Goal: Task Accomplishment & Management: Manage account settings

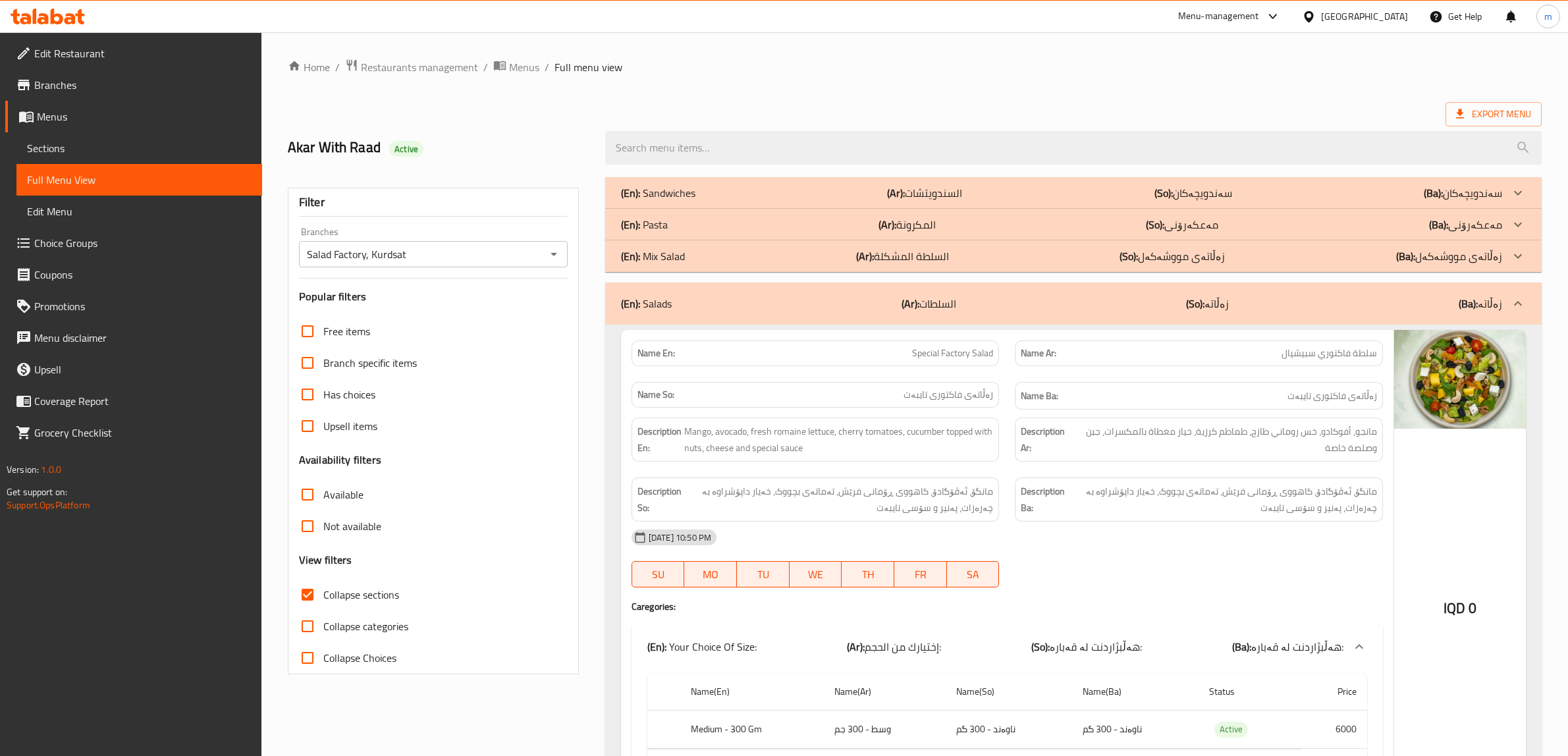
scroll to position [448, 0]
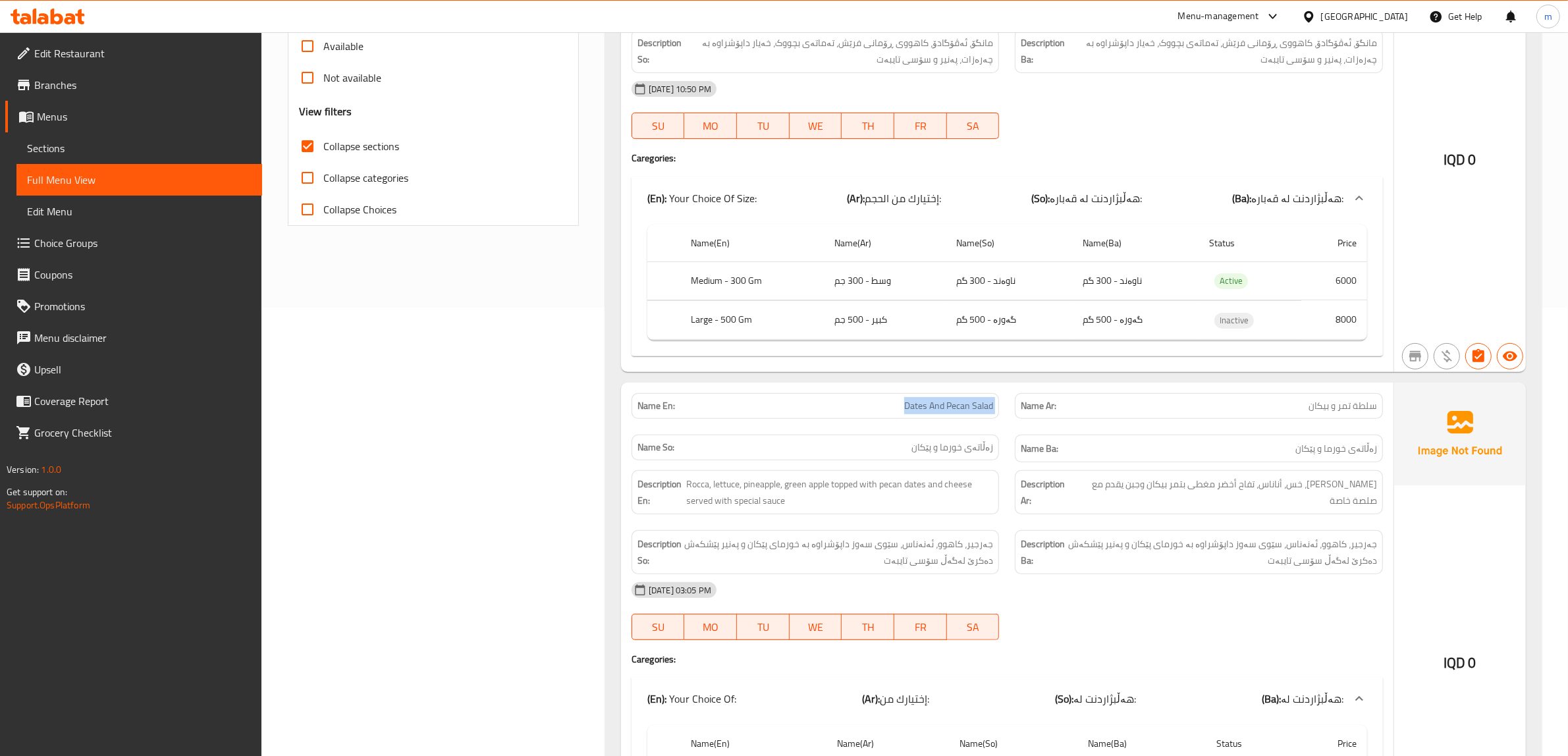
click at [79, 21] on icon at bounding box center [80, 17] width 10 height 15
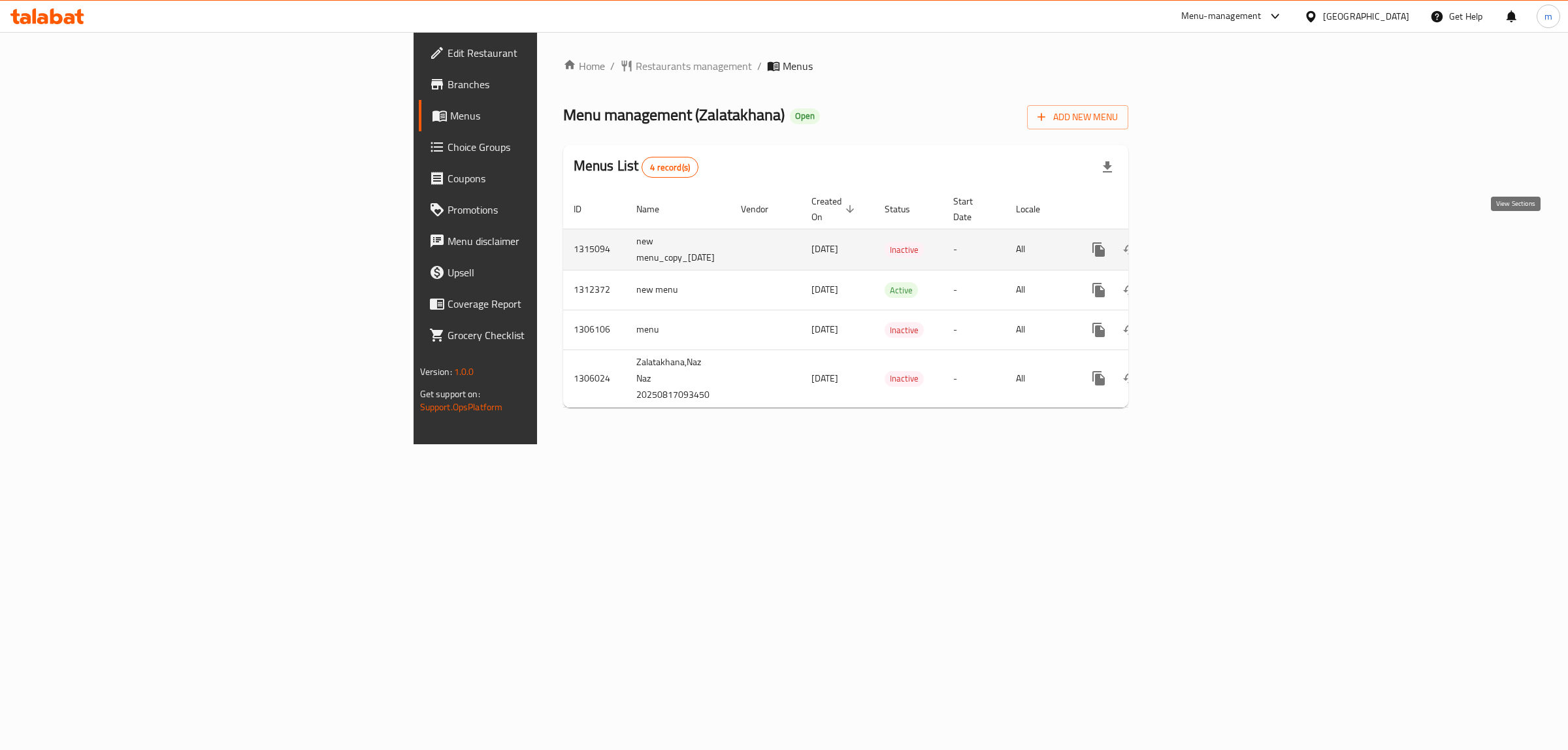
click at [1201, 242] on icon "enhanced table" at bounding box center [1193, 249] width 15 height 15
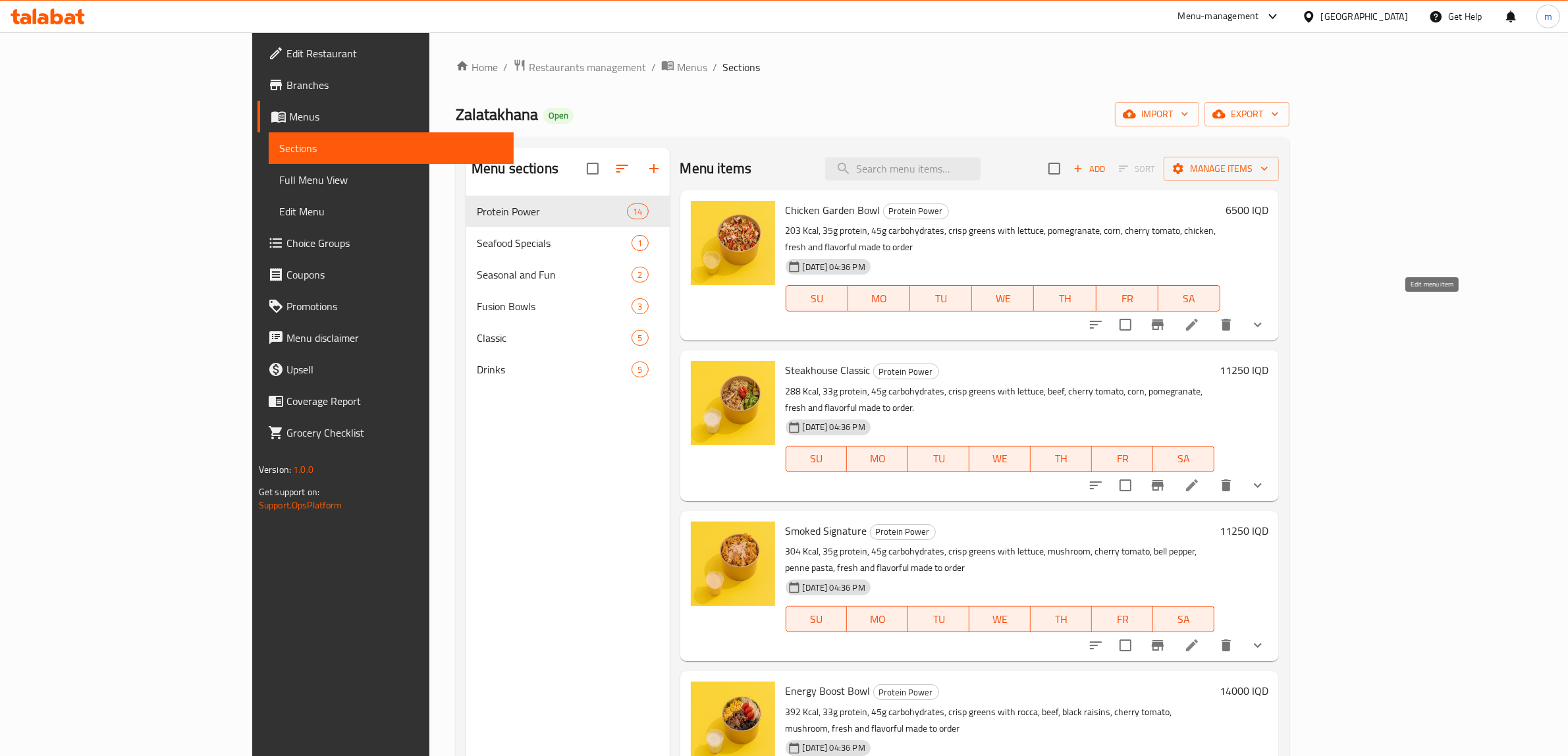
click at [1200, 317] on icon at bounding box center [1192, 324] width 16 height 16
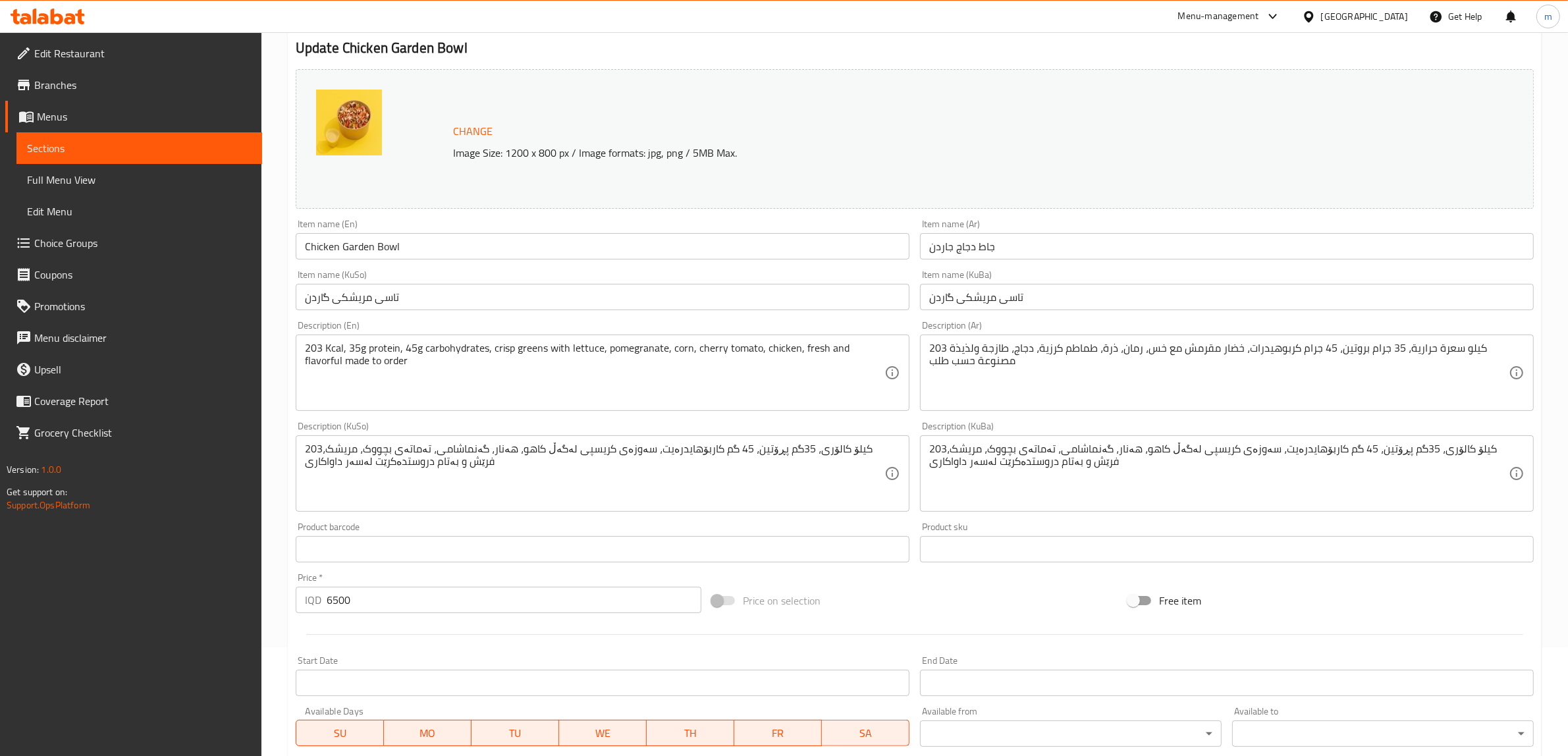
scroll to position [109, 0]
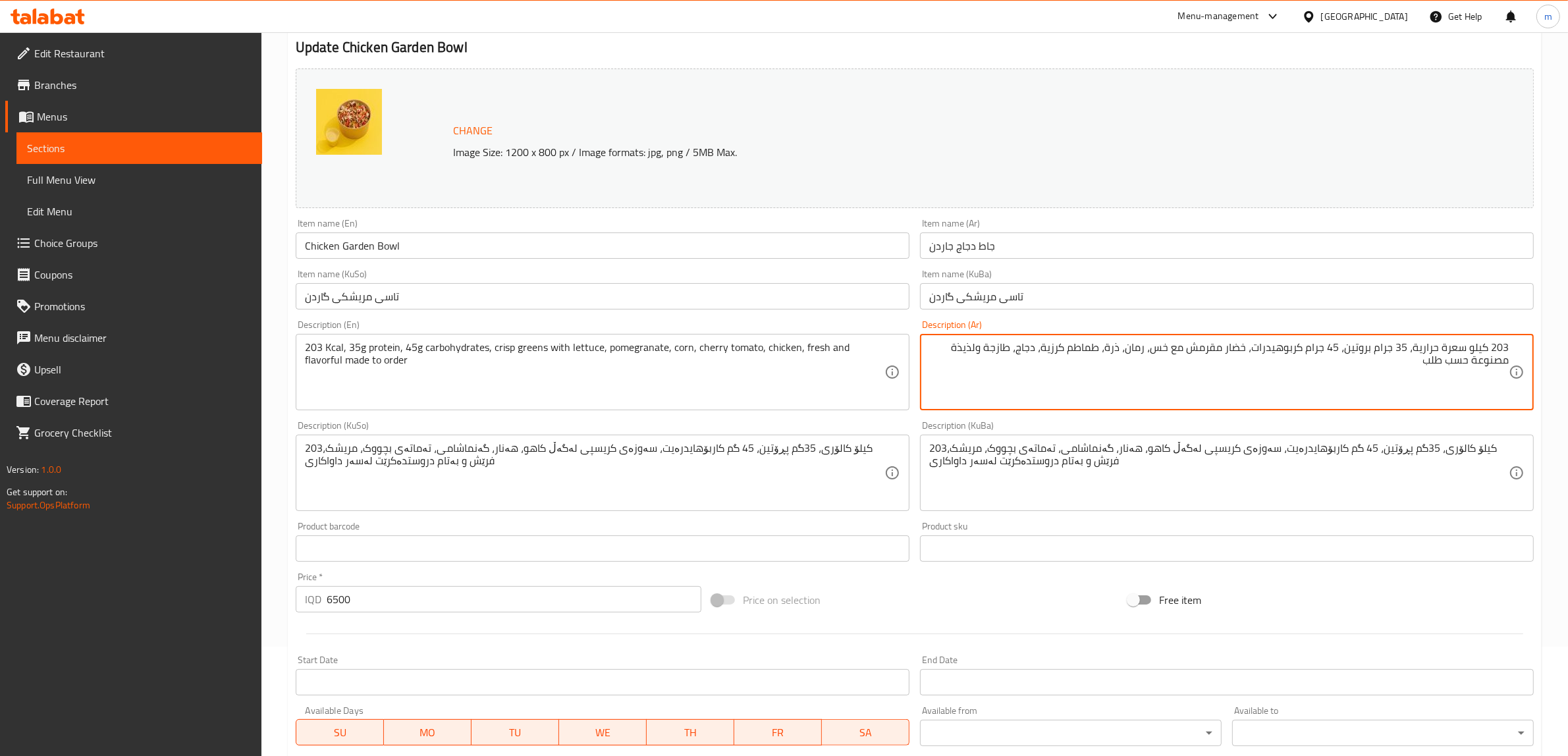
click at [112, 149] on span "Sections" at bounding box center [139, 147] width 225 height 16
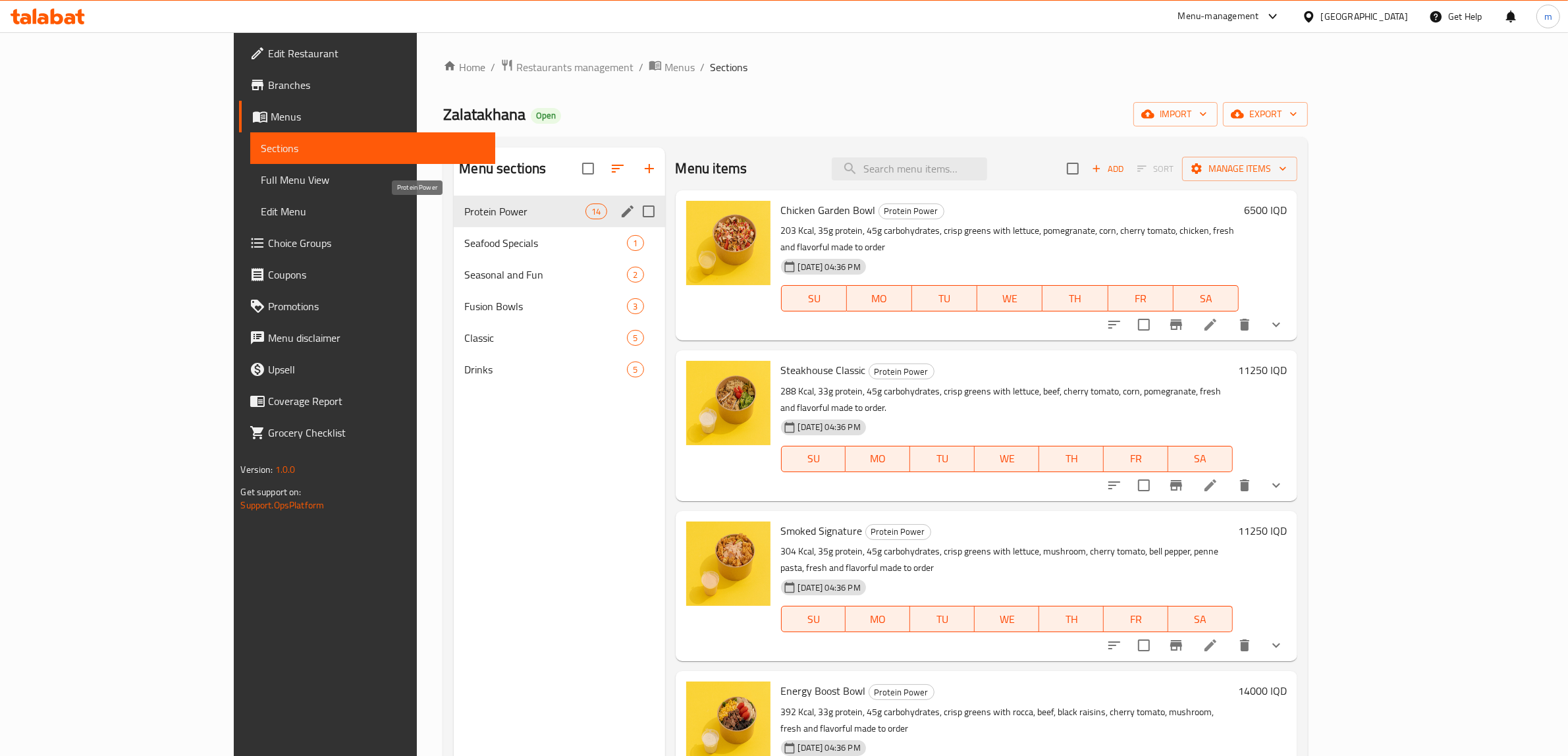
click at [464, 215] on span "Protein Power" at bounding box center [524, 211] width 121 height 16
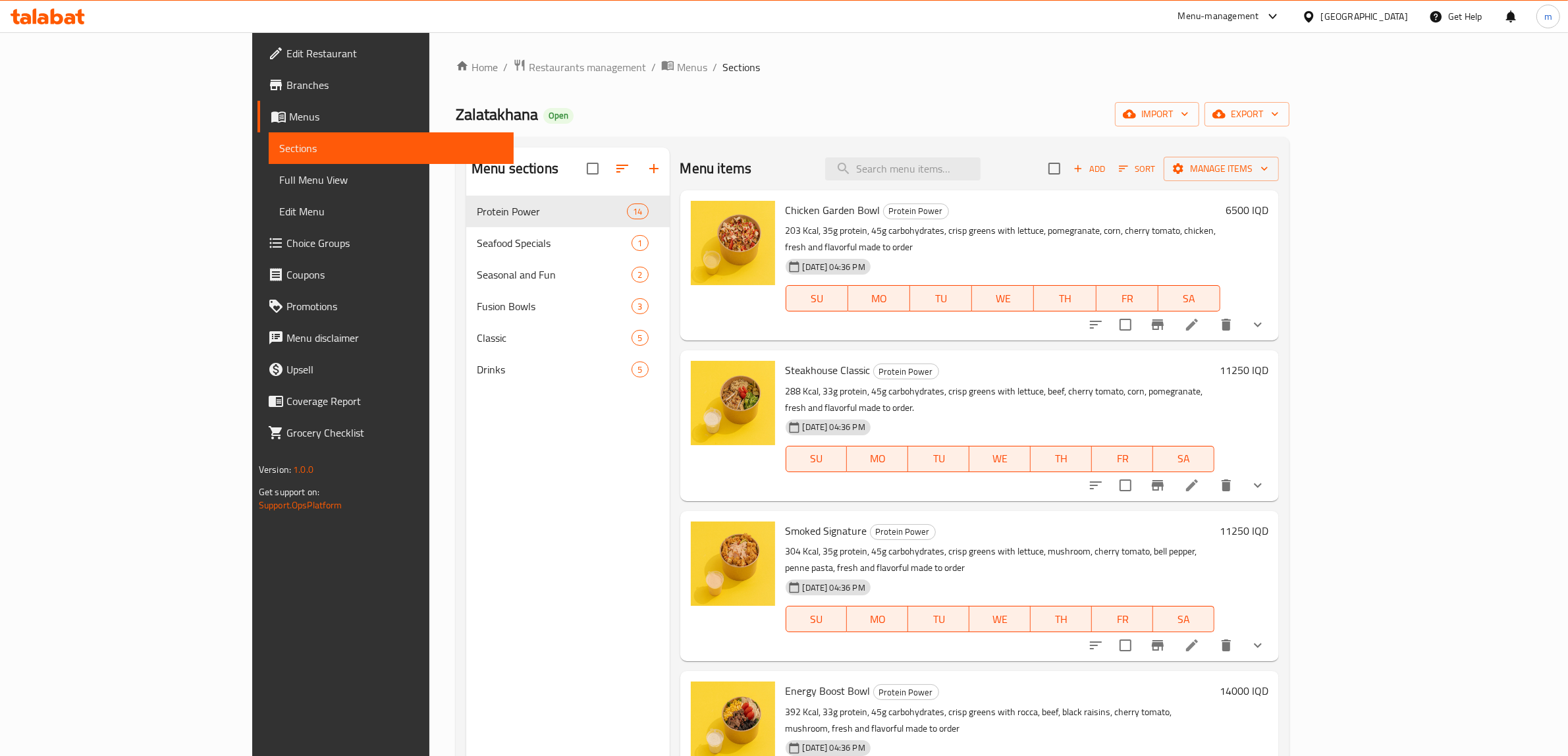
click at [257, 125] on link "Menus" at bounding box center [386, 116] width 257 height 32
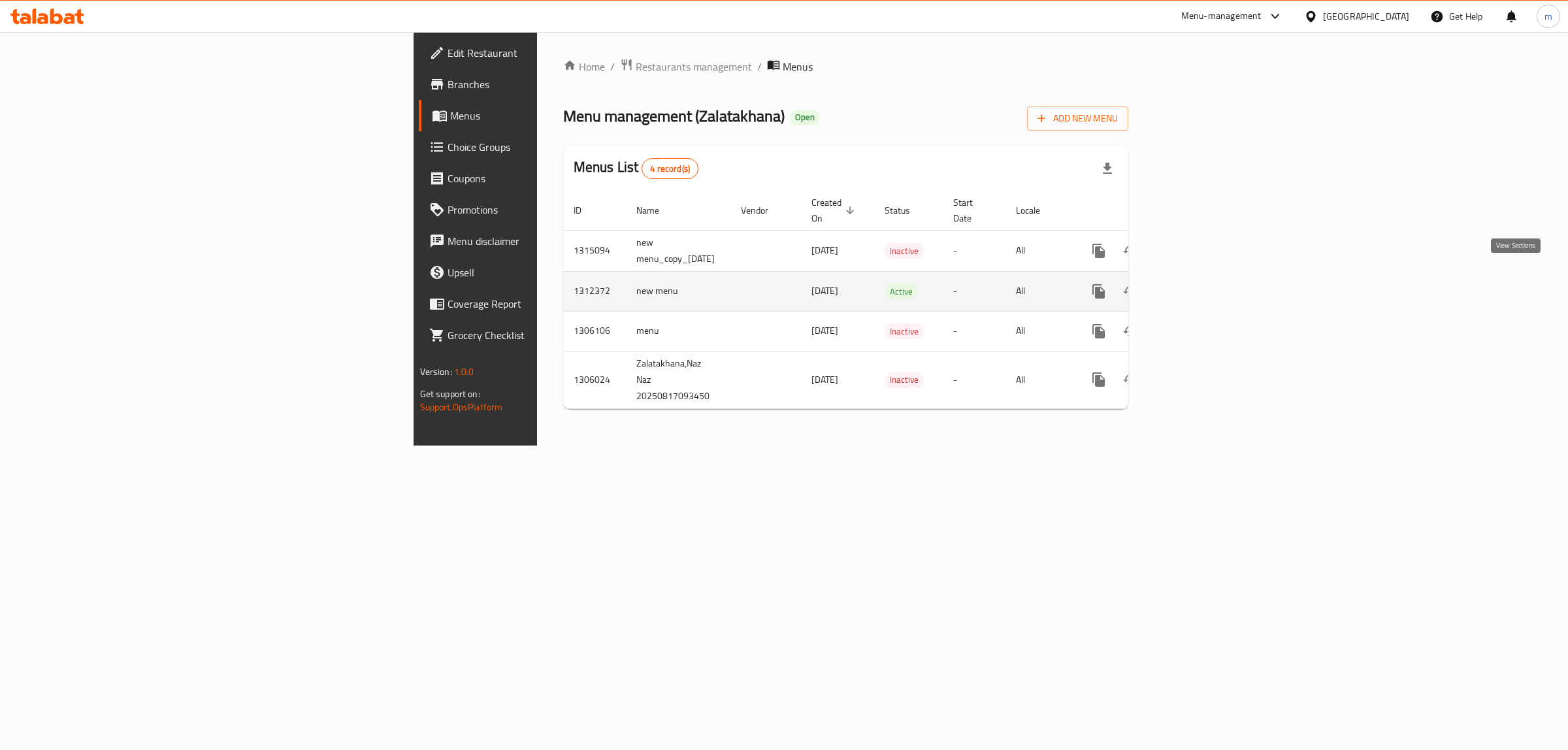
click at [1201, 284] on icon "enhanced table" at bounding box center [1193, 291] width 15 height 15
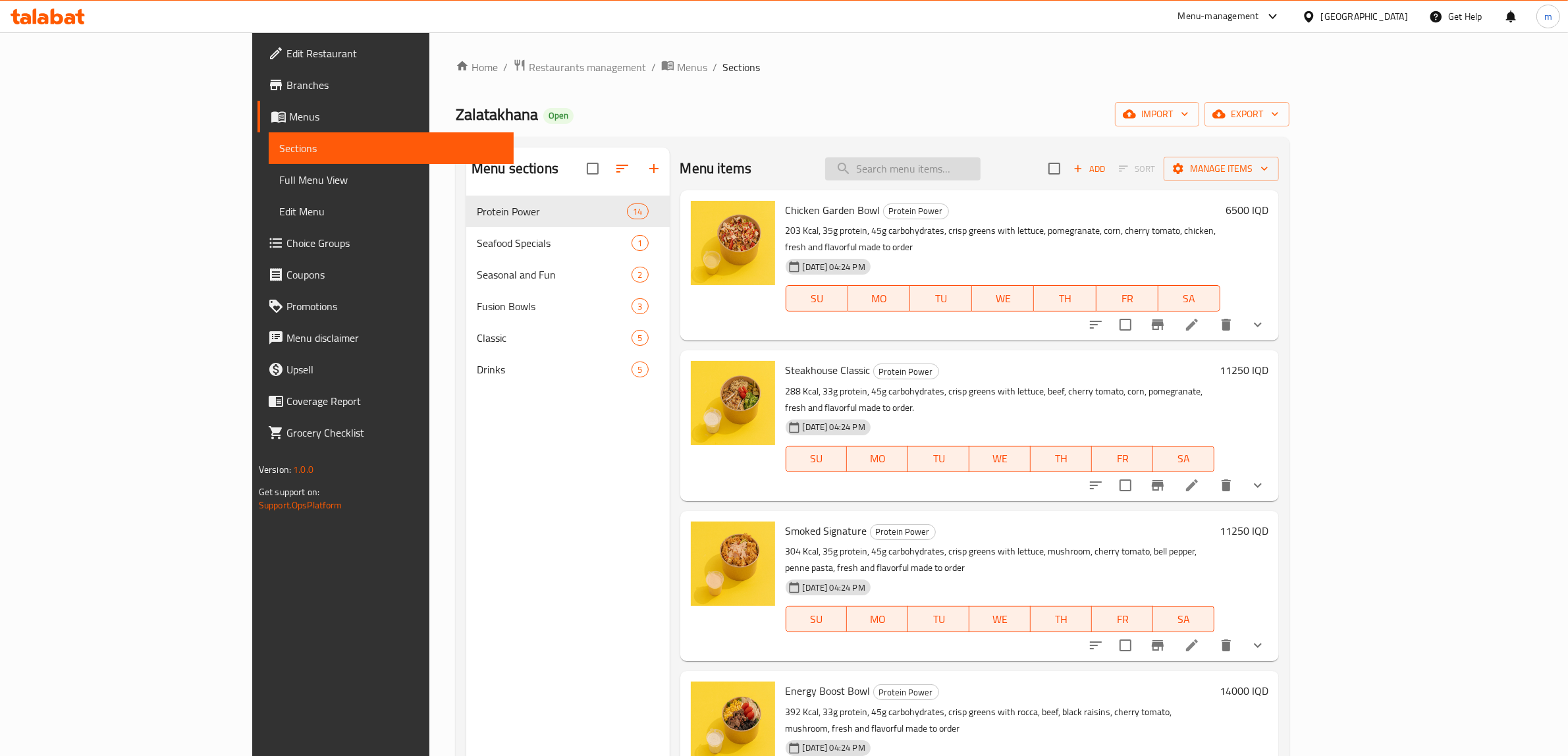
click at [974, 160] on input "search" at bounding box center [903, 169] width 156 height 23
paste input "Chicken Garden Bowl"
type input "Chicken Garden Bowl"
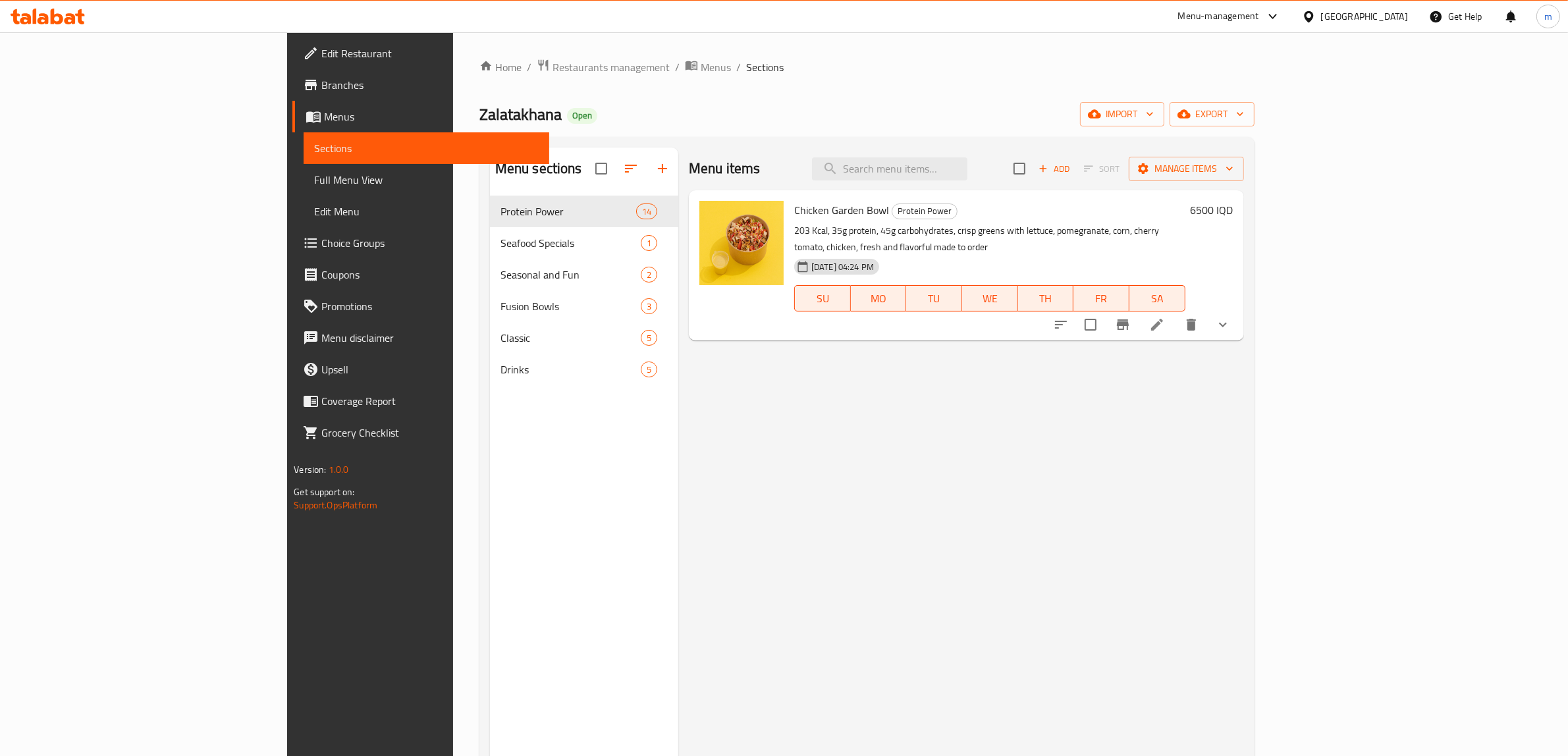
click at [841, 137] on div "Menu sections Protein Power 14 Seafood Specials 1 Seasonal and Fun 2 Fusion Bow…" at bounding box center [867, 526] width 775 height 777
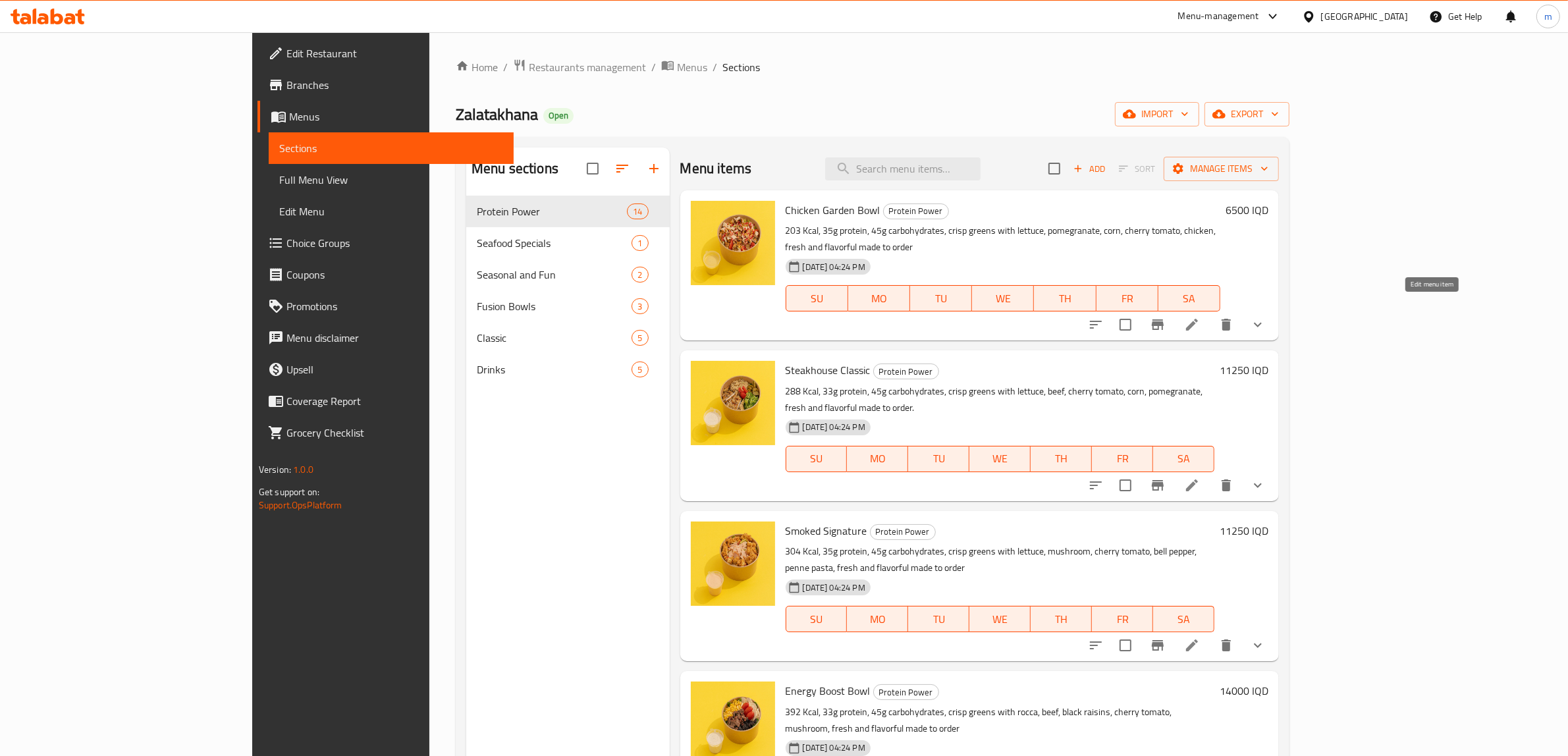
click at [1198, 319] on icon at bounding box center [1192, 324] width 12 height 12
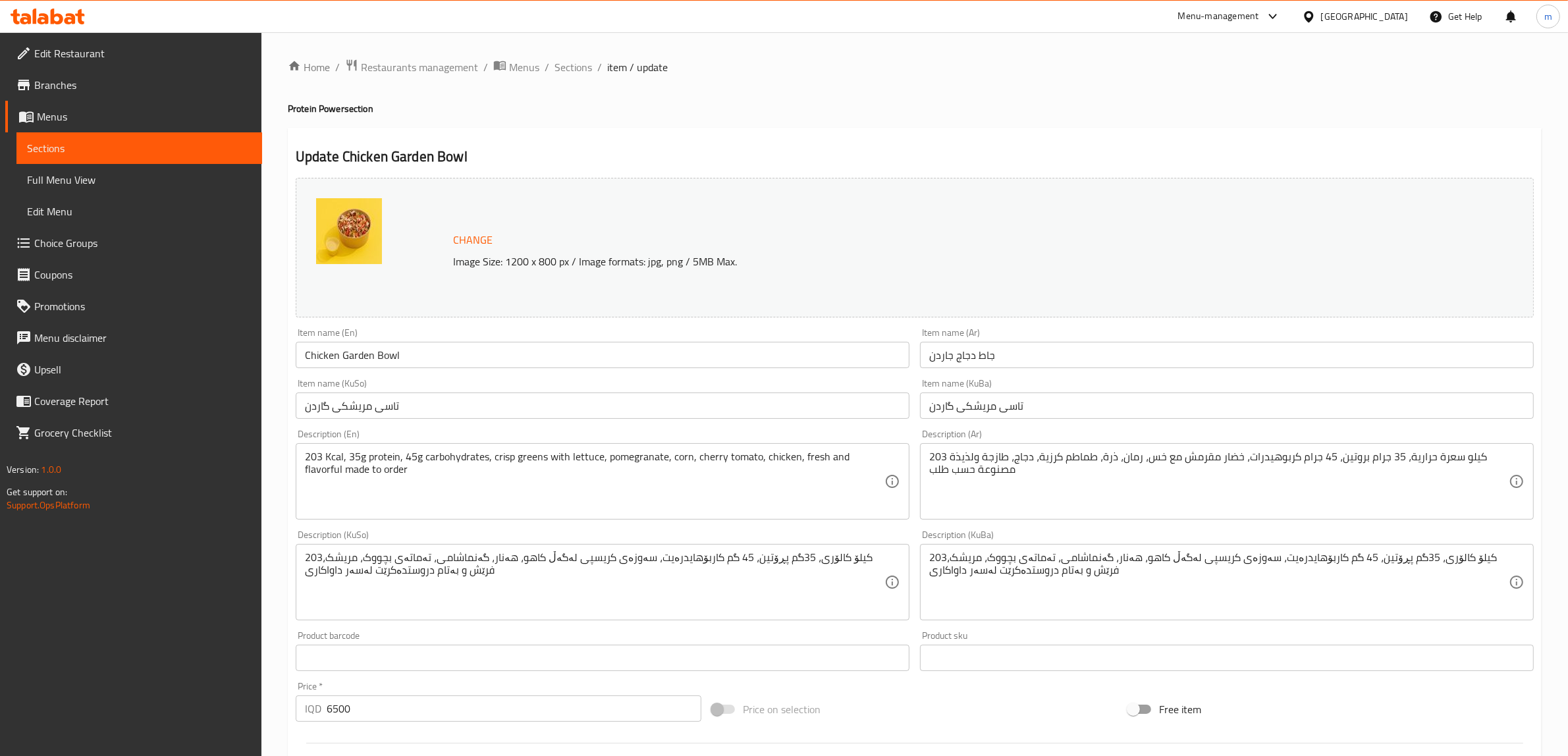
click at [571, 379] on div "Item name (KuSo) تاسی مریشکی گاردن Item name (KuSo)" at bounding box center [603, 398] width 614 height 40
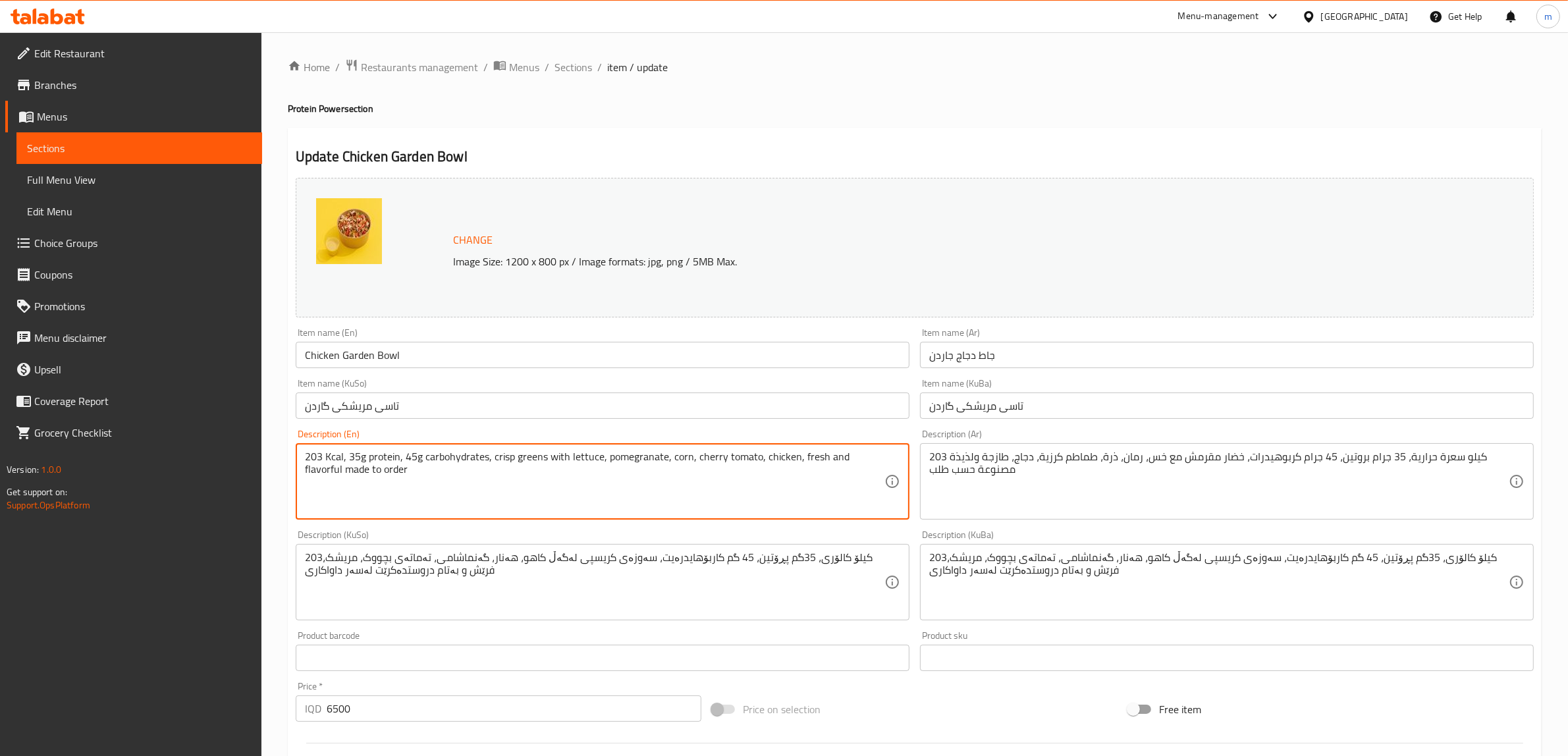
paste textarea ""✨ (203 Kcal · 35g Protein · 45g Carbs) Grilled chicken atop a bed of crisp let…"
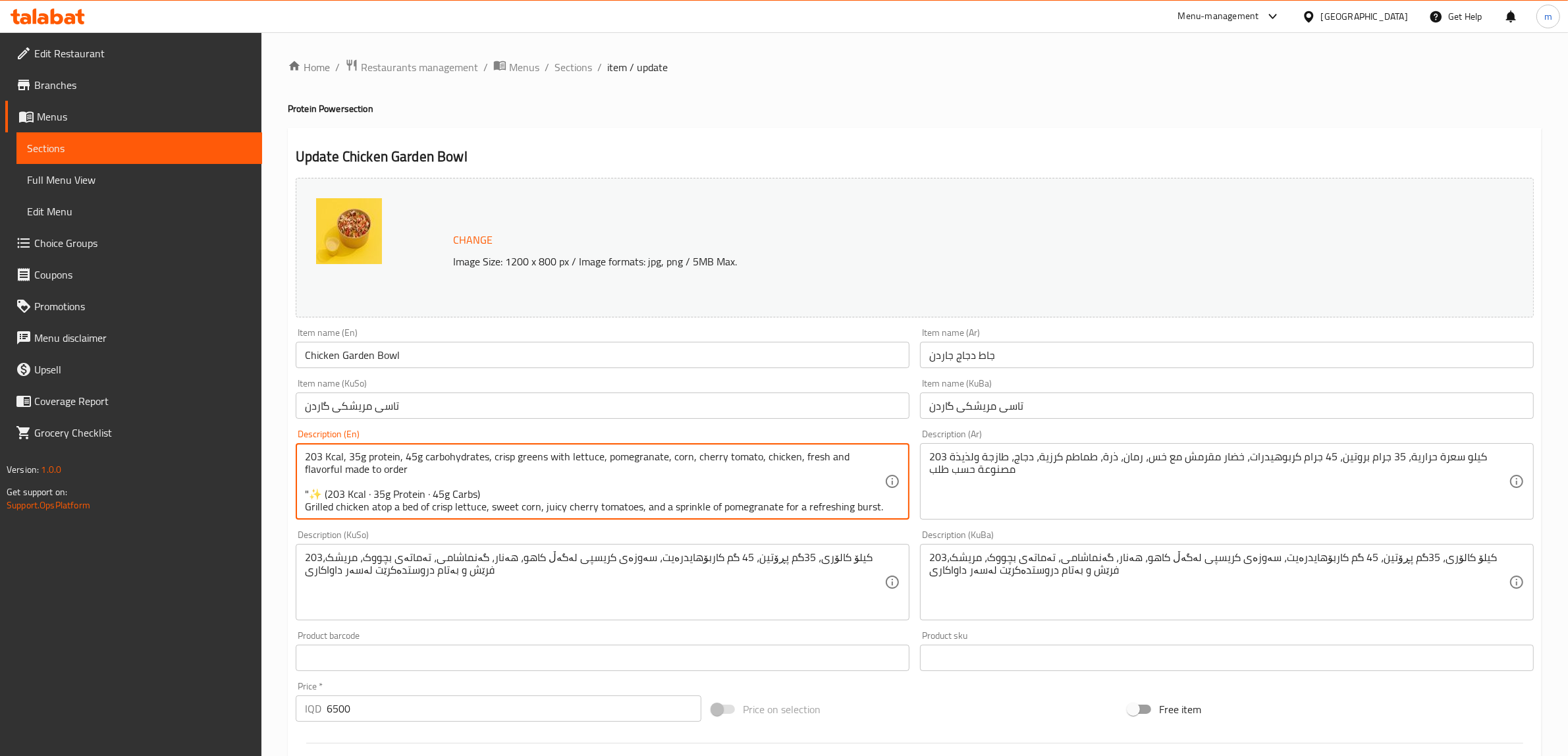
scroll to position [15, 0]
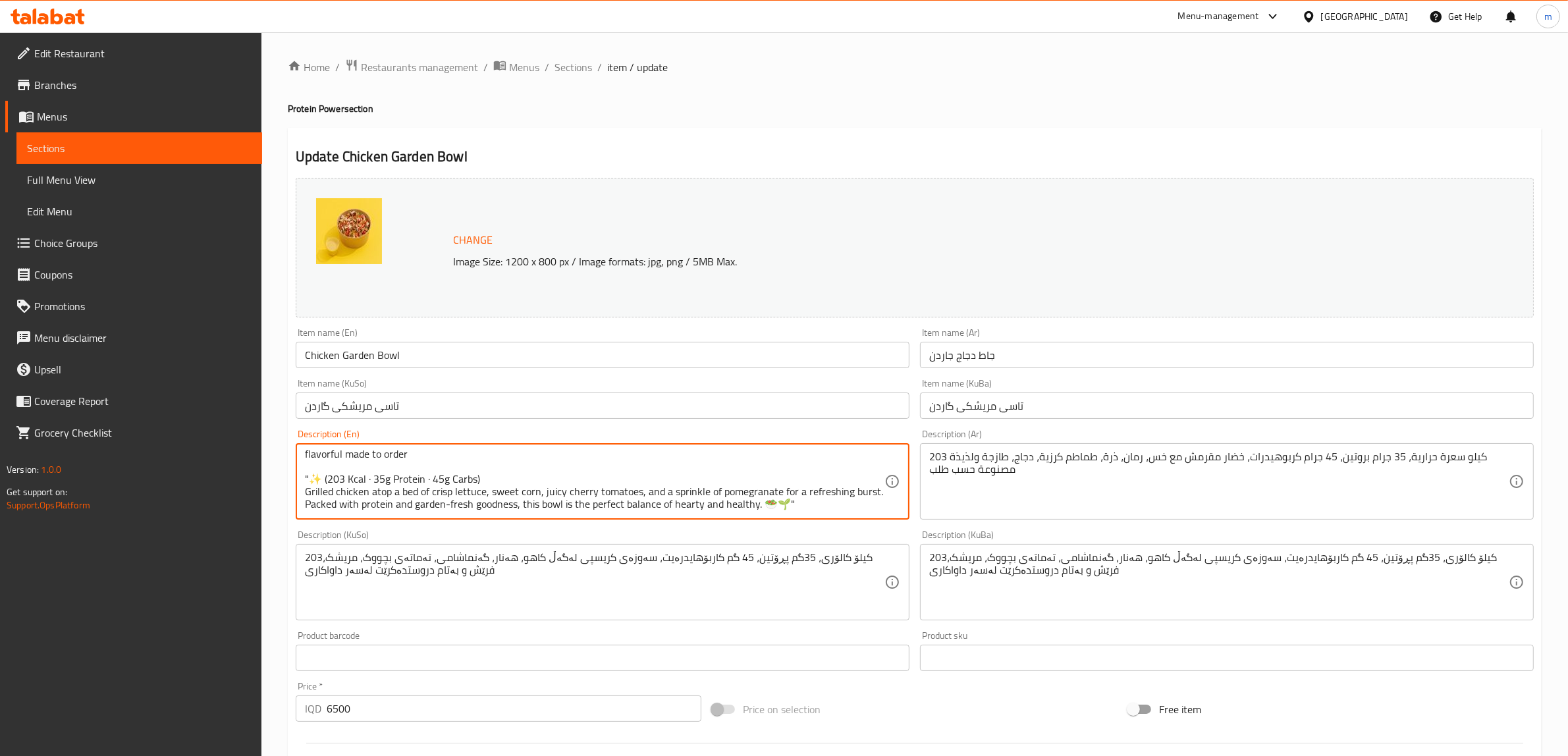
click at [330, 474] on textarea "203 Kcal, 35g protein, 45g carbohydrates, crisp greens with lettuce, pomegranat…" at bounding box center [594, 482] width 580 height 62
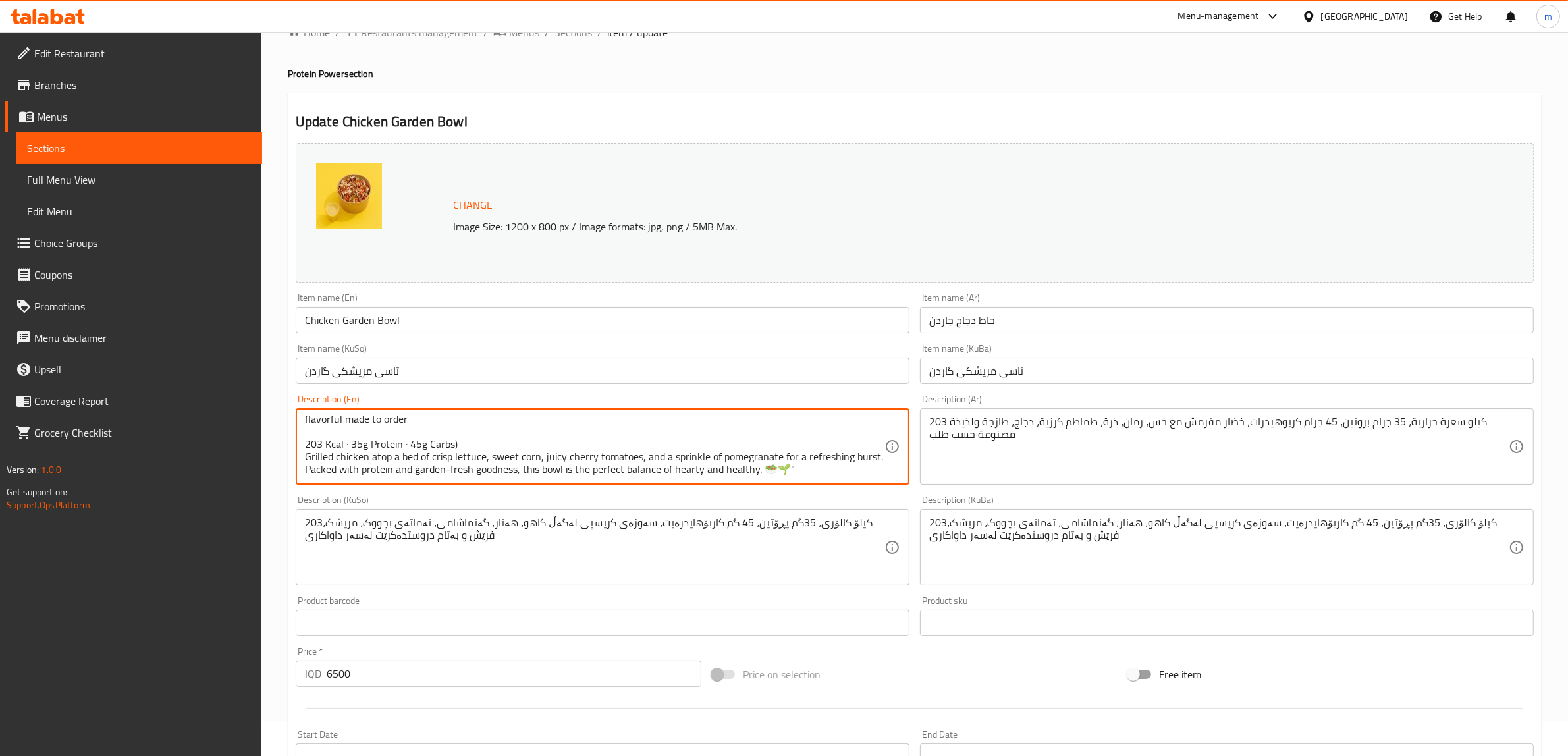
scroll to position [54, 0]
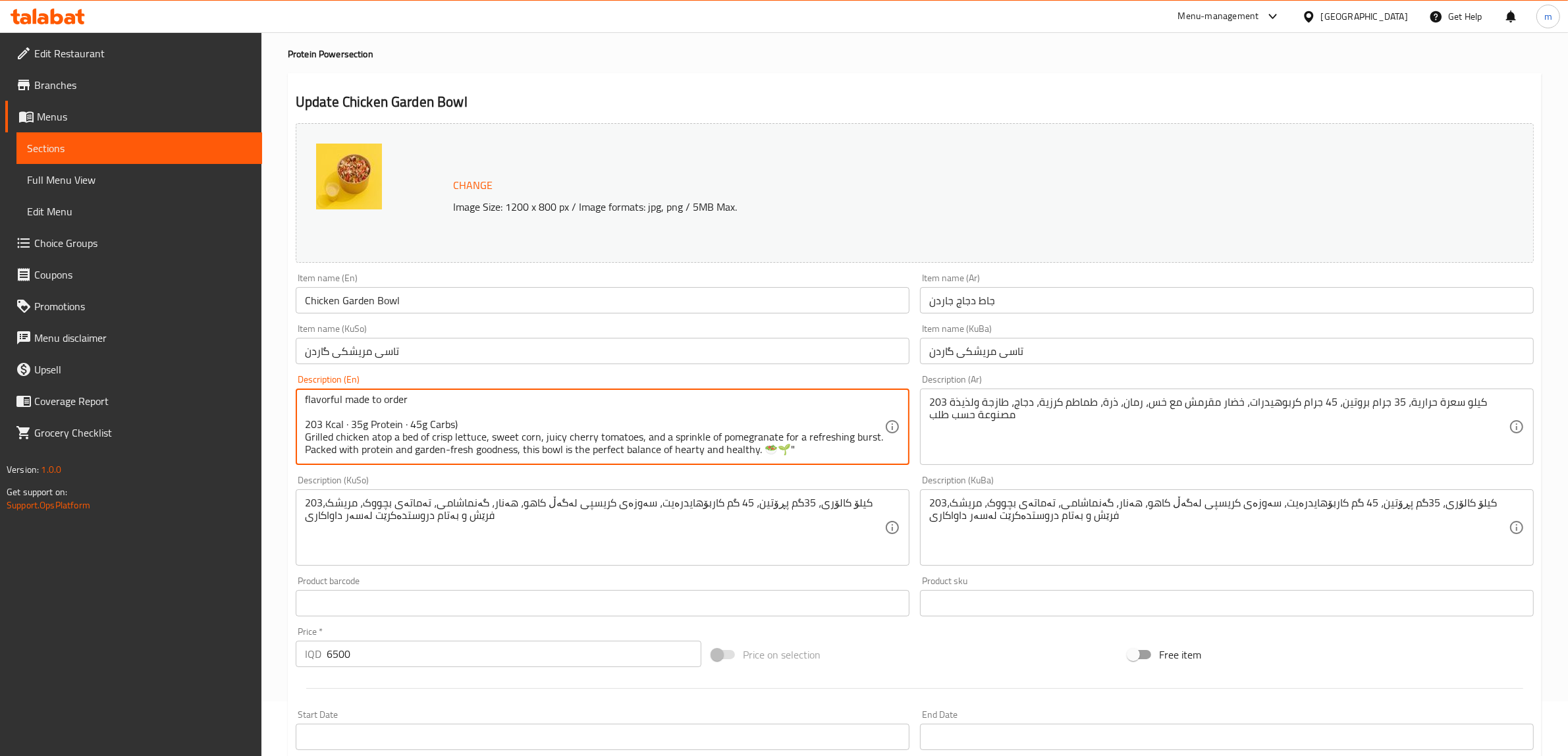
click at [463, 419] on textarea "203 Kcal, 35g protein, 45g carbohydrates, crisp greens with lettuce, pomegranat…" at bounding box center [594, 427] width 580 height 62
click at [301, 433] on div "203 Kcal, 35g protein, 45g carbohydrates, crisp greens with lettuce, pomegranat…" at bounding box center [603, 427] width 614 height 76
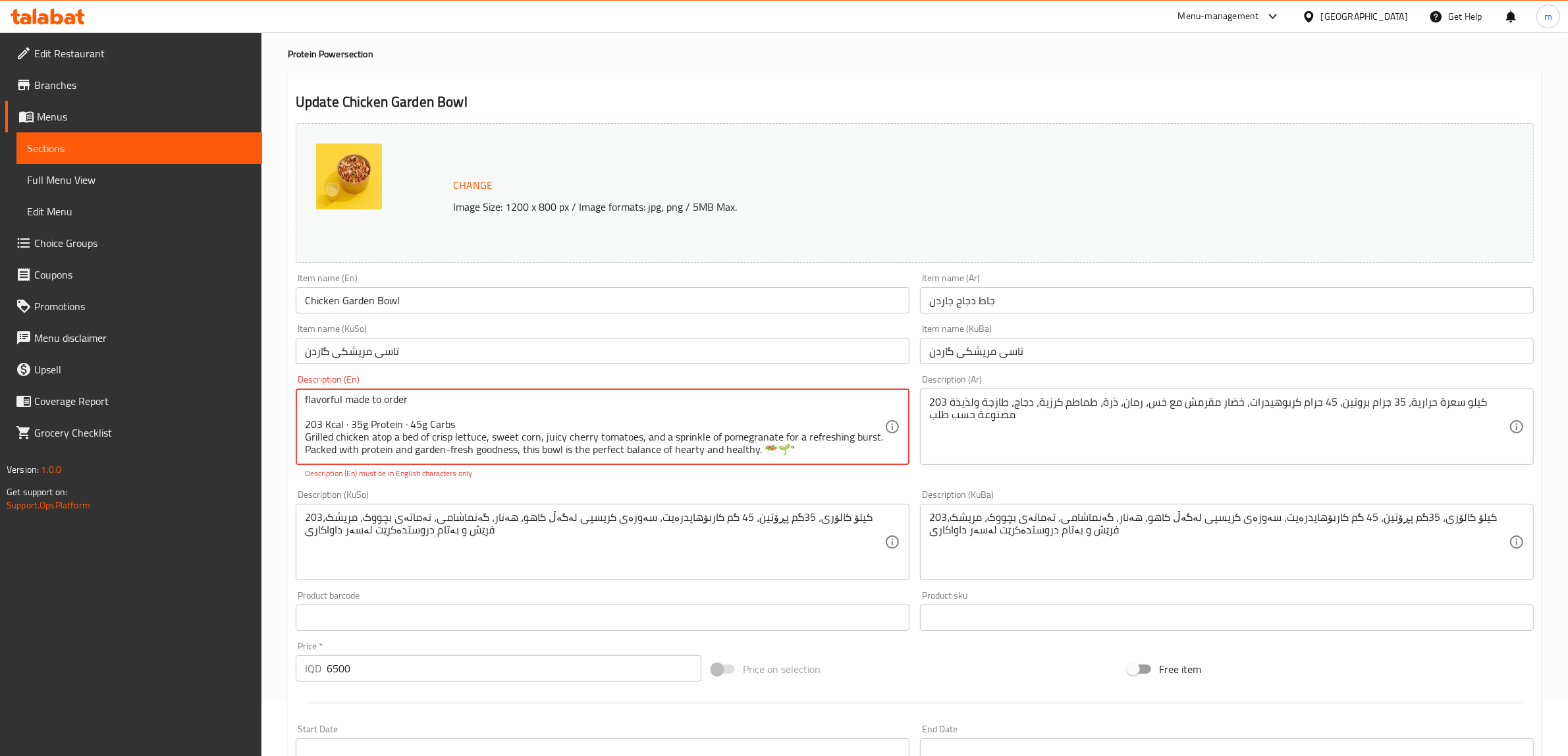
click at [305, 433] on textarea "203 Kcal, 35g protein, 45g carbohydrates, crisp greens with lettuce, pomegranat…" at bounding box center [594, 427] width 580 height 62
click at [412, 446] on textarea "203 Kcal, 35g protein, 45g carbohydrates, crisp greens with lettuce, pomegranat…" at bounding box center [594, 427] width 580 height 62
click at [348, 422] on textarea "203 Kcal, 35g protein, 45g carbohydrates, crisp greens with lettuce, pomegranat…" at bounding box center [594, 427] width 580 height 62
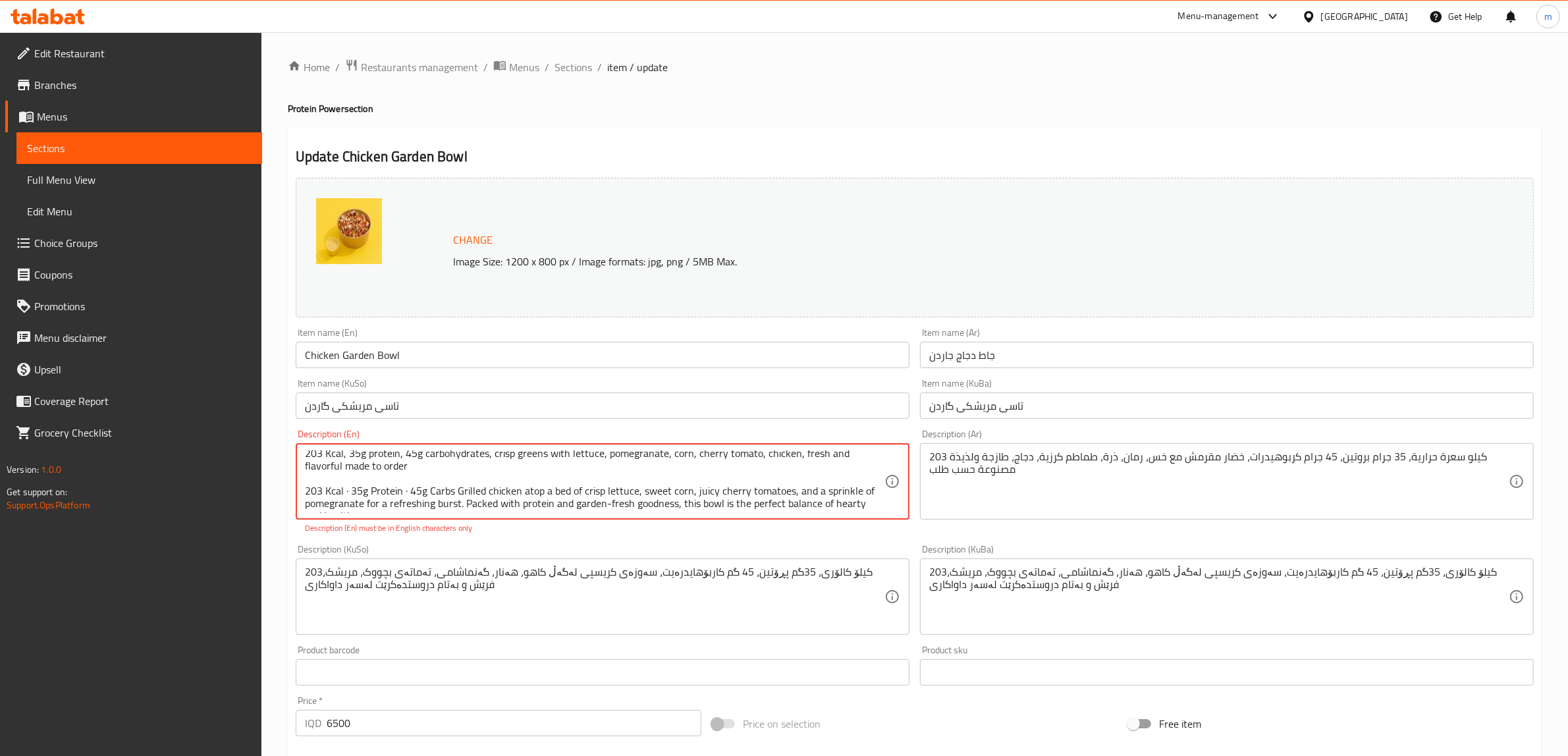
scroll to position [0, 0]
drag, startPoint x: 452, startPoint y: 492, endPoint x: 410, endPoint y: 488, distance: 42.2
click at [410, 488] on textarea "203 Kcal, 35g protein, 45g carbohydrates, crisp greens with lettuce, pomegranat…" at bounding box center [594, 482] width 580 height 62
click at [423, 490] on textarea "203 Kcal, 35g protein, 45g carbohydrates, crisp greens with lettuce, pomegranat…" at bounding box center [594, 482] width 580 height 62
click at [435, 490] on textarea "203 Kcal, 35g protein, 45g carbohydrates, crisp greens with lettuce, pomegranat…" at bounding box center [594, 482] width 580 height 62
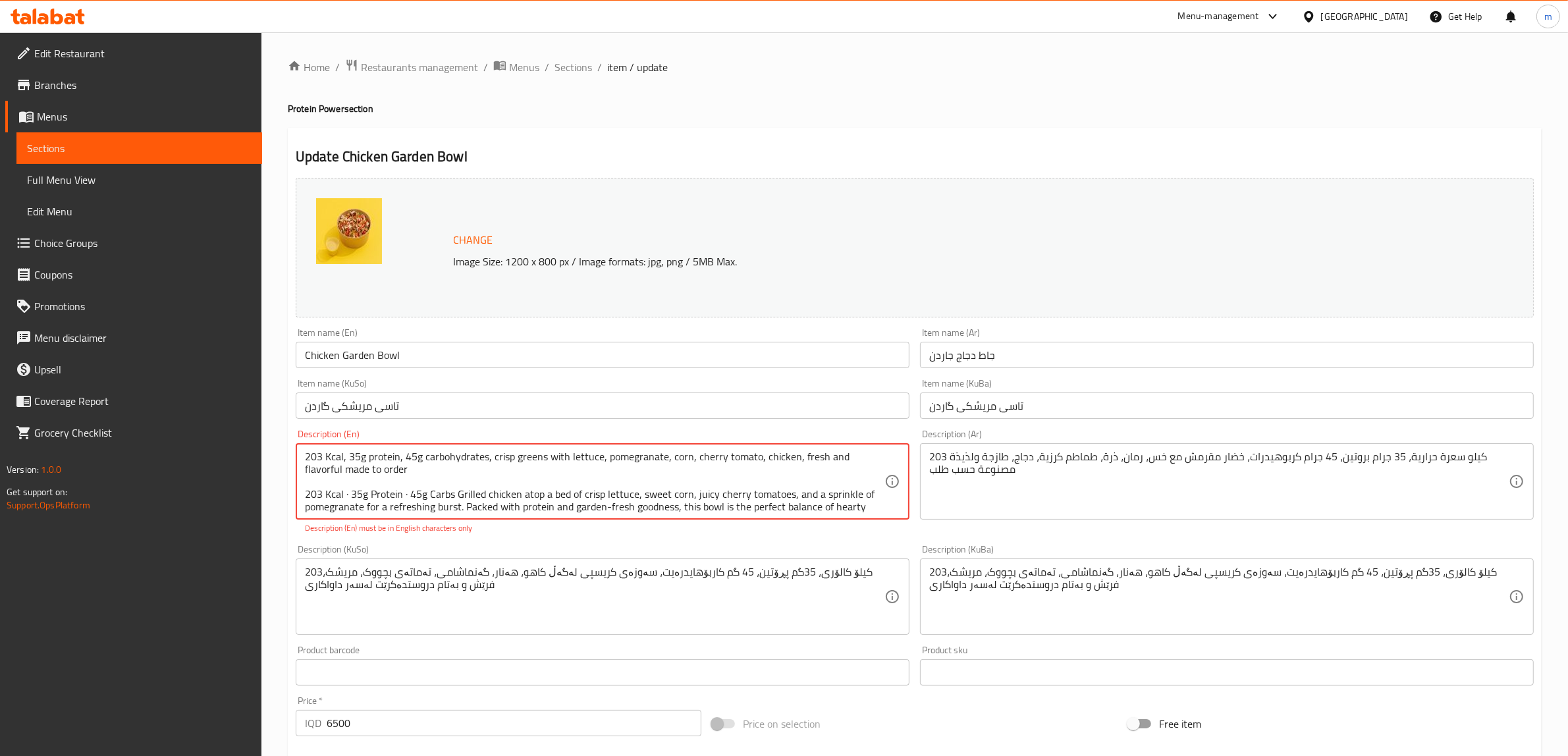
click at [439, 486] on textarea "203 Kcal, 35g protein, 45g carbohydrates, crisp greens with lettuce, pomegranat…" at bounding box center [594, 482] width 580 height 62
drag, startPoint x: 452, startPoint y: 492, endPoint x: 430, endPoint y: 488, distance: 22.4
click at [430, 488] on textarea "203 Kcal, 35g protein, 45g carbohydrates, crisp greens with lettuce, pomegranat…" at bounding box center [594, 482] width 580 height 62
drag, startPoint x: 485, startPoint y: 452, endPoint x: 425, endPoint y: 460, distance: 60.5
click at [425, 460] on textarea "203 Kcal, 35g protein, 45g carbohydrates, crisp greens with lettuce, pomegranat…" at bounding box center [594, 482] width 580 height 62
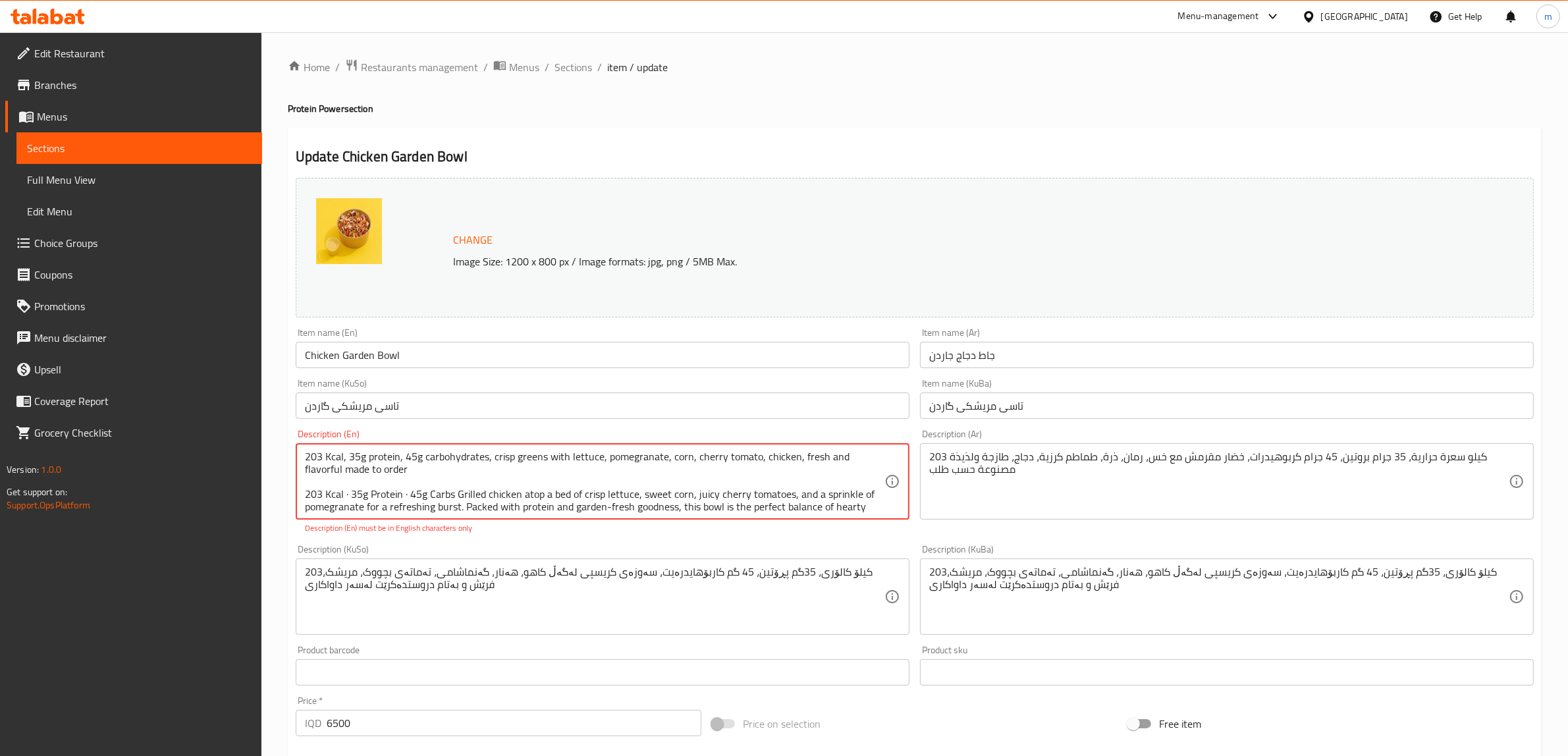
paste textarea "Carb"
click at [428, 452] on textarea "203 Kcal, 35g protein, 45g Carbs, crisp greens with lettuce, pomegranate, corn,…" at bounding box center [594, 482] width 580 height 62
drag, startPoint x: 639, startPoint y: 490, endPoint x: 689, endPoint y: 488, distance: 50.0
click at [689, 488] on textarea "203 Kcal, 35g protein, 45g carbs, crisp greens with lettuce, pomegranate, corn,…" at bounding box center [594, 482] width 580 height 62
click at [469, 469] on textarea "203 Kcal, 35g protein, 45g carbs, crisp greens with lettuce, pomegranate, corn,…" at bounding box center [594, 482] width 580 height 62
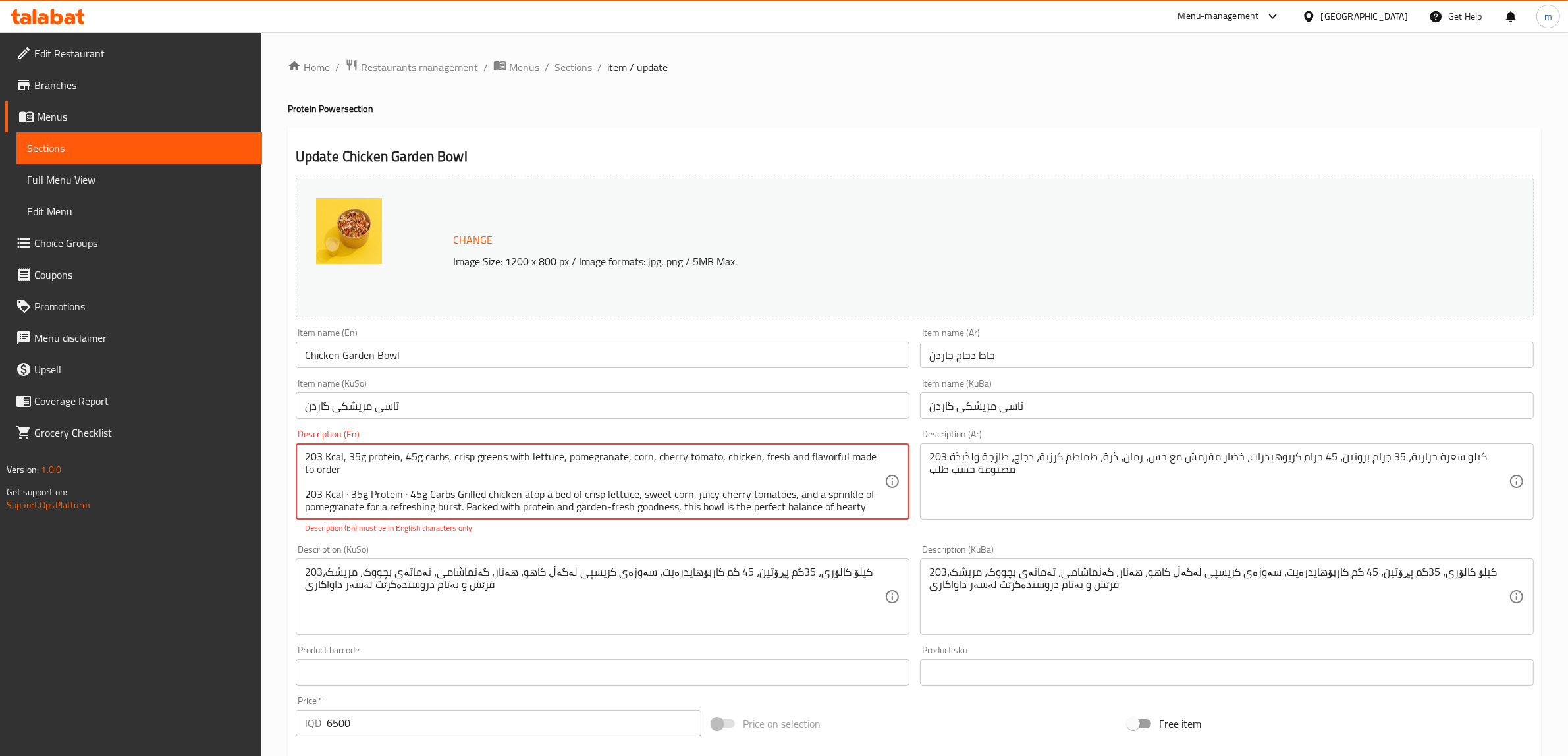
drag, startPoint x: 336, startPoint y: 478, endPoint x: 290, endPoint y: 446, distance: 56.0
click at [291, 446] on div "Description (En) 203 Kcal, 35g protein, 45g carbs, crisp greens with lettuce, p…" at bounding box center [603, 482] width 624 height 115
click at [363, 488] on textarea "203 Kcal, 35g protein, 45g carbs, crisp greens with lettuce, pomegranate, corn,…" at bounding box center [594, 482] width 580 height 62
click at [355, 478] on textarea "203 Kcal, 35g protein, 45g carbs, crisp greens with lettuce, pomegranate, corn,…" at bounding box center [594, 482] width 580 height 62
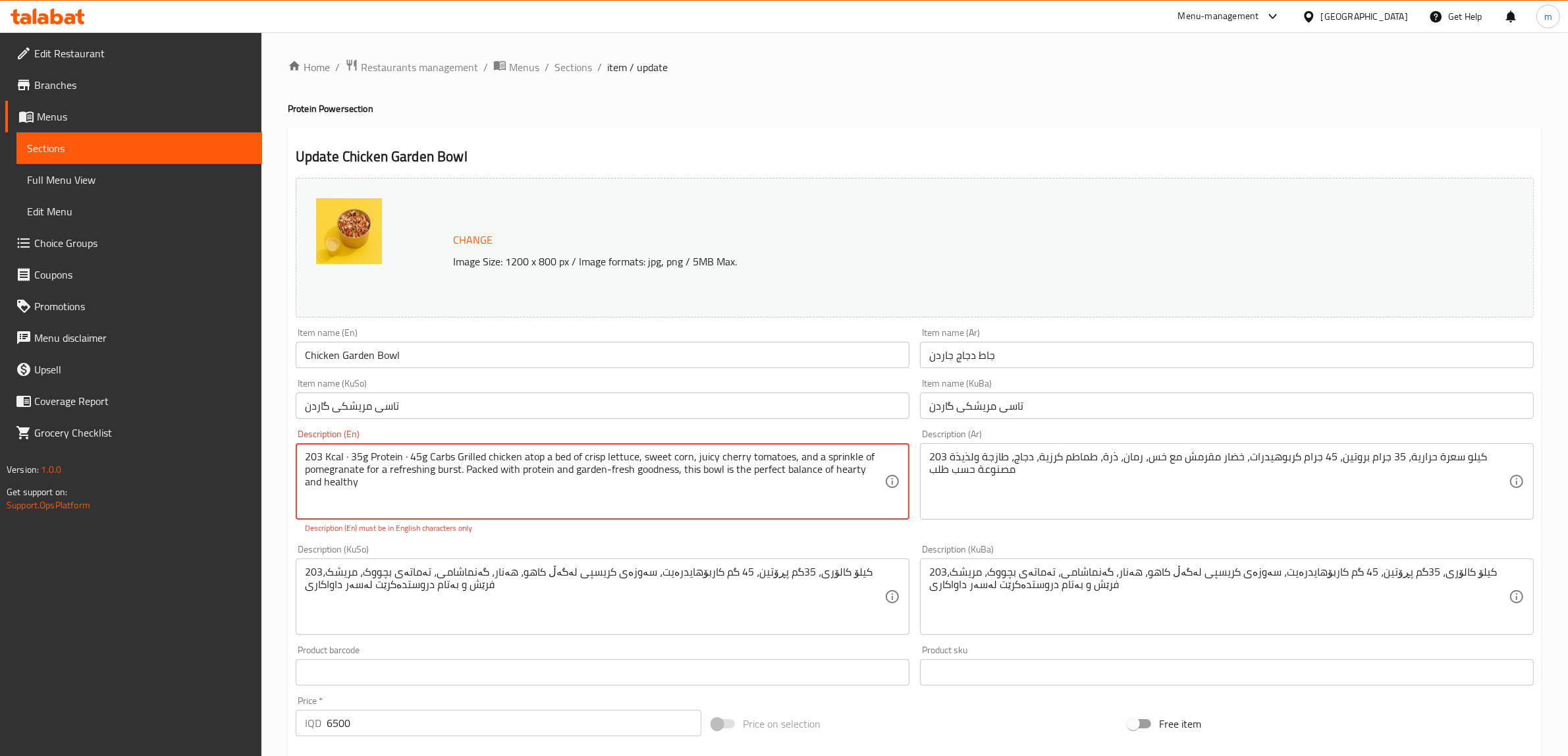
click at [353, 453] on textarea "203 Kcal · 35g Protein · 45g Carbs Grilled chicken atop a bed of crisp lettuce,…" at bounding box center [594, 482] width 580 height 62
click at [374, 452] on textarea "203 Kcal, 35g Protein · 45g Carbs Grilled chicken atop a bed of crisp lettuce, …" at bounding box center [594, 482] width 580 height 62
click at [406, 460] on textarea "203 Kcal, 35g protein · 45g Carbs Grilled chicken atop a bed of crisp lettuce, …" at bounding box center [594, 482] width 580 height 62
click at [406, 455] on textarea "203 Kcal, 35g protein · 45g Carbs Grilled chicken atop a bed of crisp lettuce, …" at bounding box center [594, 482] width 580 height 62
click at [432, 454] on textarea "203 Kcal, 35g protein , 45g Carbs Grilled chicken atop a bed of crisp lettuce, …" at bounding box center [594, 482] width 580 height 62
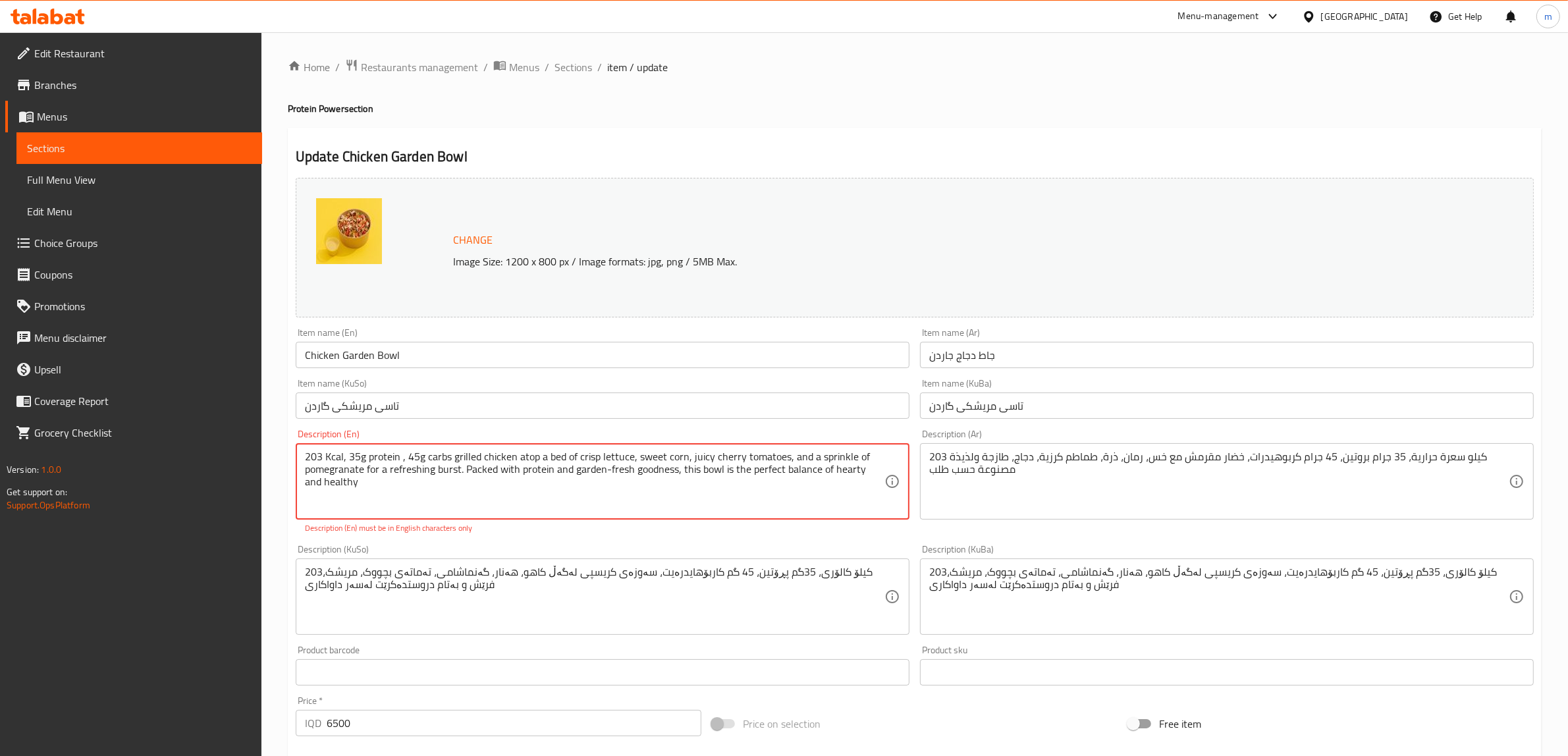
click at [548, 459] on textarea "203 Kcal, 35g protein , 45g carbs grilled chicken atop a bed of crisp lettuce, …" at bounding box center [594, 482] width 580 height 62
click at [779, 455] on textarea "203 Kcal, 35g protein , 45g carbs grilled chicken atop bed of crisp lettuce, sw…" at bounding box center [594, 482] width 580 height 62
click at [465, 467] on textarea "203 Kcal, 35g protein , 45g carbs grilled chicken atop bed of crisp lettuce, sw…" at bounding box center [594, 482] width 580 height 62
click at [607, 463] on textarea "203 Kcal, 35g protein , 45g carbs grilled chicken atop bed of crisp lettuce, sw…" at bounding box center [594, 482] width 580 height 62
click at [603, 468] on textarea "203 Kcal, 35g protein , 45g carbs grilled chicken atop bed of crisp lettuce, sw…" at bounding box center [594, 482] width 580 height 62
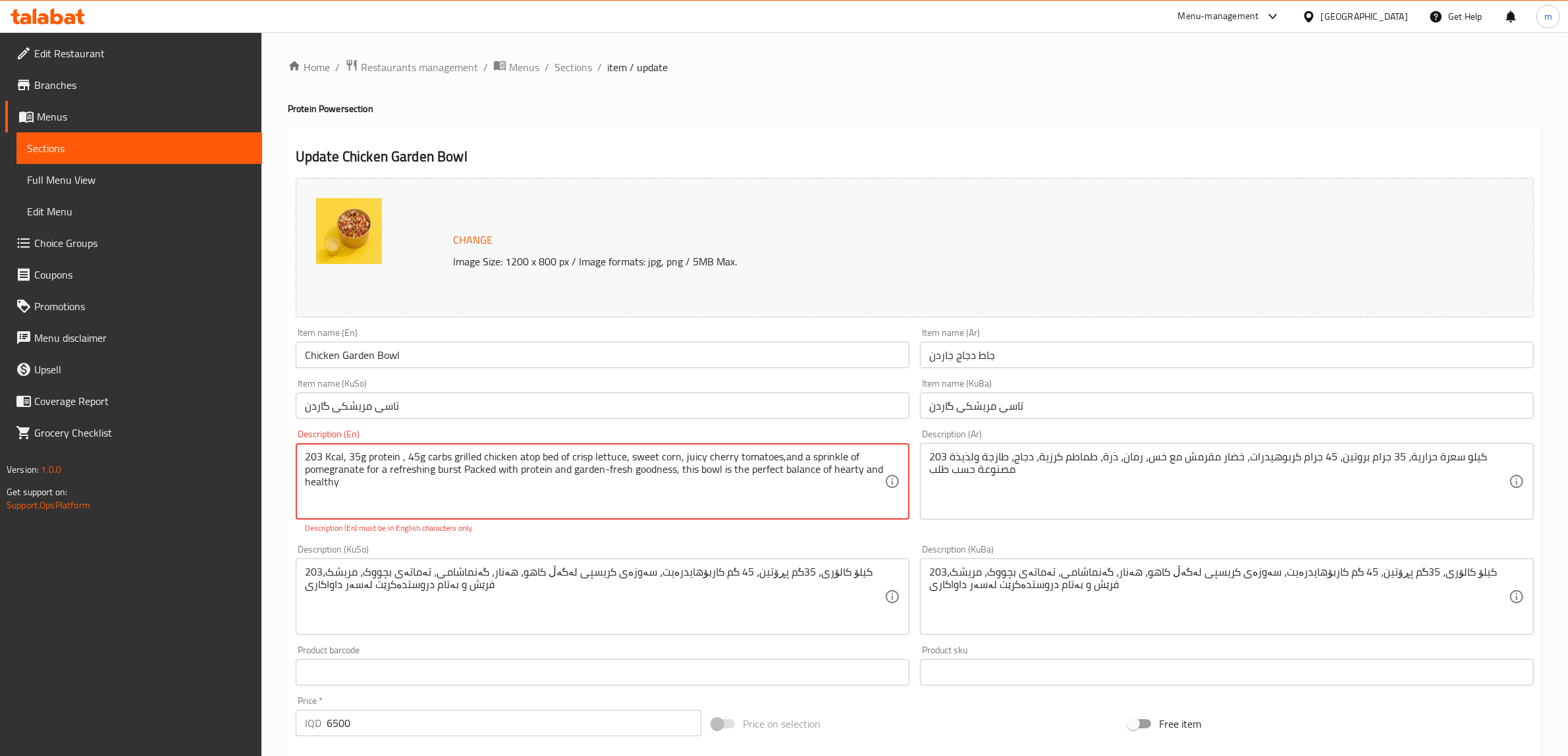
click at [606, 471] on textarea "203 Kcal, 35g protein , 45g carbs grilled chicken atop bed of crisp lettuce, sw…" at bounding box center [594, 482] width 580 height 62
click at [676, 467] on textarea "203 Kcal, 35g protein , 45g carbs grilled chicken atop bed of crisp lettuce, sw…" at bounding box center [594, 482] width 580 height 62
click at [389, 485] on textarea "203 Kcal, 35g protein , 45g carbs grilled chicken atop bed of crisp lettuce, sw…" at bounding box center [594, 482] width 580 height 62
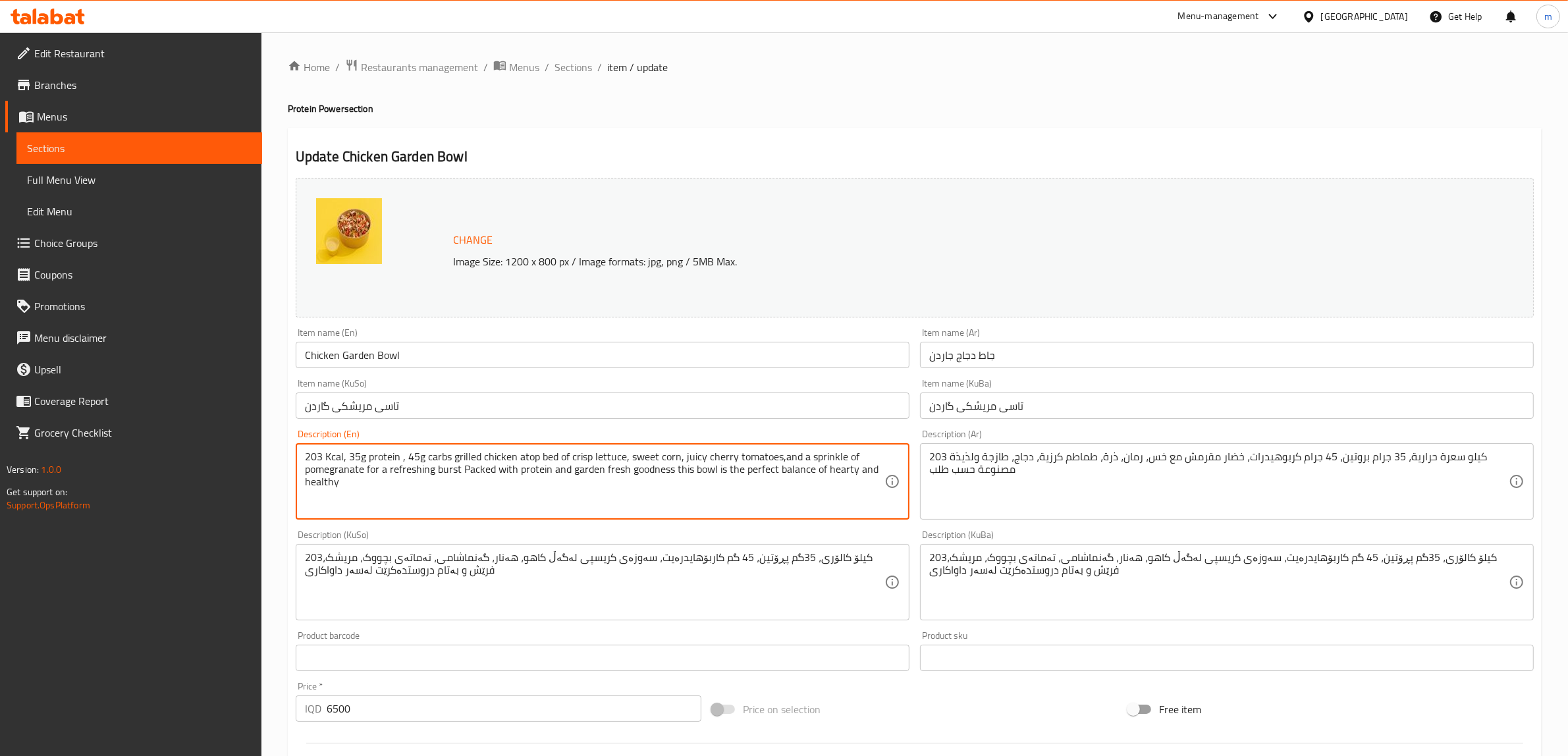
click at [337, 461] on textarea "203 Kcal, 35g protein , 45g carbs grilled chicken atop bed of crisp lettuce, sw…" at bounding box center [594, 482] width 580 height 62
click at [346, 458] on textarea "203 Kcal, 35g protein , 45g carbs grilled chicken atop bed of crisp lettuce, sw…" at bounding box center [594, 482] width 580 height 62
click at [406, 454] on textarea "203 Kcal, 35g protein , 45g carbs grilled chicken atop bed of crisp lettuce, sw…" at bounding box center [594, 482] width 580 height 62
click at [446, 456] on textarea "203 Kcal, 35g protein, 45g carbs grilled chicken atop bed of crisp lettuce, swe…" at bounding box center [594, 482] width 580 height 62
click at [519, 452] on textarea "203 Kcal, 35g protein, 45g carbs grilled chicken atop bed of crisp lettuce, swe…" at bounding box center [594, 482] width 580 height 62
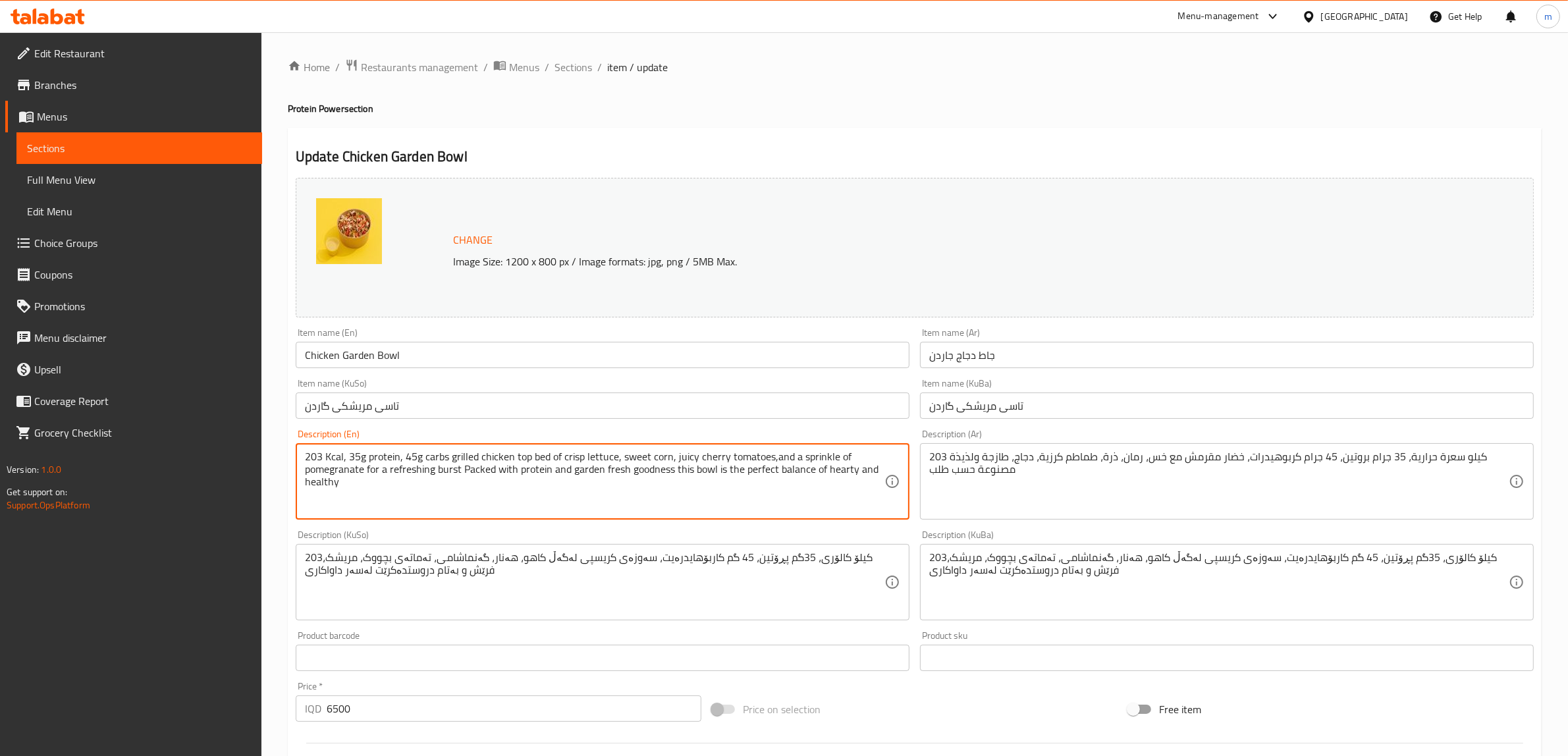
click at [542, 483] on textarea "203 Kcal, 35g protein, 45g carbs grilled chicken top bed of crisp lettuce, swee…" at bounding box center [594, 482] width 580 height 62
click at [654, 545] on div "203کیلۆ کالۆری، 35گم پڕۆتین، 45 گم کاربۆهایدرەیت، سەوزەی کریسپی لەگەڵ کاهو، هەن…" at bounding box center [603, 582] width 614 height 76
click at [769, 453] on textarea "203 Kcal, 35g protein, 45g carbs grilled chicken top bed of crisp lettuce, swee…" at bounding box center [594, 482] width 580 height 62
click at [774, 478] on textarea "203 Kcal, 35g protein, 45g carbs grilled chicken top bed of crisp lettuce, swee…" at bounding box center [594, 482] width 580 height 62
click at [787, 456] on textarea "203 Kcal, 35g protein, 45g carbs grilled chicken top bed of crisp lettuce, swee…" at bounding box center [594, 482] width 580 height 62
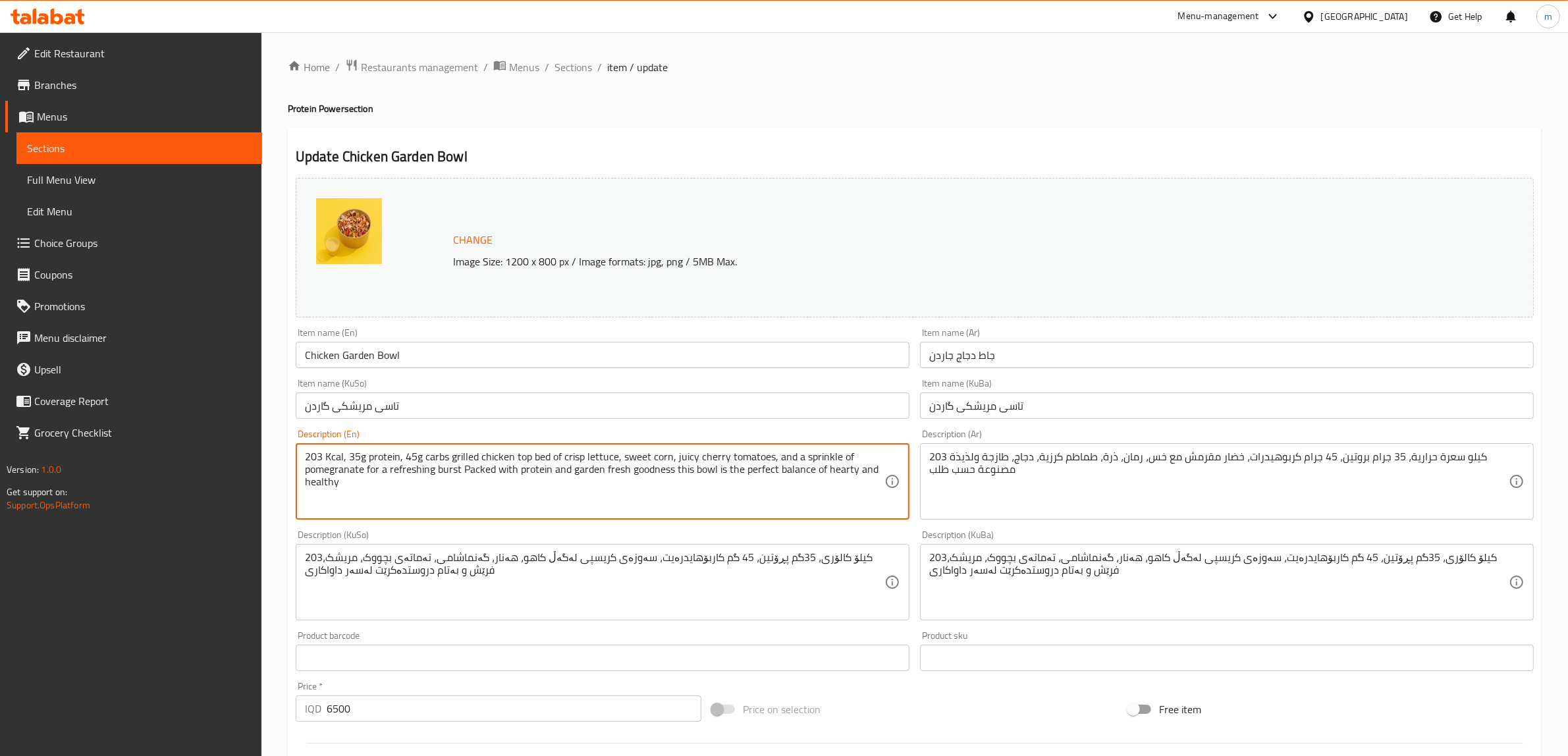
click at [787, 456] on textarea "203 Kcal, 35g protein, 45g carbs grilled chicken top bed of crisp lettuce, swee…" at bounding box center [594, 482] width 580 height 62
click at [795, 456] on textarea "203 Kcal, 35g protein, 45g carbs grilled chicken top bed of crisp lettuce, swee…" at bounding box center [594, 482] width 580 height 62
drag, startPoint x: 795, startPoint y: 456, endPoint x: 775, endPoint y: 454, distance: 20.1
click at [775, 454] on textarea "203 Kcal, 35g protein, 45g carbs grilled chicken top bed of crisp lettuce, swee…" at bounding box center [594, 482] width 580 height 62
click at [489, 484] on textarea "203 Kcal, 35g protein, 45g carbs grilled chicken top bed of crisp lettuce, swee…" at bounding box center [594, 482] width 580 height 62
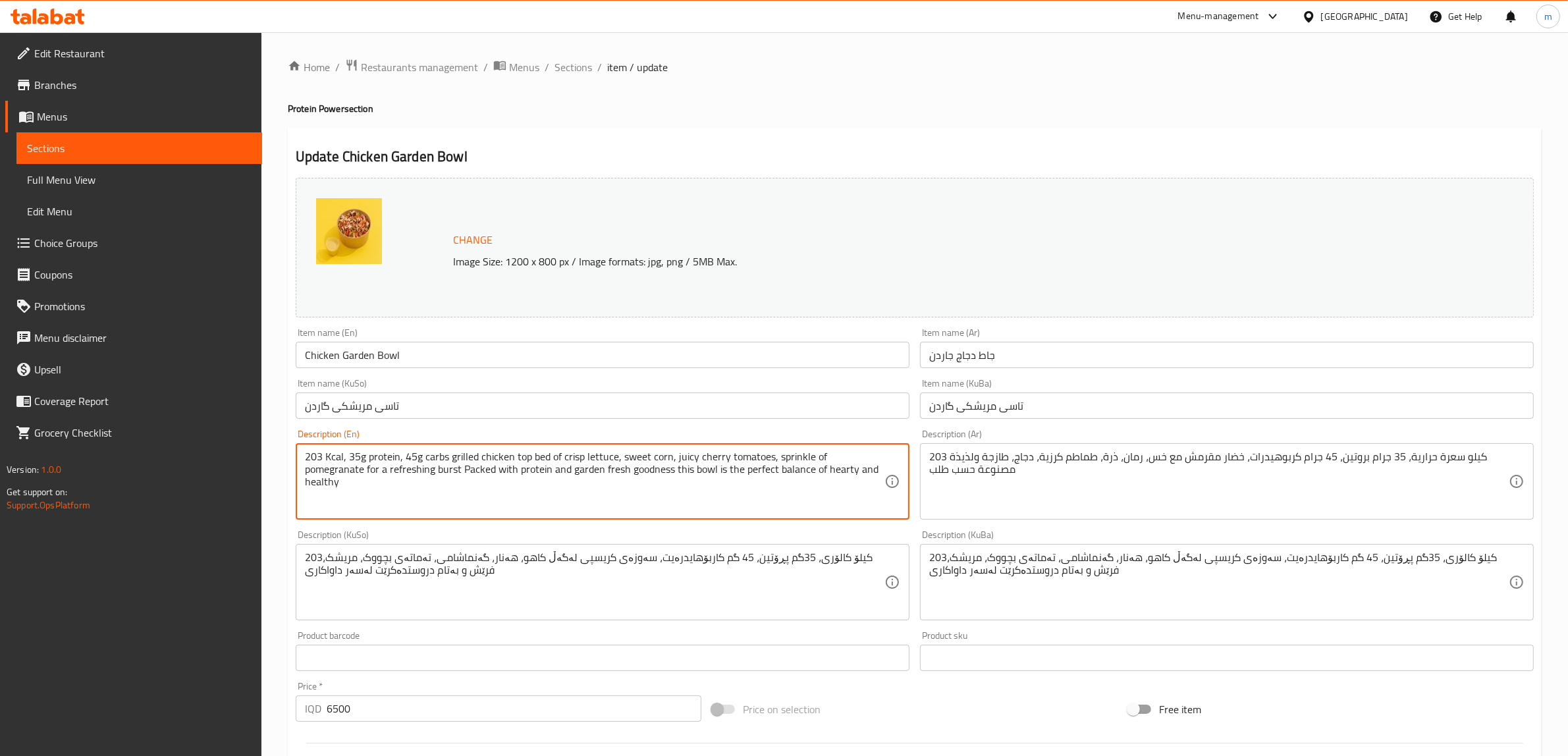
click at [514, 491] on textarea "203 Kcal, 35g protein, 45g carbs grilled chicken top bed of crisp lettuce, swee…" at bounding box center [594, 482] width 580 height 62
click at [583, 452] on textarea "203 Kcal, 35g protein, 45g carbs grilled chicken top bed of crisp lettuce, swee…" at bounding box center [594, 482] width 580 height 62
click at [586, 459] on textarea "203 Kcal, 35g protein, 45g carbs grilled chicken top bed of crisp lettuce, swee…" at bounding box center [594, 482] width 580 height 62
click at [326, 468] on textarea "203 Kcal, 35g protein, 45g carbs grilled chicken top bed of crisp lettuce, swee…" at bounding box center [594, 482] width 580 height 62
click at [376, 465] on textarea "203 Kcal, 35g protein, 45g carbs grilled chicken top bed of crisp lettuce, swee…" at bounding box center [594, 482] width 580 height 62
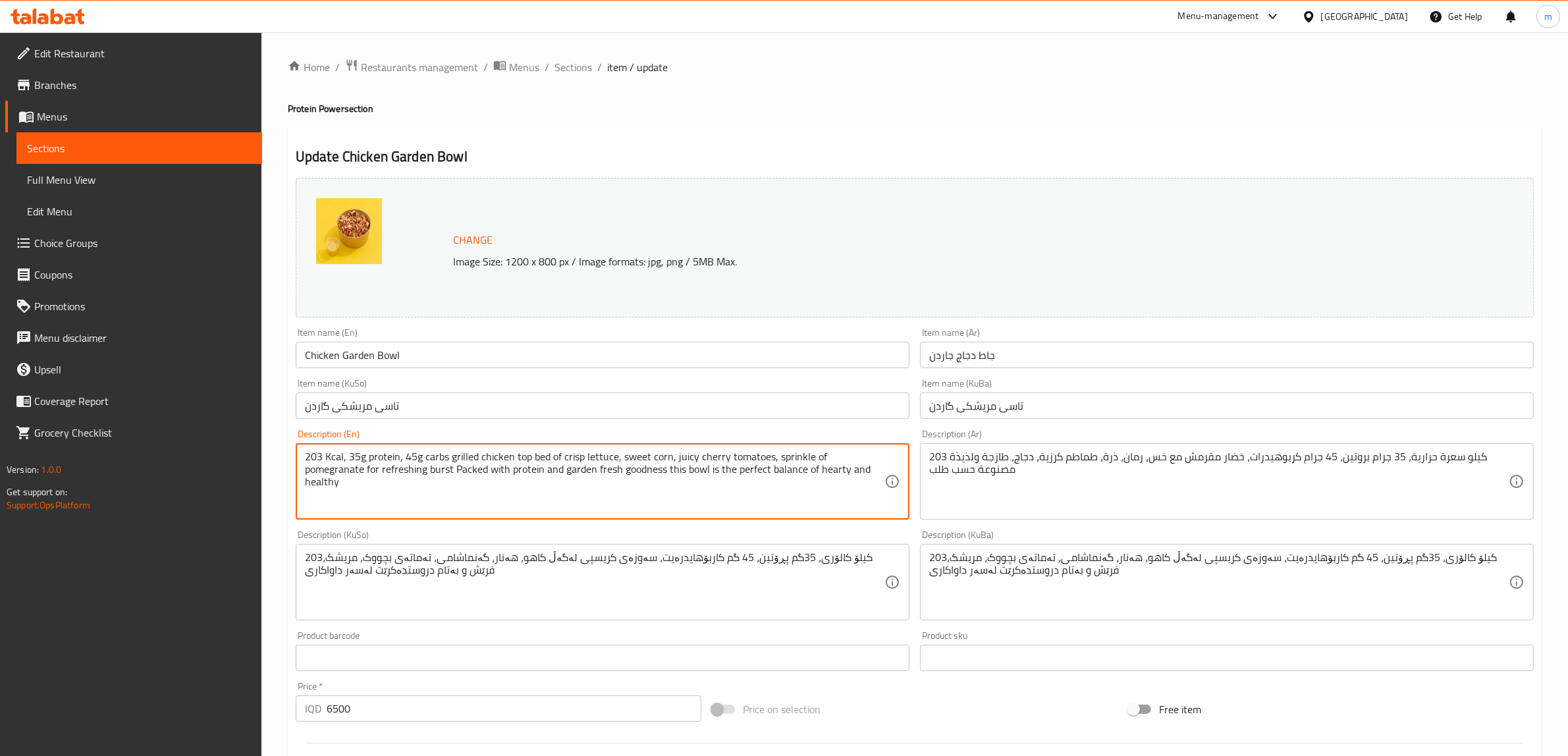
click at [378, 466] on textarea "203 Kcal, 35g protein, 45g carbs grilled chicken top bed of crisp lettuce, swee…" at bounding box center [594, 482] width 580 height 62
click at [383, 469] on textarea "203 Kcal, 35g protein, 45g carbs grilled chicken top bed of crisp lettuce, swee…" at bounding box center [594, 482] width 580 height 62
click at [393, 469] on textarea "203 Kcal, 35g protein, 45g carbs grilled chicken top bed of crisp lettuce, swee…" at bounding box center [594, 482] width 580 height 62
click at [379, 465] on textarea "203 Kcal, 35g protein, 45g carbs grilled chicken top bed of crisp lettuce, swee…" at bounding box center [594, 482] width 580 height 62
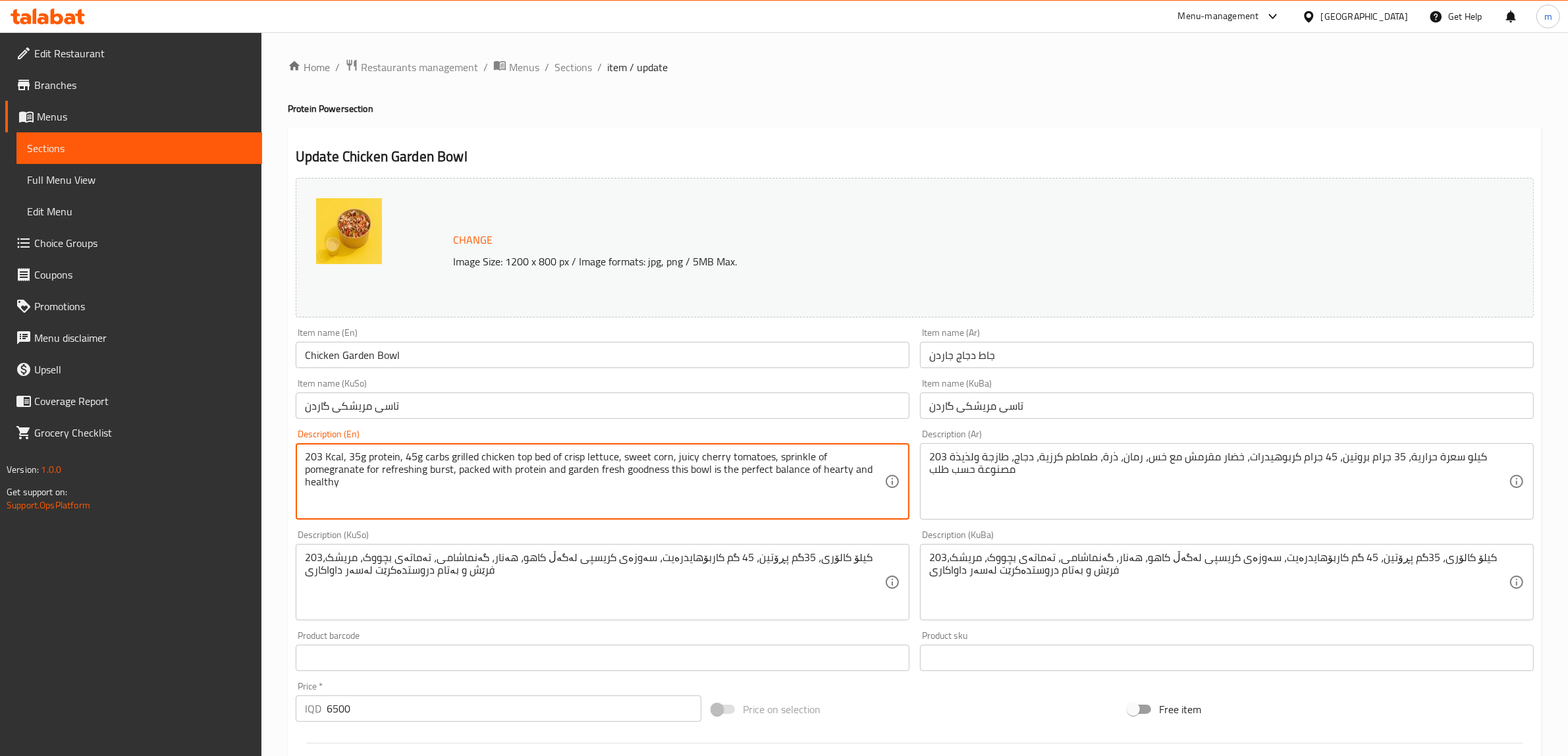
click at [379, 465] on textarea "203 Kcal, 35g protein, 45g carbs grilled chicken top bed of crisp lettuce, swee…" at bounding box center [594, 482] width 580 height 62
click at [749, 472] on textarea "203 Kcal, 35g protein, 45g carbs grilled chicken top bed of crisp lettuce, swee…" at bounding box center [594, 482] width 580 height 62
type textarea "203 Kcal, 35g protein, 45g carbs grilled chicken top bed of crisp lettuce, swee…"
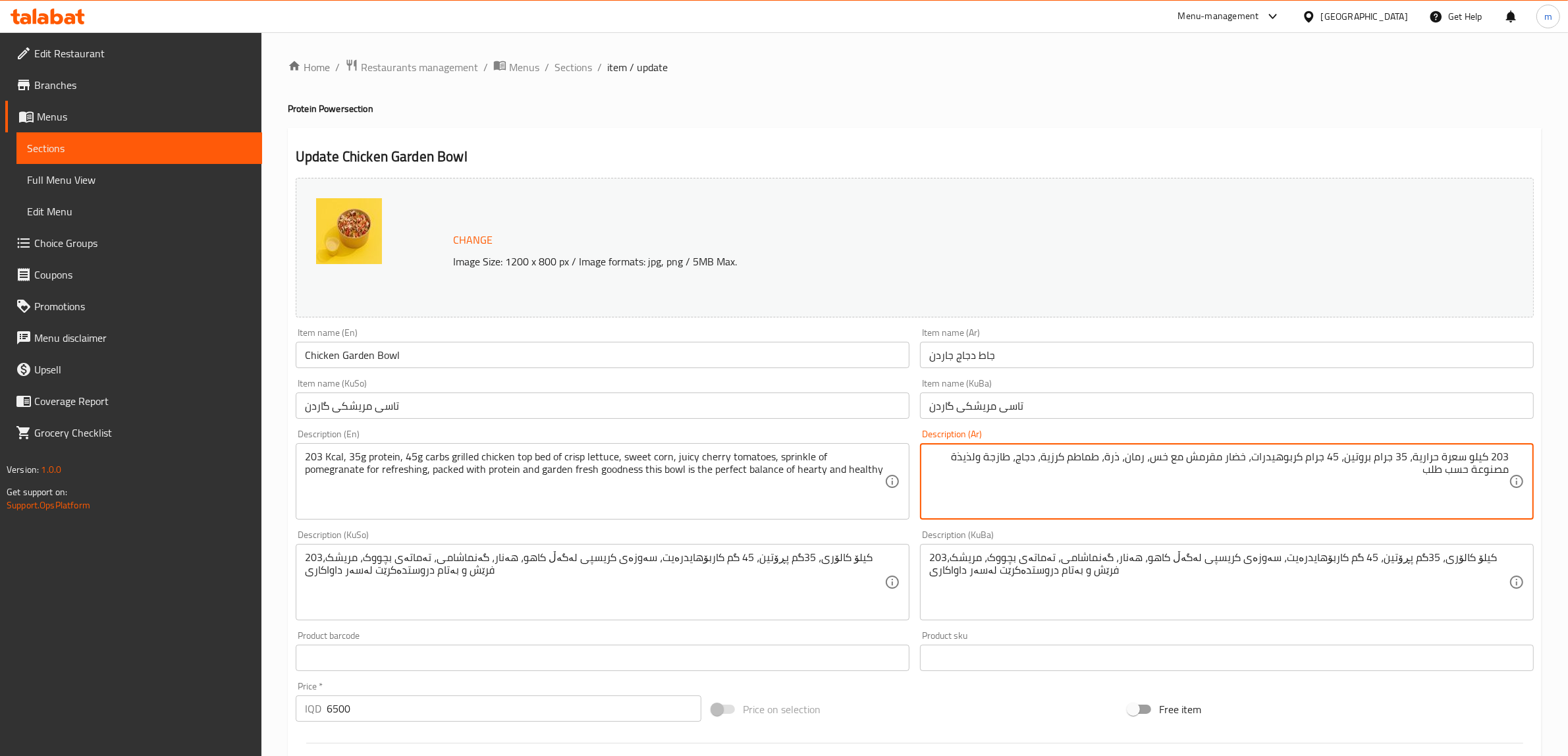
drag, startPoint x: 1250, startPoint y: 453, endPoint x: 1245, endPoint y: 485, distance: 32.4
click at [1245, 485] on textarea "203 كيلو سعرة حرارية، 35 جرام بروتين، 45 جرام كربوهيدرات، خضار مقرمش مع خس، رما…" at bounding box center [1219, 482] width 580 height 62
type textarea "203 كيلو سعرة حرارية، 35 جرام بروتين، 45 جرام كربوهيدرات،"
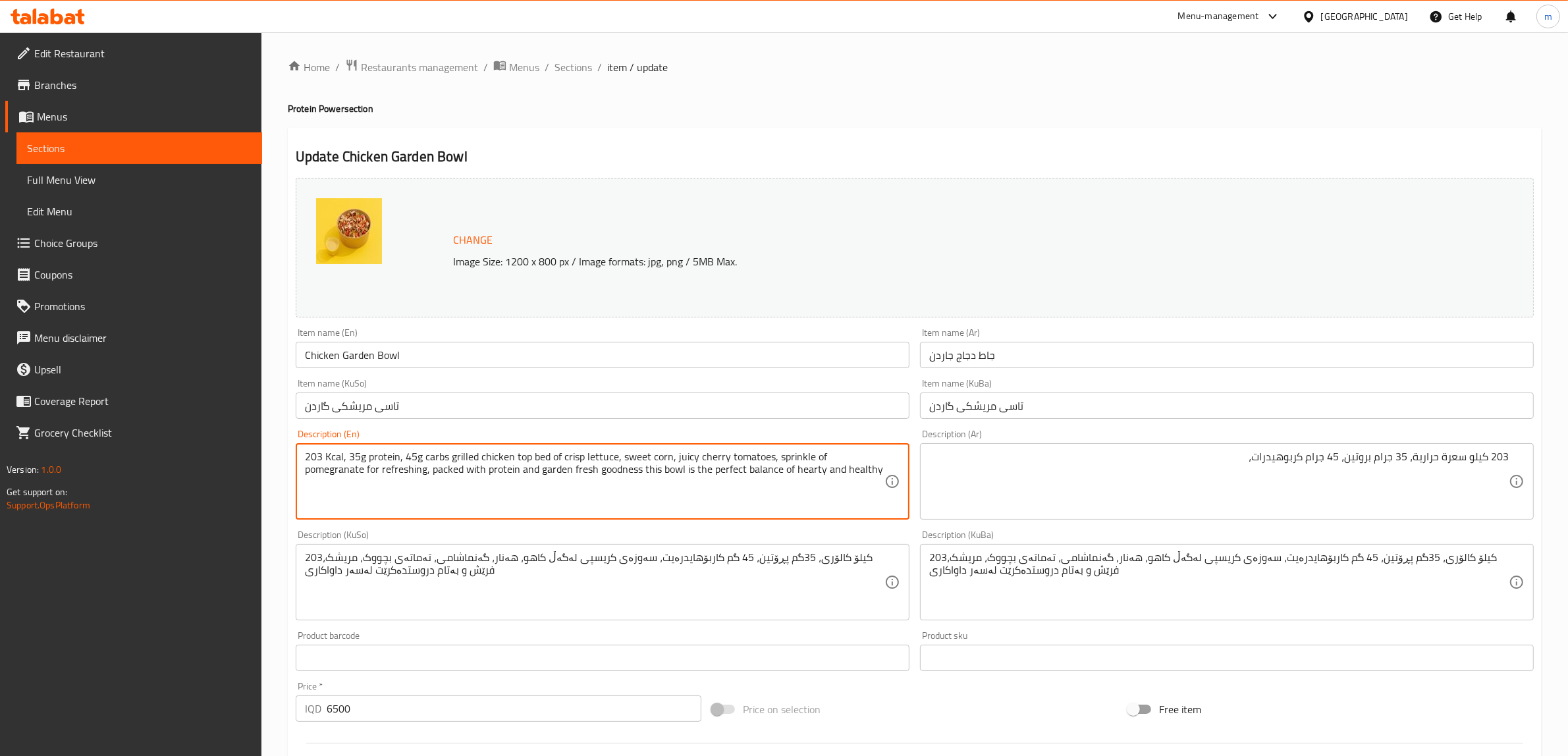
drag, startPoint x: 450, startPoint y: 456, endPoint x: 831, endPoint y: 478, distance: 381.6
click at [461, 481] on textarea "203 Kcal, 35g protein, 45g carbs grilled chicken top bed of crisp lettuce, swee…" at bounding box center [594, 482] width 580 height 62
click at [829, 469] on textarea "203 Kcal, 35g protein, 45g carbs grilled chicken top bed of crisp lettuce, swee…" at bounding box center [594, 482] width 580 height 62
click at [558, 471] on textarea "203 Kcal, 35g protein, 45g carbs grilled chicken top bed of crisp lettuce, swee…" at bounding box center [594, 482] width 580 height 62
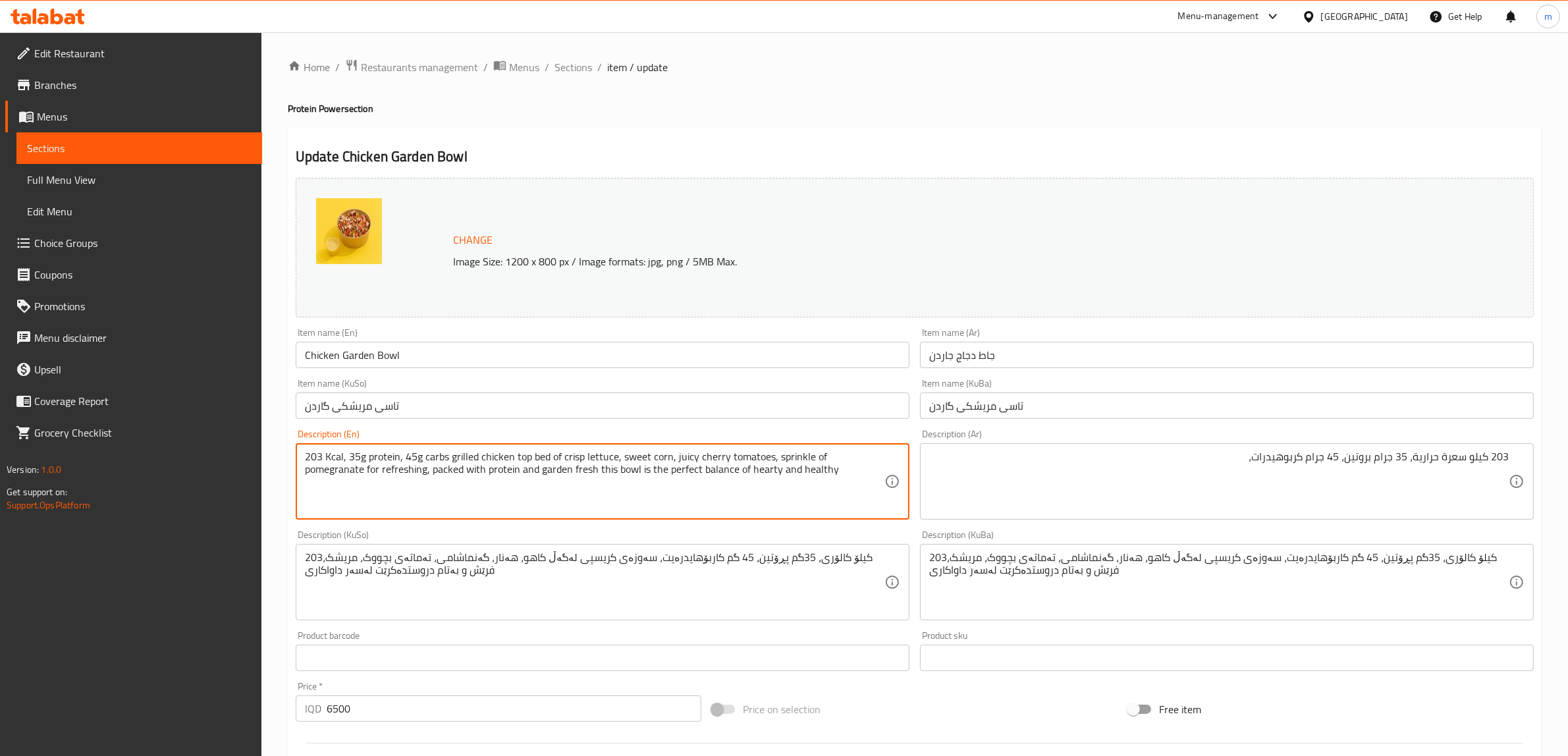
type textarea "203 Kcal, 35g protein, 45g carbs grilled chicken top bed of crisp lettuce, swee…"
click at [1113, 444] on div "203 كيلو سعرة حرارية، 35 جرام بروتين، 45 جرام كربوهيدرات، Description (Ar)" at bounding box center [1227, 481] width 614 height 76
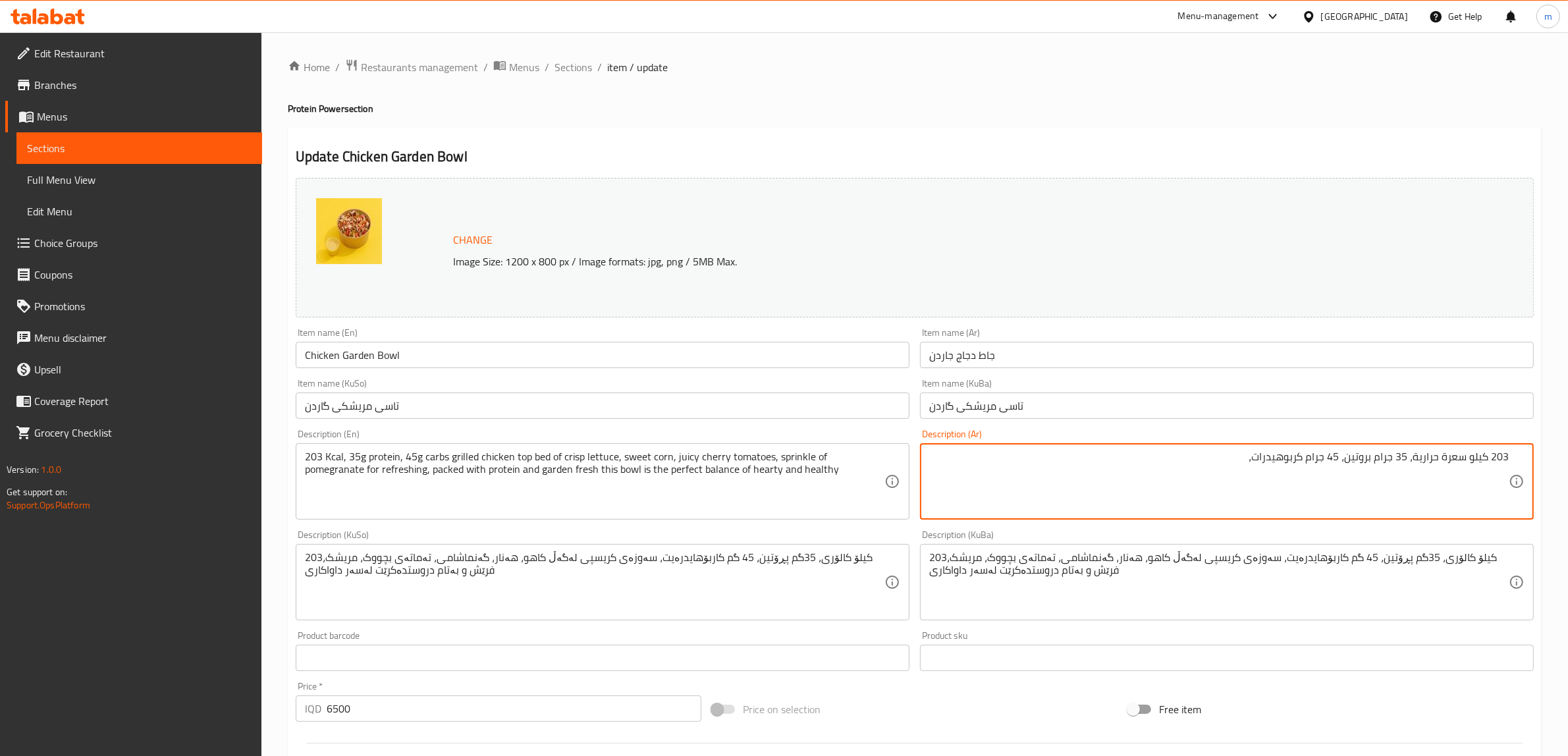
paste textarea "لنباتات الطازجة، هذا الطبق هو التوازن المثالي بين الصحة والقوة."
paste textarea "دجاج مشوي مع طبقة من الخس المقرمش والذرة الحلوة والطماطم الكرزية اللذيذة ورشة م…"
click at [1130, 452] on textarea "203 كيلو سعرة حرارية، 35 جرام بروتين، 45 جرام كربوهيدرات، دجاج مشوي مع طبقة من …" at bounding box center [1219, 482] width 580 height 62
click at [1111, 452] on textarea "203 كيلو سعرة حرارية، 35 جرام بروتين، 45 جرام كربوهيدرات، دجاج مشوي مع طبقة من …" at bounding box center [1219, 482] width 580 height 62
click at [1063, 455] on textarea "203 كيلو سعرة حرارية، 35 جرام بروتين، 45 جرام كربوهيدرات، دجاج مشوي مع طبقة من …" at bounding box center [1219, 482] width 580 height 62
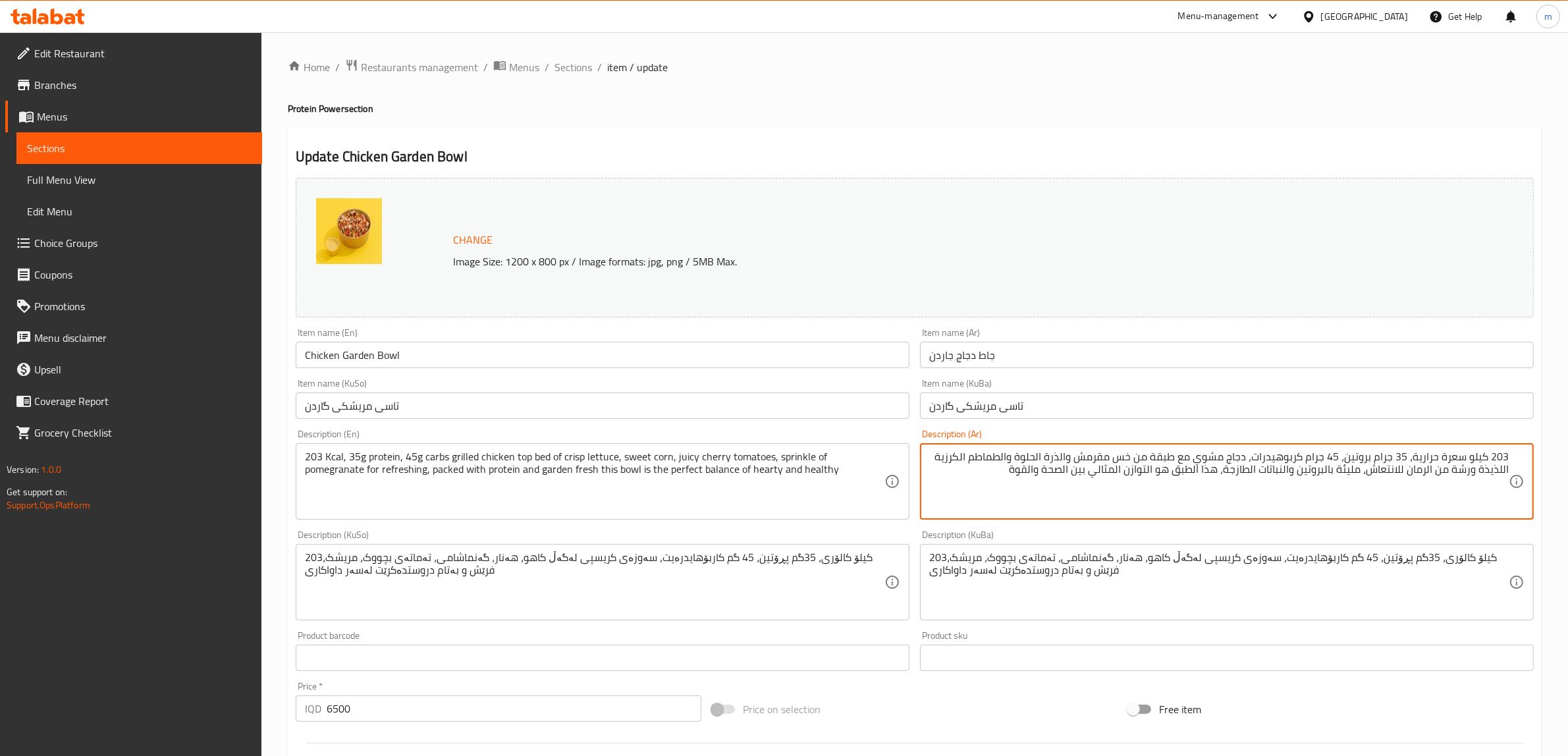
click at [1064, 454] on textarea "203 كيلو سعرة حرارية، 35 جرام بروتين، 45 جرام كربوهيدرات، دجاج مشوي مع طبقة من …" at bounding box center [1219, 482] width 580 height 62
click at [1065, 458] on textarea "203 كيلو سعرة حرارية، 35 جرام بروتين، 45 جرام كربوهيدرات، دجاج مشوي مع طبقة من …" at bounding box center [1219, 482] width 580 height 62
click at [1048, 456] on textarea "203 كيلو سعرة حرارية، 35 جرام بروتين، 45 جرام كربوهيدرات، دجاج مشوي مع طبقة من …" at bounding box center [1219, 482] width 580 height 62
click at [1022, 454] on textarea "203 كيلو سعرة حرارية، 35 جرام بروتين، 45 جرام كربوهيدرات، دجاج مشوي مع طبقة من …" at bounding box center [1219, 482] width 580 height 62
click at [982, 456] on textarea "203 كيلو سعرة حرارية، 35 جرام بروتين، 45 جرام كربوهيدرات، دجاج مشوي مع طبقة من …" at bounding box center [1219, 482] width 580 height 62
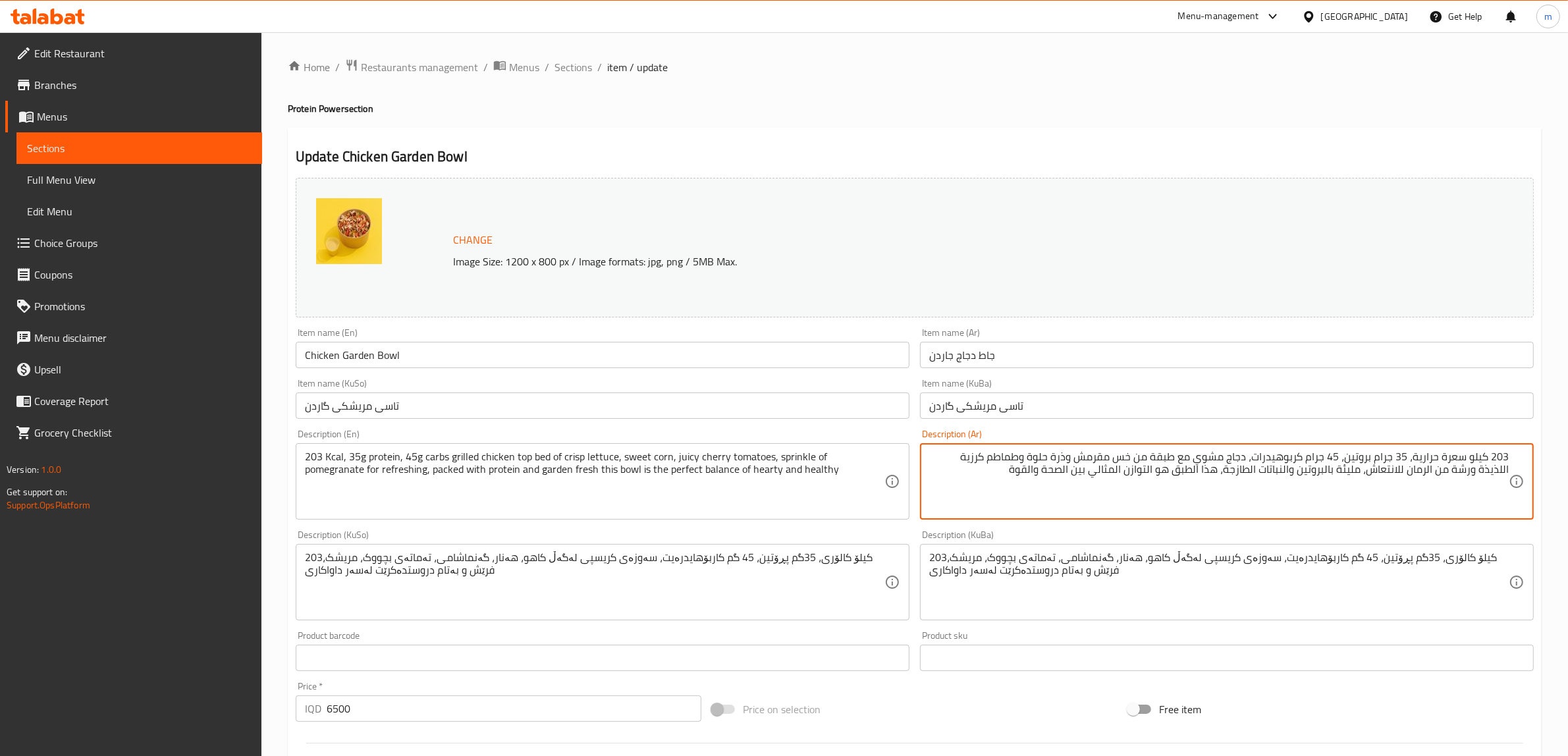
click at [959, 455] on textarea "203 كيلو سعرة حرارية، 35 جرام بروتين، 45 جرام كربوهيدرات، دجاج مشوي مع طبقة من …" at bounding box center [1219, 482] width 580 height 62
click at [959, 459] on textarea "203 كيلو سعرة حرارية، 35 جرام بروتين، 45 جرام كربوهيدرات، دجاج مشوي مع طبقة من …" at bounding box center [1219, 482] width 580 height 62
click at [1462, 466] on textarea "203 كيلو سعرة حرارية، 35 جرام بروتين، 45 جرام كربوهيدرات، دجاج مشوي مع طبقة من …" at bounding box center [1219, 482] width 580 height 62
click at [1439, 469] on textarea "203 كيلو سعرة حرارية، 35 جرام بروتين، 45 جرام كربوهيدرات، دجاج مشوي مع طبقة من …" at bounding box center [1219, 482] width 580 height 62
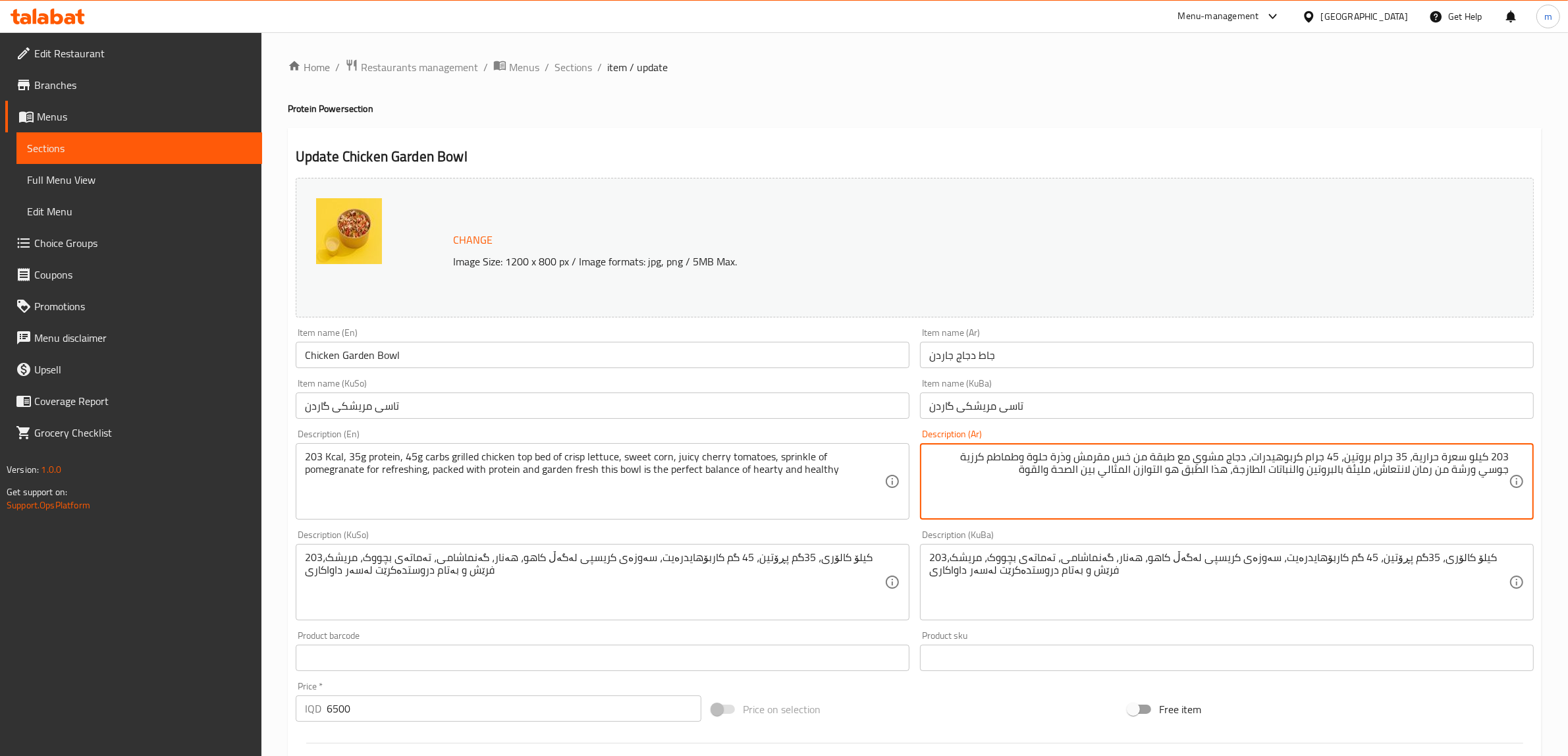
click at [1369, 472] on textarea "203 كيلو سعرة حرارية، 35 جرام بروتين، 45 جرام كربوهيدرات، دجاج مشوي مع طبقة من …" at bounding box center [1219, 482] width 580 height 62
click at [1334, 464] on textarea "203 كيلو سعرة حرارية، 35 جرام بروتين، 45 جرام كربوهيدرات، دجاج مشوي مع طبقة من …" at bounding box center [1219, 482] width 580 height 62
click at [1332, 472] on textarea "203 كيلو سعرة حرارية، 35 جرام بروتين، 45 جرام كربوهيدرات، دجاج مشوي مع طبقة من …" at bounding box center [1219, 482] width 580 height 62
click at [1308, 469] on textarea "203 كيلو سعرة حرارية، 35 جرام بروتين، 45 جرام كربوهيدرات، دجاج مشوي مع طبقة من …" at bounding box center [1219, 482] width 580 height 62
click at [1257, 471] on textarea "203 كيلو سعرة حرارية، 35 جرام بروتين، 45 جرام كربوهيدرات، دجاج مشوي مع طبقة من …" at bounding box center [1219, 482] width 580 height 62
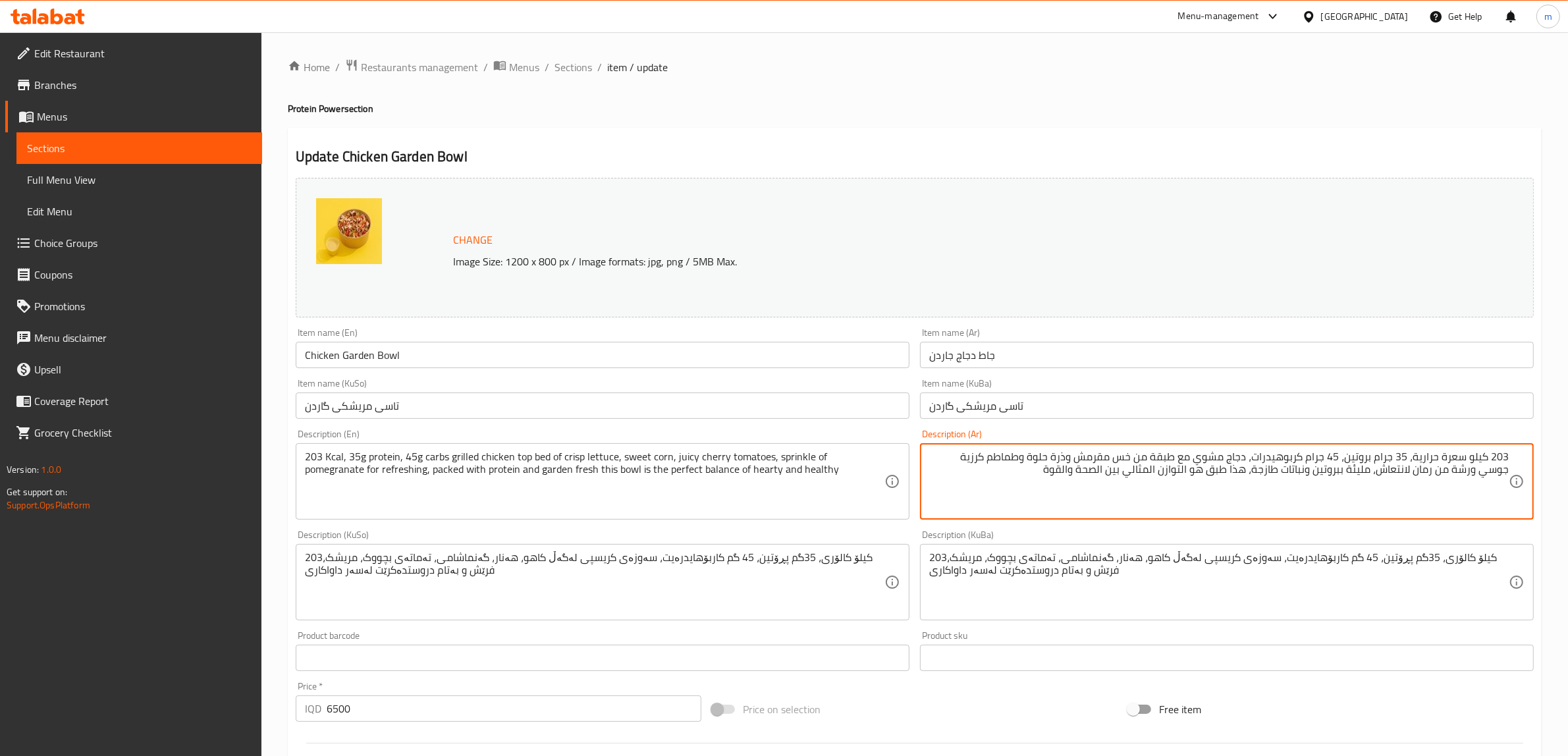
click at [1219, 469] on textarea "203 كيلو سعرة حرارية، 35 جرام بروتين، 45 جرام كربوهيدرات، دجاج مشوي مع طبقة من …" at bounding box center [1219, 482] width 580 height 62
click at [1194, 467] on textarea "203 كيلو سعرة حرارية، 35 جرام بروتين، 45 جرام كربوهيدرات، دجاج مشوي مع طبقة من …" at bounding box center [1219, 482] width 580 height 62
click at [1145, 469] on textarea "203 كيلو سعرة حرارية، 35 جرام بروتين، 45 جرام كربوهيدرات، دجاج مشوي مع طبقة من …" at bounding box center [1219, 482] width 580 height 62
click at [1120, 466] on textarea "203 كيلو سعرة حرارية، 35 جرام بروتين، 45 جرام كربوهيدرات، دجاج مشوي مع طبقة من …" at bounding box center [1219, 482] width 580 height 62
type textarea "203 كيلو سعرة حرارية، 35 جرام بروتين، 45 جرام كربوهيدرات، دجاج مشوي مع طبقة من …"
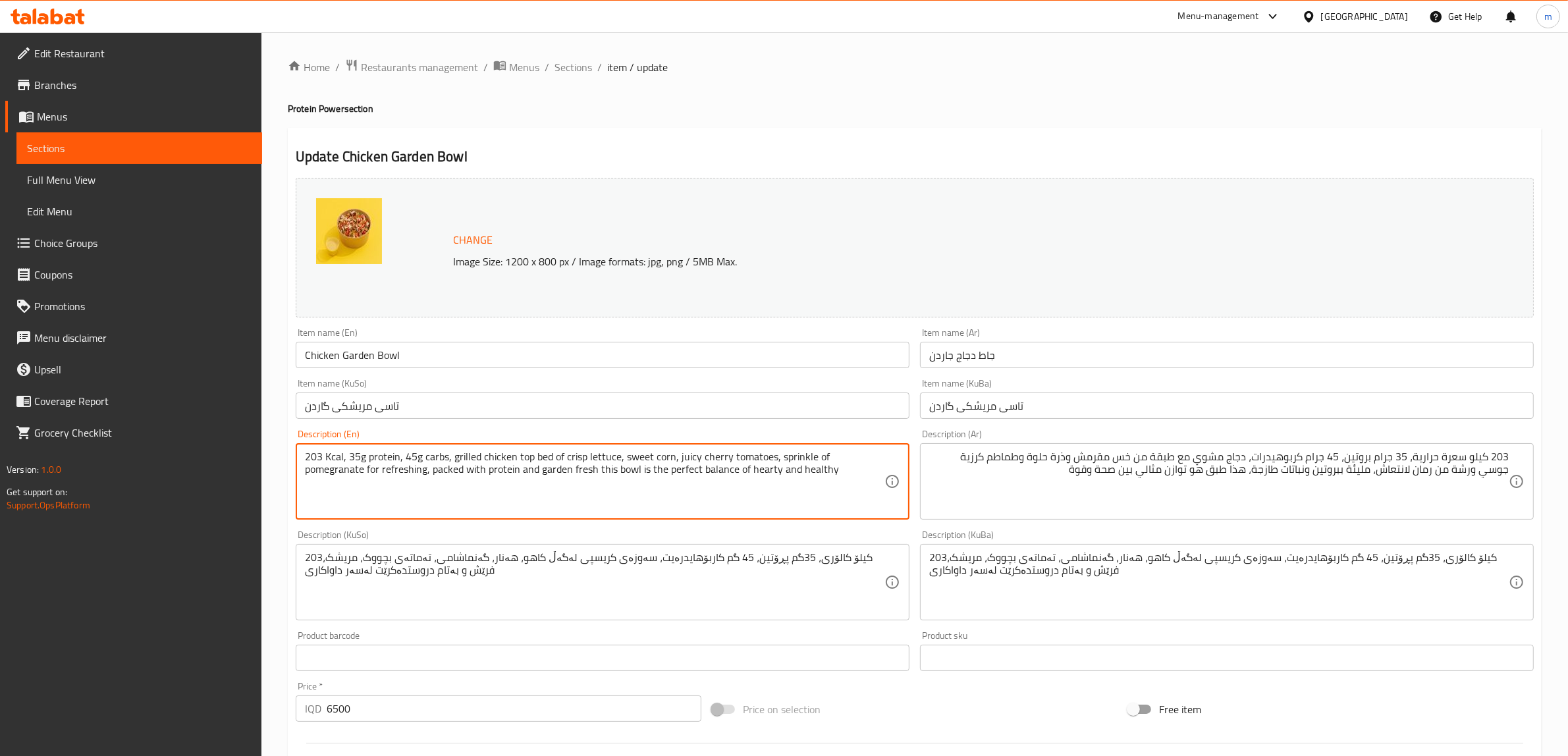
type textarea "203 Kcal, 35g protein, 45g carbs, grilled chicken top bed of crisp lettuce, swe…"
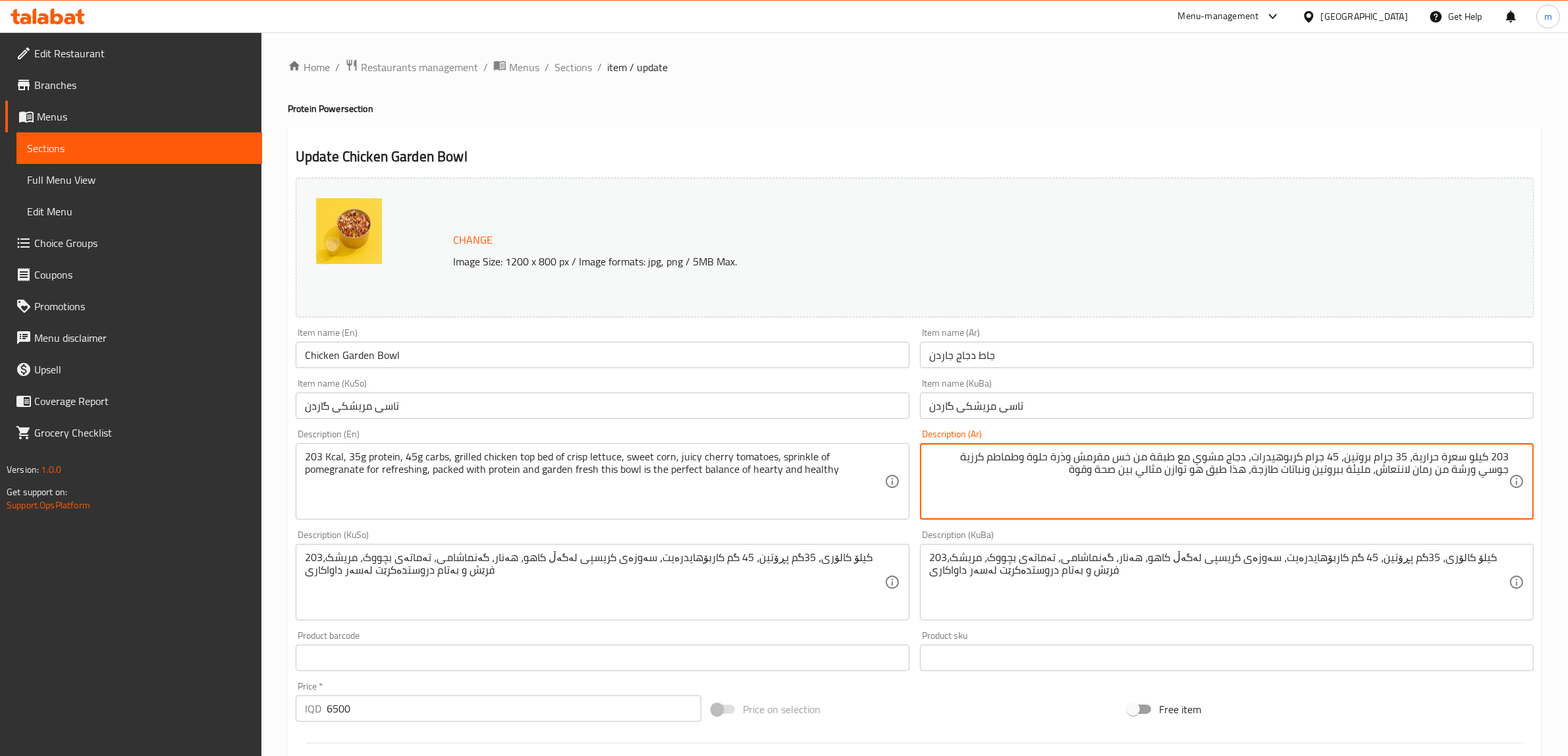
click at [1190, 459] on textarea "203 كيلو سعرة حرارية، 35 جرام بروتين، 45 جرام كربوهيدرات، دجاج مشوي مع طبقة من …" at bounding box center [1219, 482] width 580 height 62
click at [1190, 455] on textarea "203 كيلو سعرة حرارية، 35 جرام بروتين، 45 جرام كربوهيدرات، دجاج مشوي طبقة من خس …" at bounding box center [1219, 482] width 580 height 62
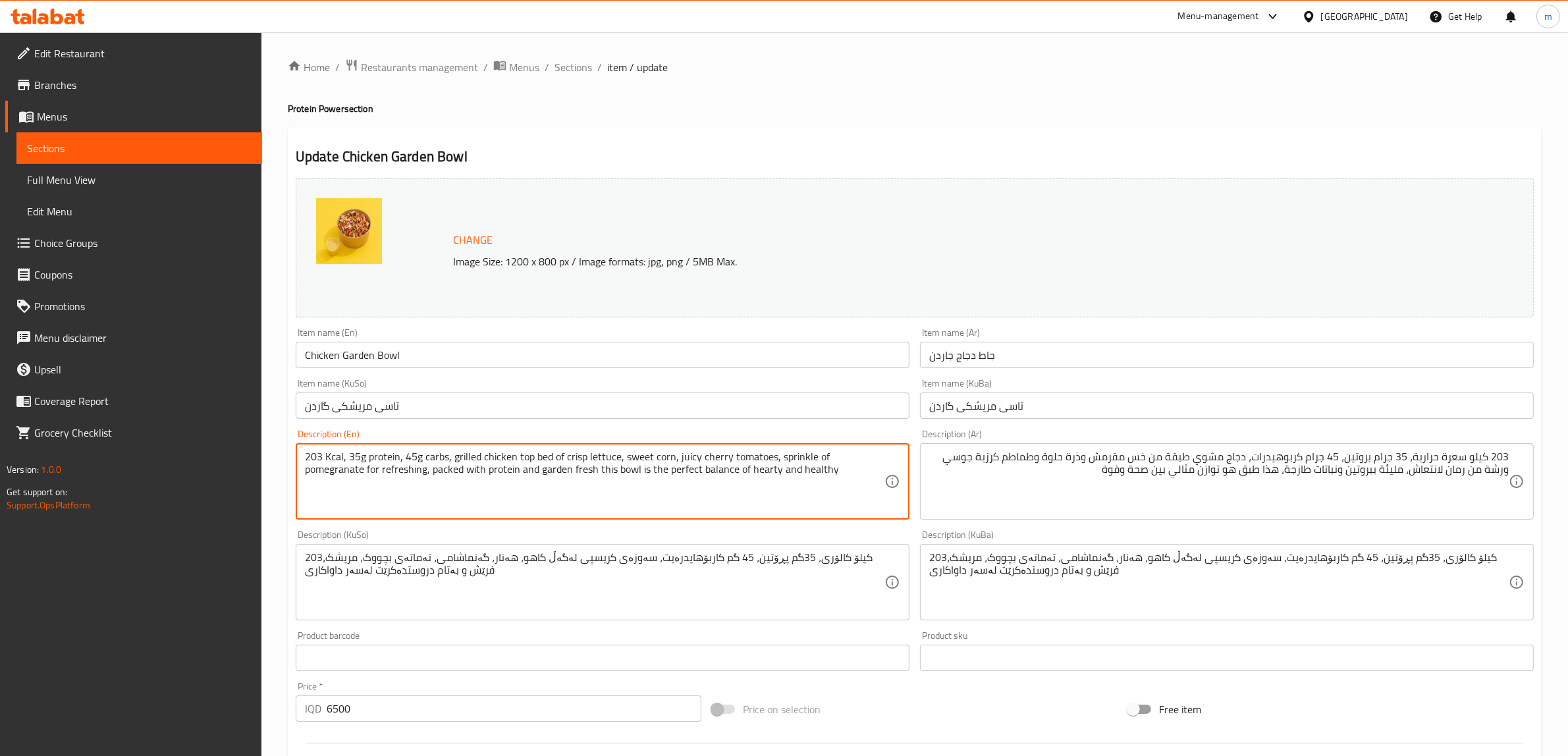
drag, startPoint x: 515, startPoint y: 452, endPoint x: 548, endPoint y: 451, distance: 33.0
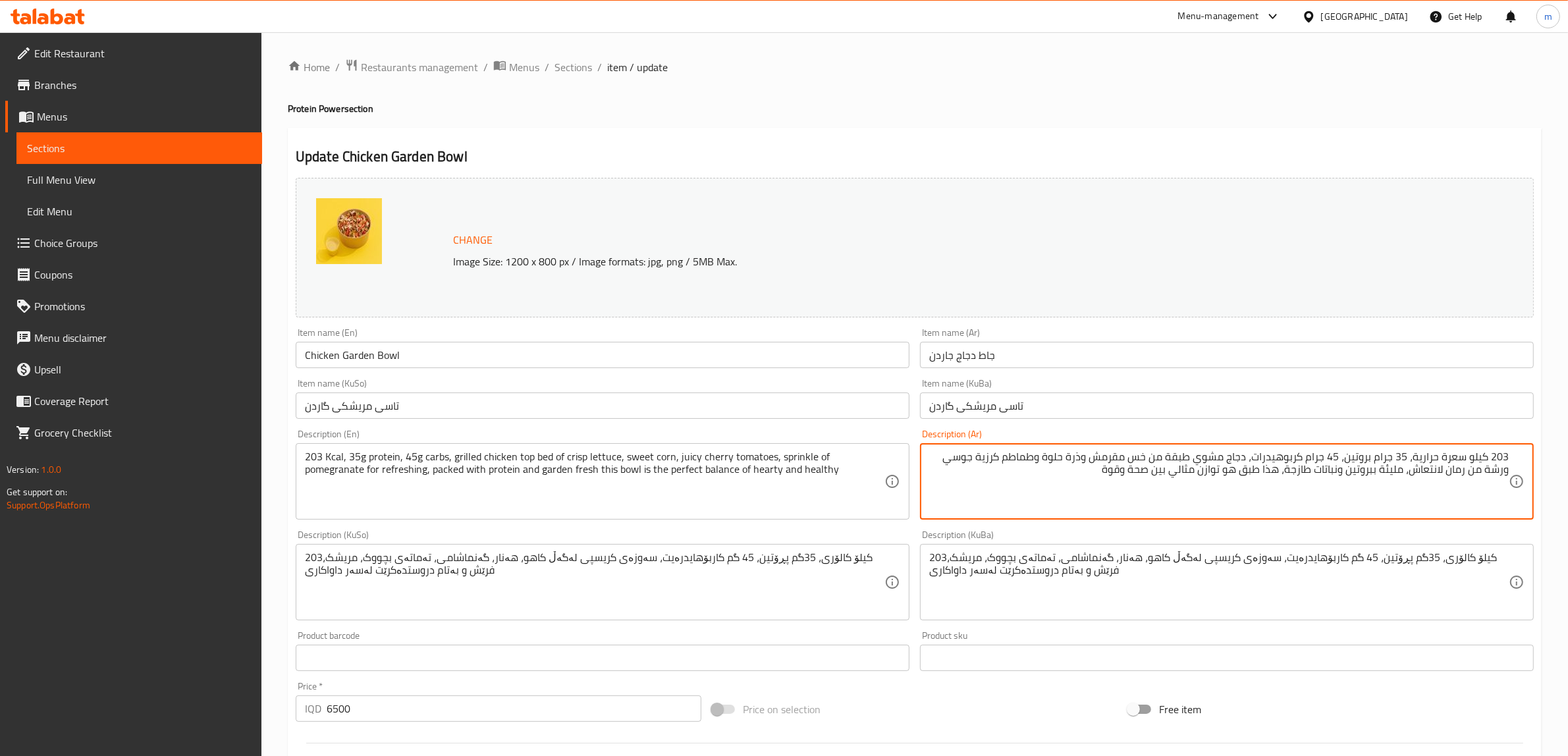
click at [1183, 453] on textarea "203 كيلو سعرة حرارية، 35 جرام بروتين، 45 جرام كربوهيدرات، دجاج مشوي طبقة من خس …" at bounding box center [1219, 482] width 580 height 62
click at [1133, 456] on textarea "203 كيلو سعرة حرارية، 35 جرام بروتين، 45 جرام كربوهيدرات، دجاج مشوي اعلى و تحته…" at bounding box center [1219, 482] width 580 height 62
click at [1159, 474] on textarea "203 كيلو سعرة حرارية، 35 جرام بروتين، 45 جرام كربوهيدرات، دجاج مشوي طبقة من خس …" at bounding box center [1219, 482] width 580 height 62
click at [1088, 455] on textarea "203 كيلو سعرة حرارية، 35 جرام بروتين، 45 جرام كربوهيدرات، دجاج مشوي طبقة من خس …" at bounding box center [1219, 482] width 580 height 62
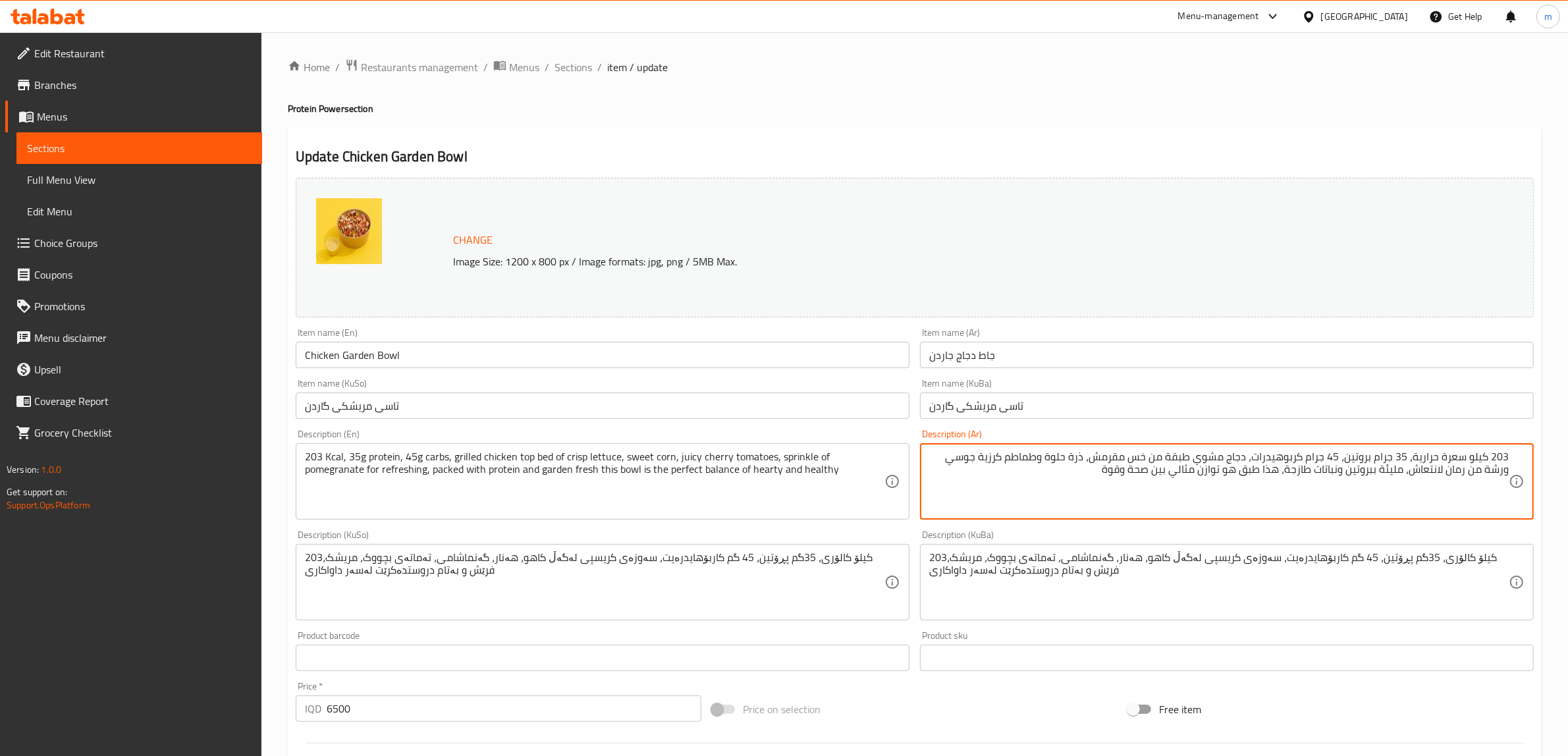
click at [1048, 455] on textarea "203 كيلو سعرة حرارية، 35 جرام بروتين، 45 جرام كربوهيدرات، دجاج مشوي طبقة من خس …" at bounding box center [1219, 482] width 580 height 62
click at [1047, 454] on textarea "203 كيلو سعرة حرارية، 35 جرام بروتين، 45 جرام كربوهيدرات، دجاج مشوي طبقة من خس …" at bounding box center [1219, 482] width 580 height 62
click at [1416, 475] on textarea "203 كيلو سعرة حرارية، 35 جرام بروتين، 45 جرام كربوهيدرات، دجاج مشوي طبقة من خس …" at bounding box center [1219, 482] width 580 height 62
click at [1408, 491] on textarea "203 كيلو سعرة حرارية، 35 جرام بروتين، 45 جرام كربوهيدرات، دجاج مشوي طبقة من خس …" at bounding box center [1219, 482] width 580 height 62
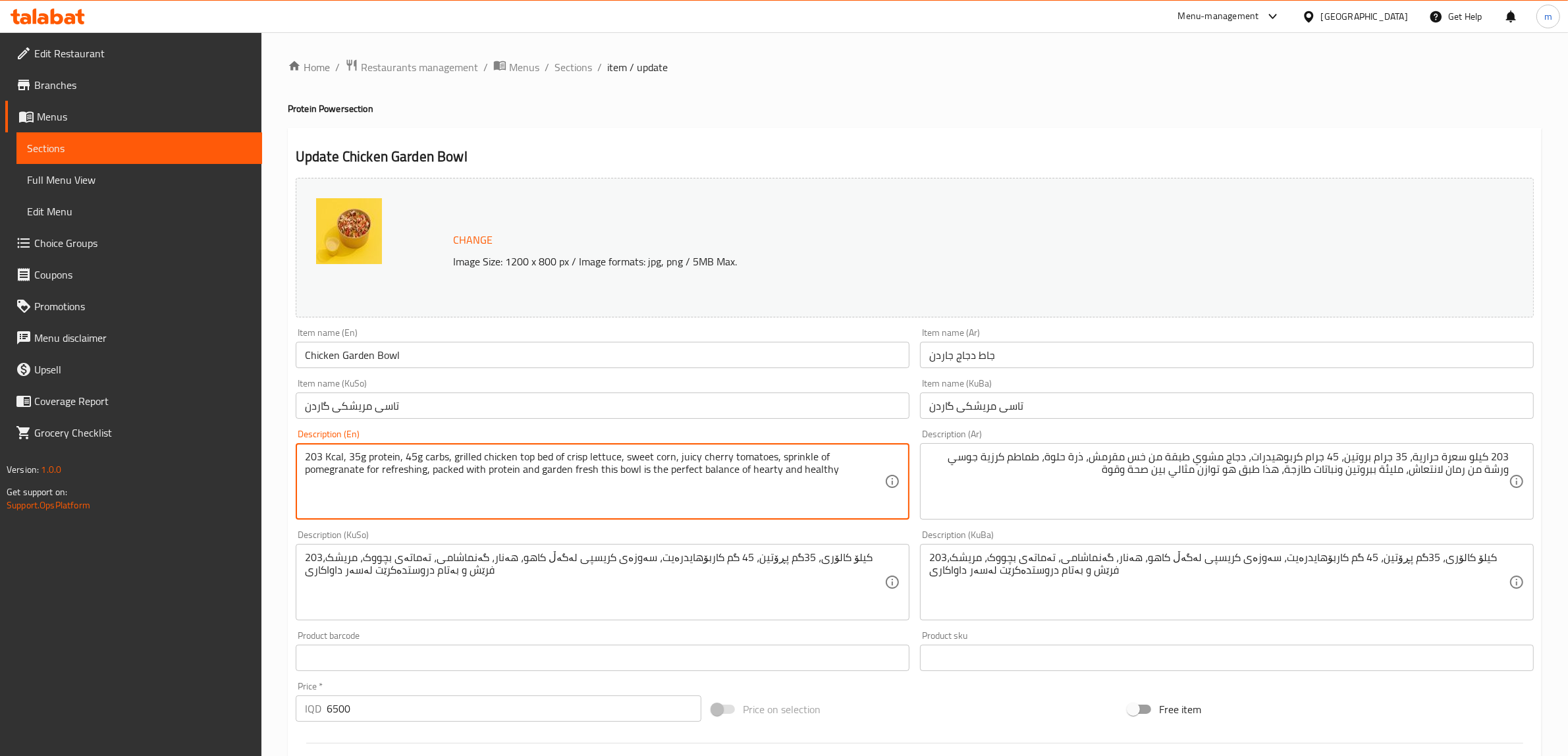
click at [481, 471] on textarea "203 Kcal, 35g protein, 45g carbs, grilled chicken top bed of crisp lettuce, swe…" at bounding box center [594, 482] width 580 height 62
click at [478, 471] on textarea "203 Kcal, 35g protein, 45g carbs, grilled chicken top bed of crisp lettuce, swe…" at bounding box center [594, 482] width 580 height 62
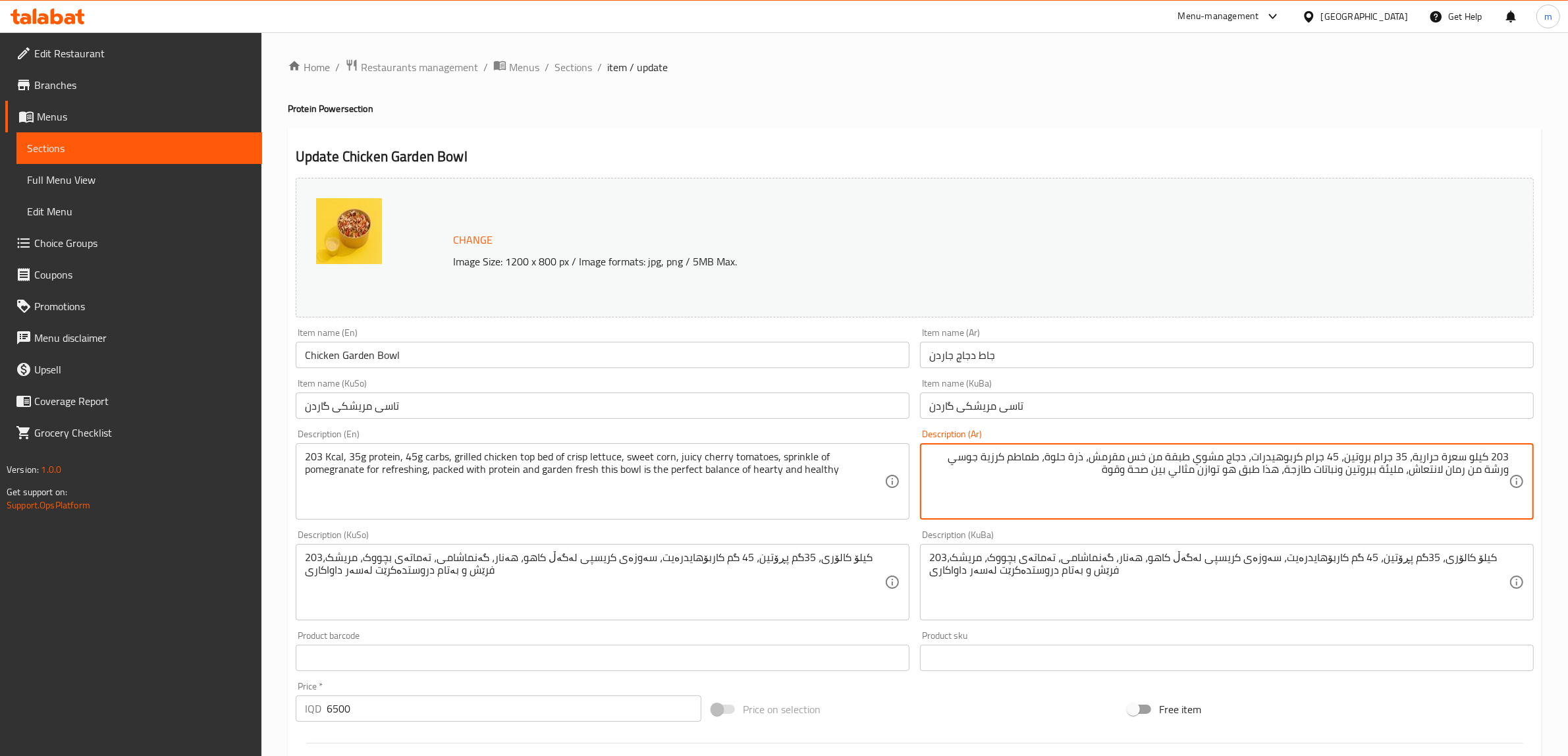
click at [950, 456] on textarea "203 كيلو سعرة حرارية، 35 جرام بروتين، 45 جرام كربوهيدرات، دجاج مشوي طبقة من خس …" at bounding box center [1219, 482] width 580 height 62
click at [1368, 473] on textarea "203 كيلو سعرة حرارية، 35 جرام بروتين، 45 جرام كربوهيدرات، دجاج مشوي طبقة من خس …" at bounding box center [1219, 482] width 580 height 62
type textarea "203 كيلو سعرة حرارية، 35 جرام بروتين، 45 جرام كربوهيدرات، دجاج مشوي طبقة من خس …"
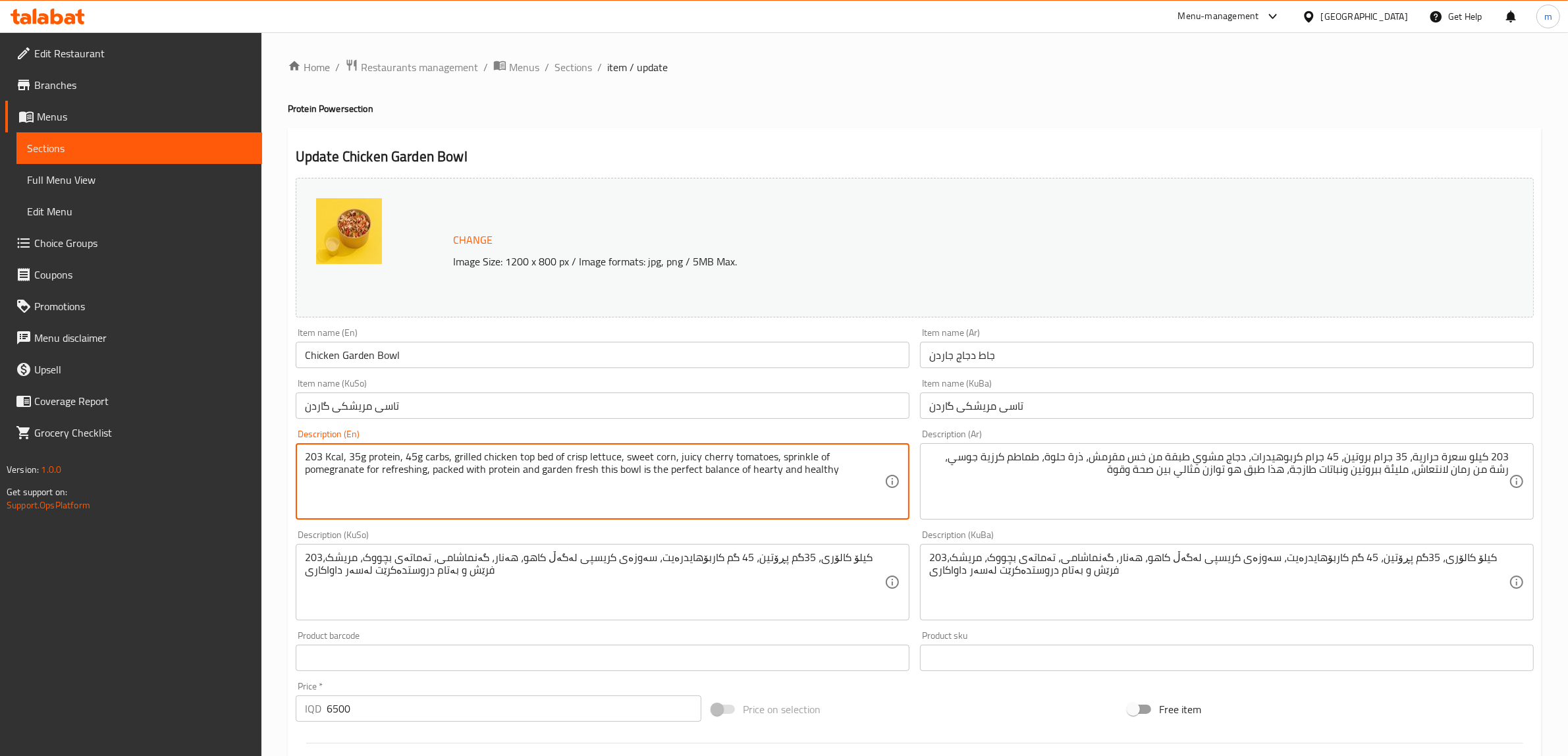
click at [555, 473] on textarea "203 Kcal, 35g protein, 45g carbs, grilled chicken top bed of crisp lettuce, swe…" at bounding box center [594, 482] width 580 height 62
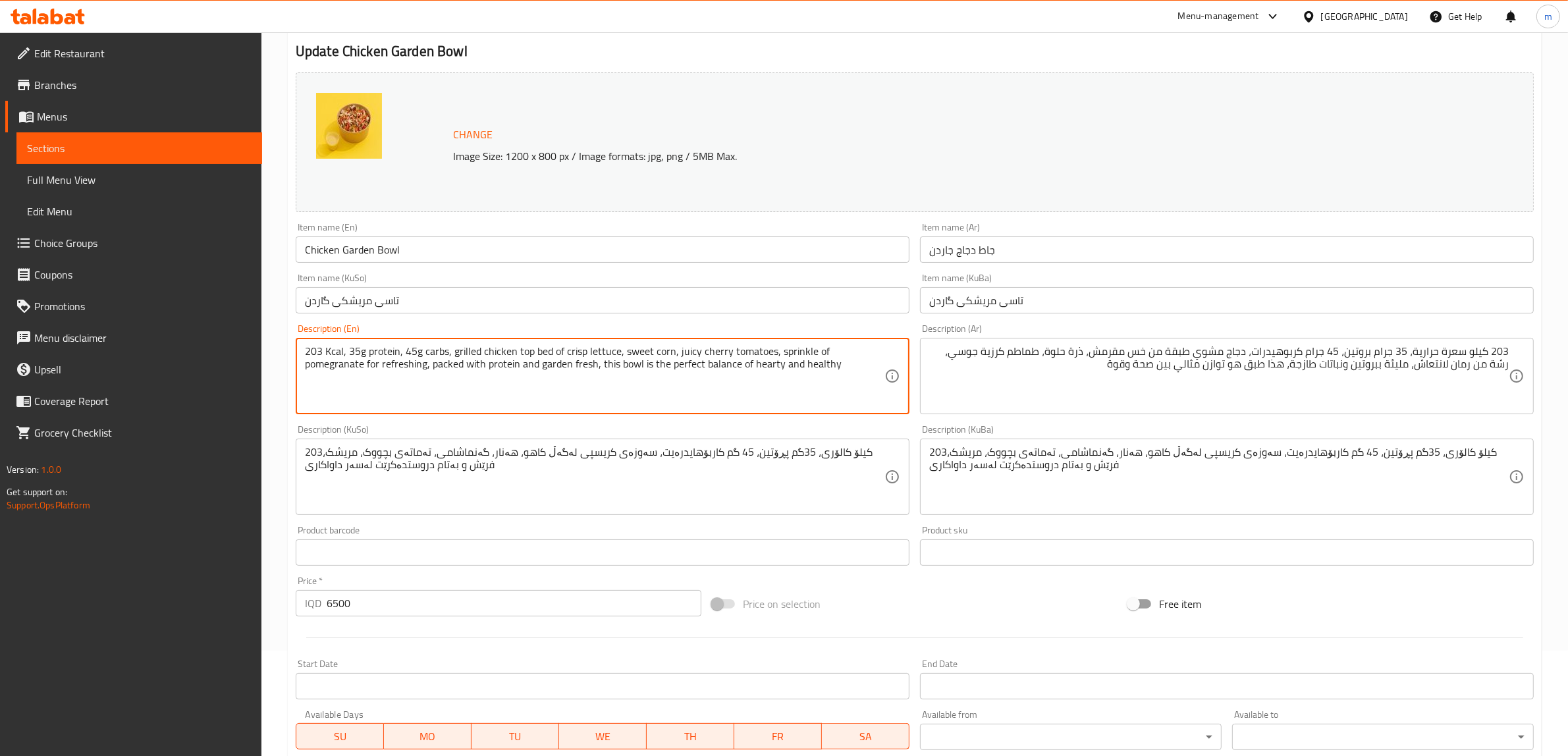
scroll to position [109, 0]
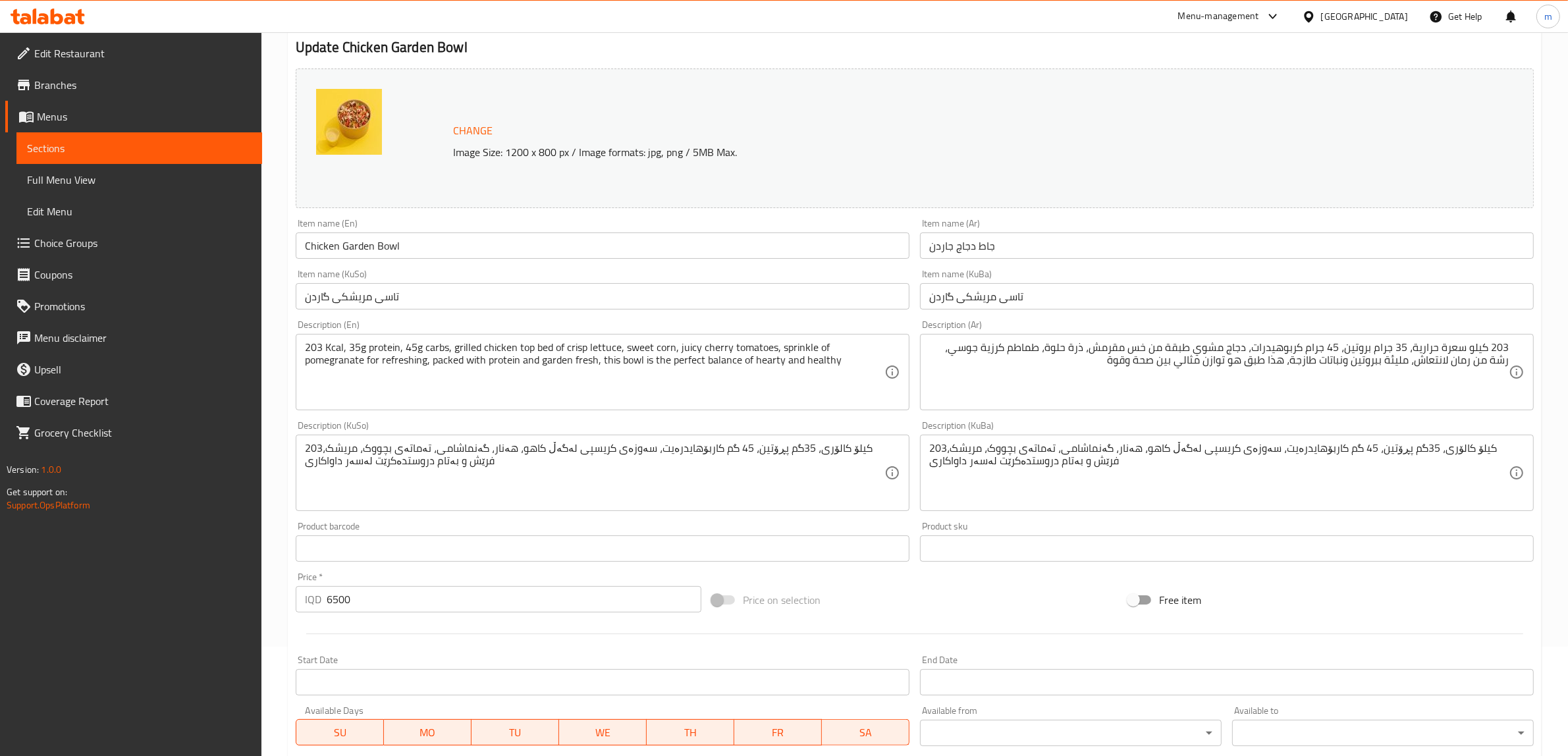
click at [617, 415] on div "Description (En) 203 Kcal, 35g protein, 45g carbs, grilled chicken top bed of c…" at bounding box center [603, 365] width 624 height 101
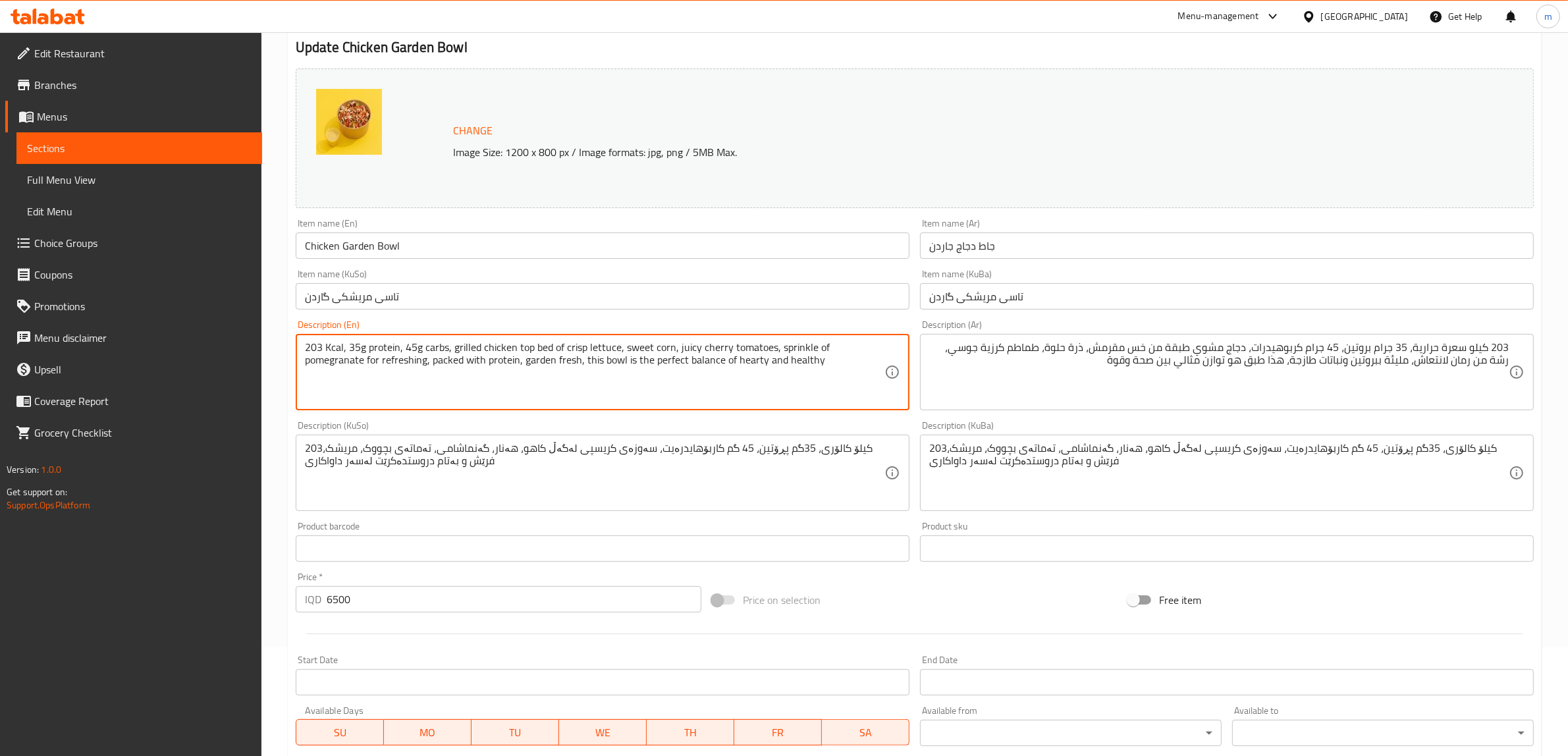
type textarea "203 Kcal, 35g protein, 45g carbs, grilled chicken top bed of crisp lettuce, swe…"
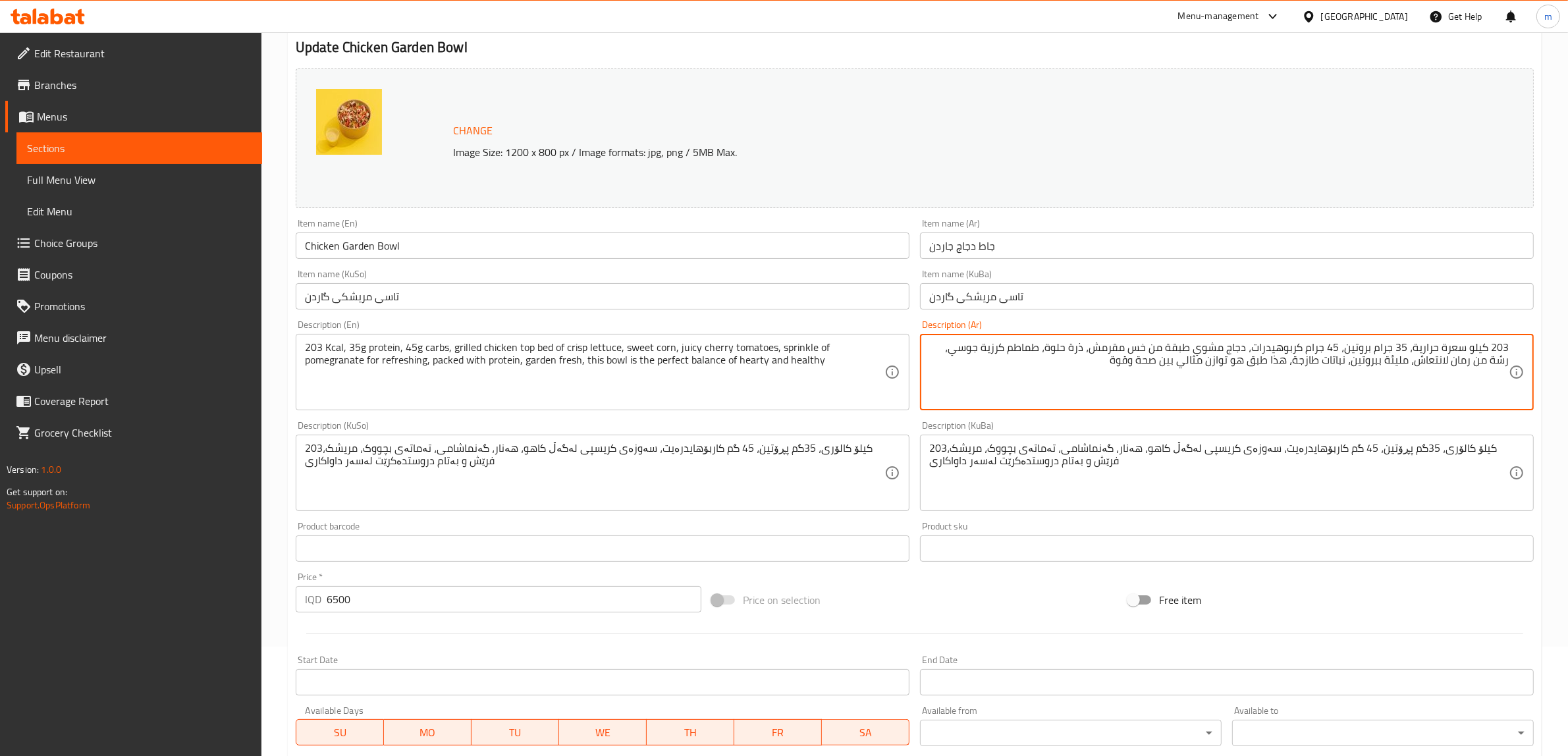
type textarea "203 كيلو سعرة حرارية، 35 جرام بروتين، 45 جرام كربوهيدرات، دجاج مشوي طبقة من خس …"
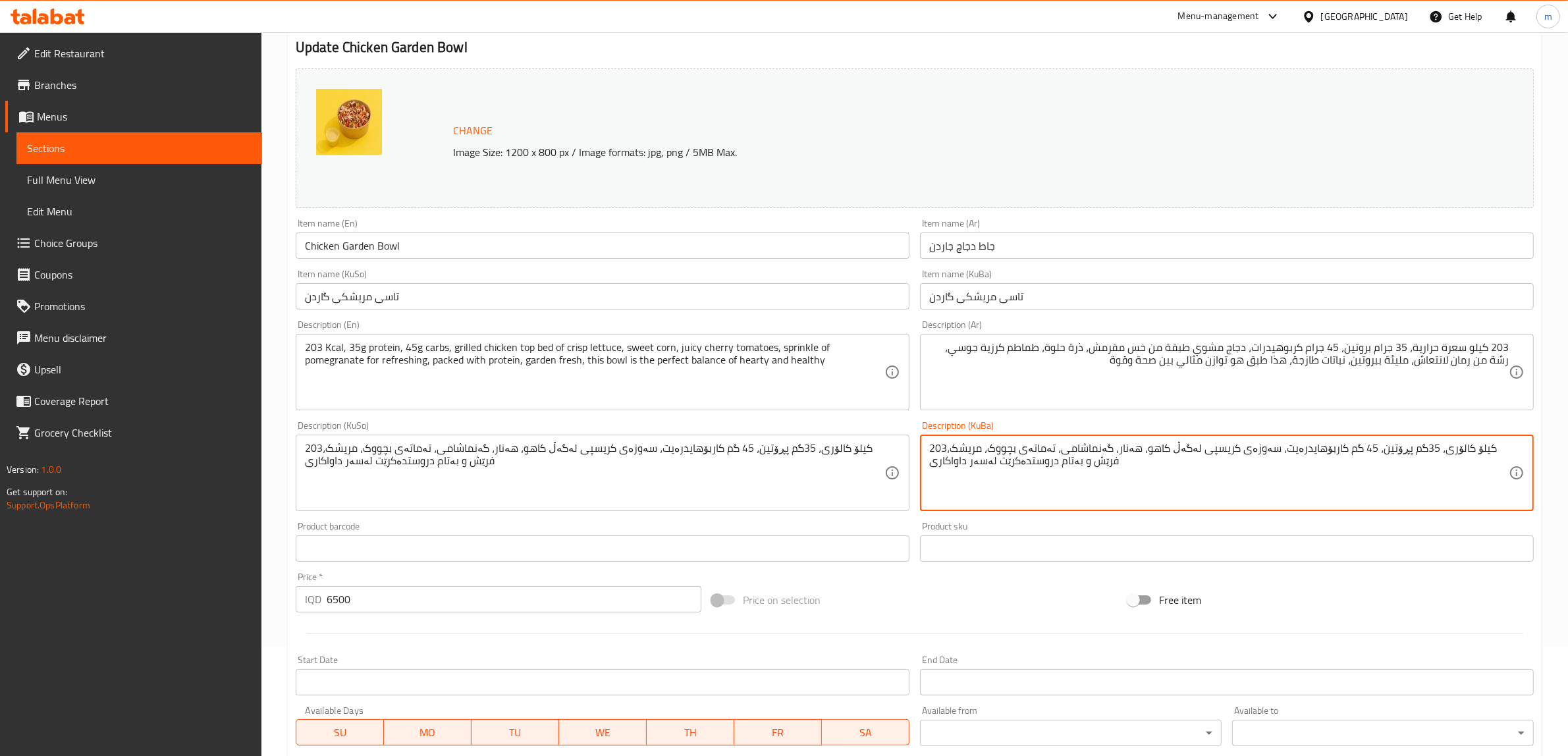
click at [1301, 466] on textarea "203کیلۆ کالۆری، 35گم پڕۆتین، 45 گم کاربۆهایدرەیت، سەوزەی کریسپی لەگەڵ کاهو، هەن…" at bounding box center [1219, 473] width 580 height 62
drag, startPoint x: 1344, startPoint y: 466, endPoint x: 1286, endPoint y: 448, distance: 60.7
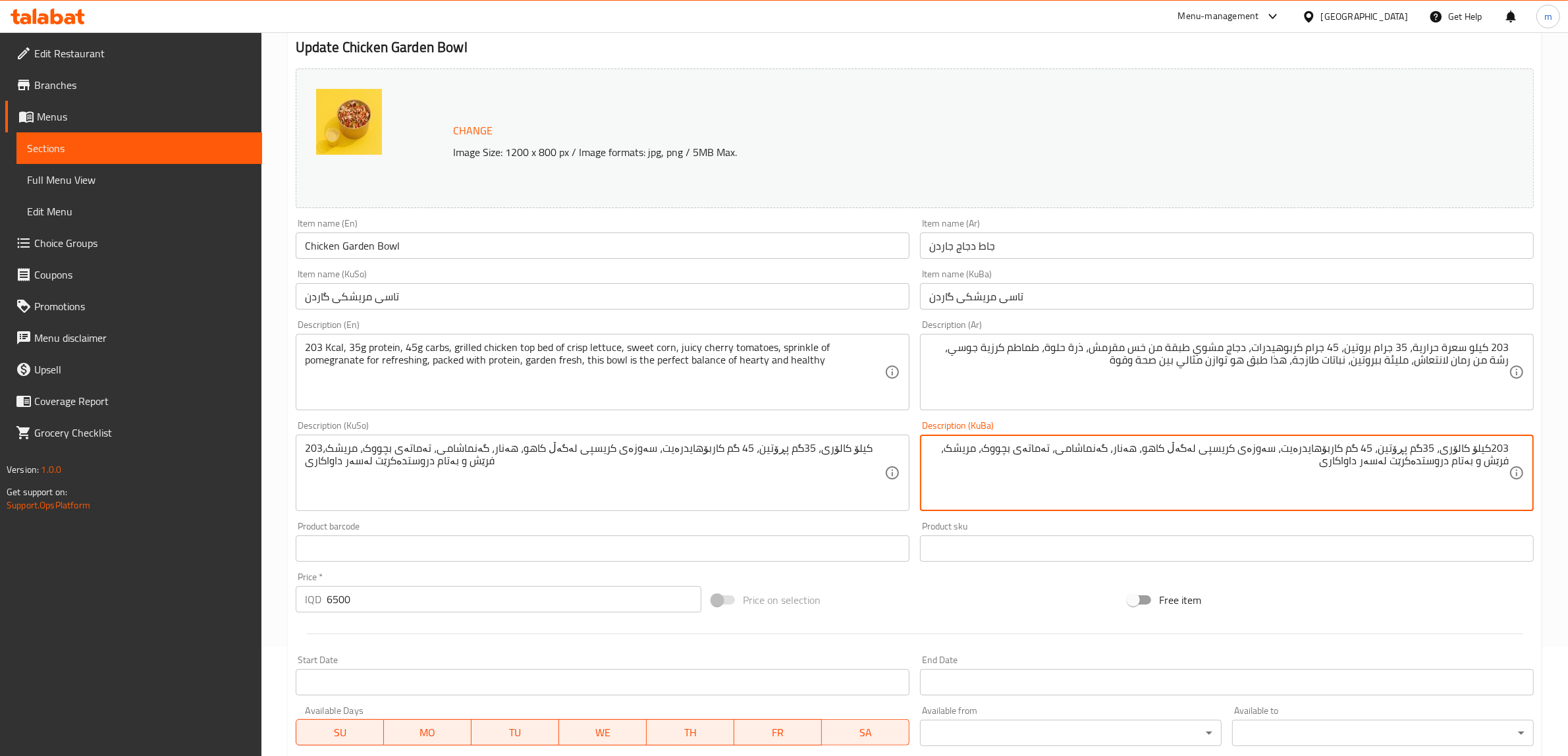
click at [1286, 448] on textarea "203کیلۆ کالۆری، 35گم پڕۆتین، 45 گم کاربۆهایدرەیت، سەوزەی کریسپی لەگەڵ کاهو، هەن…" at bounding box center [1219, 473] width 580 height 62
type textarea "203کیلۆ کالۆری، 35گم پڕۆتین، 45 گم کاربۆهایدرەیت، مریشکی برژاو سەر و ژێری کاهوو…"
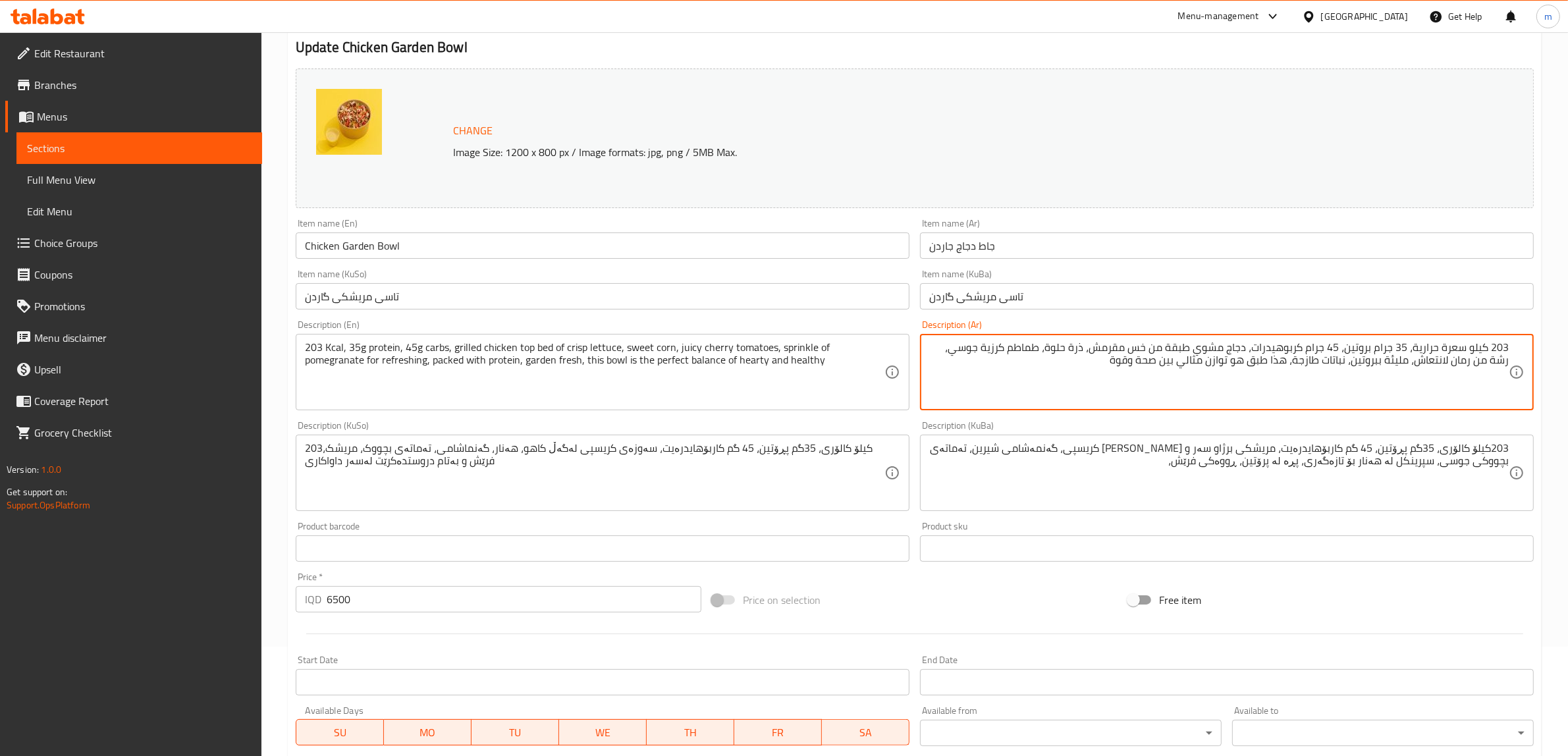
click at [1355, 357] on textarea "203 كيلو سعرة حرارية، 35 جرام بروتين، 45 جرام كربوهيدرات، دجاج مشوي طبقة من خس …" at bounding box center [1219, 372] width 580 height 62
type textarea "203 كيلو سعرة حرارية، 35 جرام بروتين، 45 جرام كربوهيدرات، دجاج مشوي طبقة من خس …"
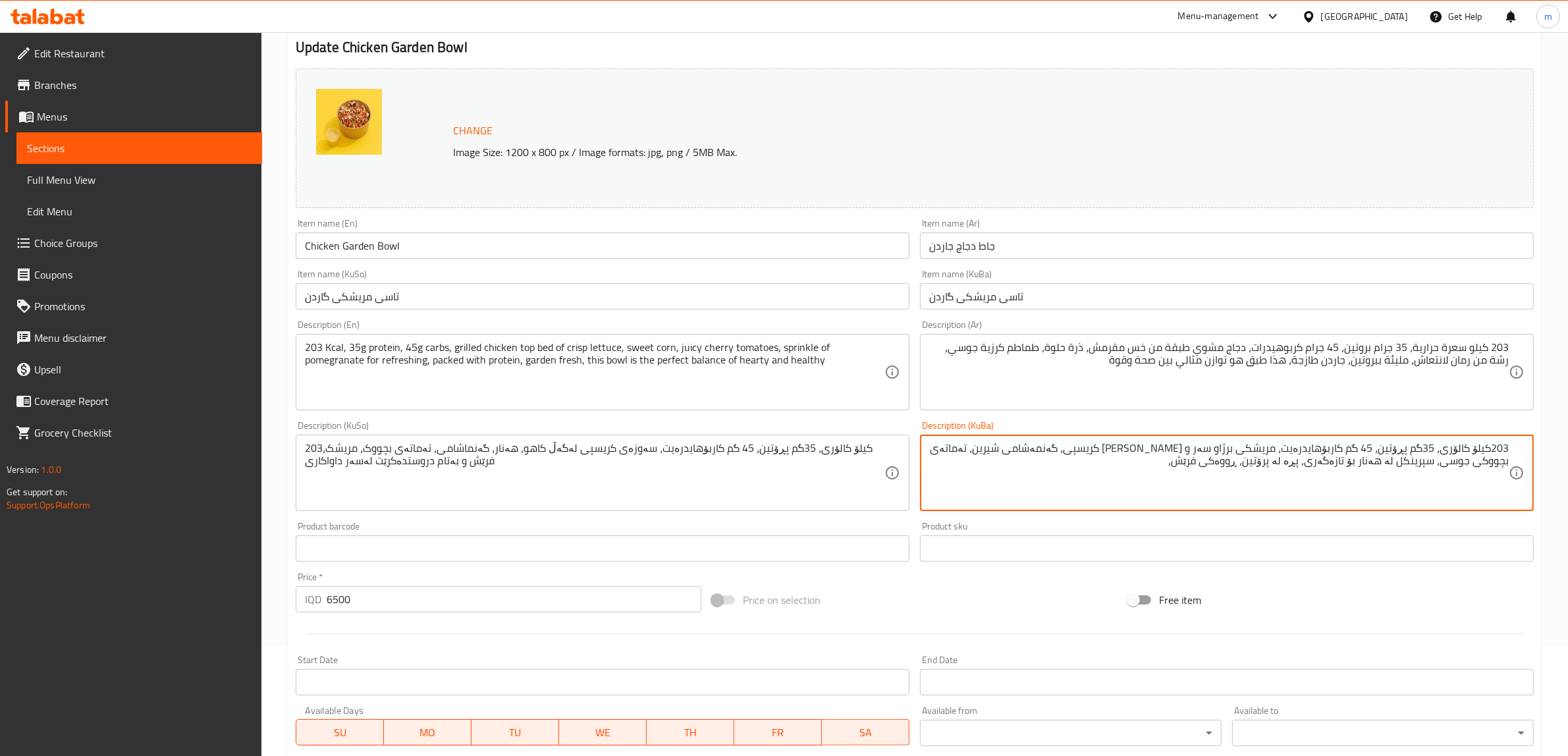
click at [1281, 464] on textarea "203کیلۆ کالۆری، 35گم پڕۆتین، 45 گم کاربۆهایدرەیت، مریشکی برژاو سەر و ژێری کاهوو…" at bounding box center [1219, 473] width 580 height 62
type textarea "203کیلۆ کالۆری، 35گم پڕۆتین، 45 گم کاربۆهایدرەیت، مریشکی برژاو سەر و ژێری کاهوو…"
click at [986, 247] on input "جاط دجاج جاردن" at bounding box center [1227, 245] width 614 height 26
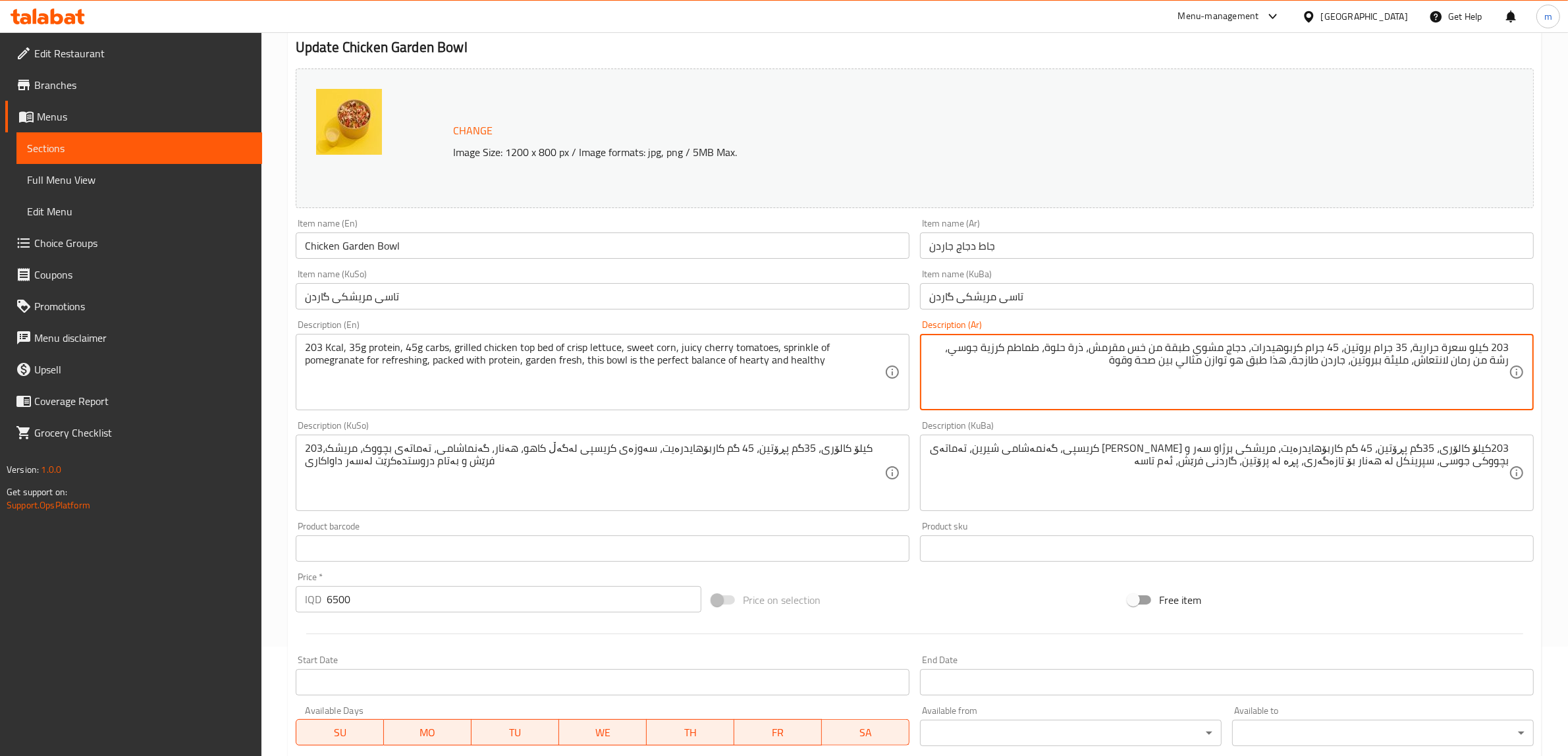
click at [1265, 364] on textarea "203 كيلو سعرة حرارية، 35 جرام بروتين، 45 جرام كربوهيدرات، دجاج مشوي طبقة من خس …" at bounding box center [1219, 372] width 580 height 62
click at [1282, 360] on textarea "203 كيلو سعرة حرارية، 35 جرام بروتين، 45 جرام كربوهيدرات، دجاج مشوي طبقة من خس …" at bounding box center [1219, 372] width 580 height 62
paste textarea "اط"
type textarea "203 كيلو سعرة حرارية، 35 جرام بروتين، 45 جرام كربوهيدرات، دجاج مشوي طبقة من خس …"
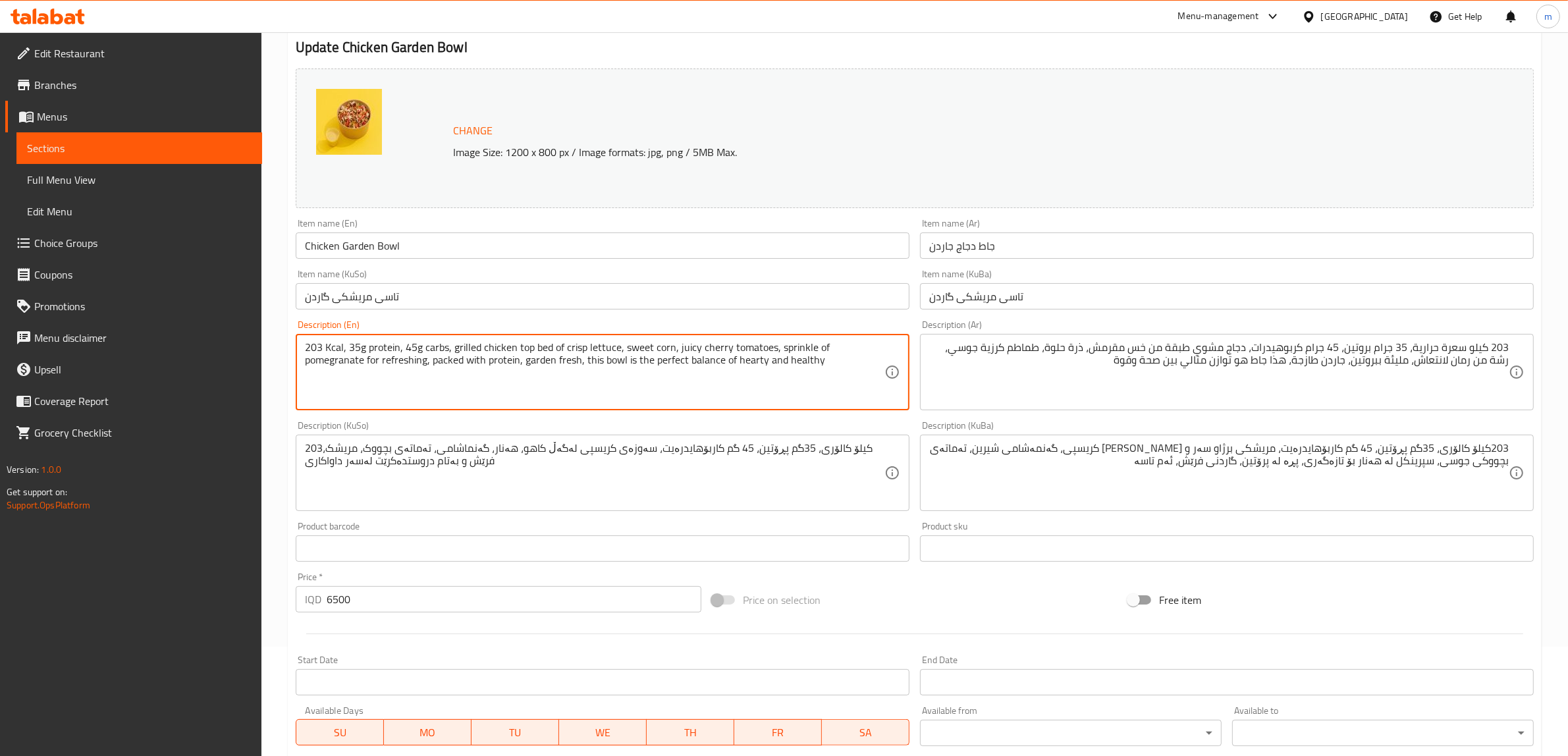
click at [611, 361] on textarea "203 Kcal, 35g protein, 45g carbs, grilled chicken top bed of crisp lettuce, swe…" at bounding box center [594, 372] width 580 height 62
type textarea "203 Kcal, 35g protein, 45g carbs, grilled chicken top bed of crisp lettuce, swe…"
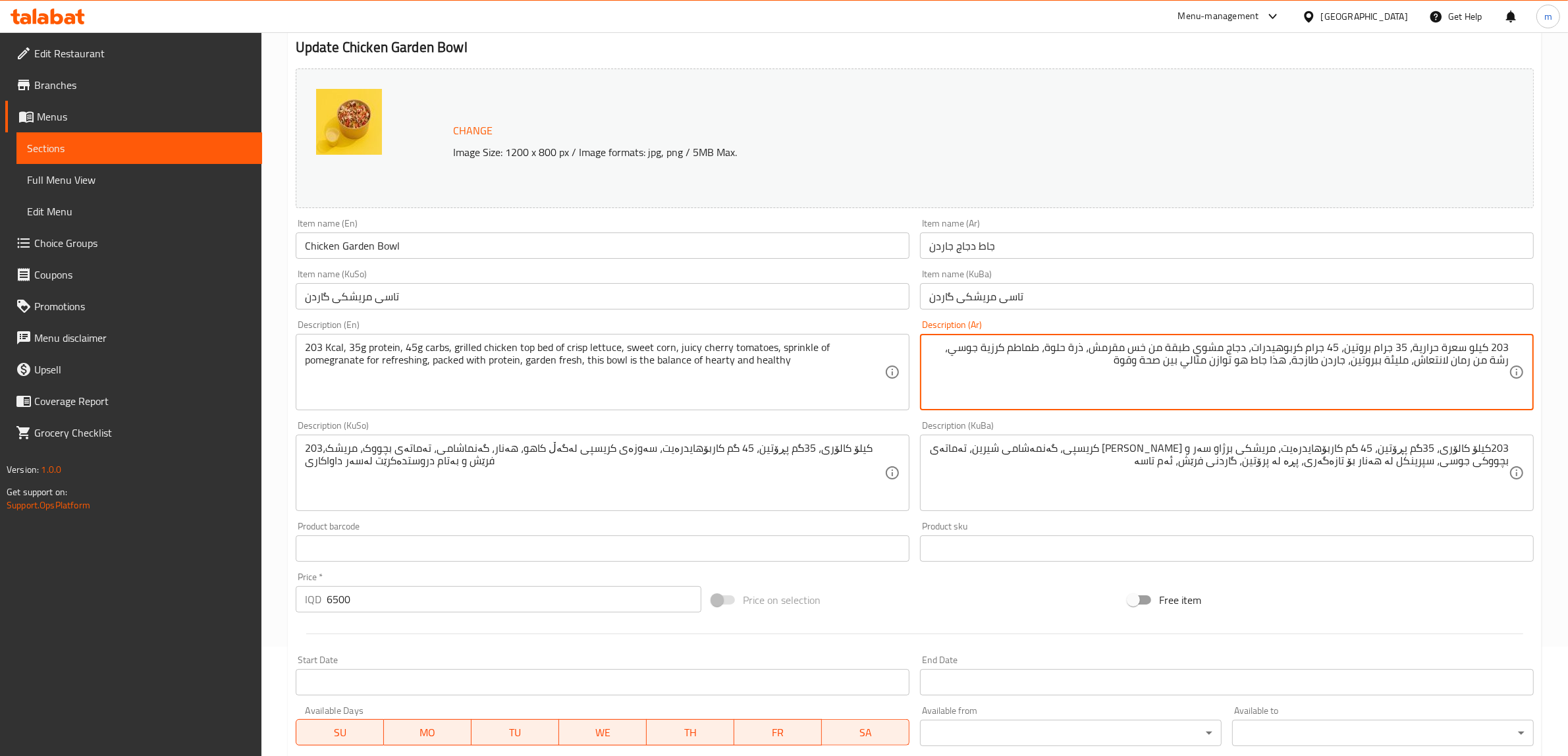
click at [1224, 364] on textarea "203 كيلو سعرة حرارية، 35 جرام بروتين، 45 جرام كربوهيدرات، دجاج مشوي طبقة من خس …" at bounding box center [1219, 372] width 580 height 62
type textarea "203 كيلو سعرة حرارية، 35 جرام بروتين، 45 جرام كربوهيدرات، دجاج مشوي طبقة من خس …"
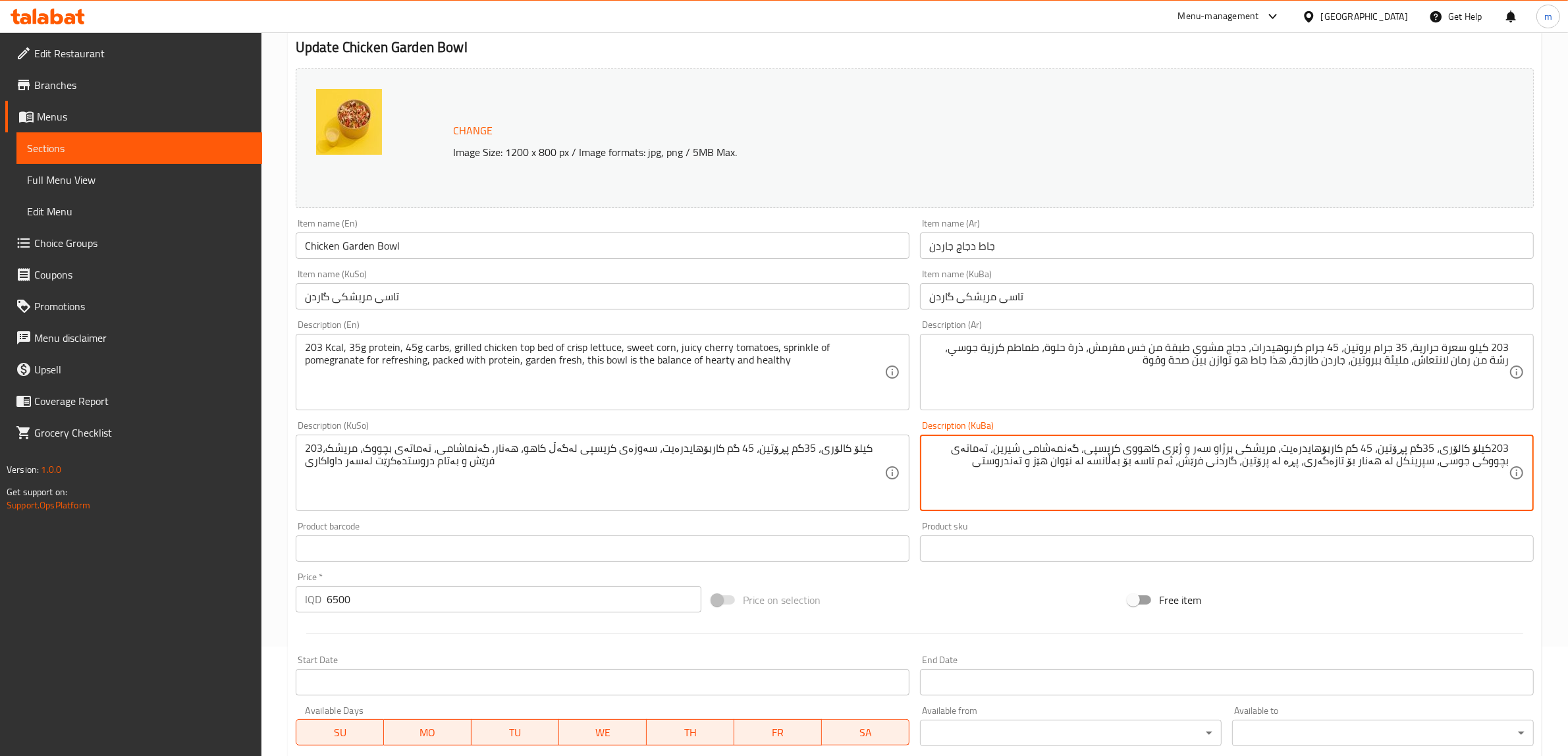
type textarea "203کیلۆ کالۆری، 35گم پڕۆتین، 45 گم کاربۆهایدرەیت، مریشکی برژاو سەر و ژێری کاهوو…"
click at [1169, 463] on textarea "203کیلۆ کالۆری، 35گم پڕۆتین، 45 گم کاربۆهایدرەیت، مریشکی برژاو سەر و ژێری کاهوو…" at bounding box center [1219, 473] width 580 height 62
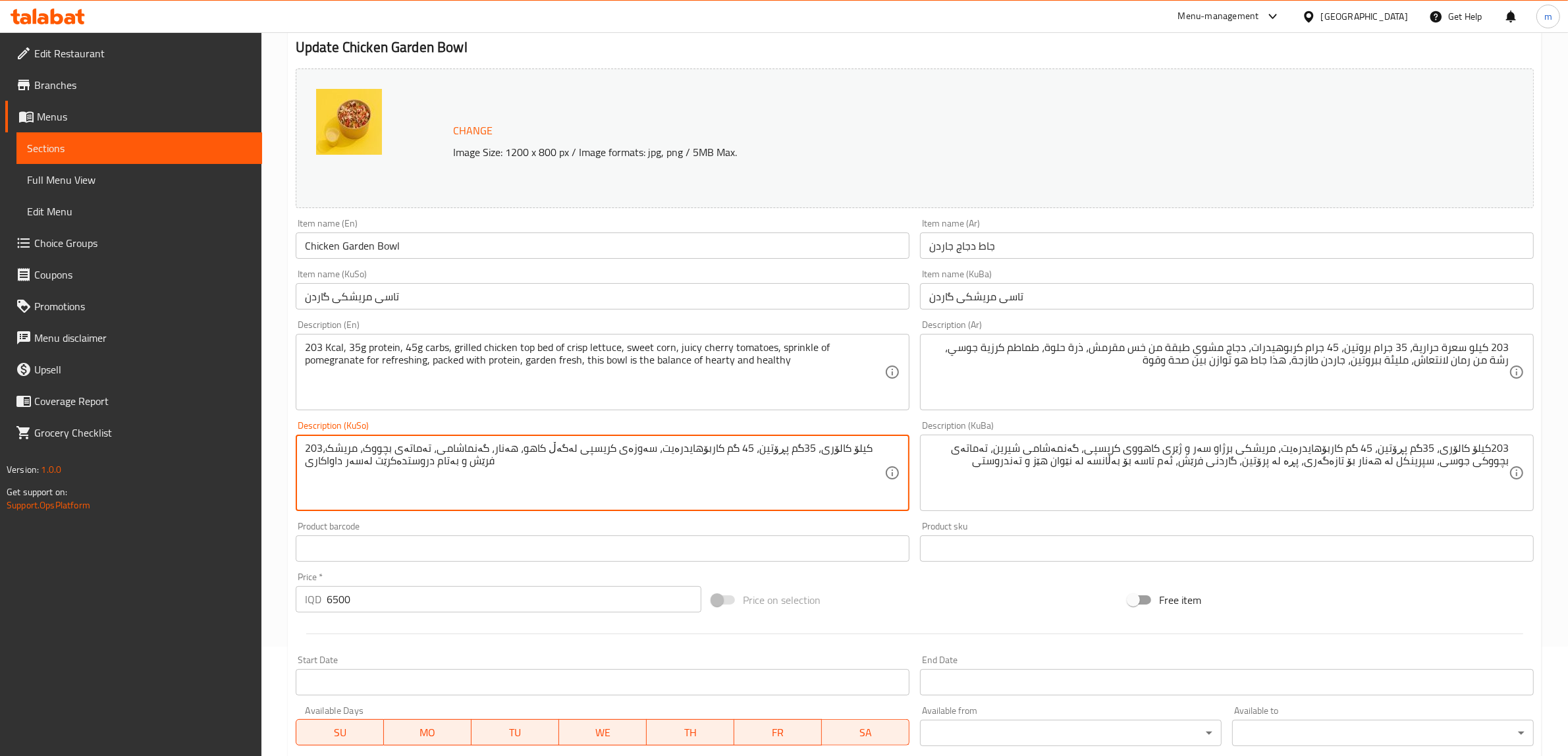
paste textarea "مریشکی برژاو سەر و ژێری کاهووی کریسپی، گەنمەشامی شیرین، تەماتەی بچووکی جوسی، سپ…"
type textarea "203کیلۆ کالۆری، 35گم پڕۆتین، 45 گم کاربۆهایدرەیت، مریشکی برژاو سەر و ژێری کاهوو…"
click at [662, 410] on div "203 Kcal, 35g protein, 45g carbs, grilled chicken top bed of crisp lettuce, swe…" at bounding box center [603, 372] width 614 height 76
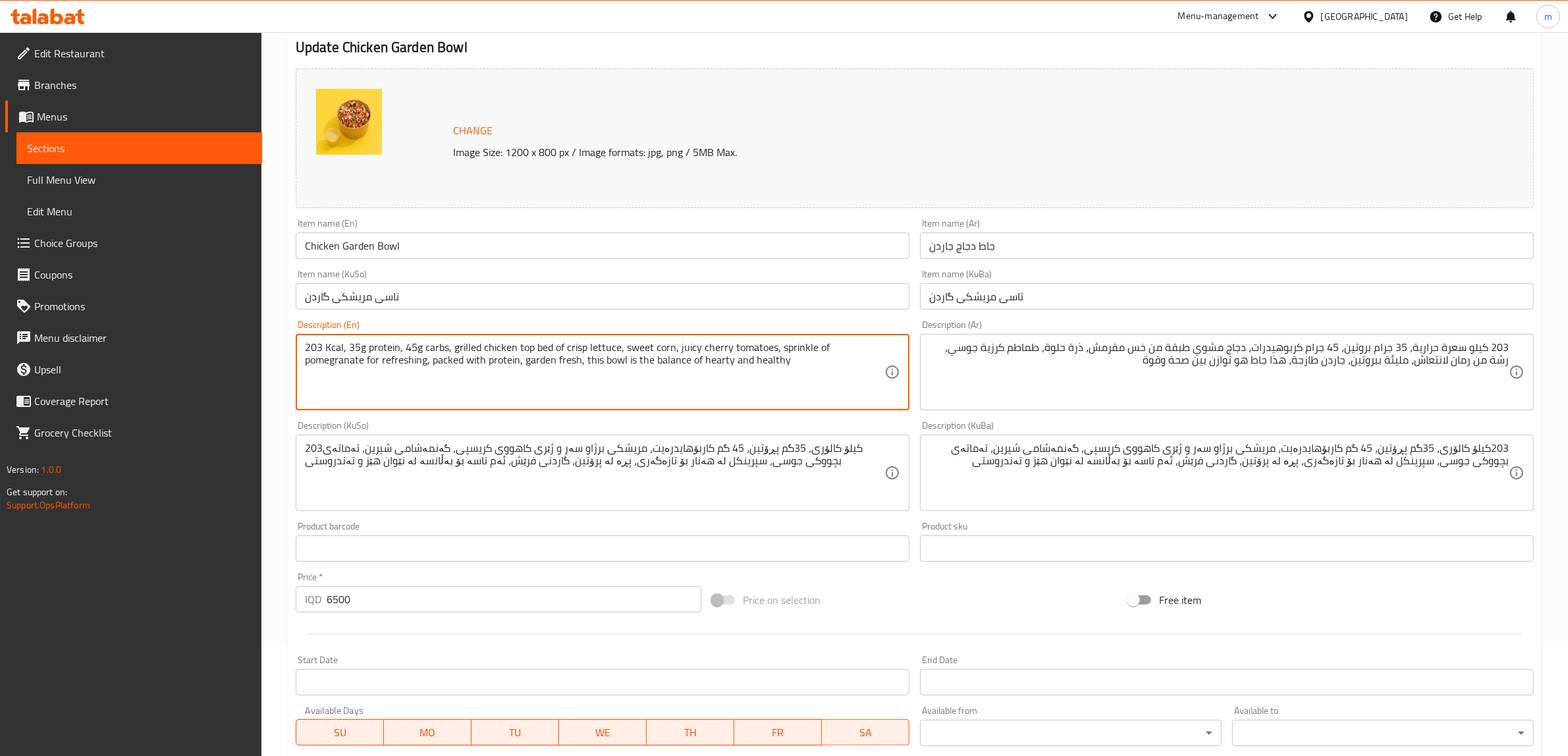
click at [890, 421] on div "Description (KuSo) 203کیلۆ کالۆری، 35گم پڕۆتین، 45 گم کاربۆهایدرەیت، مریشکی برژ…" at bounding box center [603, 465] width 614 height 90
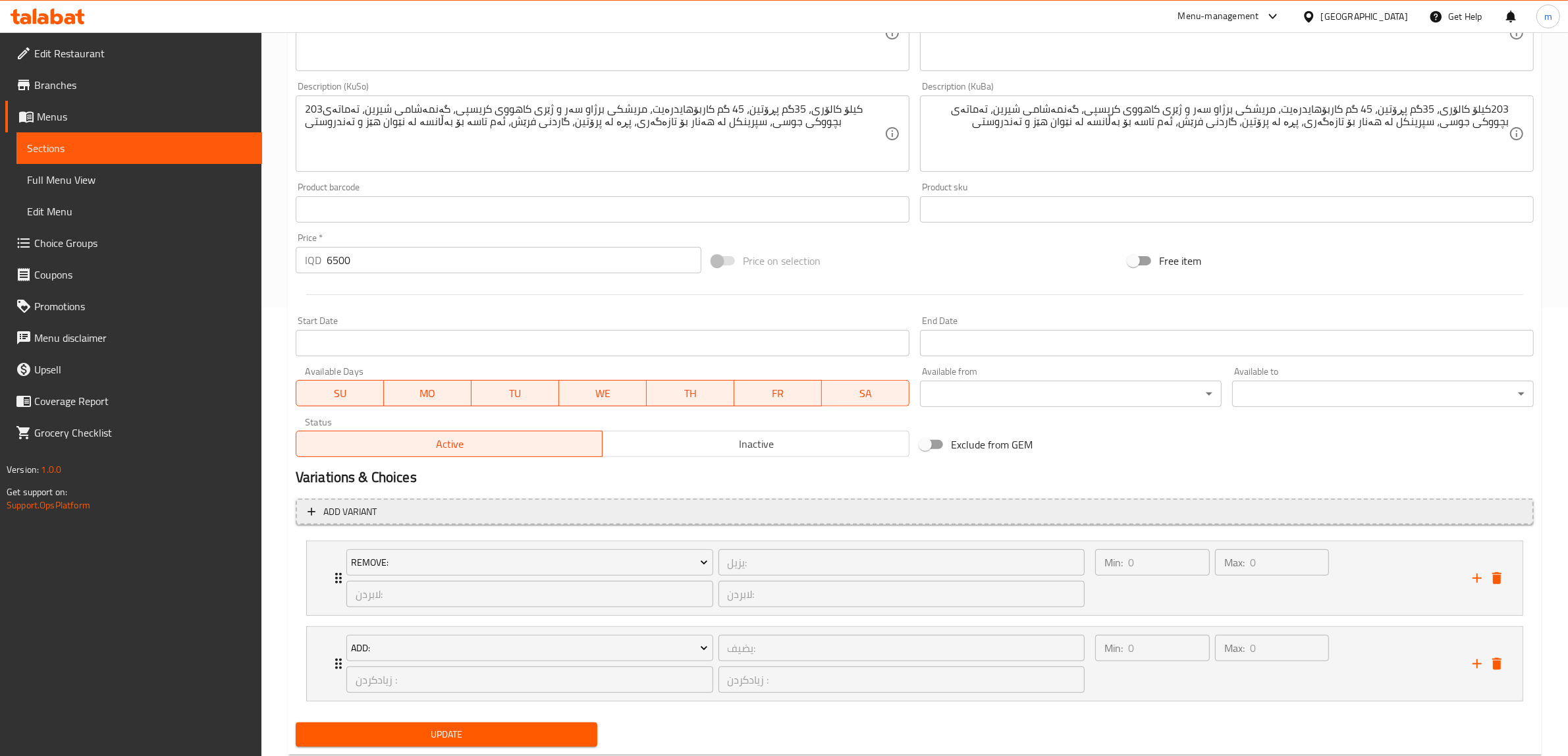
scroll to position [429, 0]
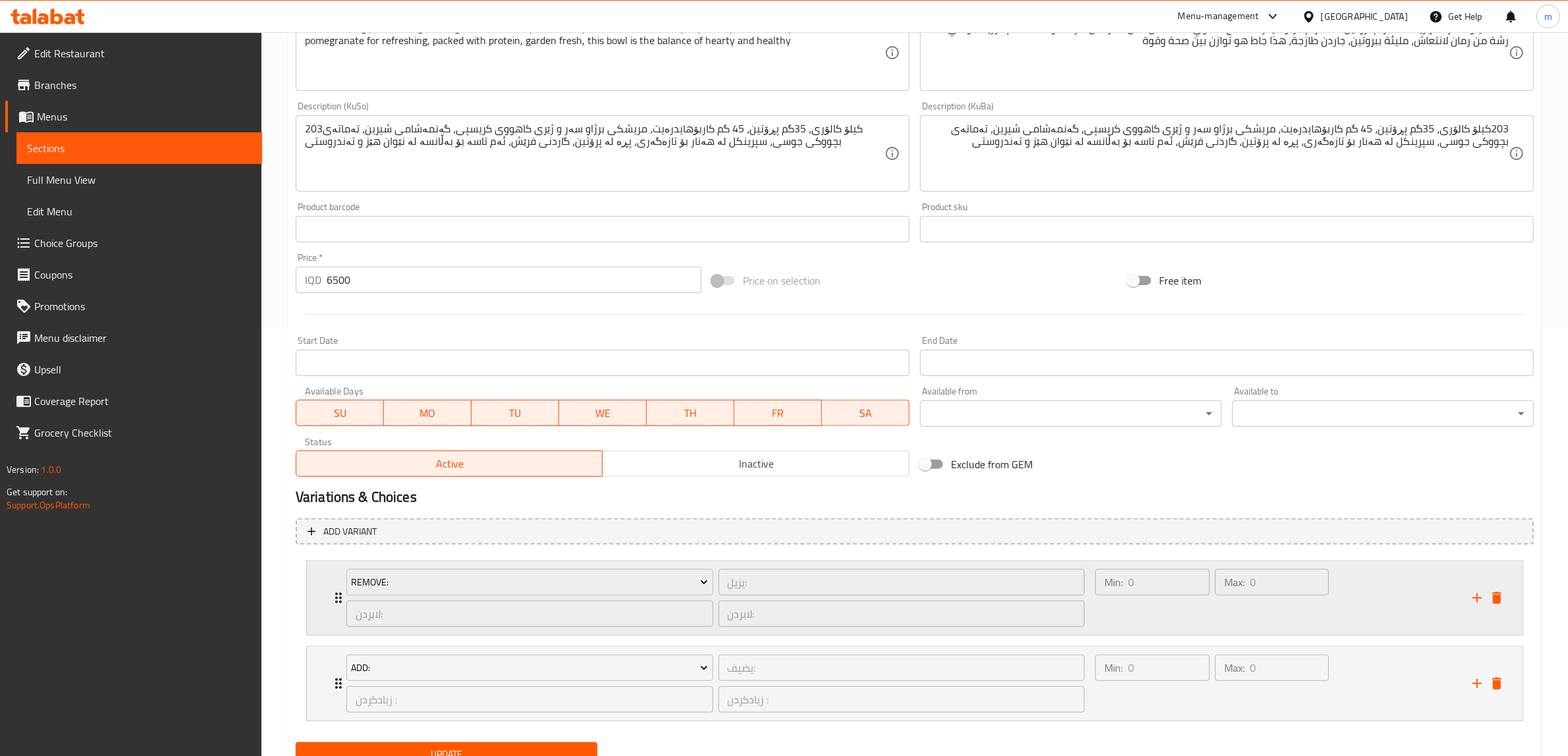
click at [336, 594] on icon "Expand" at bounding box center [338, 598] width 7 height 11
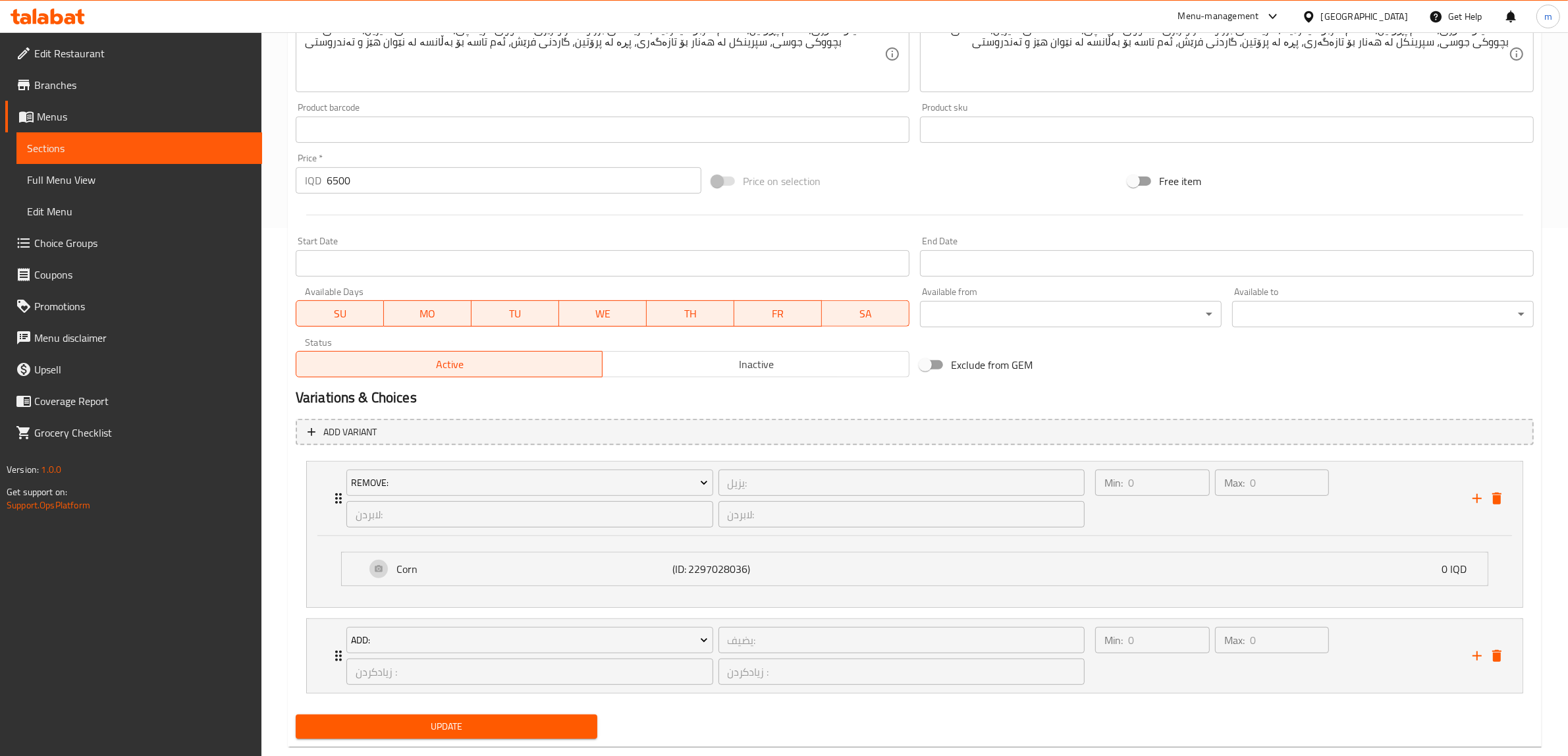
scroll to position [555, 0]
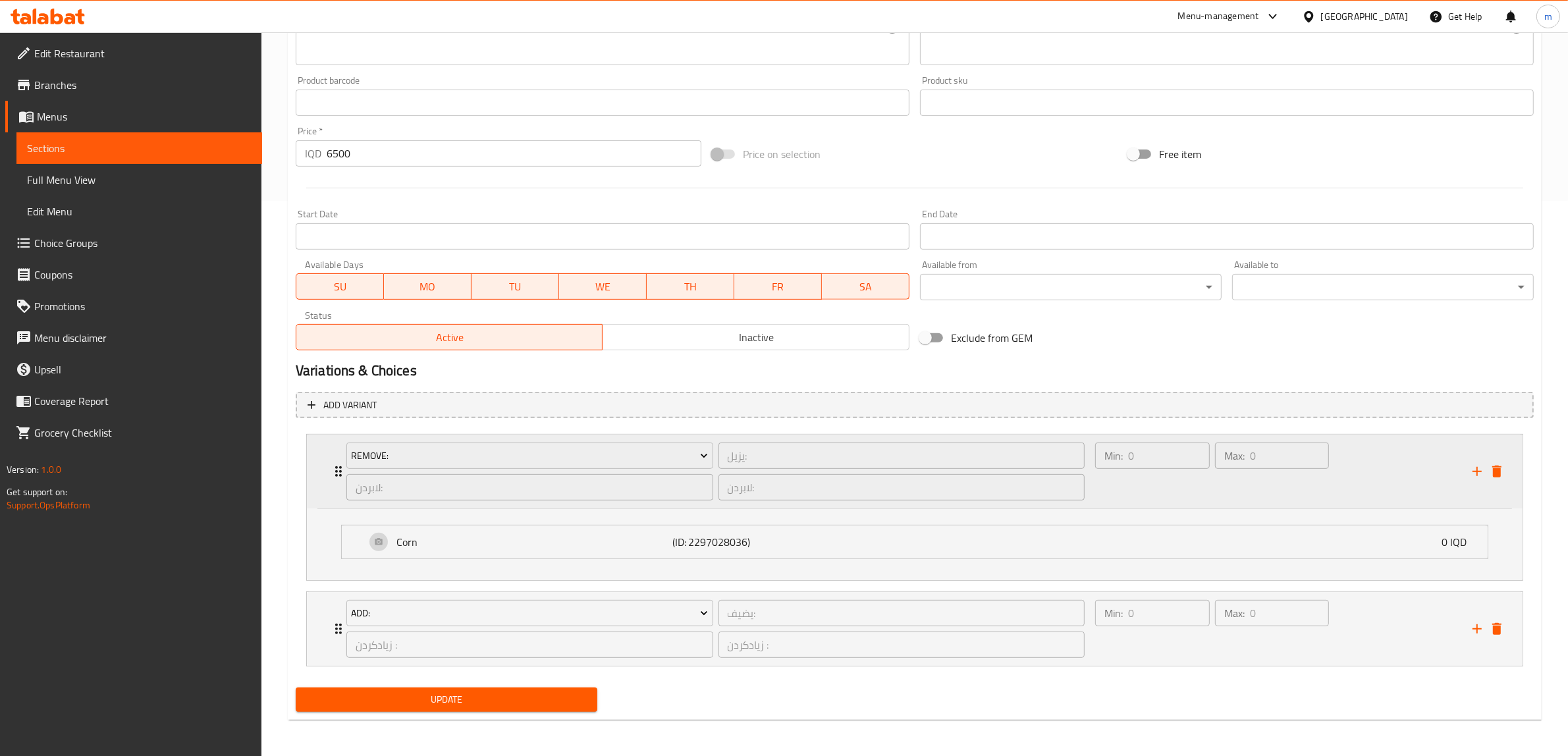
click at [333, 464] on icon "Expand" at bounding box center [338, 471] width 16 height 16
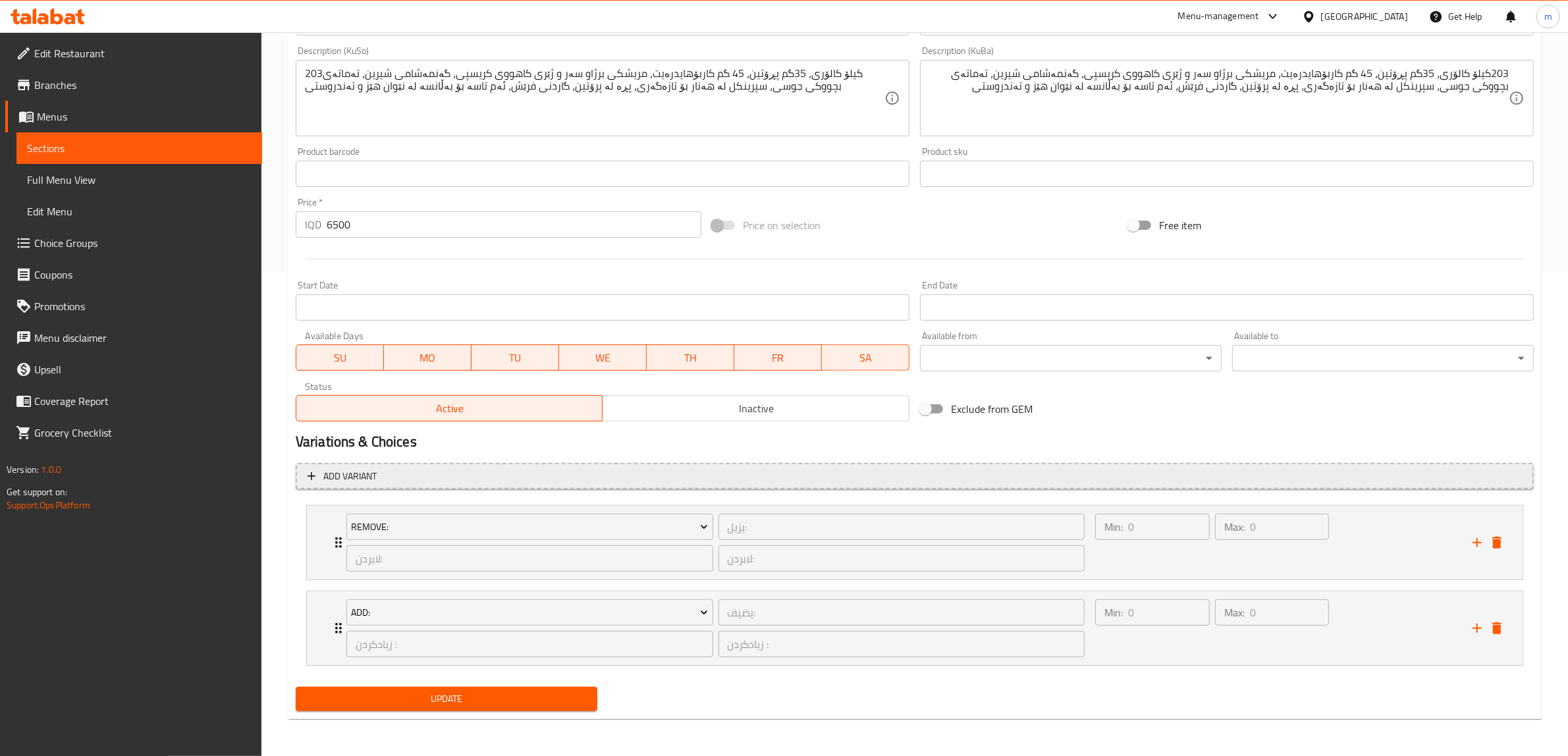
scroll to position [484, 0]
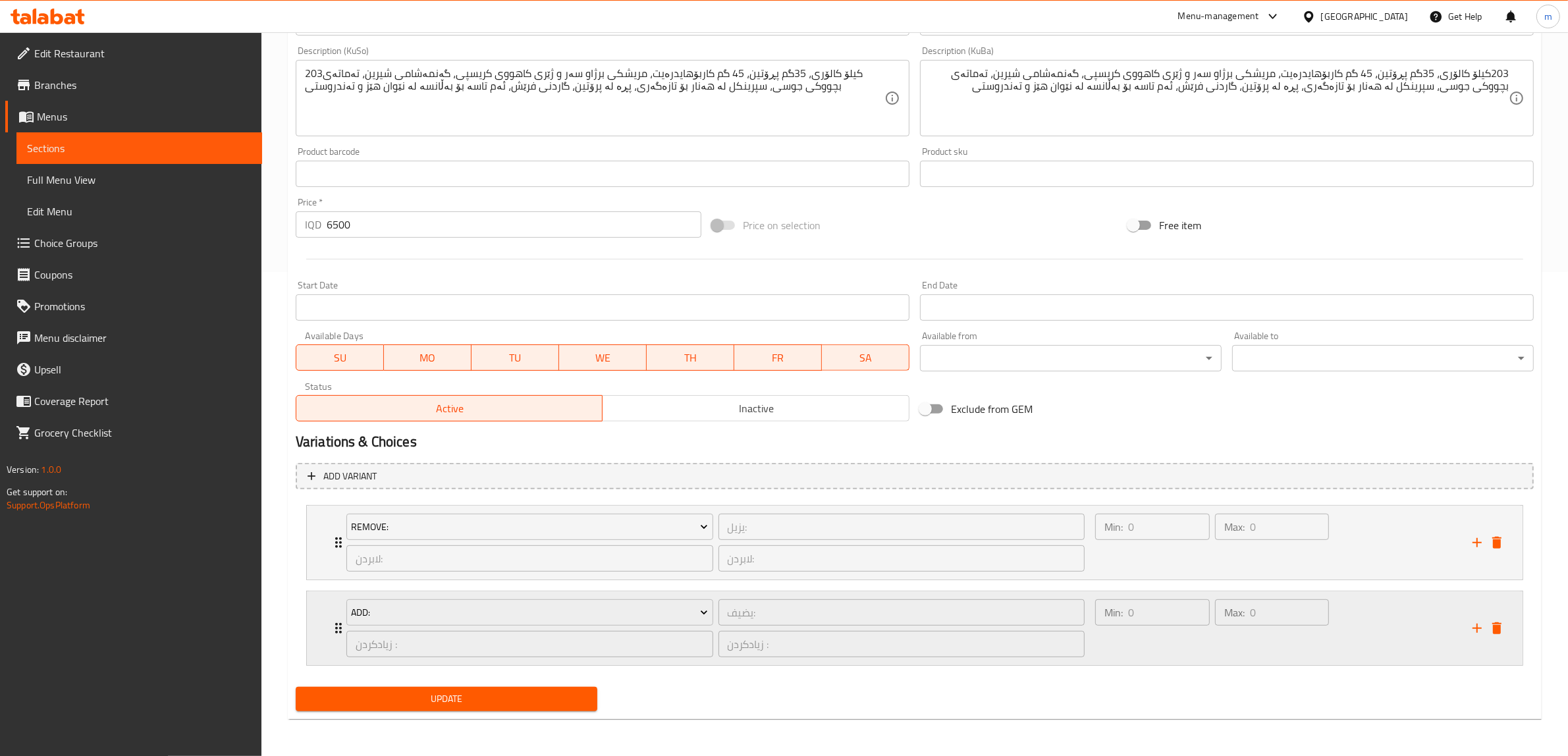
click at [336, 620] on icon "Expand" at bounding box center [338, 628] width 16 height 16
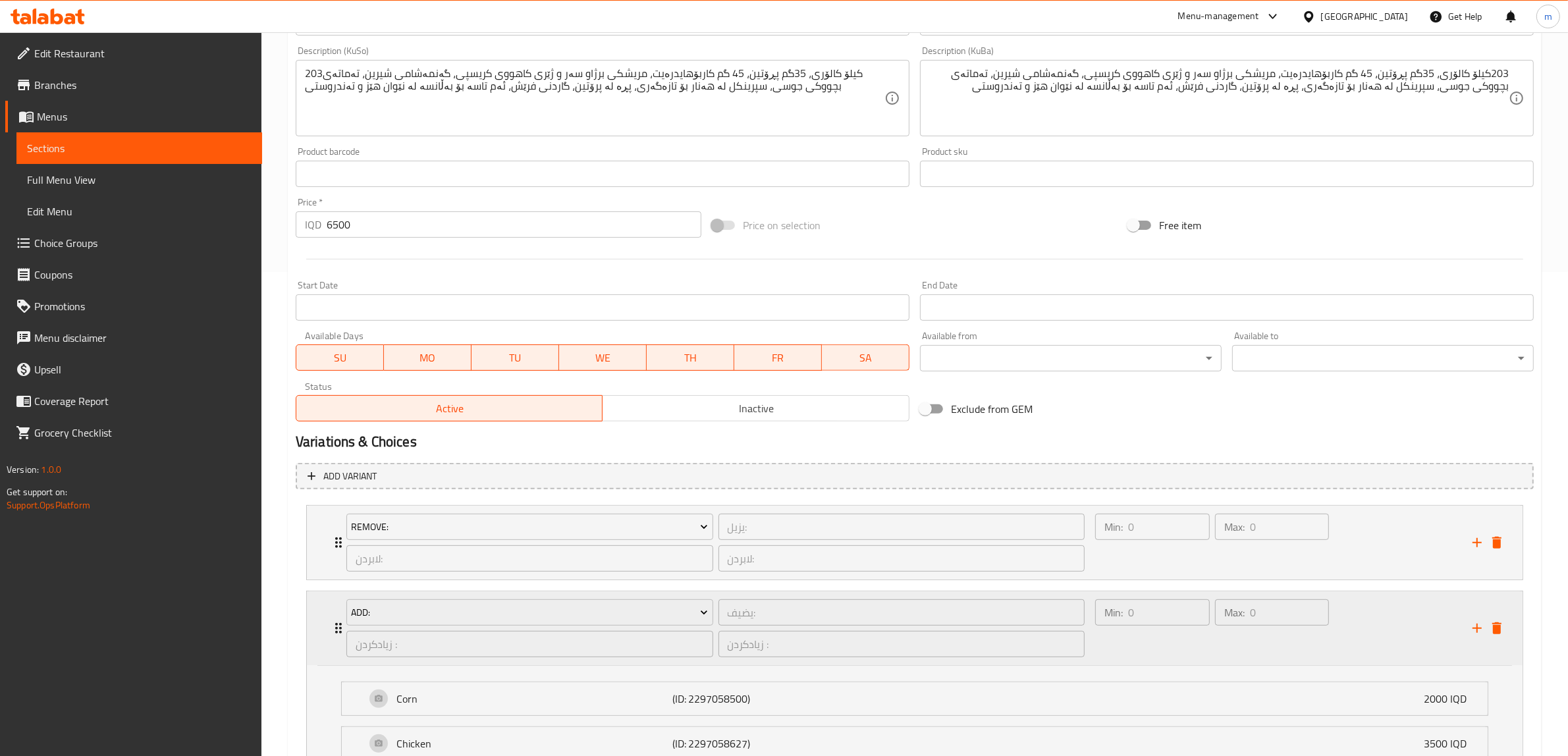
scroll to position [555, 0]
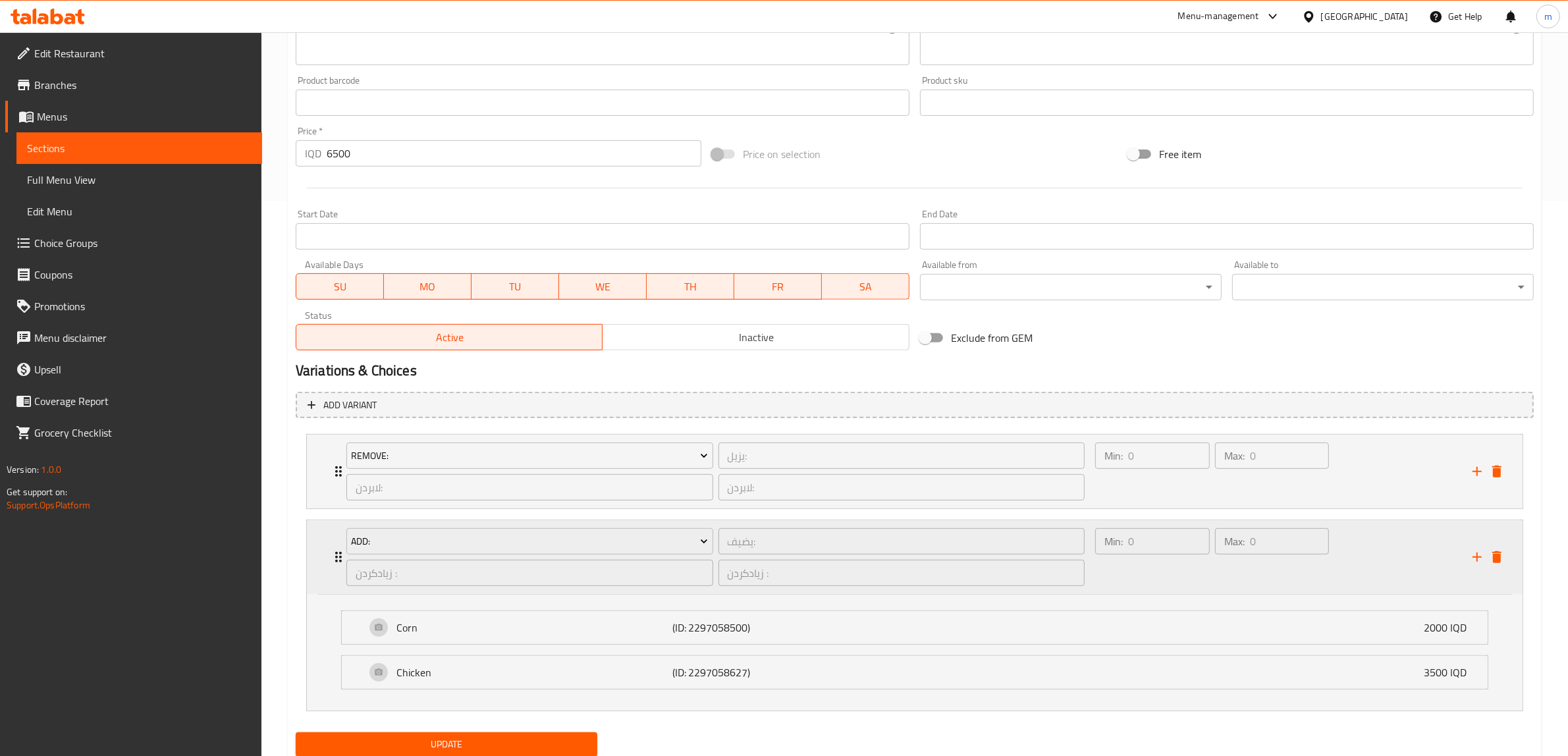
click at [332, 578] on div "Add: يضيف: ​ زیادکردن : ​ زیادکردن : ​ Min: 0 ​ Max: 0 ​" at bounding box center [919, 557] width 1176 height 74
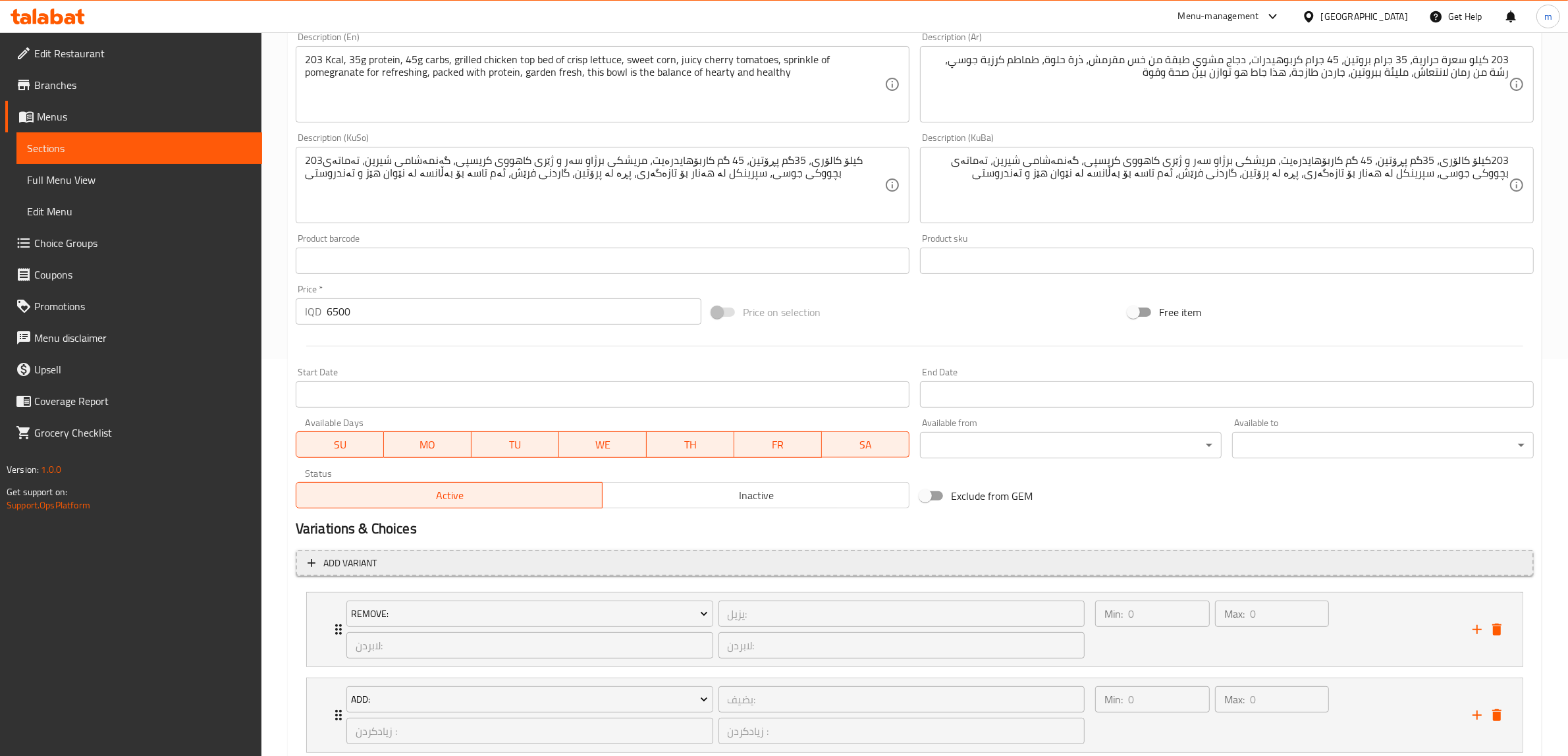
scroll to position [484, 0]
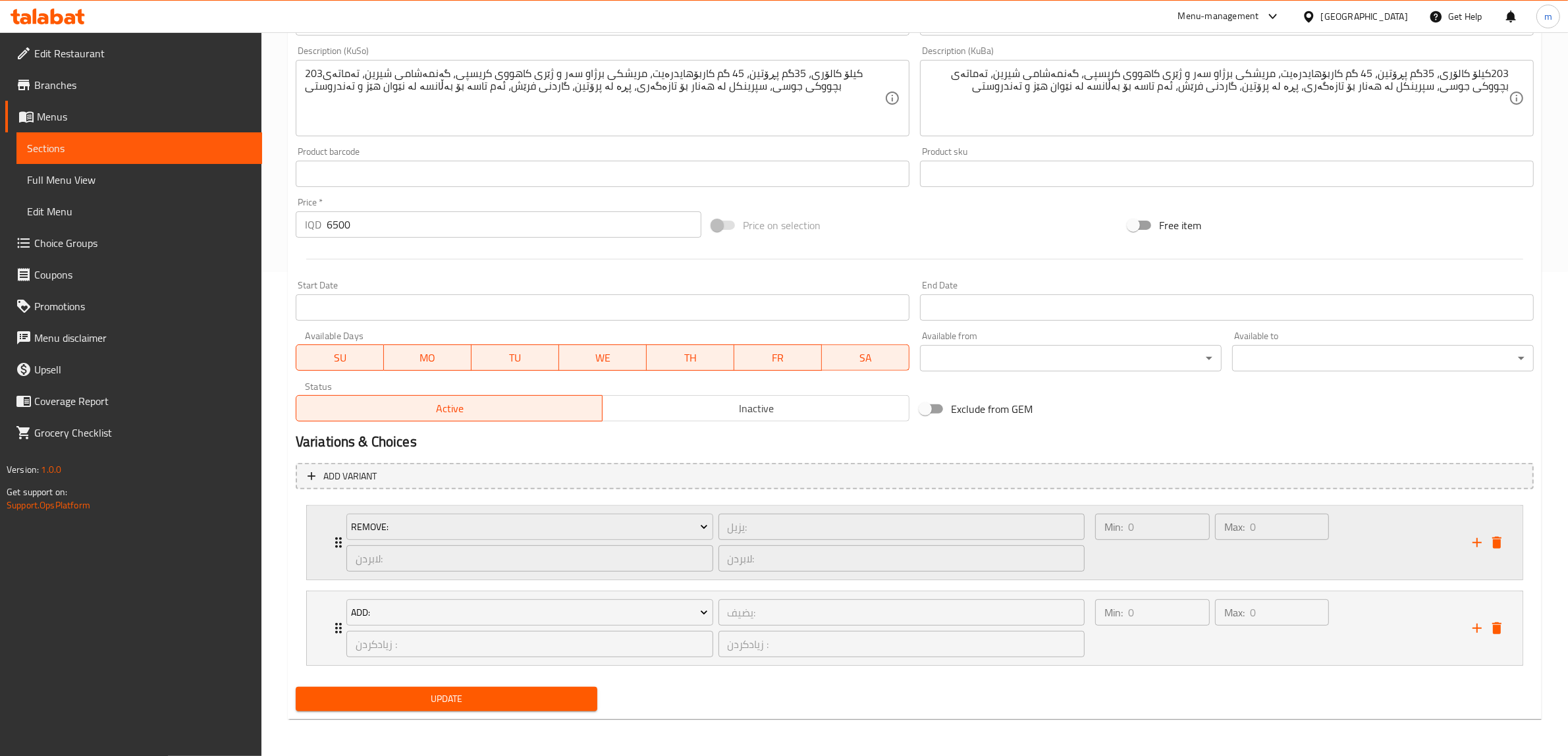
click at [333, 540] on icon "Expand" at bounding box center [338, 542] width 16 height 16
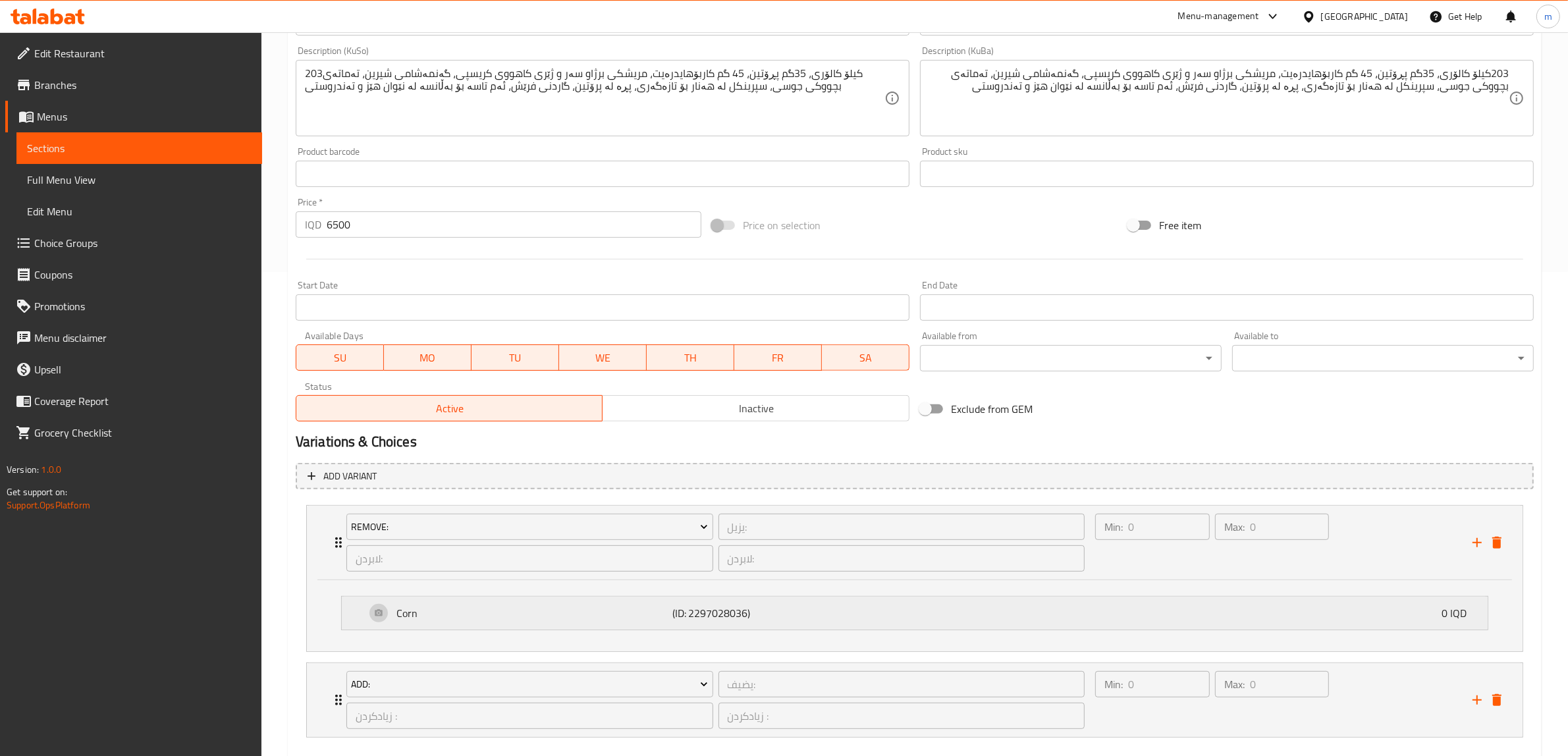
click at [705, 616] on p "(ID: 2297028036)" at bounding box center [764, 613] width 183 height 16
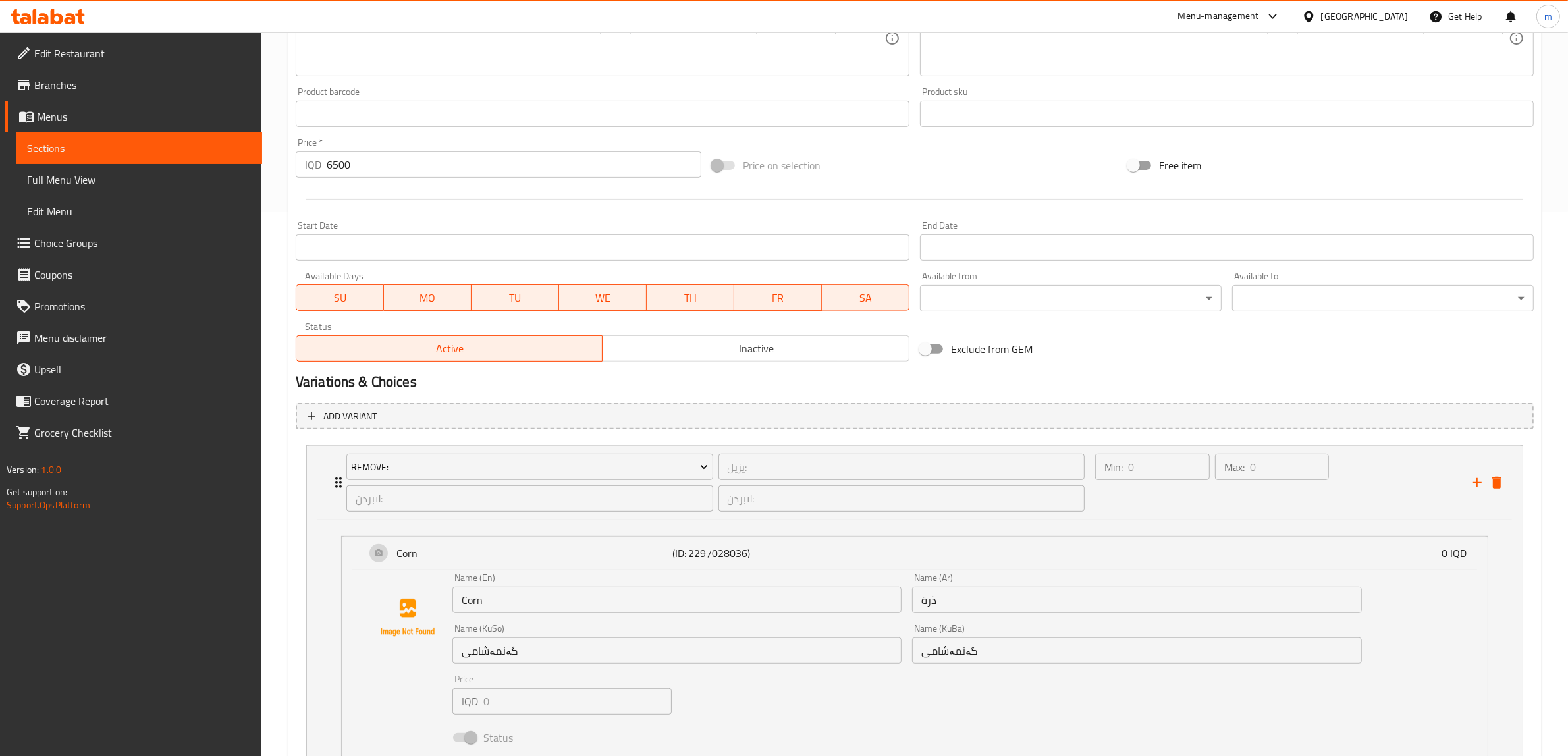
scroll to position [744, 0]
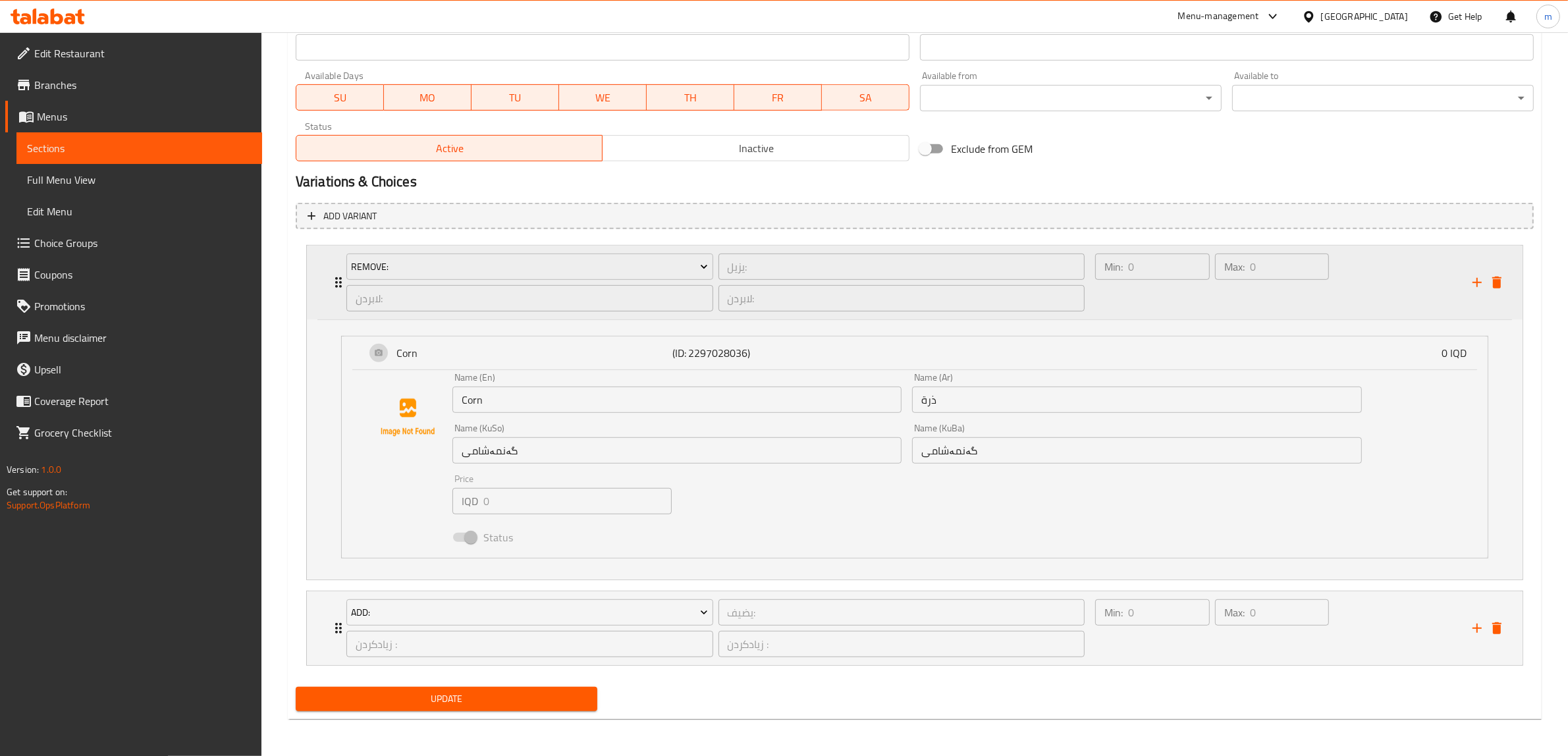
click at [336, 278] on icon "Expand" at bounding box center [338, 283] width 7 height 11
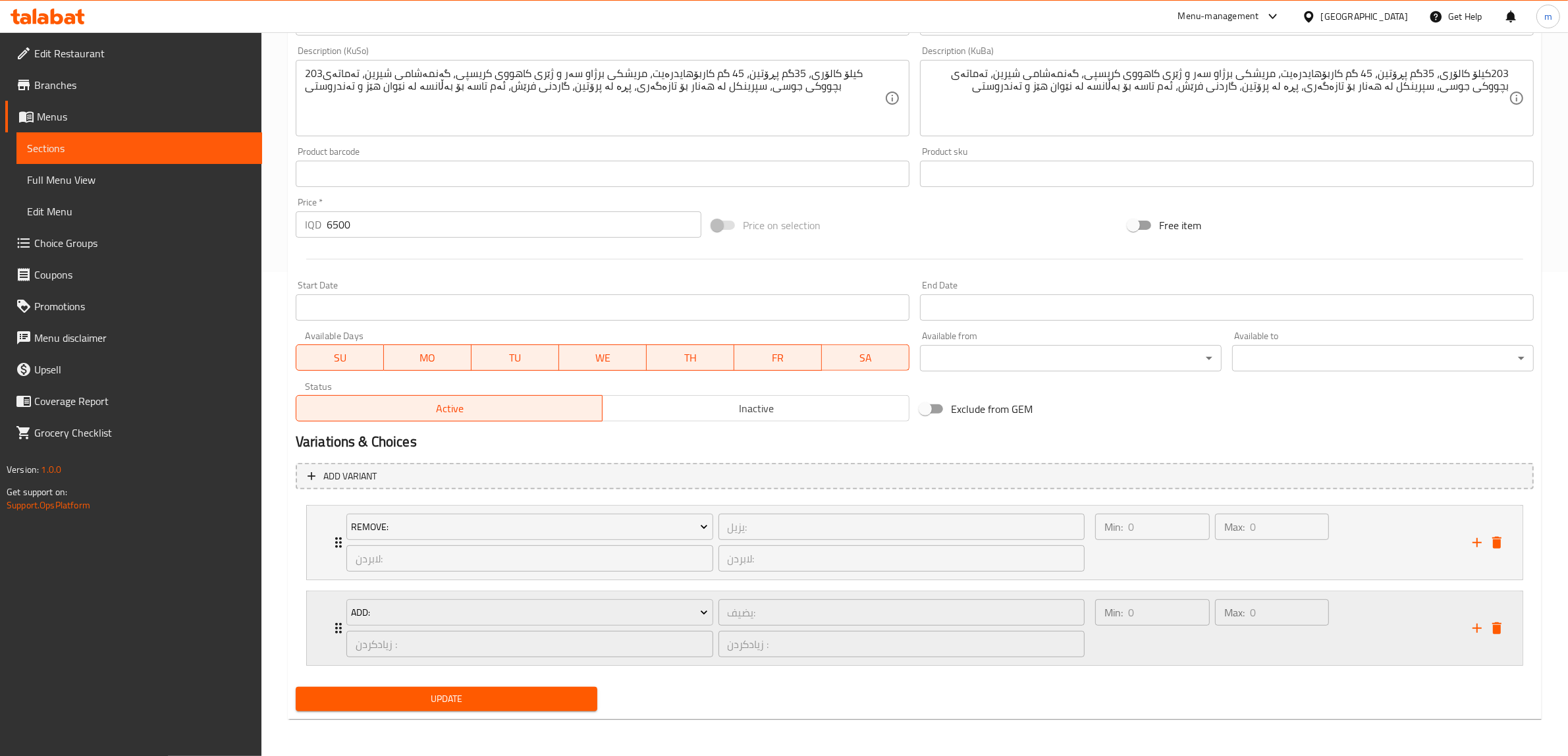
click at [332, 624] on icon "Expand" at bounding box center [338, 628] width 16 height 16
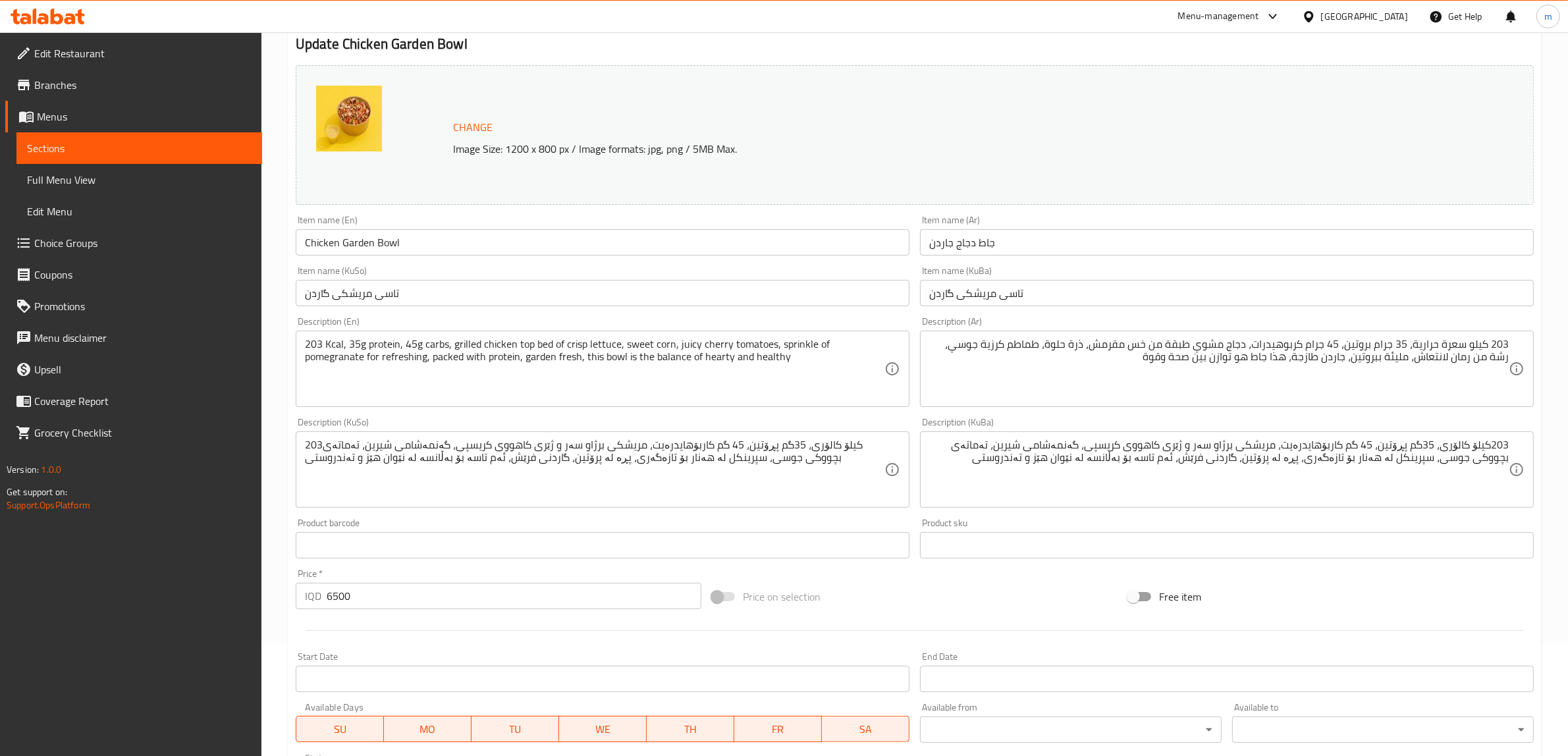
scroll to position [274, 0]
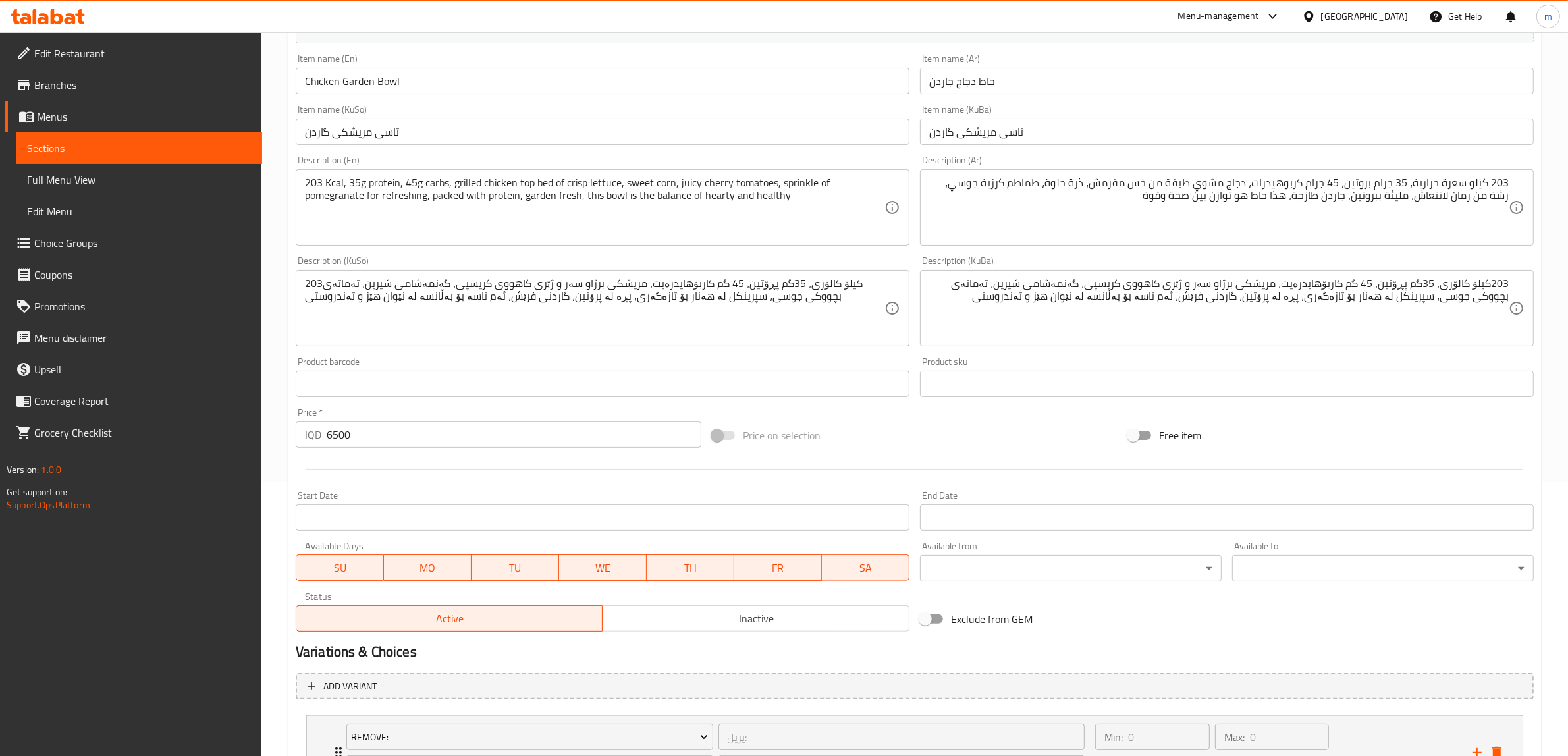
click at [383, 442] on input "6500" at bounding box center [514, 434] width 375 height 26
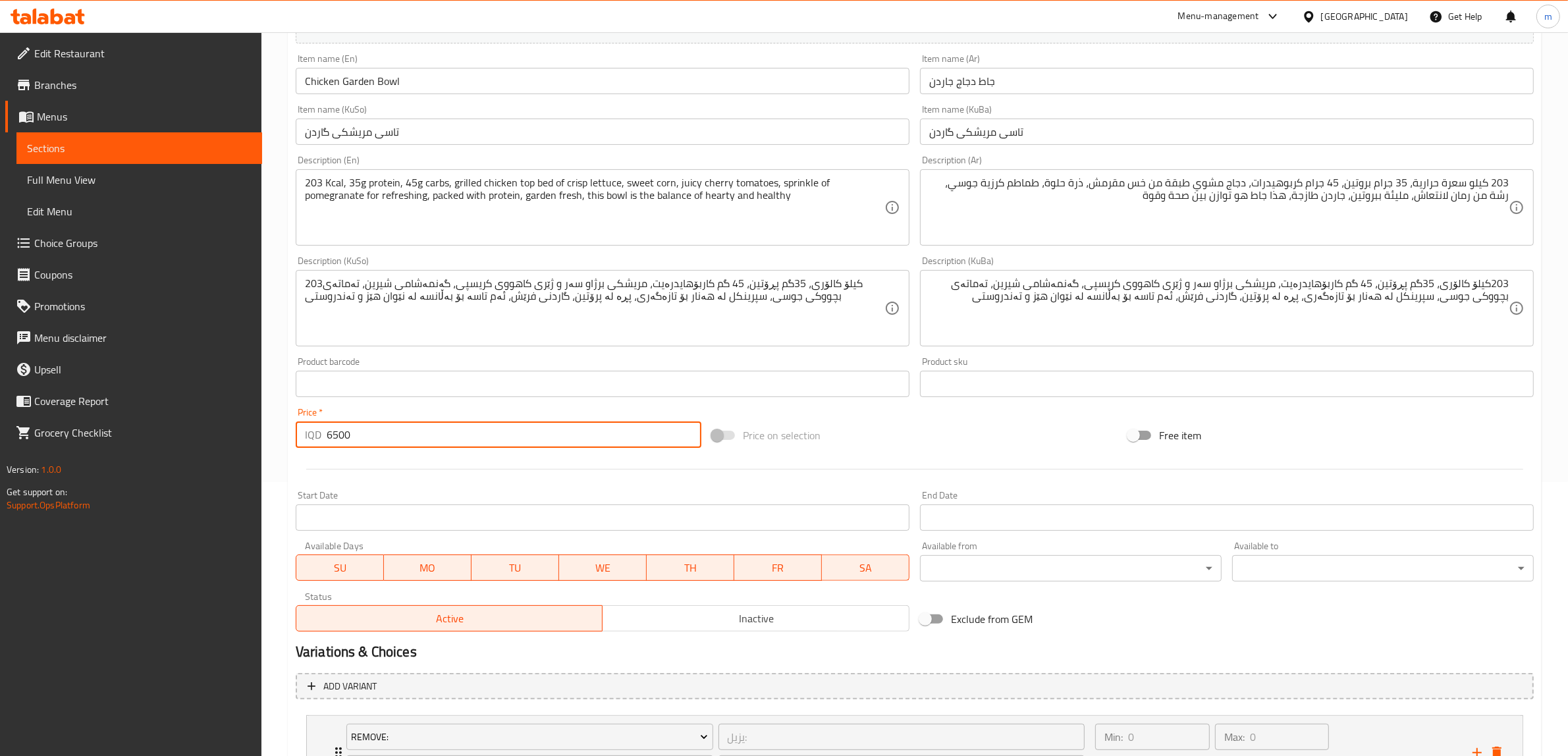
paste input "825"
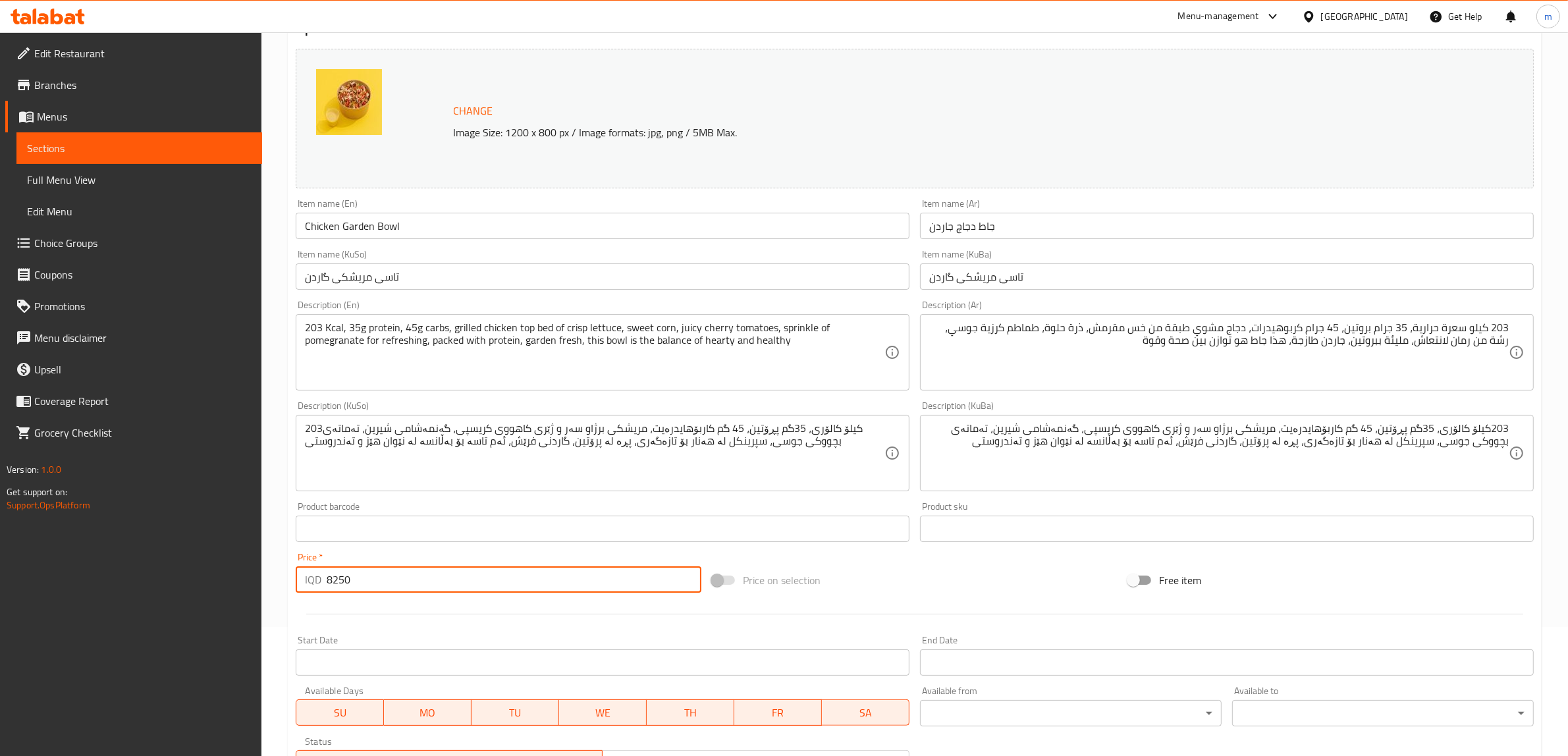
scroll to position [109, 0]
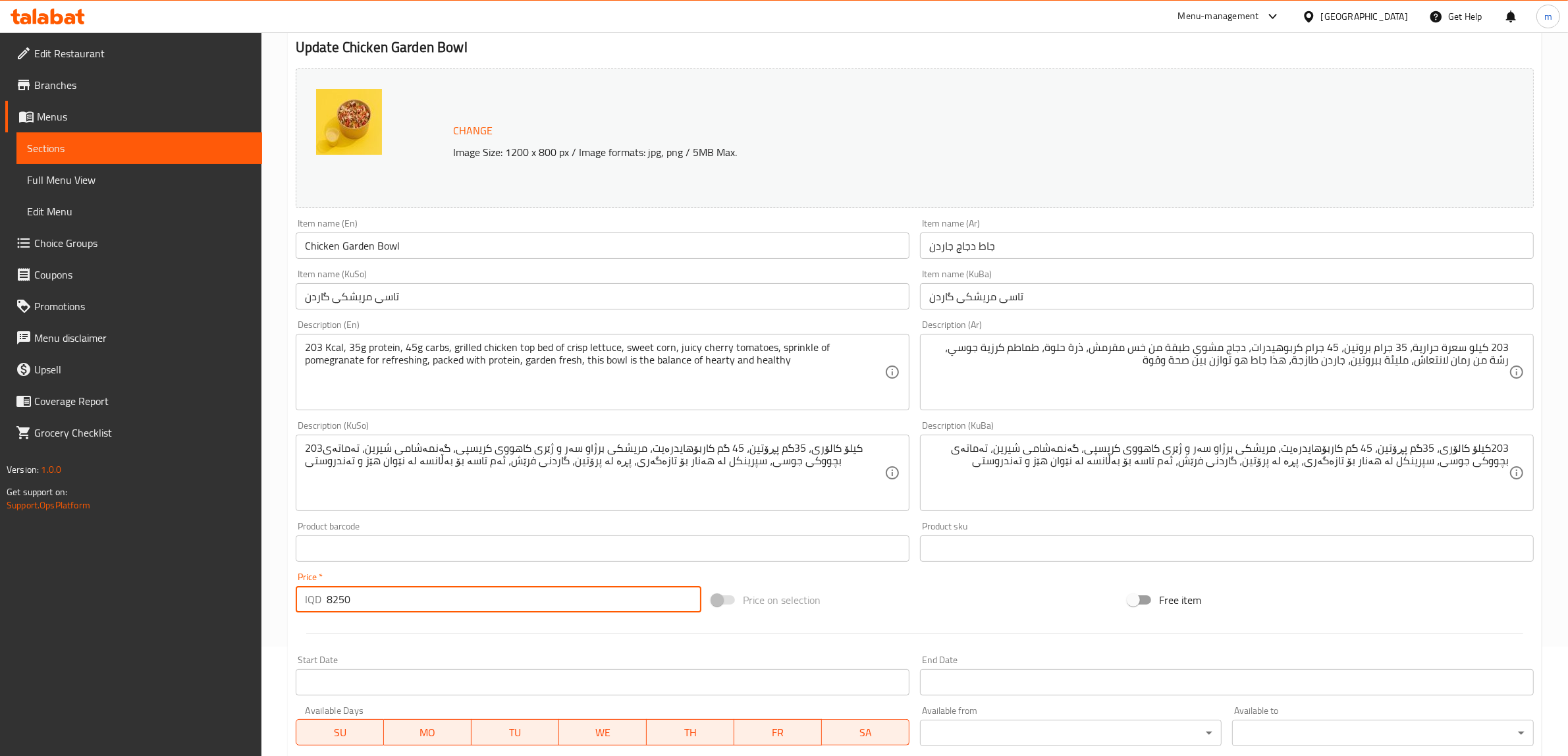
paste input "650"
click at [440, 596] on input "6500" at bounding box center [514, 599] width 375 height 26
paste input "number"
type input "6500"
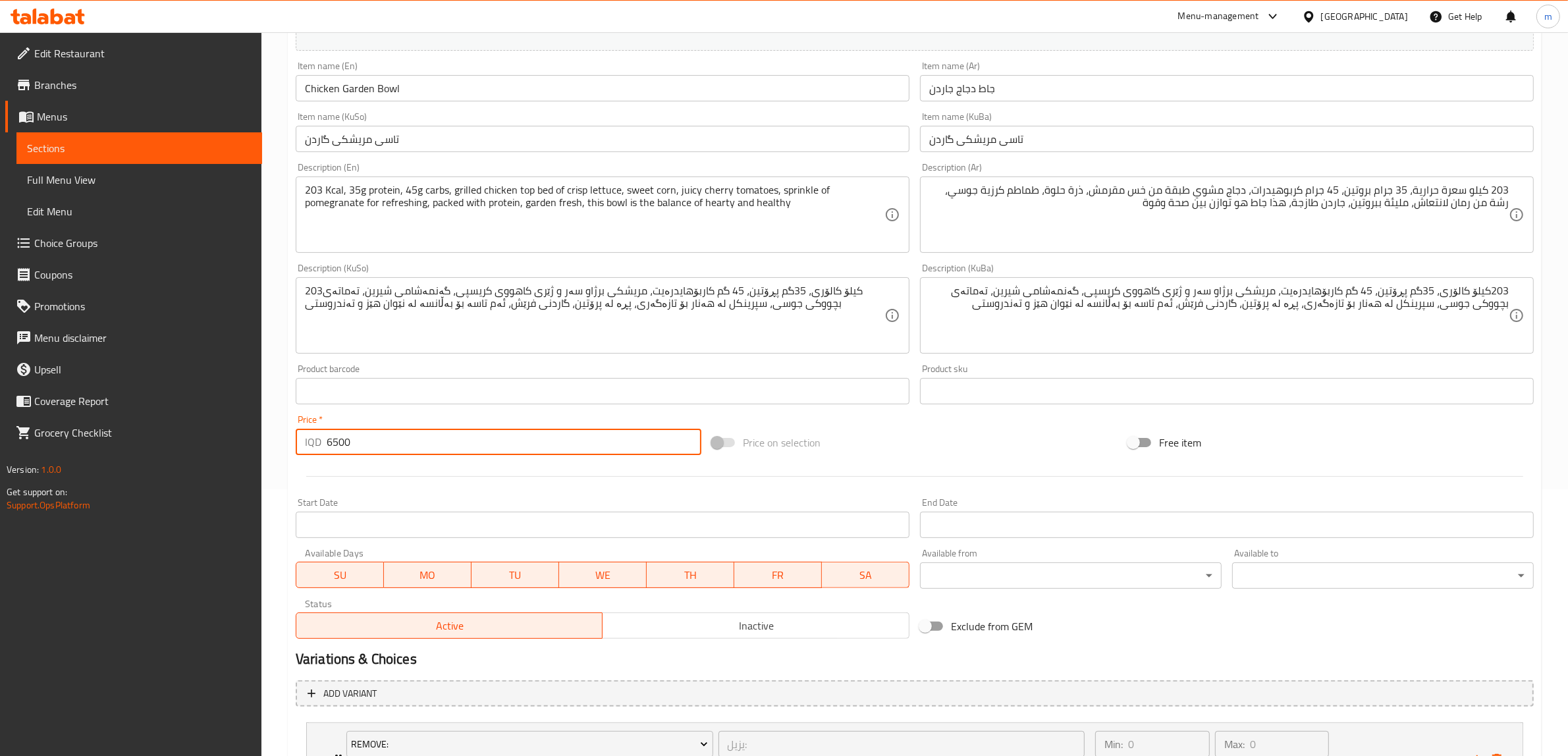
scroll to position [274, 0]
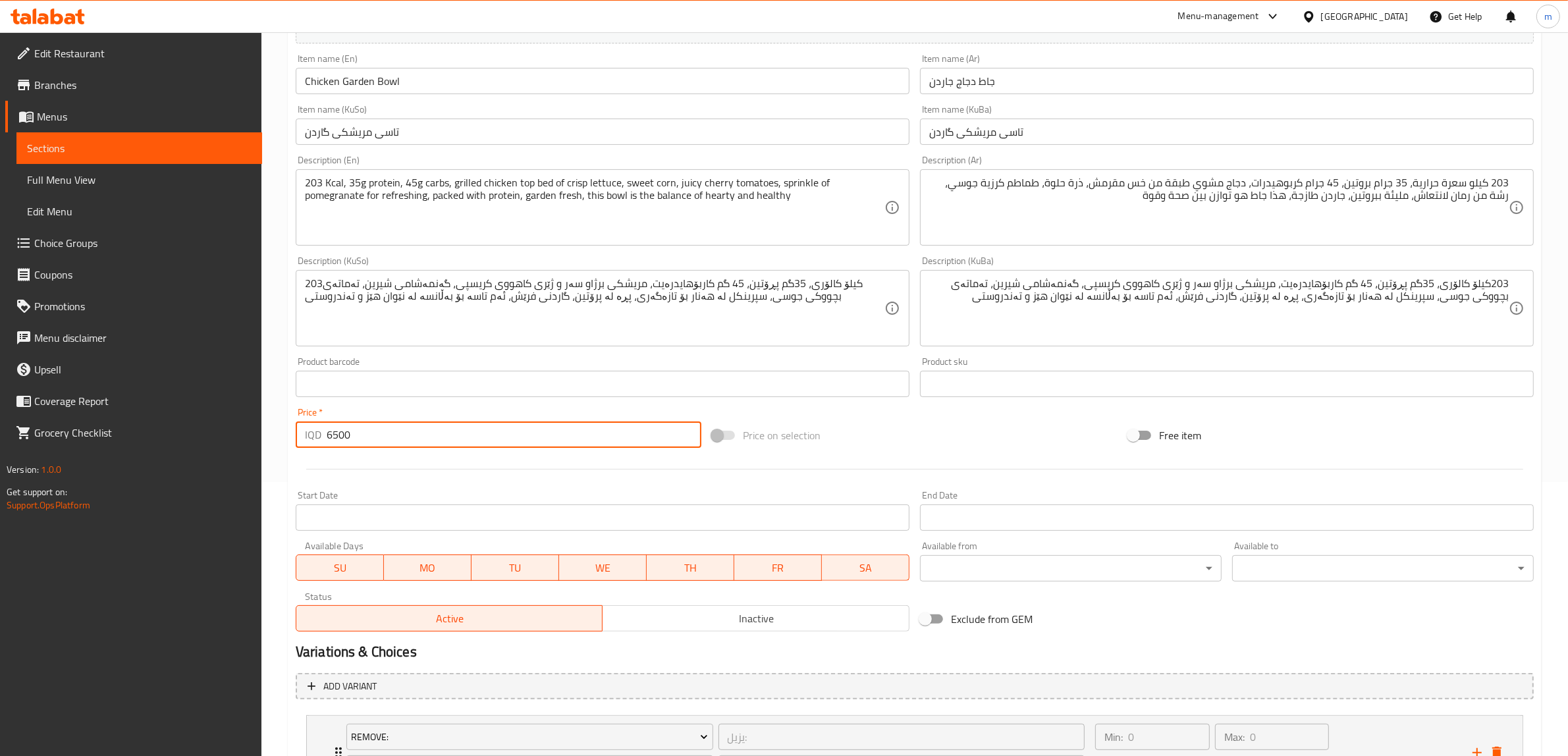
click at [565, 456] on div at bounding box center [915, 469] width 1249 height 33
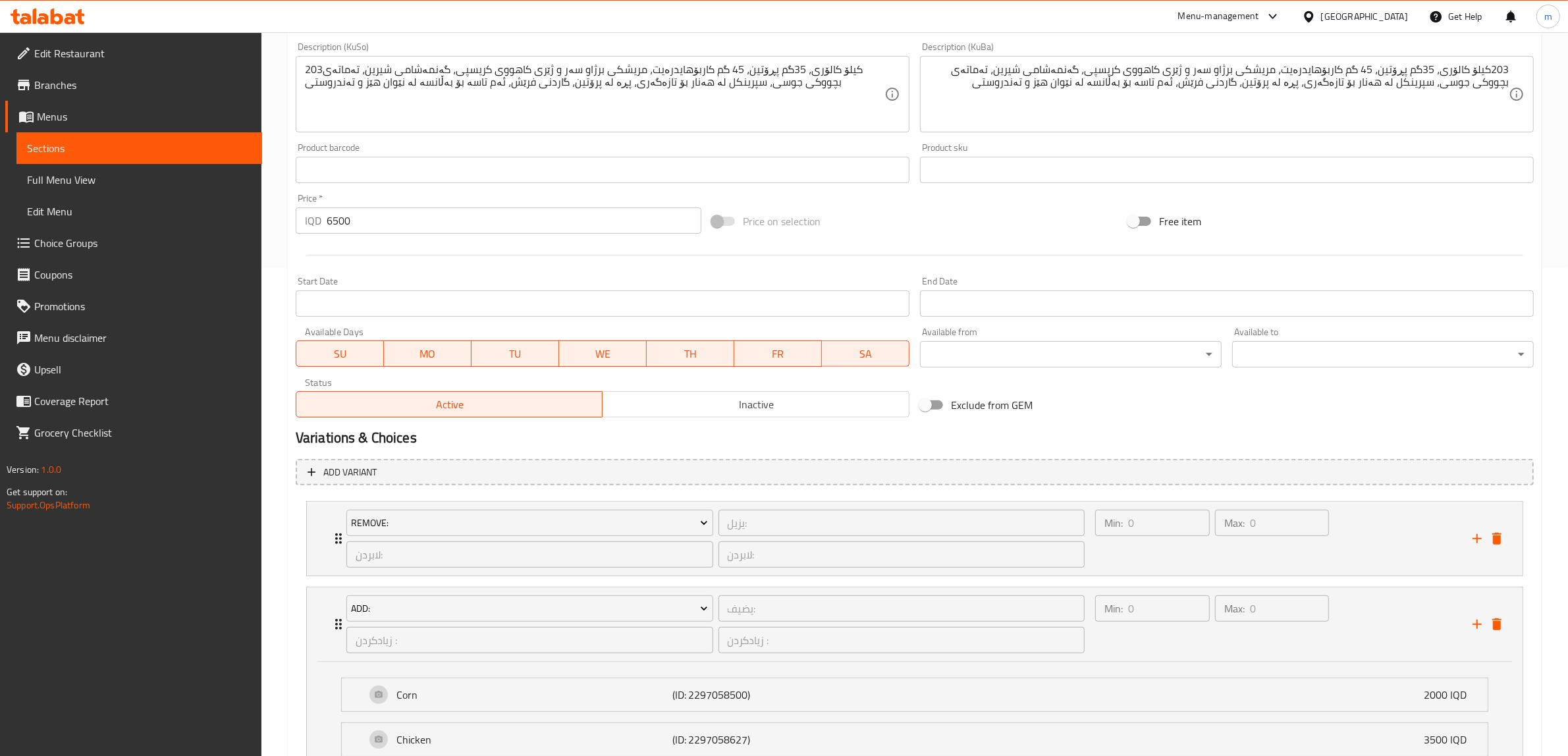
scroll to position [600, 0]
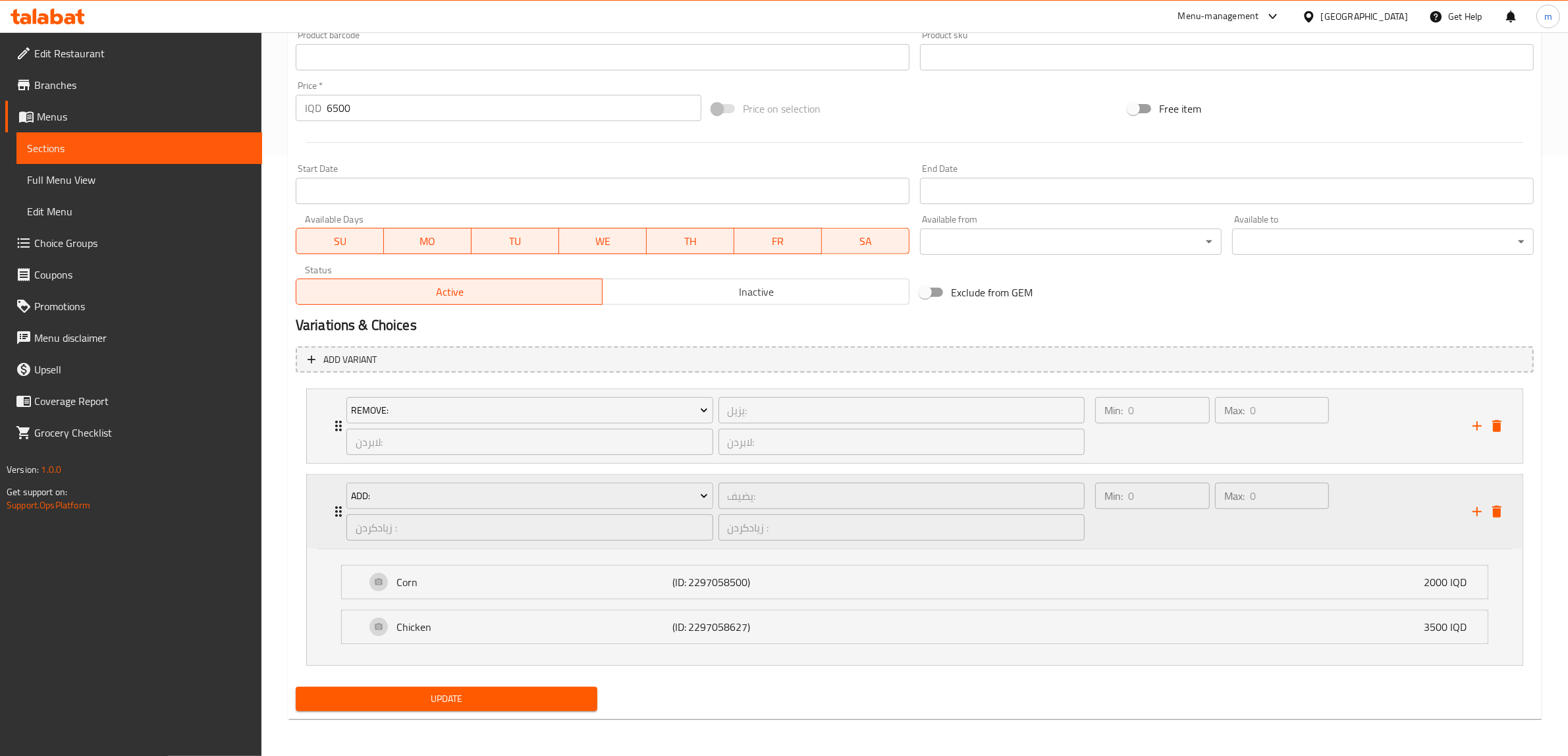
click at [340, 518] on div "Add: يضيف: ​ زیادکردن : ​ زیادکردن : ​" at bounding box center [715, 511] width 754 height 74
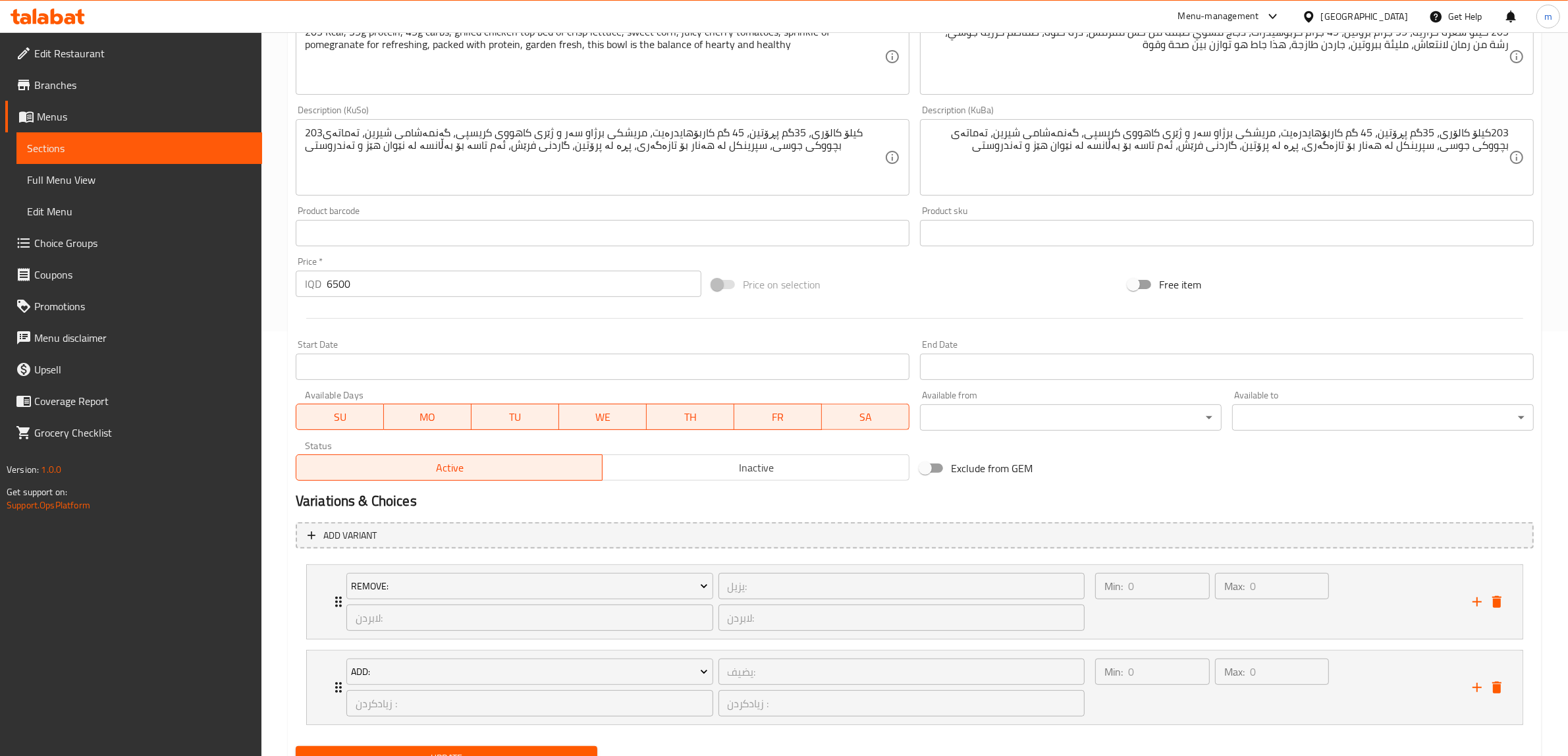
scroll to position [429, 0]
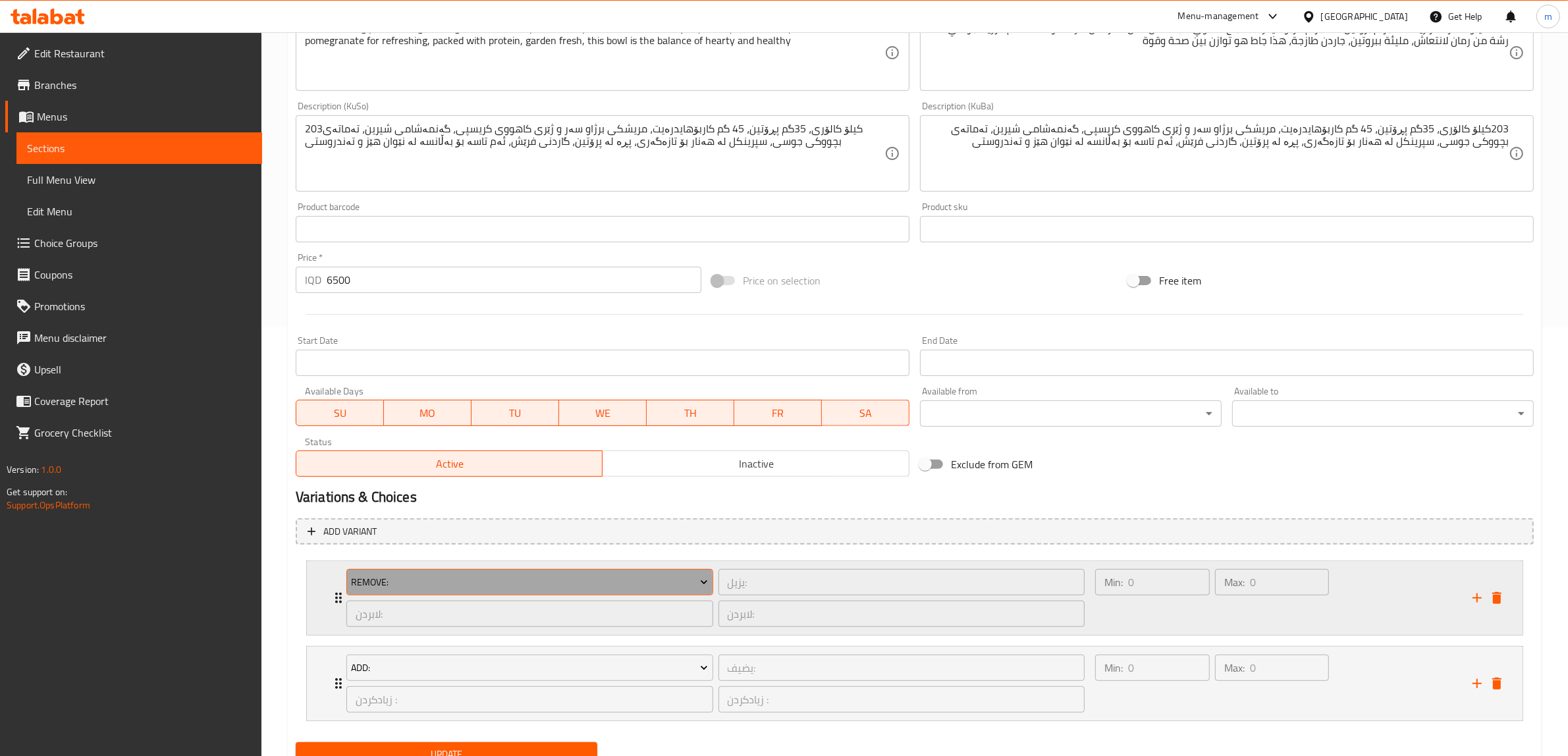
click at [366, 583] on span "Remove:" at bounding box center [529, 582] width 357 height 16
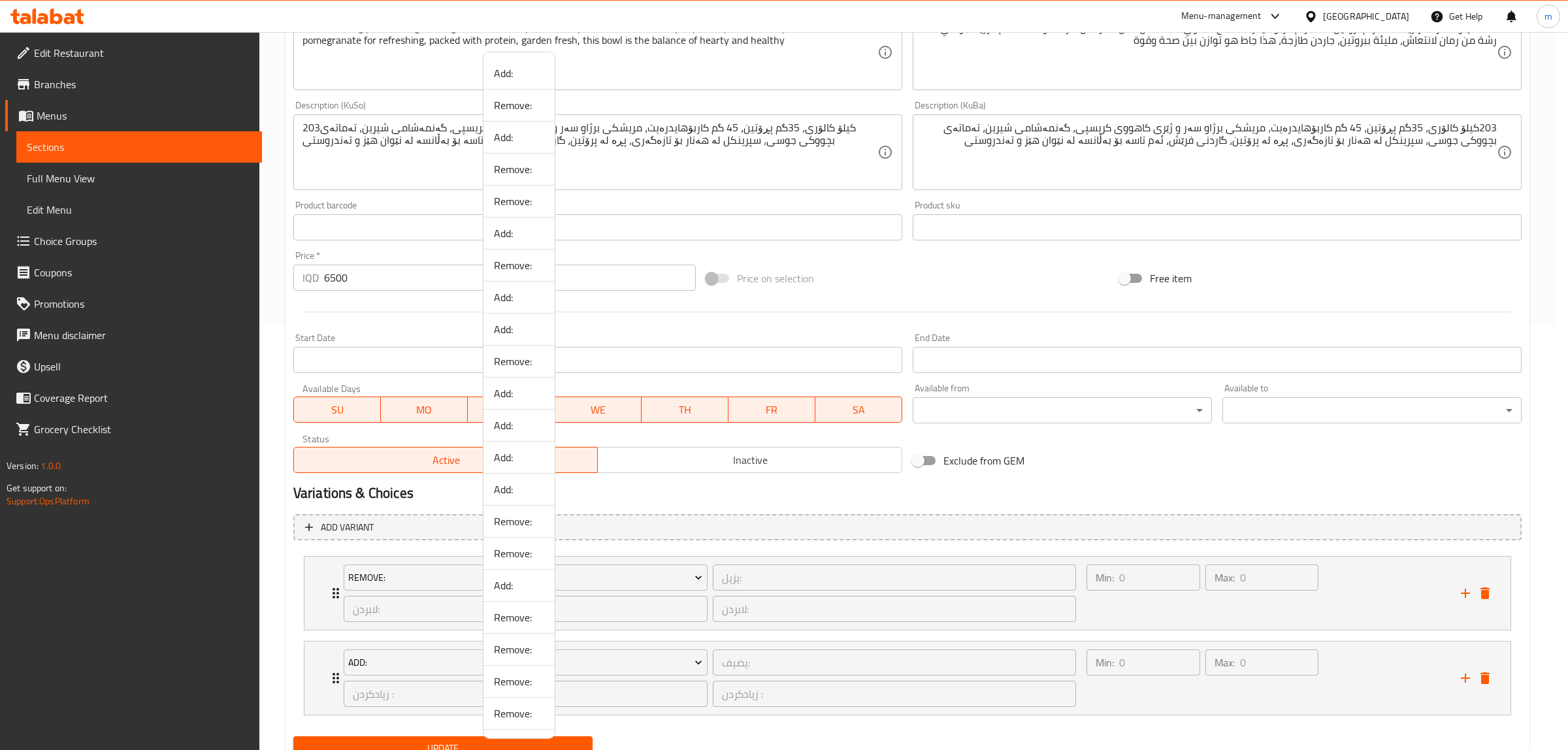
click at [377, 578] on div at bounding box center [784, 375] width 1568 height 750
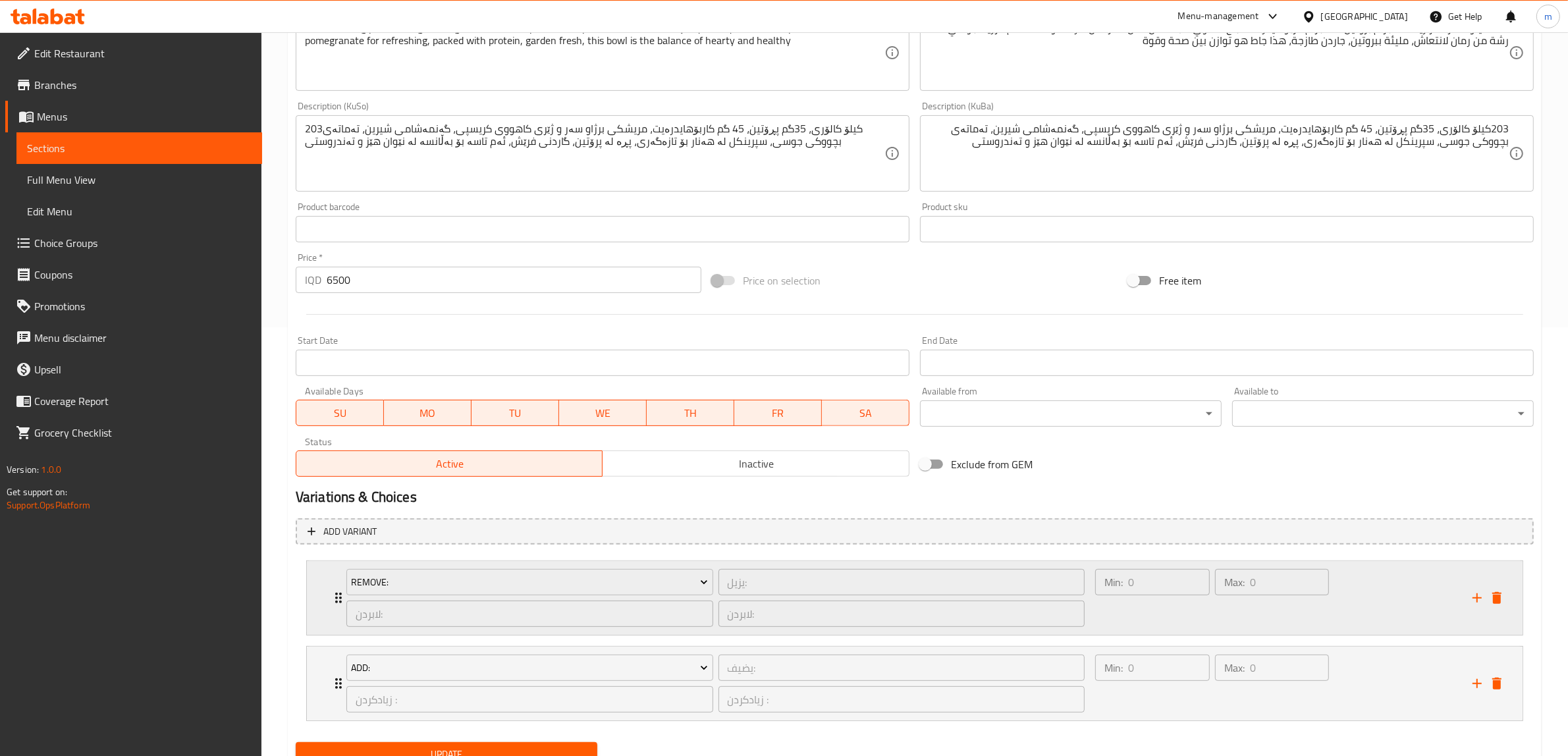
click at [311, 576] on div "Remove: يزيل: ​ لابردن: ​ لابردن: ​ Min: 0 ​ Max: 0 ​" at bounding box center [915, 598] width 1216 height 74
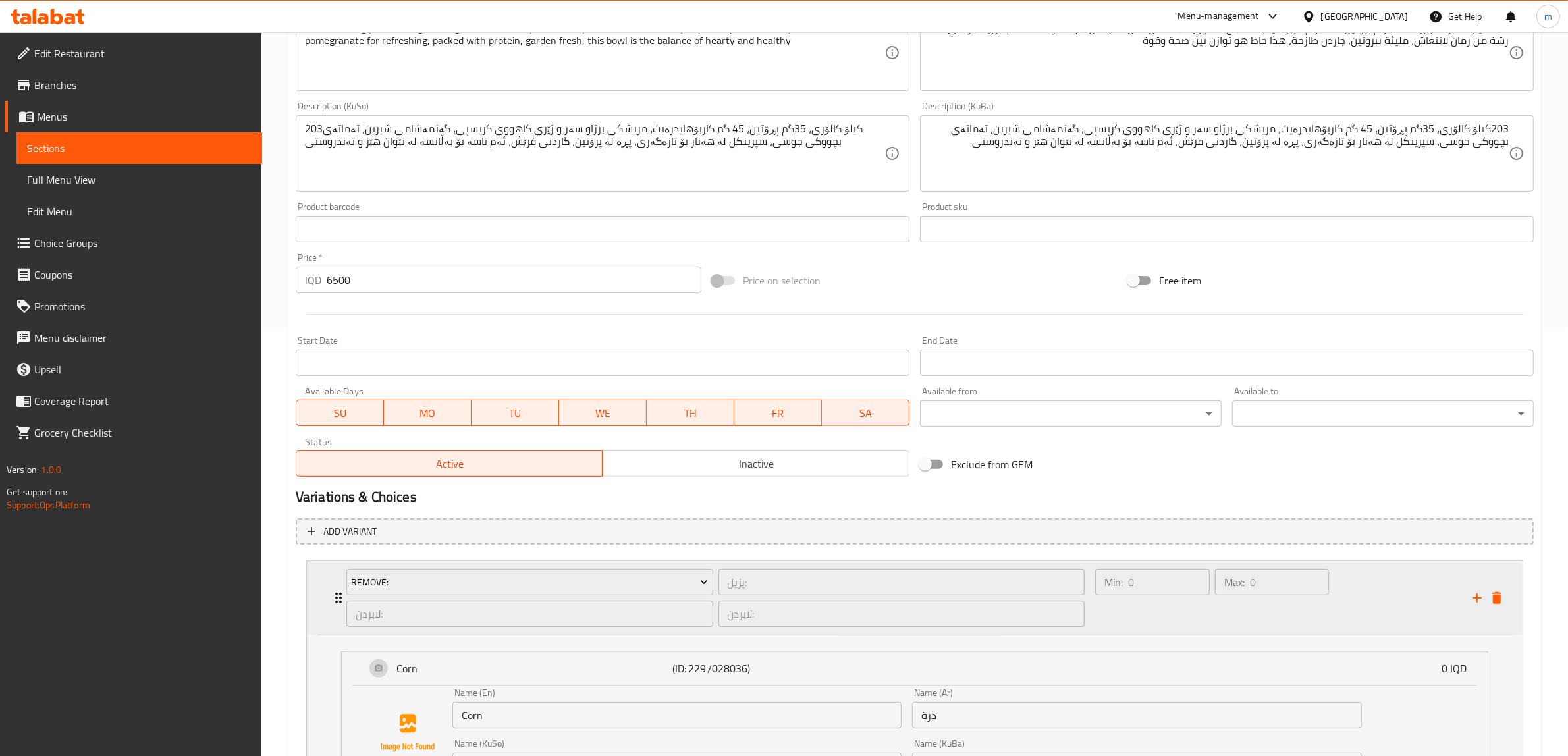
click at [310, 576] on div "Remove: يزيل: ​ لابردن: ​ لابردن: ​ Min: 0 ​ Max: 0 ​" at bounding box center [915, 598] width 1216 height 74
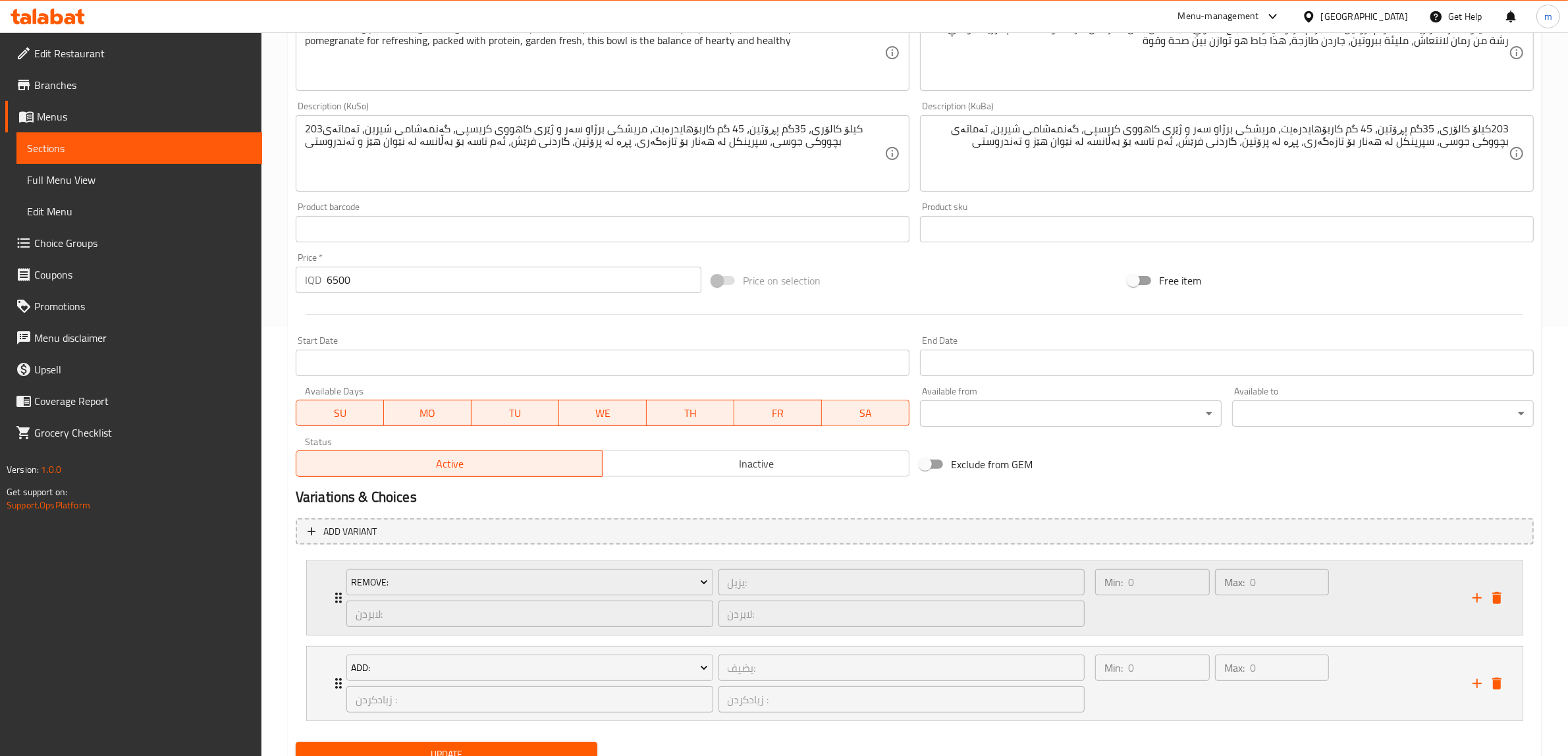
click at [323, 593] on div "Remove: يزيل: ​ لابردن: ​ لابردن: ​ Min: 0 ​ Max: 0 ​" at bounding box center [915, 598] width 1216 height 74
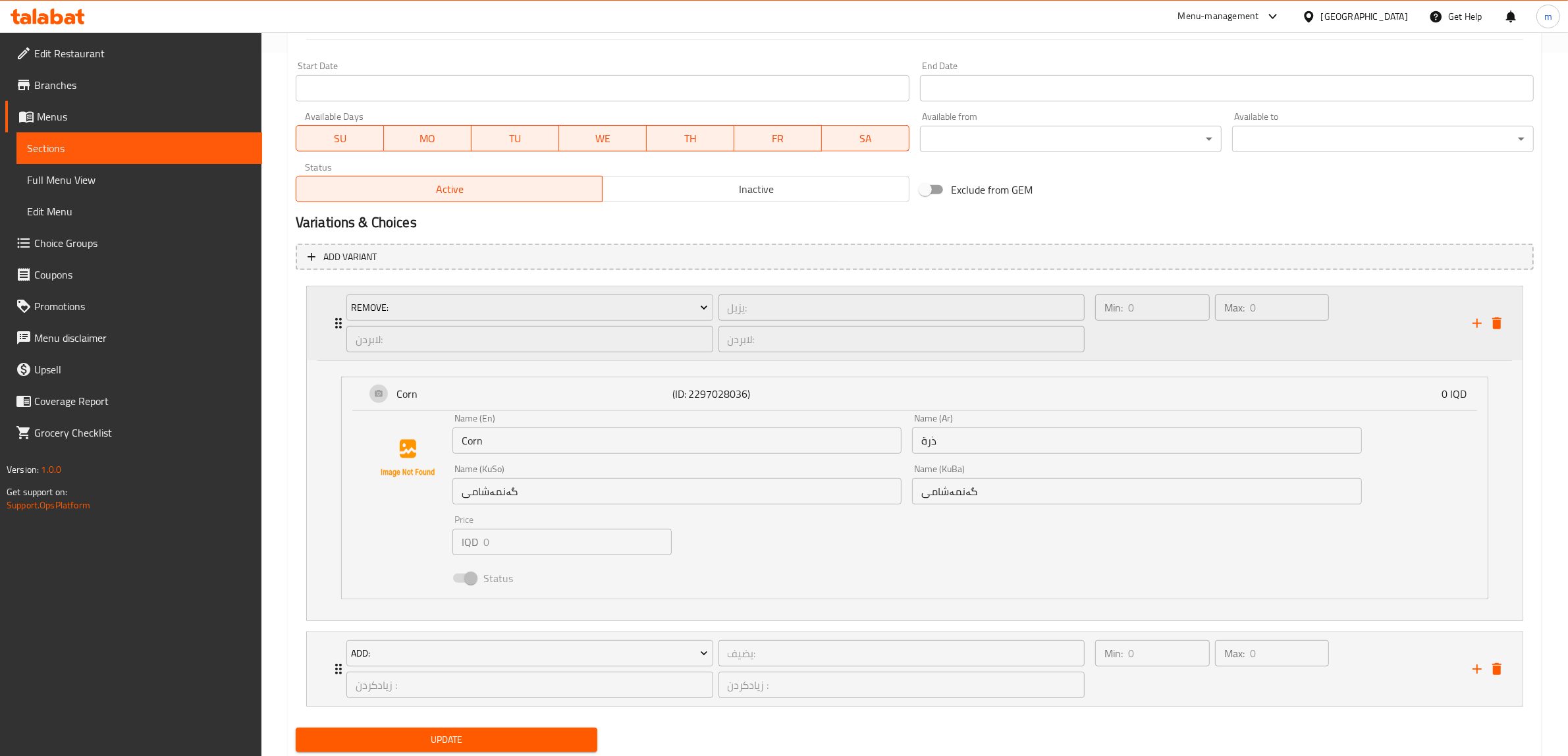
click at [334, 340] on div "Remove: يزيل: ​ لابردن: ​ لابردن: ​ Min: 0 ​ Max: 0 ​" at bounding box center [919, 323] width 1176 height 74
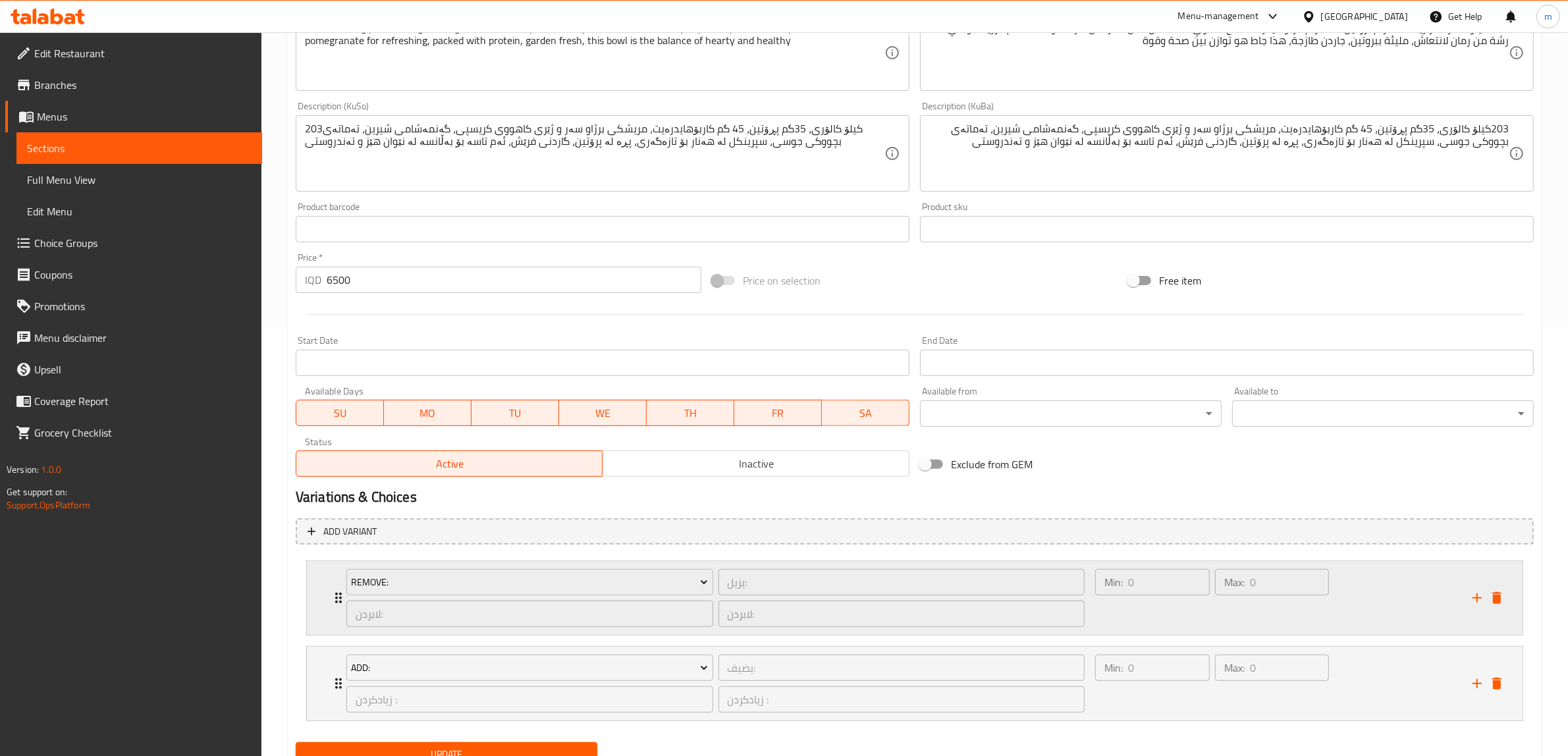
click at [336, 597] on icon "Expand" at bounding box center [338, 598] width 7 height 11
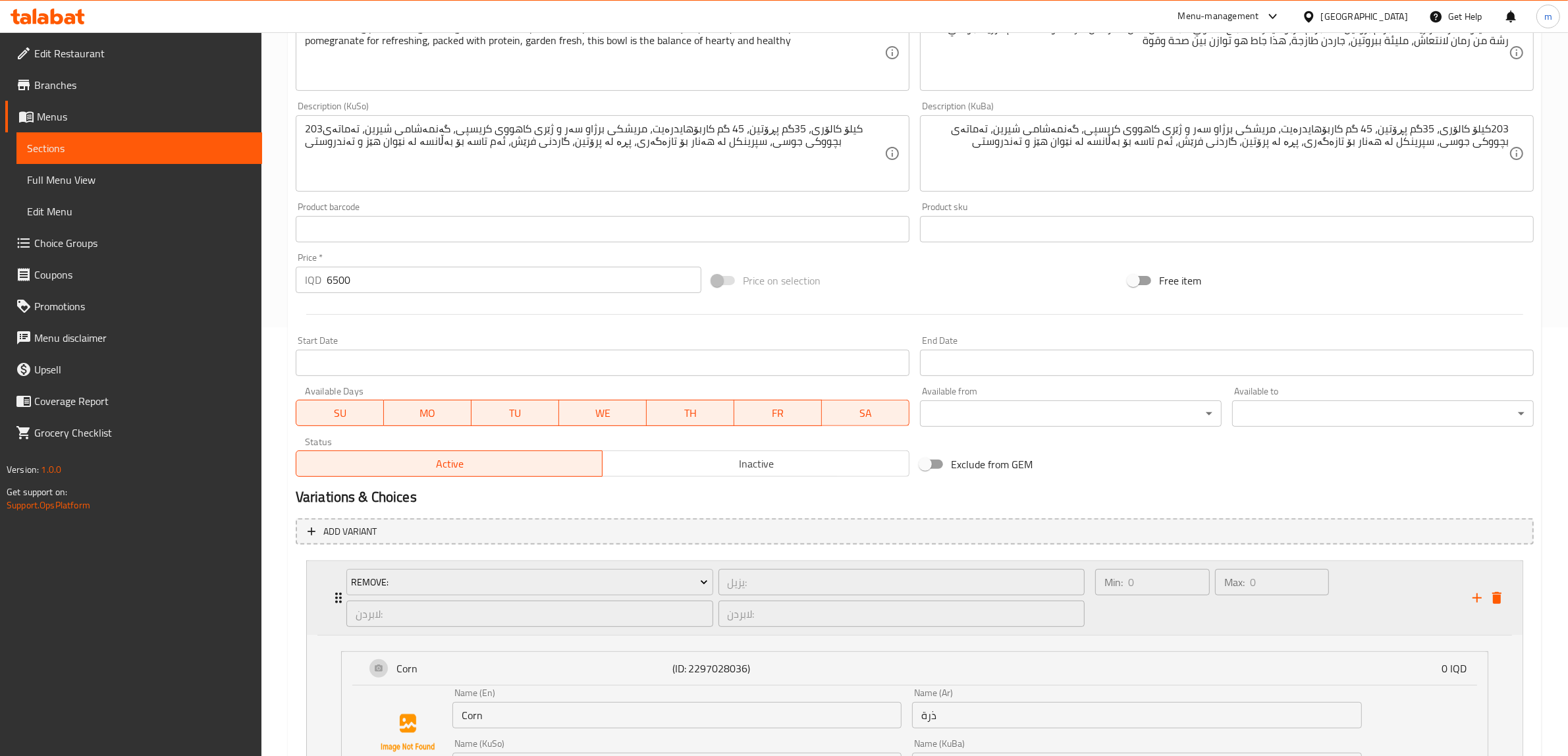
click at [336, 597] on icon "Expand" at bounding box center [338, 598] width 7 height 11
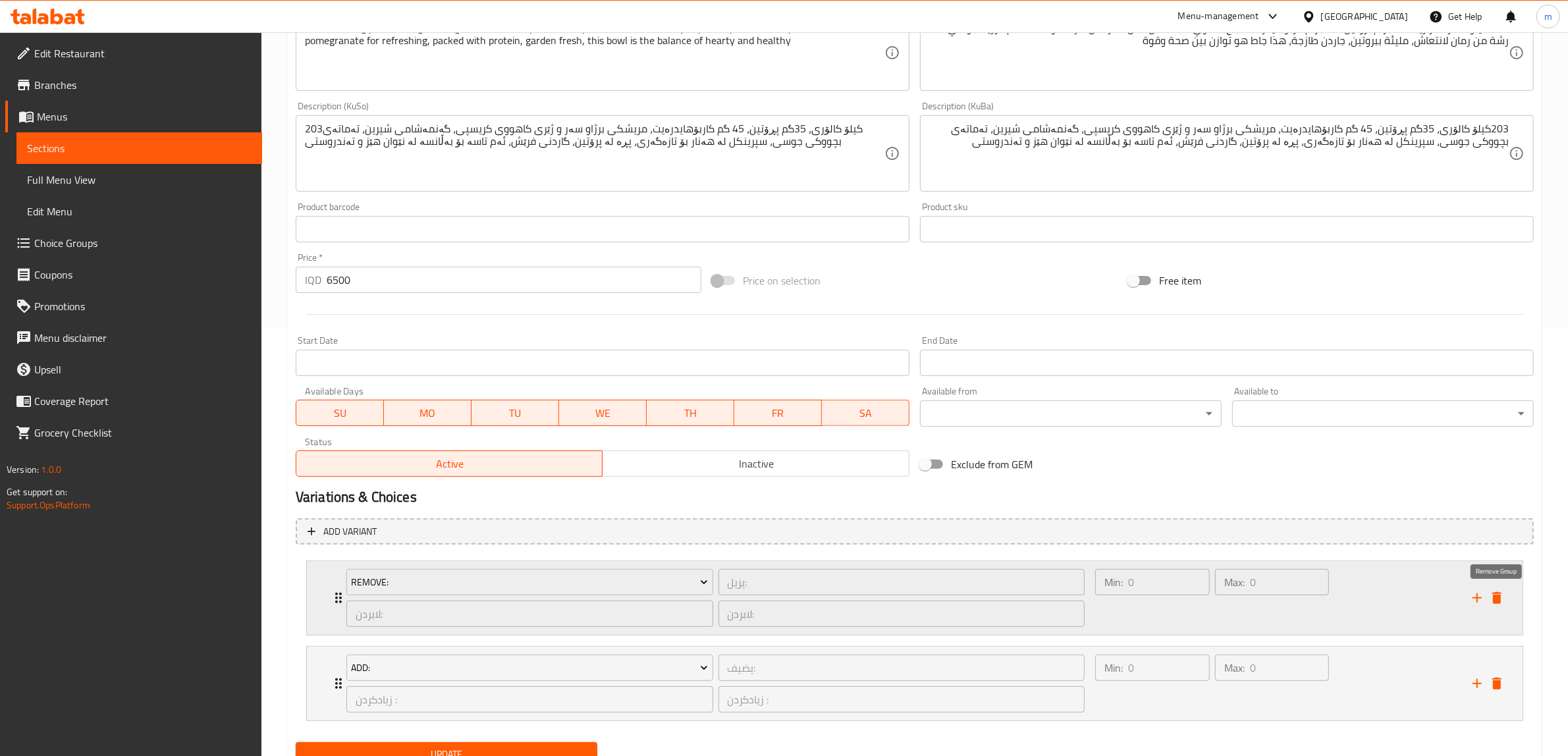
click at [1492, 591] on icon "delete" at bounding box center [1497, 598] width 16 height 16
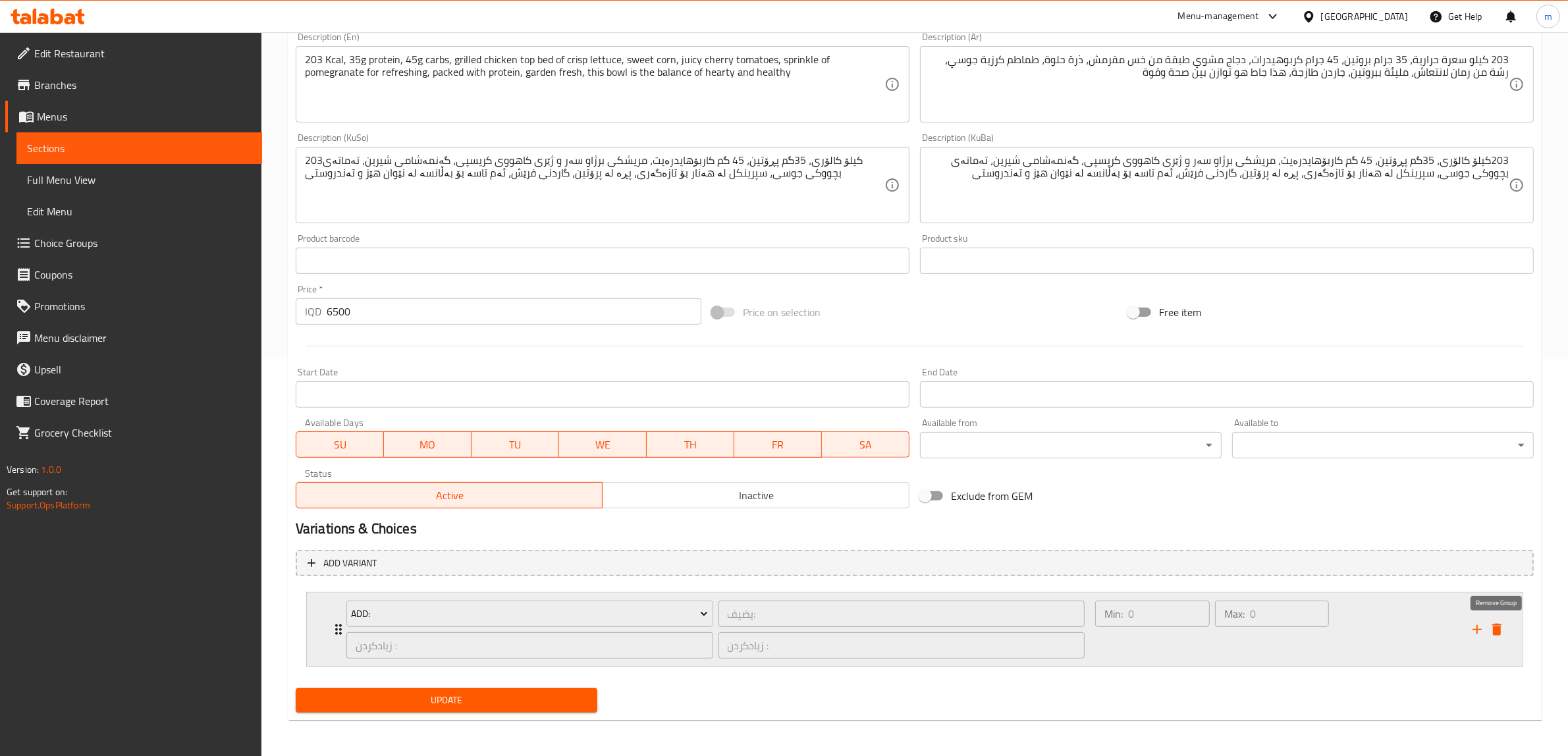
click at [1499, 624] on icon "delete" at bounding box center [1497, 629] width 10 height 12
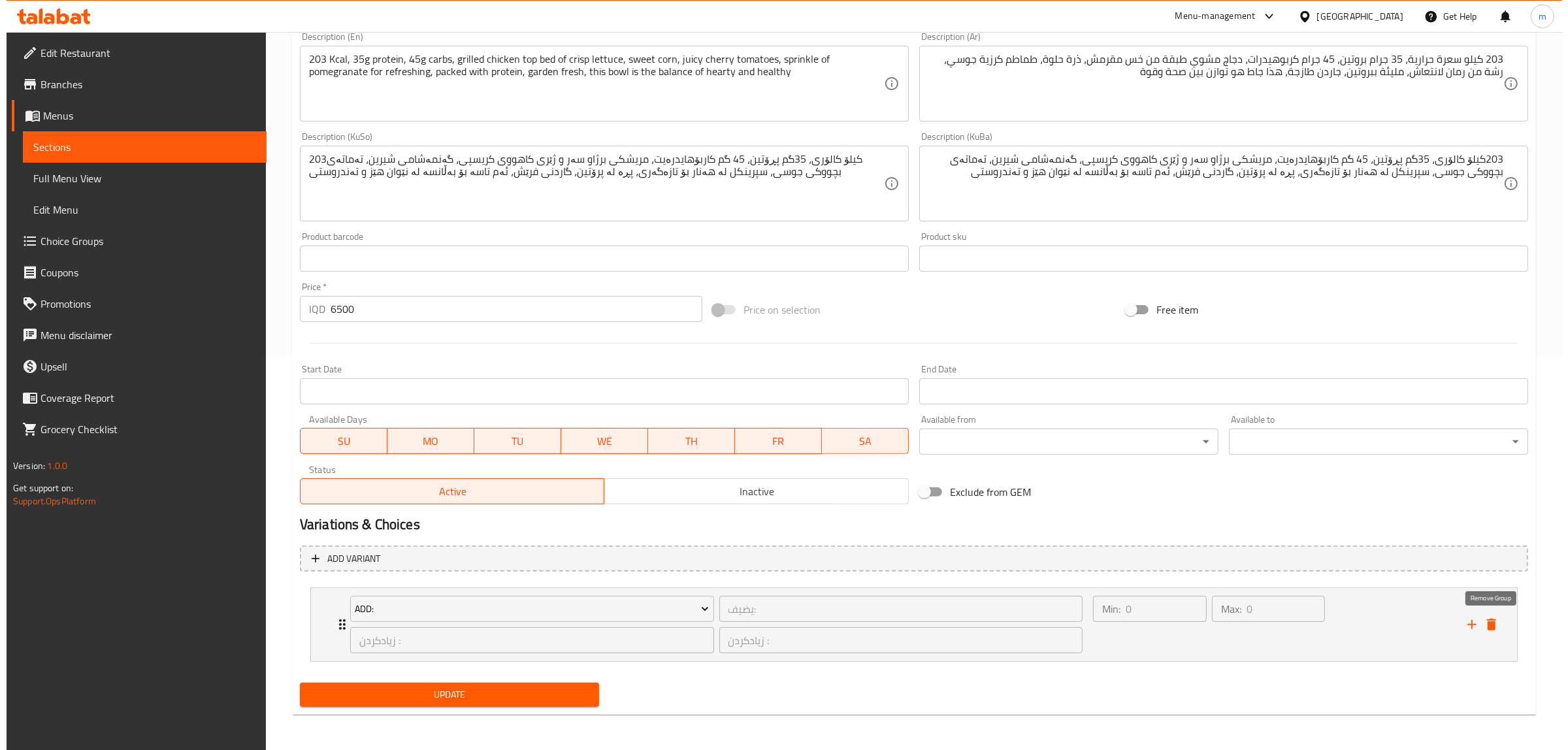
scroll to position [340, 0]
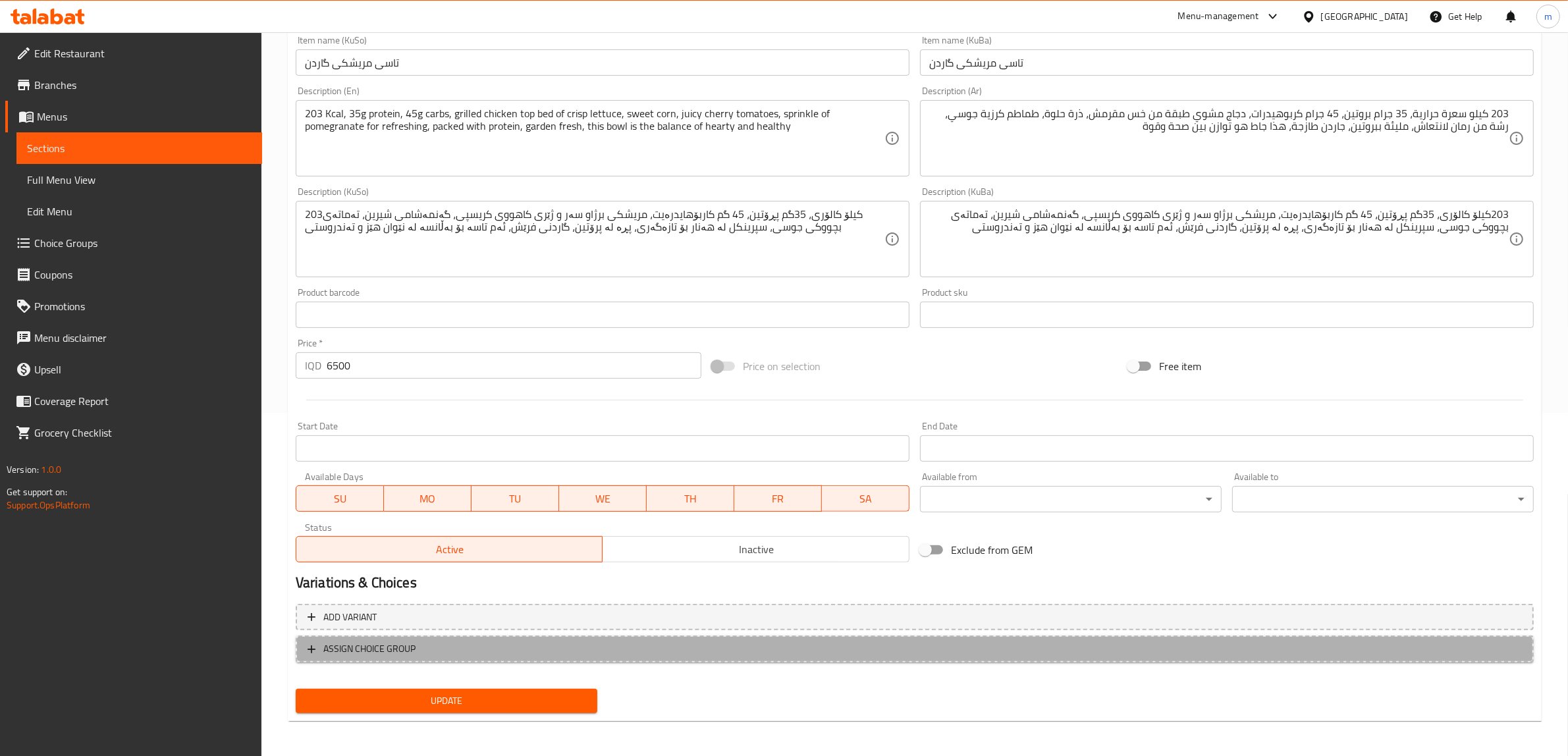
click at [472, 652] on span "ASSIGN CHOICE GROUP" at bounding box center [915, 649] width 1215 height 16
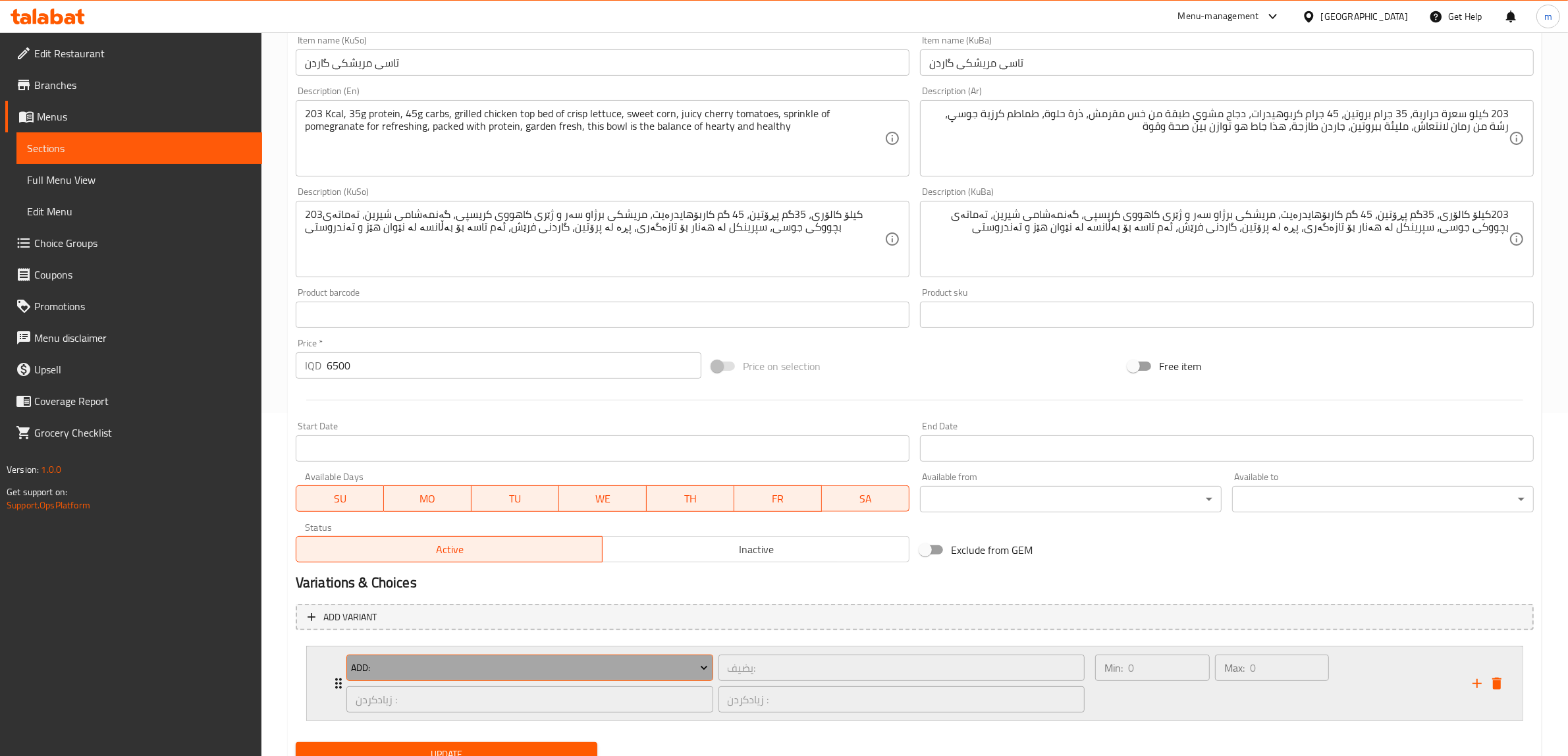
click at [462, 670] on span "Add:" at bounding box center [529, 668] width 357 height 16
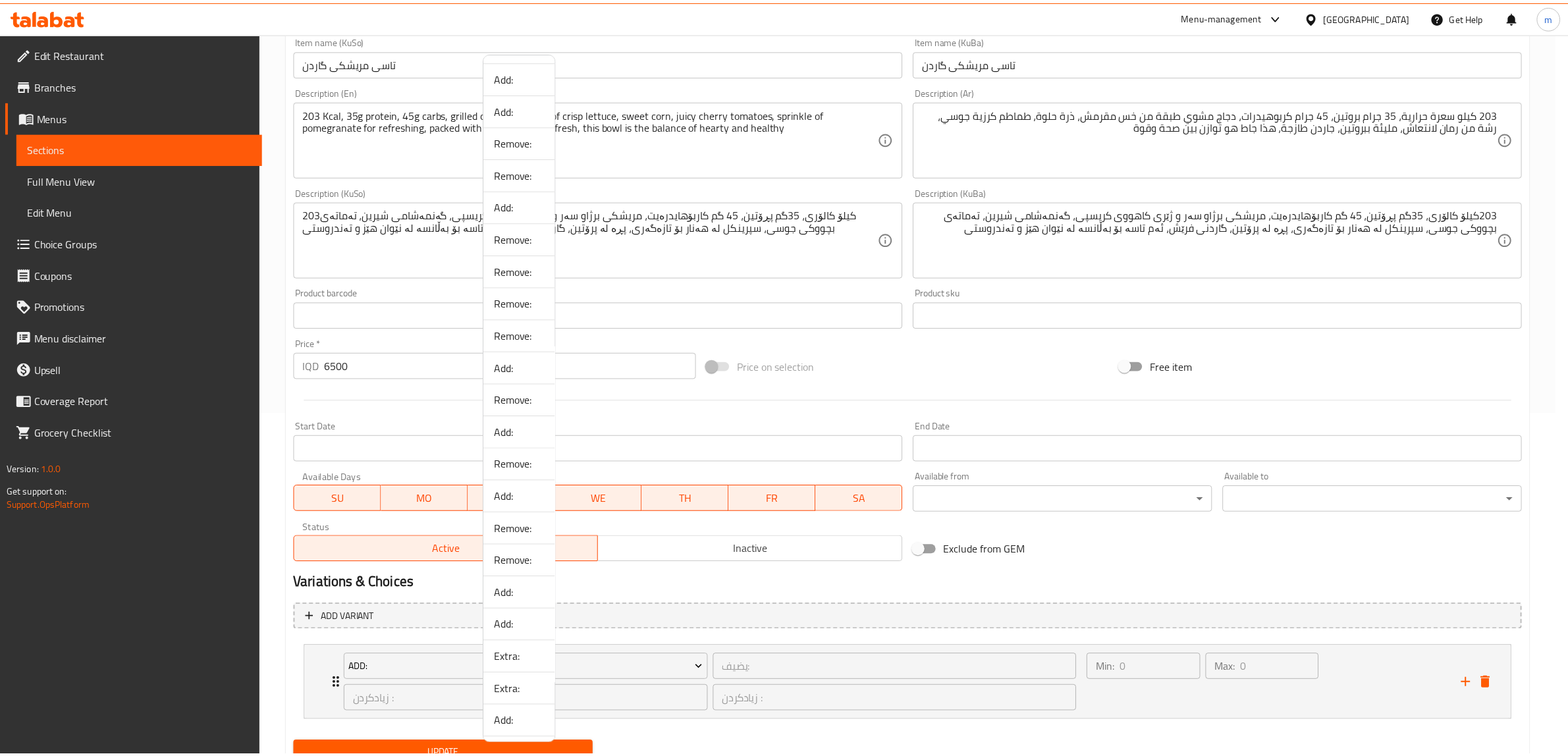
scroll to position [517, 0]
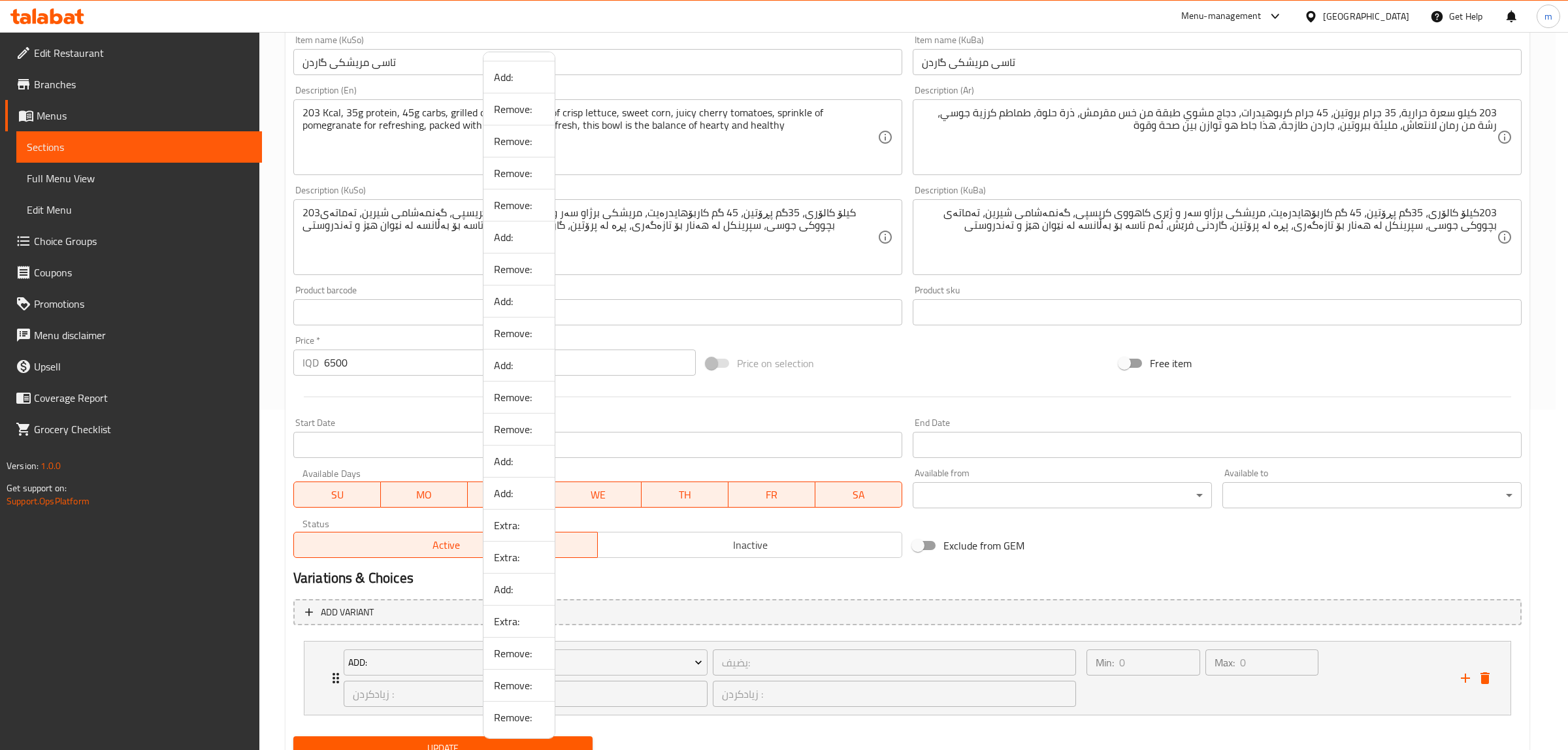
click at [530, 587] on span "Add:" at bounding box center [519, 589] width 51 height 15
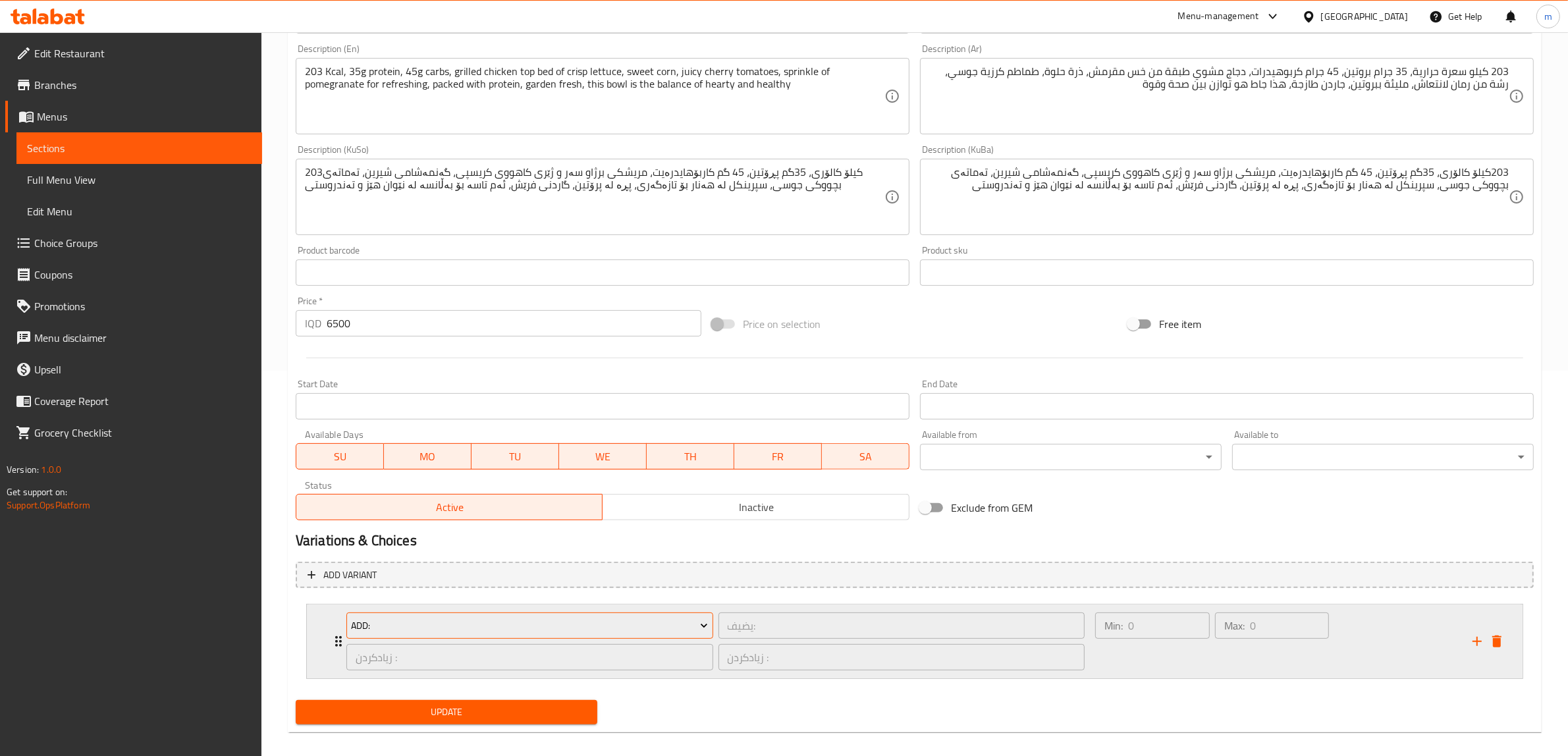
scroll to position [397, 0]
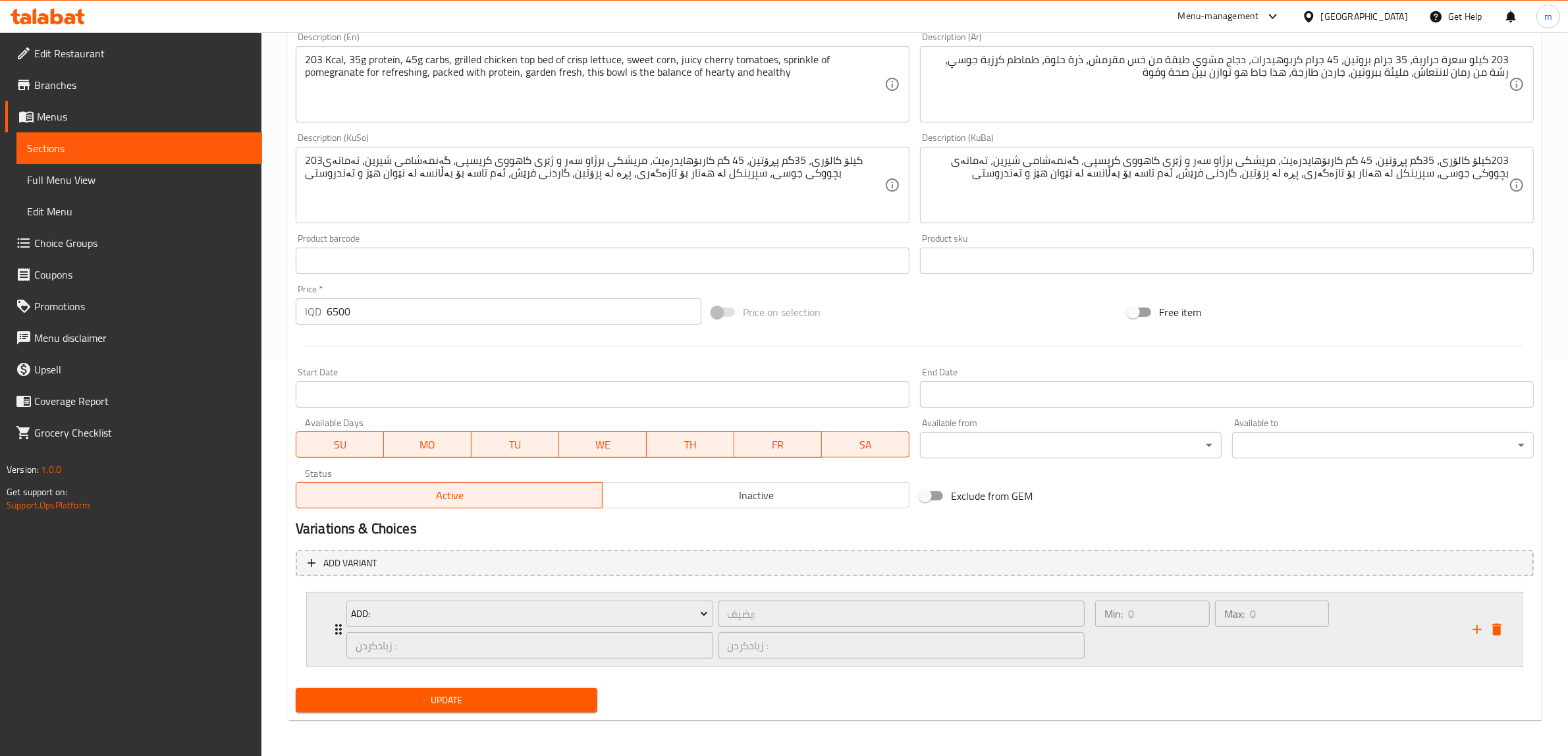
click at [346, 626] on div "Add:" at bounding box center [530, 613] width 372 height 32
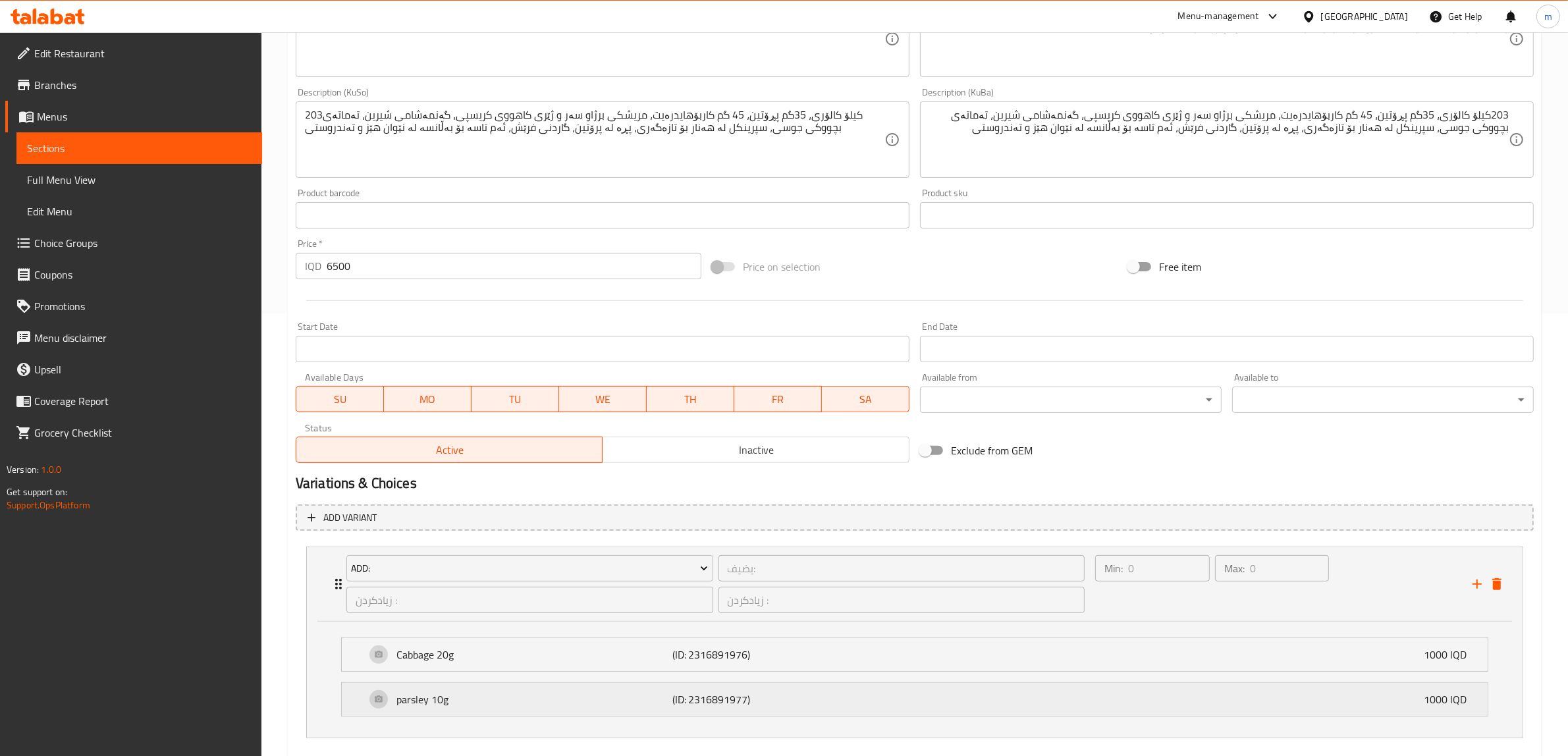
scroll to position [515, 0]
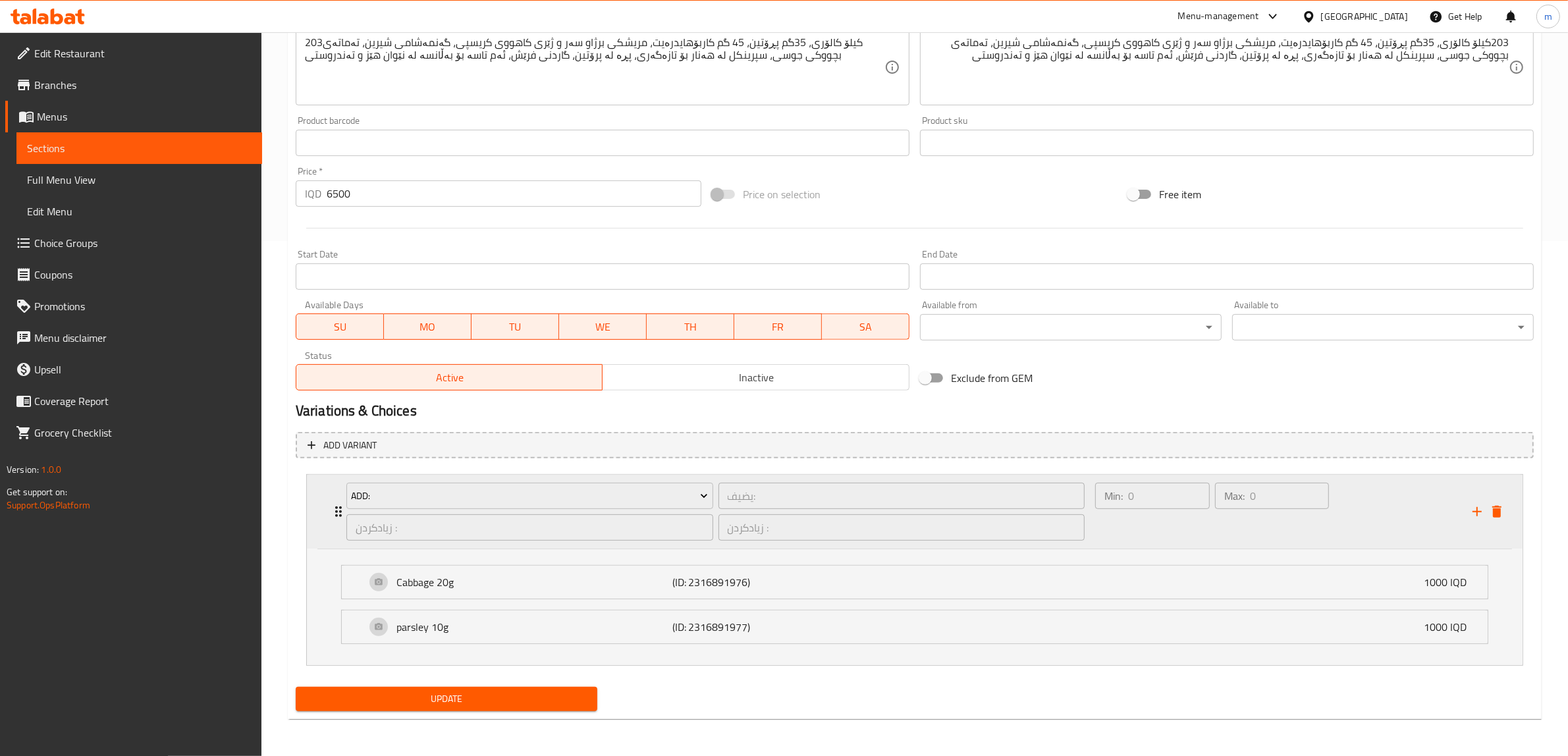
click at [336, 510] on icon "Expand" at bounding box center [338, 512] width 7 height 11
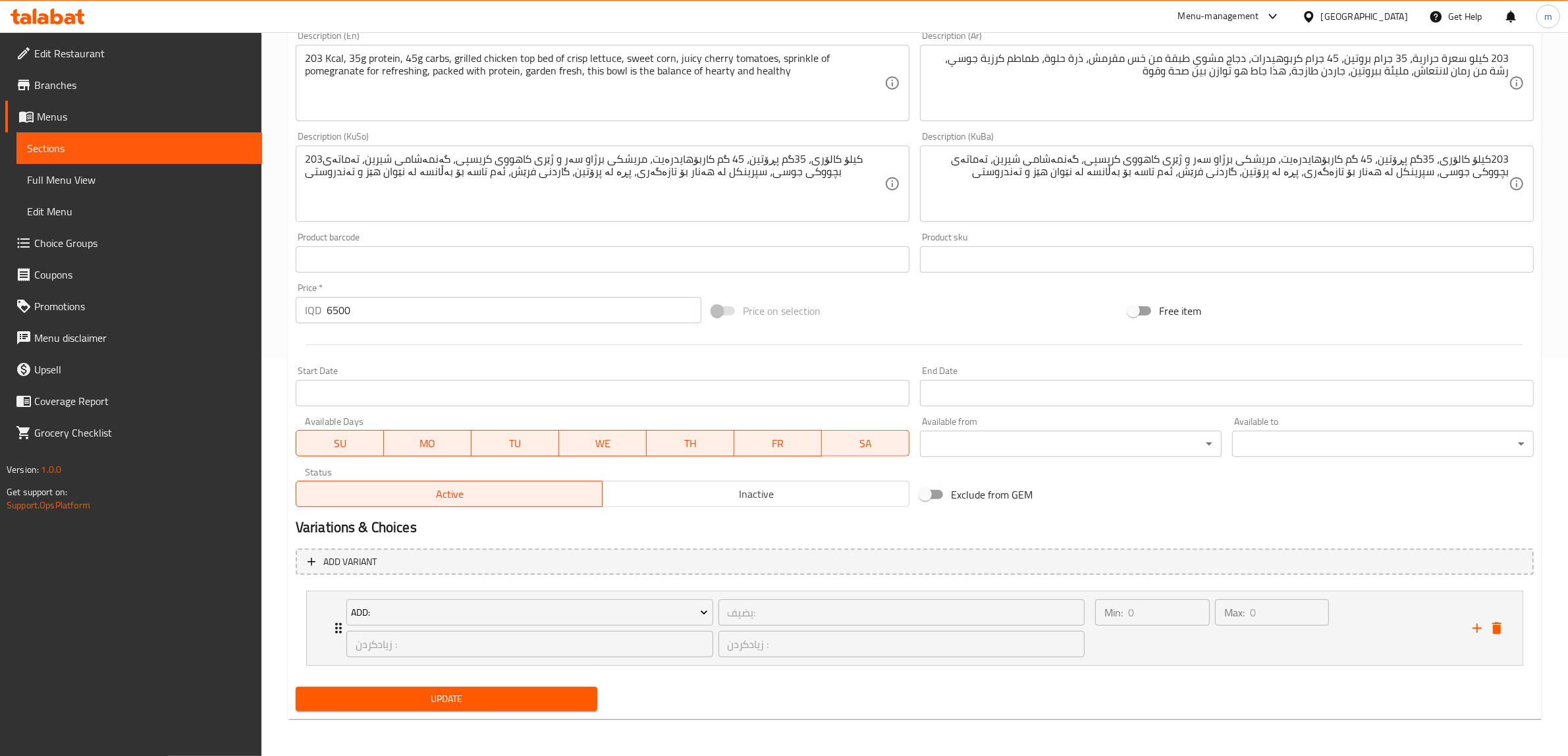
scroll to position [397, 0]
click at [1496, 624] on icon "delete" at bounding box center [1497, 629] width 10 height 12
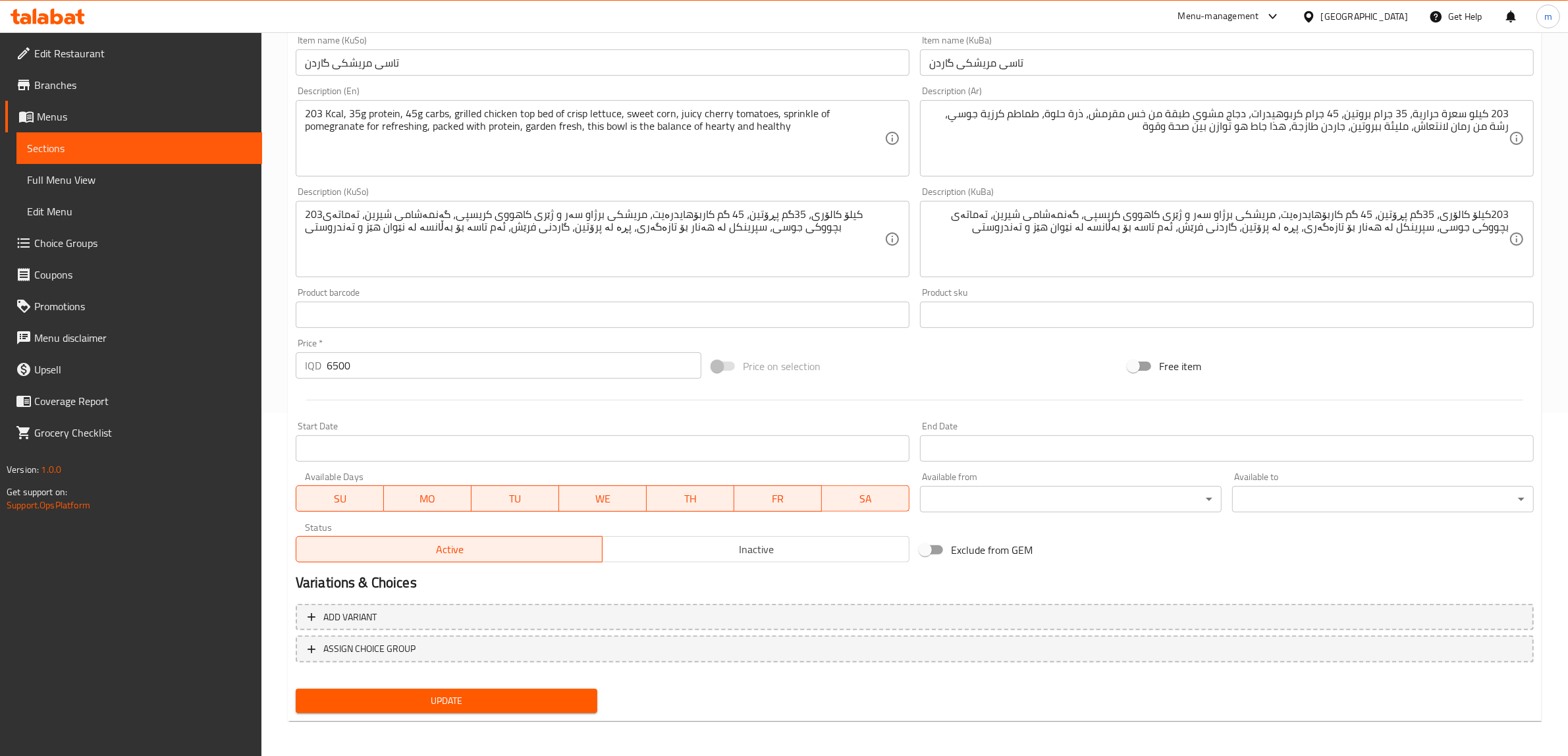
click at [422, 694] on span "Update" at bounding box center [446, 701] width 281 height 16
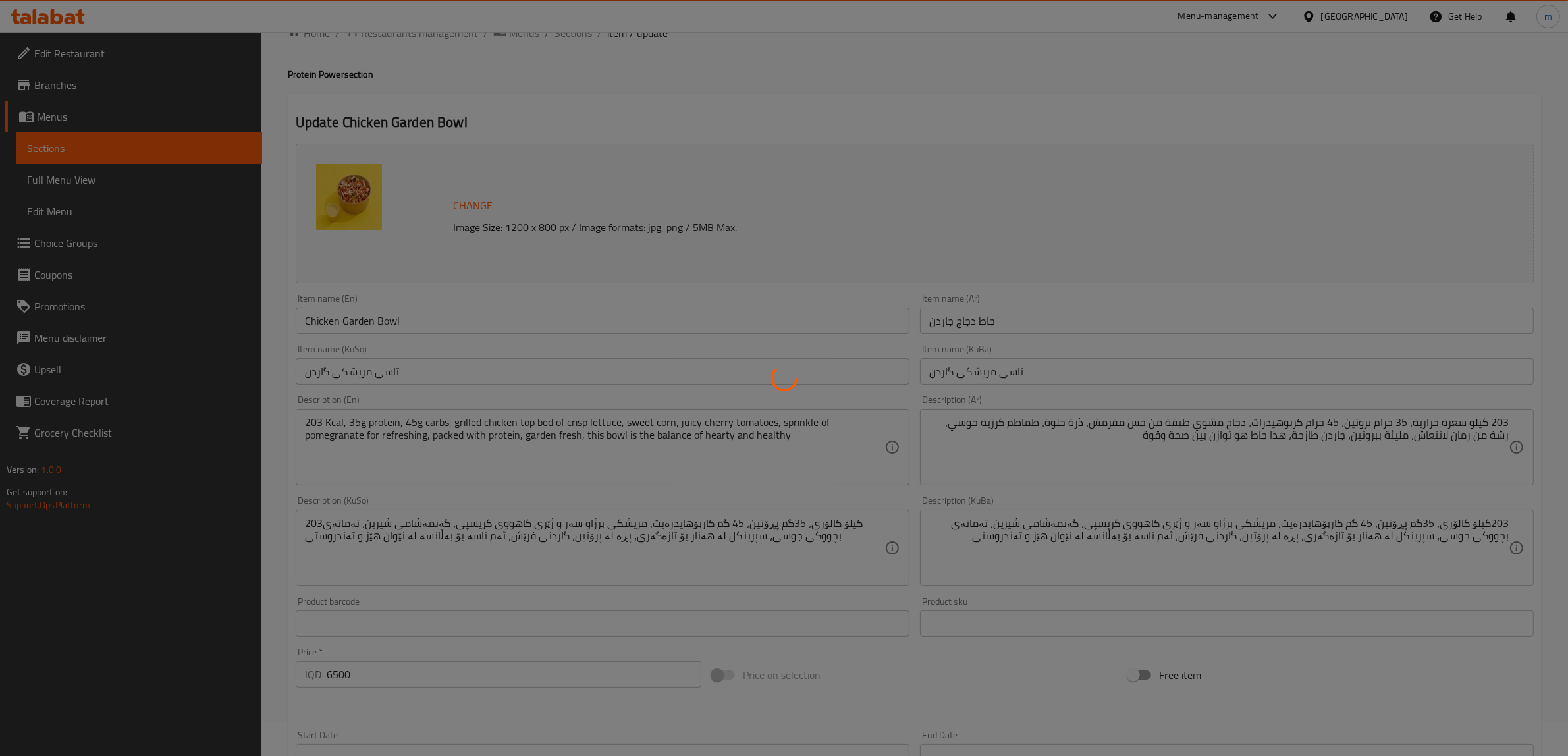
scroll to position [0, 0]
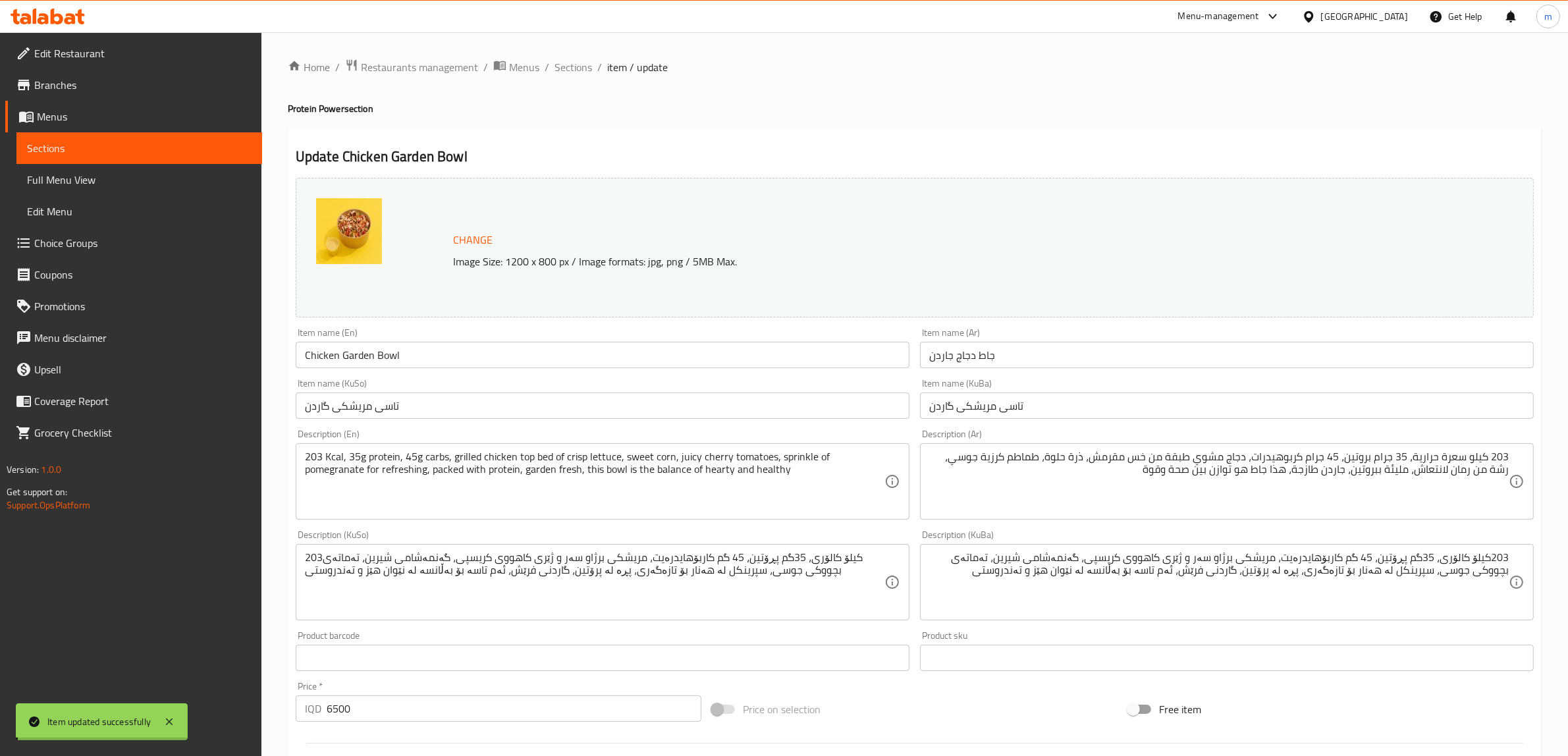
click at [412, 356] on input "Chicken Garden Bowl" at bounding box center [603, 355] width 614 height 26
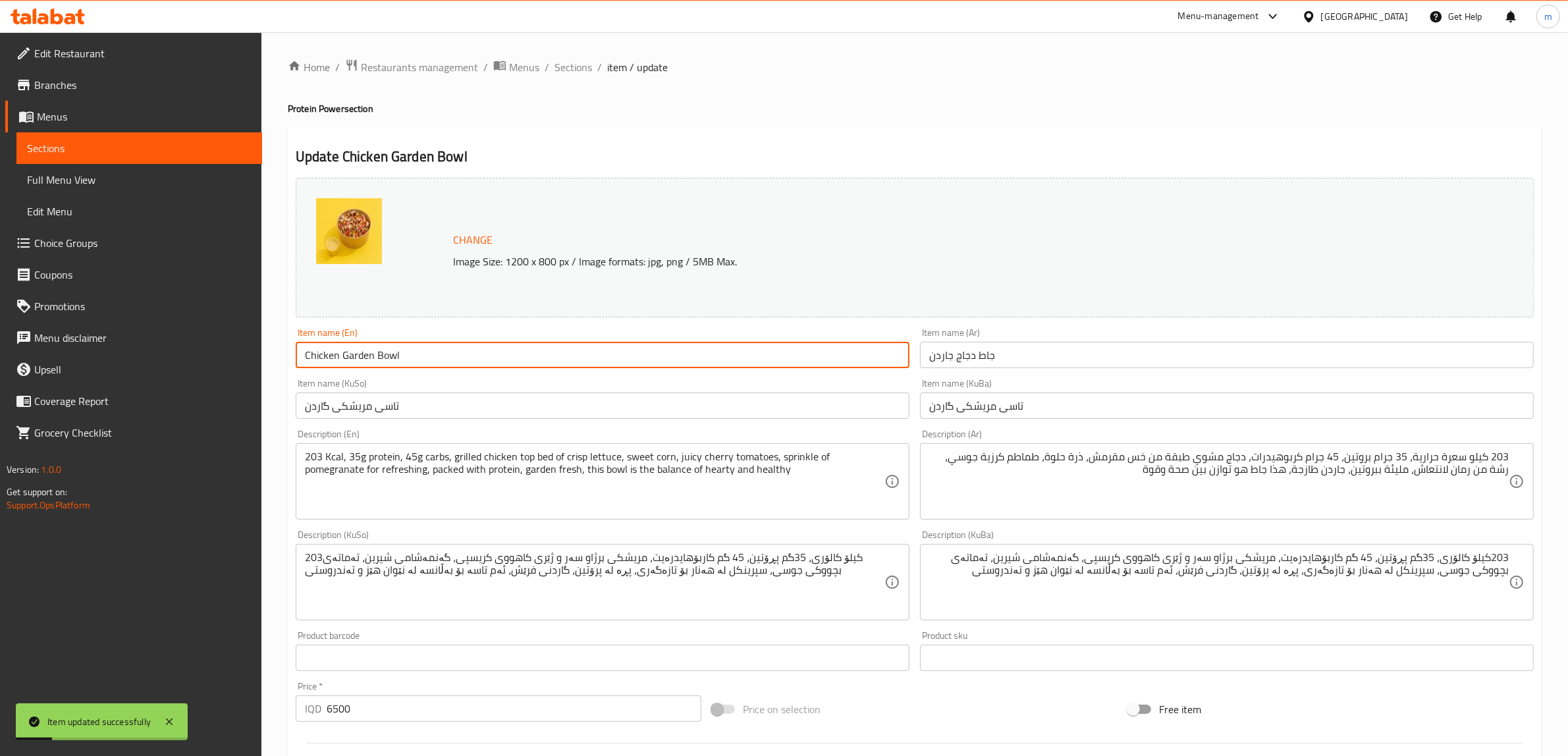
click at [163, 175] on span "Full Menu View" at bounding box center [139, 179] width 225 height 16
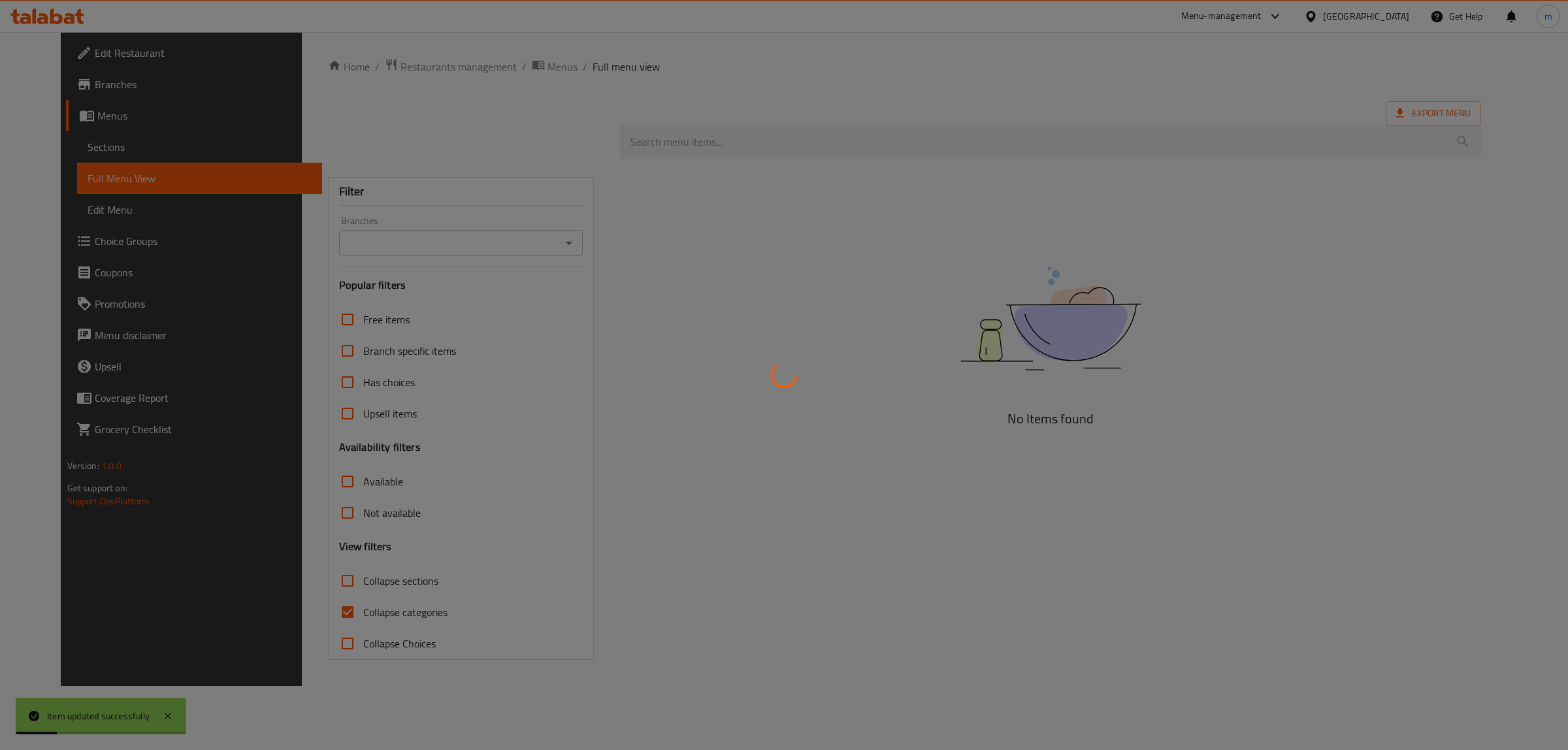
click at [161, 147] on div at bounding box center [784, 375] width 1568 height 750
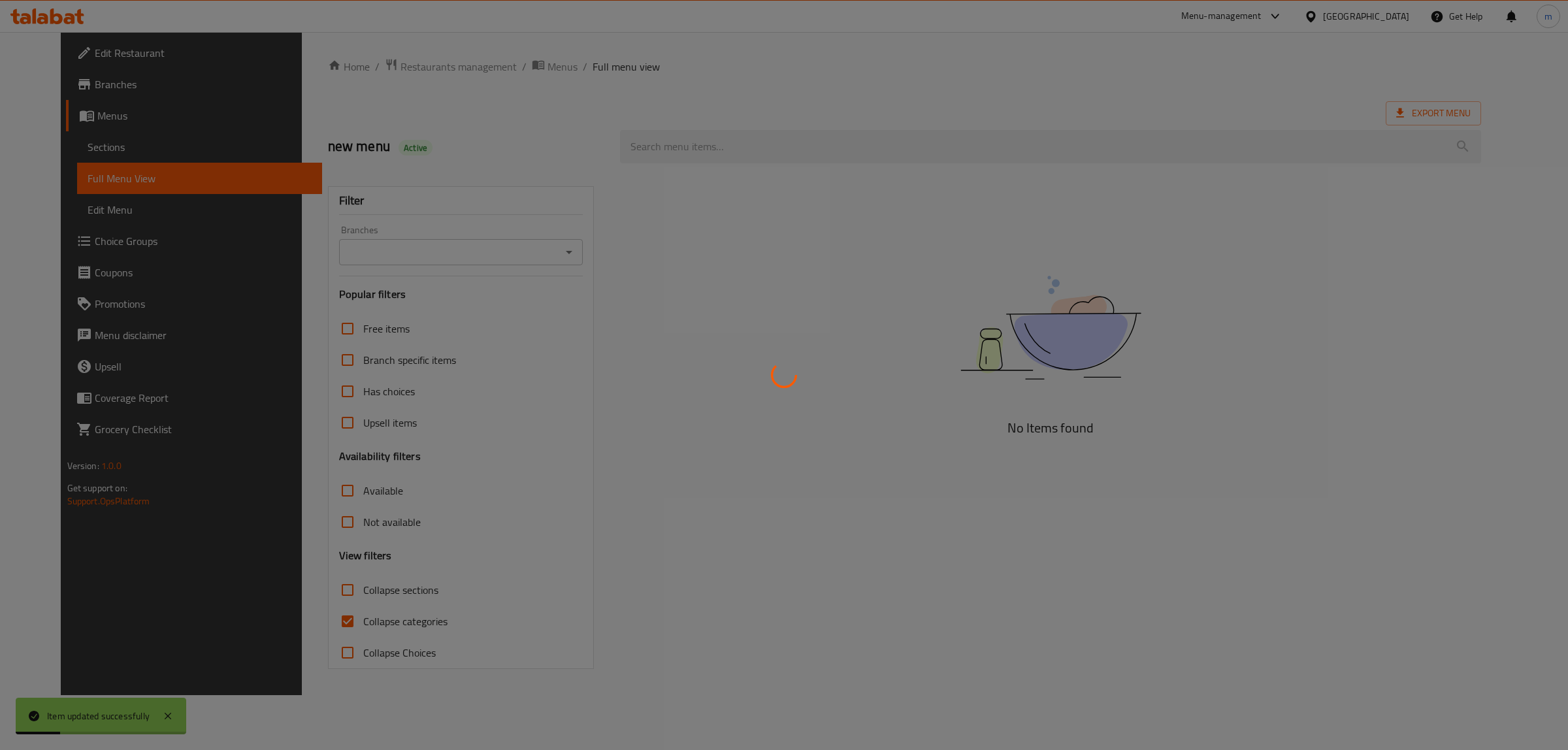
click at [138, 152] on div at bounding box center [784, 375] width 1568 height 750
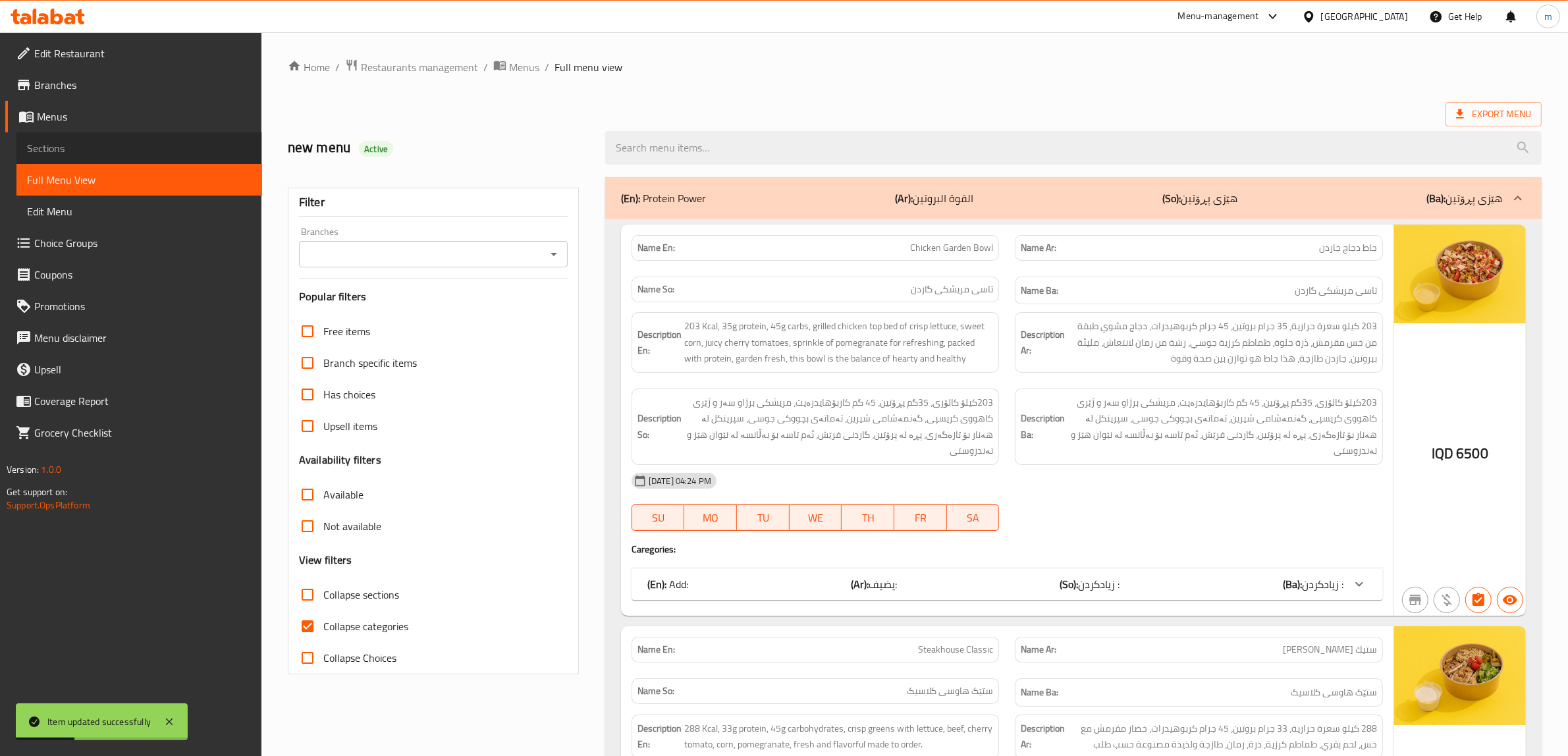
click at [122, 154] on span "Sections" at bounding box center [139, 147] width 225 height 16
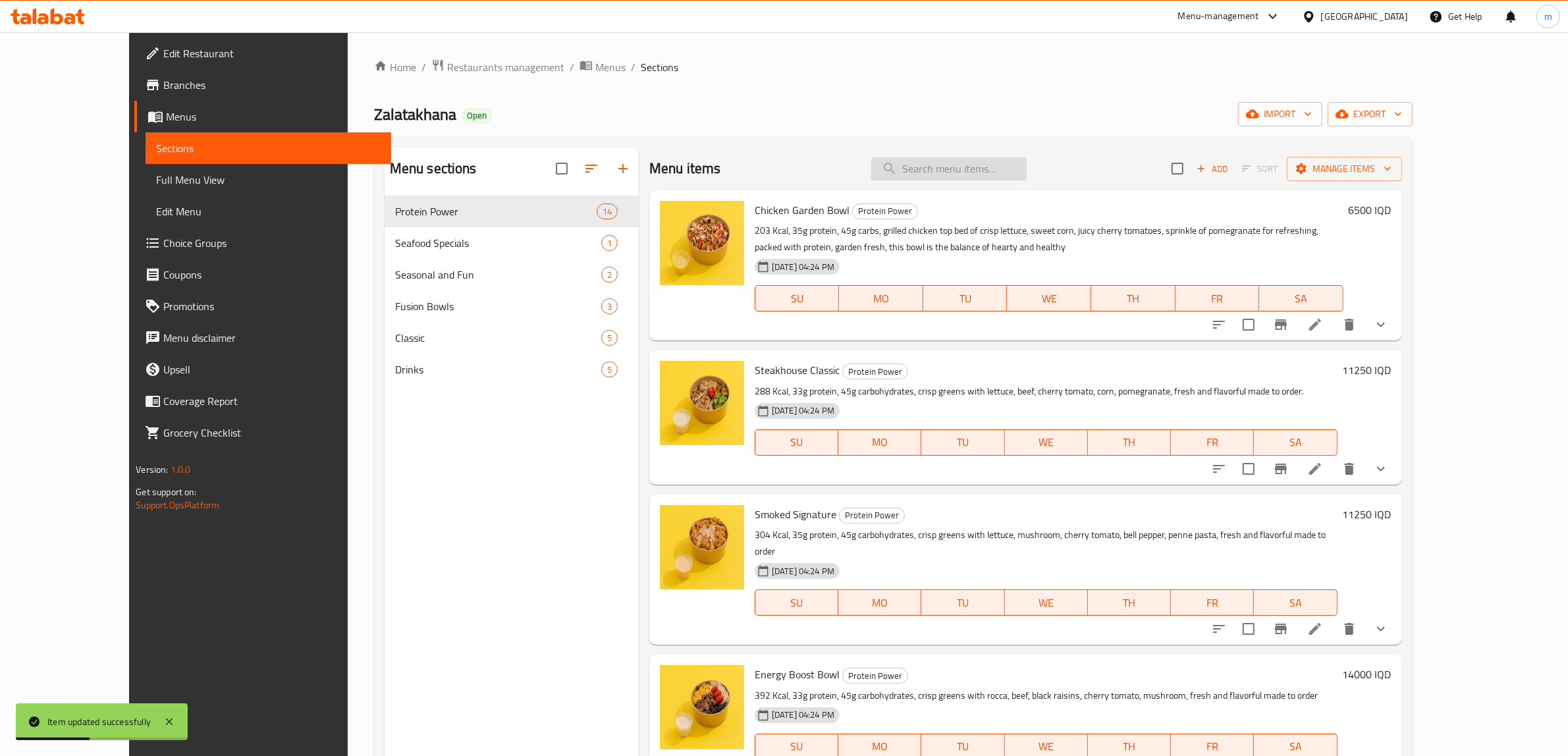
click at [1025, 179] on input "search" at bounding box center [949, 169] width 156 height 23
paste input "Chicken Garden Bowl"
type input "Chicken Garden Bowl"
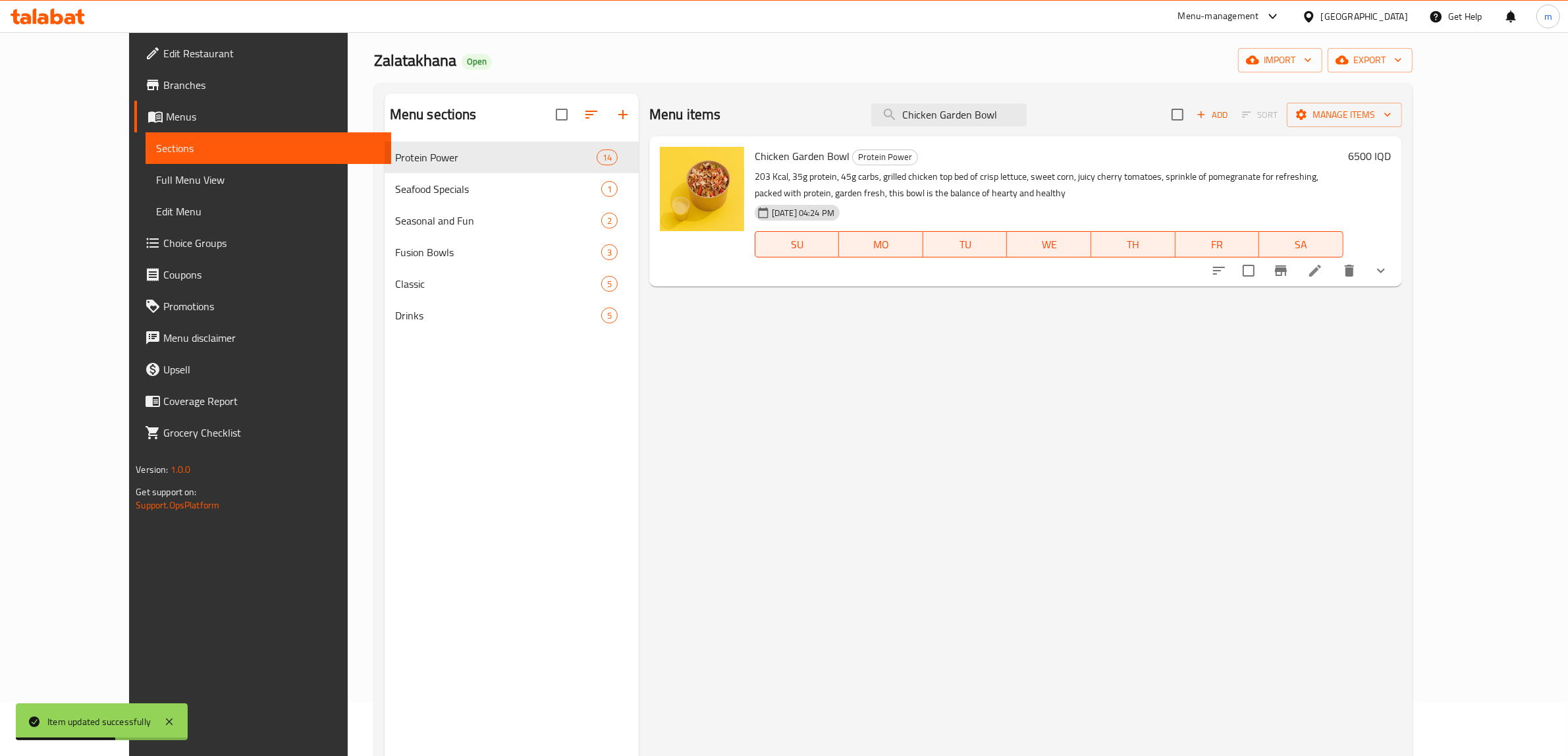
scroll to position [54, 0]
click at [1321, 274] on icon at bounding box center [1315, 270] width 12 height 12
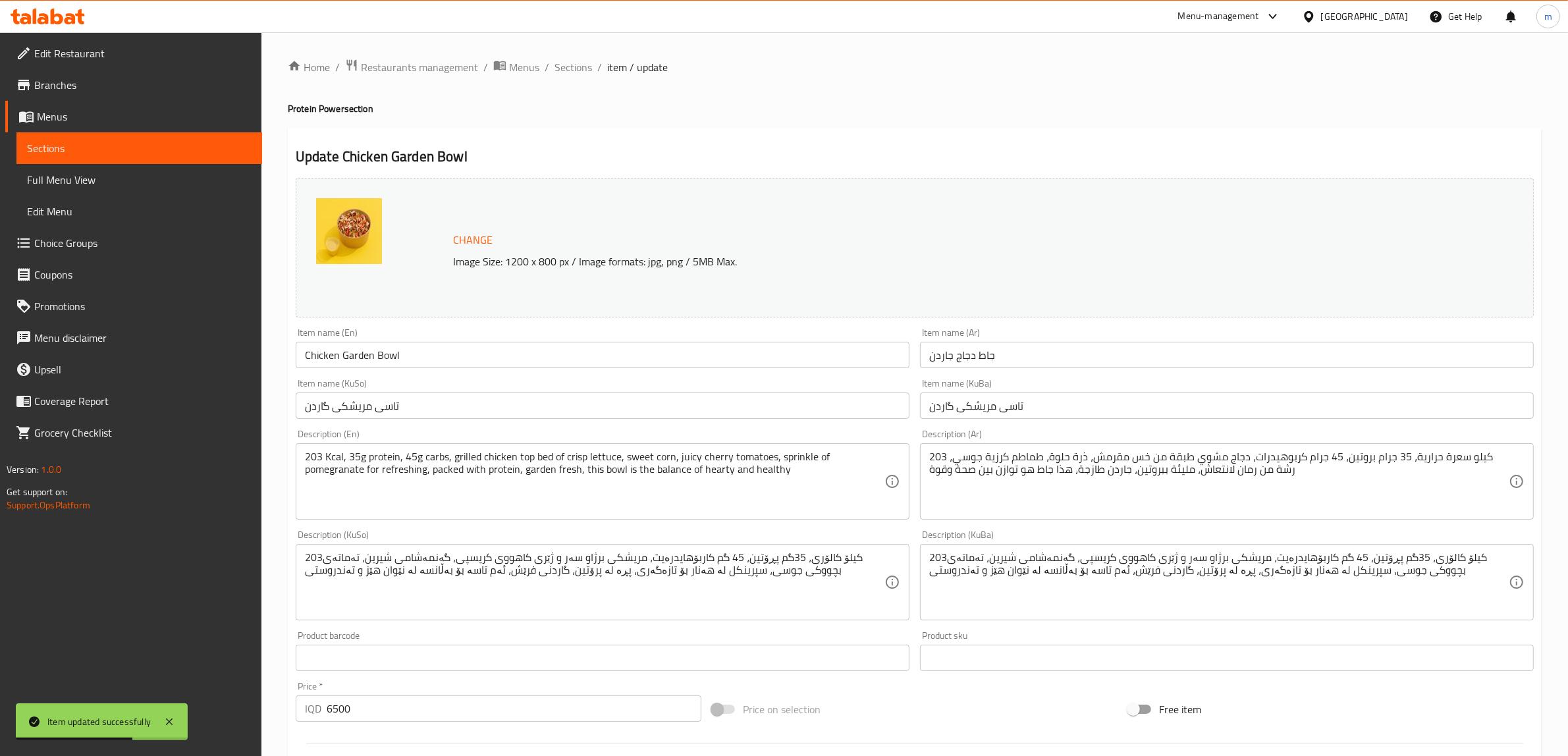
type input "يضيف:"
type input "زیادکردن :"
type input "0"
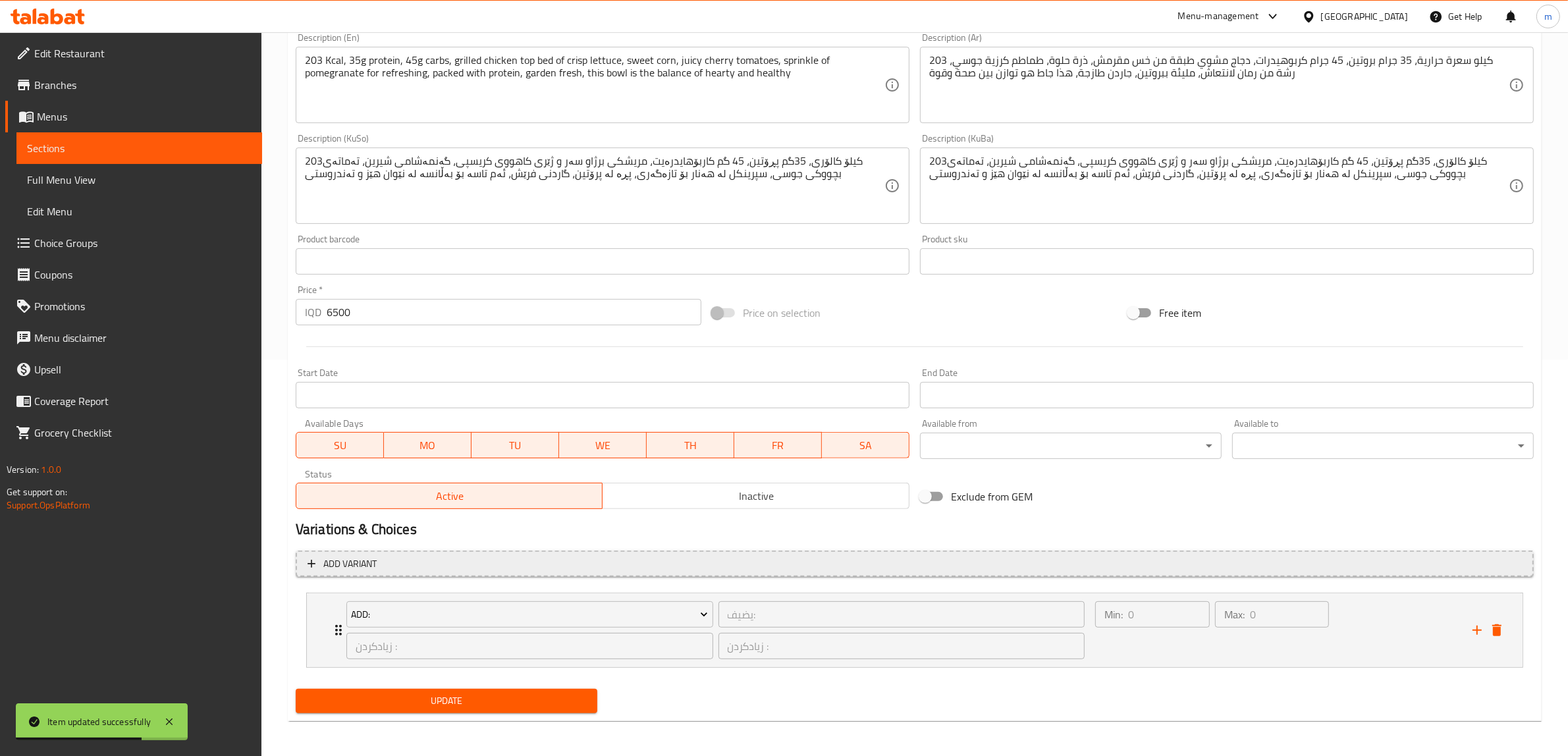
scroll to position [397, 0]
click at [331, 622] on icon "Expand" at bounding box center [338, 629] width 16 height 16
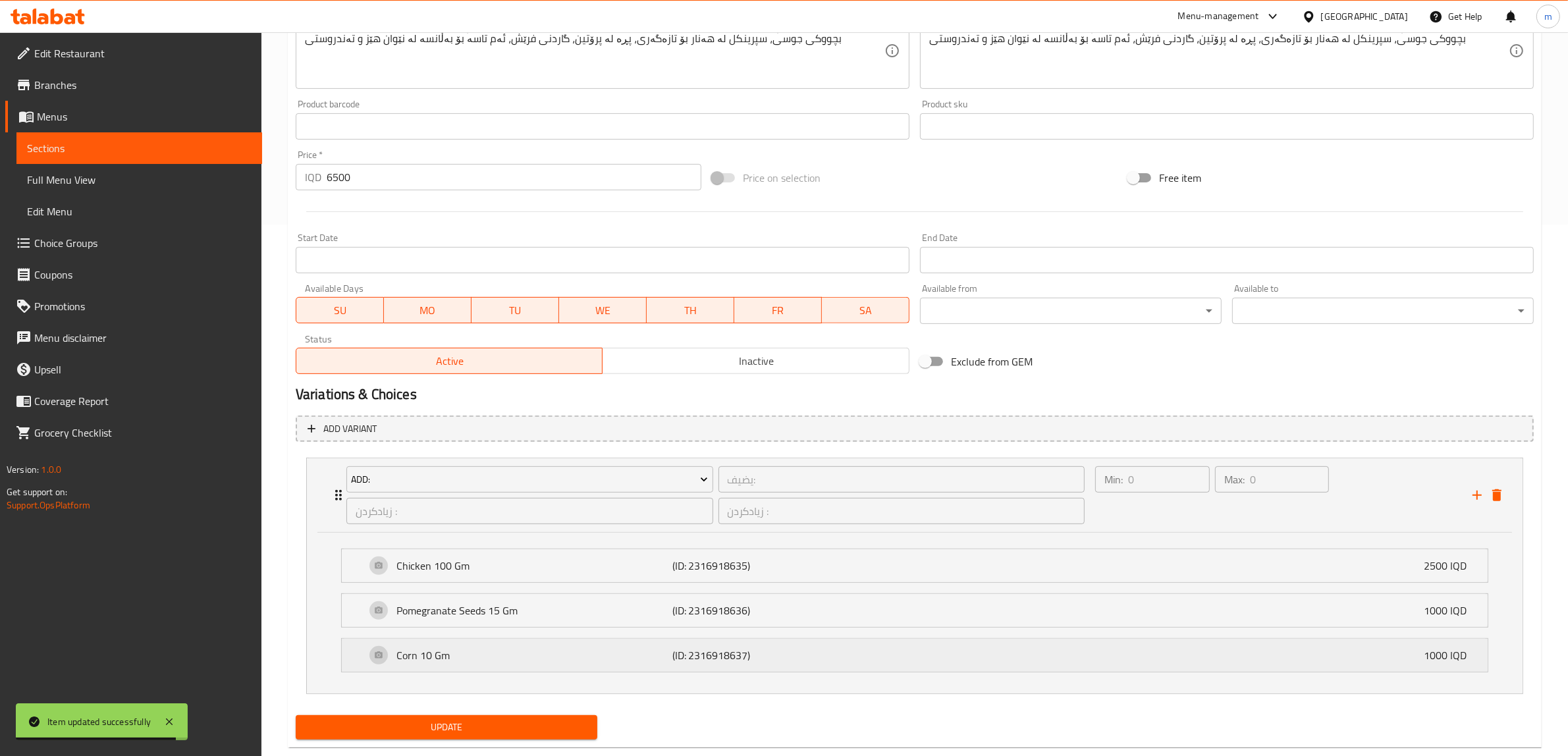
scroll to position [560, 0]
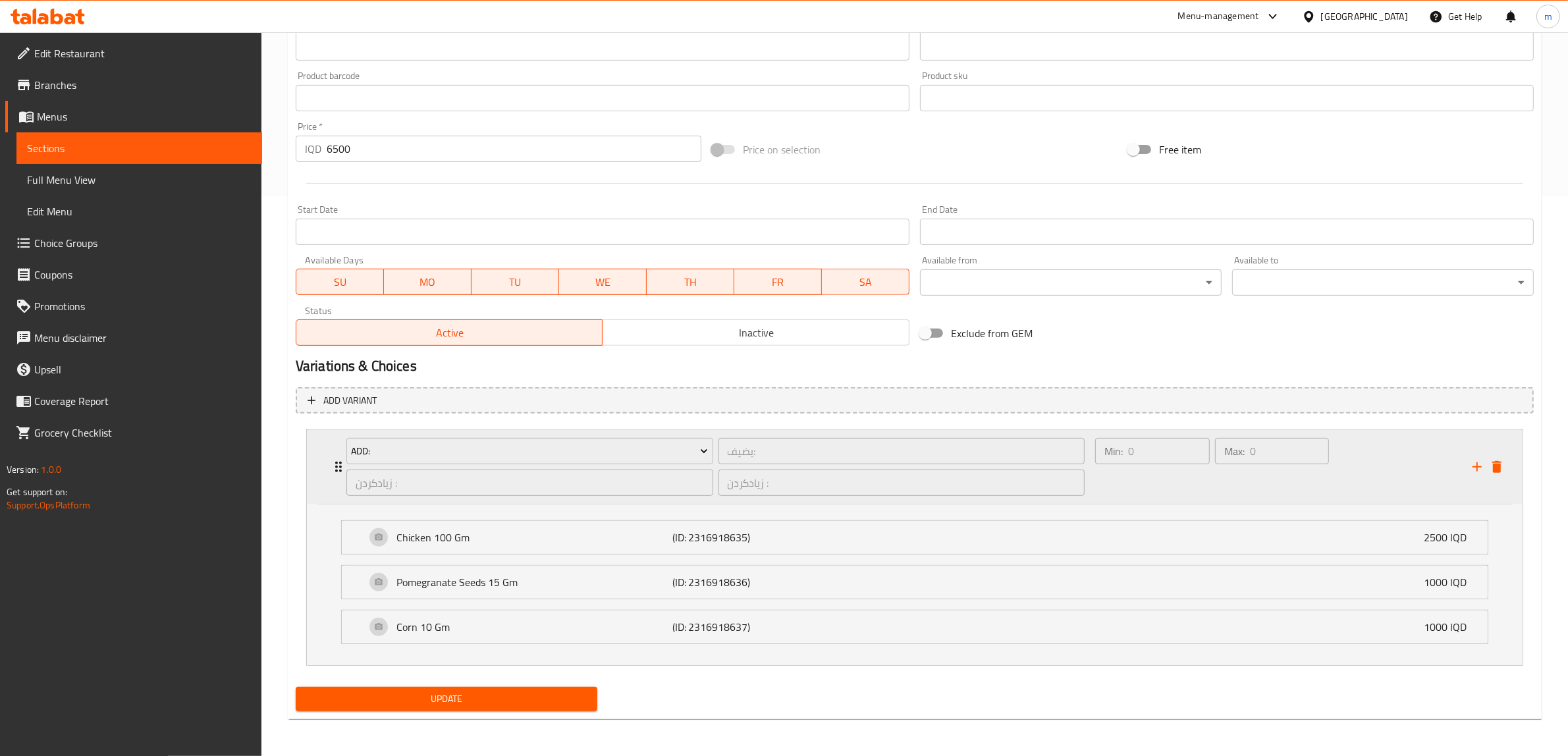
click at [339, 469] on div "Add: يضيف: ​ زیادکردن : ​ زیادکردن : ​" at bounding box center [715, 467] width 754 height 74
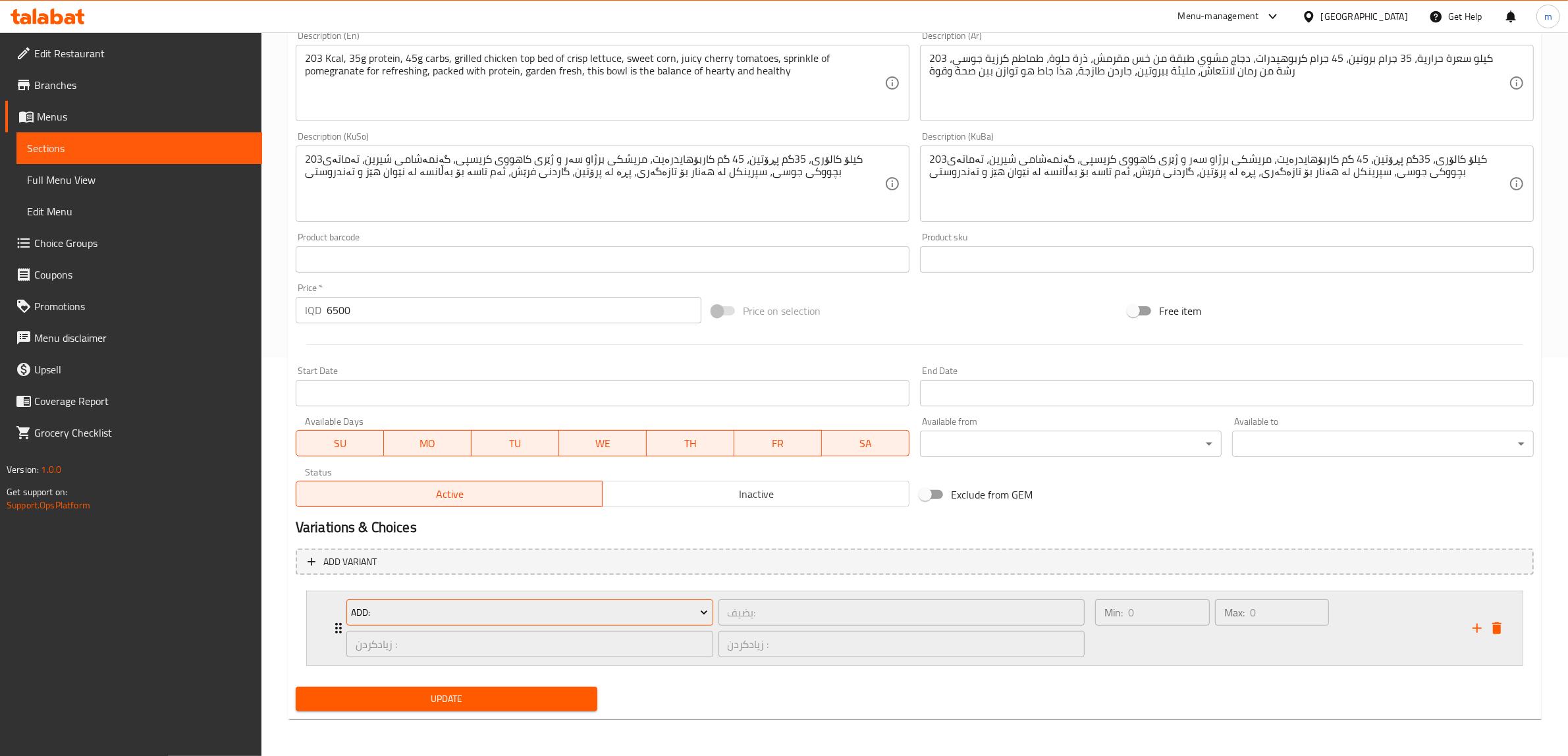
scroll to position [397, 0]
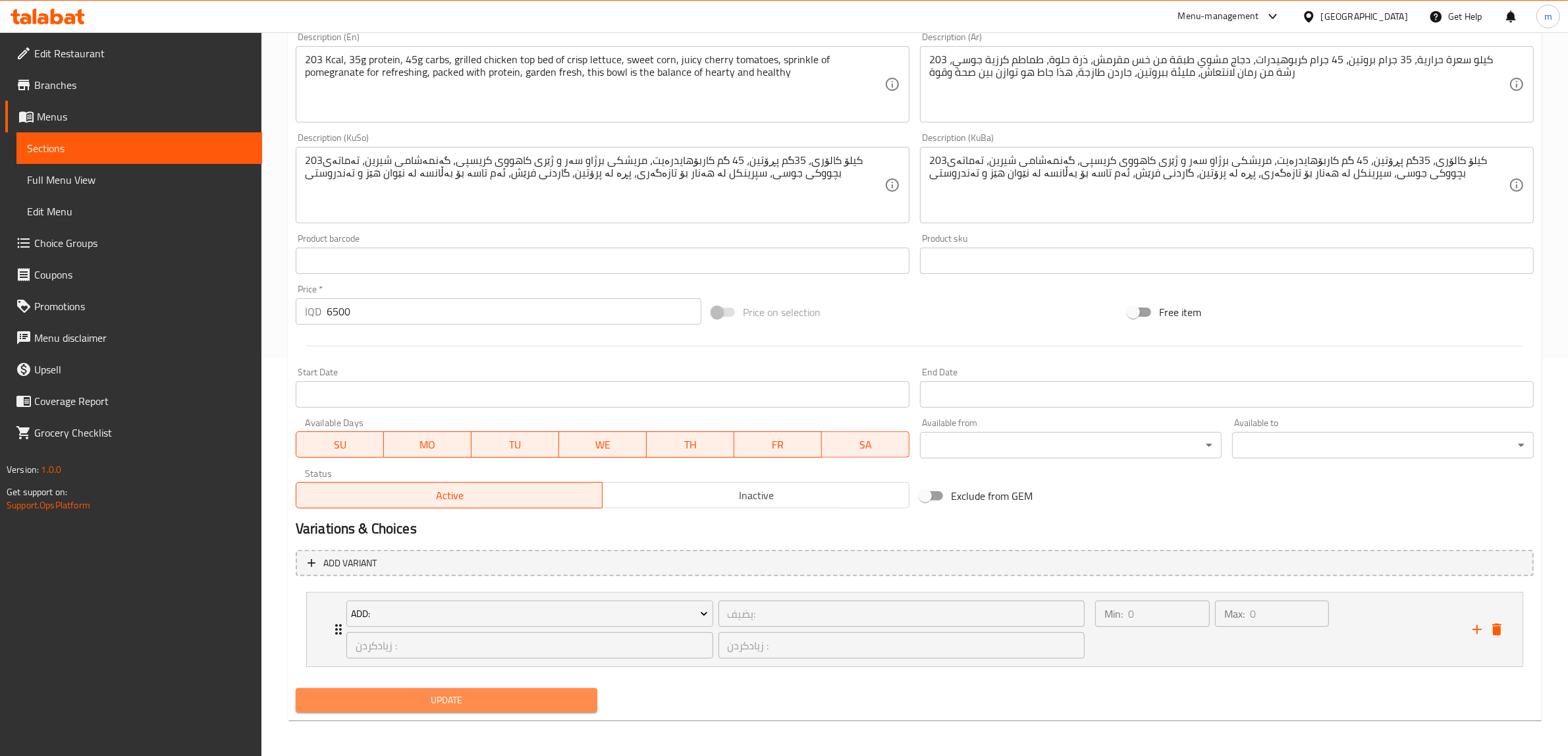
click at [466, 698] on span "Update" at bounding box center [446, 700] width 281 height 16
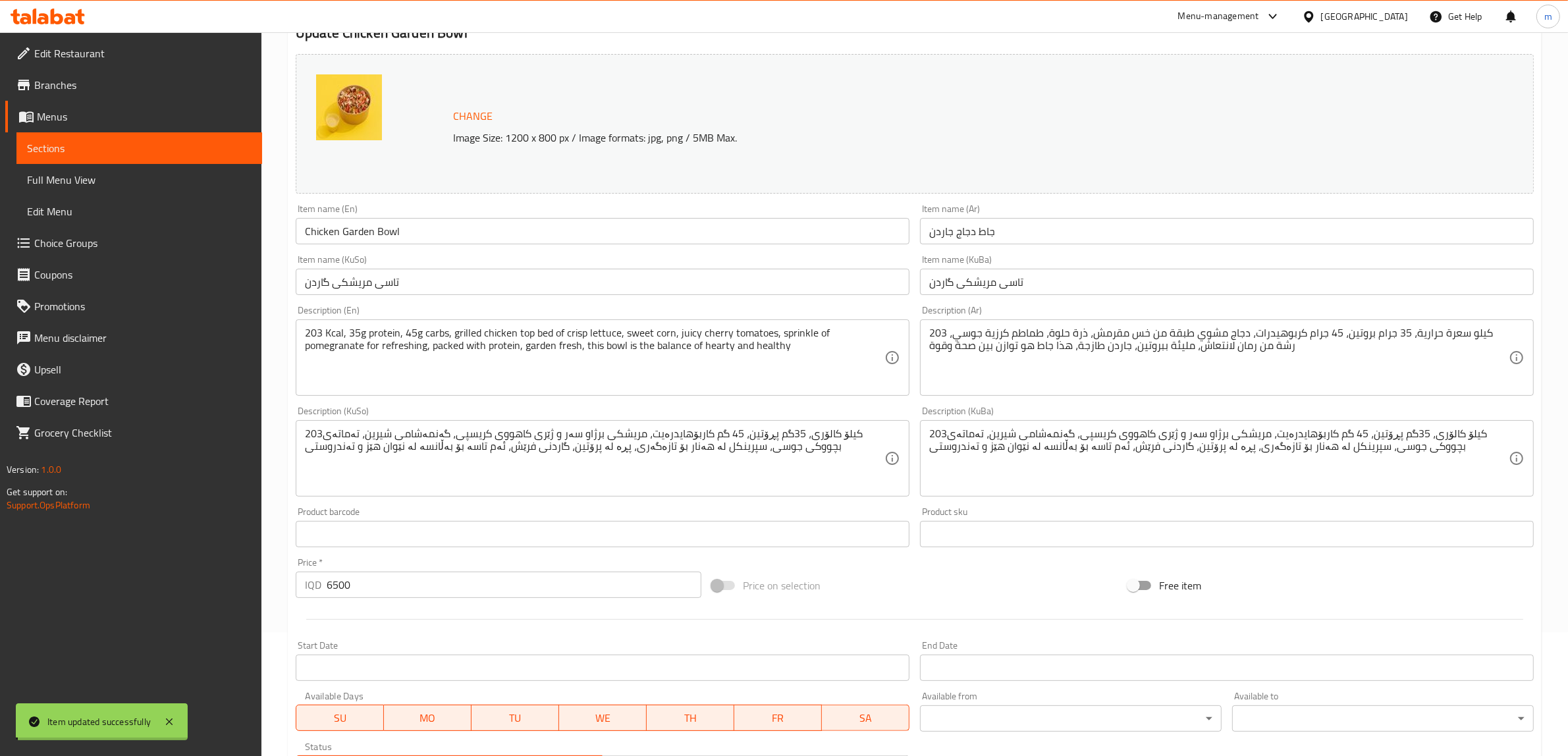
scroll to position [123, 0]
click at [204, 139] on link "Sections" at bounding box center [139, 148] width 246 height 32
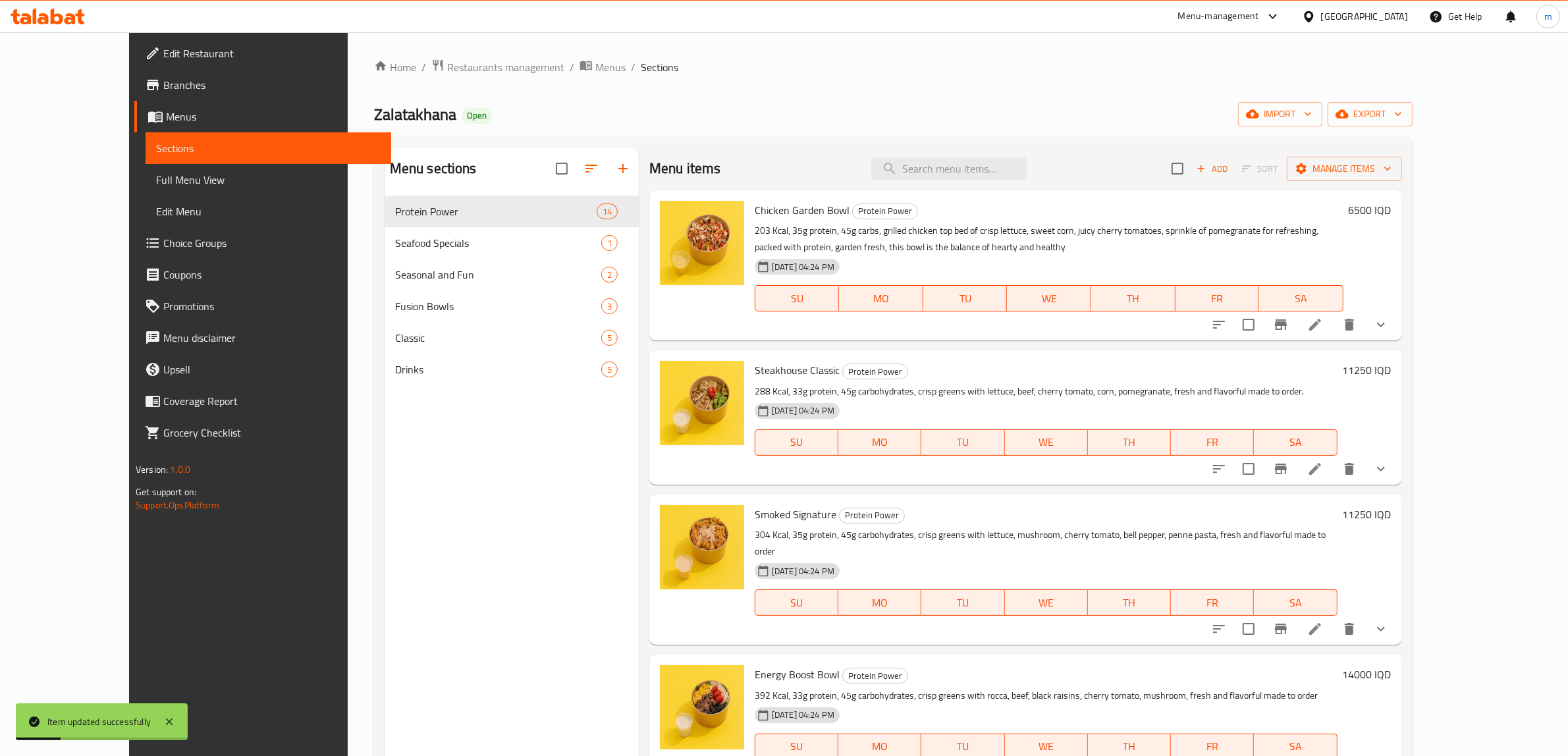
click at [1235, 321] on button "sort-choices" at bounding box center [1219, 325] width 32 height 32
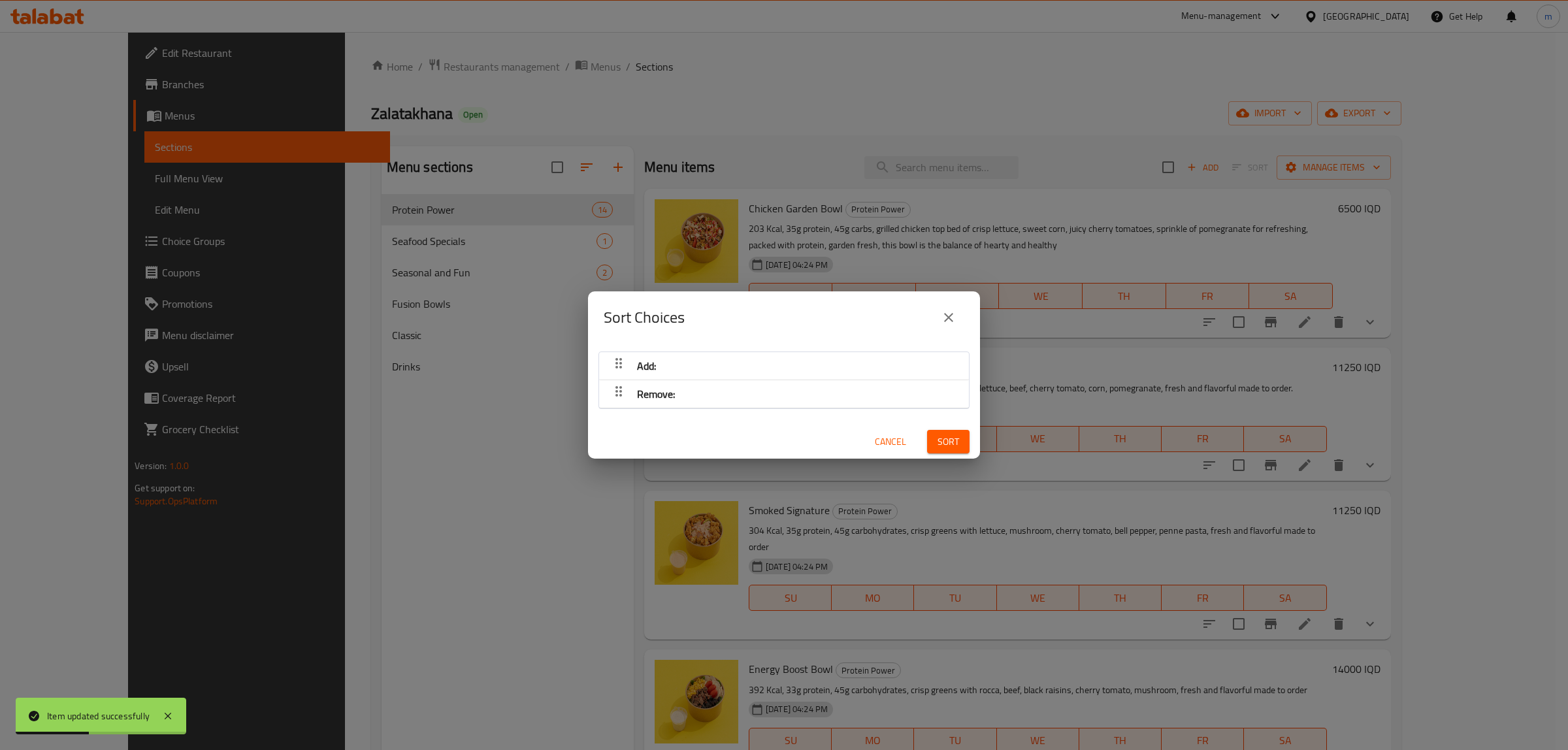
click at [1340, 352] on div "Sort Choices Add: Remove: Cancel Sort" at bounding box center [784, 375] width 1568 height 750
click at [883, 445] on span "Cancel" at bounding box center [890, 442] width 32 height 16
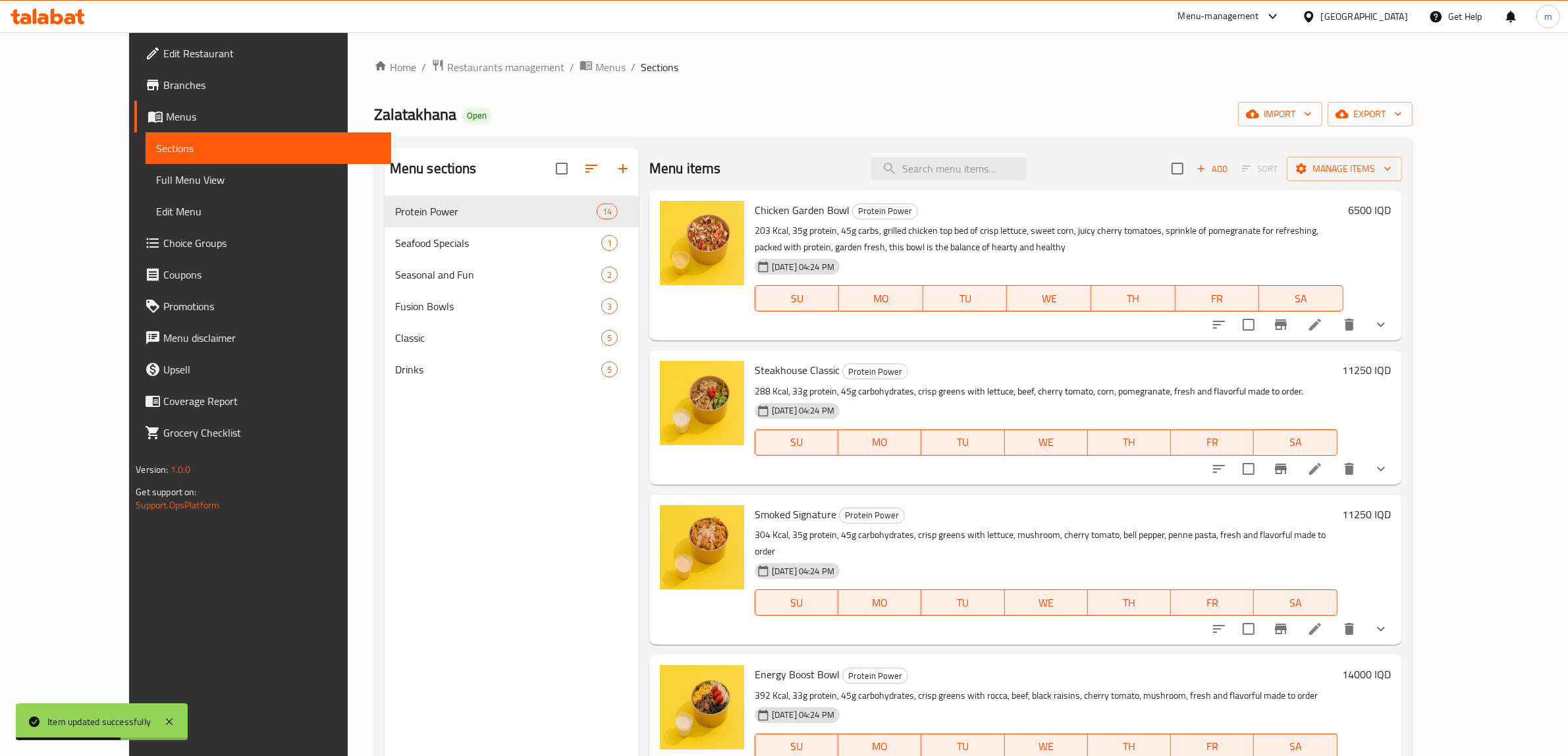
click at [1323, 327] on icon at bounding box center [1315, 324] width 16 height 16
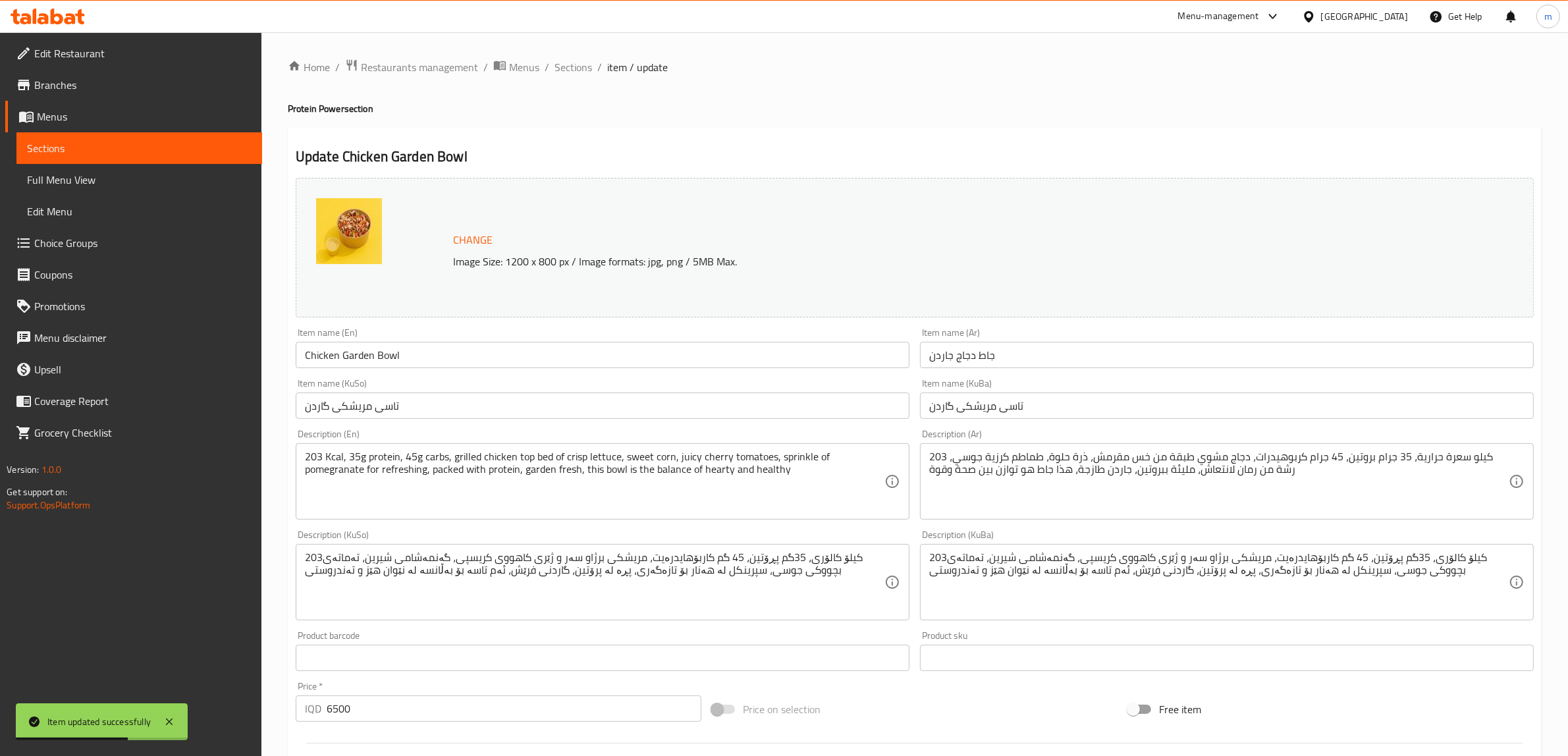
type input "يزيل:"
type input "لابردن:"
type input "0"
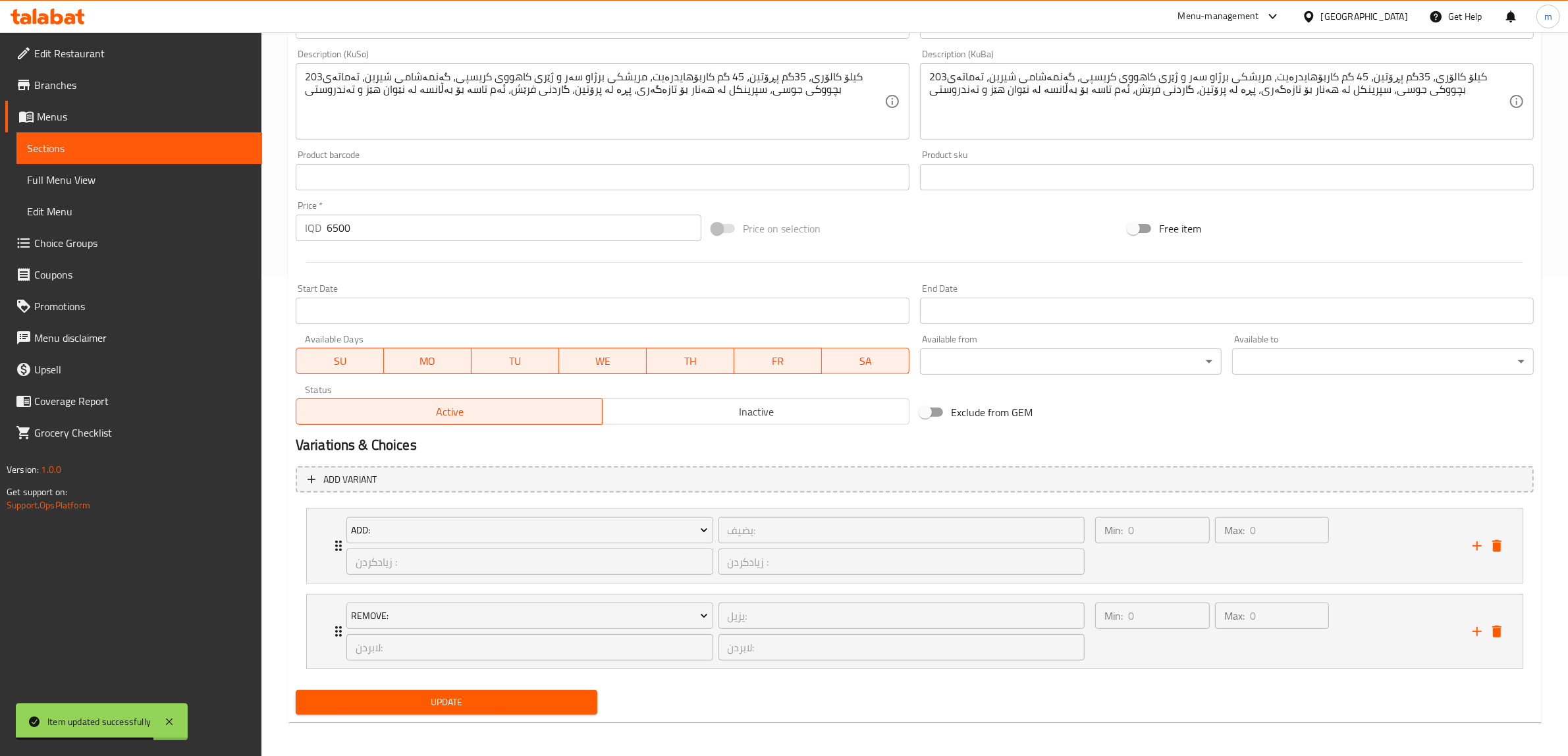
scroll to position [484, 0]
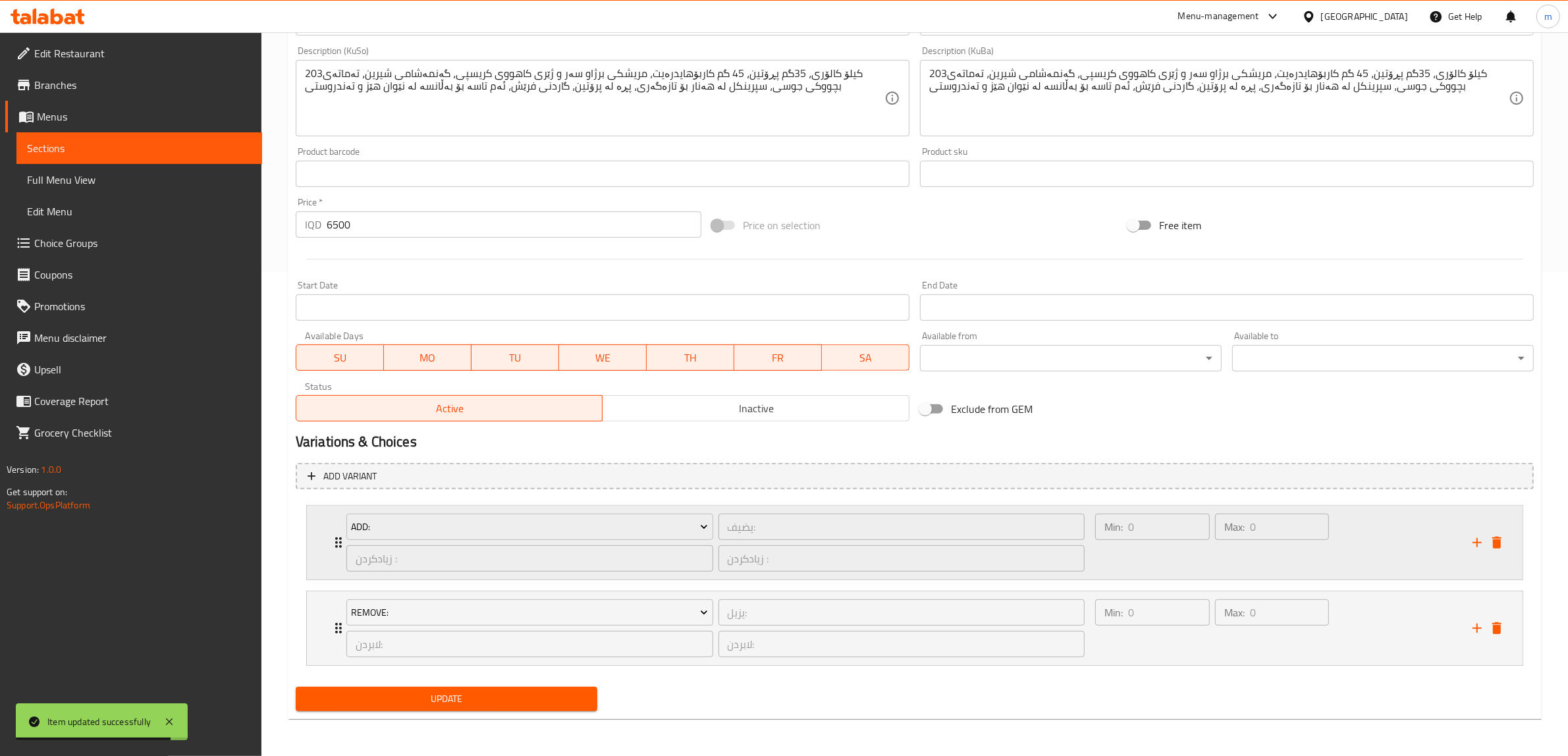
click at [323, 541] on div "Add: يضيف: ​ زیادکردن : ​ زیادکردن : ​ Min: 0 ​ Max: 0 ​" at bounding box center [915, 543] width 1216 height 74
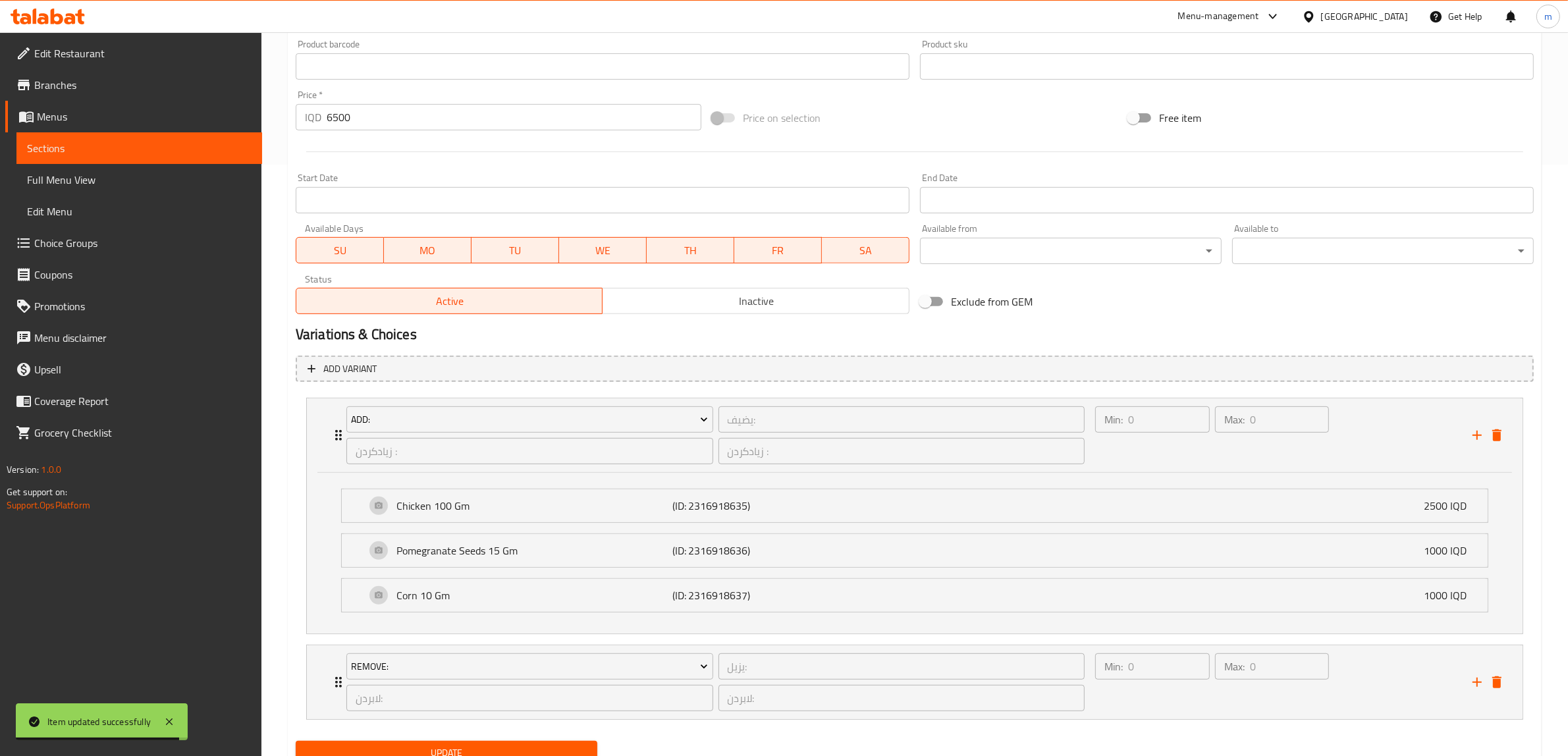
scroll to position [646, 0]
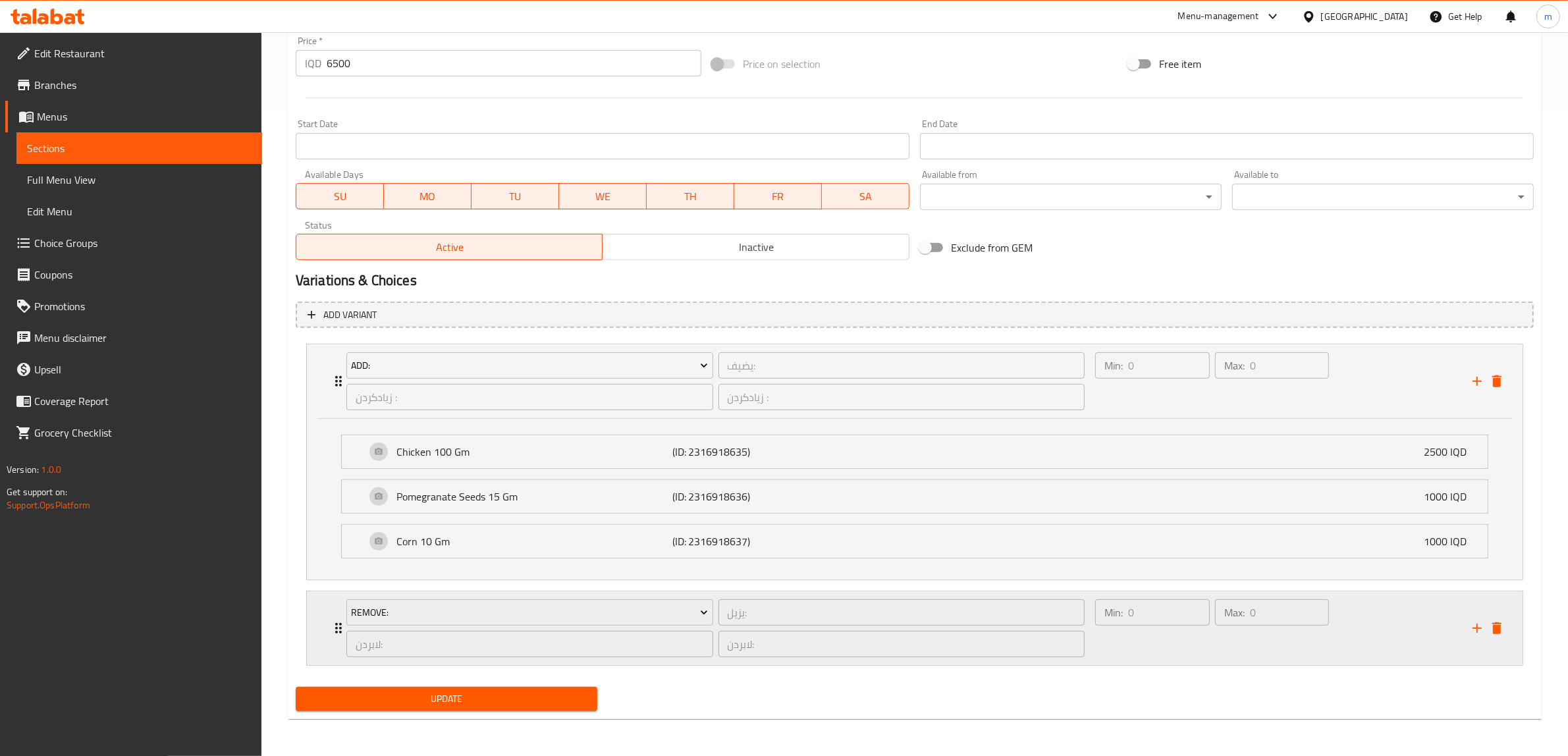
click at [342, 620] on div "Remove: يزيل: ​ لابردن: ​ لابردن: ​" at bounding box center [715, 628] width 754 height 74
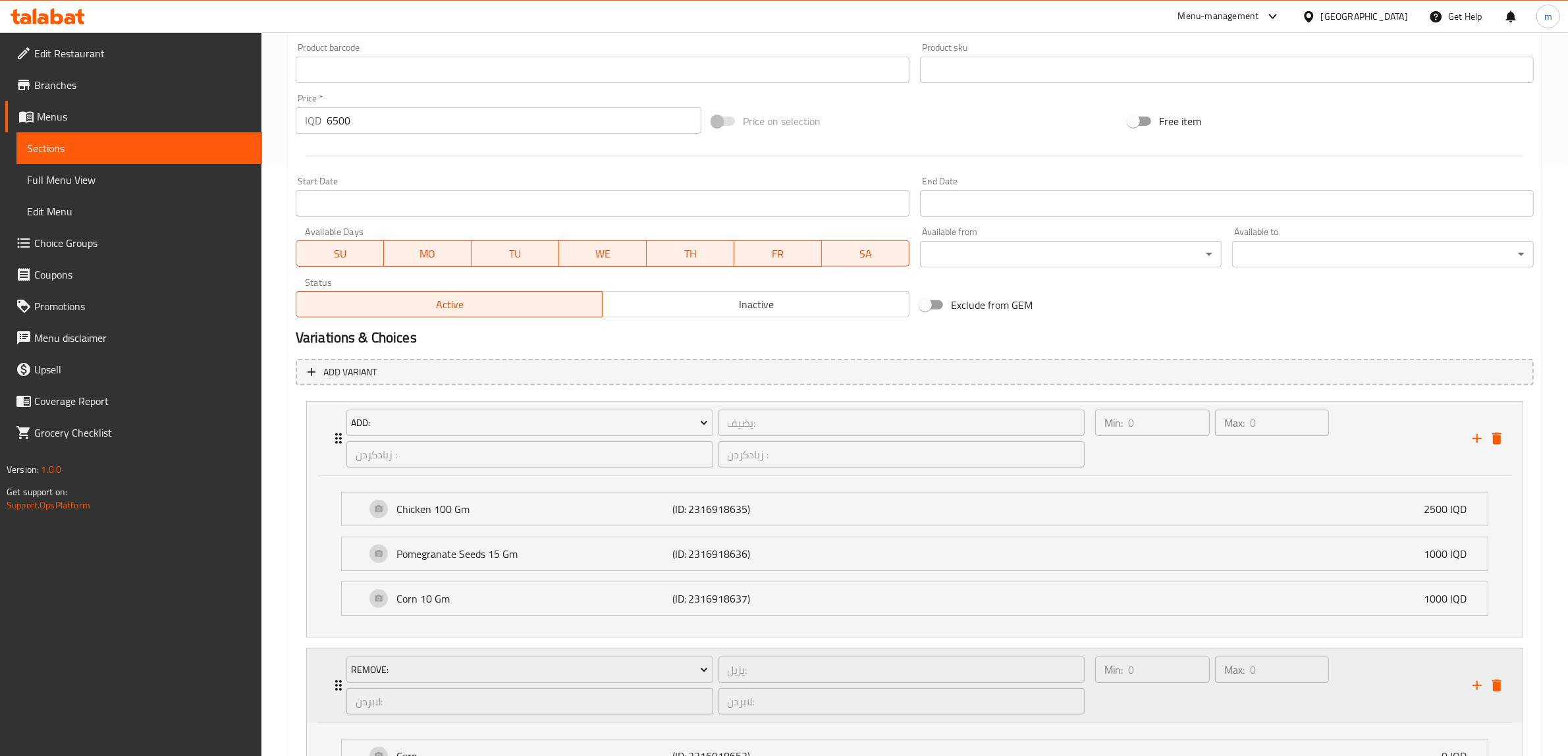
scroll to position [763, 0]
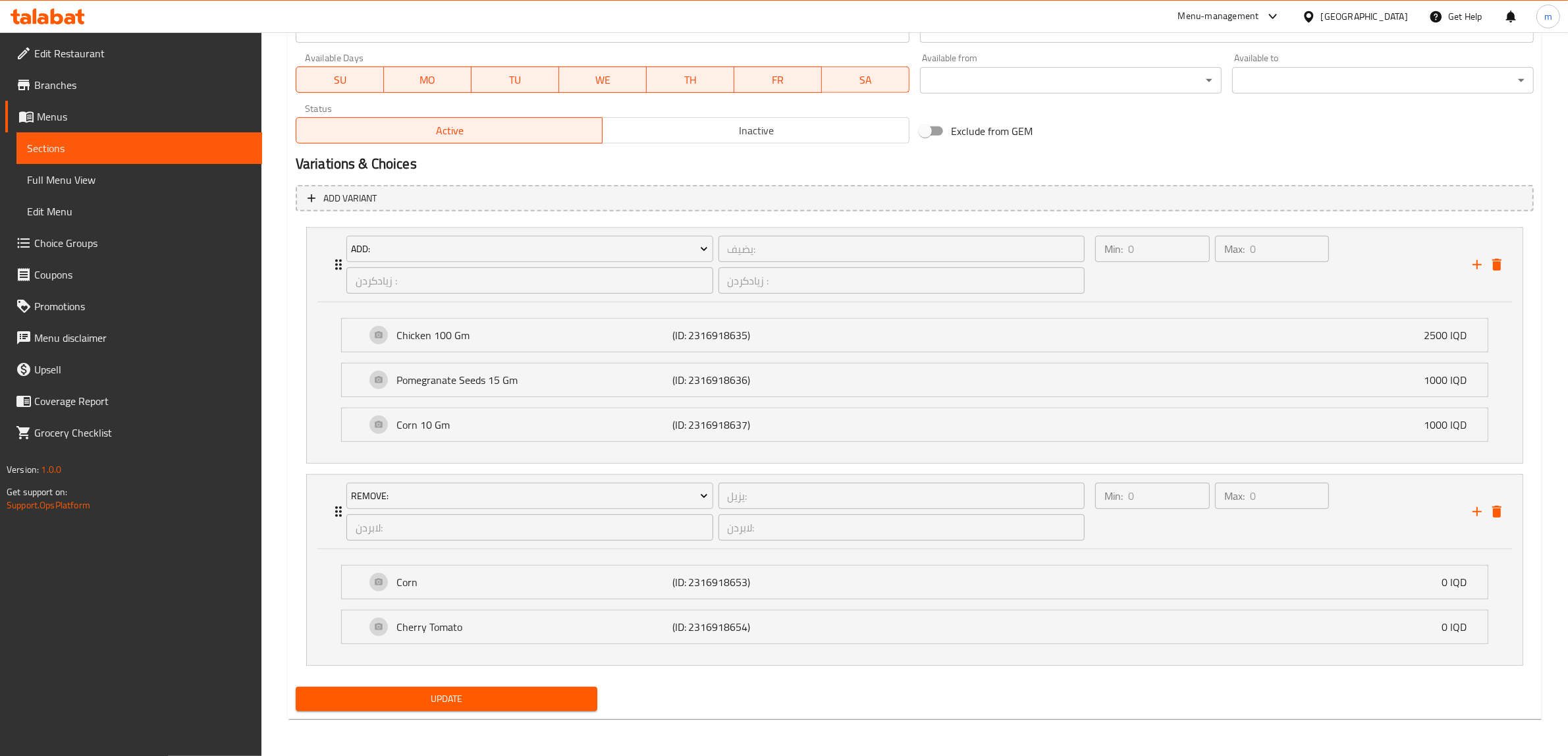
click at [300, 515] on li "Remove: يزيل: ​ لابردن: ​ لابردن: ​ Min: 0 ​ Max: 0 ​ Corn (ID: 2316918653) 0 I…" at bounding box center [914, 570] width 1239 height 202
click at [168, 154] on span "Sections" at bounding box center [139, 147] width 225 height 16
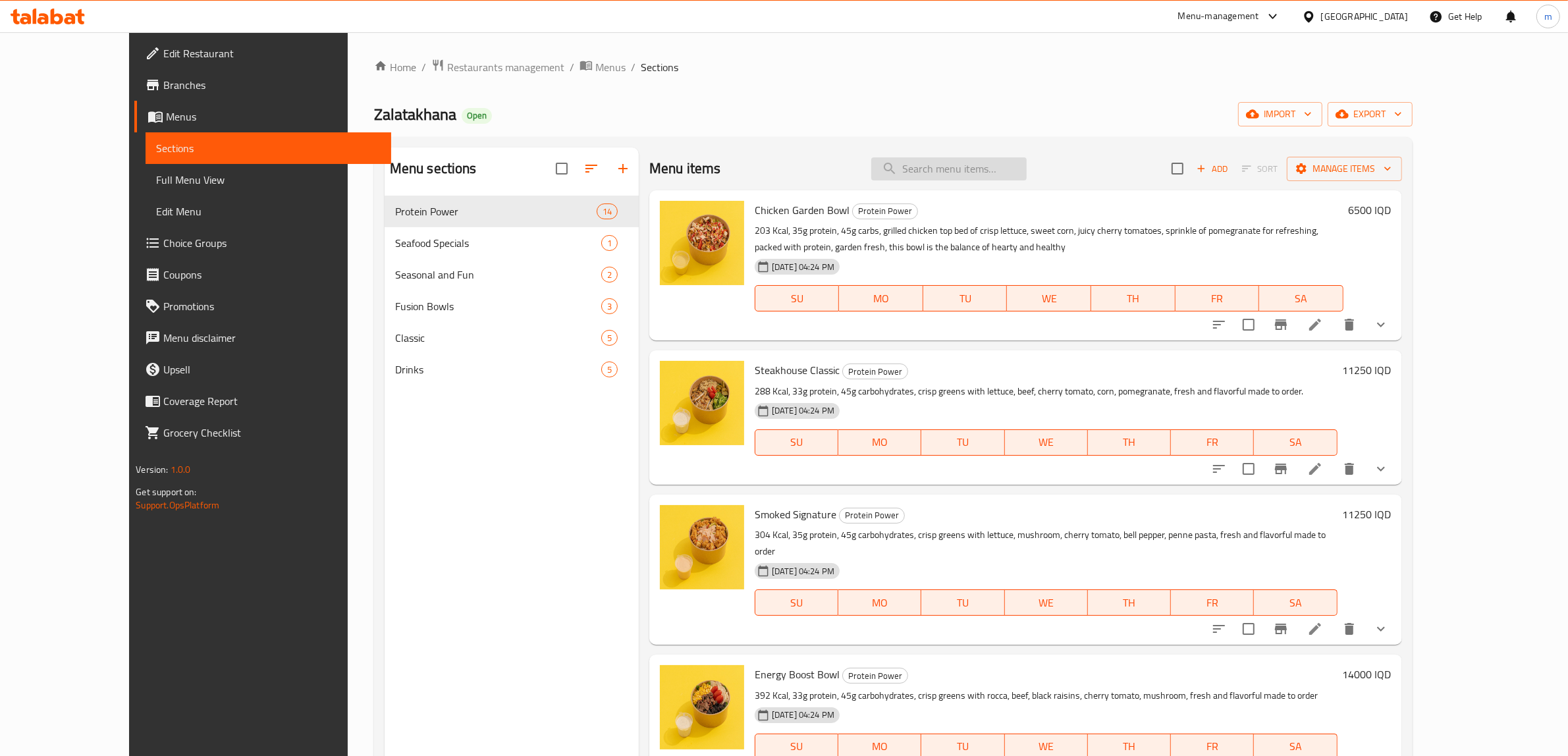
click at [1027, 178] on input "search" at bounding box center [949, 169] width 156 height 23
paste input "Steakhouse Classic"
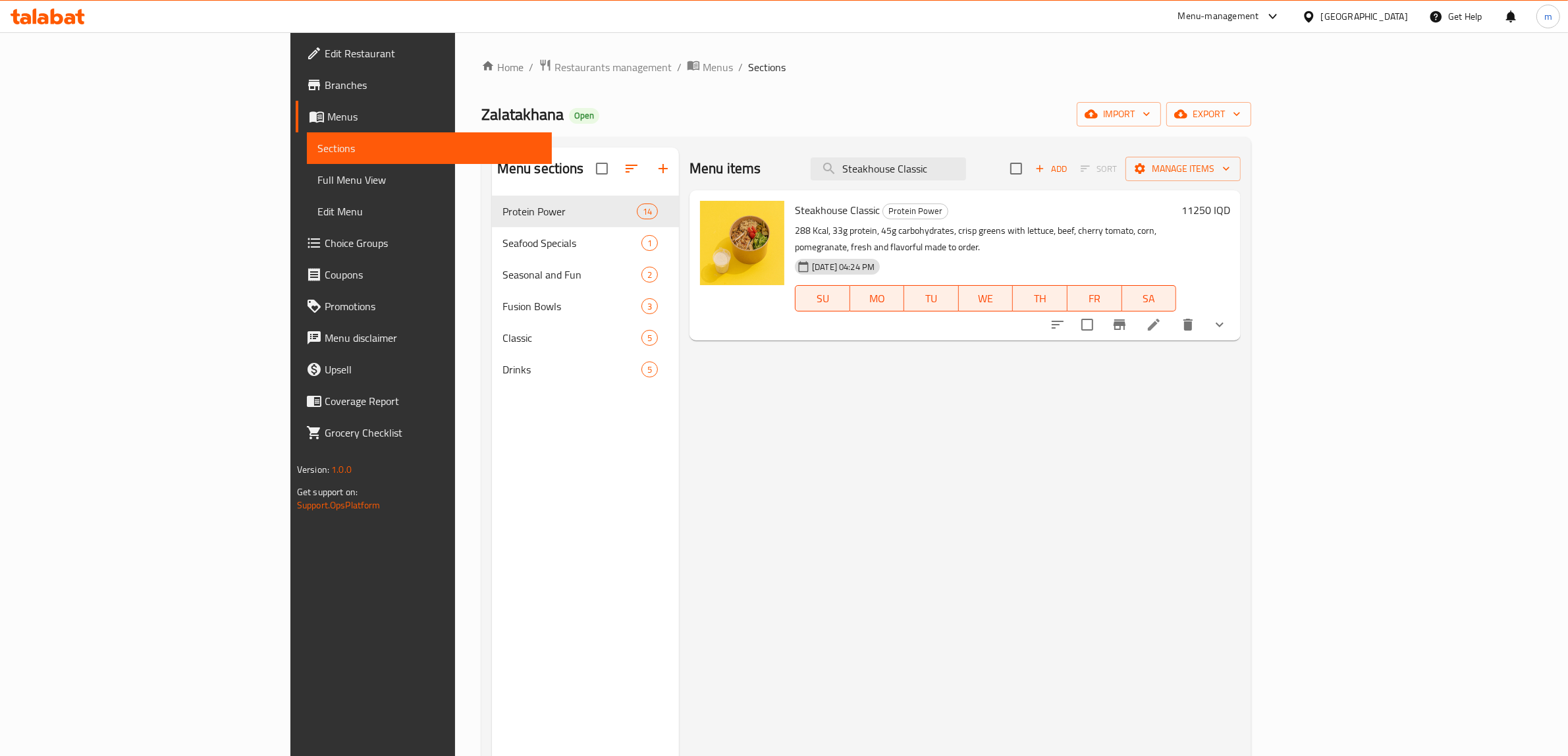
type input "Steakhouse Classic"
click at [1160, 319] on icon at bounding box center [1154, 324] width 12 height 12
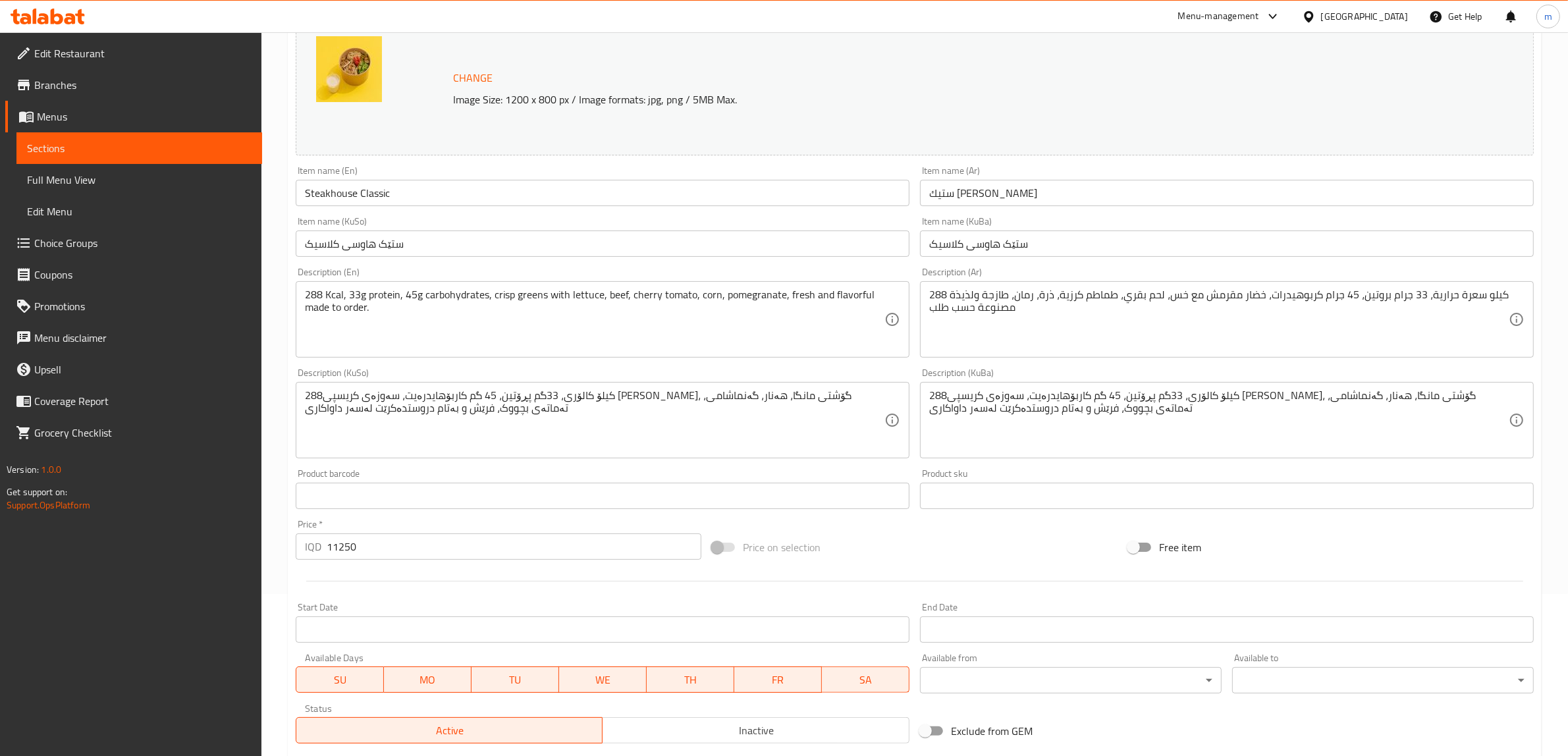
scroll to position [164, 0]
click at [421, 556] on input "11250" at bounding box center [514, 543] width 375 height 26
click at [380, 550] on input "11250" at bounding box center [514, 543] width 375 height 26
click at [482, 574] on div at bounding box center [915, 579] width 1249 height 33
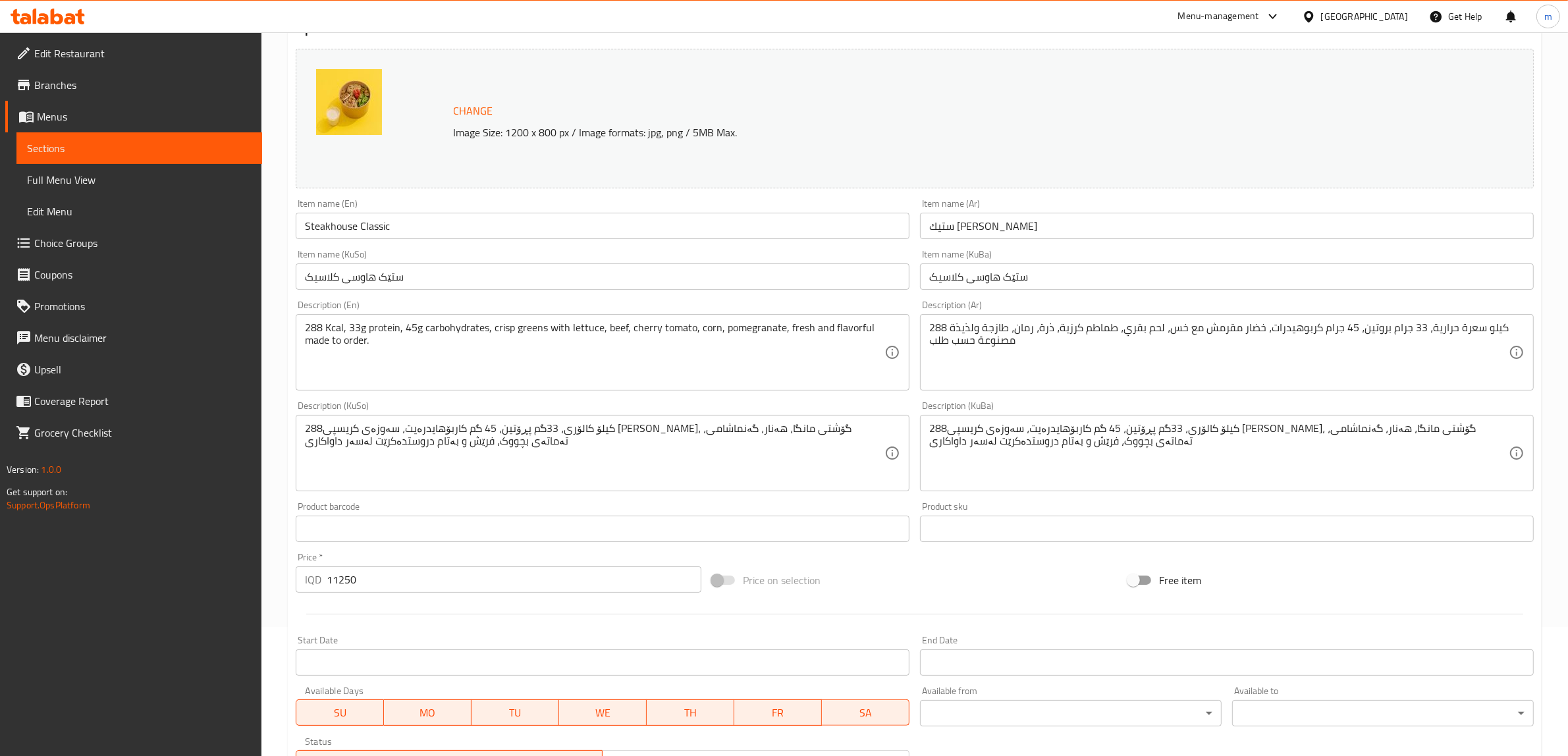
scroll to position [109, 0]
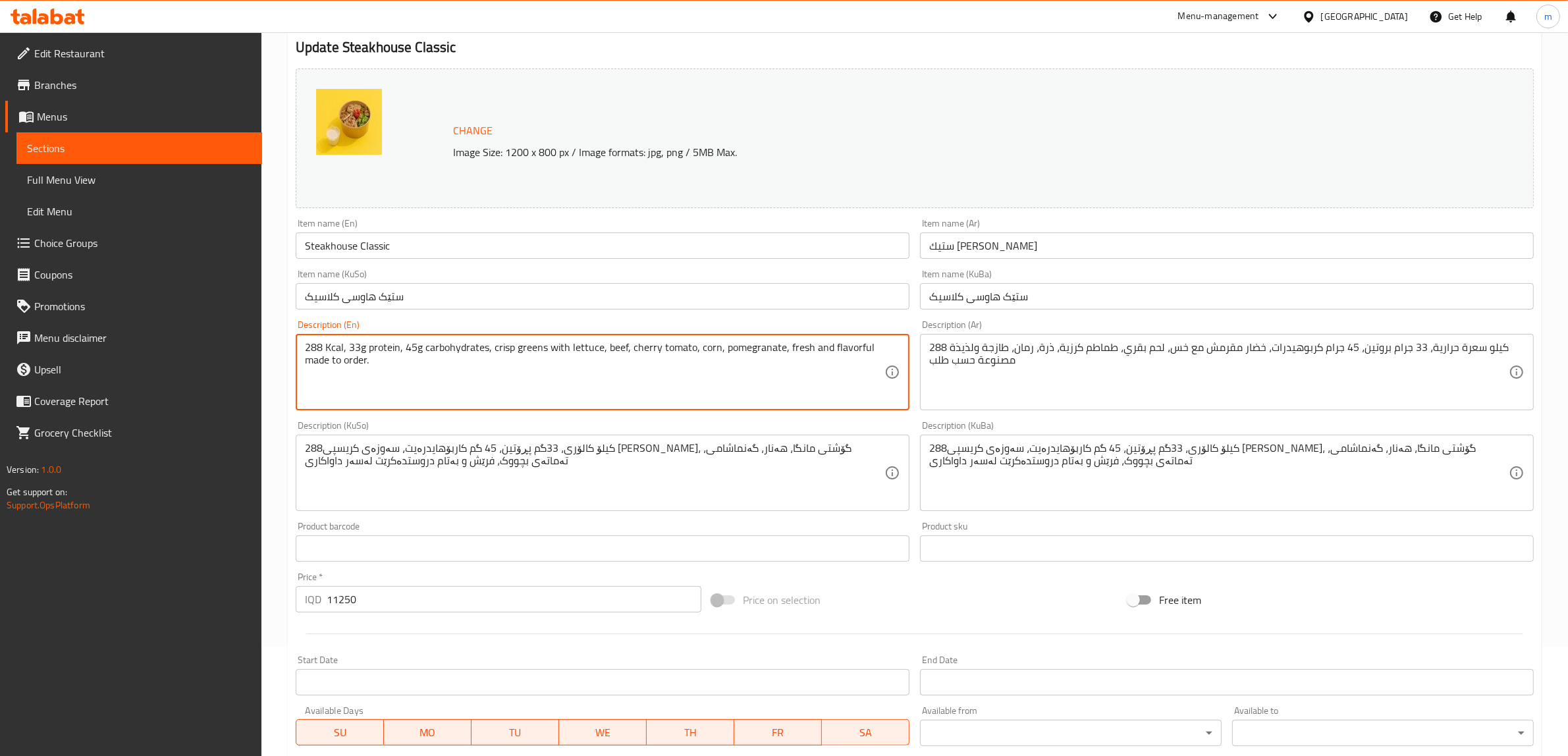
paste textarea ""✨ (288 Kcal · 33g Protein · 45g Carbs) Tender slices of beef layered over cris…"
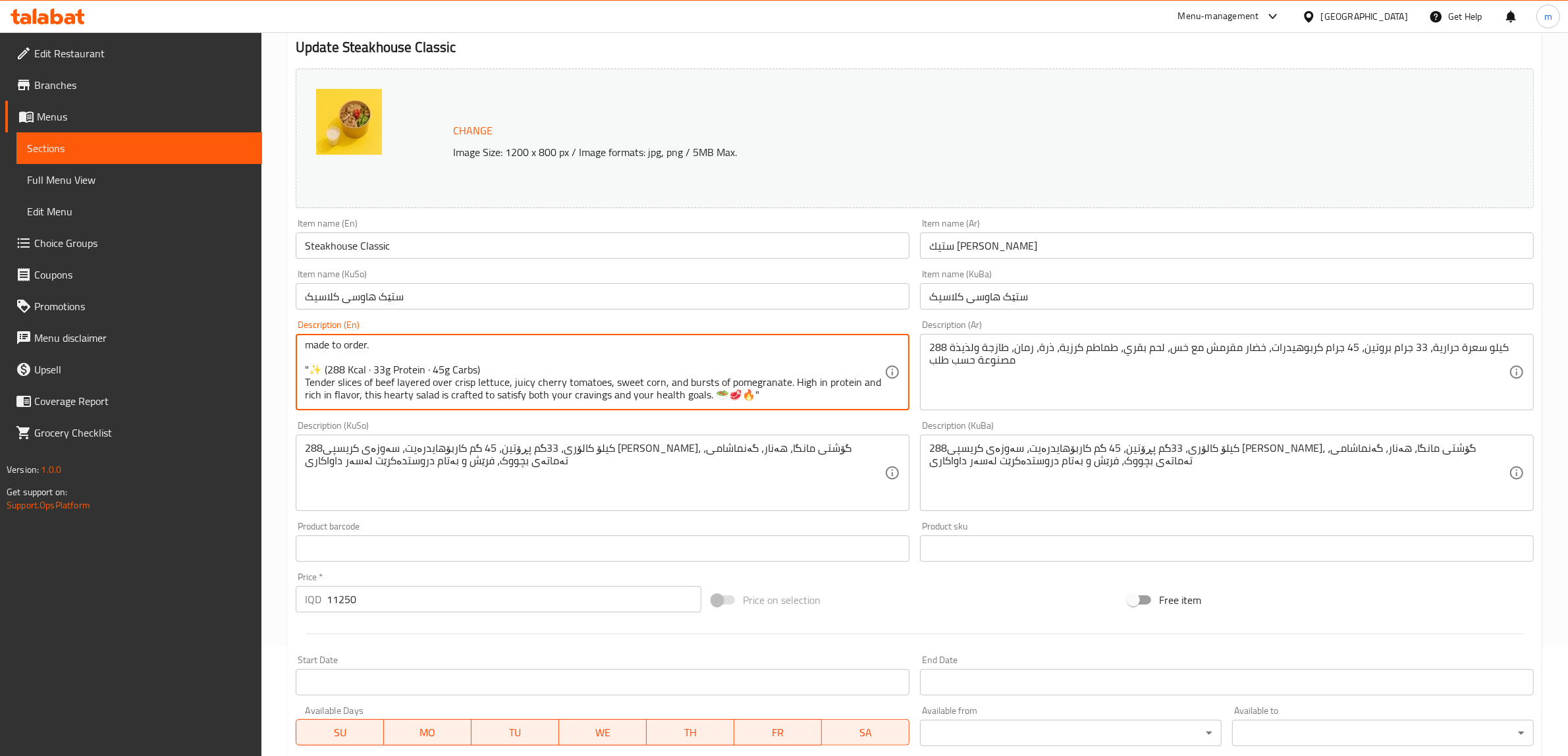
click at [329, 371] on textarea "288 Kcal, 33g protein, 45g carbohydrates, crisp greens with lettuce, beef, cher…" at bounding box center [594, 372] width 580 height 62
click at [781, 399] on textarea "288 Kcal, 33g protein, 45g carbohydrates, crisp greens with lettuce, beef, cher…" at bounding box center [594, 372] width 580 height 62
click at [506, 363] on textarea "288 Kcal, 33g protein, 45g carbohydrates, crisp greens with lettuce, beef, cher…" at bounding box center [594, 372] width 580 height 62
click at [530, 363] on textarea "288 Kcal, 33g protein, 45g carbohydrates, crisp greens with lettuce, beef, cher…" at bounding box center [594, 372] width 580 height 62
click at [529, 370] on textarea "288 Kcal, 33g protein, 45g carbohydrates, crisp greens with lettuce, beef, cher…" at bounding box center [594, 372] width 580 height 62
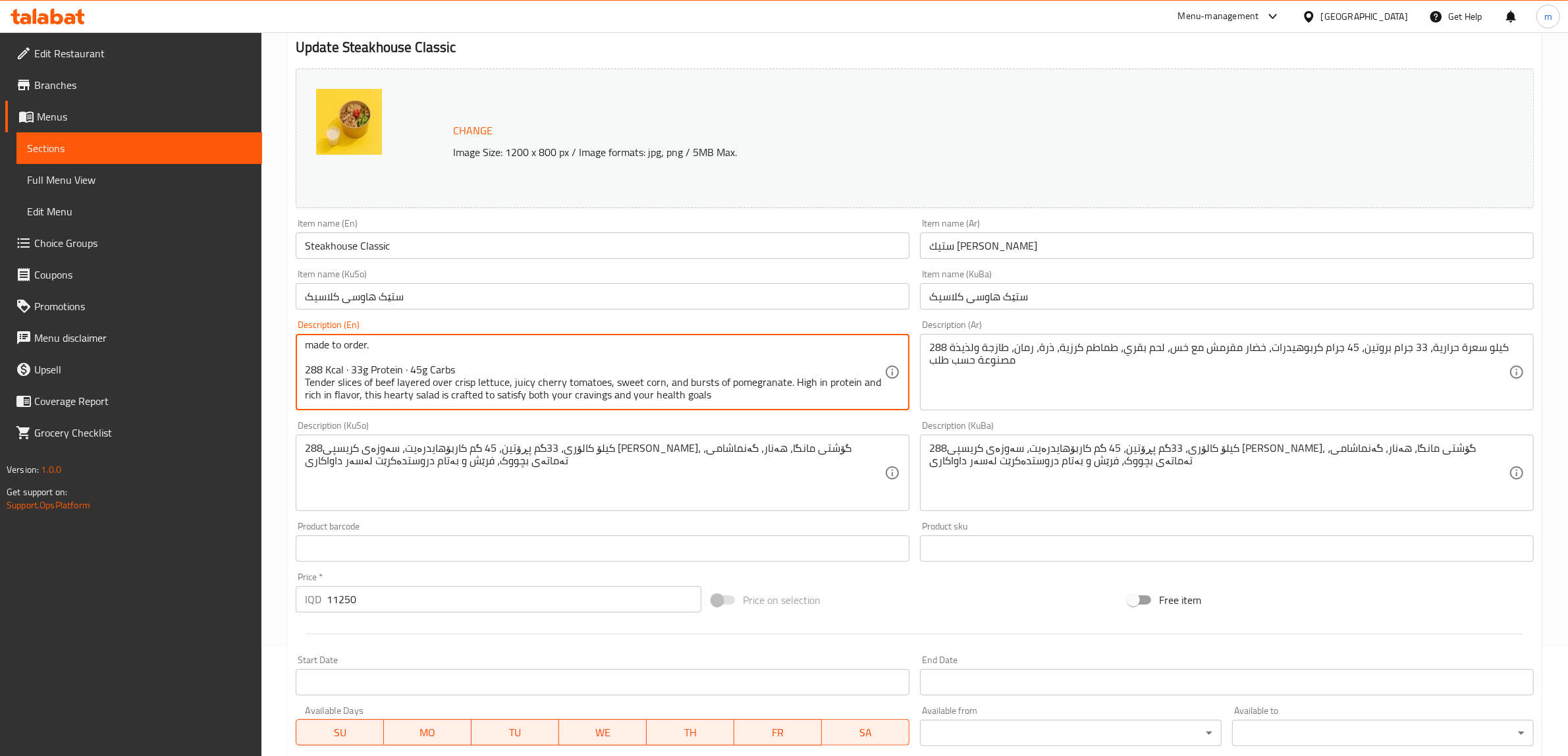
scroll to position [0, 0]
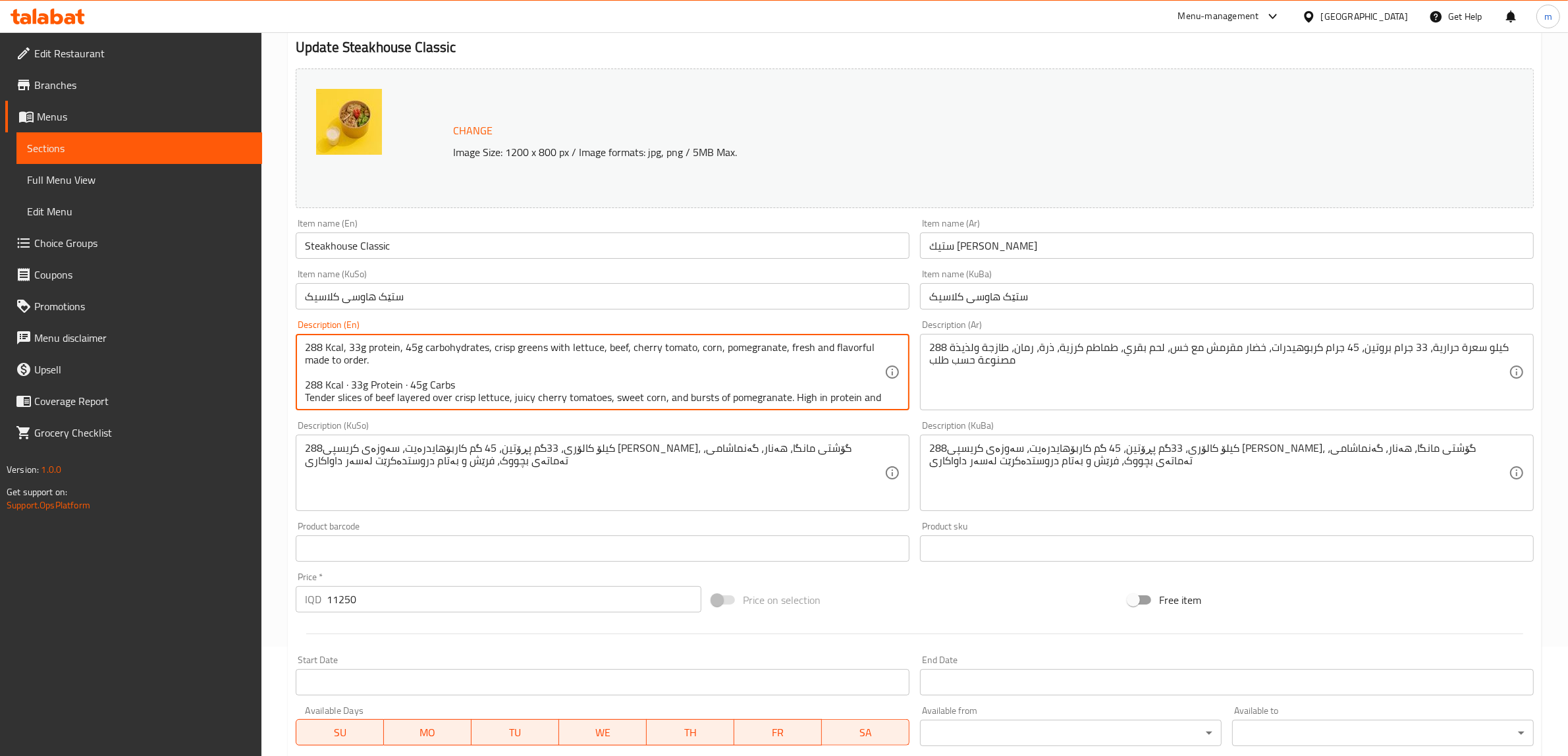
click at [431, 386] on textarea "288 Kcal, 33g protein, 45g carbohydrates, crisp greens with lettuce, beef, cher…" at bounding box center [594, 372] width 580 height 62
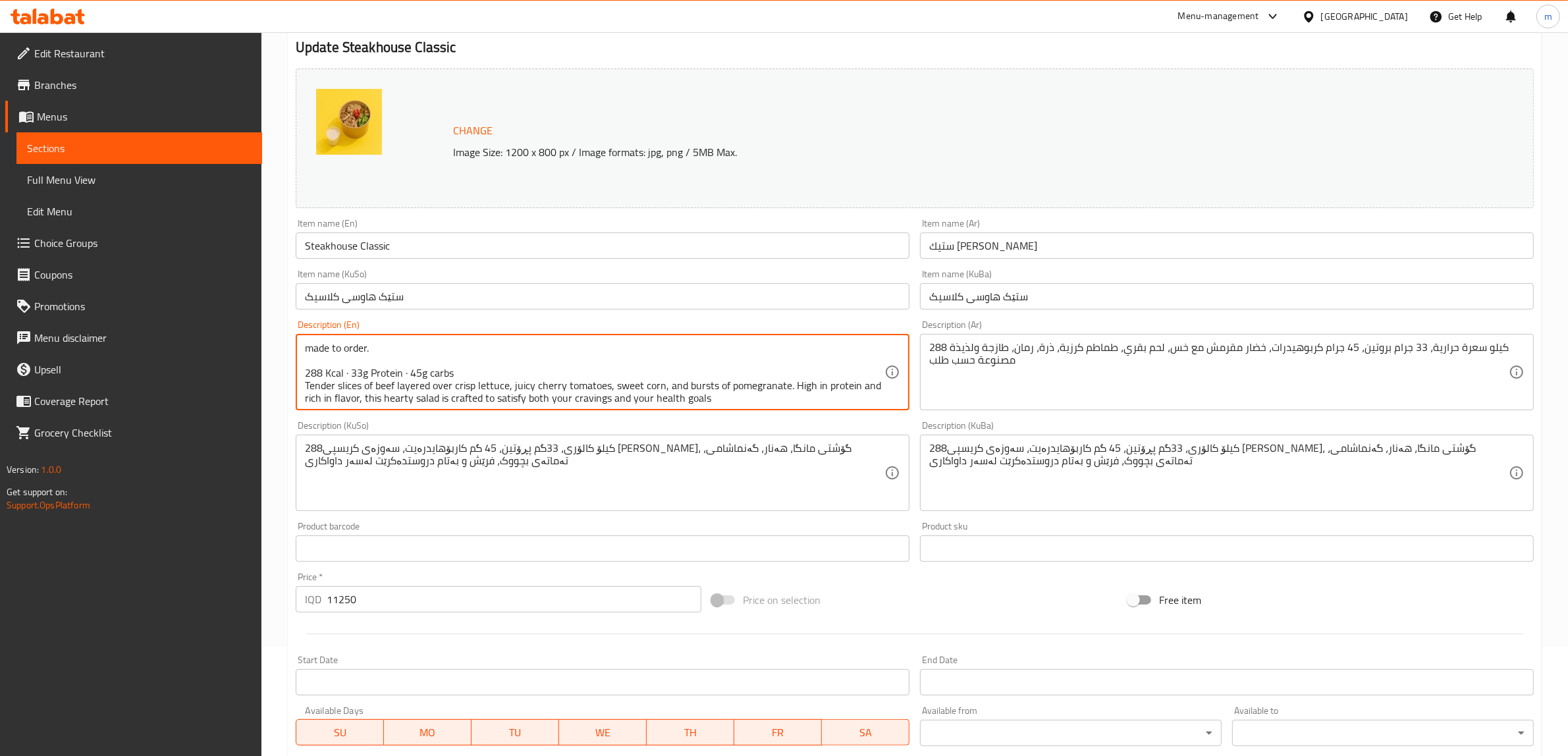
scroll to position [15, 0]
click at [308, 382] on textarea "288 Kcal, 33g protein, 45g carbohydrates, crisp greens with lettuce, beef, cher…" at bounding box center [594, 372] width 580 height 62
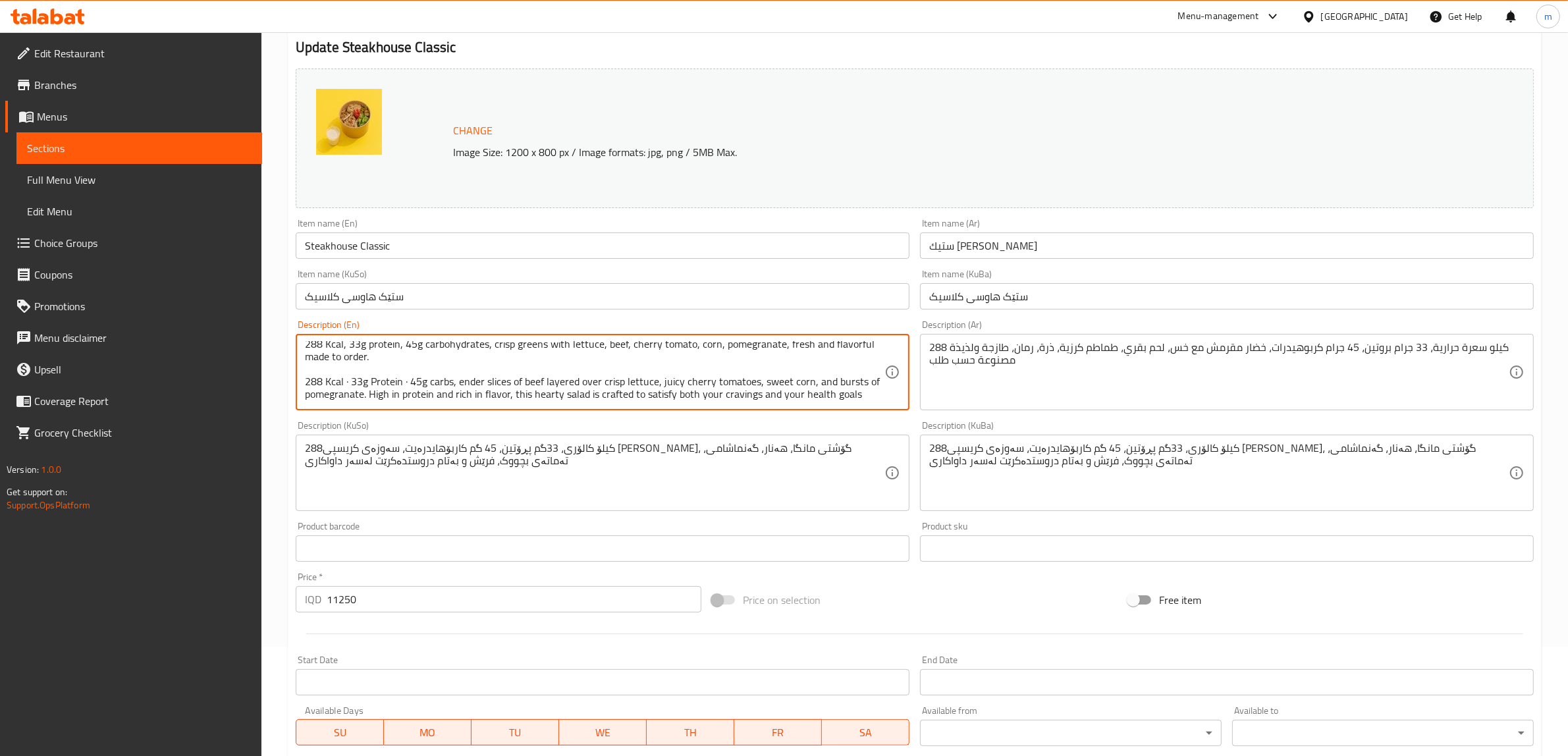
scroll to position [0, 0]
drag, startPoint x: 374, startPoint y: 370, endPoint x: 295, endPoint y: 336, distance: 86.0
click at [296, 336] on div "288 Kcal, 33g protein, 45g carbohydrates, crisp greens with lettuce, beef, cher…" at bounding box center [603, 372] width 614 height 76
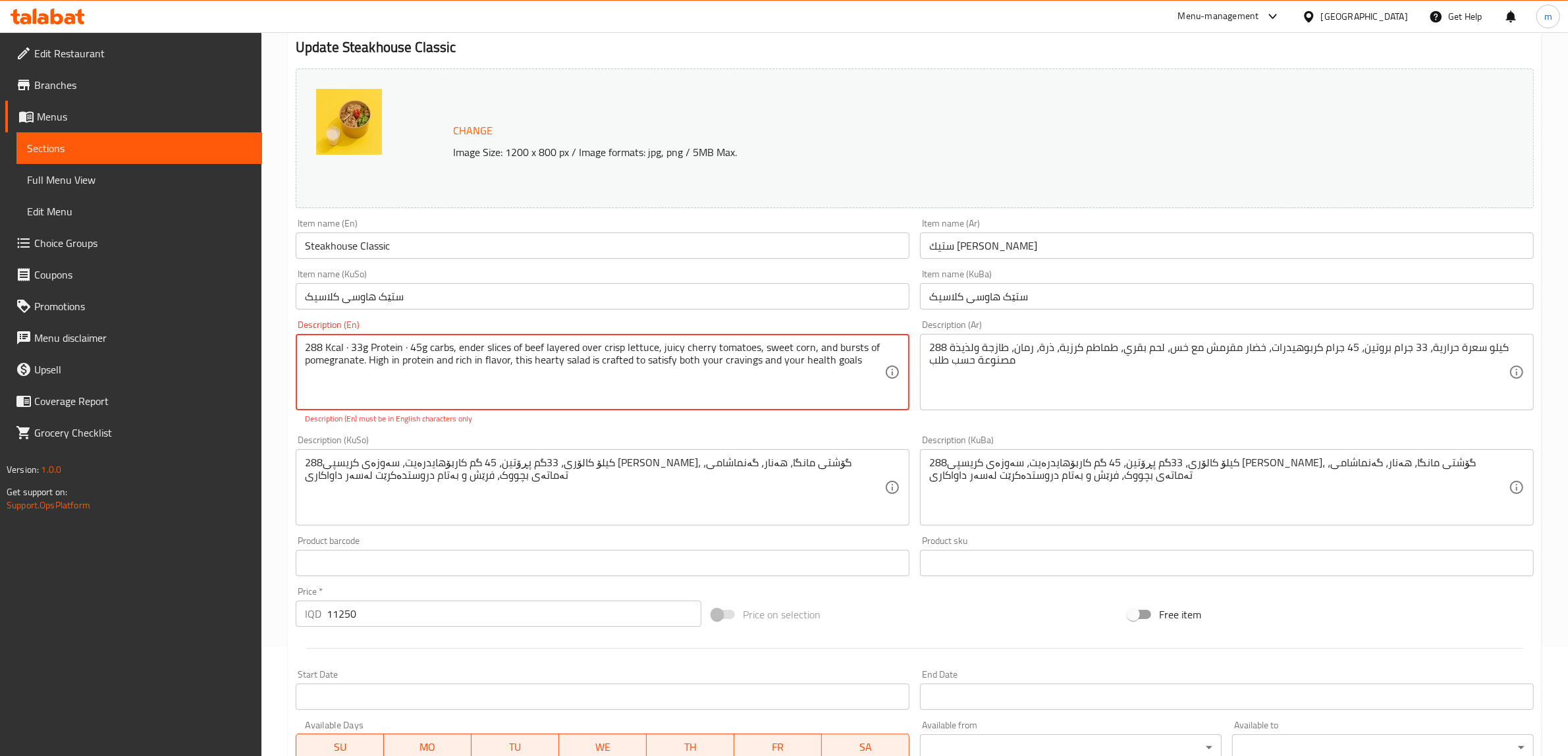
click at [305, 357] on textarea "288 Kcal · 33g Protein · 45g carbs, ender slices of beef layered over crisp let…" at bounding box center [594, 372] width 580 height 62
click at [347, 344] on textarea "288 Kcal · 33g Protein · 45g carbs, ender slices of beef layered over crisp let…" at bounding box center [594, 372] width 580 height 62
click at [351, 349] on textarea "288 Kcal · 33g Protein · 45g carbs, ender slices of beef layered over crisp let…" at bounding box center [594, 372] width 580 height 62
click at [405, 344] on textarea "288 Kcal, 33g Protein · 45g carbs, ender slices of beef layered over crisp lett…" at bounding box center [594, 372] width 580 height 62
click at [404, 347] on textarea "288 Kcal, 33g Protein · 45g carbs, ender slices of beef layered over crisp lett…" at bounding box center [594, 372] width 580 height 62
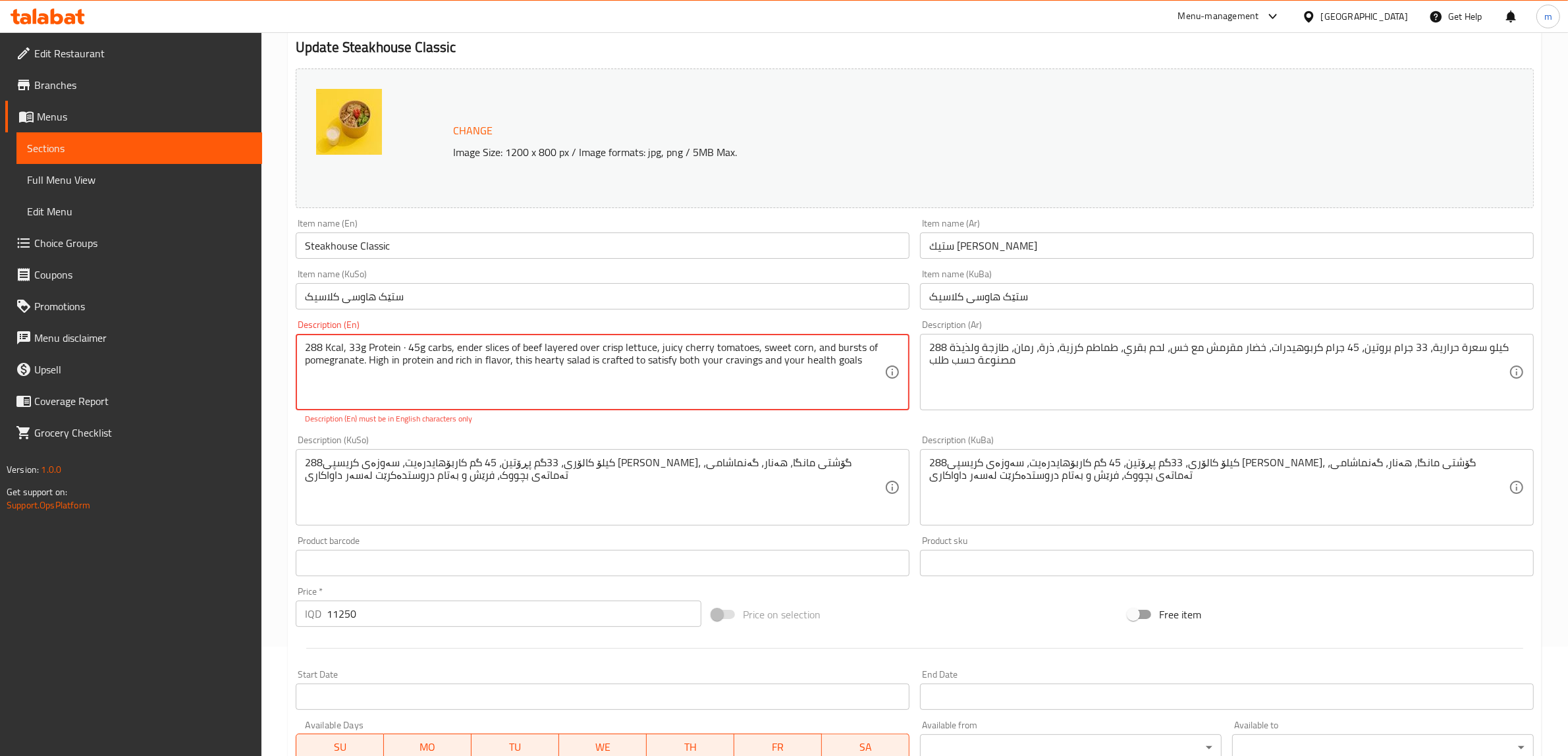
click at [405, 348] on textarea "288 Kcal, 33g Protein · 45g carbs, ender slices of beef layered over crisp lett…" at bounding box center [594, 372] width 580 height 62
click at [408, 348] on textarea "288 Kcal, 33g Protein · 45g carbs, ender slices of beef layered over crisp lett…" at bounding box center [594, 372] width 580 height 62
drag, startPoint x: 479, startPoint y: 370, endPoint x: 485, endPoint y: 416, distance: 46.4
click at [480, 370] on textarea "288 Kcal, 33g Protein, 45g carbs, ender slices of beef layered over crisp lettu…" at bounding box center [594, 372] width 580 height 62
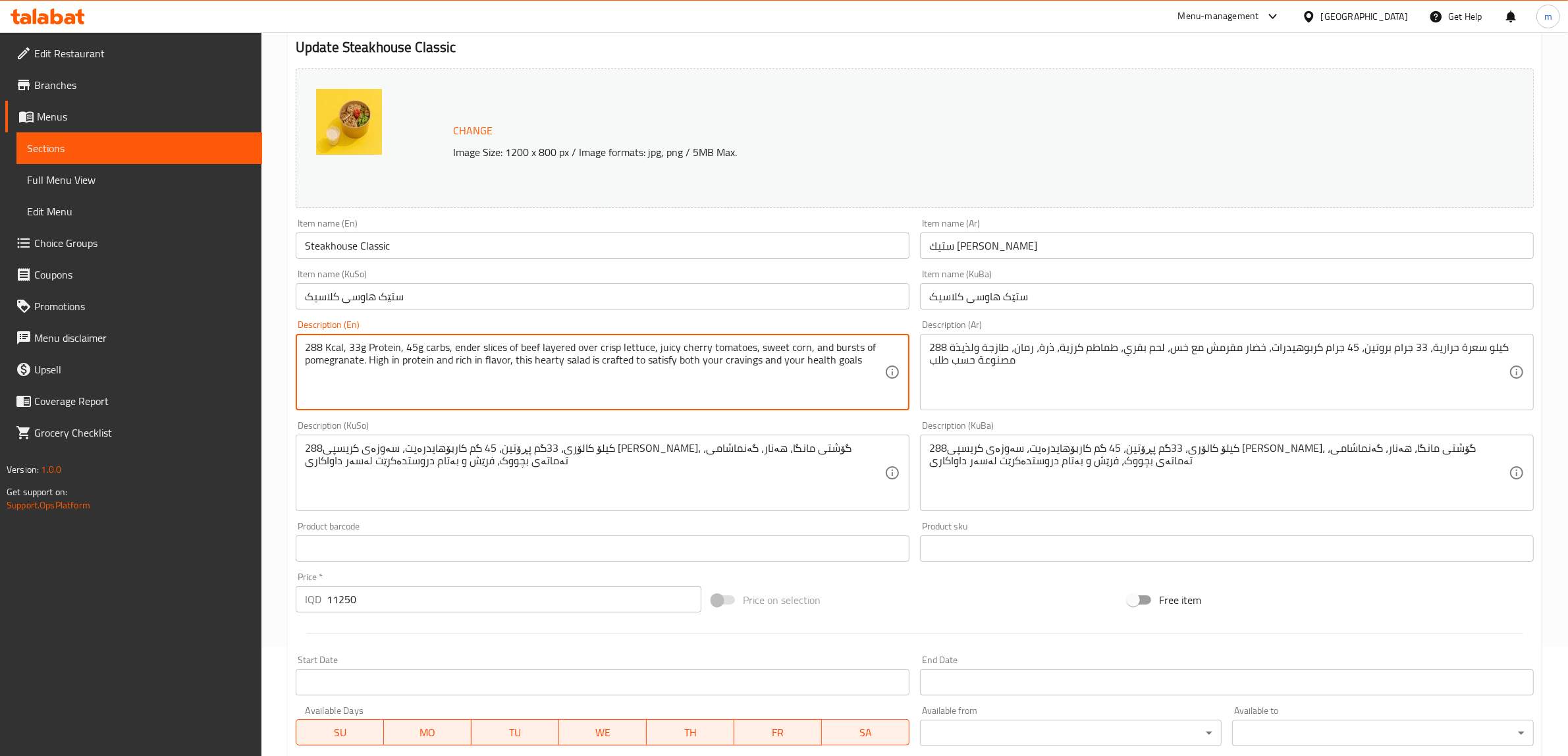
click at [455, 349] on textarea "288 Kcal, 33g Protein, 45g carbs, ender slices of beef layered over crisp lettu…" at bounding box center [594, 372] width 580 height 62
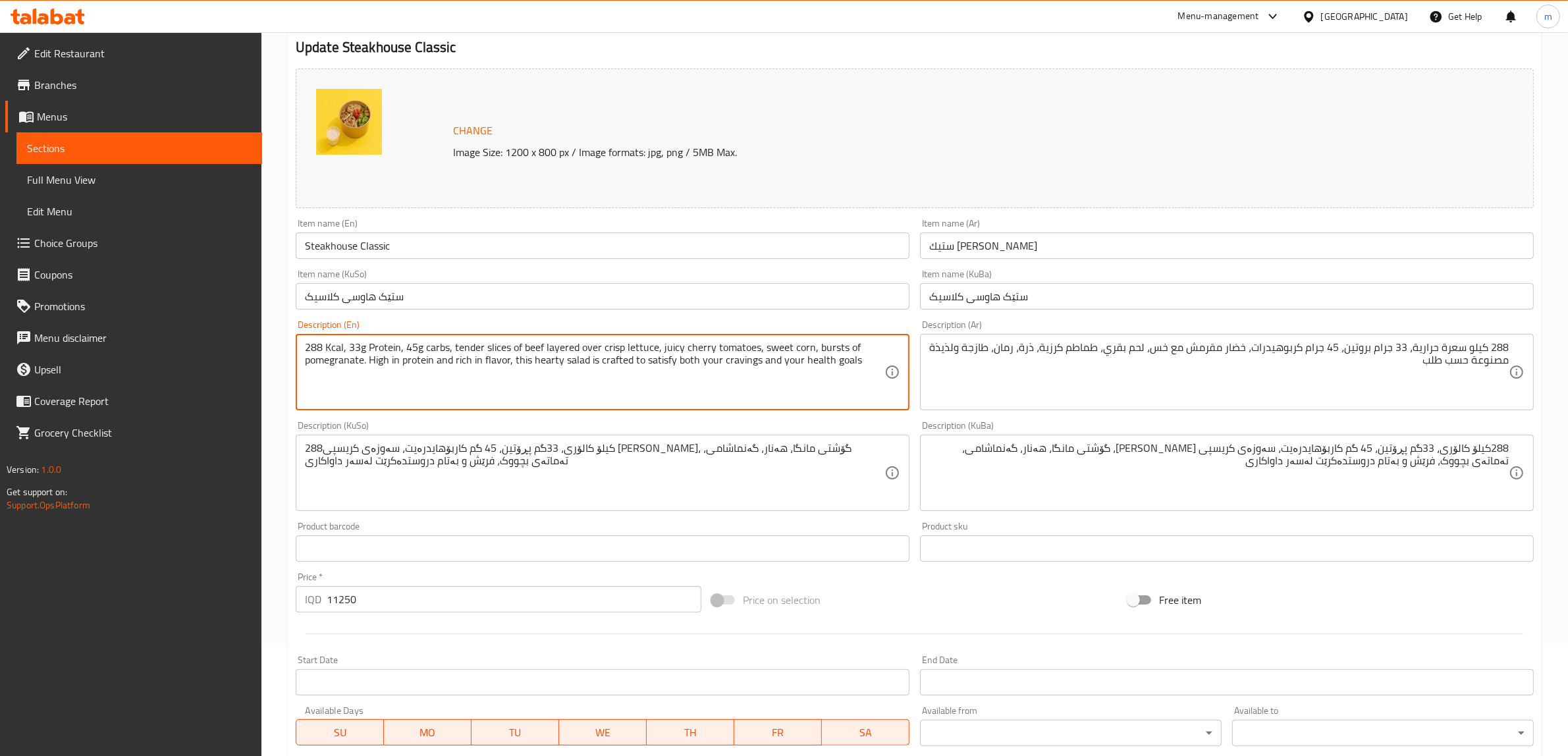
drag, startPoint x: 861, startPoint y: 346, endPoint x: 812, endPoint y: 344, distance: 49.0
click at [812, 344] on textarea "288 Kcal, 33g Protein, 45g carbs, tender slices of beef layered over crisp lett…" at bounding box center [594, 372] width 580 height 62
click at [877, 350] on textarea "288 Kcal, 33g Protein, 45g carbs, tender slices of beef layered over crisp lett…" at bounding box center [594, 372] width 580 height 62
click at [310, 361] on textarea "288 Kcal, 33g Protein, 45g carbs, tender slices of beef layered over crisp lett…" at bounding box center [594, 372] width 580 height 62
drag, startPoint x: 442, startPoint y: 359, endPoint x: 369, endPoint y: 360, distance: 73.0
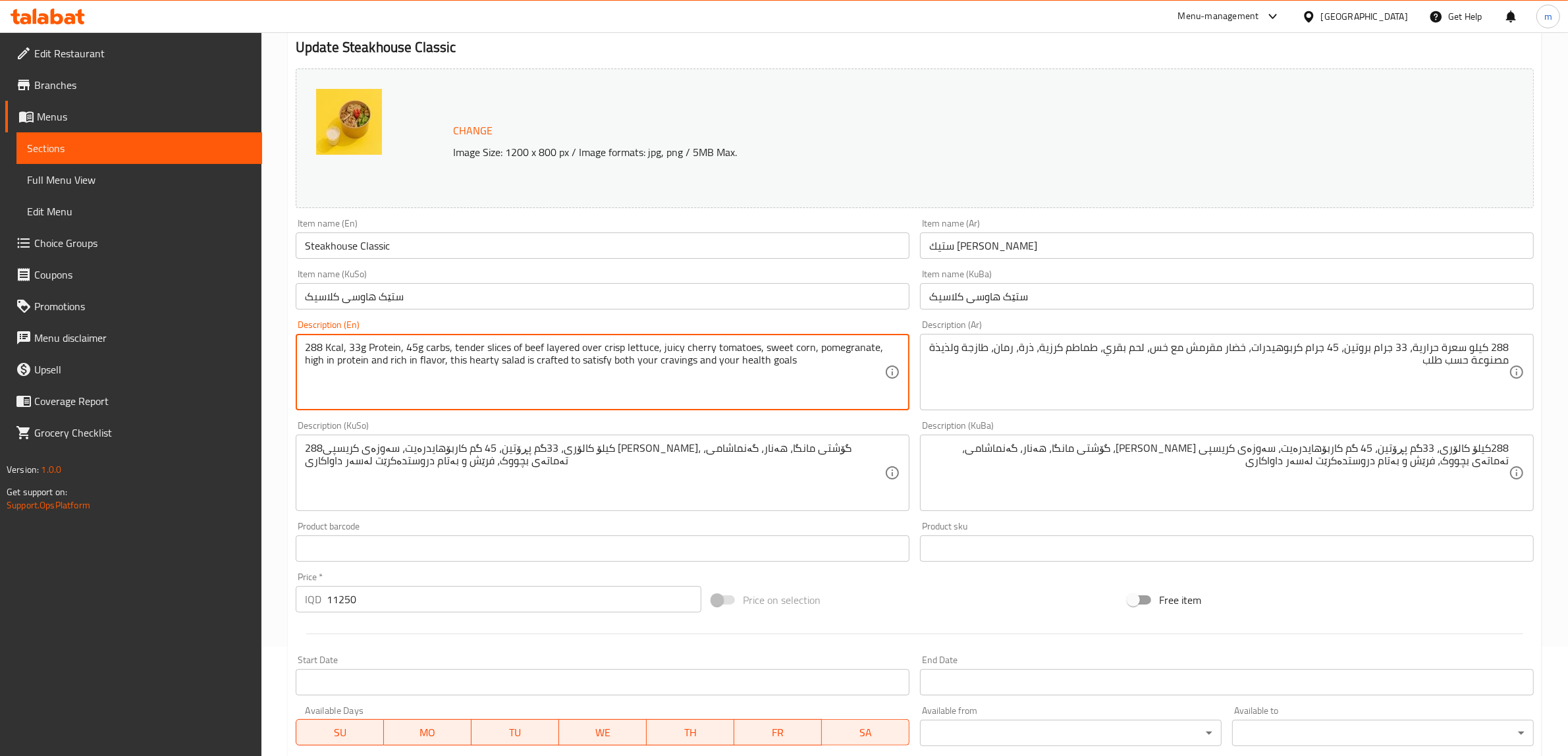
click at [369, 360] on textarea "288 Kcal, 33g Protein, 45g carbs, tender slices of beef layered over crisp lett…" at bounding box center [594, 372] width 580 height 62
drag, startPoint x: 505, startPoint y: 357, endPoint x: 712, endPoint y: 364, distance: 207.1
click at [712, 364] on textarea "288 Kcal, 33g Protein, 45g carbs, tender slices of beef layered over crisp lett…" at bounding box center [594, 372] width 580 height 62
click at [658, 357] on textarea "288 Kcal, 33g Protein, 45g carbs, tender slices of beef layered over crisp lett…" at bounding box center [594, 372] width 580 height 62
drag, startPoint x: 657, startPoint y: 357, endPoint x: 557, endPoint y: 357, distance: 100.0
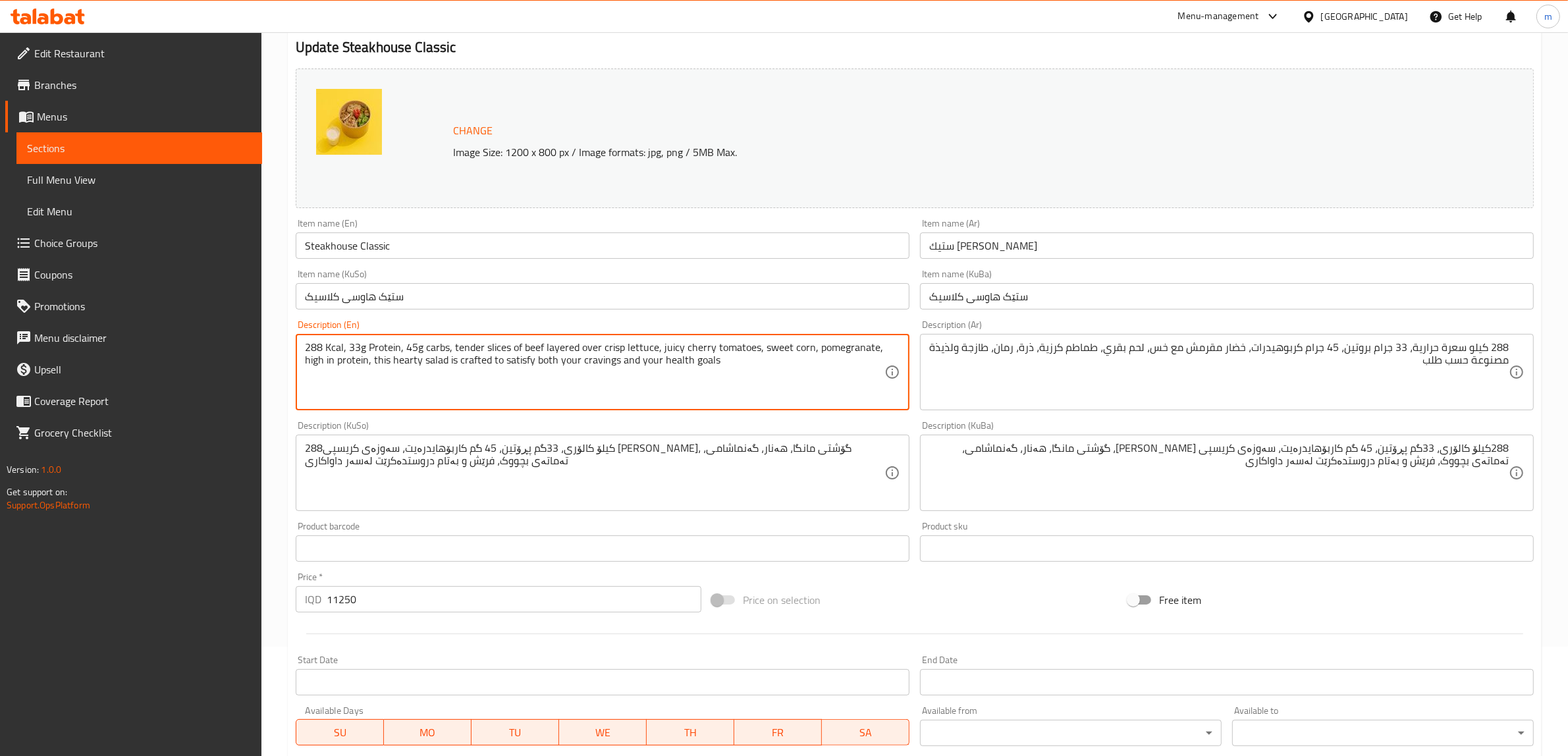
click at [557, 357] on textarea "288 Kcal, 33g Protein, 45g carbs, tender slices of beef layered over crisp lett…" at bounding box center [594, 372] width 580 height 62
click at [601, 362] on textarea "288 Kcal, 33g Protein, 45g carbs, tender slices of beef layered over crisp lett…" at bounding box center [594, 372] width 580 height 62
click at [514, 363] on textarea "288 Kcal, 33g Protein, 45g carbs, tender slices of beef layered over crisp lett…" at bounding box center [594, 372] width 580 height 62
click at [728, 363] on textarea "288 Kcal, 33g Protein, 45g carbs, tender slices of beef layered over crisp lett…" at bounding box center [594, 372] width 580 height 62
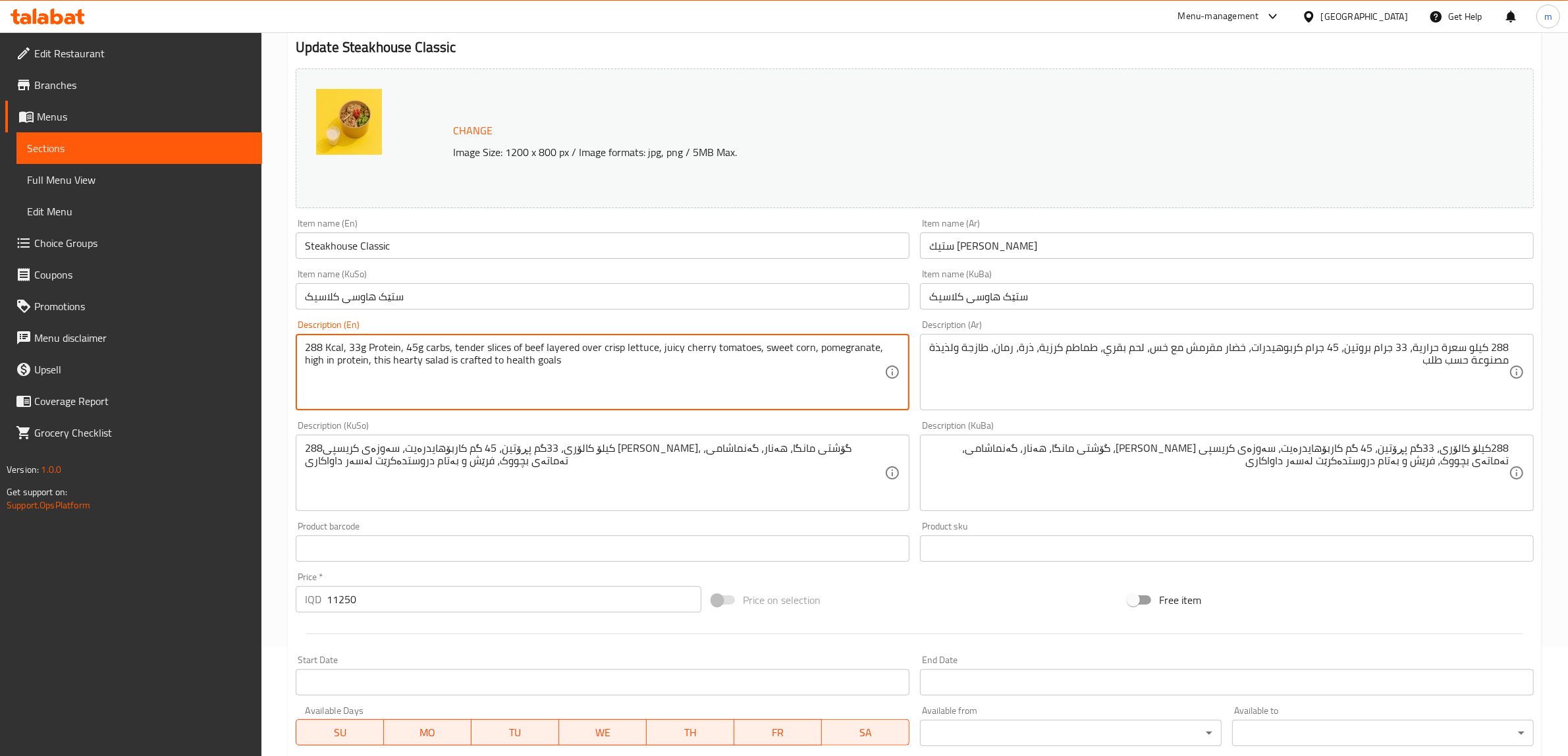
click at [645, 361] on textarea "288 Kcal, 33g Protein, 45g carbs, tender slices of beef layered over crisp lett…" at bounding box center [594, 372] width 580 height 62
drag, startPoint x: 452, startPoint y: 346, endPoint x: 605, endPoint y: 361, distance: 153.7
click at [605, 361] on textarea "288 Kcal, 33g Protein, 45g carbs, tender slices of beef layered over crisp lett…" at bounding box center [594, 372] width 580 height 62
type textarea "288 Kcal, 33g Protein, 45g carbs, tender slices of beef layered over crisp lett…"
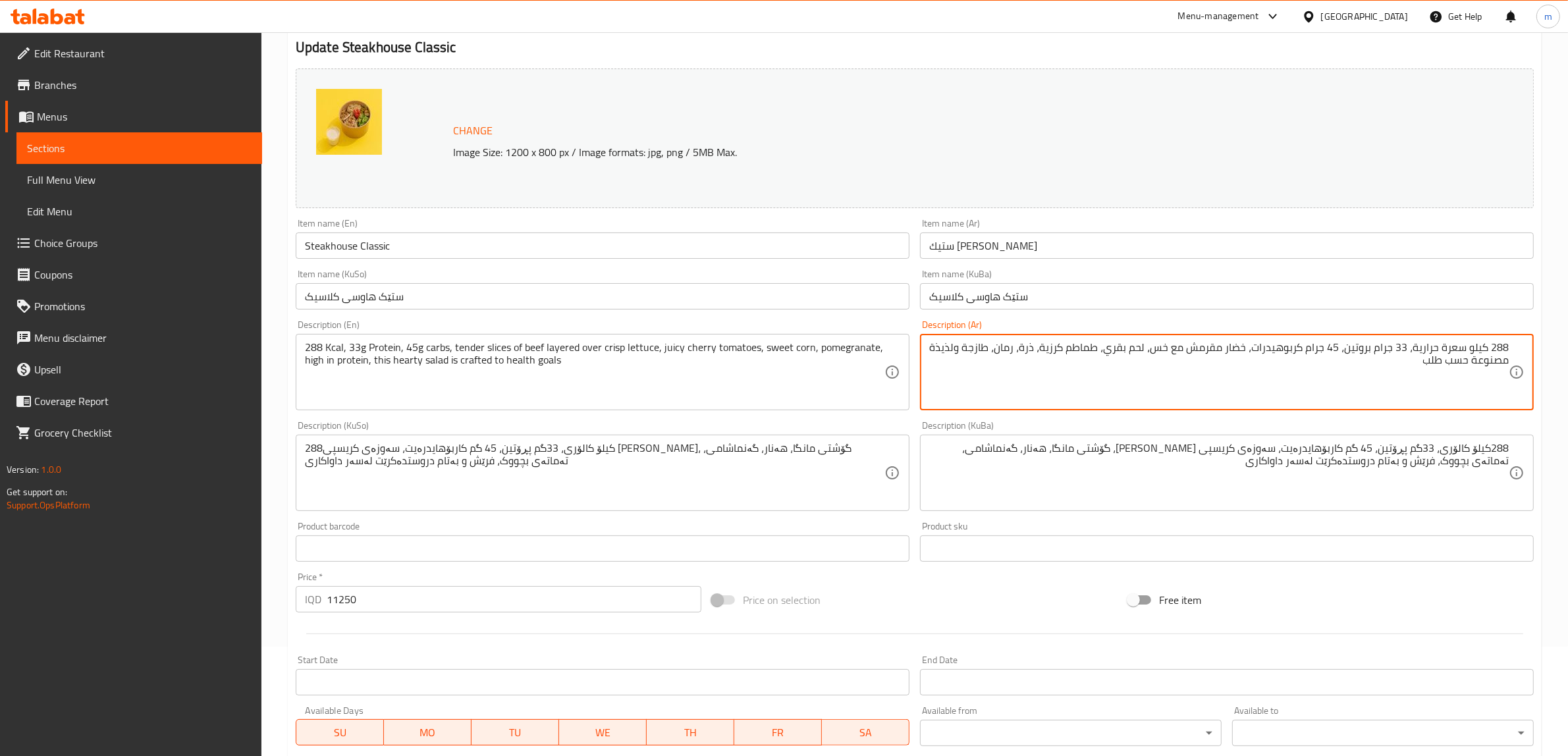
click at [1319, 364] on textarea "288 كيلو سعرة حرارية، 33 جرام بروتين، 45 جرام كربوهيدرات، خضار مقرمش مع خس، لحم…" at bounding box center [1219, 372] width 580 height 62
drag, startPoint x: 1249, startPoint y: 346, endPoint x: 1252, endPoint y: 391, distance: 45.1
click at [1252, 391] on textarea "288 كيلو سعرة حرارية، 33 جرام بروتين، 45 جرام كربوهيدرات، خضار مقرمش مع خس، لحم…" at bounding box center [1219, 372] width 580 height 62
paste textarea "رائح لحم طرية متدرجة فوق الخس المقرمش والطماطم الكرزية اللذيذة والذرة الحلوة وا…"
click at [1202, 346] on textarea "288 كيلو سعرة حرارية، 33 جرام بروتين، 45 جرام كربوهيدرات، شرائح لحم طرية متدرجة…" at bounding box center [1219, 372] width 580 height 62
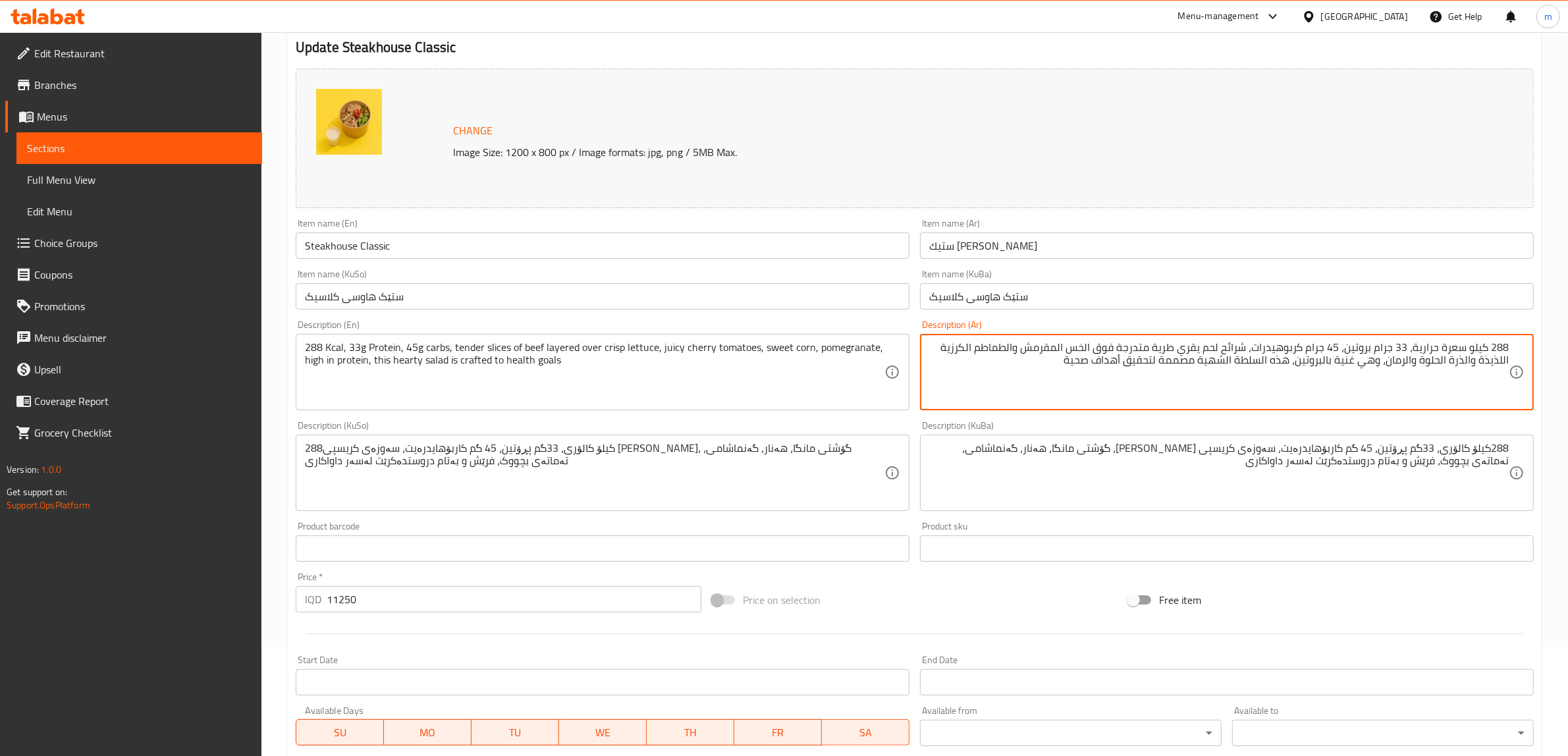
click at [1164, 334] on div "Description (Ar) 288 كيلو سعرة حرارية، 33 جرام بروتين، 45 جرام كربوهيدرات، شرائ…" at bounding box center [1227, 365] width 614 height 90
click at [1166, 346] on textarea "288 كيلو سعرة حرارية، 33 جرام بروتين، 45 جرام كربوهيدرات، شرائح لحم يقري طرية م…" at bounding box center [1219, 372] width 580 height 62
click at [1128, 342] on textarea "288 كيلو سعرة حرارية، 33 جرام بروتين، 45 جرام كربوهيدرات، شرائح لحم يقري كرسبي …" at bounding box center [1219, 372] width 580 height 62
click at [1078, 349] on textarea "288 كيلو سعرة حرارية، 33 جرام بروتين، 45 جرام كربوهيدرات، شرائح لحم يقري كرسبي …" at bounding box center [1219, 372] width 580 height 62
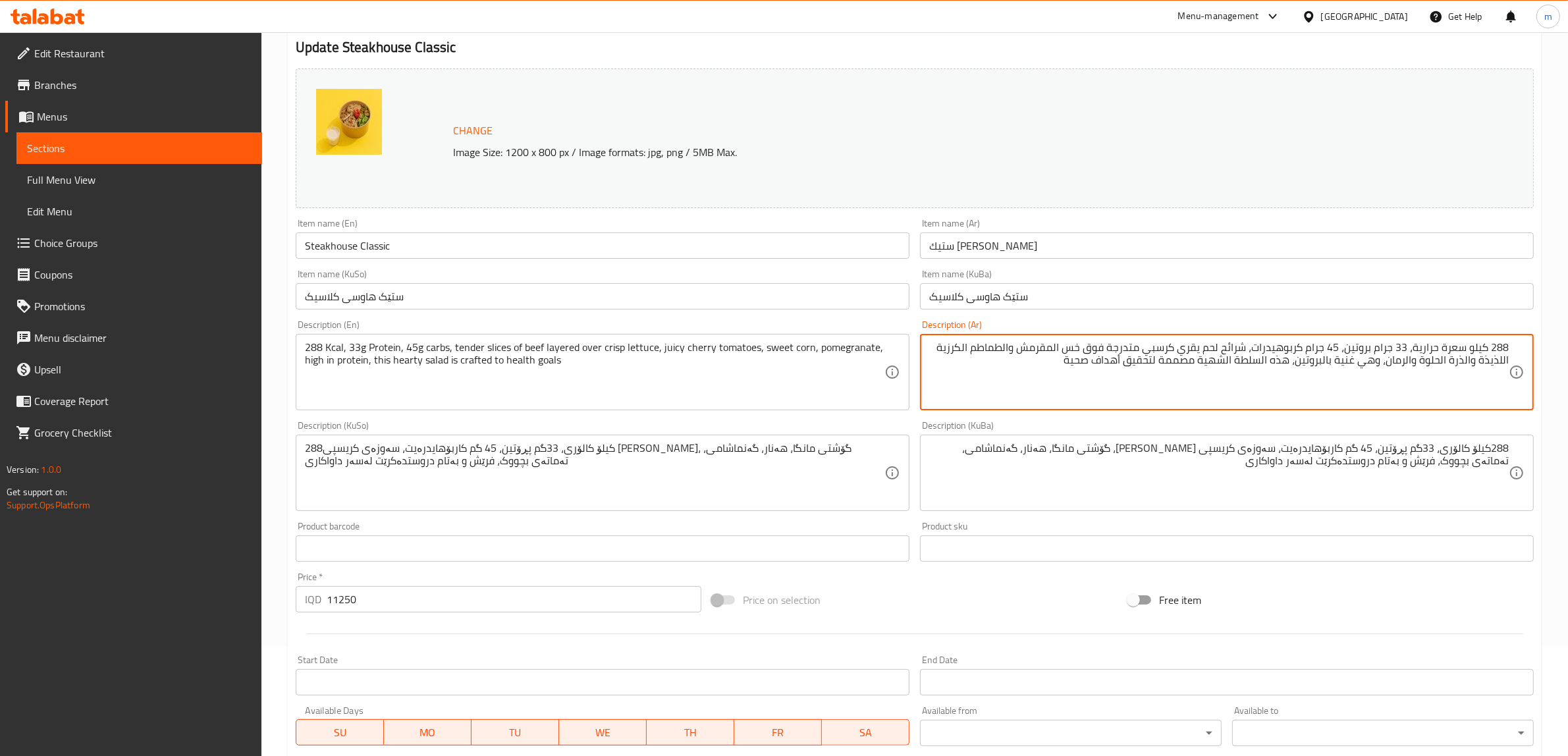
click at [1061, 346] on textarea "288 كيلو سعرة حرارية، 33 جرام بروتين، 45 جرام كربوهيدرات، شرائح لحم يقري كرسبي …" at bounding box center [1219, 372] width 580 height 62
click at [1021, 344] on textarea "288 كيلو سعرة حرارية، 33 جرام بروتين، 45 جرام كربوهيدرات، شرائح لحم يقري كرسبي …" at bounding box center [1219, 372] width 580 height 62
click at [983, 341] on textarea "288 كيلو سعرة حرارية، 33 جرام بروتين، 45 جرام كربوهيدرات، شرائح لحم يقري كرسبي …" at bounding box center [1219, 372] width 580 height 62
click at [1499, 356] on textarea "288 كيلو سعرة حرارية، 33 جرام بروتين، 45 جرام كربوهيدرات، شرائح لحم يقري كرسبي …" at bounding box center [1219, 372] width 580 height 62
click at [1497, 363] on textarea "288 كيلو سعرة حرارية، 33 جرام بروتين، 45 جرام كربوهيدرات، شرائح لحم يقري كرسبي …" at bounding box center [1219, 372] width 580 height 62
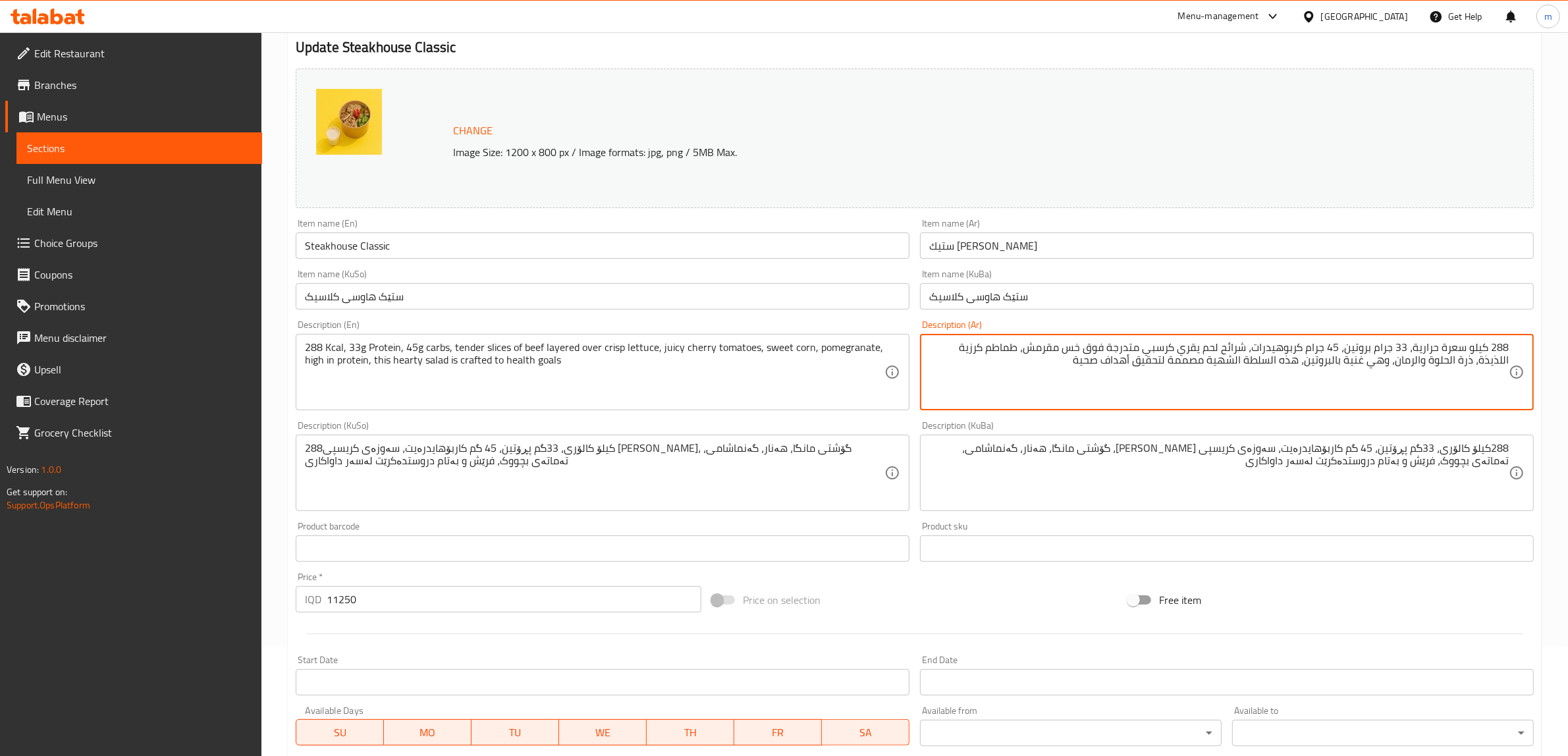
click at [1484, 363] on textarea "288 كيلو سعرة حرارية، 33 جرام بروتين، 45 جرام كربوهيدرات، شرائح لحم يقري كرسبي …" at bounding box center [1219, 372] width 580 height 62
click at [1456, 359] on textarea "288 كيلو سعرة حرارية، 33 جرام بروتين، 45 جرام كربوهيدرات، شرائح لحم يقري كرسبي …" at bounding box center [1219, 372] width 580 height 62
click at [1457, 362] on textarea "288 كيلو سعرة حرارية، 33 جرام بروتين، 45 جرام كربوهيدرات، شرائح لحم يقري كرسبي …" at bounding box center [1219, 372] width 580 height 62
click at [1436, 361] on textarea "288 كيلو سعرة حرارية، 33 جرام بروتين، 45 جرام كربوهيدرات، شرائح لحم يقري كرسبي …" at bounding box center [1219, 372] width 580 height 62
click at [1391, 359] on textarea "288 كيلو سعرة حرارية، 33 جرام بروتين، 45 جرام كربوهيدرات، شرائح لحم يقري كرسبي …" at bounding box center [1219, 372] width 580 height 62
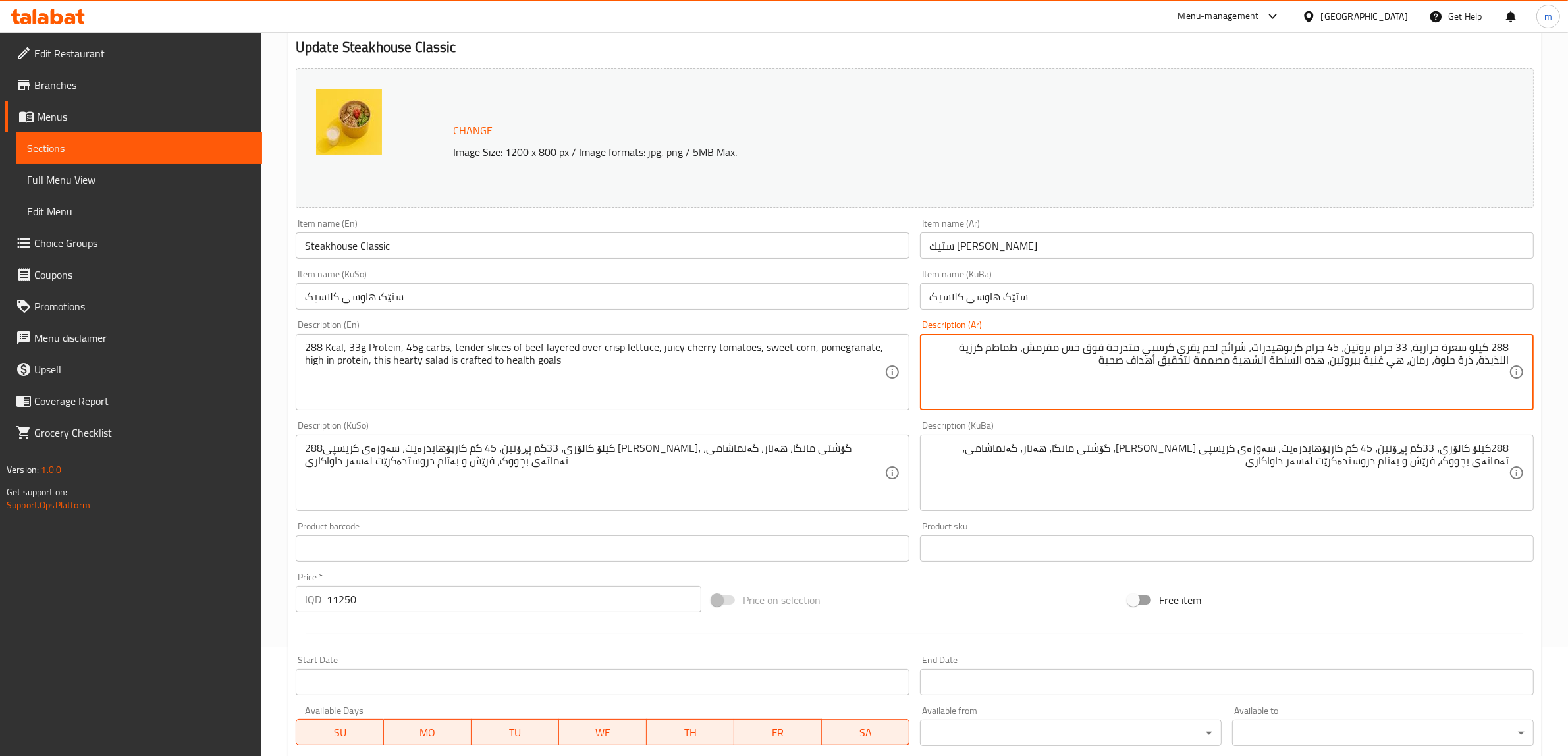
click at [1337, 359] on textarea "288 كيلو سعرة حرارية، 33 جرام بروتين، 45 جرام كربوهيدرات، شرائح لحم يقري كرسبي …" at bounding box center [1219, 372] width 580 height 62
click at [1305, 359] on textarea "288 كيلو سعرة حرارية، 33 جرام بروتين، 45 جرام كربوهيدرات، شرائح لحم يقري كرسبي …" at bounding box center [1219, 372] width 580 height 62
type textarea "288 كيلو سعرة حرارية، 33 جرام بروتين، 45 جرام كربوهيدرات، شرائح لحم يقري كرسبي …"
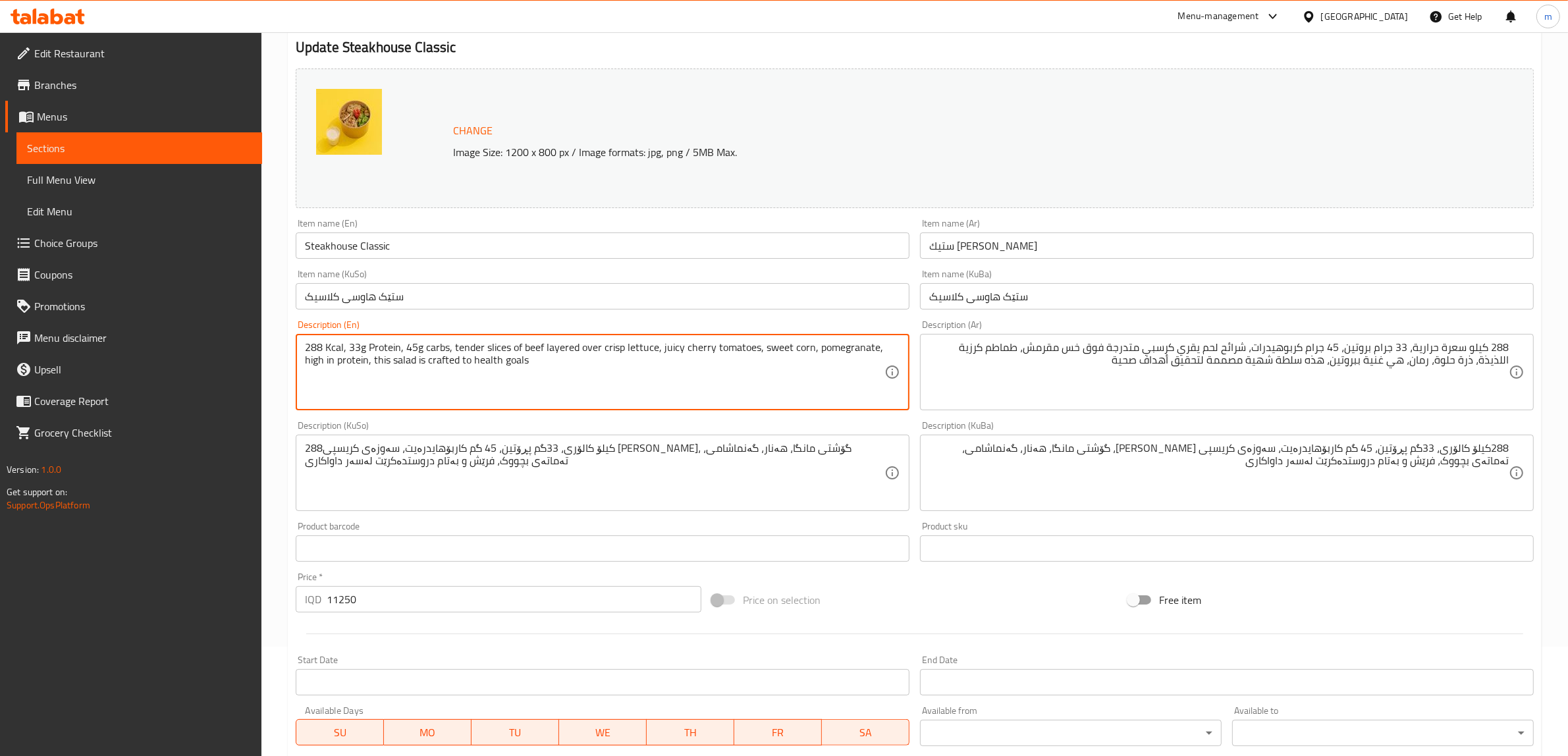
type textarea "288 Kcal, 33g Protein, 45g carbs, tender slices of beef layered over crisp lett…"
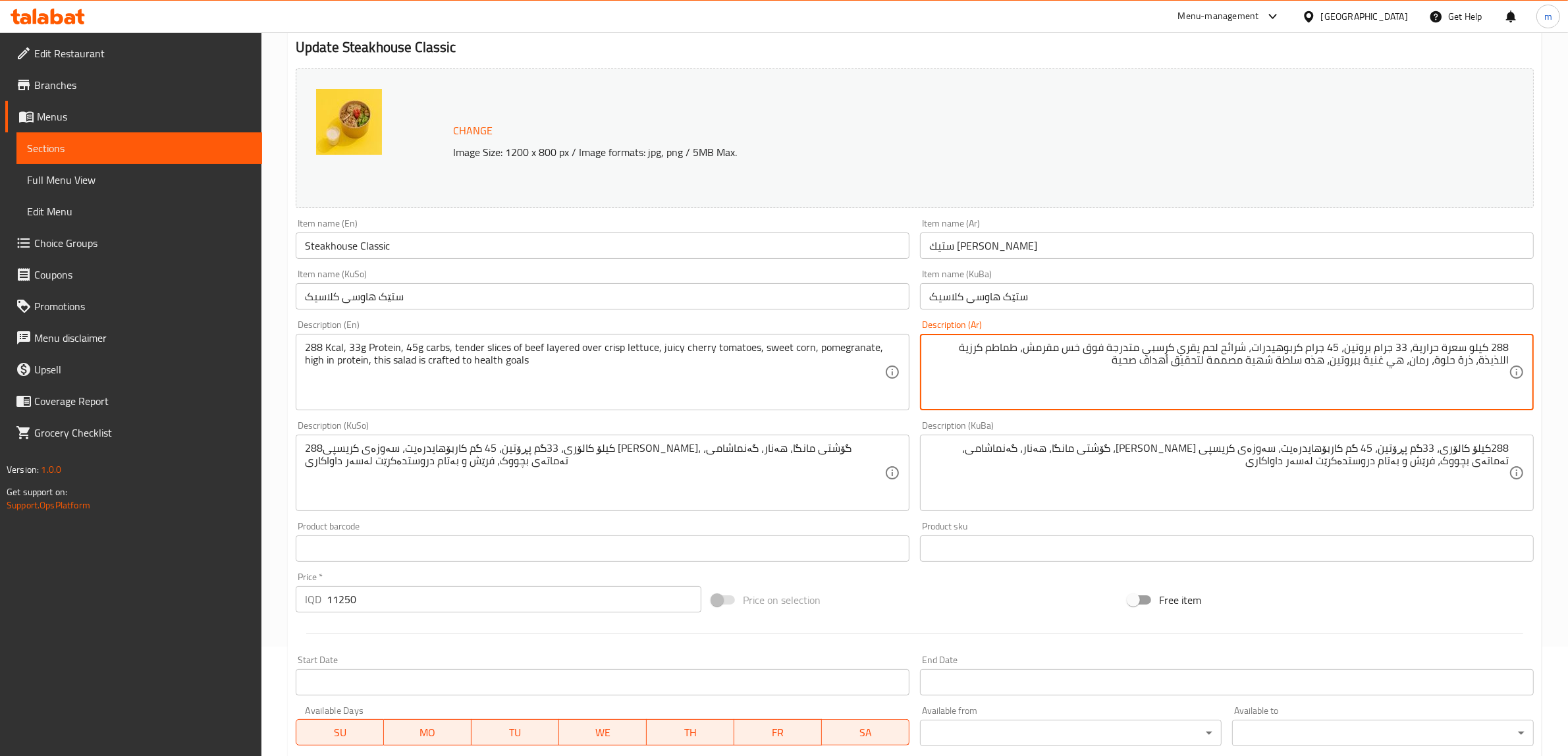
click at [1300, 363] on textarea "288 كيلو سعرة حرارية، 33 جرام بروتين، 45 جرام كربوهيدرات، شرائح لحم يقري كرسبي …" at bounding box center [1219, 372] width 580 height 62
type textarea "288 كيلو سعرة حرارية، 33 جرام بروتين، 45 جرام كربوهيدرات، شرائح لحم يقري كرسبي …"
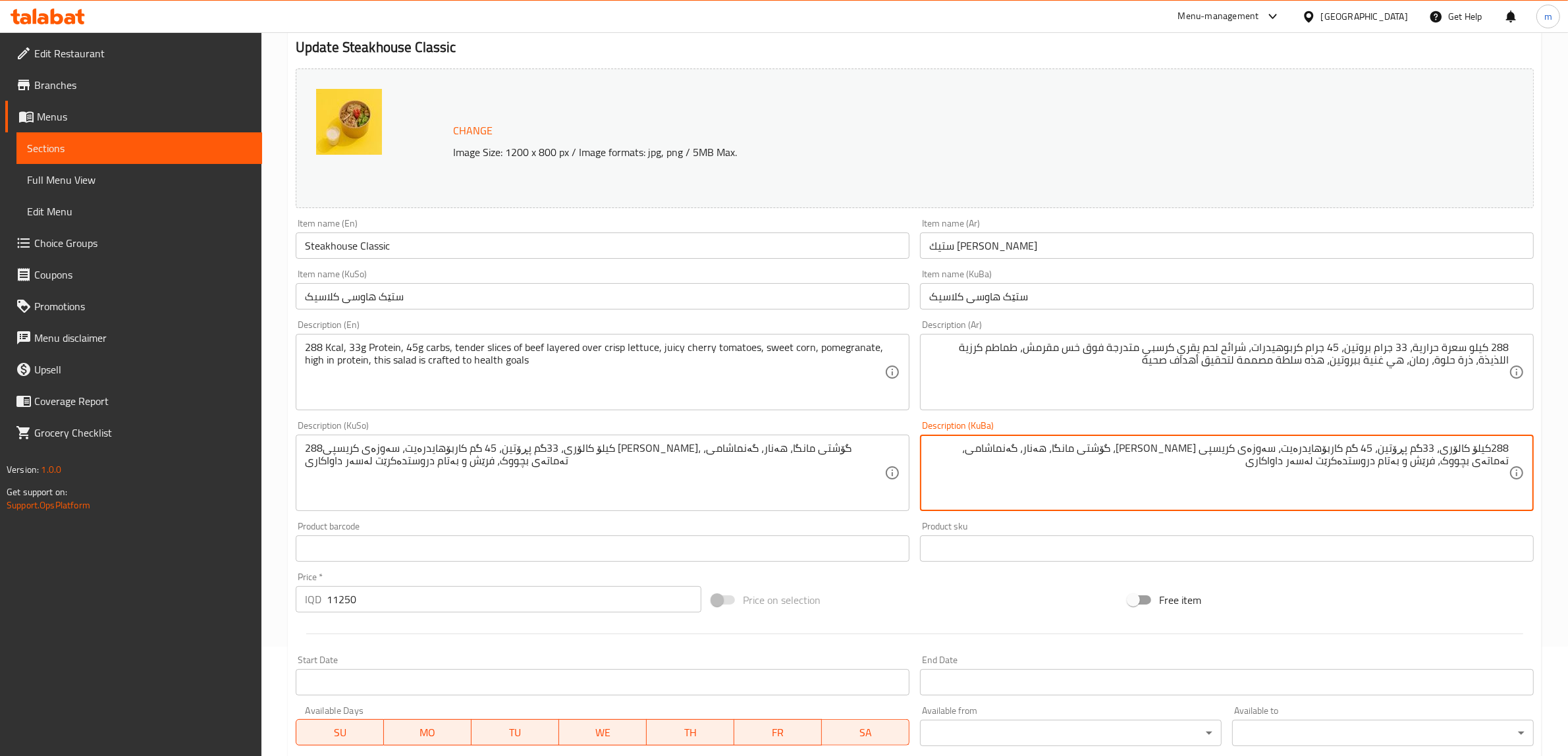
drag, startPoint x: 1304, startPoint y: 469, endPoint x: 1282, endPoint y: 452, distance: 27.8
click at [1282, 452] on textarea "288کیلۆ کالۆری، 33گم پڕۆتین، 45 گم کاربۆهایدرەیت، سەوزەی کریسپی لەگەڵ کاهو، گۆش…" at bounding box center [1219, 473] width 580 height 62
type textarea "288کیلۆ کالۆری، 33گم پڕۆتین، 45 گم کاربۆهایدرەیت، پارچەی گۆشتی مانگای قات قات ل…"
click at [953, 353] on textarea "288 كيلو سعرة حرارية، 33 جرام بروتين، 45 جرام كربوهيدرات، شرائح لحم يقري كرسبي …" at bounding box center [1219, 372] width 580 height 62
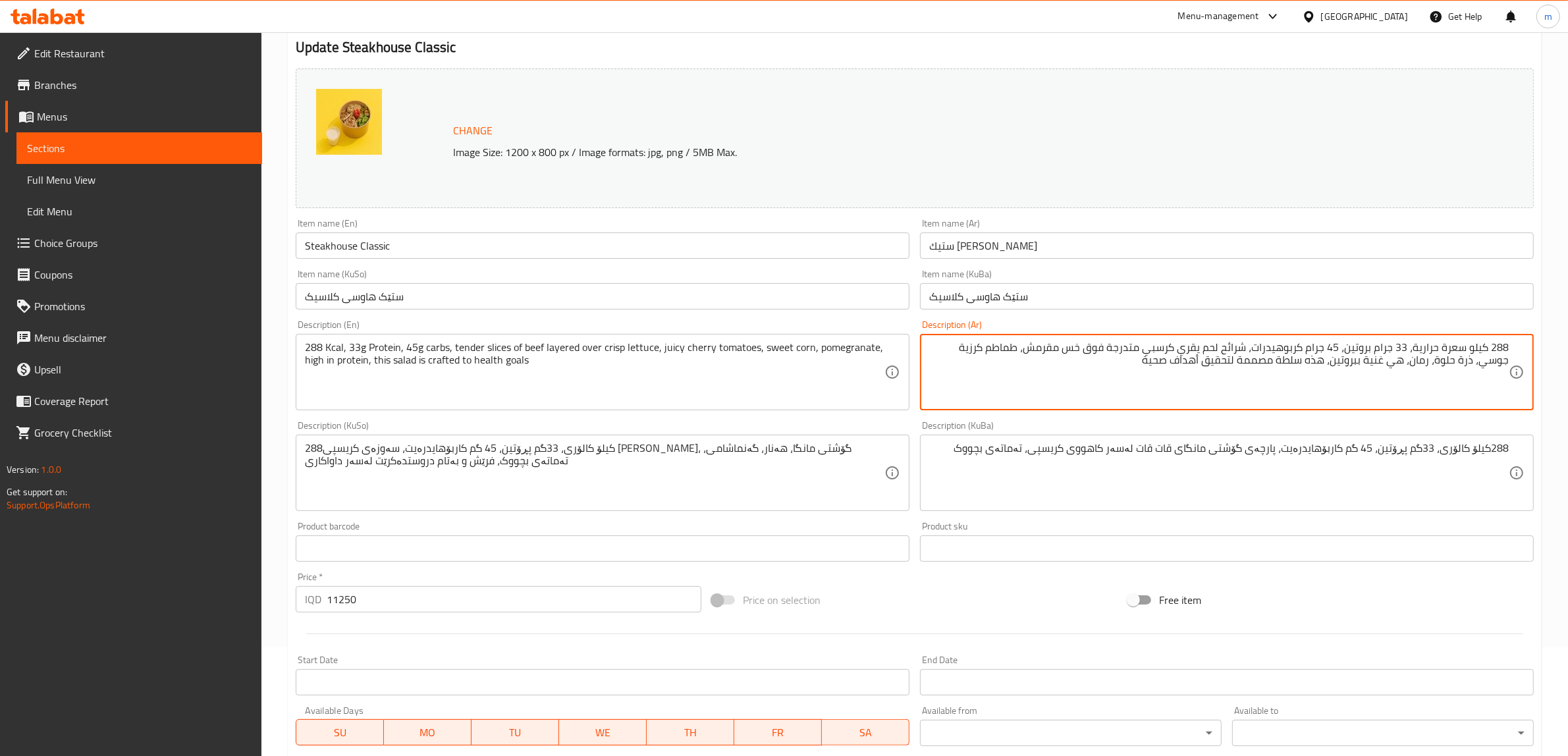
type textarea "288 كيلو سعرة حرارية، 33 جرام بروتين، 45 جرام كربوهيدرات، شرائح لحم يقري كرسبي …"
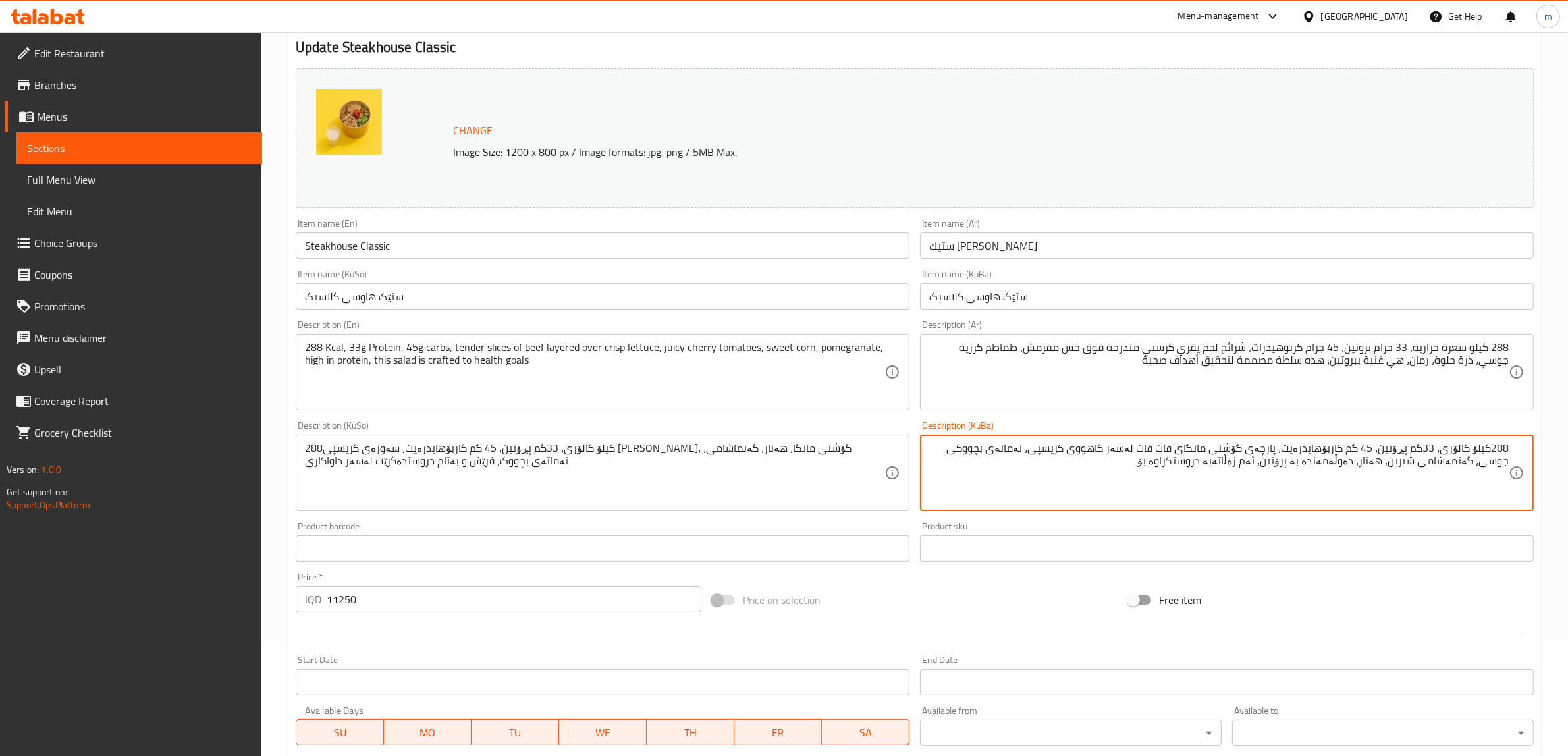
type textarea "288کیلۆ کالۆری، 33گم پڕۆتین، 45 گم کاربۆهایدرەیت، پارچەی گۆشتی مانگای قات قات ل…"
click at [1266, 357] on textarea "288 كيلو سعرة حرارية، 33 جرام بروتين، 45 جرام كربوهيدرات، شرائح لحم يقري كرسبي …" at bounding box center [1219, 372] width 580 height 62
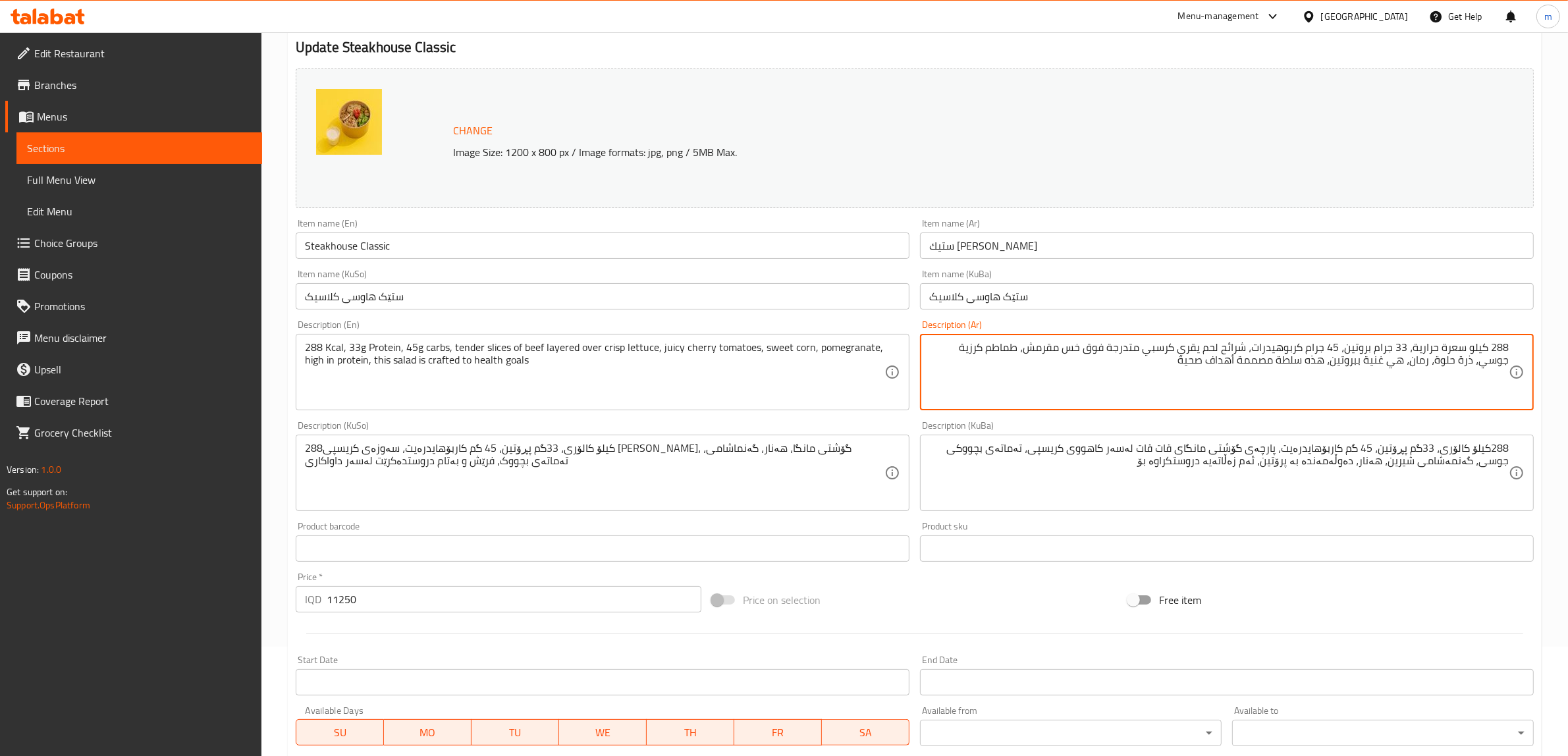
type textarea "288 كيلو سعرة حرارية، 33 جرام بروتين، 45 جرام كربوهيدرات، شرائح لحم يقري كرسبي …"
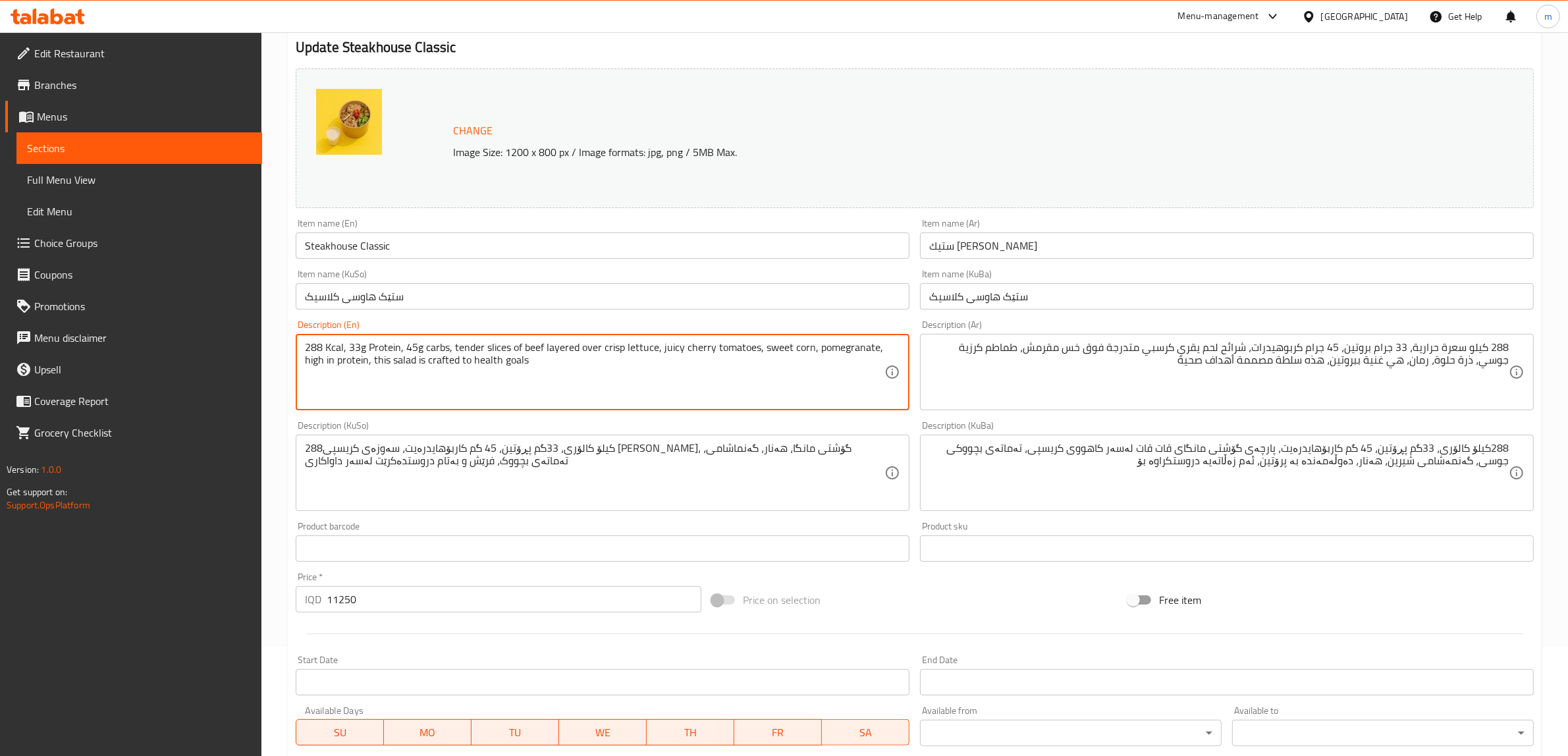
click at [518, 365] on textarea "288 Kcal, 33g Protein, 45g carbs, tender slices of beef layered over crisp lett…" at bounding box center [594, 372] width 580 height 62
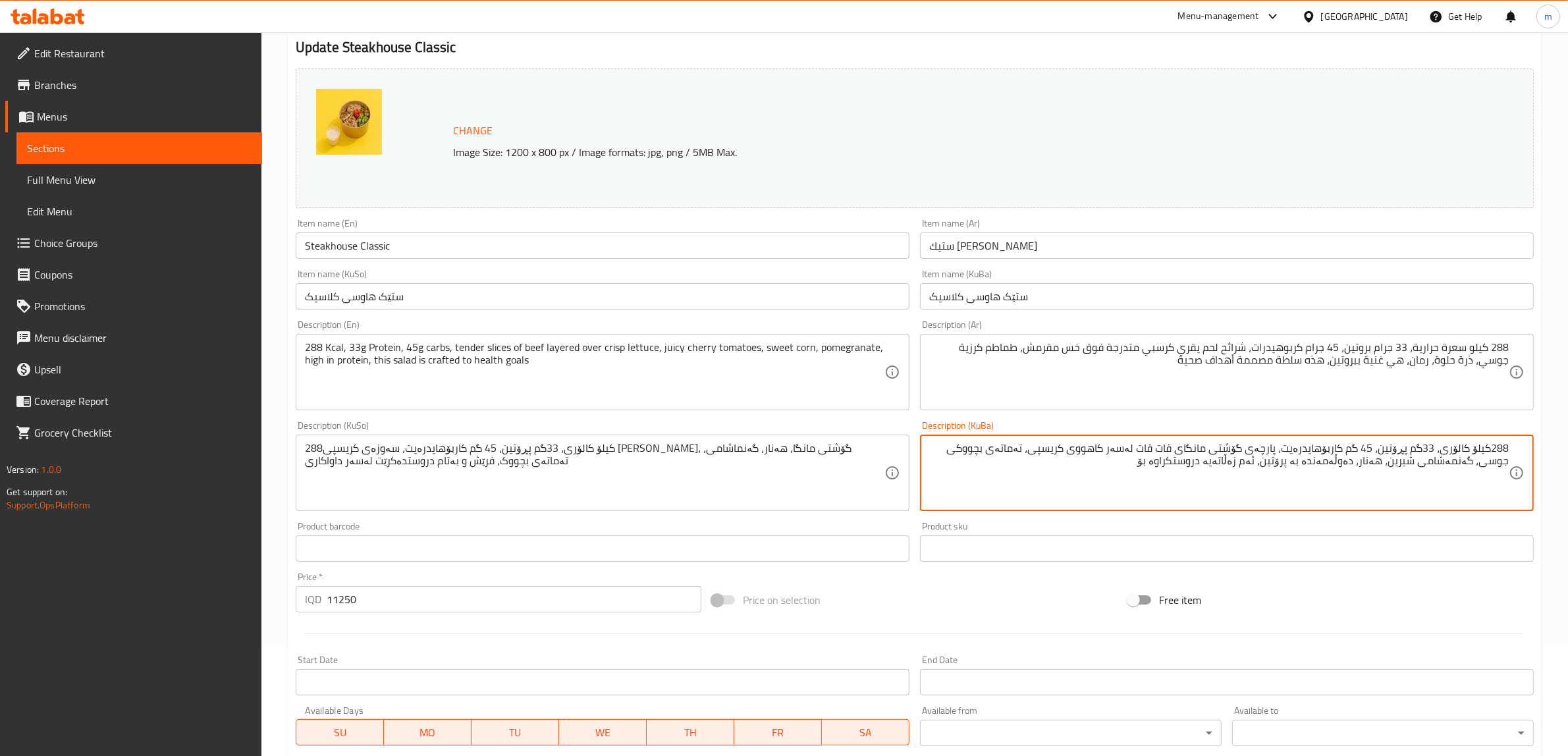
click at [1118, 460] on textarea "288کیلۆ کالۆری، 33گم پڕۆتین، 45 گم کاربۆهایدرەیت، پارچەی گۆشتی مانگای قات قات ل…" at bounding box center [1219, 473] width 580 height 62
type textarea "288کیلۆ کالۆری، 33گم پڕۆتین، 45 گم کاربۆهایدرەیت، پارچەی گۆشتی مانگای قات قات ل…"
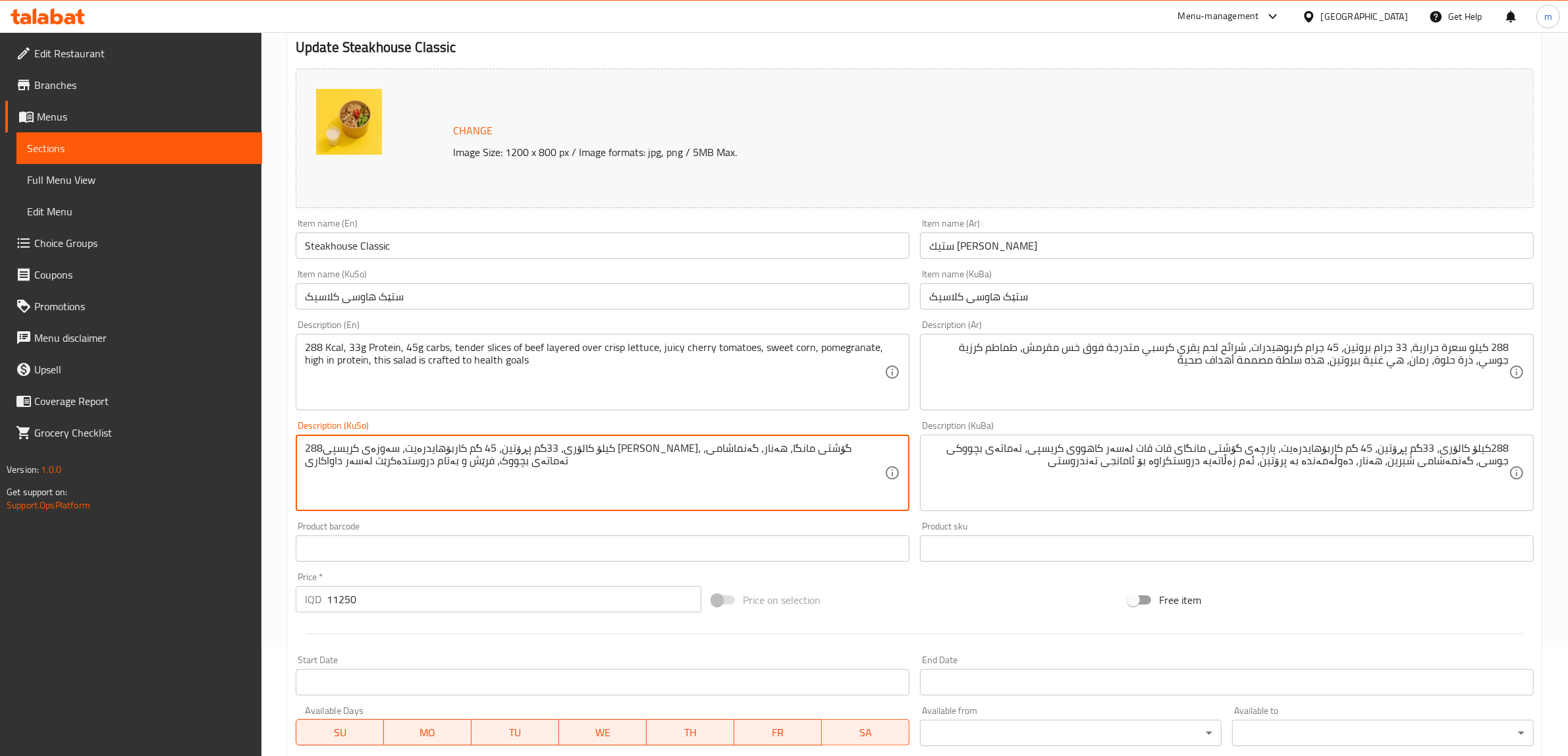
paste textarea "پارچەی گۆشتی مانگای قات قات لەسەر کاهووی کریسپی، تەماتەی بچووکی جوسی، گەنمەشامی…"
type textarea "288کیلۆ کالۆری، 33گم پڕۆتین، 45 گم کاربۆهایدرەیت، پارچەی گۆشتی مانگای قات قات ل…"
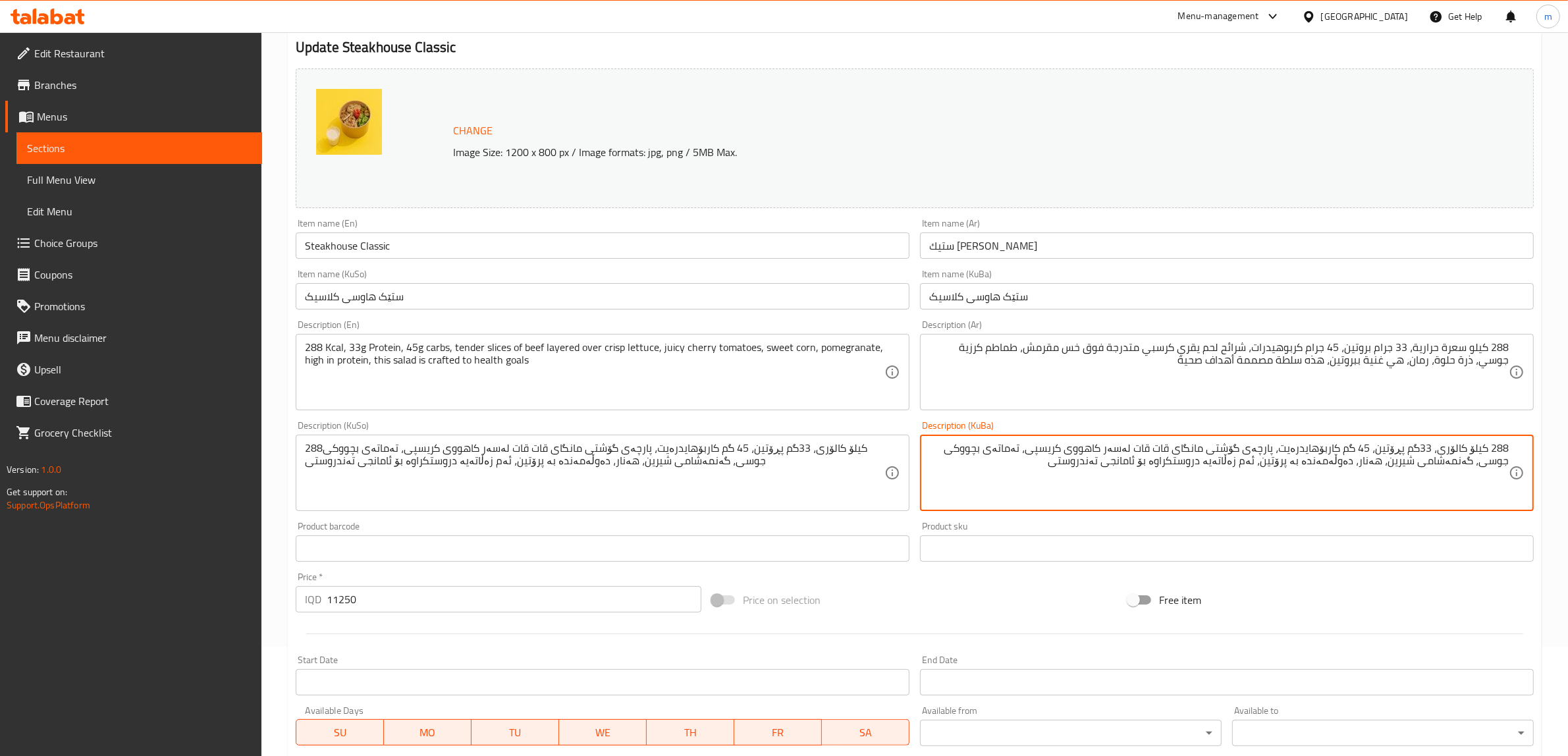
click at [1423, 449] on textarea "288 کیلۆ کالۆری، 33گم پڕۆتین، 45 گم کاربۆهایدرەیت، پارچەی گۆشتی مانگای قات قات …" at bounding box center [1219, 473] width 580 height 62
click at [1227, 340] on div "288 كيلو سعرة حرارية، 33 جرام بروتين، 45 جرام كربوهيدرات، شرائح لحم يقري كرسبي …" at bounding box center [1227, 372] width 614 height 76
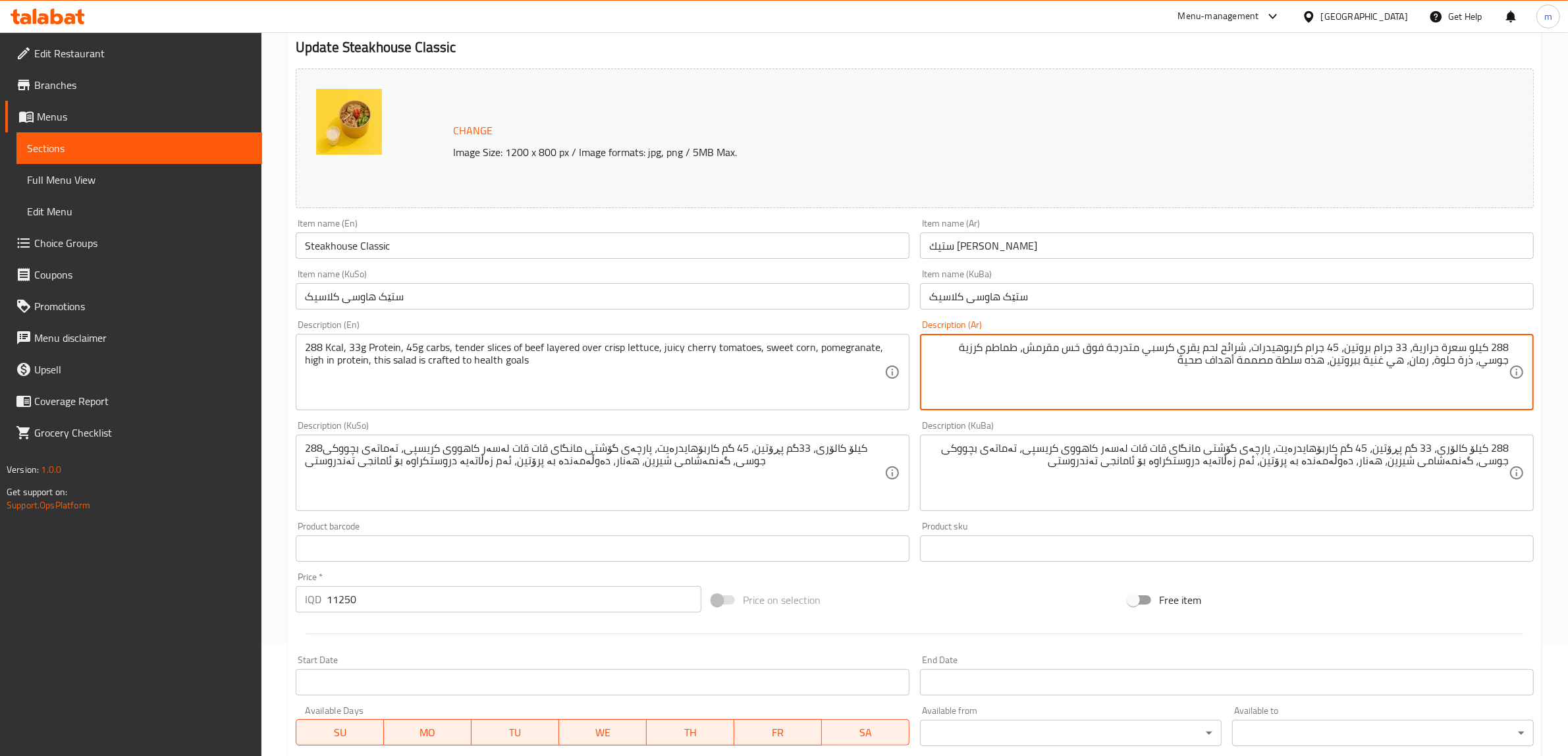
click at [1224, 344] on textarea "288 كيلو سعرة حرارية، 33 جرام بروتين، 45 جرام كربوهيدرات، شرائح لحم يقري كرسبي …" at bounding box center [1219, 372] width 580 height 62
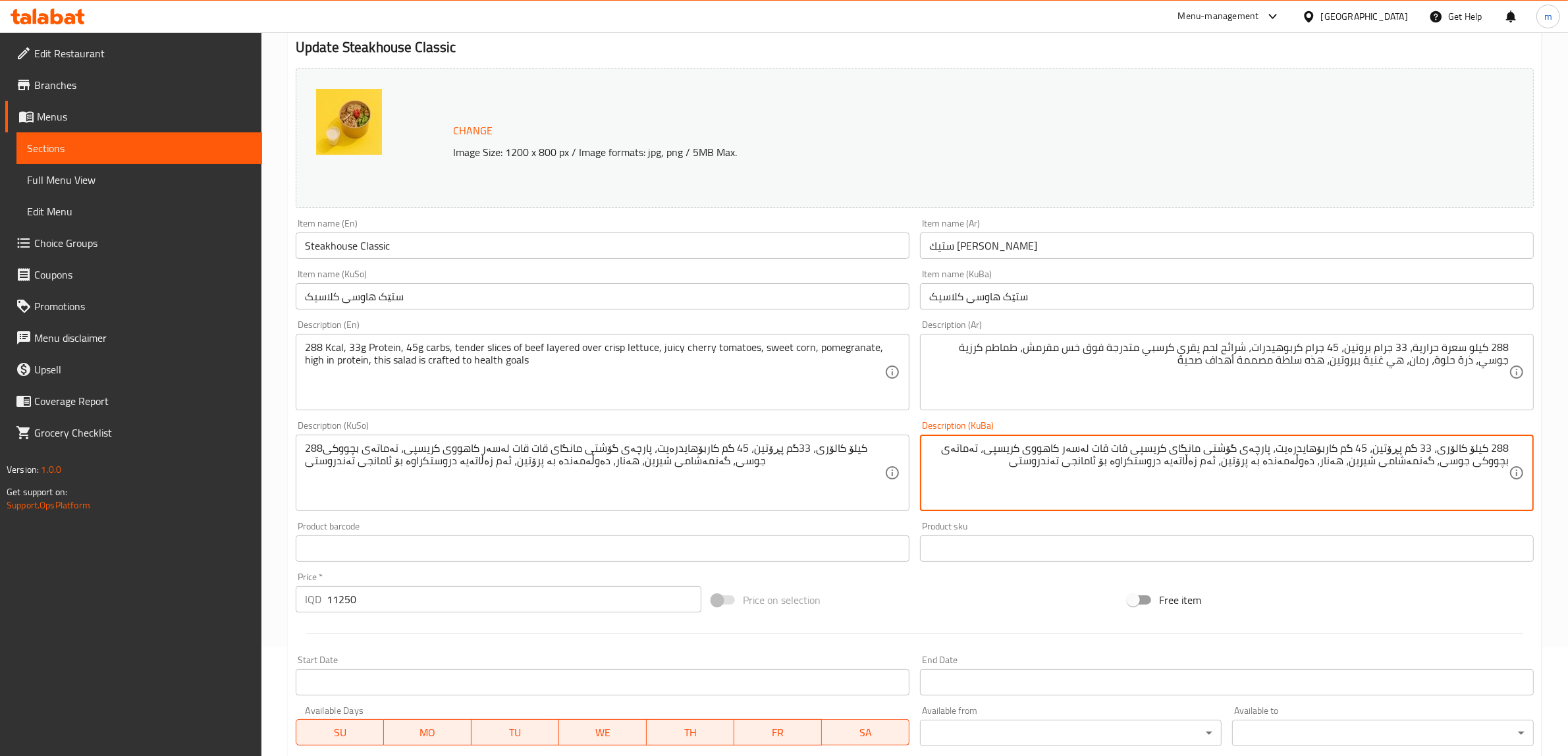
type textarea "288 کیلۆ کالۆری، 33 گم پڕۆتین، 45 گم کاربۆهایدرەیت، پارچەی گۆشتی مانگای کریسپی …"
click at [1159, 346] on textarea "288 كيلو سعرة حرارية، 33 جرام بروتين، 45 جرام كربوهيدرات، شرائح لحم يقري كرسبي …" at bounding box center [1219, 372] width 580 height 62
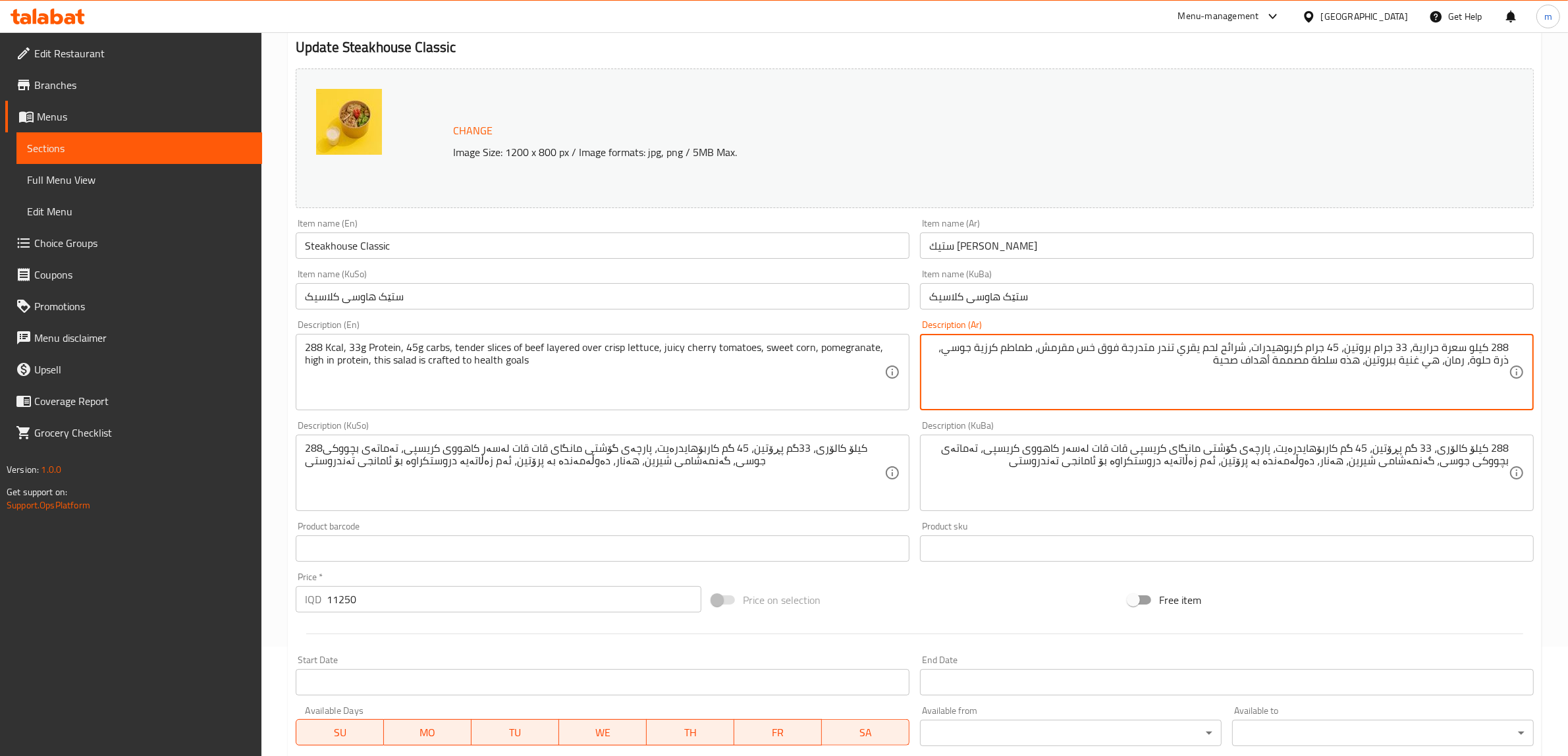
click at [1166, 349] on textarea "288 كيلو سعرة حرارية، 33 جرام بروتين، 45 جرام كربوهيدرات، شرائح لحم يقري تندر م…" at bounding box center [1219, 372] width 580 height 62
click at [1173, 346] on textarea "288 كيلو سعرة حرارية، 33 جرام بروتين، 45 جرام كربوهيدرات، شرائح لحم يقري تندر م…" at bounding box center [1219, 372] width 580 height 62
click at [1251, 346] on textarea "288 كيلو سعرة حرارية، 33 جرام بروتين، 45 جرام كربوهيدرات، شرائح لحم يقري متدرجة…" at bounding box center [1219, 372] width 580 height 62
paste textarea "تندر"
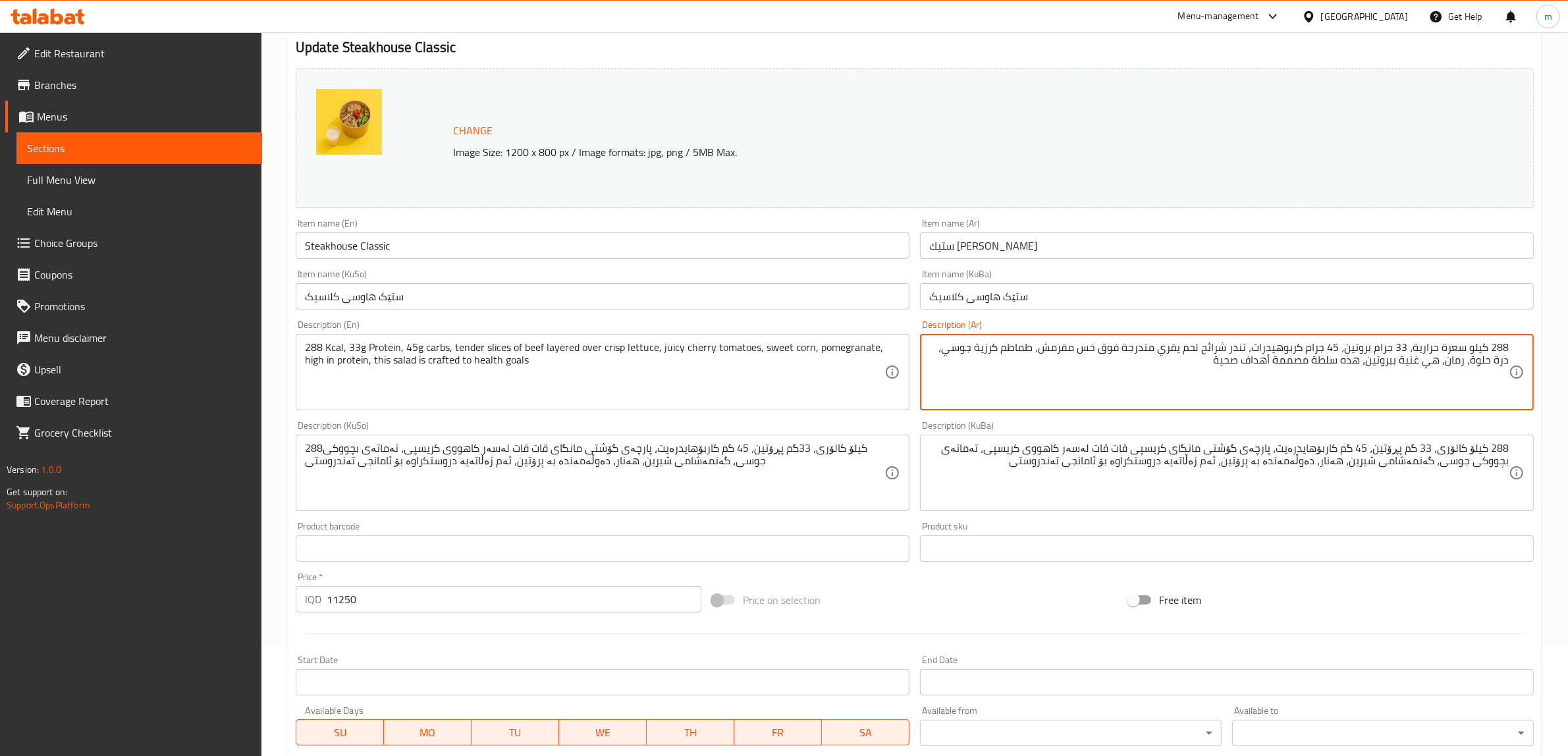
type textarea "288 كيلو سعرة حرارية، 33 جرام بروتين، 45 جرام كربوهيدرات، تندر شرائح لحم يقري م…"
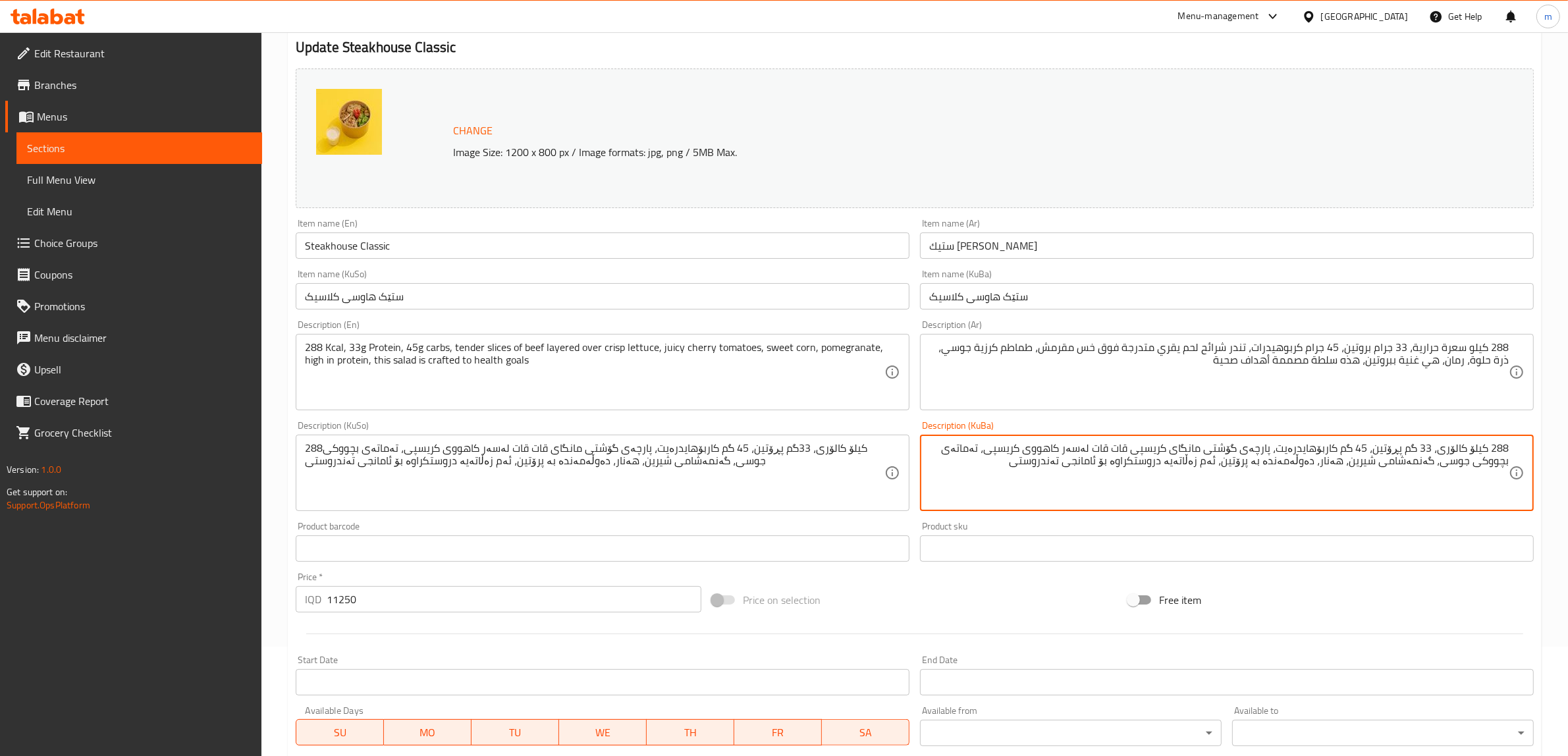
click at [1268, 448] on textarea "288 کیلۆ کالۆری، 33 گم پڕۆتین، 45 گم کاربۆهایدرەیت، پارچەی گۆشتی مانگای کریسپی …" at bounding box center [1219, 473] width 580 height 62
click at [1173, 446] on textarea "288 کیلۆ کالۆری، 33 گم پڕۆتین، 45 گم کاربۆهایدرەیت، تەندەری گۆشتی مانگای کریسپی…" at bounding box center [1219, 473] width 580 height 62
click at [1253, 446] on textarea "288 کیلۆ کالۆری، 33 گم پڕۆتین، 45 گم کاربۆهایدرەیت، تەندەری گۆشتی مانگای قات قا…" at bounding box center [1219, 473] width 580 height 62
click at [1249, 445] on textarea "288 کیلۆ کالۆری، 33 گم پڕۆتین، 45 گم کاربۆهایدرەیت، تەندەری گۆشتی مانگای قات قا…" at bounding box center [1219, 473] width 580 height 62
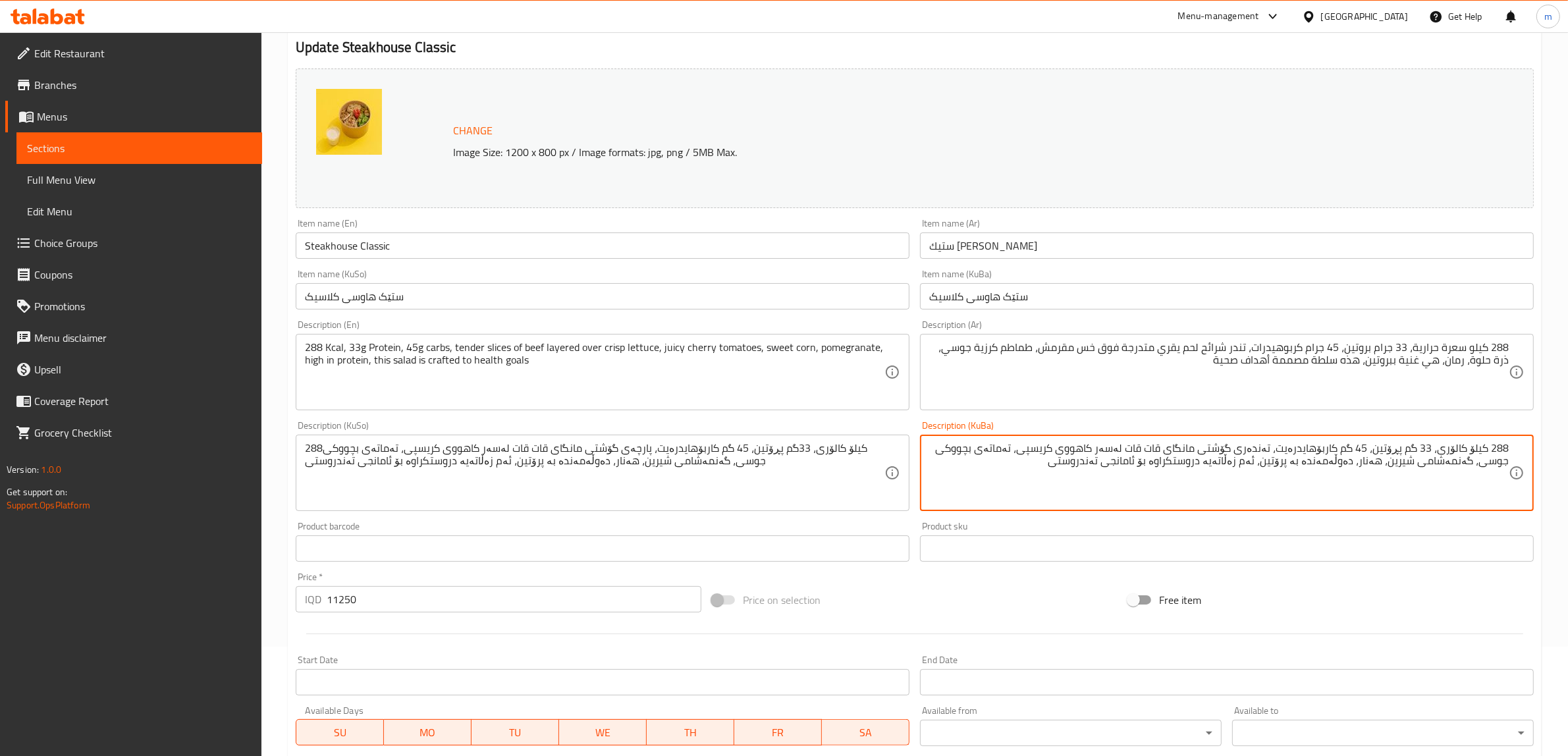
type textarea "288 کیلۆ کالۆری، 33 گم پڕۆتین، 45 گم کاربۆهایدرەیت، تەندەری گۆشتی مانگای قات قا…"
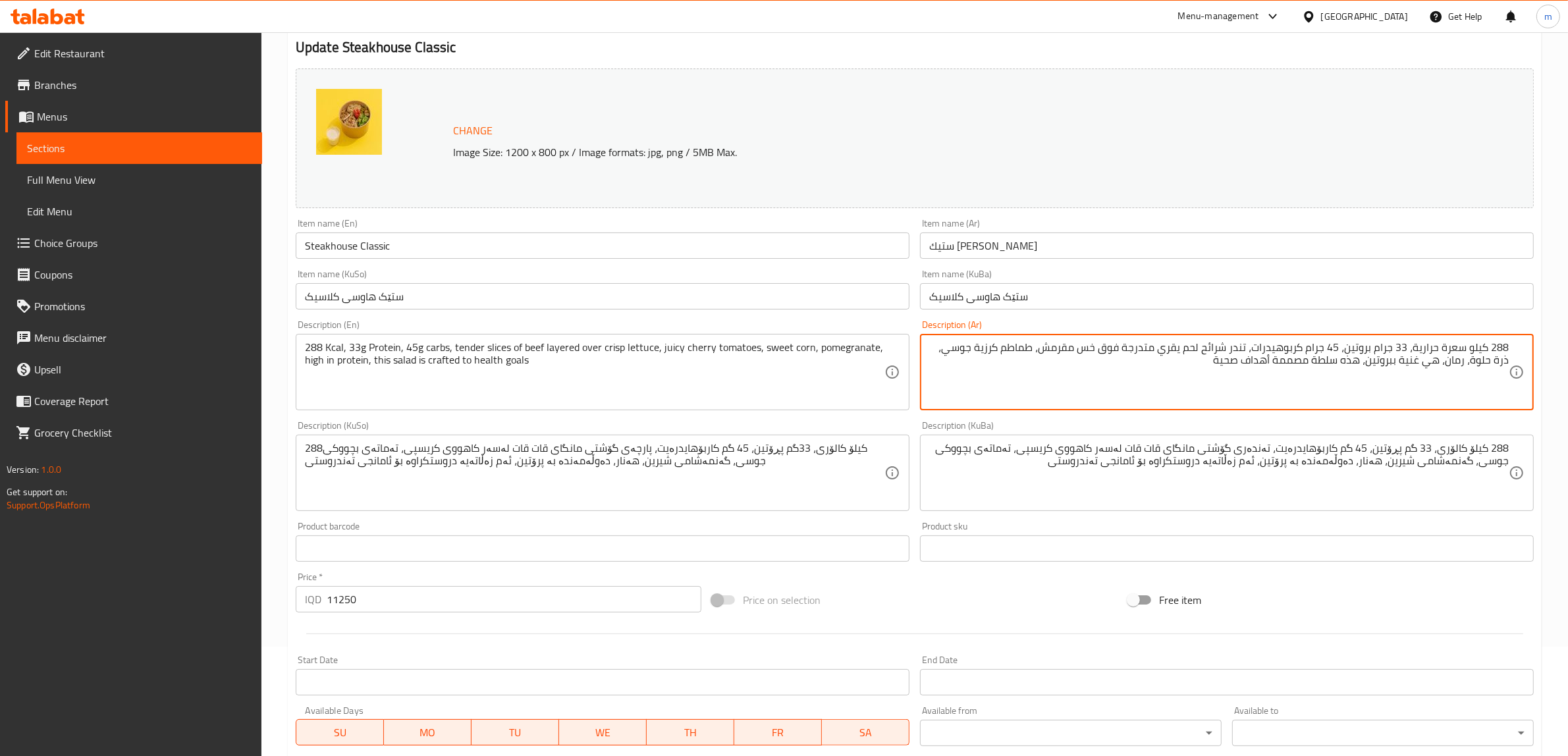
click at [1252, 350] on textarea "288 كيلو سعرة حرارية، 33 جرام بروتين، 45 جرام كربوهيدرات، تندر شرائح لحم يقري م…" at bounding box center [1219, 372] width 580 height 62
type textarea "288 كيلو سعرة حرارية، 33 جرام بروتين، 45 جرام كربوهيدرات، قطع تندر شرائح لحم يق…"
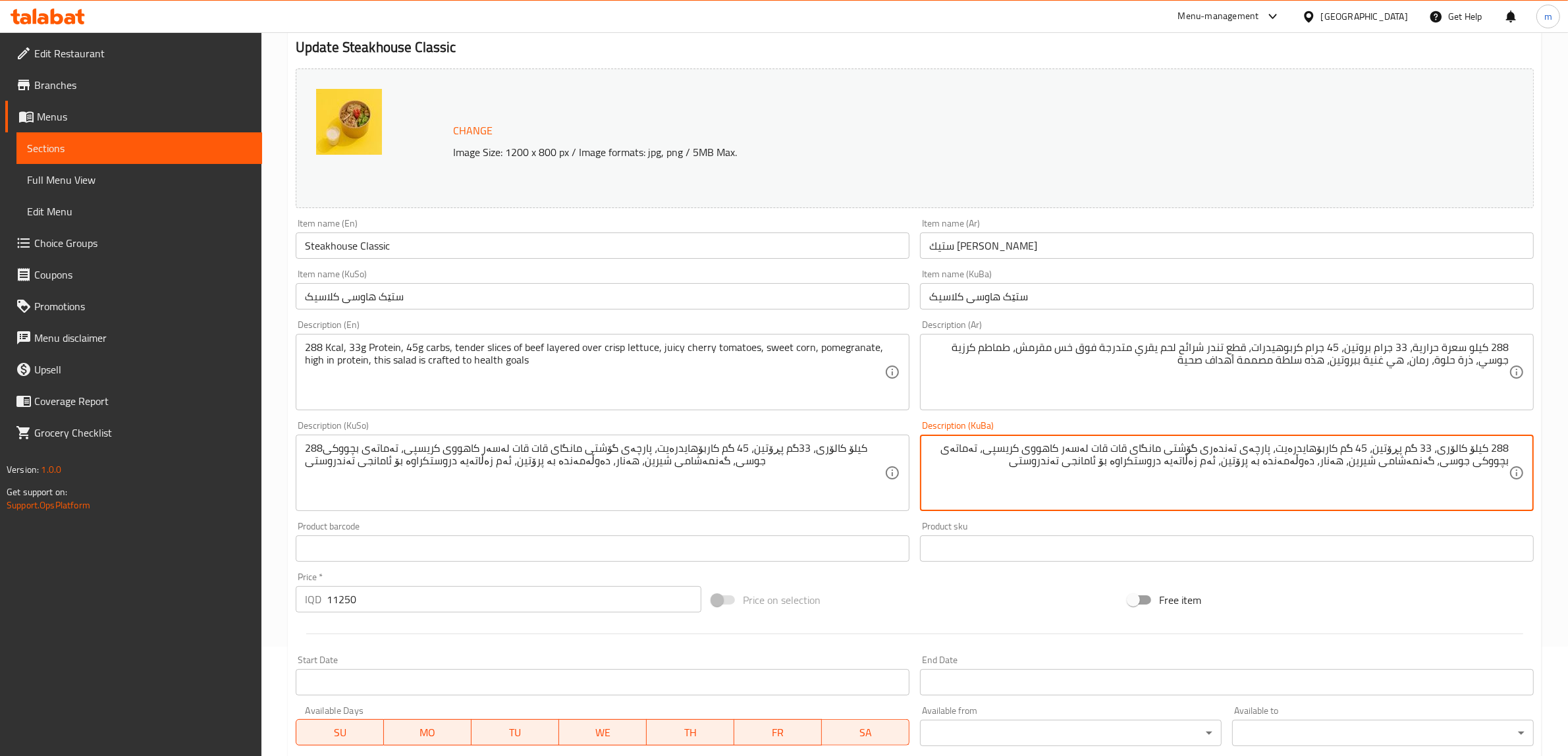
type textarea "288 کیلۆ کالۆری، 33 گم پڕۆتین، 45 گم کاربۆهایدرەیت، پارچەی تەندەری گۆشتی مانگای…"
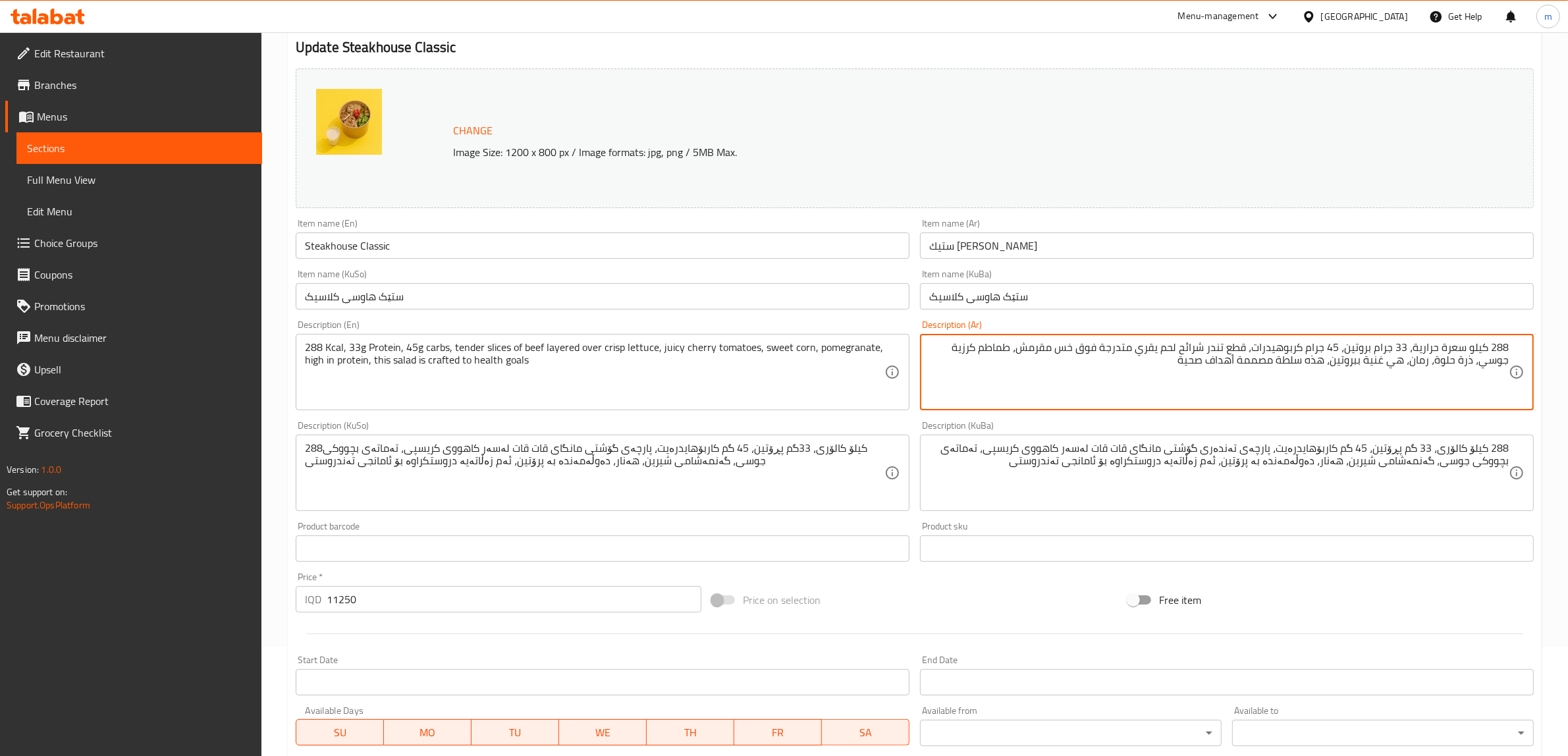
click at [1236, 347] on textarea "288 كيلو سعرة حرارية، 33 جرام بروتين، 45 جرام كربوهيدرات، قطع تندر شرائح لحم يق…" at bounding box center [1219, 372] width 580 height 62
click at [1240, 346] on textarea "288 كيلو سعرة حرارية، 33 جرام بروتين، 45 جرام كربوهيدرات، تندر شرائح لحم يقري م…" at bounding box center [1219, 372] width 580 height 62
click at [1223, 349] on textarea "288 كيلو سعرة حرارية، 33 جرام بروتين، 45 جرام كربوهيدرات، شرائح لحم يقري متدرجة…" at bounding box center [1219, 372] width 580 height 62
paste textarea "تندر"
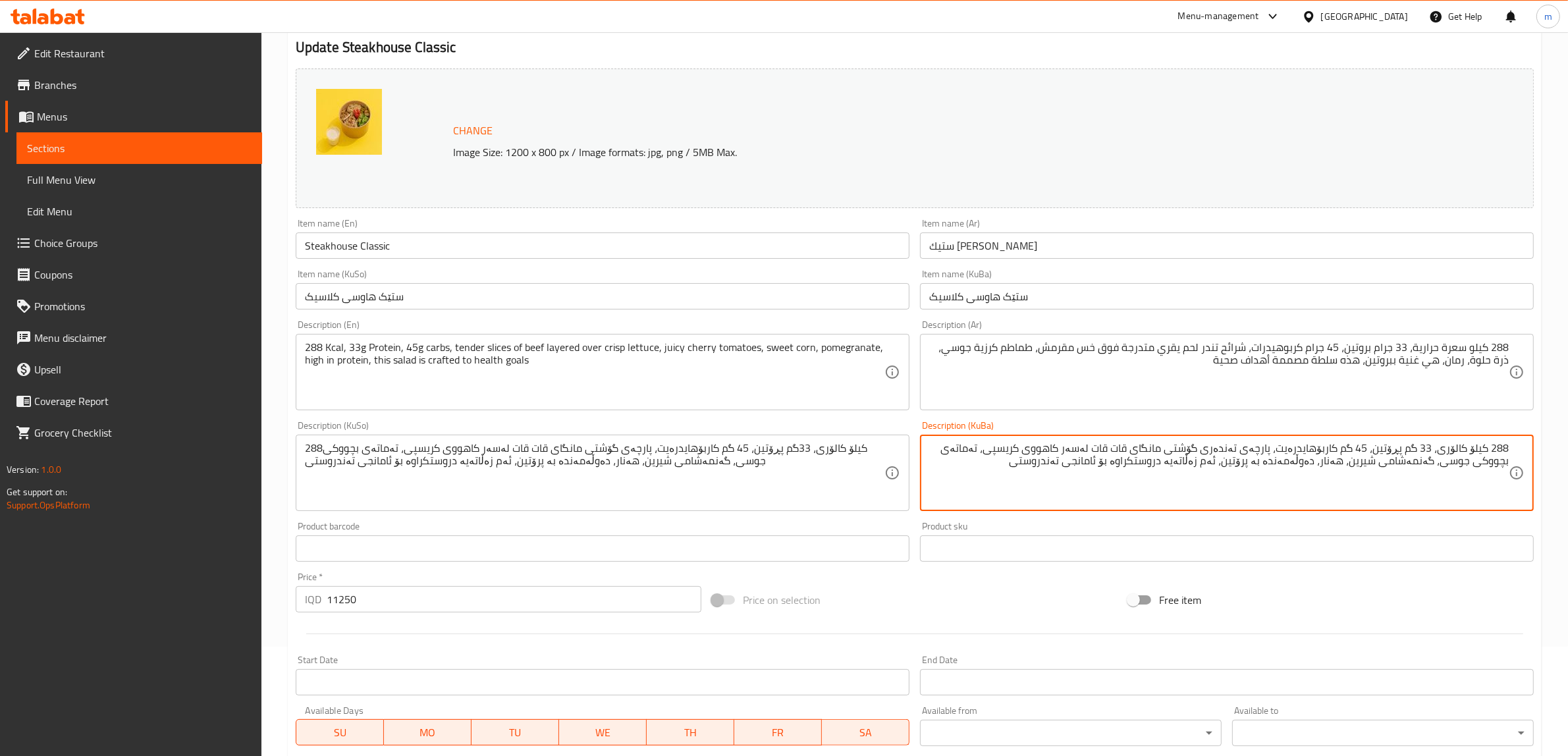
click at [1263, 448] on textarea "288 کیلۆ کالۆری، 33 گم پڕۆتین، 45 گم کاربۆهایدرەیت، پارچەی تەندەری گۆشتی مانگای…" at bounding box center [1219, 473] width 580 height 62
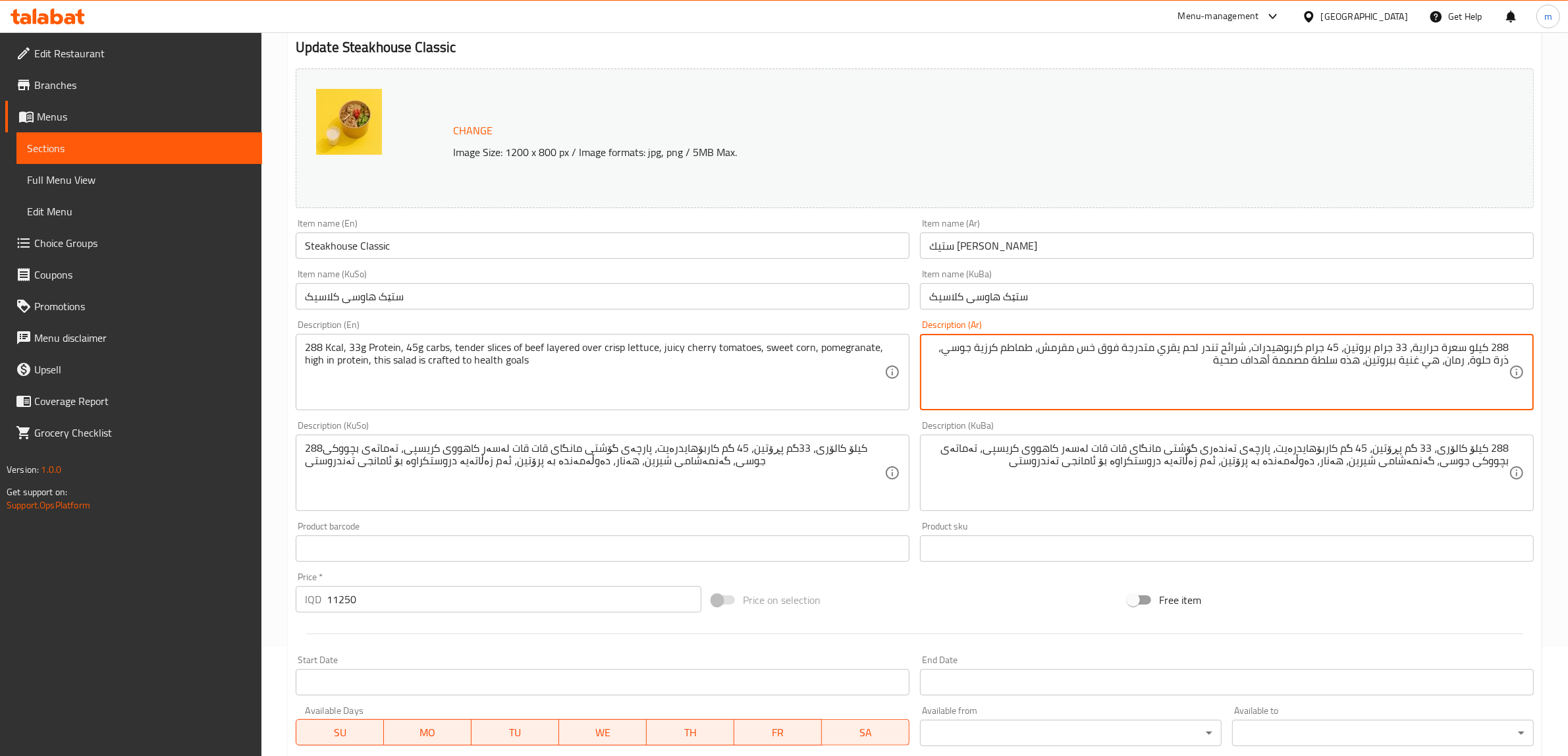
click at [1451, 364] on textarea "288 كيلو سعرة حرارية، 33 جرام بروتين، 45 جرام كربوهيدرات، شرائح تندر لحم يقري م…" at bounding box center [1219, 372] width 580 height 62
click at [1444, 359] on textarea "288 كيلو سعرة حرارية، 33 جرام بروتين، 45 جرام كربوهيدرات، شرائح تندر لحم يقري م…" at bounding box center [1219, 372] width 580 height 62
type textarea "288 كيلو سعرة حرارية، 33 جرام بروتين، 45 جرام كربوهيدرات، شرائح تندر لحم يقري م…"
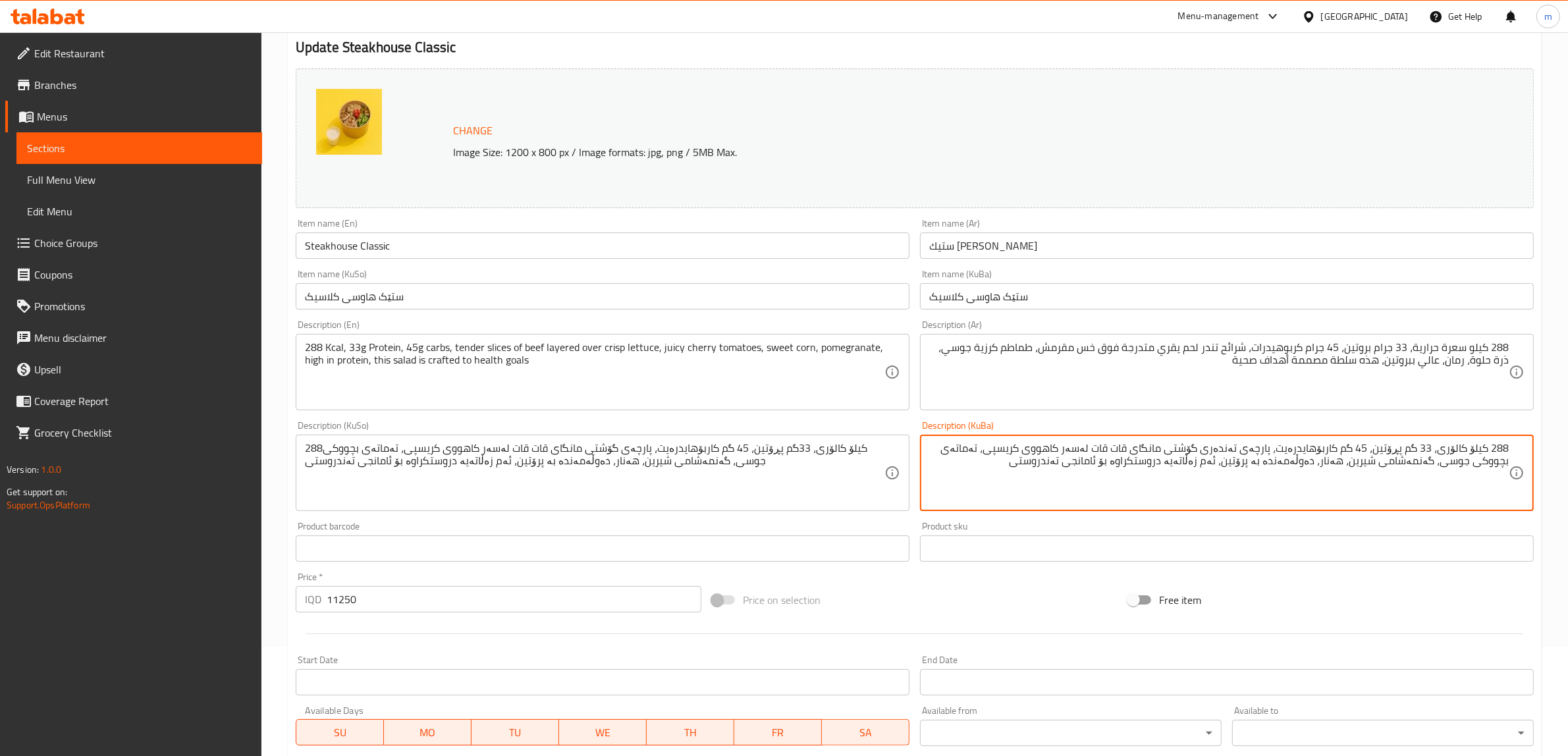
click at [1338, 464] on textarea "288 کیلۆ کالۆری، 33 گم پڕۆتین، 45 گم کاربۆهایدرەیت، پارچەی تەندەری گۆشتی مانگای…" at bounding box center [1219, 473] width 580 height 62
type textarea "288 کیلۆ کالۆری، 33 گم پڕۆتین، 45 گم کاربۆهایدرەیت، پارچەی تەندەری گۆشتی مانگای…"
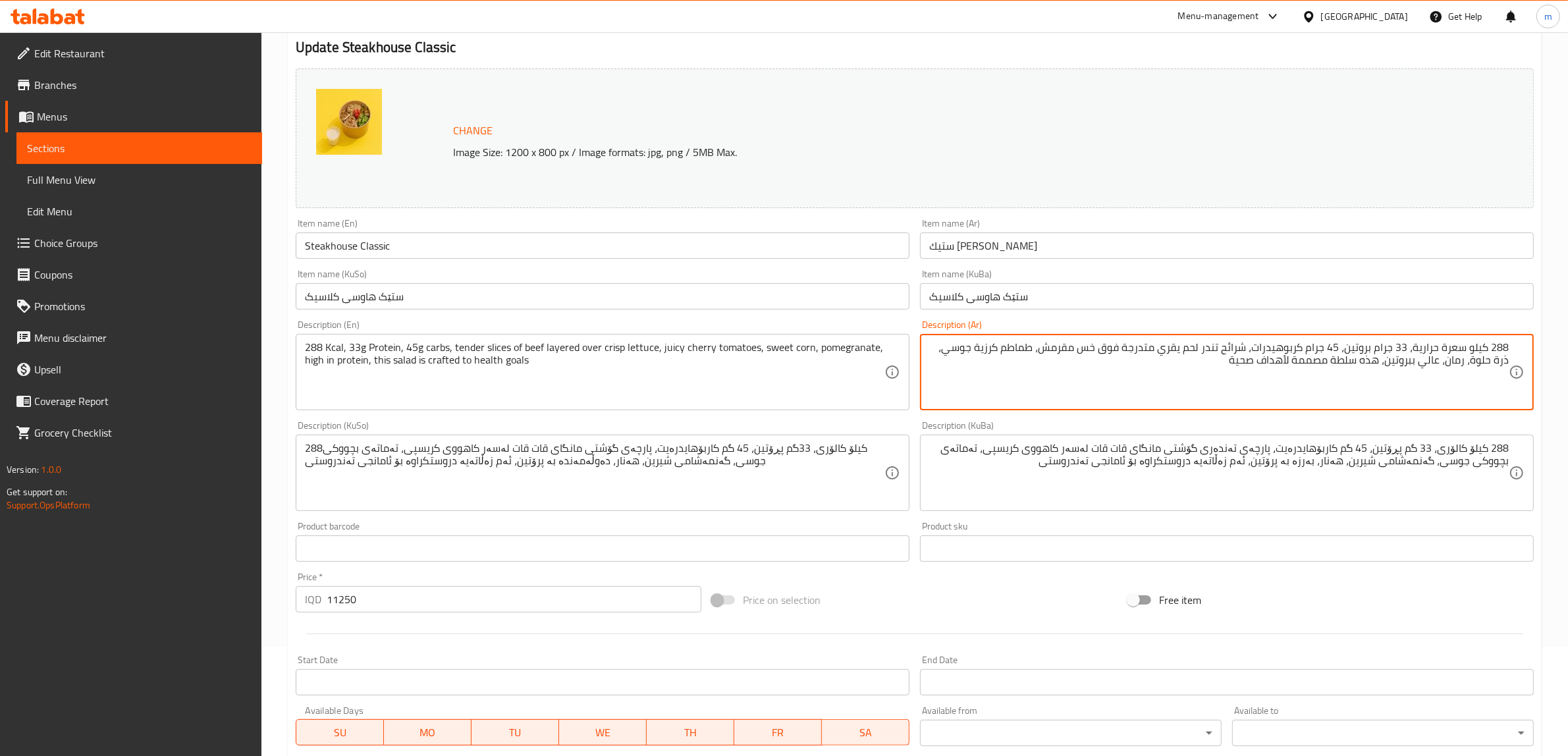
type textarea "288 كيلو سعرة حرارية، 33 جرام بروتين، 45 جرام كربوهيدرات، شرائح تندر لحم يقري م…"
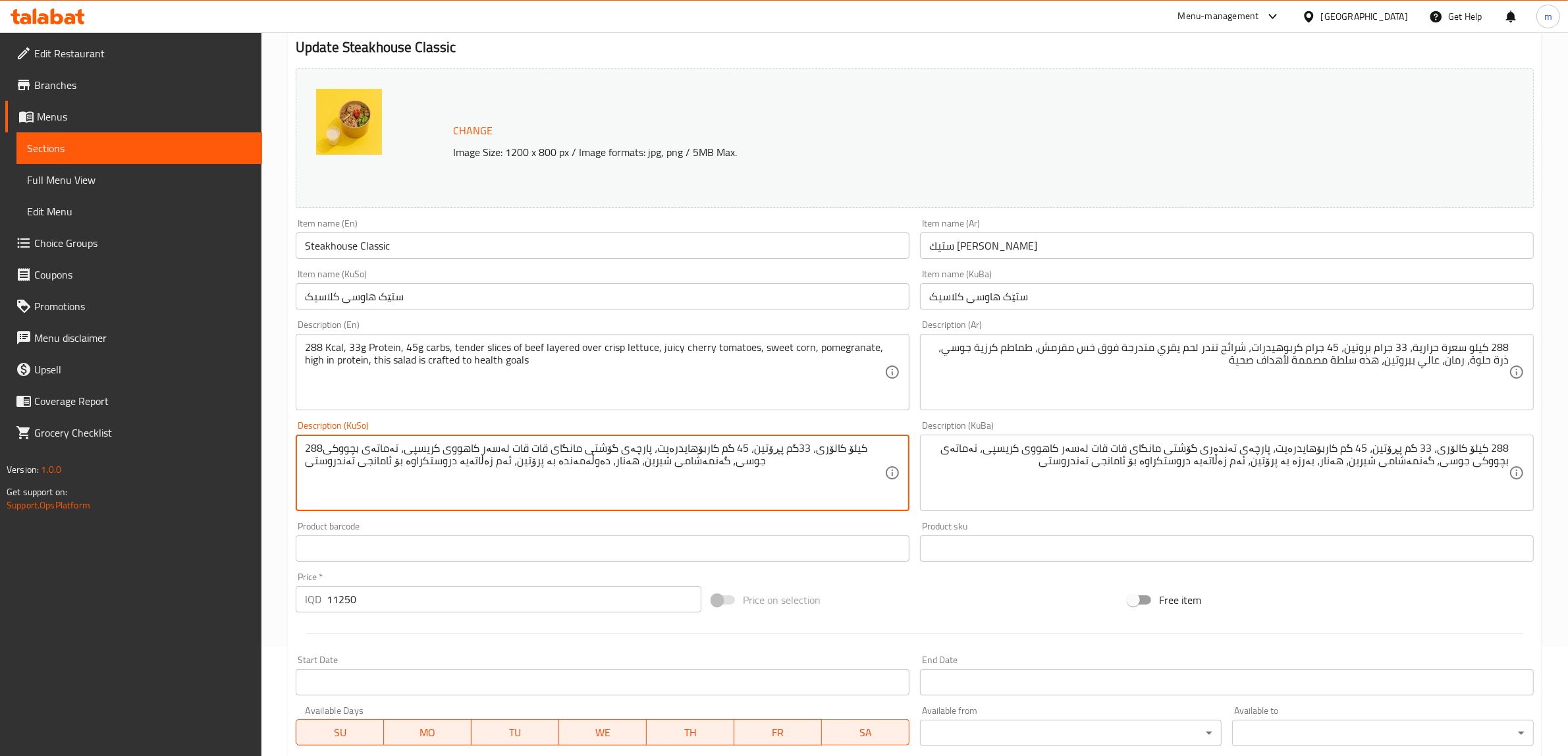
paste textarea "کیلۆ کالۆری، 33 گم پڕۆتین، 45 گم کاربۆهایدرەیت، پارچەی تەندەری گۆشتی مانگای قات…"
type textarea "288 کیلۆ کالۆری، 33 گم پڕۆتین، 45 گم کاربۆهایدرەیت، پارچەی تەندەری گۆشتی مانگای…"
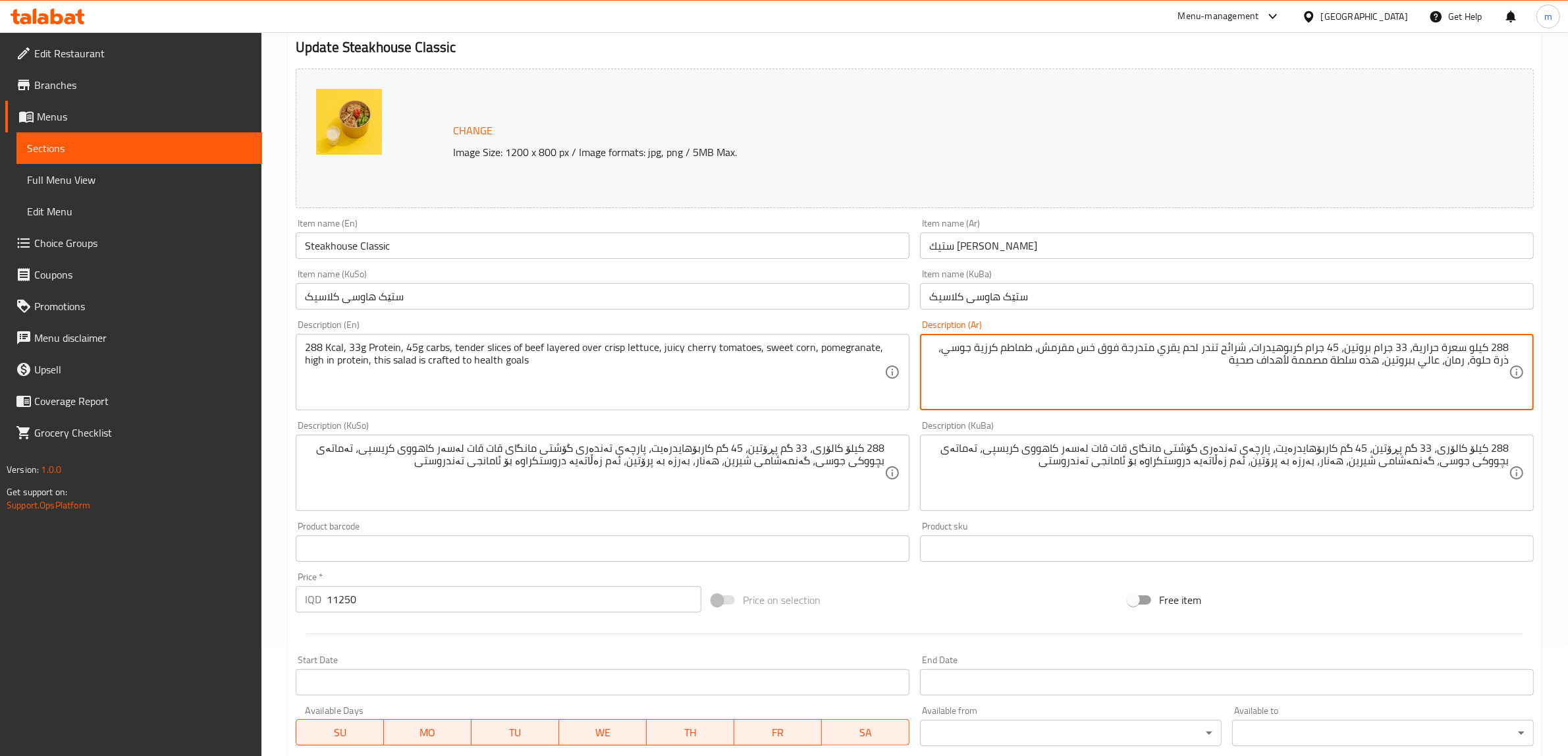
click at [1319, 382] on textarea "288 كيلو سعرة حرارية، 33 جرام بروتين، 45 جرام كربوهيدرات، شرائح تندر لحم يقري م…" at bounding box center [1219, 372] width 580 height 62
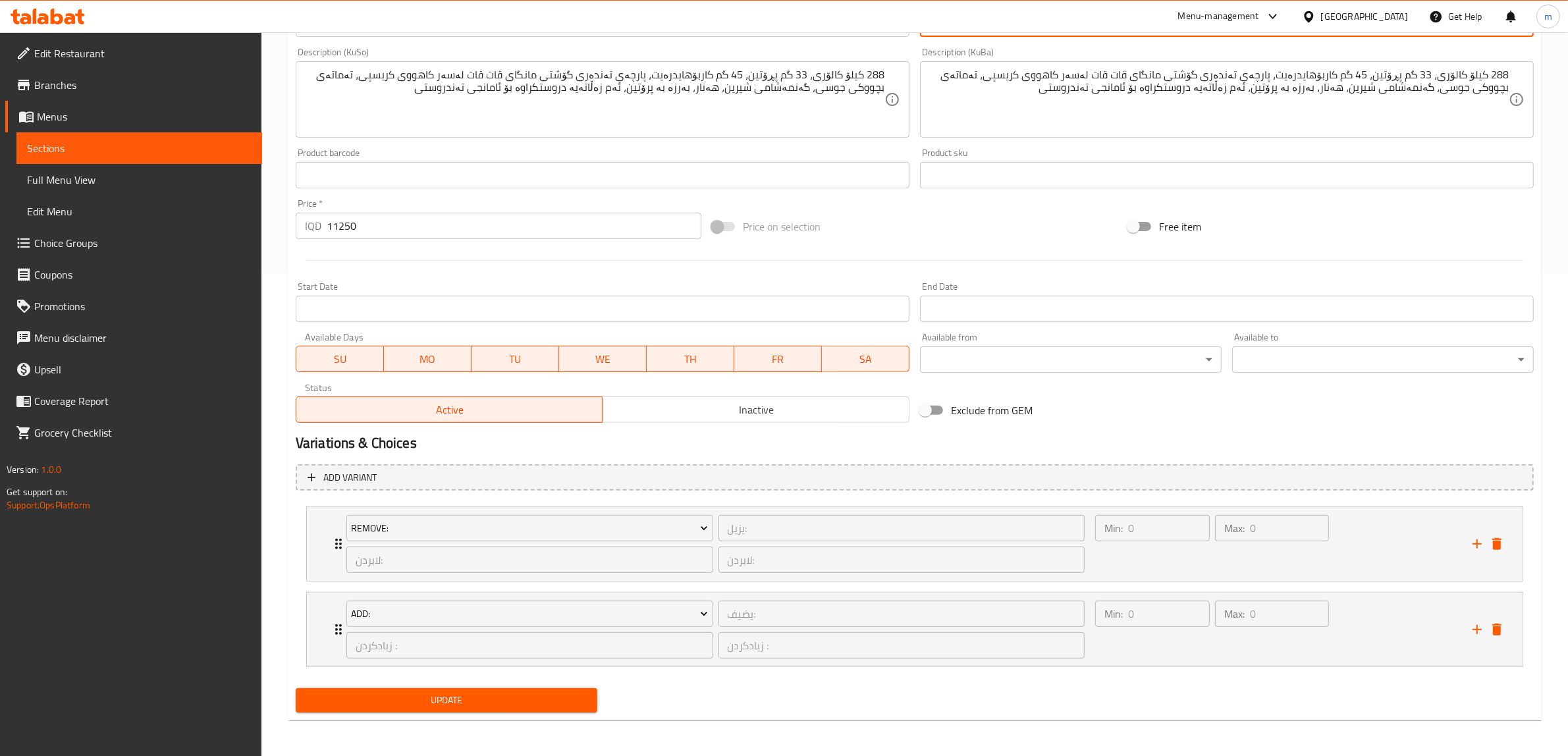
scroll to position [484, 0]
click at [333, 626] on icon "Expand" at bounding box center [338, 628] width 16 height 16
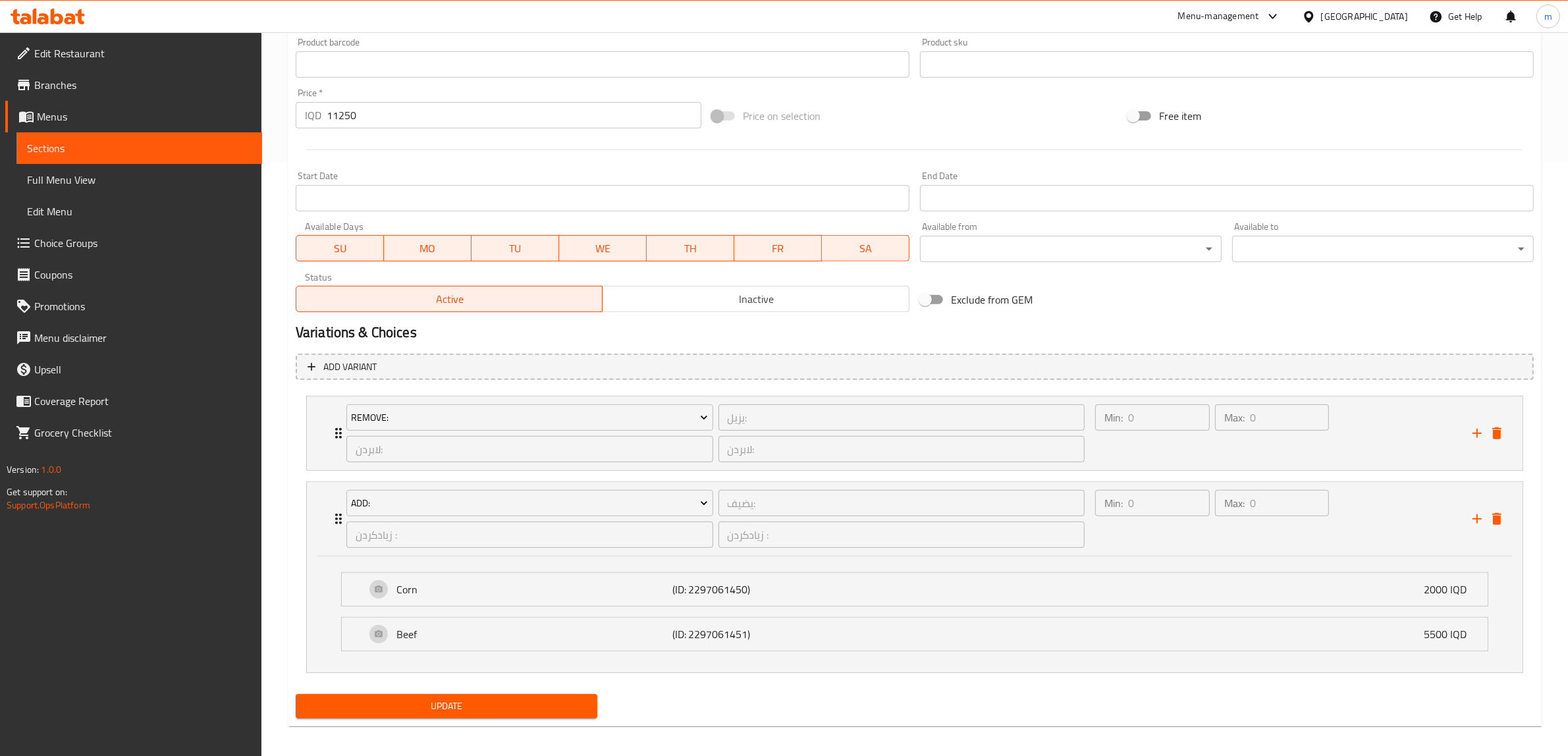
scroll to position [600, 0]
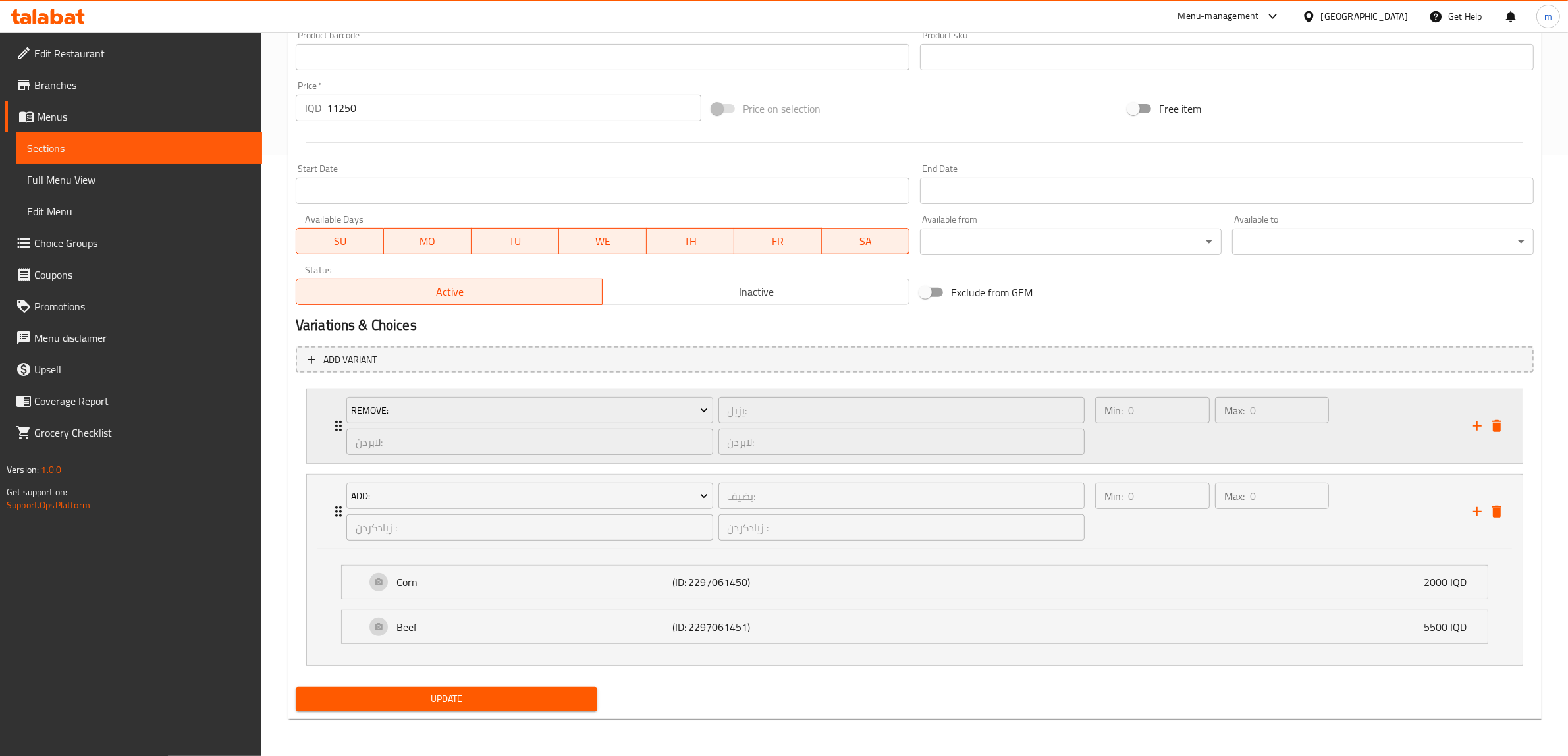
click at [337, 421] on icon "Expand" at bounding box center [338, 426] width 7 height 11
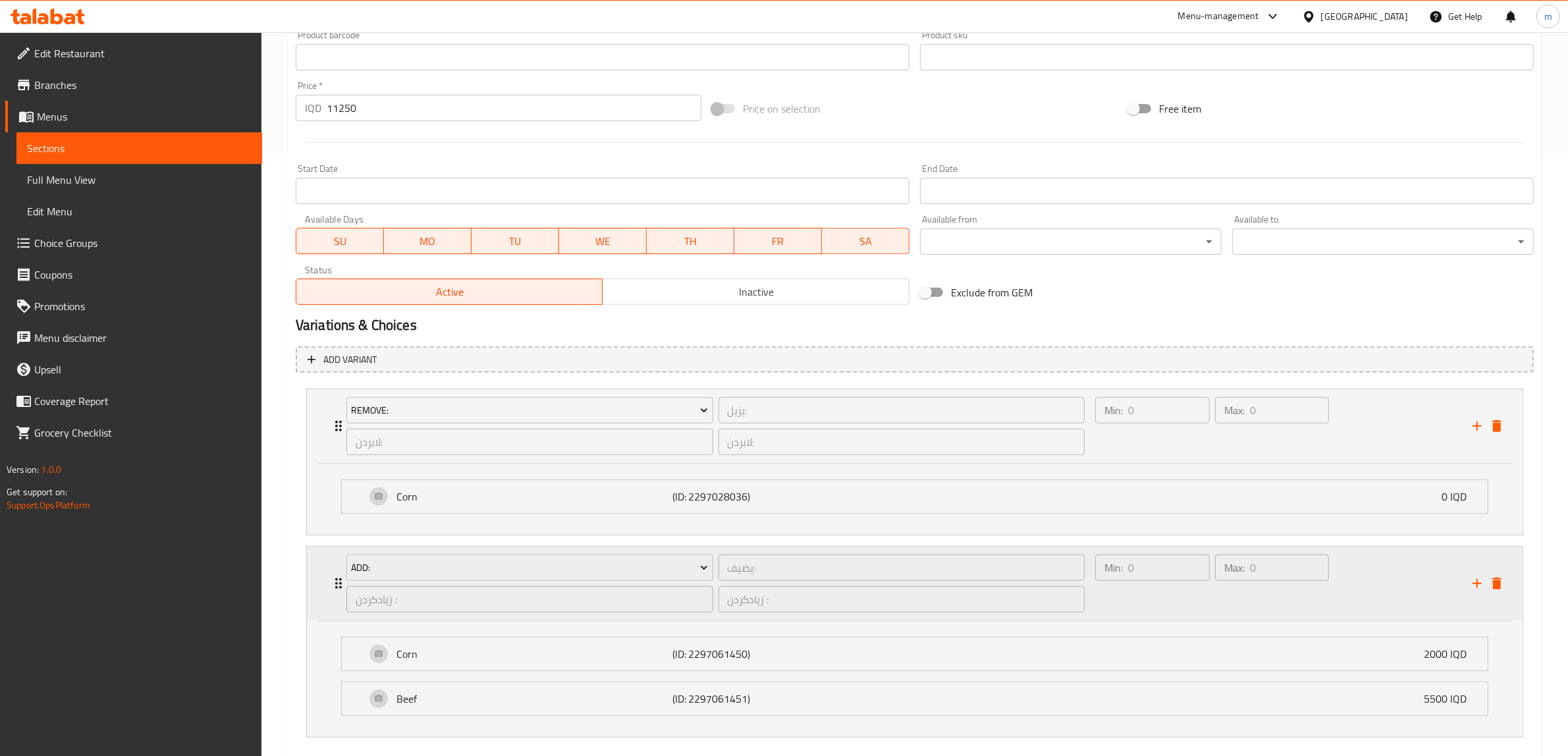
click at [1497, 585] on icon "delete" at bounding box center [1497, 583] width 10 height 12
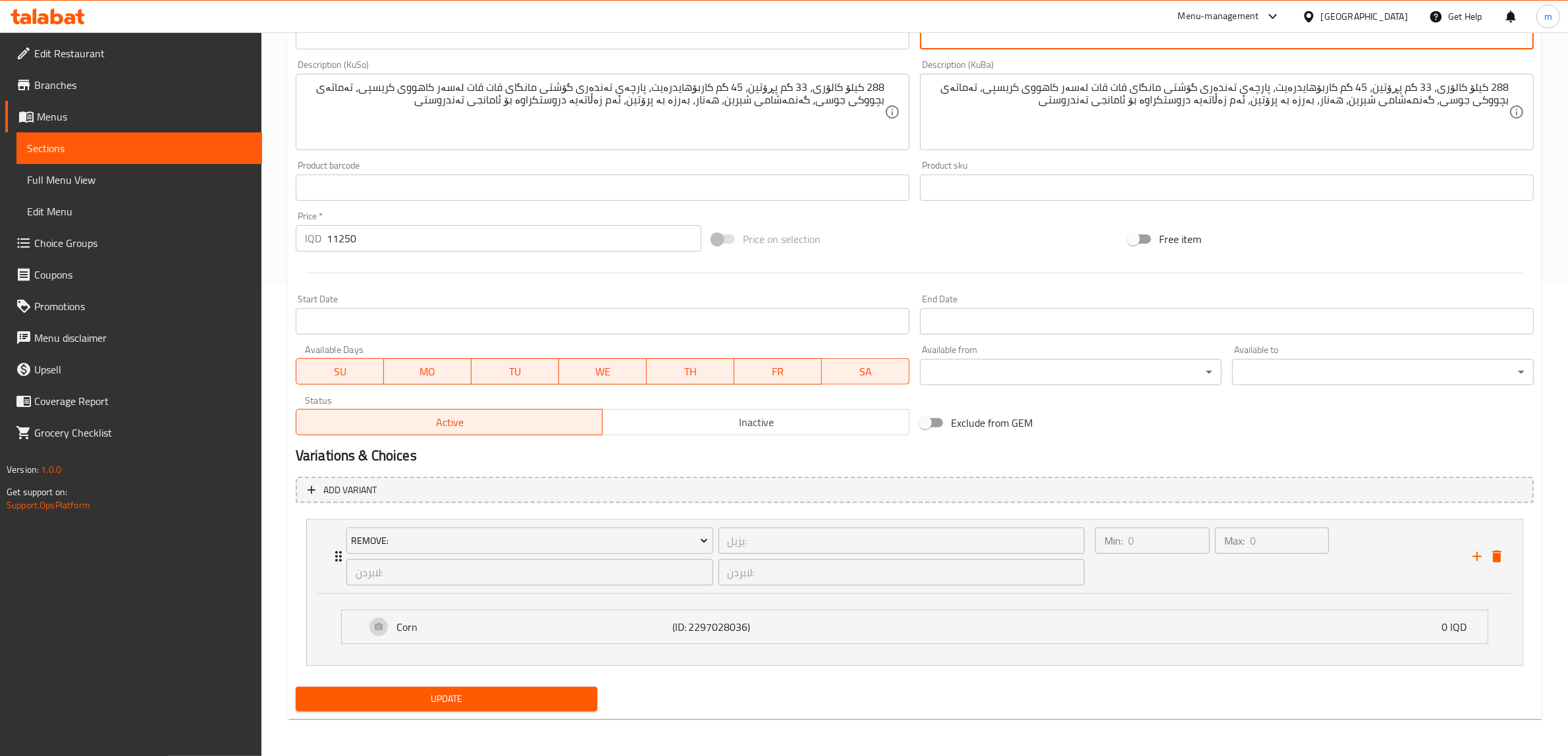
scroll to position [469, 0]
click at [1499, 550] on icon "delete" at bounding box center [1497, 557] width 16 height 16
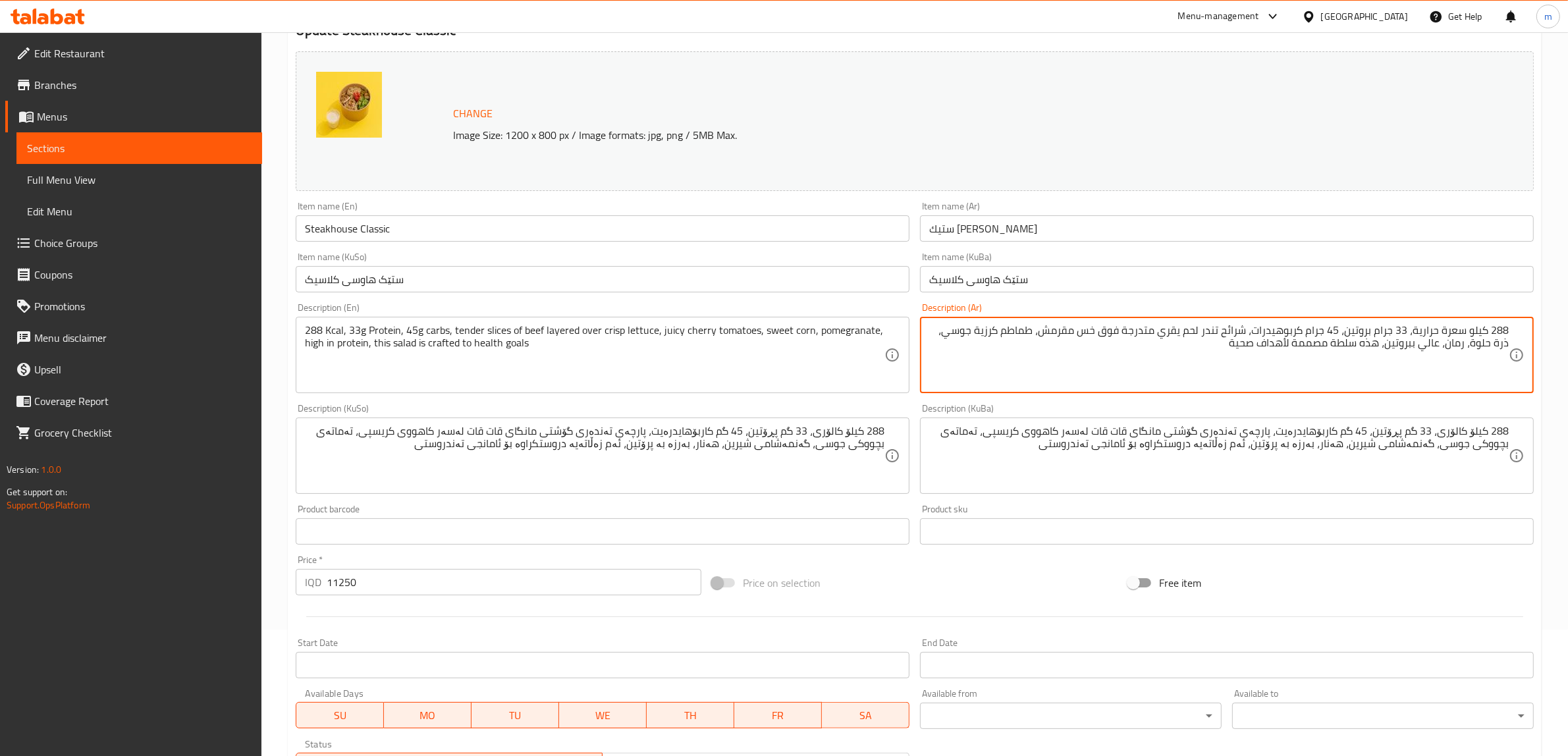
scroll to position [69, 0]
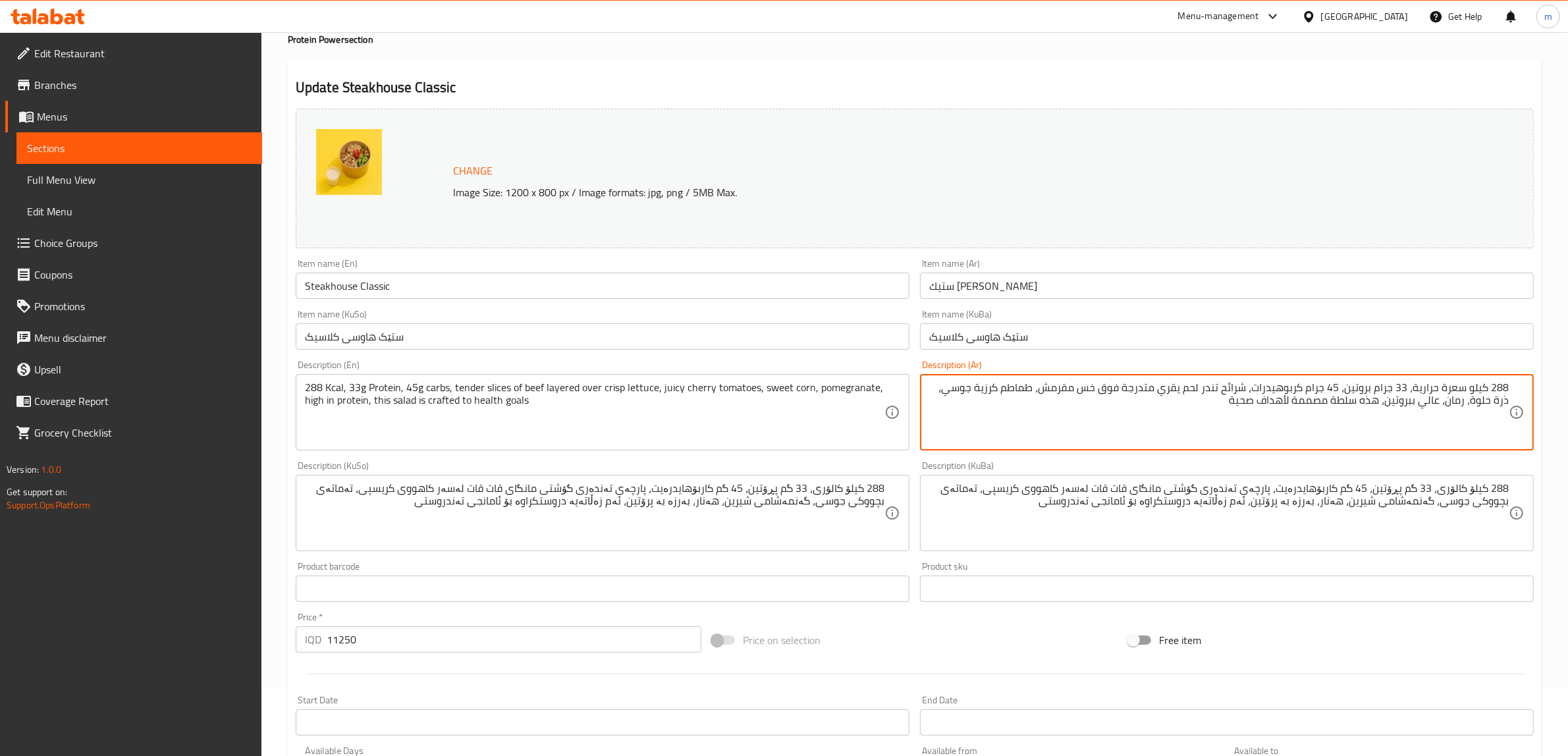
click at [433, 296] on input "Steakhouse Classic" at bounding box center [603, 285] width 614 height 26
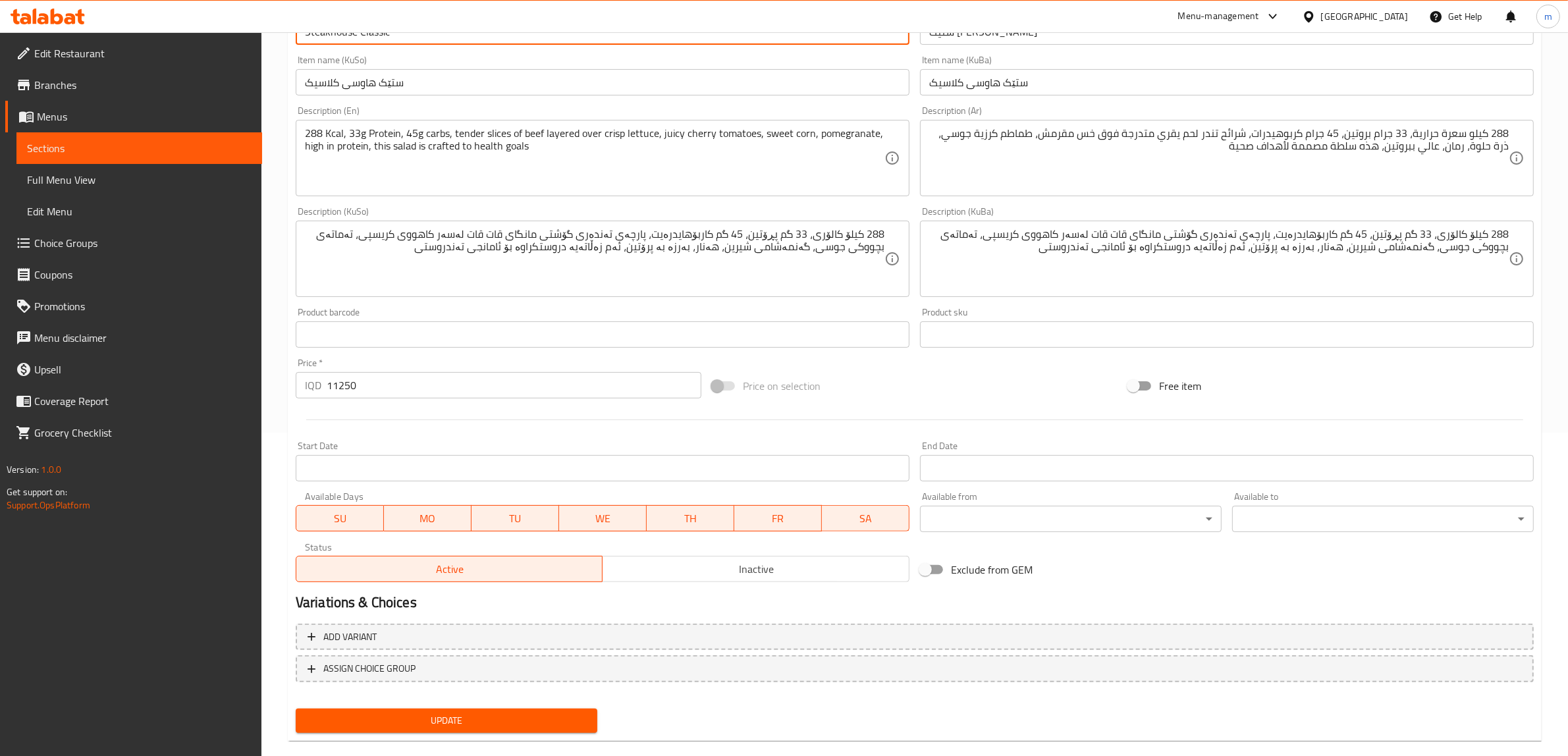
scroll to position [343, 0]
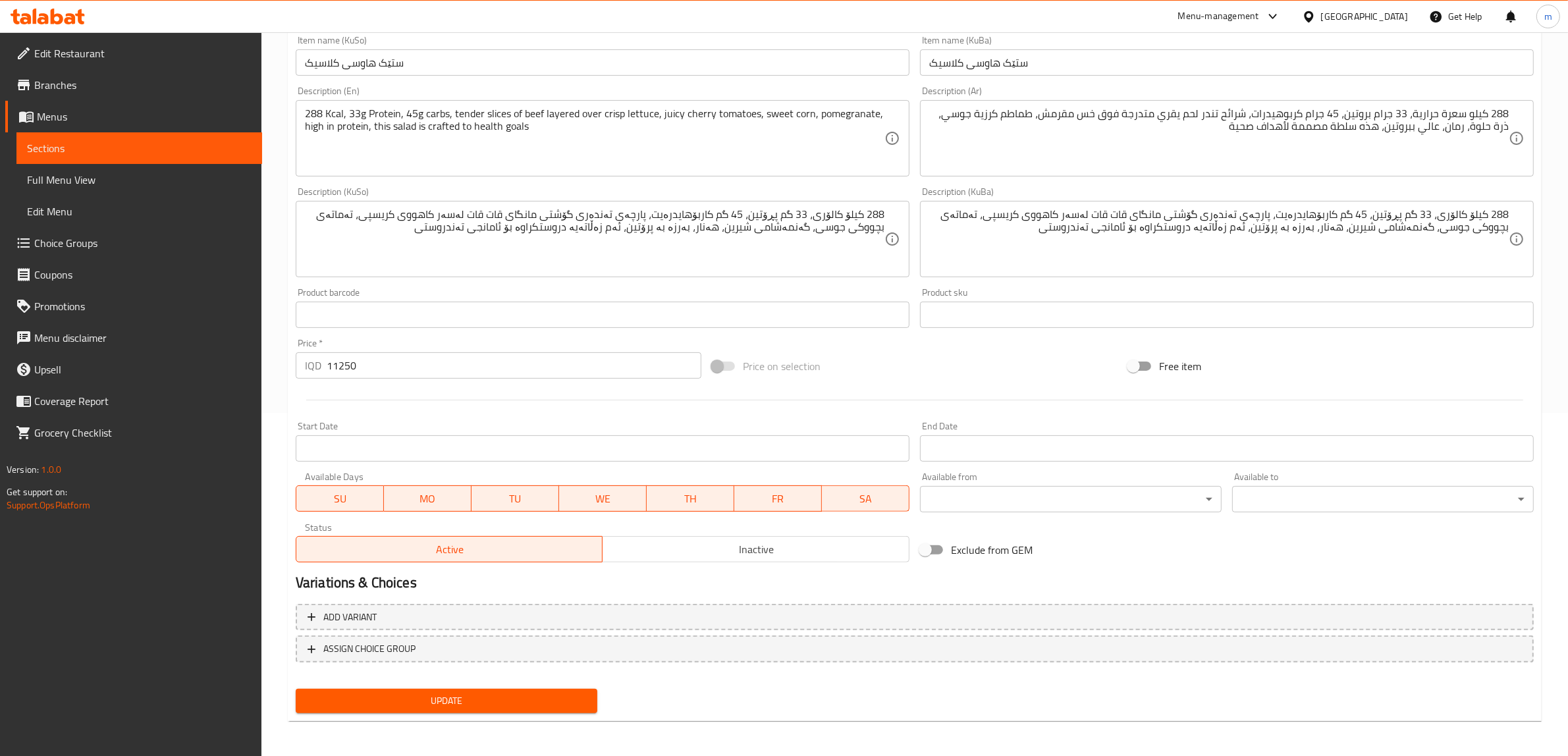
click at [483, 701] on span "Update" at bounding box center [446, 701] width 281 height 16
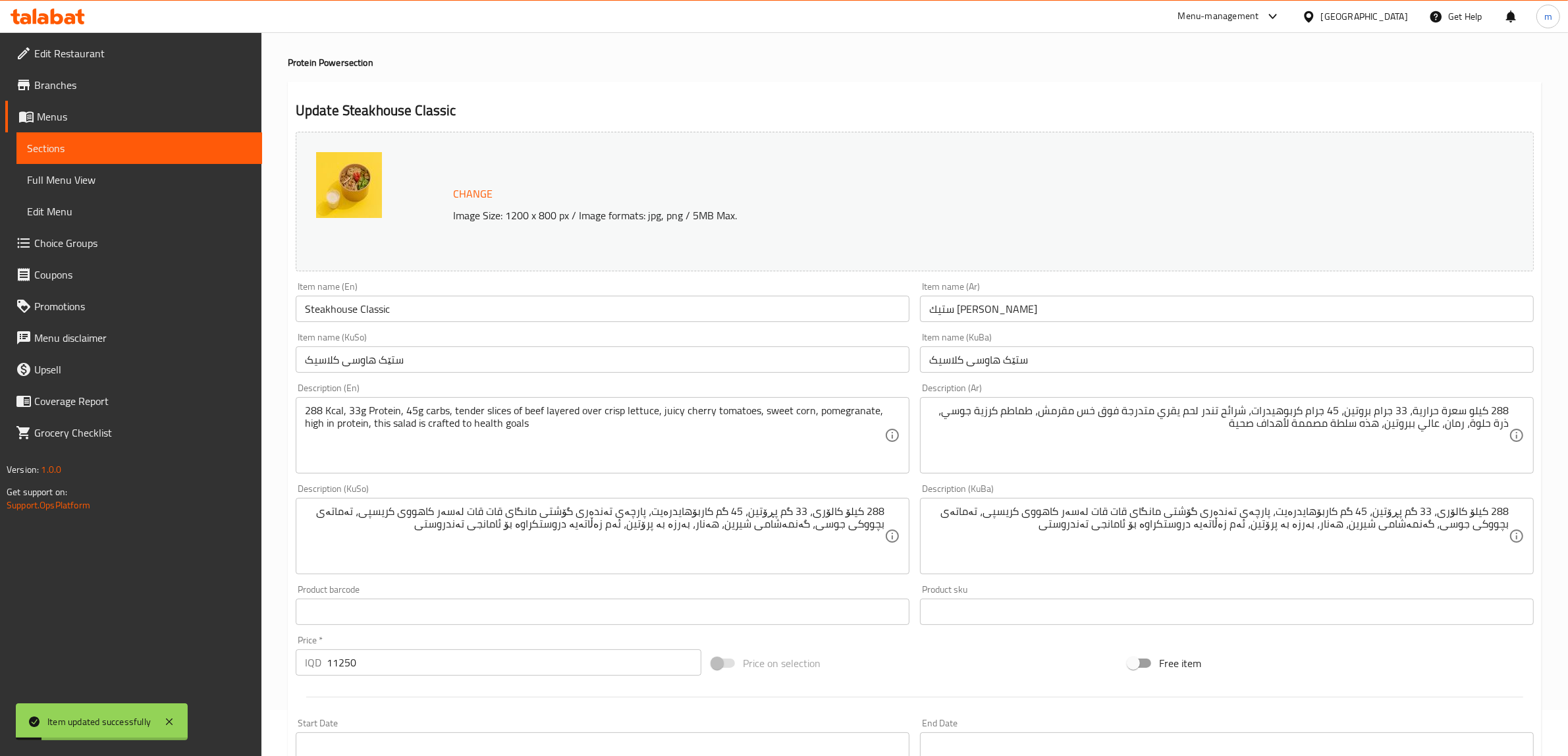
scroll to position [14, 0]
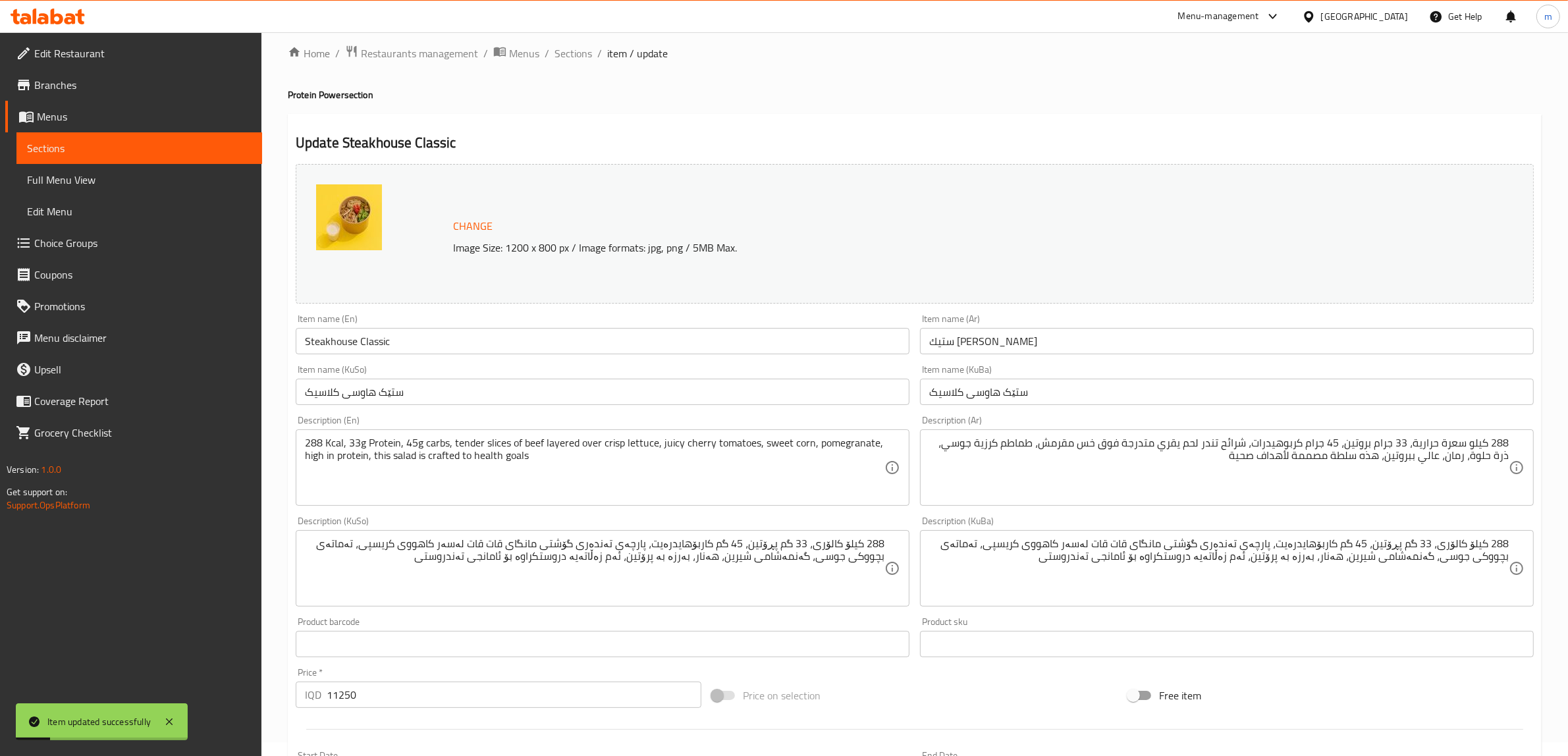
click at [385, 337] on input "Steakhouse Classic" at bounding box center [603, 341] width 614 height 26
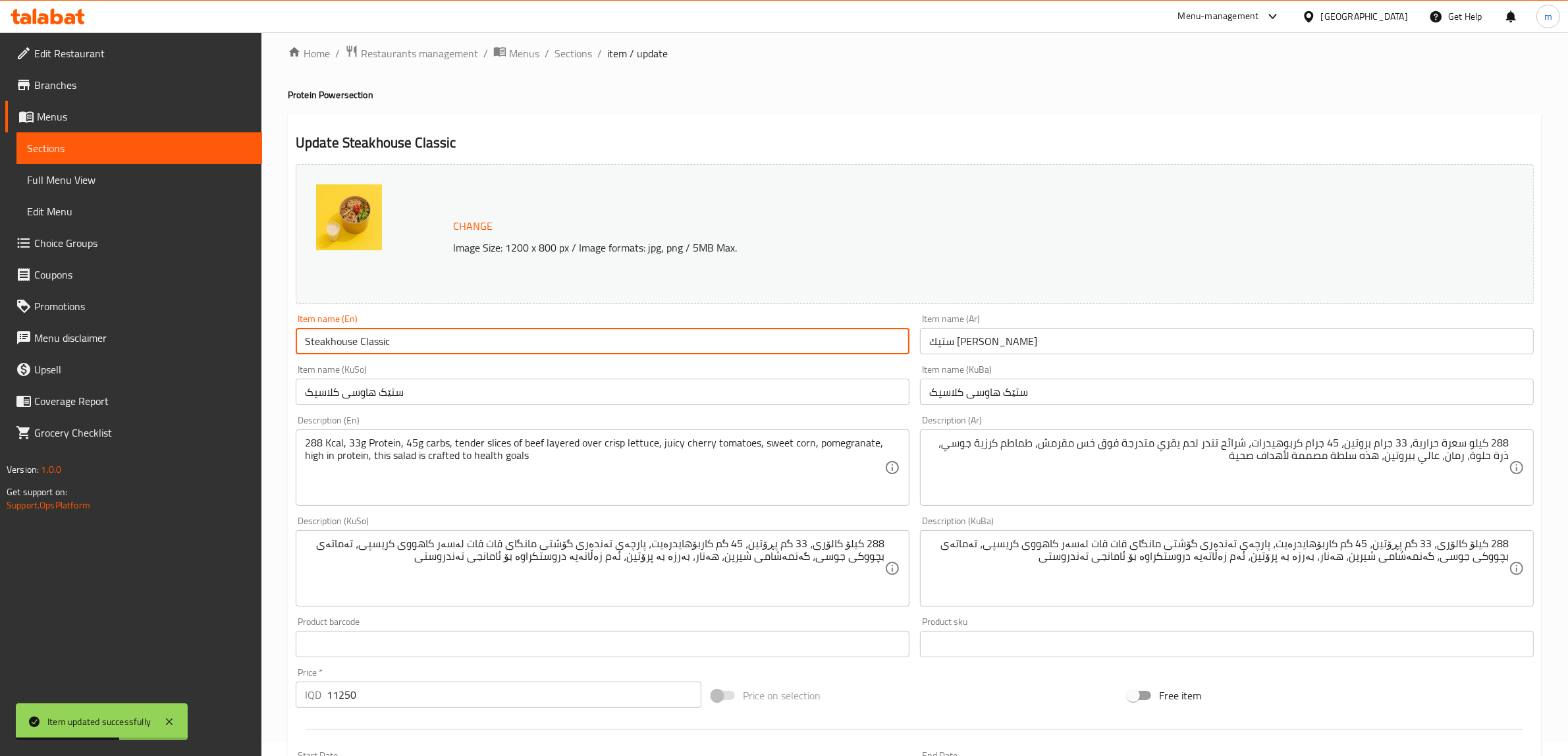
click at [137, 179] on span "Full Menu View" at bounding box center [139, 179] width 225 height 16
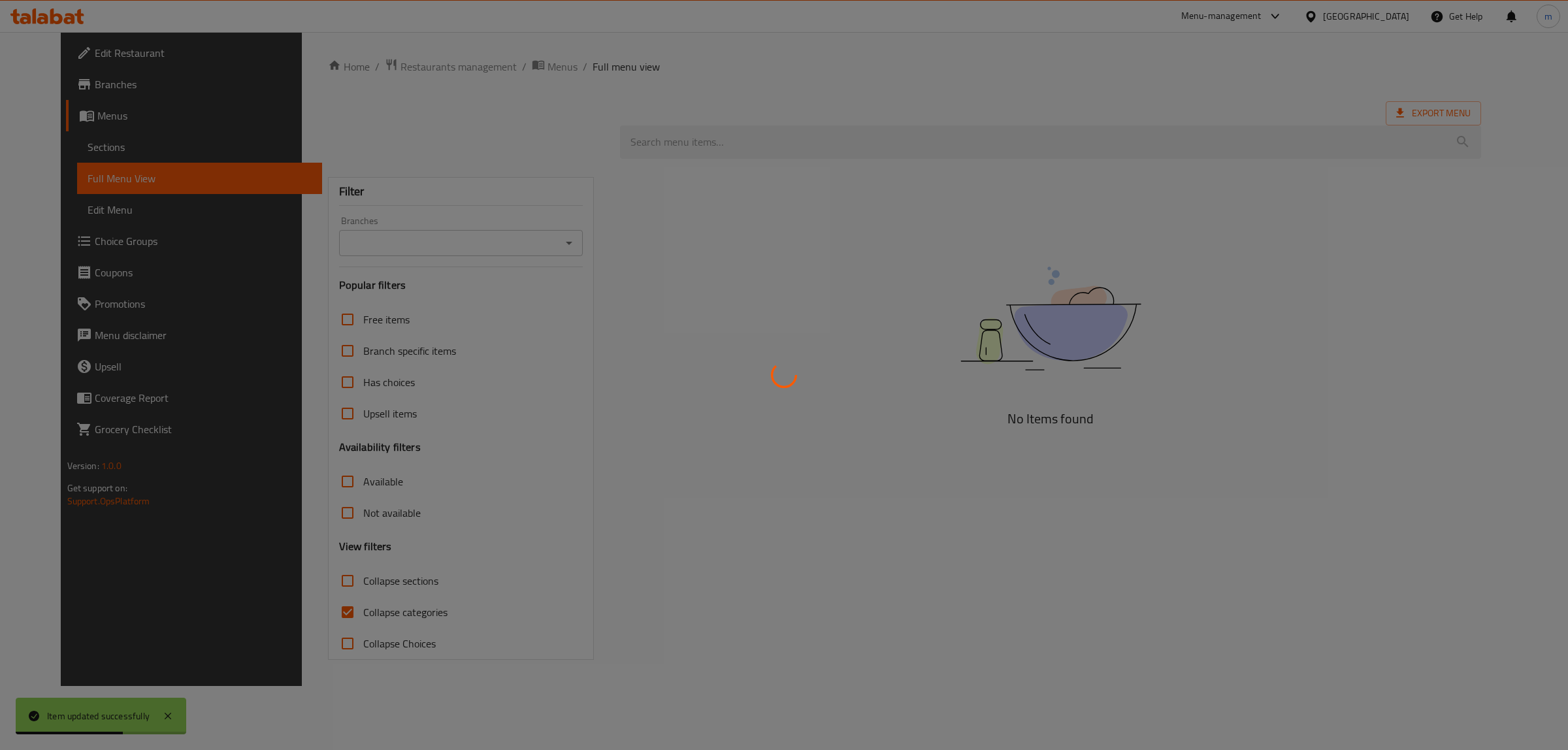
click at [135, 154] on div at bounding box center [784, 375] width 1568 height 750
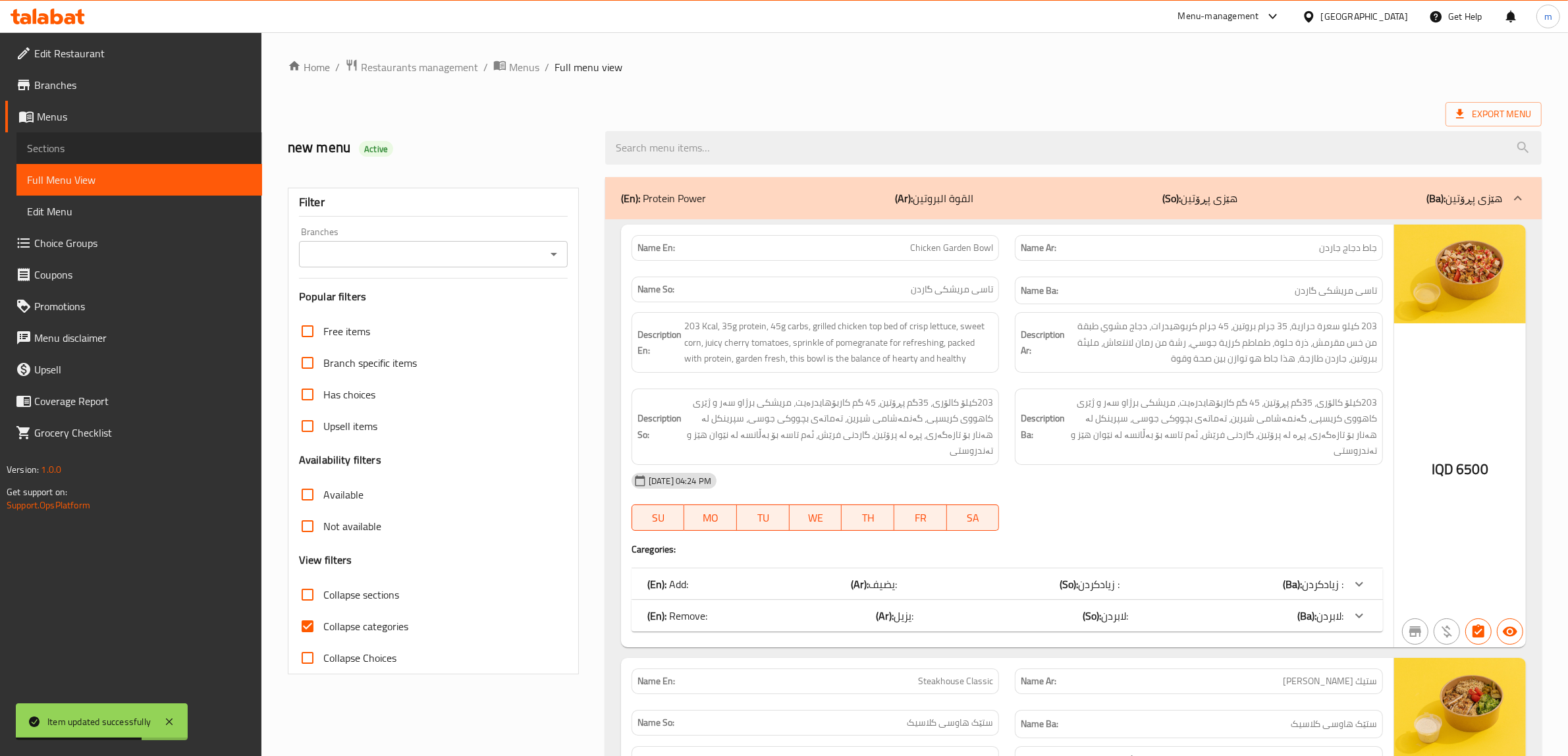
click at [145, 141] on span "Sections" at bounding box center [139, 147] width 225 height 16
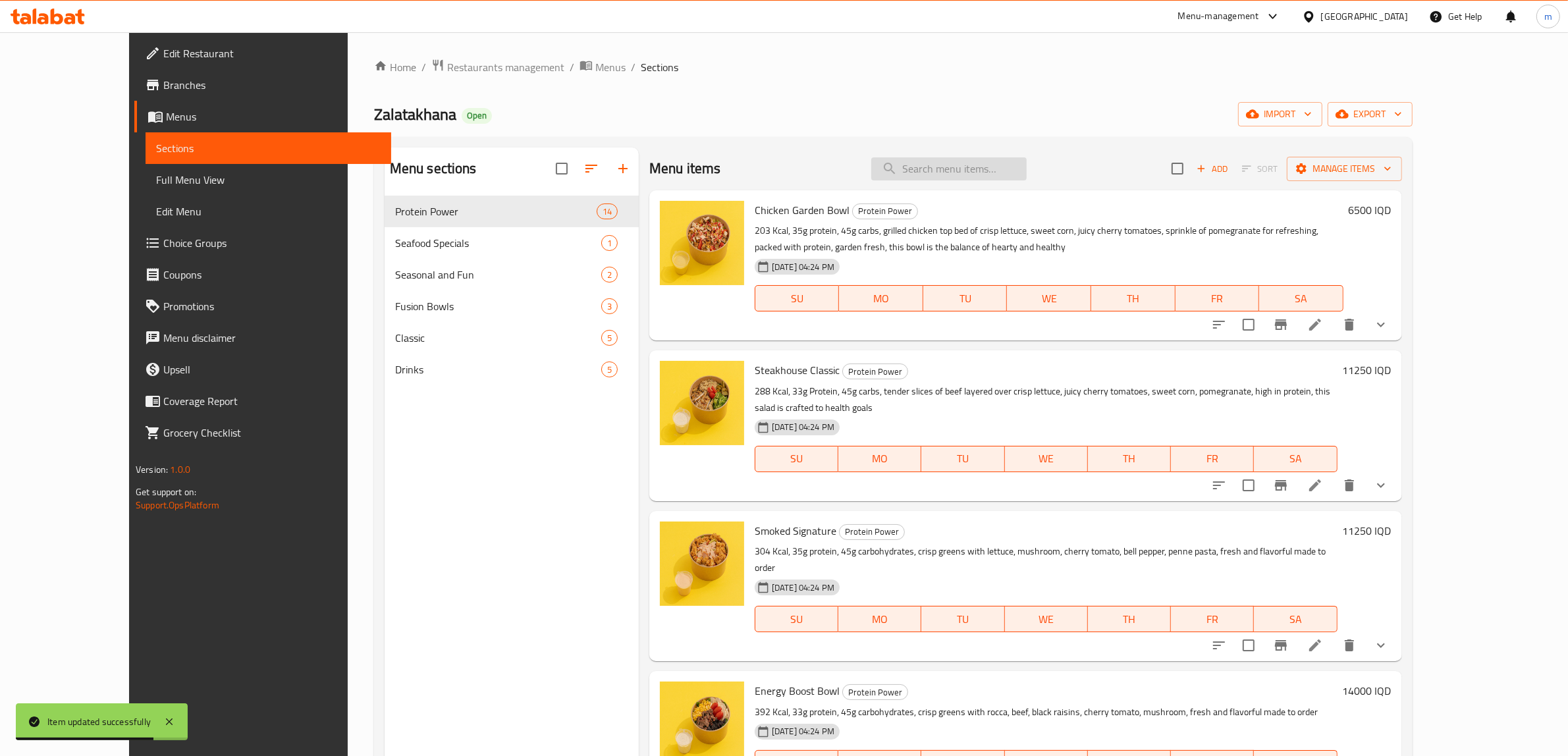
click at [960, 175] on input "search" at bounding box center [949, 169] width 156 height 23
paste input "Steakhouse Classic"
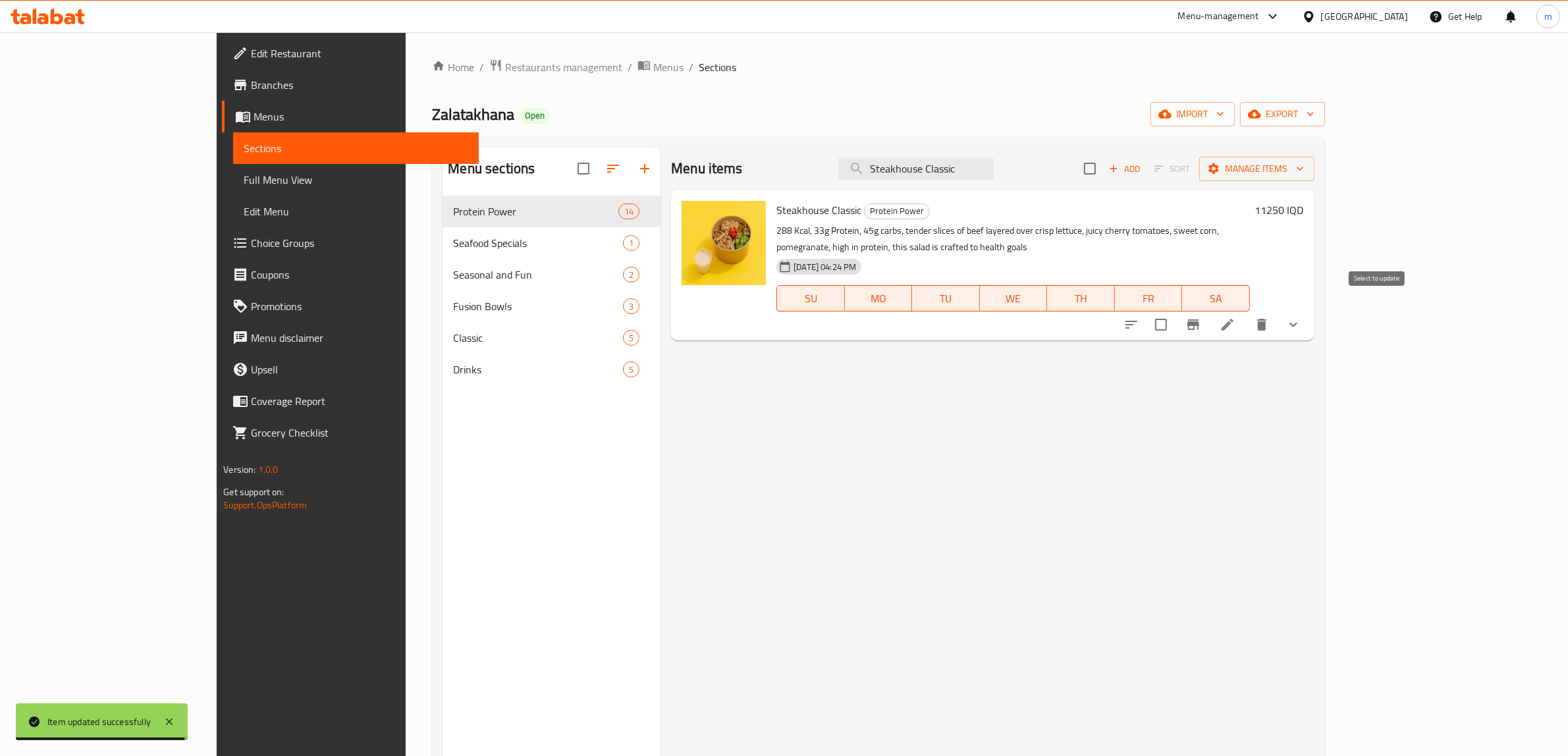
type input "Steakhouse Classic"
click at [1139, 317] on icon "sort-choices" at bounding box center [1131, 324] width 16 height 16
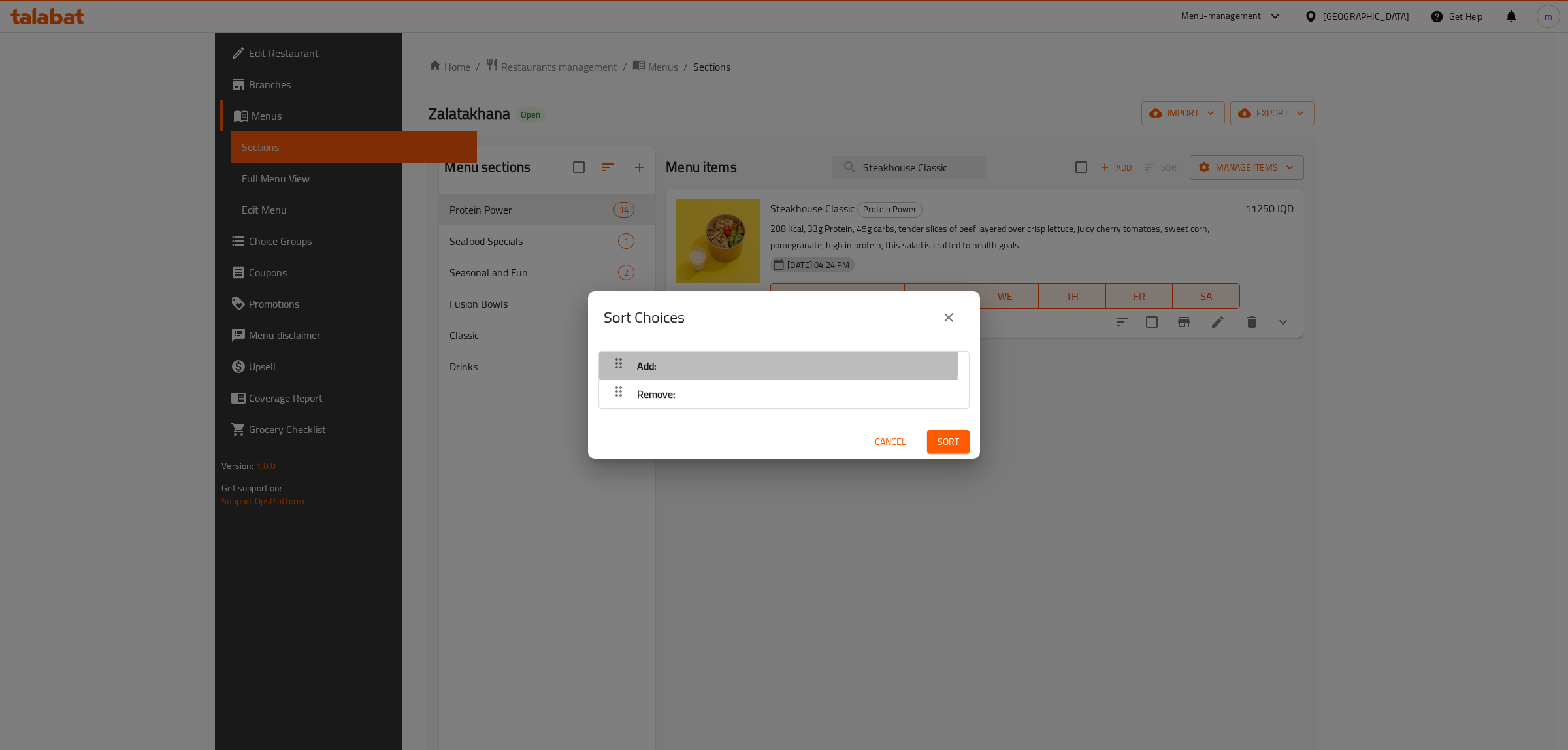
click at [696, 358] on div "Add:" at bounding box center [784, 366] width 356 height 32
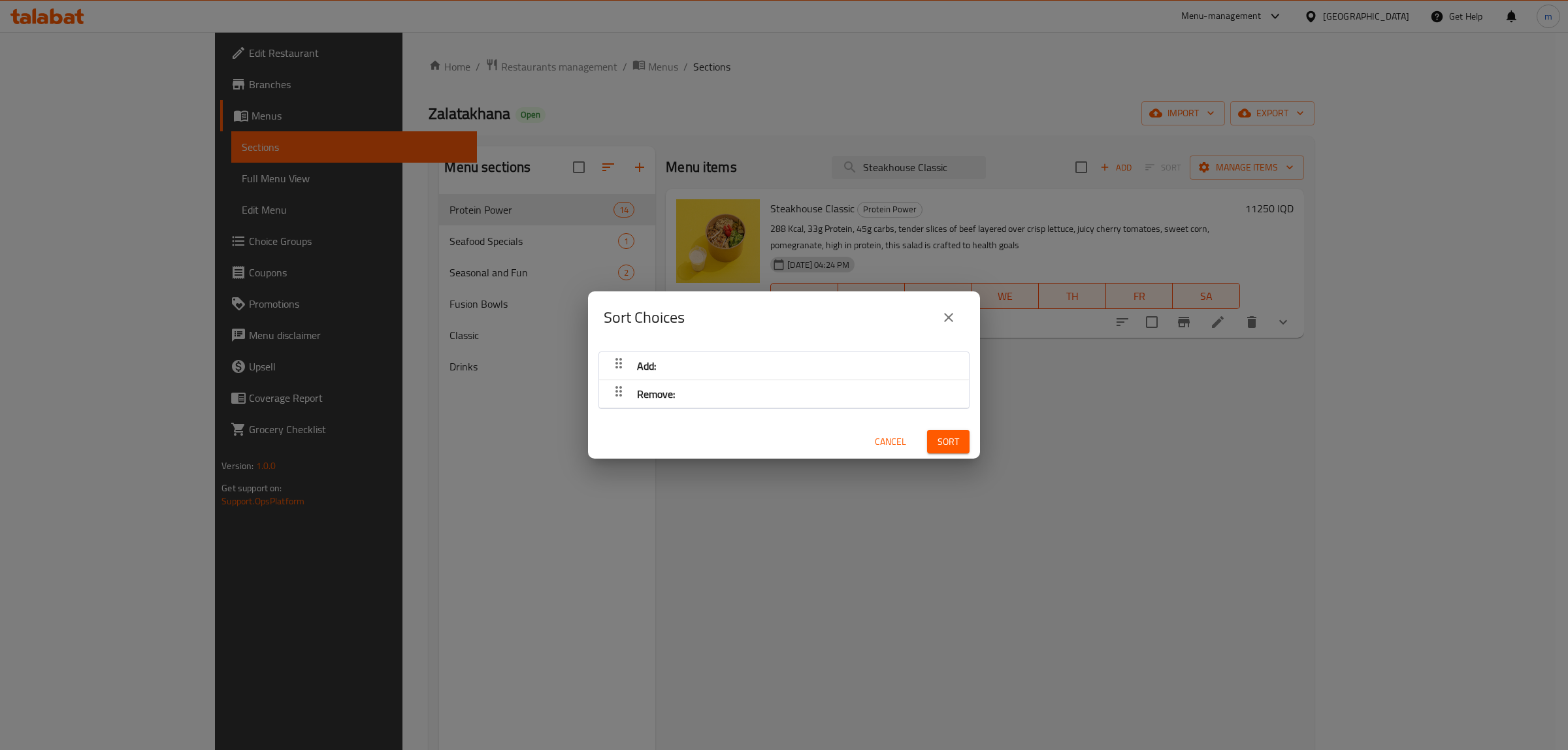
click at [690, 396] on div "Remove:" at bounding box center [784, 394] width 356 height 32
click at [688, 377] on div "Add:" at bounding box center [784, 366] width 356 height 32
click at [1367, 353] on div "Sort Choices Add: Remove: Cancel Sort" at bounding box center [784, 375] width 1568 height 750
click at [862, 435] on div "Cancel" at bounding box center [890, 441] width 57 height 40
click at [875, 439] on span "Cancel" at bounding box center [890, 442] width 32 height 16
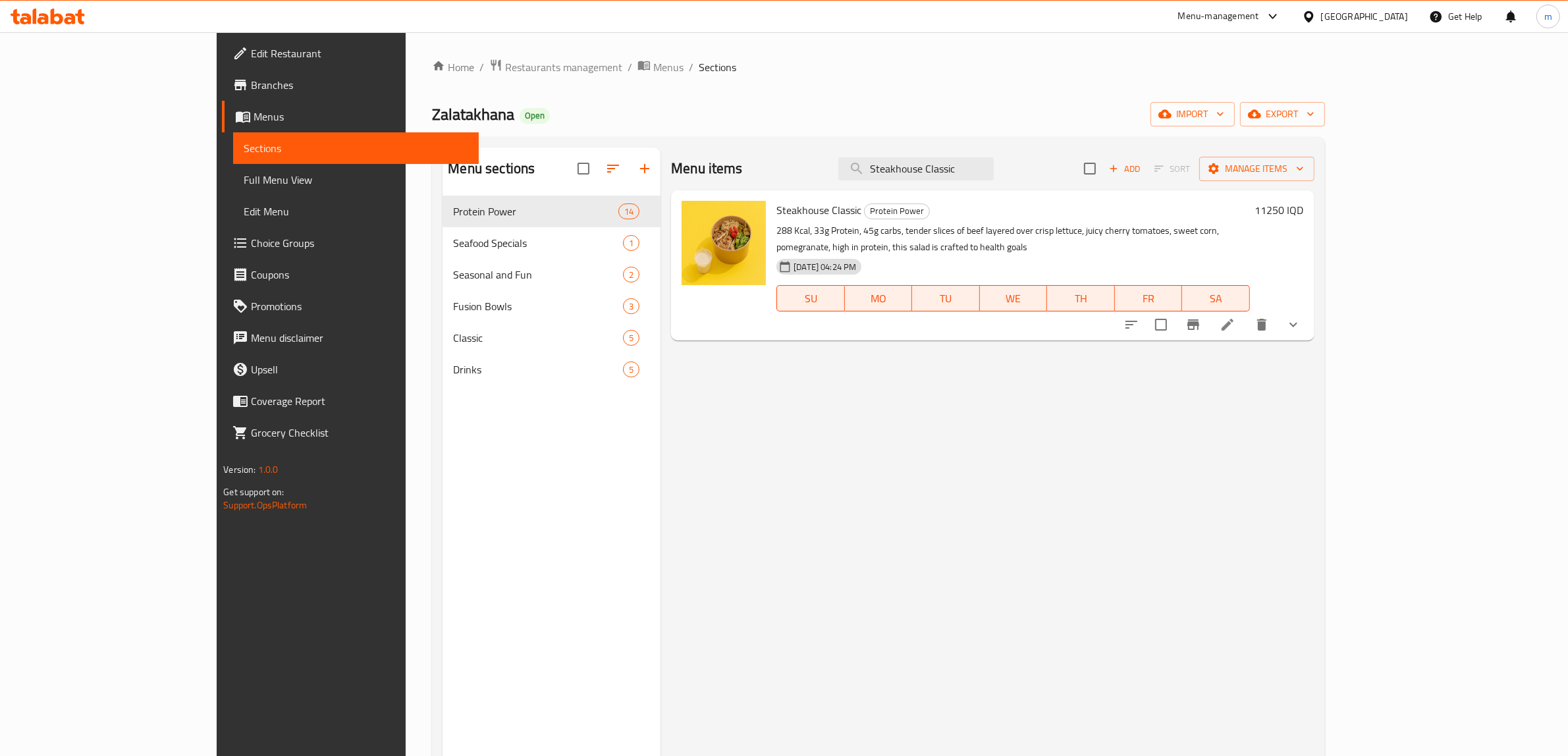
click at [1234, 319] on icon at bounding box center [1227, 324] width 12 height 12
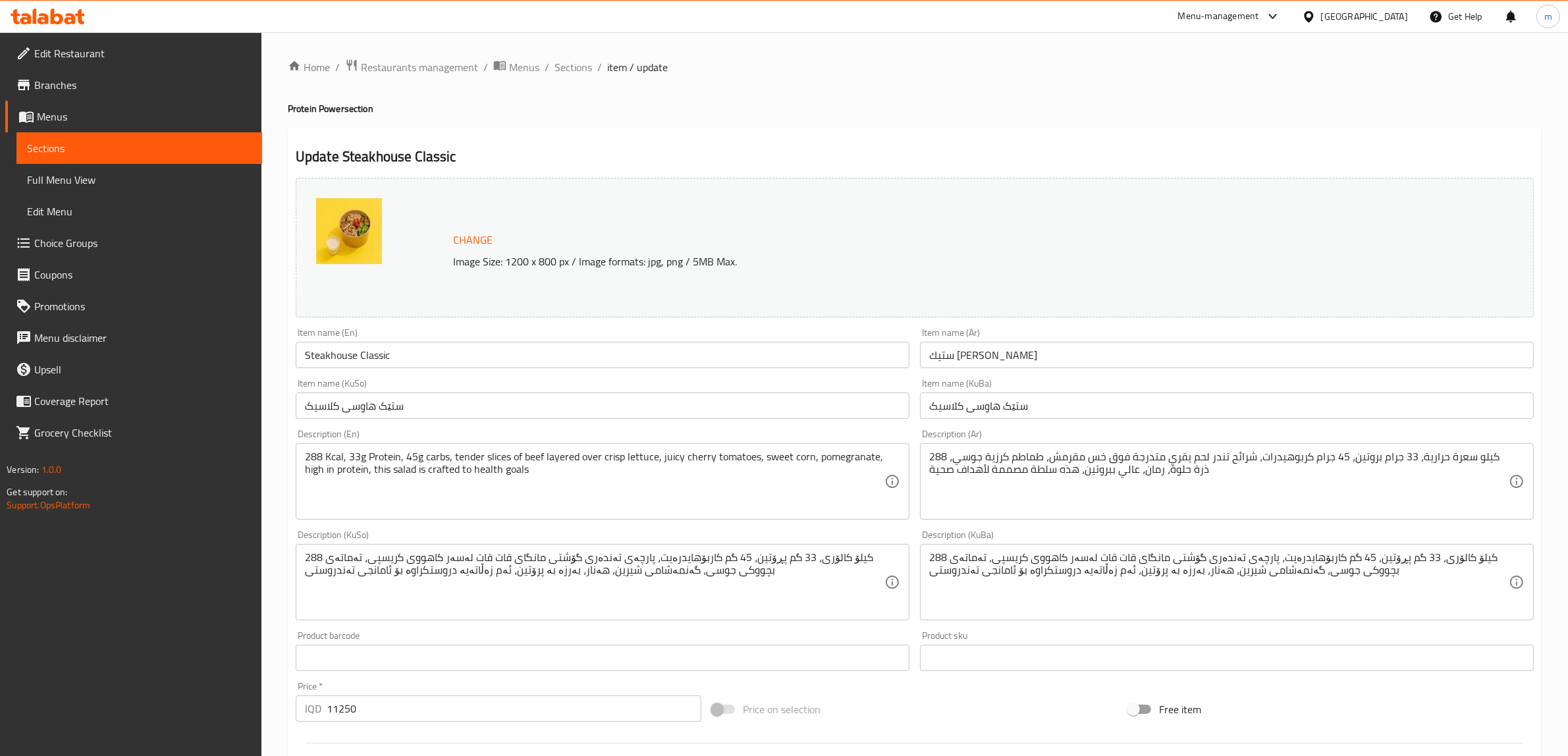
type input "يضيف:"
type input "زیادکردن :"
type input "0"
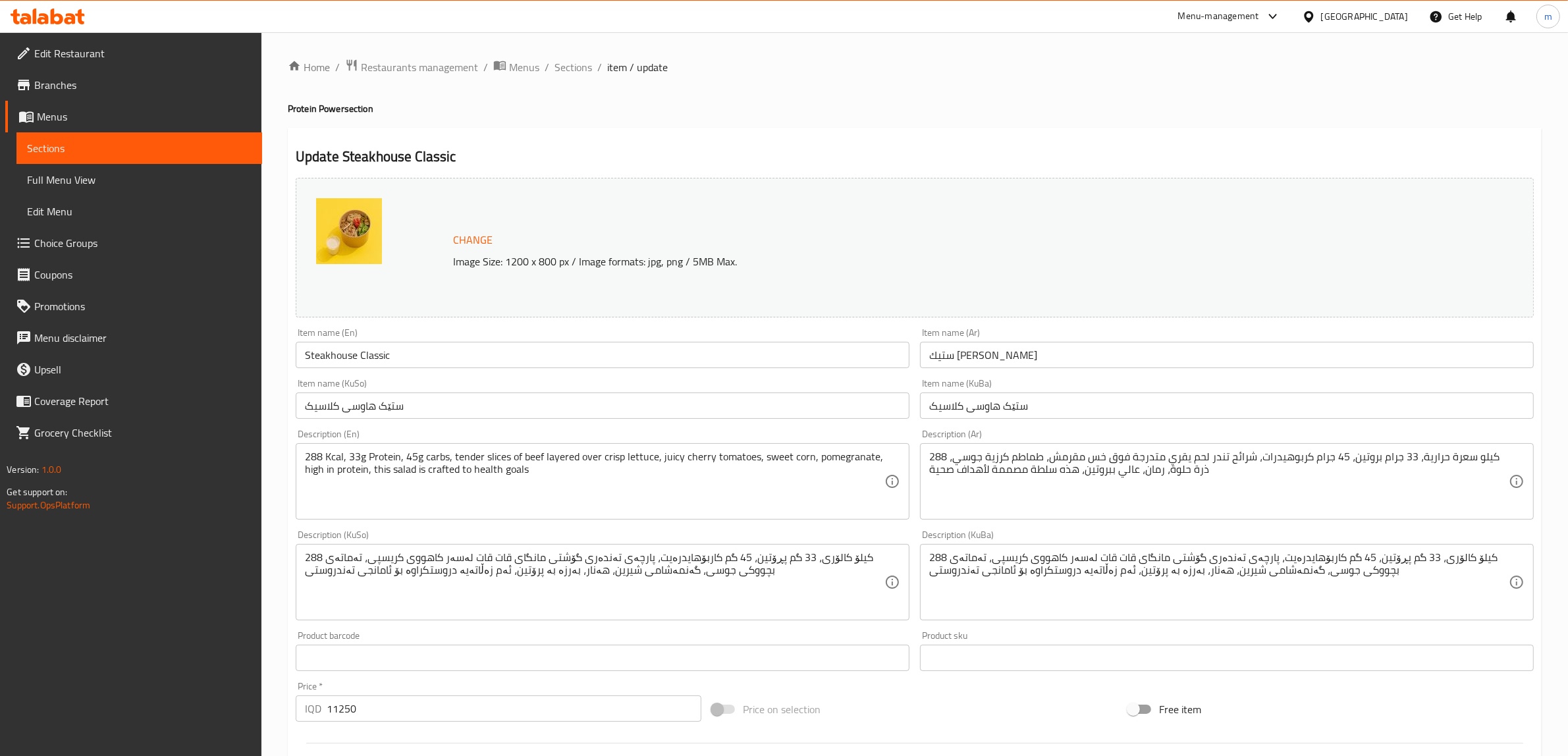
type input "يزيل:"
type input "لابردن:"
type input "0"
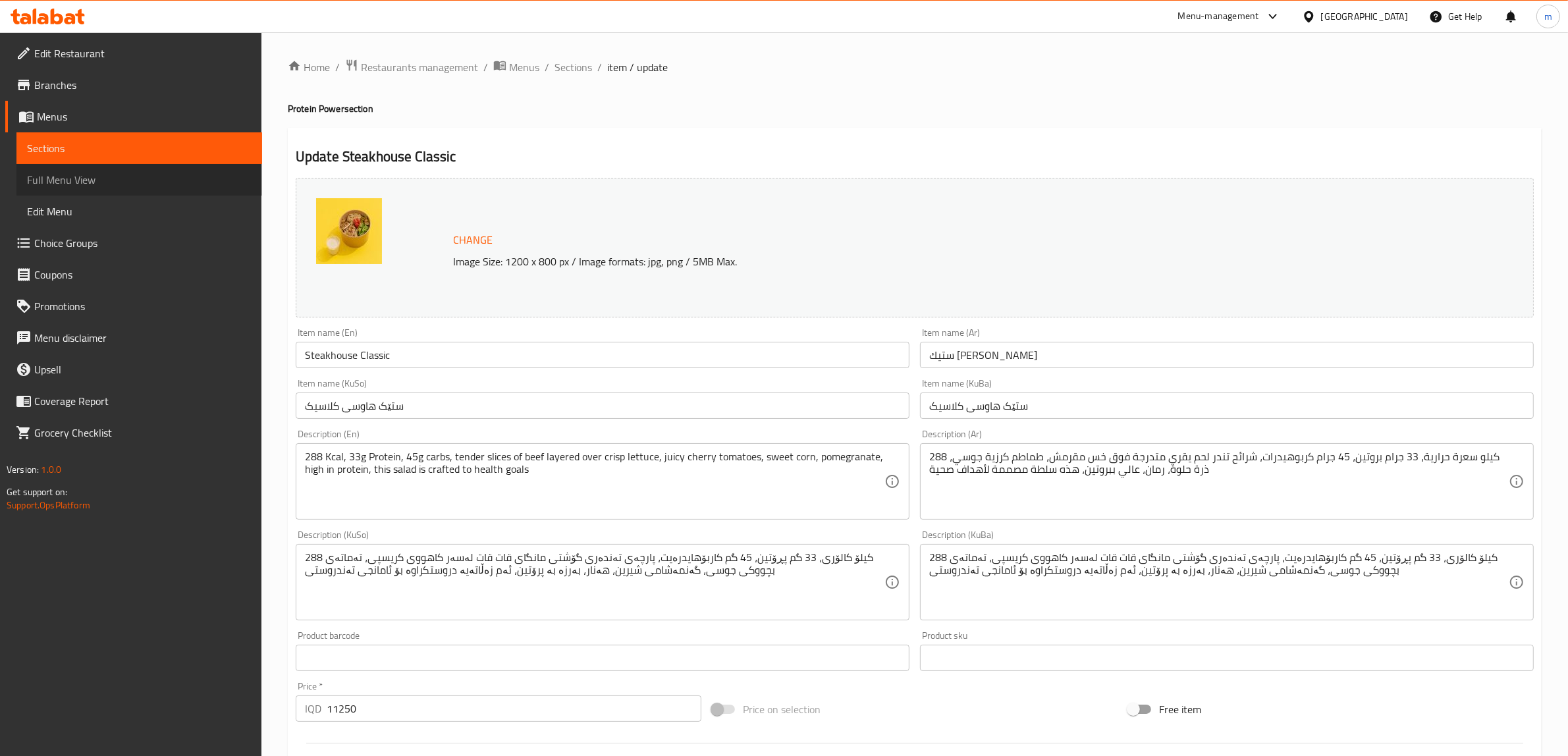
click at [87, 178] on span "Full Menu View" at bounding box center [139, 179] width 225 height 16
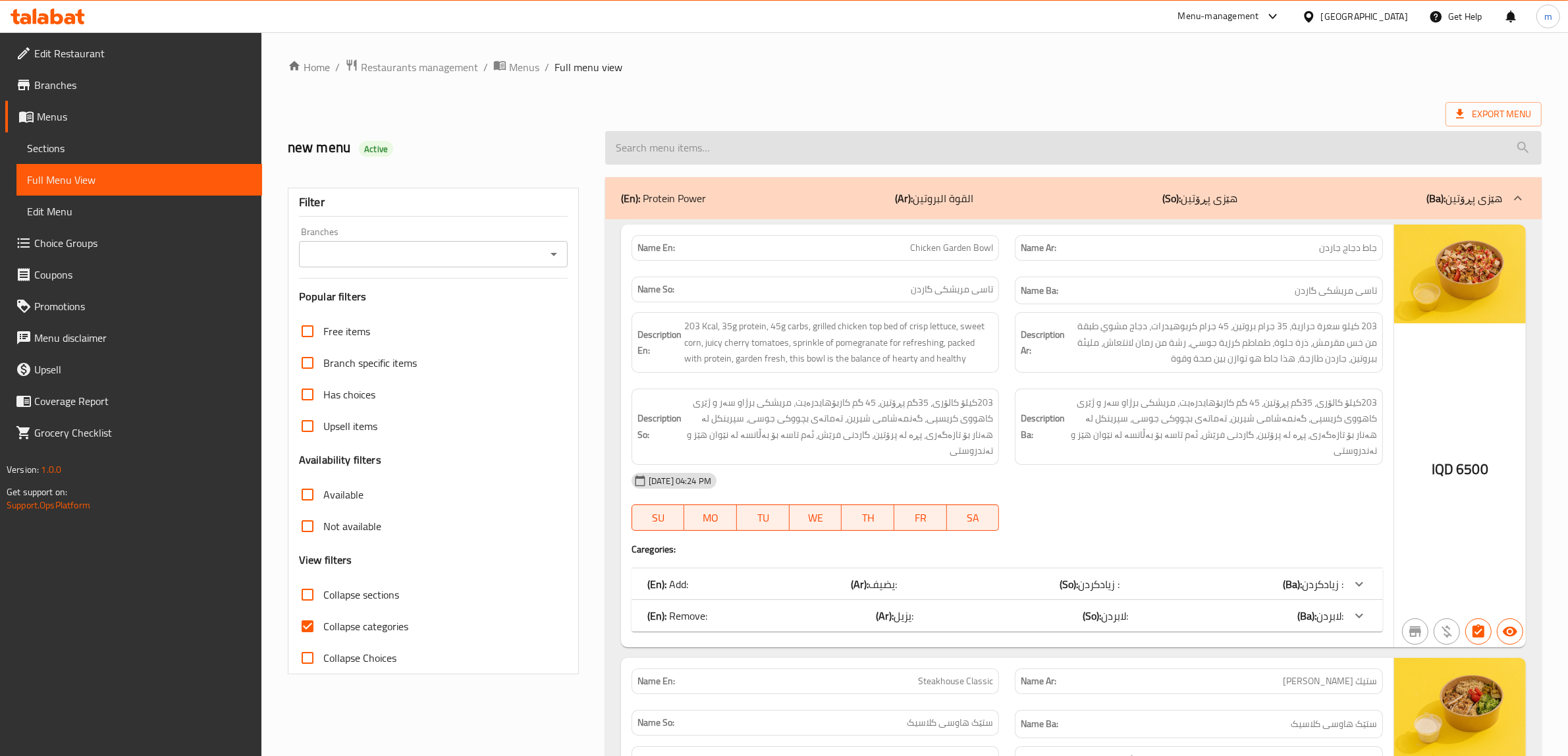
click at [729, 146] on input "search" at bounding box center [1073, 147] width 937 height 33
paste input "Steakhouse Classic"
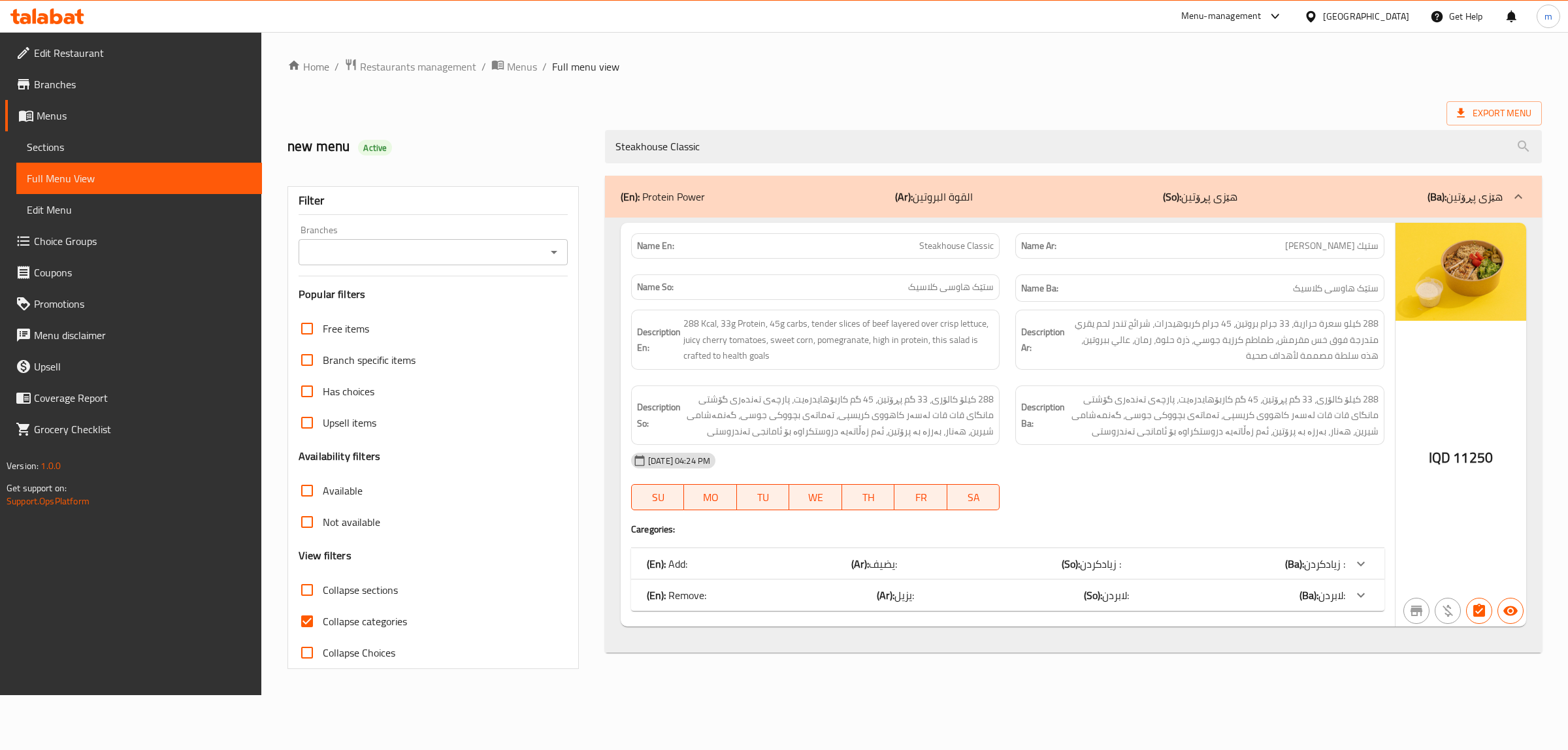
type input "Steakhouse Classic"
click at [934, 596] on div "(En): Remove: (Ar): يزيل: (So): لابردن: (Ba): لابردن:" at bounding box center [996, 595] width 698 height 15
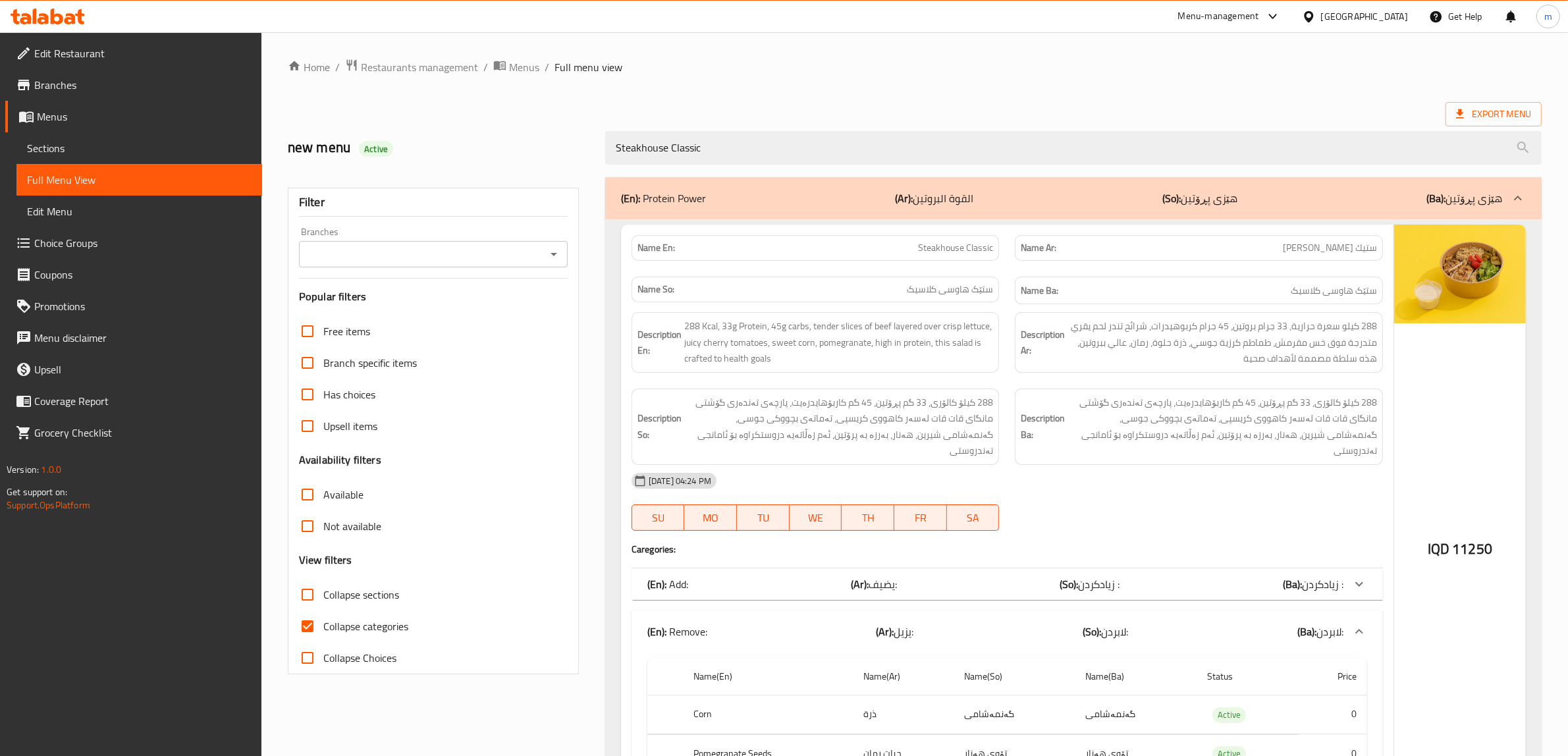
click at [945, 583] on div "(En): Add: (Ar): يضيف: (So): زیادکردن : (Ba): زیادکردن :" at bounding box center [1008, 584] width 751 height 32
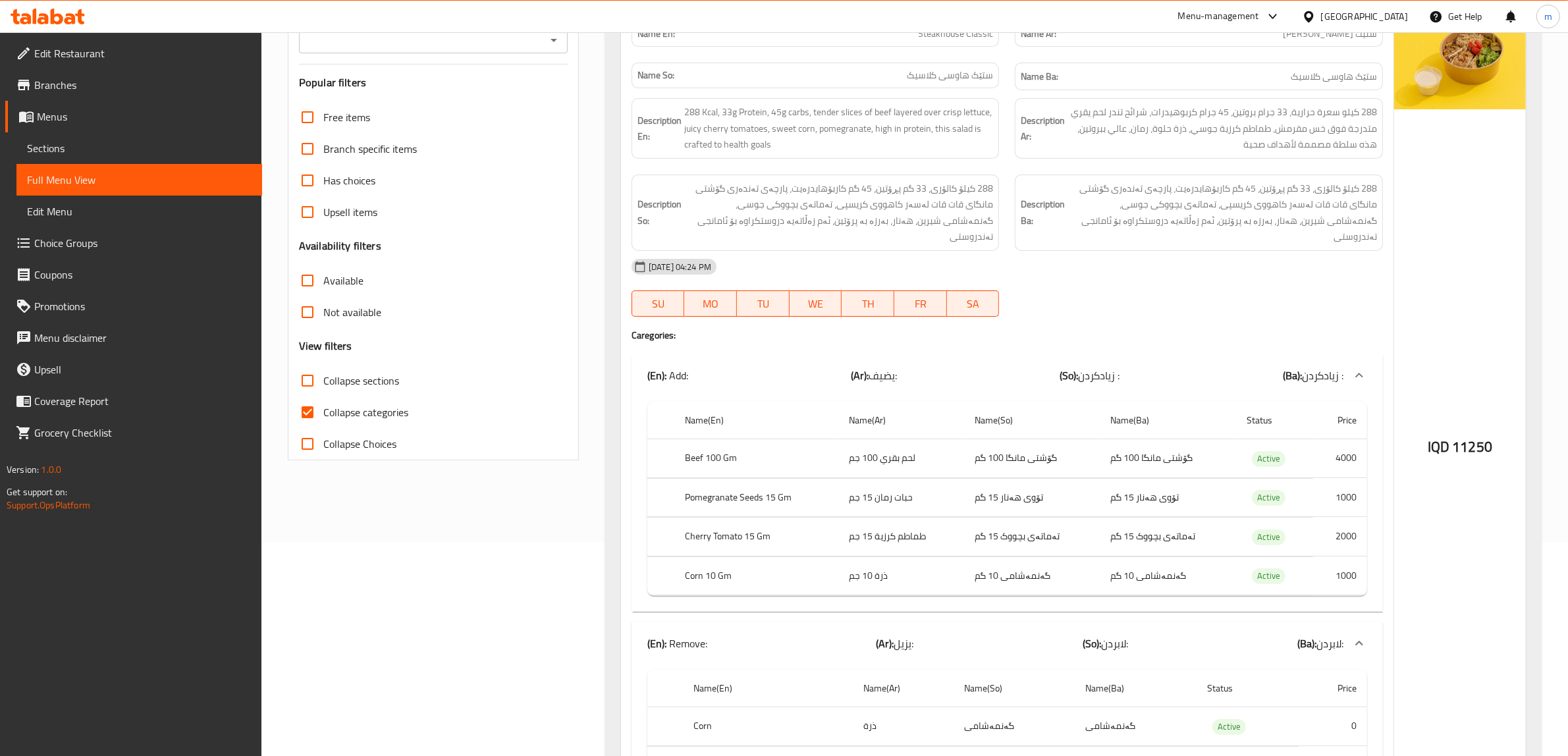
scroll to position [207, 0]
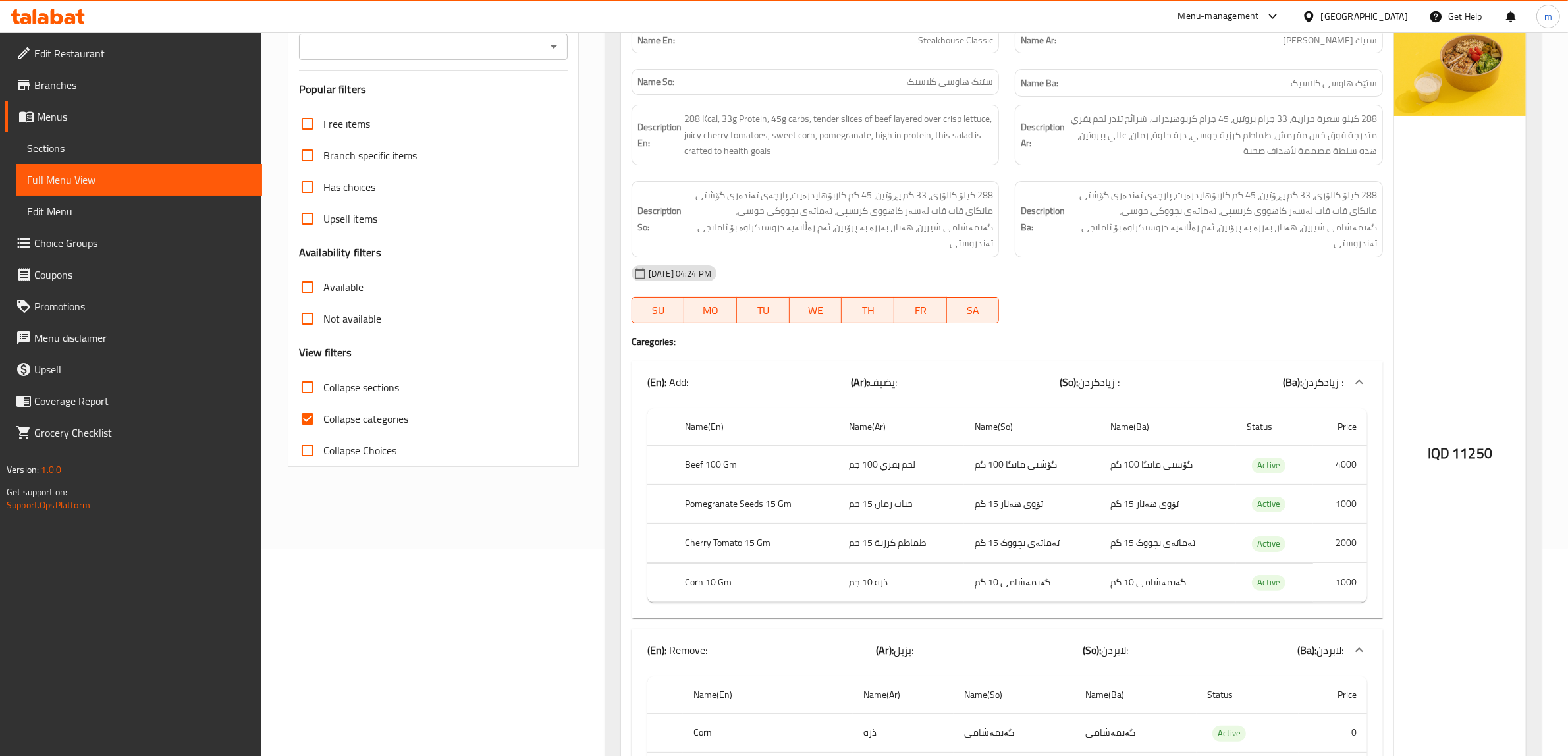
click at [105, 160] on link "Sections" at bounding box center [139, 148] width 246 height 32
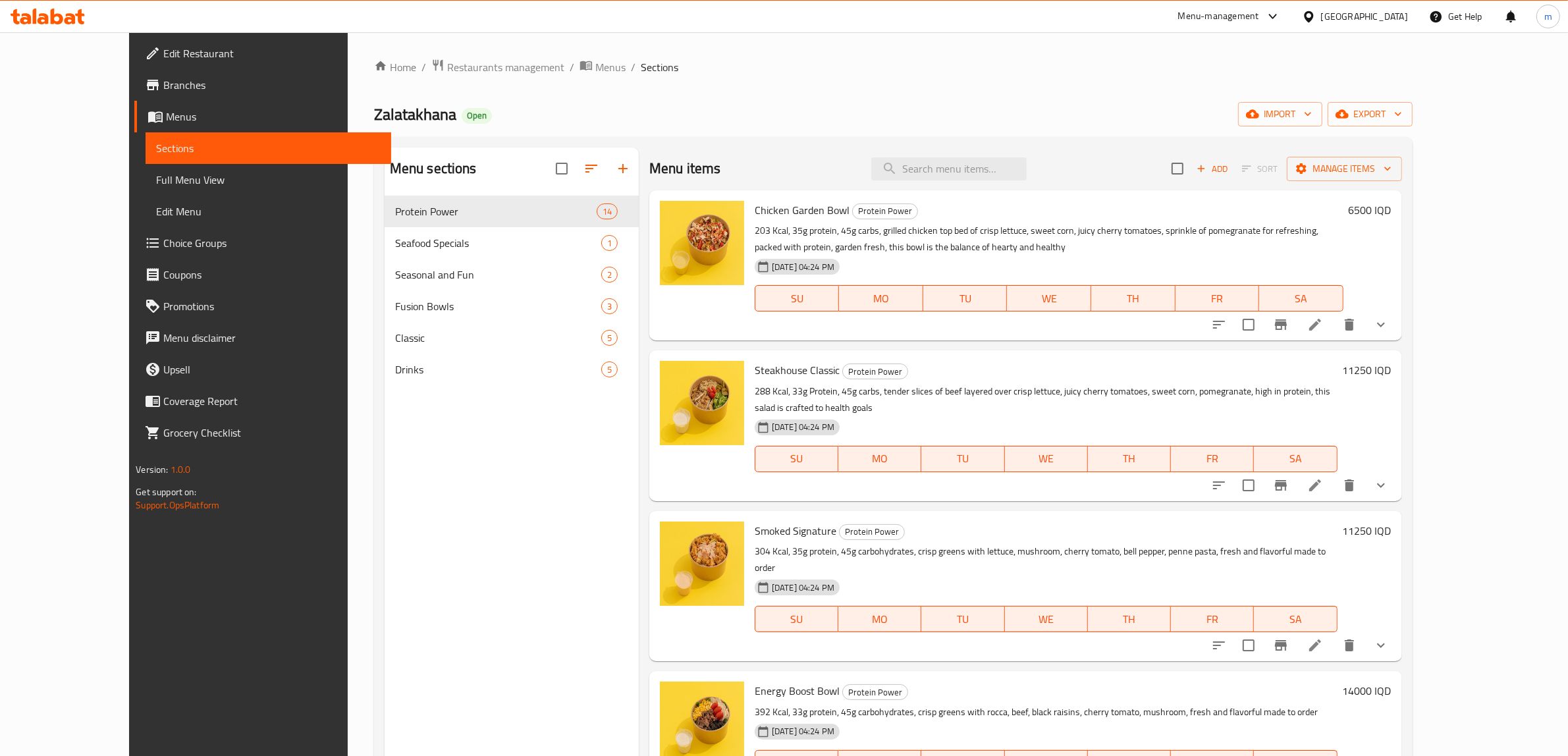
click at [963, 185] on div "Menu items Add Sort Manage items" at bounding box center [1026, 168] width 753 height 43
click at [966, 178] on input "search" at bounding box center [949, 169] width 156 height 23
paste input "Smoked Signature"
type input "Smoked Signature"
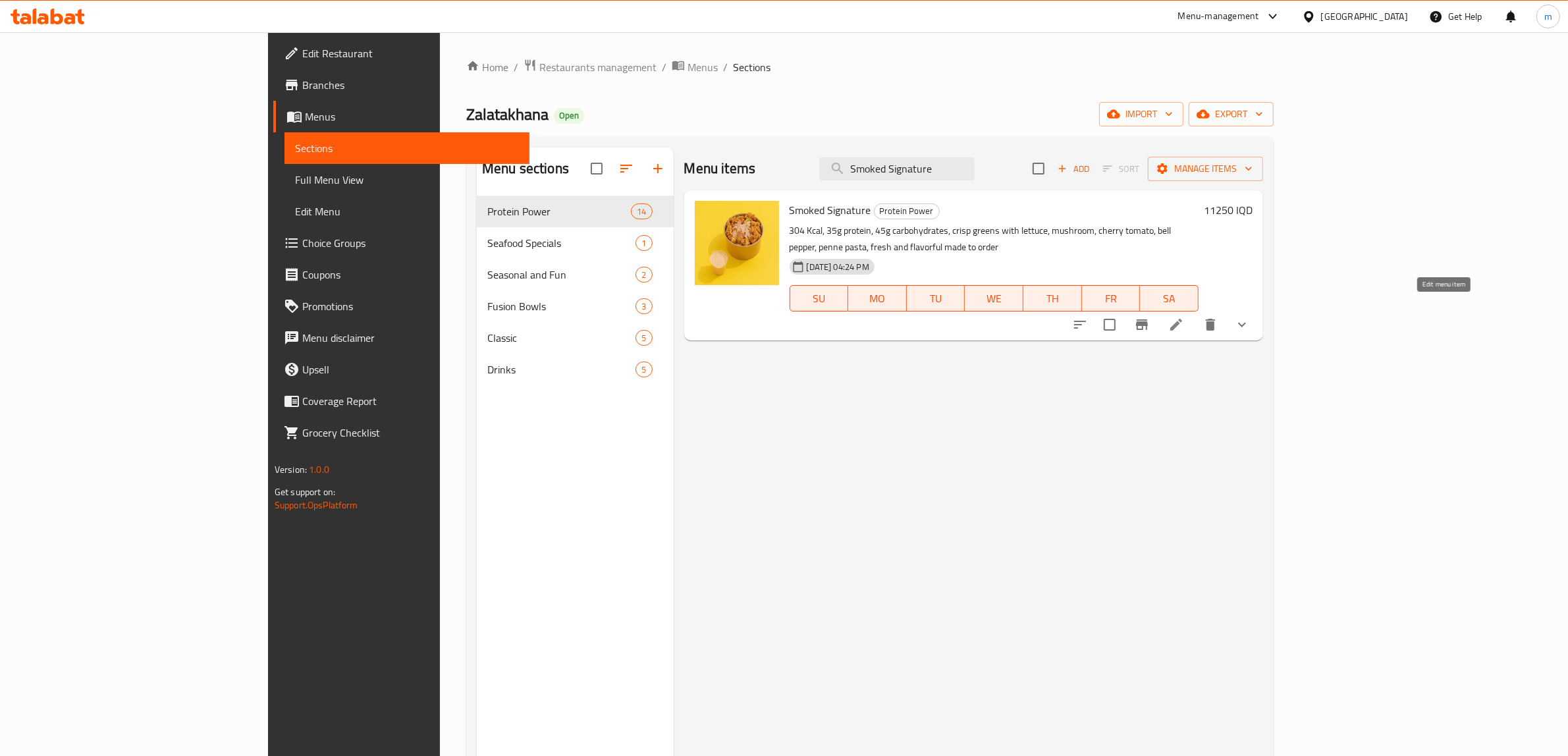
click at [1184, 317] on icon at bounding box center [1176, 324] width 16 height 16
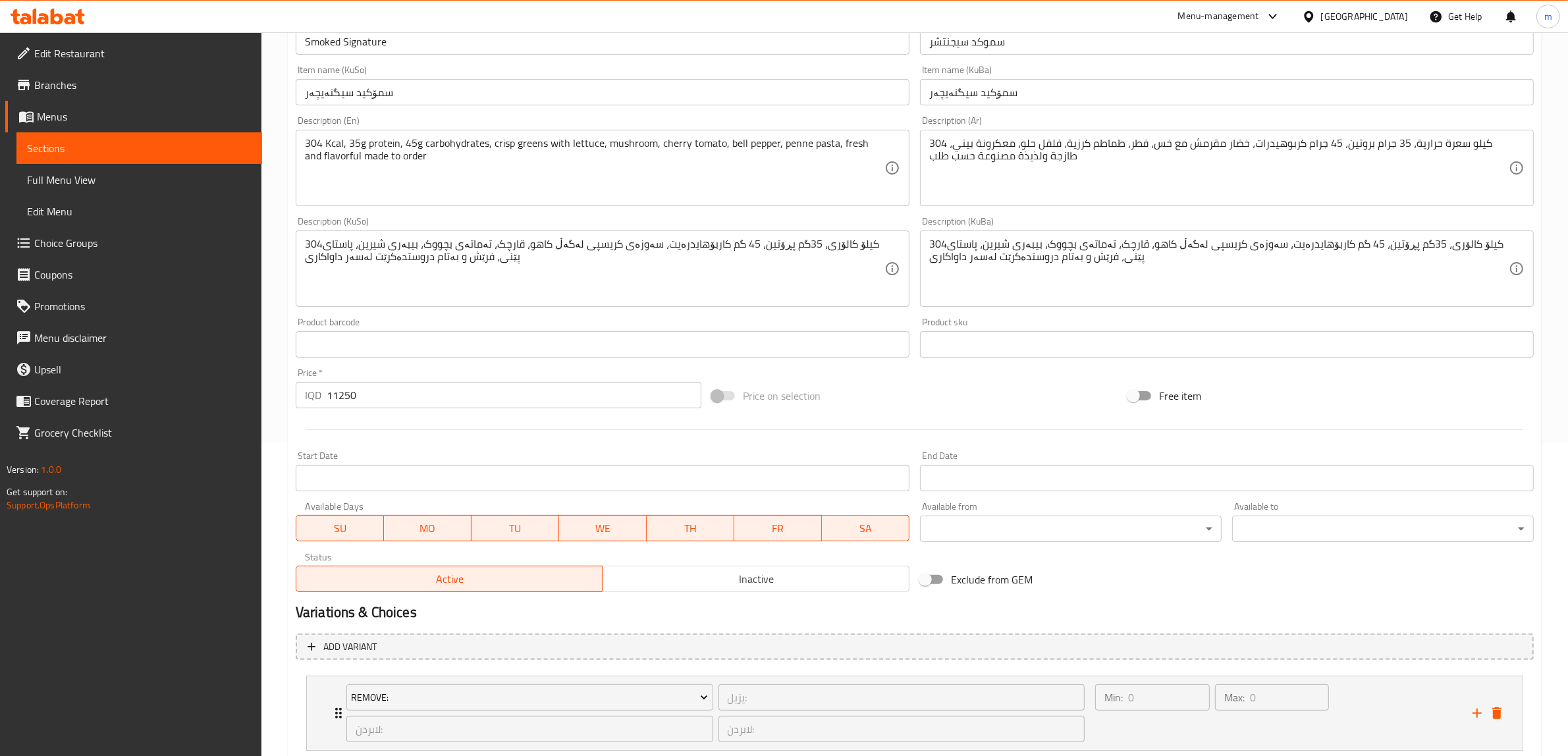
scroll to position [329, 0]
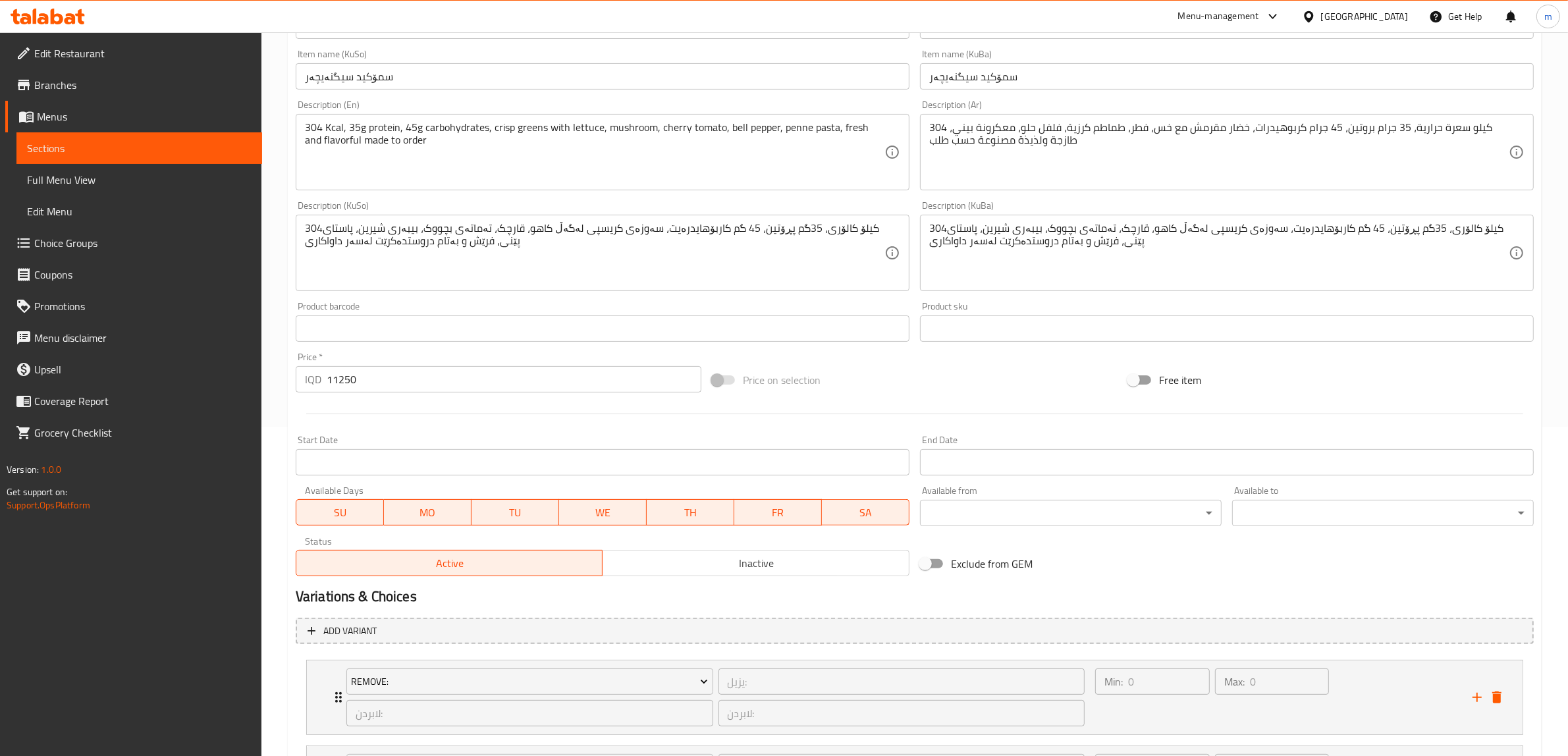
click at [385, 379] on input "11250" at bounding box center [514, 379] width 375 height 26
click at [445, 407] on div at bounding box center [915, 414] width 1249 height 33
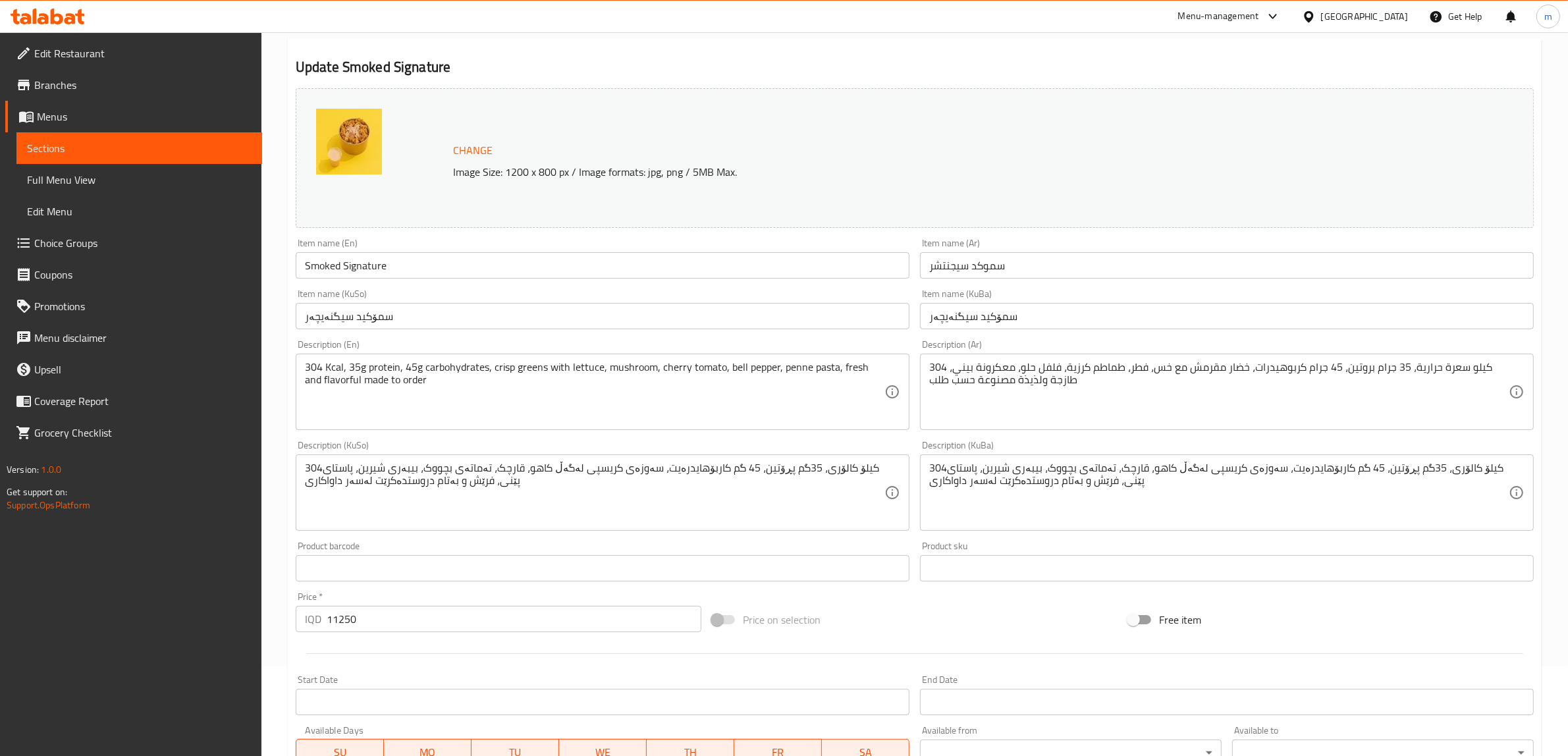
scroll to position [54, 0]
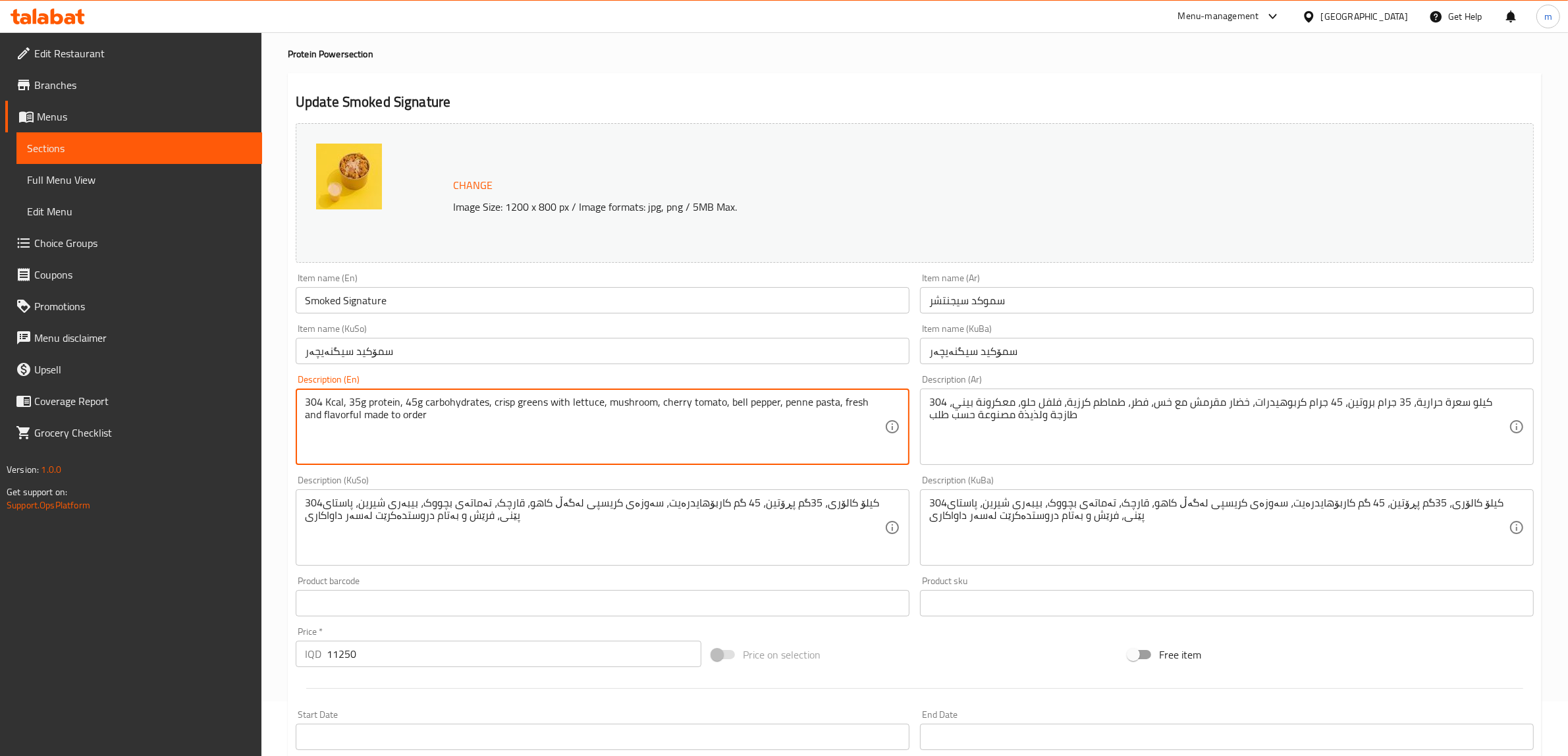
paste textarea ""✨ (304 Kcal · 35g Protein · 45g Carbs) A flavor-packed fusion of crisp lettuce…"
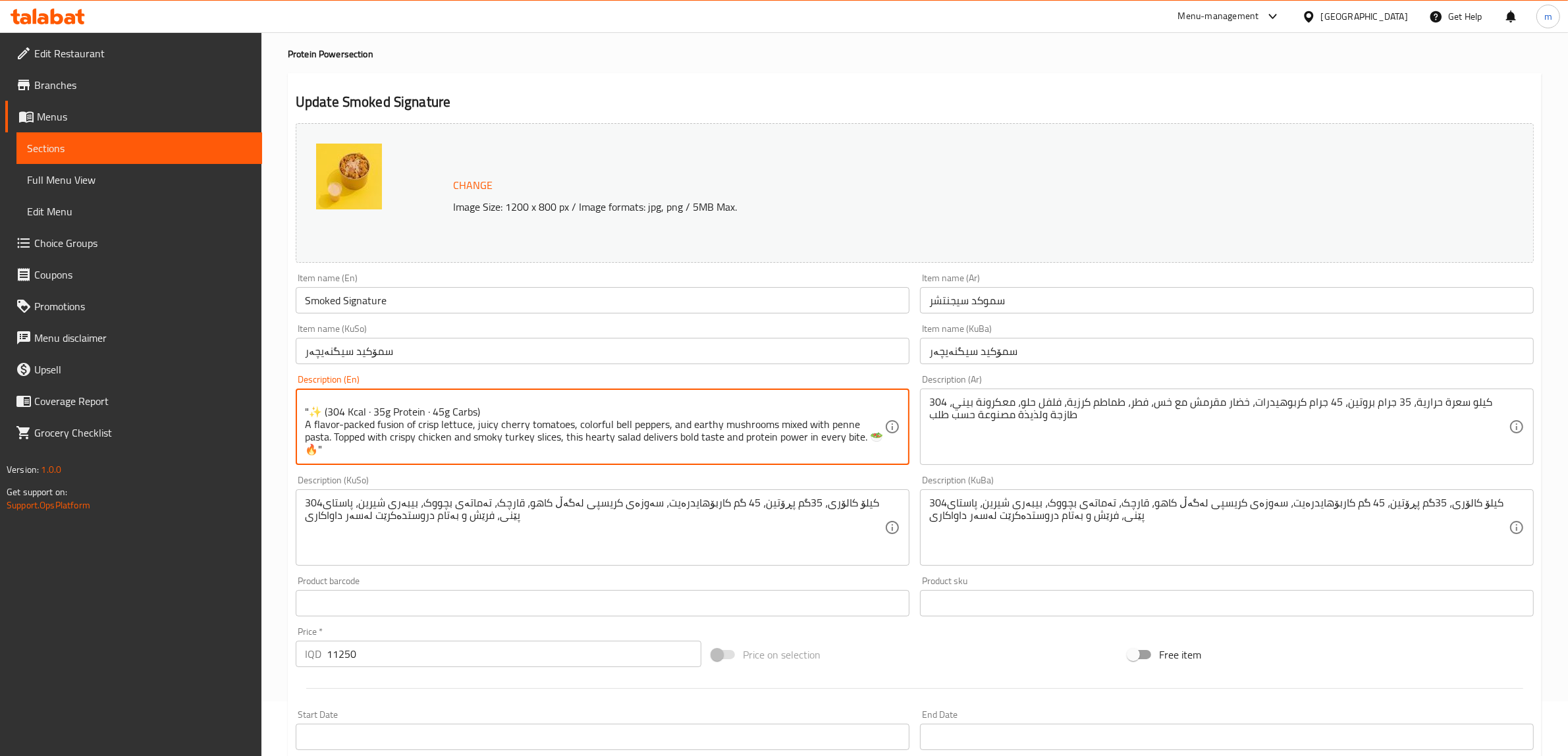
click at [327, 410] on textarea "304 Kcal, 35g protein, 45g carbohydrates, crisp greens with lettuce, mushroom, …" at bounding box center [594, 427] width 580 height 62
click at [467, 408] on textarea "304 Kcal, 35g protein, 45g carbohydrates, crisp greens with lettuce, mushroom, …" at bounding box center [594, 427] width 580 height 62
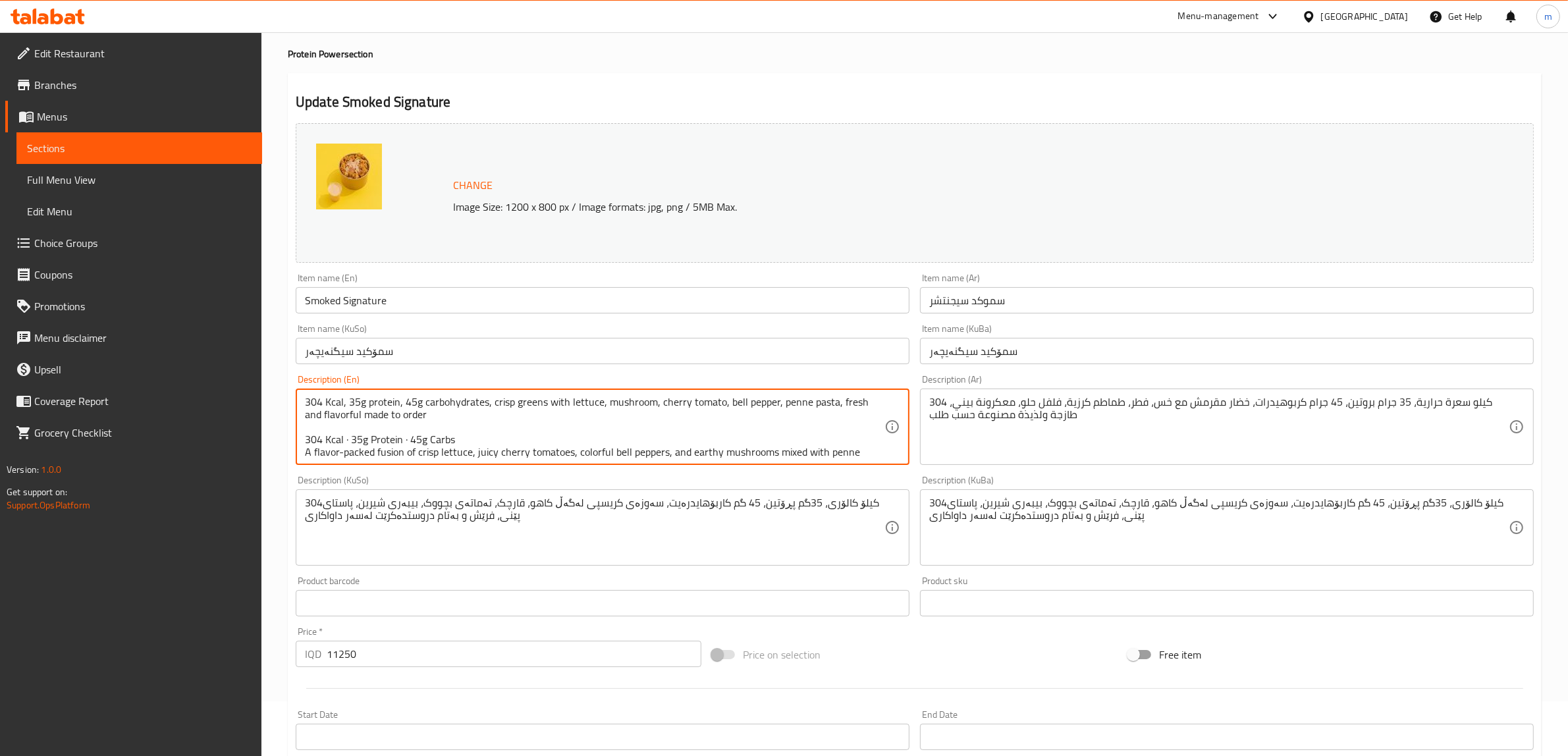
click at [435, 439] on textarea "304 Kcal, 35g protein, 45g carbohydrates, crisp greens with lettuce, mushroom, …" at bounding box center [594, 427] width 580 height 62
click at [372, 437] on textarea "304 Kcal, 35g protein, 45g carbohydrates, crisp greens with lettuce, mushroom, …" at bounding box center [594, 427] width 580 height 62
click at [376, 439] on textarea "304 Kcal, 35g protein, 45g carbohydrates, crisp greens with lettuce, mushroom, …" at bounding box center [594, 427] width 580 height 62
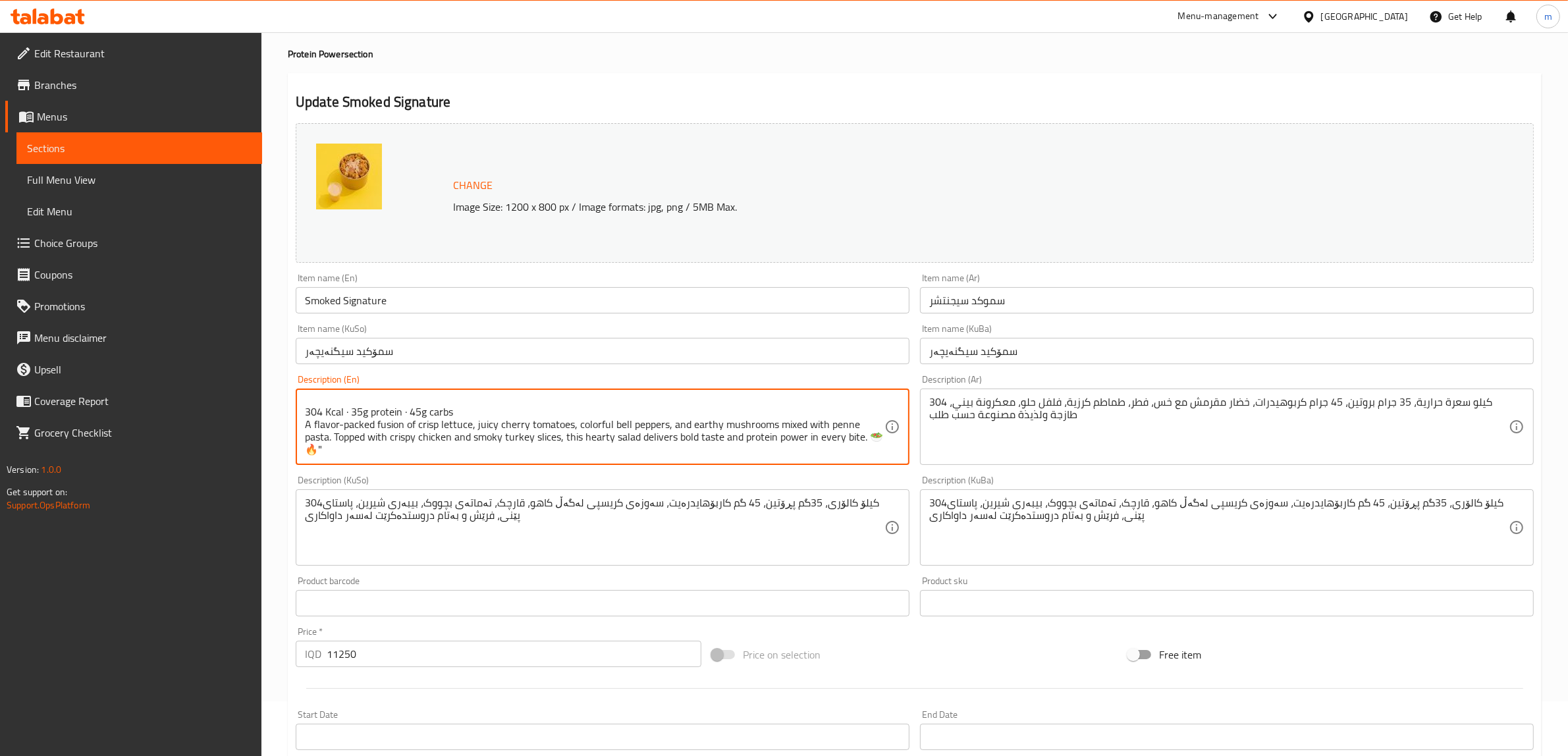
click at [340, 423] on textarea "304 Kcal, 35g protein, 45g carbohydrates, crisp greens with lettuce, mushroom, …" at bounding box center [594, 427] width 580 height 62
click at [346, 425] on textarea "304 Kcal, 35g protein, 45g carbohydrates, crisp greens with lettuce, mushroom, …" at bounding box center [594, 427] width 580 height 62
click at [339, 420] on textarea "304 Kcal, 35g protein, 45g carbohydrates, crisp greens with lettuce, mushroom, …" at bounding box center [594, 427] width 580 height 62
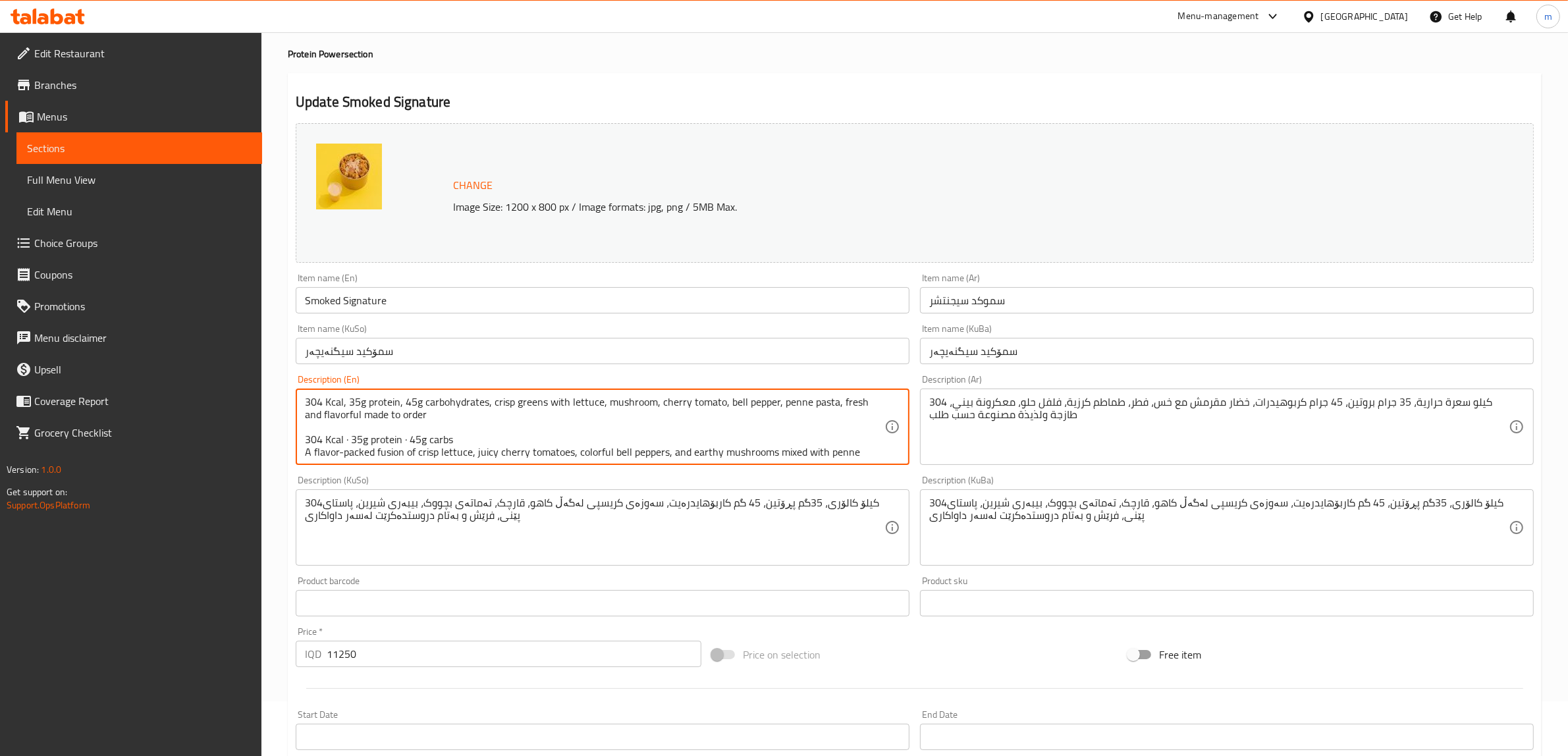
click at [341, 453] on textarea "304 Kcal, 35g protein, 45g carbohydrates, crisp greens with lettuce, mushroom, …" at bounding box center [594, 427] width 580 height 62
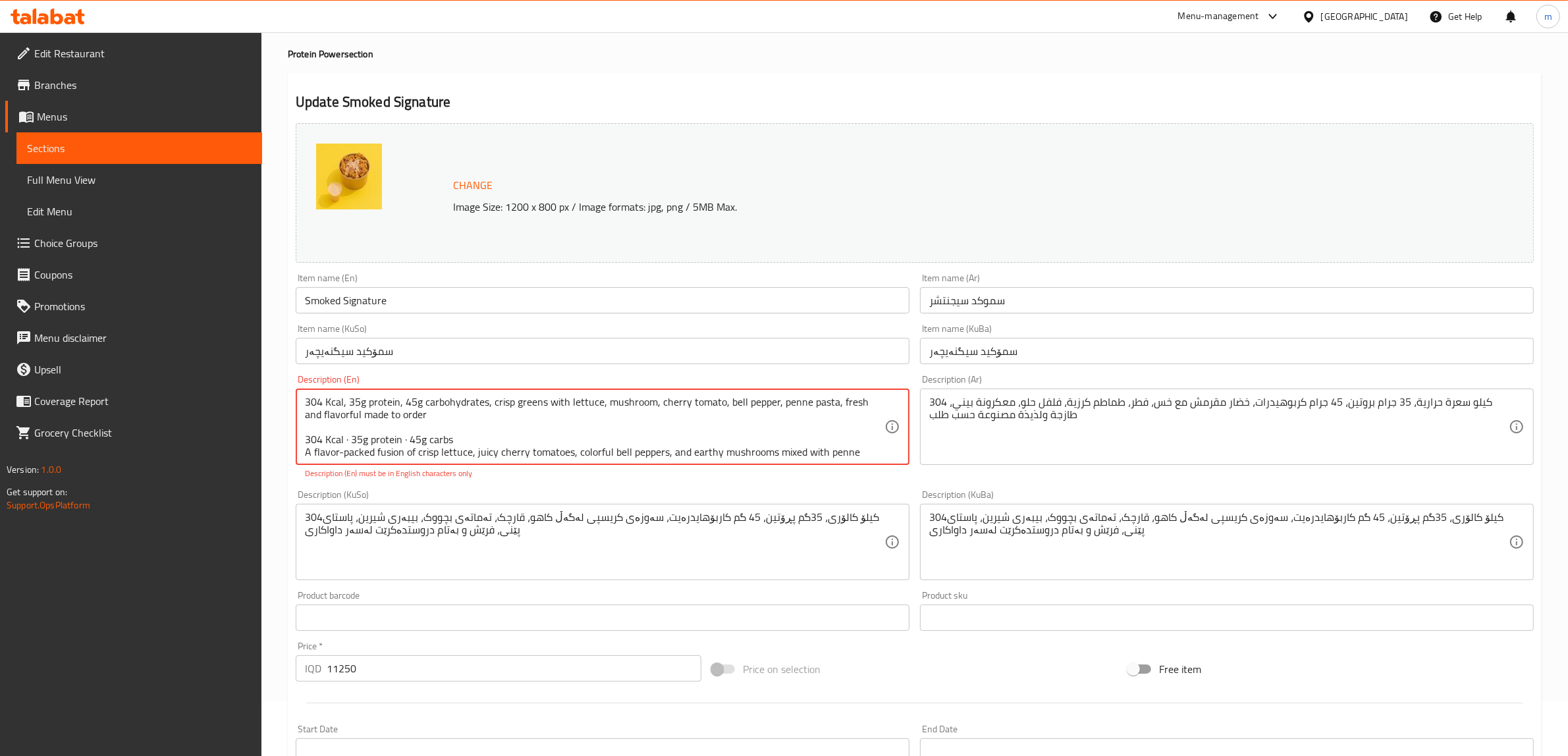
click at [338, 449] on textarea "304 Kcal, 35g protein, 45g carbohydrates, crisp greens with lettuce, mushroom, …" at bounding box center [594, 427] width 580 height 62
click at [340, 451] on textarea "304 Kcal, 35g protein, 45g carbohydrates, crisp greens with lettuce, mushroom, …" at bounding box center [594, 427] width 580 height 62
drag, startPoint x: 482, startPoint y: 415, endPoint x: 285, endPoint y: 391, distance: 198.5
click at [285, 391] on div "Home / Restaurants management / Menus / Sections / item / update Protein Power …" at bounding box center [914, 588] width 1306 height 1222
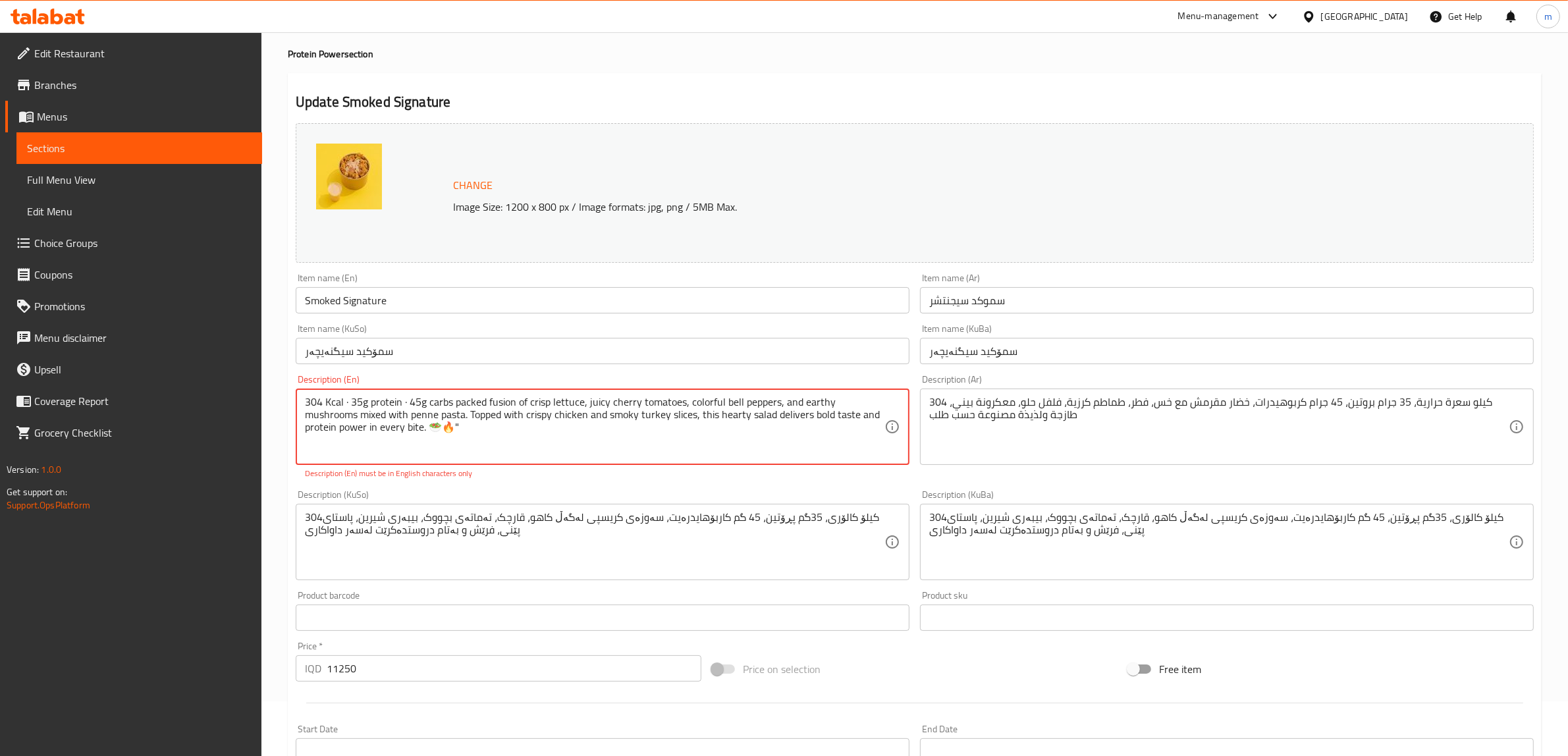
click at [317, 418] on textarea "304 Kcal · 35g protein · 45g carbs packed fusion of crisp lettuce, juicy cherry…" at bounding box center [594, 427] width 580 height 62
click at [305, 425] on textarea "304 Kcal · 35g protein · 45g carbs packed fusion of crisp lettuce, juicy cherry…" at bounding box center [594, 427] width 580 height 62
click at [409, 426] on textarea "304 Kcal · 35g protein · 45g carbs packed fusion of crisp lettuce, juicy cherry…" at bounding box center [594, 427] width 580 height 62
click at [799, 401] on textarea "304 Kcal · 35g protein · 45g carbs packed fusion of crisp lettuce, juicy cherry…" at bounding box center [594, 427] width 580 height 62
click at [420, 410] on textarea "304 Kcal · 35g protein · 45g carbs packed fusion of crisp lettuce, juicy cherry…" at bounding box center [594, 427] width 580 height 62
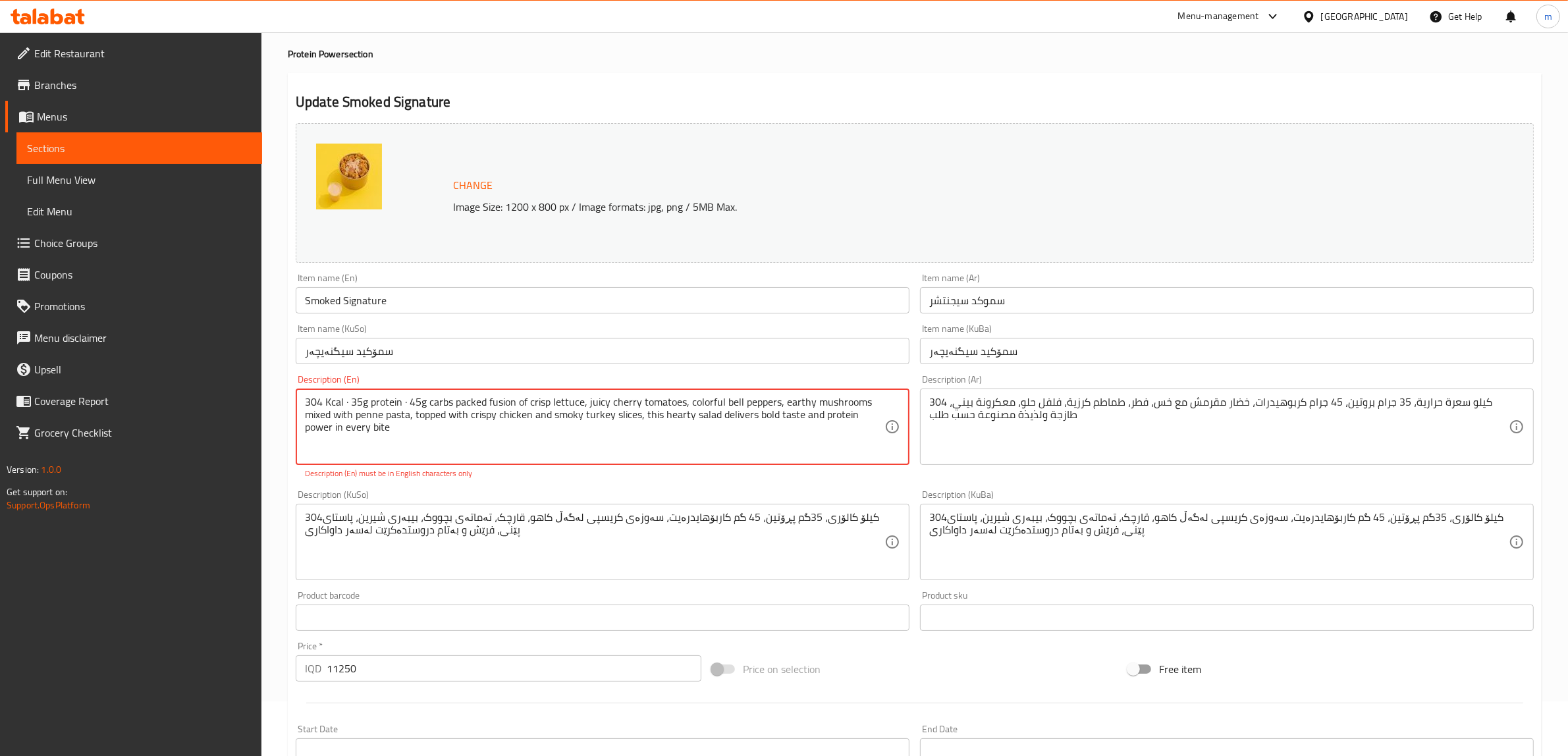
drag, startPoint x: 446, startPoint y: 432, endPoint x: 304, endPoint y: 425, distance: 142.2
click at [304, 425] on div "304 Kcal · 35g protein · 45g carbs packed fusion of crisp lettuce, juicy cherry…" at bounding box center [603, 427] width 614 height 76
drag, startPoint x: 821, startPoint y: 418, endPoint x: 802, endPoint y: 419, distance: 19.0
click at [802, 419] on textarea "304 Kcal · 35g protein · 45g carbs packed fusion of crisp lettuce, juicy cherry…" at bounding box center [594, 427] width 580 height 62
click at [792, 433] on textarea "304 Kcal · 35g protein · 45g carbs packed fusion of crisp lettuce, juicy cherry…" at bounding box center [594, 427] width 580 height 62
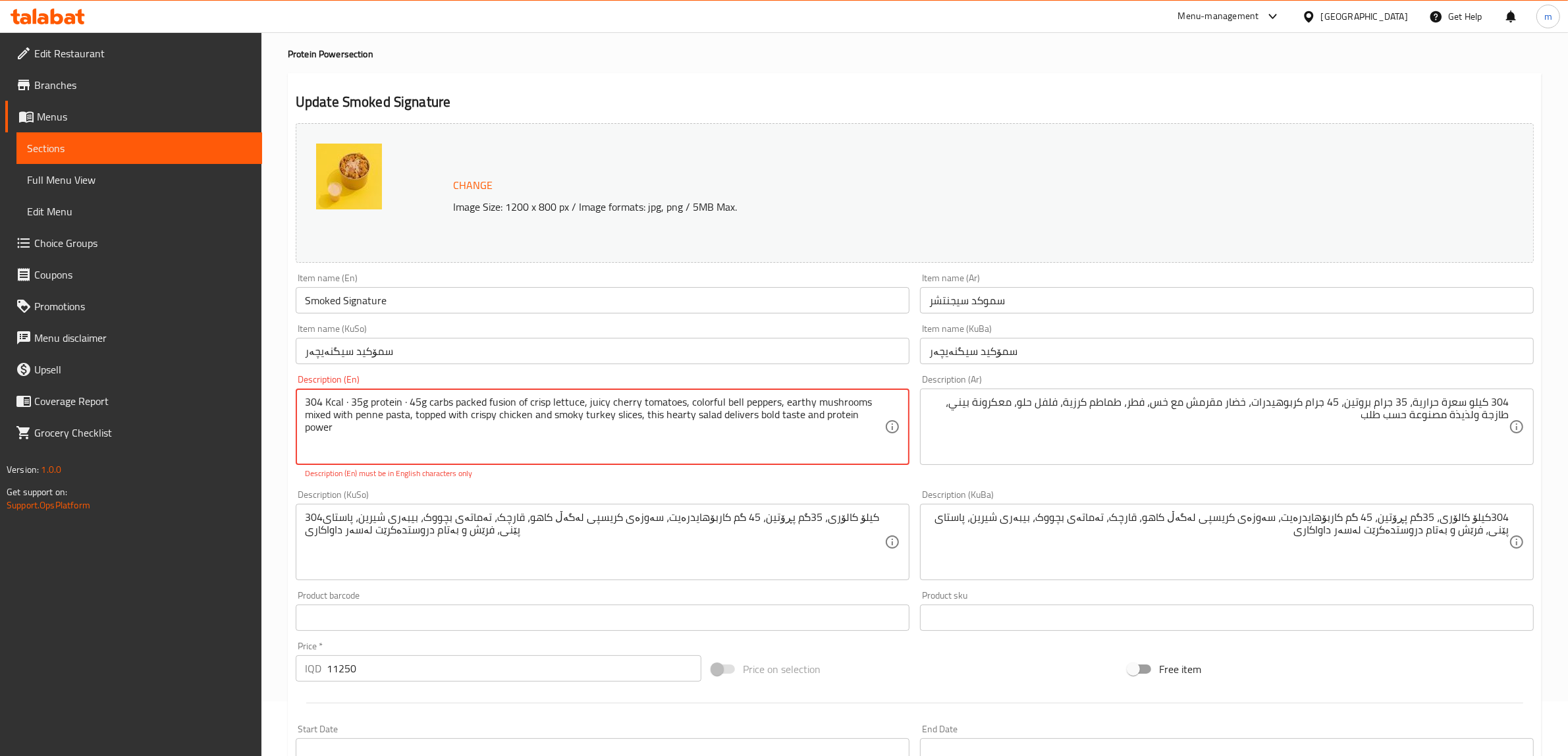
click at [407, 402] on textarea "304 Kcal · 35g protein · 45g carbs packed fusion of crisp lettuce, juicy cherry…" at bounding box center [594, 427] width 580 height 62
click at [351, 396] on textarea "304 Kcal · 35g protein, 45g carbs packed fusion of crisp lettuce, juicy cherry …" at bounding box center [594, 427] width 580 height 62
type textarea "304 Kcal, 35g protein, 45g carbs packed fusion of crisp lettuce, juicy cherry t…"
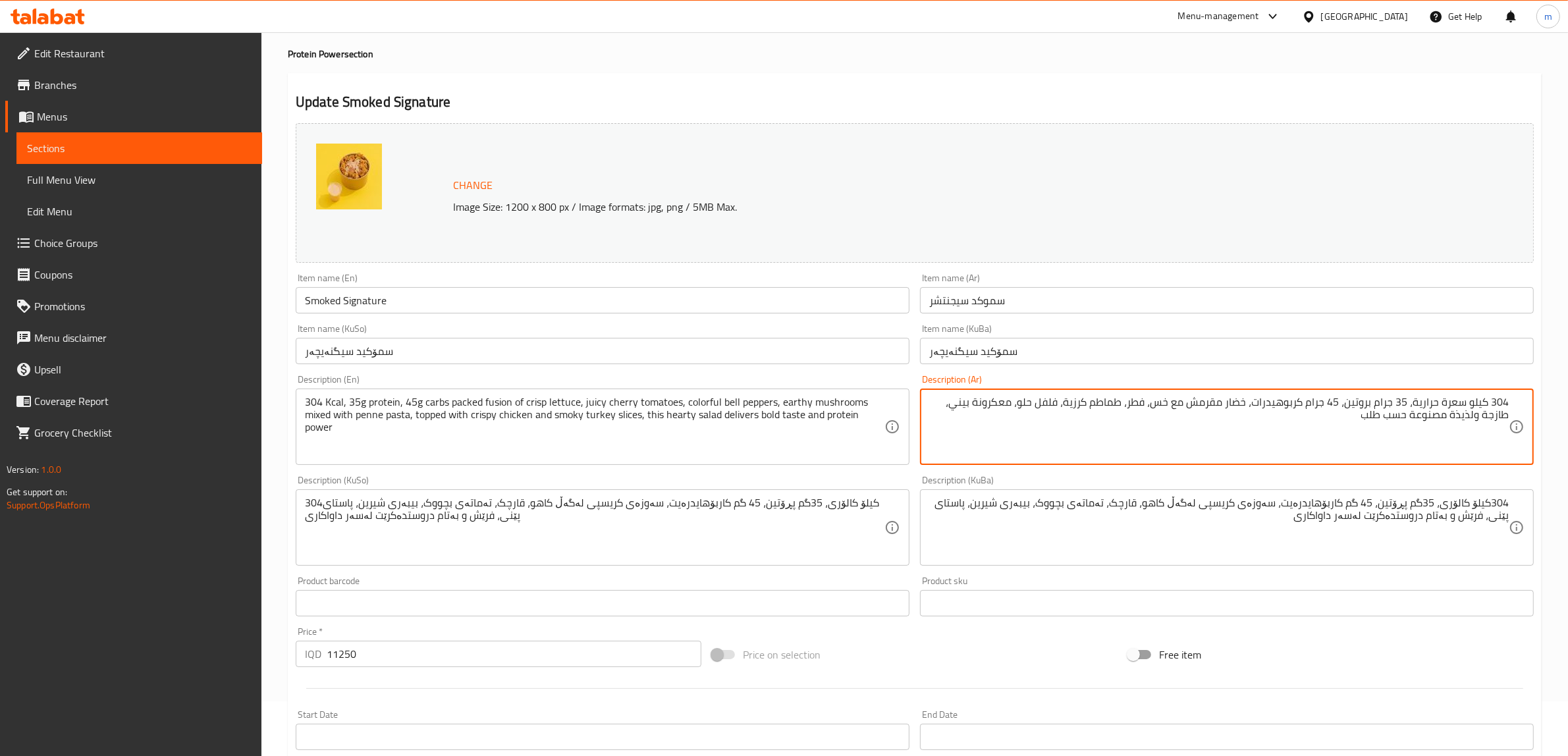
drag, startPoint x: 1250, startPoint y: 401, endPoint x: 1263, endPoint y: 449, distance: 49.7
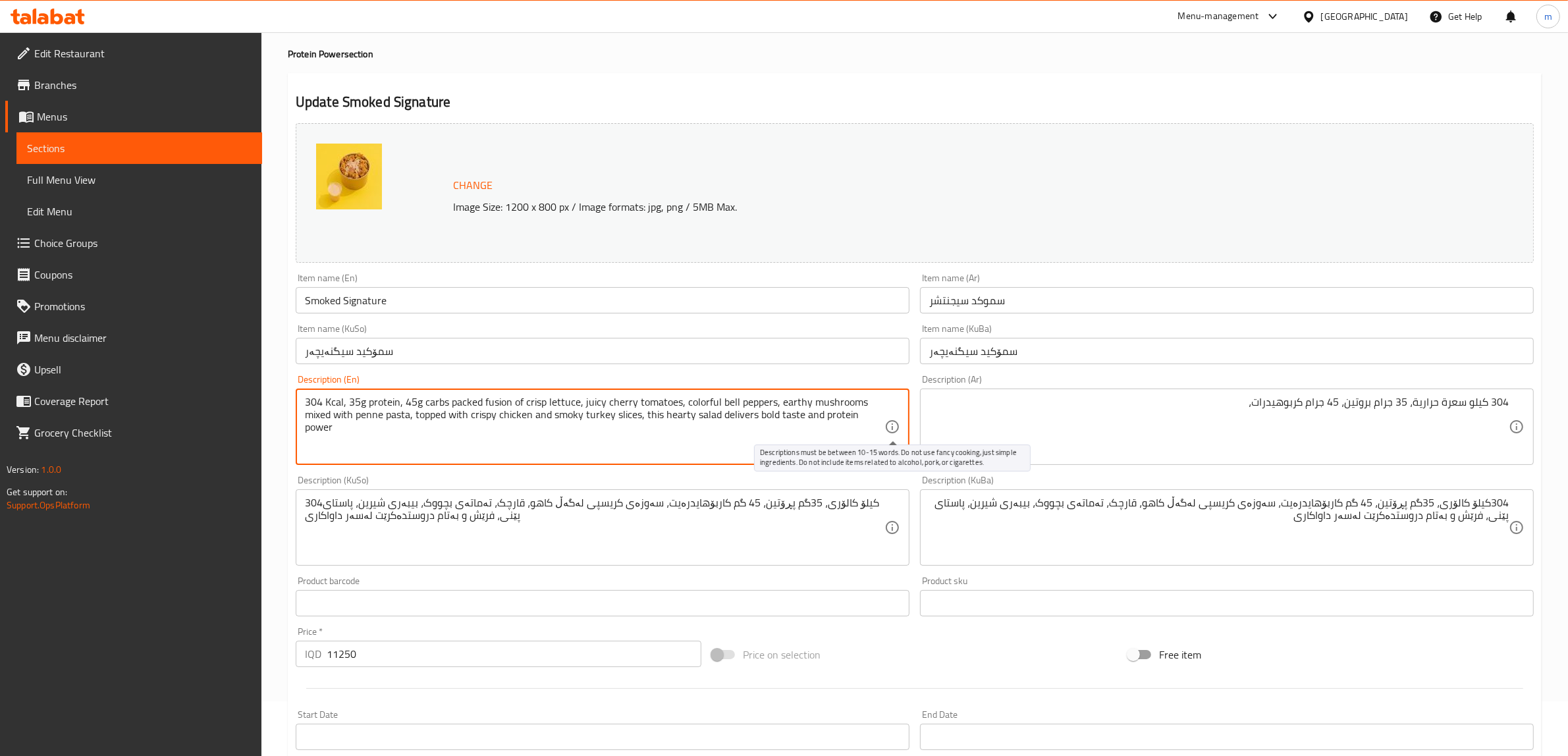
drag, startPoint x: 449, startPoint y: 400, endPoint x: 899, endPoint y: 429, distance: 450.9
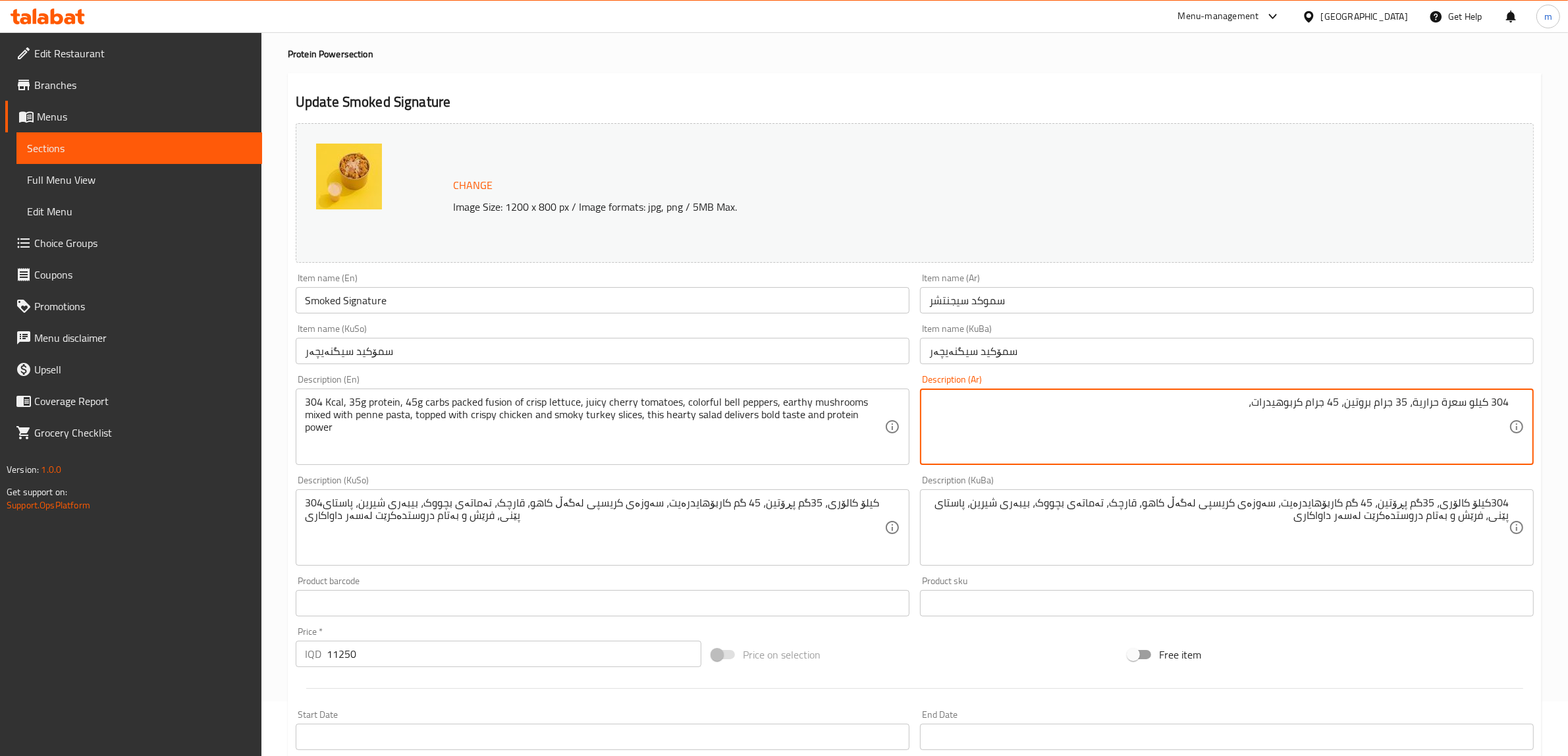
paste textarea "مزيج من الخس المقرمش والطماطم الكرزية اللذيذة والفلفل الملون والفطر الترابي الم…"
click at [1206, 399] on textarea "304 كيلو سعرة حرارية، 35 جرام بروتين، 45 جرام كربوهيدرات، مزيج من الخس المقرمش …" at bounding box center [1219, 427] width 580 height 62
click at [1186, 406] on textarea "304 كيلو سعرة حرارية، 35 جرام بروتين، 45 جرام كربوهيدرات، مزيج من خس المقرمش وا…" at bounding box center [1219, 427] width 580 height 62
click at [1139, 403] on textarea "304 كيلو سعرة حرارية، 35 جرام بروتين، 45 جرام كربوهيدرات، مزيج من خس مقرمش والط…" at bounding box center [1219, 427] width 580 height 62
click at [1111, 406] on textarea "304 كيلو سعرة حرارية، 35 جرام بروتين، 45 جرام كربوهيدرات، مزيج من خس مقرمش طماط…" at bounding box center [1219, 427] width 580 height 62
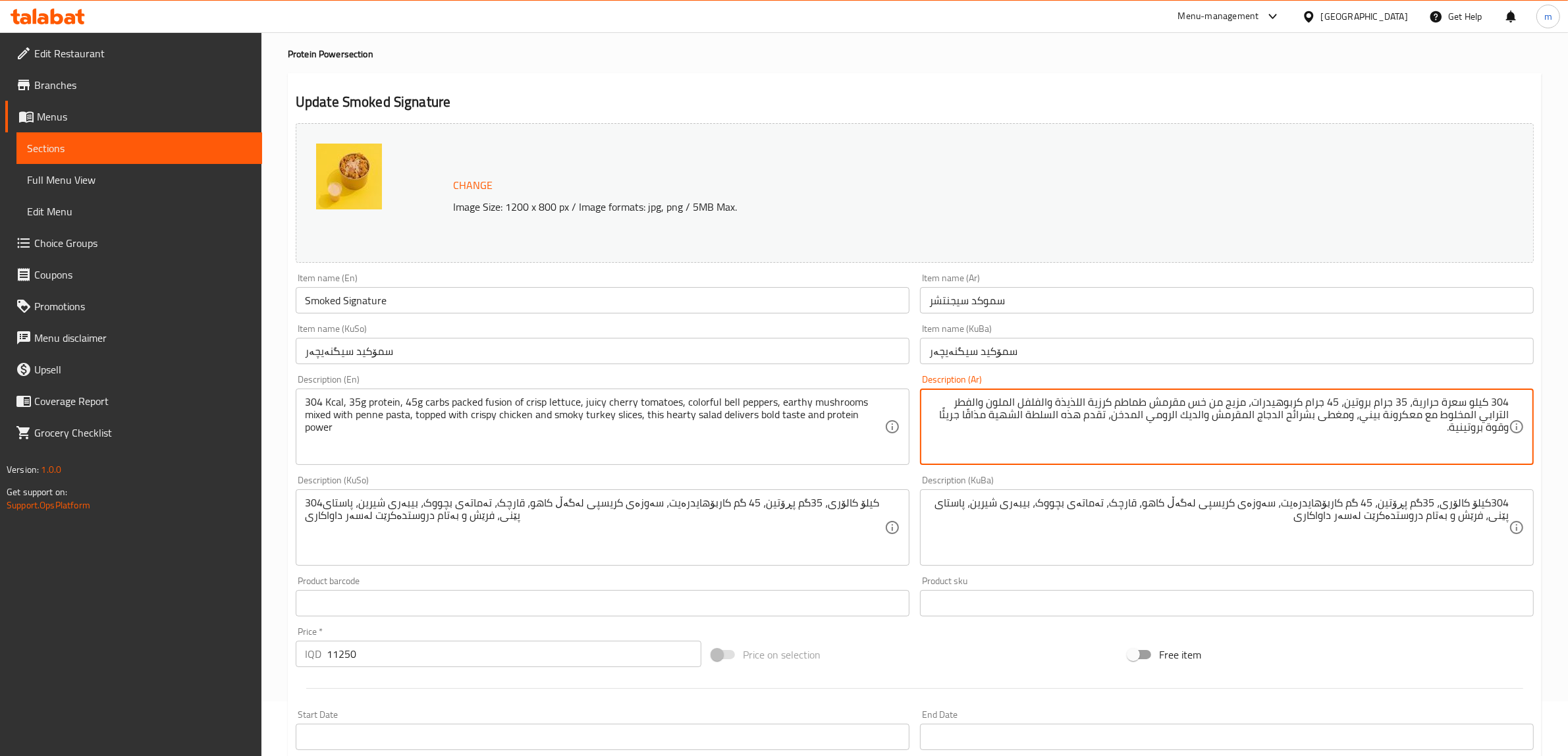
click at [1152, 399] on textarea "304 كيلو سعرة حرارية، 35 جرام بروتين، 45 جرام كربوهيدرات، مزيج من خس مقرمش طماط…" at bounding box center [1219, 427] width 580 height 62
click at [1081, 406] on textarea "304 كيلو سعرة حرارية، 35 جرام بروتين، 45 جرام كربوهيدرات، مزيج من خس مقرمش، طما…" at bounding box center [1219, 427] width 580 height 62
click at [1068, 399] on textarea "304 كيلو سعرة حرارية، 35 جرام بروتين، 45 جرام كربوهيدرات، مزيج من خس مقرمش، طما…" at bounding box center [1219, 427] width 580 height 62
click at [1052, 406] on textarea "304 كيلو سعرة حرارية، 35 جرام بروتين، 45 جرام كربوهيدرات، مزيج من خس مقرمش، طما…" at bounding box center [1219, 427] width 580 height 62
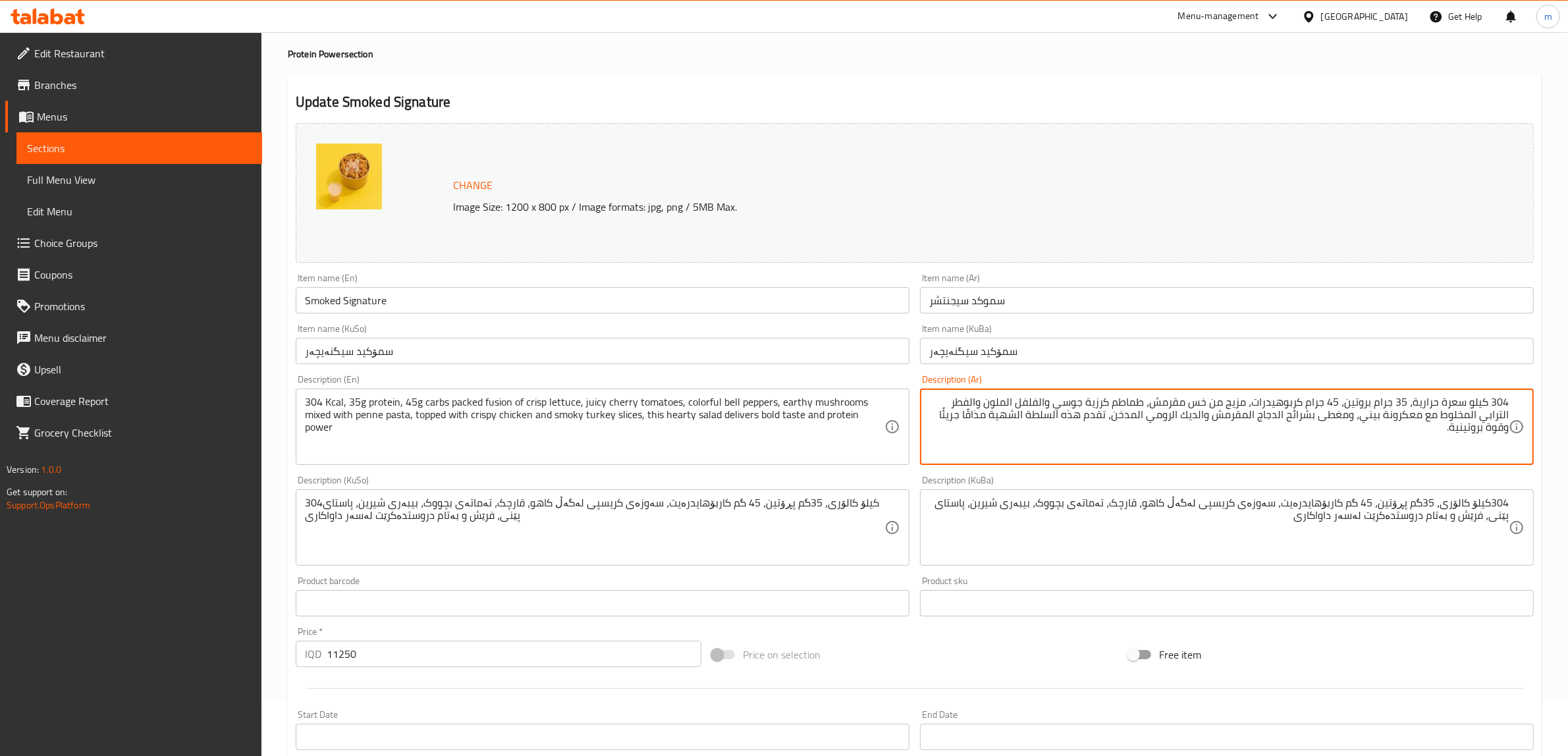
click at [1045, 399] on textarea "304 كيلو سعرة حرارية، 35 جرام بروتين، 45 جرام كربوهيدرات، مزيج من خس مقرمش، طما…" at bounding box center [1219, 427] width 580 height 62
click at [1022, 403] on textarea "304 كيلو سعرة حرارية، 35 جرام بروتين، 45 جرام كربوهيدرات، مزيج من خس مقرمش، طما…" at bounding box center [1219, 427] width 580 height 62
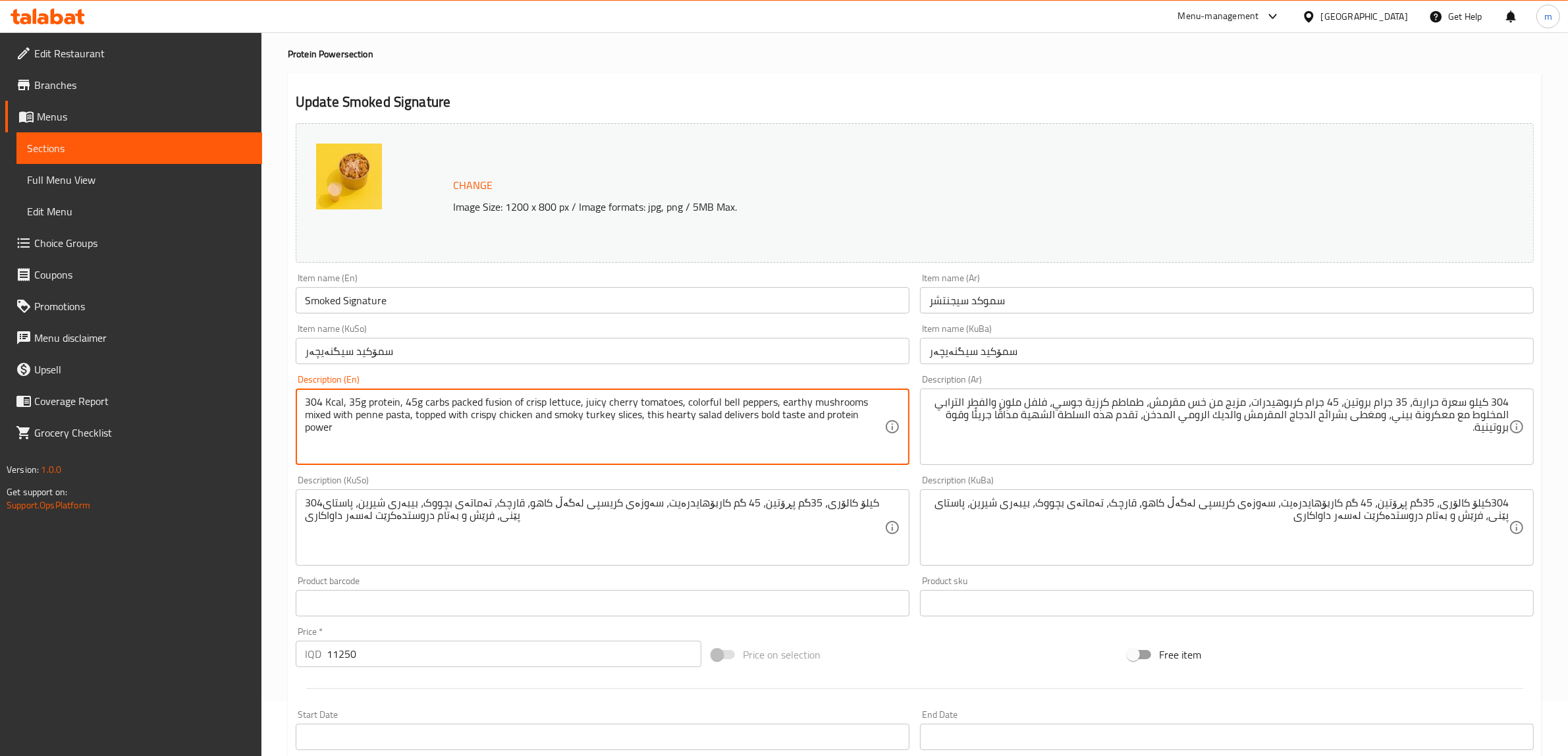
click at [723, 405] on textarea "304 Kcal, 35g protein, 45g carbs packed fusion of crisp lettuce, juicy cherry t…" at bounding box center [594, 427] width 580 height 62
click at [721, 402] on textarea "304 Kcal, 35g protein, 45g carbs packed fusion of crisp lettuce, juicy cherry t…" at bounding box center [594, 427] width 580 height 62
drag, startPoint x: 718, startPoint y: 399, endPoint x: 769, endPoint y: 399, distance: 51.0
click at [769, 399] on textarea "304 Kcal, 35g protein, 45g carbs packed fusion of crisp lettuce, juicy cherry t…" at bounding box center [594, 427] width 580 height 62
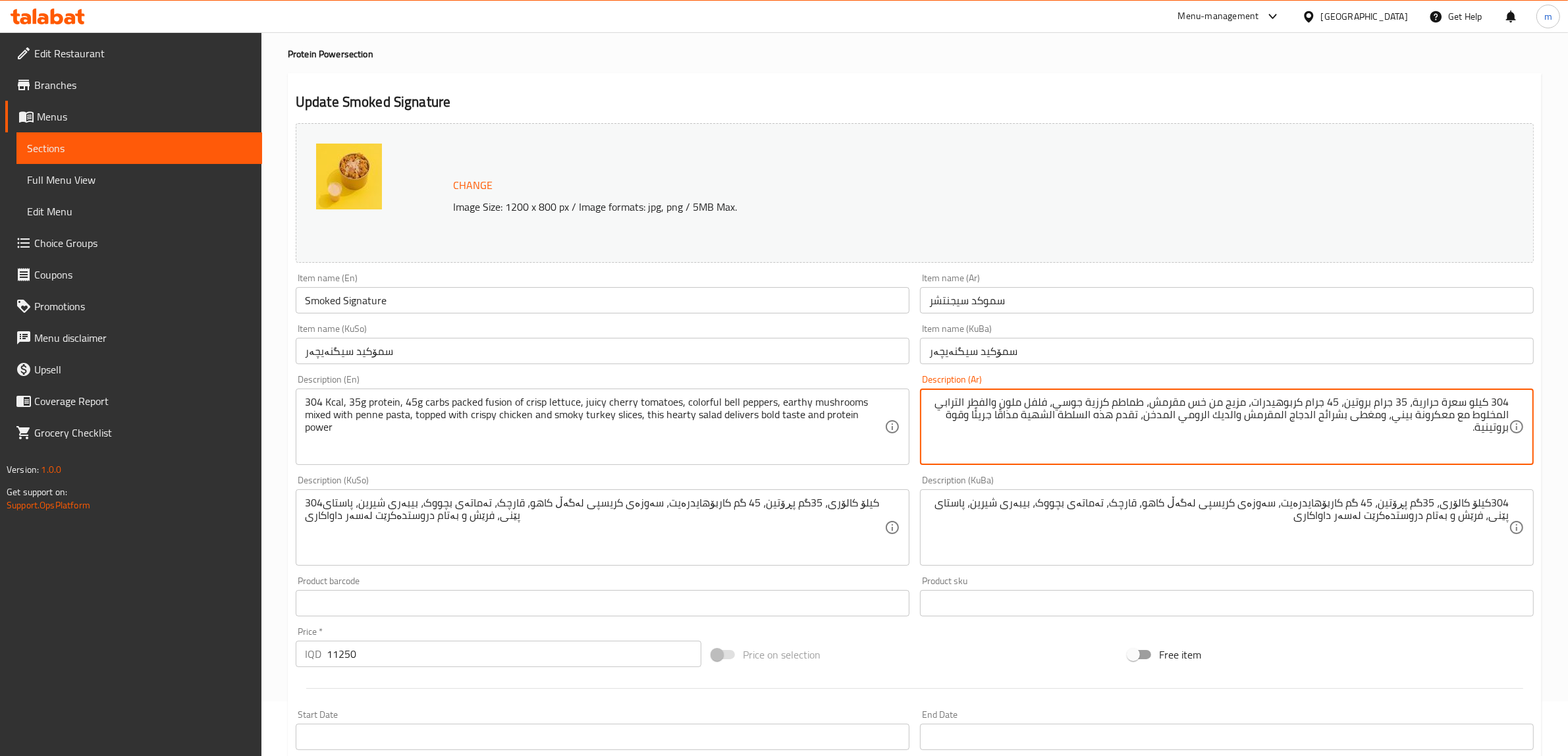
drag, startPoint x: 1033, startPoint y: 399, endPoint x: 1052, endPoint y: 399, distance: 19.0
paste textarea "حلو"
click at [973, 399] on textarea "304 كيلو سعرة حرارية، 35 جرام بروتين، 45 جرام كربوهيدرات، مزيج من خس مقرمش، طما…" at bounding box center [1219, 427] width 580 height 62
click at [959, 405] on textarea "304 كيلو سعرة حرارية، 35 جرام بروتين، 45 جرام كربوهيدرات، مزيج من خس مقرمش، طما…" at bounding box center [1219, 427] width 580 height 62
click at [949, 403] on textarea "304 كيلو سعرة حرارية، 35 جرام بروتين، 45 جرام كربوهيدرات، مزيج من خس مقرمش، طما…" at bounding box center [1219, 427] width 580 height 62
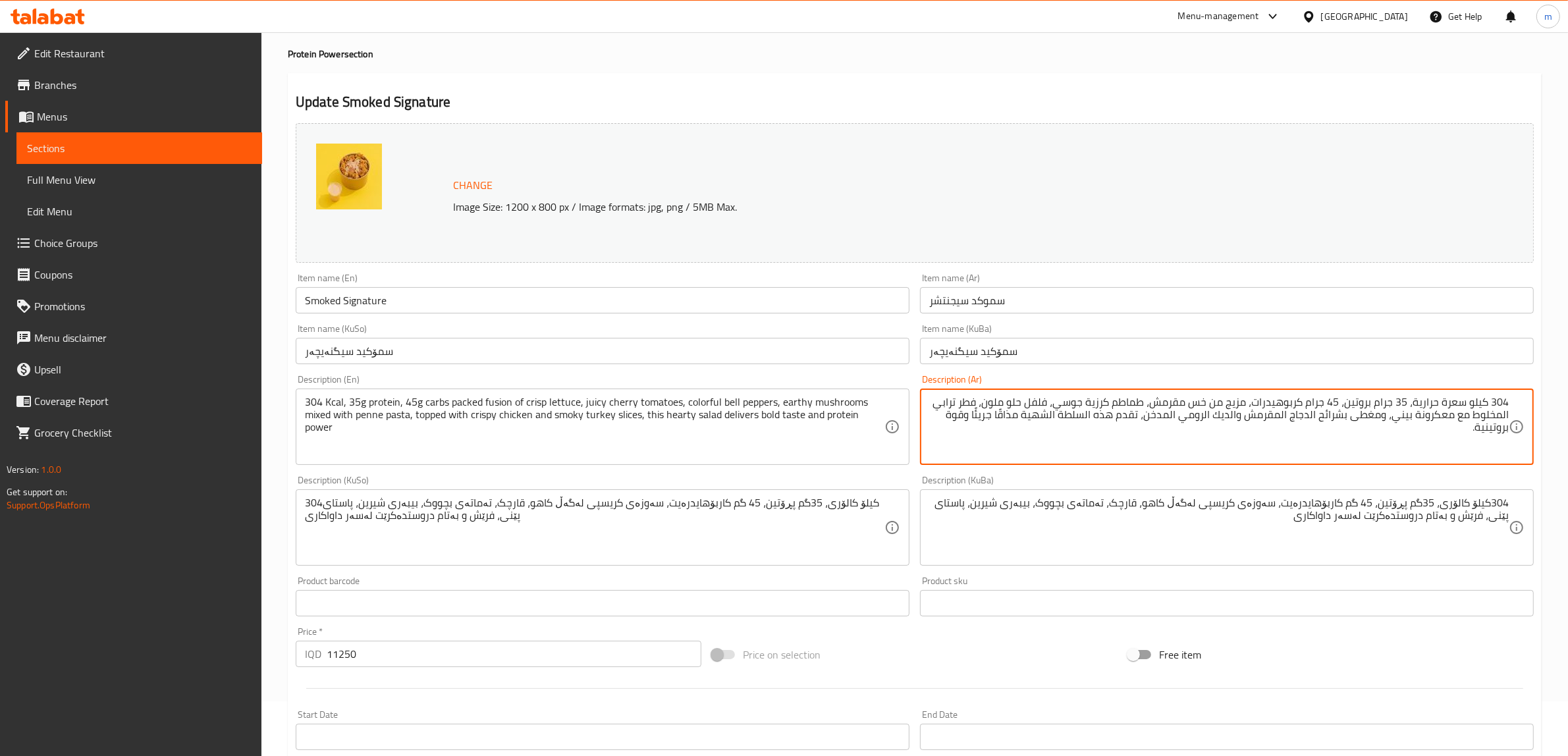
click at [949, 403] on textarea "304 كيلو سعرة حرارية، 35 جرام بروتين، 45 جرام كربوهيدرات، مزيج من خس مقرمش، طما…" at bounding box center [1219, 427] width 580 height 62
click at [1502, 412] on textarea "304 كيلو سعرة حرارية، 35 جرام بروتين، 45 جرام كربوهيدرات، مزيج من خس مقرمش، طما…" at bounding box center [1219, 427] width 580 height 62
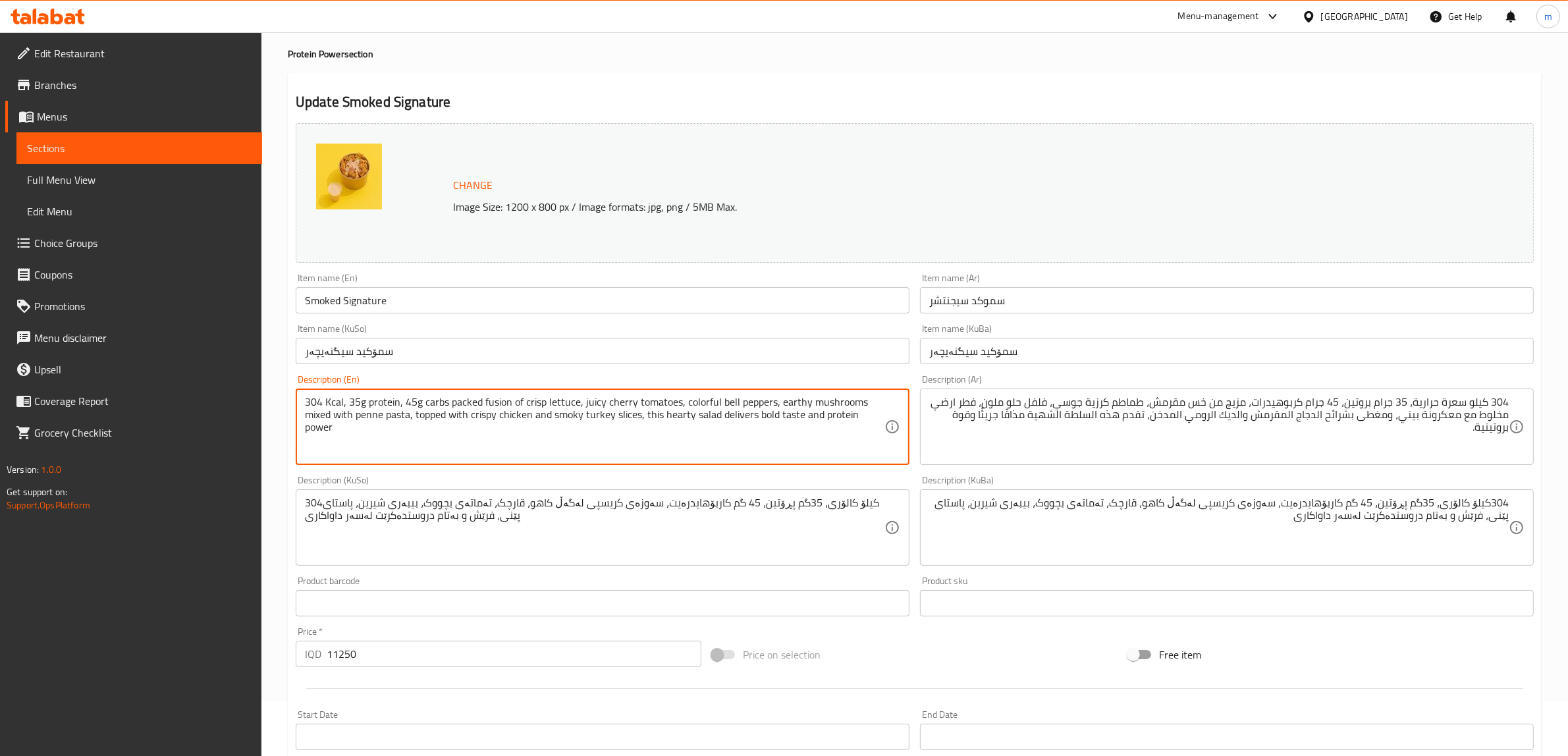
click at [378, 412] on textarea "304 Kcal, 35g protein, 45g carbs packed fusion of crisp lettuce, juicy cherry t…" at bounding box center [594, 427] width 580 height 62
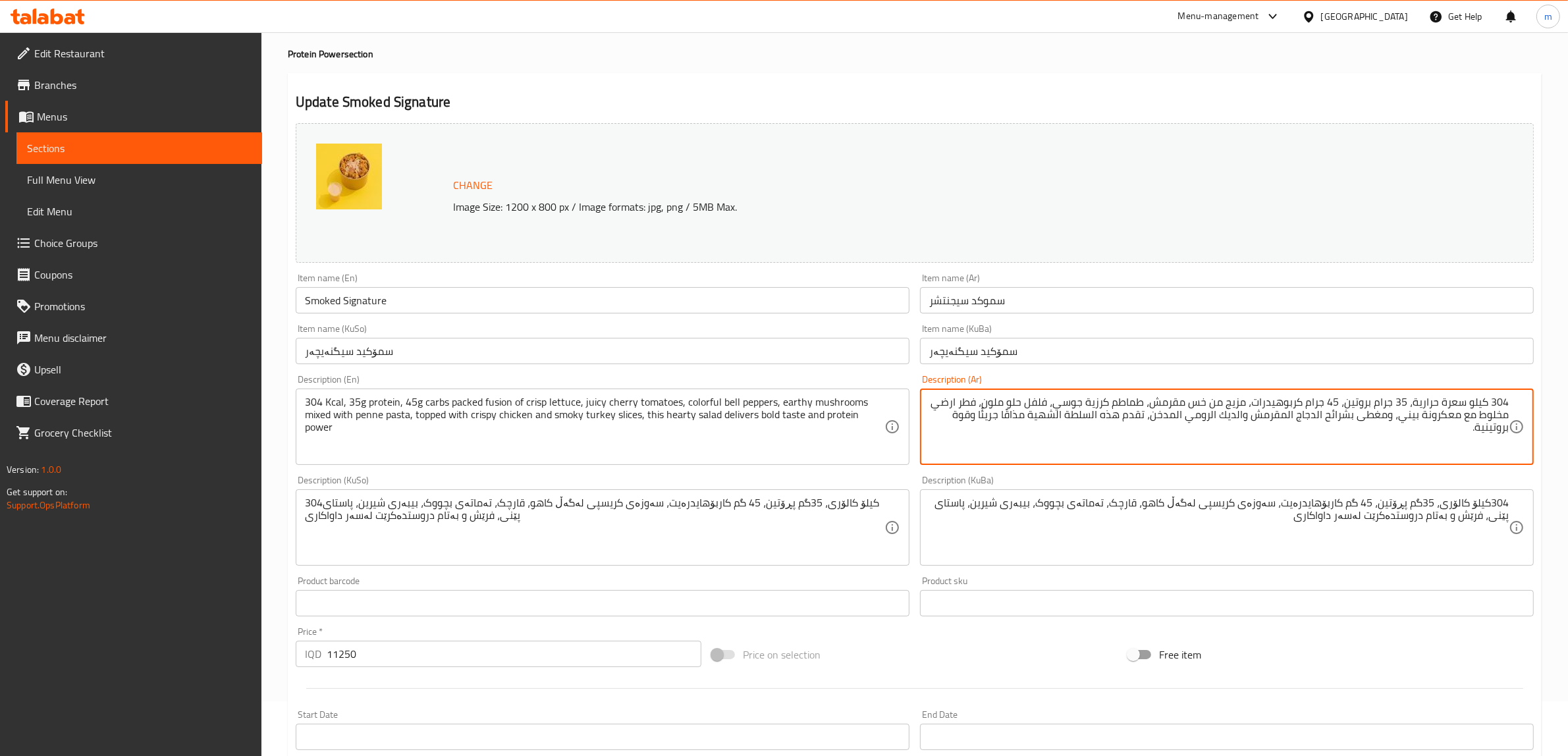
drag, startPoint x: 1459, startPoint y: 418, endPoint x: 1400, endPoint y: 414, distance: 59.1
paste textarea
click at [1396, 412] on textarea "304 كيلو سعرة حرارية، 35 جرام بروتين، 45 جرام كربوهيدرات، مزيج من خس مقرمش، طما…" at bounding box center [1219, 427] width 580 height 62
click at [1331, 413] on textarea "304 كيلو سعرة حرارية، 35 جرام بروتين، 45 جرام كربوهيدرات، مزيج من خس مقرمش، طما…" at bounding box center [1219, 427] width 580 height 62
click at [1308, 413] on textarea "304 كيلو سعرة حرارية، 35 جرام بروتين، 45 جرام كربوهيدرات، مزيج من خس مقرمش، طما…" at bounding box center [1219, 427] width 580 height 62
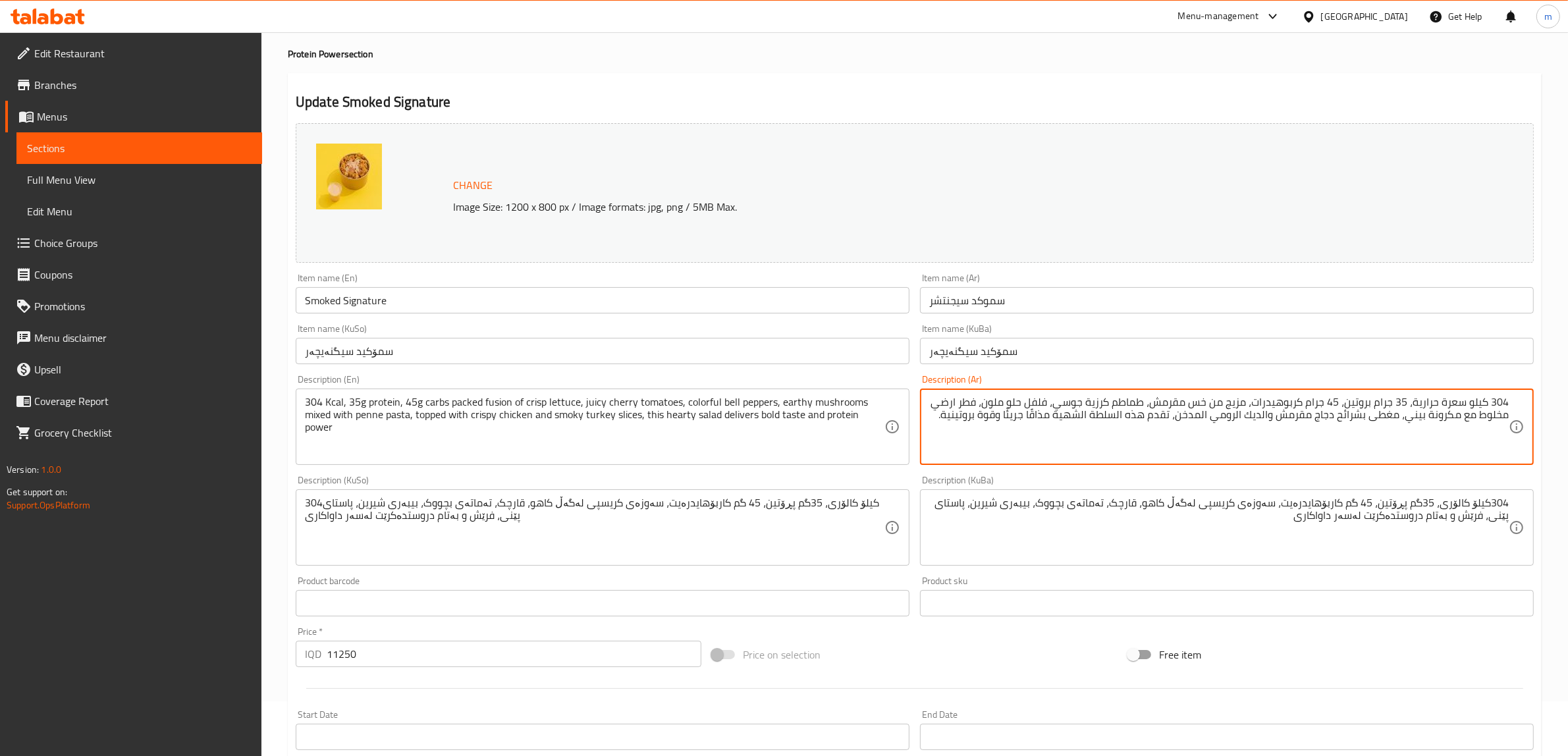
click at [1269, 414] on textarea "304 كيلو سعرة حرارية، 35 جرام بروتين، 45 جرام كربوهيدرات، مزيج من خس مقرمش، طما…" at bounding box center [1219, 427] width 580 height 62
click at [1266, 419] on textarea "304 كيلو سعرة حرارية، 35 جرام بروتين، 45 جرام كربوهيدرات، مزيج من خس مقرمش، طما…" at bounding box center [1219, 427] width 580 height 62
click at [1265, 413] on textarea "304 كيلو سعرة حرارية، 35 جرام بروتين، 45 جرام كربوهيدرات، مزيج من خس مقرمش، طما…" at bounding box center [1219, 427] width 580 height 62
click at [1245, 412] on textarea "304 كيلو سعرة حرارية، 35 جرام بروتين، 45 جرام كربوهيدرات، مزيج من خس مقرمش، طما…" at bounding box center [1219, 427] width 580 height 62
click at [1217, 409] on textarea "304 كيلو سعرة حرارية، 35 جرام بروتين، 45 جرام كربوهيدرات، مزيج من خس مقرمش، طما…" at bounding box center [1219, 427] width 580 height 62
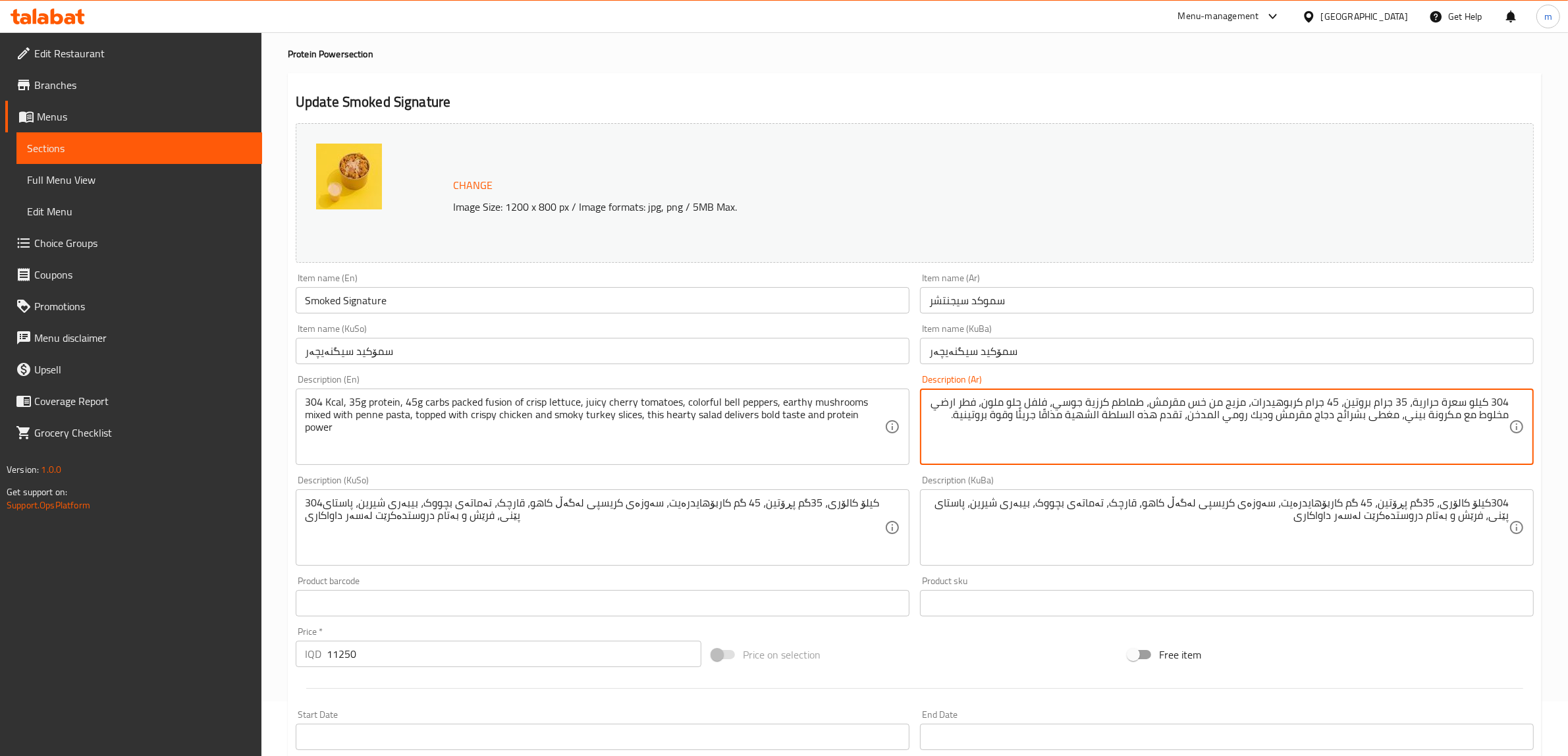
click at [1217, 422] on textarea "304 كيلو سعرة حرارية، 35 جرام بروتين، 45 جرام كربوهيدرات، مزيج من خس مقرمش، طما…" at bounding box center [1219, 427] width 580 height 62
click at [1346, 416] on textarea "304 كيلو سعرة حرارية، 35 جرام بروتين، 45 جرام كربوهيدرات، مزيج من خس مقرمش، طما…" at bounding box center [1219, 427] width 580 height 62
click at [1278, 415] on textarea "304 كيلو سعرة حرارية، 35 جرام بروتين، 45 جرام كربوهيدرات، مزيج من خس مقرمش، طما…" at bounding box center [1219, 427] width 580 height 62
click at [1293, 413] on textarea "304 كيلو سعرة حرارية، 35 جرام بروتين، 45 جرام كربوهيدرات، مزيج من خس مقرمش، طما…" at bounding box center [1219, 427] width 580 height 62
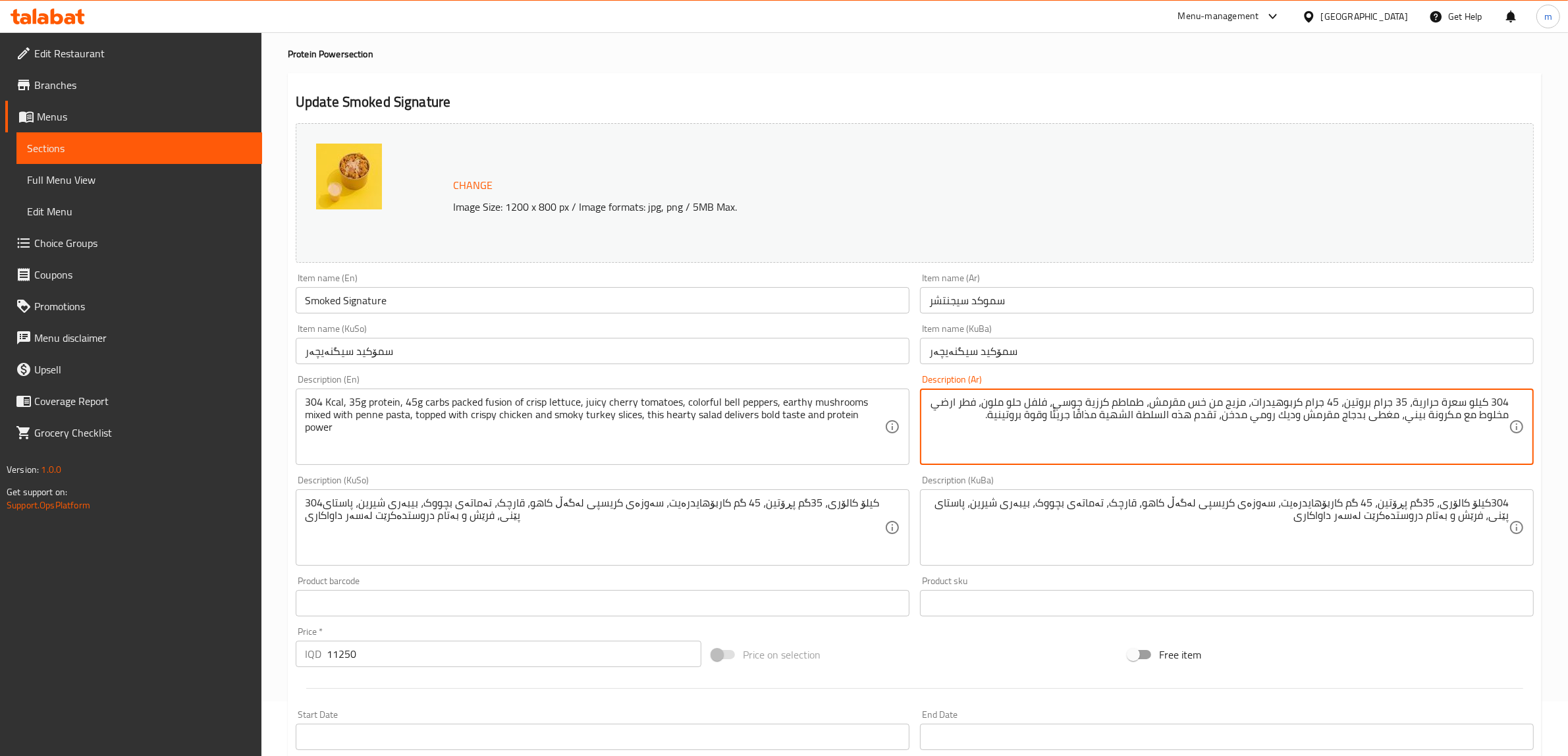
click at [1296, 418] on textarea "304 كيلو سعرة حرارية، 35 جرام بروتين، 45 جرام كربوهيدرات، مزيج من خس مقرمش، طما…" at bounding box center [1219, 427] width 580 height 62
click at [1298, 414] on textarea "304 كيلو سعرة حرارية، 35 جرام بروتين، 45 جرام كربوهيدرات، مزيج من خس مقرمش، طما…" at bounding box center [1219, 427] width 580 height 62
click at [1179, 416] on textarea "304 كيلو سعرة حرارية، 35 جرام بروتين، 45 جرام كربوهيدرات، مزيج من خس مقرمش، طما…" at bounding box center [1219, 427] width 580 height 62
click at [1159, 416] on textarea "304 كيلو سعرة حرارية، 35 جرام بروتين، 45 جرام كربوهيدرات، مزيج من خس مقرمش، طما…" at bounding box center [1219, 427] width 580 height 62
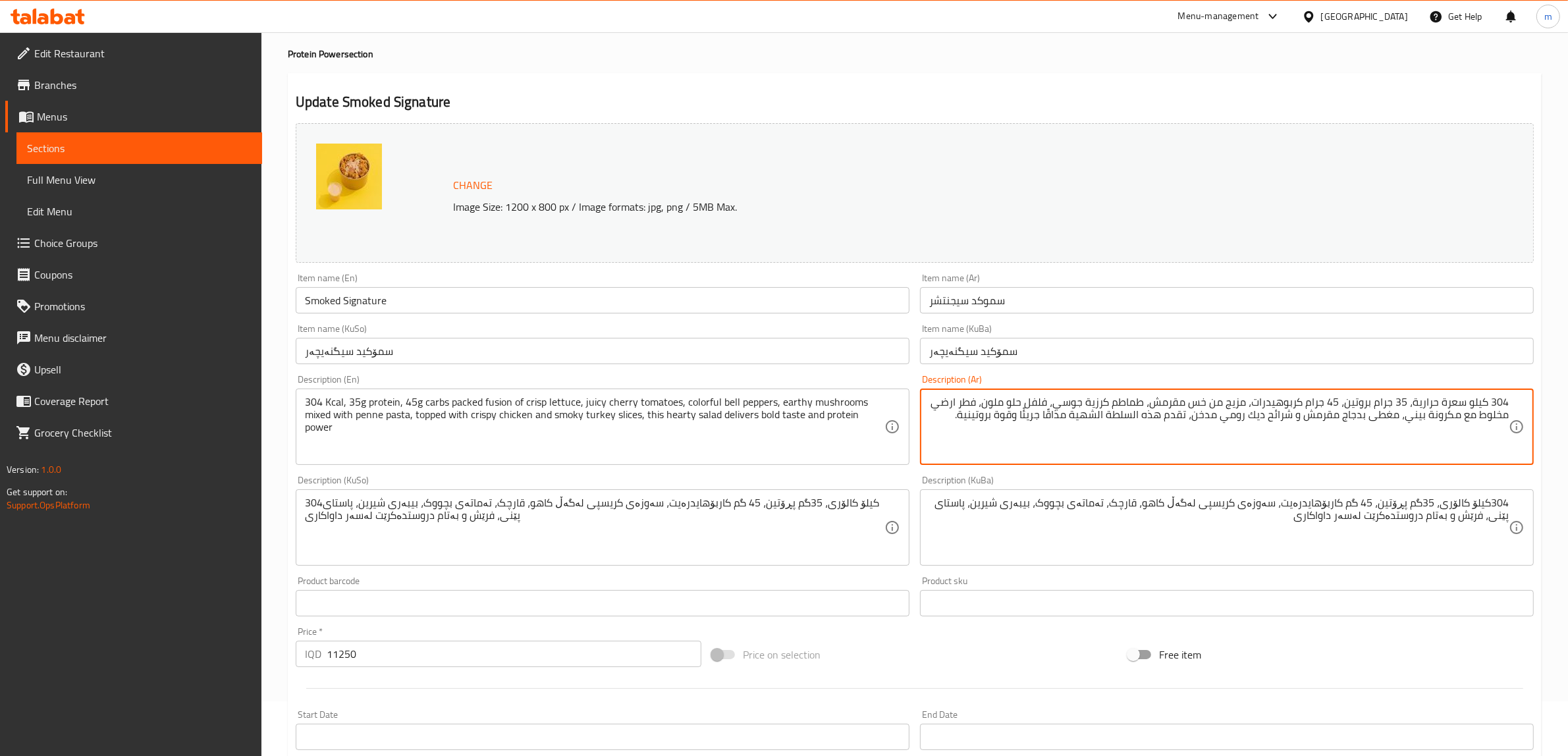
click at [1138, 412] on textarea "304 كيلو سعرة حرارية، 35 جرام بروتين، 45 جرام كربوهيدرات، مزيج من خس مقرمش، طما…" at bounding box center [1219, 427] width 580 height 62
click at [1109, 412] on textarea "304 كيلو سعرة حرارية، 35 جرام بروتين، 45 جرام كربوهيدرات، مزيج من خس مقرمش، طما…" at bounding box center [1219, 427] width 580 height 62
click at [1186, 415] on textarea "304 كيلو سعرة حرارية، 35 جرام بروتين، 45 جرام كربوهيدرات، مزيج من خس مقرمش، طما…" at bounding box center [1219, 427] width 580 height 62
click at [1180, 415] on textarea "304 كيلو سعرة حرارية، 35 جرام بروتين، 45 جرام كربوهيدرات، مزيج من خس مقرمش، طما…" at bounding box center [1219, 427] width 580 height 62
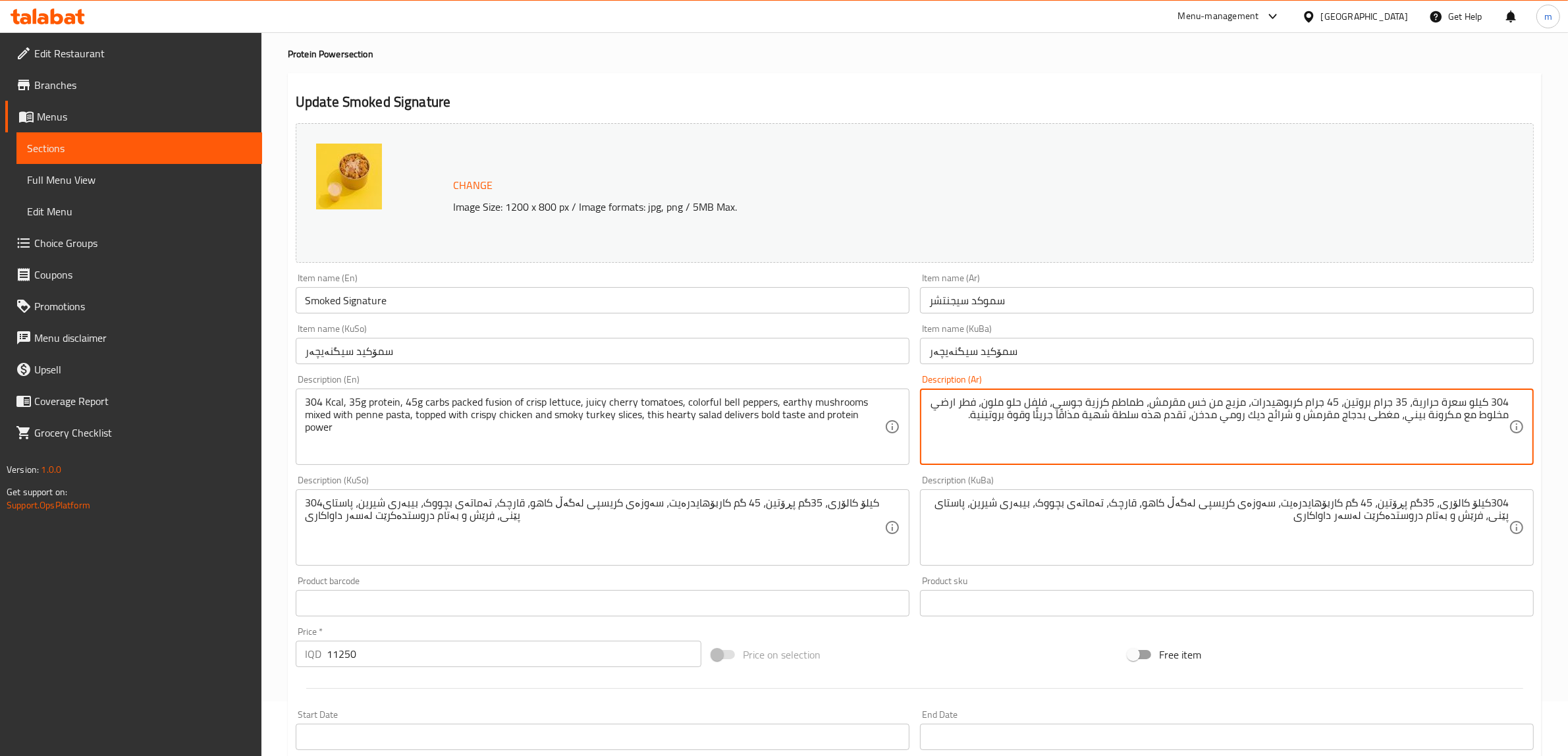
drag, startPoint x: 1168, startPoint y: 415, endPoint x: 1194, endPoint y: 413, distance: 26.1
click at [1194, 413] on textarea "304 كيلو سعرة حرارية، 35 جرام بروتين، 45 جرام كربوهيدرات، مزيج من خس مقرمش، طما…" at bounding box center [1219, 427] width 580 height 62
type textarea "304 كيلو سعرة حرارية، 35 جرام بروتين، 45 جرام كربوهيدرات، مزيج من خس مقرمش، طما…"
click at [671, 416] on textarea "304 Kcal, 35g protein, 45g carbs packed fusion of crisp lettuce, juicy cherry t…" at bounding box center [594, 427] width 580 height 62
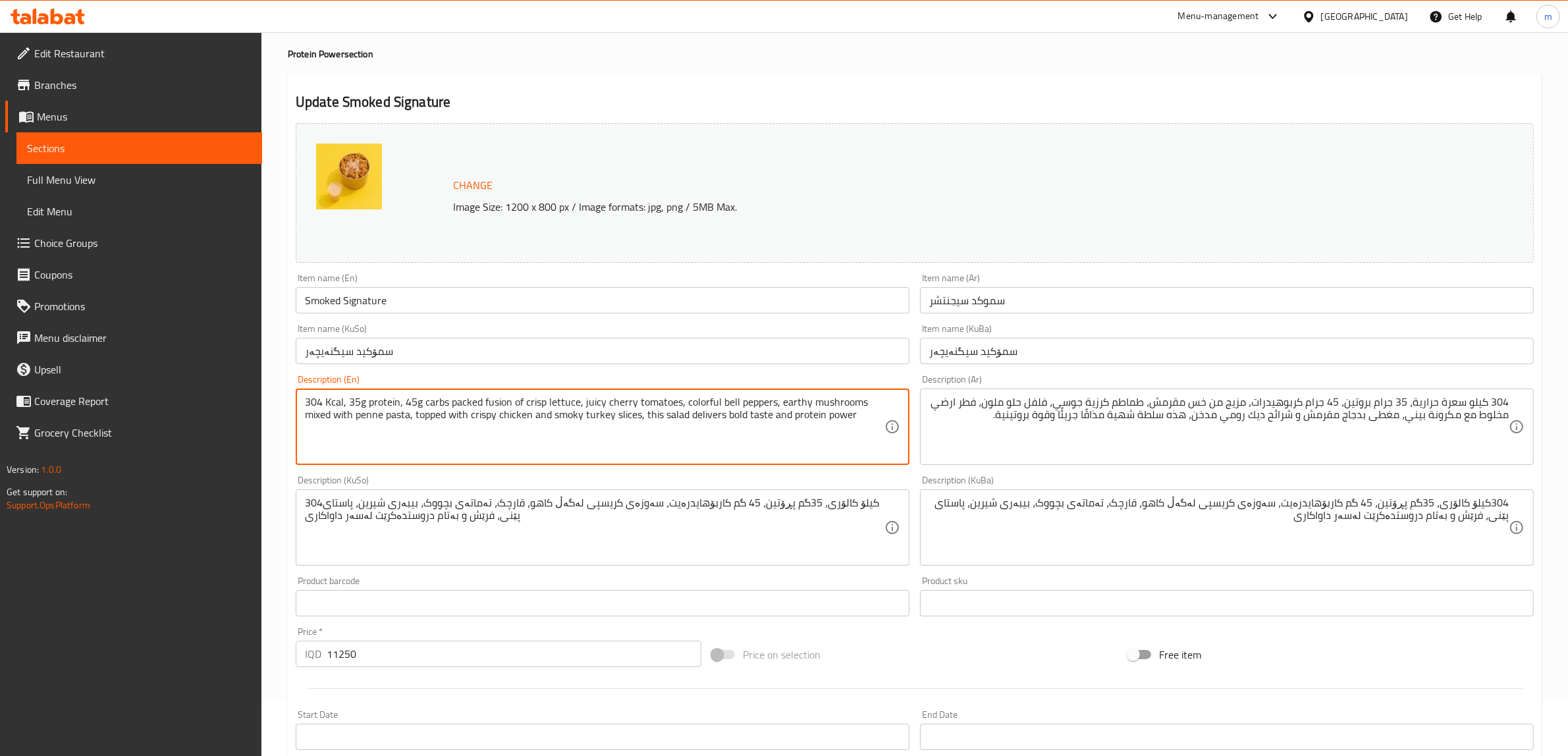
type textarea "304 Kcal, 35g protein, 45g carbs packed fusion of crisp lettuce, juicy cherry t…"
click at [1115, 414] on textarea "304 كيلو سعرة حرارية، 35 جرام بروتين، 45 جرام كربوهيدرات، مزيج من خس مقرمش، طما…" at bounding box center [1219, 427] width 580 height 62
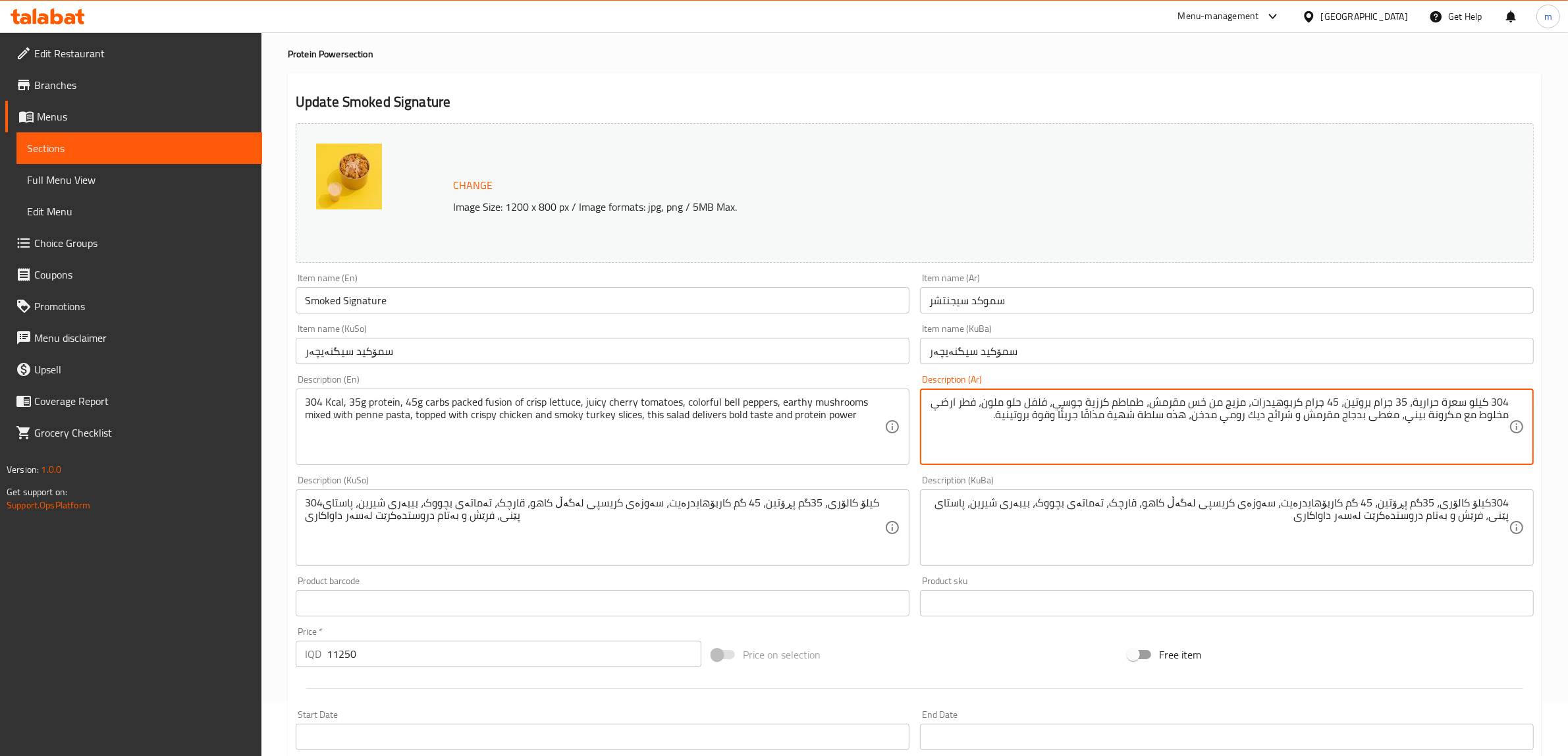
click at [1128, 416] on textarea "304 كيلو سعرة حرارية، 35 جرام بروتين، 45 جرام كربوهيدرات، مزيج من خس مقرمش، طما…" at bounding box center [1219, 427] width 580 height 62
click at [1120, 417] on textarea "304 كيلو سعرة حرارية، 35 جرام بروتين، 45 جرام كربوهيدرات، مزيج من خس مقرمش، طما…" at bounding box center [1219, 427] width 580 height 62
click at [1093, 412] on textarea "304 كيلو سعرة حرارية، 35 جرام بروتين، 45 جرام كربوهيدرات، مزيج من خس مقرمش، طما…" at bounding box center [1219, 427] width 580 height 62
click at [1097, 413] on textarea "304 كيلو سعرة حرارية، 35 جرام بروتين، 45 جرام كربوهيدرات، مزيج من خس مقرمش، طما…" at bounding box center [1219, 427] width 580 height 62
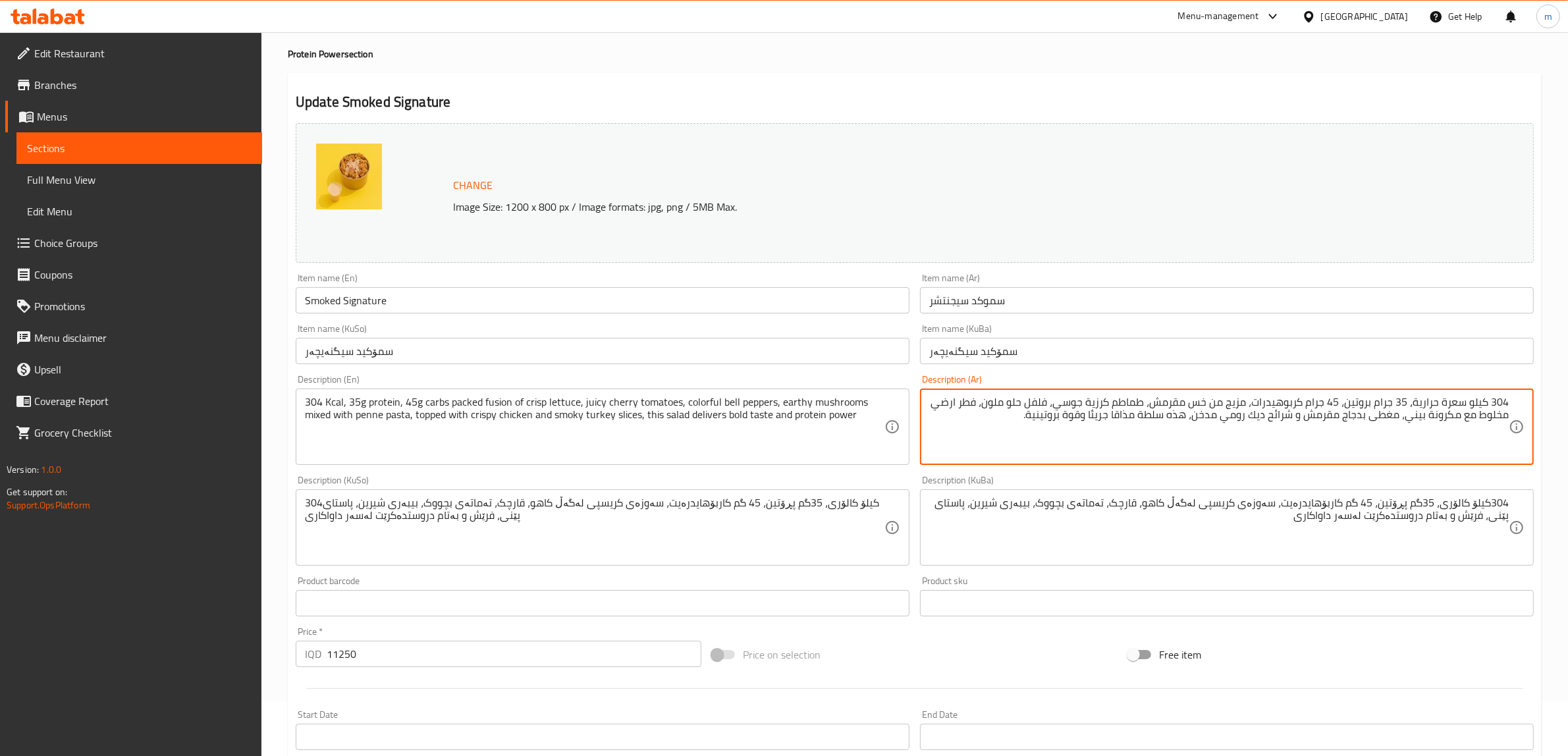
click at [1124, 410] on textarea "304 كيلو سعرة حرارية، 35 جرام بروتين، 45 جرام كربوهيدرات، مزيج من خس مقرمش، طما…" at bounding box center [1219, 427] width 580 height 62
click at [1126, 420] on textarea "304 كيلو سعرة حرارية، 35 جرام بروتين، 45 جرام كربوهيدرات، مزيج من خس مقرمش، طما…" at bounding box center [1219, 427] width 580 height 62
click at [1108, 406] on textarea "304 كيلو سعرة حرارية، 35 جرام بروتين، 45 جرام كربوهيدرات، مزيج من خس مقرمش، طما…" at bounding box center [1219, 427] width 580 height 62
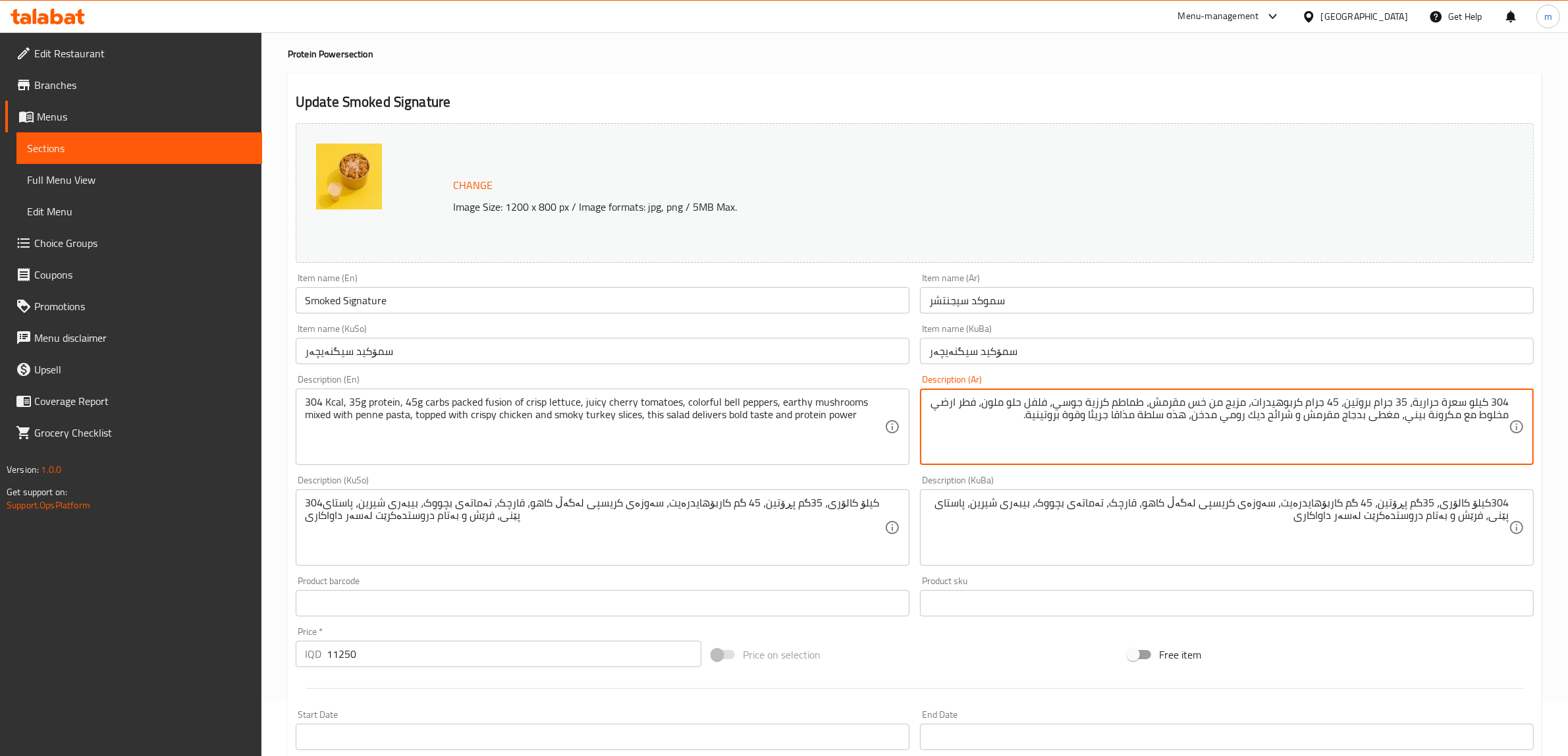
click at [1107, 407] on textarea "304 كيلو سعرة حرارية، 35 جرام بروتين، 45 جرام كربوهيدرات، مزيج من خس مقرمش، طما…" at bounding box center [1219, 427] width 580 height 62
click at [1098, 419] on textarea "304 كيلو سعرة حرارية، 35 جرام بروتين، 45 جرام كربوهيدرات، مزيج من خس مقرمش، طما…" at bounding box center [1219, 427] width 580 height 62
click at [1024, 418] on textarea "304 كيلو سعرة حرارية، 35 جرام بروتين، 45 جرام كربوهيدرات، مزيج من خس مقرمش، طما…" at bounding box center [1219, 427] width 580 height 62
type textarea "304 كيلو سعرة حرارية، 35 جرام بروتين، 45 جرام كربوهيدرات، مزيج من خس مقرمش، طما…"
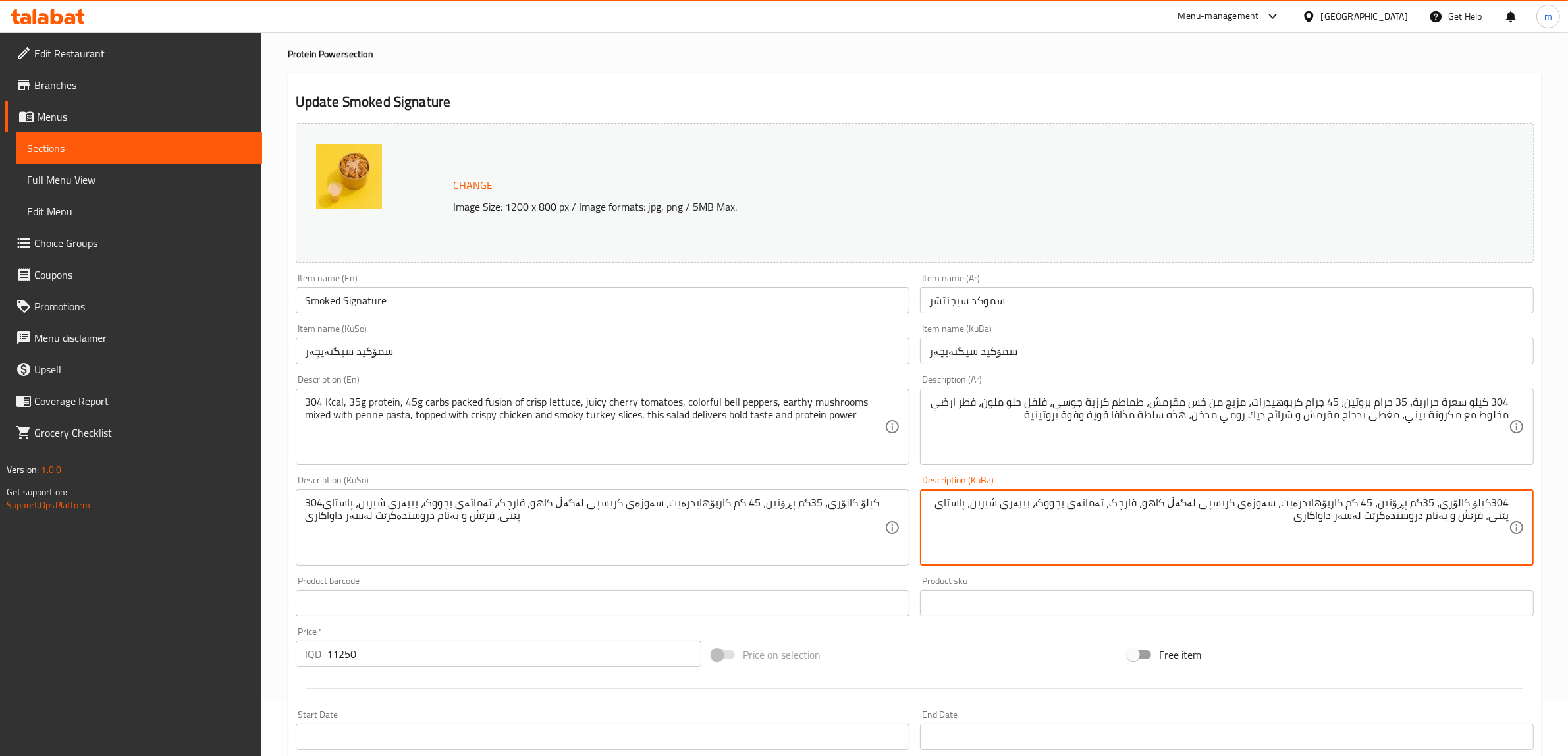
drag, startPoint x: 1284, startPoint y: 505, endPoint x: 1288, endPoint y: 530, distance: 25.3
click at [1288, 530] on textarea "304کیلۆ کالۆری، 35گم پڕۆتین، 45 گم کاربۆهایدرەیت، سەوزەی کریسپی لەگەڵ کاهو، قار…" at bounding box center [1219, 528] width 580 height 62
paste textarea "قەل"
type textarea "304کیلۆ کالۆری، 35گم پڕۆتین، 45 گم کاربۆهایدرەیت، تێکەڵە لە کاهووی کریسپی، تەما…"
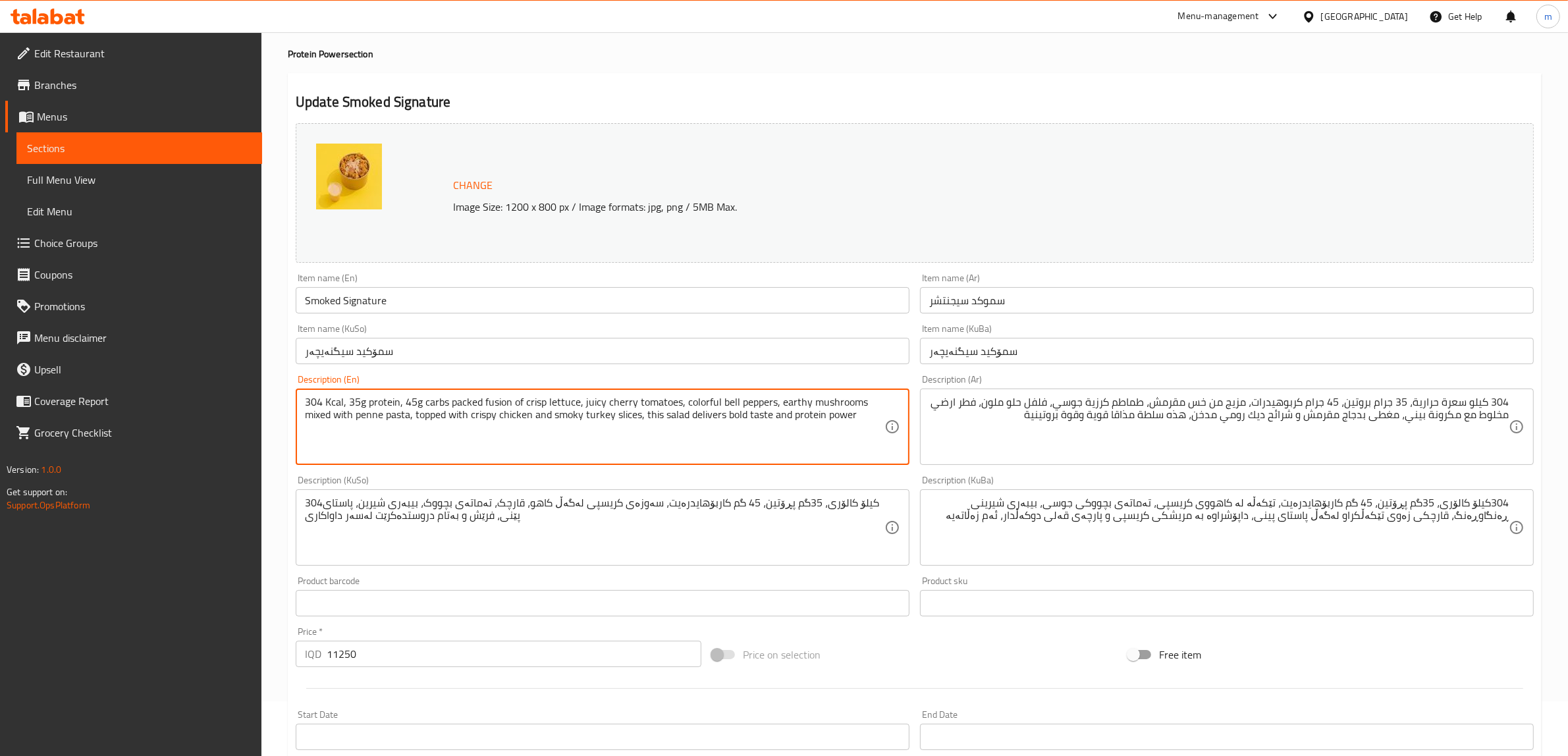
drag, startPoint x: 687, startPoint y: 414, endPoint x: 873, endPoint y: 414, distance: 186.0
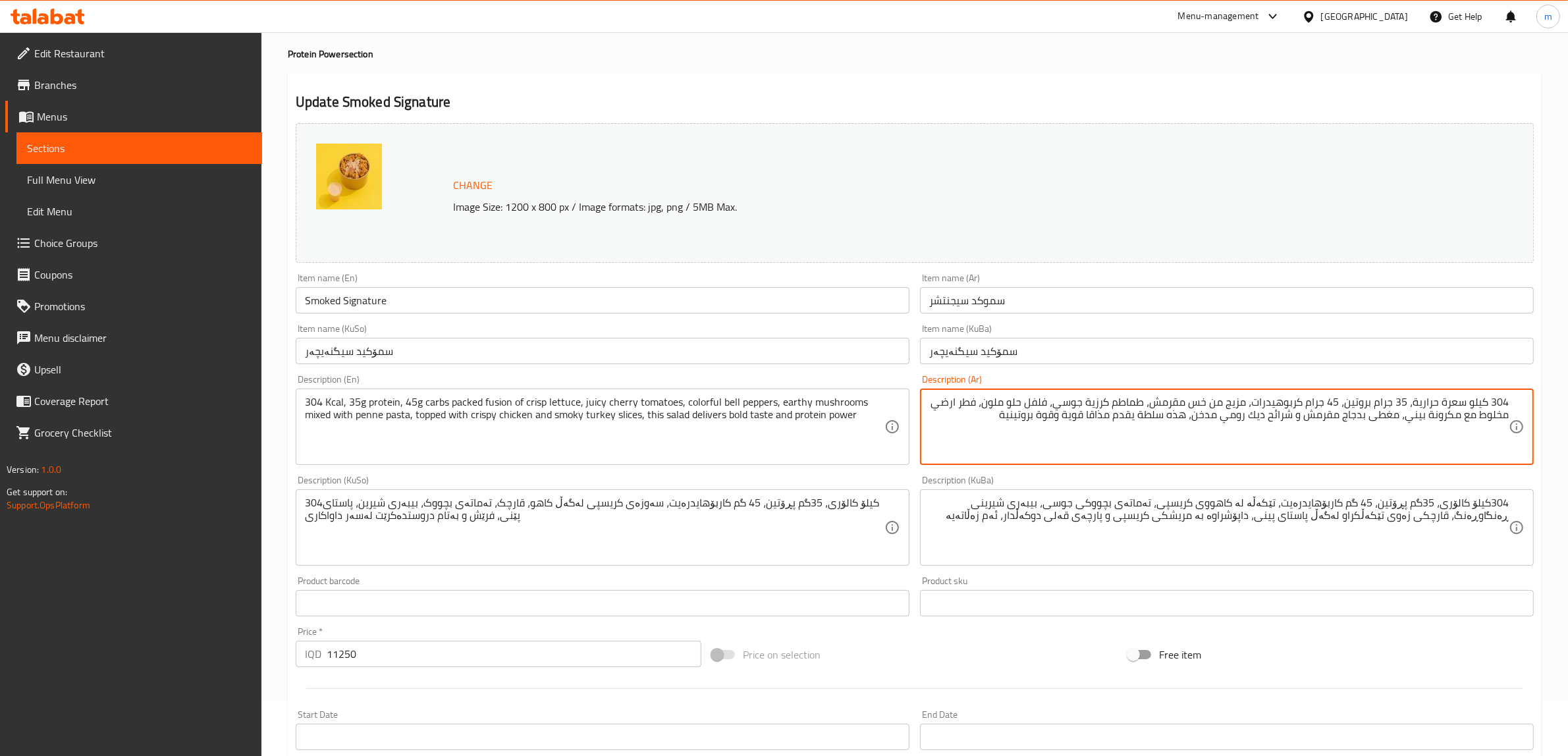
type textarea "304 كيلو سعرة حرارية، 35 جرام بروتين، 45 جرام كربوهيدرات، مزيج من خس مقرمش، طما…"
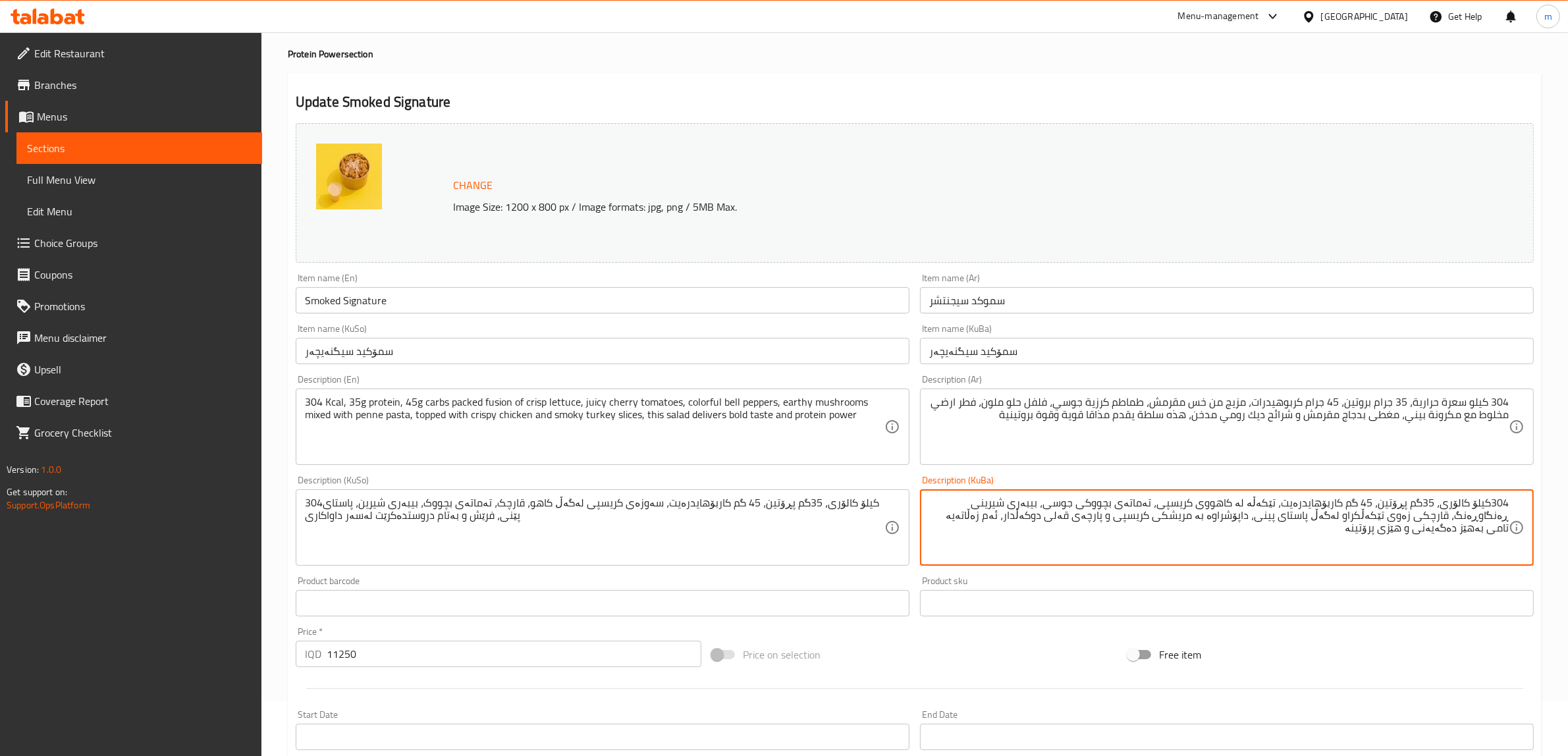
type textarea "304کیلۆ کالۆری، 35گم پڕۆتین، 45 گم کاربۆهایدرەیت، تێکەڵە لە کاهووی کریسپی، تەما…"
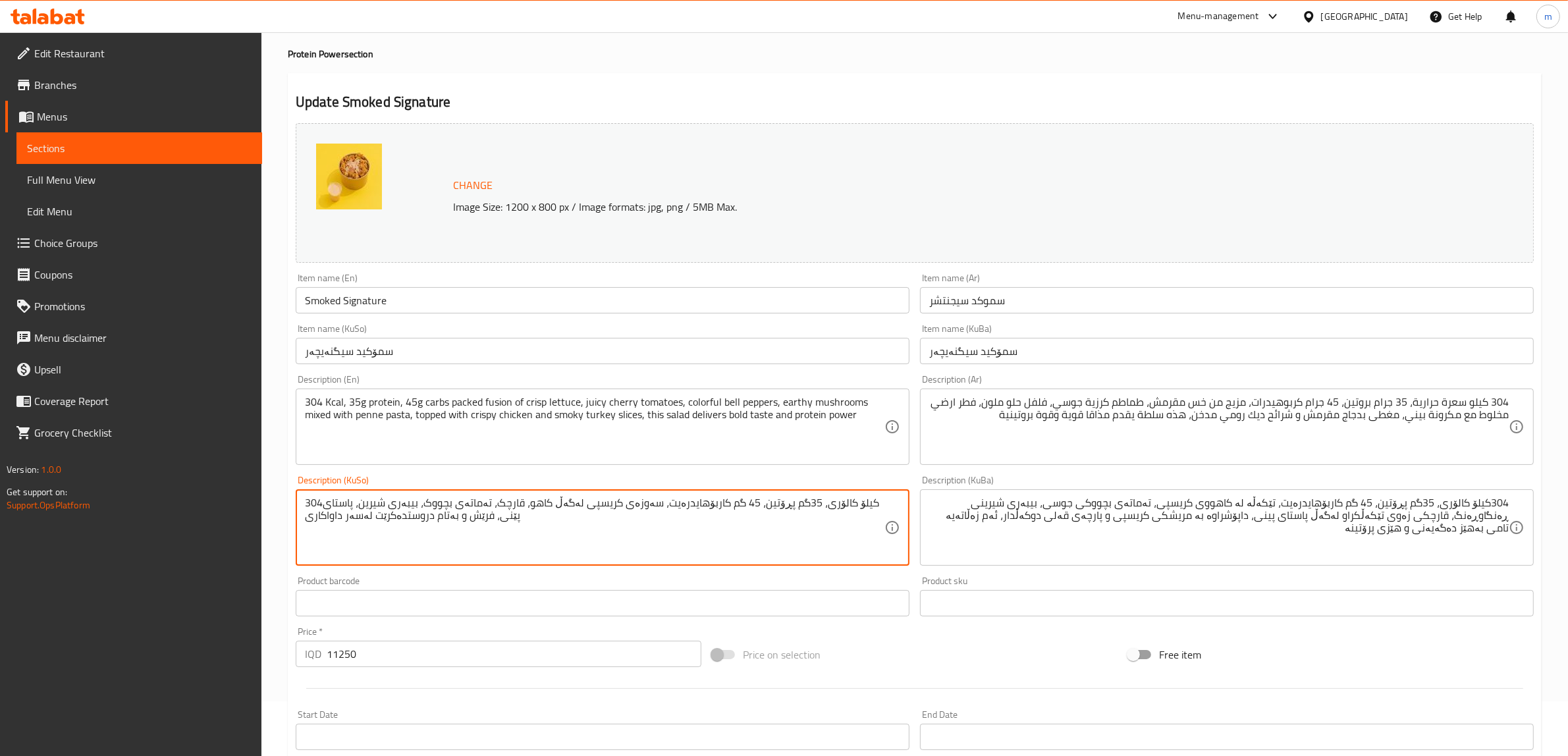
paste textarea "ێکەڵە لە کاهووی کریسپی، تەماتەی بچووکی جوسی، بیبەری شیرینی ڕەنگاوڕەنگ، قارچکی ز…"
click at [336, 514] on textarea "304کیلۆ کالۆری، 35گم پڕۆتین، 45 گم کاربۆهایدرەیت، تێکەڵە لە کاهووی کریسپی، تەما…" at bounding box center [594, 528] width 580 height 62
type textarea "304کیلۆ کالۆری، 35گم پڕۆتین، 45 گم کاربۆهایدرەیت، تێکەڵە لە کاهووی کریسپی، تەما…"
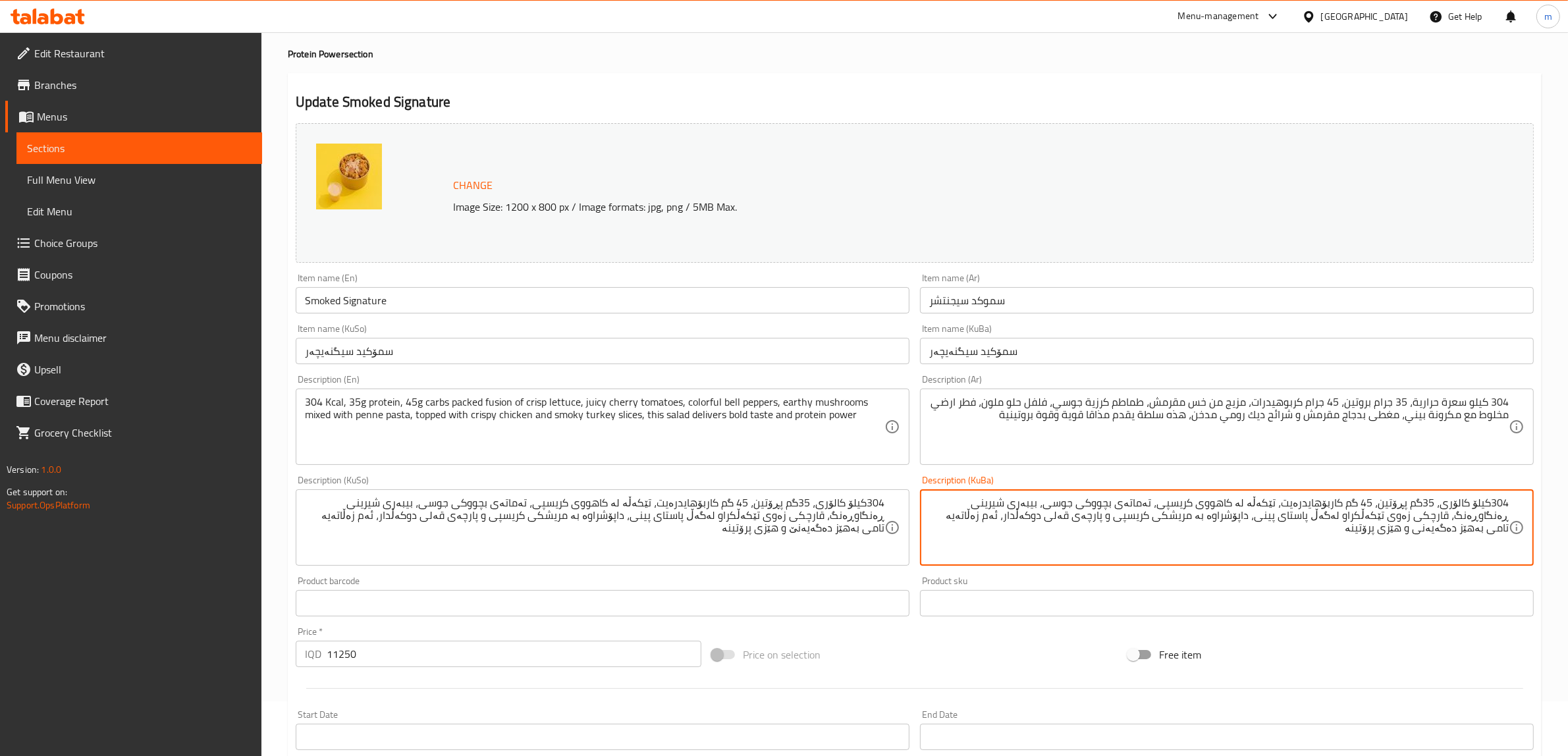
paste textarea
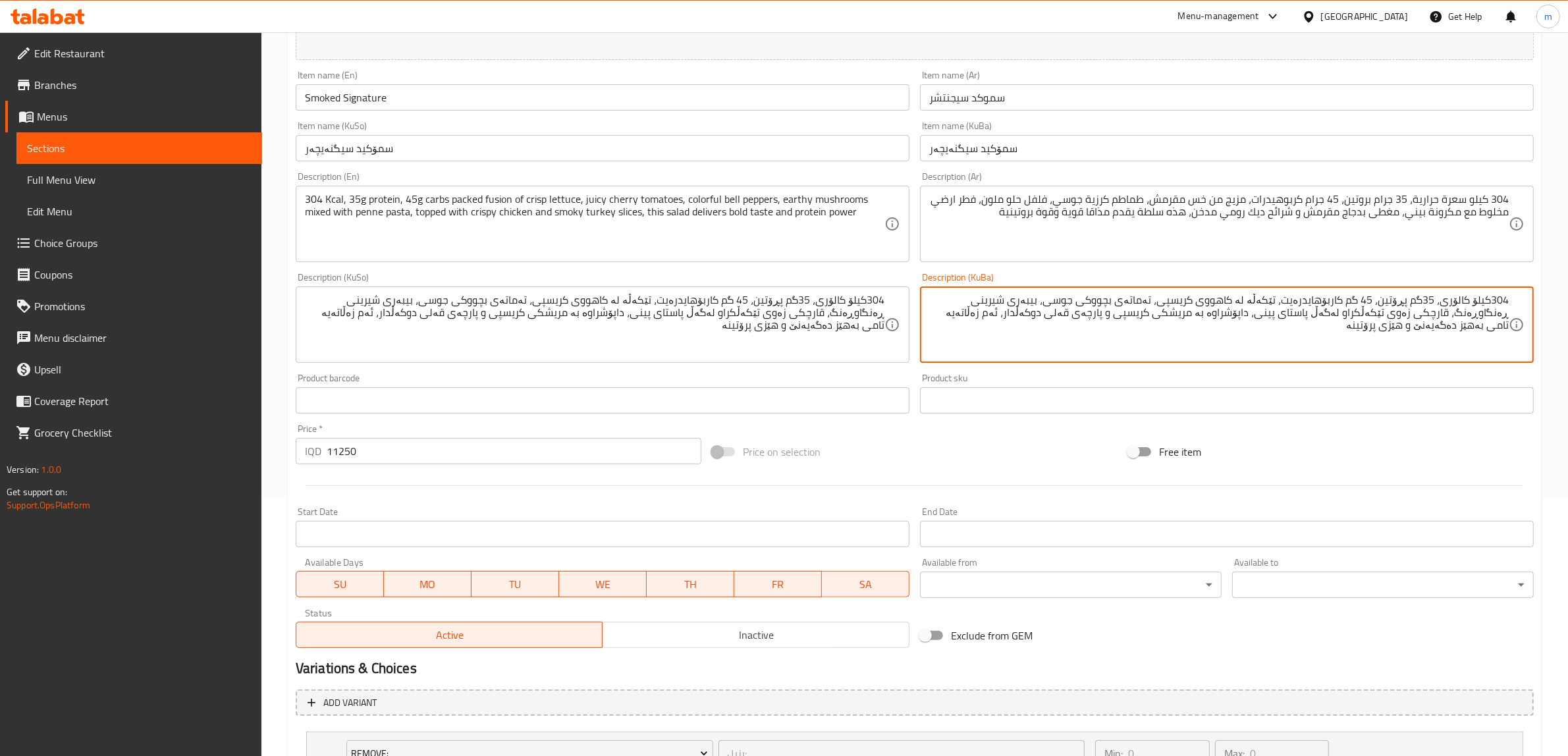
scroll to position [274, 0]
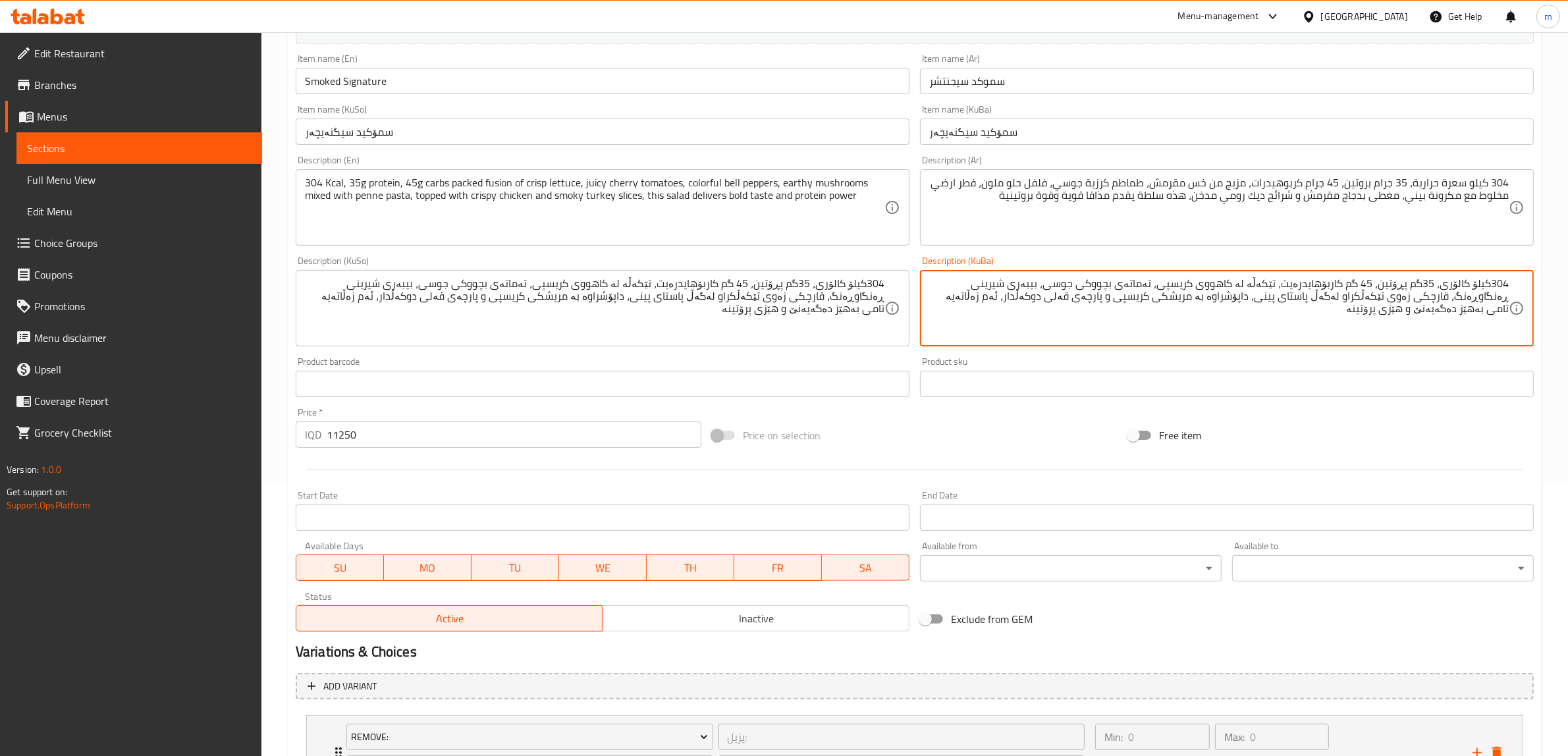
type textarea "304کیلۆ کالۆری، 35گم پڕۆتین، 45 گم کاربۆهایدرەیت، تێکەڵە لە کاهووی کریسپی، تەما…"
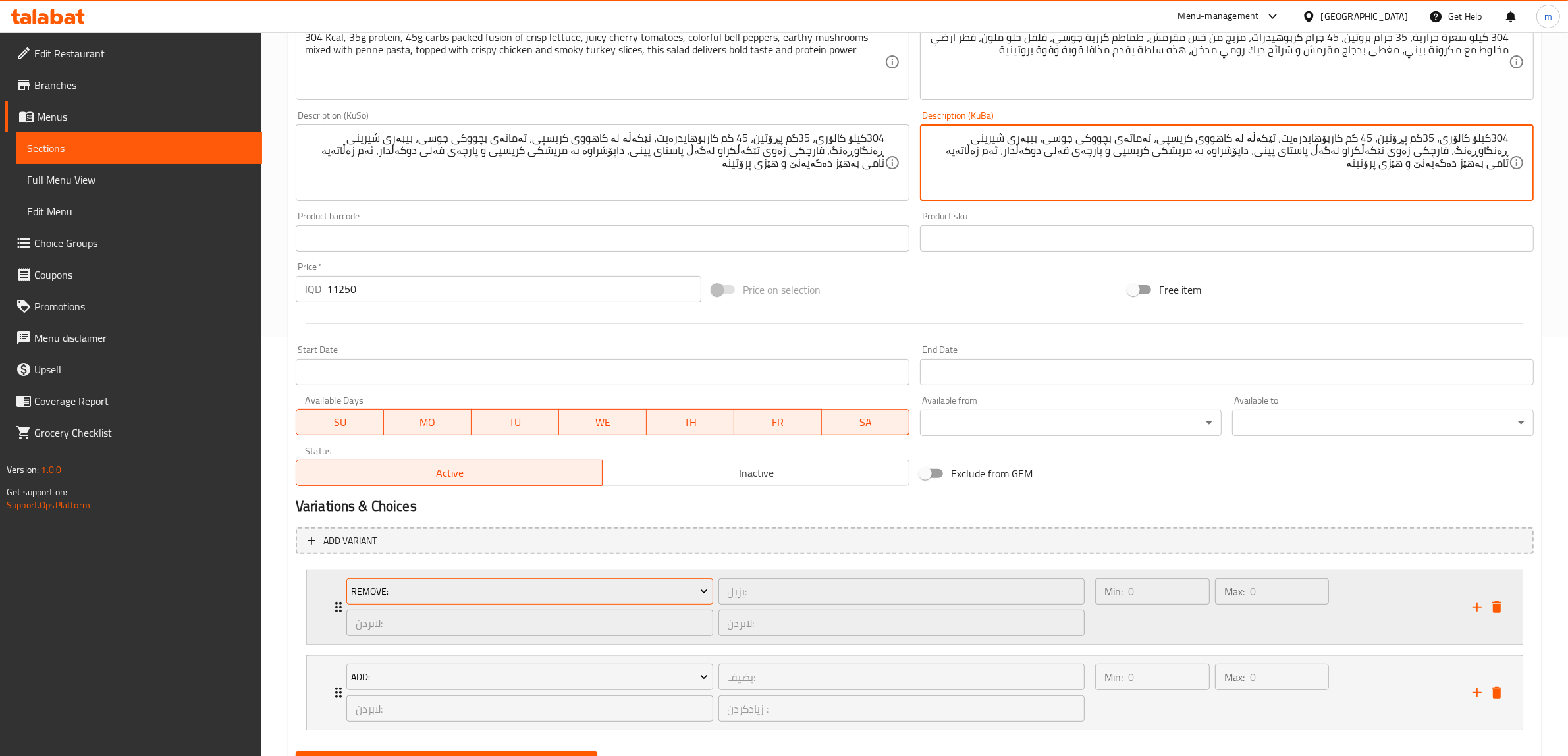
scroll to position [439, 0]
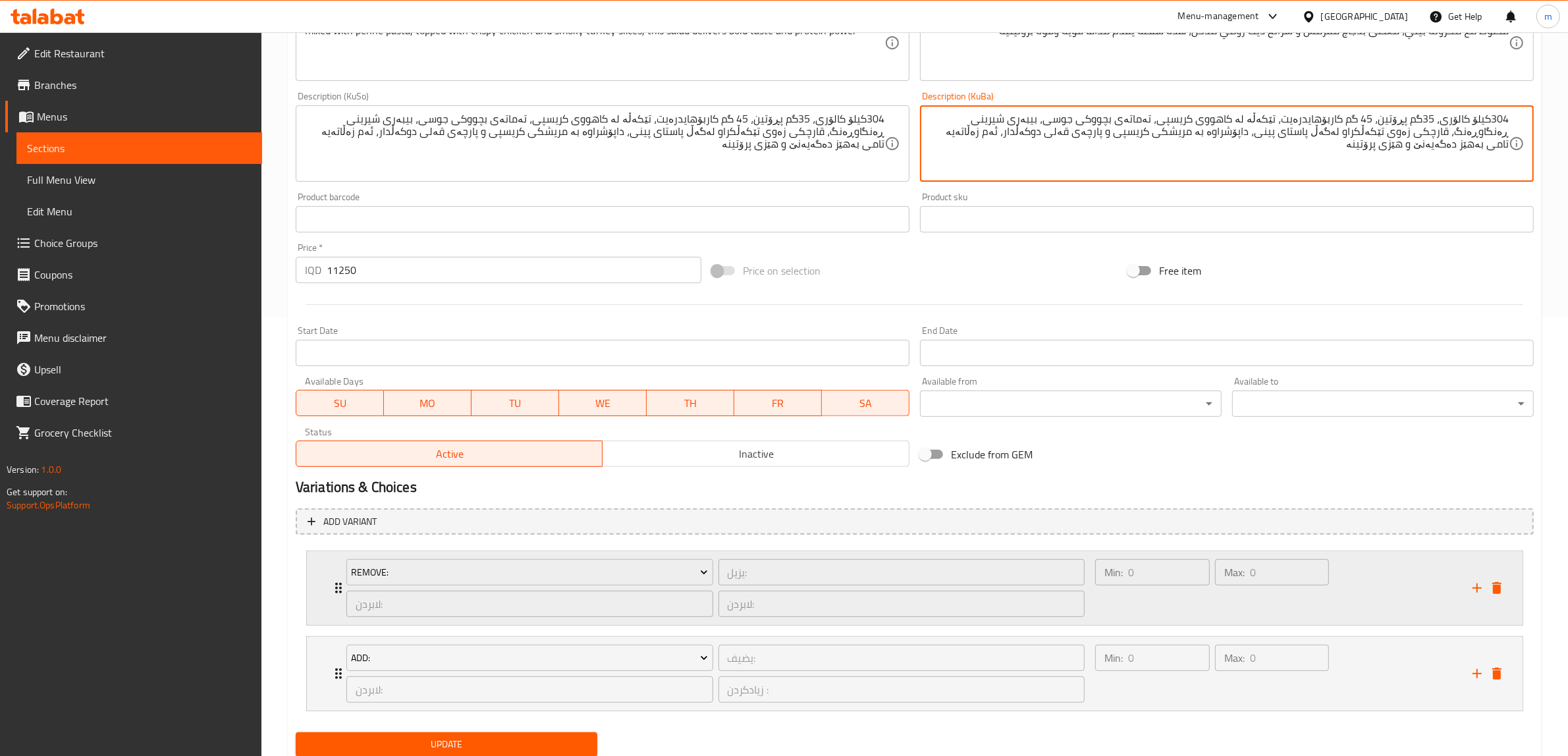
click at [342, 579] on div "Remove: يزيل: ​ لابردن: ​ لابردن: ​" at bounding box center [715, 588] width 754 height 74
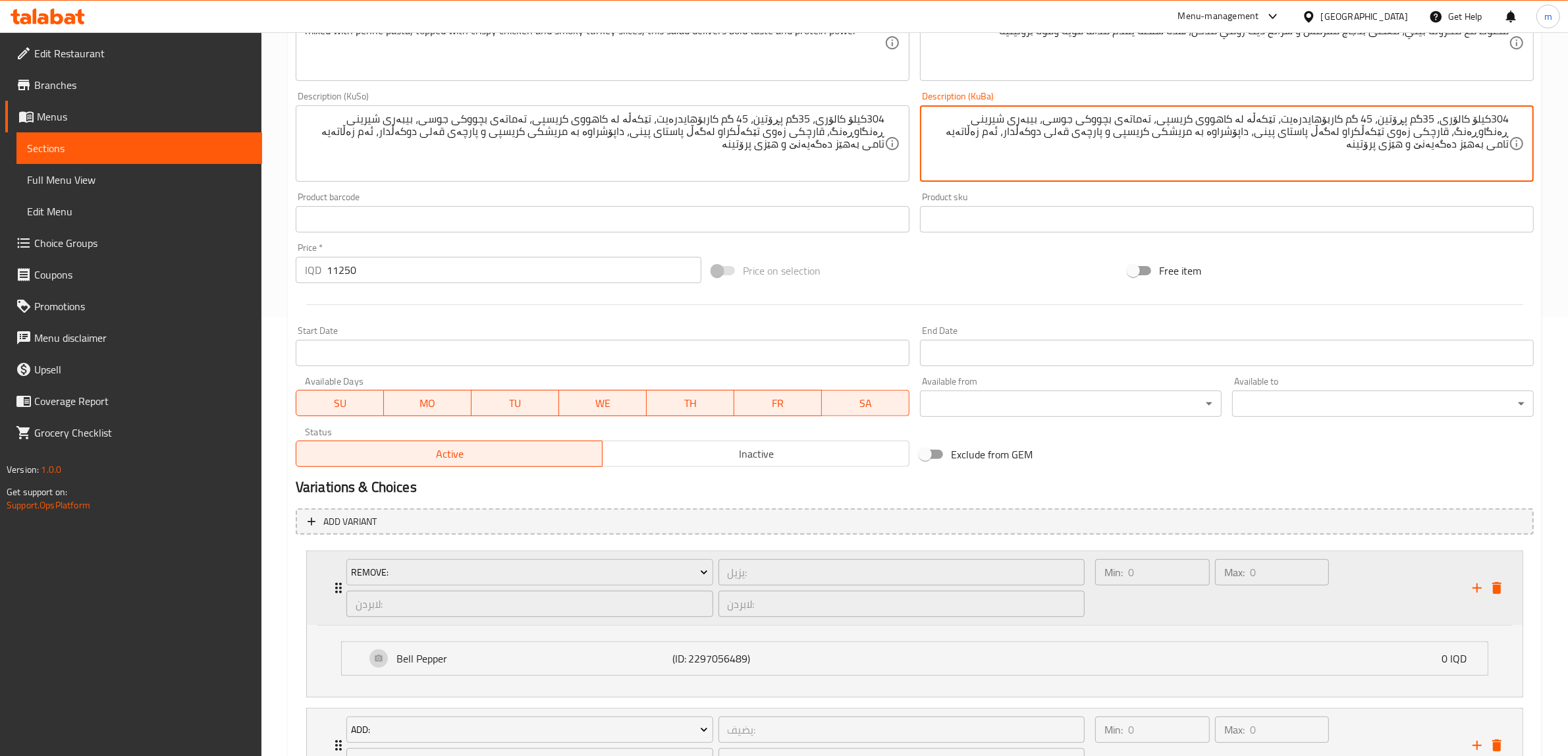
click at [342, 580] on div "Remove: يزيل: ​ لابردن: ​ لابردن: ​" at bounding box center [715, 588] width 754 height 74
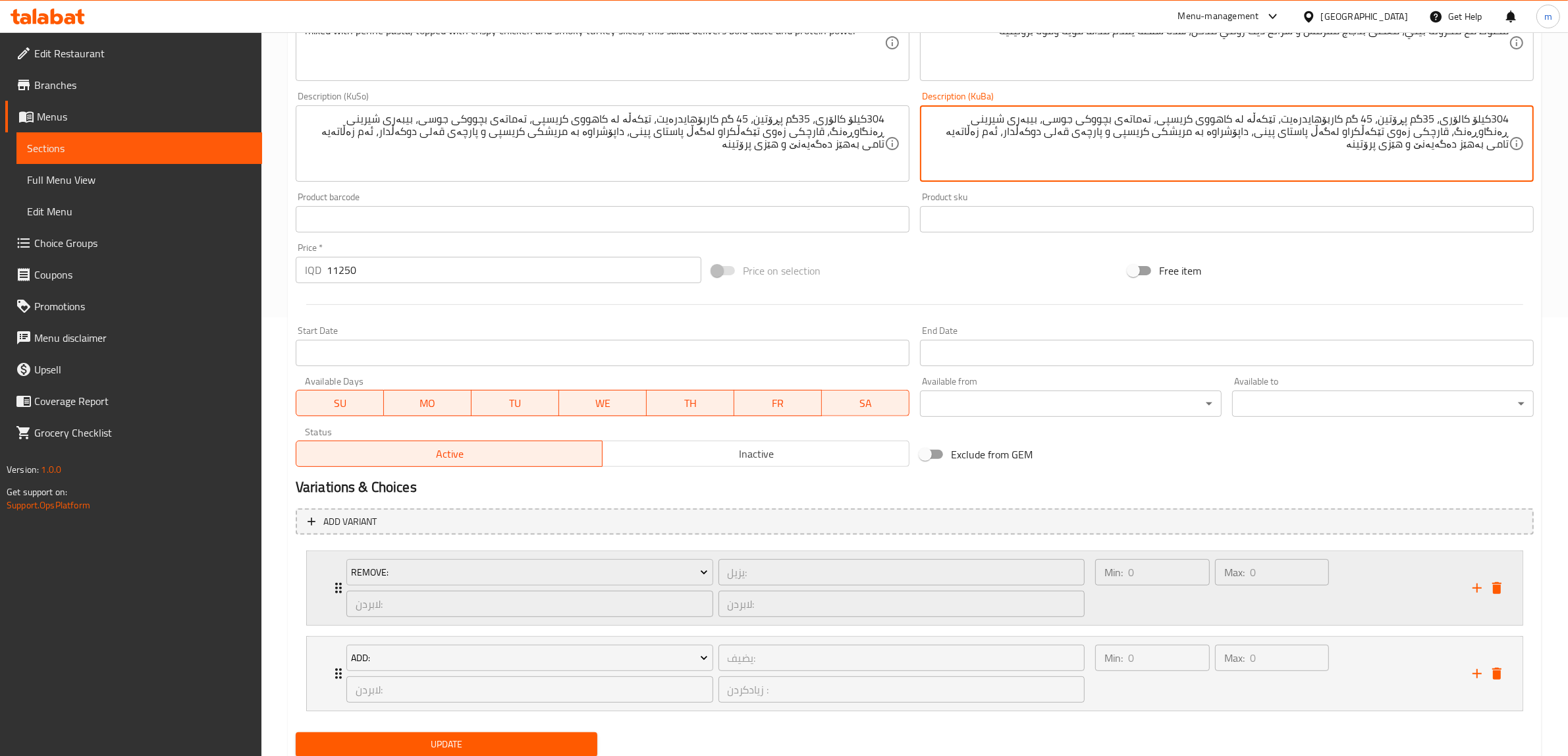
click at [341, 586] on div "Remove: يزيل: ​ لابردن: ​ لابردن: ​" at bounding box center [715, 588] width 754 height 74
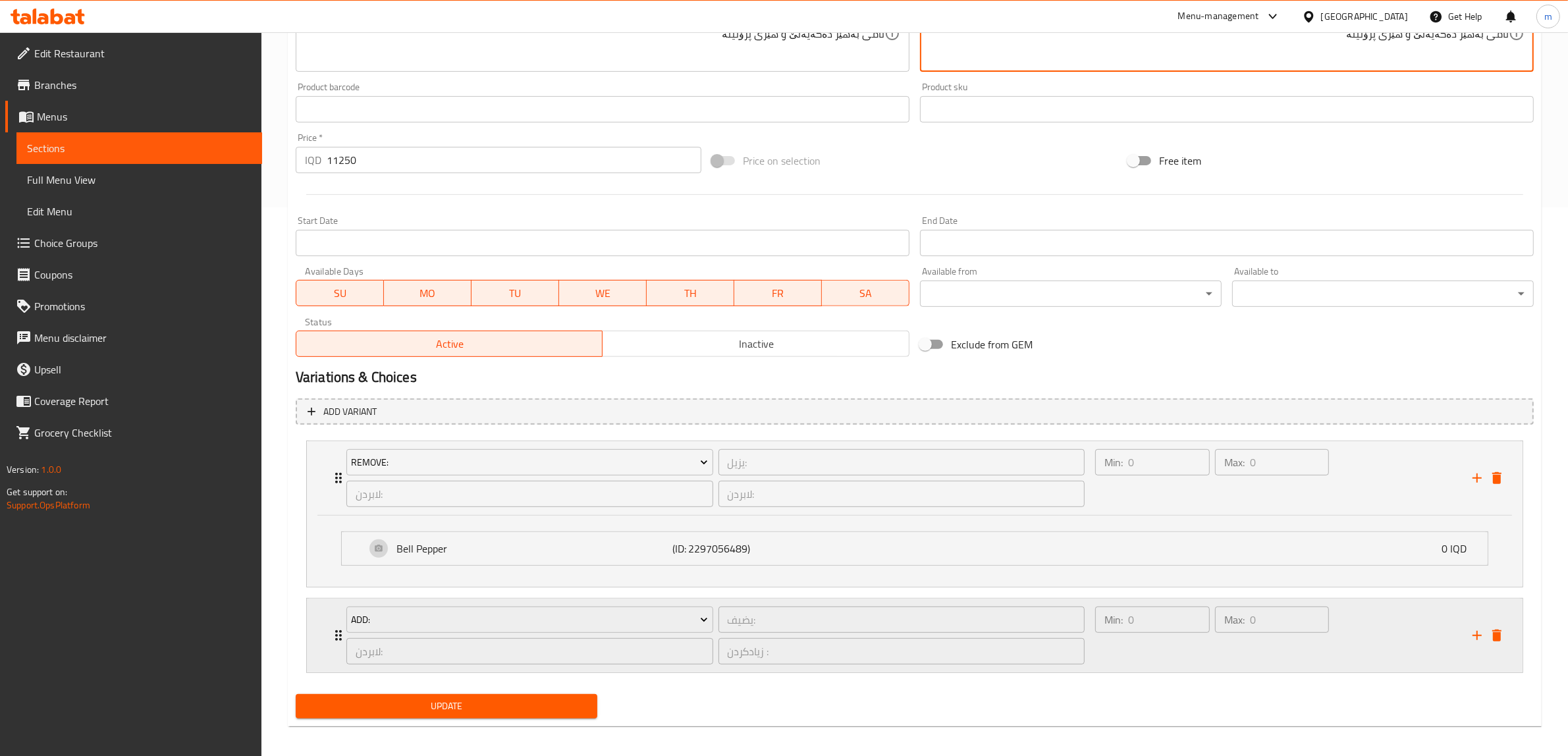
click at [337, 634] on div "Add: يضيف: ​ لابردن: ​ زیادکردن : ​ Min: 0 ​ Max: 0 ​" at bounding box center [919, 635] width 1176 height 74
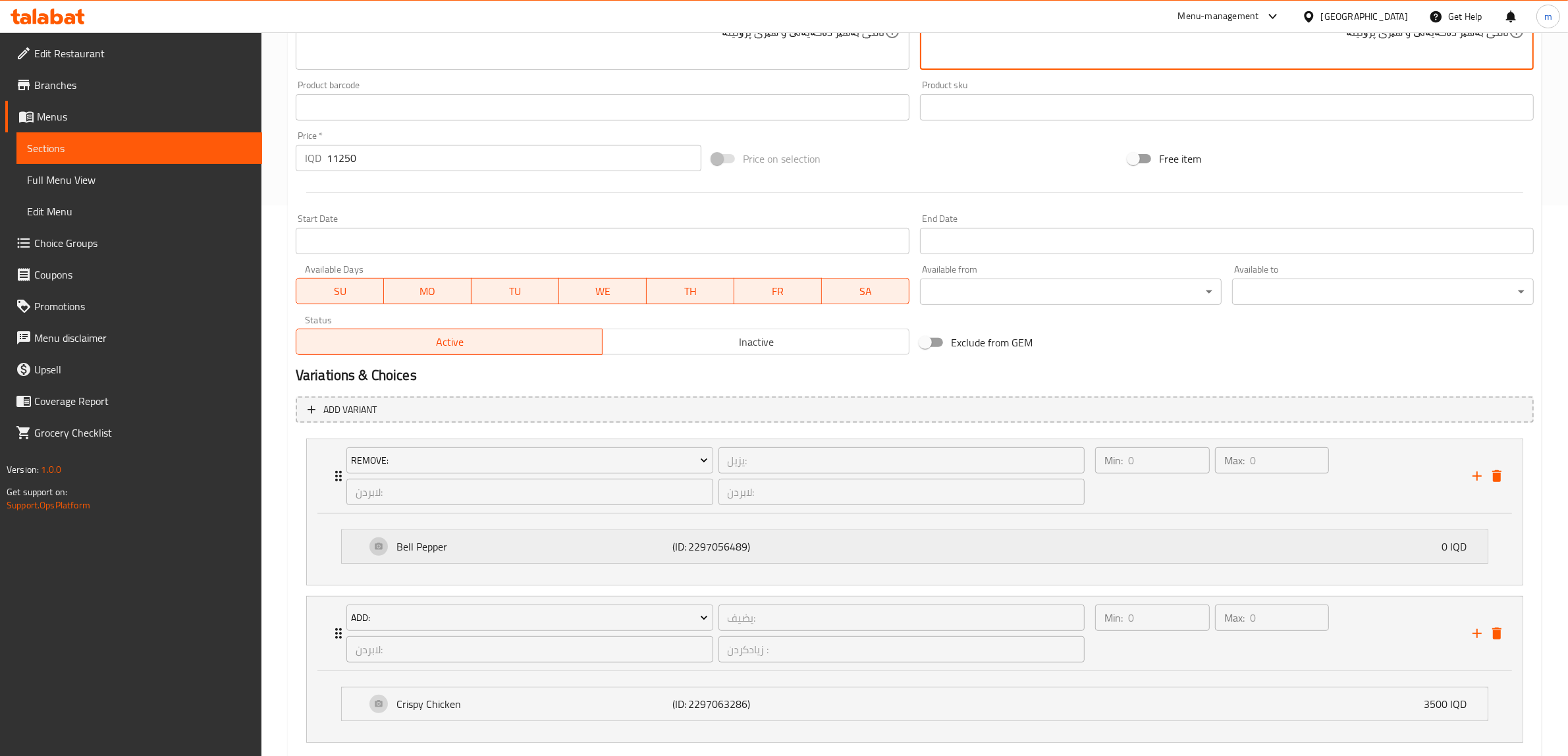
scroll to position [628, 0]
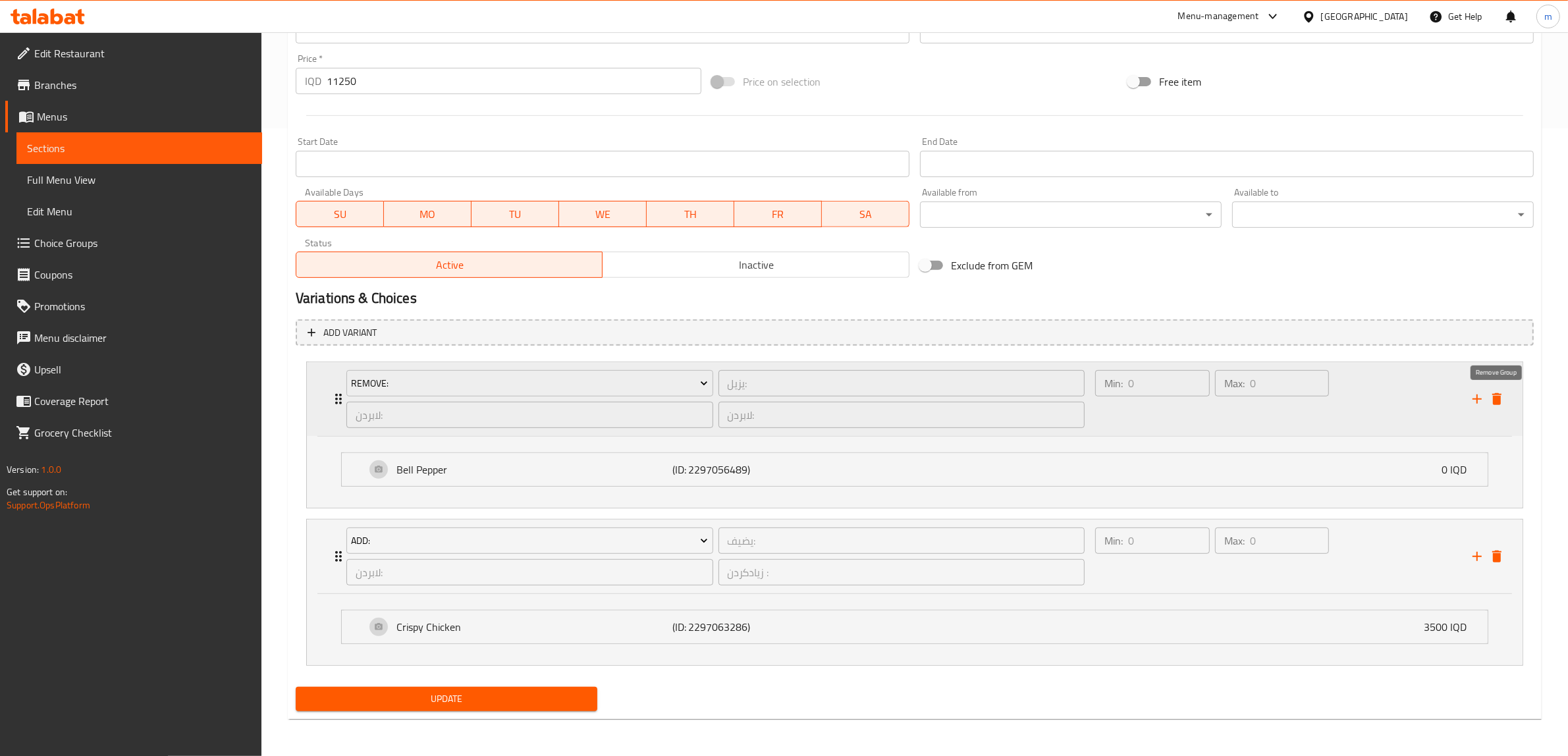
click at [1493, 403] on icon "delete" at bounding box center [1497, 399] width 10 height 12
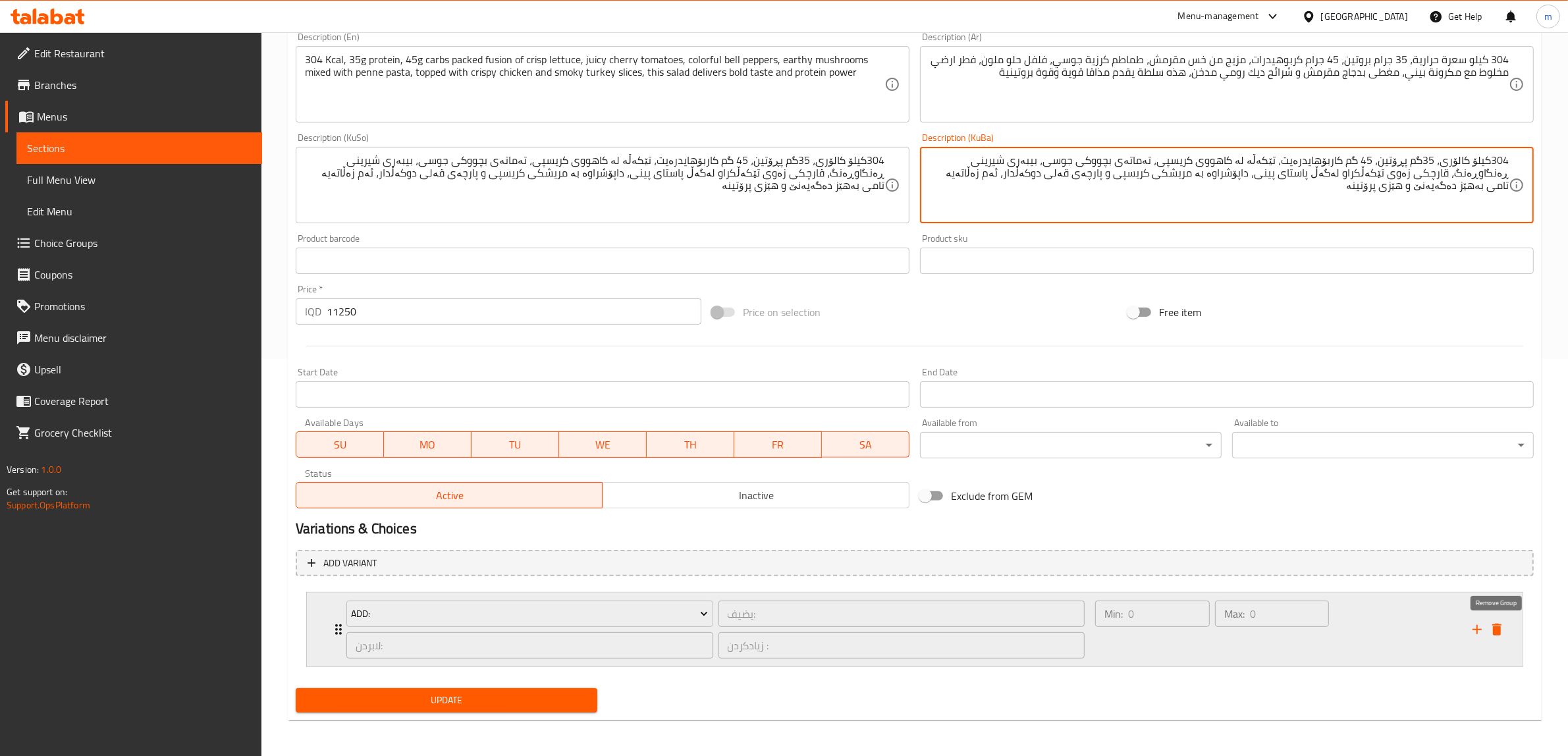
click at [1503, 622] on icon "delete" at bounding box center [1497, 629] width 16 height 16
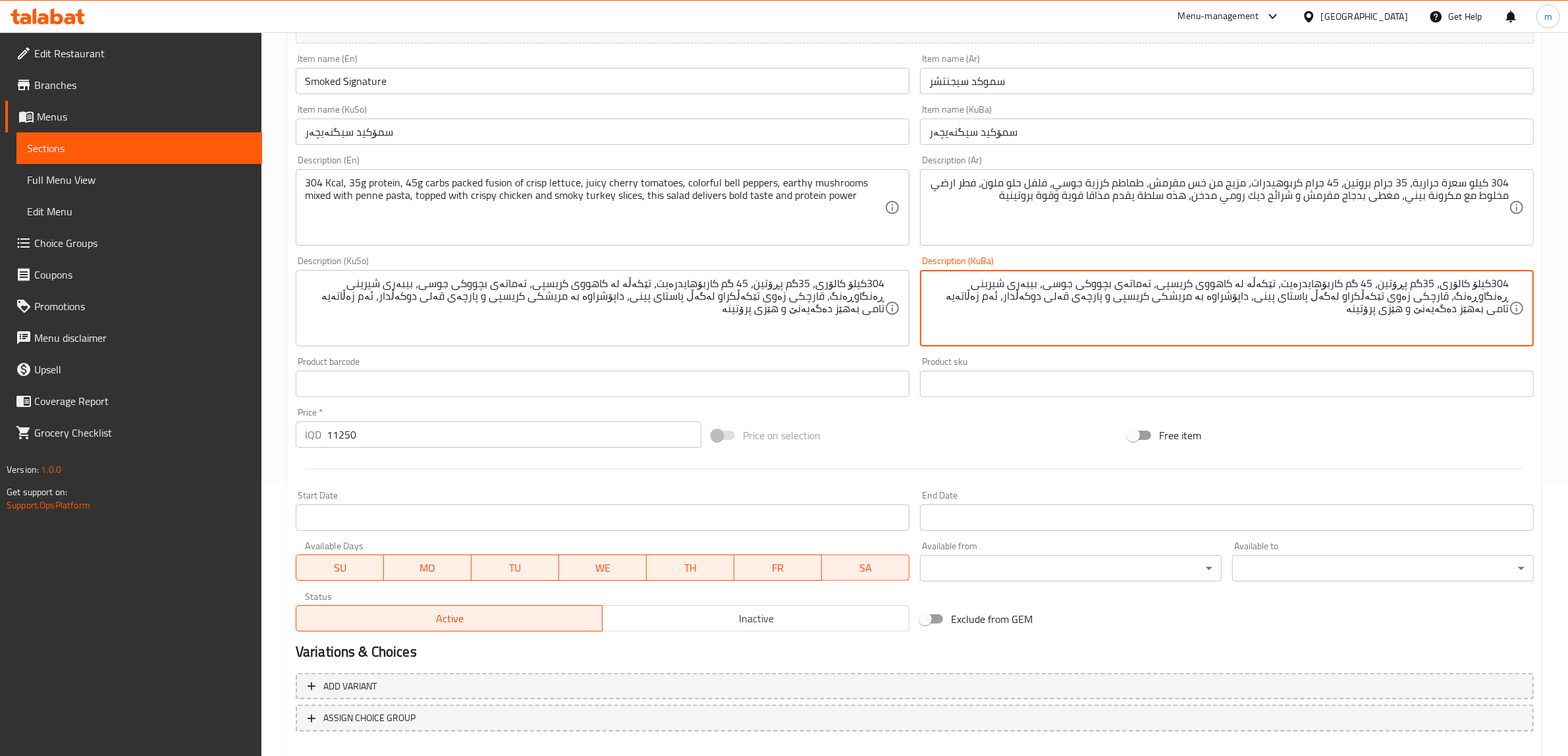
scroll to position [234, 0]
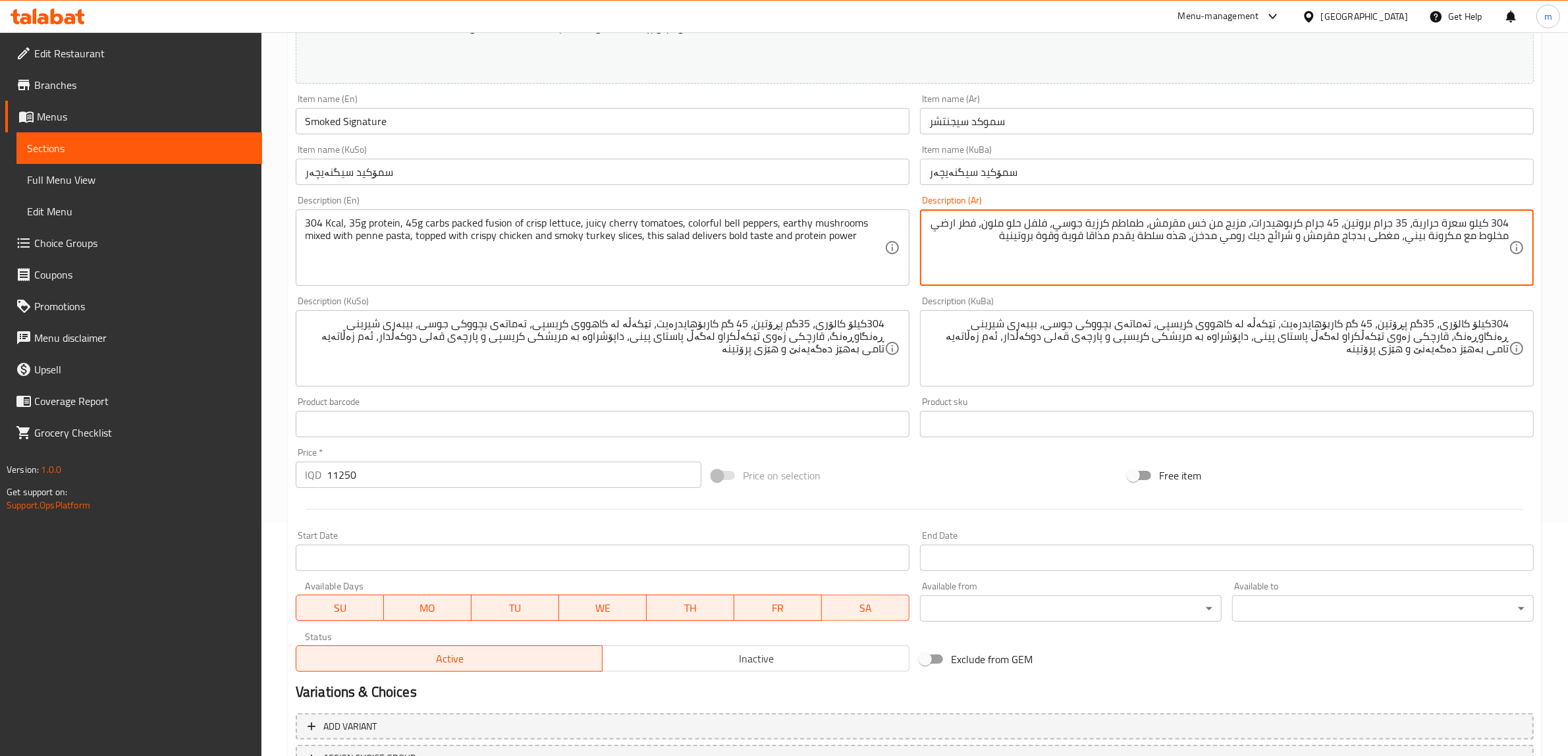
drag, startPoint x: 1196, startPoint y: 234, endPoint x: 1268, endPoint y: 232, distance: 72.0
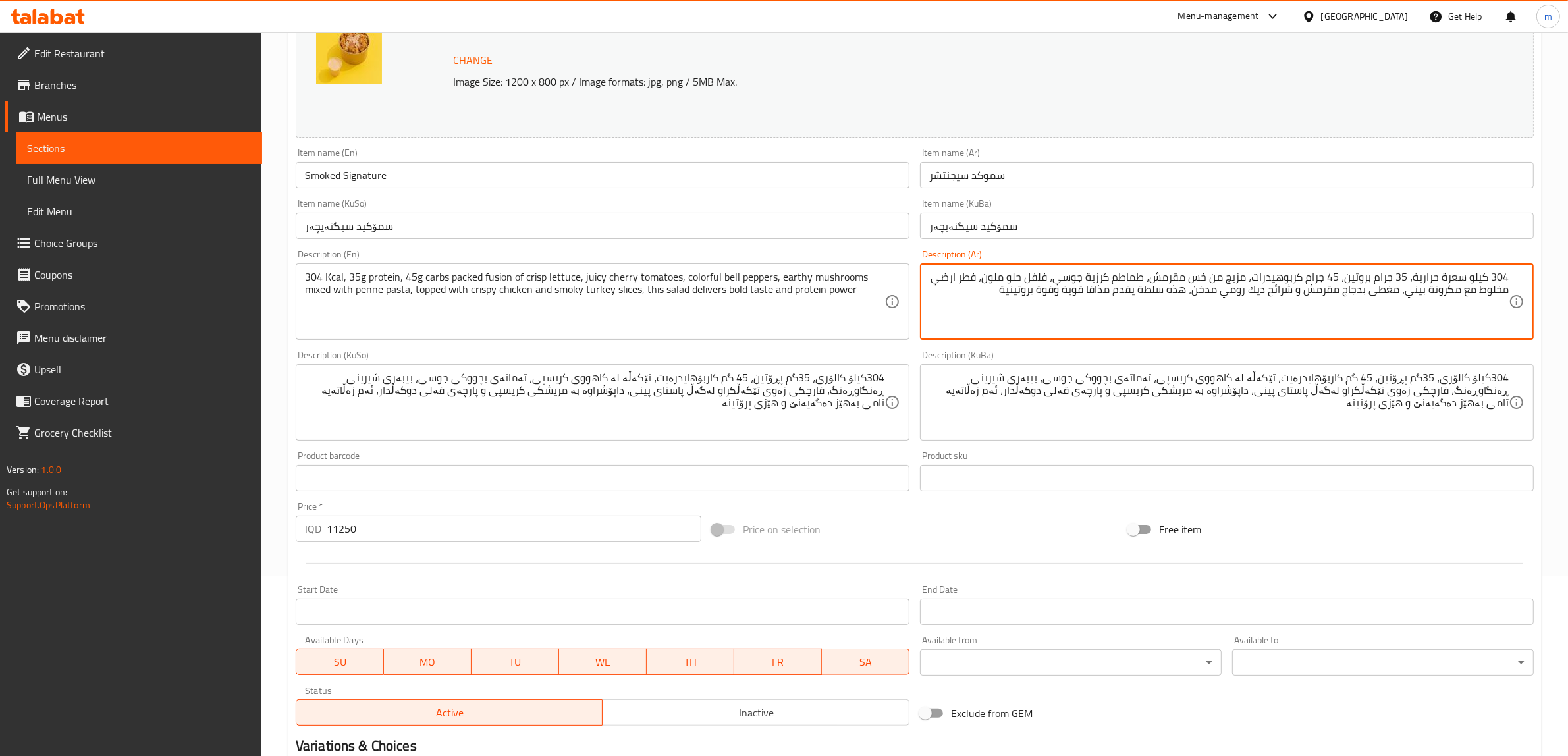
scroll to position [179, 0]
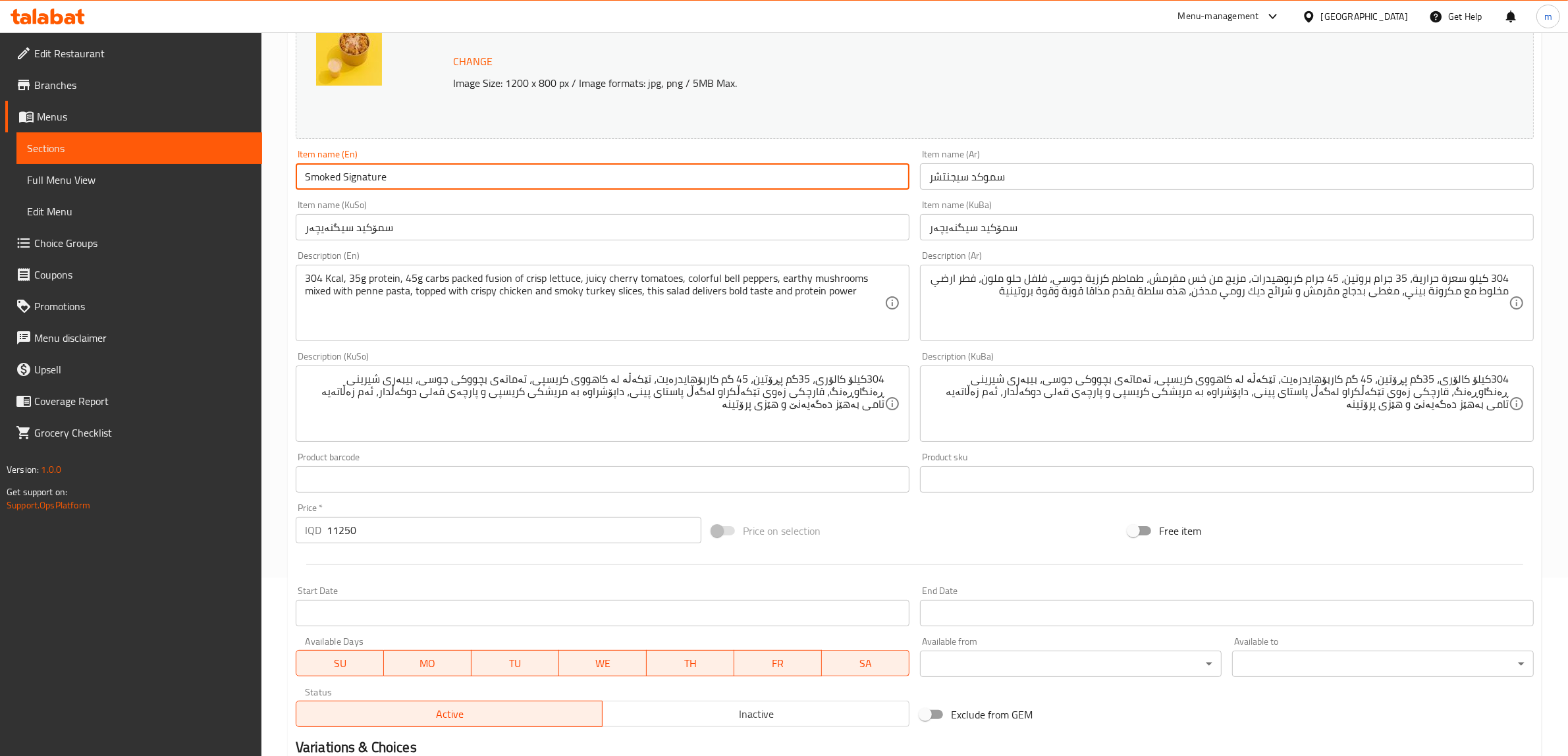
click at [471, 181] on input "Smoked Signature" at bounding box center [603, 176] width 614 height 26
click at [653, 255] on div "Description (En) 304 Kcal, 35g protein, 45g carbs packed fusion of crisp lettuc…" at bounding box center [603, 295] width 614 height 90
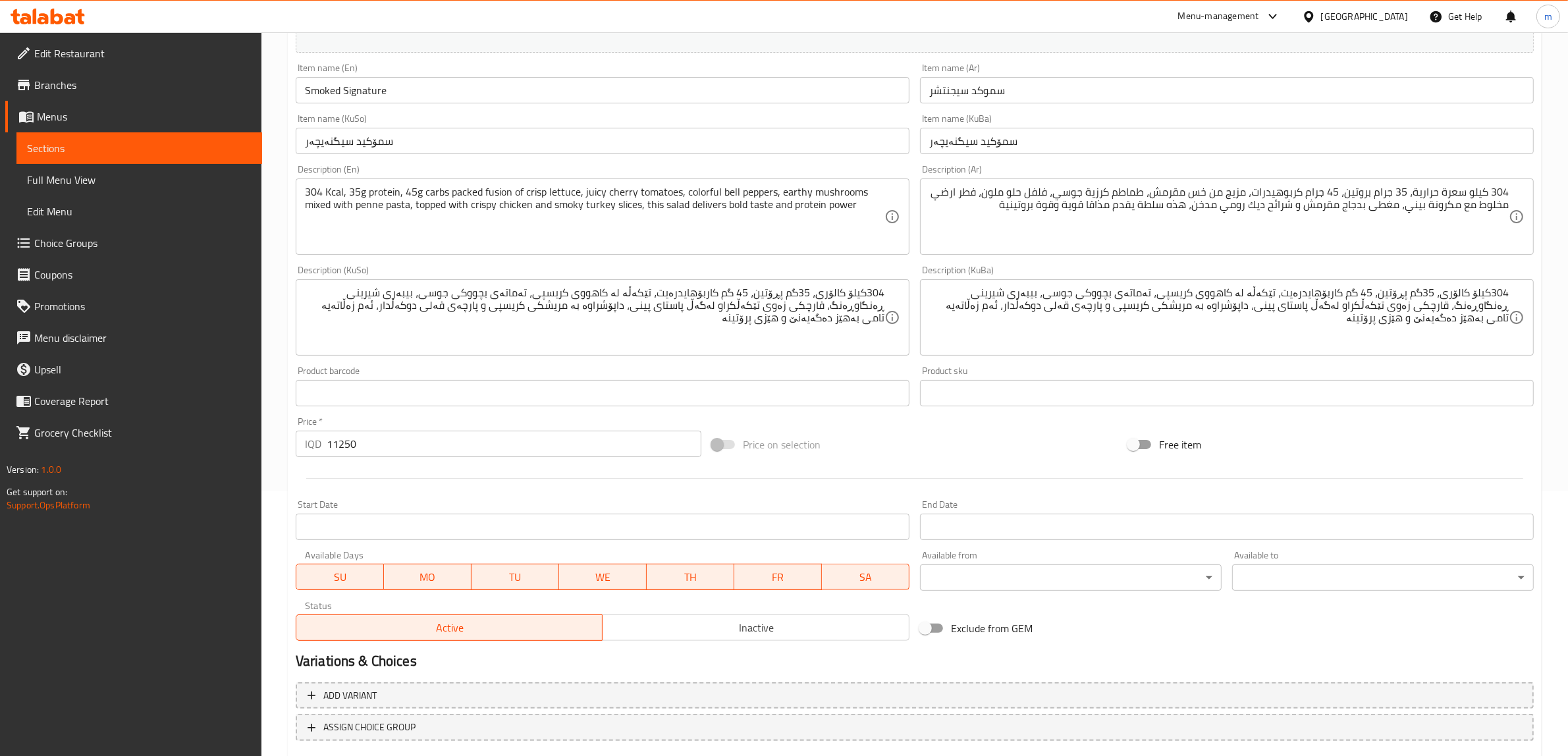
scroll to position [343, 0]
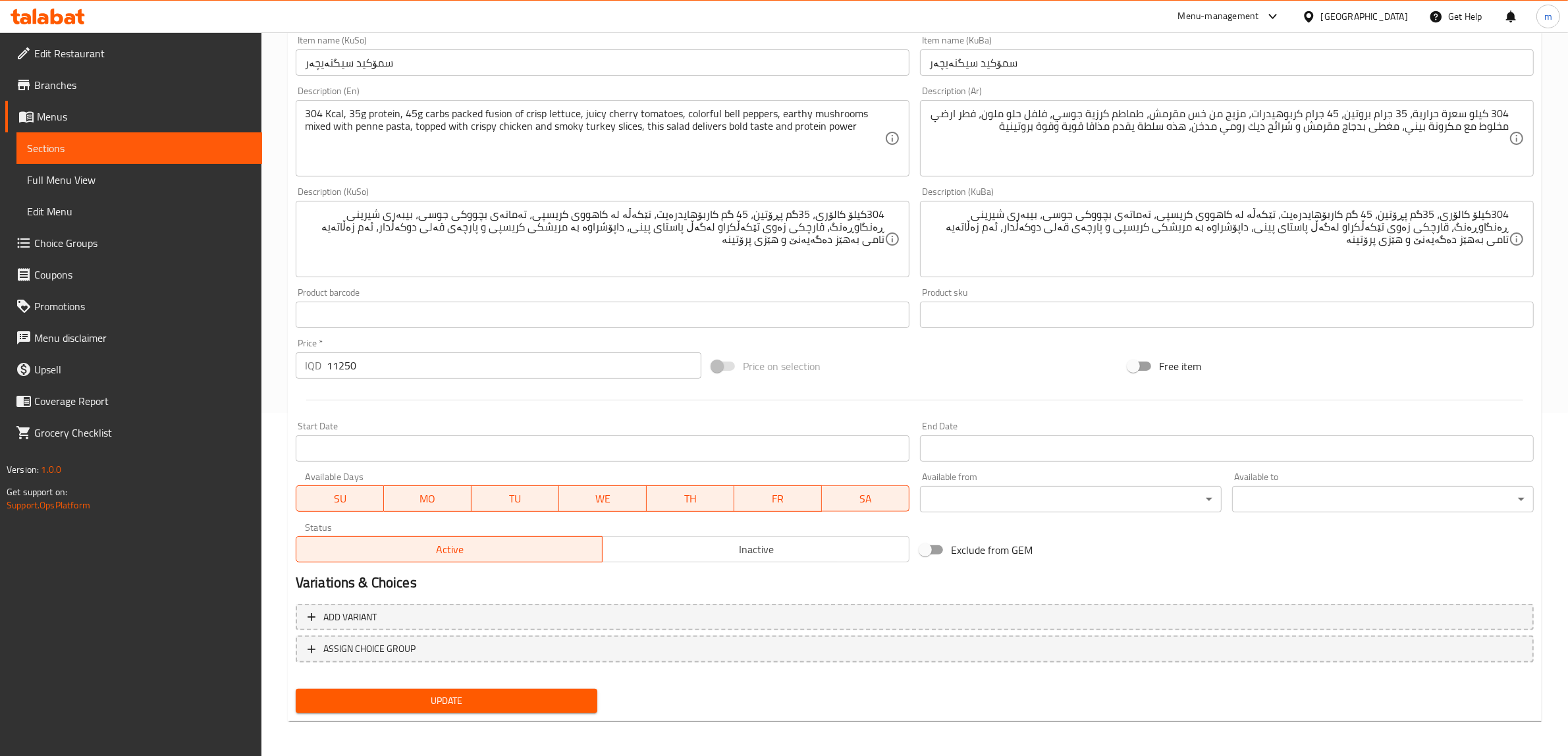
click at [446, 693] on span "Update" at bounding box center [446, 701] width 281 height 16
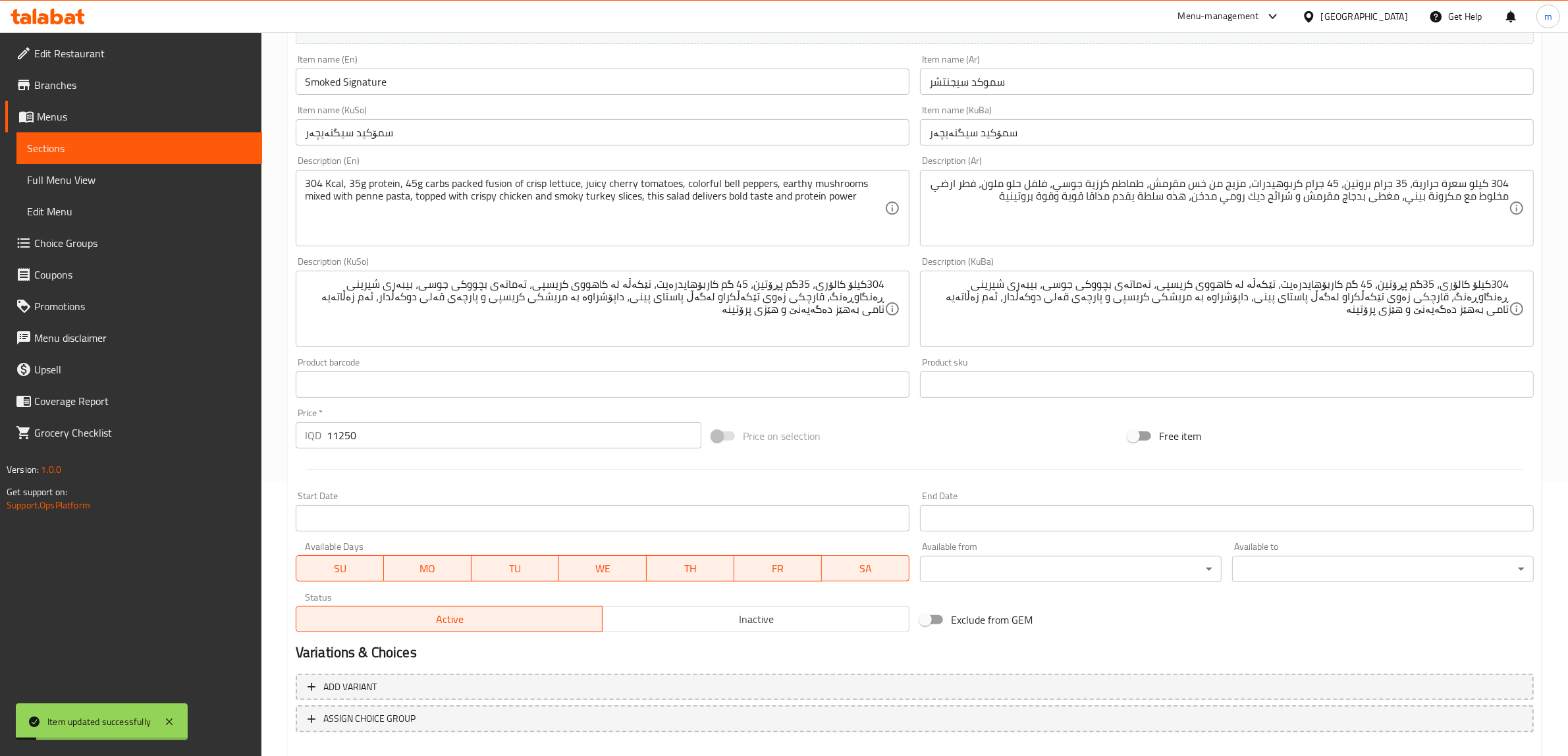
scroll to position [123, 0]
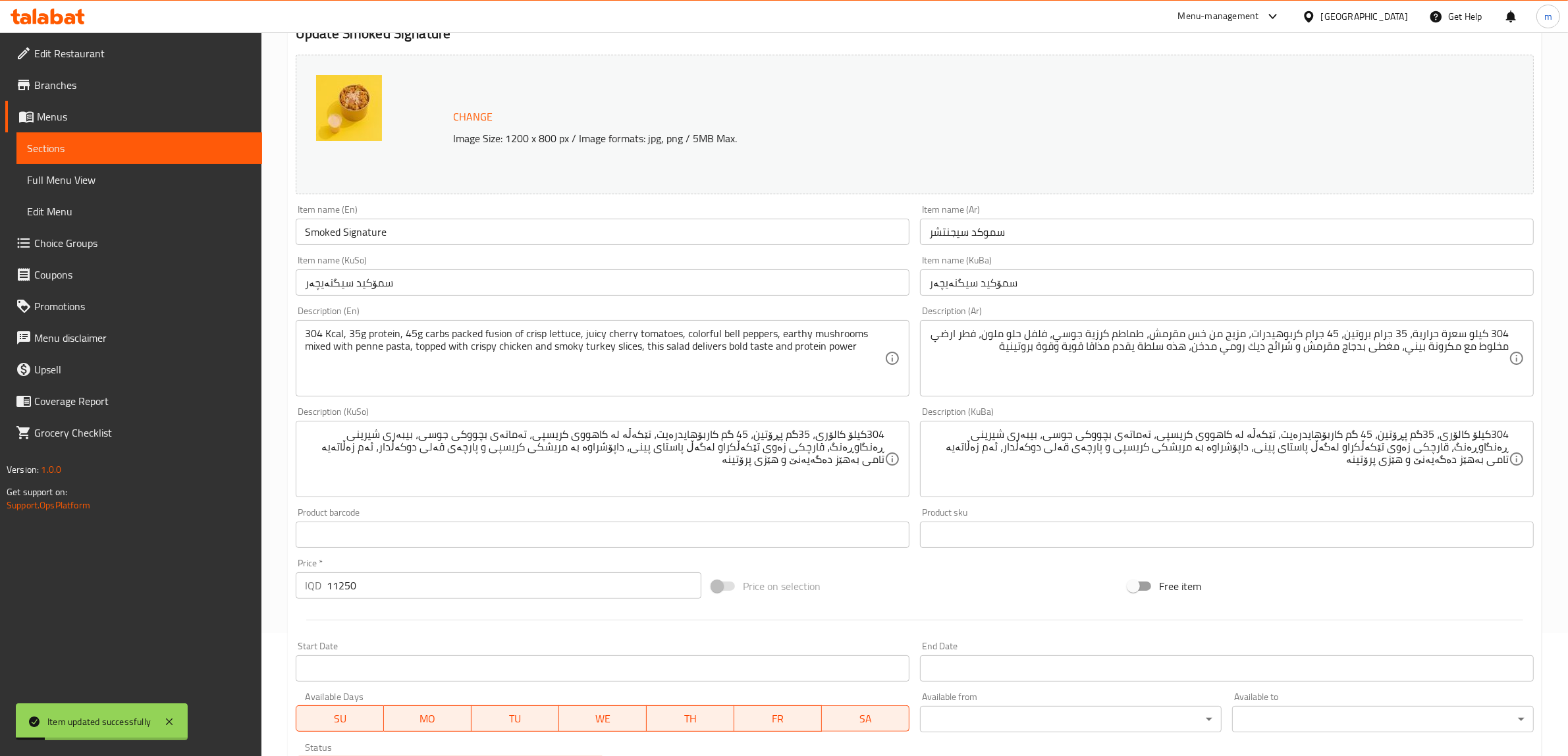
click at [356, 245] on input "Smoked Signature" at bounding box center [603, 232] width 614 height 26
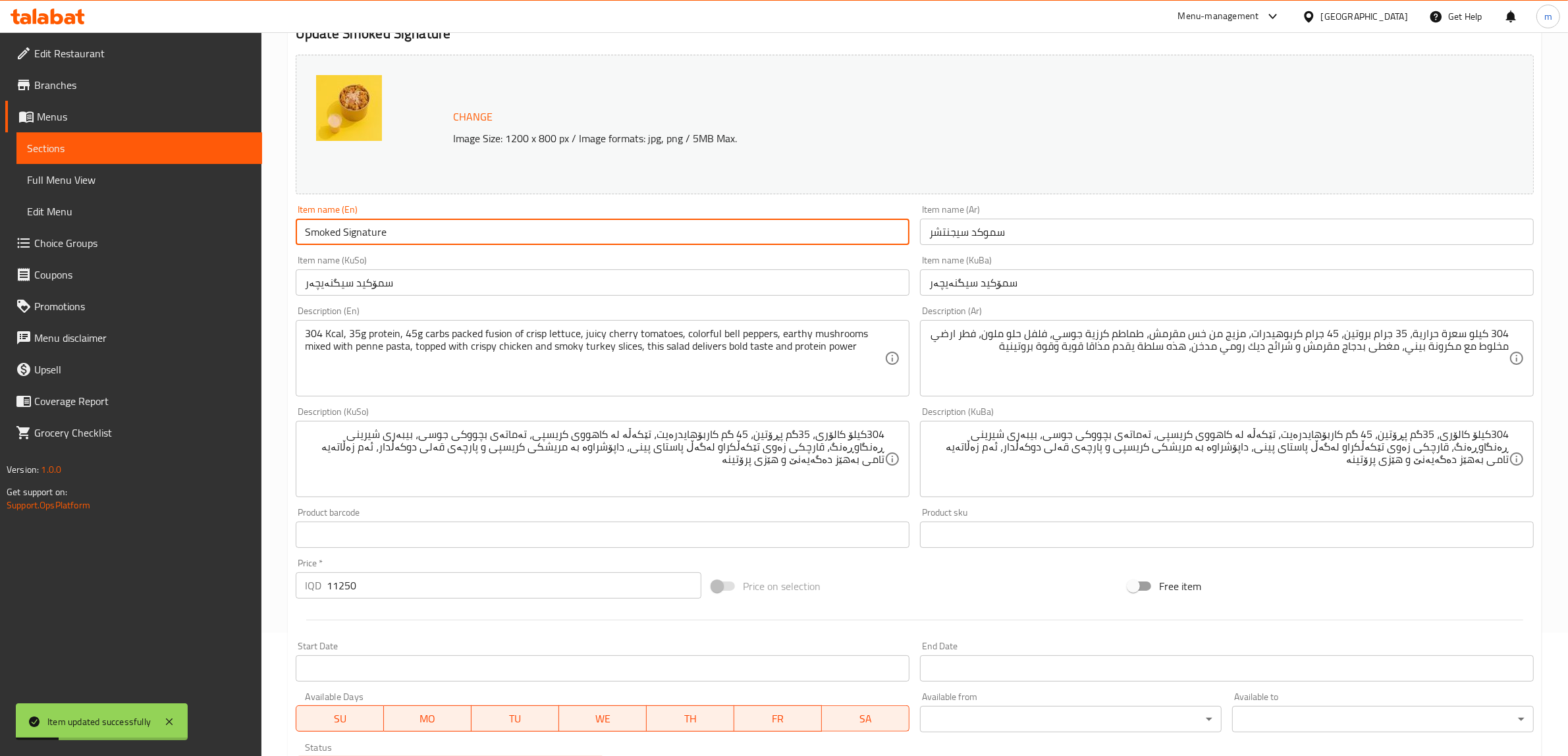
click at [195, 154] on span "Sections" at bounding box center [139, 147] width 225 height 16
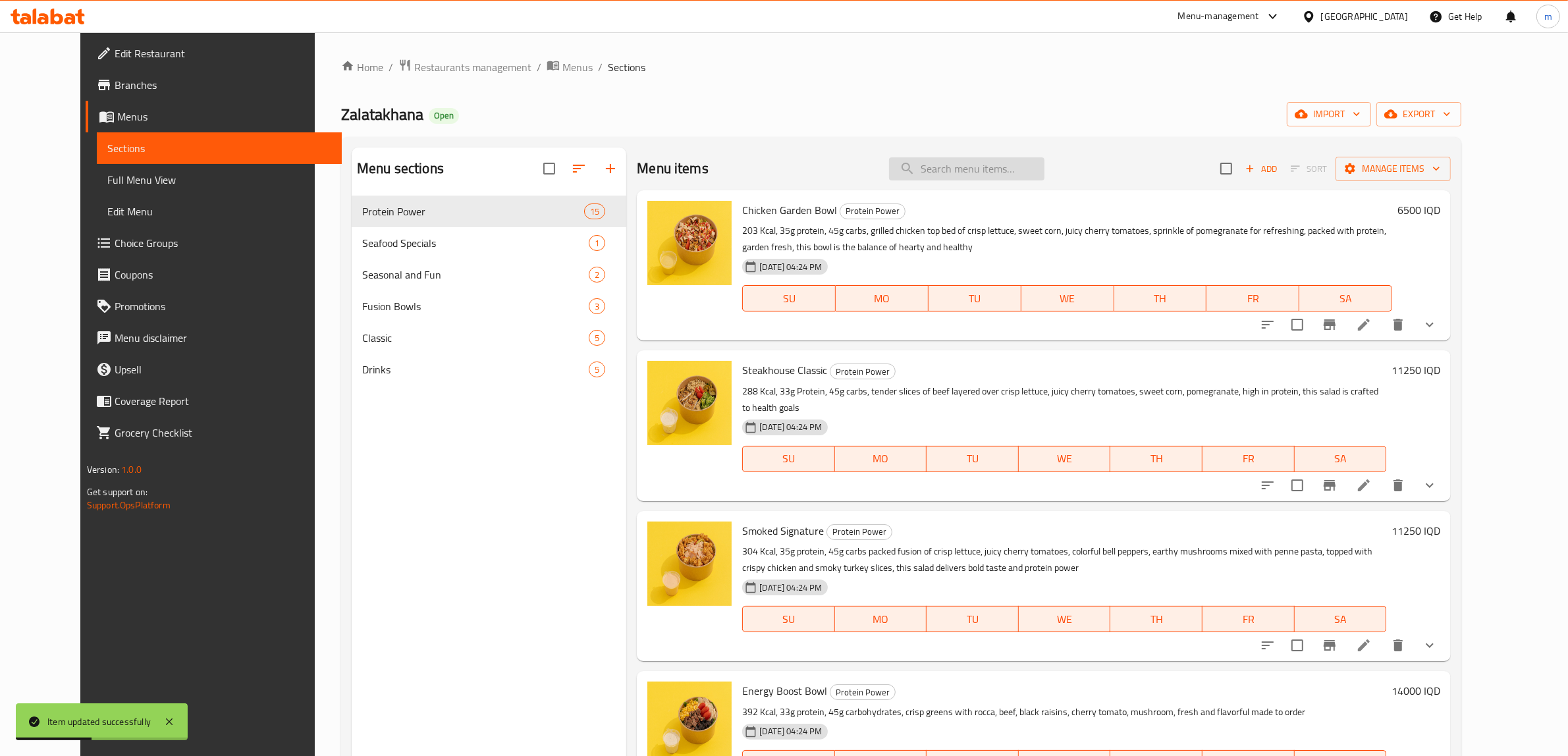
click at [1019, 166] on input "search" at bounding box center [967, 169] width 156 height 23
paste input "Smoked Signature"
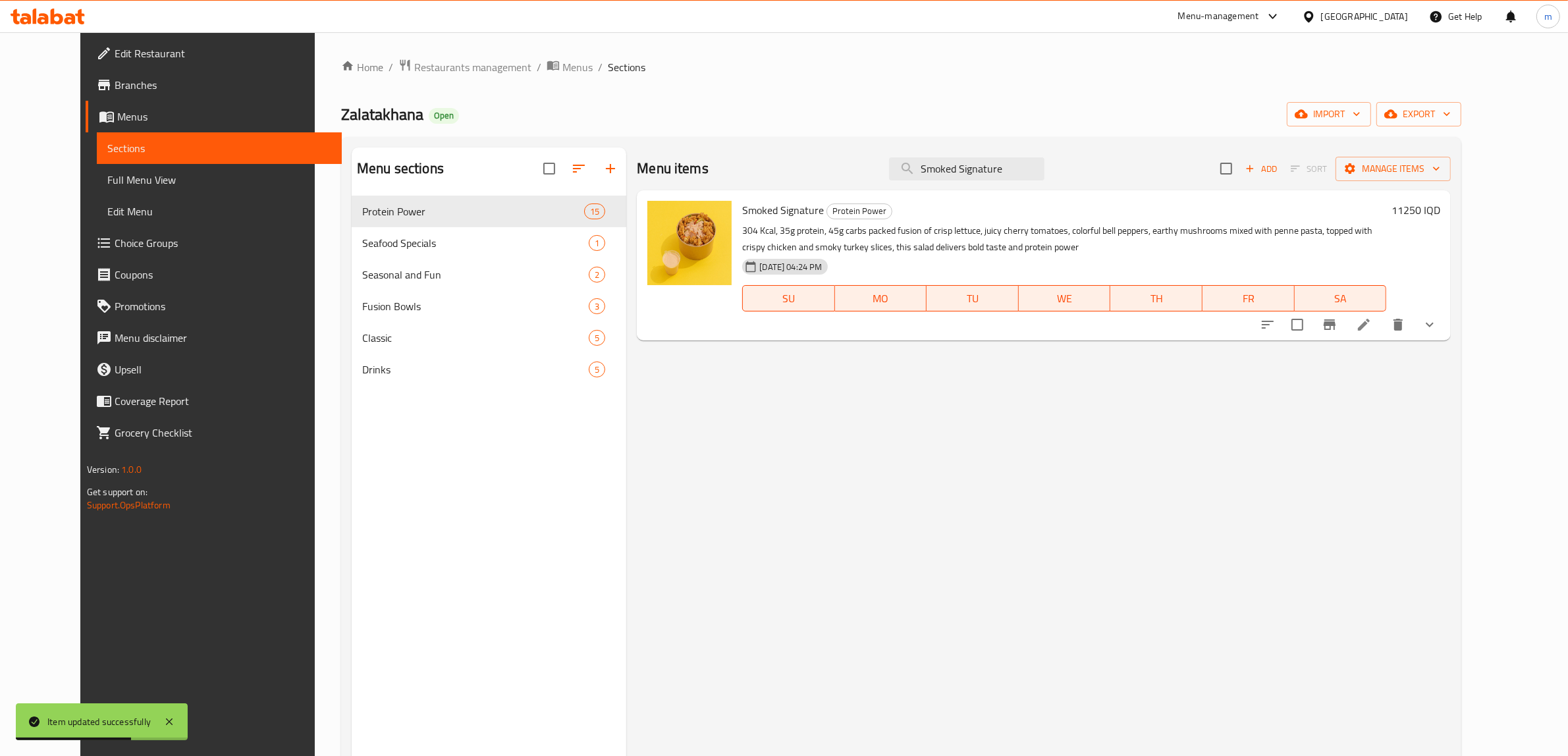
type input "Smoked Signature"
click at [1283, 317] on button "sort-choices" at bounding box center [1268, 325] width 32 height 32
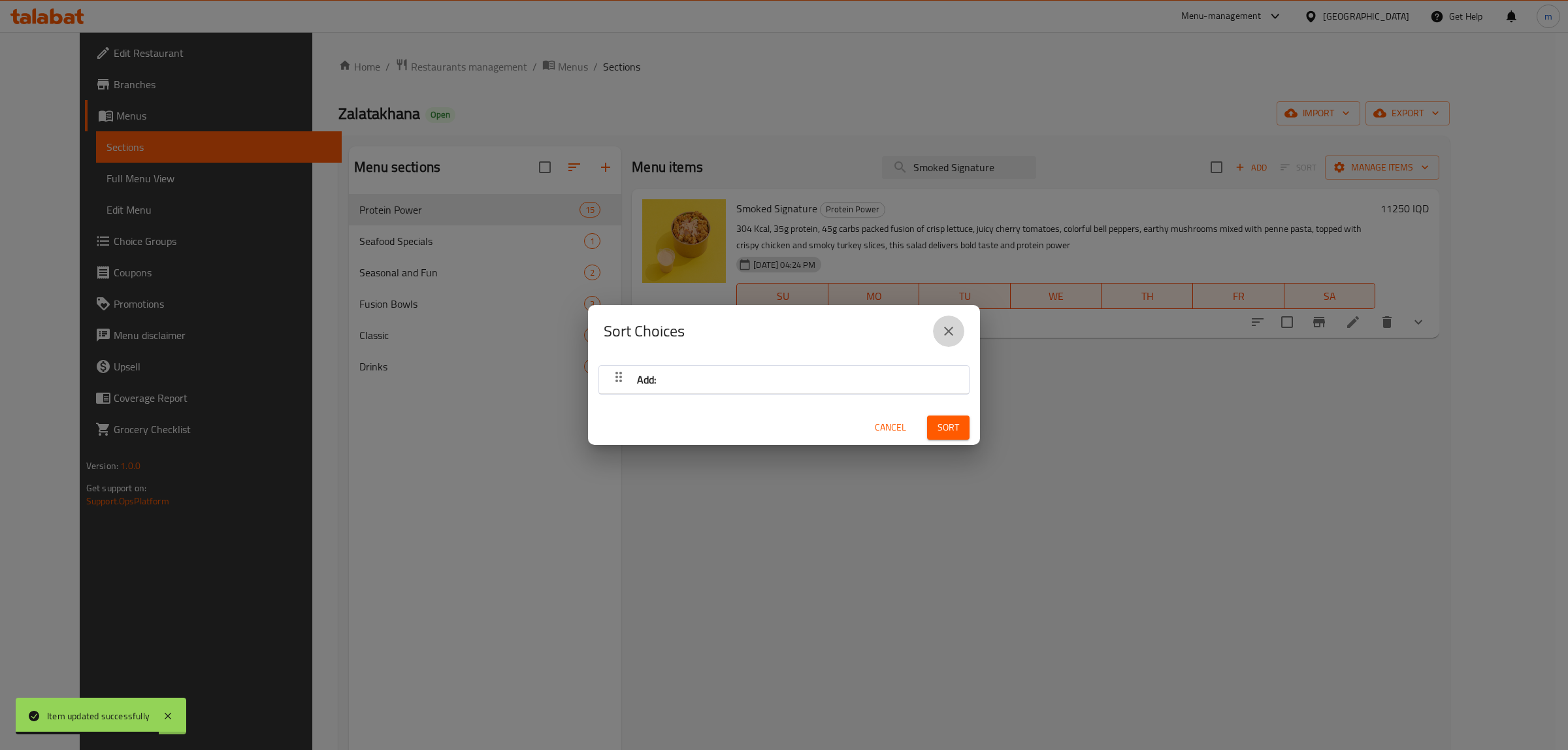
click at [949, 330] on icon "close" at bounding box center [949, 332] width 9 height 9
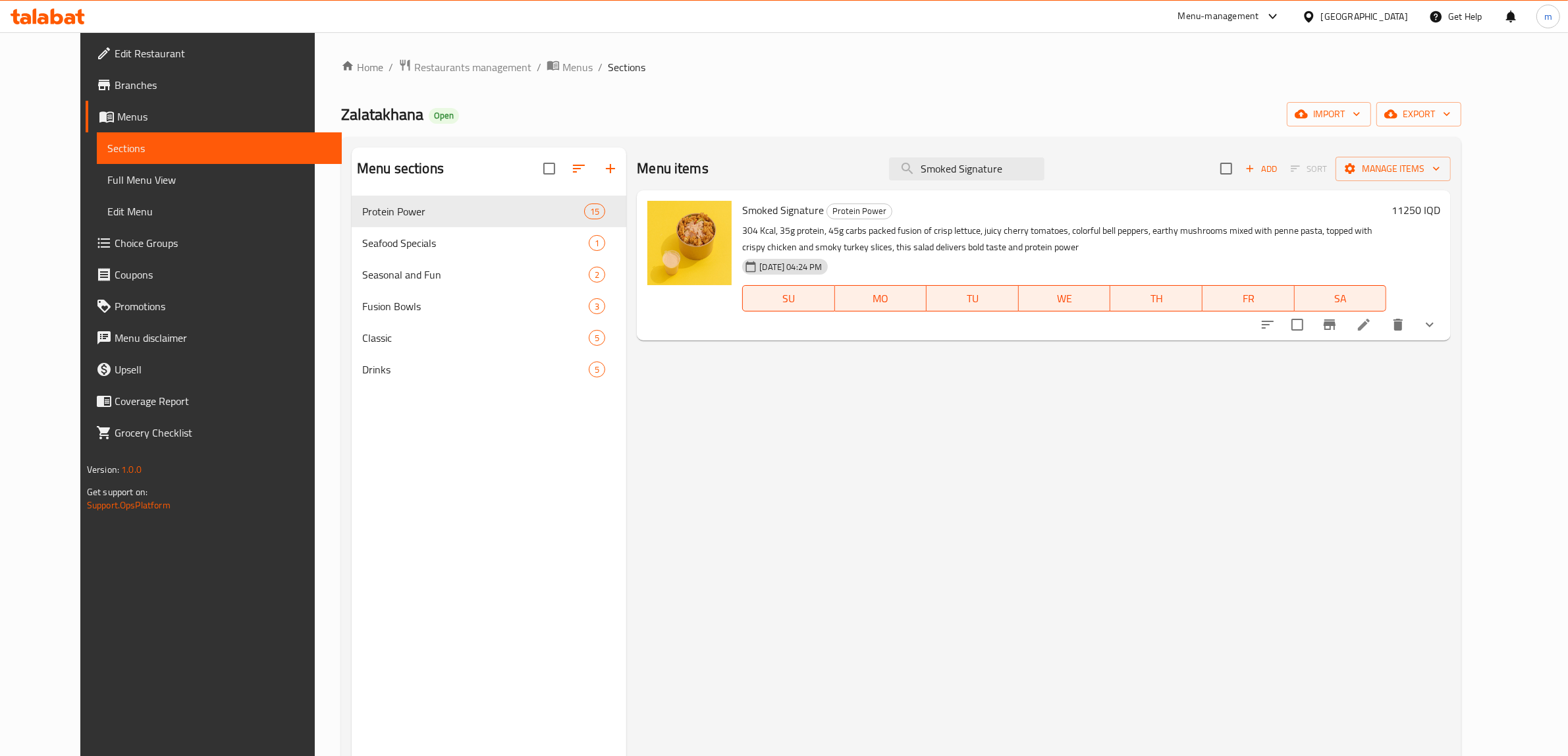
click at [107, 181] on span "Full Menu View" at bounding box center [219, 179] width 225 height 16
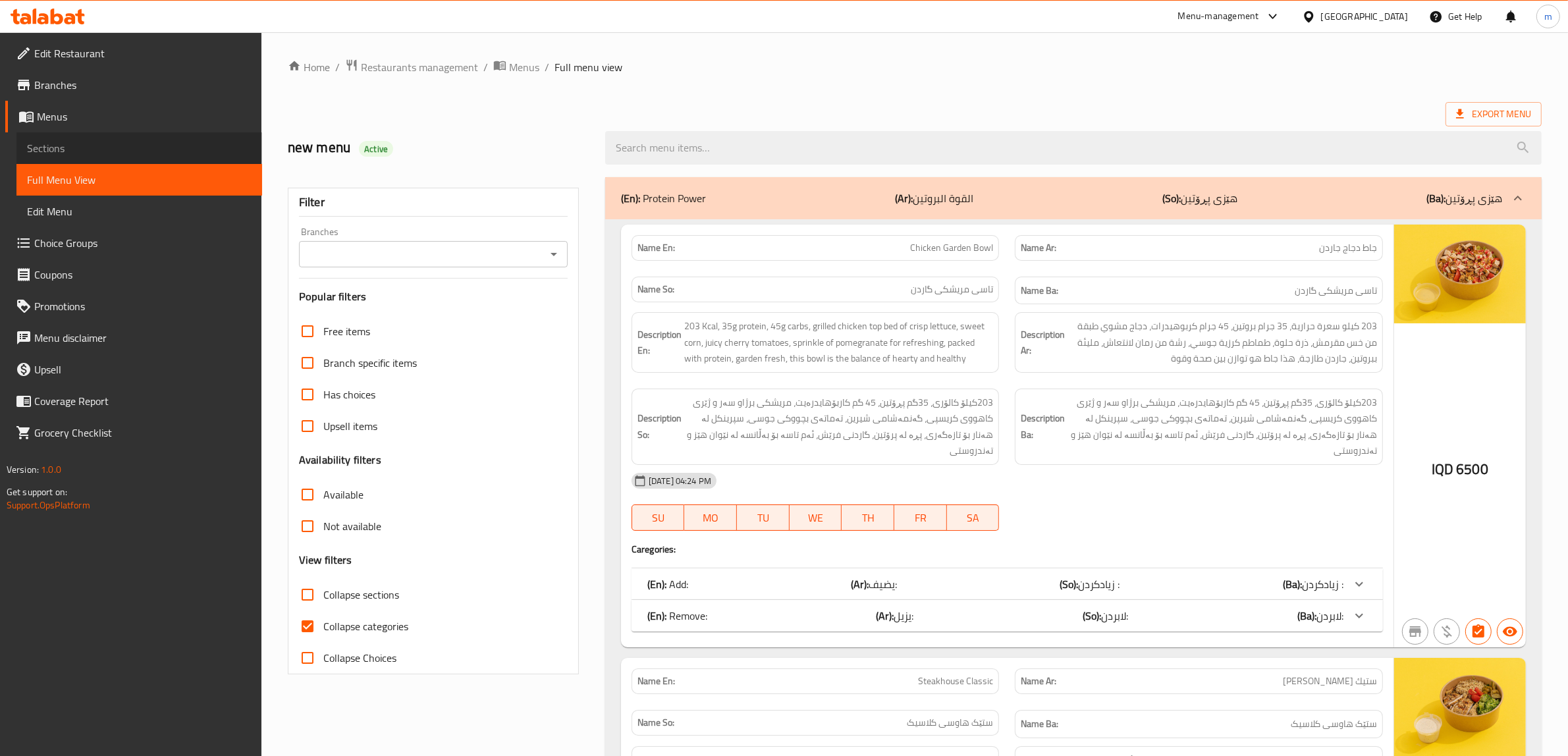
click at [106, 146] on span "Sections" at bounding box center [139, 147] width 225 height 16
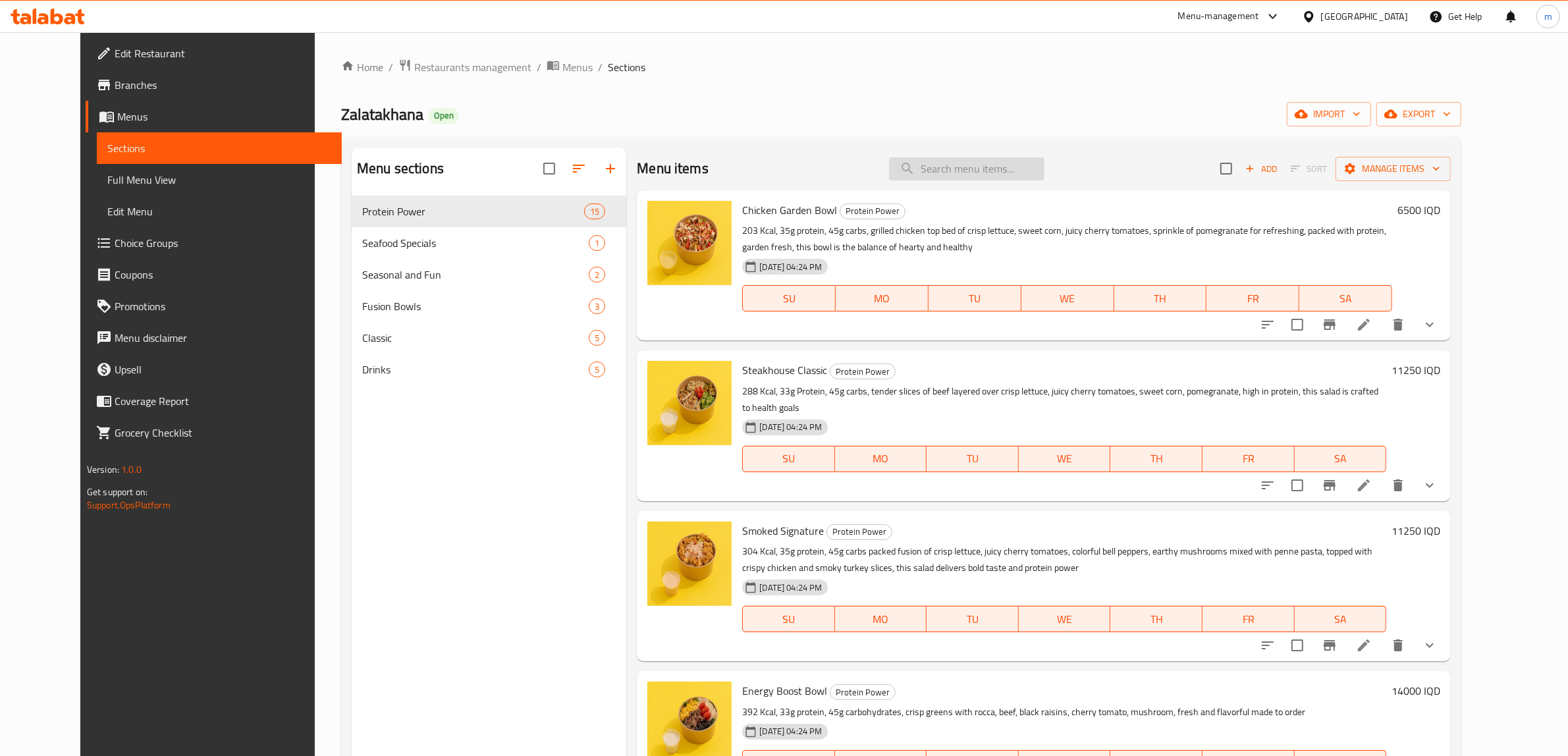
click at [979, 173] on input "search" at bounding box center [967, 169] width 156 height 23
paste input "Smoked Signature"
type input "Smoked Signature"
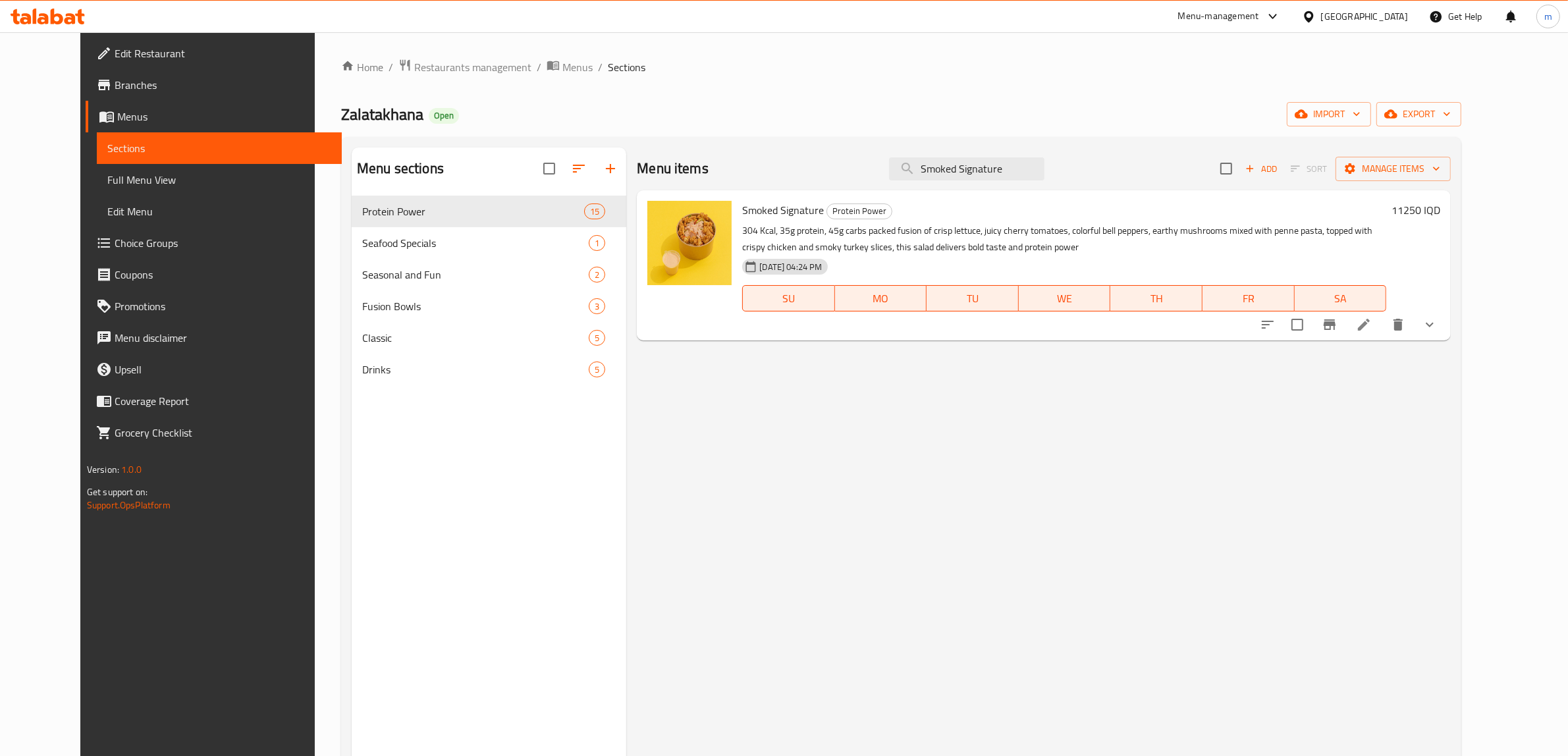
click at [1383, 334] on li at bounding box center [1364, 324] width 37 height 24
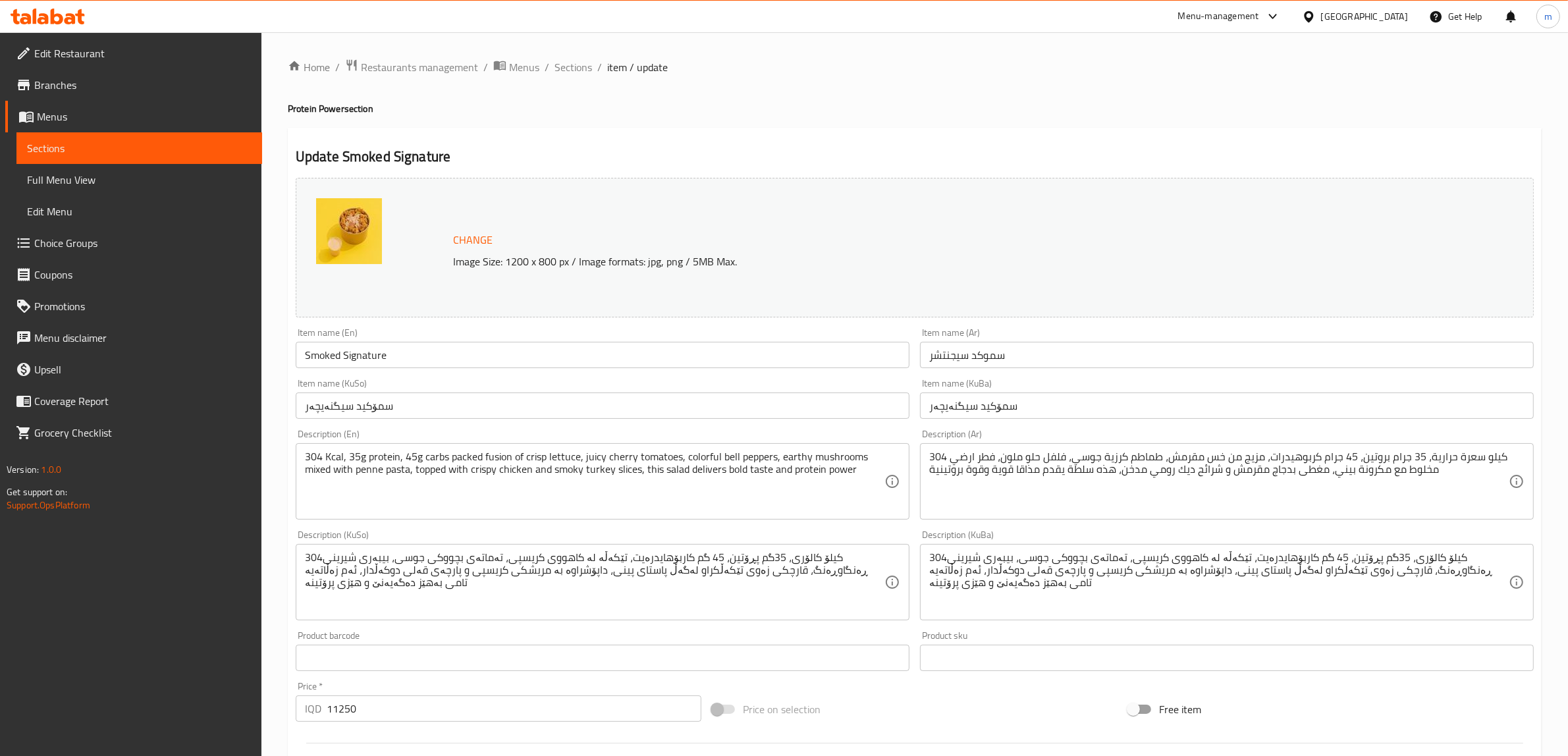
type input "يضيف:"
type input "زیادکردن :"
type input "0"
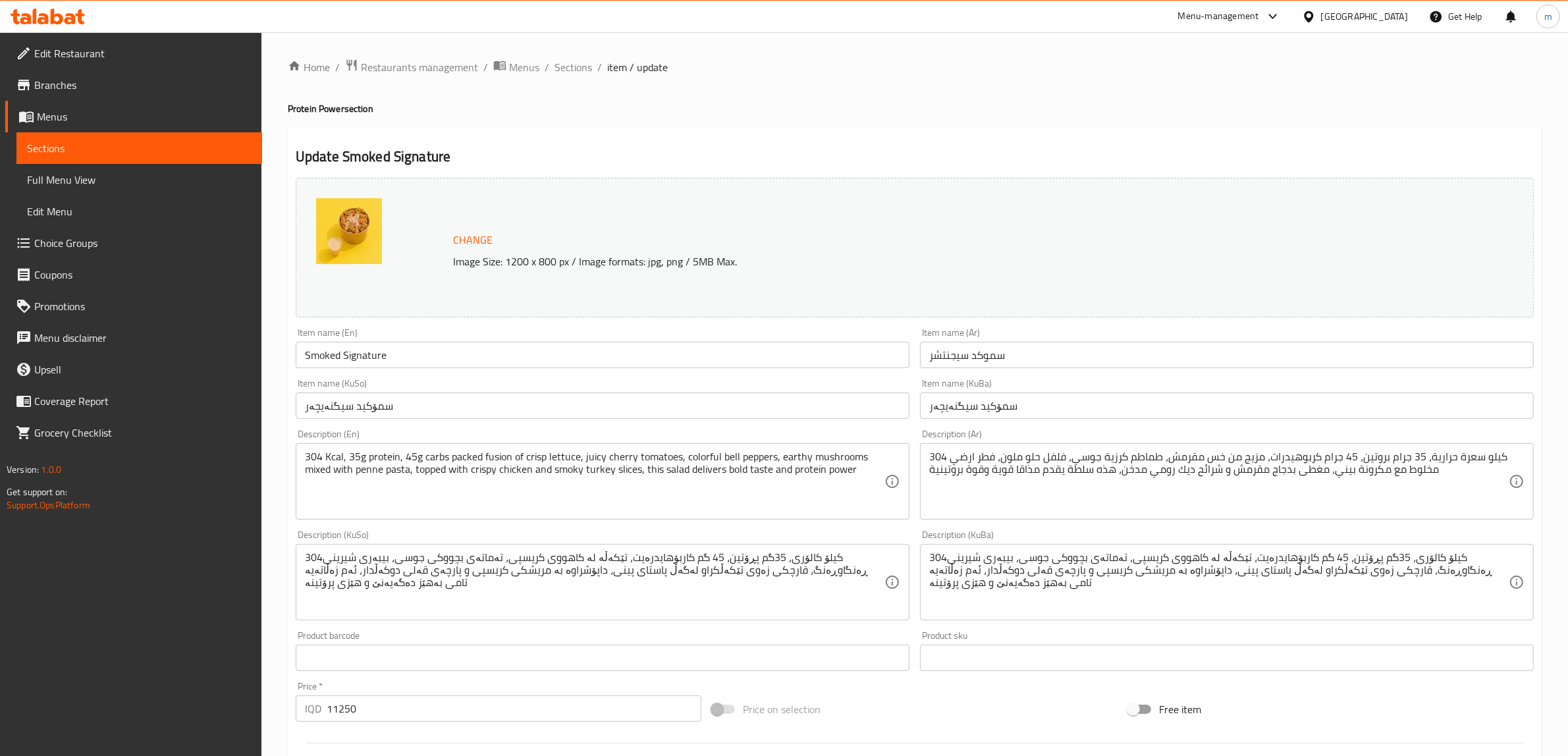
type input "يزيل:"
type input "لابردن:"
type input "0"
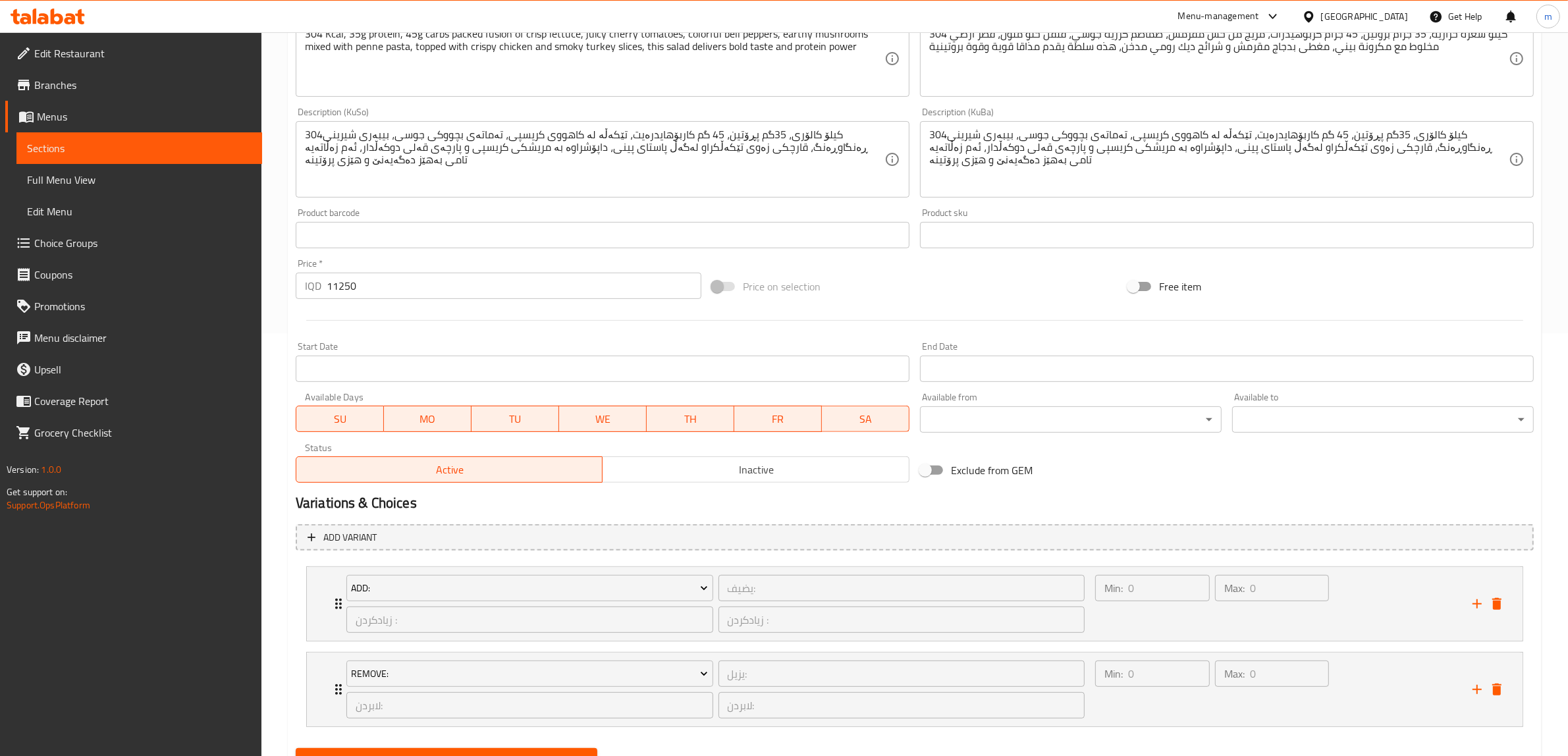
scroll to position [484, 0]
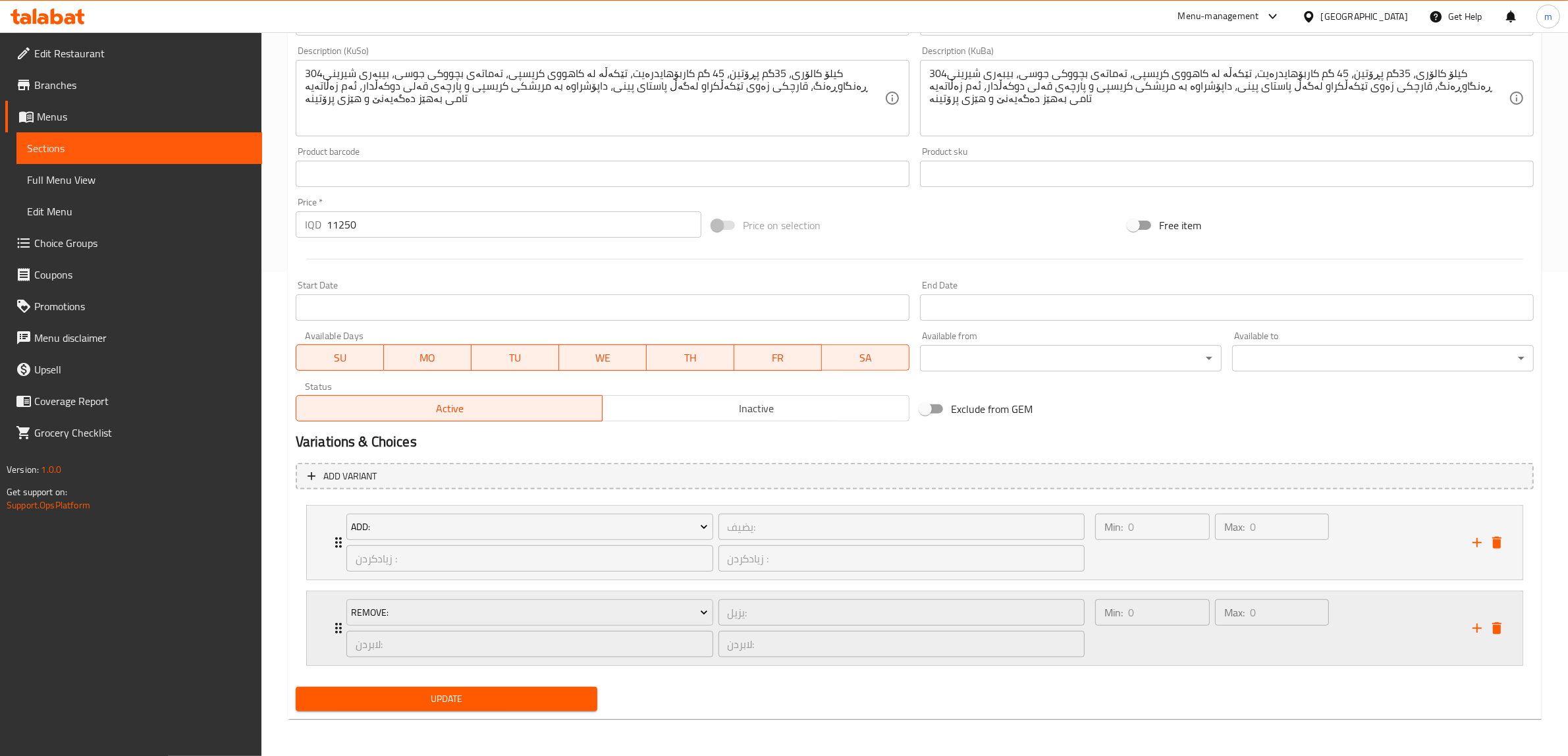
click at [336, 624] on icon "Expand" at bounding box center [338, 628] width 7 height 11
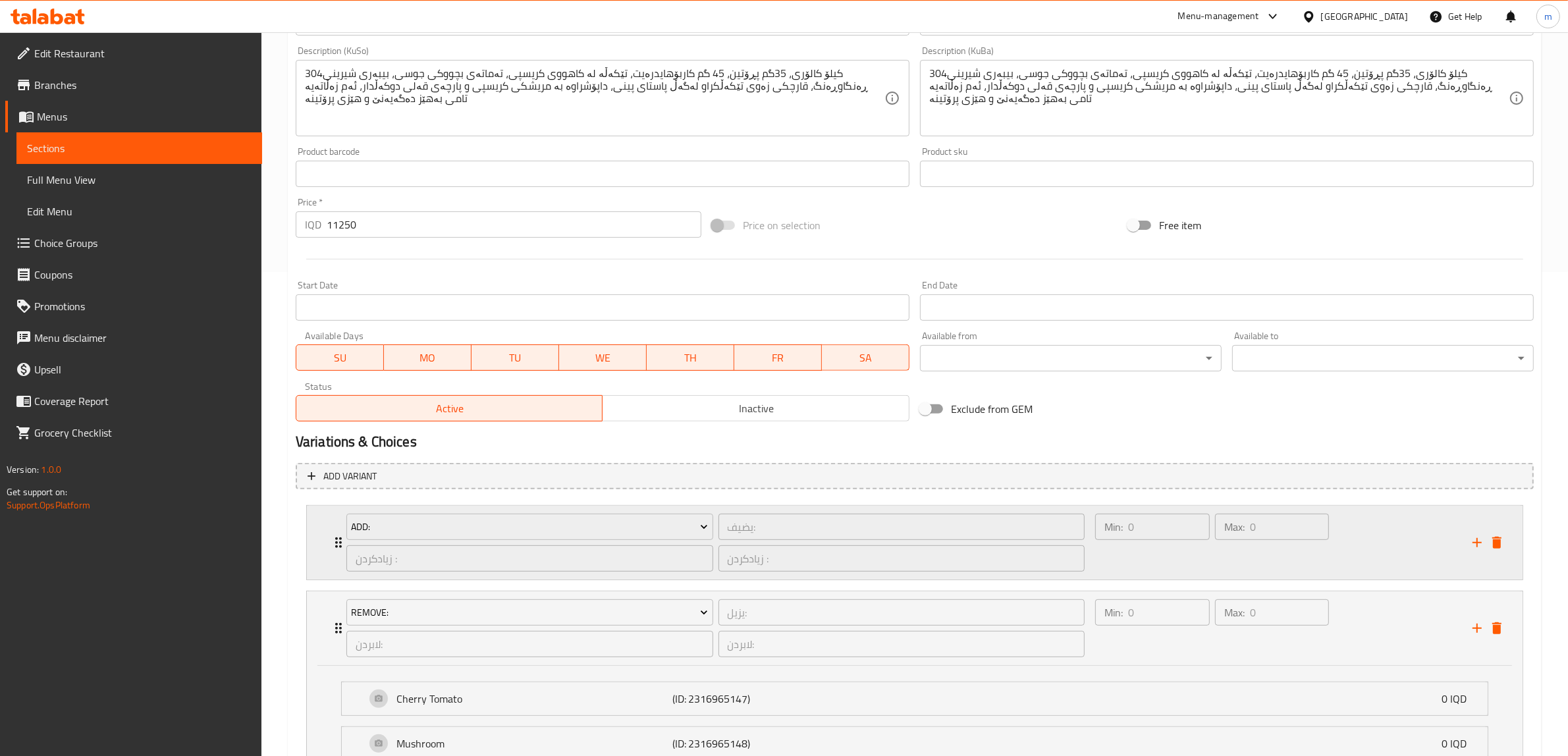
click at [337, 547] on icon "Expand" at bounding box center [338, 542] width 16 height 16
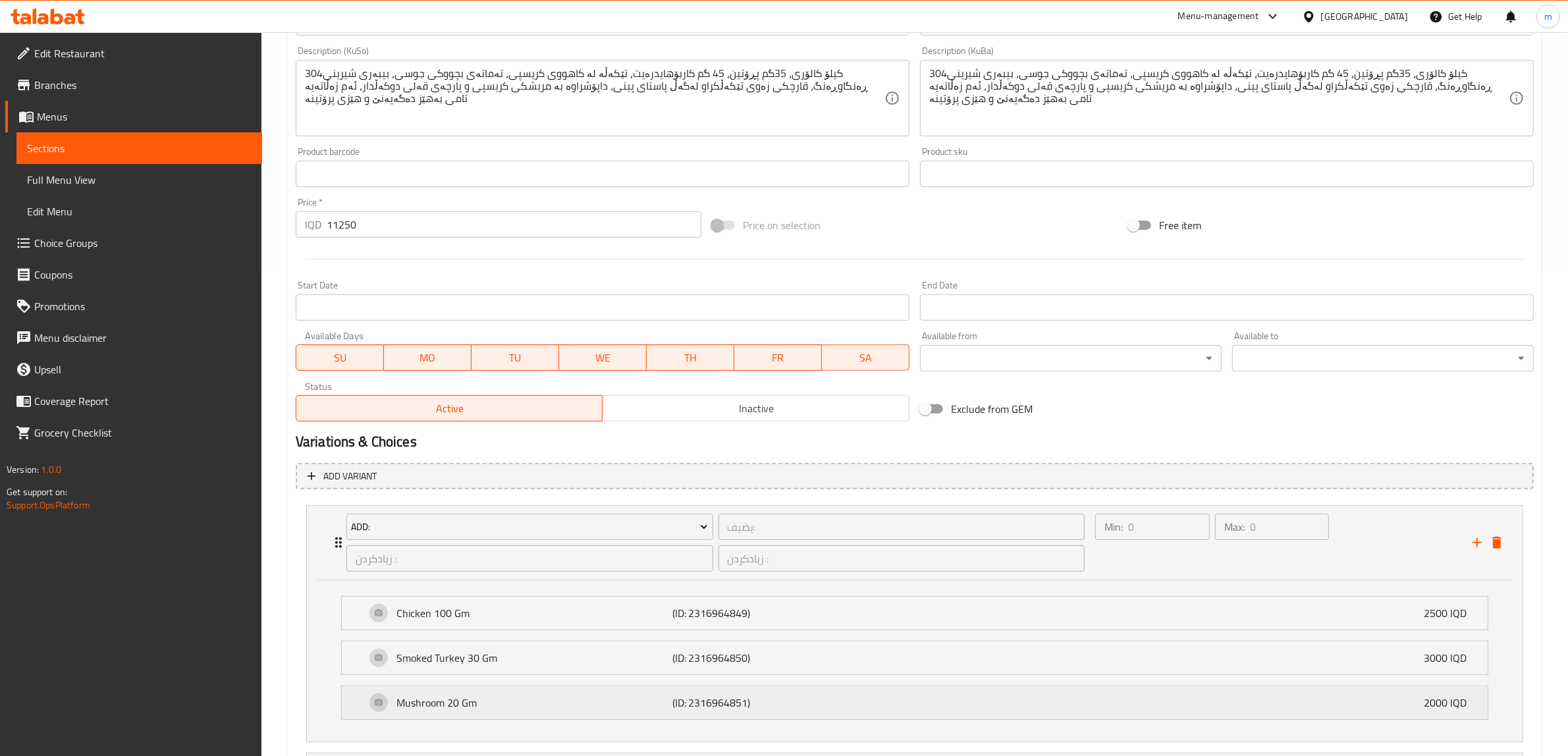
scroll to position [703, 0]
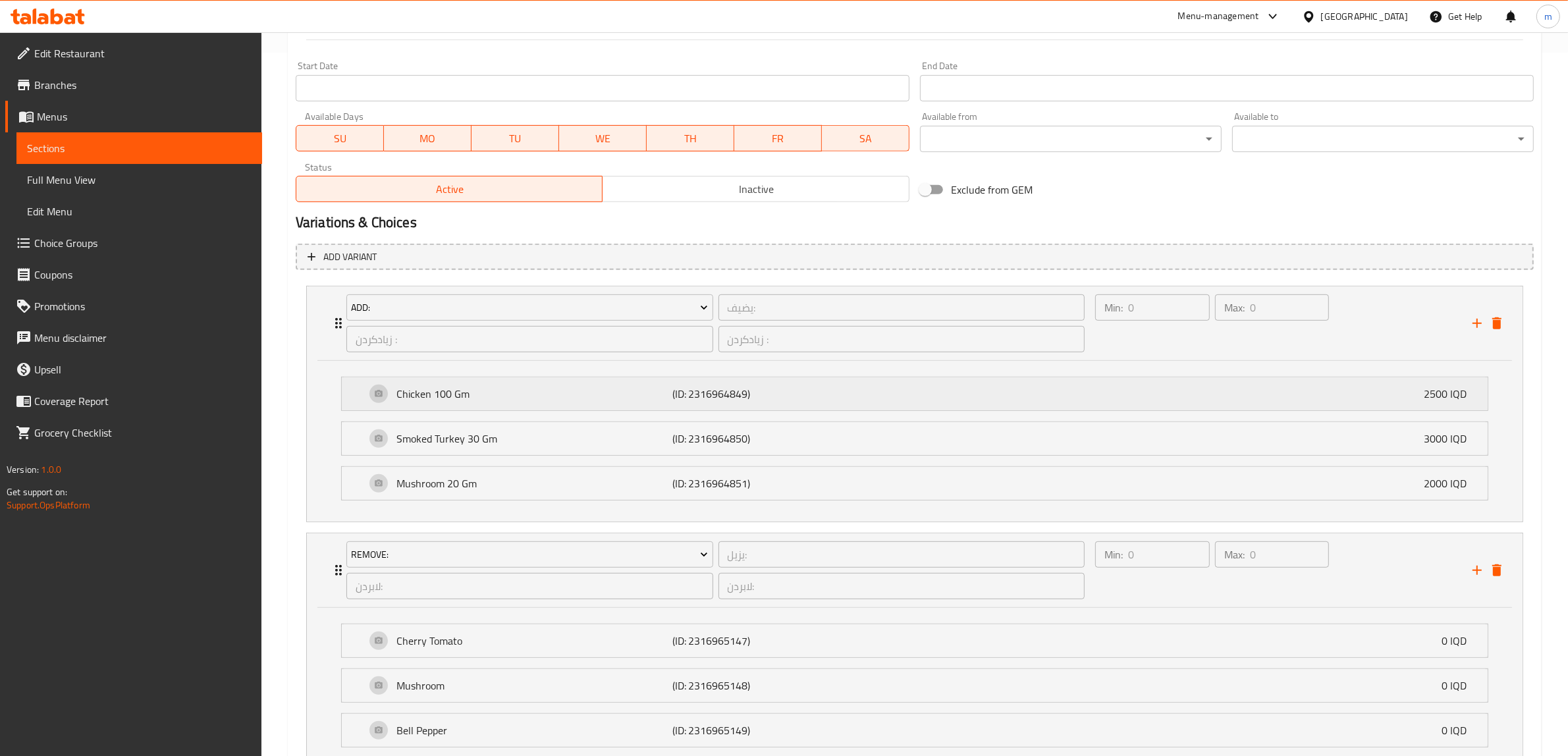
click at [471, 393] on p "Chicken 100 Gm" at bounding box center [535, 393] width 276 height 16
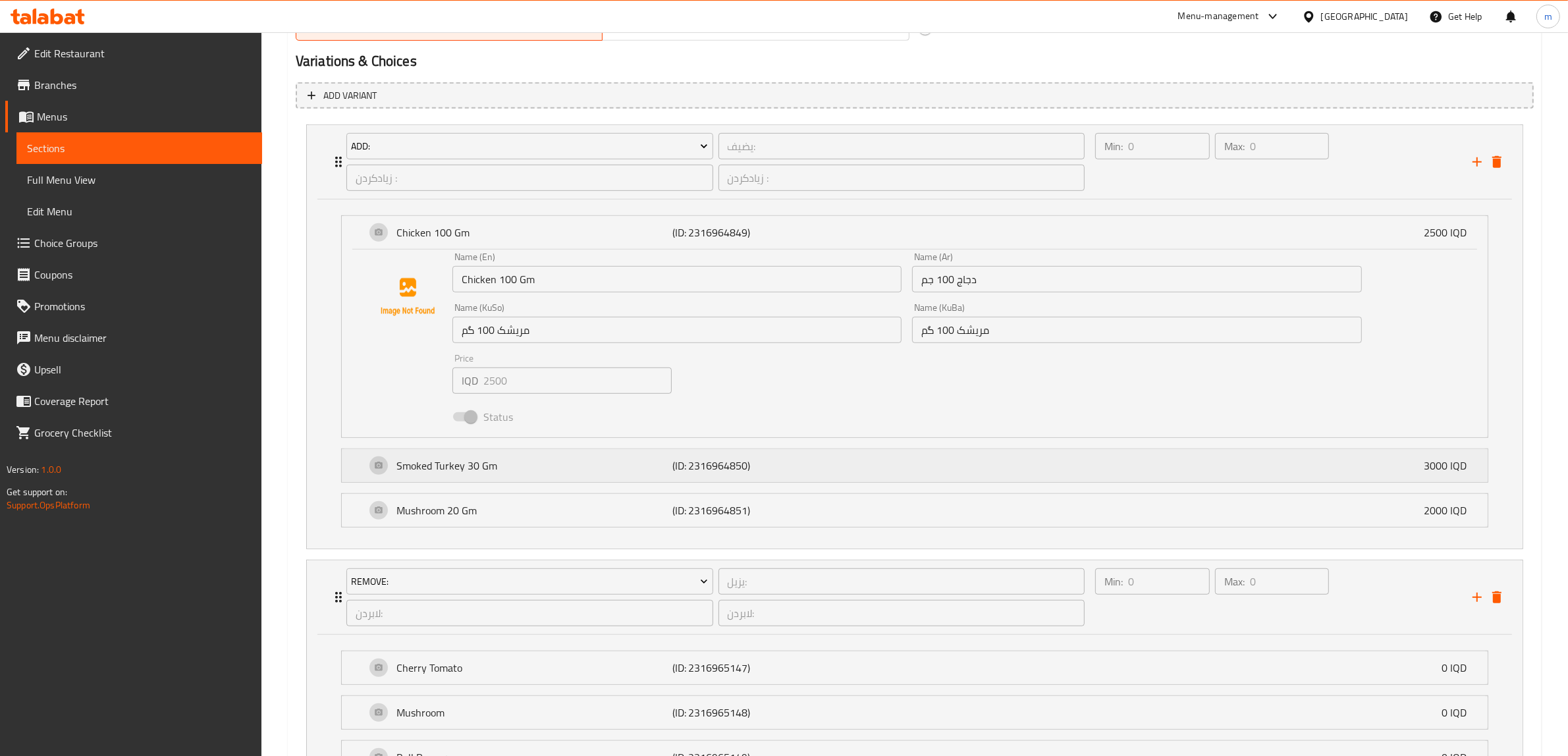
scroll to position [868, 0]
click at [532, 462] on p "Smoked Turkey 30 Gm" at bounding box center [535, 462] width 276 height 16
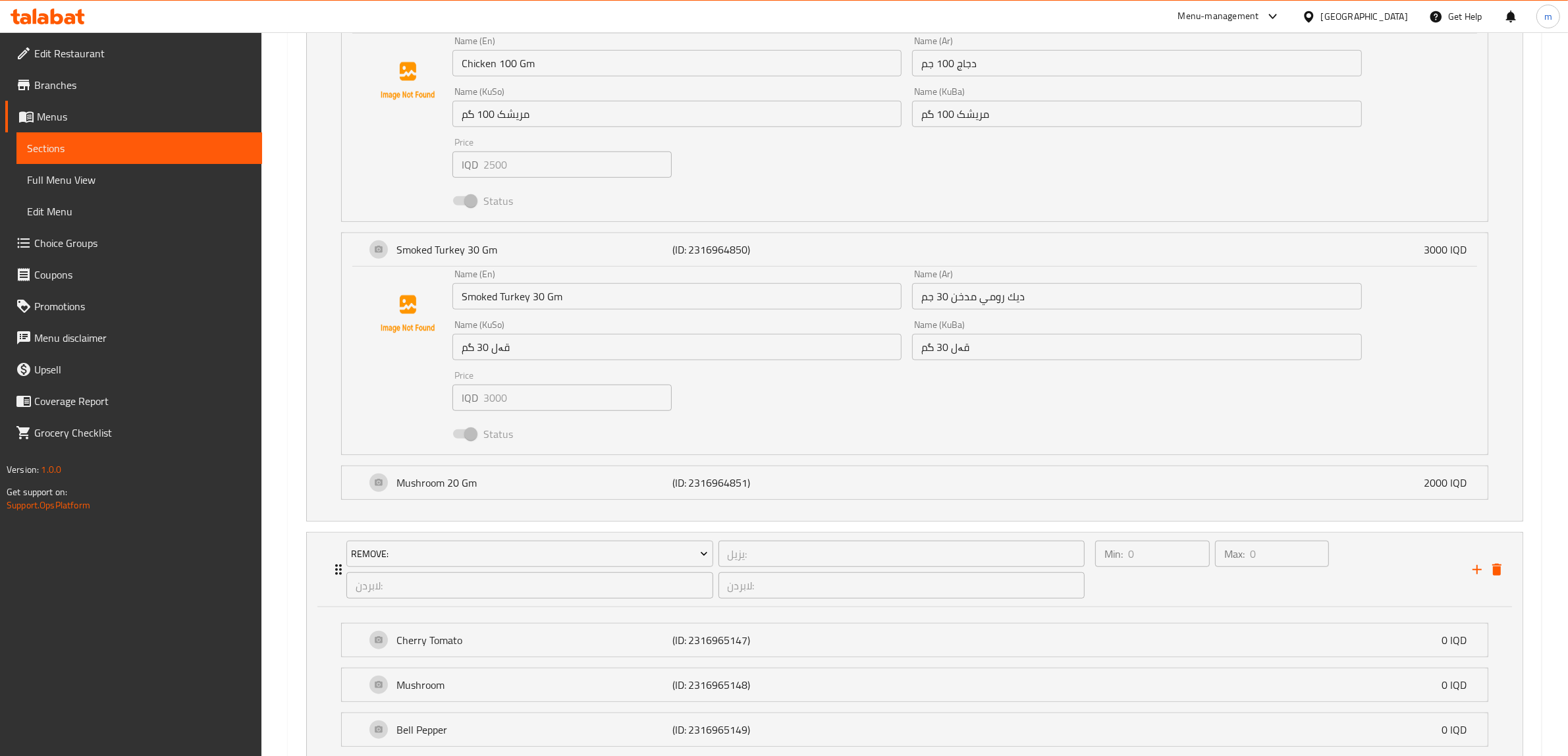
scroll to position [1087, 0]
click at [526, 465] on div "Mushroom 20 Gm (ID: 2316964851) 2000 IQD" at bounding box center [919, 476] width 1107 height 33
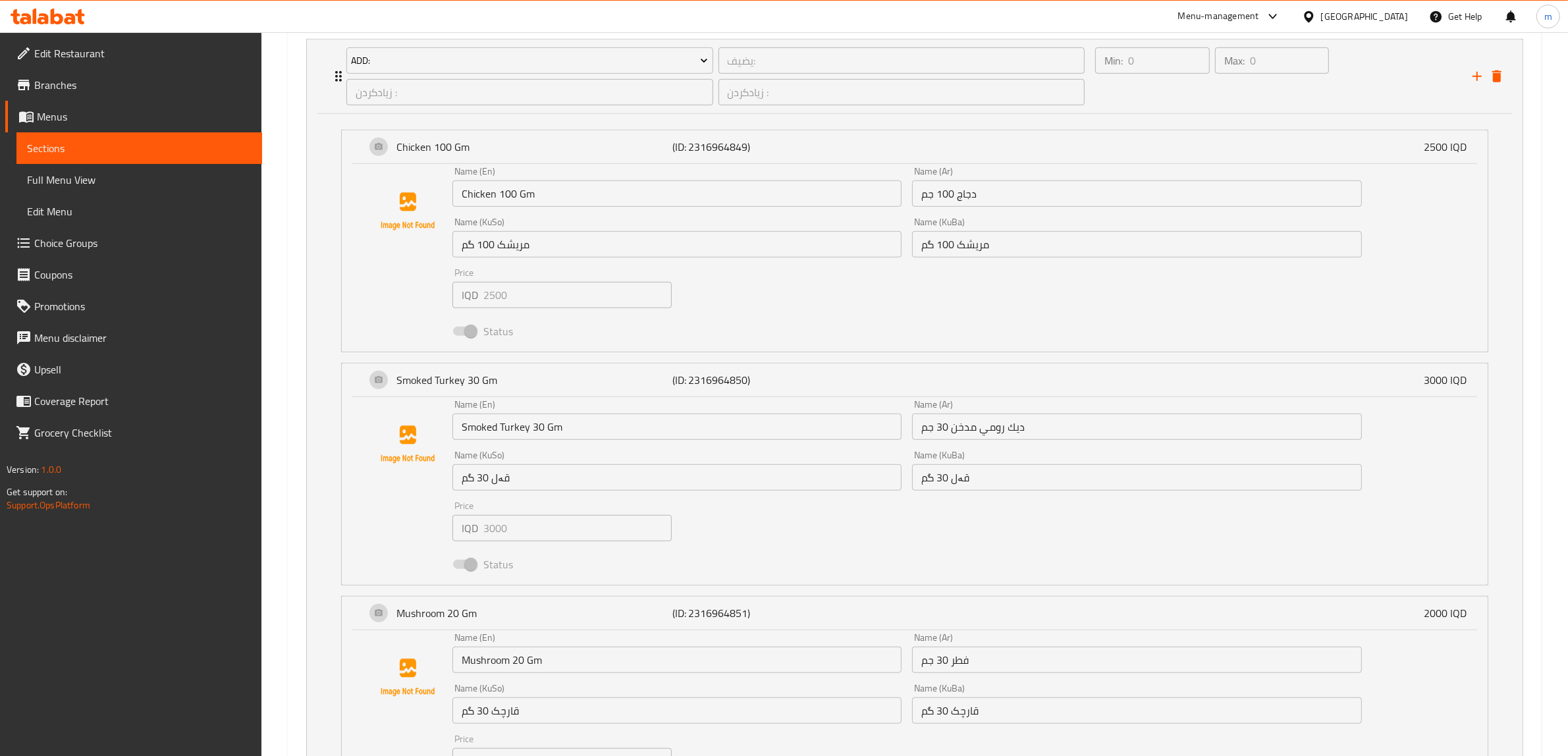
scroll to position [978, 0]
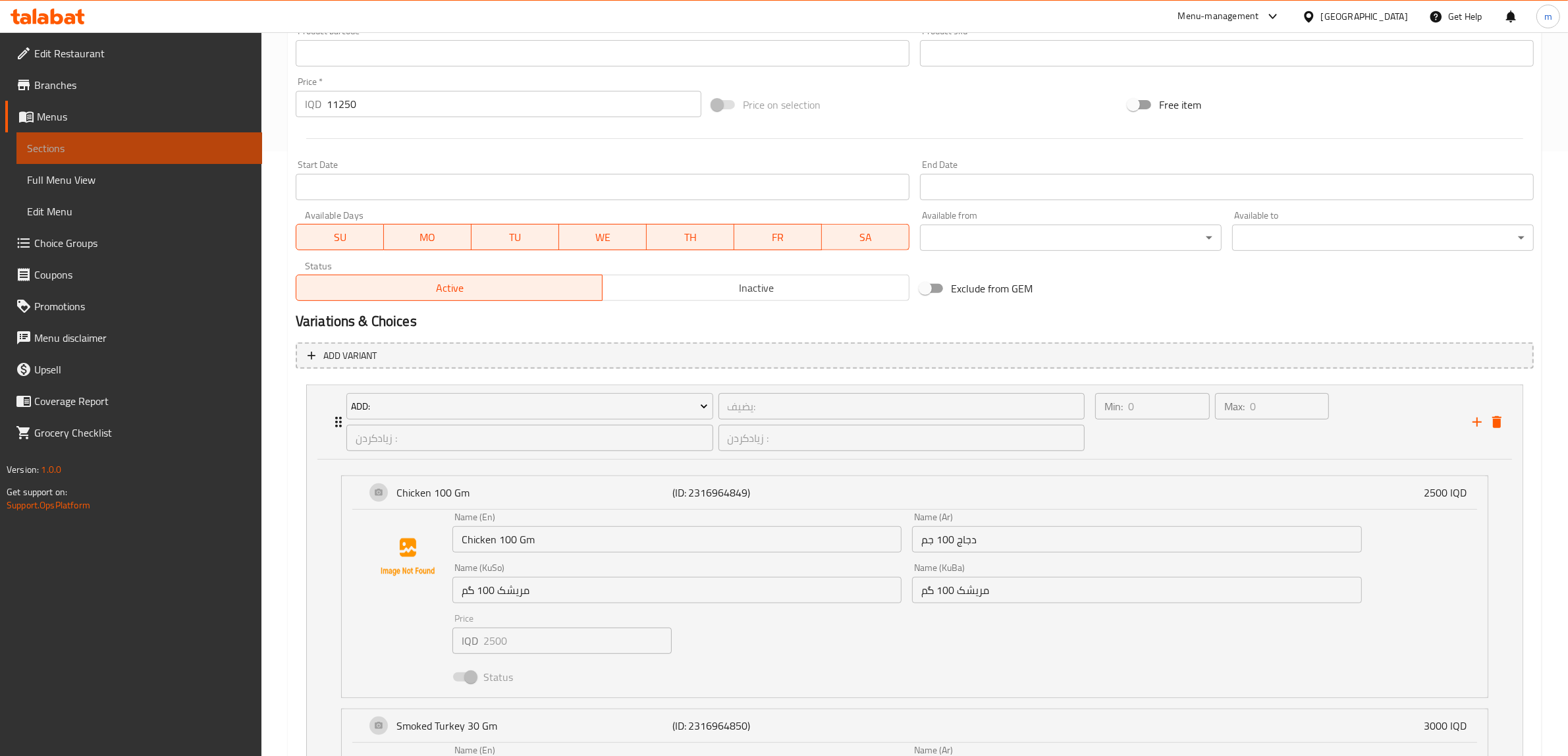
click at [137, 140] on span "Sections" at bounding box center [139, 147] width 225 height 16
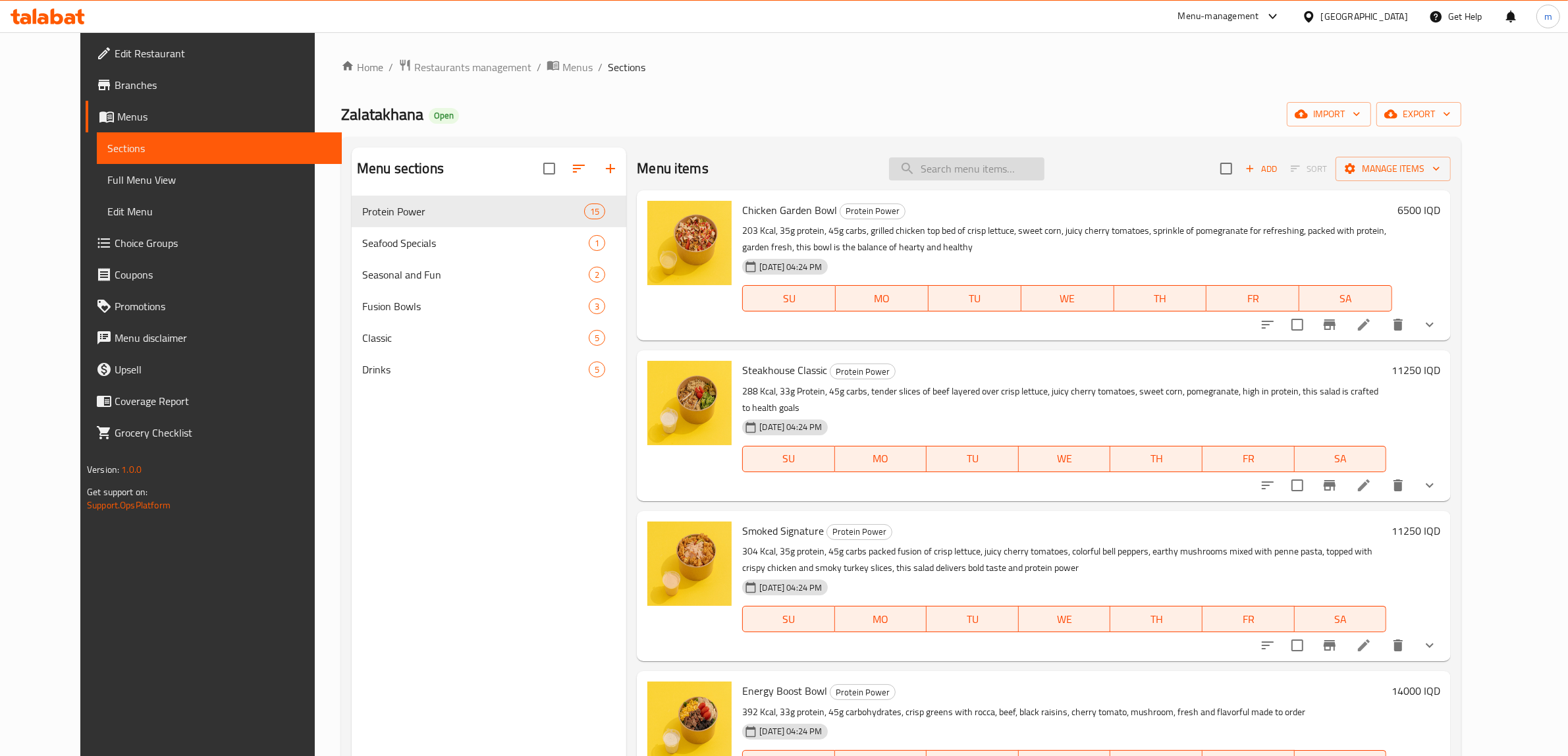
click at [1036, 166] on input "search" at bounding box center [967, 169] width 156 height 23
paste input "Energy Boost Bowl"
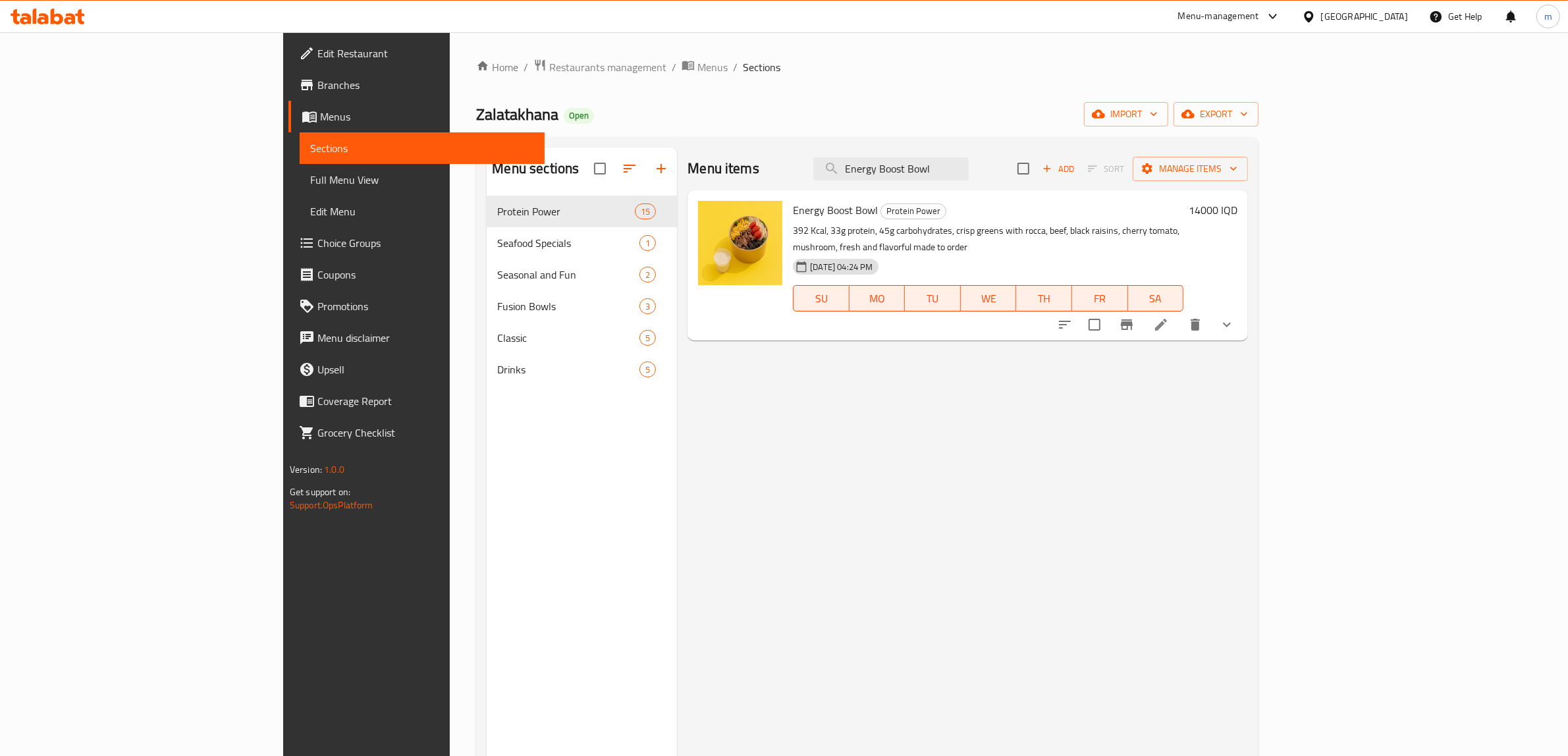
type input "Energy Boost Bowl"
click at [1169, 317] on icon at bounding box center [1161, 324] width 16 height 16
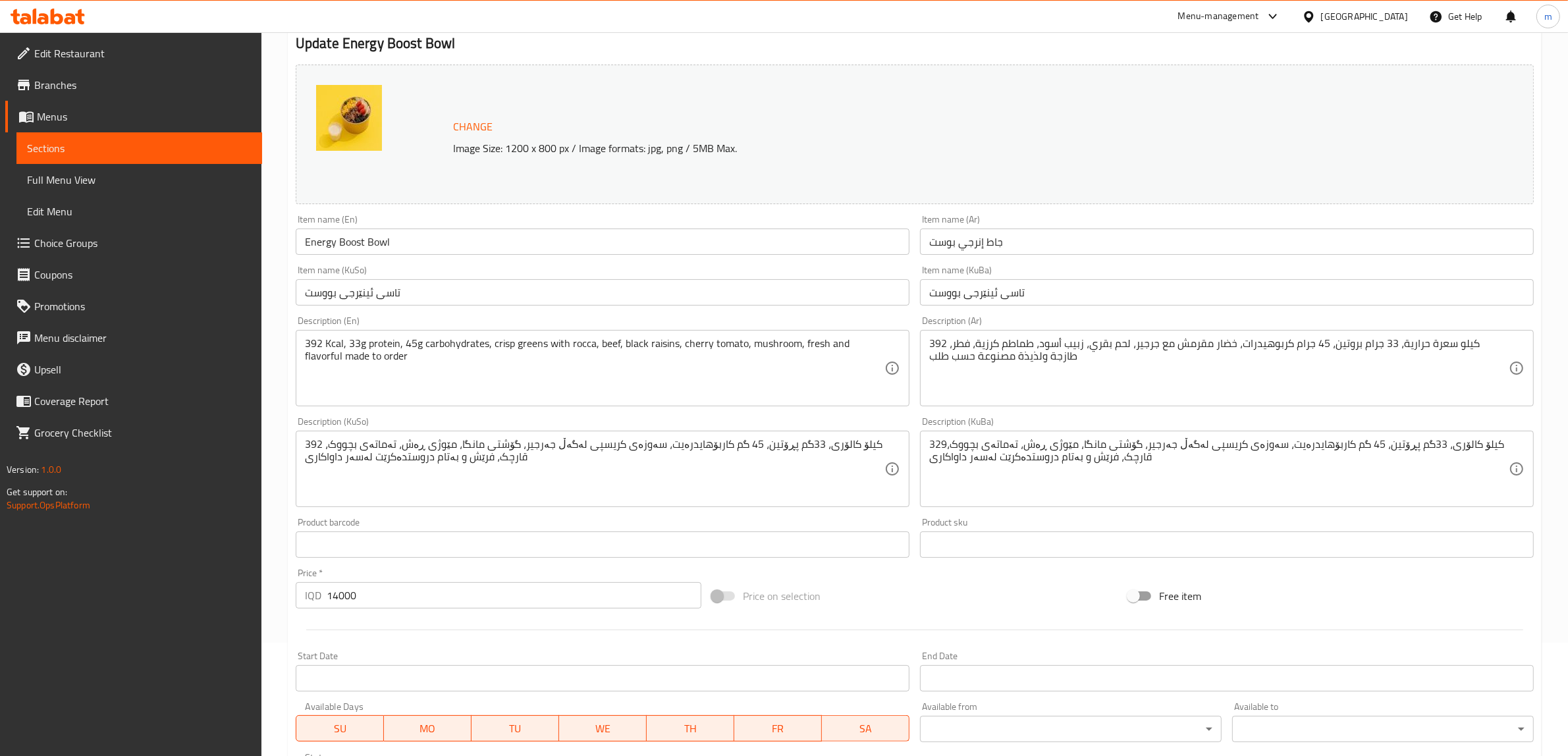
scroll to position [329, 0]
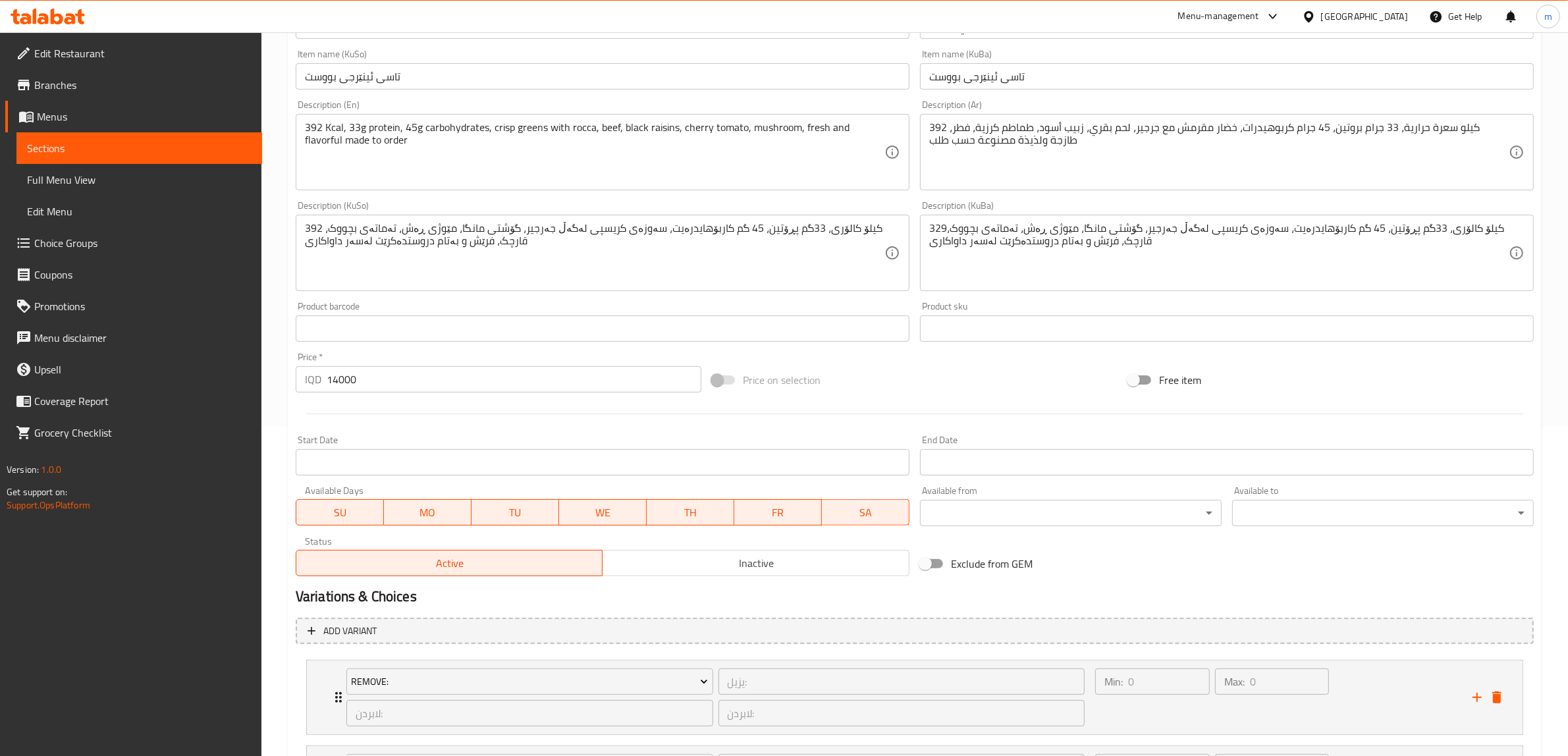
click at [371, 372] on input "14000" at bounding box center [514, 379] width 375 height 26
click at [435, 342] on div "Product barcode Product barcode" at bounding box center [603, 321] width 624 height 51
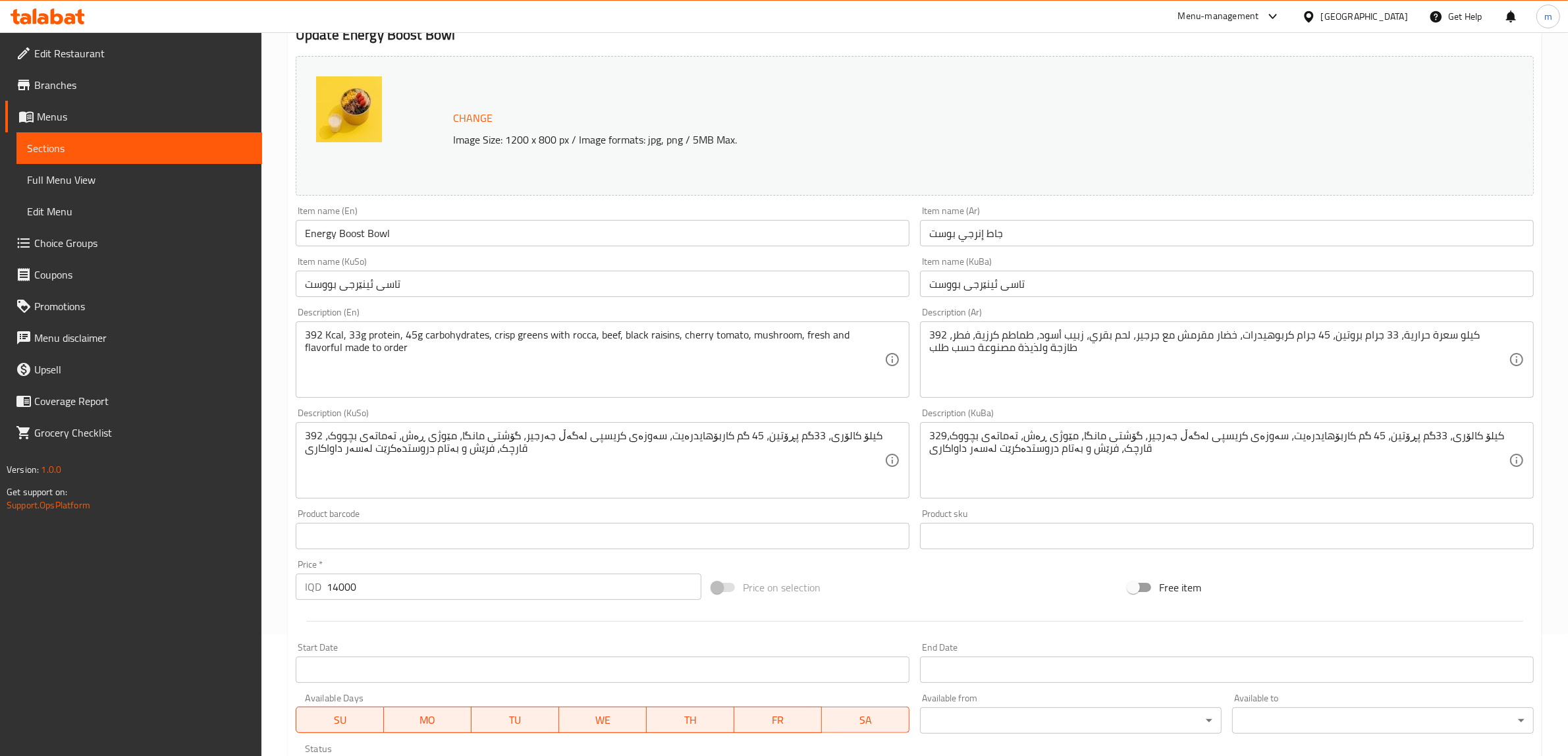
scroll to position [109, 0]
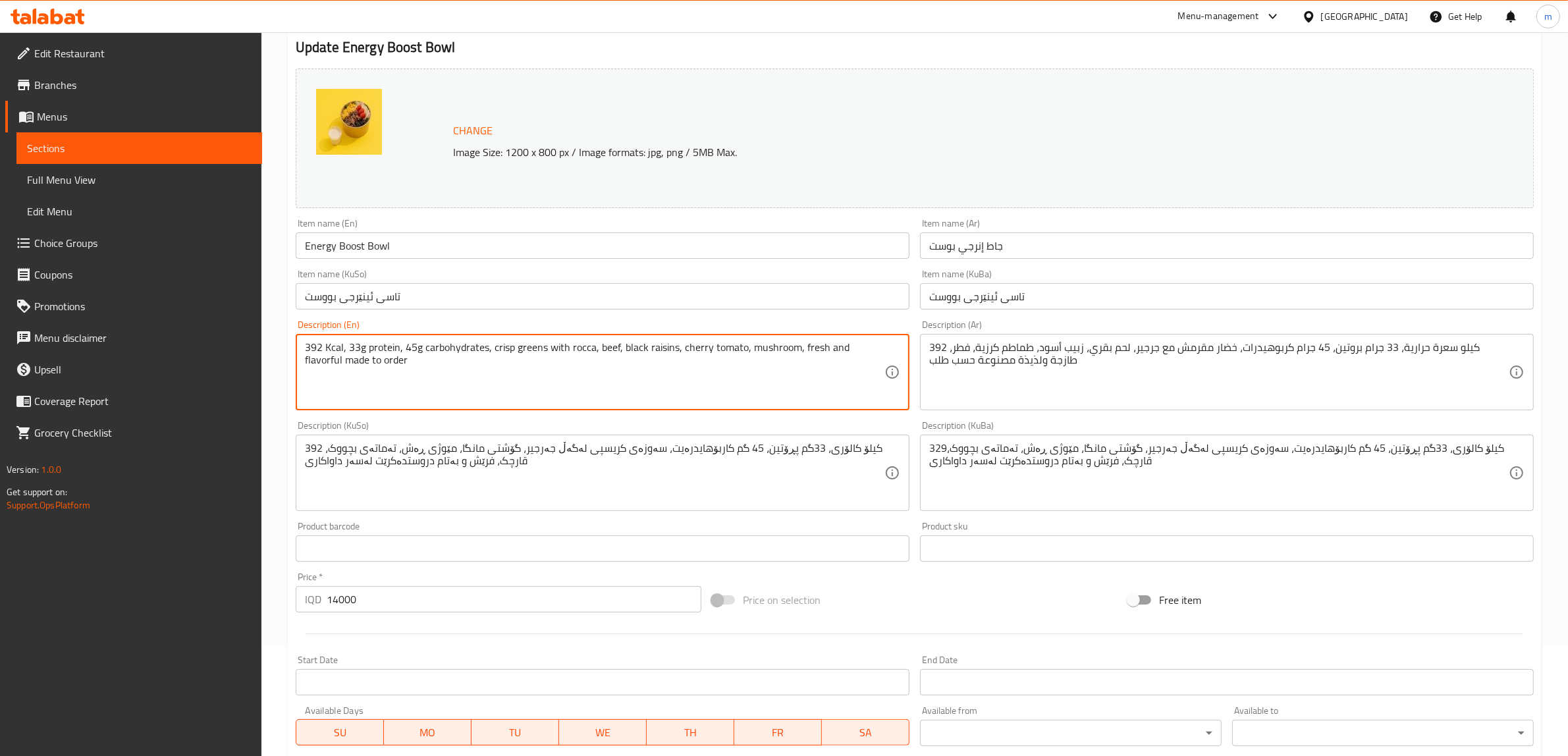
drag, startPoint x: 488, startPoint y: 341, endPoint x: 517, endPoint y: 397, distance: 63.1
click at [529, 379] on textarea "392 Kcal, 33g protein, 45g carbohydrates, crisp greens with rocca, beef, black …" at bounding box center [594, 372] width 580 height 62
paste textarea ""✨ (392 Kcal · 33g Protein · 45g Carbs) Juicy grilled beef paired with peppery …"
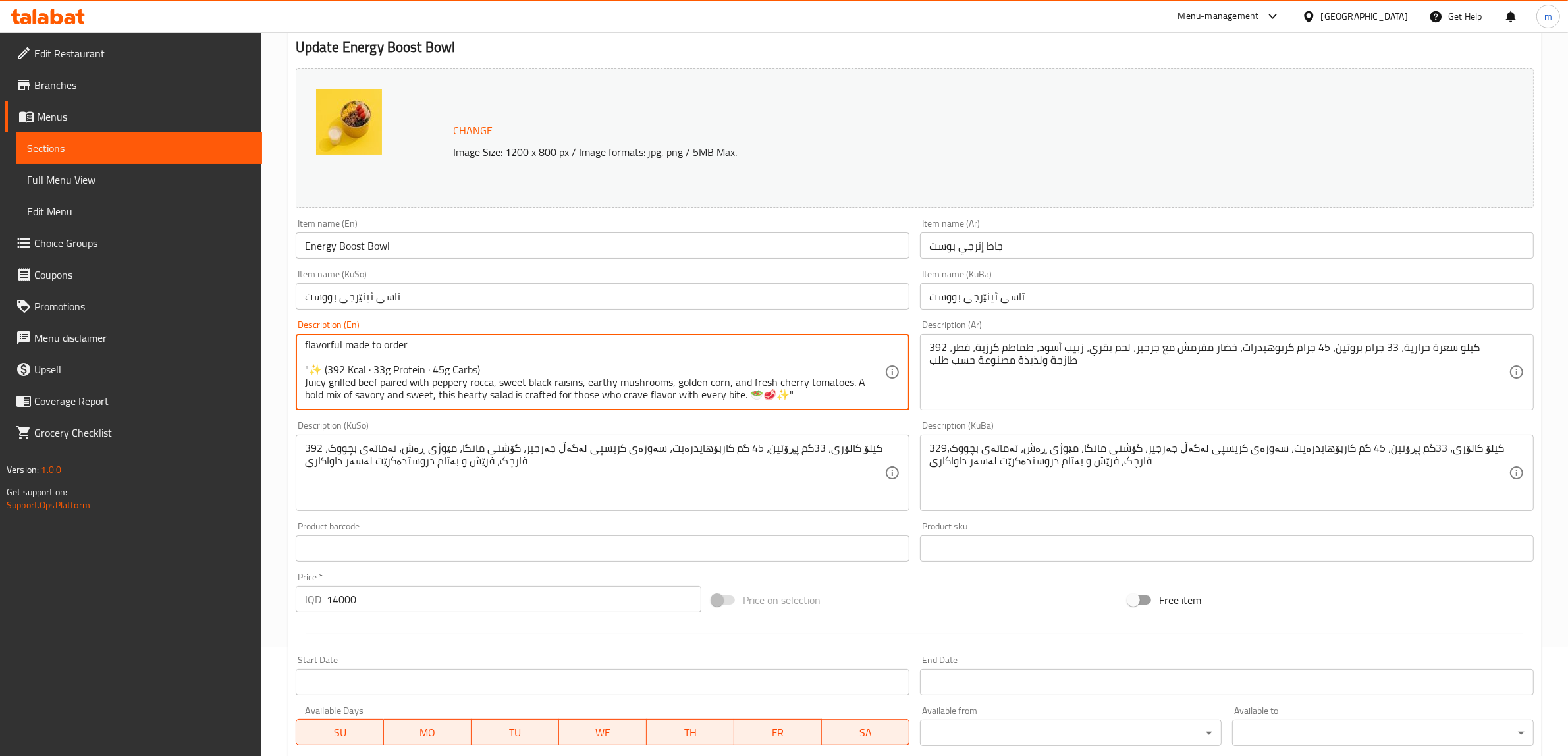
click at [327, 369] on textarea "392 Kcal, 33g protein, 45g carbohydrates, crisp greens with rocca, beef, black …" at bounding box center [594, 372] width 580 height 62
click at [471, 370] on textarea "392 Kcal, 33g protein, 45g carbohydrates, crisp greens with rocca, beef, black …" at bounding box center [594, 372] width 580 height 62
click at [305, 377] on textarea "392 Kcal, 33g protein, 45g carbohydrates, crisp greens with rocca, beef, black …" at bounding box center [594, 372] width 580 height 62
click at [435, 369] on textarea "392 Kcal, 33g protein, 45g carbohydrates, crisp greens with rocca, beef, black …" at bounding box center [594, 372] width 580 height 62
click at [459, 364] on textarea "392 Kcal, 33g protein, 45g carbohydrates, crisp greens with rocca, beef, black …" at bounding box center [594, 372] width 580 height 62
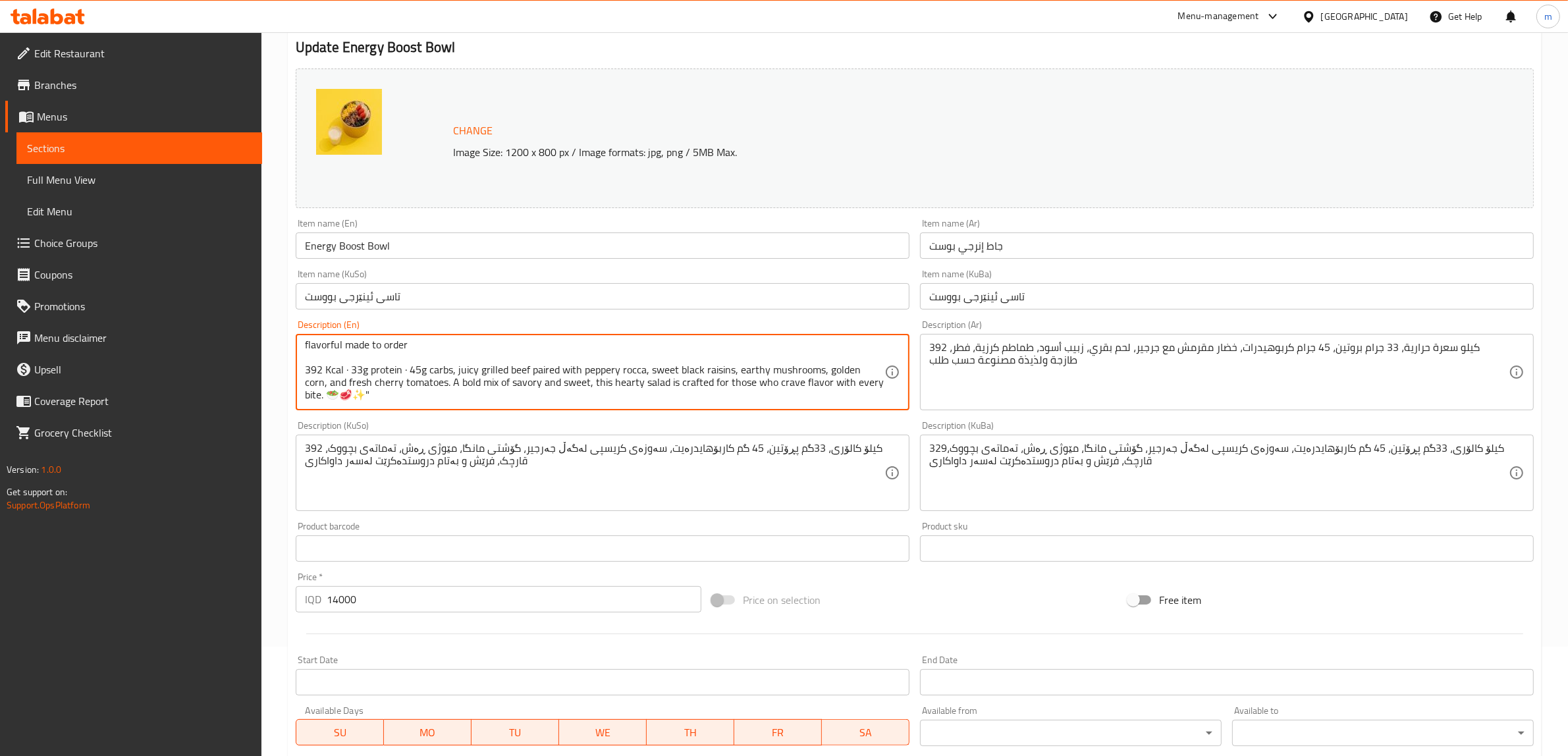
click at [350, 379] on textarea "392 Kcal, 33g protein, 45g carbohydrates, crisp greens with rocca, beef, black …" at bounding box center [594, 372] width 580 height 62
click at [347, 380] on textarea "392 Kcal, 33g protein, 45g carbohydrates, crisp greens with rocca, beef, black …" at bounding box center [594, 372] width 580 height 62
click at [382, 394] on textarea "392 Kcal, 33g protein, 45g carbohydrates, crisp greens with rocca, beef, black …" at bounding box center [594, 372] width 580 height 62
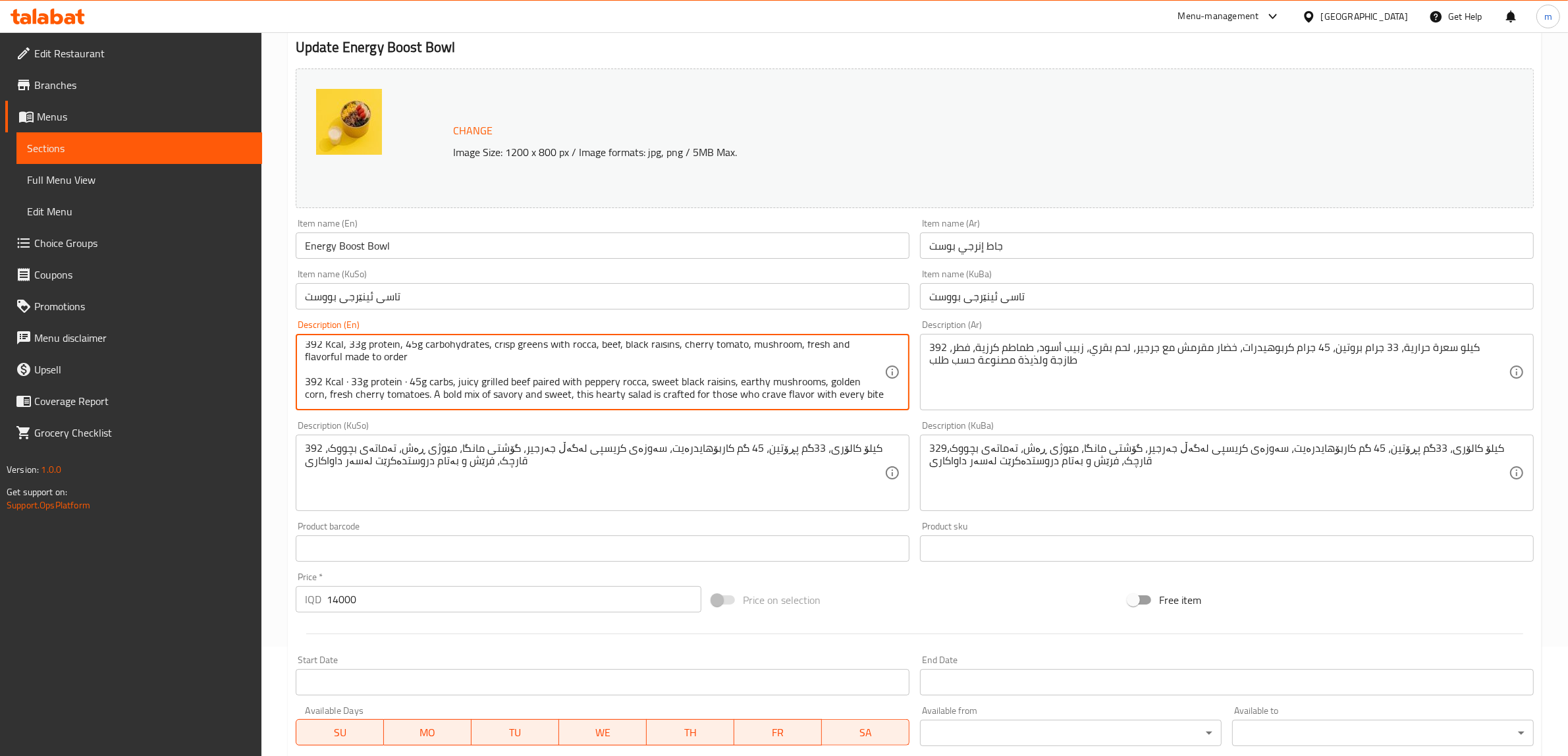
click at [442, 380] on textarea "392 Kcal, 33g protein, 45g carbohydrates, crisp greens with rocca, beef, black …" at bounding box center [594, 372] width 580 height 62
click at [600, 396] on textarea "392 Kcal, 33g protein, 45g carbohydrates, crisp greens with rocca, beef, black …" at bounding box center [594, 372] width 580 height 62
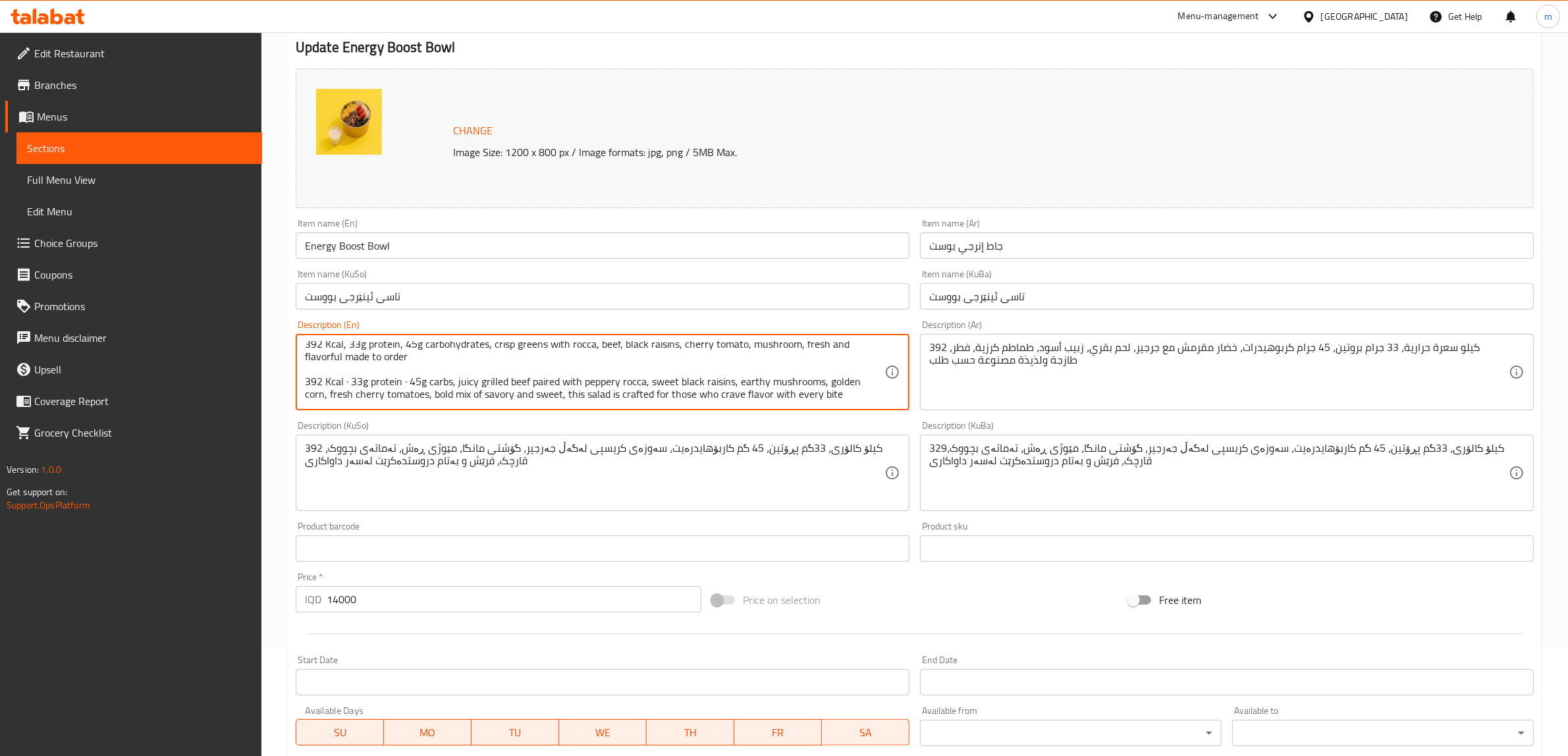
drag, startPoint x: 840, startPoint y: 395, endPoint x: 560, endPoint y: 392, distance: 280.0
click at [560, 392] on textarea "392 Kcal, 33g protein, 45g carbohydrates, crisp greens with rocca, beef, black …" at bounding box center [594, 372] width 580 height 62
drag, startPoint x: 455, startPoint y: 384, endPoint x: 573, endPoint y: 410, distance: 120.8
click at [573, 410] on div "392 Kcal, 33g protein, 45g carbohydrates, crisp greens with rocca, beef, black …" at bounding box center [603, 372] width 614 height 76
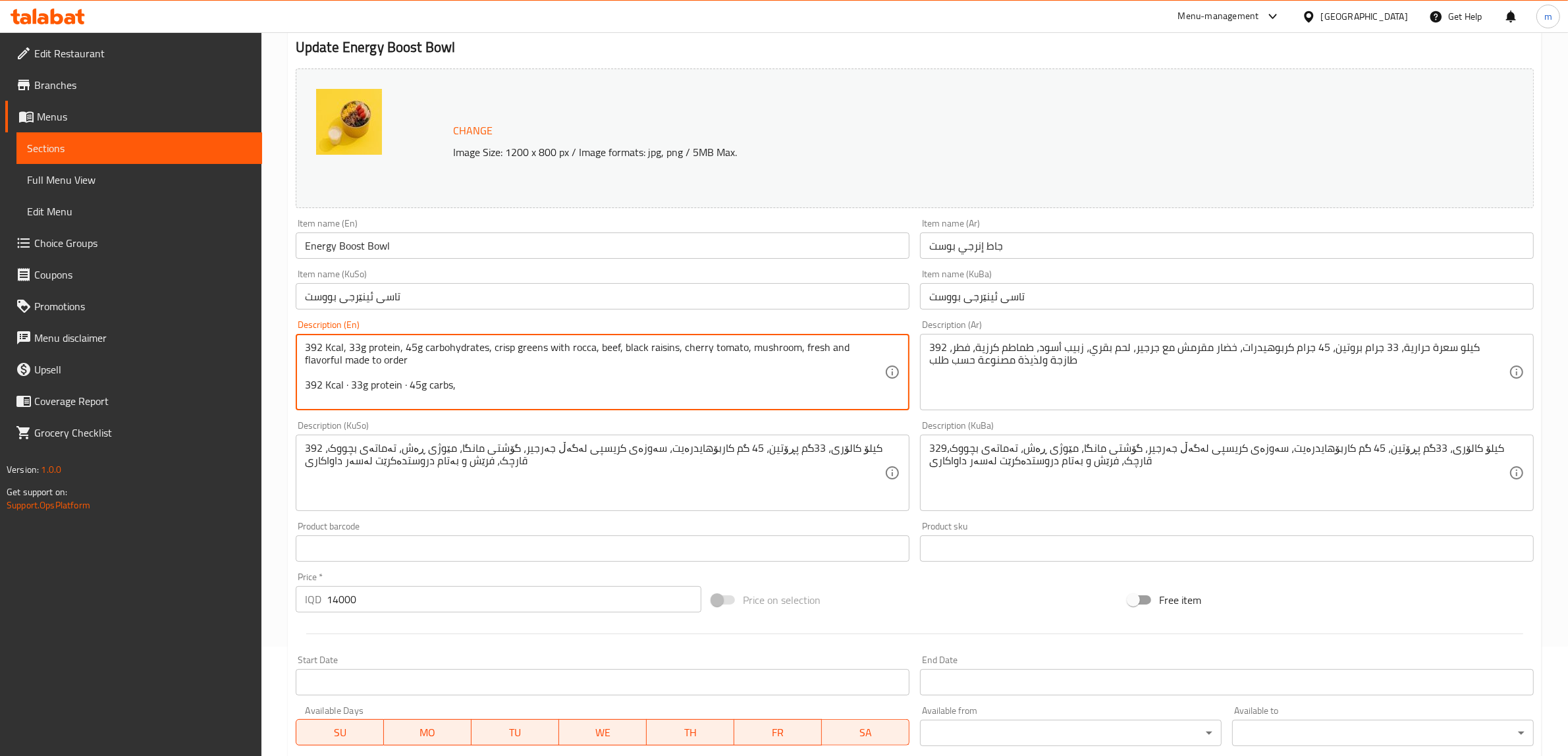
drag, startPoint x: 491, startPoint y: 341, endPoint x: 926, endPoint y: 363, distance: 435.6
click at [926, 363] on div "Change Image Size: 1200 x 800 px / Image formats: jpg, png / 5MB Max. Item name…" at bounding box center [915, 432] width 1249 height 738
paste textarea "juicy grilled beef paired with peppery rocca, sweet black raisins, earthy mushr…"
drag, startPoint x: 484, startPoint y: 343, endPoint x: 444, endPoint y: 340, distance: 40.1
click at [444, 340] on div "392 Kcal, 33g protein, 45g carbohydrates, juicy grilled beef paired with pepper…" at bounding box center [603, 372] width 614 height 76
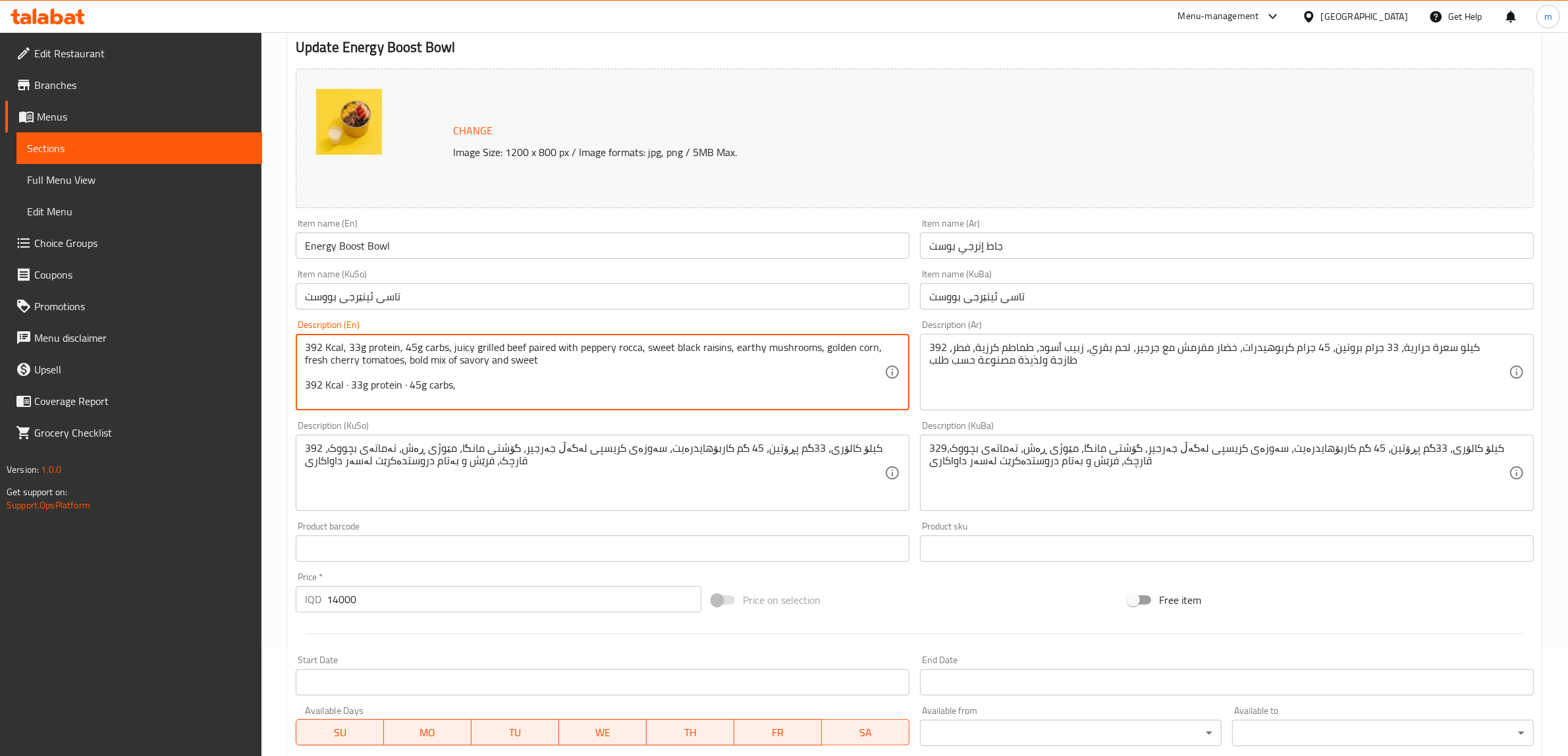
drag, startPoint x: 464, startPoint y: 390, endPoint x: 305, endPoint y: 385, distance: 159.1
click at [305, 385] on textarea "392 Kcal, 33g protein, 45g carbs, juicy grilled beef paired with peppery rocca,…" at bounding box center [594, 372] width 580 height 62
click at [323, 396] on textarea "392 Kcal, 33g protein, 45g carbs, juicy grilled beef paired with peppery rocca,…" at bounding box center [594, 372] width 580 height 62
click at [323, 399] on textarea "392 Kcal, 33g protein, 45g carbs, juicy grilled beef paired with peppery rocca,…" at bounding box center [594, 372] width 580 height 62
click at [560, 359] on textarea "392 Kcal, 33g protein, 45g carbs, juicy grilled beef paired with peppery rocca,…" at bounding box center [594, 372] width 580 height 62
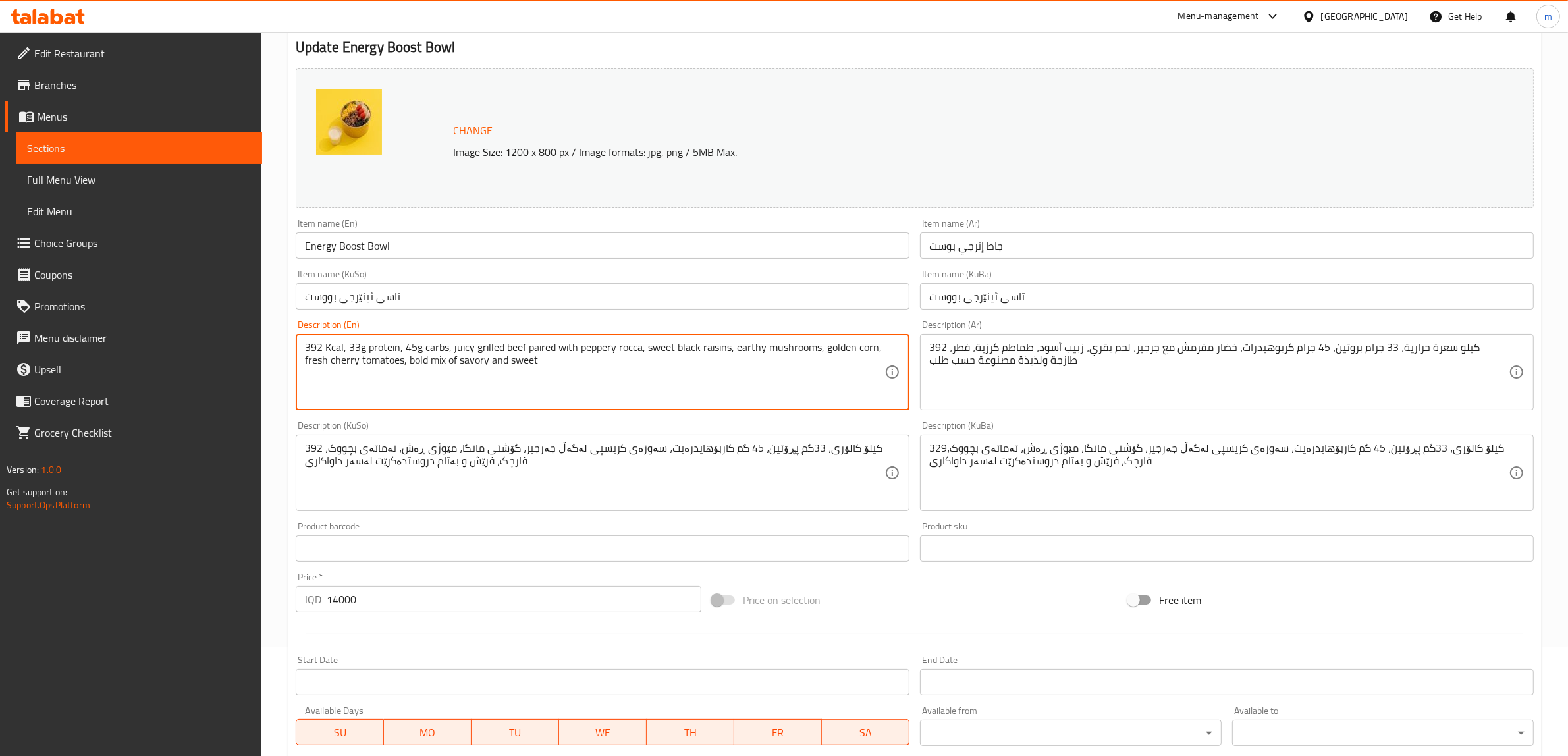
type textarea "392 Kcal, 33g protein, 45g carbs, juicy grilled beef paired with peppery rocca,…"
click at [546, 419] on div "Description (KuSo) 392 کیلۆ کالۆری، 33گم پڕۆتین، 45 گم کاربۆهایدرەیت، سەوزەی کر…" at bounding box center [603, 466] width 624 height 101
drag, startPoint x: 449, startPoint y: 346, endPoint x: 585, endPoint y: 361, distance: 136.8
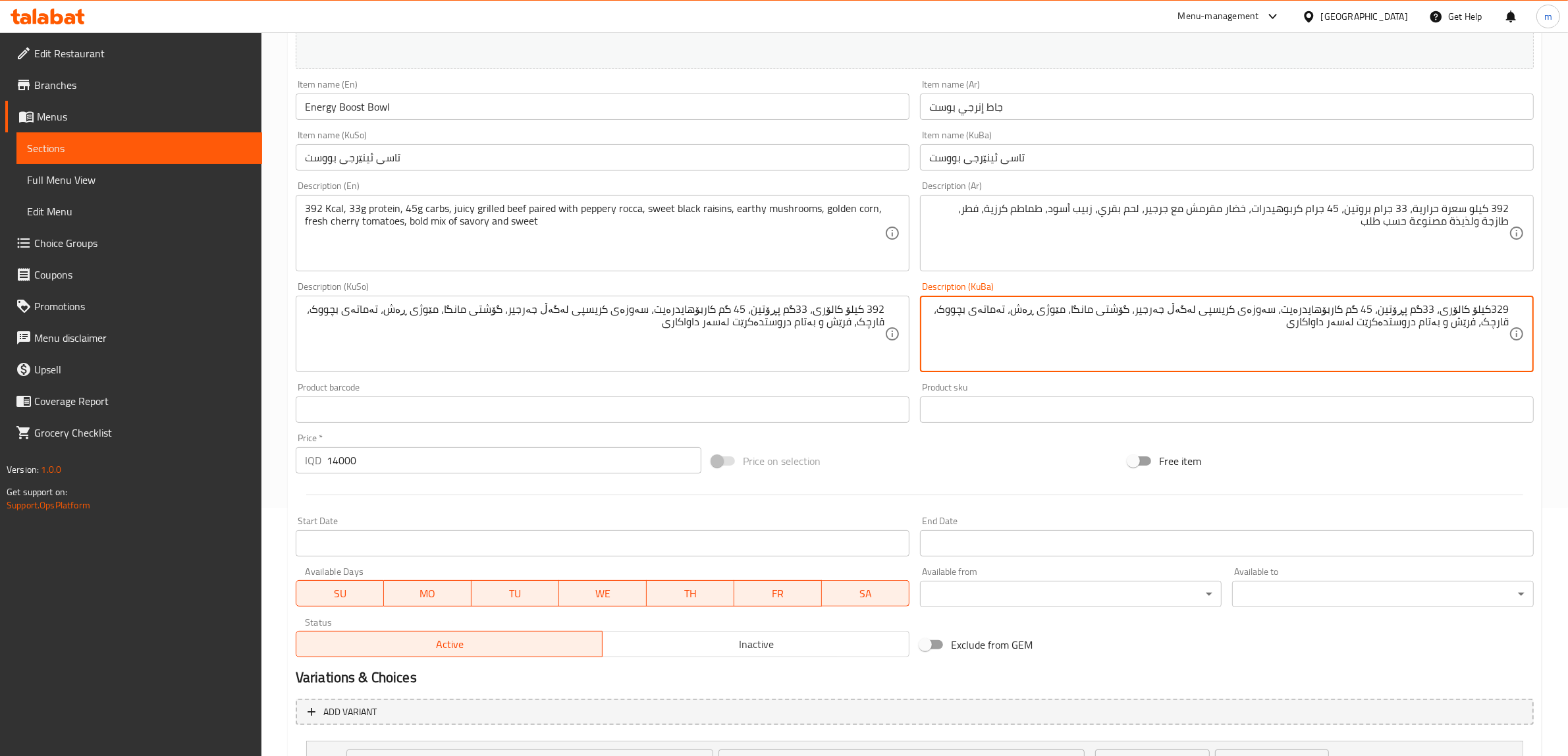
scroll to position [219, 0]
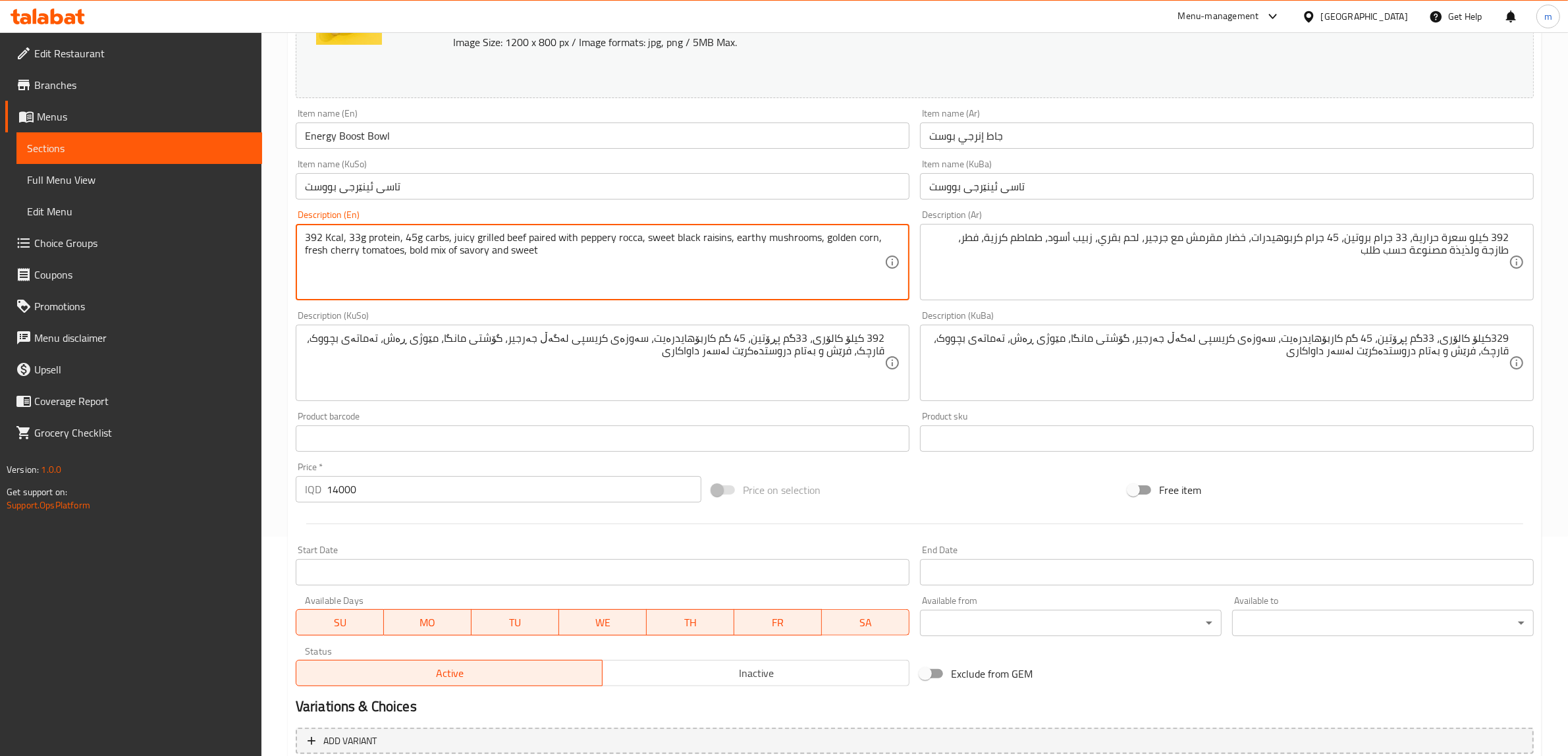
drag, startPoint x: 449, startPoint y: 234, endPoint x: 565, endPoint y: 250, distance: 117.1
click at [565, 250] on textarea "392 Kcal, 33g protein, 45g carbs, juicy grilled beef paired with peppery rocca,…" at bounding box center [594, 262] width 580 height 62
drag, startPoint x: 563, startPoint y: 251, endPoint x: 450, endPoint y: 236, distance: 114.0
click at [450, 236] on textarea "392 Kcal, 33g protein, 45g carbs, juicy grilled beef paired with peppery rocca,…" at bounding box center [594, 262] width 580 height 62
click at [555, 265] on textarea "392 Kcal, 33g protein, 45g carbs, juicy grilled beef paired with peppery rocca,…" at bounding box center [594, 262] width 580 height 62
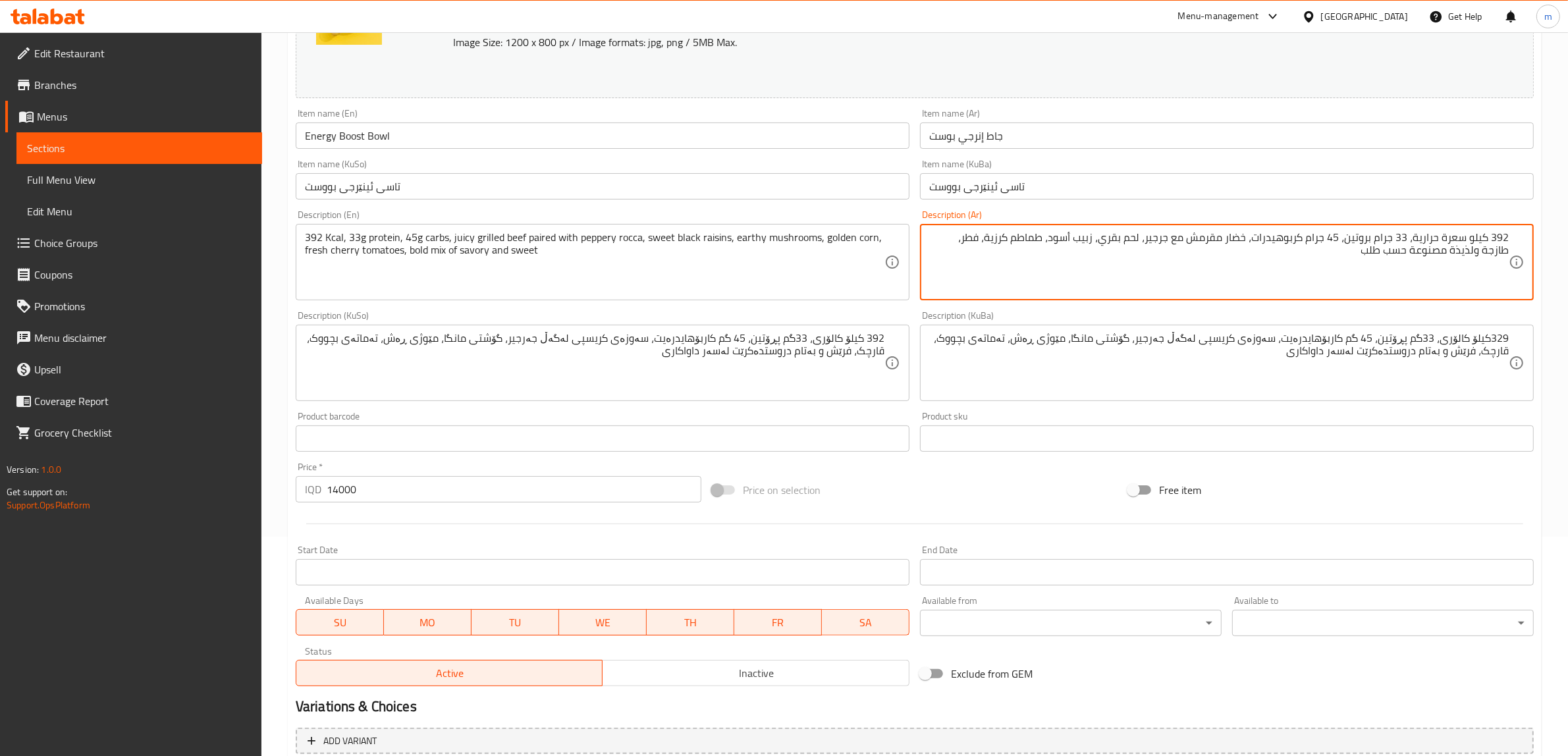
drag, startPoint x: 1250, startPoint y: 238, endPoint x: 1250, endPoint y: 285, distance: 47.0
paste textarea "لحم بقري مشوي شهي يقترن بالجرجير الحار والزبيب الأسود الحلو والفطر الترابي والذ…"
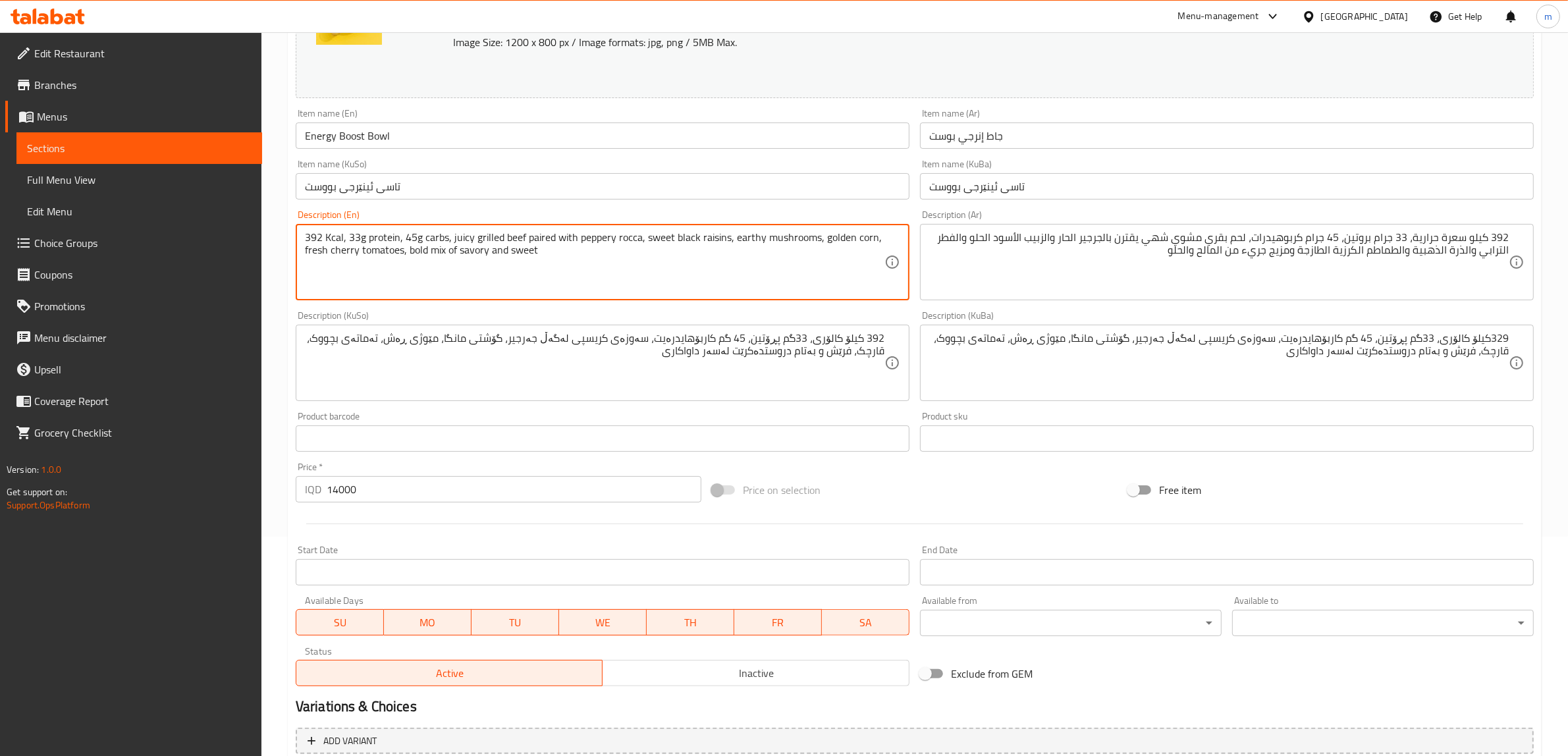
click at [531, 240] on textarea "392 Kcal, 33g protein, 45g carbs, juicy grilled beef paired with peppery rocca,…" at bounding box center [594, 262] width 580 height 62
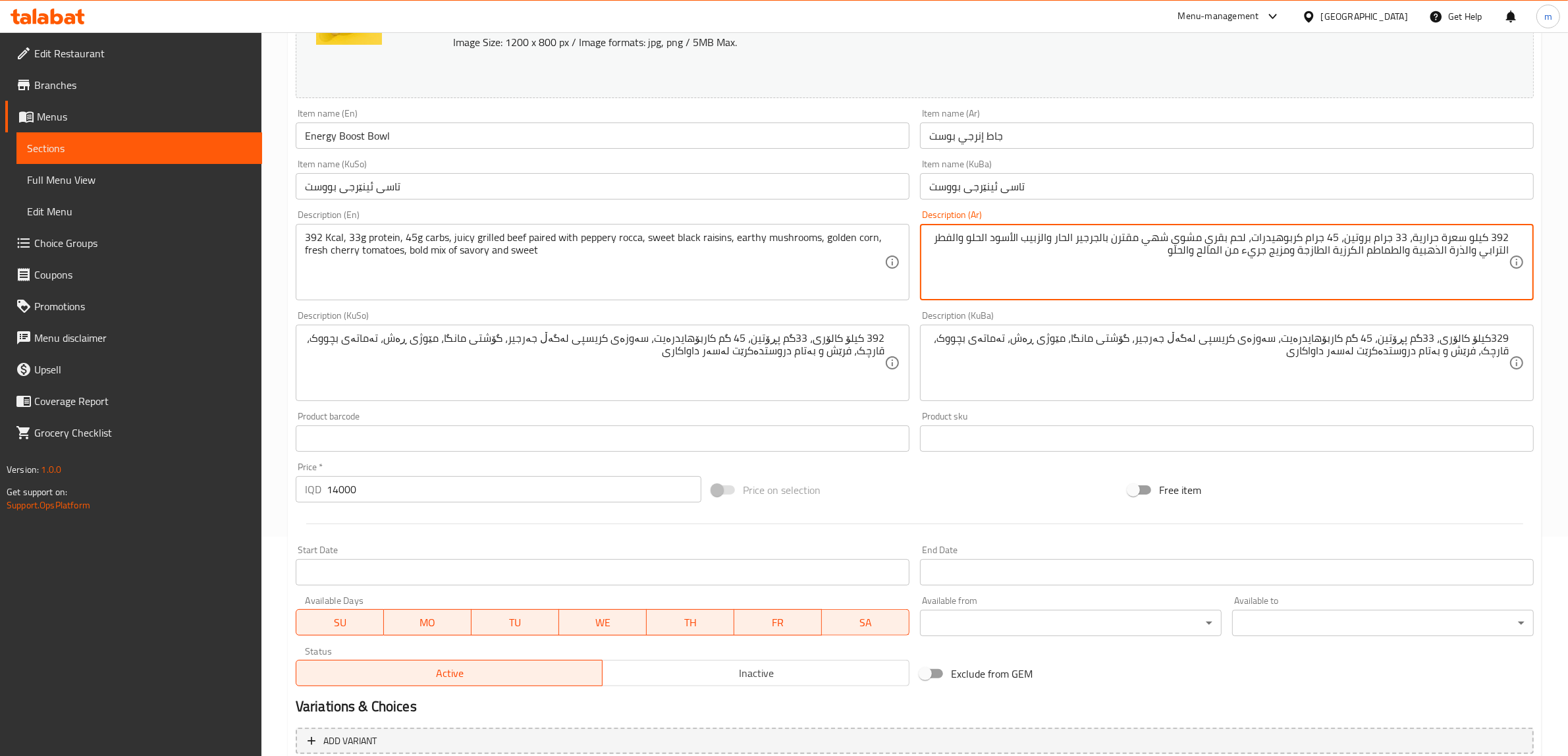
click at [1105, 234] on textarea "392 كيلو سعرة حرارية، 33 جرام بروتين، 45 جرام كربوهيدرات، لحم بقري مشوي شهي مقت…" at bounding box center [1219, 262] width 580 height 62
click at [1077, 239] on textarea "392 كيلو سعرة حرارية، 33 جرام بروتين، 45 جرام كربوهيدرات، لحم بقري مشوي شهي مقت…" at bounding box center [1219, 262] width 580 height 62
click at [1058, 236] on textarea "392 كيلو سعرة حرارية، 33 جرام بروتين، 45 جرام كربوهيدرات، لحم بقري مشوي شهي مقت…" at bounding box center [1219, 262] width 580 height 62
click at [1035, 234] on textarea "392 كيلو سعرة حرارية، 33 جرام بروتين، 45 جرام كربوهيدرات، لحم بقري مشوي شهي مقت…" at bounding box center [1219, 262] width 580 height 62
click at [1037, 238] on textarea "392 كيلو سعرة حرارية، 33 جرام بروتين، 45 جرام كربوهيدرات، لحم بقري مشوي شهي مقت…" at bounding box center [1219, 262] width 580 height 62
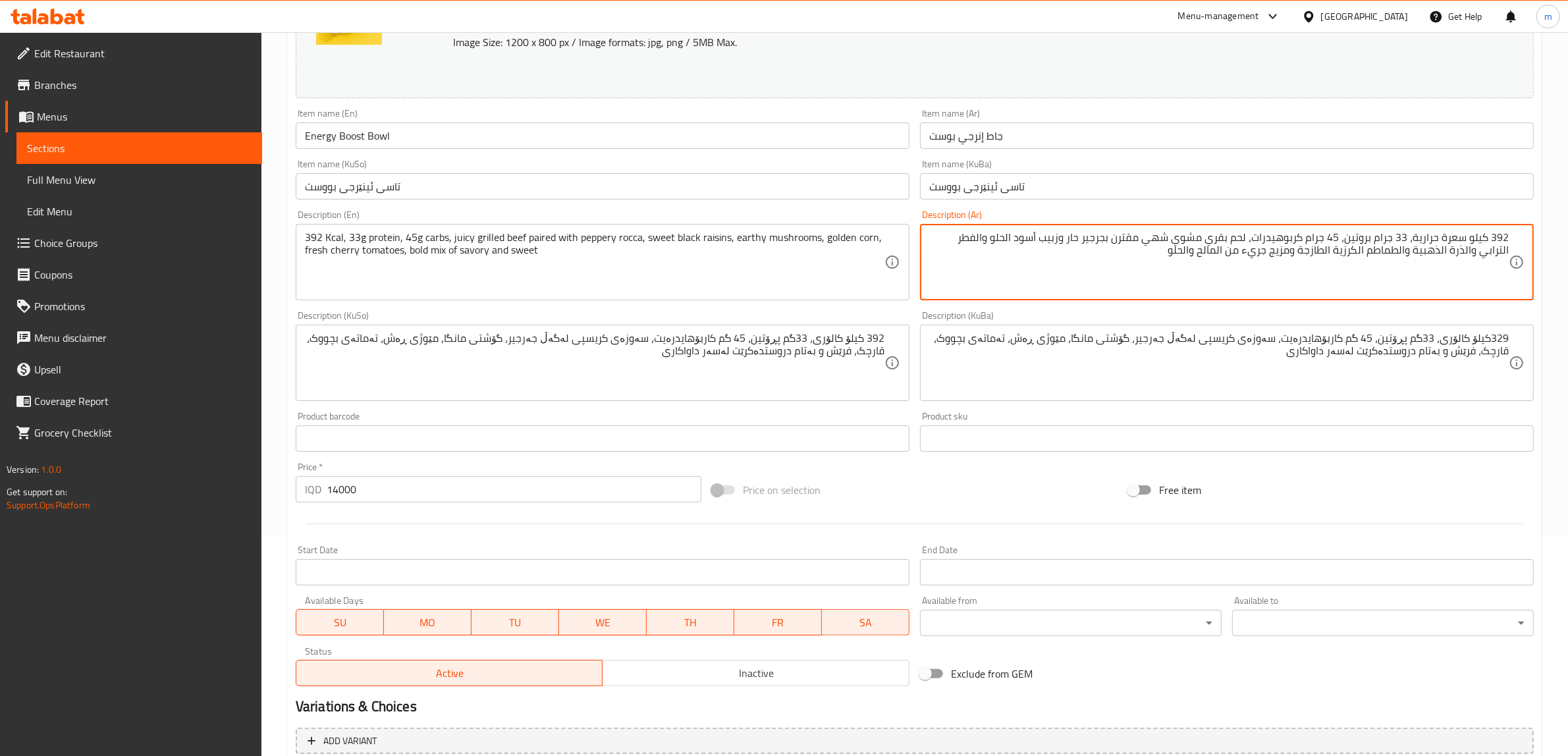
click at [1010, 232] on textarea "392 كيلو سعرة حرارية، 33 جرام بروتين، 45 جرام كربوهيدرات، لحم بقري مشوي شهي مقت…" at bounding box center [1219, 262] width 580 height 62
click at [986, 232] on textarea "392 كيلو سعرة حرارية، 33 جرام بروتين، 45 جرام كربوهيدرات، لحم بقري مشوي شهي مقت…" at bounding box center [1219, 262] width 580 height 62
click at [969, 234] on textarea "392 كيلو سعرة حرارية، 33 جرام بروتين، 45 جرام كربوهيدرات، لحم بقري مشوي شهي مقت…" at bounding box center [1219, 262] width 580 height 62
click at [1501, 250] on textarea "392 كيلو سعرة حرارية، 33 جرام بروتين، 45 جرام كربوهيدرات، لحم بقري مشوي شهي مقت…" at bounding box center [1219, 262] width 580 height 62
click at [1497, 249] on textarea "392 كيلو سعرة حرارية، 33 جرام بروتين، 45 جرام كربوهيدرات، لحم بقري مشوي شهي مقت…" at bounding box center [1219, 262] width 580 height 62
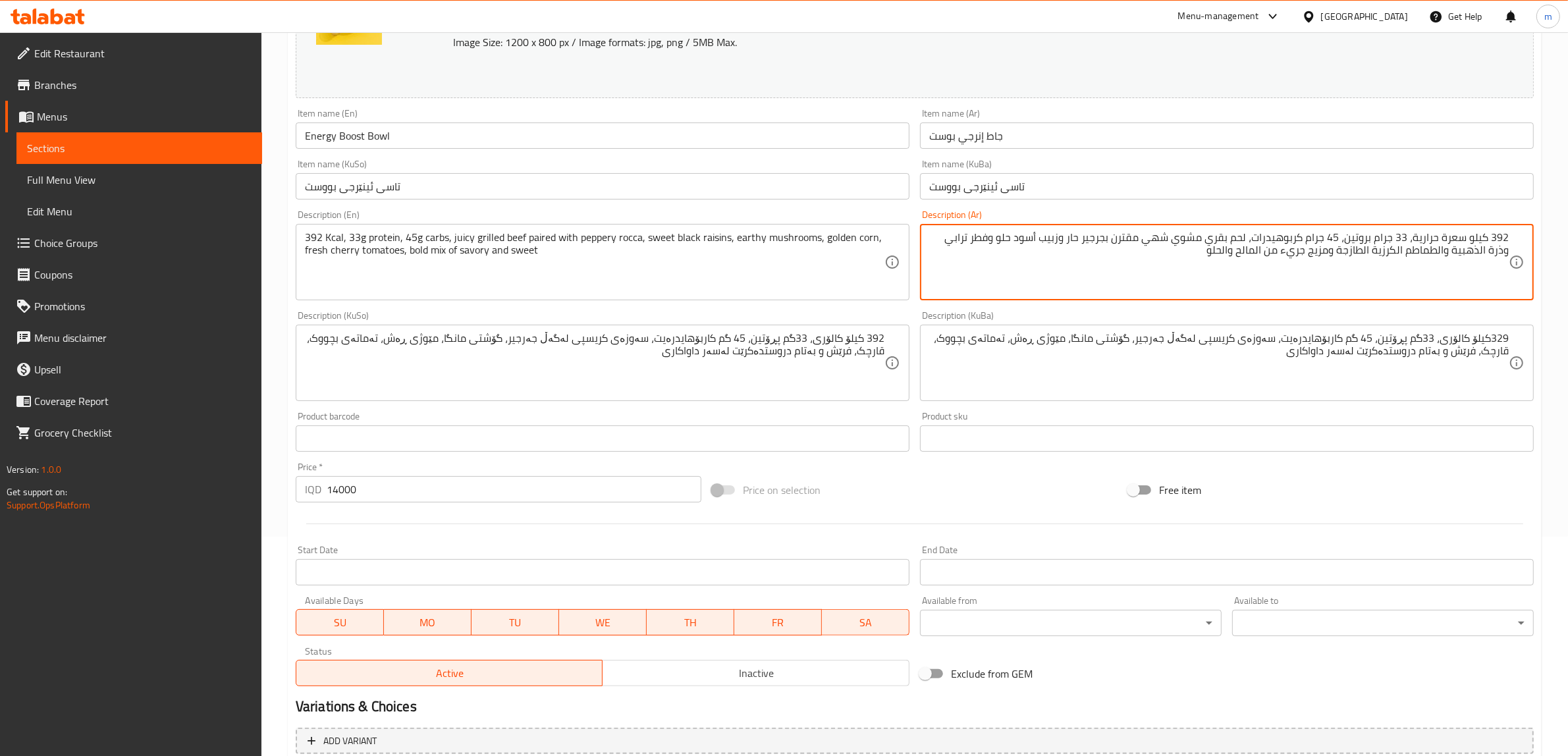
click at [1479, 249] on textarea "392 كيلو سعرة حرارية، 33 جرام بروتين، 45 جرام كربوهيدرات، لحم بقري مشوي شهي مقت…" at bounding box center [1219, 262] width 580 height 62
click at [965, 238] on textarea "392 كيلو سعرة حرارية، 33 جرام بروتين، 45 جرام كربوهيدرات، لحم بقري مشوي شهي مقت…" at bounding box center [1219, 262] width 580 height 62
click at [1505, 251] on textarea "392 كيلو سعرة حرارية، 33 جرام بروتين، 45 جرام كربوهيدرات، لحم بقري مشوي شهي مقت…" at bounding box center [1219, 262] width 580 height 62
click at [1469, 252] on textarea "392 كيلو سعرة حرارية، 33 جرام بروتين، 45 جرام كربوهيدرات، لحم بقري مشوي شهي مقت…" at bounding box center [1219, 262] width 580 height 62
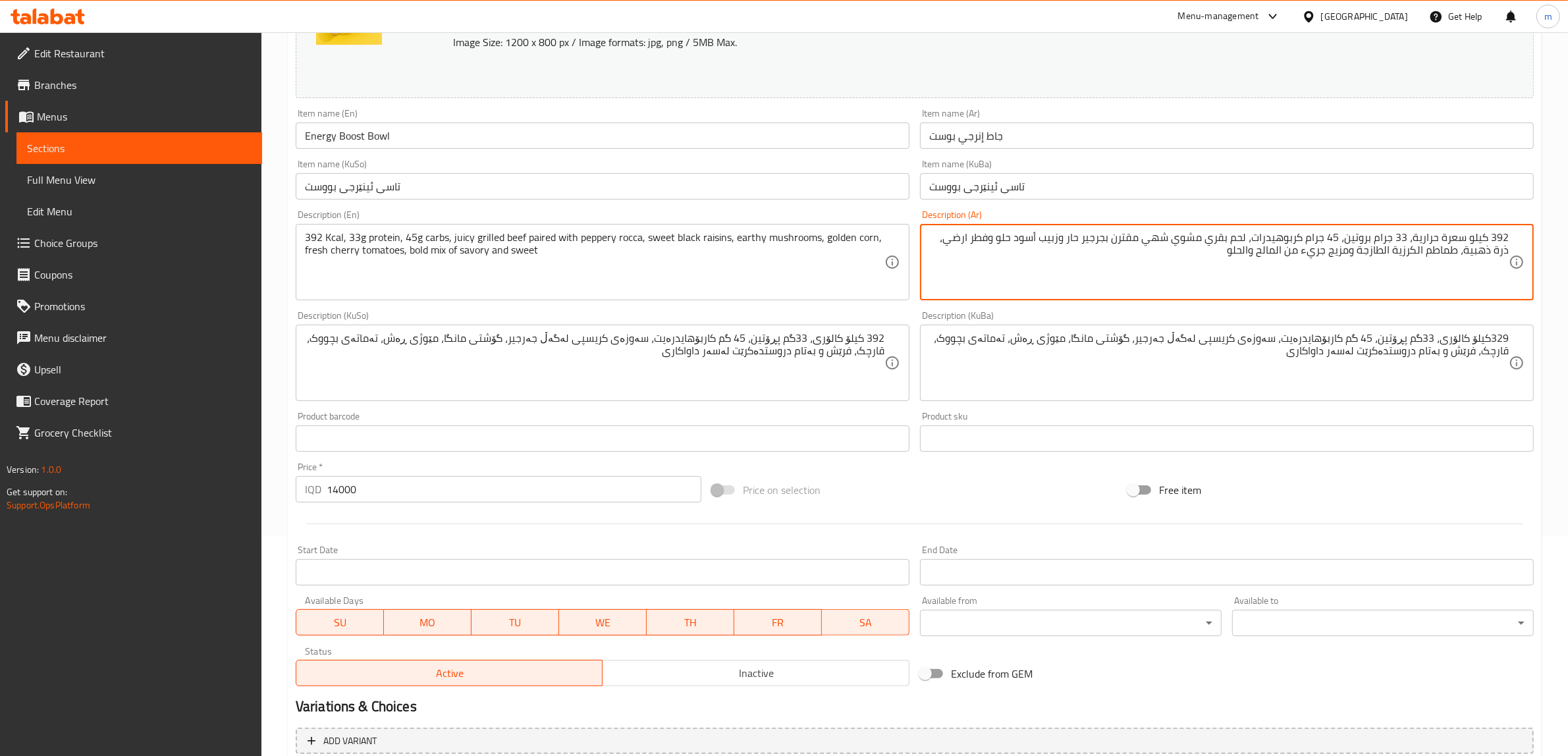
click at [1434, 249] on textarea "392 كيلو سعرة حرارية، 33 جرام بروتين، 45 جرام كربوهيدرات، لحم بقري مشوي شهي مقت…" at bounding box center [1219, 262] width 580 height 62
click at [1416, 249] on textarea "392 كيلو سعرة حرارية، 33 جرام بروتين، 45 جرام كربوهيدرات، لحم بقري مشوي شهي مقت…" at bounding box center [1219, 262] width 580 height 62
click at [1405, 252] on textarea "392 كيلو سعرة حرارية، 33 جرام بروتين، 45 جرام كربوهيدرات، لحم بقري مشوي شهي مقت…" at bounding box center [1219, 262] width 580 height 62
click at [1348, 253] on textarea "392 كيلو سعرة حرارية، 33 جرام بروتين، 45 جرام كربوهيدرات، لحم بقري مشوي شهي مقت…" at bounding box center [1219, 262] width 580 height 62
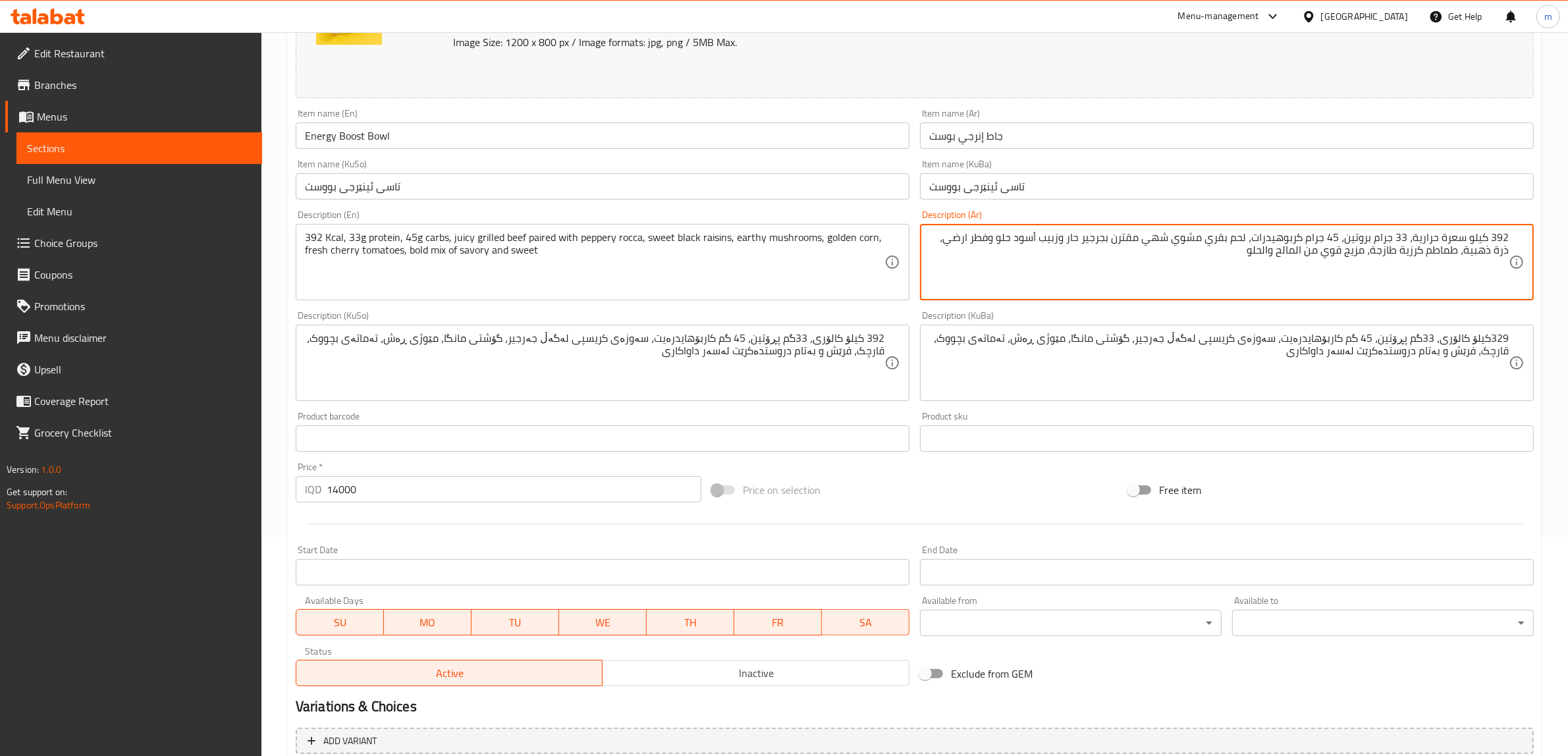
drag, startPoint x: 1315, startPoint y: 249, endPoint x: 1307, endPoint y: 291, distance: 42.8
click at [1314, 248] on textarea "392 كيلو سعرة حرارية، 33 جرام بروتين، 45 جرام كربوهيدرات، لحم بقري مشوي شهي مقت…" at bounding box center [1219, 262] width 580 height 62
click at [1291, 242] on textarea "392 كيلو سعرة حرارية، 33 جرام بروتين، 45 جرام كربوهيدرات، لحم بقري مشوي شهي مقت…" at bounding box center [1219, 262] width 580 height 62
click at [1291, 255] on textarea "392 كيلو سعرة حرارية، 33 جرام بروتين، 45 جرام كربوهيدرات، لحم بقري مشوي شهي مقت…" at bounding box center [1219, 262] width 580 height 62
click at [1317, 255] on textarea "392 كيلو سعرة حرارية، 33 جرام بروتين، 45 جرام كربوهيدرات، لحم بقري مشوي شهي مقت…" at bounding box center [1219, 262] width 580 height 62
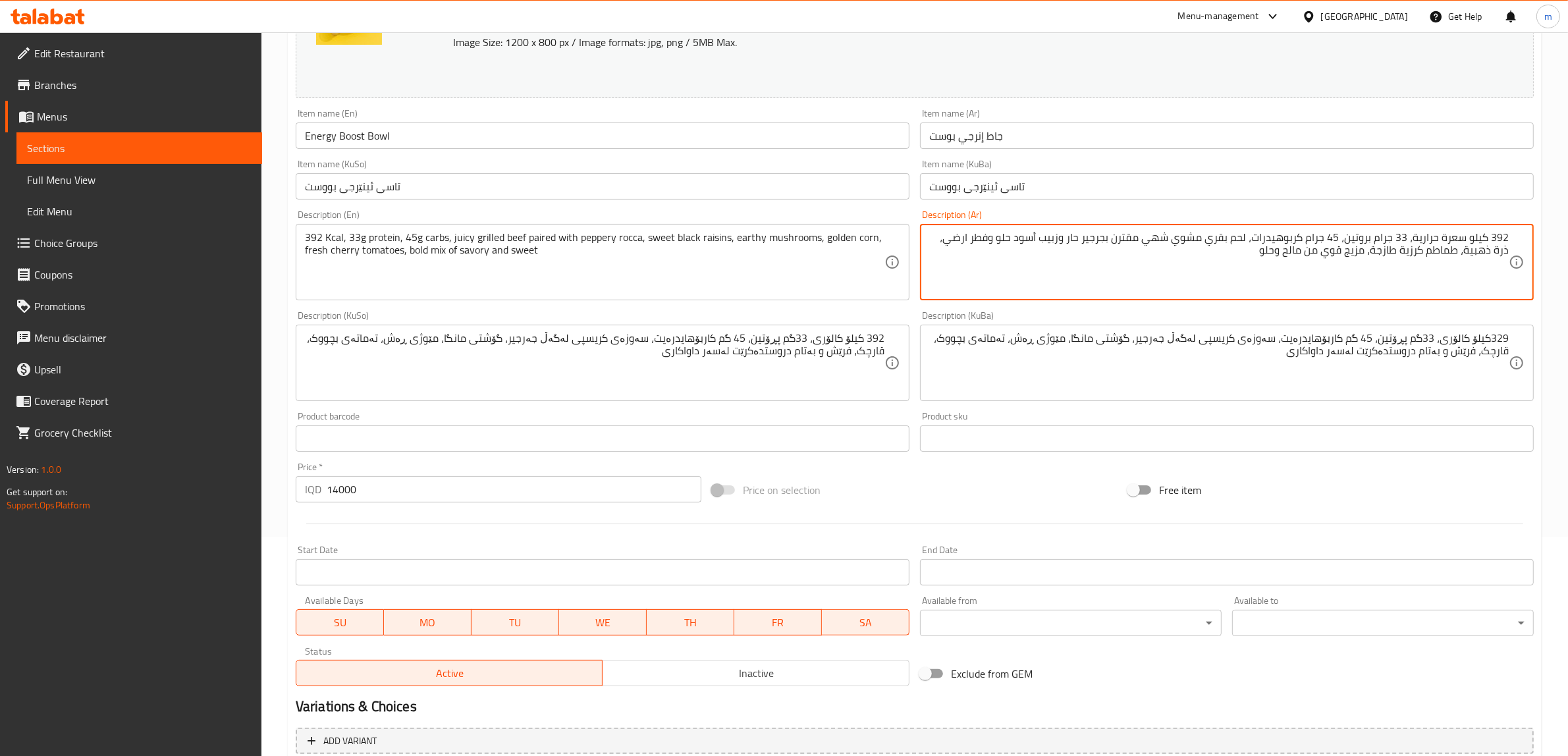
click at [1317, 255] on textarea "392 كيلو سعرة حرارية، 33 جرام بروتين، 45 جرام كربوهيدرات، لحم بقري مشوي شهي مقت…" at bounding box center [1219, 262] width 580 height 62
click at [1156, 236] on textarea "392 كيلو سعرة حرارية، 33 جرام بروتين، 45 جرام كربوهيدرات، لحم بقري مشوي شهي مقت…" at bounding box center [1219, 262] width 580 height 62
click at [1061, 238] on textarea "392 كيلو سعرة حرارية، 33 جرام بروتين، 45 جرام كربوهيدرات، لحم بقري مشوي جوسي مق…" at bounding box center [1219, 262] width 580 height 62
click at [993, 240] on textarea "392 كيلو سعرة حرارية، 33 جرام بروتين، 45 جرام كربوهيدرات، لحم بقري مشوي جوسي مق…" at bounding box center [1219, 262] width 580 height 62
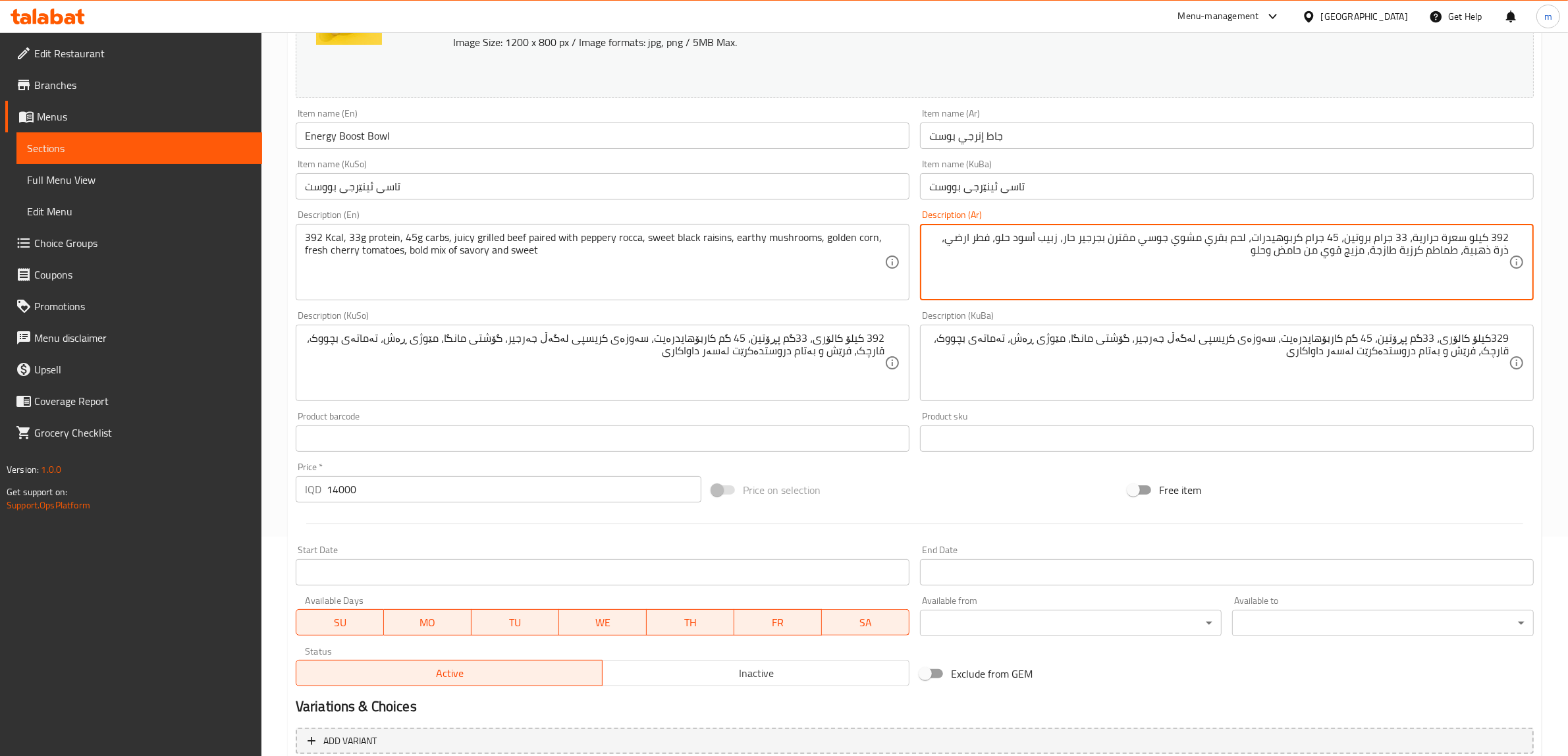
type textarea "392 كيلو سعرة حرارية، 33 جرام بروتين، 45 جرام كربوهيدرات، لحم بقري مشوي جوسي مق…"
click at [913, 310] on div "Description (KuSo) 392 کیلۆ کالۆری، 33گم پڕۆتین، 45 گم کاربۆهایدرەیت، سەوزەی کر…" at bounding box center [603, 356] width 624 height 101
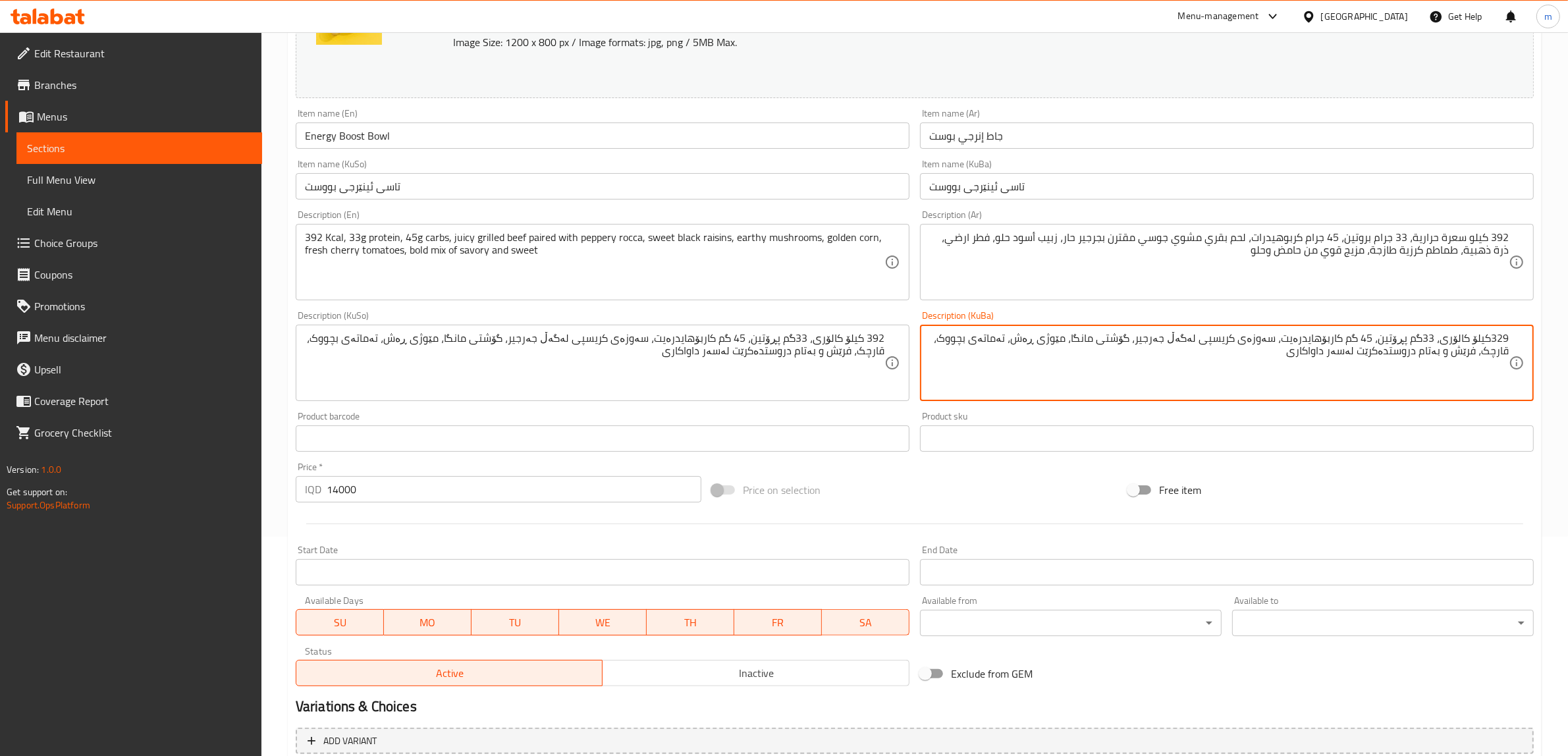
drag, startPoint x: 1285, startPoint y: 338, endPoint x: 1277, endPoint y: 397, distance: 59.5
click at [1277, 397] on div "329کیلۆ کالۆری، 33گم پڕۆتین، 45 گم کاربۆهایدرەیت، سەوزەی کریسپی لەگەڵ جەرجیر، گ…" at bounding box center [1227, 363] width 614 height 76
drag, startPoint x: 1491, startPoint y: 334, endPoint x: 1521, endPoint y: 334, distance: 30.0
click at [1521, 334] on div "329کیلۆ کالۆری، 33گم پڕۆتین، 45 گم کاربۆهایدرەیت، Description (KuBa)" at bounding box center [1227, 363] width 614 height 76
click at [1278, 341] on textarea "392 کیلۆ کالۆری، 33گم پڕۆتین، 45 گم کاربۆهایدرەیت،" at bounding box center [1219, 363] width 580 height 62
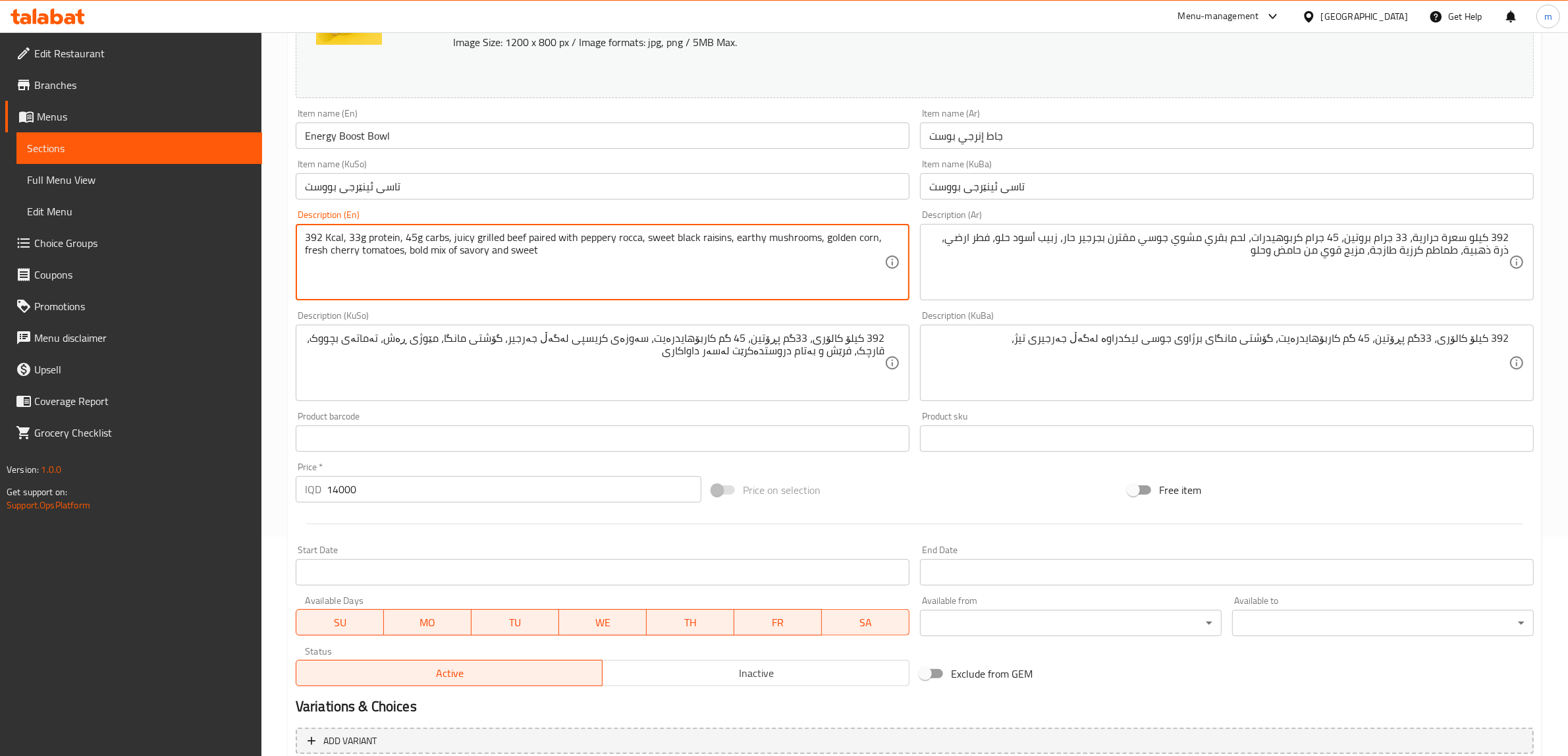
click at [705, 238] on textarea "392 Kcal, 33g protein, 45g carbs, juicy grilled beef paired with peppery rocca,…" at bounding box center [594, 262] width 580 height 62
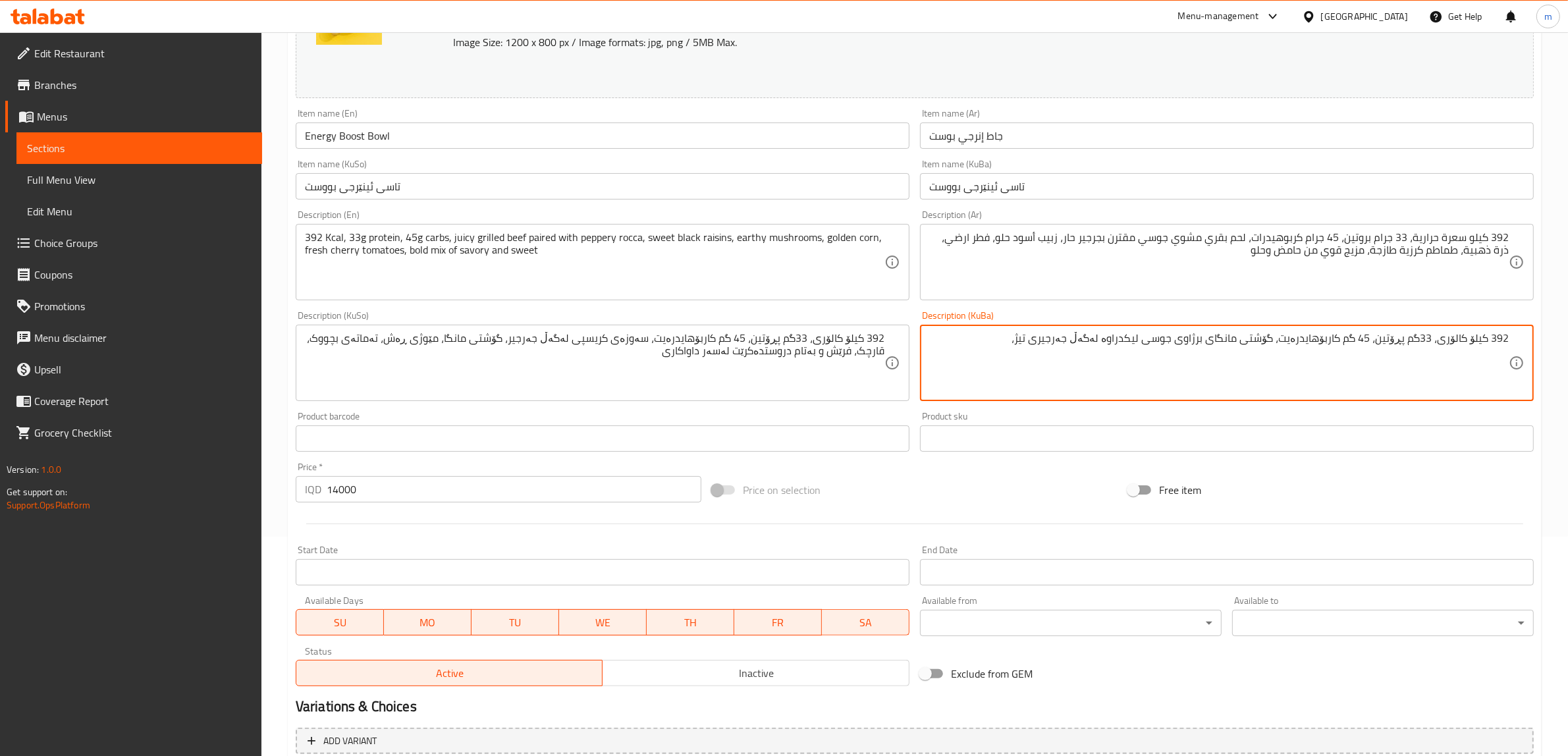
paste textarea "مێوژ"
type textarea "392 کیلۆ کالۆری، 33گم پڕۆتین، 45 گم کاربۆهایدرەیت، گۆشتی مانگای برژاوی جوسی لیک…"
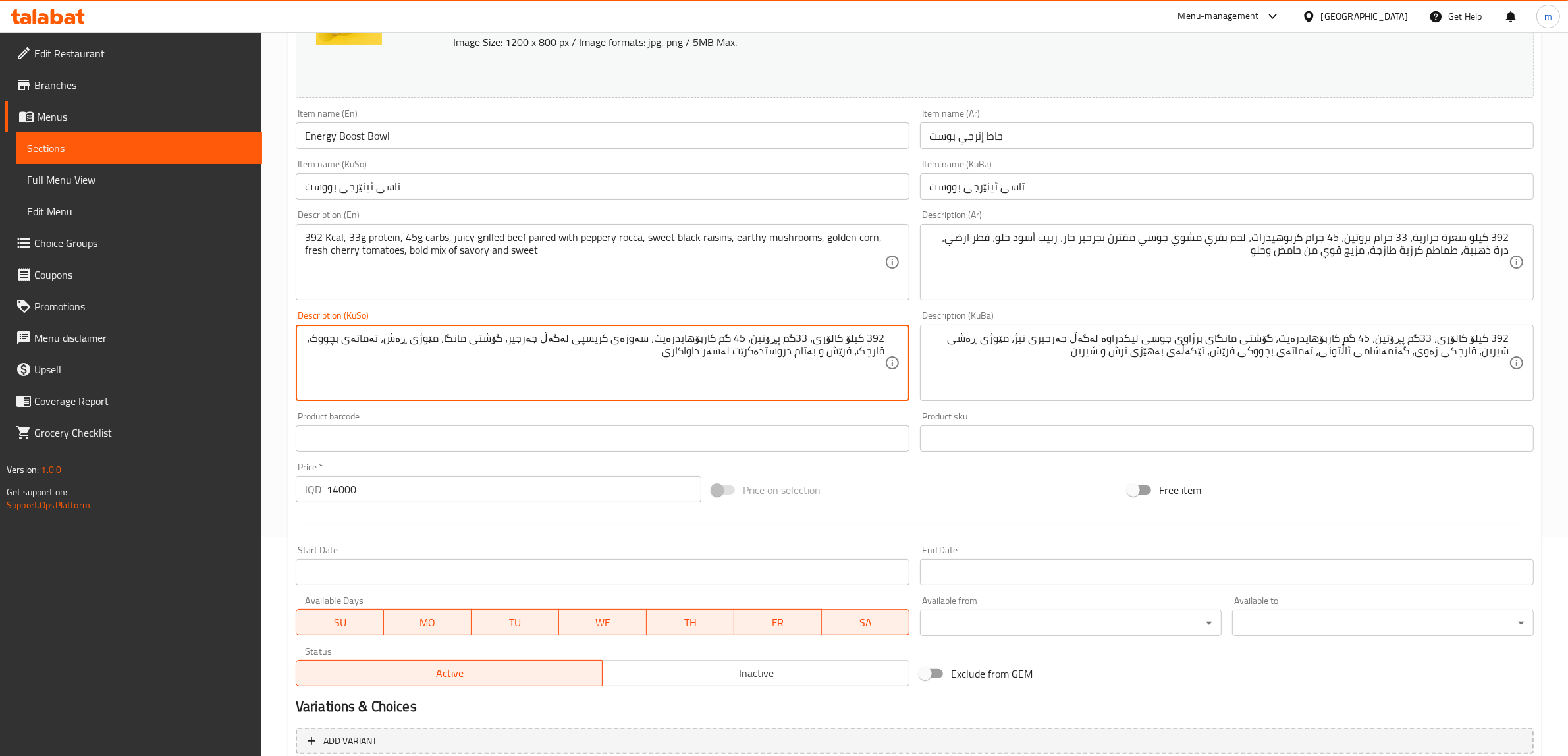
paste textarea "گۆشتی مانگای برژاوی جوسی لیکدراوە لەگەڵ جەرجیری تیژ، مێوژی ڕەشی شیرین، قارچکی ز…"
click at [518, 336] on textarea "392 کیلۆ کالۆری، 33گم پڕۆتین، 45 گم کاربۆهایدرەیت، گۆشتی مانگای برژاوی جوسی لیک…" at bounding box center [594, 363] width 580 height 62
type textarea "392 کیلۆ کالۆری، 33گم پڕۆتین، 45 گم کاربۆهایدرەیت، گۆشتی مانگای برژاوی جوسی لێک…"
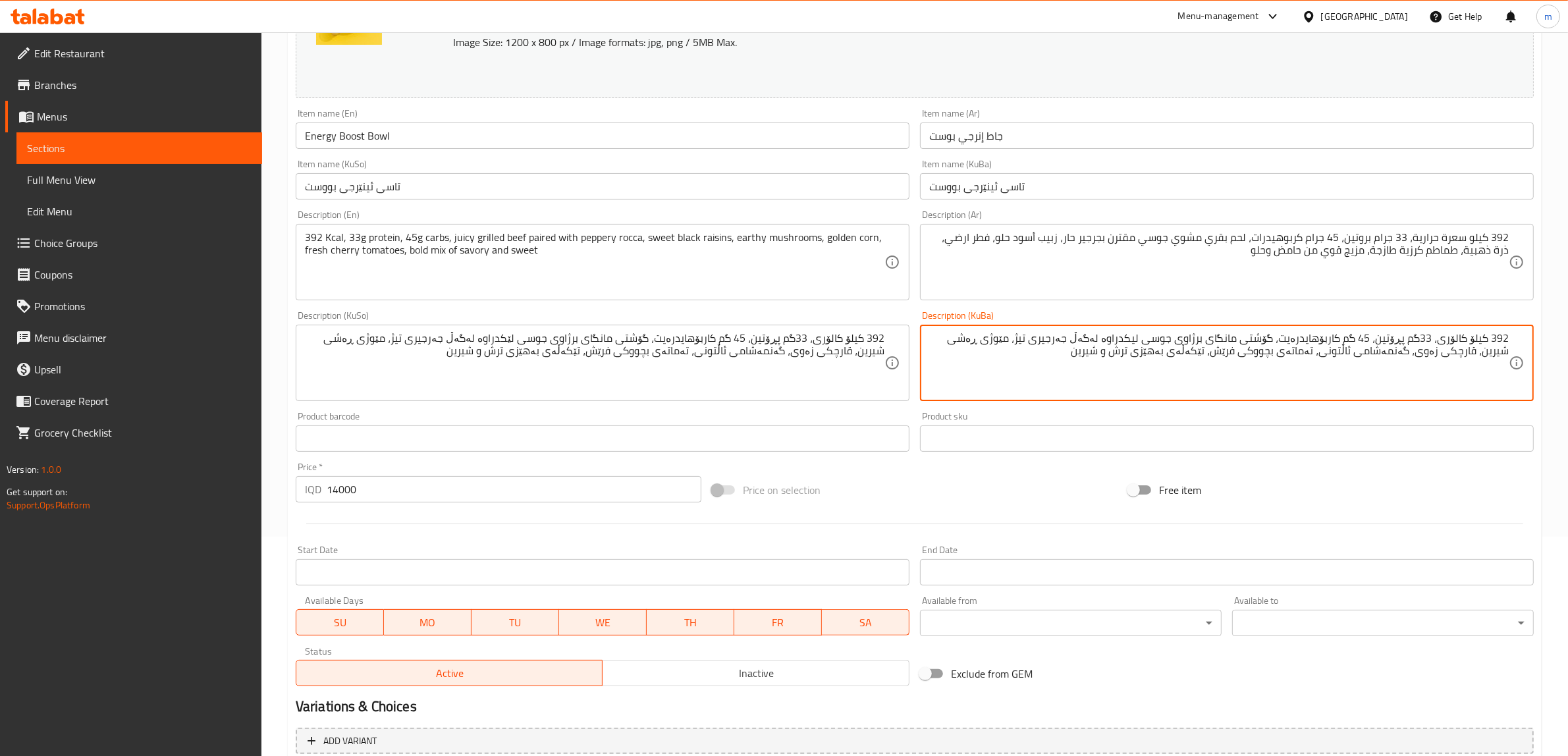
paste textarea
click at [1069, 365] on textarea "392 کیلۆ کالۆری، 33گم پڕۆتین، 45 گم کاربۆهایدرەیت، گۆشتی مانگای برژاوی جوسی لێک…" at bounding box center [1219, 363] width 580 height 62
type textarea "392 کیلۆ کالۆری، 33گم پڕۆتین، 45 گم کاربۆهایدرەیت، گۆشتی مانگای برژاوی جوسی لێک…"
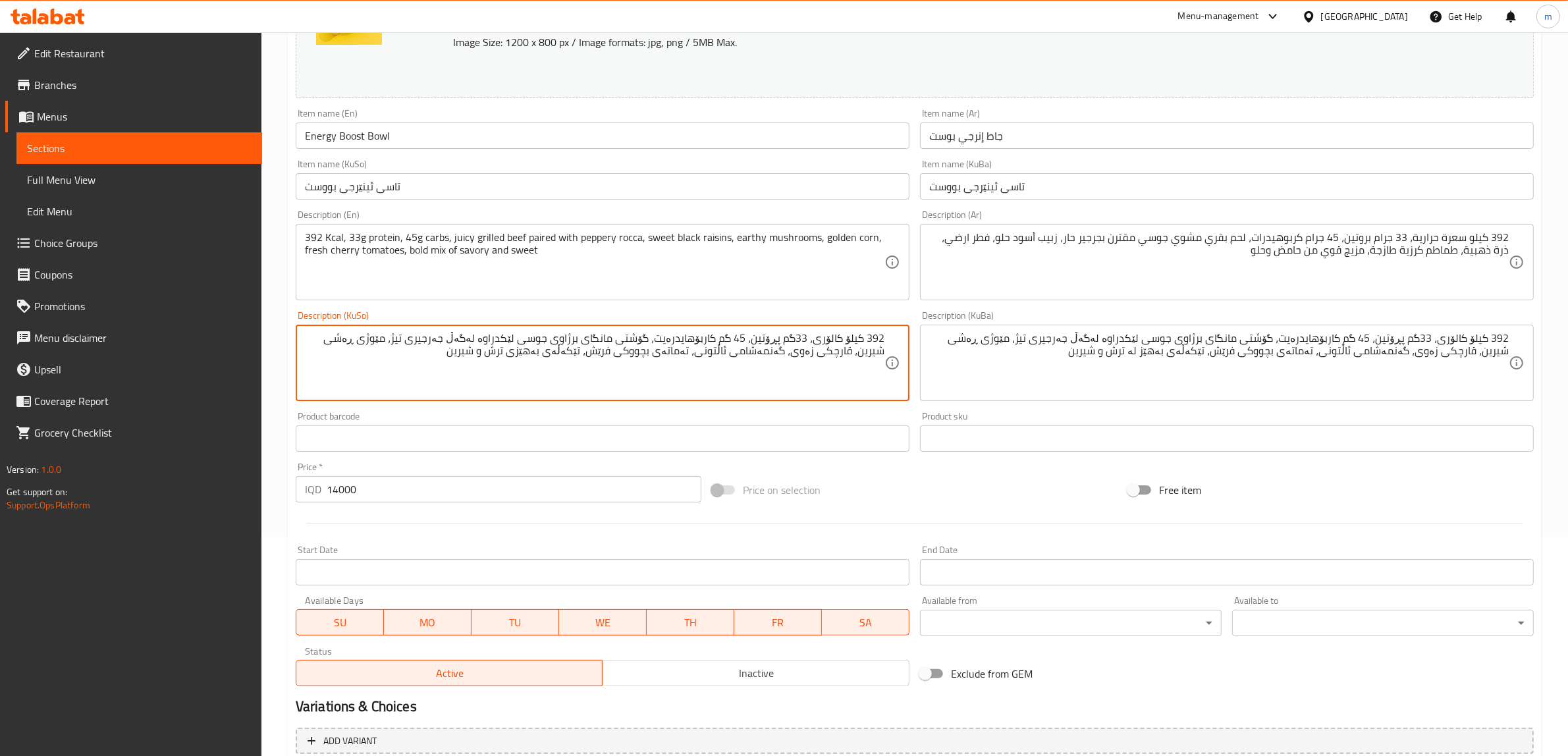
paste textarea "لە"
type textarea "392 کیلۆ کالۆری، 33گم پڕۆتین، 45 گم کاربۆهایدرەیت، گۆشتی مانگای برژاوی جوسی لێک…"
click at [901, 314] on div "Description (KuSo) 392 کیلۆ کالۆری، 33گم پڕۆتین، 45 گم کاربۆهایدرەیت، گۆشتی مان…" at bounding box center [603, 356] width 614 height 90
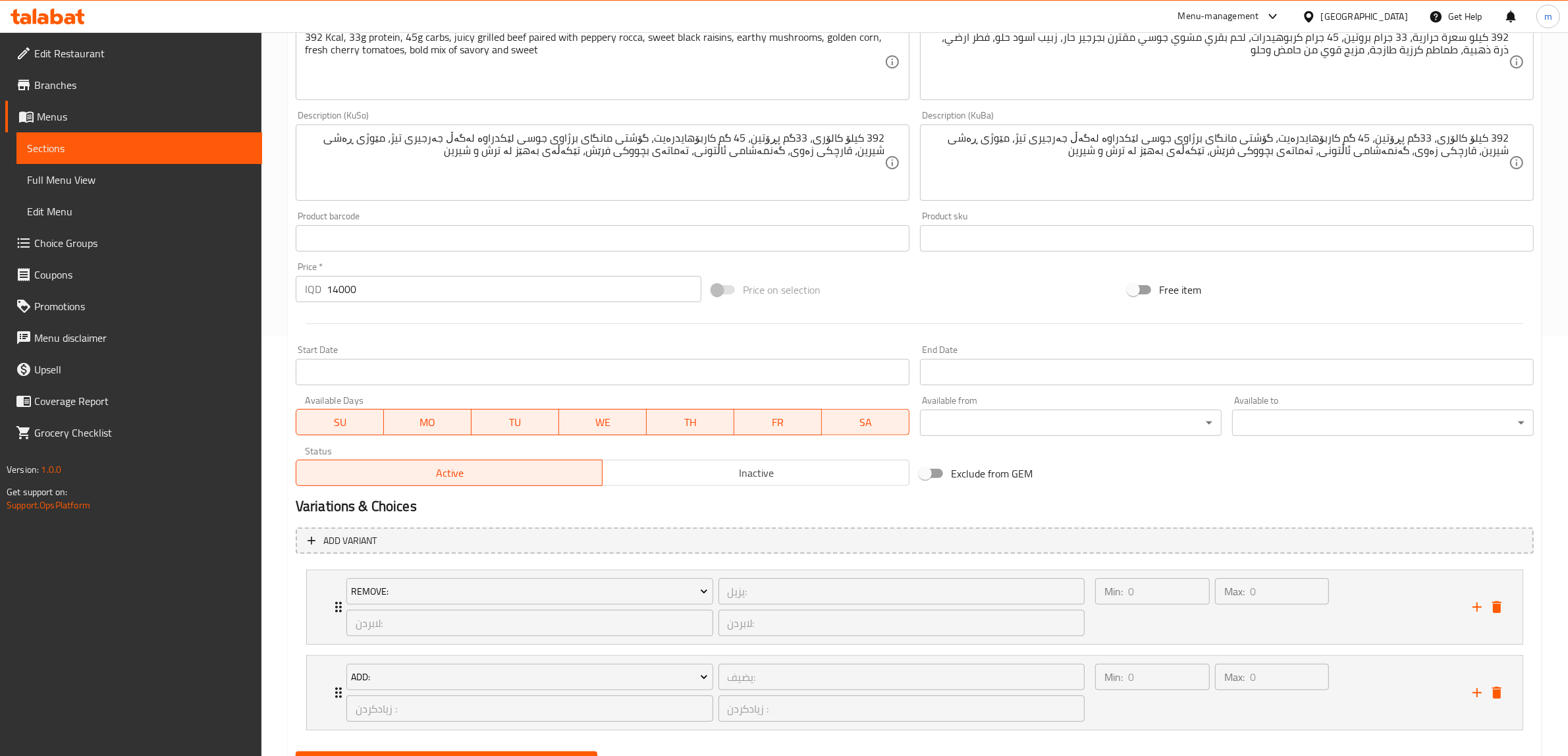
scroll to position [484, 0]
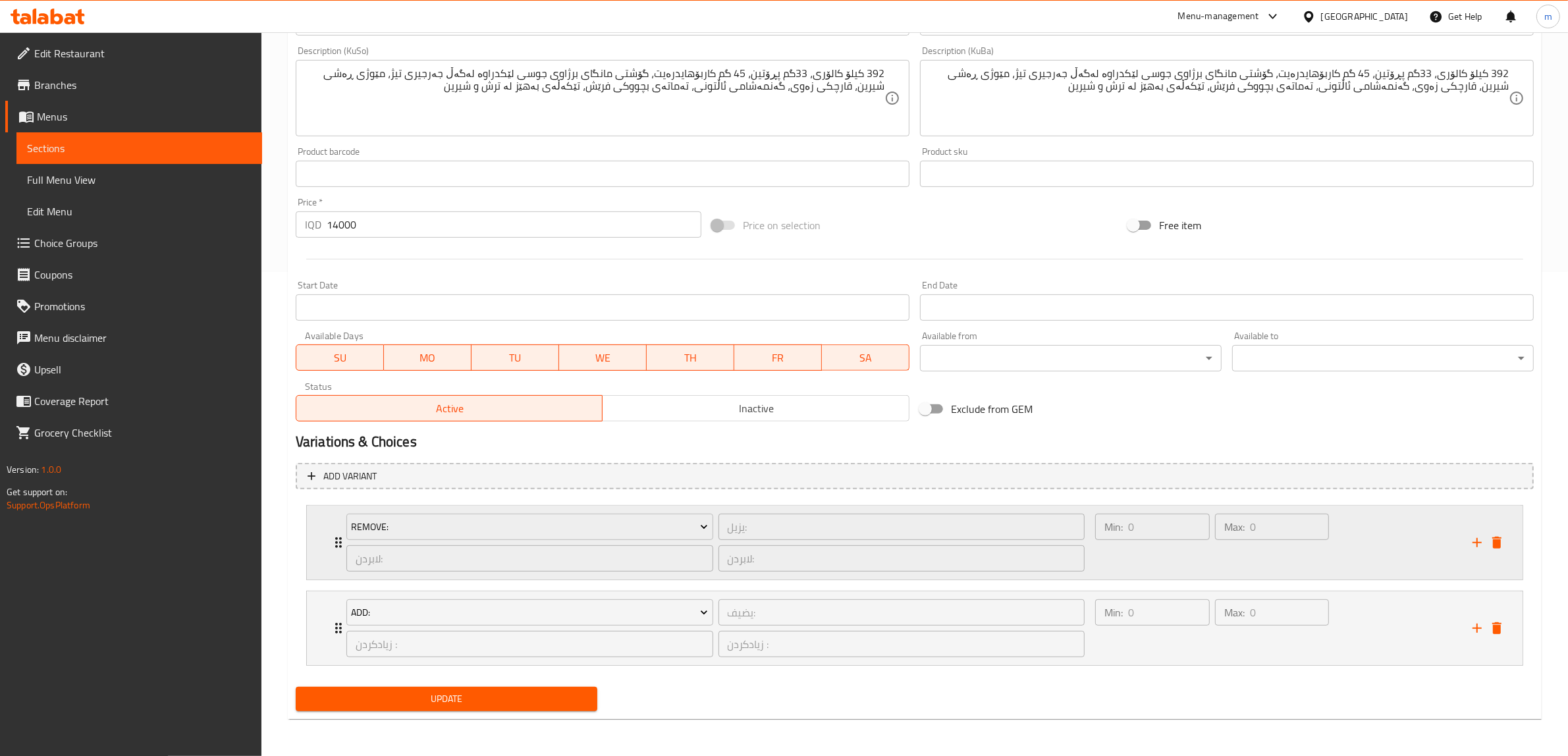
click at [342, 541] on div "Remove: يزيل: ​ لابردن: ​ لابردن: ​" at bounding box center [715, 543] width 754 height 74
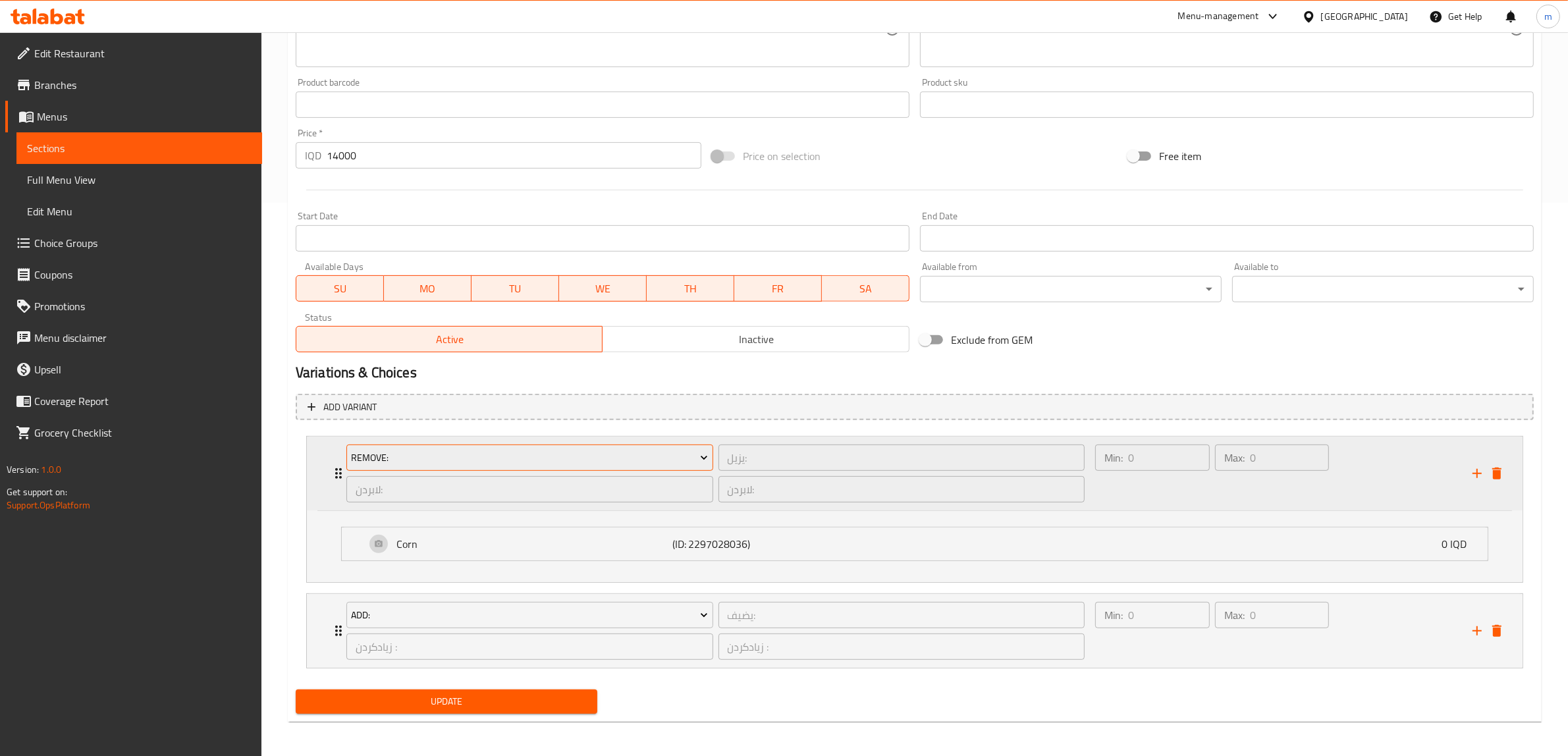
scroll to position [555, 0]
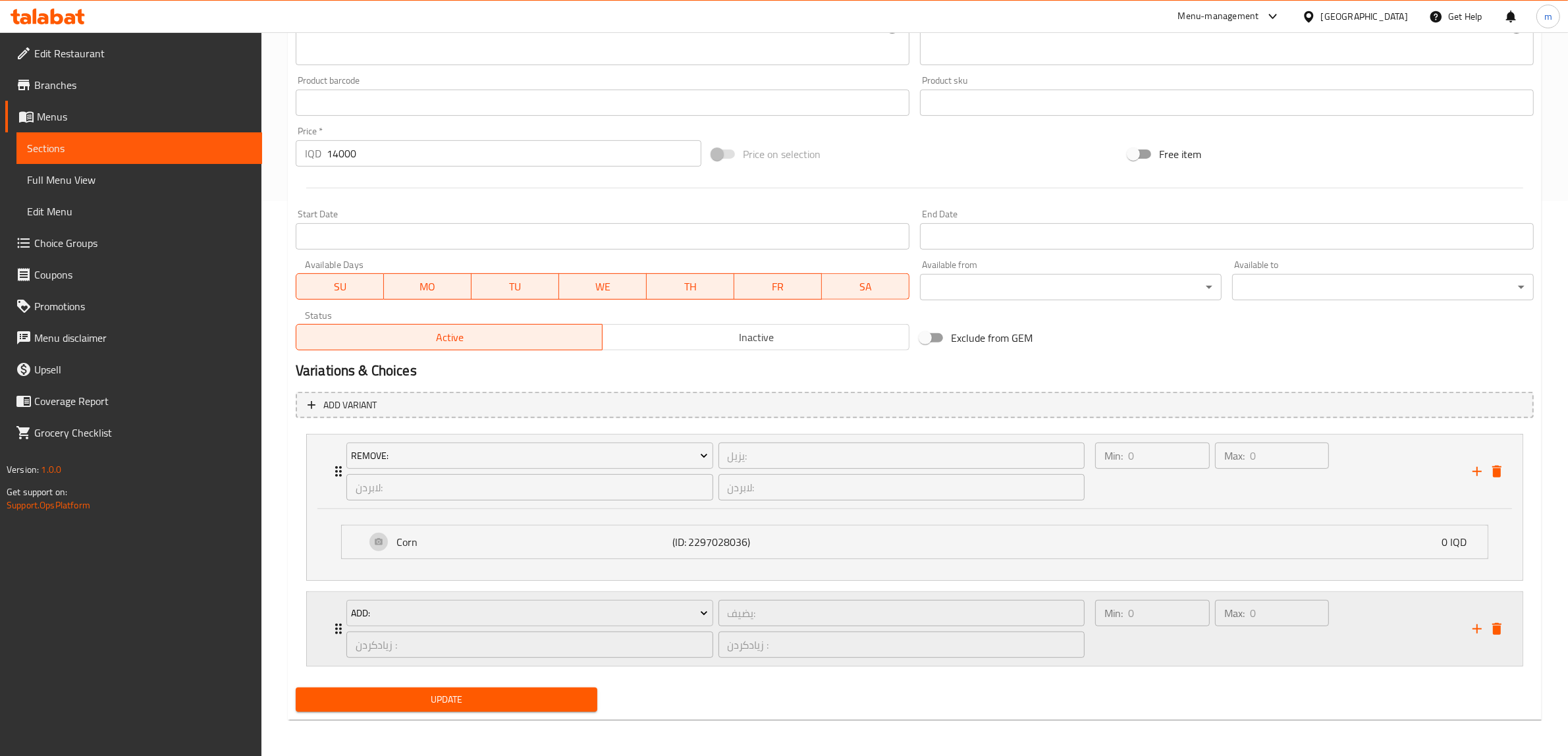
click at [1495, 629] on icon "delete" at bounding box center [1497, 628] width 10 height 12
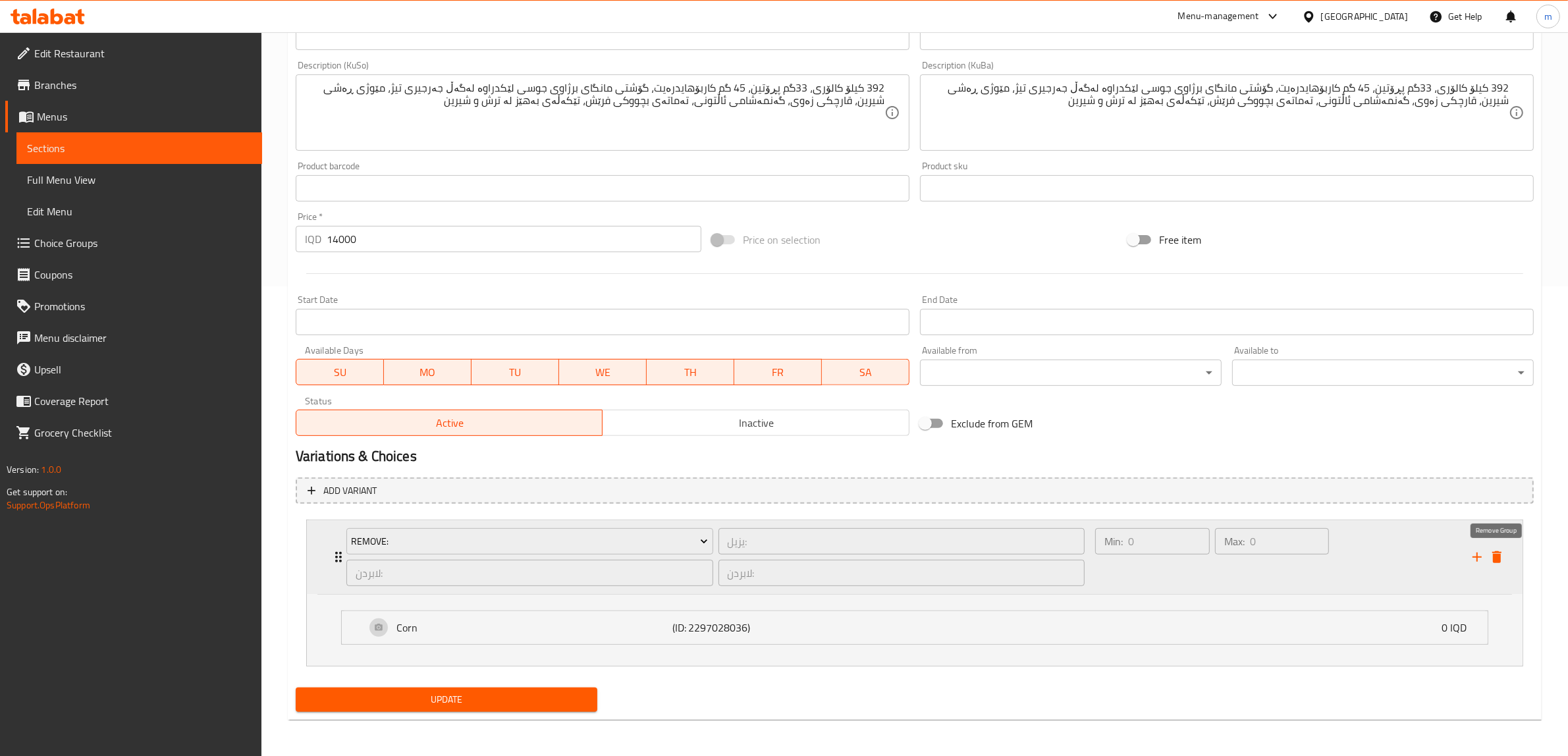
click at [1500, 556] on icon "delete" at bounding box center [1497, 556] width 10 height 12
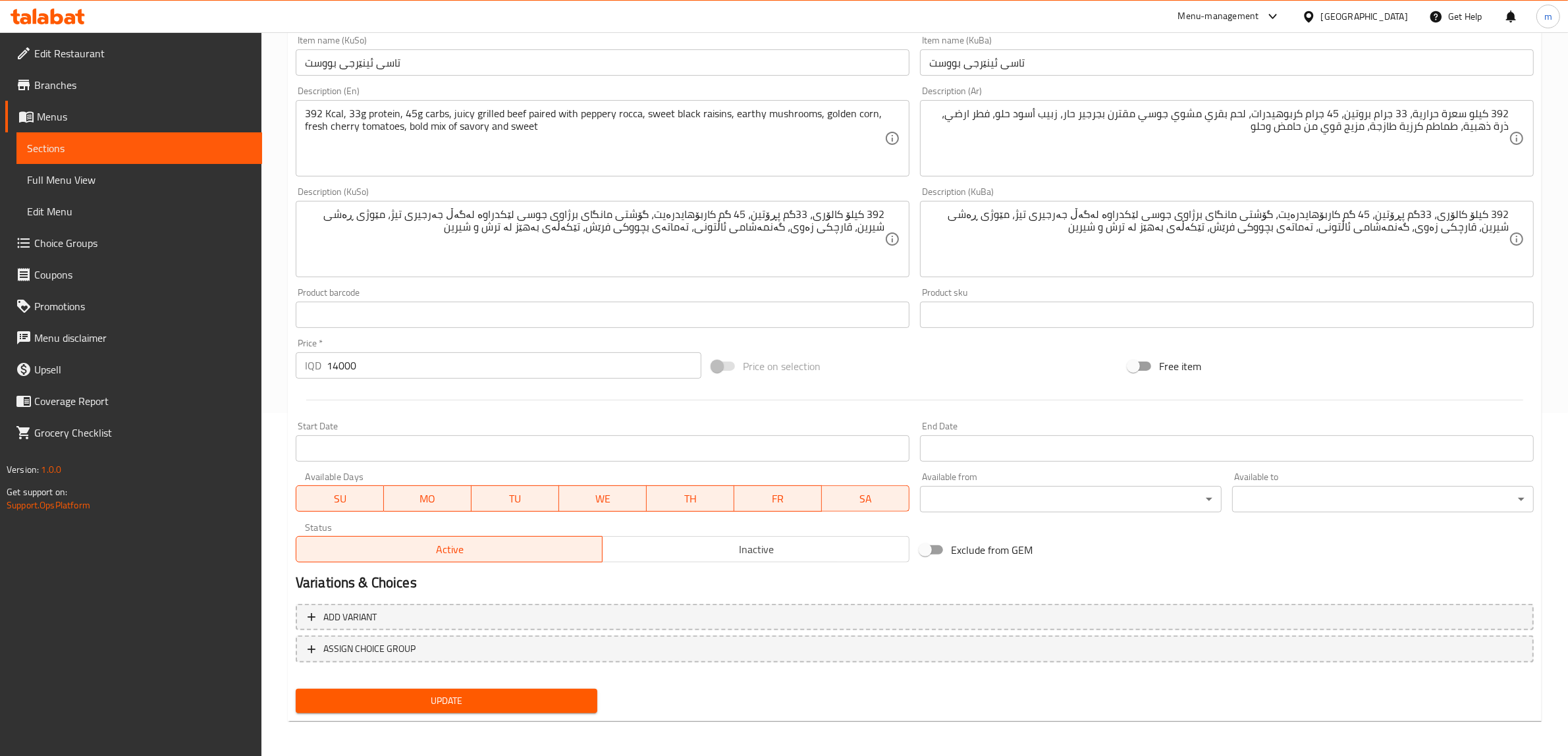
click at [919, 341] on div "Change Image Size: 1200 x 800 px / Image formats: jpg, png / 5MB Max. Item name…" at bounding box center [915, 198] width 1249 height 738
click at [516, 693] on span "Update" at bounding box center [446, 701] width 281 height 16
click at [511, 694] on span "Update" at bounding box center [446, 701] width 281 height 16
click at [162, 149] on span "Sections" at bounding box center [139, 147] width 225 height 16
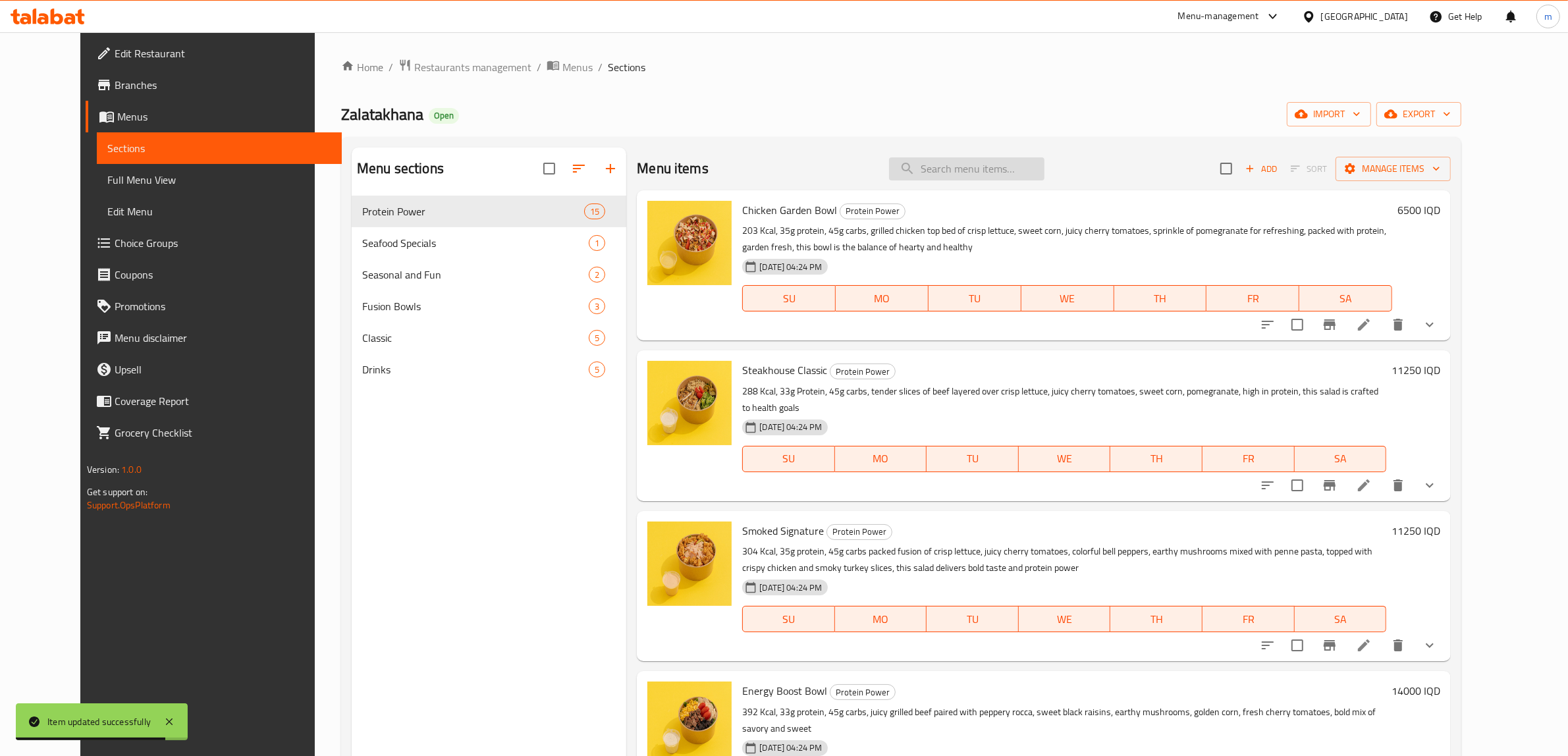
click at [993, 173] on input "search" at bounding box center [967, 169] width 156 height 23
paste input "Caesar Classic"
type input "Caesar Classic"
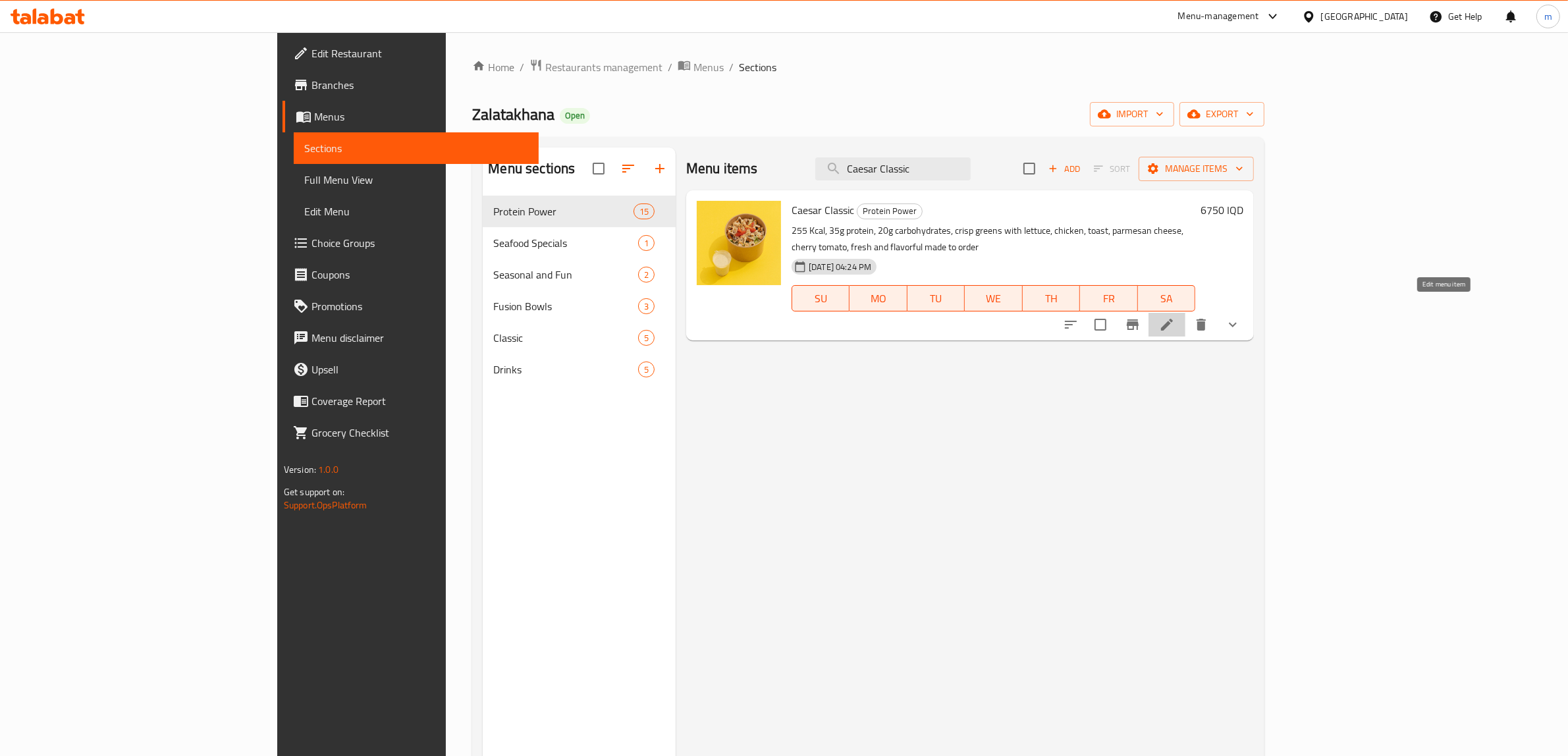
click at [1175, 317] on icon at bounding box center [1166, 324] width 16 height 16
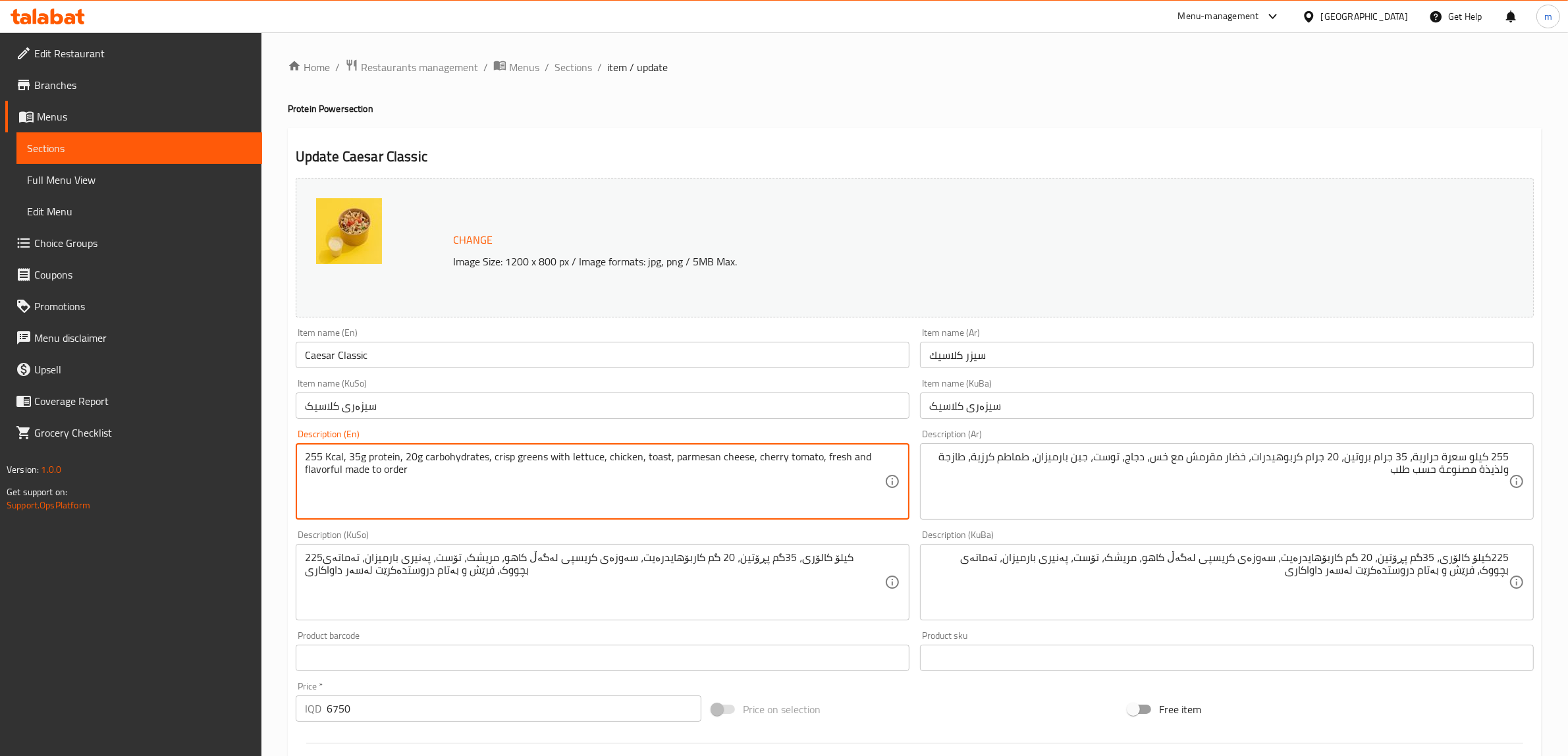
paste textarea ""✨ (255 Kcal · 35g Protein · 20g Carbs) Crisp lettuce and juicy grilled chicken…"
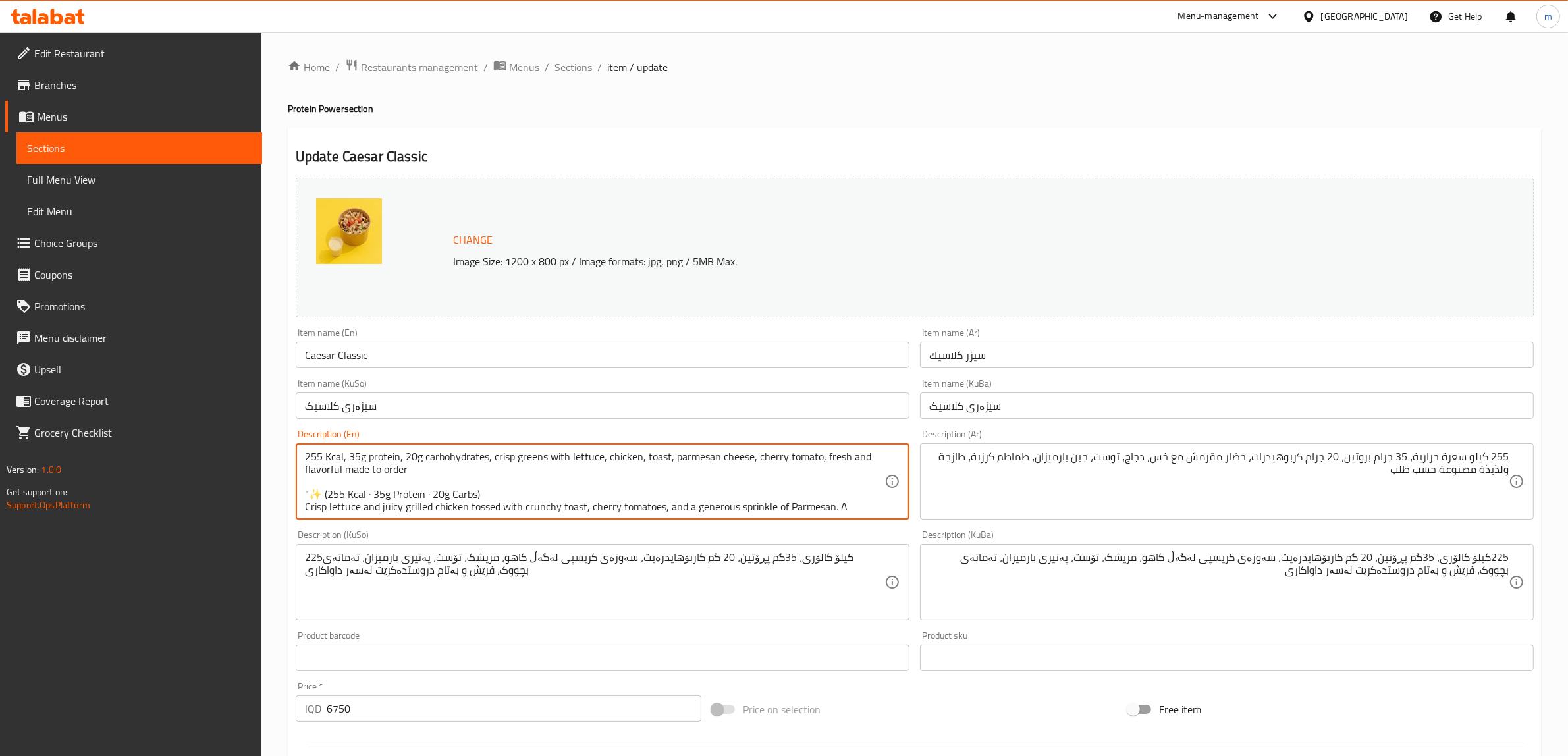
scroll to position [15, 0]
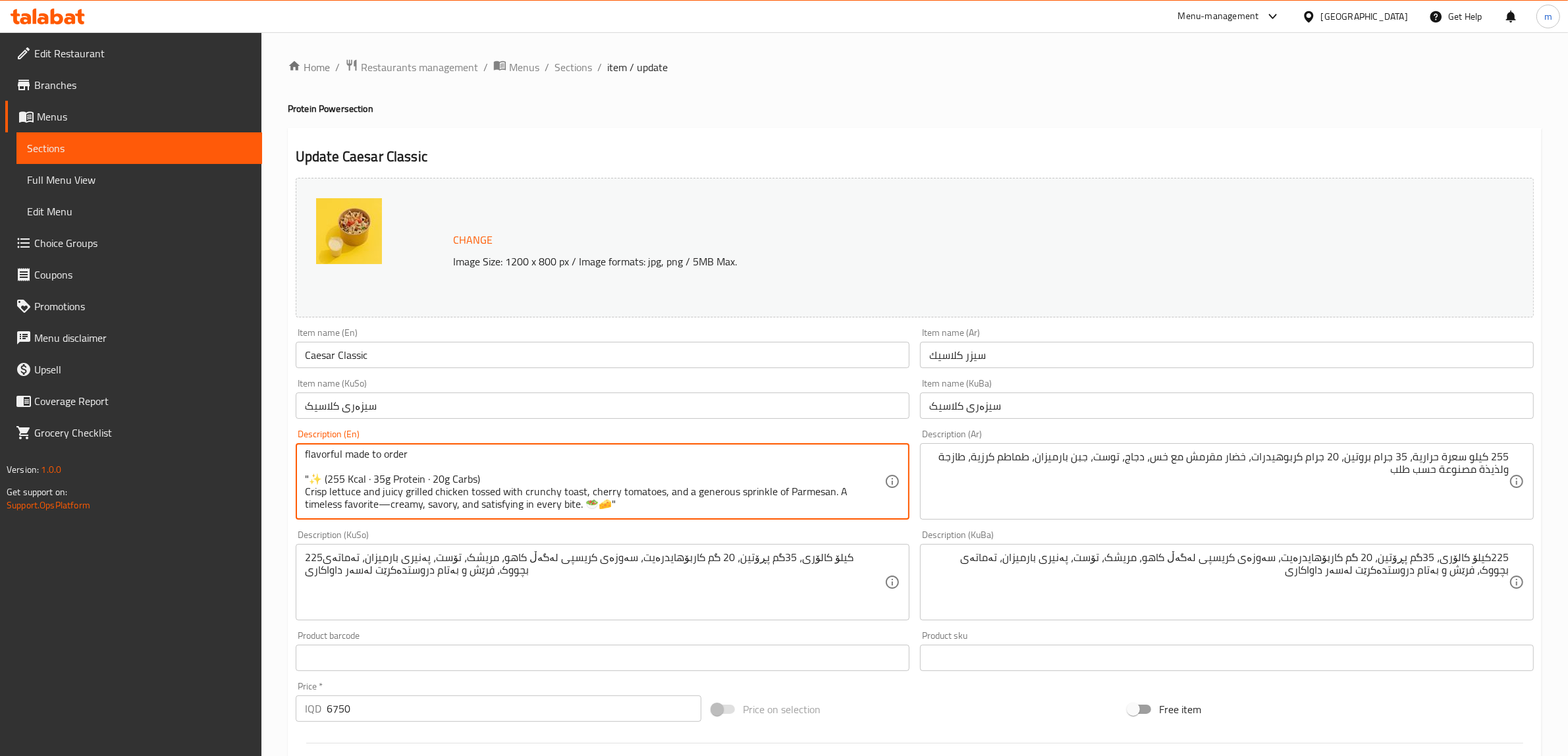
click at [517, 481] on textarea "255 Kcal, 35g protein, 20g carbohydrates, crisp greens with lettuce, chicken, t…" at bounding box center [594, 482] width 580 height 62
drag, startPoint x: 489, startPoint y: 494, endPoint x: 285, endPoint y: 480, distance: 204.5
click at [285, 480] on div "Home / Restaurants management / Menus / Sections / item / update Protein Power …" at bounding box center [914, 636] width 1306 height 1208
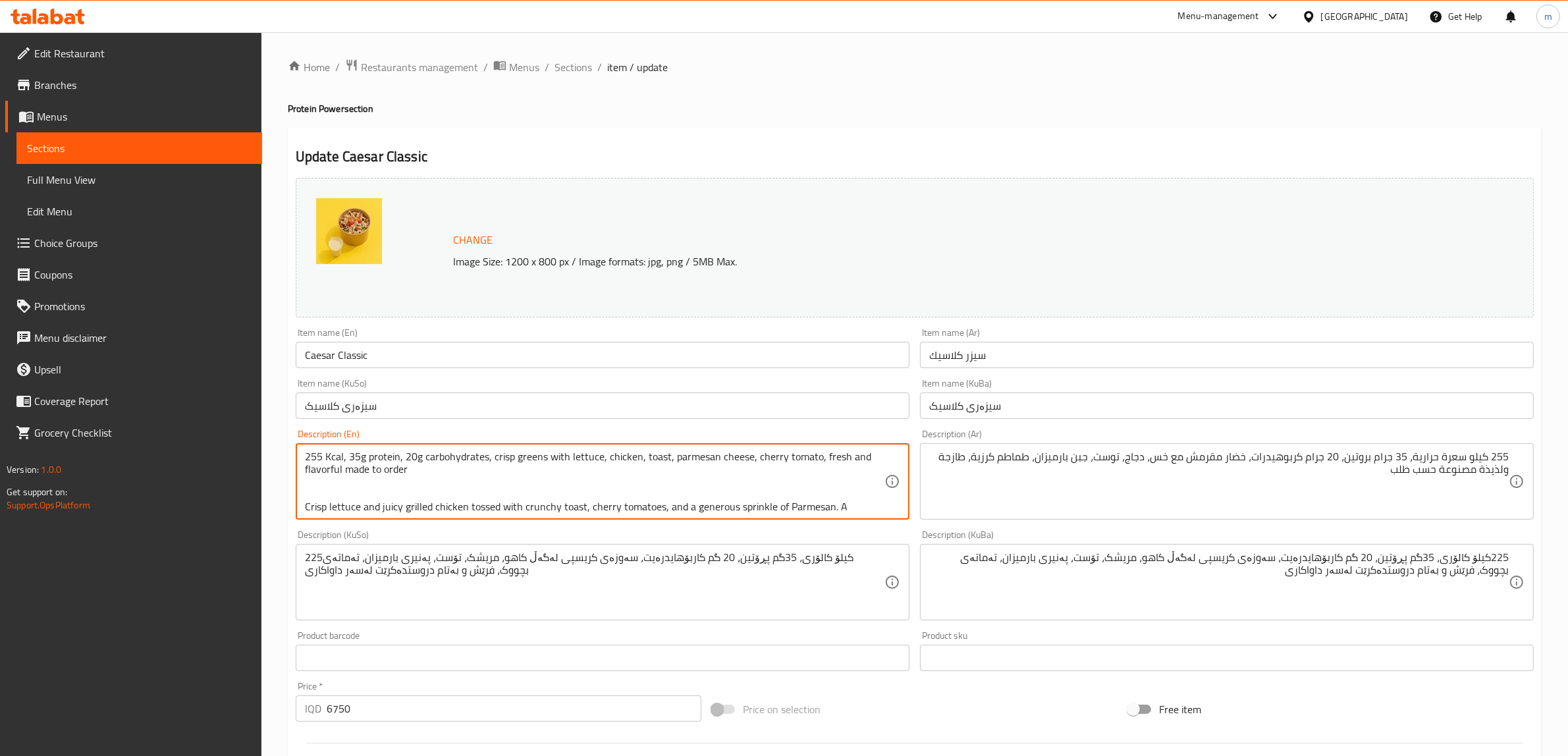
click at [415, 456] on textarea "255 Kcal, 35g protein, 20g carbohydrates, crisp greens with lettuce, chicken, t…" at bounding box center [594, 482] width 580 height 62
drag, startPoint x: 442, startPoint y: 454, endPoint x: 479, endPoint y: 453, distance: 37.0
click at [479, 453] on textarea "255 Kcal, 35g protein, 20g carbohydrates, crisp greens with lettuce, chicken, t…" at bounding box center [594, 482] width 580 height 62
click at [466, 484] on textarea "255 Kcal, 35g protein, 20g carbs, crisp greens with lettuce, chicken, toast, pa…" at bounding box center [594, 482] width 580 height 62
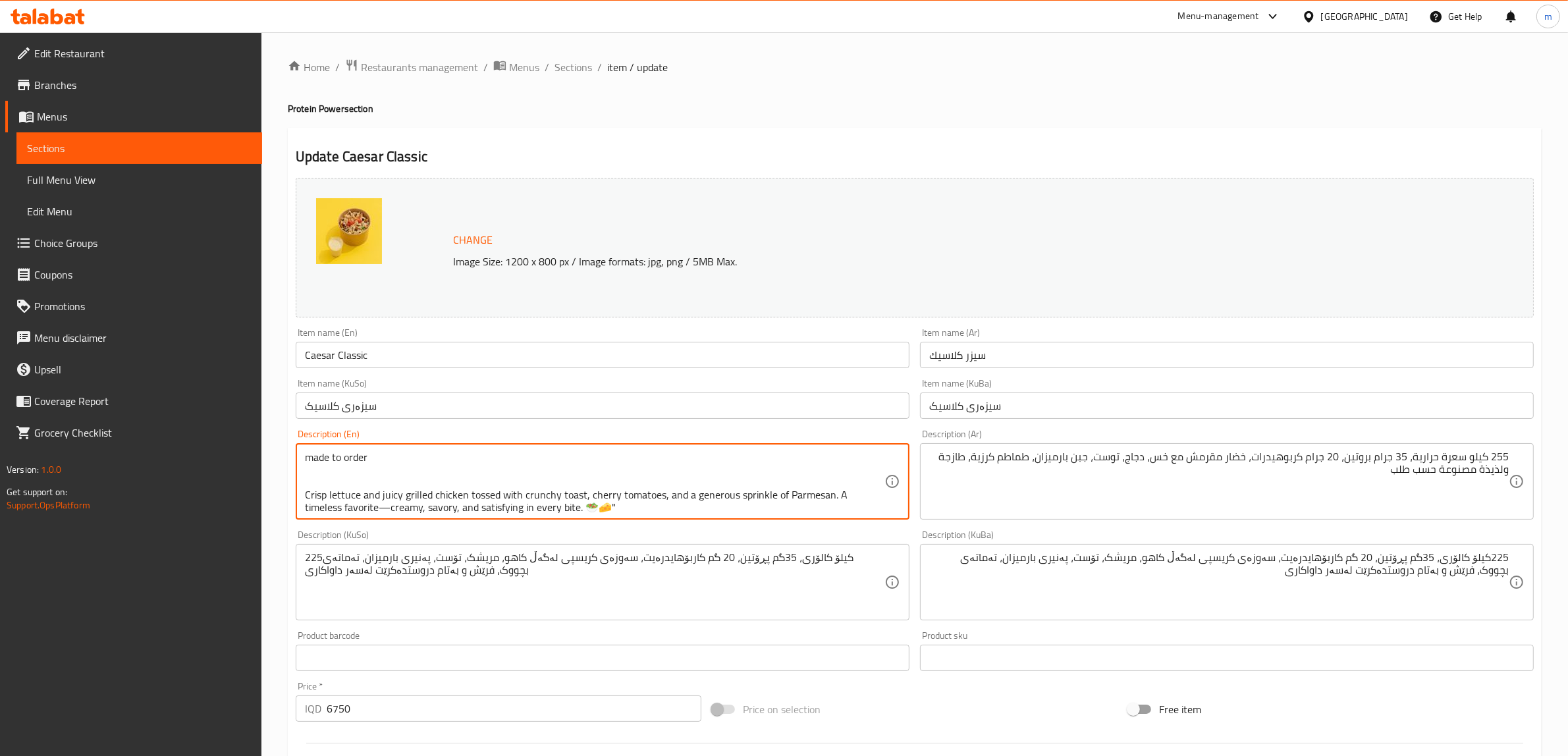
scroll to position [15, 0]
drag, startPoint x: 305, startPoint y: 487, endPoint x: 630, endPoint y: 506, distance: 325.6
click at [630, 506] on textarea "255 Kcal, 35g protein, 20g carbs, crisp greens with lettuce, chicken, toast, pa…" at bounding box center [594, 482] width 580 height 62
drag, startPoint x: 305, startPoint y: 488, endPoint x: 580, endPoint y: 505, distance: 275.5
click at [580, 505] on textarea "255 Kcal, 35g protein, 20g carbs, crisp greens with lettuce, chicken, toast, pa…" at bounding box center [594, 482] width 580 height 62
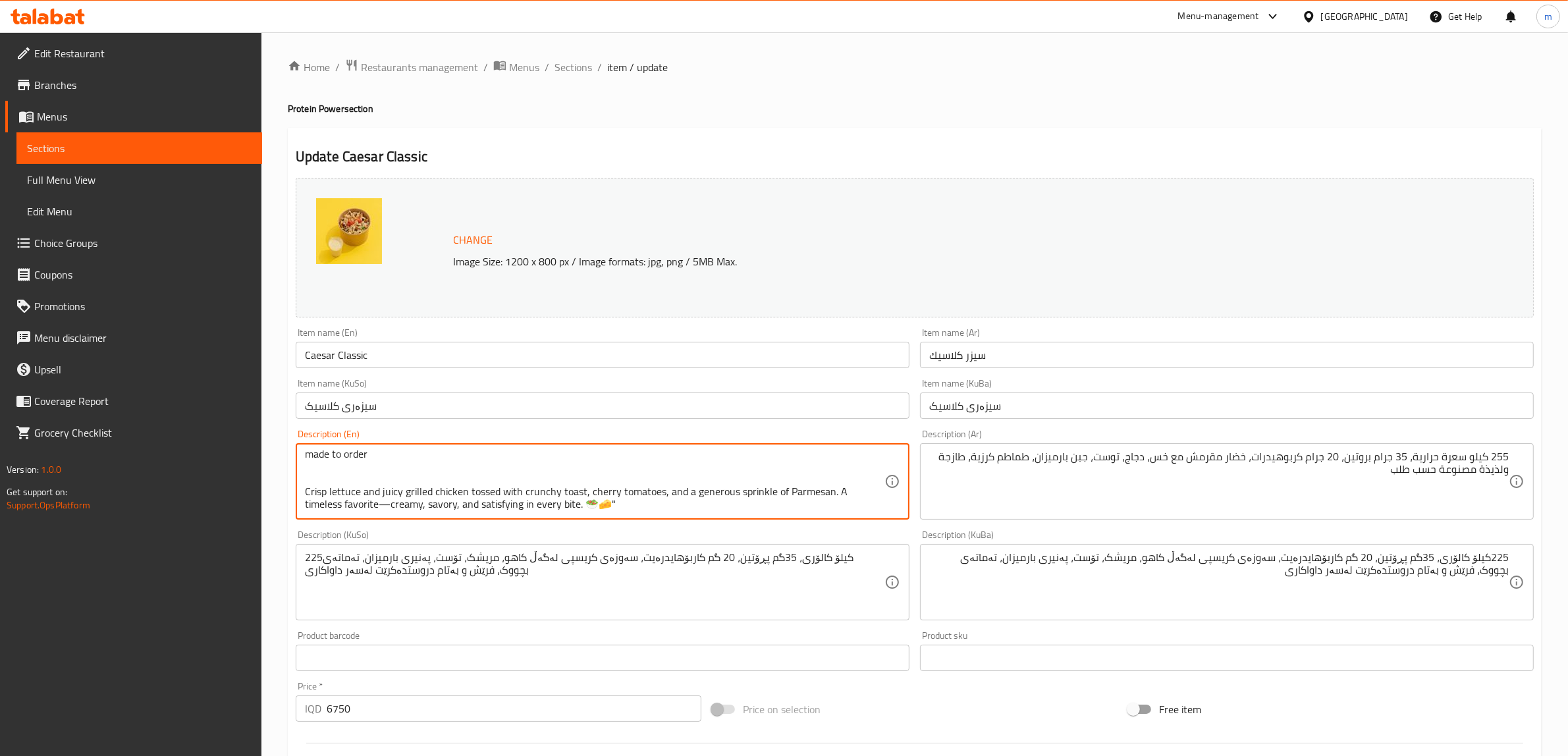
click at [618, 511] on textarea "255 Kcal, 35g protein, 20g carbs, crisp greens with lettuce, chicken, toast, pa…" at bounding box center [594, 482] width 580 height 62
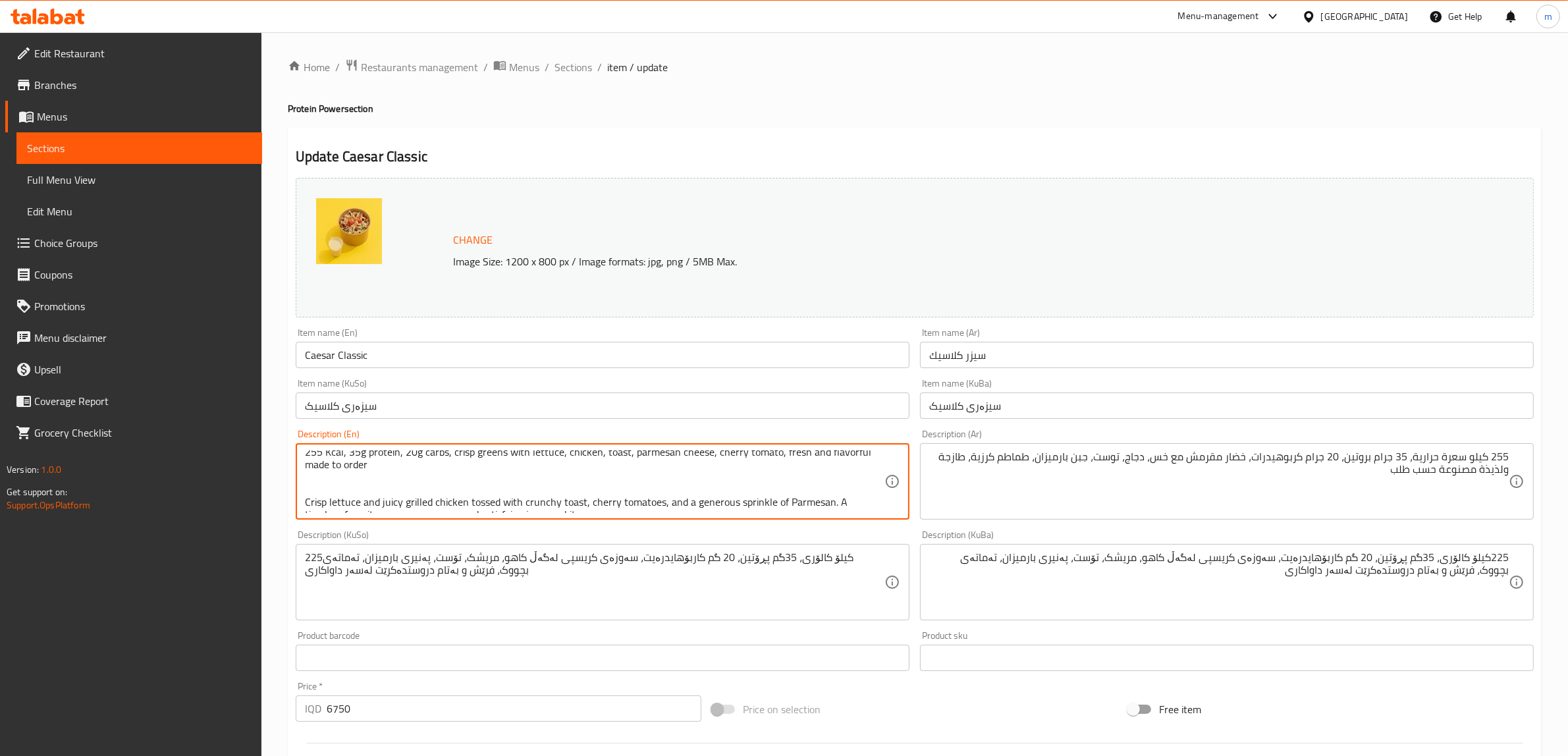
scroll to position [0, 0]
click at [432, 472] on textarea "255 Kcal, 35g protein, 20g carbs, crisp greens with lettuce, chicken, toast, pa…" at bounding box center [594, 482] width 580 height 62
paste textarea "Crisp lettuce and juicy grilled chicken tossed with crunchy toast, cherry tomat…"
click at [384, 469] on textarea "255 Kcal, 35g protein, 20g carbs, crisp greens with lettuce, chicken, toast, pa…" at bounding box center [594, 482] width 580 height 62
paste textarea "Crisp lettuce and juicy grilled chicken tossed with crunchy toast, cherry tomat…"
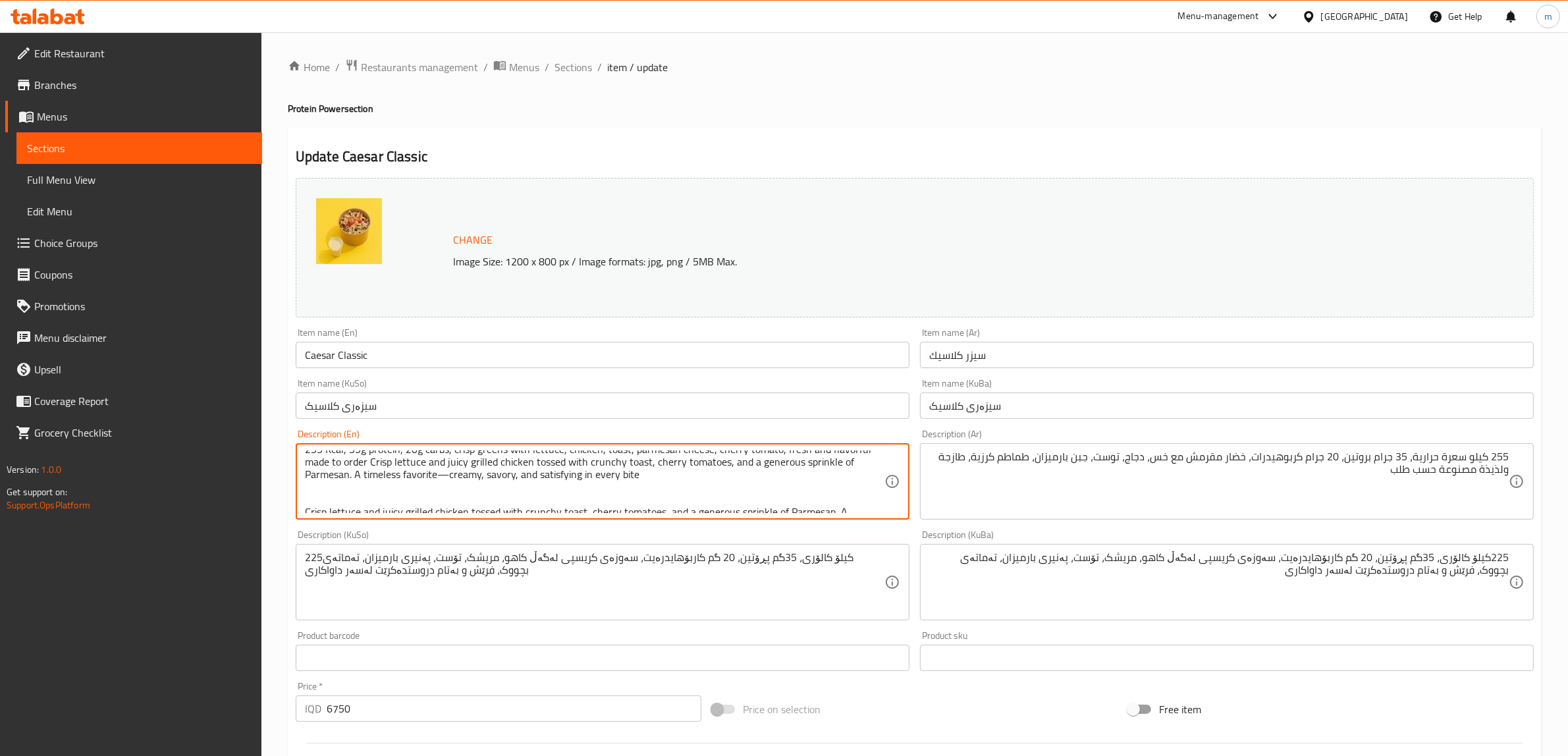
scroll to position [28, 0]
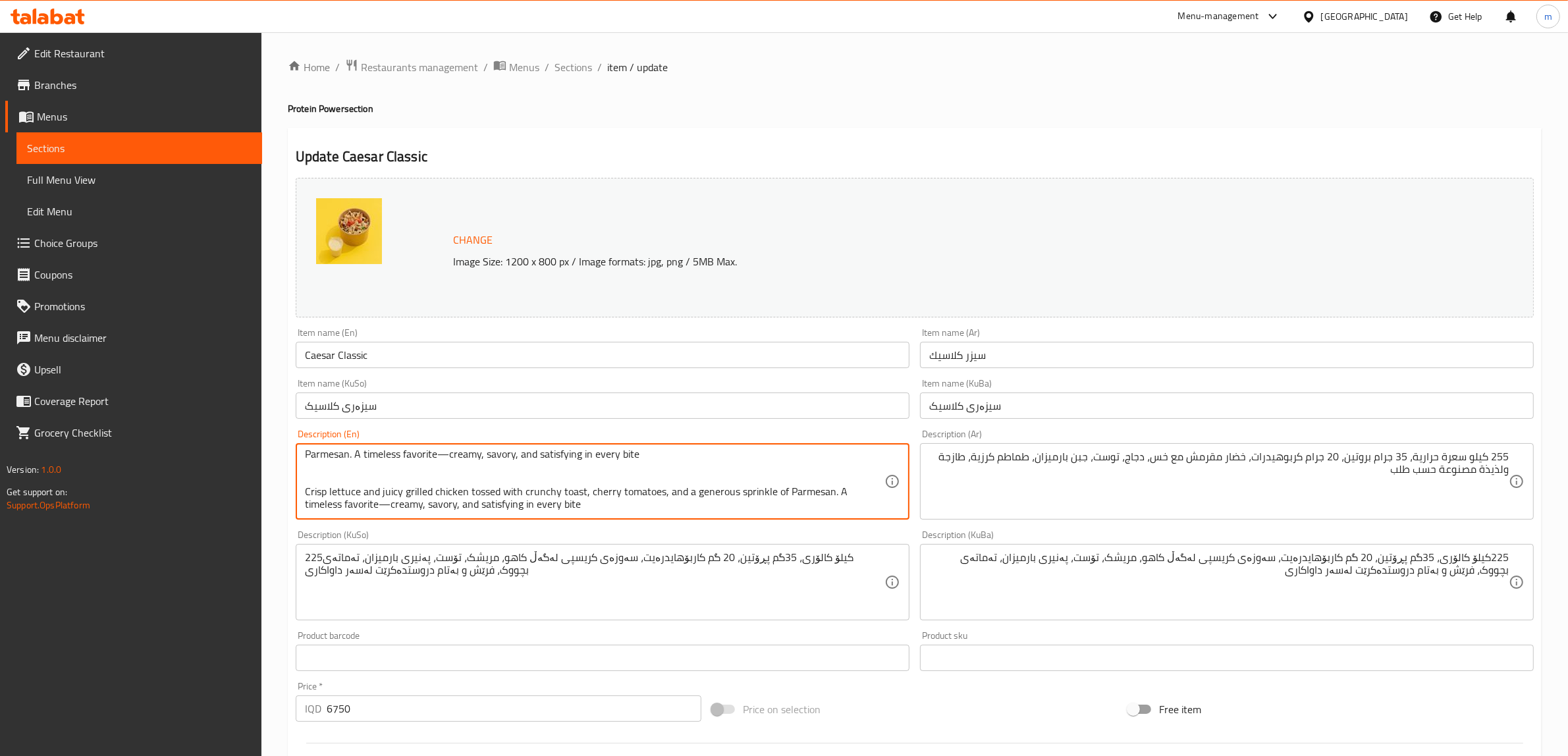
drag, startPoint x: 603, startPoint y: 509, endPoint x: 296, endPoint y: 466, distance: 310.0
click at [296, 466] on div "255 Kcal, 35g protein, 20g carbs, crisp greens with lettuce, chicken, toast, pa…" at bounding box center [603, 481] width 614 height 76
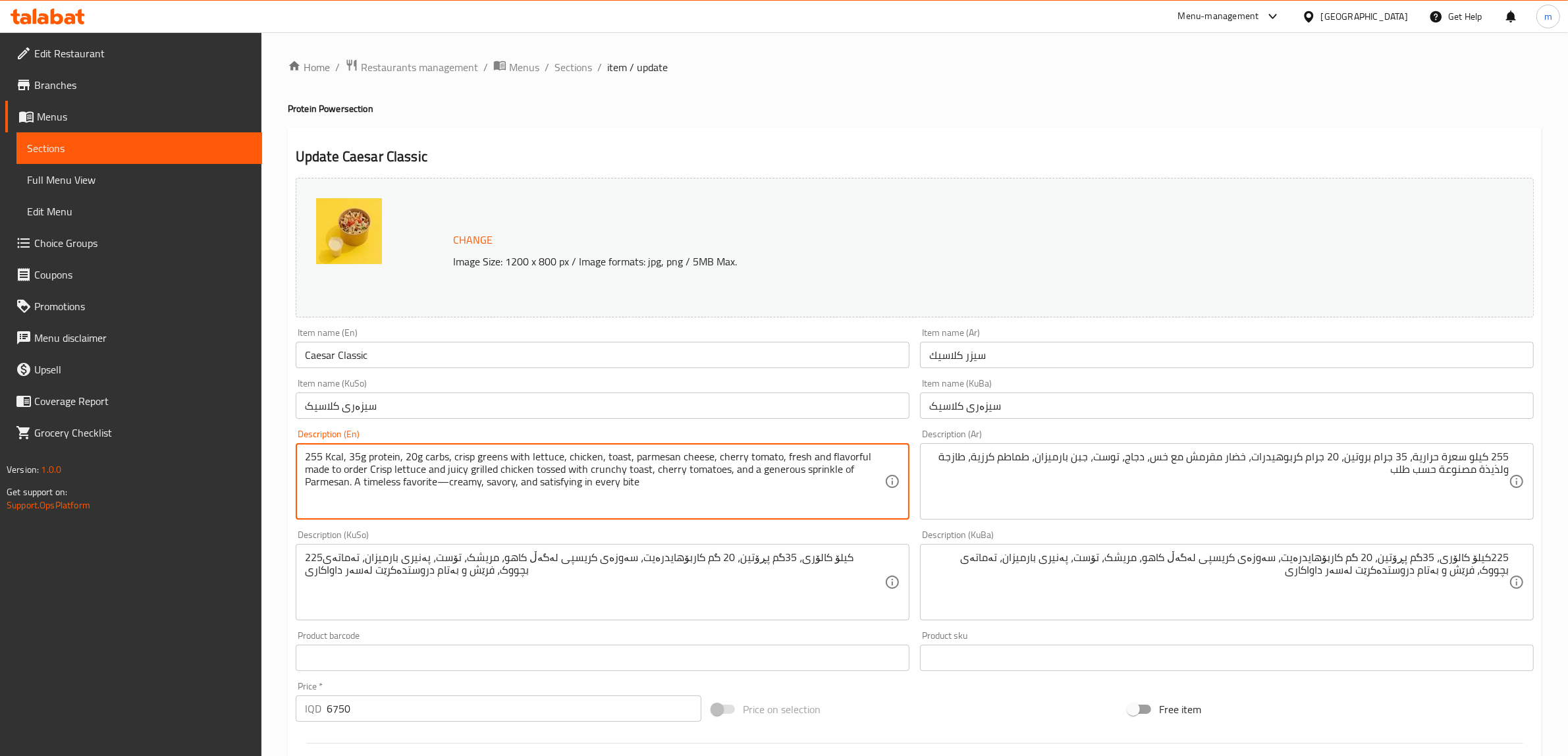
scroll to position [0, 0]
drag, startPoint x: 804, startPoint y: 455, endPoint x: 370, endPoint y: 471, distance: 434.3
click at [370, 471] on textarea "255 Kcal, 35g protein, 20g carbs, crisp greens with lettuce, chicken, toast, pa…" at bounding box center [594, 482] width 580 height 62
drag, startPoint x: 861, startPoint y: 453, endPoint x: 883, endPoint y: 458, distance: 22.6
click at [883, 458] on textarea "255 Kcal, 35g protein, 20g carbs, crisp greens with lettuce, chicken, toast, pa…" at bounding box center [594, 482] width 580 height 62
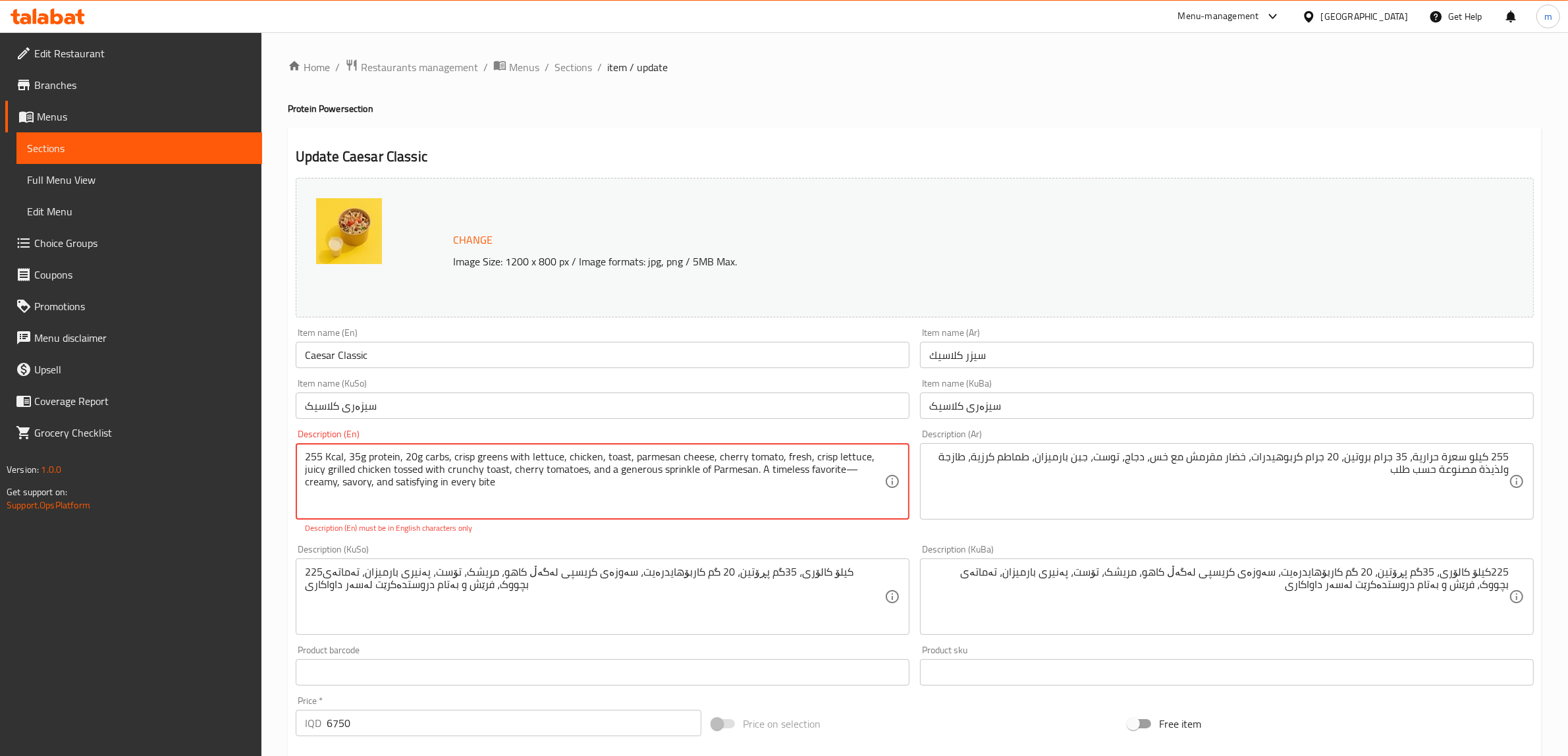
click at [853, 469] on textarea "255 Kcal, 35g protein, 20g carbs, crisp greens with lettuce, chicken, toast, pa…" at bounding box center [594, 482] width 580 height 62
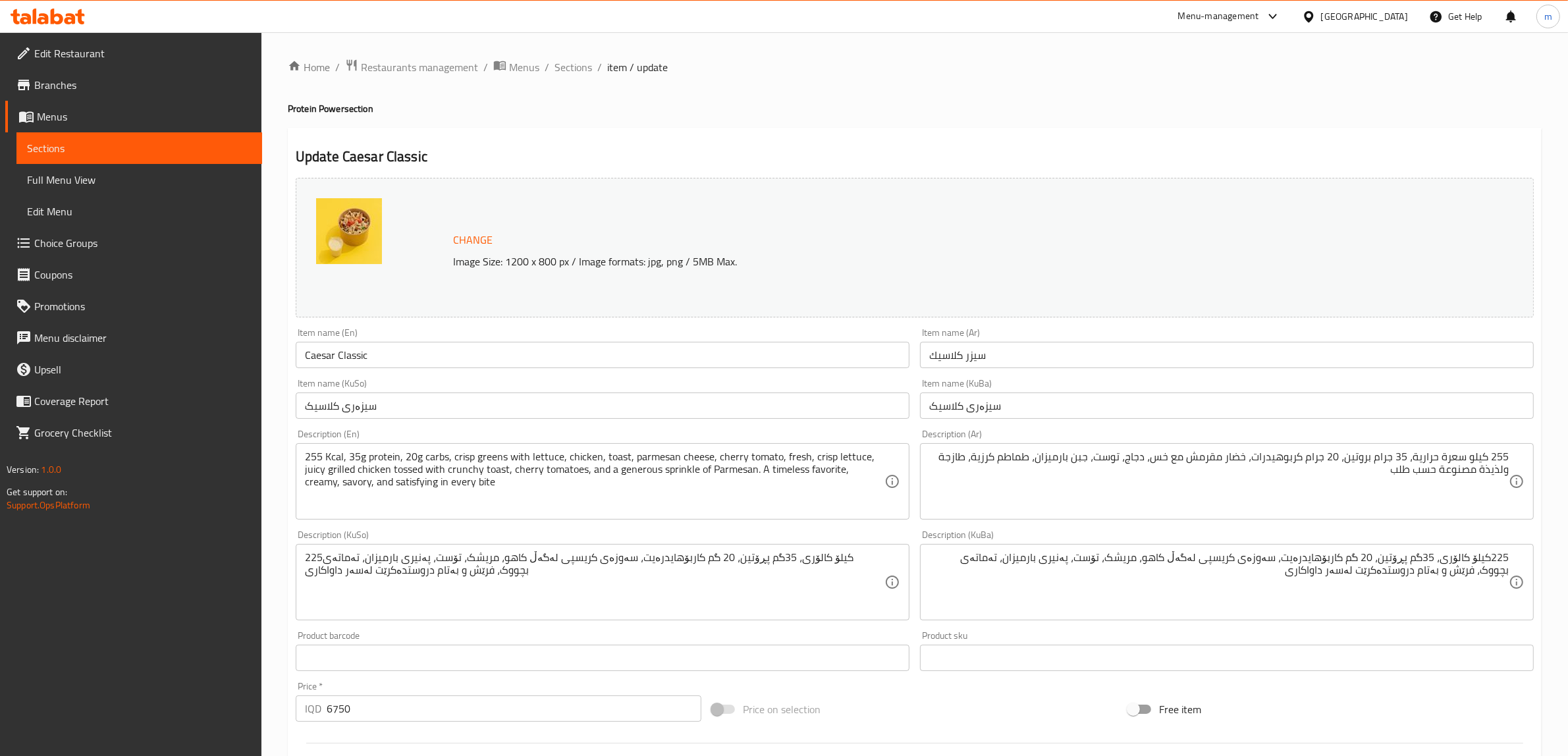
click at [534, 538] on div "Change Image Size: 1200 x 800 px / Image formats: jpg, png / 5MB Max. Item name…" at bounding box center [915, 541] width 1249 height 738
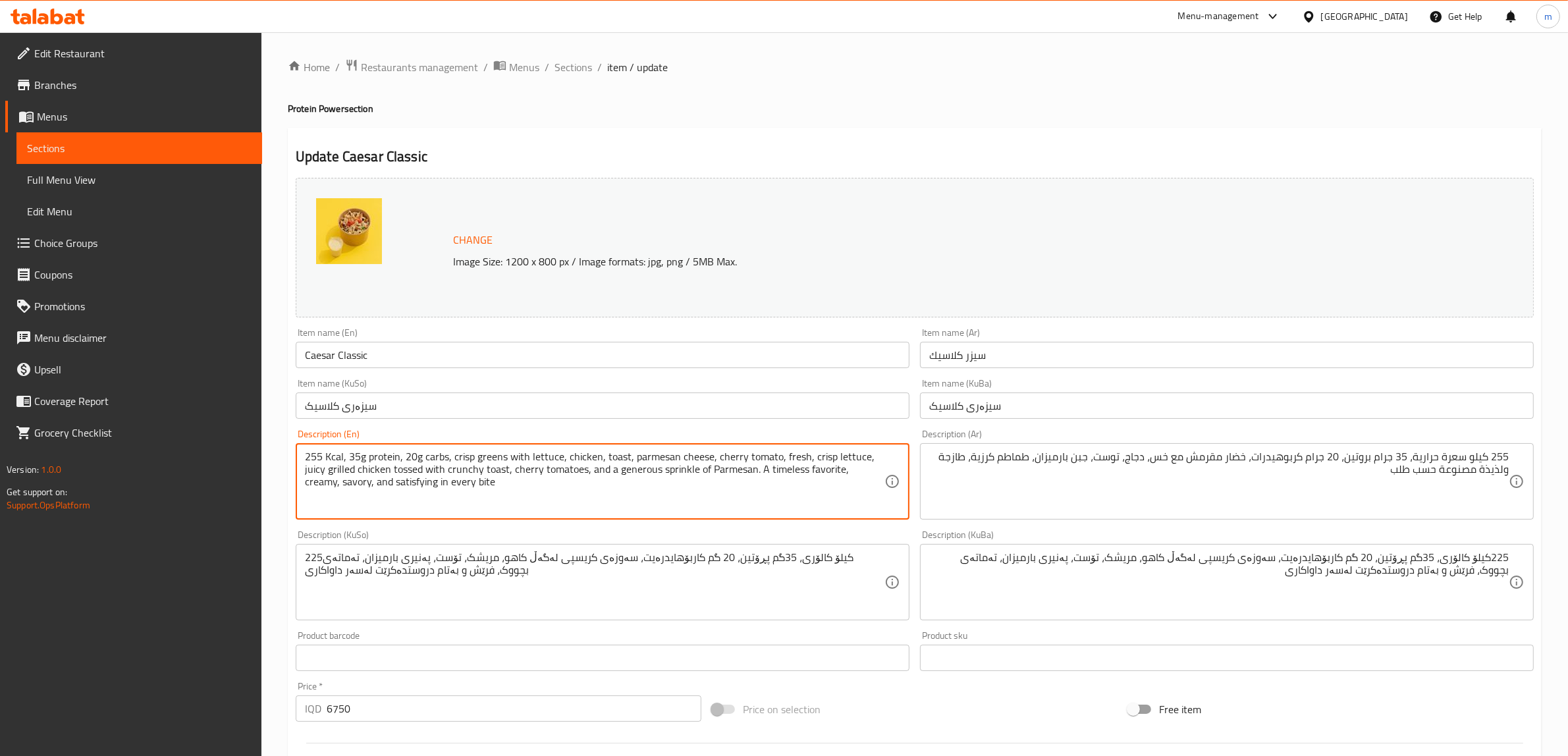
drag, startPoint x: 590, startPoint y: 471, endPoint x: 611, endPoint y: 471, distance: 21.0
click at [611, 471] on textarea "255 Kcal, 35g protein, 20g carbs, crisp greens with lettuce, chicken, toast, pa…" at bounding box center [594, 482] width 580 height 62
click at [621, 471] on textarea "255 Kcal, 35g protein, 20g carbs, crisp greens with lettuce, chicken, toast, pa…" at bounding box center [594, 482] width 580 height 62
click at [651, 467] on textarea "255 Kcal, 35g protein, 20g carbs, crisp greens with lettuce, chicken, toast, pa…" at bounding box center [594, 482] width 580 height 62
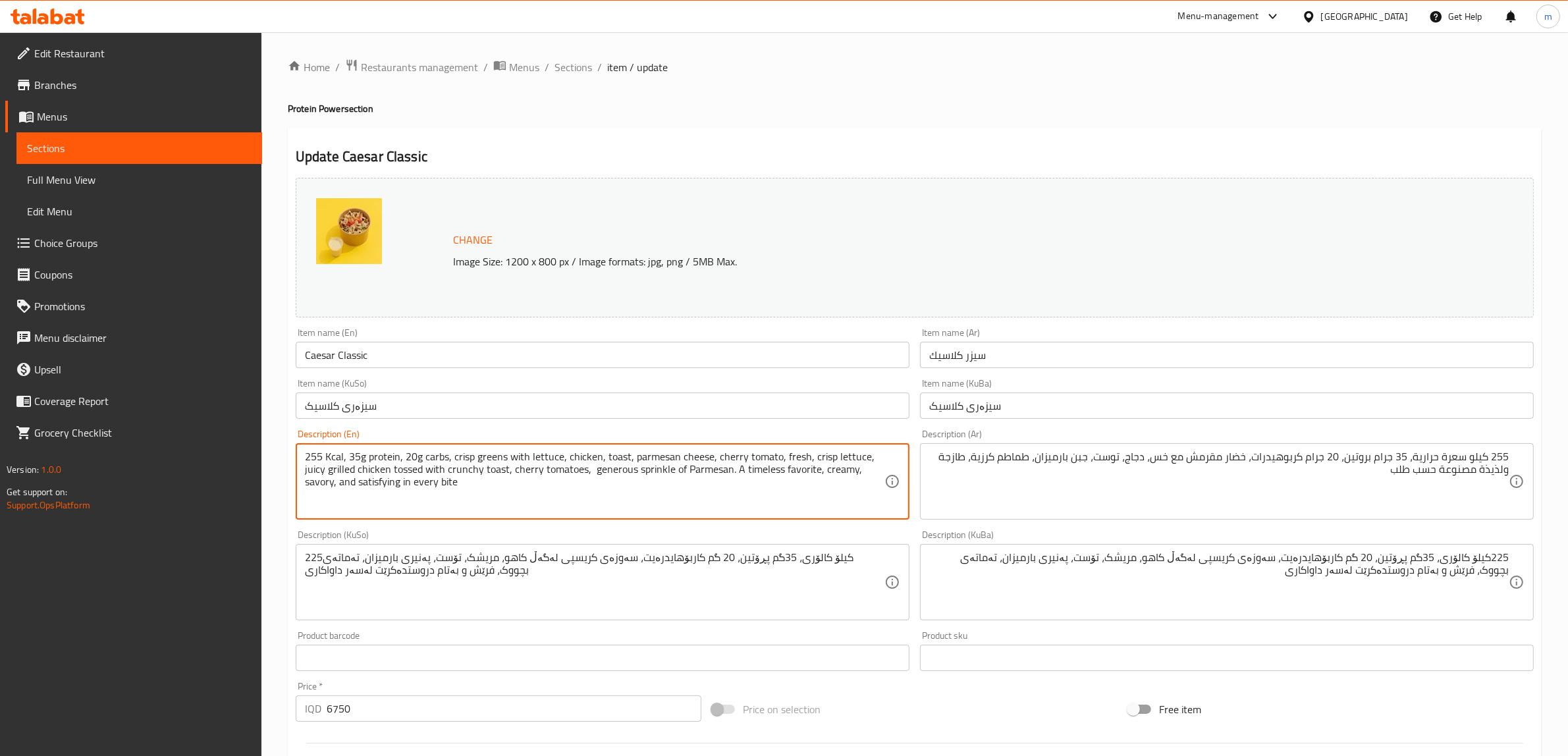
click at [730, 468] on textarea "255 Kcal, 35g protein, 20g carbs, crisp greens with lettuce, chicken, toast, pa…" at bounding box center [594, 482] width 580 height 62
drag, startPoint x: 733, startPoint y: 465, endPoint x: 802, endPoint y: 472, distance: 69.4
click at [802, 472] on textarea "255 Kcal, 35g protein, 20g carbs, crisp greens with lettuce, chicken, toast, pa…" at bounding box center [594, 482] width 580 height 62
drag, startPoint x: 814, startPoint y: 471, endPoint x: 732, endPoint y: 469, distance: 82.0
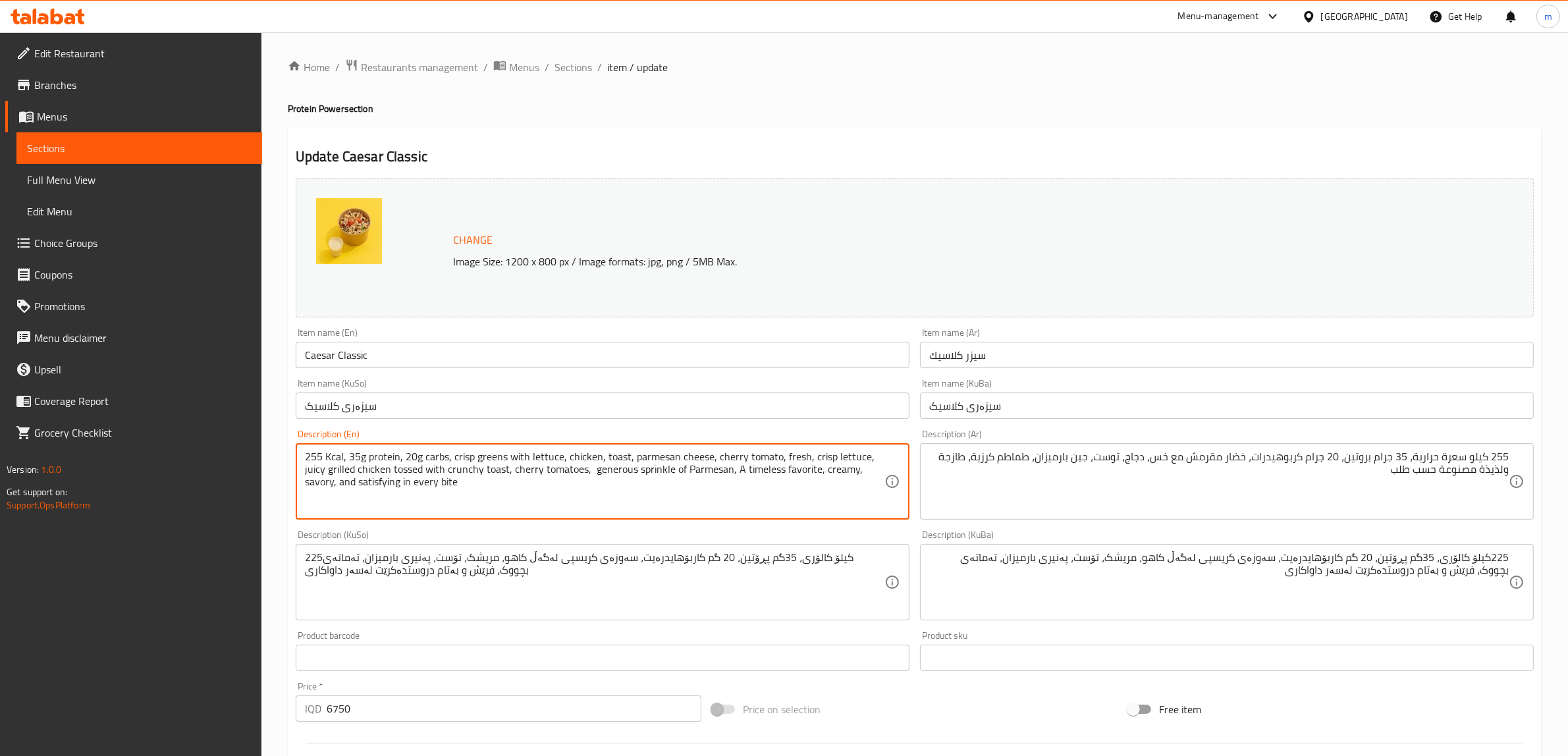
click at [732, 469] on textarea "255 Kcal, 35g protein, 20g carbs, crisp greens with lettuce, chicken, toast, pa…" at bounding box center [594, 482] width 580 height 62
drag, startPoint x: 820, startPoint y: 467, endPoint x: 829, endPoint y: 505, distance: 39.1
click at [829, 505] on textarea "255 Kcal, 35g protein, 20g carbs, crisp greens with lettuce, chicken, toast, pa…" at bounding box center [594, 482] width 580 height 62
click at [732, 466] on textarea "255 Kcal, 35g protein, 20g carbs, crisp greens with lettuce, chicken, toast, pa…" at bounding box center [594, 482] width 580 height 62
click at [771, 466] on textarea "255 Kcal, 35g protein, 20g carbs, crisp greens with lettuce, chicken, toast, pa…" at bounding box center [594, 482] width 580 height 62
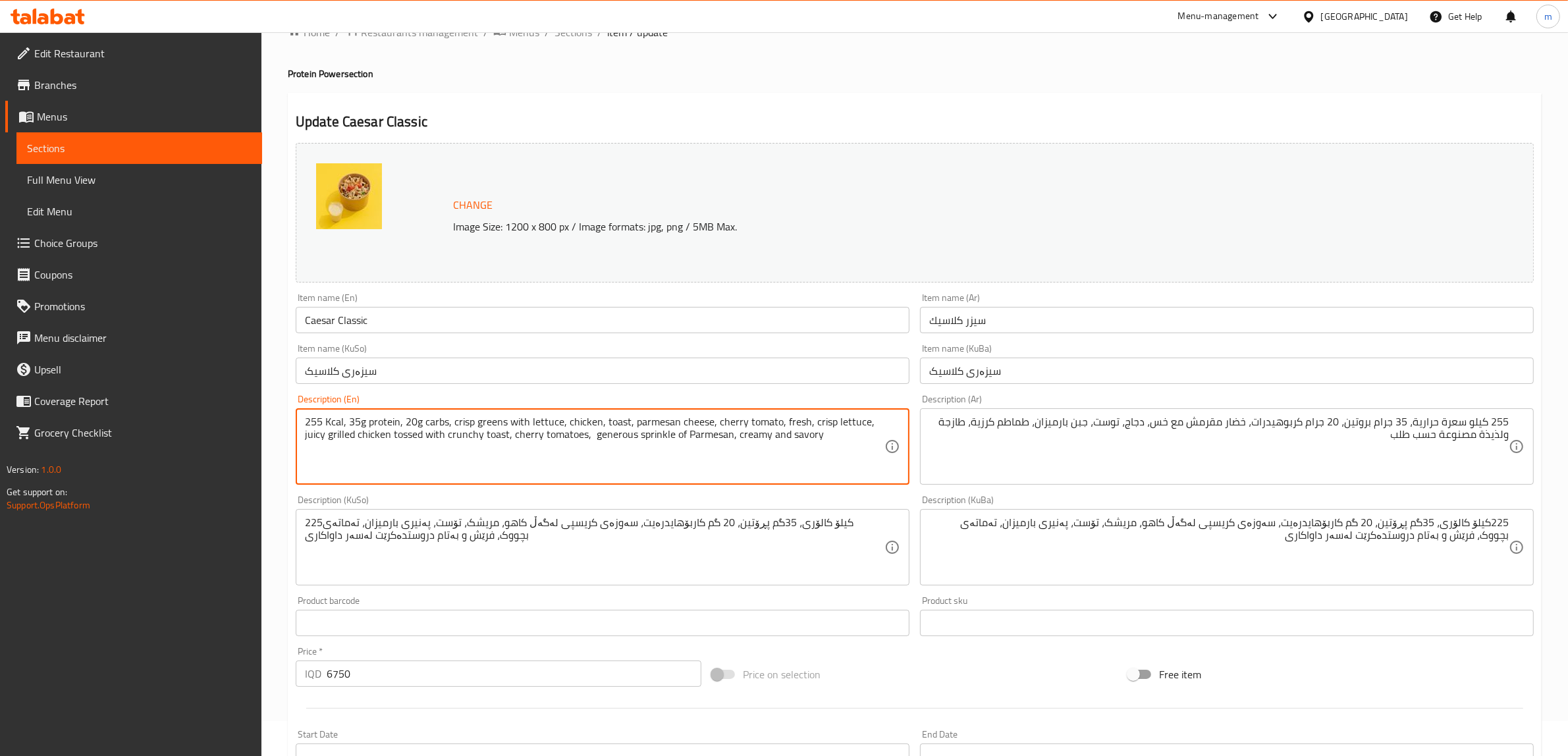
scroll to position [54, 0]
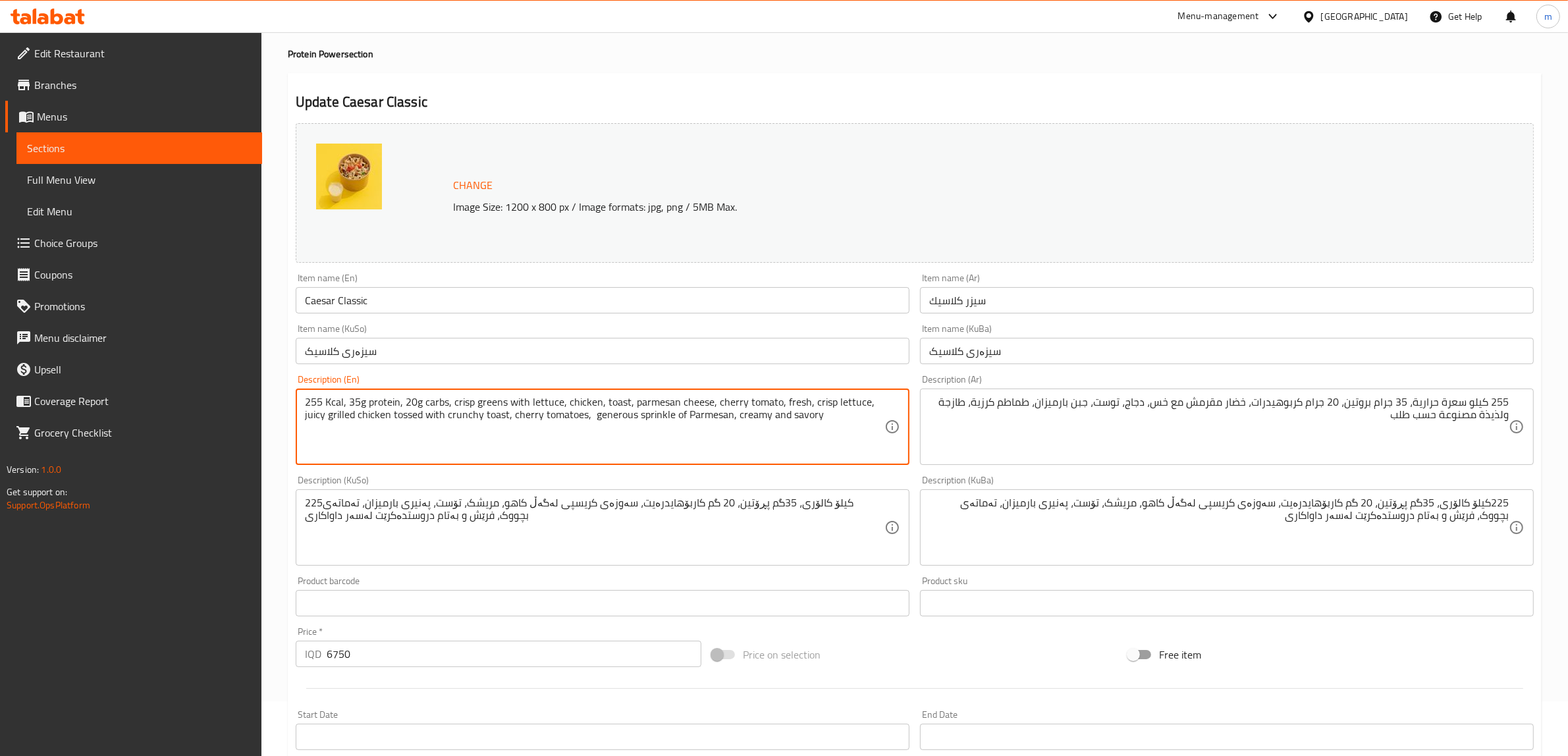
click at [313, 403] on textarea "255 Kcal, 35g protein, 20g carbs, crisp greens with lettuce, chicken, toast, pa…" at bounding box center [594, 427] width 580 height 62
type textarea "255 Kcal, 35g protein, 20g carbs, crisp greens with lettuce, chicken, toast, pa…"
click at [1505, 497] on textarea "225کیلۆ کالۆری، 35گم پڕۆتین، 20 گم کاربۆهایدرەیت، سەوزەی کریسپی لەگەڵ کاهو، مری…" at bounding box center [1219, 528] width 580 height 62
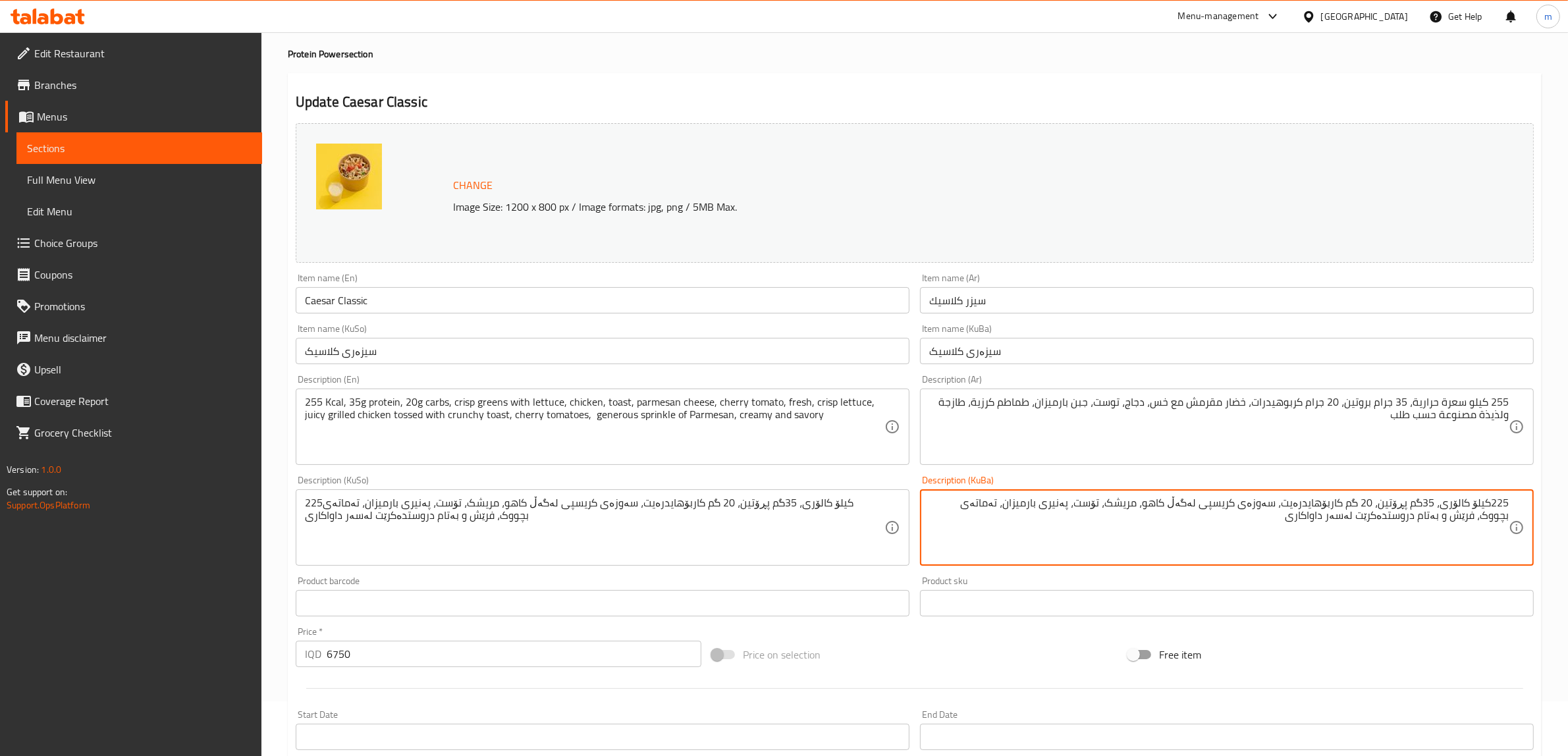
paste textarea "55"
click at [1500, 504] on textarea "225کیلۆ کالۆری، 35گم پڕۆتین، 20 گم کاربۆهایدرەیت، سەوزەی کریسپی لەگەڵ کاهو، مری…" at bounding box center [1219, 528] width 580 height 62
click at [1493, 497] on textarea "225کیلۆ کالۆری، 35گم پڕۆتین، 20 گم کاربۆهایدرەیت، سەوزەی کریسپی لەگەڵ کاهو، مری…" at bounding box center [1219, 528] width 580 height 62
drag, startPoint x: 1493, startPoint y: 497, endPoint x: 1506, endPoint y: 495, distance: 13.2
click at [1506, 495] on div "225 کیلۆ کالۆری، 35گم پڕۆتین، 20 گم کاربۆهایدرەیت، سەوزەی کریسپی لەگەڵ کاهو، مر…" at bounding box center [1227, 527] width 614 height 76
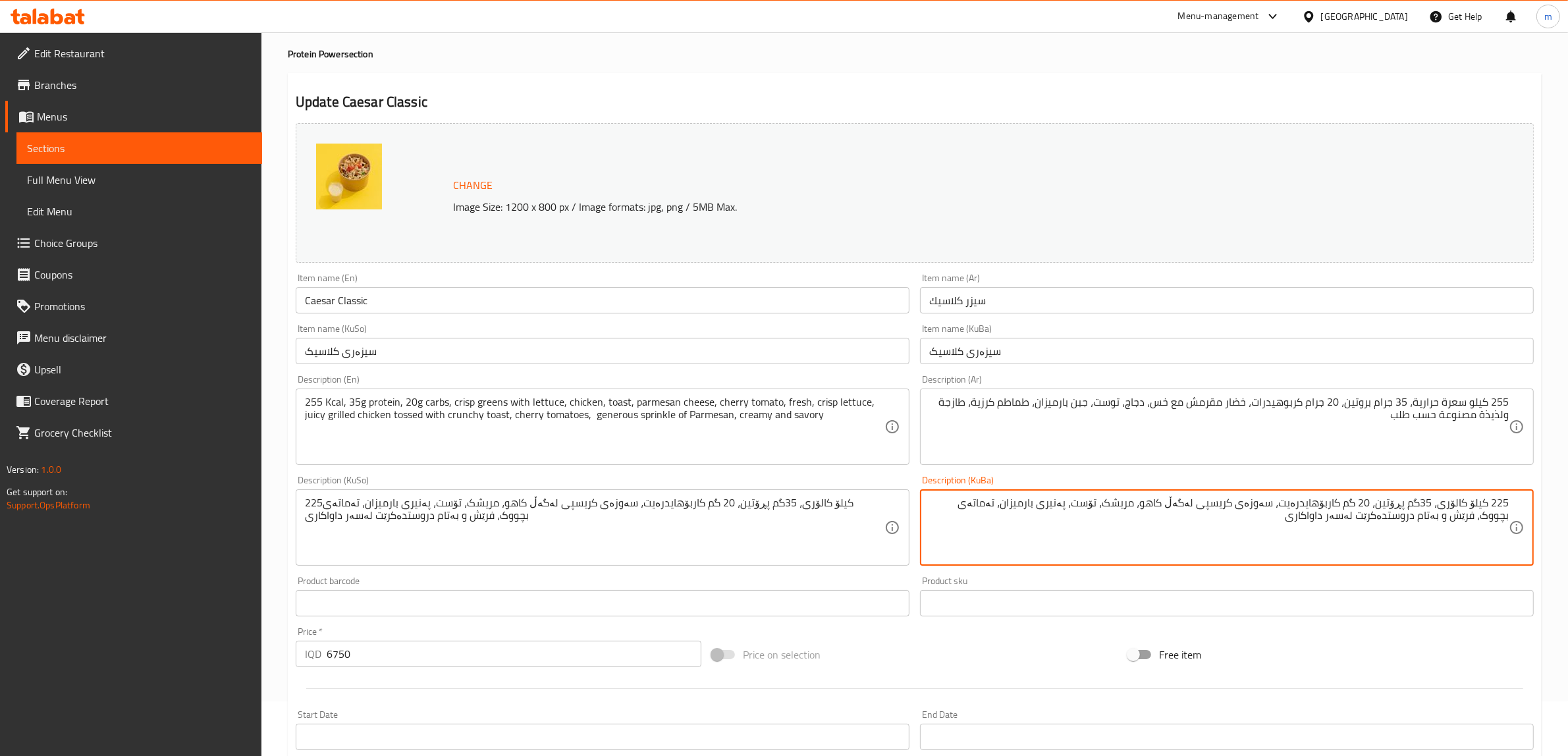
paste textarea "55"
drag, startPoint x: 1284, startPoint y: 498, endPoint x: 1275, endPoint y: 541, distance: 43.9
type textarea "255 کیلۆ کالۆری، 35گم پڕۆتین، 20 گم کاربۆهایدرەیت،"
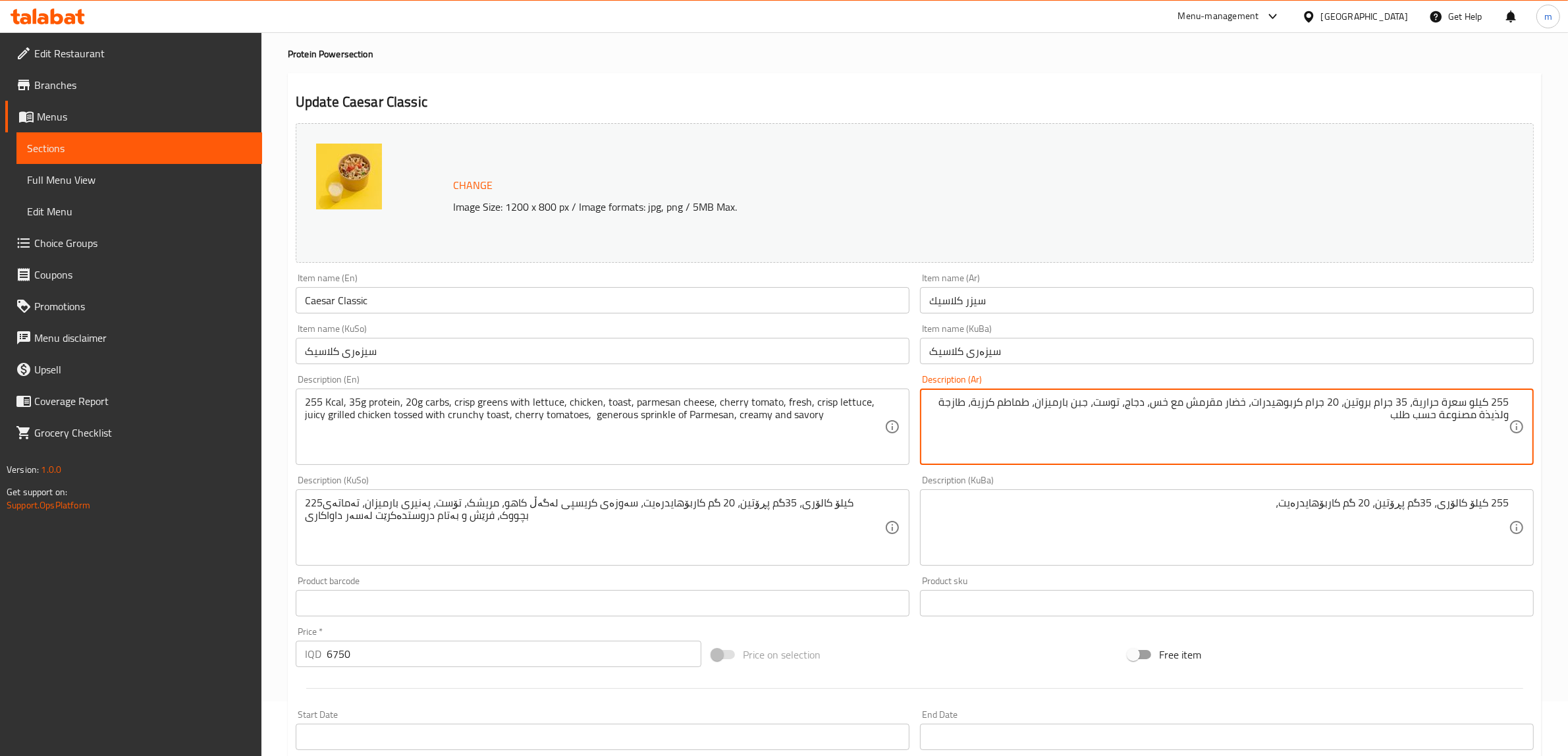
drag, startPoint x: 1249, startPoint y: 399, endPoint x: 1250, endPoint y: 442, distance: 43.0
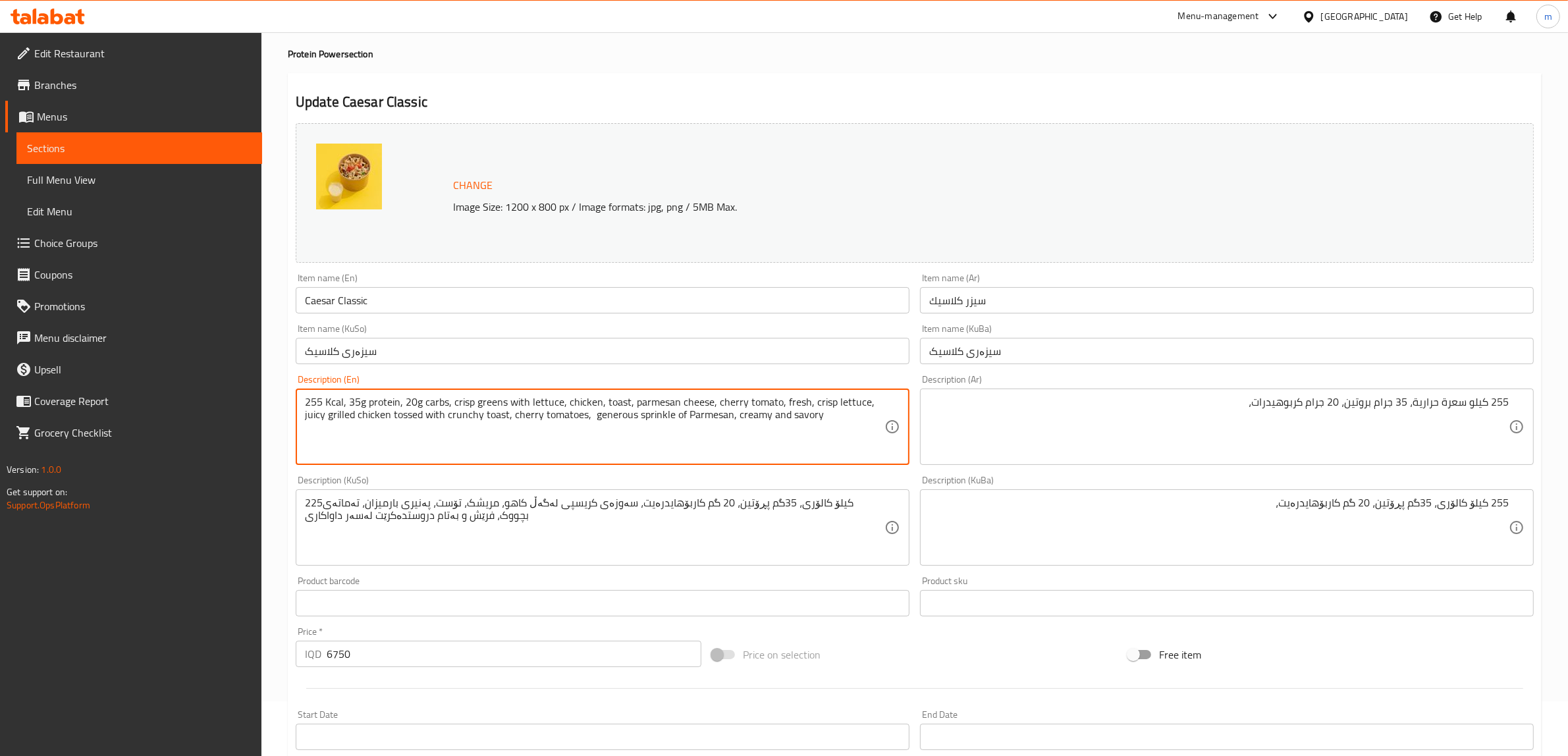
drag, startPoint x: 449, startPoint y: 399, endPoint x: 838, endPoint y: 459, distance: 393.6
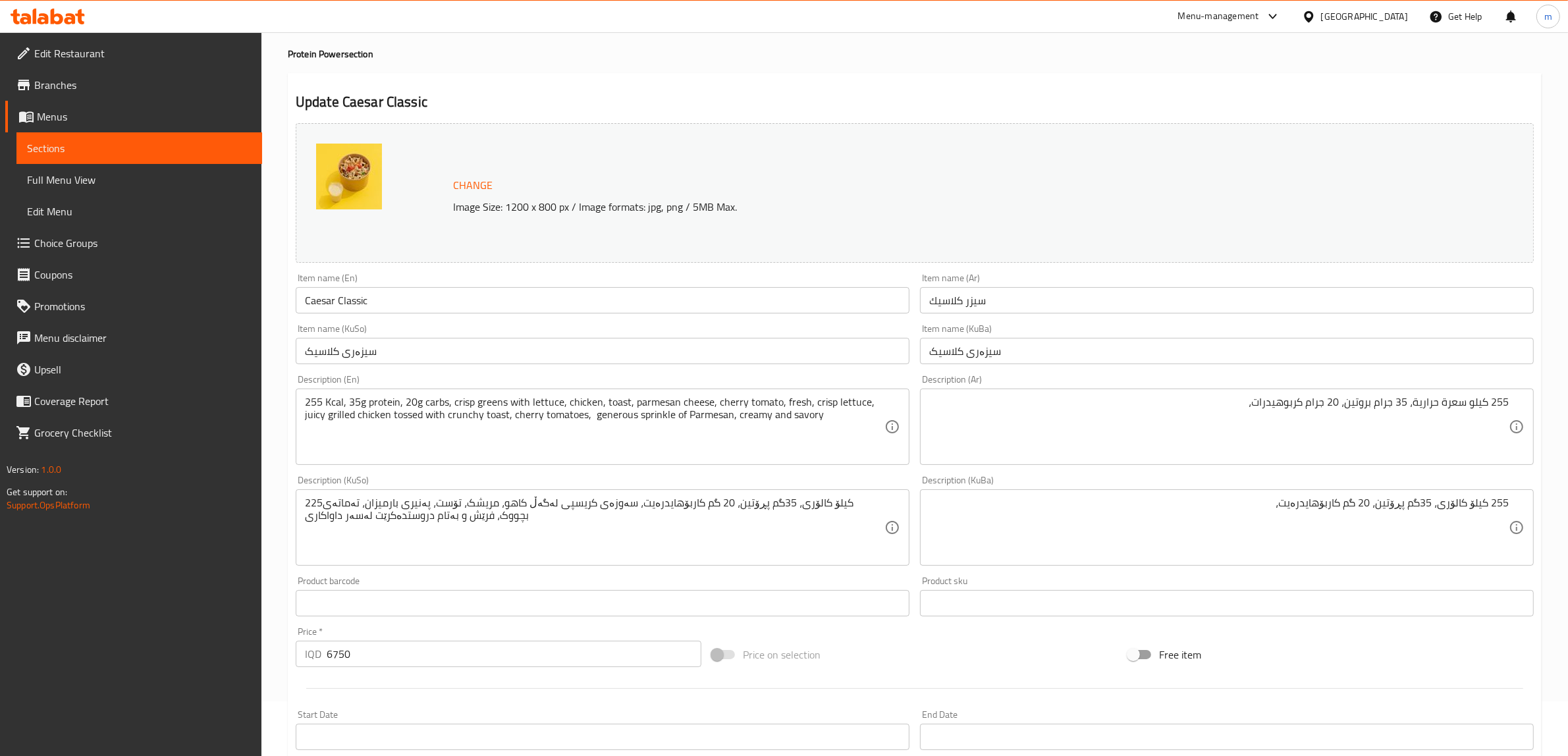
click at [1048, 378] on div "Description (Ar) 255 كيلو سعرة حرارية، 35 جرام بروتين، 20 جرام كربوهيدرات، Desc…" at bounding box center [1227, 420] width 614 height 90
click at [1052, 393] on div "255 كيلو سعرة حرارية، 35 جرام بروتين، 20 جرام كربوهيدرات، Description (Ar)" at bounding box center [1227, 427] width 614 height 76
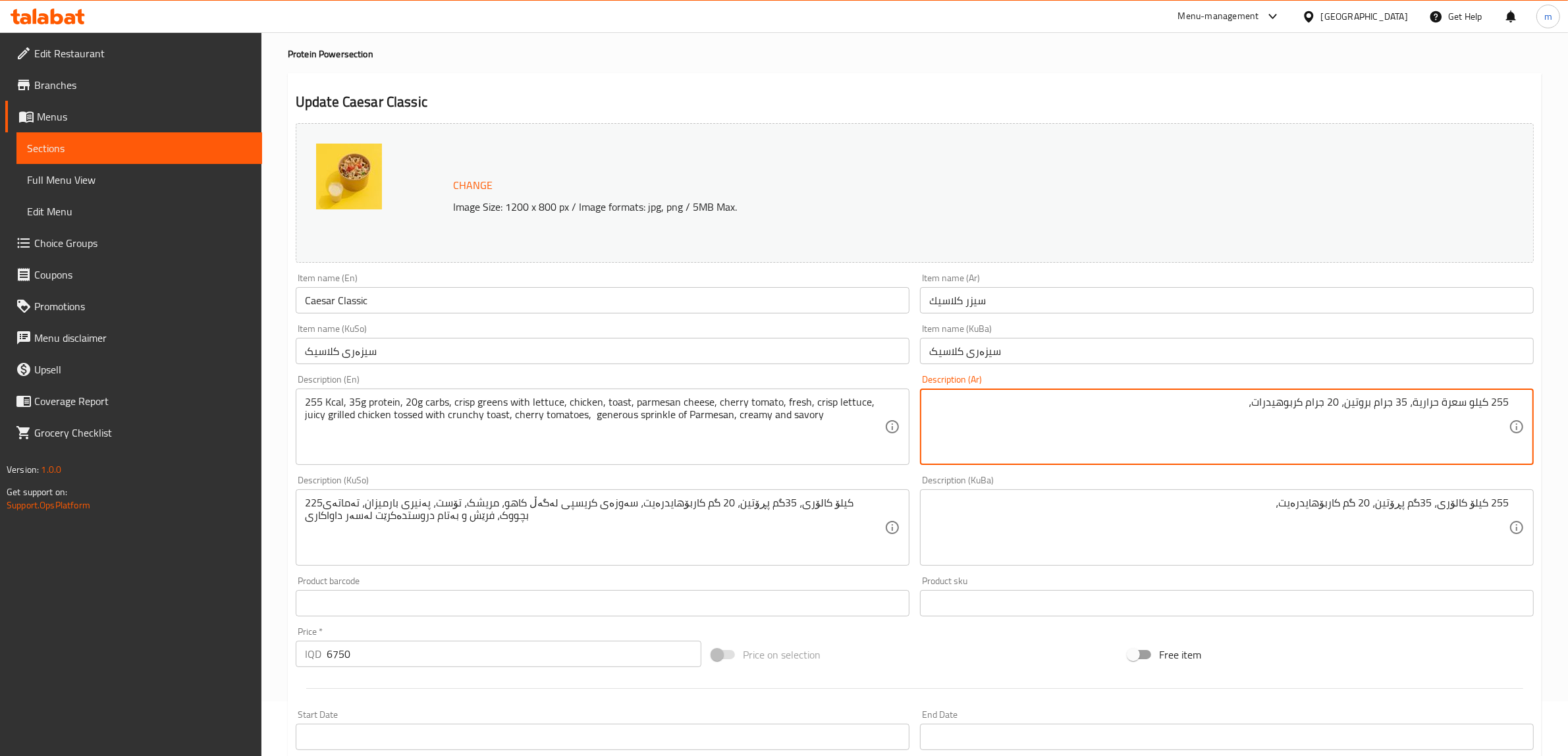
paste textarea "خضراوات مقرمشة مع خس، دجاج، خبز محمص، جبن بارميزان، طماطم كرزية، خس طازج مقرمش،…"
click at [1490, 413] on textarea "255 كيلو سعرة حرارية، 35 جرام بروتين، 20 جرام كربوهيدرات، خضراوات مقرمشة مع خس،…" at bounding box center [1219, 427] width 580 height 62
type textarea "255 كيلو سعرة حرارية، 35 جرام بروتين، 20 جرام كربوهيدرات، خضراوات مقرمشة مع خس،…"
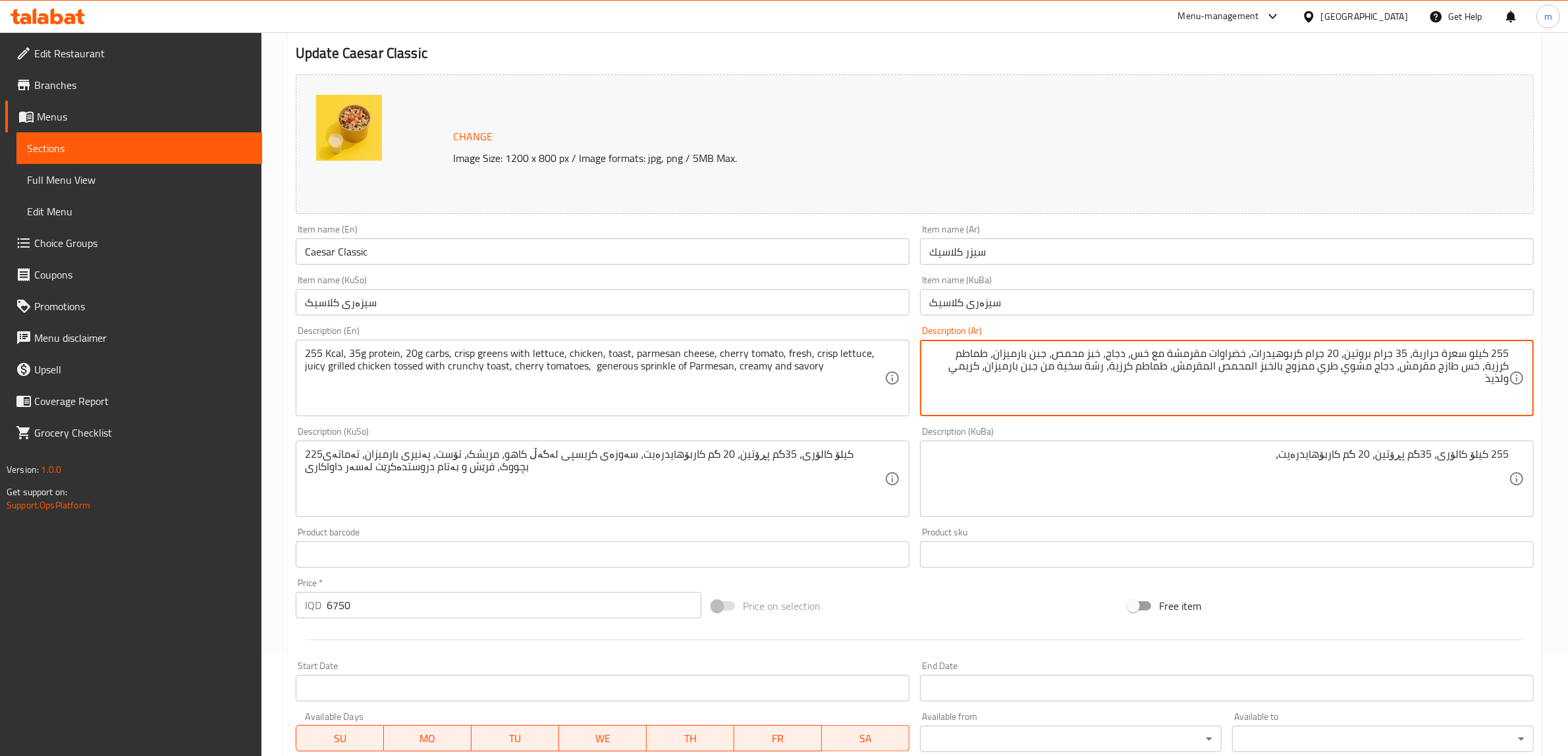
scroll to position [164, 0]
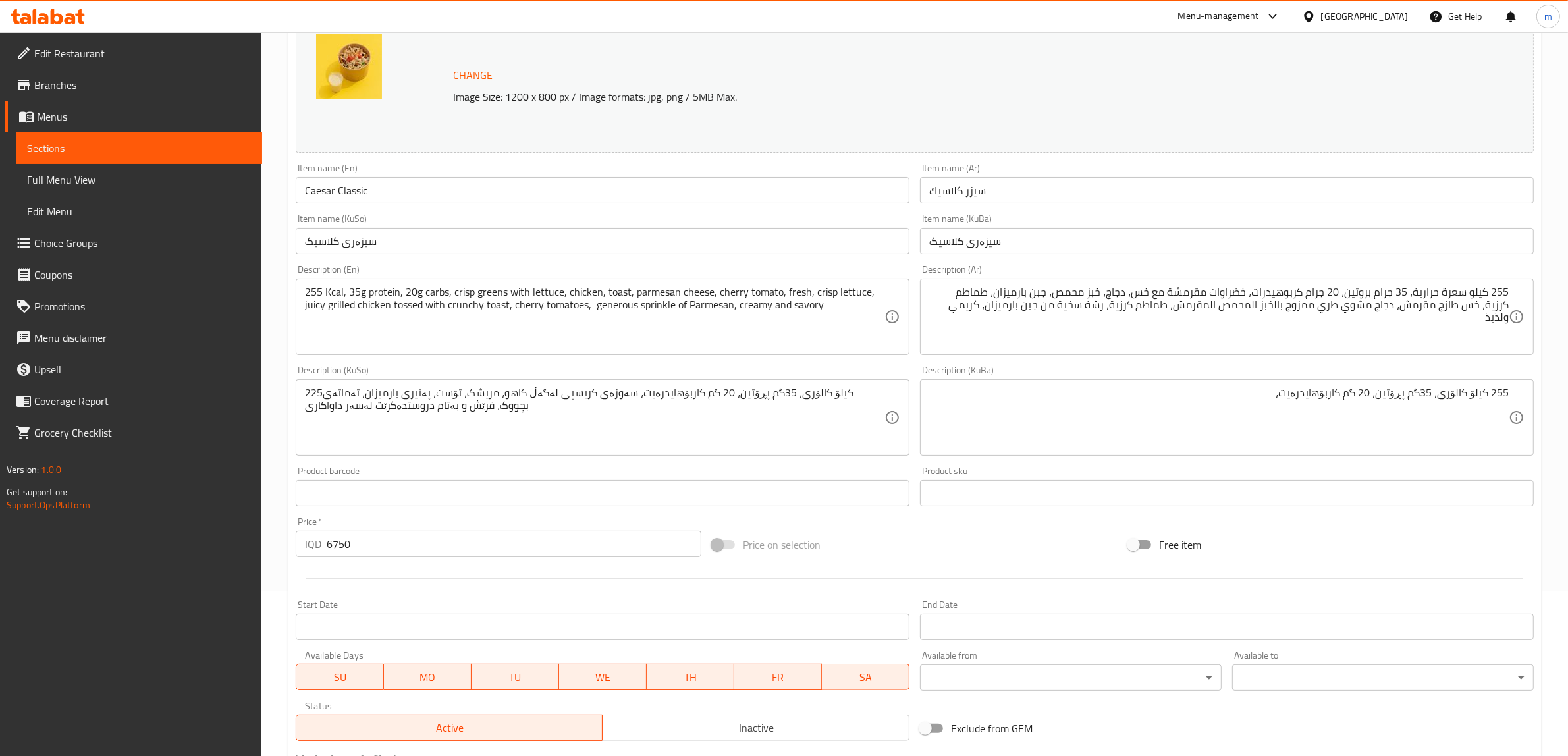
click at [485, 350] on div "255 Kcal, 35g protein, 20g carbs, crisp greens with lettuce, chicken, toast, pa…" at bounding box center [603, 317] width 614 height 76
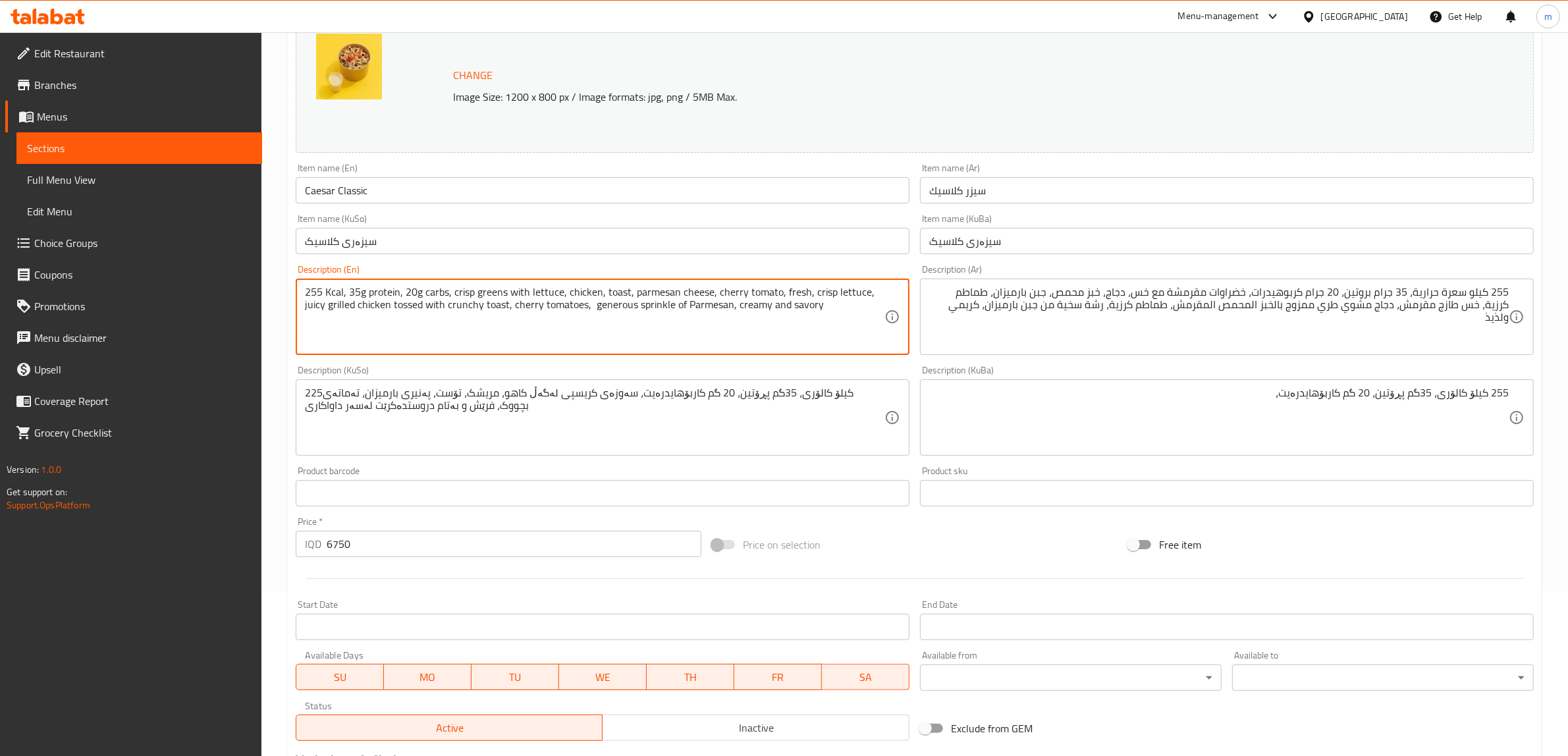
click at [485, 340] on textarea "255 Kcal, 35g protein, 20g carbs, crisp greens with lettuce, chicken, toast, pa…" at bounding box center [594, 317] width 580 height 62
click at [834, 301] on textarea "255 Kcal, 35g protein, 20g carbs, crisp greens with lettuce, chicken, toast, pa…" at bounding box center [594, 317] width 580 height 62
drag, startPoint x: 783, startPoint y: 308, endPoint x: 810, endPoint y: 323, distance: 30.9
click at [782, 308] on textarea "255 Kcal, 35g protein, 20g carbs, crisp greens with lettuce, chicken, toast, pa…" at bounding box center [594, 317] width 580 height 62
click at [850, 310] on textarea "255 Kcal, 35g protein, 20g carbs, crisp greens with lettuce, chicken, toast, pa…" at bounding box center [594, 317] width 580 height 62
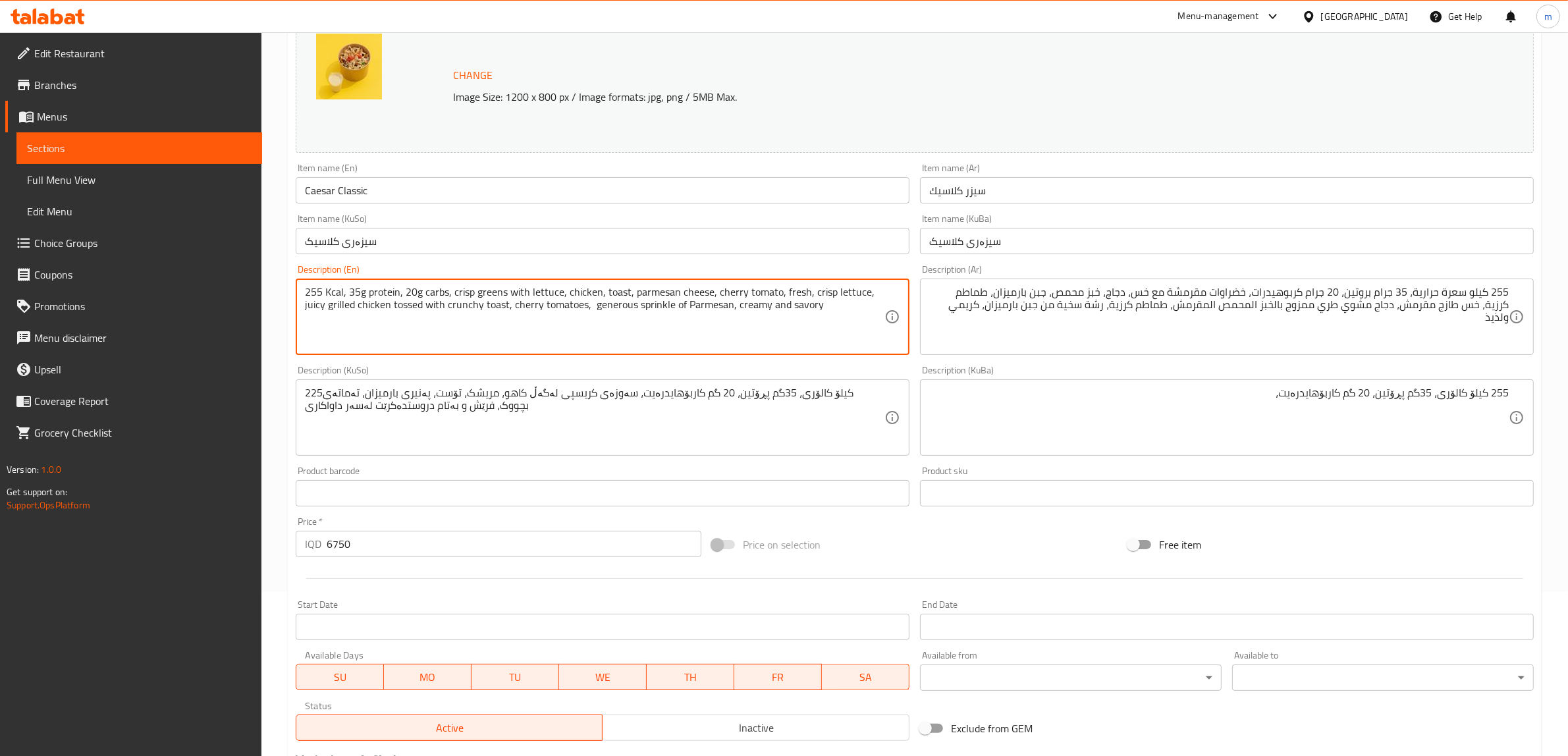
paste textarea ""✨ (255 Kcal · 35g Protein · 20g Carbs) Crisp lettuce and juicy grilled chicken…"
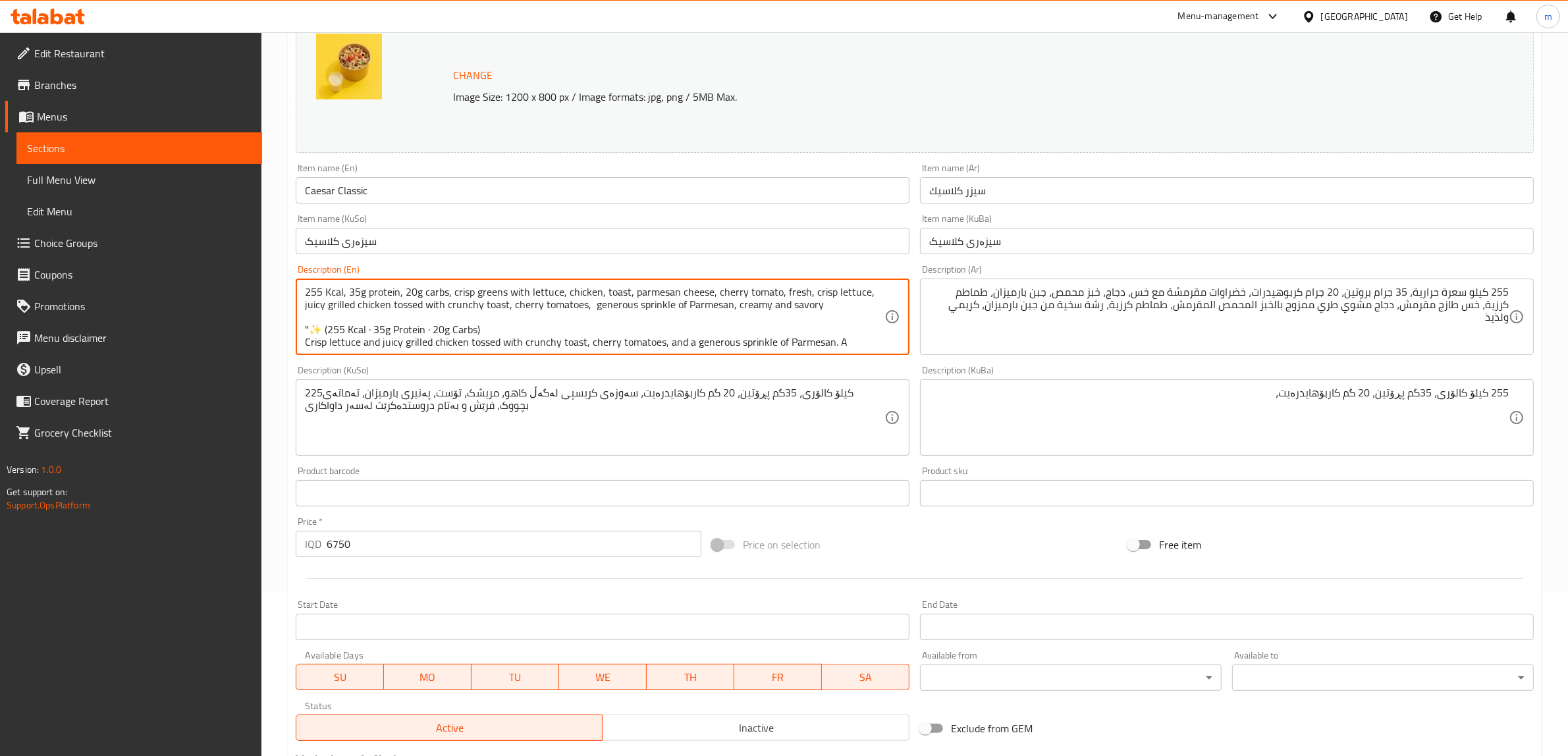
scroll to position [15, 0]
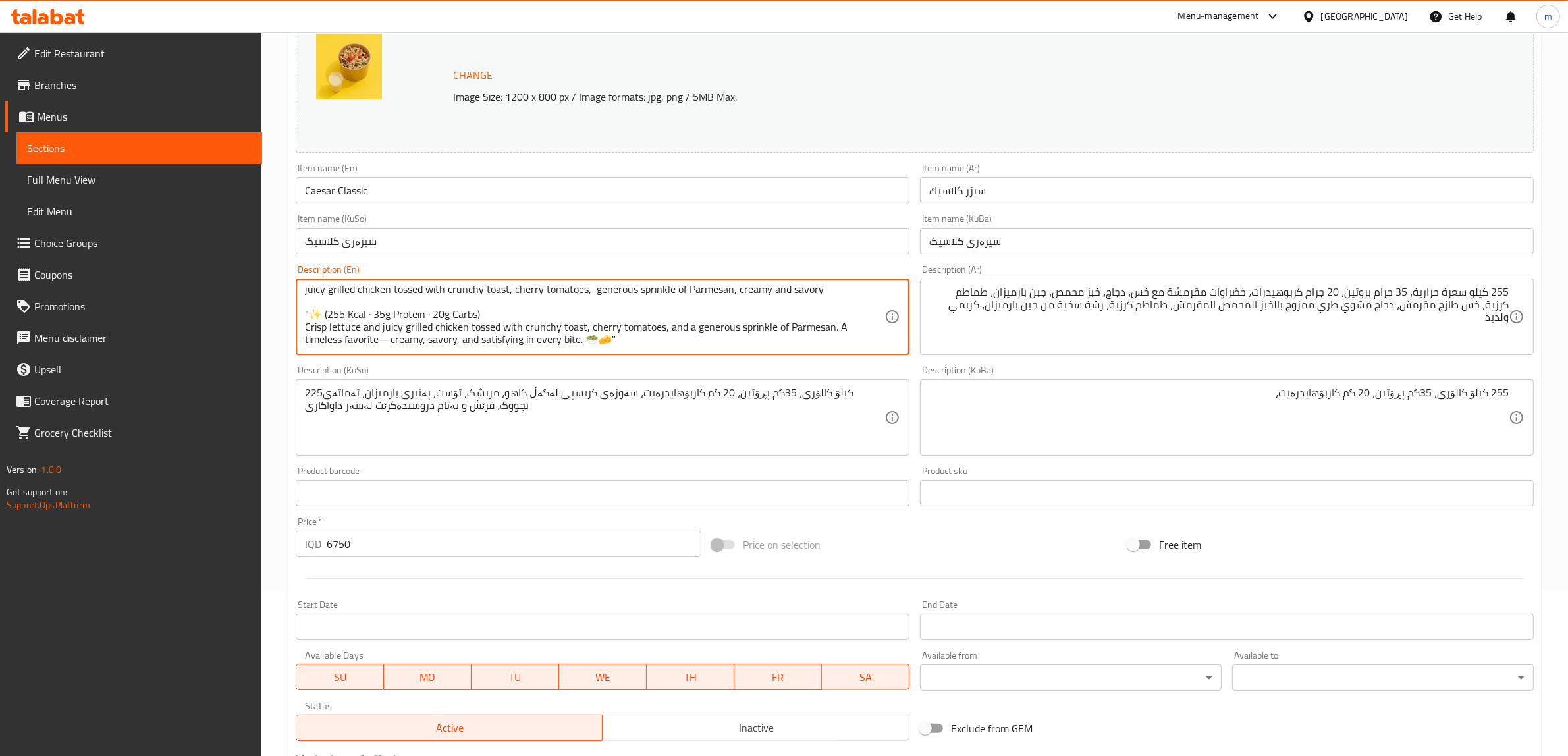
drag, startPoint x: 503, startPoint y: 310, endPoint x: 293, endPoint y: 311, distance: 210.0
click at [293, 311] on div "Description (En) 255 Kcal, 35g protein, 20g carbs, crisp greens with lettuce, c…" at bounding box center [603, 310] width 624 height 101
drag, startPoint x: 450, startPoint y: 293, endPoint x: 825, endPoint y: 303, distance: 375.1
click at [825, 303] on textarea "255 Kcal, 35g protein, 20g carbs, crisp greens with lettuce, chicken, toast, pa…" at bounding box center [594, 317] width 580 height 62
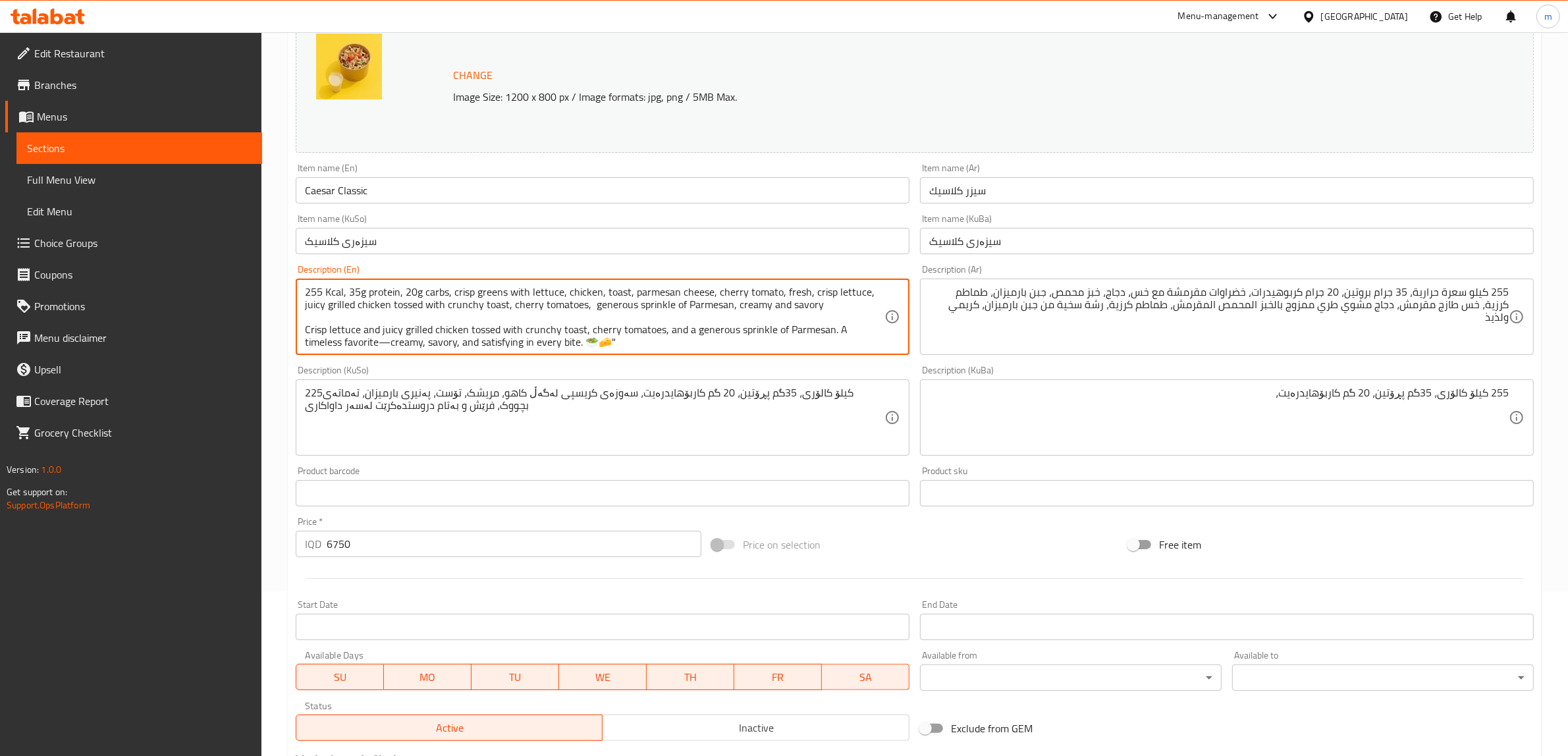
click at [509, 314] on textarea "255 Kcal, 35g protein, 20g carbs, crisp greens with lettuce, chicken, toast, pa…" at bounding box center [594, 317] width 580 height 62
drag, startPoint x: 308, startPoint y: 330, endPoint x: 528, endPoint y: 336, distance: 220.1
click at [528, 336] on textarea "255 Kcal, 35g protein, 20g carbs, crisp greens with lettuce, chicken, toast, pa…" at bounding box center [594, 317] width 580 height 62
click at [532, 339] on textarea "255 Kcal, 35g protein, 20g carbs, crisp greens with lettuce, chicken, toast, pa…" at bounding box center [594, 317] width 580 height 62
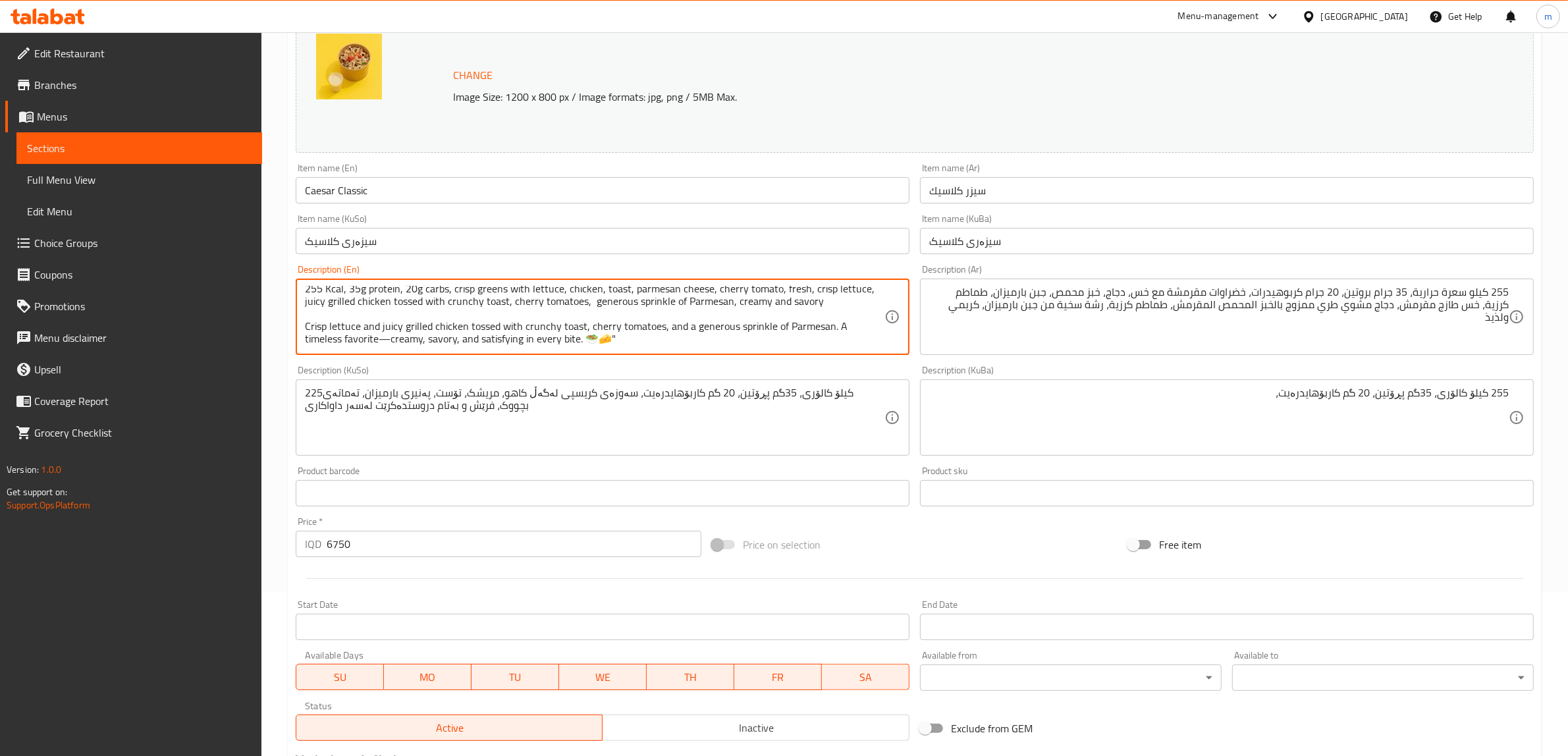
drag, startPoint x: 582, startPoint y: 340, endPoint x: 305, endPoint y: 323, distance: 277.5
click at [305, 323] on textarea "255 Kcal, 35g protein, 20g carbs, crisp greens with lettuce, chicken, toast, pa…" at bounding box center [594, 317] width 580 height 62
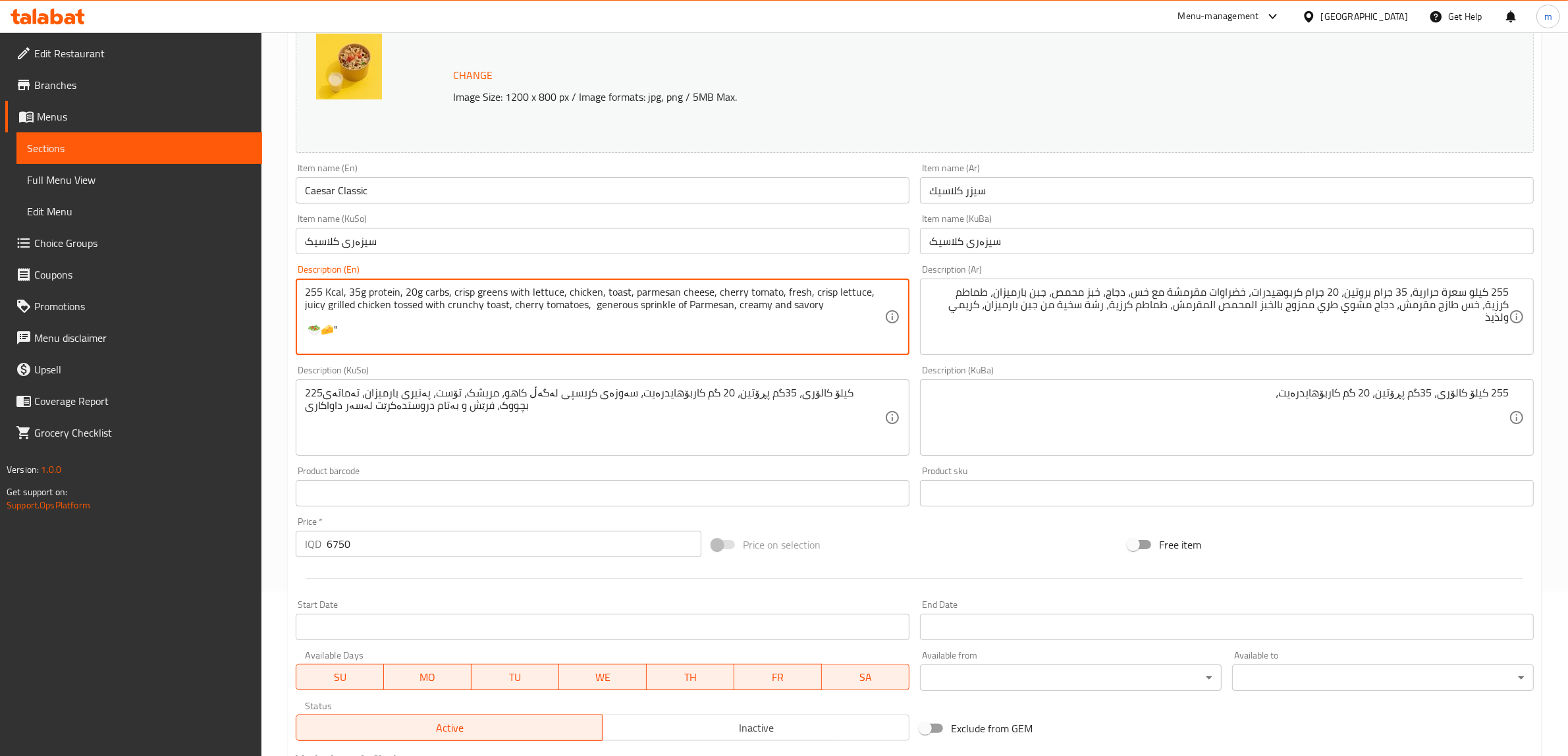
scroll to position [0, 0]
drag, startPoint x: 452, startPoint y: 291, endPoint x: 818, endPoint y: 327, distance: 367.8
click at [818, 327] on textarea "255 Kcal, 35g protein, 20g carbs, crisp greens with lettuce, chicken, toast, pa…" at bounding box center [594, 317] width 580 height 62
paste textarea "Crisp lettuce and juicy grilled chicken tossed with crunchy toast, cherry tomat…"
click at [459, 287] on textarea "255 Kcal, 35g protein, 20g carbs, Crisp lettuce and juicy grilled chicken tosse…" at bounding box center [594, 317] width 580 height 62
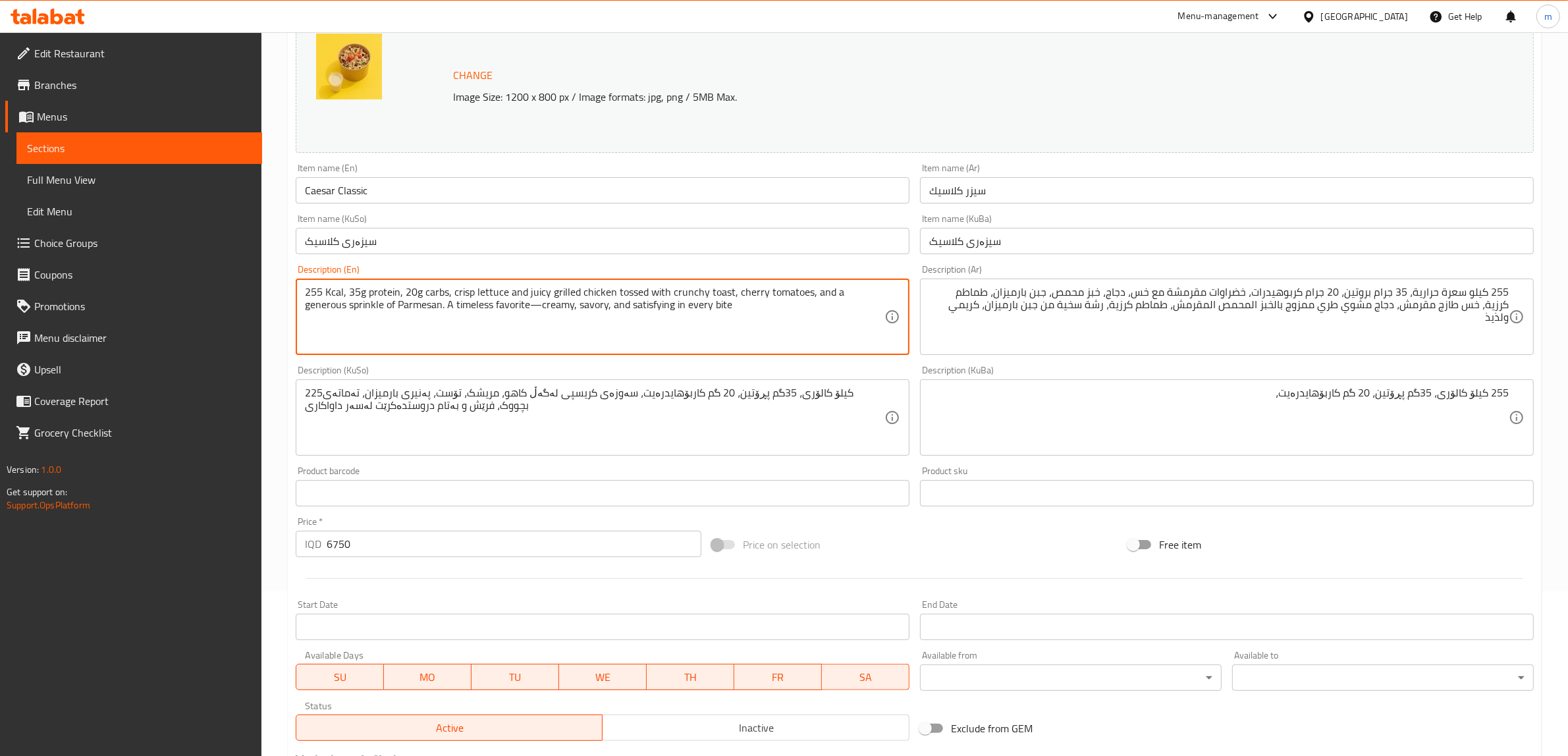
click at [812, 296] on textarea "255 Kcal, 35g protein, 20g carbs, crisp lettuce and juicy grilled chicken tosse…" at bounding box center [594, 317] width 580 height 62
click at [817, 290] on textarea "255 Kcal, 35g protein, 20g carbs, crisp lettuce and juicy grilled chicken tosse…" at bounding box center [594, 317] width 580 height 62
drag, startPoint x: 809, startPoint y: 289, endPoint x: 781, endPoint y: 331, distance: 50.5
click at [774, 331] on textarea "255 Kcal, 35g protein, 20g carbs, crisp lettuce and juicy grilled chicken tosse…" at bounding box center [594, 317] width 580 height 62
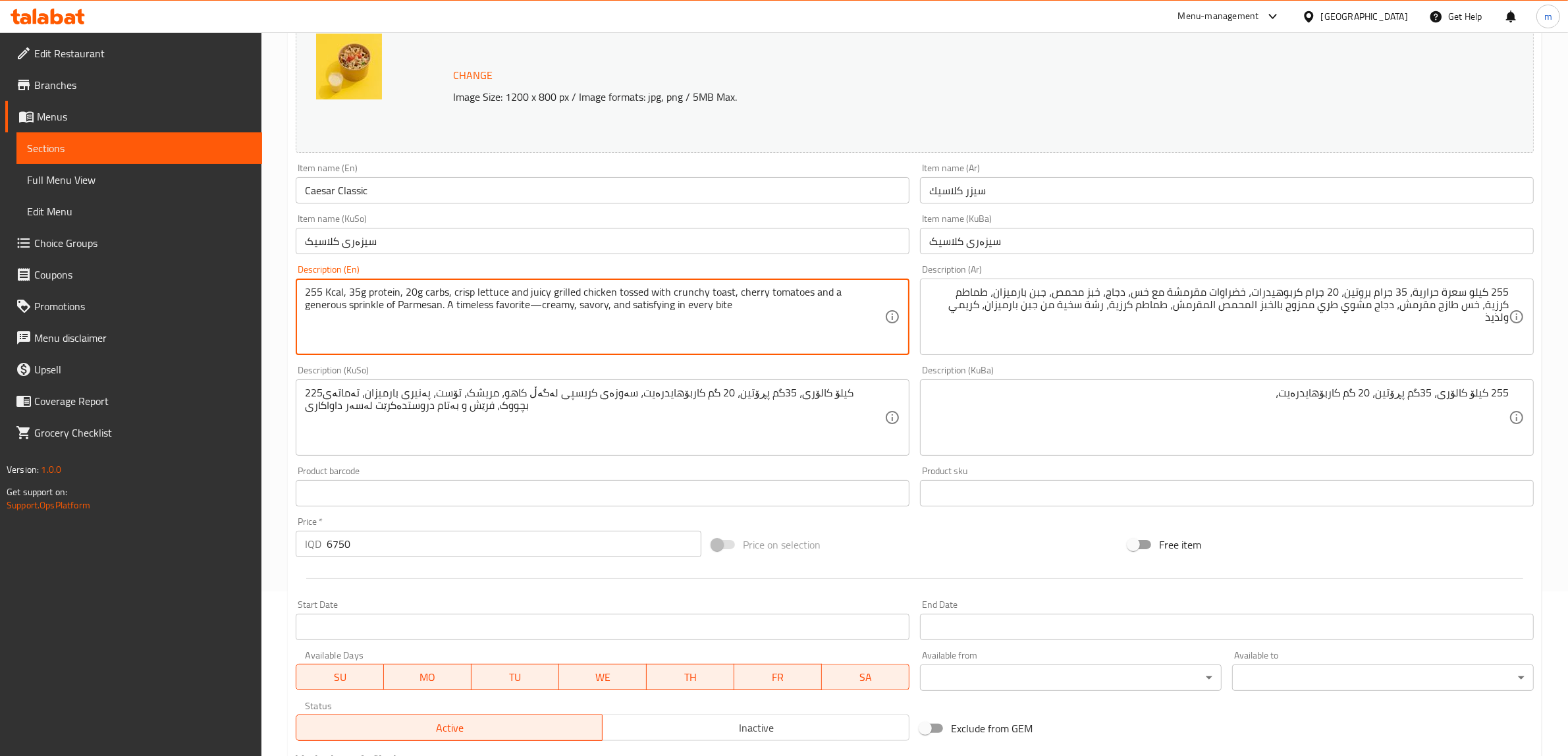
click at [830, 320] on textarea "255 Kcal, 35g protein, 20g carbs, crisp lettuce and juicy grilled chicken tosse…" at bounding box center [594, 317] width 580 height 62
click at [834, 291] on textarea "255 Kcal, 35g protein, 20g carbs, crisp lettuce and juicy grilled chicken tosse…" at bounding box center [594, 317] width 580 height 62
drag, startPoint x: 402, startPoint y: 302, endPoint x: 485, endPoint y: 303, distance: 83.0
click at [485, 303] on textarea "255 Kcal, 35g protein, 20g carbs, crisp lettuce and juicy grilled chicken tosse…" at bounding box center [594, 317] width 580 height 62
click at [409, 304] on textarea "255 Kcal, 35g protein, 20g carbs, crisp lettuce and juicy grilled chicken tosse…" at bounding box center [594, 317] width 580 height 62
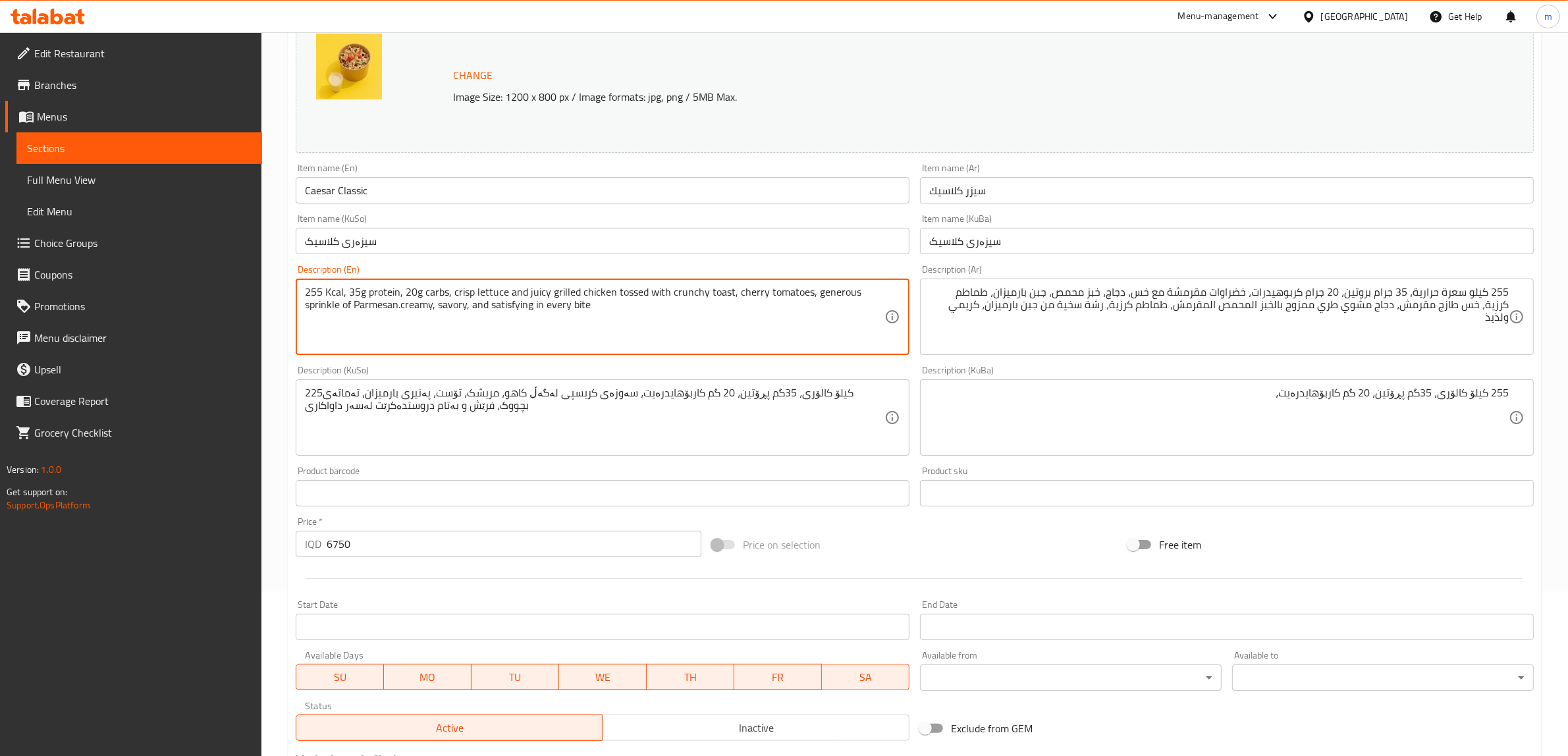
drag, startPoint x: 466, startPoint y: 302, endPoint x: 607, endPoint y: 304, distance: 141.0
click at [607, 304] on textarea "255 Kcal, 35g protein, 20g carbs, crisp lettuce and juicy grilled chicken tosse…" at bounding box center [594, 317] width 580 height 62
click at [439, 308] on textarea "255 Kcal, 35g protein, 20g carbs, crisp lettuce and juicy grilled chicken tosse…" at bounding box center [594, 317] width 580 height 62
click at [399, 305] on textarea "255 Kcal, 35g protein, 20g carbs, crisp lettuce and juicy grilled chicken tosse…" at bounding box center [594, 317] width 580 height 62
click at [660, 314] on textarea "255 Kcal, 35g protein, 20g carbs, crisp lettuce and juicy grilled chicken tosse…" at bounding box center [594, 317] width 580 height 62
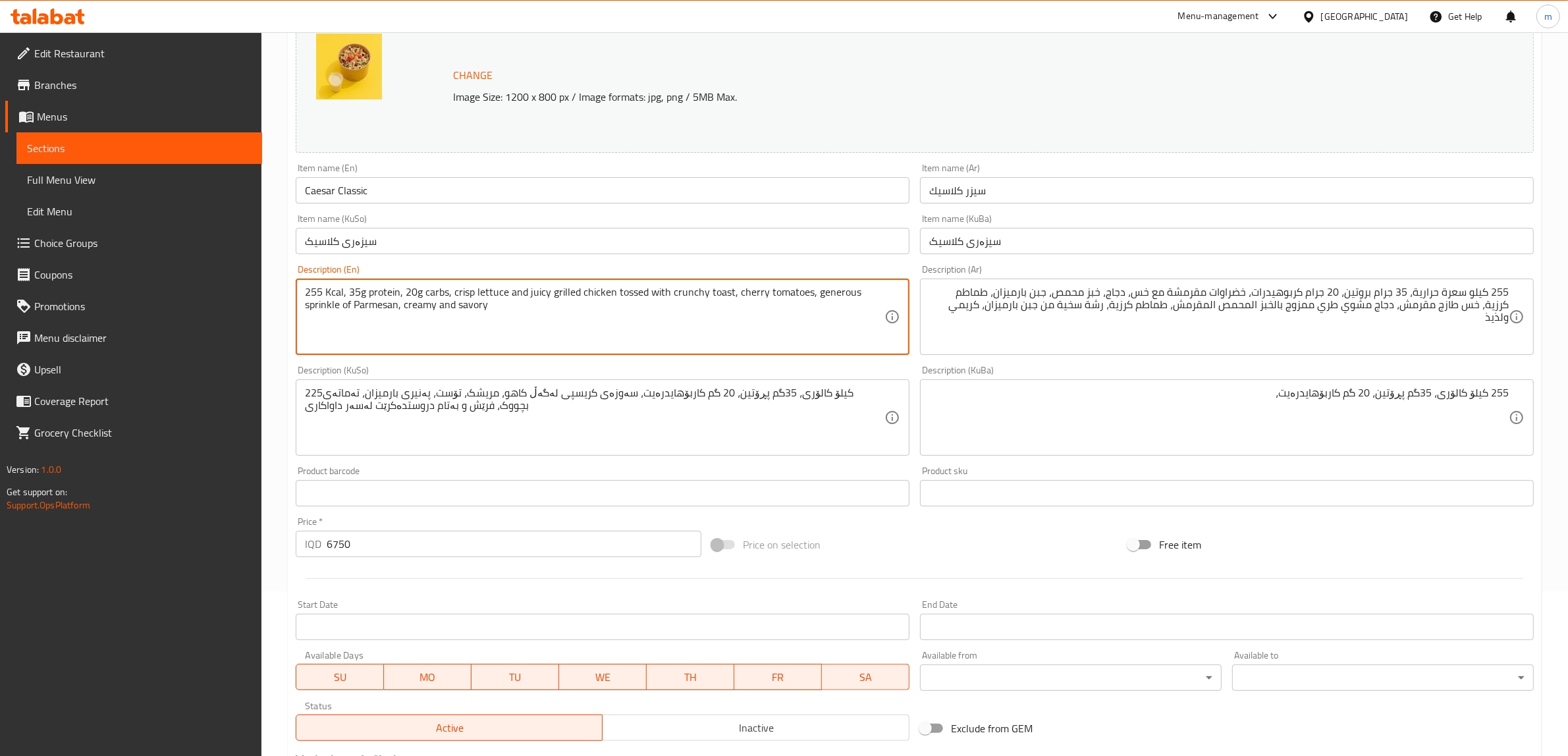
type textarea "255 Kcal, 35g protein, 20g carbs, crisp lettuce and juicy grilled chicken tosse…"
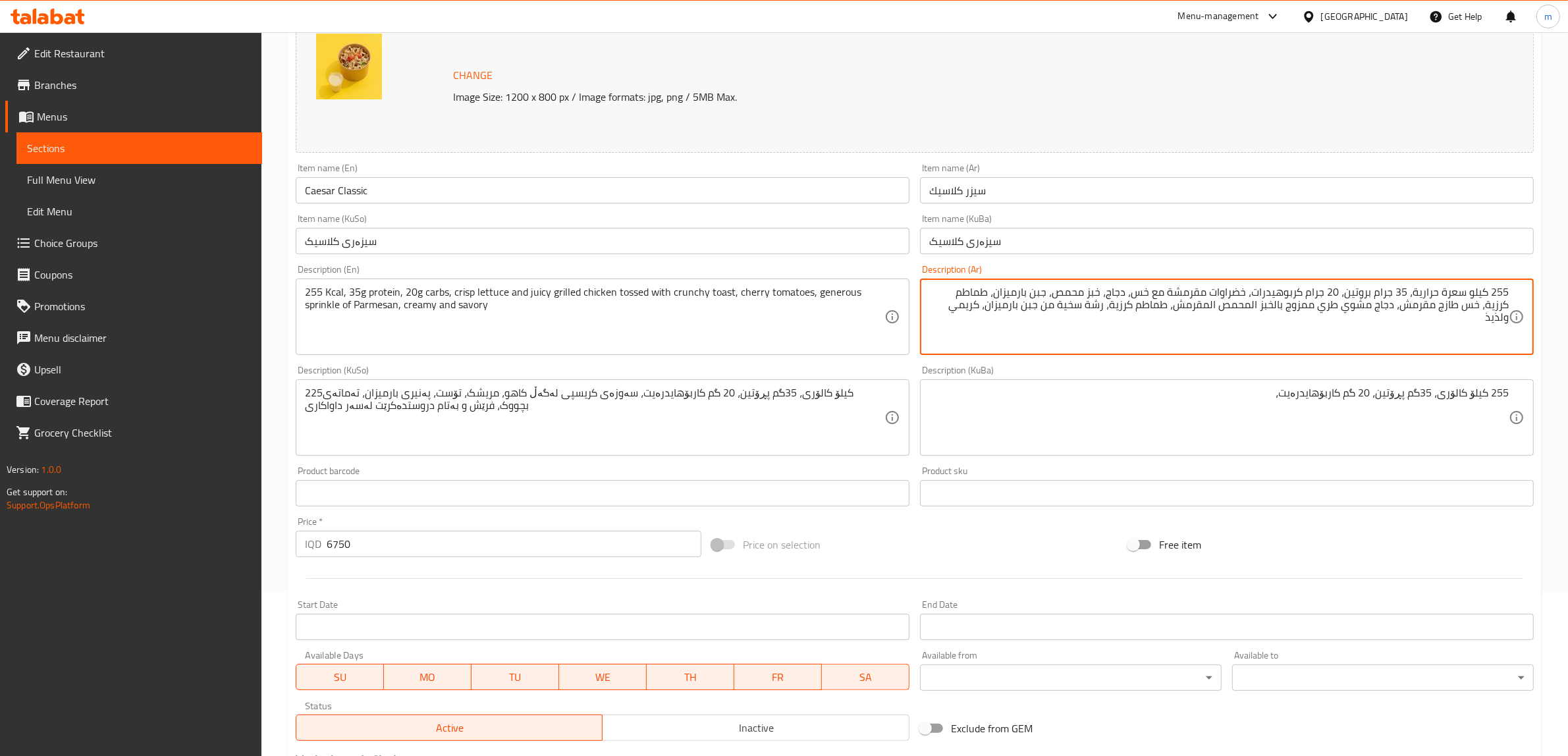
drag, startPoint x: 1248, startPoint y: 291, endPoint x: 956, endPoint y: 328, distance: 294.3
click at [956, 328] on textarea "255 كيلو سعرة حرارية، 35 جرام بروتين، 20 جرام كربوهيدرات، خضراوات مقرمشة مع خس،…" at bounding box center [1219, 317] width 580 height 62
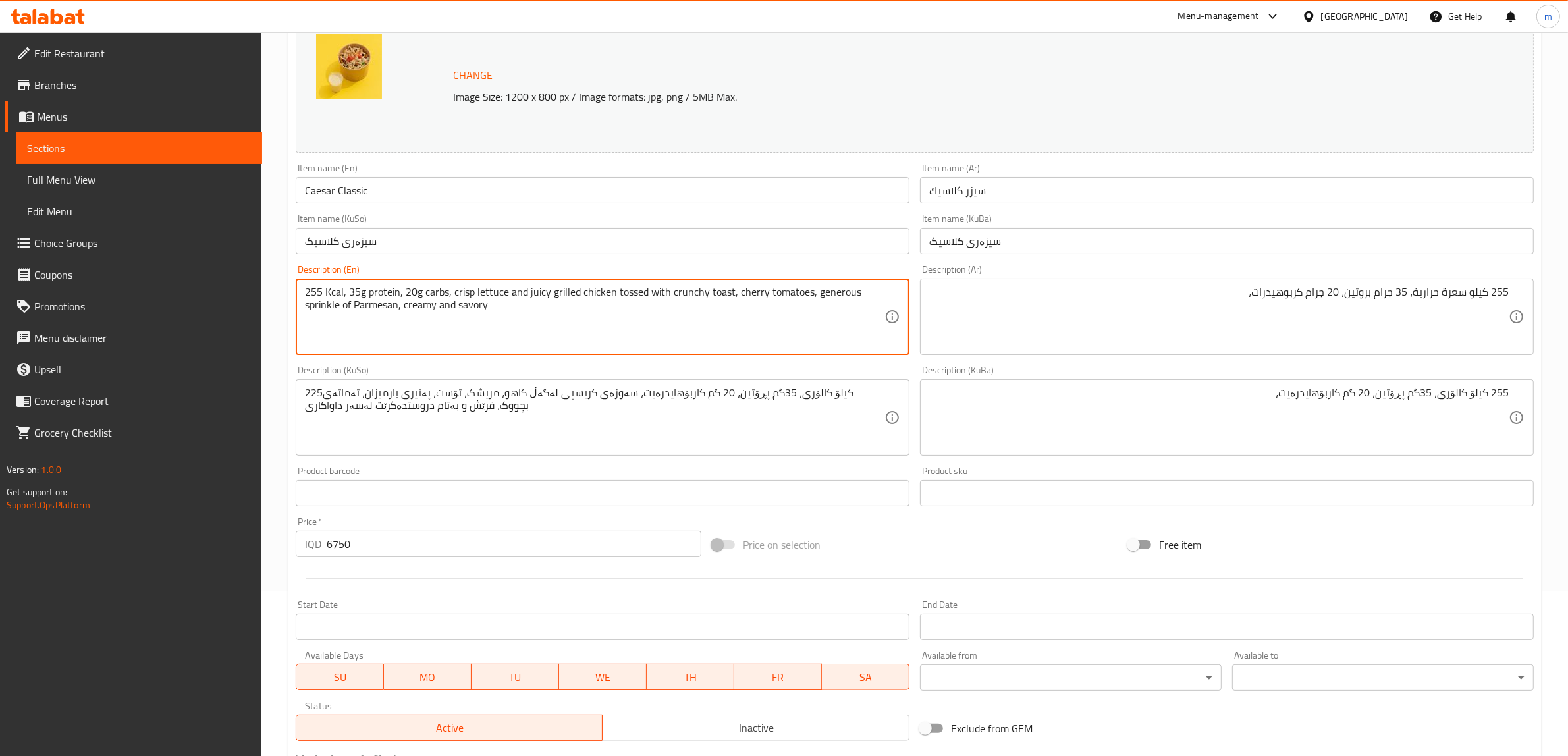
drag, startPoint x: 450, startPoint y: 288, endPoint x: 570, endPoint y: 327, distance: 126.2
click at [570, 327] on textarea "255 Kcal, 35g protein, 20g carbs, crisp lettuce and juicy grilled chicken tosse…" at bounding box center [594, 317] width 580 height 62
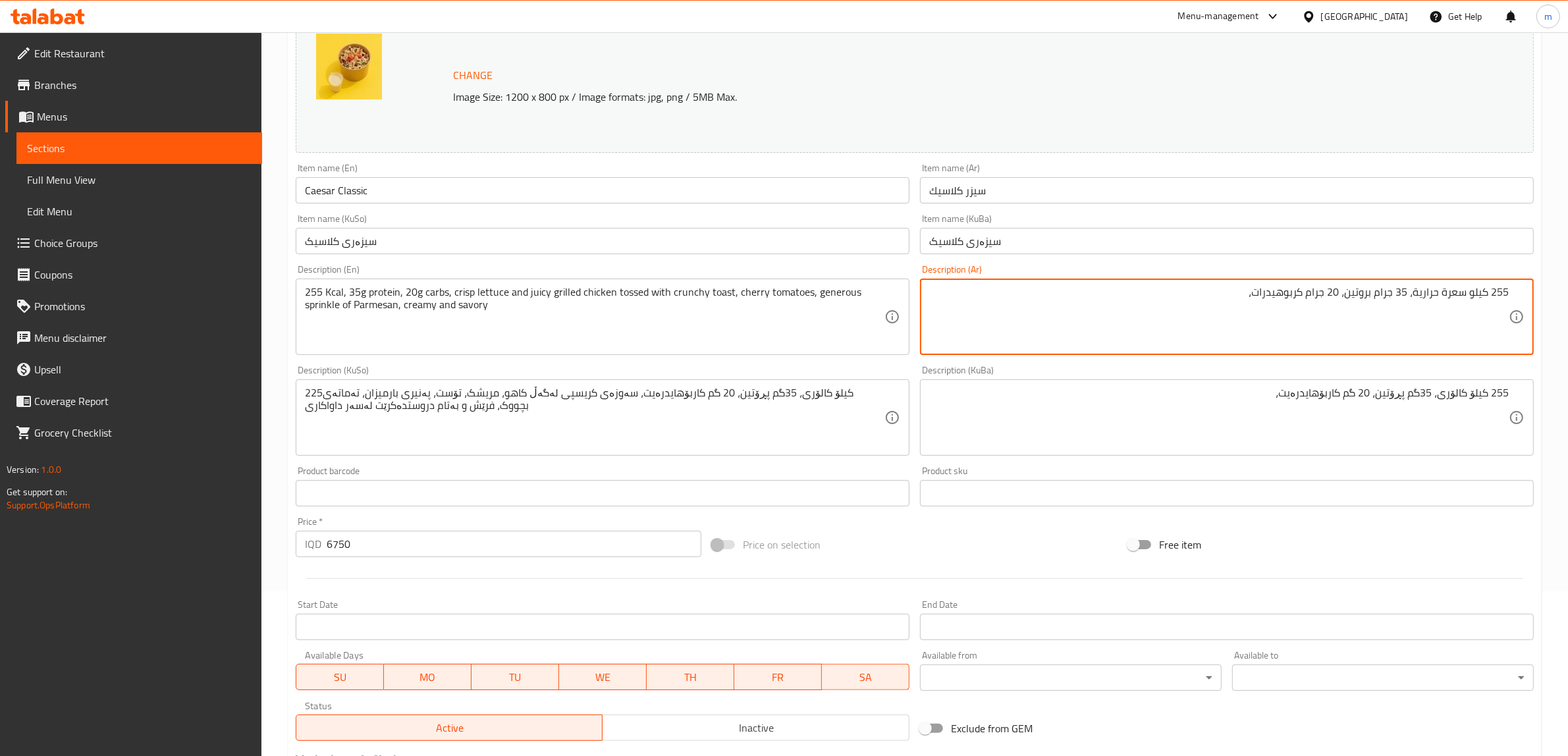
paste textarea "خس مقرمش ودجاج مشوي شهي ممزوج بالخبز المحمص المقرمش والطماطم الكرزية مع رشة سخي…"
type textarea "255 كيلو سعرة حرارية، 35 جرام بروتين، 20 جرام كربوهيدرات، خس مقرمش ودجاج مشوي ش…"
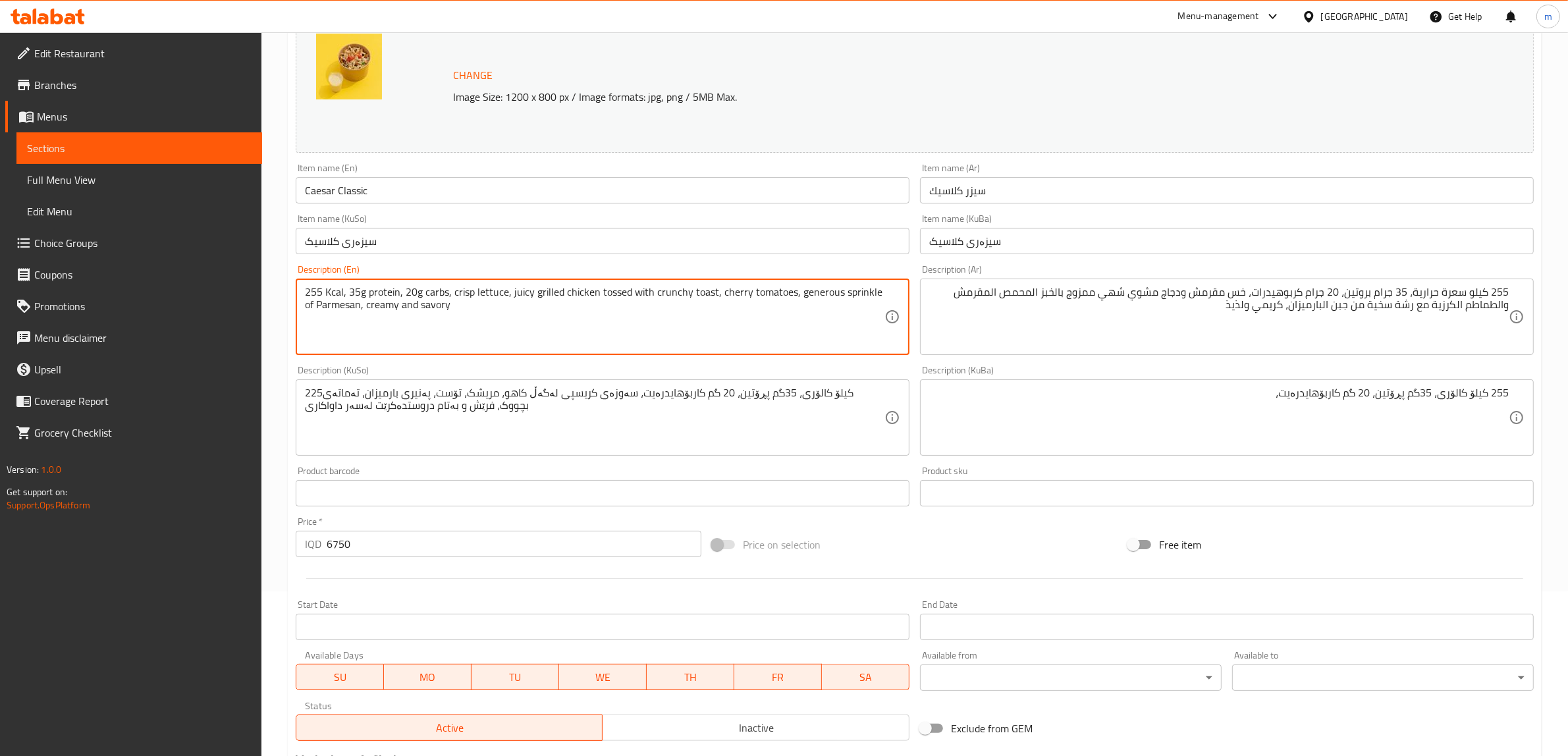
type textarea "255 Kcal, 35g protein, 20g carbs, crisp lettuce, juicy grilled chicken tossed w…"
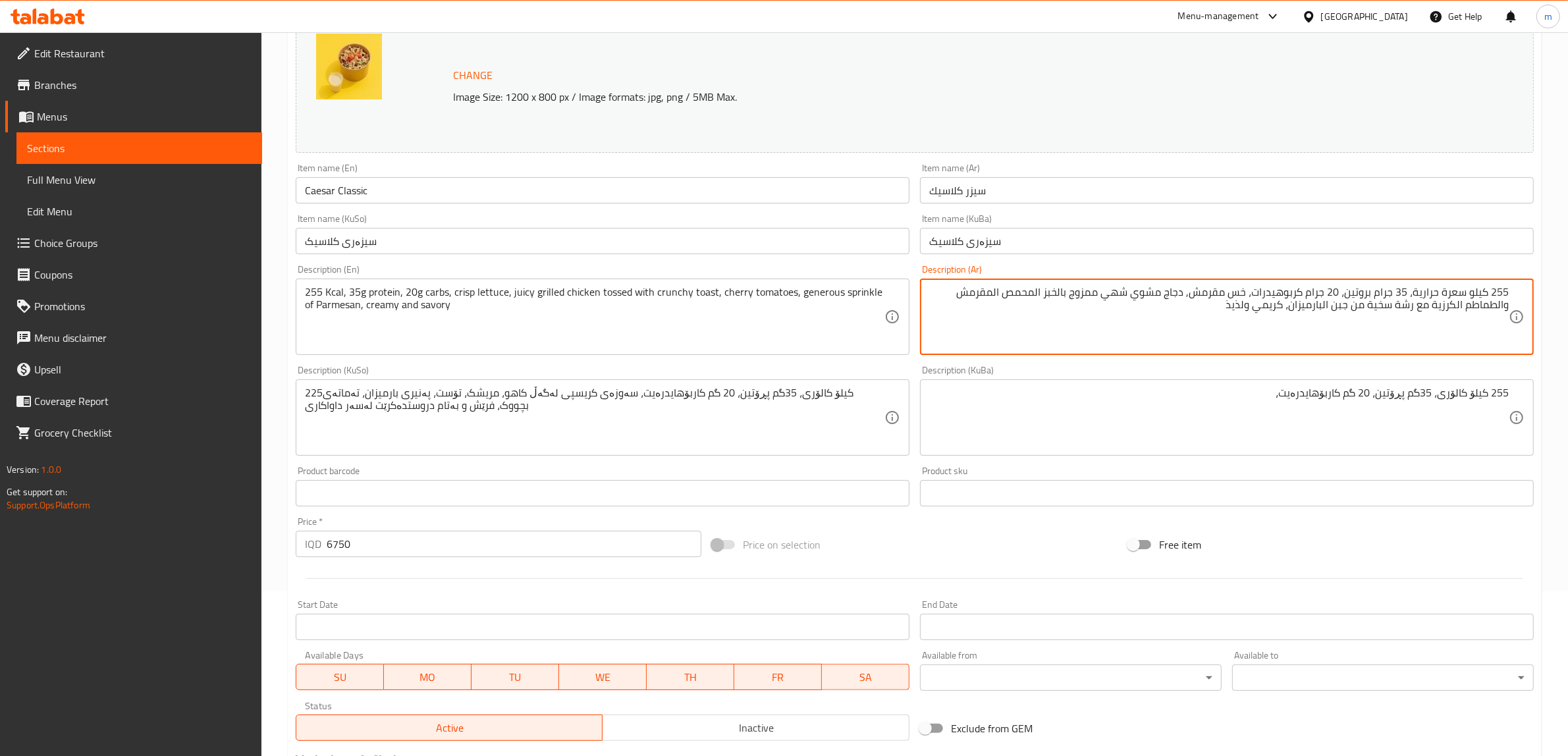
click at [1188, 367] on div "Description (KuBa) 255 کیلۆ کالۆری، 35گم پڕۆتین، 20 گم کاربۆهایدرەیت، Descripti…" at bounding box center [1227, 410] width 614 height 90
click at [1122, 290] on textarea "255 كيلو سعرة حرارية، 35 جرام بروتين، 20 جرام كربوهيدرات، خس مقرمش, دجاج مشوي ش…" at bounding box center [1219, 317] width 580 height 62
click at [1062, 289] on textarea "255 كيلو سعرة حرارية، 35 جرام بروتين، 20 جرام كربوهيدرات، خس مقرمش, دجاج مشوي ج…" at bounding box center [1219, 317] width 580 height 62
click at [1043, 288] on textarea "255 كيلو سعرة حرارية، 35 جرام بروتين، 20 جرام كربوهيدرات، خس مقرمش, دجاج مشوي ج…" at bounding box center [1219, 317] width 580 height 62
click at [1008, 291] on textarea "255 كيلو سعرة حرارية، 35 جرام بروتين، 20 جرام كربوهيدرات، خس مقرمش, دجاج مشوي ج…" at bounding box center [1219, 317] width 580 height 62
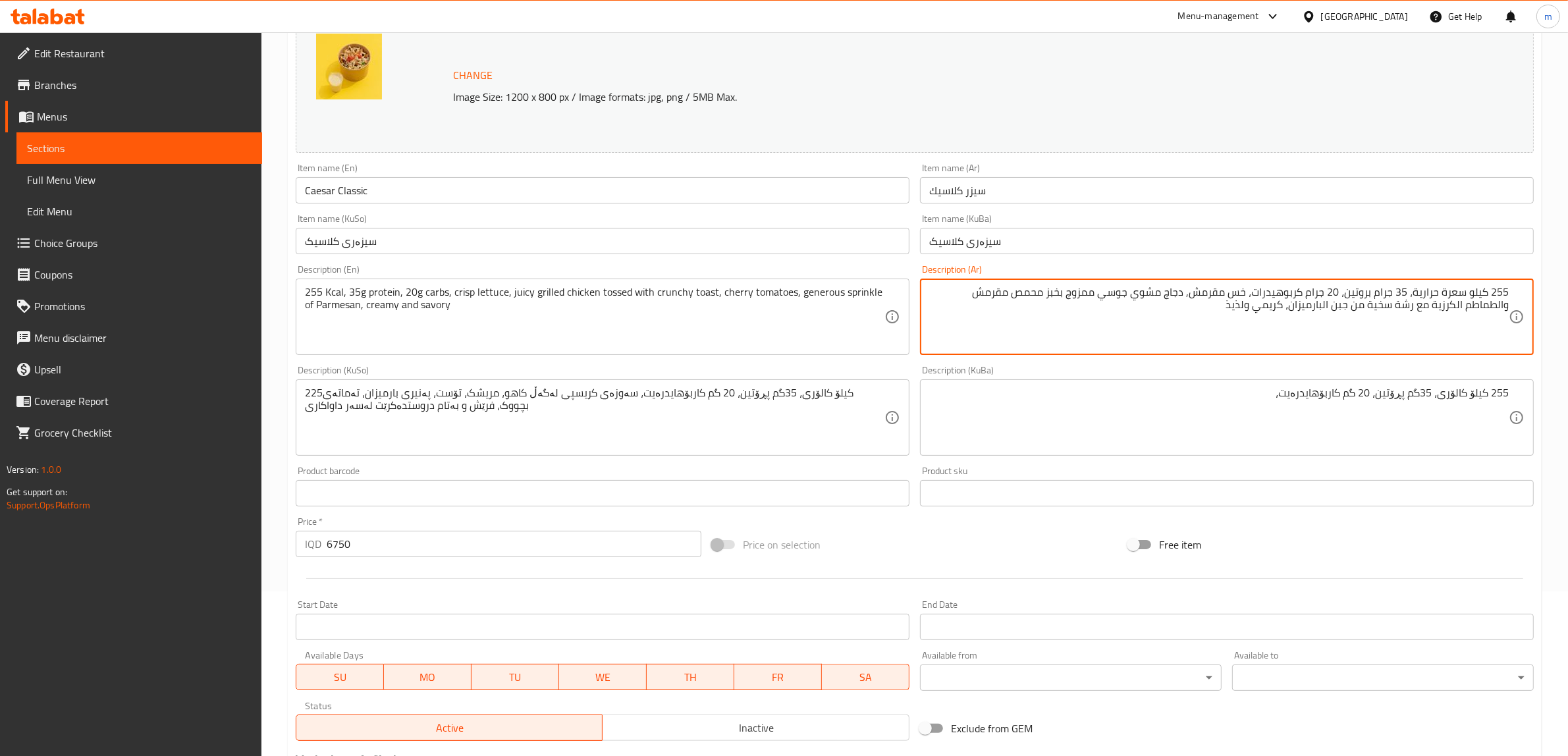
click at [991, 291] on textarea "255 كيلو سعرة حرارية، 35 جرام بروتين، 20 جرام كربوهيدرات، خس مقرمش, دجاج مشوي ج…" at bounding box center [1219, 317] width 580 height 62
click at [968, 291] on textarea "255 كيلو سعرة حرارية، 35 جرام بروتين، 20 جرام كربوهيدرات، خس مقرمش, دجاج مشوي ج…" at bounding box center [1219, 317] width 580 height 62
click at [1499, 300] on textarea "255 كيلو سعرة حرارية، 35 جرام بروتين، 20 جرام كربوهيدرات، خس مقرمش, دجاج مشوي ج…" at bounding box center [1219, 317] width 580 height 62
click at [1503, 304] on textarea "255 كيلو سعرة حرارية، 35 جرام بروتين، 20 جرام كربوهيدرات، خس مقرمش, دجاج مشوي ج…" at bounding box center [1219, 317] width 580 height 62
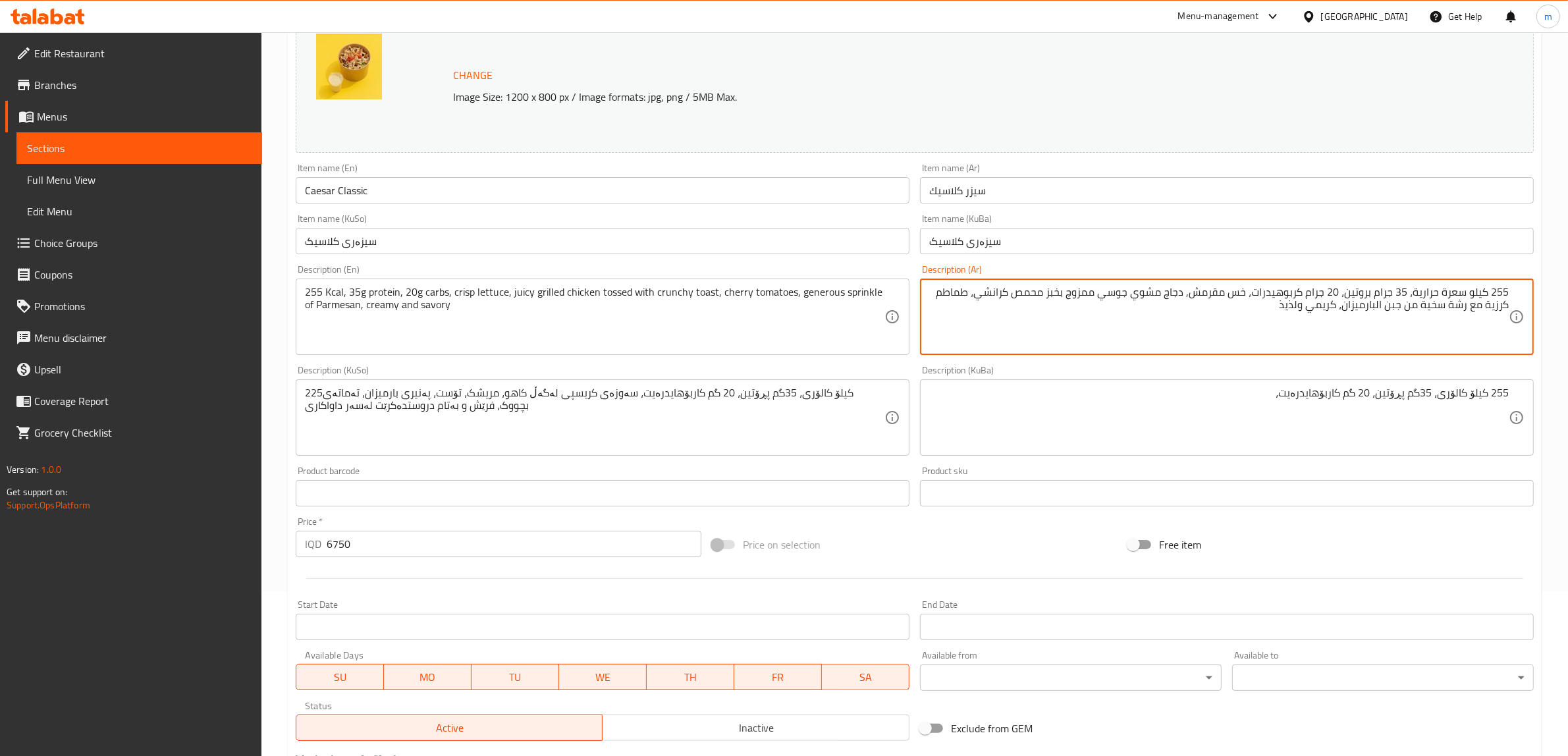
click at [1471, 300] on textarea "255 كيلو سعرة حرارية، 35 جرام بروتين، 20 جرام كربوهيدرات، خس مقرمش, دجاج مشوي ج…" at bounding box center [1219, 317] width 580 height 62
click at [1469, 308] on textarea "255 كيلو سعرة حرارية، 35 جرام بروتين، 20 جرام كربوهيدرات، خس مقرمش, دجاج مشوي ج…" at bounding box center [1219, 317] width 580 height 62
click at [1389, 304] on textarea "255 كيلو سعرة حرارية، 35 جرام بروتين، 20 جرام كربوهيدرات، خس مقرمش, دجاج مشوي ج…" at bounding box center [1219, 317] width 580 height 62
click at [1388, 305] on textarea "255 كيلو سعرة حرارية، 35 جرام بروتين، 20 جرام كربوهيدرات، خس مقرمش, دجاج مشوي ج…" at bounding box center [1219, 317] width 580 height 62
click at [1391, 307] on textarea "255 كيلو سعرة حرارية، 35 جرام بروتين، 20 جرام كربوهيدرات، خس مقرمش, دجاج مشوي ج…" at bounding box center [1219, 317] width 580 height 62
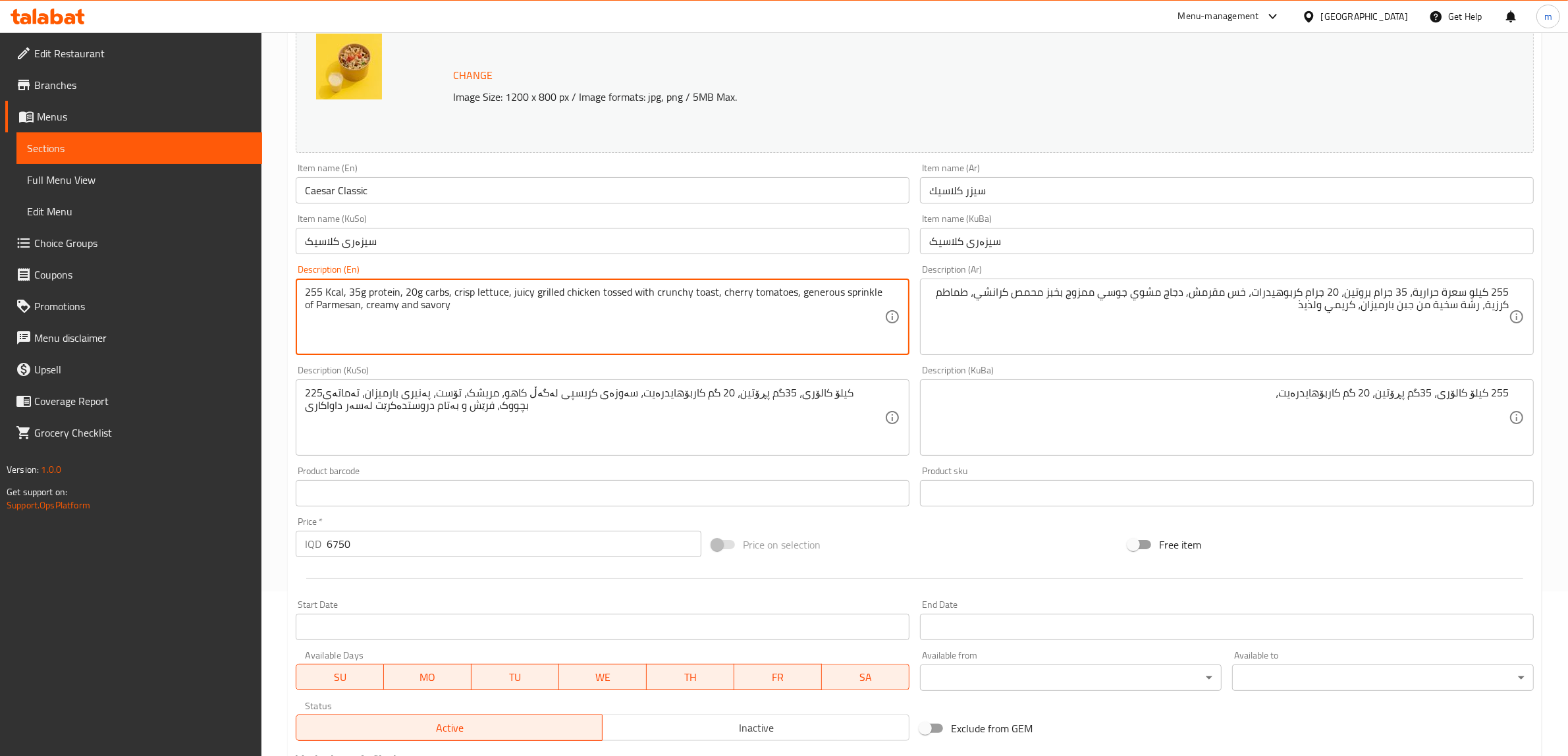
click at [429, 304] on textarea "255 Kcal, 35g protein, 20g carbs, crisp lettuce, juicy grilled chicken tossed w…" at bounding box center [594, 317] width 580 height 62
click at [1309, 312] on textarea "255 كيلو سعرة حرارية، 35 جرام بروتين، 20 جرام كربوهيدرات، خس مقرمش, دجاج مشوي ج…" at bounding box center [1219, 317] width 580 height 62
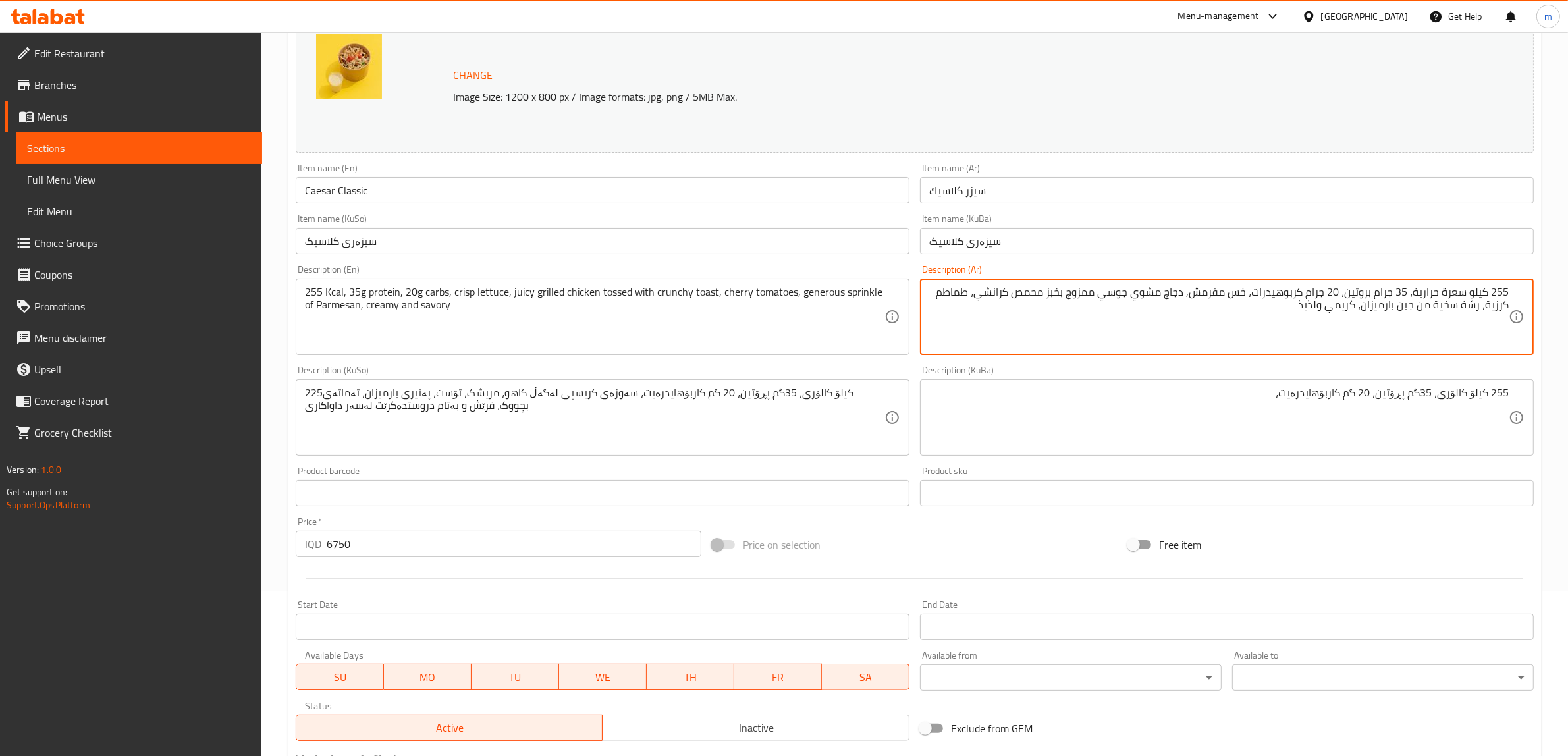
paste textarea "الح"
type textarea "255 كيلو سعرة حرارية، 35 جرام بروتين، 20 جرام كربوهيدرات، خس مقرمش, دجاج مشوي ج…"
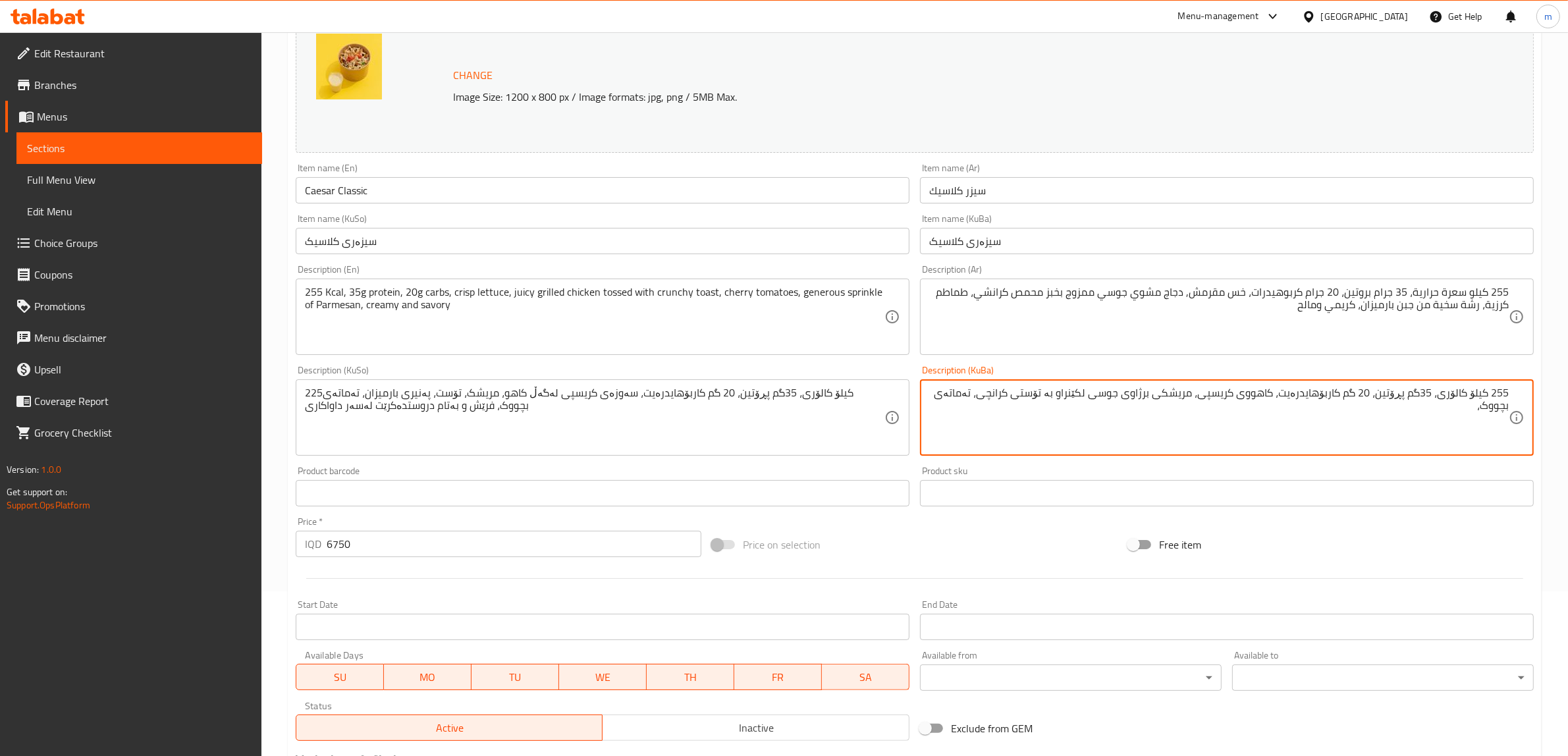
type textarea "255 کیلۆ کالۆری، 35گم پڕۆتین، 20 گم کاربۆهایدرەیت، کاهووی کریسپی، مریشکی برژاوی…"
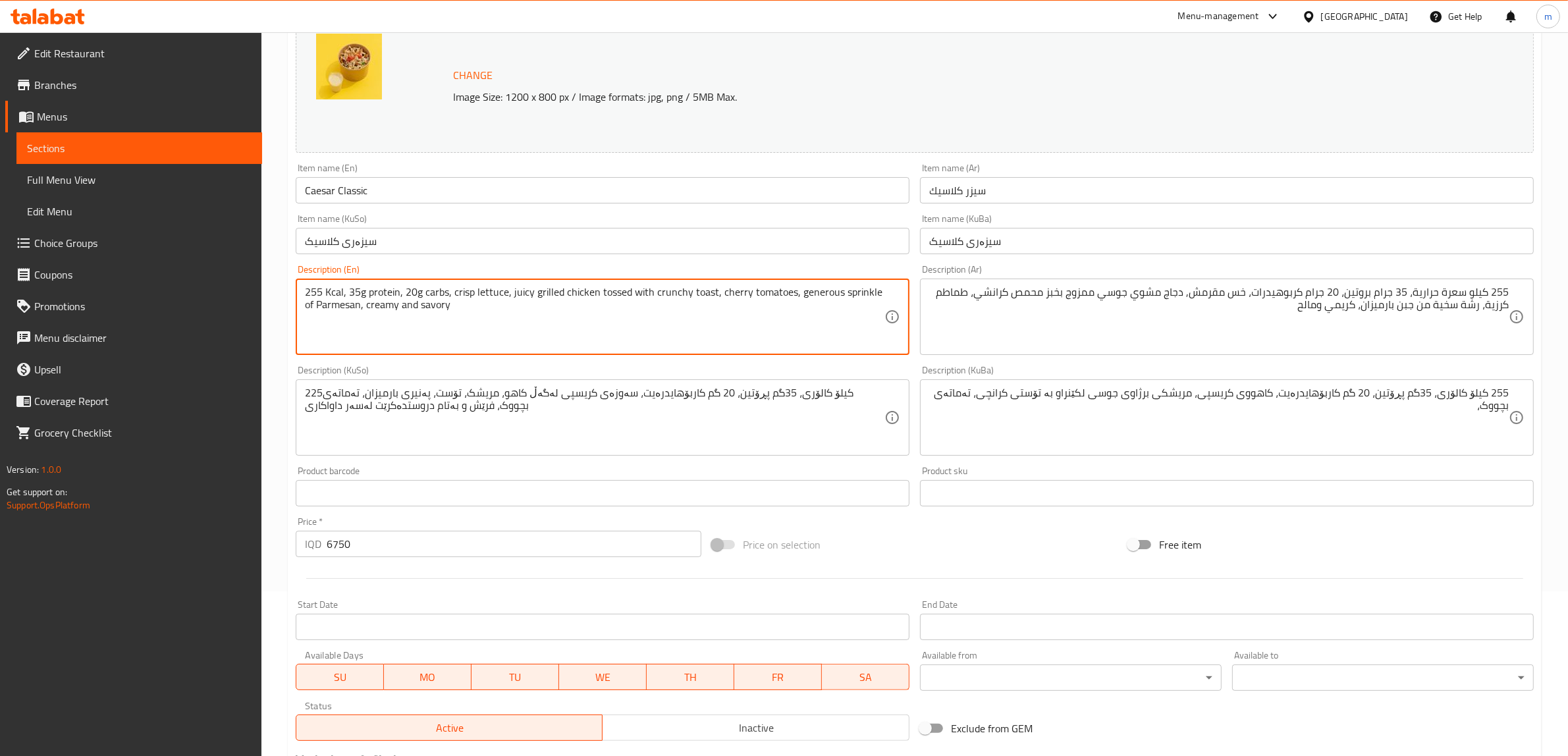
drag, startPoint x: 795, startPoint y: 293, endPoint x: 870, endPoint y: 290, distance: 75.1
click at [821, 294] on textarea "255 Kcal, 35g protein, 20g carbs, crisp lettuce, juicy grilled chicken tossed w…" at bounding box center [594, 317] width 580 height 62
type textarea "255 Kcal, 35g protein, 20g carbs, crisp lettuce, juicy grilled chicken tossed w…"
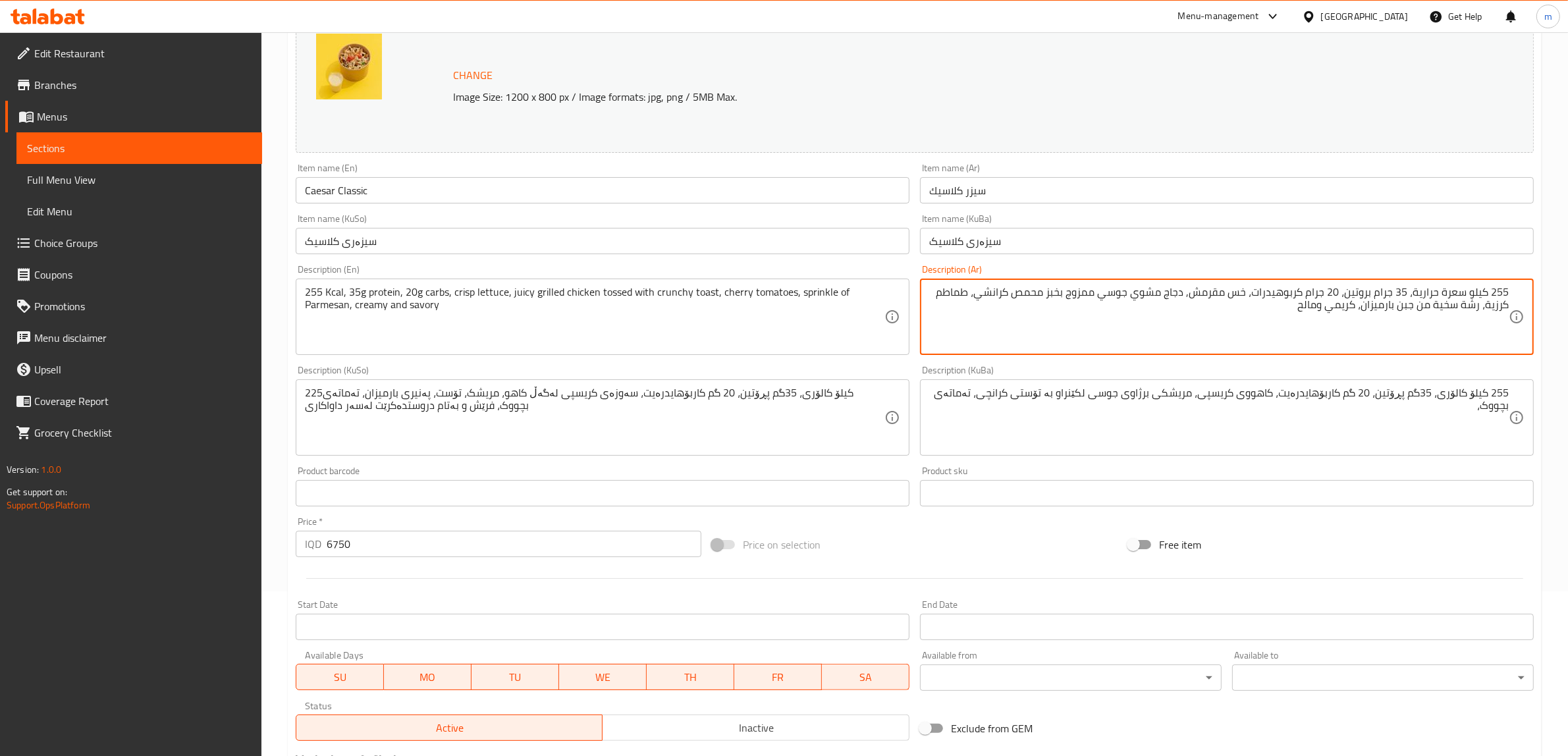
click at [1453, 304] on textarea "255 كيلو سعرة حرارية، 35 جرام بروتين، 20 جرام كربوهيدرات، خس مقرمش, دجاج مشوي ج…" at bounding box center [1219, 317] width 580 height 62
type textarea "255 كيلو سعرة حرارية، 35 جرام بروتين، 20 جرام كربوهيدرات، خس مقرمش, دجاج مشوي ج…"
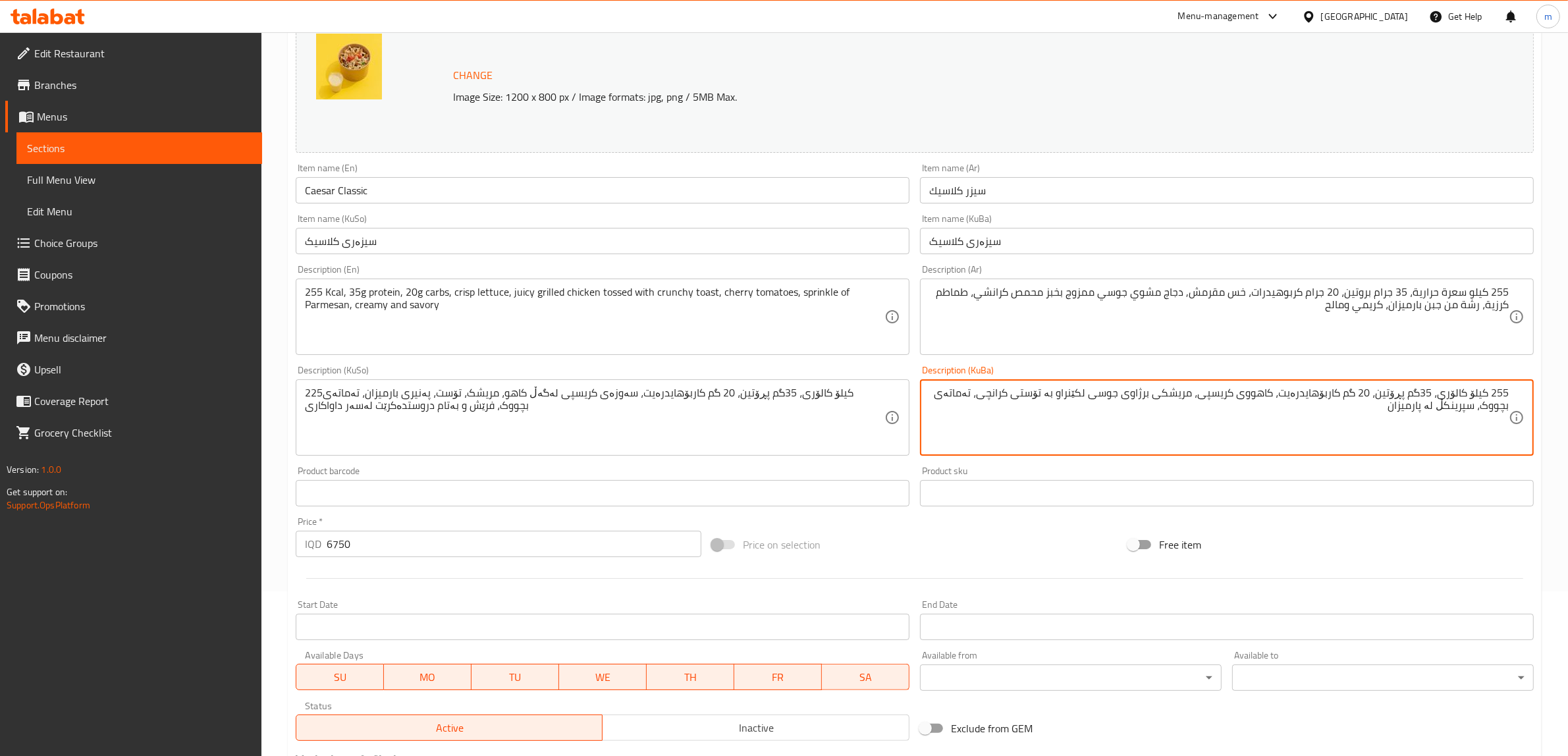
type textarea "255 کیلۆ کالۆری، 35گم پڕۆتین، 20 گم کاربۆهایدرەیت، کاهووی کریسپی، مریشکی برژاوی…"
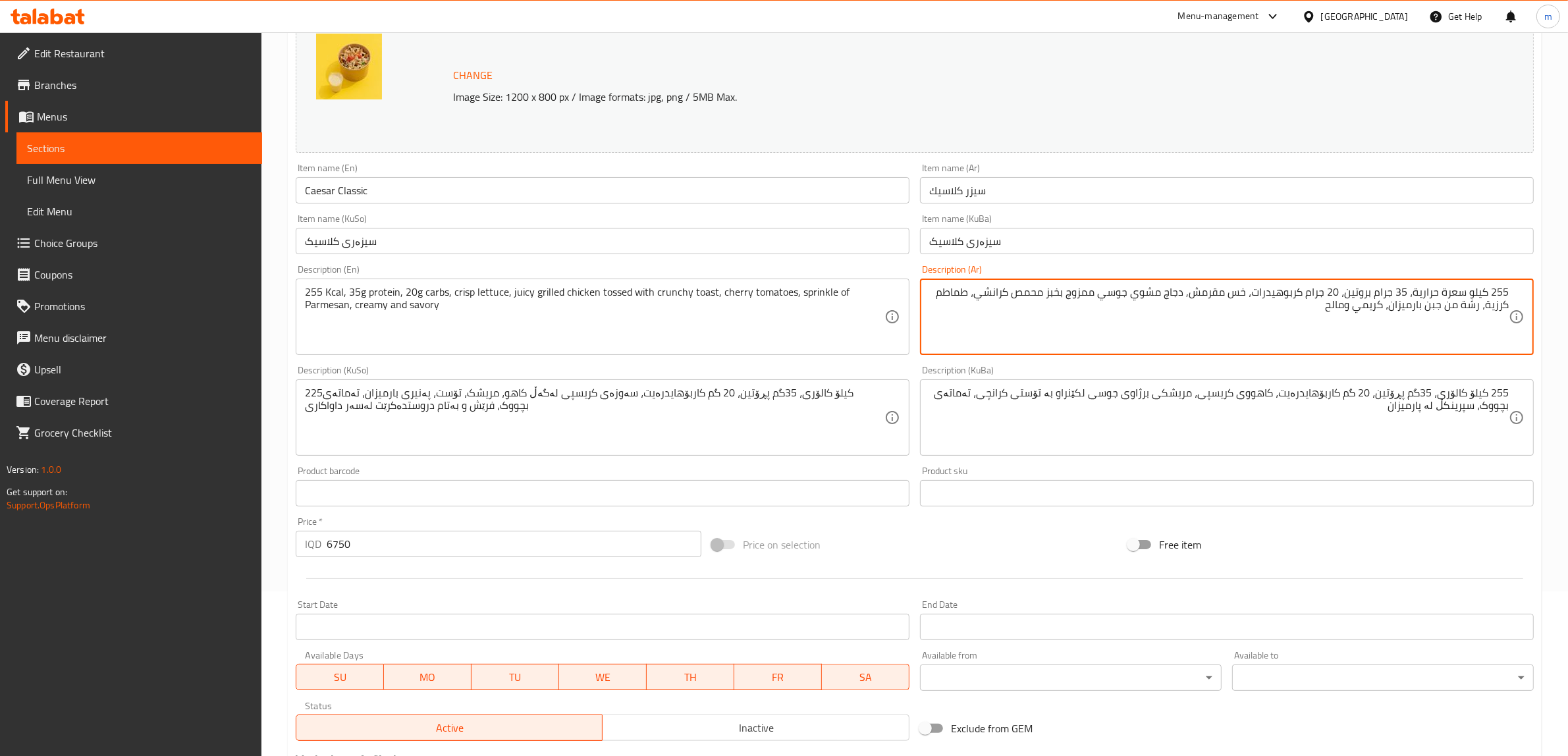
click at [1433, 314] on textarea "255 كيلو سعرة حرارية، 35 جرام بروتين، 20 جرام كربوهيدرات، خس مقرمش, دجاج مشوي ج…" at bounding box center [1219, 317] width 580 height 62
type textarea "255 كيلو سعرة حرارية، 35 جرام بروتين، 20 جرام كربوهيدرات، خس مقرمش, دجاج مشوي ج…"
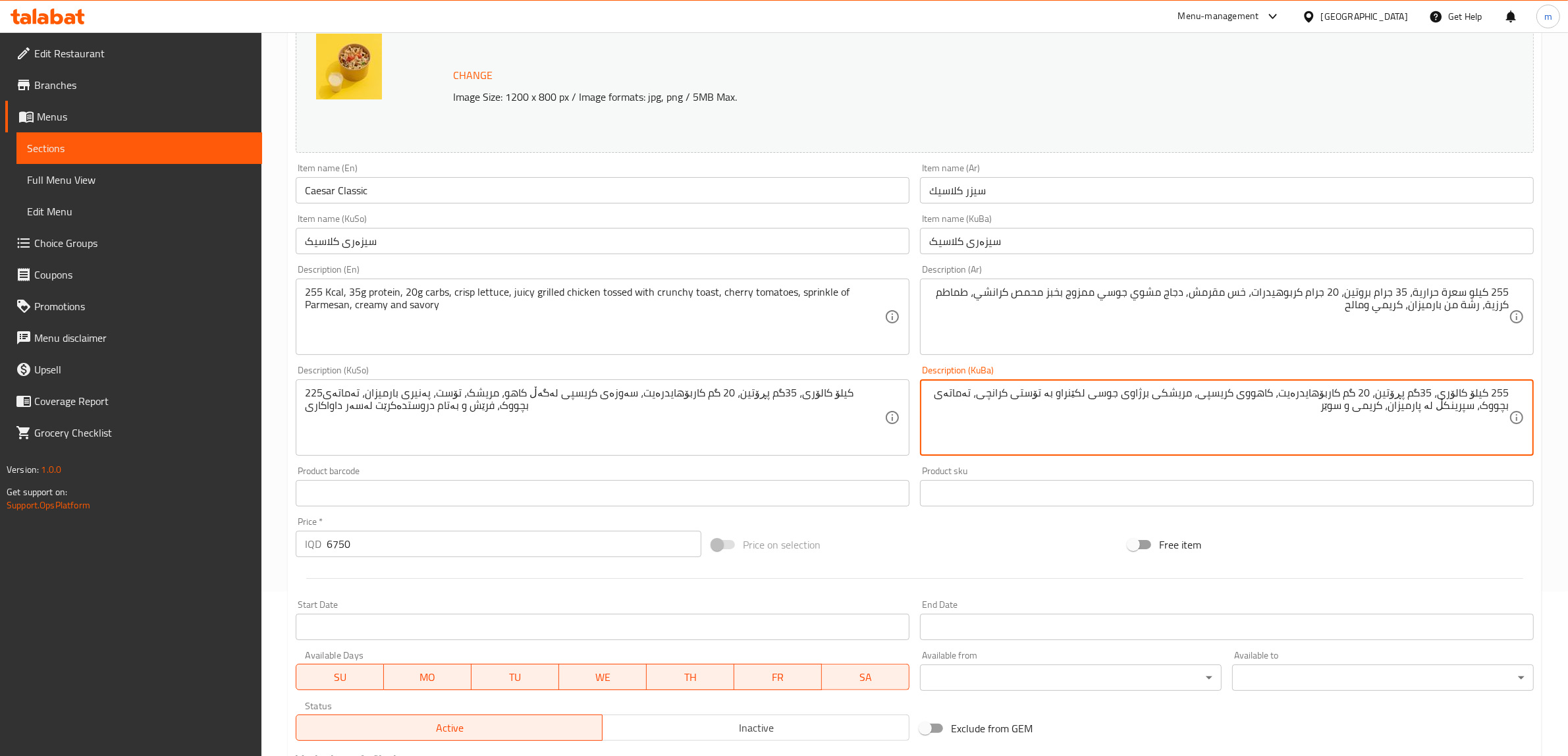
type textarea "255 کیلۆ کالۆری، 35گم پڕۆتین، 20 گم کاربۆهایدرەیت، کاهووی کریسپی، مریشکی برژاوی…"
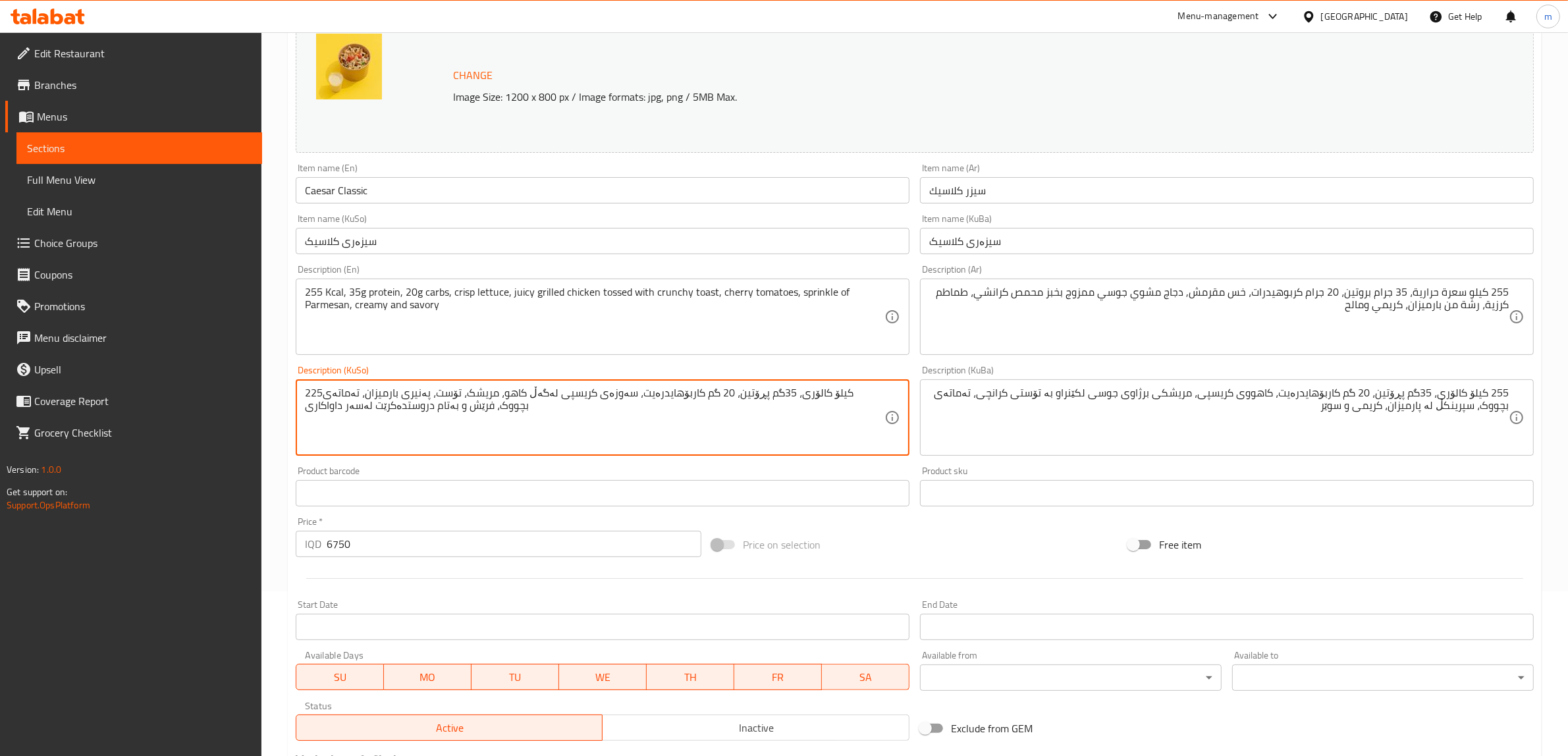
paste textarea "55 کیلۆ کالۆری، 35گم پڕۆتین، 20 گم کاربۆهایدرەیت، کاهووی کریسپی، مریشکی برژاوی …"
type textarea "255 کیلۆ کالۆری، 35گم پڕۆتین، 20 گم کاربۆهایدرەیت، کاهووی کریسپی، مریشکی برژاوی…"
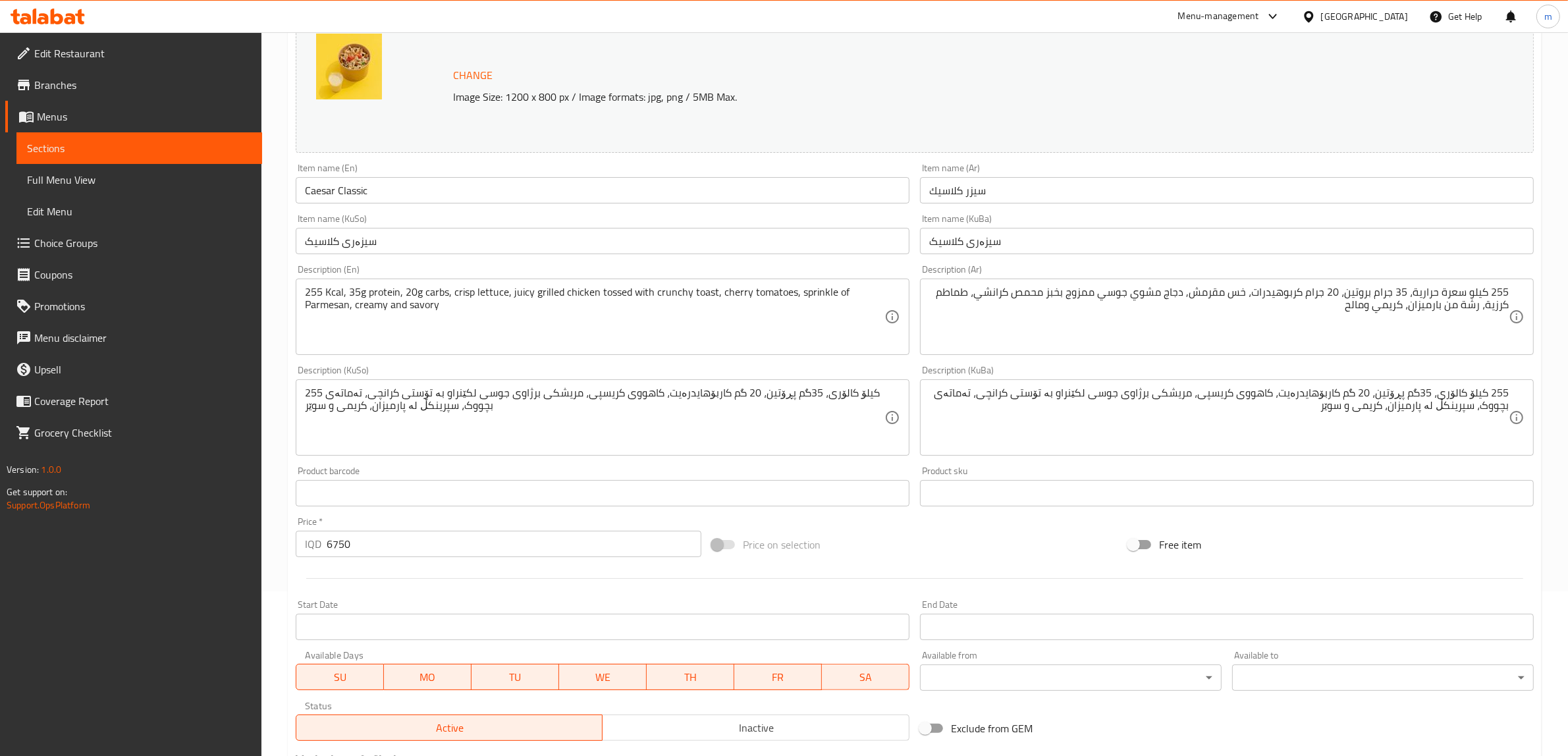
click at [899, 380] on div "255 کیلۆ کالۆری، 35گم پڕۆتین، 20 گم کاربۆهایدرەیت، کاهووی کریسپی، مریشکی برژاوی…" at bounding box center [603, 417] width 614 height 76
click at [899, 378] on div "Description (KuSo) 255 کیلۆ کالۆری، 35گم پڕۆتین، 20 گم کاربۆهایدرەیت، کاهووی کر…" at bounding box center [603, 410] width 614 height 90
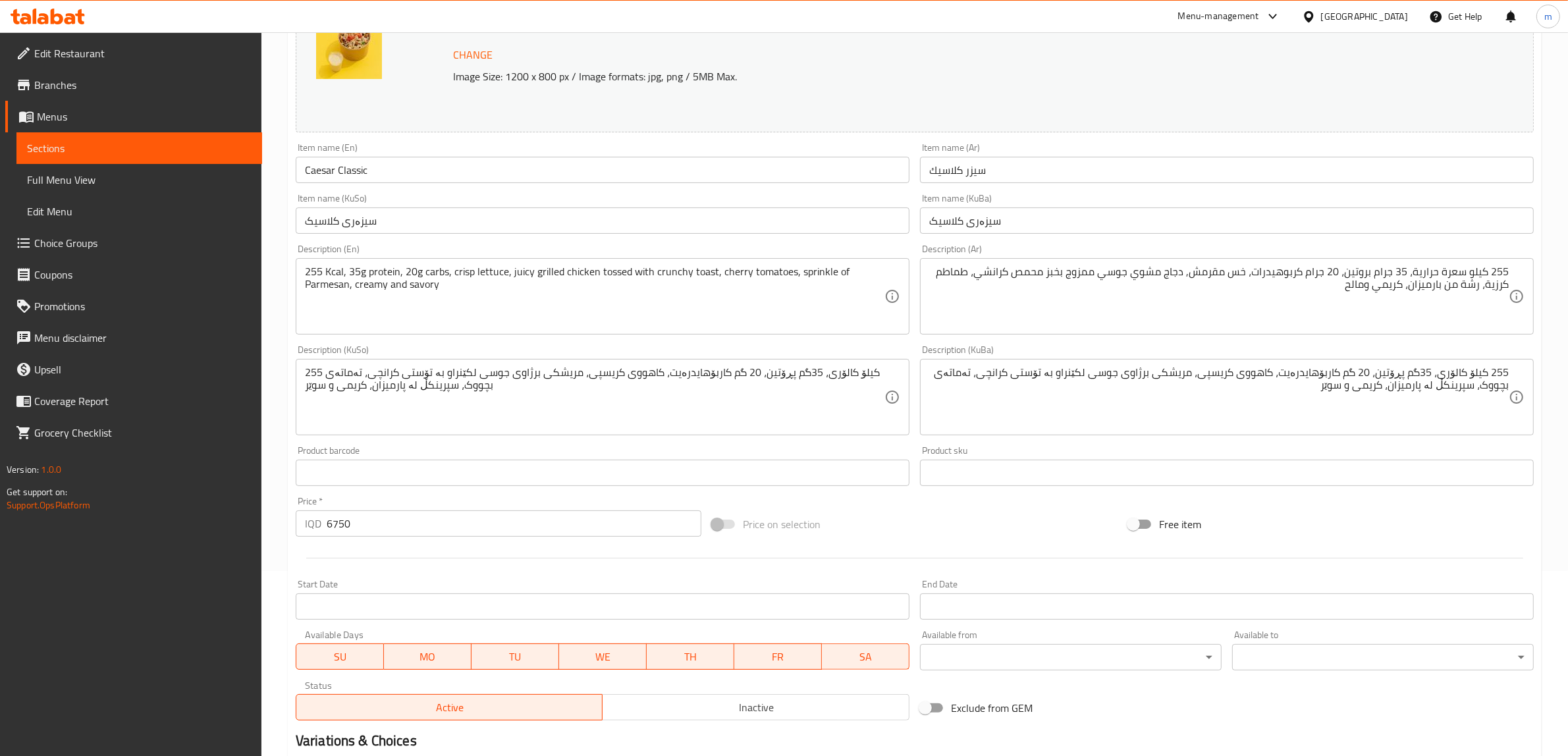
scroll to position [219, 0]
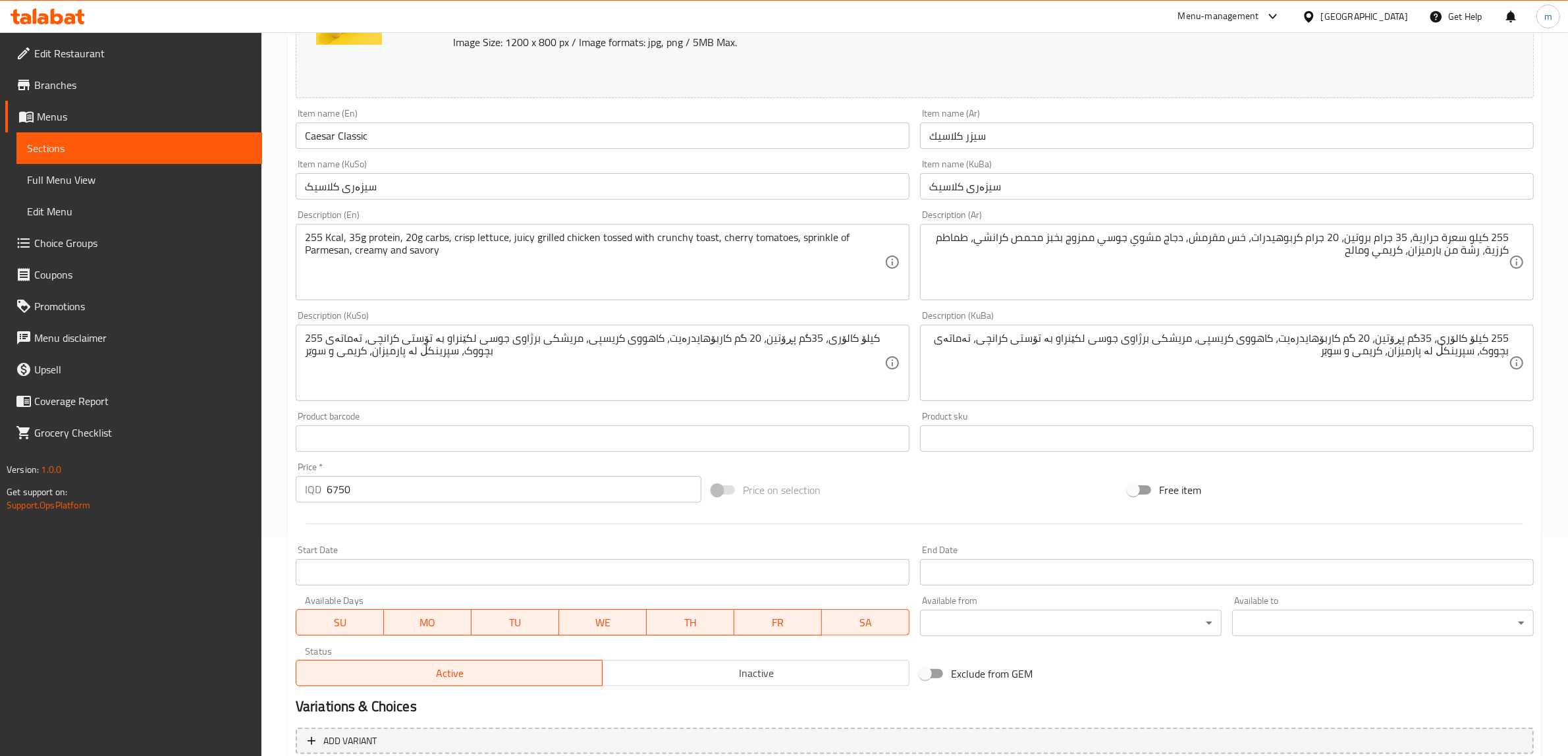
click at [716, 311] on div "Description (KuSo) 255 کیلۆ کالۆری، 35گم پڕۆتین، 20 گم کاربۆهایدرەیت، کاهووی کر…" at bounding box center [603, 356] width 614 height 90
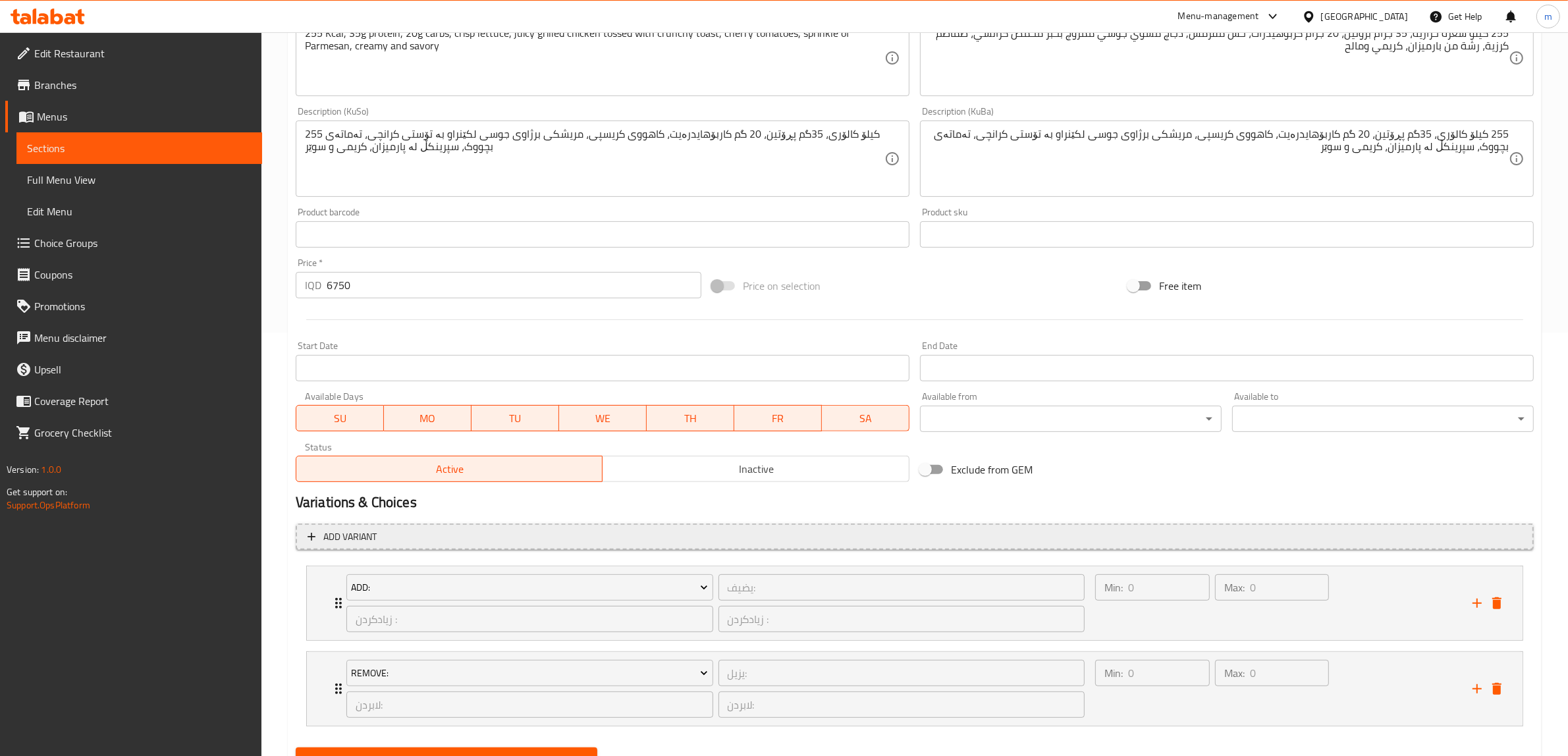
scroll to position [484, 0]
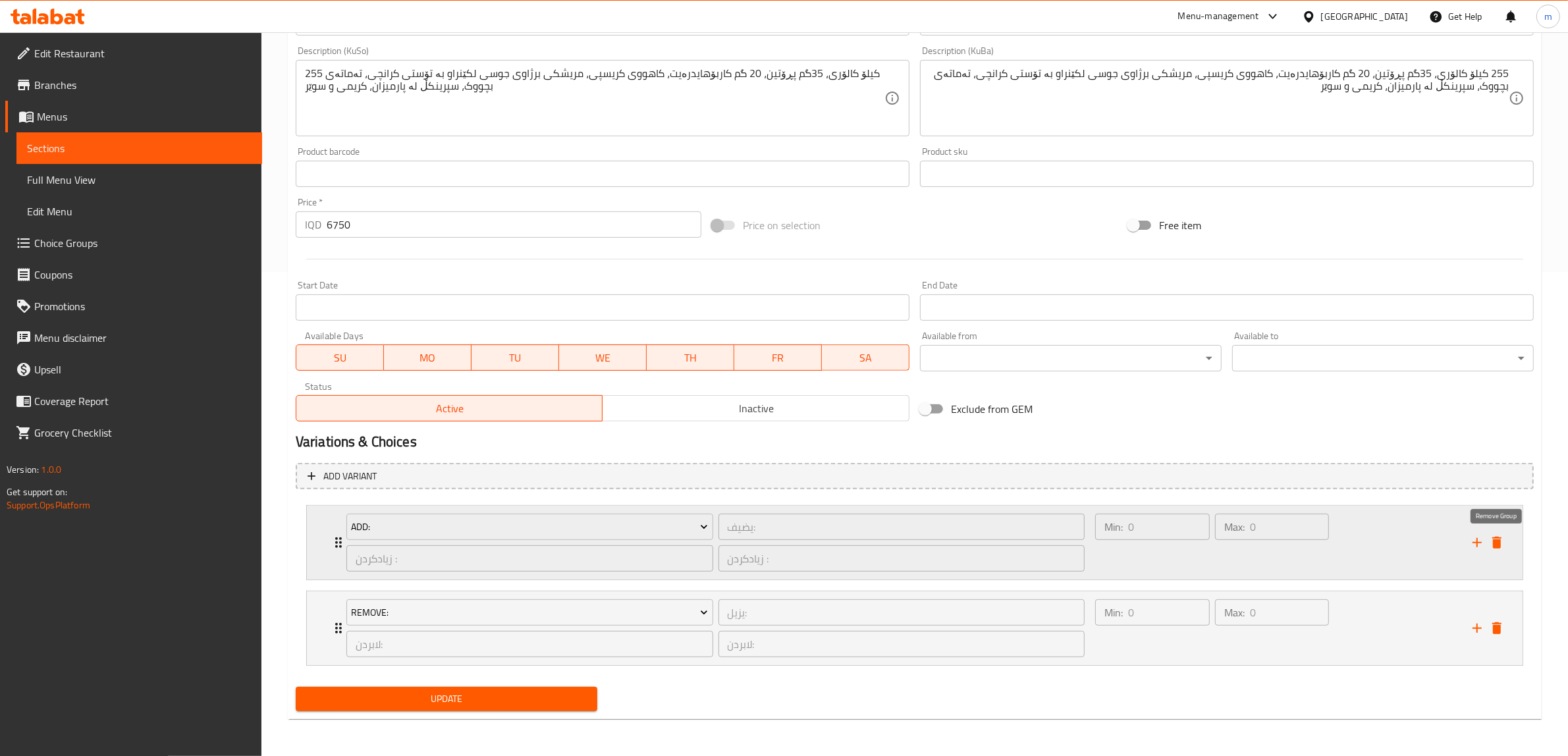
click at [1493, 537] on icon "delete" at bounding box center [1497, 542] width 10 height 12
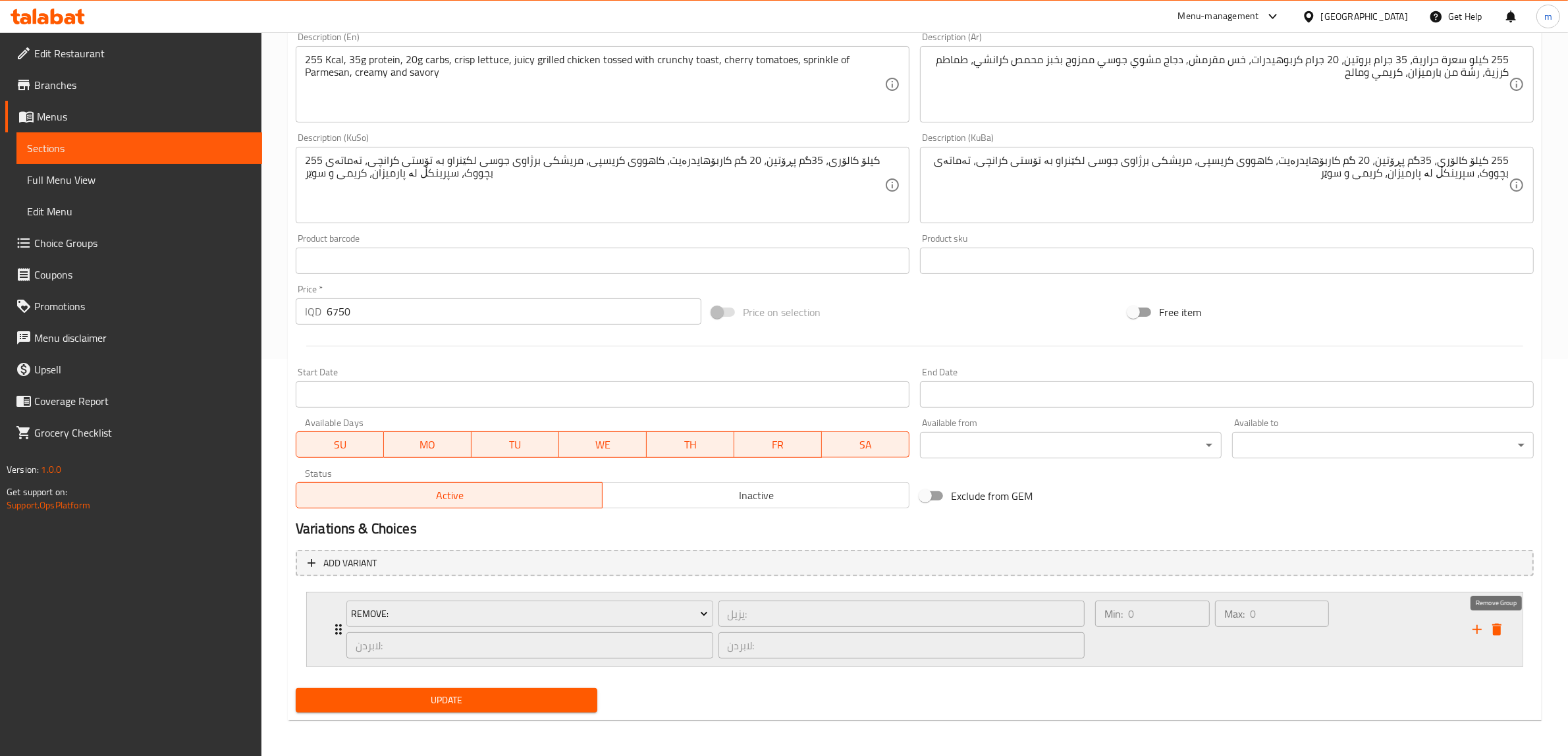
click at [1497, 622] on icon "delete" at bounding box center [1497, 629] width 16 height 16
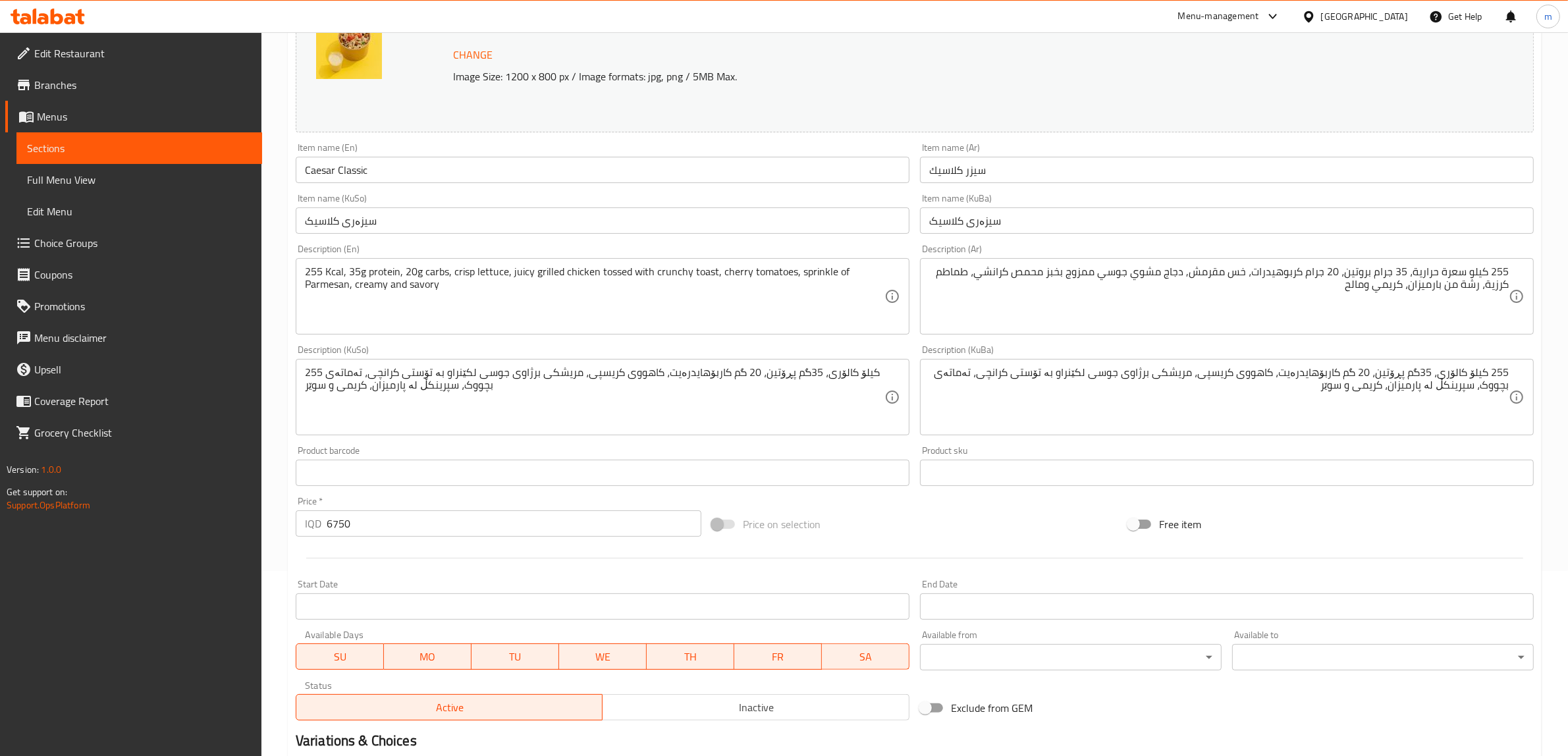
scroll to position [179, 0]
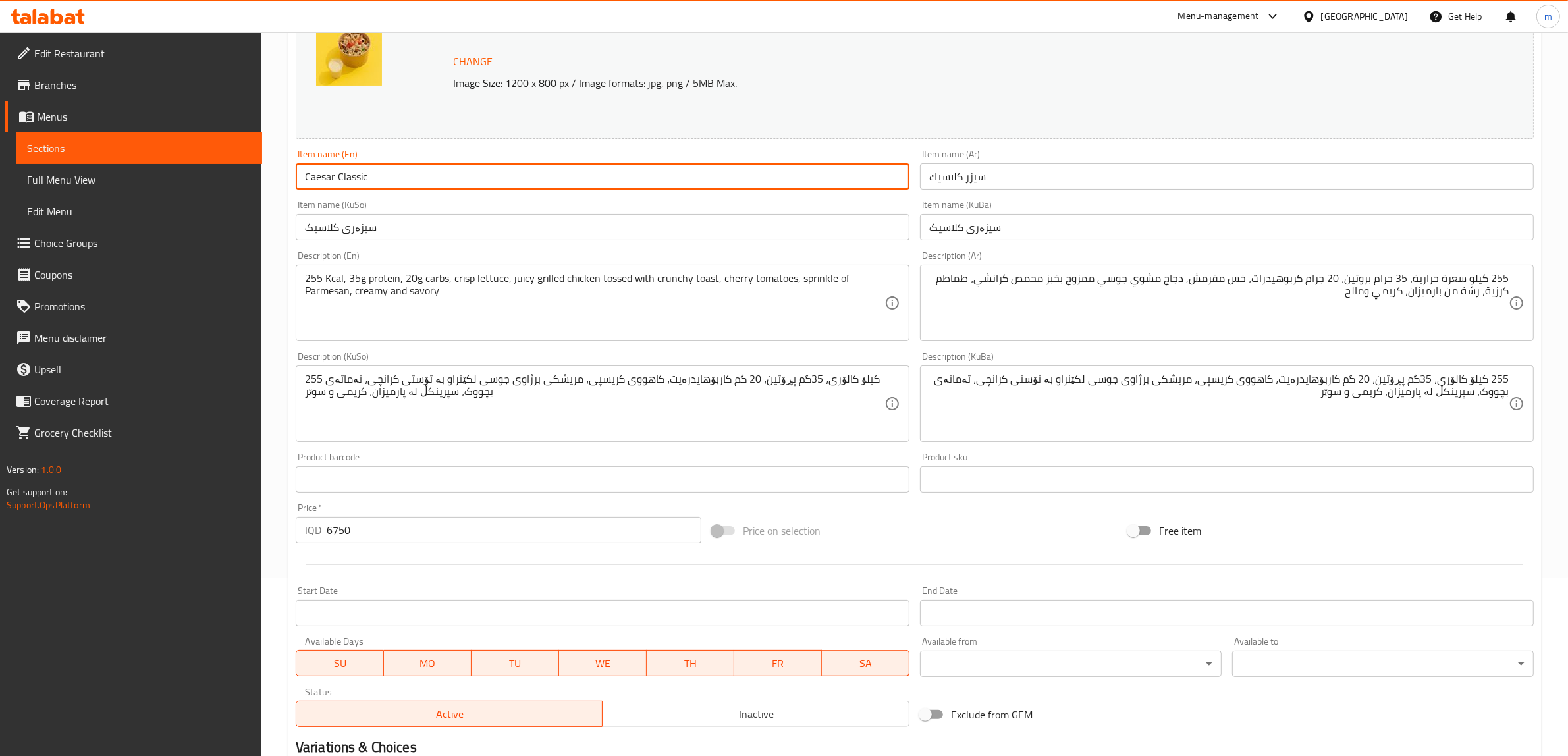
click at [402, 172] on input "Caesar Classic" at bounding box center [603, 176] width 614 height 26
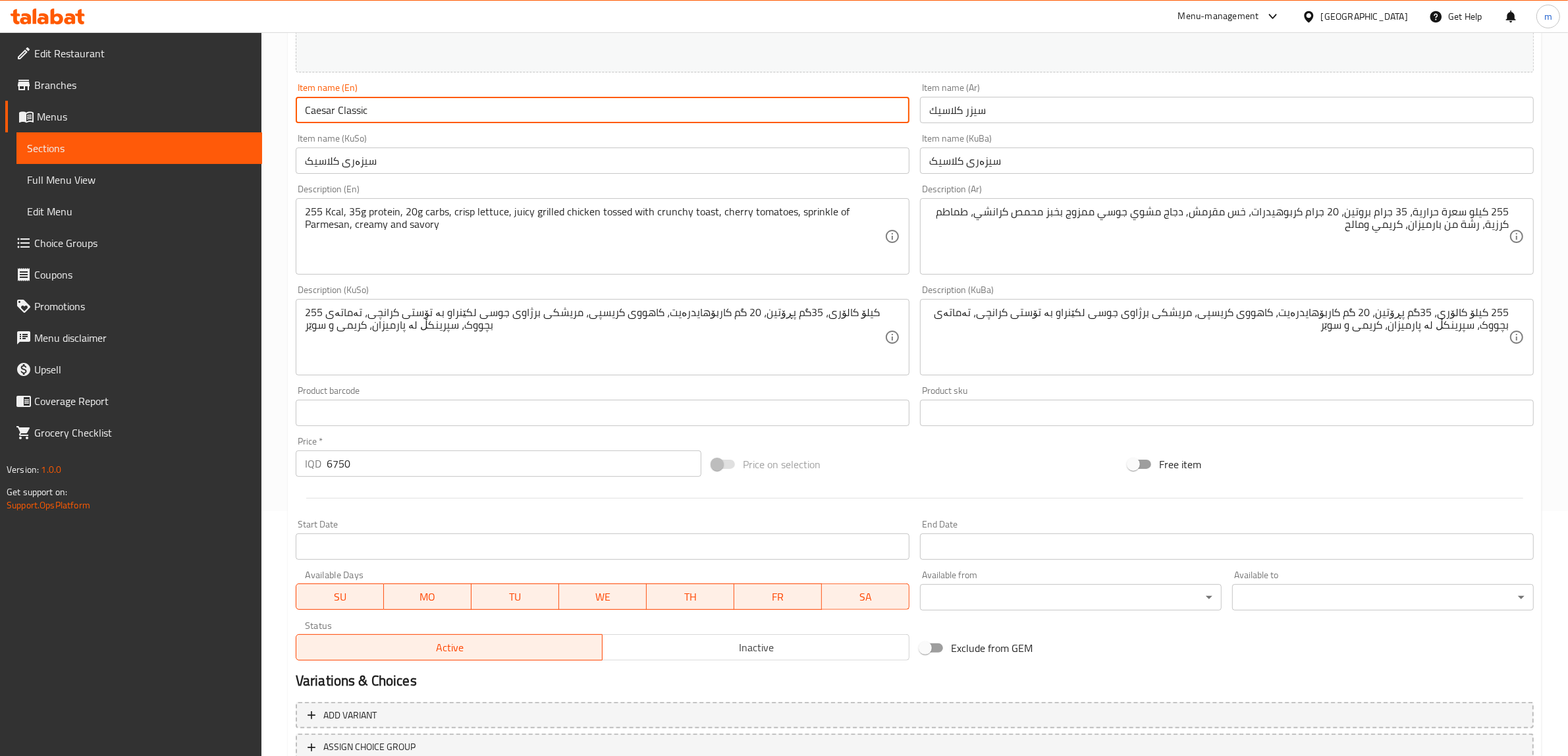
scroll to position [343, 0]
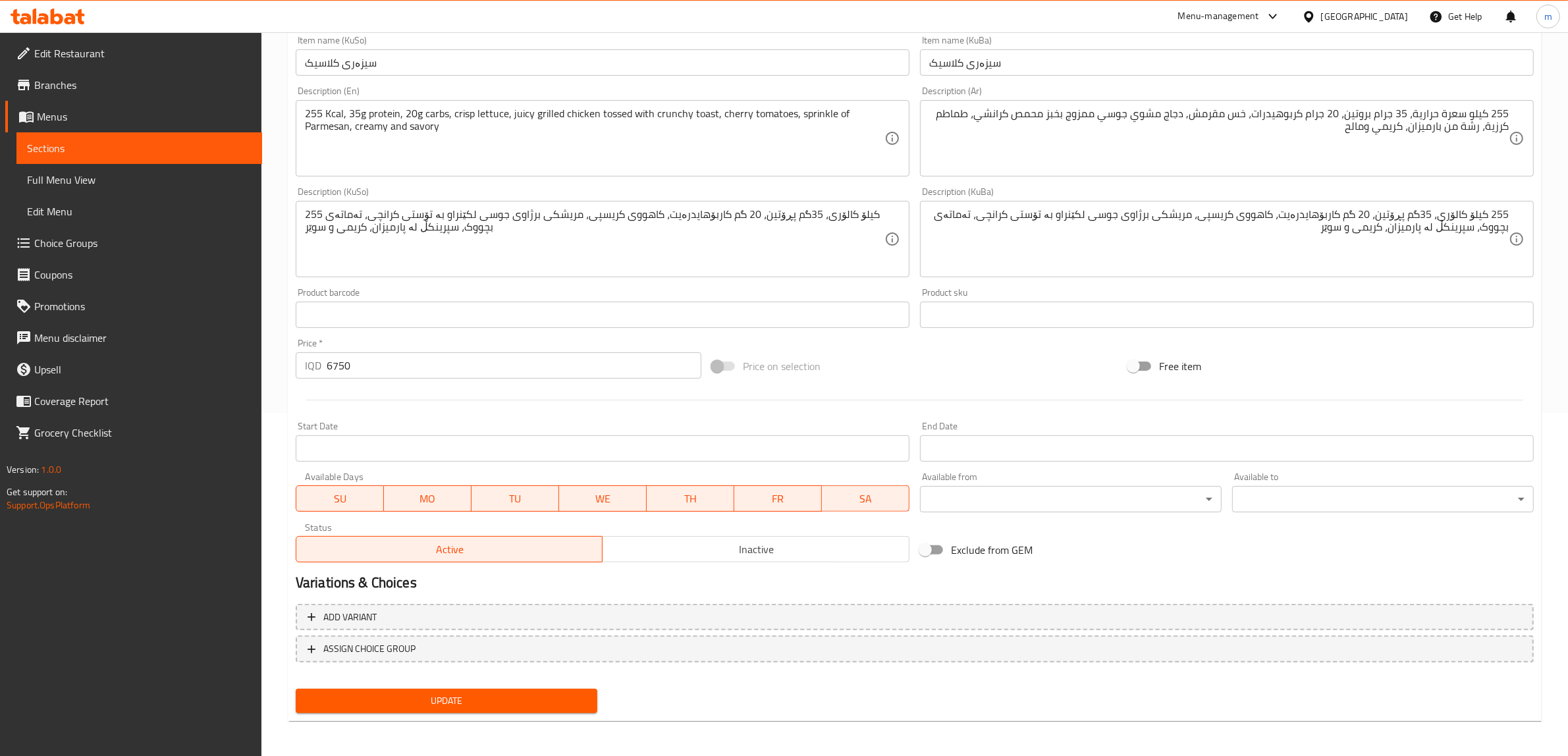
click at [463, 695] on span "Update" at bounding box center [446, 701] width 281 height 16
click at [471, 693] on span "Update" at bounding box center [446, 701] width 281 height 16
click at [109, 179] on span "Full Menu View" at bounding box center [139, 179] width 225 height 16
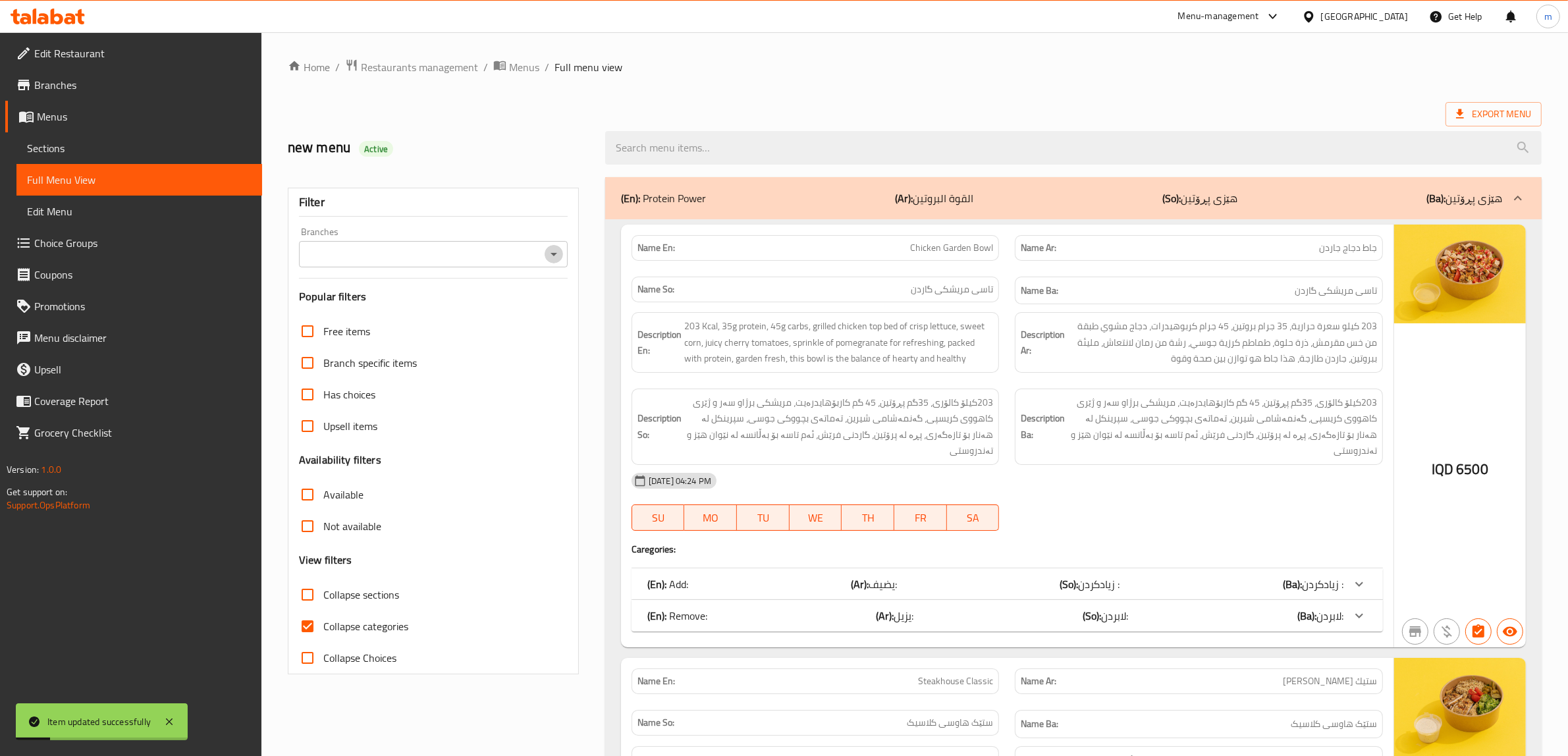
click at [557, 257] on icon "Open" at bounding box center [554, 254] width 16 height 16
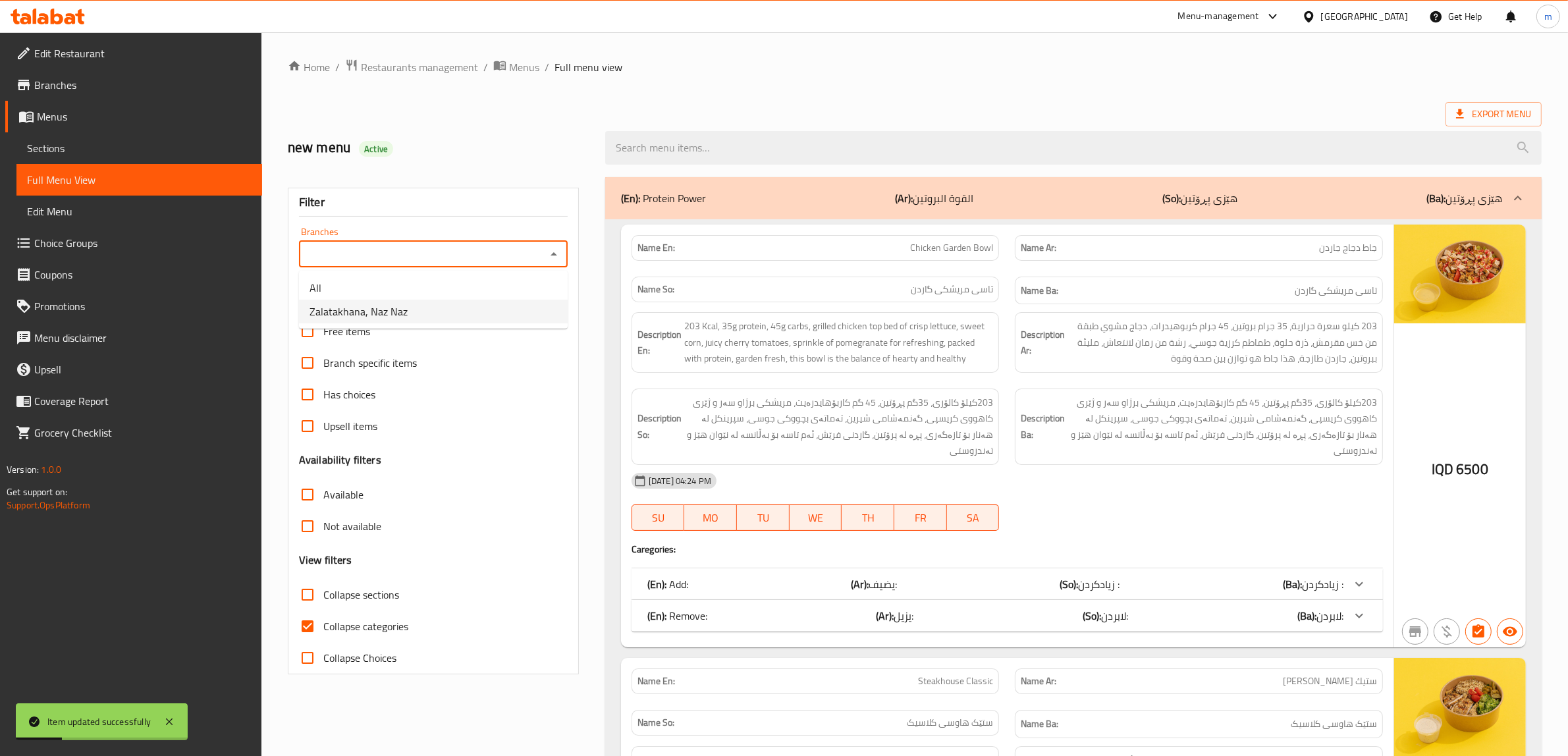
click at [392, 308] on span "Zalatakhana, Naz Naz" at bounding box center [359, 311] width 98 height 16
type input "Zalatakhana, Naz Naz"
click at [306, 623] on input "Collapse categories" at bounding box center [307, 626] width 32 height 32
checkbox input "false"
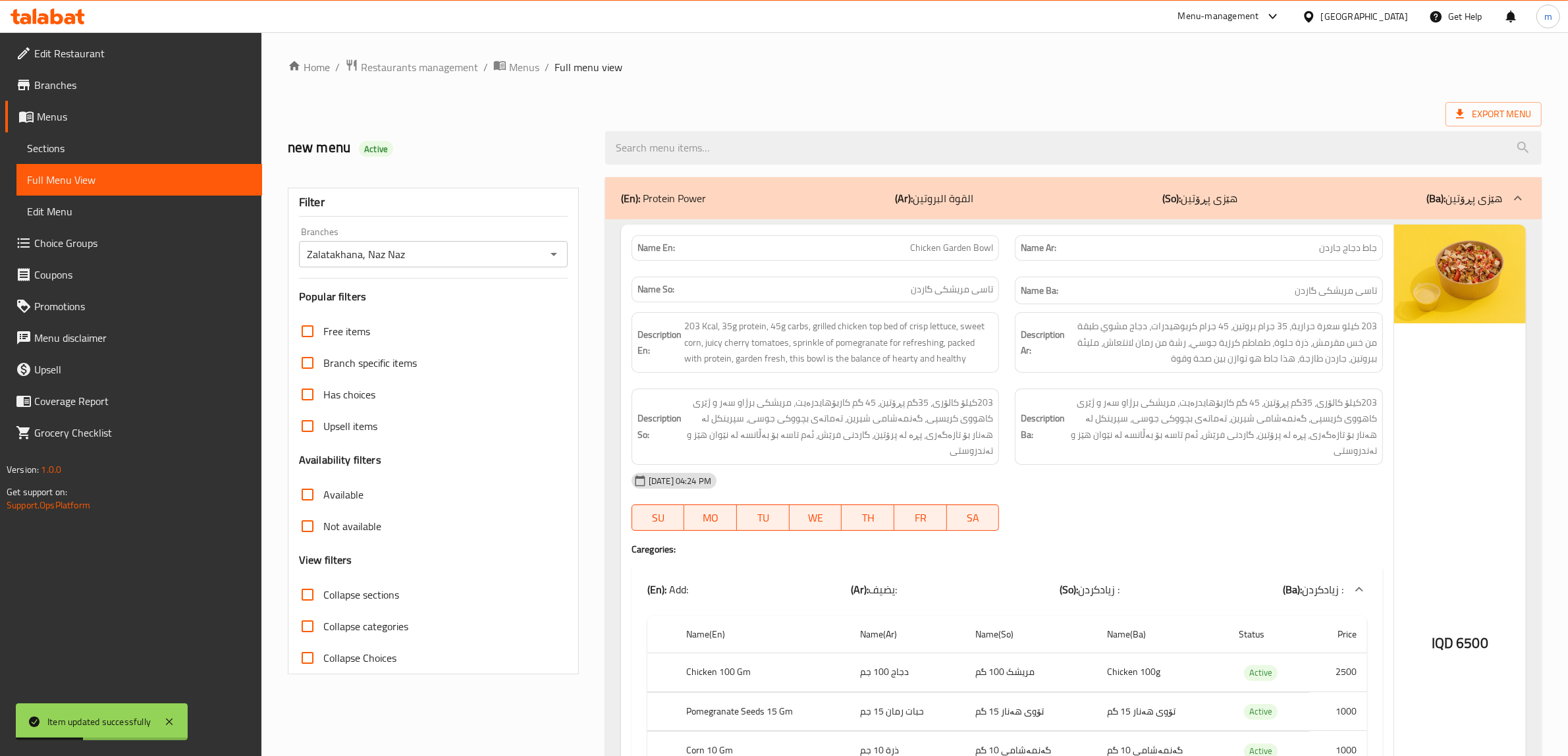
click at [307, 585] on input "Collapse sections" at bounding box center [307, 594] width 32 height 32
checkbox input "true"
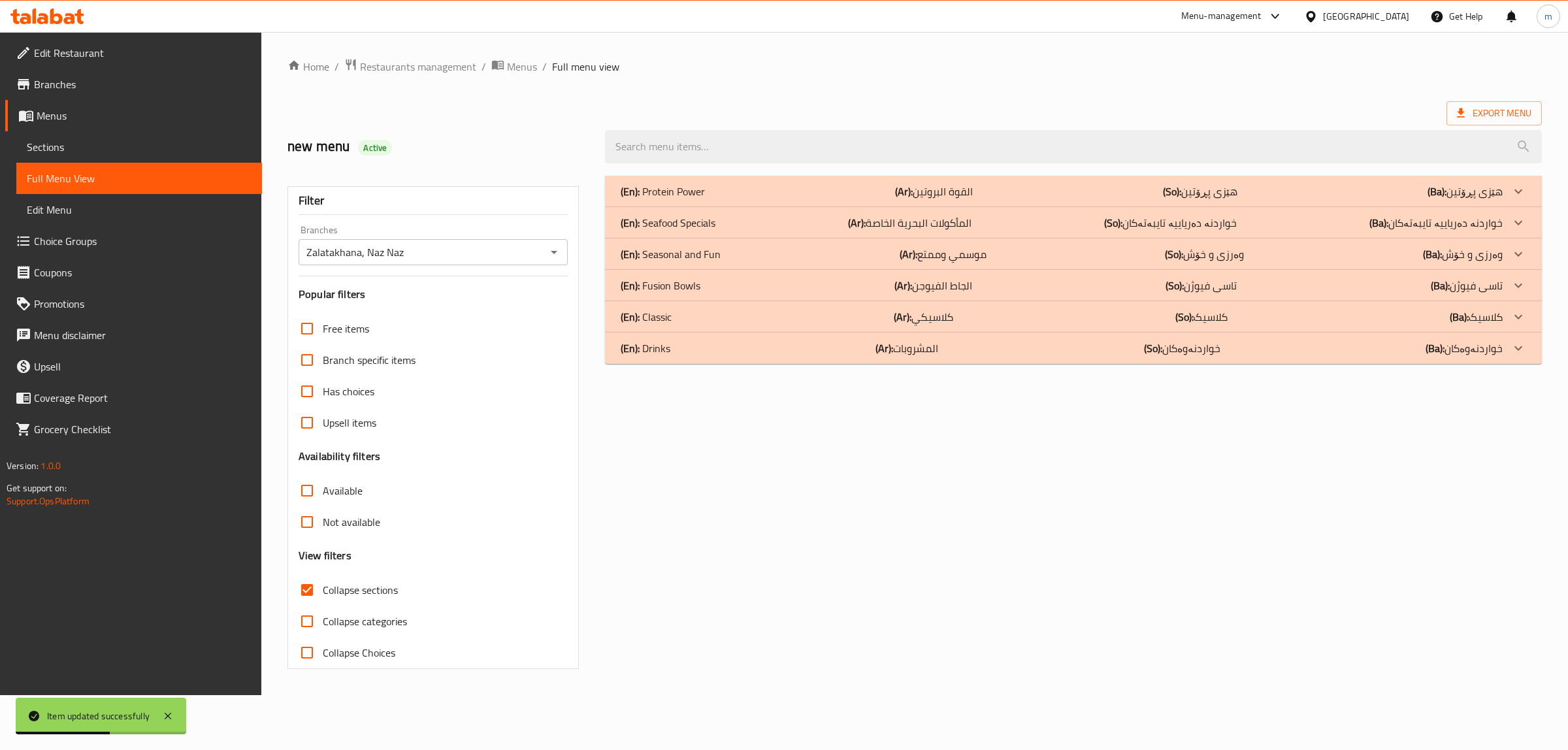
click at [756, 196] on div "(En): Protein Power (Ar): القوة البروتين (So): هێزی پڕۆتین (Ba): هێزی پڕۆتین" at bounding box center [1061, 191] width 882 height 15
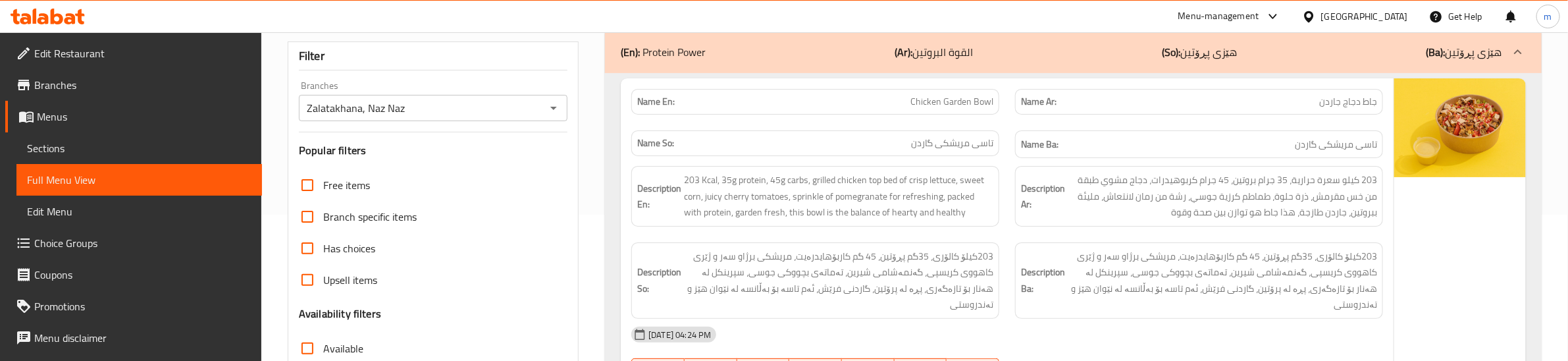
scroll to position [165, 0]
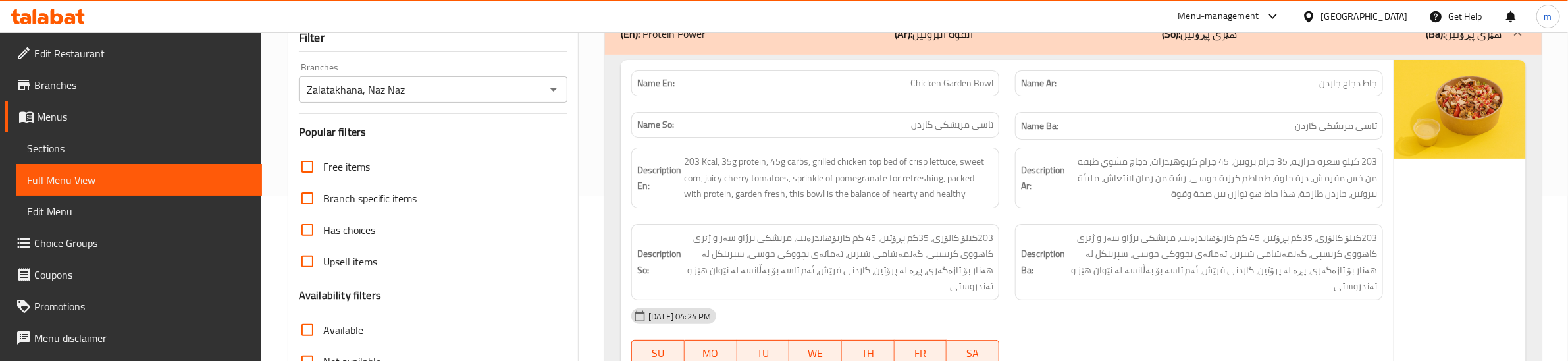
click at [992, 97] on div "Name En: Chicken Garden Bowl" at bounding box center [815, 83] width 384 height 41
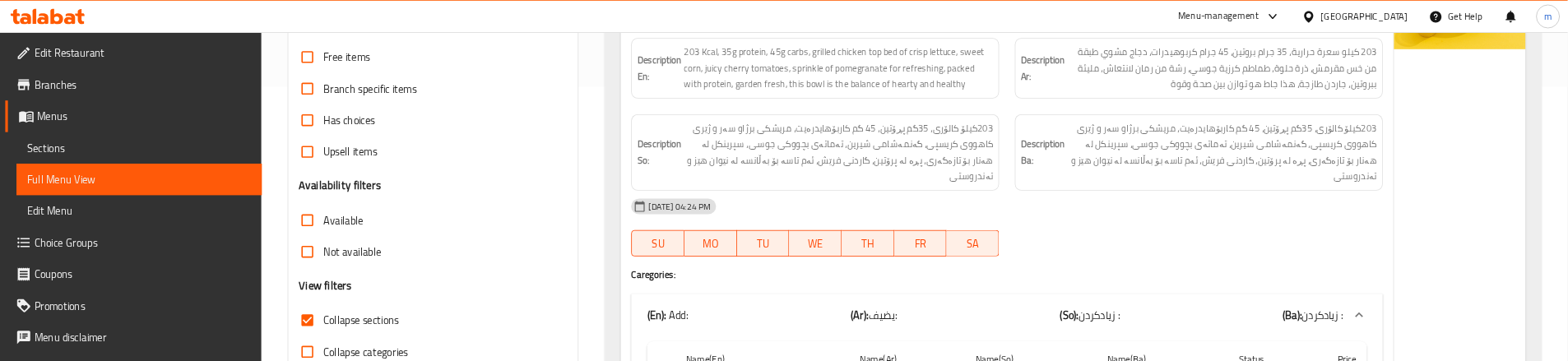
scroll to position [342, 0]
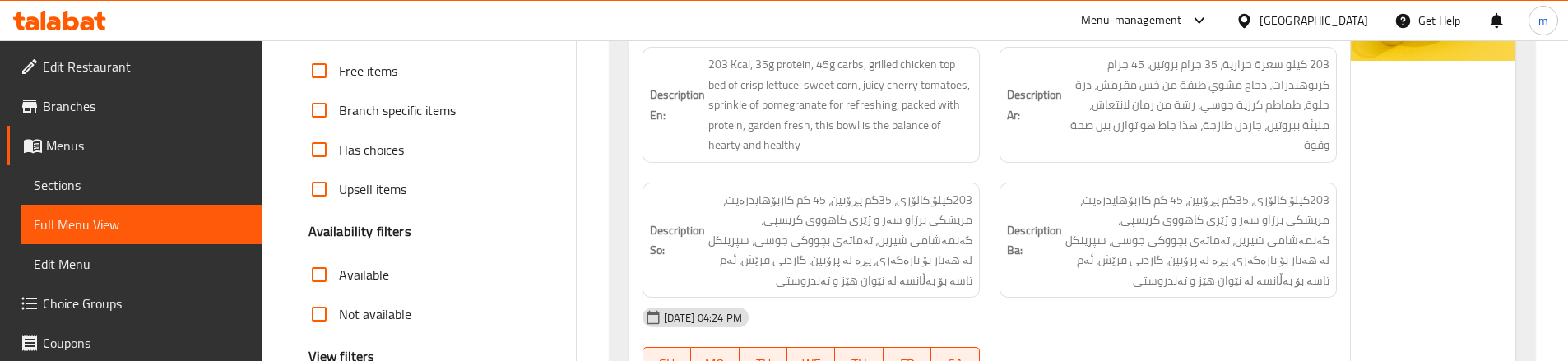
click at [985, 150] on div "Description En: 203 Kcal, 35g protein, 45g carbs, grilled chicken top bed of cr…" at bounding box center [811, 105] width 357 height 136
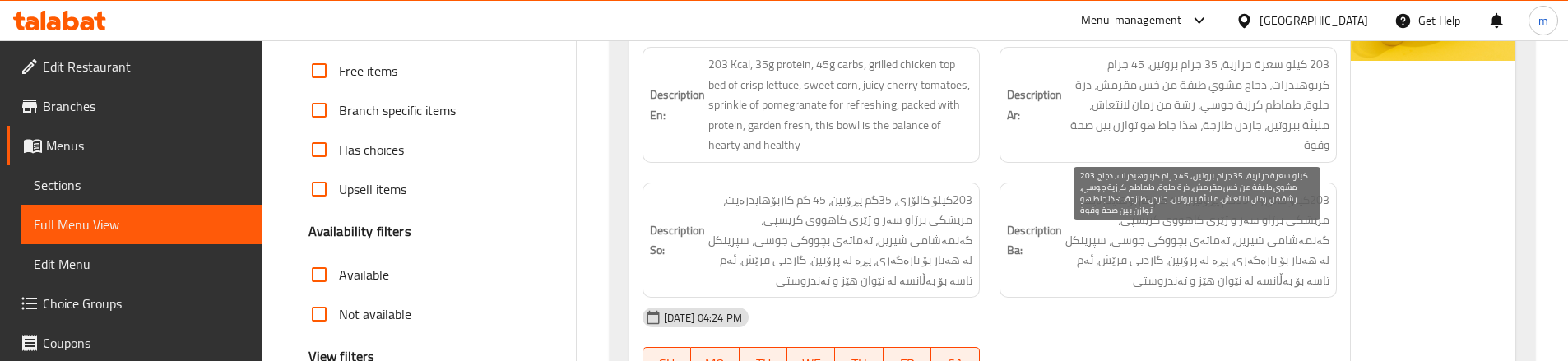
click at [1254, 85] on span "203 كيلو سعرة حرارية، 35 جرام بروتين، 45 جرام كربوهيدرات، دجاج مشوي طبقة من خس …" at bounding box center [1196, 104] width 264 height 101
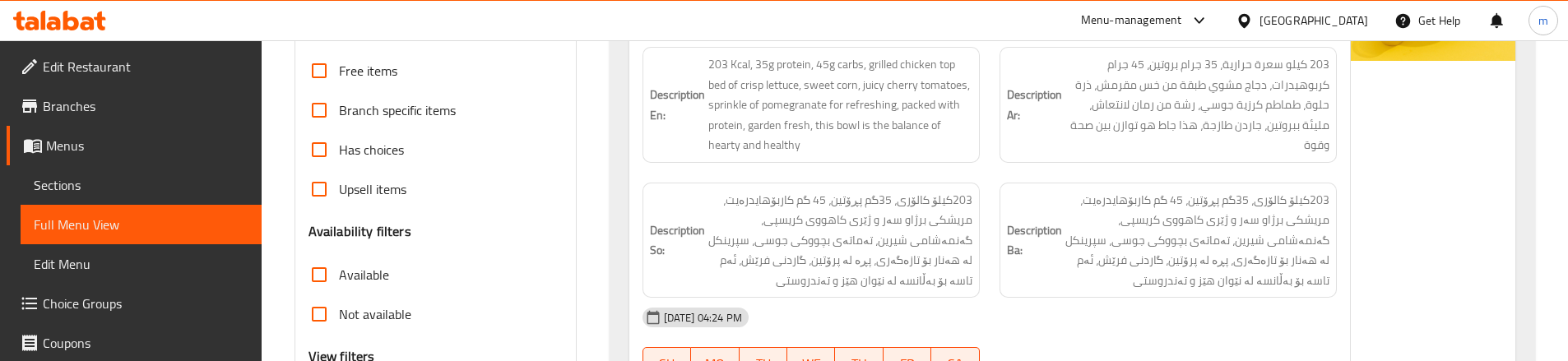
click at [982, 148] on div "Description En: 203 Kcal, 35g protein, 45g carbs, grilled chicken top bed of cr…" at bounding box center [811, 105] width 357 height 136
click at [985, 151] on div "Description En: 203 Kcal, 35g protein, 45g carbs, grilled chicken top bed of cr…" at bounding box center [811, 105] width 357 height 136
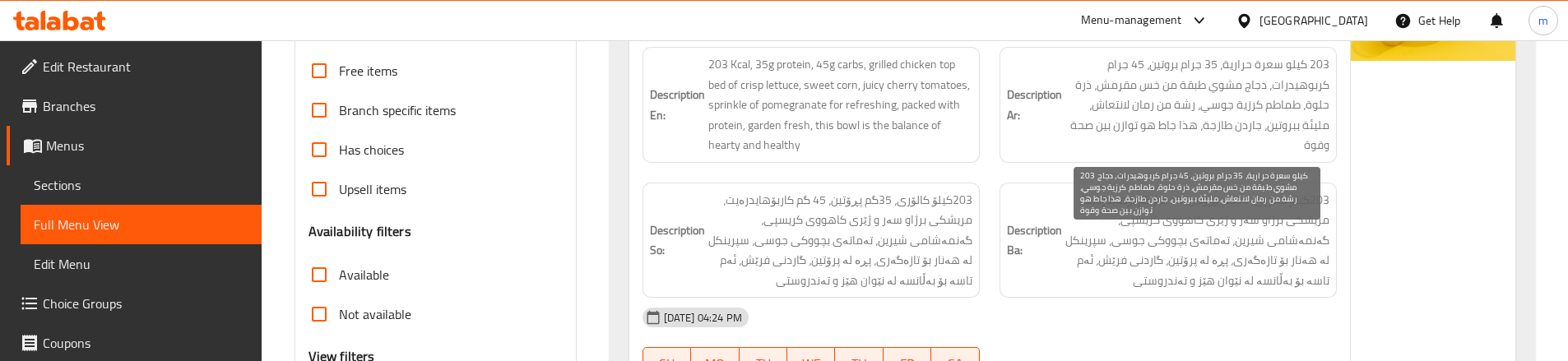
click at [1233, 121] on span "203 كيلو سعرة حرارية، 35 جرام بروتين، 45 جرام كربوهيدرات، دجاج مشوي طبقة من خس …" at bounding box center [1196, 104] width 264 height 101
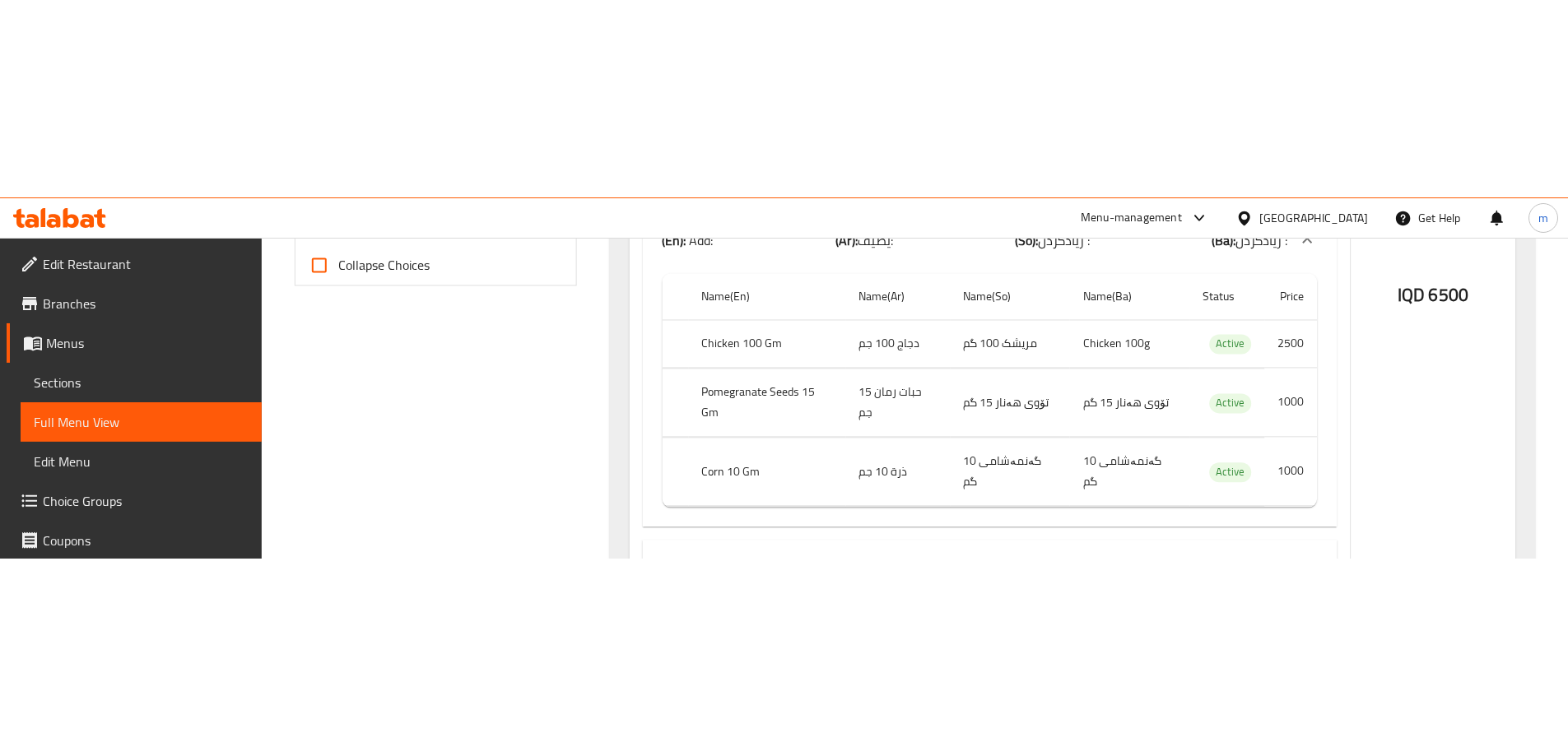
scroll to position [727, 0]
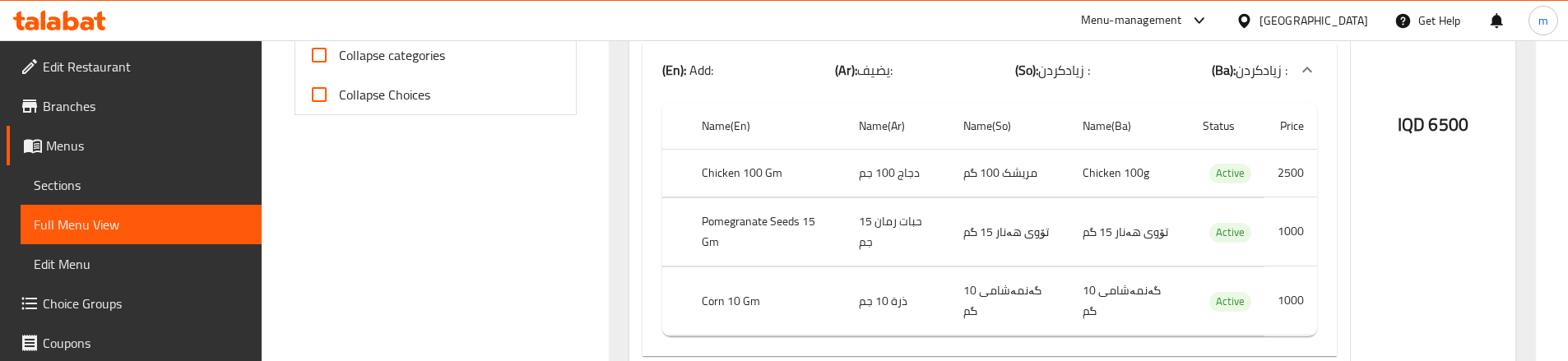
click at [1342, 186] on div "Name En: Chicken Garden Bowl Name Ar: جاط دجاج جاردن Name So: تاسی مریشکی گاردن…" at bounding box center [989, 83] width 720 height 1058
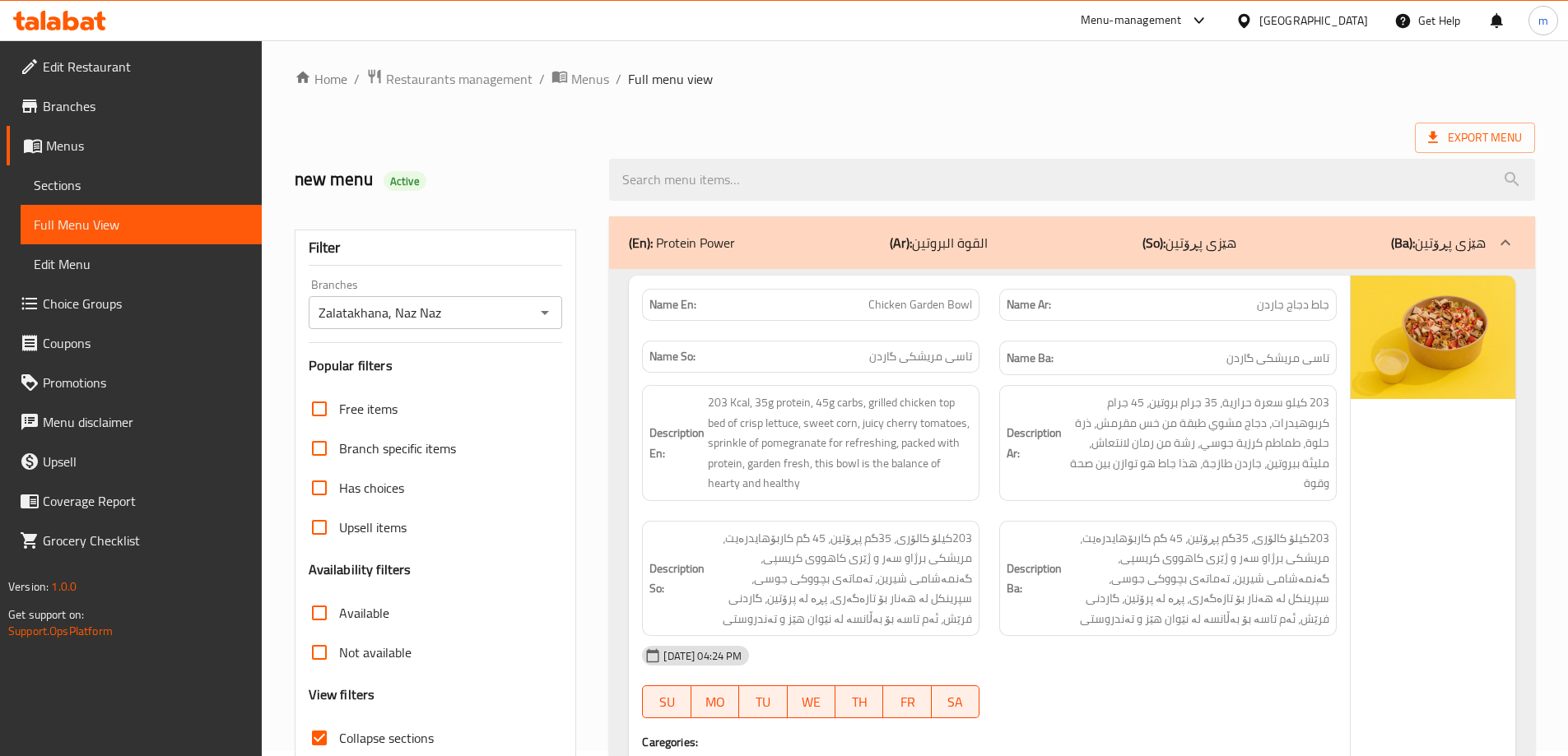
scroll to position [0, 0]
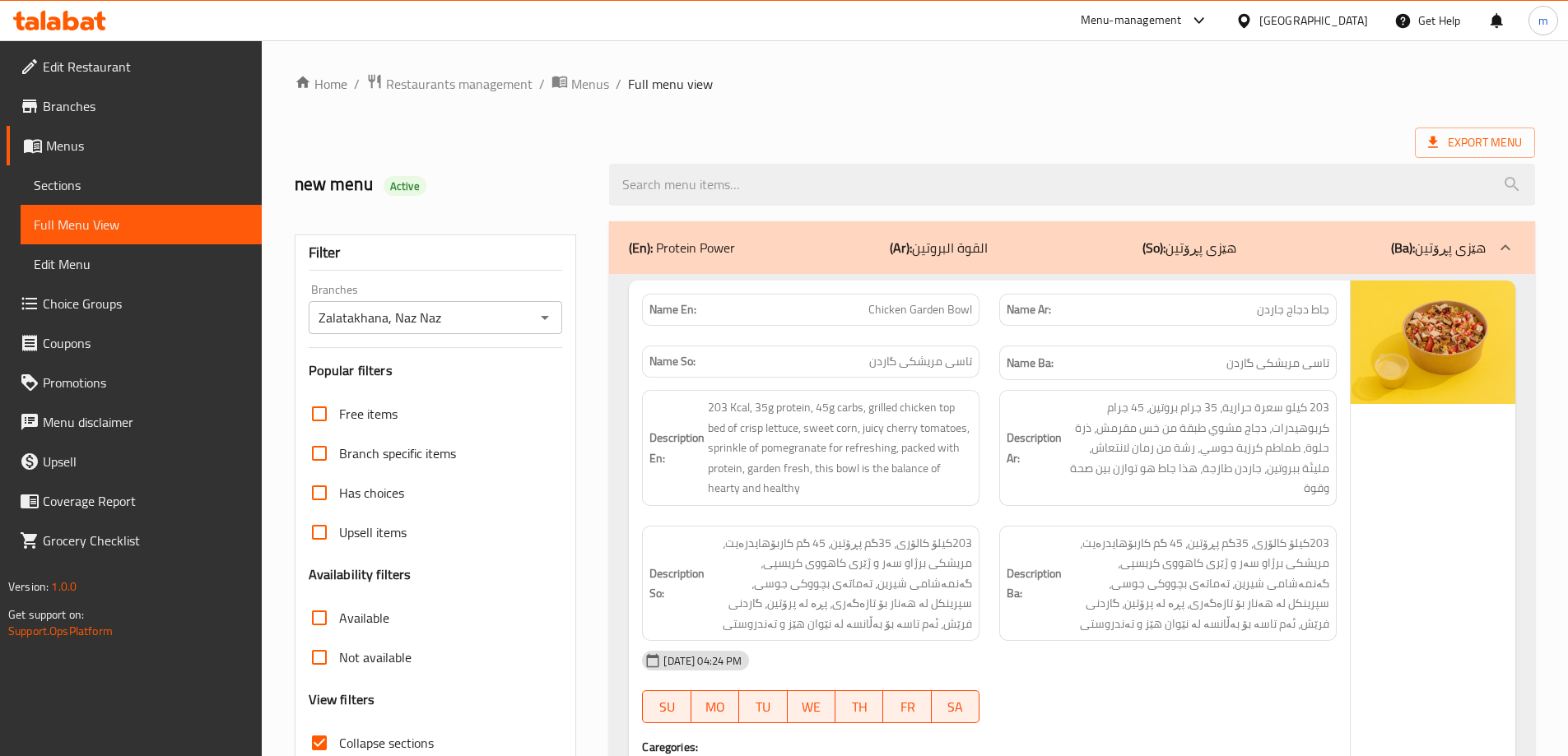
click at [909, 311] on span "Chicken Garden Bowl" at bounding box center [920, 310] width 104 height 17
click at [910, 311] on span "Chicken Garden Bowl" at bounding box center [920, 310] width 104 height 17
copy span "Chicken Garden Bowl"
click at [97, 192] on span "Sections" at bounding box center [141, 184] width 215 height 20
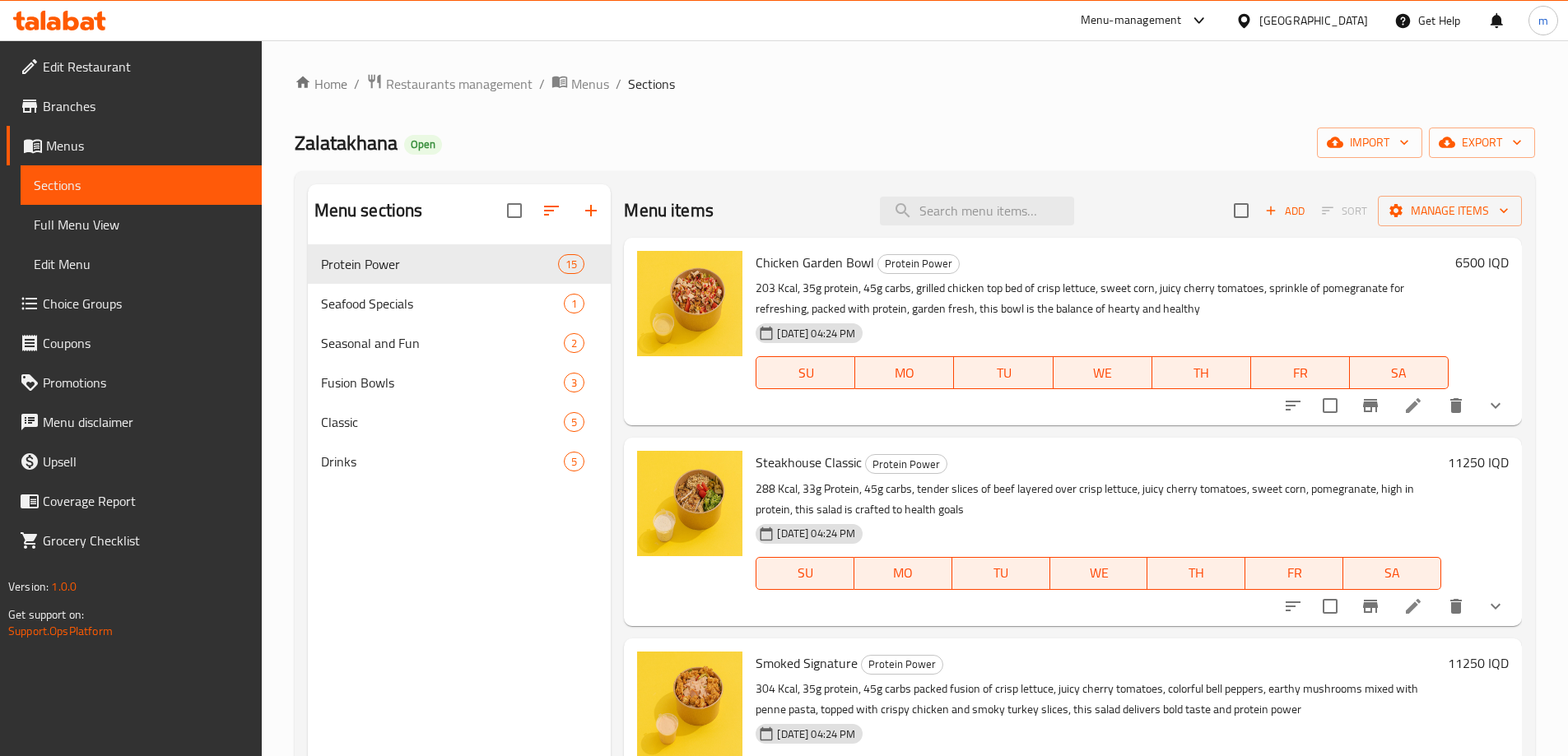
click at [97, 217] on span "Full Menu View" at bounding box center [141, 224] width 215 height 20
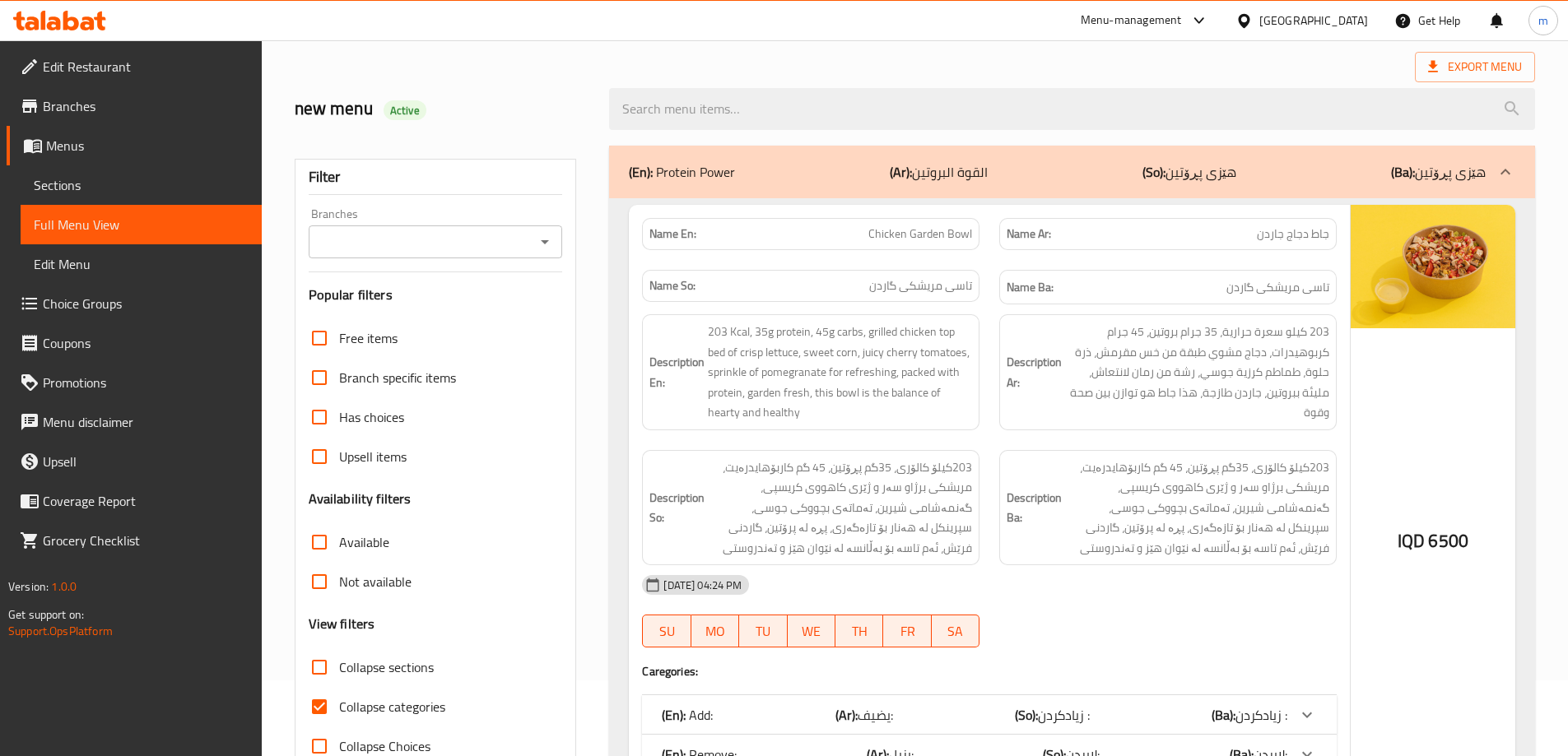
scroll to position [274, 0]
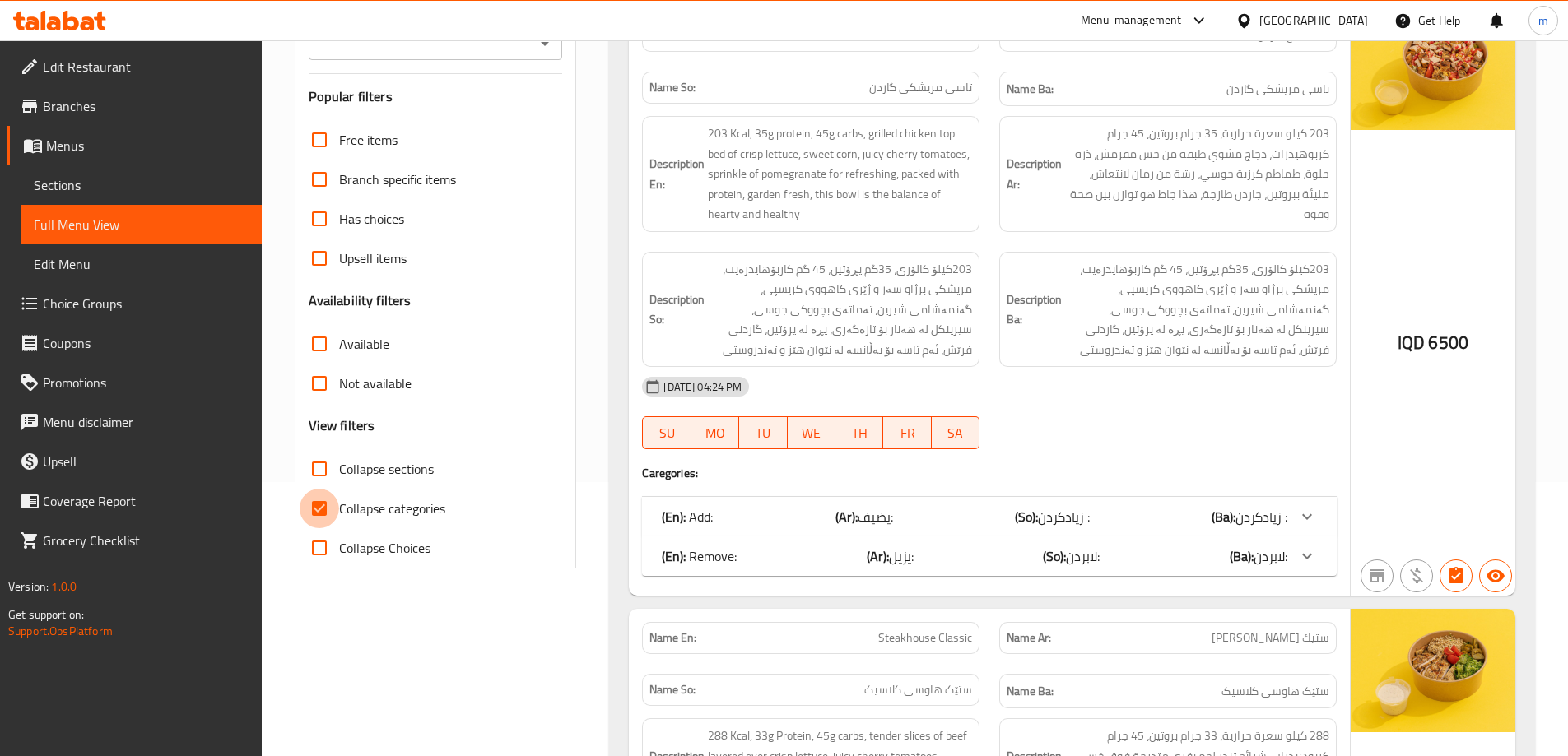
click at [334, 498] on input "Collapse categories" at bounding box center [319, 508] width 40 height 40
checkbox input "false"
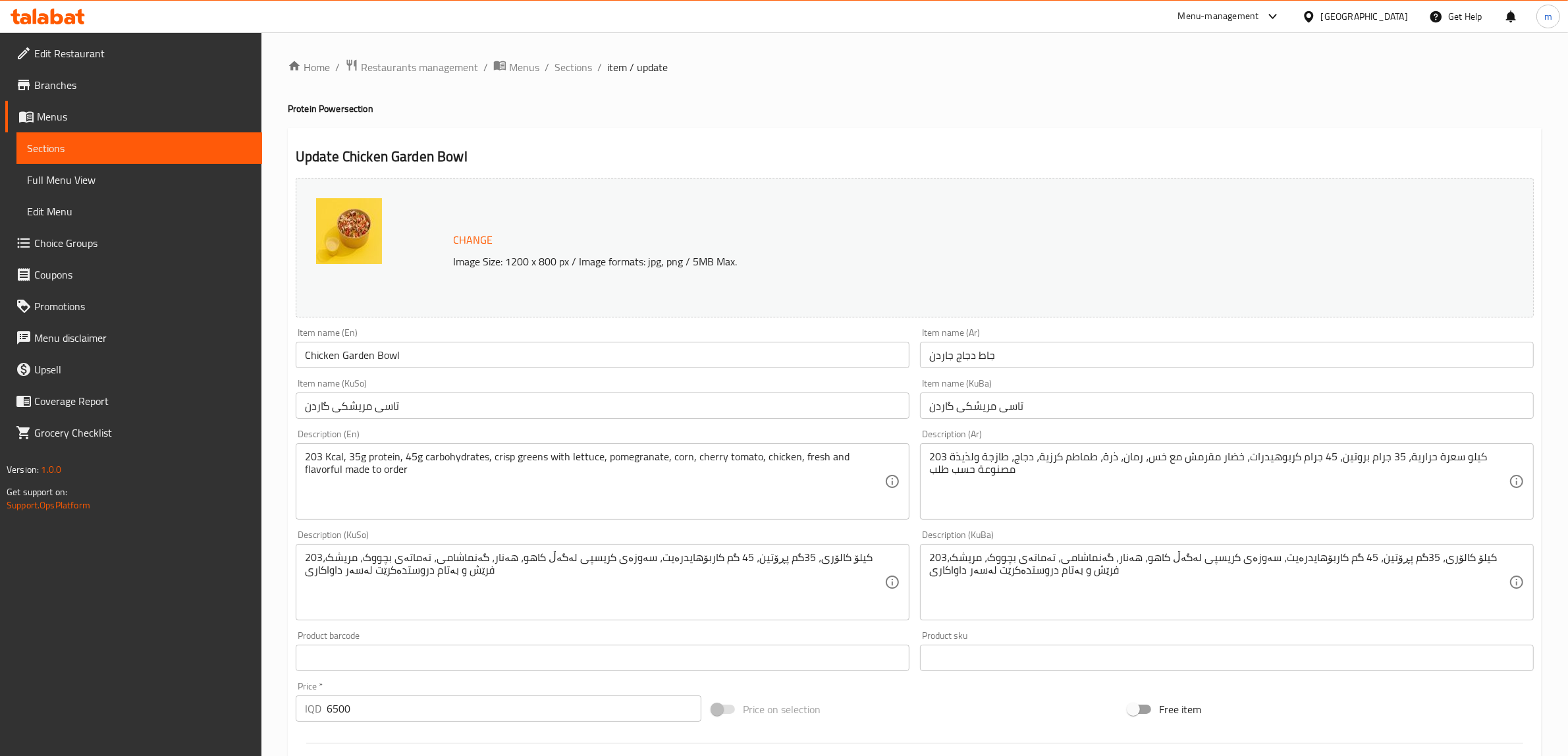
click at [56, 116] on span "Menus" at bounding box center [144, 116] width 215 height 16
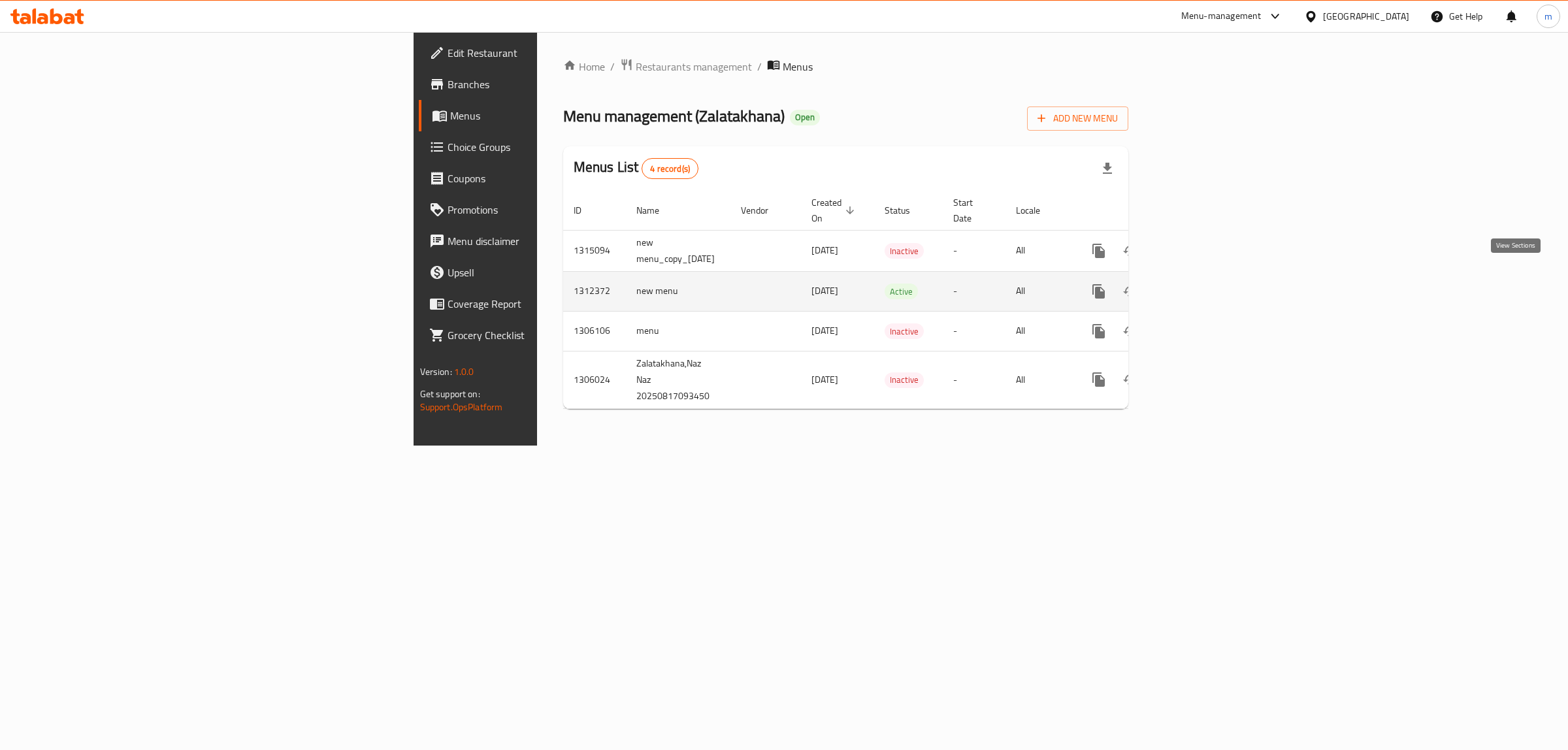
click at [1201, 284] on icon "enhanced table" at bounding box center [1193, 291] width 15 height 15
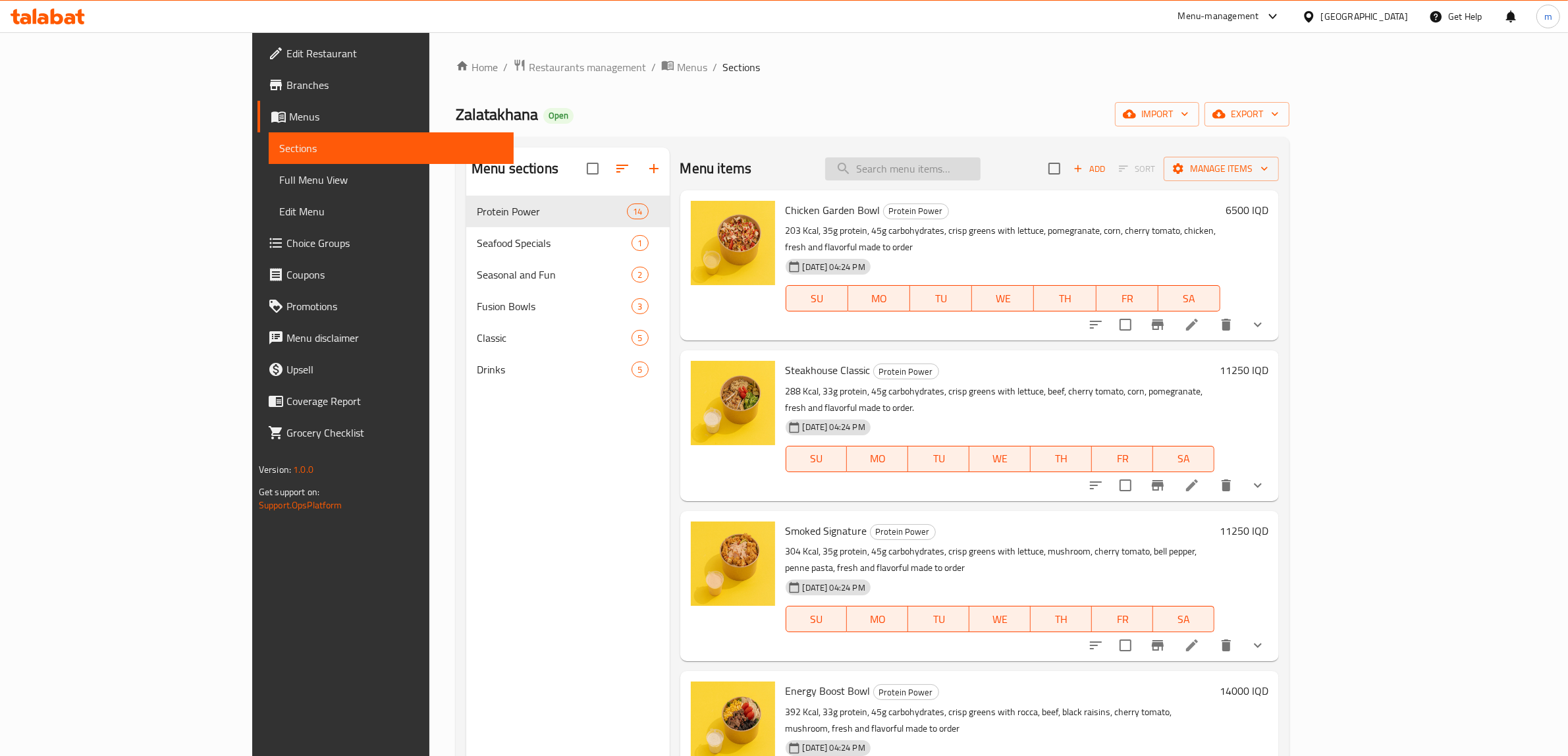
click at [981, 173] on input "search" at bounding box center [903, 169] width 156 height 23
paste input "French Salad"
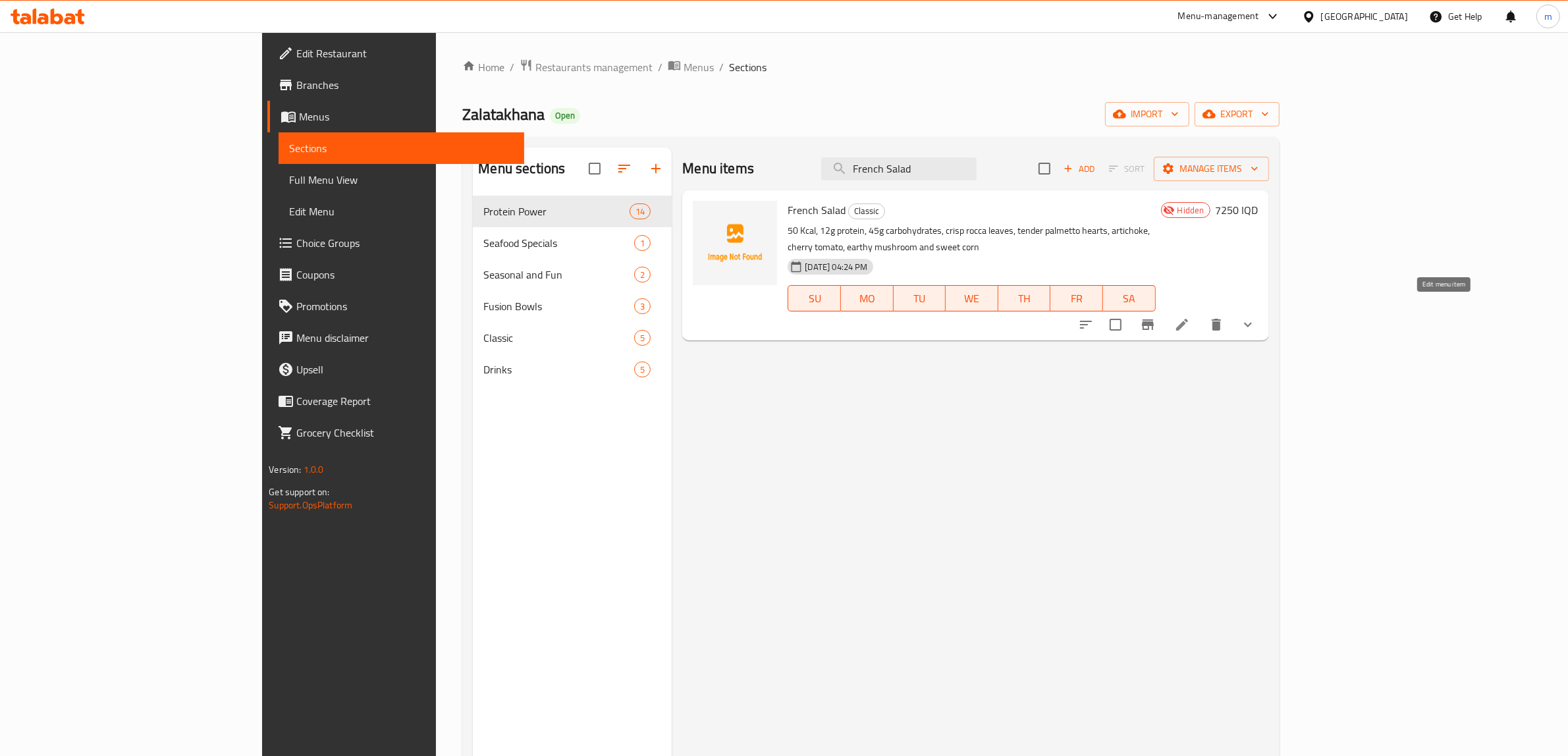
type input "French Salad"
click at [1190, 317] on icon at bounding box center [1182, 324] width 16 height 16
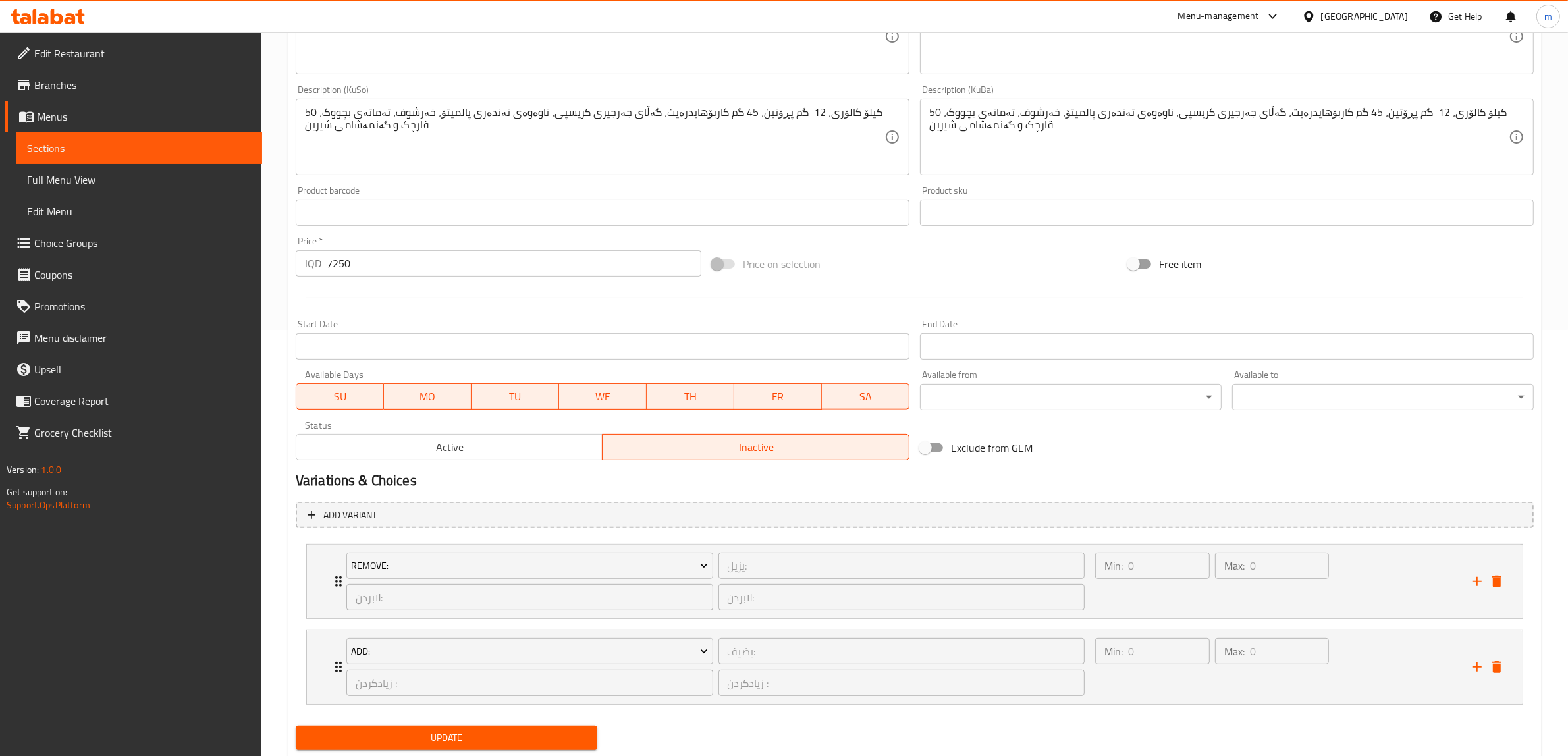
scroll to position [464, 0]
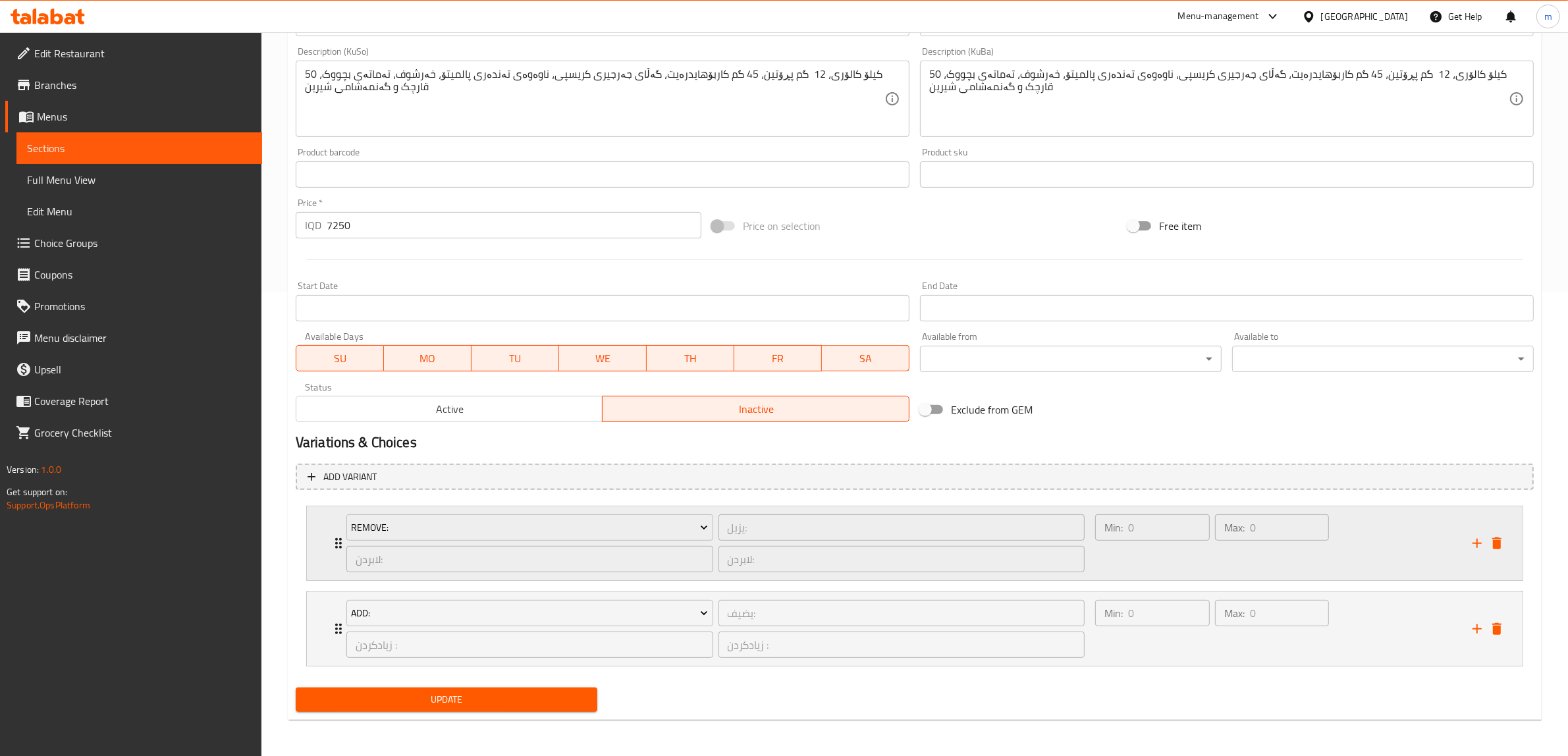
click at [334, 548] on icon "Expand" at bounding box center [338, 543] width 16 height 16
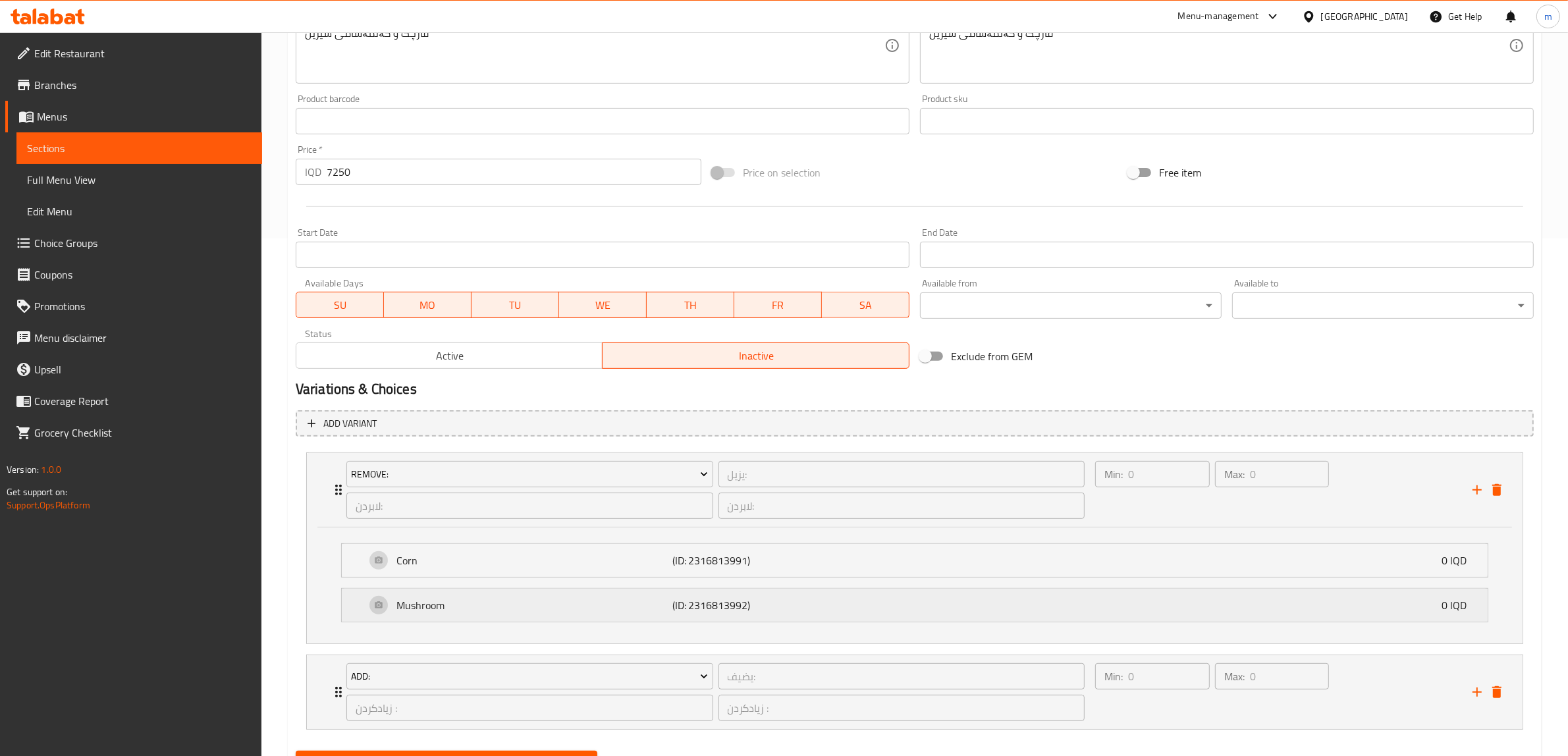
scroll to position [581, 0]
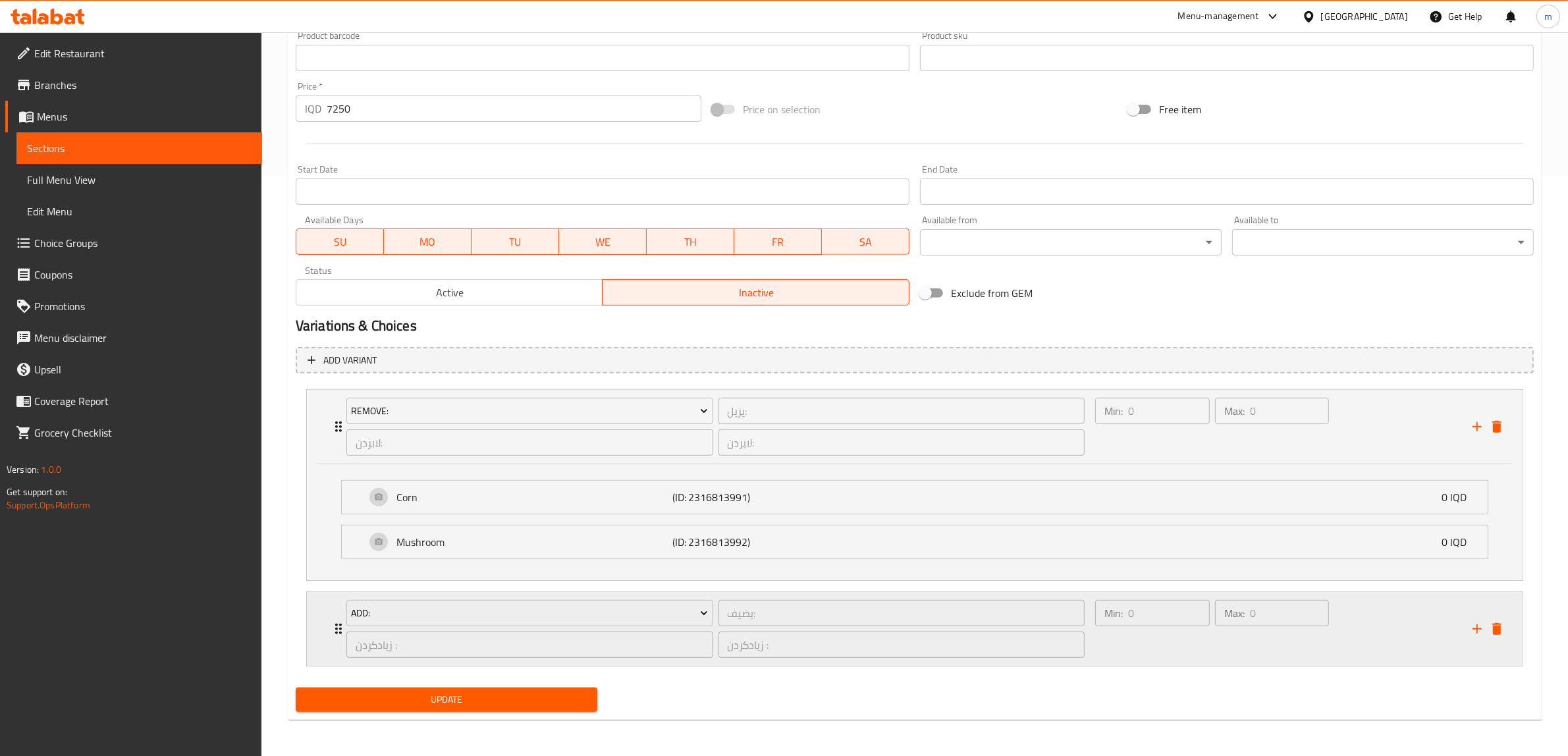
click at [334, 624] on icon "Expand" at bounding box center [338, 628] width 16 height 16
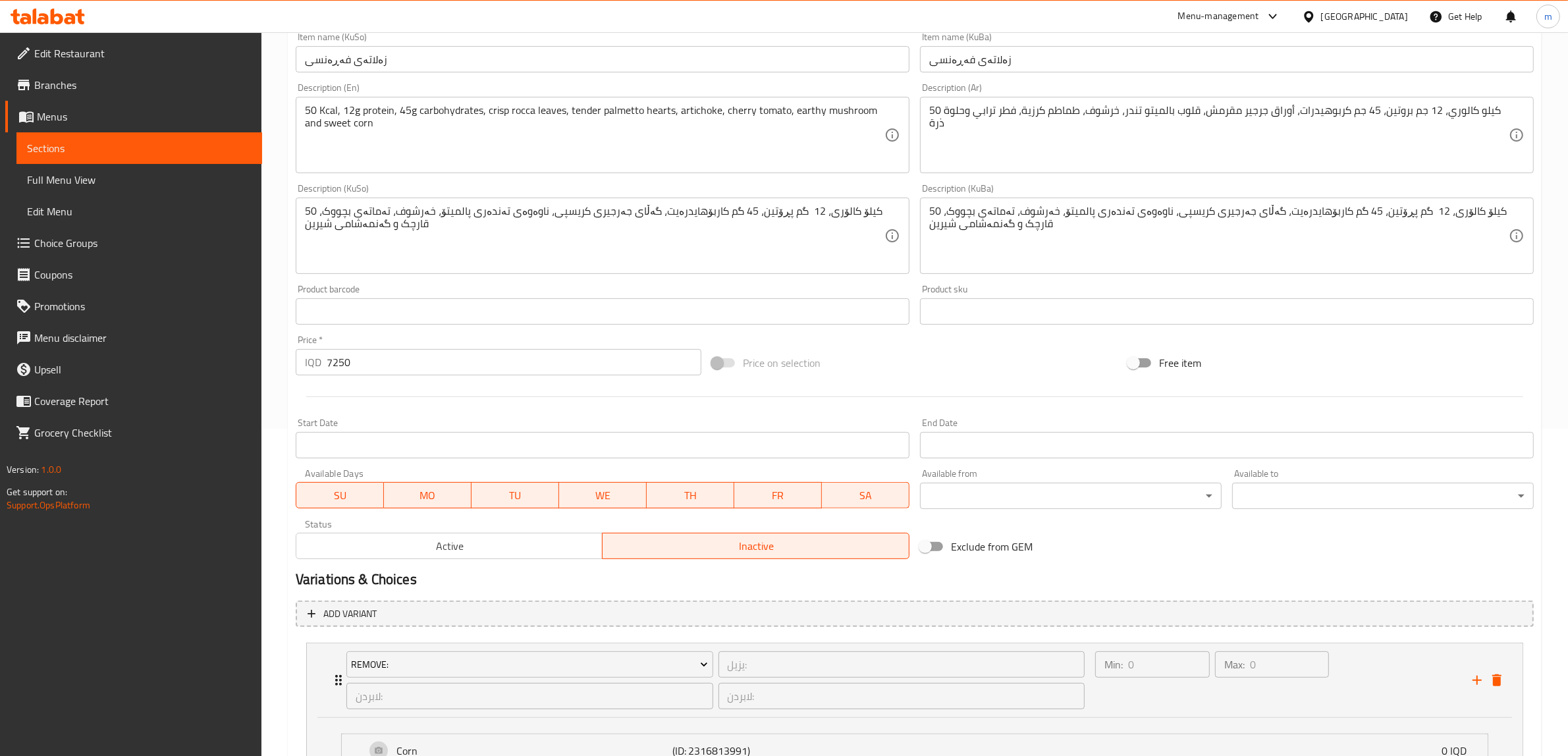
scroll to position [324, 0]
click at [373, 363] on input "7250" at bounding box center [514, 365] width 375 height 26
paste input "8"
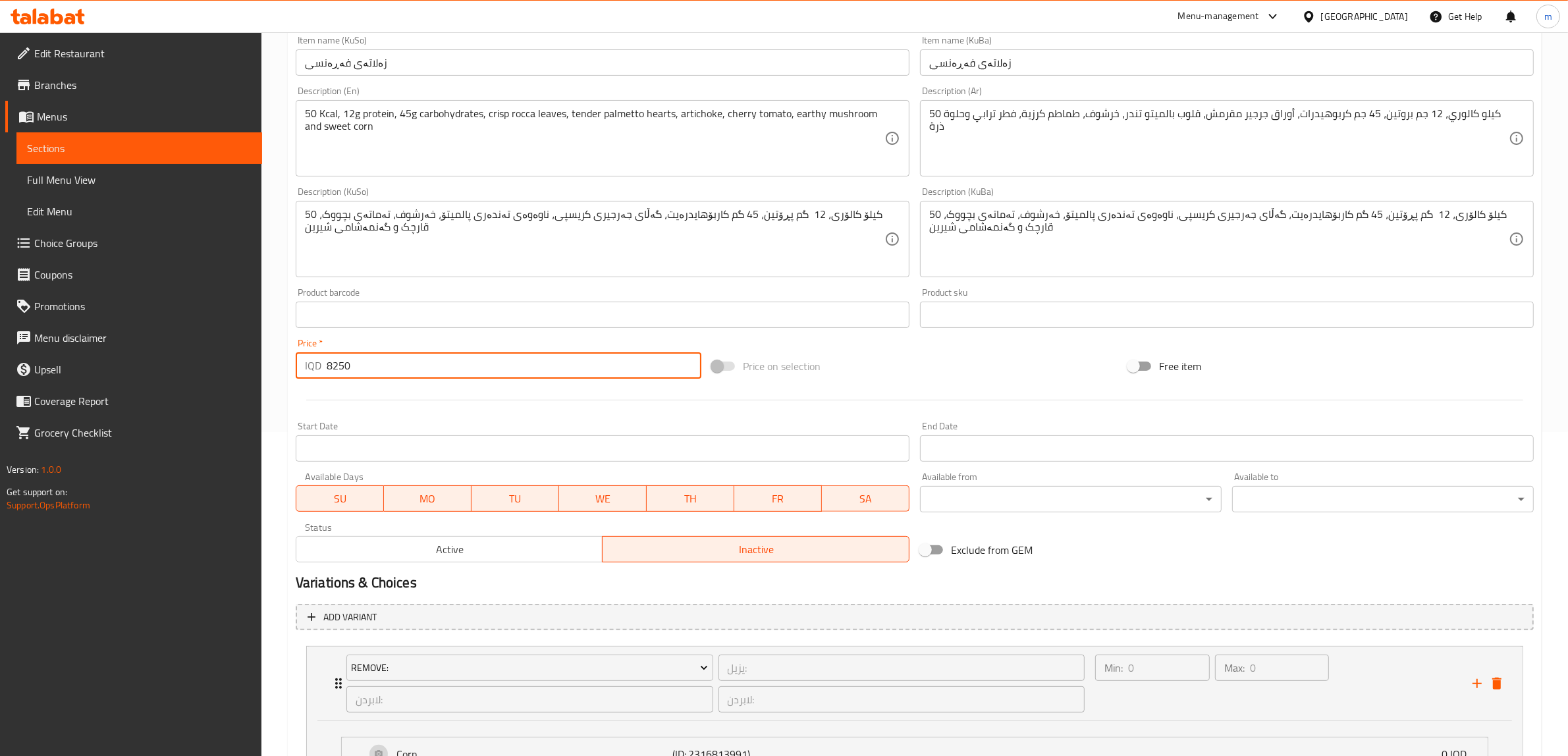
type input "8250"
click at [416, 330] on div "Product barcode Product barcode" at bounding box center [603, 308] width 624 height 51
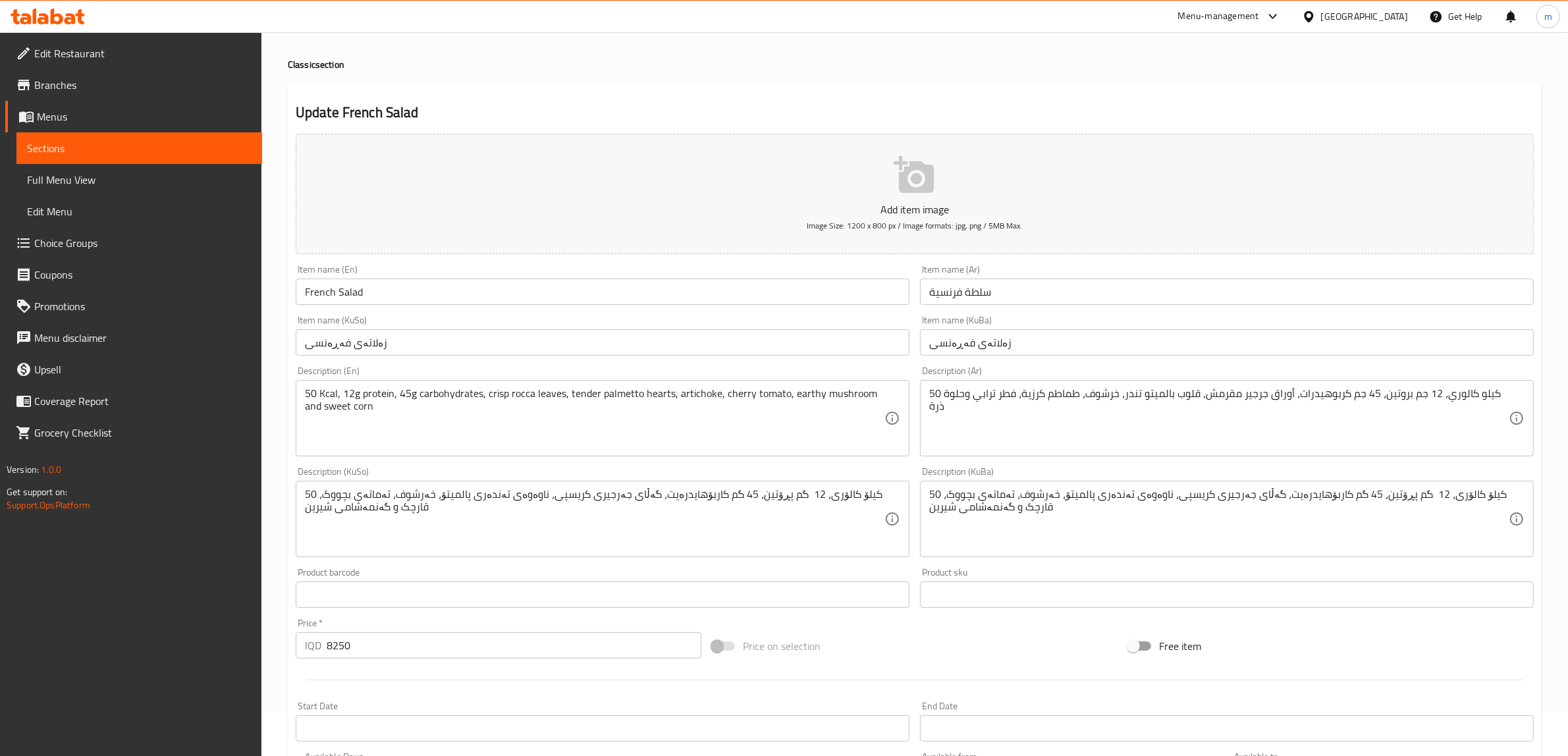
scroll to position [0, 0]
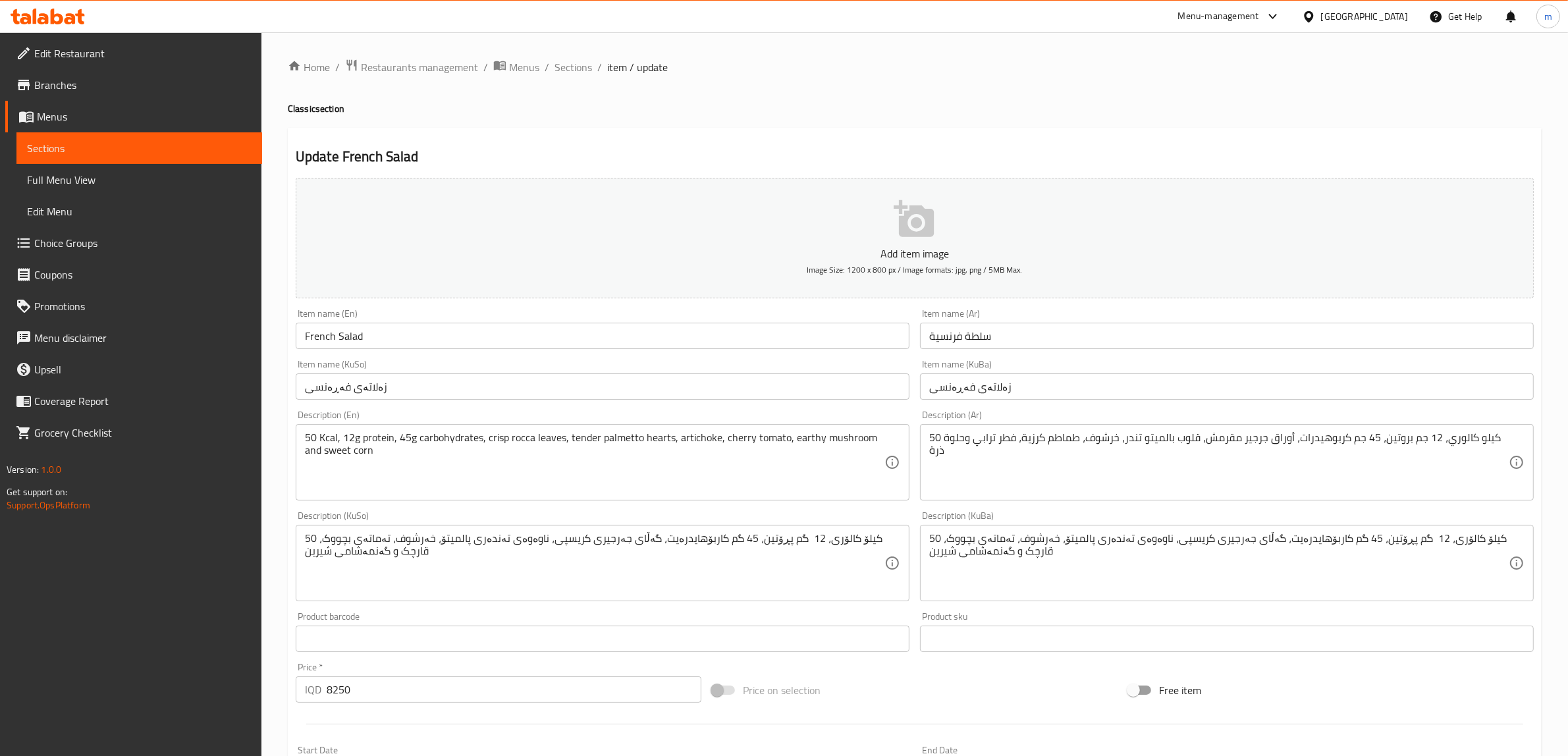
click at [105, 153] on span "Sections" at bounding box center [139, 147] width 225 height 16
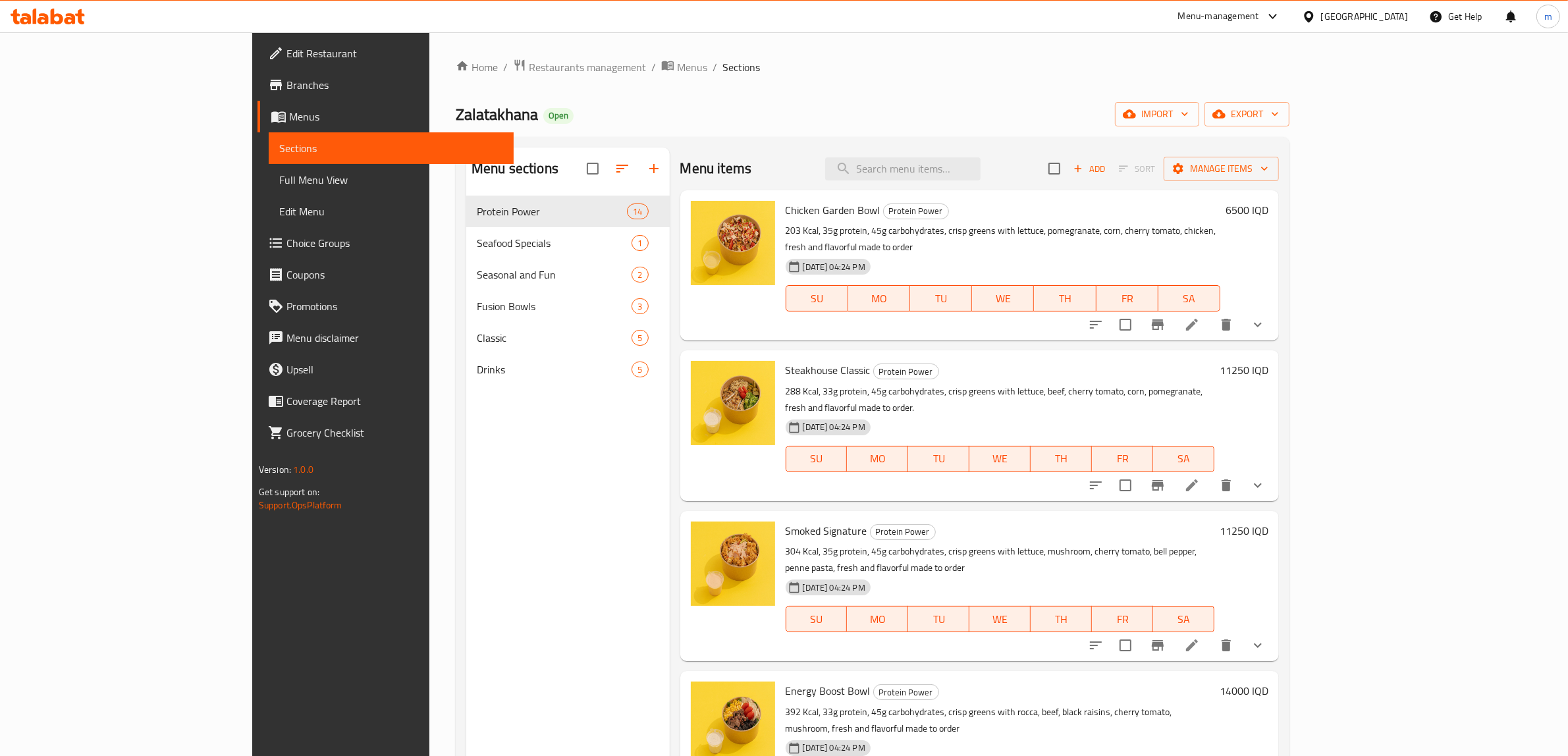
click at [257, 231] on link "Choice Groups" at bounding box center [386, 242] width 257 height 32
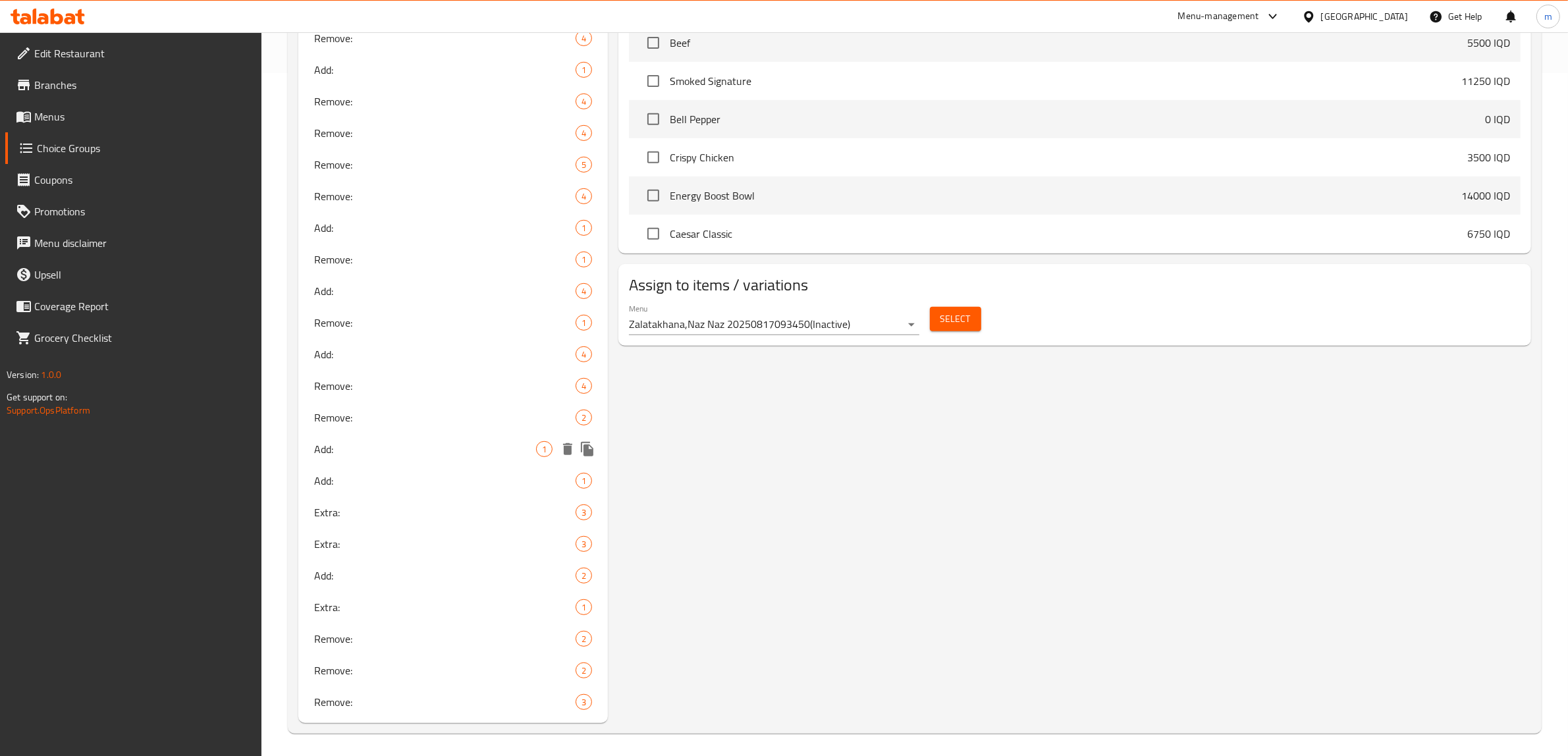
scroll to position [685, 0]
click at [397, 408] on span "Remove:" at bounding box center [425, 415] width 222 height 16
type input "Remove:"
type input "يزيل:"
type input "لابردن:"
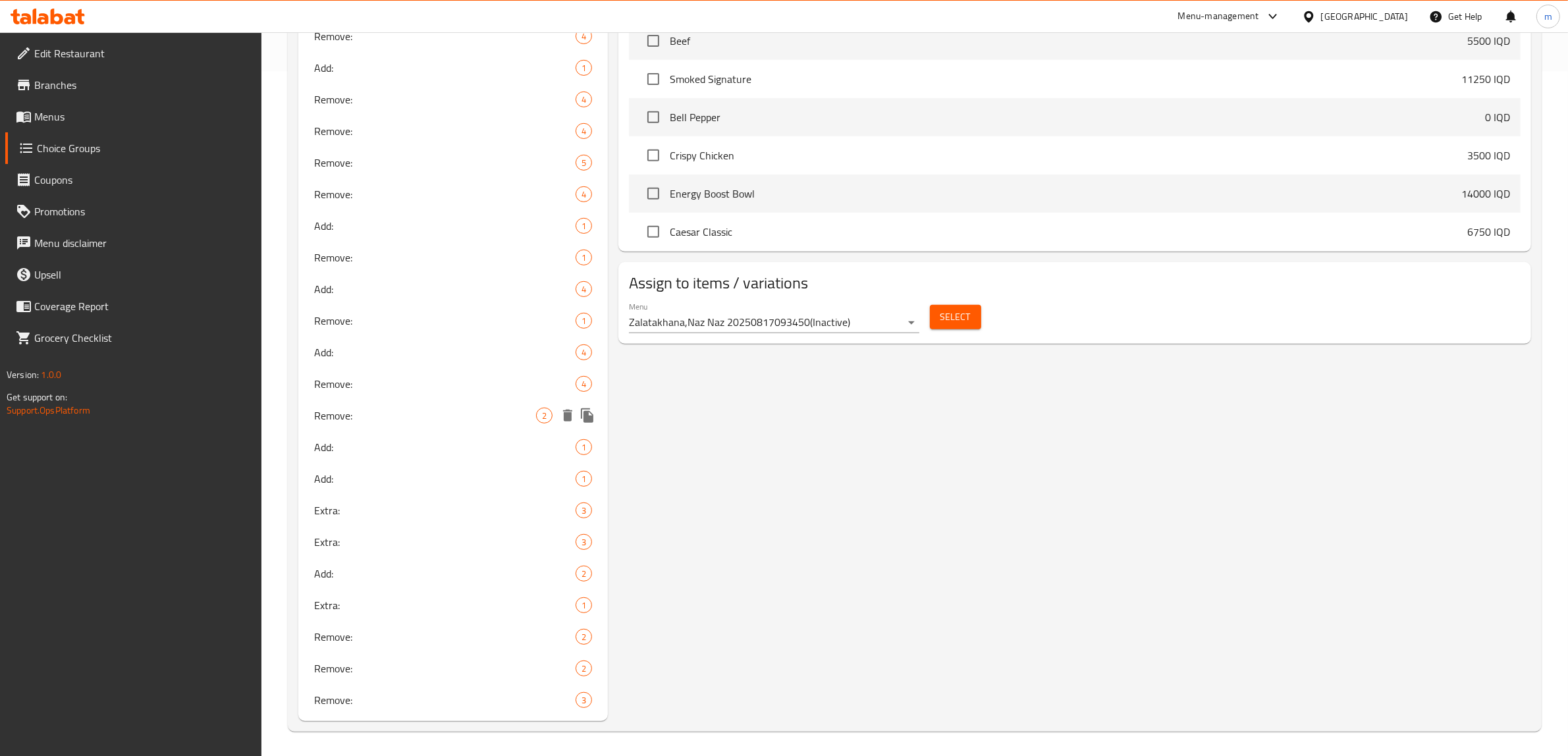
type input "لابردن:"
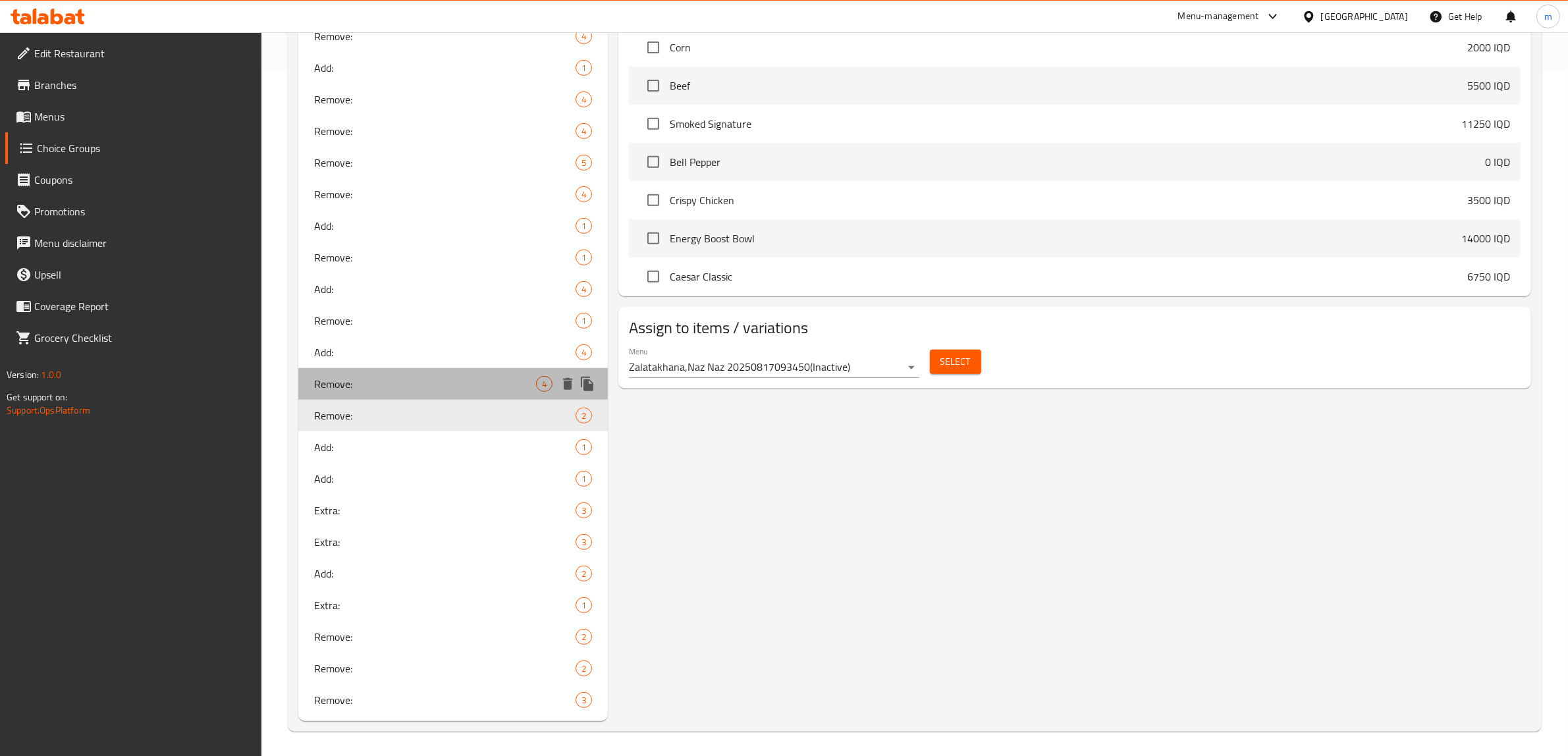
click at [393, 387] on span "Remove:" at bounding box center [425, 384] width 222 height 16
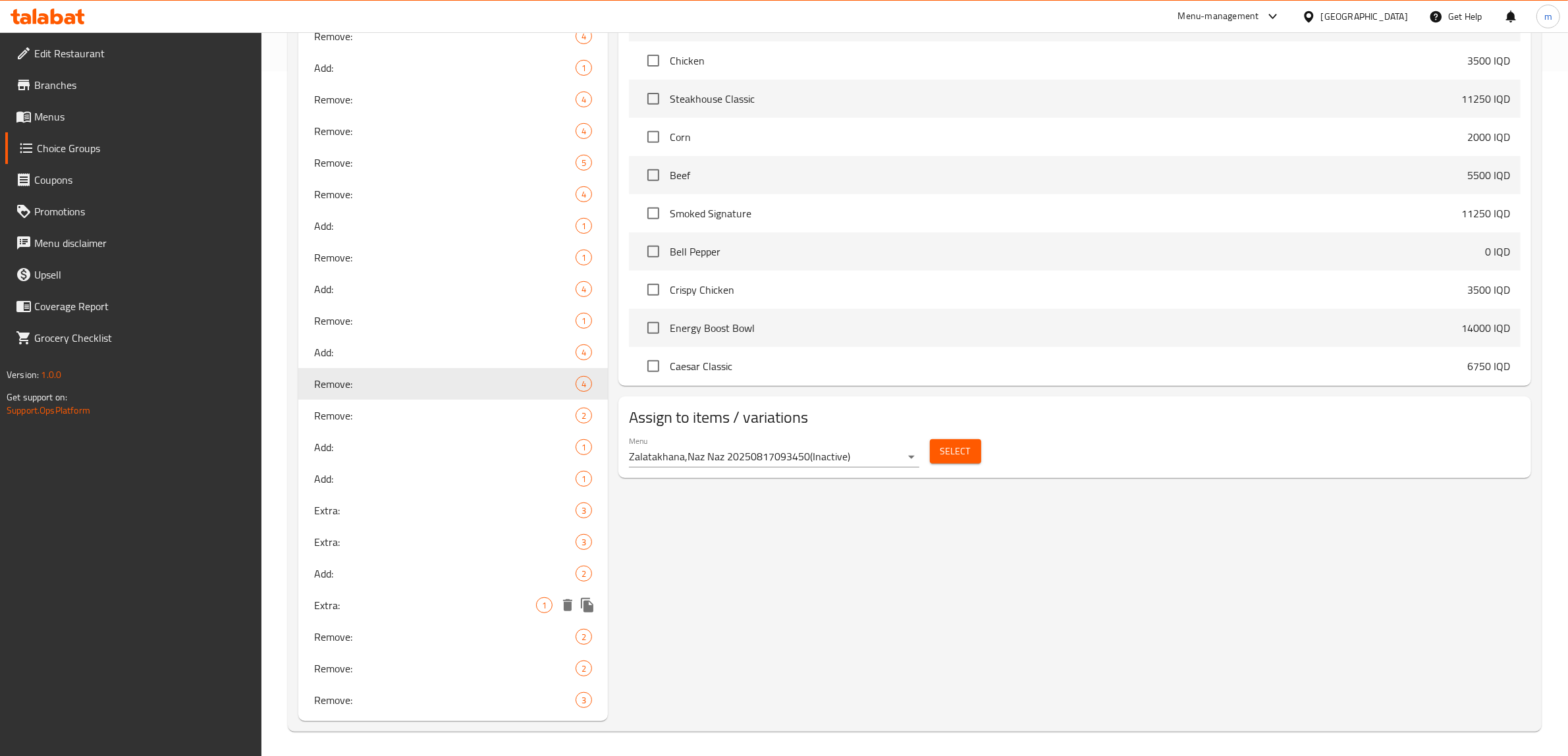
click at [368, 594] on div "Extra: 1" at bounding box center [453, 605] width 310 height 32
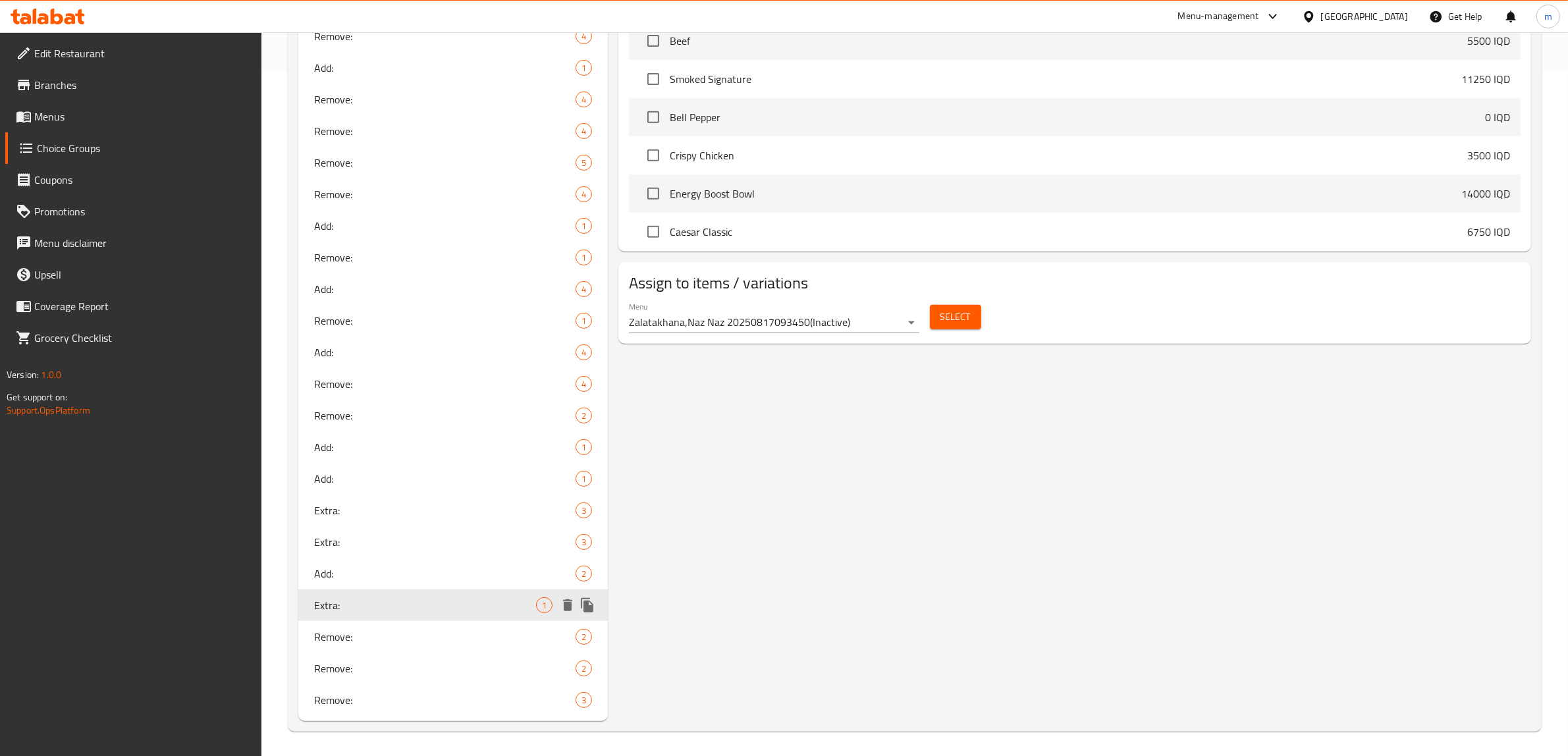
type input "Extra:"
type input "الإكسترا:"
type input "ئێکسترا"
click at [363, 568] on span "Add:" at bounding box center [425, 573] width 222 height 16
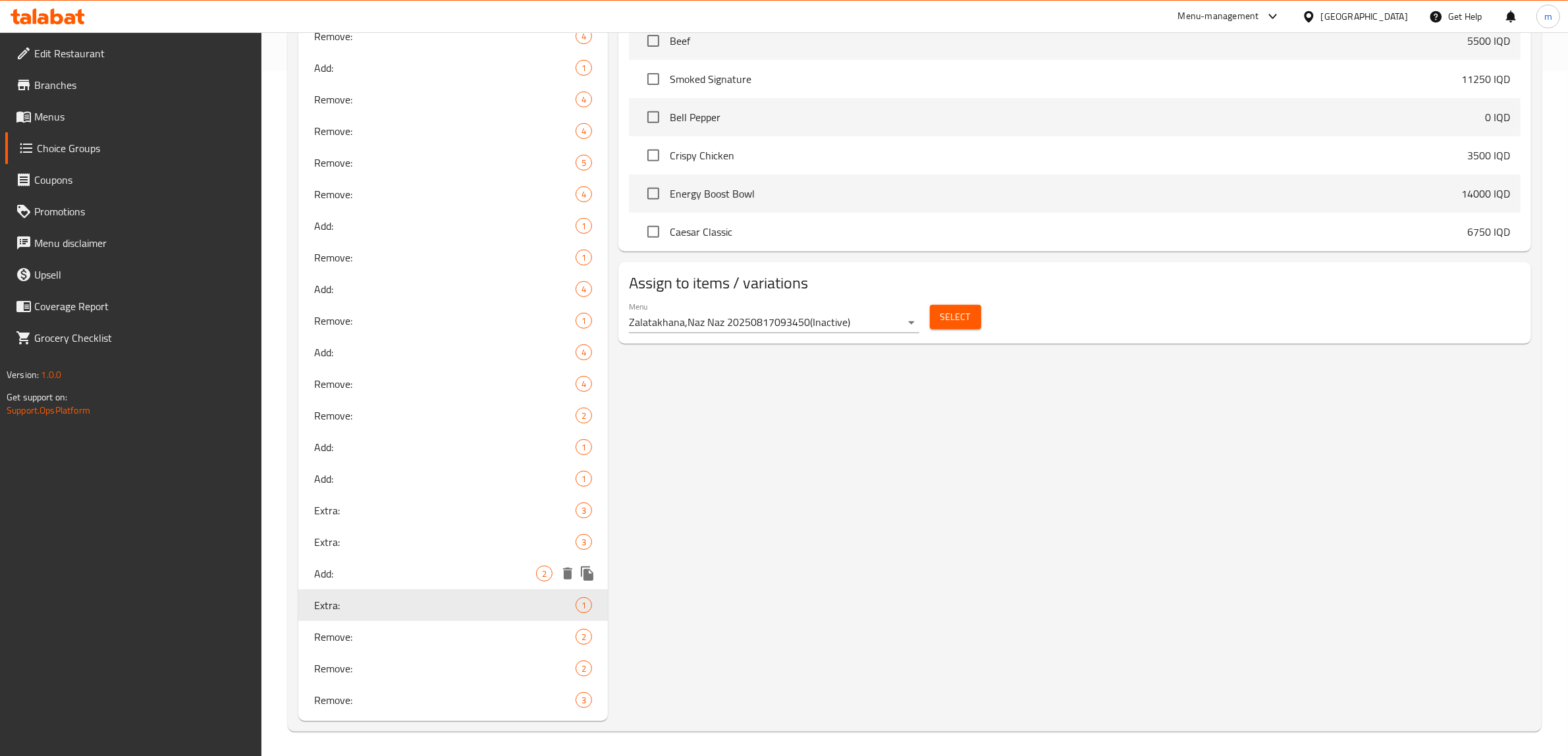
type input "Add:"
type input "يضيف:"
type input "زیادکردن :"
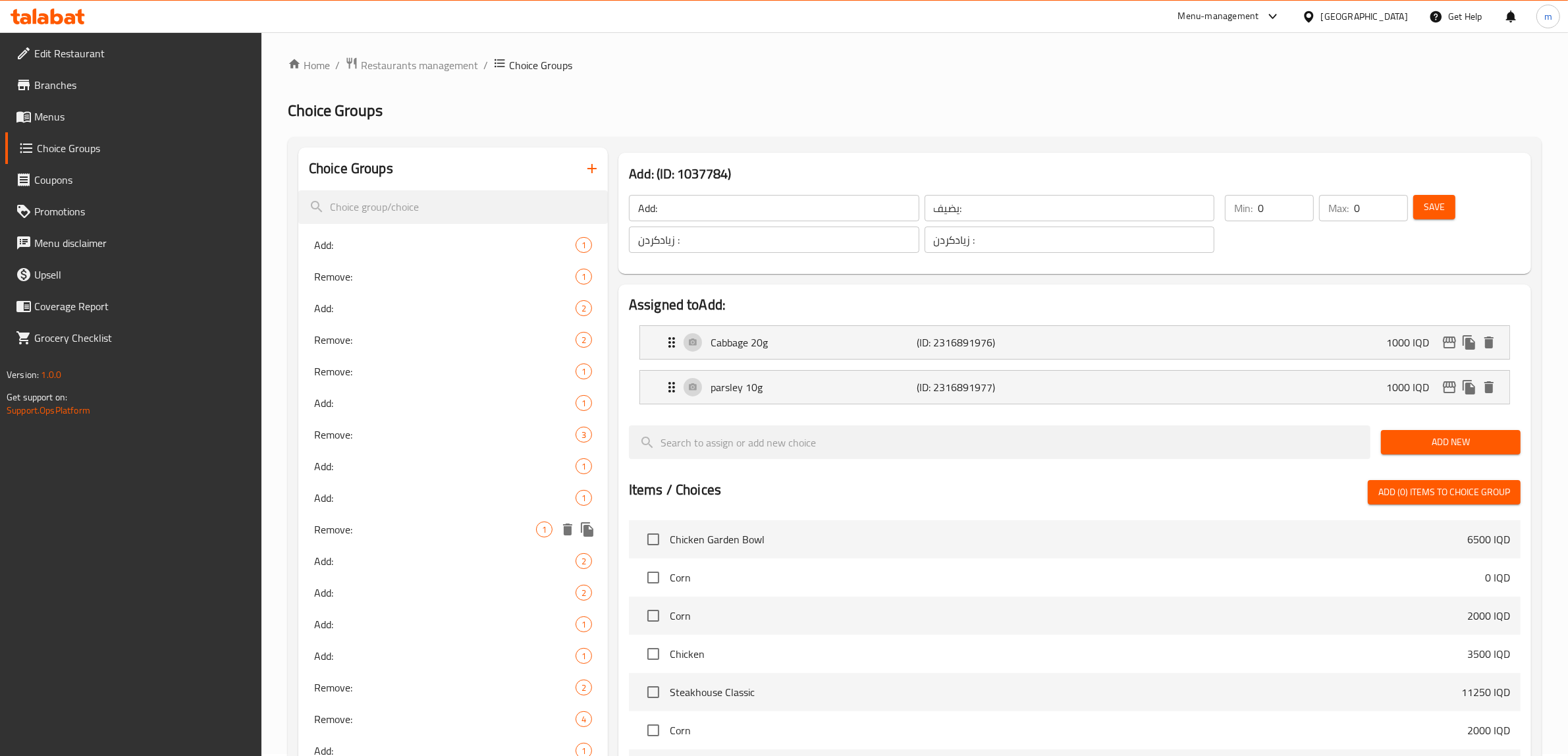
scroll to position [0, 0]
click at [406, 238] on div "Add: 1" at bounding box center [453, 247] width 310 height 32
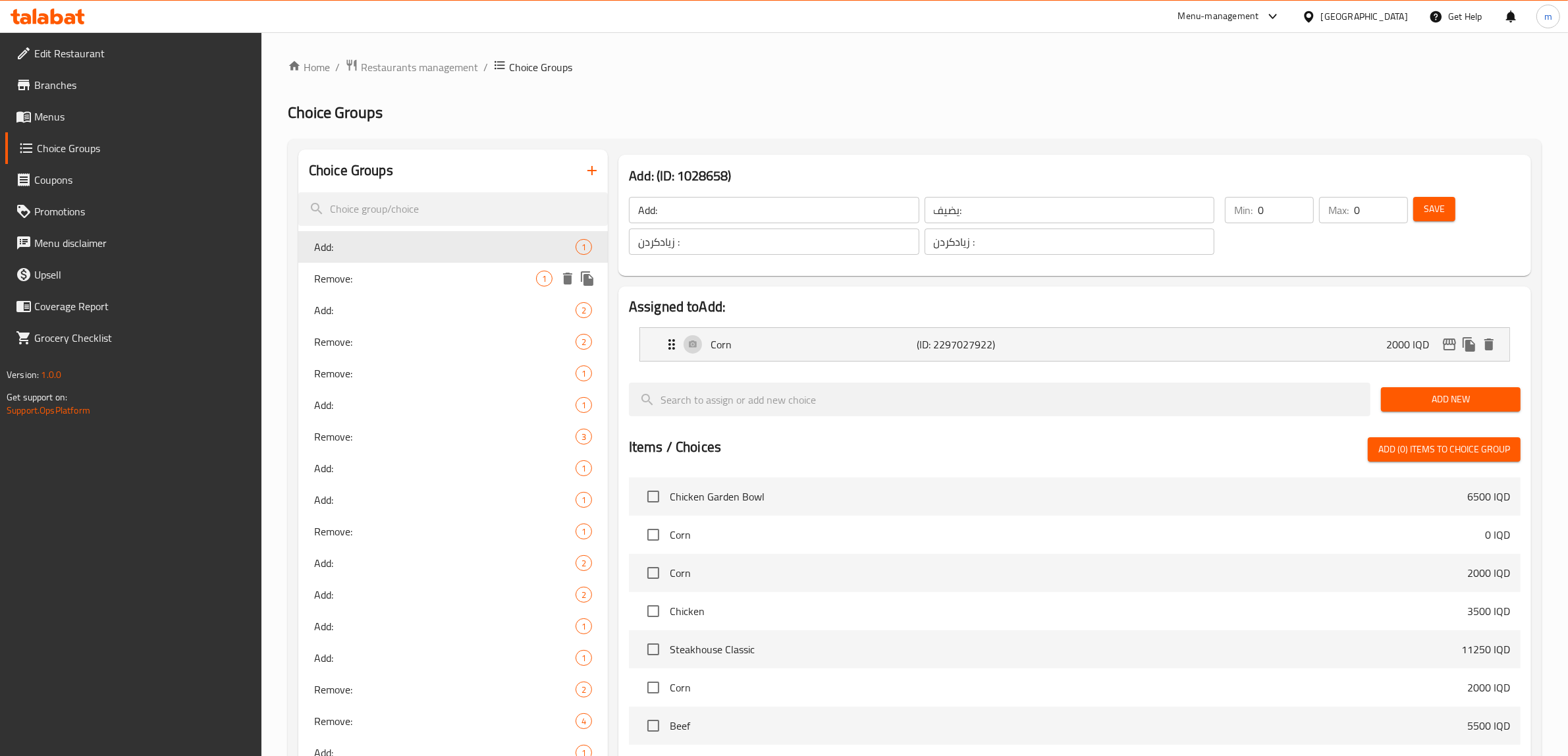
click at [393, 273] on span "Remove:" at bounding box center [425, 278] width 222 height 16
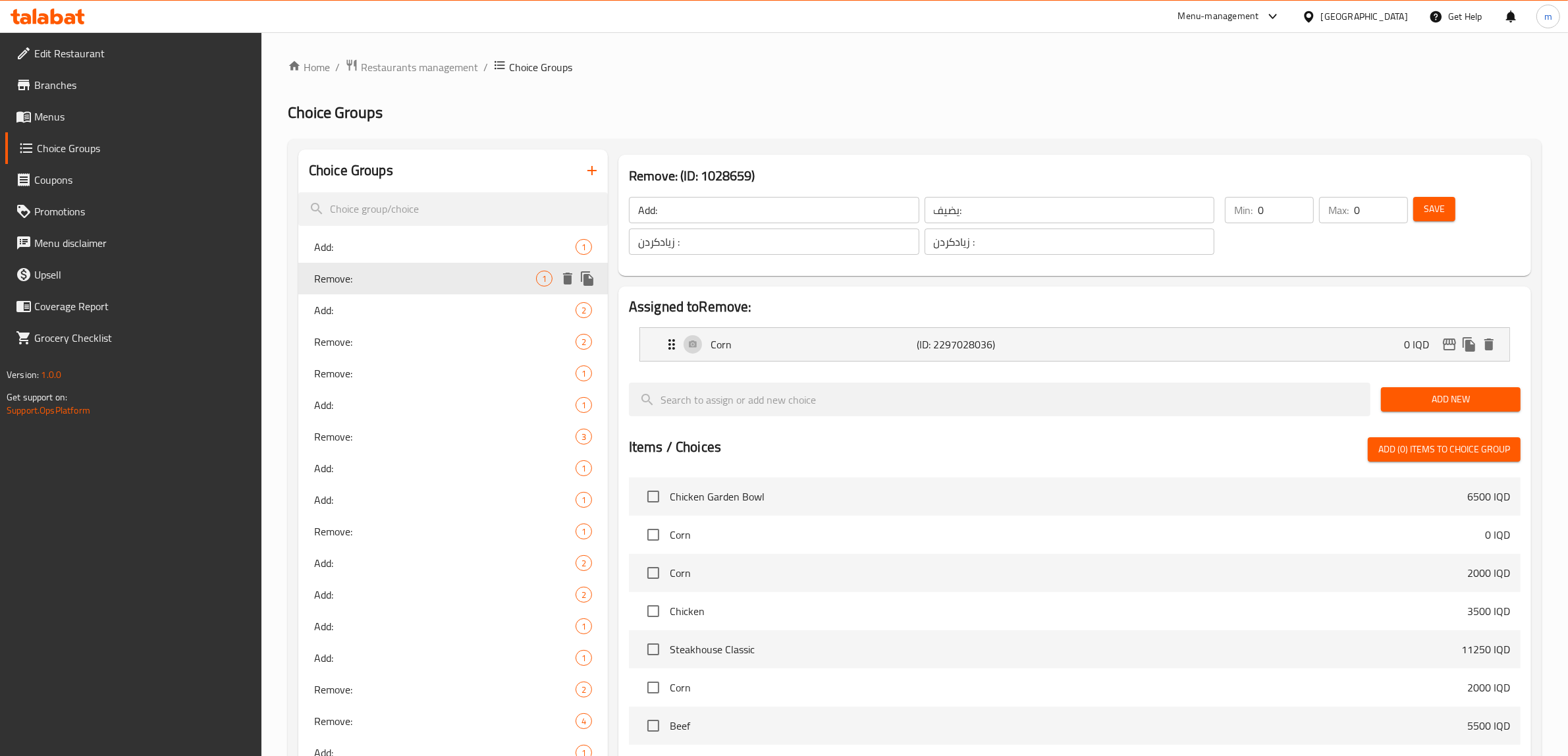
type input "Remove:"
type input "يزيل:"
type input "لابردن:"
click at [393, 249] on span "Add:" at bounding box center [425, 247] width 222 height 16
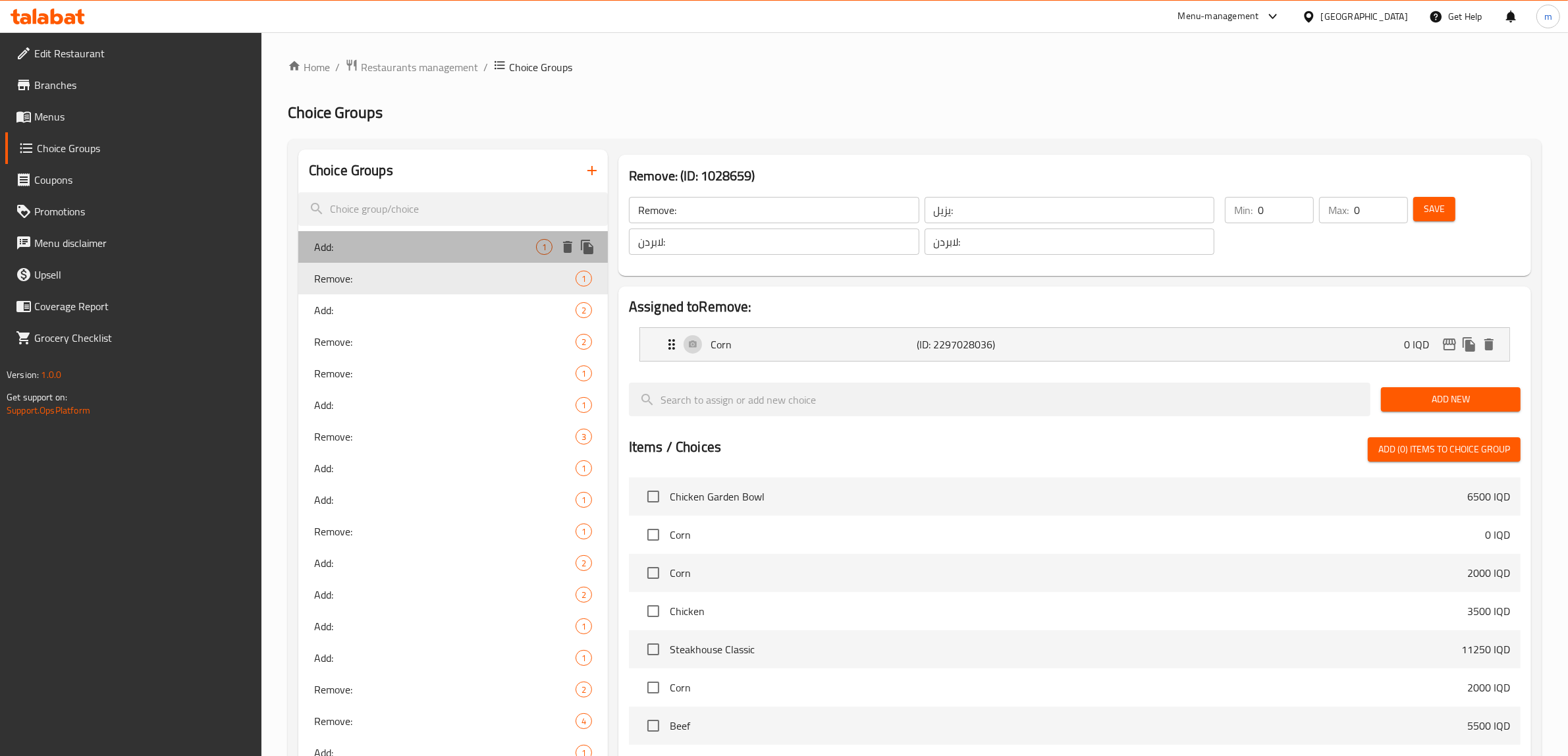
type input "Add:"
type input "يضيف:"
type input "زیادکردن :"
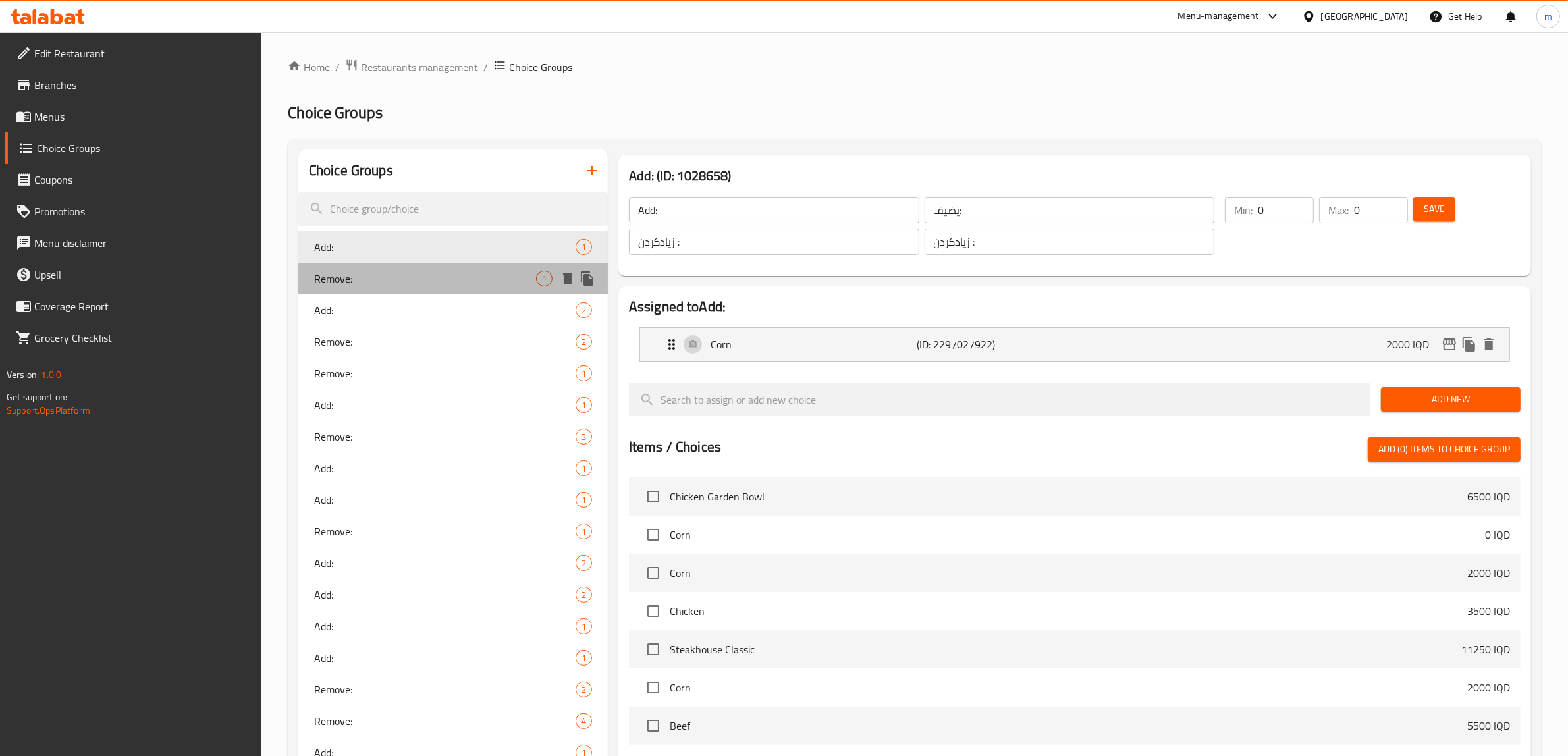
click at [393, 263] on div "Remove: 1" at bounding box center [453, 278] width 310 height 32
type input "Remove:"
type input "يزيل:"
type input "لابردن:"
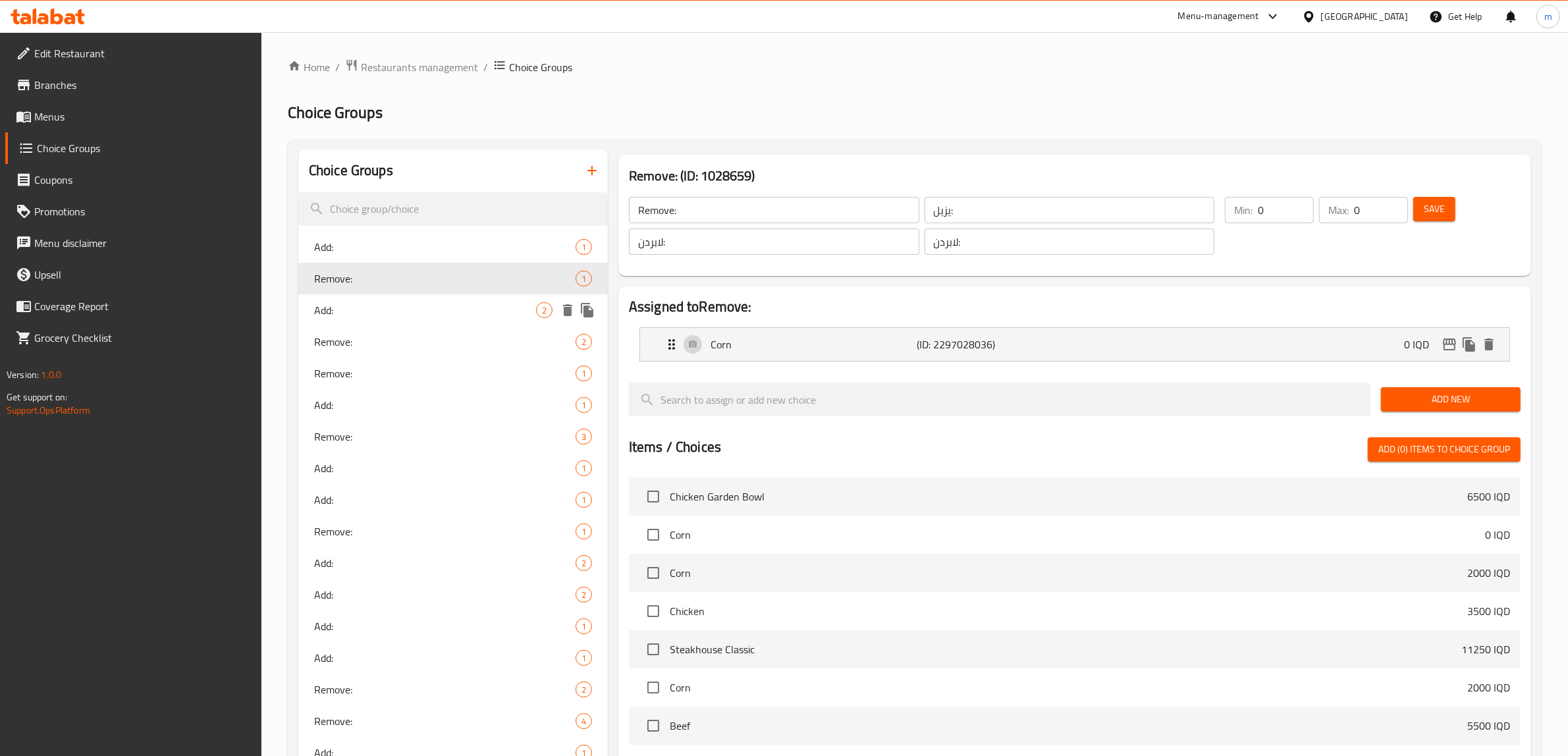
click at [396, 301] on div "Add: 2" at bounding box center [453, 310] width 310 height 32
type input "Add:"
type input "يضيف:"
type input "زیادکردن :"
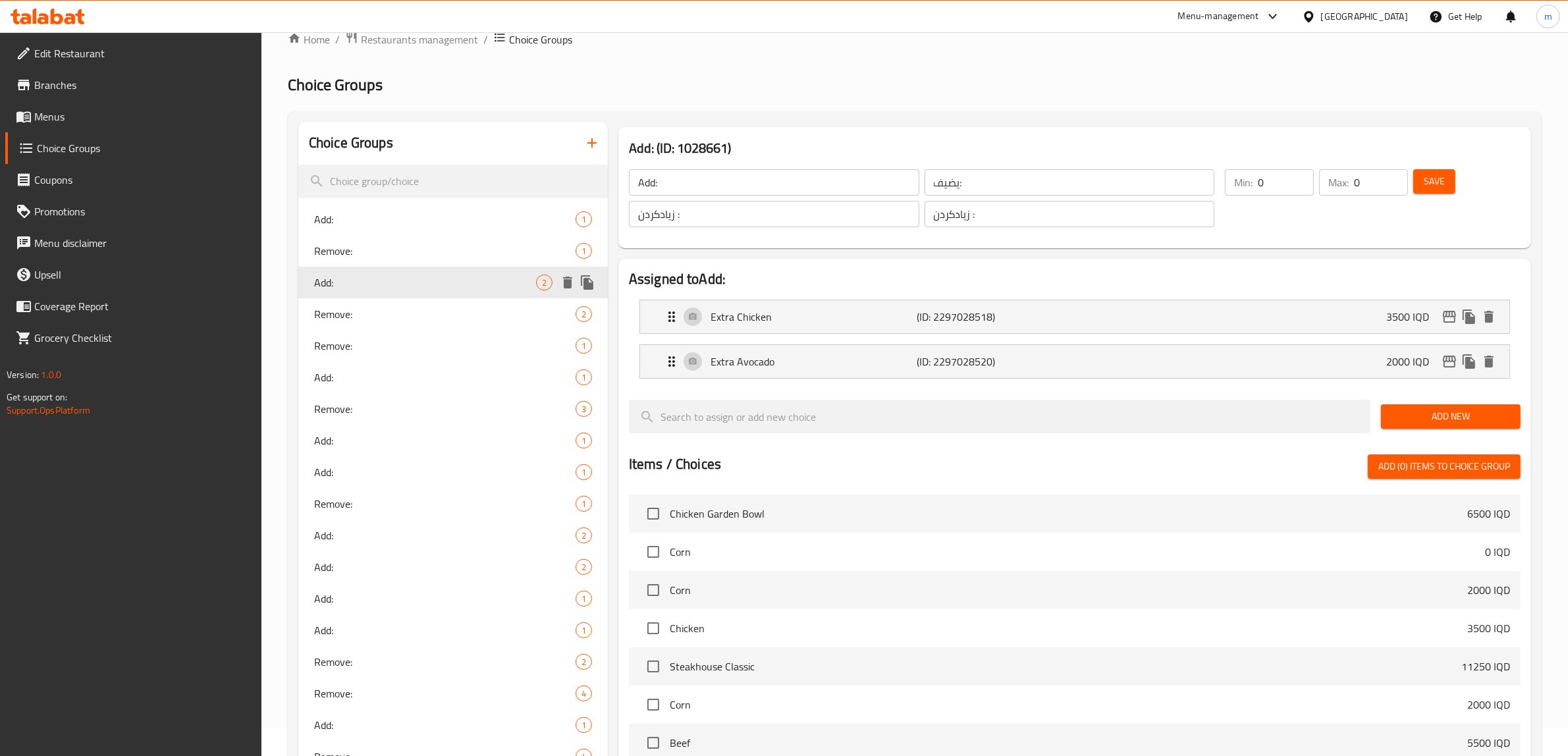
scroll to position [54, 0]
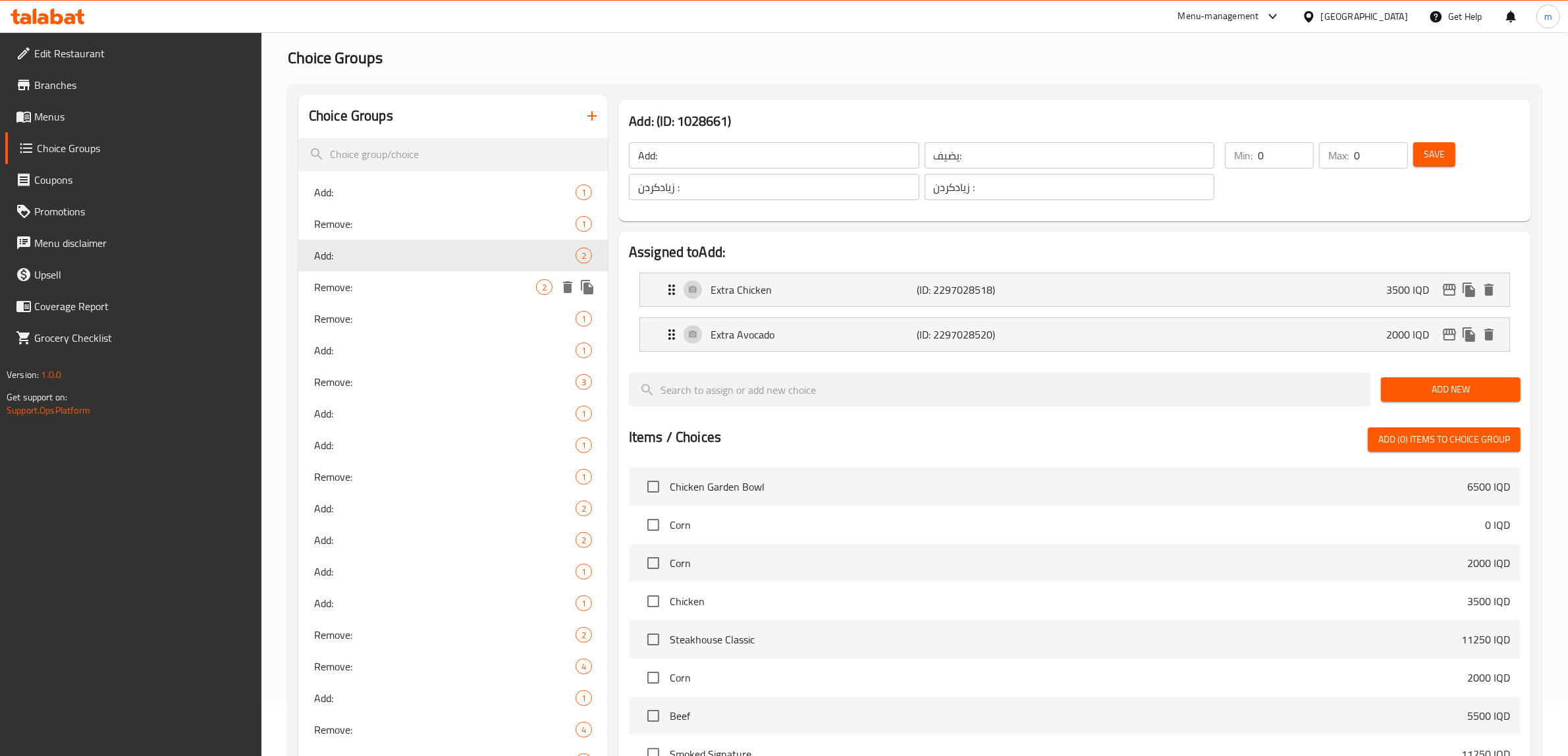
click at [399, 281] on span "Remove:" at bounding box center [425, 287] width 222 height 16
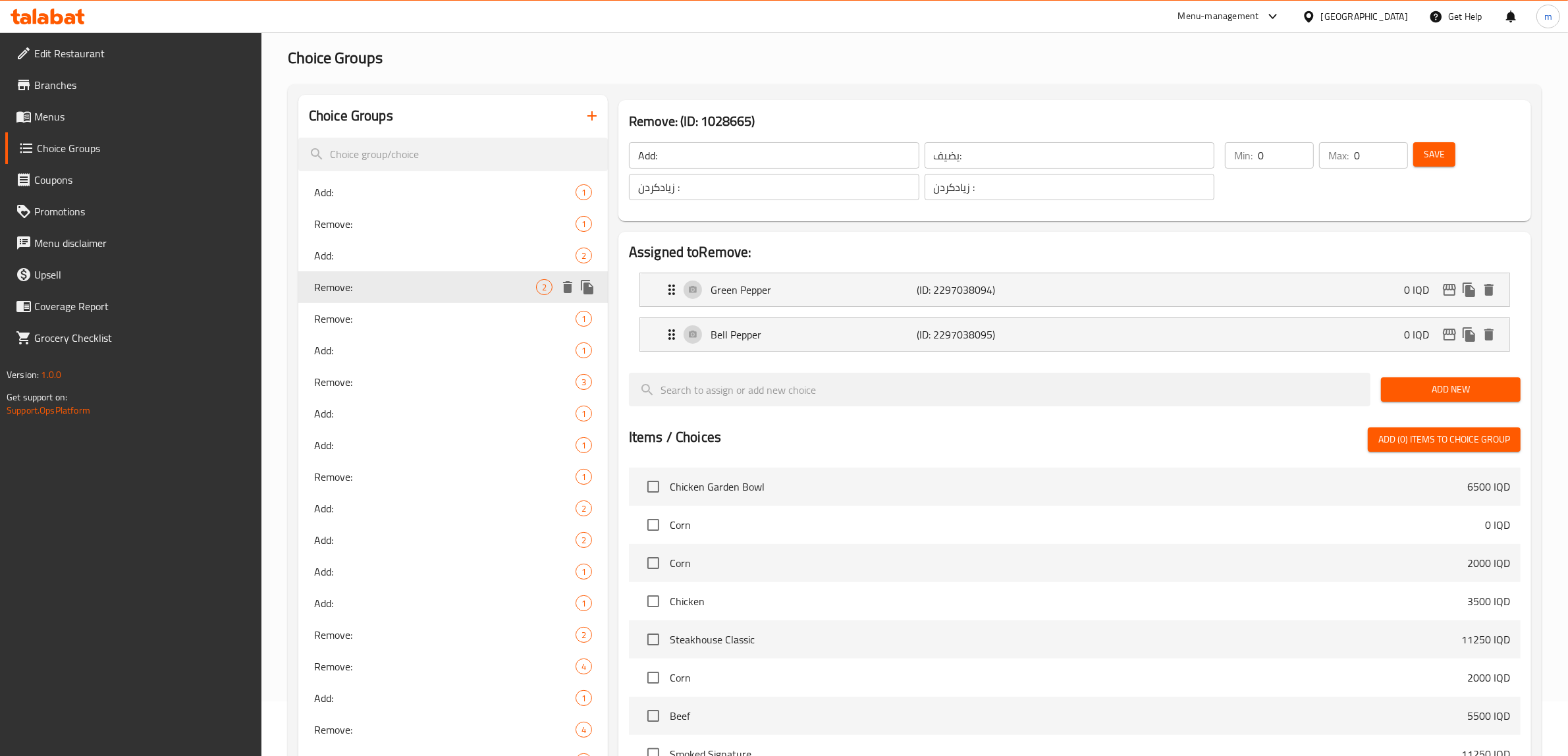
type input "Remove:"
type input "يزيل:"
type input "لابردن:"
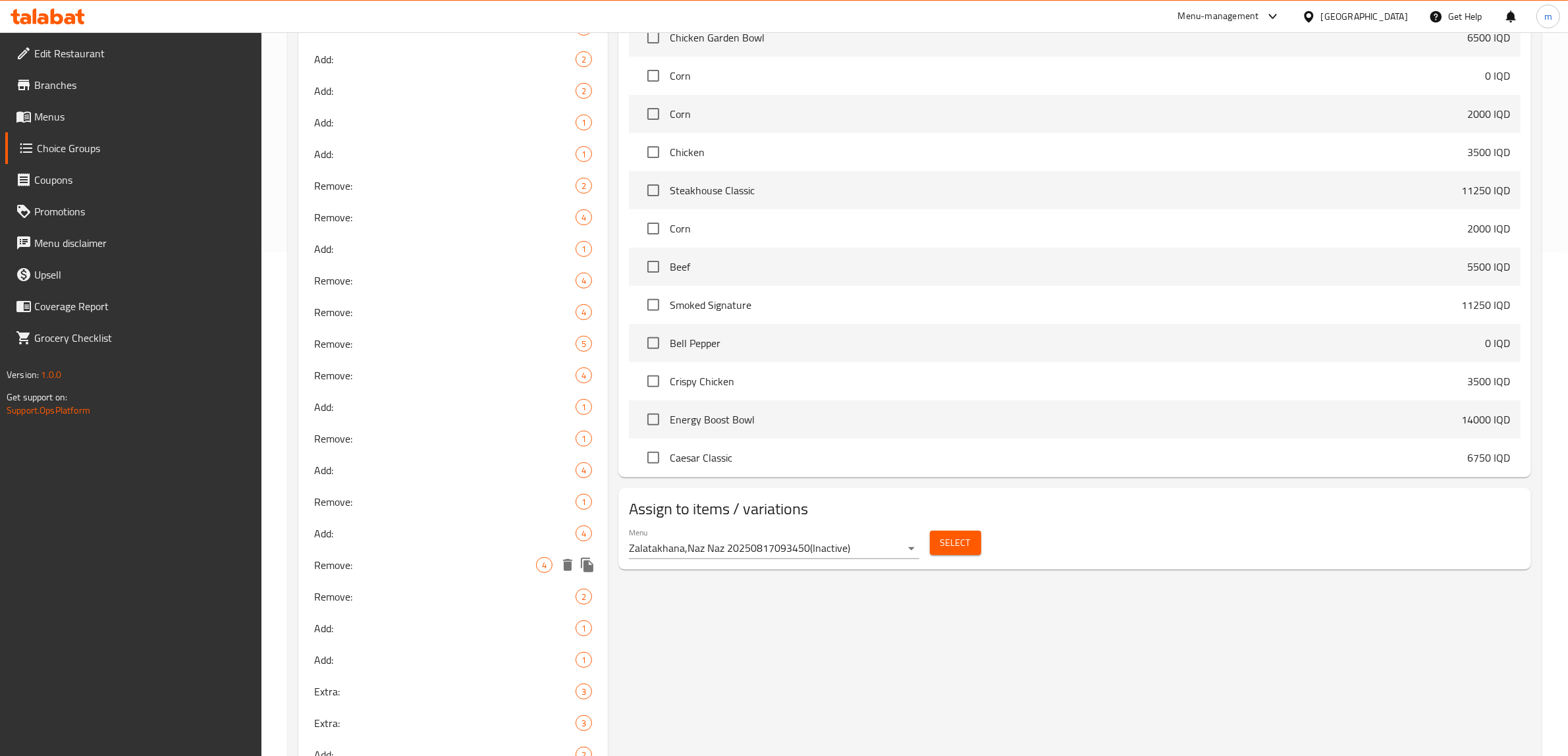
scroll to position [685, 0]
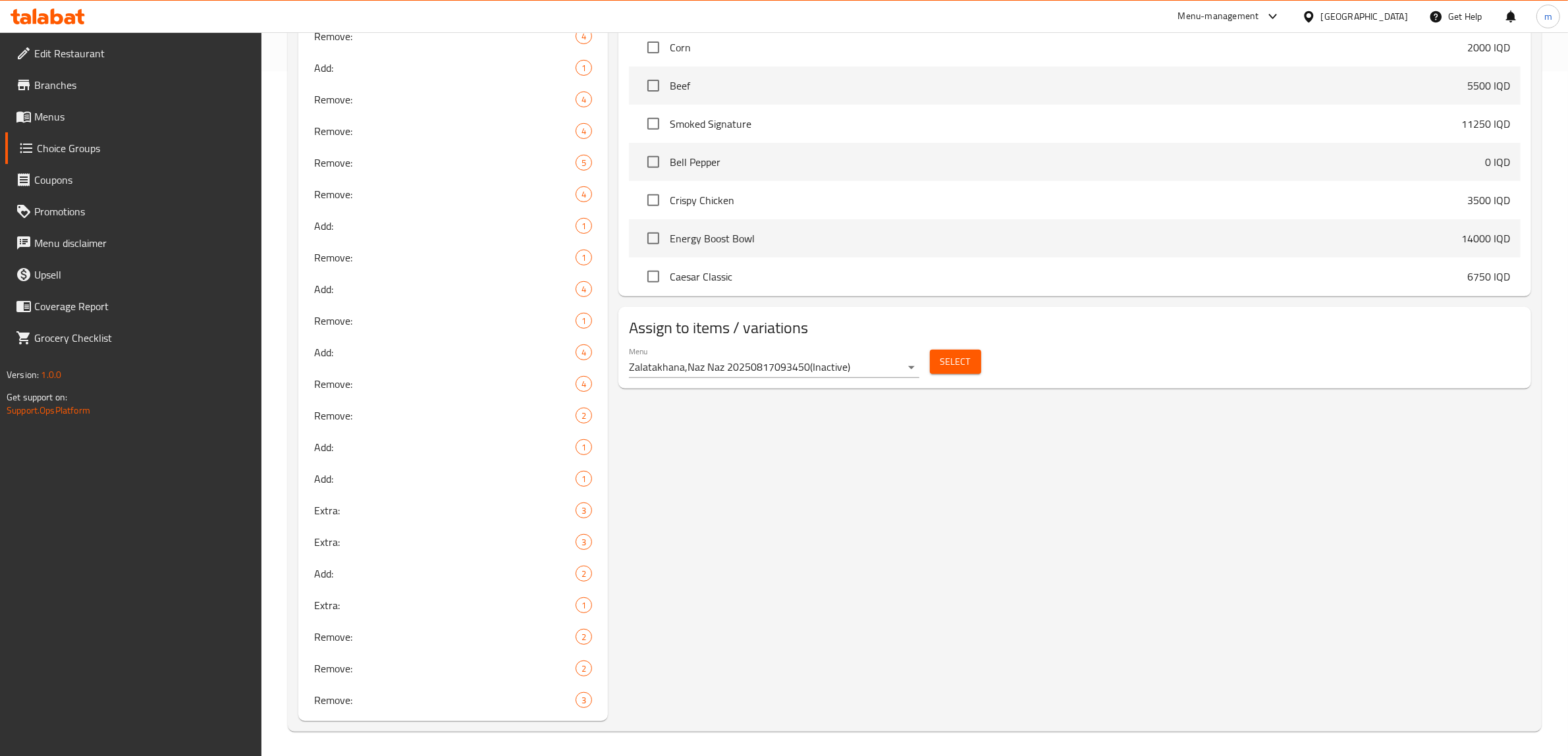
click at [397, 700] on span "Remove:" at bounding box center [444, 700] width 262 height 16
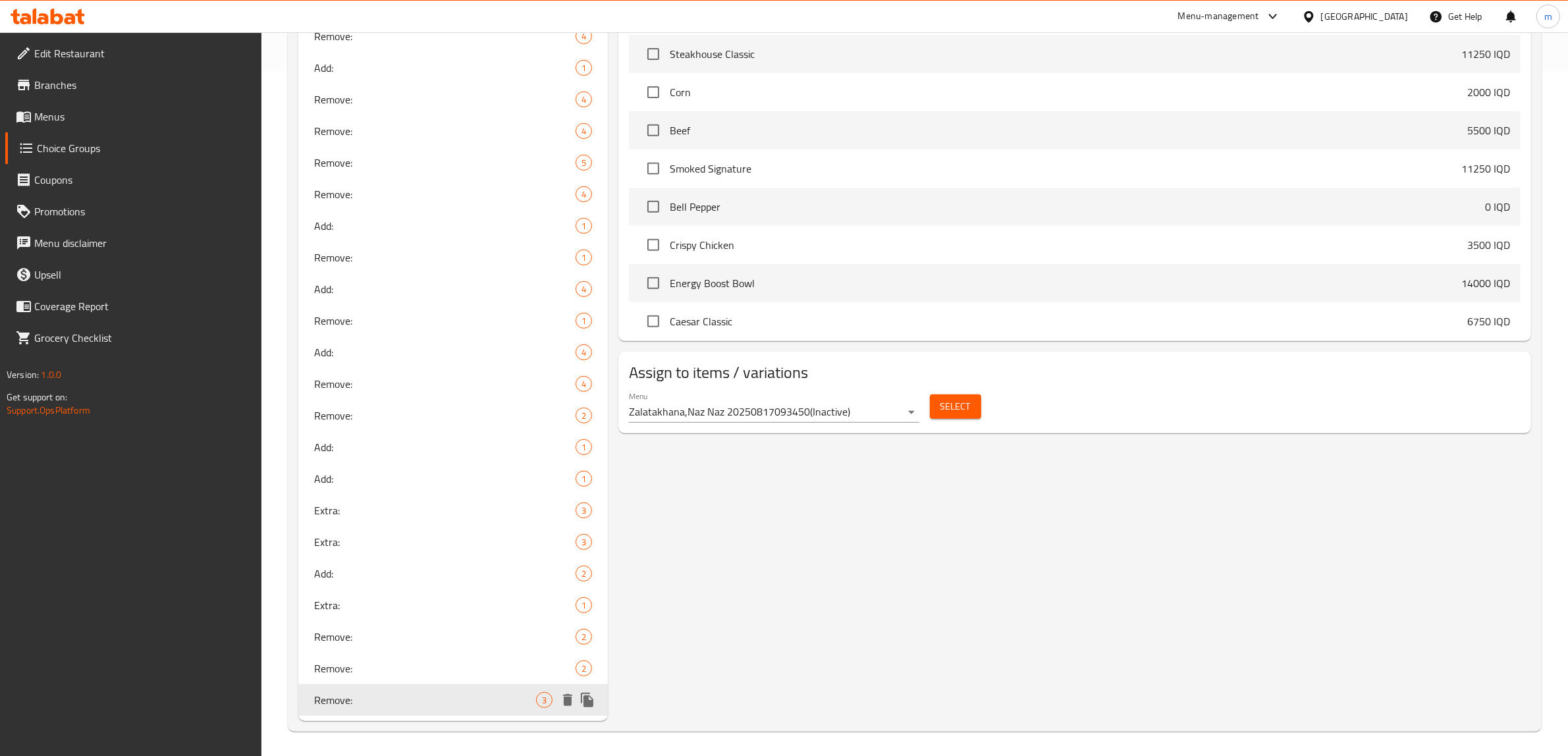
type input "Remove:"
type input "إزالة:"
click at [377, 674] on span "Remove:" at bounding box center [425, 668] width 222 height 16
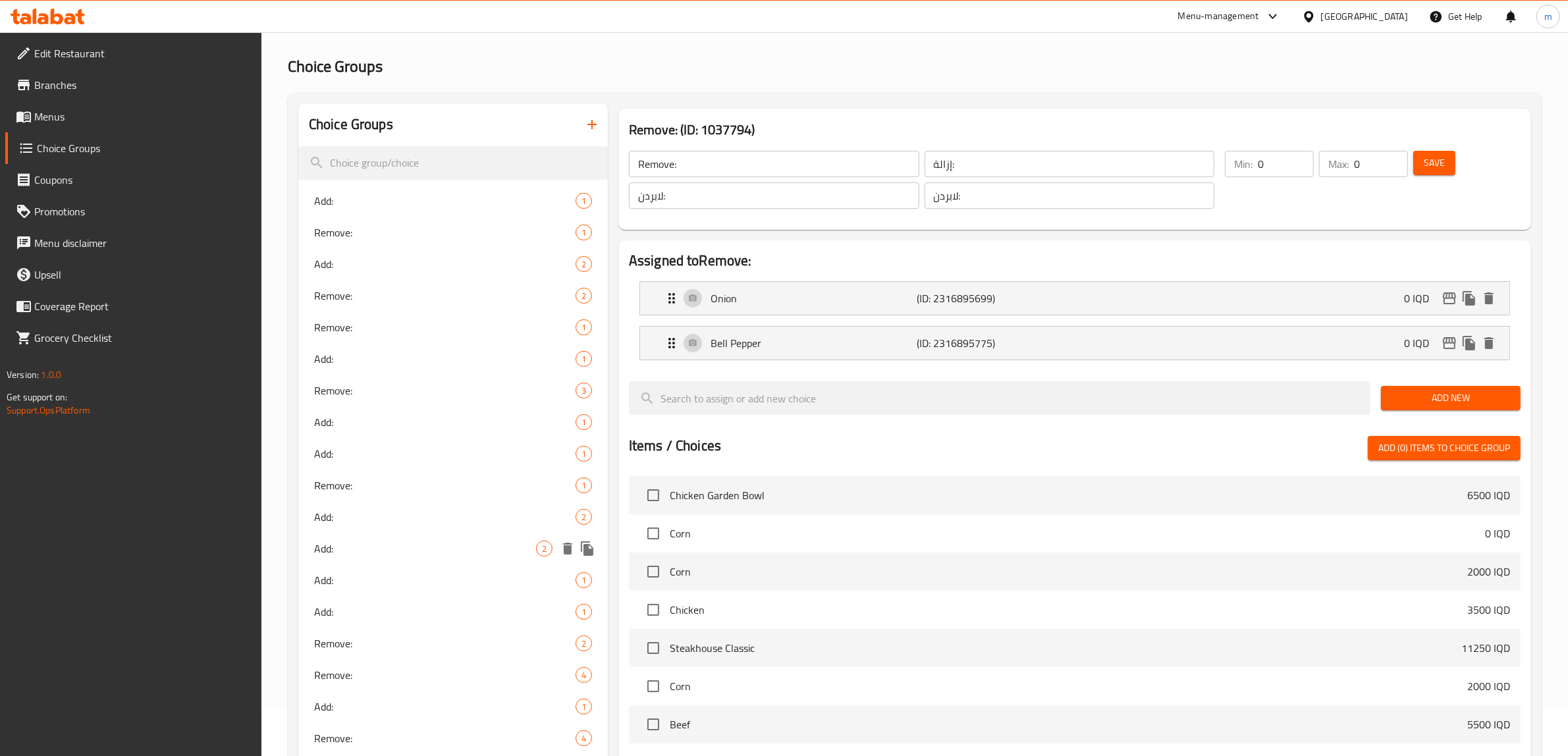
scroll to position [26, 0]
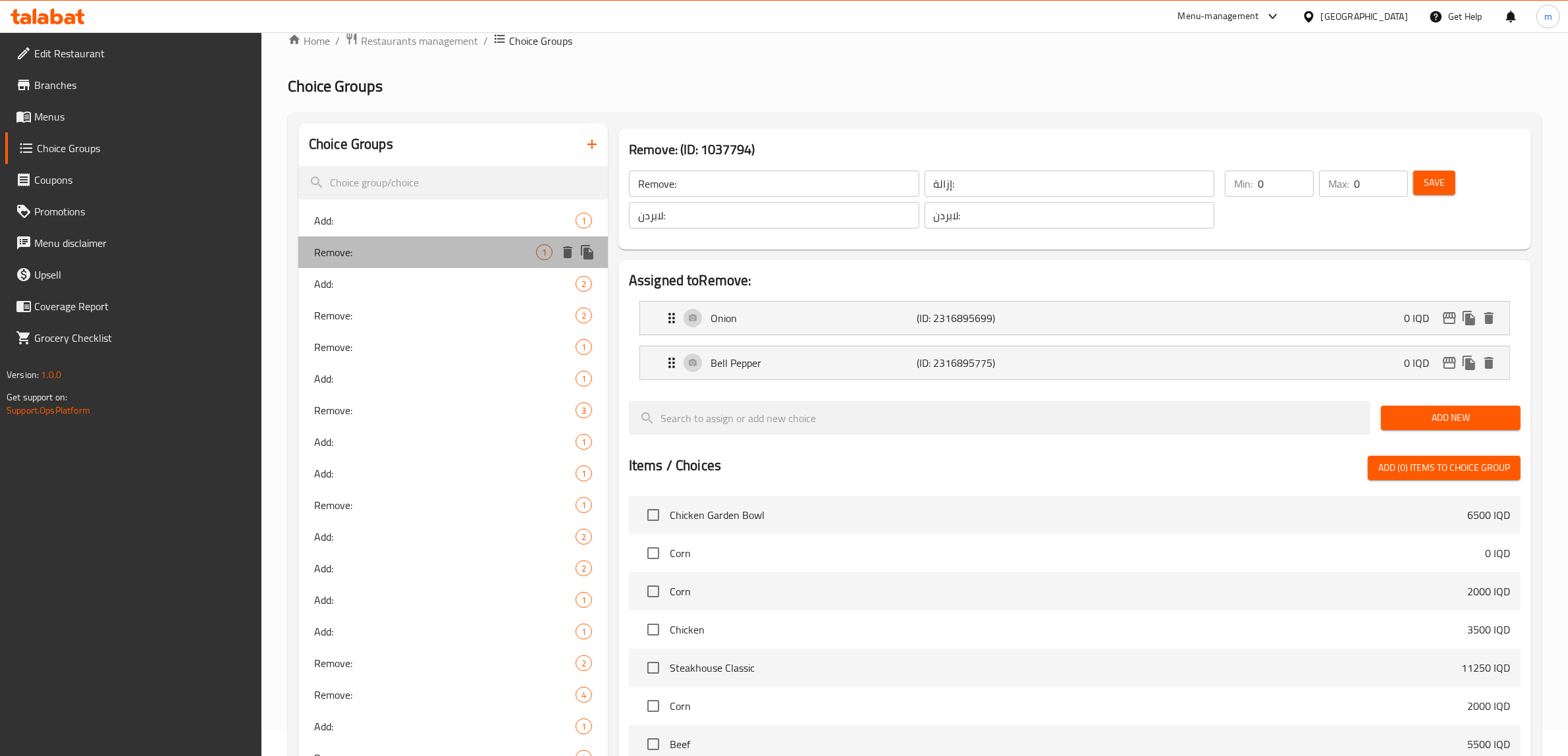
click at [408, 257] on span "Remove:" at bounding box center [425, 252] width 222 height 16
type input "Remove:"
type input "يزيل:"
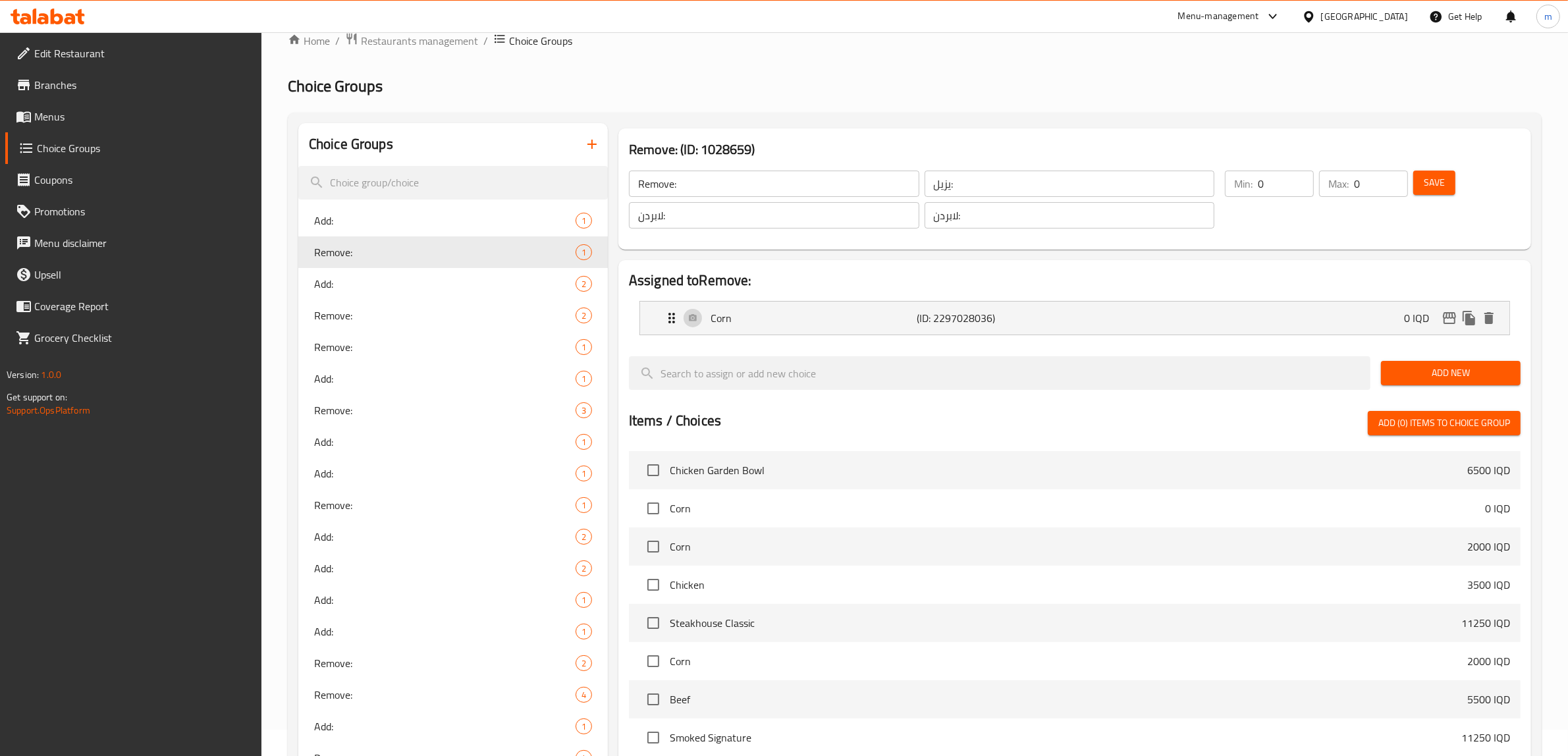
click at [681, 189] on input "Remove:" at bounding box center [774, 183] width 291 height 26
click at [975, 196] on input "يزيل:" at bounding box center [1070, 183] width 291 height 26
click at [779, 215] on input "لابردن:" at bounding box center [774, 215] width 291 height 26
click at [986, 215] on input "لابردن:" at bounding box center [1070, 215] width 291 height 26
click at [593, 147] on icon "button" at bounding box center [592, 144] width 16 height 16
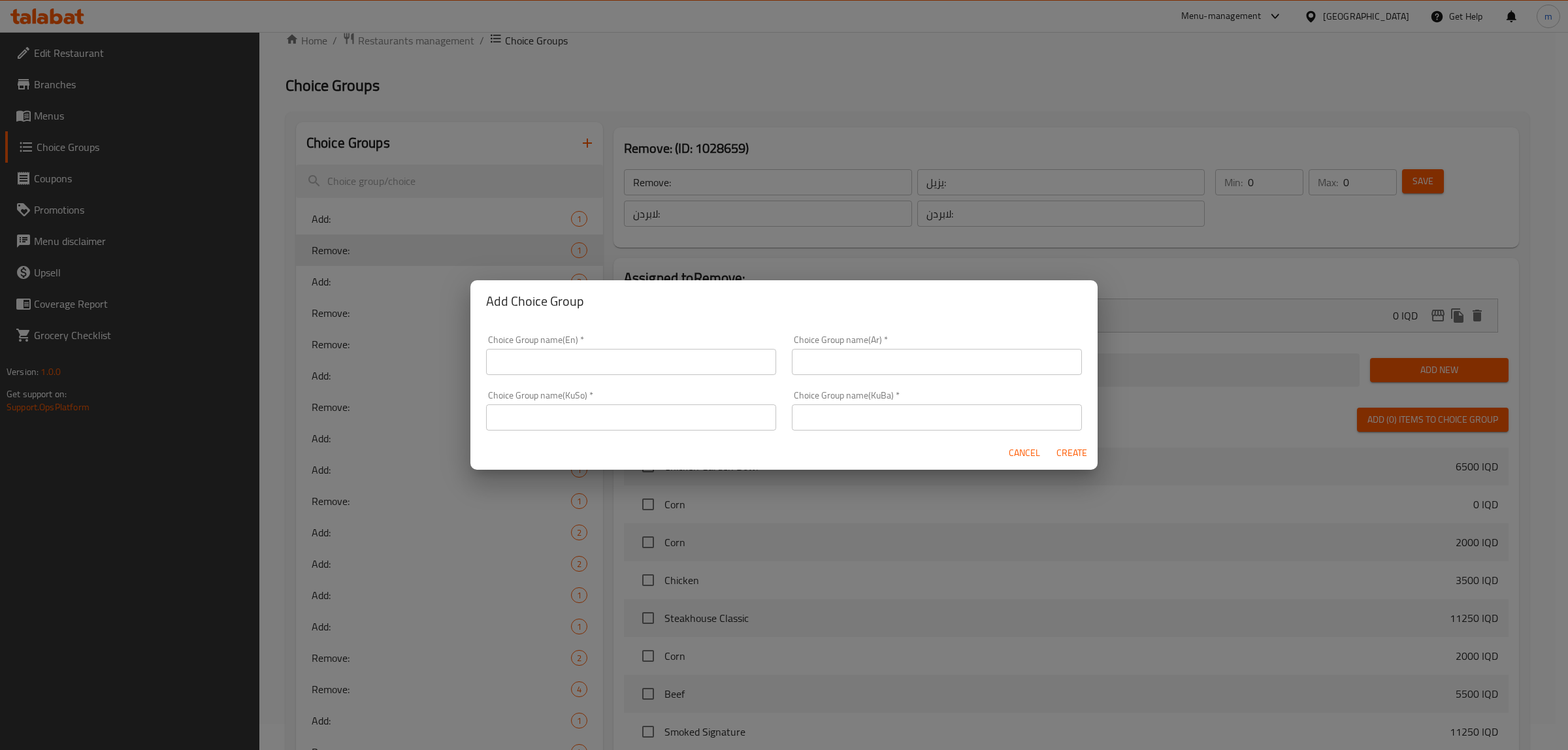
click at [1017, 449] on span "Cancel" at bounding box center [1024, 453] width 32 height 16
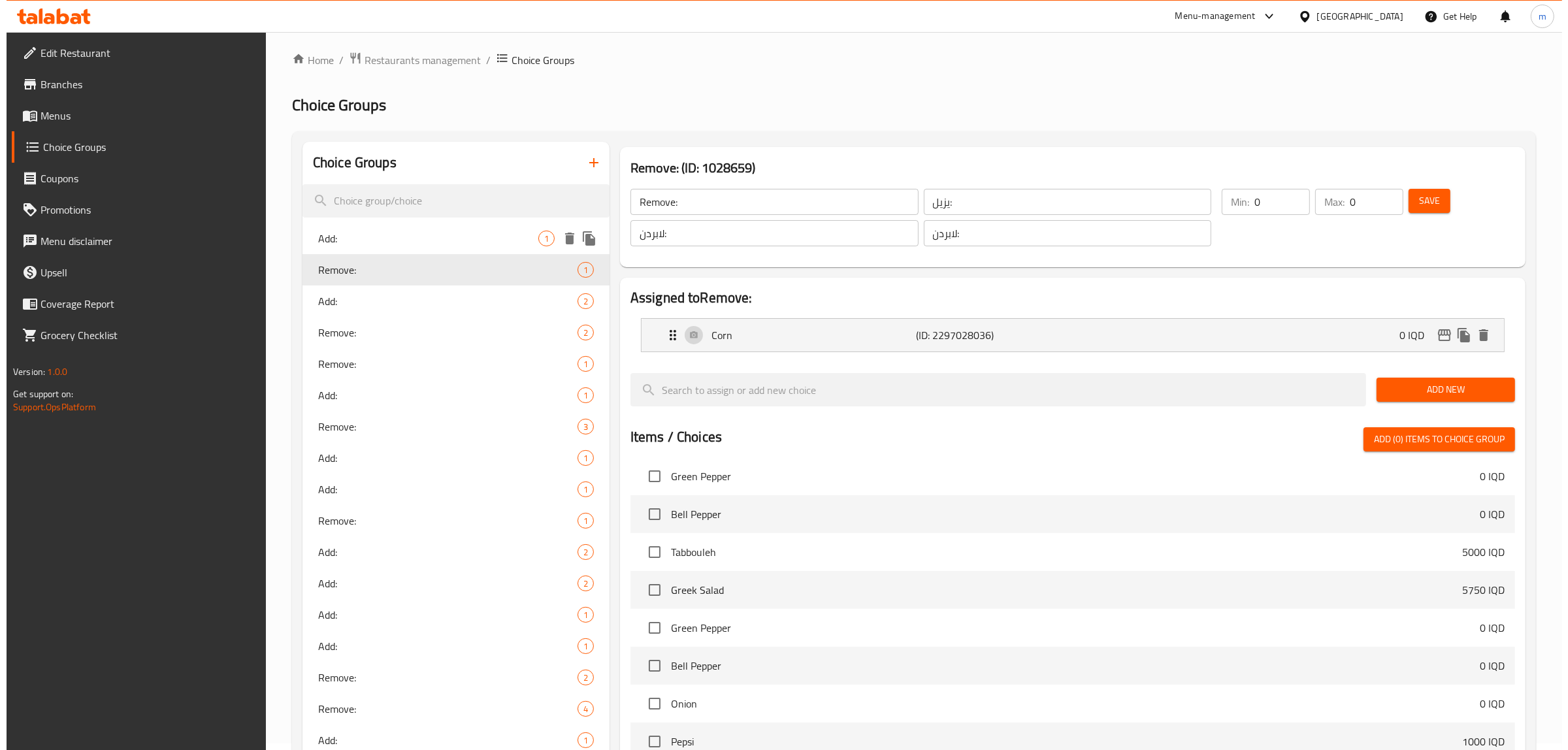
scroll to position [0, 0]
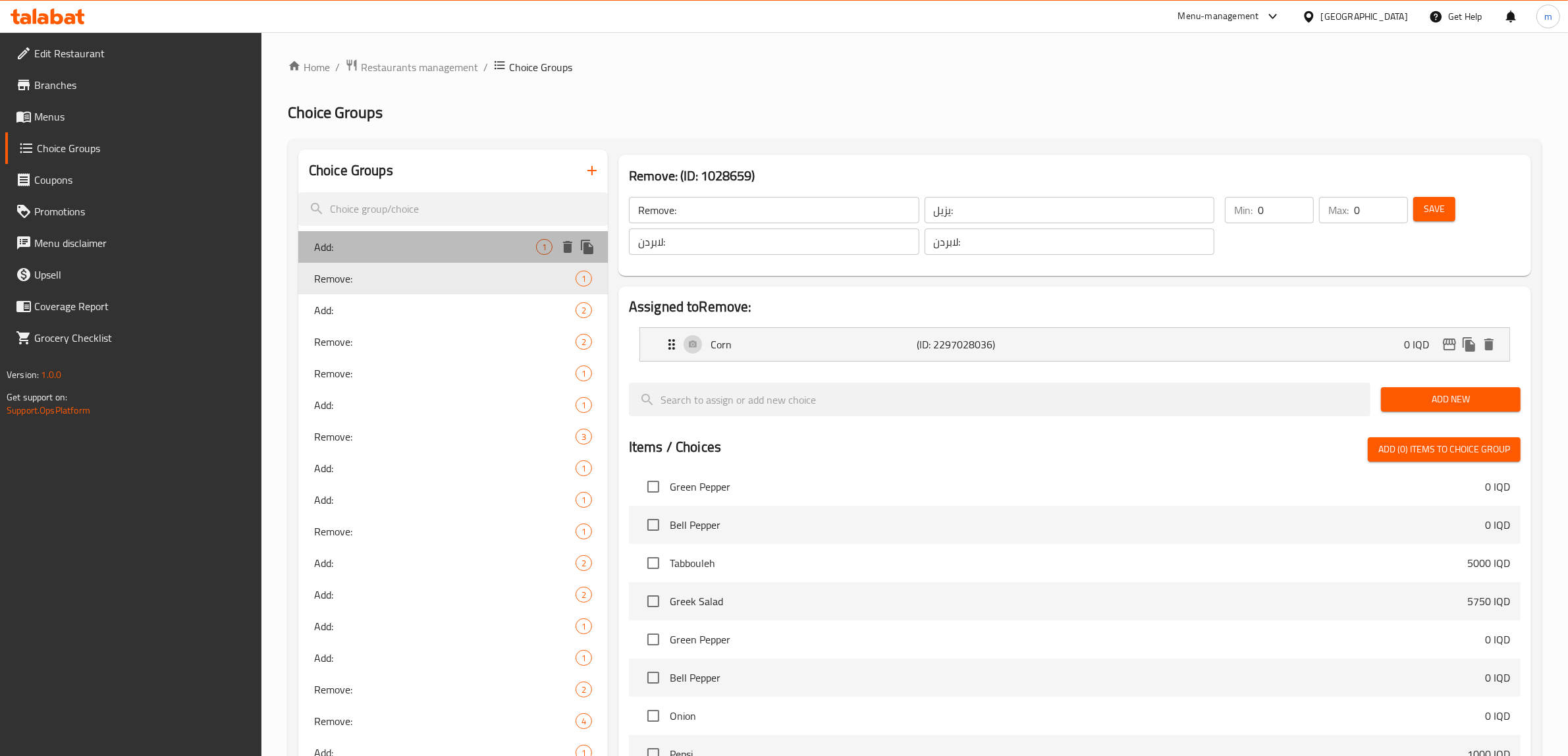
click at [427, 259] on div "Add: 1" at bounding box center [453, 247] width 310 height 32
type input "Add:"
type input "يضيف:"
type input "زیادکردن :"
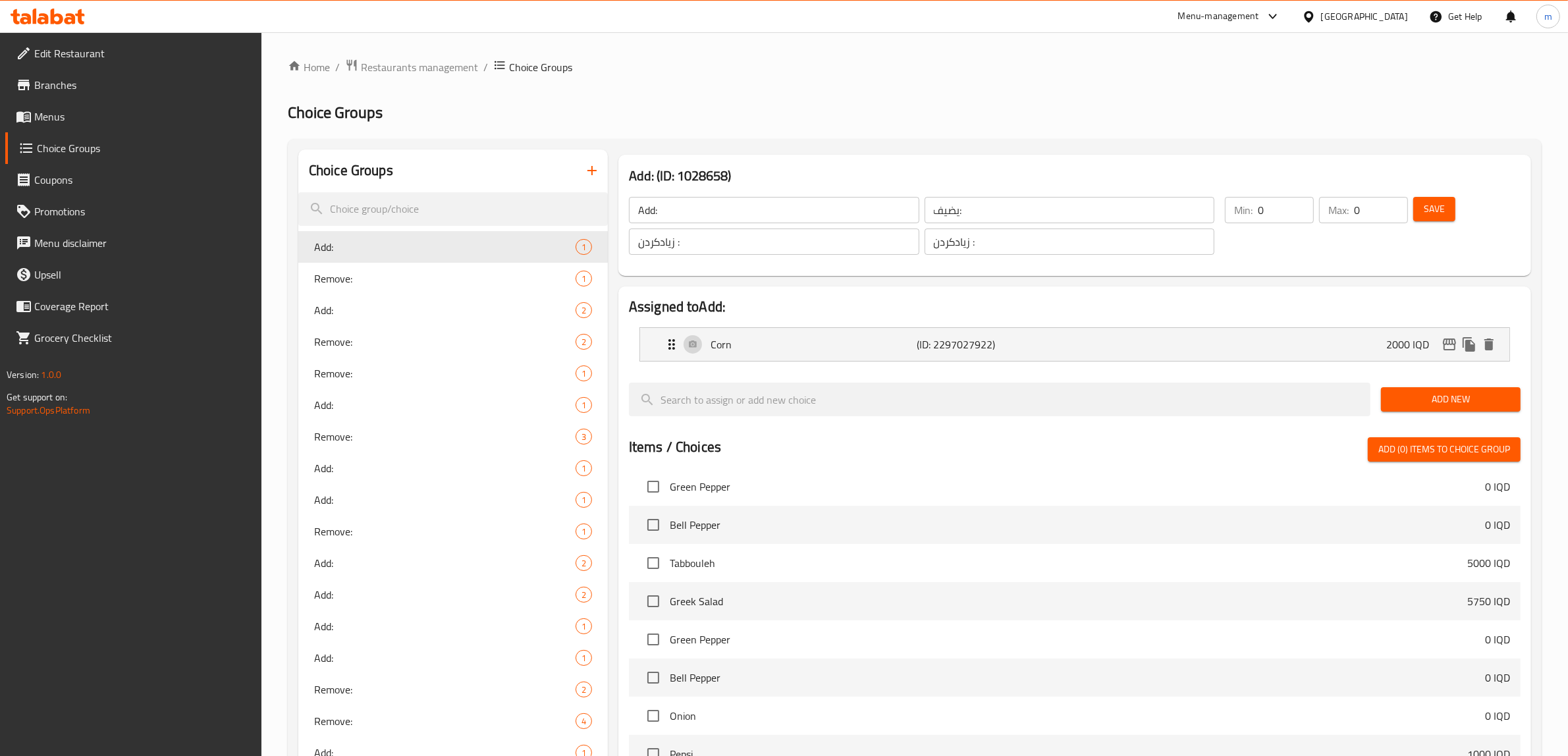
click at [590, 171] on icon "button" at bounding box center [592, 170] width 10 height 10
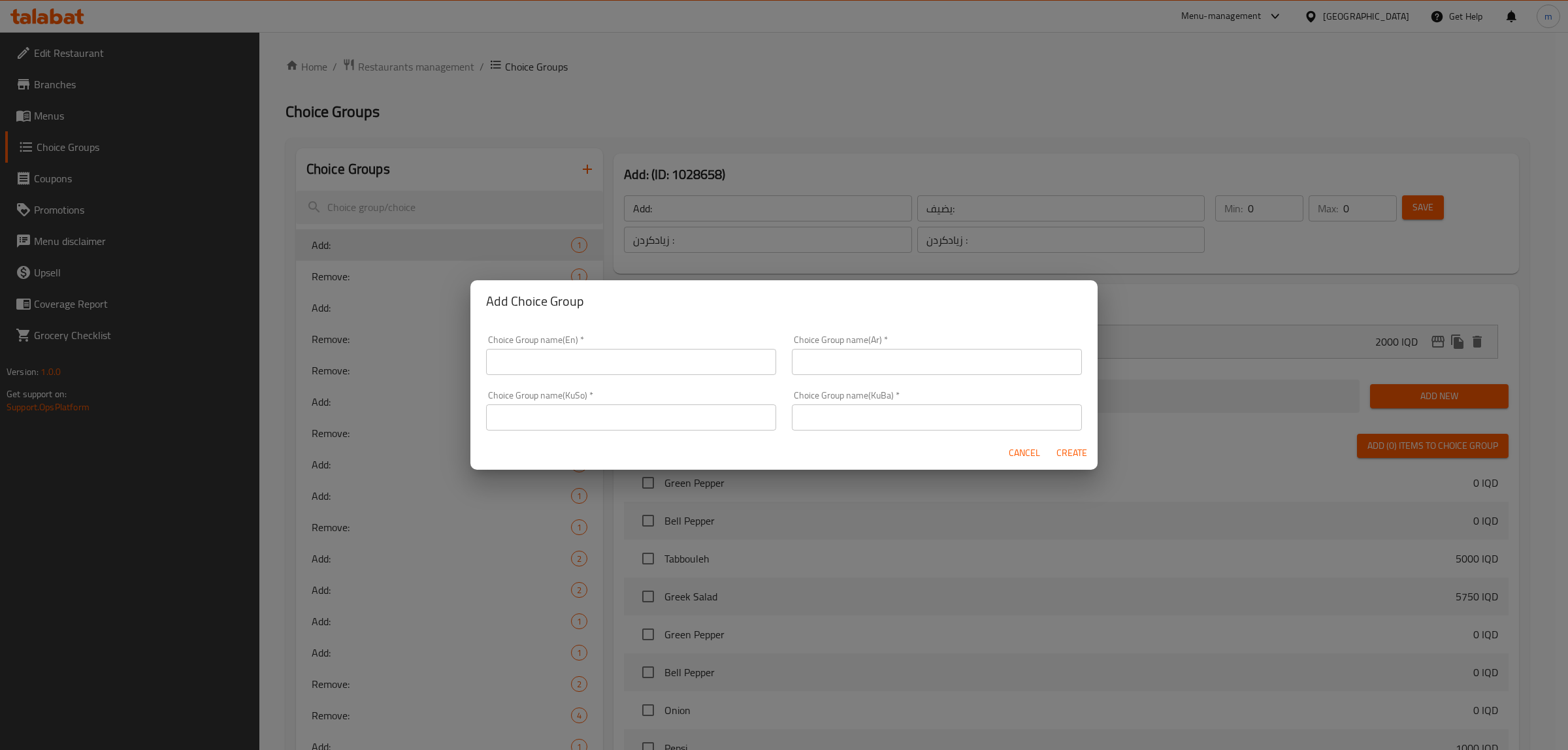
click at [592, 368] on input "text" at bounding box center [631, 362] width 290 height 26
type input "Ad"
click at [1032, 454] on span "Cancel" at bounding box center [1024, 453] width 32 height 16
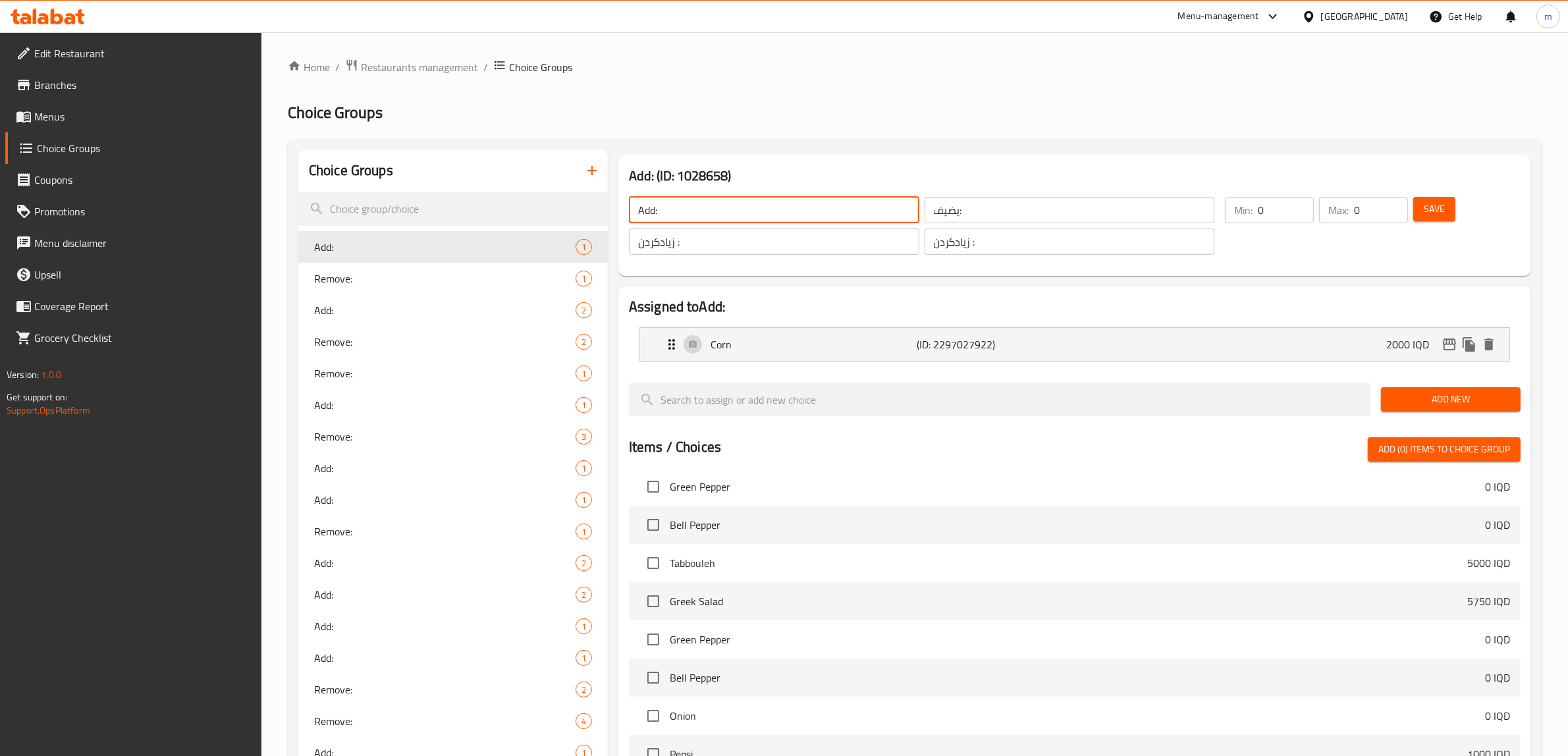
click at [807, 216] on input "Add:" at bounding box center [774, 210] width 291 height 26
click at [1004, 209] on input "يضيف:" at bounding box center [1070, 210] width 291 height 26
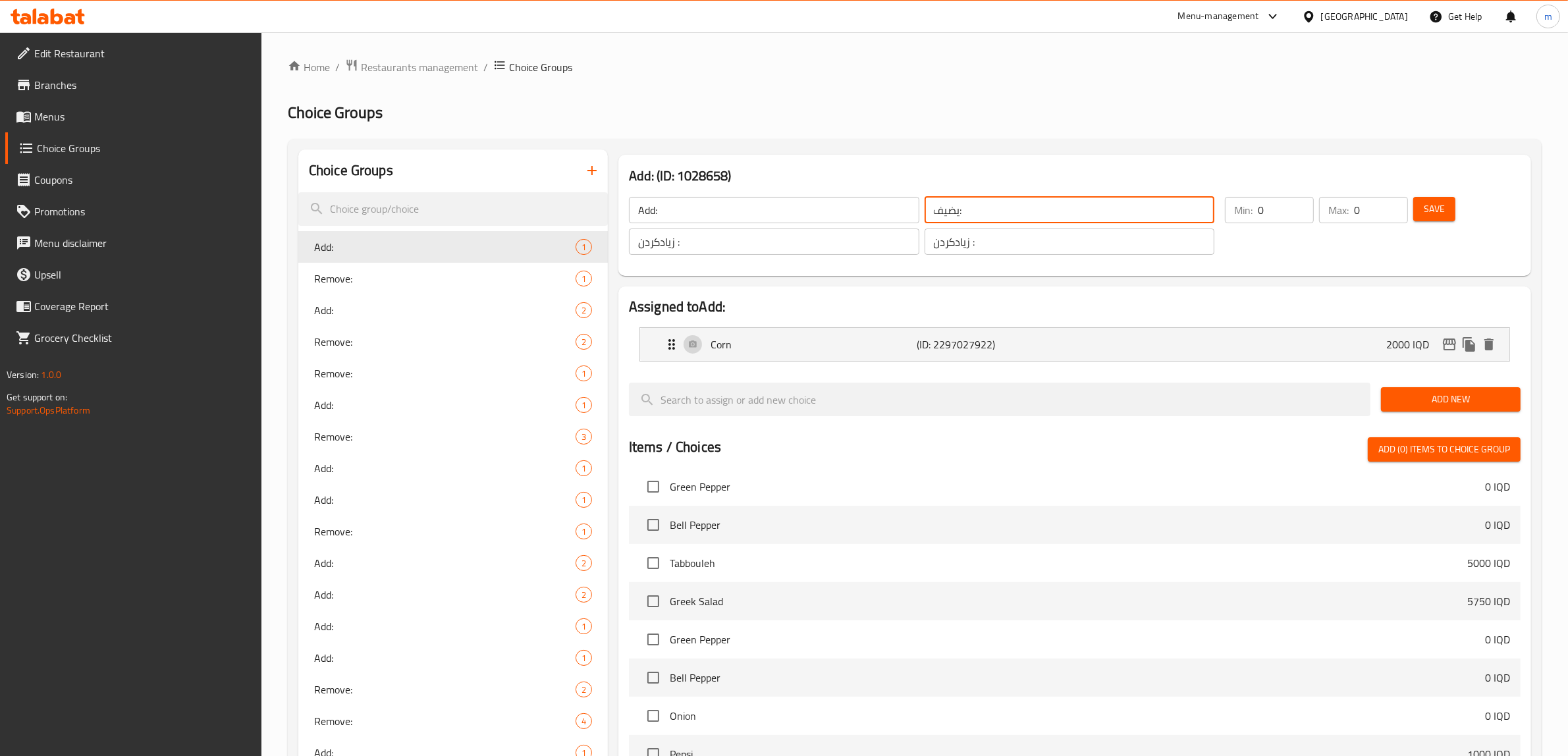
click at [985, 249] on input "زیادکردن :" at bounding box center [1070, 241] width 291 height 26
click at [594, 164] on icon "button" at bounding box center [592, 170] width 16 height 16
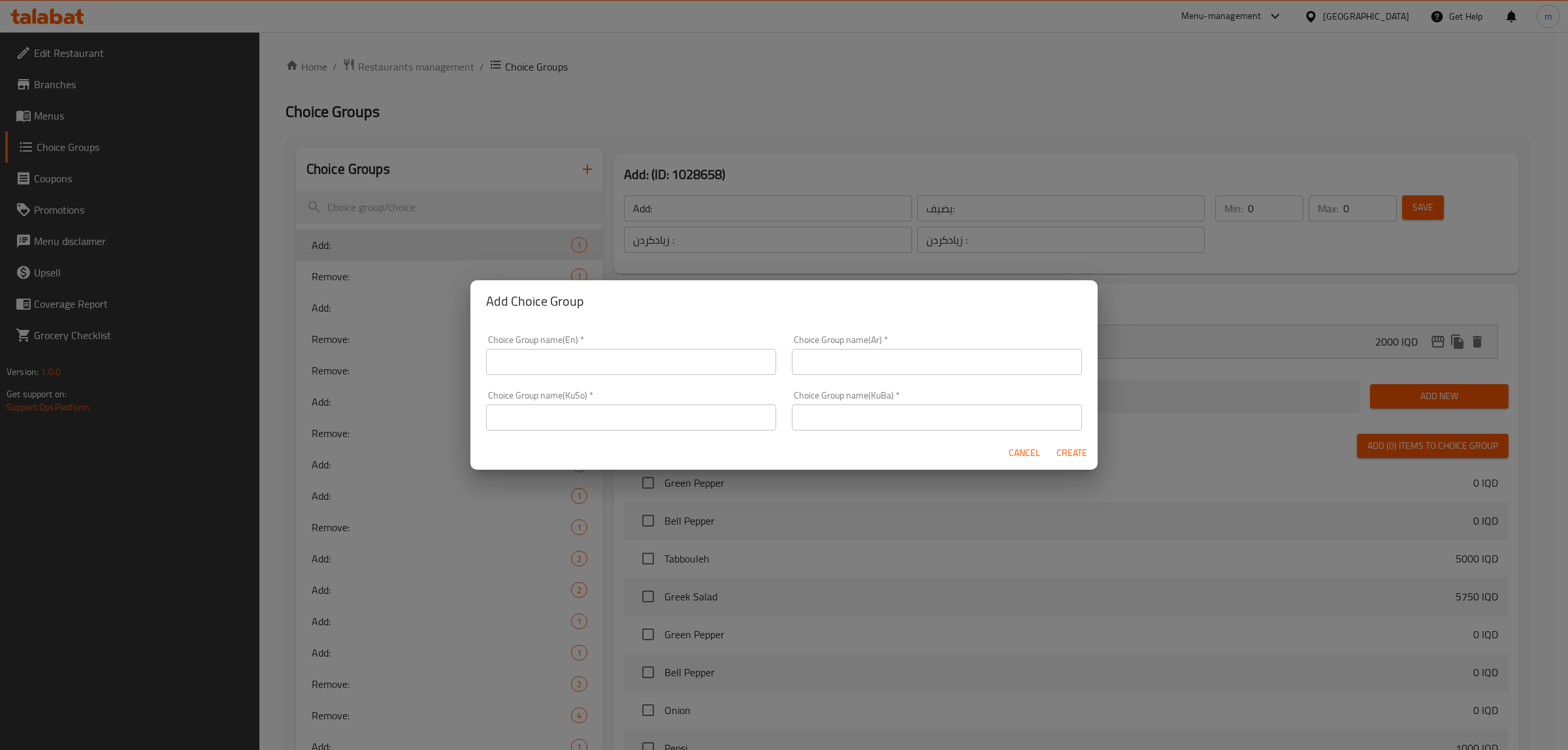
click at [588, 367] on input "text" at bounding box center [631, 362] width 290 height 26
drag, startPoint x: 871, startPoint y: 421, endPoint x: 765, endPoint y: 420, distance: 106.0
click at [871, 421] on input "text" at bounding box center [937, 417] width 290 height 26
paste input "زیادکردن :"
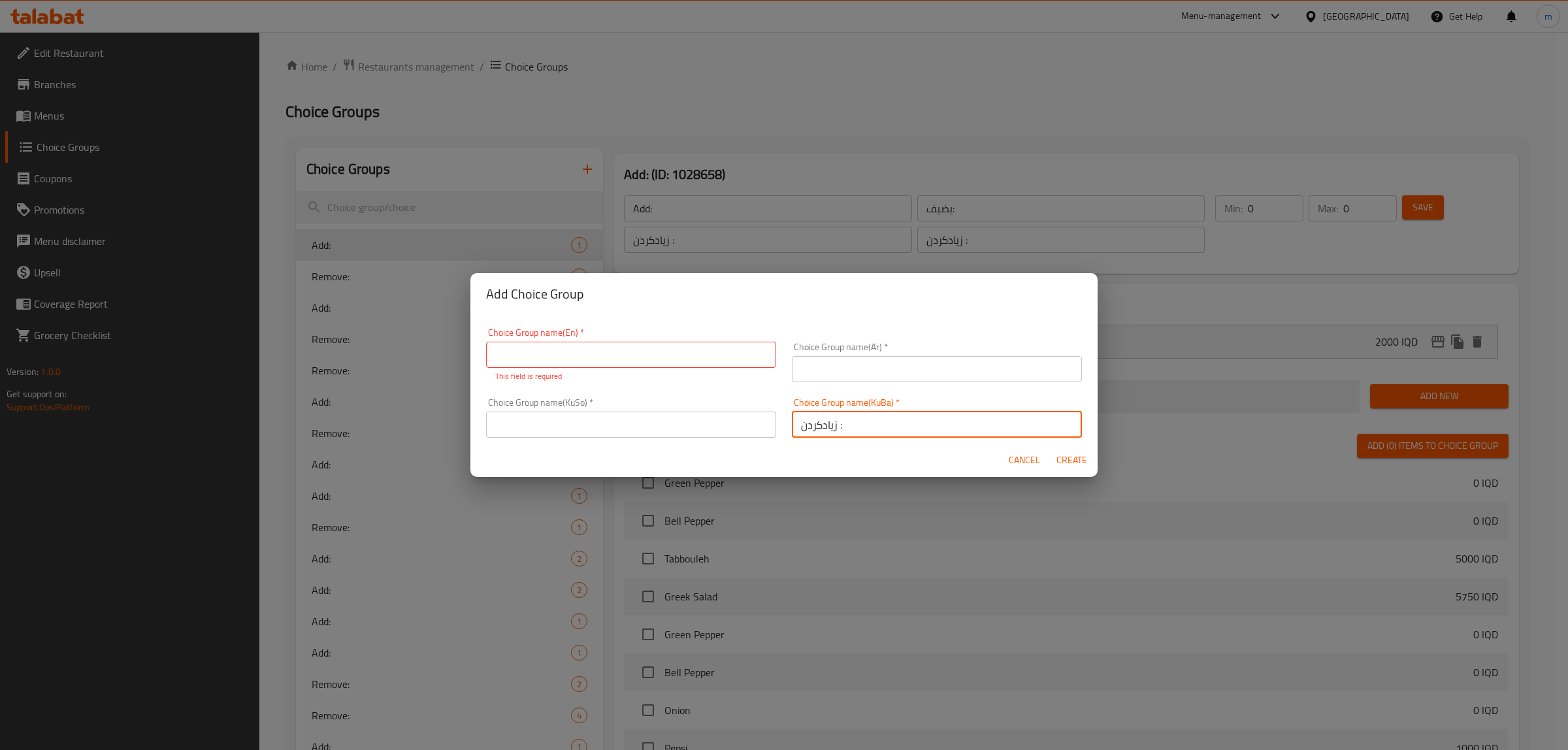
type input "زیادکردن :"
click at [679, 428] on input "text" at bounding box center [631, 425] width 290 height 26
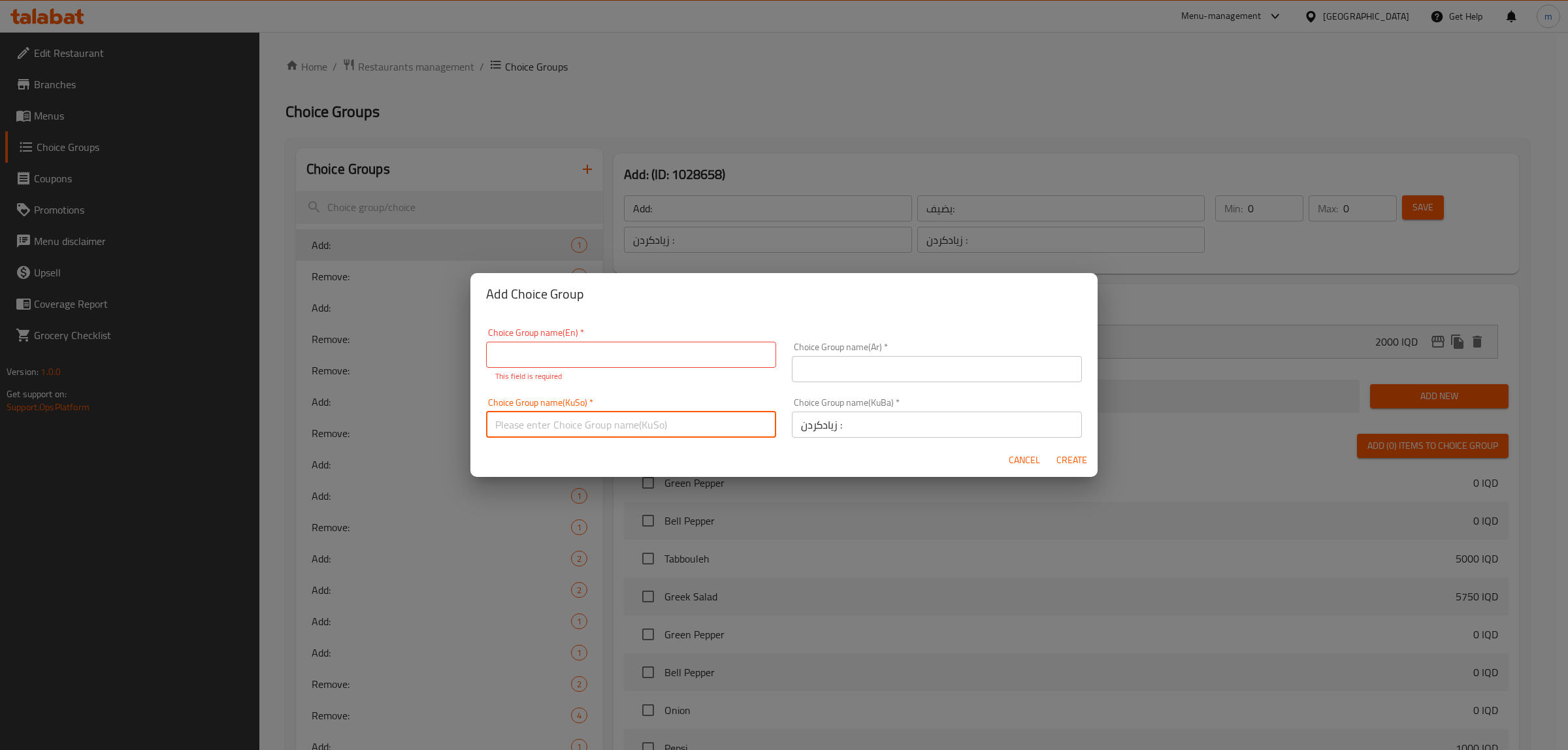
paste input "زیادکردن :"
type input "زیادکردن :"
click at [821, 352] on div "Choice Group name(Ar)   * Choice Group name(Ar) *" at bounding box center [937, 362] width 290 height 40
click at [823, 353] on div "Choice Group name(Ar)   * Choice Group name(Ar) *" at bounding box center [937, 362] width 290 height 40
click at [824, 373] on input "text" at bounding box center [937, 369] width 290 height 26
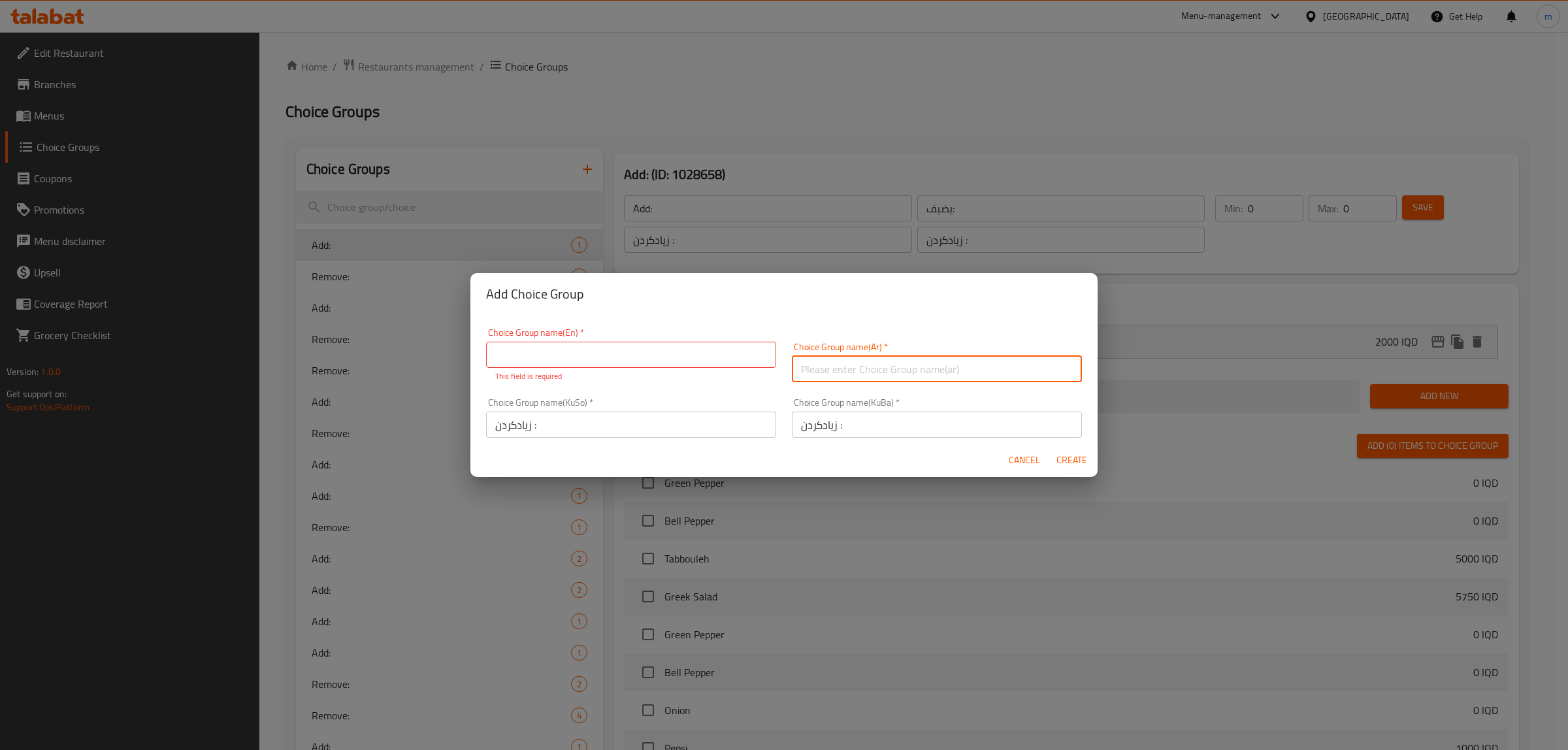
paste input "يضيف:"
type input "يضيف:"
click at [668, 354] on input "text" at bounding box center [631, 354] width 290 height 26
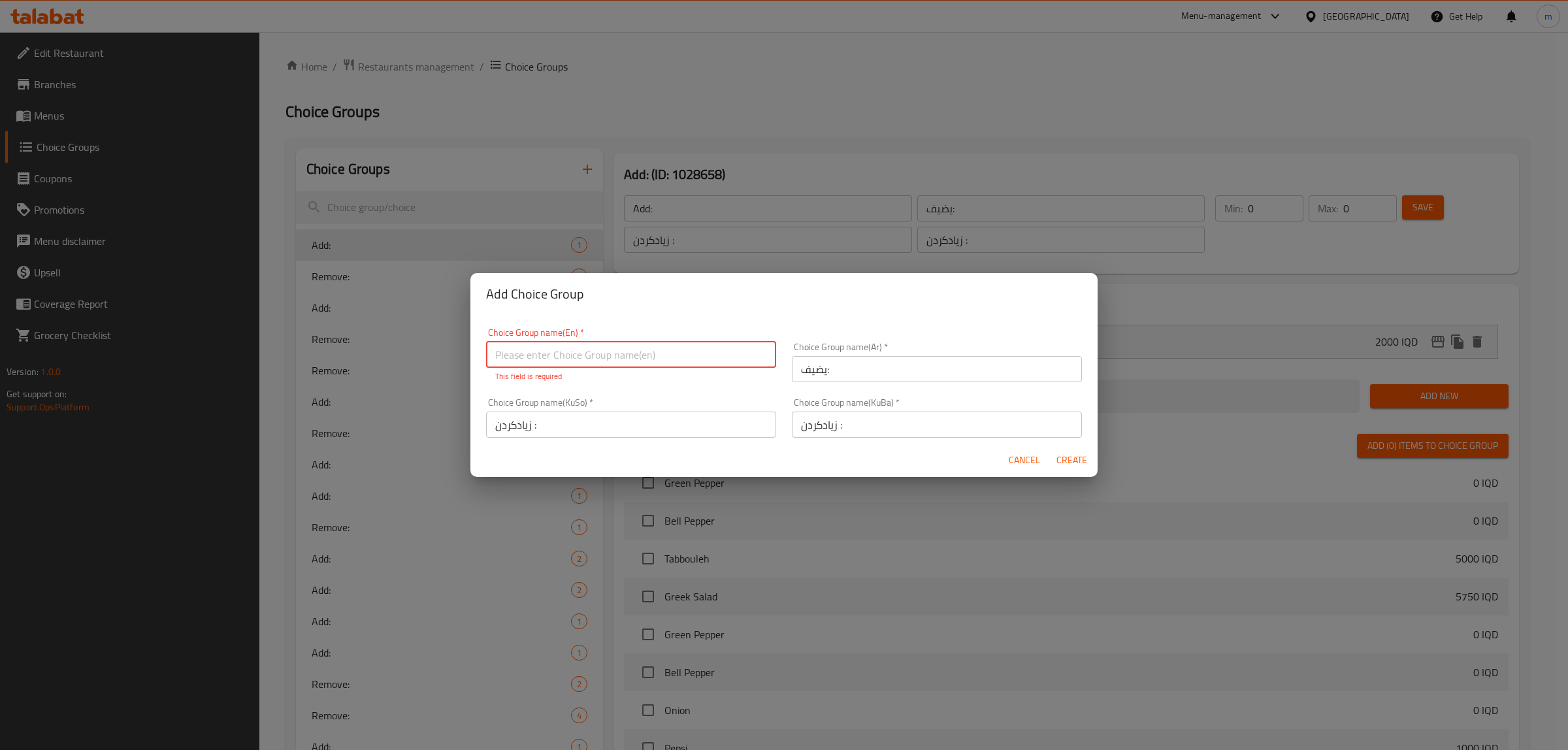
click at [544, 353] on input "text" at bounding box center [631, 354] width 290 height 26
paste input "يضيف:"
type input "يضيف:"
paste input "Add:"
type input "Add:"
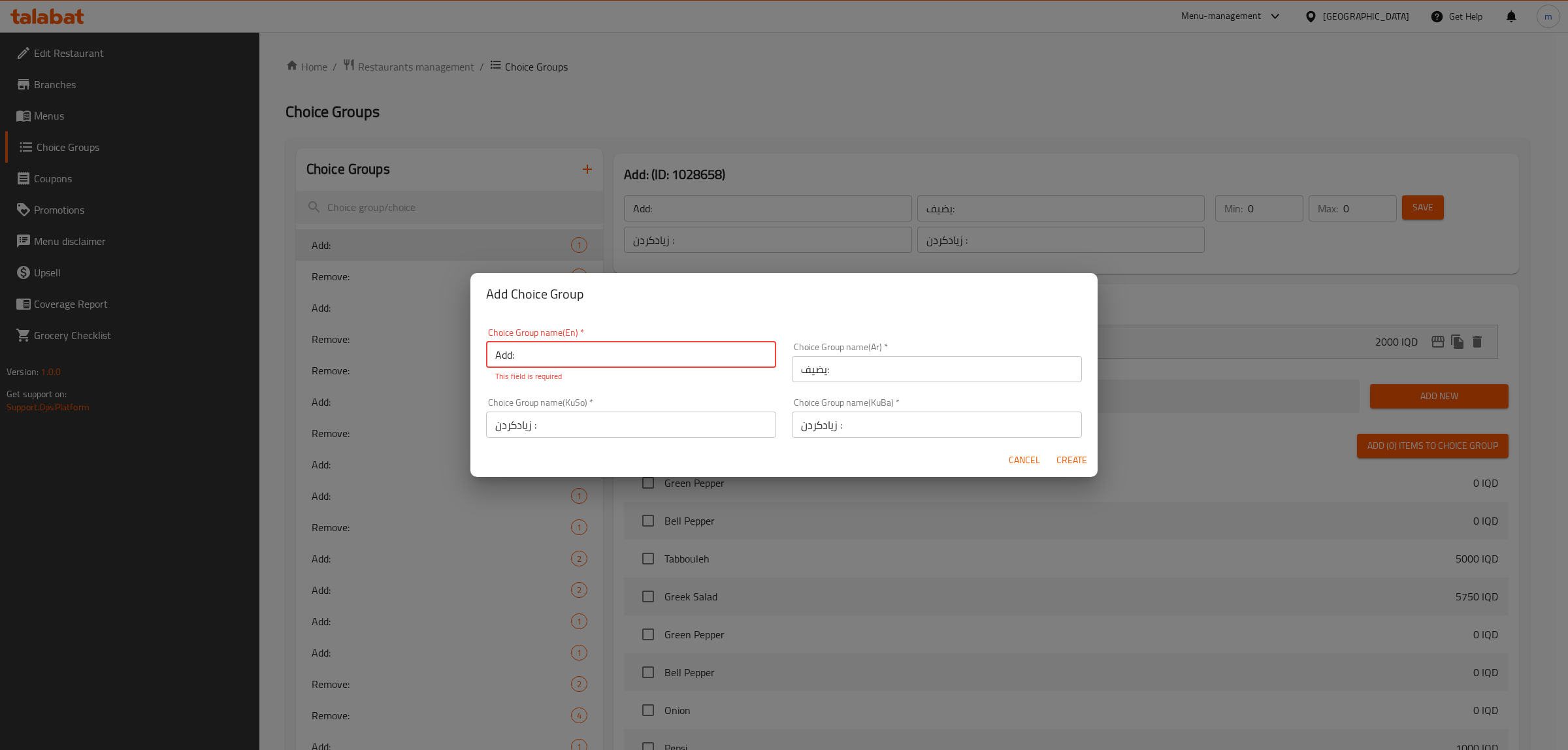
click at [644, 314] on div "Add Choice Group Choice Group name(En)   * Add: Choice Group name(En) * This fi…" at bounding box center [784, 375] width 627 height 204
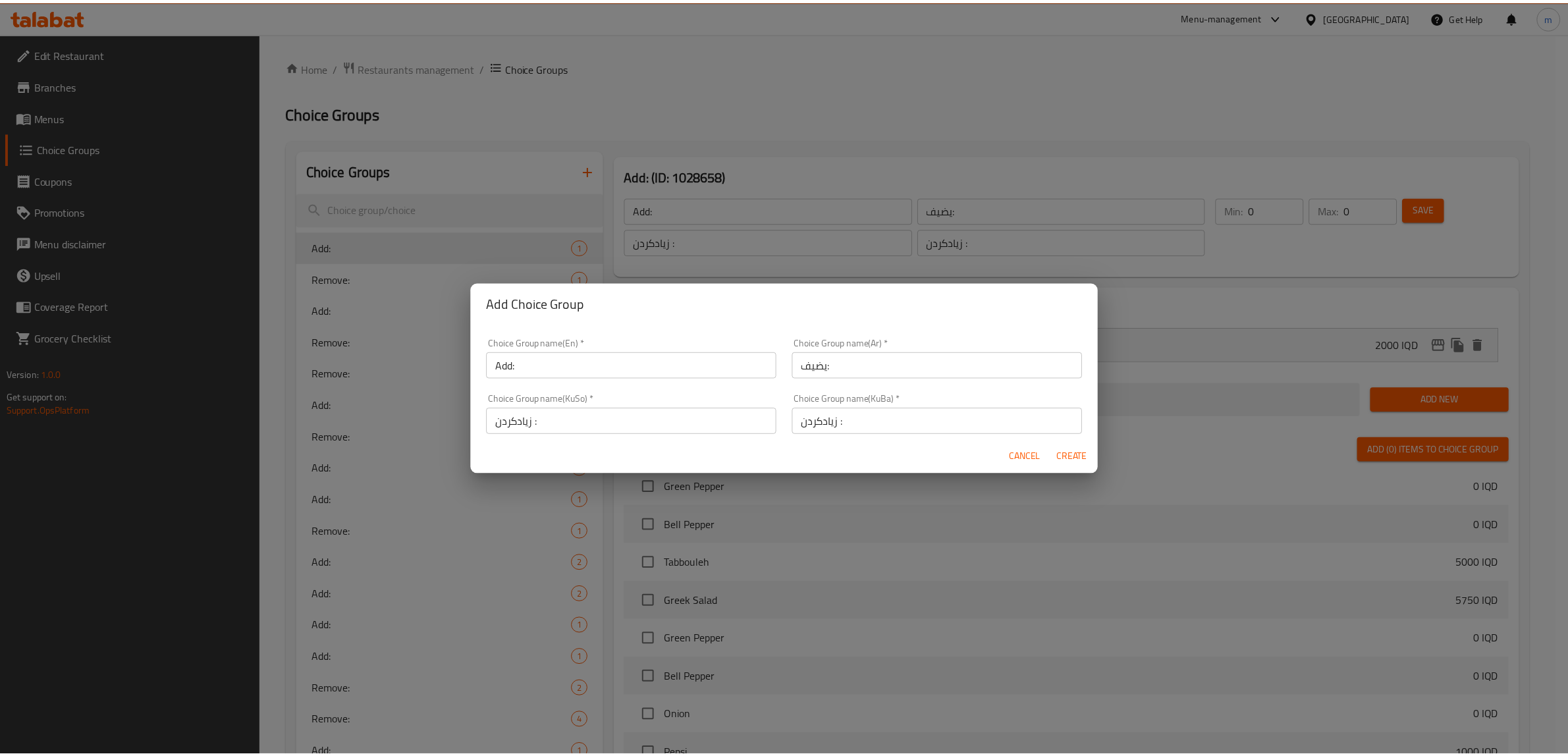
scroll to position [2, 0]
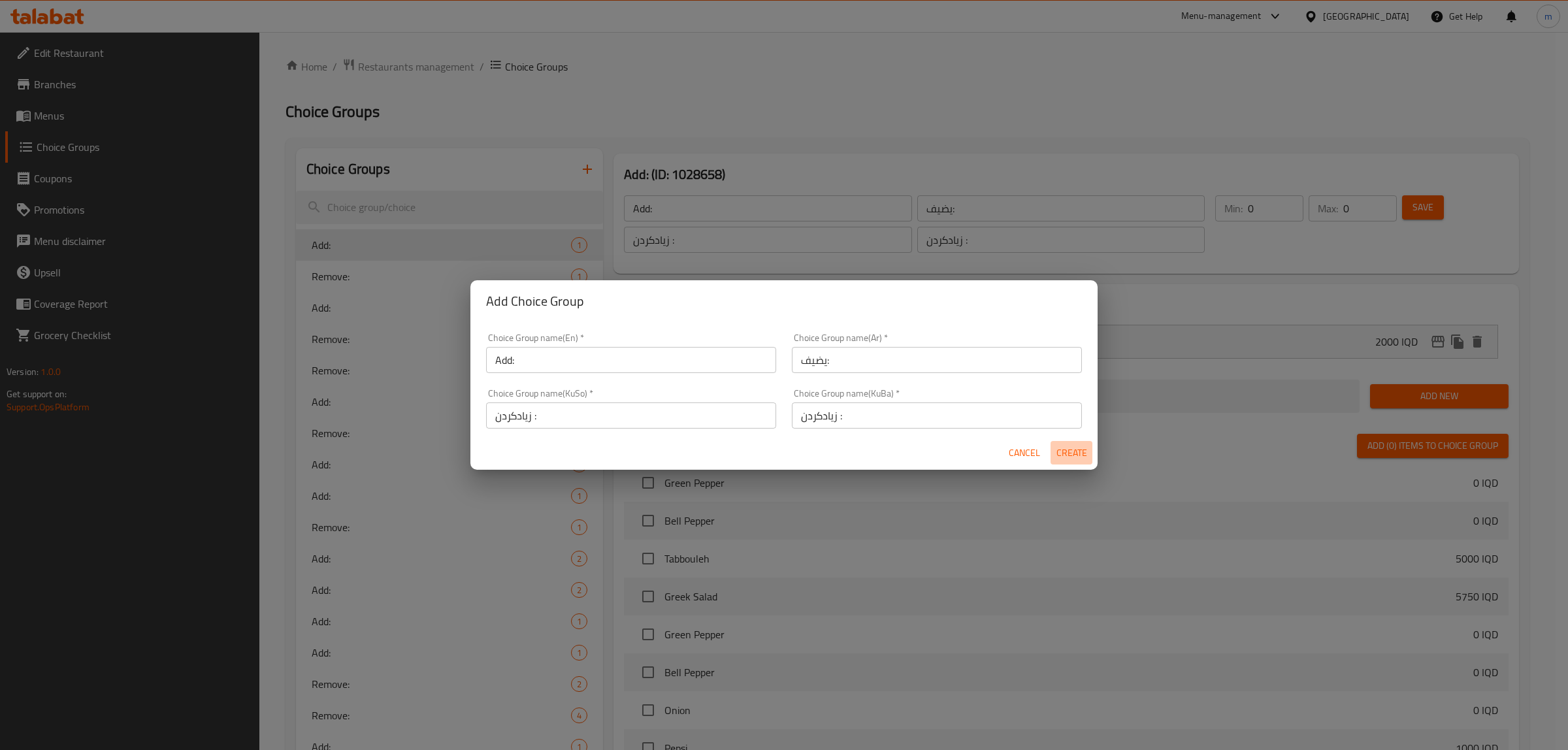
click at [1056, 451] on span "Create" at bounding box center [1071, 453] width 32 height 16
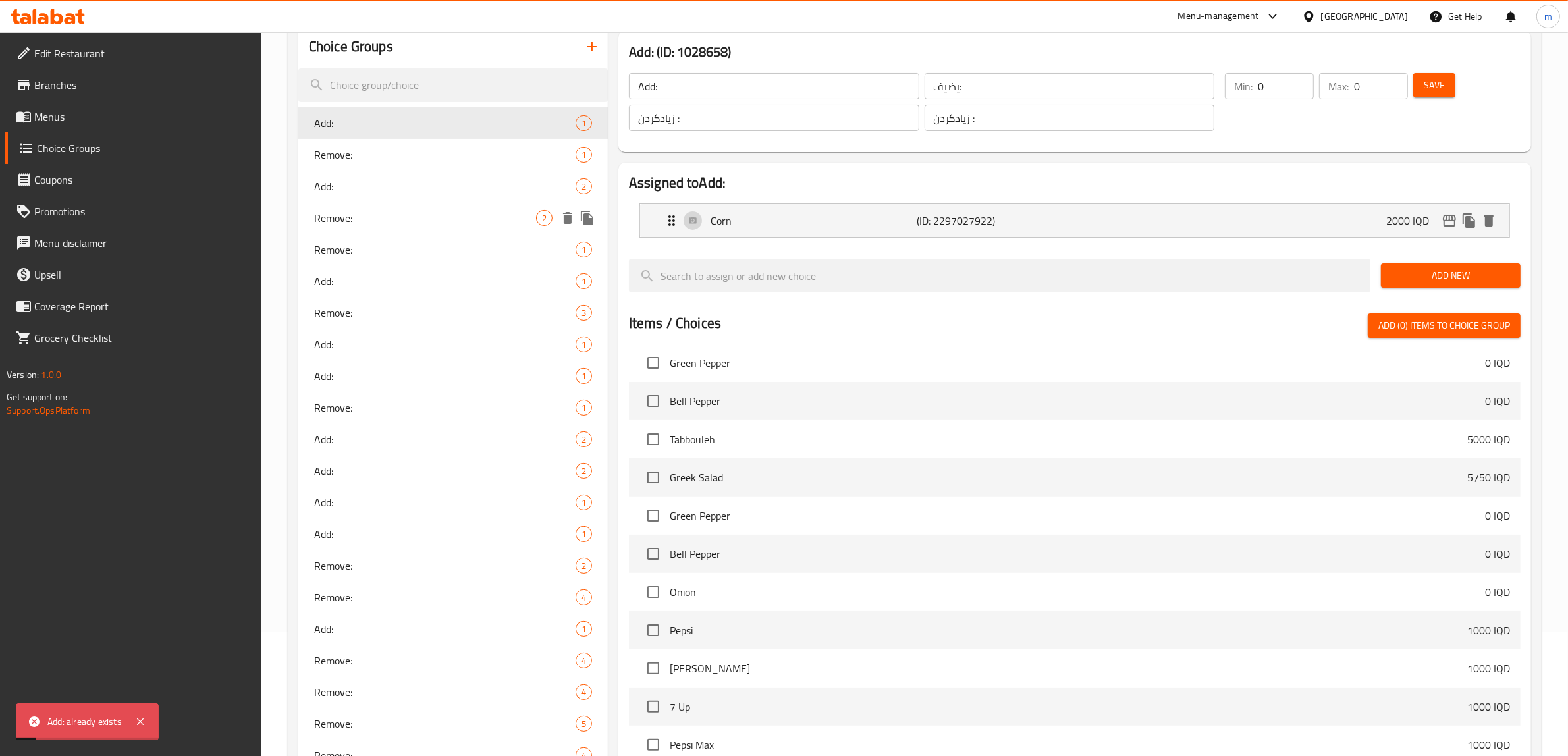
scroll to position [0, 0]
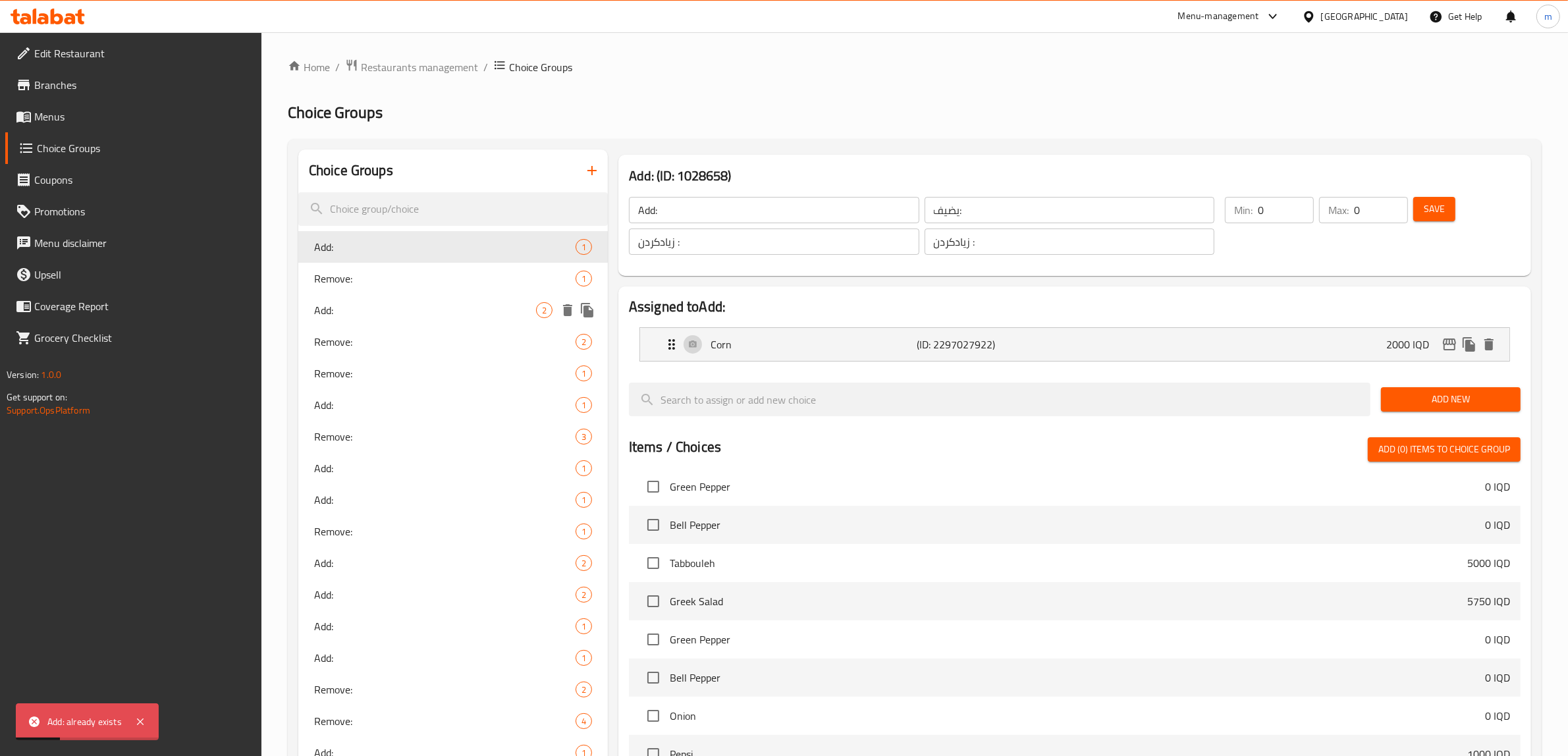
click at [369, 307] on span "Add:" at bounding box center [425, 310] width 222 height 16
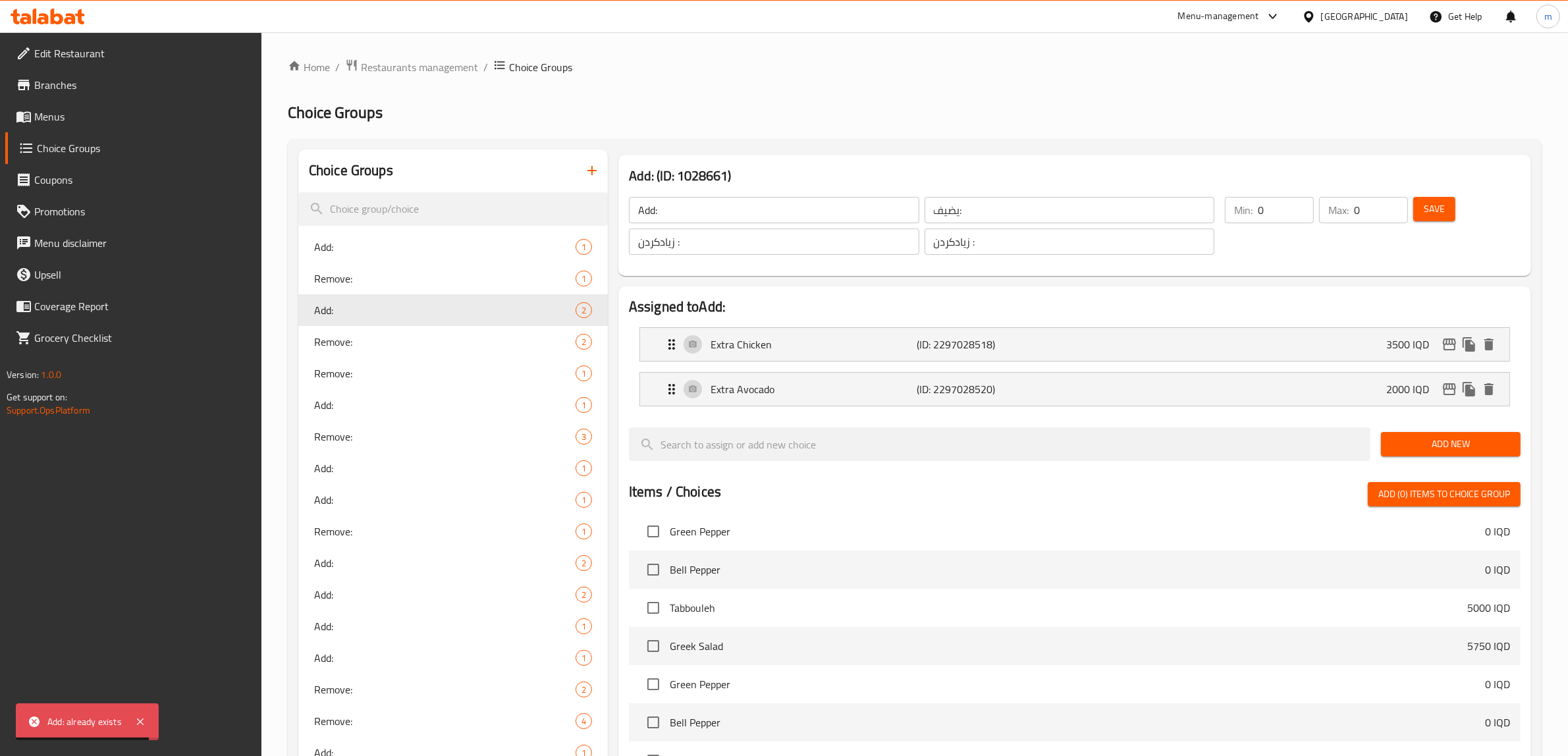
click at [586, 175] on icon "button" at bounding box center [592, 170] width 16 height 16
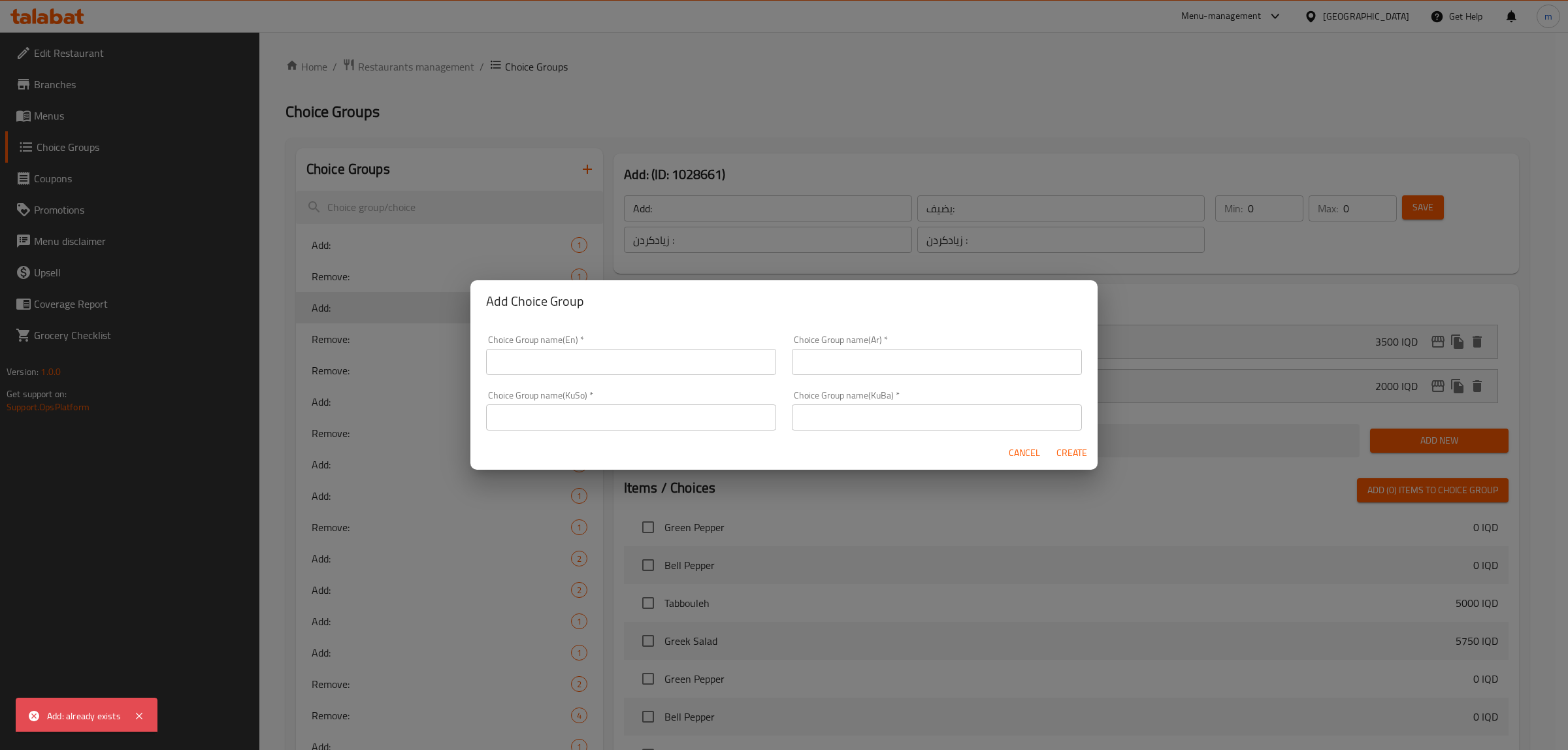
click at [612, 364] on input "text" at bounding box center [631, 362] width 290 height 26
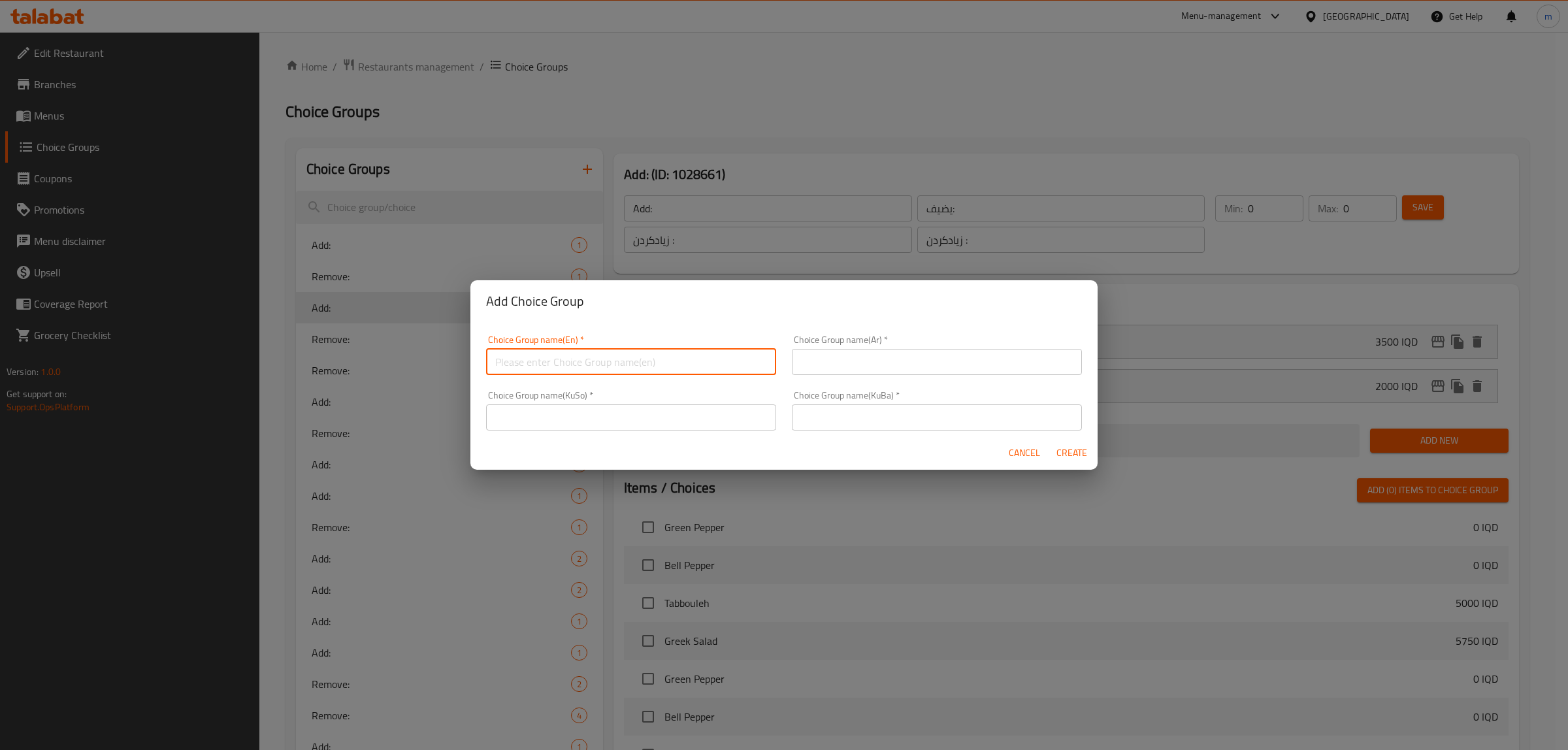
paste input "Add:"
type input "Add:"
click at [831, 367] on input "text" at bounding box center [937, 362] width 290 height 26
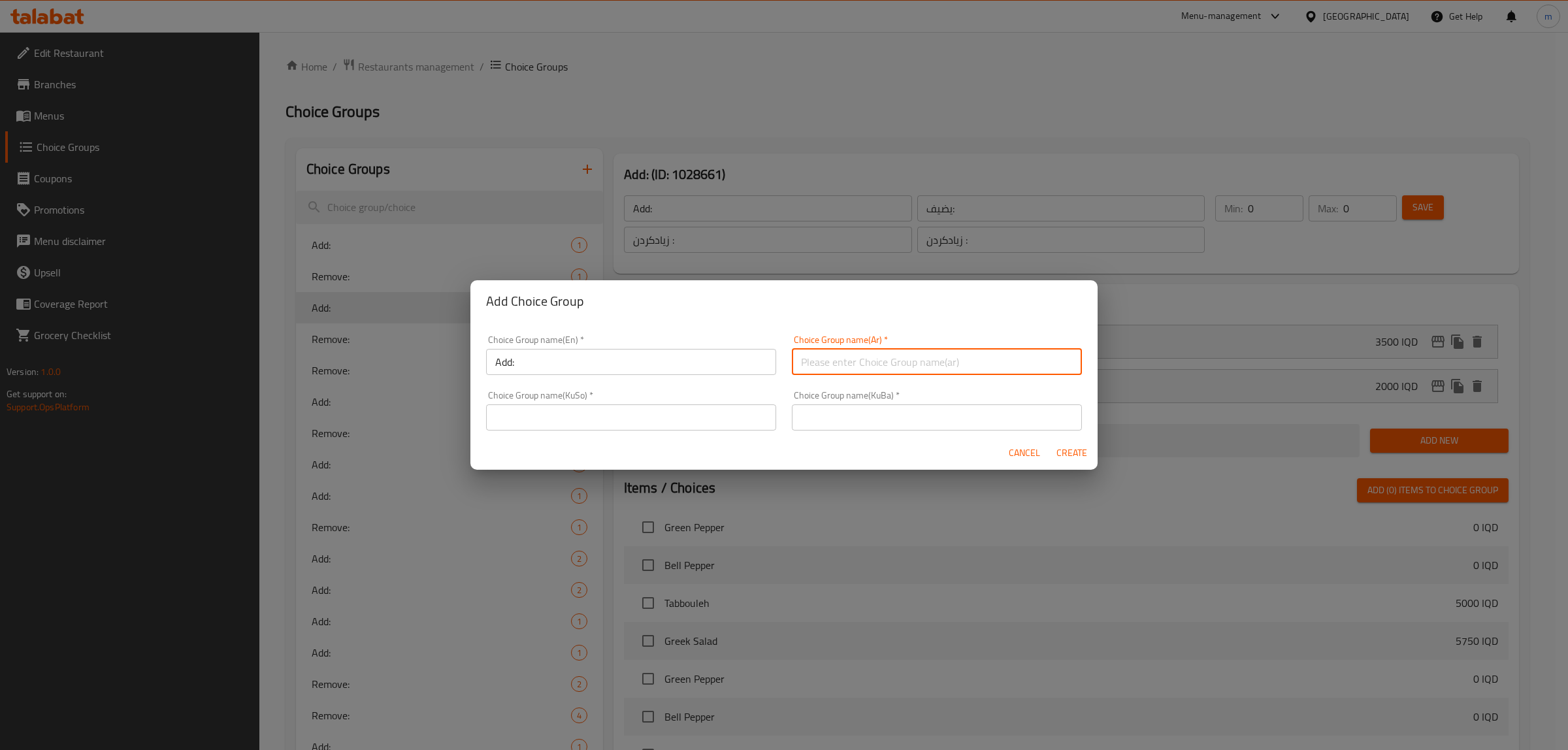
paste input "يضيف:"
type input "يضيف:"
click at [867, 423] on input "text" at bounding box center [937, 417] width 290 height 26
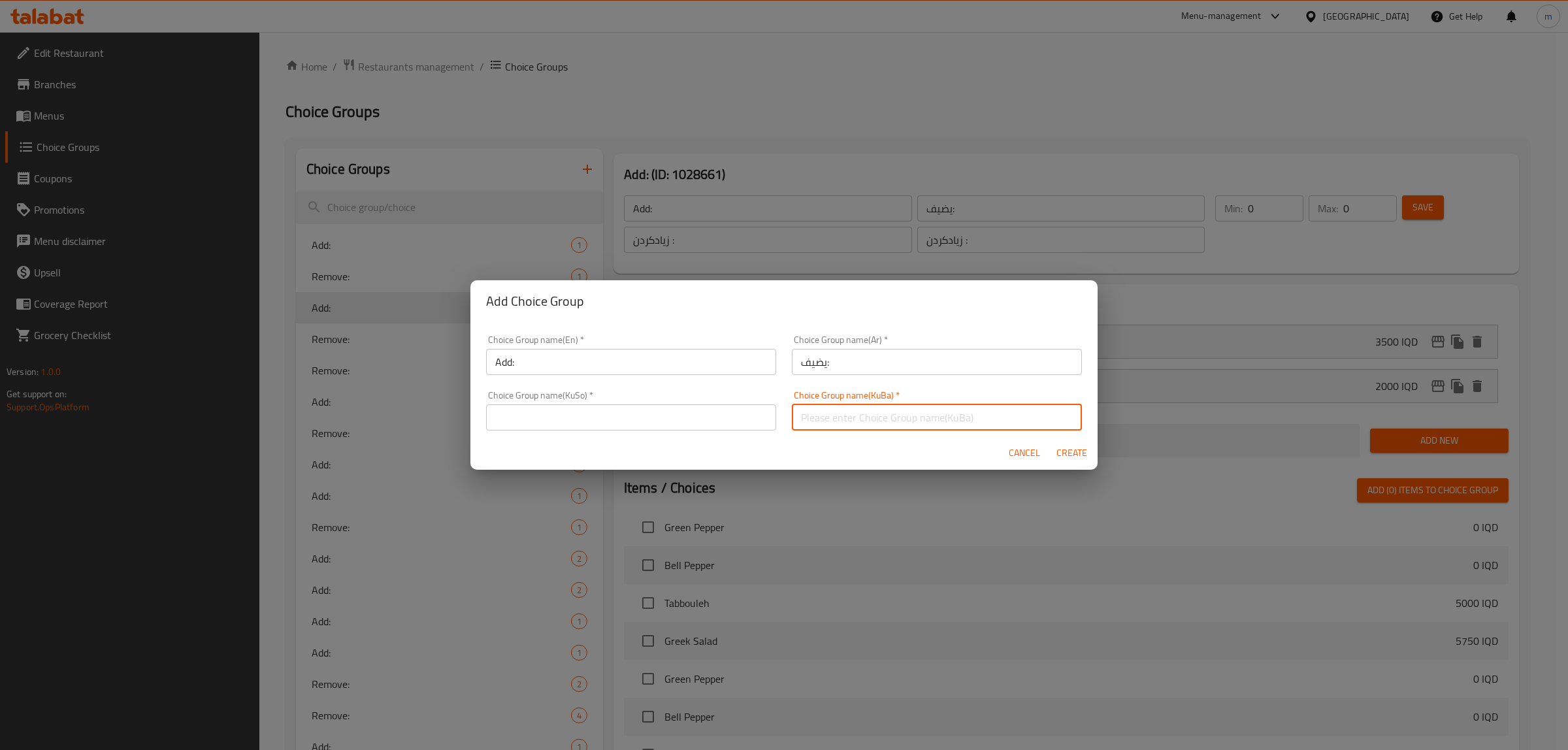
paste input "زیادکردن :"
type input "زیادکردن :"
click at [726, 415] on input "text" at bounding box center [631, 417] width 290 height 26
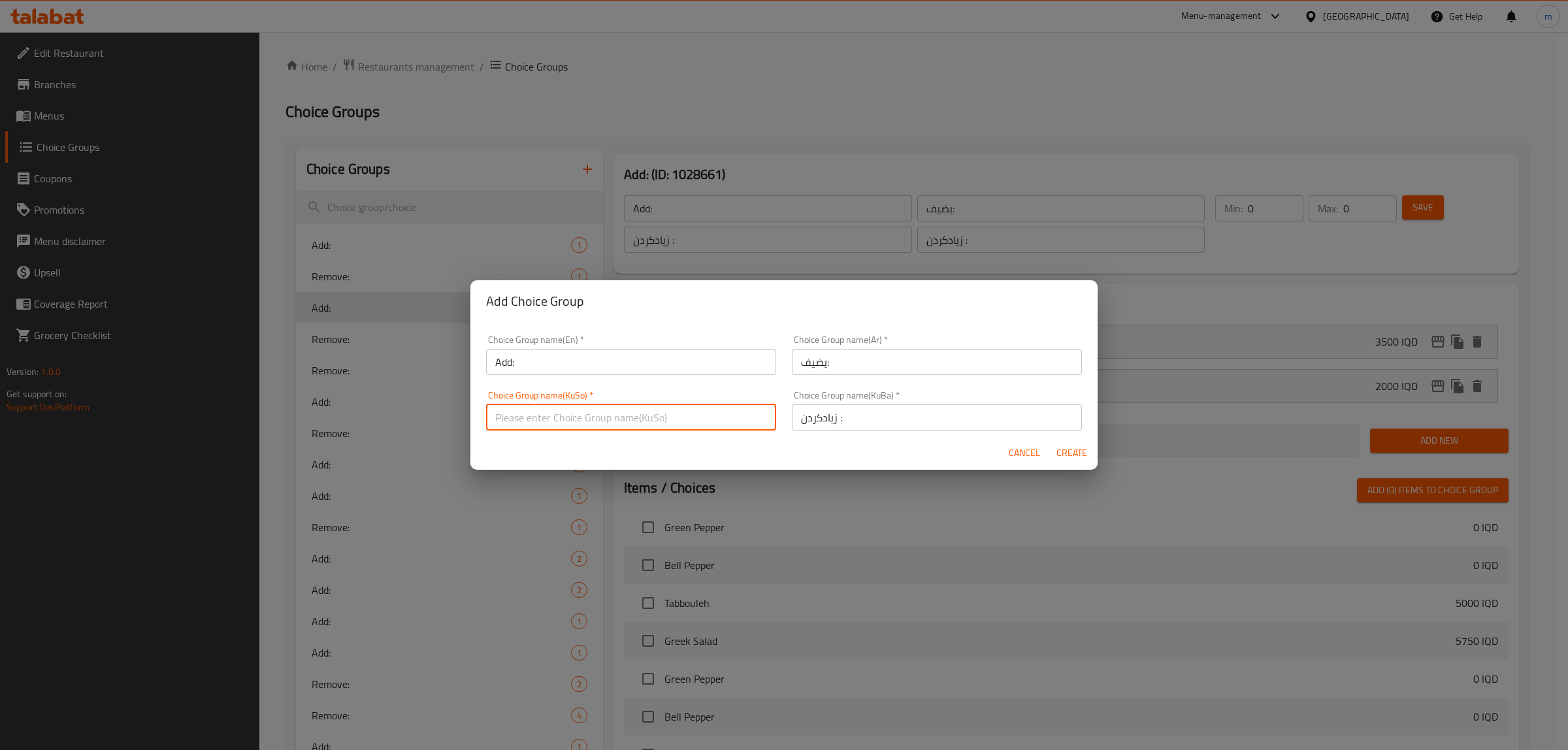
paste input "زیادکردن :"
type input "زیادکردن :"
click at [716, 445] on div "Cancel Create" at bounding box center [784, 453] width 627 height 34
click at [625, 377] on div "Choice Group name(En)   * Add: Choice Group name(En) *" at bounding box center [631, 355] width 306 height 55
click at [631, 368] on input "Add:" at bounding box center [631, 362] width 290 height 26
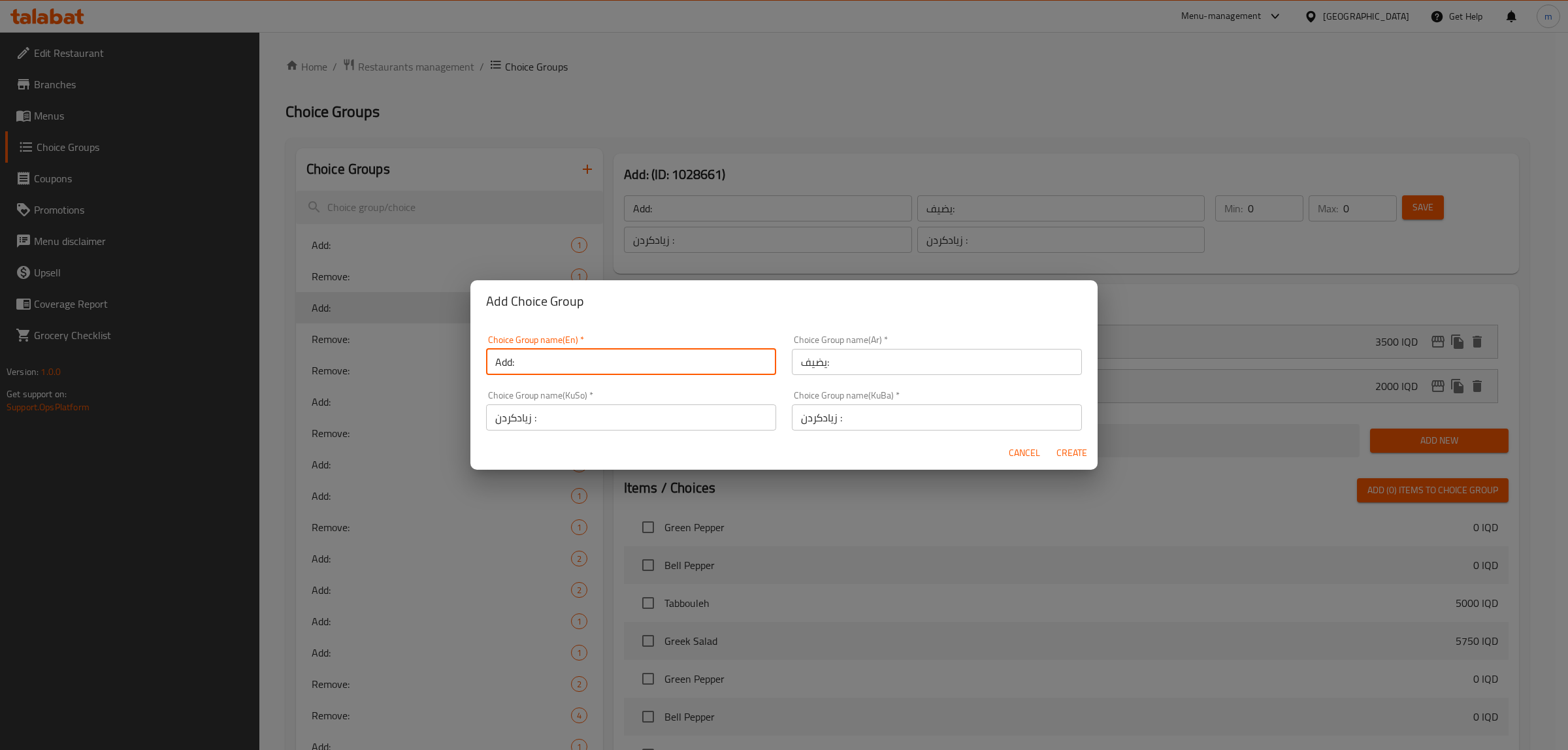
type input "Add:"
click at [1063, 451] on span "Create" at bounding box center [1071, 453] width 32 height 16
type input "Add:"
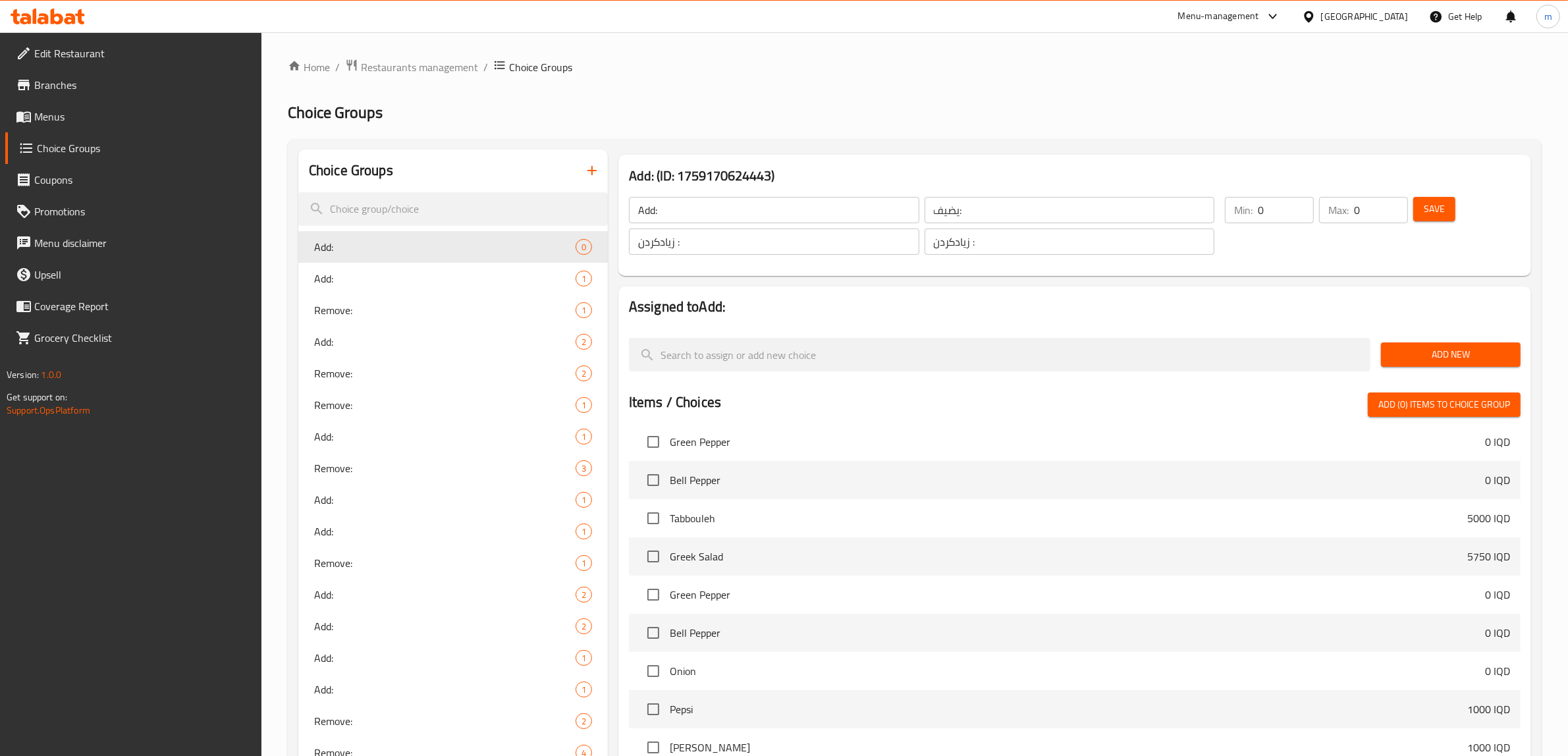
click at [1431, 211] on span "Save" at bounding box center [1434, 209] width 21 height 16
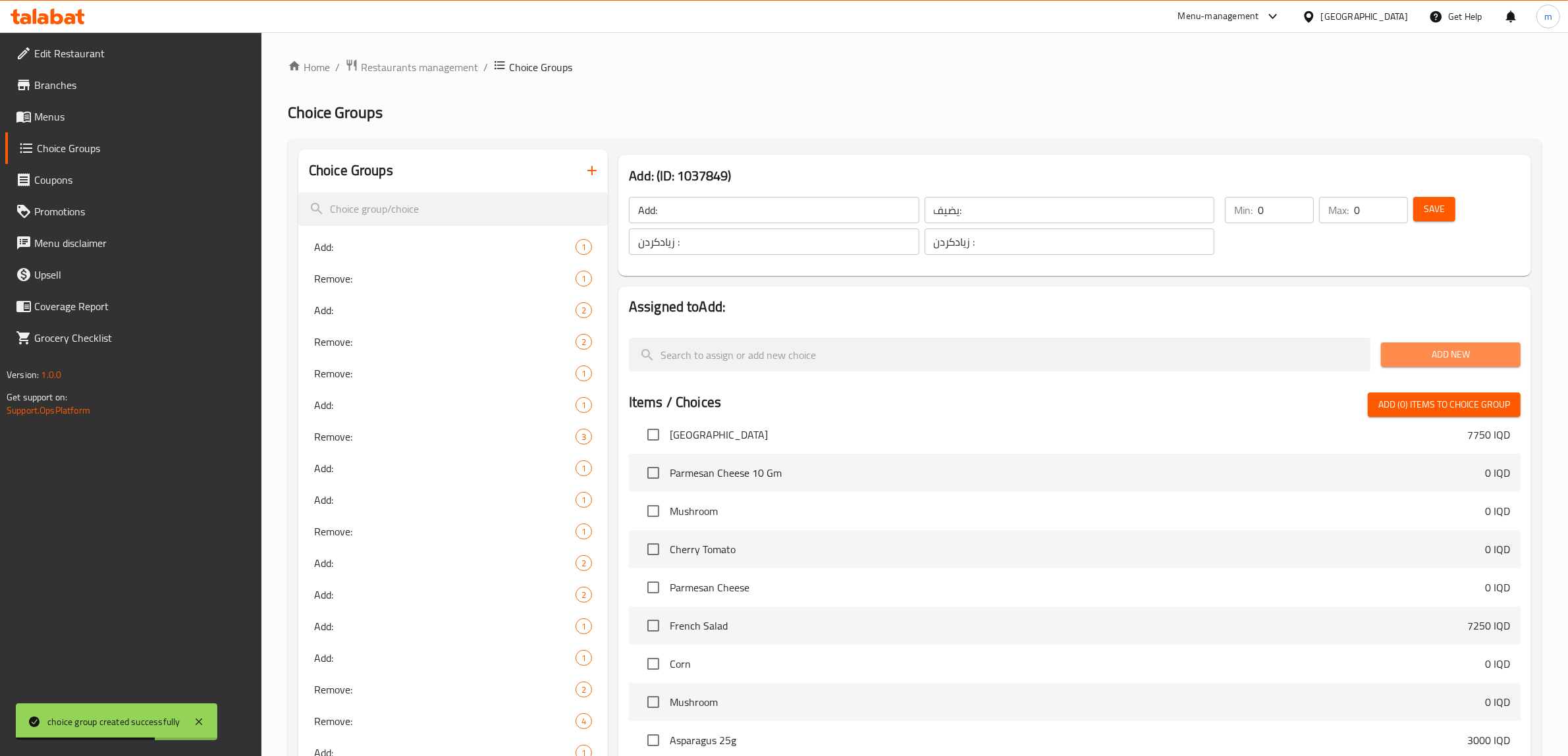
click at [1471, 361] on span "Add New" at bounding box center [1450, 355] width 119 height 16
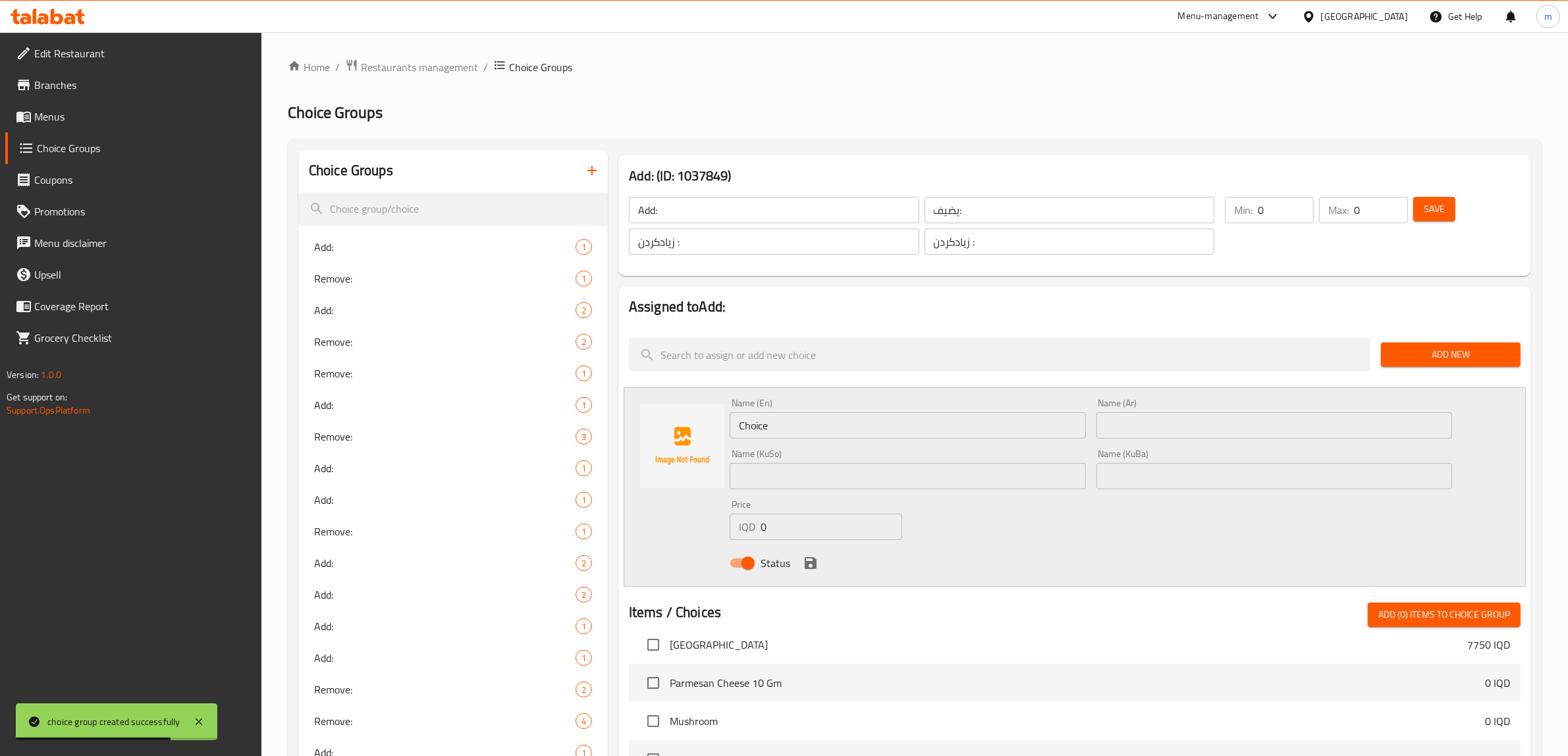
click at [810, 425] on input "Choice" at bounding box center [908, 425] width 356 height 26
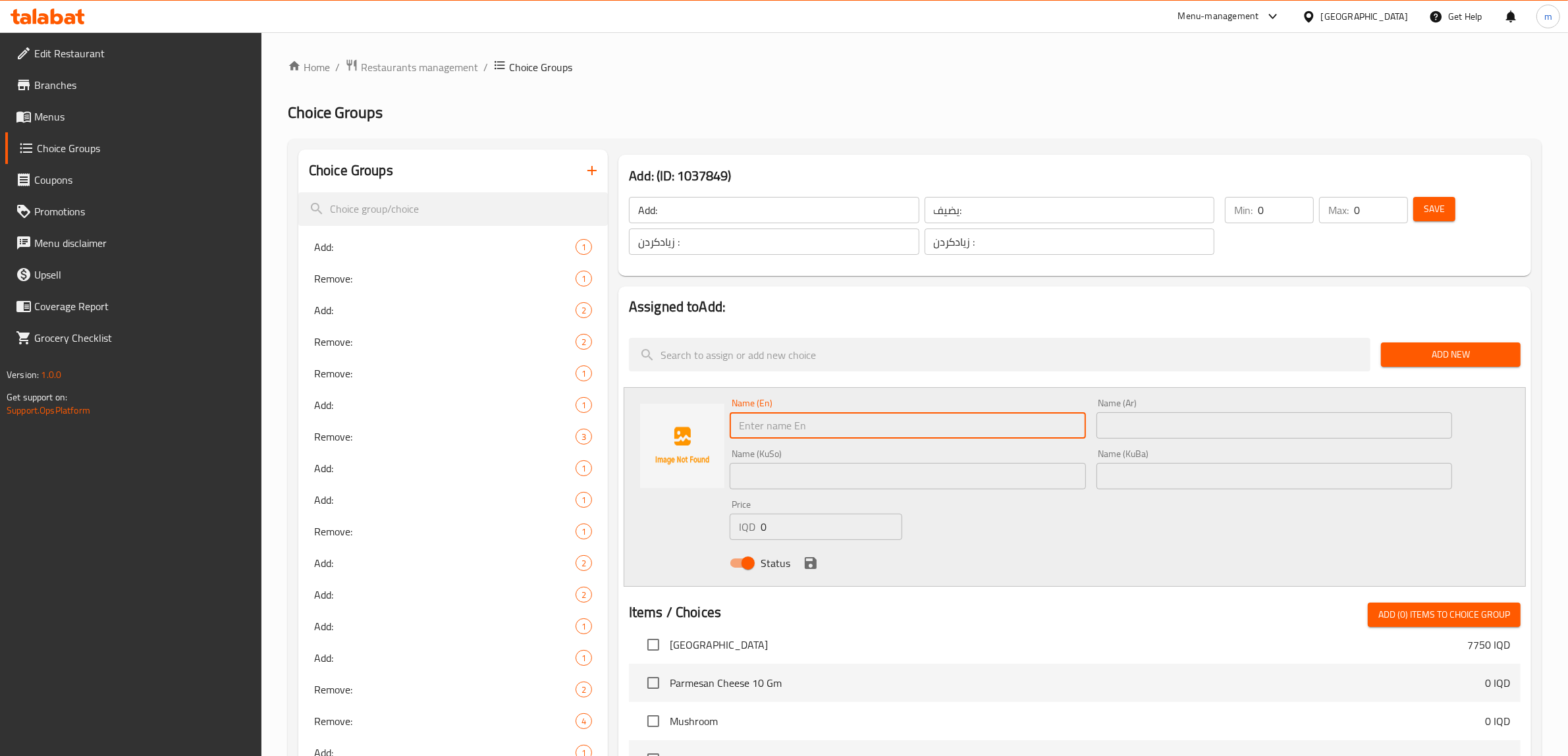
click at [912, 427] on input "text" at bounding box center [908, 425] width 356 height 26
paste input "Chicken 100g"
type input "Chicken 100 Gm"
click at [1212, 437] on input "text" at bounding box center [1275, 425] width 356 height 26
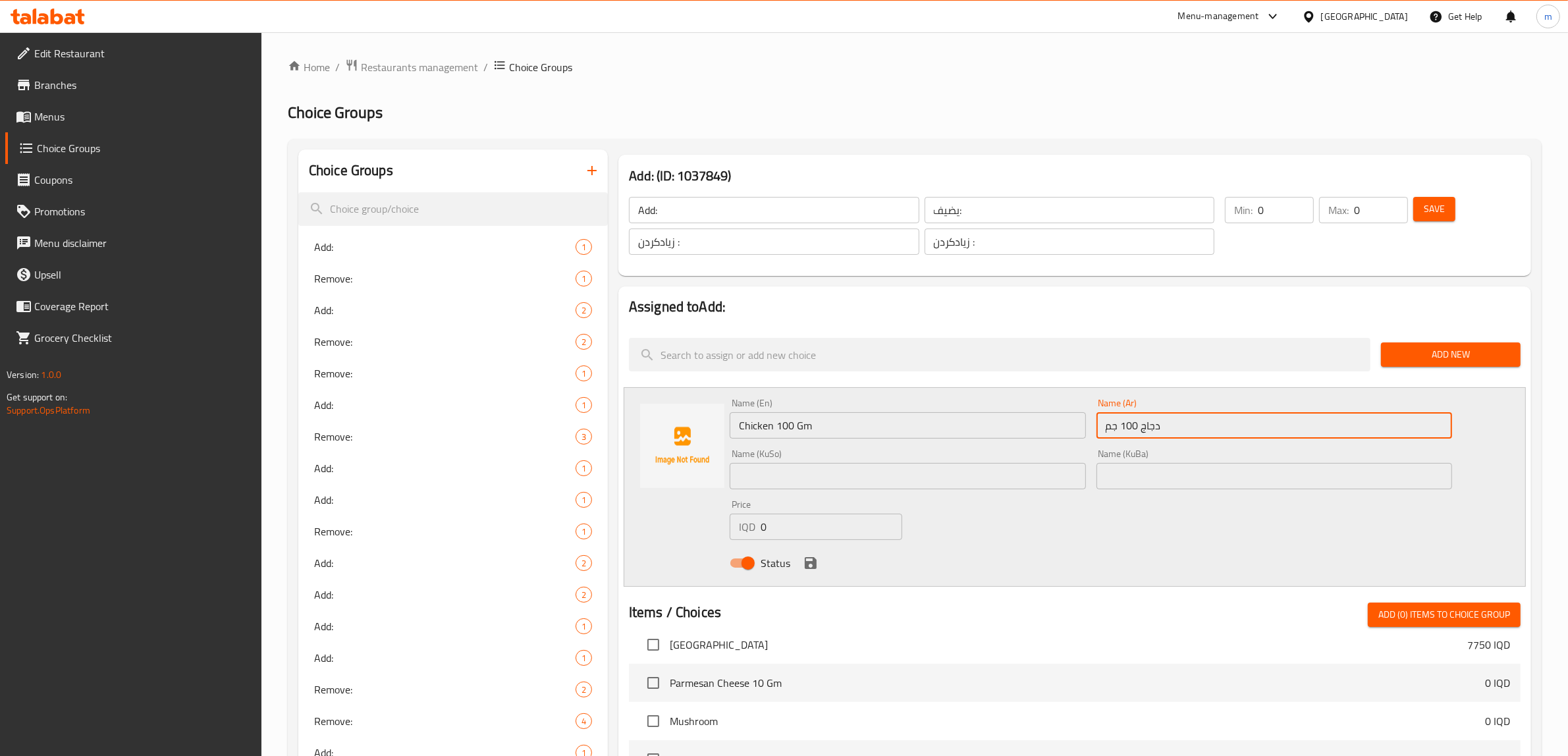
type input "دجاج 100 جم"
click at [995, 490] on div "Name (KuSo) Name (KuSo)" at bounding box center [908, 469] width 367 height 51
click at [993, 476] on input "text" at bounding box center [908, 476] width 356 height 26
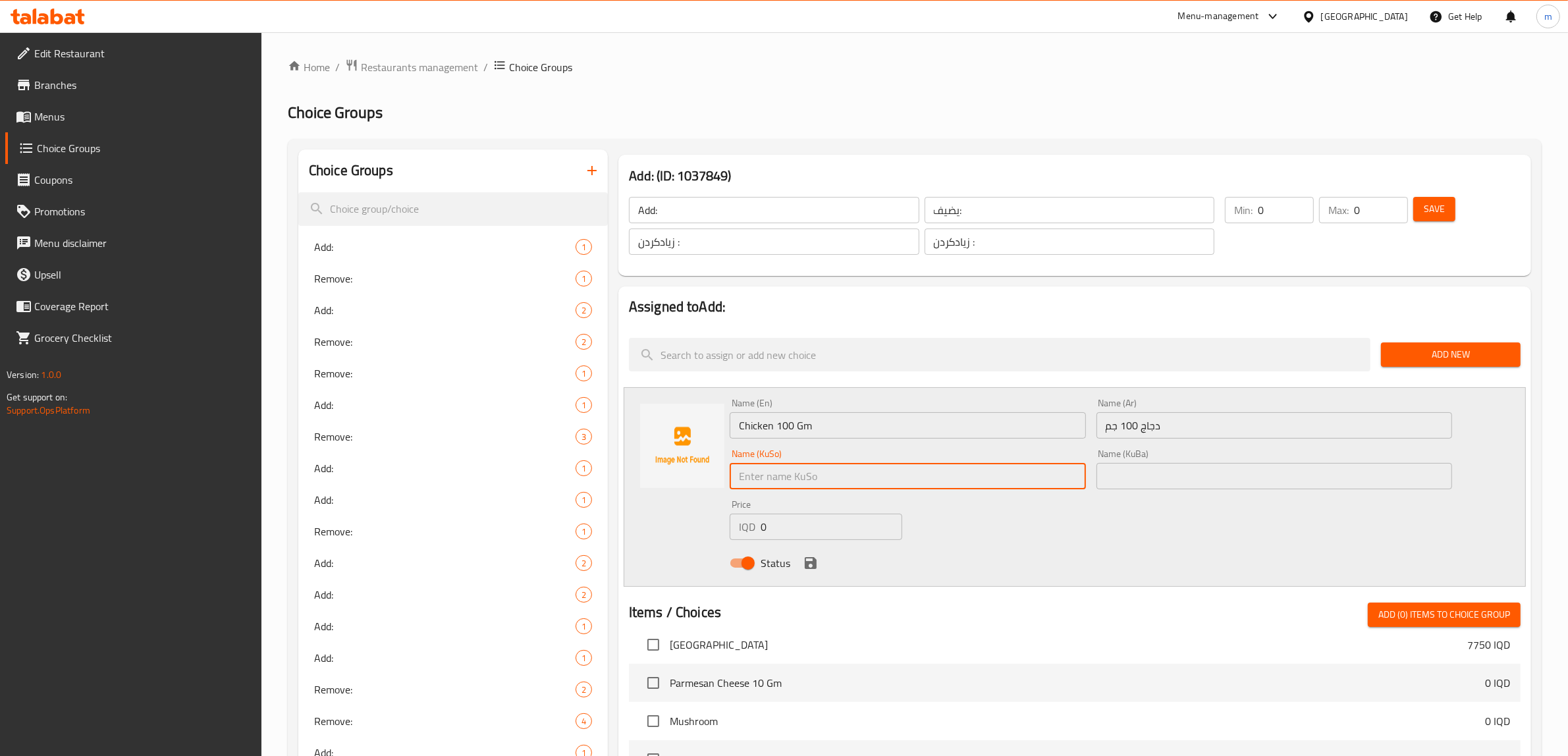
click at [992, 475] on input "text" at bounding box center [908, 476] width 356 height 26
type input "مریشک 100 گم"
click at [1160, 489] on div "Name (KuBa) Name (KuBa)" at bounding box center [1275, 469] width 367 height 51
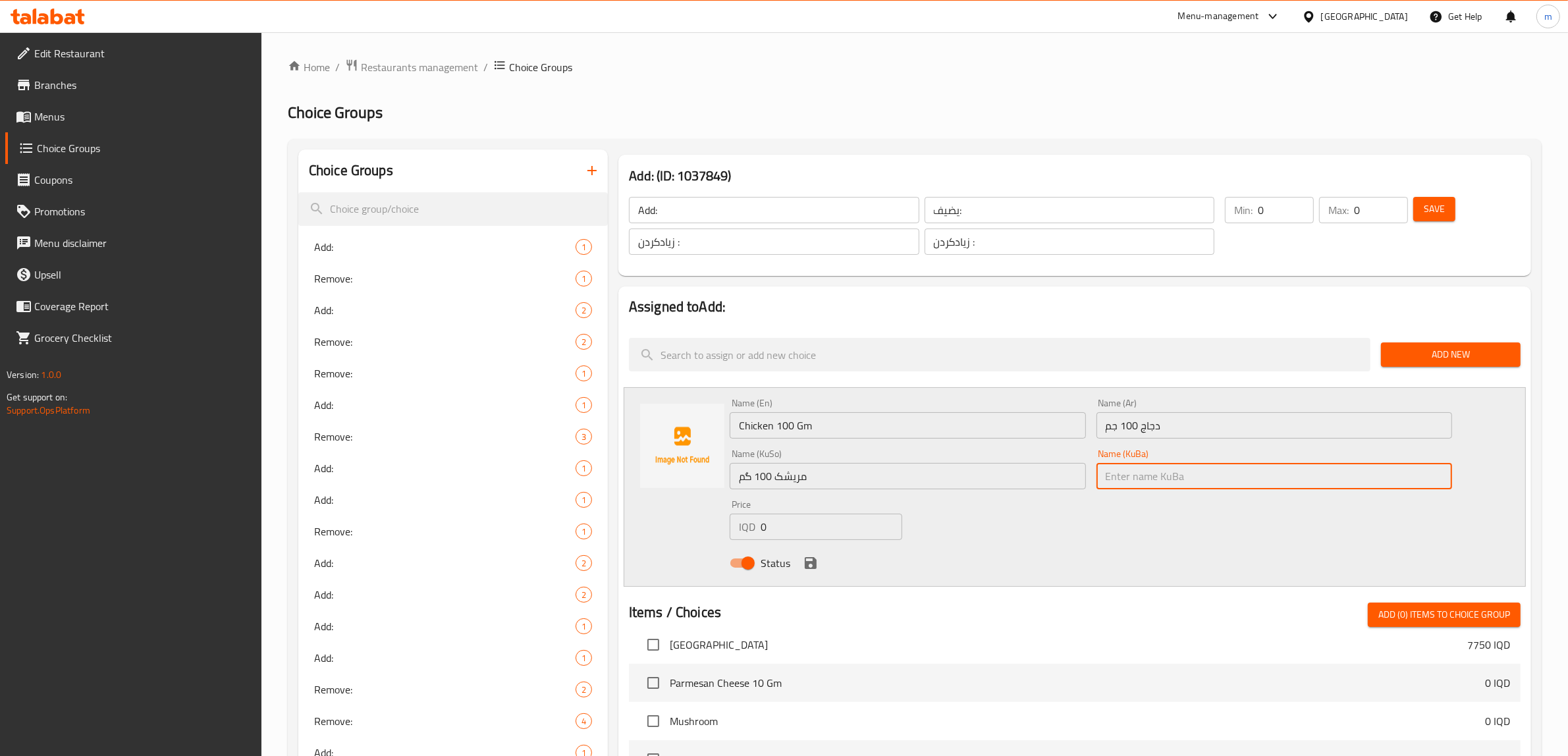
click at [1160, 486] on input "text" at bounding box center [1275, 476] width 356 height 26
paste input "Chicken 100g"
type input "Chicken 100g"
click at [768, 518] on input "0" at bounding box center [832, 526] width 141 height 26
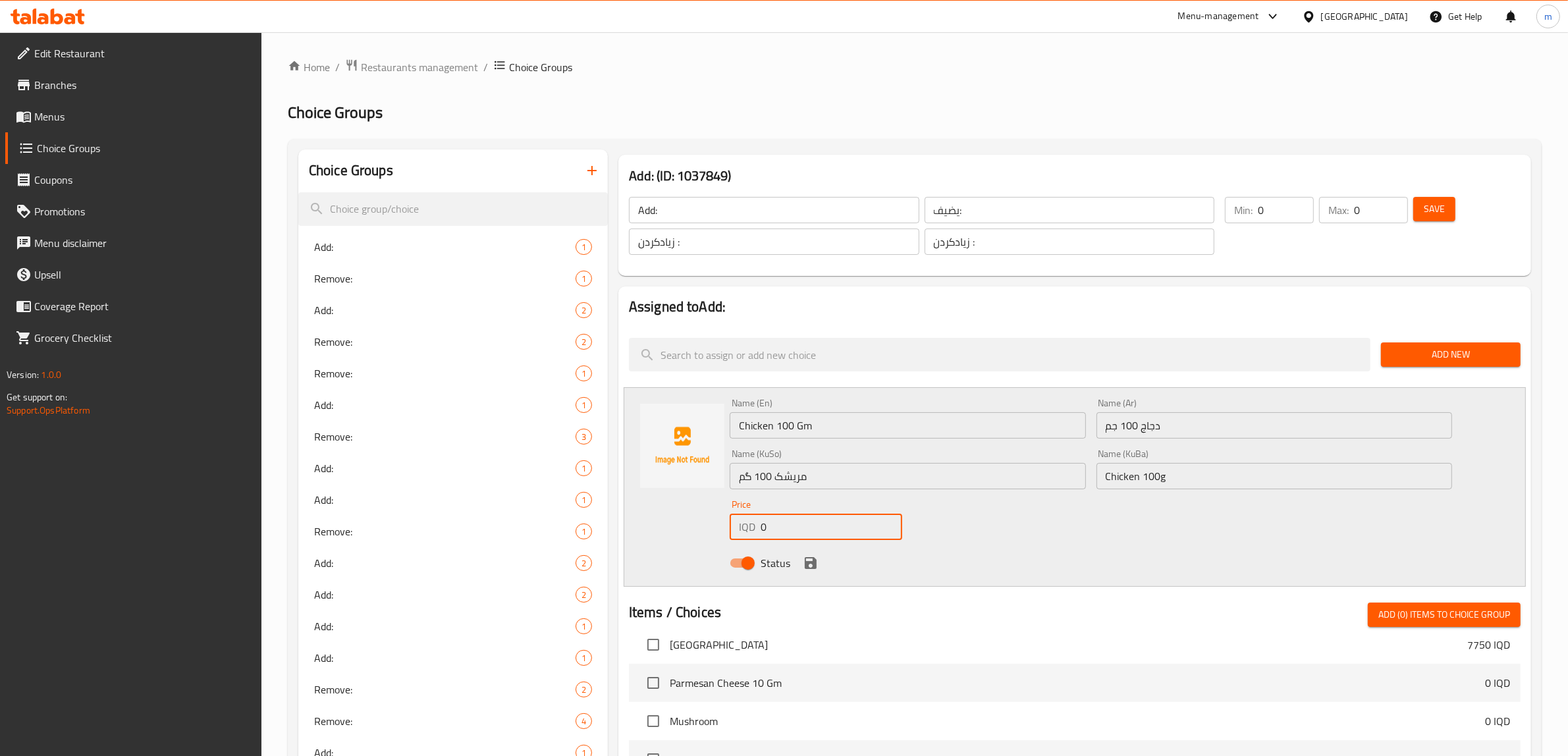
click at [768, 518] on input "0" at bounding box center [832, 526] width 141 height 26
paste input "250"
type input "2500"
click at [810, 560] on icon "save" at bounding box center [810, 562] width 16 height 16
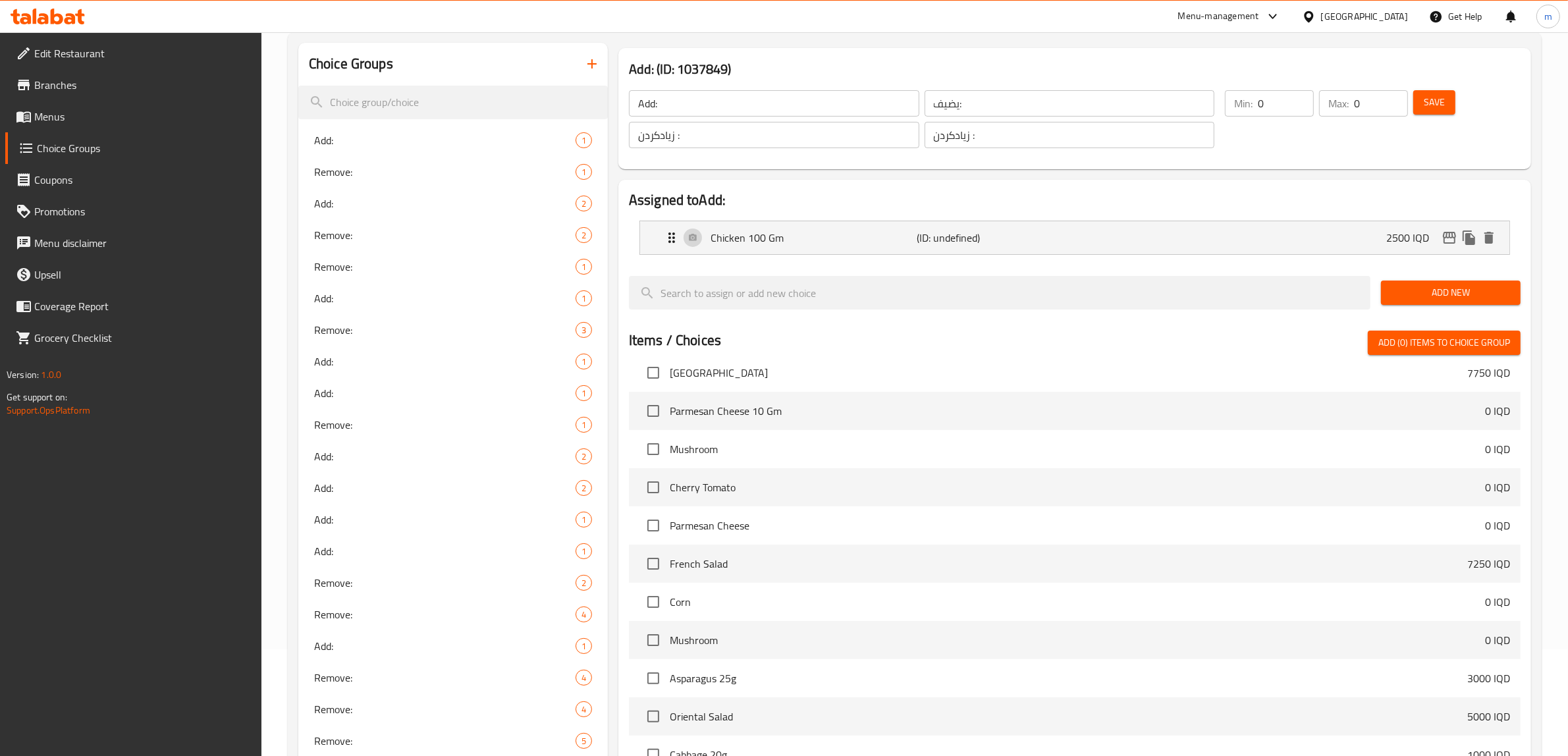
scroll to position [109, 0]
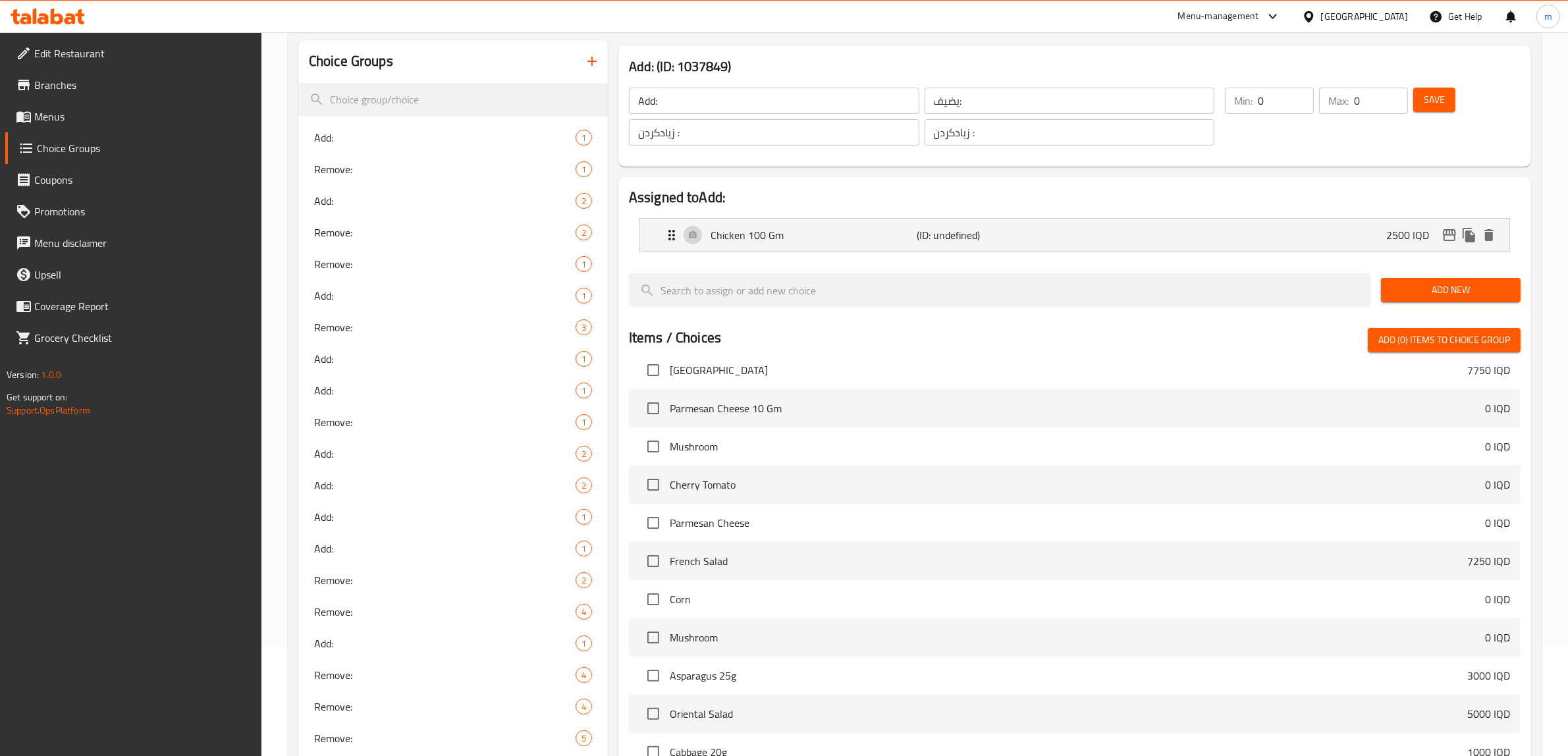
click at [1414, 297] on span "Add New" at bounding box center [1450, 290] width 119 height 16
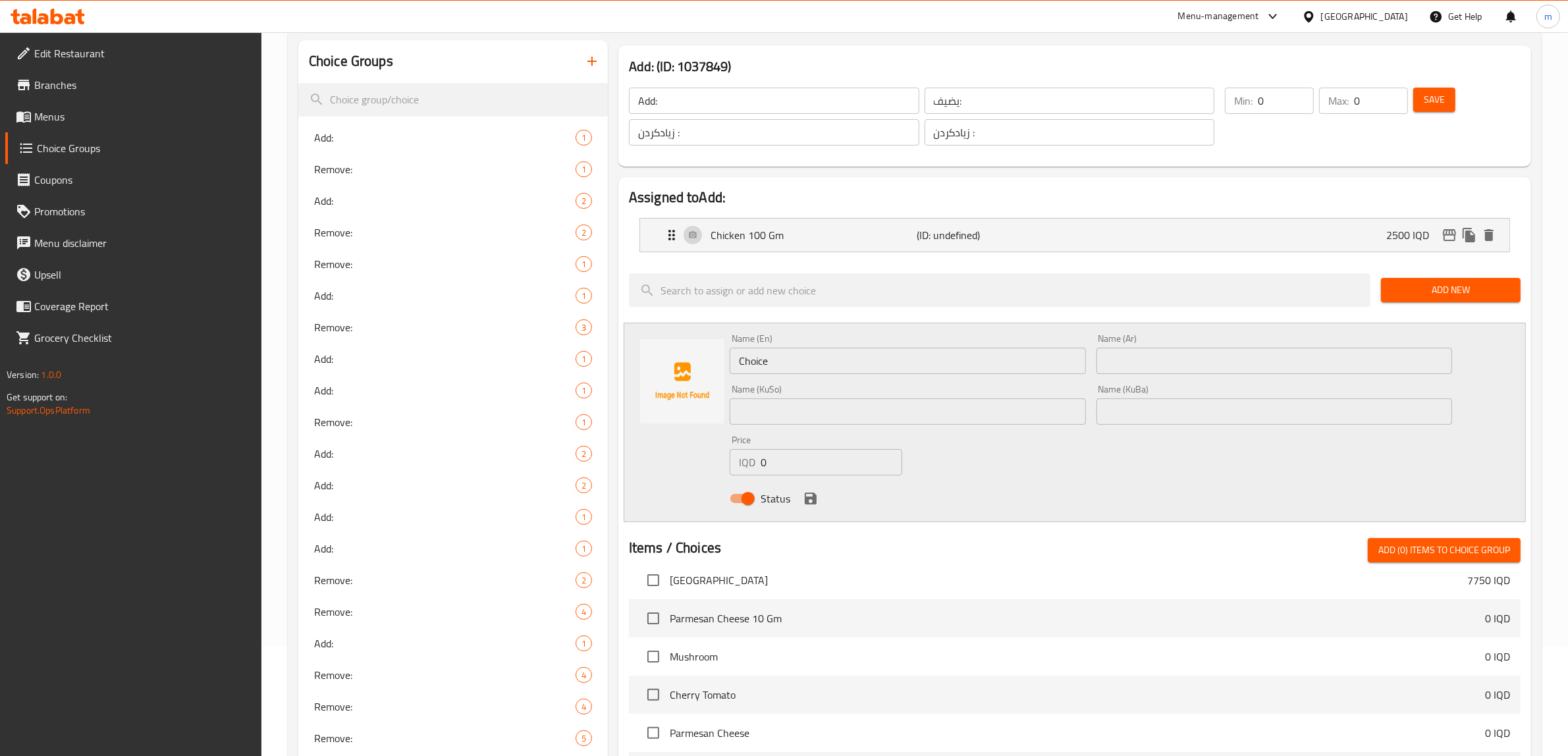
click at [796, 365] on input "Choice" at bounding box center [908, 361] width 356 height 26
click at [796, 363] on input "Choice" at bounding box center [908, 361] width 356 height 26
paste input "Pomegranate Seeds 15g"
click at [1253, 350] on input "text" at bounding box center [1275, 361] width 356 height 26
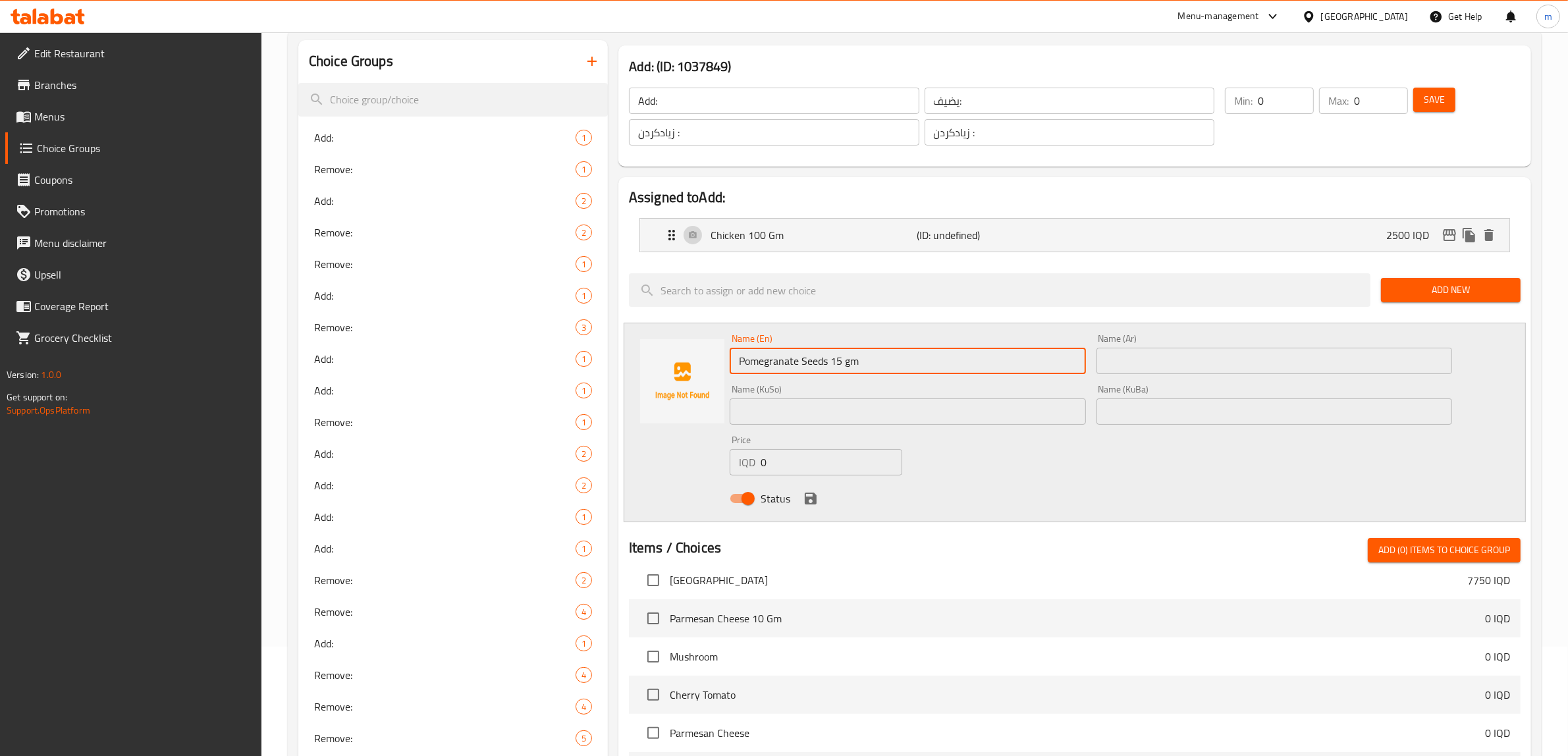
click at [1196, 385] on div "Name (KuBa) Name (KuBa)" at bounding box center [1275, 404] width 356 height 40
click at [1196, 373] on input "text" at bounding box center [1275, 361] width 356 height 26
click at [847, 362] on input "Pomegranate Seeds 15 gm" at bounding box center [908, 361] width 356 height 26
click at [848, 365] on input "Pomegranate Seeds 15 gm" at bounding box center [908, 361] width 356 height 26
type input "Pomegranate Seeds 15 Gm"
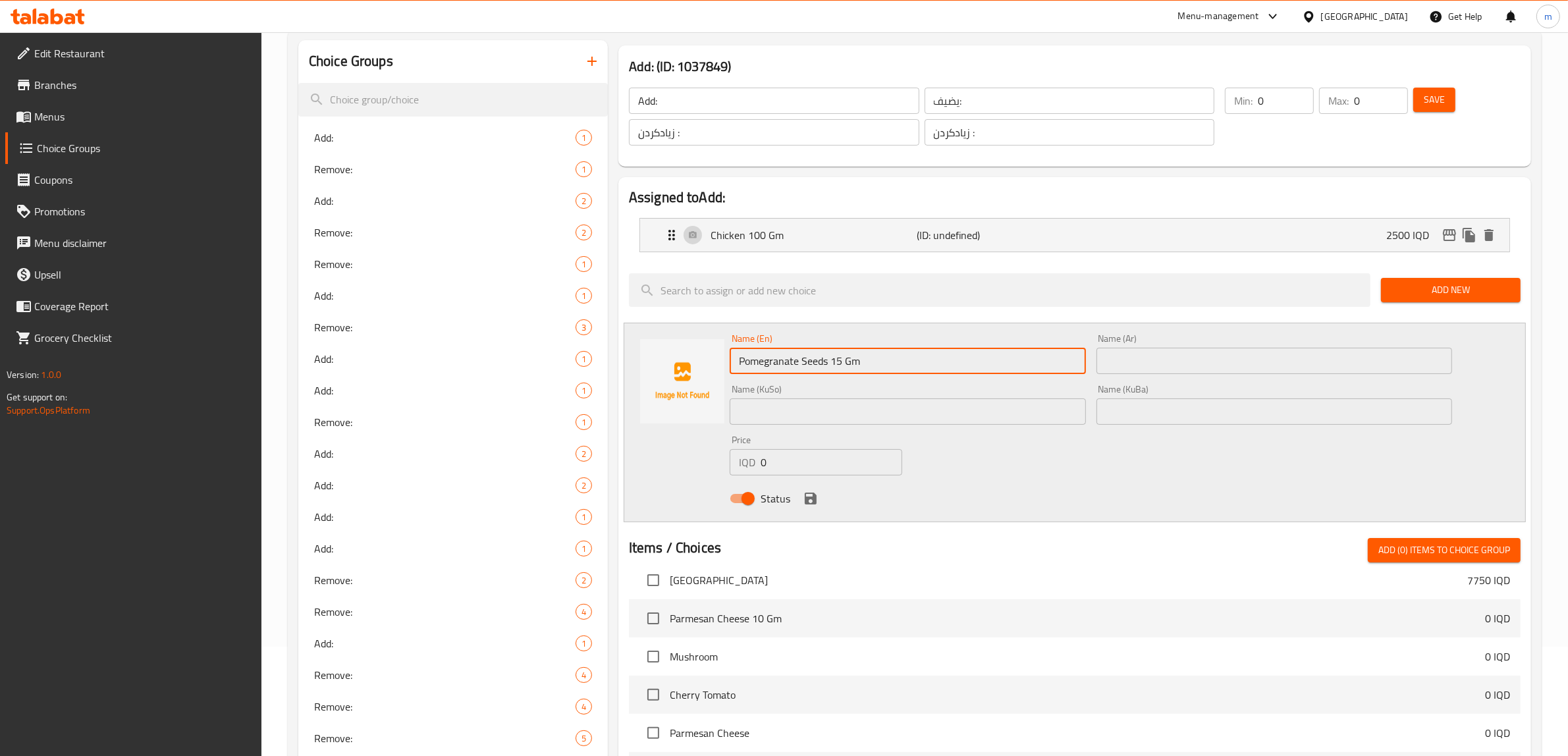
click at [1159, 356] on input "text" at bounding box center [1275, 361] width 356 height 26
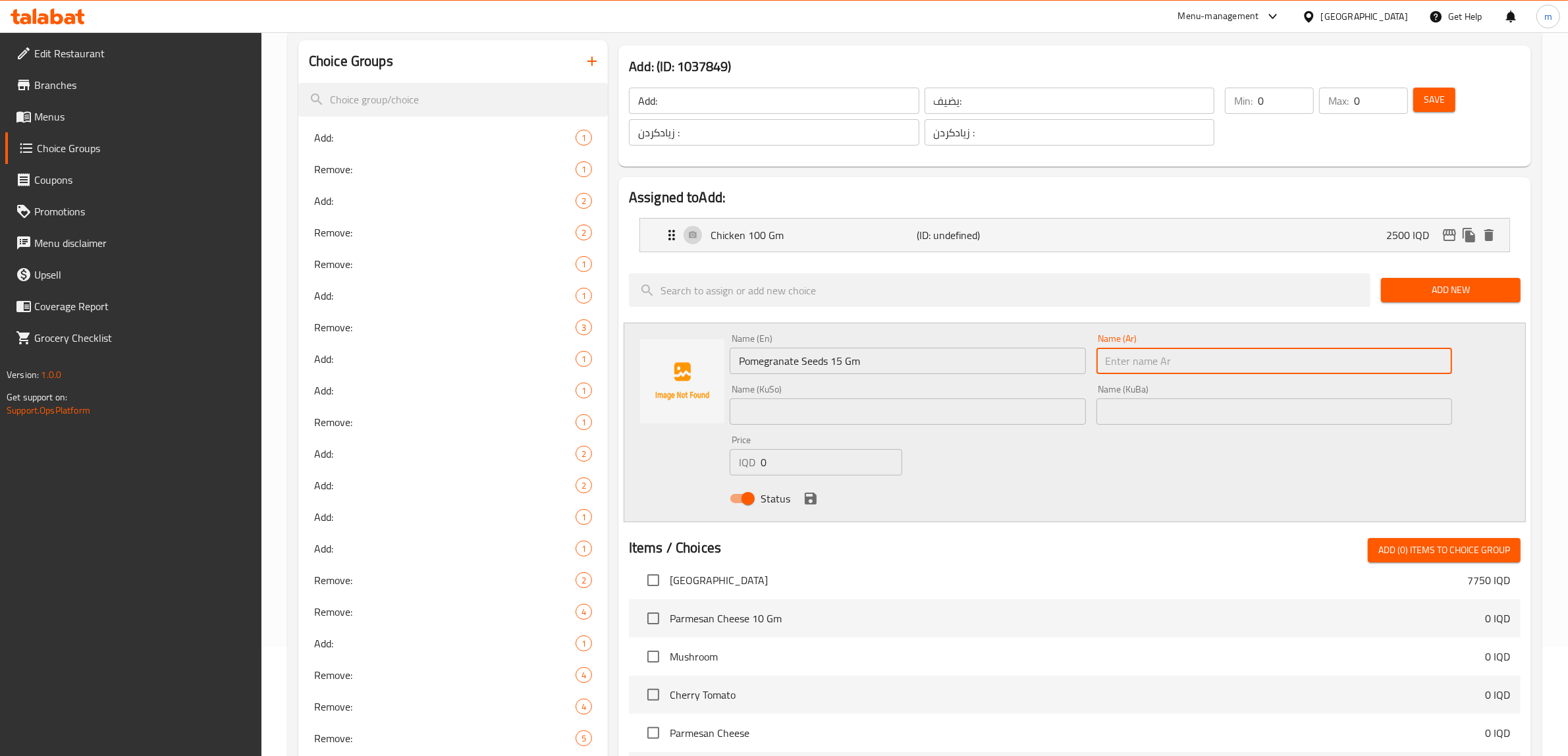
type input "ج"
type input "حبات رمان 15 جم"
click at [863, 415] on input "text" at bounding box center [908, 412] width 356 height 26
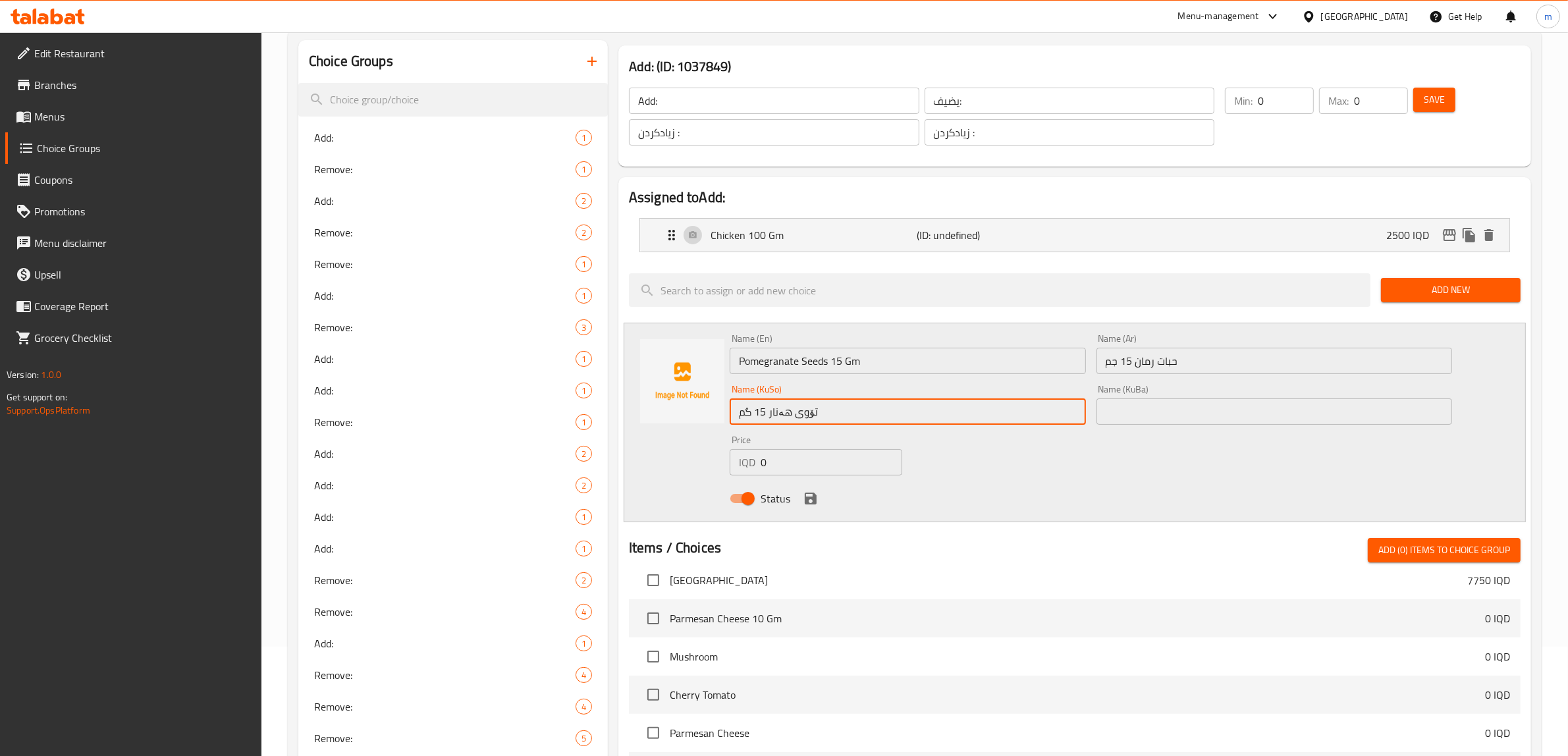
type input "تۆوی هەنار 15 گم"
click at [1260, 414] on input "text" at bounding box center [1275, 412] width 356 height 26
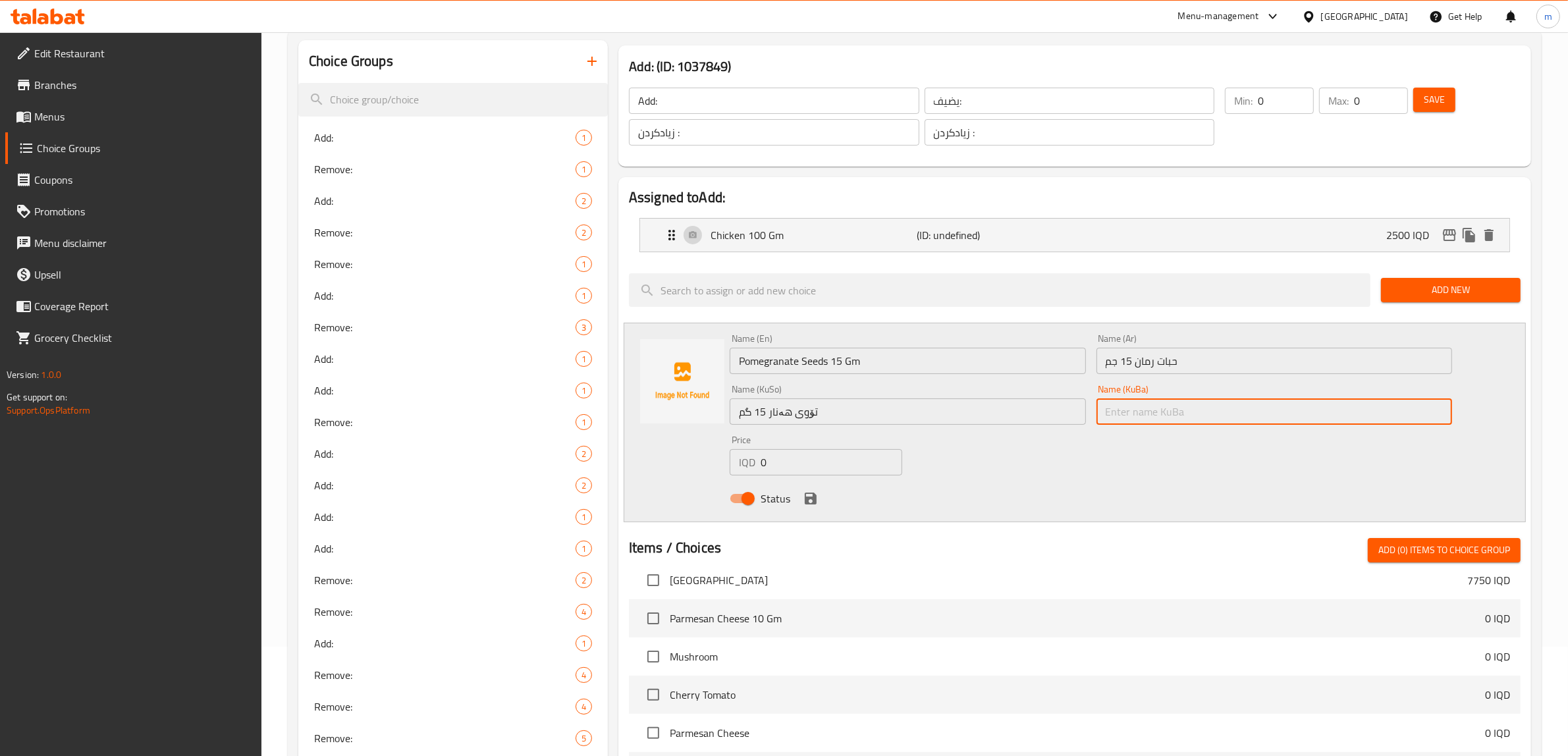
paste input "تۆوی هەنار 15 گم"
type input "تۆوی هەنار 15 گم"
click at [786, 463] on input "0" at bounding box center [832, 462] width 141 height 26
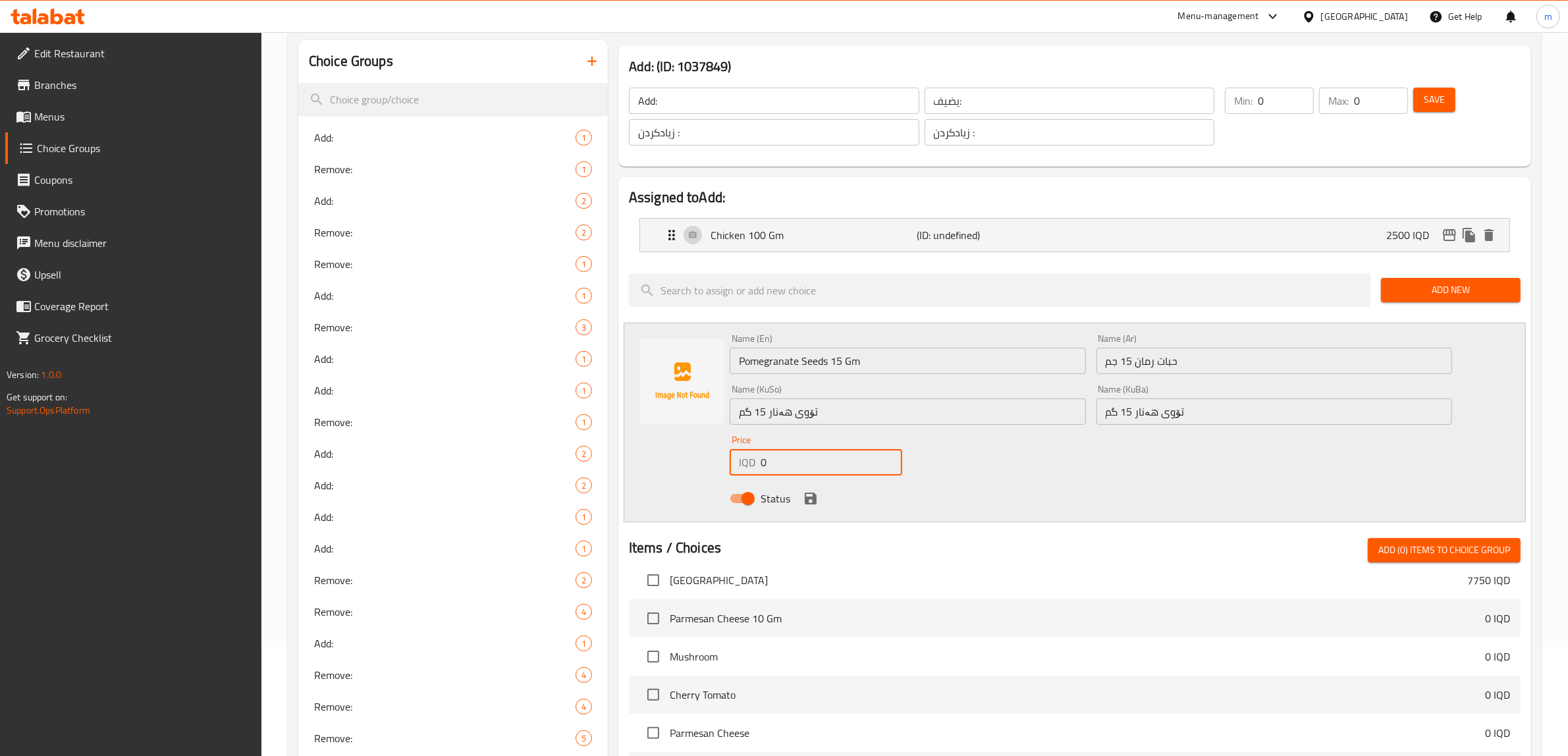
click at [786, 463] on input "0" at bounding box center [832, 462] width 141 height 26
paste input "100"
type input "1000"
click at [811, 498] on icon "save" at bounding box center [810, 498] width 12 height 12
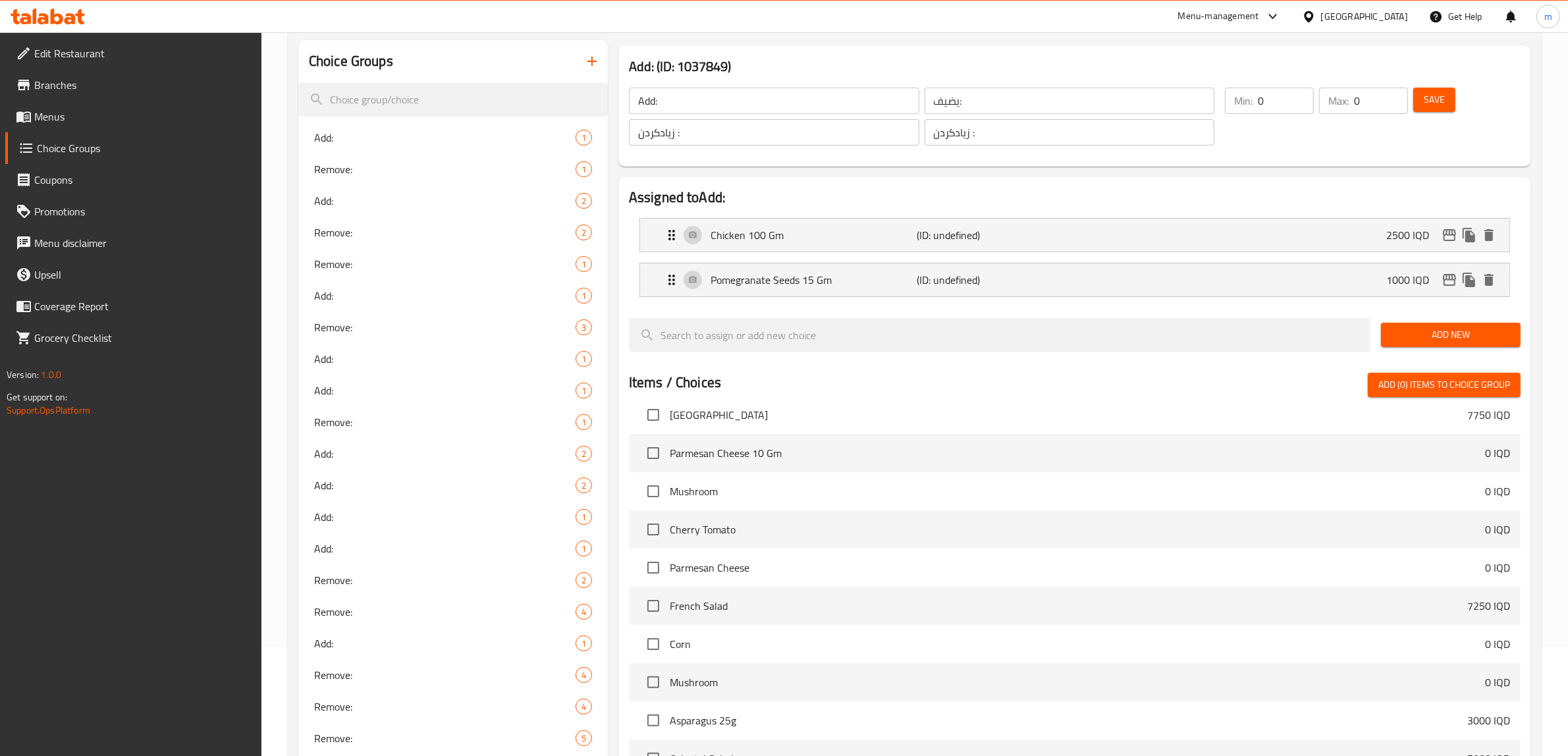
click at [1444, 328] on span "Add New" at bounding box center [1450, 335] width 119 height 16
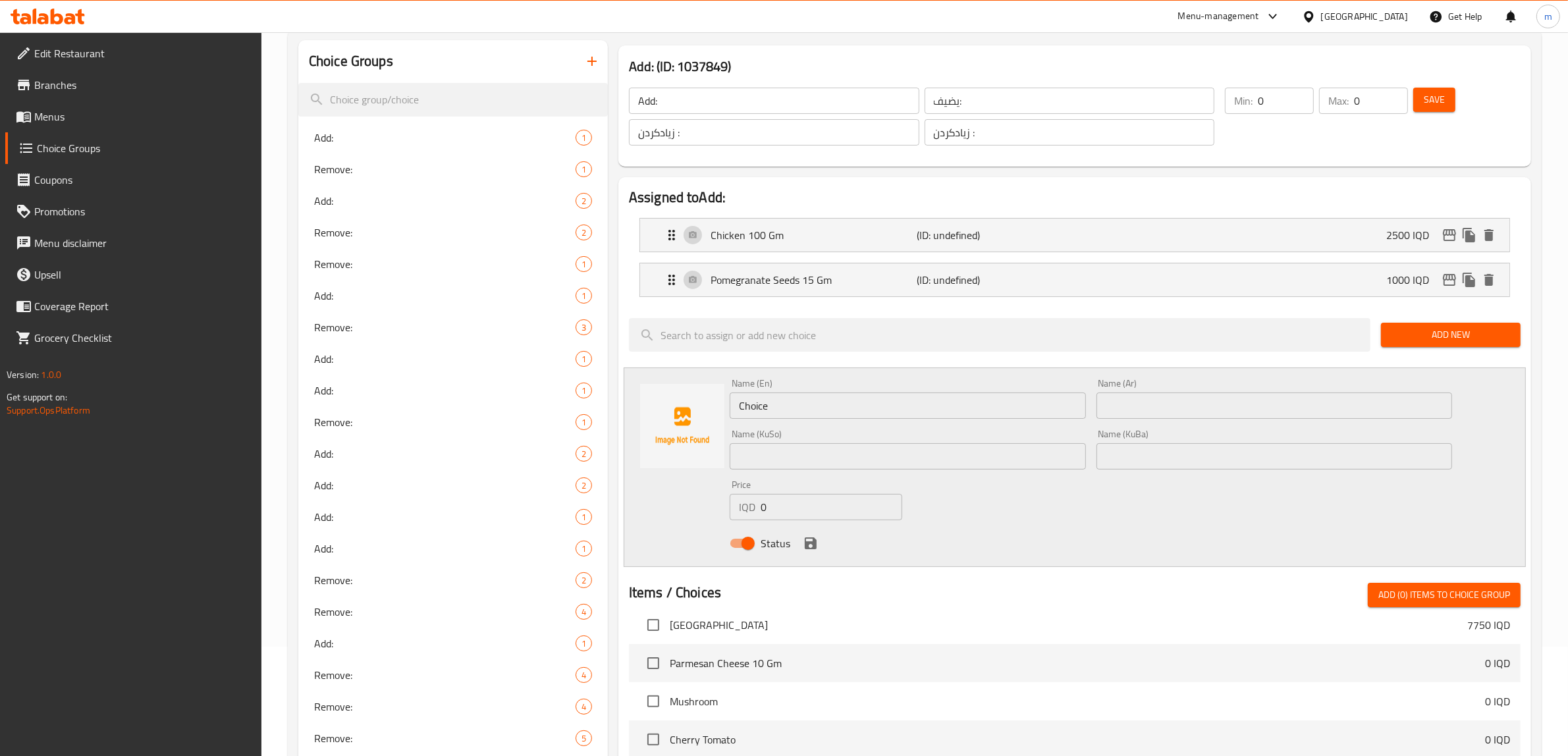
click at [797, 401] on input "Choice" at bounding box center [908, 406] width 356 height 26
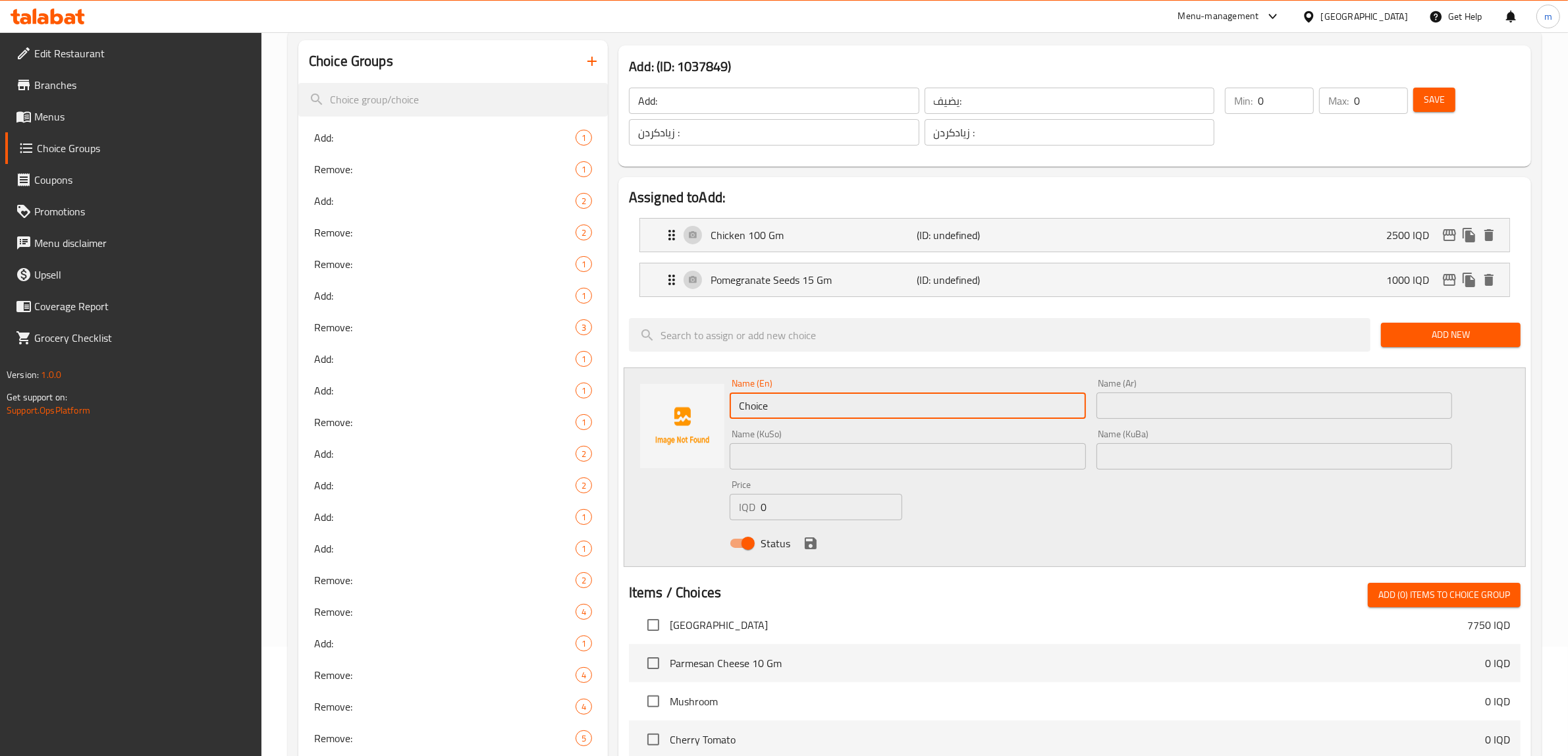
click at [797, 401] on input "Choice" at bounding box center [908, 406] width 356 height 26
paste input "Corn 10g"
type input "Corn 10 Gm"
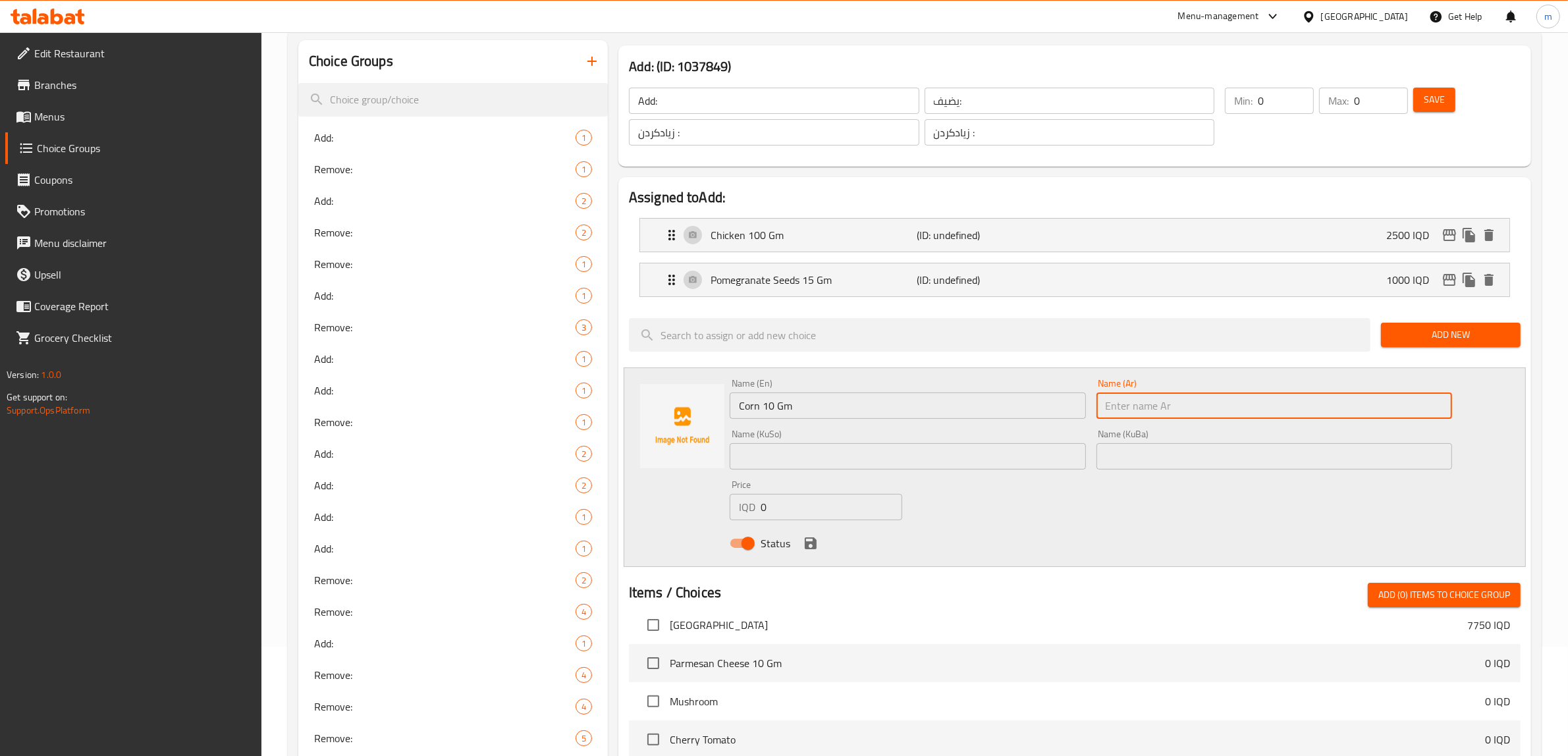
click at [1163, 399] on input "text" at bounding box center [1275, 406] width 356 height 26
type input "ذرة 10 جم"
click at [972, 460] on input "text" at bounding box center [908, 456] width 356 height 26
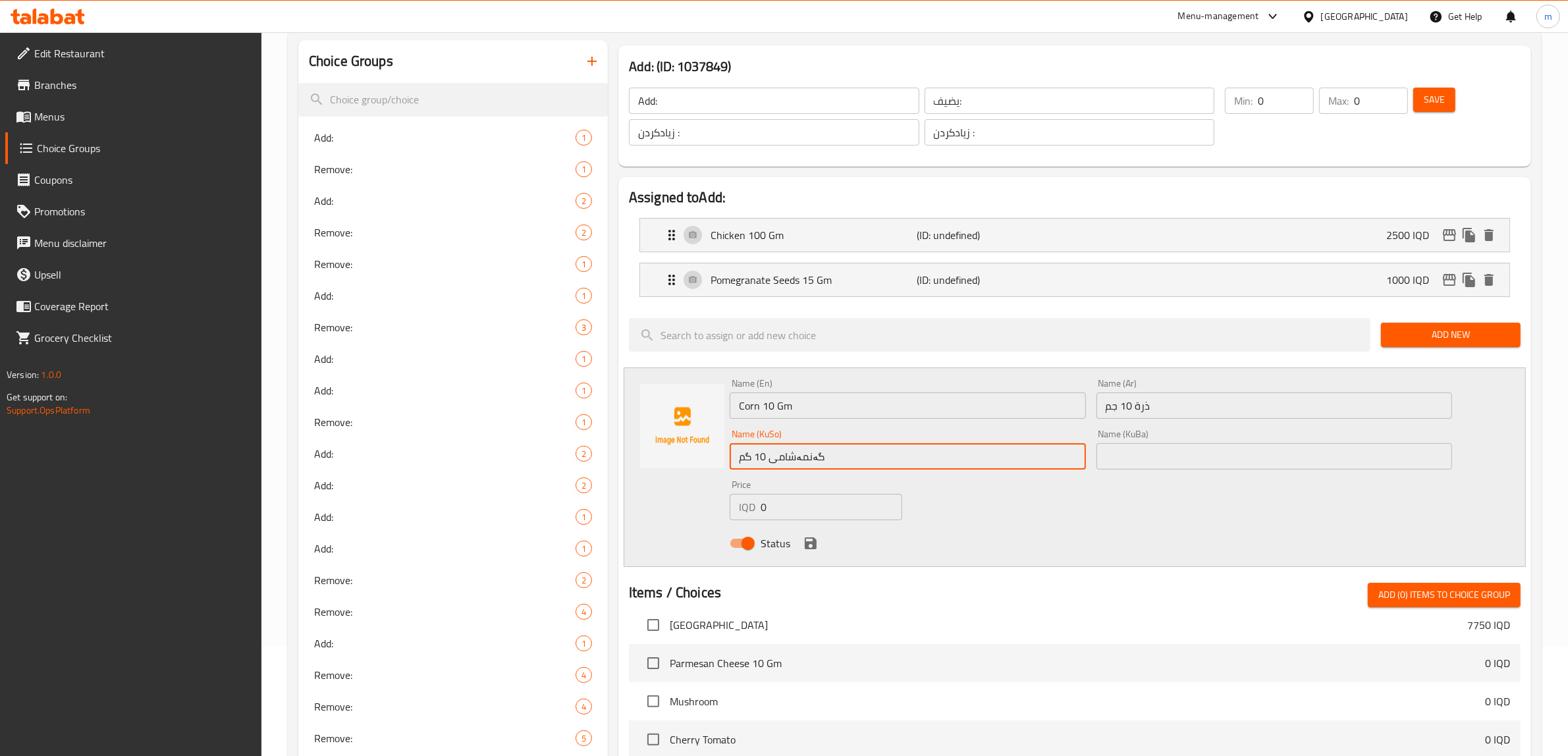
type input "گەنمەشامی 10 گم"
click at [1118, 458] on input "text" at bounding box center [1275, 456] width 356 height 26
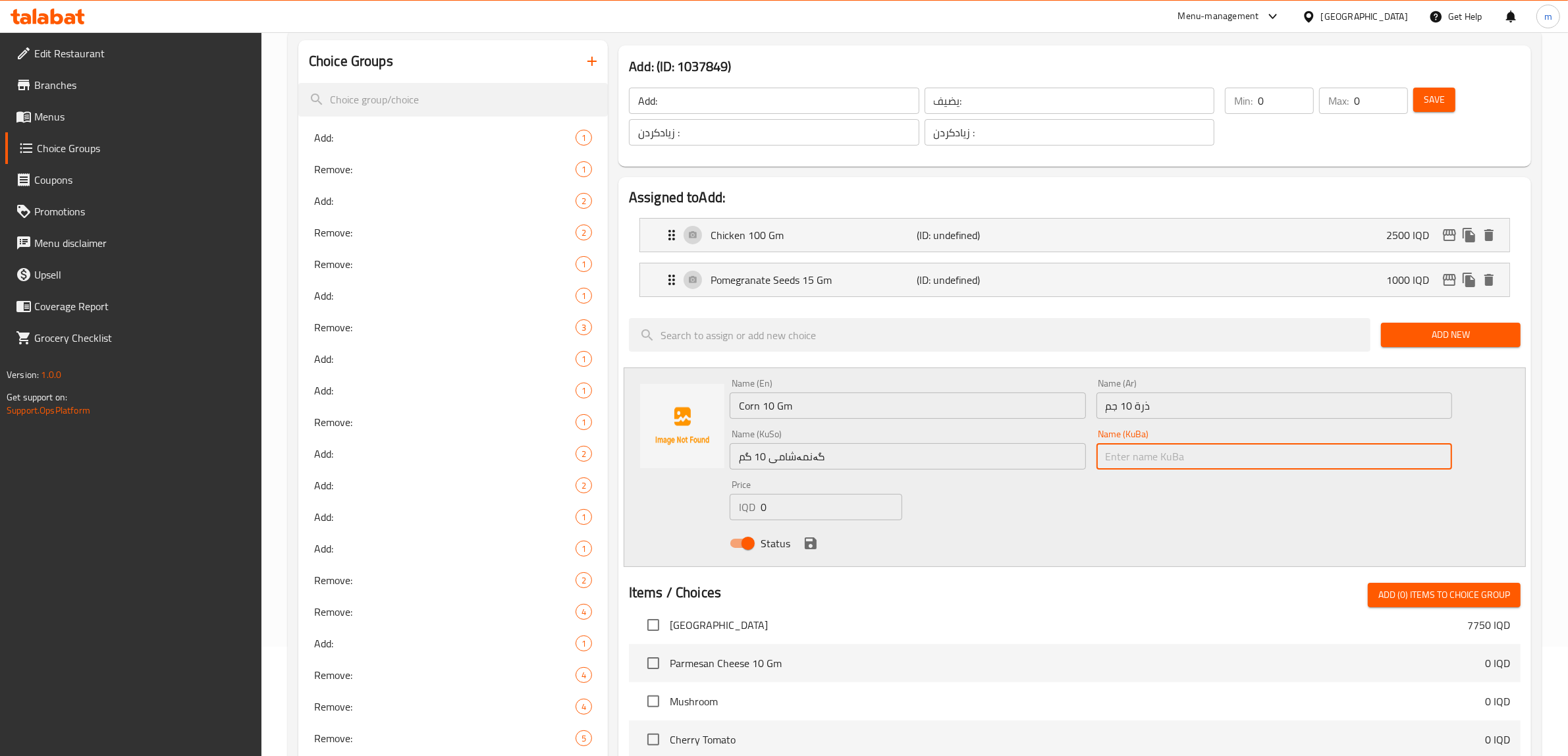
paste input "گەنمەشامی 10 گم"
type input "گەنمەشامی 10 گم"
click at [828, 509] on input "0" at bounding box center [832, 507] width 141 height 26
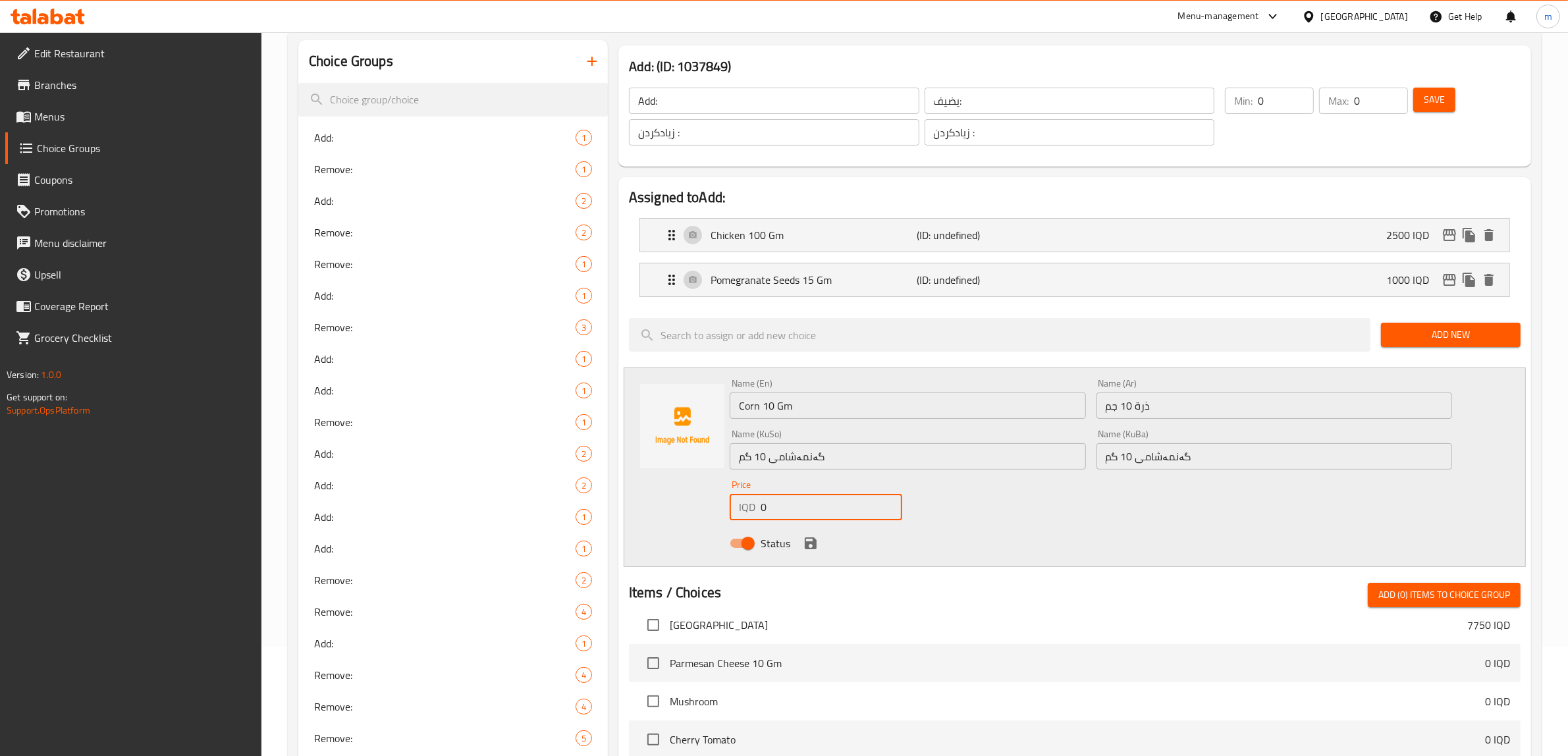
click at [828, 509] on input "0" at bounding box center [832, 507] width 141 height 26
paste input "100"
type input "1000"
click at [817, 547] on icon "save" at bounding box center [810, 543] width 16 height 16
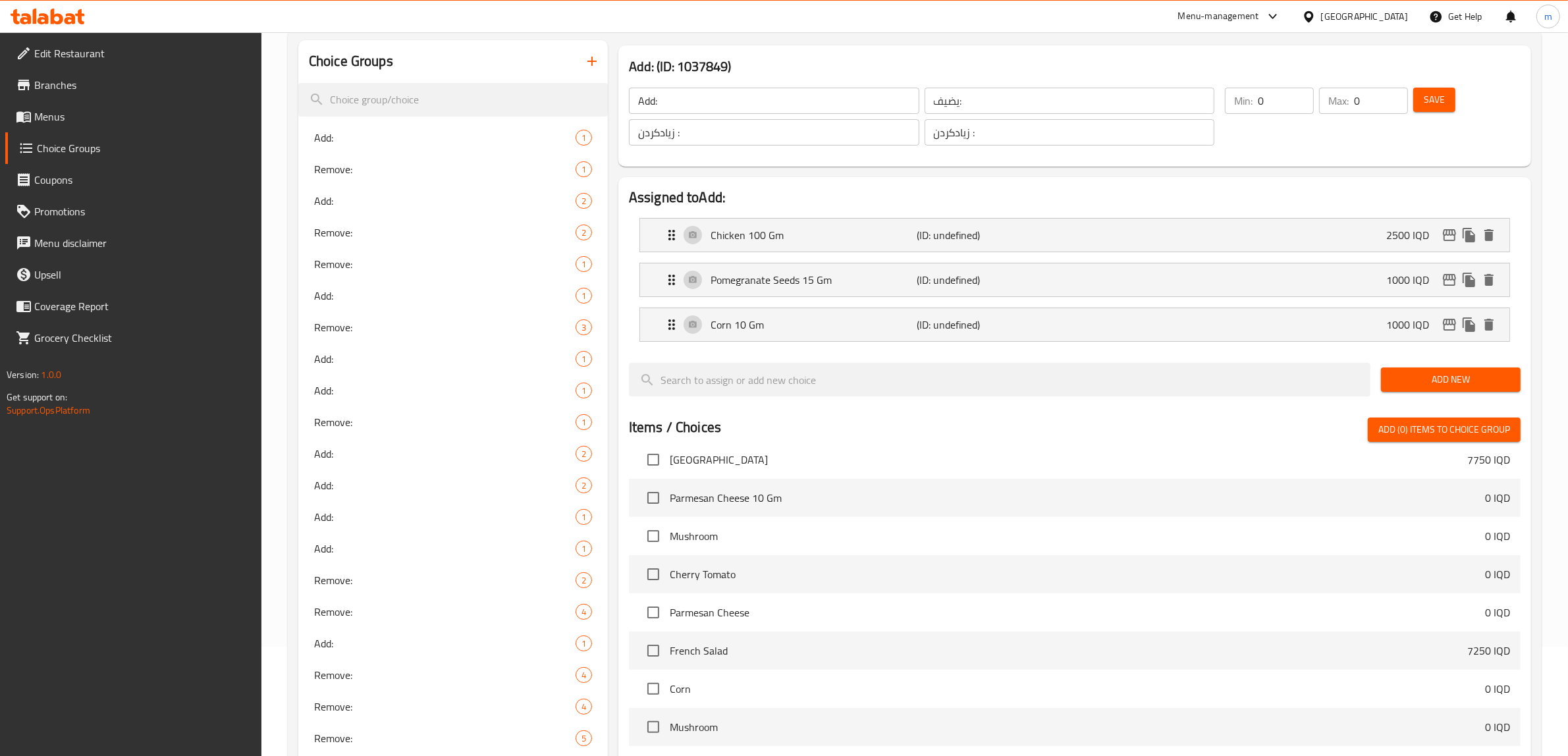
click at [1439, 105] on span "Save" at bounding box center [1434, 100] width 21 height 16
click at [769, 324] on p "Corn 10 Gm" at bounding box center [814, 324] width 207 height 16
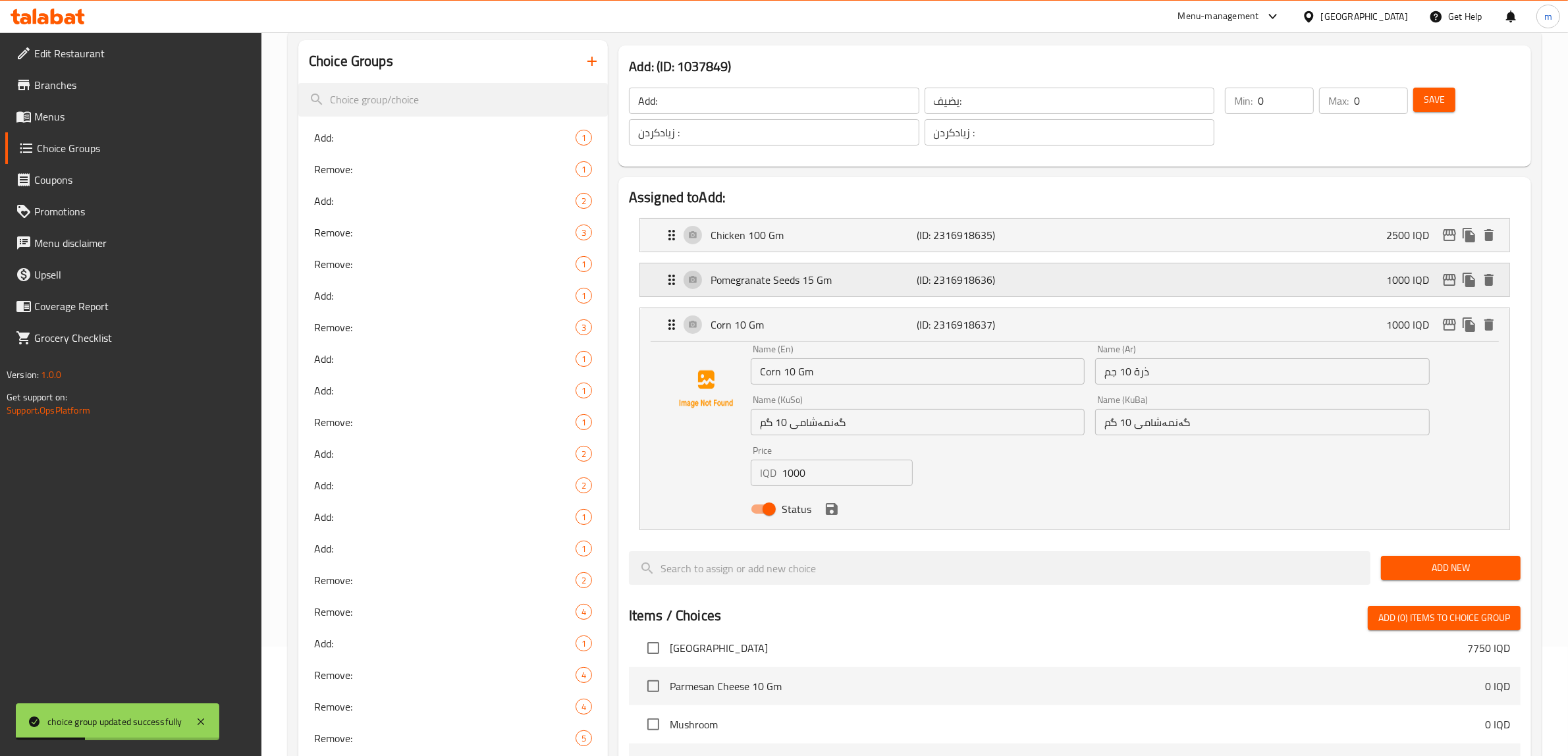
click at [811, 294] on div "Pomegranate Seeds 15 Gm (ID: 2316918636) 1000 IQD" at bounding box center [1079, 280] width 830 height 33
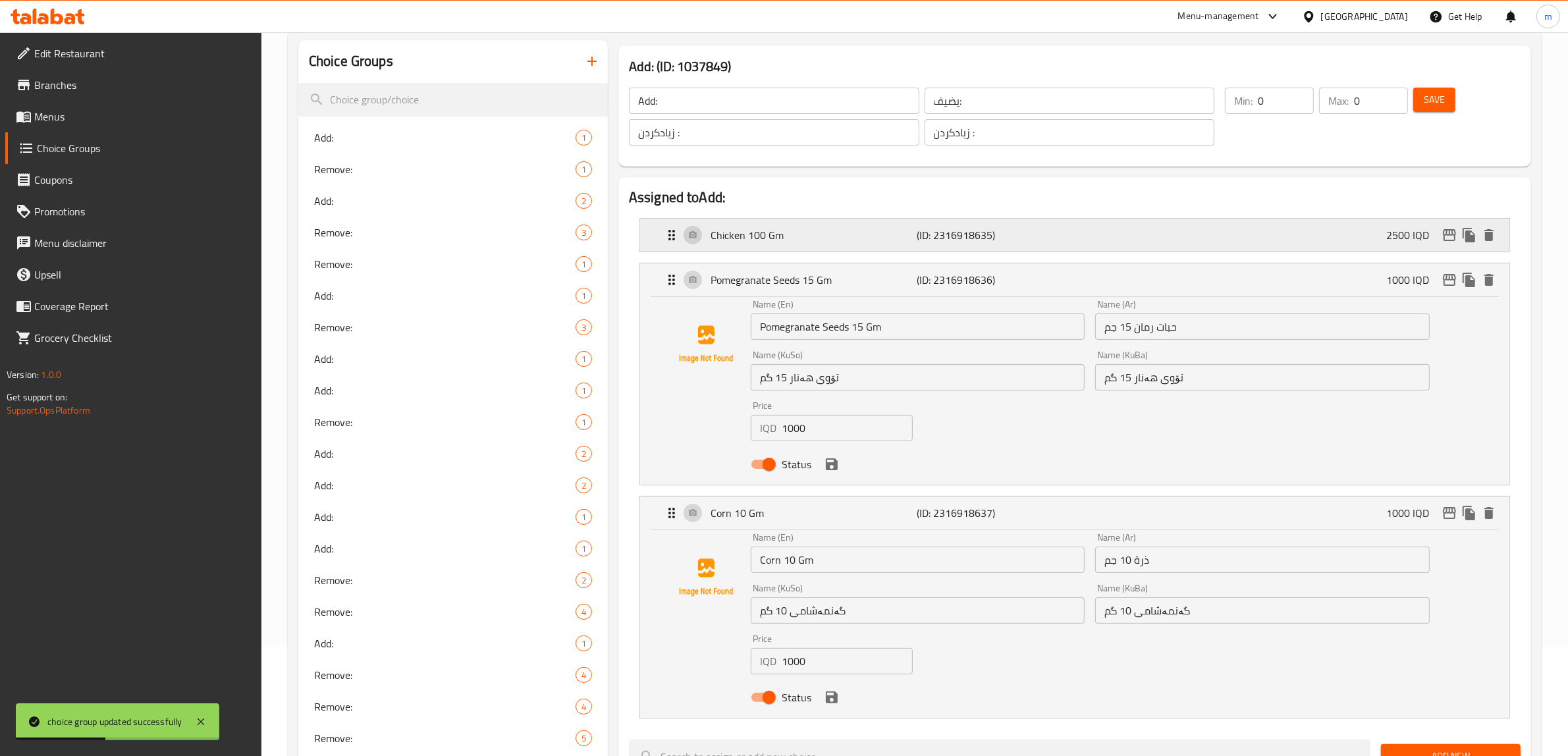
click at [840, 245] on div "Chicken 100 Gm (ID: 2316918635) 2500 IQD" at bounding box center [1079, 235] width 830 height 33
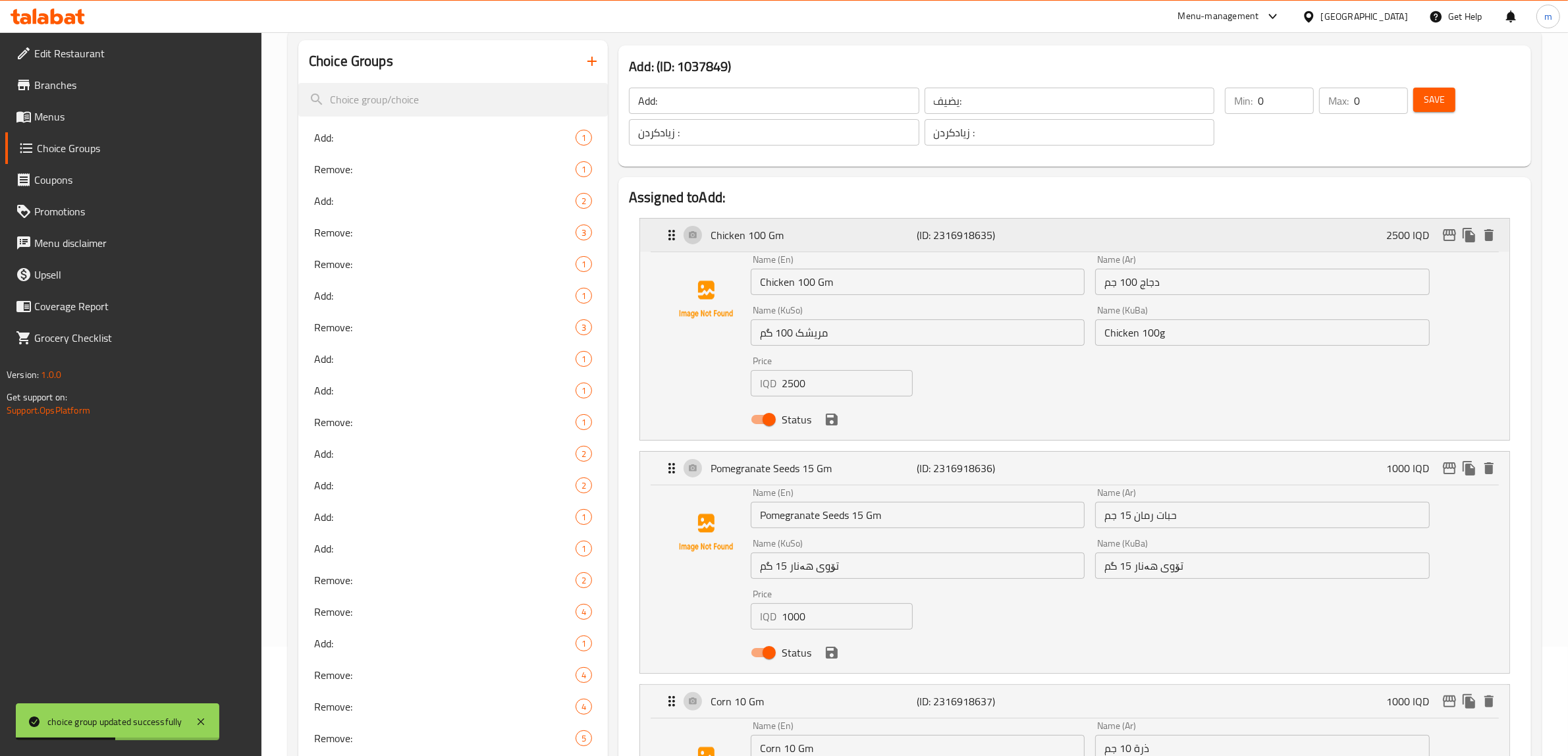
click at [840, 245] on div "Chicken 100 Gm (ID: 2316918635) 2500 IQD" at bounding box center [1079, 235] width 830 height 33
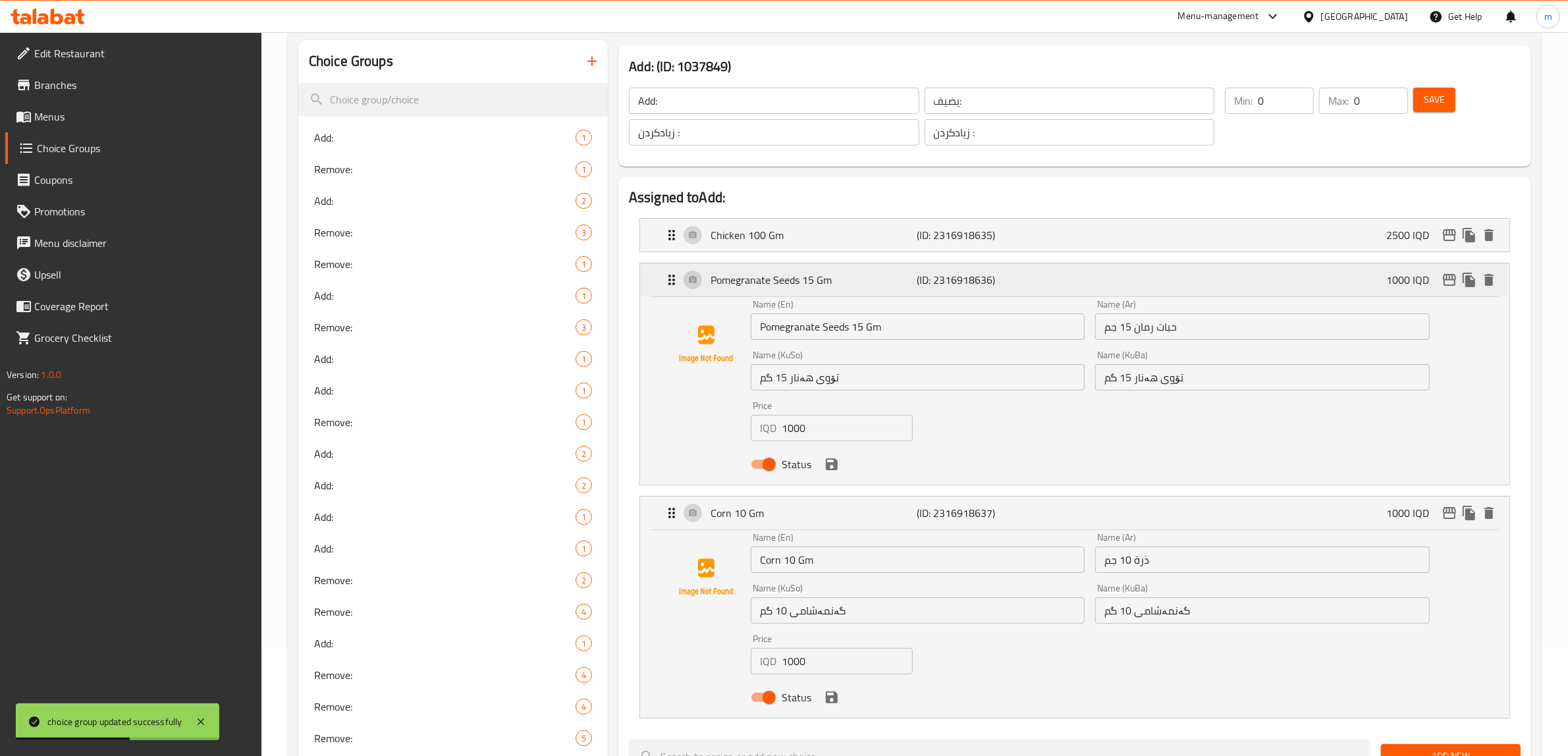
click at [835, 268] on div "Pomegranate Seeds 15 Gm (ID: 2316918636) 1000 IQD" at bounding box center [1079, 280] width 830 height 33
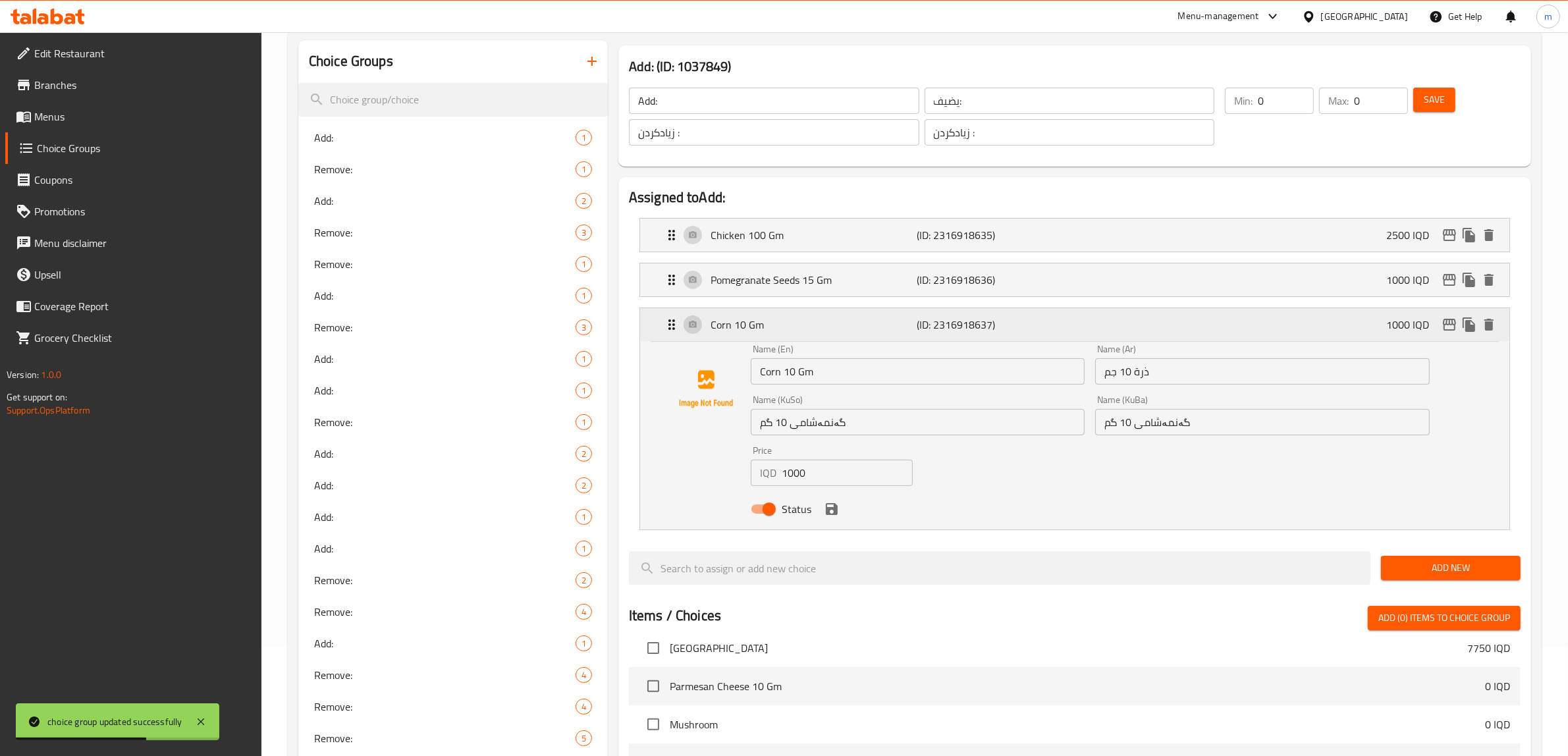
click at [853, 330] on p "Corn 10 Gm" at bounding box center [814, 324] width 207 height 16
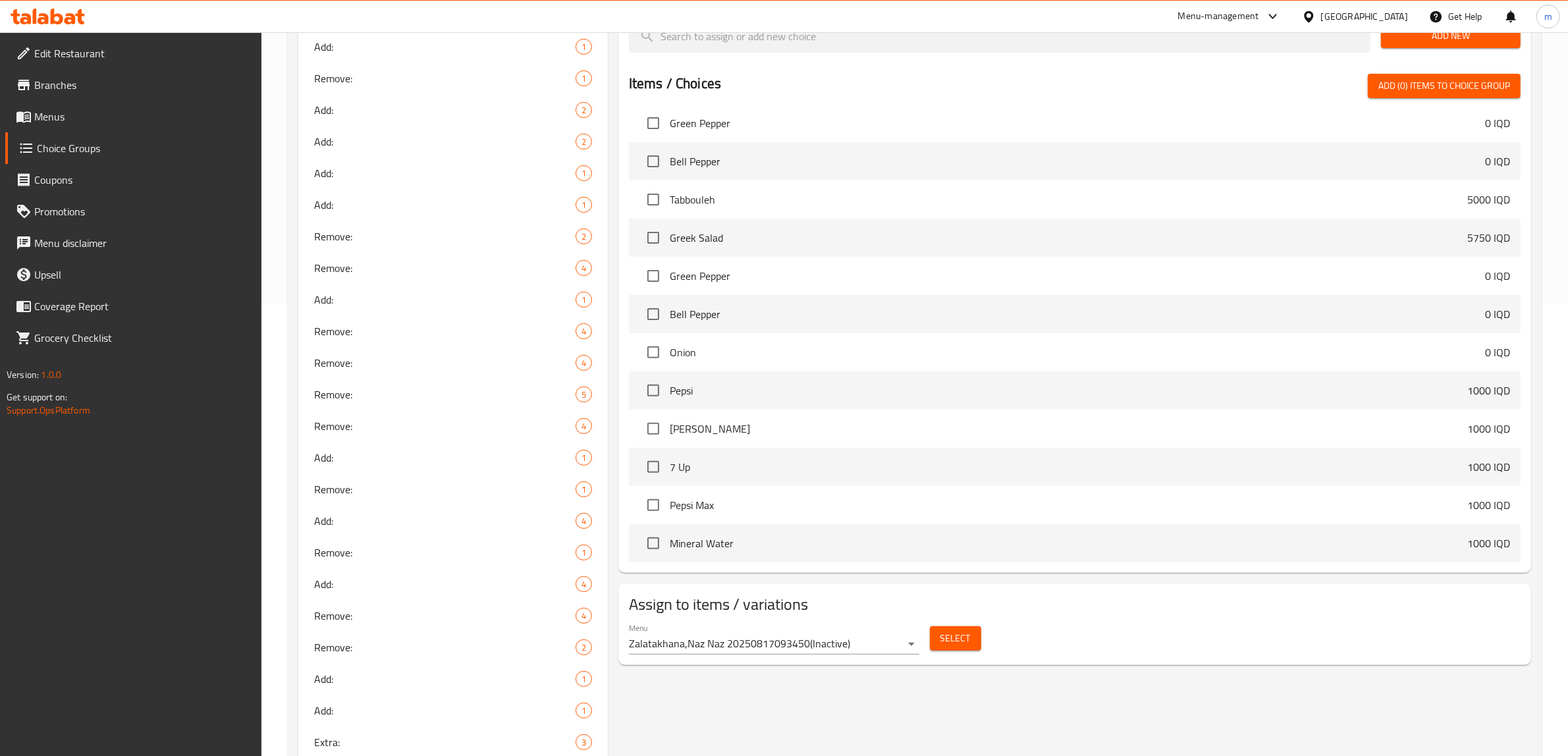
scroll to position [603, 0]
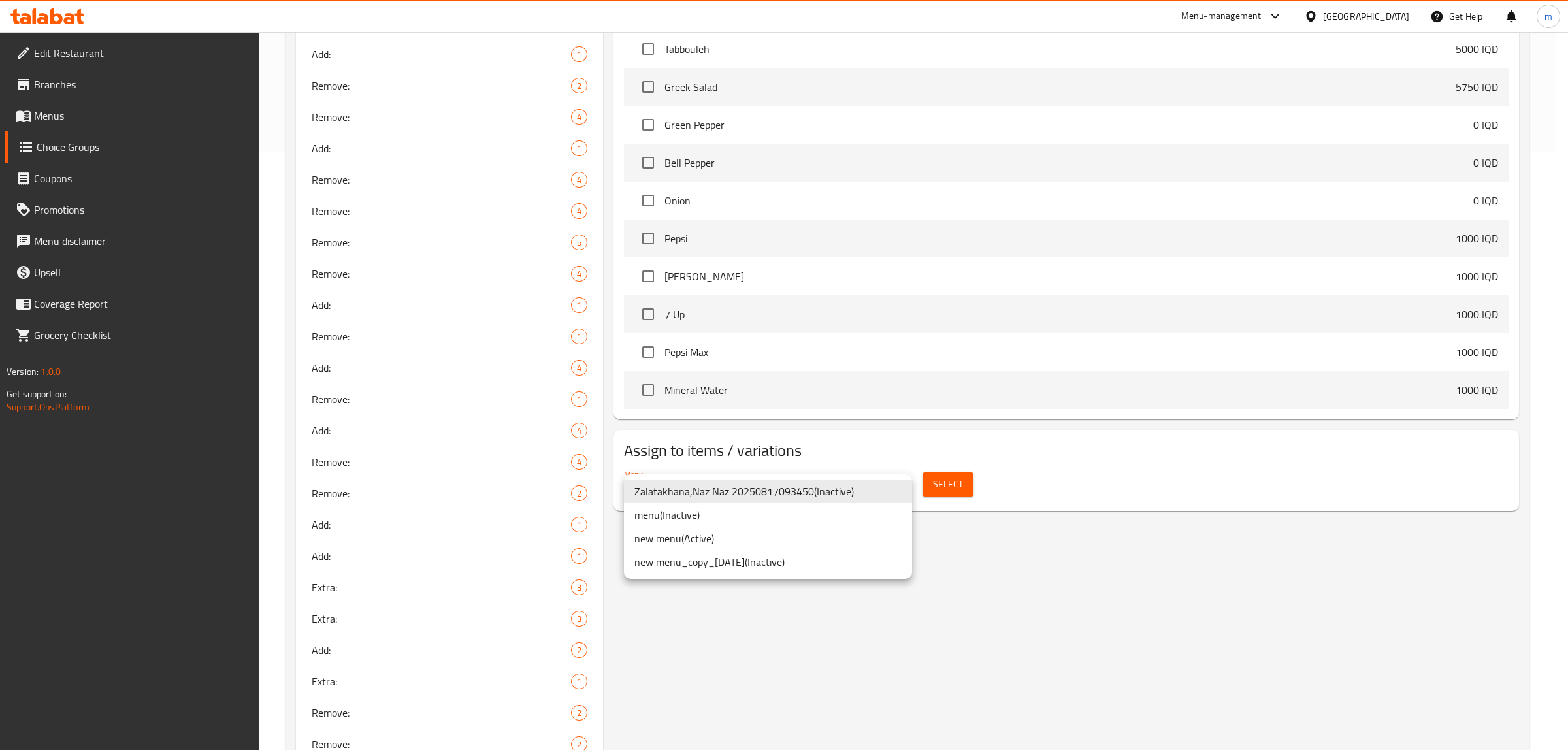
click at [725, 534] on li "new menu ( Active )" at bounding box center [768, 538] width 288 height 24
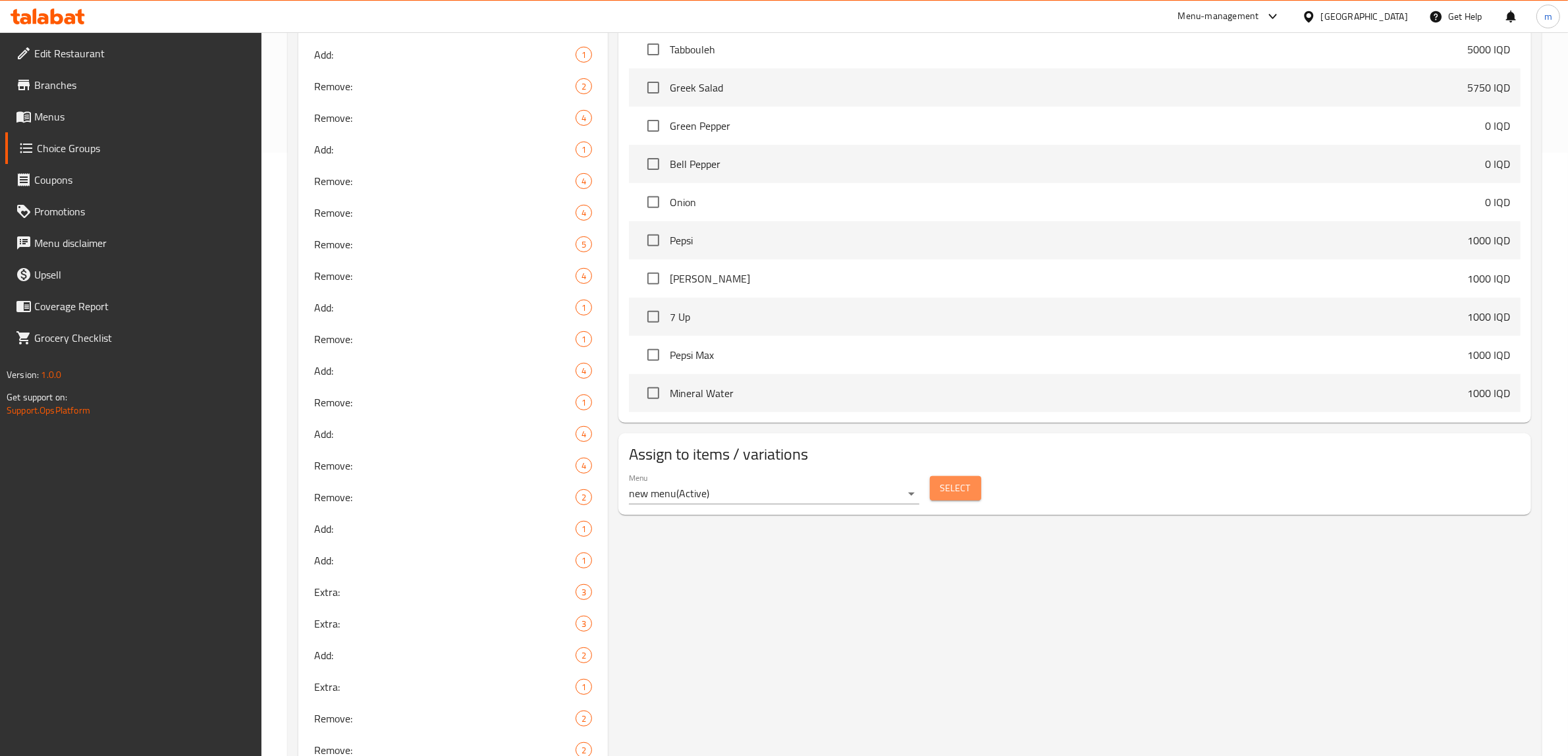
click at [952, 494] on span "Select" at bounding box center [955, 488] width 31 height 16
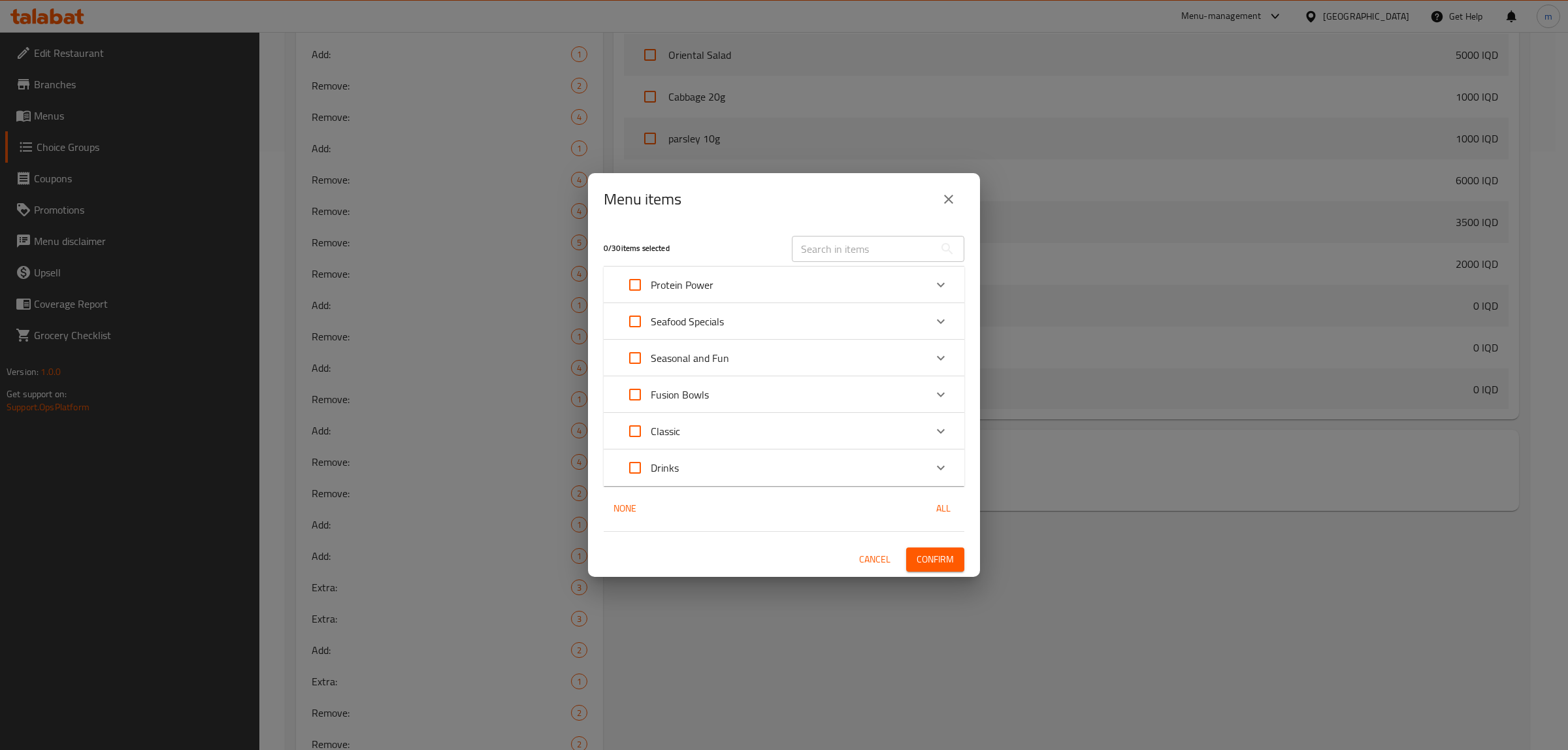
click at [851, 242] on input "text" at bounding box center [863, 249] width 142 height 26
paste input "Chicken Garden Bowl"
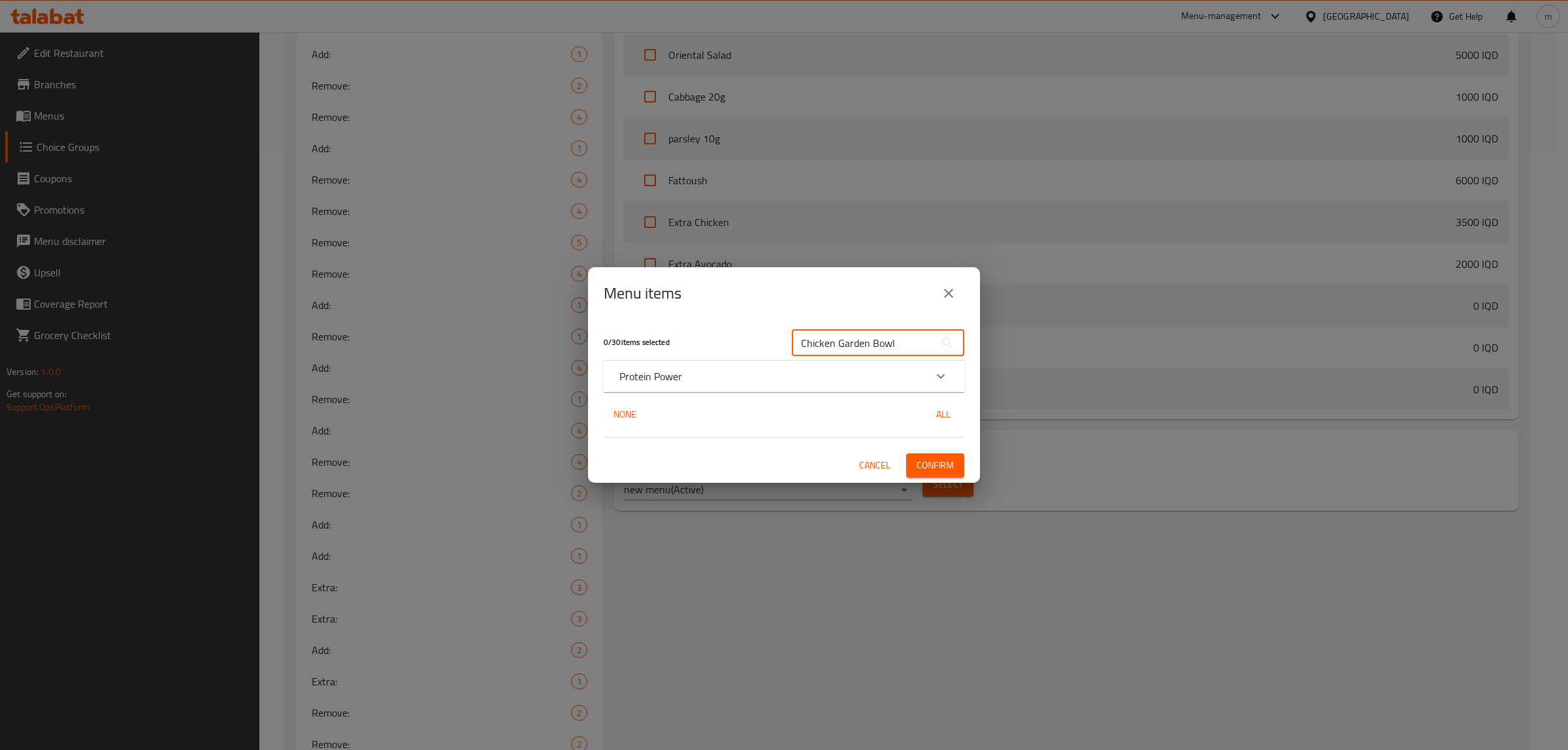
type input "Chicken Garden Bowl"
click at [710, 371] on div "Protein Power" at bounding box center [772, 376] width 306 height 15
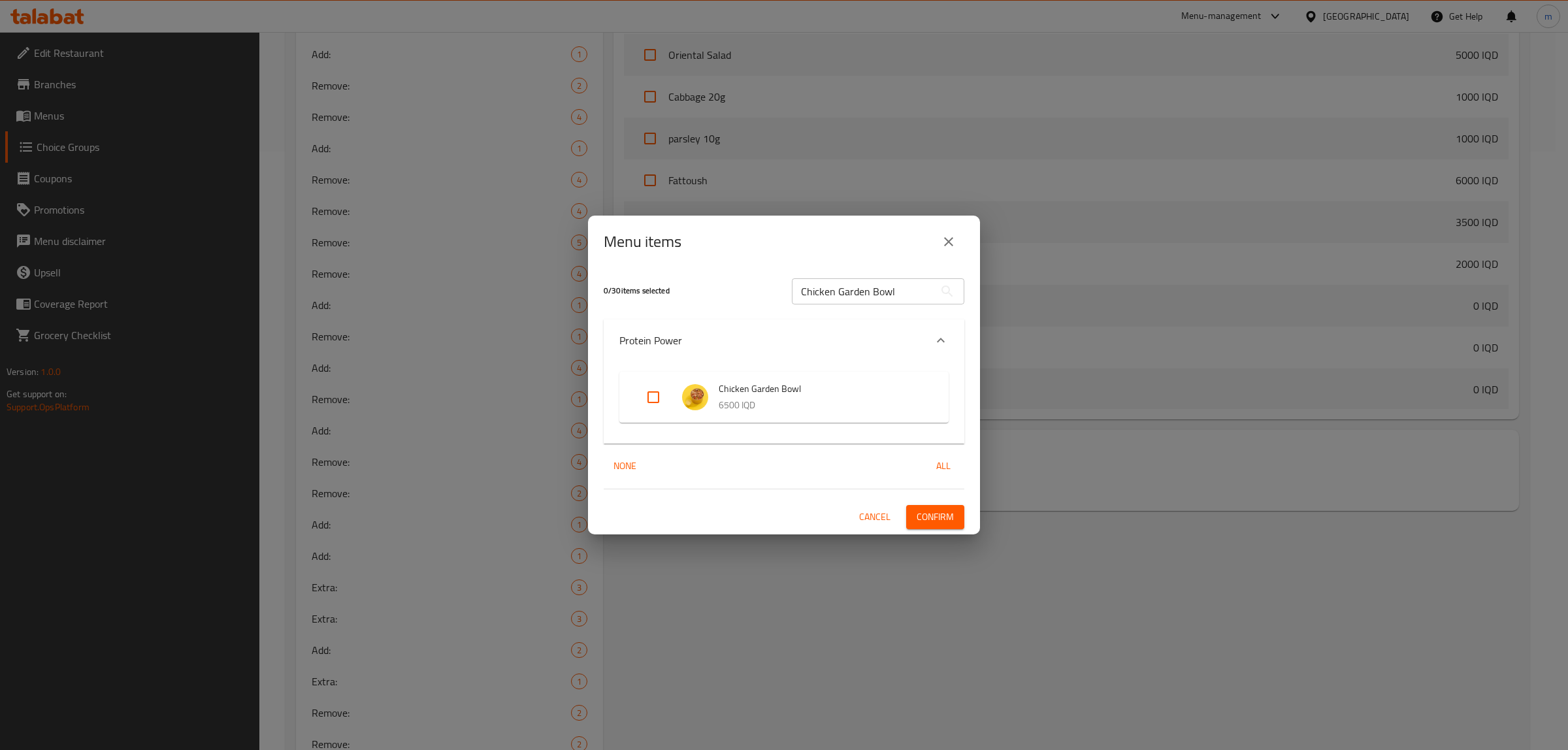
click at [660, 396] on input "Expand" at bounding box center [653, 397] width 32 height 32
checkbox input "true"
click at [920, 513] on span "Confirm" at bounding box center [935, 517] width 37 height 16
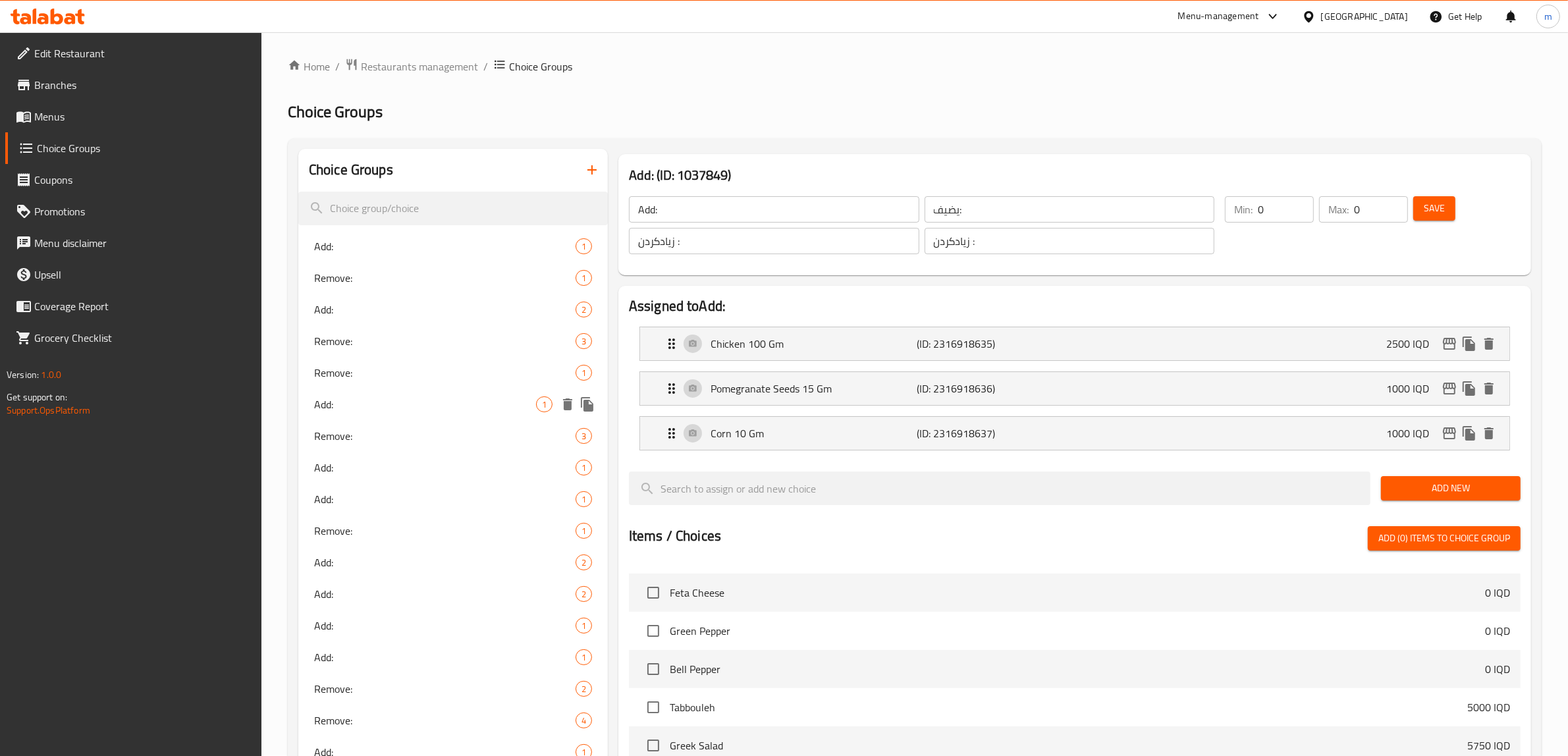
scroll to position [0, 0]
click at [389, 284] on span "Remove:" at bounding box center [425, 278] width 222 height 16
type input "Remove:"
type input "يزيل:"
type input "لابردن:"
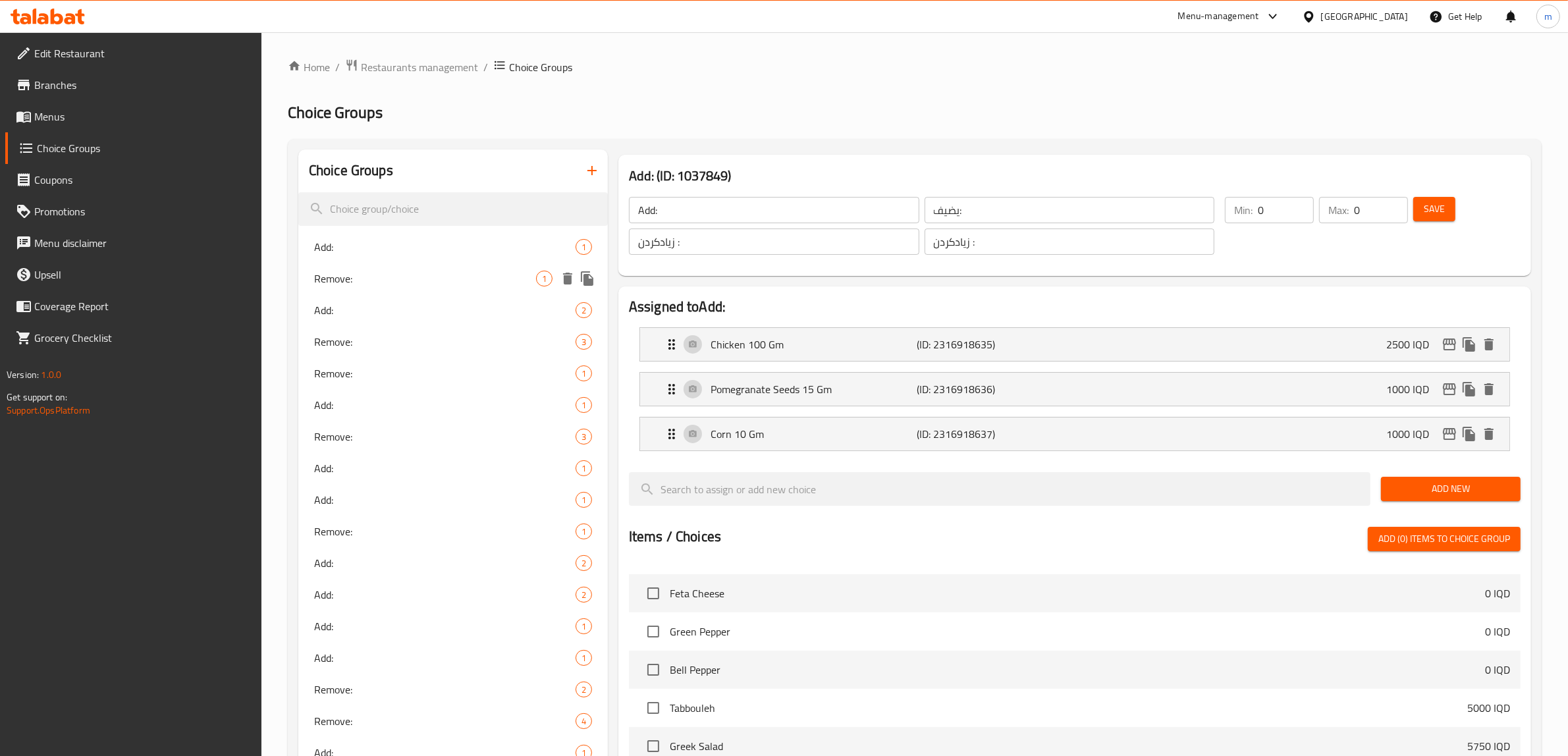
type input "لابردن:"
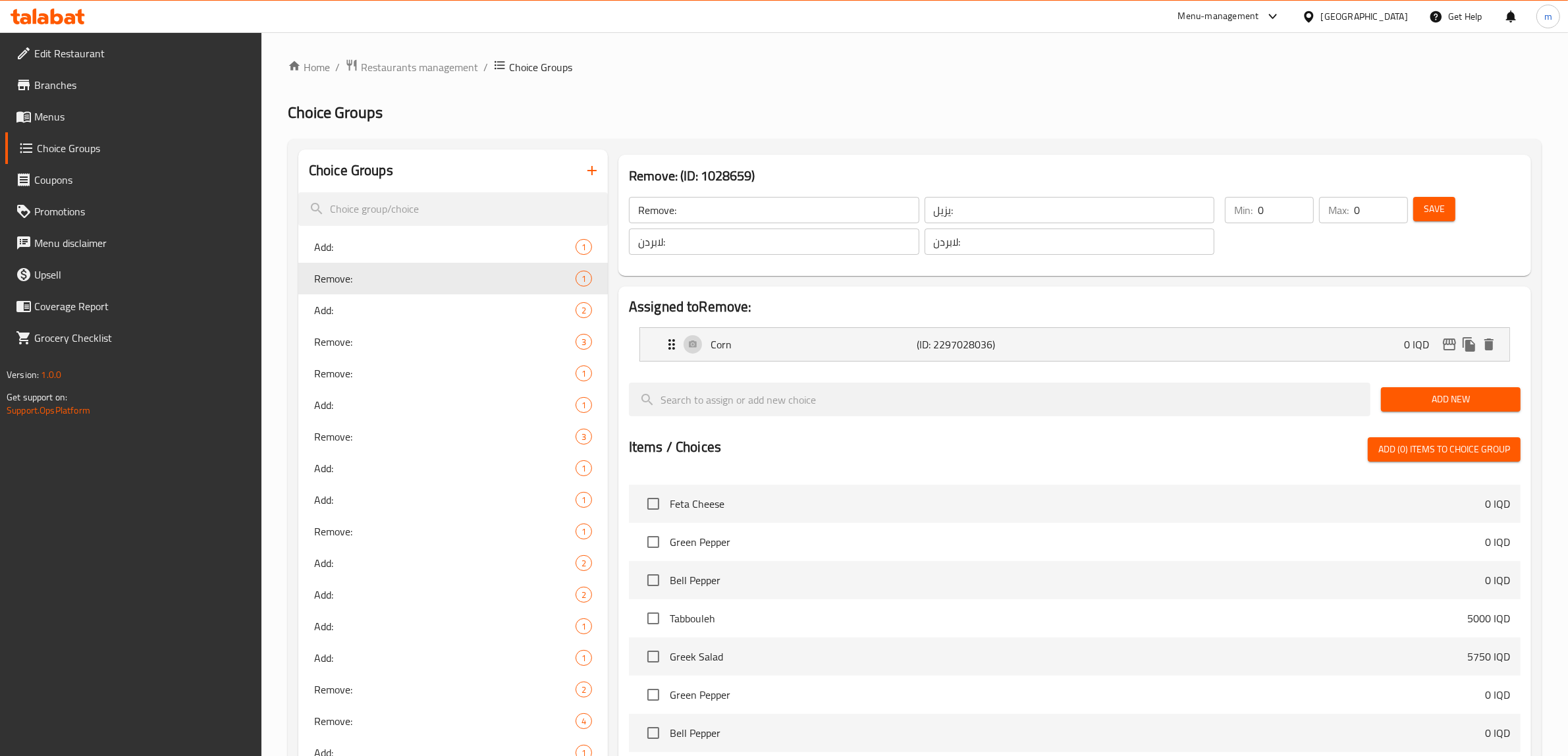
click at [759, 202] on input "Remove:" at bounding box center [774, 210] width 291 height 26
click at [985, 225] on div "يزيل: ​" at bounding box center [1069, 210] width 296 height 32
click at [988, 213] on input "يزيل:" at bounding box center [1070, 210] width 291 height 26
click at [984, 245] on input "لابردن:" at bounding box center [1070, 241] width 291 height 26
click at [590, 184] on button "button" at bounding box center [592, 170] width 32 height 32
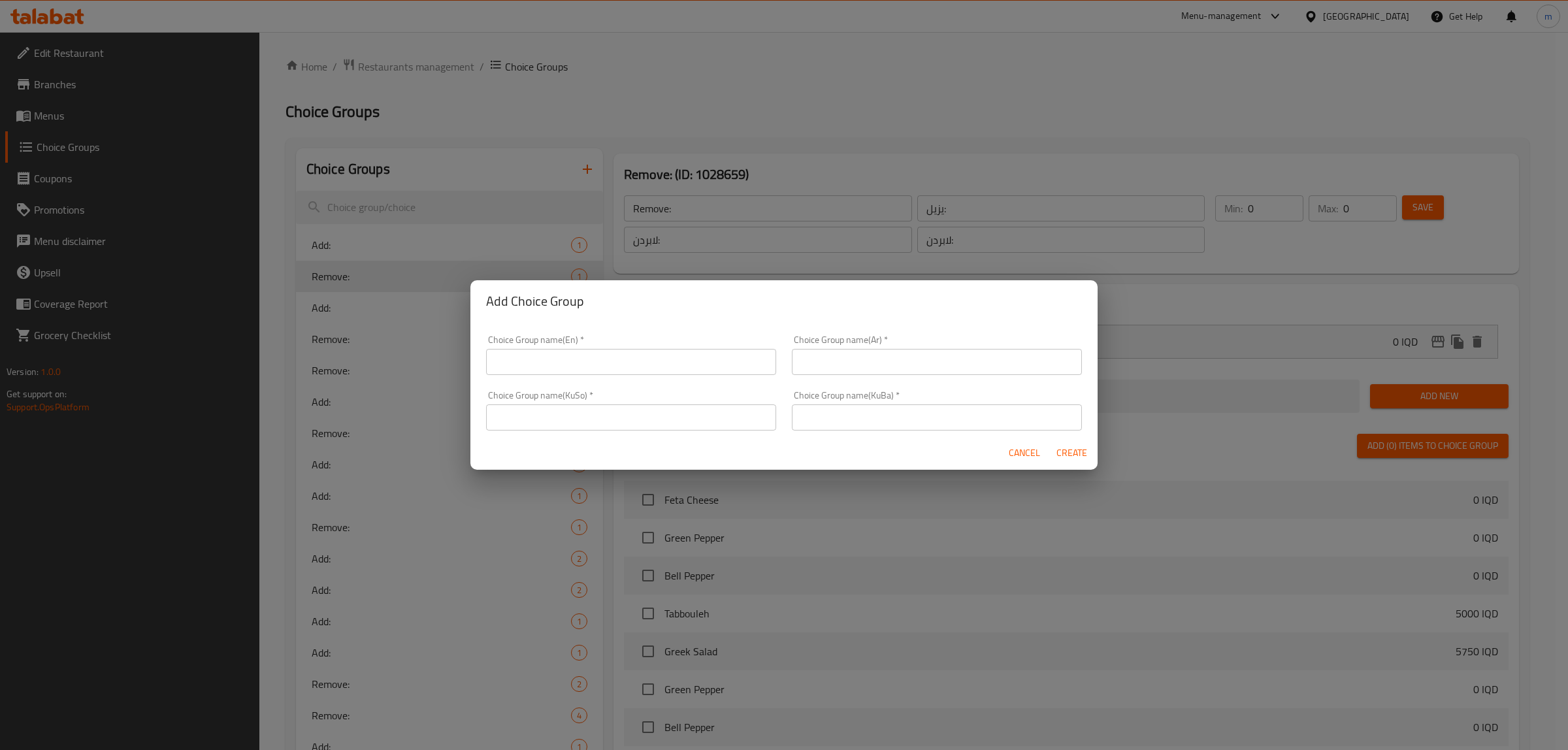
click at [654, 403] on div "Choice Group name(KuSo)   * Choice Group name(KuSo) *" at bounding box center [631, 410] width 290 height 40
click at [653, 417] on input "text" at bounding box center [631, 417] width 290 height 26
paste input "لابردن:"
type input "لابردن:"
click at [867, 418] on input "text" at bounding box center [937, 417] width 290 height 26
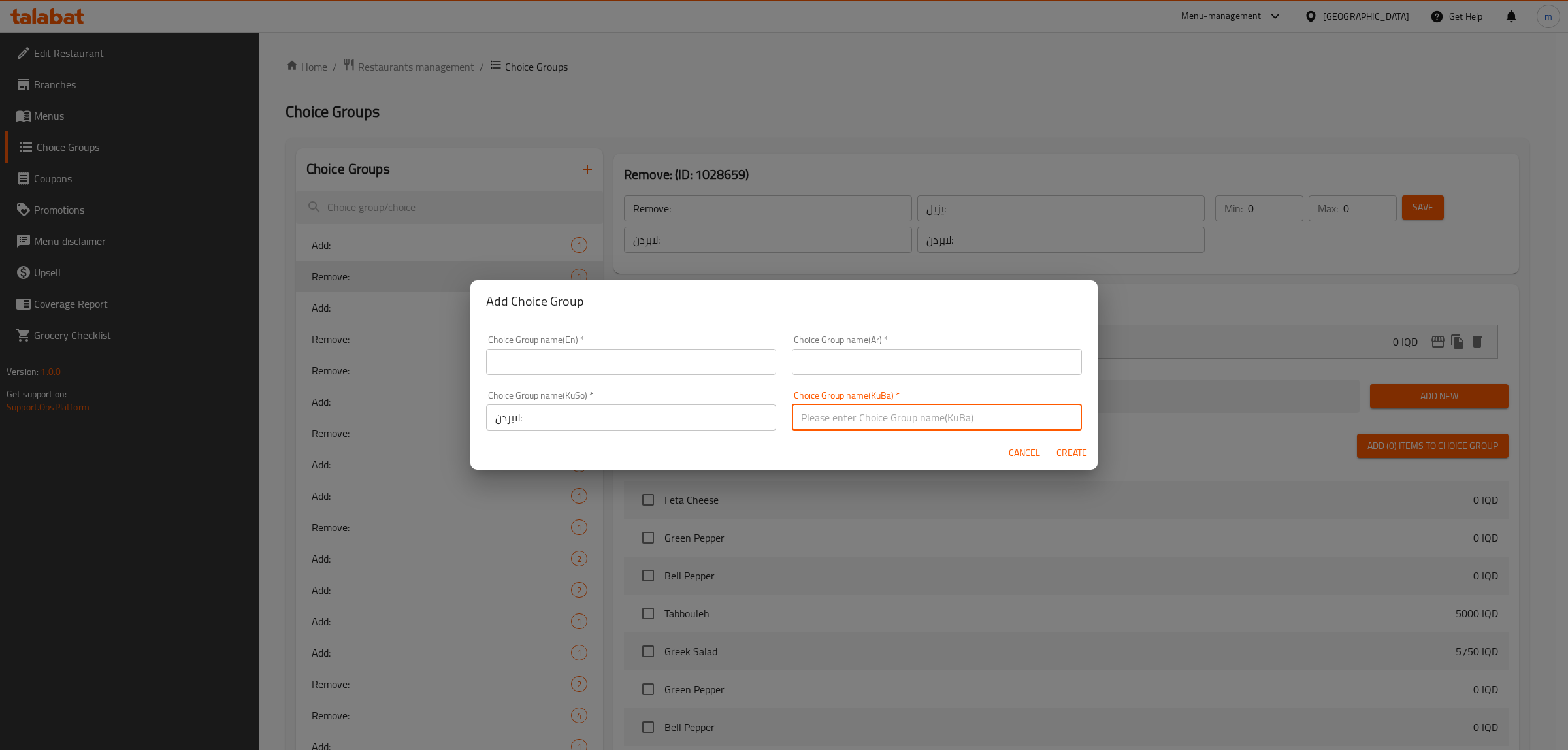
paste input "لابردن:"
type input "لابردن:"
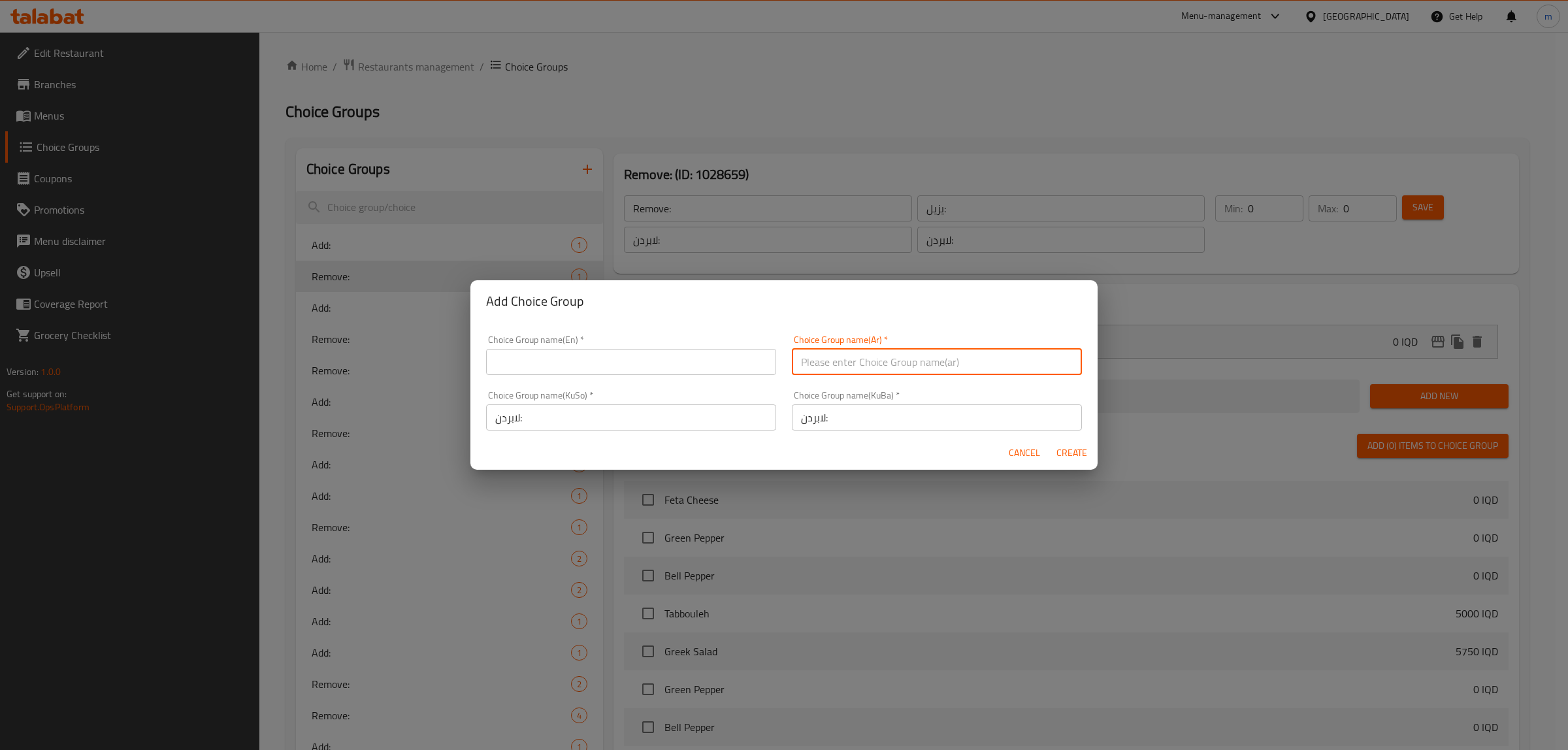
click at [866, 358] on input "text" at bounding box center [937, 362] width 290 height 26
paste input "يزيل:"
type input "يزيل:"
click at [657, 368] on input "text" at bounding box center [631, 362] width 290 height 26
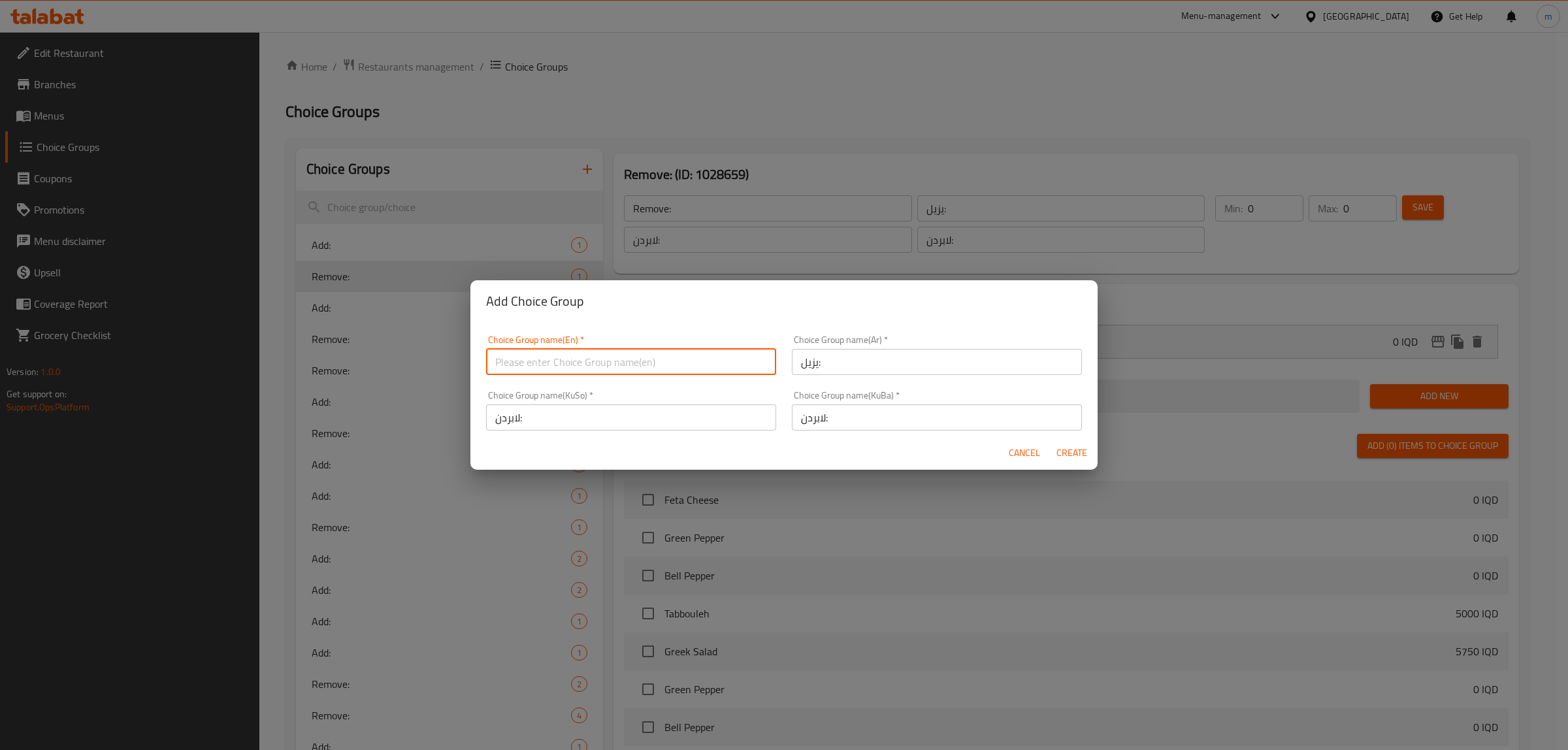
paste input "Remove:"
type input "Remove:"
click at [1063, 453] on span "Create" at bounding box center [1071, 453] width 32 height 16
type input "Remove:"
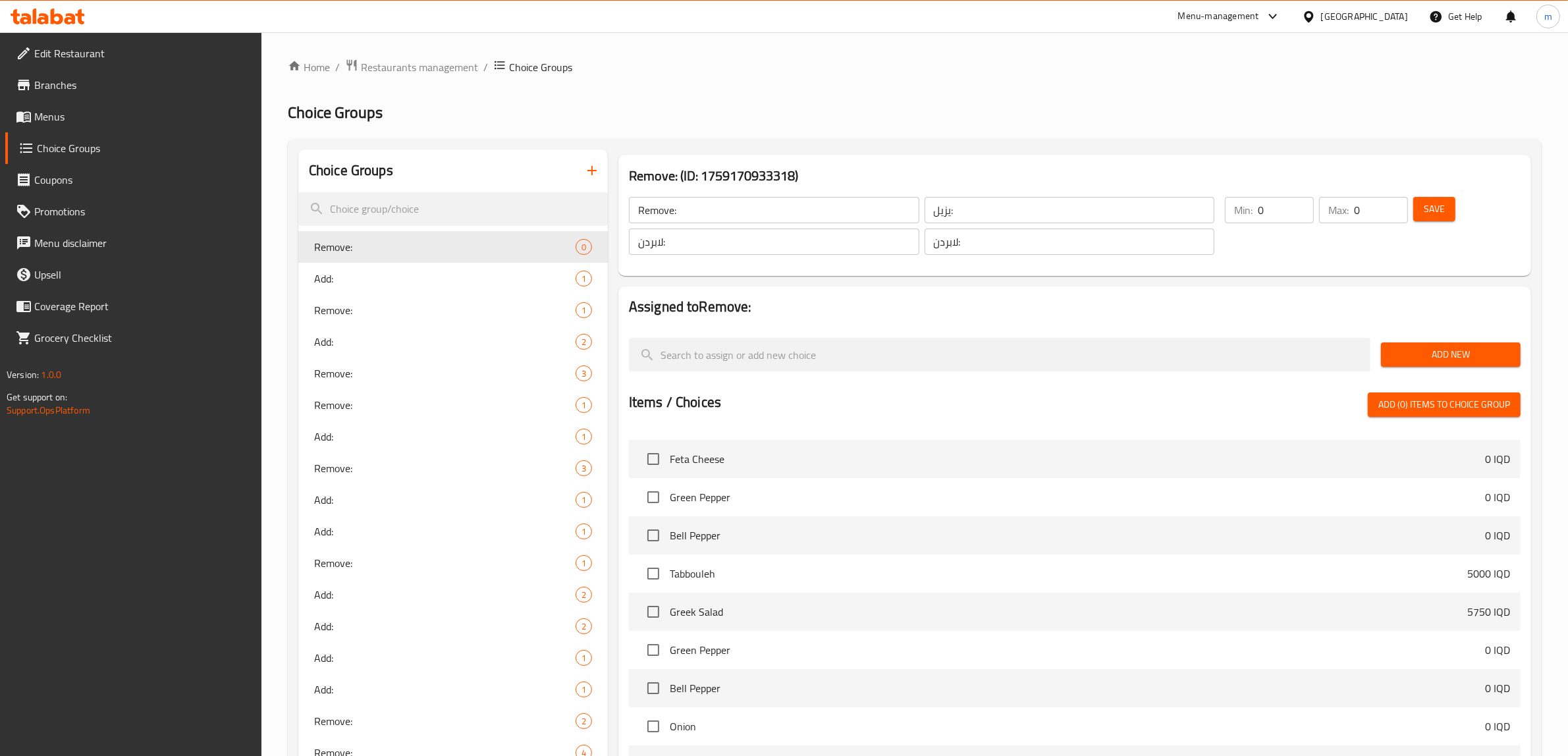
click at [1433, 205] on span "Save" at bounding box center [1434, 209] width 21 height 16
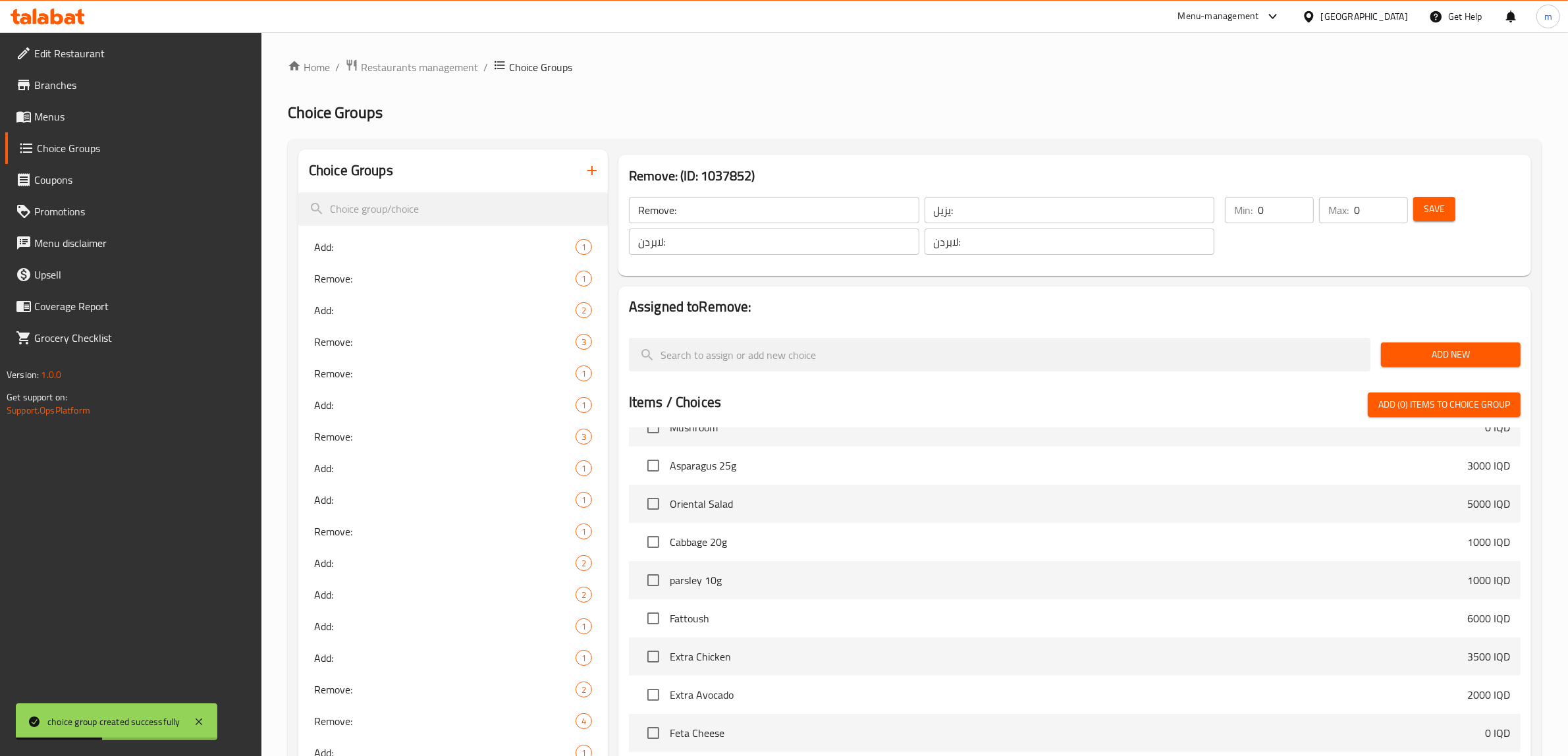
click at [1463, 337] on div "Add New" at bounding box center [1450, 355] width 150 height 44
click at [1463, 341] on div "Add New" at bounding box center [1450, 355] width 150 height 44
click at [1462, 347] on span "Add New" at bounding box center [1450, 355] width 119 height 16
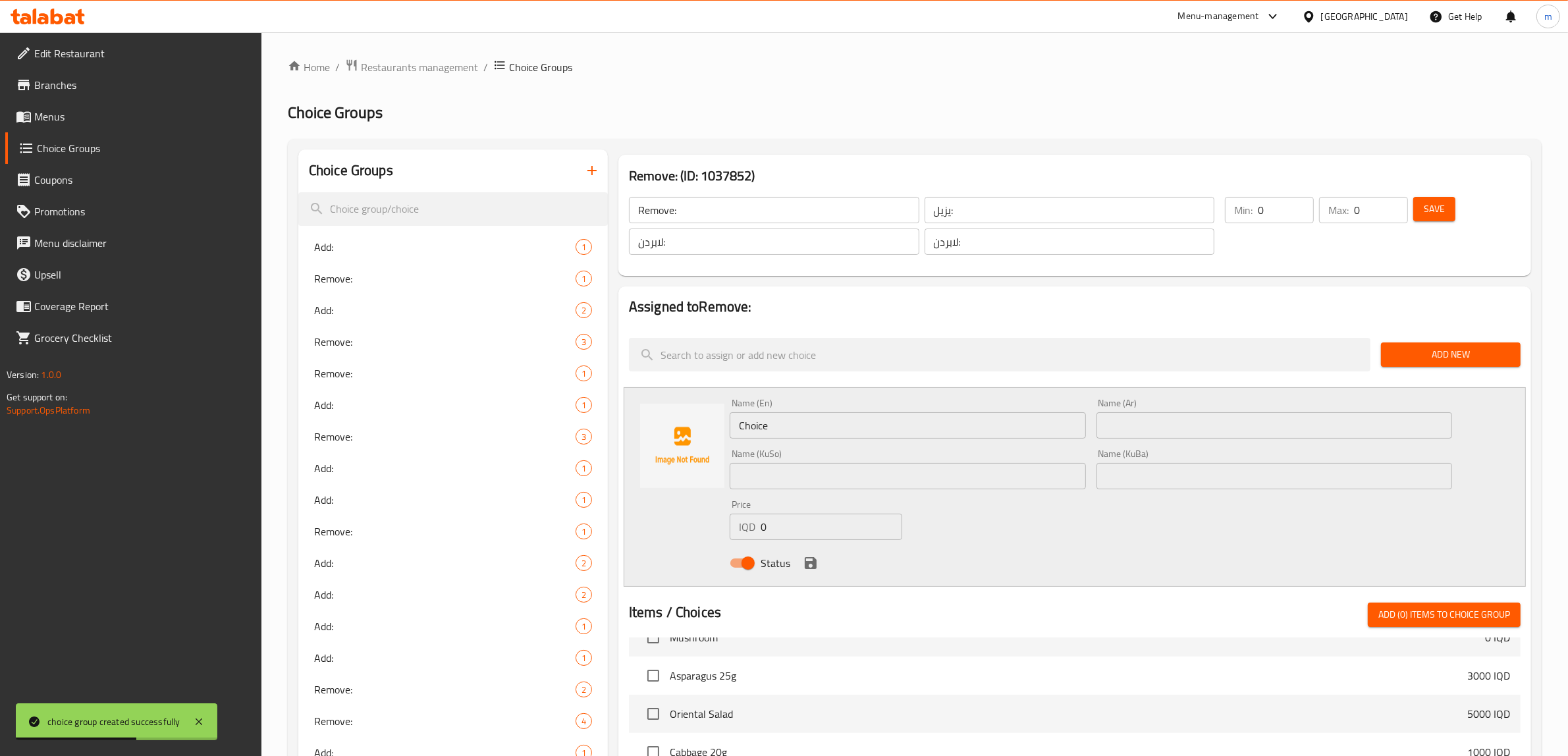
click at [821, 431] on input "Choice" at bounding box center [908, 425] width 356 height 26
paste input "Corn"
type input "Corn"
click at [1143, 419] on input "text" at bounding box center [1275, 425] width 356 height 26
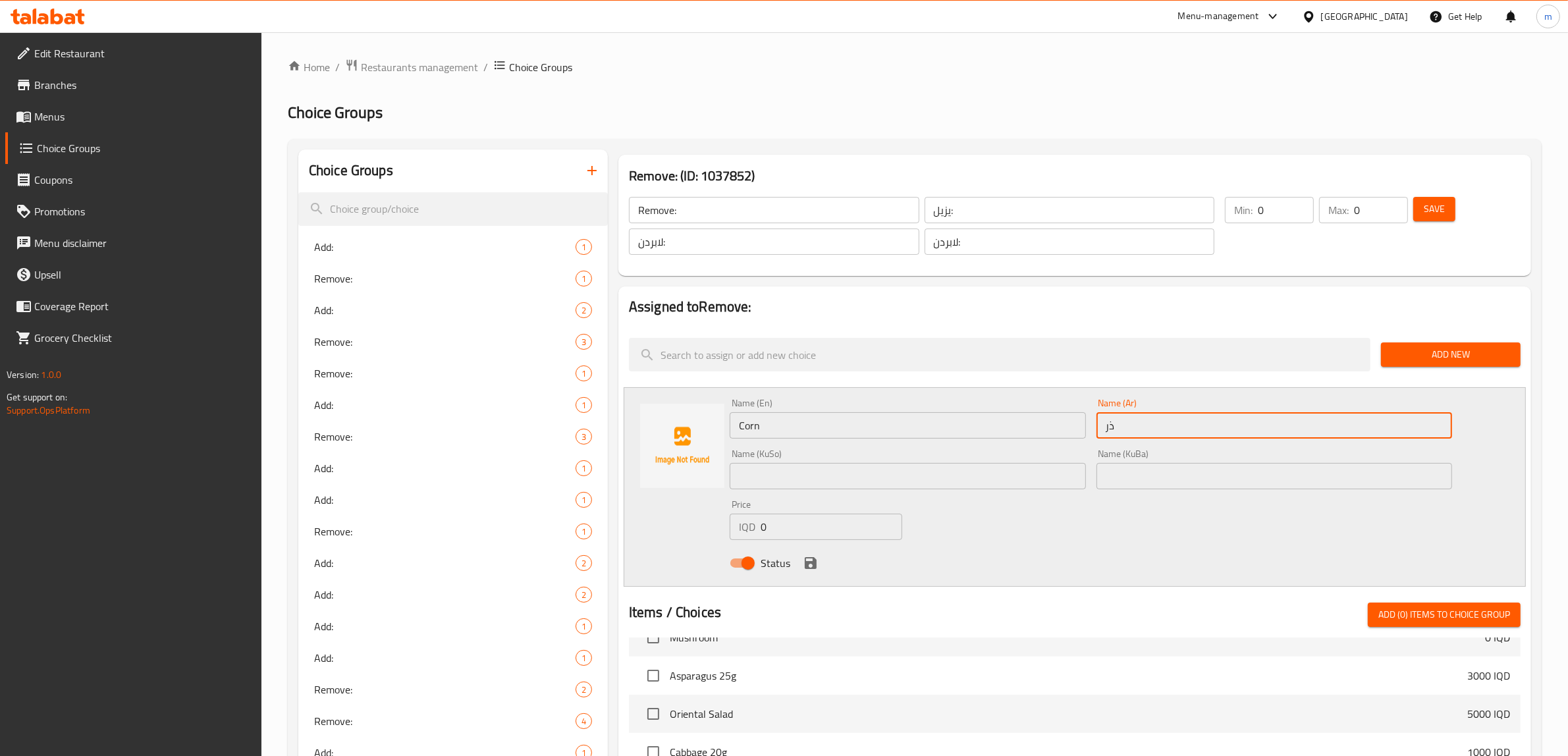
type input "ذرة"
click at [1000, 472] on input "text" at bounding box center [908, 476] width 356 height 26
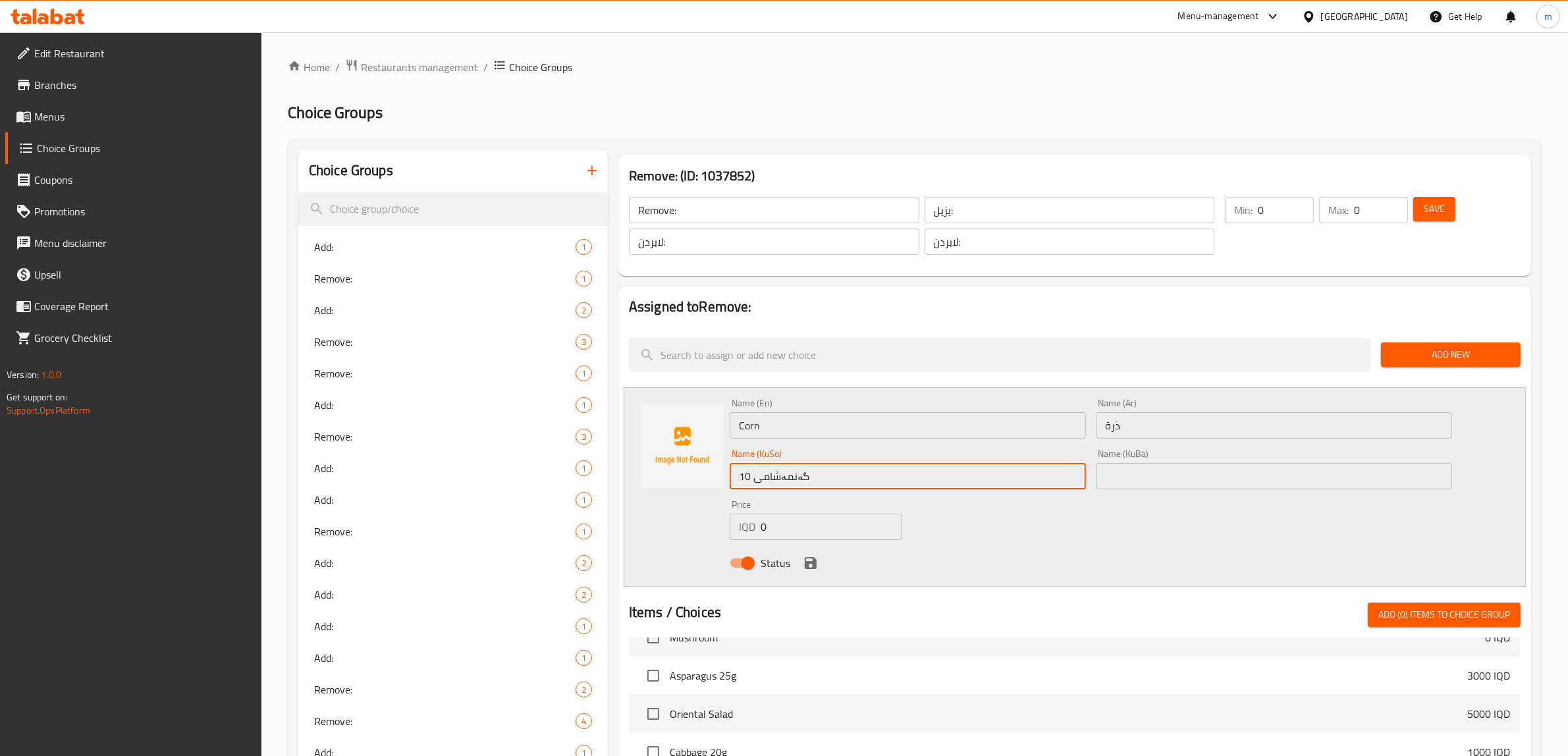
type input "گەنمەشامی"
click at [952, 464] on input "گەنمەشامی" at bounding box center [908, 476] width 356 height 26
click at [980, 465] on input "گەنمەشامی" at bounding box center [908, 476] width 356 height 26
type input "گەنمەشامی"
click at [1039, 542] on div "Name (En) Corn Name (En) Name (Ar) ذرة Name (Ar) Name (KuSo) گەنمەشامی Name (Ku…" at bounding box center [1090, 487] width 733 height 187
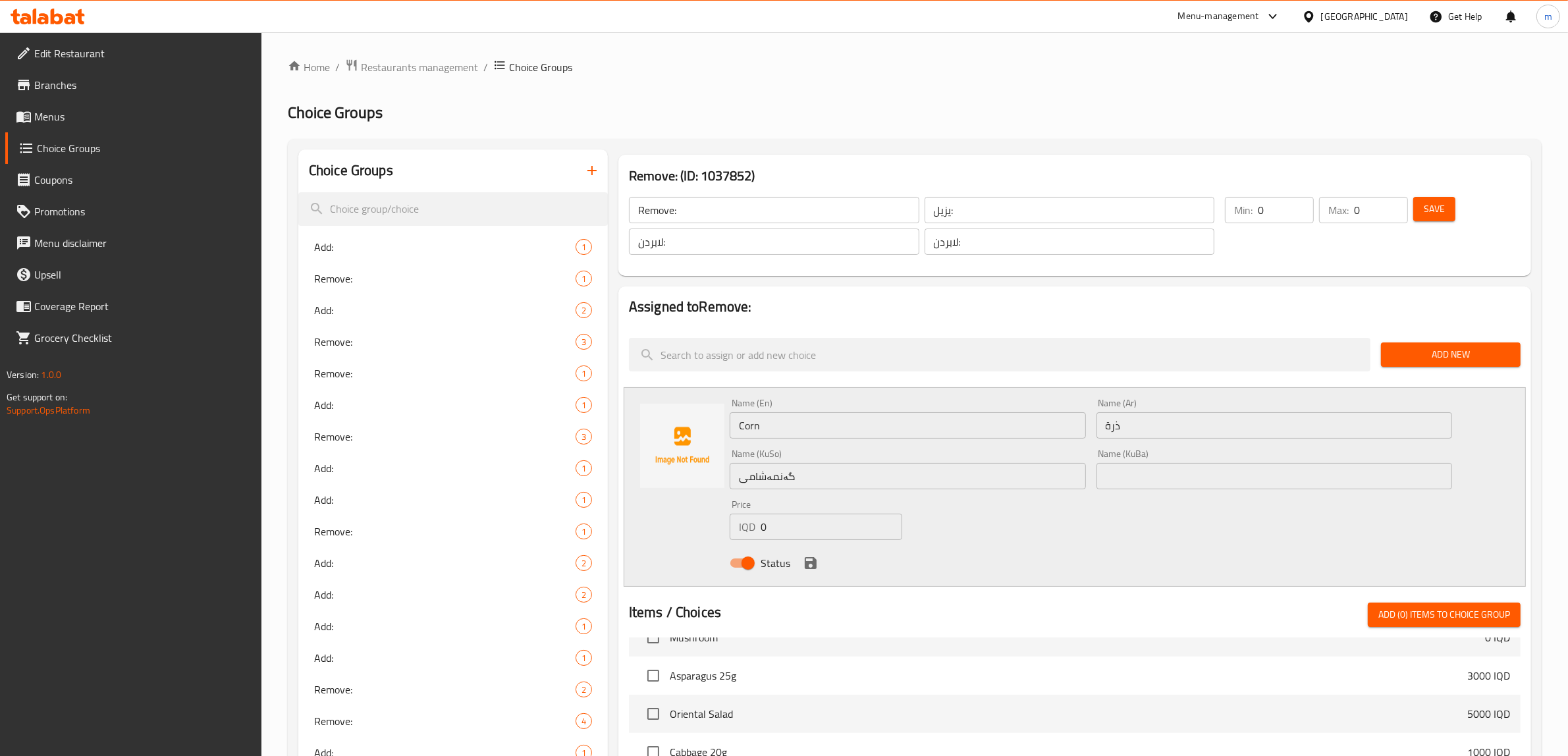
click at [887, 475] on input "گەنمەشامی" at bounding box center [908, 476] width 356 height 26
click at [1150, 479] on input "text" at bounding box center [1275, 476] width 356 height 26
paste input "گەنمەشامی"
type input "گەنمەشامی"
click at [1077, 535] on div "Name (En) Corn Name (En) Name (Ar) ذرة Name (Ar) Name (KuSo) گەنمەشامی Name (Ku…" at bounding box center [1090, 487] width 733 height 187
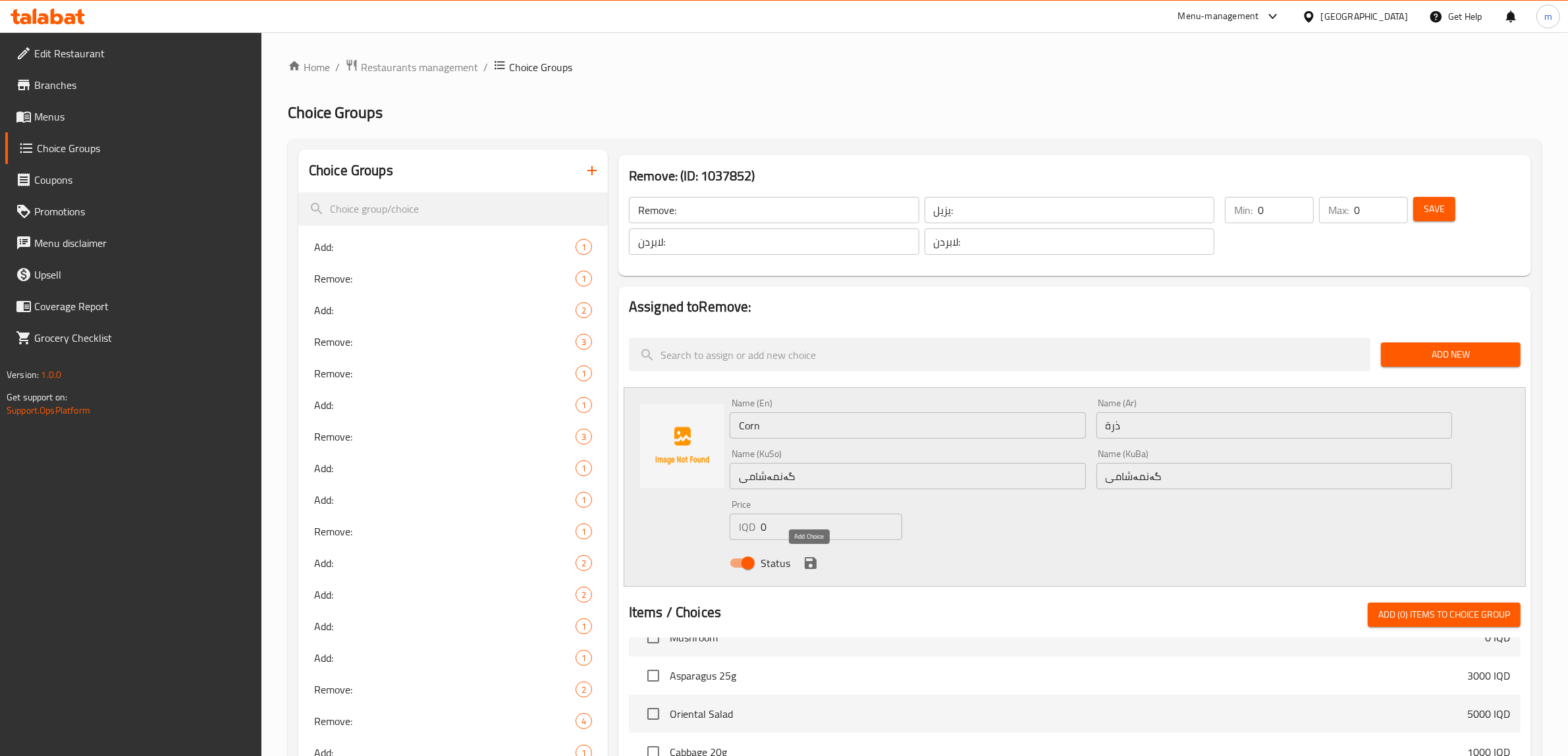
click at [810, 567] on icon "save" at bounding box center [810, 562] width 16 height 16
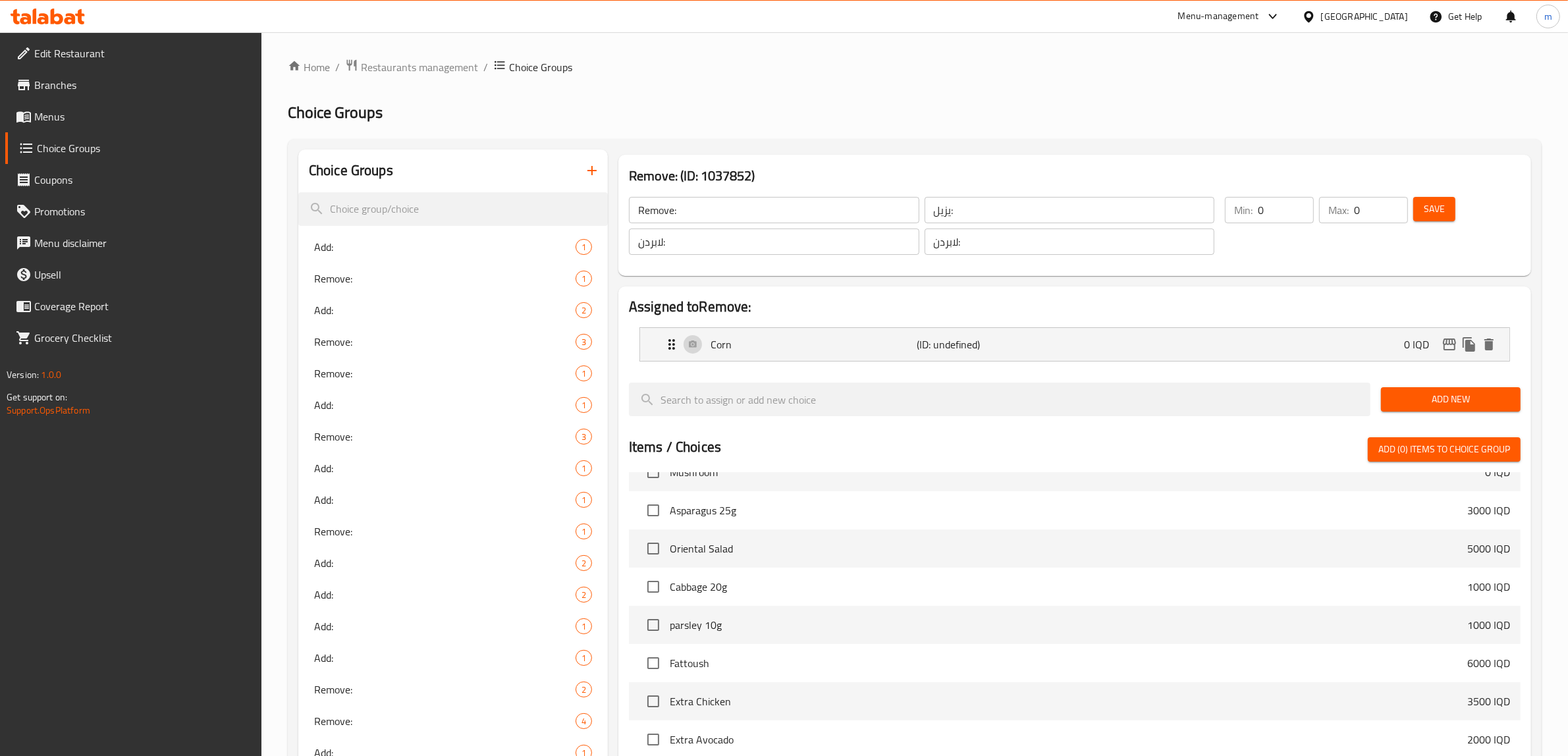
click at [1463, 399] on span "Add New" at bounding box center [1450, 399] width 119 height 16
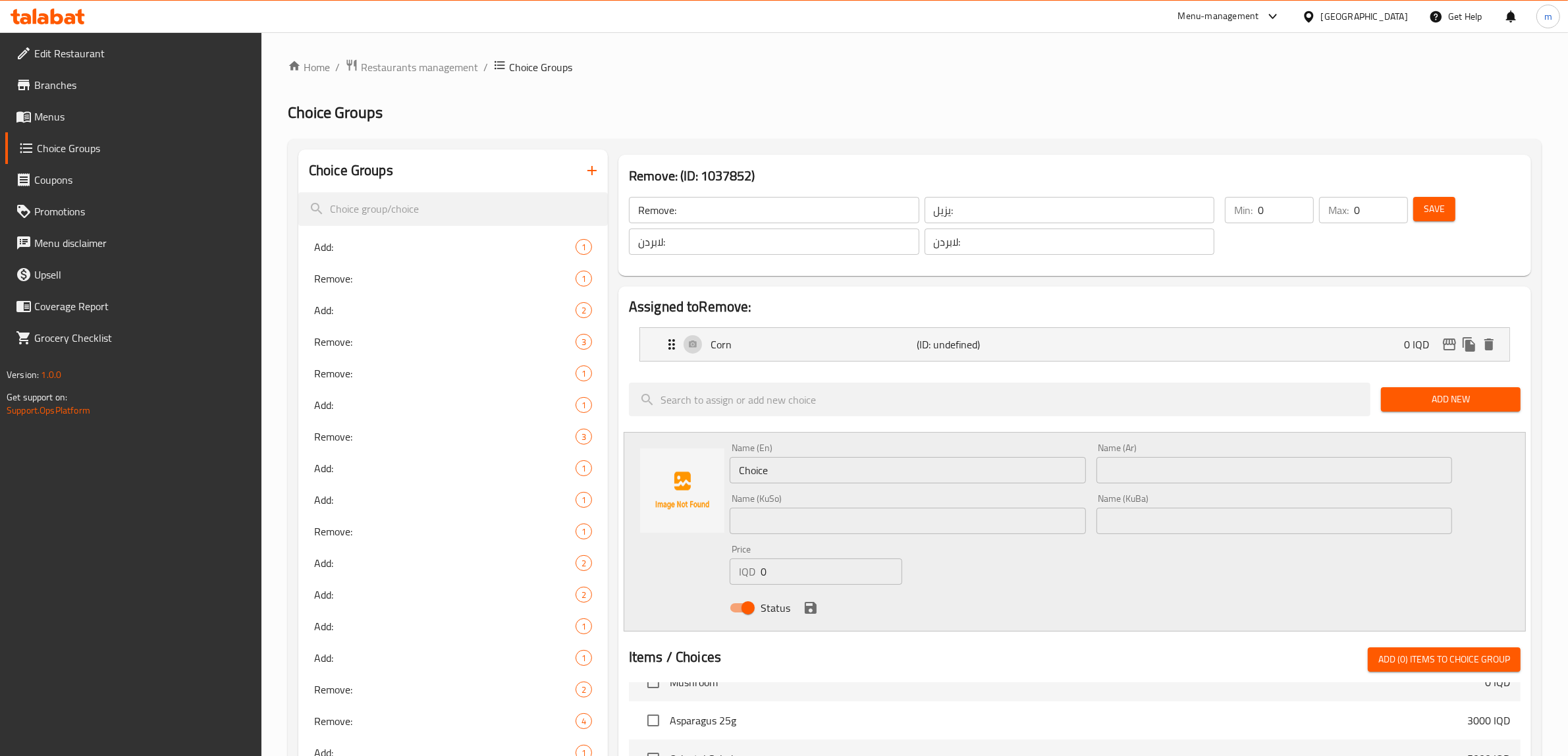
click at [774, 459] on input "Choice" at bounding box center [908, 470] width 356 height 26
paste input "Cherry Tomato"
type input "Cherry Tomato"
click at [1169, 528] on input "text" at bounding box center [1275, 520] width 356 height 26
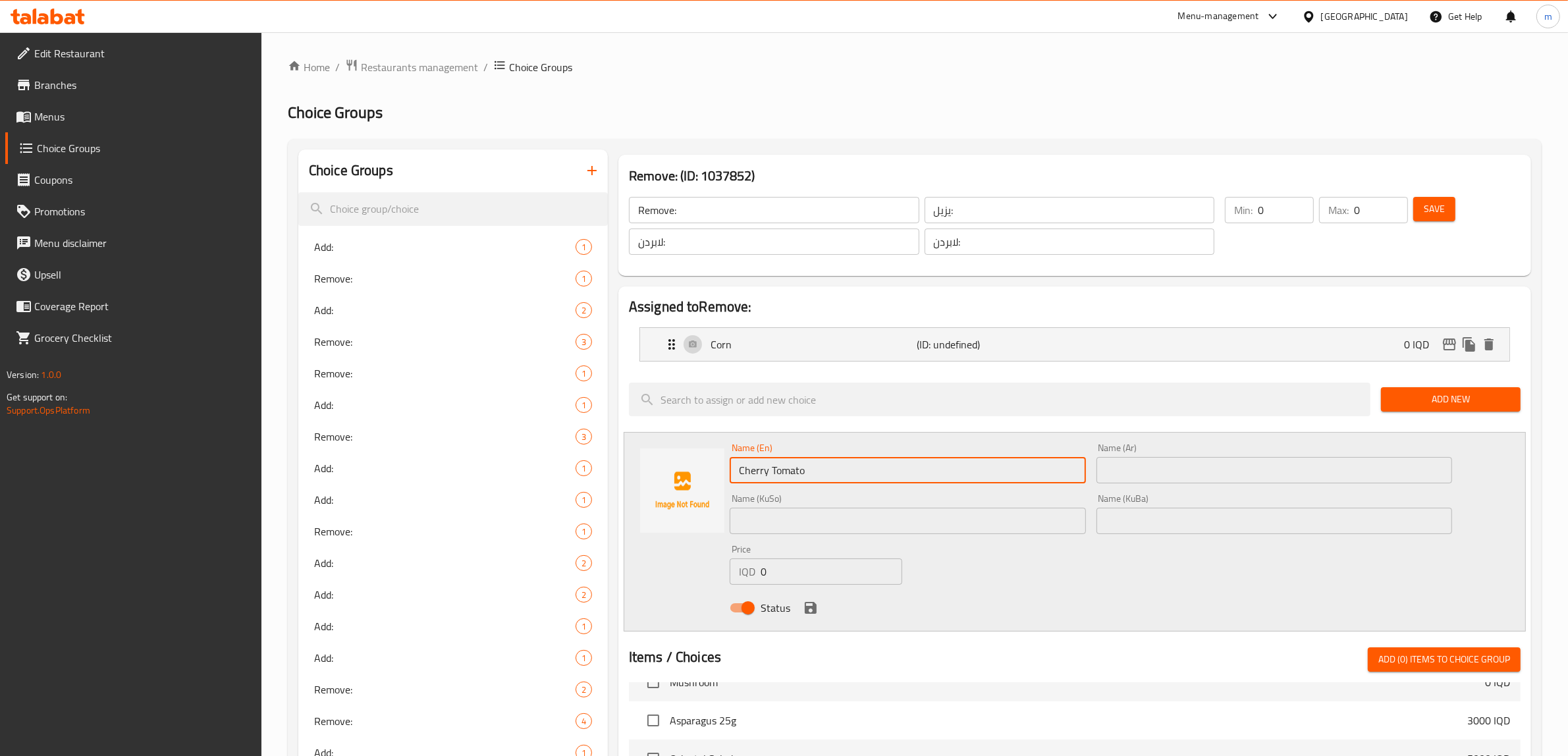
paste input "تەماتەی بچووک"
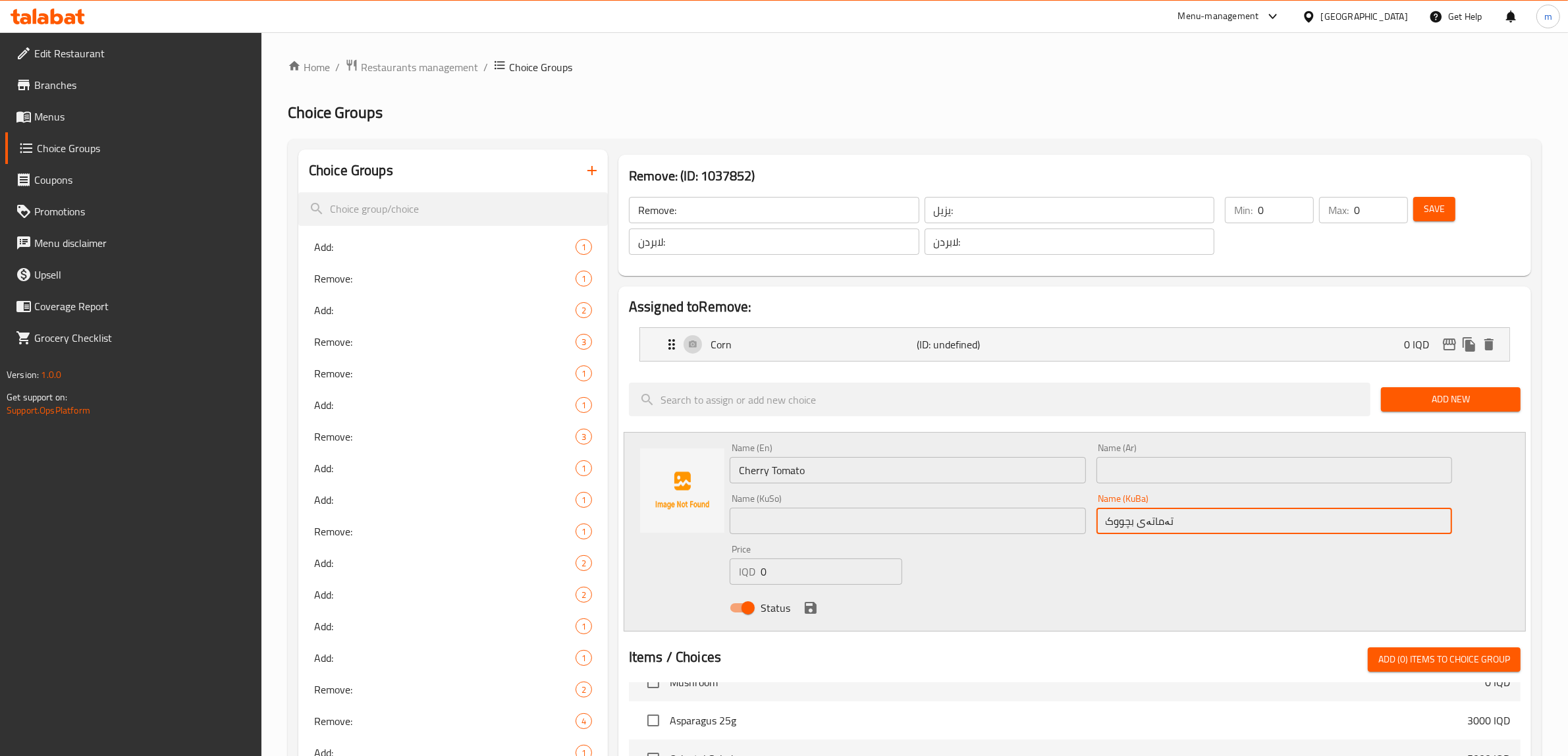
type input "تەماتەی بچووک"
click at [1010, 528] on input "text" at bounding box center [908, 520] width 356 height 26
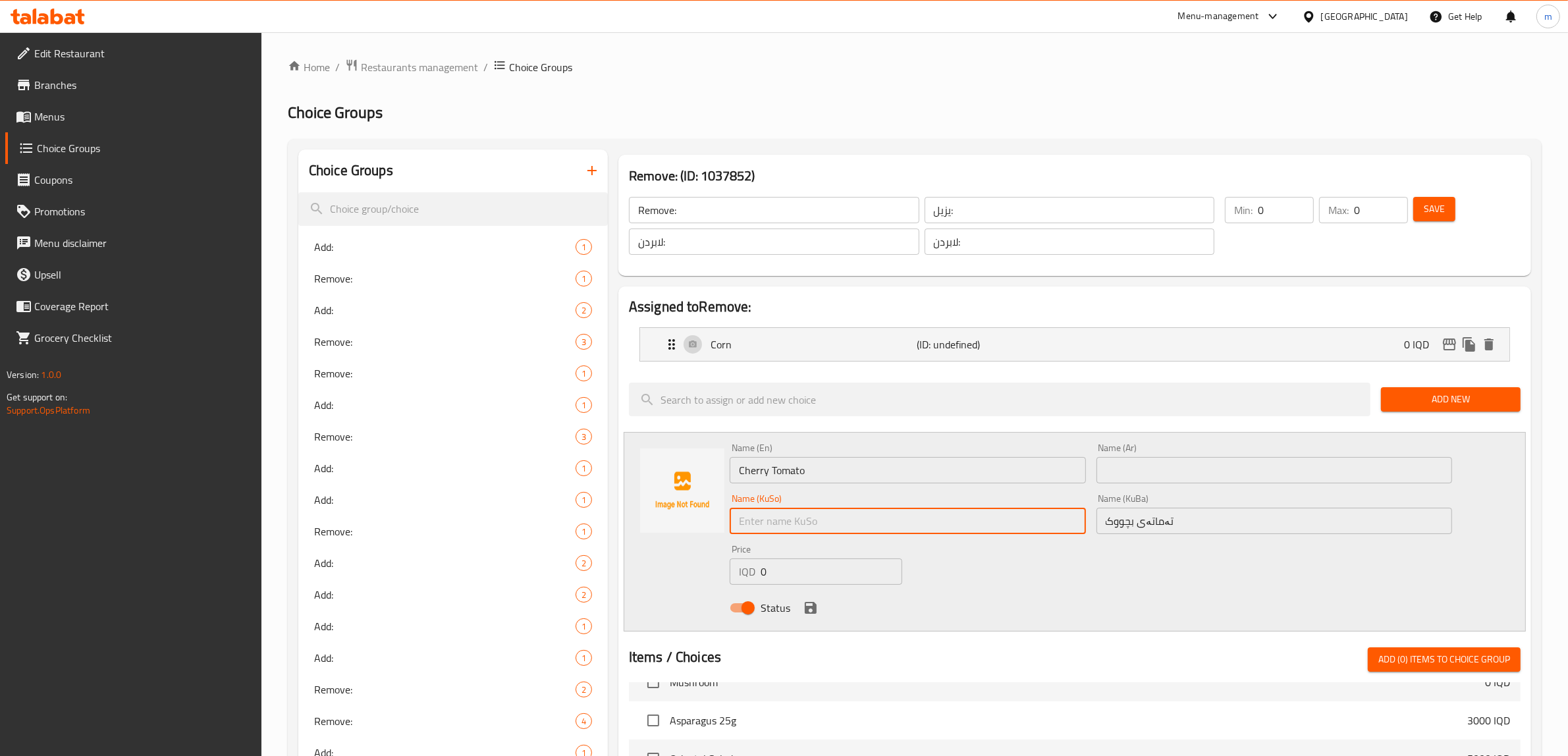
paste input "تەماتەی بچووک"
type input "تەماتەی بچووک"
click at [1136, 475] on input "text" at bounding box center [1275, 470] width 356 height 26
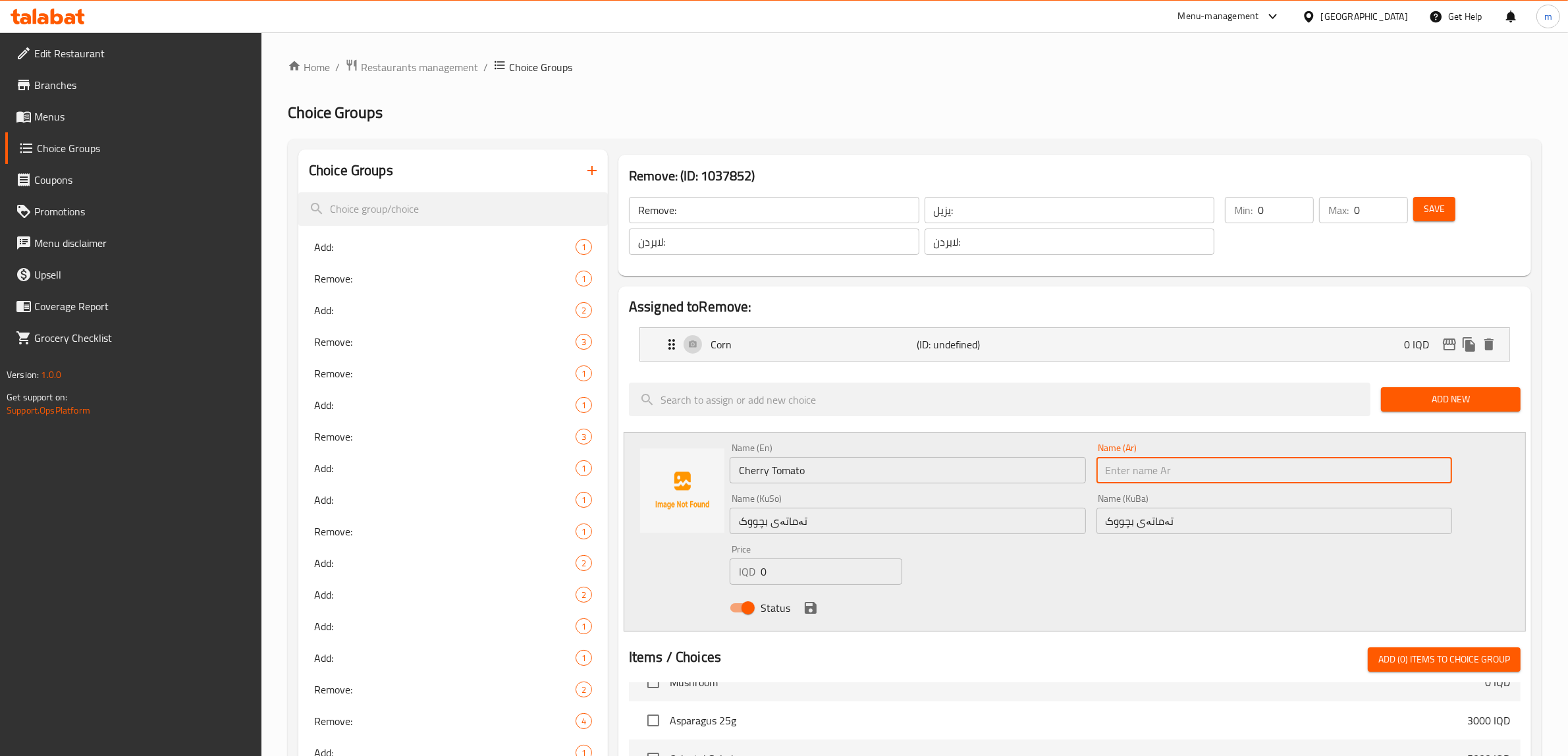
paste input "طماطم كرزية"
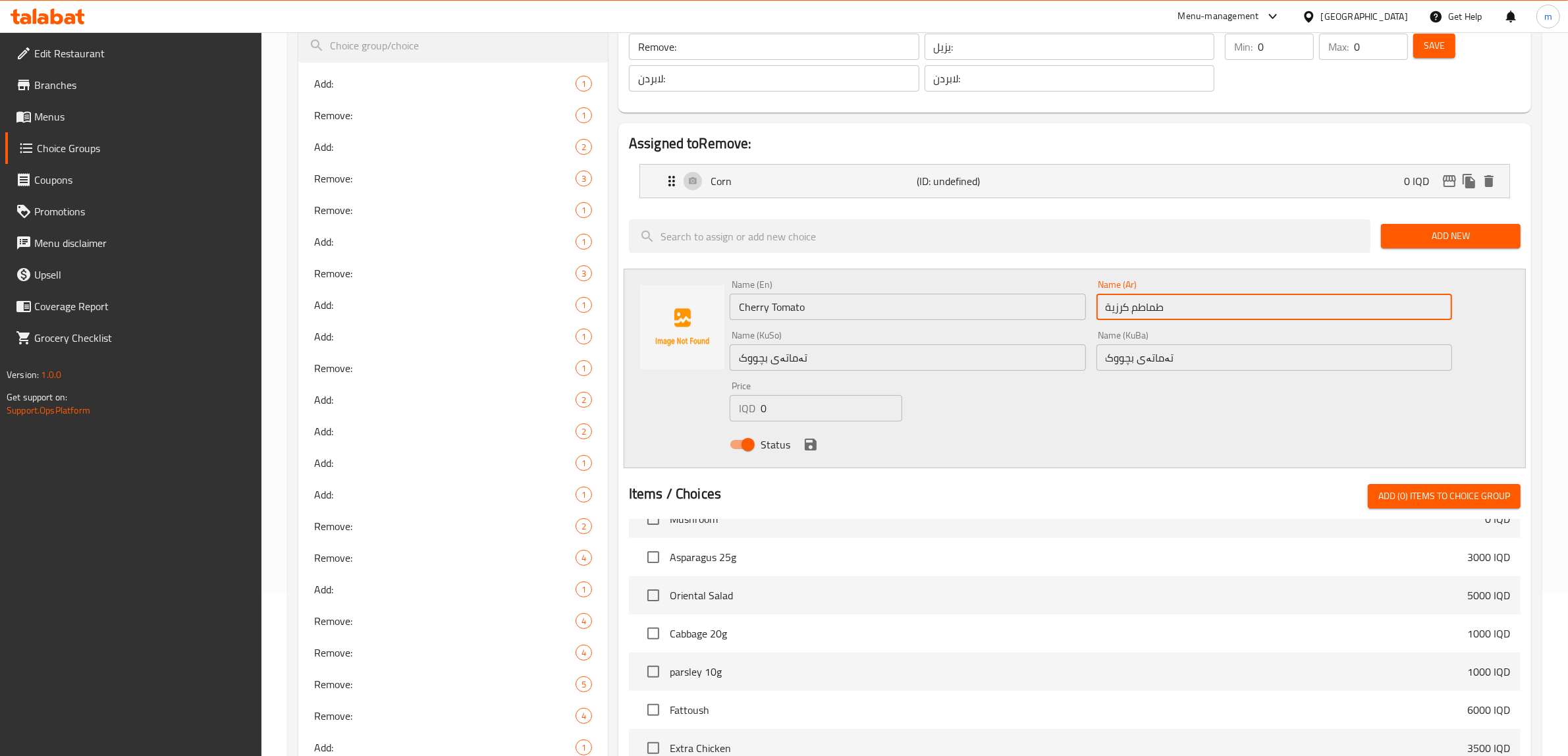
scroll to position [164, 0]
type input "طماطم كرزية"
click at [811, 438] on icon "save" at bounding box center [810, 443] width 12 height 12
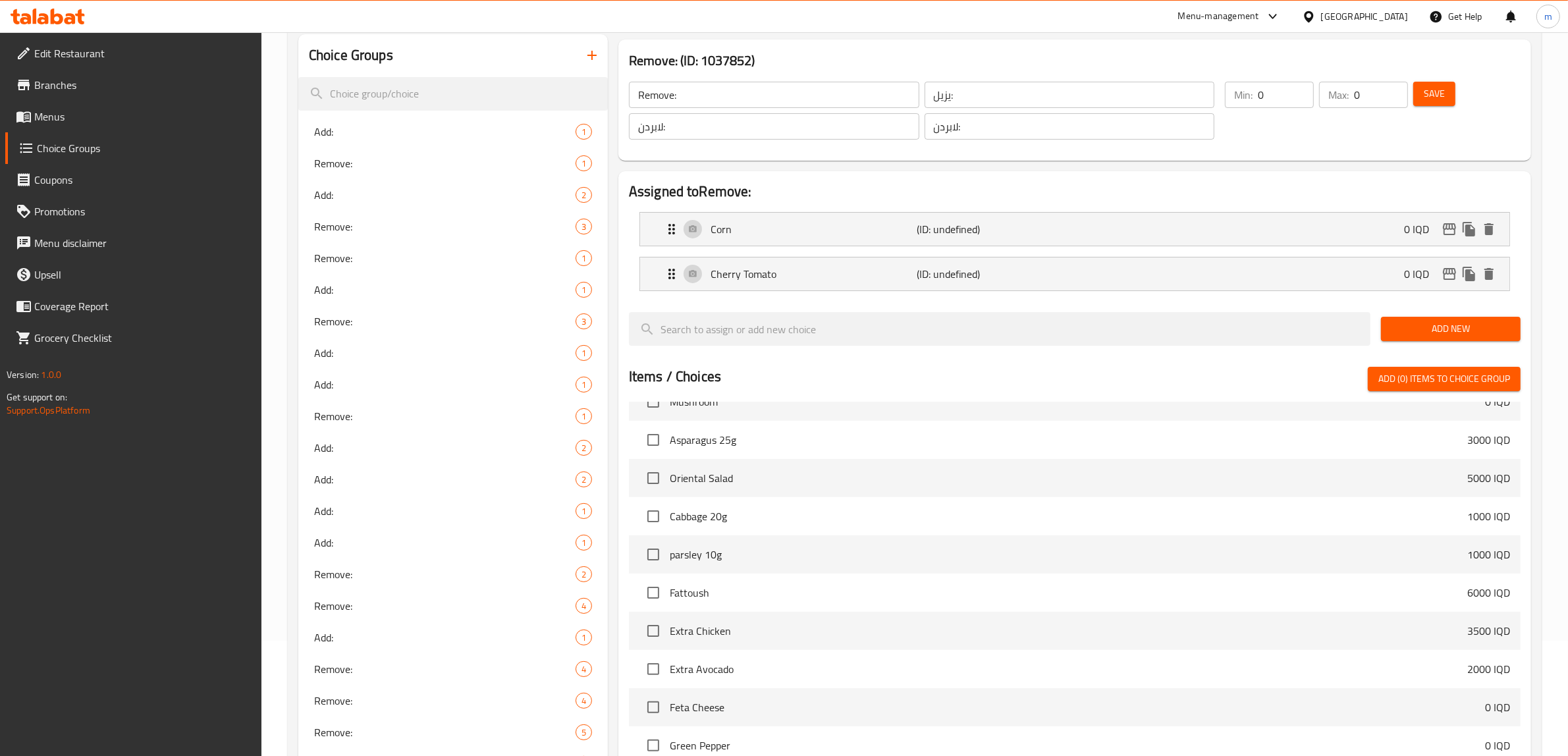
scroll to position [54, 0]
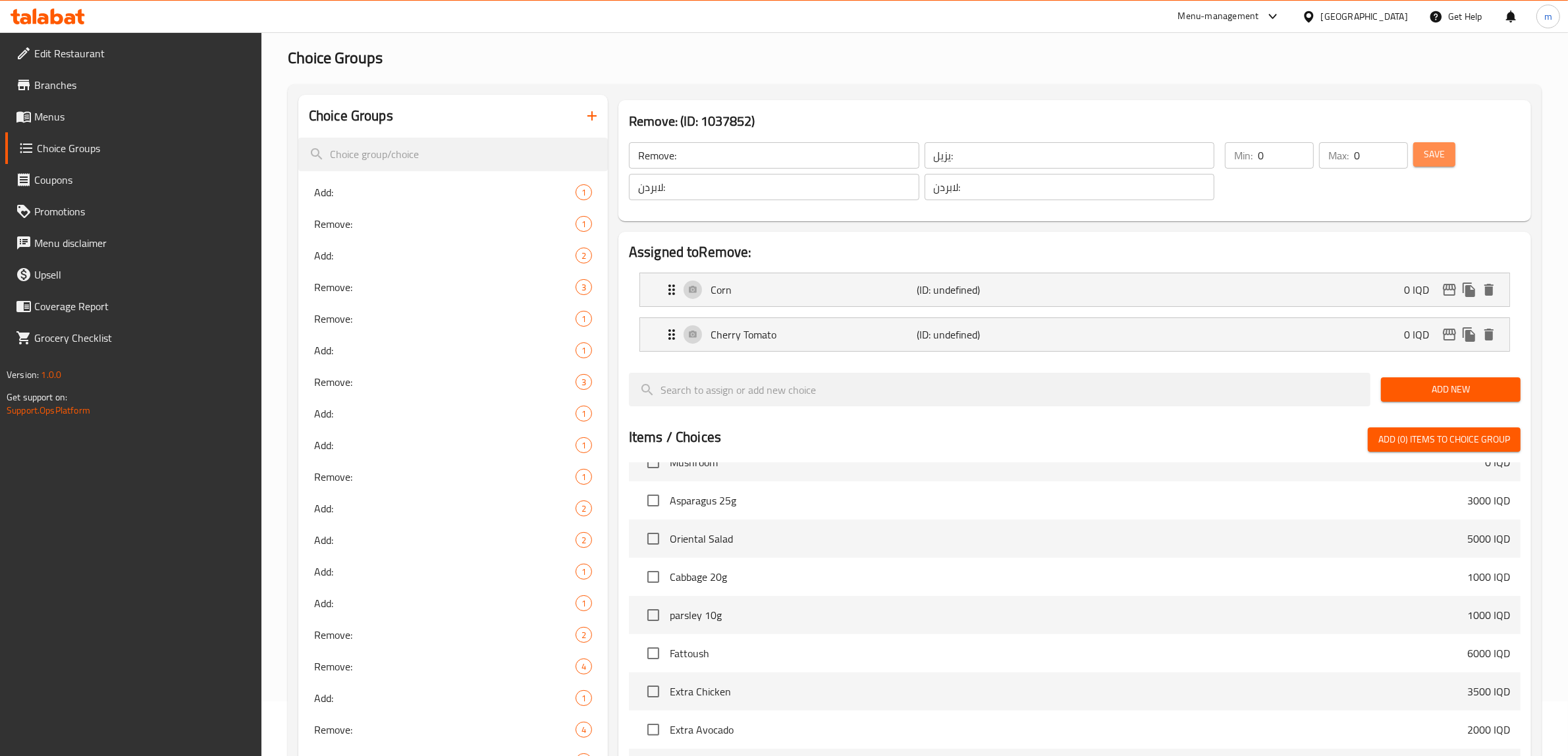
click at [1440, 147] on span "Save" at bounding box center [1434, 154] width 21 height 16
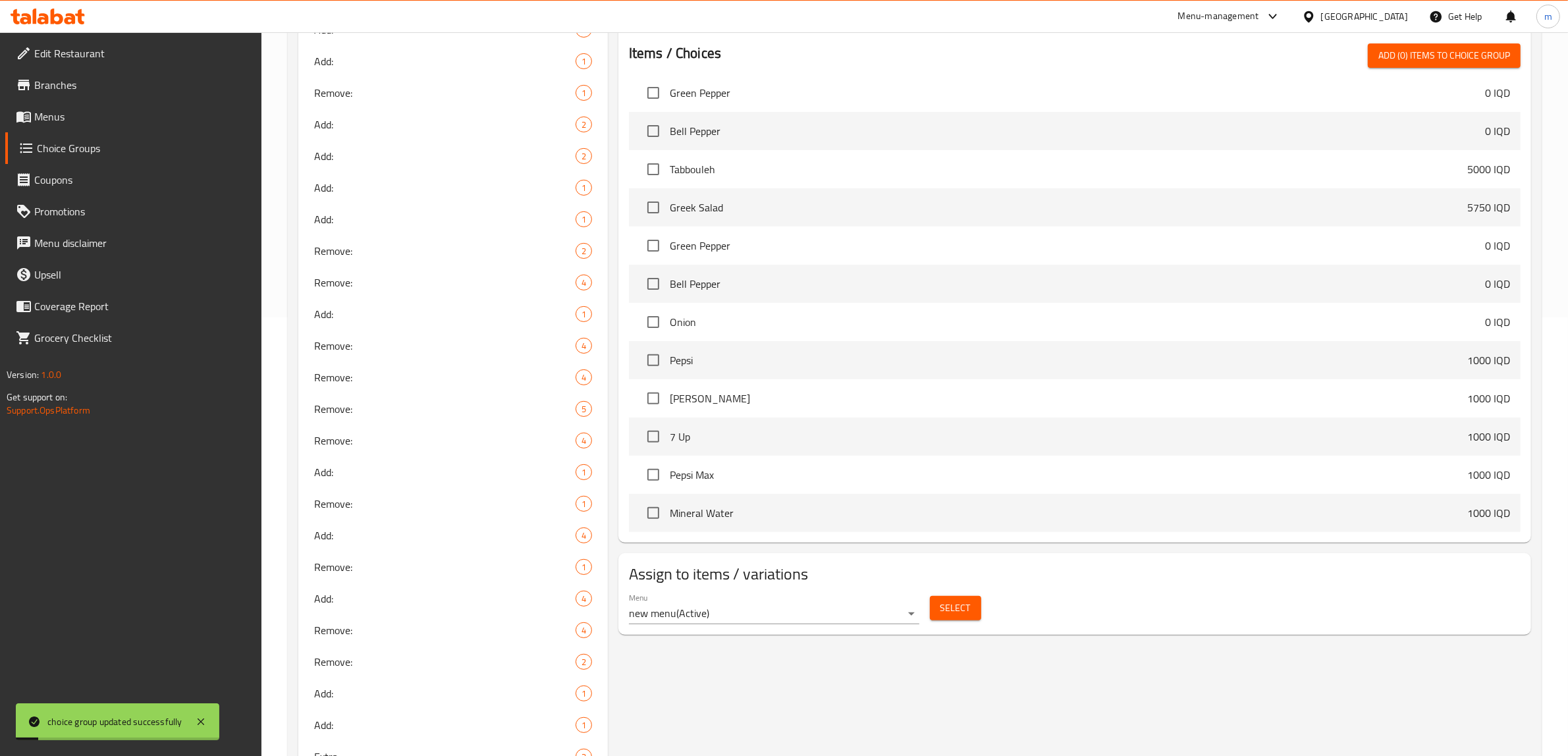
scroll to position [768, 0]
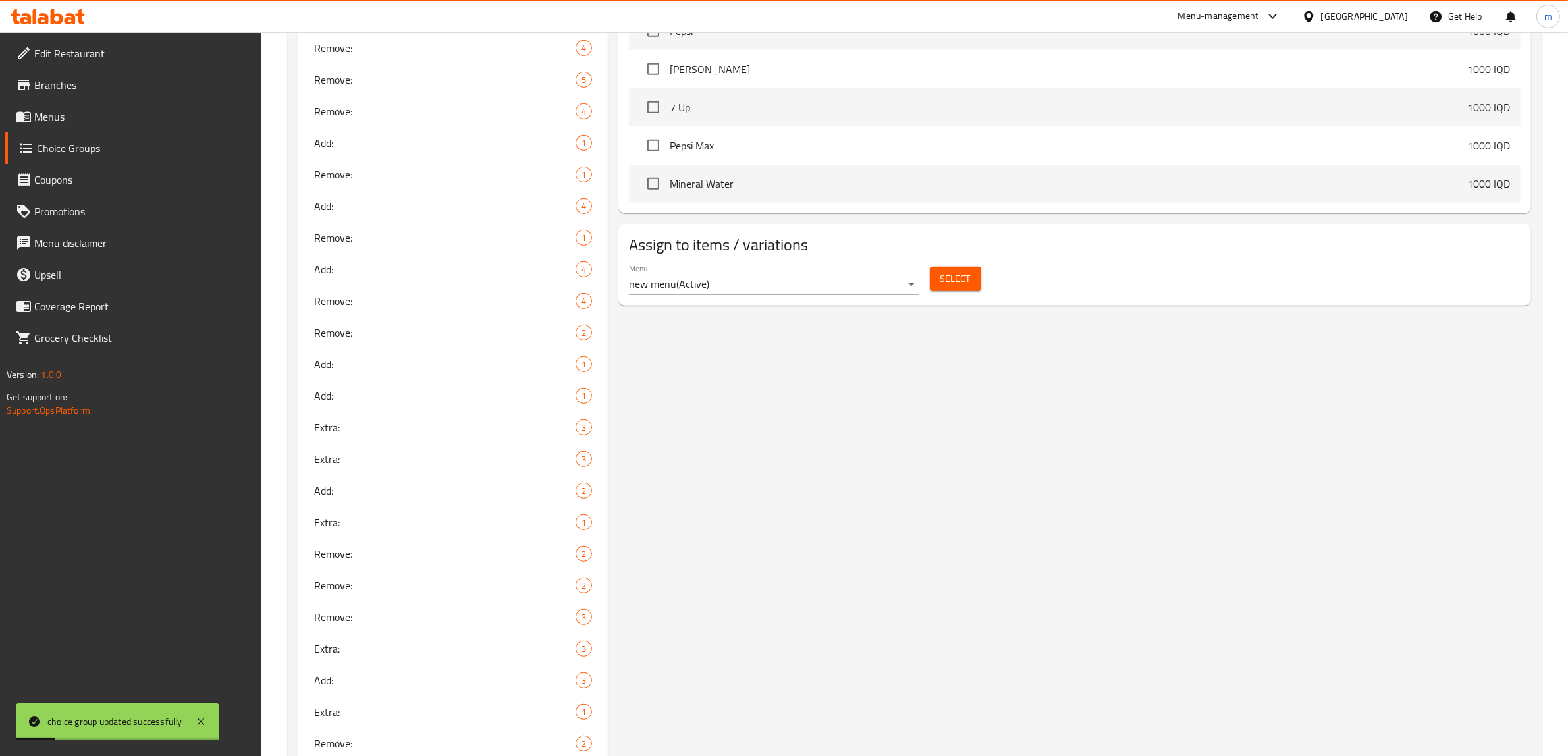
click at [947, 274] on span "Select" at bounding box center [955, 278] width 31 height 16
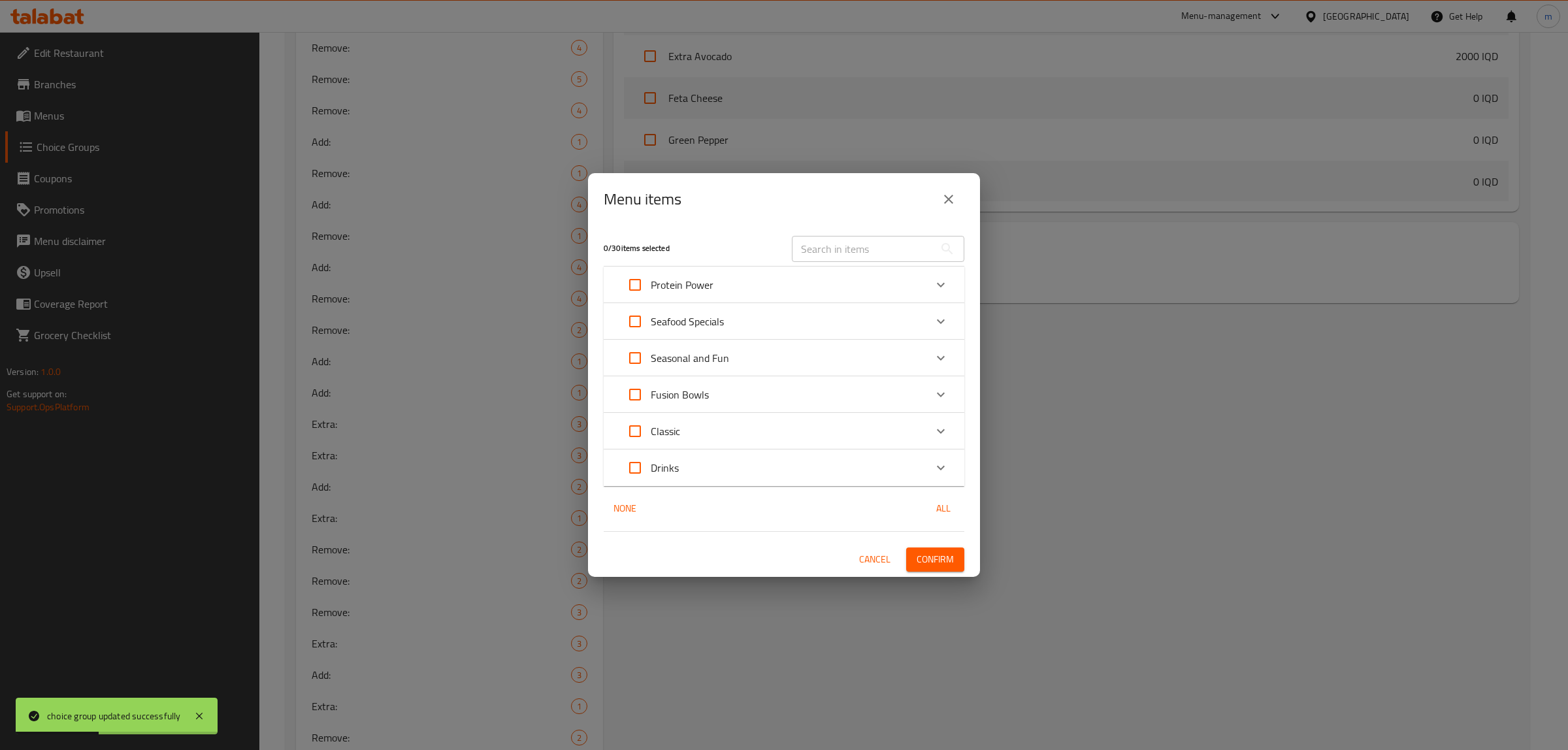
click at [821, 249] on input "text" at bounding box center [863, 249] width 142 height 26
paste input "Chicken Garden Bowl"
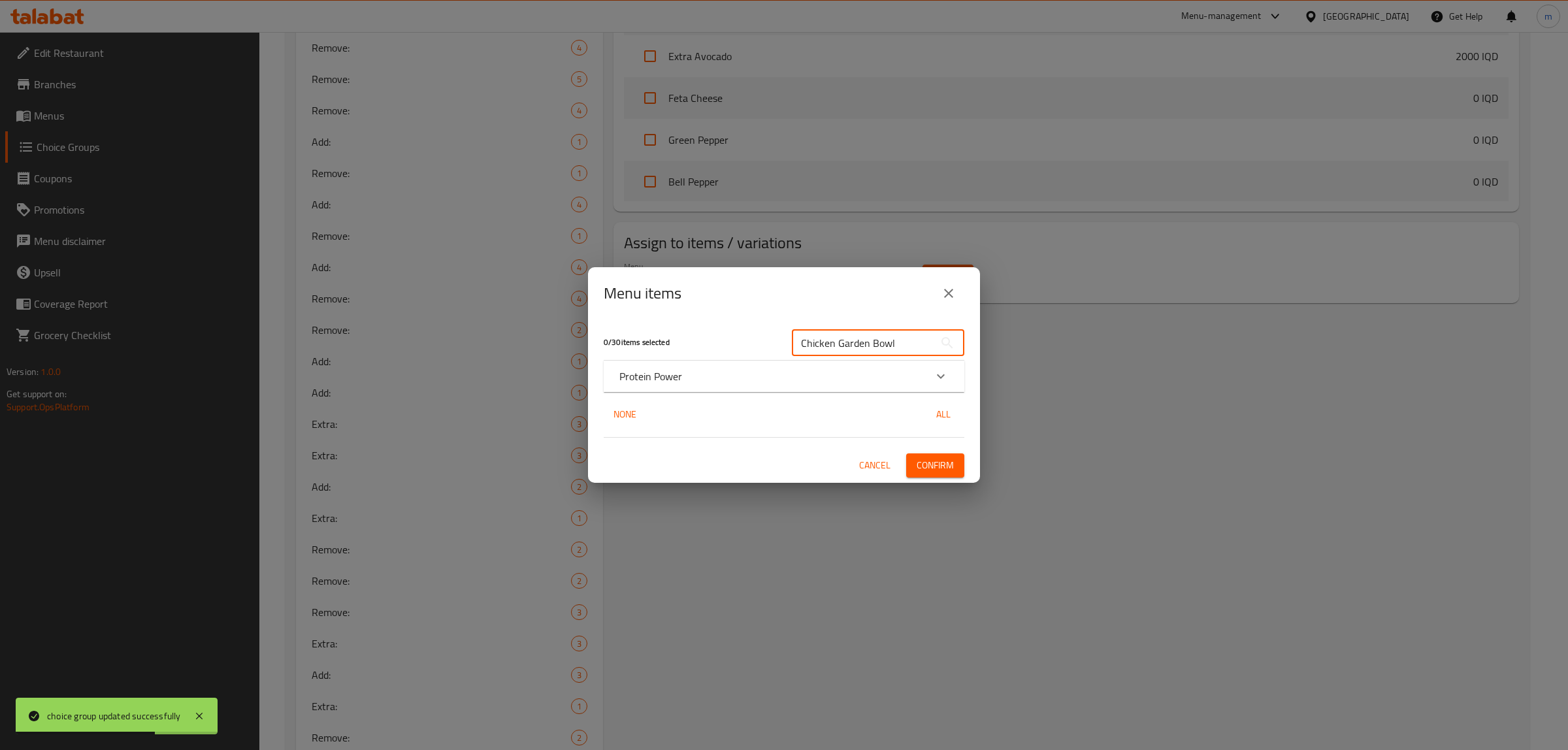
type input "Chicken Garden Bowl"
click at [673, 382] on p "Protein Power" at bounding box center [650, 376] width 63 height 15
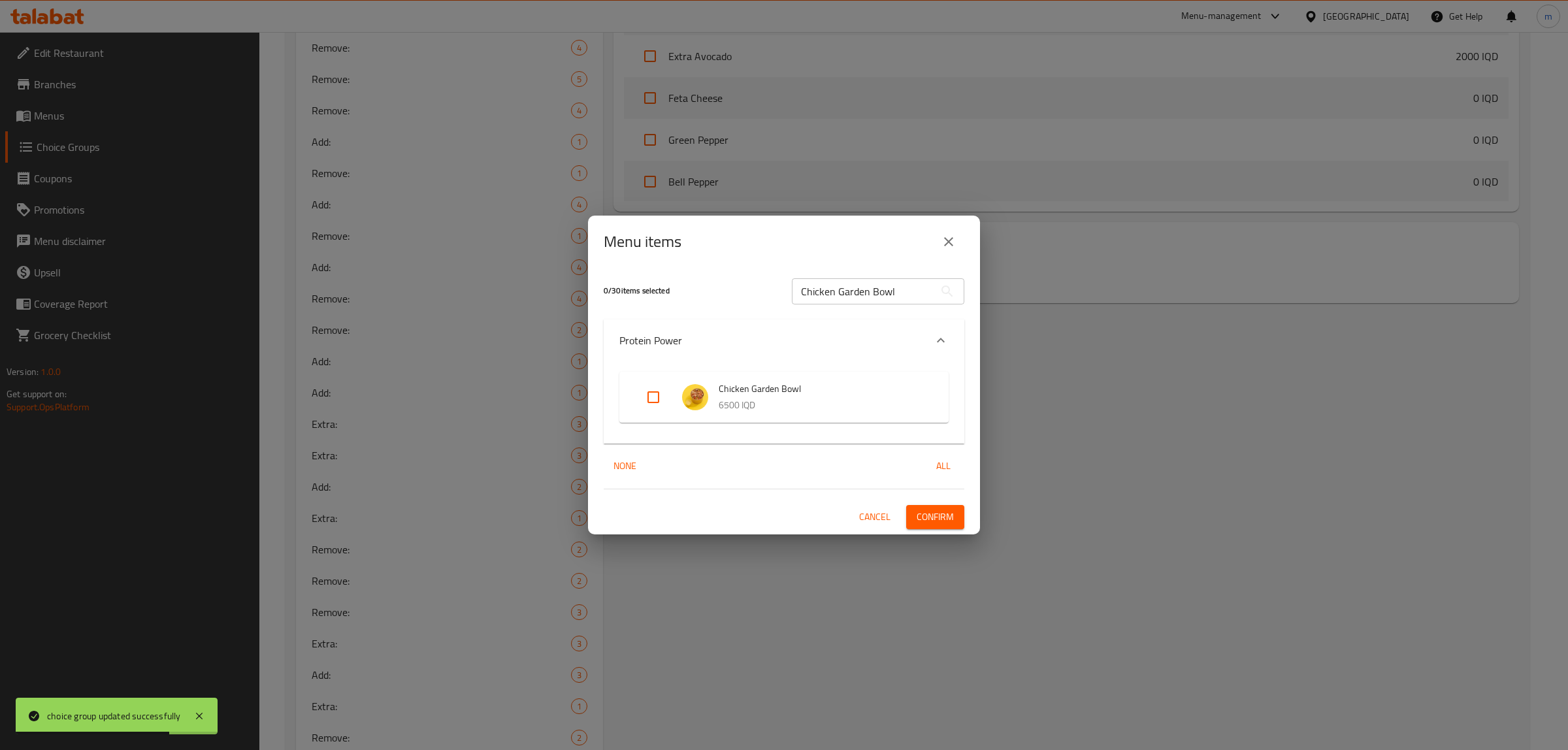
click at [656, 400] on input "Expand" at bounding box center [653, 397] width 32 height 32
checkbox input "true"
click at [945, 506] on button "Confirm" at bounding box center [935, 517] width 58 height 24
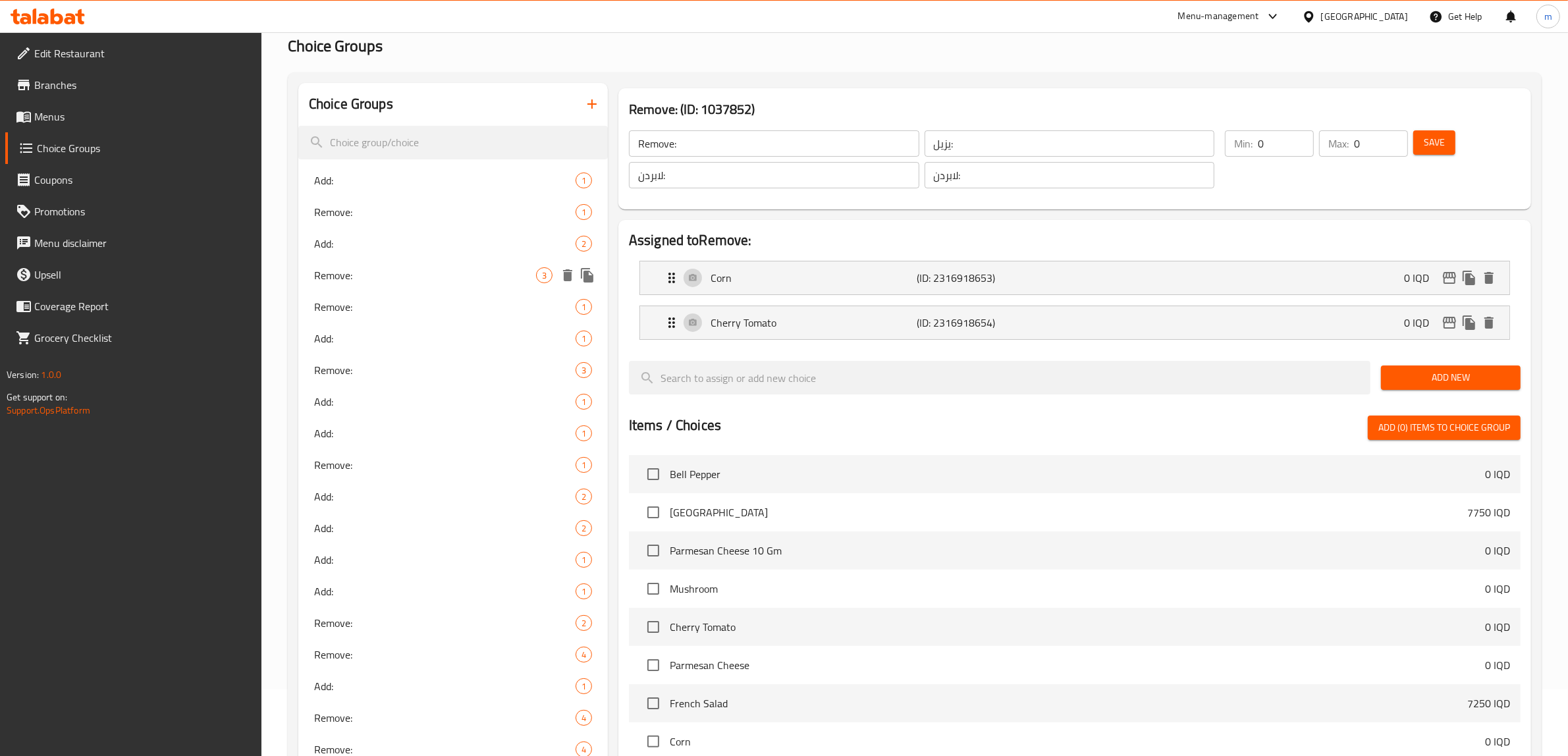
scroll to position [0, 0]
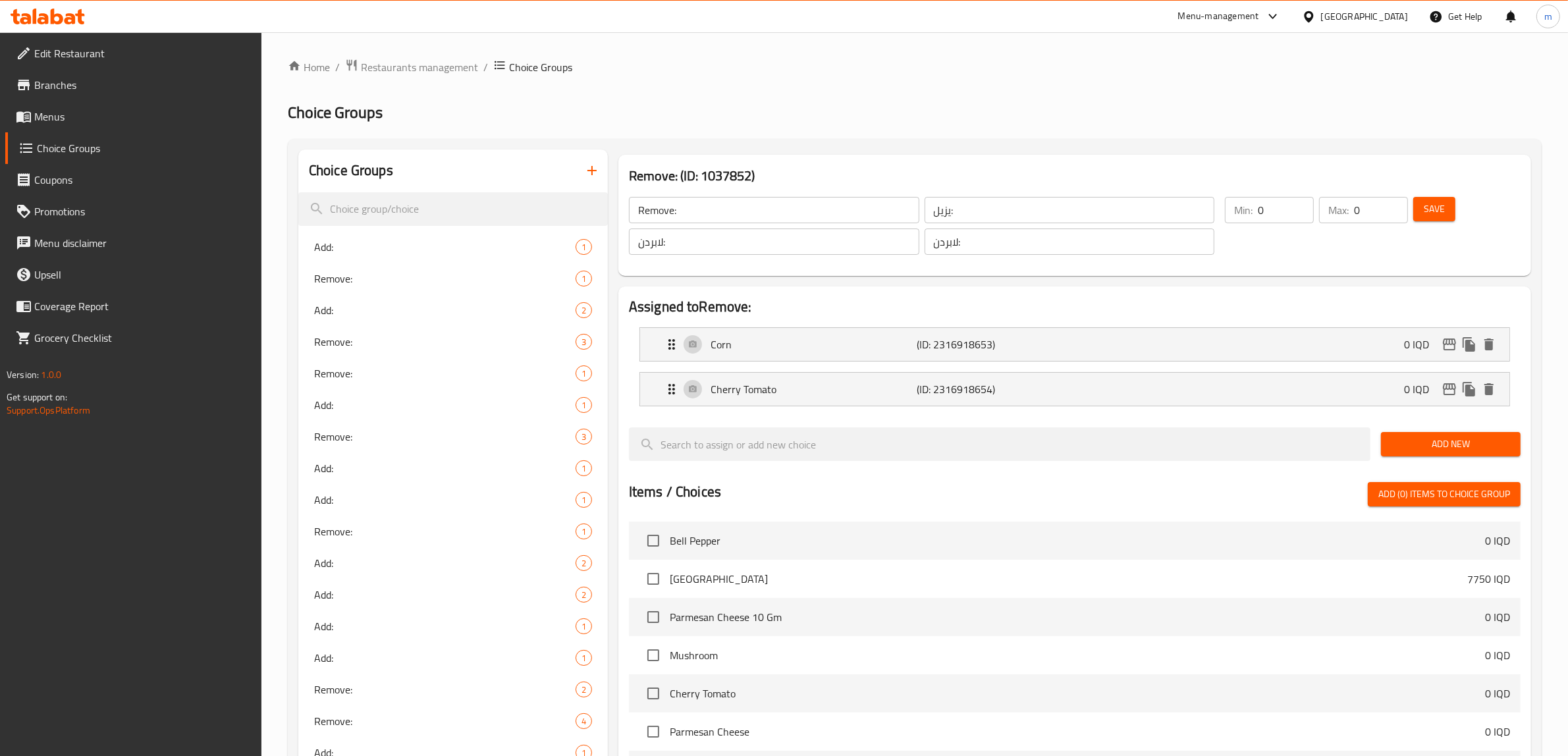
click at [596, 170] on icon "button" at bounding box center [592, 170] width 16 height 16
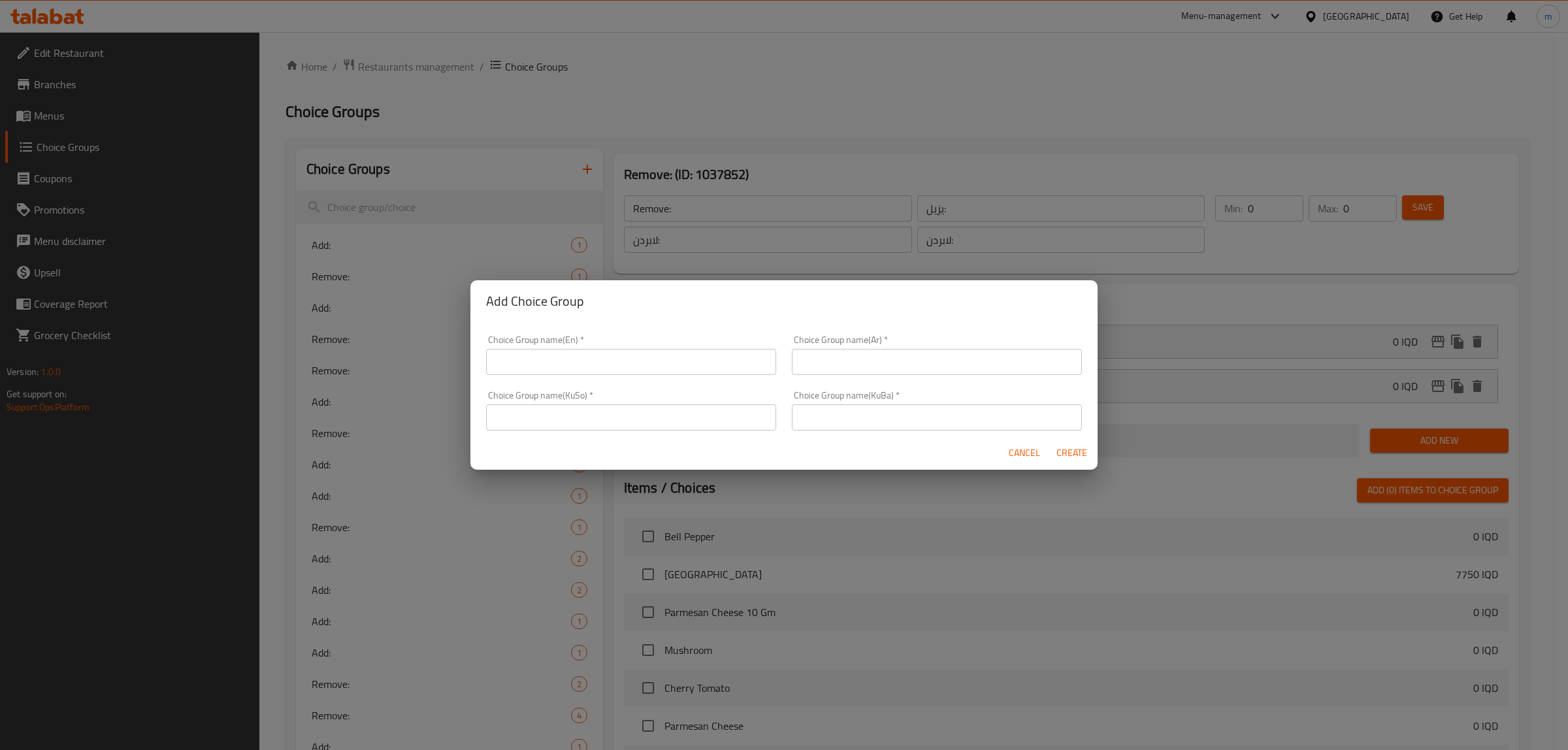
click at [666, 358] on input "text" at bounding box center [631, 362] width 290 height 26
click at [1007, 454] on button "Cancel" at bounding box center [1024, 453] width 42 height 24
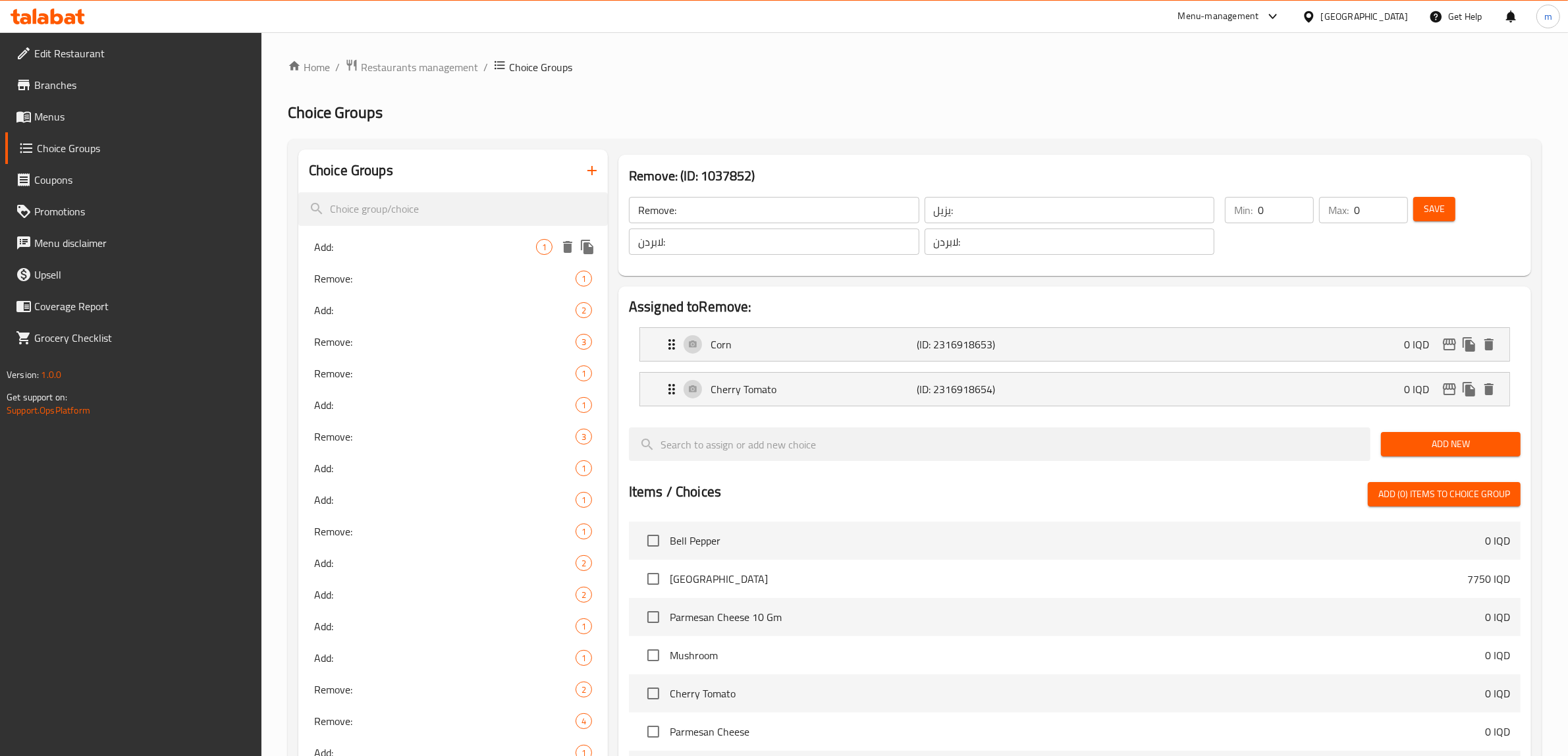
click at [382, 254] on span "Add:" at bounding box center [425, 247] width 222 height 16
type input "Add:"
type input "يضيف:"
type input "زیادکردن :"
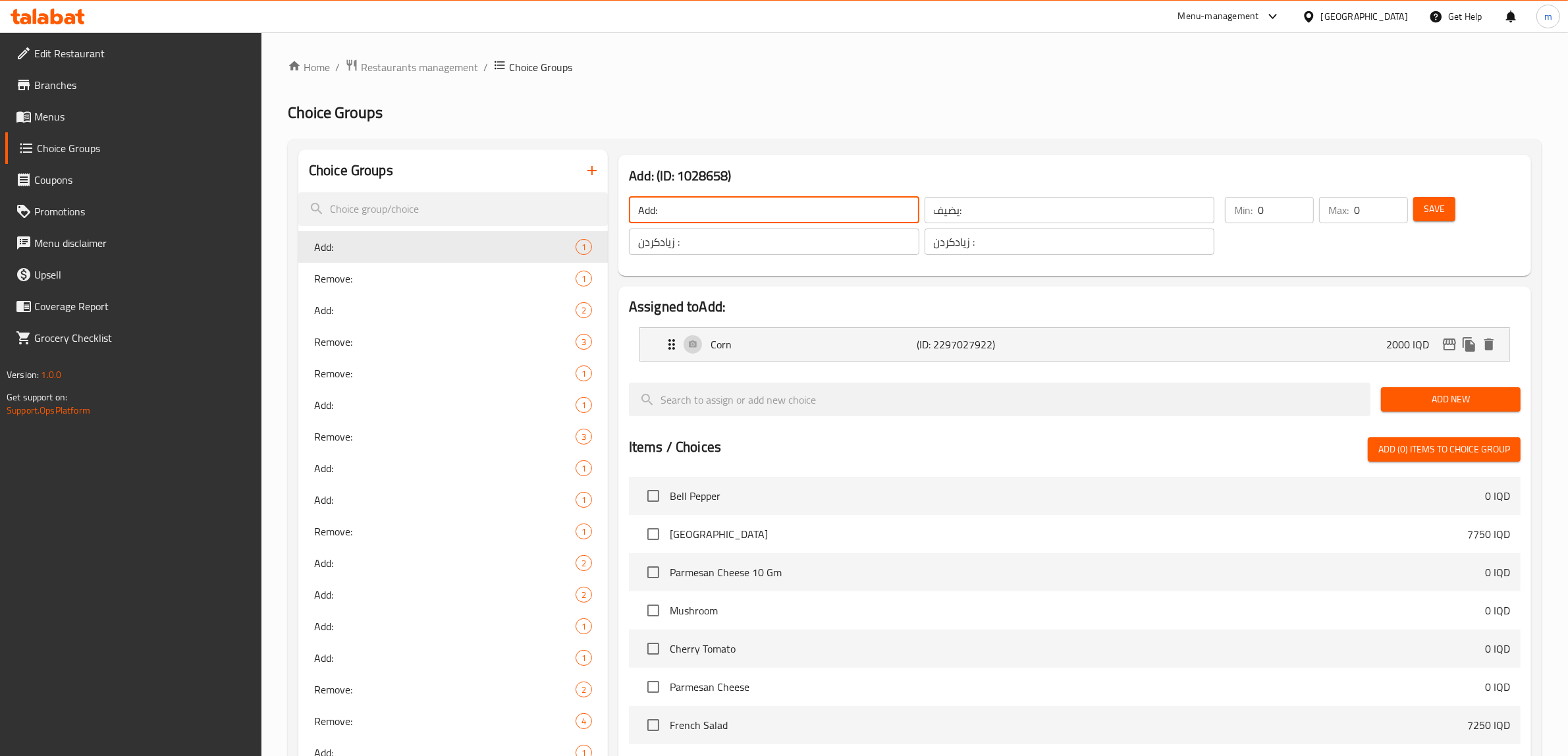
click at [697, 208] on input "Add:" at bounding box center [774, 210] width 291 height 26
click at [1025, 217] on input "يضيف:" at bounding box center [1070, 210] width 291 height 26
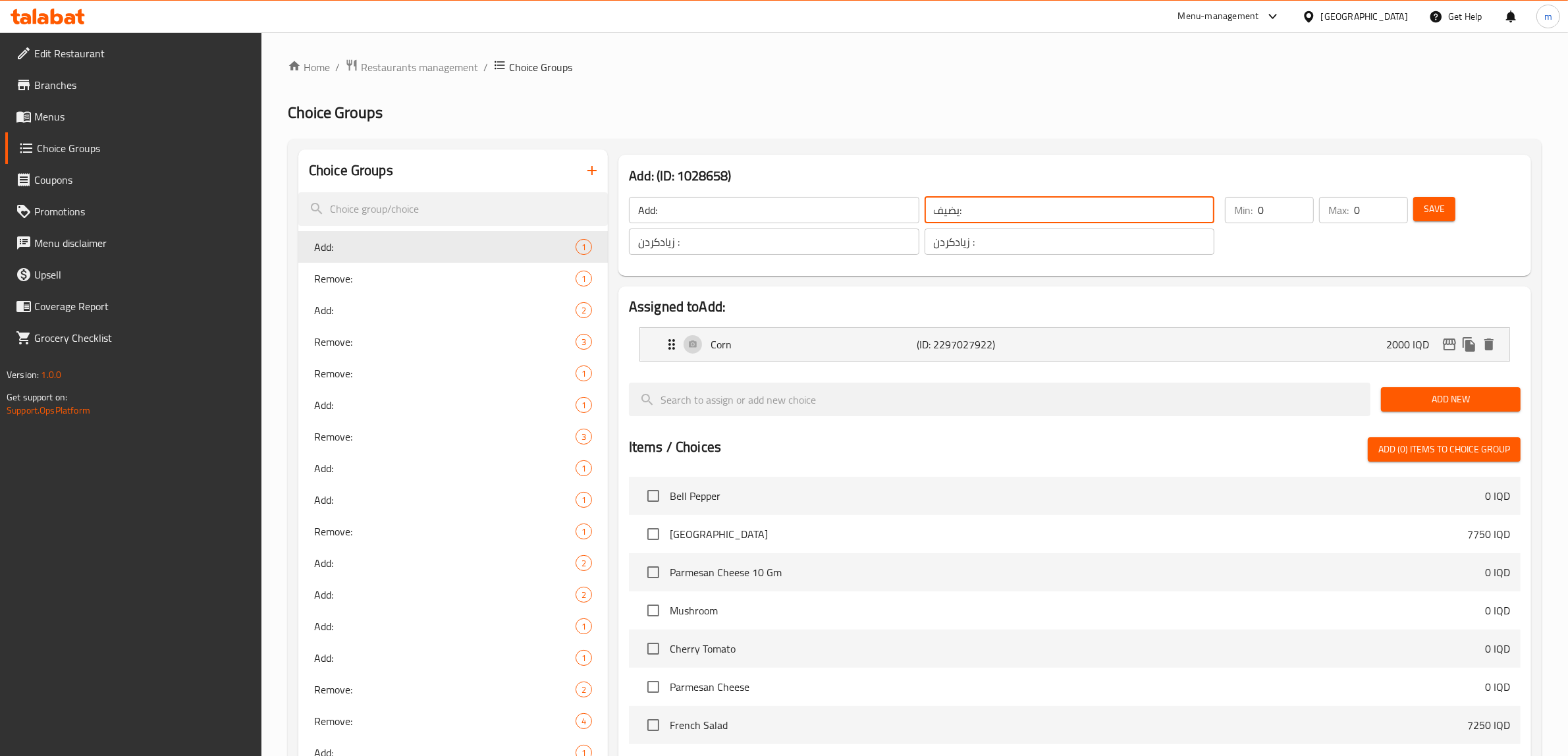
click at [1000, 245] on input "زیادکردن :" at bounding box center [1070, 241] width 291 height 26
click at [580, 169] on button "button" at bounding box center [592, 170] width 32 height 32
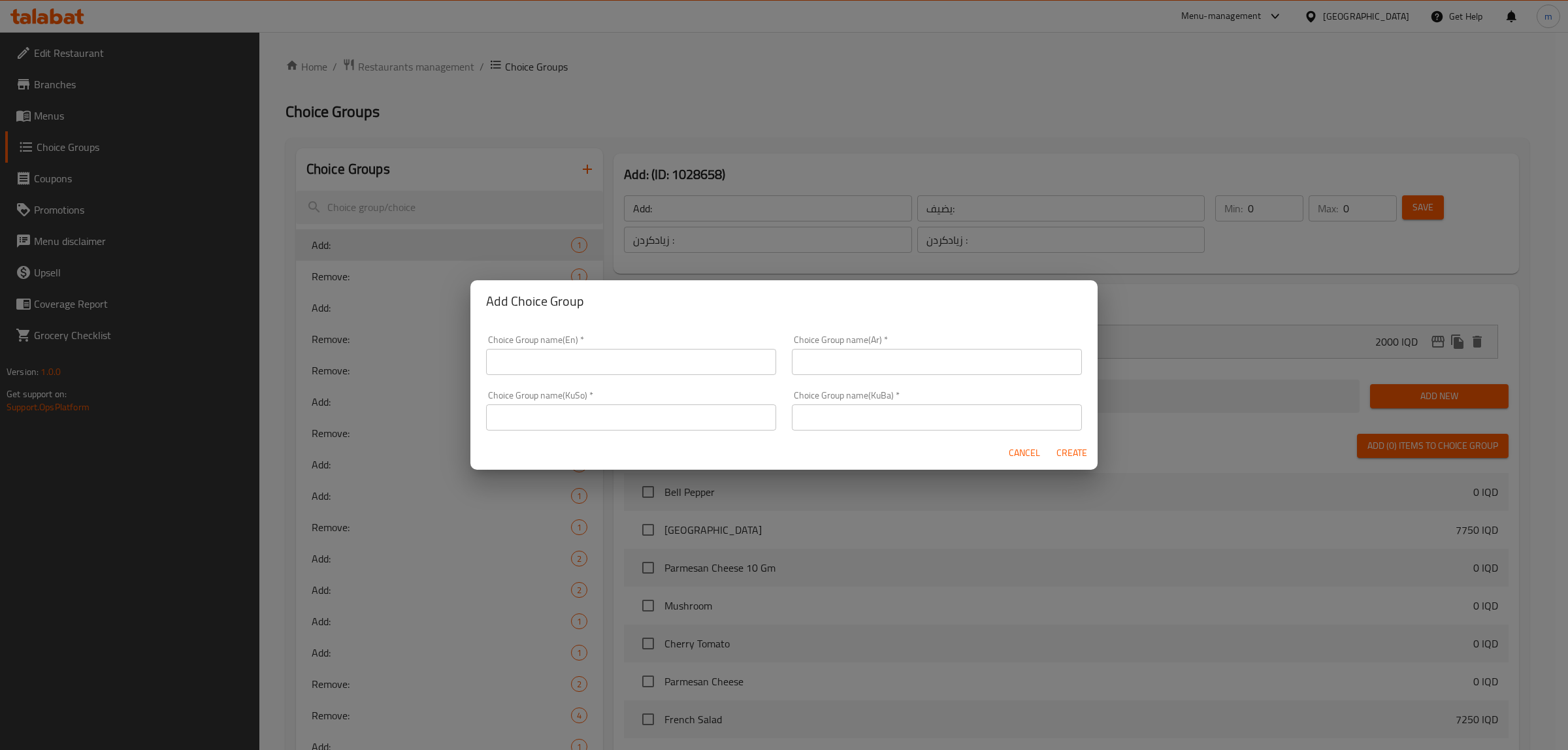
drag, startPoint x: 637, startPoint y: 412, endPoint x: 772, endPoint y: 423, distance: 135.4
click at [637, 412] on input "text" at bounding box center [631, 417] width 290 height 26
paste input "زیادکردن :"
type input "زیادکردن :"
click at [873, 427] on input "text" at bounding box center [937, 417] width 290 height 26
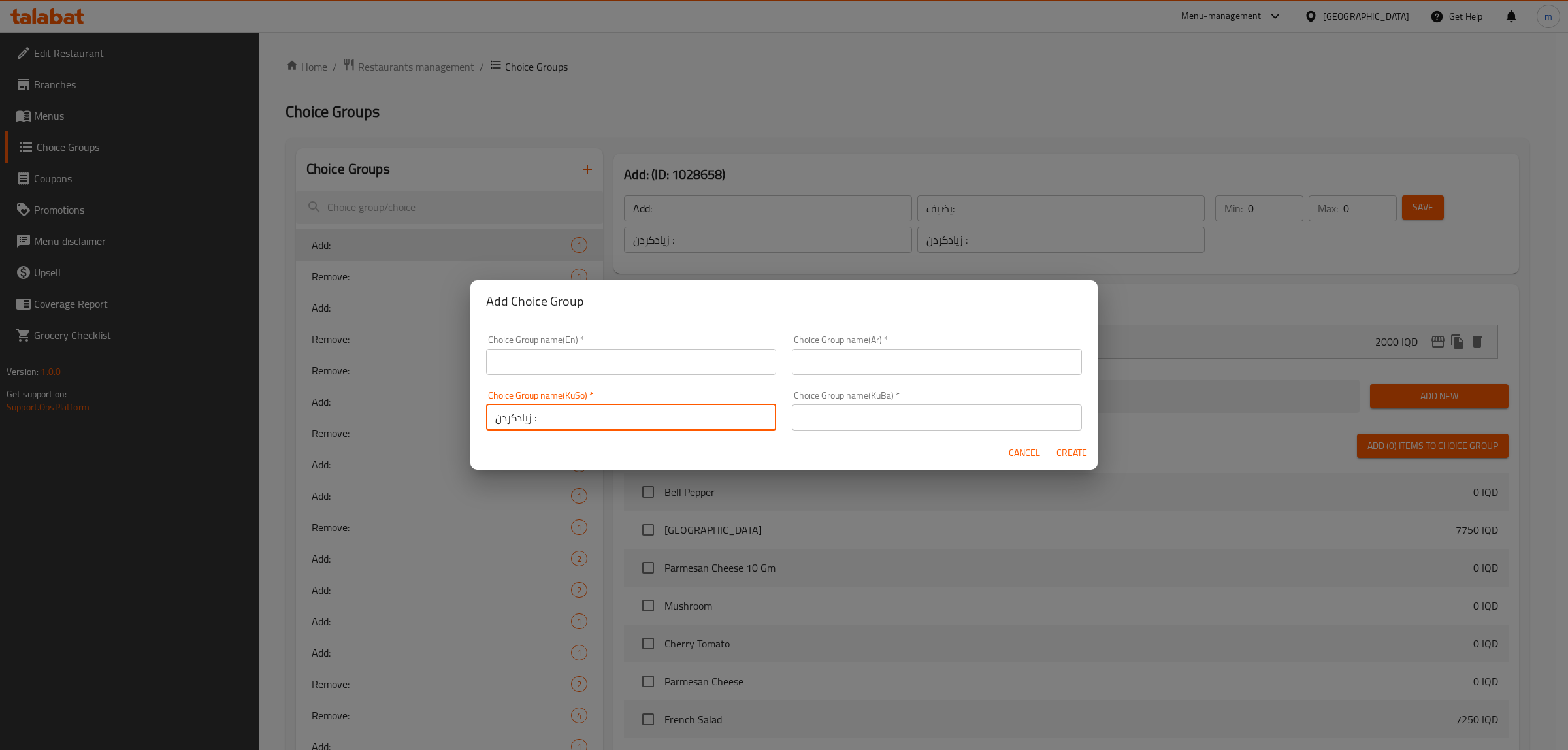
paste input "زیادکردن :"
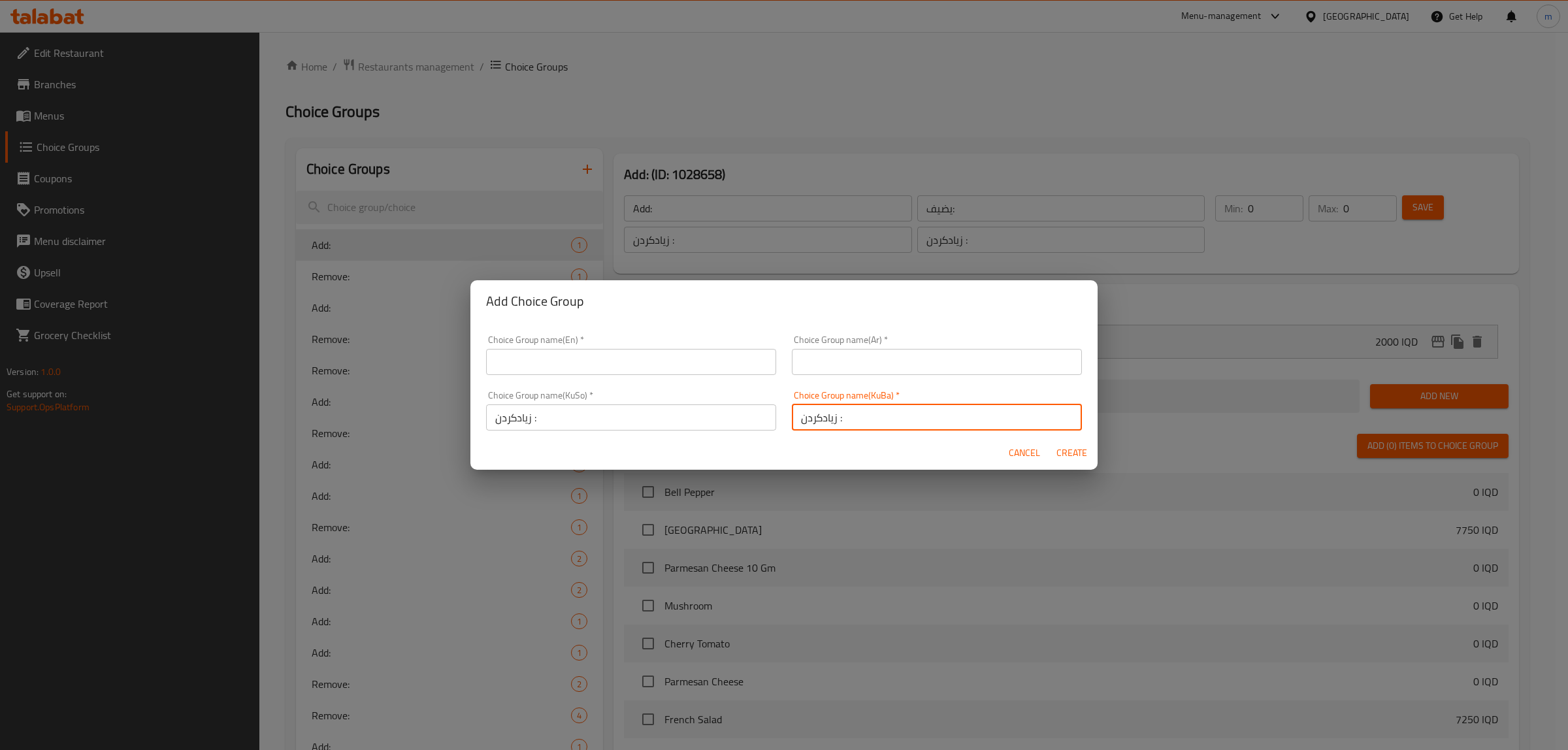
type input "زیادکردن :"
click at [863, 366] on input "text" at bounding box center [937, 362] width 290 height 26
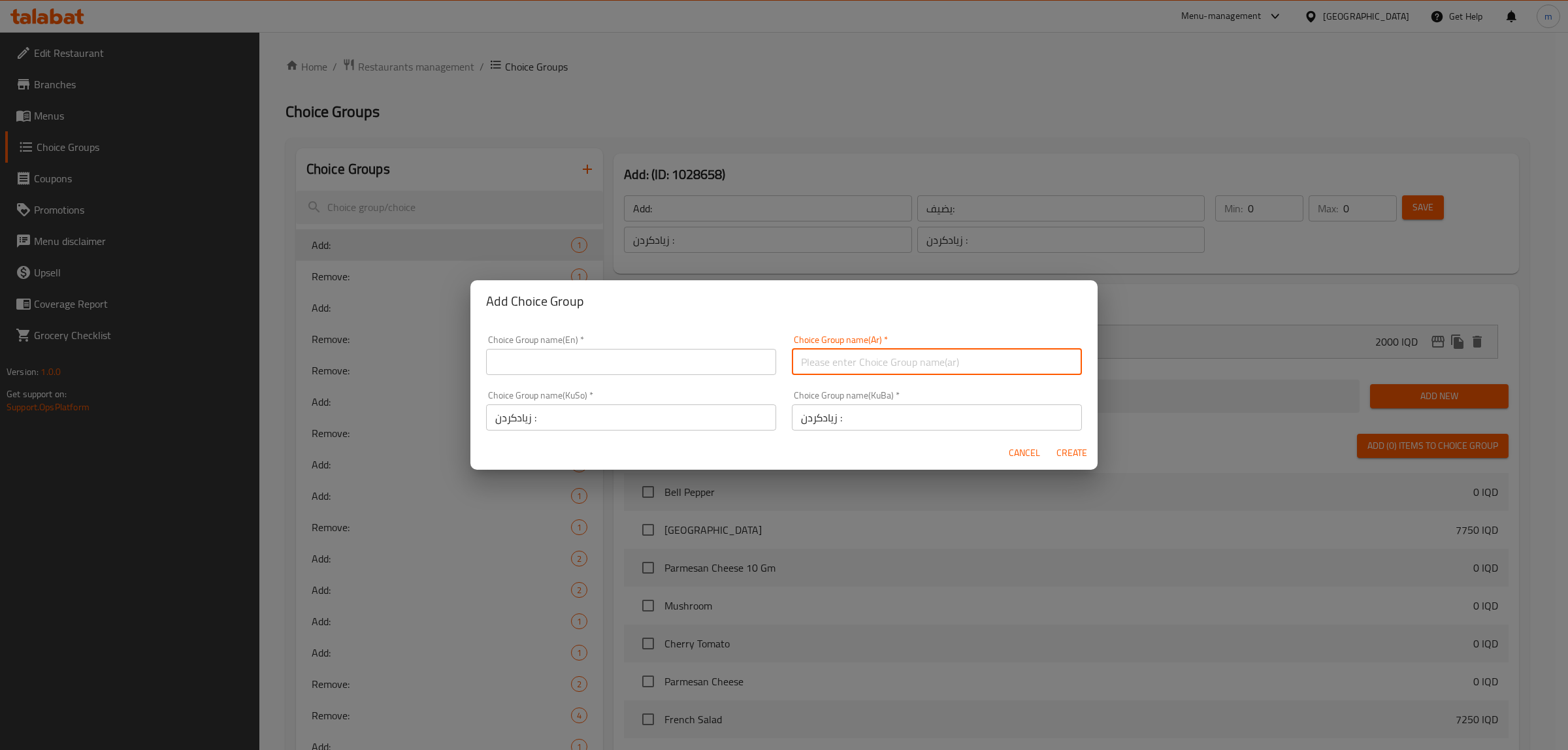
paste input "يضيف:"
type input "يضيف:"
click at [603, 359] on input "text" at bounding box center [631, 362] width 290 height 26
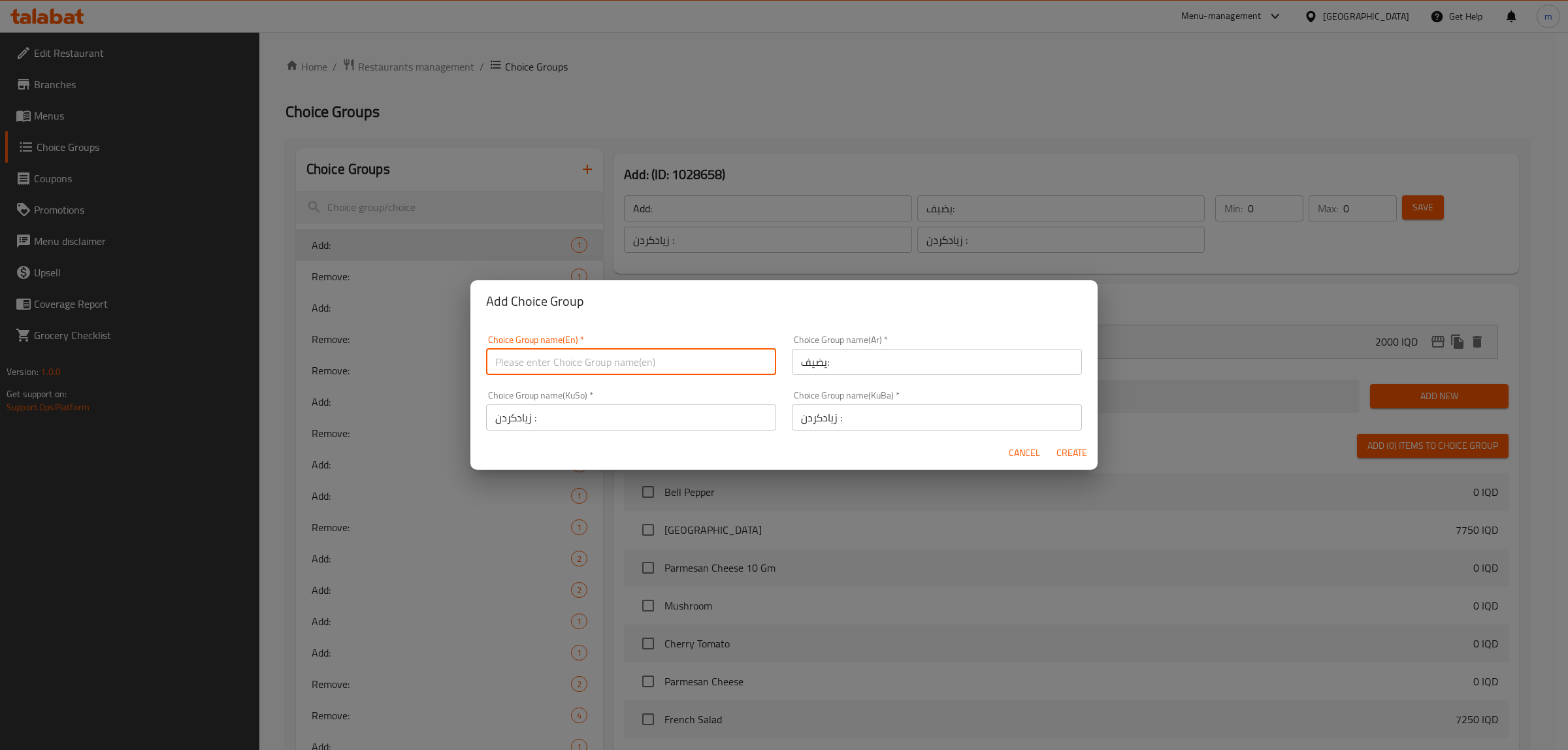
paste input "Add:"
type input "Add:"
click at [1065, 453] on span "Create" at bounding box center [1071, 453] width 32 height 16
type input "Add:"
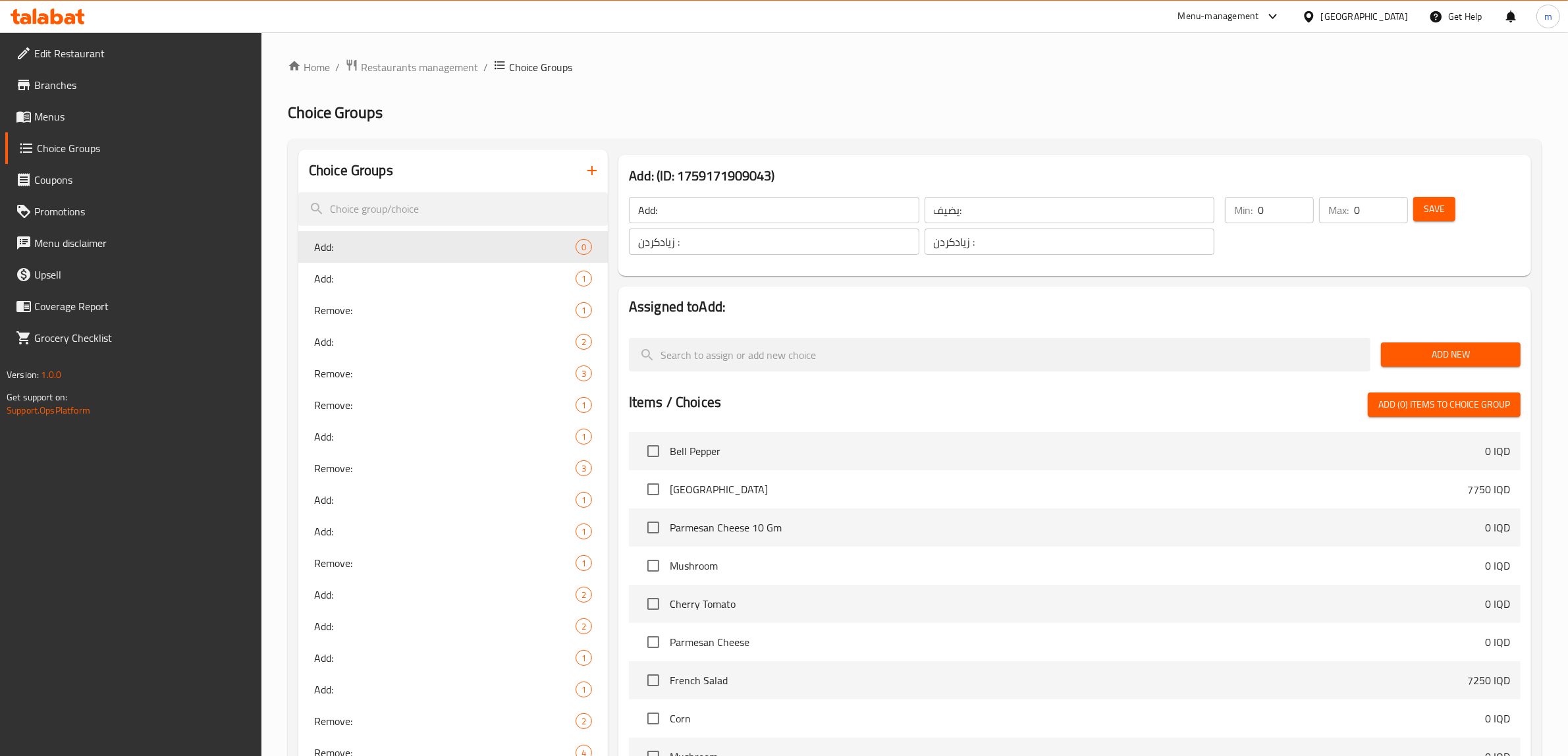
click at [1425, 211] on span "Save" at bounding box center [1434, 209] width 21 height 16
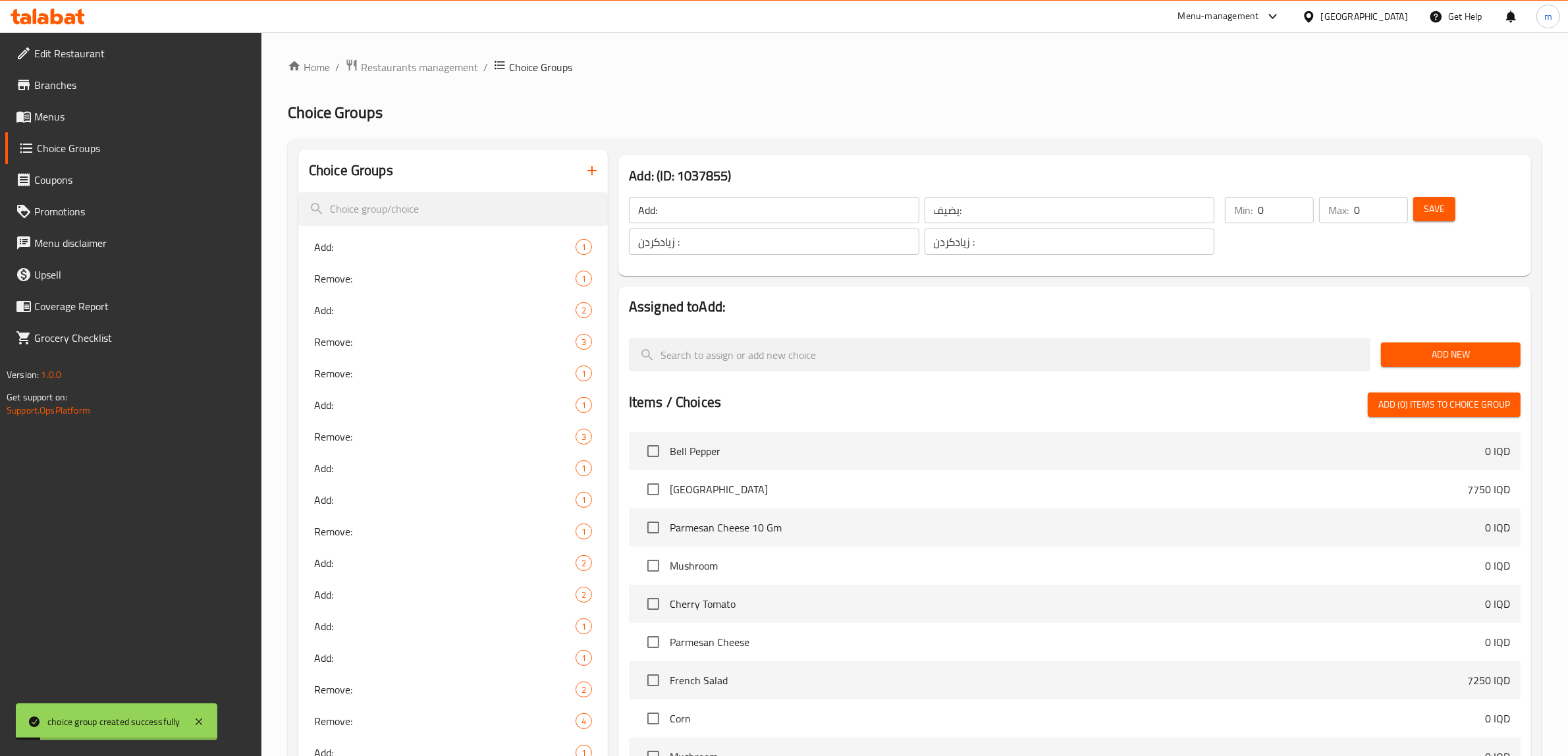
click at [1412, 348] on span "Add New" at bounding box center [1450, 355] width 119 height 16
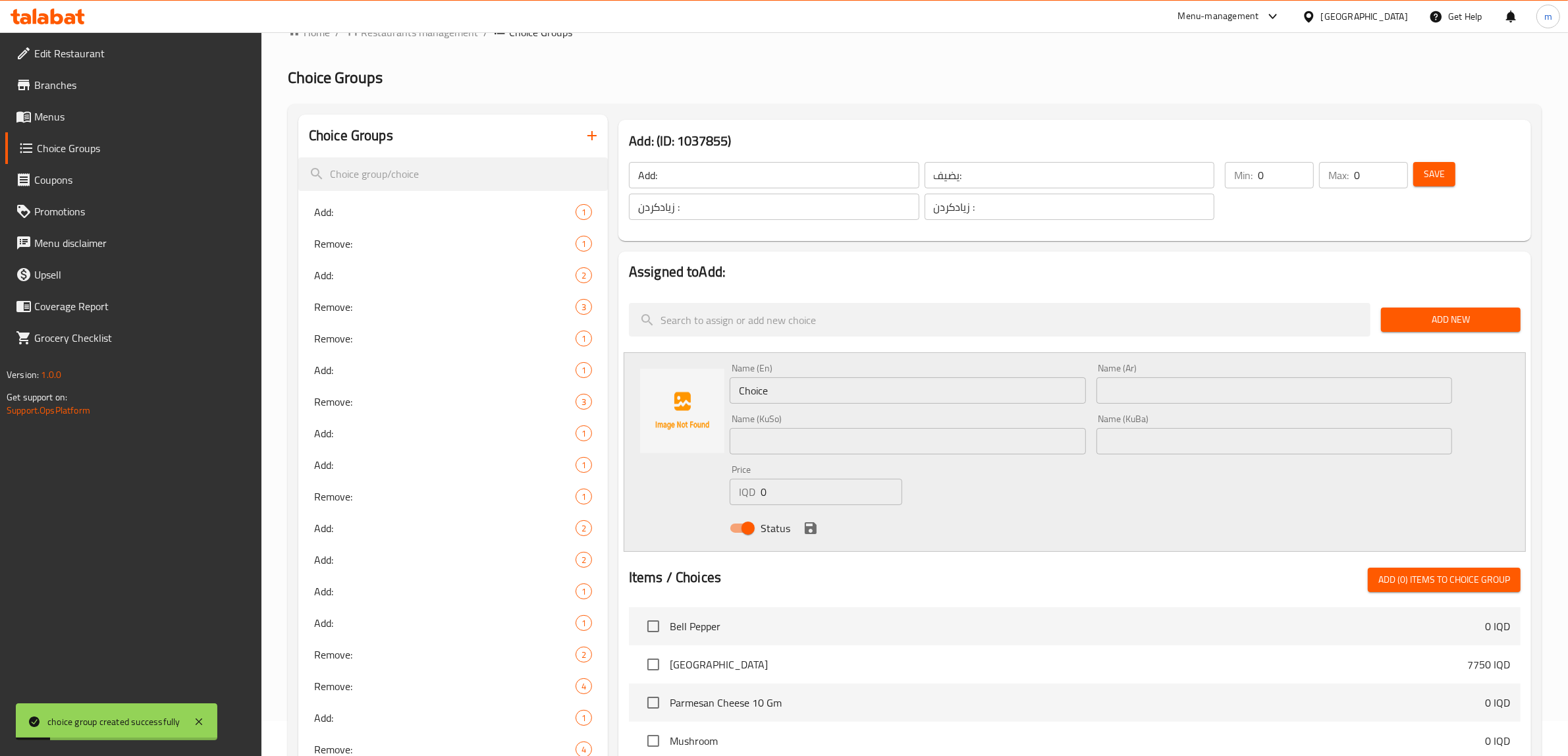
scroll to position [54, 0]
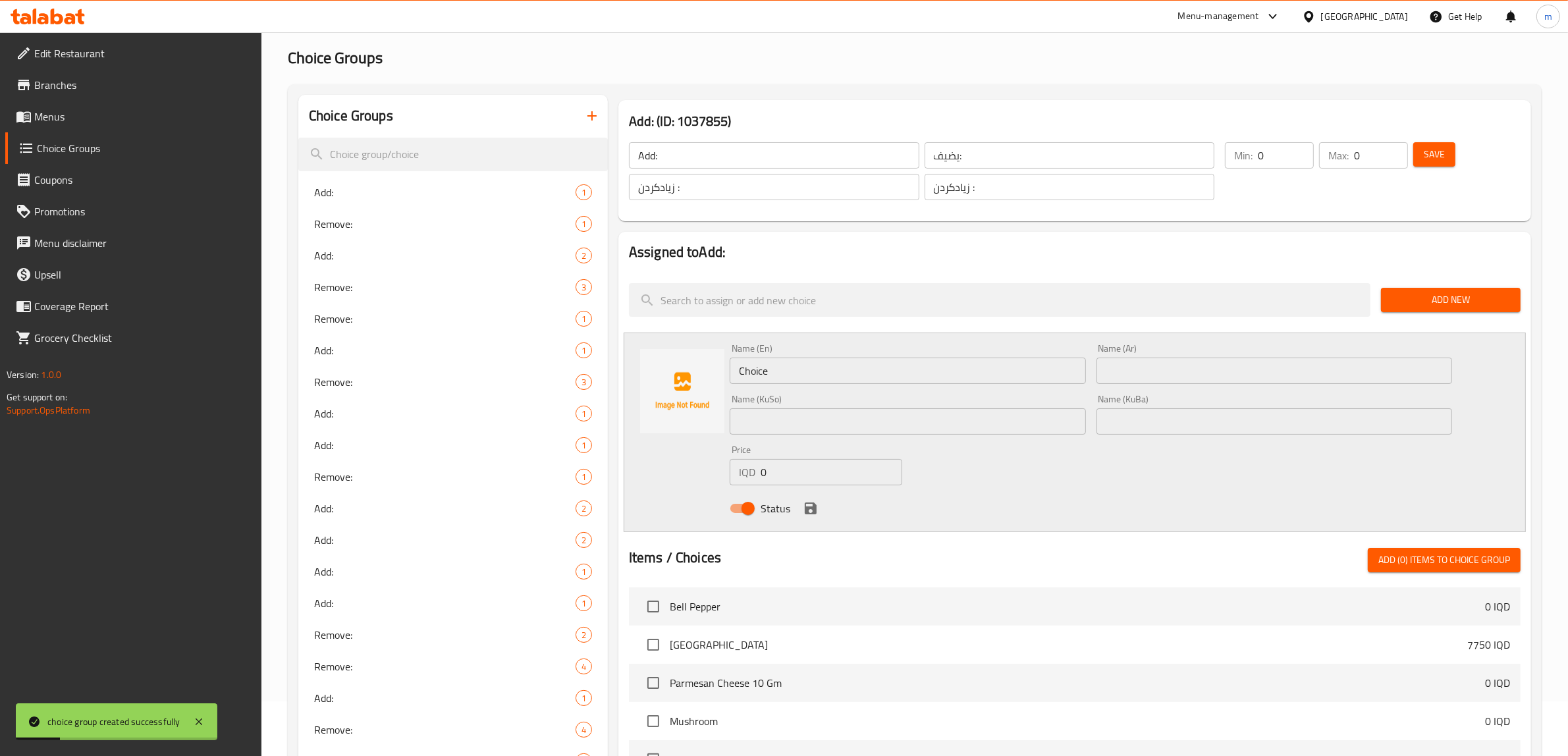
click at [830, 371] on input "Choice" at bounding box center [908, 370] width 356 height 26
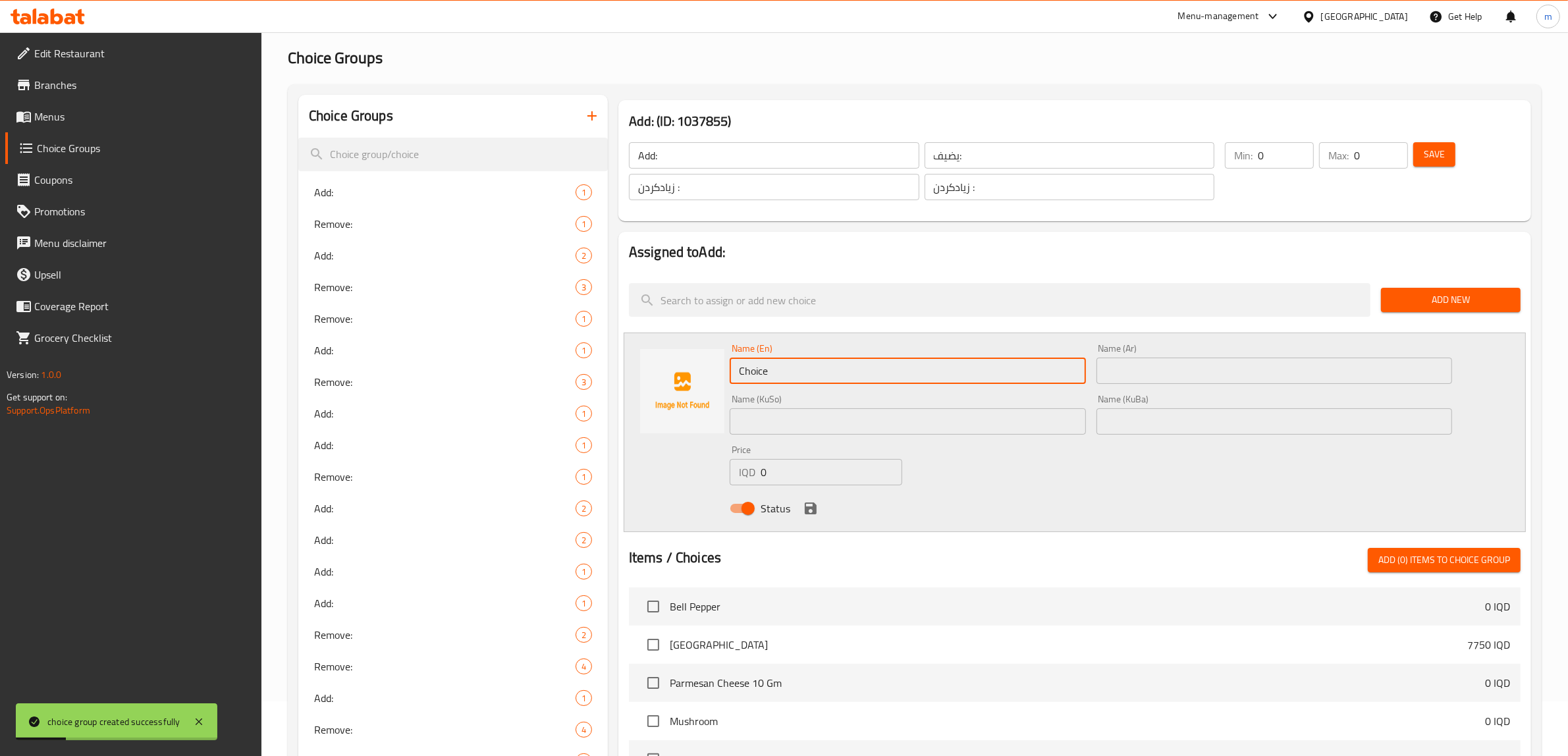
click at [830, 371] on input "Choice" at bounding box center [908, 370] width 356 height 26
click at [827, 380] on input "text" at bounding box center [908, 370] width 356 height 26
click at [813, 370] on input "text" at bounding box center [908, 370] width 356 height 26
paste input "Beef 100g"
type input "Beef 100 Gm"
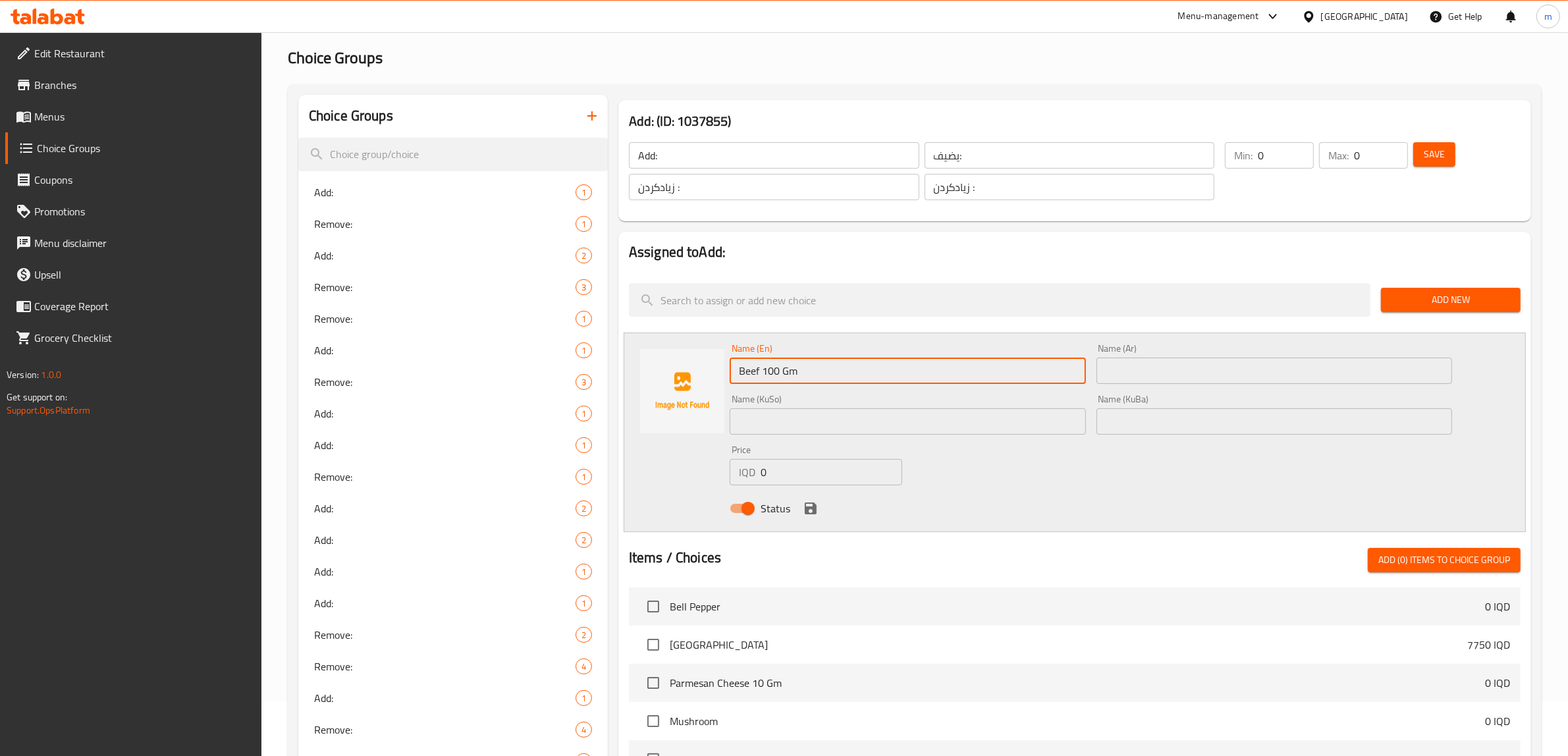
click at [1122, 355] on div "Name (Ar) Name (Ar)" at bounding box center [1275, 363] width 356 height 40
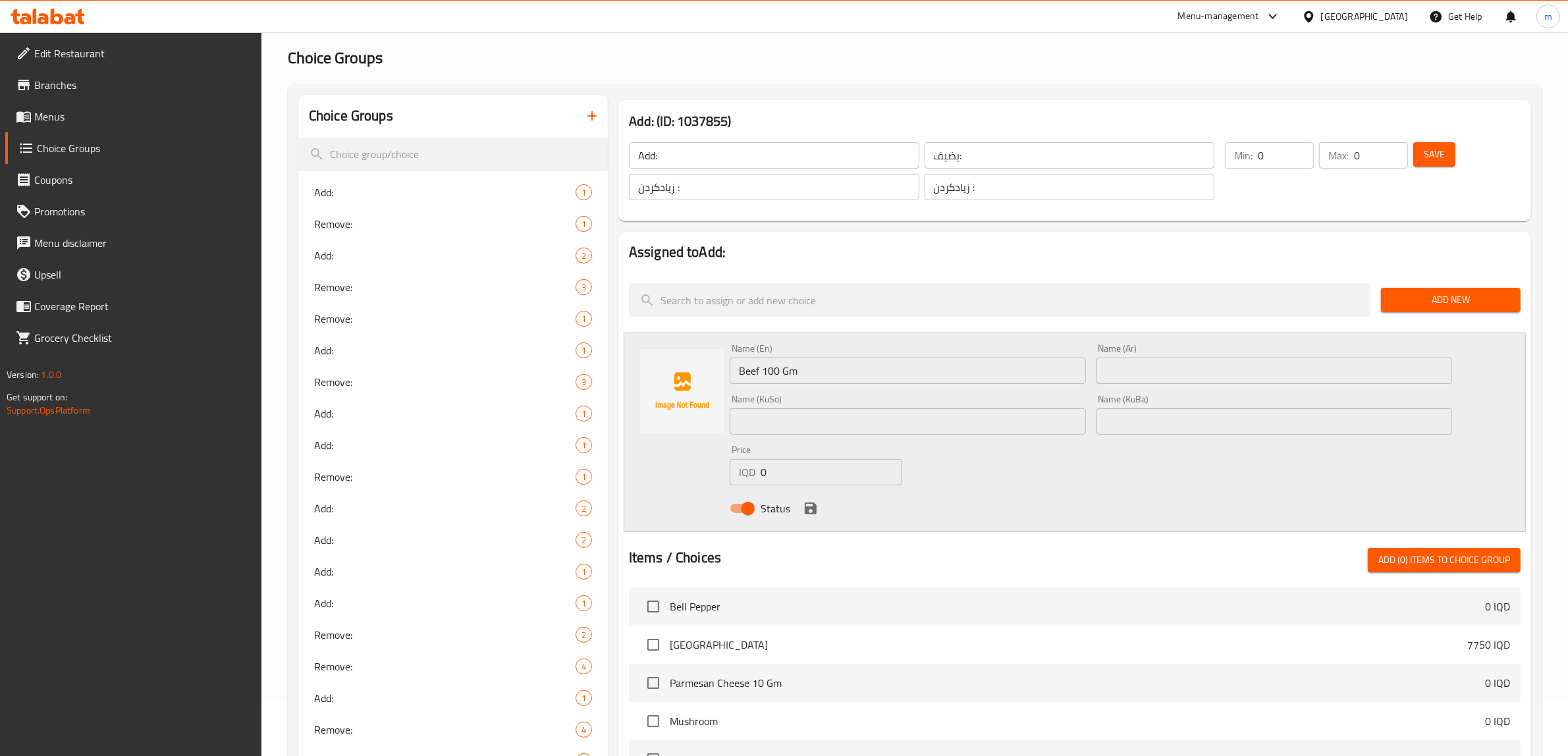
click at [1123, 363] on input "text" at bounding box center [1275, 370] width 356 height 26
type input "لحم بقري 100 جم"
click at [910, 416] on input "text" at bounding box center [908, 421] width 356 height 26
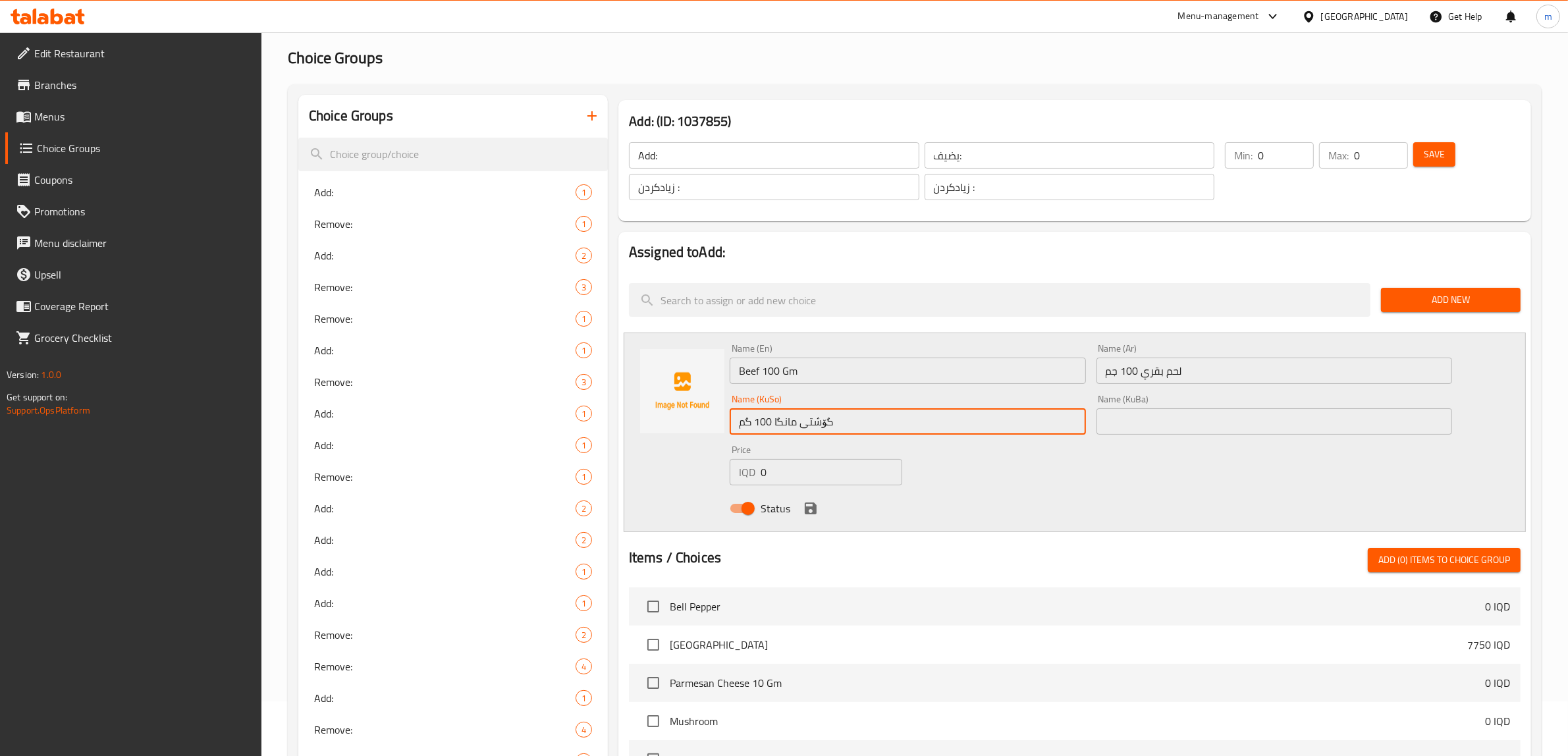
type input "گۆشتی مانگا 100 گم"
click at [1150, 425] on input "text" at bounding box center [1275, 421] width 356 height 26
paste input "گۆشتی مانگا 100 گم"
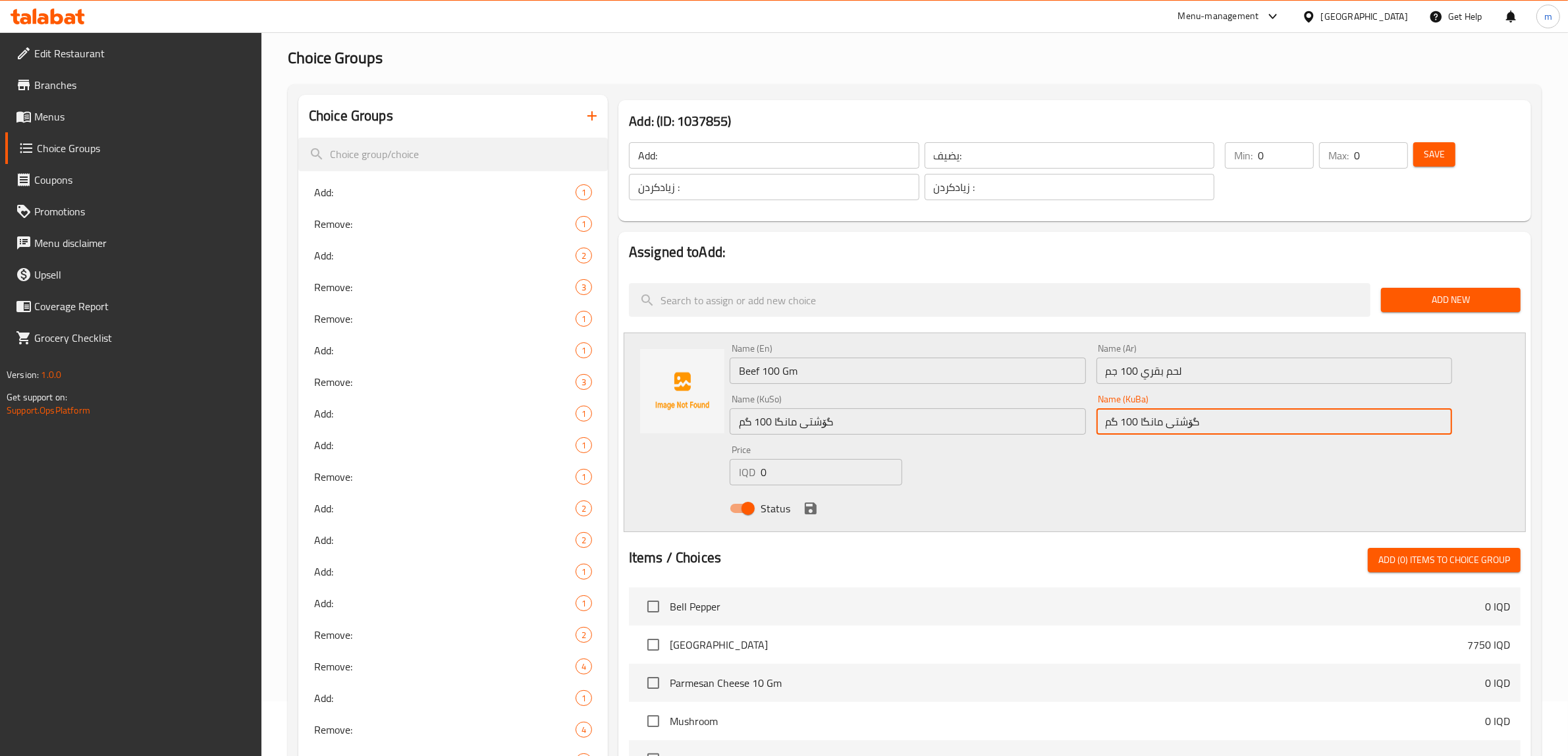
type input "گۆشتی مانگا 100 گم"
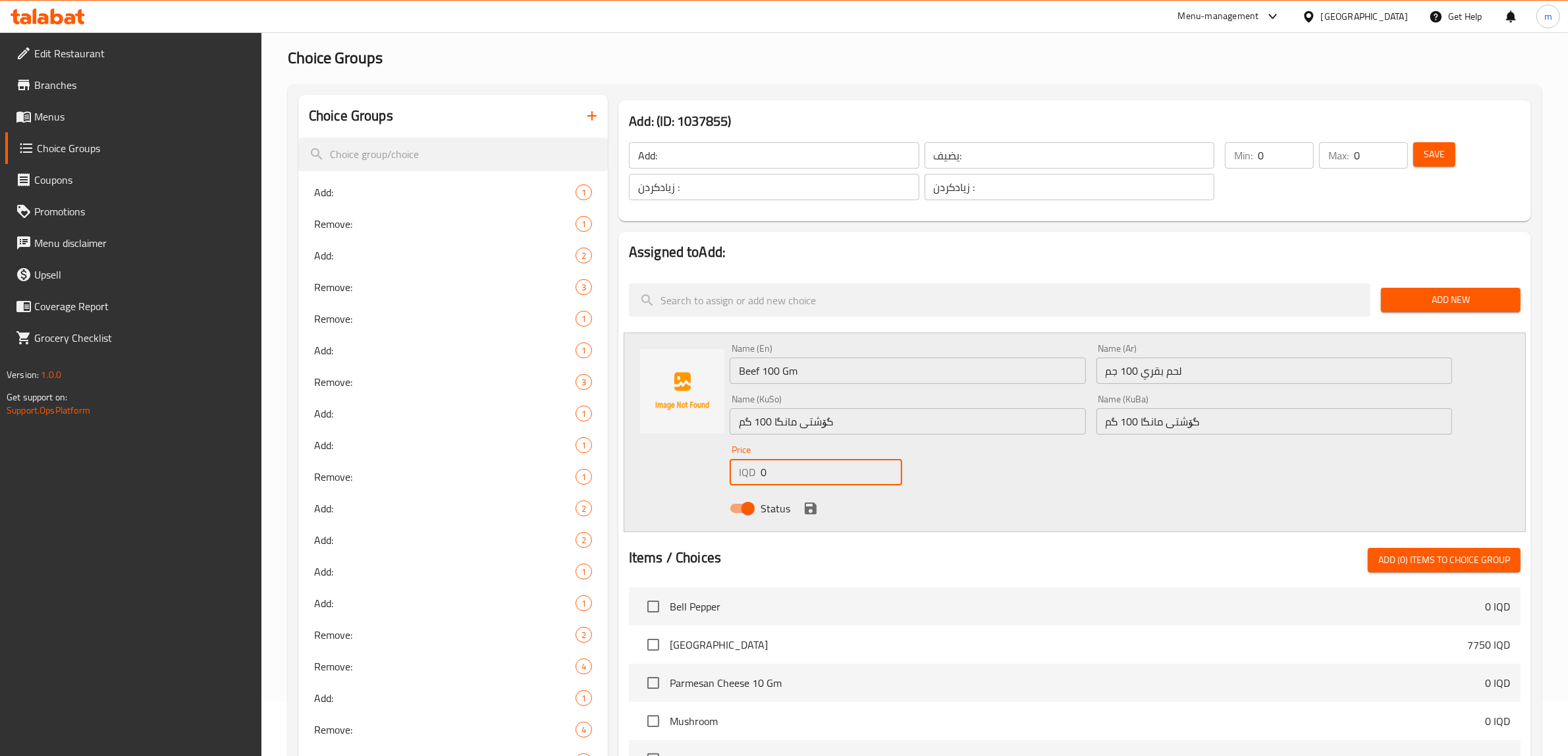
click at [781, 482] on input "0" at bounding box center [832, 472] width 141 height 26
paste input "4000"
type input "4000"
click at [806, 512] on icon "save" at bounding box center [810, 508] width 12 height 12
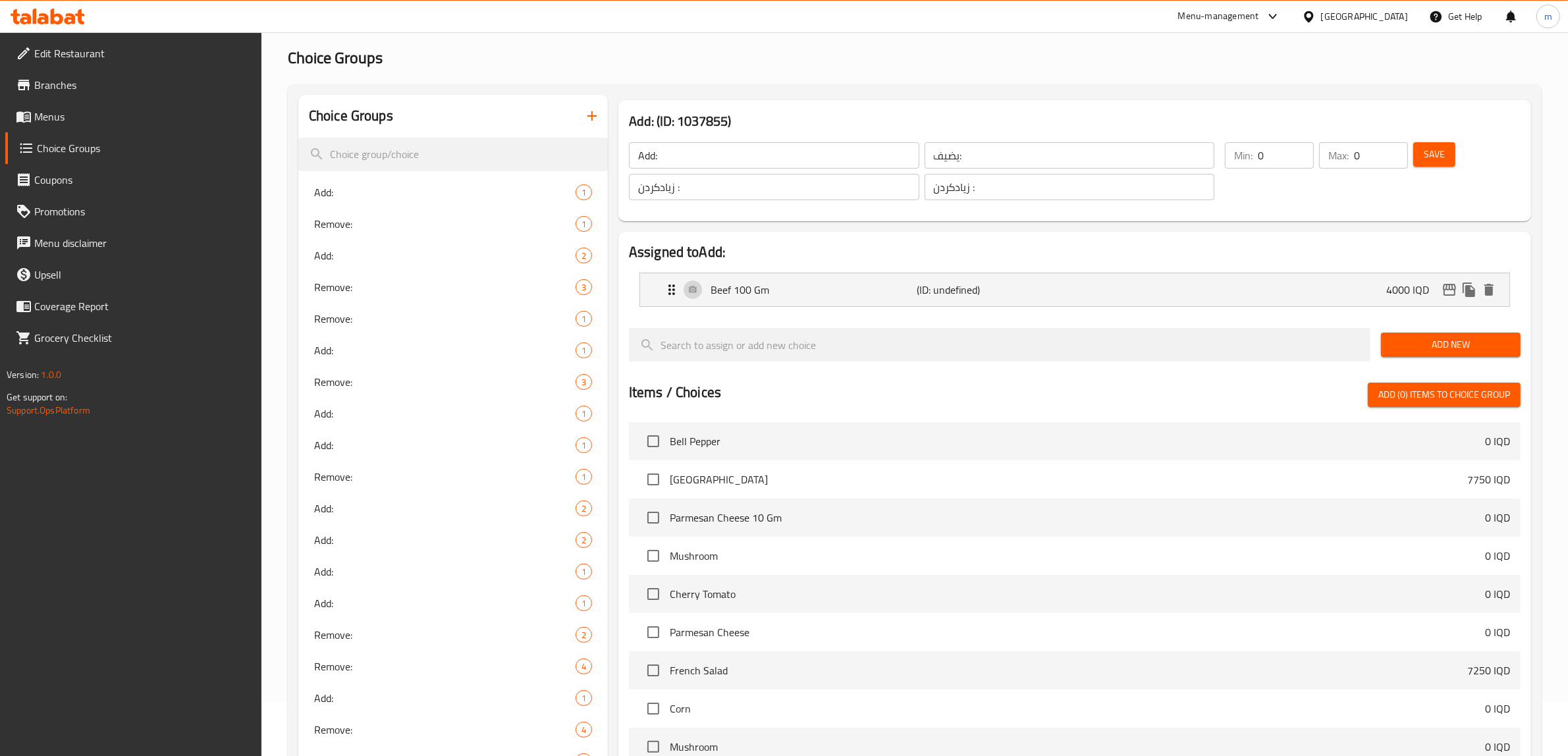
click at [1427, 341] on span "Add New" at bounding box center [1450, 344] width 119 height 16
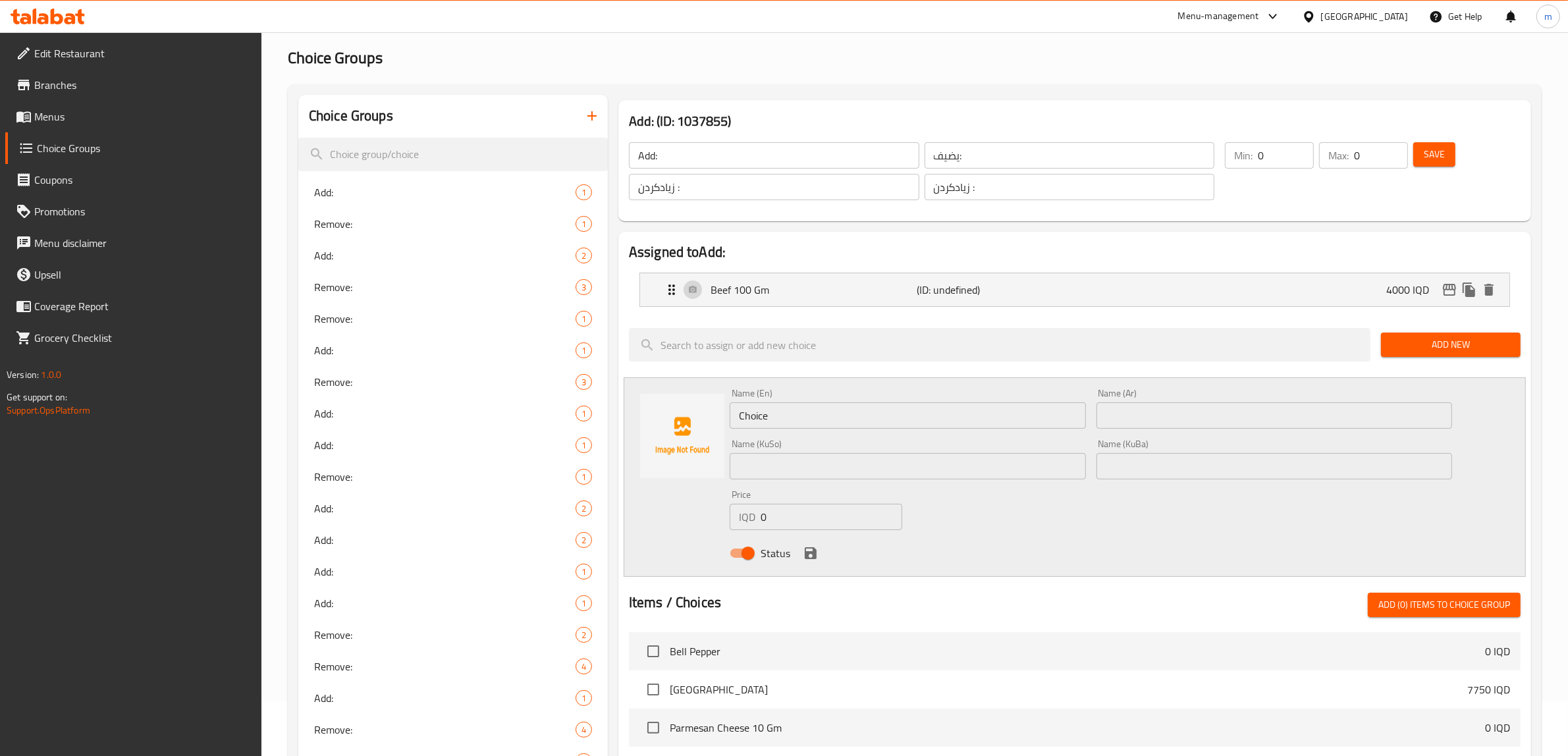
click at [800, 417] on input "Choice" at bounding box center [908, 415] width 356 height 26
paste input "Pomegranate Seeds 15g"
type input "Pomegranate Seeds 15 Gm"
click at [1179, 427] on input "text" at bounding box center [1275, 415] width 356 height 26
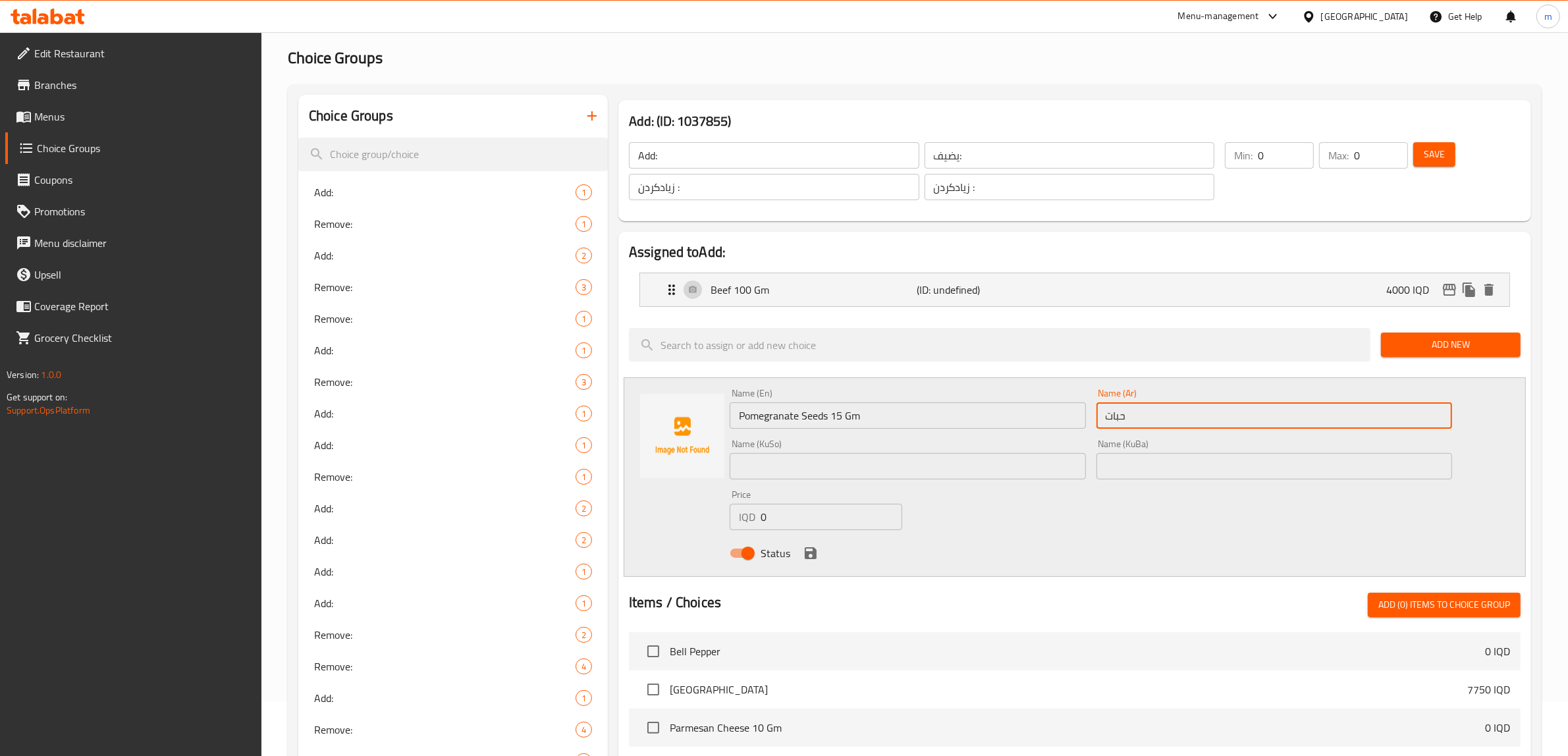
type input "حبات رمان 15 جم"
click at [920, 456] on input "text" at bounding box center [908, 466] width 356 height 26
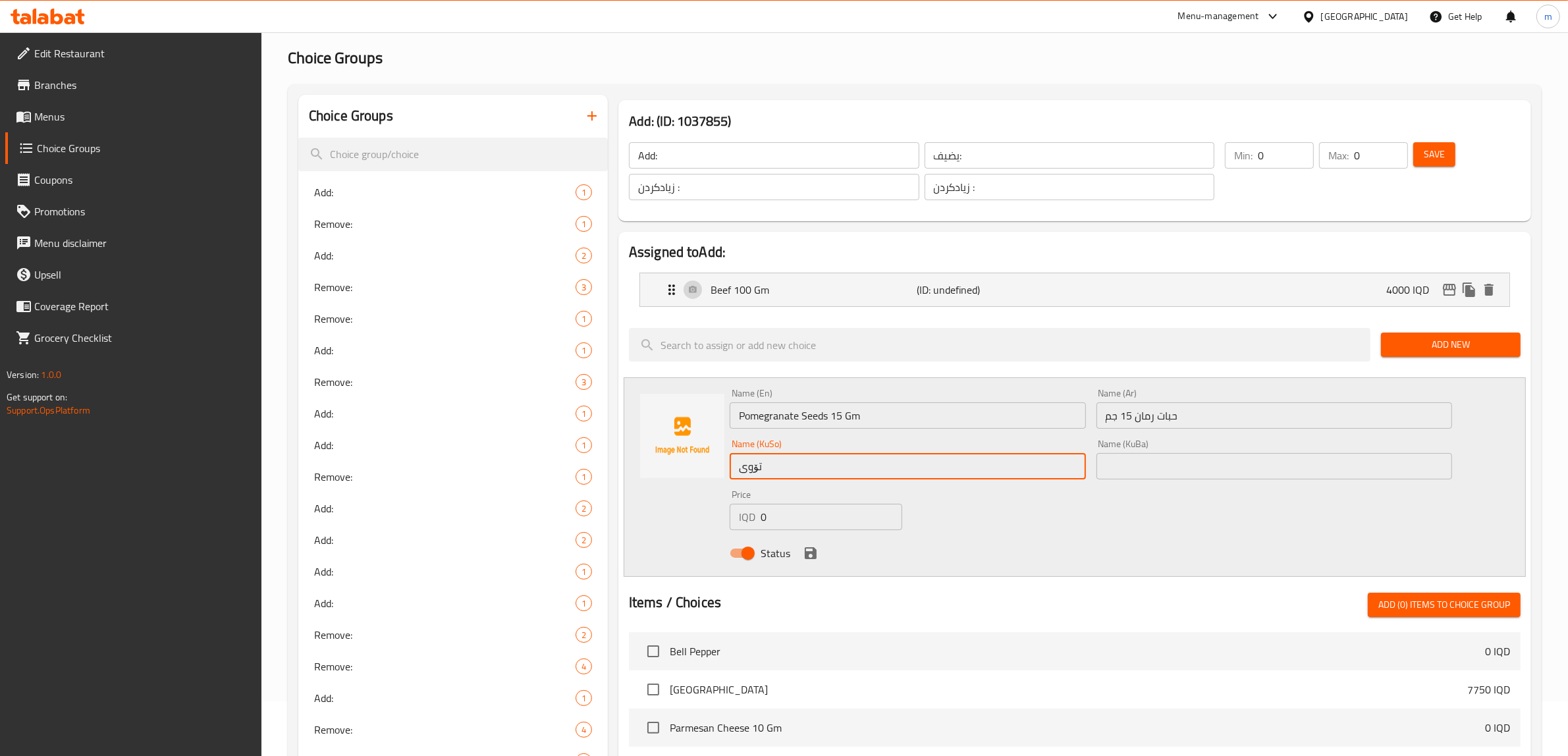
type input "تۆوی هەنار 15 گم"
click at [1145, 460] on input "text" at bounding box center [1275, 466] width 356 height 26
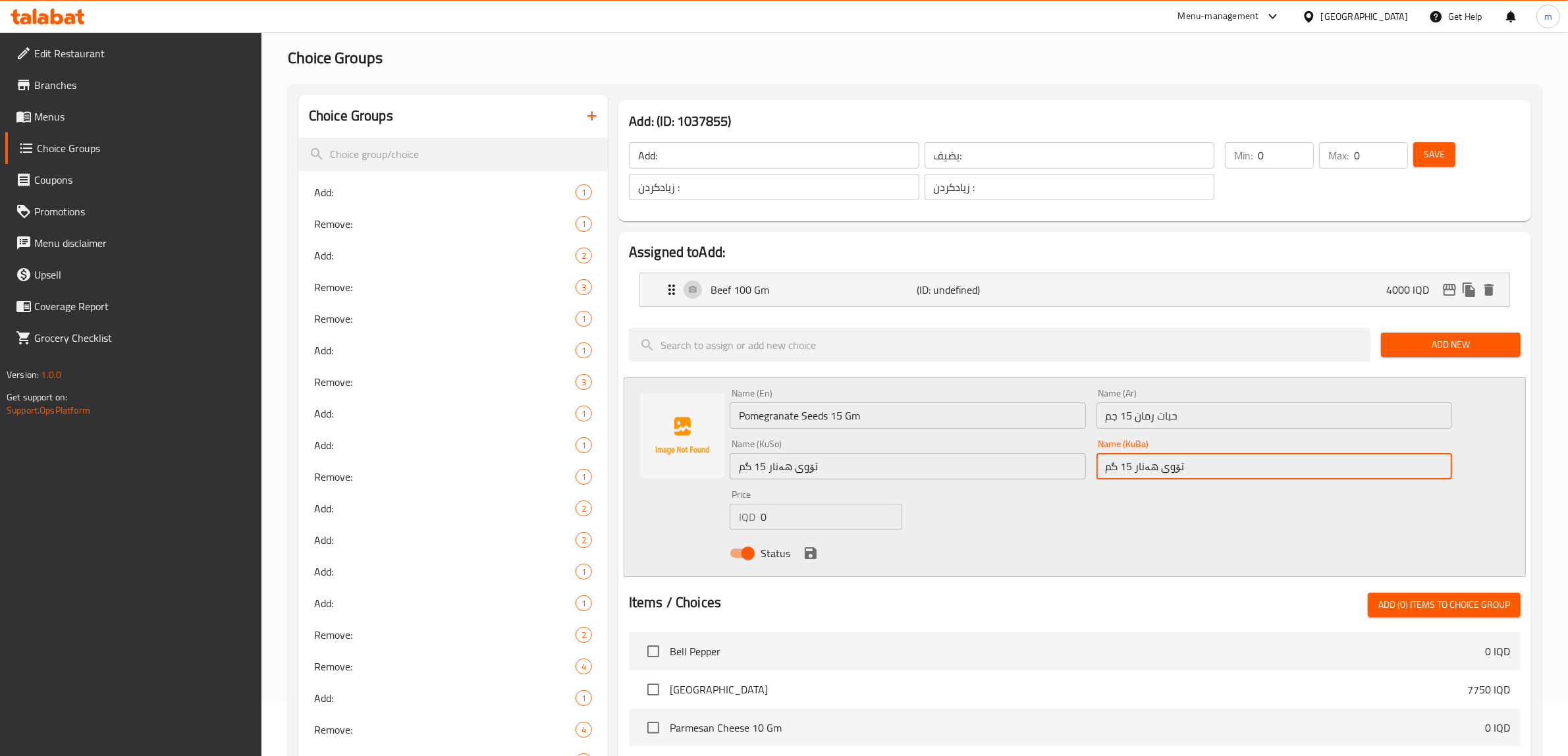
paste input "1,000"
type input "تۆوی هەنار 15 گم"
click at [825, 507] on input "0" at bounding box center [832, 517] width 141 height 26
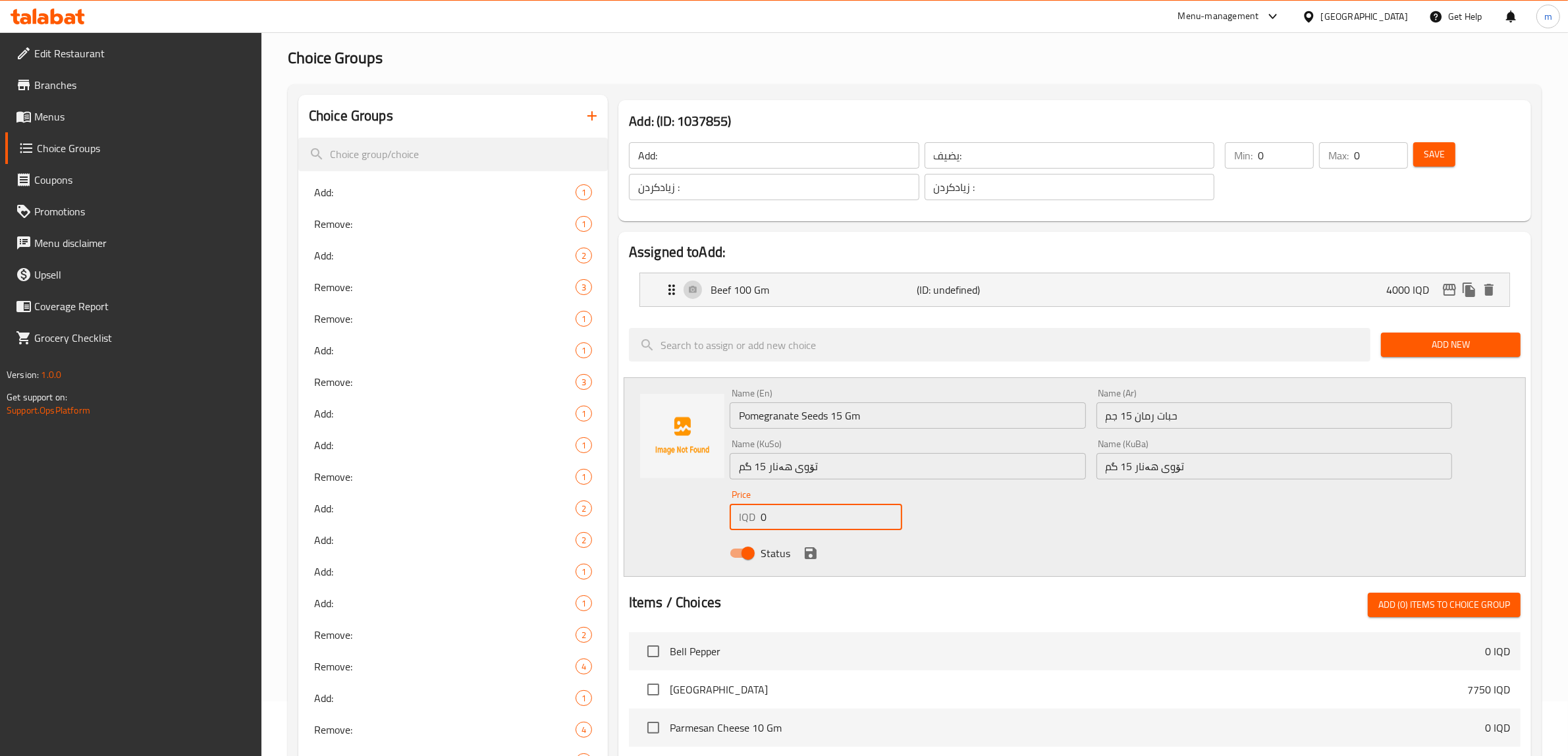
click at [825, 507] on input "0" at bounding box center [832, 517] width 141 height 26
paste input "100"
type input "1000"
click at [942, 505] on div "Name (En) Pomegranate Seeds 15 Gm Name (En) Name (Ar) حبات رمان 15 جم Name (Ar)…" at bounding box center [1090, 477] width 733 height 187
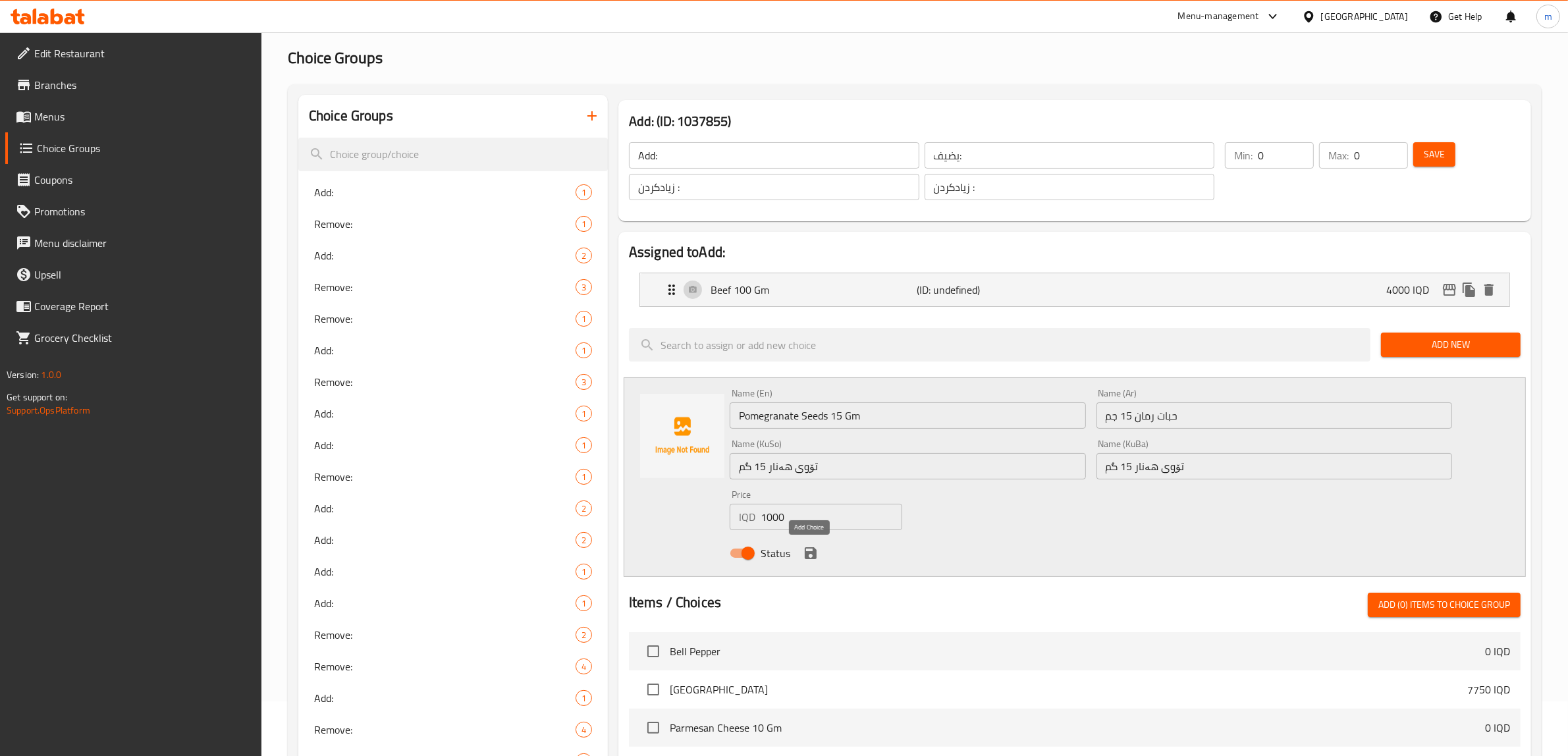
click at [810, 554] on icon "save" at bounding box center [810, 553] width 16 height 16
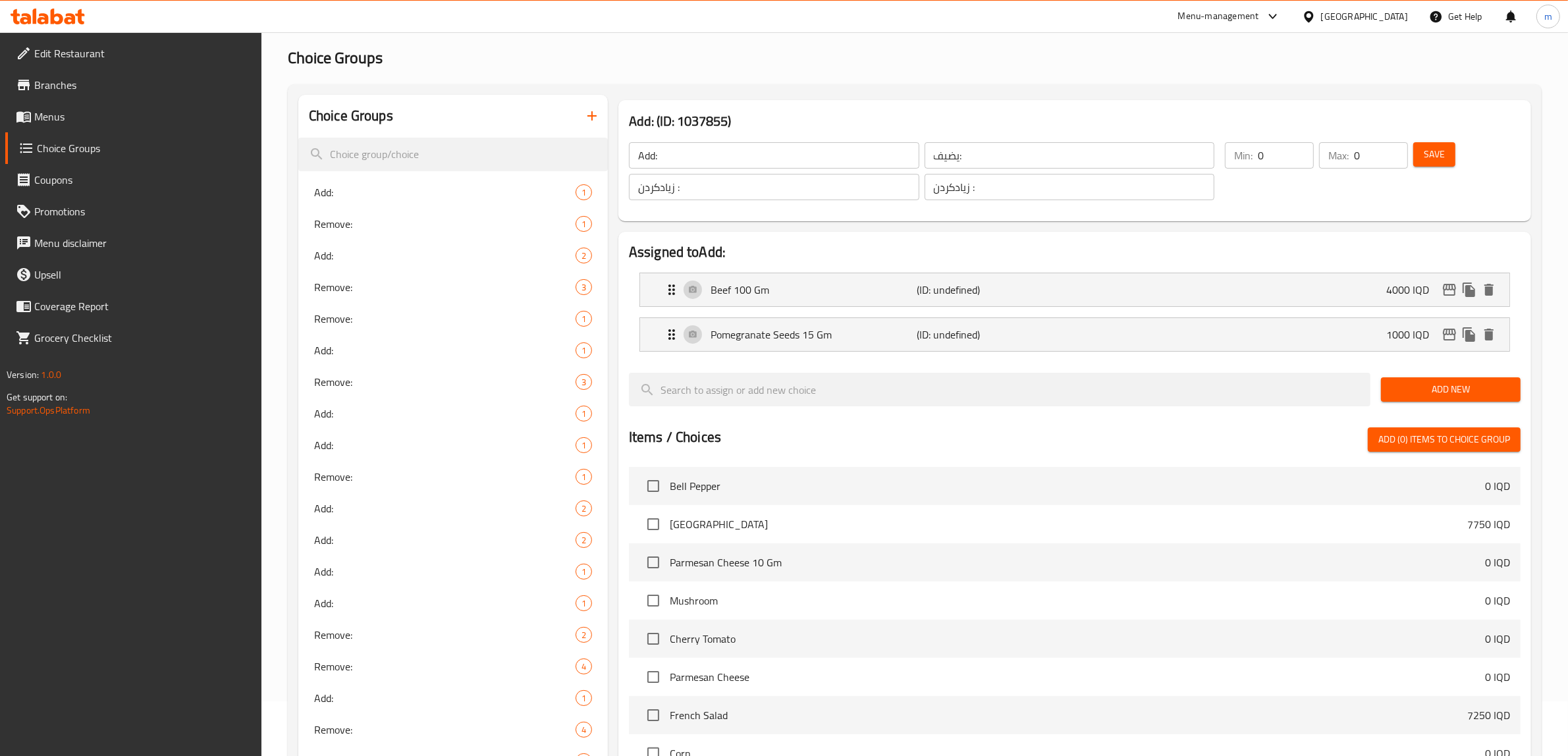
click at [1454, 389] on span "Add New" at bounding box center [1450, 389] width 119 height 16
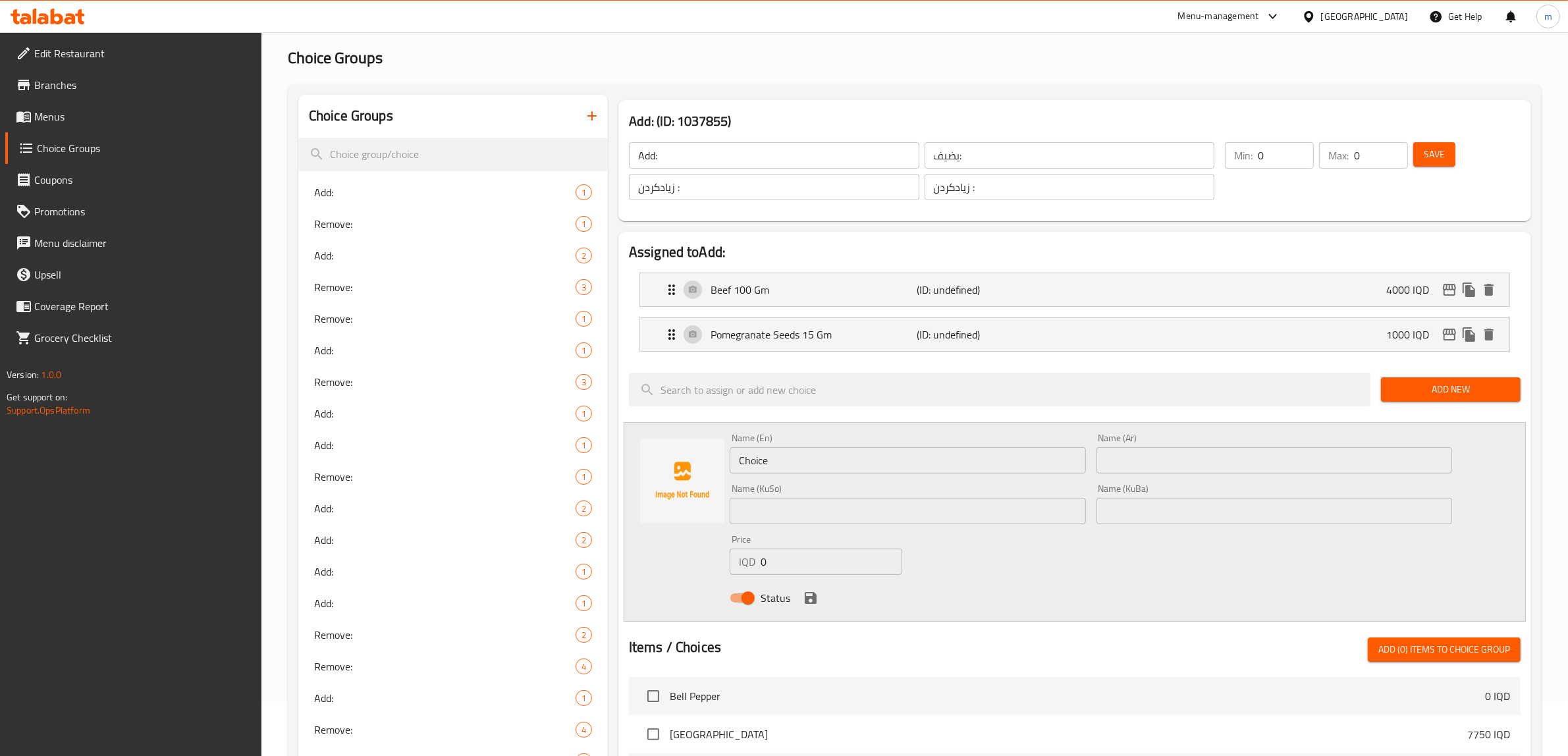
click at [798, 472] on input "Choice" at bounding box center [908, 460] width 356 height 26
paste input "erry Tomato 15g"
click at [817, 465] on input "Cherry Tomato 15g" at bounding box center [908, 460] width 356 height 26
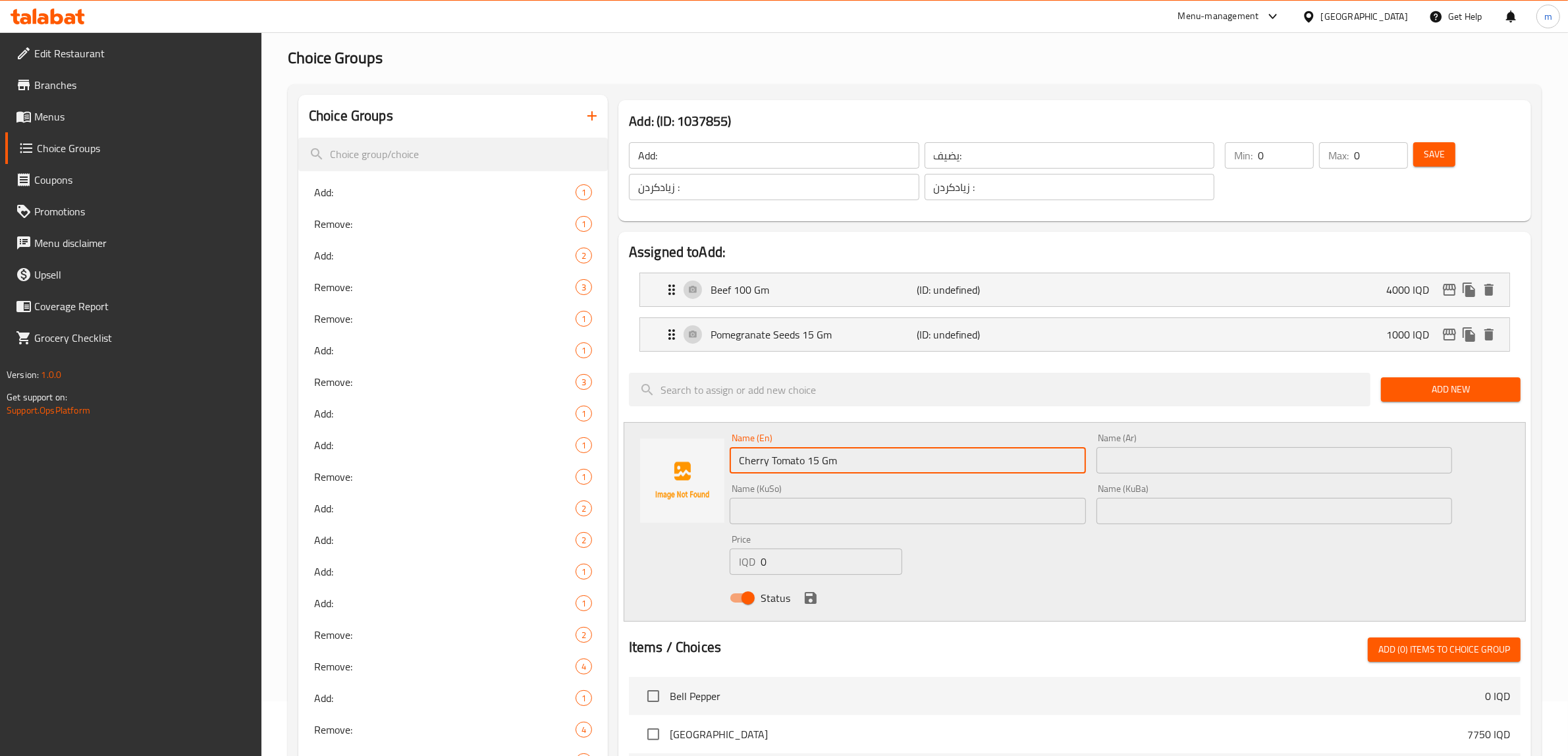
type input "Cherry Tomato 15 Gm"
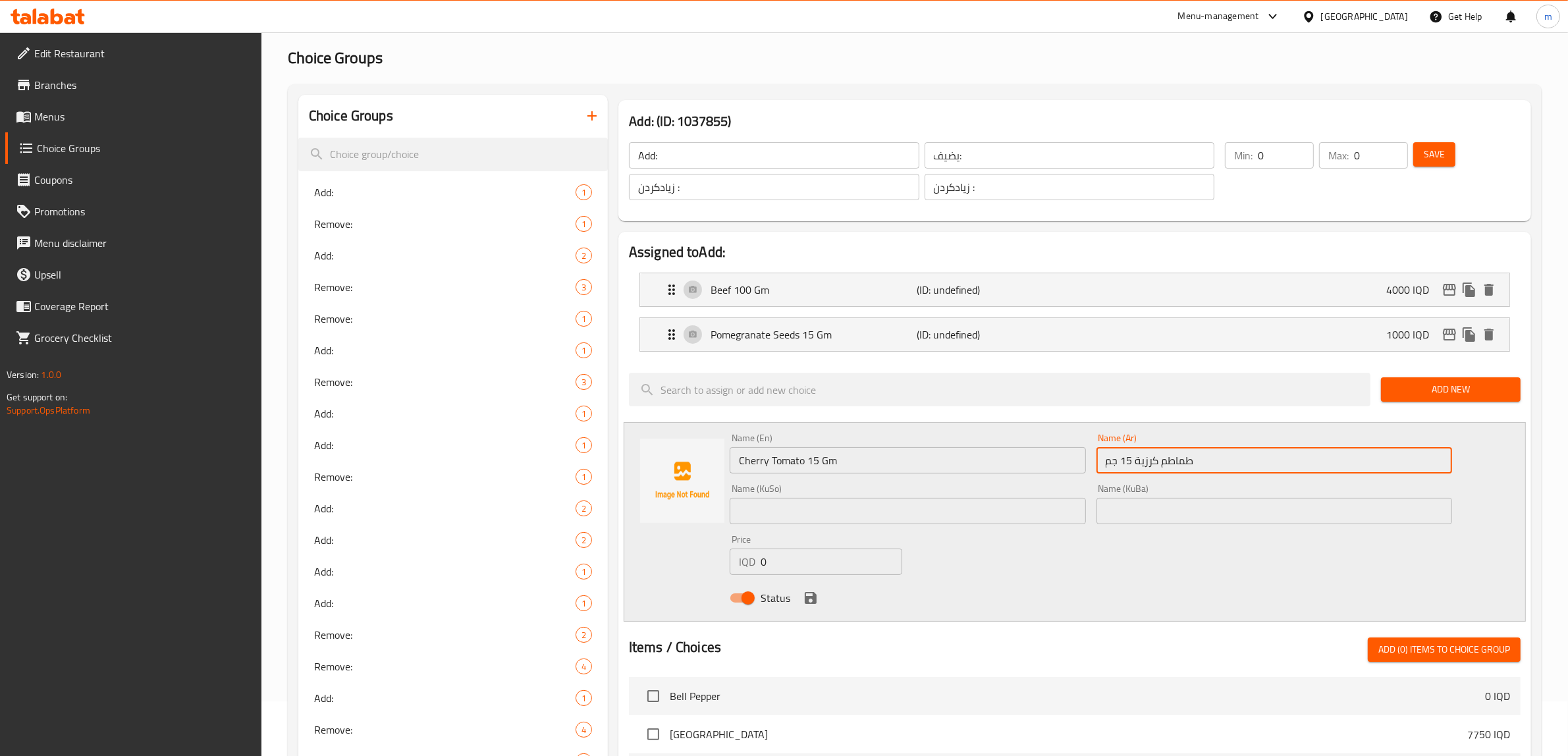
type input "طماطم كرزية 15 جم"
click at [982, 528] on div "Name (KuSo) Name (KuSo)" at bounding box center [908, 504] width 367 height 51
drag, startPoint x: 980, startPoint y: 511, endPoint x: 980, endPoint y: 524, distance: 13.0
click at [980, 511] on input "text" at bounding box center [908, 511] width 356 height 26
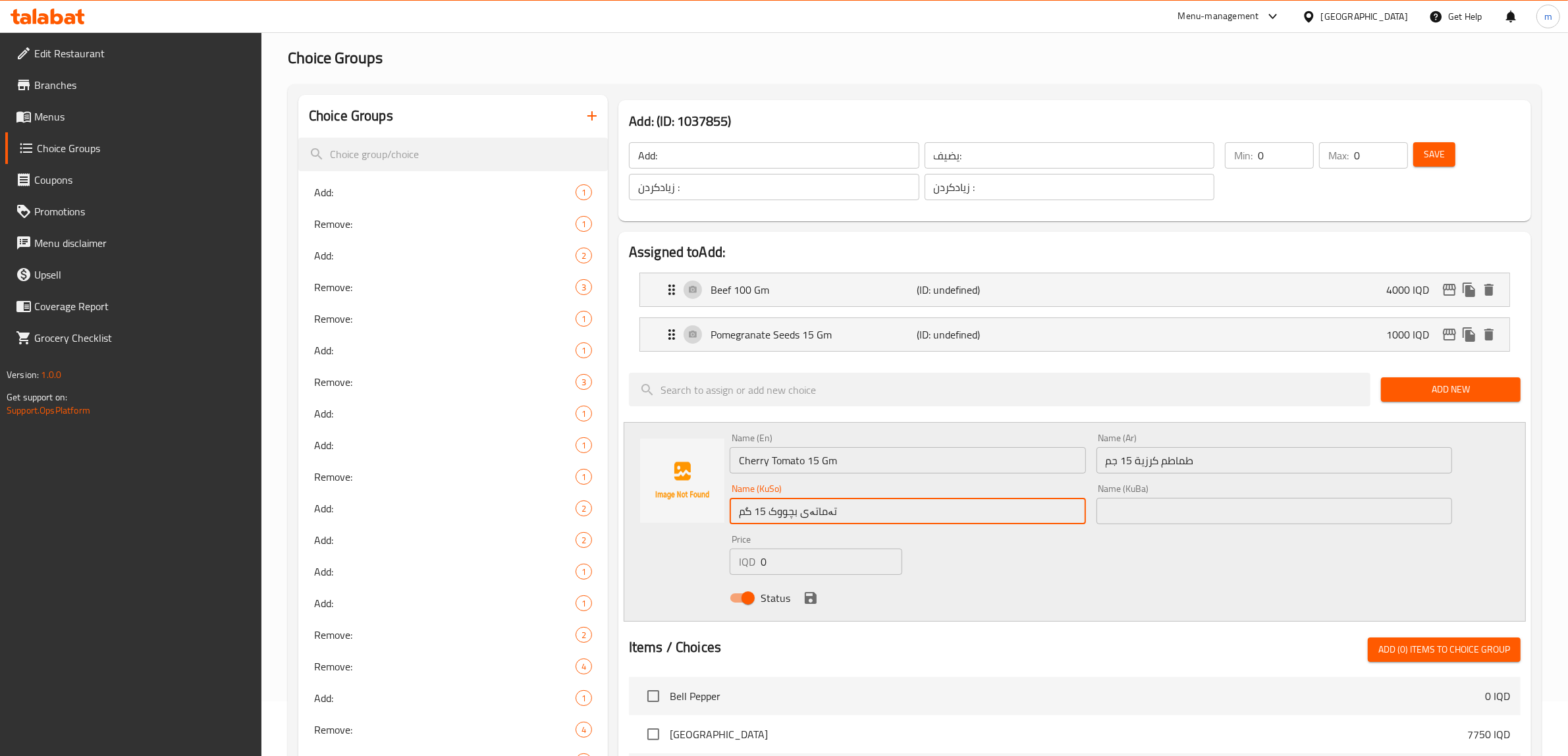
type input "تەماتەی بچووک 15 گم"
click at [1150, 515] on input "text" at bounding box center [1275, 511] width 356 height 26
paste input "تەماتەی بچووک 15 گم"
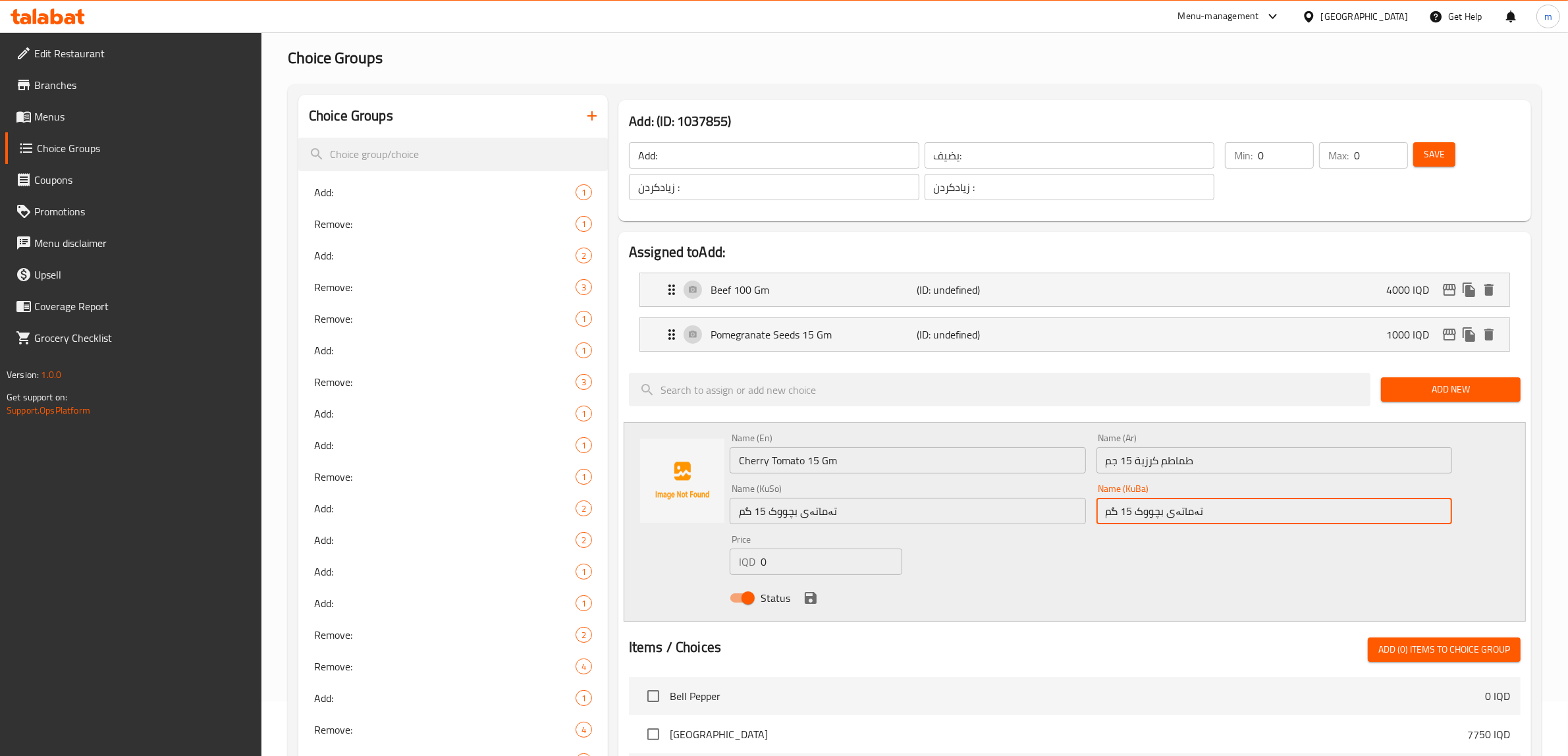
type input "تەماتەی بچووک 15 گم"
click at [887, 632] on div at bounding box center [1075, 632] width 892 height 11
click at [791, 562] on input "0" at bounding box center [832, 562] width 141 height 26
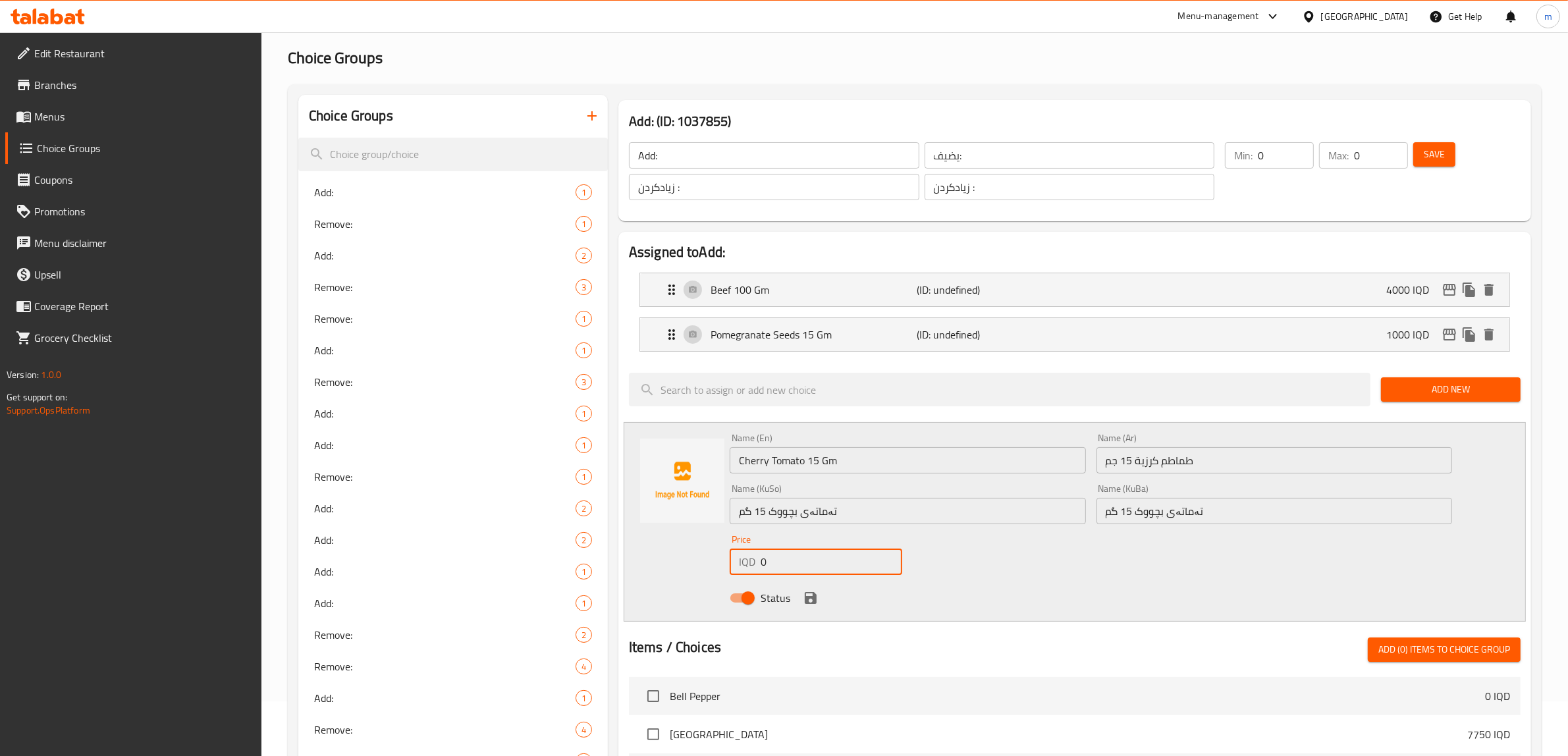
click at [791, 562] on input "0" at bounding box center [832, 562] width 141 height 26
paste input "2000"
type input "2000"
click at [804, 592] on icon "save" at bounding box center [810, 598] width 16 height 16
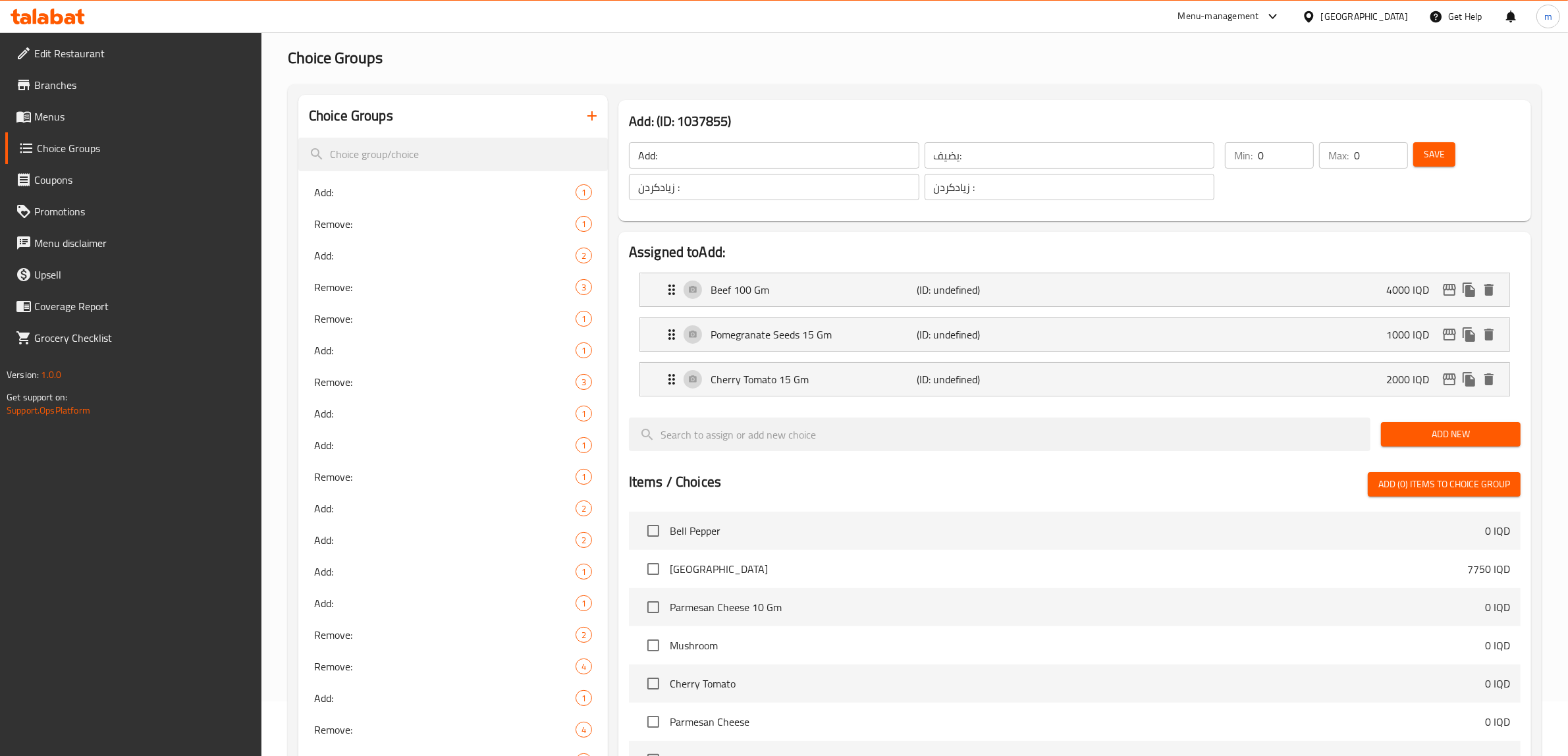
click at [1440, 435] on span "Add New" at bounding box center [1450, 434] width 119 height 16
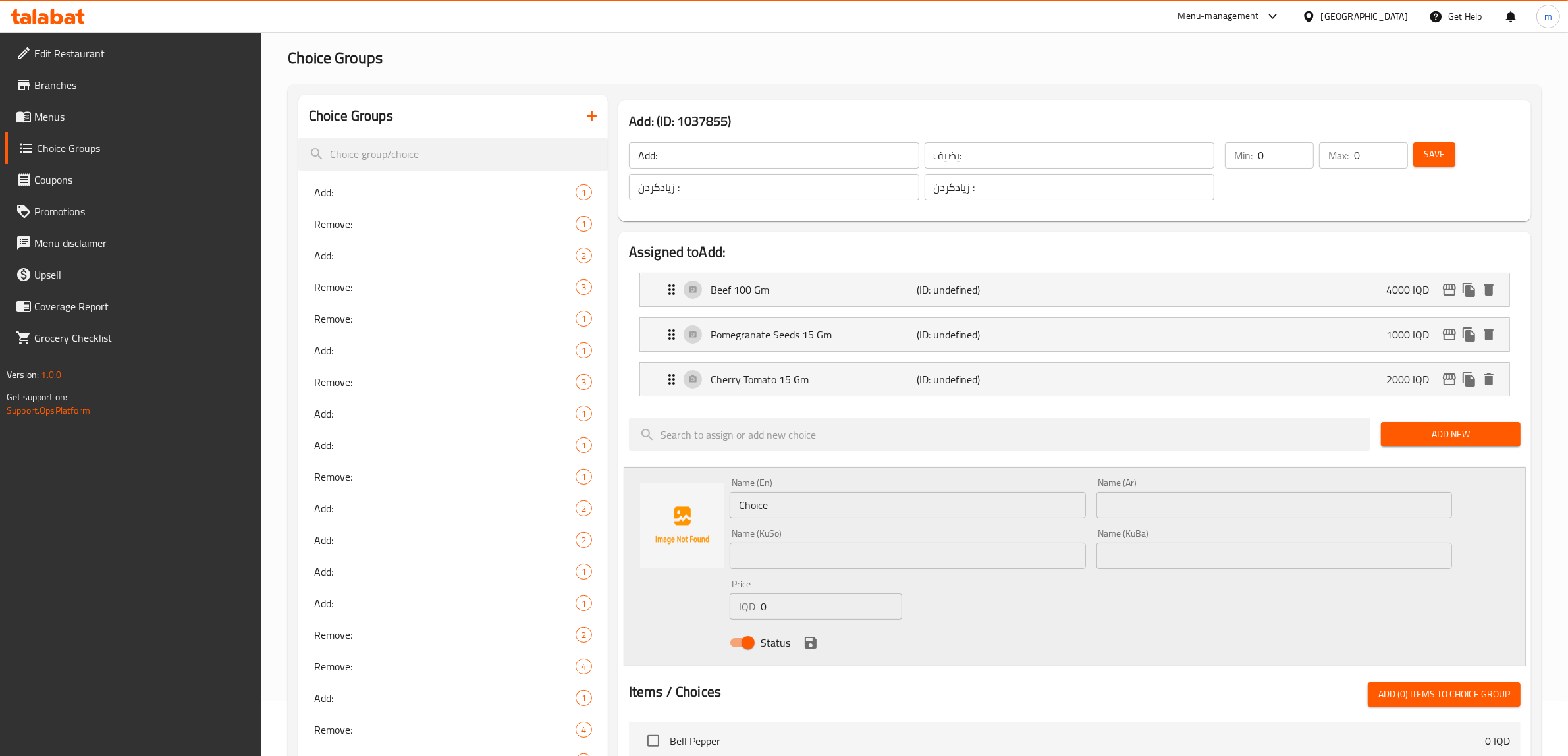
click at [771, 501] on input "Choice" at bounding box center [908, 505] width 356 height 26
click at [771, 499] on input "Choice" at bounding box center [908, 505] width 356 height 26
paste input "orn 10g"
type input "Corn 10 Gm"
click at [1102, 505] on input "text" at bounding box center [1275, 505] width 356 height 26
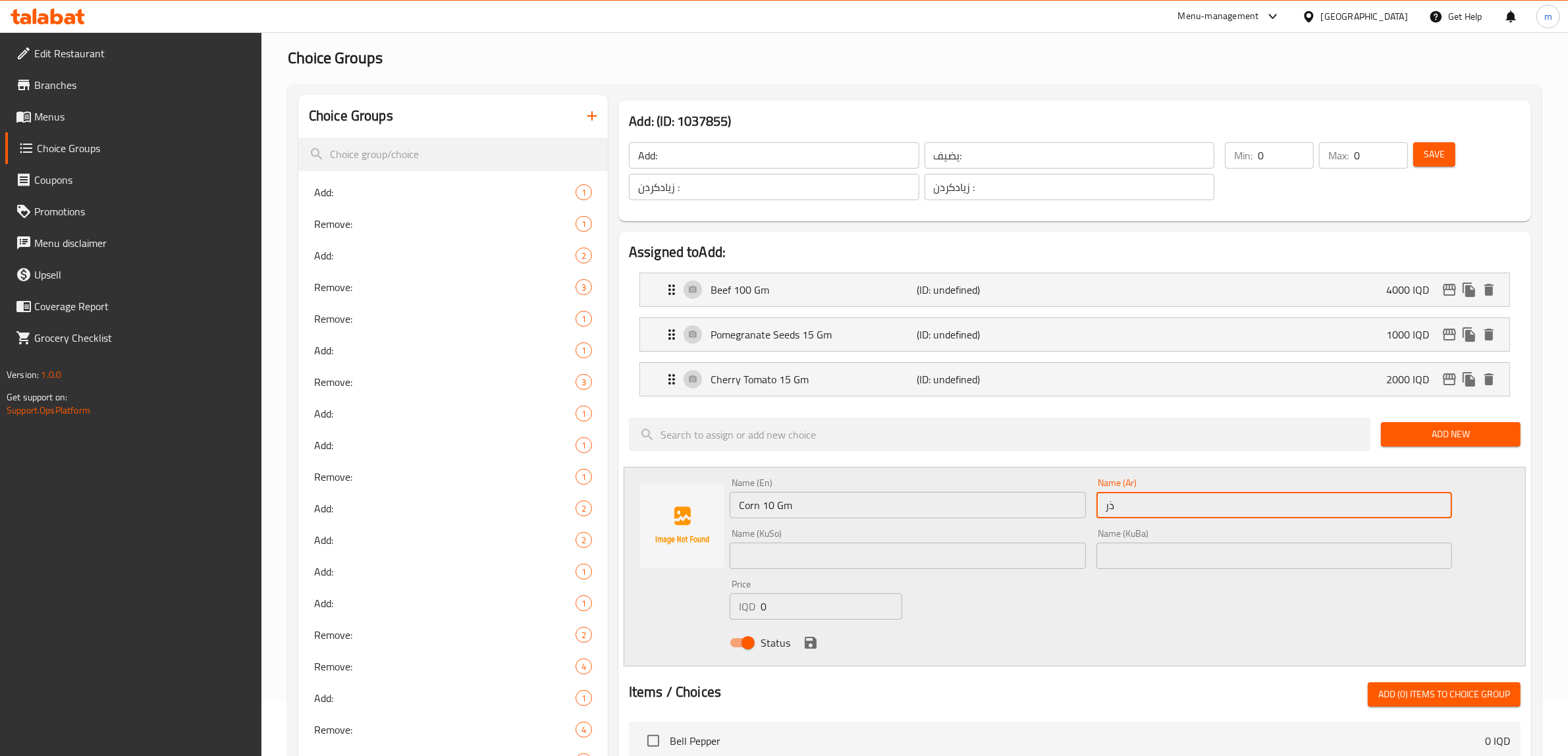
type input "ذرة 10 جم"
click at [983, 547] on input "text" at bounding box center [908, 556] width 356 height 26
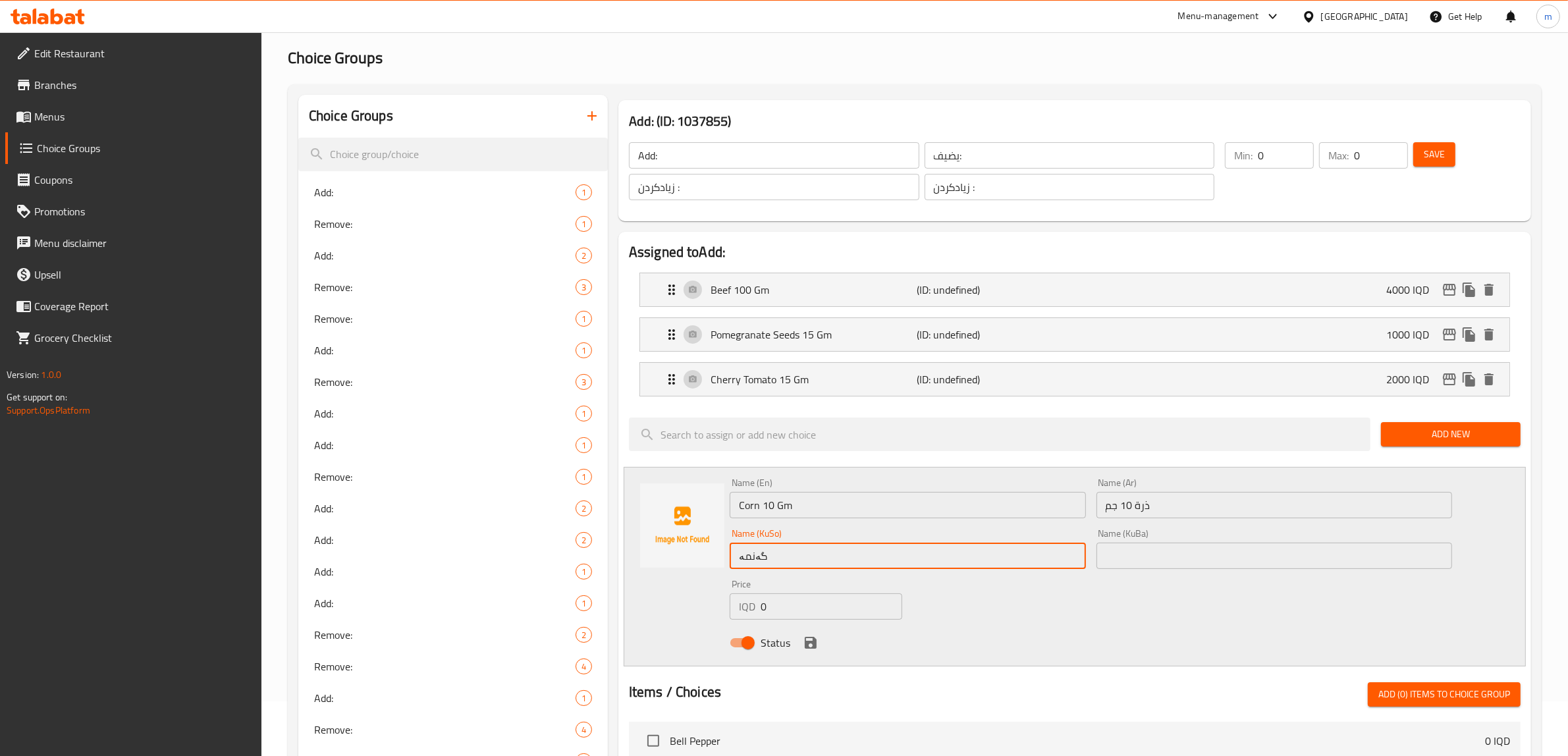
type input "گەنمەشامی 10 گم"
click at [1147, 551] on input "text" at bounding box center [1275, 556] width 356 height 26
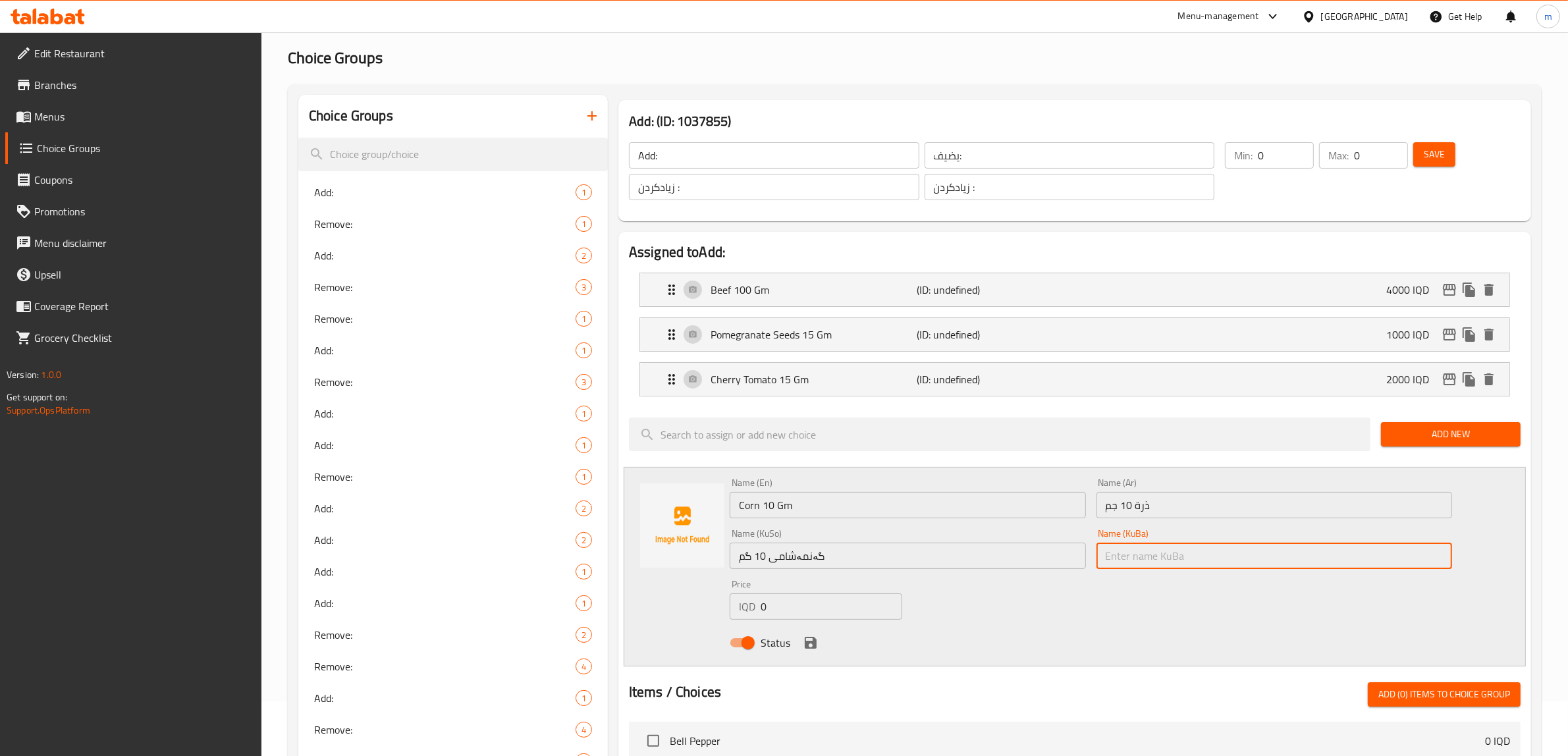
paste input "گەنمەشامی 10 گم"
type input "گەنمەشامی 10 گم"
click at [824, 607] on input "0" at bounding box center [832, 606] width 141 height 26
click at [824, 606] on input "0" at bounding box center [832, 606] width 141 height 26
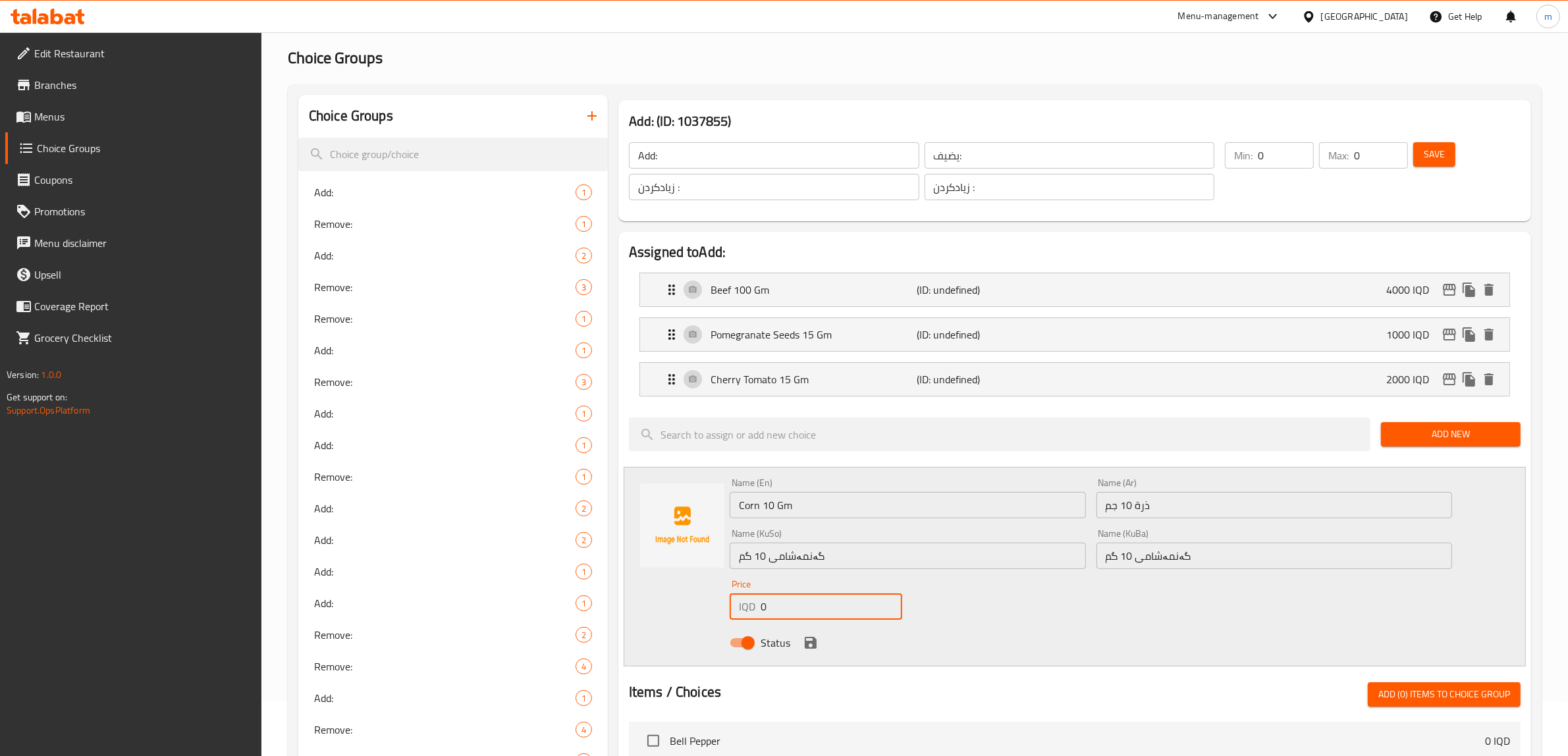
click at [824, 606] on input "0" at bounding box center [832, 606] width 141 height 26
click at [817, 607] on input "number" at bounding box center [832, 606] width 141 height 26
paste input "1000"
type input "1000"
click at [808, 645] on icon "save" at bounding box center [810, 642] width 12 height 12
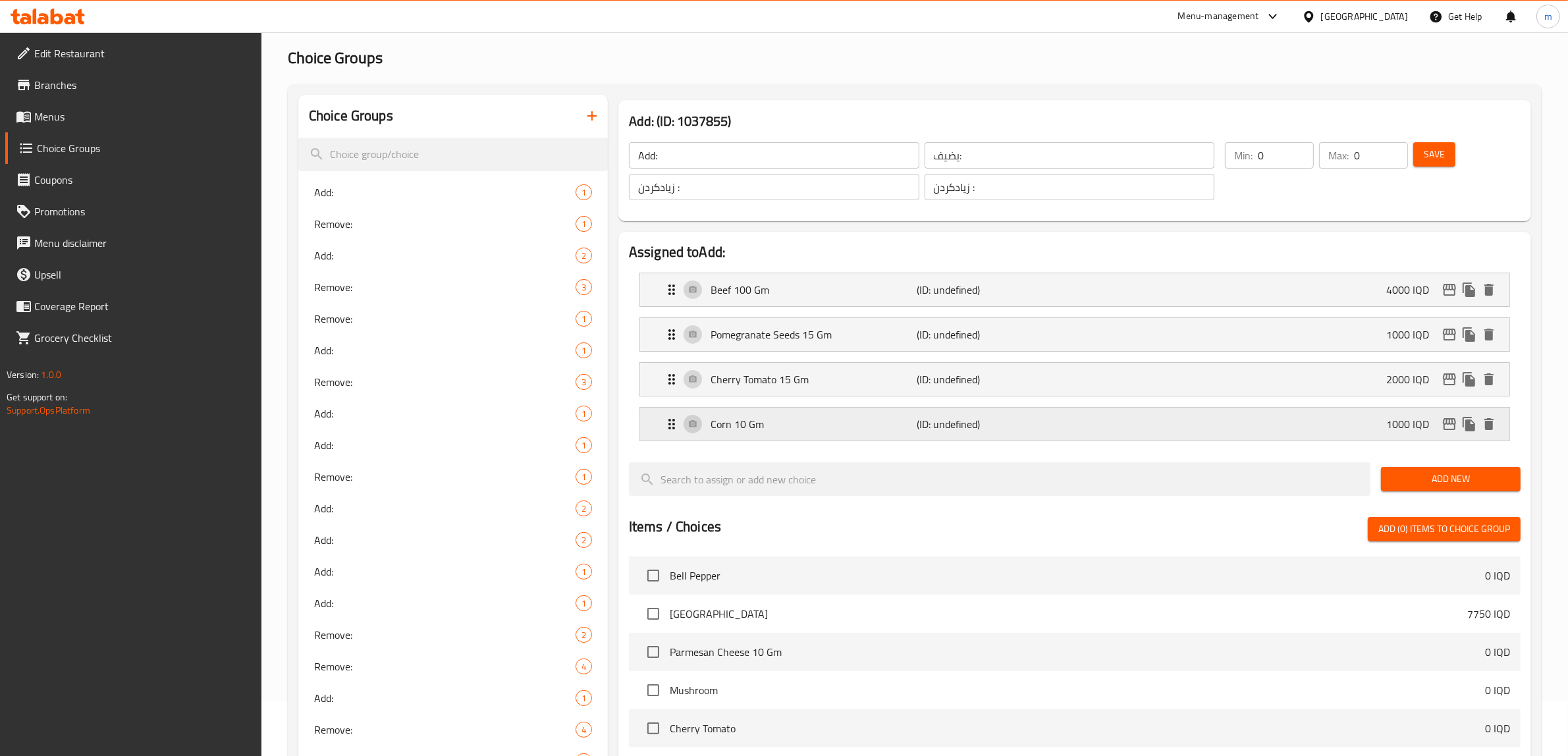
click at [785, 437] on div "Corn 10 Gm (ID: undefined) 1000 IQD" at bounding box center [1079, 424] width 830 height 33
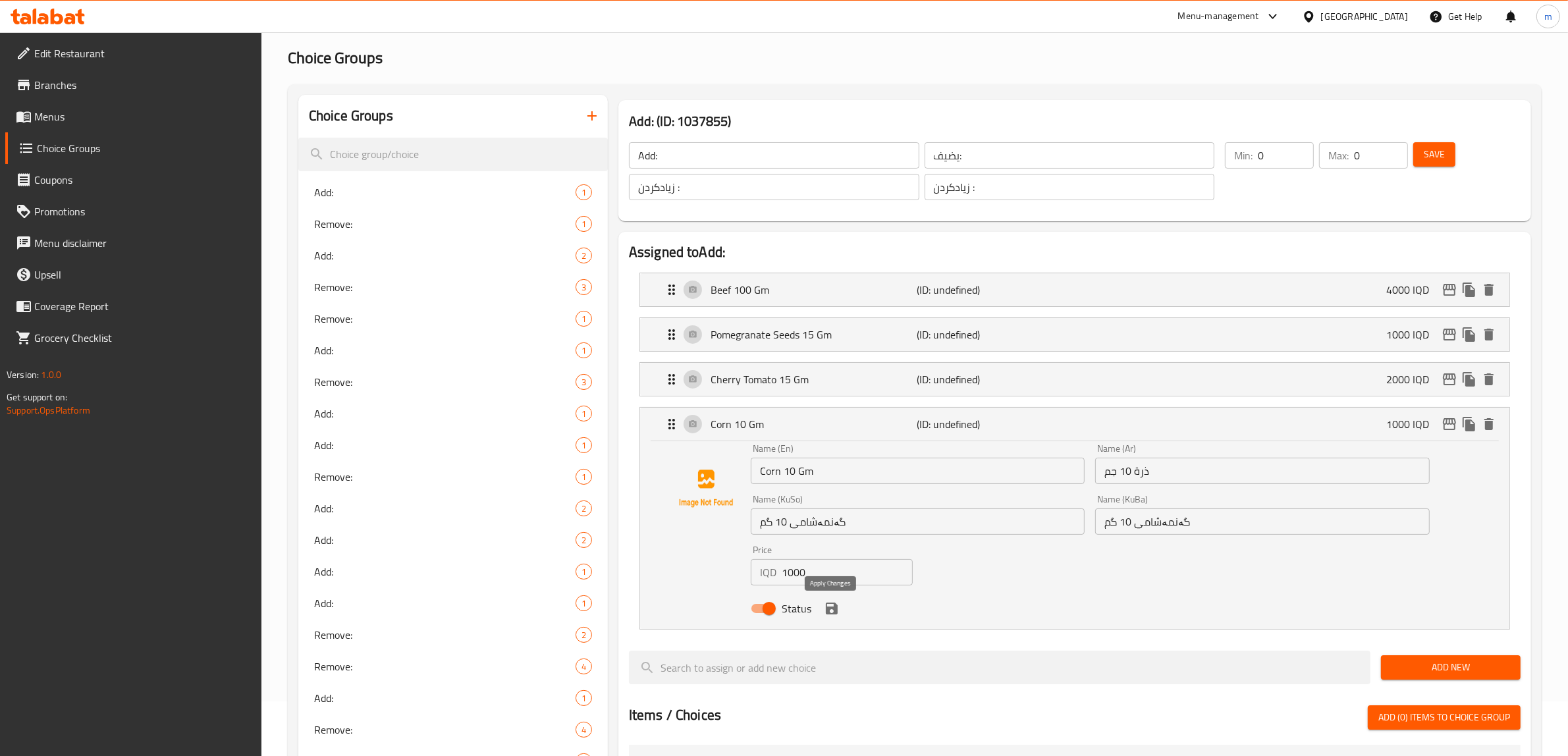
click at [831, 609] on icon "save" at bounding box center [832, 608] width 12 height 12
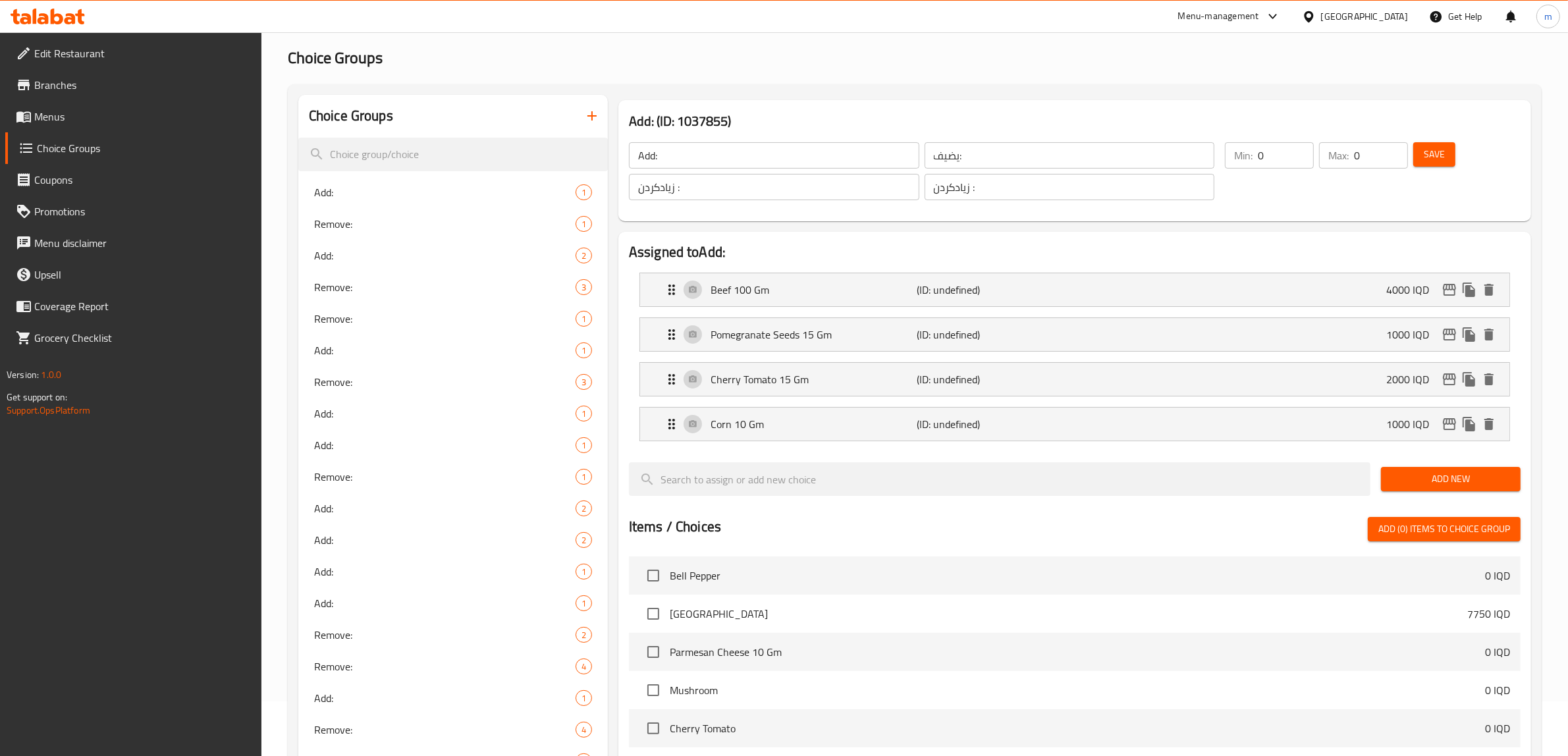
click at [1429, 162] on button "Save" at bounding box center [1434, 154] width 42 height 24
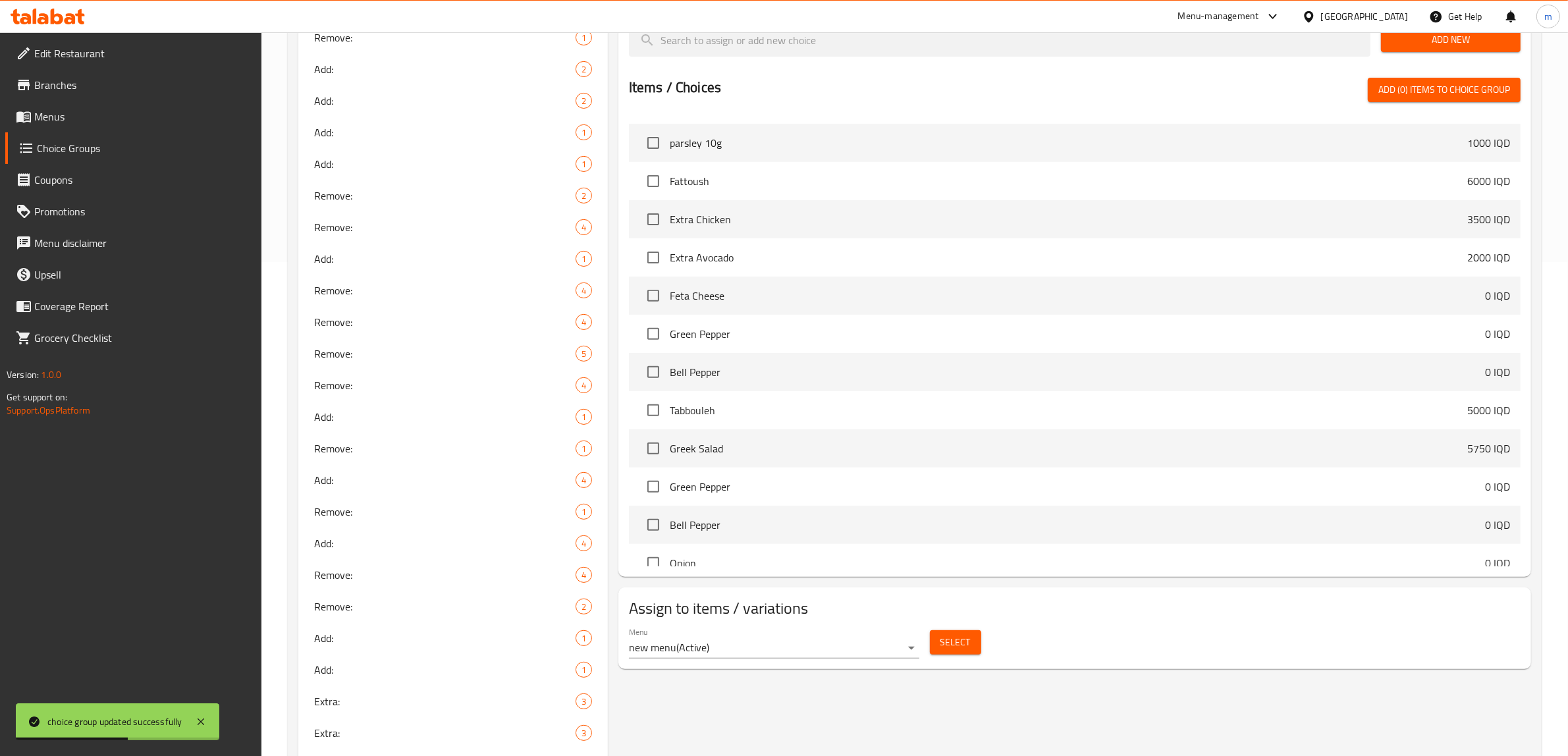
scroll to position [3583, 0]
click at [927, 626] on div "Menu new menu ( Active ) Select" at bounding box center [1075, 643] width 902 height 42
click at [938, 642] on button "Select" at bounding box center [956, 643] width 52 height 24
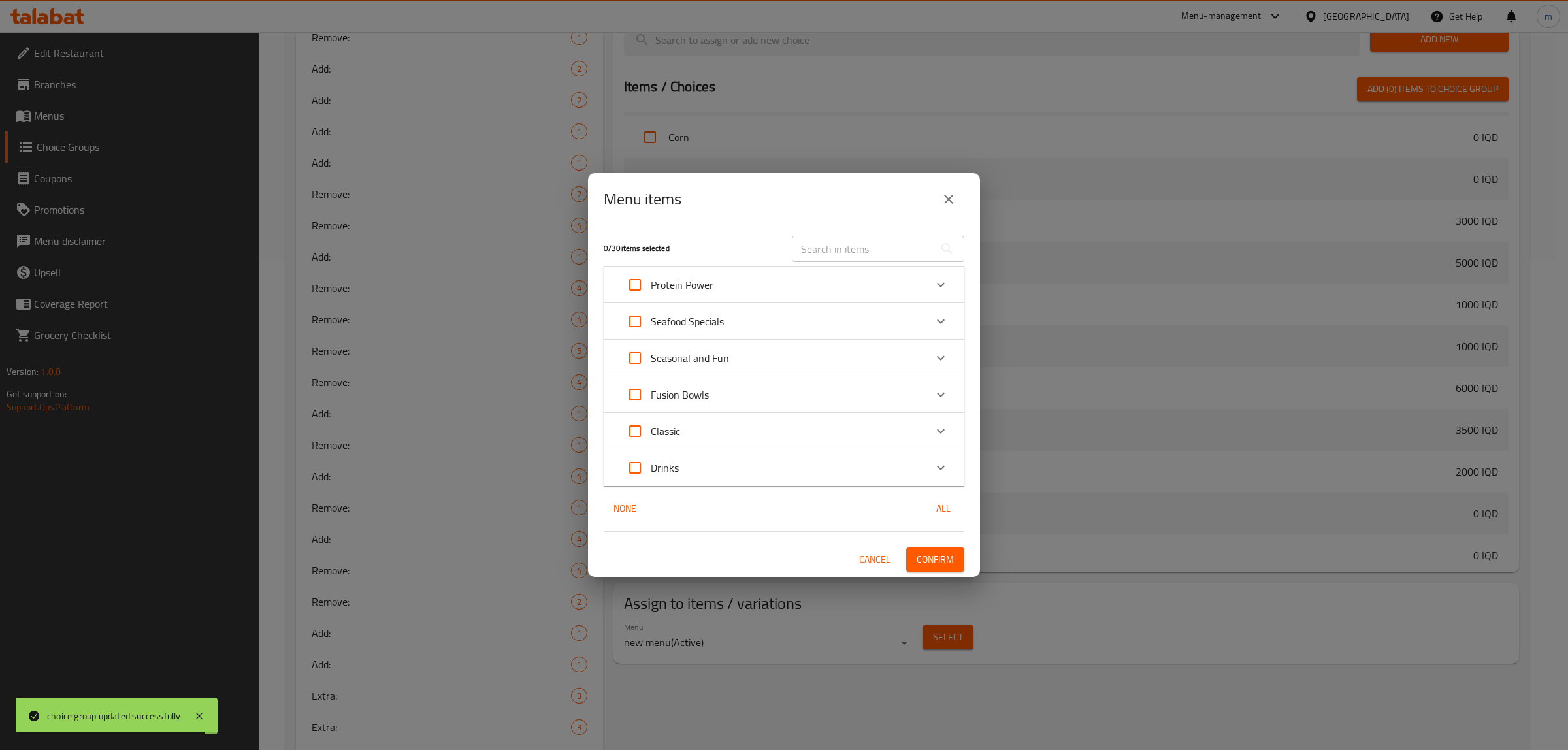
click at [836, 255] on input "text" at bounding box center [863, 249] width 142 height 26
paste input "Steakhouse Classic"
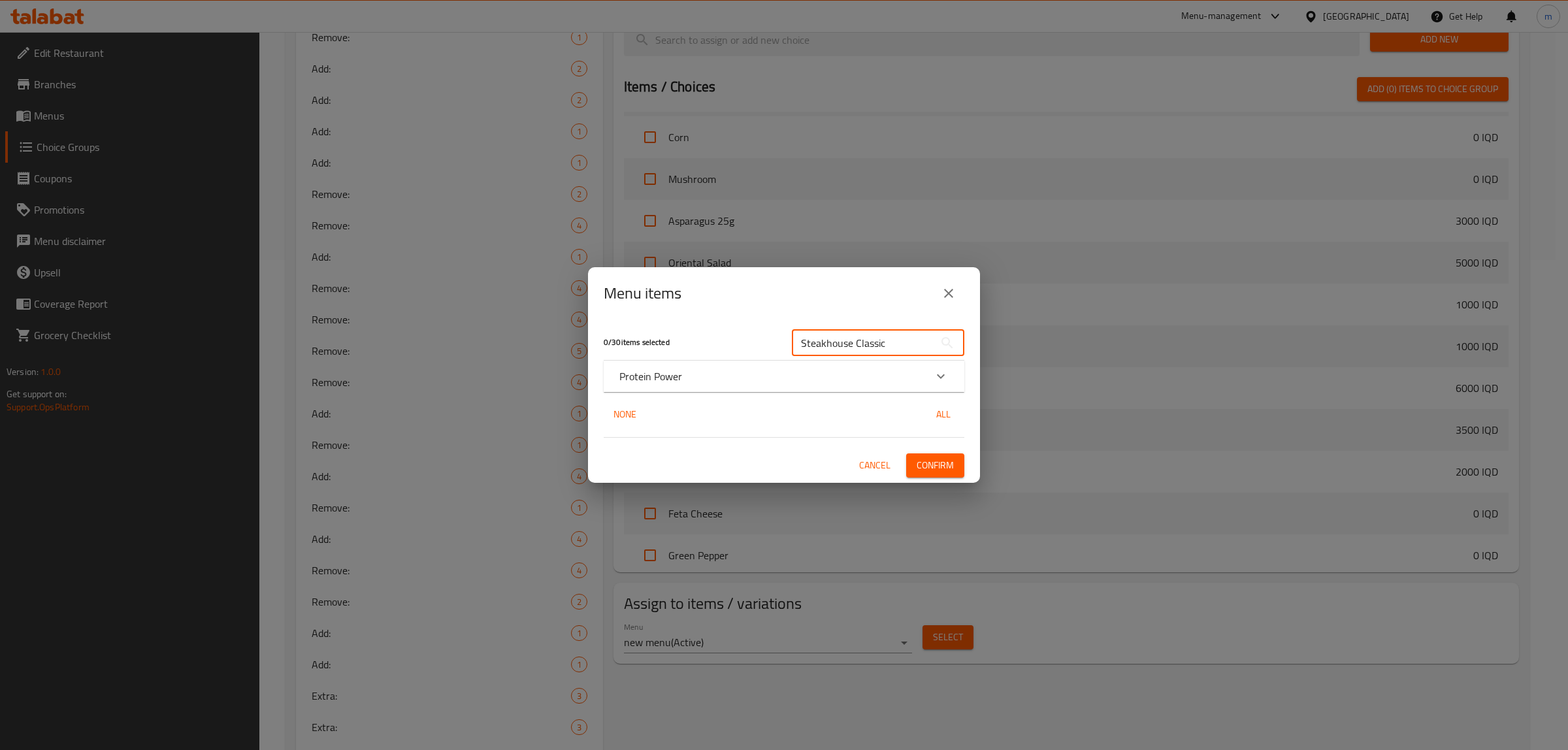
type input "Steakhouse Classic"
click at [658, 379] on p "Protein Power" at bounding box center [650, 376] width 63 height 15
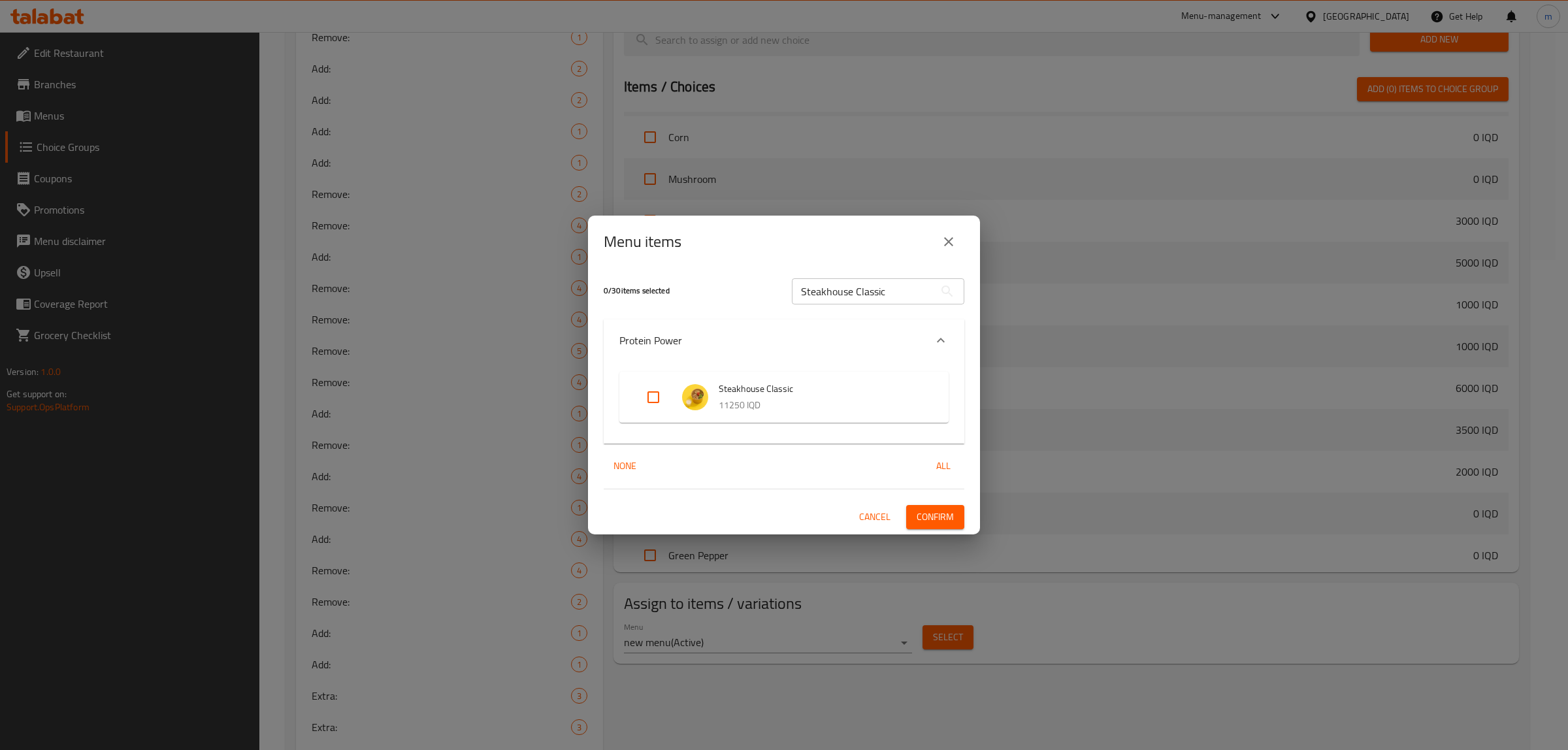
click at [639, 392] on input "Expand" at bounding box center [653, 397] width 32 height 32
checkbox input "true"
click at [929, 518] on span "Confirm" at bounding box center [935, 517] width 37 height 16
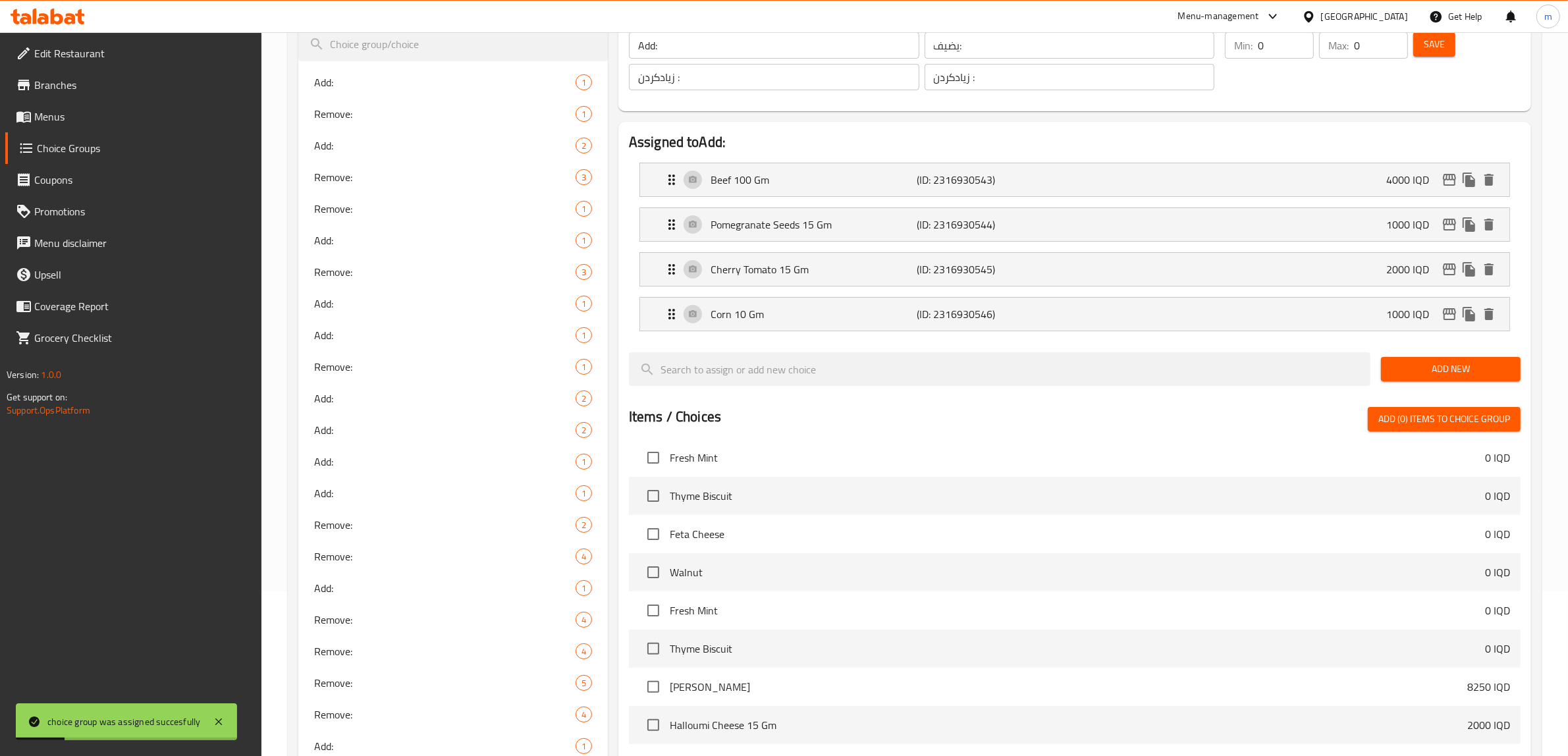
scroll to position [0, 0]
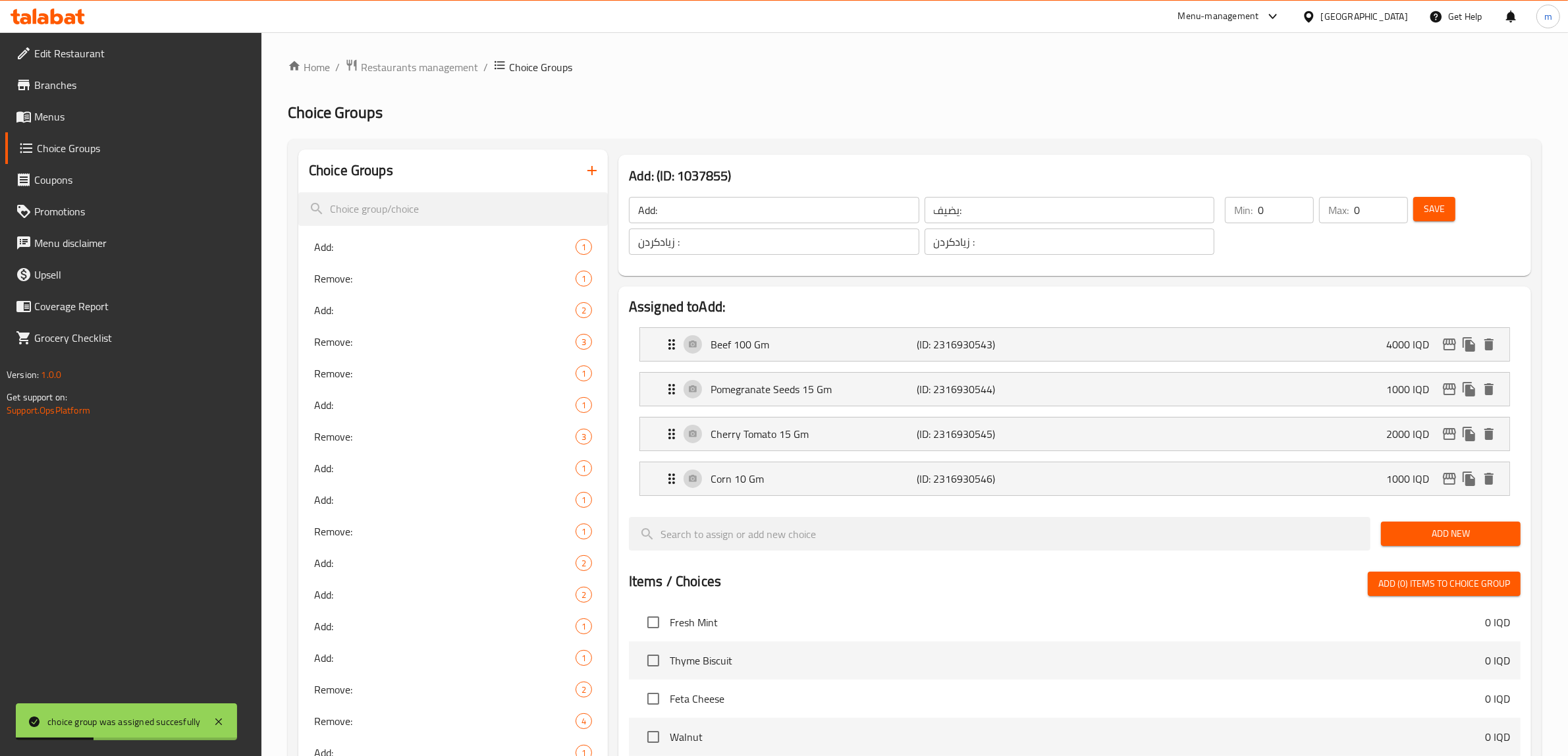
click at [705, 204] on input "Add:" at bounding box center [774, 210] width 291 height 26
click at [963, 202] on input "يضيف:" at bounding box center [1070, 210] width 291 height 26
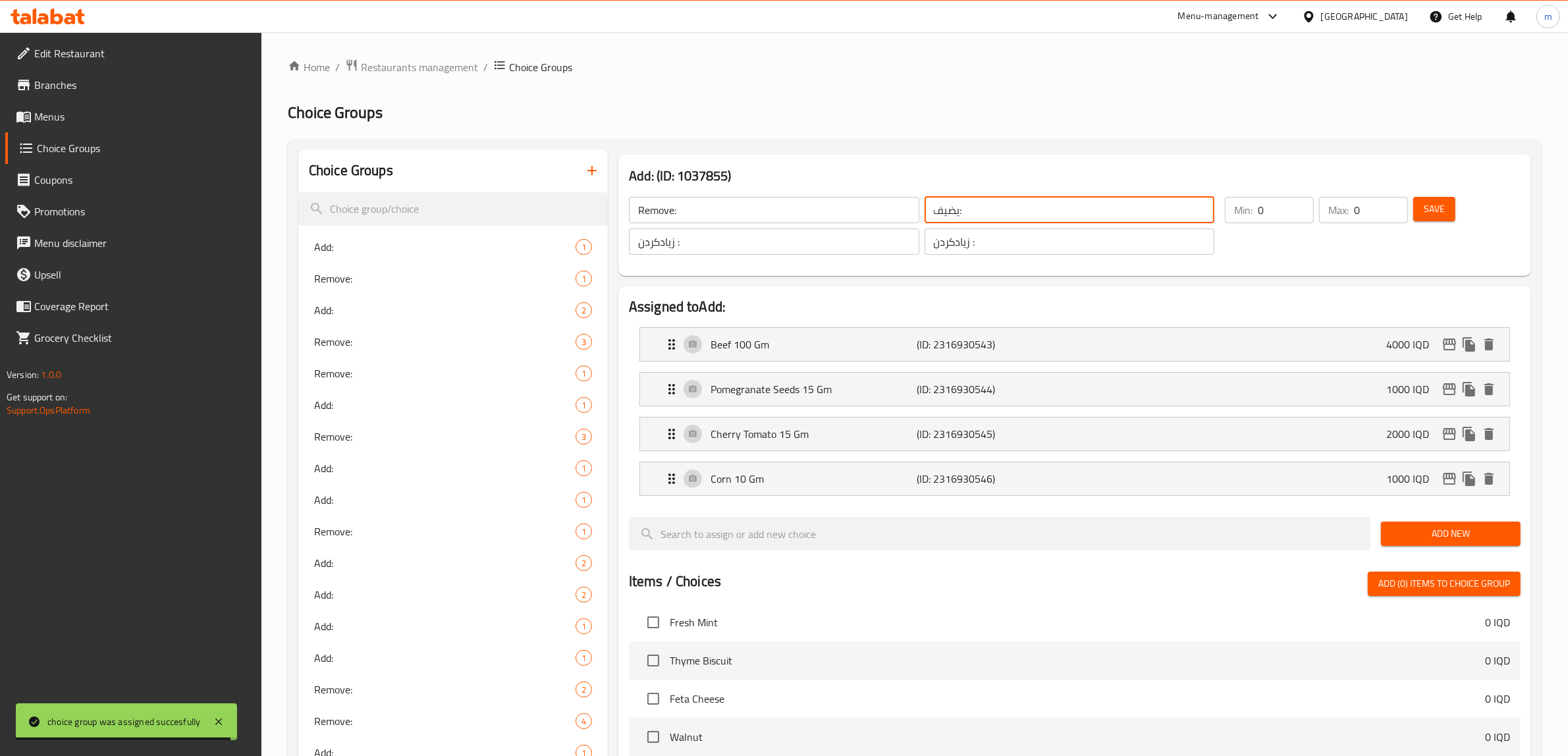
click at [963, 202] on input "يضيف:" at bounding box center [1070, 210] width 291 height 26
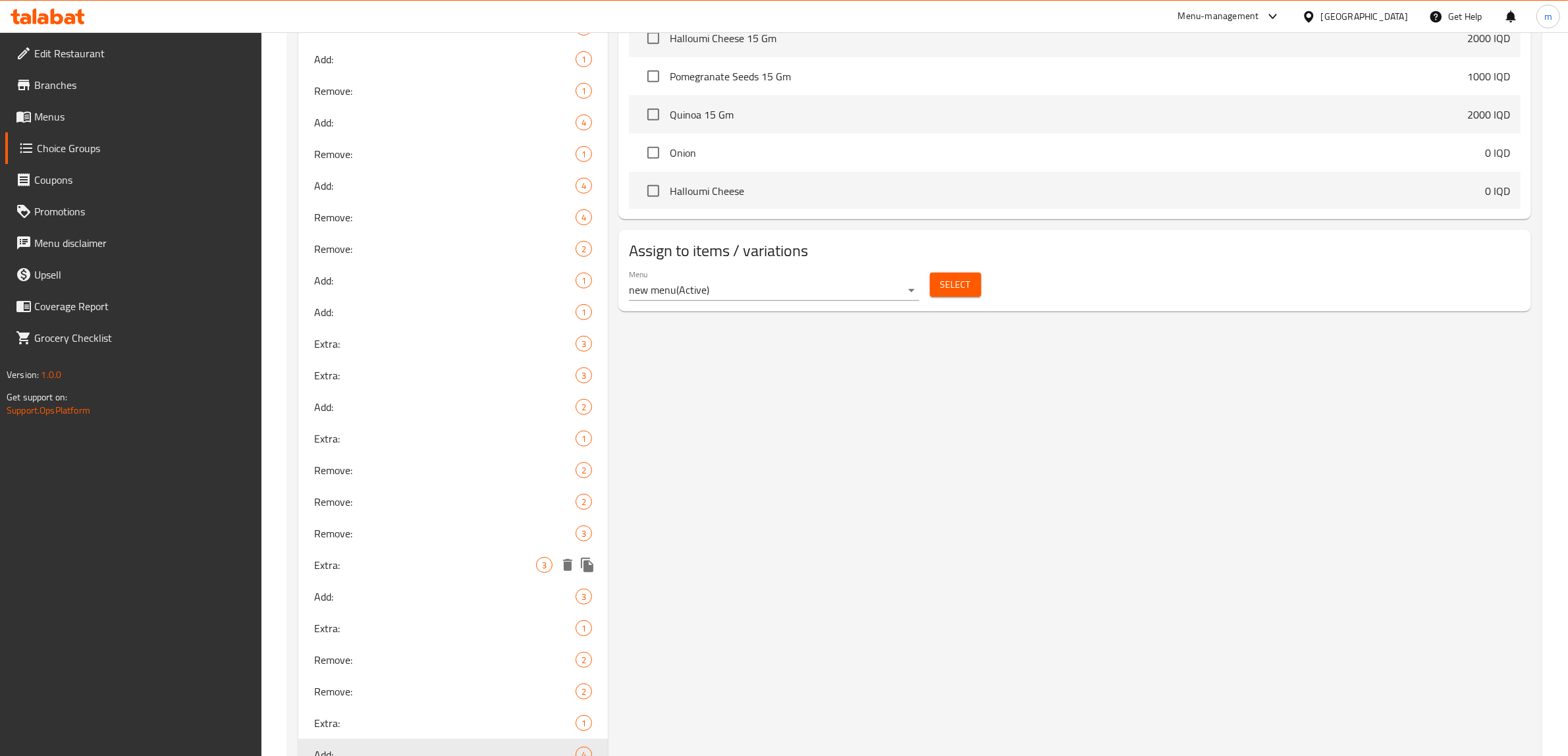
scroll to position [905, 0]
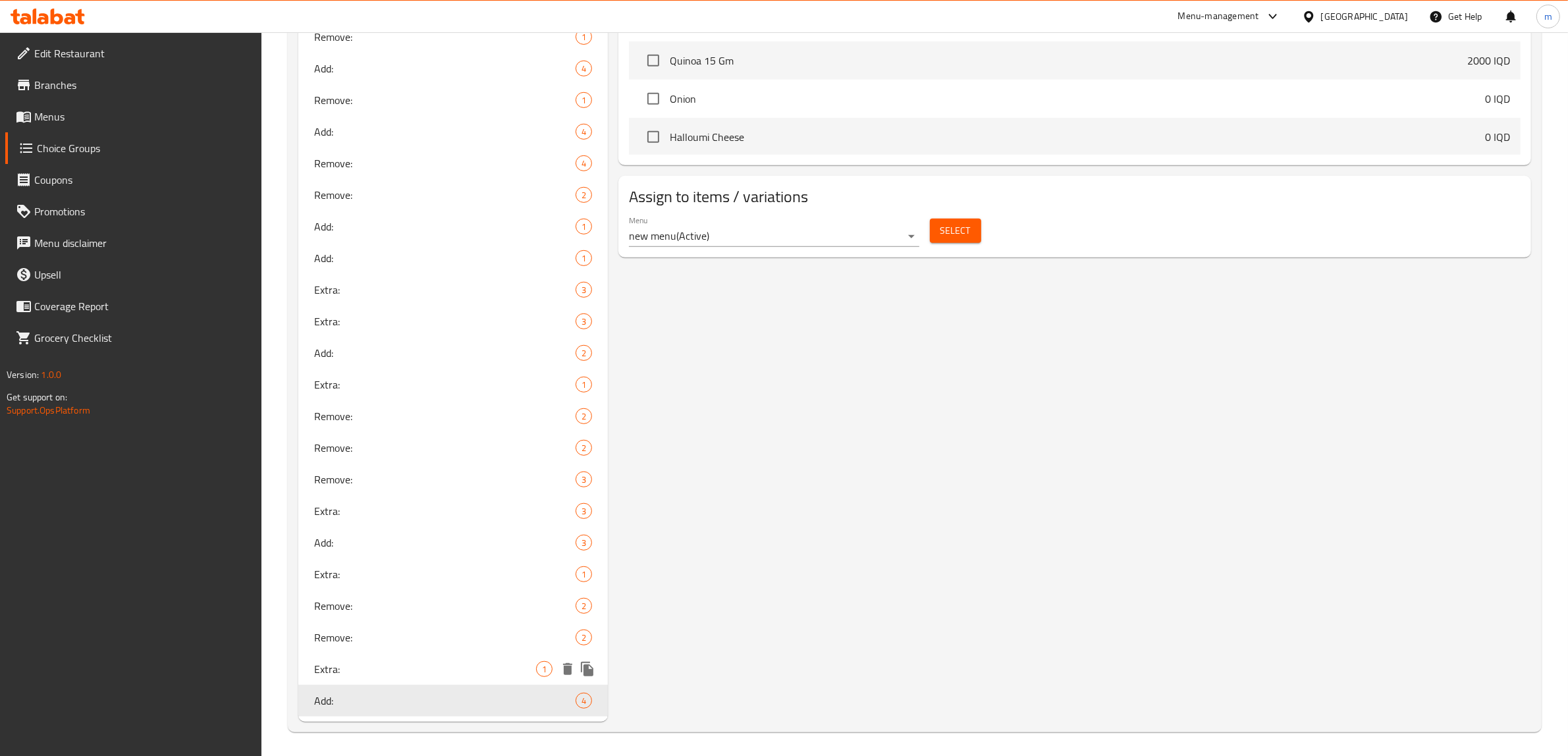
click at [336, 664] on span "Extra:" at bounding box center [425, 668] width 222 height 16
type input "Extra:"
type input "الإضافات:"
type input "زیادە:"
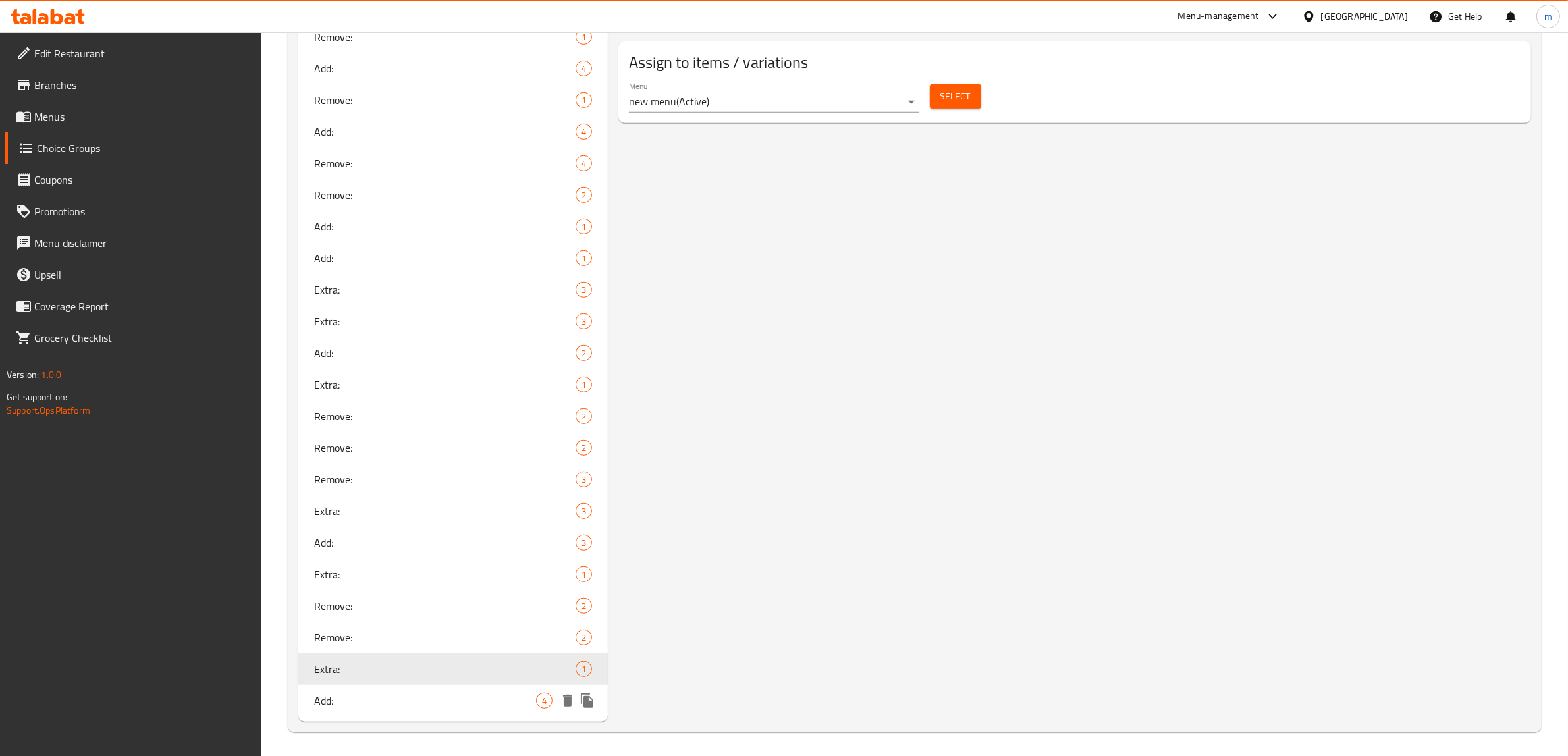
click at [350, 700] on span "Add:" at bounding box center [425, 700] width 222 height 16
type input "Add:"
type input "يضيف:"
type input "زیادکردن :"
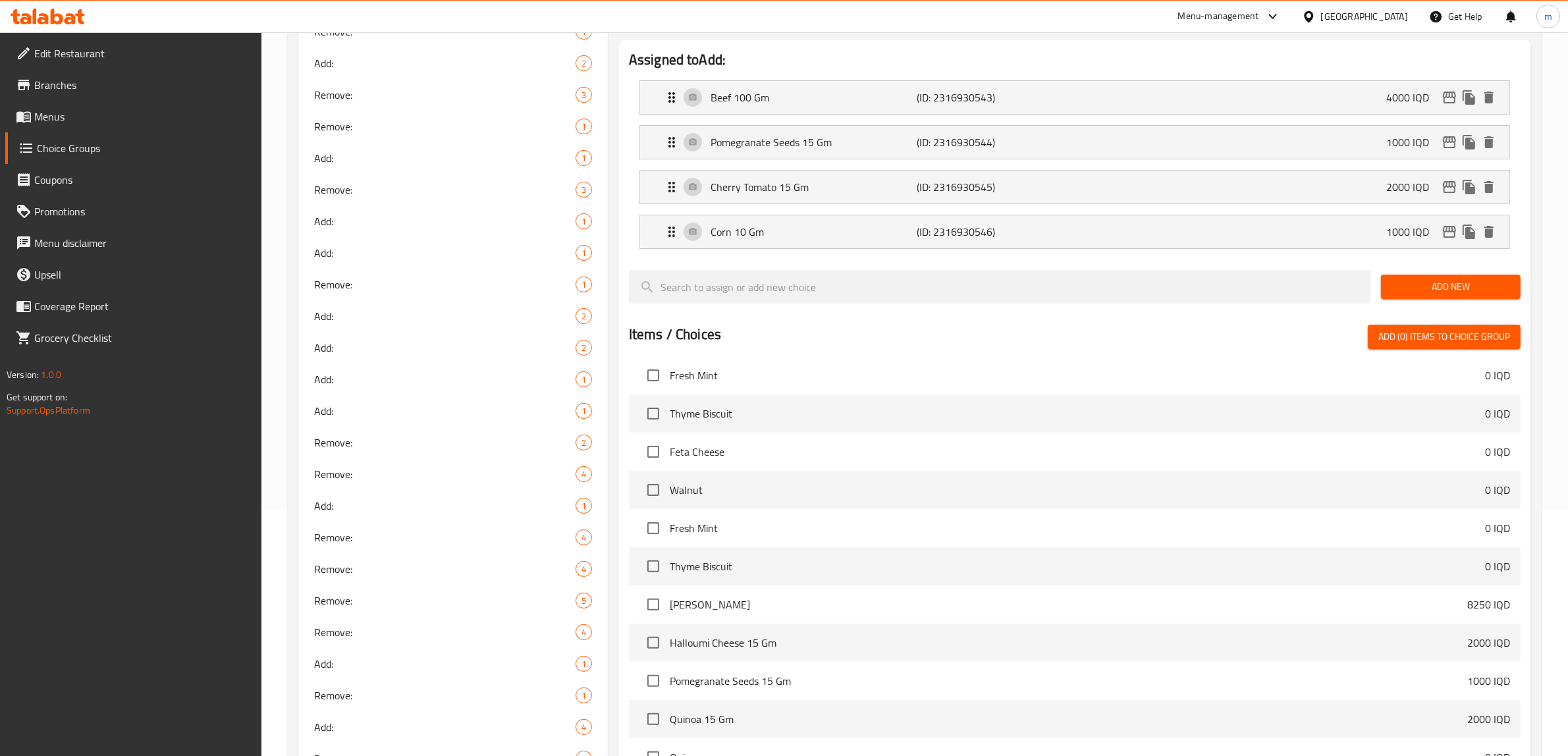
scroll to position [0, 0]
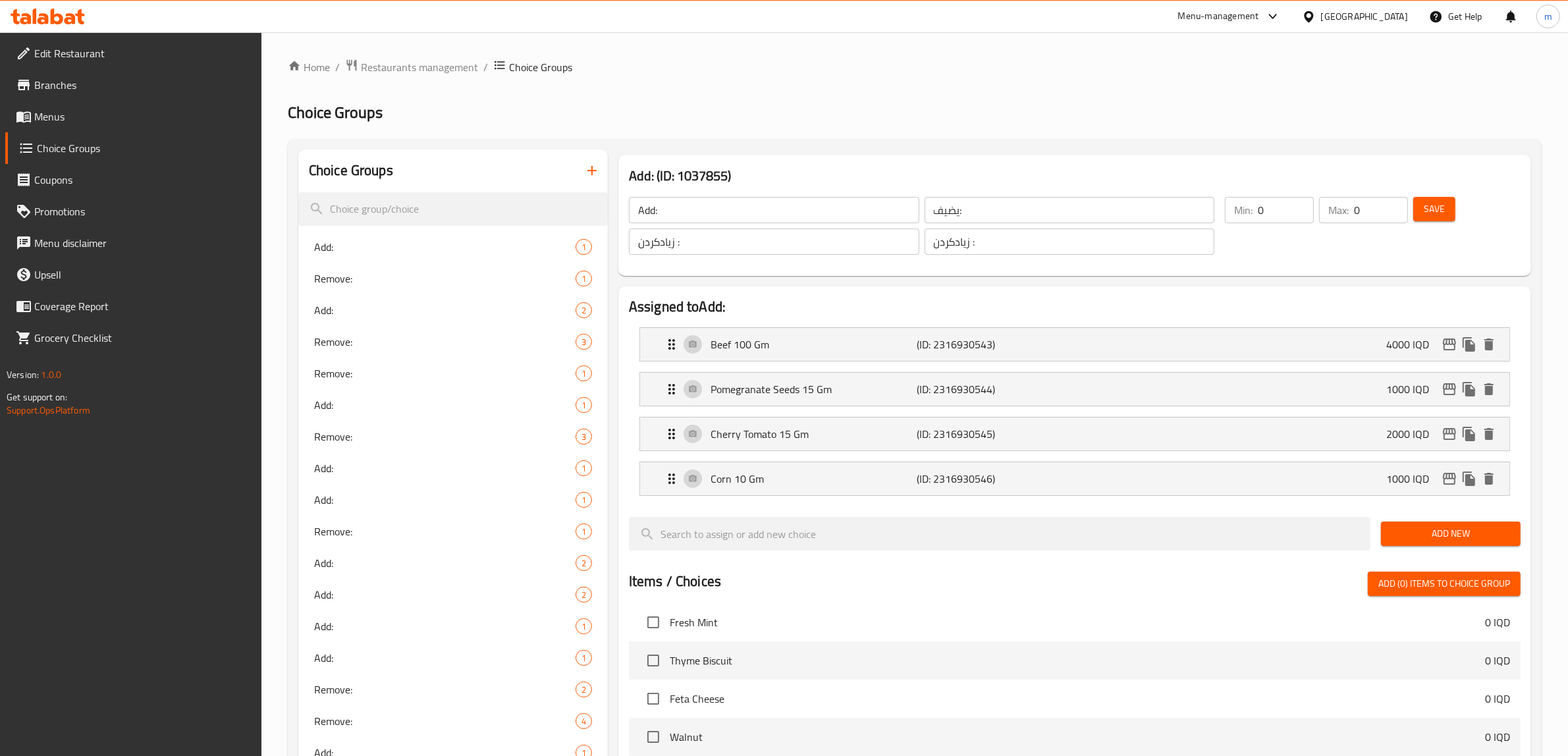
click at [597, 164] on icon "button" at bounding box center [592, 170] width 16 height 16
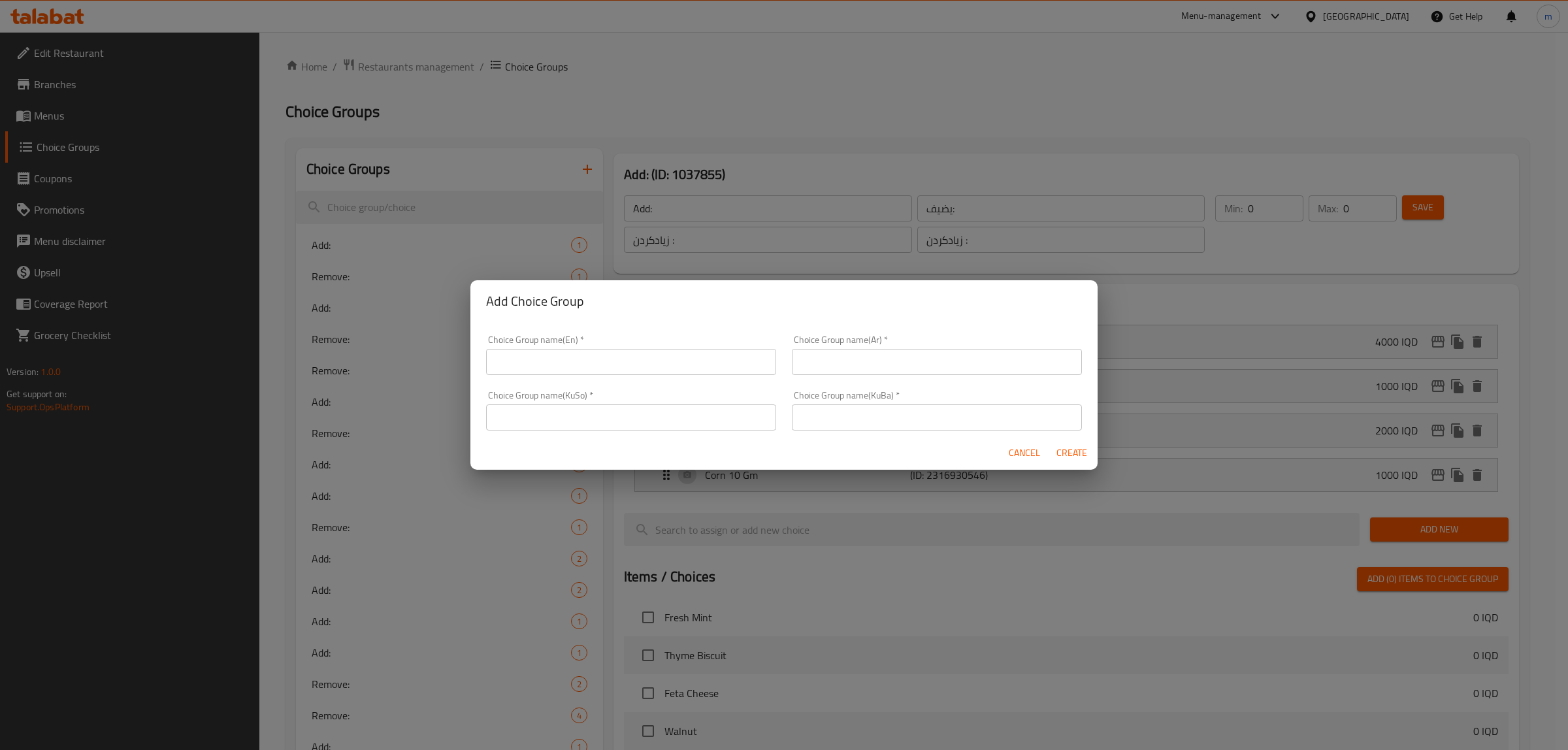
click at [615, 345] on div "Choice Group name(En)   * Choice Group name(En) *" at bounding box center [631, 354] width 290 height 40
click at [614, 365] on input "text" at bounding box center [631, 362] width 290 height 26
type input "Remove:"
click at [834, 365] on input "text" at bounding box center [937, 362] width 290 height 26
type input "يزيل:"
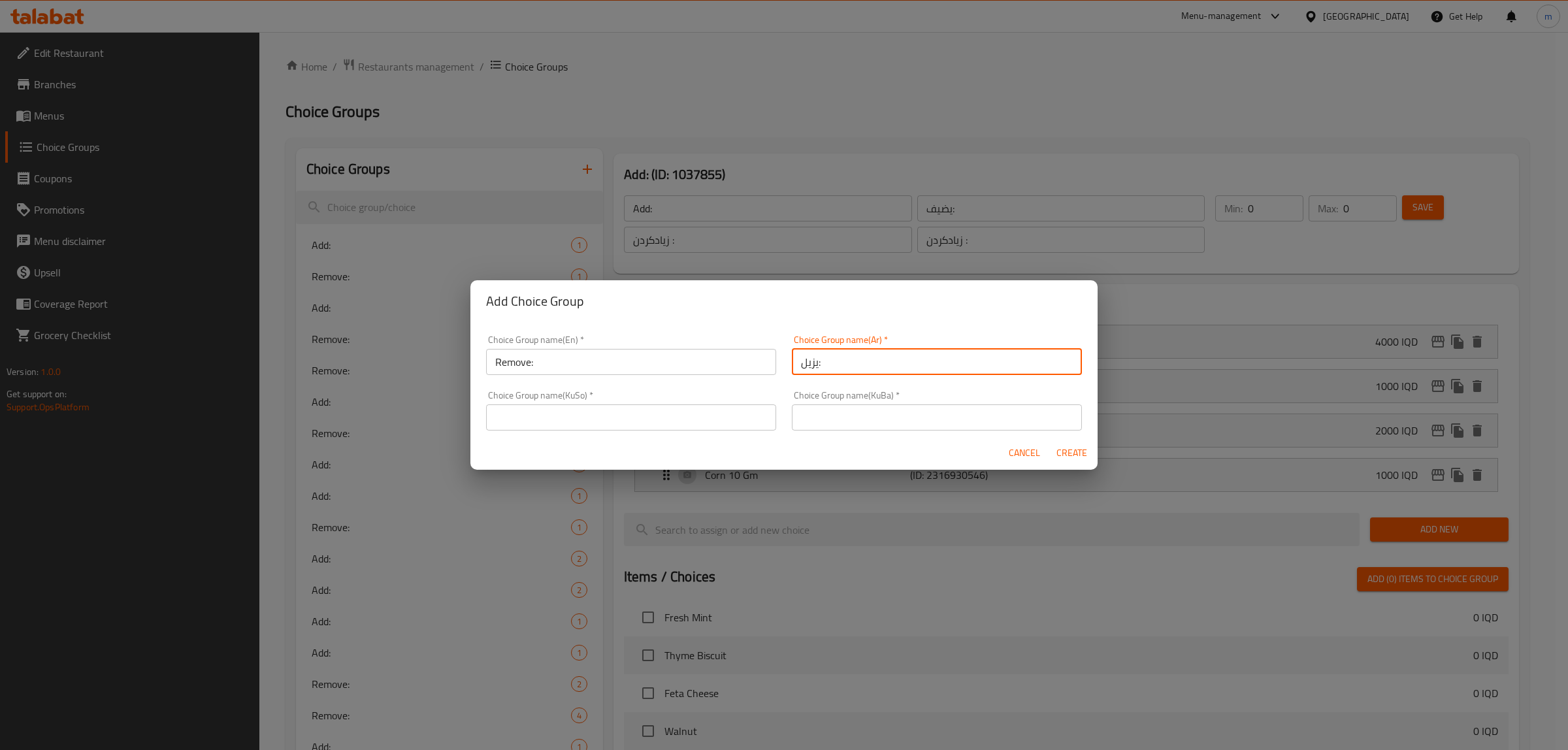
click at [625, 366] on input "Remove:" at bounding box center [631, 362] width 290 height 26
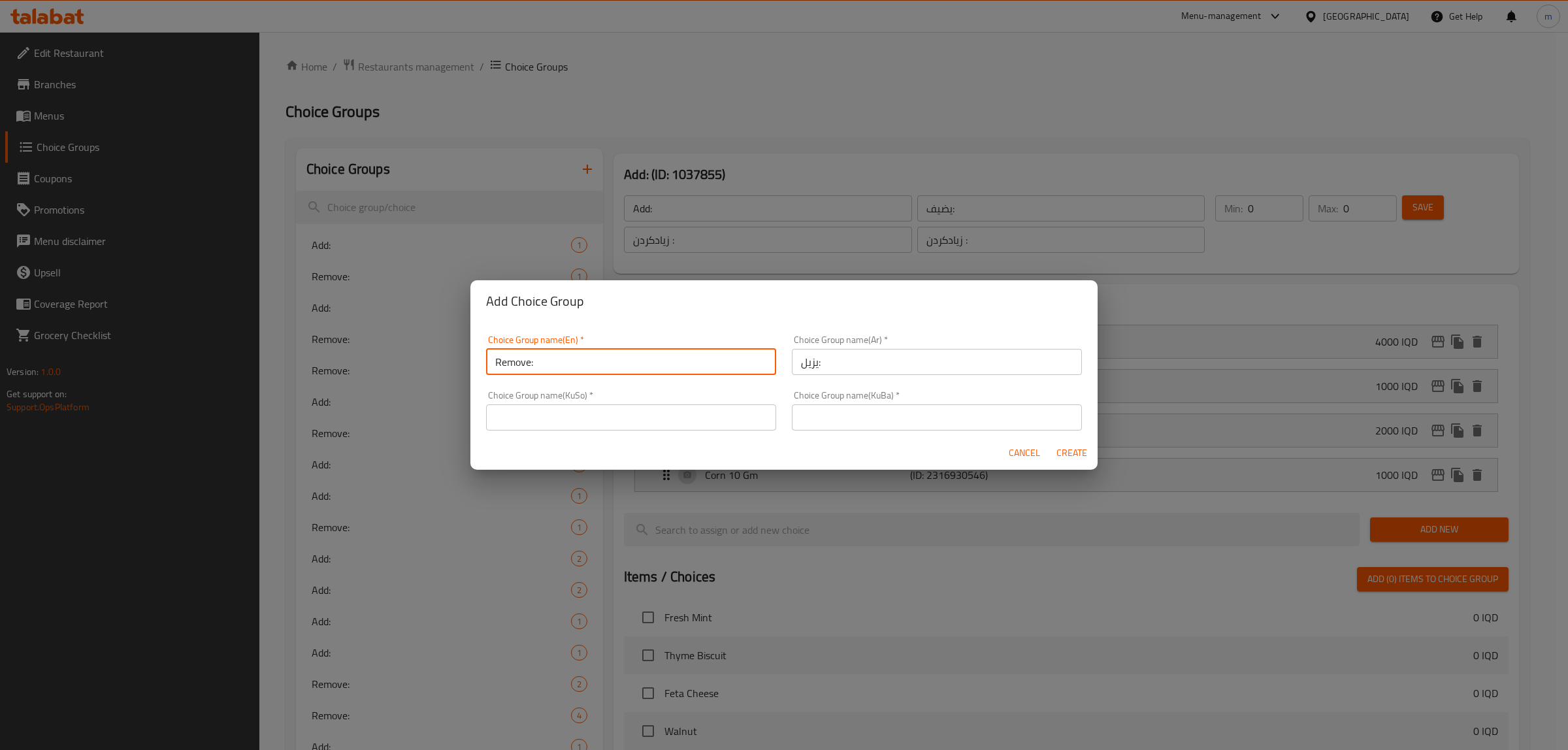
type input "Remove:"
click at [621, 418] on input "text" at bounding box center [631, 417] width 290 height 26
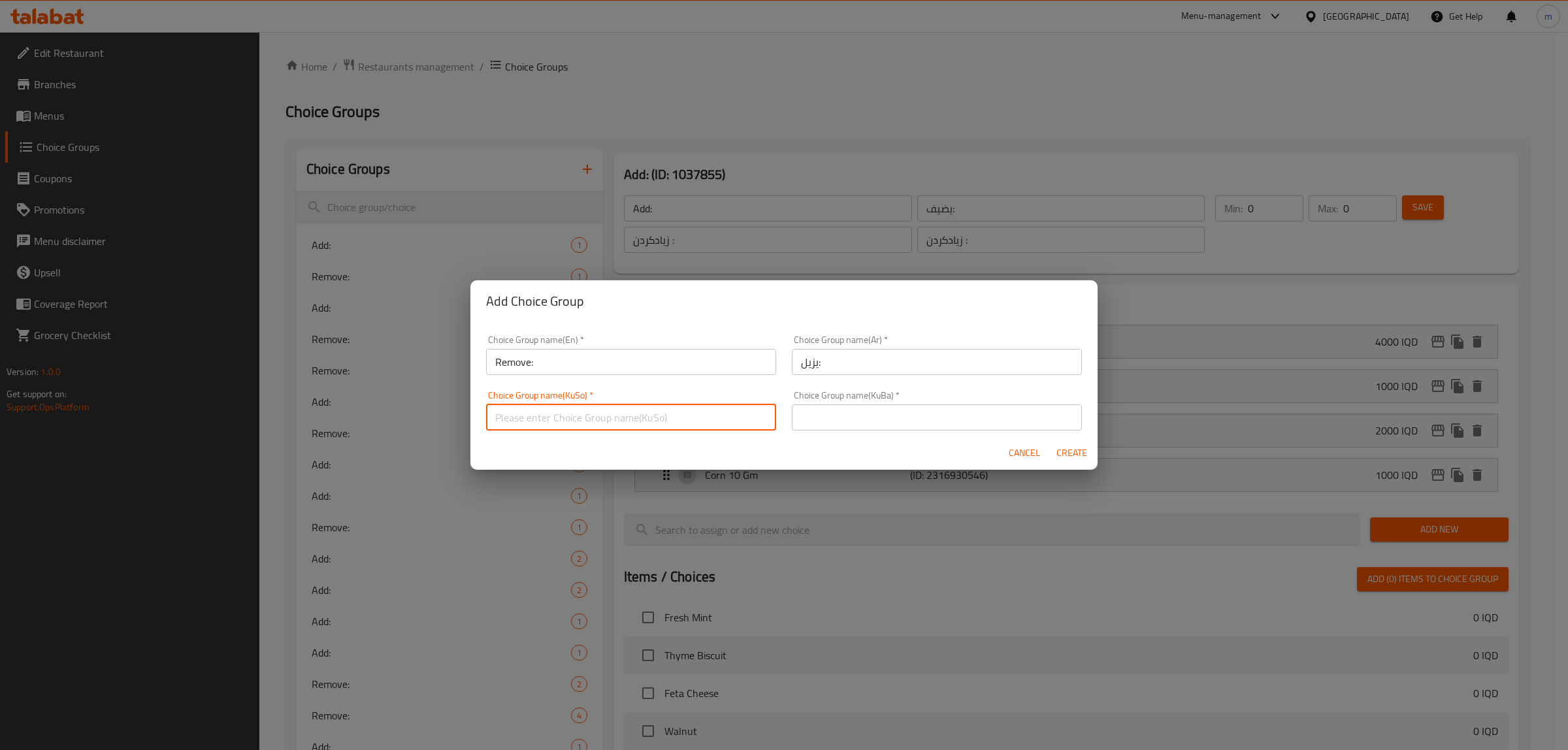
click at [622, 416] on input "text" at bounding box center [631, 417] width 290 height 26
type input "لابردن:"
click at [817, 415] on input "text" at bounding box center [937, 417] width 290 height 26
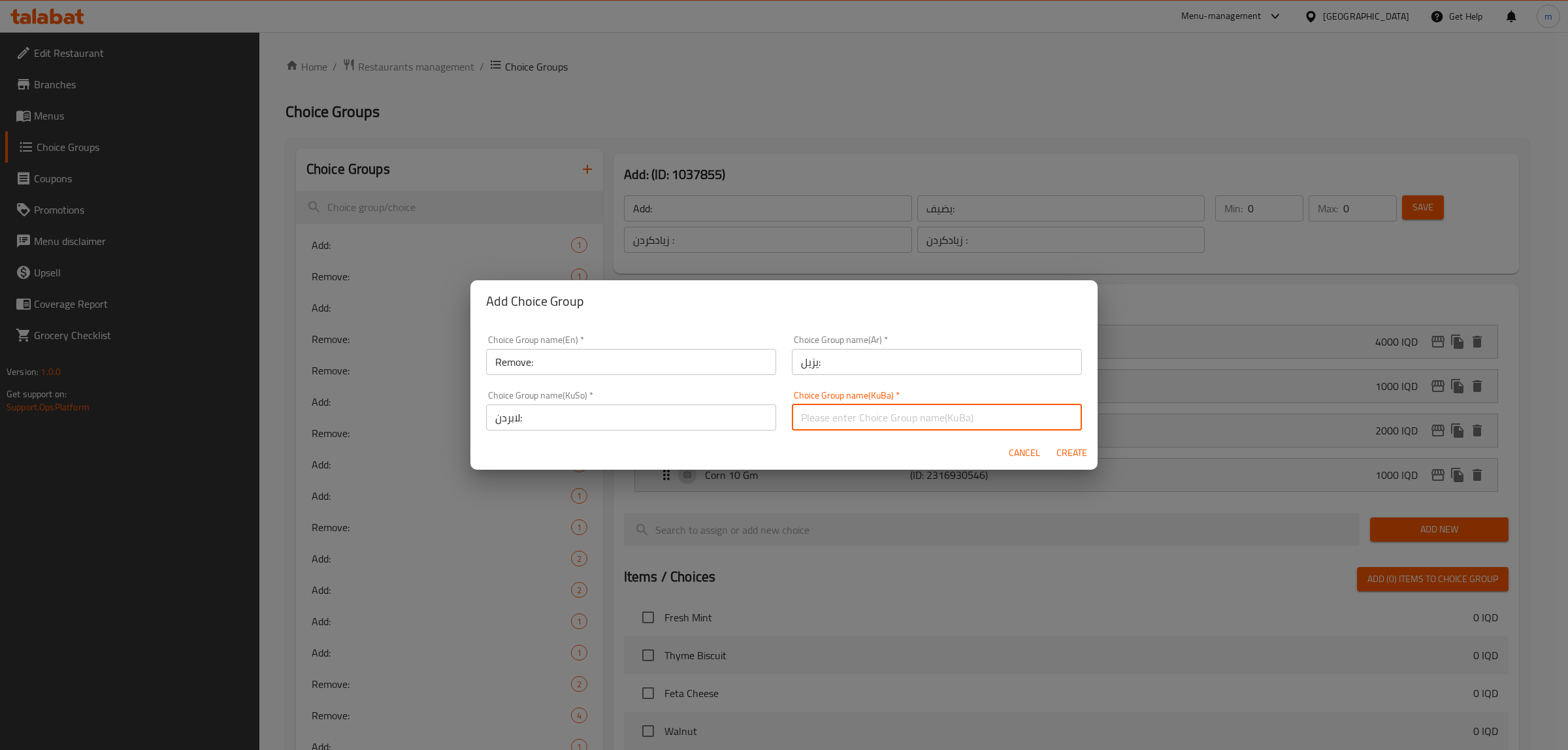
paste input "لابردن:"
type input "لابردن:"
click at [762, 458] on div "Cancel Create" at bounding box center [784, 453] width 627 height 34
click at [1086, 453] on span "Create" at bounding box center [1071, 453] width 32 height 16
type input "Remove:"
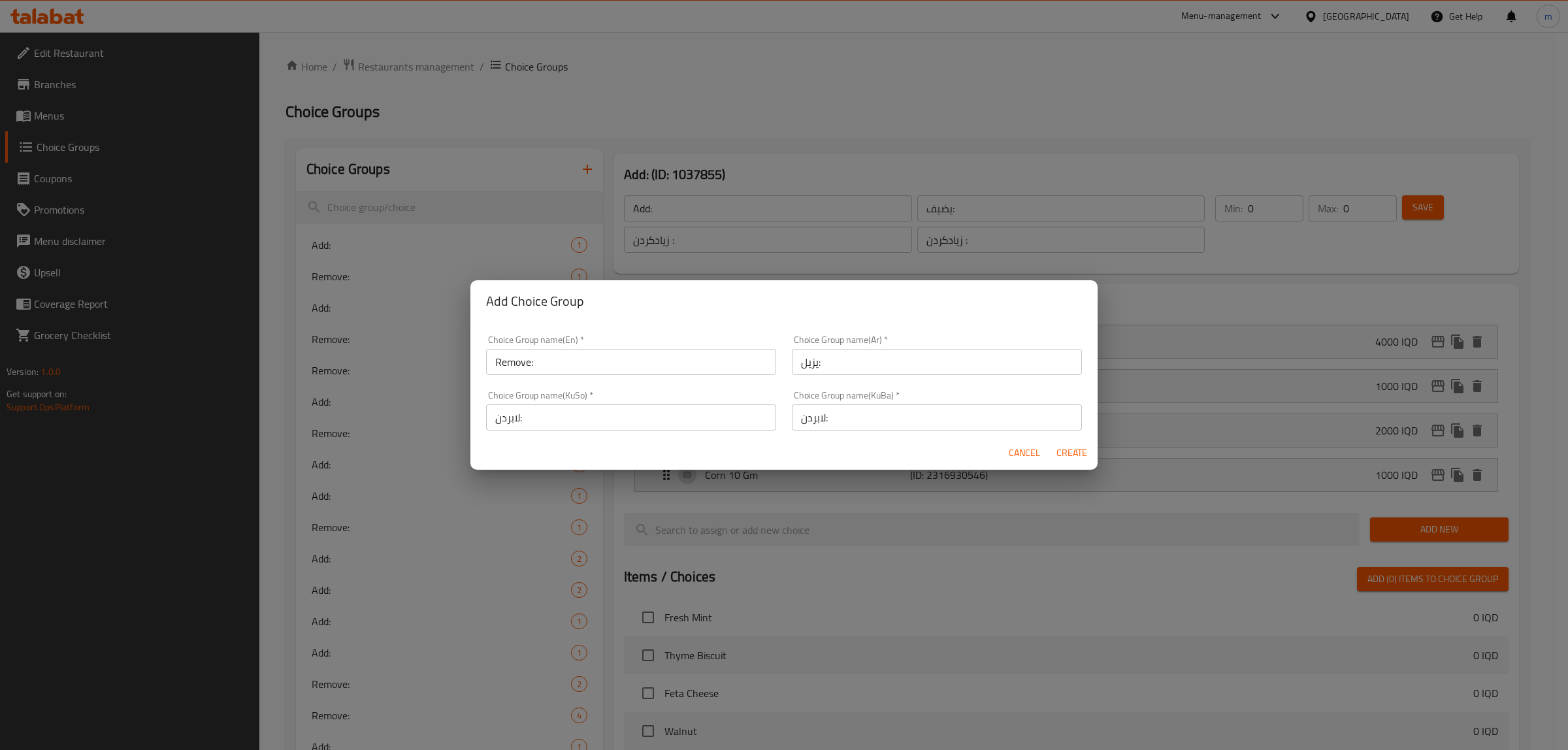
type input "يزيل:"
type input "لابردن:"
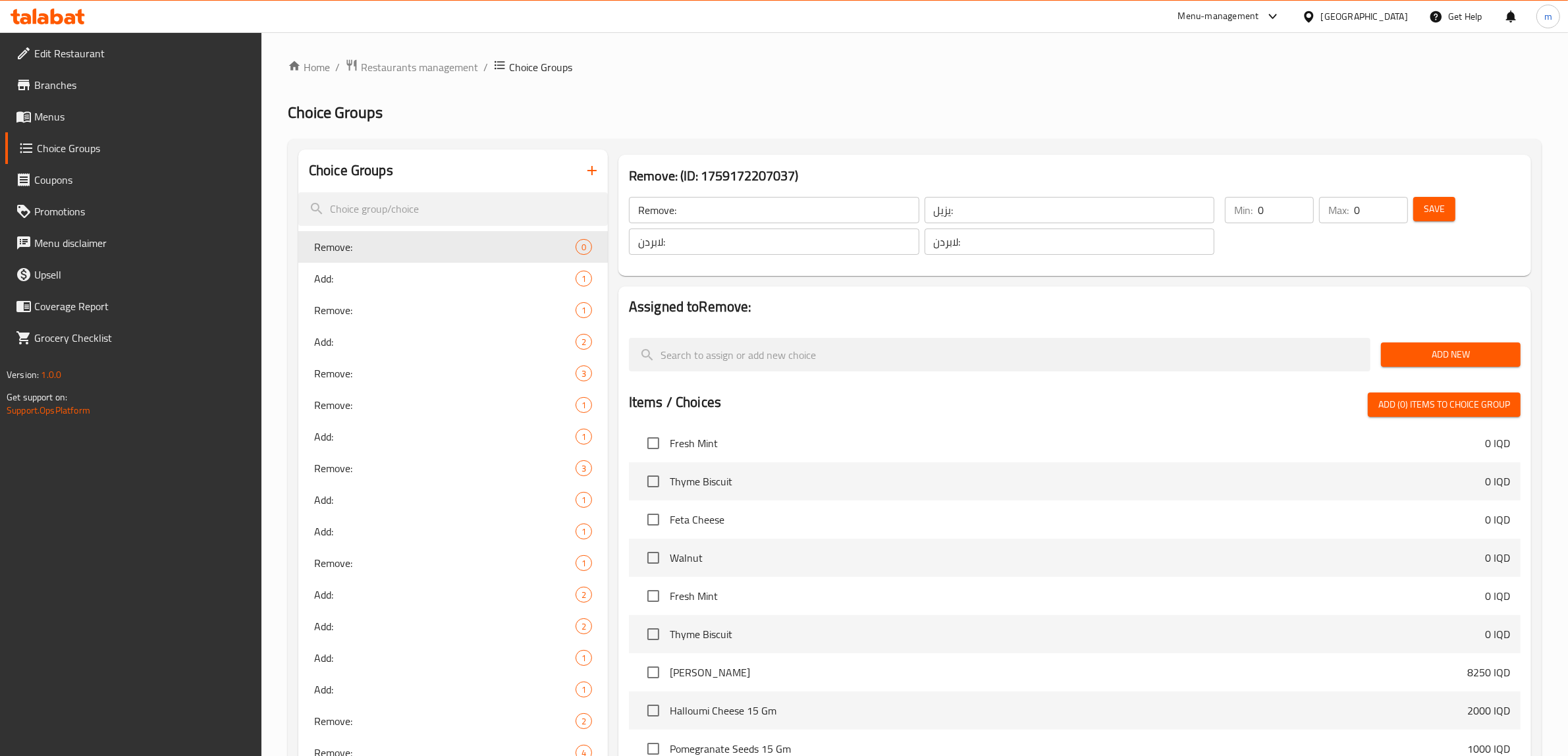
click at [1421, 209] on button "Save" at bounding box center [1434, 209] width 42 height 24
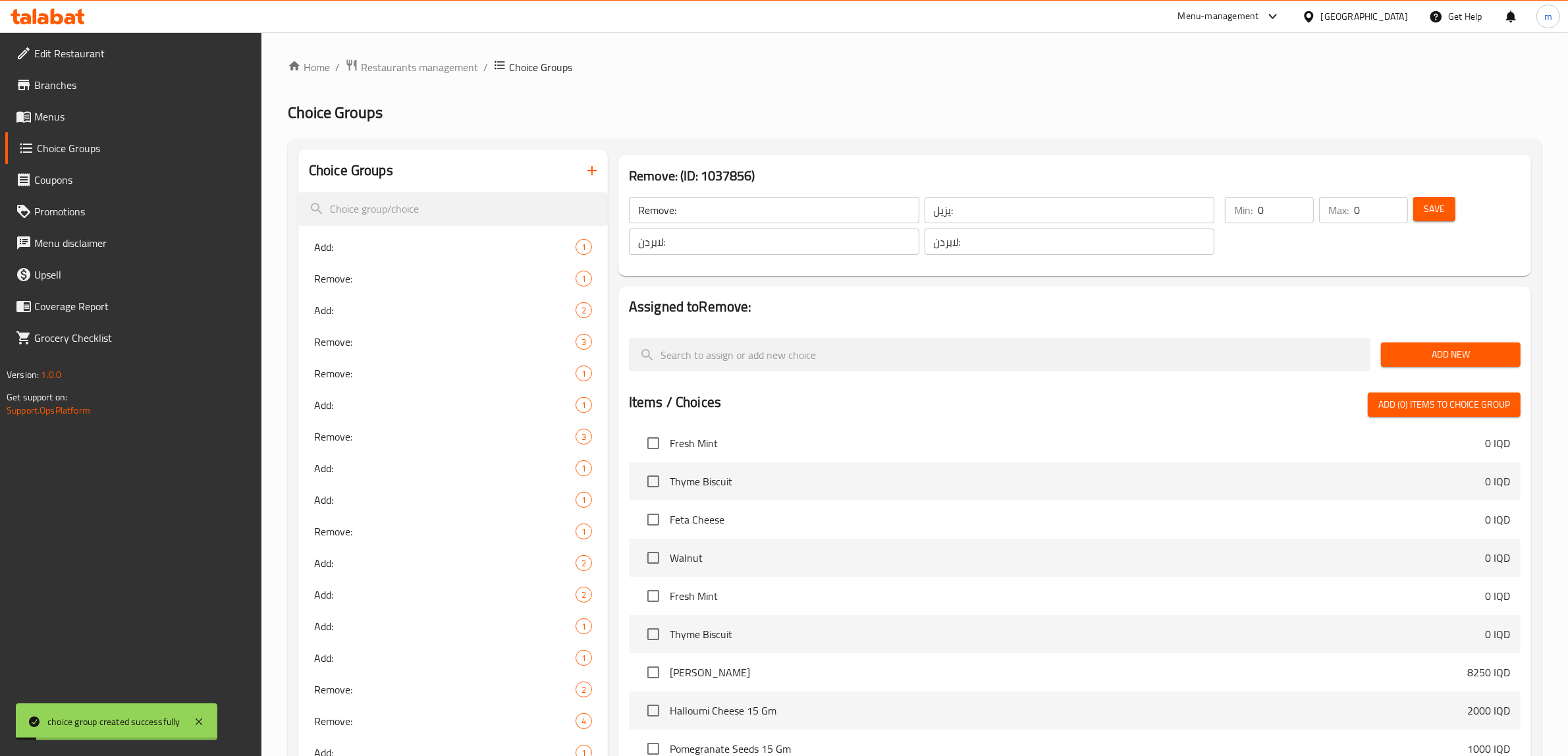
click at [1385, 349] on button "Add New" at bounding box center [1451, 355] width 140 height 24
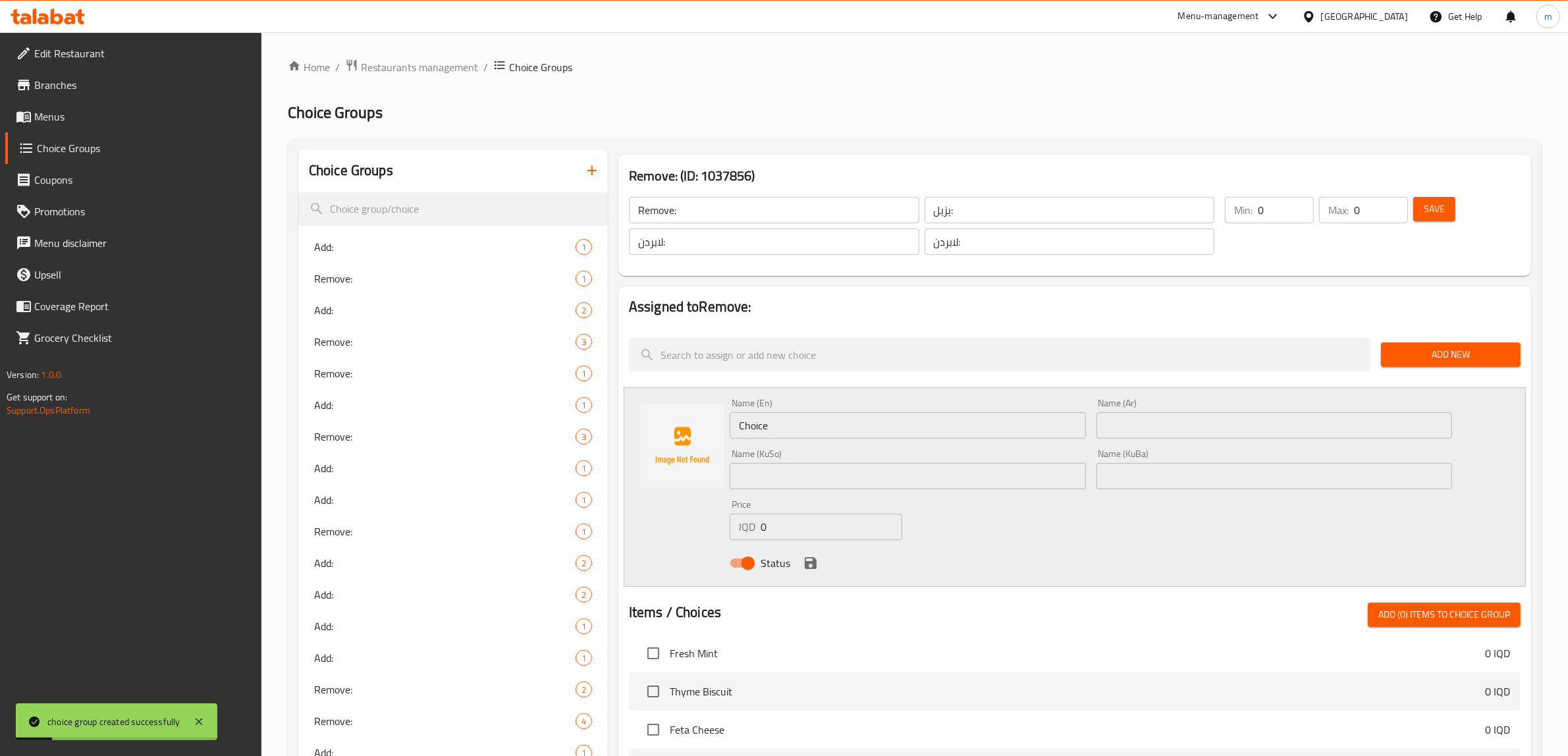
click at [794, 426] on input "Choice" at bounding box center [908, 425] width 356 height 26
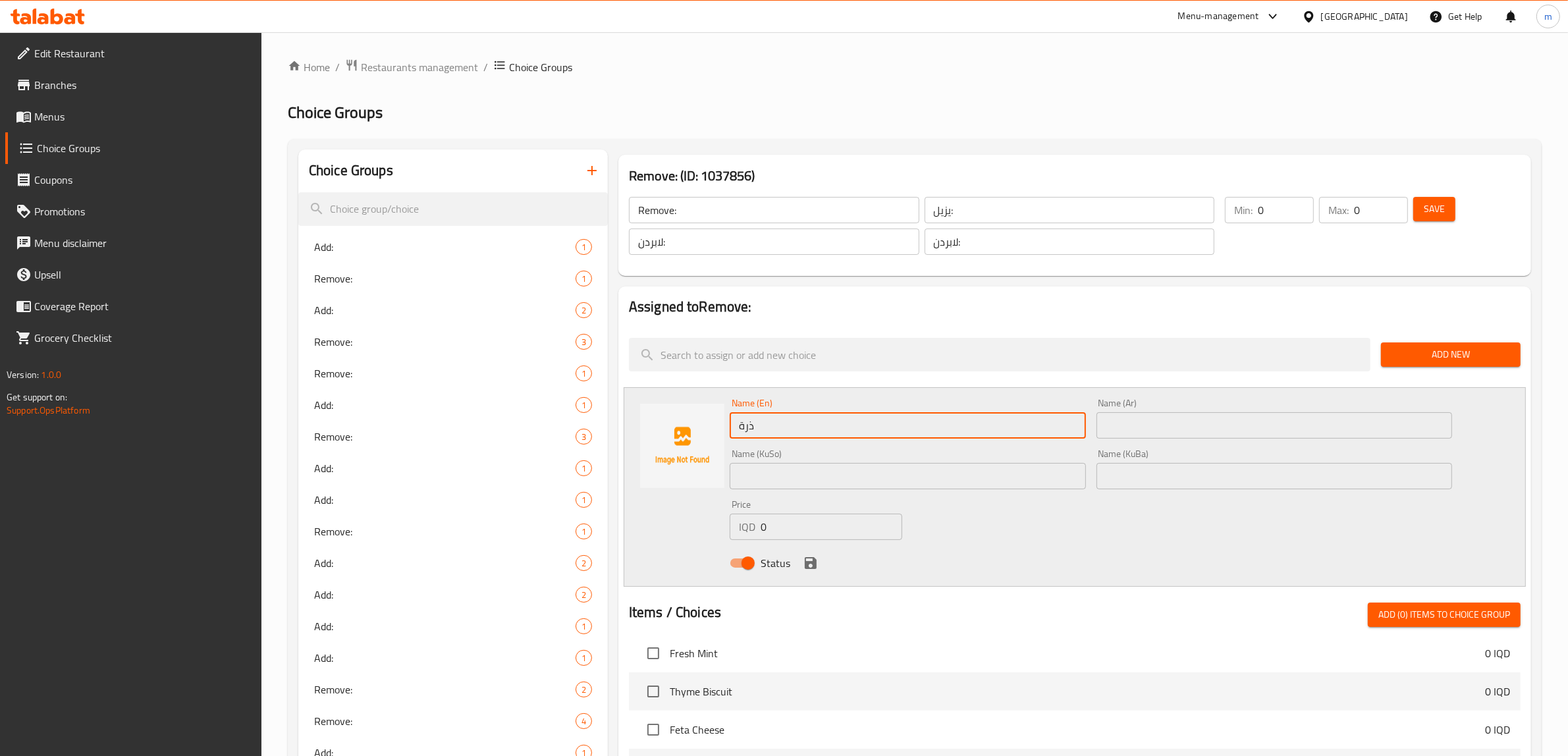
click at [1000, 433] on input "ذرة" at bounding box center [908, 425] width 356 height 26
type input "Corn"
click at [1271, 435] on input "text" at bounding box center [1275, 425] width 356 height 26
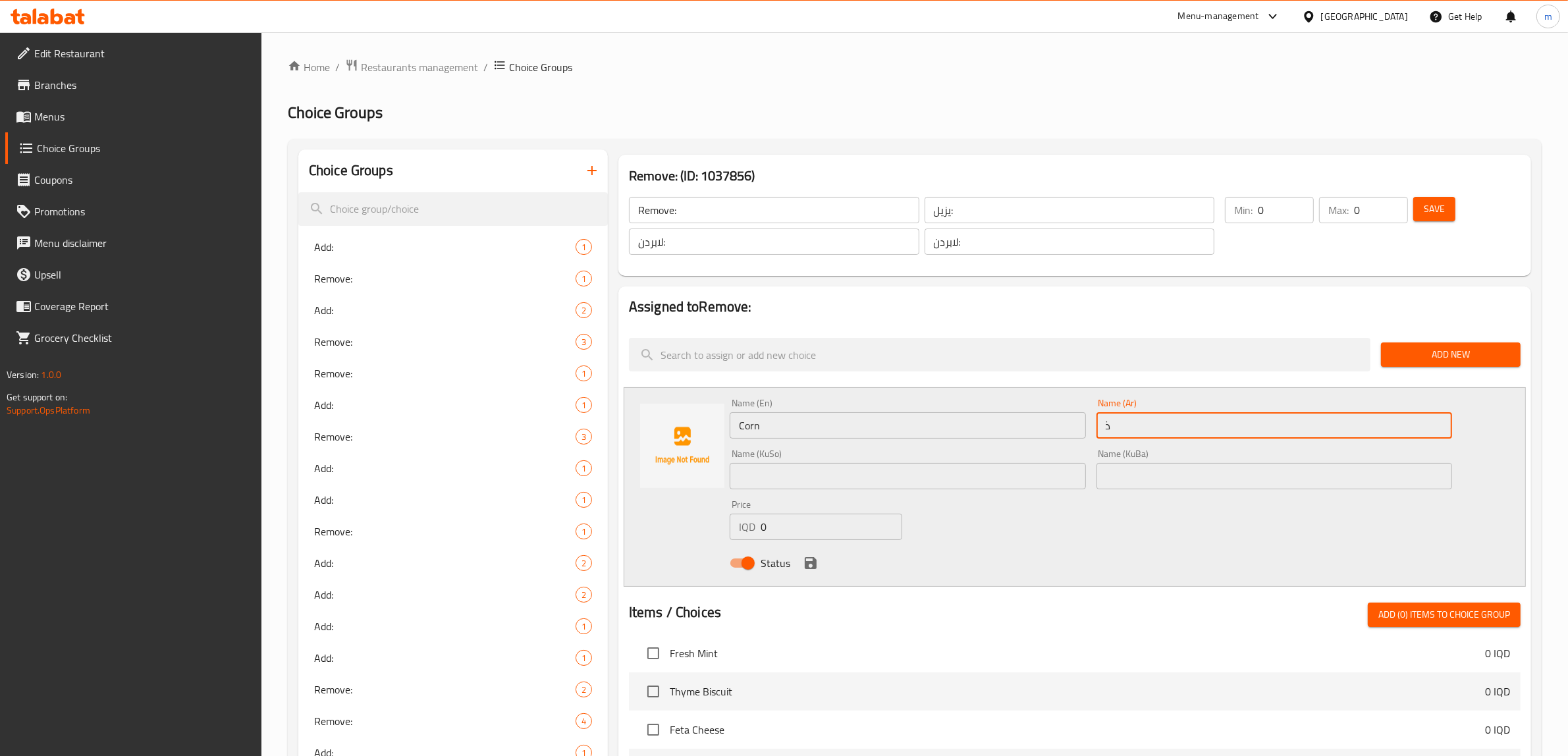
type input "ذرة"
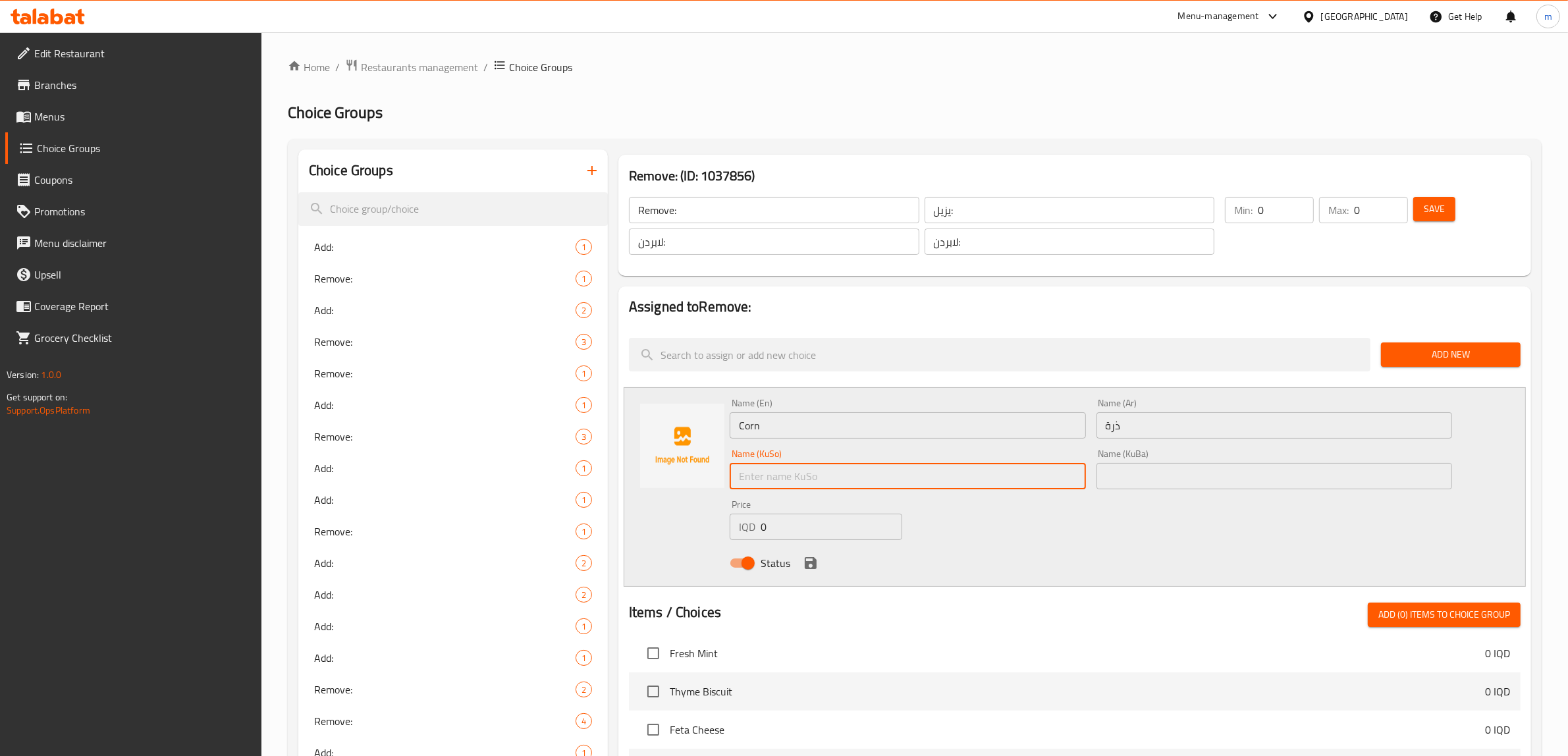
click at [923, 473] on input "text" at bounding box center [908, 476] width 356 height 26
type input "گەنمەشامی"
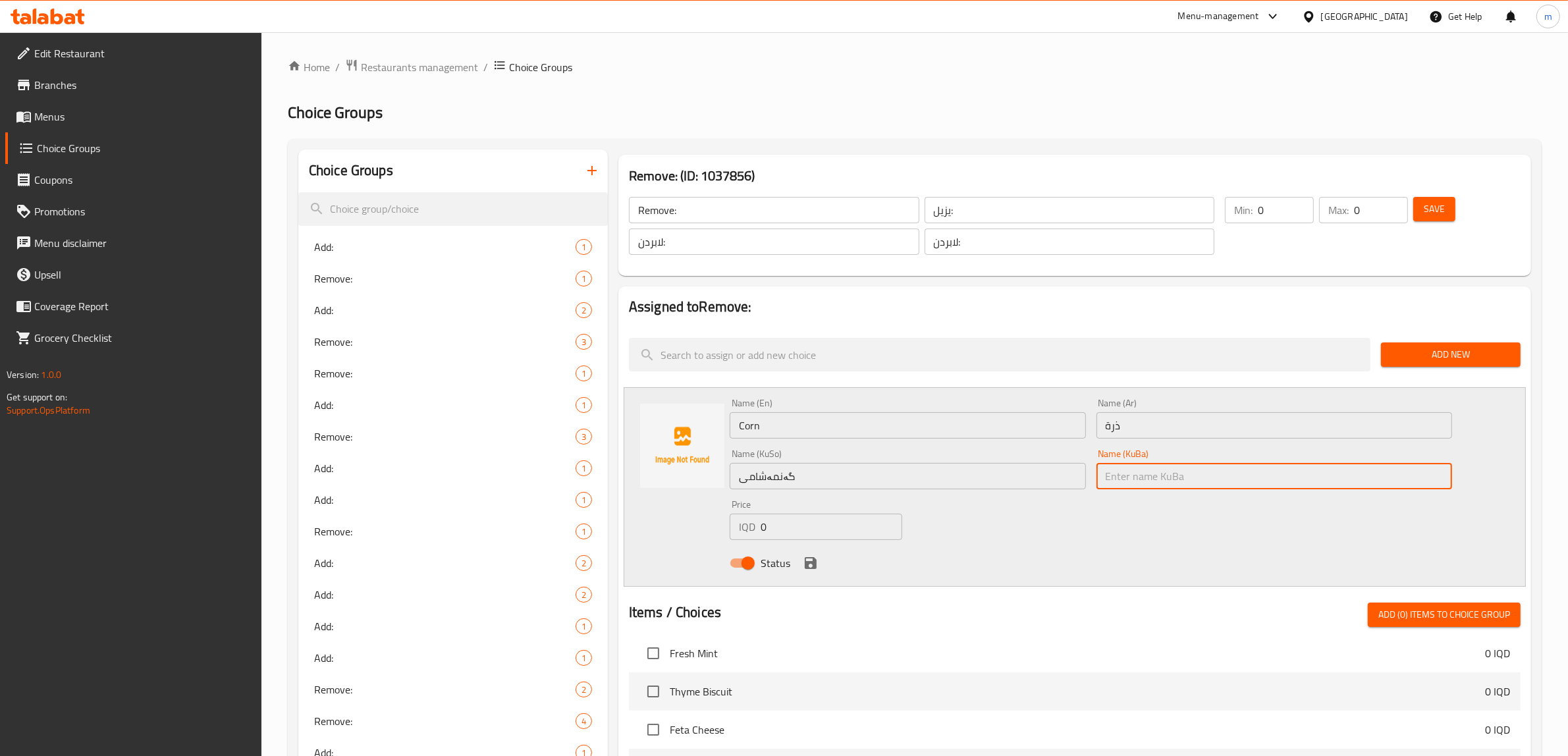
click at [1194, 471] on input "text" at bounding box center [1275, 476] width 356 height 26
click at [977, 473] on input "گەنمەشامی" at bounding box center [908, 476] width 356 height 26
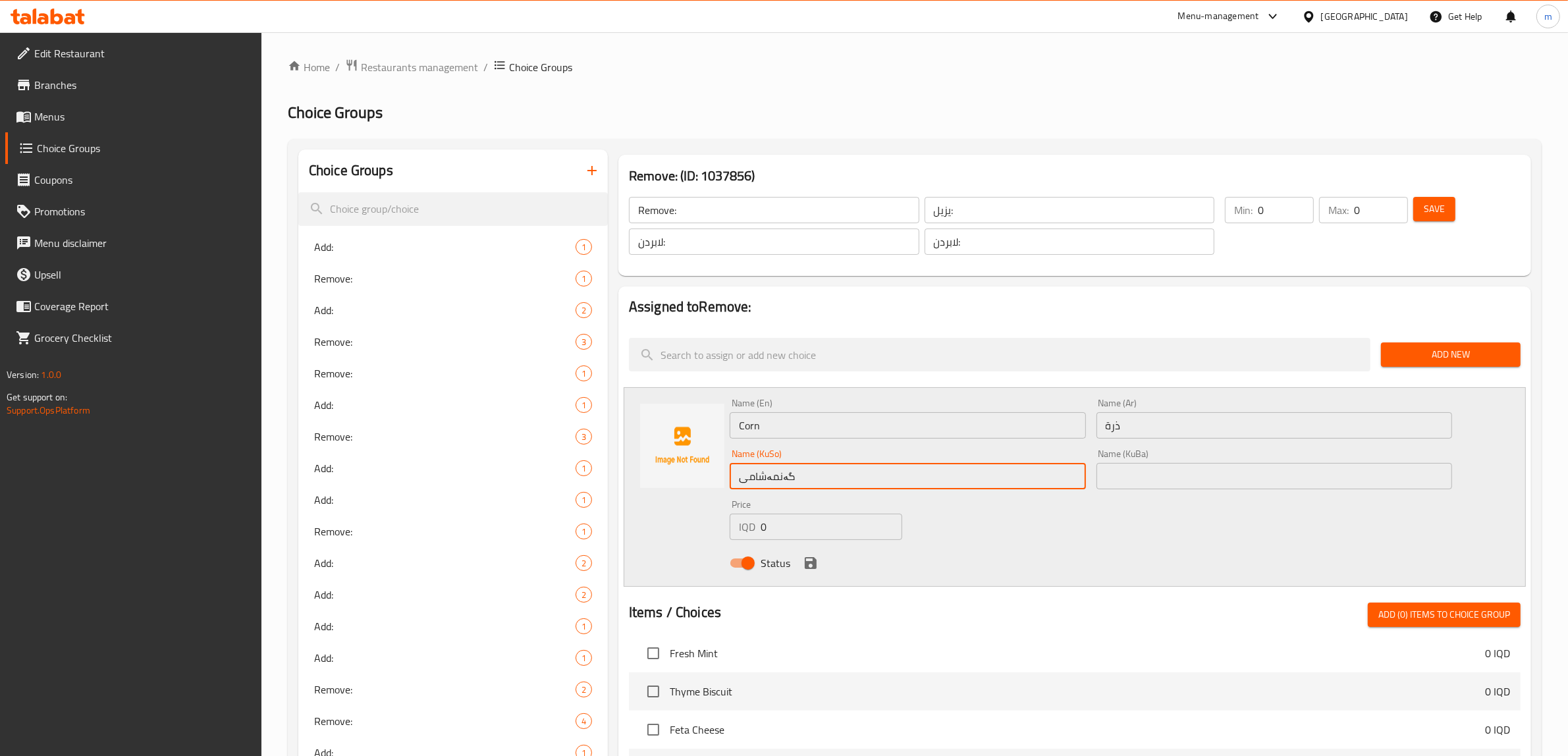
click at [1131, 474] on input "text" at bounding box center [1275, 476] width 356 height 26
paste input "گەنمەشامی"
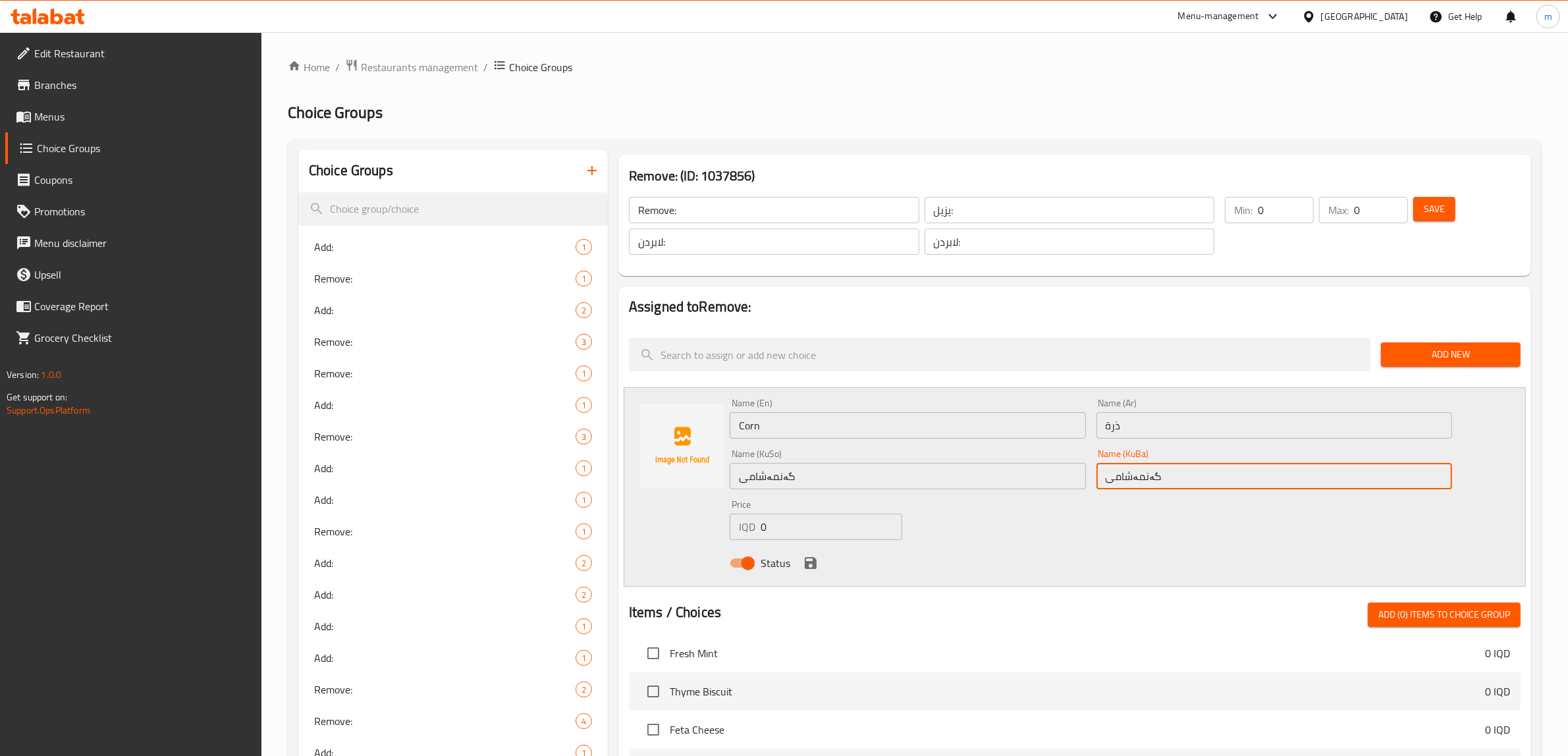
type input "گەنمەشامی"
click at [1048, 524] on div "Name (En) Corn Name (En) Name (Ar) ذرة Name (Ar) Name (KuSo) گەنمەشامی Name (Ku…" at bounding box center [1090, 487] width 733 height 187
click at [803, 560] on icon "save" at bounding box center [810, 562] width 16 height 16
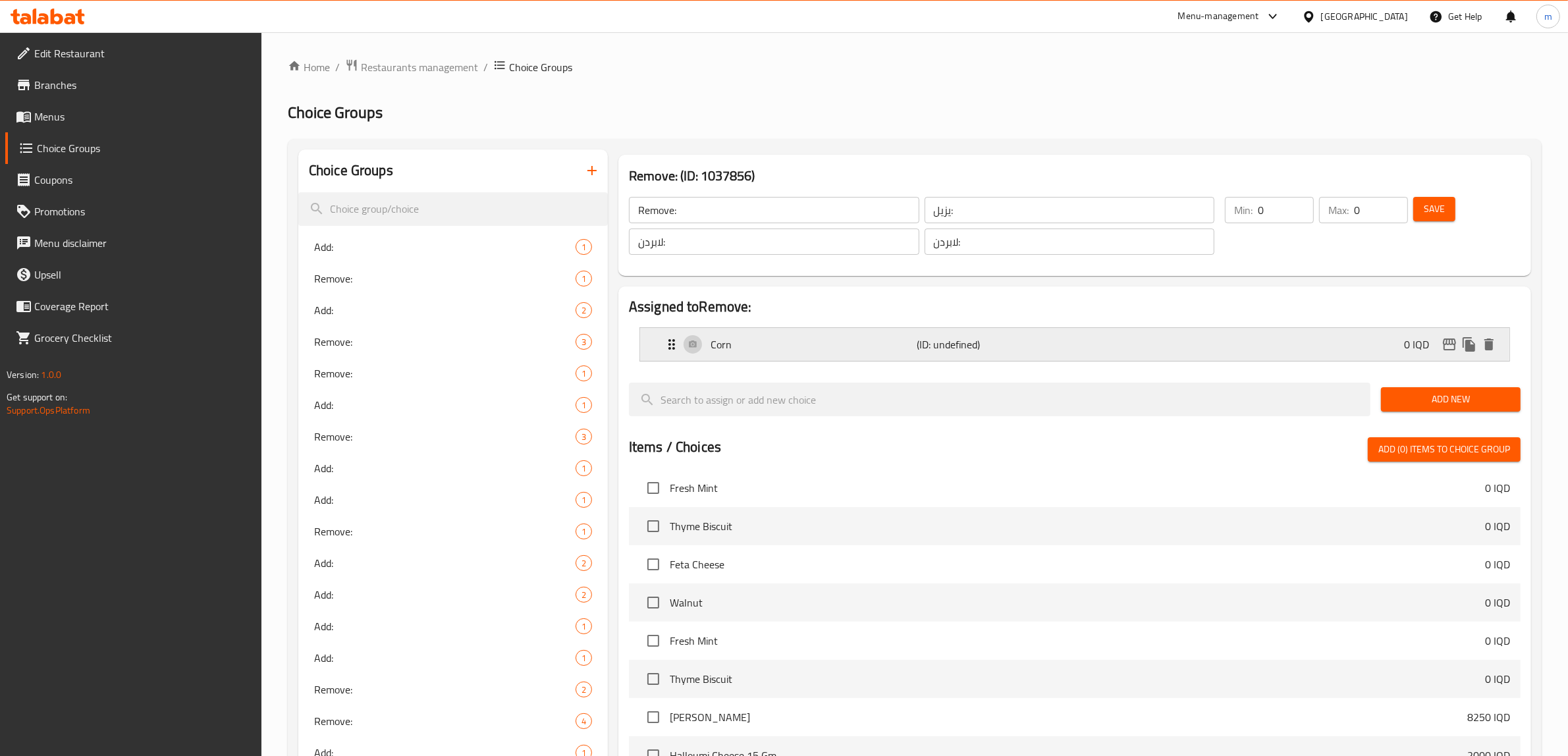
scroll to position [54, 0]
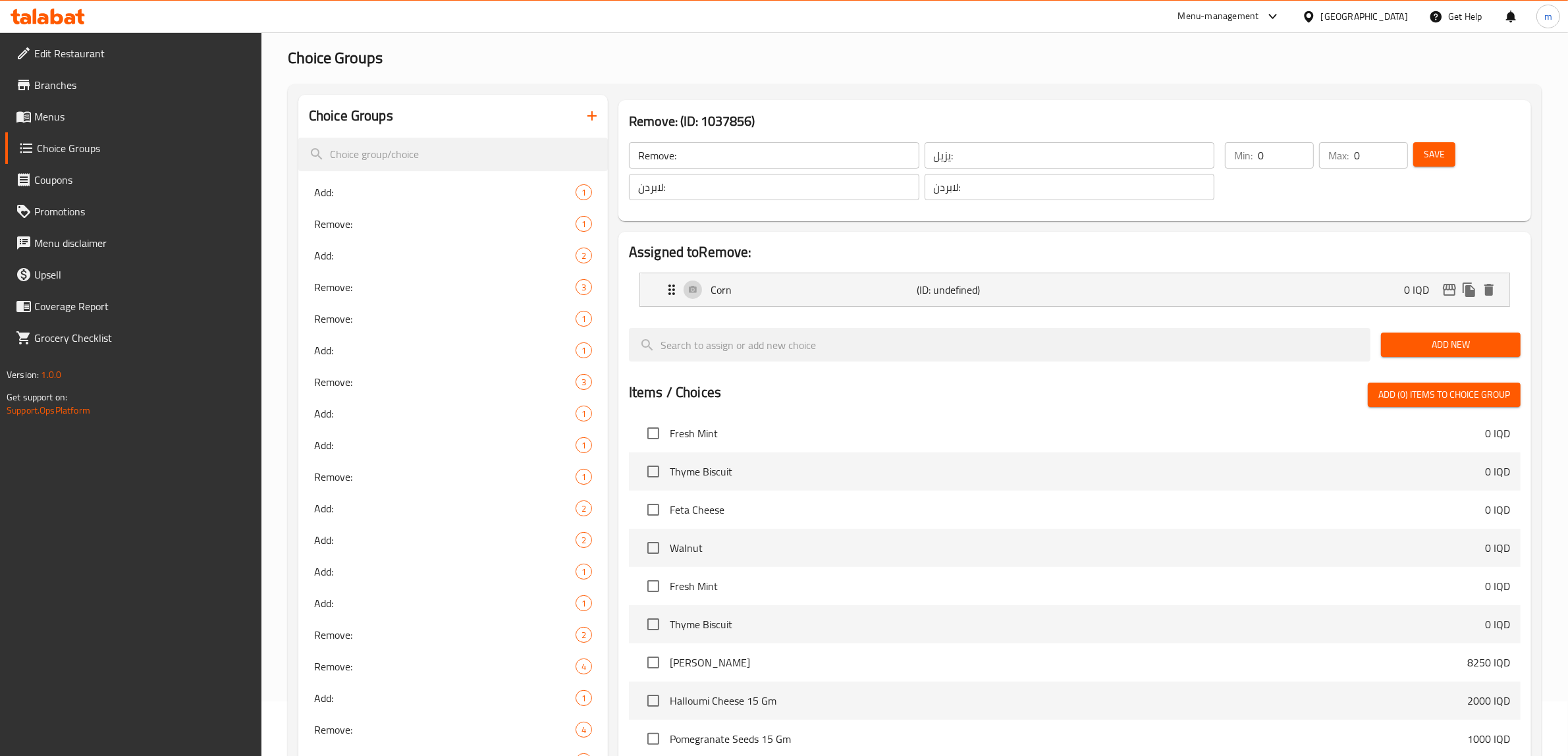
click at [1429, 350] on span "Add New" at bounding box center [1450, 344] width 119 height 16
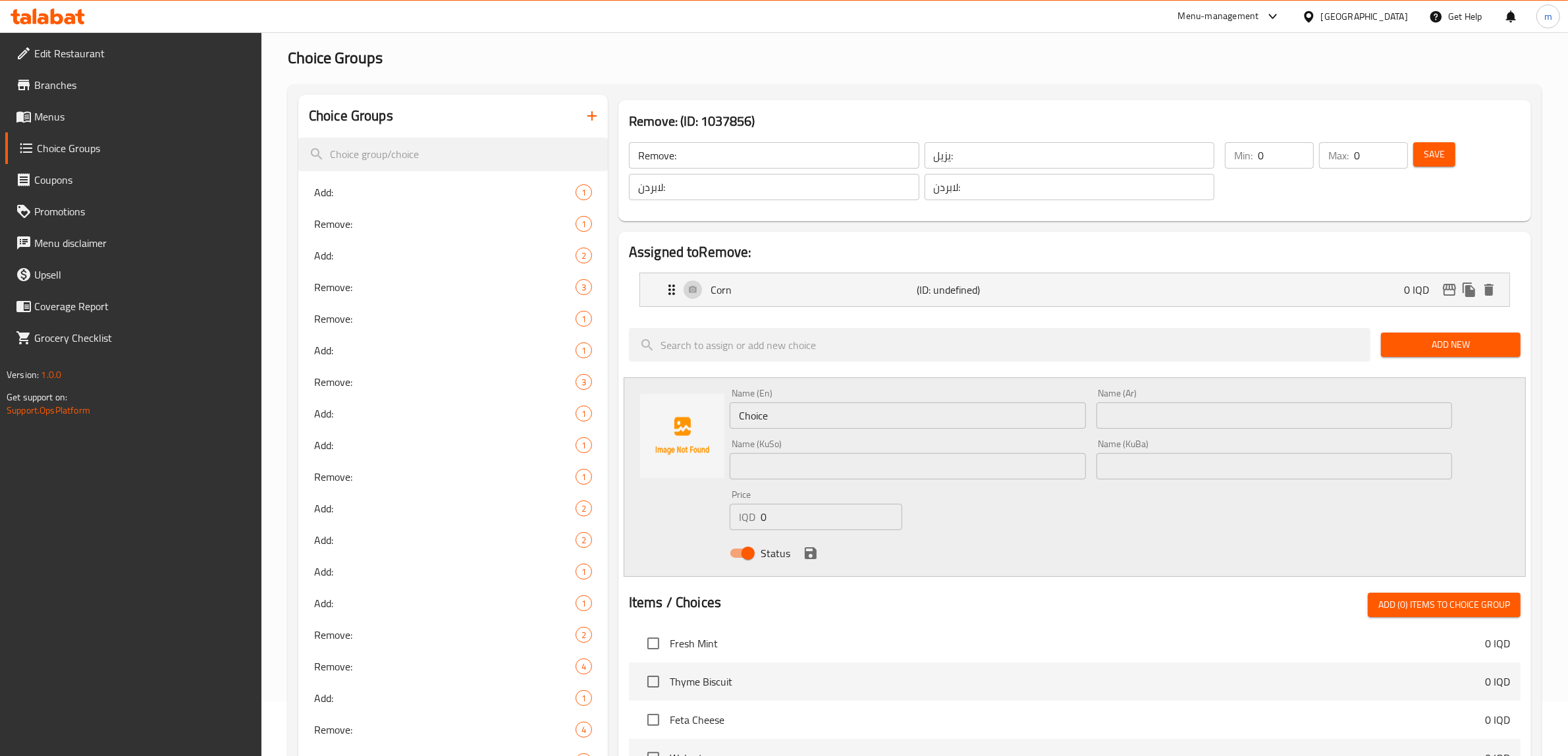
click at [775, 419] on input "Choice" at bounding box center [908, 415] width 356 height 26
paste input "Pomegranate Seeds"
type input "Pomegranate Seeds"
click at [1136, 418] on input "text" at bounding box center [1275, 415] width 356 height 26
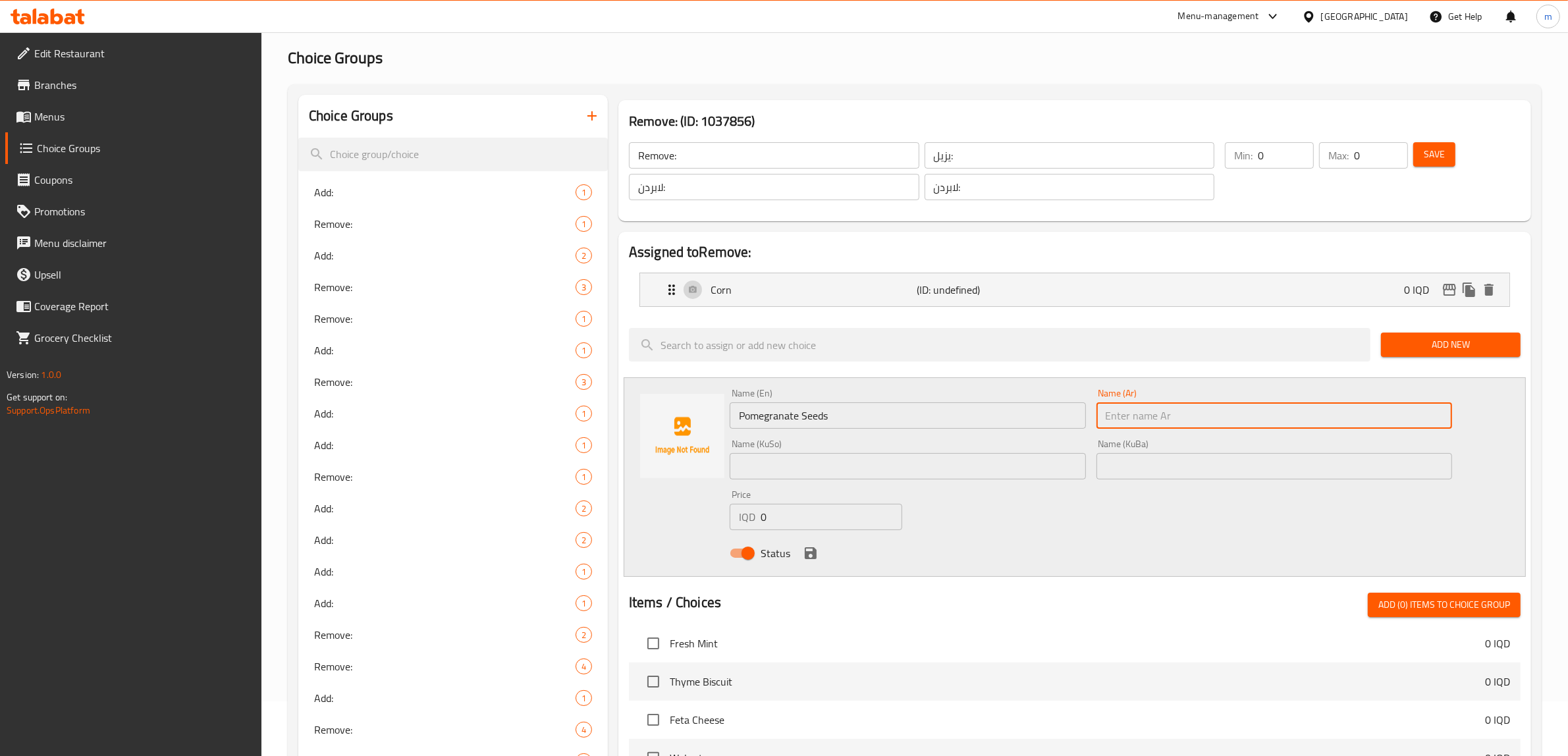
click at [1145, 476] on input "text" at bounding box center [1275, 466] width 356 height 26
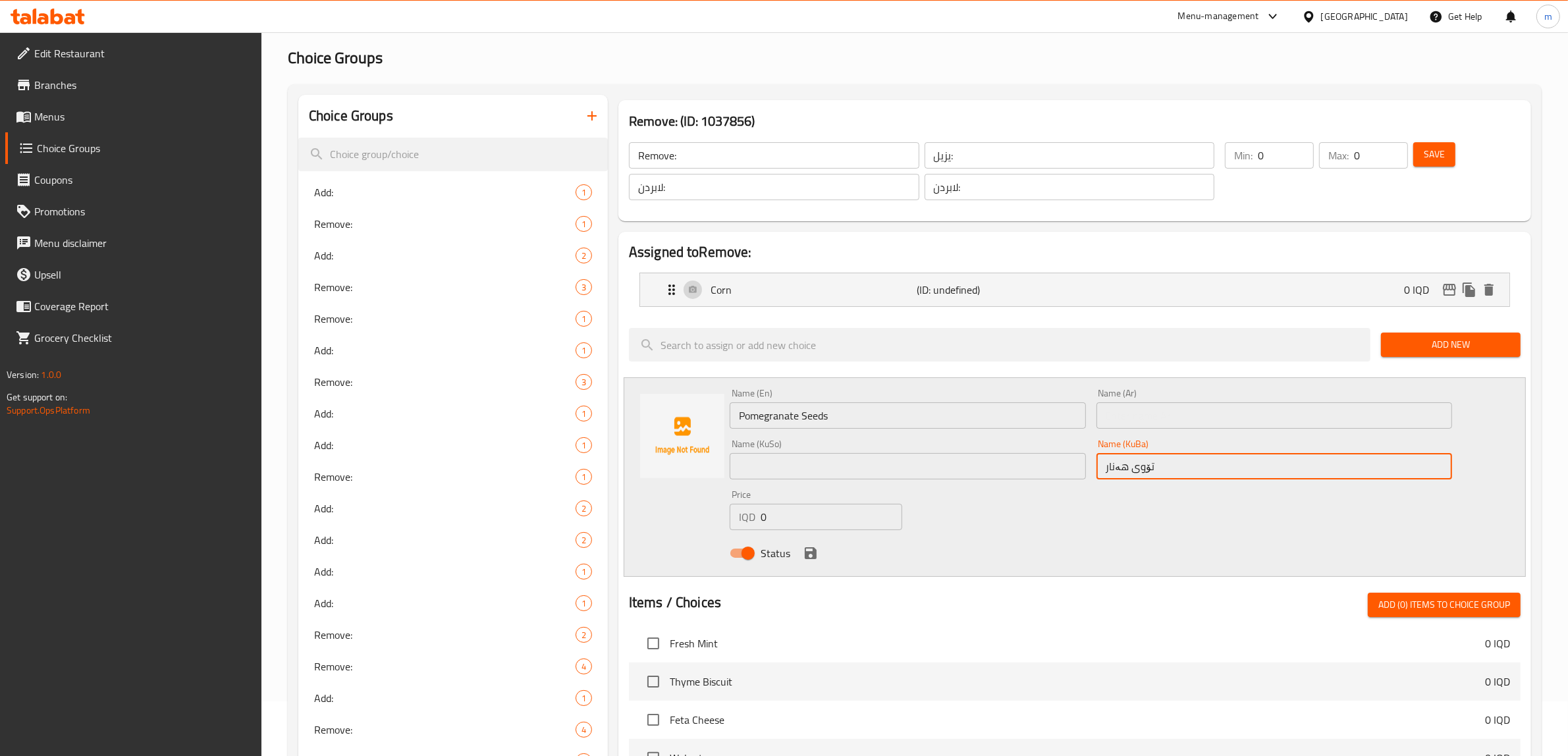
type input "تۆوی هەنار"
click at [950, 469] on input "text" at bounding box center [908, 466] width 356 height 26
paste input "تۆوی هەنار"
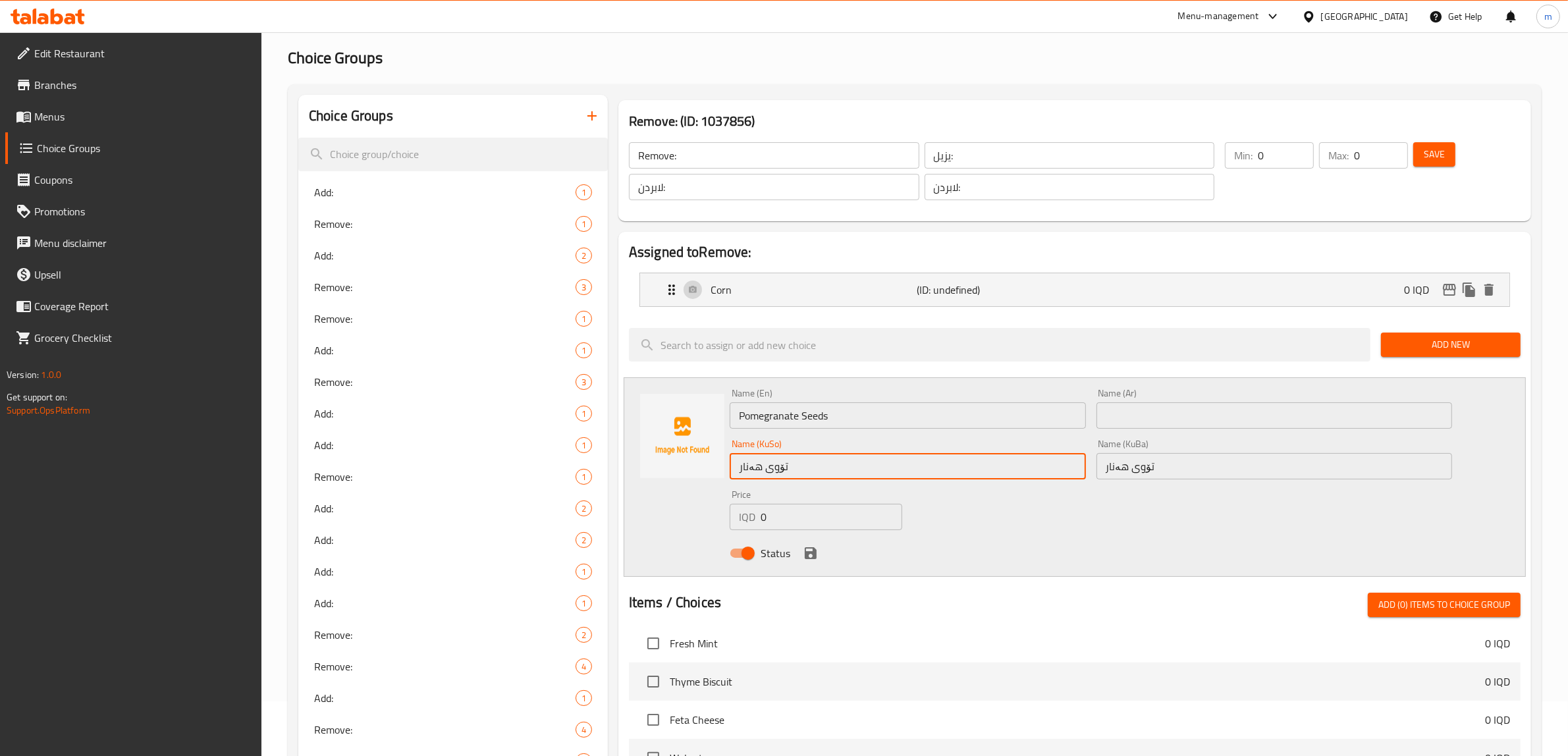
type input "تۆوی هەنار"
click at [1042, 522] on div "Name (En) Pomegranate Seeds Name (En) Name (Ar) Name (Ar) Name (KuSo) تۆوی هەنا…" at bounding box center [1090, 477] width 733 height 187
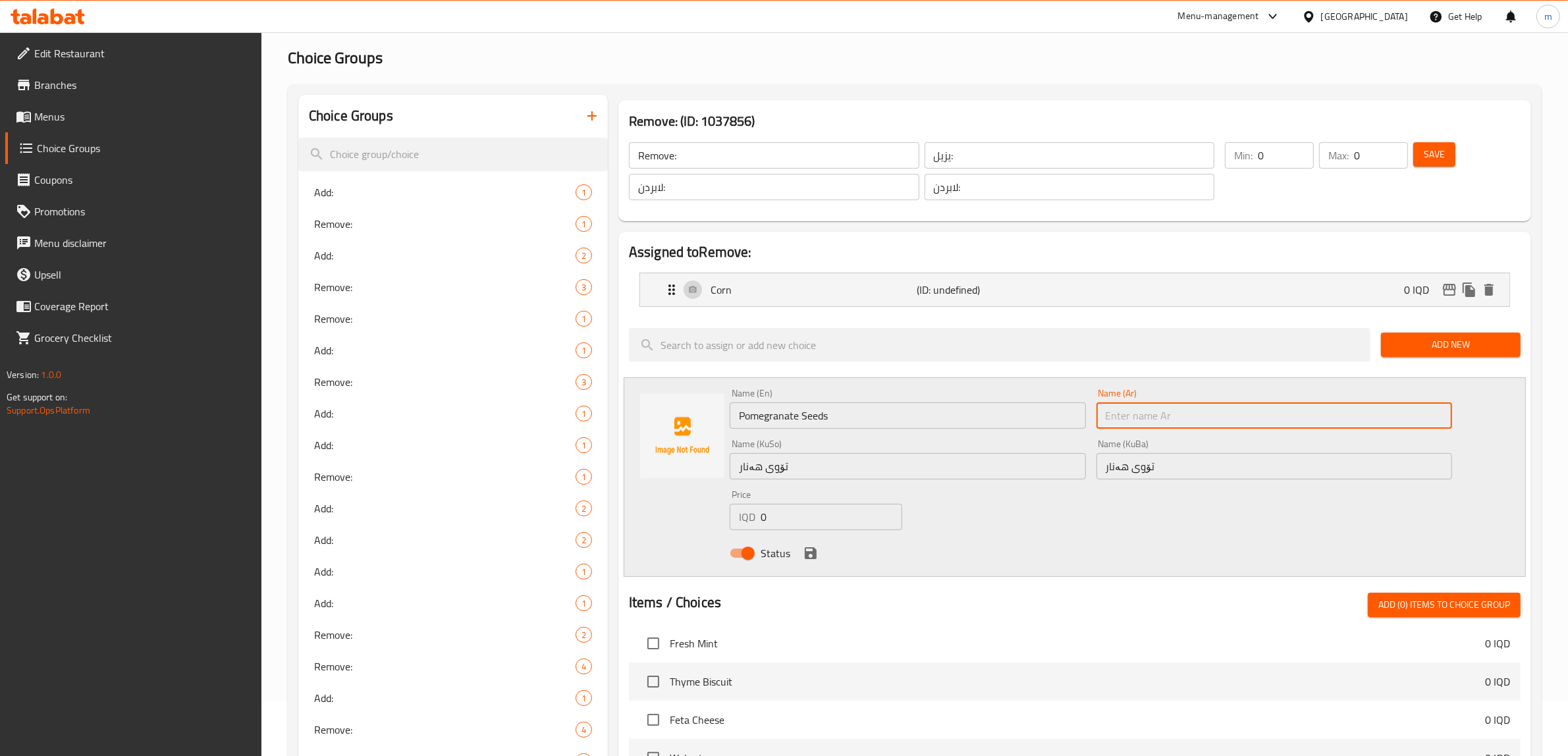
click at [1164, 421] on input "text" at bounding box center [1275, 415] width 356 height 26
type input "حبات رمان"
click at [1097, 520] on div "Name (En) Pomegranate Seeds Name (En) Name (Ar) حبات رمان Name (Ar) Name (KuSo)…" at bounding box center [1090, 477] width 733 height 187
click at [803, 558] on icon "save" at bounding box center [810, 553] width 16 height 16
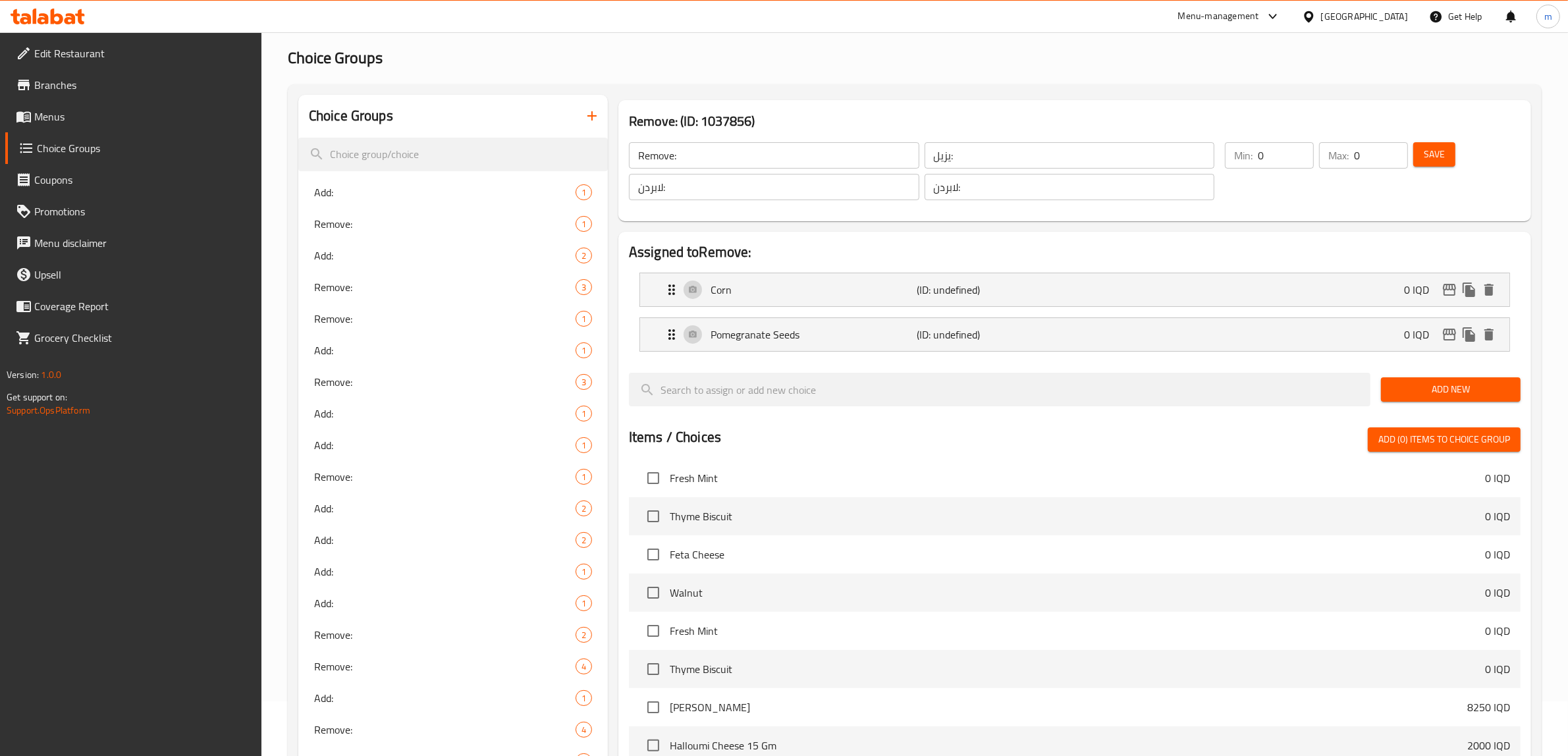
click at [1437, 151] on span "Save" at bounding box center [1434, 154] width 21 height 16
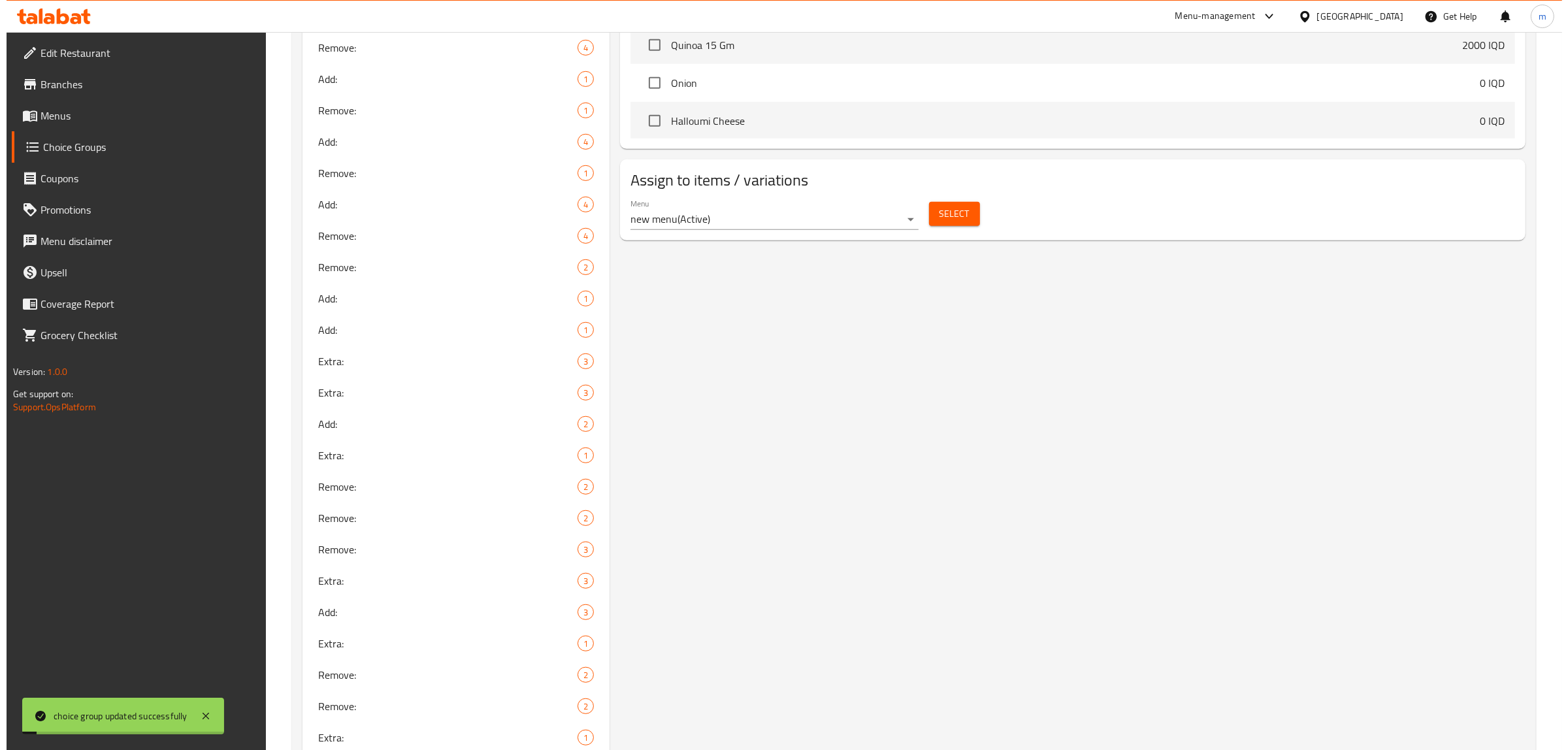
scroll to position [821, 0]
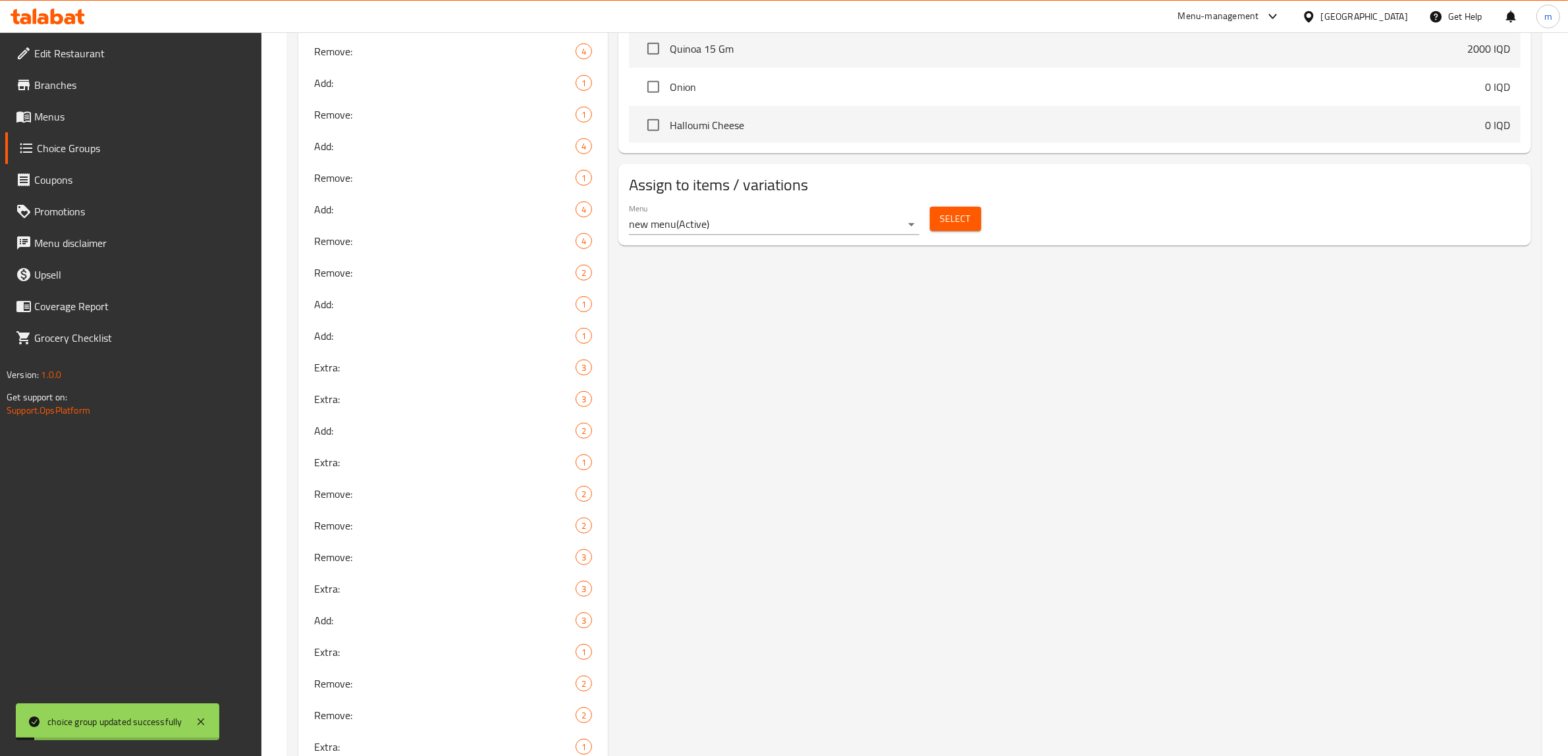
click at [959, 228] on button "Select" at bounding box center [956, 219] width 52 height 24
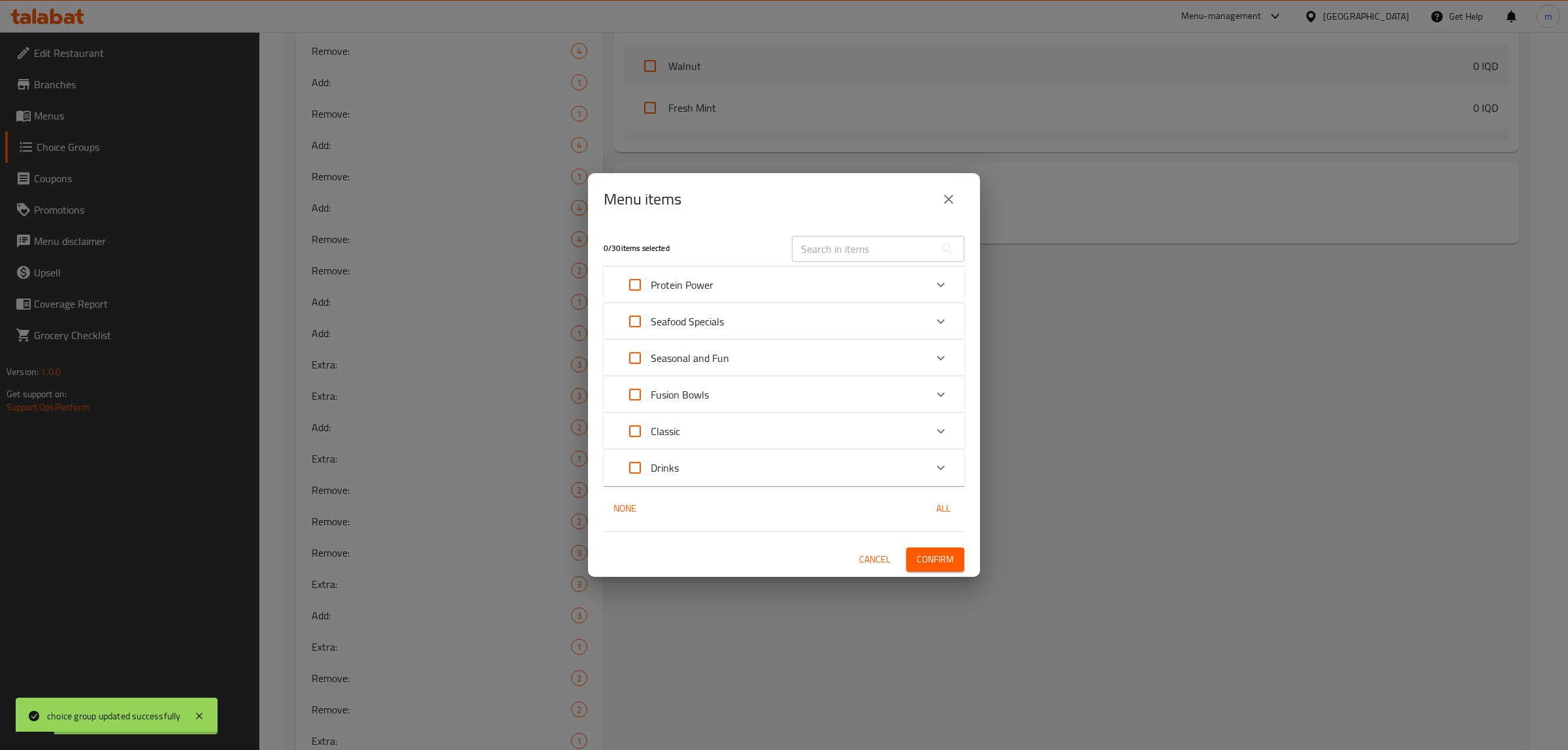
click at [869, 228] on div "​" at bounding box center [877, 249] width 188 height 42
click at [864, 246] on input "text" at bounding box center [863, 249] width 142 height 26
paste input "Steakhouse Classic"
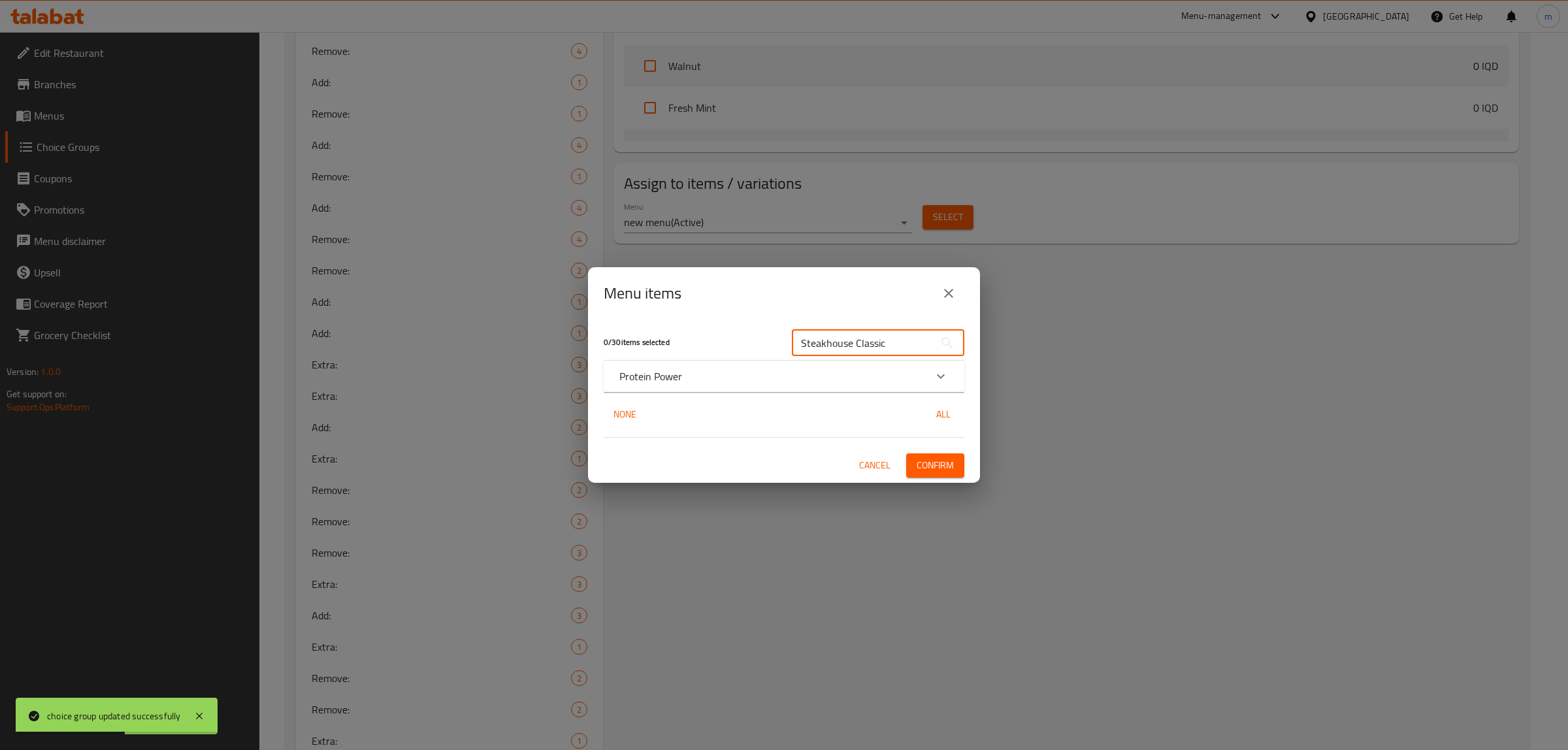
type input "Steakhouse Classic"
click at [690, 377] on div "Protein Power" at bounding box center [772, 376] width 306 height 15
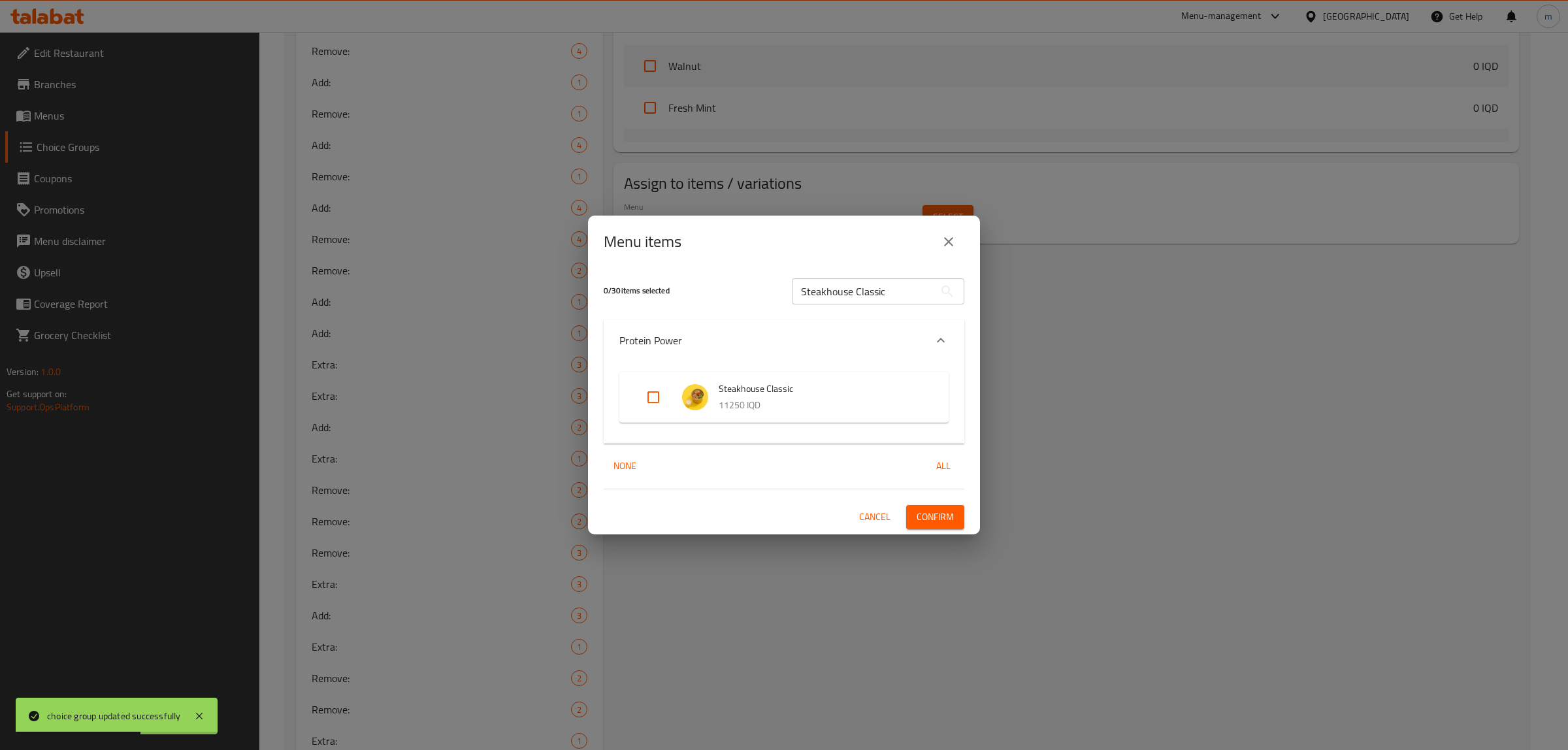
click at [667, 396] on input "Expand" at bounding box center [653, 397] width 32 height 32
checkbox input "true"
click at [927, 510] on span "Confirm" at bounding box center [935, 517] width 37 height 16
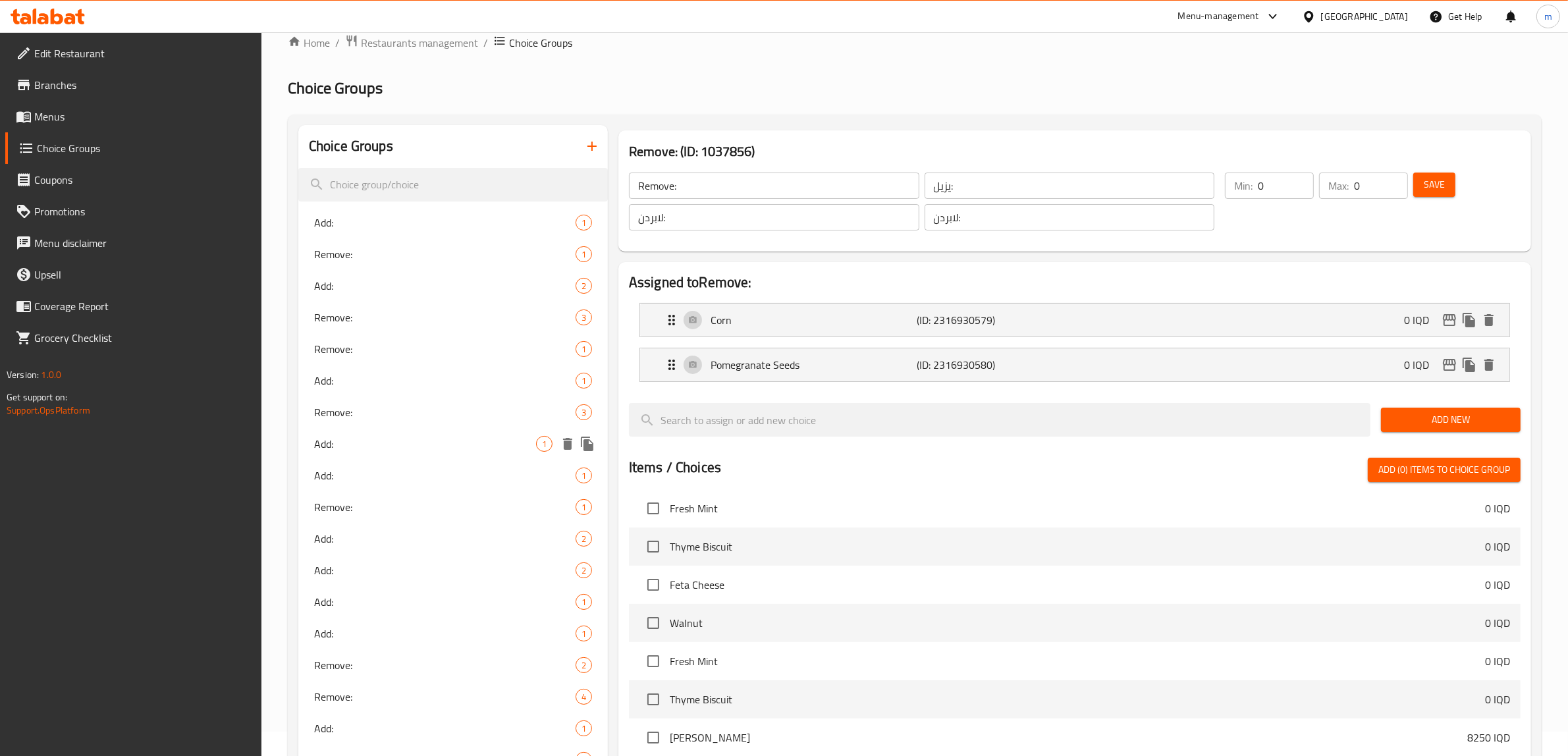
scroll to position [0, 0]
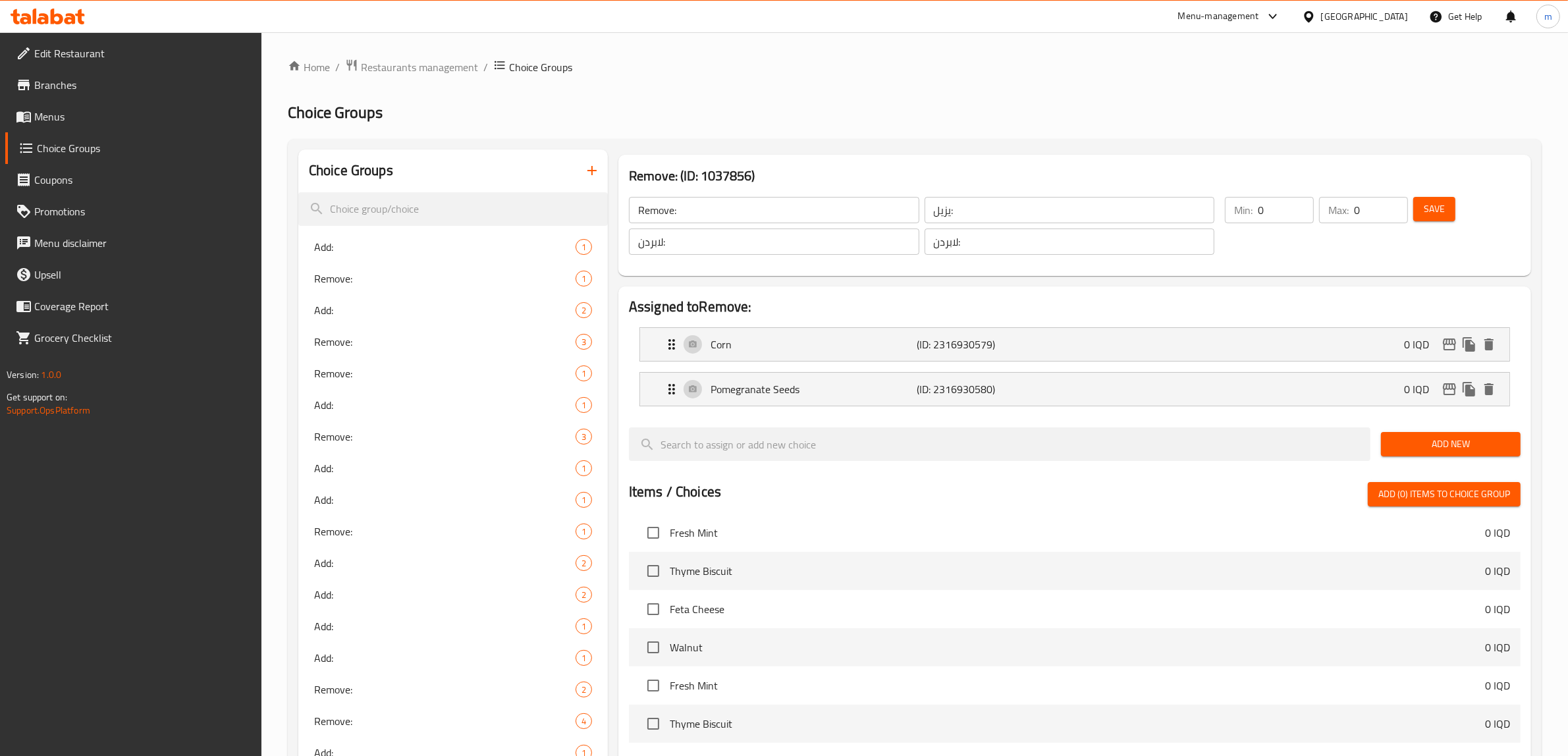
click at [594, 173] on icon "button" at bounding box center [592, 170] width 16 height 16
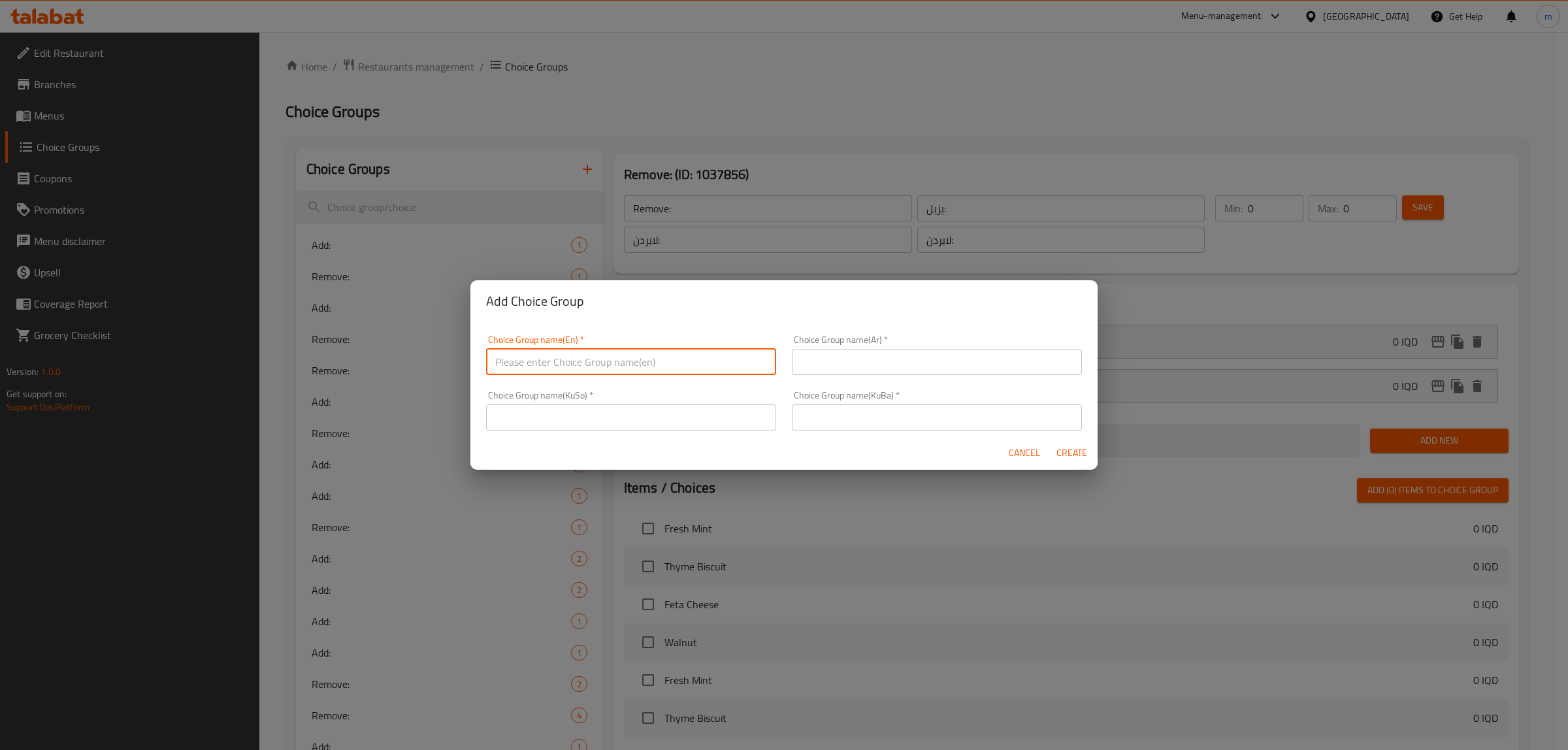
click at [595, 358] on input "text" at bounding box center [631, 362] width 290 height 26
type input "Add:"
click at [835, 356] on input "text" at bounding box center [937, 362] width 290 height 26
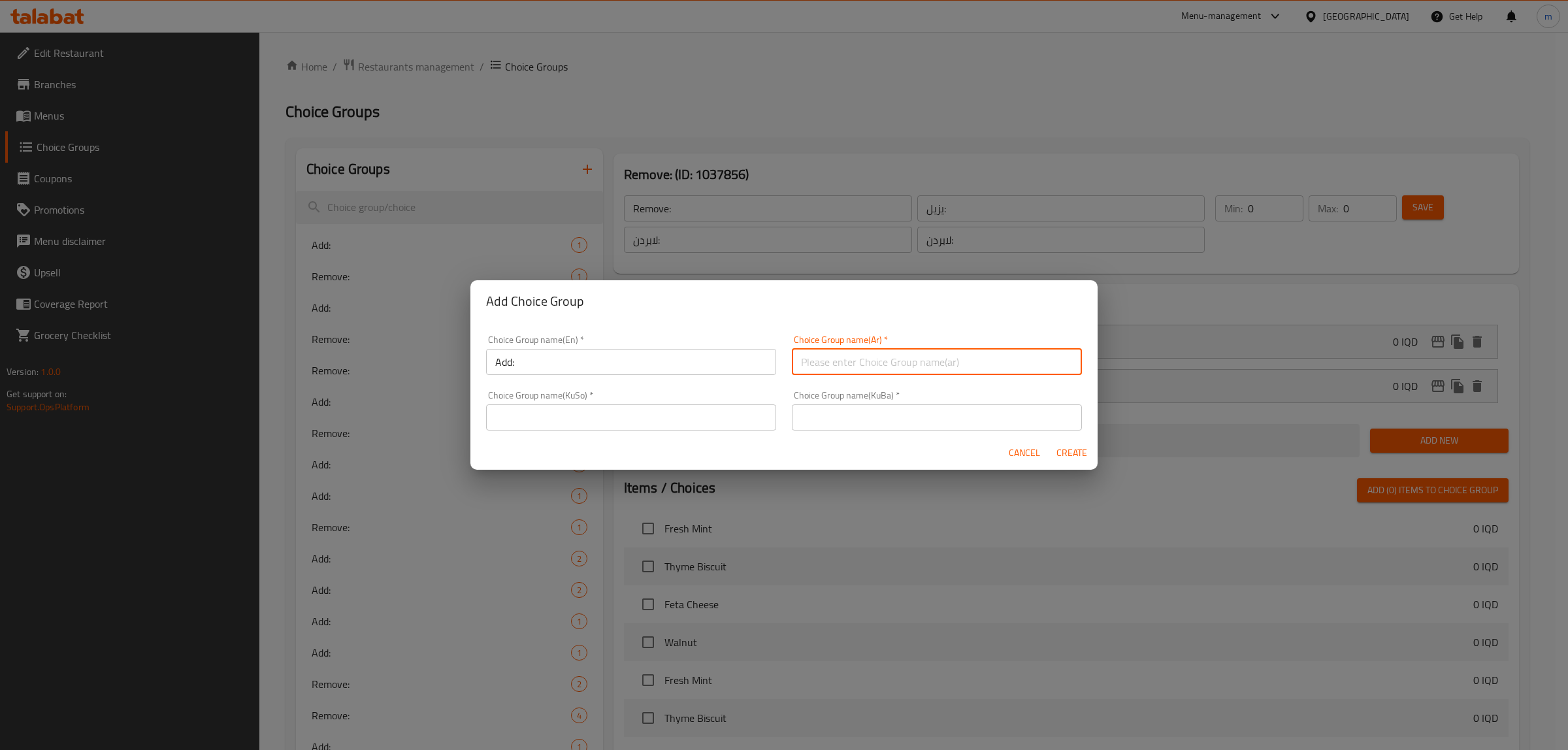
type input "يضيف:"
click at [729, 423] on input "text" at bounding box center [631, 417] width 290 height 26
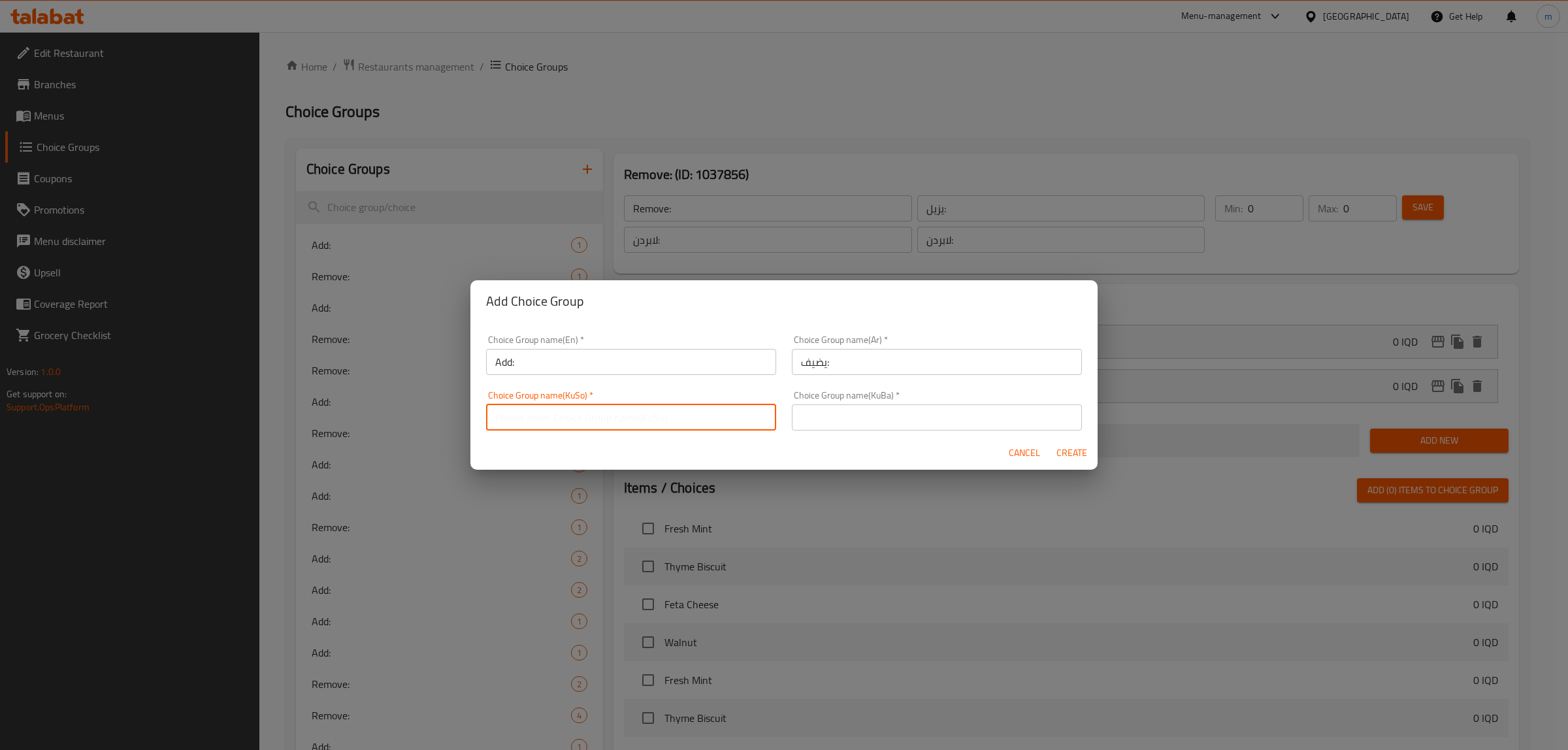
type input "زیادە:"
click at [872, 407] on input "text" at bounding box center [937, 417] width 290 height 26
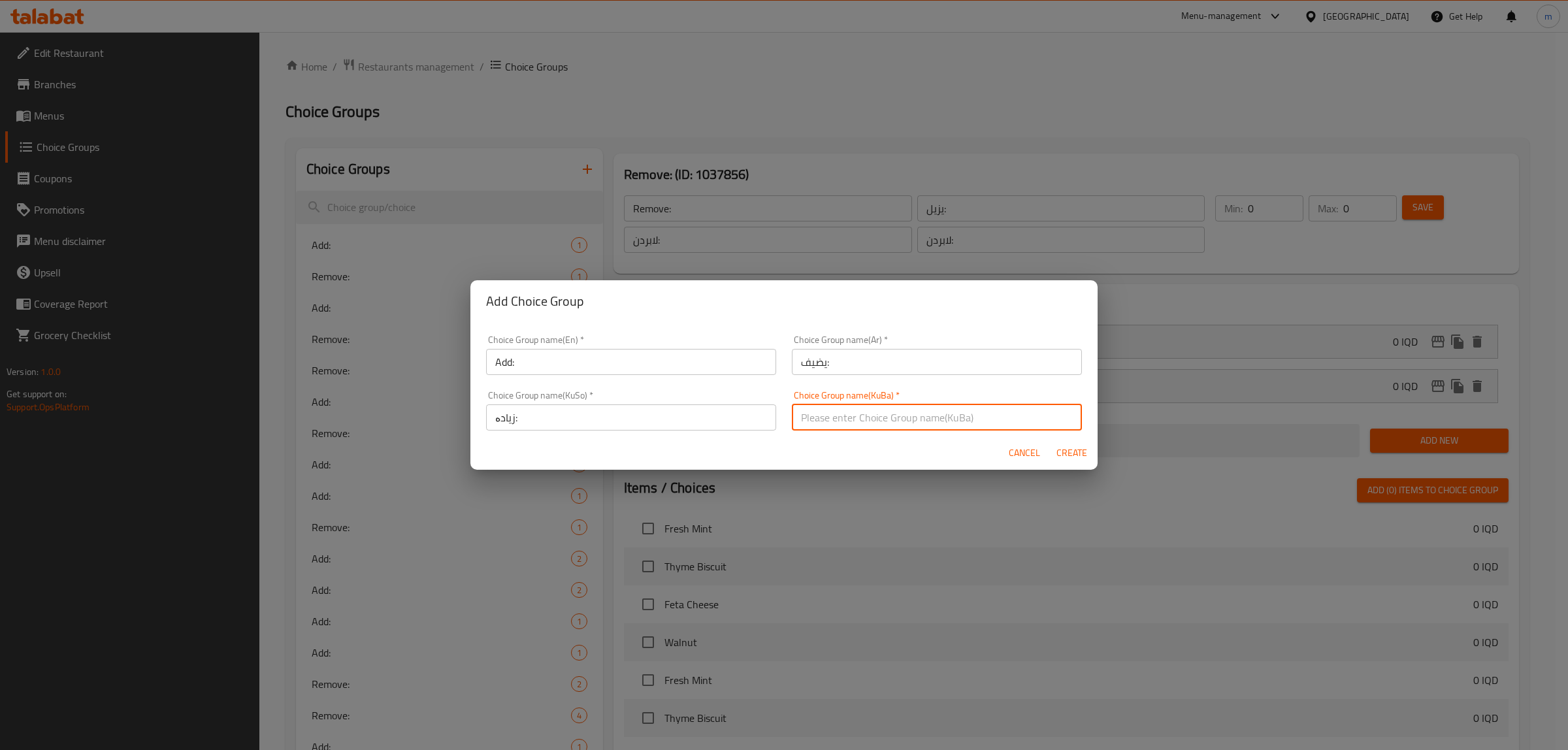
type input "زیادە:"
click at [1010, 451] on span "Cancel" at bounding box center [1024, 453] width 32 height 16
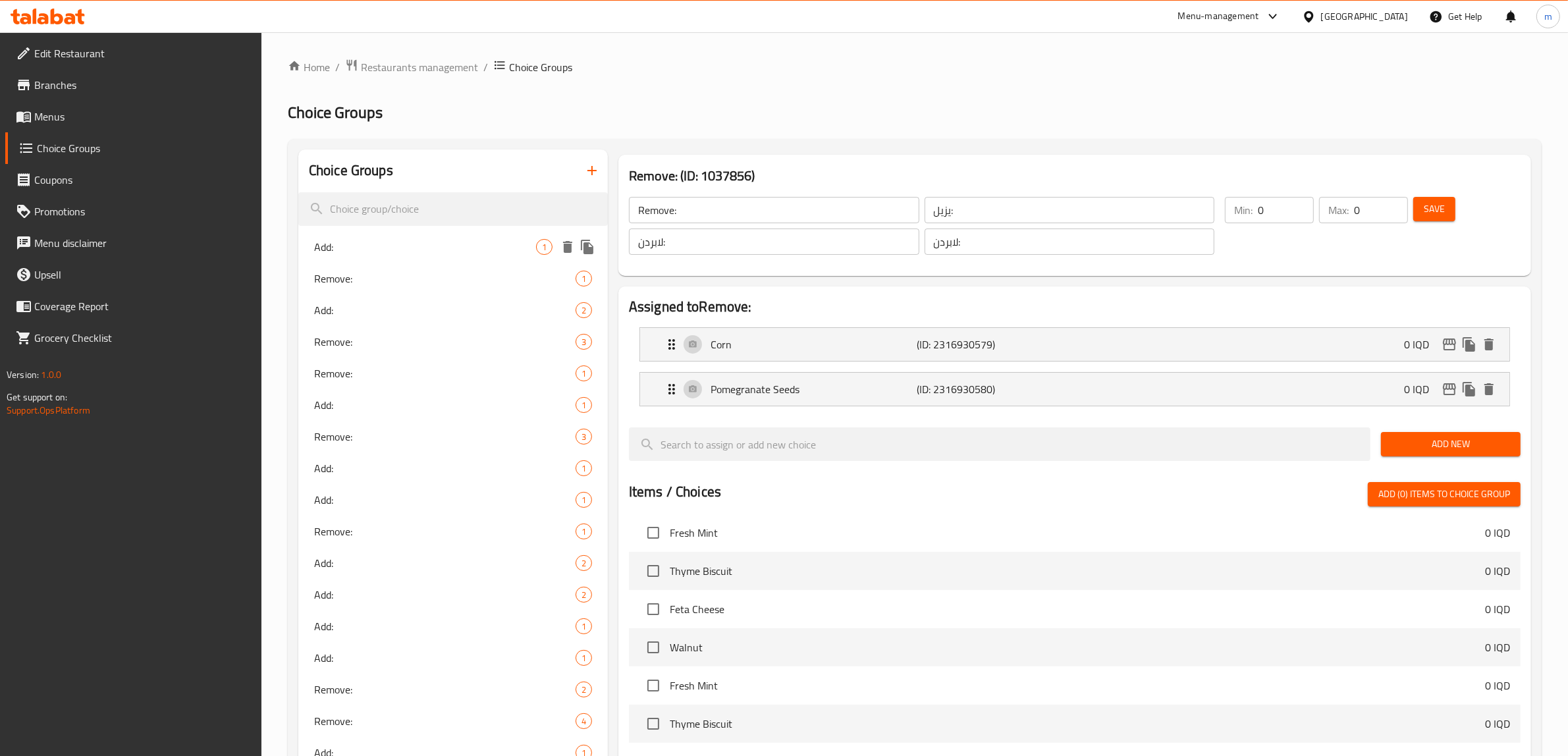
click at [399, 242] on span "Add:" at bounding box center [425, 247] width 222 height 16
type input "Add:"
type input "يضيف:"
type input "زیادکردن :"
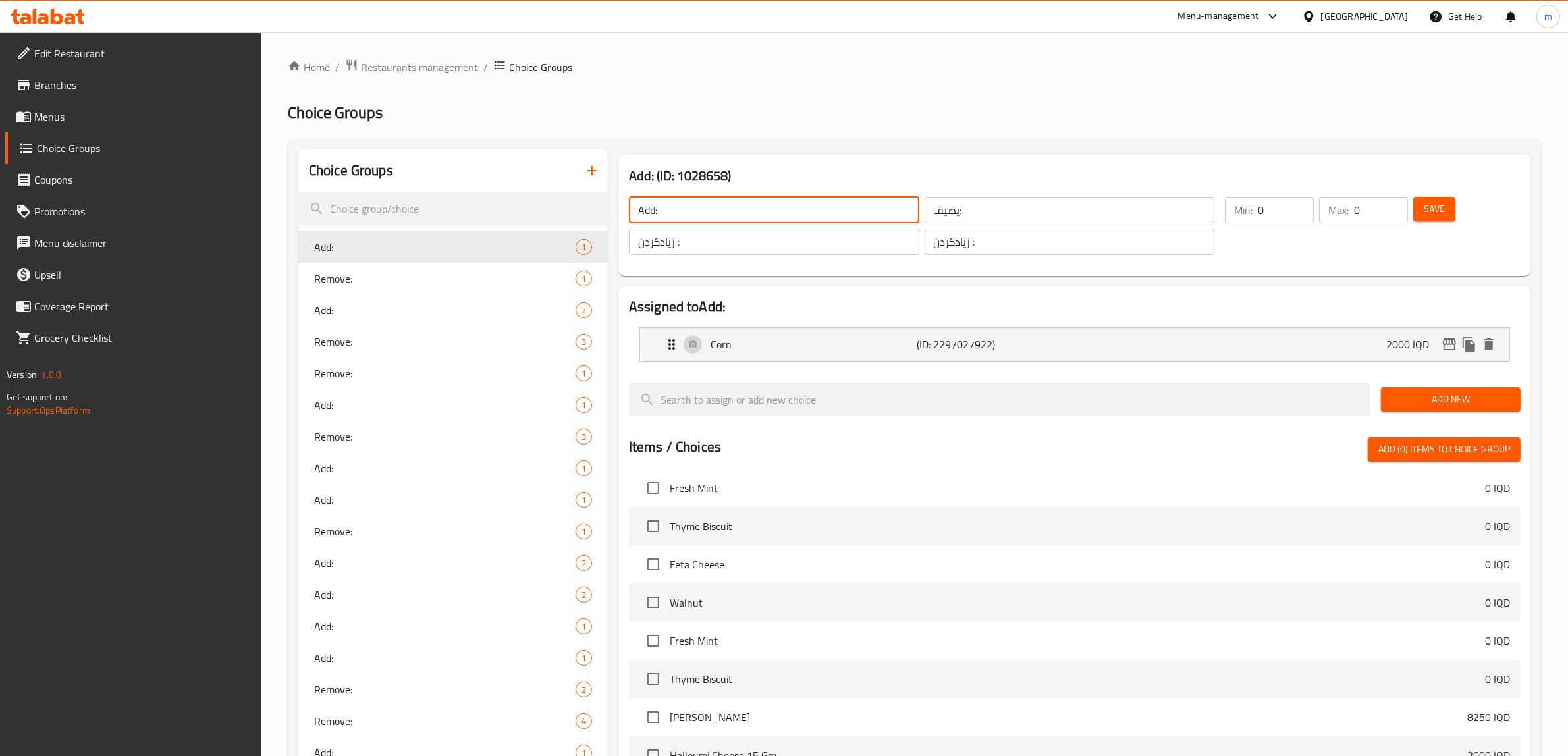
click at [692, 205] on input "Add:" at bounding box center [774, 210] width 291 height 26
click at [690, 213] on input "Add:" at bounding box center [774, 210] width 291 height 26
click at [899, 211] on input "Add:" at bounding box center [774, 210] width 291 height 26
click at [936, 211] on input "يضيف:" at bounding box center [1070, 210] width 291 height 26
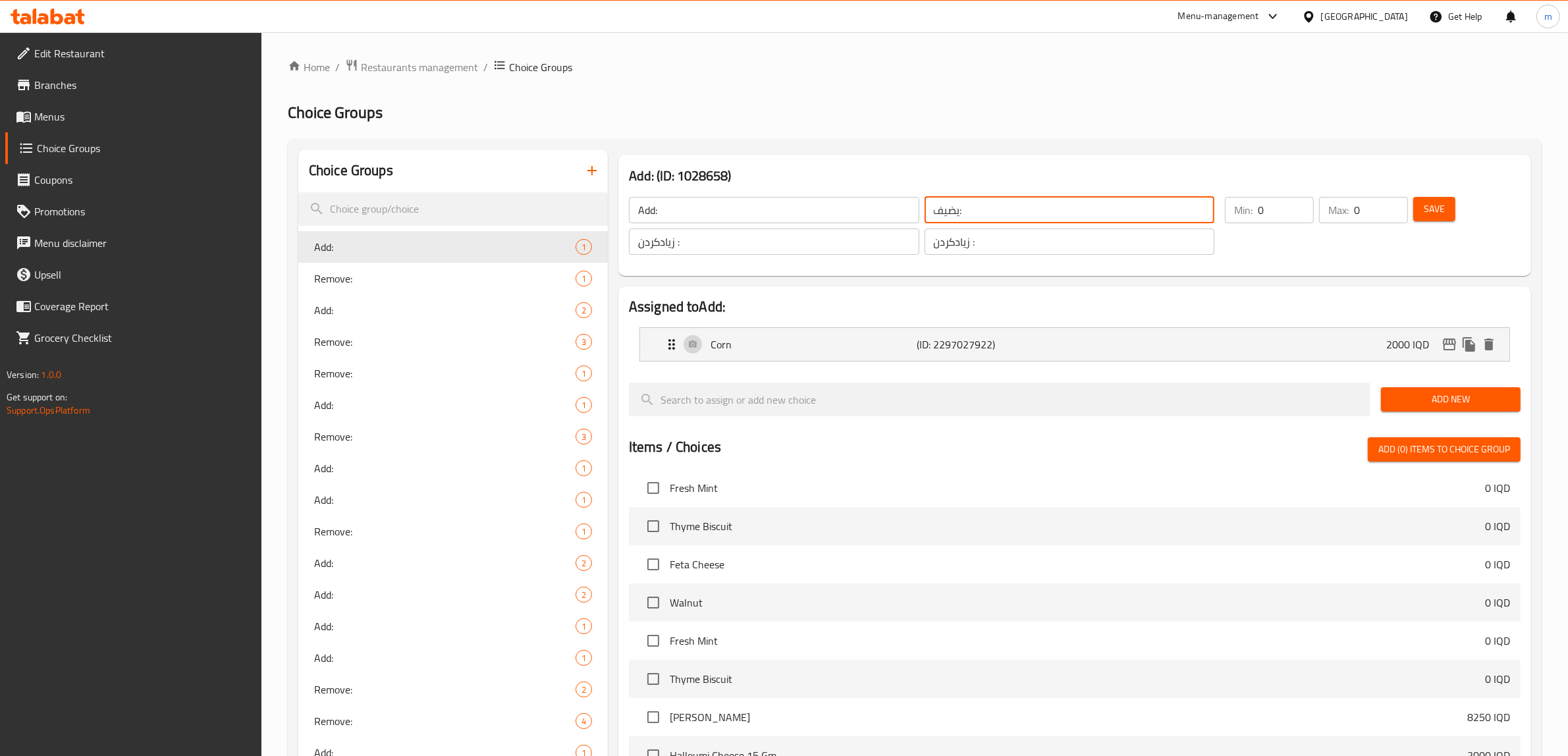
click at [840, 232] on input "زیادکردن :" at bounding box center [774, 241] width 291 height 26
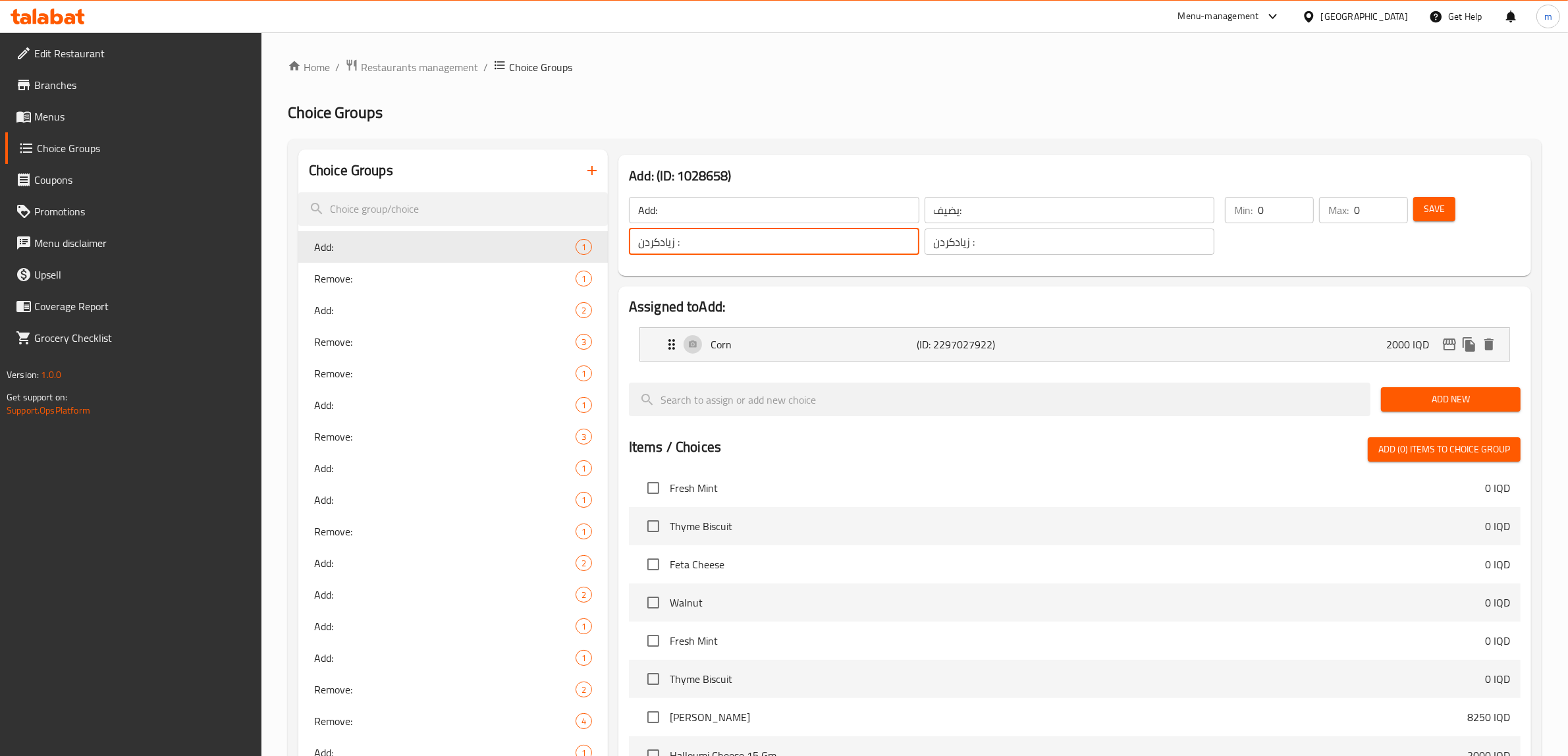
click at [599, 178] on icon "button" at bounding box center [592, 170] width 16 height 16
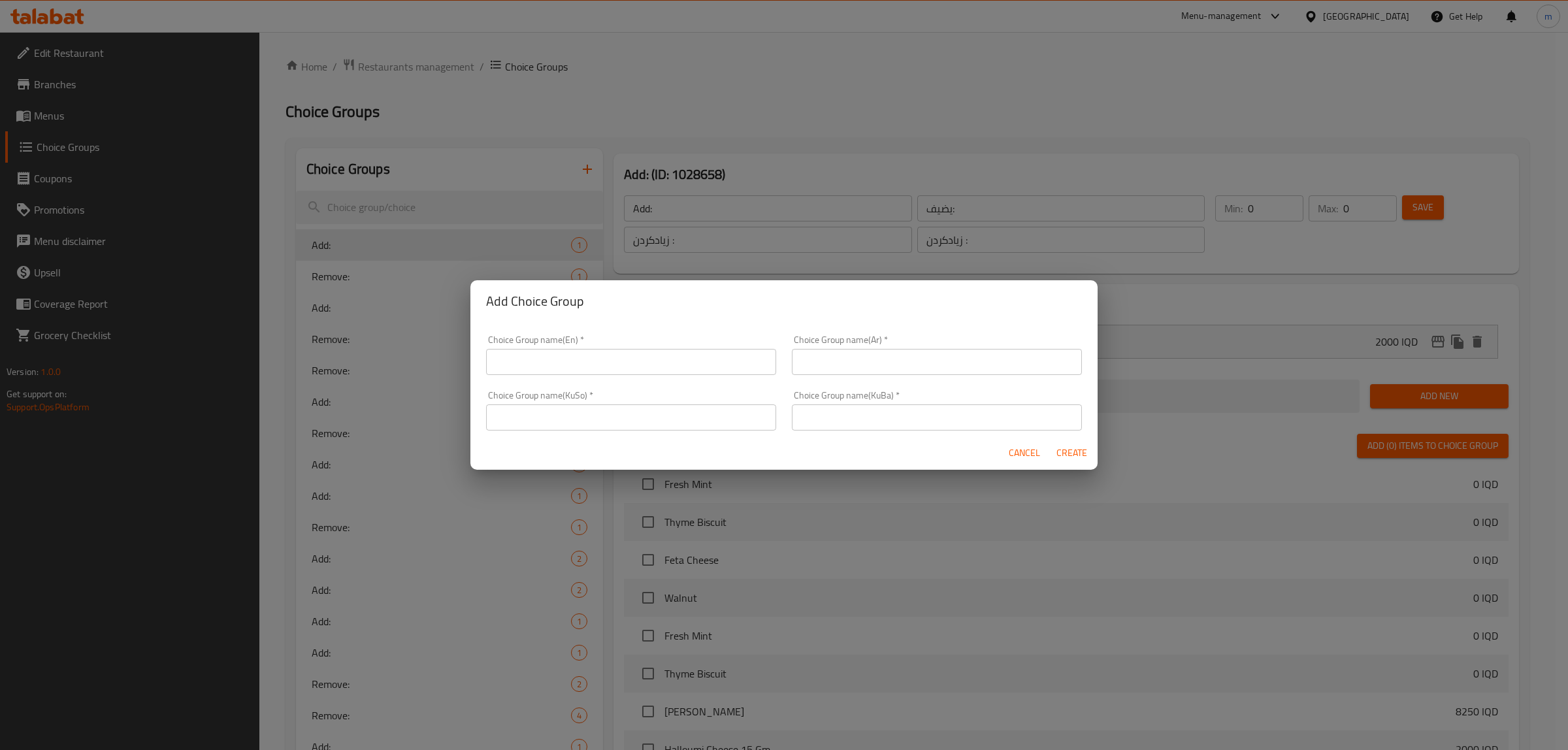
click at [646, 420] on input "text" at bounding box center [631, 417] width 290 height 26
paste input "زیادکردن :"
type input "زیادکردن :"
click at [847, 419] on input "text" at bounding box center [937, 417] width 290 height 26
paste input "زیادکردن :"
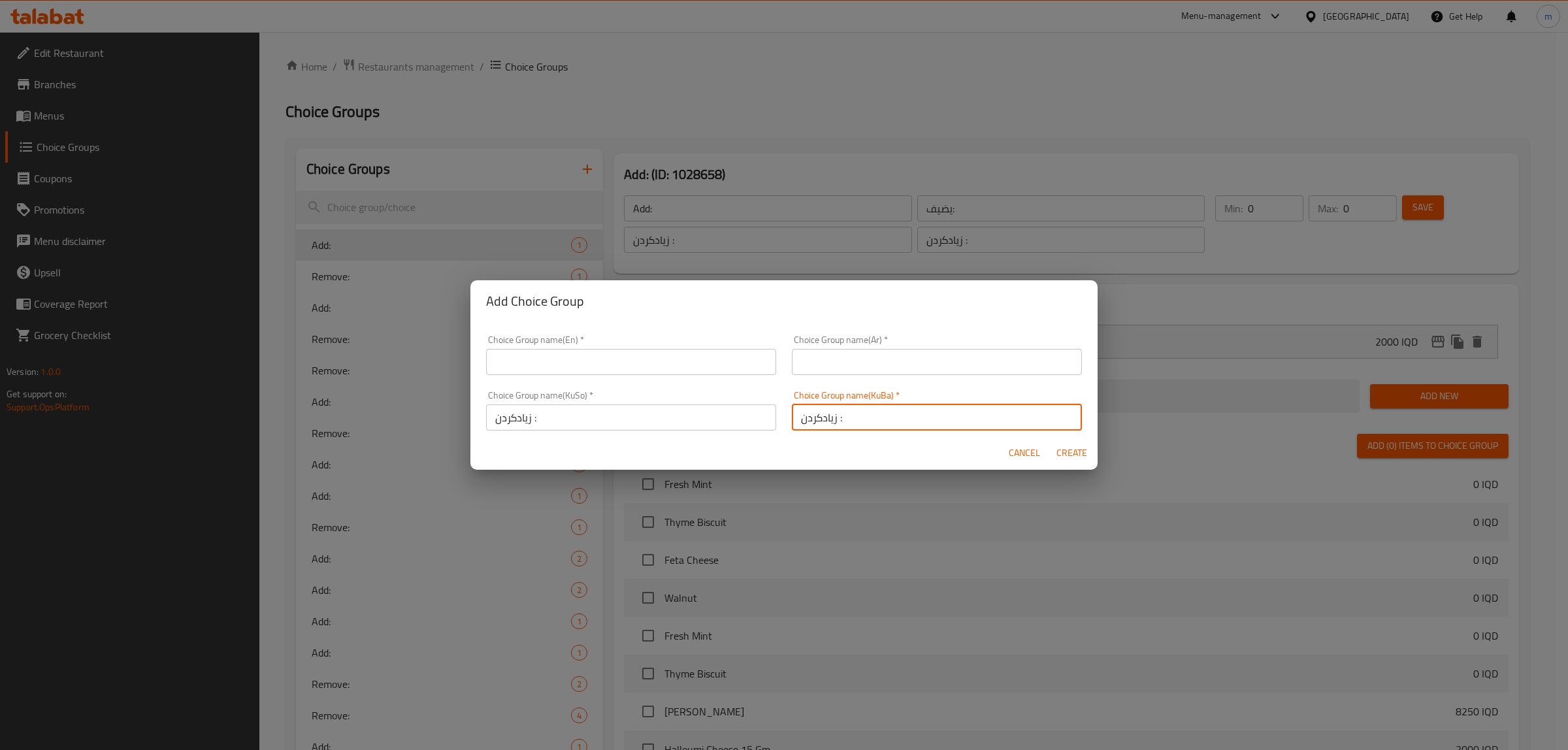
type input "زیادکردن :"
click at [869, 371] on input "text" at bounding box center [937, 362] width 290 height 26
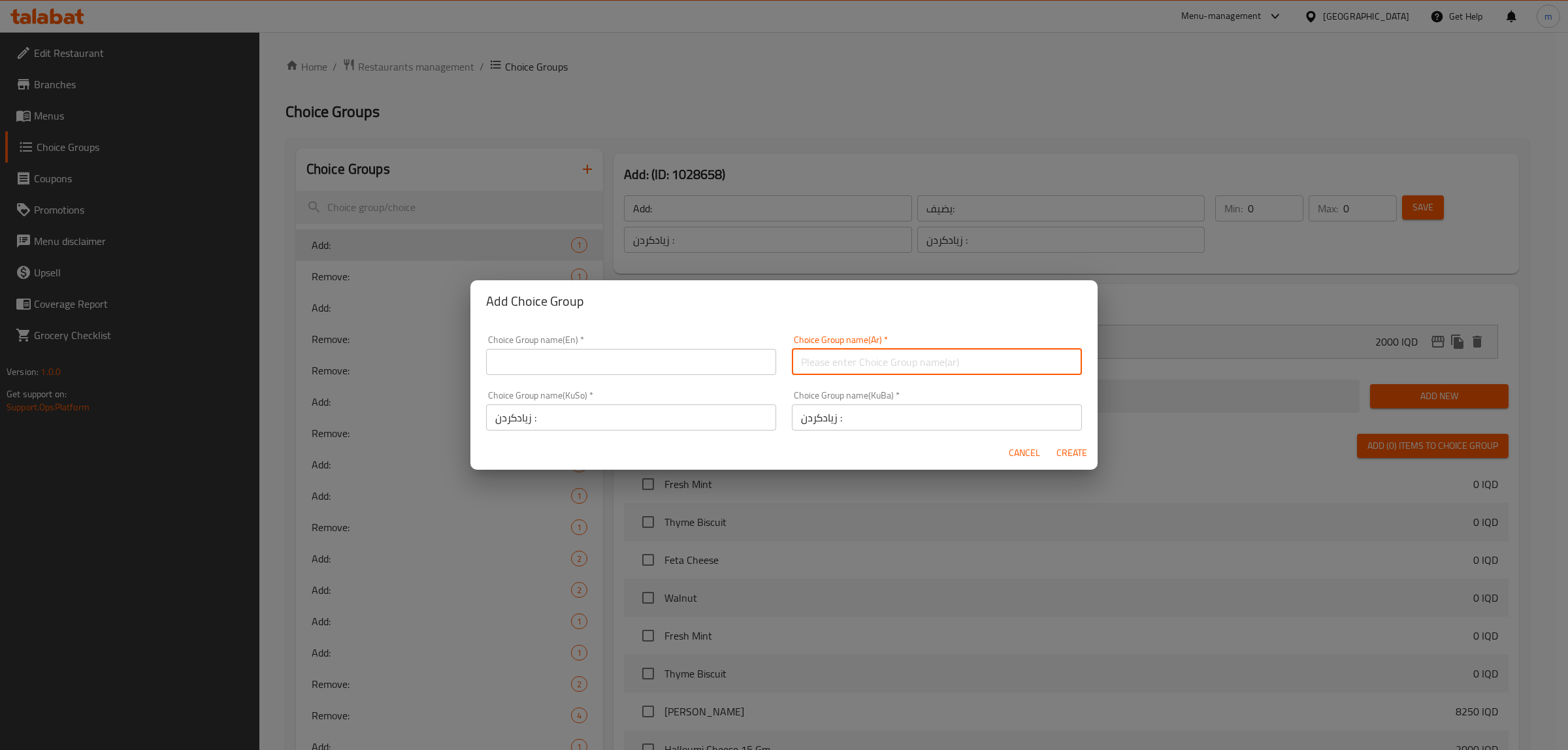
paste input "يضيف:"
type input "يضيف:"
click at [637, 347] on div "Choice Group name(En)   * Choice Group name(En) *" at bounding box center [631, 354] width 290 height 40
click at [635, 361] on input "text" at bounding box center [631, 362] width 290 height 26
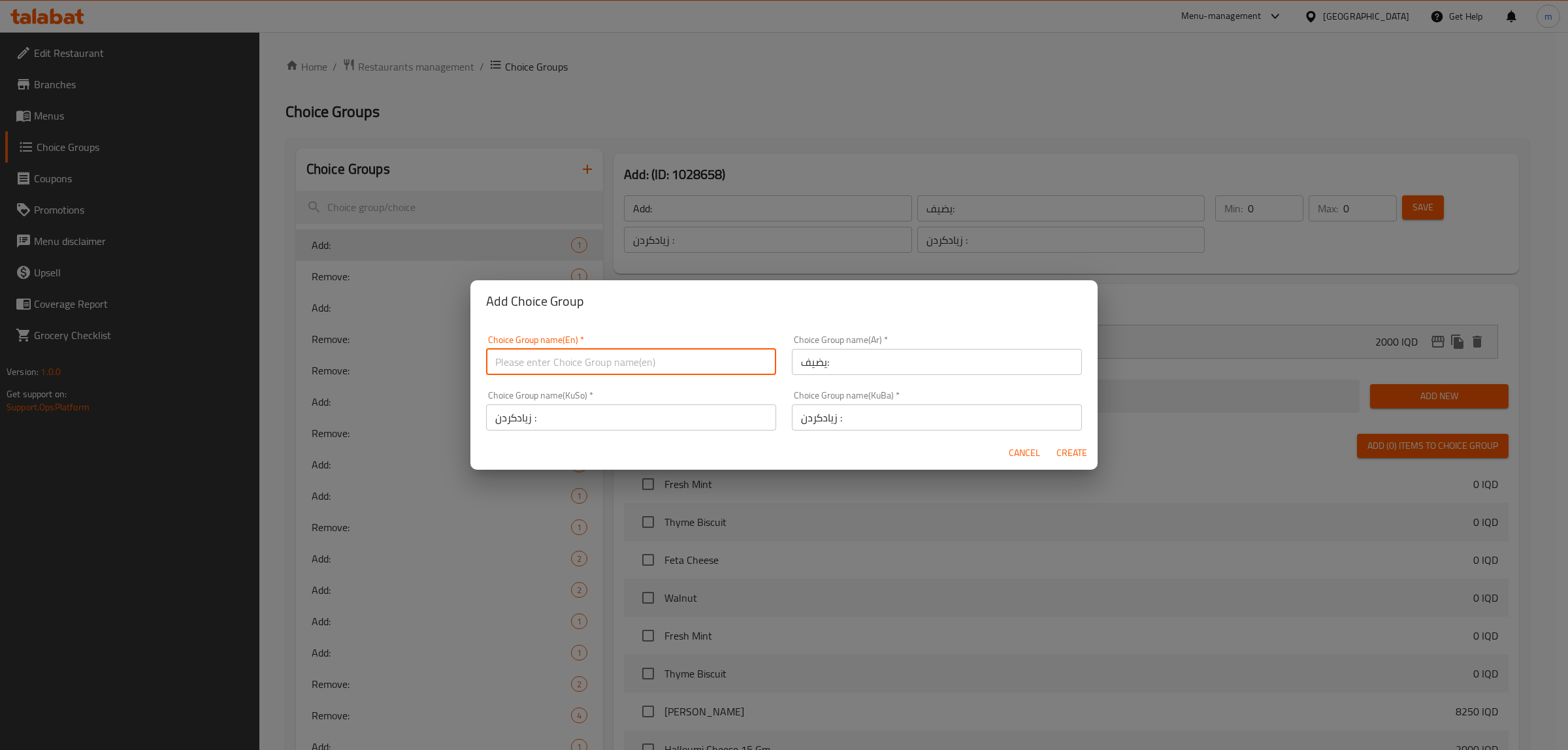
paste input "Add:"
type input "Add:"
click at [1075, 441] on button "Create" at bounding box center [1071, 453] width 42 height 24
type input "Add:"
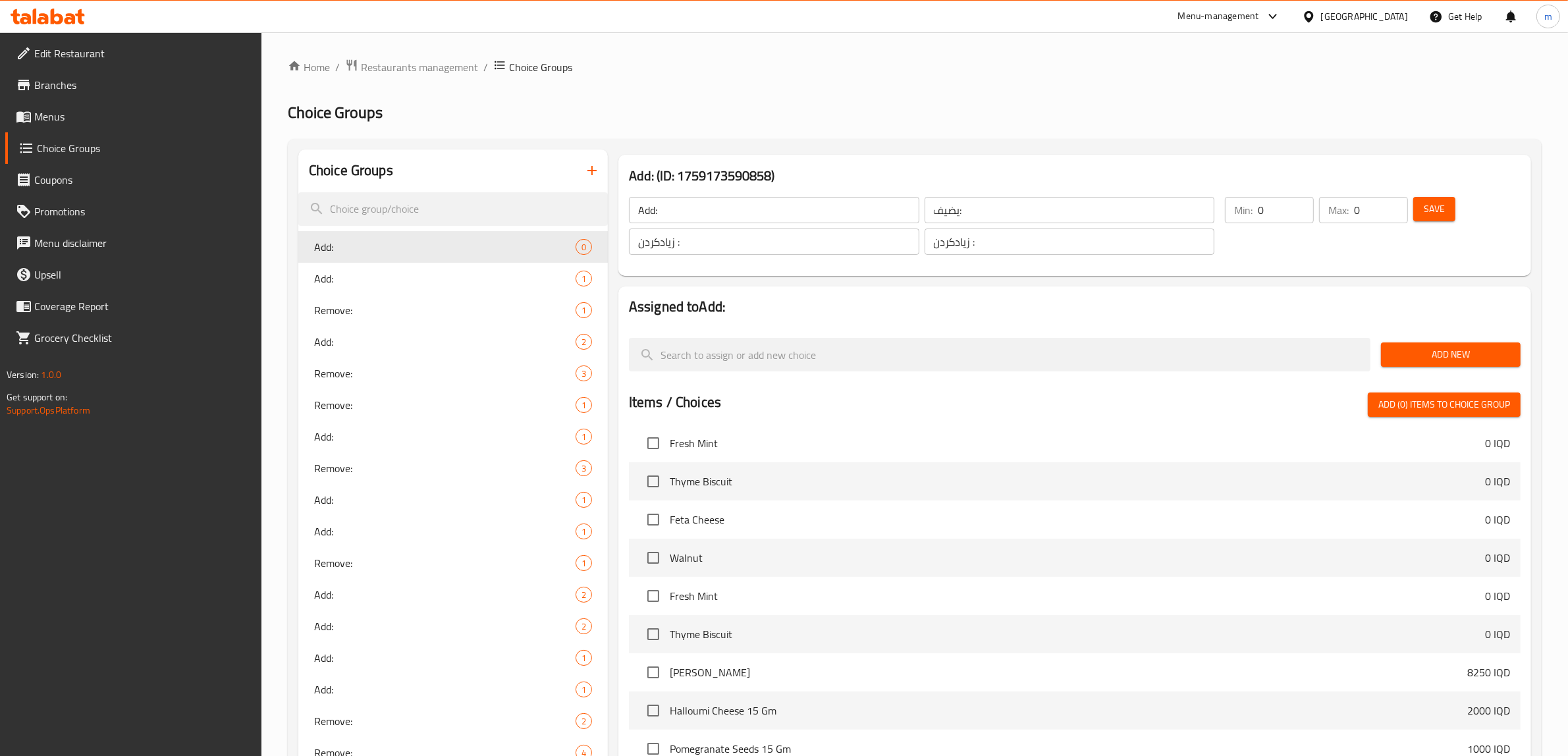
click at [1424, 216] on span "Save" at bounding box center [1434, 209] width 21 height 16
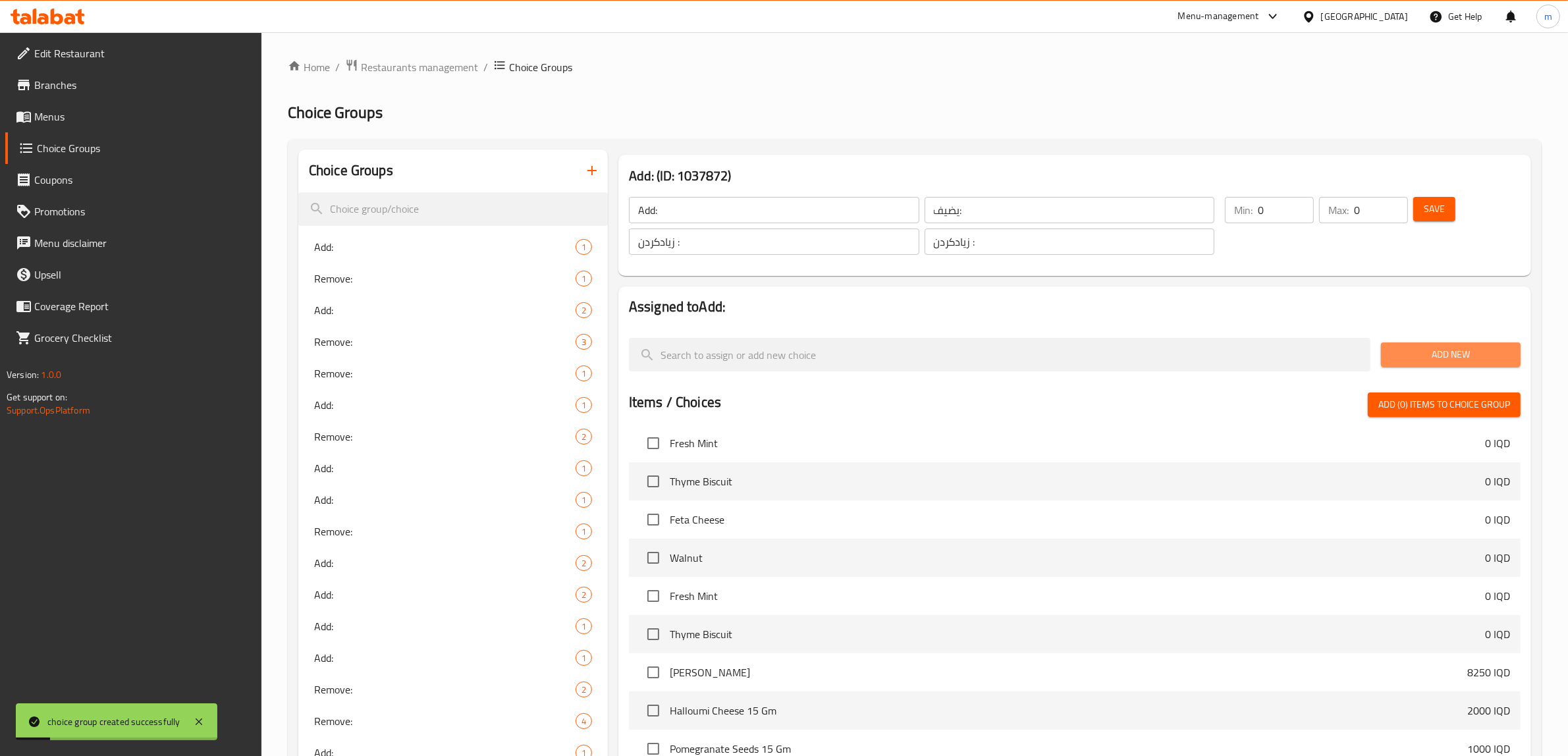
click at [1440, 353] on span "Add New" at bounding box center [1450, 355] width 119 height 16
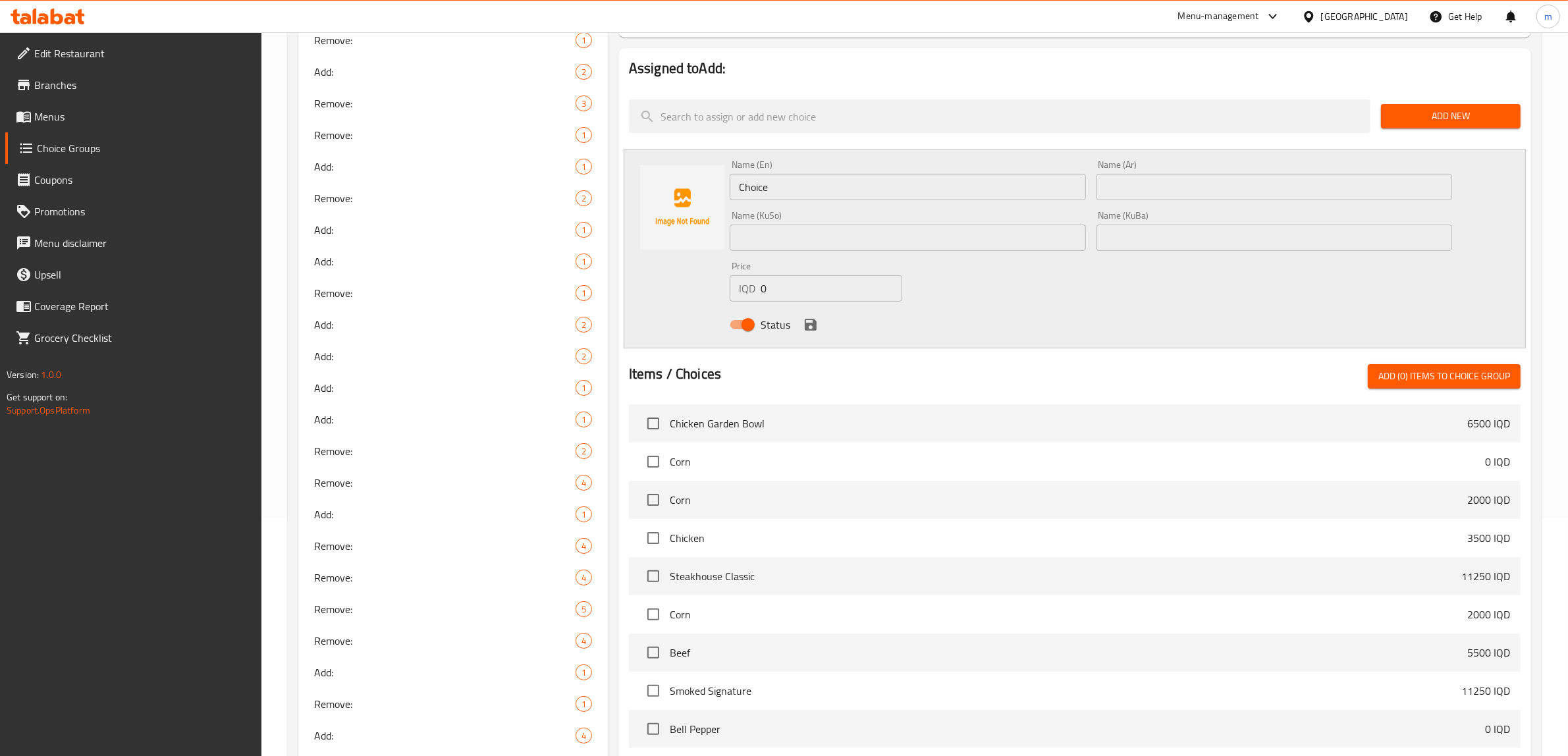
scroll to position [219, 0]
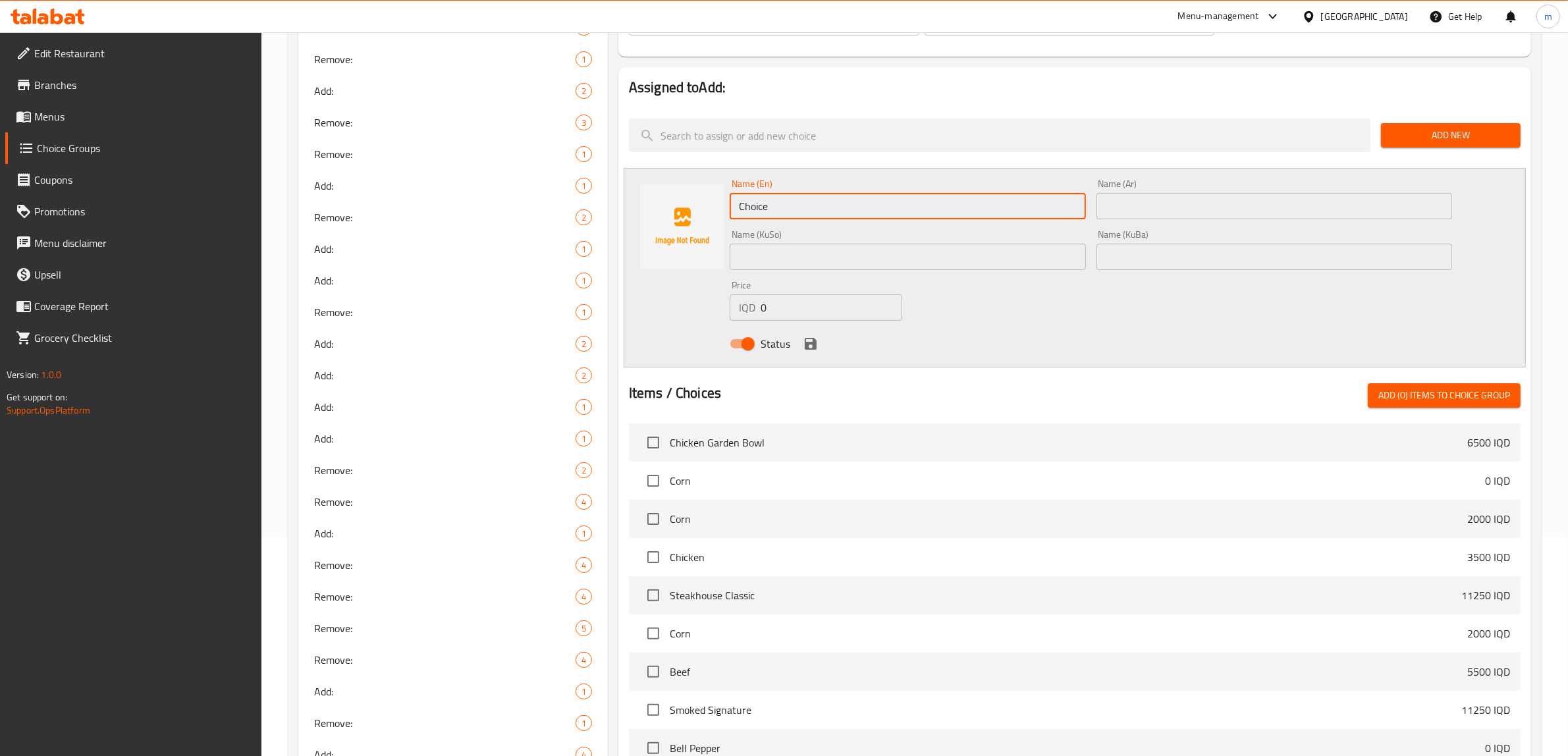
click at [781, 198] on input "Choice" at bounding box center [908, 206] width 356 height 26
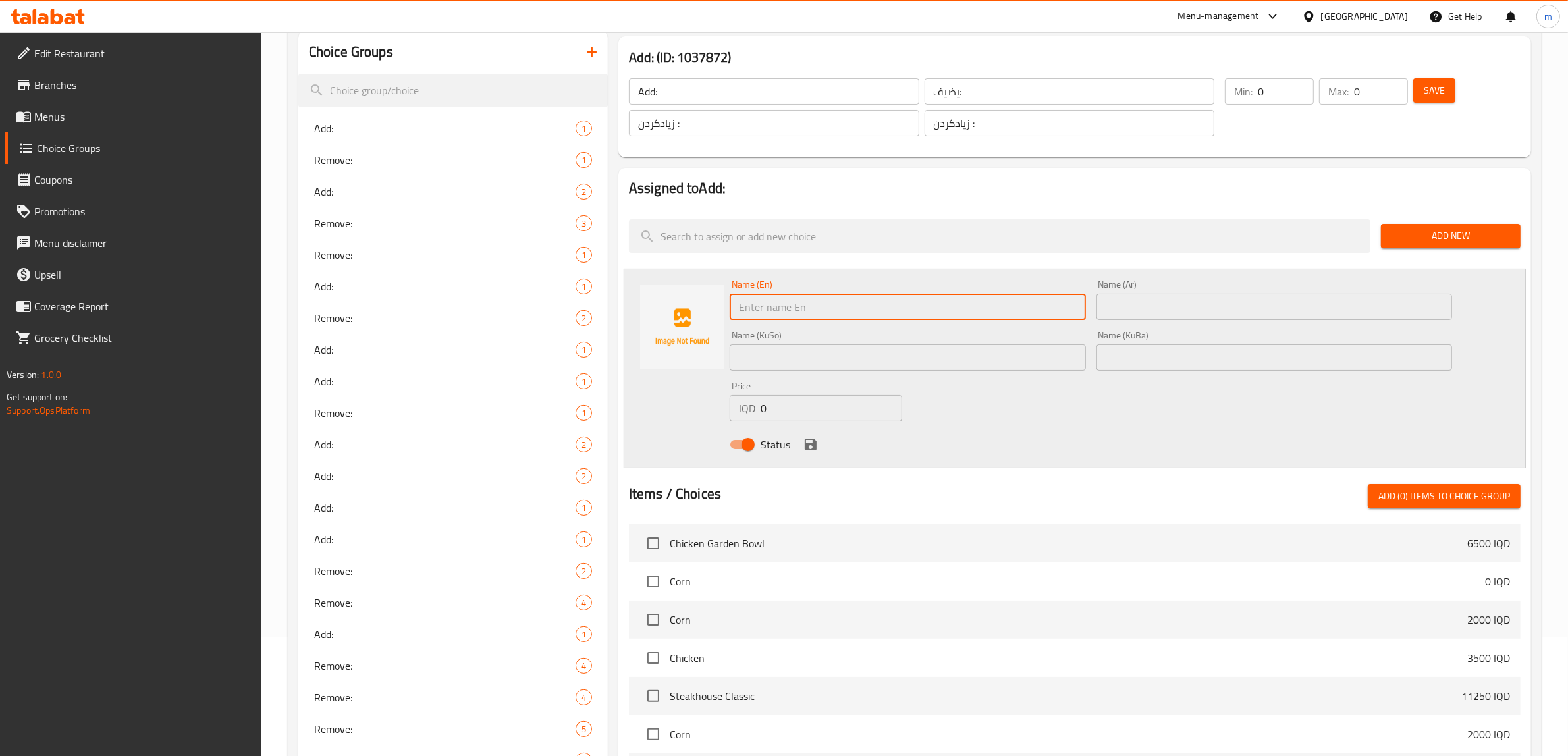
scroll to position [109, 0]
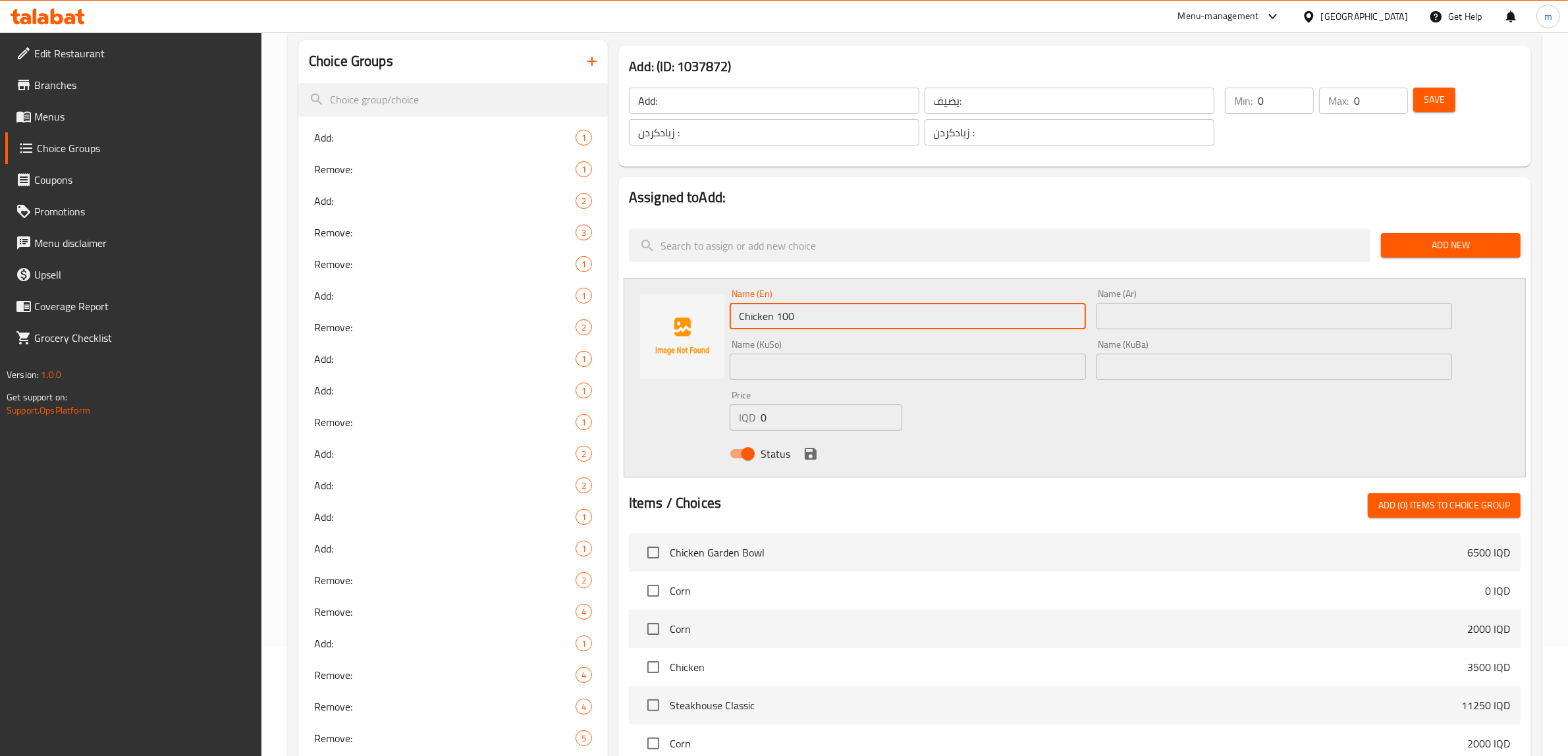
type input "Chicken 100 Gm"
click at [1175, 330] on div "Name (Ar) Name (Ar)" at bounding box center [1275, 309] width 367 height 51
click at [1177, 326] on input "text" at bounding box center [1275, 316] width 356 height 26
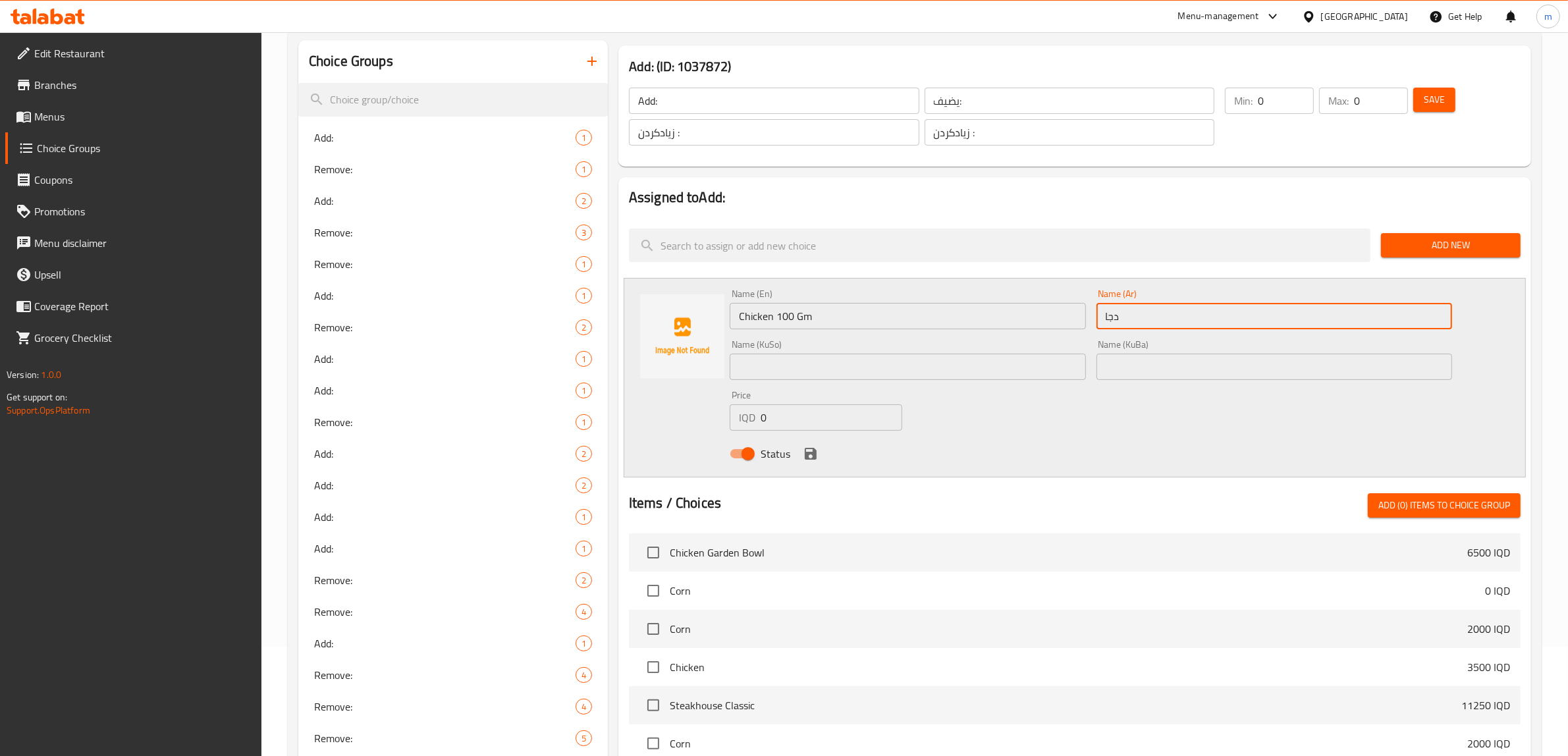
type input "دجاج 100 جم"
click at [876, 346] on div "Name (KuSo) Name (KuSo)" at bounding box center [908, 359] width 356 height 40
click at [876, 359] on input "text" at bounding box center [908, 367] width 356 height 26
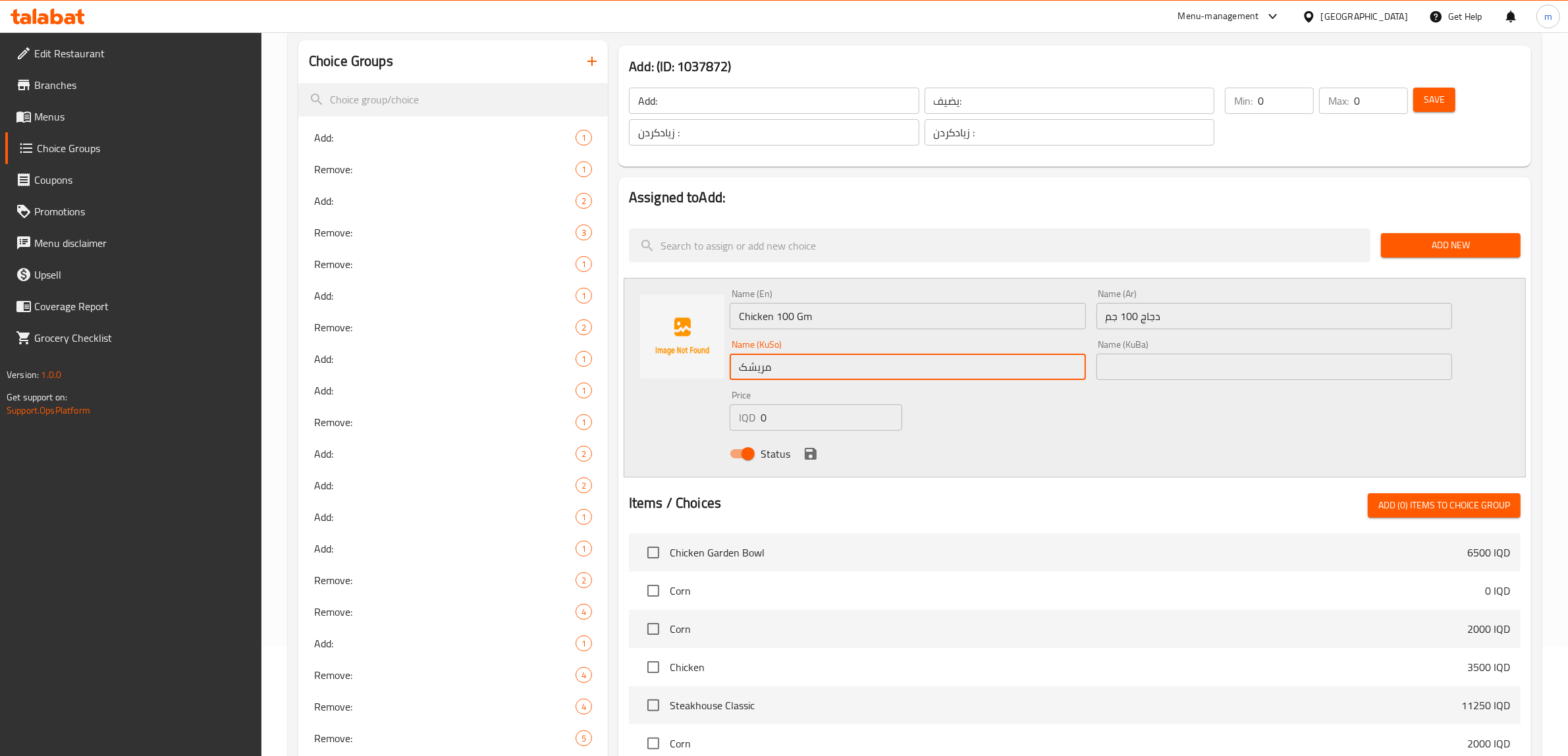
type input "مریشک 100 گم"
click at [1140, 355] on input "text" at bounding box center [1275, 367] width 356 height 26
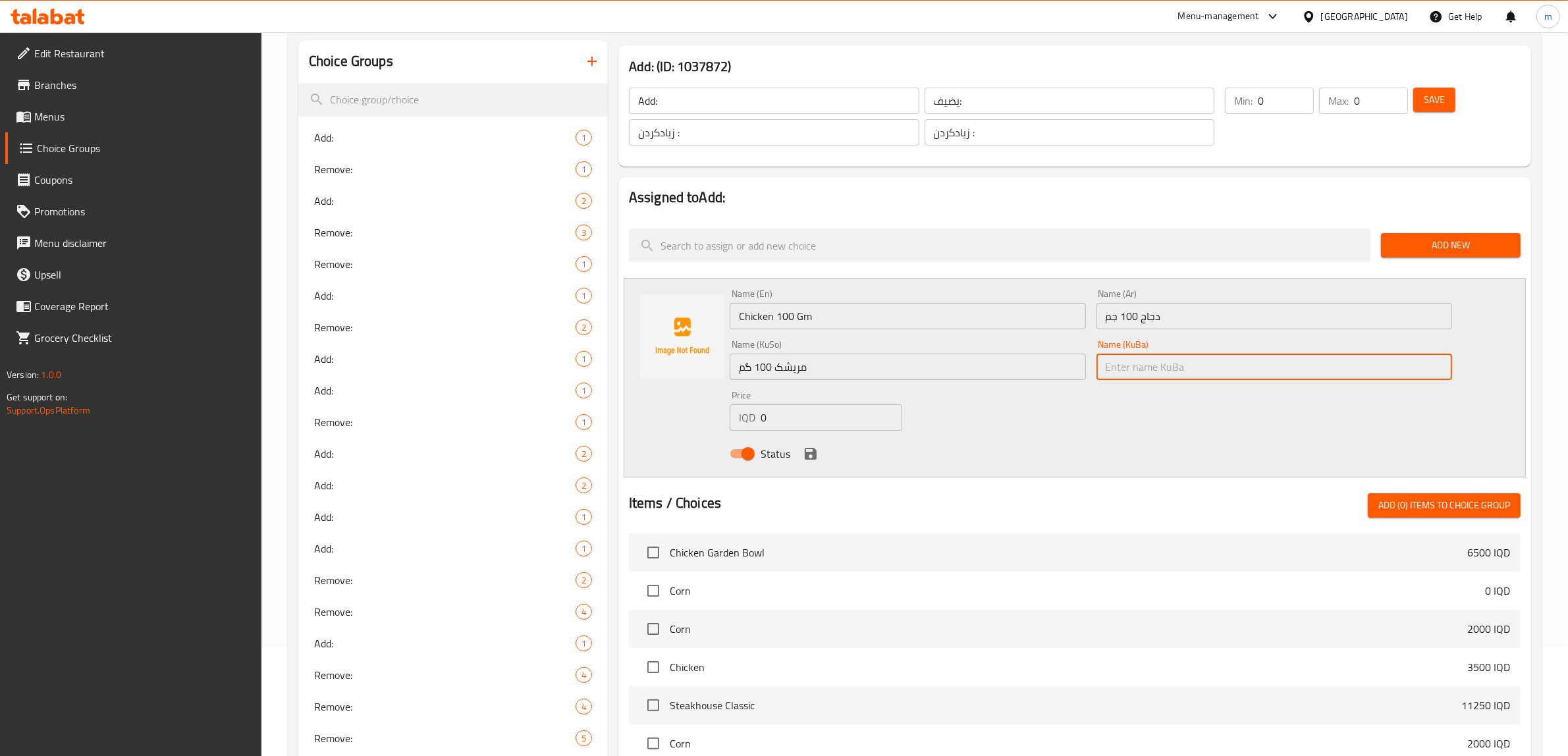
paste input "مریشک 100 گم"
type input "مریشک 100 گم"
click at [1032, 429] on div "Name (En) Chicken 100 Gm Name (En) Name (Ar) دجاج 100 جم Name (Ar) Name (KuSo) …" at bounding box center [1090, 378] width 733 height 187
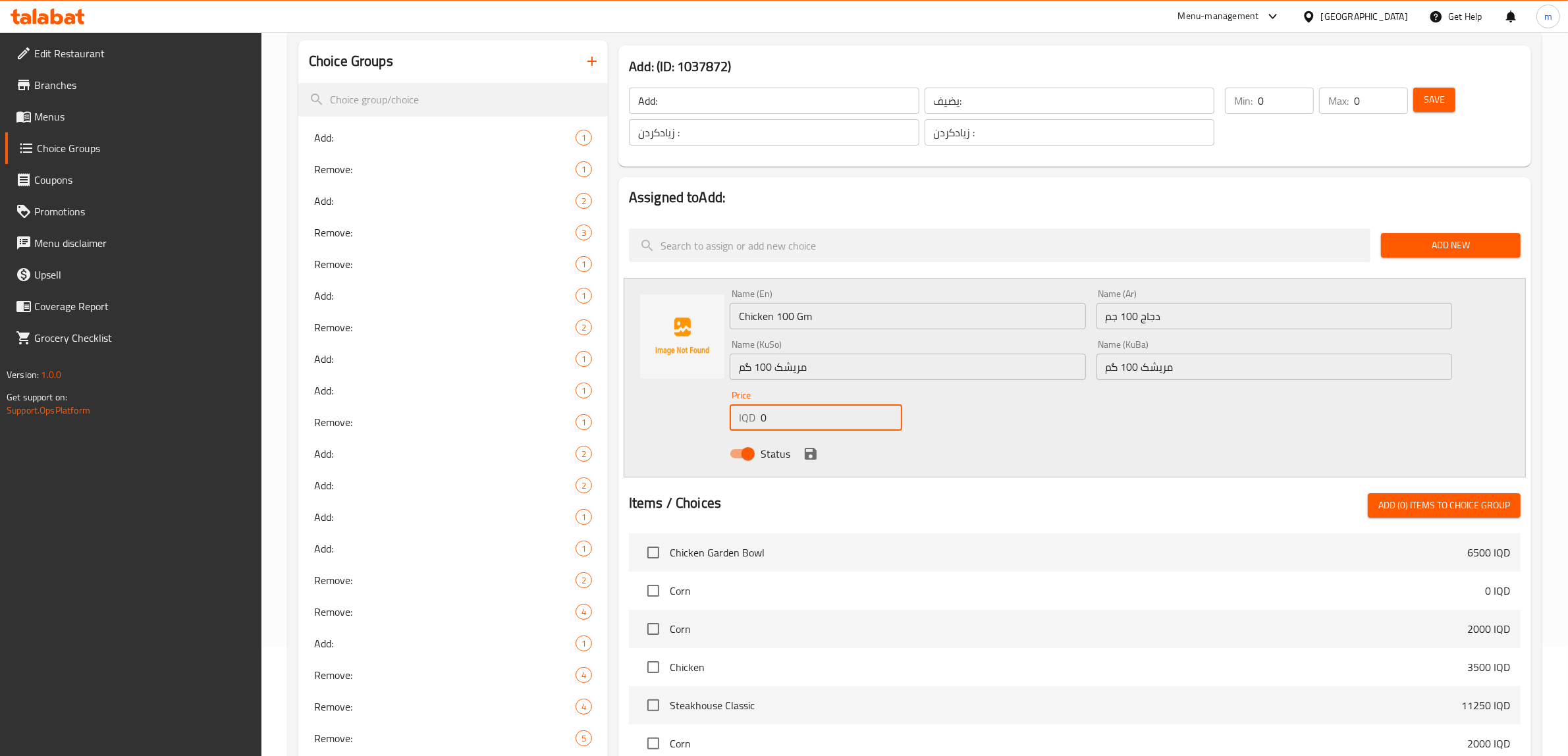
click at [797, 418] on input "0" at bounding box center [832, 417] width 141 height 26
paste input "250"
type input "2500"
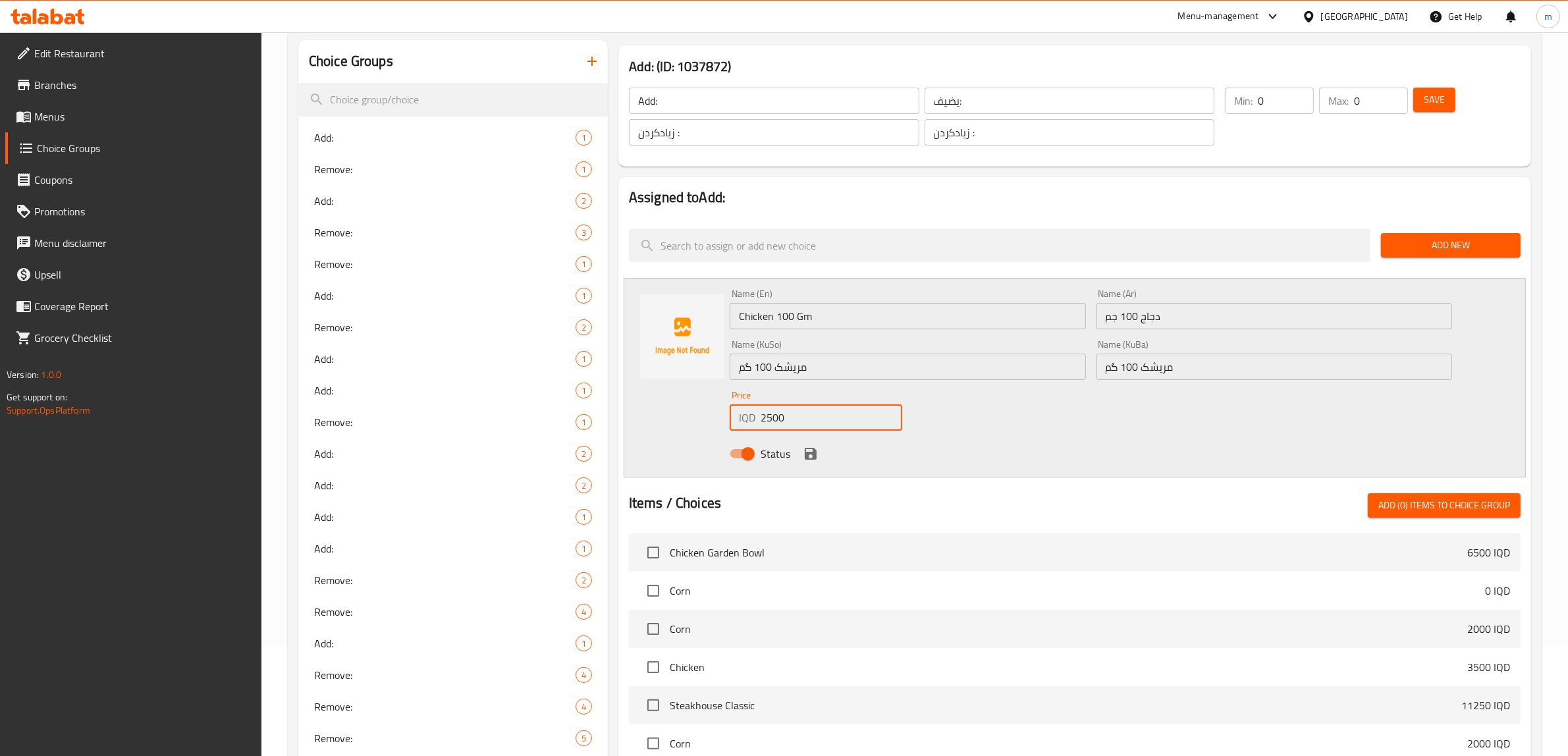
click at [801, 456] on button "save" at bounding box center [810, 453] width 20 height 20
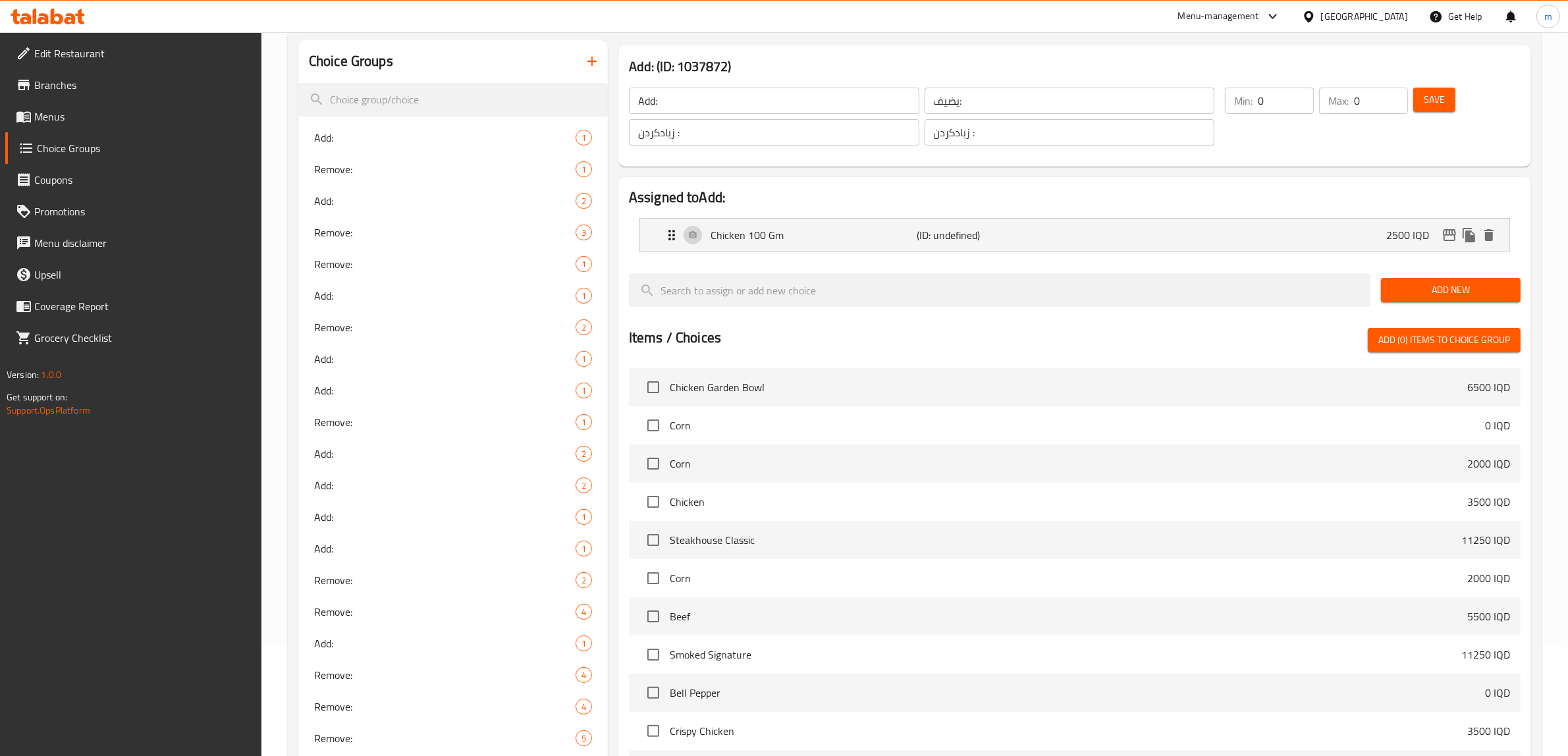
scroll to position [0, 0]
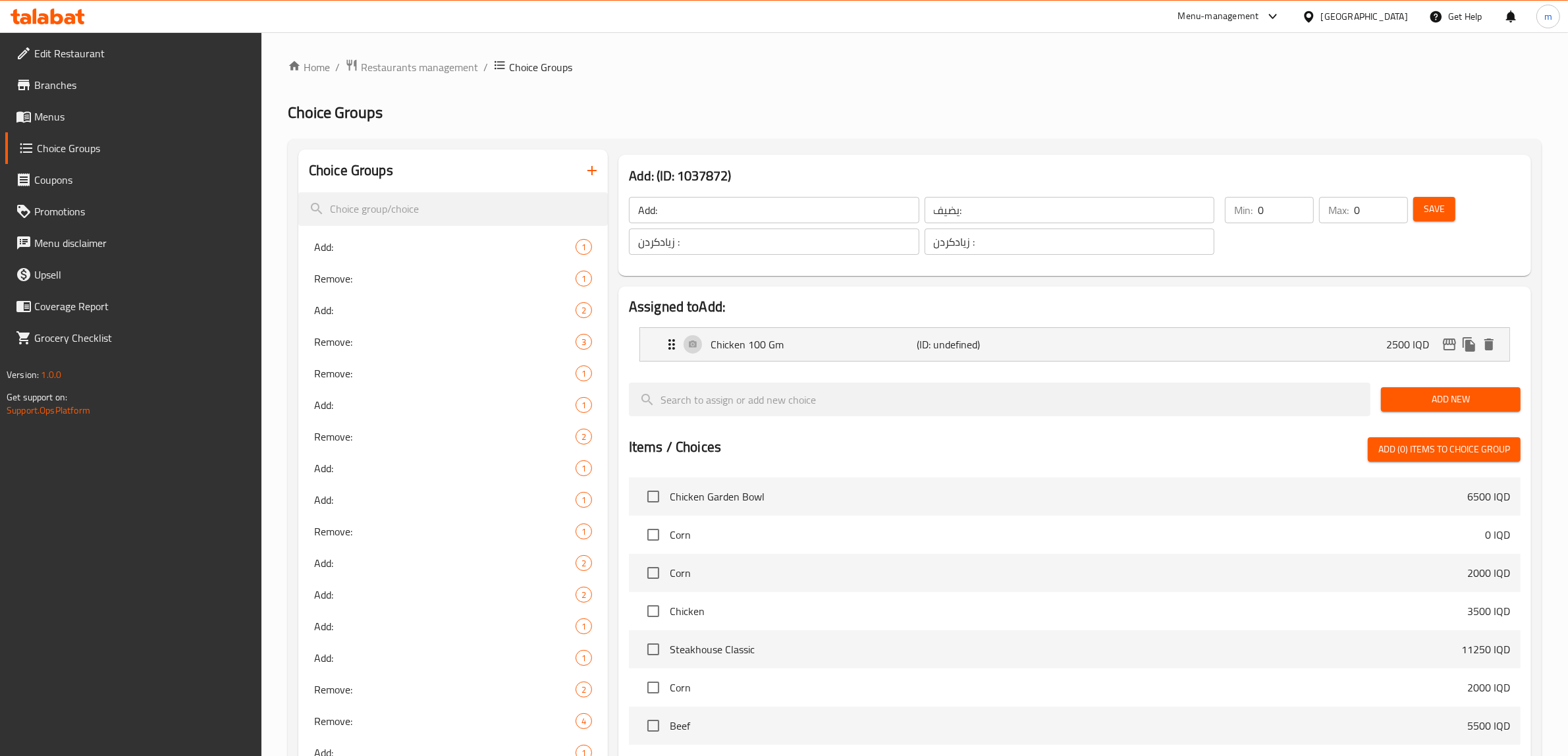
click at [1437, 399] on span "Add New" at bounding box center [1450, 399] width 119 height 16
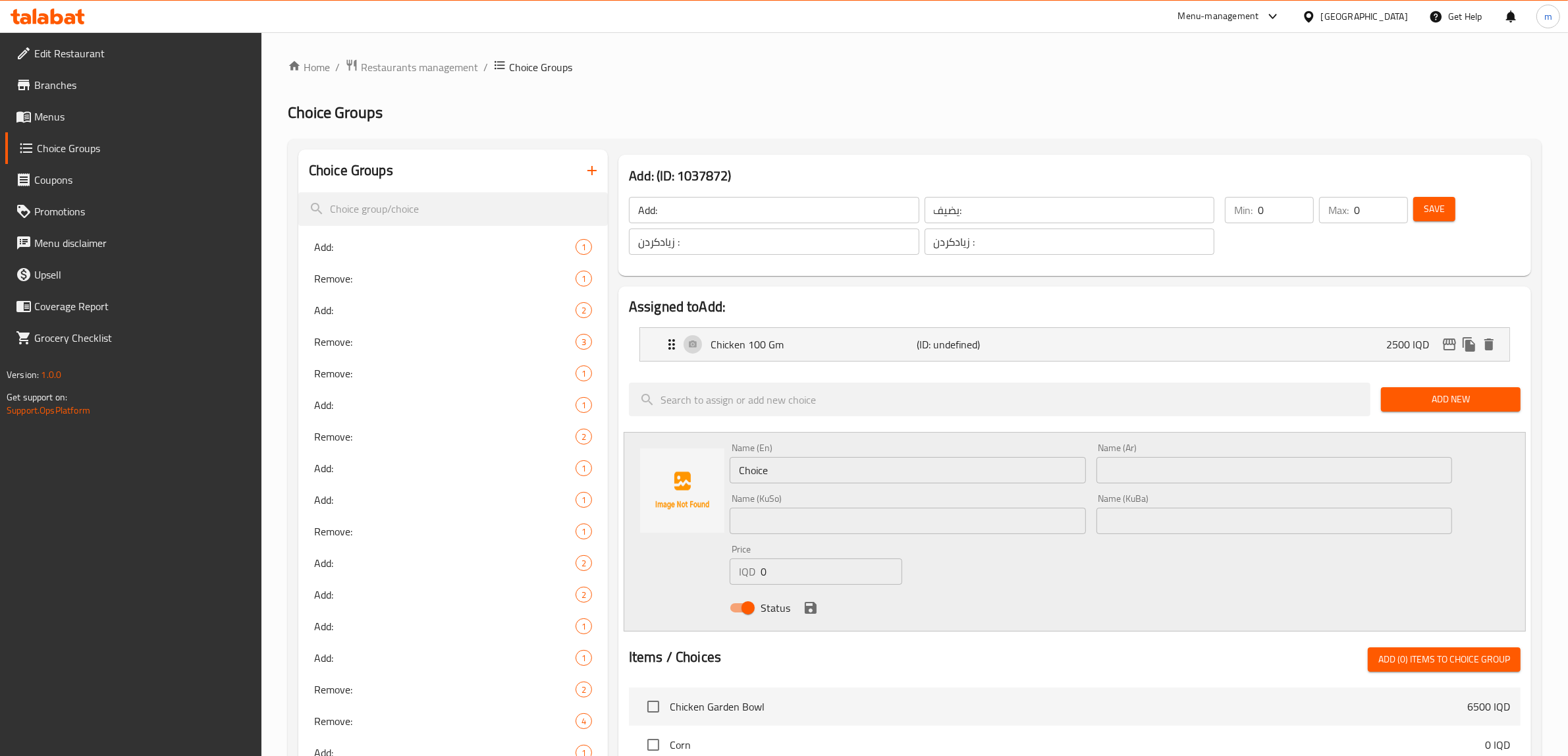
click at [794, 469] on input "Choice" at bounding box center [908, 470] width 356 height 26
paste input "Smoked Turkey 30g"
click at [1177, 478] on input "text" at bounding box center [1275, 470] width 356 height 26
click at [836, 482] on input "Smoked Turkey 30g" at bounding box center [908, 470] width 356 height 26
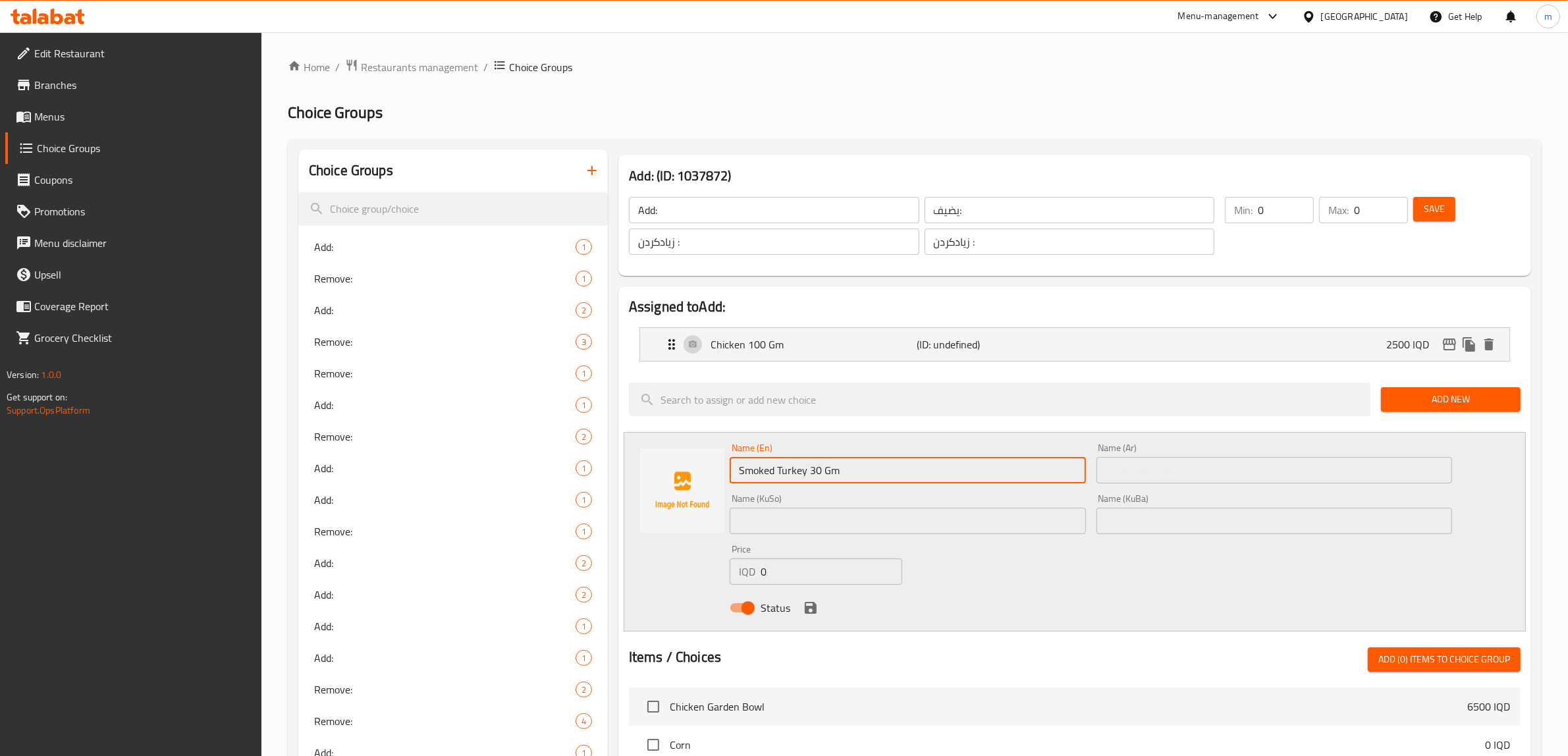
type input "Smoked Turkey 30 Gm"
click at [1130, 486] on div "Name (Ar) Name (Ar)" at bounding box center [1275, 463] width 367 height 51
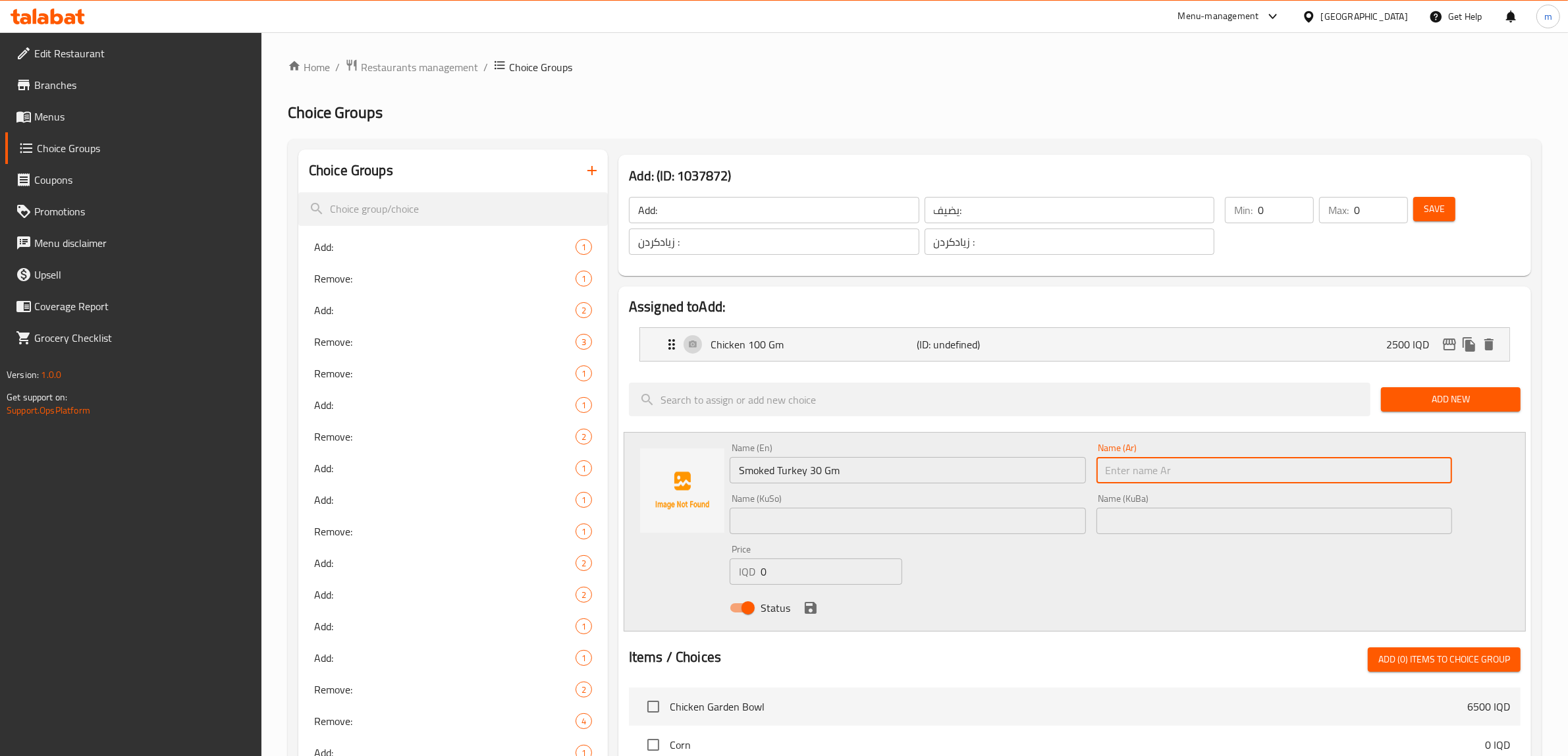
click at [1133, 481] on input "text" at bounding box center [1275, 470] width 356 height 26
click at [1160, 463] on input "text" at bounding box center [1275, 470] width 356 height 26
paste input "ديك رومي مدخن"
type input "ديك رومي مدخن 30 جم"
click at [930, 518] on input "text" at bounding box center [908, 520] width 356 height 26
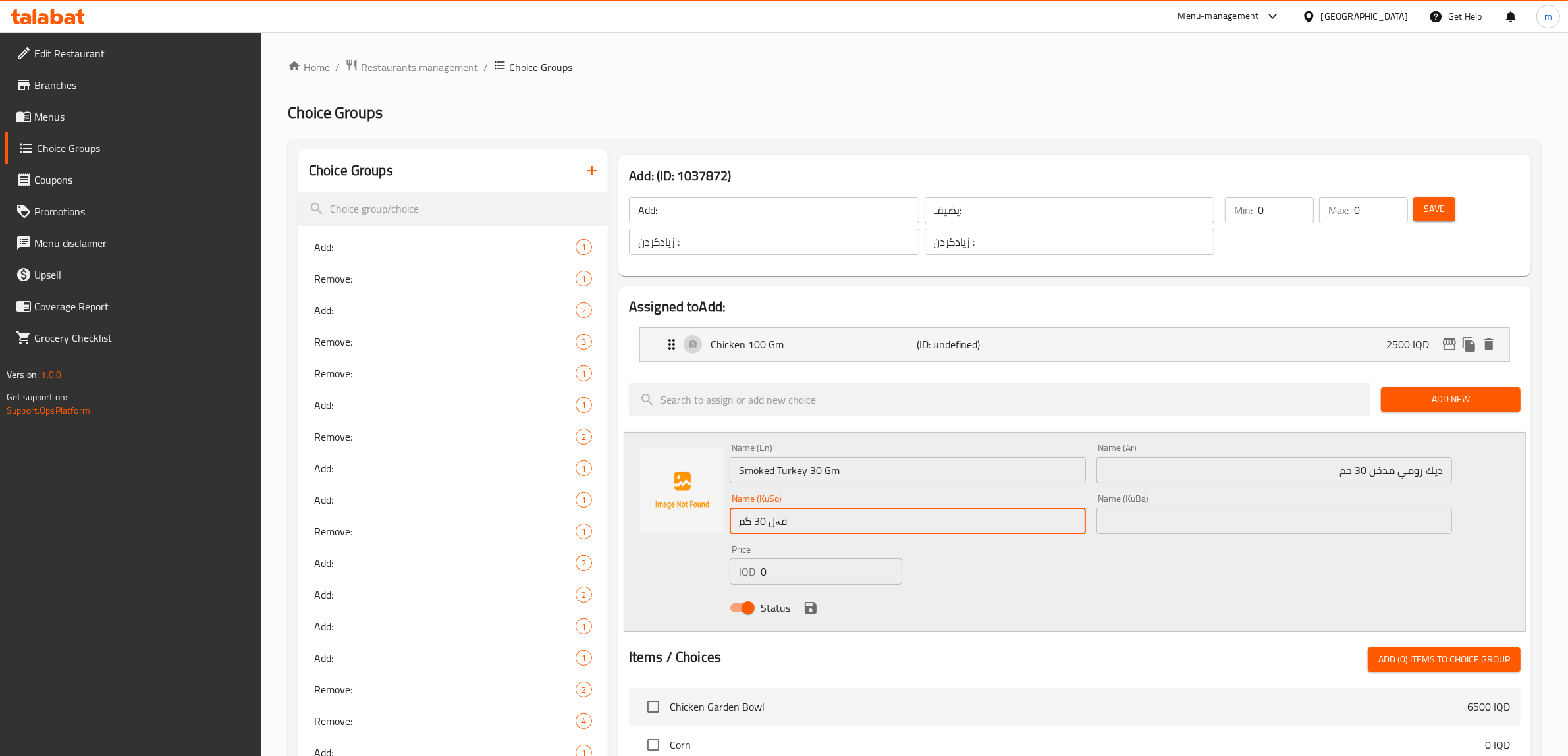
type input "قەل 30 گم"
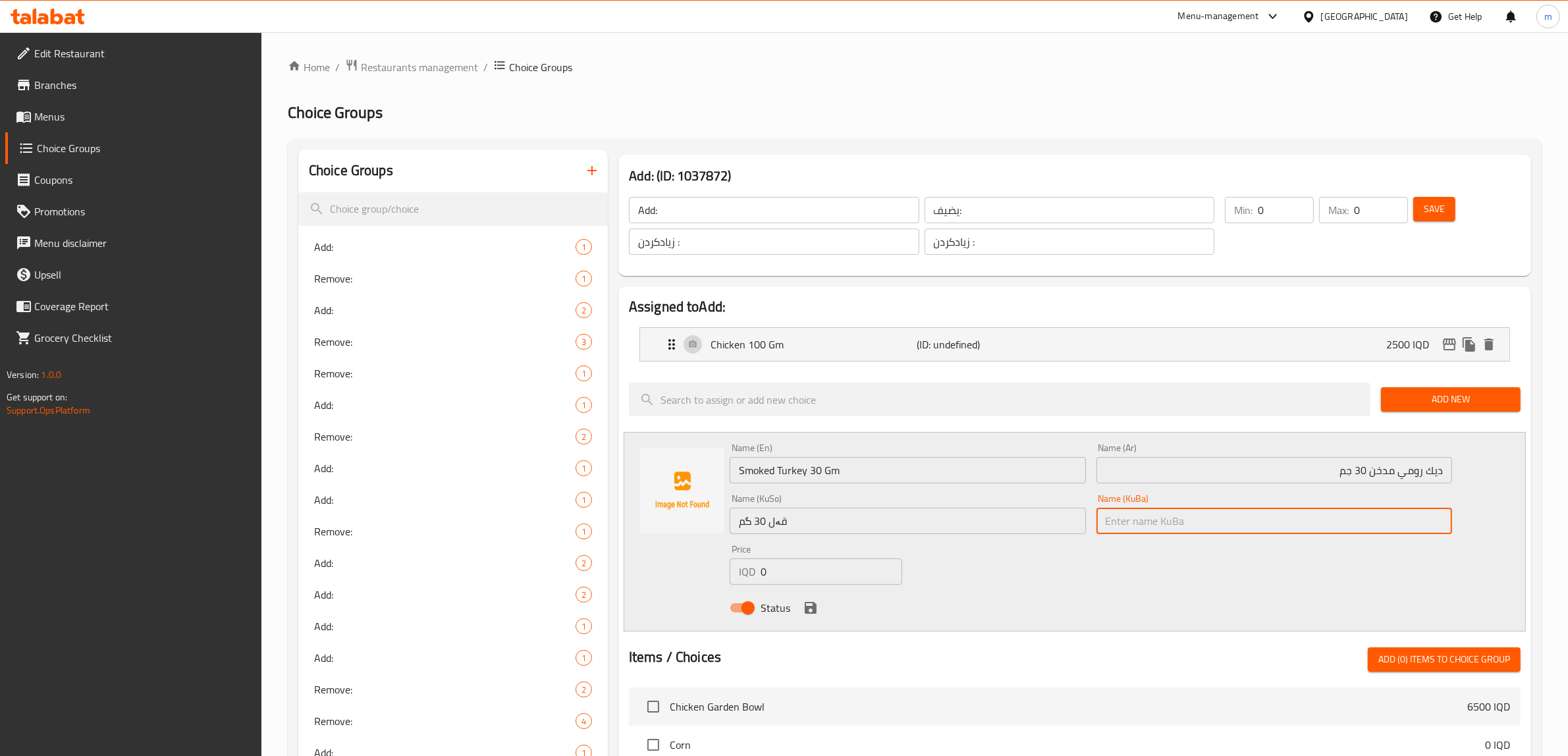
click at [1128, 516] on input "text" at bounding box center [1275, 520] width 356 height 26
paste input "قەل 30 گم"
type input "قەل 30 گم"
click at [769, 583] on input "0" at bounding box center [832, 571] width 141 height 26
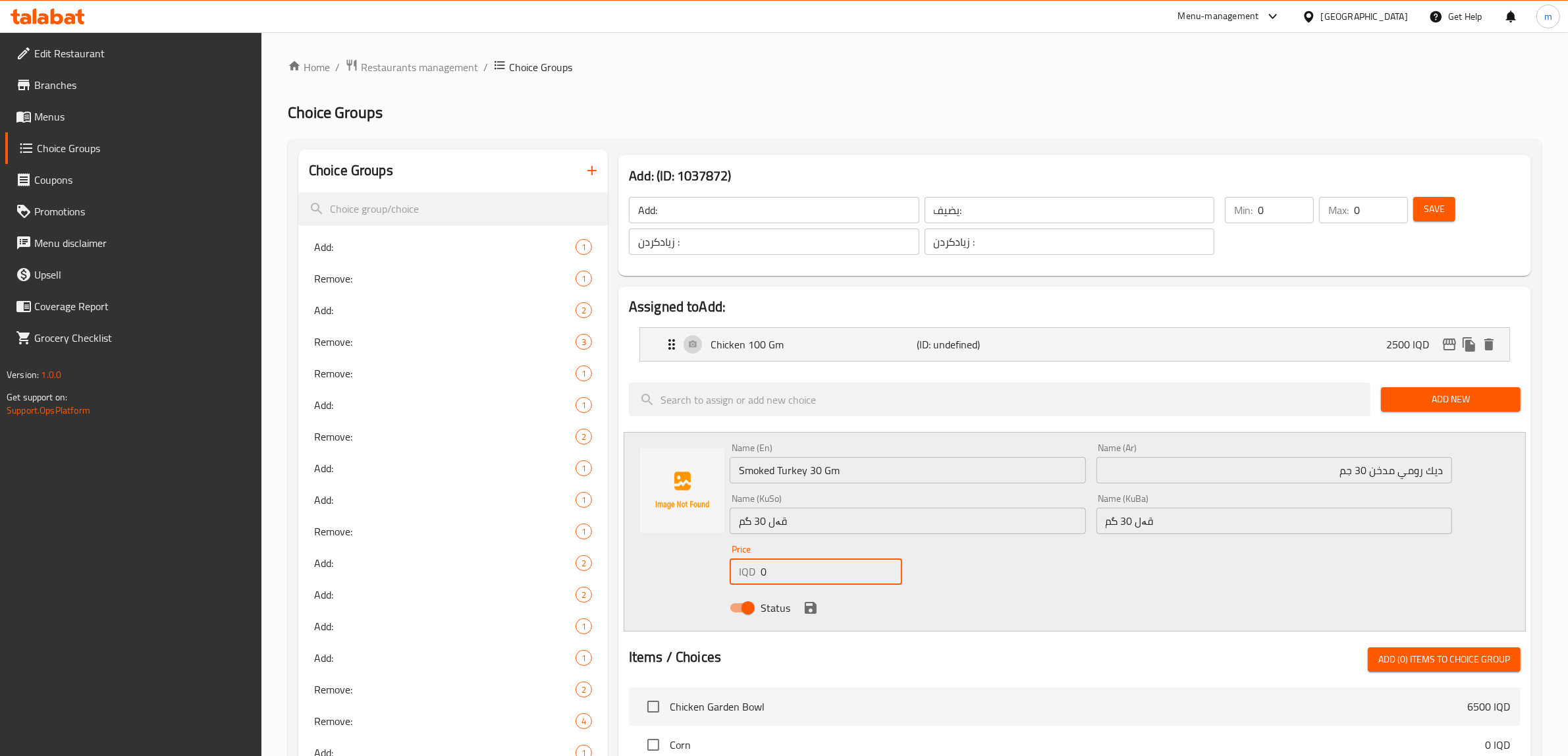
click at [771, 581] on input "0" at bounding box center [832, 571] width 141 height 26
paste input "300"
type input "3000"
click at [808, 600] on icon "save" at bounding box center [810, 607] width 16 height 16
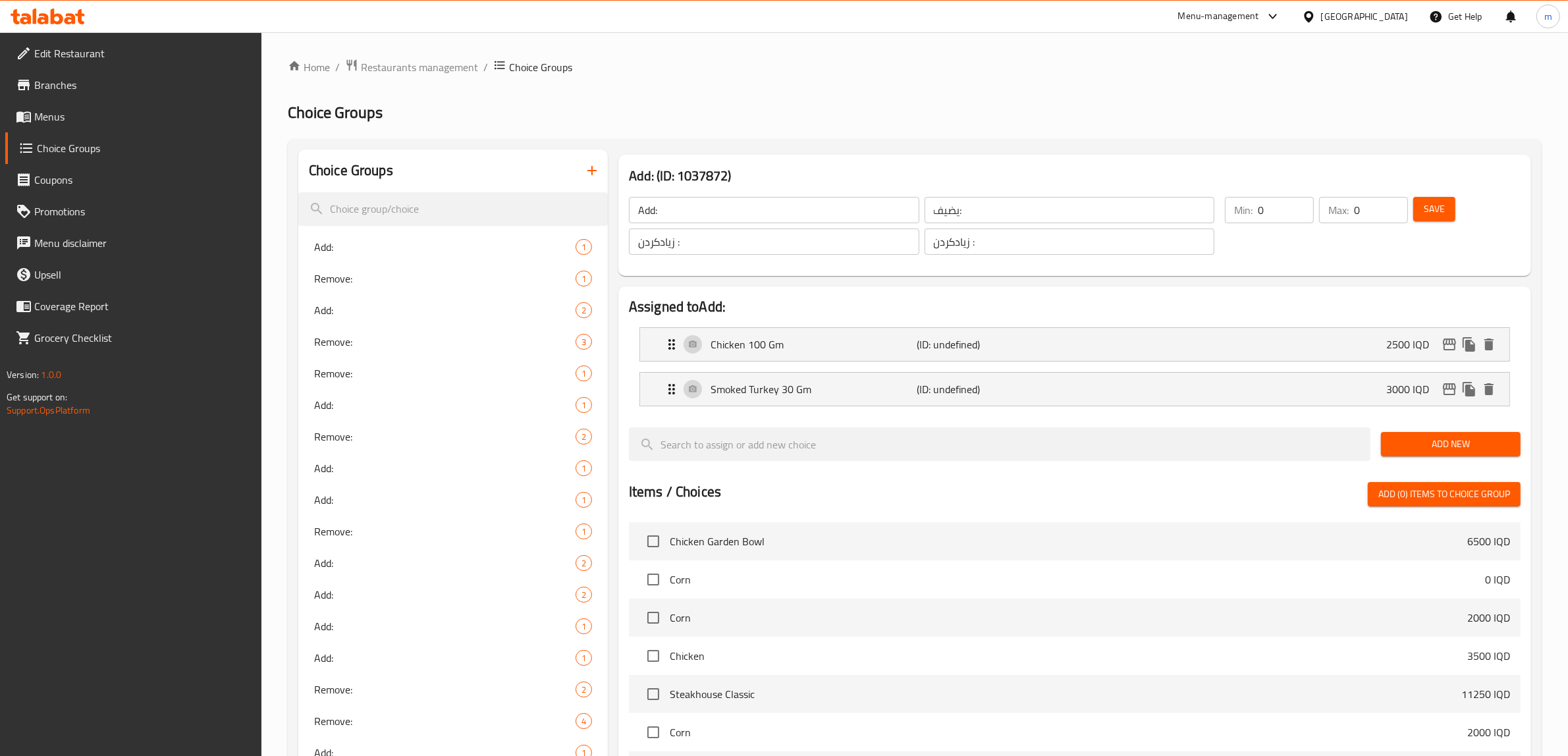
click at [1434, 437] on span "Add New" at bounding box center [1450, 444] width 119 height 16
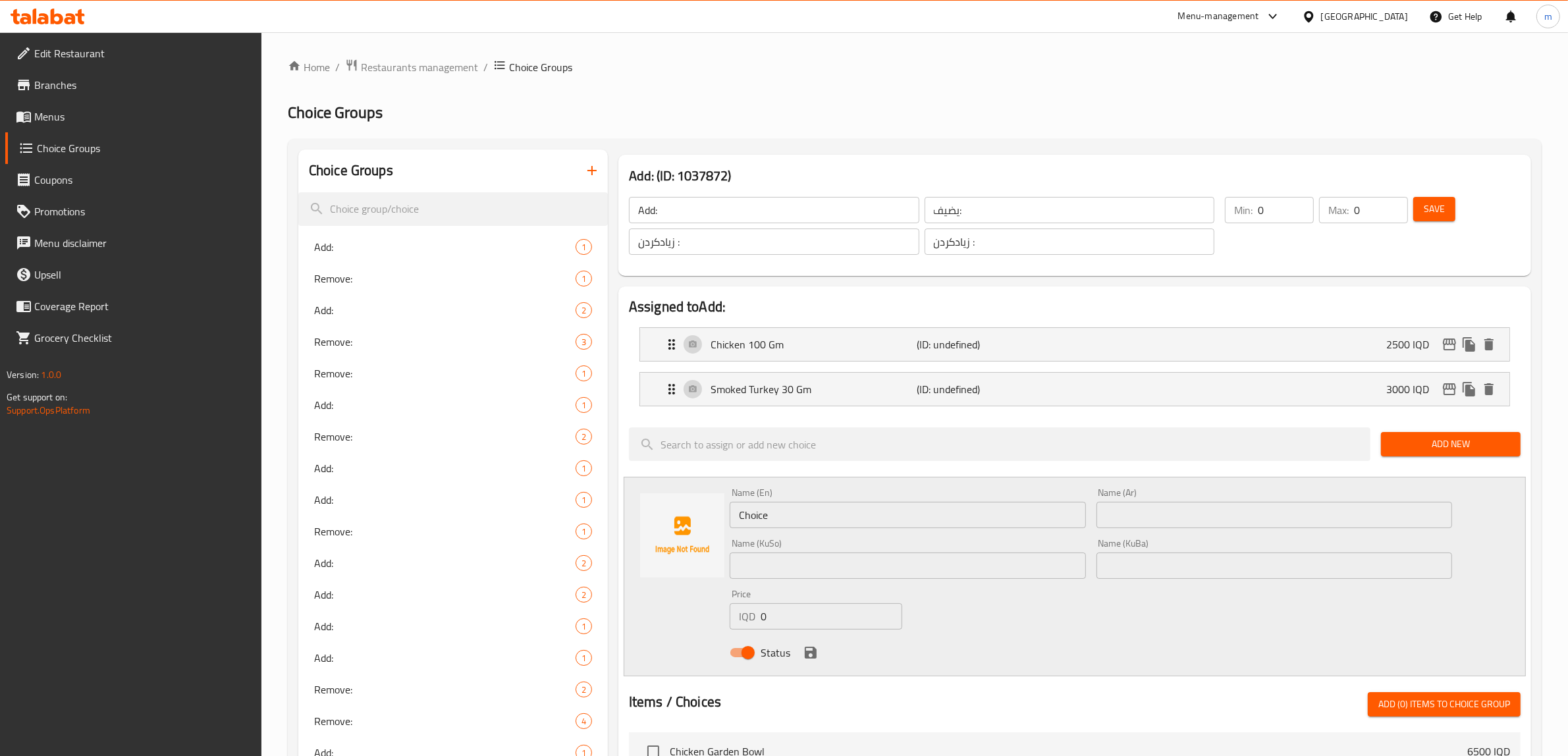
click at [794, 502] on input "Choice" at bounding box center [908, 515] width 356 height 26
paste input "Mushroom 20g"
type input "Mushroom 20 Gm"
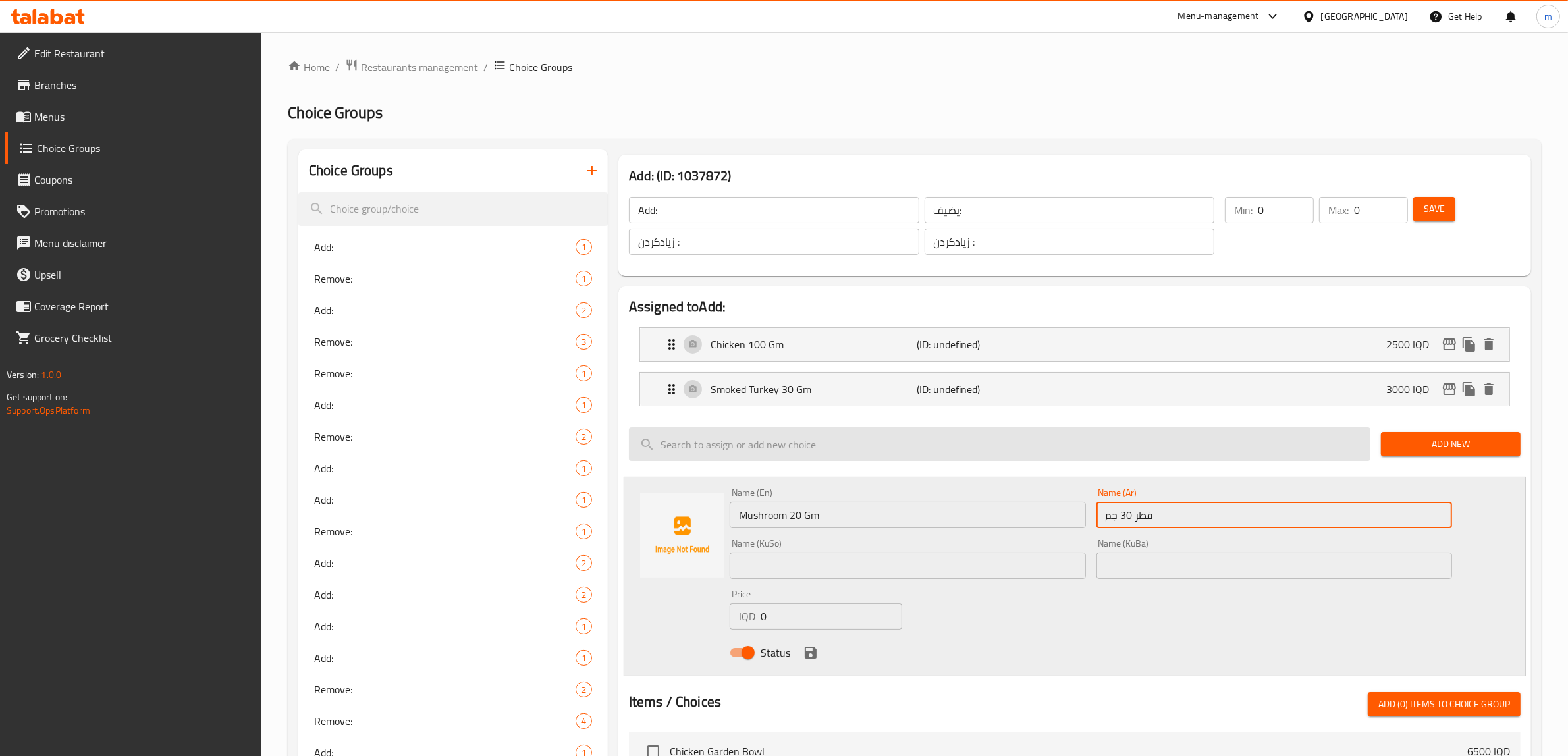
type input "فطر 30 جم"
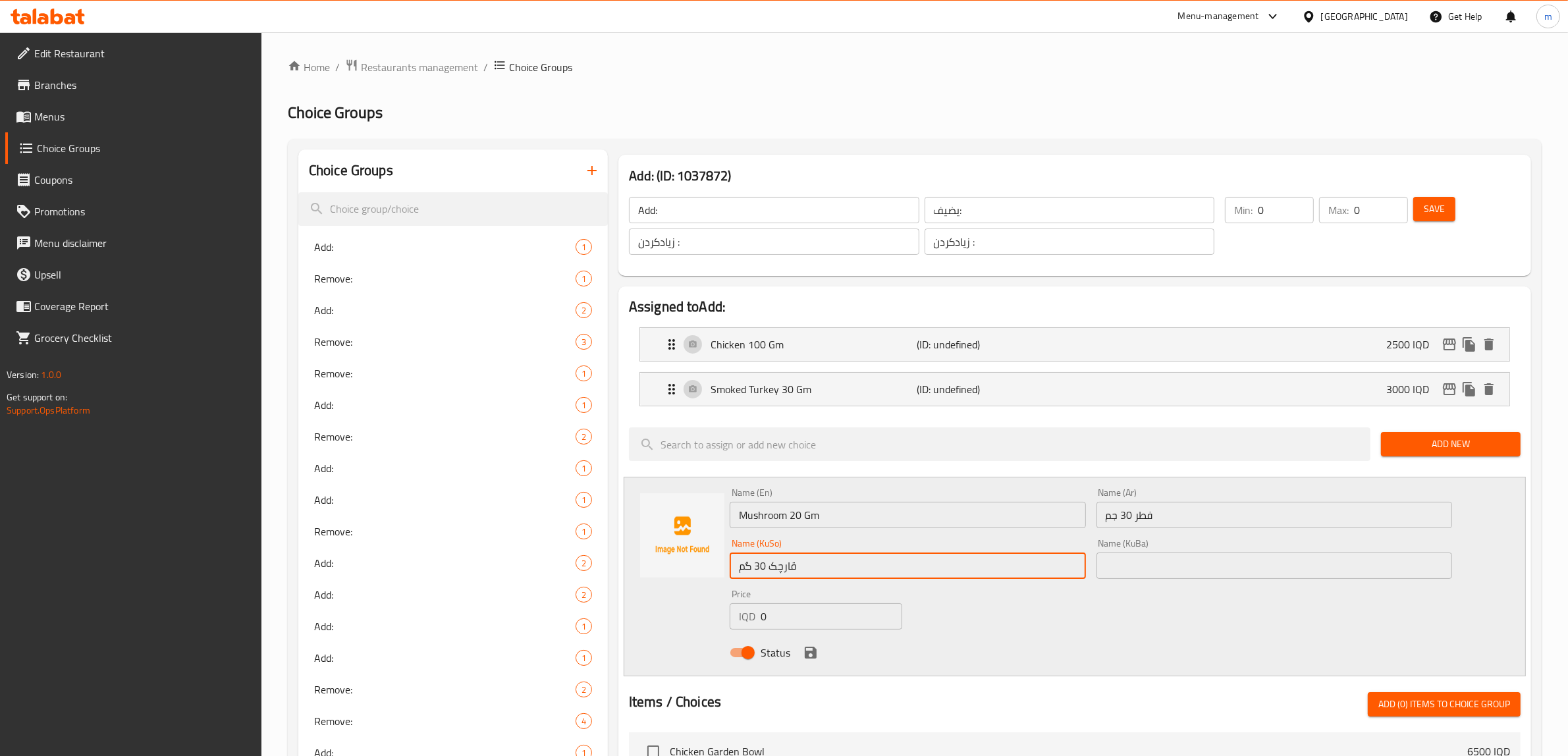
type input "قارچک 30 گم"
click at [1137, 574] on input "text" at bounding box center [1275, 565] width 356 height 26
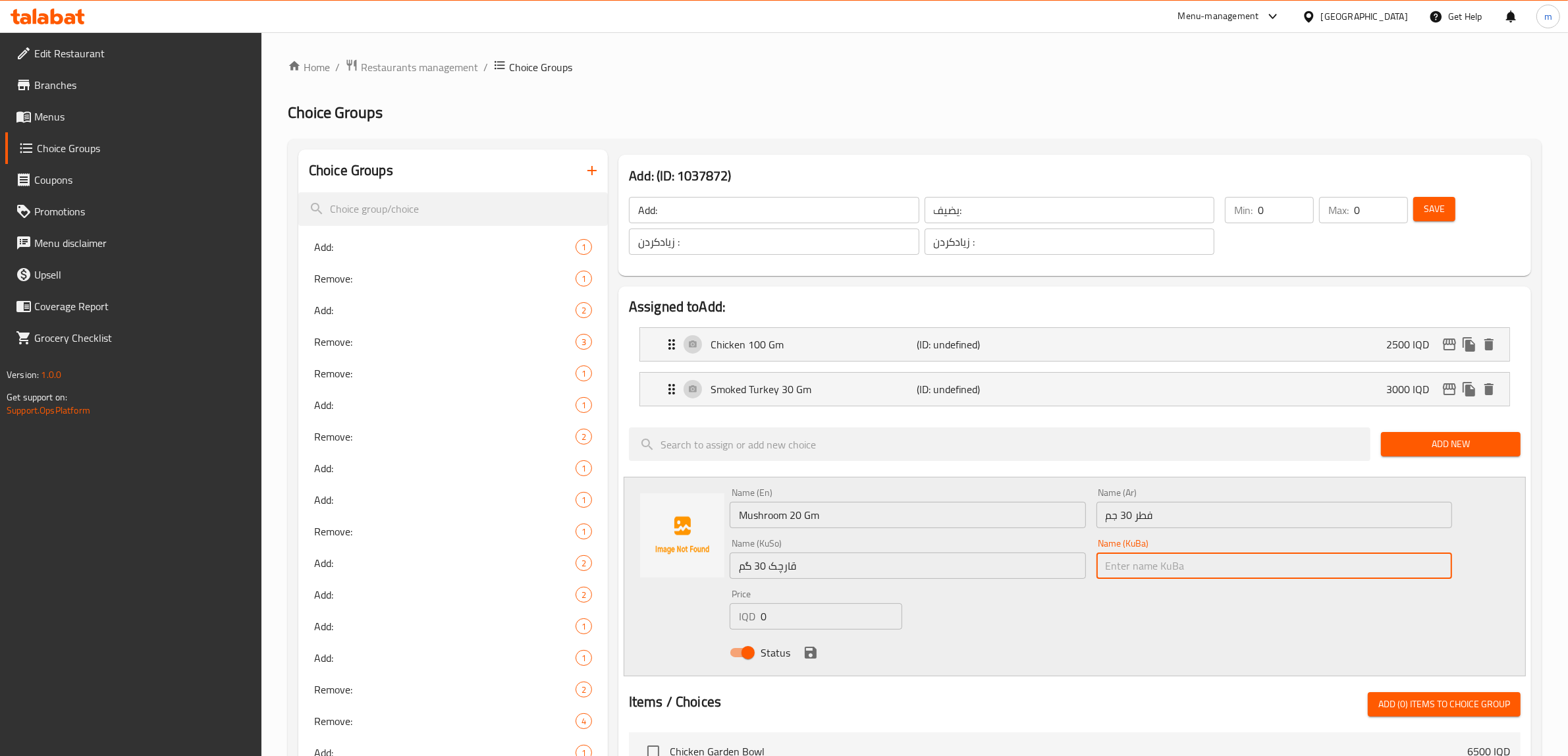
paste input "قارچک 30 گم"
type input "قارچک 30 گم"
click at [999, 647] on div "Status" at bounding box center [1090, 653] width 733 height 35
click at [795, 622] on input "0" at bounding box center [832, 616] width 141 height 26
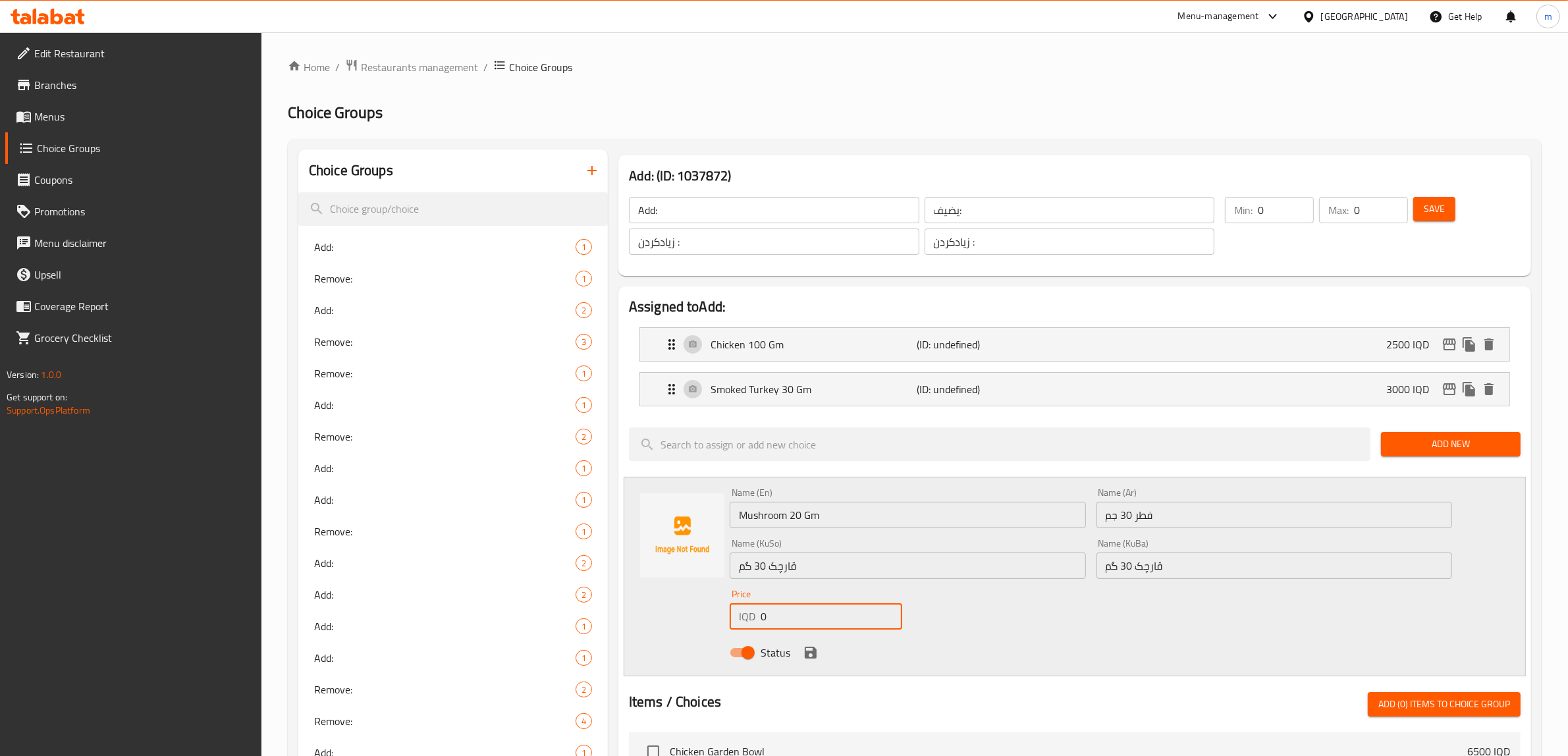
click at [795, 622] on input "0" at bounding box center [832, 616] width 141 height 26
paste input "200"
type input "2000"
click at [1074, 639] on div "Status" at bounding box center [1090, 653] width 733 height 35
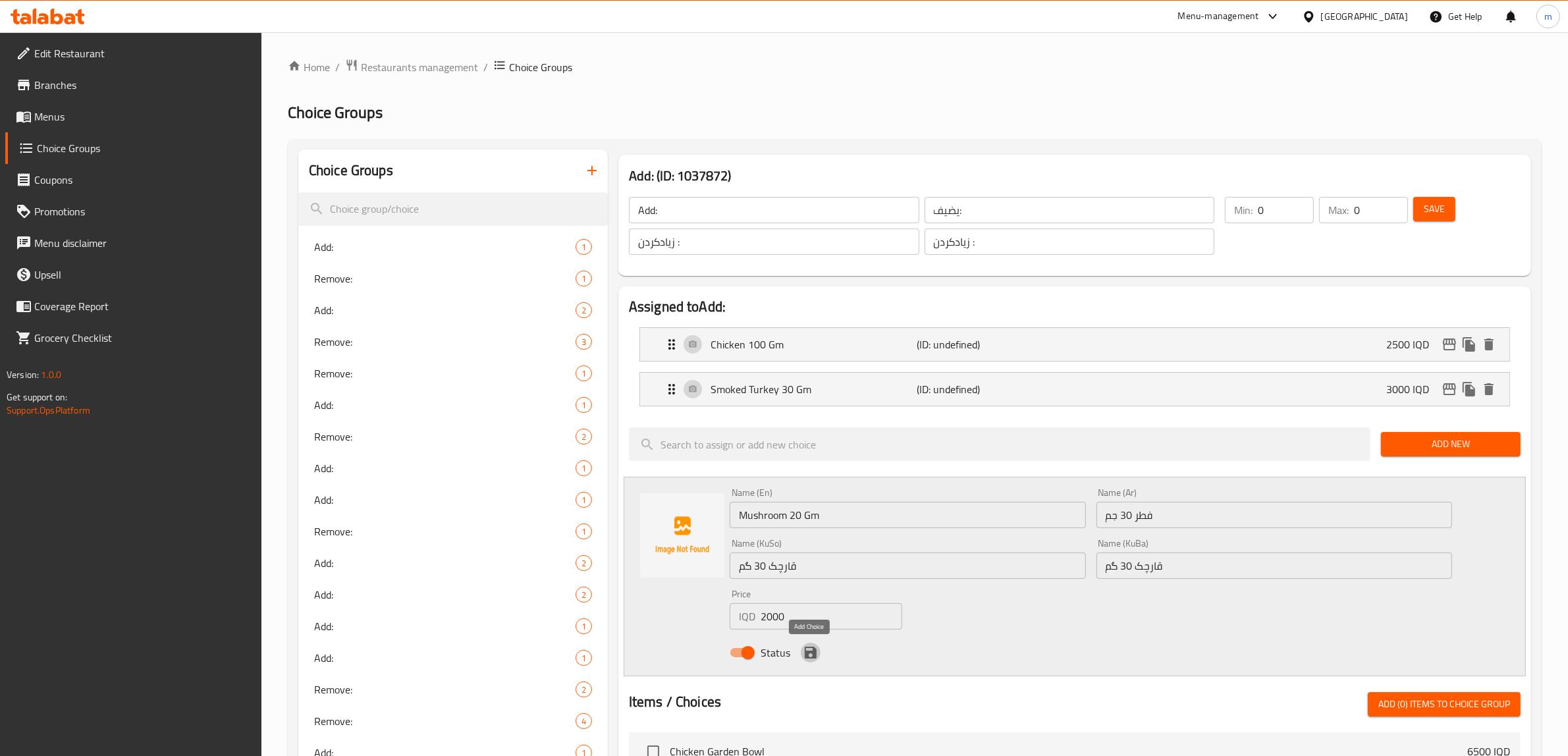
click at [807, 657] on icon "save" at bounding box center [810, 652] width 12 height 12
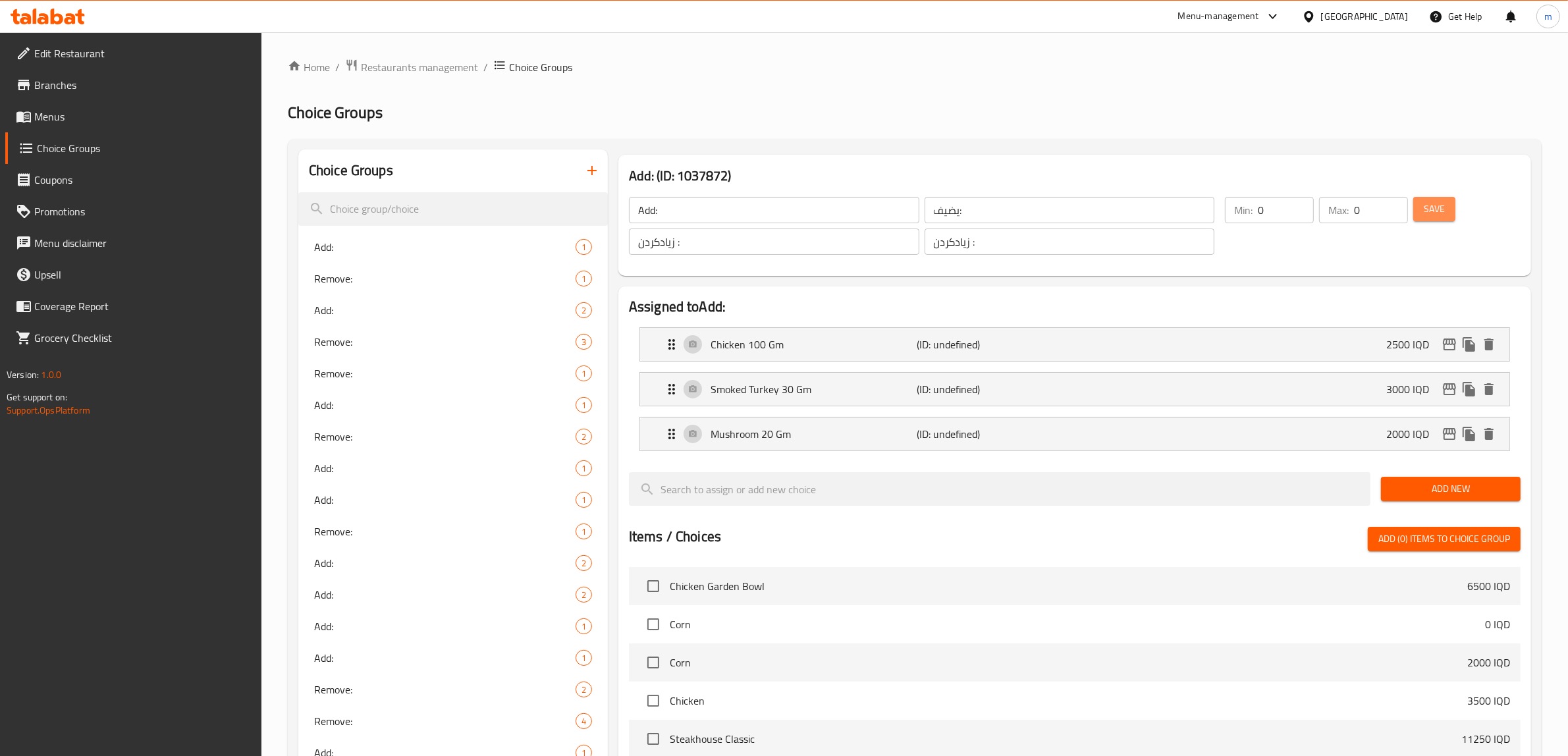
click at [1420, 207] on button "Save" at bounding box center [1434, 209] width 42 height 24
drag, startPoint x: 1442, startPoint y: 219, endPoint x: 1430, endPoint y: 219, distance: 12.0
click at [1441, 218] on button "Save" at bounding box center [1434, 209] width 42 height 24
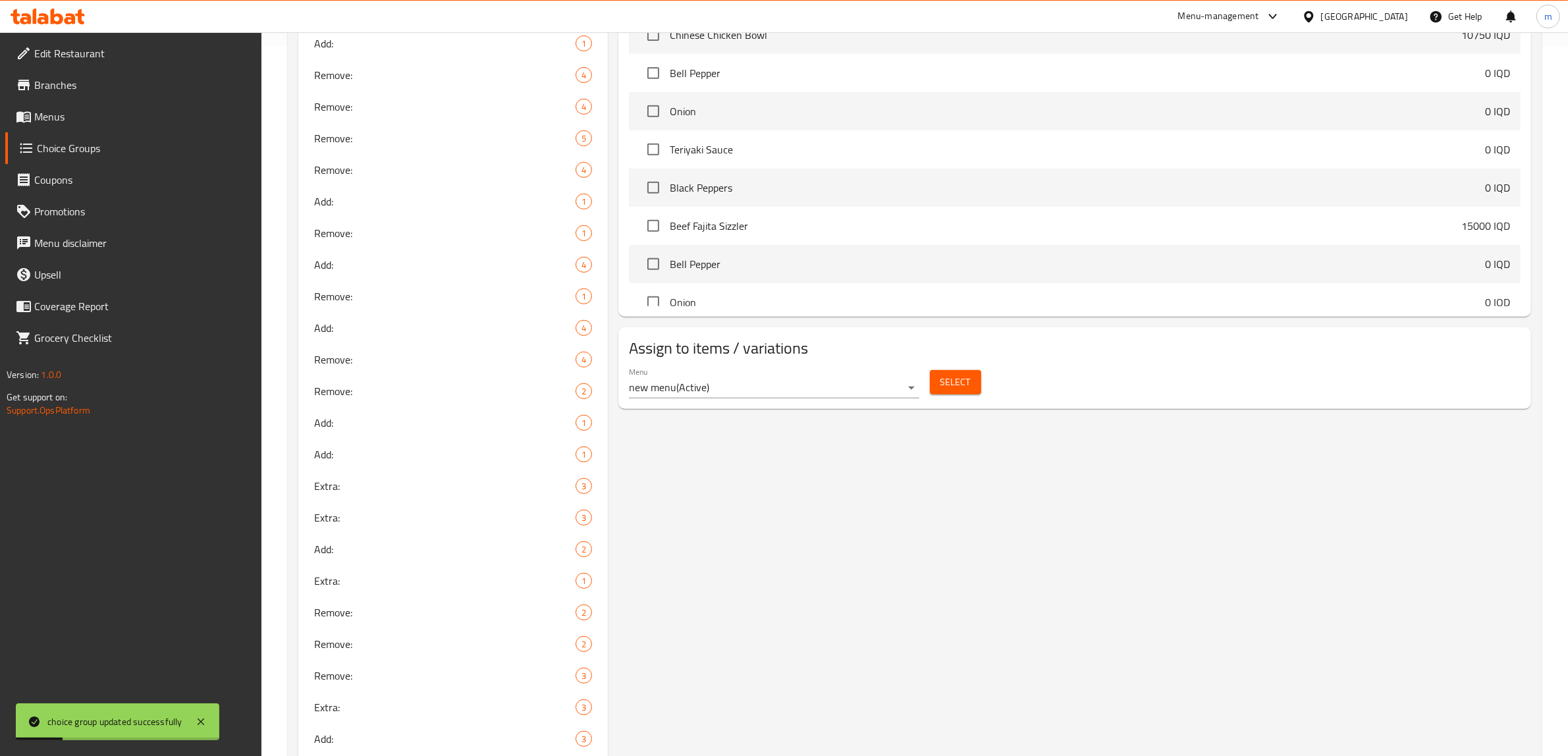
scroll to position [499, 0]
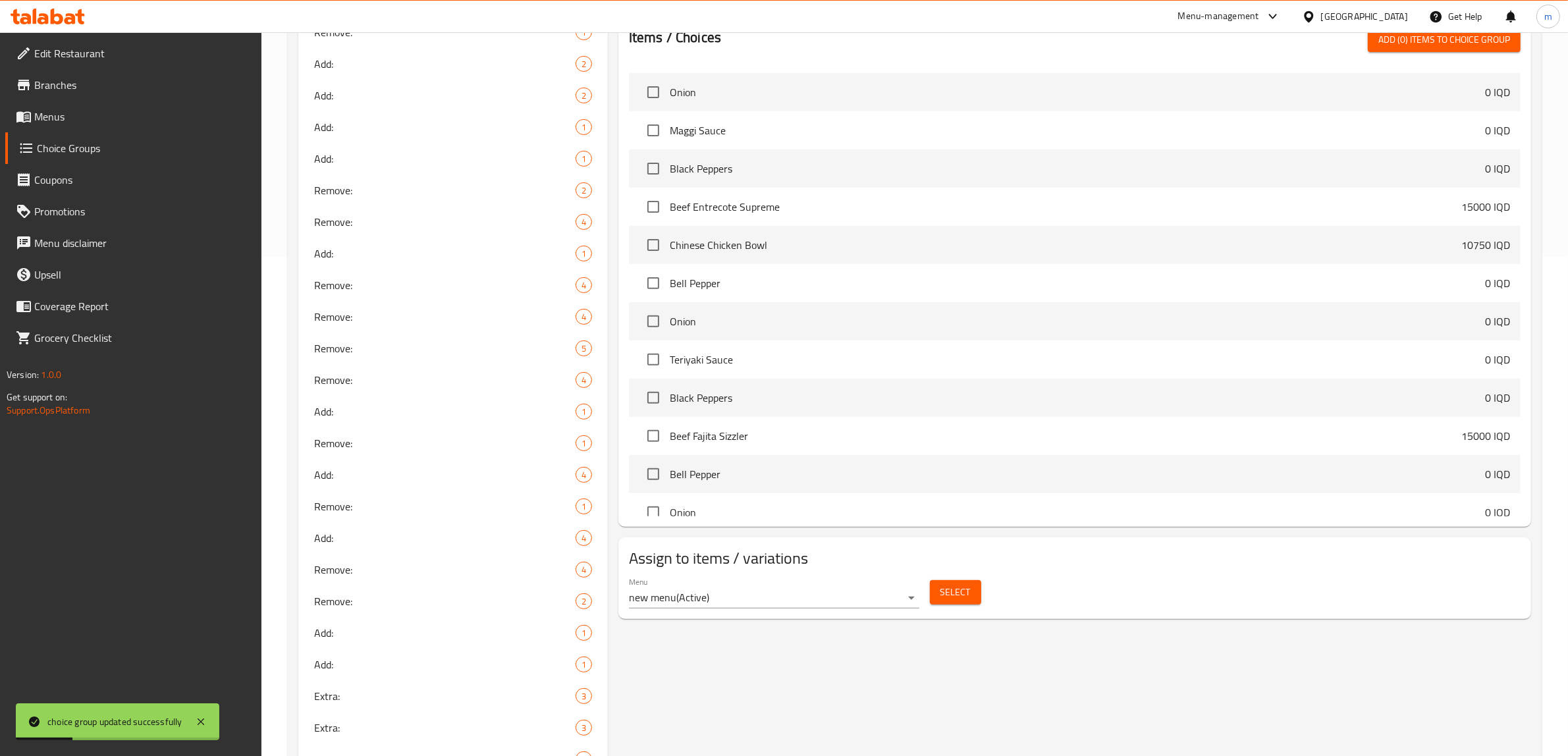
click at [976, 590] on button "Select" at bounding box center [956, 592] width 52 height 24
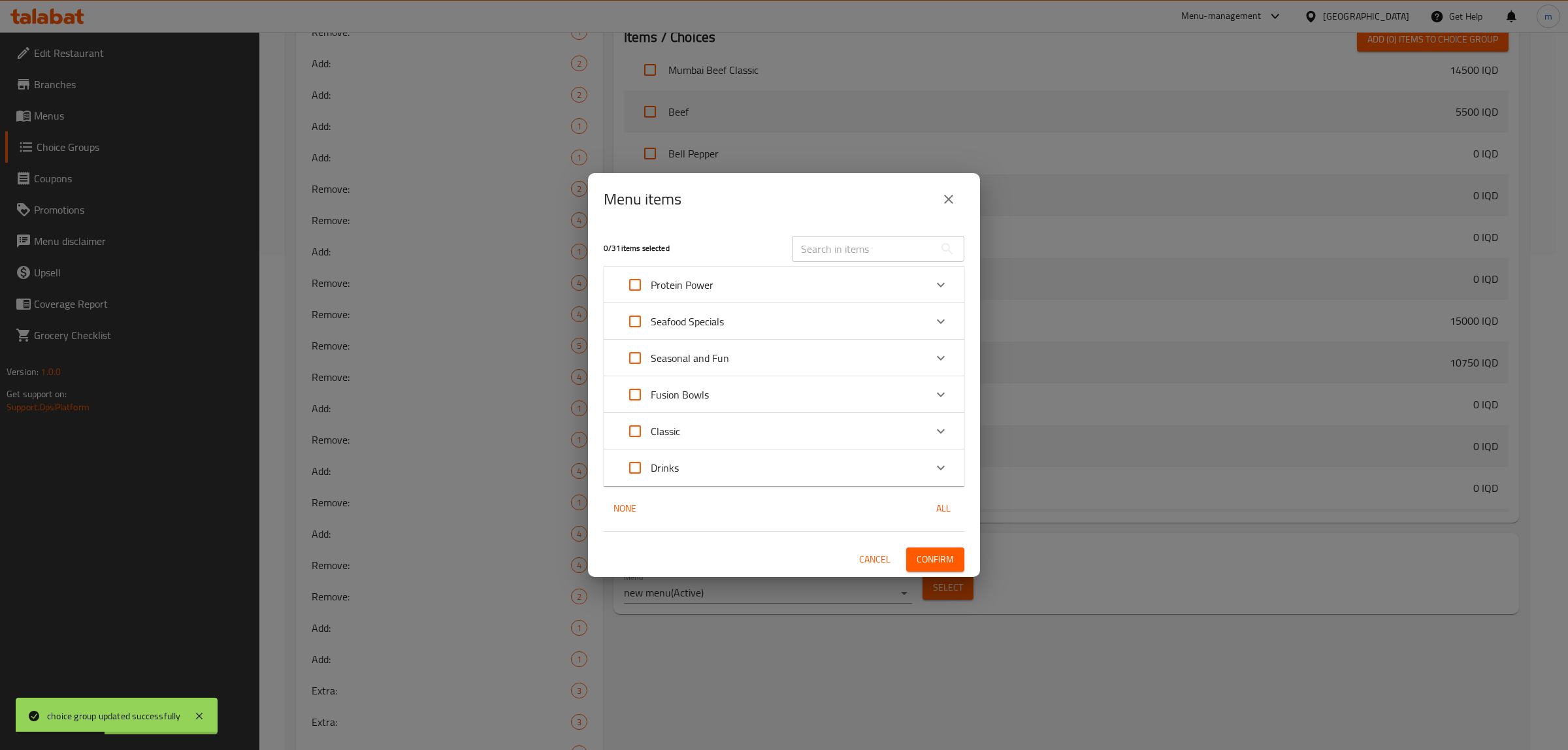
click at [867, 247] on input "text" at bounding box center [863, 249] width 142 height 26
paste input "Smoked Signature"
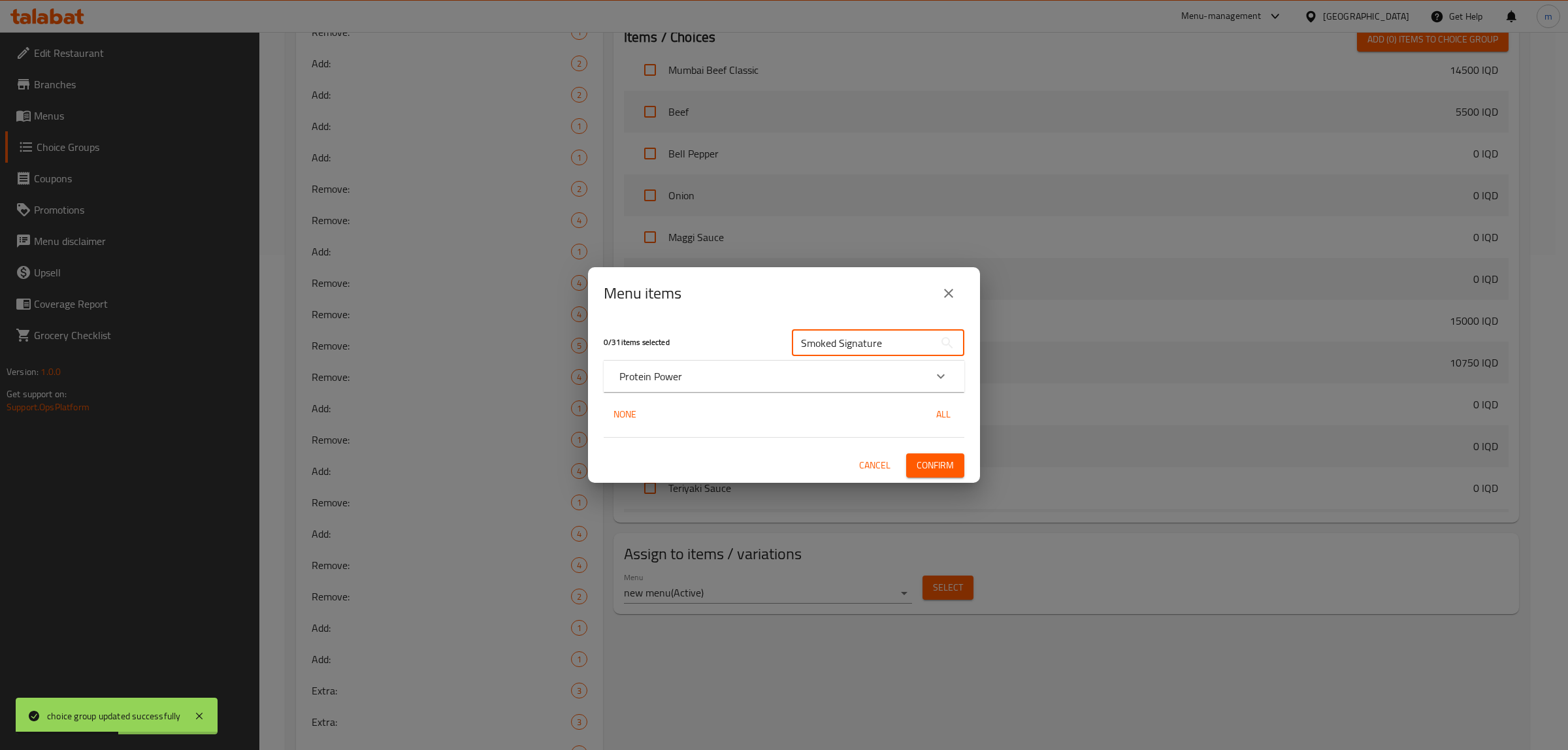
type input "Smoked Signature"
click at [704, 389] on div "Protein Power" at bounding box center [784, 376] width 360 height 32
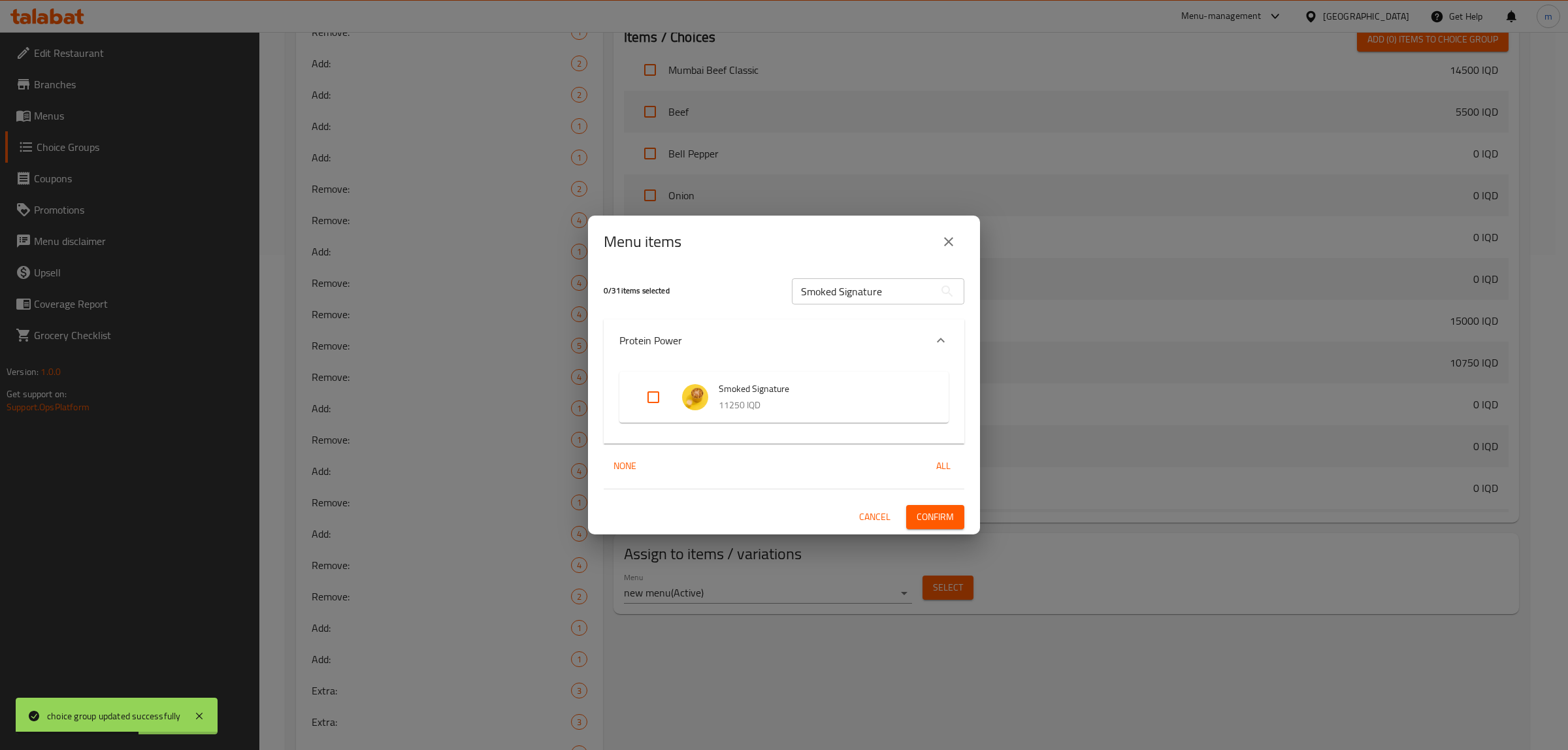
click at [651, 396] on input "Expand" at bounding box center [653, 397] width 32 height 32
checkbox input "true"
click at [930, 513] on span "Confirm" at bounding box center [935, 517] width 37 height 16
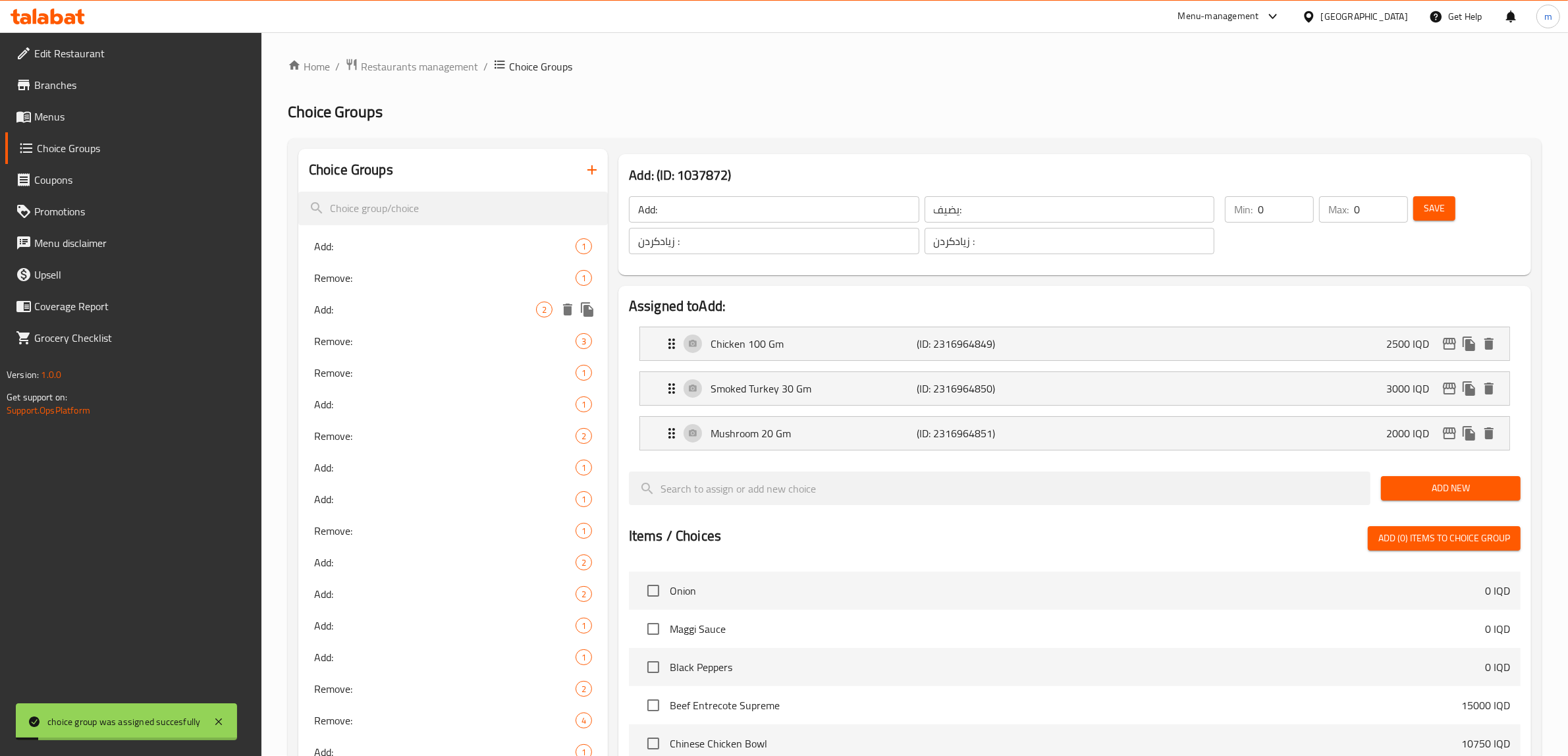
scroll to position [0, 0]
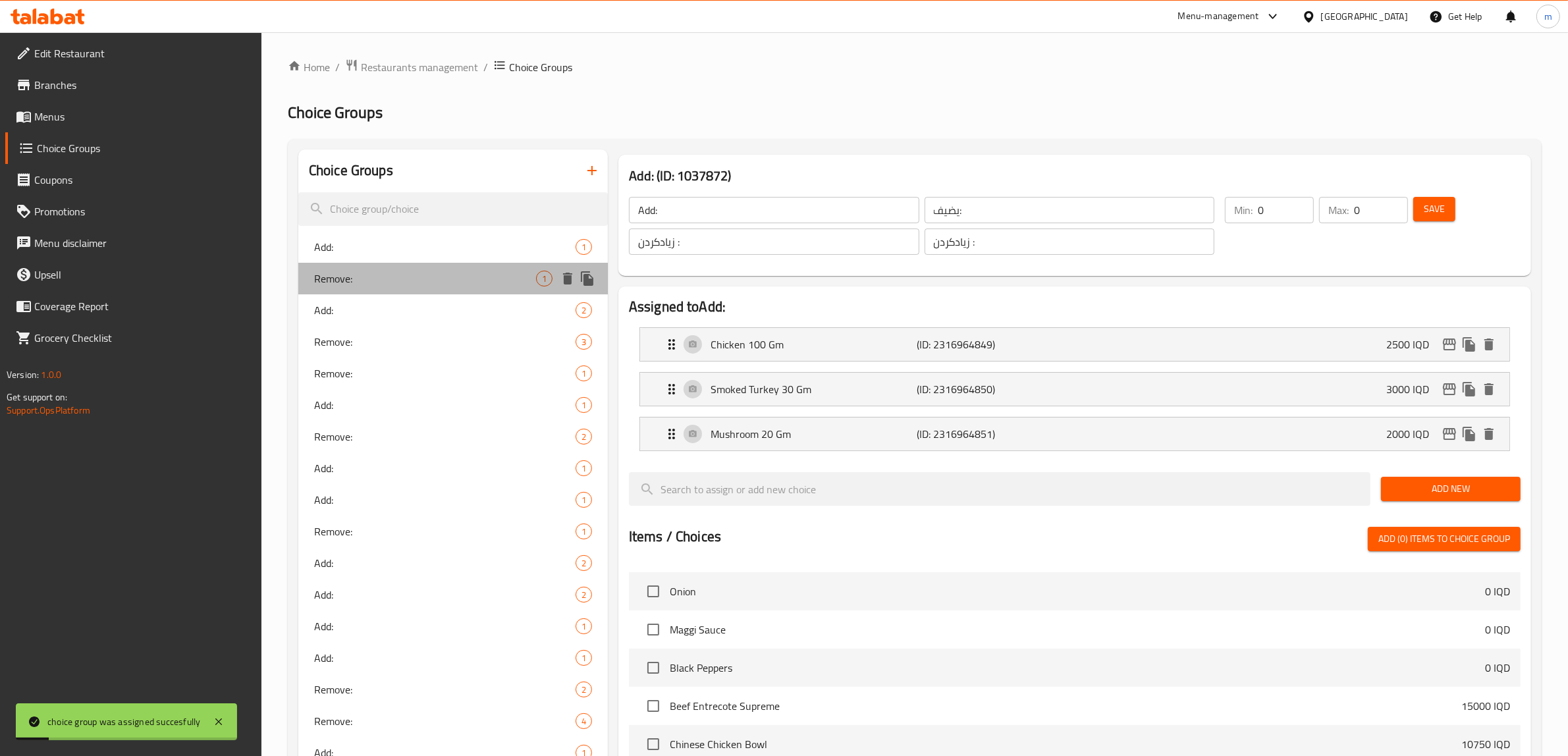
click at [378, 283] on span "Remove:" at bounding box center [425, 278] width 222 height 16
type input "Remove:"
type input "يزيل:"
type input "لابردن:"
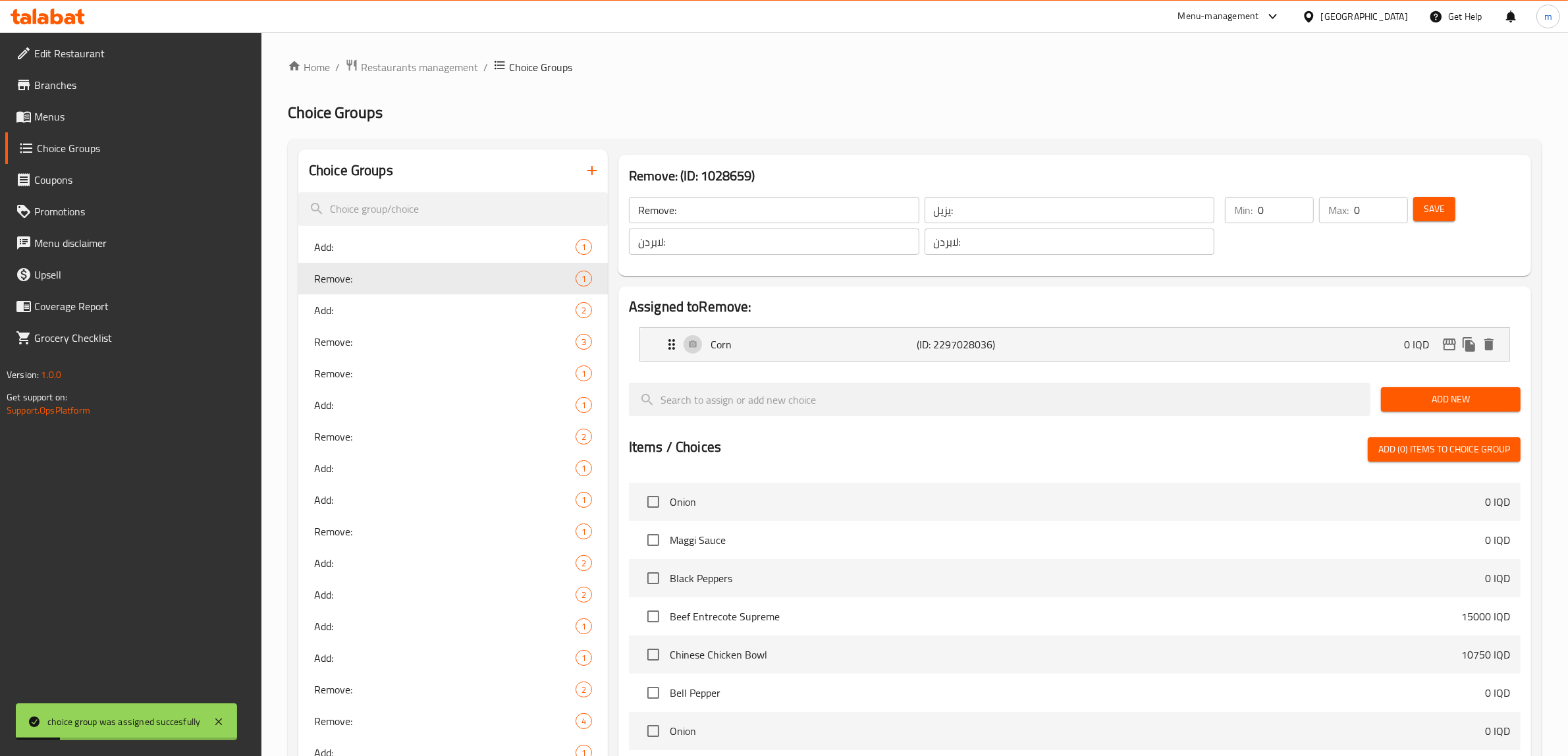
click at [705, 207] on input "Remove:" at bounding box center [774, 210] width 291 height 26
drag, startPoint x: 1050, startPoint y: 222, endPoint x: 1034, endPoint y: 224, distance: 16.1
click at [1050, 222] on input "يزيل:" at bounding box center [1070, 210] width 291 height 26
click at [989, 244] on input "لابردن:" at bounding box center [1070, 241] width 291 height 26
click at [588, 168] on icon "button" at bounding box center [592, 170] width 16 height 16
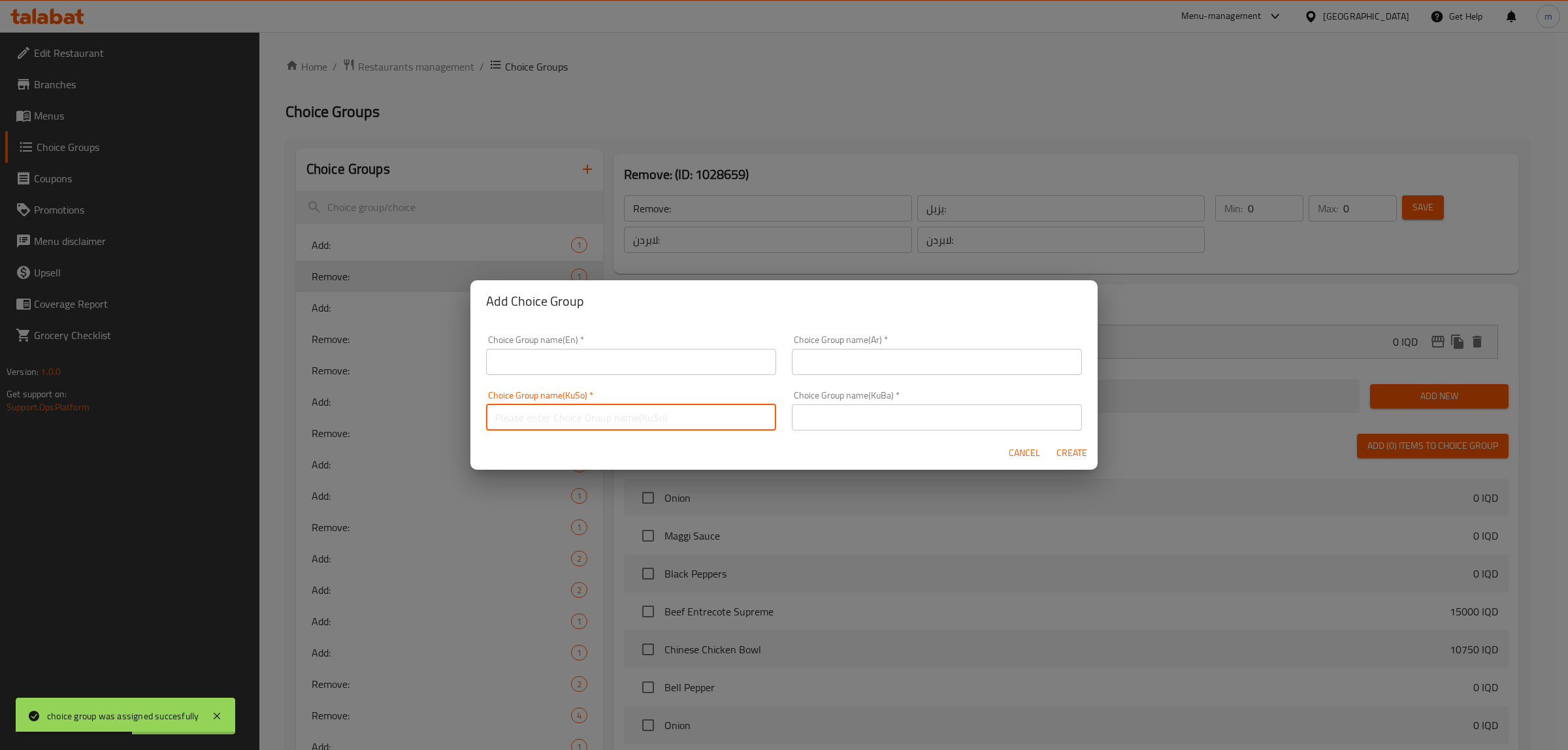
click at [584, 414] on input "text" at bounding box center [631, 417] width 290 height 26
paste input "لابردن:"
type input "لابردن:"
click at [877, 414] on input "text" at bounding box center [937, 417] width 290 height 26
paste input "لابردن:"
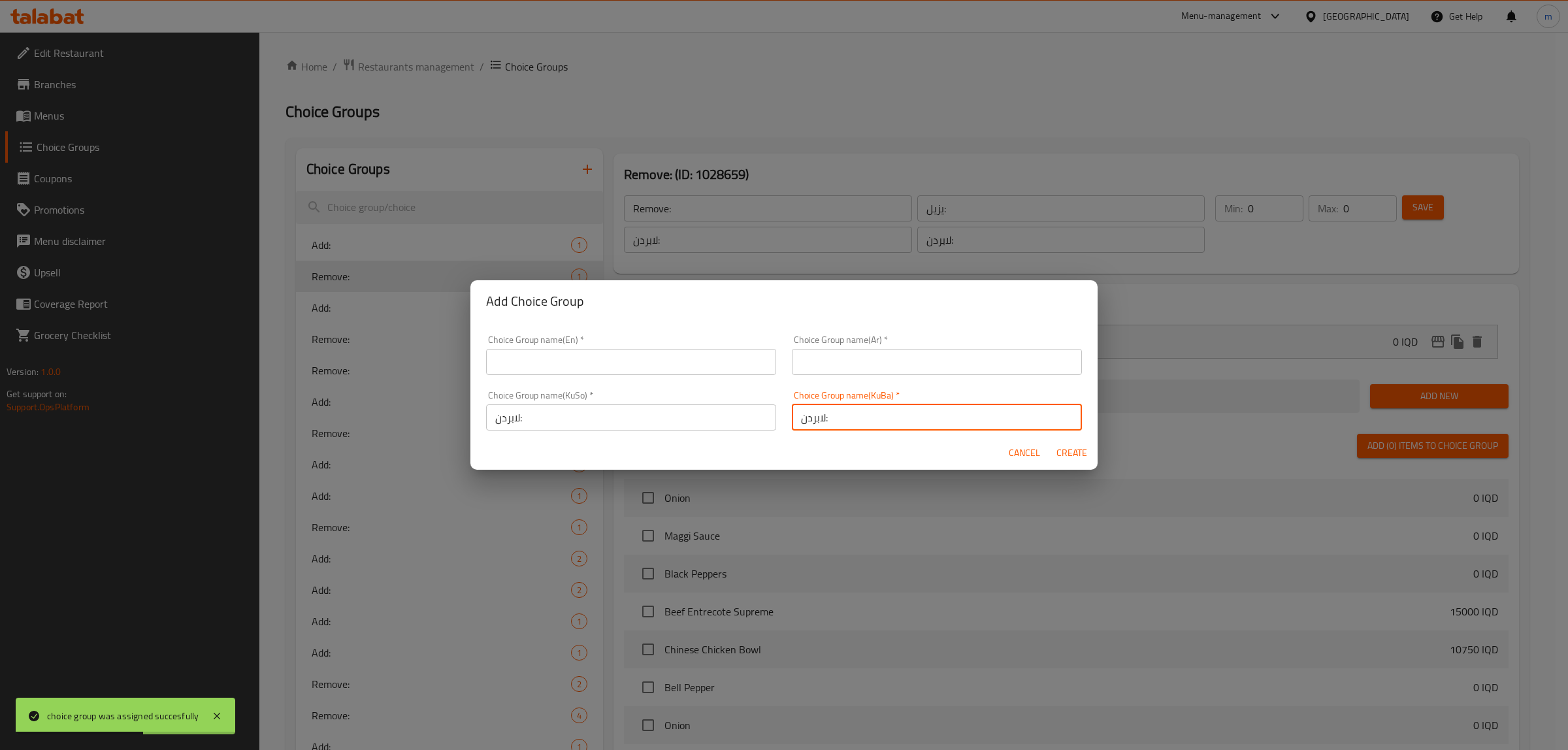
type input "لابردن:"
click at [876, 369] on input "text" at bounding box center [937, 362] width 290 height 26
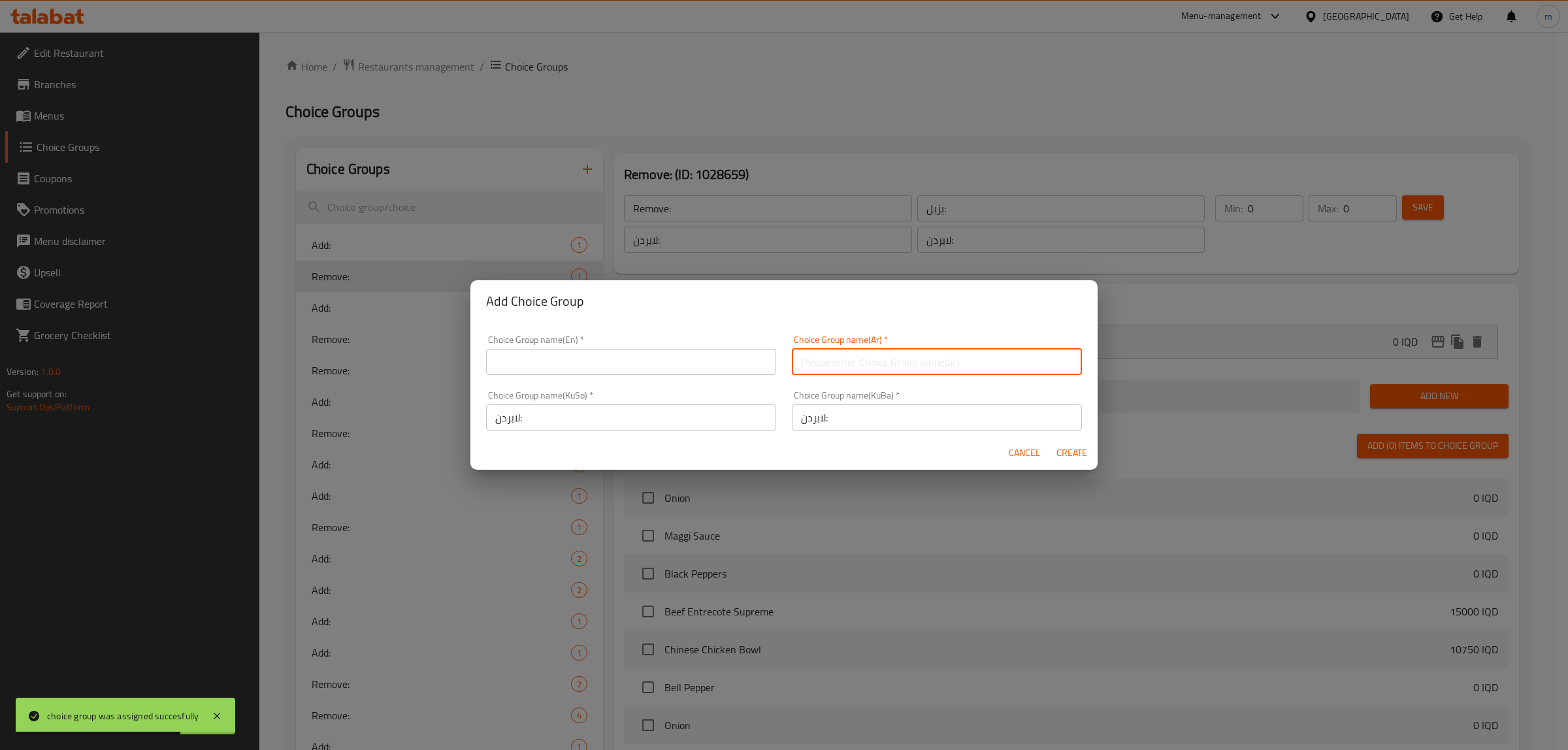
paste input "يزيل:"
type input "يزيل:"
click at [625, 338] on div "Choice Group name(En)   * Choice Group name(En) *" at bounding box center [631, 354] width 290 height 40
click at [625, 353] on input "text" at bounding box center [631, 362] width 290 height 26
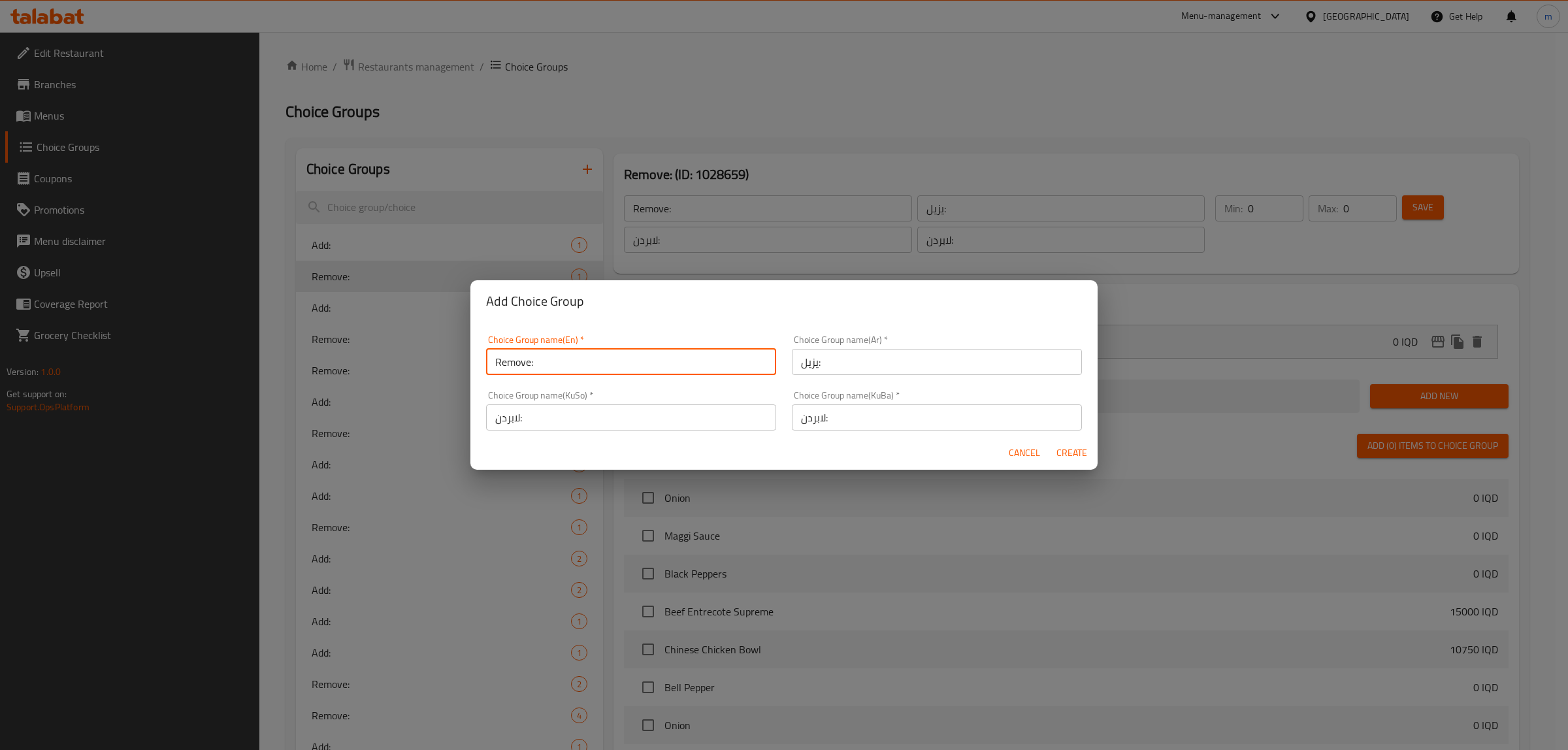
type input "Remove:"
click at [1076, 447] on span "Create" at bounding box center [1071, 453] width 32 height 16
type input "Remove:"
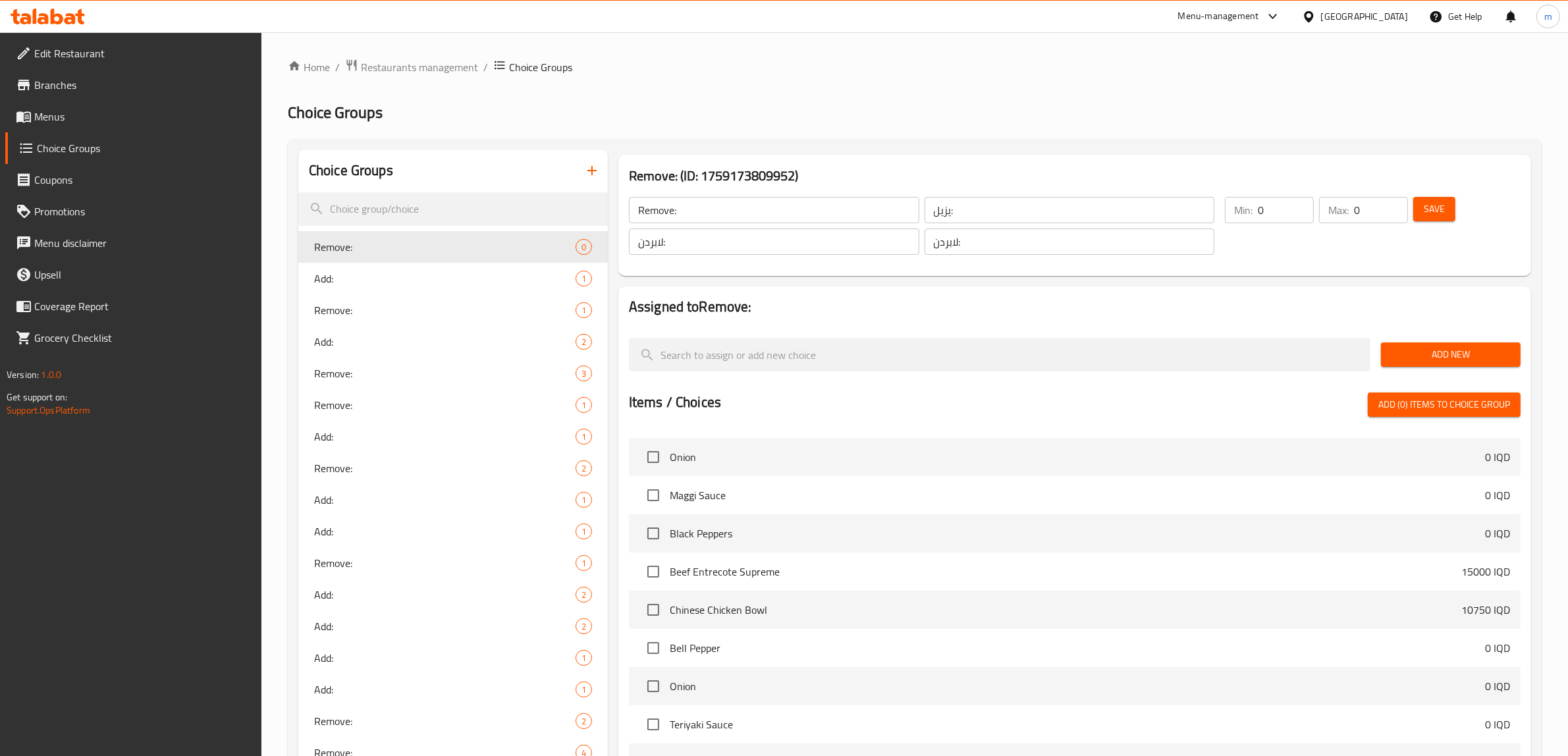
click at [1427, 213] on span "Save" at bounding box center [1434, 209] width 21 height 16
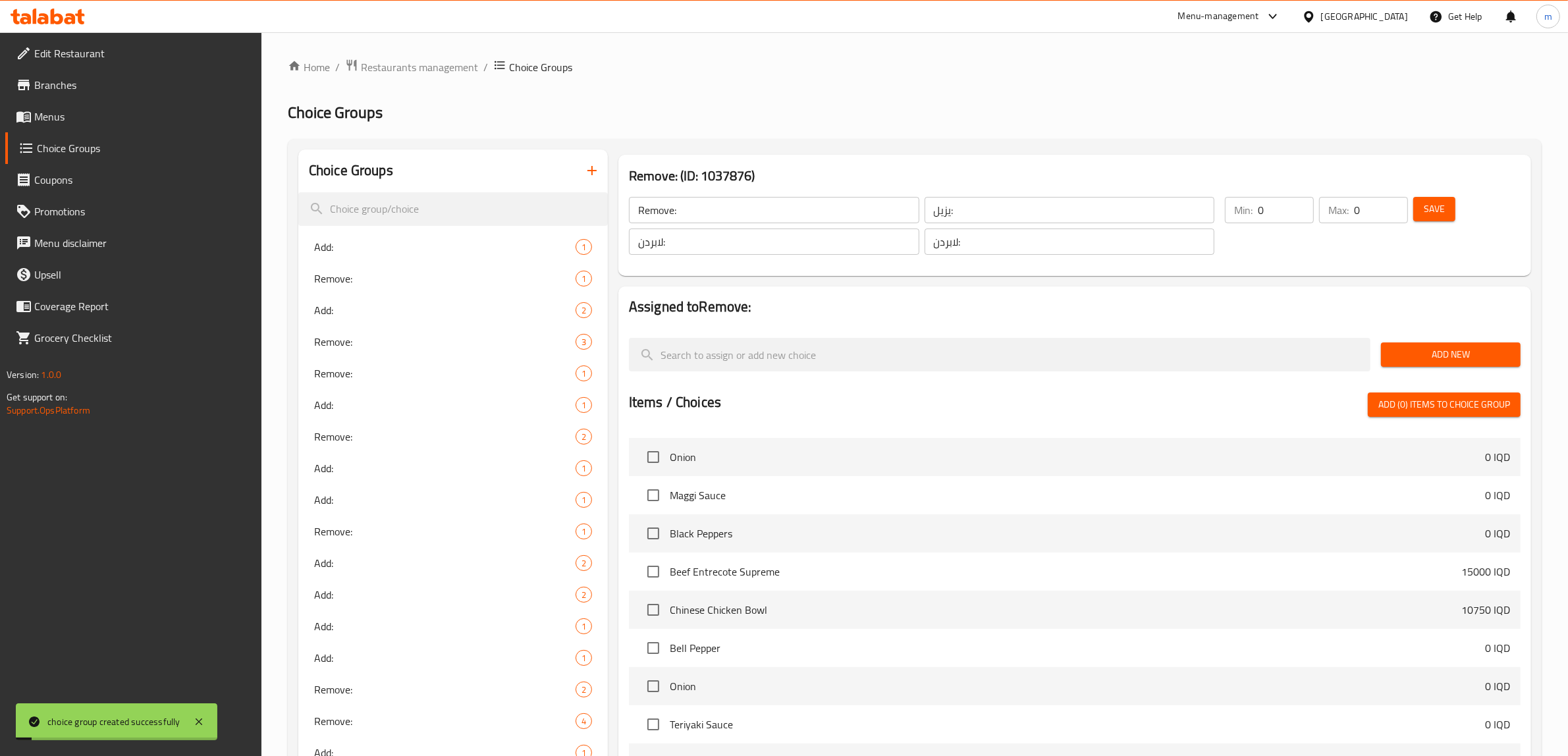
click at [1450, 346] on span "Add New" at bounding box center [1450, 355] width 119 height 16
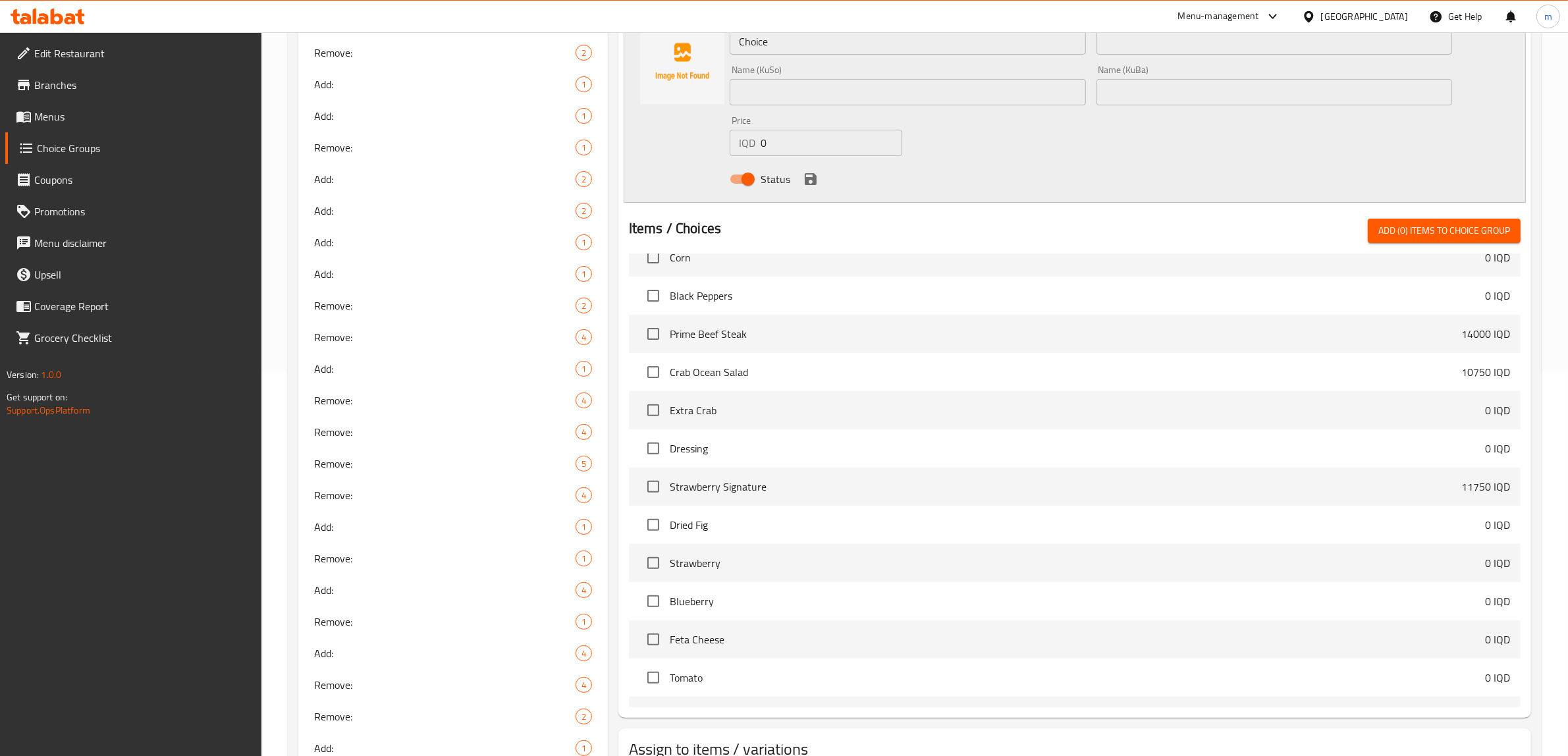
scroll to position [2924, 0]
click at [657, 480] on input "checkbox" at bounding box center [653, 485] width 28 height 28
click at [1451, 232] on span "Add (1) items to choice group" at bounding box center [1444, 231] width 132 height 16
checkbox input "false"
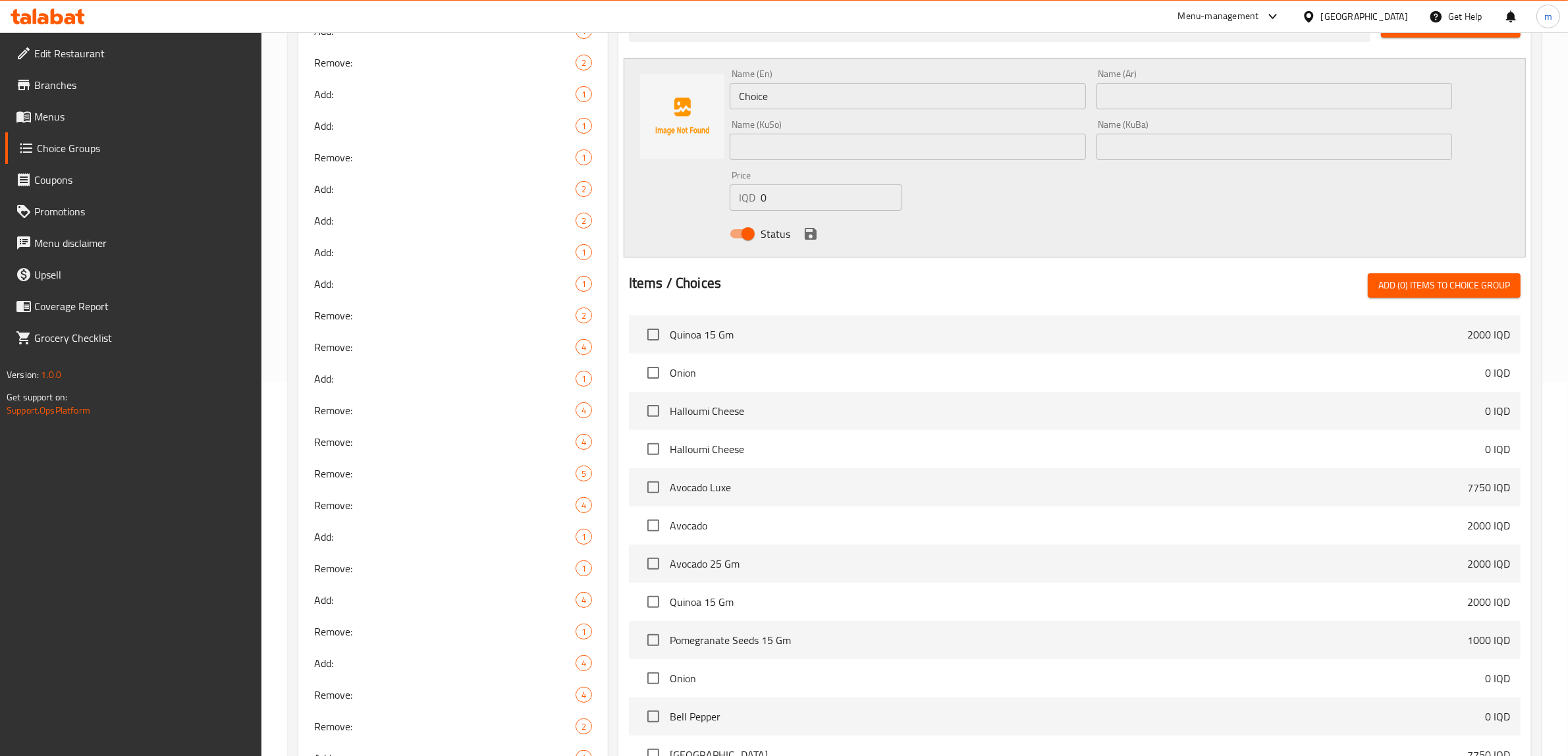
scroll to position [3077, 0]
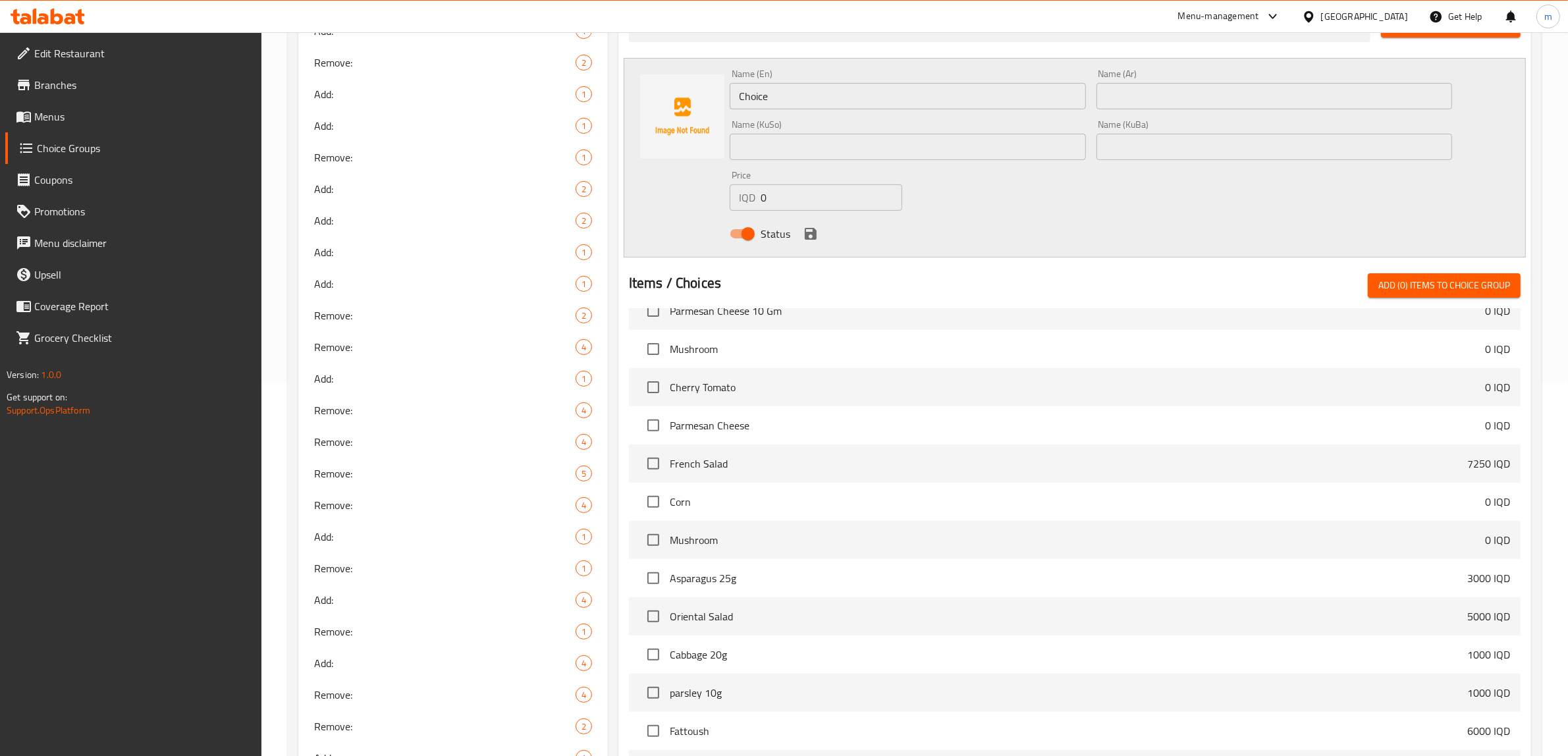
click at [1472, 532] on span "Mushroom" at bounding box center [1077, 539] width 815 height 16
drag, startPoint x: 649, startPoint y: 540, endPoint x: 658, endPoint y: 541, distance: 9.1
click at [649, 539] on input "checkbox" at bounding box center [653, 540] width 28 height 28
click at [1406, 284] on span "Add (1) items to choice group" at bounding box center [1444, 285] width 132 height 16
checkbox input "false"
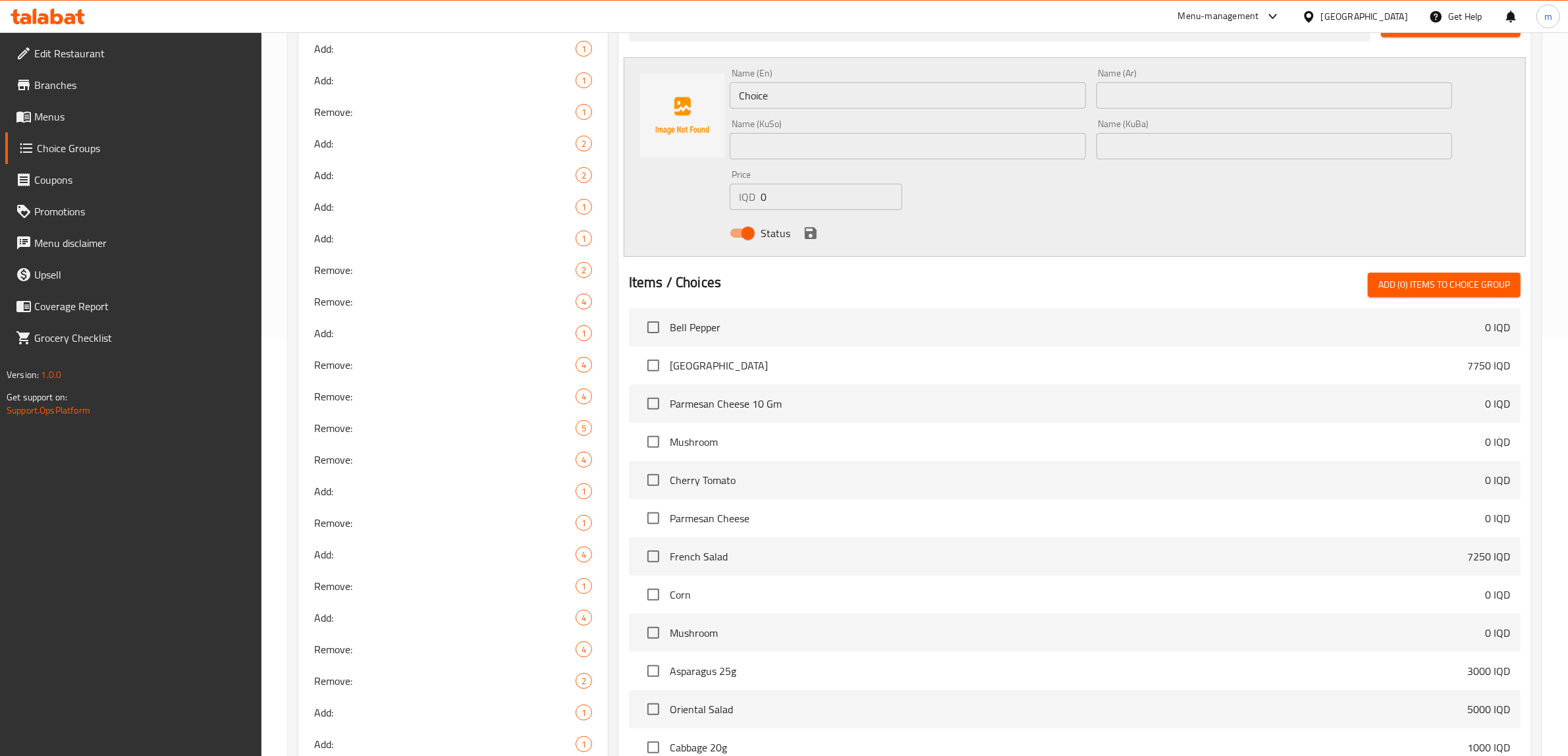
scroll to position [2858, 0]
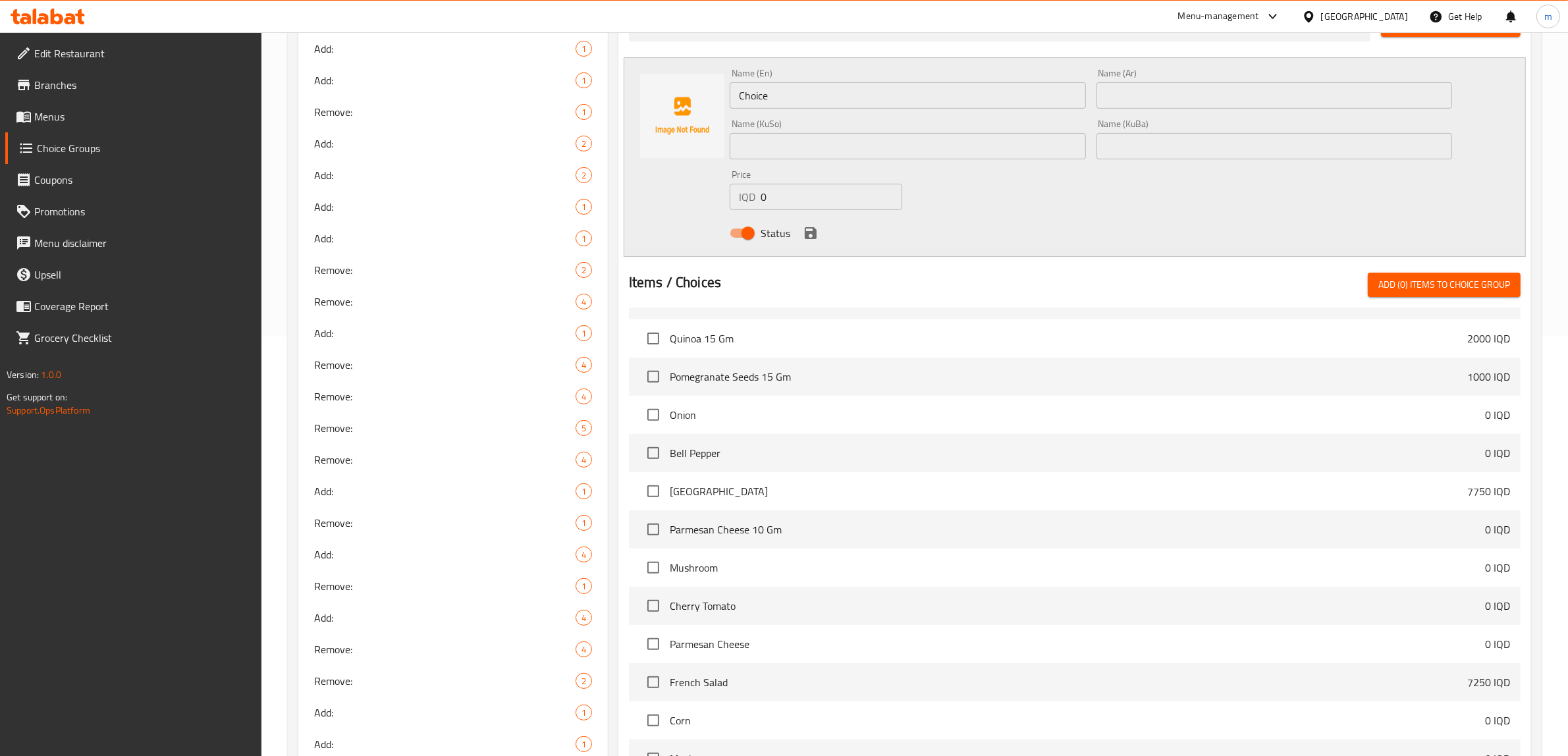
click at [822, 104] on input "Choice" at bounding box center [908, 95] width 356 height 26
type input "Bell Pepper"
click at [821, 125] on div "Name (KuSo) Name (KuSo)" at bounding box center [908, 139] width 356 height 40
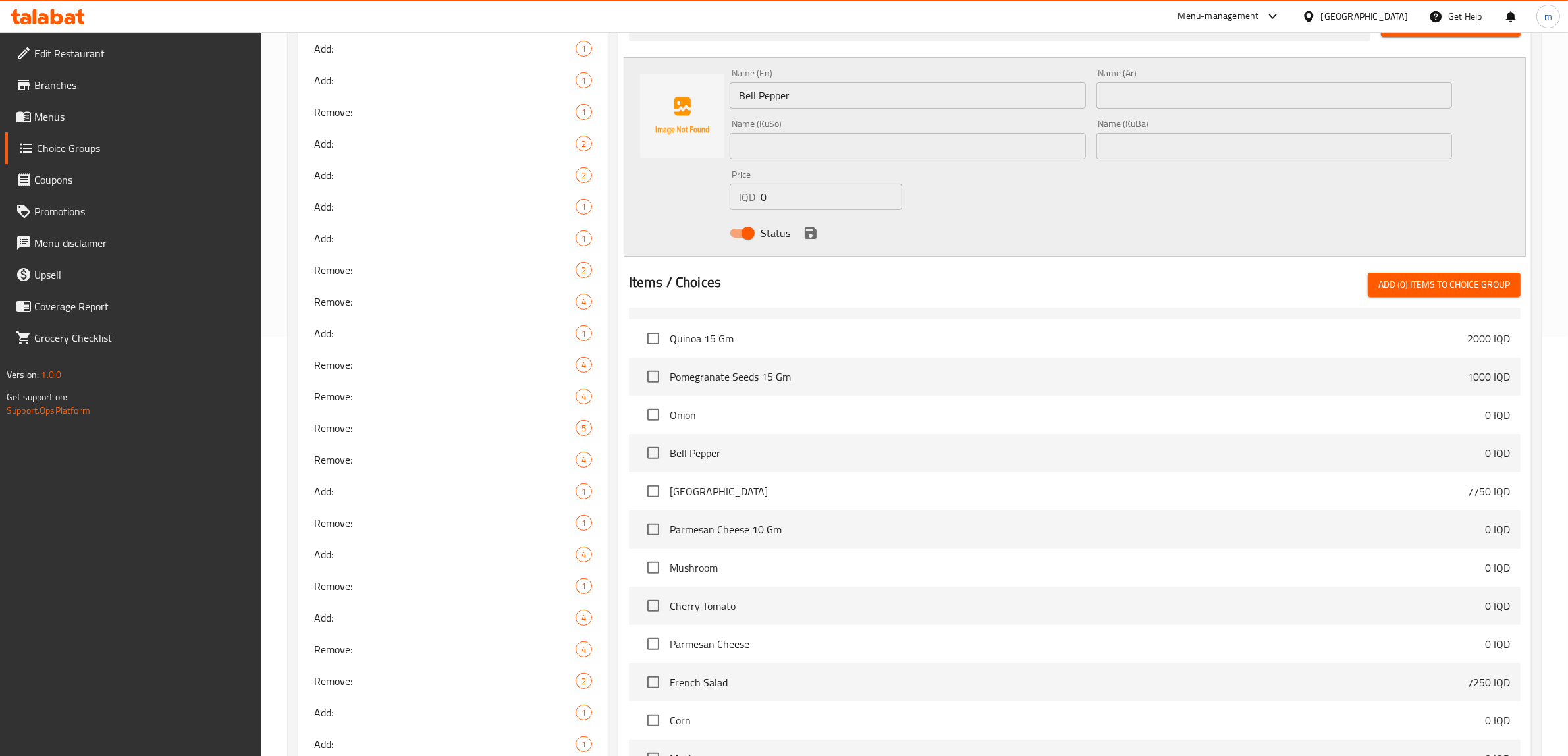
click at [823, 139] on input "text" at bounding box center [908, 146] width 356 height 26
paste input "بیبەری شیرین"
type input "بیبەری شیرین"
click at [1269, 143] on input "text" at bounding box center [1275, 146] width 356 height 26
paste input "بیبەری شیرین"
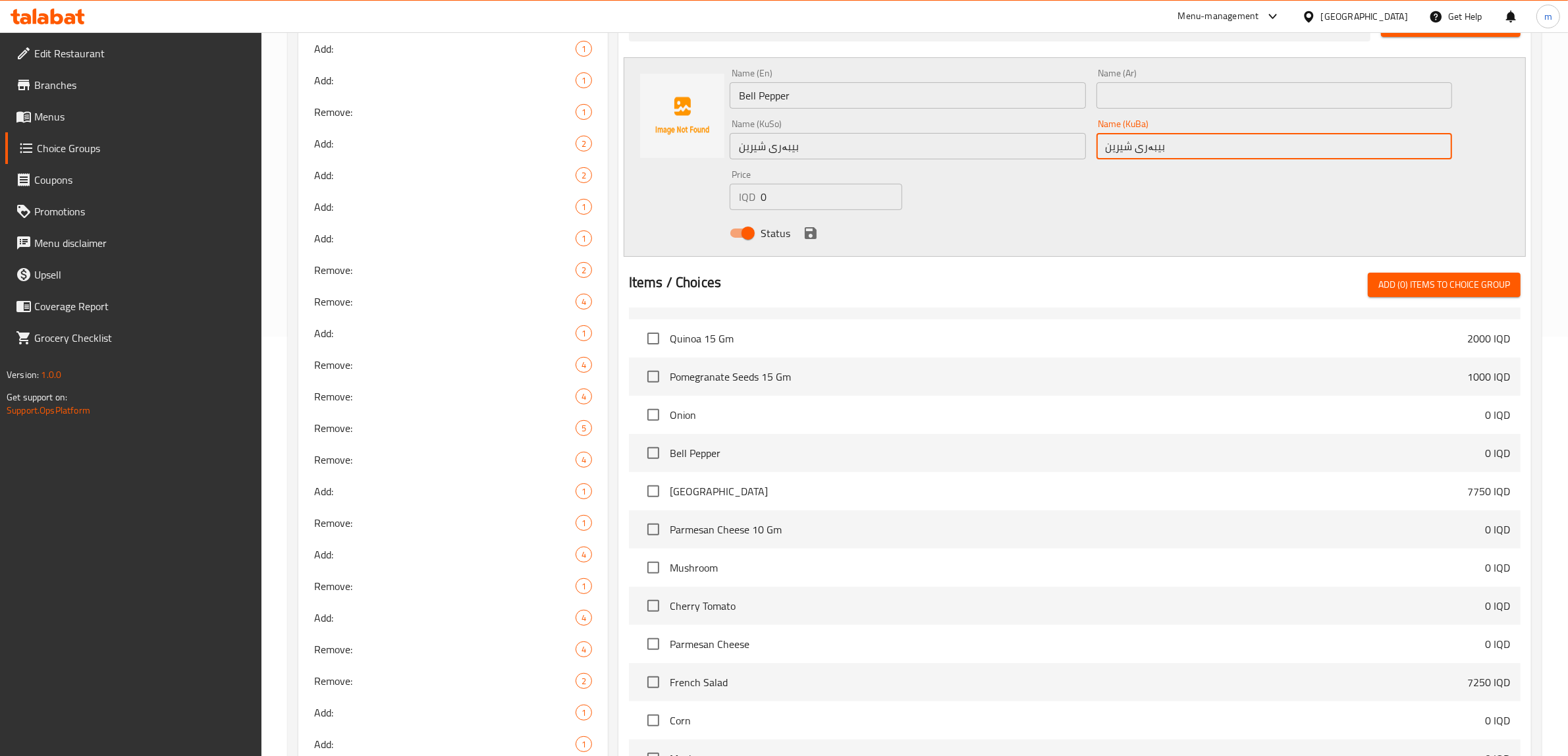
type input "بیبەری شیرین"
click at [1177, 103] on input "text" at bounding box center [1275, 95] width 356 height 26
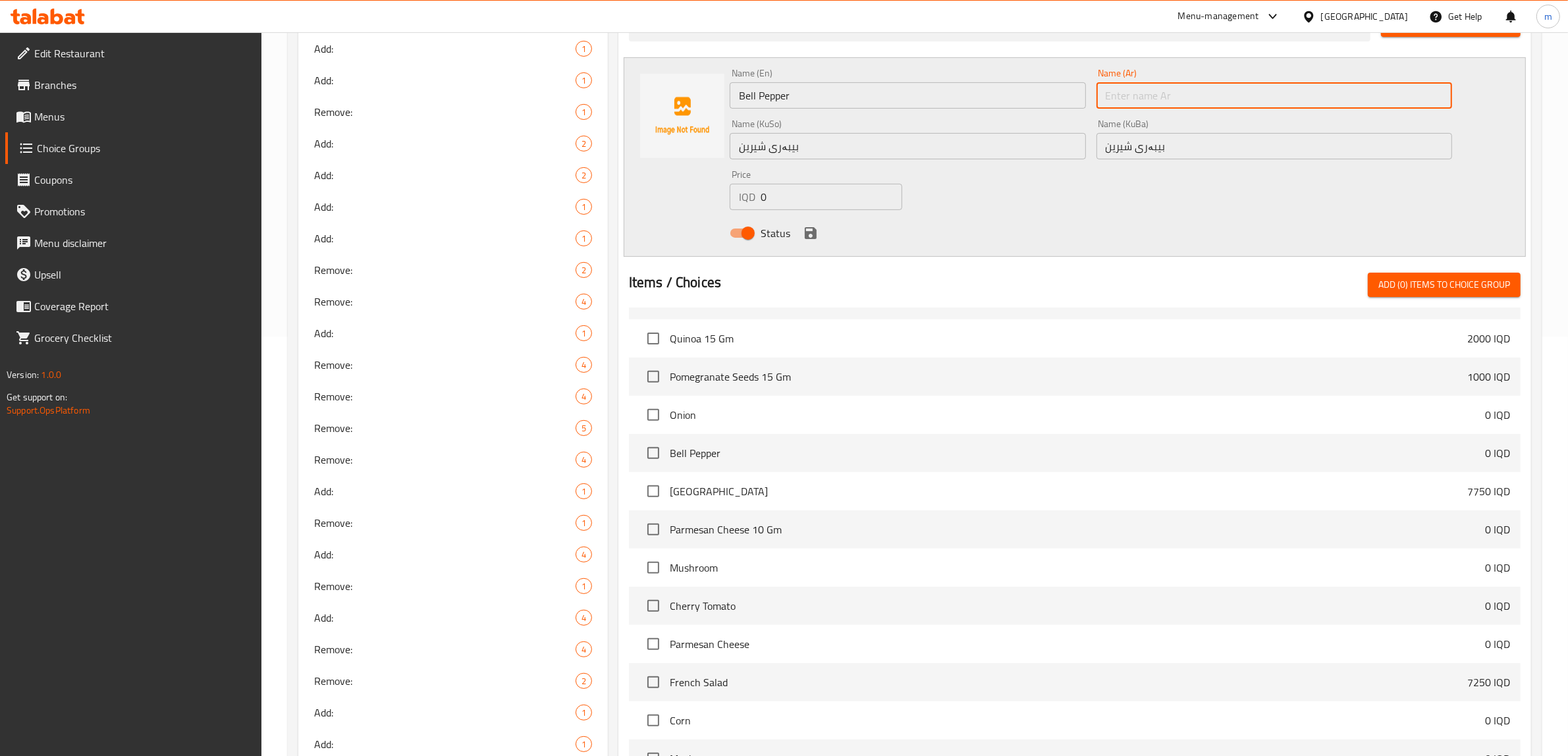
paste input "فلفل حلو"
type input "فلفل حلو"
click at [811, 234] on icon "save" at bounding box center [810, 232] width 12 height 12
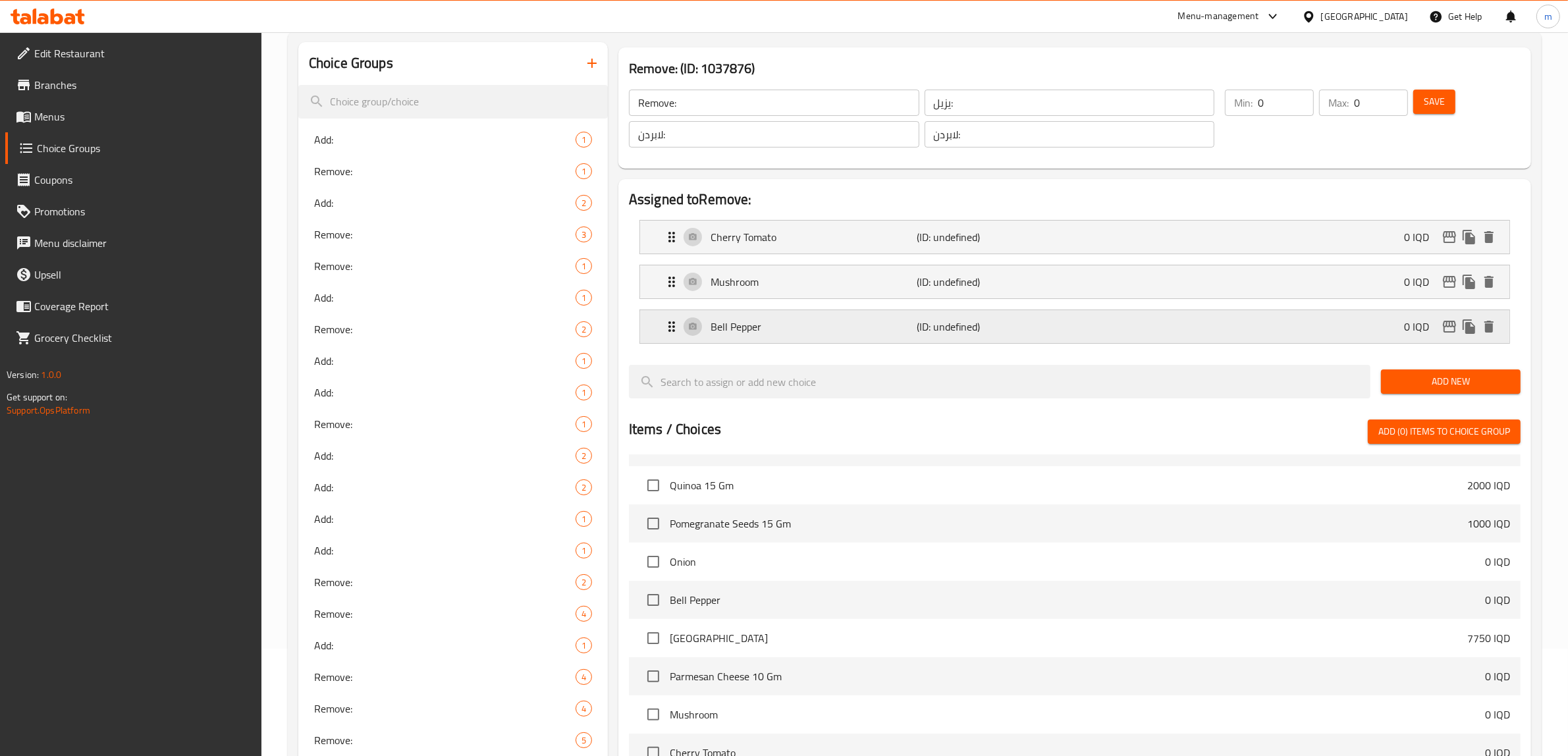
scroll to position [90, 0]
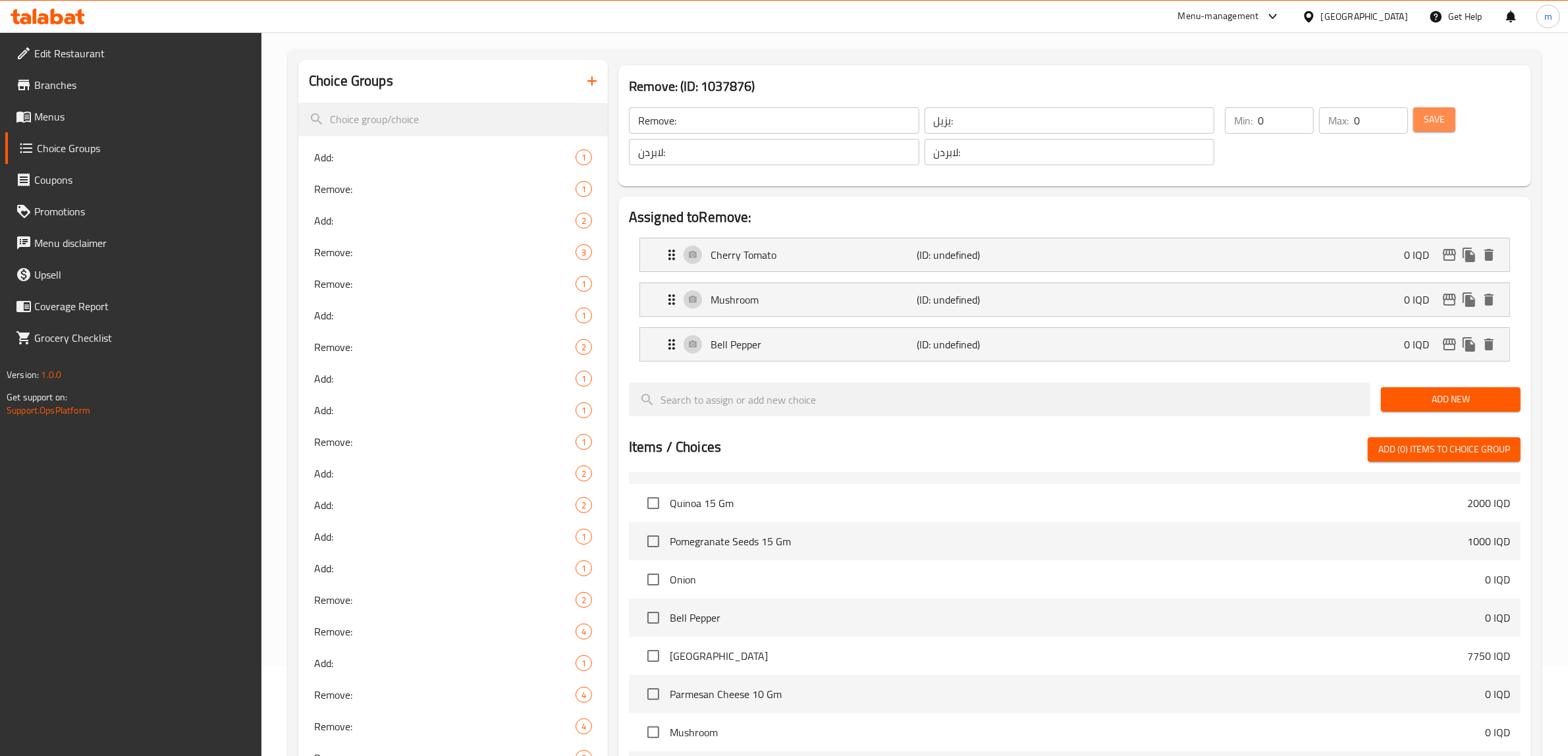
click at [1436, 123] on span "Save" at bounding box center [1434, 120] width 21 height 16
click at [1419, 126] on button "Save" at bounding box center [1434, 120] width 42 height 24
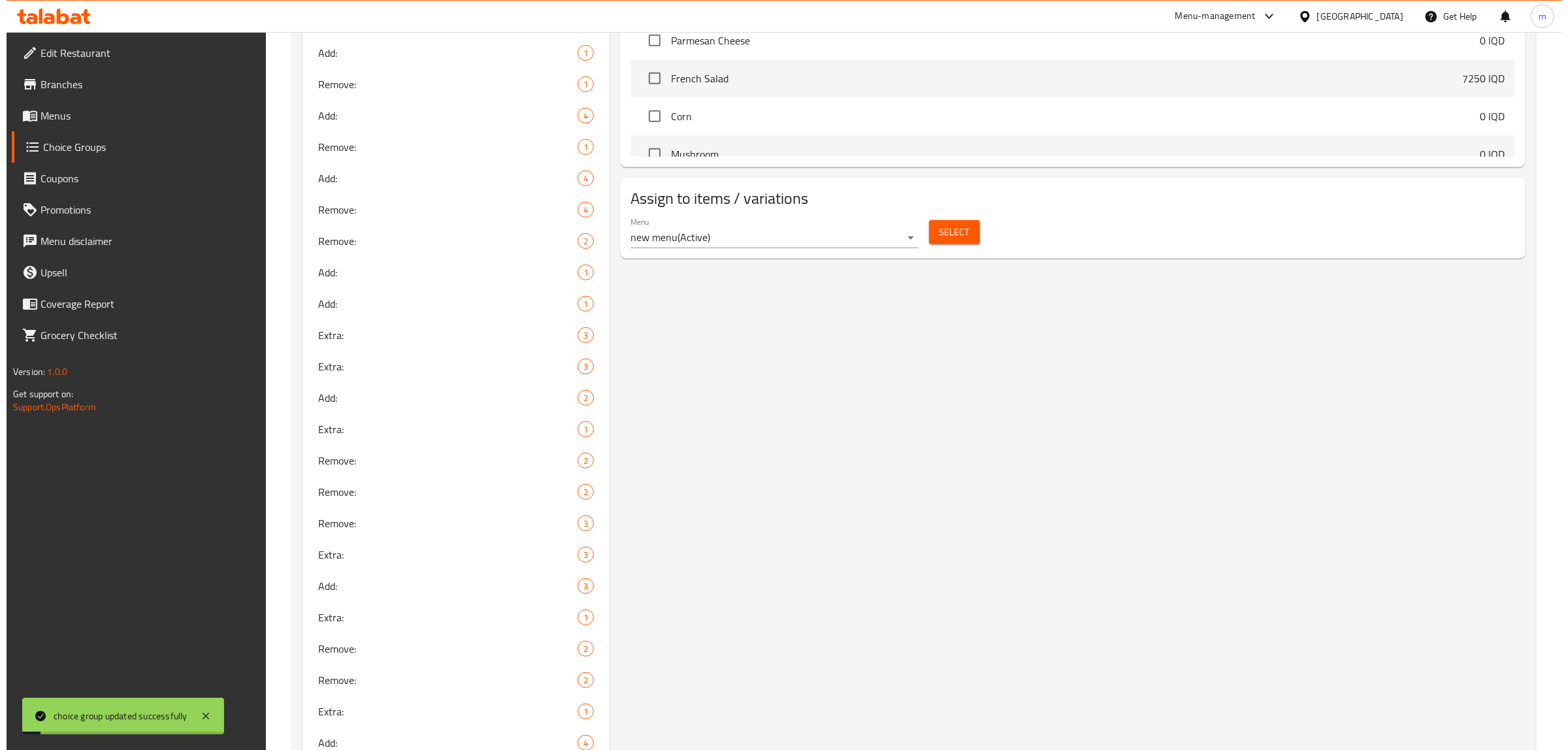
scroll to position [524, 0]
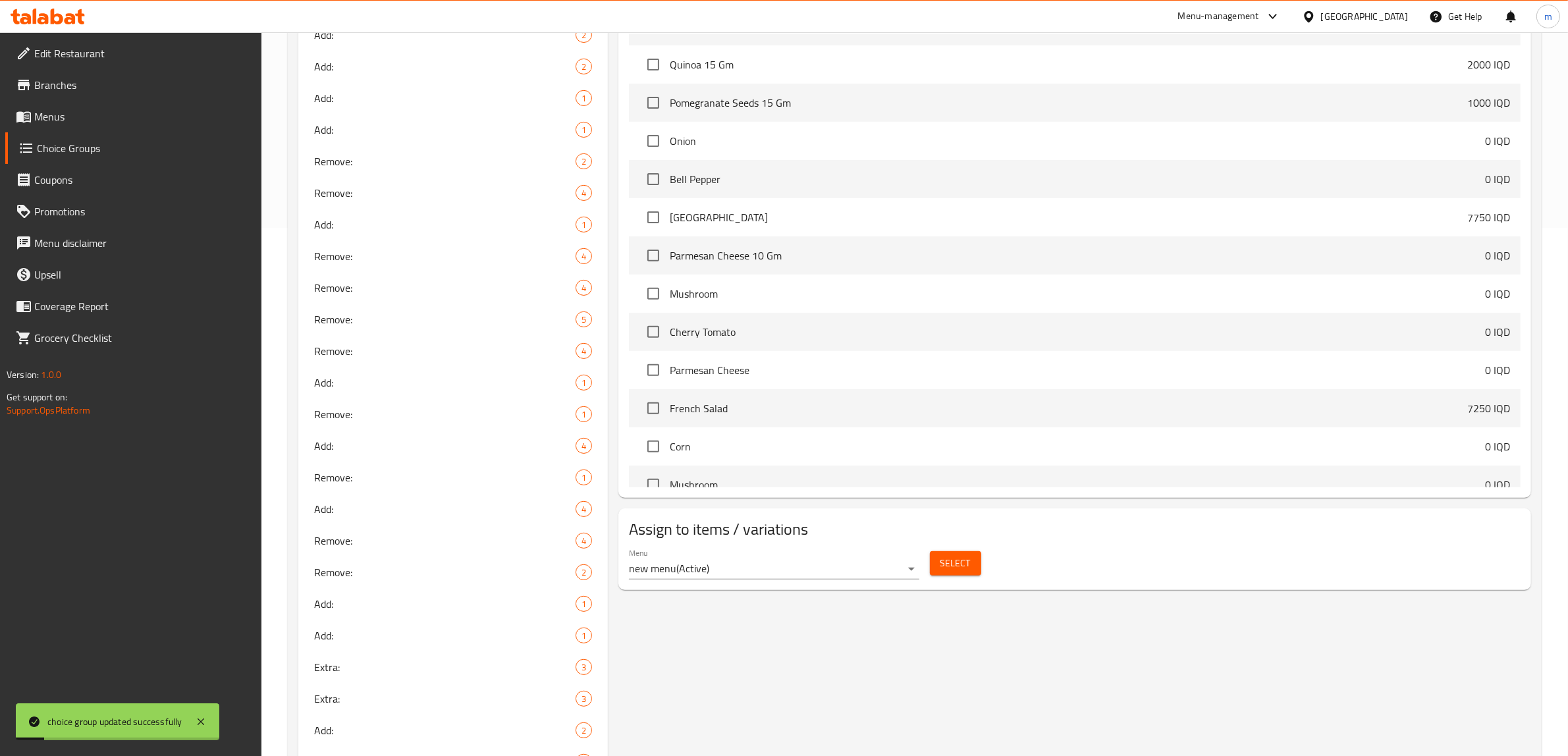
click at [939, 554] on button "Select" at bounding box center [956, 563] width 52 height 24
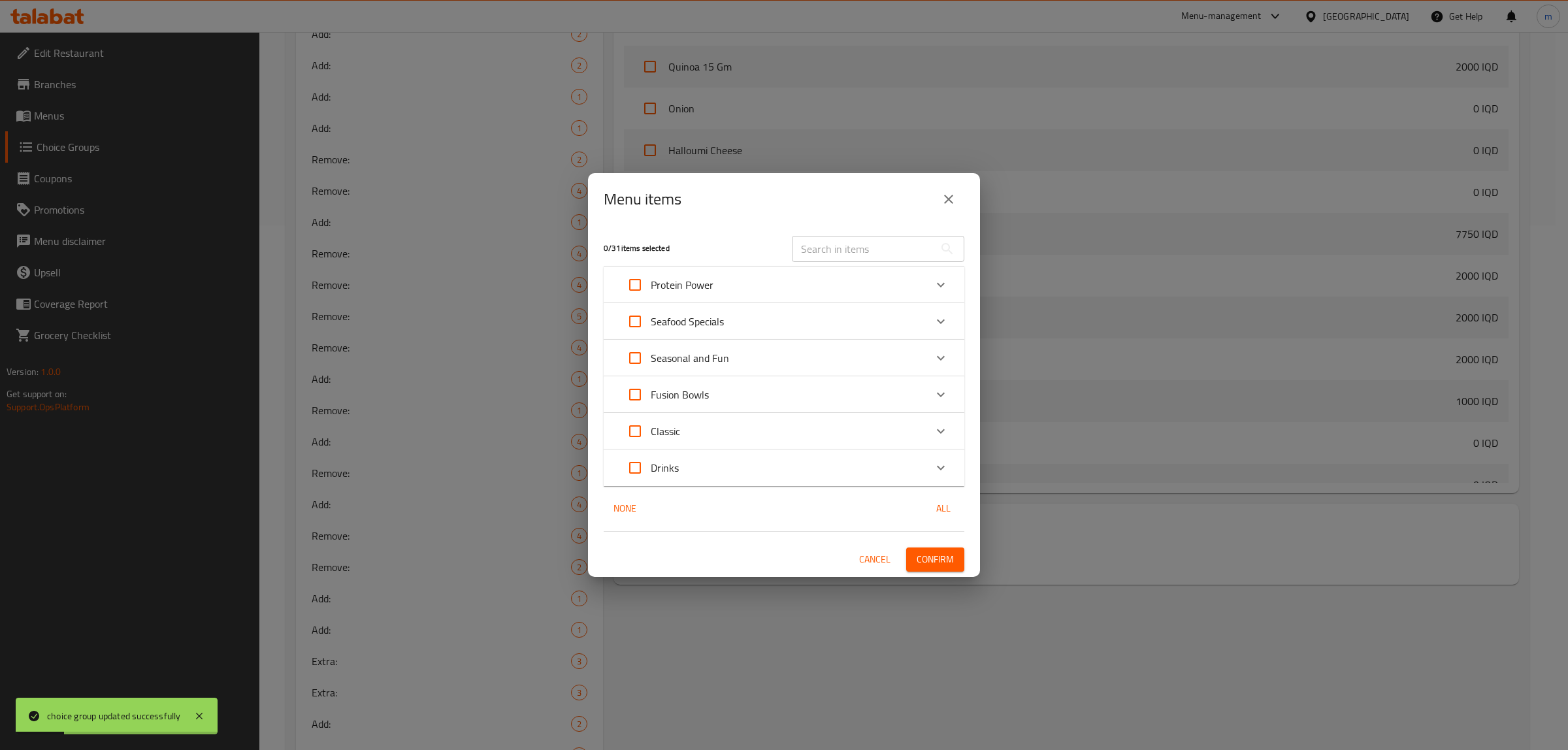
scroll to position [3175, 0]
click at [846, 243] on input "text" at bounding box center [863, 249] width 142 height 26
paste input "Smoked Signature"
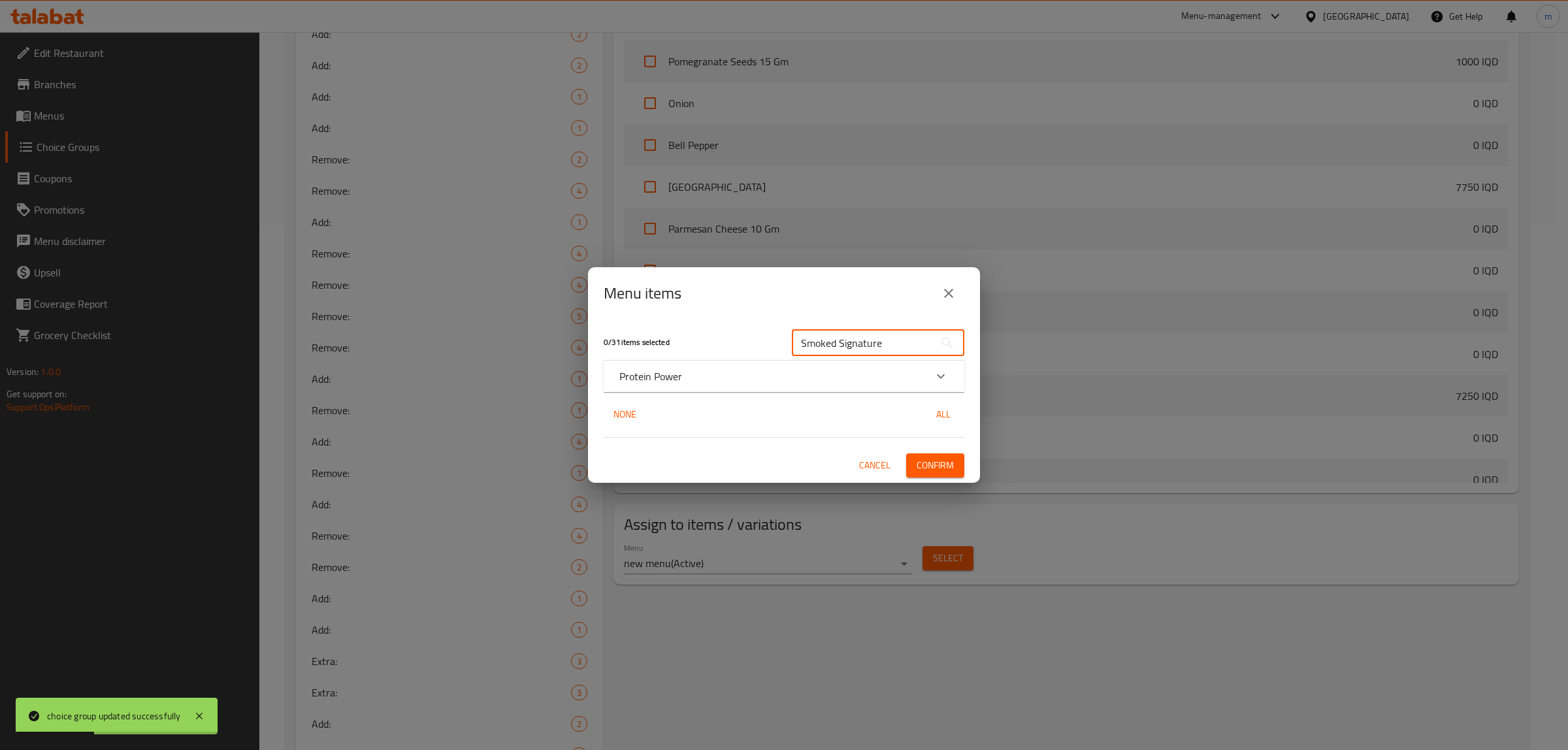
type input "Smoked Signature"
click at [644, 377] on p "Protein Power" at bounding box center [650, 376] width 63 height 15
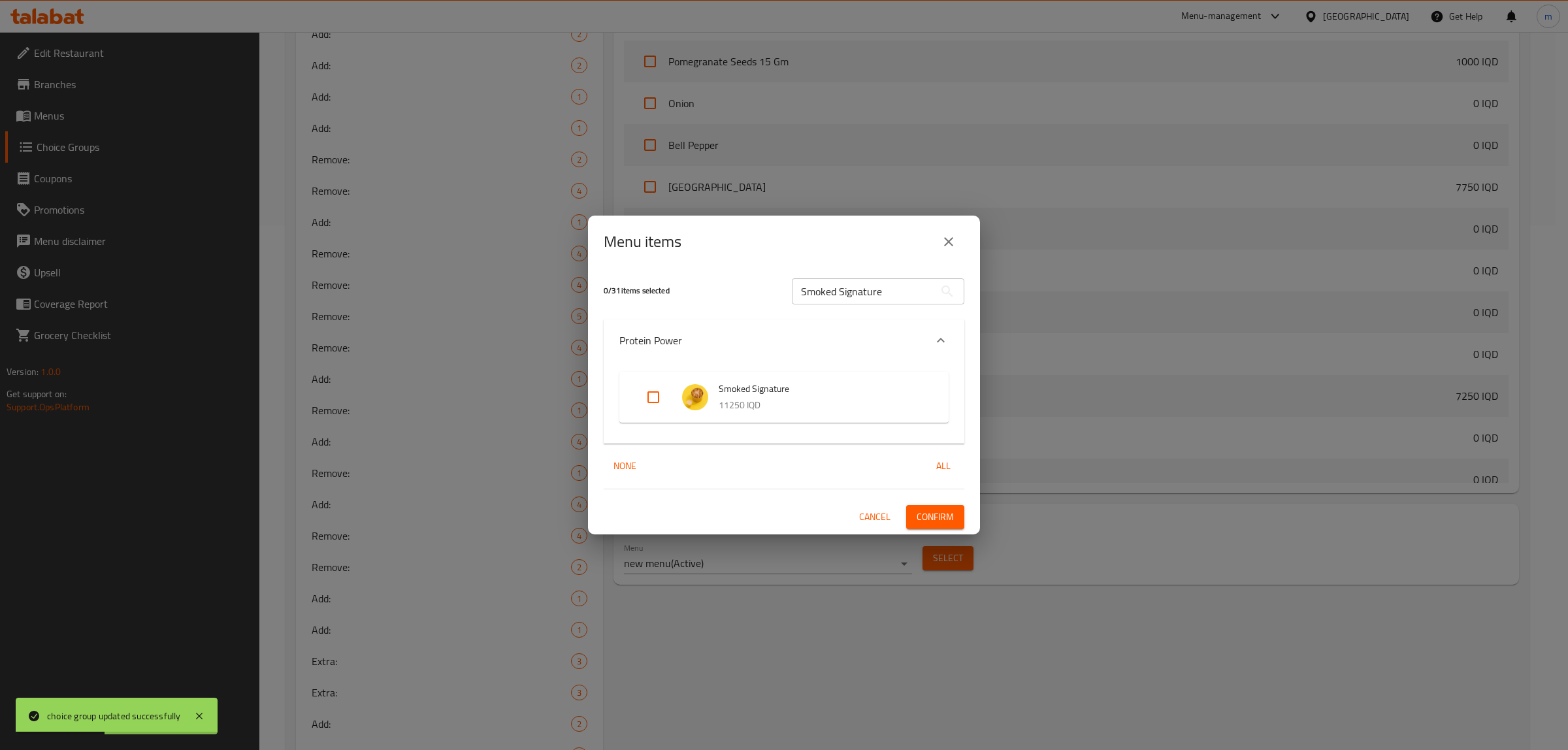
click at [672, 397] on div "Expand" at bounding box center [664, 397] width 36 height 32
click at [657, 393] on input "Expand" at bounding box center [653, 397] width 32 height 32
checkbox input "true"
click at [915, 508] on button "Confirm" at bounding box center [935, 517] width 58 height 24
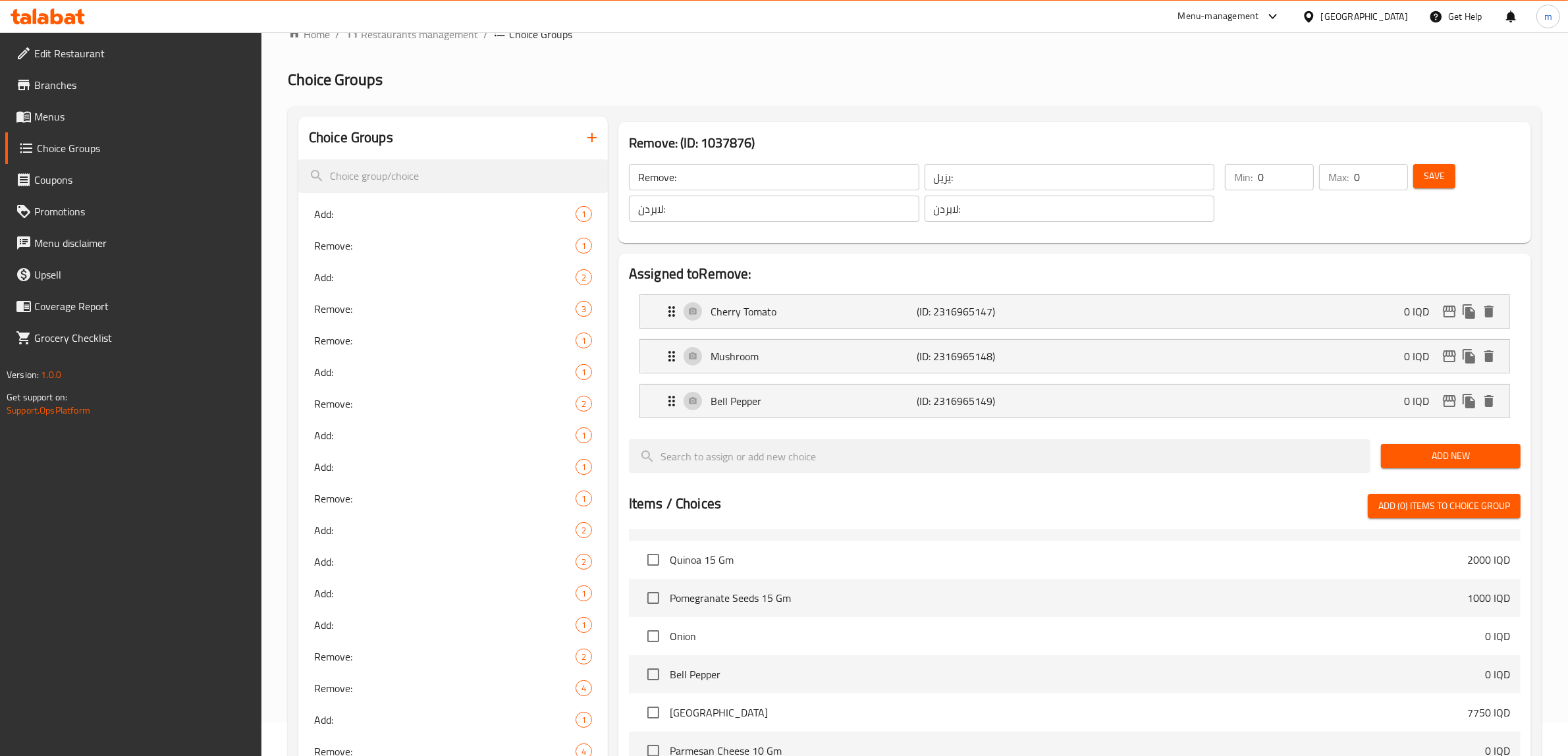
scroll to position [0, 0]
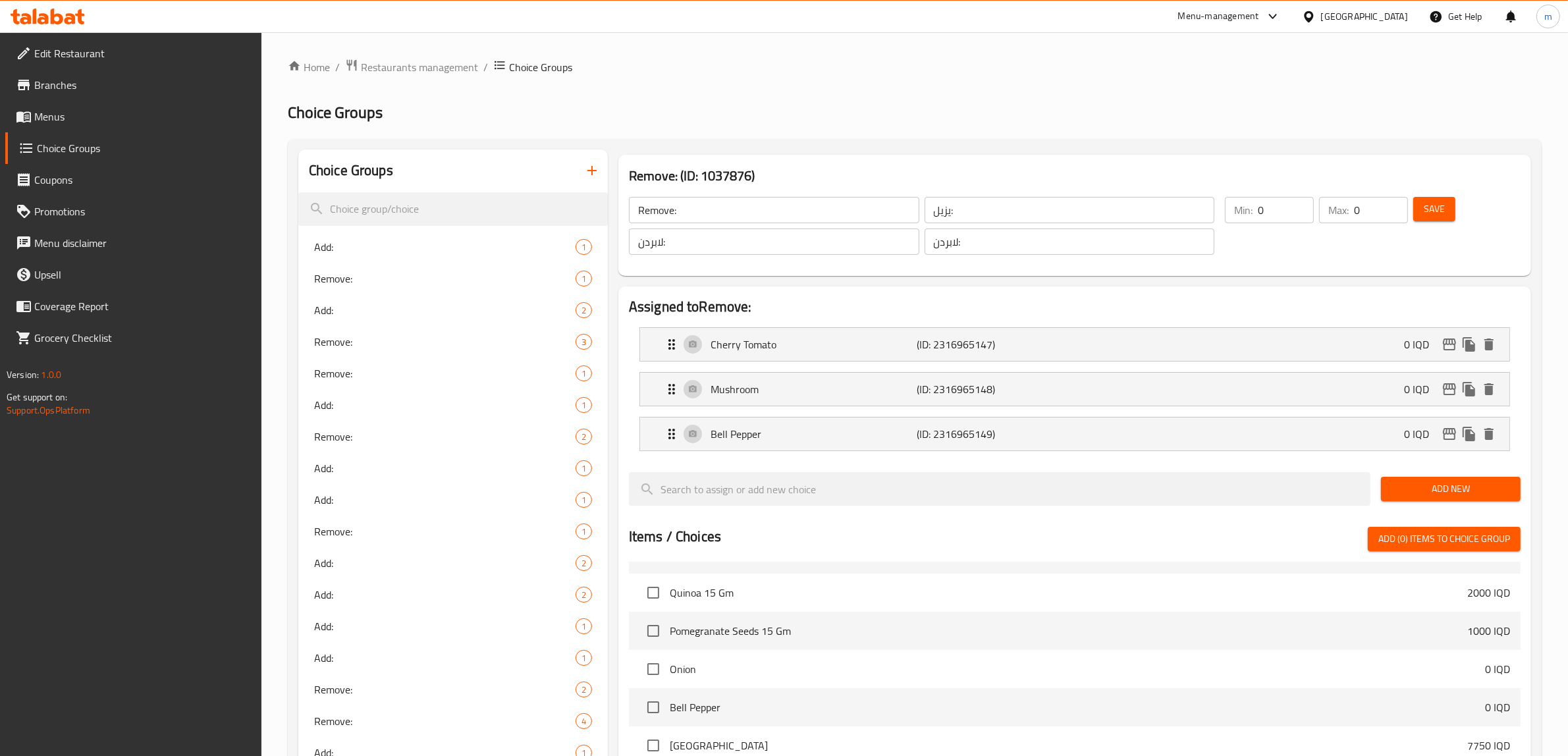
click at [751, 219] on input "Remove:" at bounding box center [774, 210] width 291 height 26
click at [652, 239] on input "لابردن:" at bounding box center [774, 241] width 291 height 26
click at [355, 248] on span "Add:" at bounding box center [425, 247] width 222 height 16
type input "Add:"
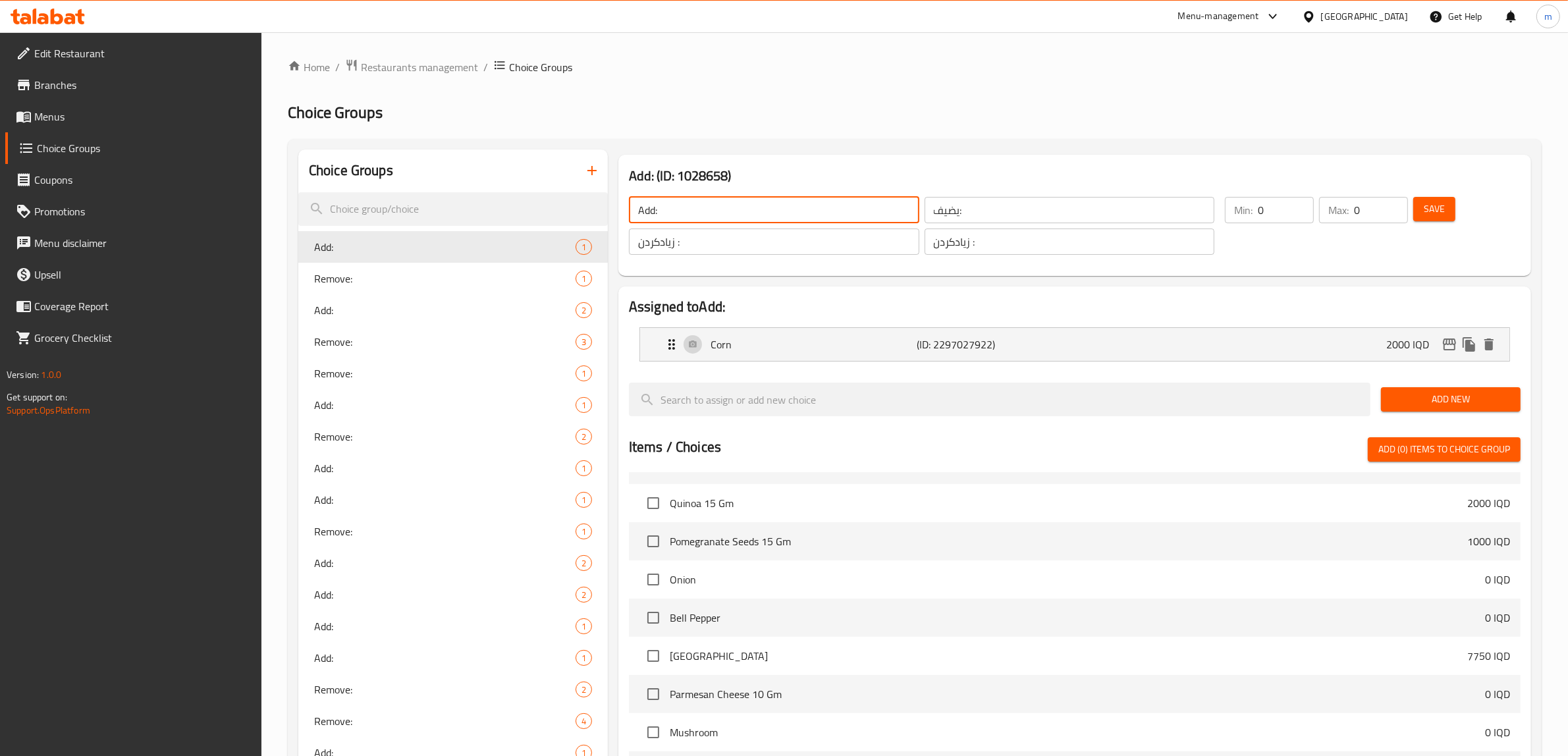
click at [725, 207] on input "Add:" at bounding box center [774, 210] width 291 height 26
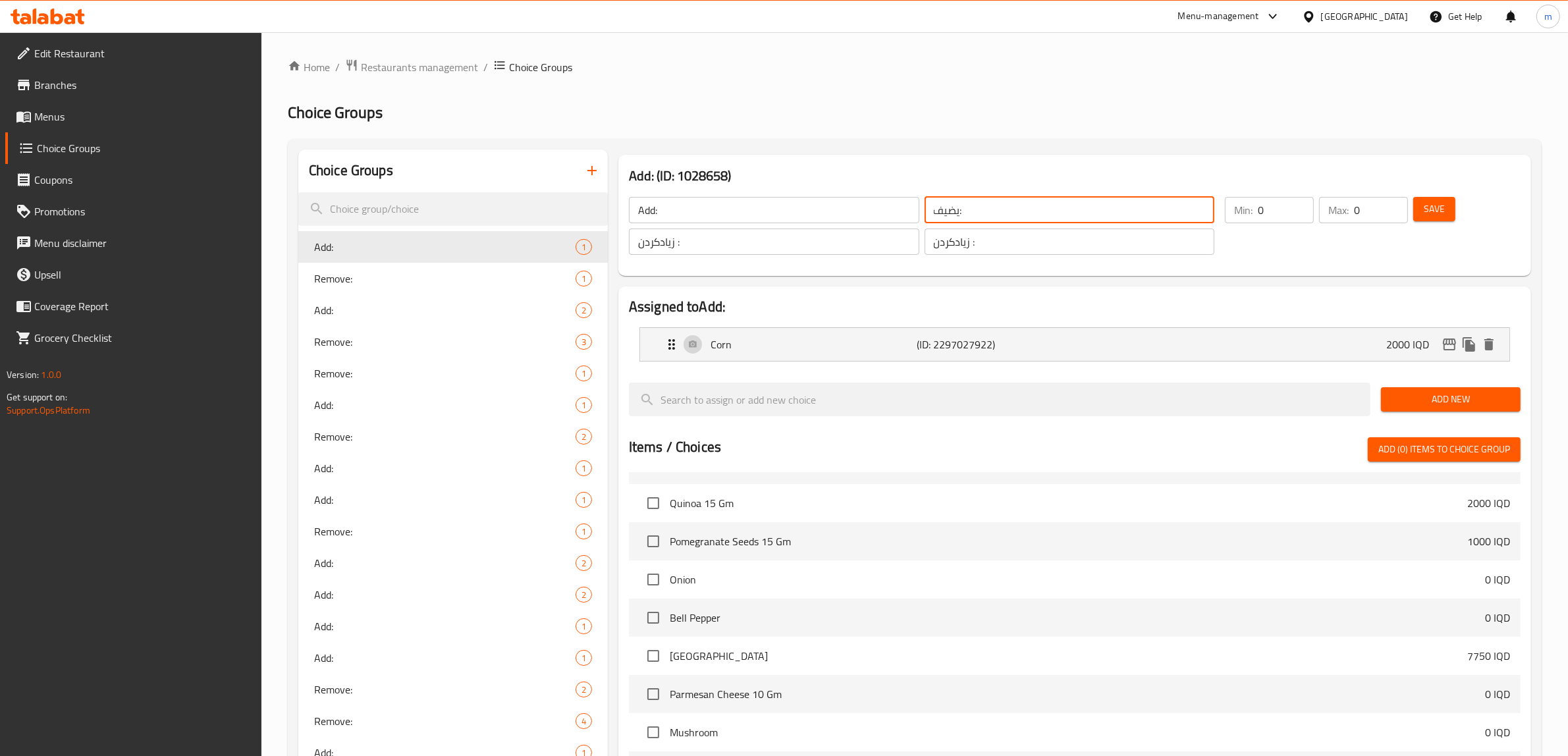
click at [1004, 216] on input "يضيف:" at bounding box center [1070, 210] width 291 height 26
click at [984, 245] on input "زیادکردن :" at bounding box center [1070, 241] width 291 height 26
click at [597, 166] on icon "button" at bounding box center [592, 170] width 16 height 16
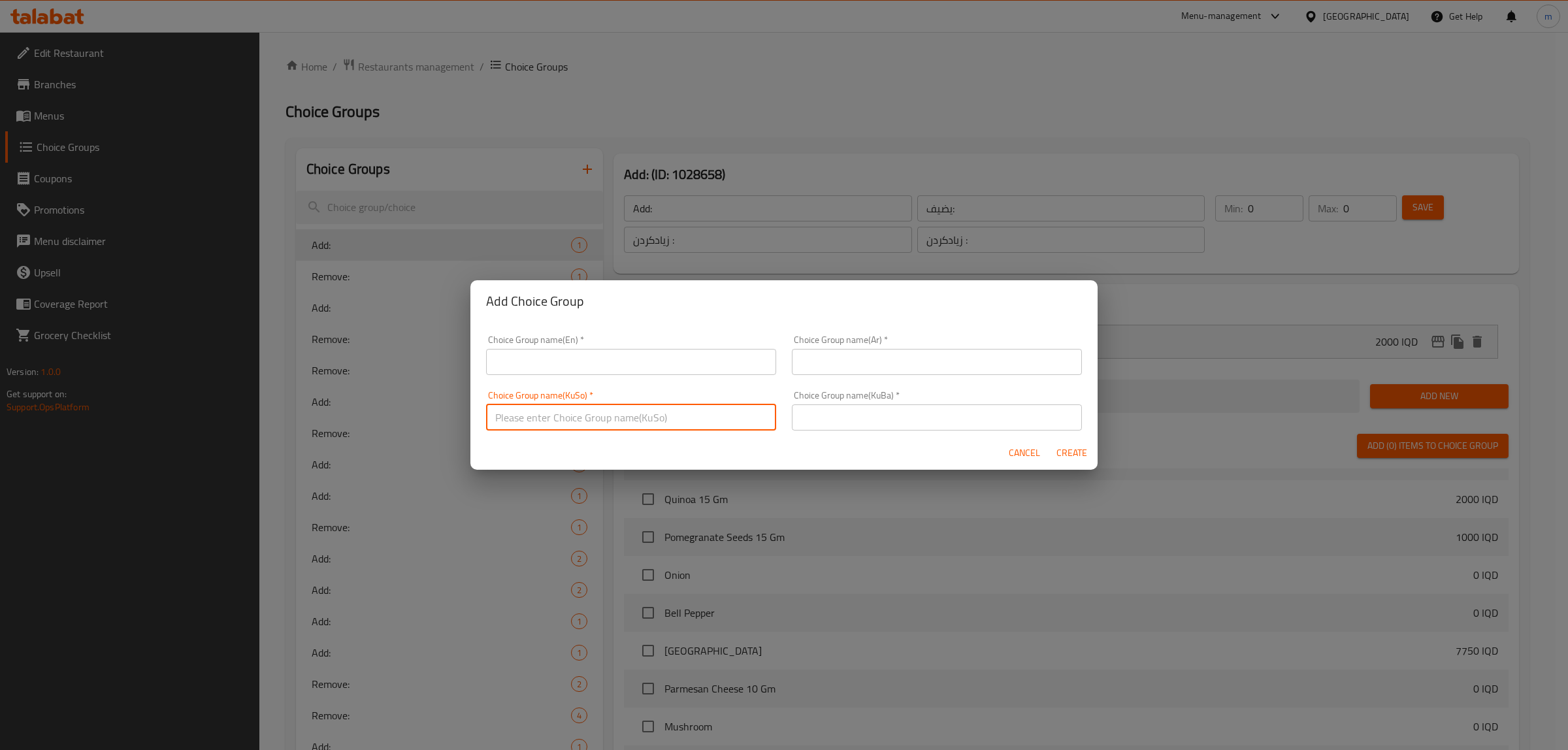
click at [633, 429] on input "text" at bounding box center [631, 417] width 290 height 26
paste input "زیادکردن :"
click at [822, 419] on input "text" at bounding box center [937, 417] width 290 height 26
paste input "زیادکردن :"
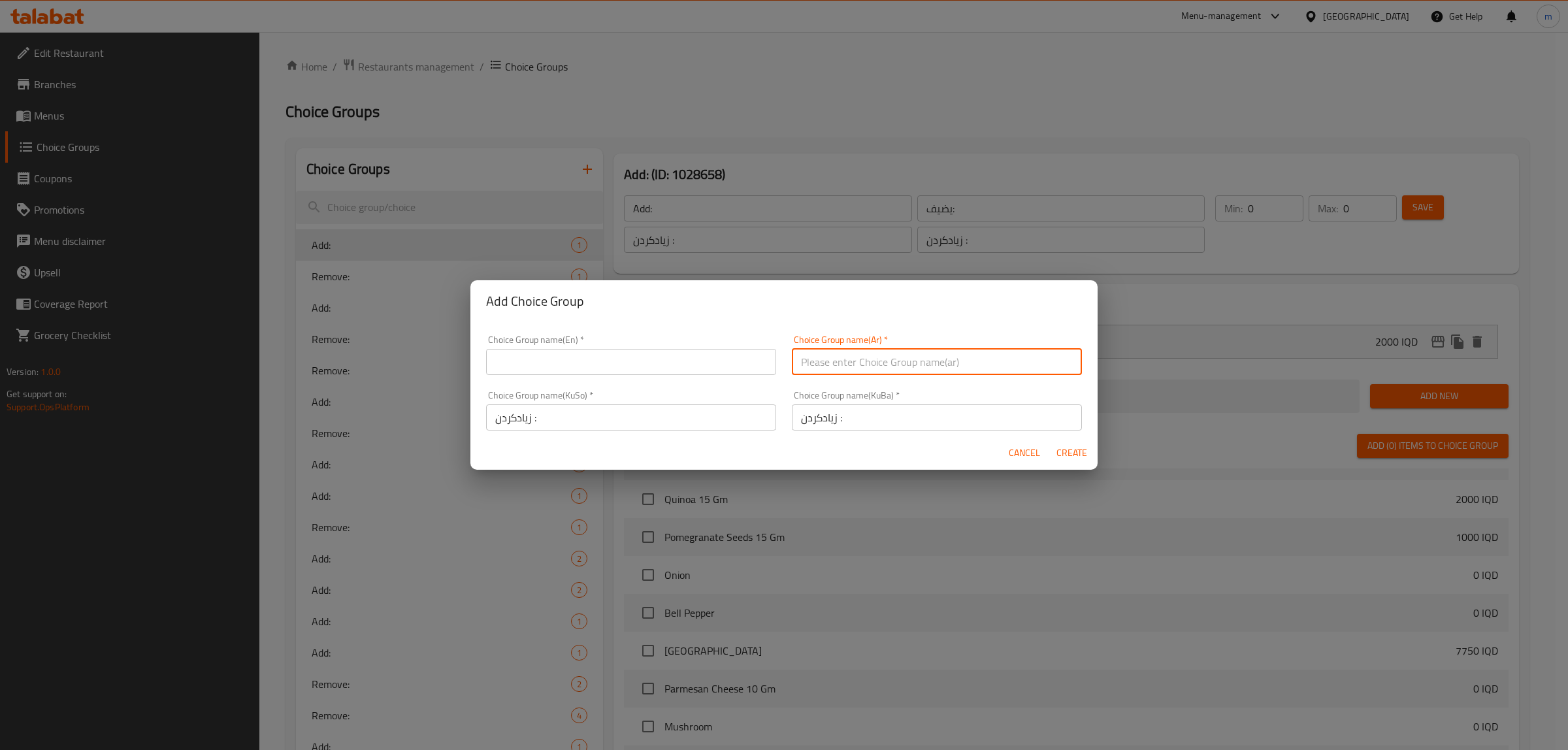
click at [834, 361] on input "text" at bounding box center [937, 362] width 290 height 26
paste input "يضيف:"
click at [694, 374] on input "text" at bounding box center [631, 362] width 290 height 26
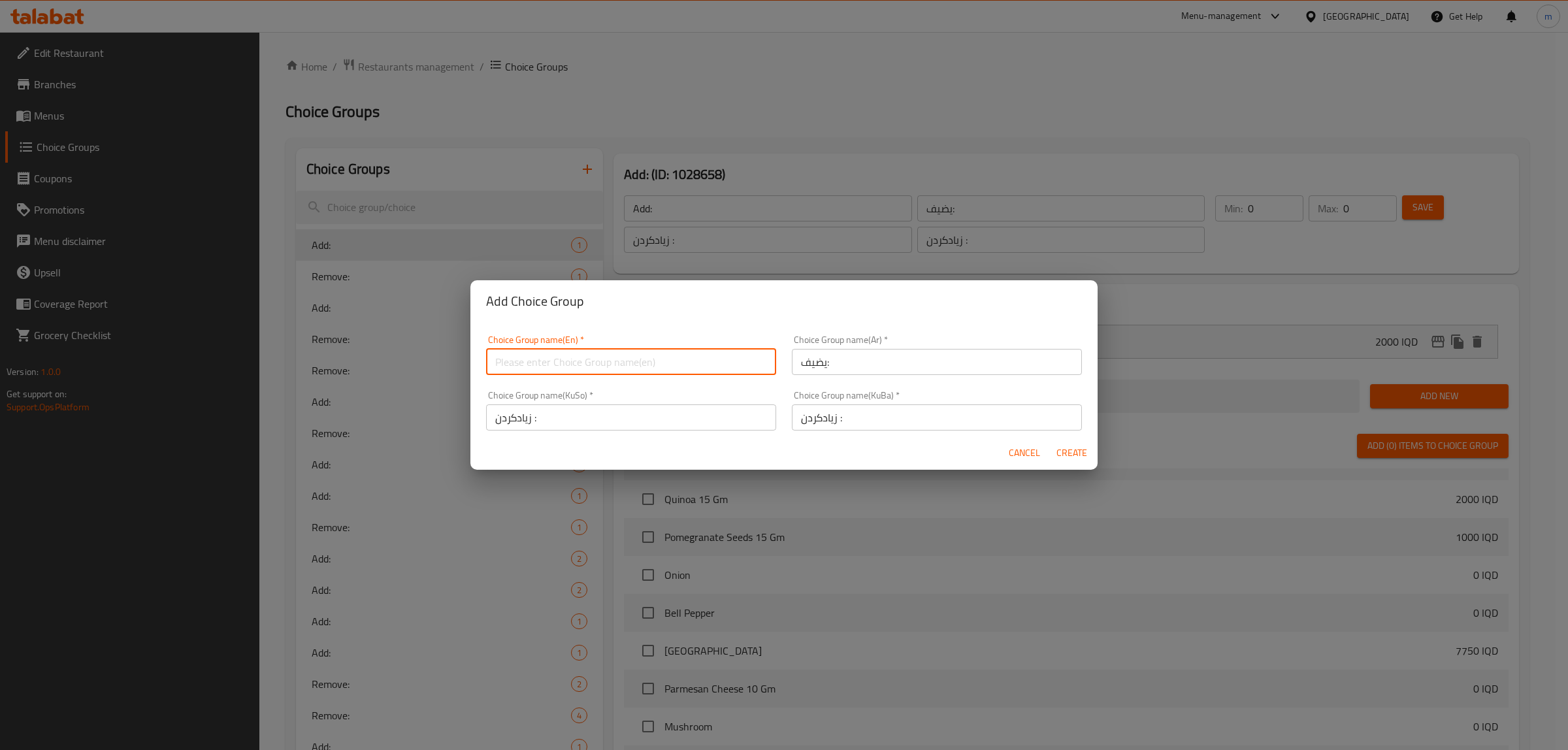
paste input "Add:"
click at [1075, 460] on span "Create" at bounding box center [1071, 453] width 32 height 16
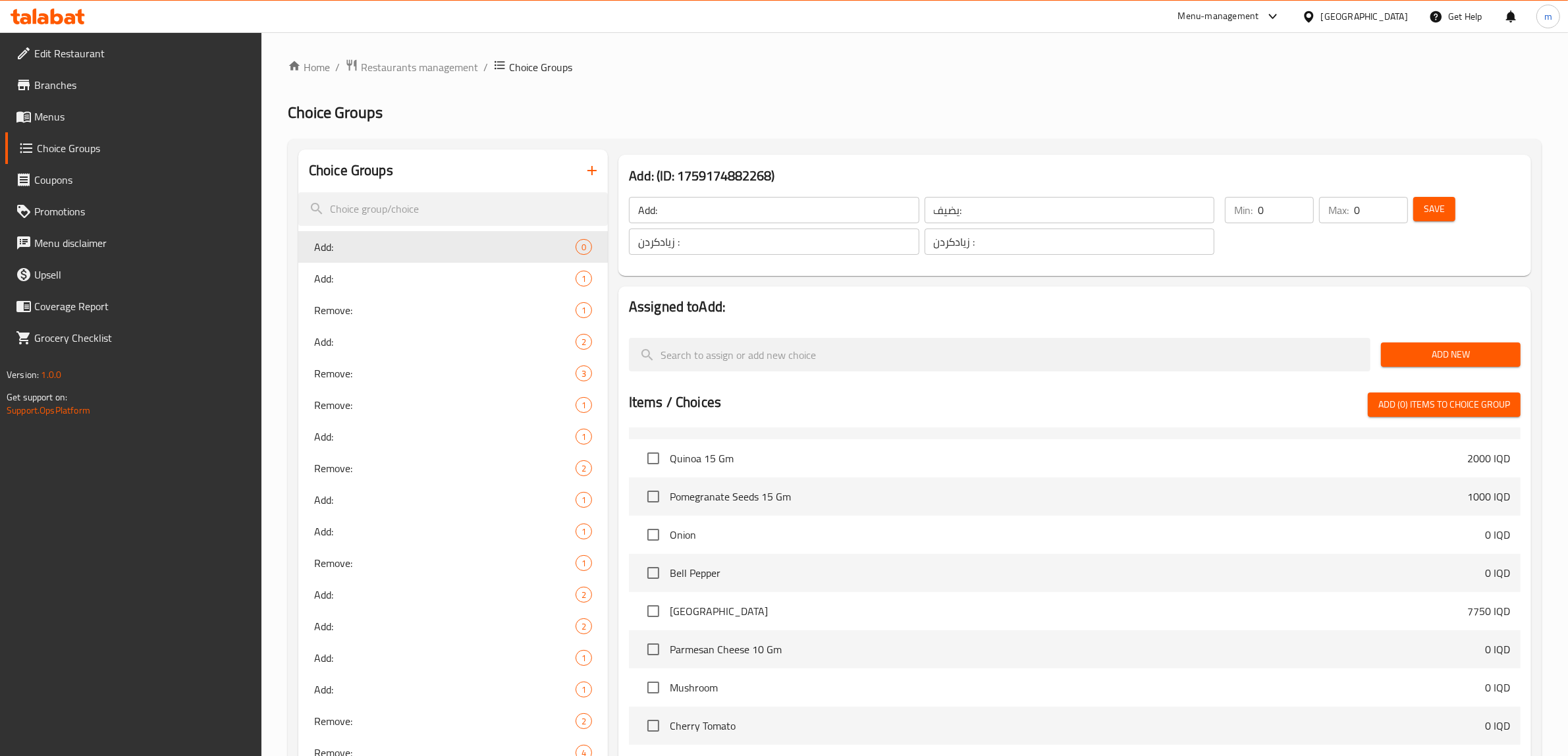
click at [1420, 215] on button "Save" at bounding box center [1434, 209] width 42 height 24
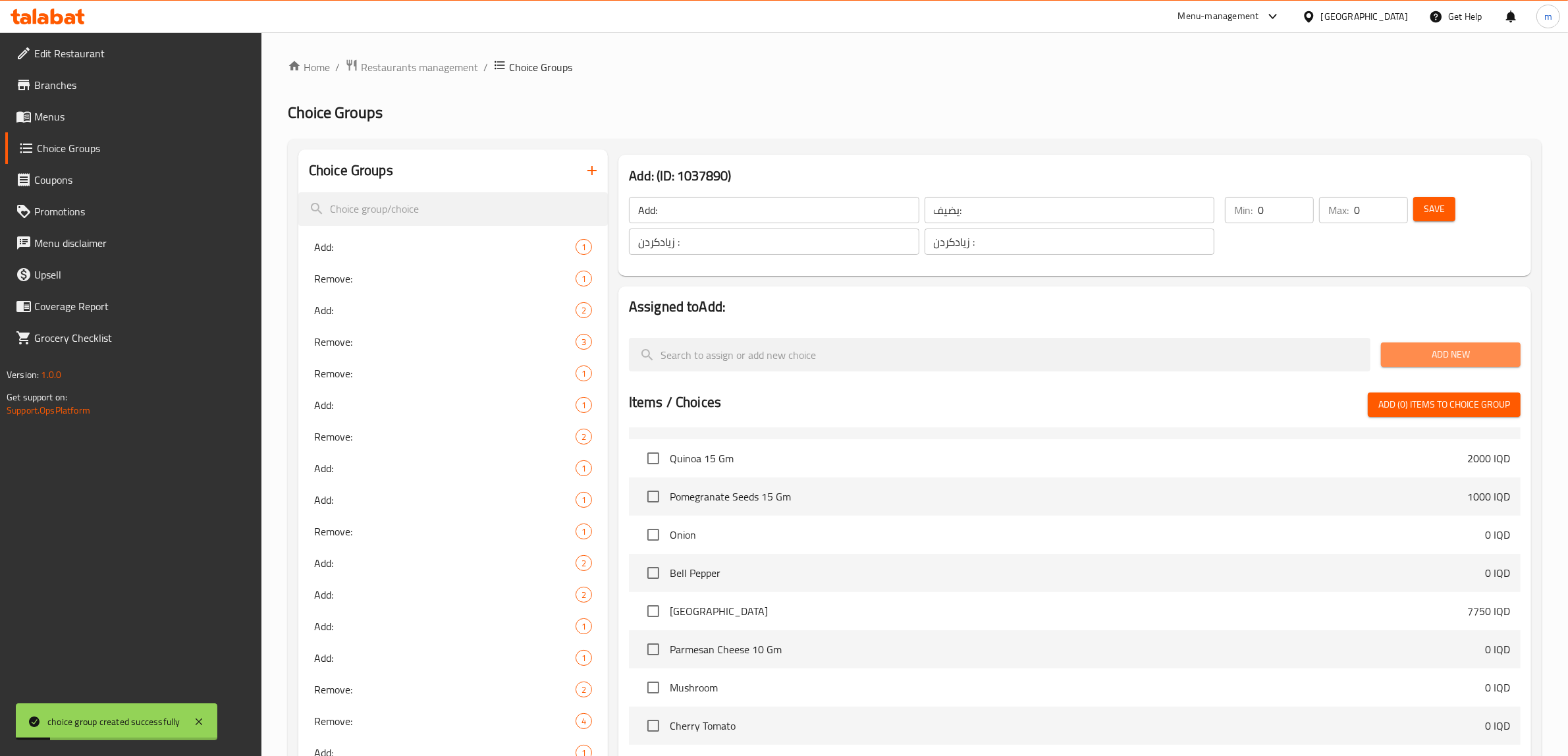
click at [1455, 350] on span "Add New" at bounding box center [1450, 355] width 119 height 16
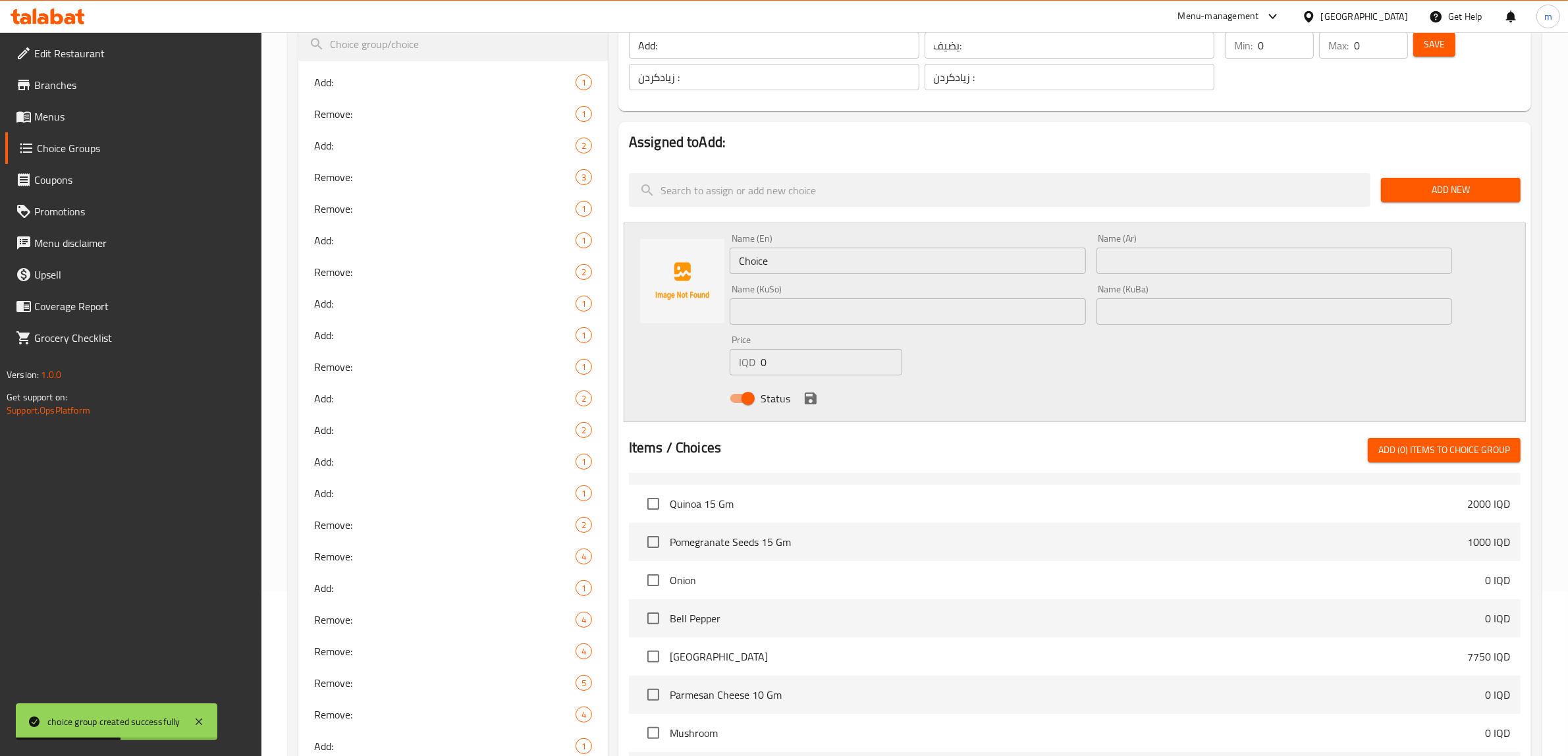
scroll to position [274, 0]
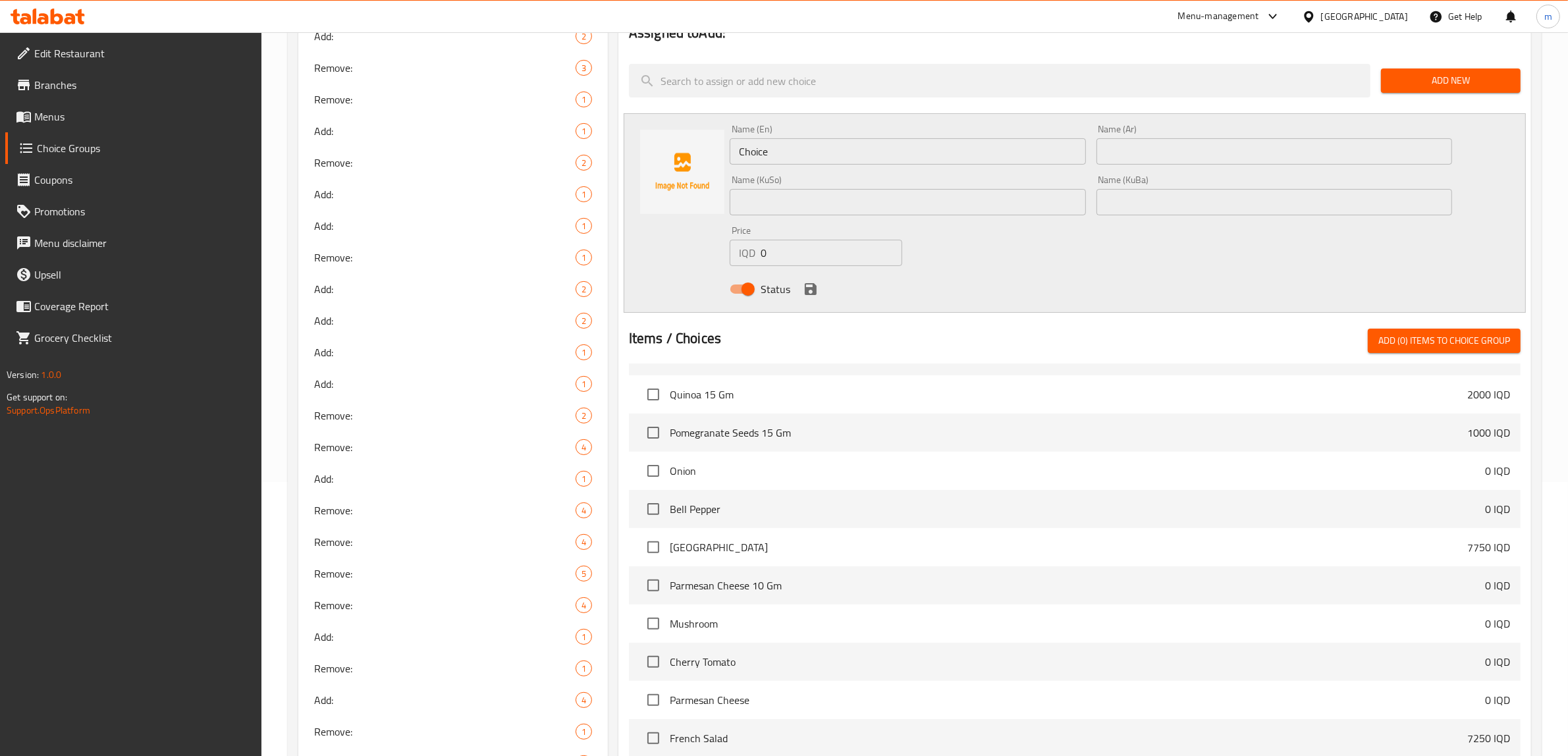
click at [815, 148] on input "Choice" at bounding box center [908, 151] width 356 height 26
paste input "Beef 100g"
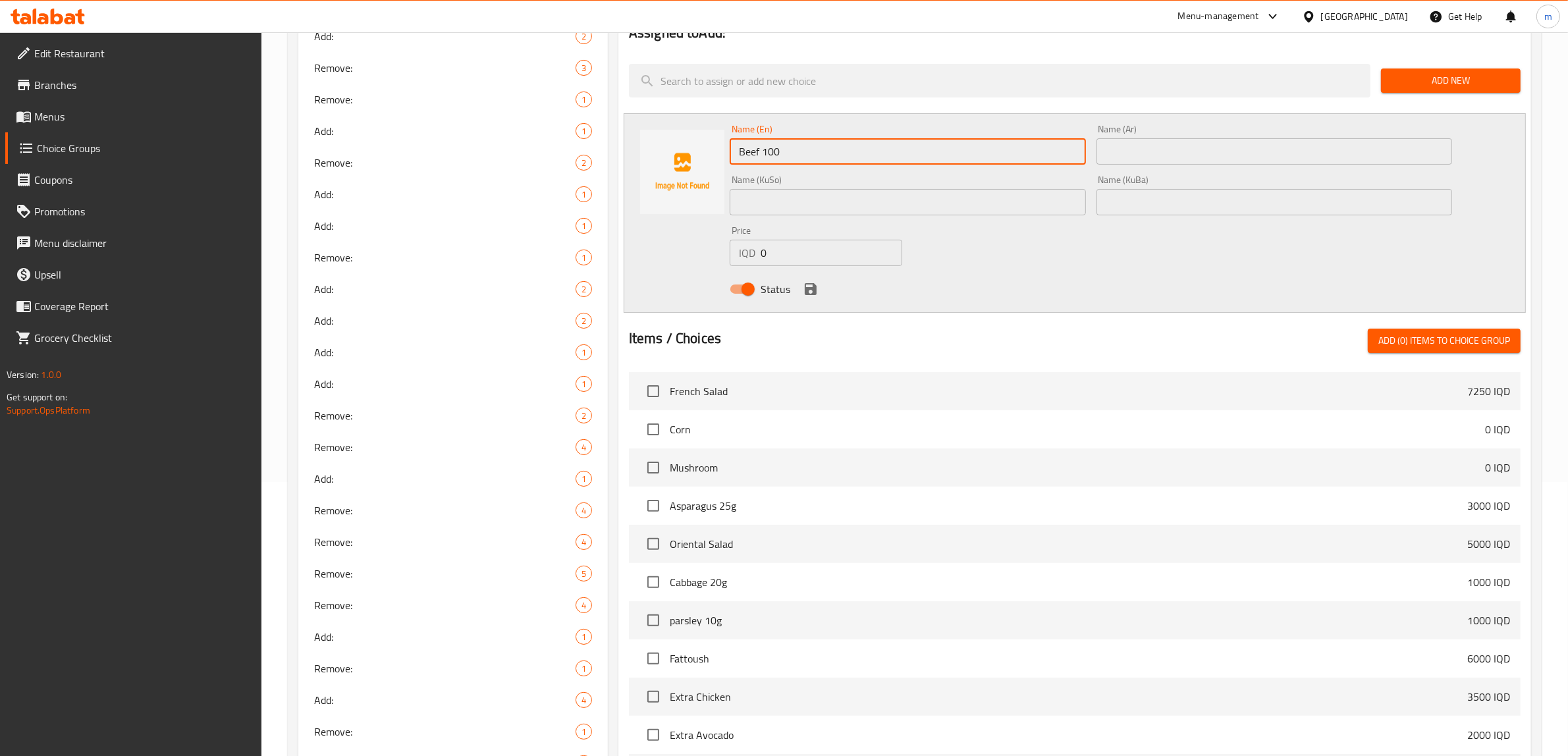
scroll to position [3352, 0]
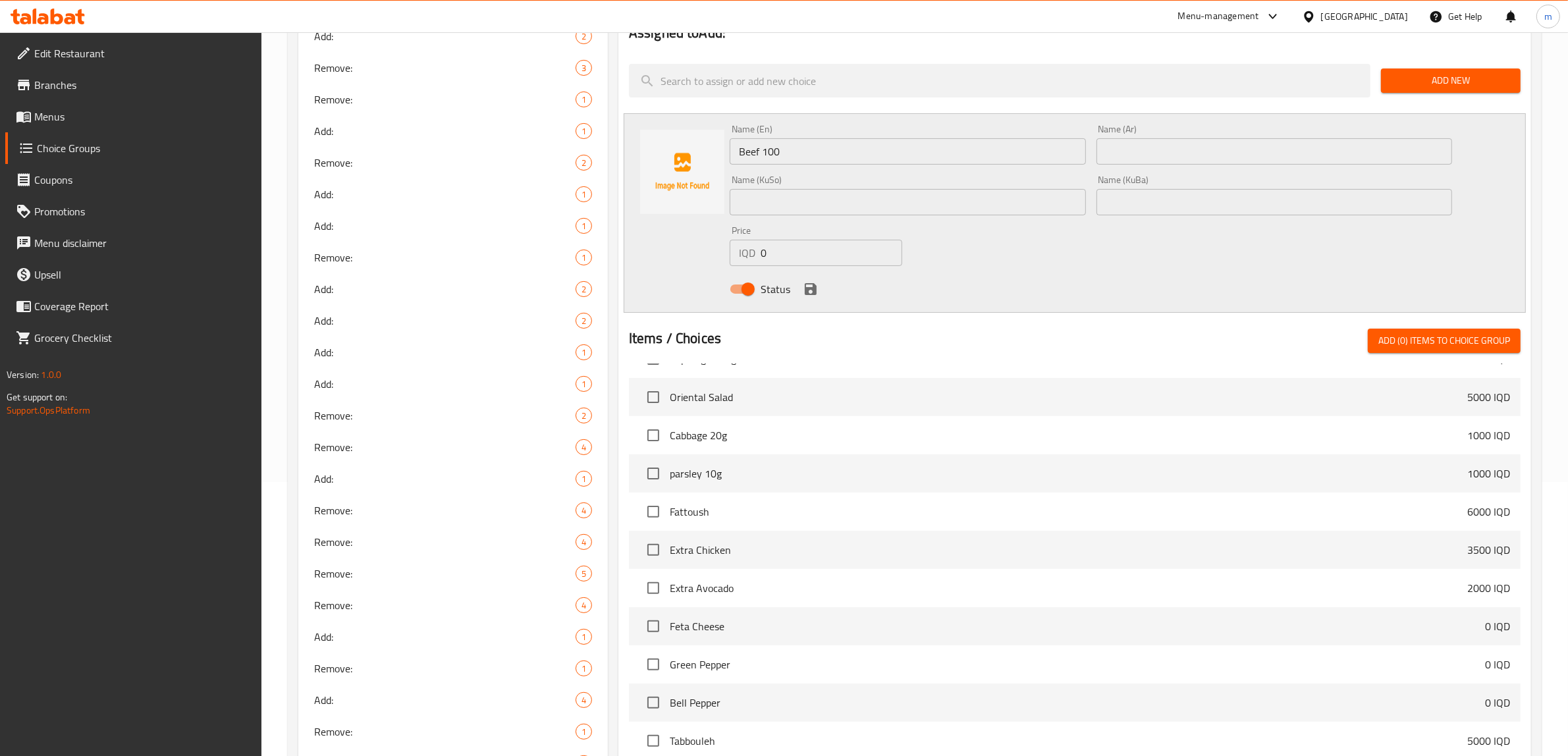
click at [836, 140] on input "Beef 100" at bounding box center [908, 151] width 356 height 26
click at [1124, 147] on input "text" at bounding box center [1275, 151] width 356 height 26
click at [965, 209] on input "text" at bounding box center [908, 202] width 356 height 26
click at [1124, 194] on input "text" at bounding box center [1275, 202] width 356 height 26
paste input "گۆشتی مانگا 100 گم"
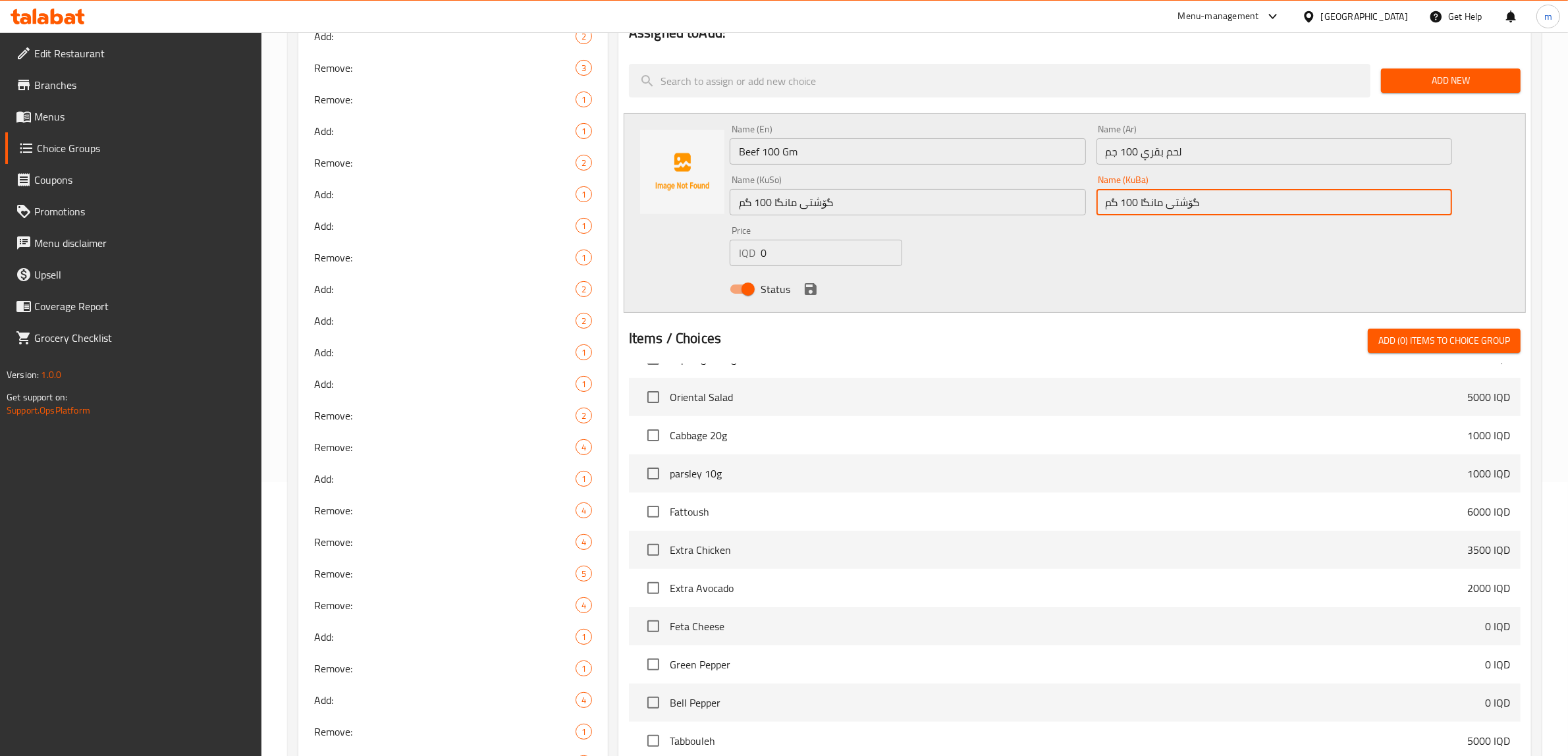
click at [860, 251] on input "0" at bounding box center [832, 253] width 141 height 26
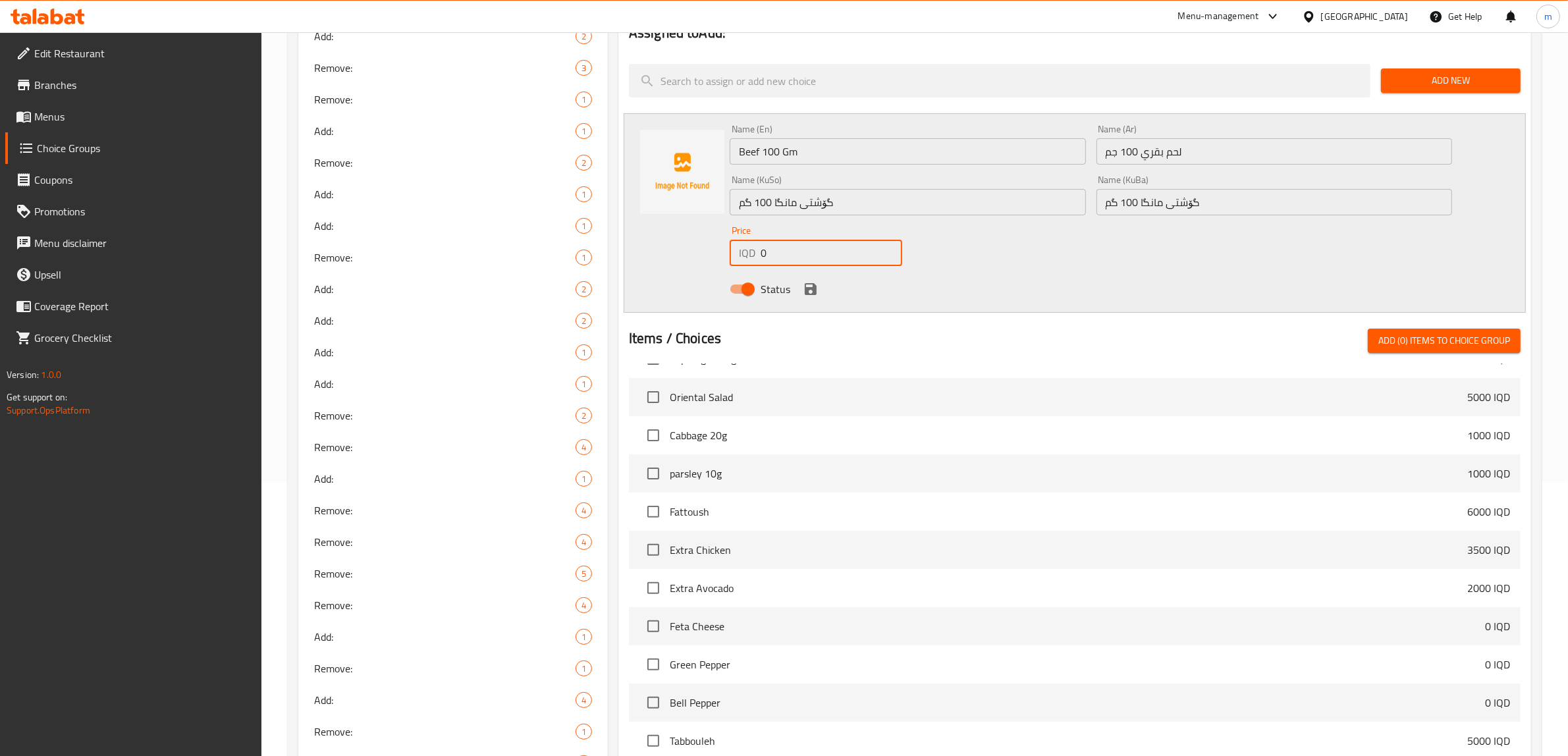
click at [860, 251] on input "0" at bounding box center [832, 253] width 141 height 26
paste input "4500"
paste input "number"
click at [810, 290] on icon "save" at bounding box center [810, 289] width 12 height 12
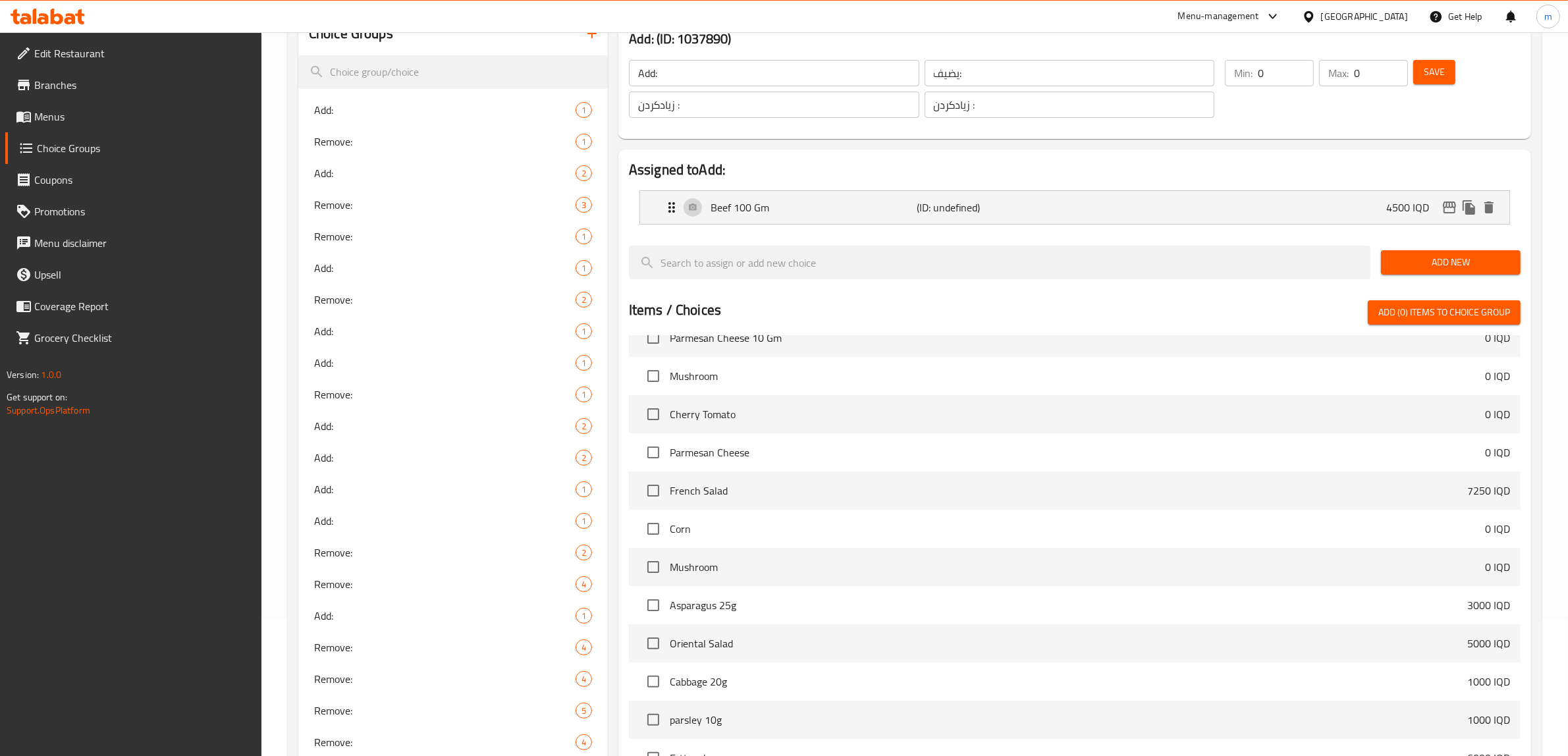
scroll to position [164, 0]
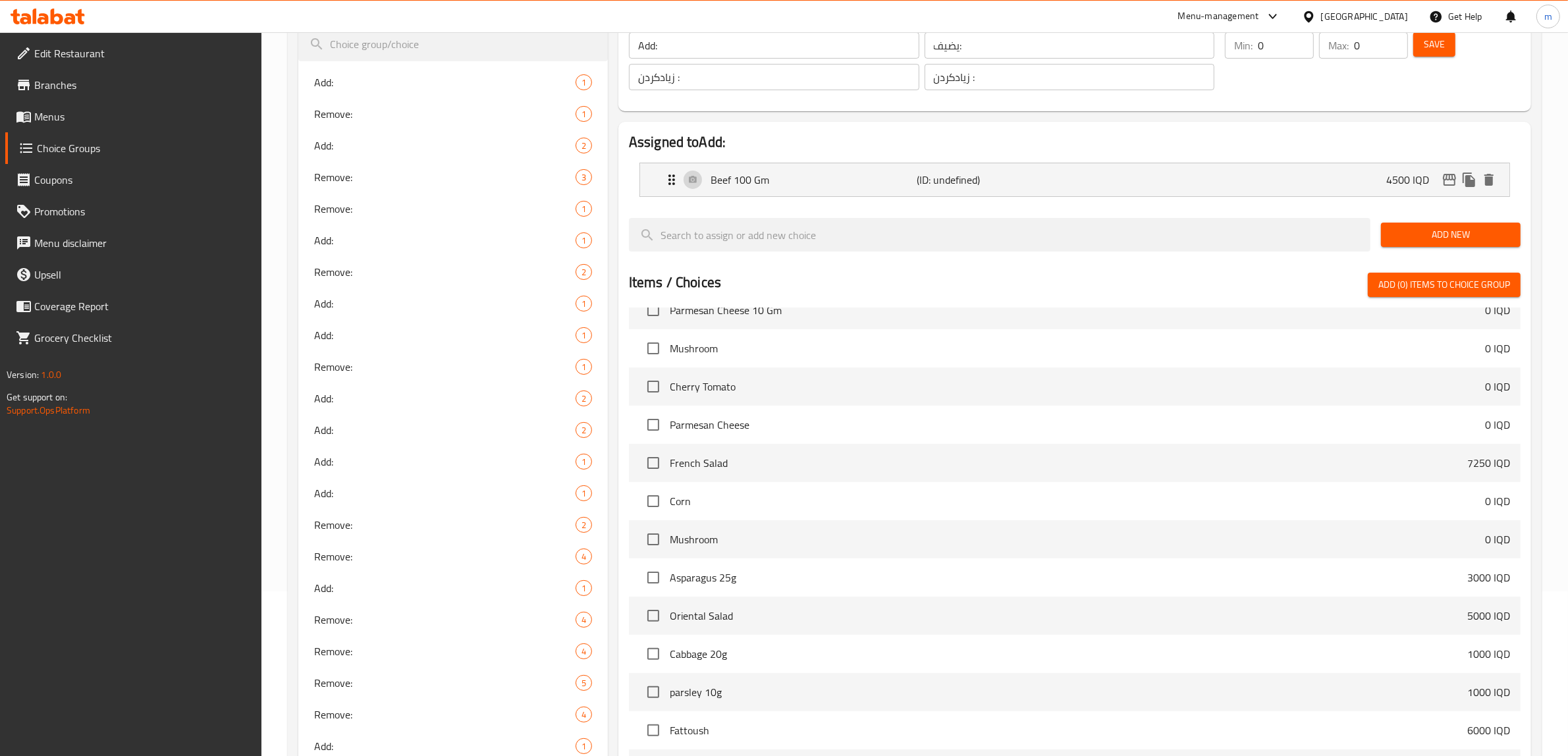
click at [1446, 232] on span "Add New" at bounding box center [1450, 234] width 119 height 16
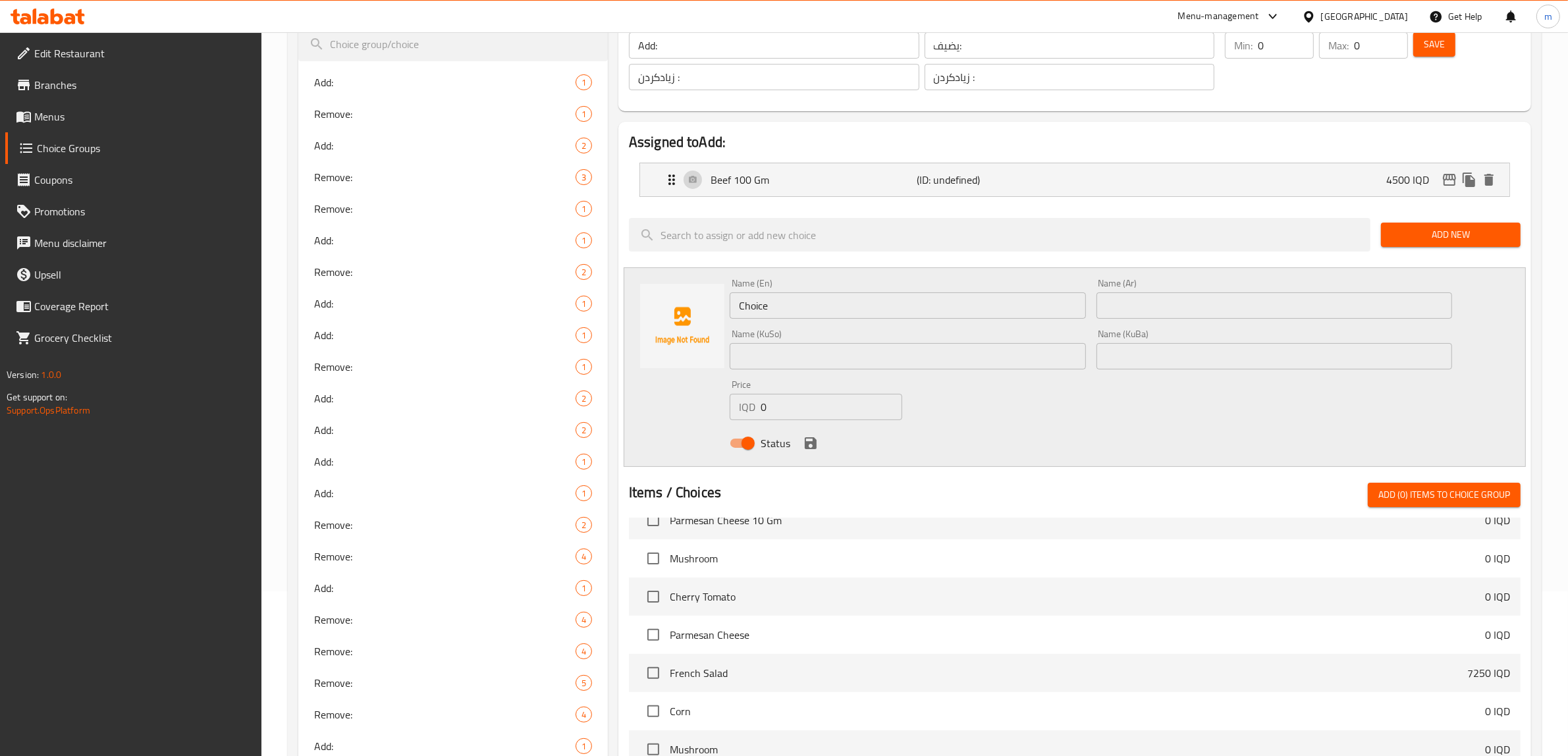
click at [790, 354] on input "text" at bounding box center [908, 356] width 356 height 26
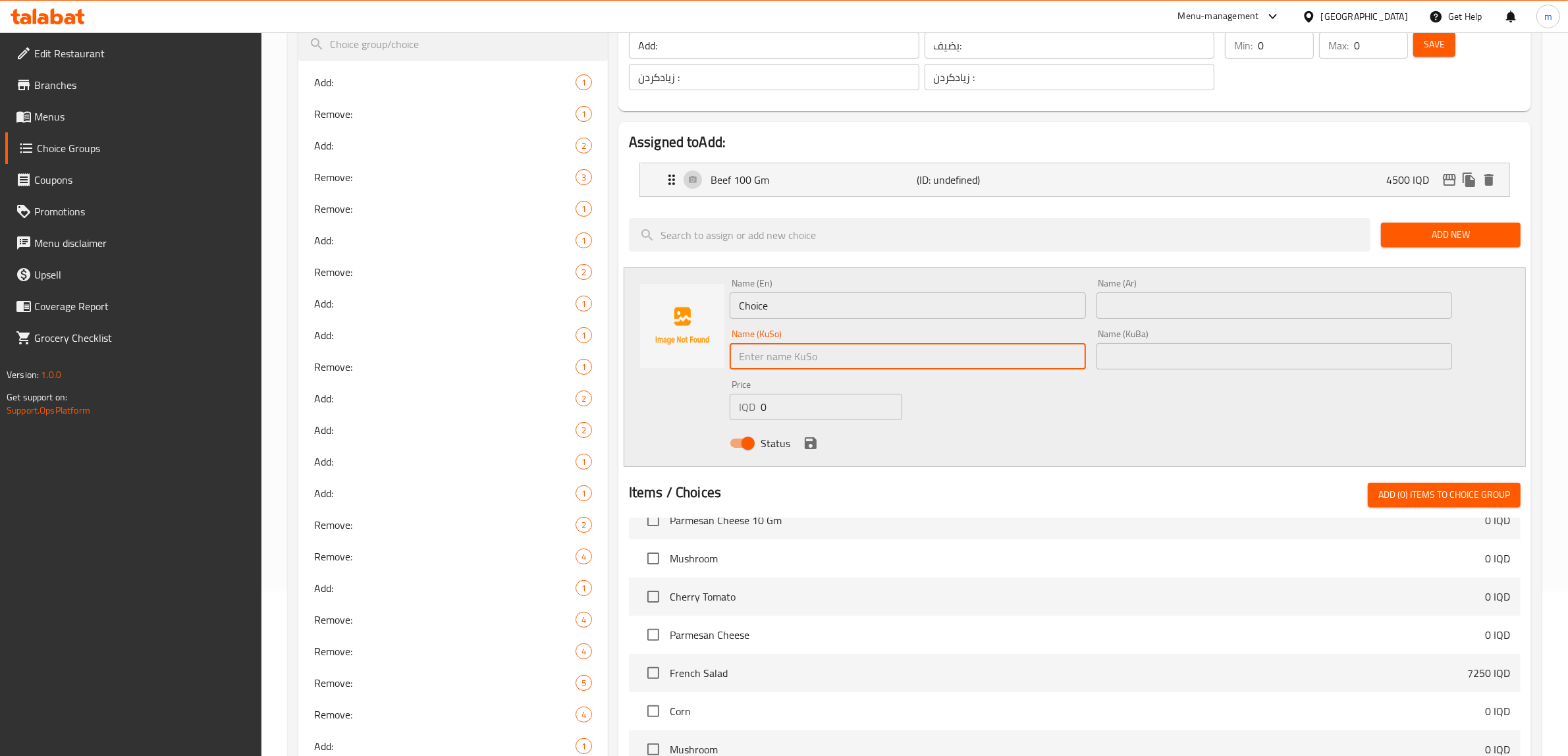
click at [804, 301] on input "Choice" at bounding box center [908, 305] width 356 height 26
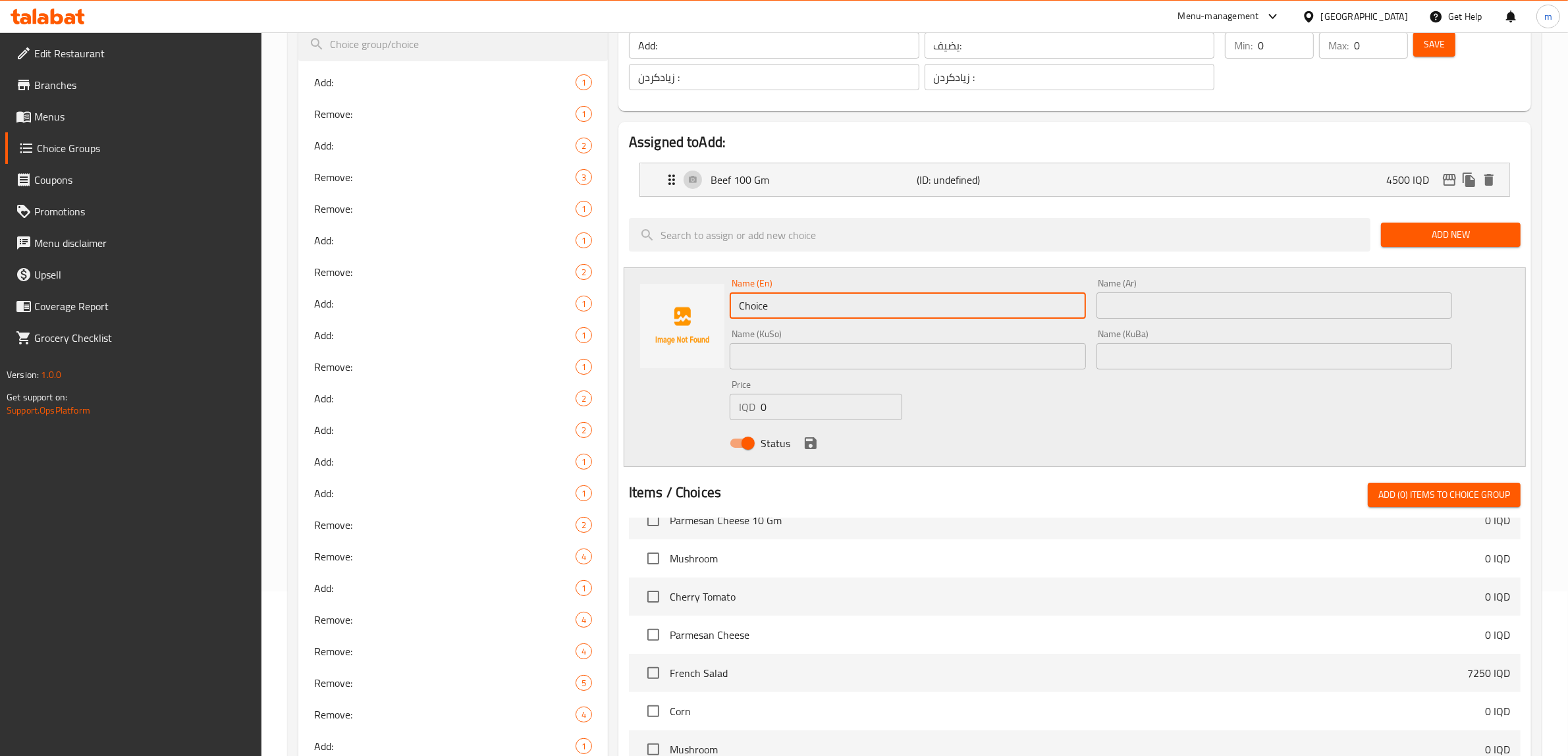
click at [804, 301] on input "Choice" at bounding box center [908, 305] width 356 height 26
paste input "Black Raisins 30g"
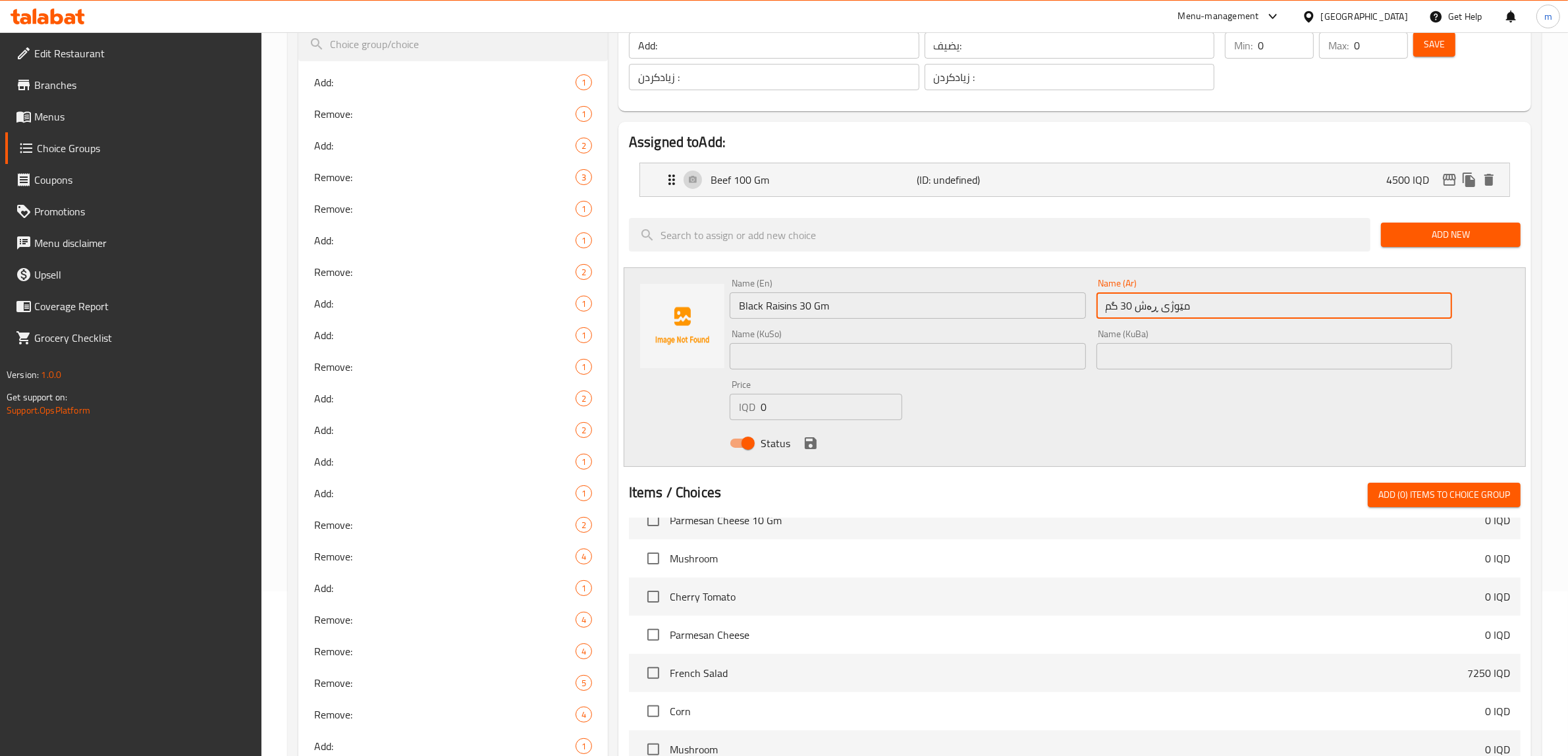
click at [876, 370] on div "Name (KuSo) Name (KuSo)" at bounding box center [908, 349] width 367 height 51
click at [879, 359] on input "text" at bounding box center [908, 356] width 356 height 26
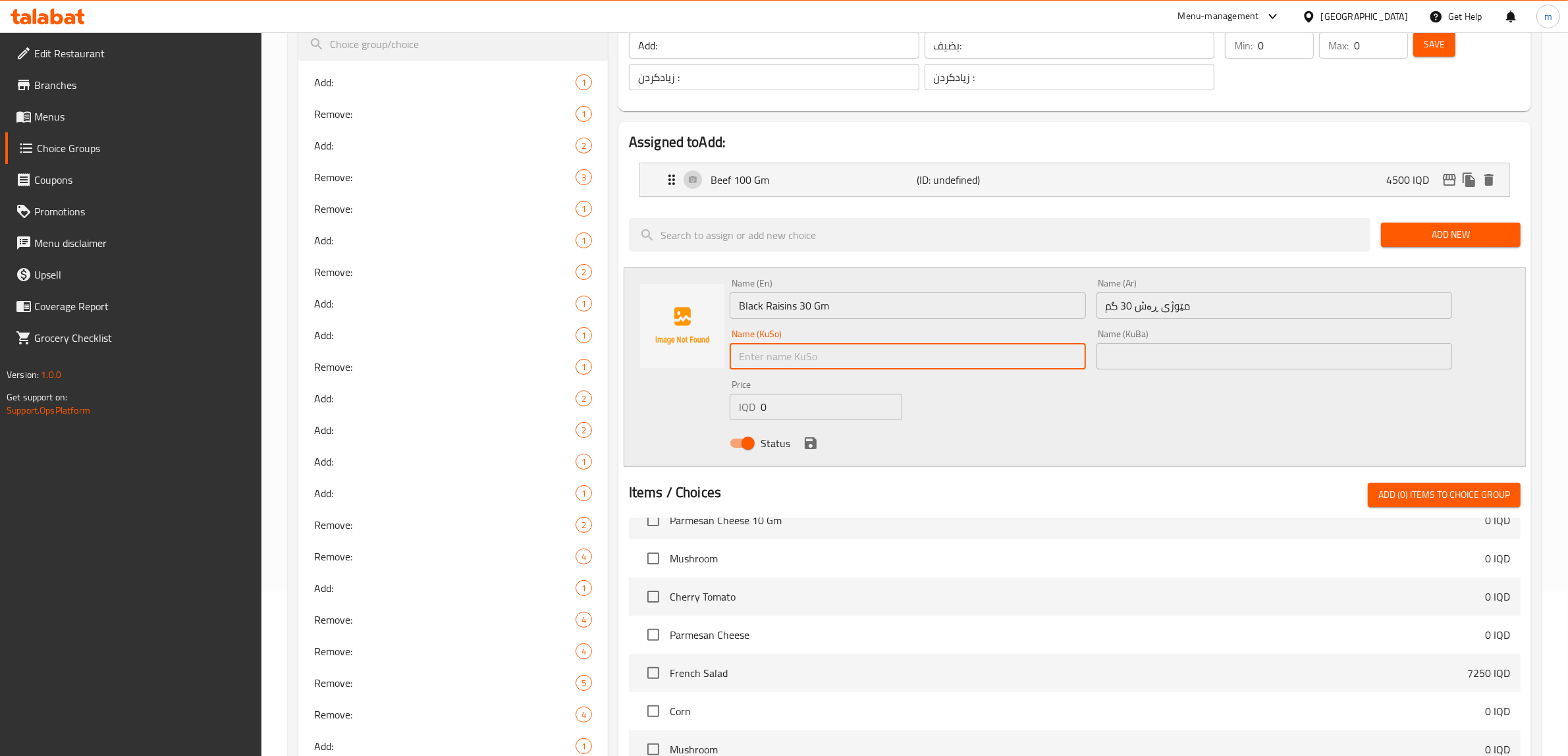
paste input "مێوژی ڕەش 30 گم"
click at [1141, 346] on input "text" at bounding box center [1275, 356] width 356 height 26
paste input "مێوژی ڕەش 30 گم"
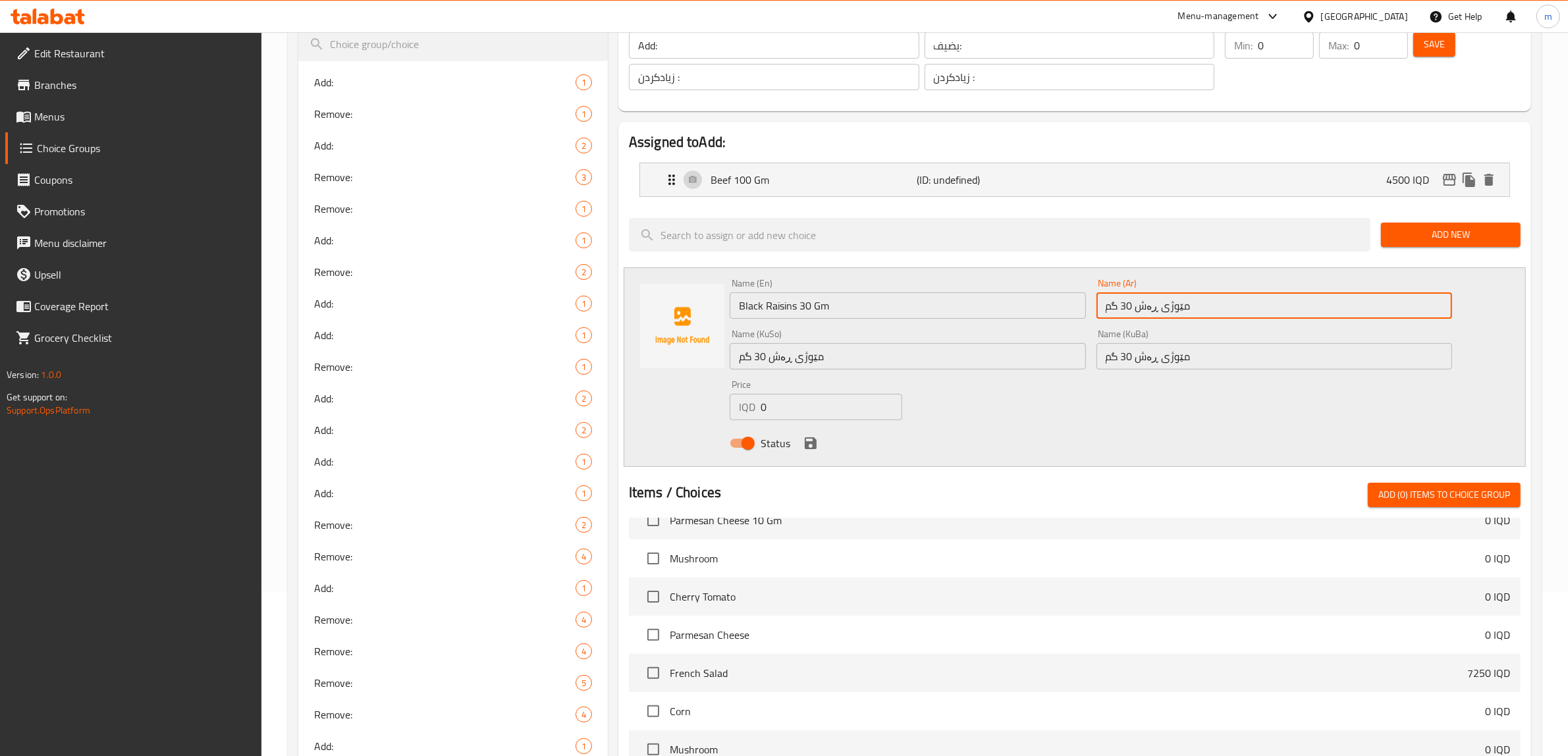
click at [1150, 314] on input "مێوژی ڕەش 30 گم" at bounding box center [1275, 305] width 356 height 26
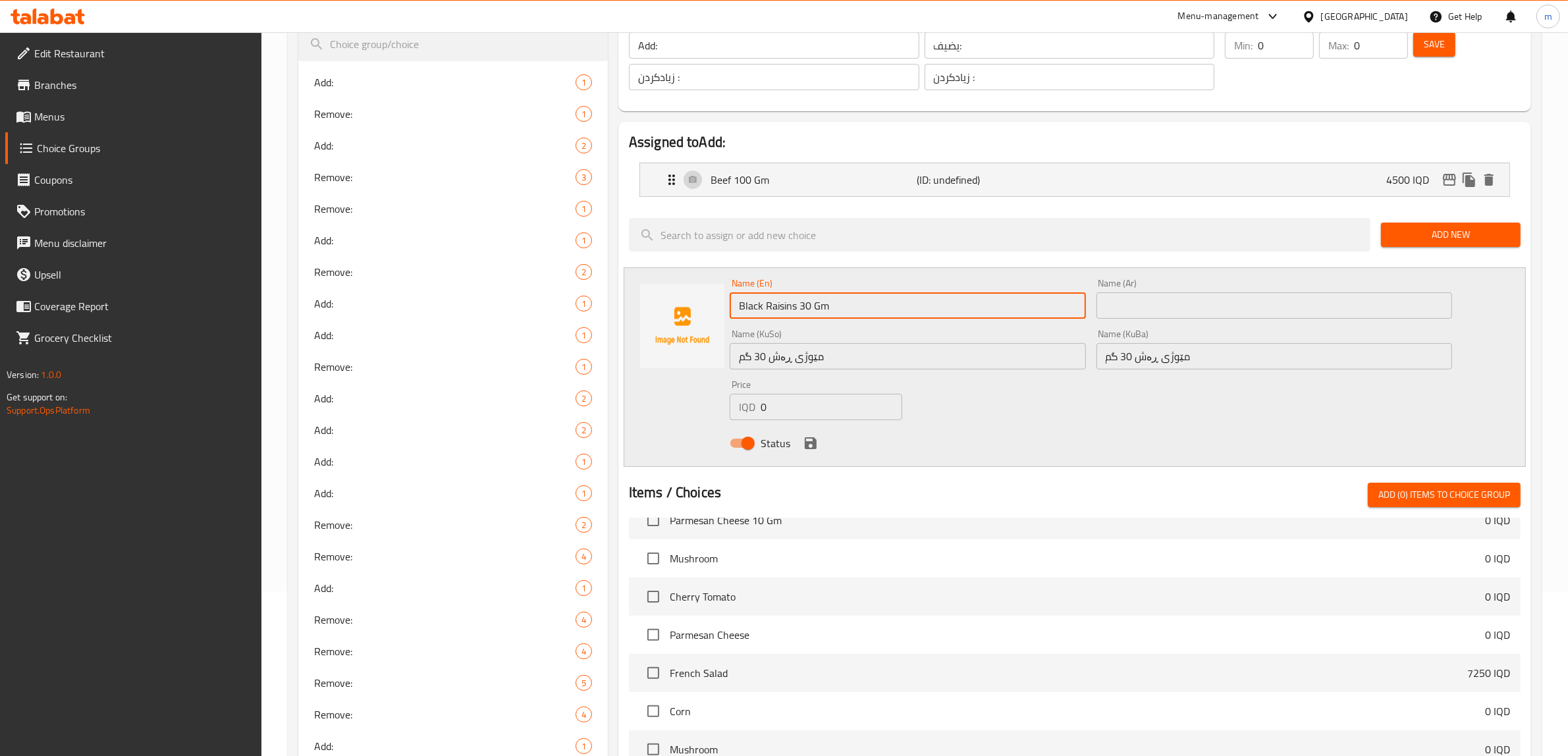
drag, startPoint x: 795, startPoint y: 305, endPoint x: 732, endPoint y: 302, distance: 63.1
click at [732, 302] on input "Black Raisins 30 Gm" at bounding box center [908, 305] width 356 height 26
click at [891, 359] on input "مێوژی ڕەش 30 گم" at bounding box center [908, 356] width 356 height 26
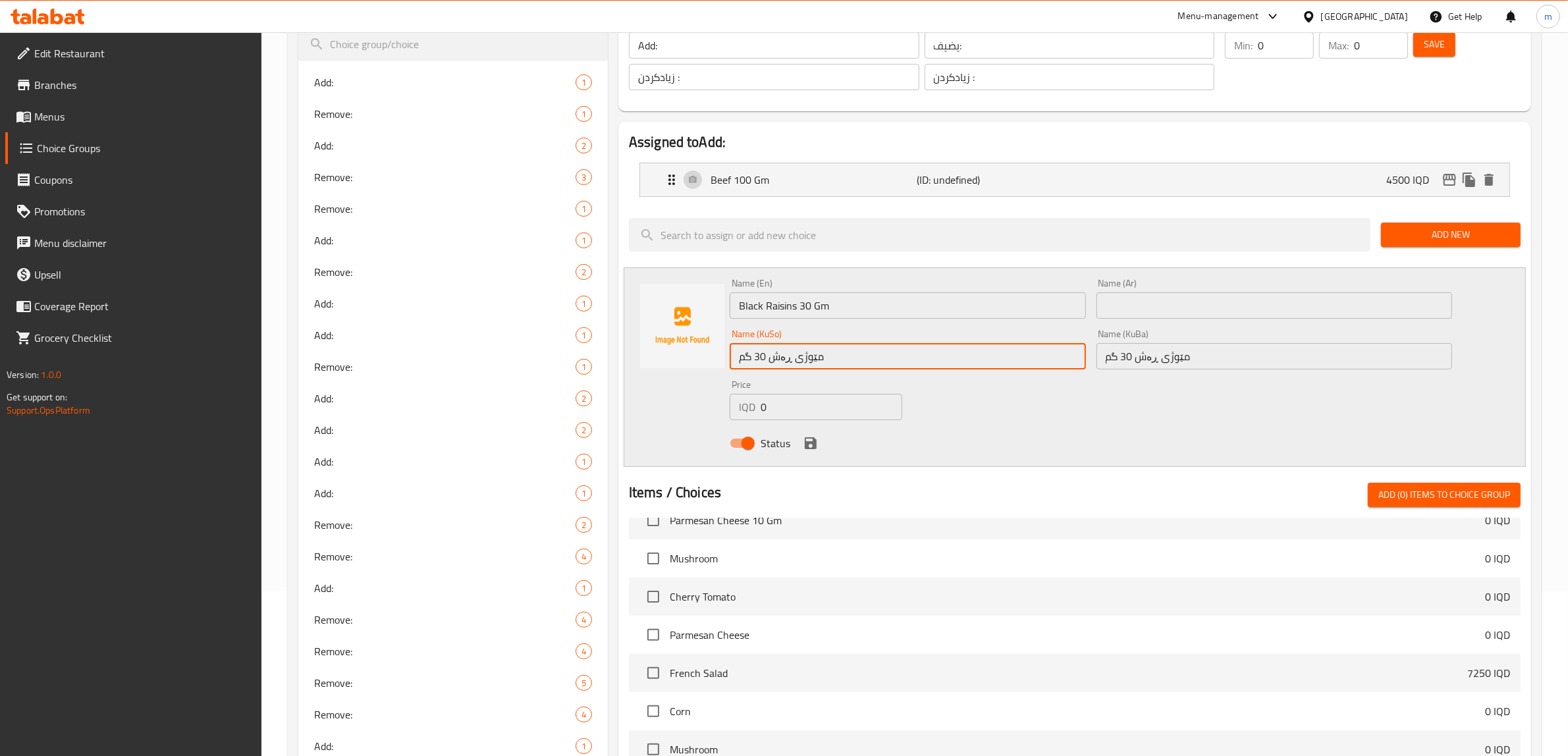
click at [1146, 310] on input "text" at bounding box center [1275, 305] width 356 height 26
paste input "أسود"
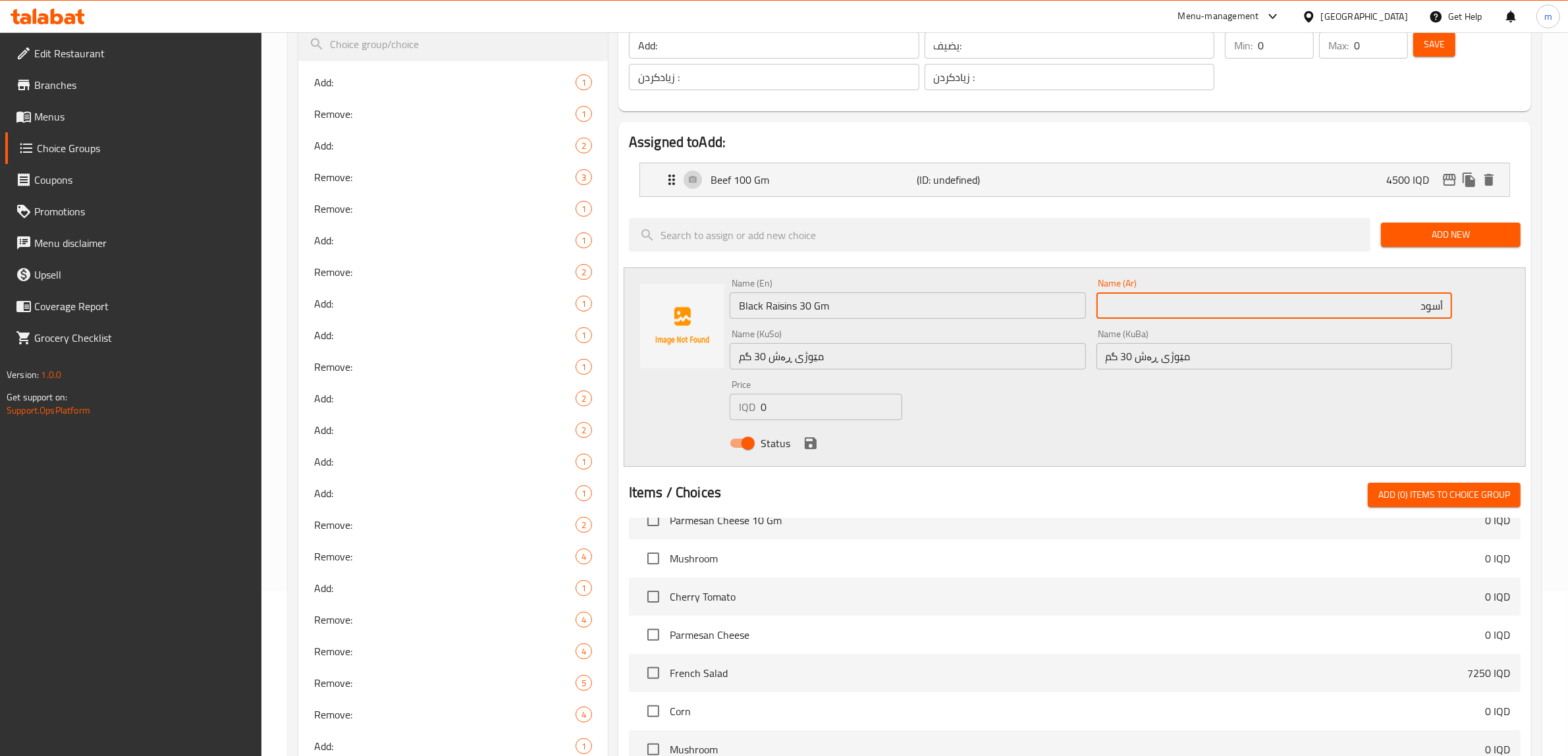
click at [1442, 307] on input "أسود" at bounding box center [1275, 305] width 356 height 26
paste input "زبيب"
click at [1350, 313] on input "زبيب أسود" at bounding box center [1275, 305] width 356 height 26
click at [781, 397] on input "0" at bounding box center [832, 407] width 141 height 26
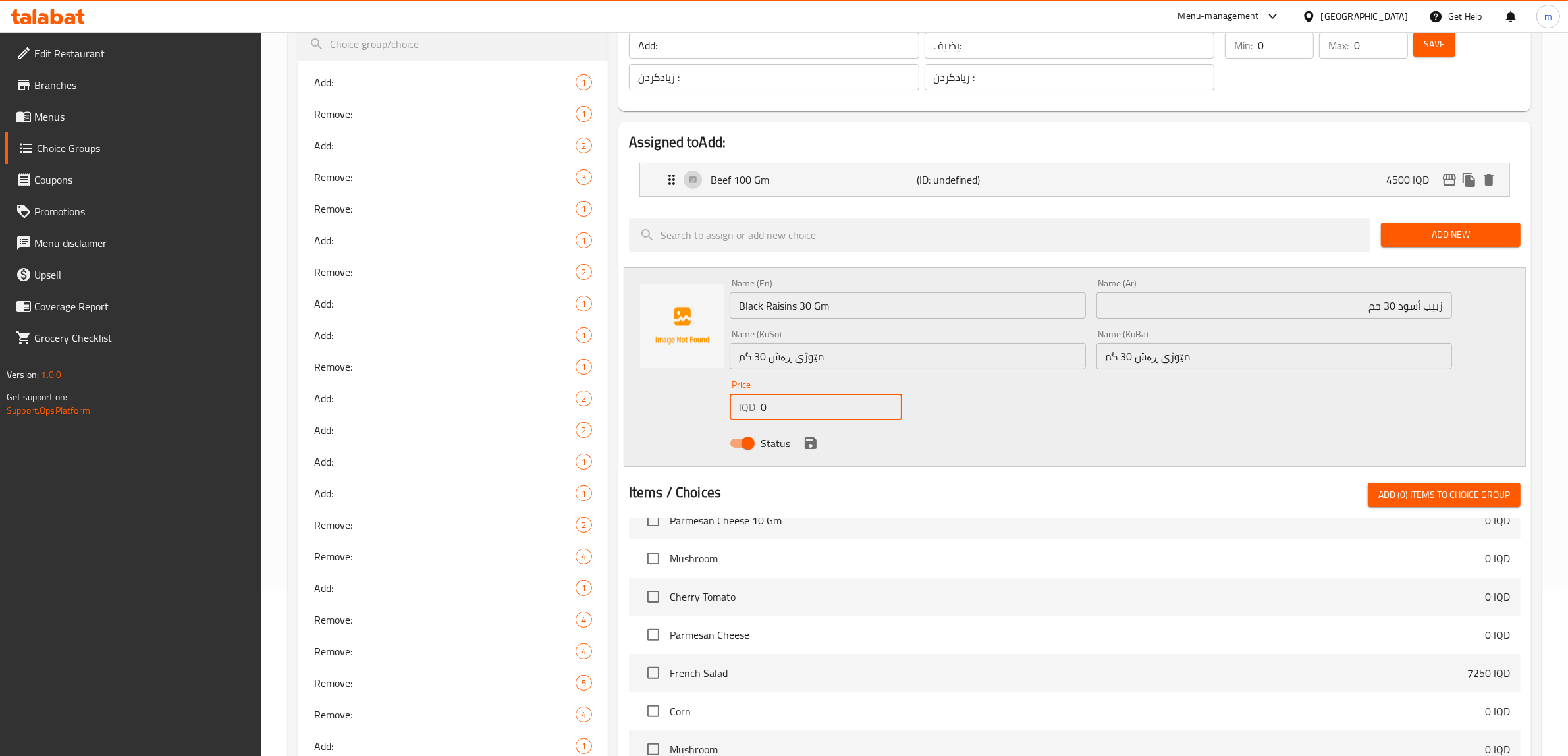
click at [784, 400] on input "0" at bounding box center [832, 407] width 141 height 26
paste input "2000"
click at [804, 438] on icon "save" at bounding box center [810, 443] width 16 height 16
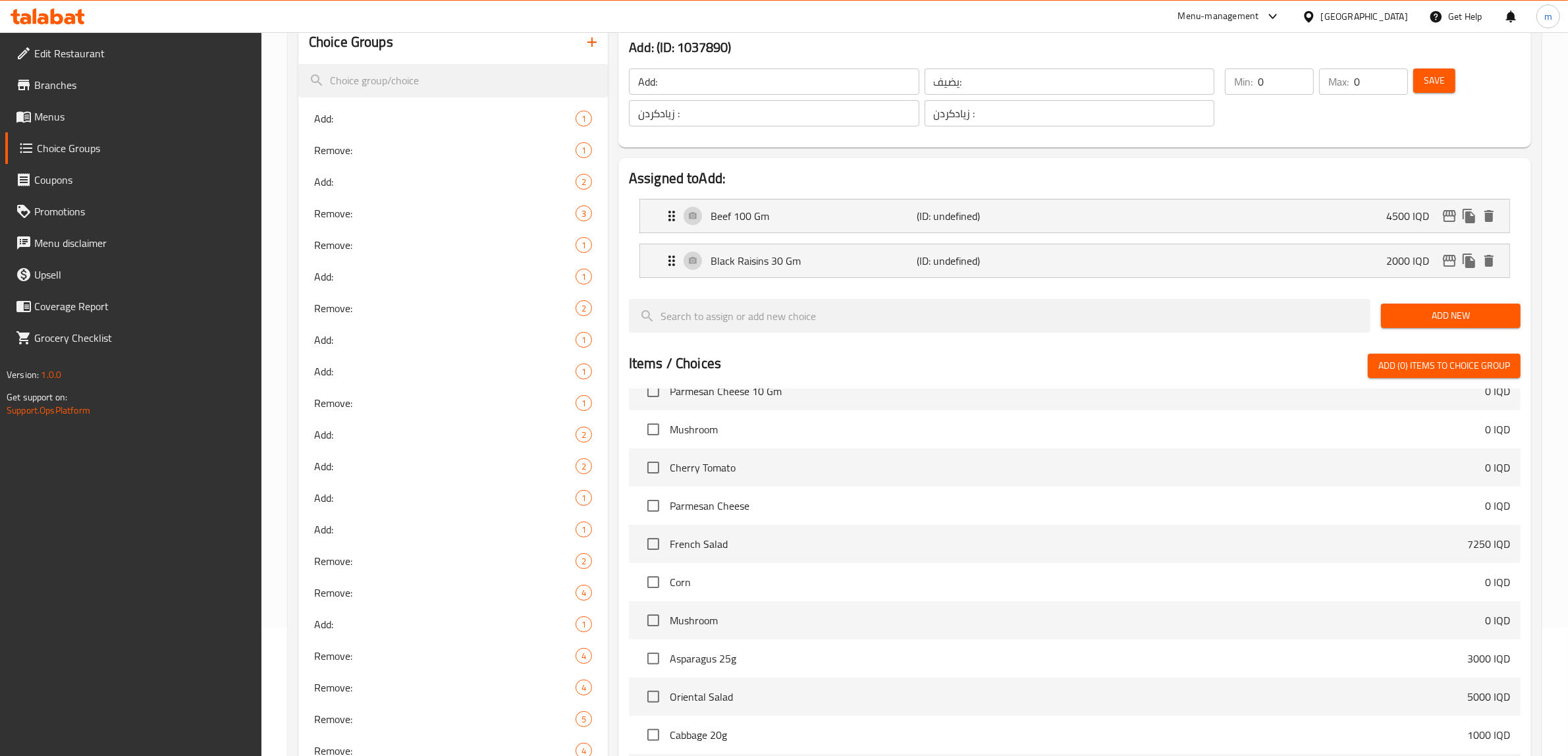
scroll to position [109, 0]
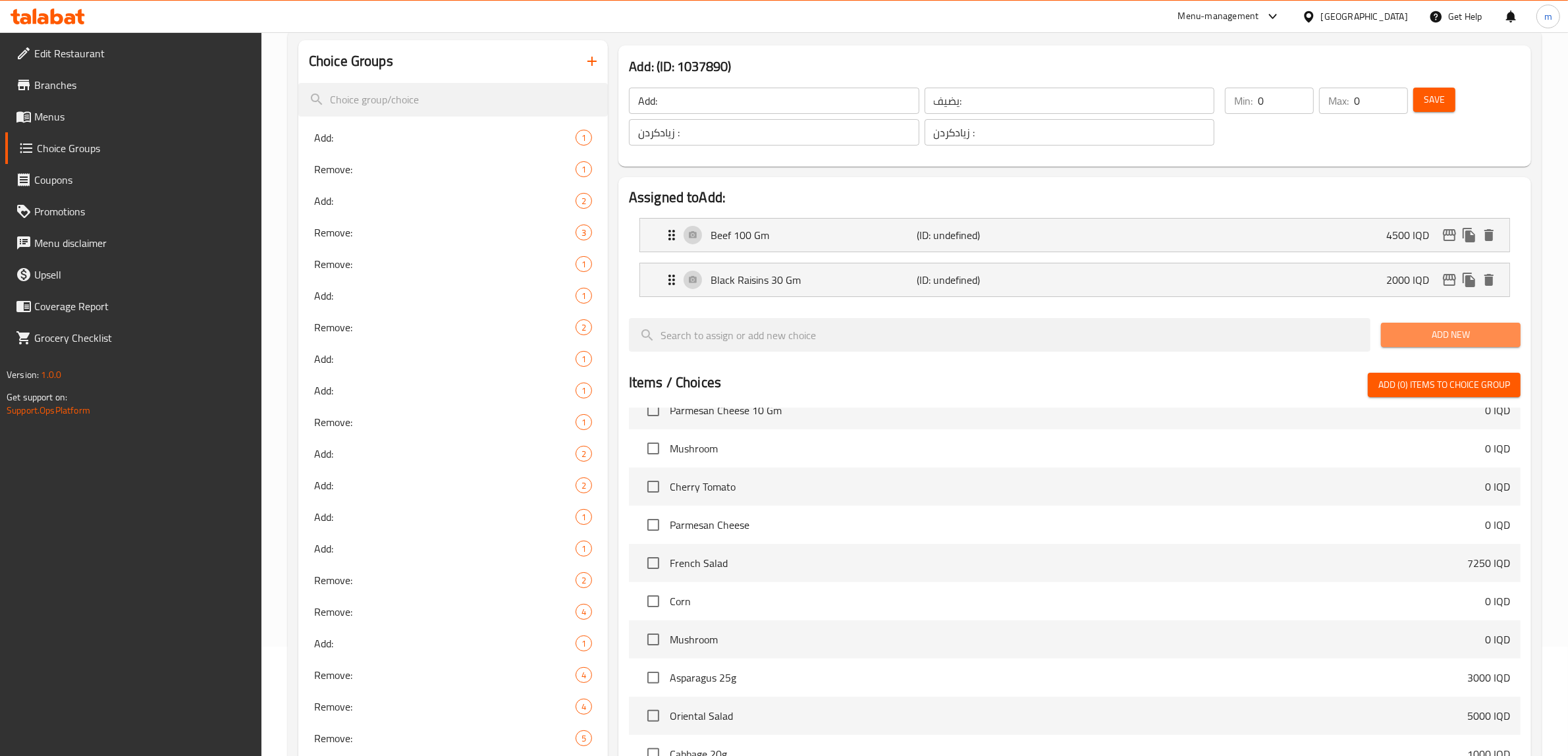
click at [1496, 325] on button "Add New" at bounding box center [1451, 335] width 140 height 24
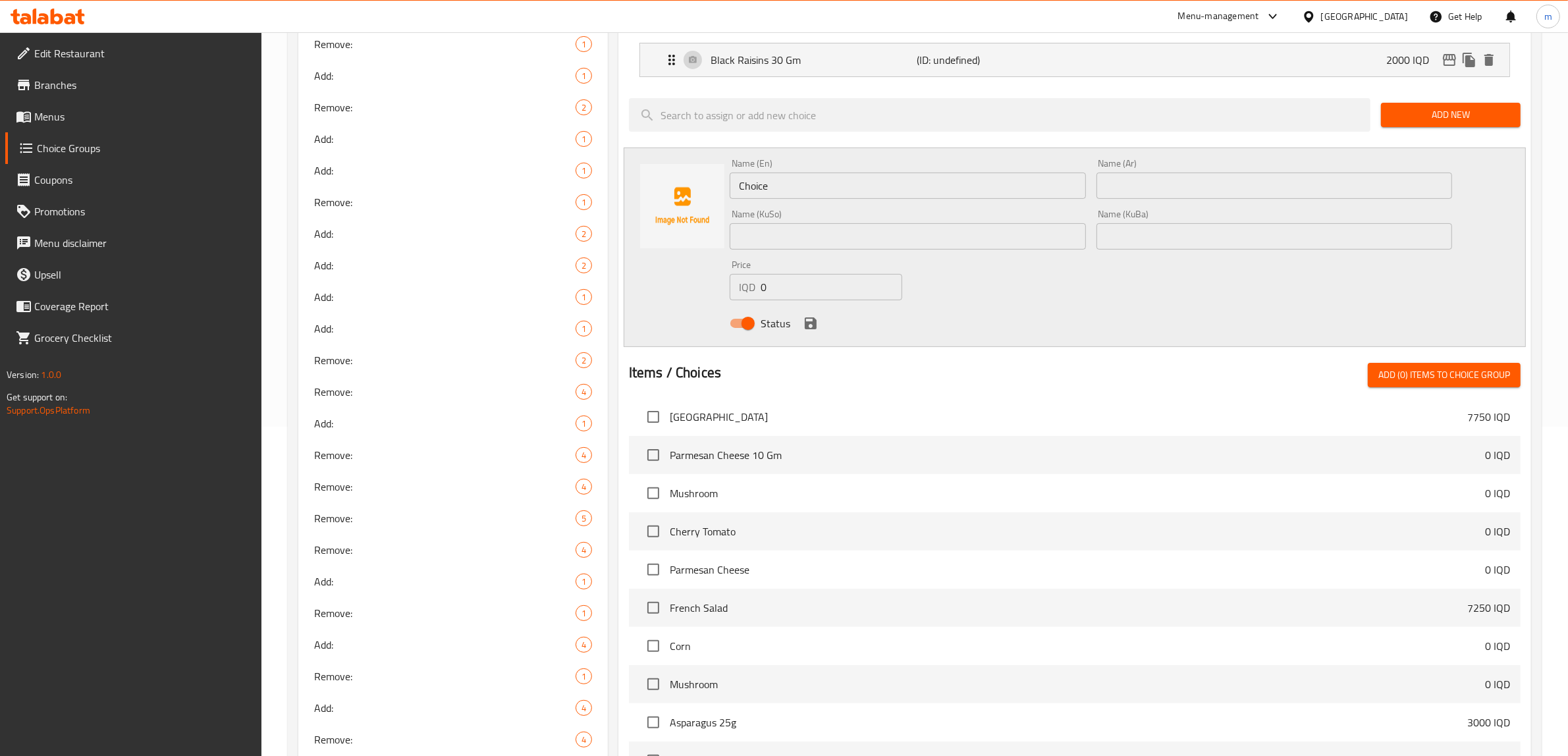
scroll to position [274, 0]
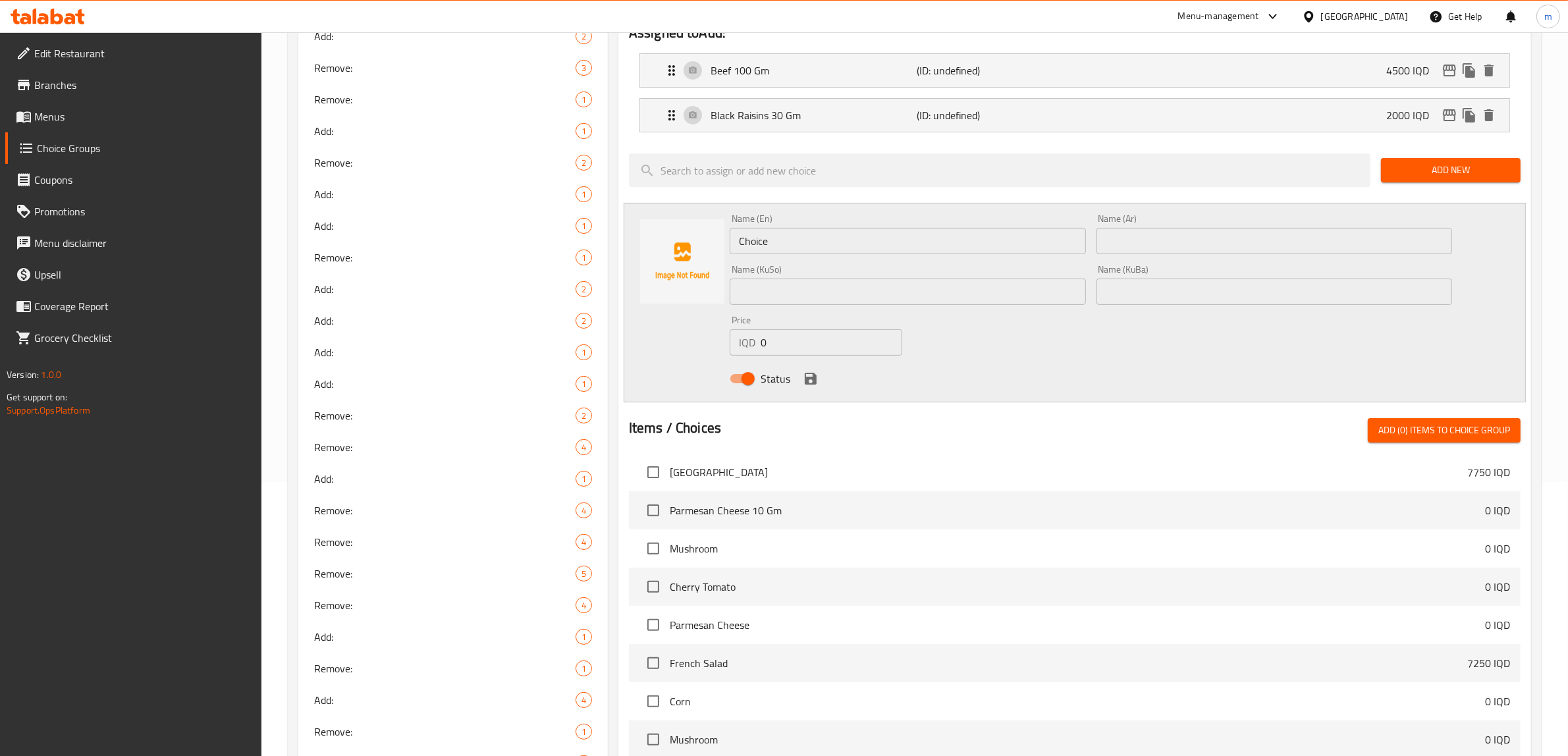
click at [834, 247] on input "Choice" at bounding box center [908, 240] width 356 height 26
paste input "Mushroom 30g"
click at [1133, 251] on input "text" at bounding box center [1275, 240] width 356 height 26
click at [1001, 301] on input "text" at bounding box center [908, 291] width 356 height 26
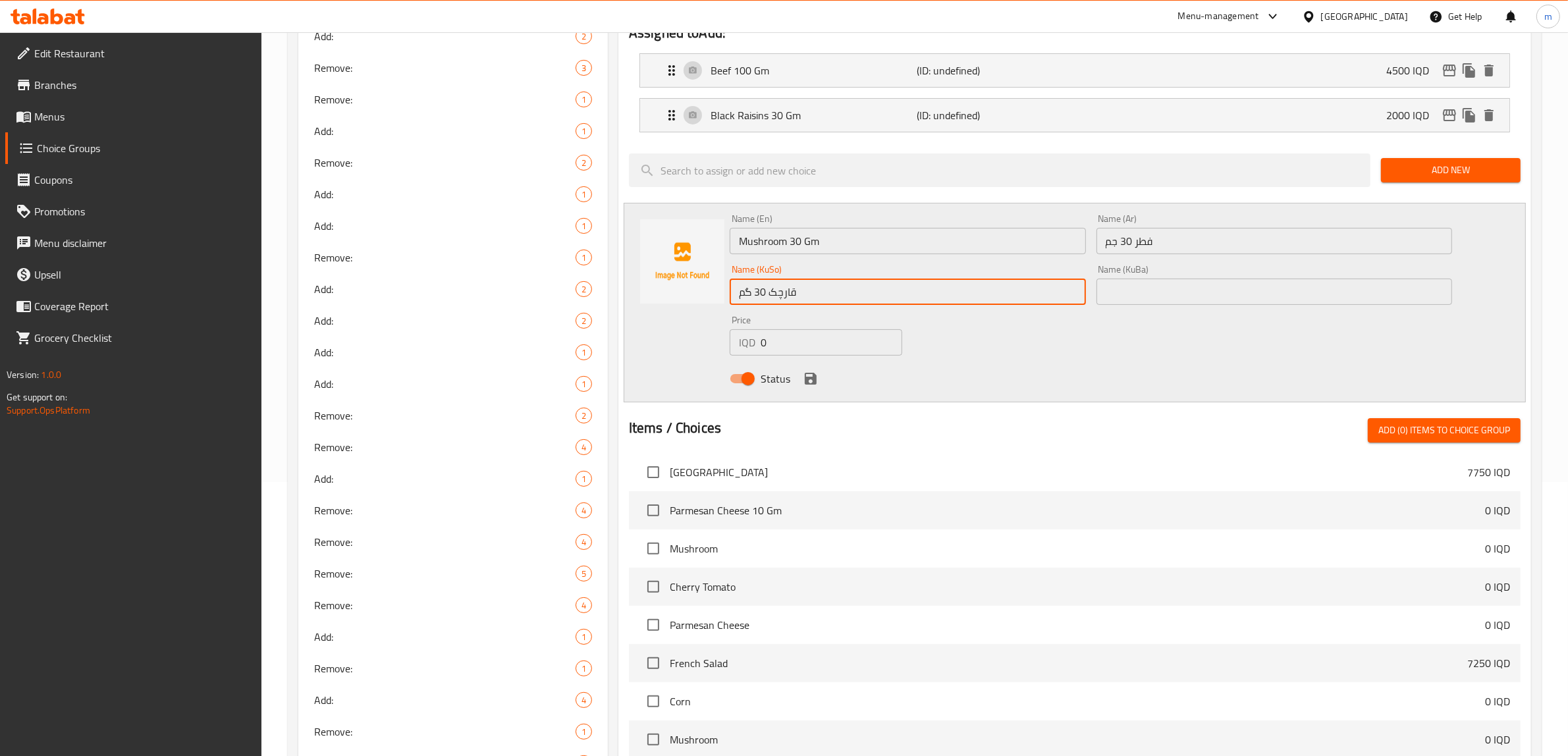
click at [1128, 289] on input "text" at bounding box center [1275, 291] width 356 height 26
paste input "قارچک 30 گم"
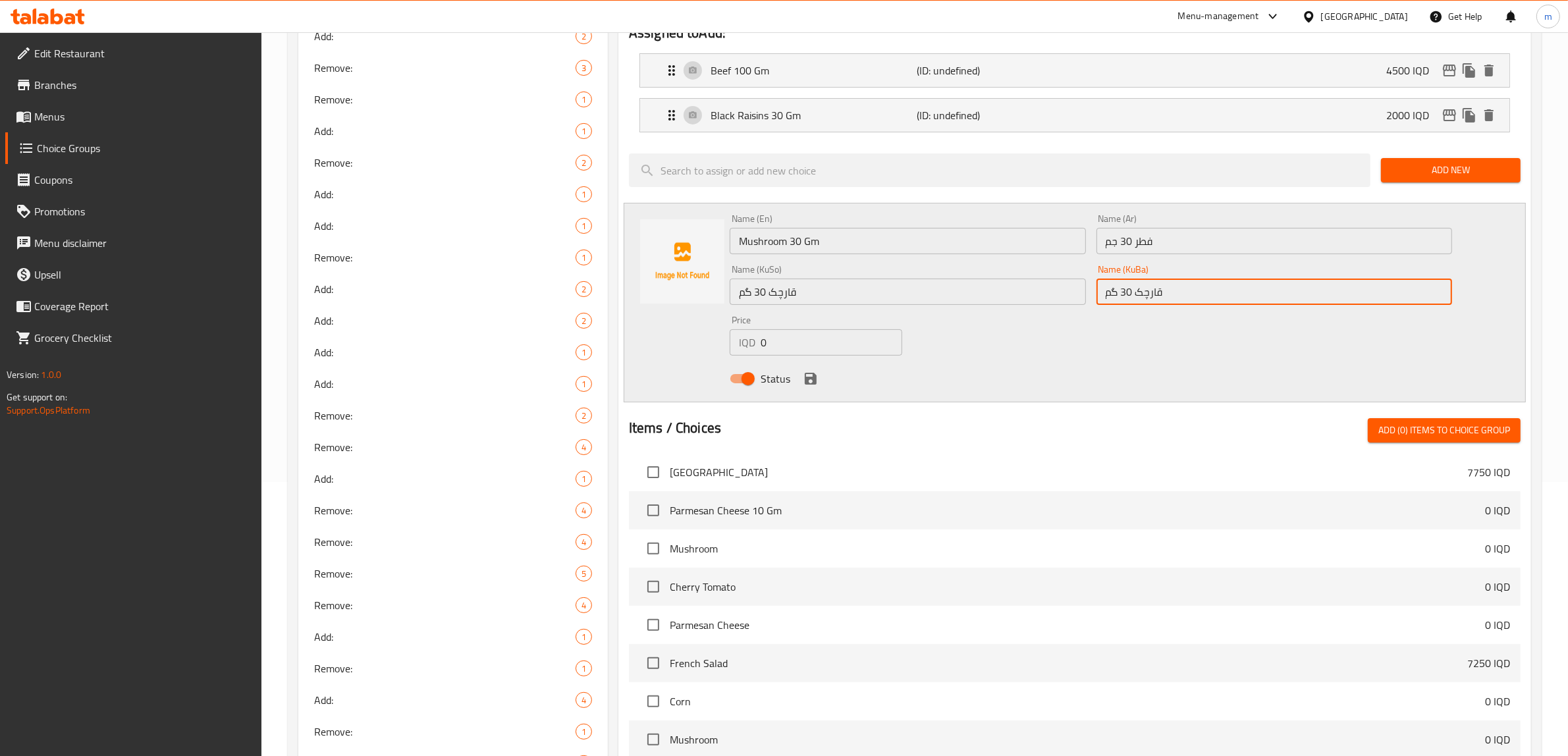
click at [1014, 331] on div "Name (En) Mushroom 30 Gm Name (En) Name (Ar) فطر 30 جم Name (Ar) Name (KuSo) قا…" at bounding box center [1090, 302] width 733 height 187
click at [786, 344] on input "0" at bounding box center [832, 342] width 141 height 26
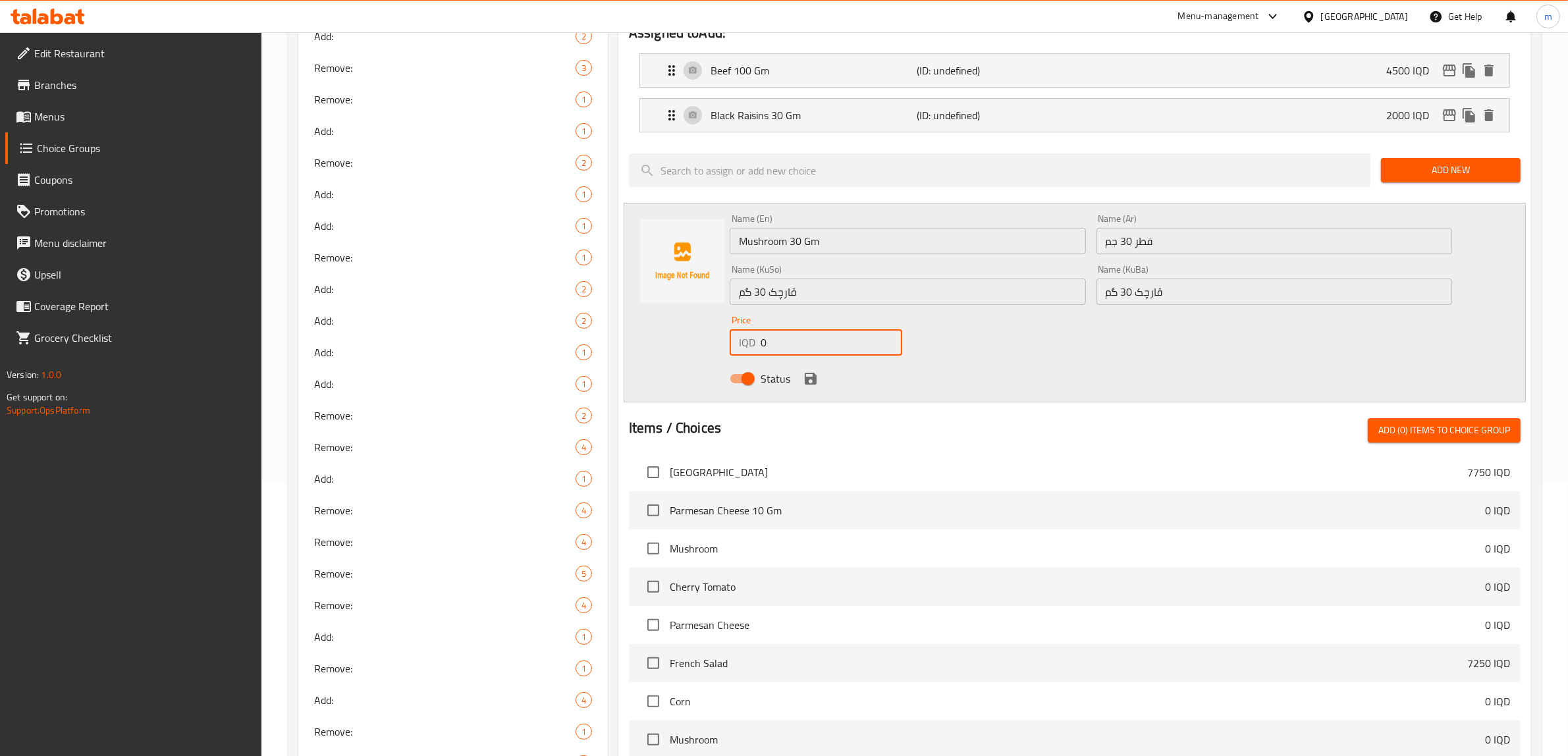
click at [786, 344] on input "0" at bounding box center [832, 342] width 141 height 26
paste input "2000"
click at [810, 366] on div "Status" at bounding box center [1090, 378] width 733 height 35
click at [810, 378] on icon "save" at bounding box center [810, 378] width 12 height 12
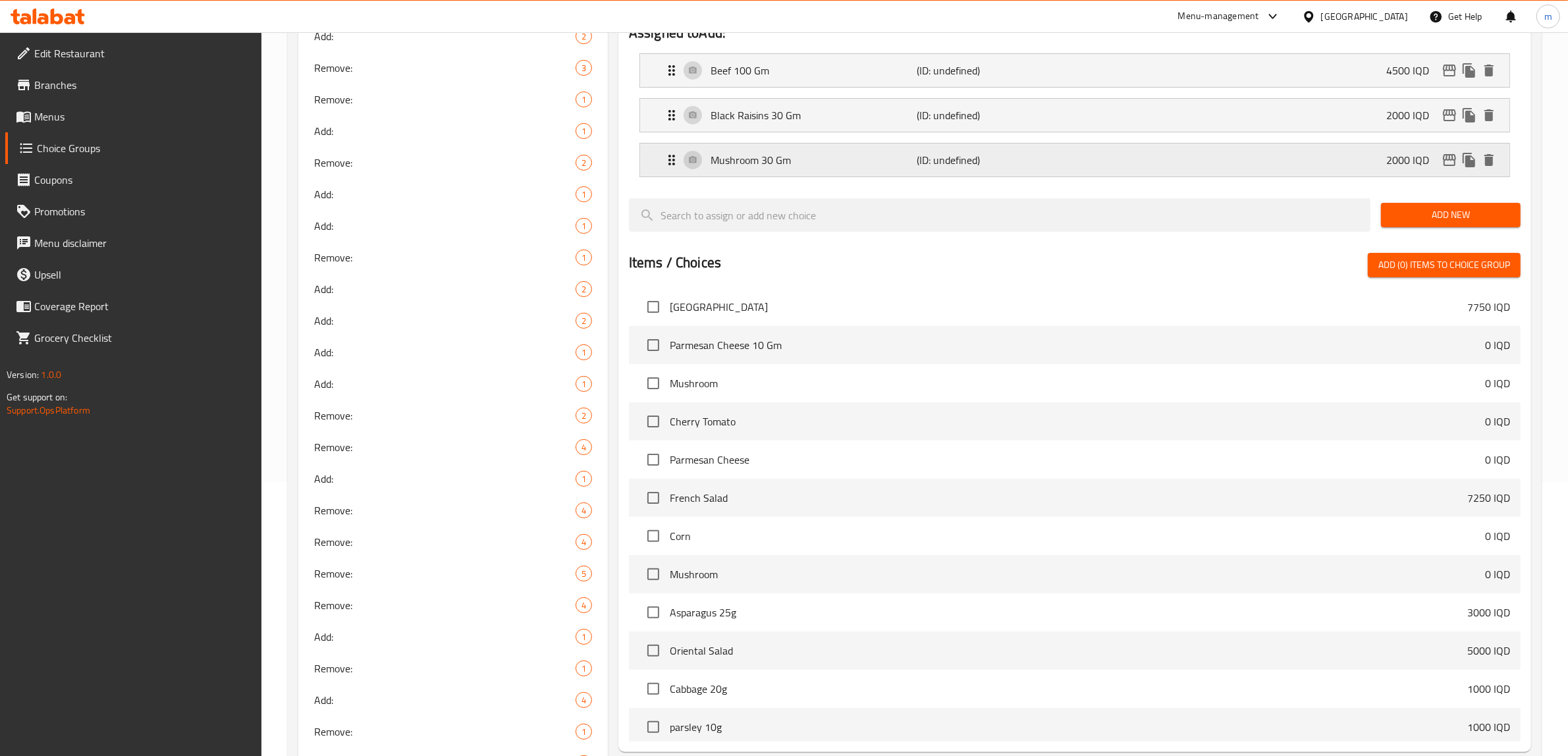
click at [912, 168] on div "Mushroom 30 Gm (ID: undefined) 2000 IQD" at bounding box center [1079, 160] width 830 height 33
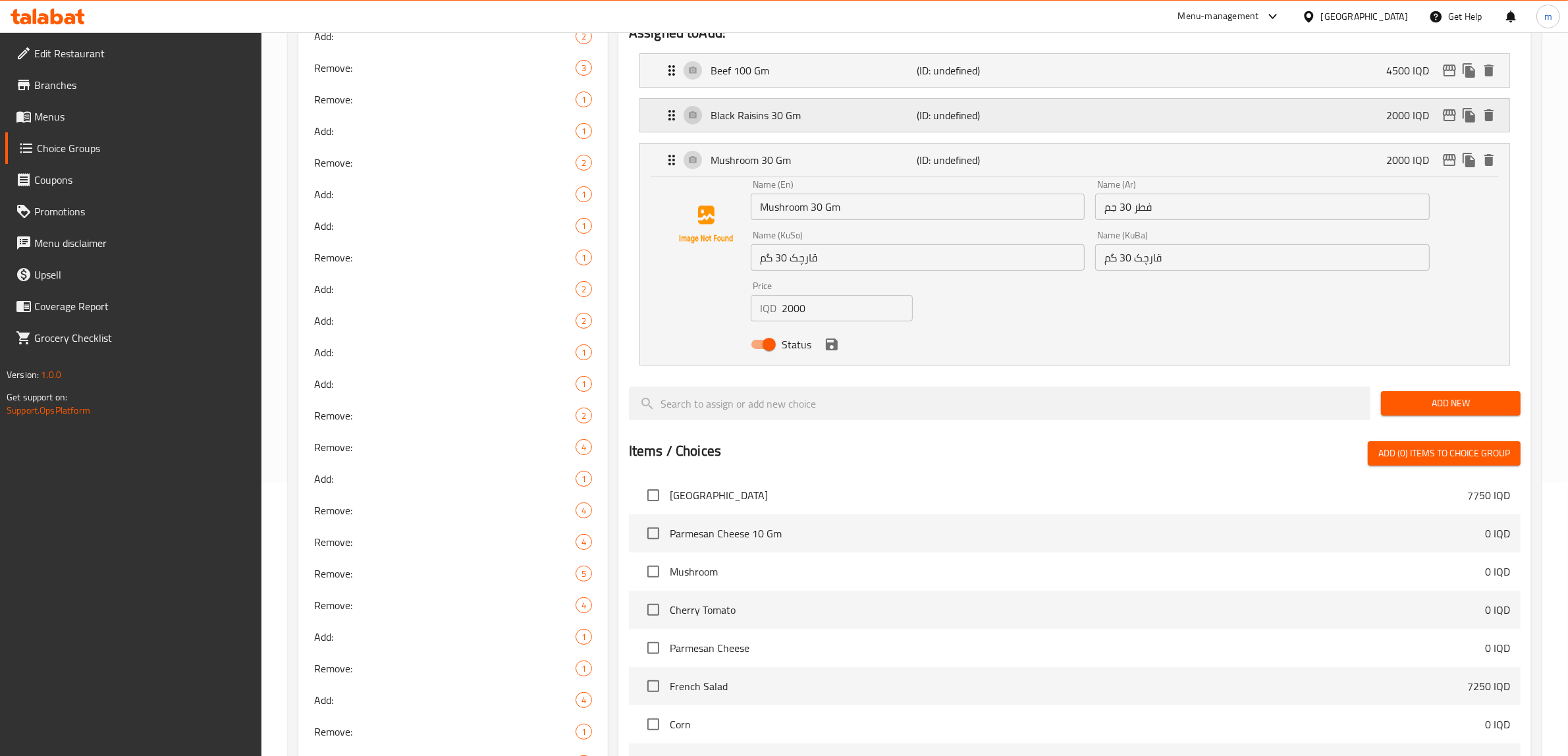
click at [872, 124] on div "Black Raisins 30 Gm (ID: undefined) 2000 IQD" at bounding box center [1079, 115] width 830 height 33
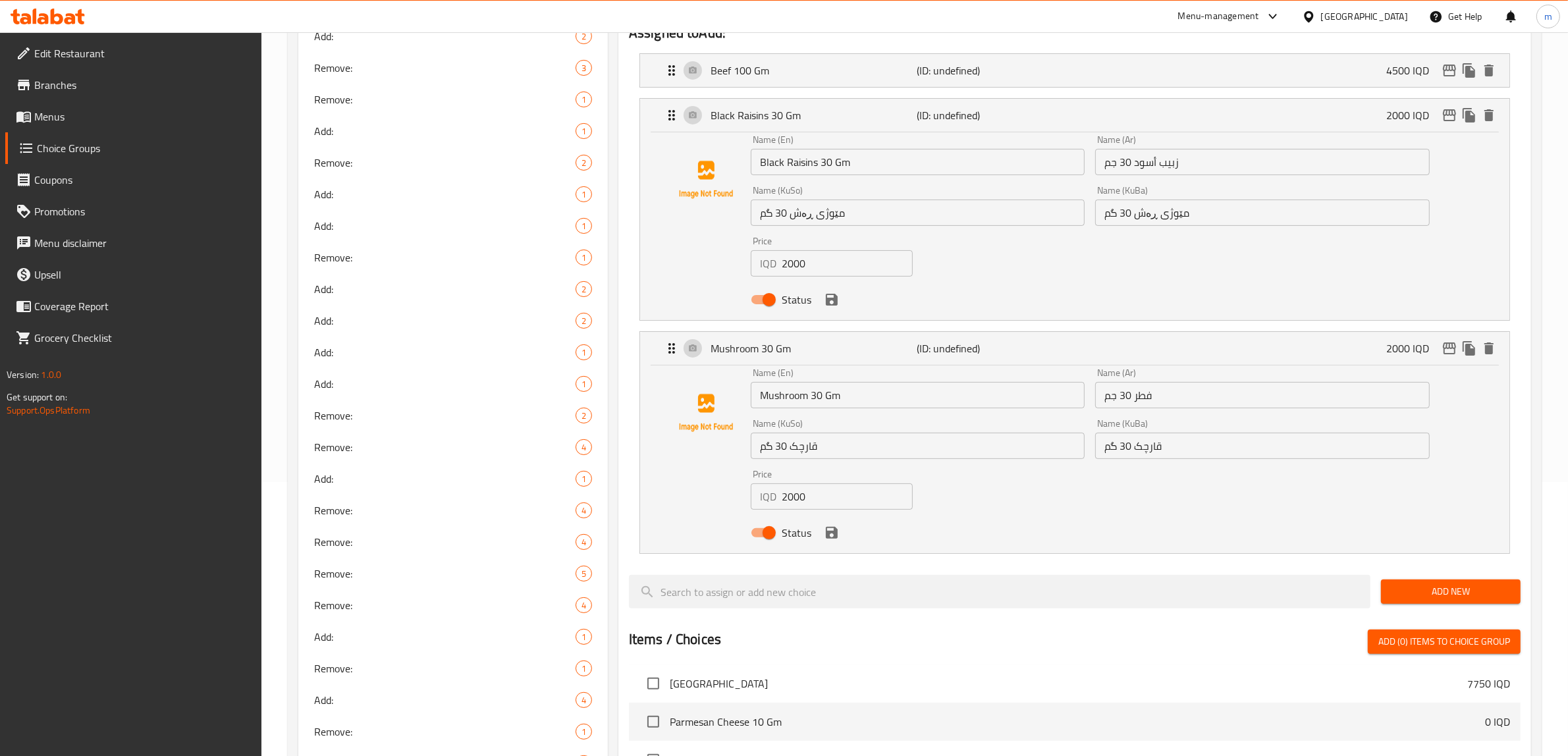
click at [872, 90] on li "Beef 100 Gm (ID: undefined) 4500 IQD Name (En) Beef 100 Gm Name (En) Name (Ar) …" at bounding box center [1075, 71] width 892 height 45
click at [851, 77] on p "Beef 100 Gm" at bounding box center [814, 70] width 207 height 16
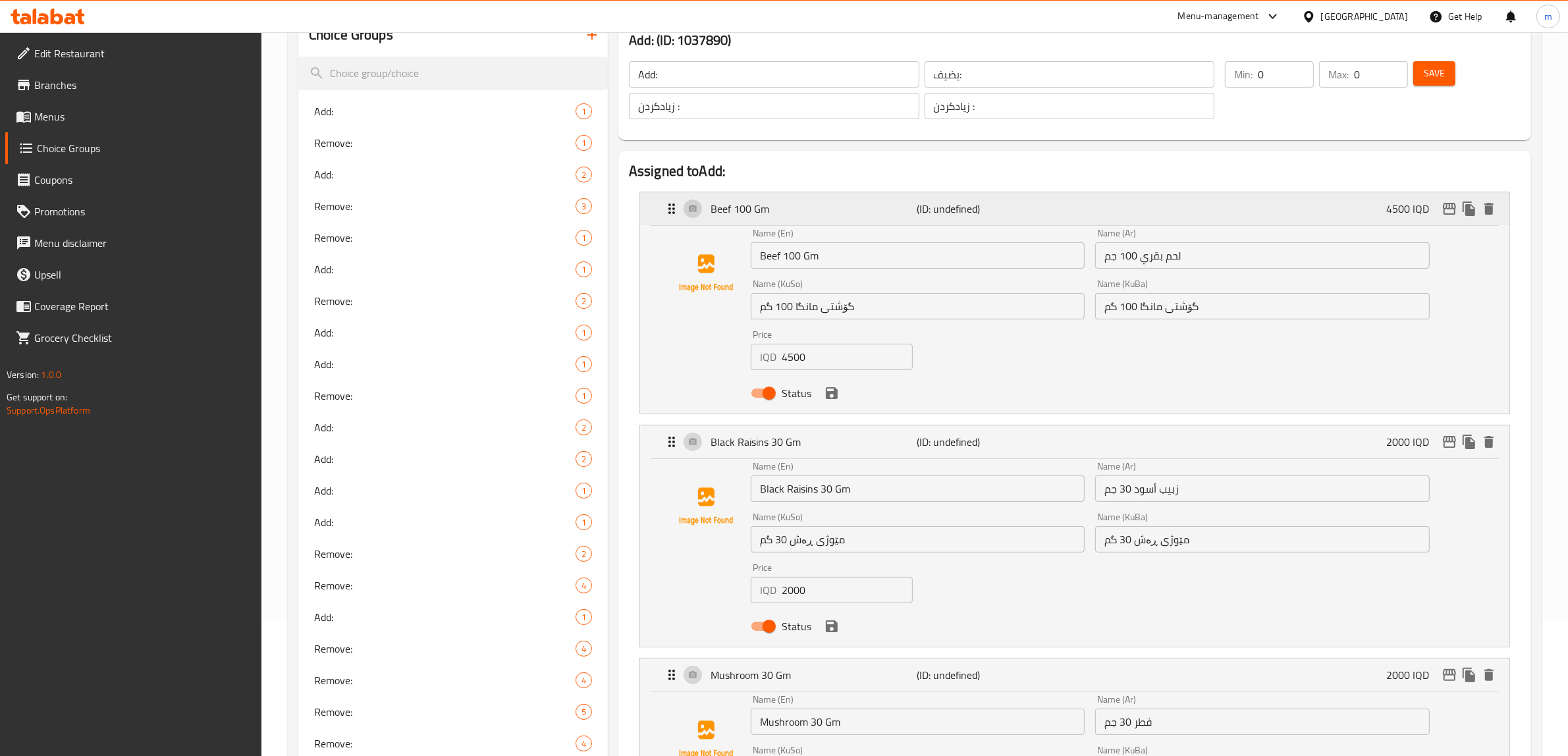
scroll to position [0, 0]
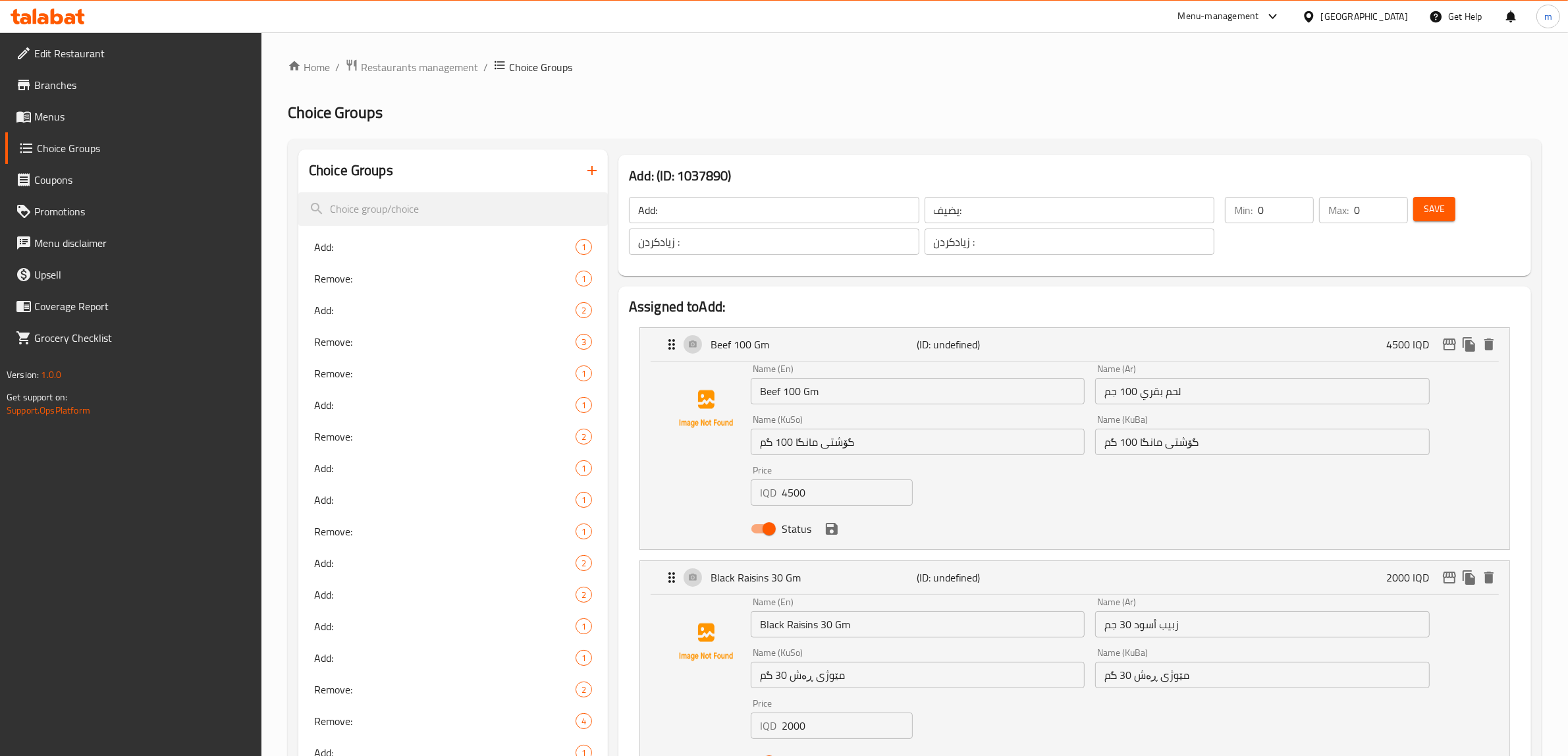
click at [1433, 216] on span "Save" at bounding box center [1434, 209] width 21 height 16
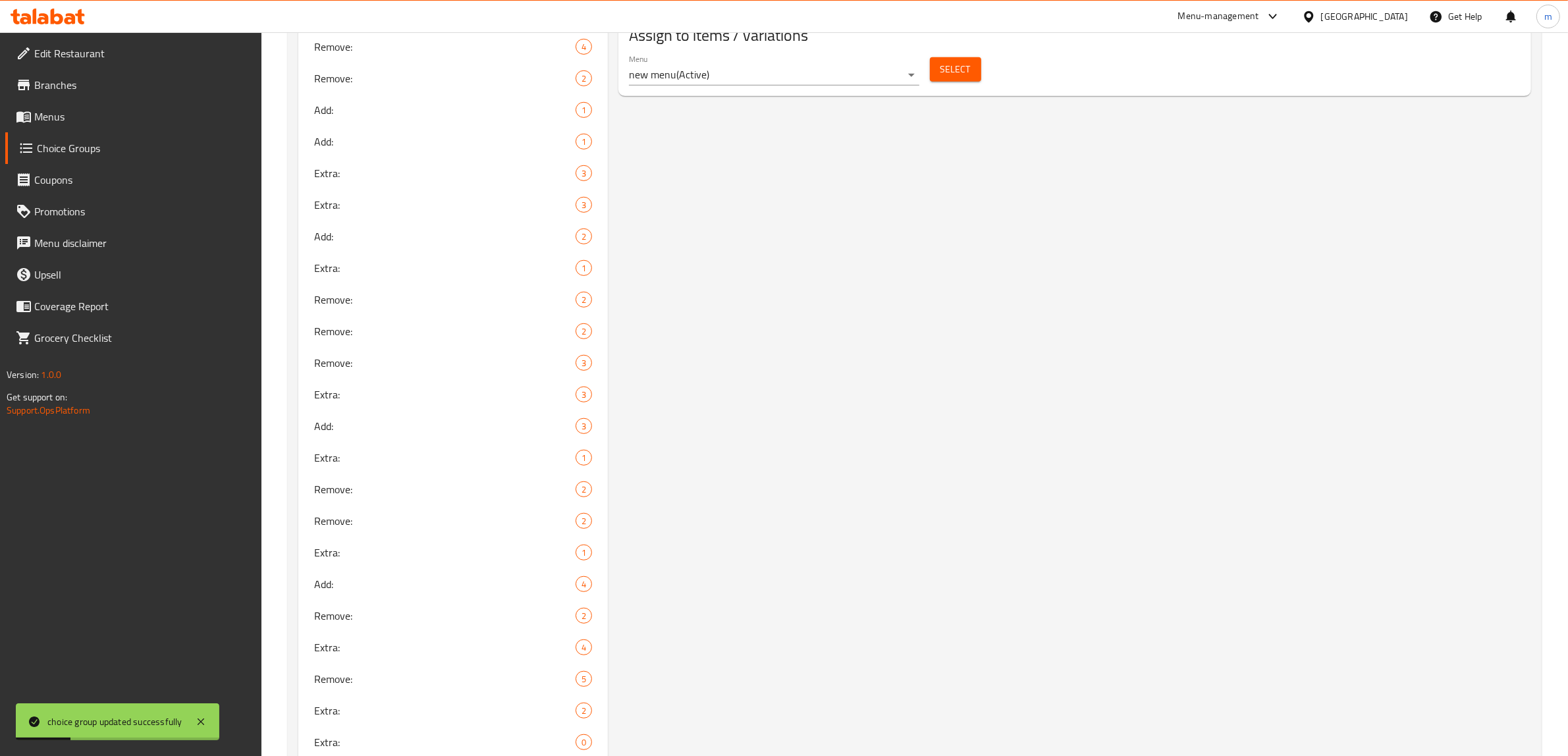
scroll to position [933, 0]
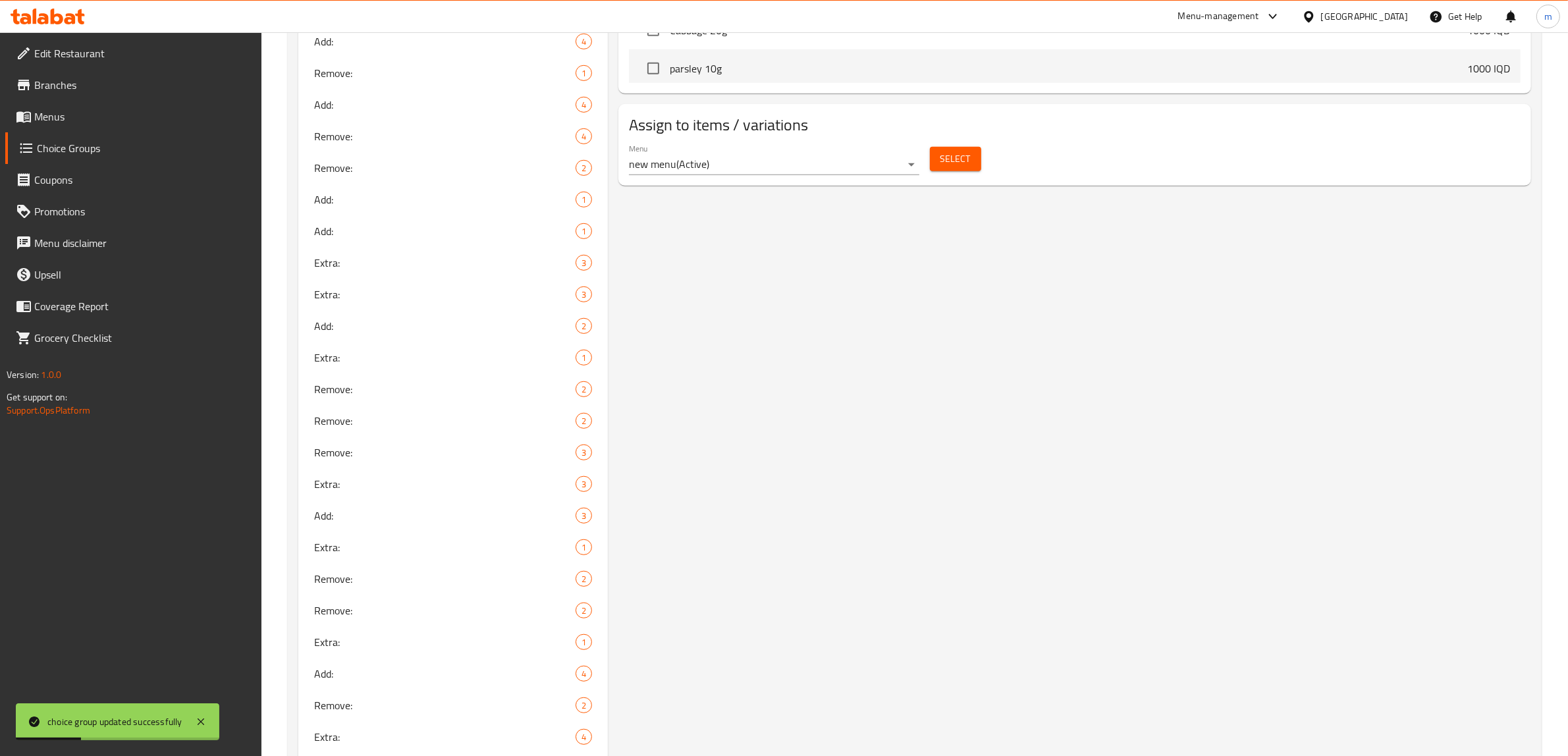
click at [927, 165] on div "Select" at bounding box center [955, 158] width 62 height 35
click at [936, 166] on button "Select" at bounding box center [956, 159] width 52 height 24
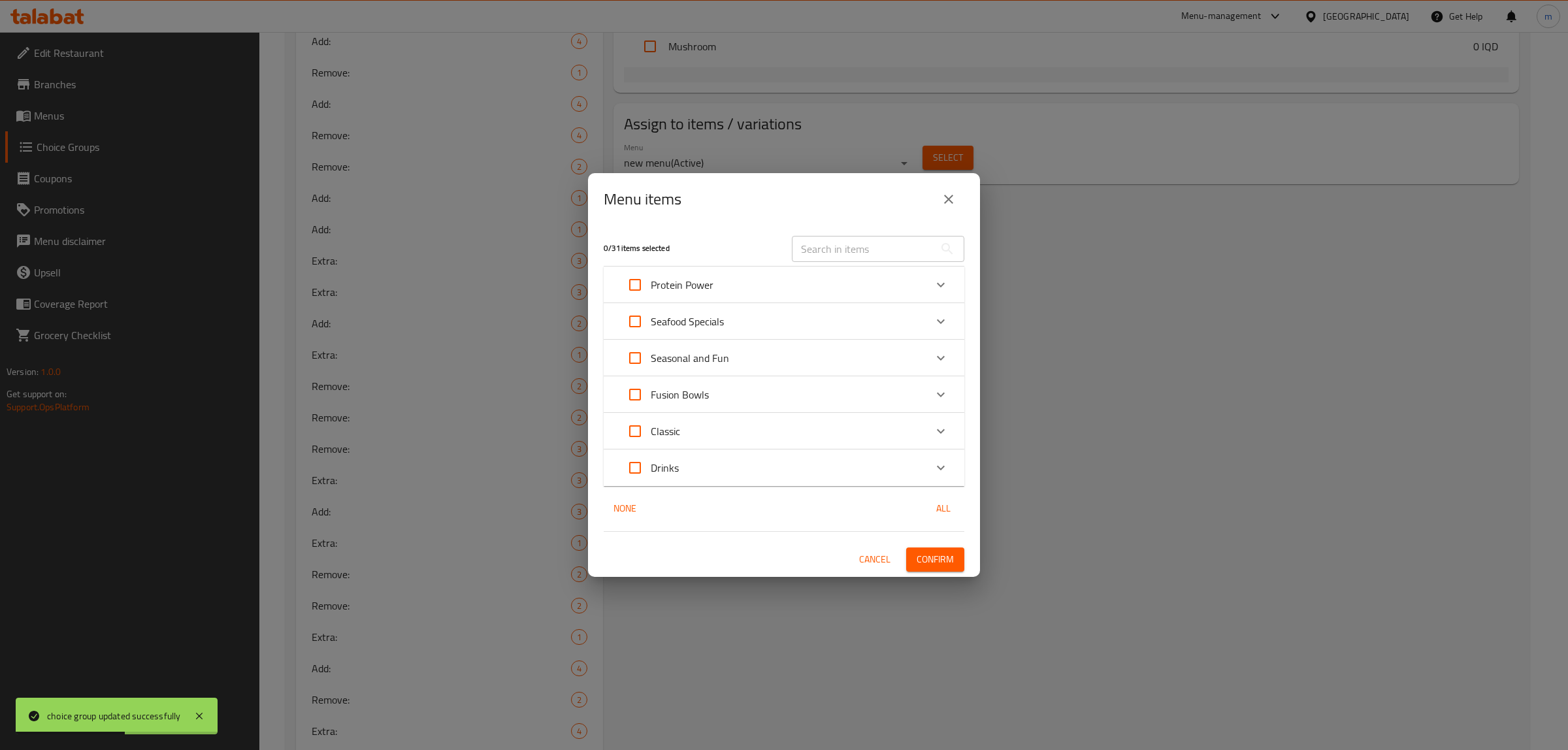
click at [869, 253] on input "text" at bounding box center [863, 249] width 142 height 26
paste input "Energy Boost Bowl"
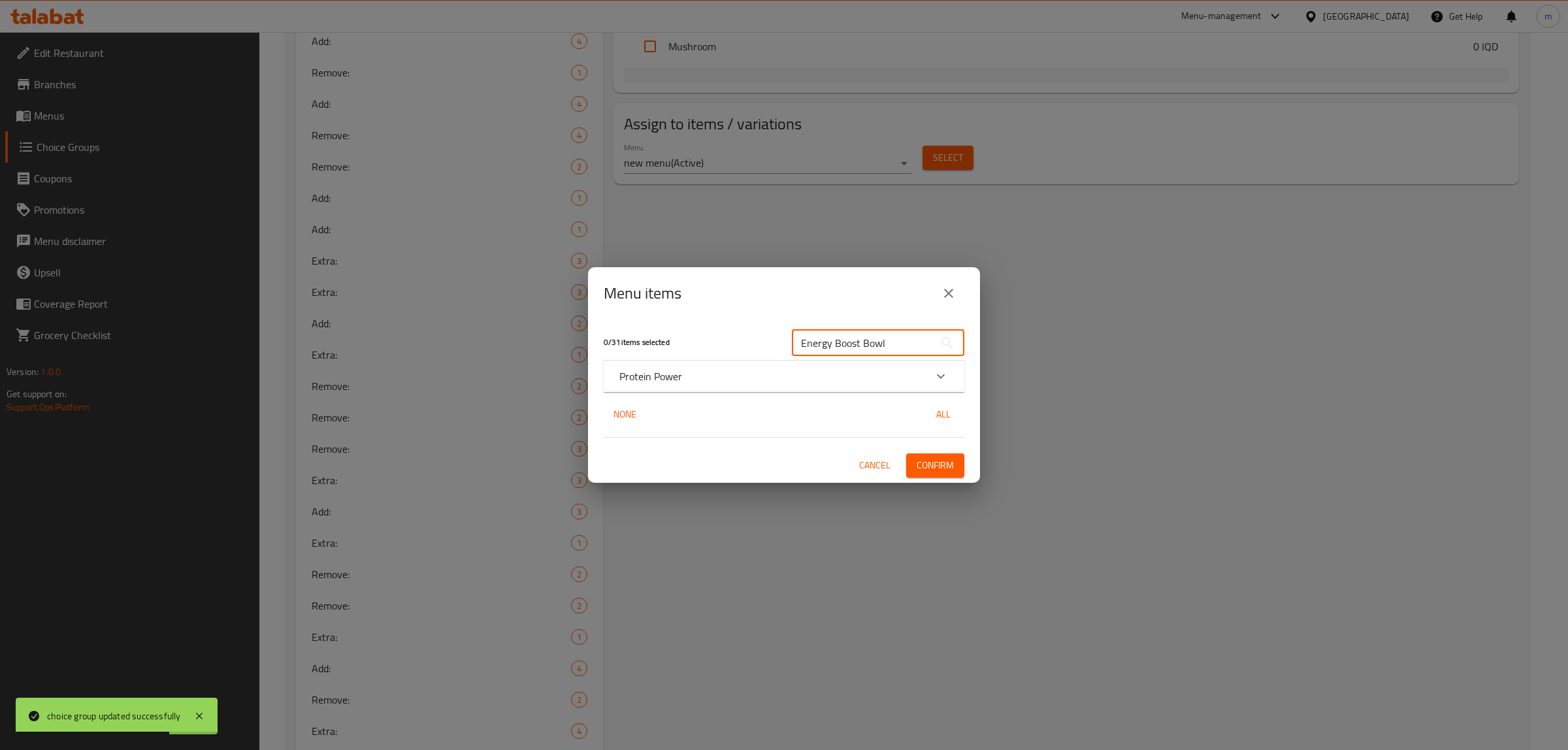
click at [699, 383] on div "Protein Power" at bounding box center [772, 376] width 306 height 15
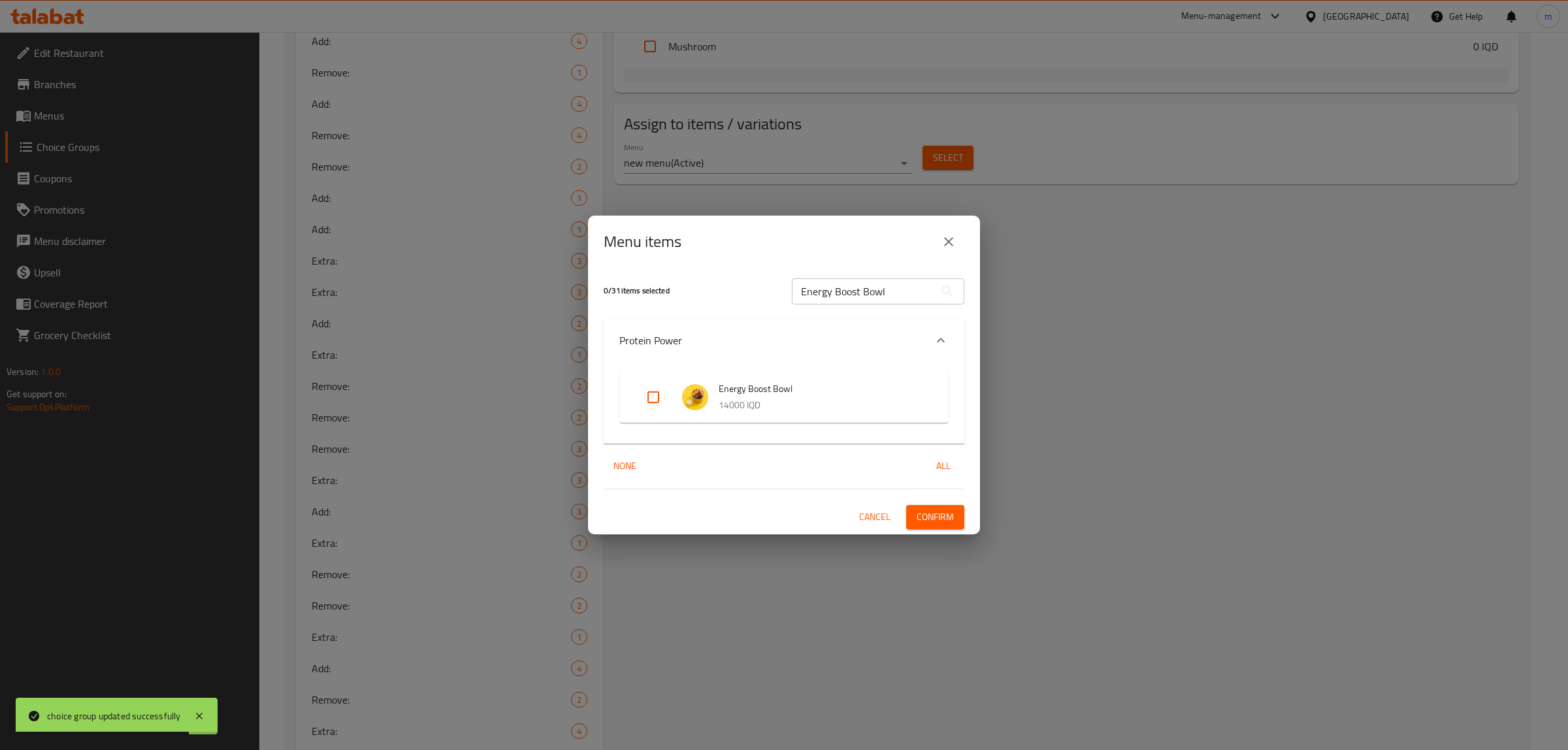
click at [653, 396] on input "Expand" at bounding box center [653, 397] width 32 height 32
click at [943, 518] on span "Confirm" at bounding box center [935, 517] width 37 height 16
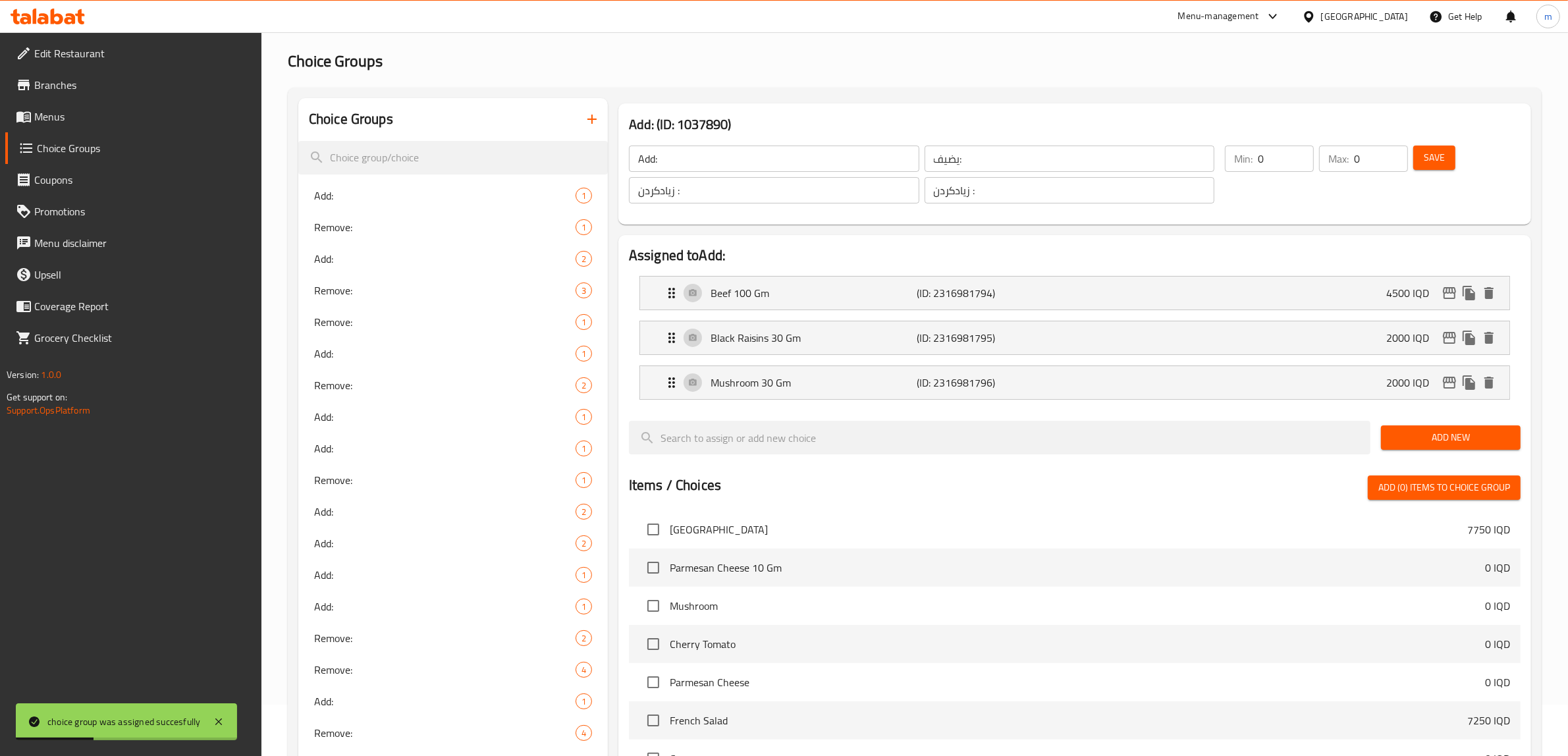
scroll to position [0, 0]
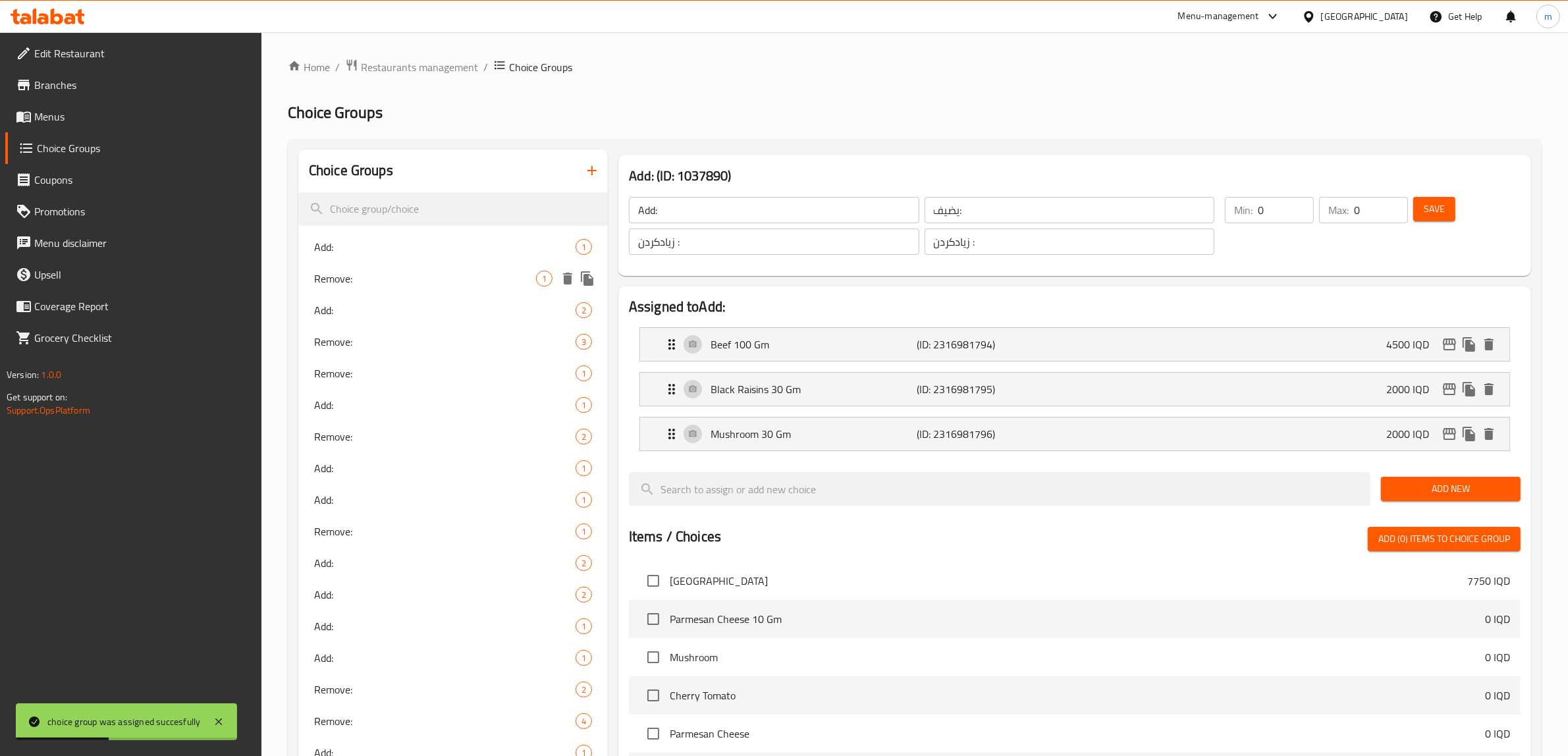
click at [374, 278] on span "Remove:" at bounding box center [425, 278] width 222 height 16
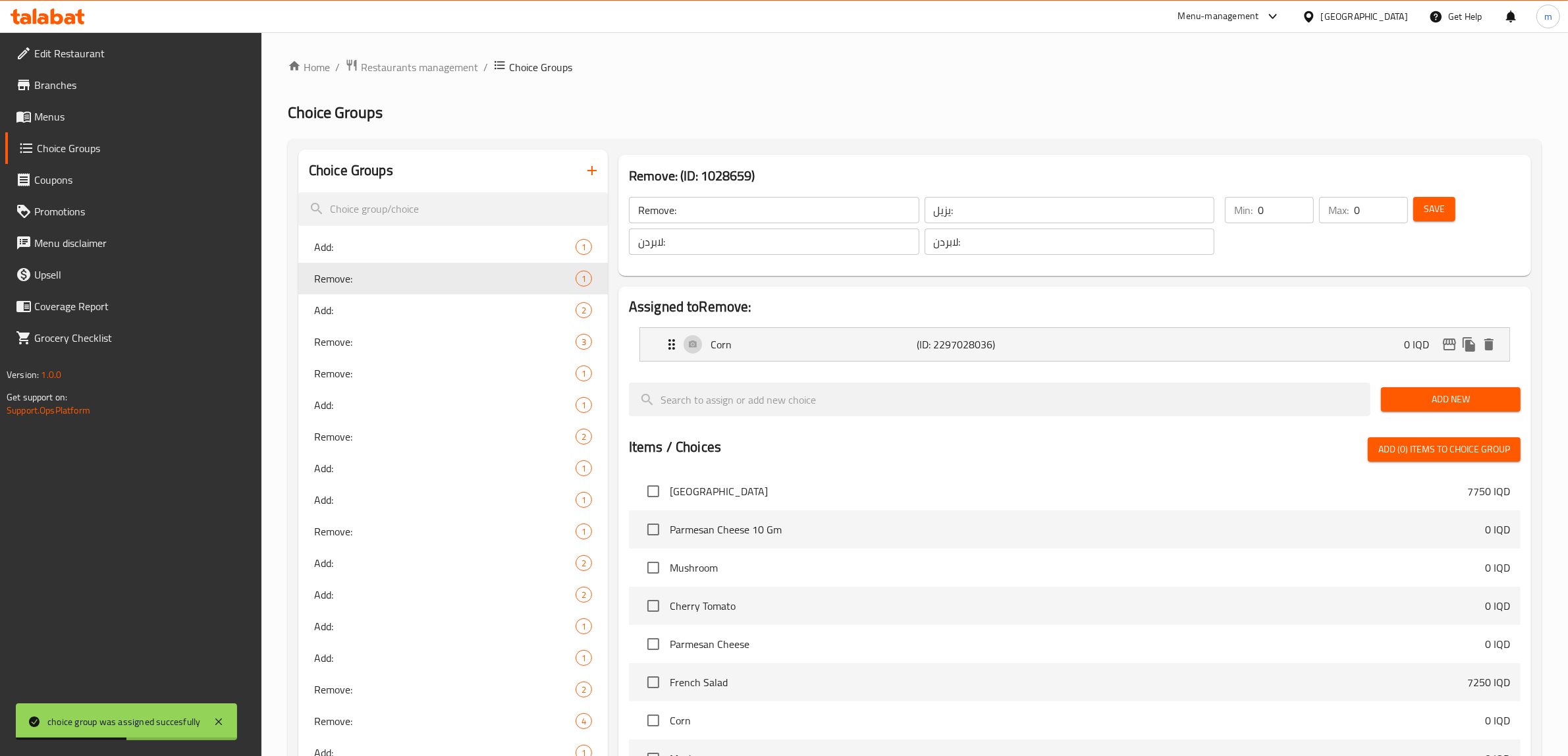
click at [755, 214] on input "Remove:" at bounding box center [774, 210] width 291 height 26
click at [985, 219] on input "يزيل:" at bounding box center [1070, 210] width 291 height 26
click at [982, 248] on input "لابردن:" at bounding box center [1070, 241] width 291 height 26
click at [600, 166] on button "button" at bounding box center [592, 170] width 32 height 32
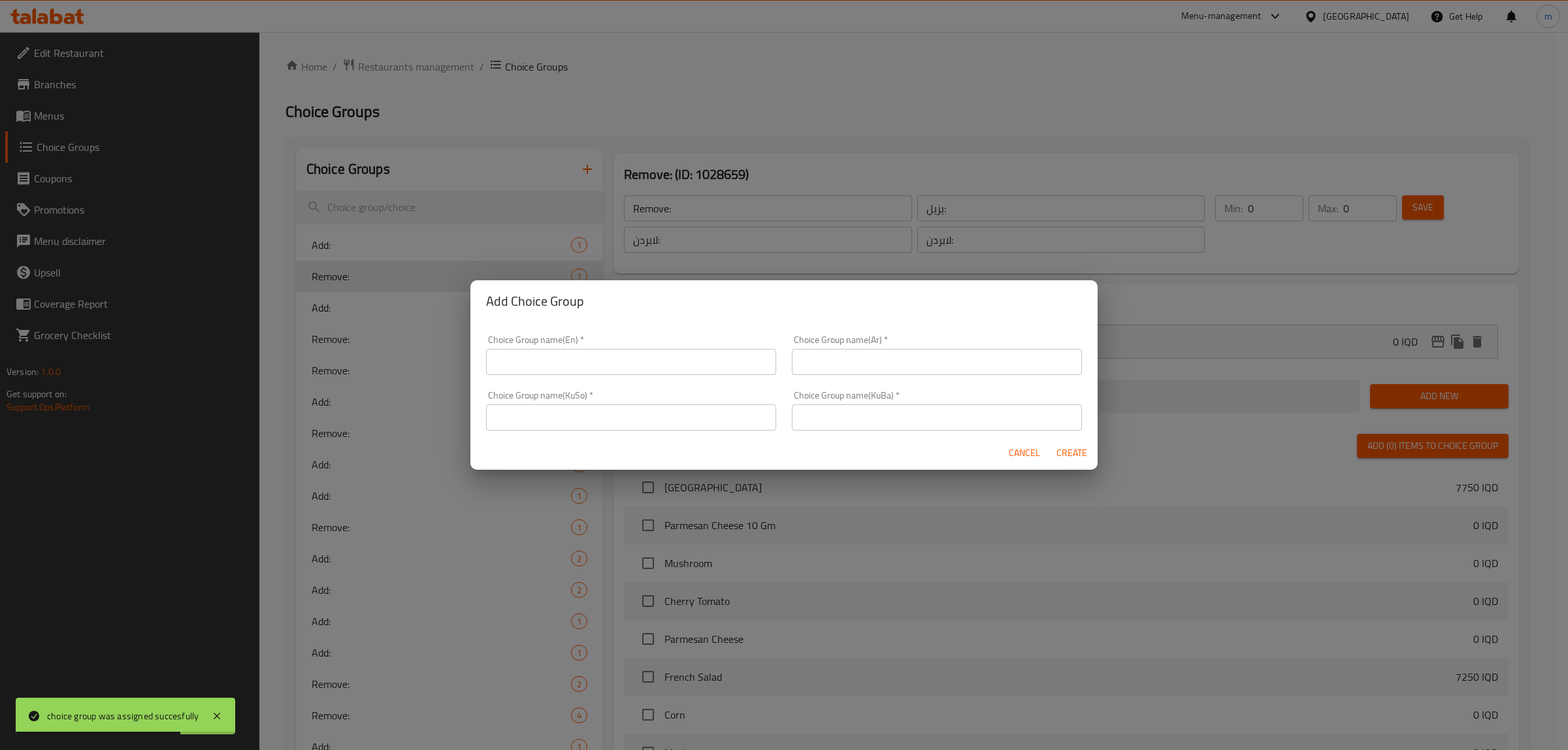
click at [653, 412] on input "text" at bounding box center [631, 417] width 290 height 26
paste input "لابردن:"
click at [866, 405] on input "text" at bounding box center [937, 417] width 290 height 26
paste input "لابردن:"
click at [867, 358] on input "text" at bounding box center [937, 362] width 290 height 26
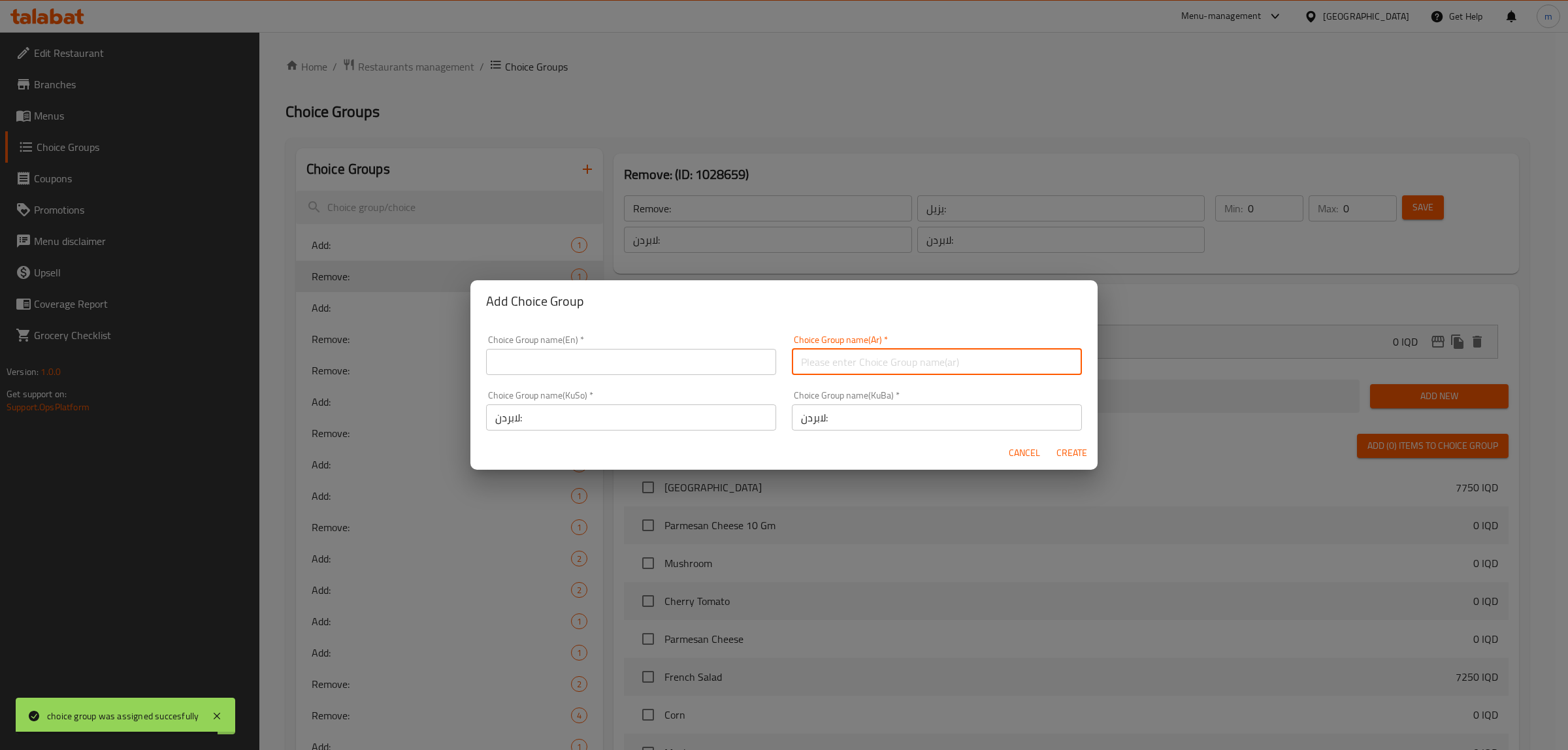
paste input "يزيل:"
click at [654, 371] on input "text" at bounding box center [631, 362] width 290 height 26
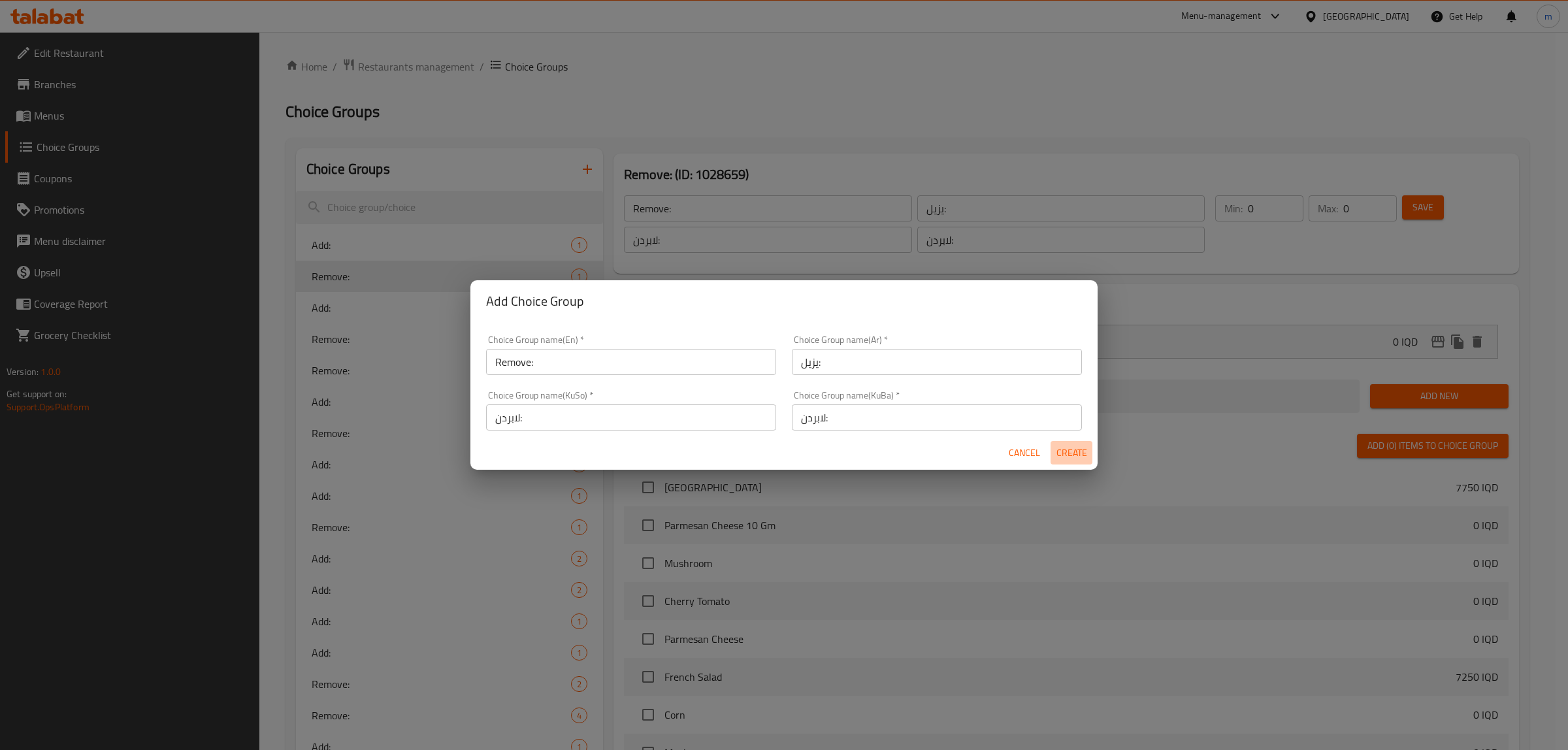
click at [1065, 448] on span "Create" at bounding box center [1071, 453] width 32 height 16
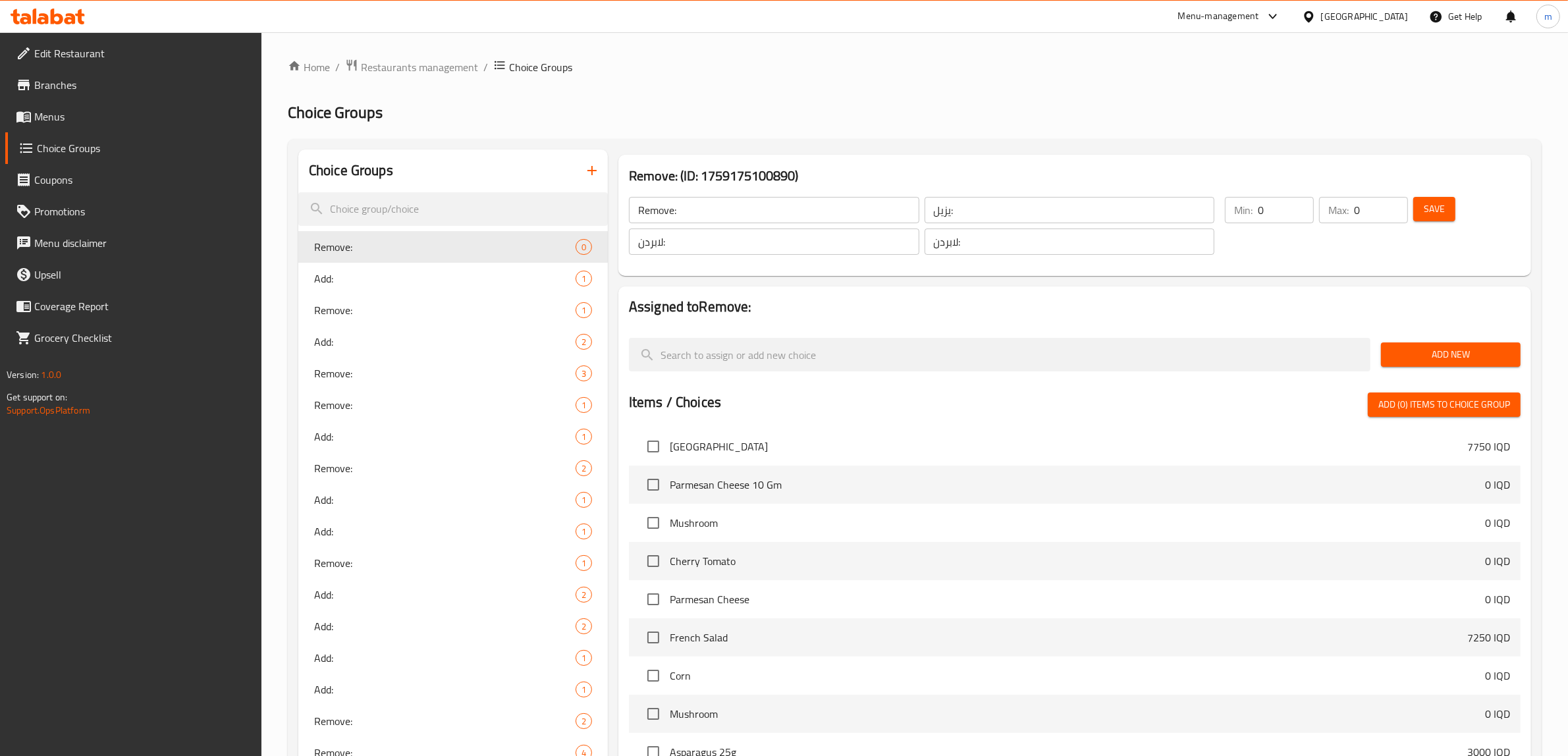
click at [1427, 214] on span "Save" at bounding box center [1434, 209] width 21 height 16
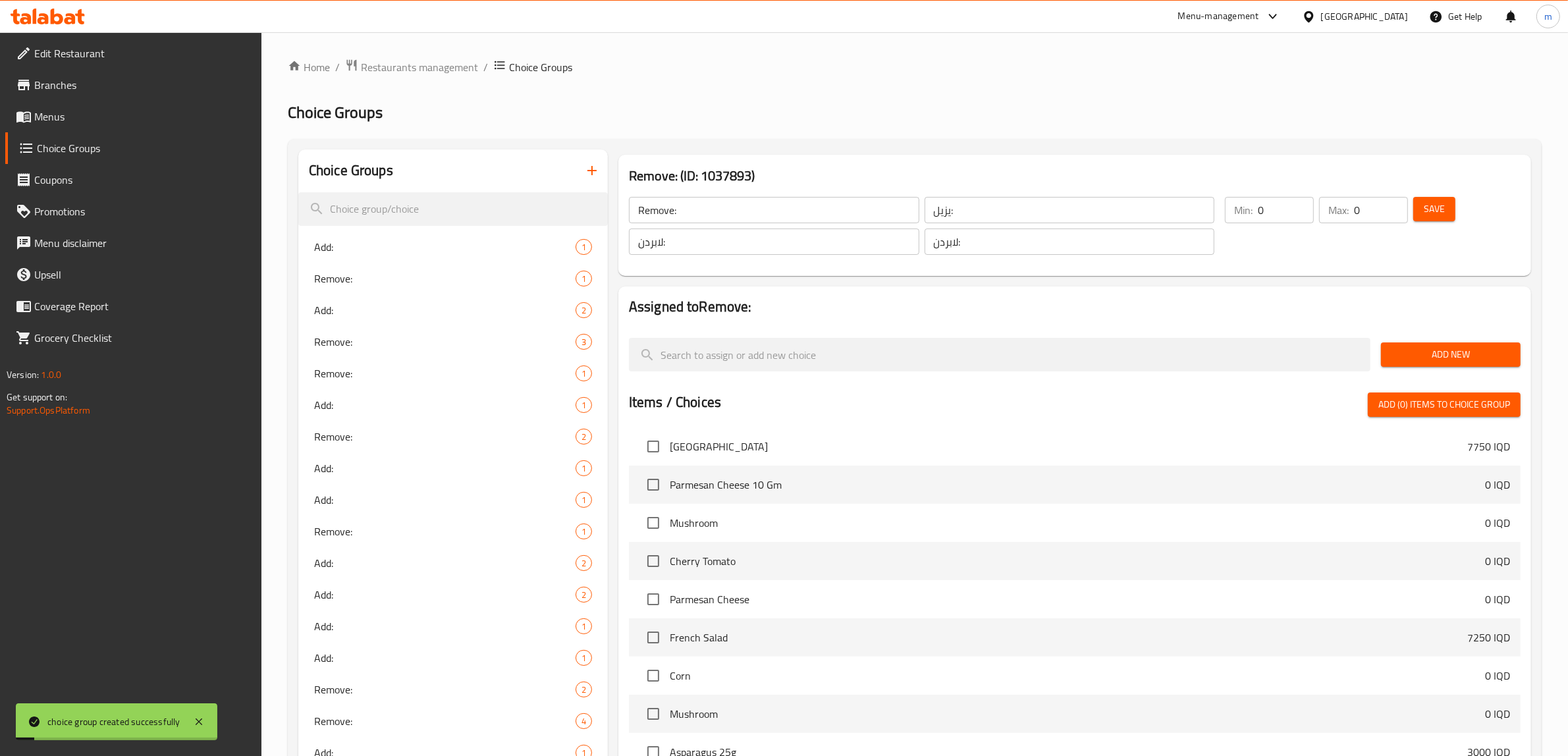
click at [1464, 351] on span "Add New" at bounding box center [1450, 355] width 119 height 16
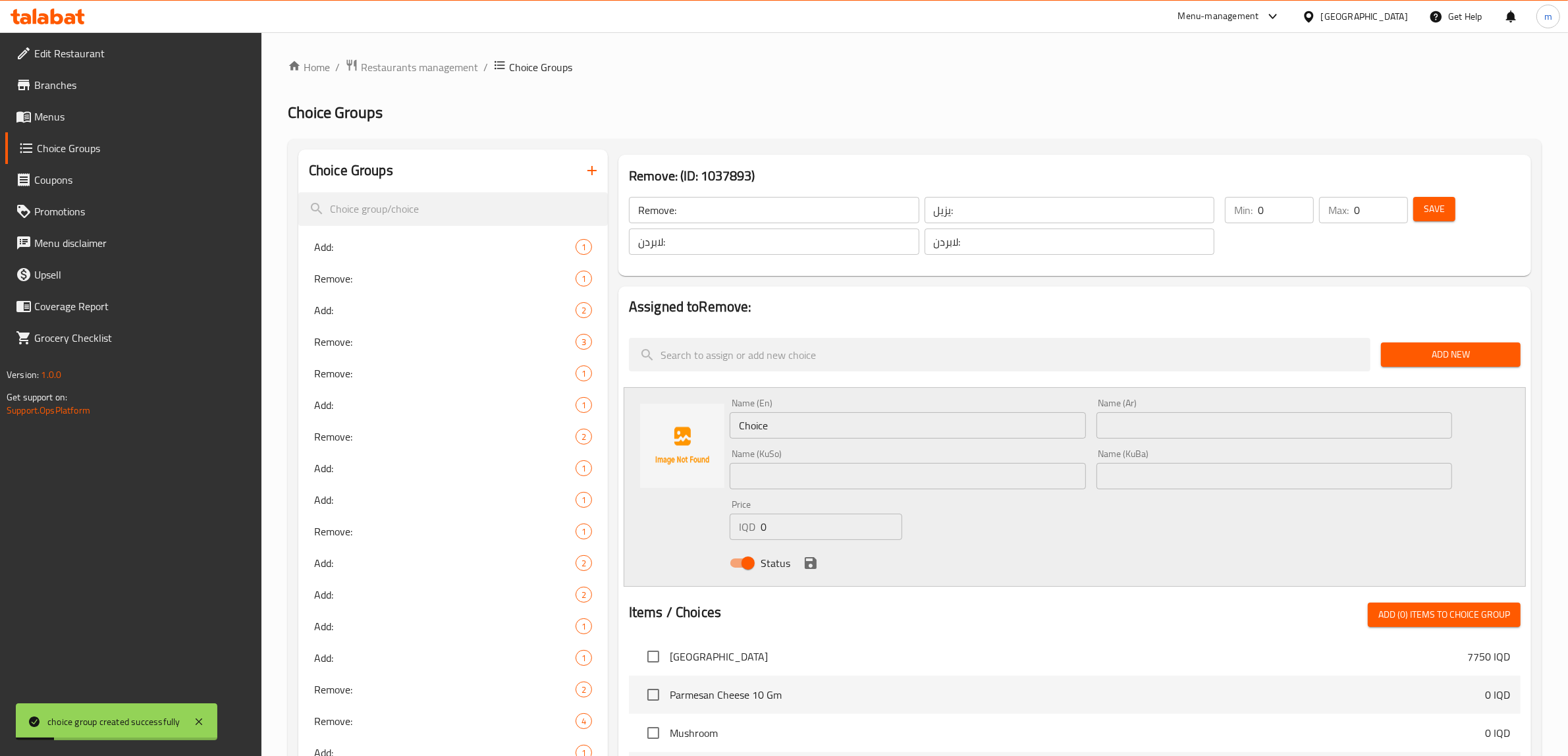
click at [781, 429] on input "Choice" at bounding box center [908, 425] width 356 height 26
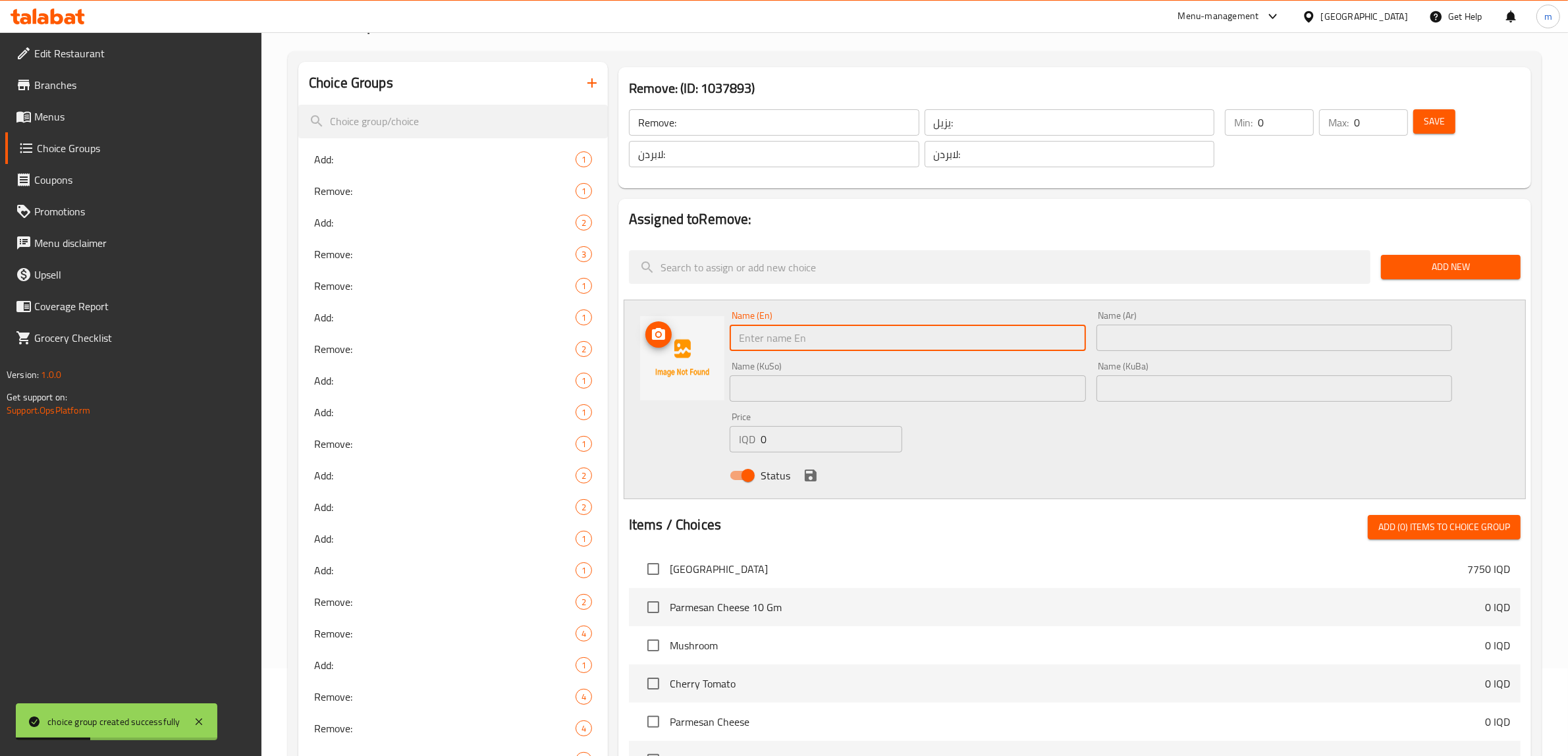
scroll to position [164, 0]
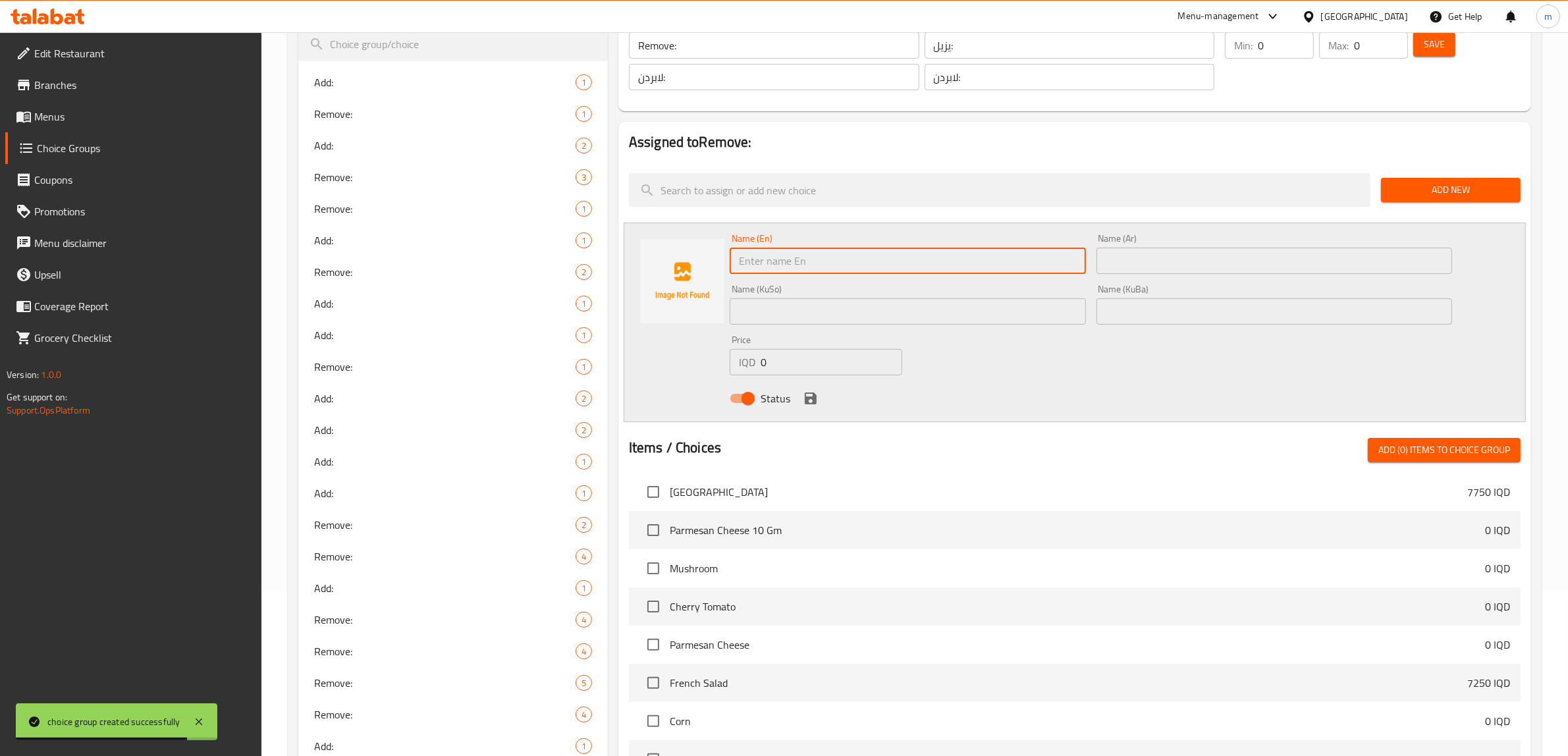
click at [844, 231] on div "Name (En) Name (En)" at bounding box center [908, 253] width 367 height 51
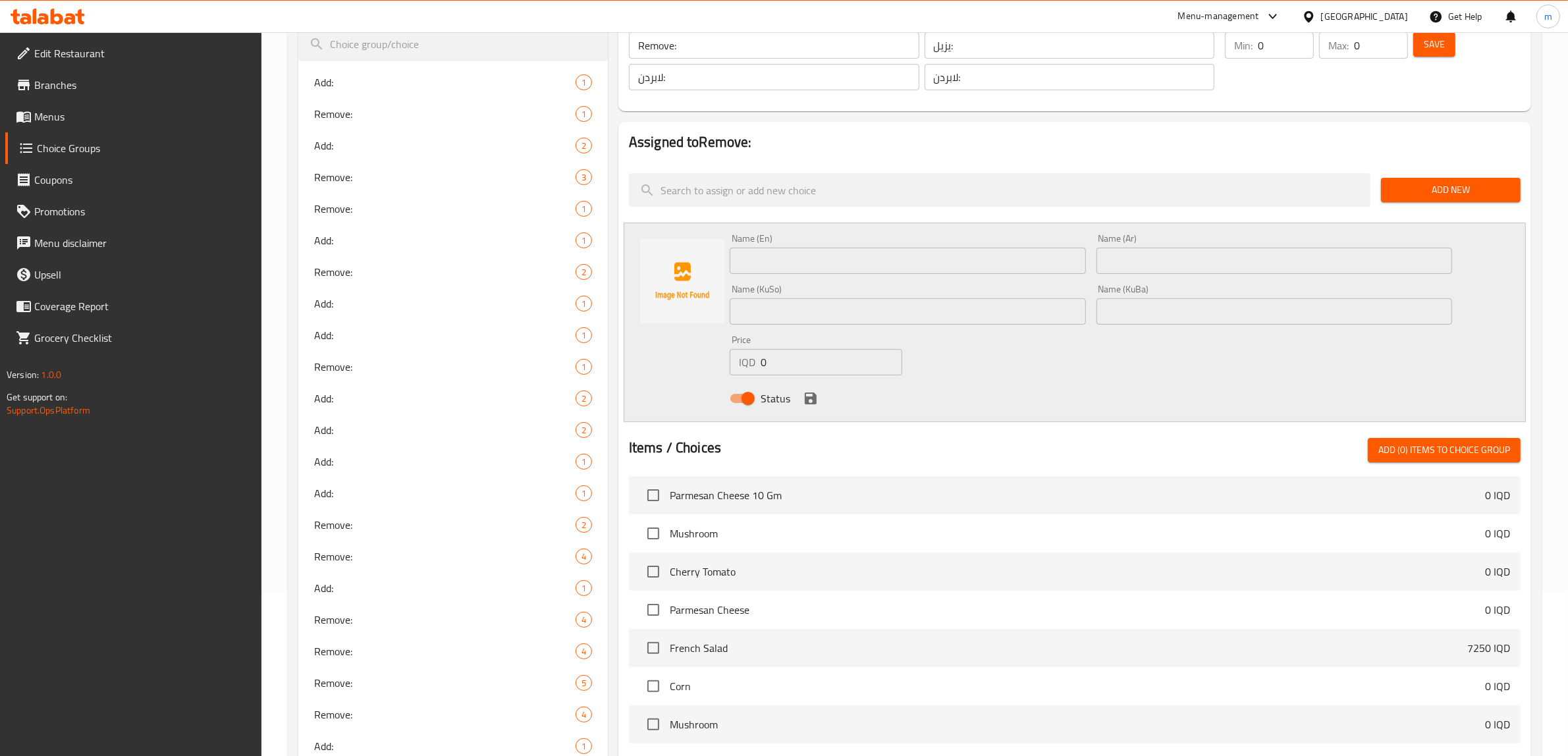
scroll to position [3077, 0]
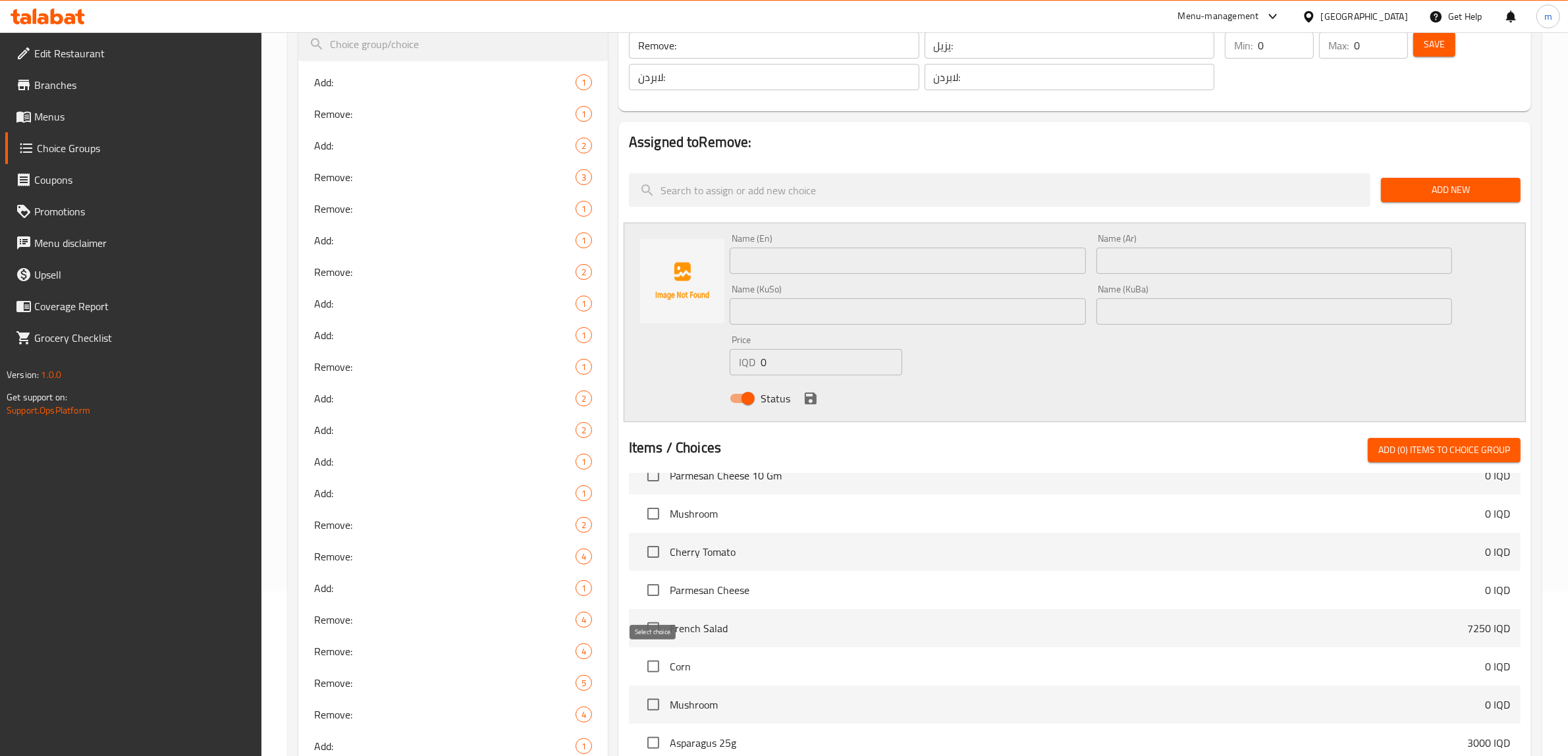
click at [654, 669] on input "checkbox" at bounding box center [653, 666] width 28 height 28
click at [1431, 451] on span "Add (1) items to choice group" at bounding box center [1444, 450] width 132 height 16
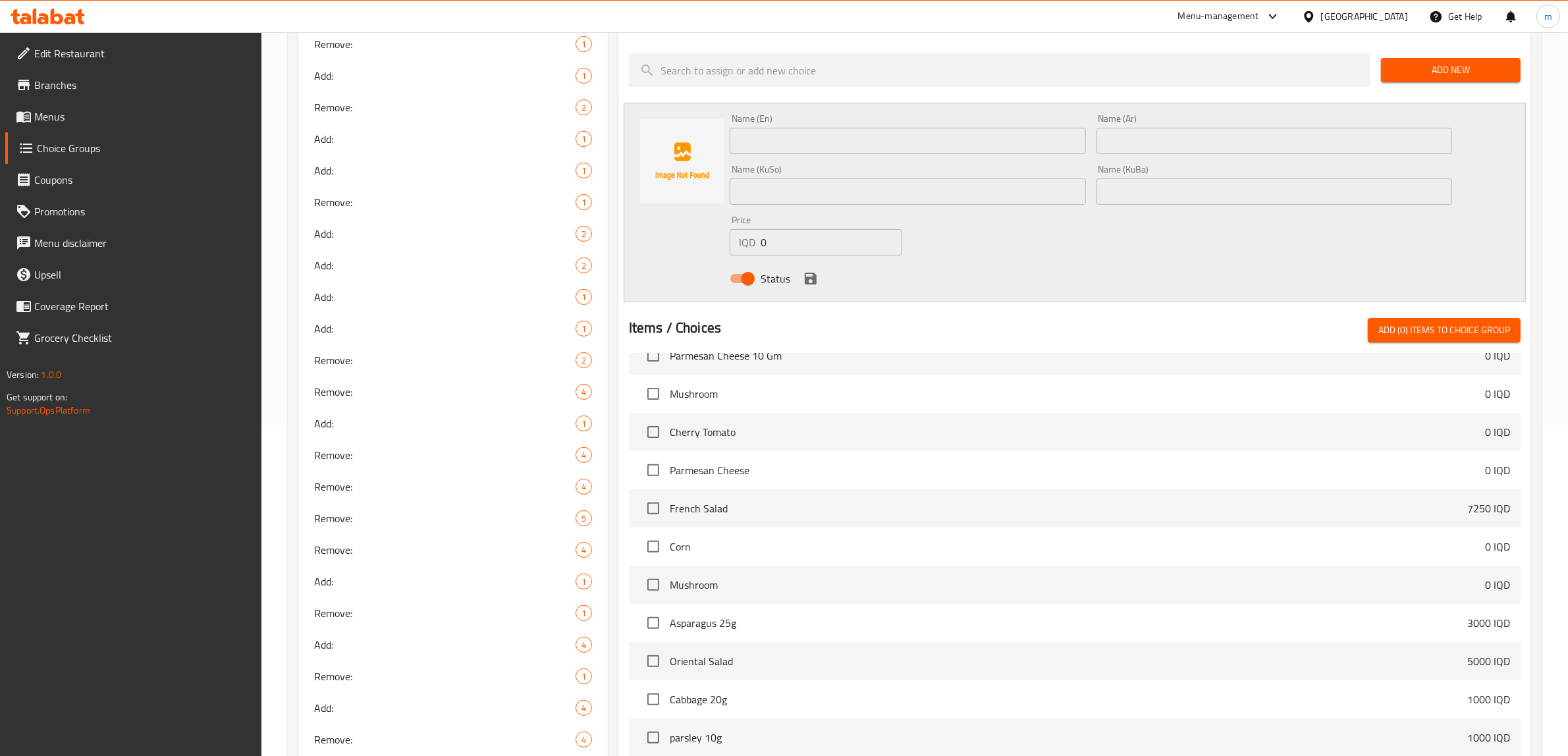
scroll to position [3132, 0]
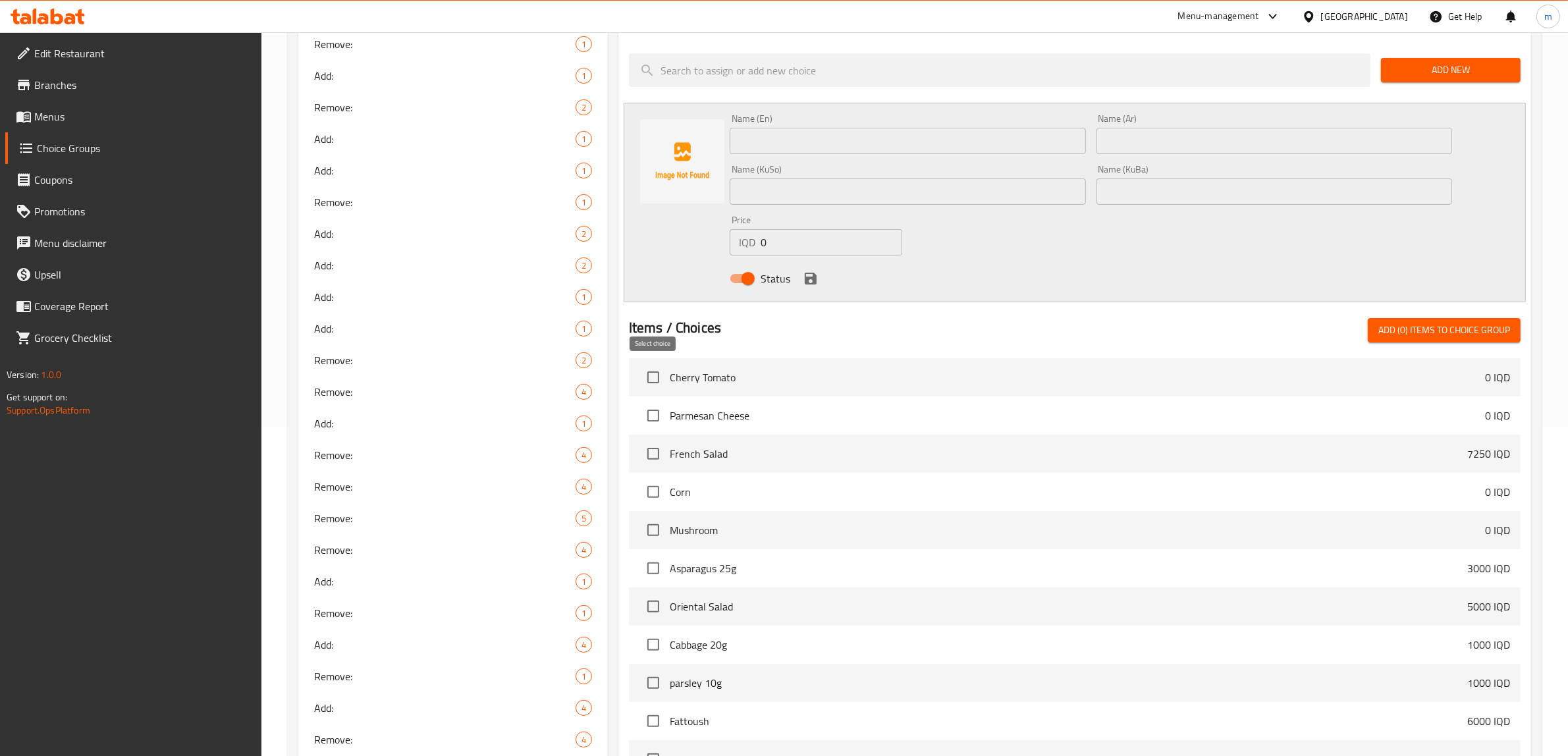
click at [643, 374] on input "checkbox" at bounding box center [653, 377] width 28 height 28
click at [1414, 318] on button "Add (1) items to choice group" at bounding box center [1444, 330] width 153 height 24
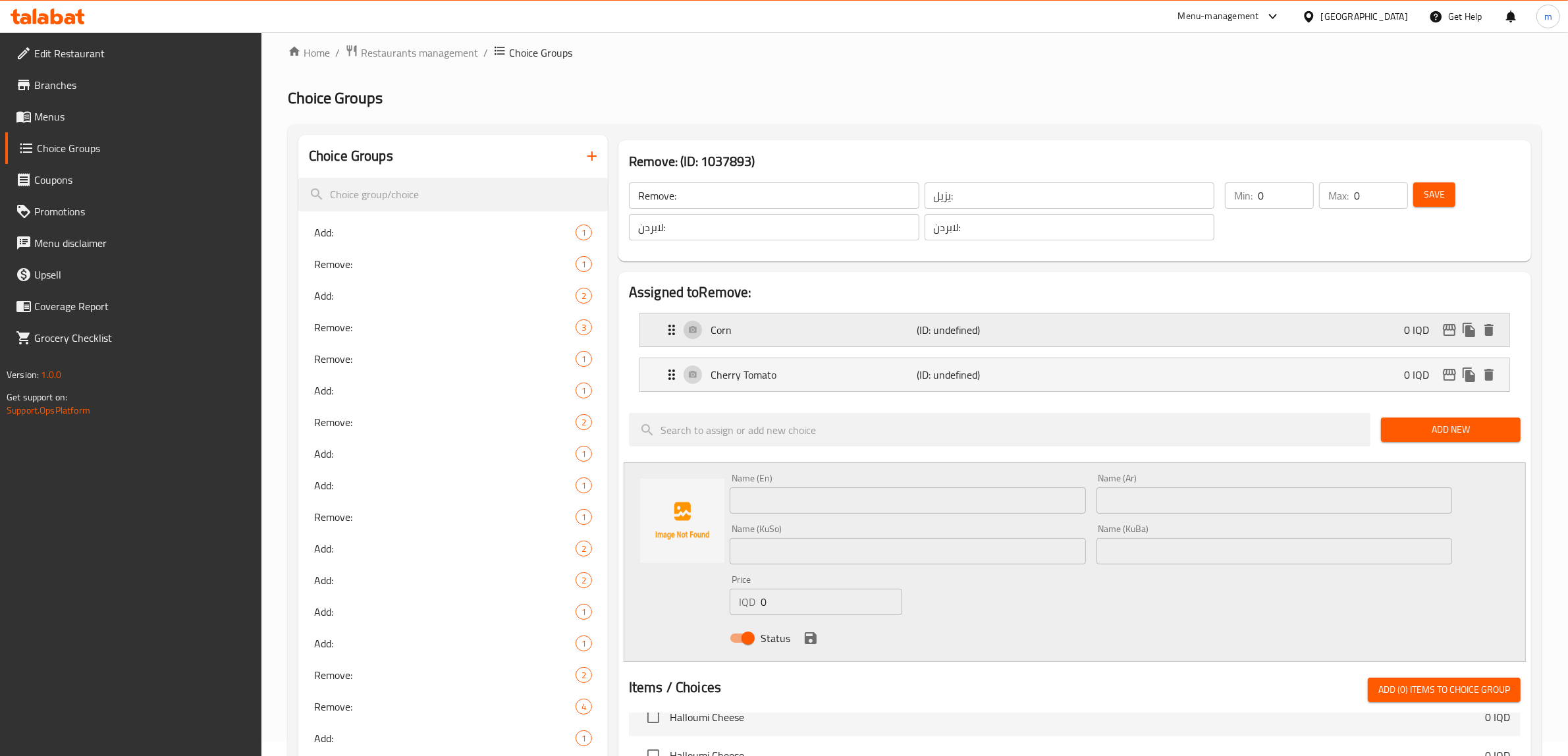
scroll to position [0, 0]
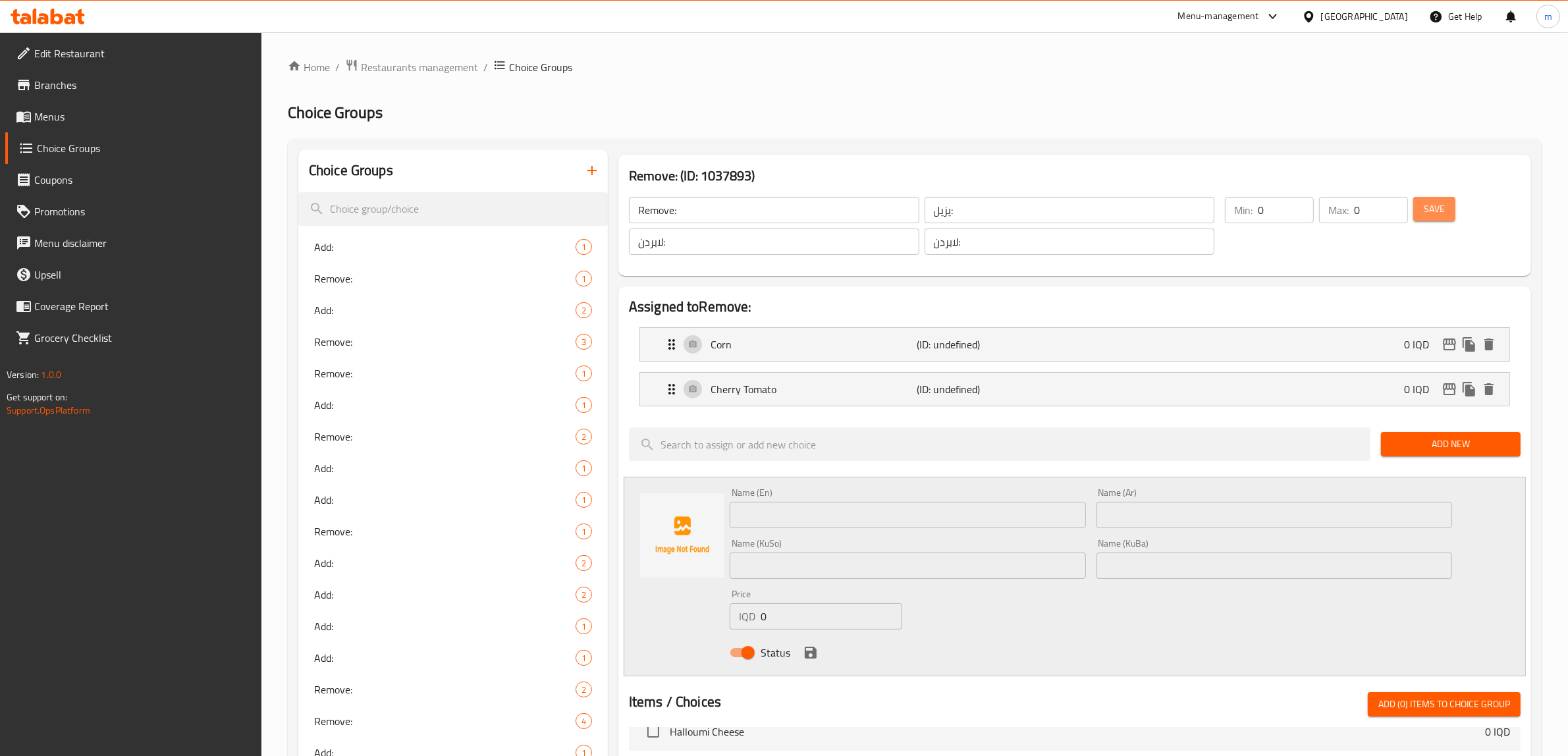
click at [1424, 207] on span "Save" at bounding box center [1434, 209] width 21 height 16
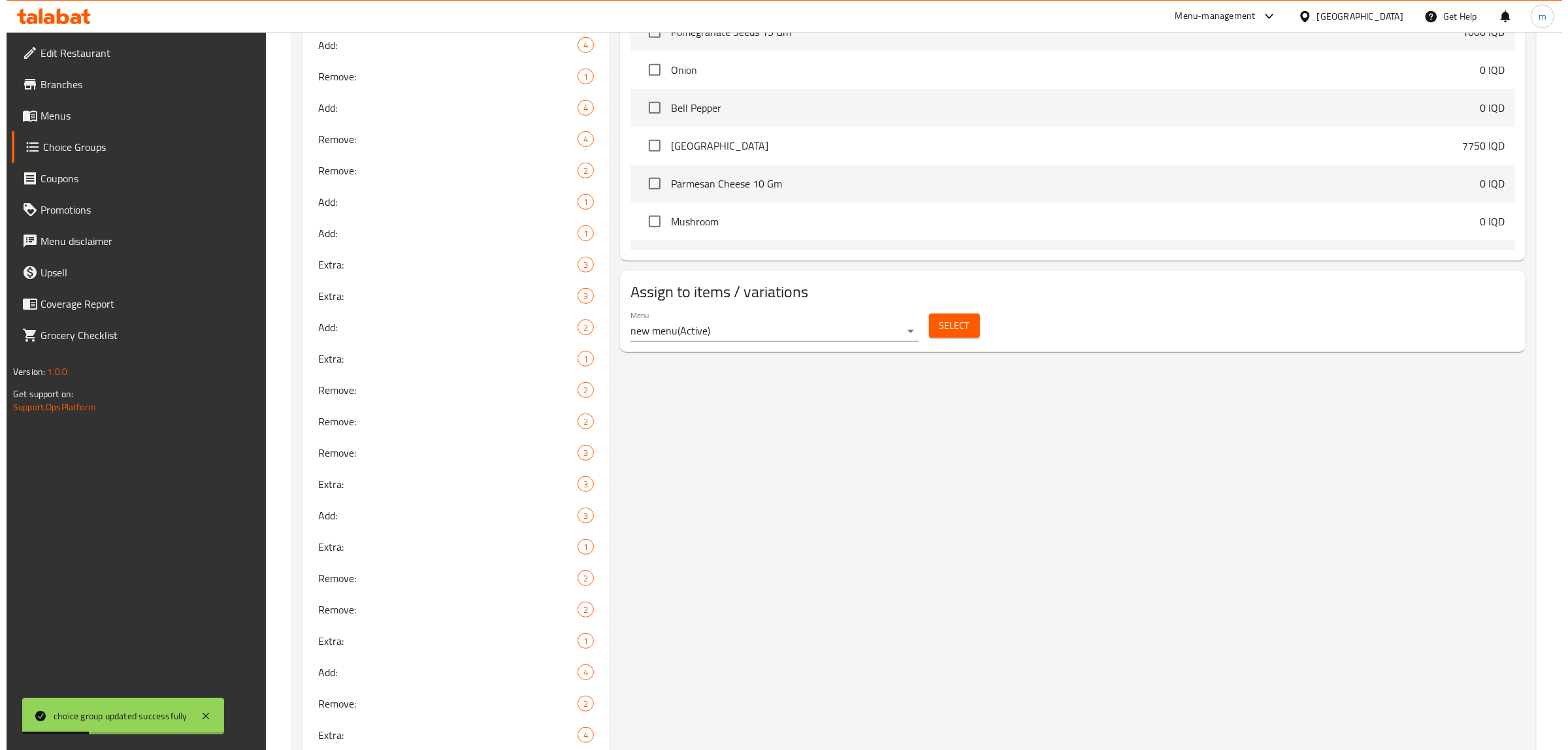
scroll to position [815, 0]
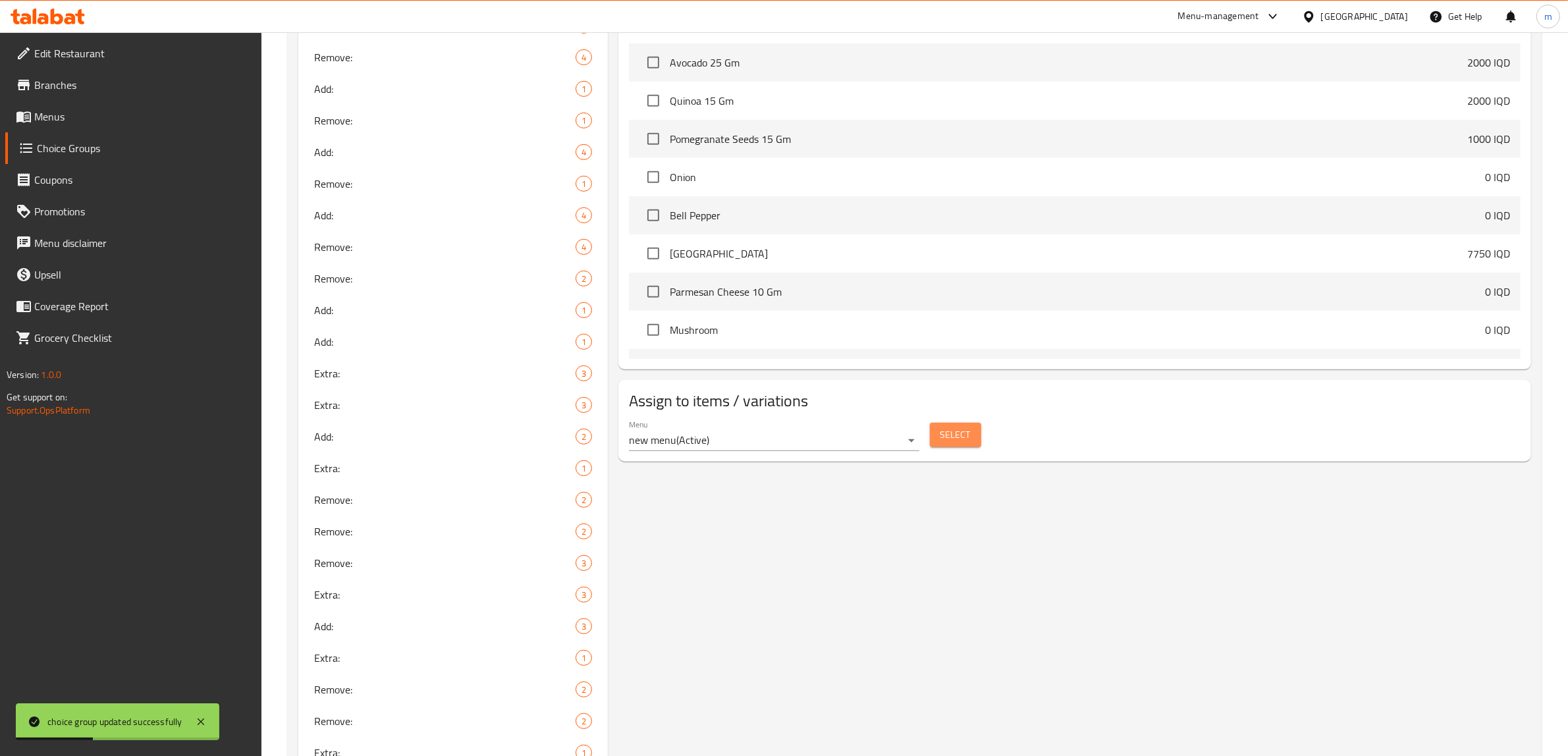
click at [969, 425] on button "Select" at bounding box center [956, 435] width 52 height 24
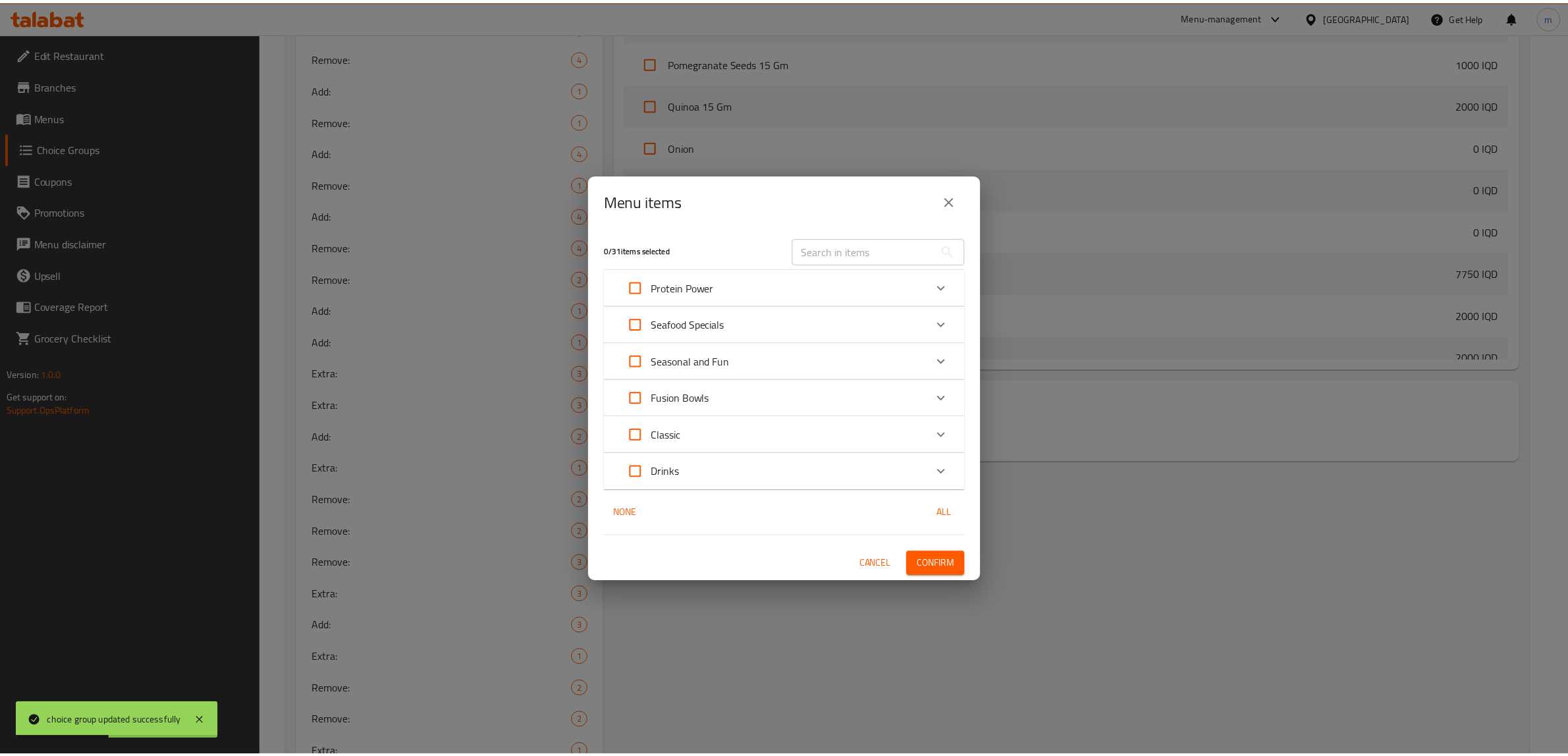
scroll to position [3020, 0]
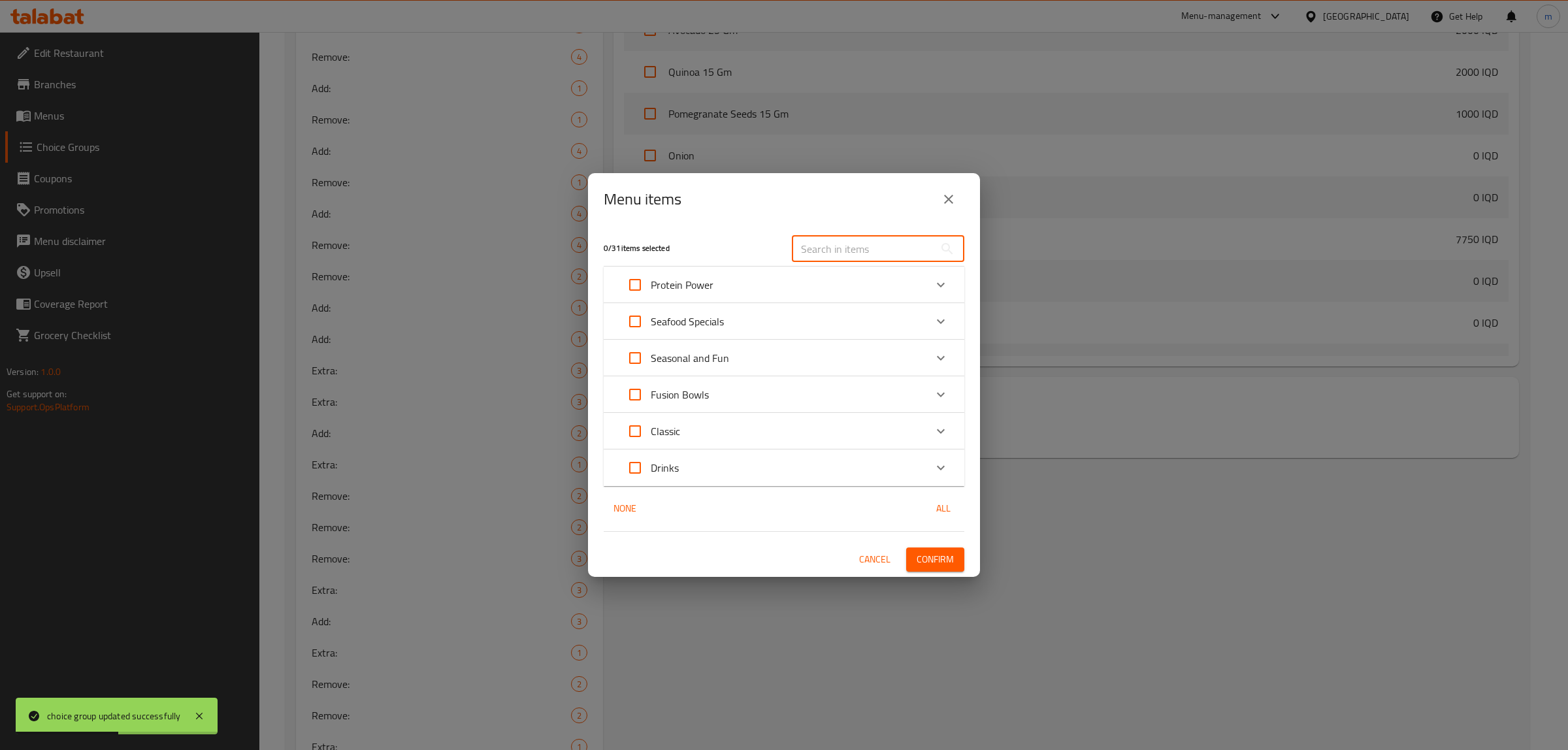
click at [835, 245] on input "text" at bounding box center [863, 249] width 142 height 26
paste input "Energy Boost Bowl"
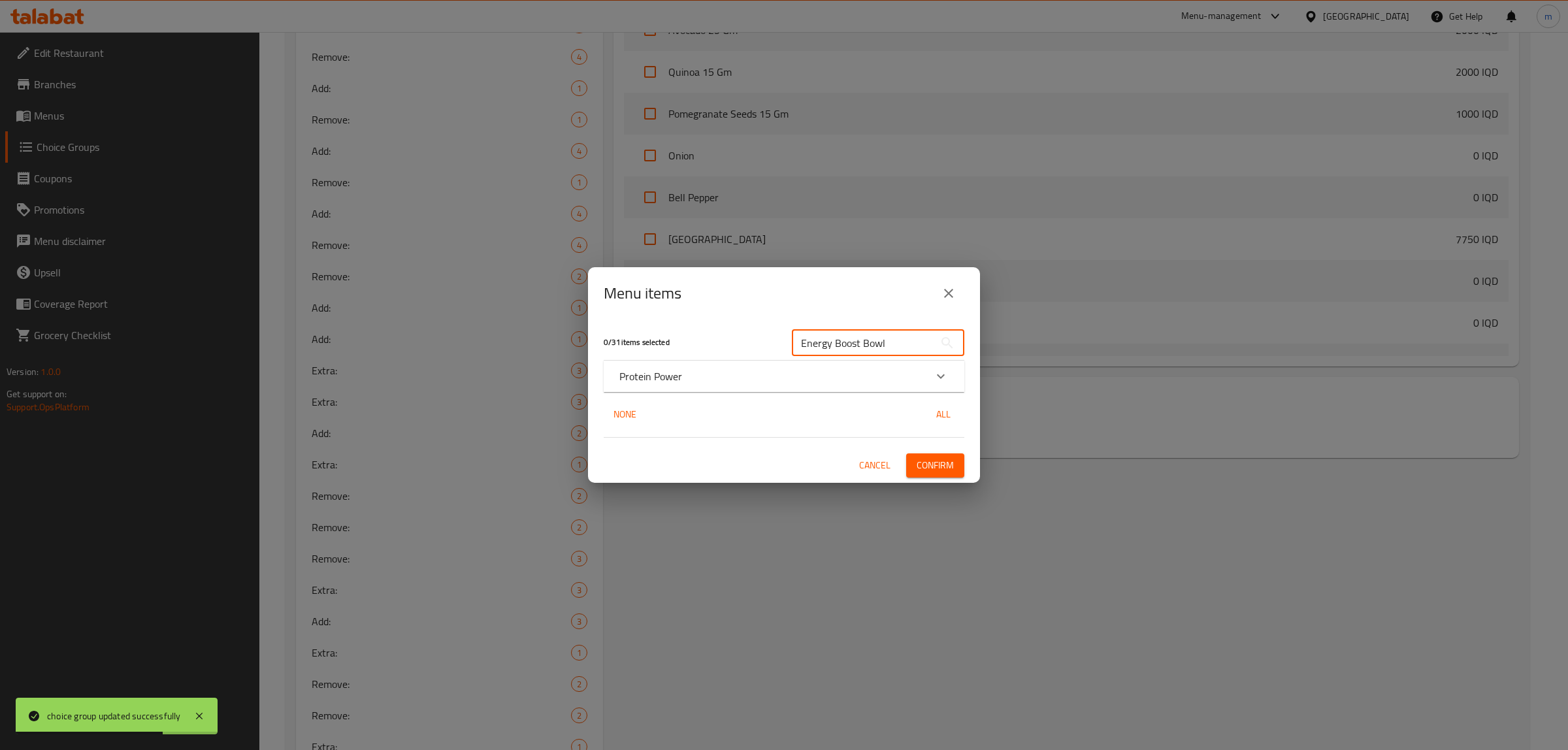
click at [725, 385] on div "Protein Power" at bounding box center [784, 376] width 360 height 32
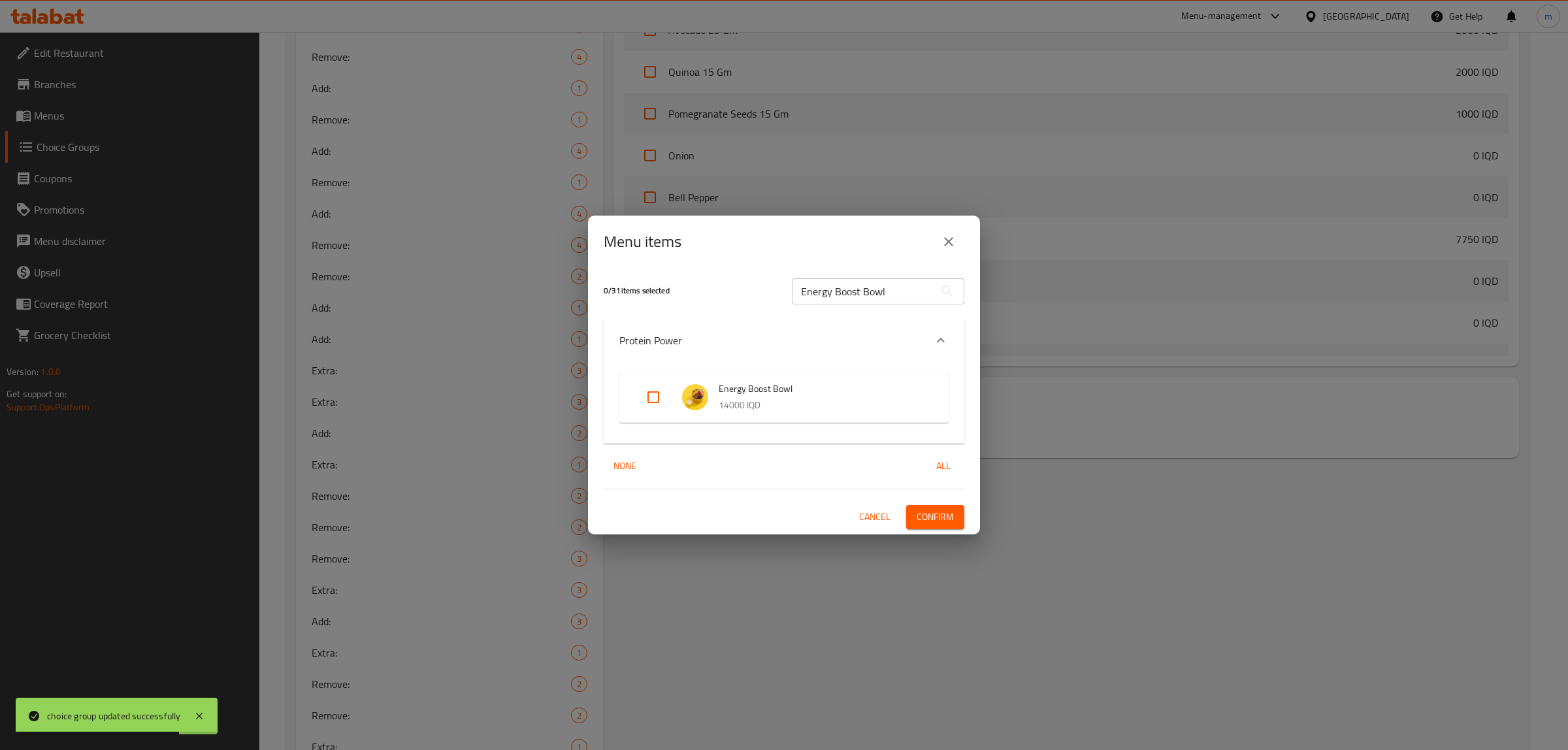
click at [652, 392] on input "Expand" at bounding box center [653, 397] width 32 height 32
click at [941, 517] on span "Confirm" at bounding box center [935, 517] width 37 height 16
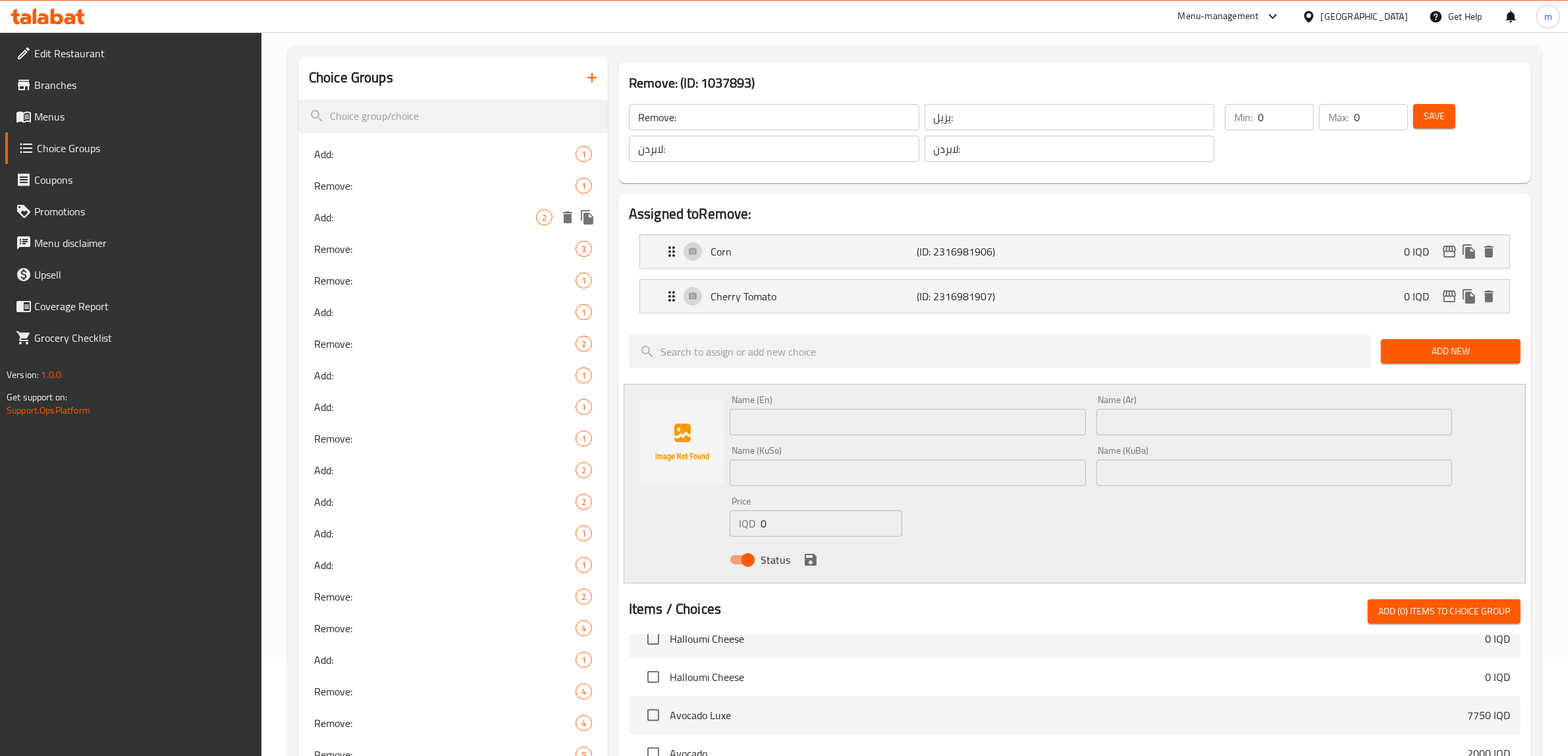
scroll to position [0, 0]
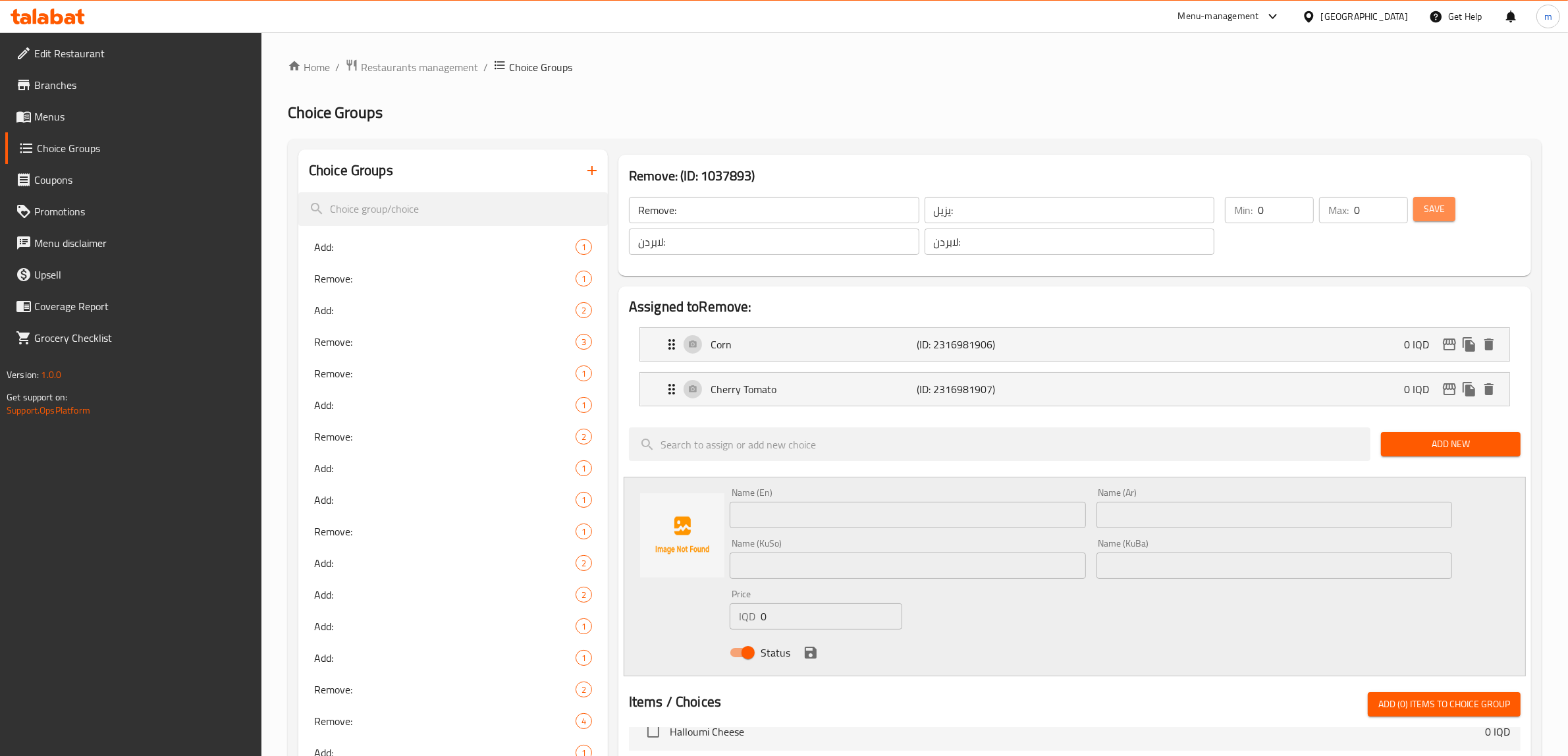
click at [1441, 206] on span "Save" at bounding box center [1434, 209] width 21 height 16
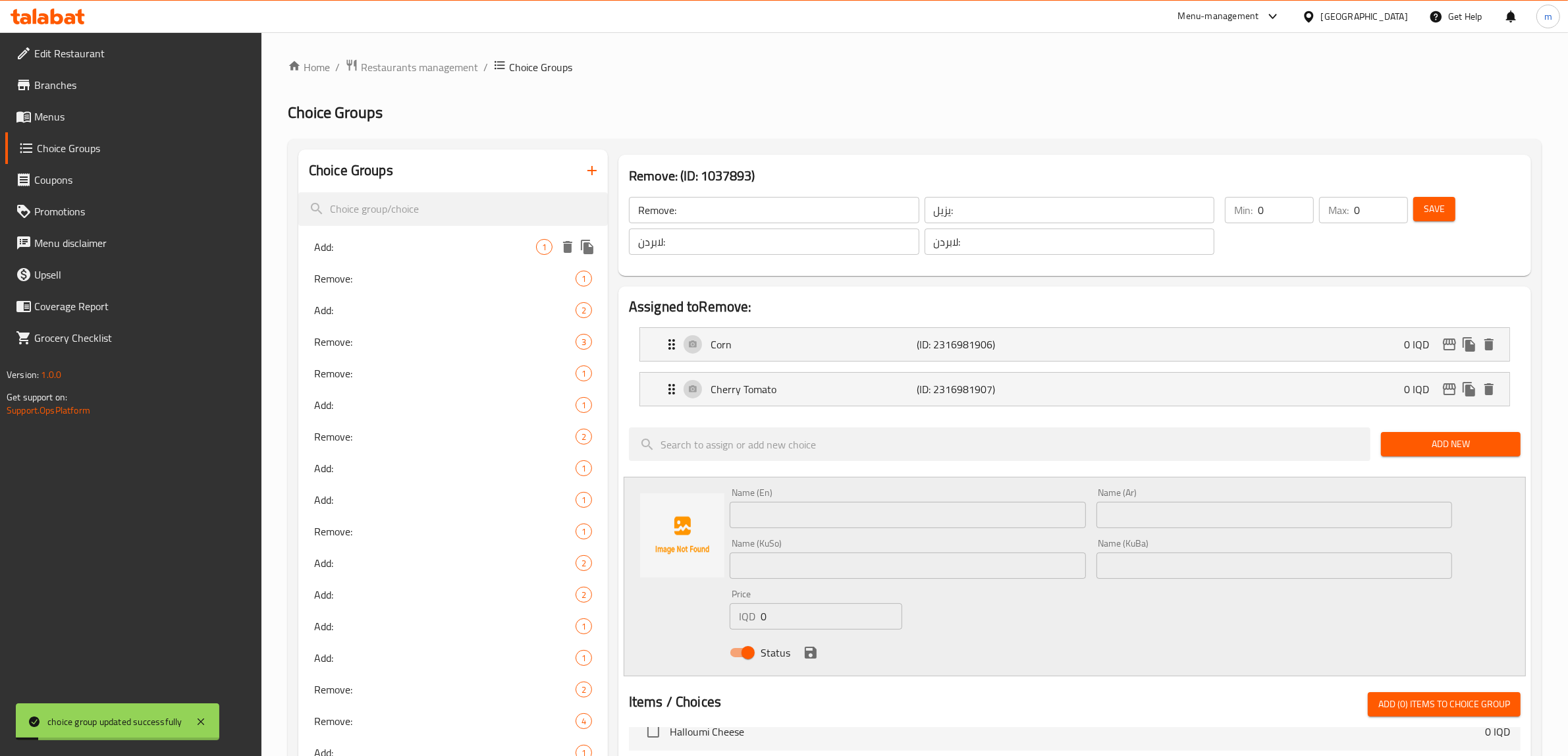
click at [451, 251] on span "Add:" at bounding box center [425, 247] width 222 height 16
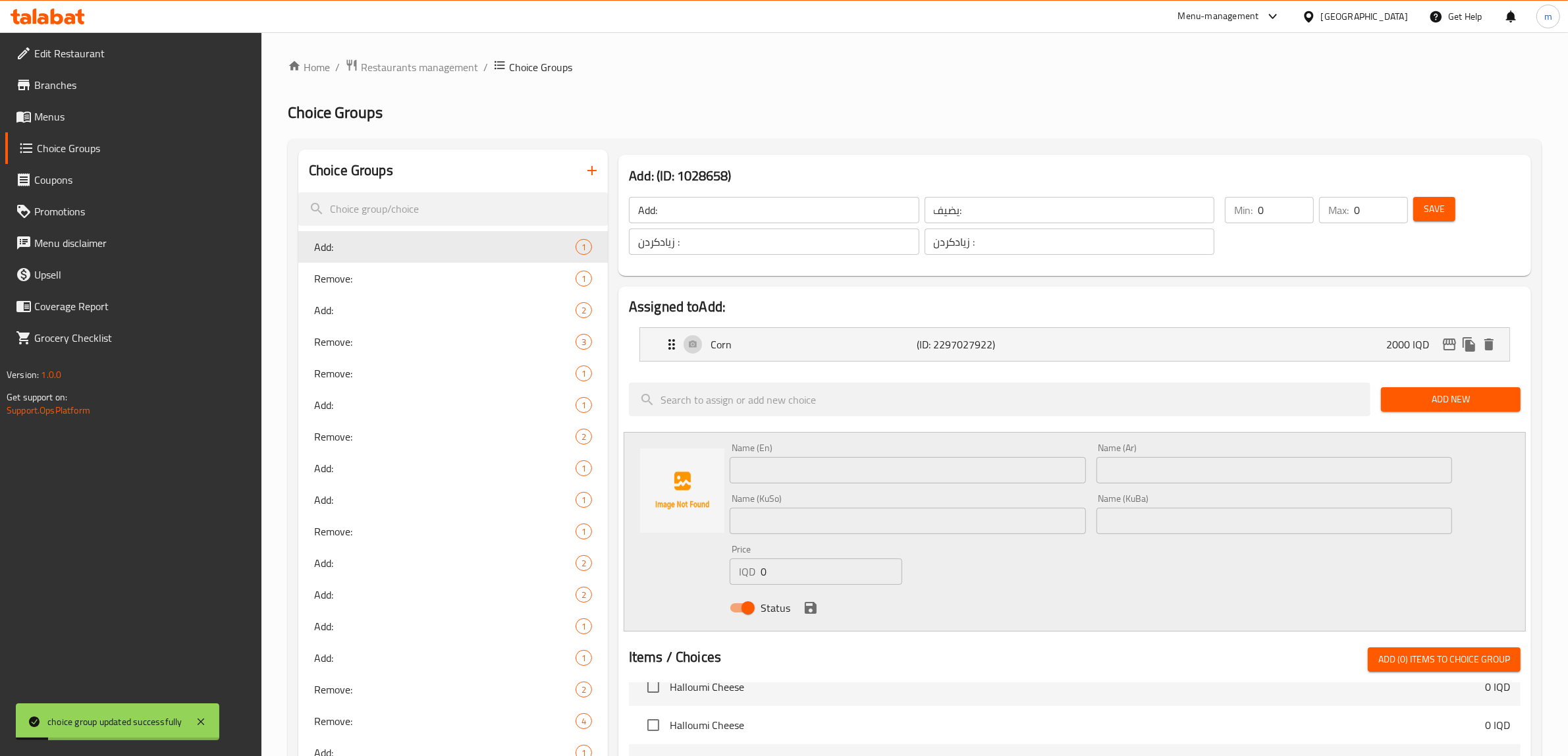
click at [683, 208] on input "Add:" at bounding box center [774, 210] width 291 height 26
click at [1008, 225] on div "يضيف: ​" at bounding box center [1069, 210] width 296 height 32
click at [1009, 213] on input "يضيف:" at bounding box center [1070, 210] width 291 height 26
click at [989, 248] on input "زیادکردن :" at bounding box center [1070, 241] width 291 height 26
click at [584, 173] on icon "button" at bounding box center [592, 170] width 16 height 16
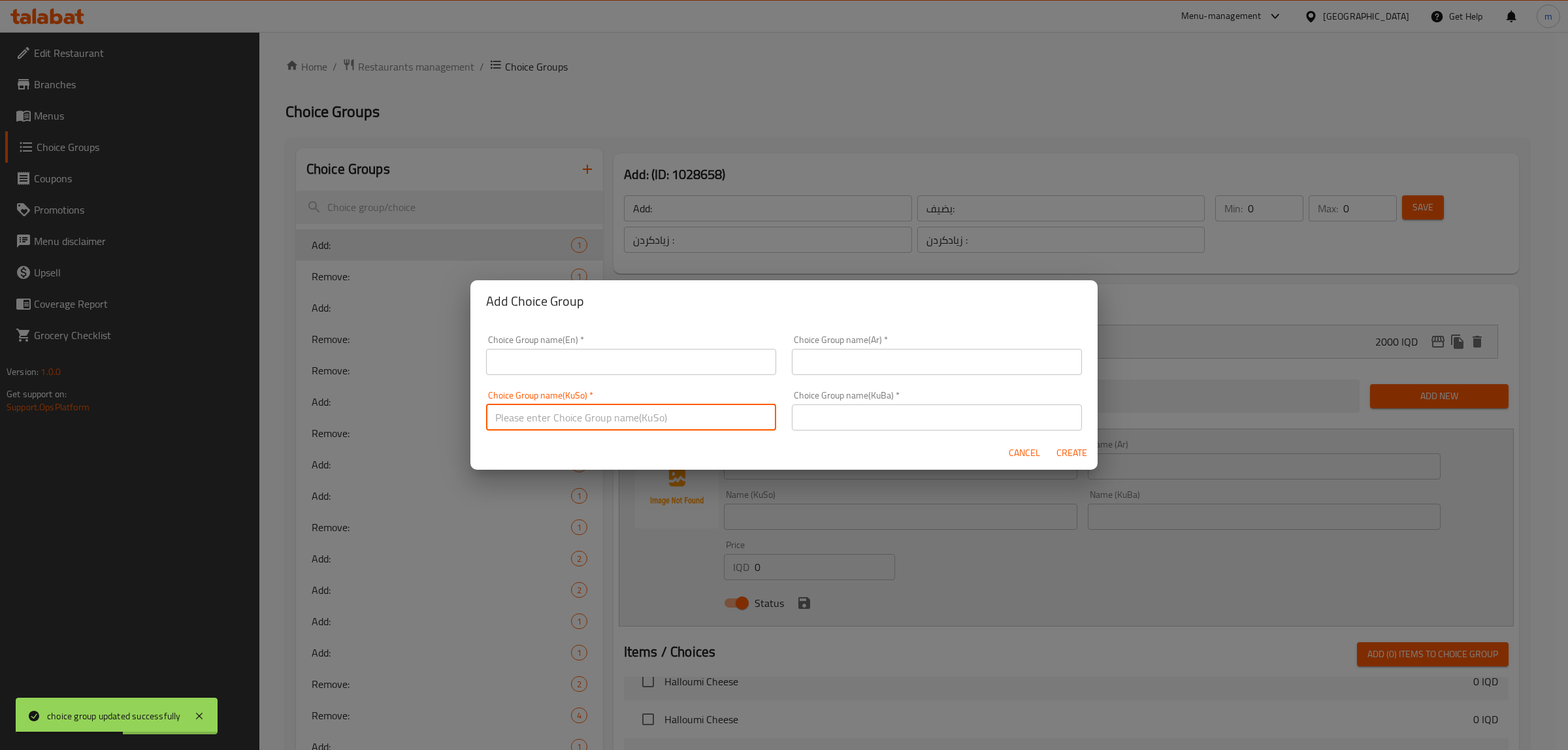
drag, startPoint x: 605, startPoint y: 407, endPoint x: 688, endPoint y: 410, distance: 83.1
click at [605, 407] on input "text" at bounding box center [631, 417] width 290 height 26
paste input "زیادکردن :"
click at [887, 410] on input "text" at bounding box center [937, 417] width 290 height 26
paste input "زیادکردن :"
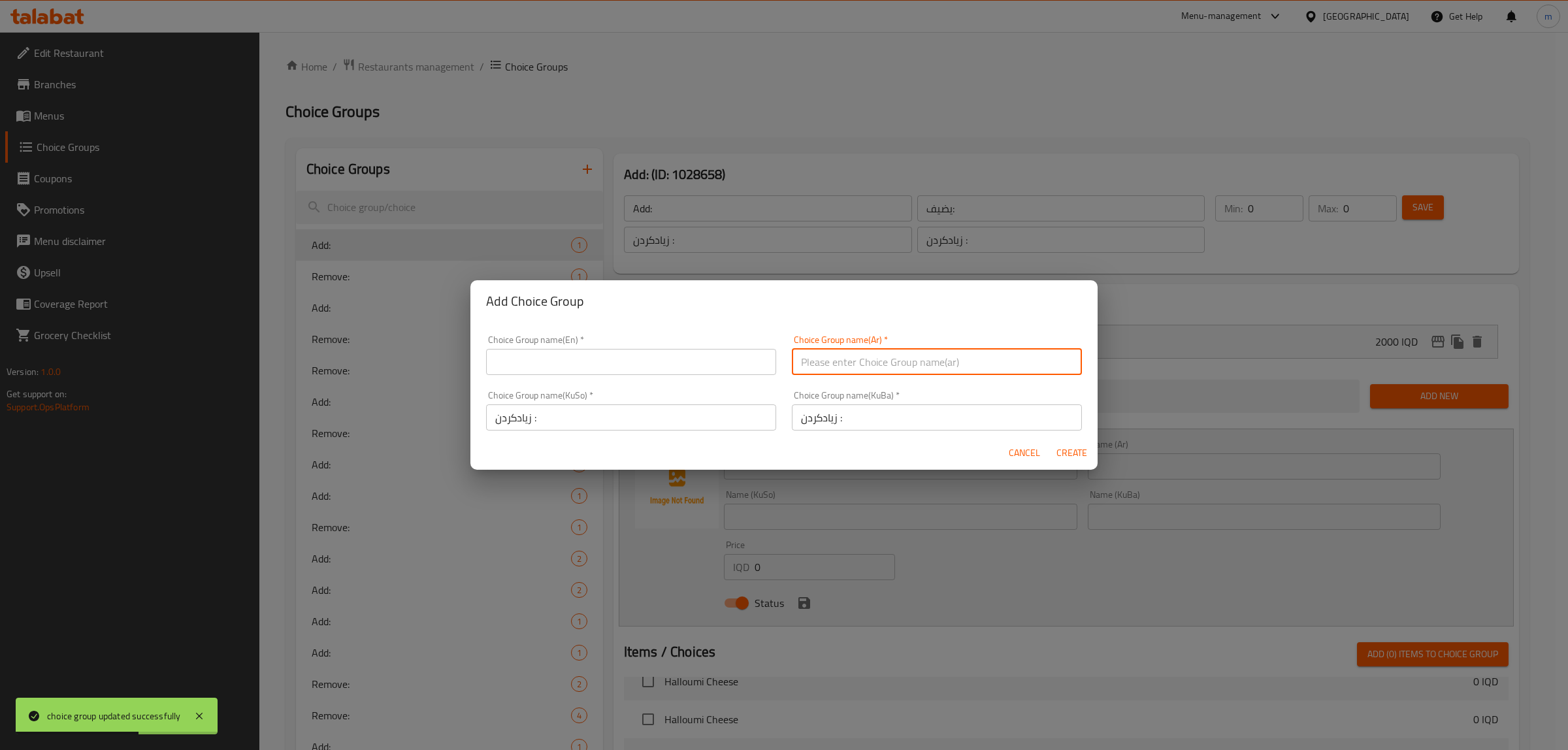
click at [850, 353] on input "text" at bounding box center [937, 362] width 290 height 26
paste input "يضيف:"
click at [658, 350] on input "text" at bounding box center [631, 362] width 290 height 26
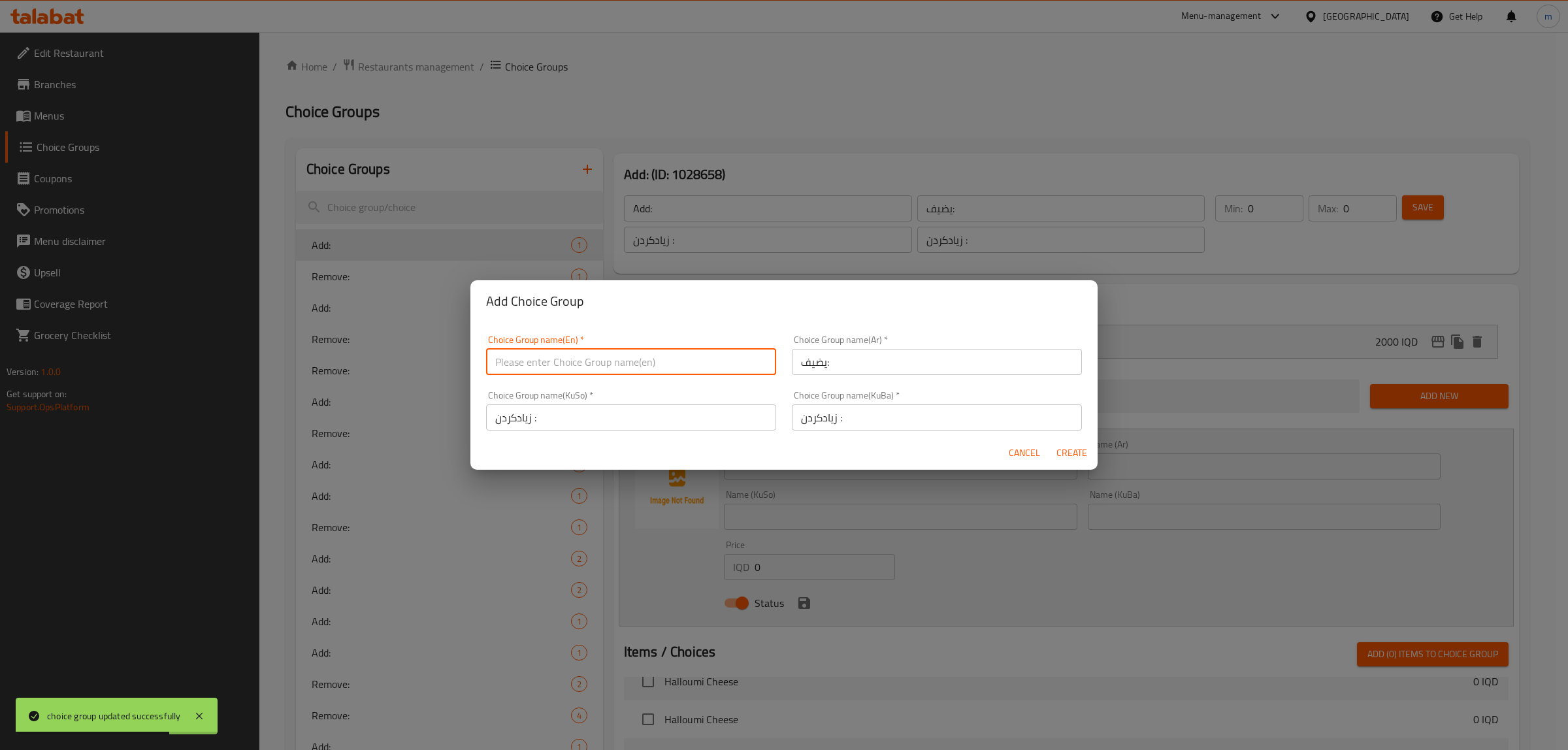
click at [658, 350] on input "text" at bounding box center [631, 362] width 290 height 26
paste
click at [654, 308] on h2 "Add Choice Group" at bounding box center [784, 301] width 596 height 21
click at [660, 363] on input "Add:" at bounding box center [631, 362] width 290 height 26
click at [1075, 458] on span "Create" at bounding box center [1071, 453] width 32 height 16
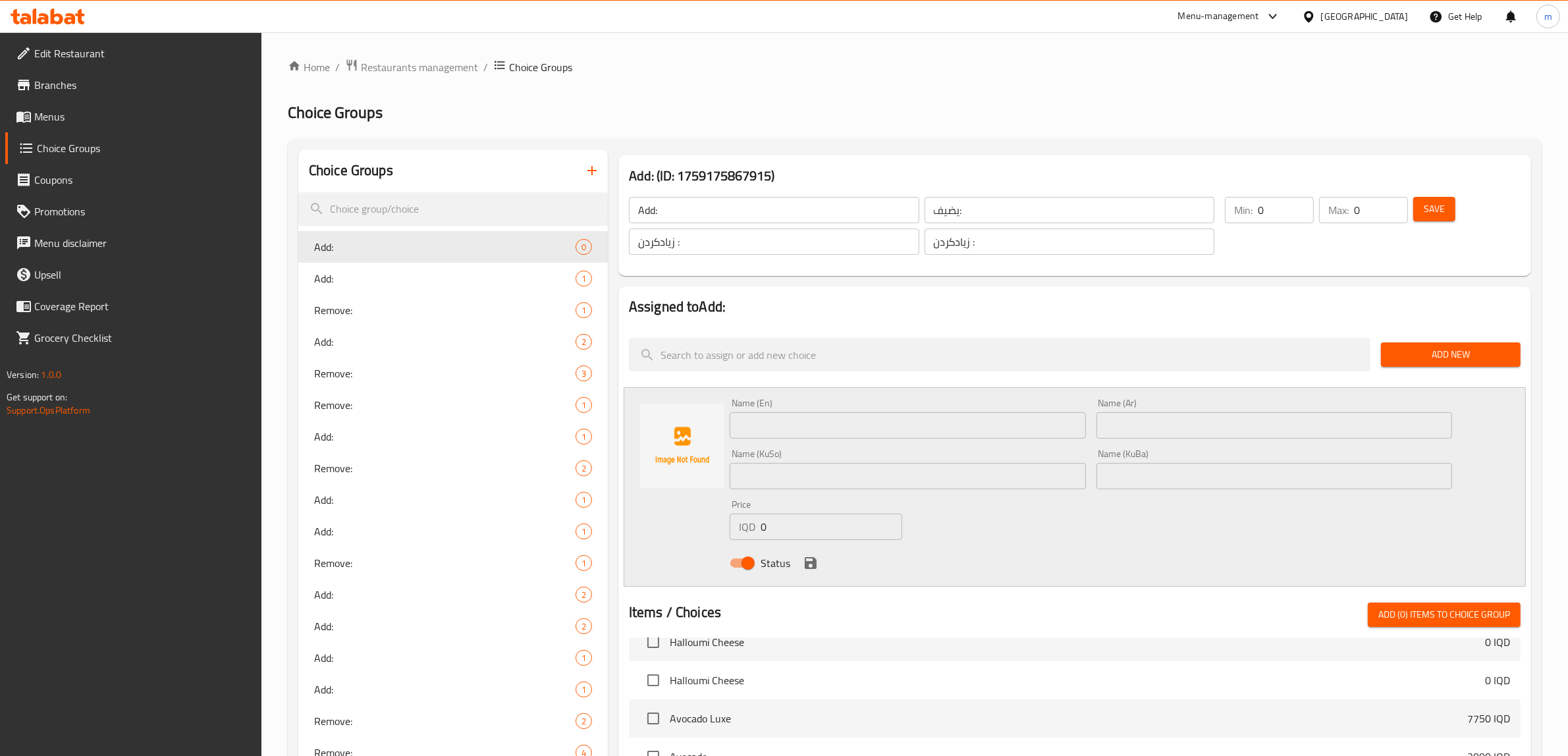
click at [1427, 214] on span "Save" at bounding box center [1434, 209] width 21 height 16
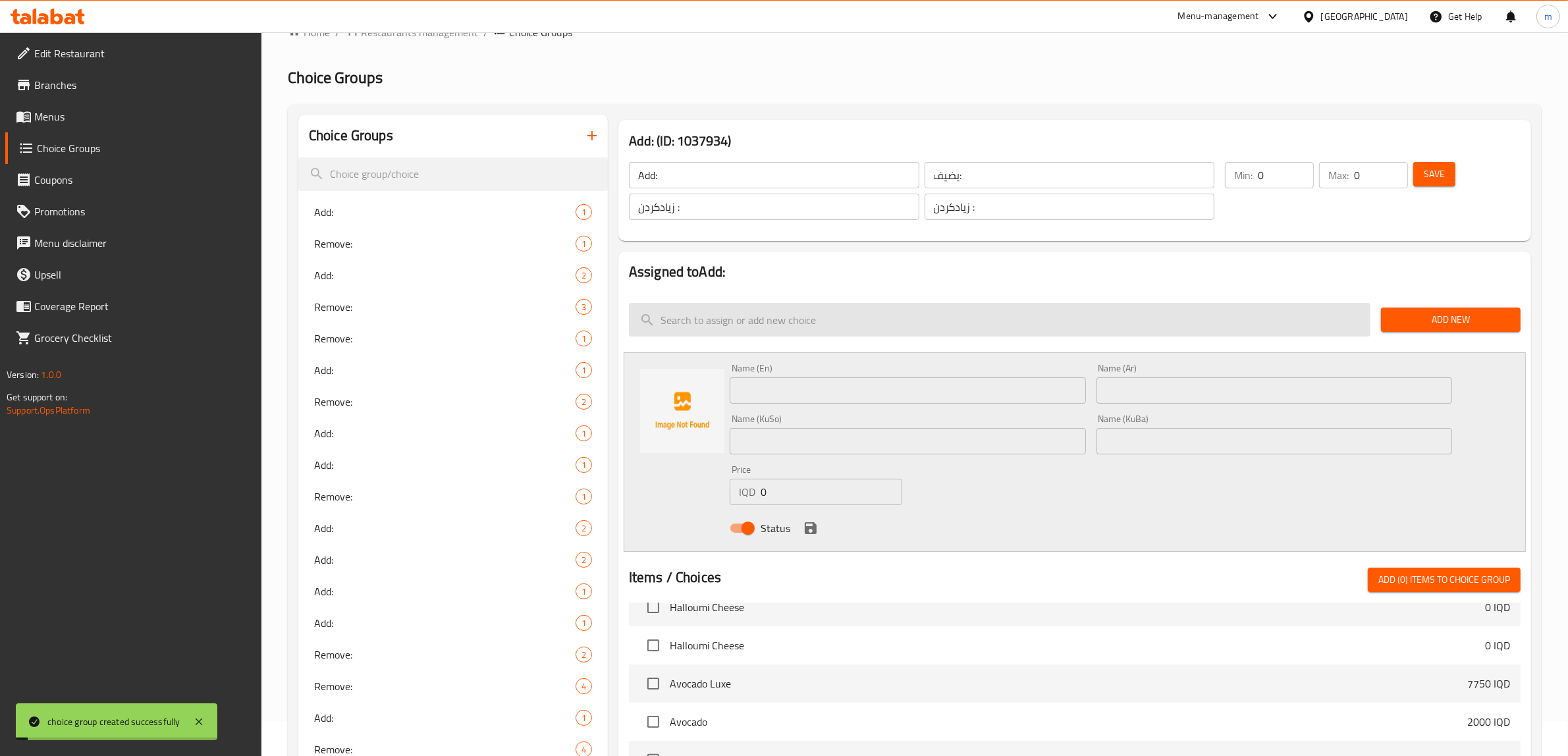
scroll to position [54, 0]
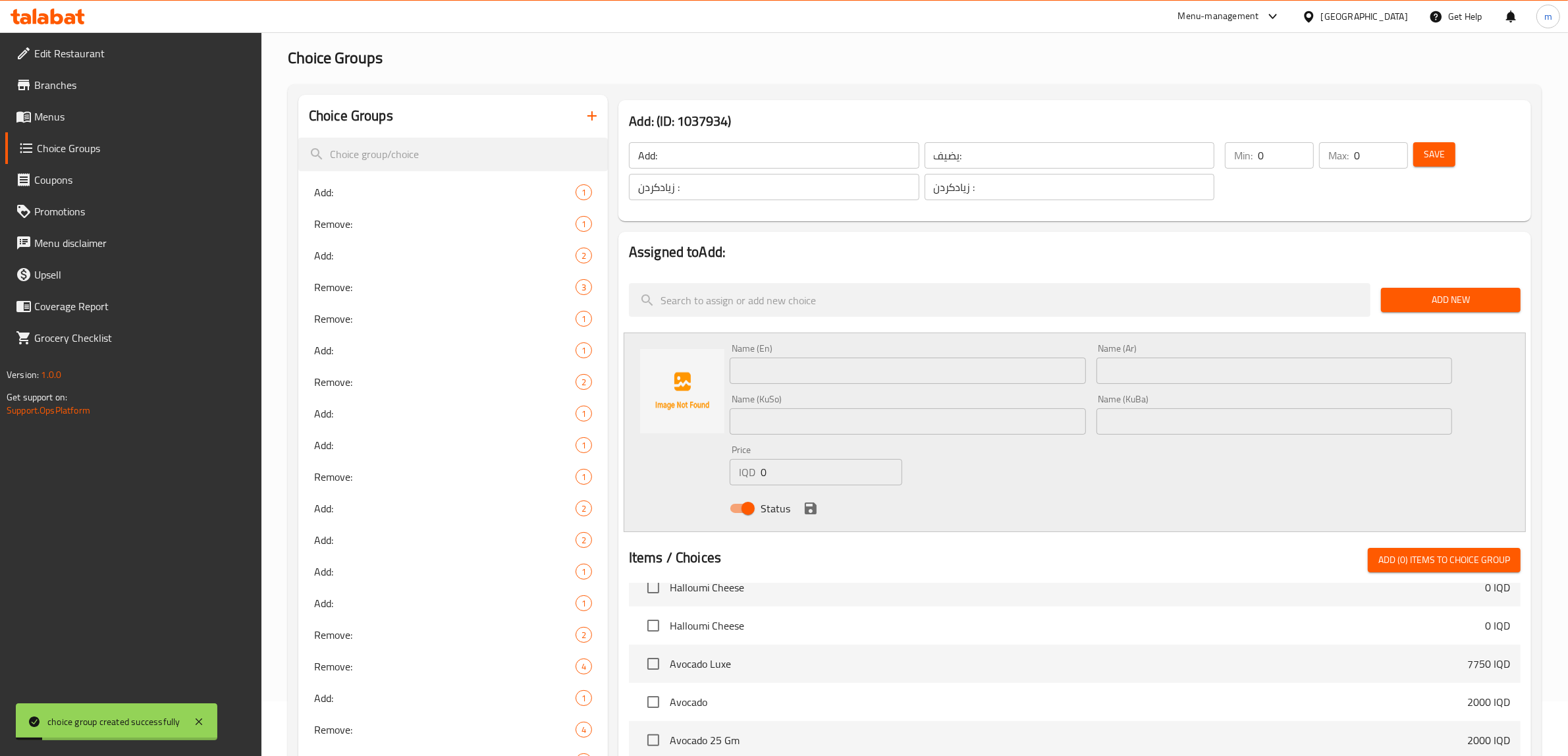
click at [1470, 303] on span "Add New" at bounding box center [1450, 300] width 119 height 16
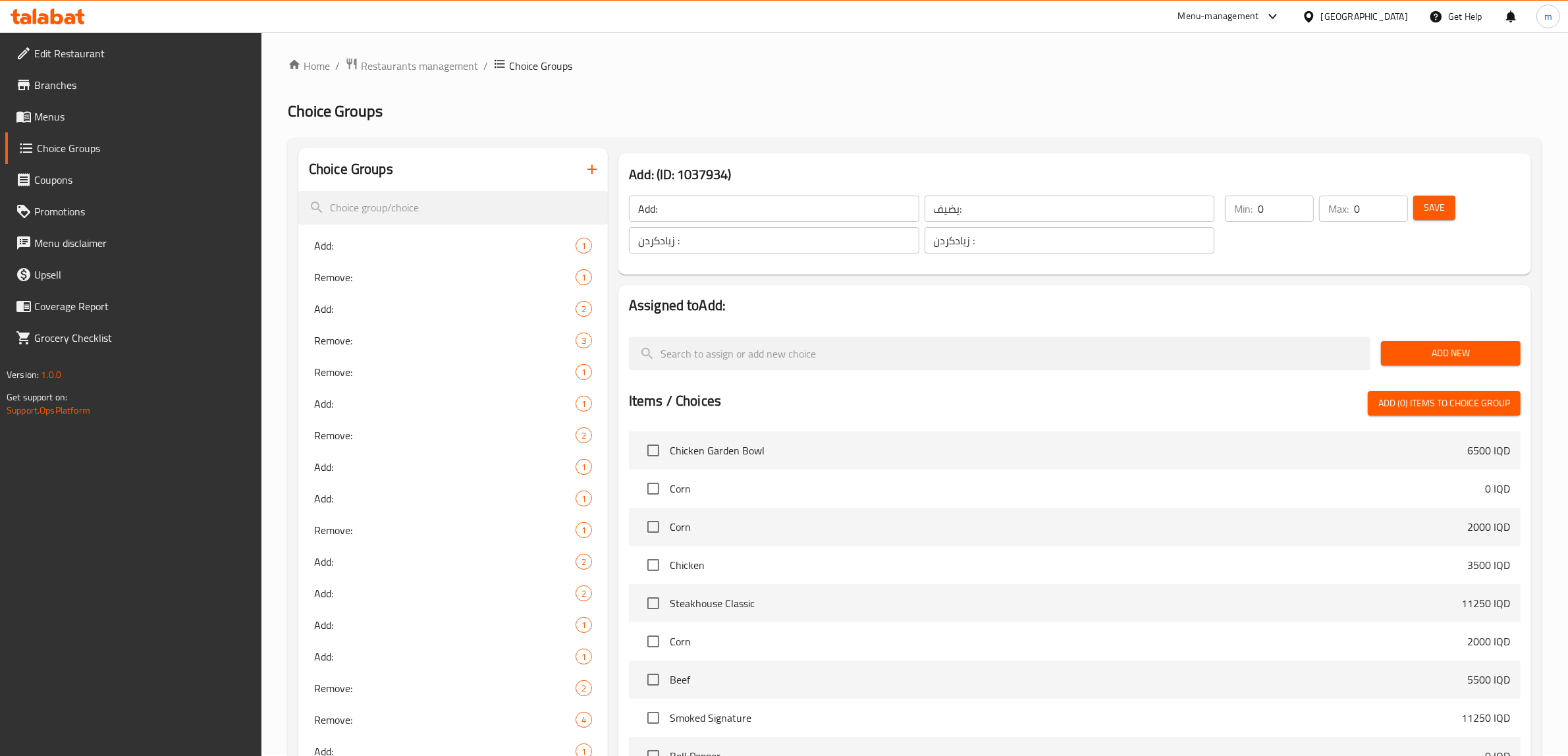
scroll to position [0, 0]
click at [1462, 364] on button "Add New" at bounding box center [1451, 355] width 140 height 24
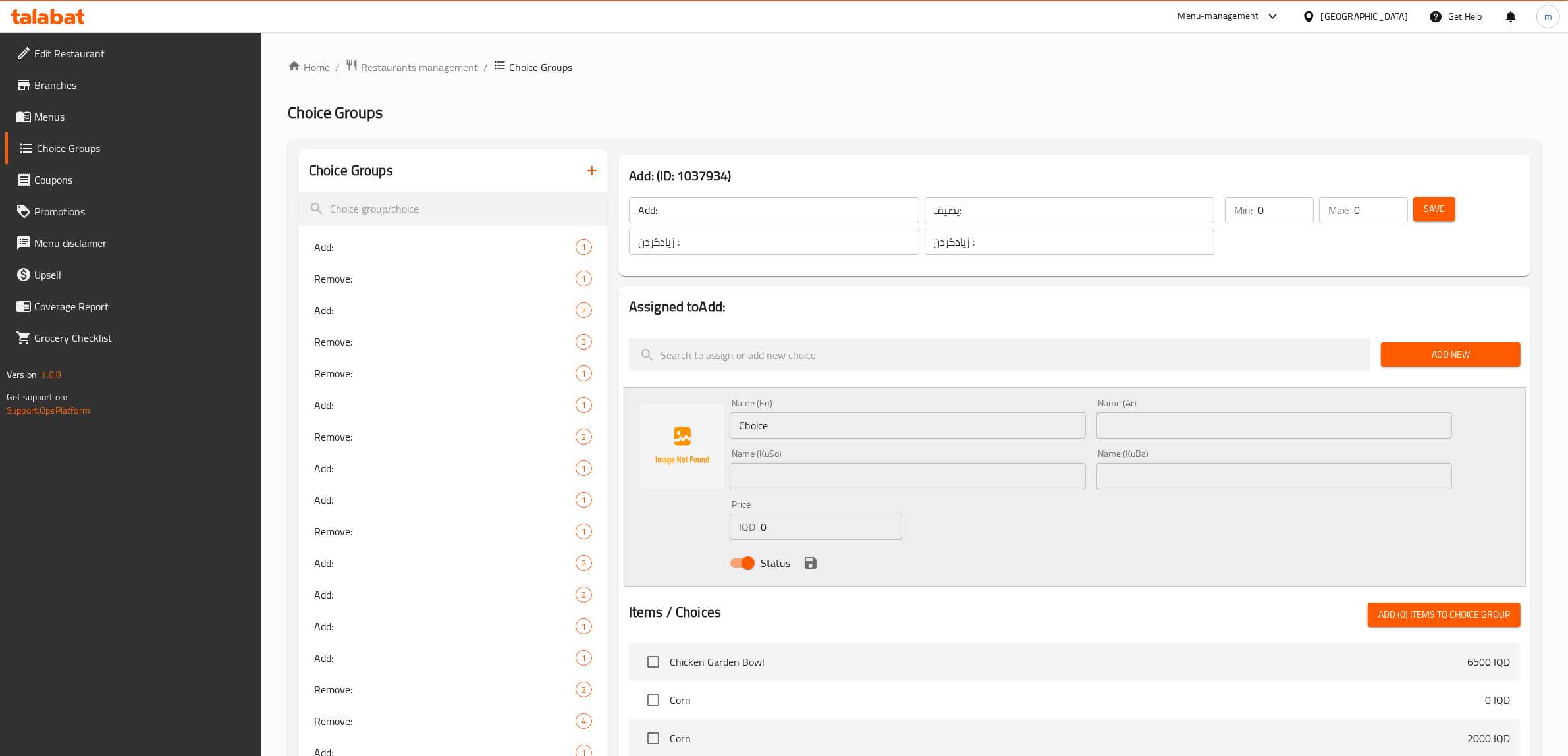
click at [828, 432] on input "Choice" at bounding box center [908, 425] width 356 height 26
click at [1163, 428] on input "text" at bounding box center [1275, 425] width 356 height 26
click at [965, 485] on input "text" at bounding box center [908, 476] width 356 height 26
click at [1140, 479] on input "text" at bounding box center [1275, 476] width 356 height 26
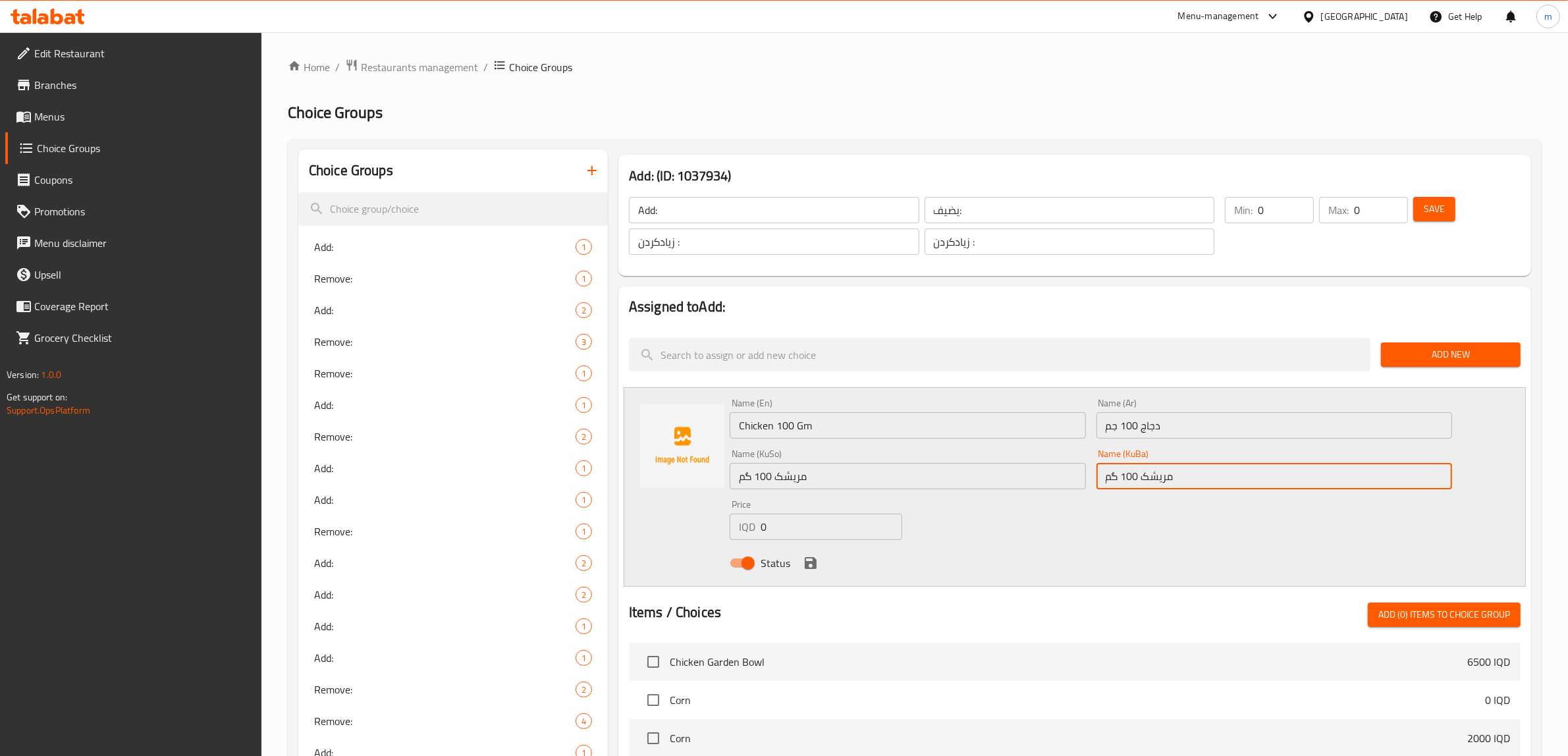
click at [830, 520] on input "0" at bounding box center [832, 526] width 141 height 26
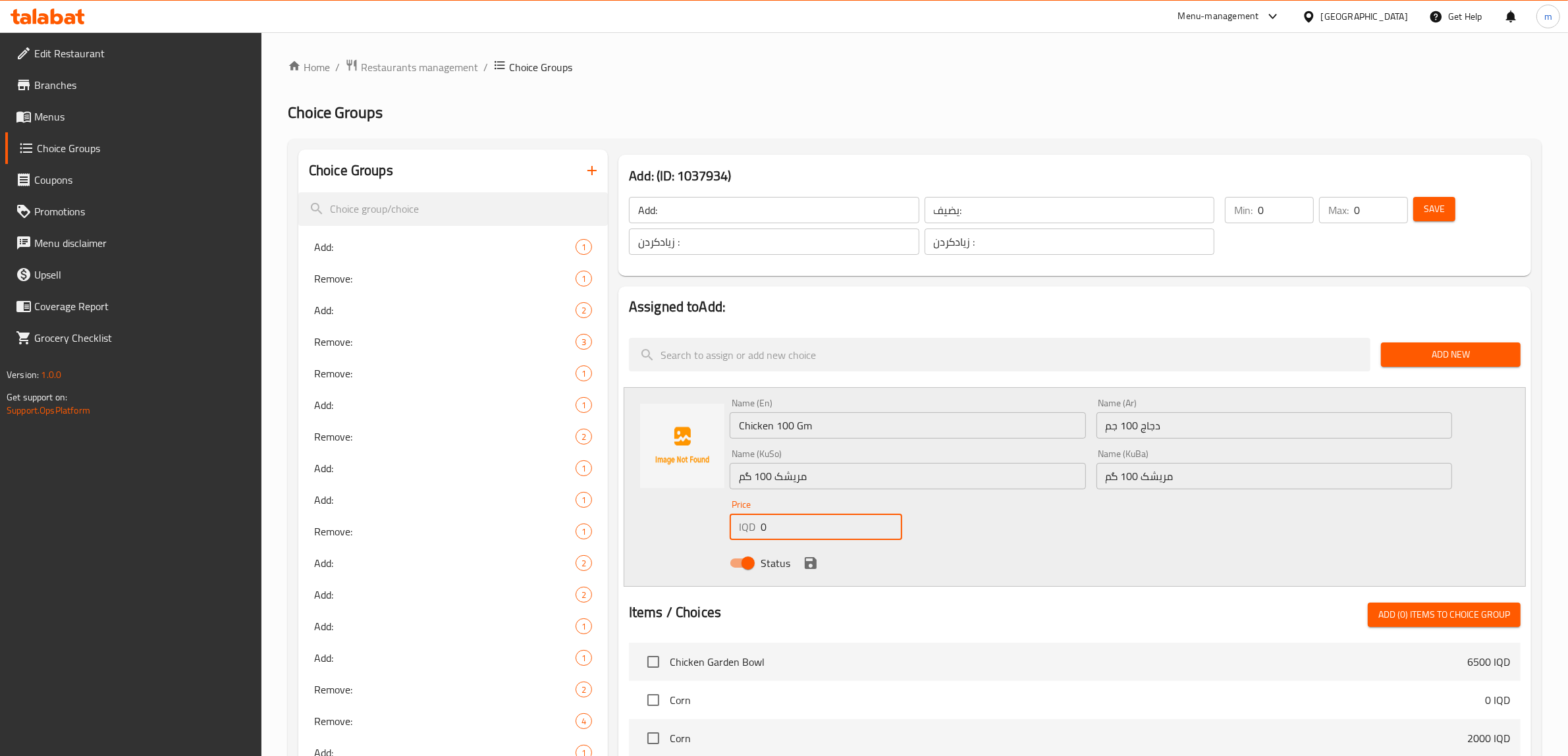
click at [830, 520] on input "0" at bounding box center [832, 526] width 141 height 26
click at [830, 520] on input "number" at bounding box center [832, 526] width 141 height 26
click at [810, 569] on icon "save" at bounding box center [810, 562] width 12 height 12
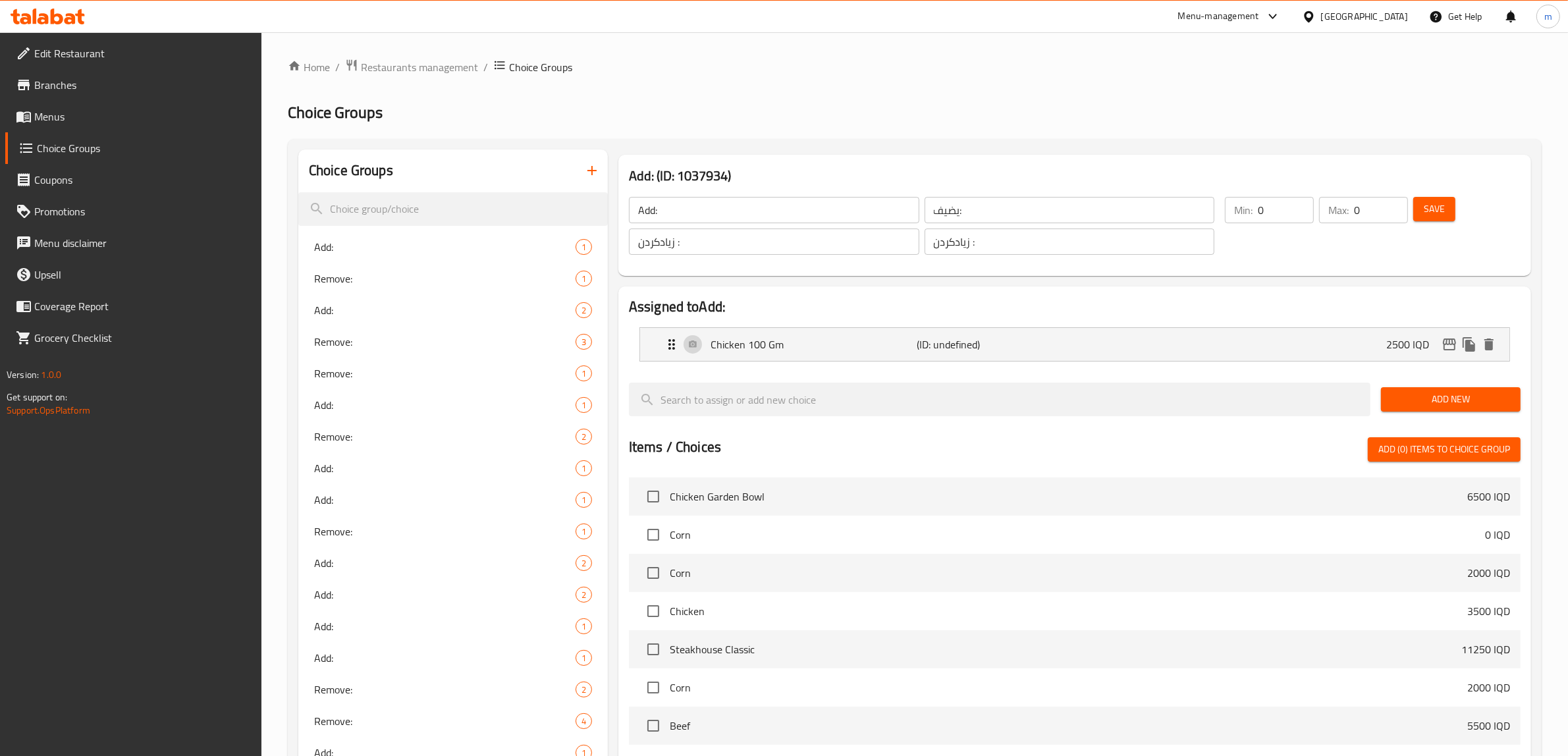
click at [1462, 400] on span "Add New" at bounding box center [1450, 399] width 119 height 16
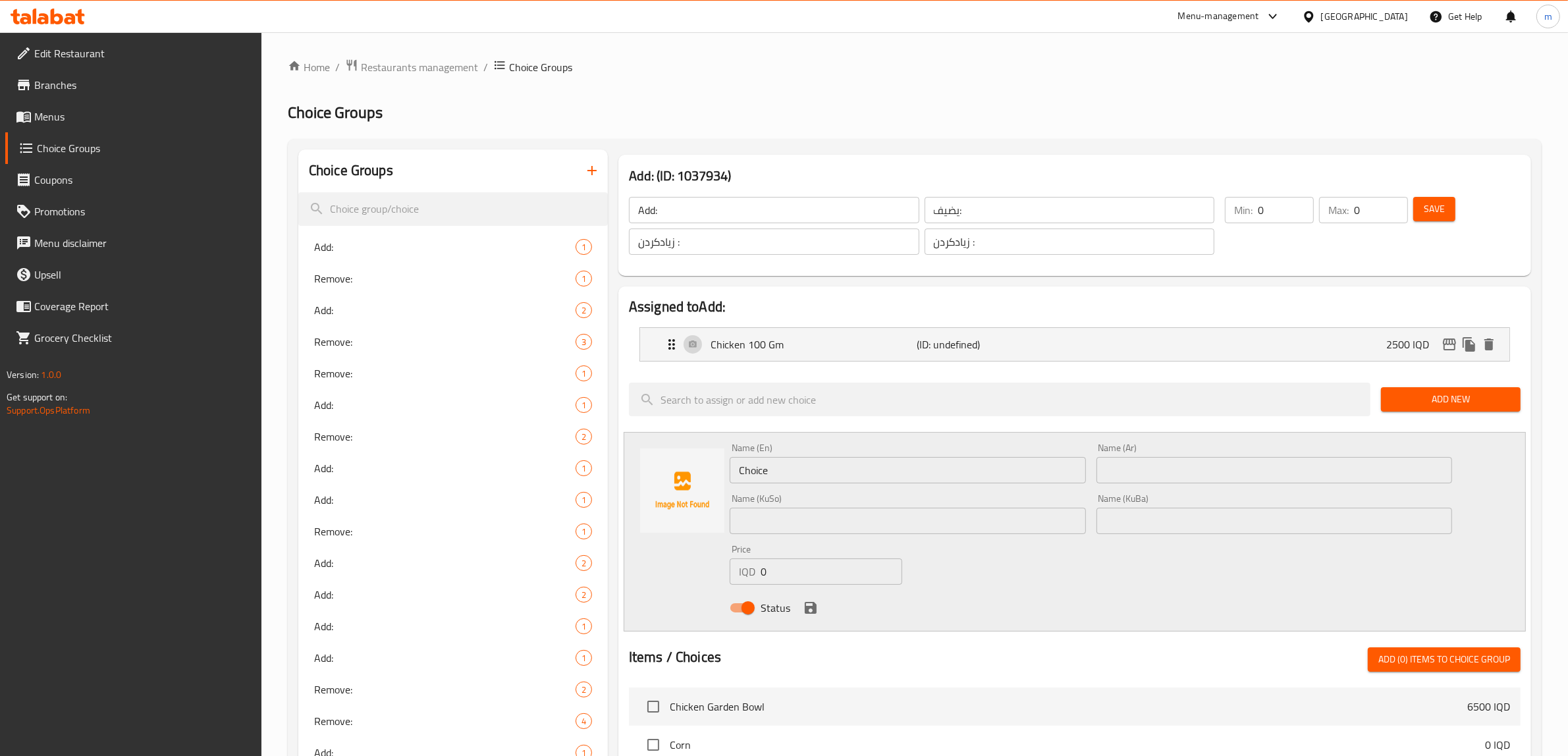
click at [845, 479] on input "Choice" at bounding box center [908, 470] width 356 height 26
click at [802, 478] on input "Parmesan 15g" at bounding box center [908, 470] width 356 height 26
click at [746, 474] on input "Parmesan 15 Gm" at bounding box center [908, 470] width 356 height 26
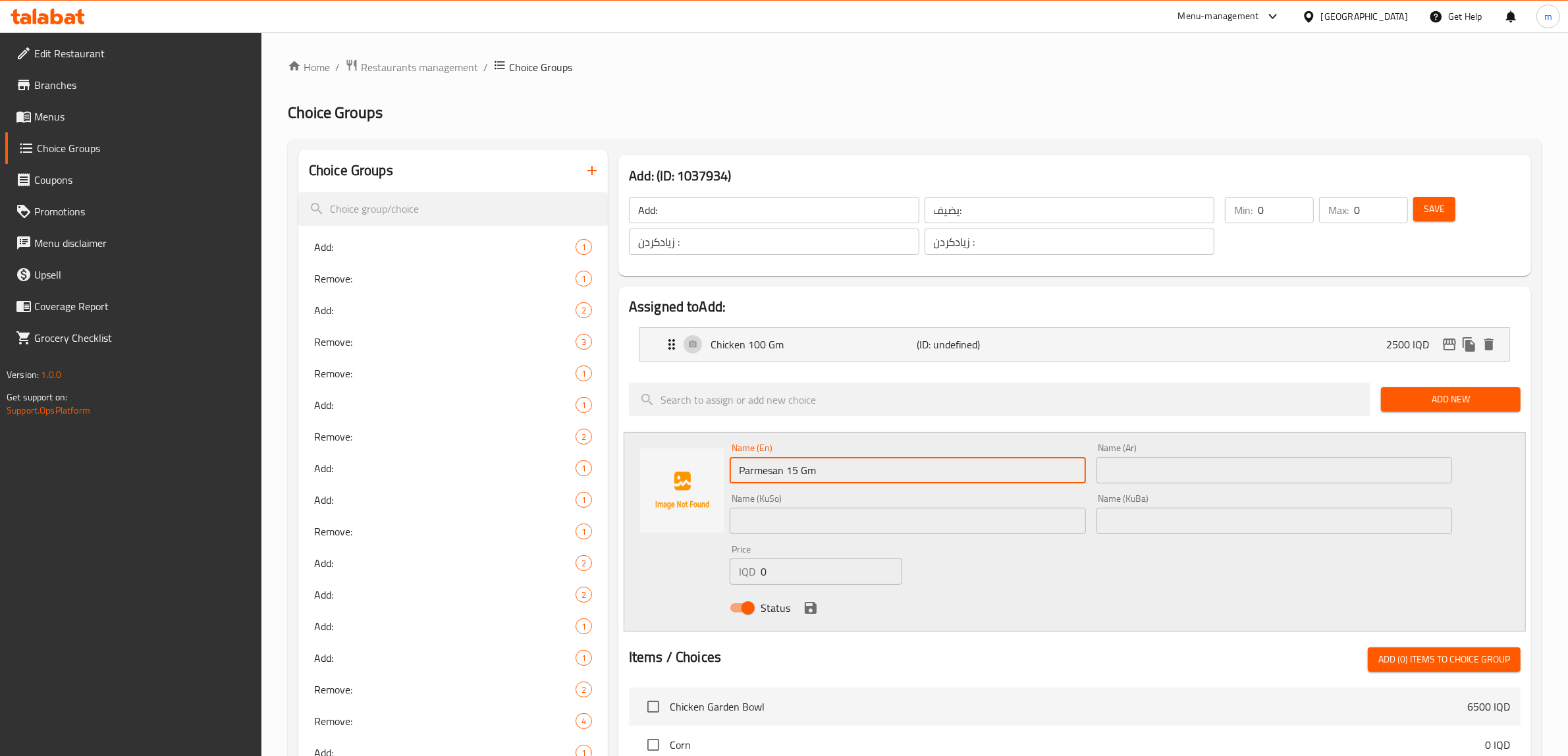
drag, startPoint x: 963, startPoint y: 522, endPoint x: 983, endPoint y: 521, distance: 20.0
click at [963, 522] on input "text" at bounding box center [908, 520] width 356 height 26
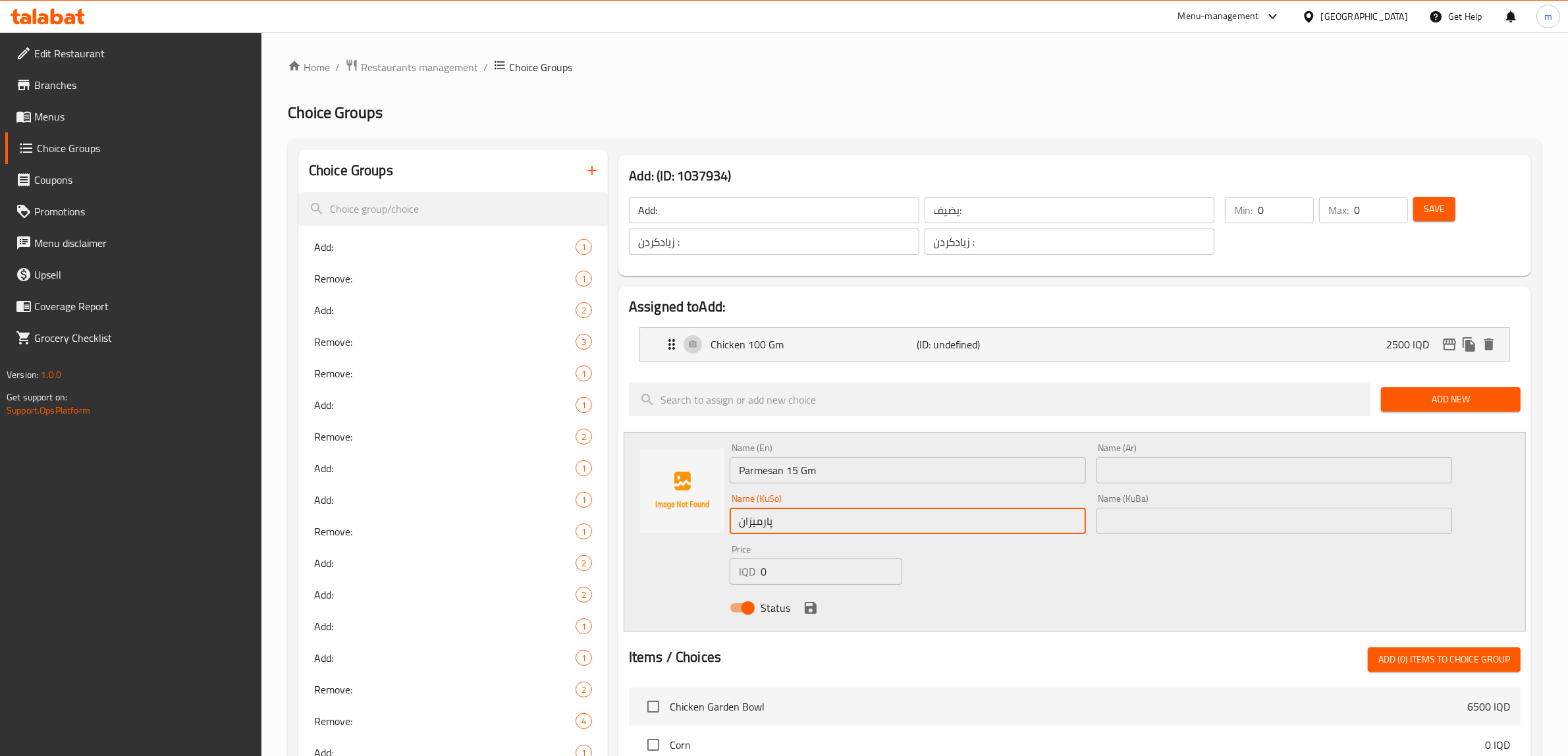
click at [1154, 518] on input "text" at bounding box center [1275, 520] width 356 height 26
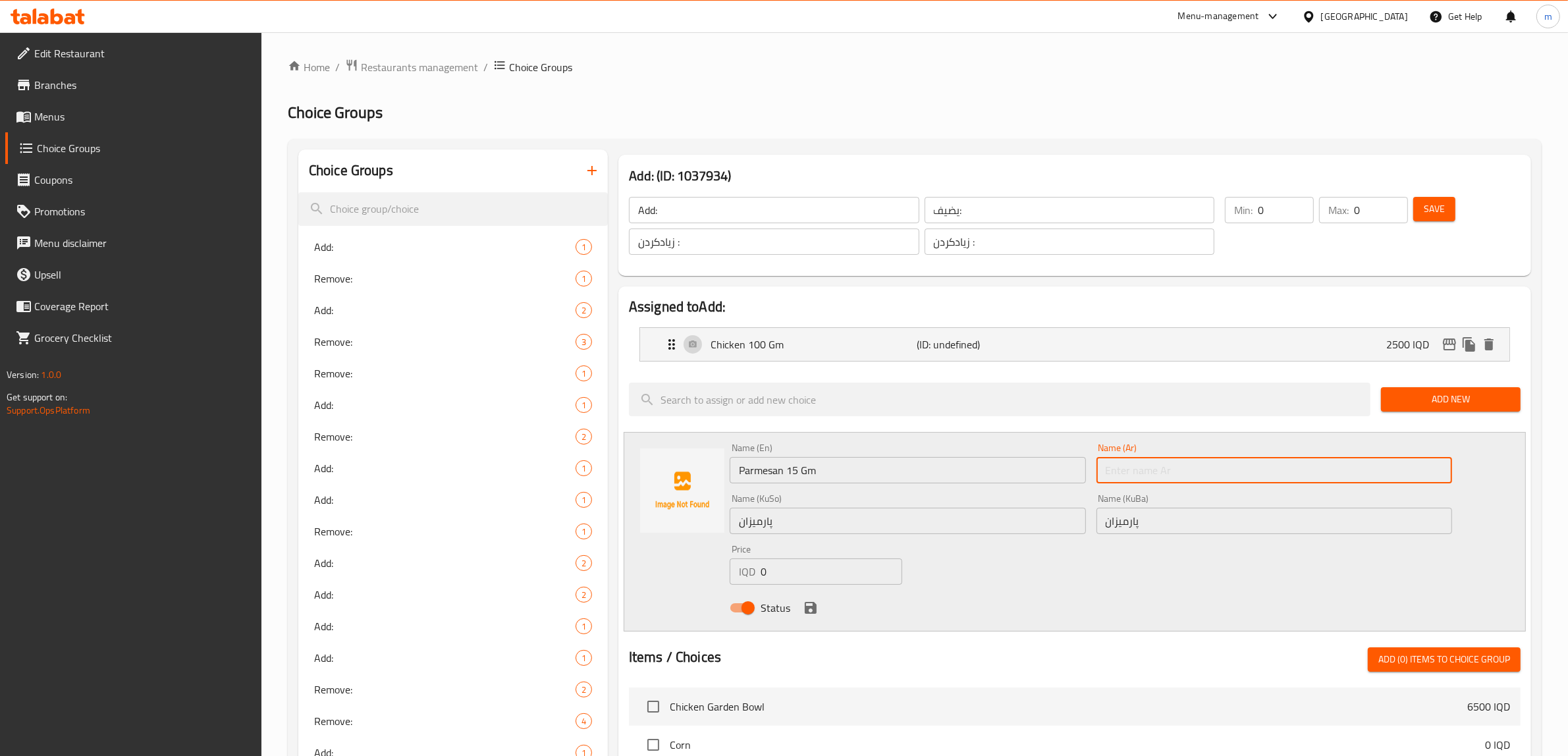
click at [1131, 461] on input "text" at bounding box center [1275, 470] width 356 height 26
click at [1190, 521] on input "پارمیزان" at bounding box center [1275, 520] width 356 height 26
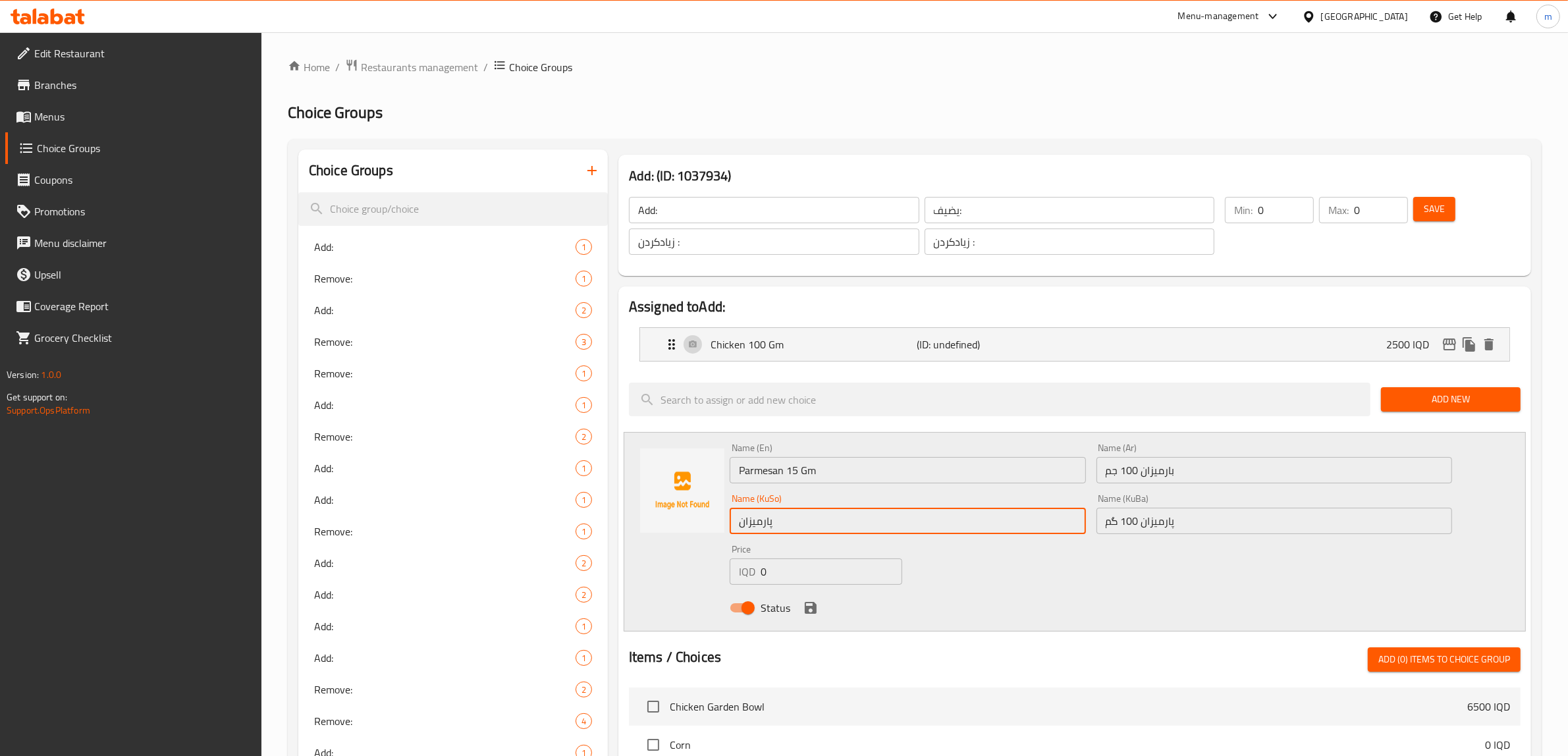
click at [891, 532] on input "پارمیزان" at bounding box center [908, 520] width 356 height 26
click at [813, 608] on icon "save" at bounding box center [810, 607] width 12 height 12
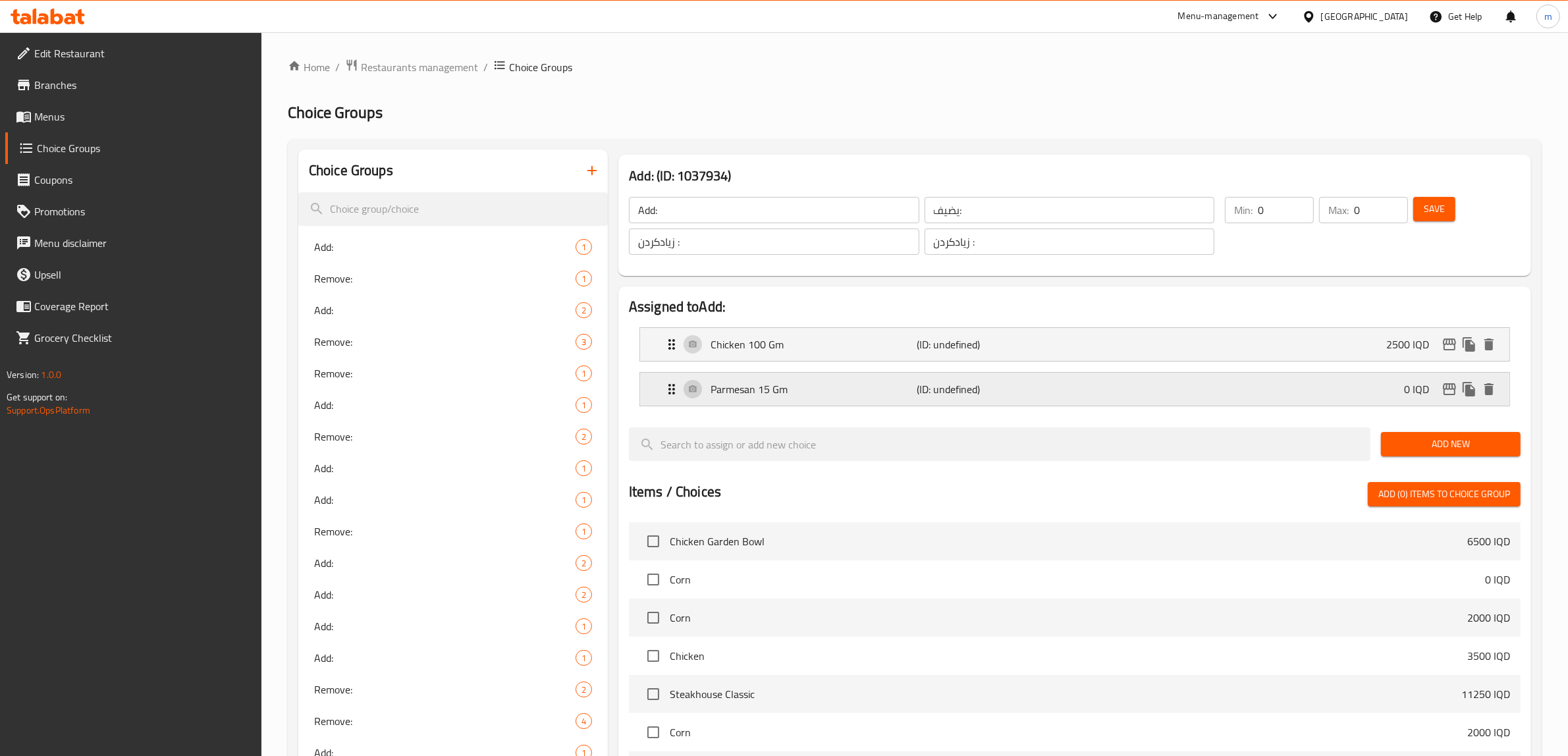
click at [1357, 390] on div "Parmesan 15 Gm (ID: undefined) 0 IQD" at bounding box center [1079, 389] width 830 height 33
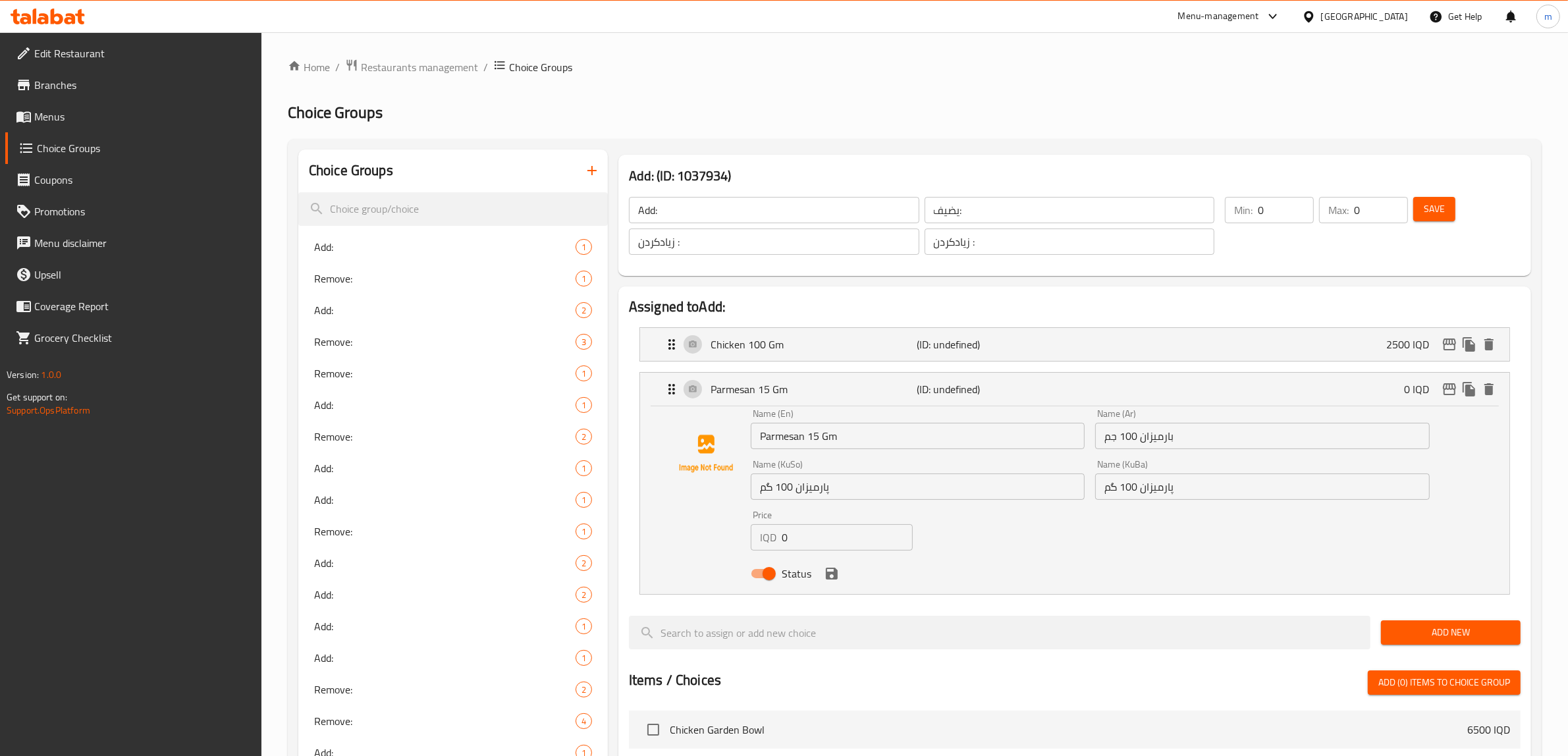
click at [853, 554] on div "Price IQD 0 Price" at bounding box center [832, 530] width 173 height 51
click at [852, 548] on input "0" at bounding box center [847, 537] width 131 height 26
click at [845, 538] on input "number" at bounding box center [847, 537] width 131 height 26
click at [830, 581] on icon "save" at bounding box center [832, 573] width 16 height 16
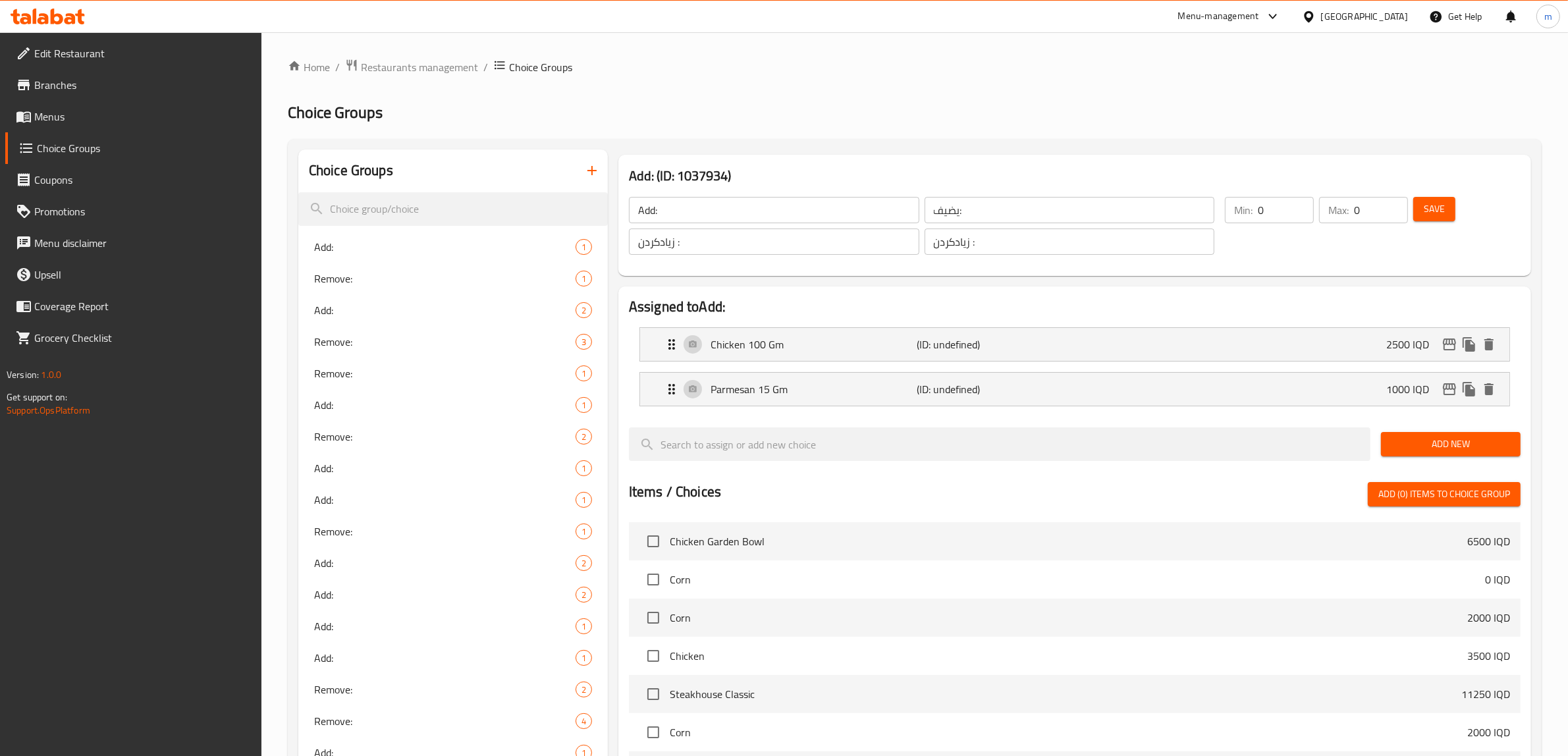
click at [1446, 444] on span "Add New" at bounding box center [1450, 444] width 119 height 16
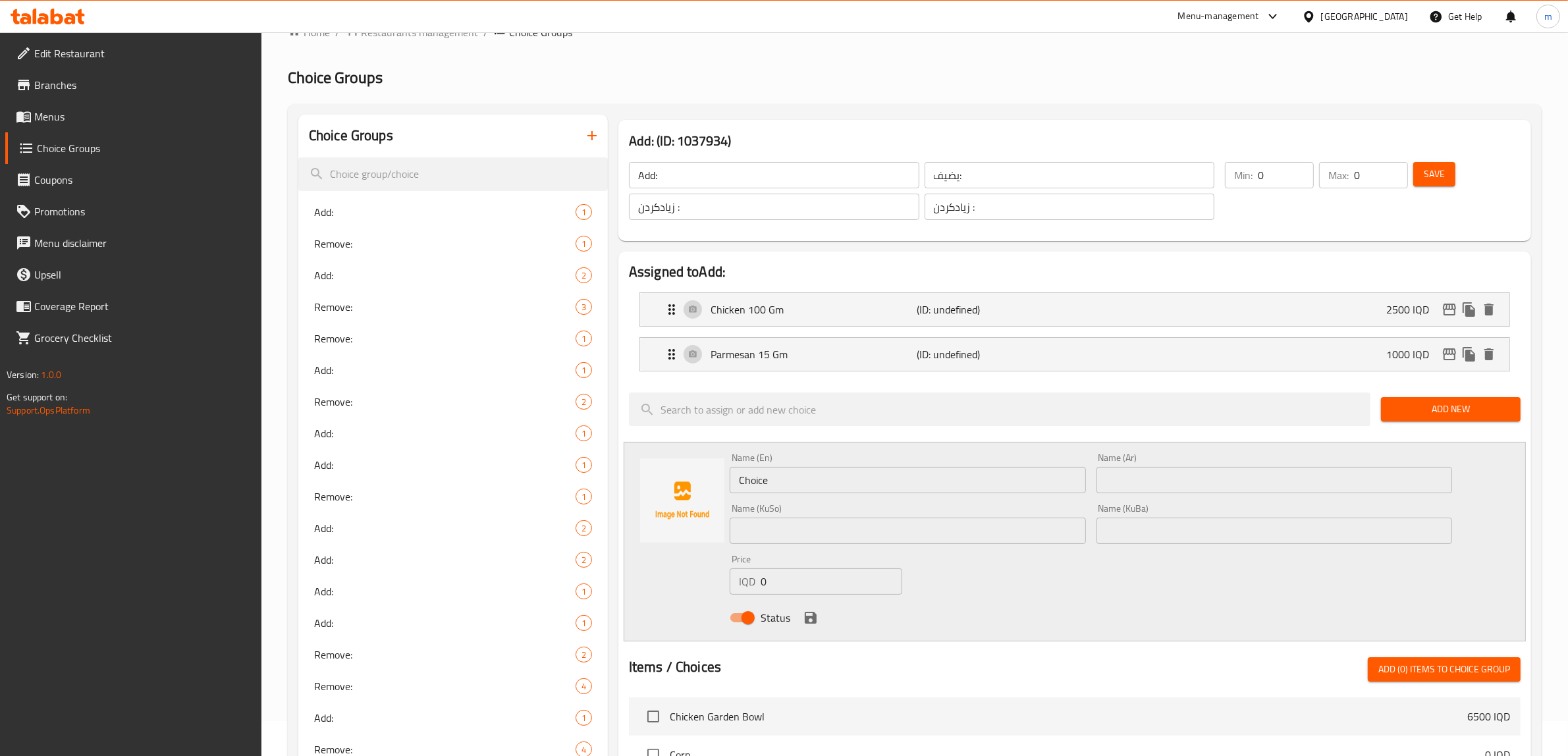
scroll to position [54, 0]
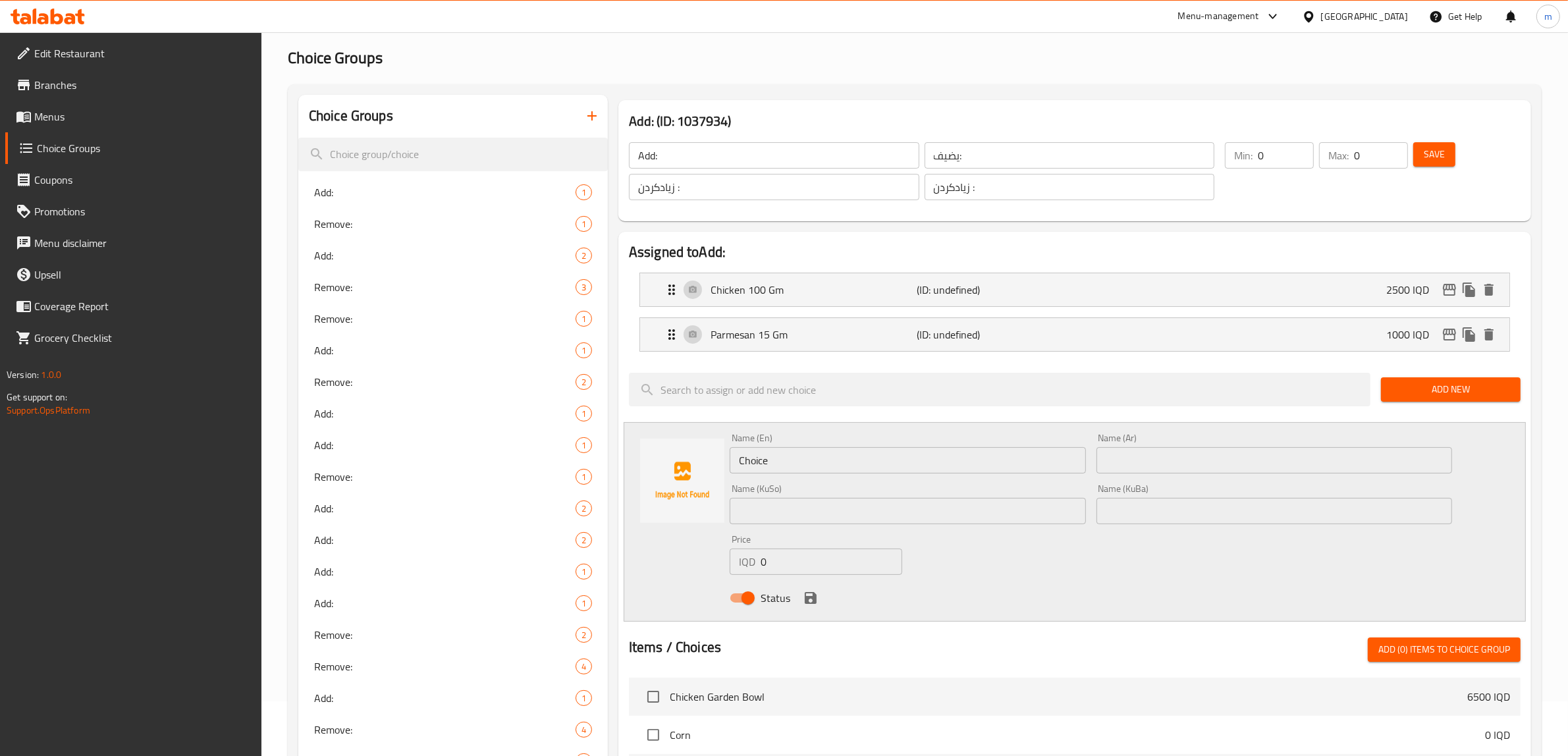
click at [789, 442] on div "Name (En) Choice Name (En)" at bounding box center [908, 453] width 356 height 40
click at [795, 463] on input "Choice" at bounding box center [908, 460] width 356 height 26
click at [805, 463] on input "text" at bounding box center [908, 460] width 356 height 26
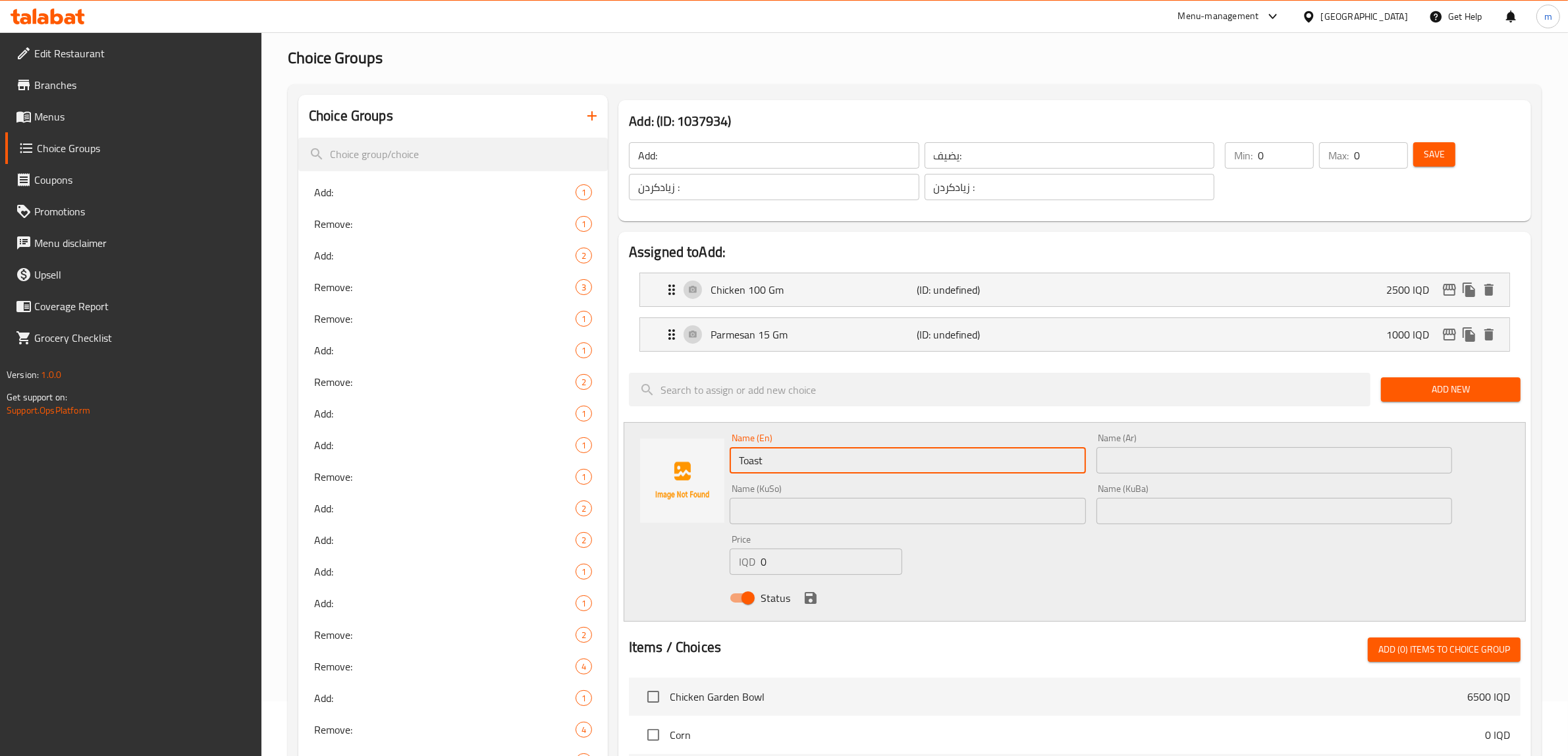
drag, startPoint x: 1179, startPoint y: 467, endPoint x: 1174, endPoint y: 484, distance: 17.7
click at [1179, 467] on input "text" at bounding box center [1275, 460] width 356 height 26
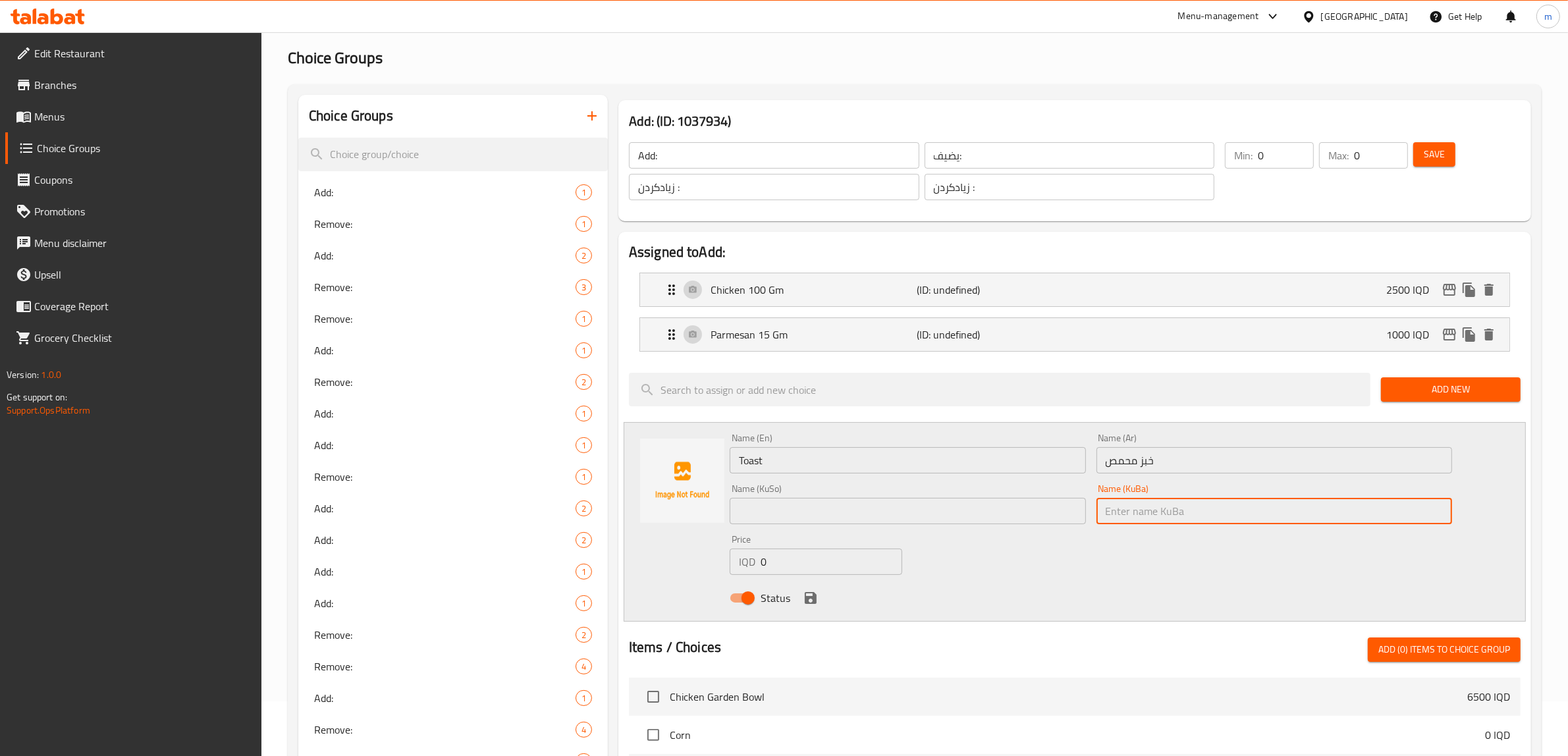
click at [1163, 507] on input "text" at bounding box center [1275, 511] width 356 height 26
click at [925, 495] on div "Name (KuSo) Name (KuSo)" at bounding box center [908, 504] width 356 height 40
click at [921, 496] on div "Name (KuSo) Name (KuSo)" at bounding box center [908, 504] width 356 height 40
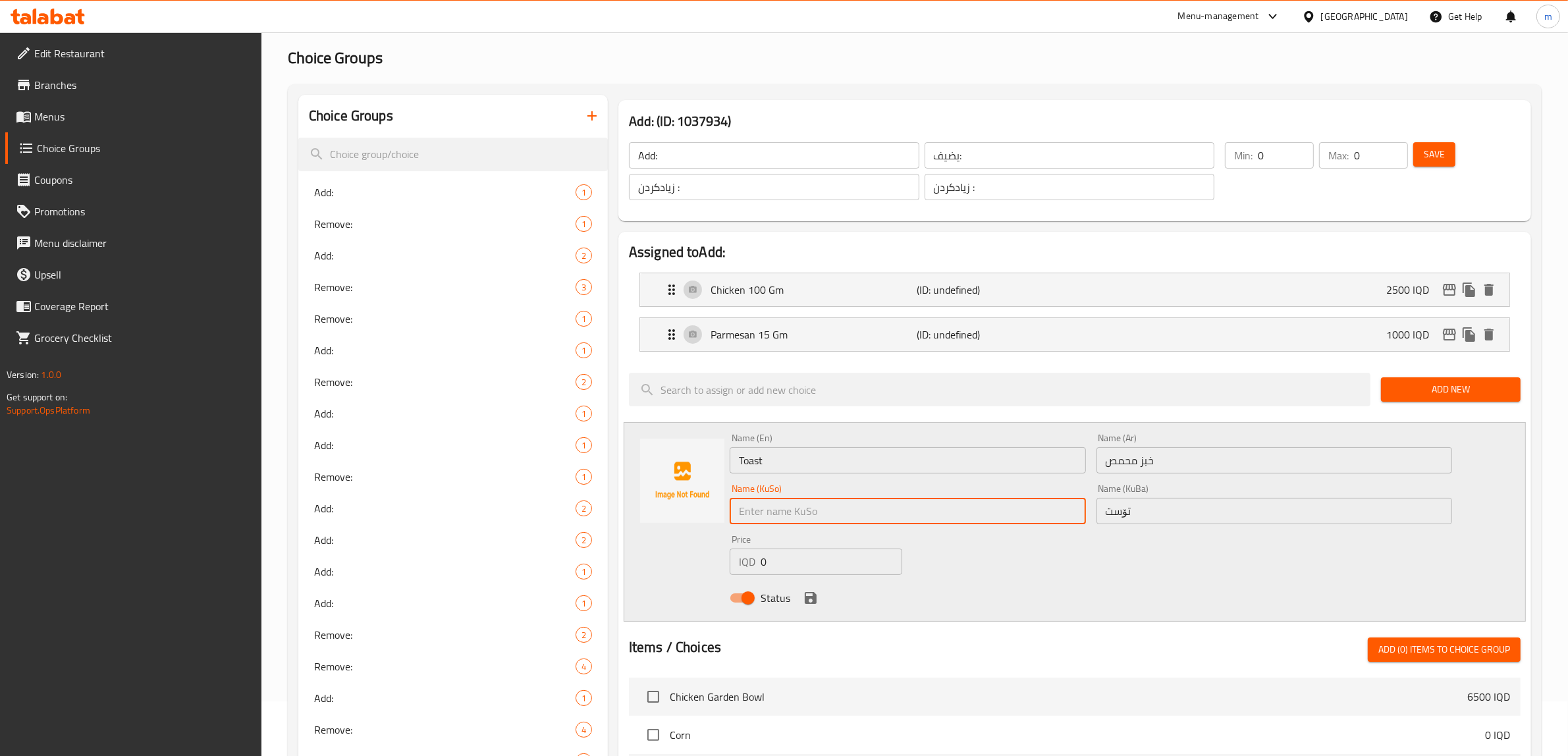
click at [919, 499] on input "text" at bounding box center [908, 511] width 356 height 26
click at [1028, 547] on div "Name (En) Toast Name (En) Name (Ar) خبز محمص Name (Ar) Name (KuSo) تۆست Name (K…" at bounding box center [1090, 522] width 733 height 187
click at [779, 562] on input "0" at bounding box center [832, 562] width 141 height 26
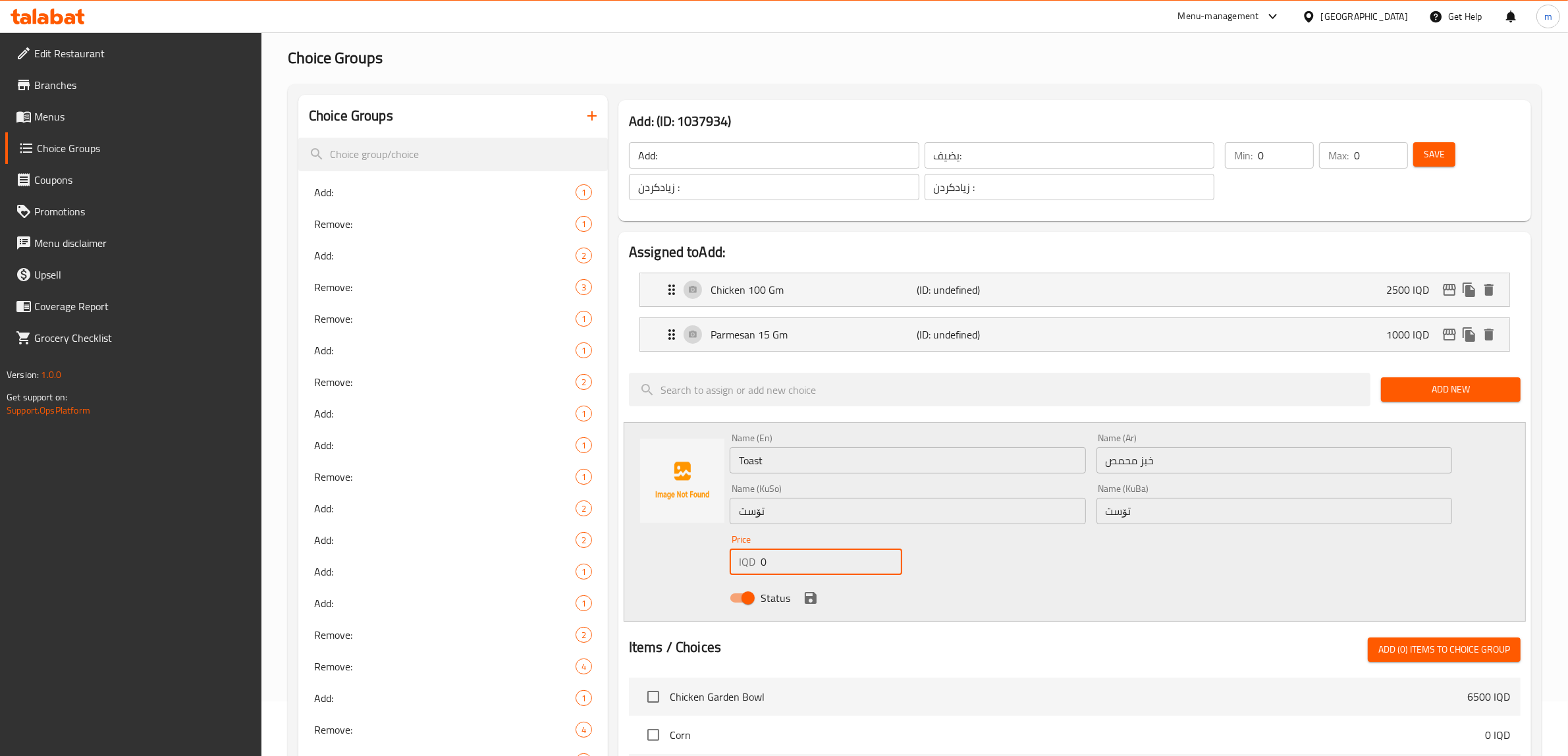
click at [779, 562] on input "0" at bounding box center [832, 562] width 141 height 26
click at [815, 599] on icon "save" at bounding box center [810, 598] width 12 height 12
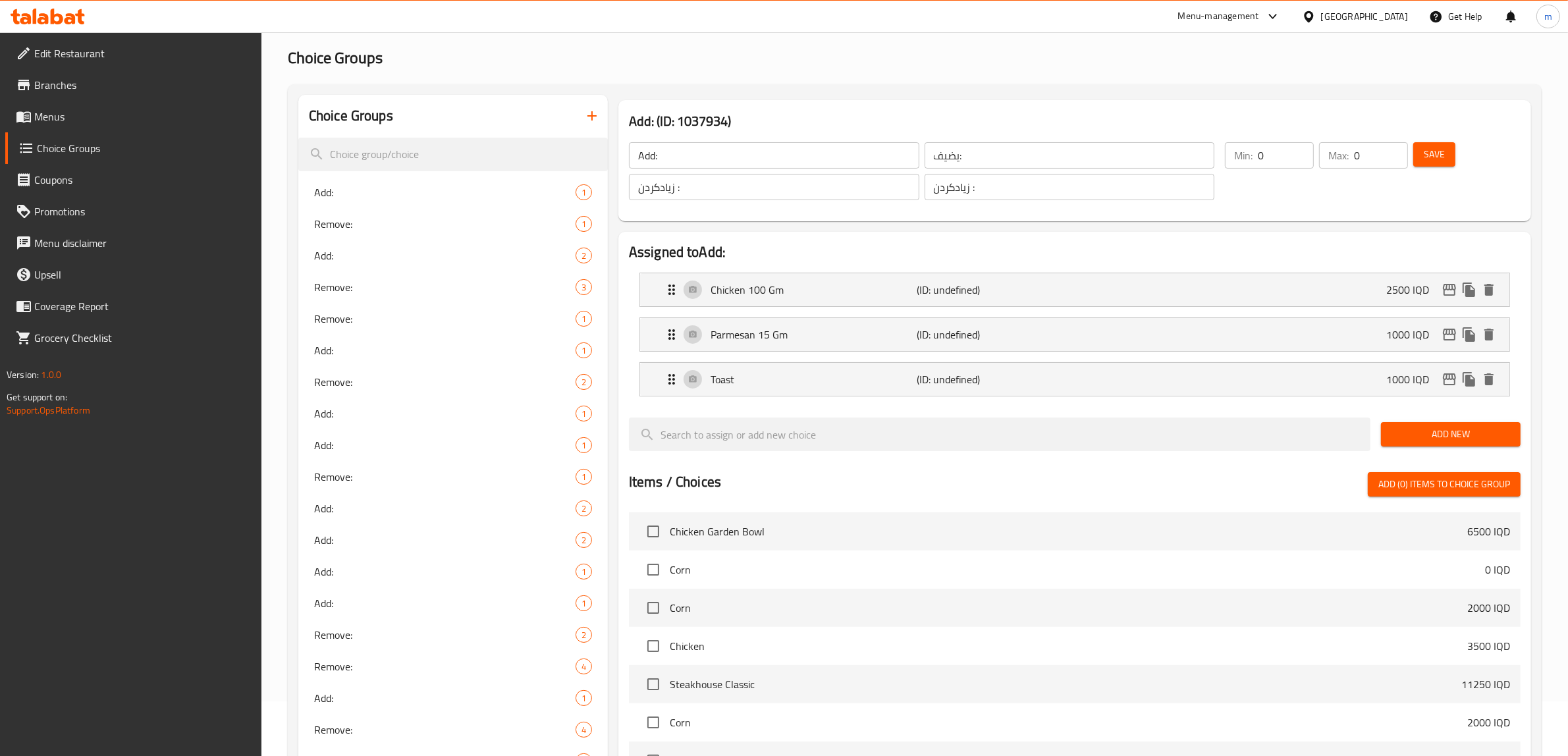
scroll to position [0, 0]
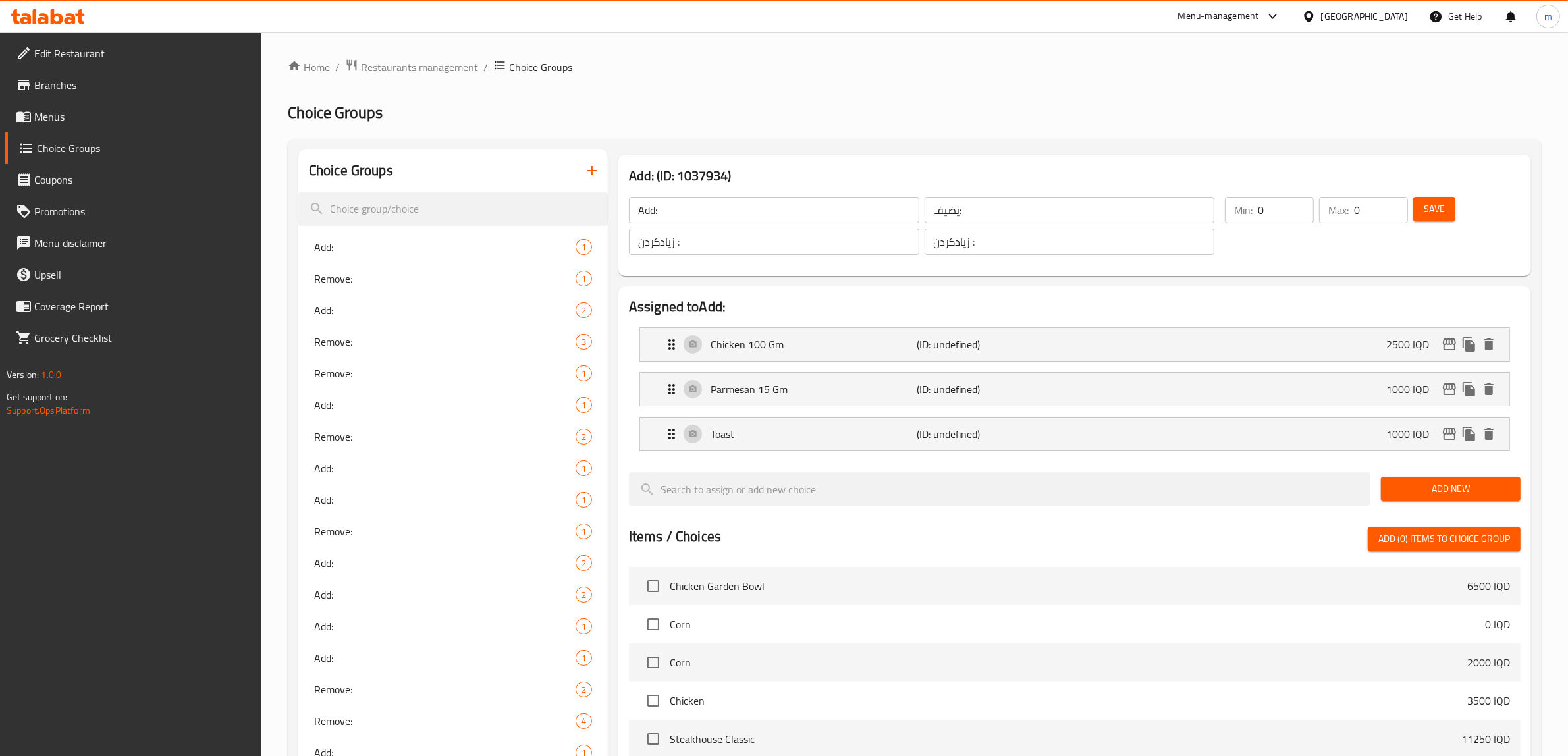
click at [1430, 212] on span "Save" at bounding box center [1434, 209] width 21 height 16
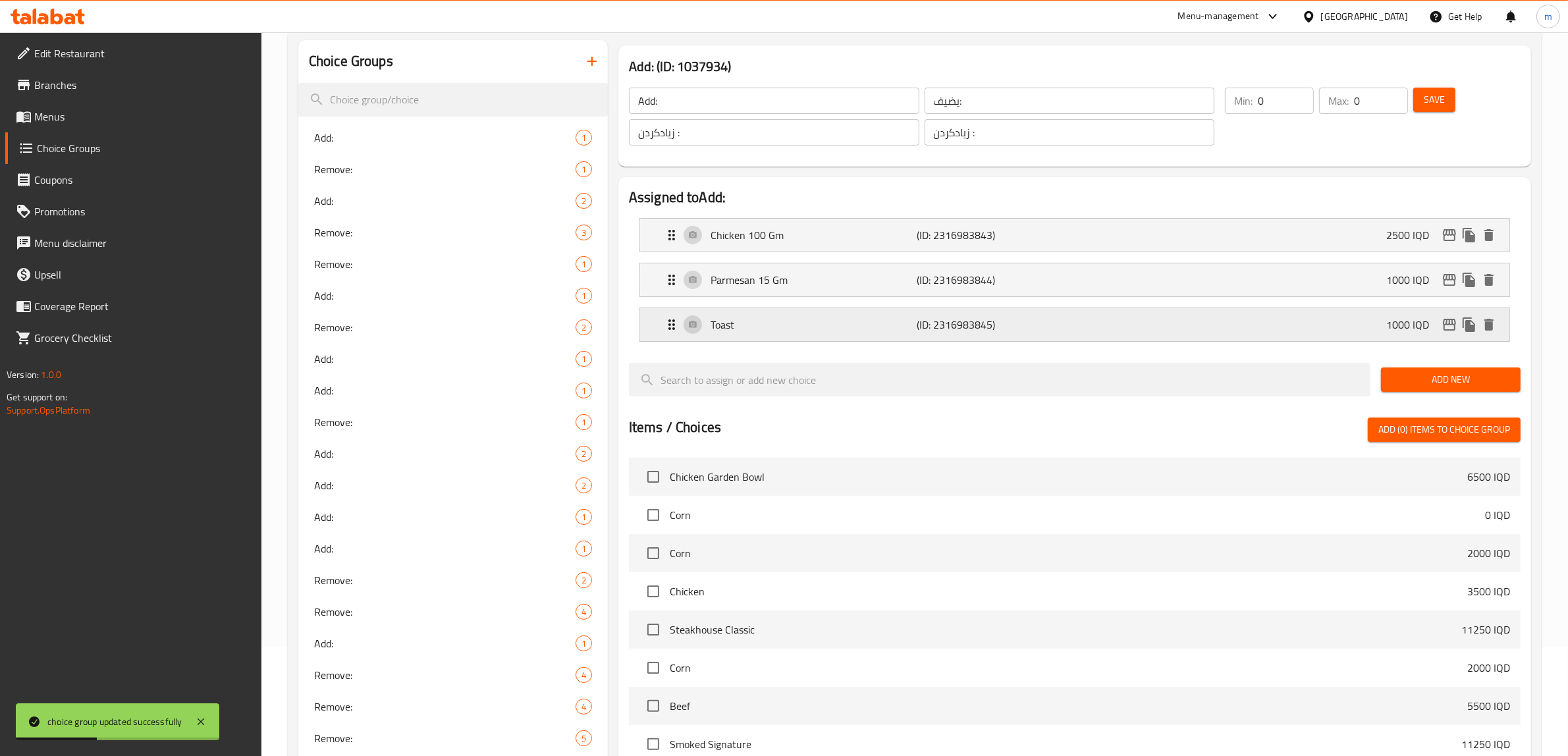
click at [1092, 327] on div "Toast (ID: 2316983845) 1000 IQD" at bounding box center [1079, 325] width 830 height 33
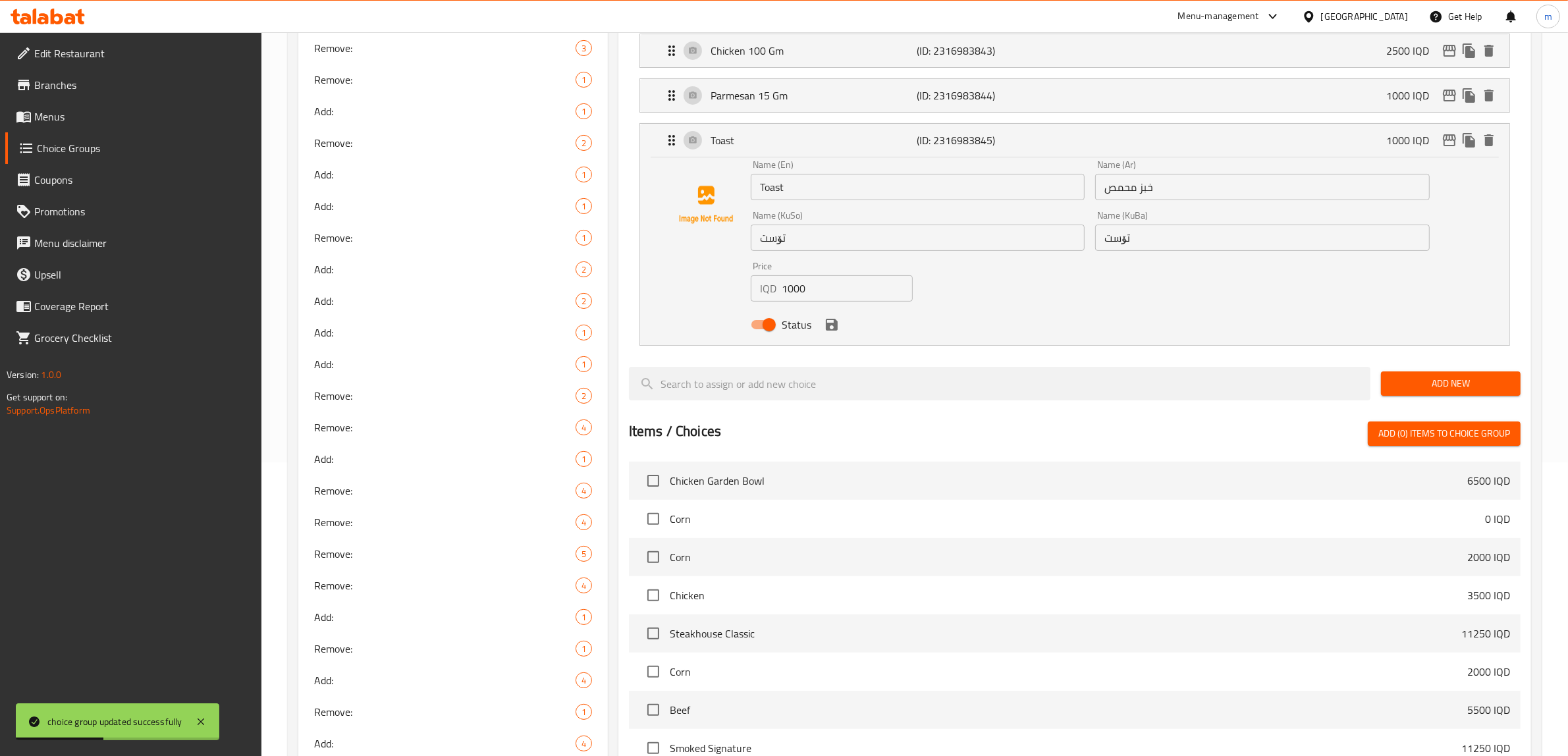
scroll to position [297, 0]
click at [841, 191] on input "Toast" at bounding box center [918, 183] width 334 height 26
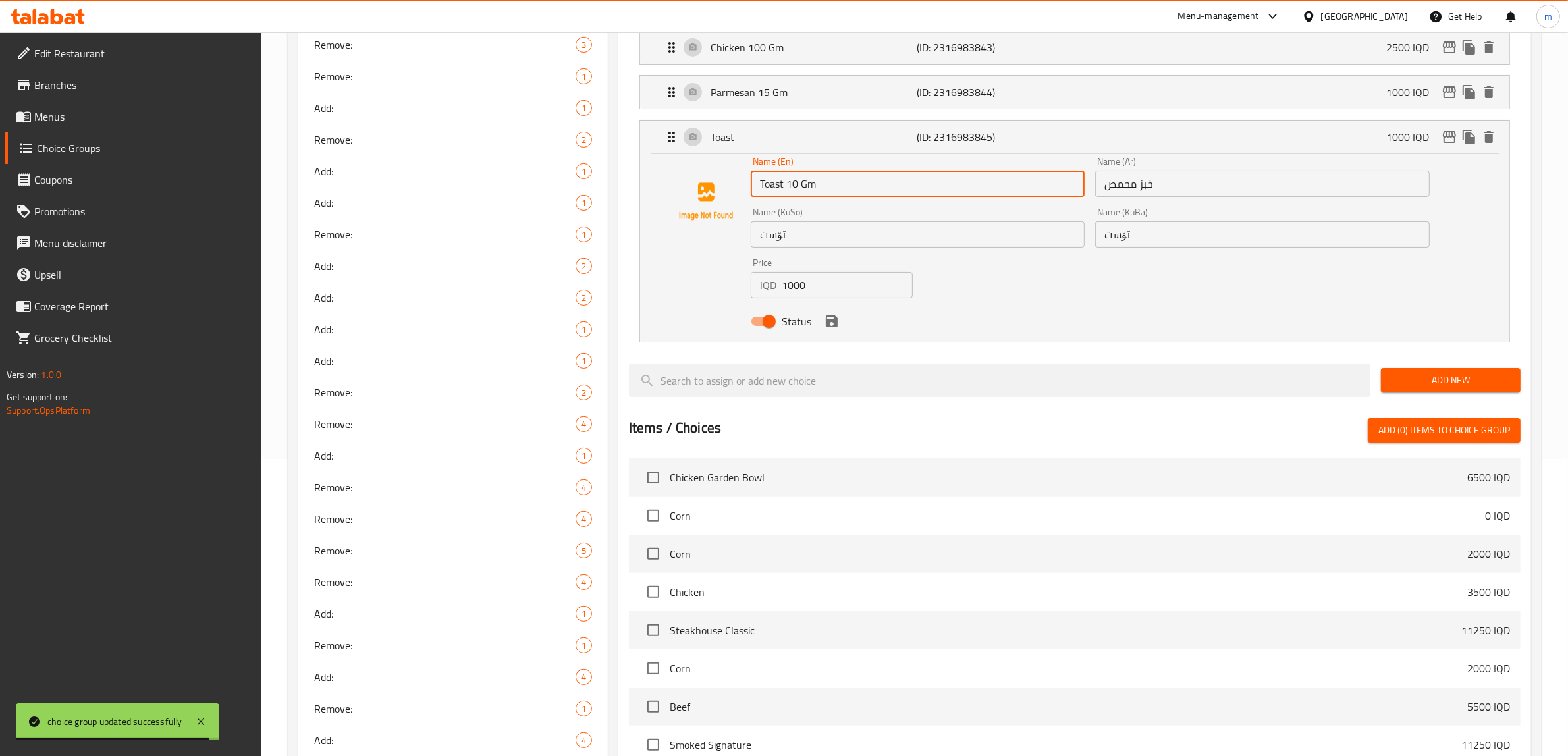
click at [1179, 192] on input "خبز محمص" at bounding box center [1262, 183] width 334 height 26
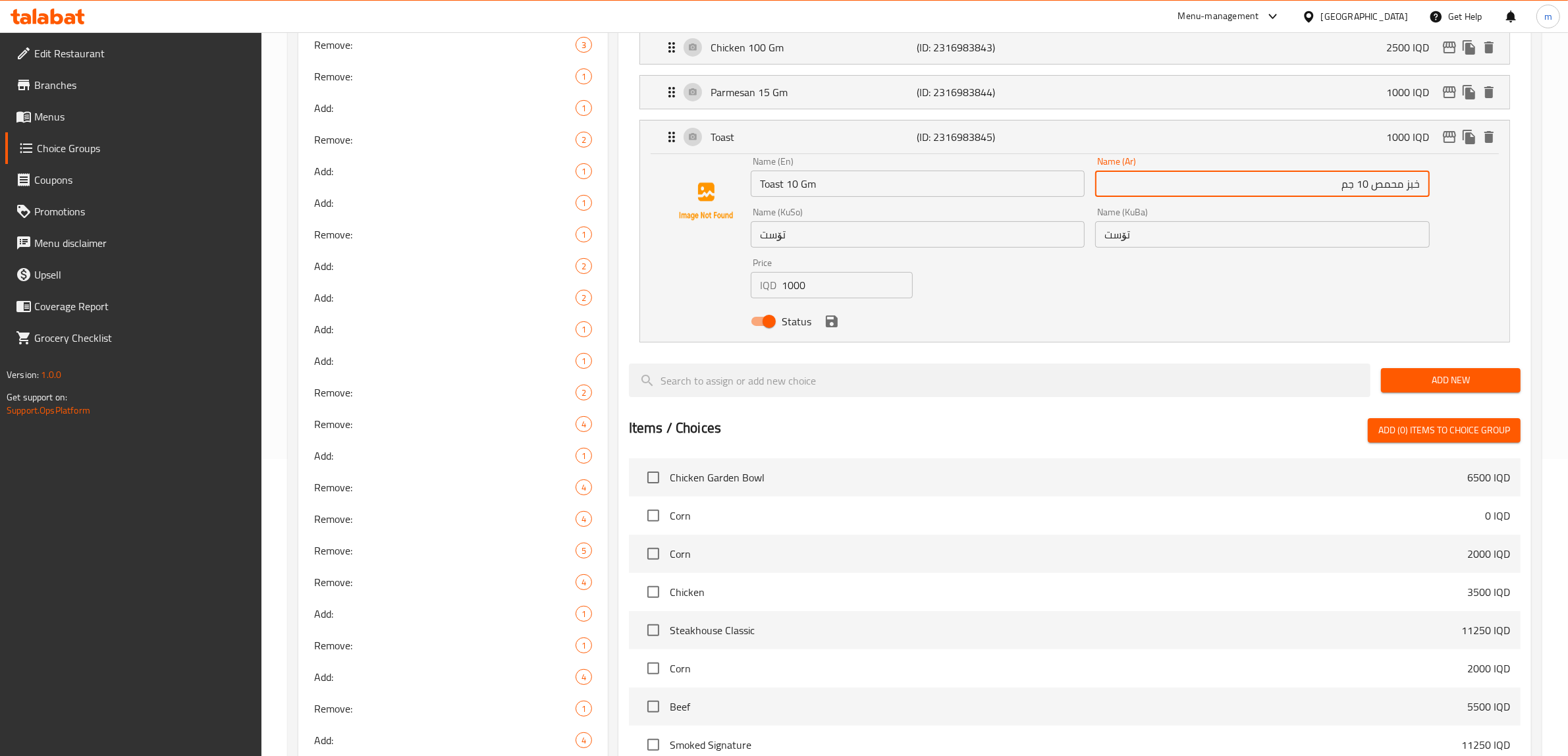
click at [1171, 232] on input "تۆست" at bounding box center [1262, 234] width 334 height 26
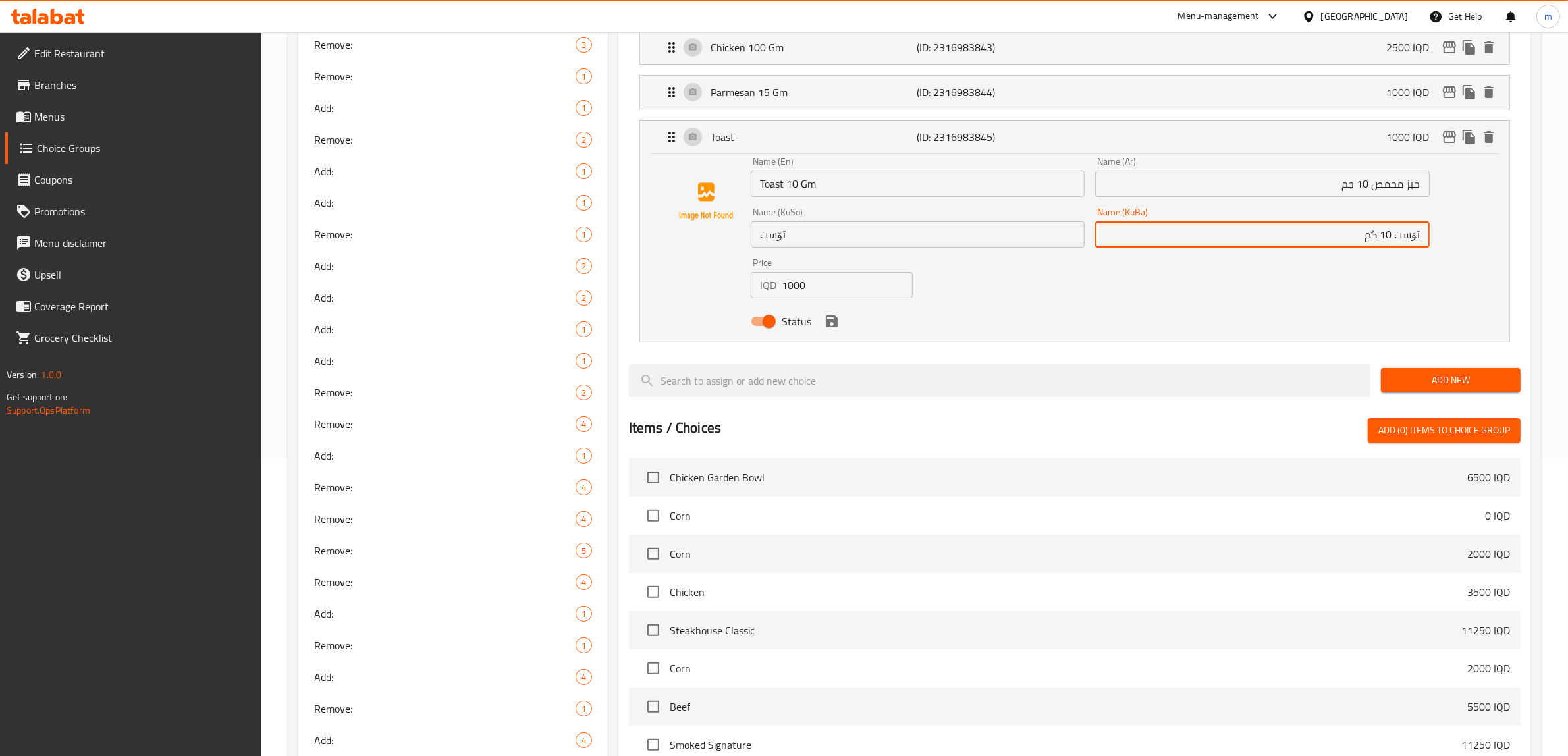
click at [919, 224] on input "تۆست" at bounding box center [918, 234] width 334 height 26
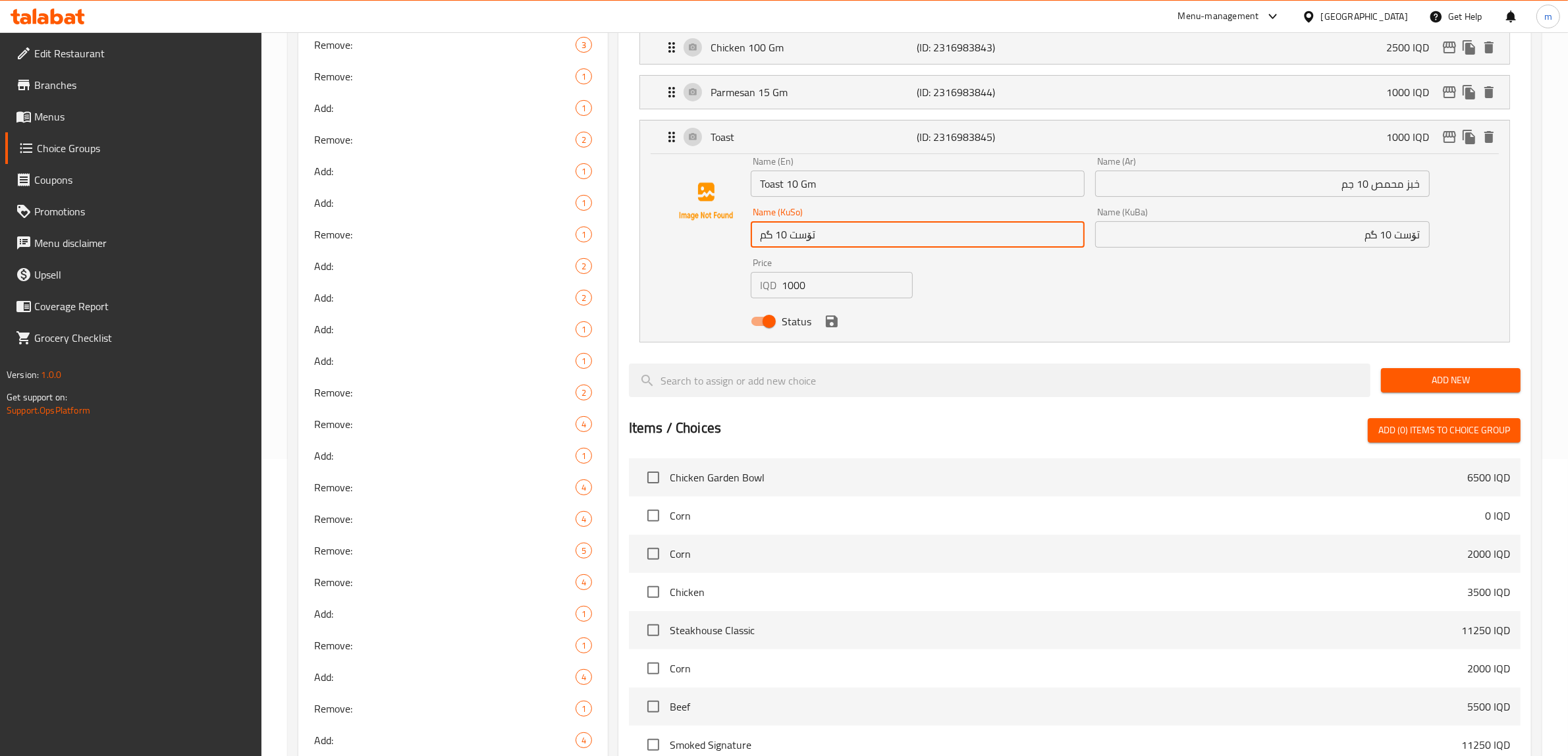
click at [835, 323] on icon "save" at bounding box center [832, 321] width 12 height 12
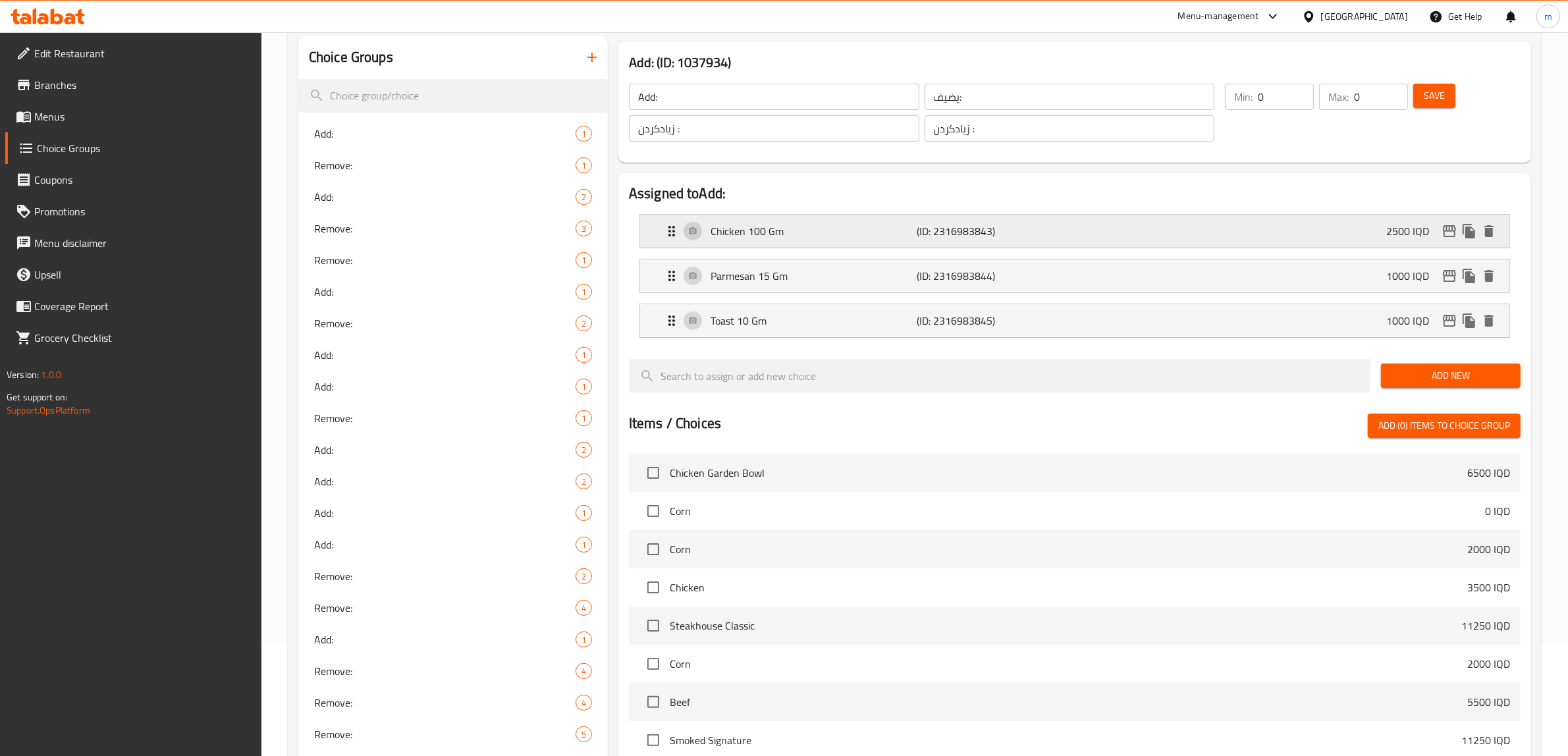
scroll to position [109, 0]
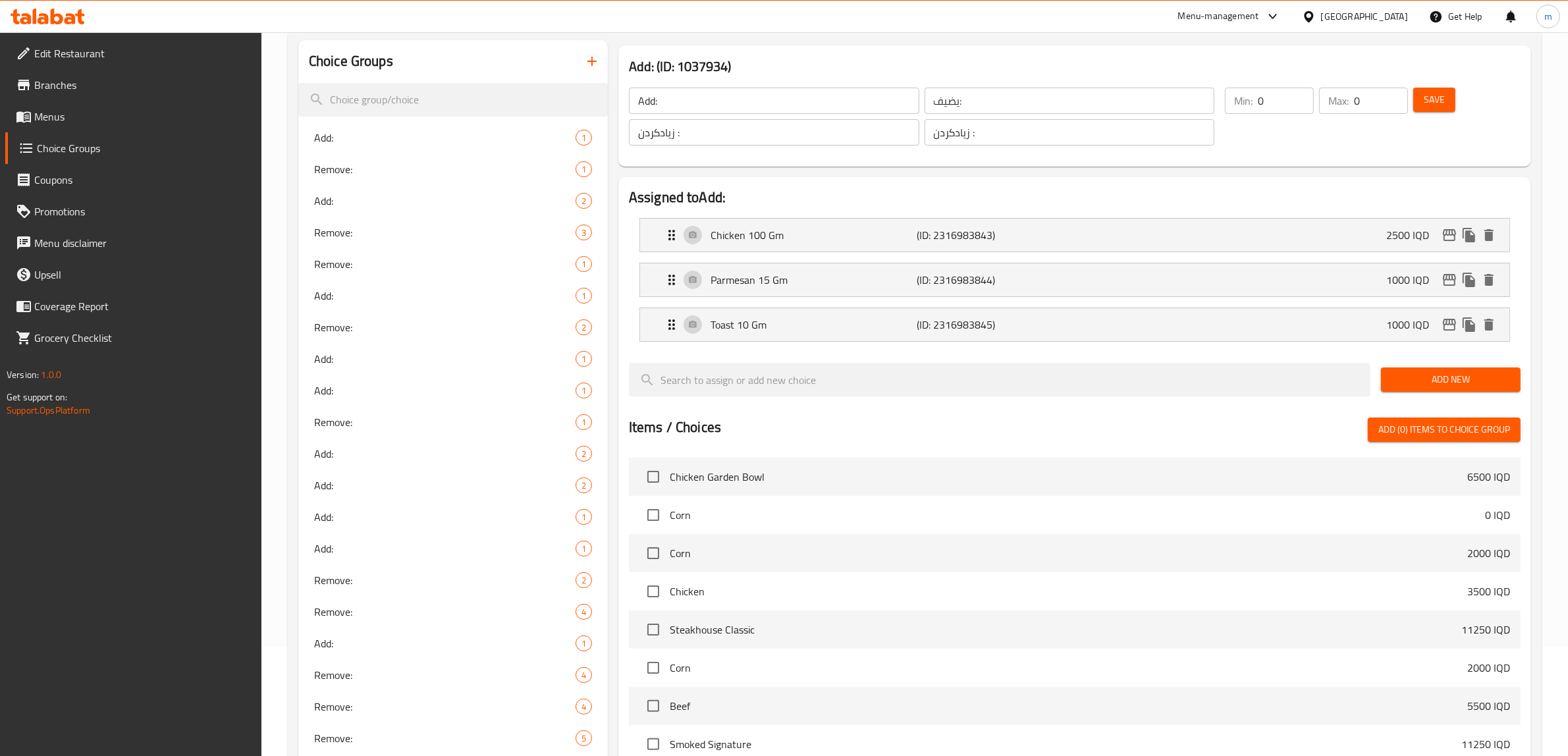
click at [1431, 107] on span "Save" at bounding box center [1434, 100] width 21 height 16
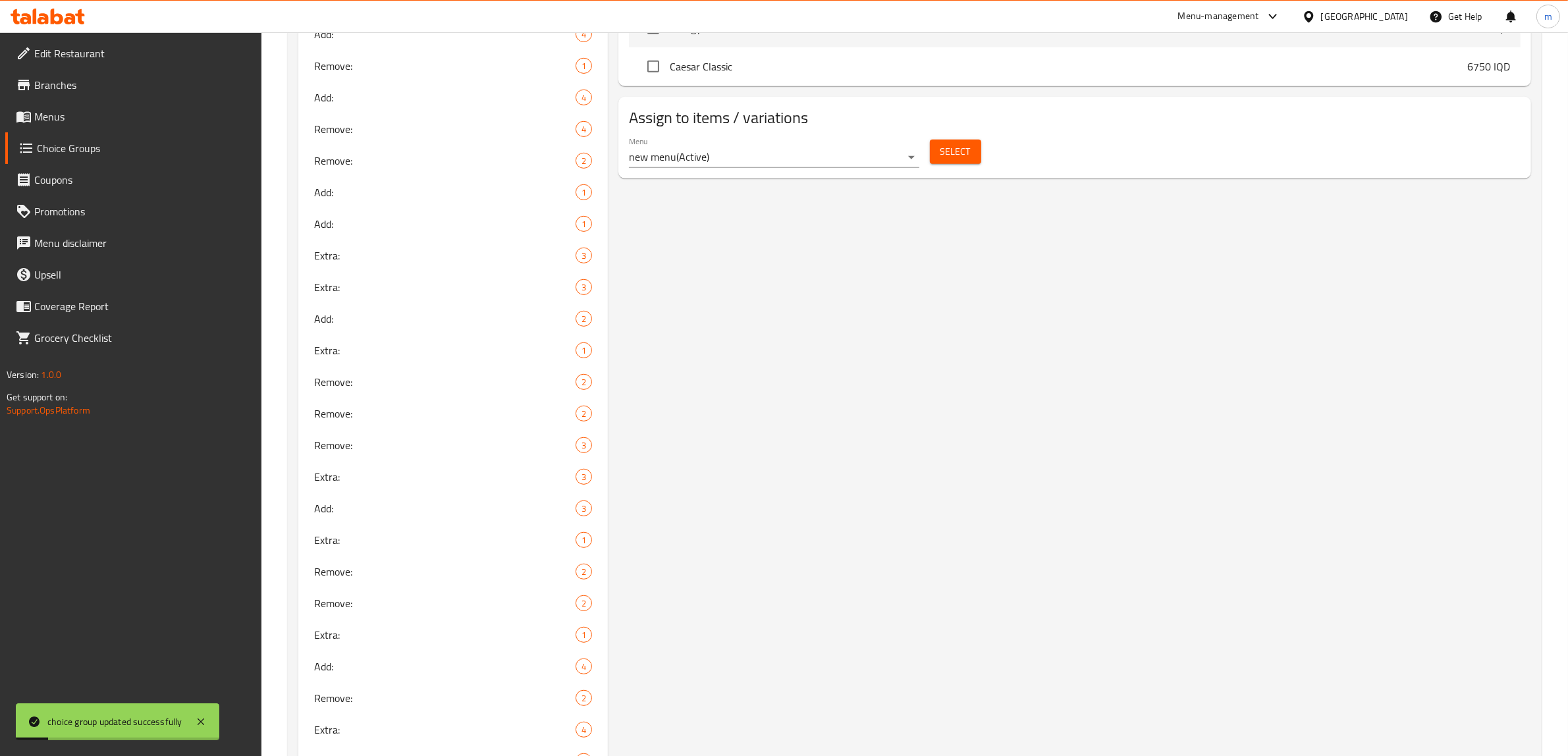
scroll to position [933, 0]
click at [960, 171] on button "Select" at bounding box center [956, 159] width 52 height 24
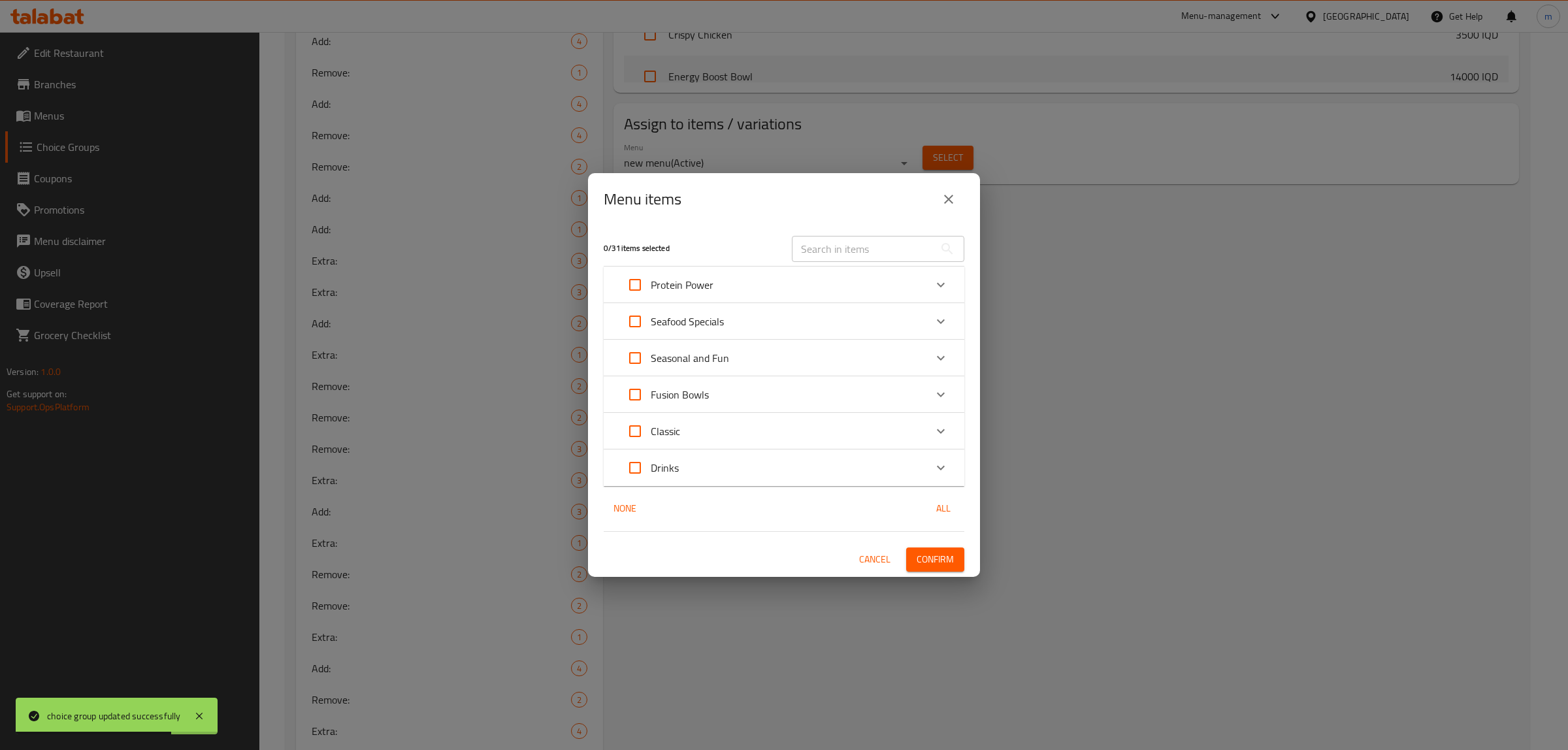
click at [869, 251] on input "text" at bounding box center [863, 249] width 142 height 26
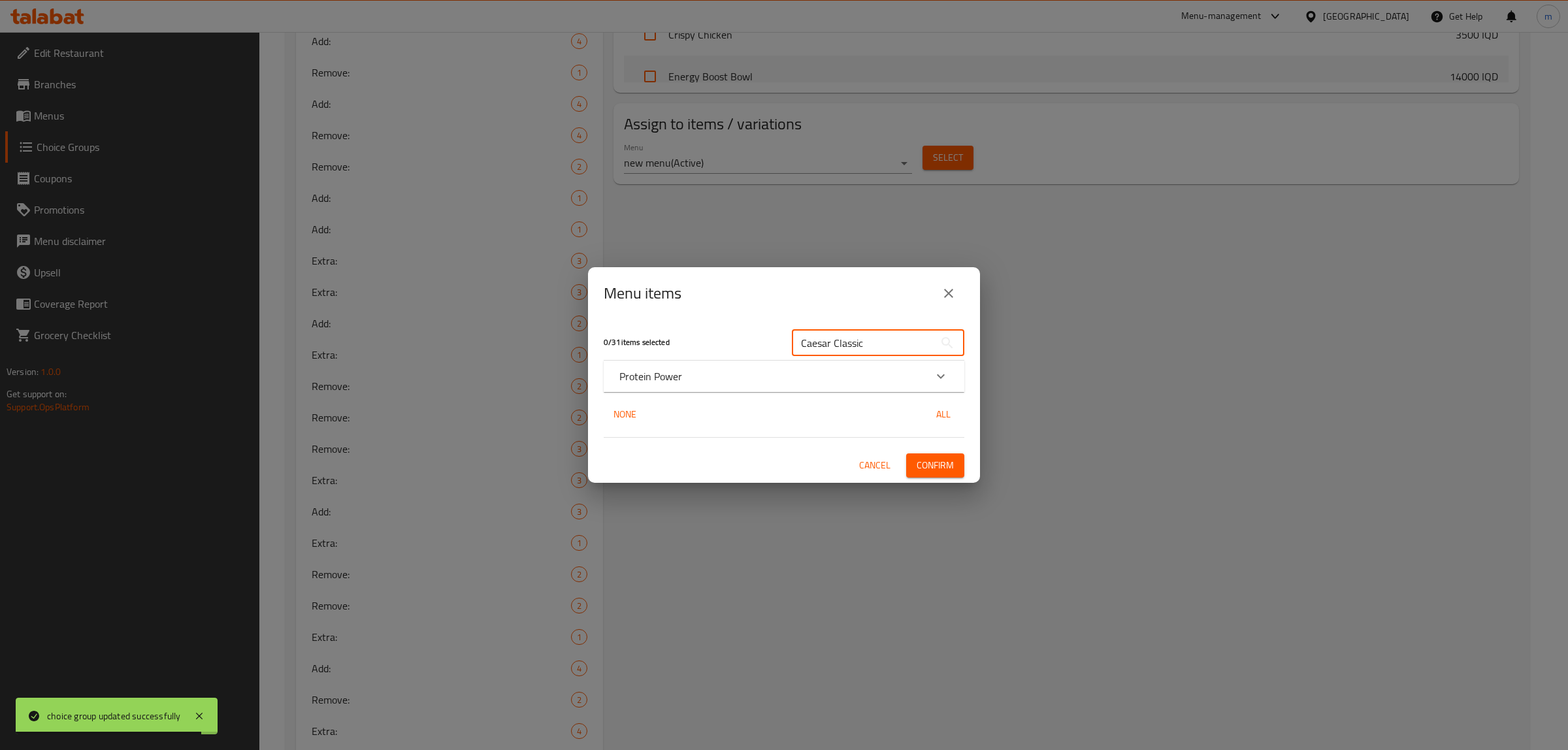
click at [697, 377] on div "Protein Power" at bounding box center [772, 376] width 306 height 15
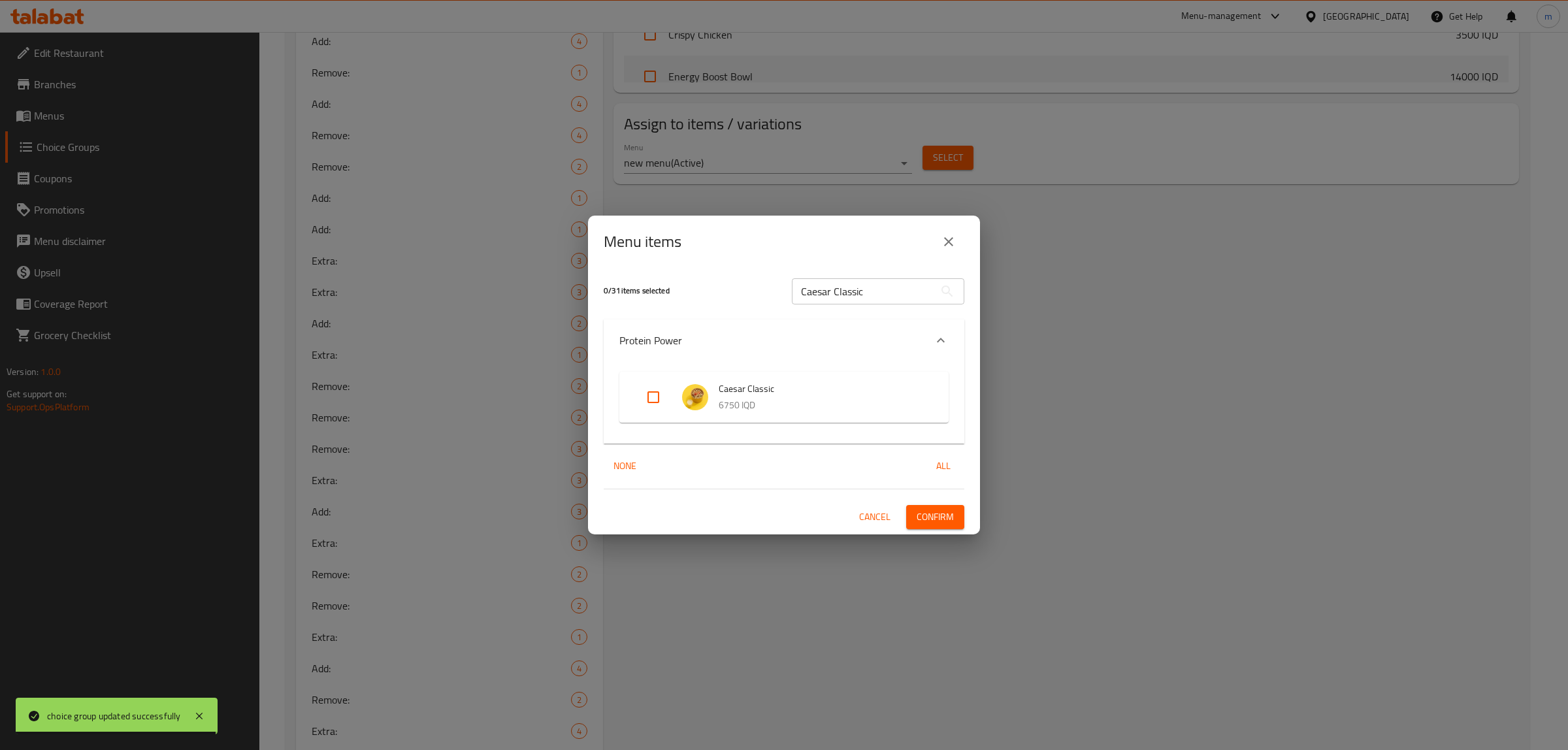
click at [656, 396] on input "Expand" at bounding box center [653, 397] width 32 height 32
click at [941, 520] on span "Confirm" at bounding box center [935, 517] width 37 height 16
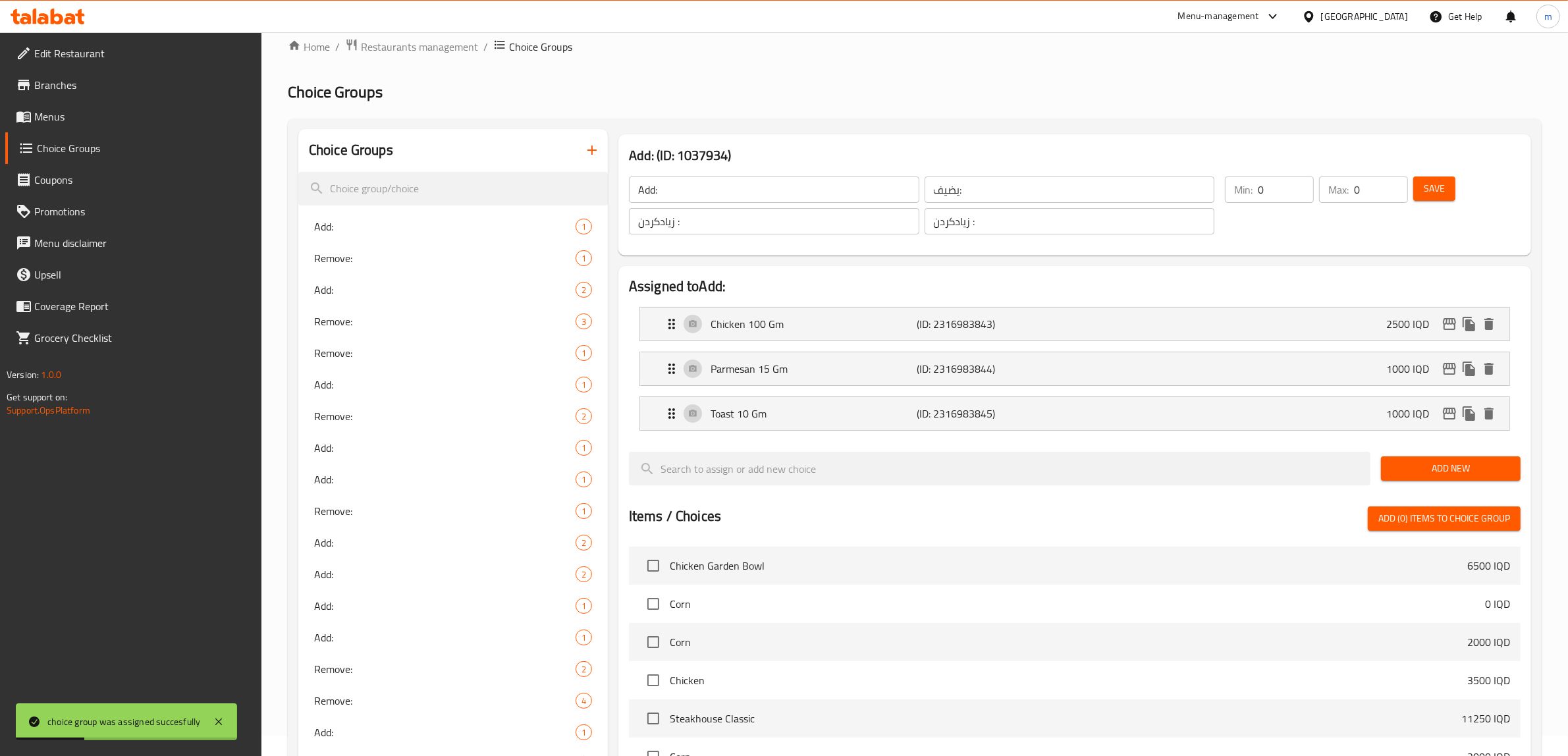
scroll to position [0, 0]
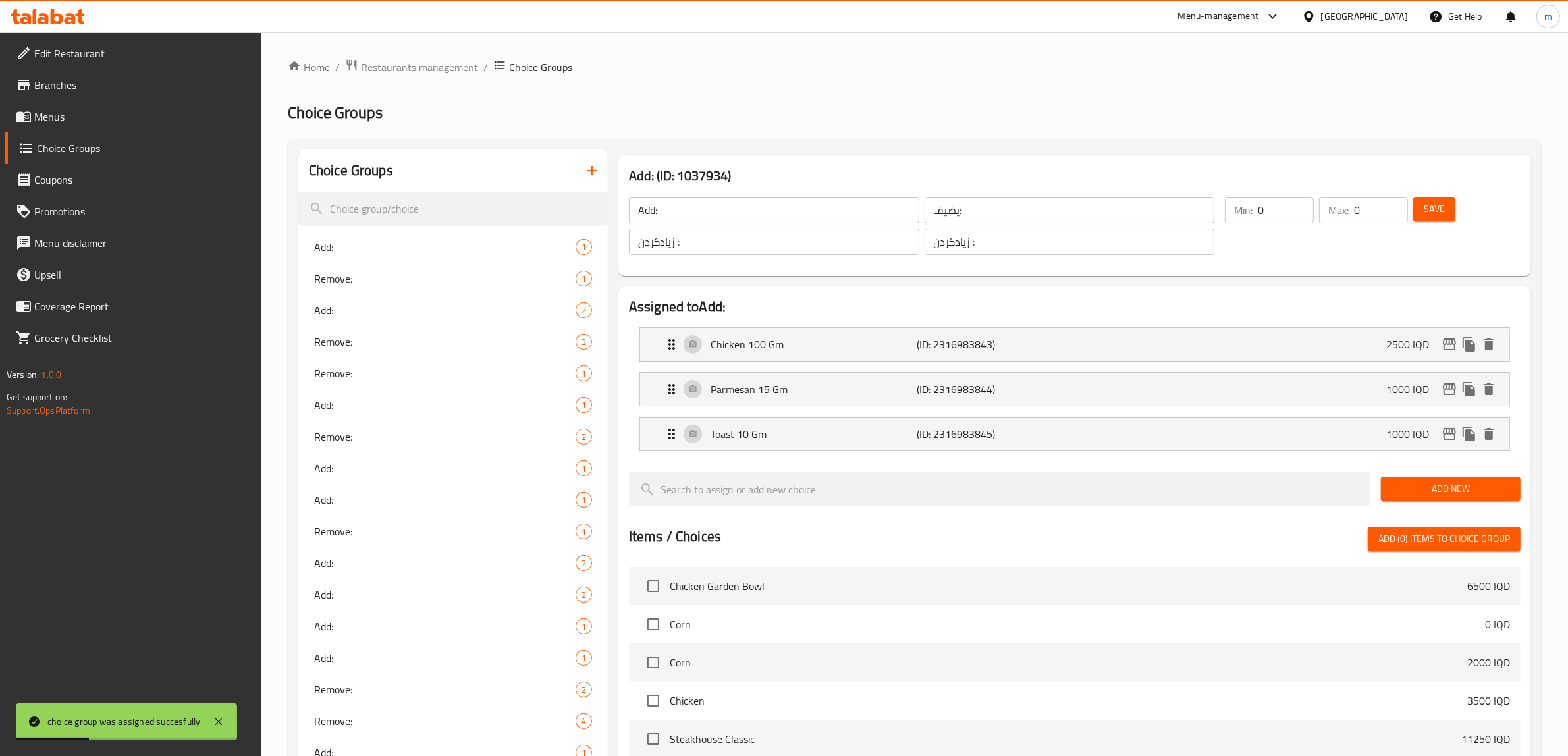
click at [590, 168] on icon "button" at bounding box center [592, 170] width 16 height 16
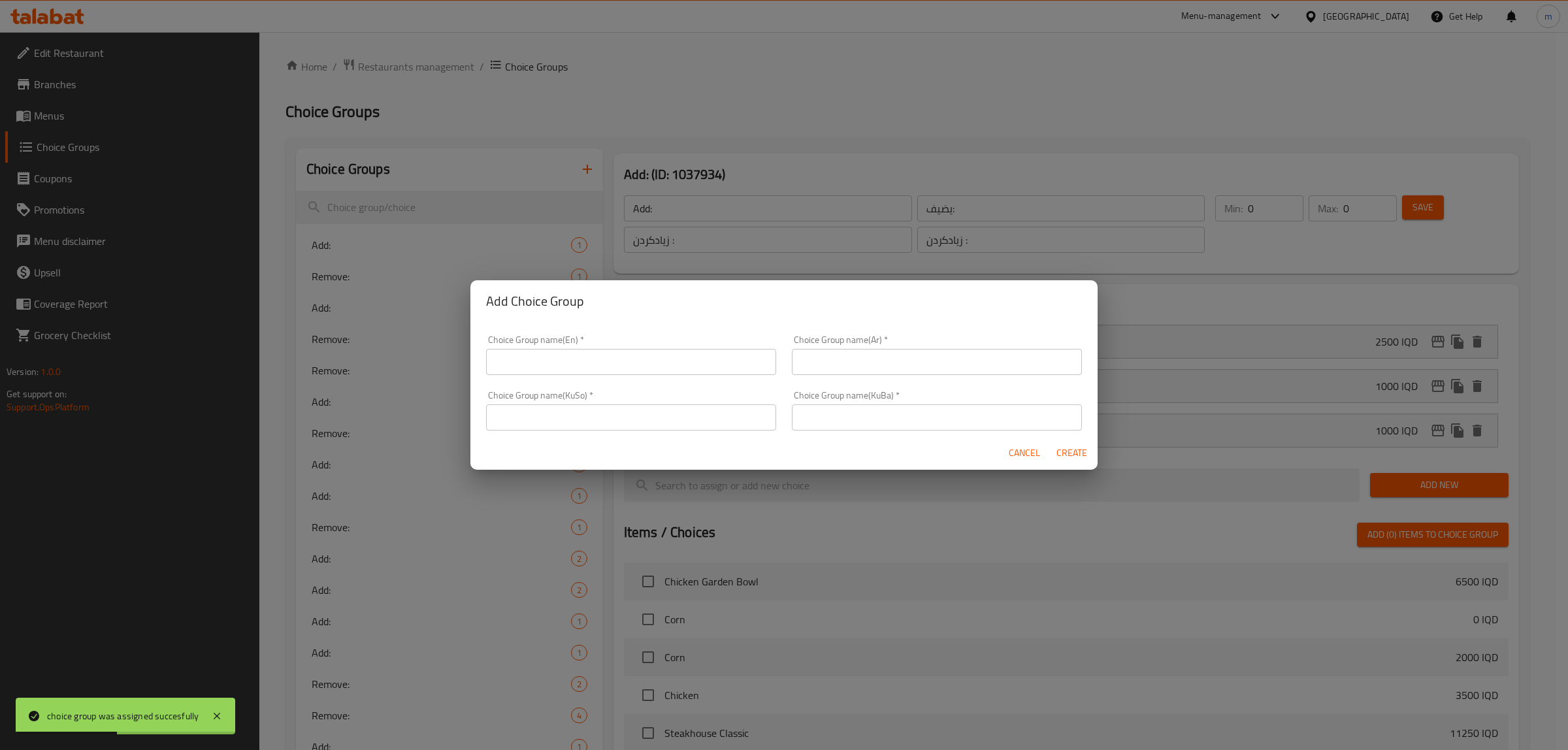
click at [628, 344] on div "Choice Group name(En)   * Choice Group name(En) *" at bounding box center [631, 354] width 290 height 40
click at [622, 358] on input "text" at bounding box center [631, 362] width 290 height 26
click at [854, 349] on input "text" at bounding box center [937, 362] width 290 height 26
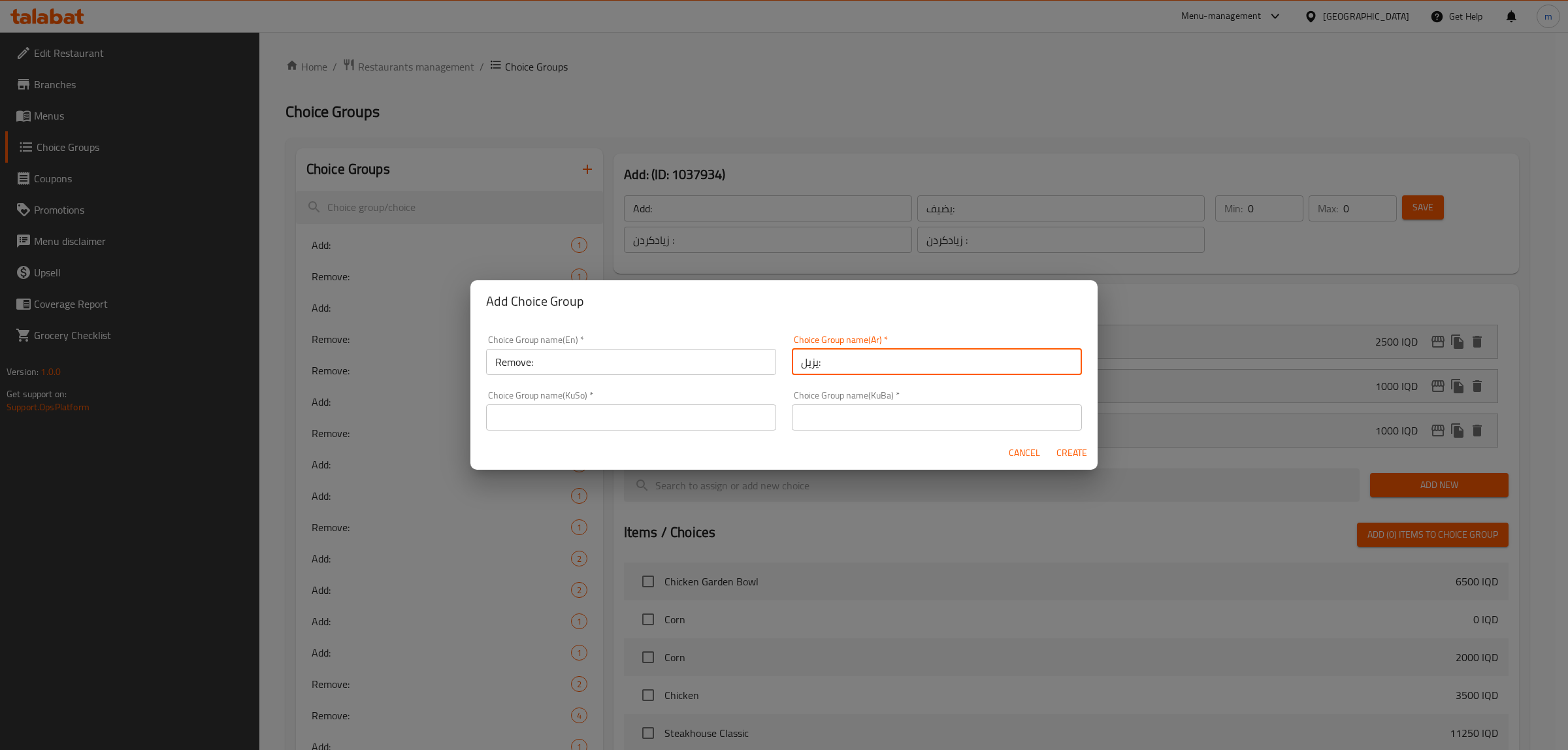
click at [704, 416] on input "text" at bounding box center [631, 417] width 290 height 26
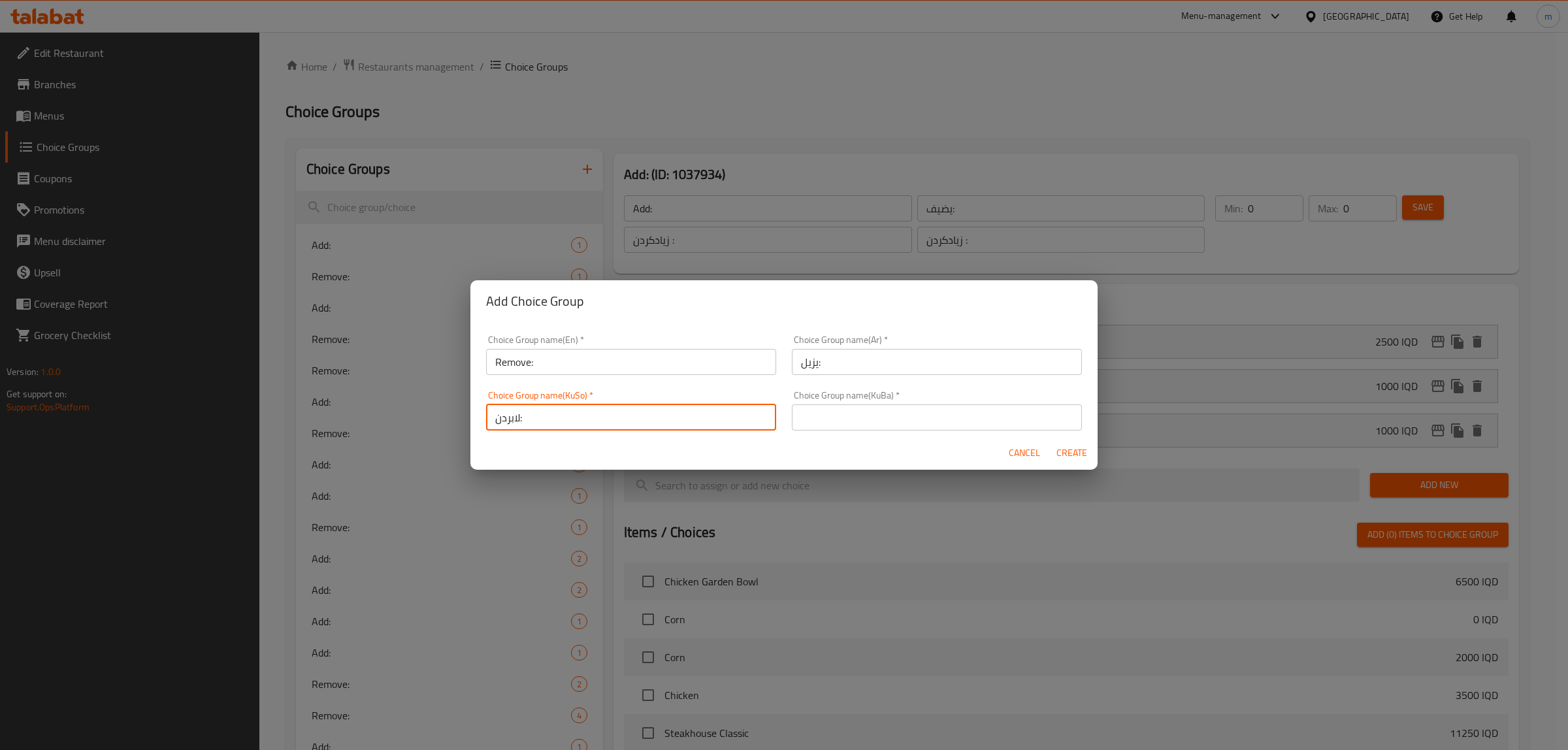
click at [883, 423] on input "text" at bounding box center [937, 417] width 290 height 26
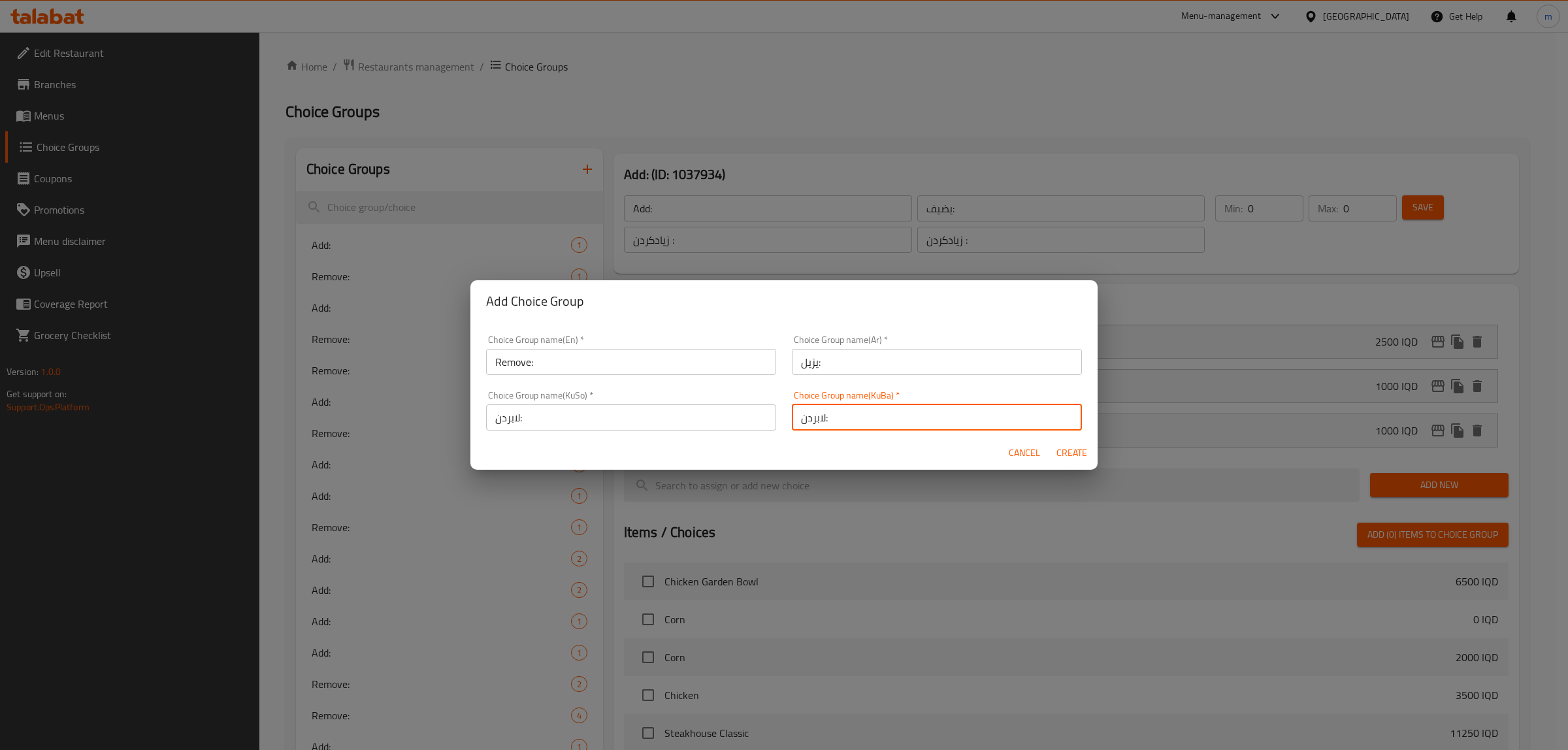
click at [1059, 460] on span "Create" at bounding box center [1071, 453] width 32 height 16
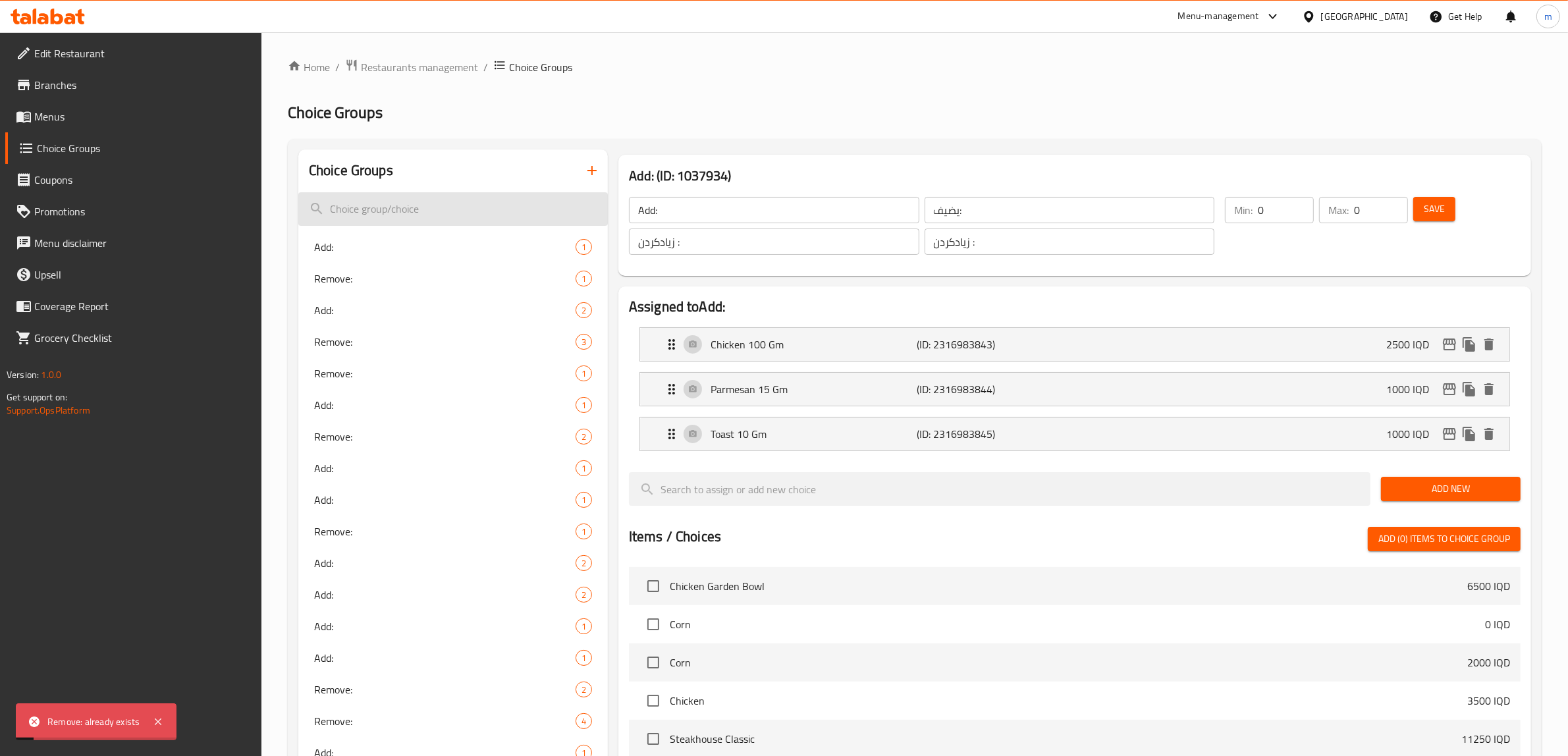
click at [485, 202] on input "search" at bounding box center [453, 209] width 310 height 33
click at [482, 202] on input "Remo" at bounding box center [453, 209] width 310 height 33
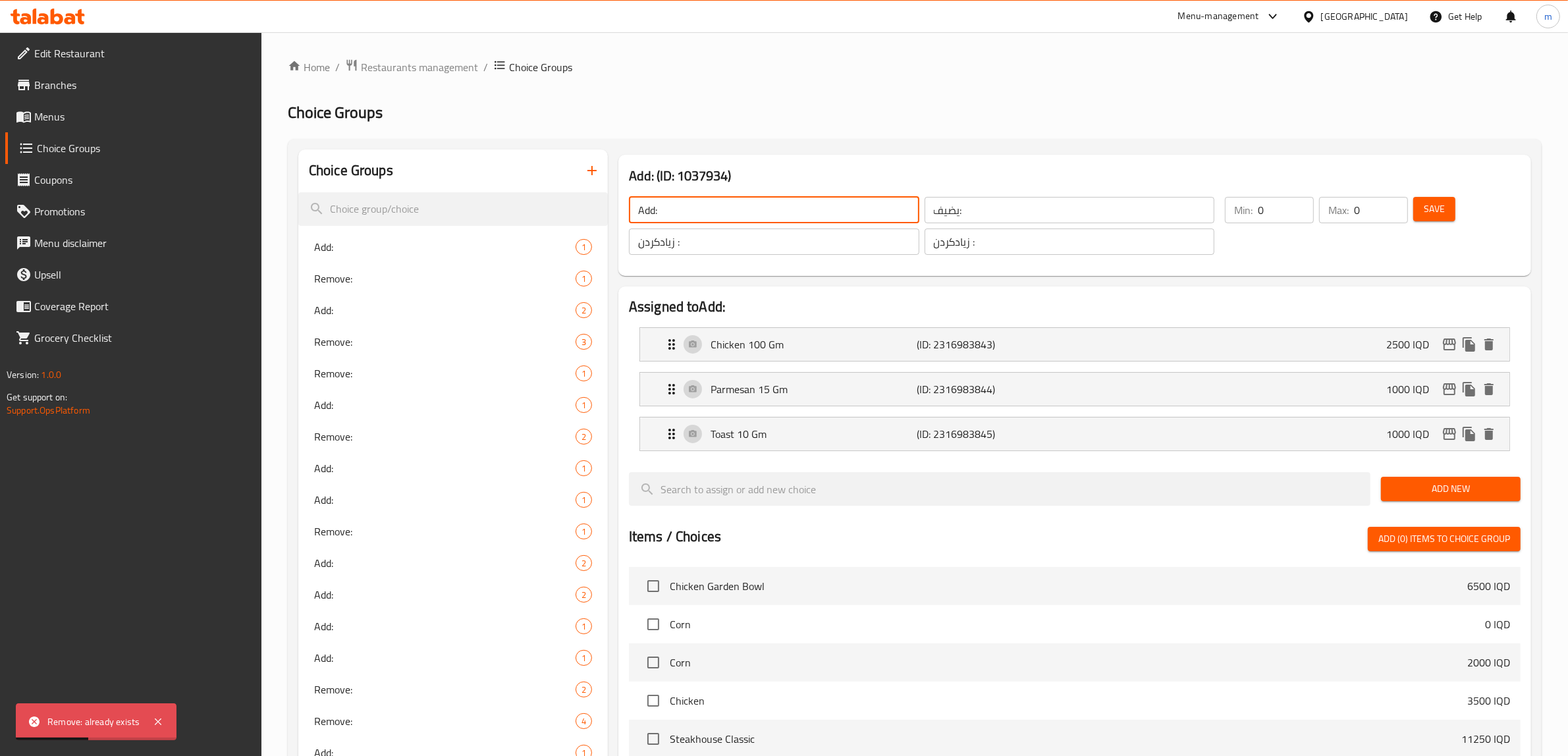
click at [730, 199] on input "Add:" at bounding box center [774, 210] width 291 height 26
click at [587, 176] on icon "button" at bounding box center [592, 170] width 16 height 16
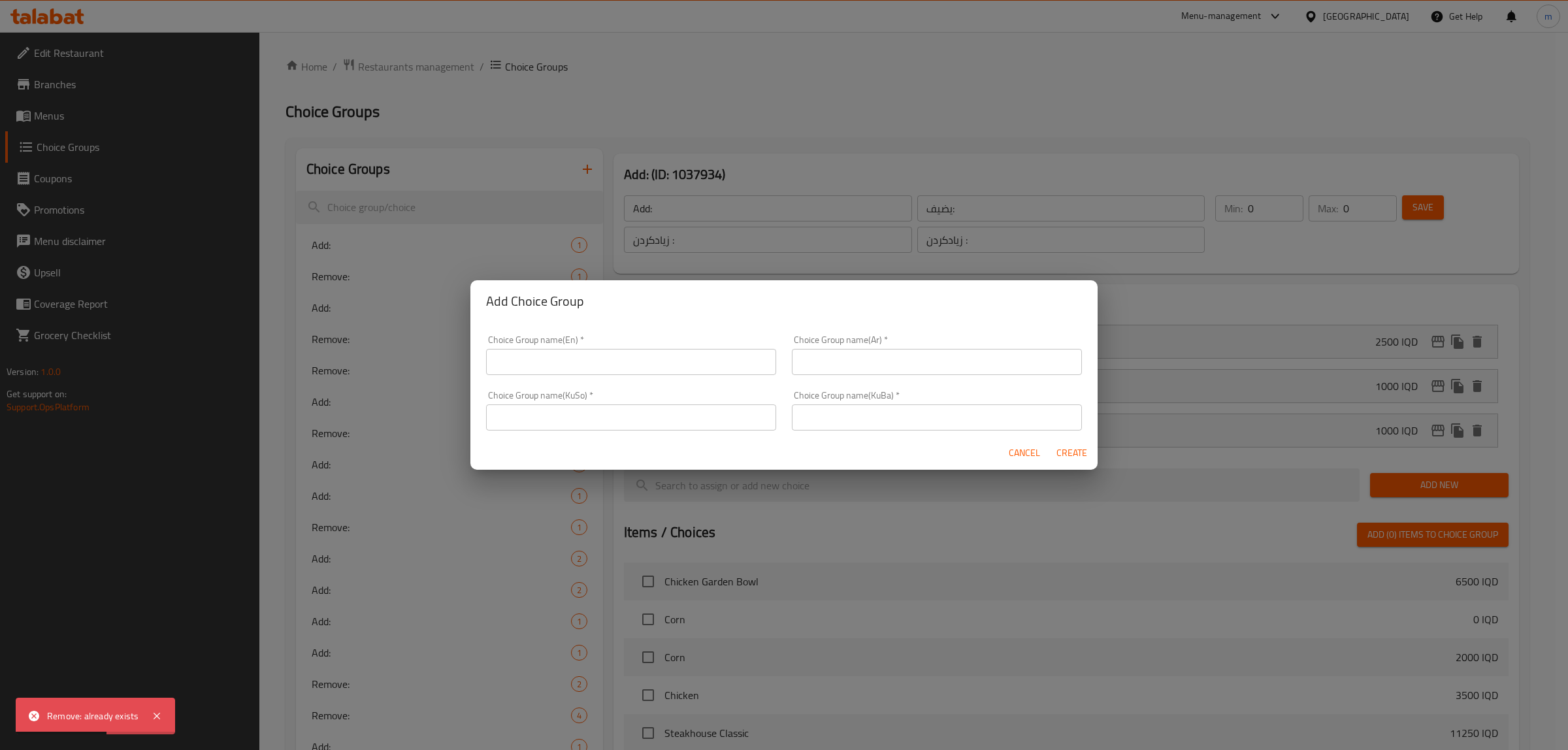
click at [635, 348] on div "Choice Group name(En)   * Choice Group name(En) *" at bounding box center [631, 354] width 290 height 40
click at [633, 352] on input "text" at bounding box center [631, 362] width 290 height 26
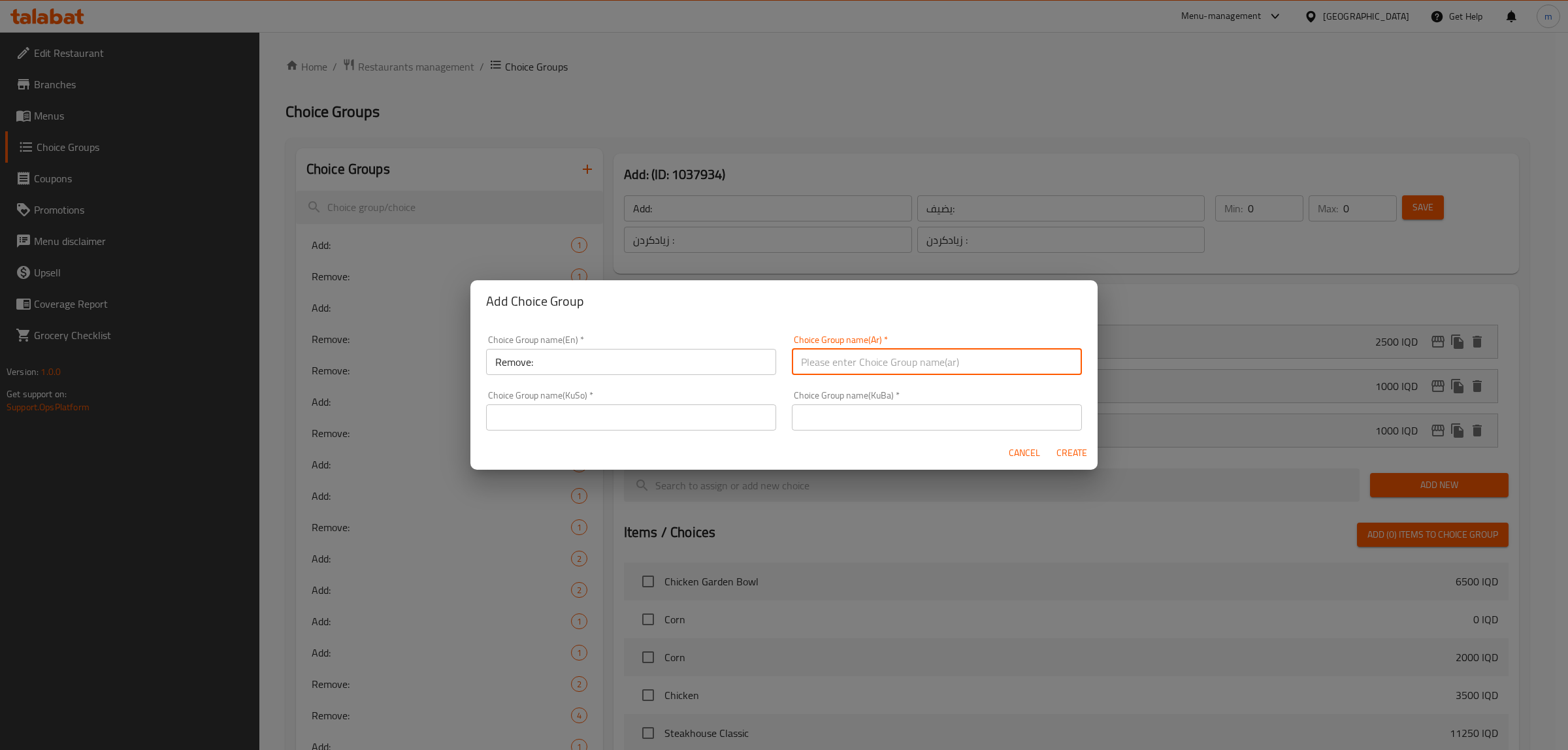
click at [877, 367] on input "text" at bounding box center [937, 362] width 290 height 26
click at [709, 419] on input "text" at bounding box center [631, 417] width 290 height 26
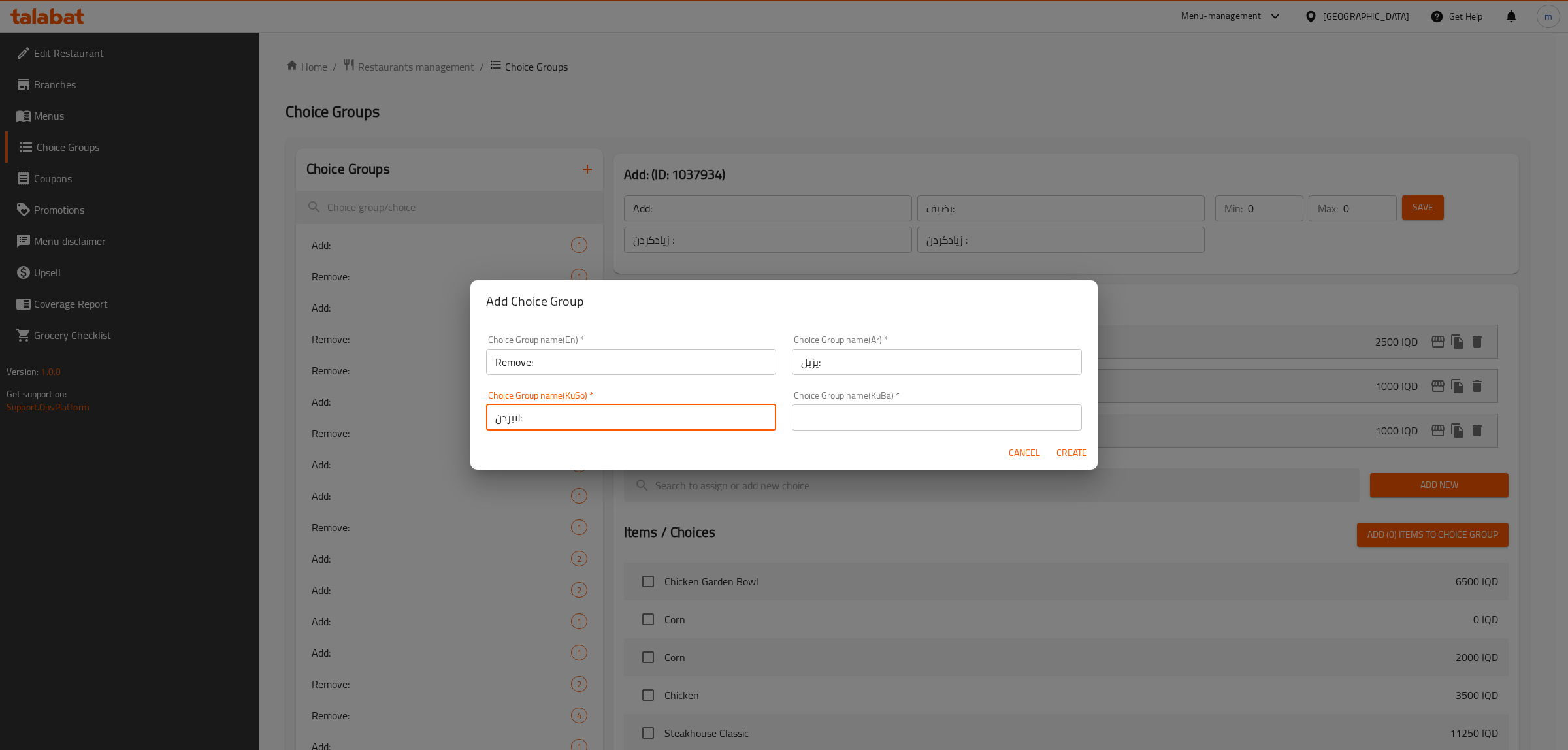
click at [844, 425] on input "text" at bounding box center [937, 417] width 290 height 26
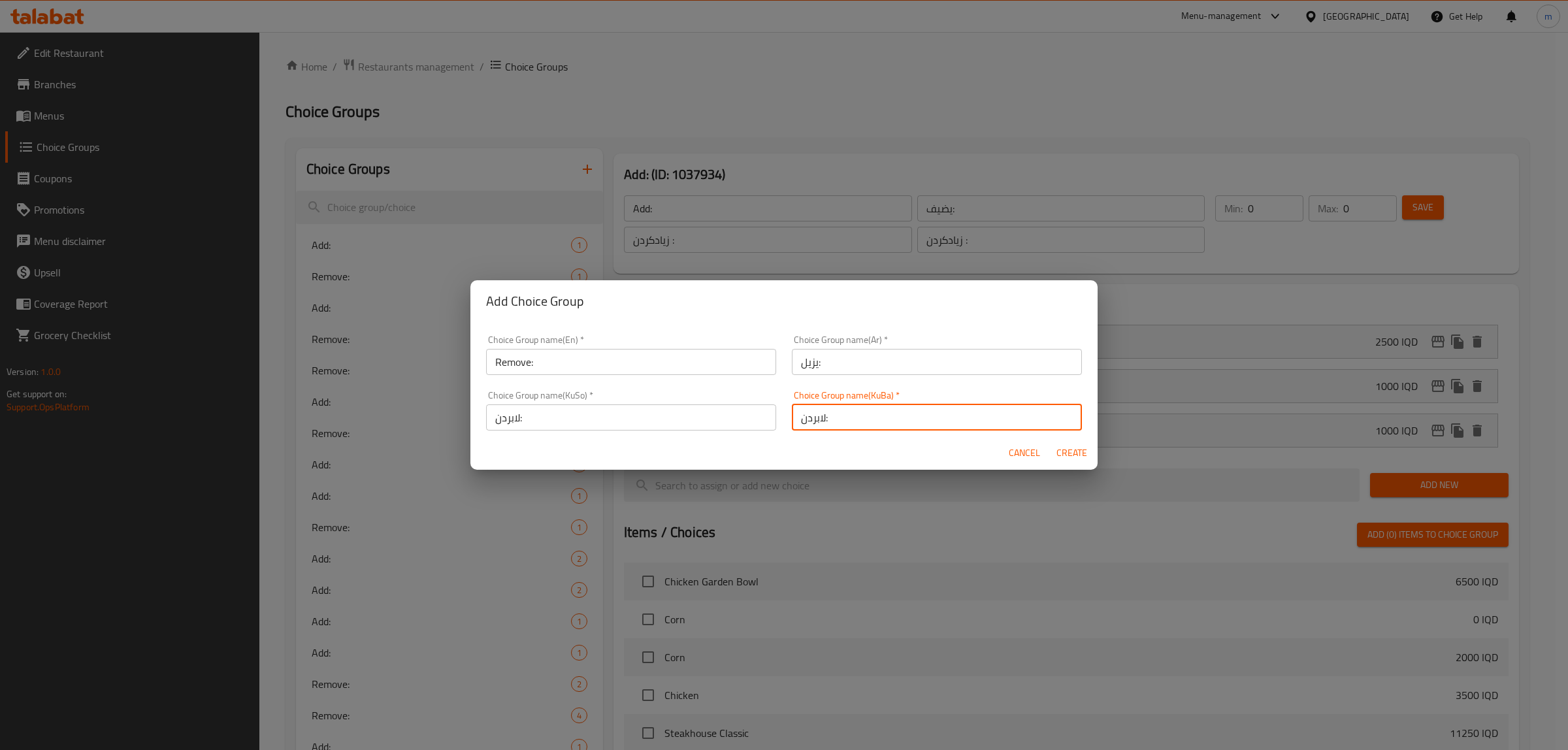
click at [1069, 452] on span "Create" at bounding box center [1071, 453] width 32 height 16
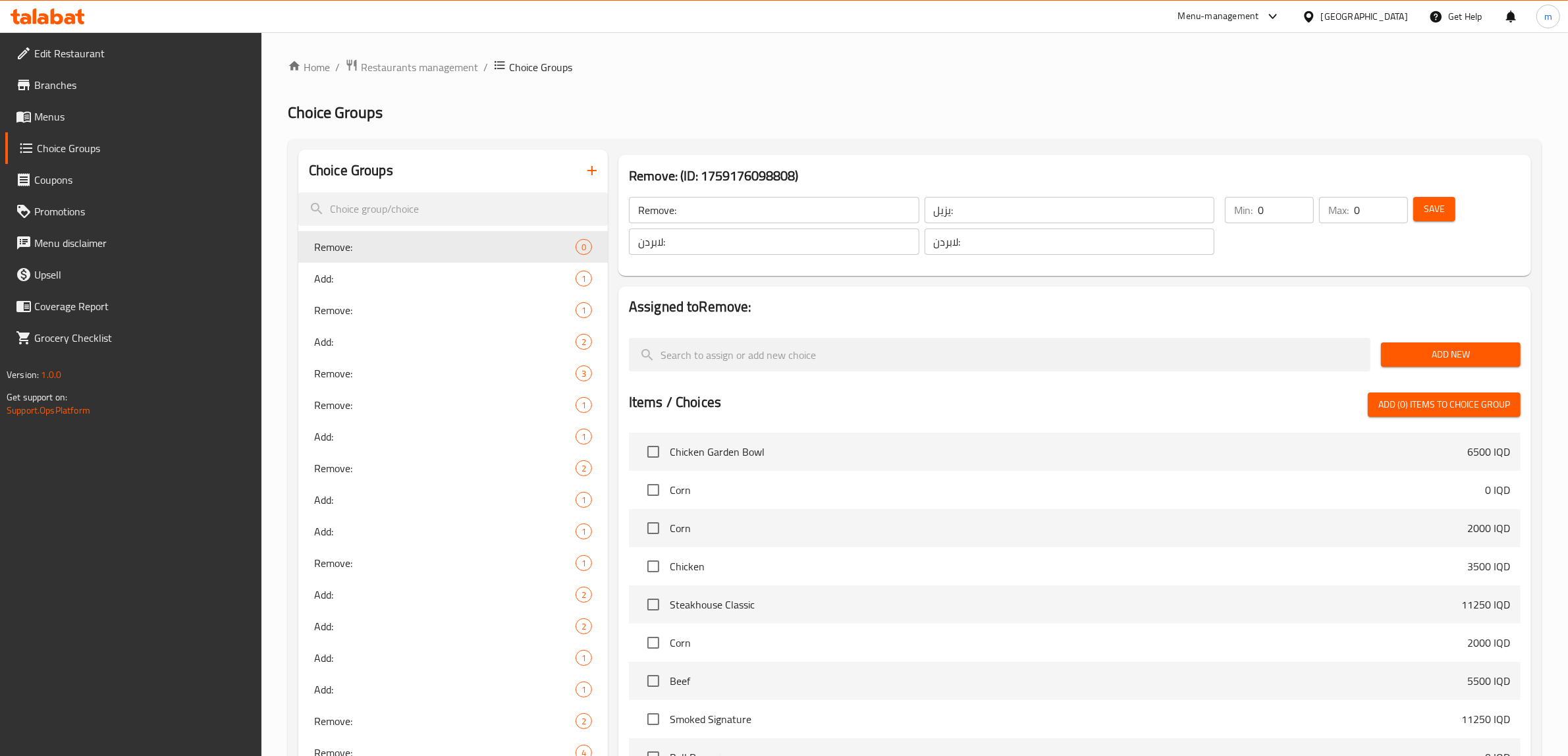
click at [1428, 355] on span "Add New" at bounding box center [1450, 355] width 119 height 16
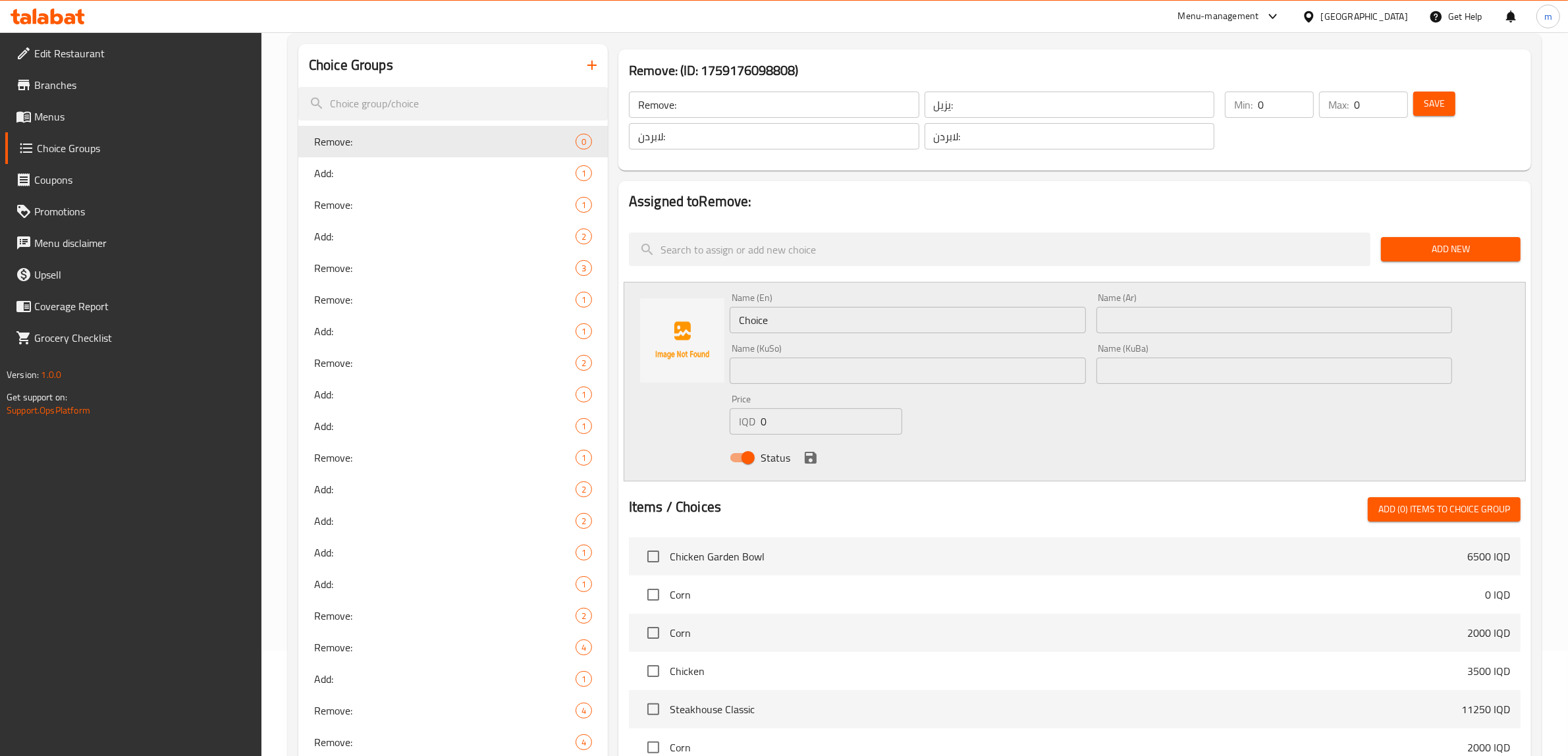
scroll to position [109, 0]
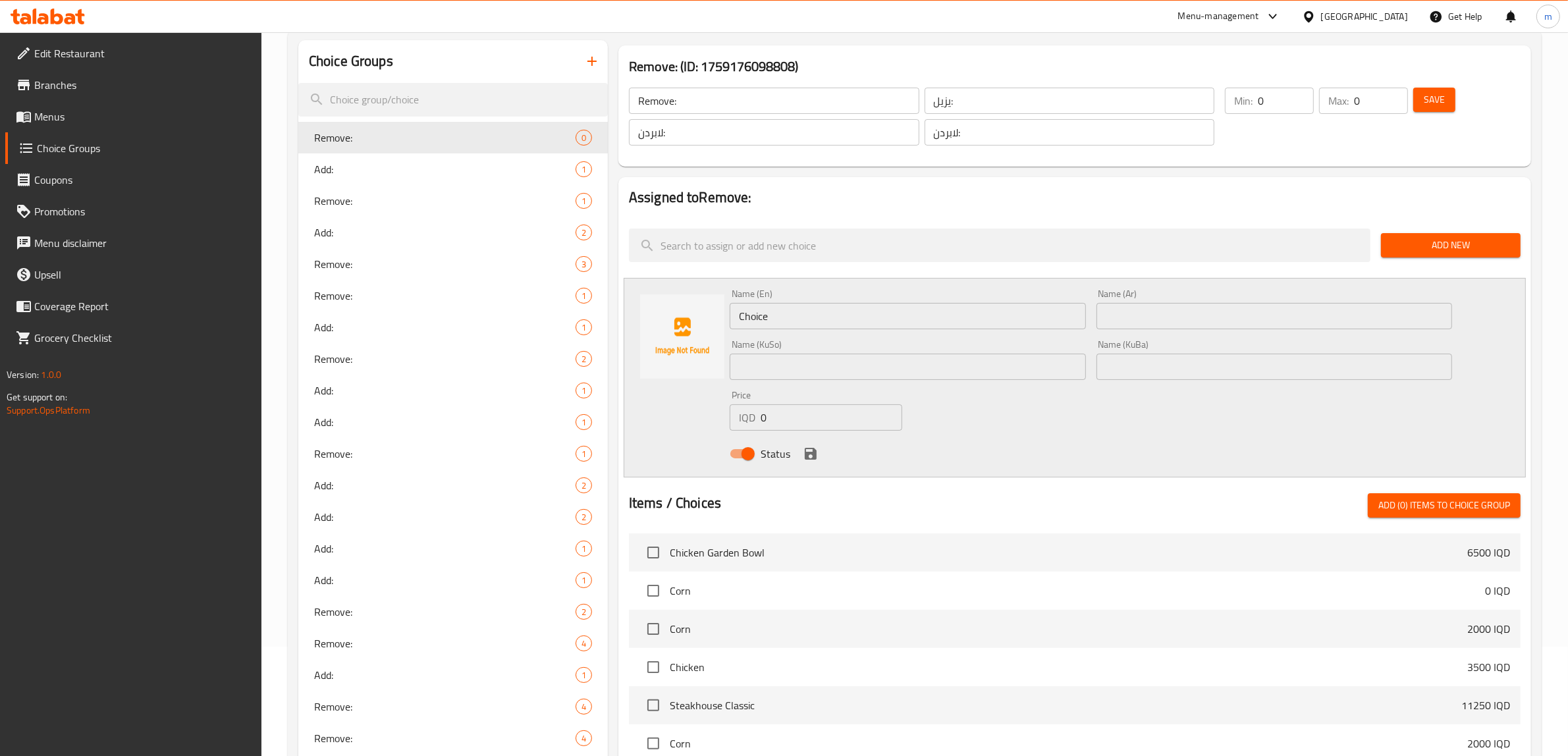
click at [827, 324] on input "Choice" at bounding box center [908, 316] width 356 height 26
click at [1140, 324] on input "text" at bounding box center [1275, 316] width 356 height 26
click at [1110, 357] on input "text" at bounding box center [1275, 367] width 356 height 26
click at [908, 362] on input "text" at bounding box center [908, 367] width 356 height 26
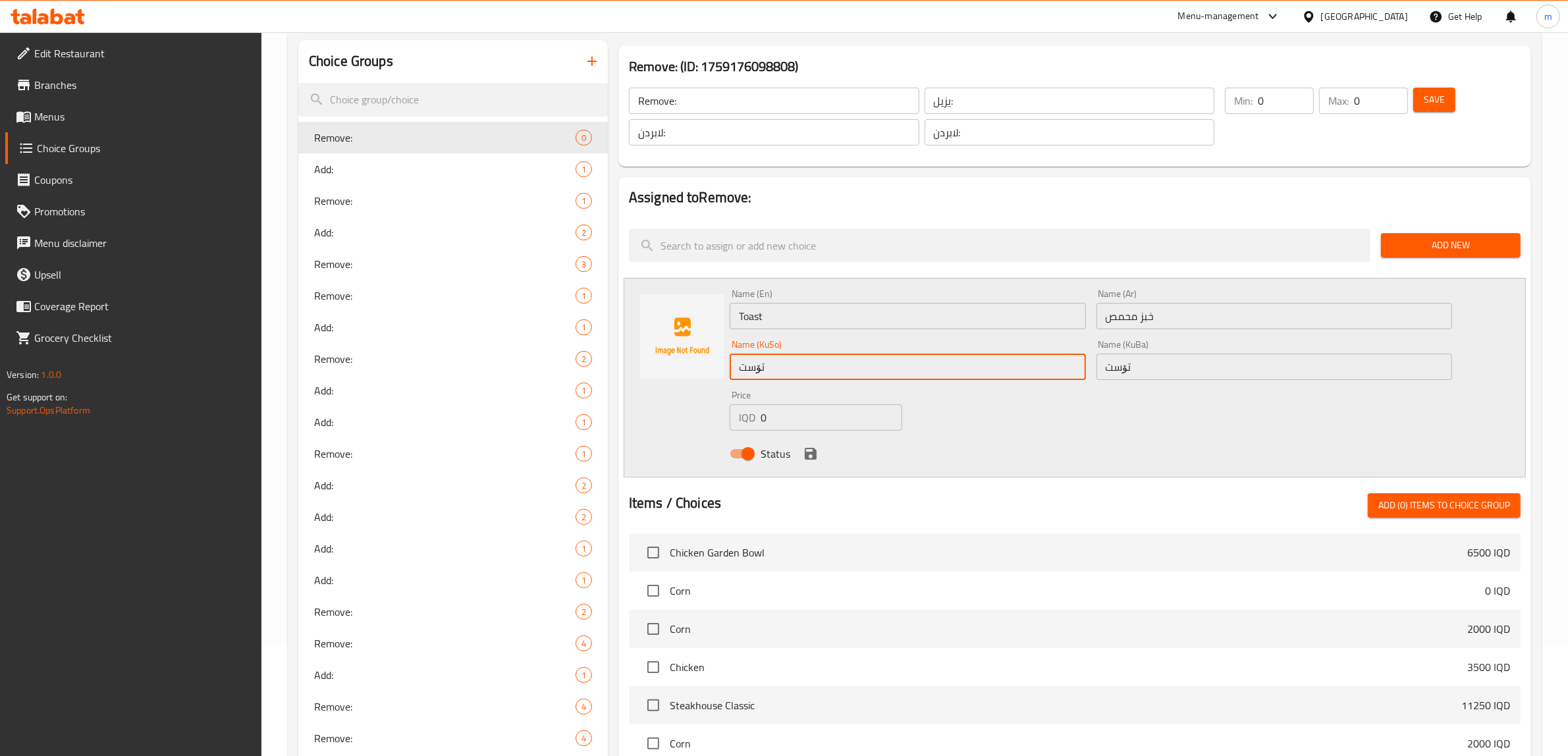
drag, startPoint x: 1016, startPoint y: 417, endPoint x: 982, endPoint y: 429, distance: 36.1
click at [1018, 417] on div "Name (En) Toast Name (En) Name (Ar) خبز محمص Name (Ar) Name (KuSo) تۆست Name (K…" at bounding box center [1090, 378] width 733 height 187
click at [811, 450] on icon "save" at bounding box center [810, 453] width 16 height 16
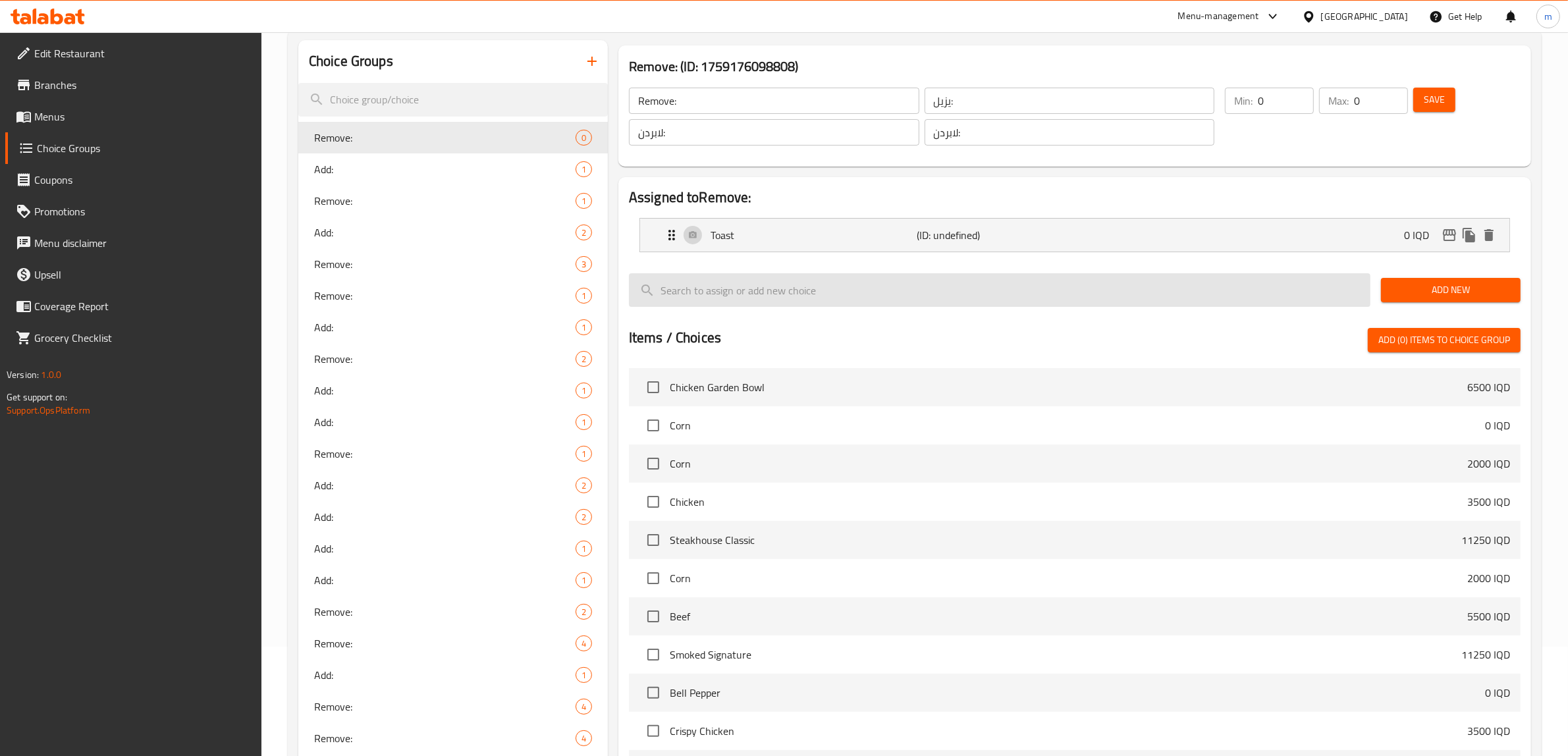
scroll to position [0, 0]
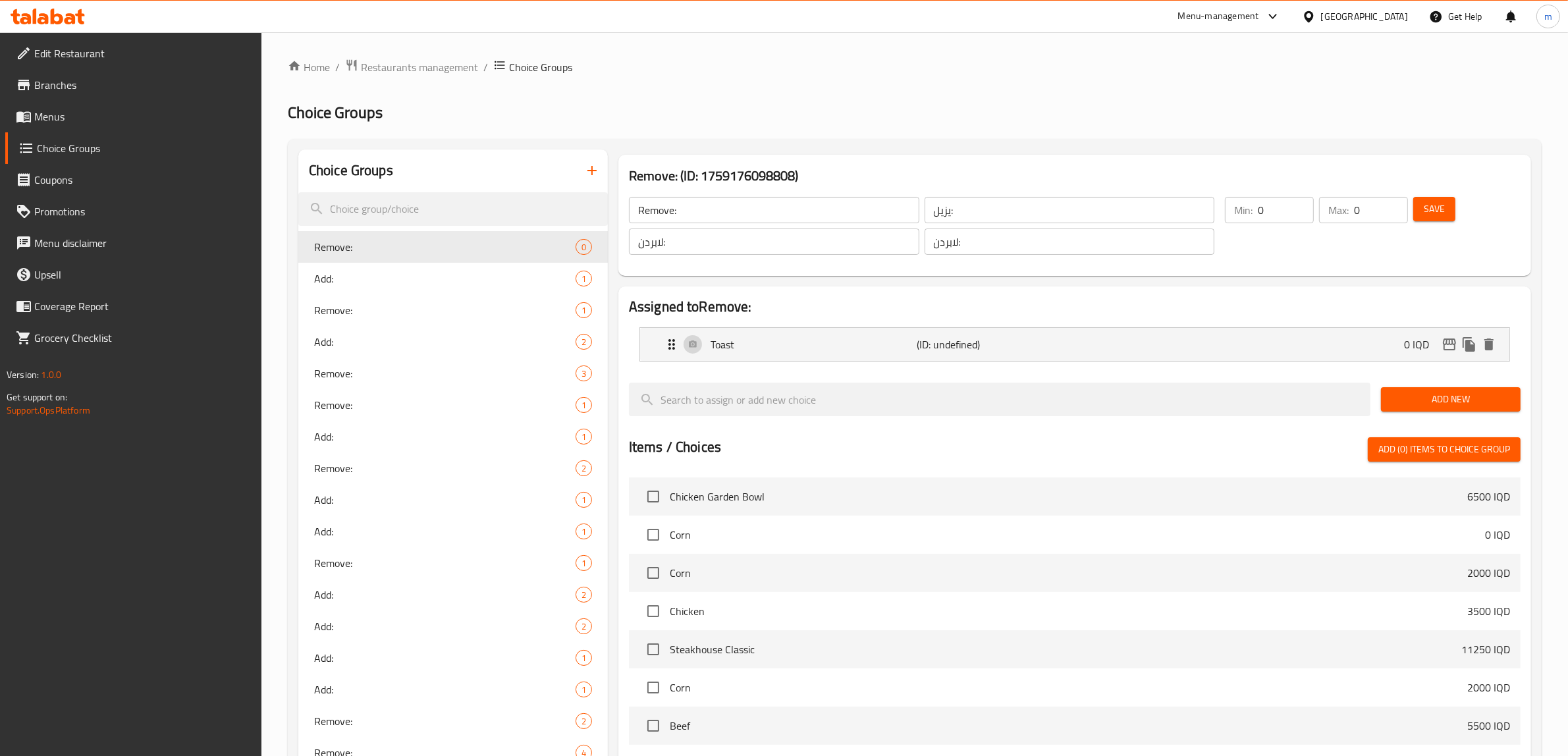
click at [1440, 214] on span "Save" at bounding box center [1434, 209] width 21 height 16
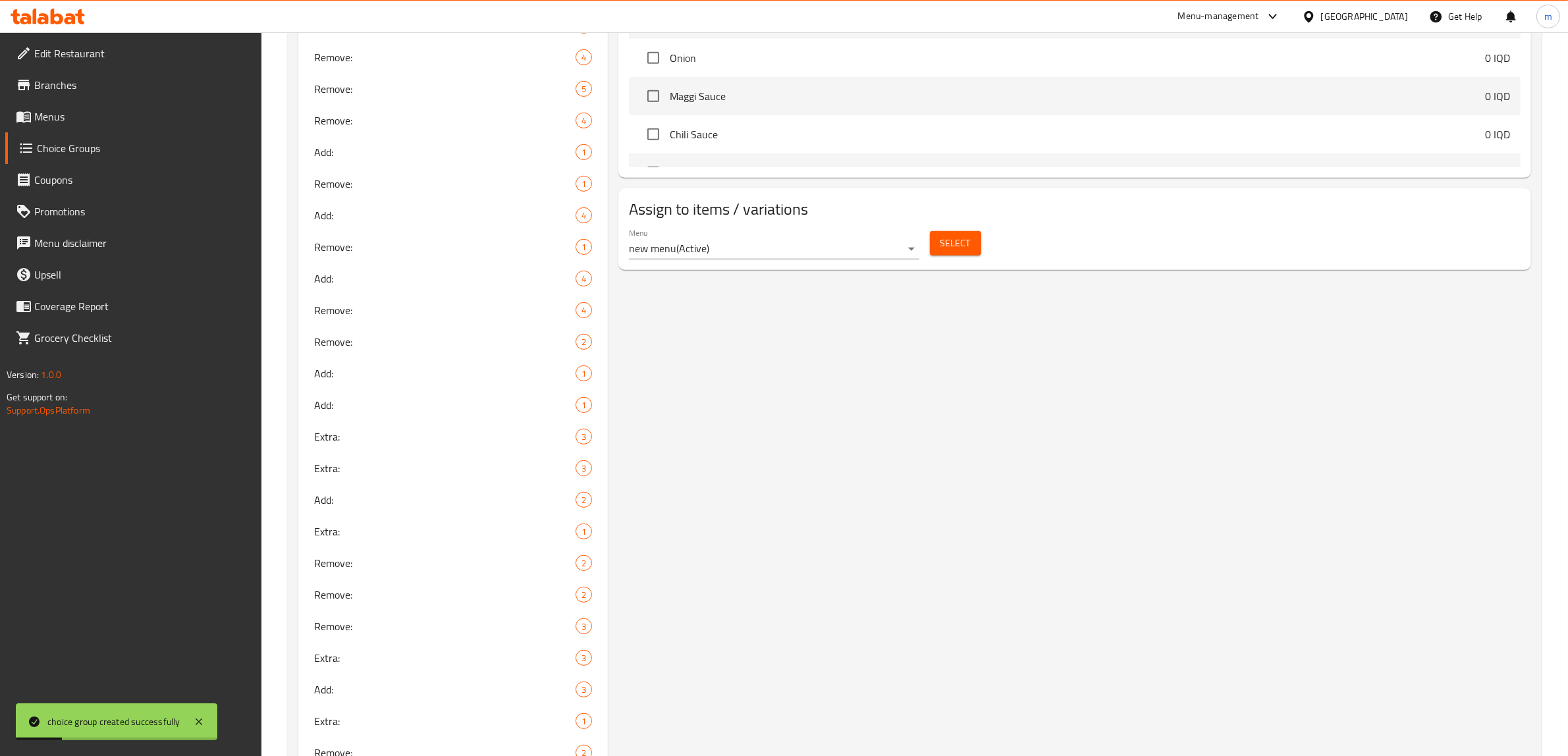
scroll to position [878, 0]
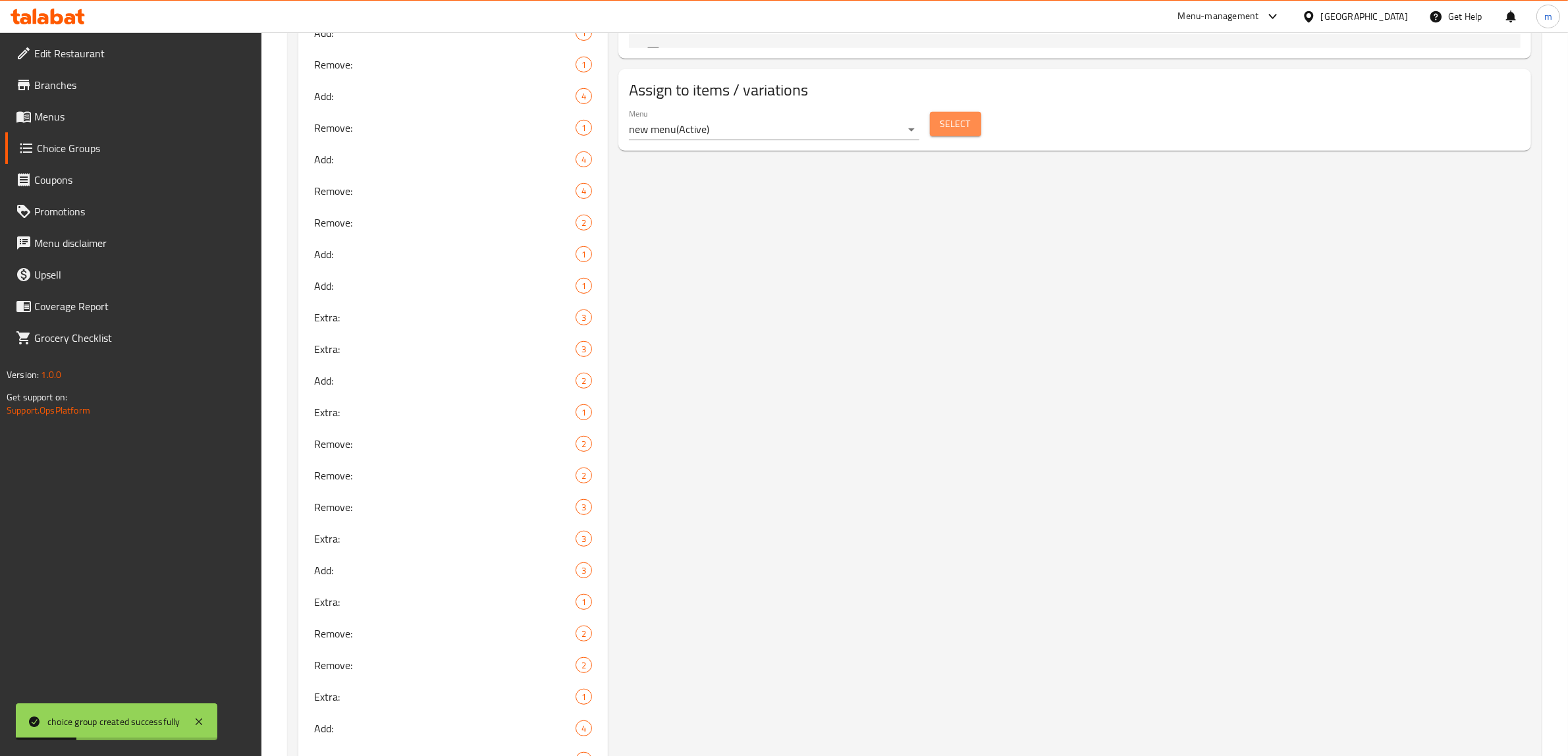
click at [939, 135] on button "Select" at bounding box center [956, 124] width 52 height 24
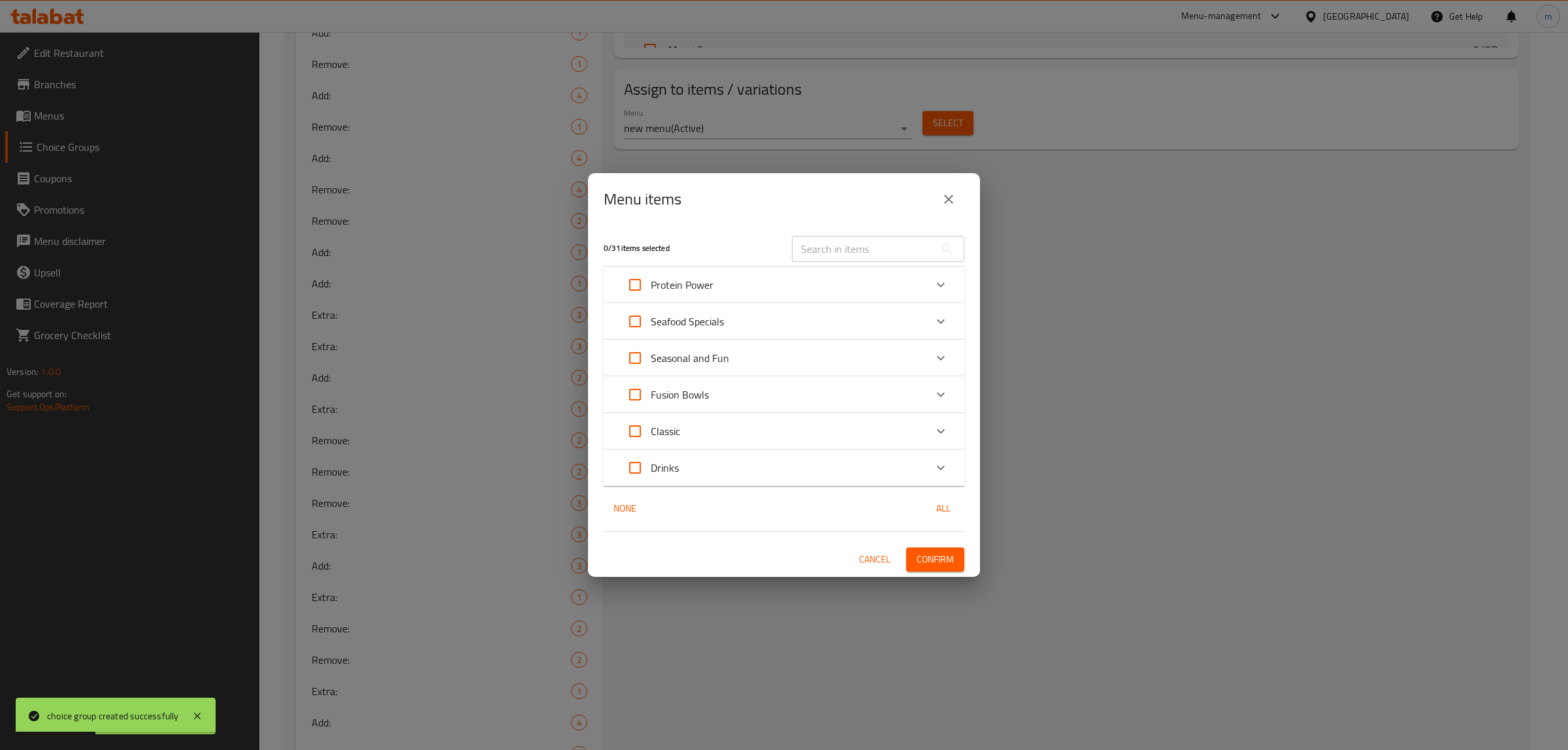
click at [851, 237] on input "text" at bounding box center [863, 249] width 142 height 26
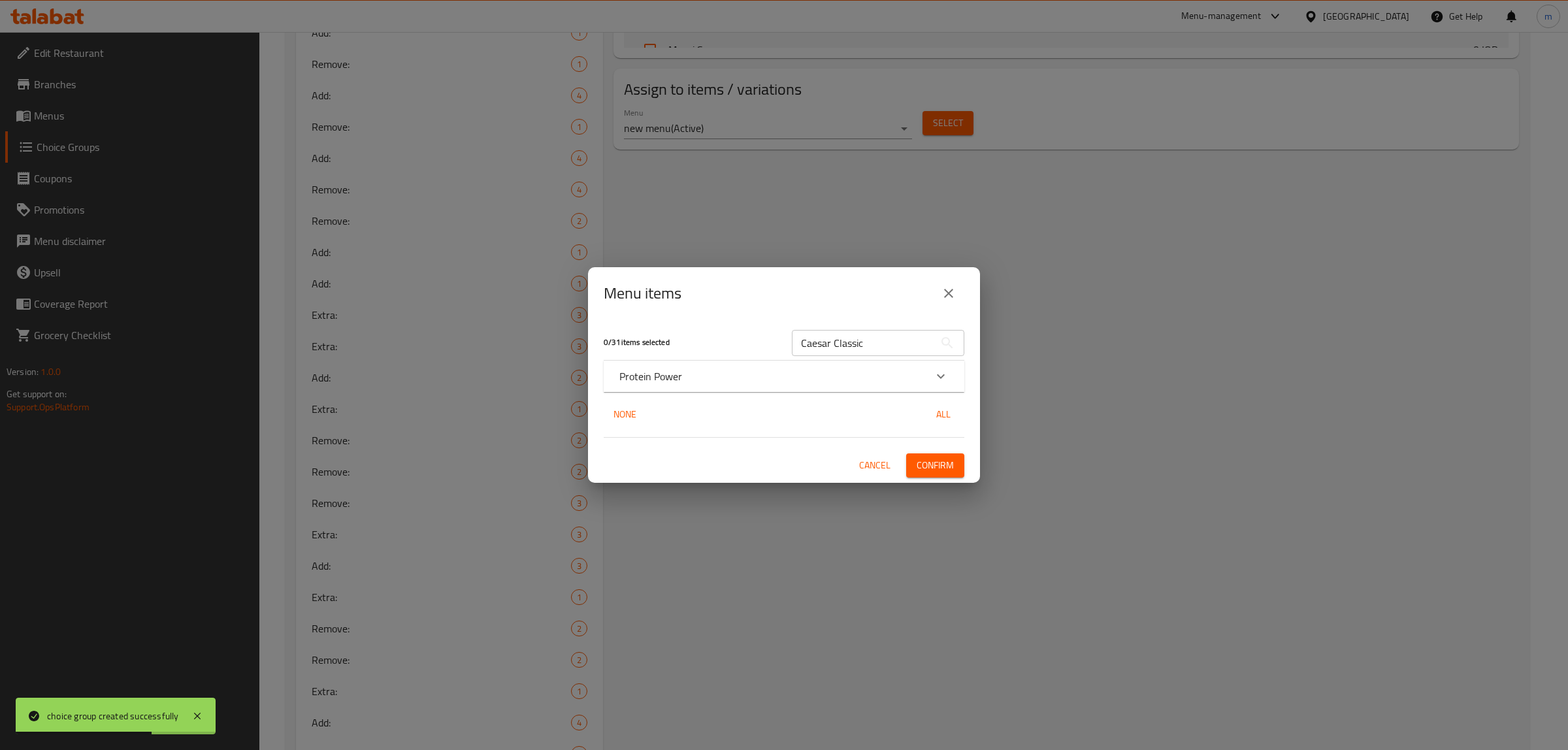
click at [847, 400] on div "0 / 31 items selected Caesar Classic ​ Protein Power Caesar Classic 6750 IQD No…" at bounding box center [784, 401] width 392 height 163
drag, startPoint x: 850, startPoint y: 390, endPoint x: 842, endPoint y: 389, distance: 8.1
click at [850, 389] on div "Protein Power" at bounding box center [784, 376] width 360 height 32
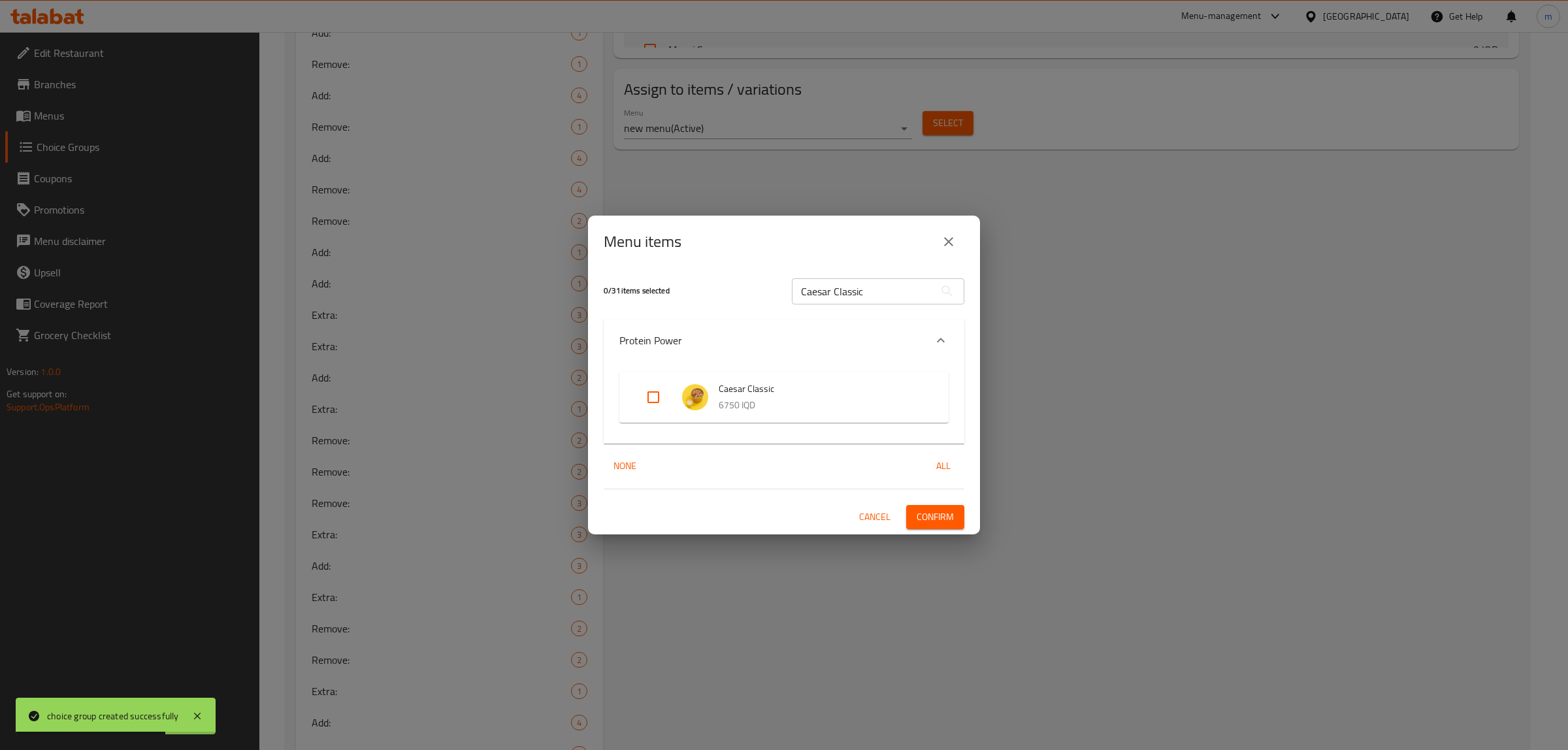
click at [658, 393] on input "Expand" at bounding box center [653, 397] width 32 height 32
click at [949, 520] on span "Confirm" at bounding box center [935, 517] width 37 height 16
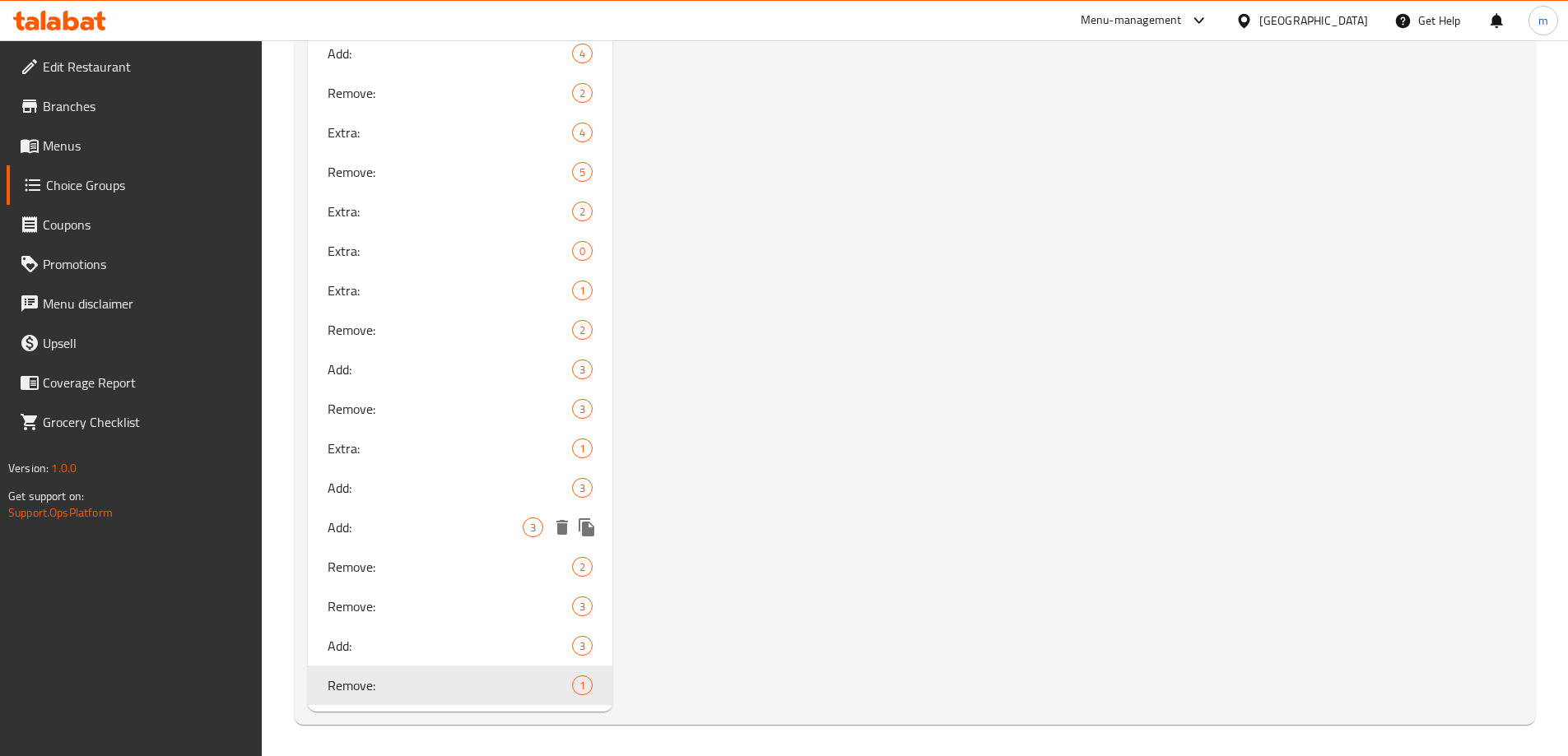
scroll to position [1954, 0]
click at [389, 533] on span "Add:" at bounding box center [425, 525] width 196 height 20
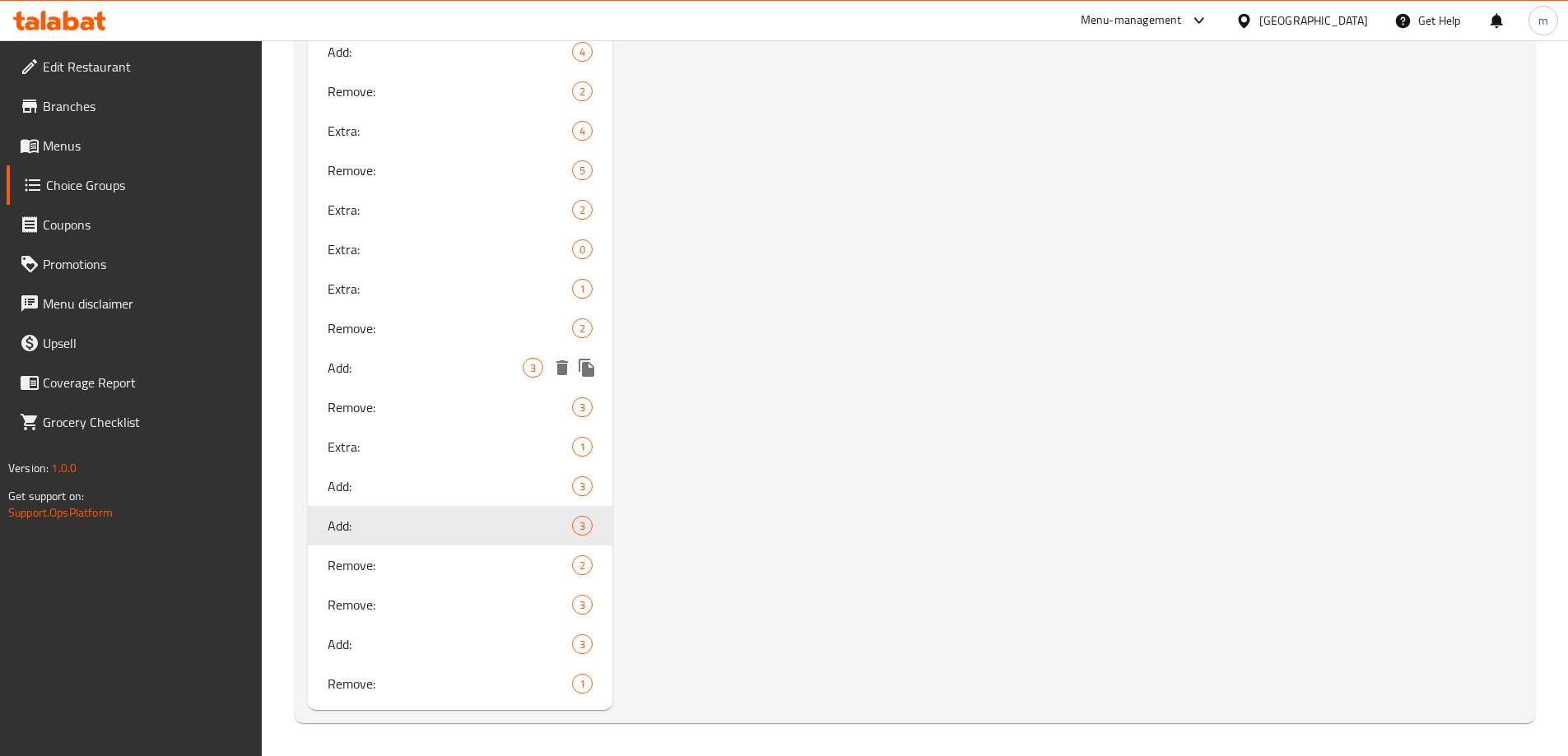
click at [367, 370] on span "Add:" at bounding box center [425, 367] width 196 height 20
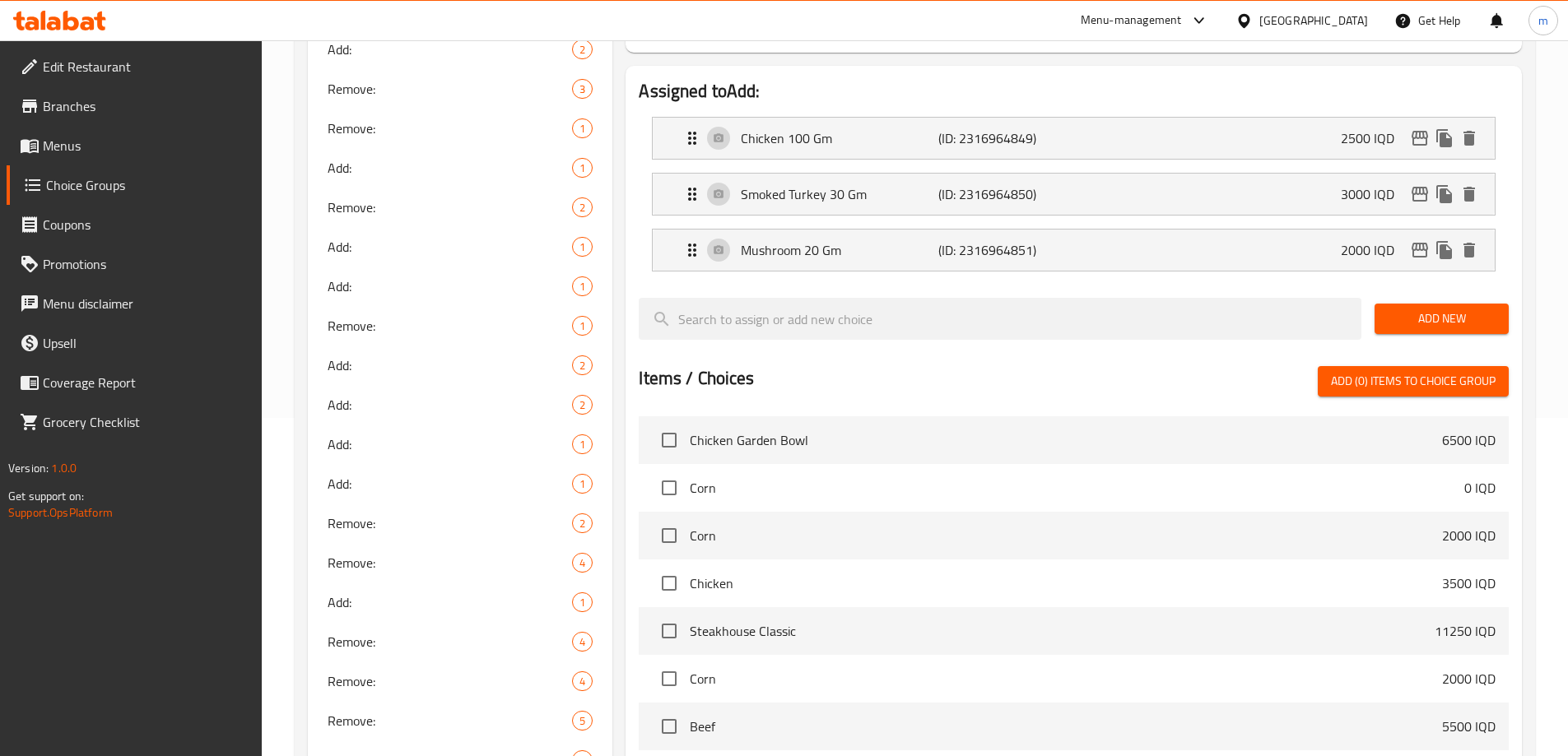
scroll to position [200, 0]
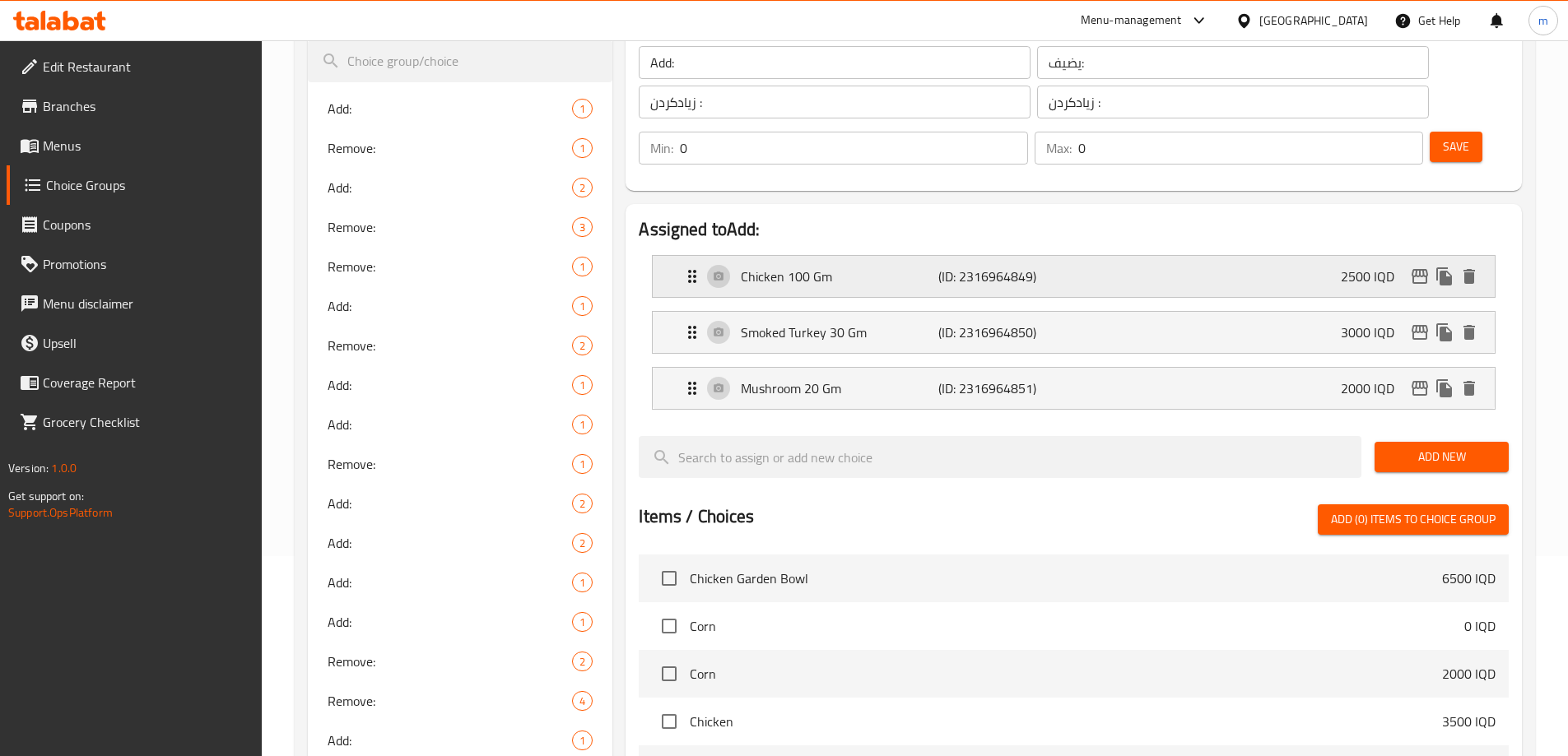
click at [885, 266] on p "Chicken 100 Gm" at bounding box center [840, 276] width 197 height 20
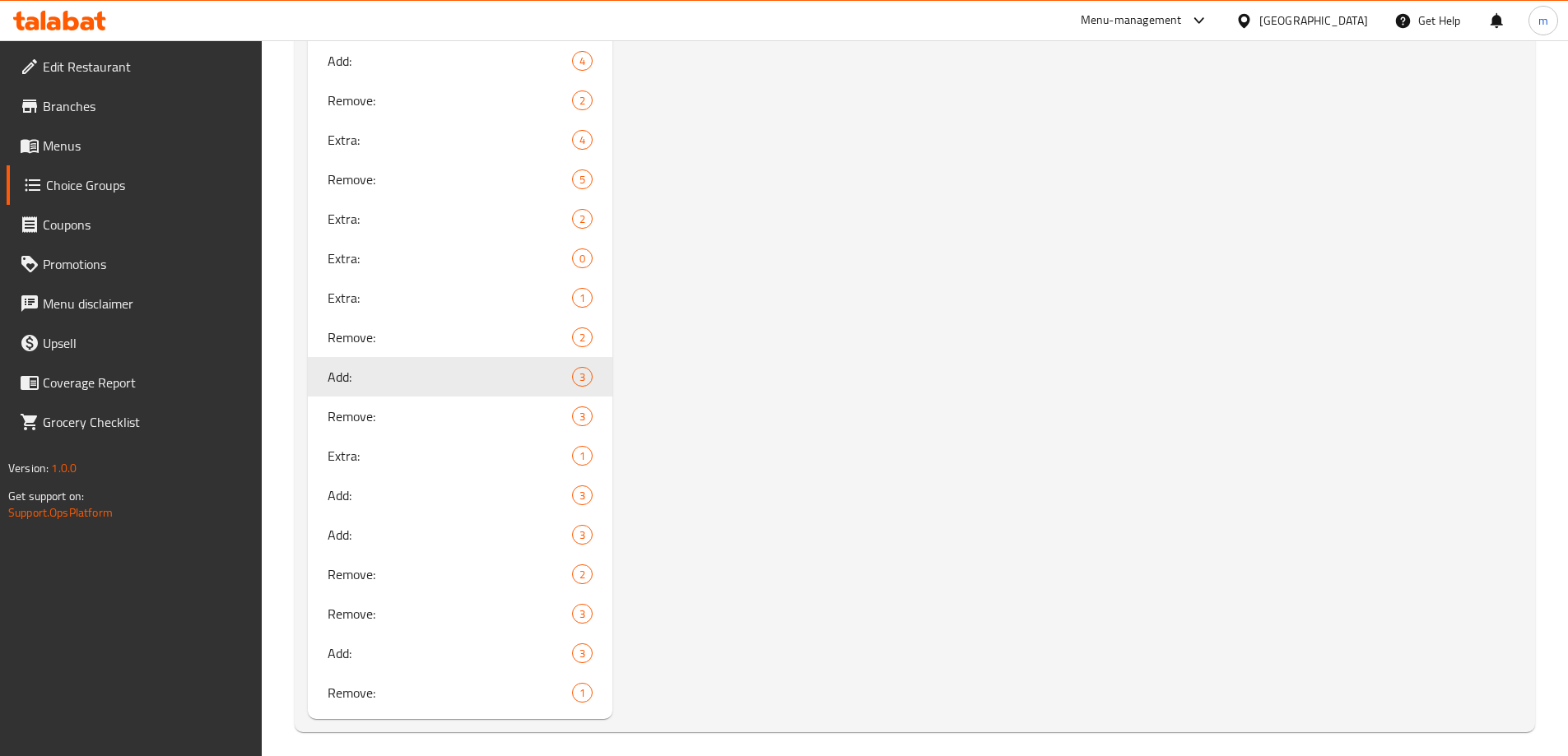
scroll to position [1954, 0]
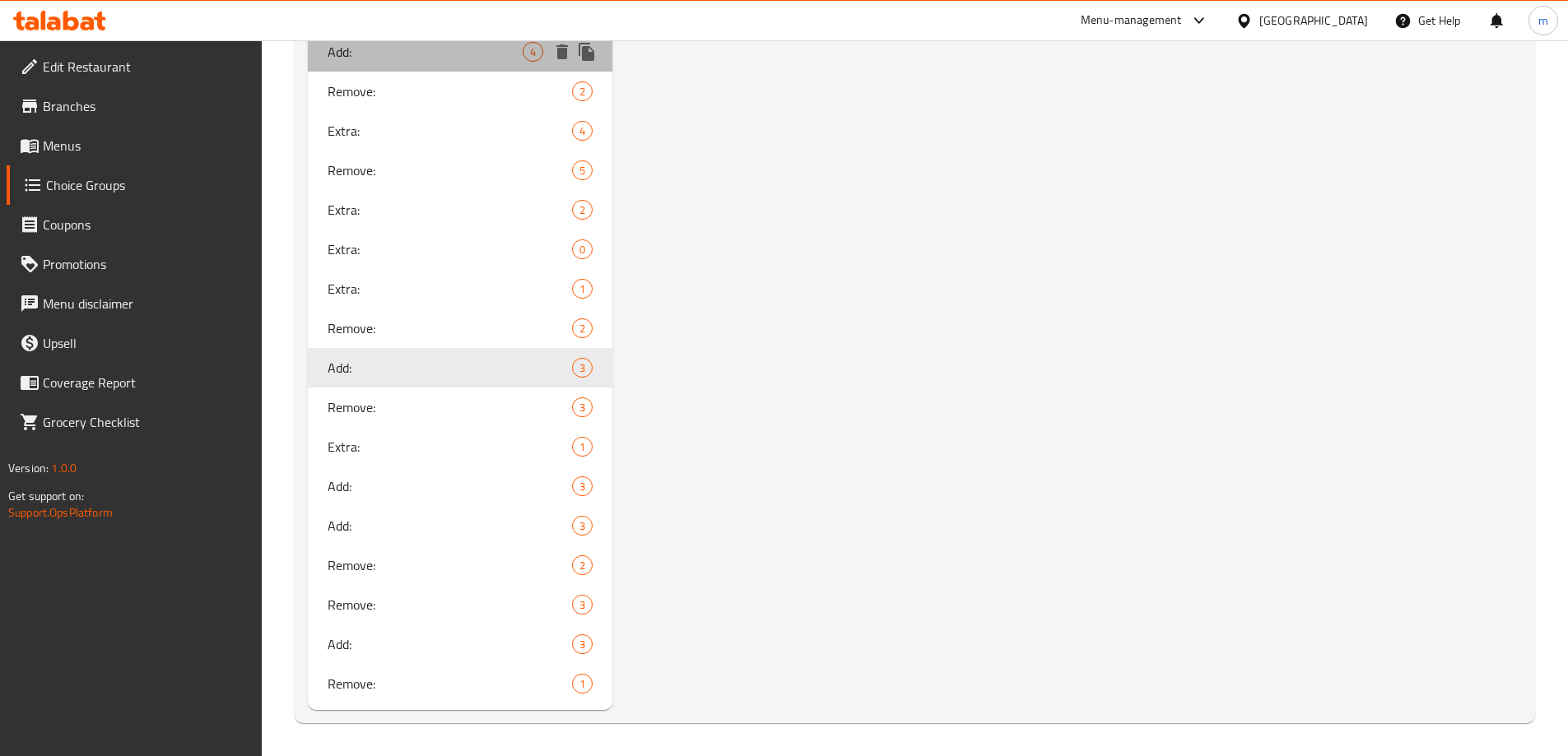
click at [371, 56] on span "Add:" at bounding box center [425, 51] width 196 height 20
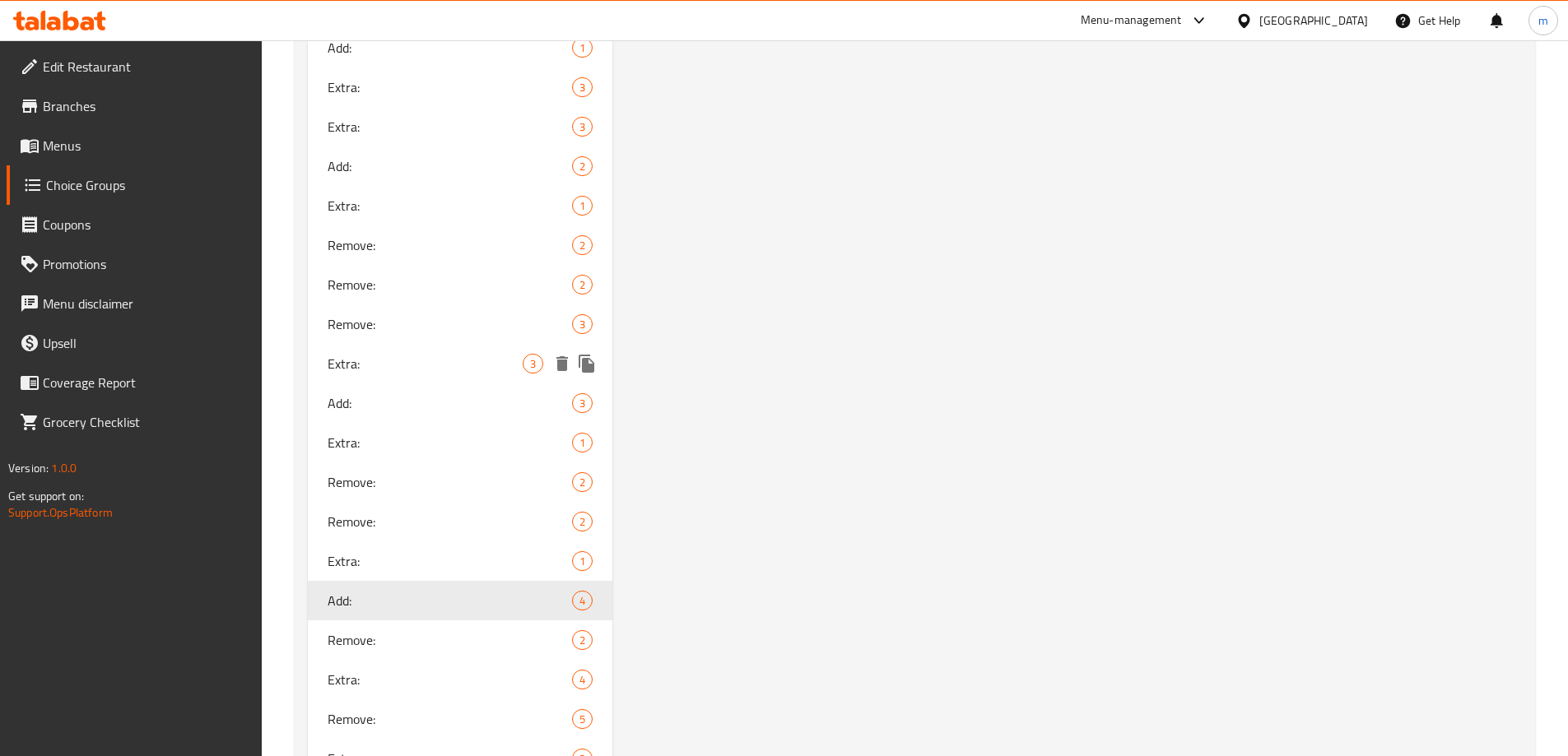
scroll to position [1735, 0]
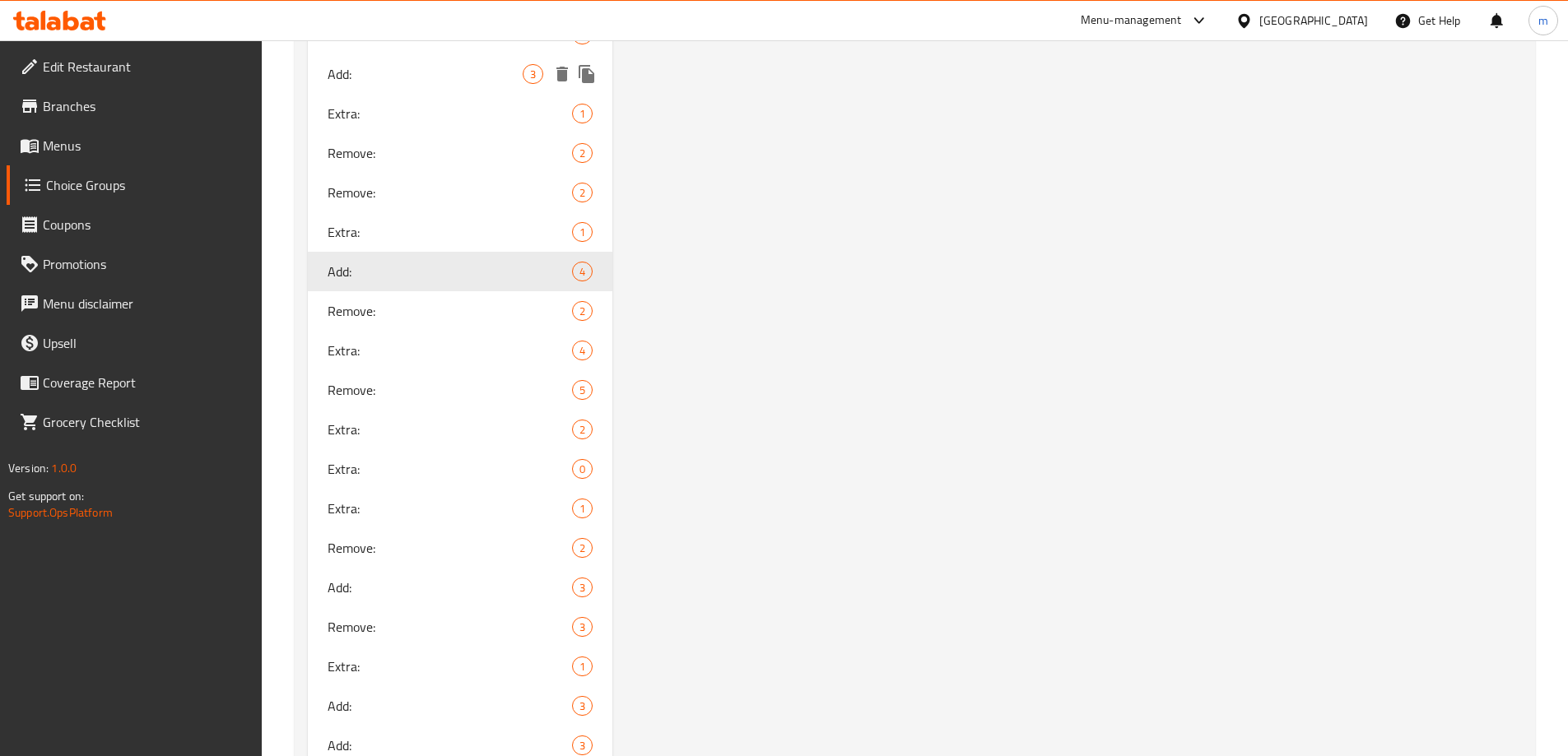
click at [403, 83] on span "Add:" at bounding box center [425, 74] width 196 height 20
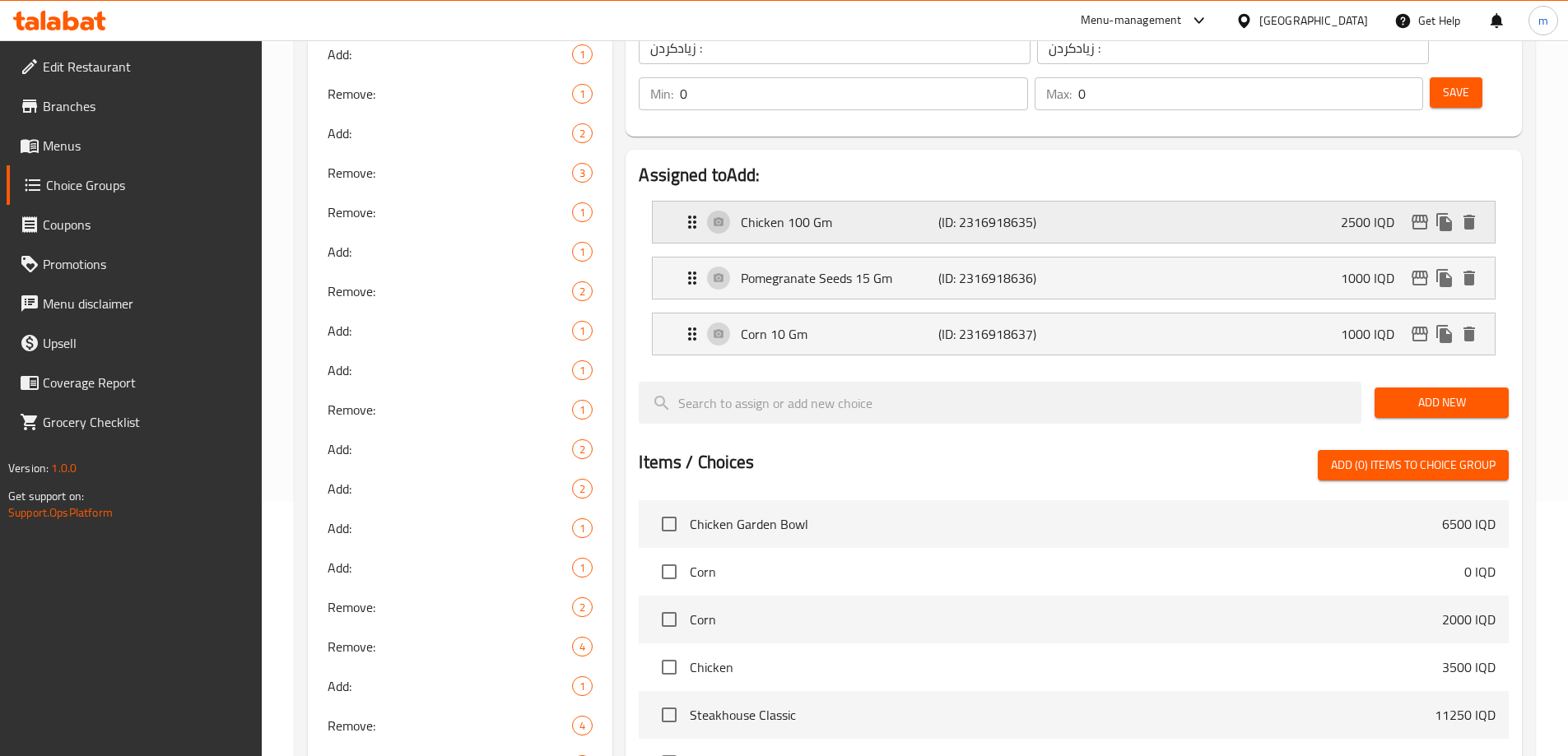
click at [886, 212] on p "Chicken 100 Gm" at bounding box center [840, 221] width 197 height 20
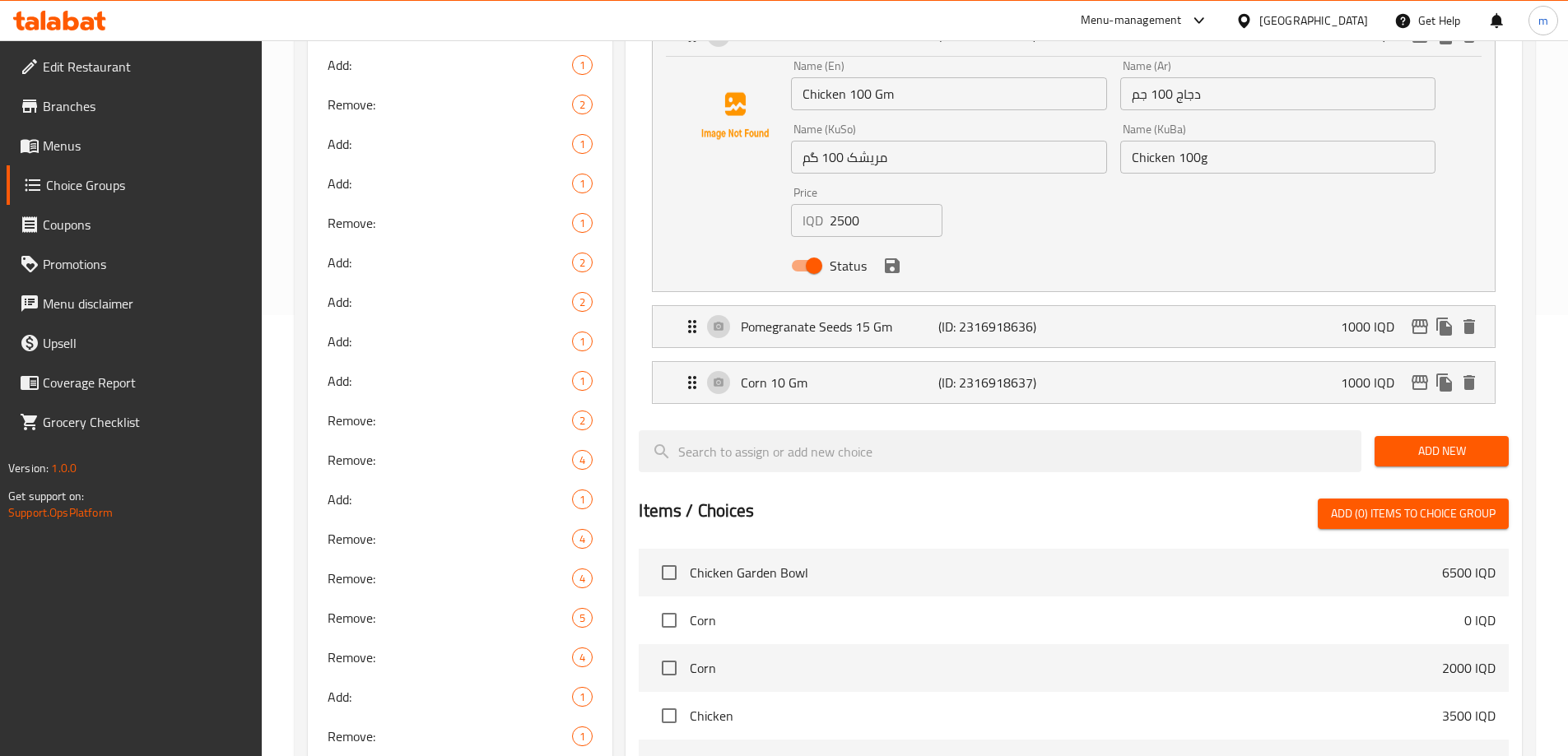
scroll to position [380, 0]
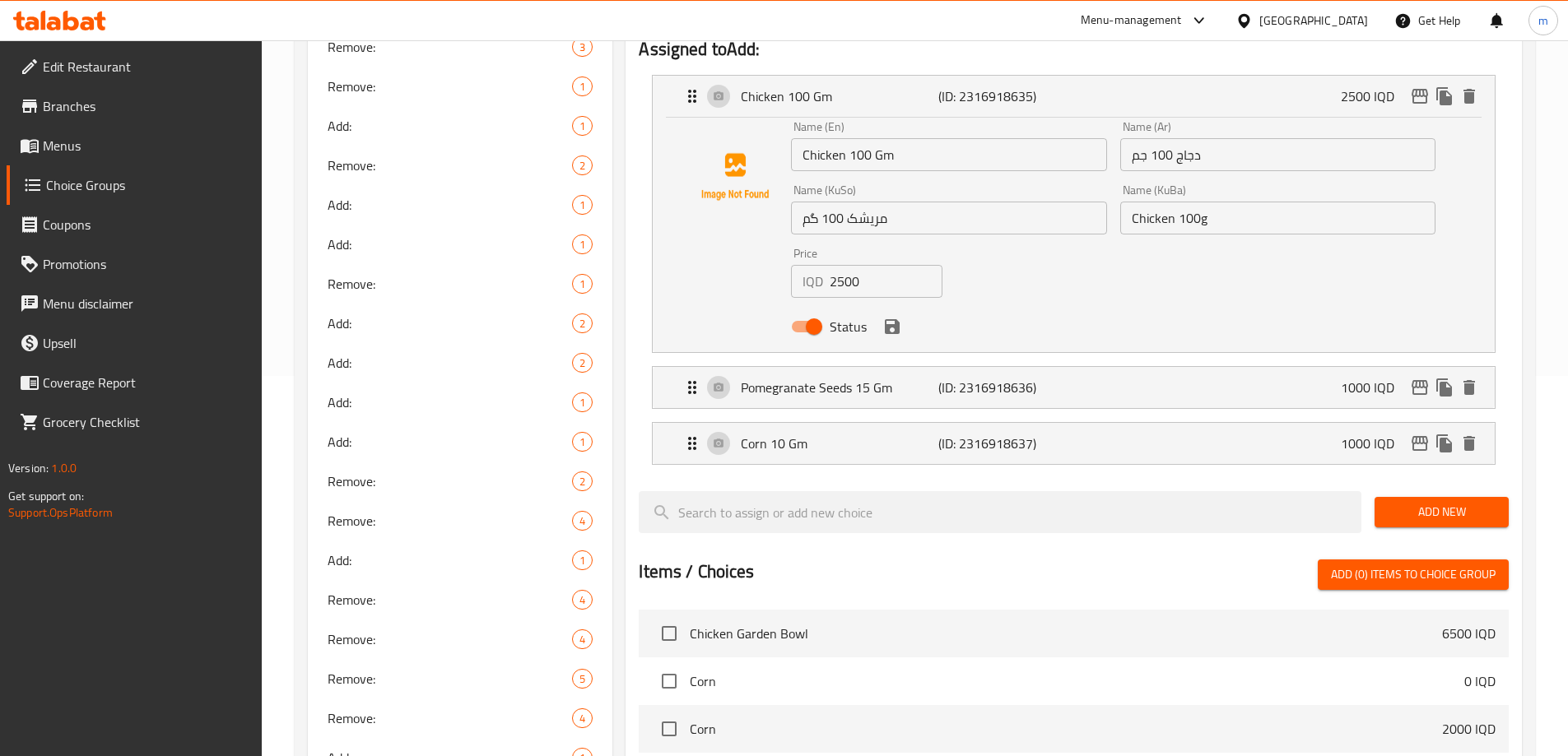
click at [925, 202] on input "مریشک 100 گم" at bounding box center [948, 218] width 315 height 33
click at [1189, 202] on input "Chicken 100g" at bounding box center [1277, 218] width 315 height 33
click at [900, 316] on icon "save" at bounding box center [891, 326] width 20 height 20
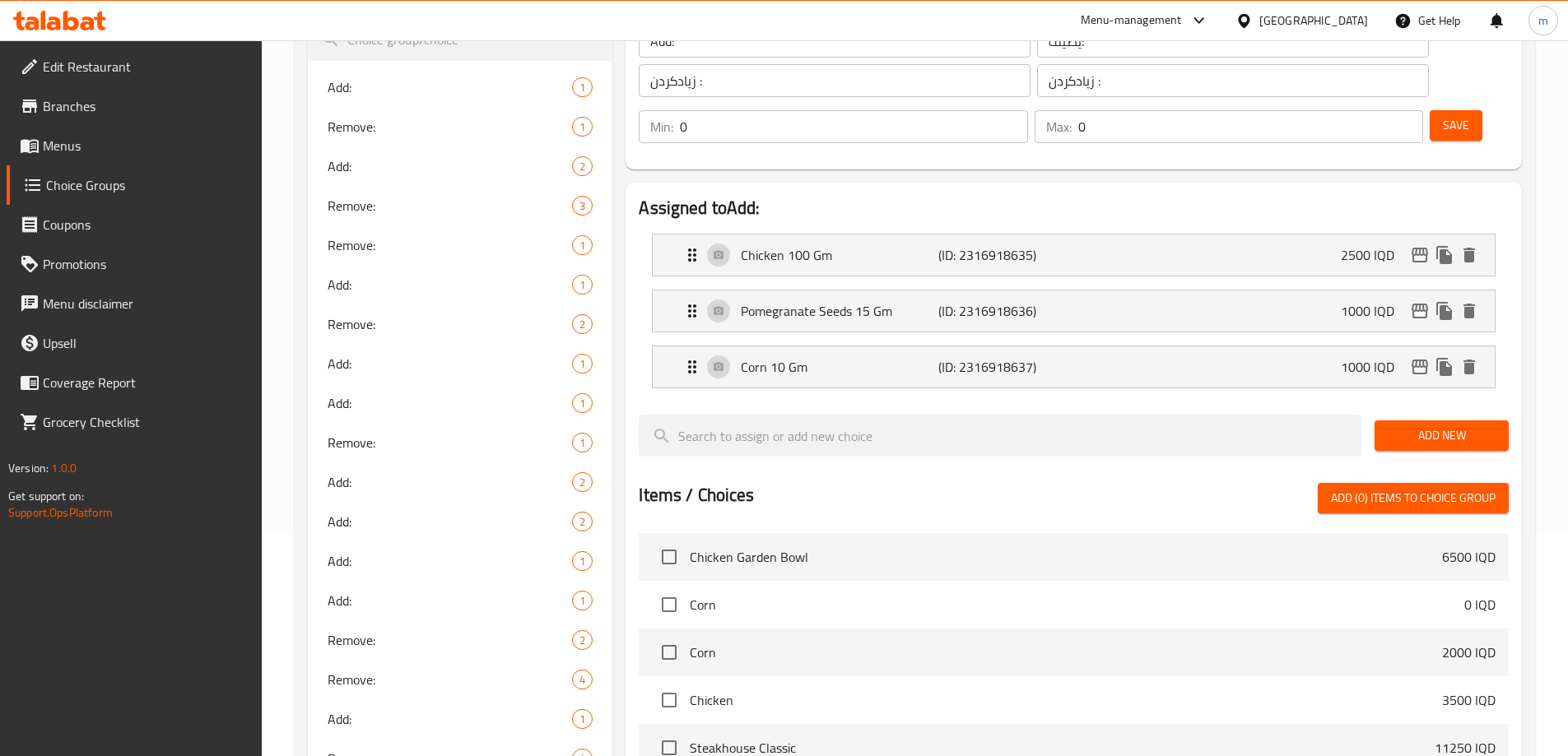
scroll to position [145, 0]
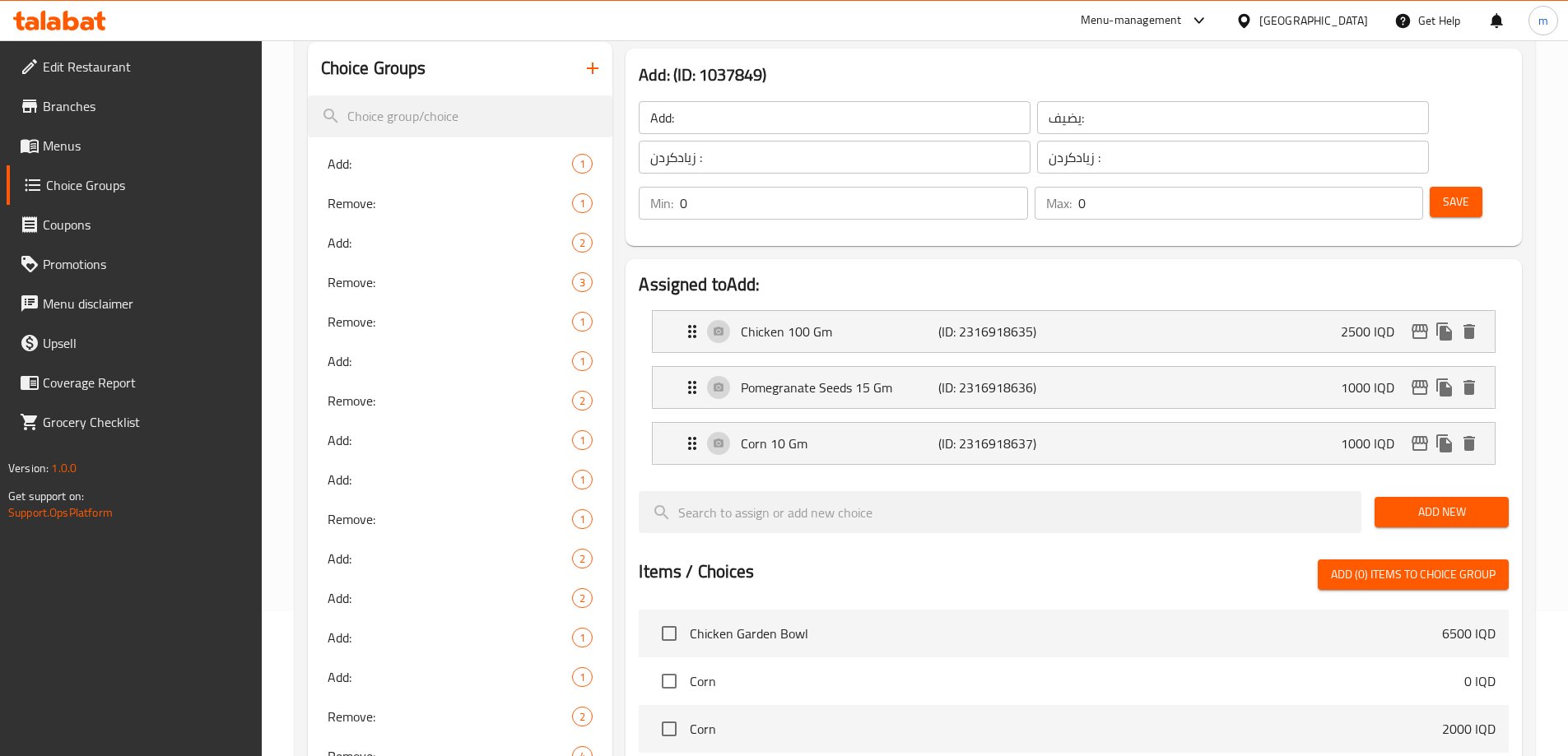
click at [1442, 192] on span "Save" at bounding box center [1455, 202] width 26 height 20
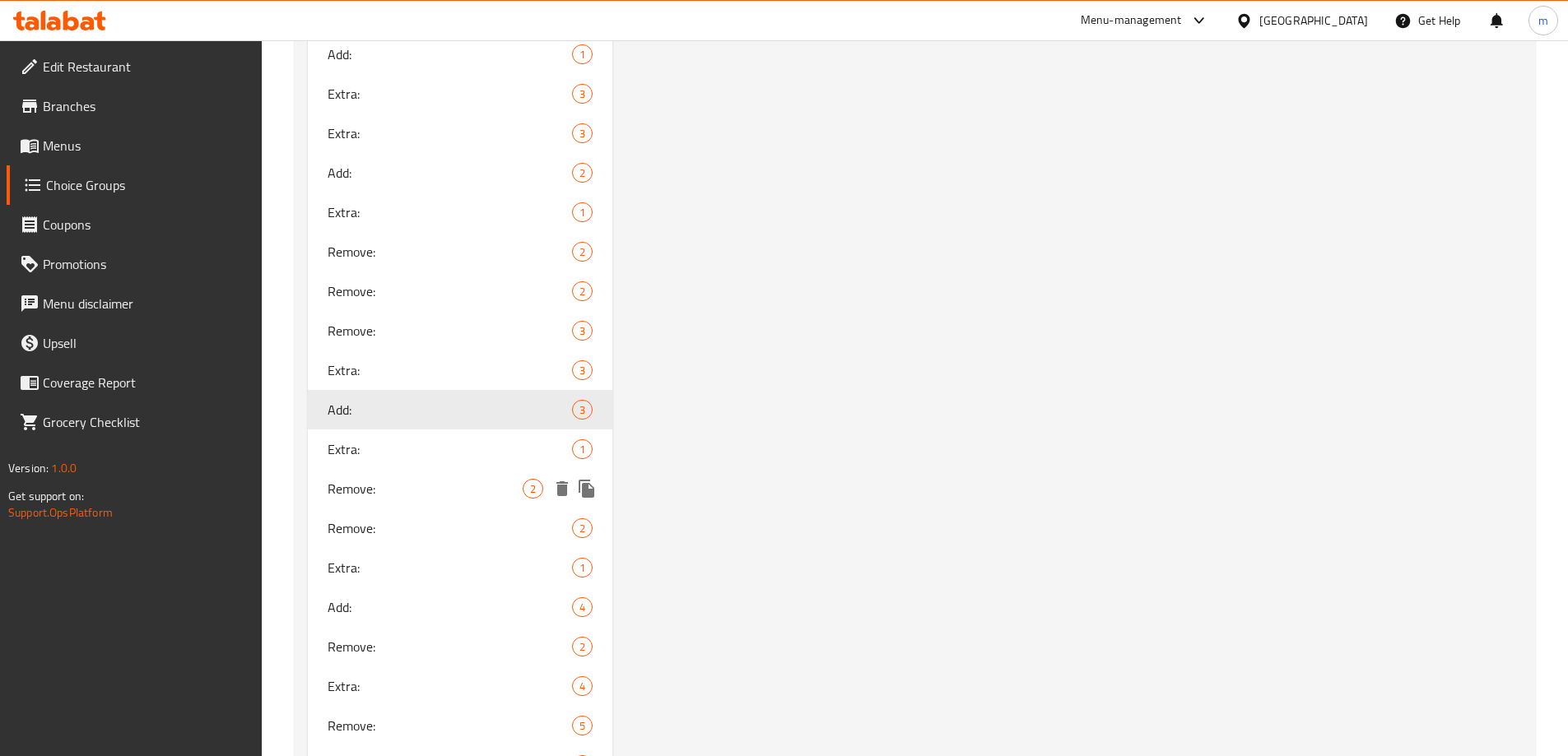
scroll to position [1406, 0]
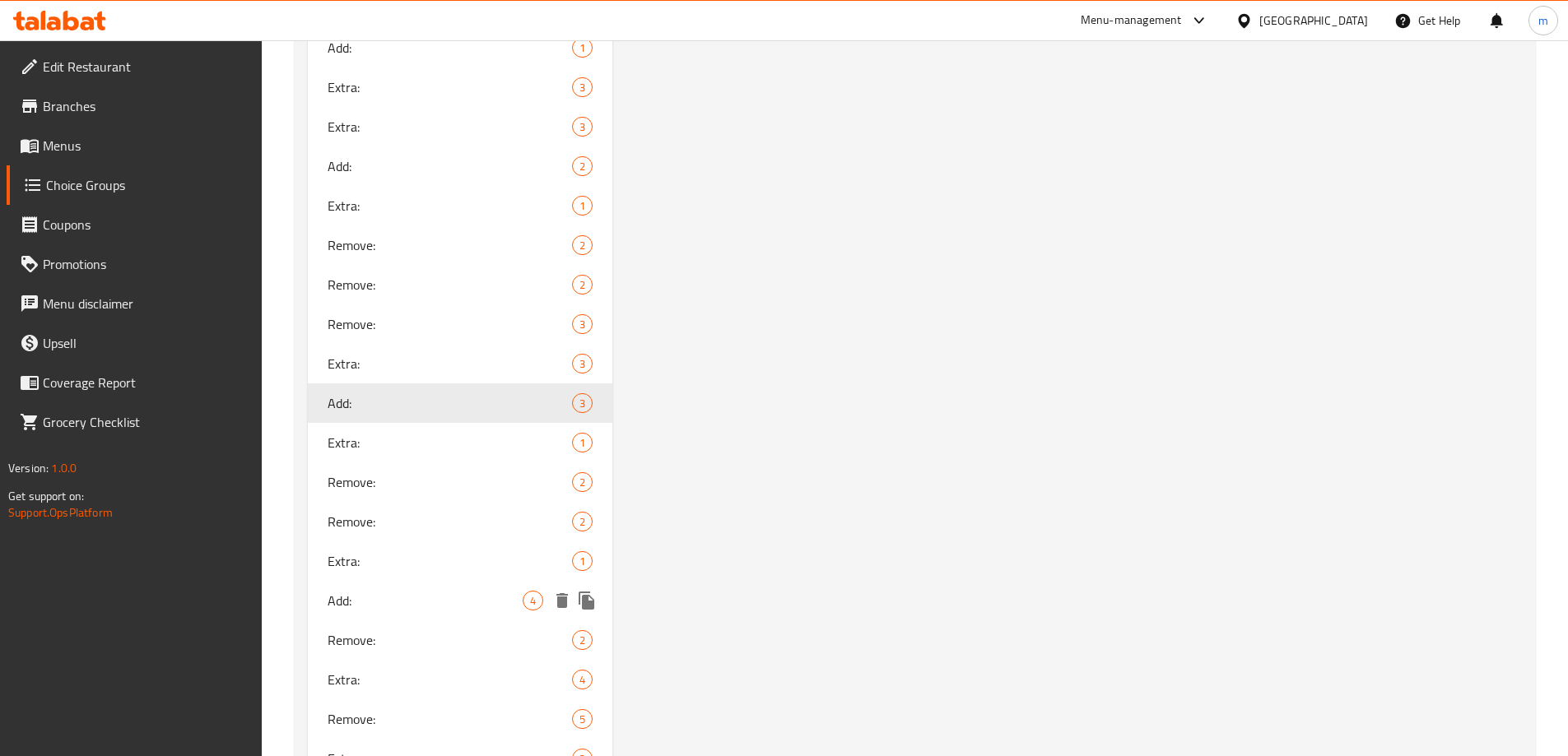
click at [366, 596] on span "Add:" at bounding box center [425, 600] width 196 height 20
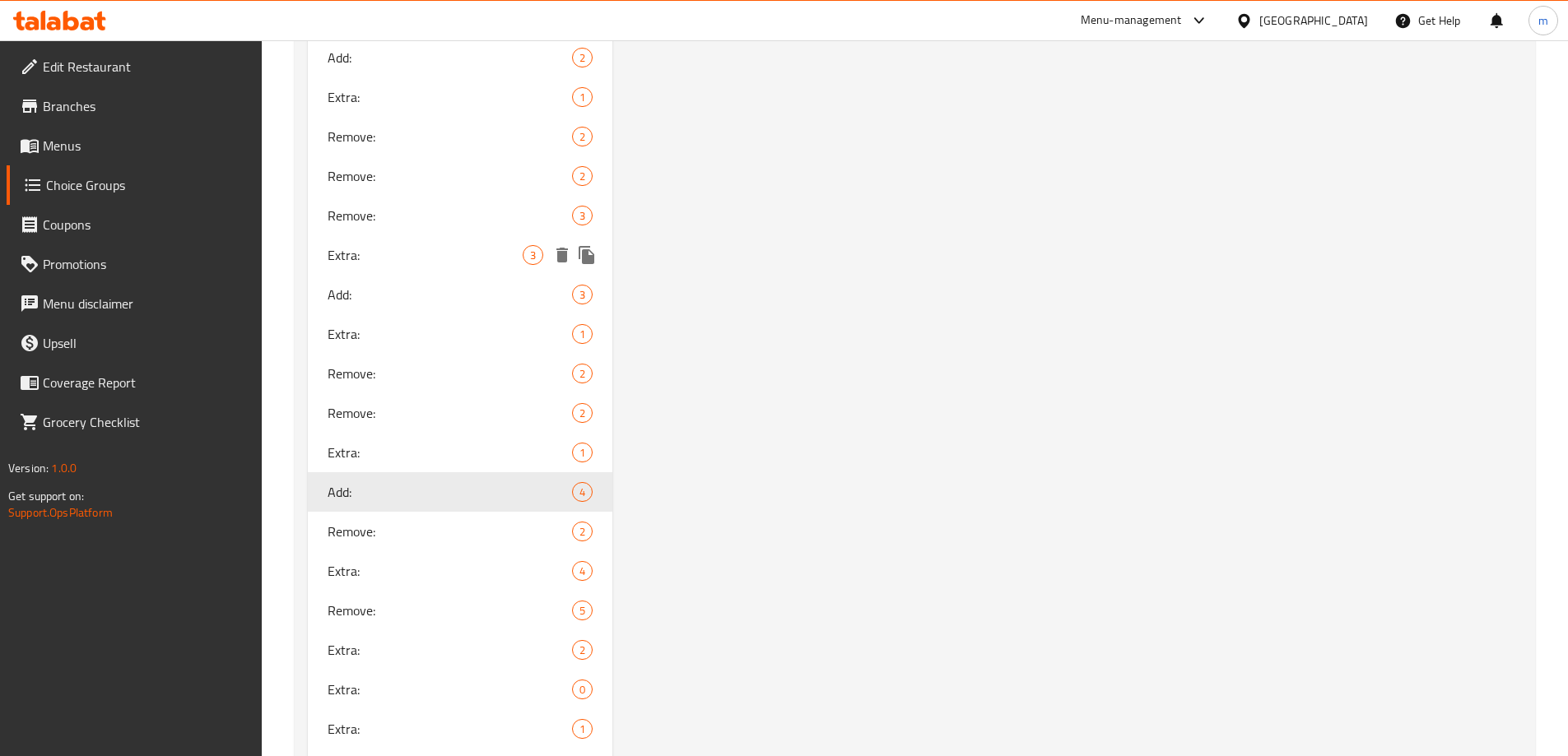
scroll to position [1516, 0]
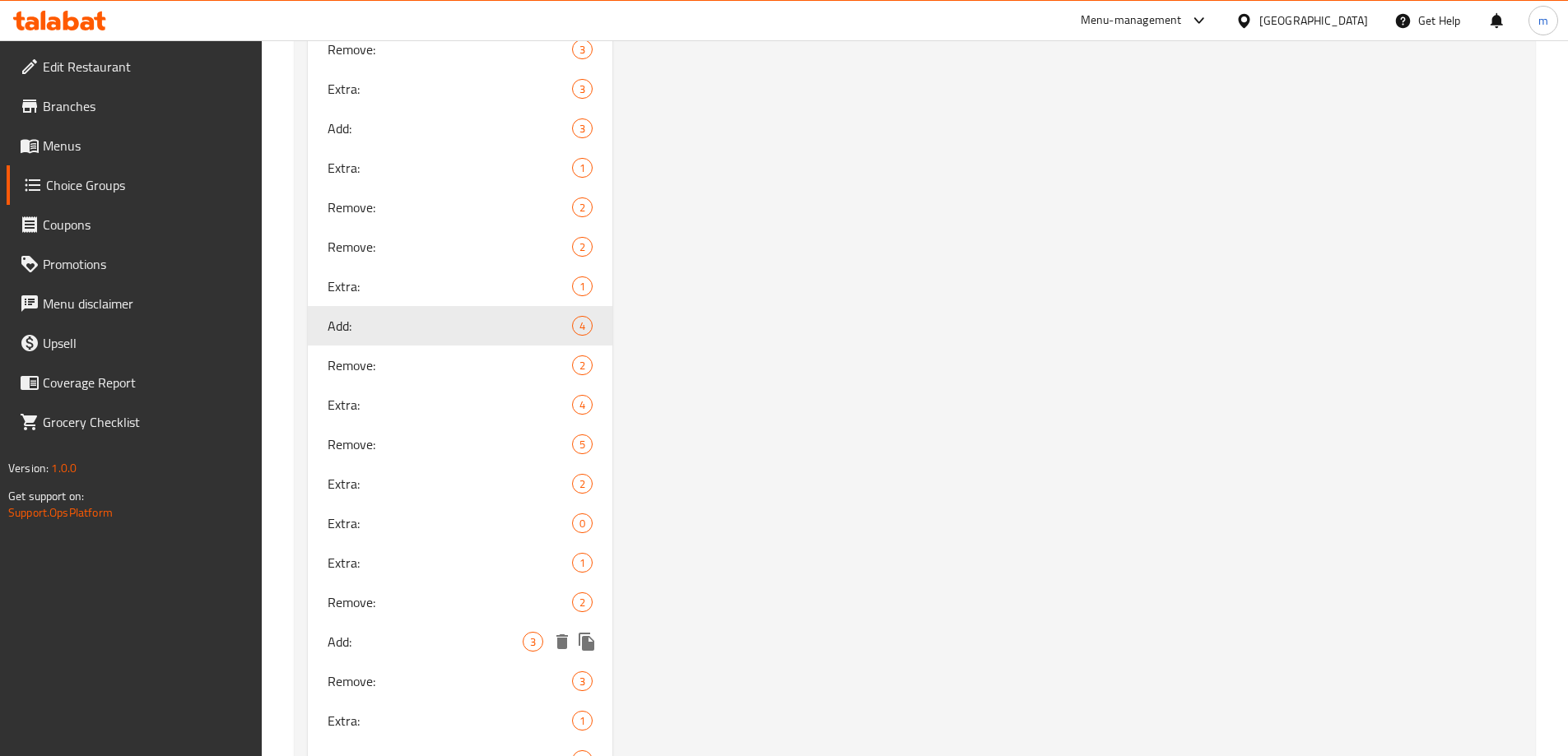
click at [374, 637] on span "Add:" at bounding box center [425, 641] width 196 height 20
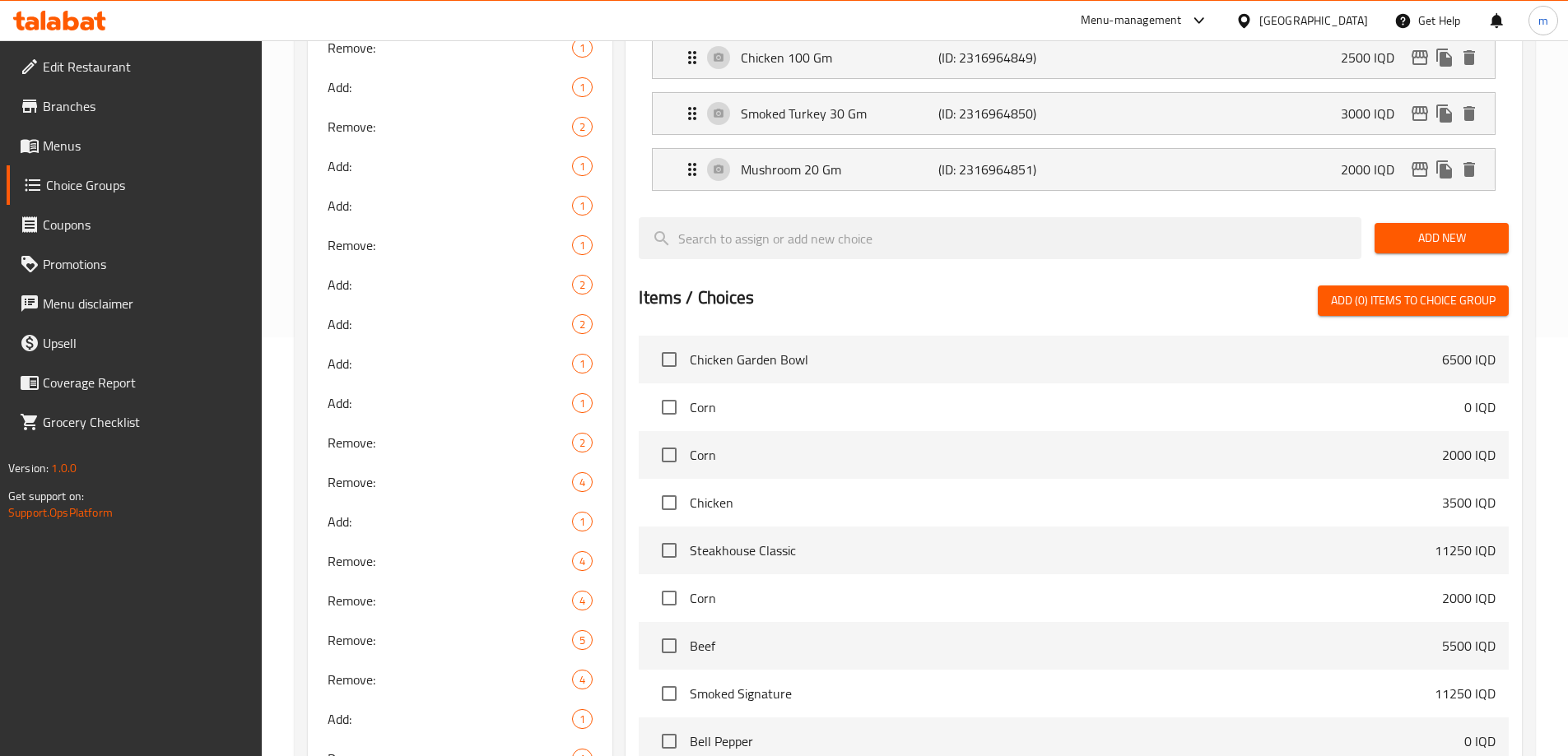
scroll to position [145, 0]
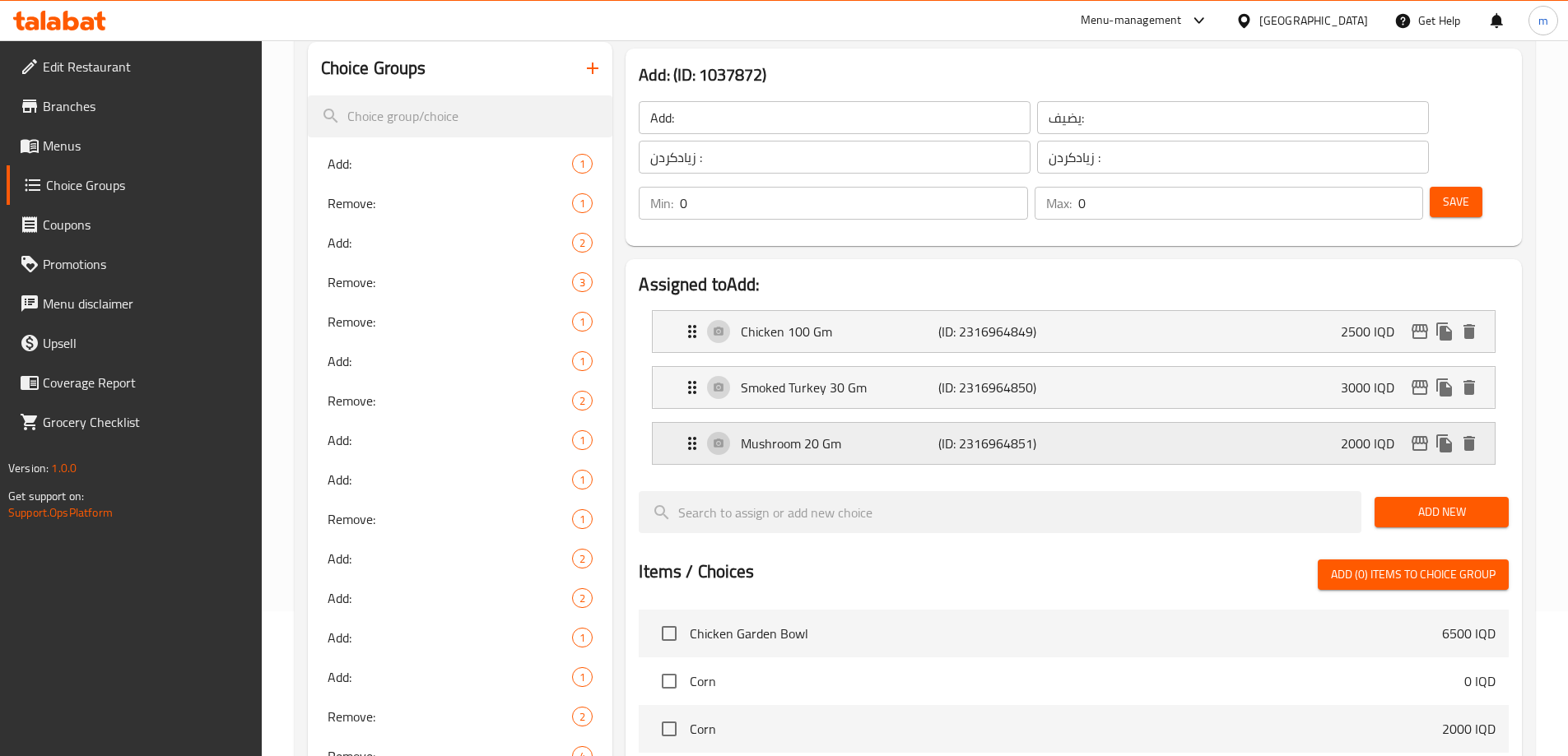
click at [874, 423] on div "Mushroom 20 Gm (ID: 2316964851) 2000 IQD" at bounding box center [1079, 443] width 793 height 41
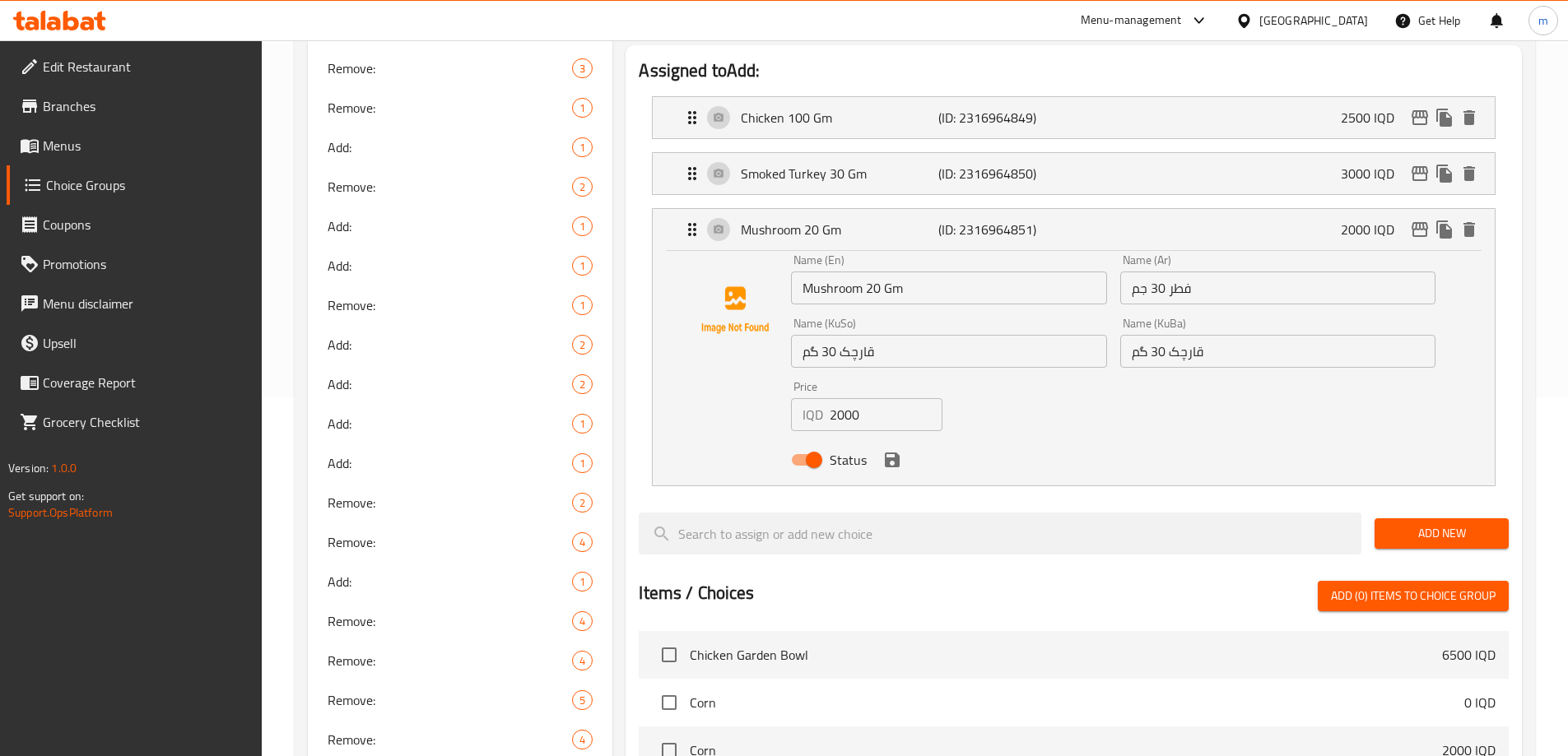
scroll to position [380, 0]
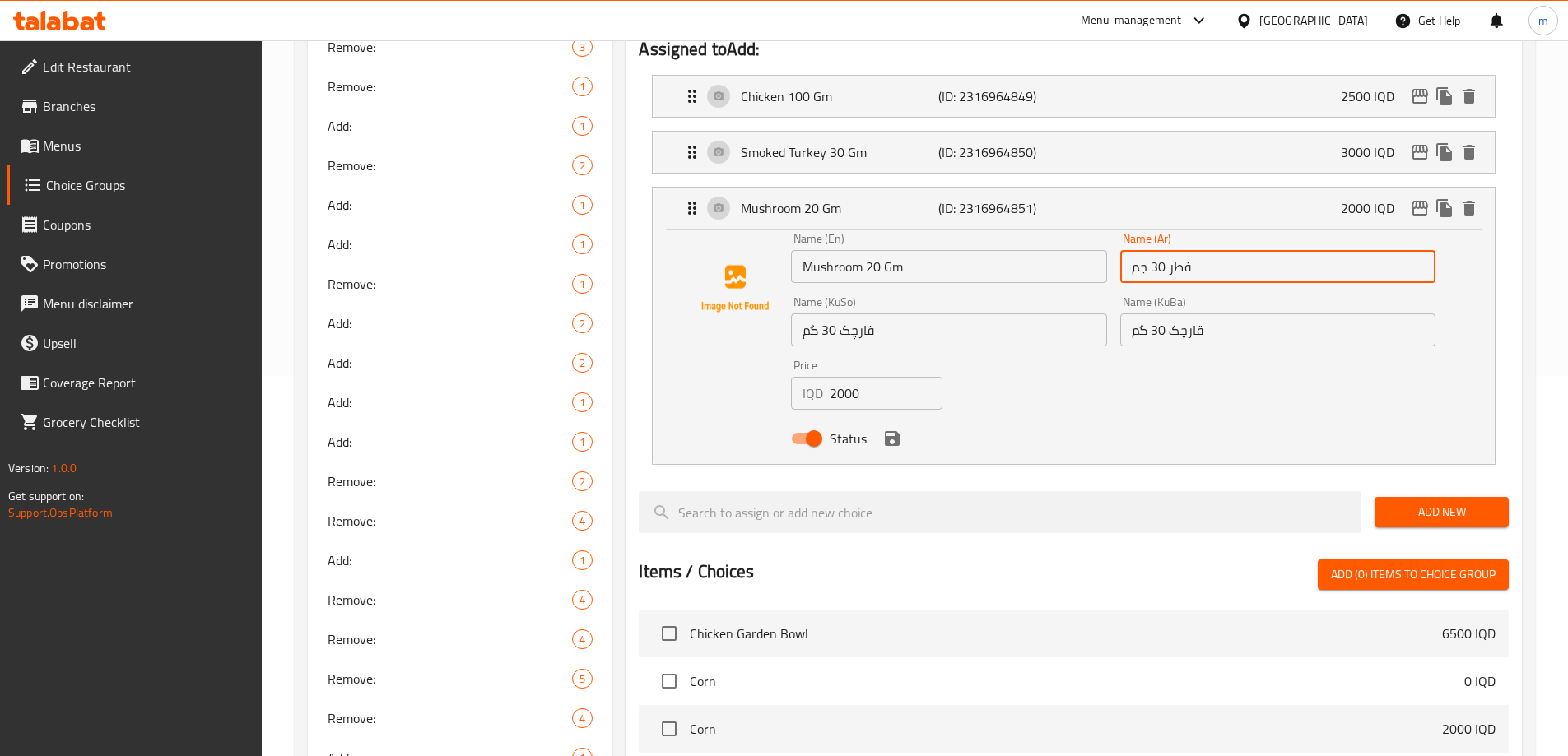
drag, startPoint x: 1151, startPoint y: 217, endPoint x: 1165, endPoint y: 217, distance: 14.0
click at [1165, 250] on input "فطر 30 جم" at bounding box center [1277, 266] width 315 height 33
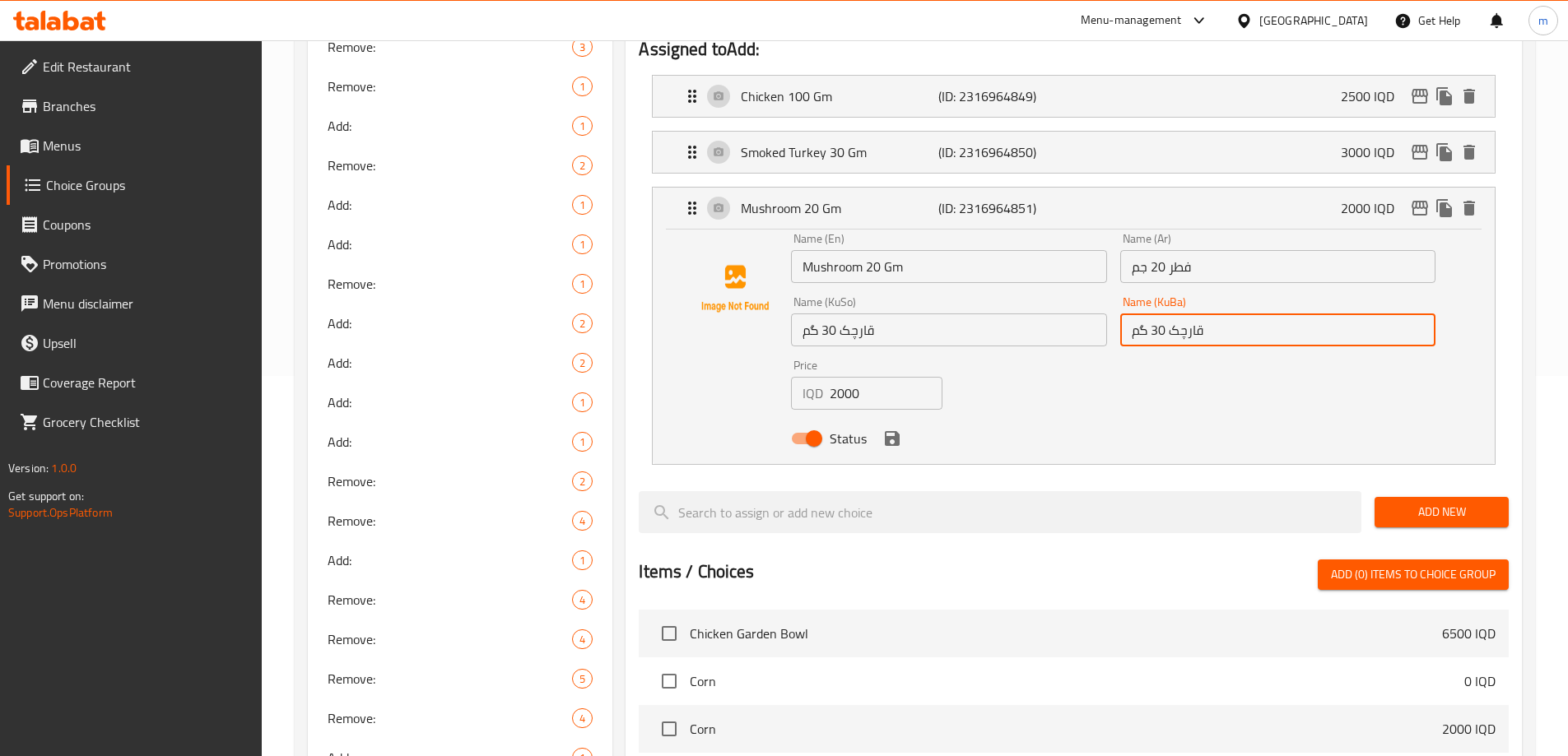
drag, startPoint x: 1166, startPoint y: 283, endPoint x: 1153, endPoint y: 282, distance: 13.0
click at [1153, 313] on input "قارچک 30 گم" at bounding box center [1277, 329] width 315 height 33
click at [917, 313] on input "قارچک 30 گم" at bounding box center [948, 329] width 315 height 33
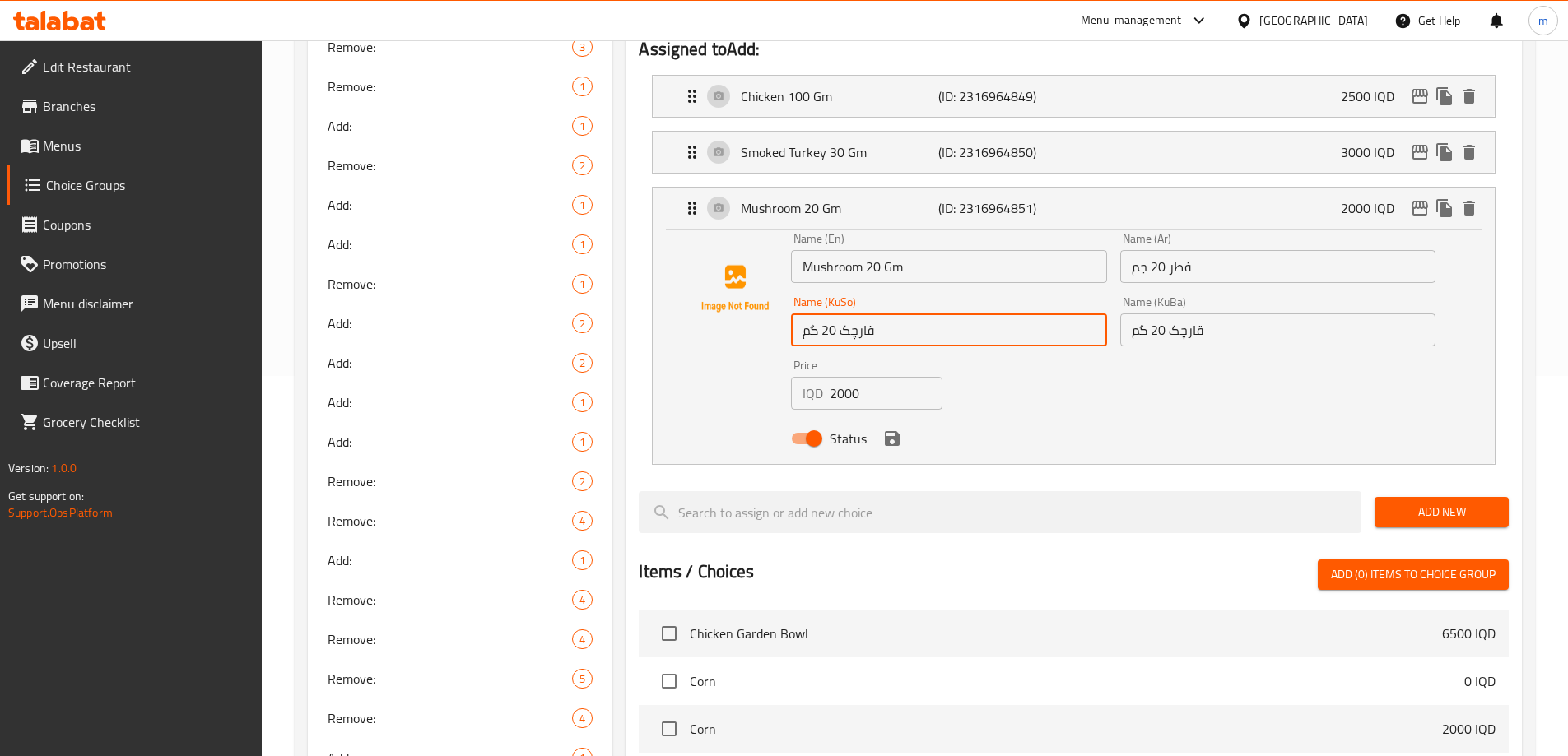
click at [891, 431] on icon "save" at bounding box center [891, 438] width 14 height 14
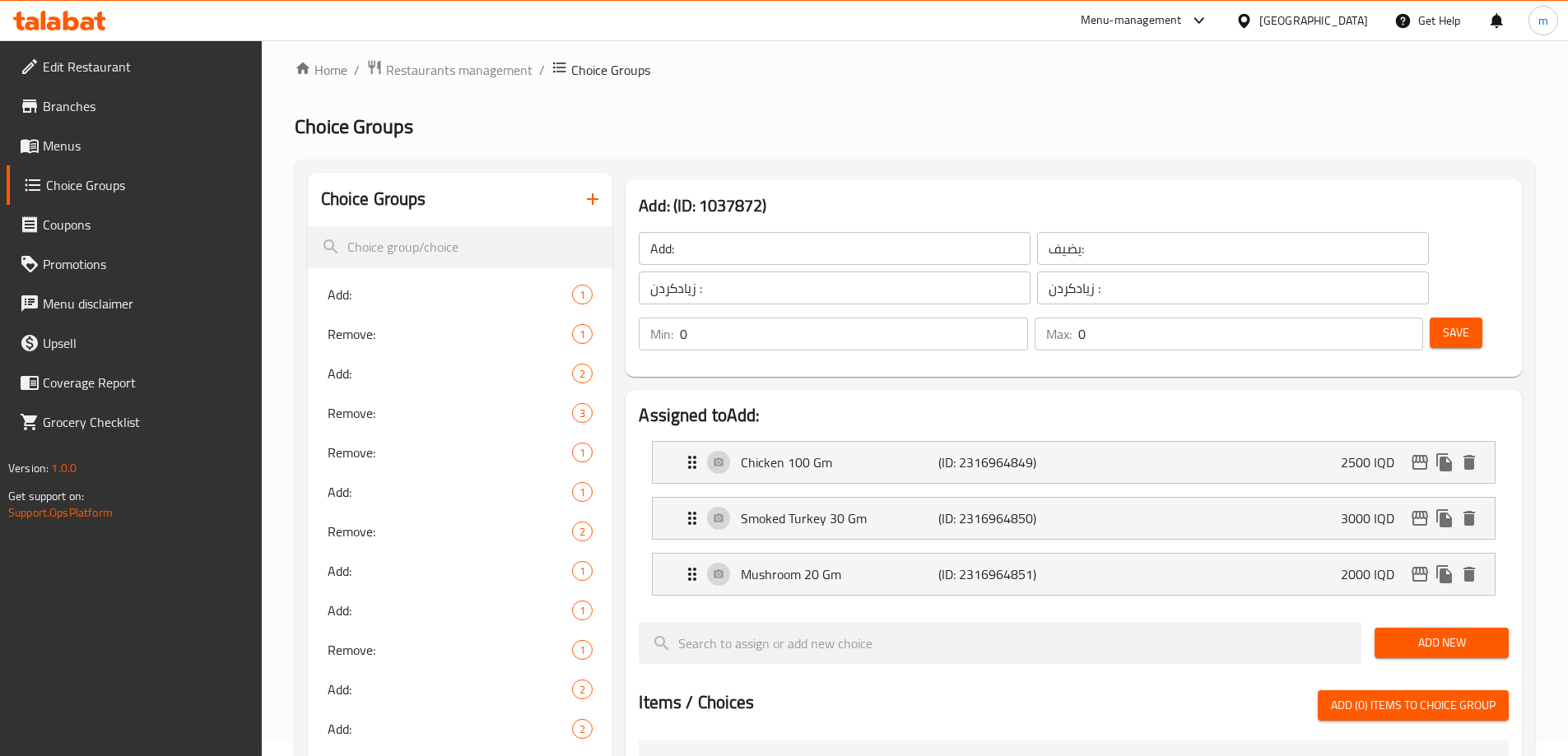
scroll to position [0, 0]
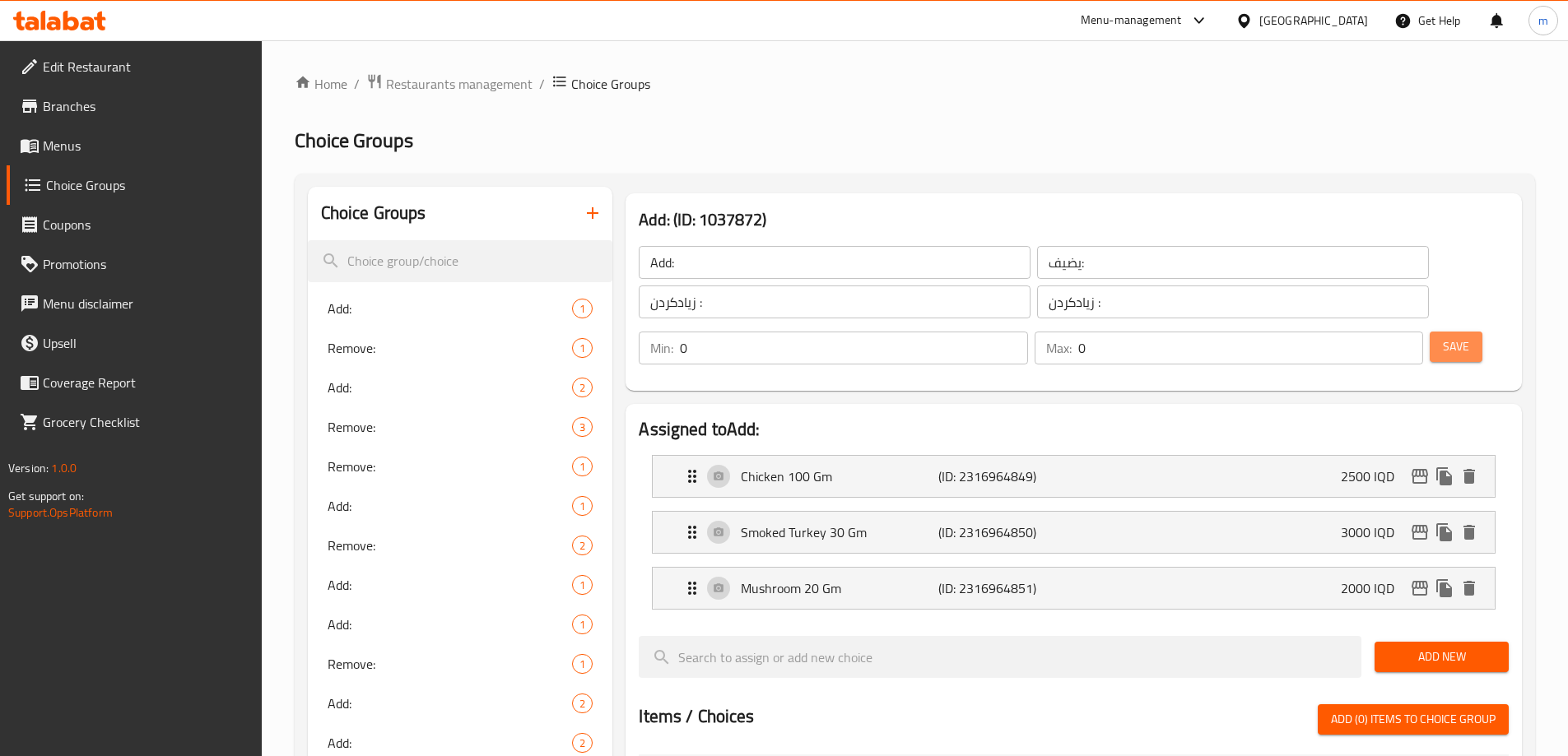
click at [1442, 337] on span "Save" at bounding box center [1455, 347] width 26 height 20
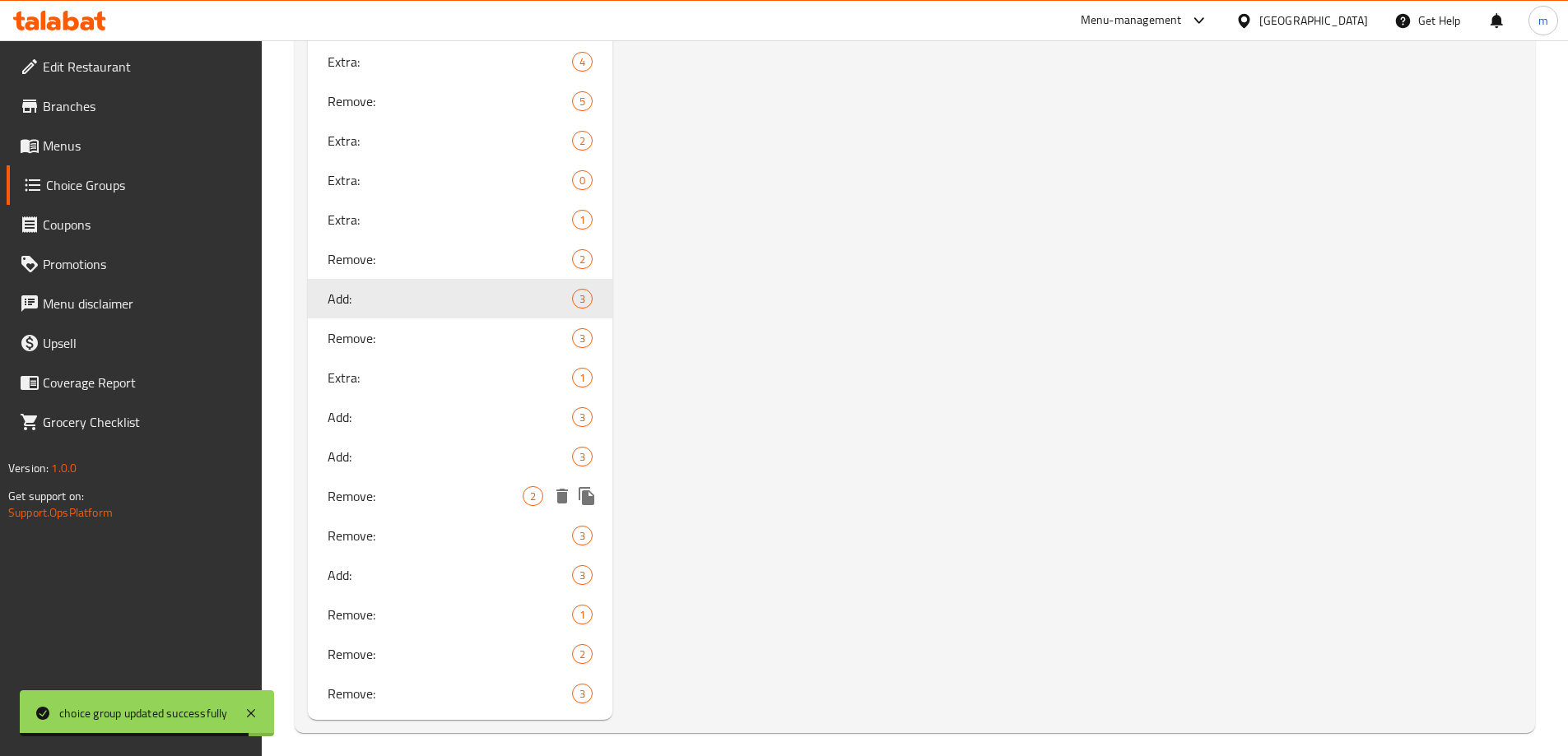
scroll to position [2034, 0]
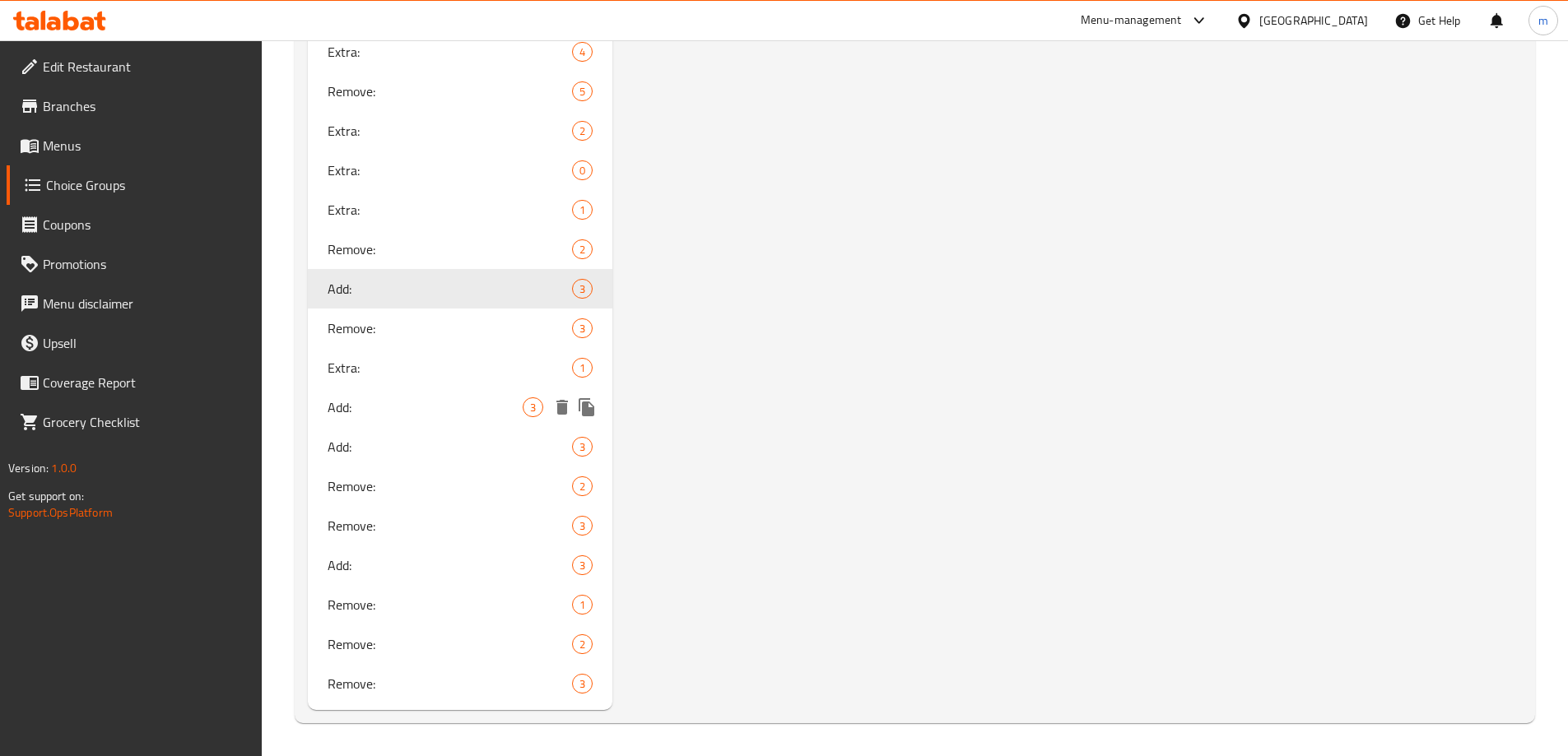
click at [382, 405] on span "Add:" at bounding box center [425, 406] width 196 height 20
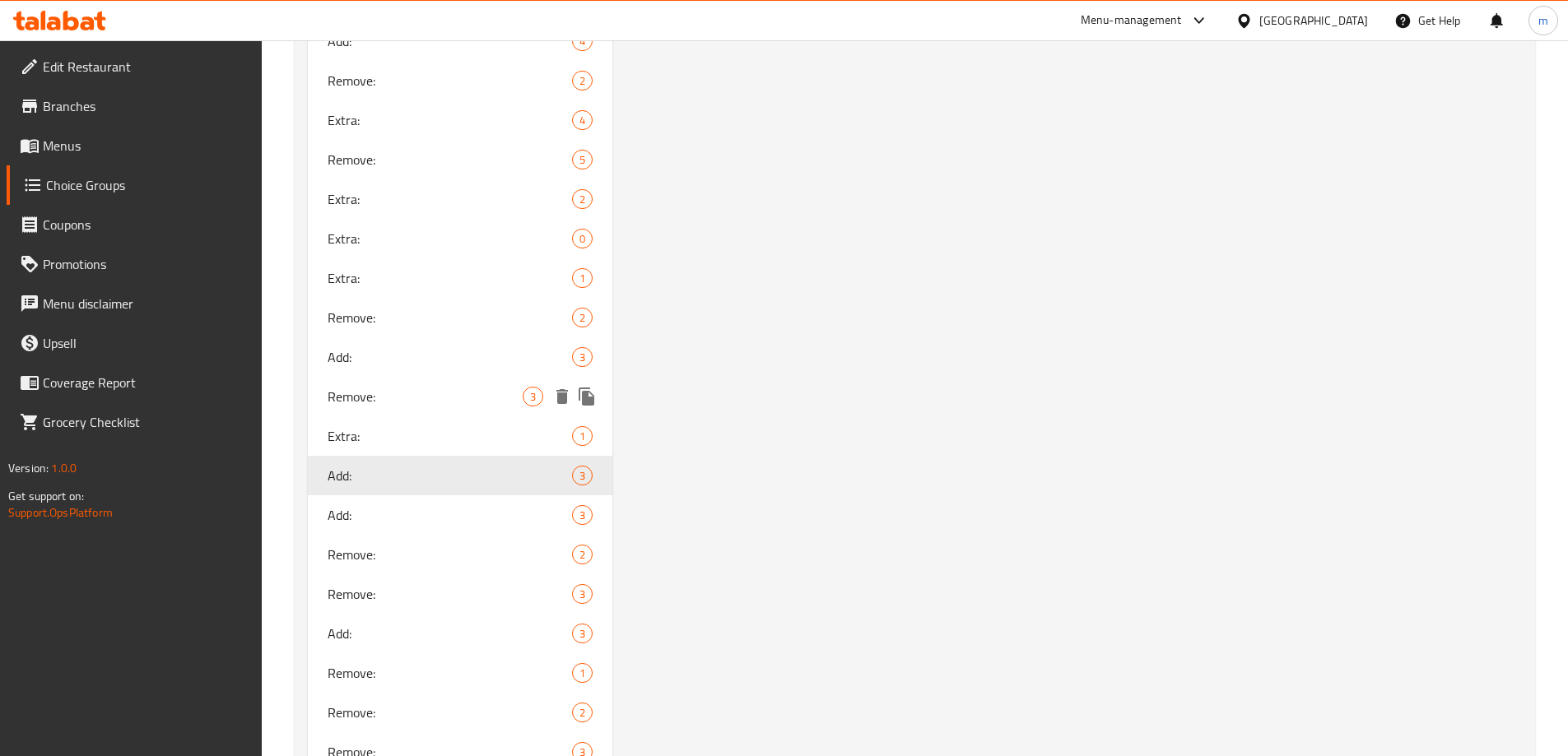
scroll to position [1979, 0]
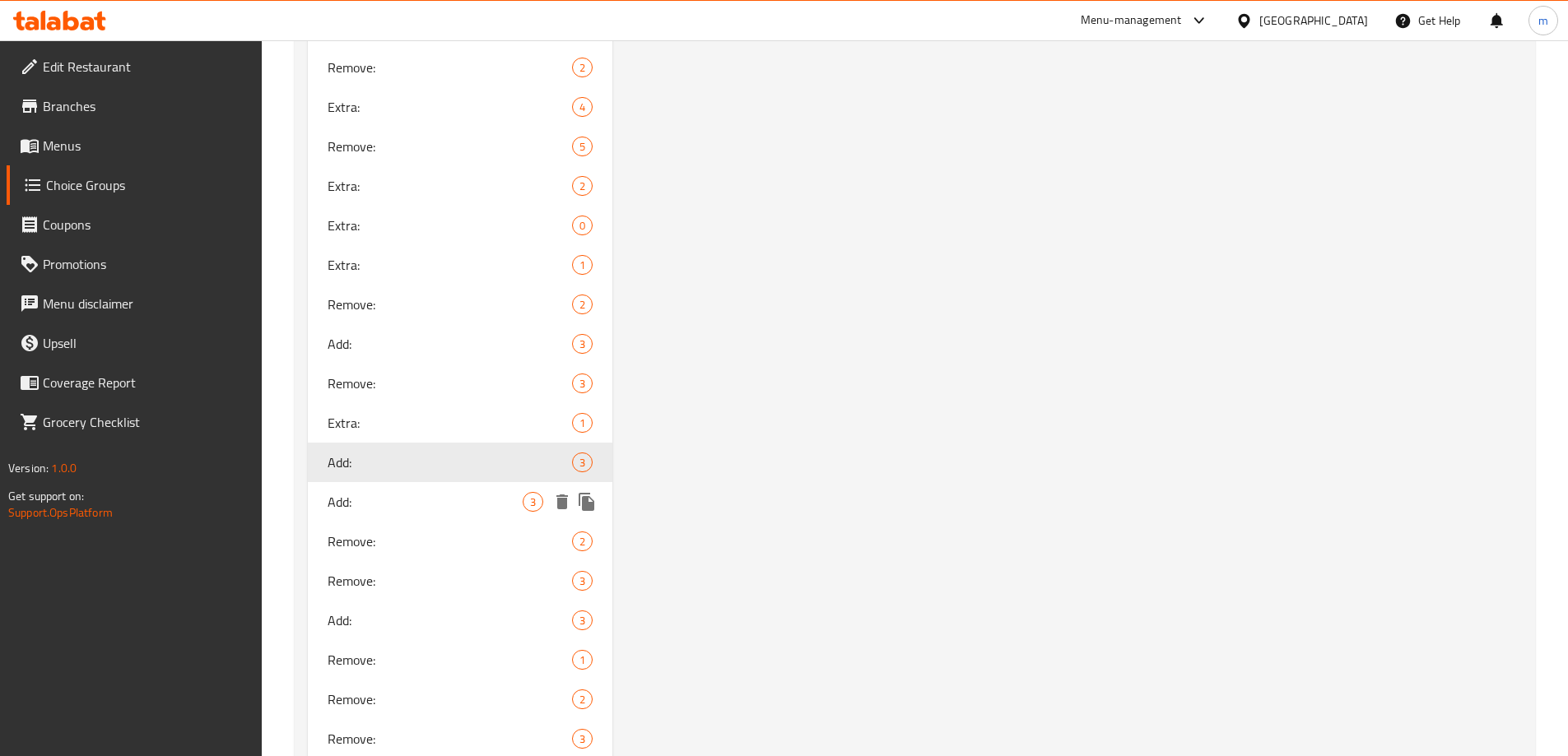
click at [381, 503] on span "Add:" at bounding box center [425, 501] width 196 height 20
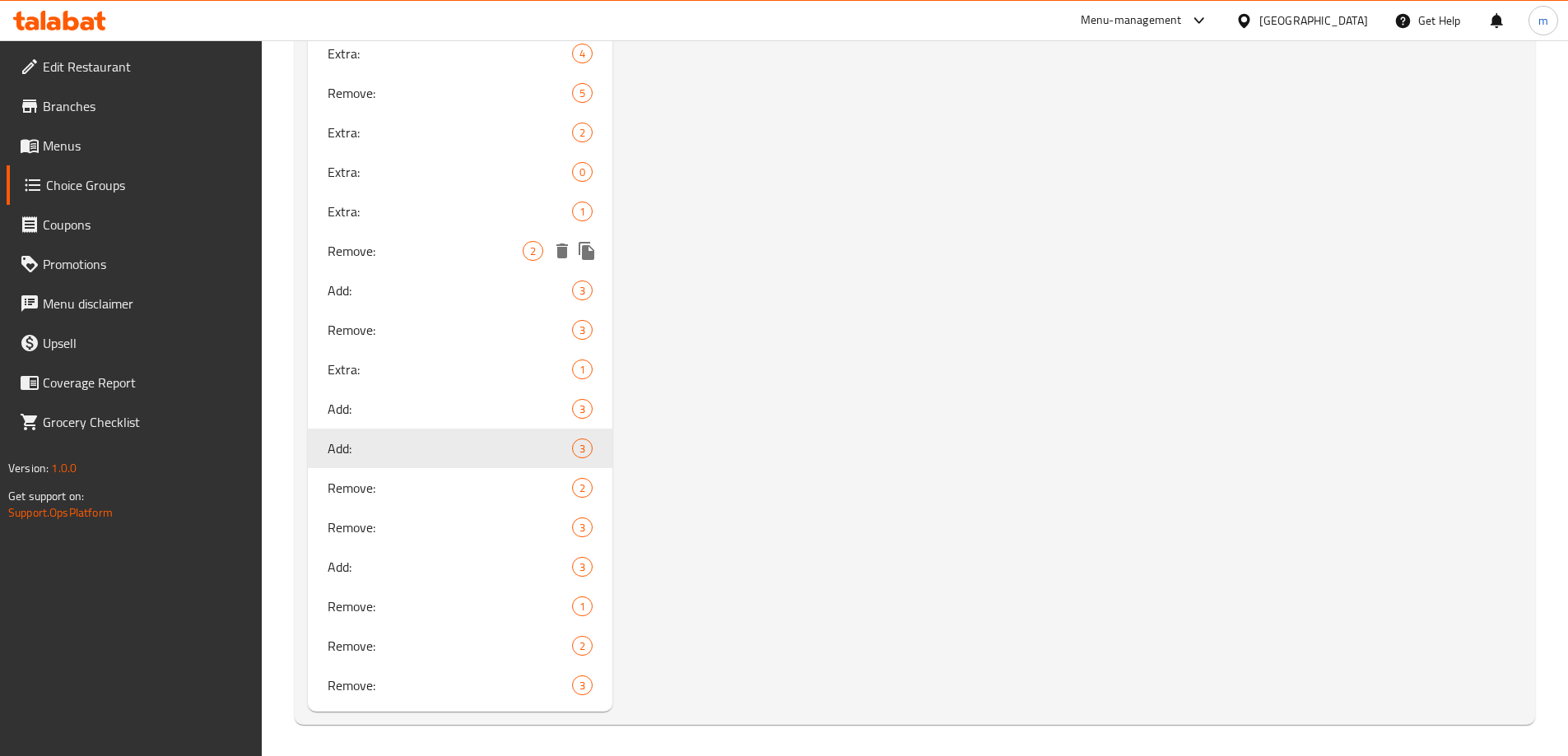
scroll to position [2034, 0]
click at [377, 566] on span "Add:" at bounding box center [425, 564] width 196 height 20
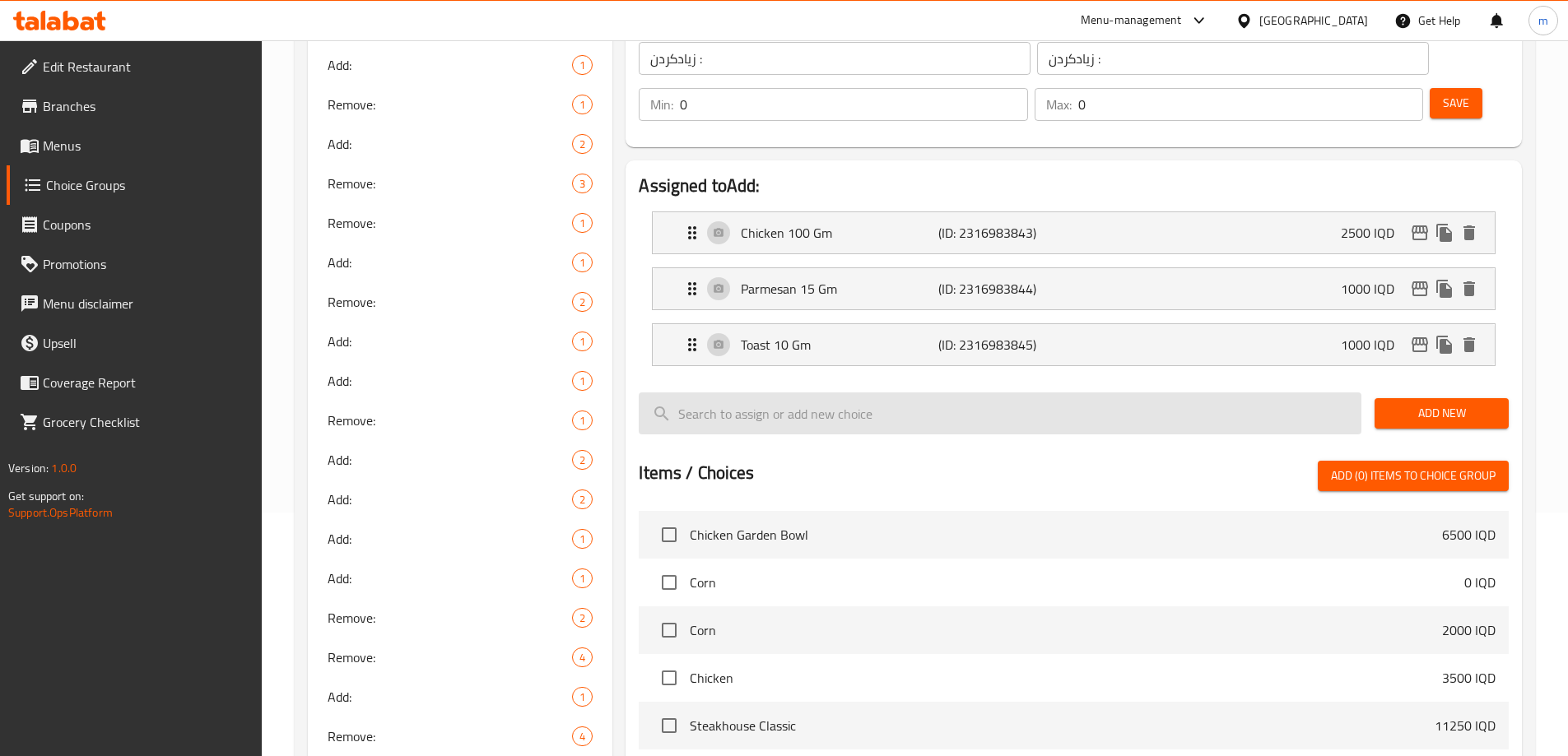
scroll to position [224, 0]
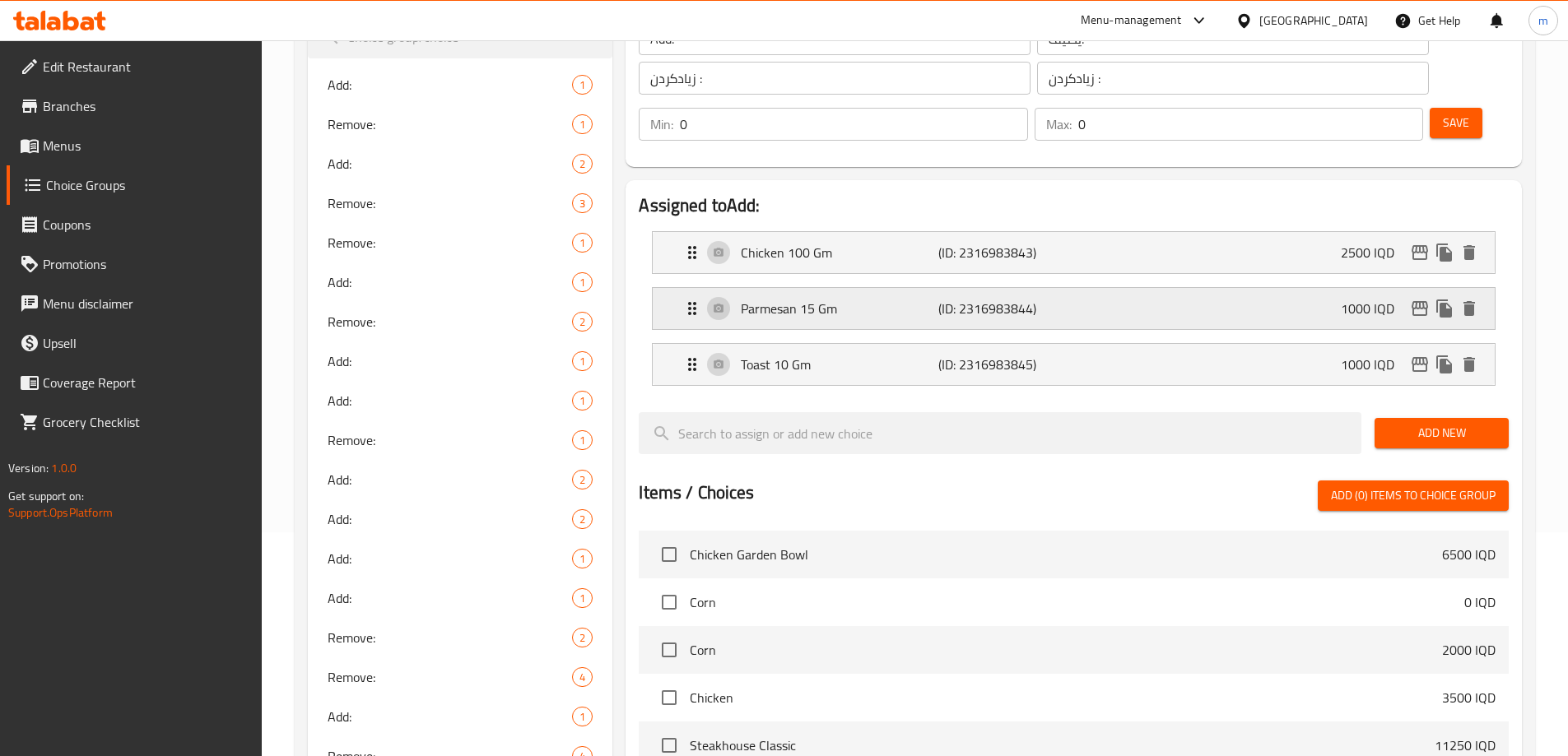
click at [839, 299] on p "Parmesan 15 Gm" at bounding box center [840, 308] width 197 height 20
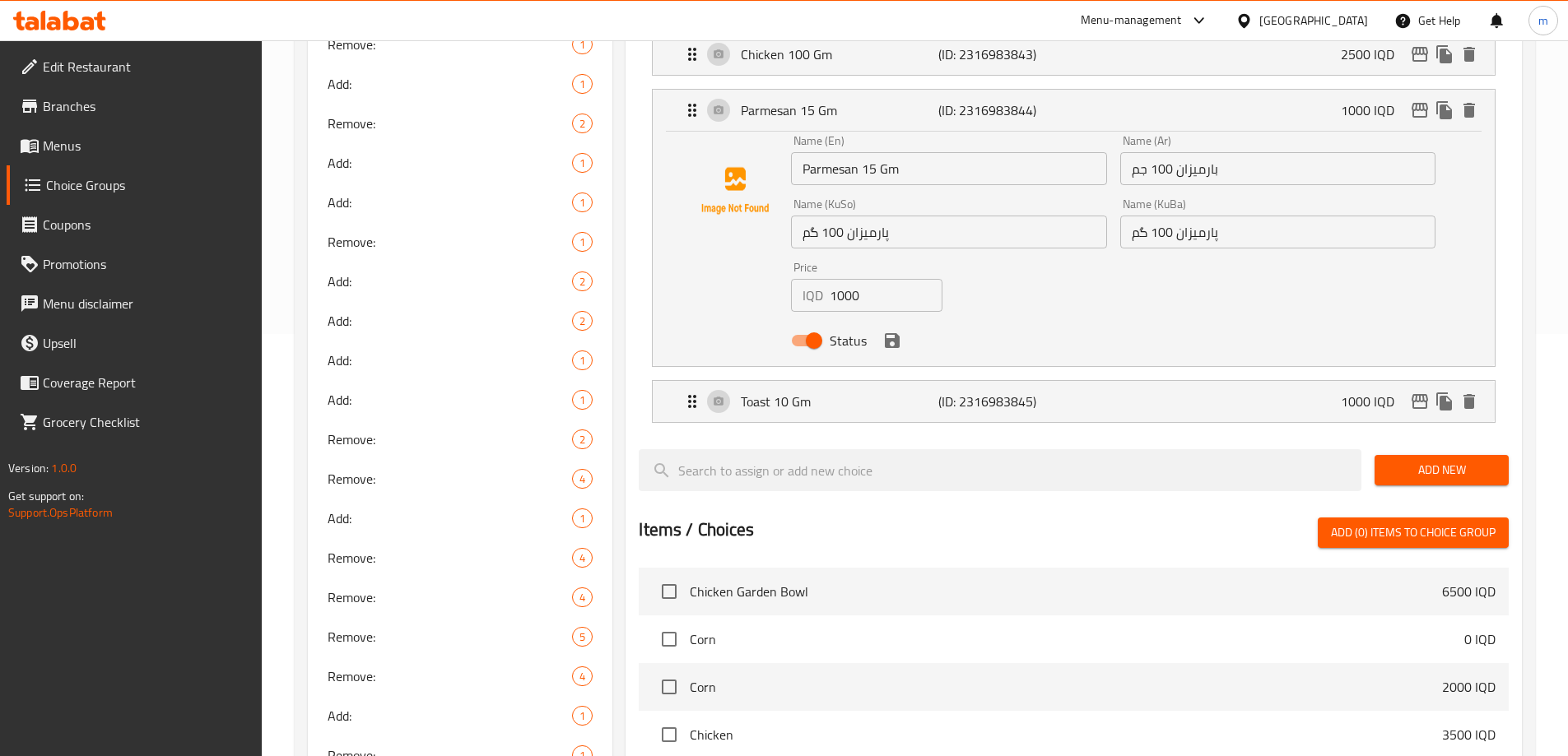
scroll to position [404, 0]
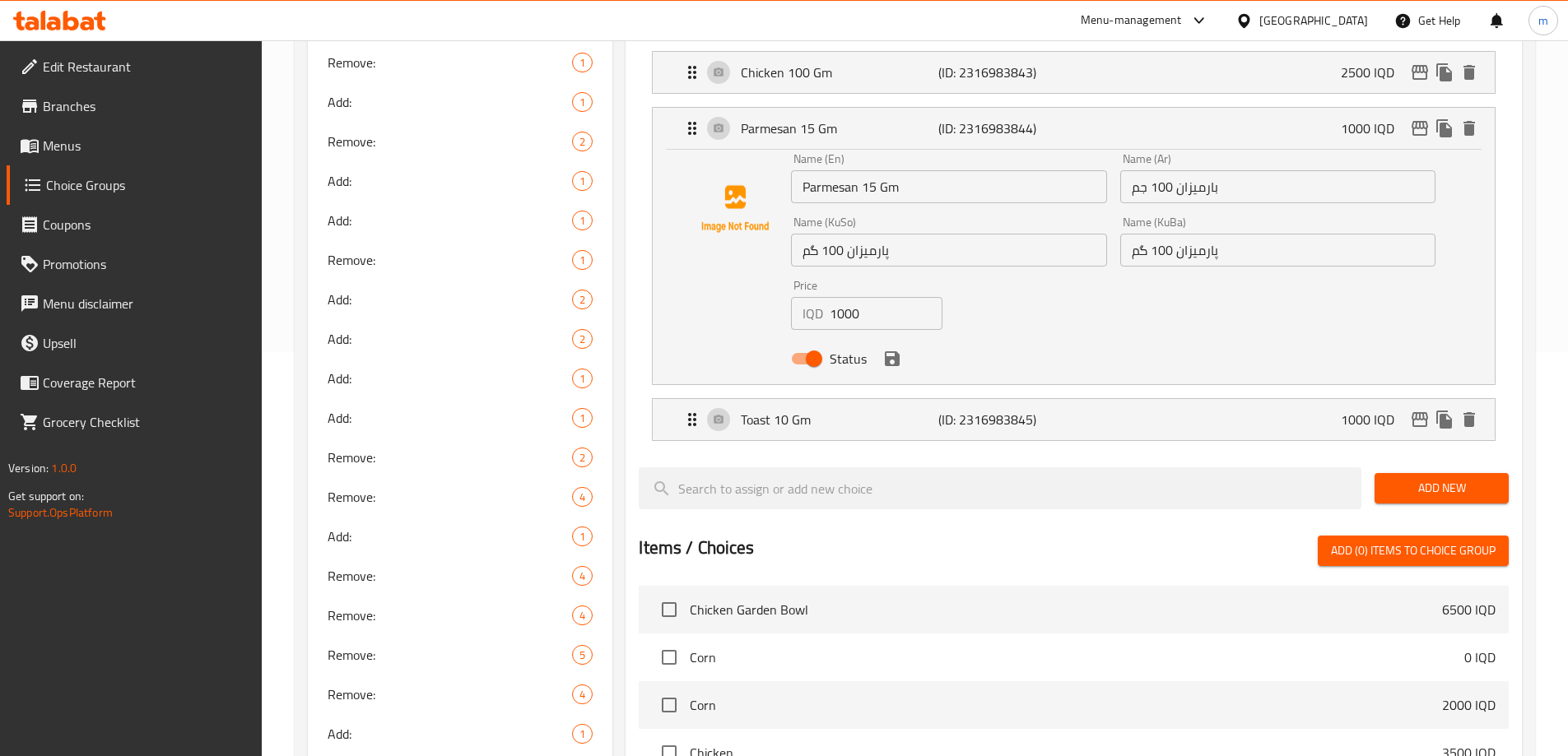
click at [1162, 171] on input "بارميزان 100 جم" at bounding box center [1277, 187] width 315 height 33
click at [1159, 233] on input "پارمیزان 100 گم" at bounding box center [1277, 249] width 315 height 33
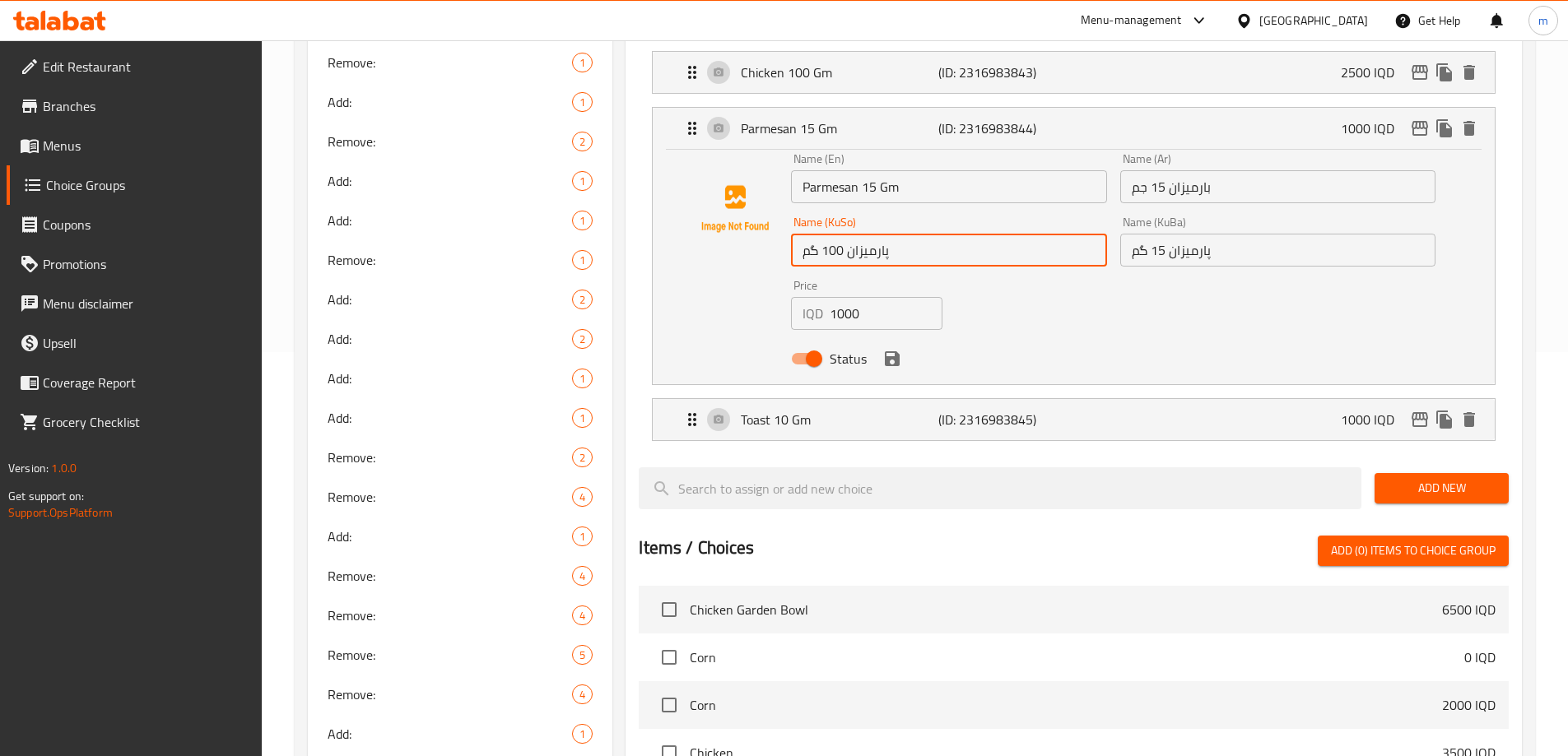
click at [834, 233] on input "پارمیزان 100 گم" at bounding box center [948, 249] width 315 height 33
click at [901, 454] on div at bounding box center [1073, 461] width 870 height 14
click at [787, 410] on p "Toast 10 Gm" at bounding box center [840, 419] width 197 height 20
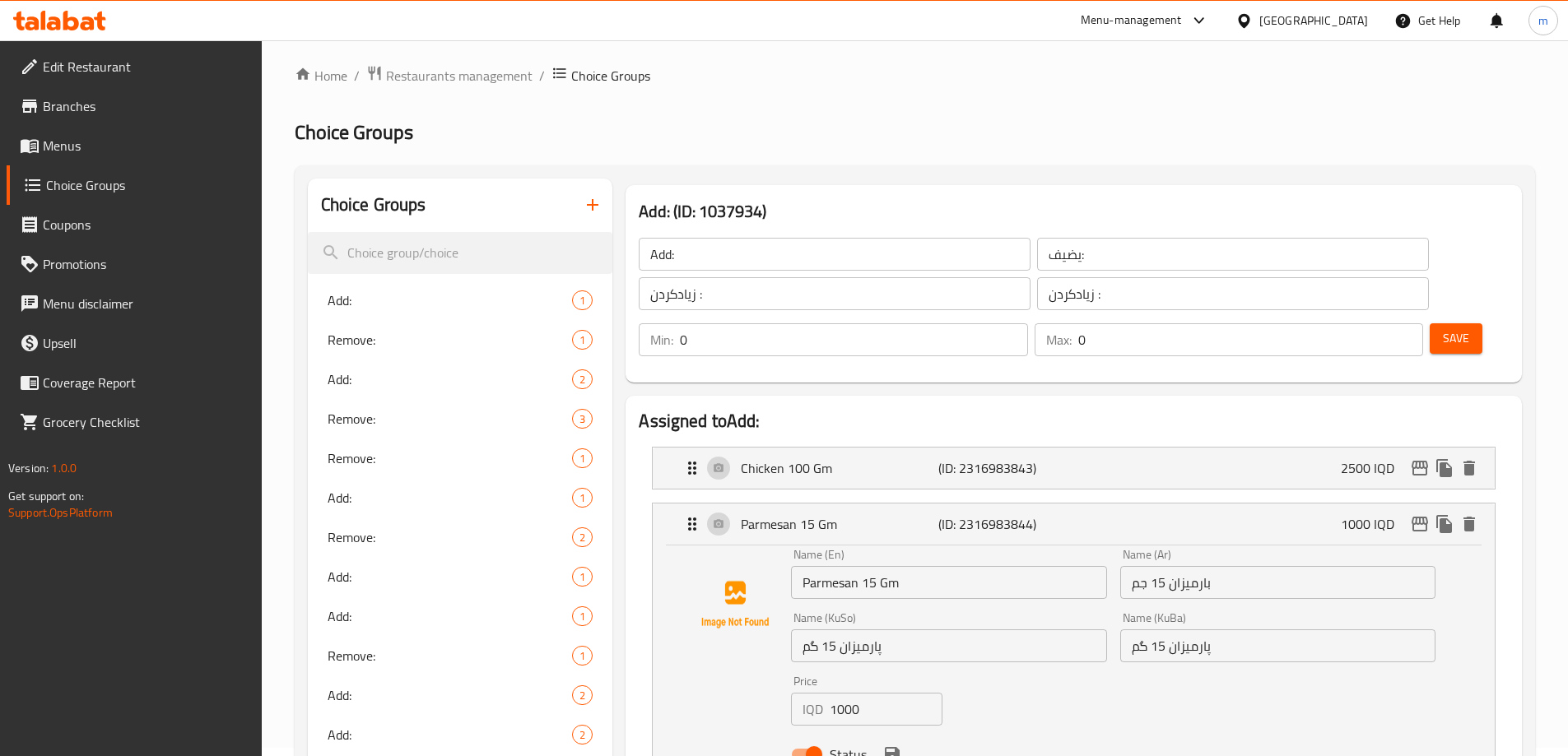
scroll to position [0, 0]
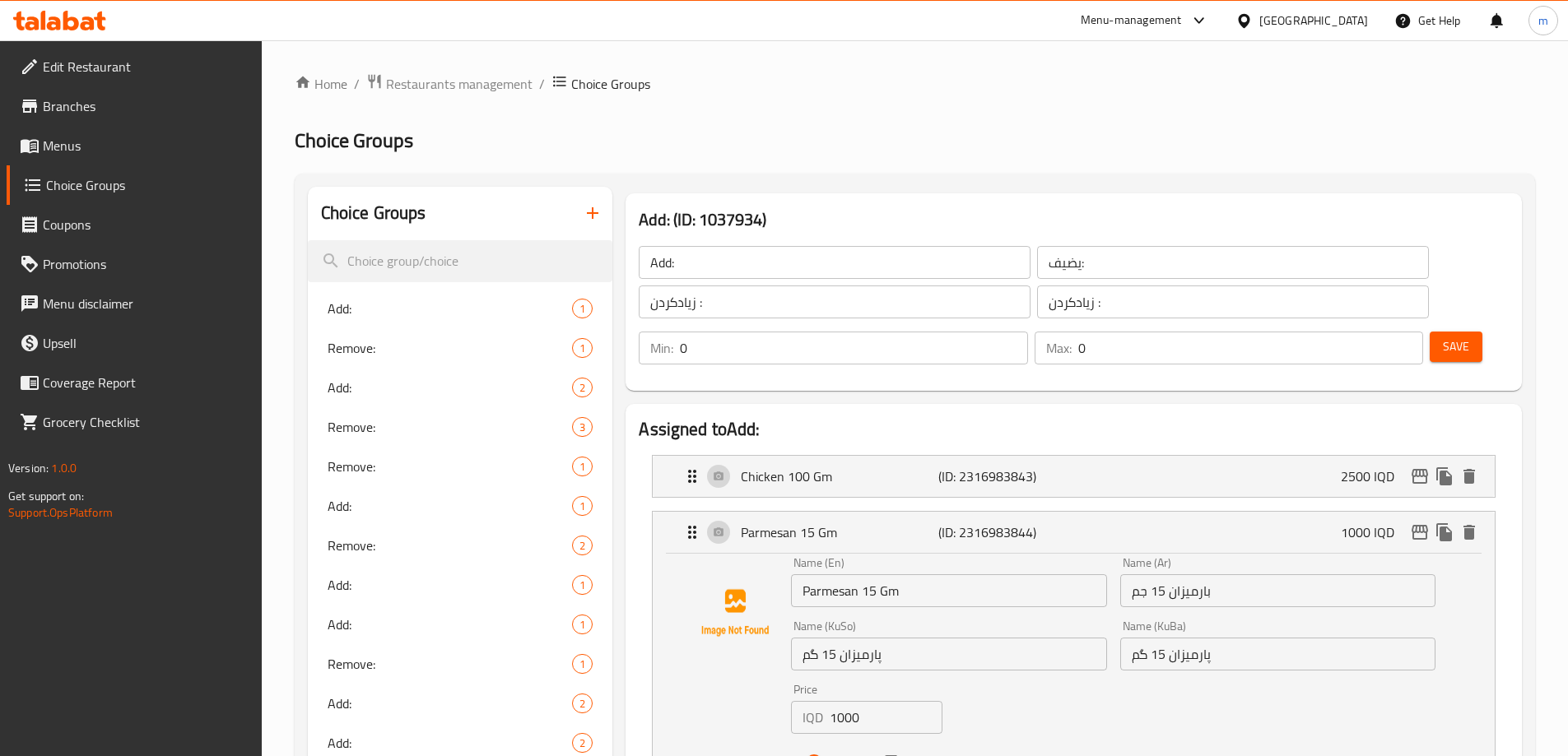
click at [1442, 337] on span "Save" at bounding box center [1455, 347] width 26 height 20
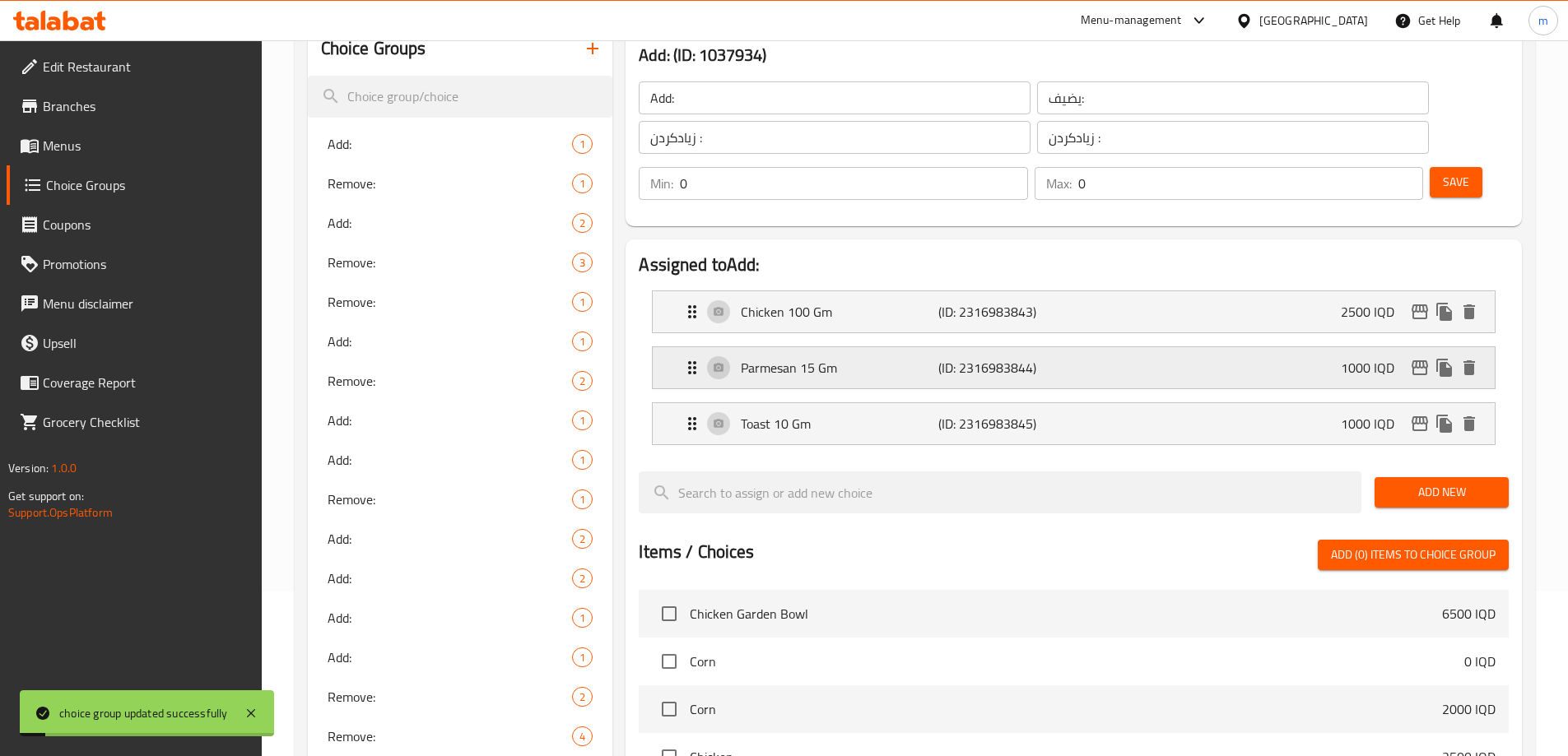
click at [868, 347] on div "Parmesan 15 Gm (ID: 2316983844) 1000 IQD" at bounding box center [1079, 367] width 793 height 41
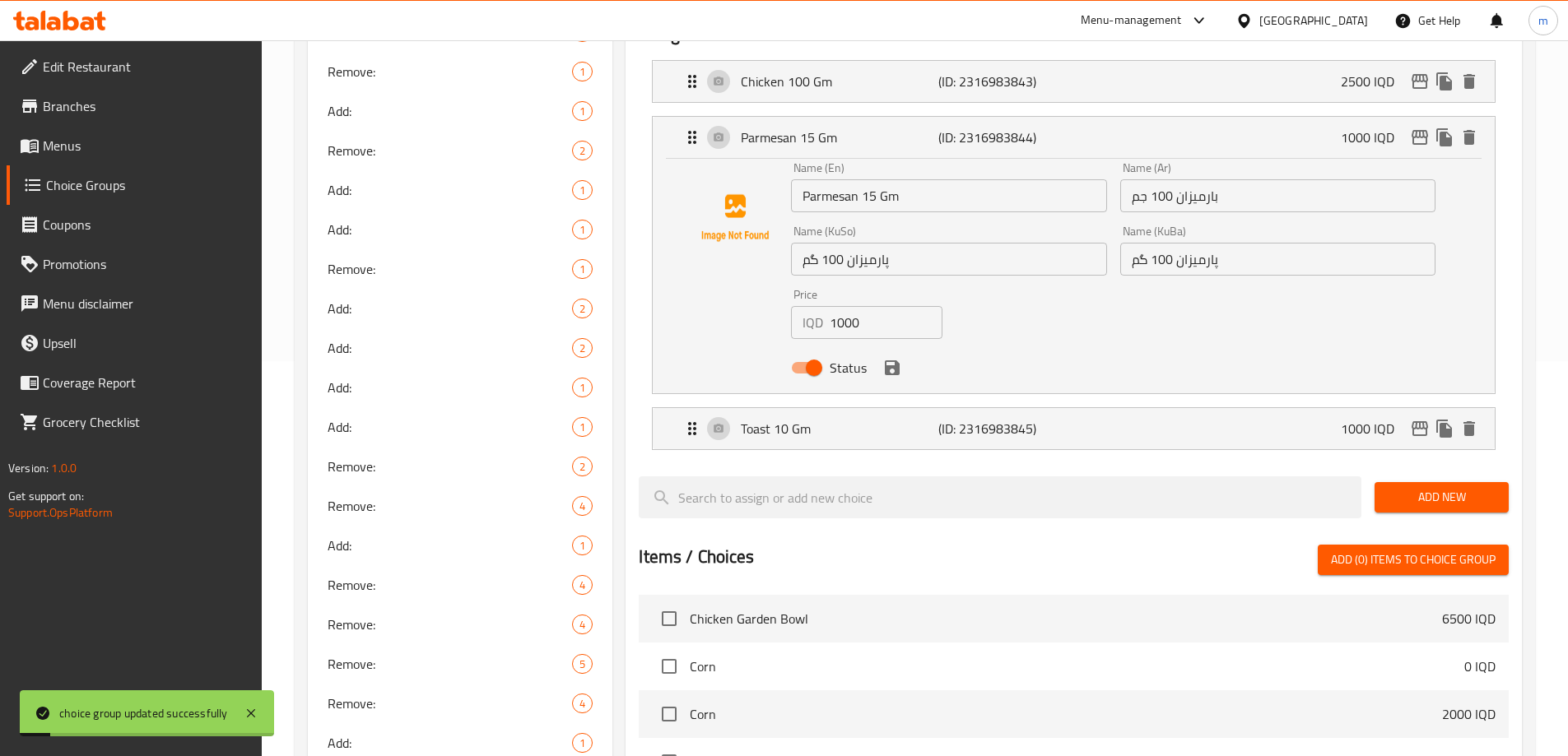
scroll to position [400, 0]
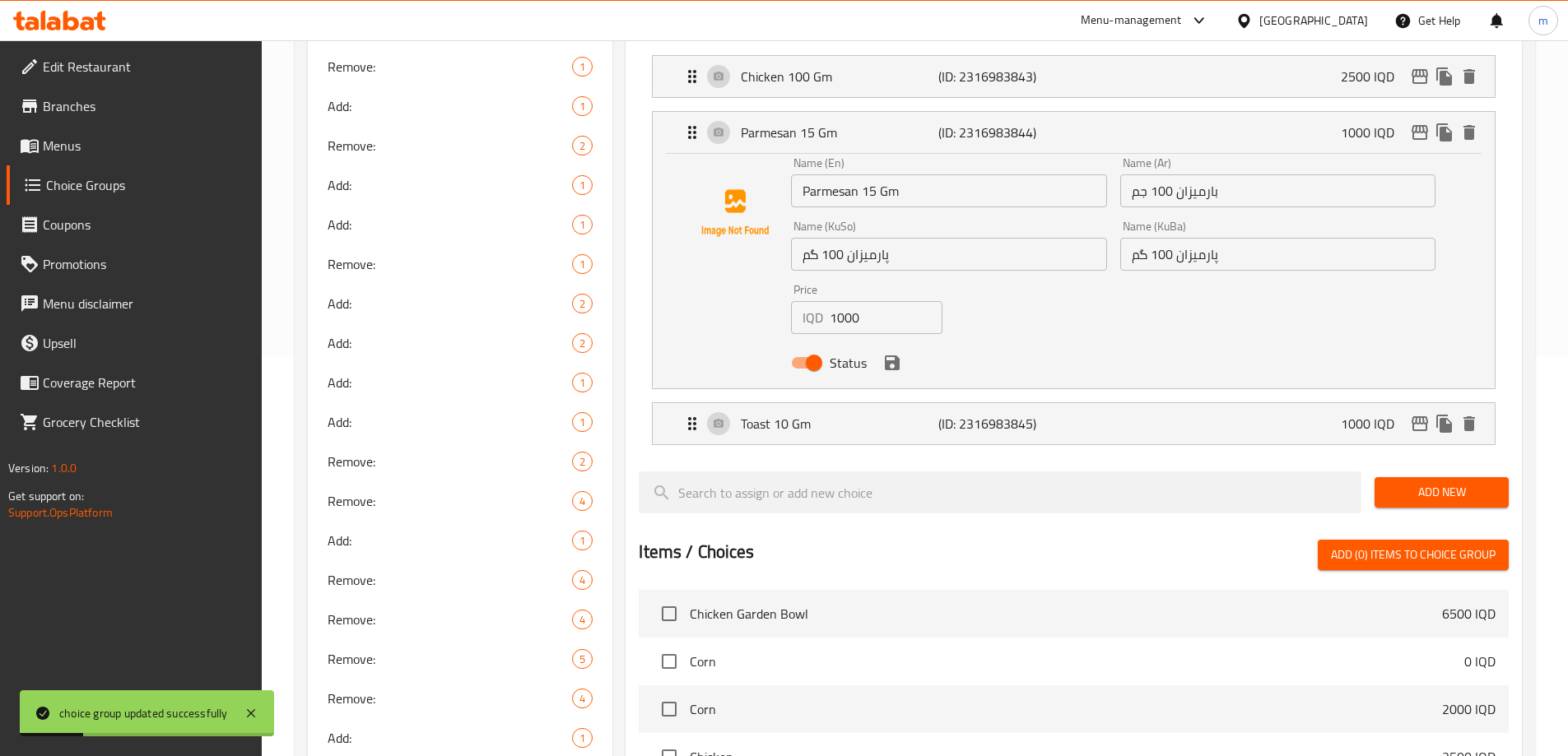
click at [829, 238] on input "پارمیزان 100 گم" at bounding box center [948, 254] width 315 height 33
click at [1163, 175] on input "بارميزان 100 جم" at bounding box center [1277, 191] width 315 height 33
click at [1162, 238] on input "پارمیزان 100 گم" at bounding box center [1277, 254] width 315 height 33
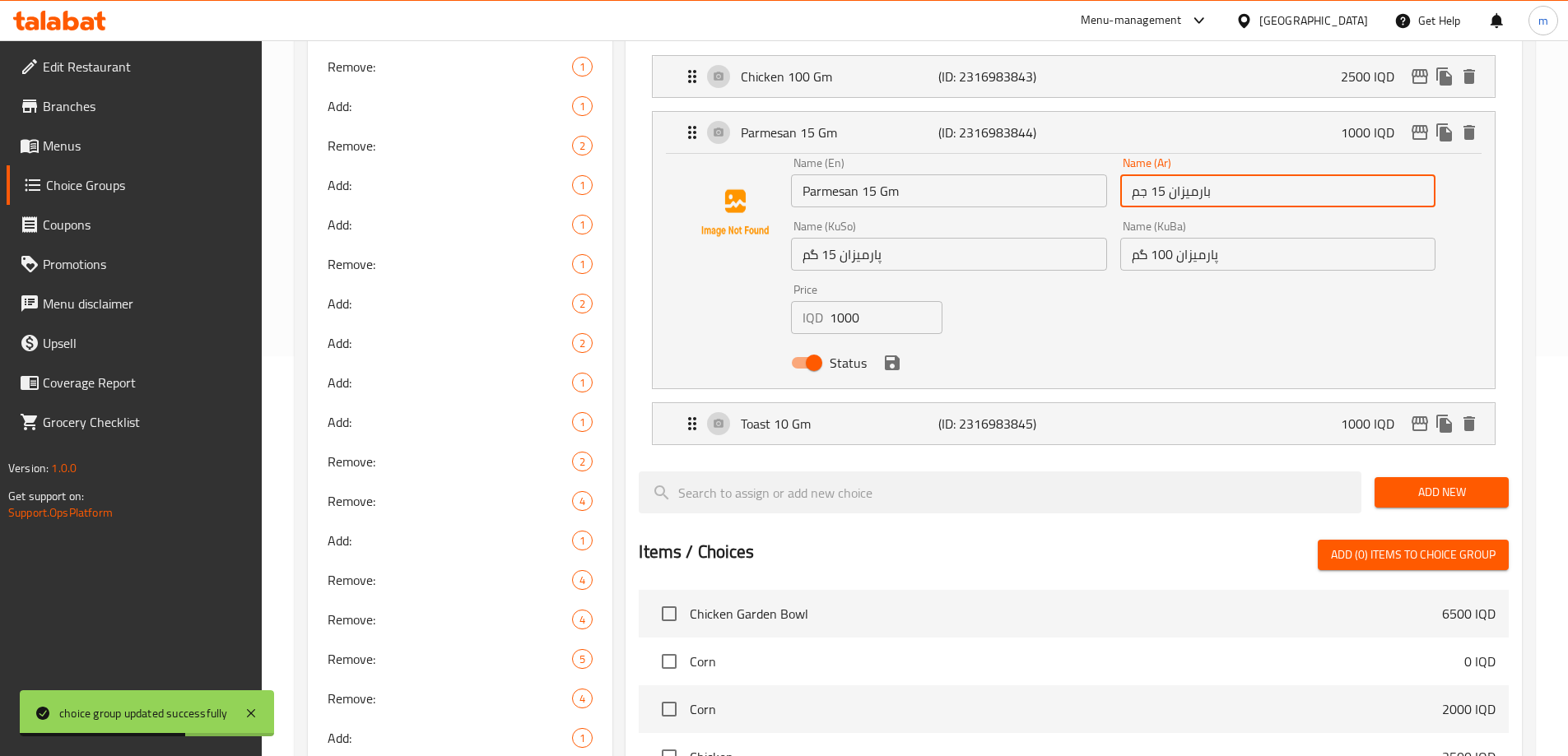
click at [1162, 238] on input "پارمیزان 100 گم" at bounding box center [1277, 254] width 315 height 33
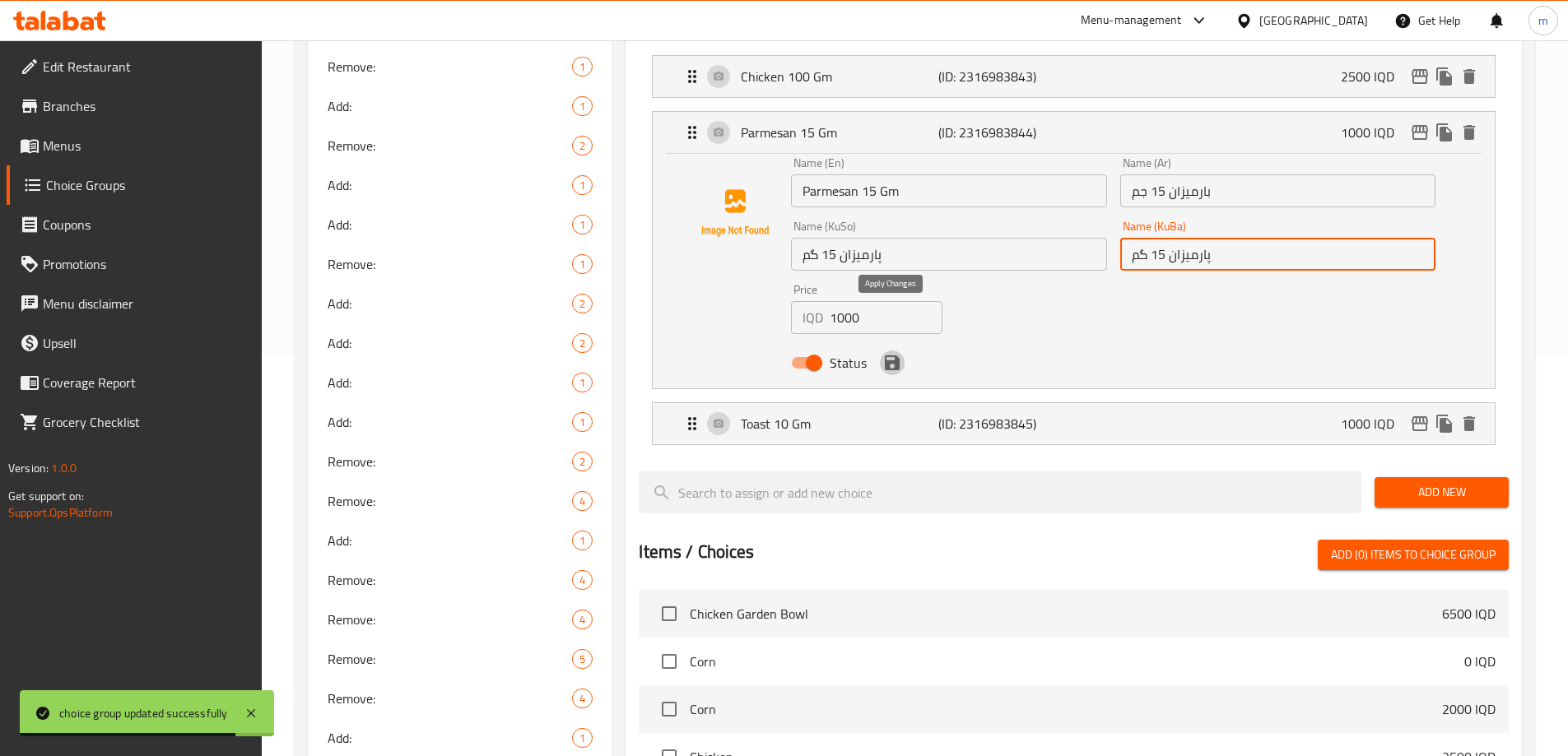
click at [884, 353] on icon "save" at bounding box center [891, 362] width 20 height 20
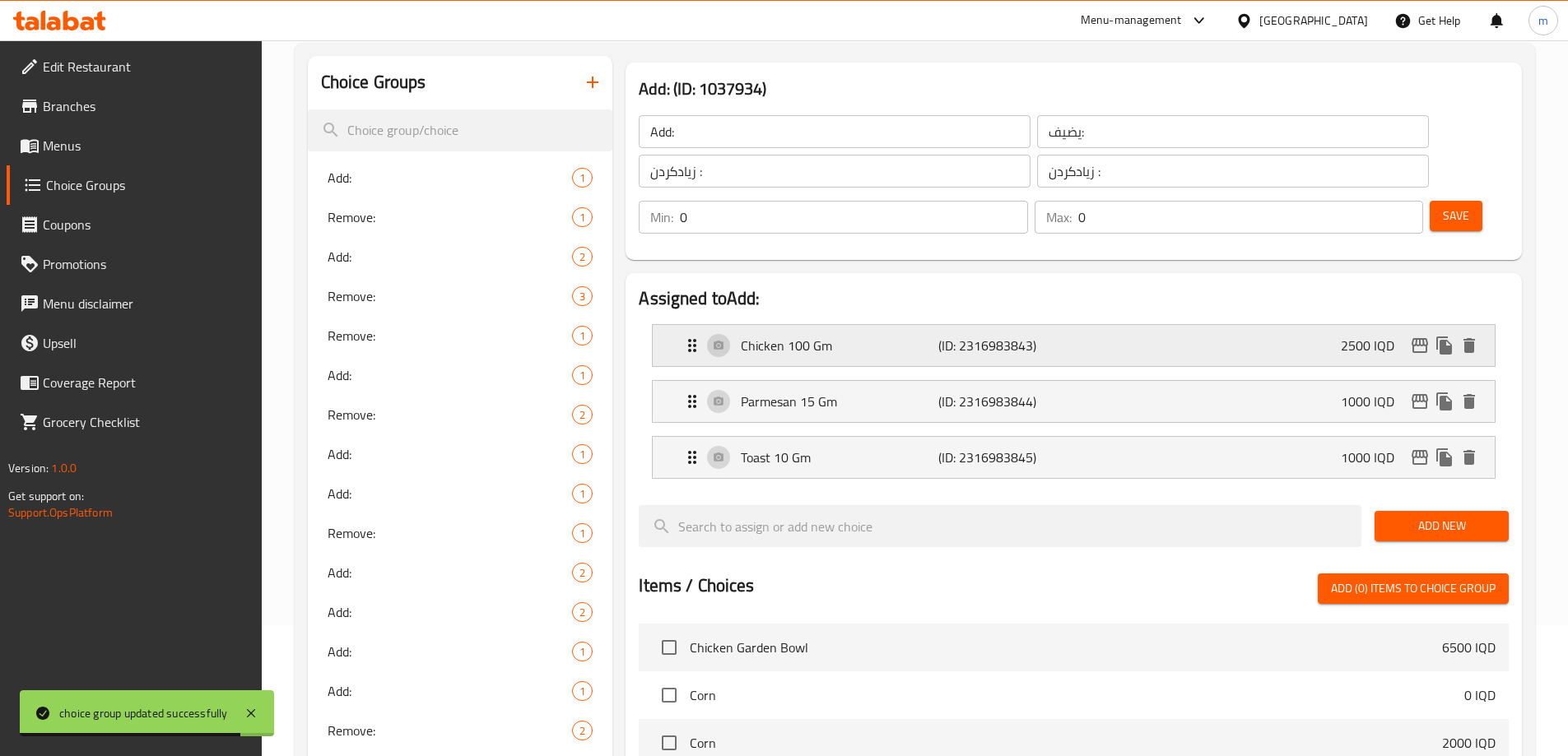
scroll to position [0, 0]
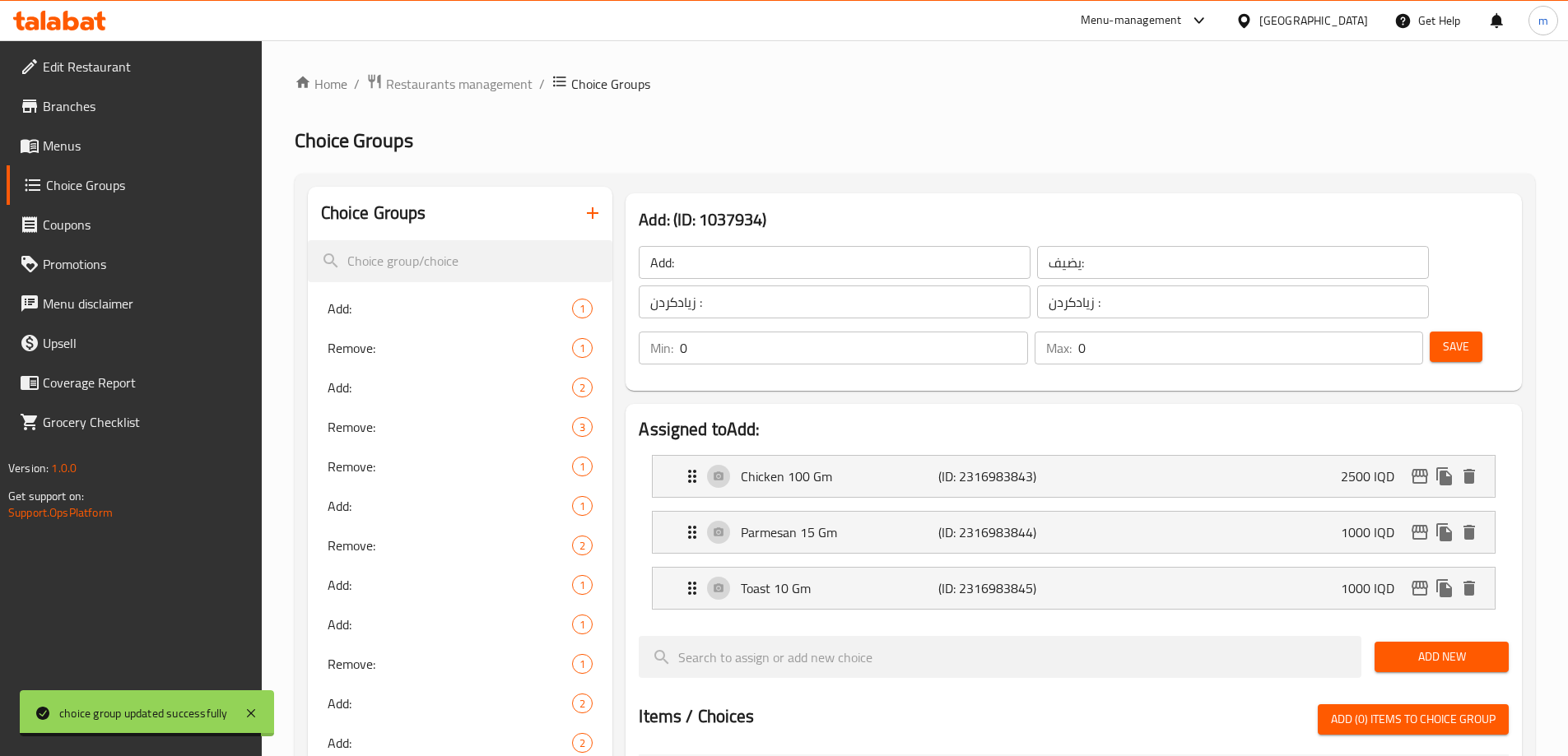
click at [1442, 337] on span "Save" at bounding box center [1455, 347] width 26 height 20
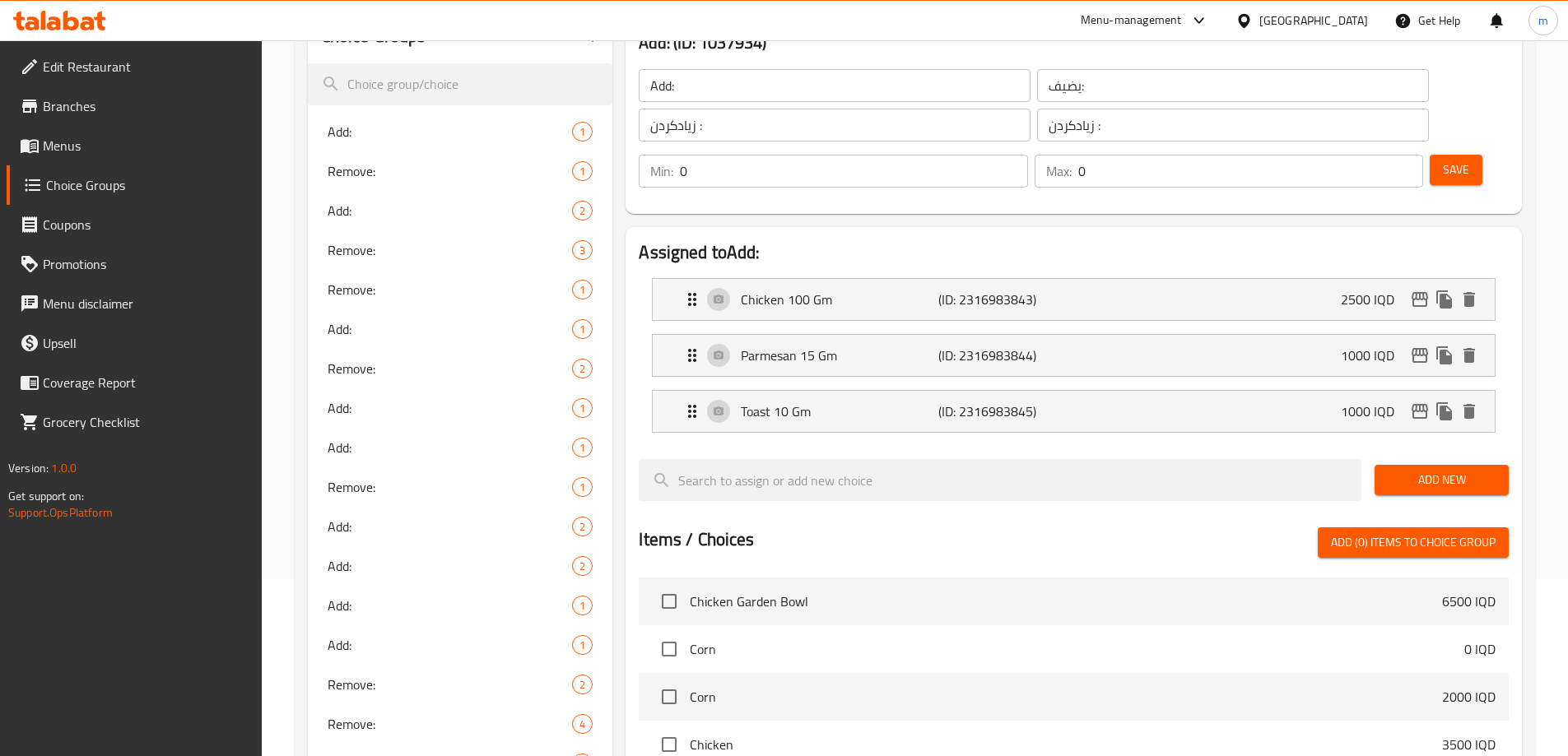
scroll to position [109, 0]
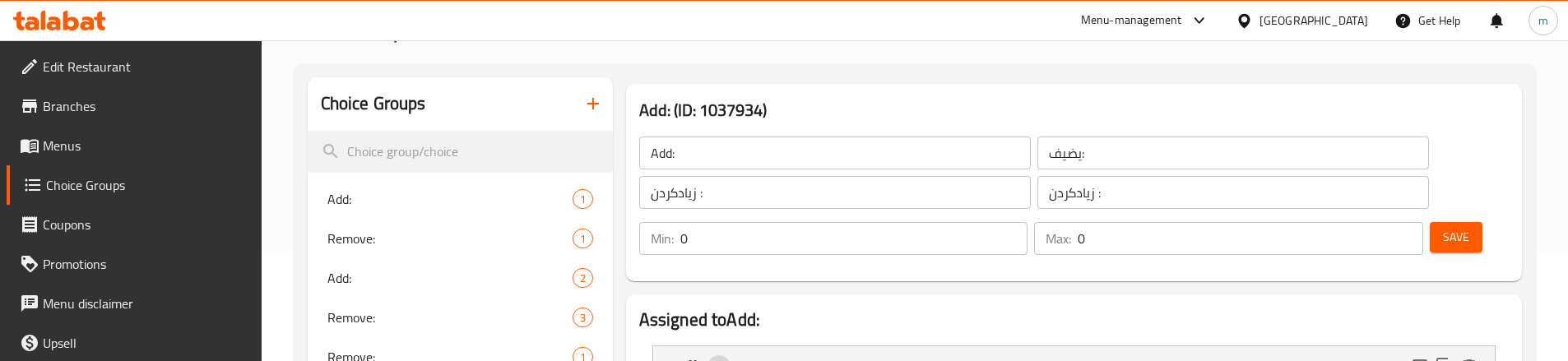
click at [618, 34] on div "Menu-management Iraq Get Help m" at bounding box center [784, 20] width 1568 height 40
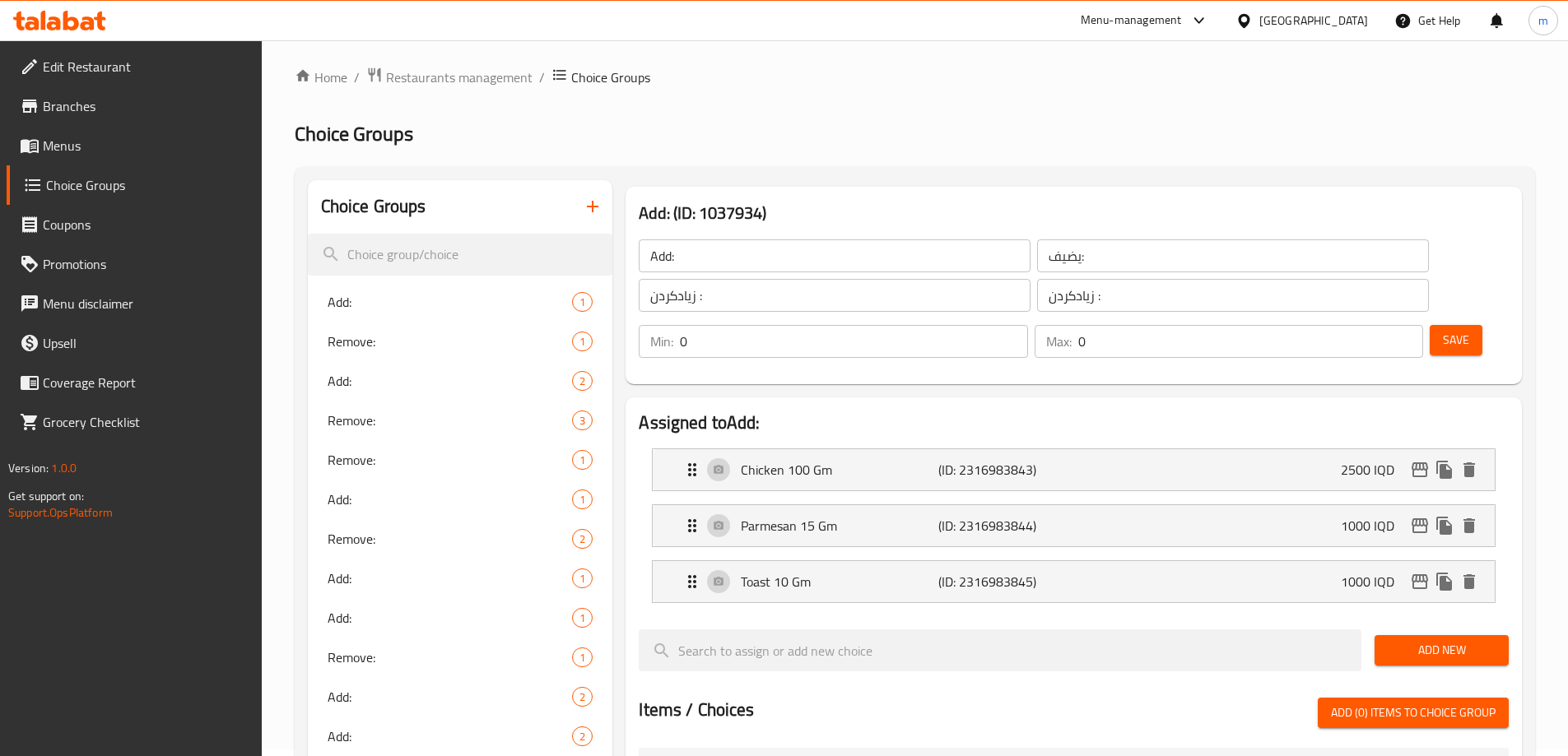
scroll to position [0, 0]
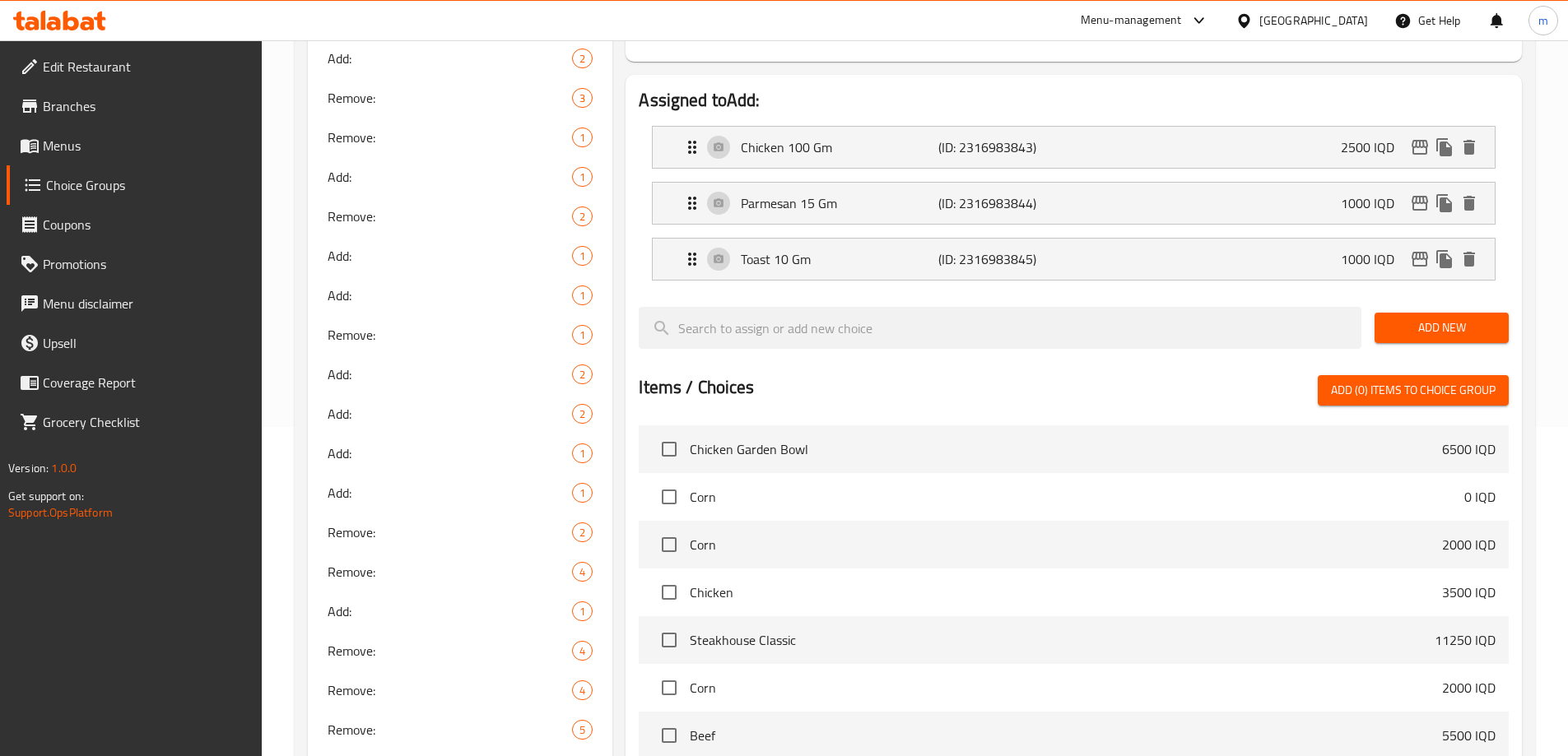
click at [633, 254] on div "Assigned to Add: Chicken 100 Gm (ID: 2316983843) 2500 IQD Name (En) Chicken 100…" at bounding box center [1074, 479] width 896 height 810
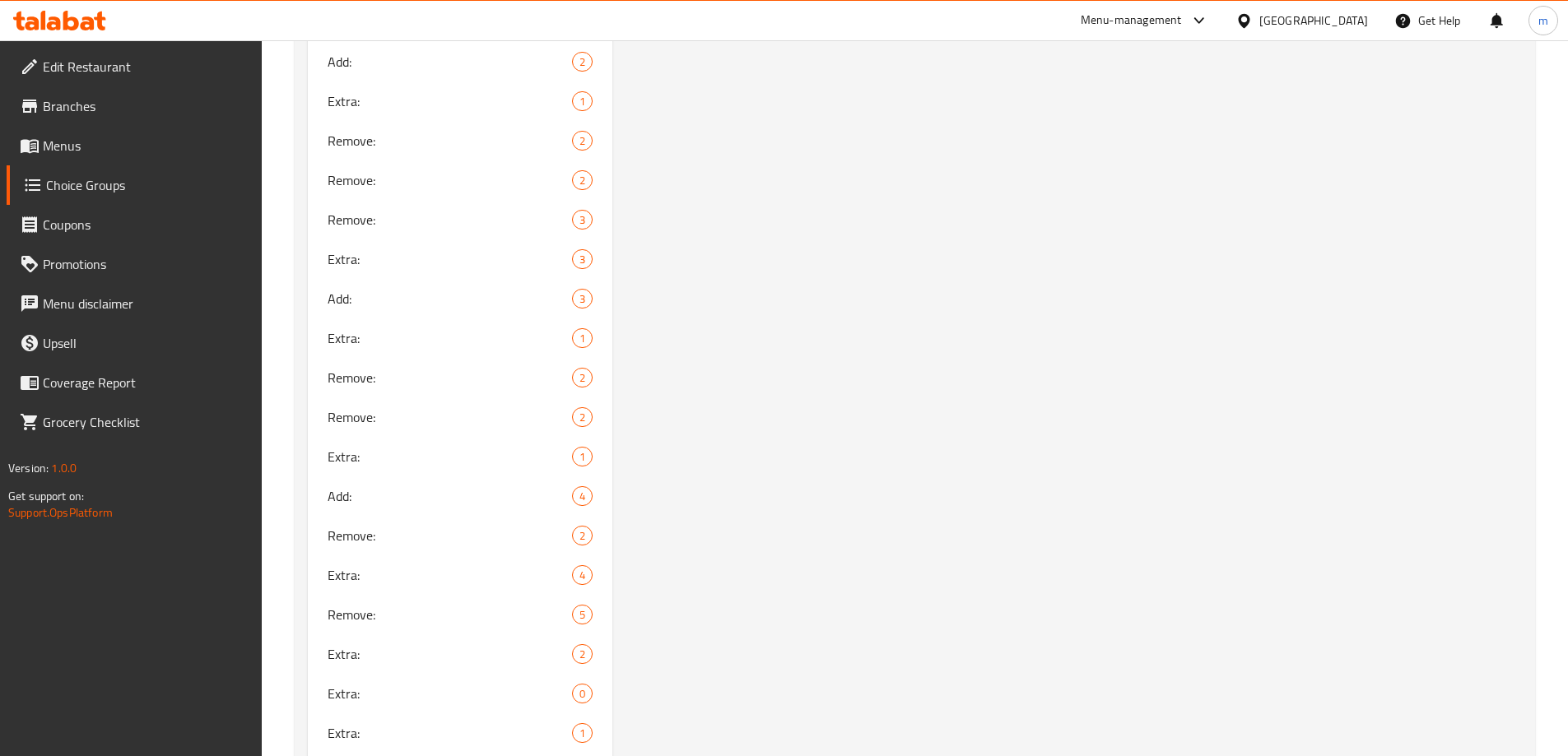
scroll to position [1266, 0]
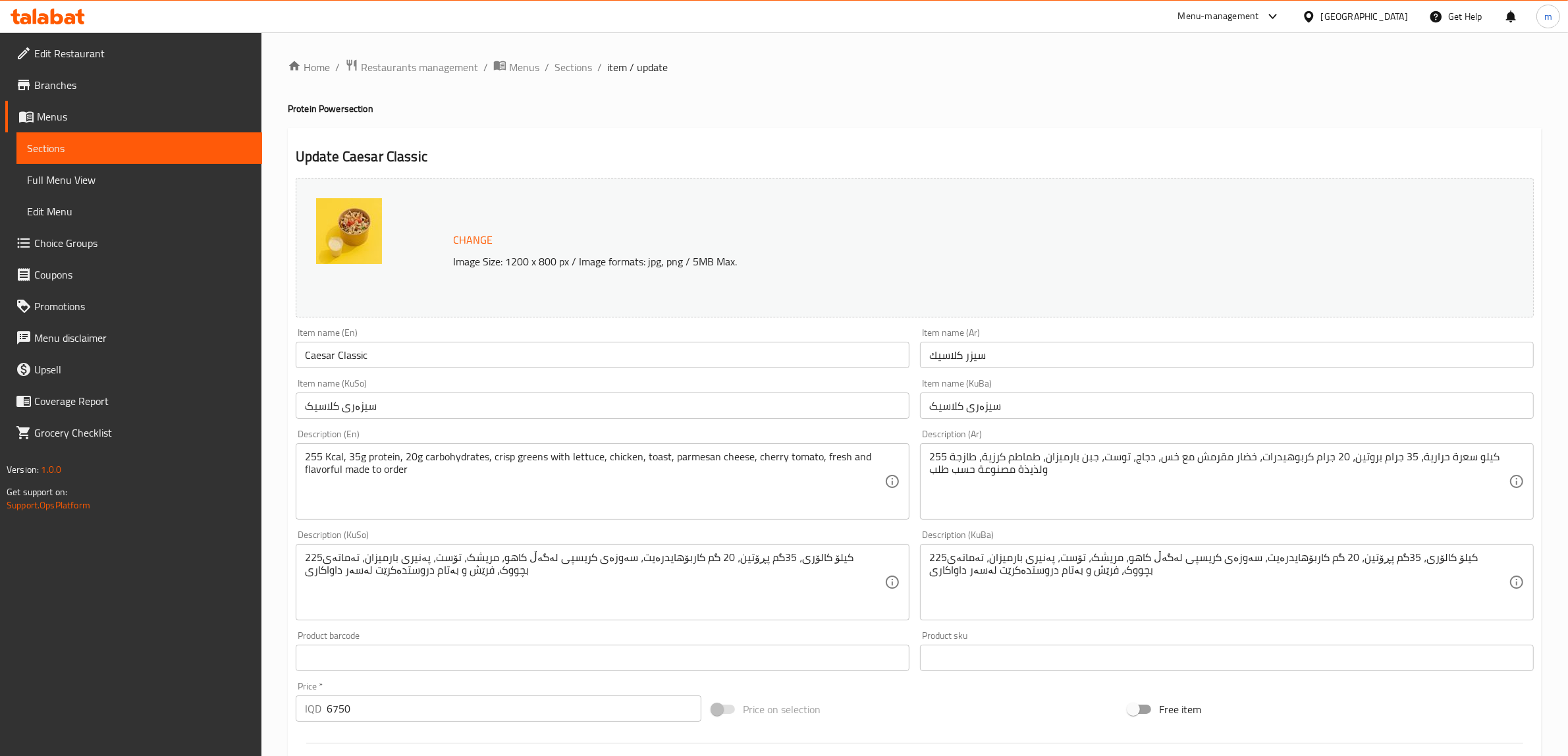
click at [111, 176] on span "Full Menu View" at bounding box center [139, 179] width 225 height 16
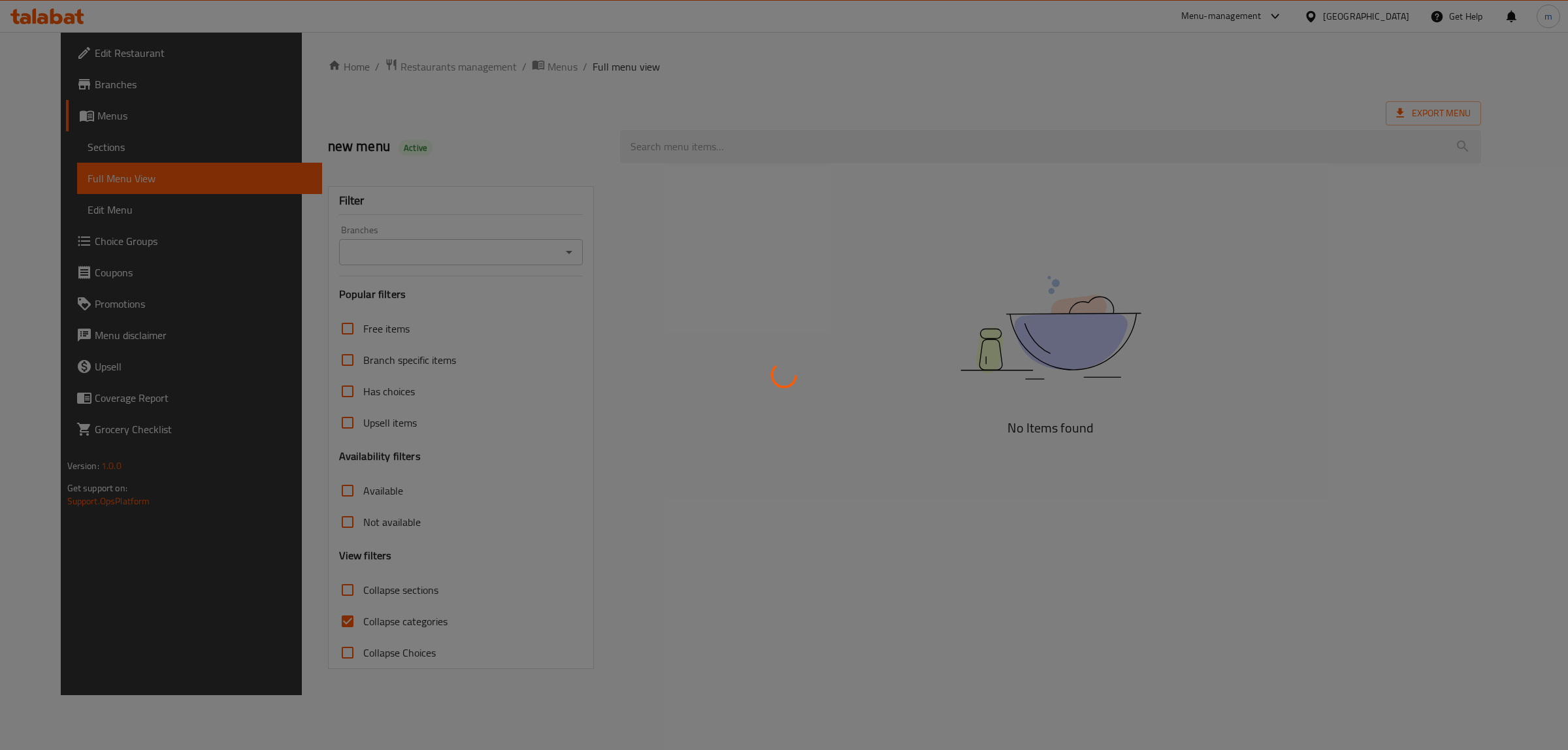
click at [108, 149] on div at bounding box center [784, 375] width 1568 height 750
click at [96, 146] on div at bounding box center [784, 375] width 1568 height 750
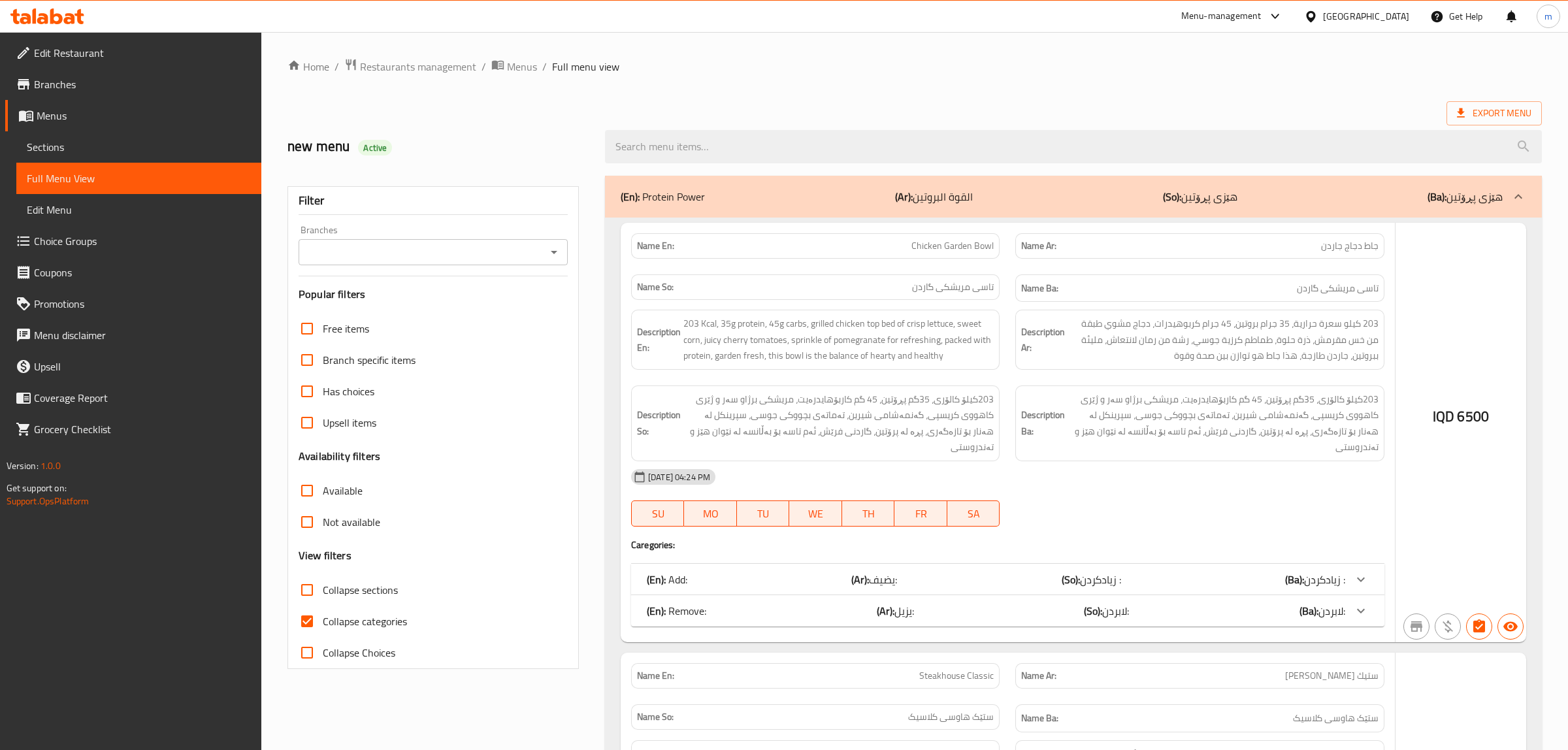
click at [78, 146] on div at bounding box center [784, 375] width 1568 height 750
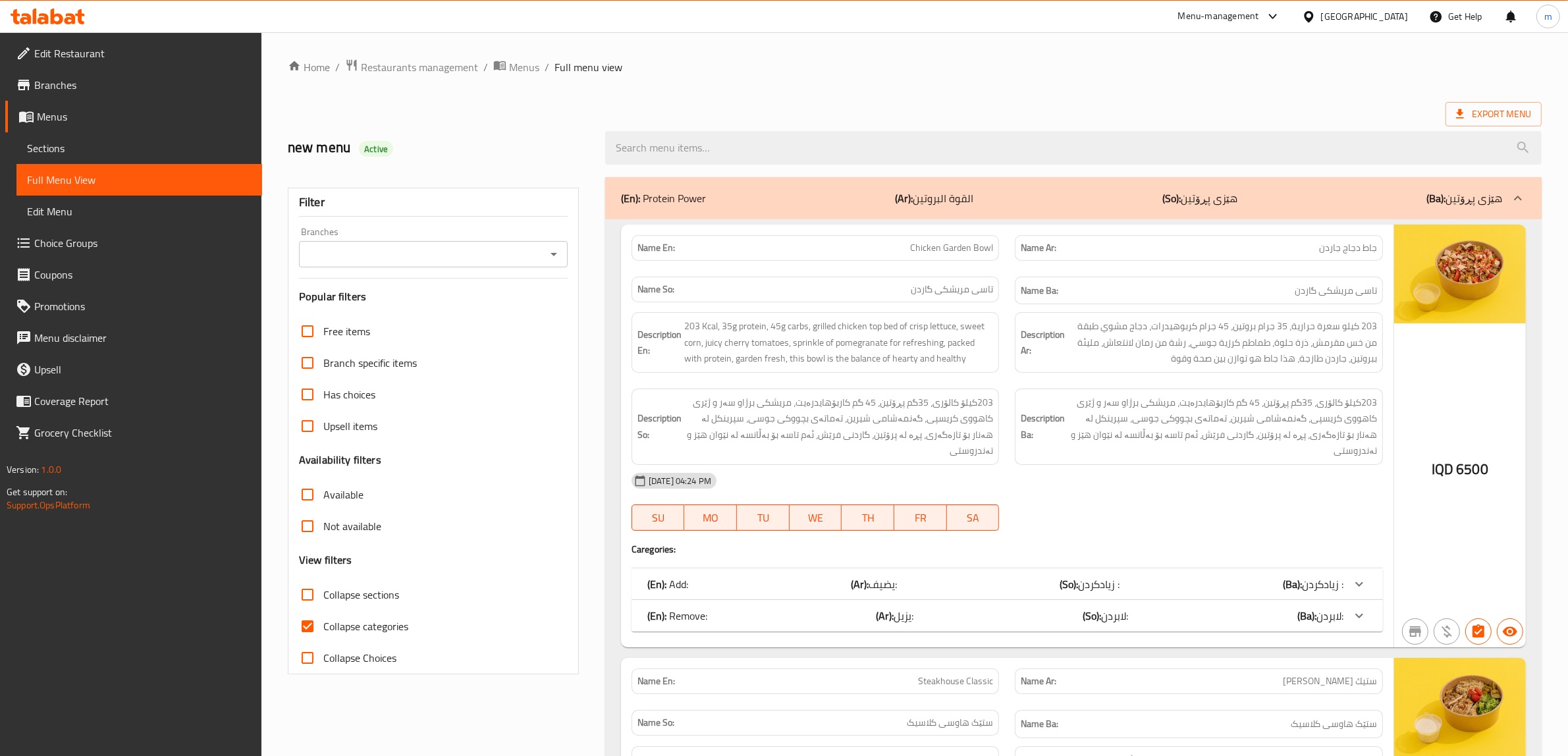
click at [54, 147] on span "Sections" at bounding box center [139, 147] width 225 height 16
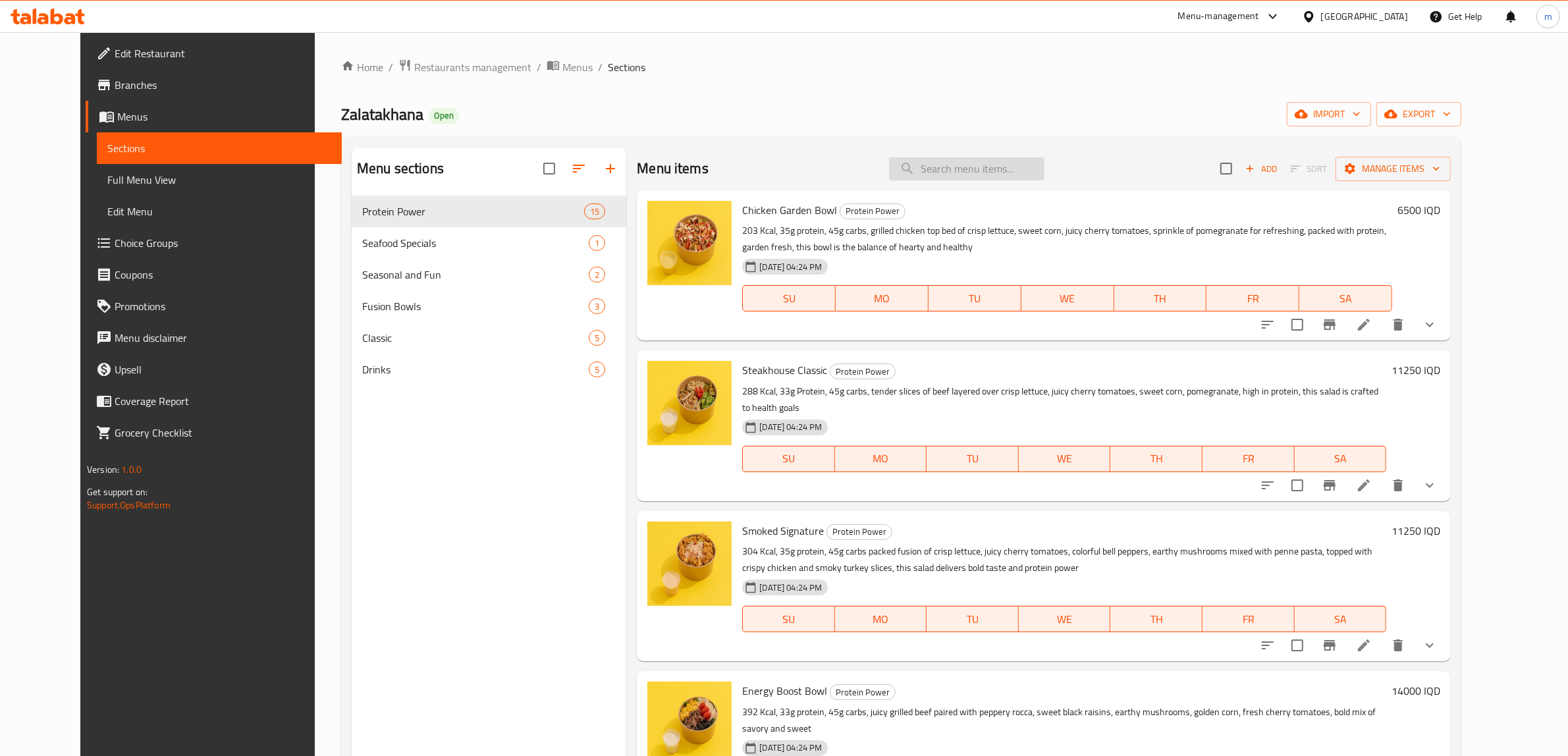
click at [976, 177] on input "search" at bounding box center [967, 169] width 156 height 23
paste input "Energy Boost Bowl"
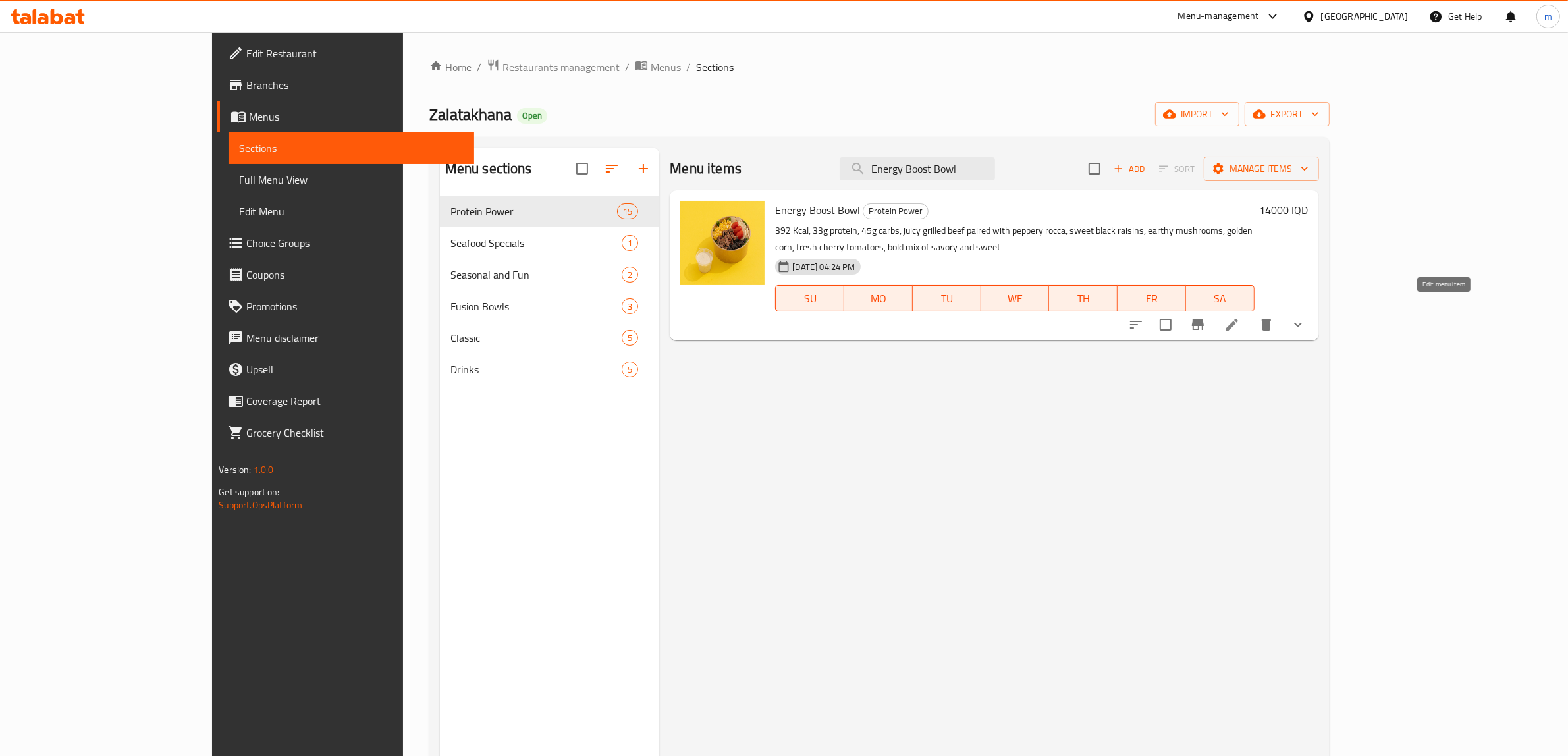
type input "Energy Boost Bowl"
click at [1240, 317] on icon at bounding box center [1232, 324] width 16 height 16
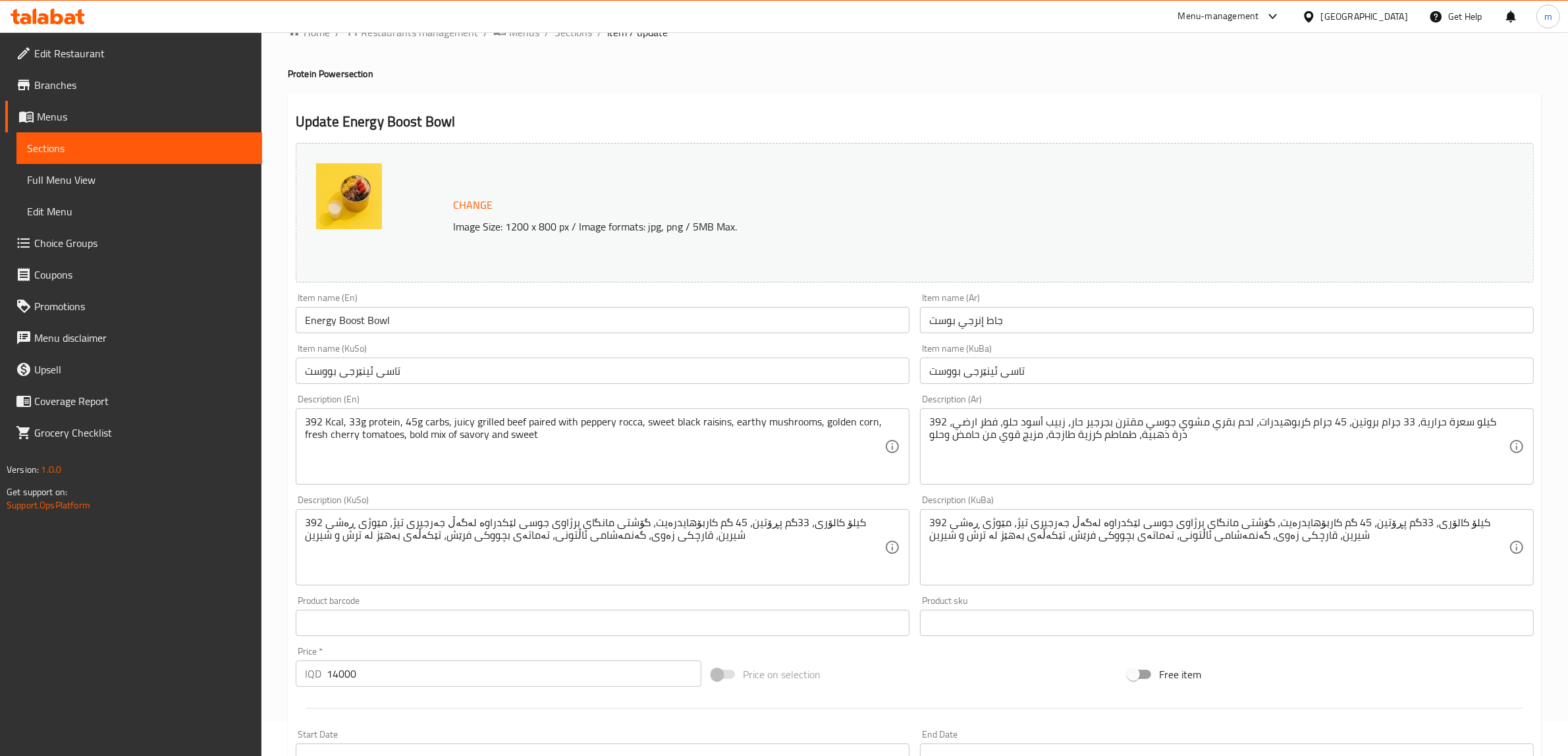
scroll to position [54, 0]
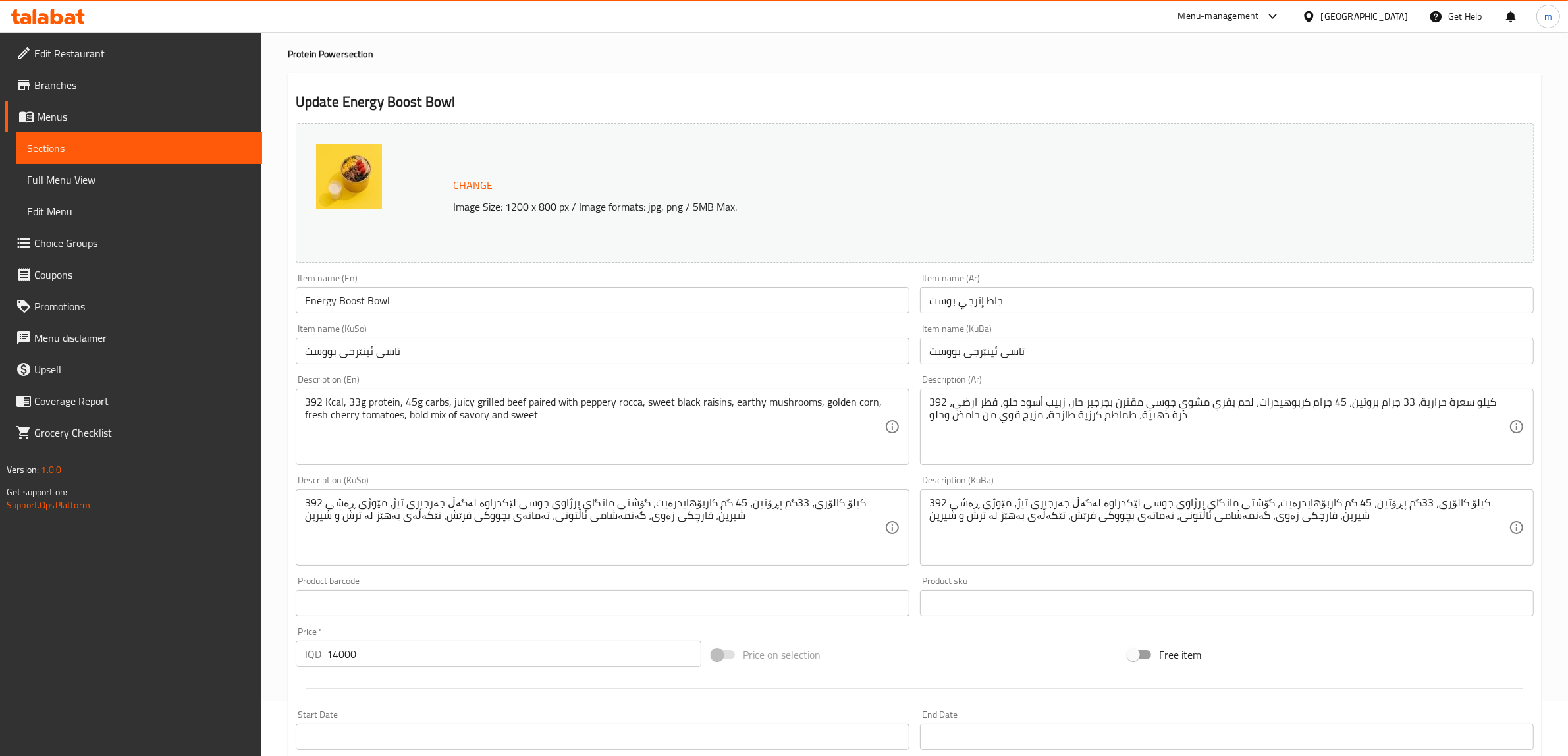
click at [972, 416] on textarea "392 كيلو سعرة حرارية، 33 جرام بروتين، 45 جرام كربوهيدرات، لحم بقري مشوي جوسي مق…" at bounding box center [1219, 427] width 580 height 62
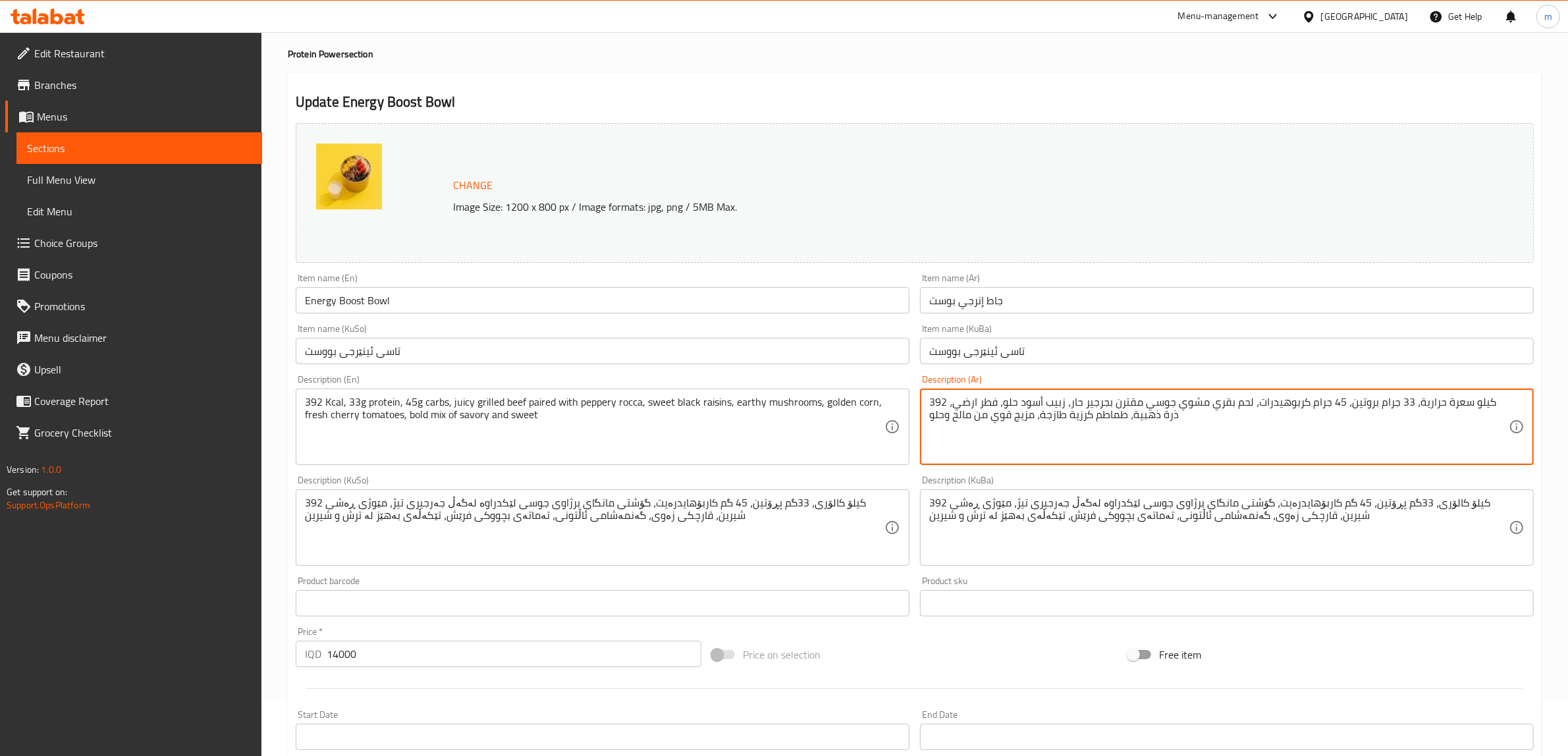
type textarea "392 كيلو سعرة حرارية، 33 جرام بروتين، 45 جرام كربوهيدرات، لحم بقري مشوي جوسي مق…"
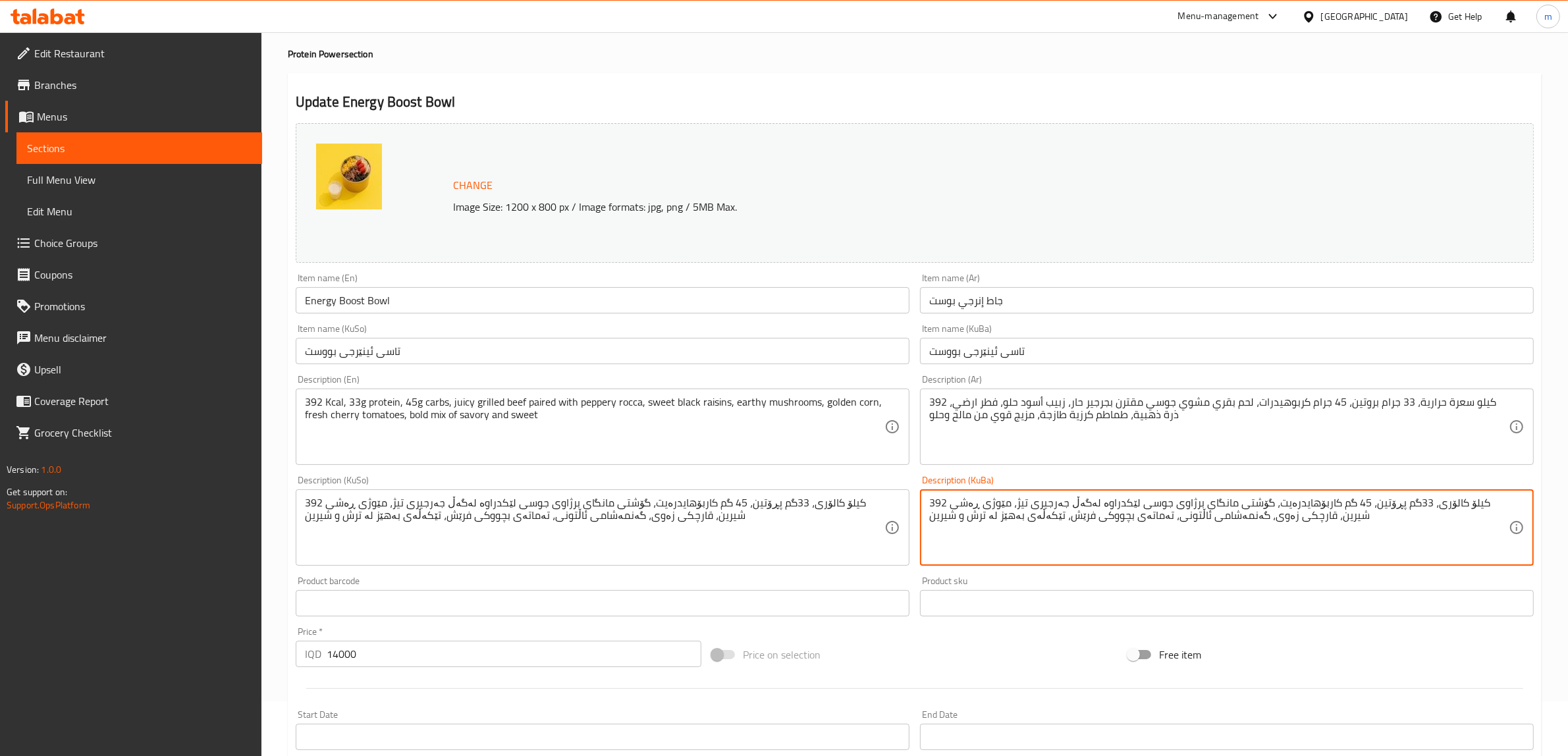
click at [976, 511] on textarea "392 کیلۆ کالۆری، 33گم پڕۆتین، 45 گم کاربۆهایدرەیت، گۆشتی مانگای برژاوی جوسی لێک…" at bounding box center [1219, 528] width 580 height 62
click at [974, 518] on textarea "392 کیلۆ کالۆری، 33گم پڕۆتین، 45 گم کاربۆهایدرەیت، گۆشتی مانگای برژاوی جوسی لێک…" at bounding box center [1219, 528] width 580 height 62
type textarea "392 کیلۆ کالۆری، 33گم پڕۆتین، 45 گم کاربۆهایدرەیت، گۆشتی مانگای برژاوی جوسی لێک…"
click at [558, 560] on div "392 کیلۆ کالۆری، 33گم پڕۆتین، 45 گم کاربۆهایدرەیت، گۆشتی مانگای برژاوی جوسی لێک…" at bounding box center [603, 527] width 614 height 76
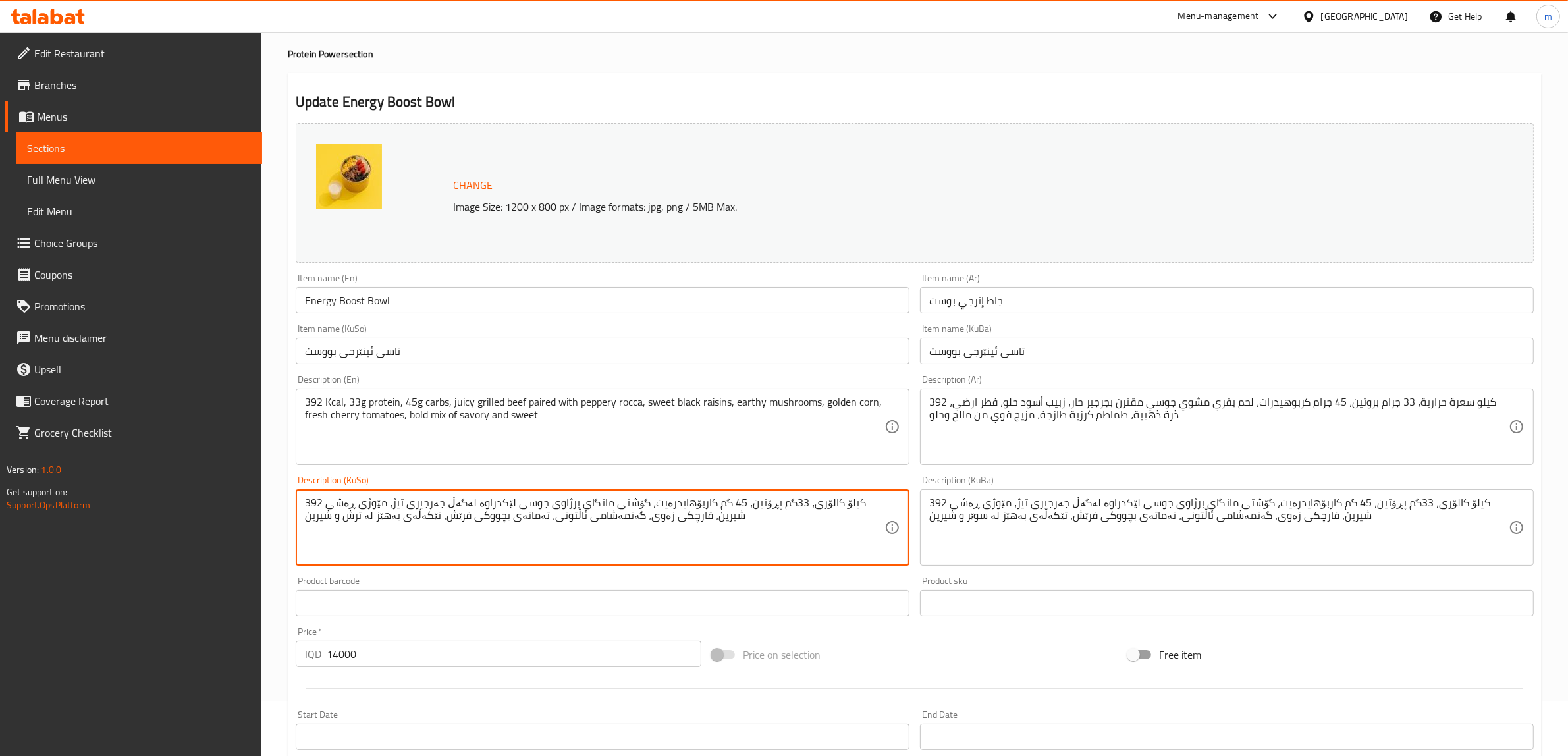
paste textarea "وێر"
type textarea "392 کیلۆ کالۆری، 33گم پڕۆتین، 45 گم کاربۆهایدرەیت، گۆشتی مانگای برژاوی جوسی لێک…"
click at [849, 482] on div "Description (KuSo) 392 کیلۆ کالۆری، 33گم پڕۆتین، 45 گم کاربۆهایدرەیت، گۆشتی مان…" at bounding box center [603, 520] width 614 height 90
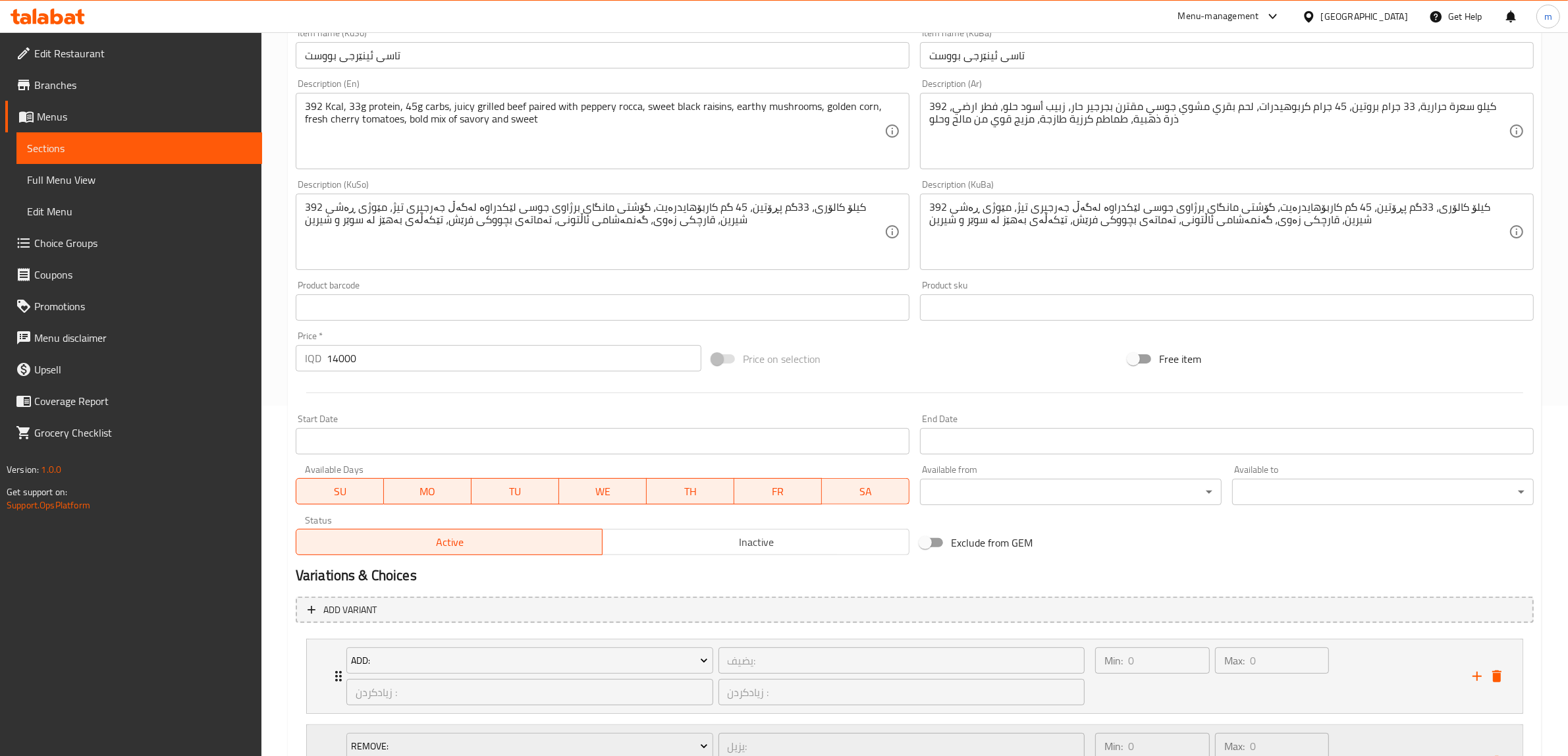
scroll to position [484, 0]
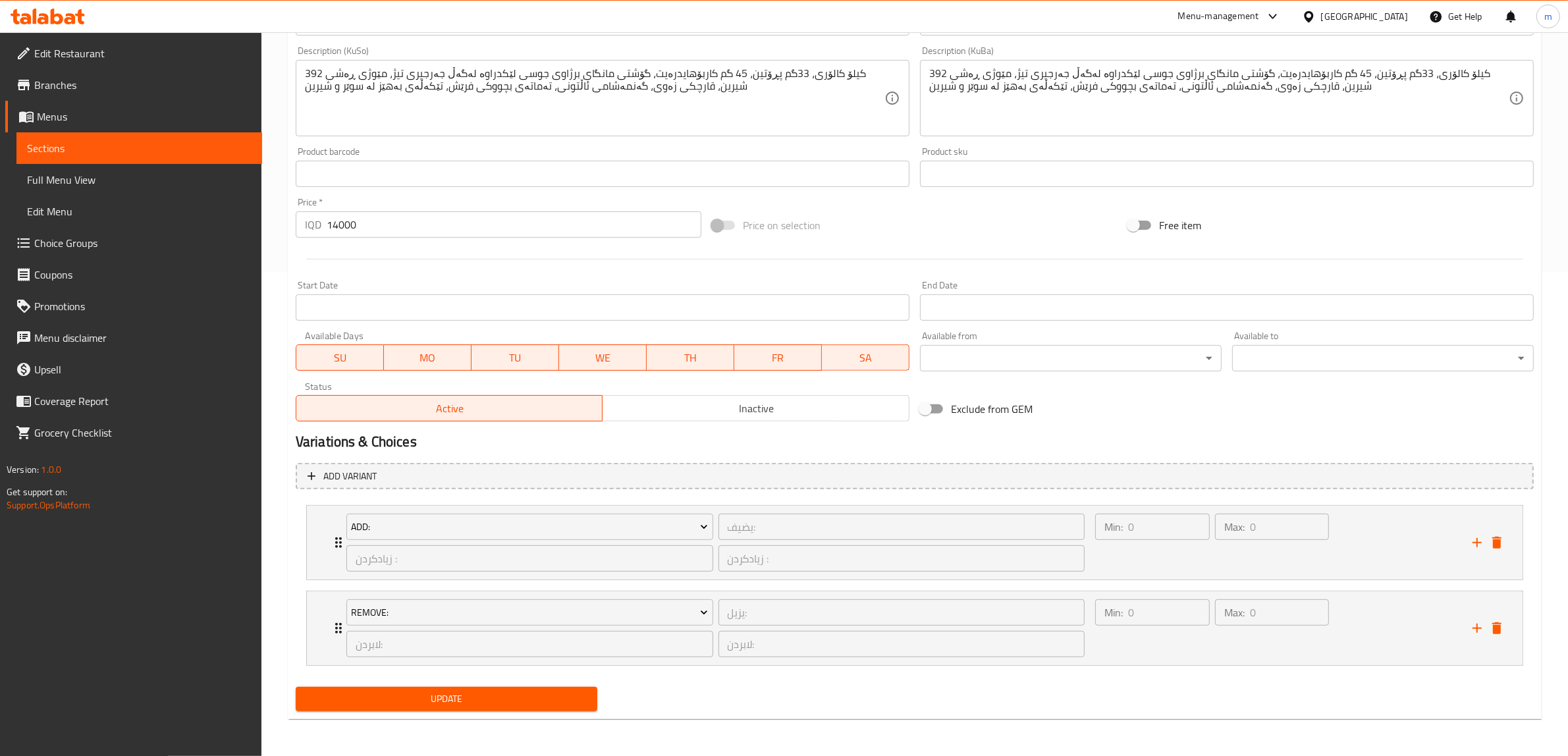
click at [475, 695] on span "Update" at bounding box center [446, 699] width 281 height 16
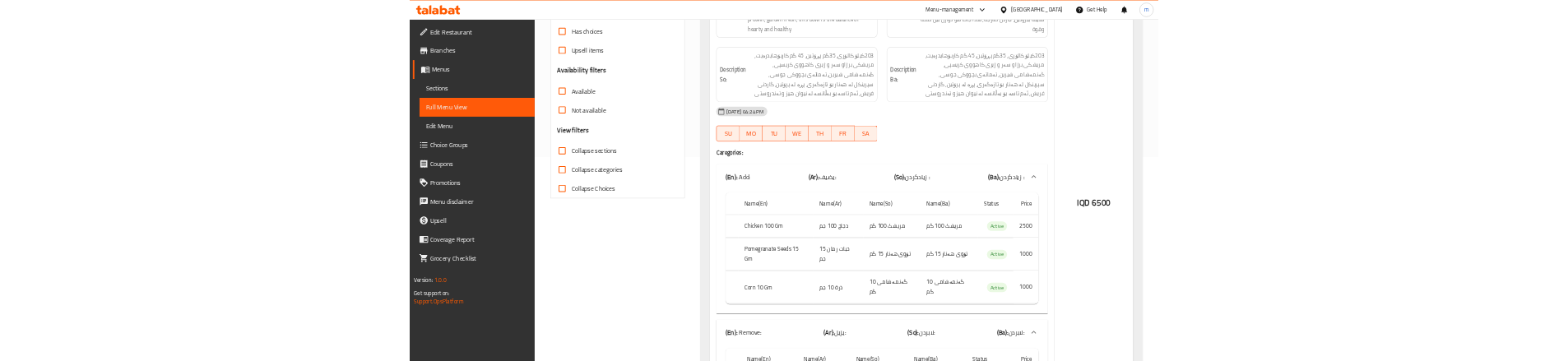
scroll to position [438, 0]
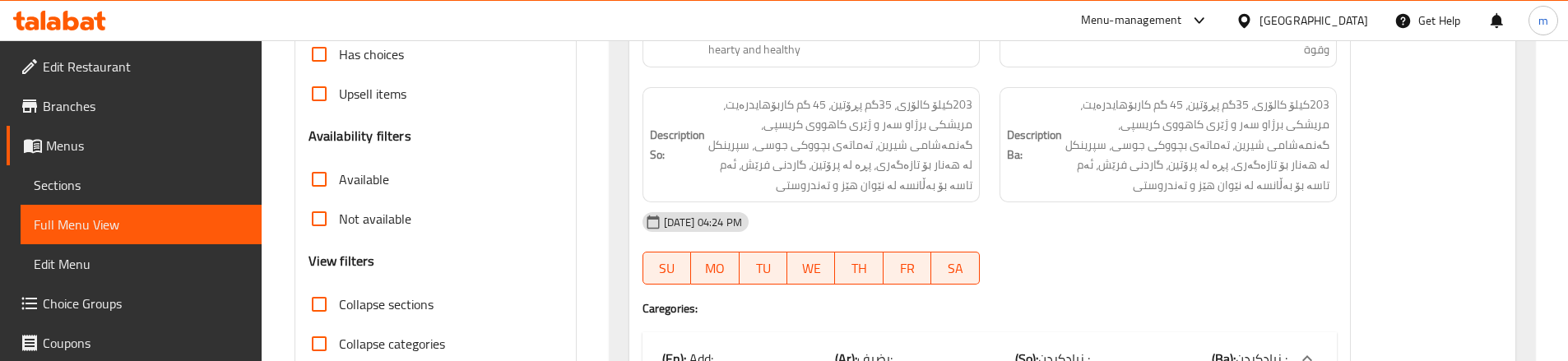
click at [1013, 131] on strong "Description Ba:" at bounding box center [1034, 145] width 55 height 41
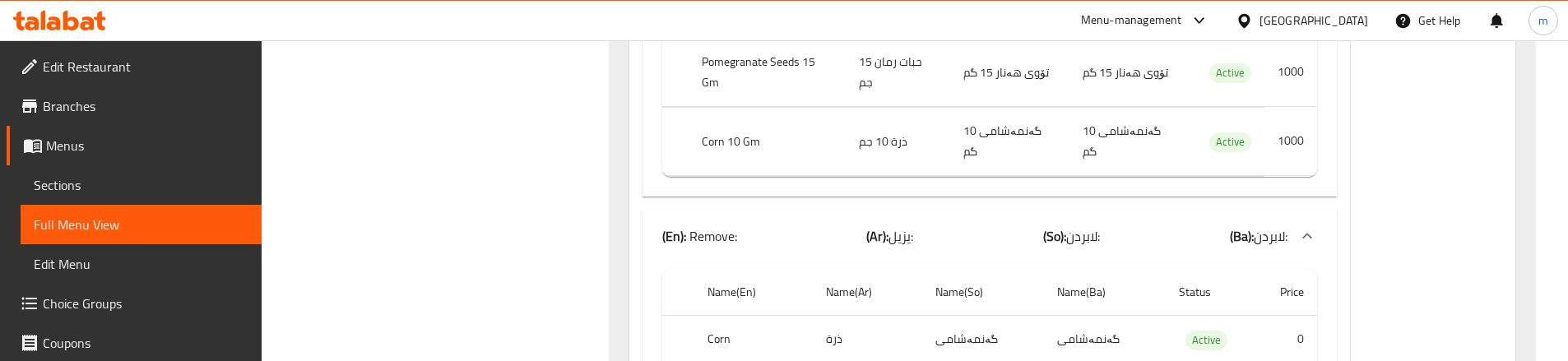
scroll to position [986, 0]
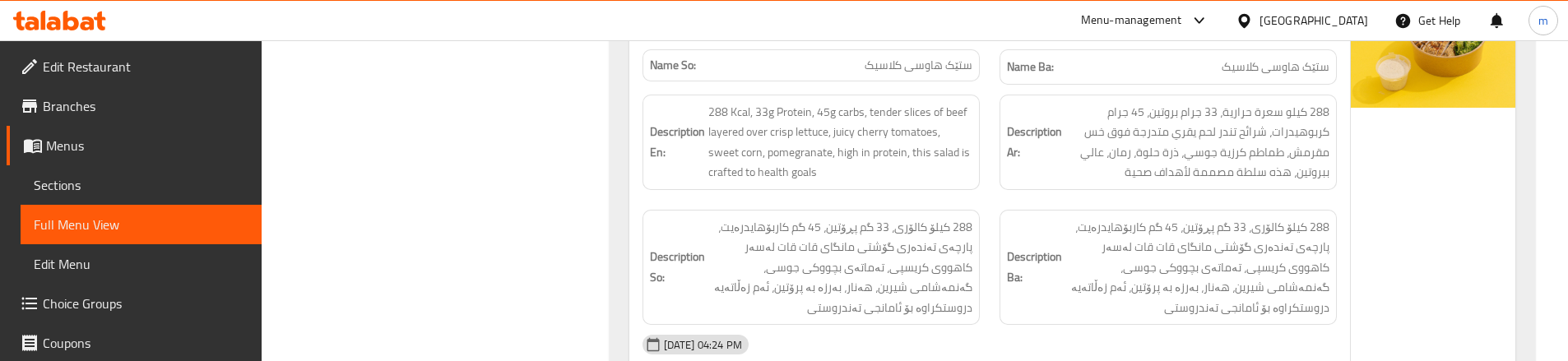
scroll to position [1369, 0]
click at [987, 131] on div "Description En: 288 Kcal, 33g Protein, 45g carbs, tender slices of beef layered…" at bounding box center [811, 140] width 357 height 115
click at [1000, 112] on div "Description Ar: 288 كيلو سعرة حرارية، 33 جرام بروتين، 45 جرام كربوهيدرات، شرائح…" at bounding box center [1168, 140] width 337 height 95
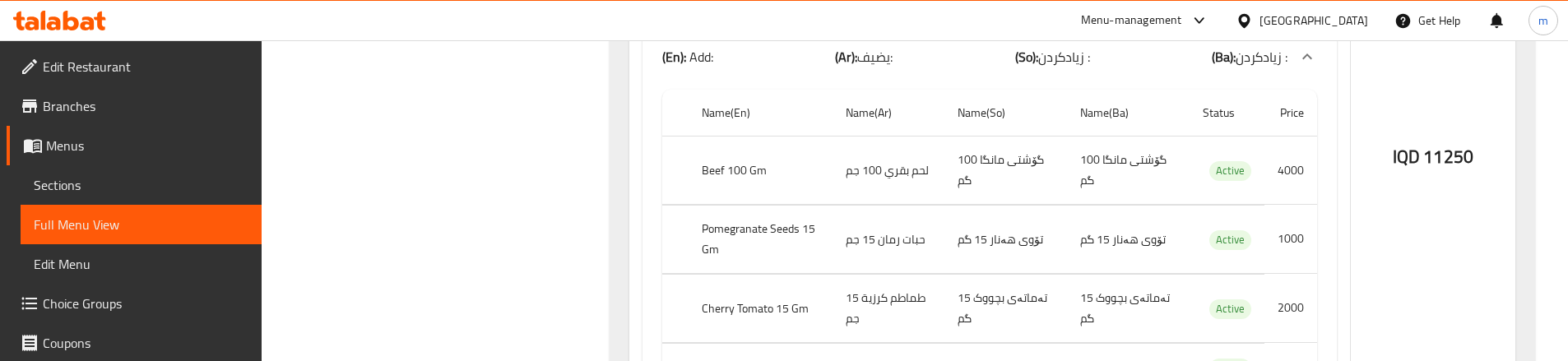
scroll to position [1808, 0]
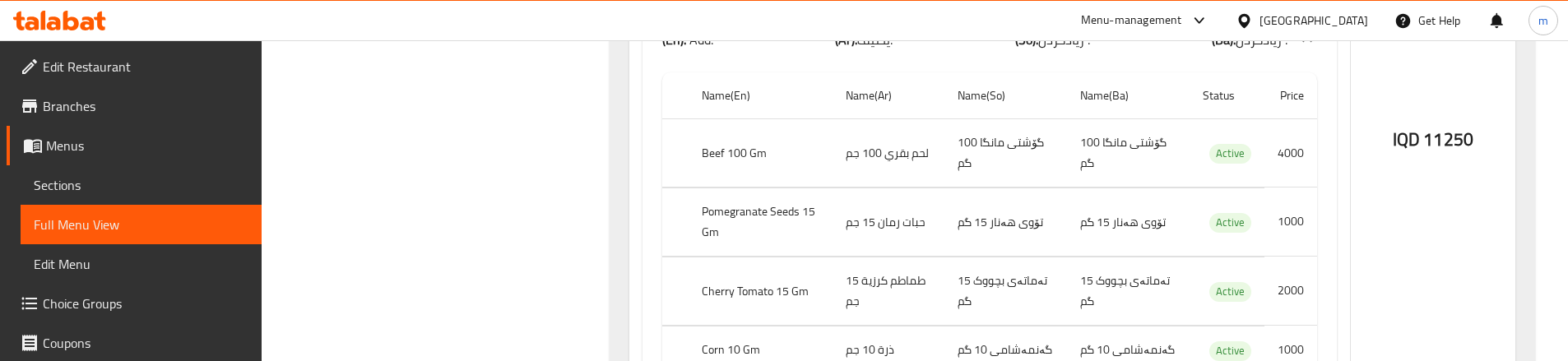
click at [954, 188] on td "تۆوی هەنار 15 گم" at bounding box center [1005, 222] width 122 height 68
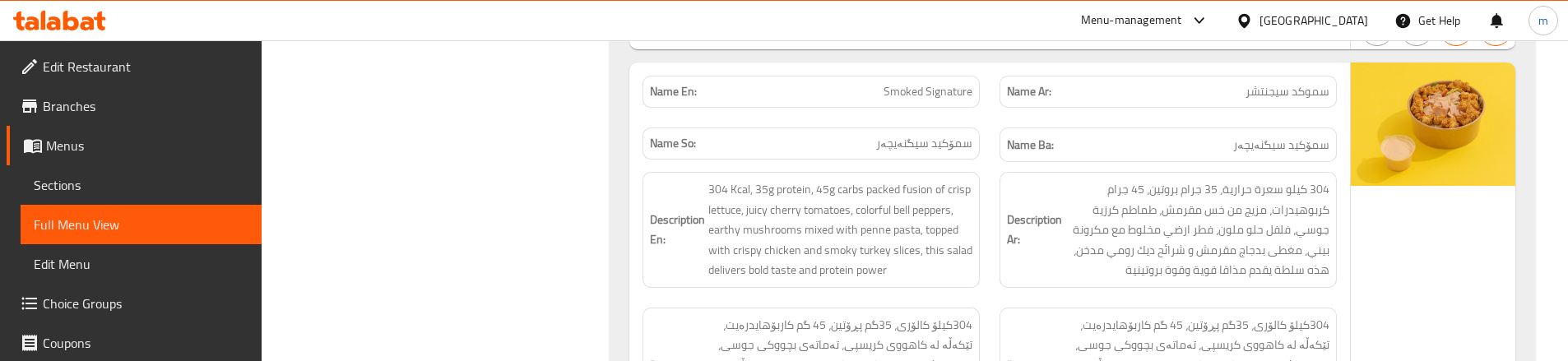
scroll to position [2355, 0]
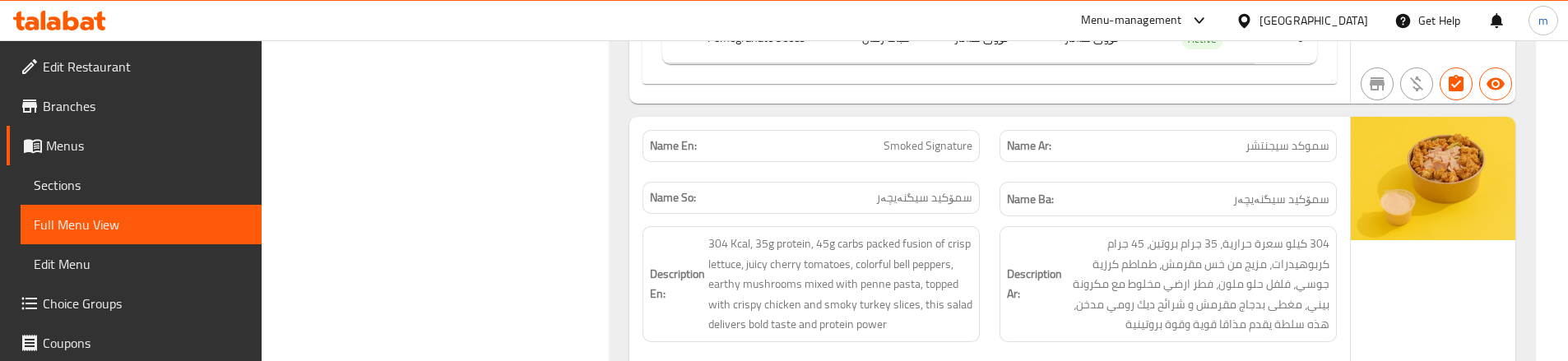
click at [983, 120] on div "Name En: Smoked Signature" at bounding box center [811, 146] width 357 height 52
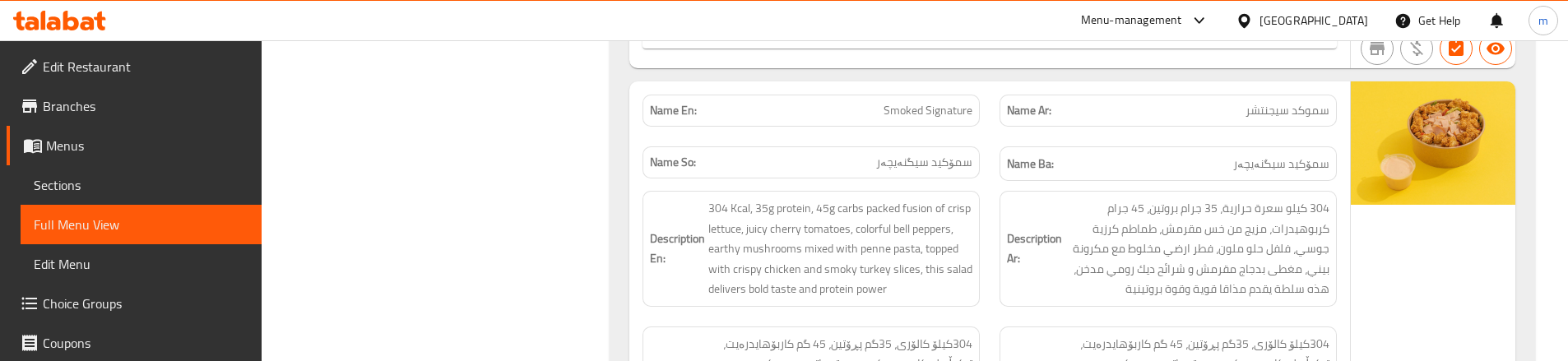
scroll to position [2409, 0]
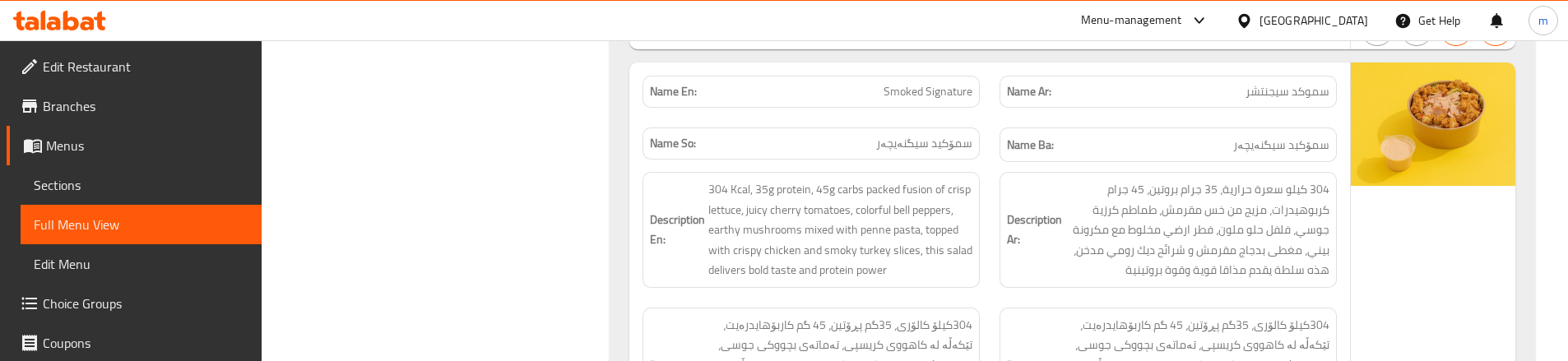
click at [998, 162] on div "Description Ar: 304 كيلو سعرة حرارية، 35 جرام بروتين، 45 جرام كربوهيدرات، مزيج …" at bounding box center [1168, 230] width 357 height 136
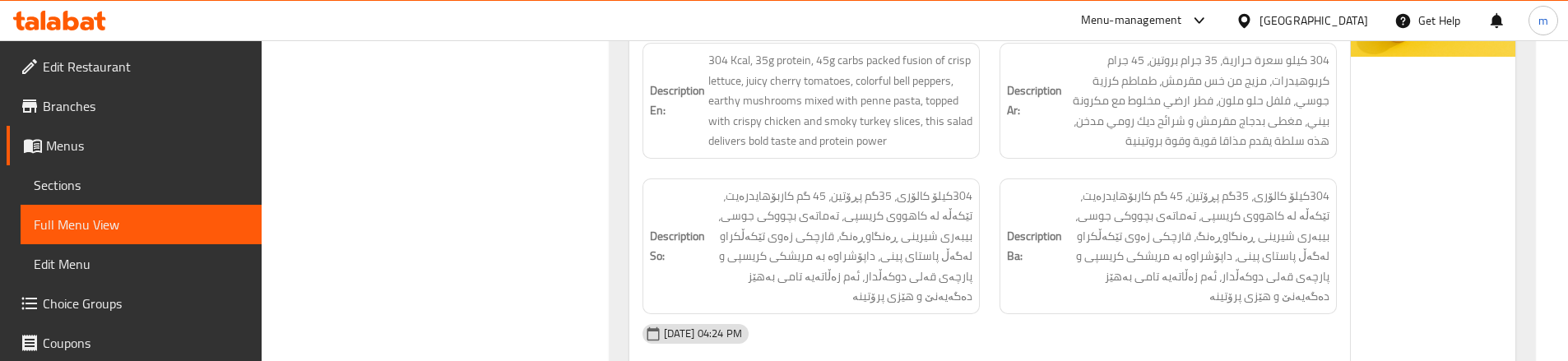
scroll to position [2519, 0]
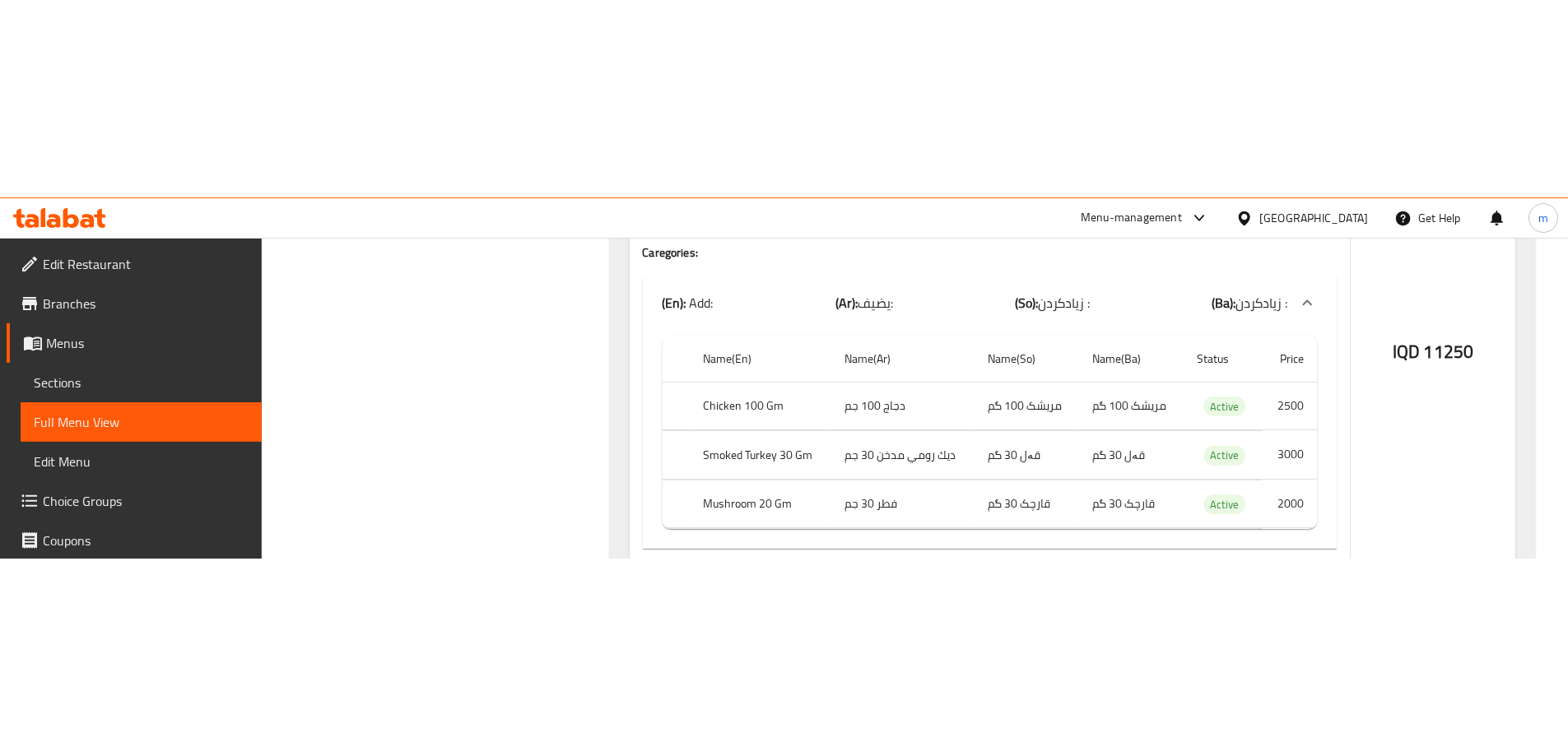
scroll to position [2961, 0]
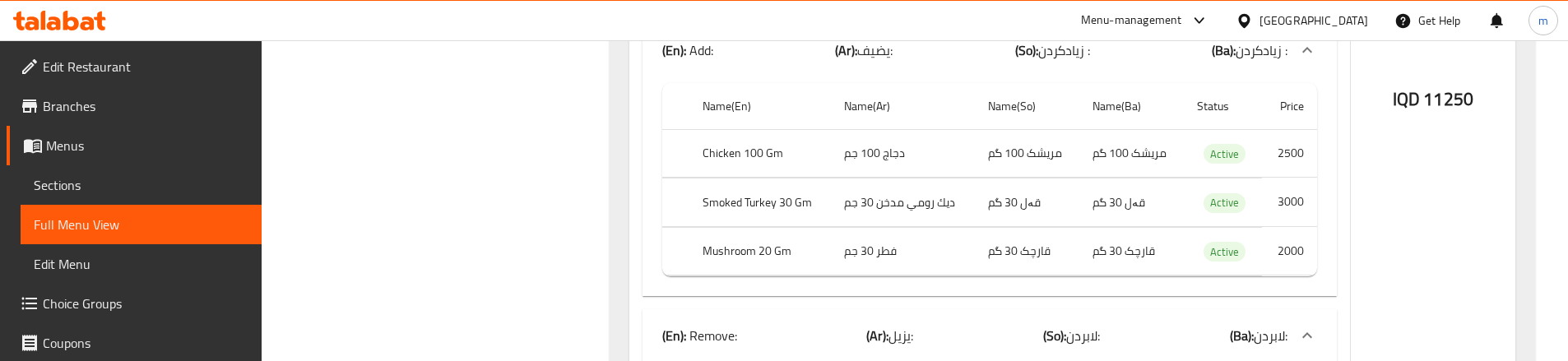
click at [764, 227] on th "Mushroom 20 Gm" at bounding box center [759, 251] width 142 height 48
click at [708, 227] on th "Mushroom 20 Gm" at bounding box center [759, 251] width 142 height 48
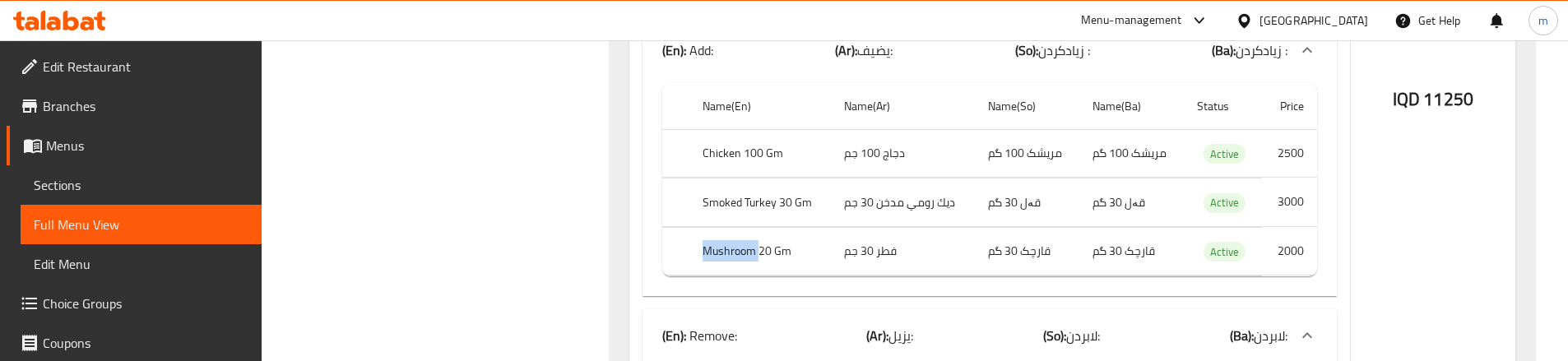
click at [712, 227] on th "Mushroom 20 Gm" at bounding box center [759, 251] width 142 height 48
click at [769, 227] on th "Mushroom 20 Gm" at bounding box center [759, 251] width 142 height 48
copy th "Mushroom 20 Gm"
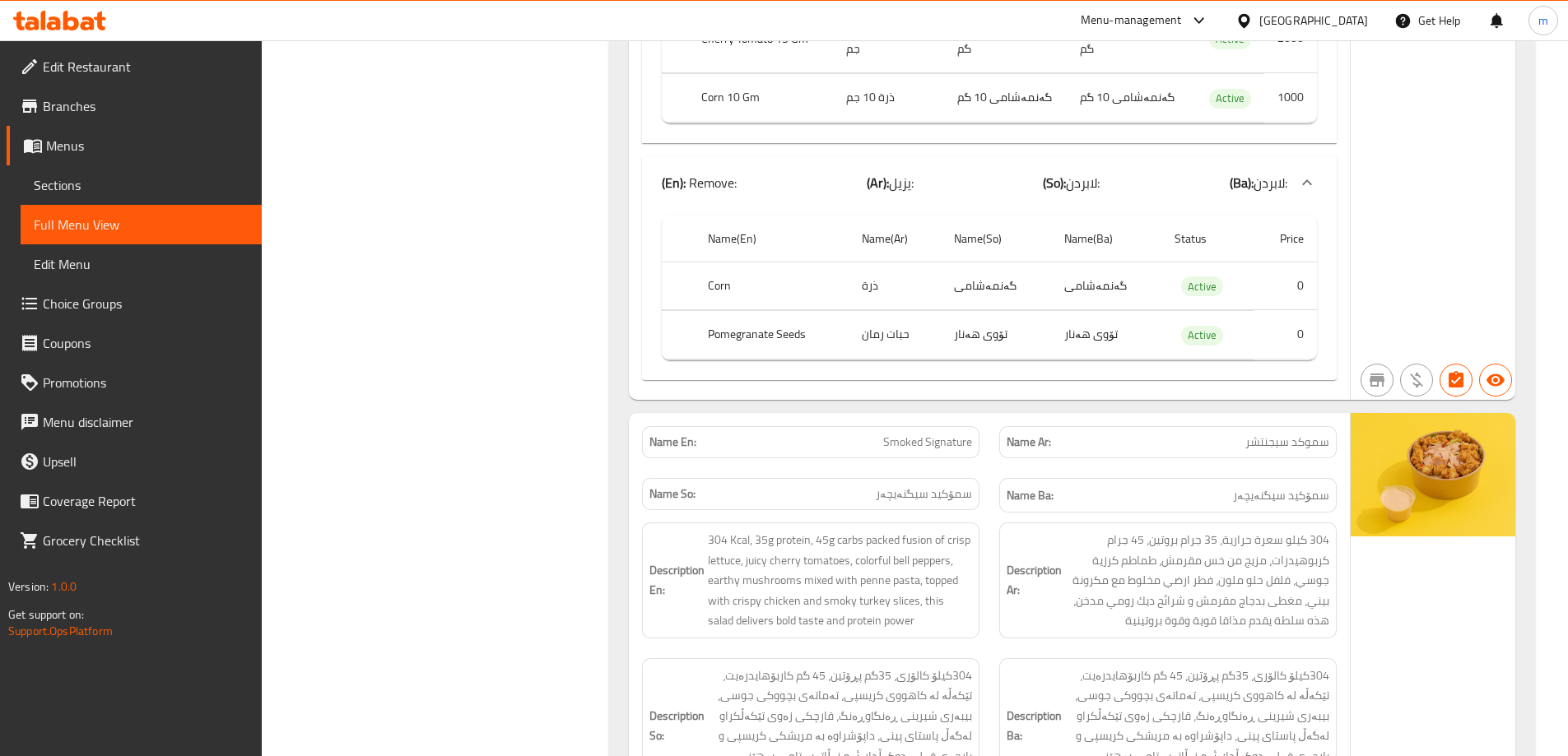
scroll to position [2139, 0]
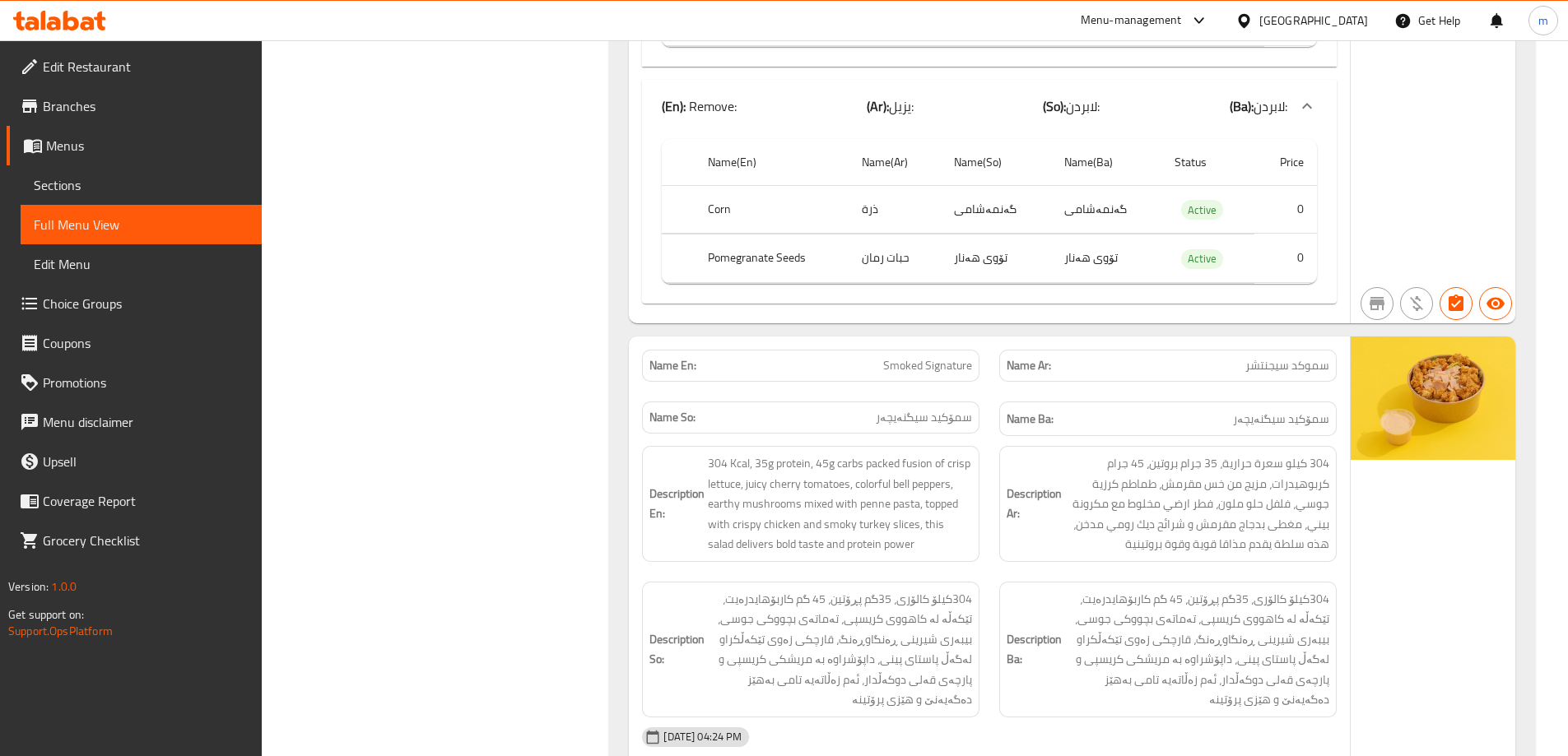
click at [958, 357] on span "Smoked Signature" at bounding box center [927, 366] width 89 height 17
copy span "Smoked Signature"
click at [157, 189] on span "Sections" at bounding box center [141, 184] width 215 height 20
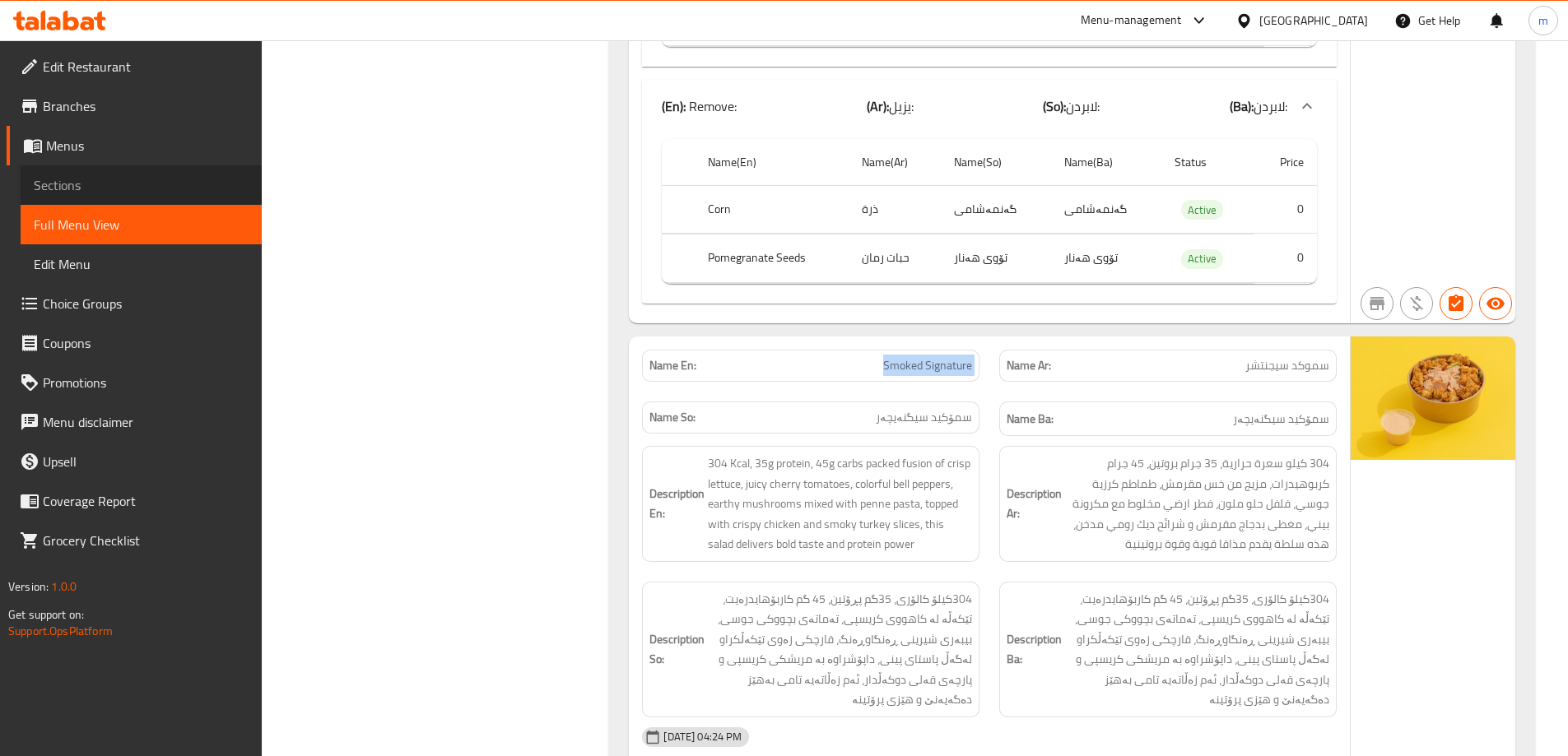
scroll to position [230, 0]
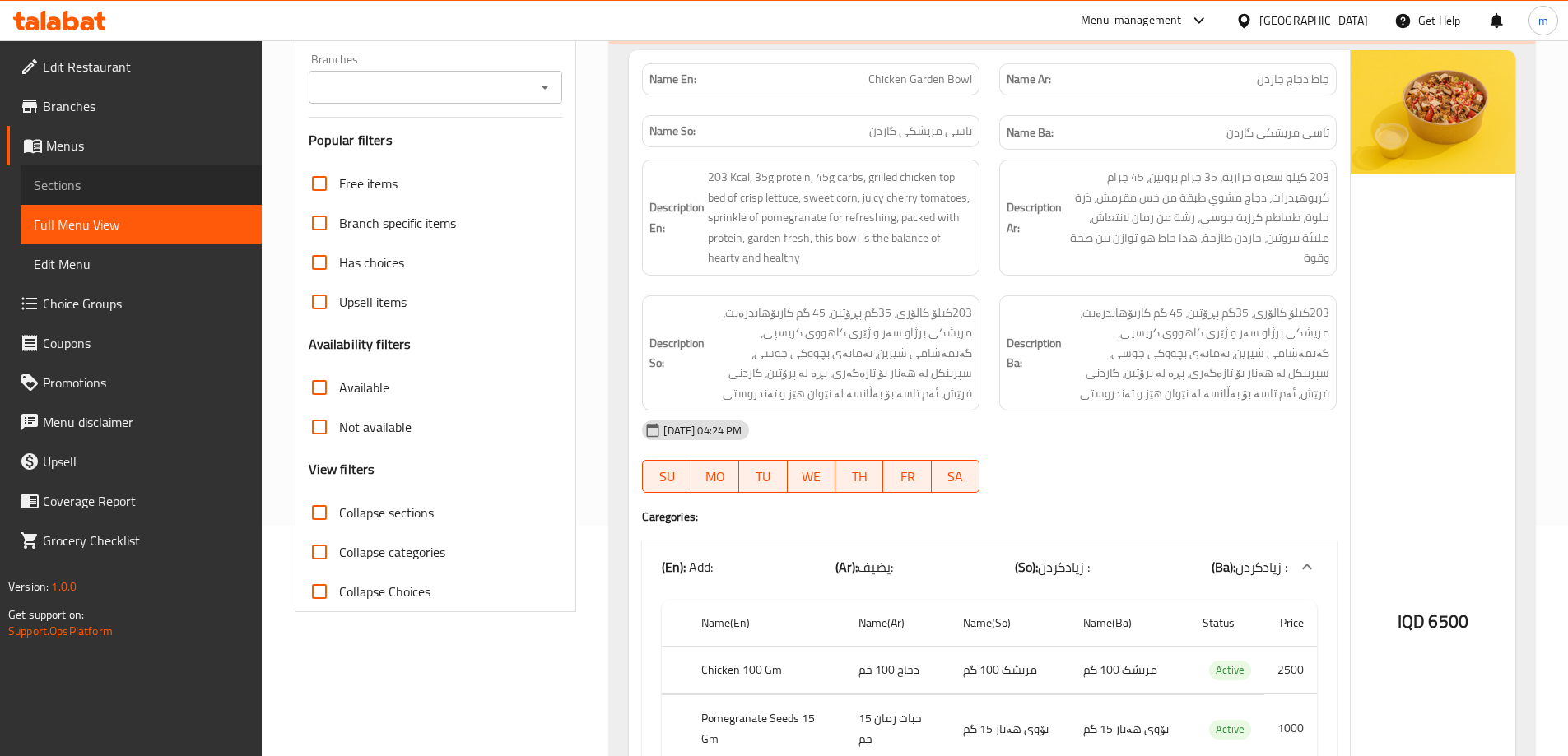
click at [143, 214] on link "Full Menu View" at bounding box center [141, 224] width 241 height 40
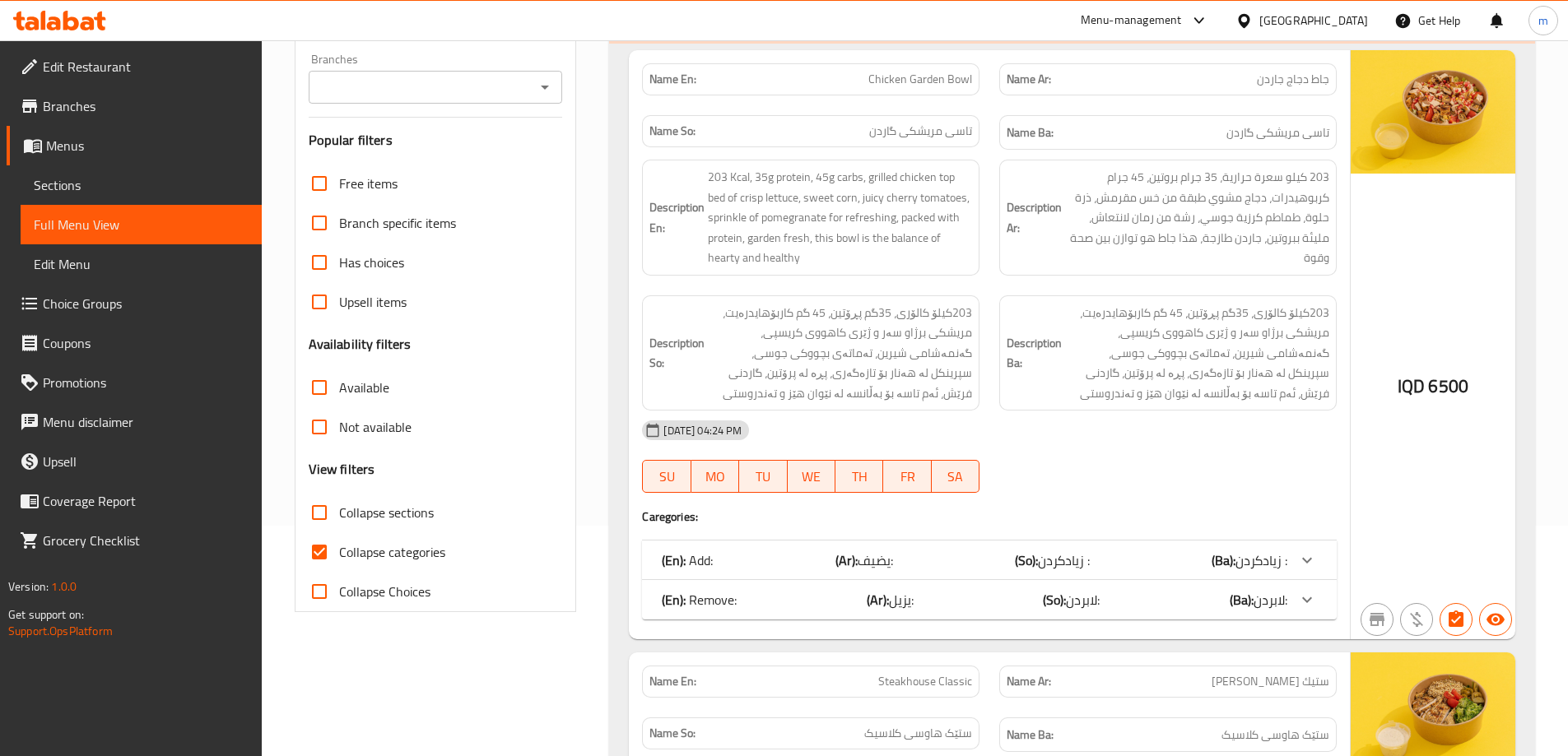
click at [352, 544] on span "Collapse categories" at bounding box center [391, 552] width 106 height 20
click at [339, 544] on input "Collapse categories" at bounding box center [319, 552] width 40 height 40
checkbox input "false"
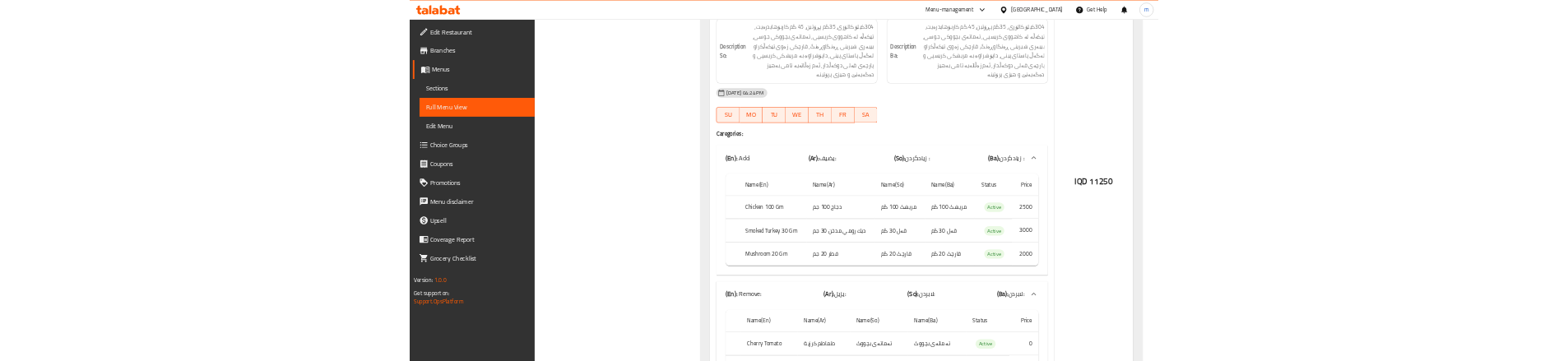
scroll to position [2685, 0]
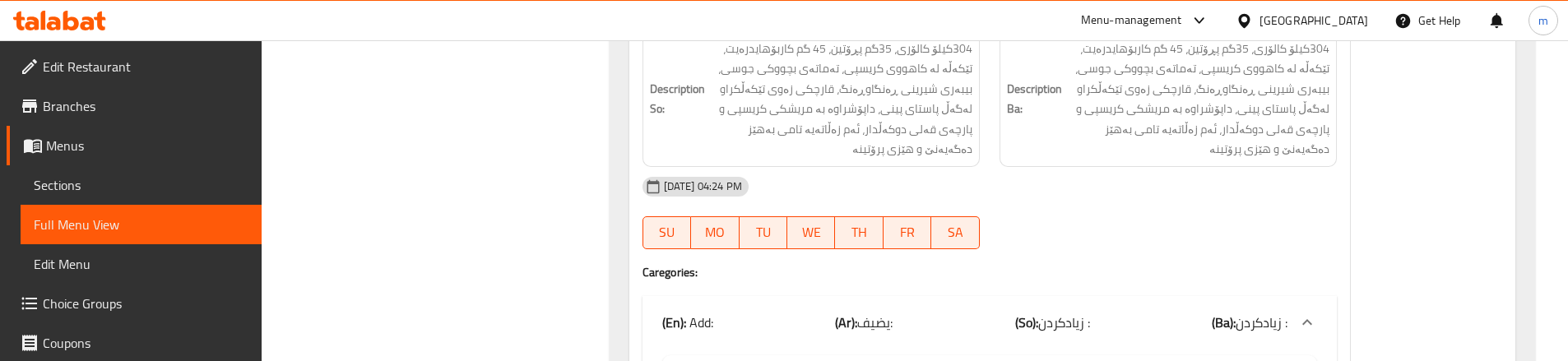
click at [998, 96] on div "Description Ba: 304کیلۆ کالۆری، 35گم پڕۆتین، 45 گم کاربۆهایدرەیت، تێکەڵە لە کاه…" at bounding box center [1168, 98] width 357 height 155
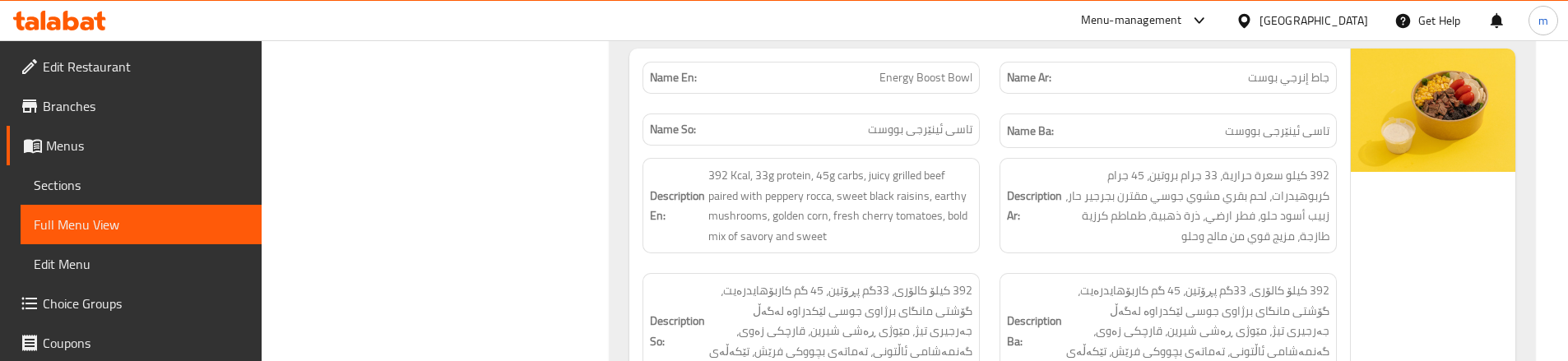
scroll to position [3453, 0]
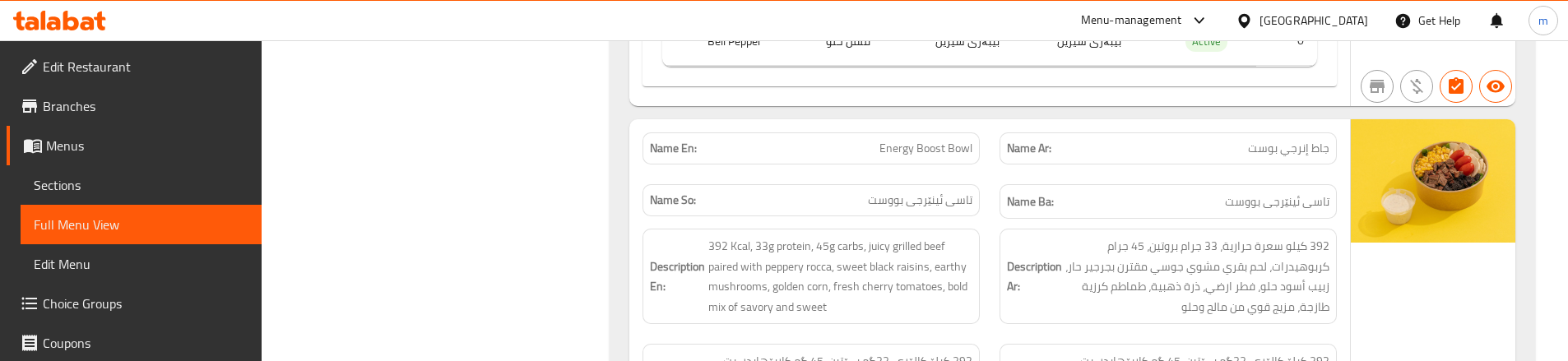
click at [808, 125] on div "Name En: Energy Boost Bowl" at bounding box center [811, 147] width 357 height 52
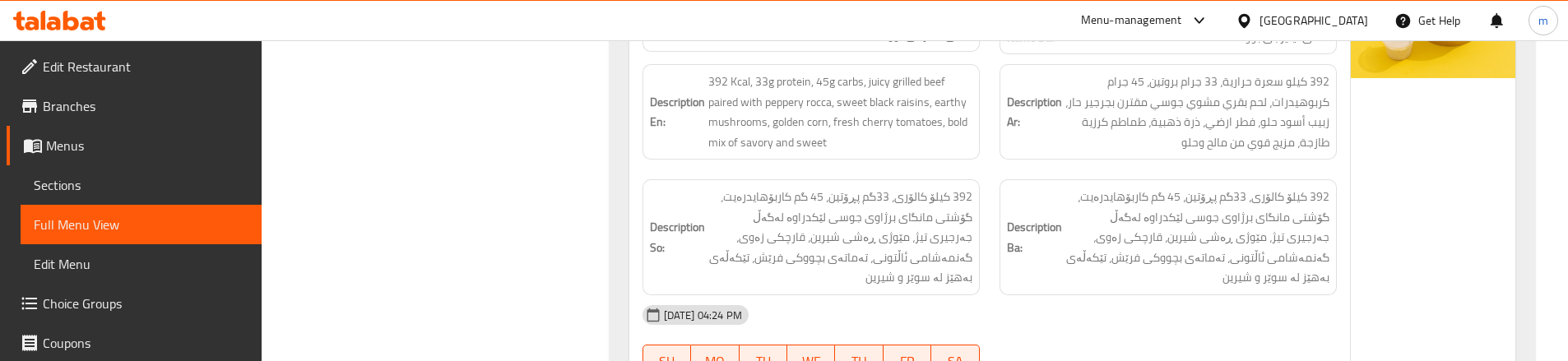
scroll to position [3563, 0]
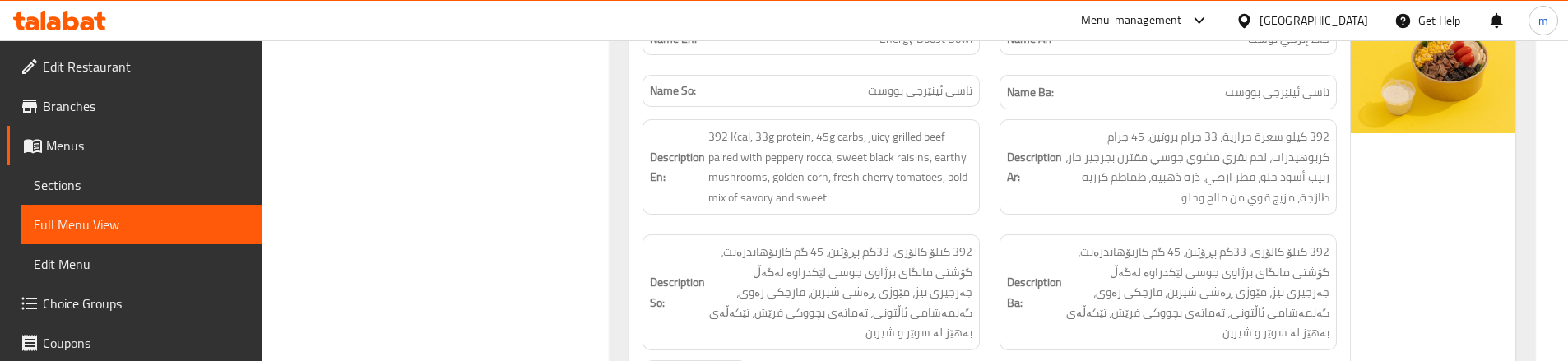
click at [984, 176] on div "Description En: 392 Kcal, 33g protein, 45g carbs, juicy grilled beef paired wit…" at bounding box center [811, 167] width 357 height 115
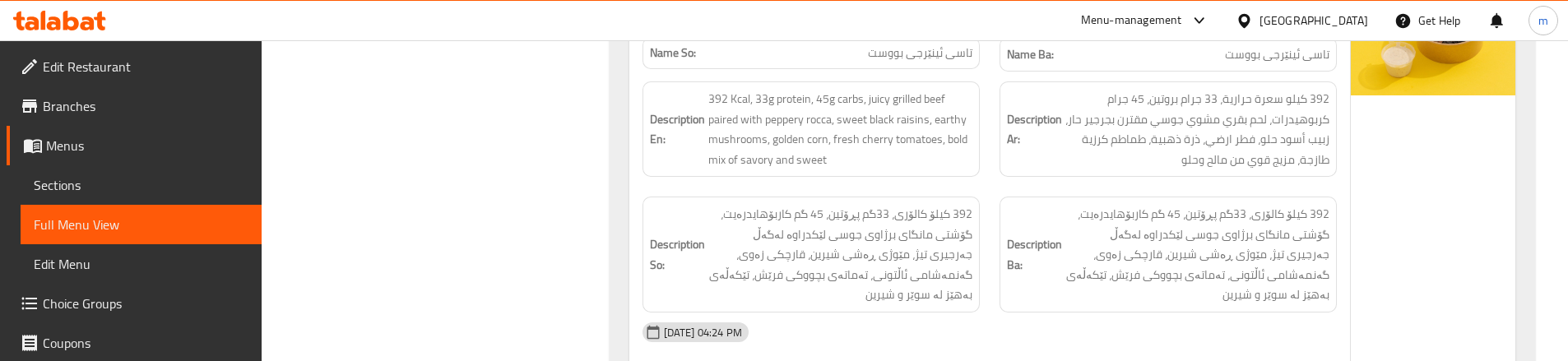
scroll to position [3618, 0]
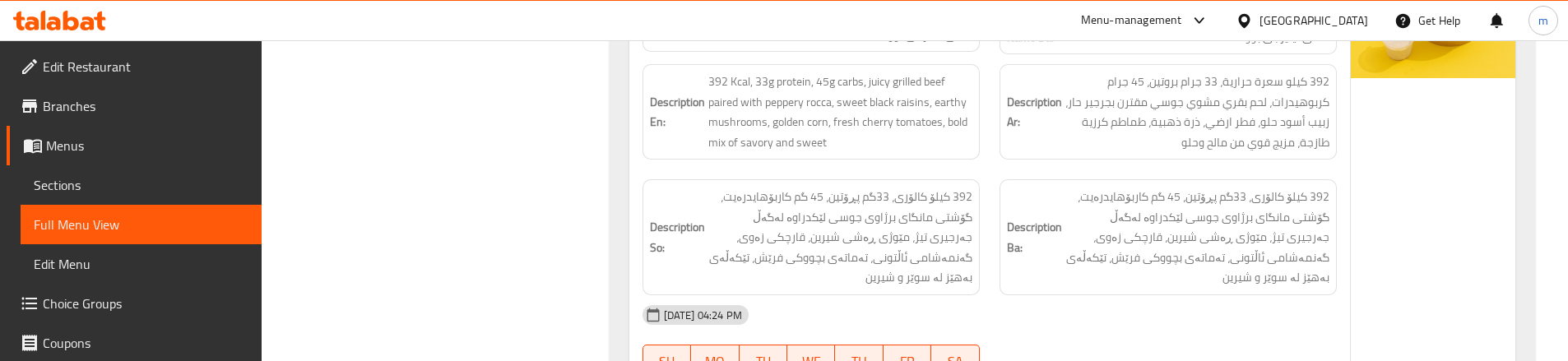
click at [990, 183] on div "Description Ba: 392 کیلۆ کالۆری، 33گم پڕۆتین، 45 گم کاربۆهایدرەیت، گۆشتی مانگای…" at bounding box center [1168, 237] width 357 height 136
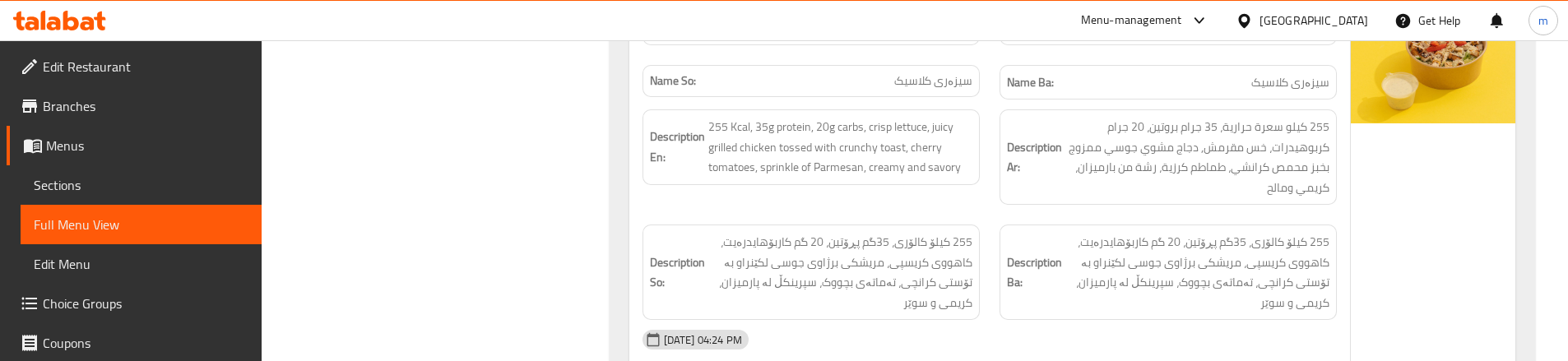
scroll to position [4603, 0]
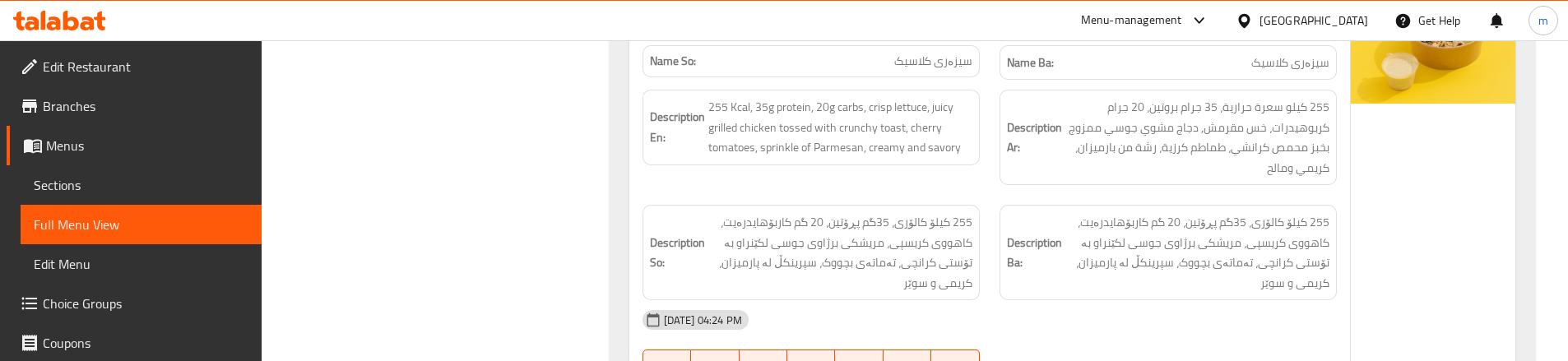
click at [987, 120] on div "Description En: 255 Kcal, 35g protein, 20g carbs, crisp lettuce, juicy grilled …" at bounding box center [811, 137] width 357 height 115
click at [984, 138] on div "Description En: 255 Kcal, 35g protein, 20g carbs, crisp lettuce, juicy grilled …" at bounding box center [811, 137] width 357 height 115
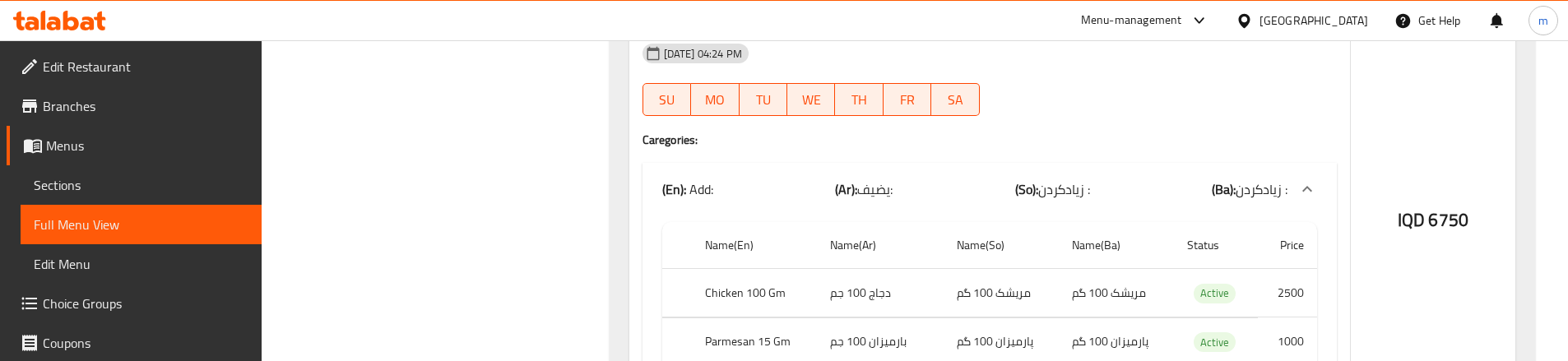
scroll to position [4877, 0]
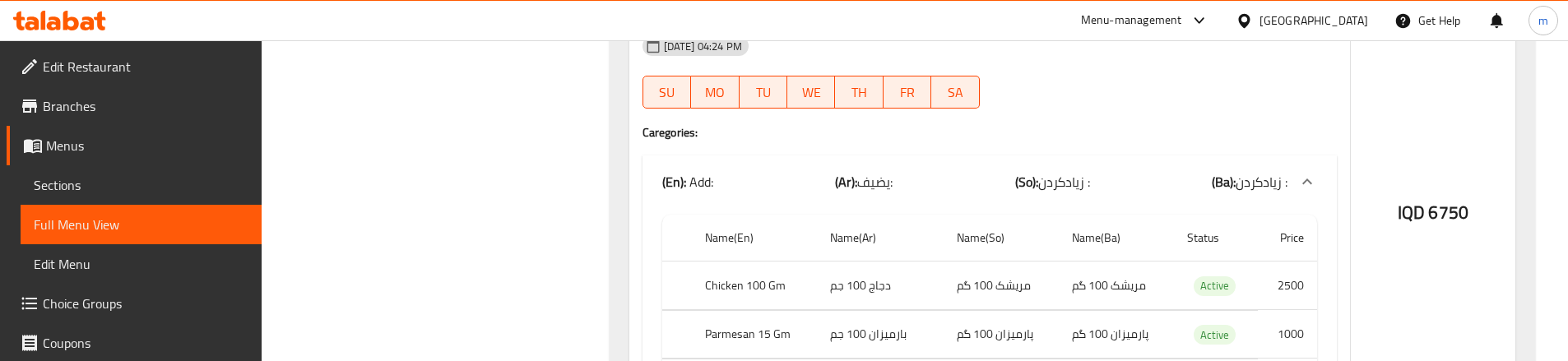
click at [1036, 98] on div at bounding box center [1168, 108] width 357 height 19
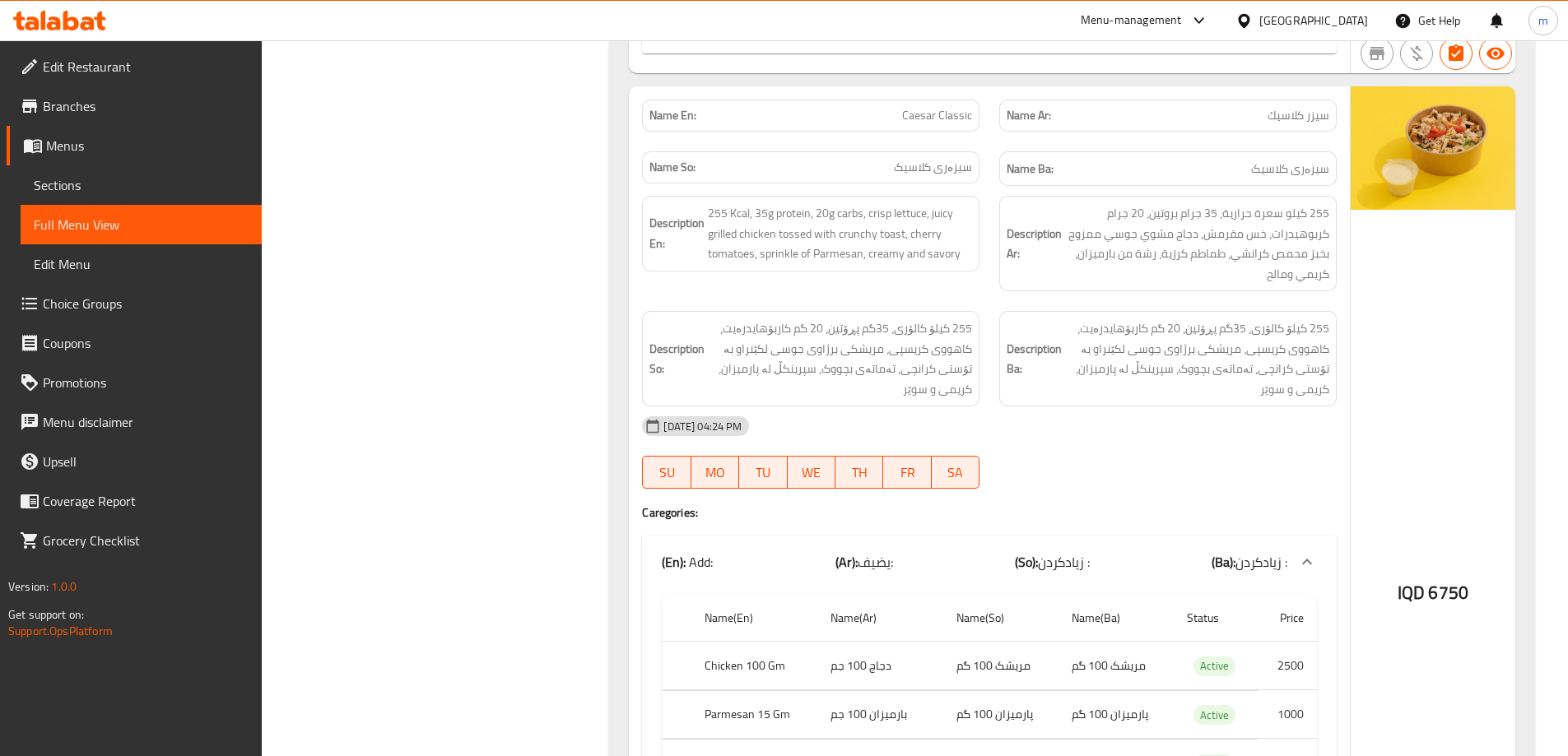
scroll to position [4499, 0]
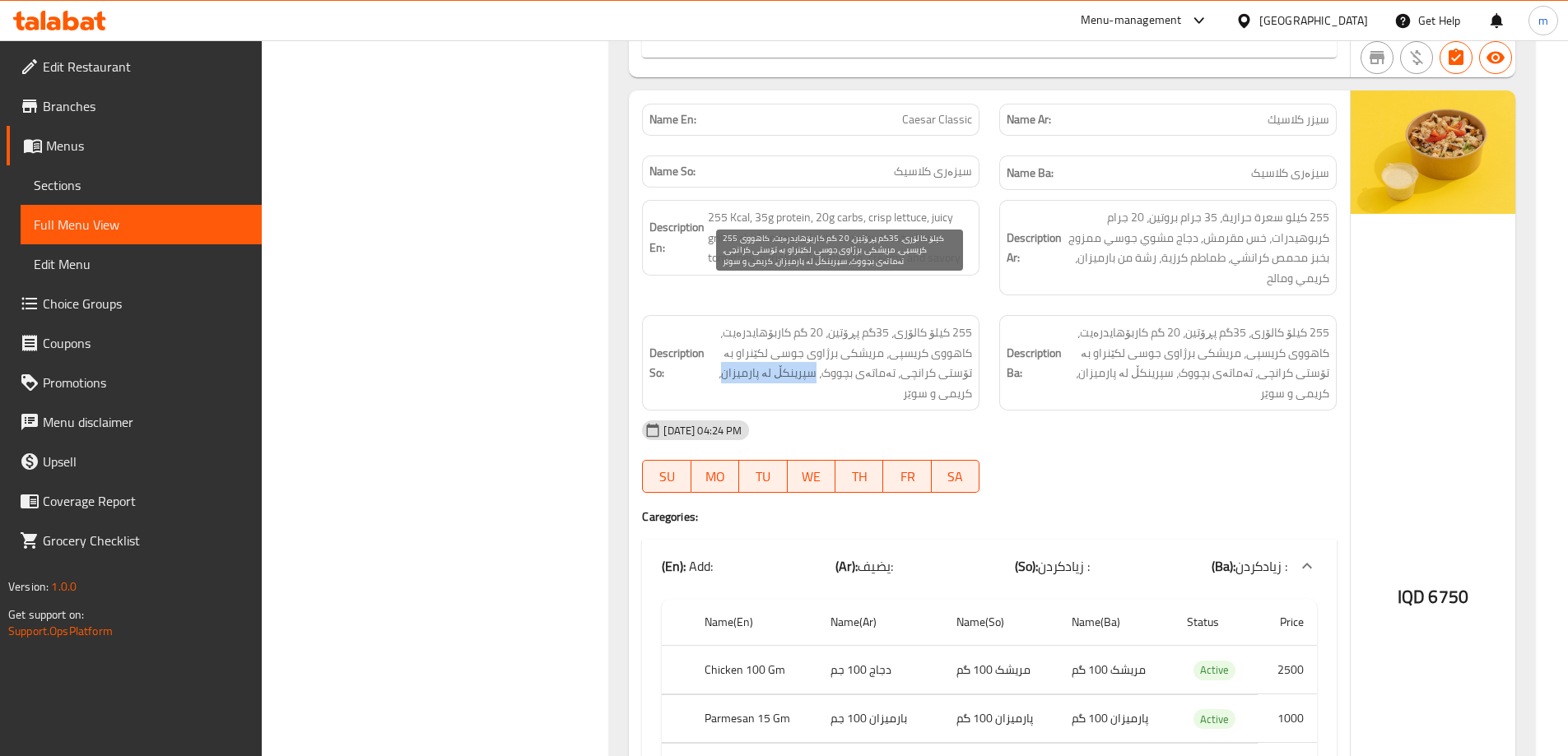
drag, startPoint x: 819, startPoint y: 334, endPoint x: 732, endPoint y: 331, distance: 87.1
click at [732, 331] on span "255 کیلۆ کالۆری، 35گم پڕۆتین، 20 گم کاربۆهایدرەیت، کاهووی کریسپی، مریشکی برژاوی…" at bounding box center [840, 362] width 264 height 81
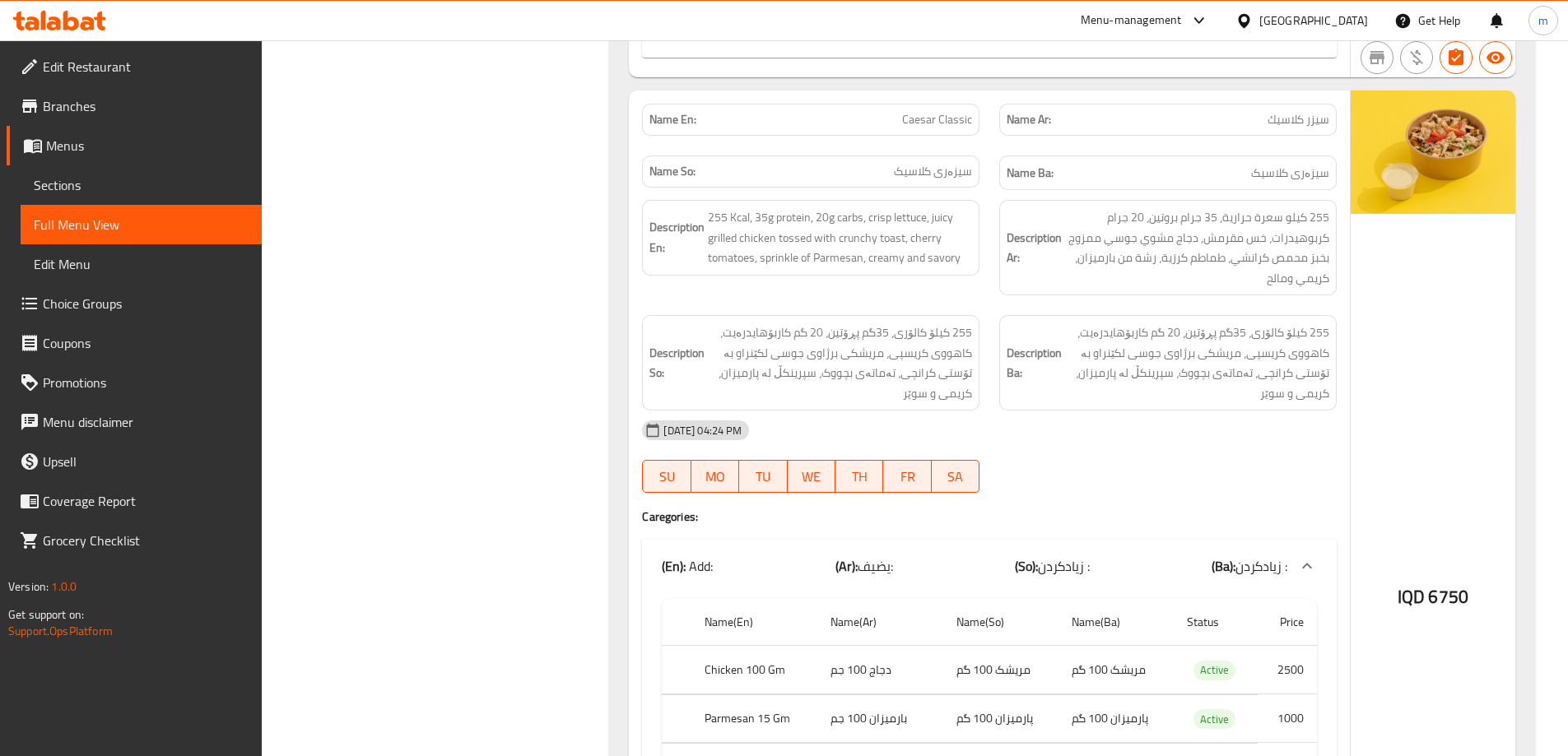
click at [979, 411] on div "[DATE] 04:24 PM" at bounding box center [989, 430] width 714 height 40
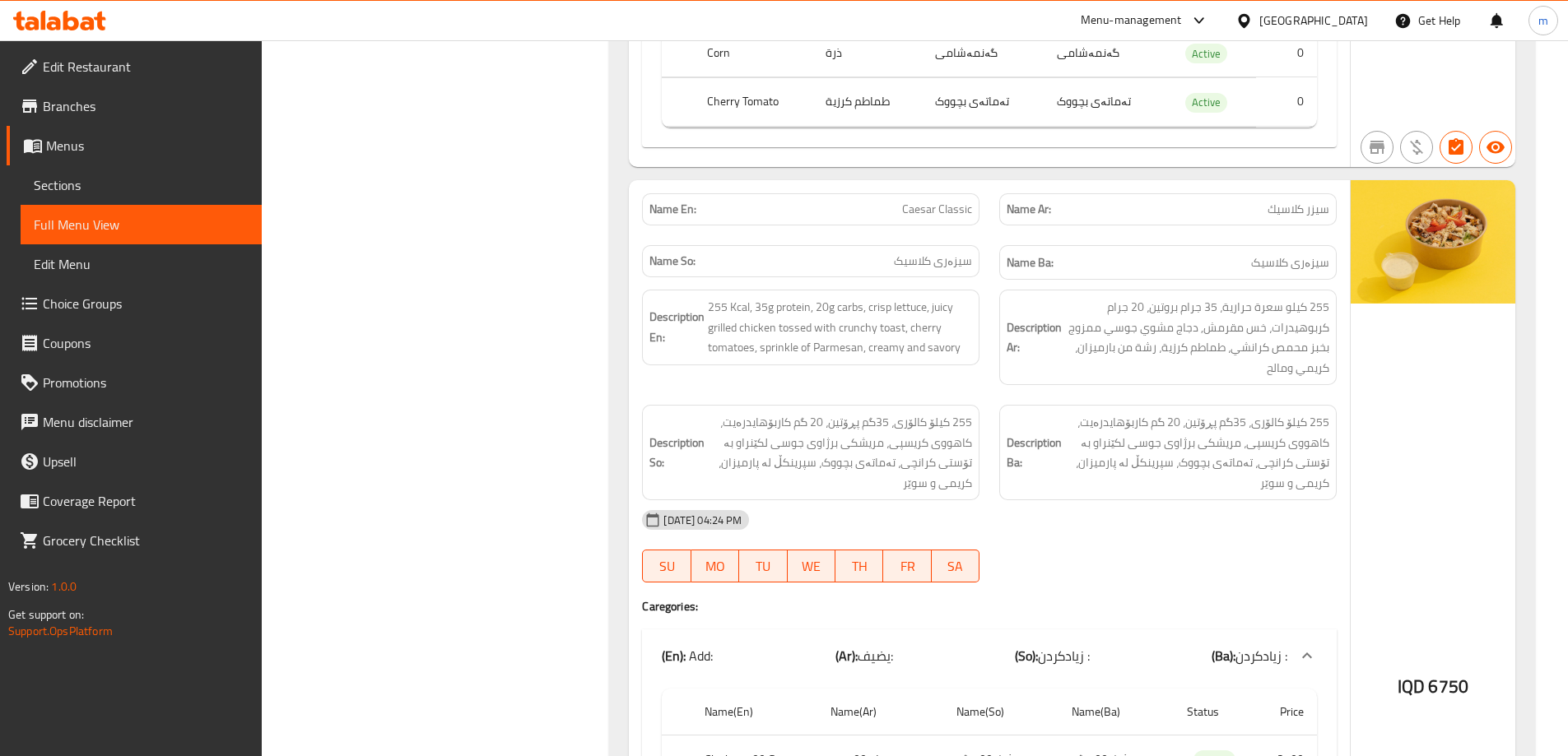
scroll to position [4389, 0]
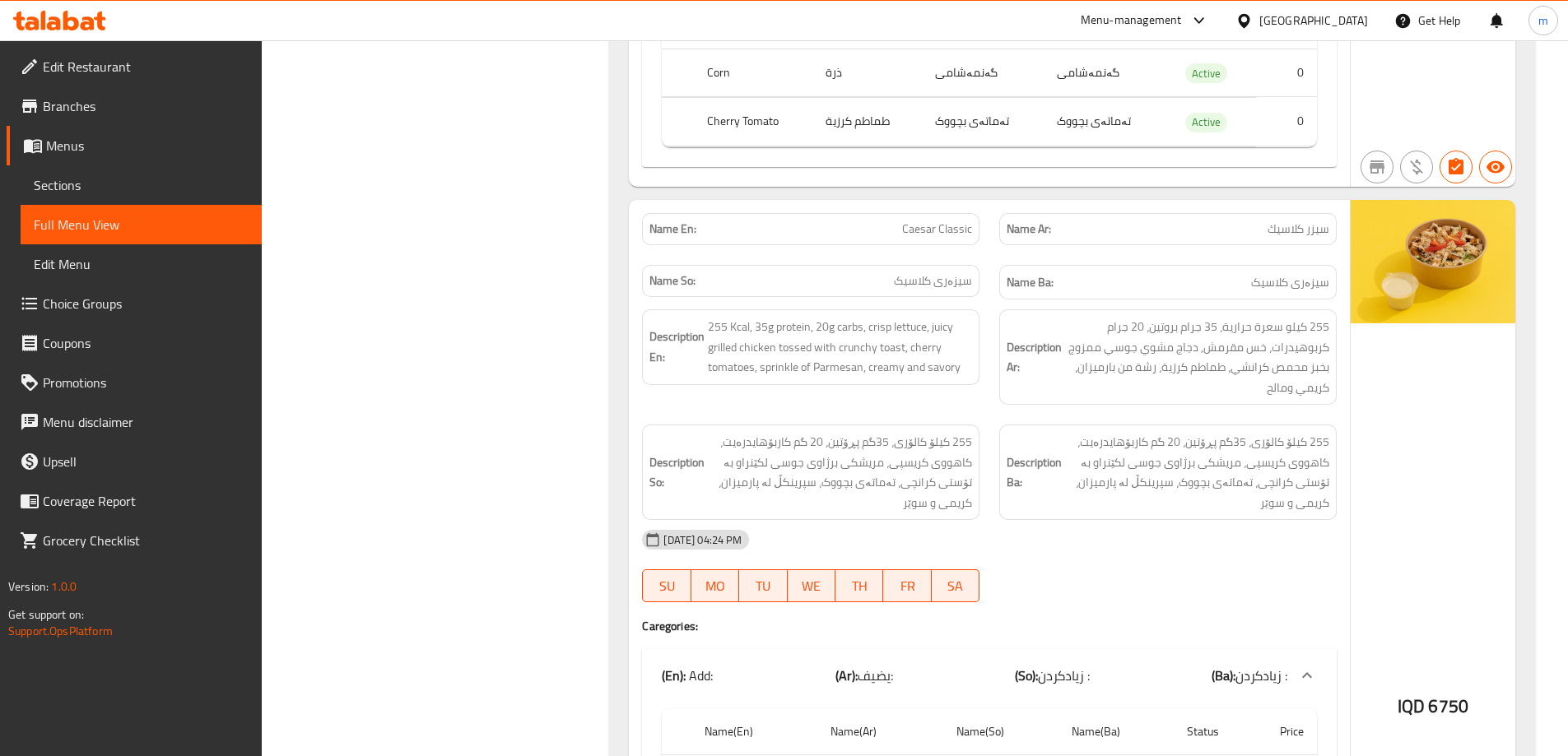
click at [913, 221] on span "Caesar Classic" at bounding box center [937, 229] width 70 height 17
copy span "Caesar"
click at [913, 221] on span "Caesar Classic" at bounding box center [937, 229] width 70 height 17
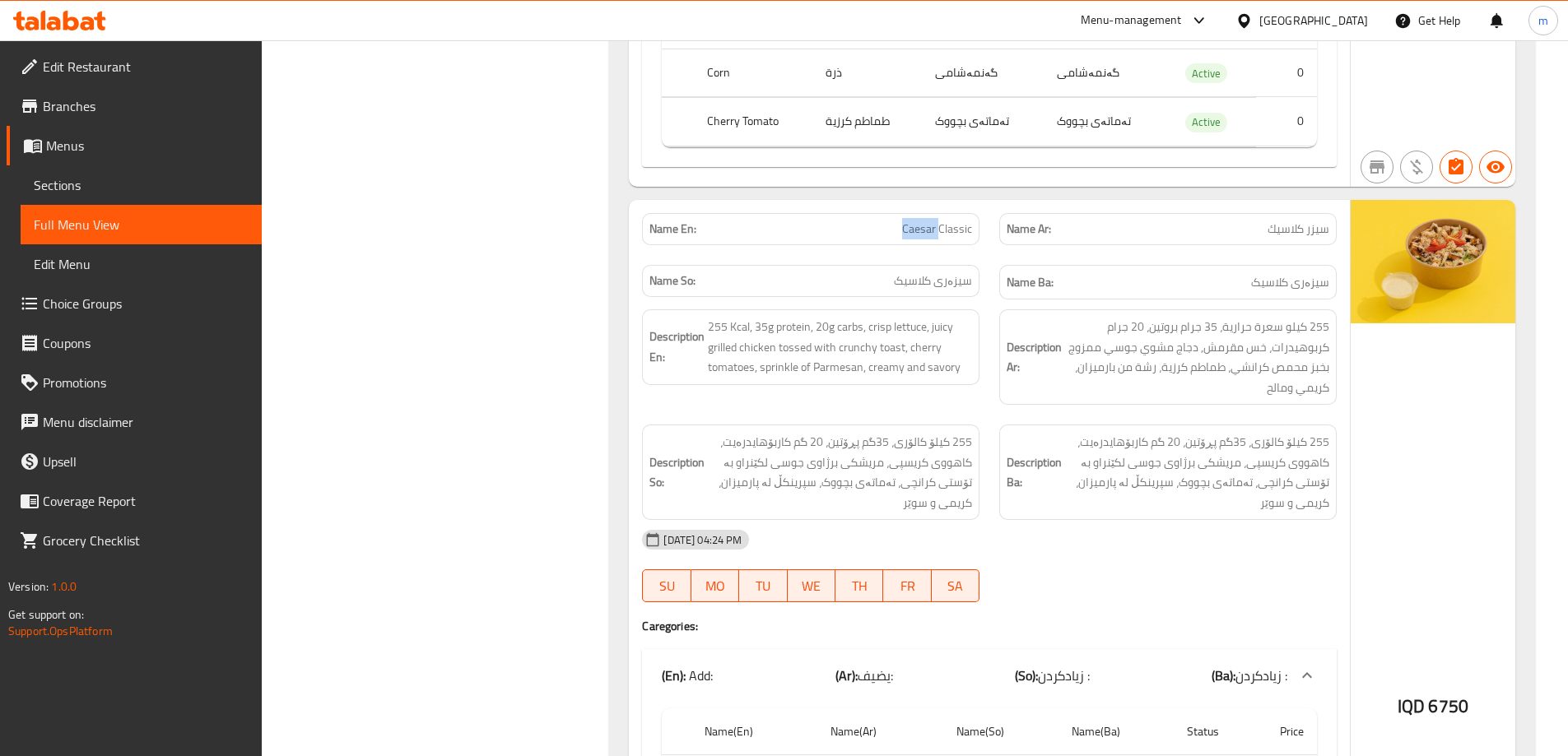
click at [913, 221] on span "Caesar Classic" at bounding box center [937, 229] width 70 height 17
click at [913, 221] on span "Caesar Classic" at bounding box center [937, 229] width 70 height 17
click at [86, 215] on span "Full Menu View" at bounding box center [141, 224] width 215 height 20
click at [104, 193] on span "Sections" at bounding box center [141, 184] width 215 height 20
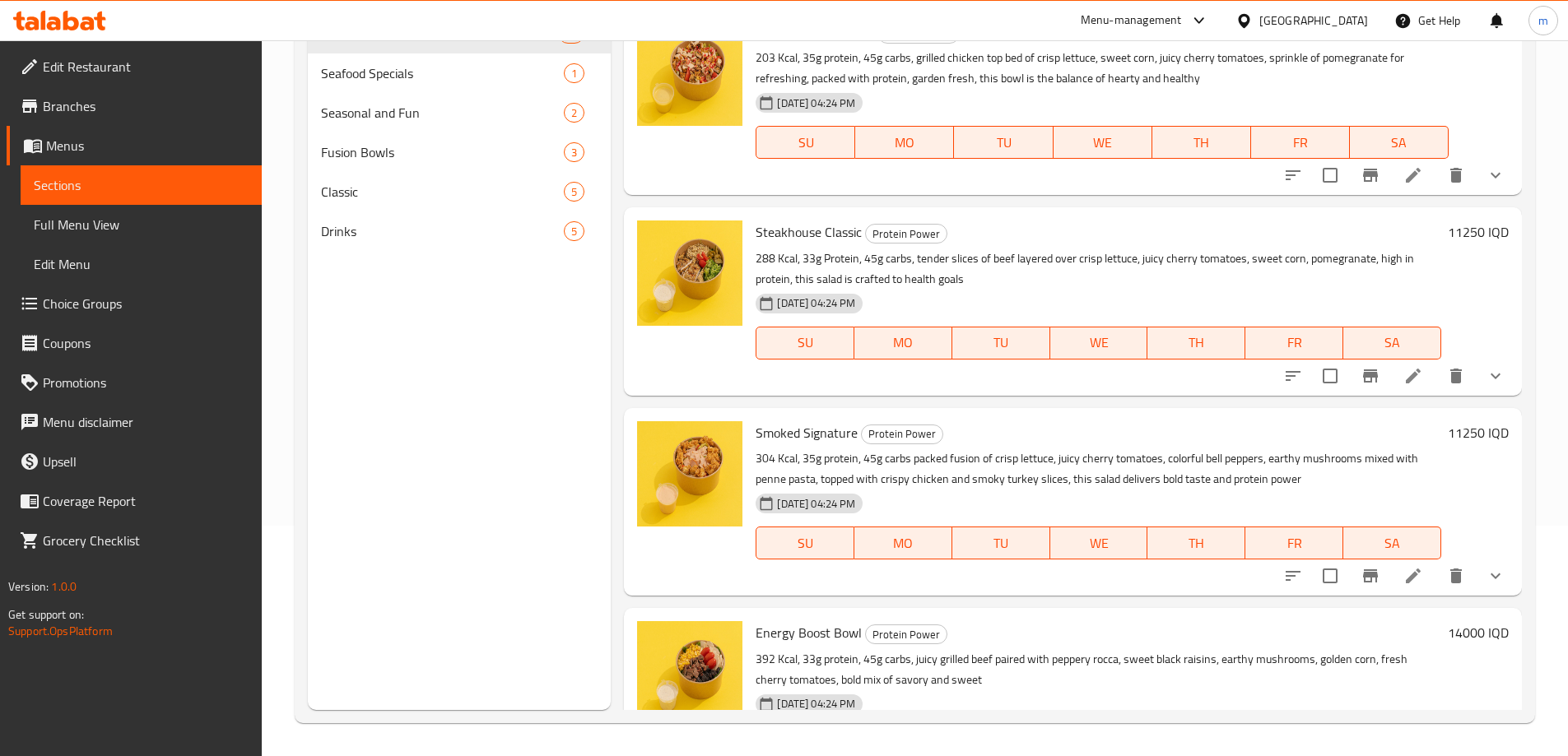
click at [103, 222] on span "Full Menu View" at bounding box center [141, 224] width 215 height 20
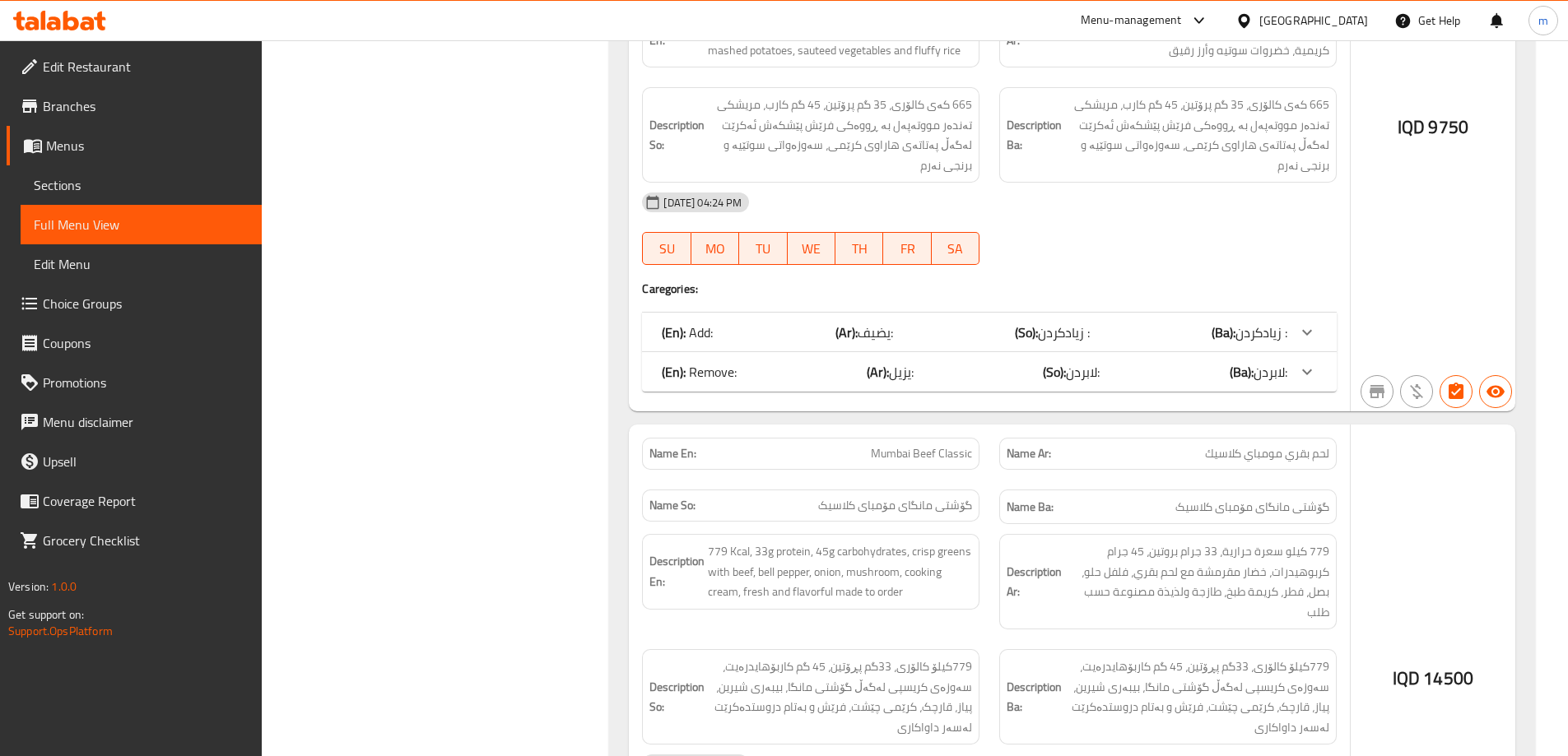
scroll to position [230, 0]
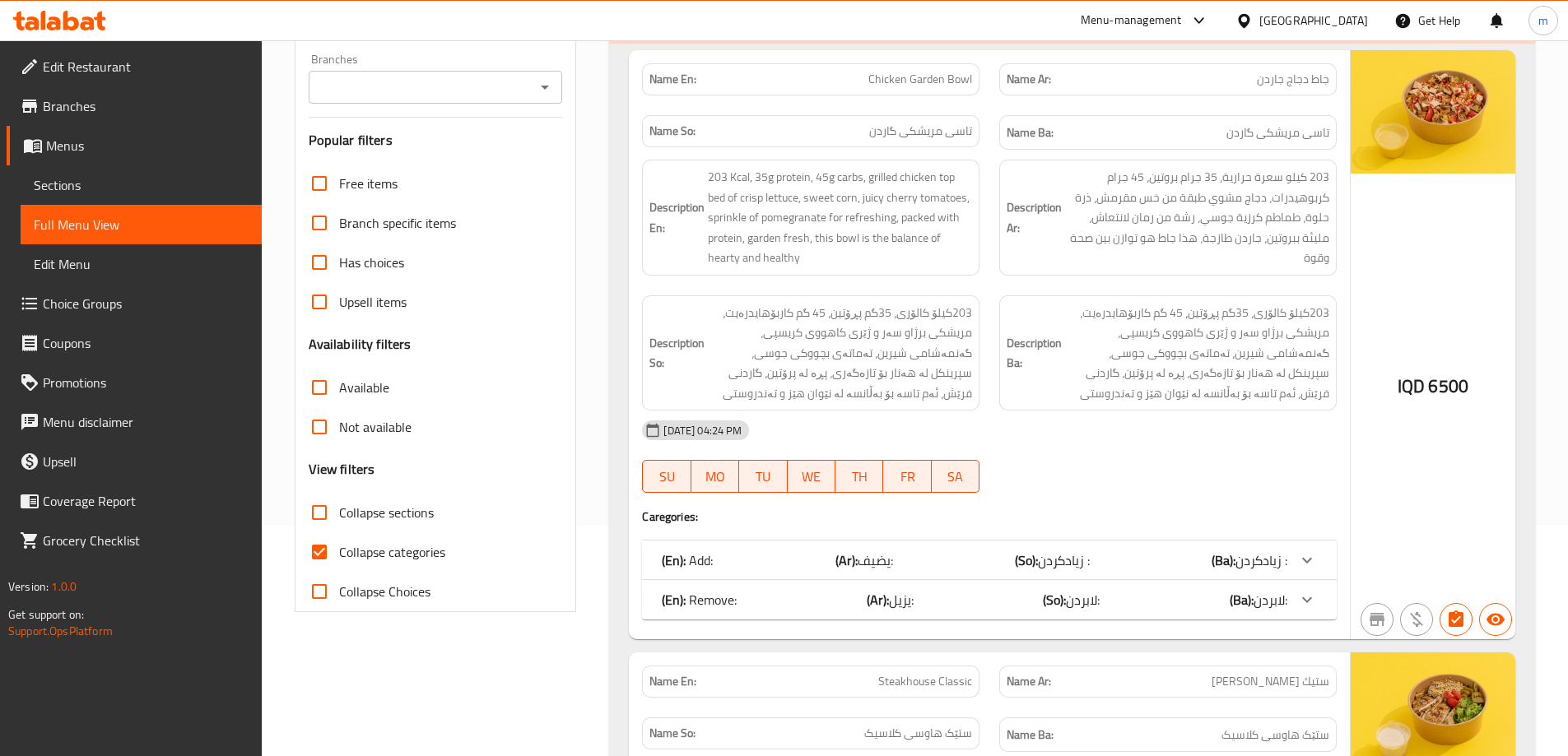
click at [390, 547] on span "Collapse categories" at bounding box center [391, 552] width 106 height 20
click at [339, 547] on input "Collapse categories" at bounding box center [319, 552] width 40 height 40
checkbox input "false"
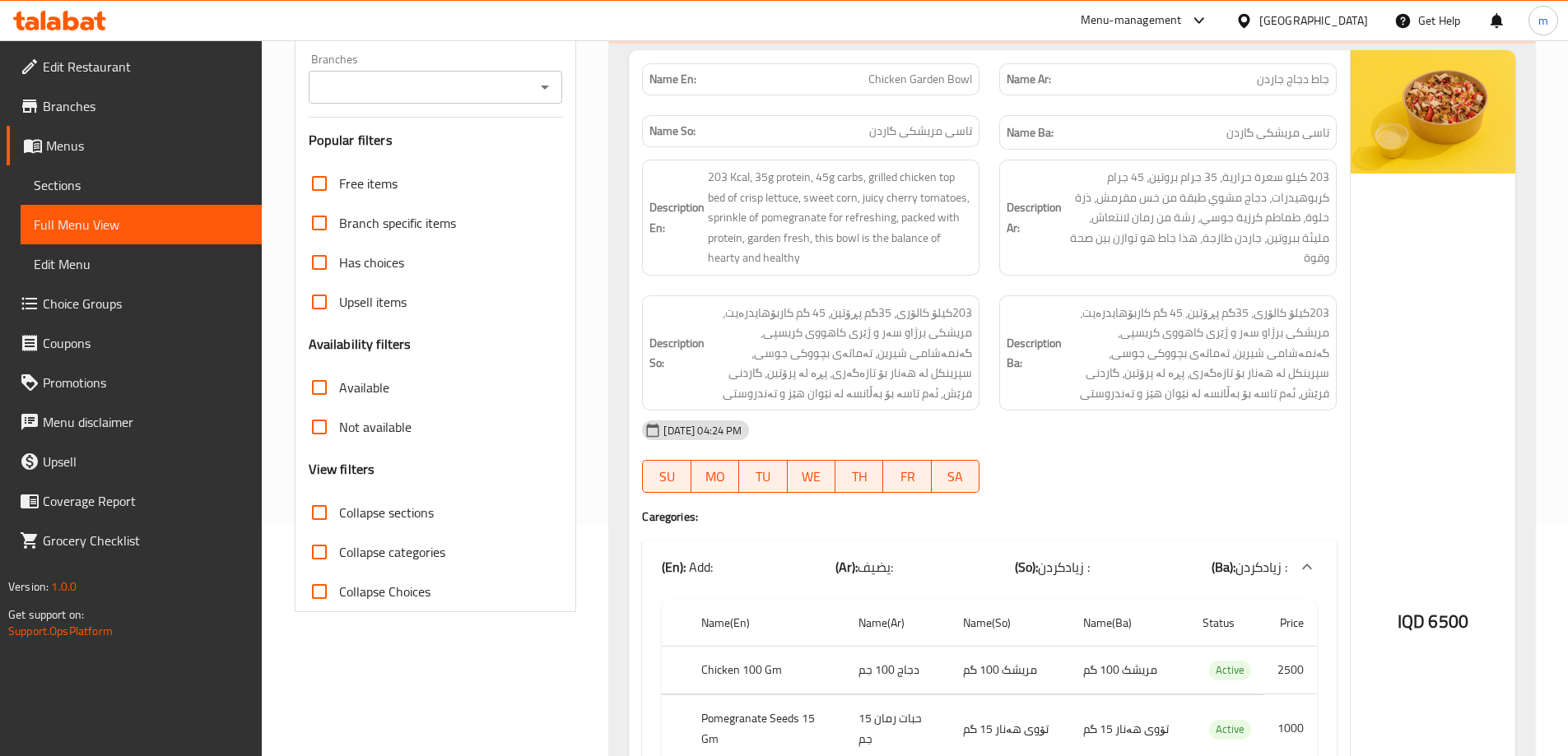
click at [1017, 262] on h6 "Description Ar: 203 كيلو سعرة حرارية، 35 جرام بروتين، 45 جرام كربوهيدرات، دجاج …" at bounding box center [1168, 217] width 323 height 101
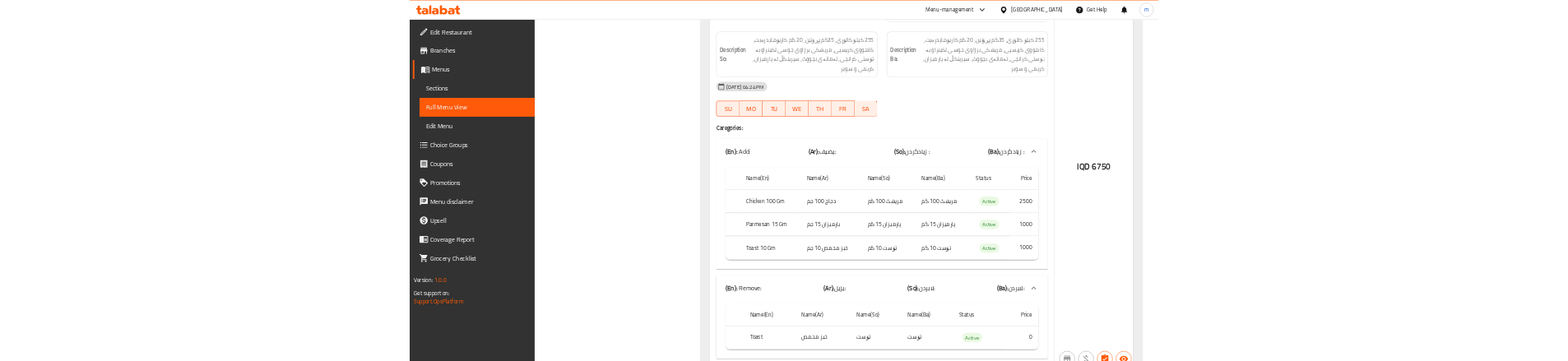
scroll to position [4742, 0]
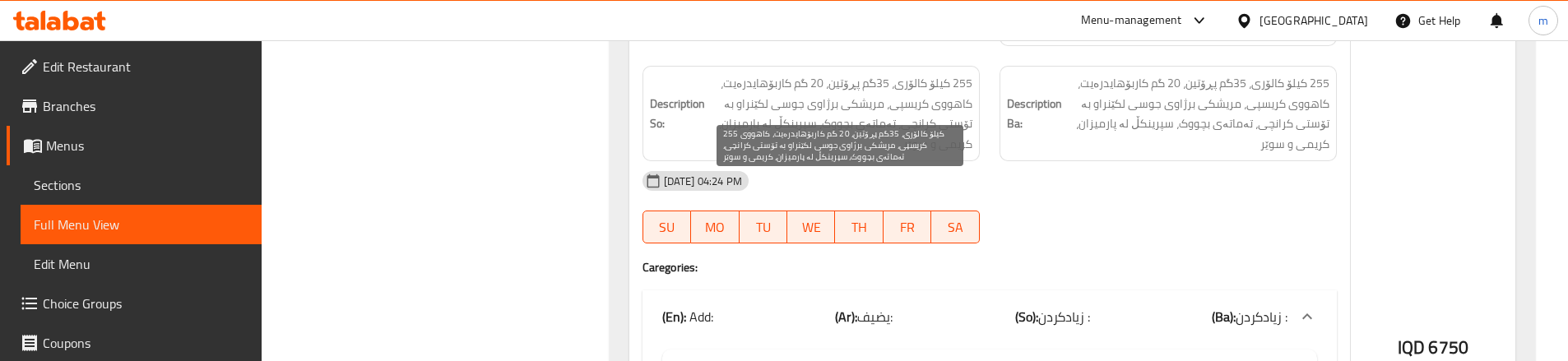
click at [973, 100] on div "Description So: 255 کیلۆ کالۆری، 35گم پڕۆتین، 20 گم کاربۆهایدرەیت، کاهووی کریسپ…" at bounding box center [810, 114] width 337 height 95
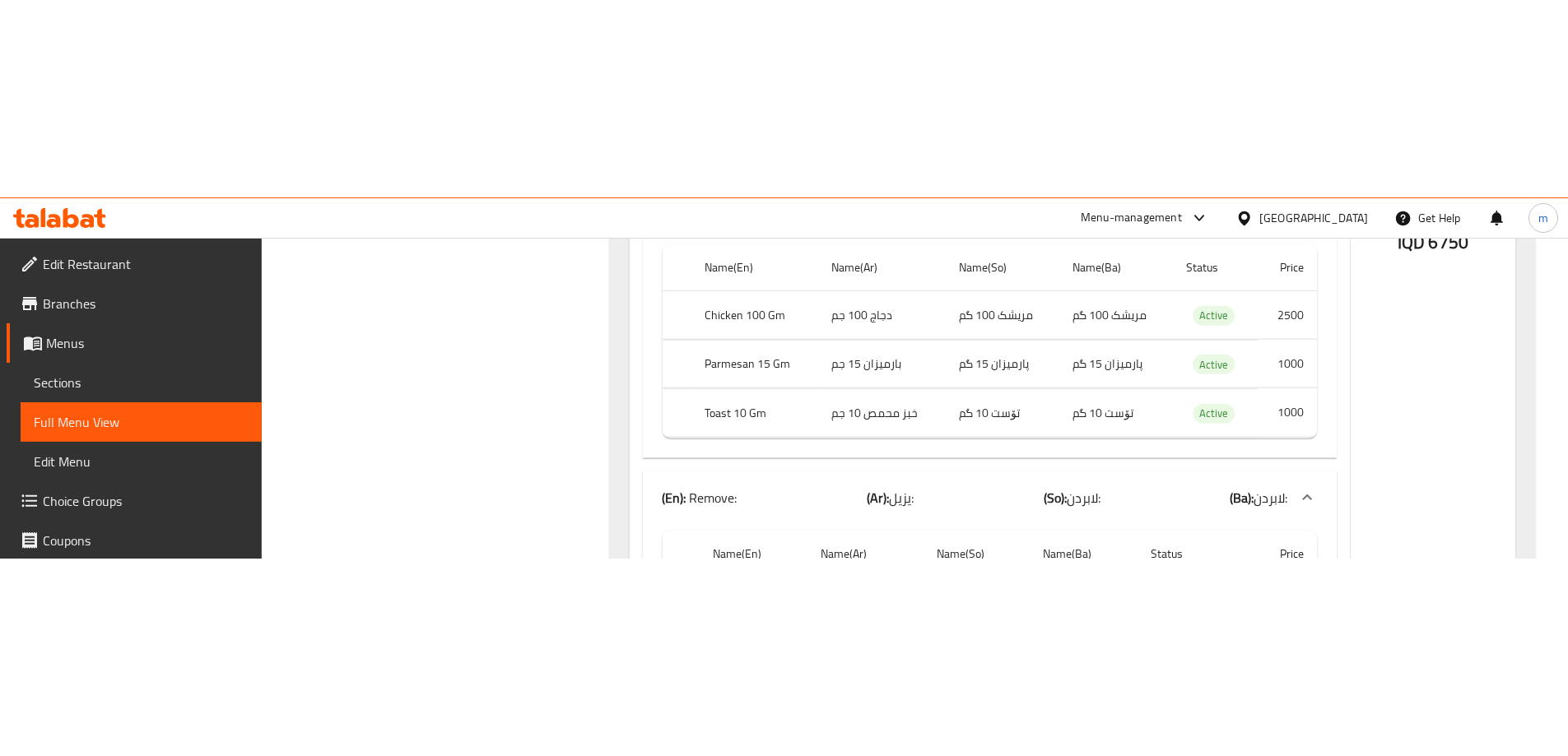
scroll to position [5186, 0]
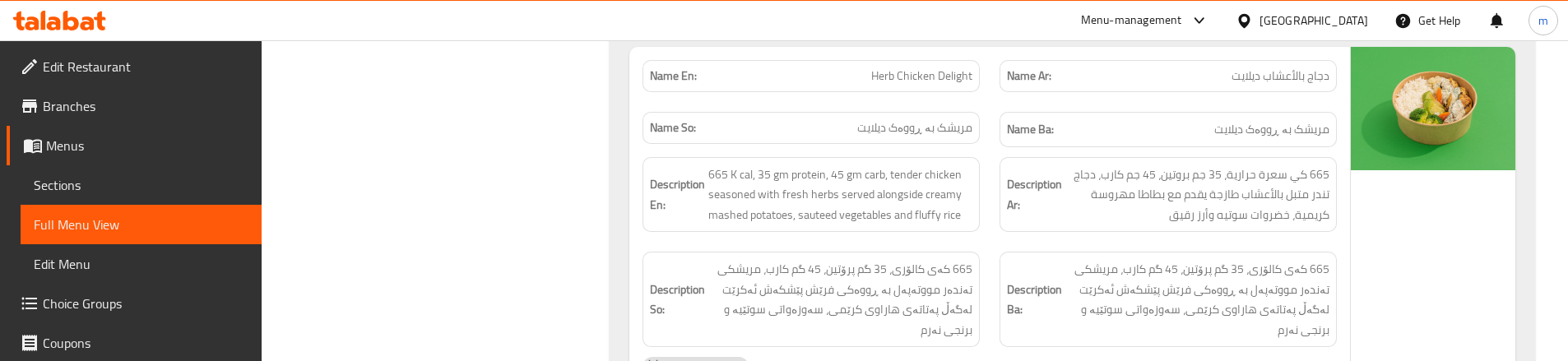
scroll to position [7252, 0]
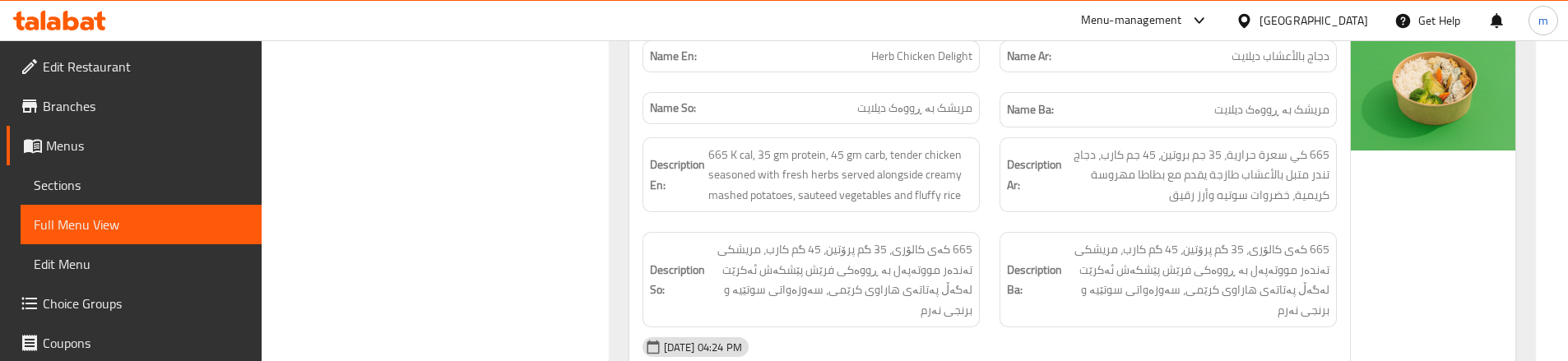
click at [993, 127] on div "Description Ar: 665 كي سعرة حرارية، 35 جم بروتين، 45 جم كارب، دجاج تندر متبل با…" at bounding box center [1168, 175] width 357 height 95
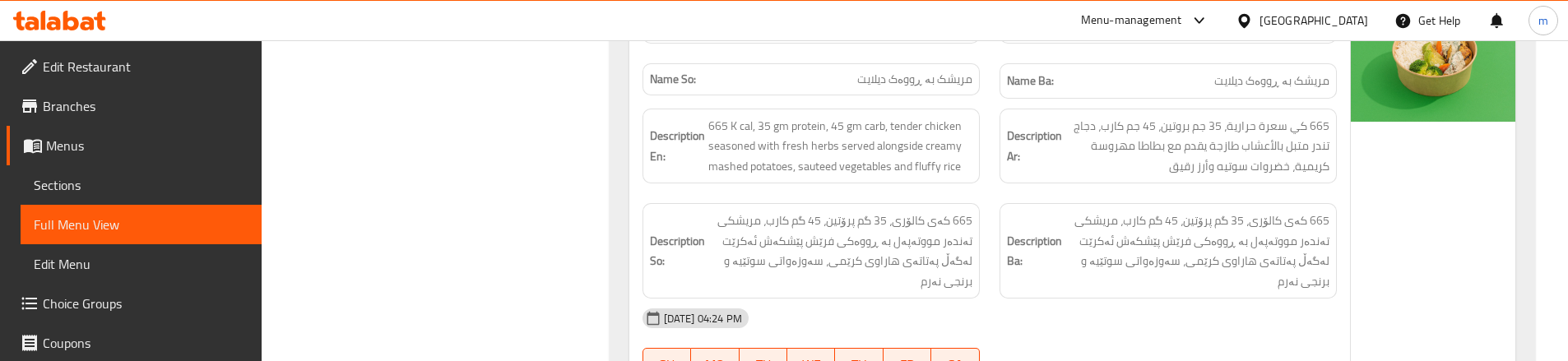
scroll to position [7307, 0]
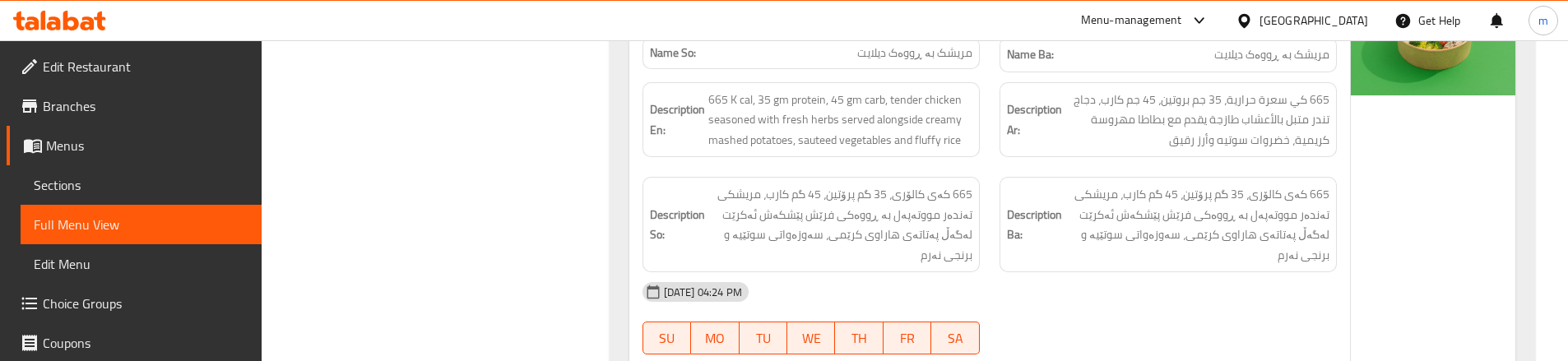
click at [982, 74] on div "Description En: 665 K cal, 35 gm protein, 45 gm carb, tender chicken seasoned w…" at bounding box center [811, 119] width 357 height 95
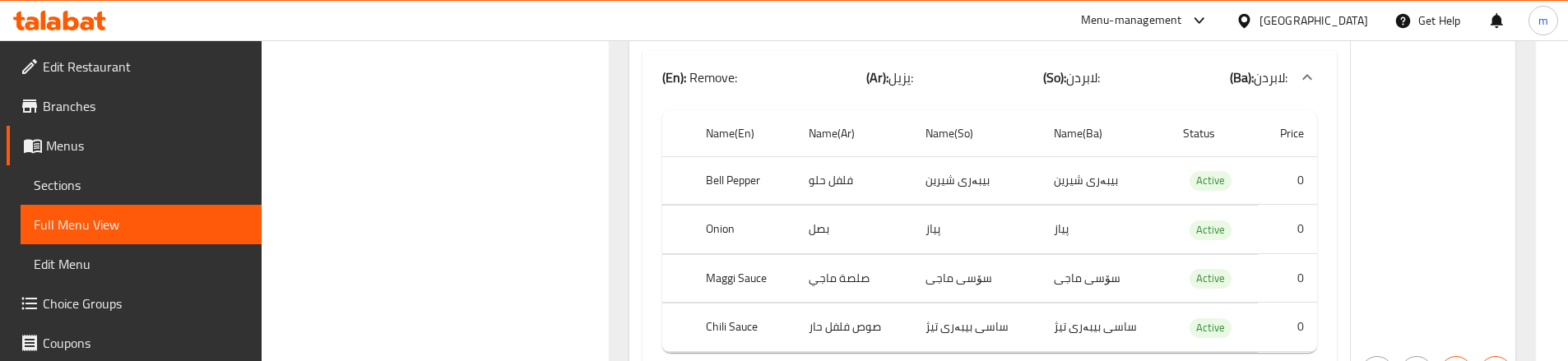
scroll to position [6047, 0]
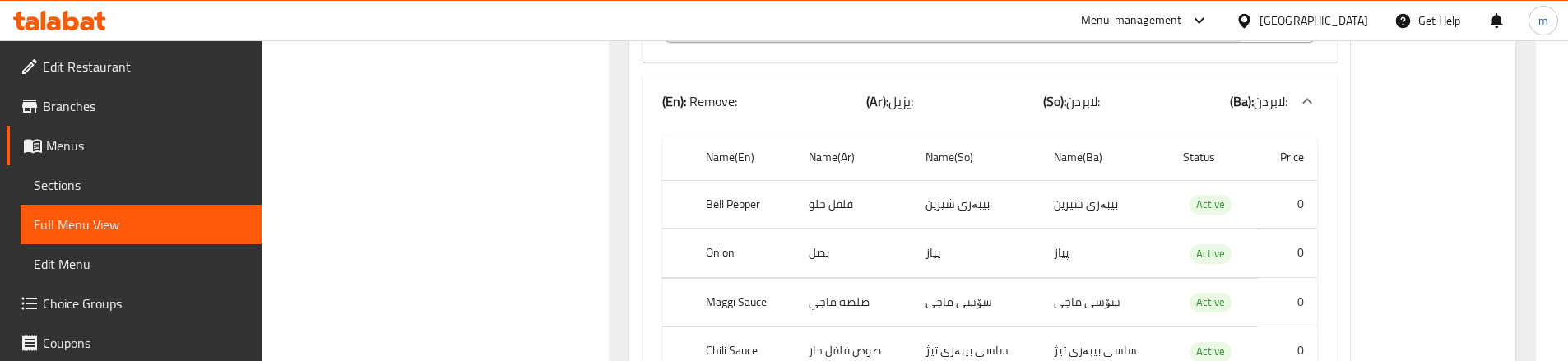
click at [983, 22] on div "Menu-management Iraq Get Help m" at bounding box center [784, 20] width 1568 height 40
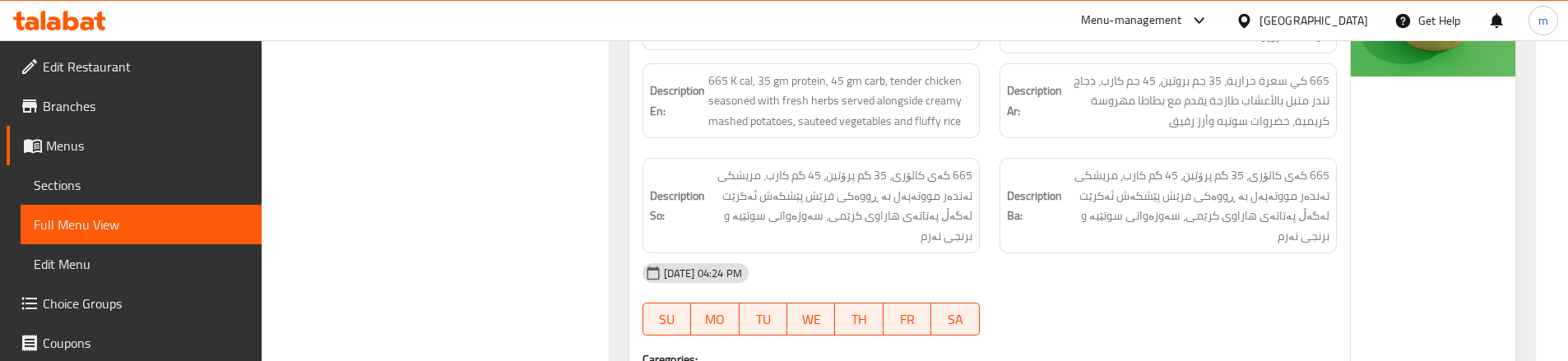
scroll to position [7472, 0]
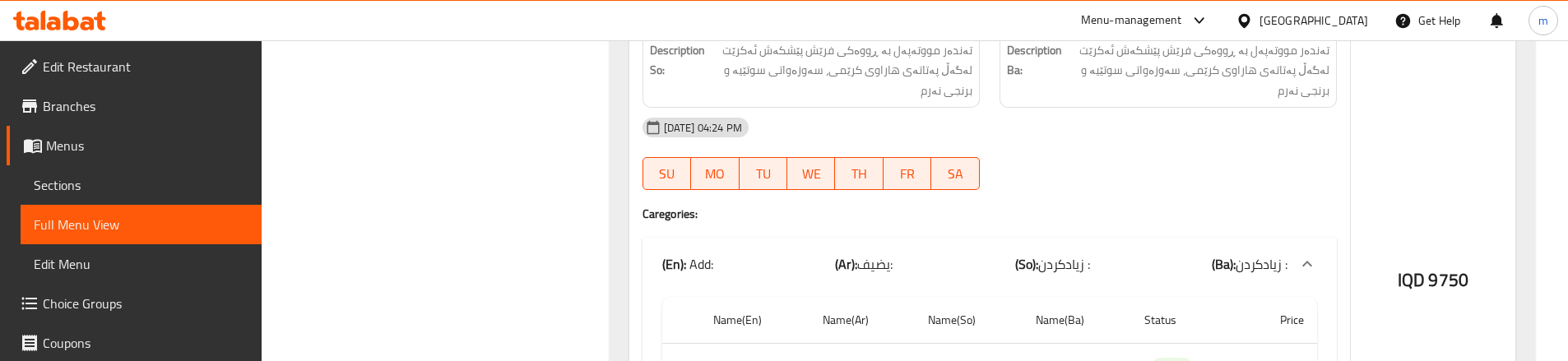
click at [1011, 108] on div "[DATE] 04:24 PM" at bounding box center [989, 127] width 714 height 40
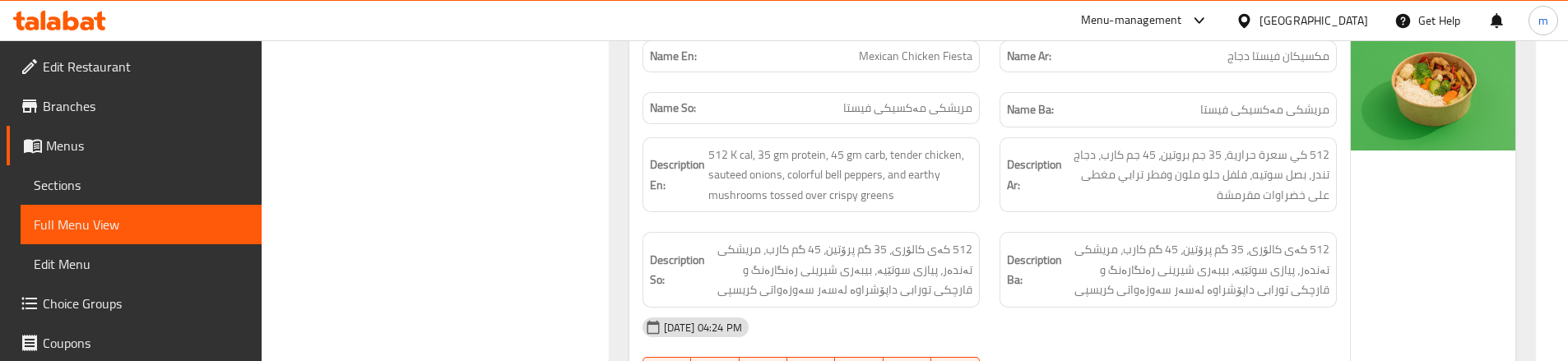
scroll to position [5552, 0]
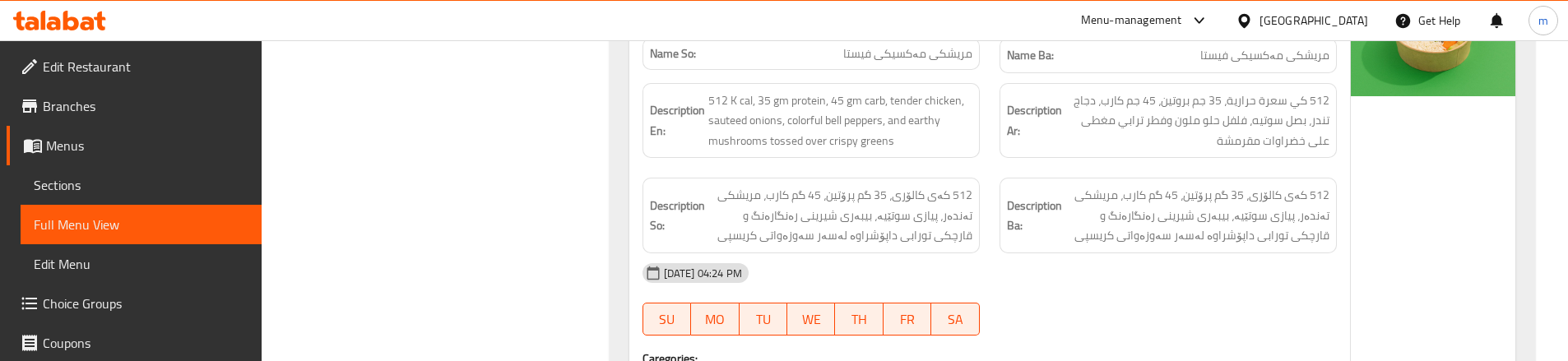
click at [988, 89] on div "Description En: 512 K cal, 35 gm protein, 45 gm carb, tender chicken, sauteed o…" at bounding box center [811, 120] width 357 height 95
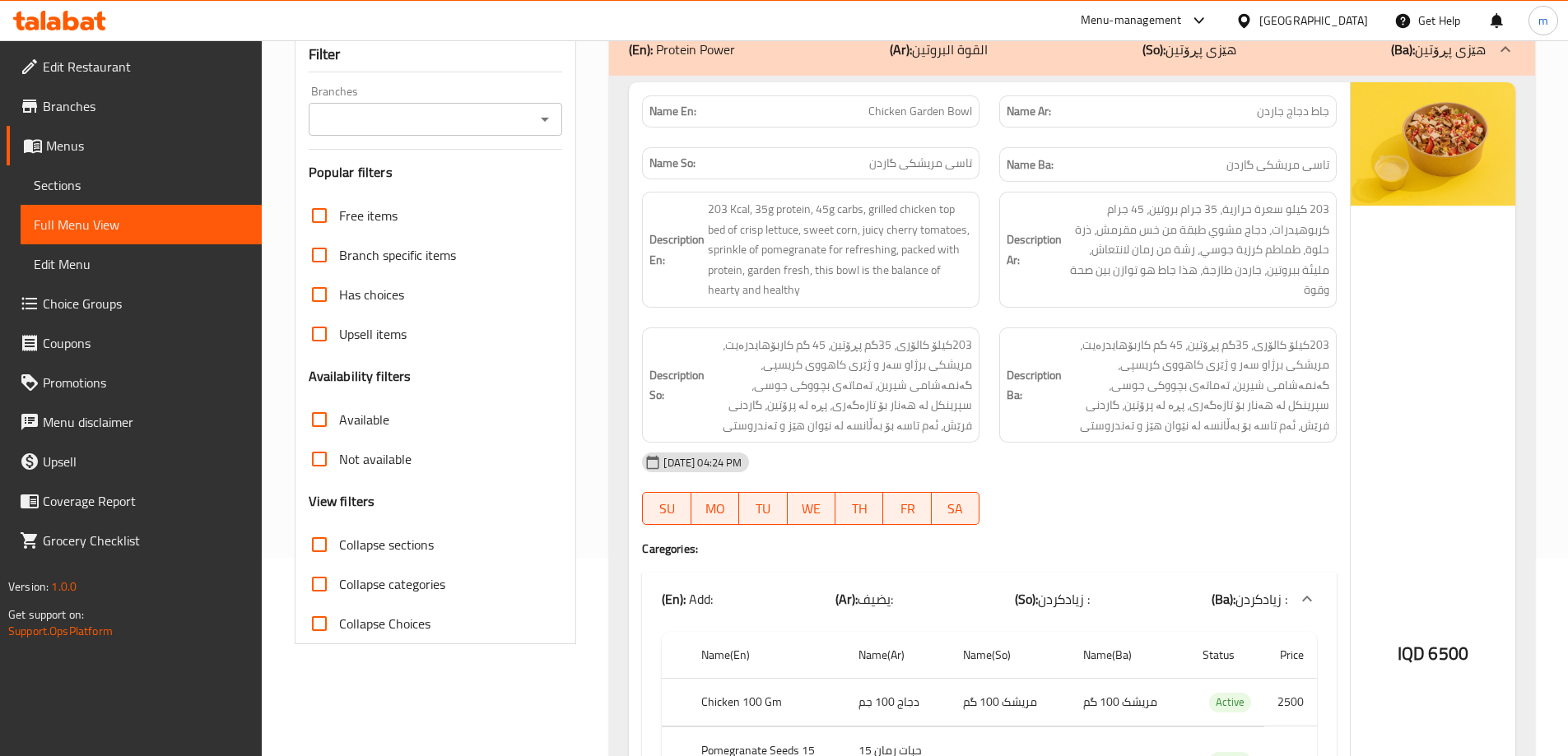
scroll to position [0, 0]
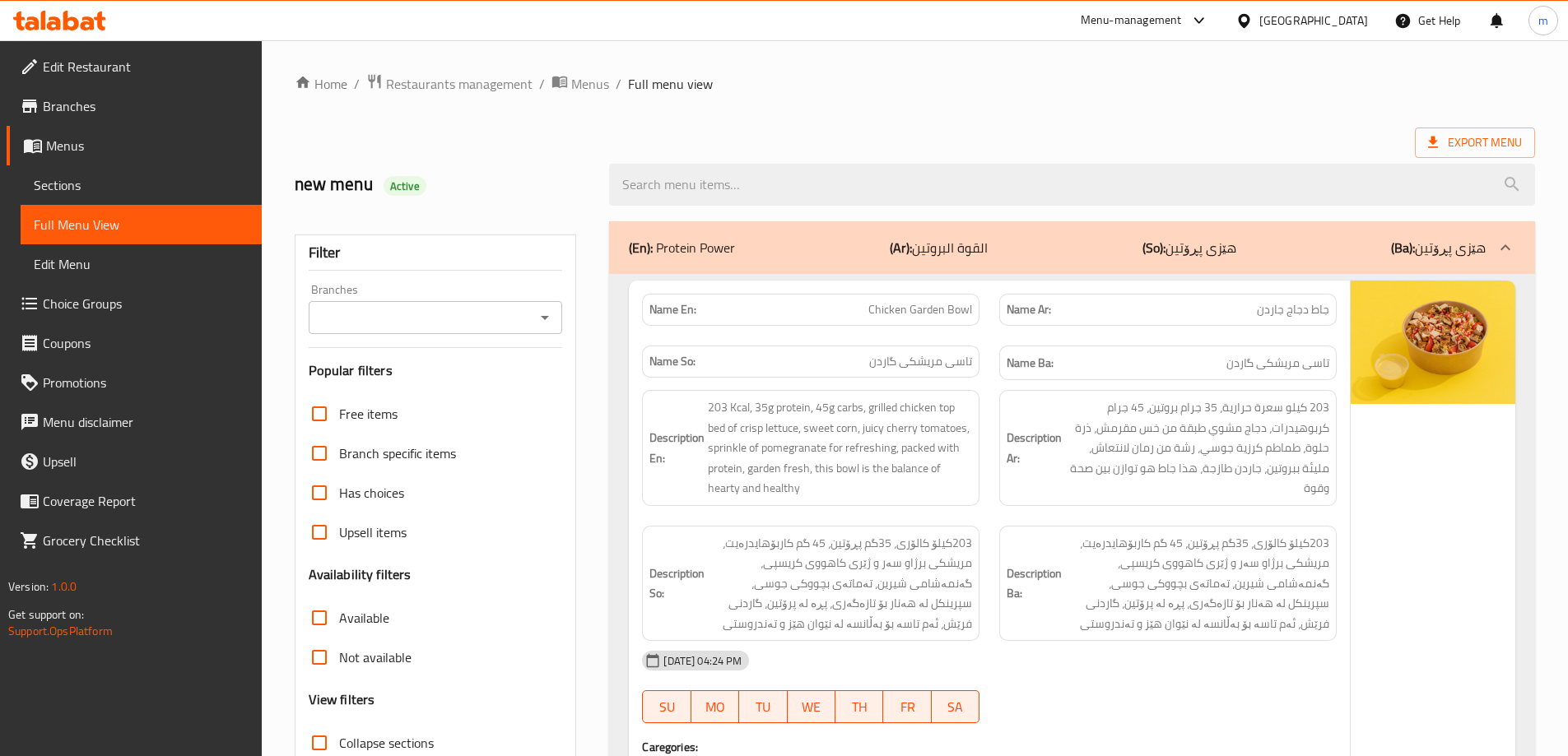
click at [550, 311] on icon "Open" at bounding box center [544, 317] width 20 height 20
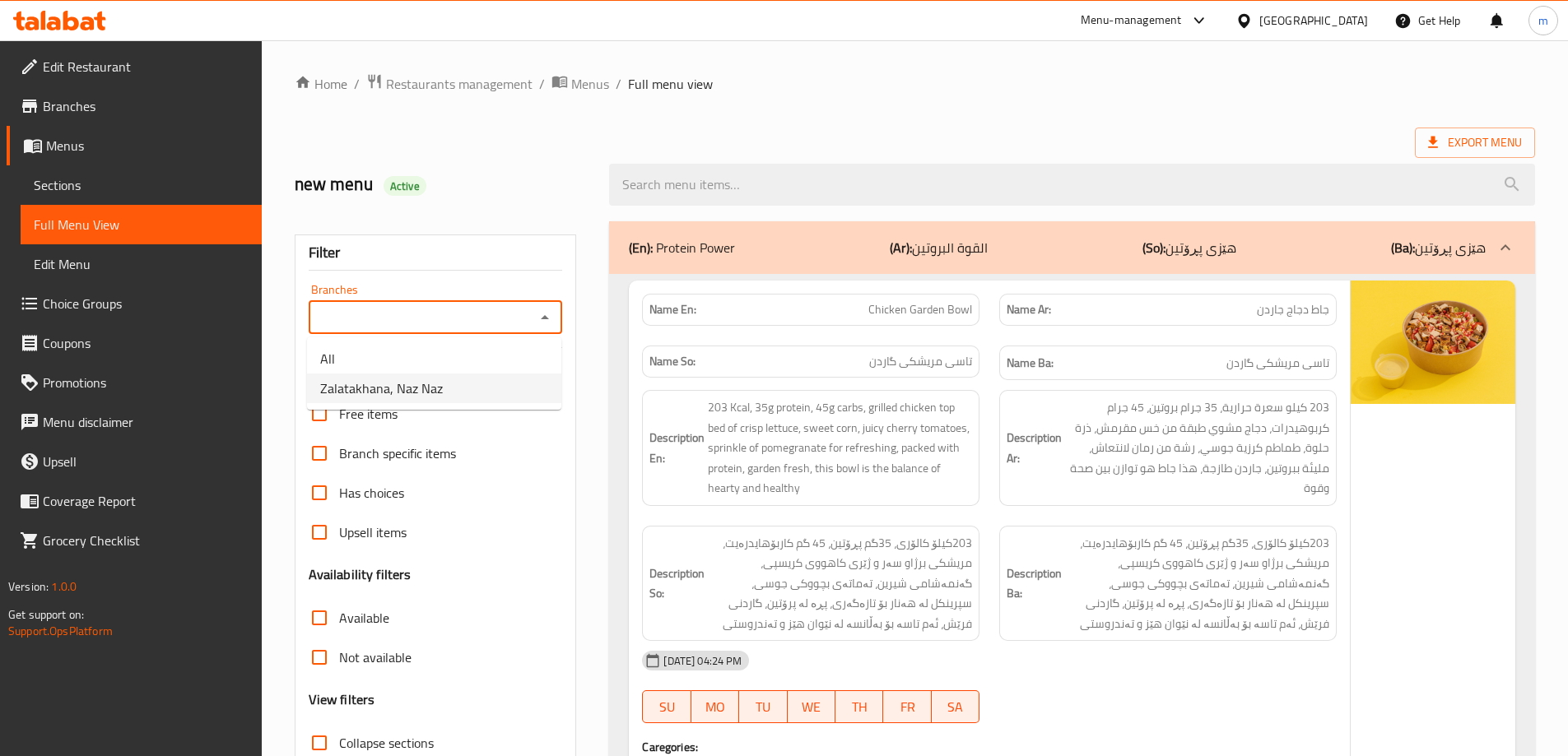
click at [404, 385] on span "Zalatakhana, Naz Naz" at bounding box center [381, 388] width 122 height 20
type input "Zalatakhana, Naz Naz"
click at [120, 311] on span "Choice Groups" at bounding box center [145, 303] width 205 height 20
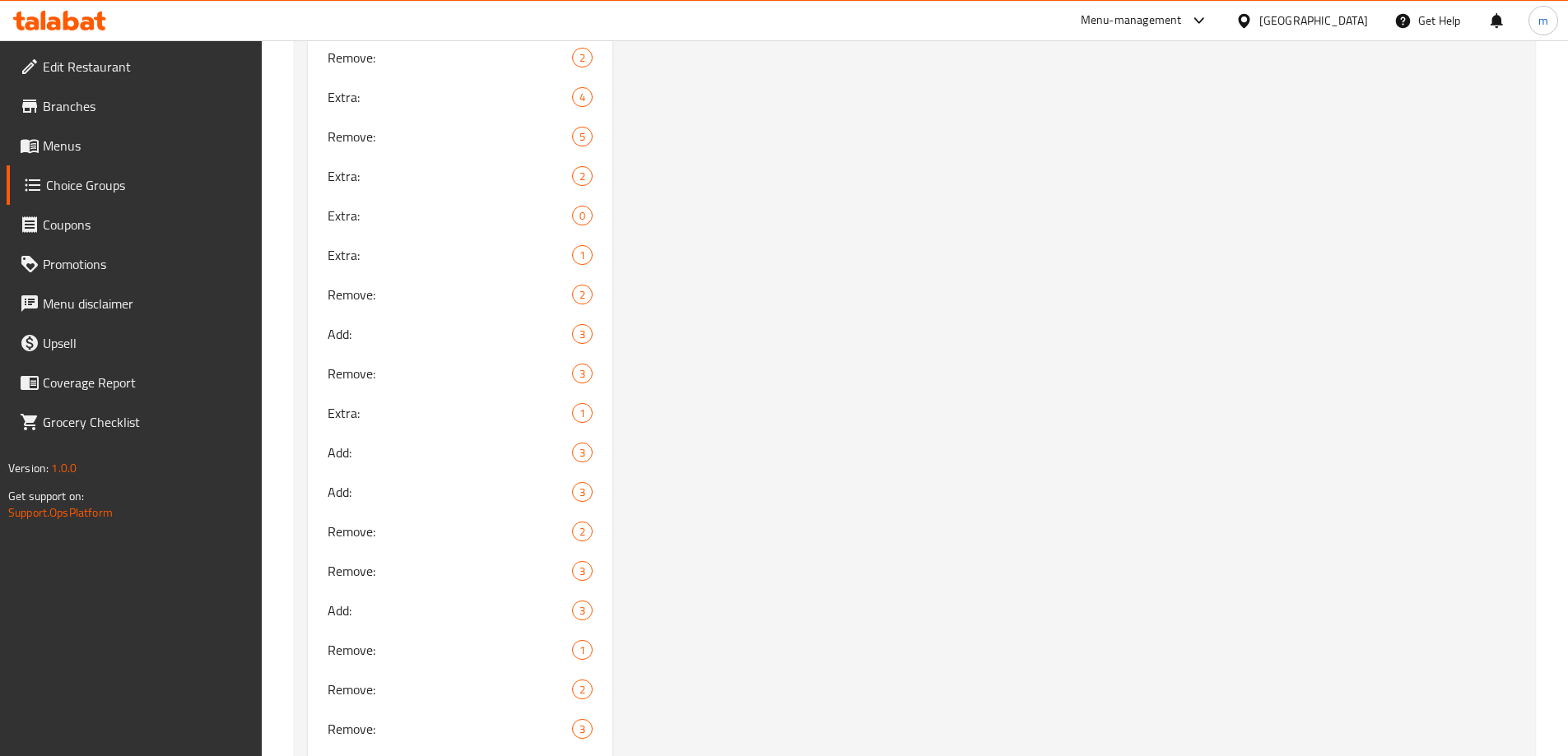
scroll to position [2113, 0]
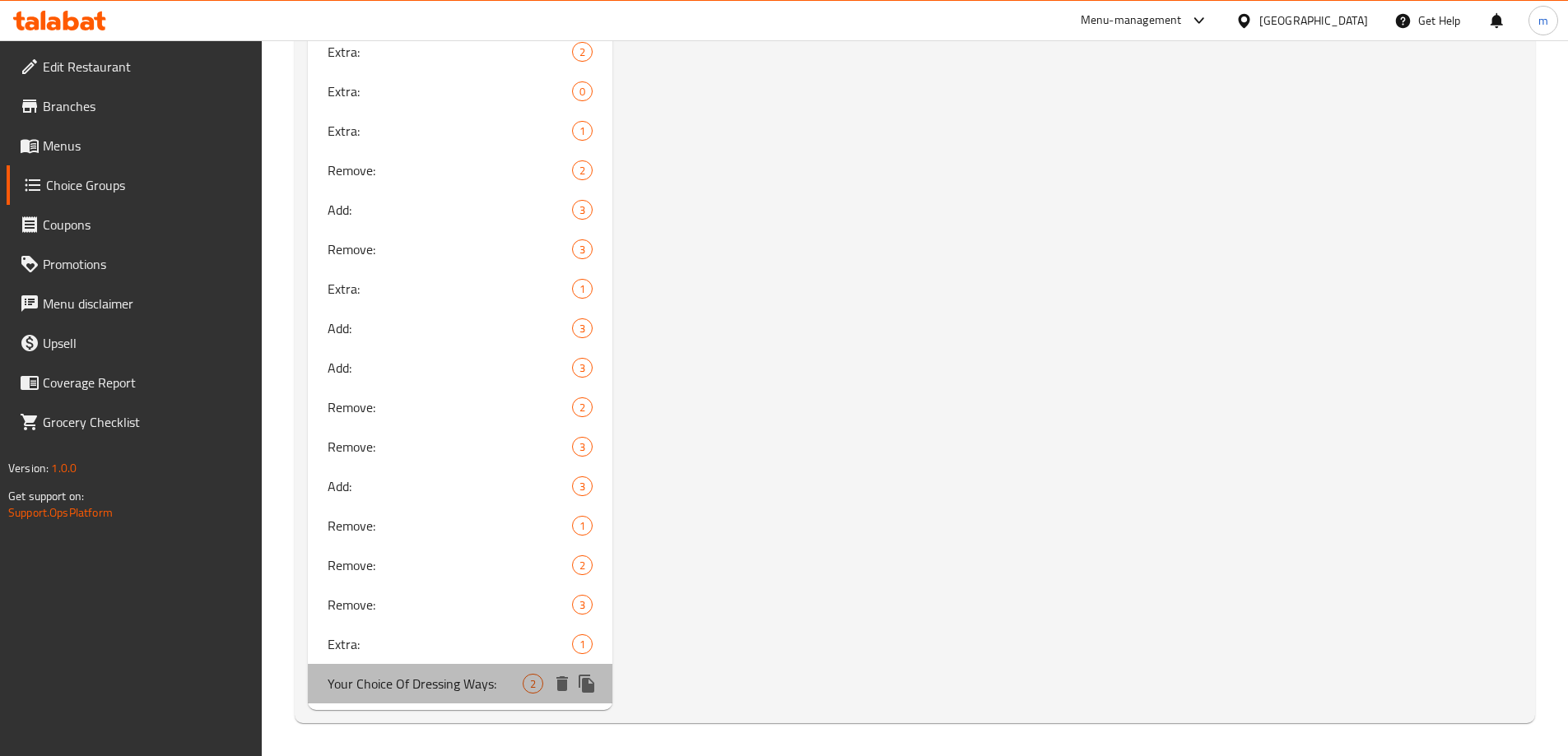
click at [398, 682] on span "Your Choice Of Dressing Ways:" at bounding box center [425, 683] width 196 height 20
type input "Your Choice Of Dressing Ways:"
type input "اختيارك من طرق الصلصة:"
type input "هەڵبژاردنت لە شێوازی سۆس:"
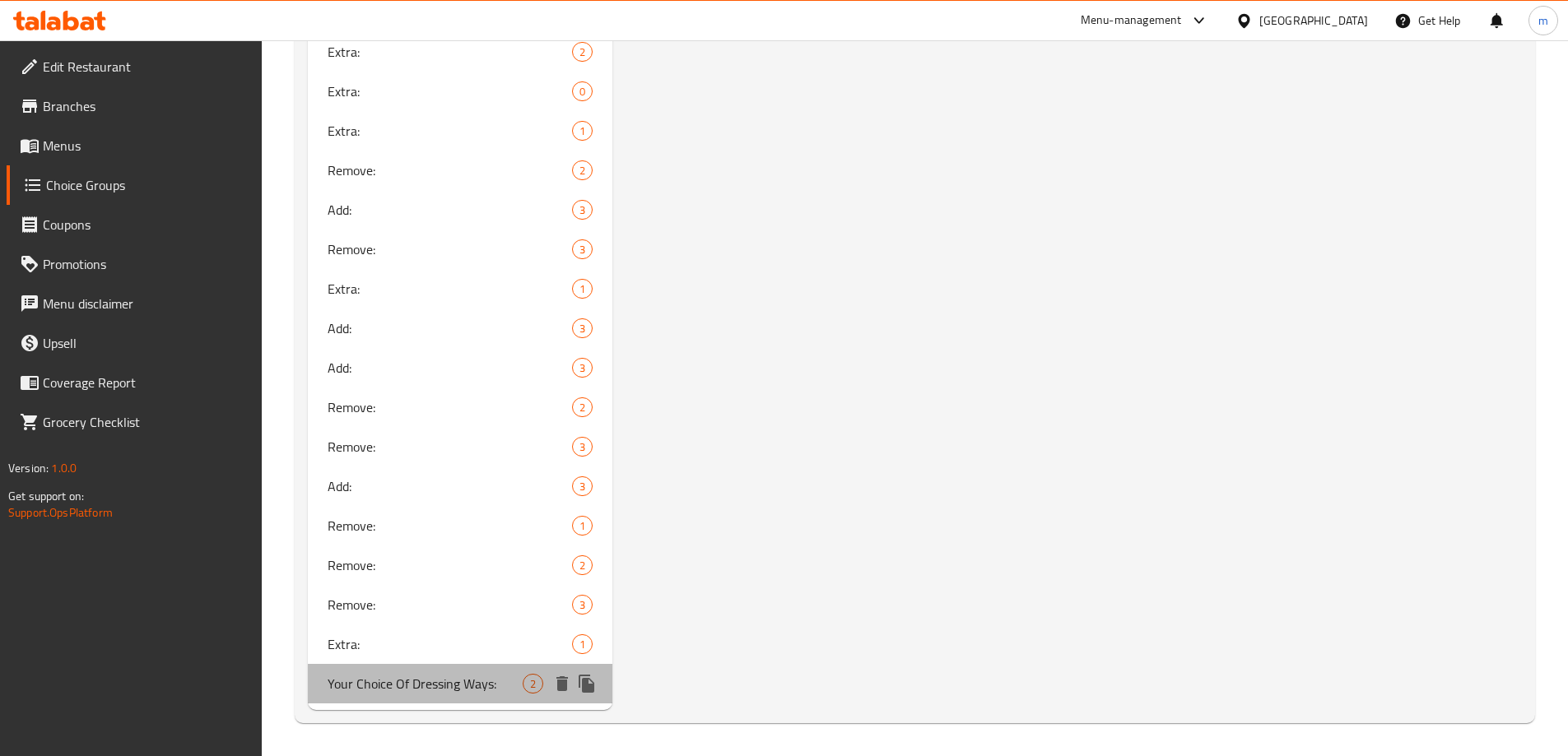
type input "1"
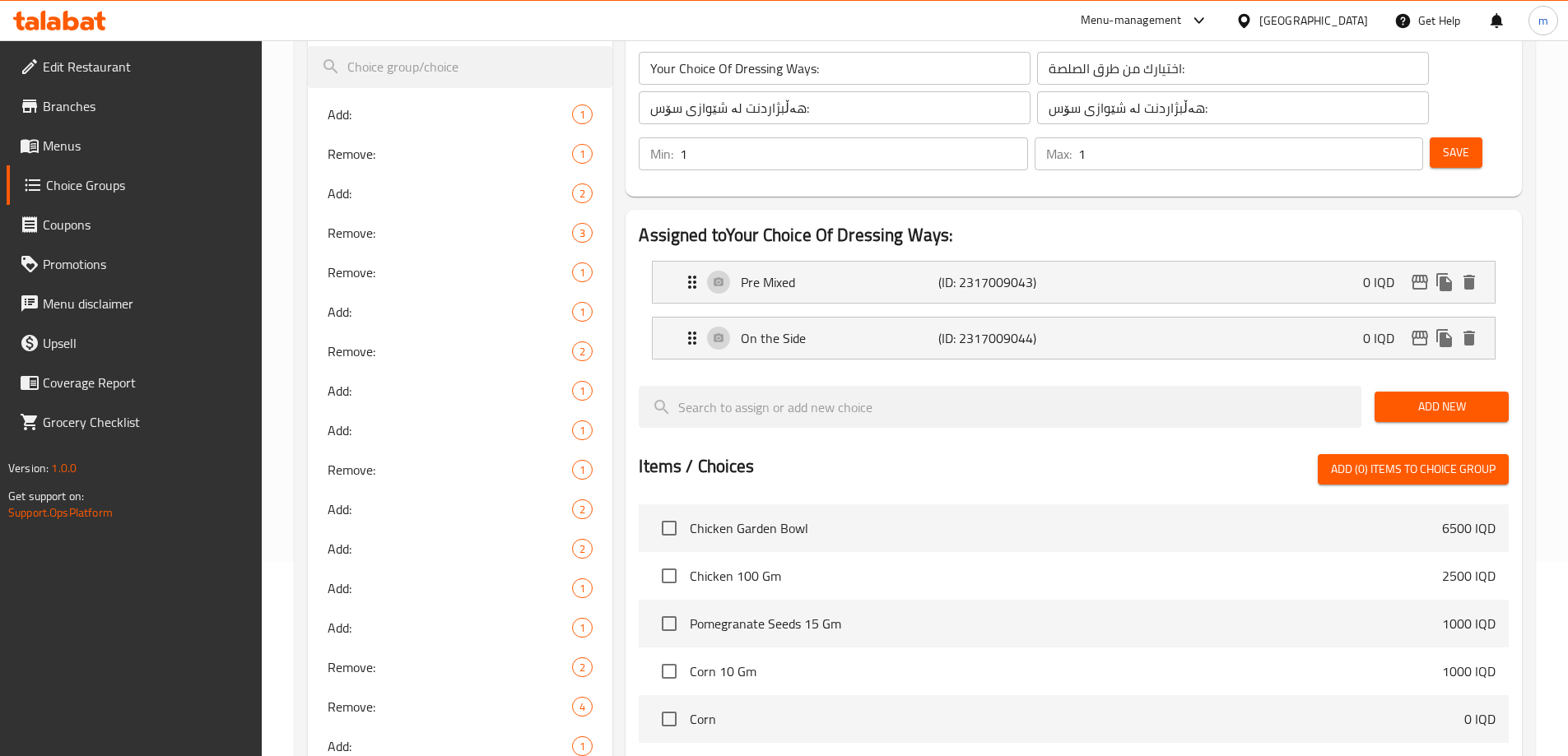
scroll to position [193, 0]
click at [817, 329] on p "On the Side" at bounding box center [840, 339] width 197 height 20
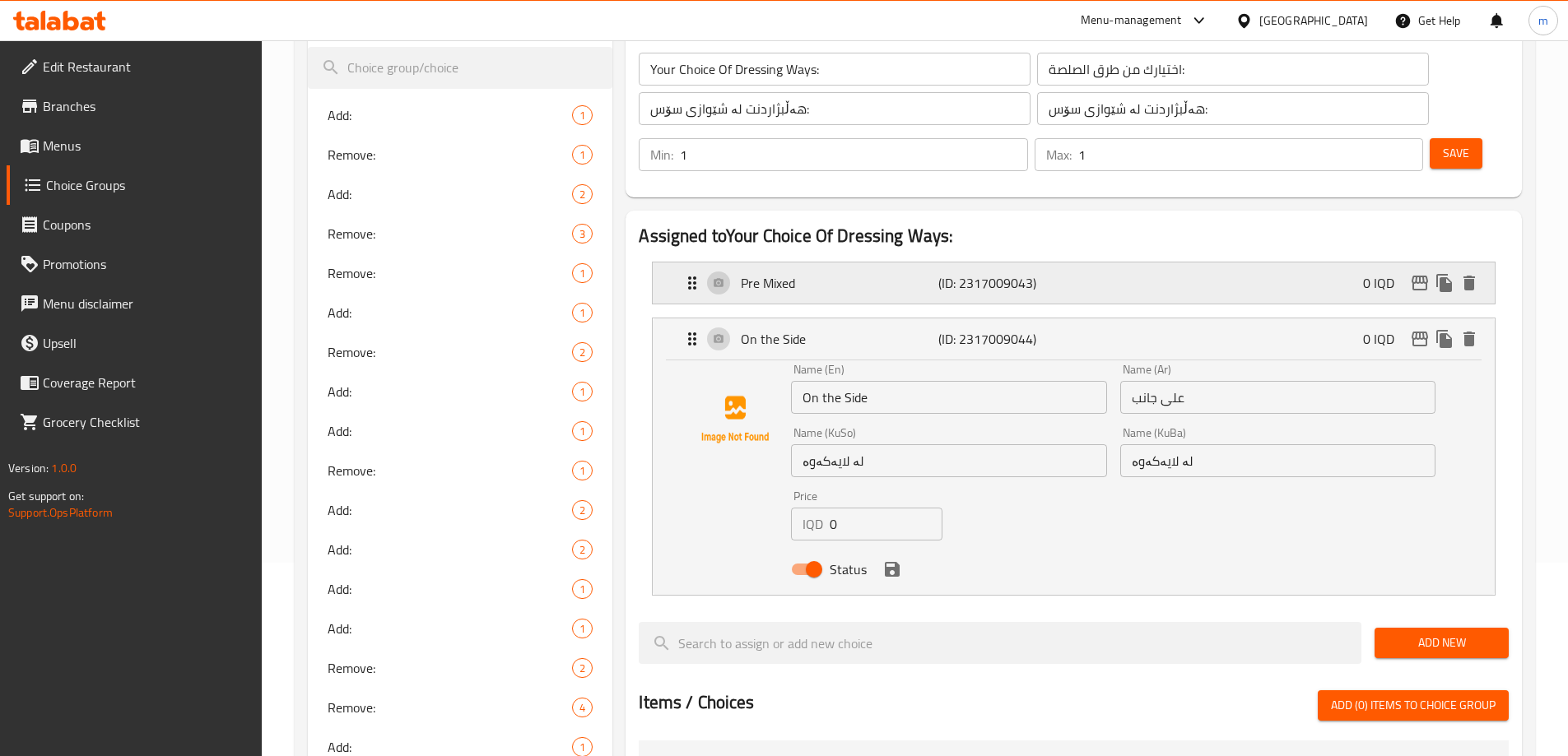
click at [824, 273] on p "Pre Mixed" at bounding box center [840, 283] width 197 height 20
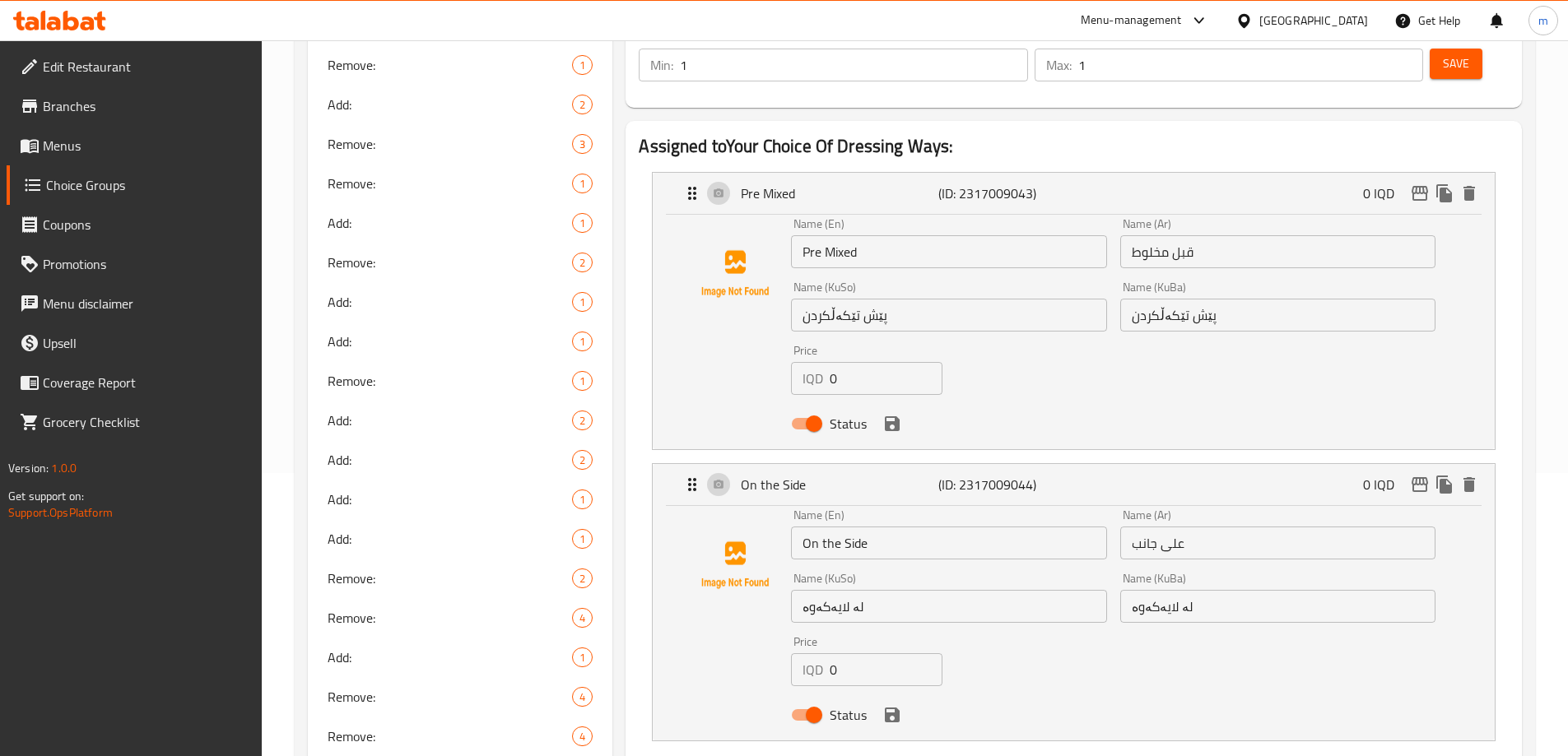
scroll to position [303, 0]
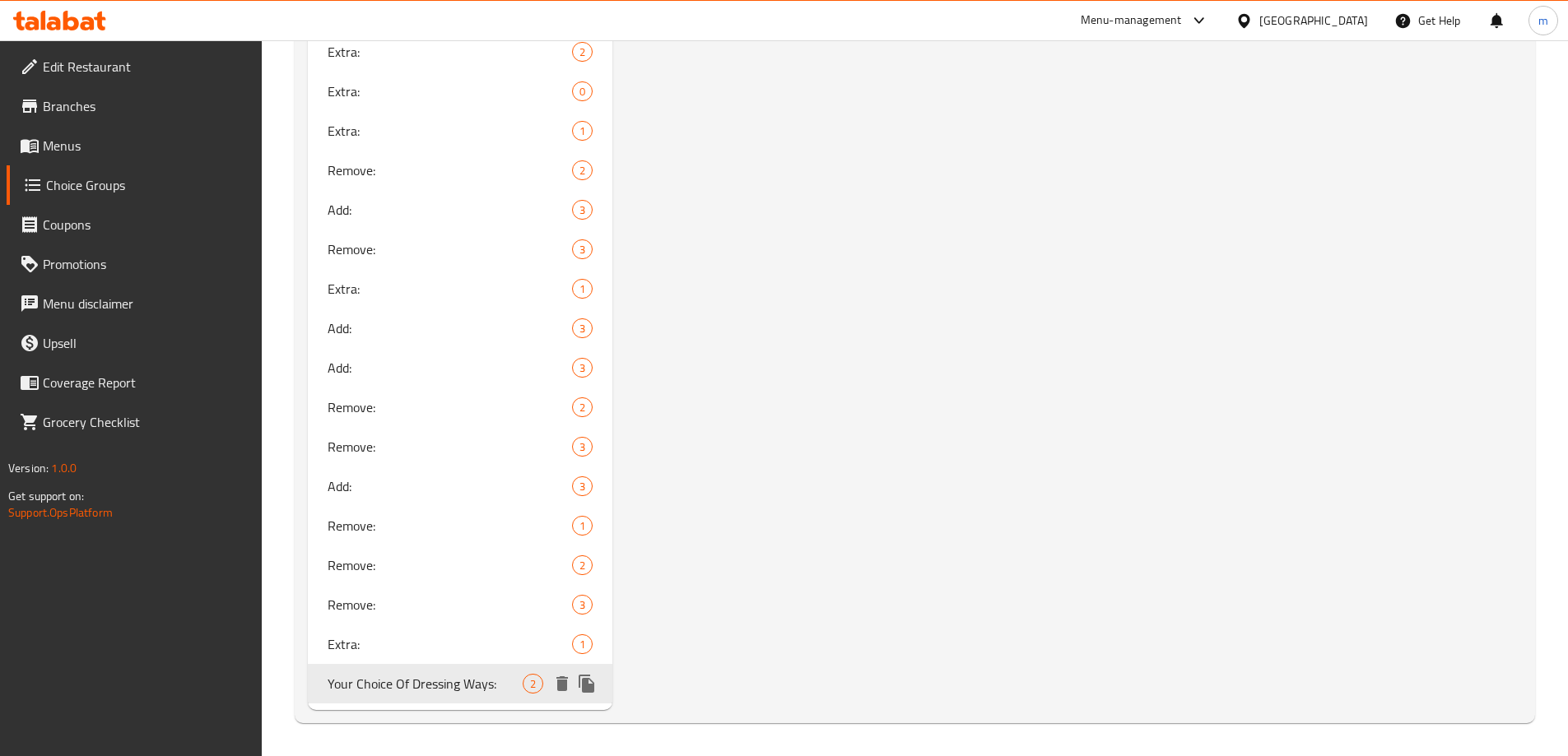
click at [411, 687] on span "Your Choice Of Dressing Ways:" at bounding box center [425, 683] width 196 height 20
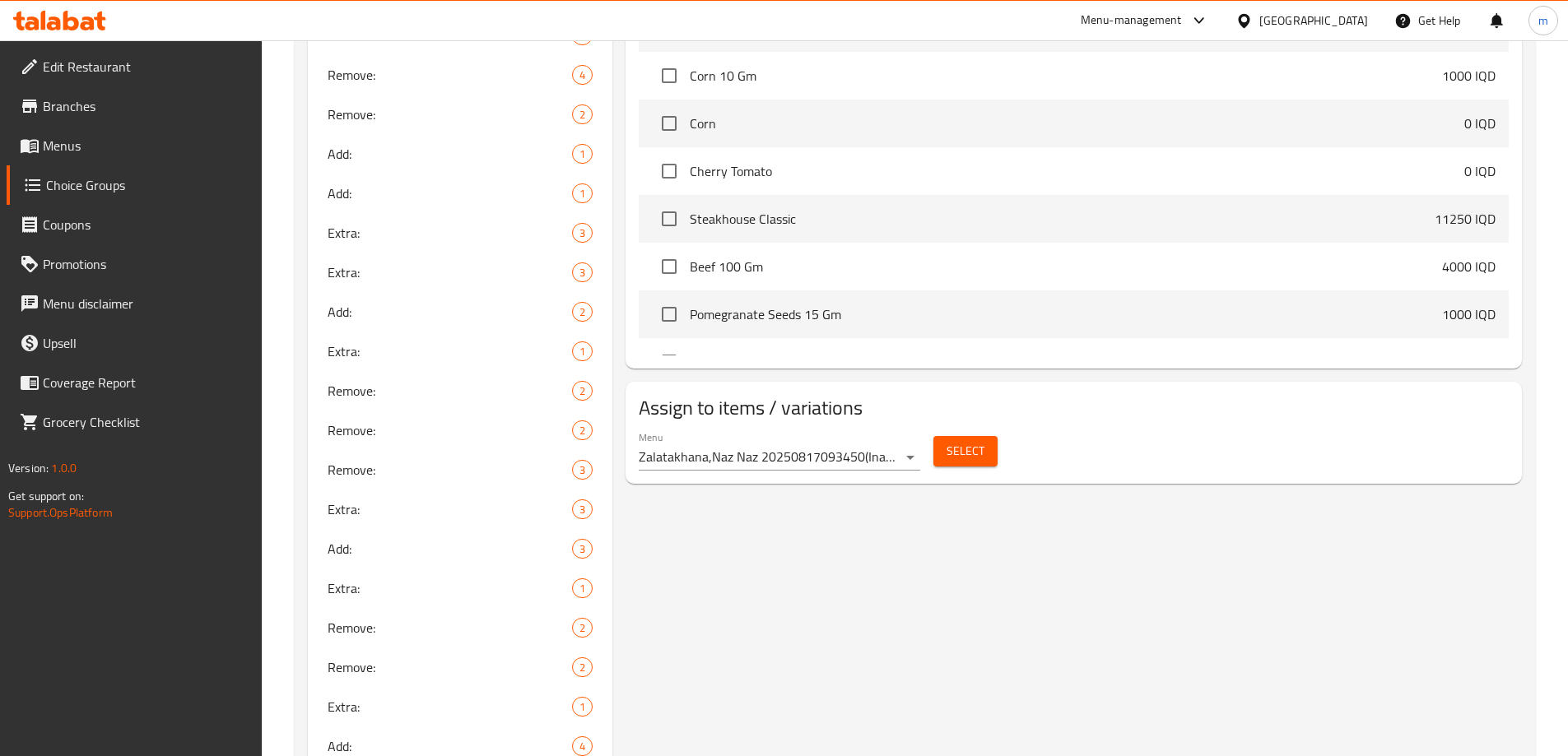
scroll to position [1235, 0]
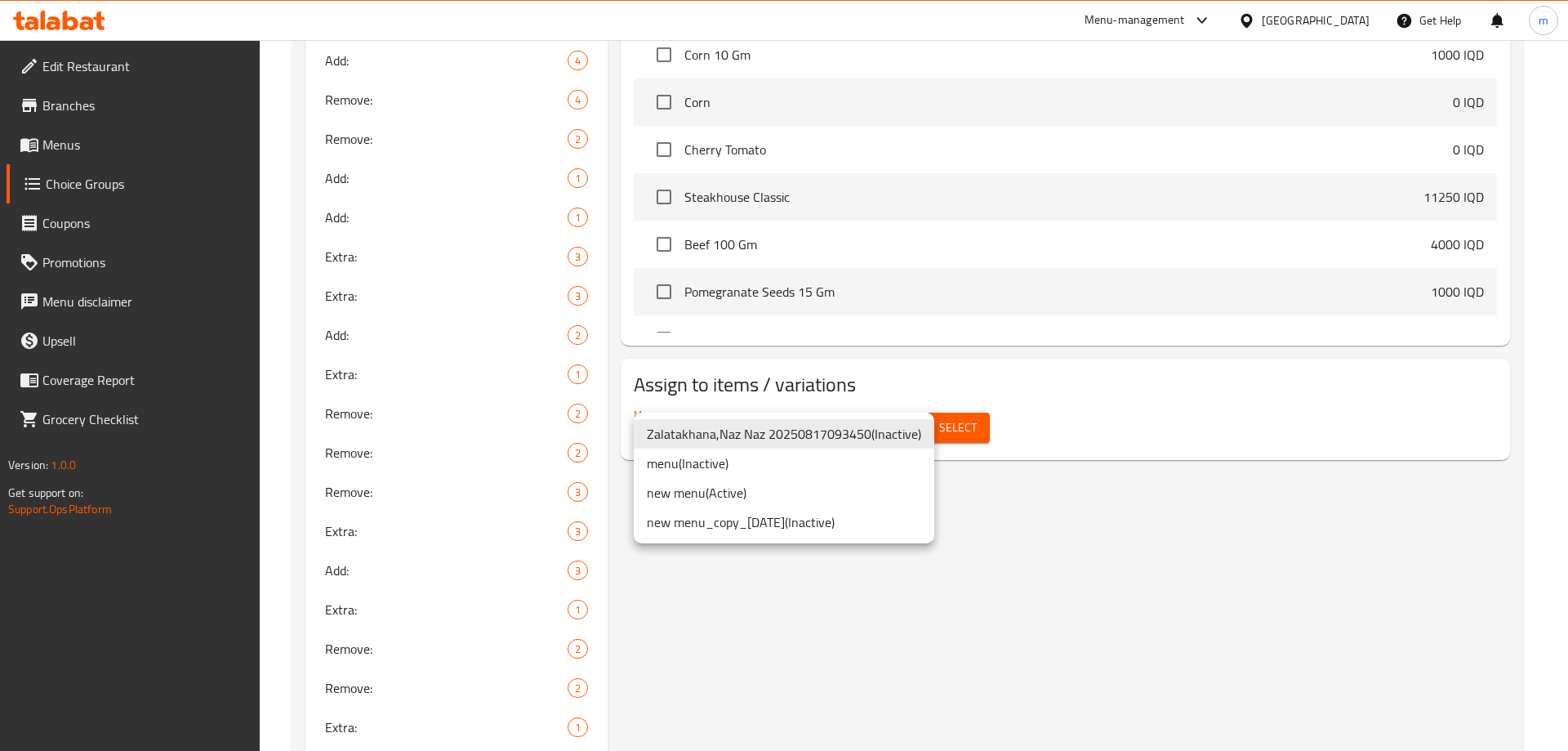
click at [736, 495] on li "new menu ( Active )" at bounding box center [784, 492] width 301 height 30
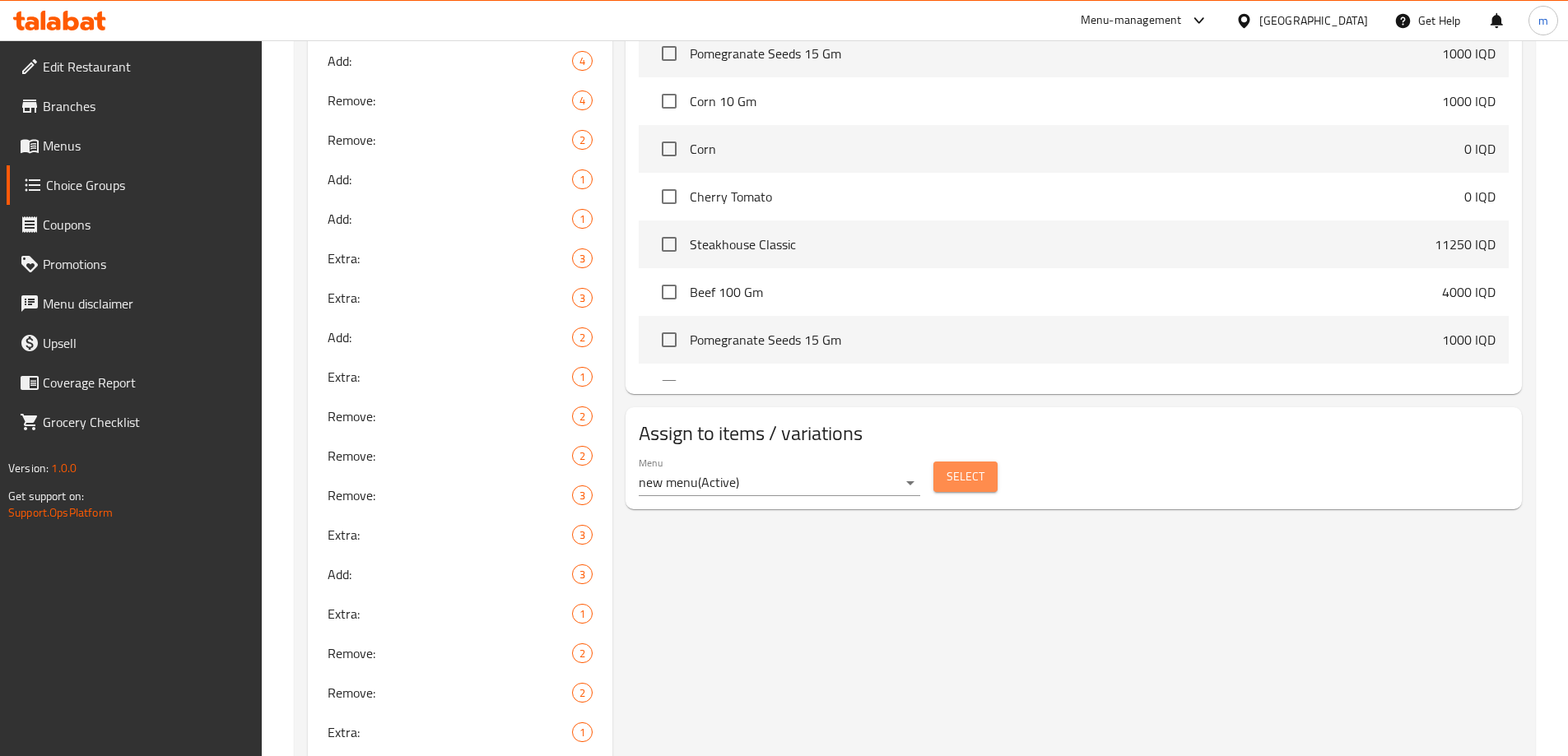
click at [951, 467] on span "Select" at bounding box center [965, 477] width 38 height 20
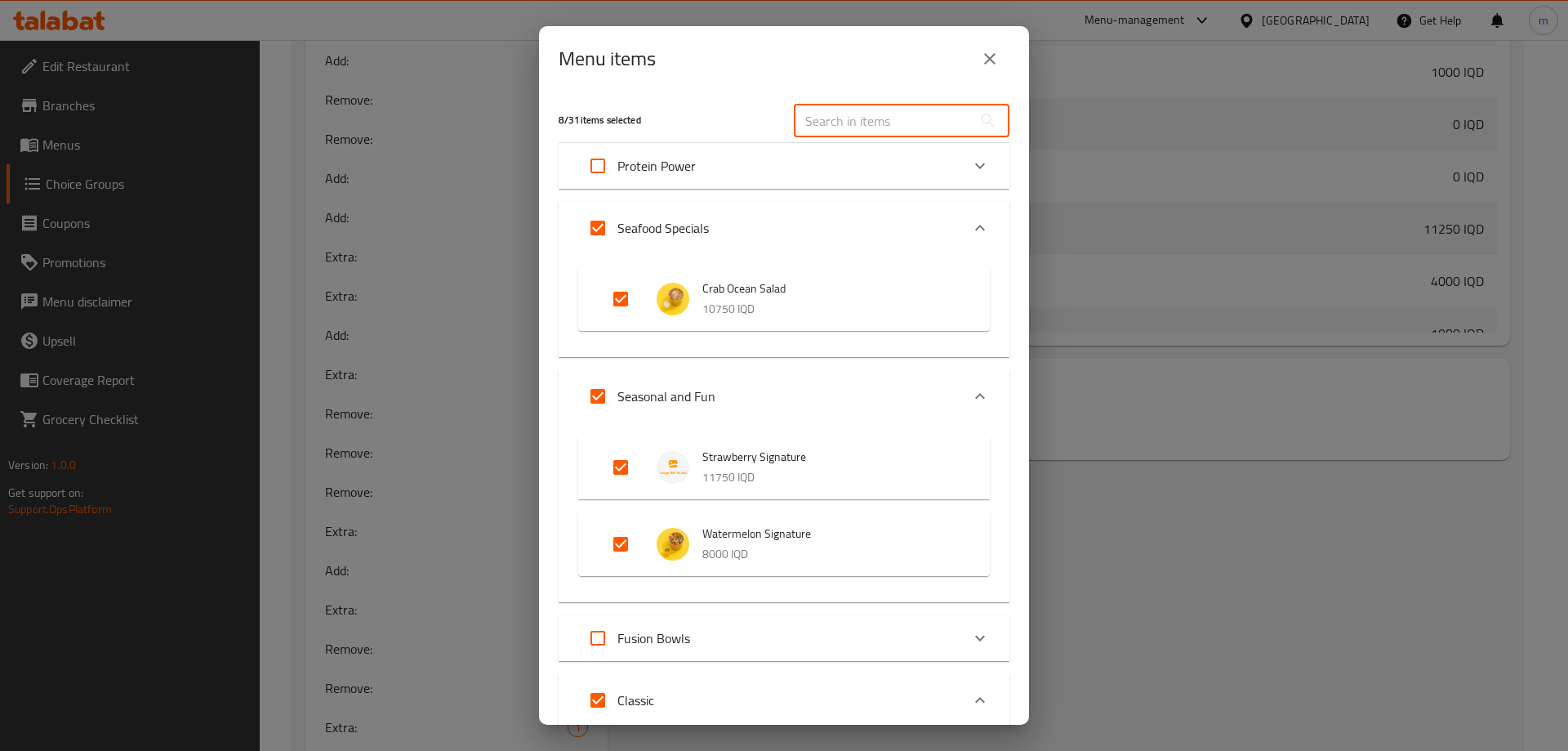
click at [845, 132] on input "text" at bounding box center [882, 121] width 178 height 33
paste input "Chicken Garden Bowl"
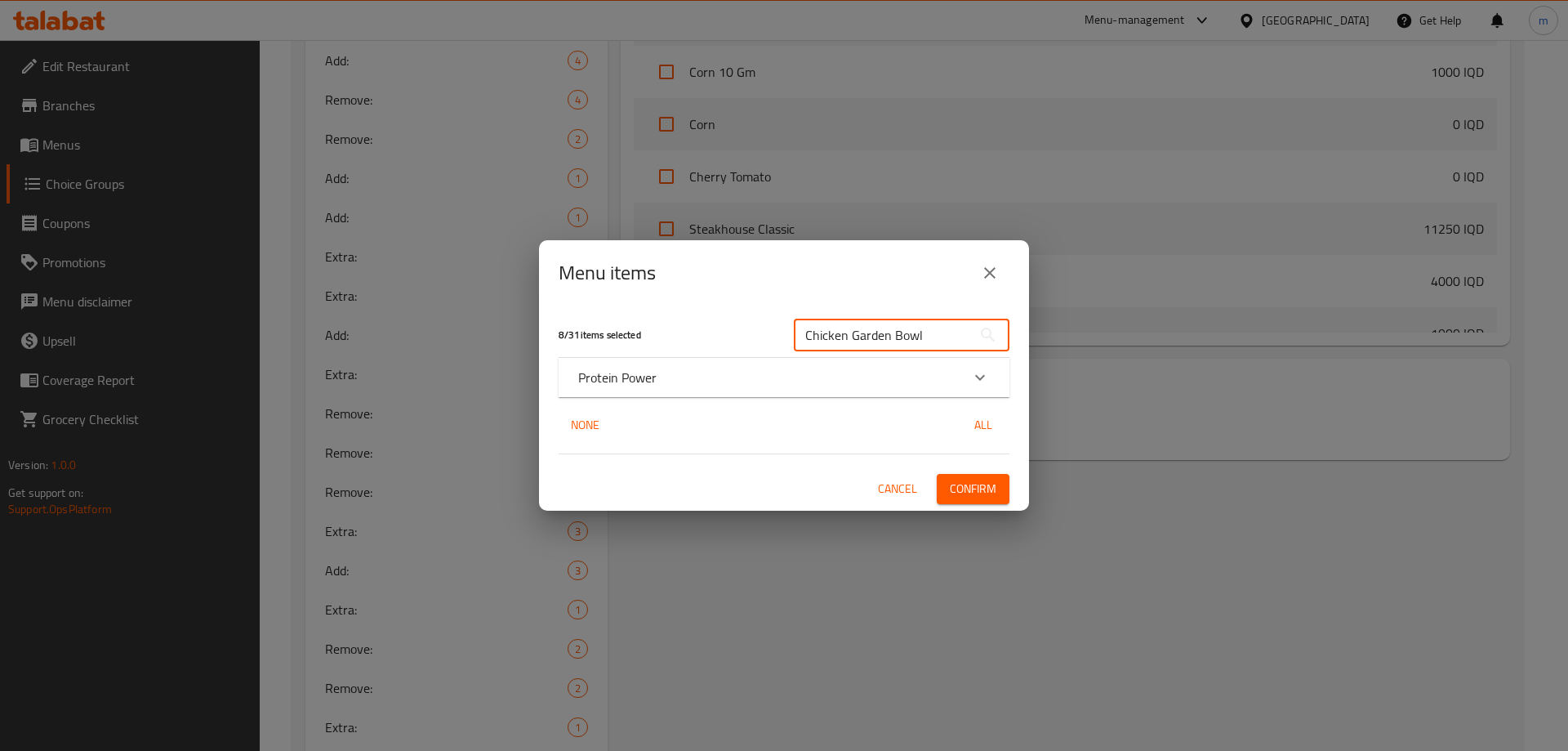
type input "Chicken Garden Bowl"
click at [698, 378] on div "Protein Power" at bounding box center [769, 377] width 383 height 19
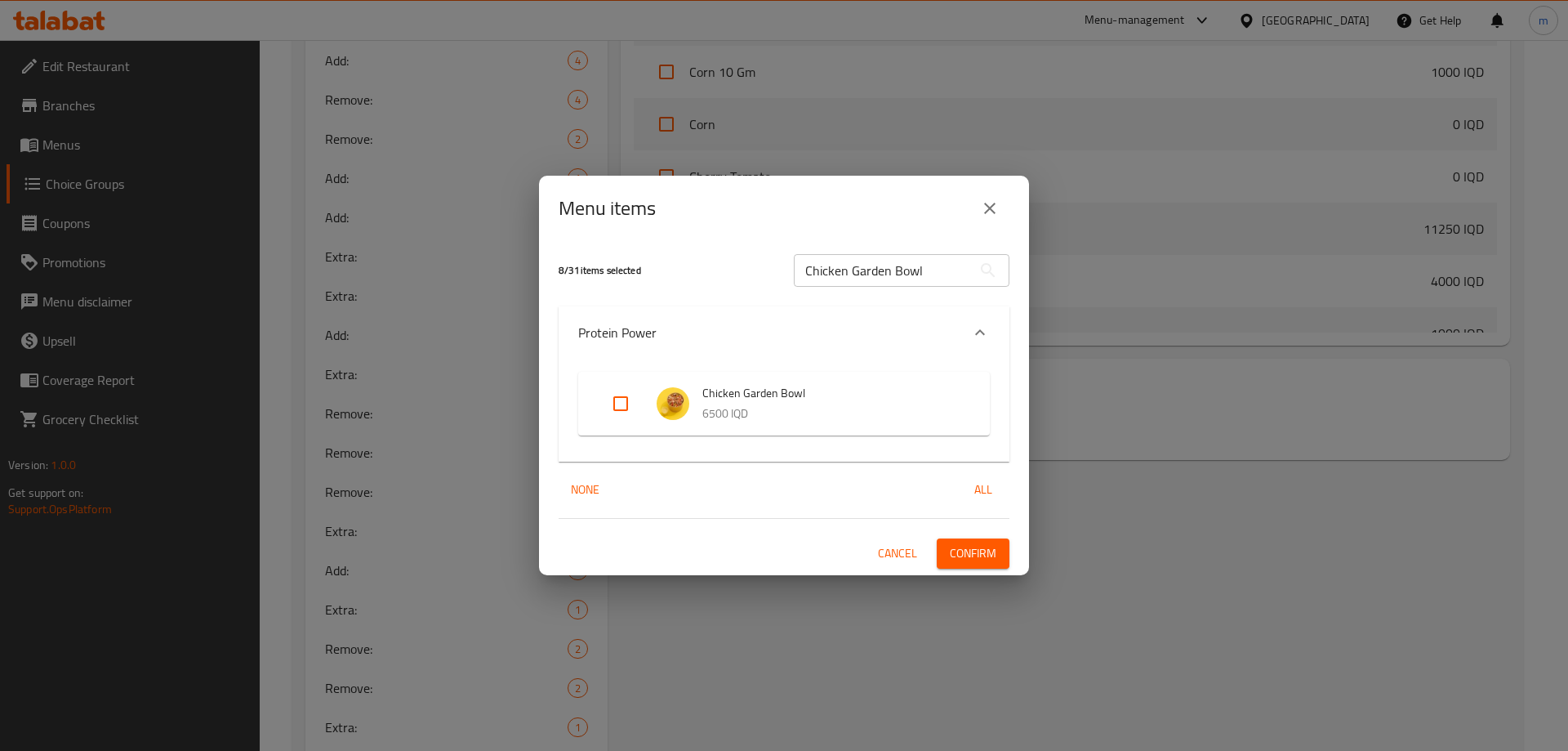
click at [627, 404] on input "Expand" at bounding box center [621, 404] width 40 height 40
checkbox input "true"
click at [984, 550] on span "Confirm" at bounding box center [972, 554] width 46 height 20
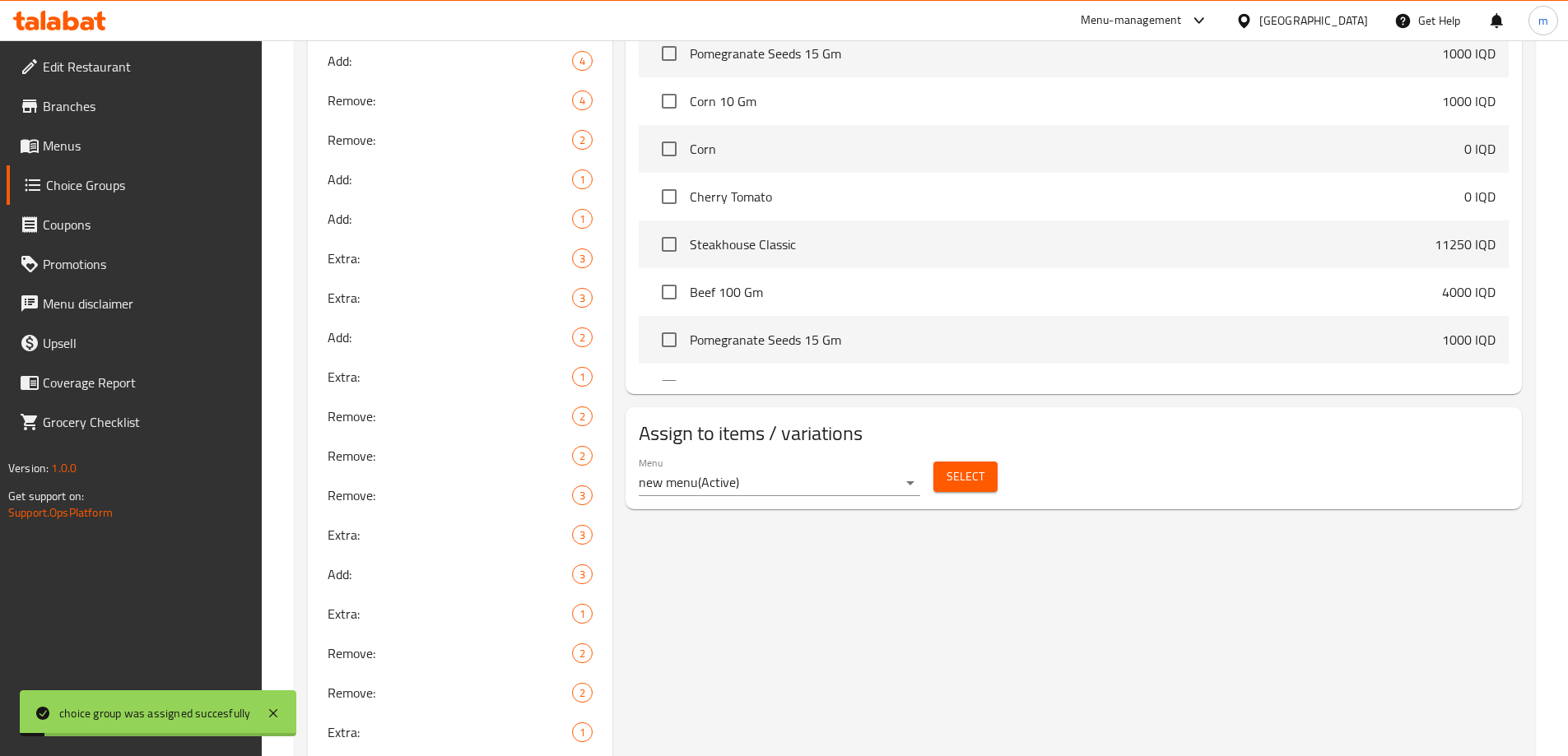
click at [91, 103] on span "Branches" at bounding box center [145, 105] width 205 height 20
click at [90, 143] on span "Menus" at bounding box center [145, 145] width 205 height 20
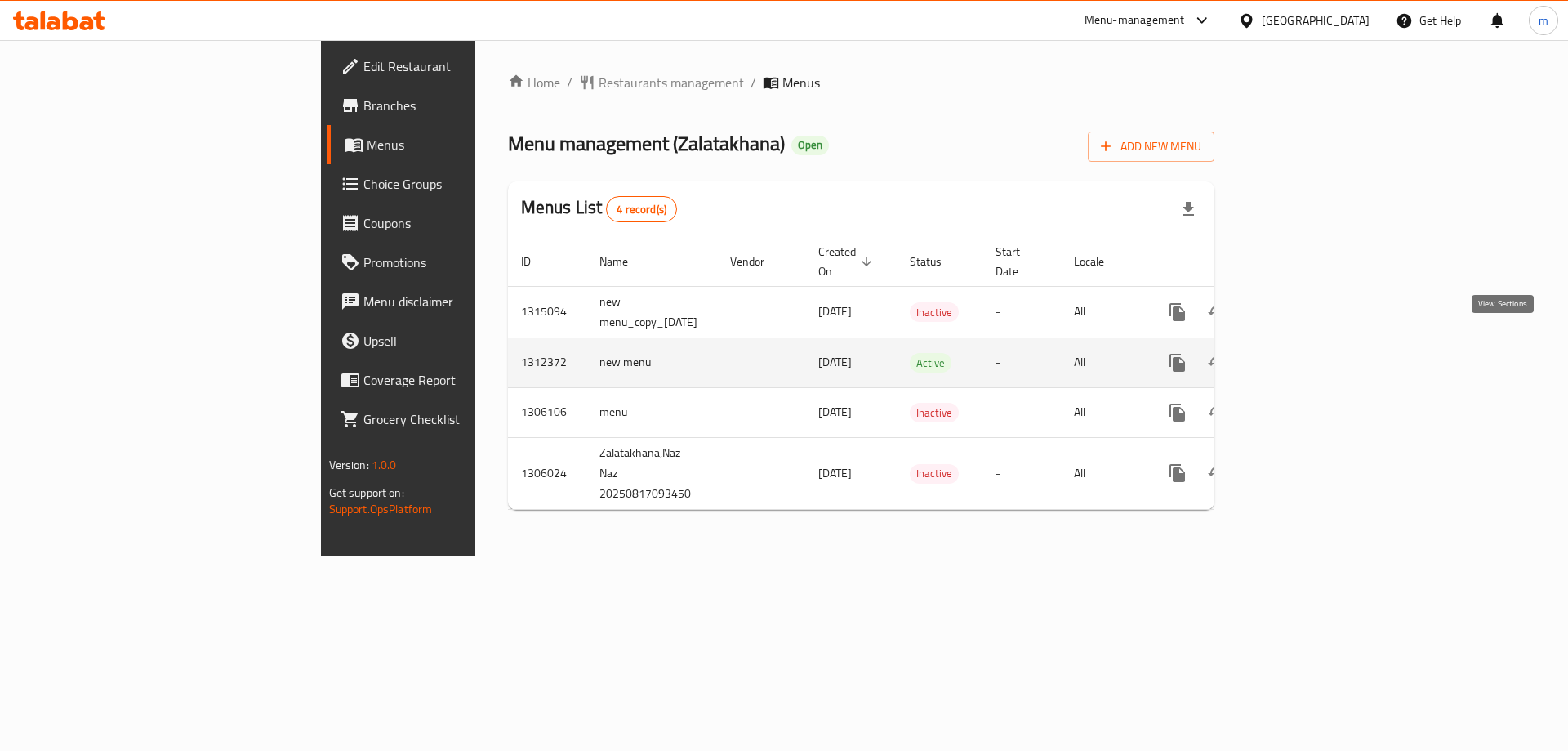
click at [1305, 353] on icon "enhanced table" at bounding box center [1295, 362] width 19 height 19
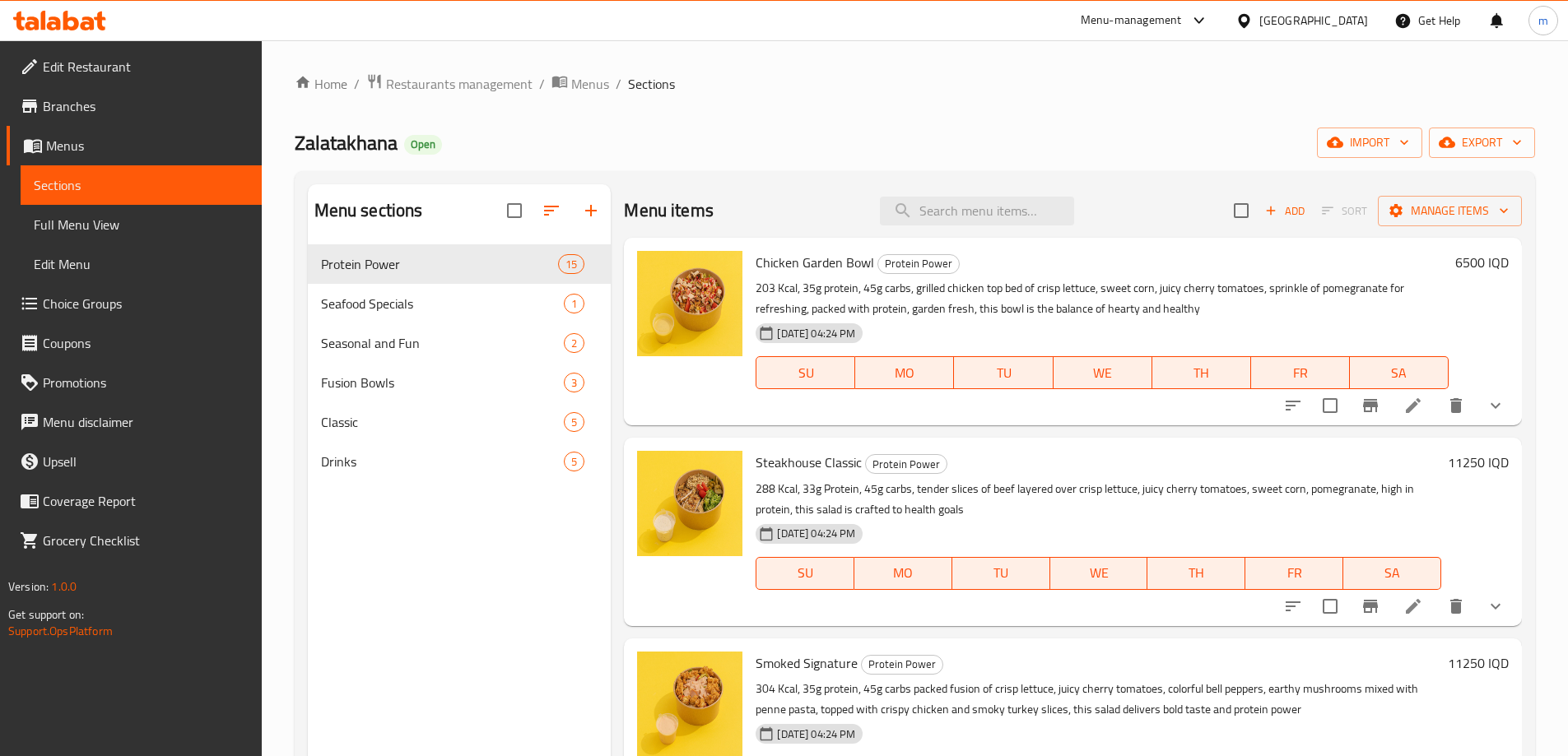
click at [158, 232] on span "Full Menu View" at bounding box center [141, 224] width 215 height 20
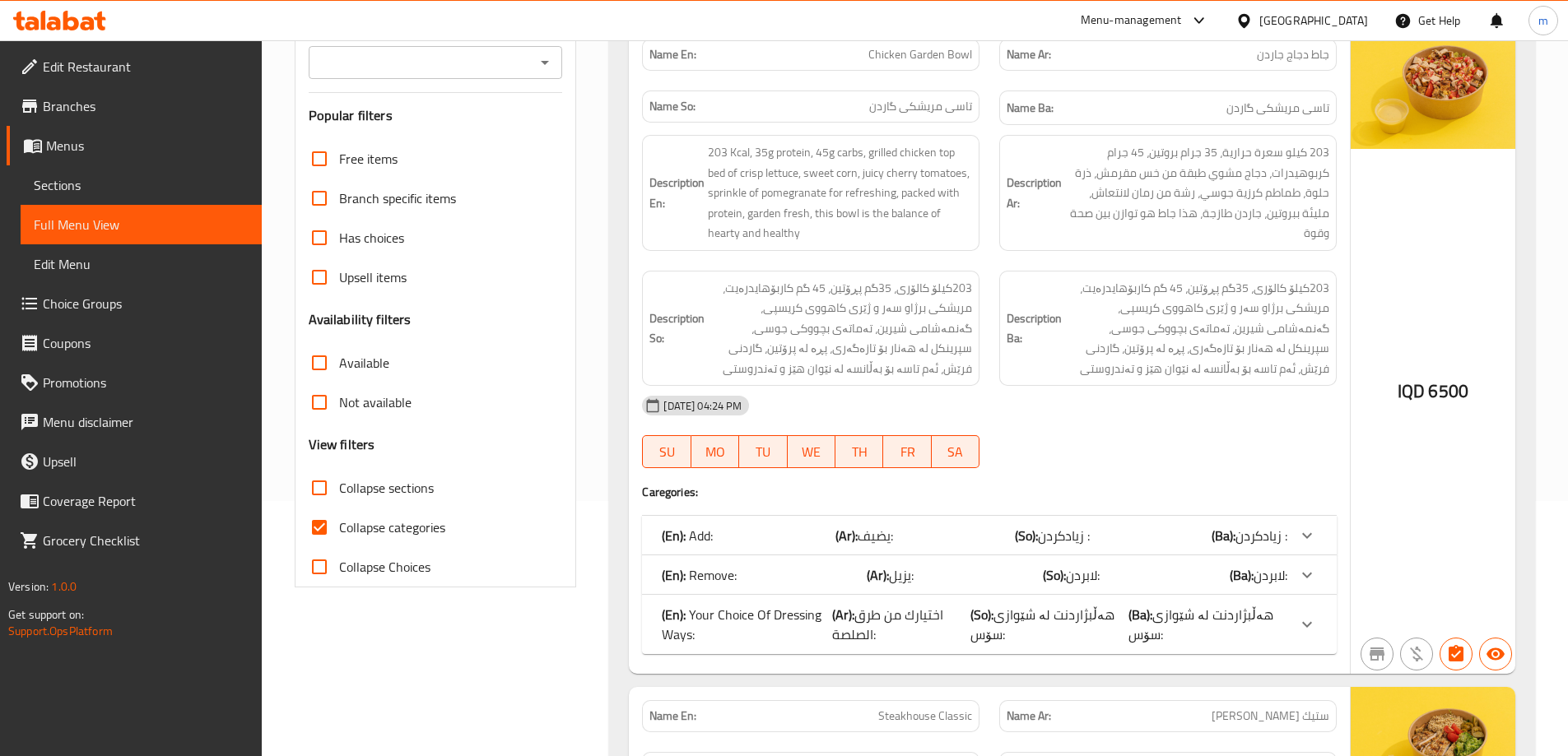
scroll to position [274, 0]
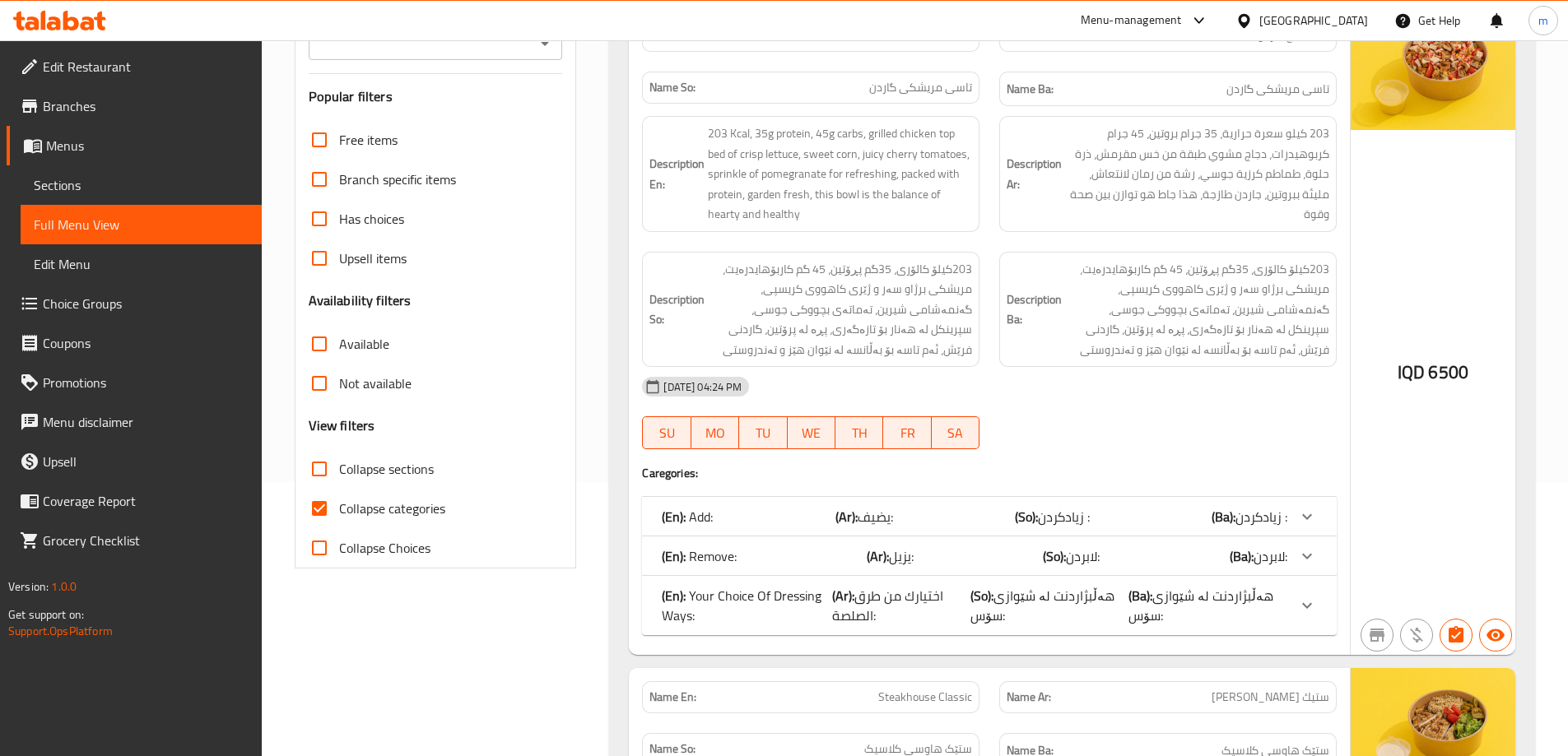
click at [346, 496] on label "Collapse categories" at bounding box center [373, 508] width 146 height 40
click at [339, 496] on input "Collapse categories" at bounding box center [319, 508] width 40 height 40
click at [346, 496] on label "Collapse categories" at bounding box center [373, 508] width 146 height 40
click at [339, 496] on input "Collapse categories" at bounding box center [319, 508] width 40 height 40
click at [385, 508] on span "Collapse categories" at bounding box center [391, 507] width 106 height 20
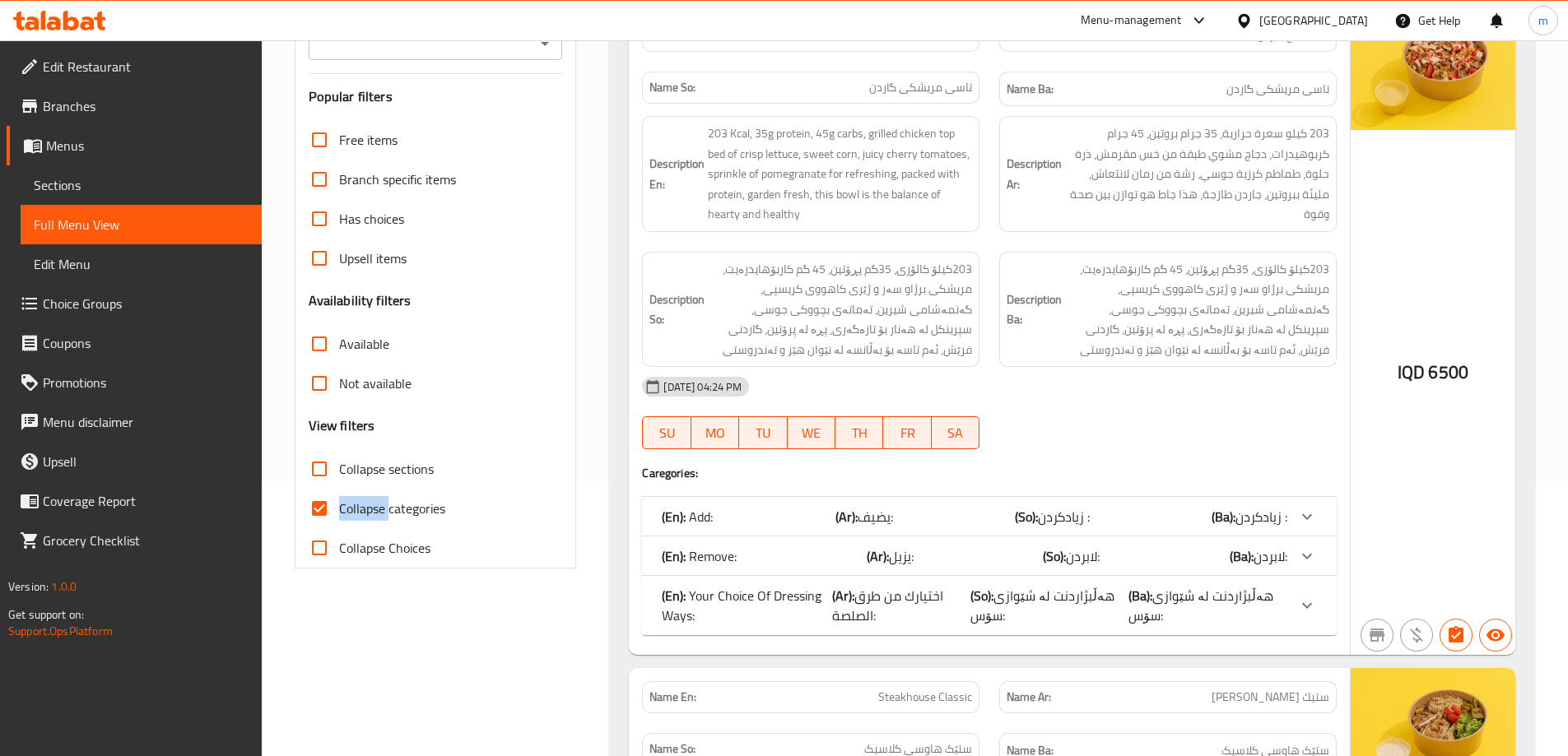
click at [339, 508] on input "Collapse categories" at bounding box center [319, 508] width 40 height 40
checkbox input "false"
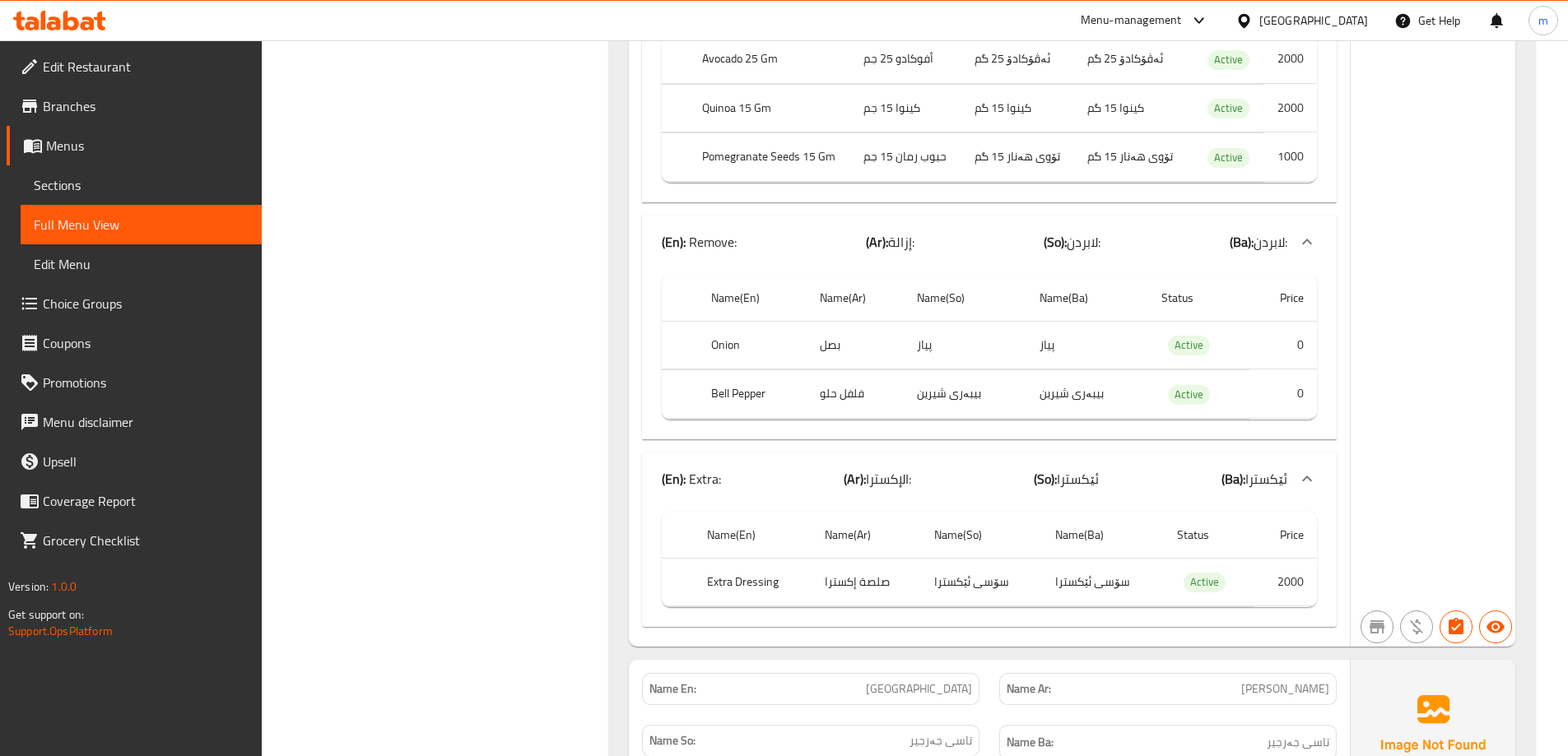
scroll to position [22481, 0]
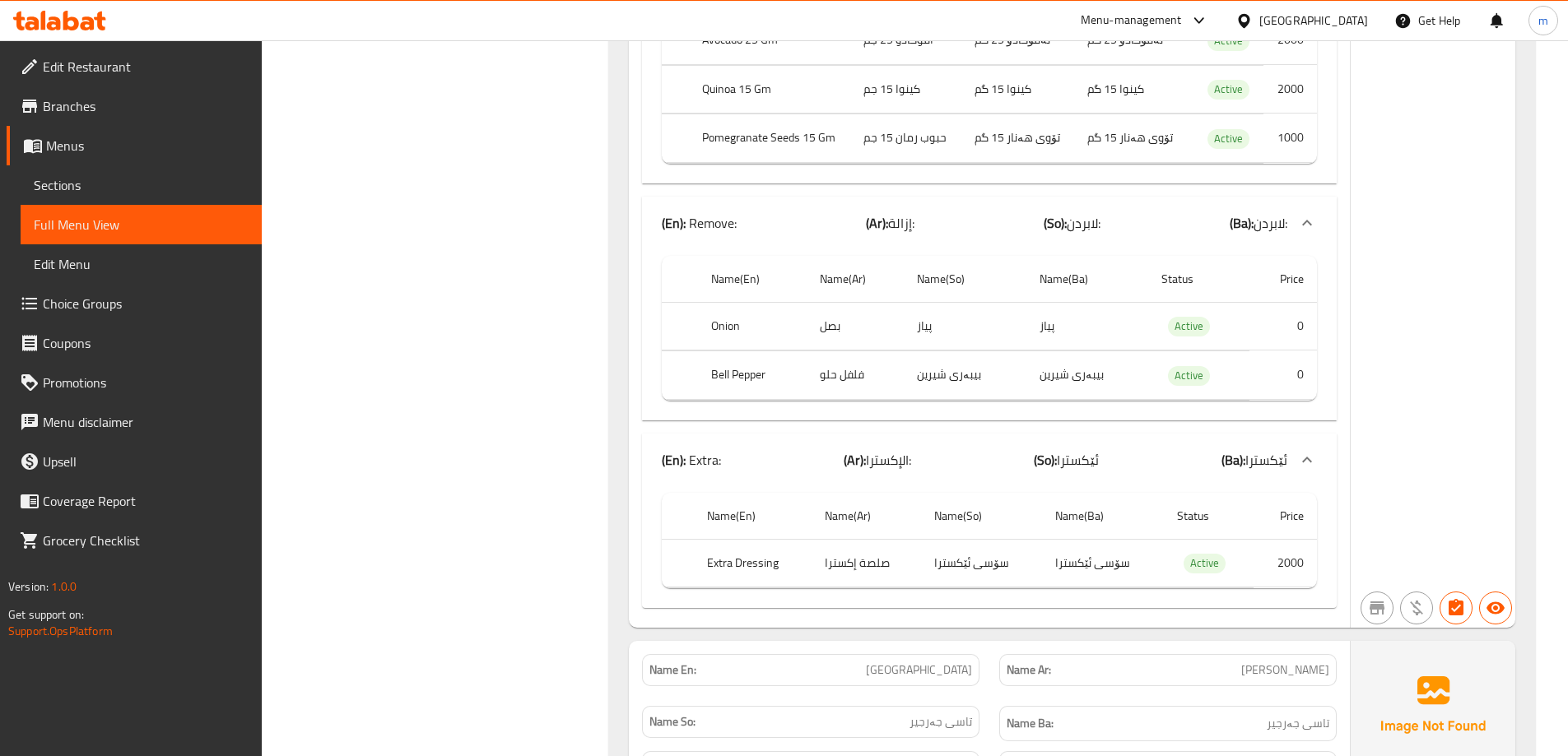
click at [147, 231] on span "Full Menu View" at bounding box center [141, 224] width 215 height 20
click at [110, 296] on span "Choice Groups" at bounding box center [145, 303] width 205 height 20
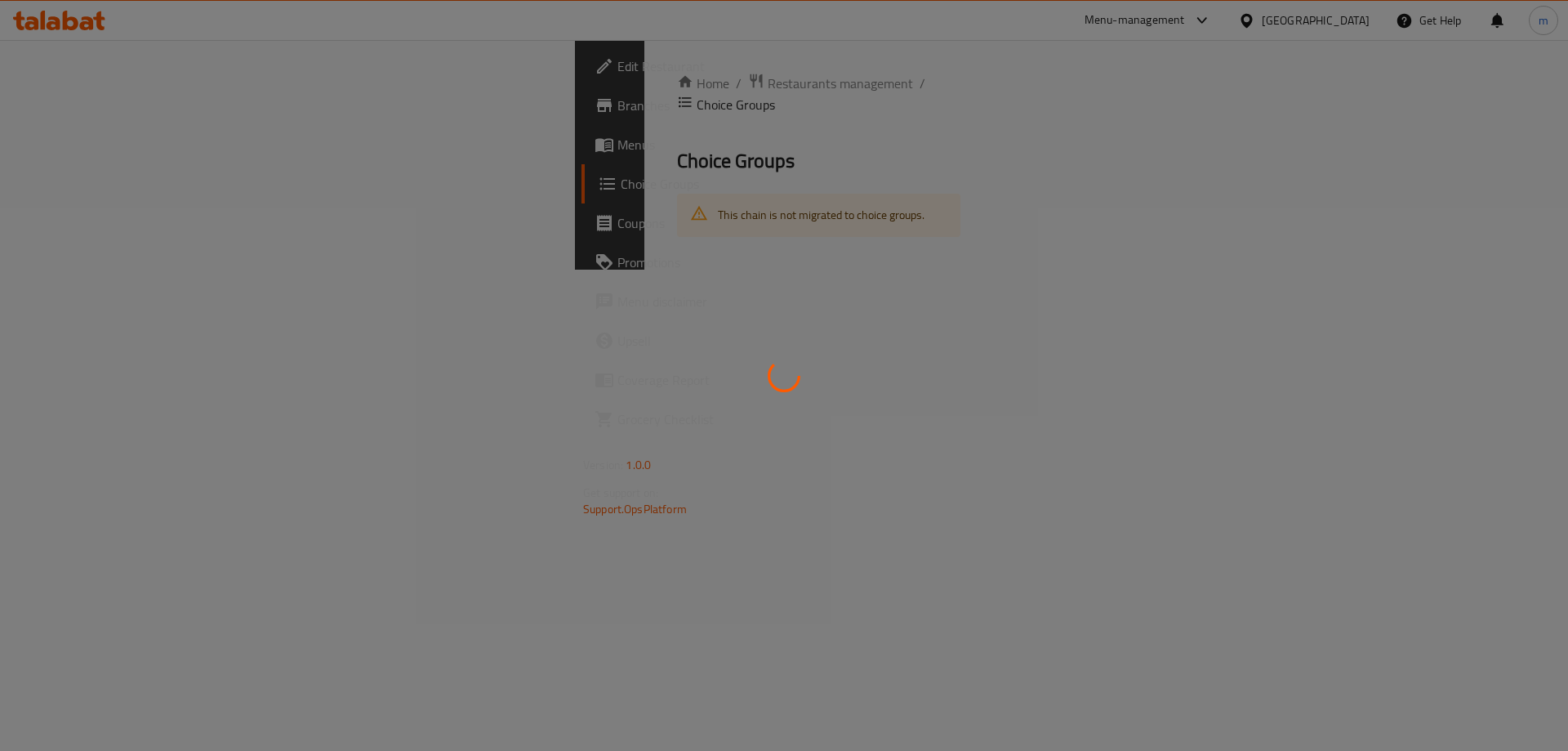
click at [722, 267] on div at bounding box center [784, 375] width 1568 height 751
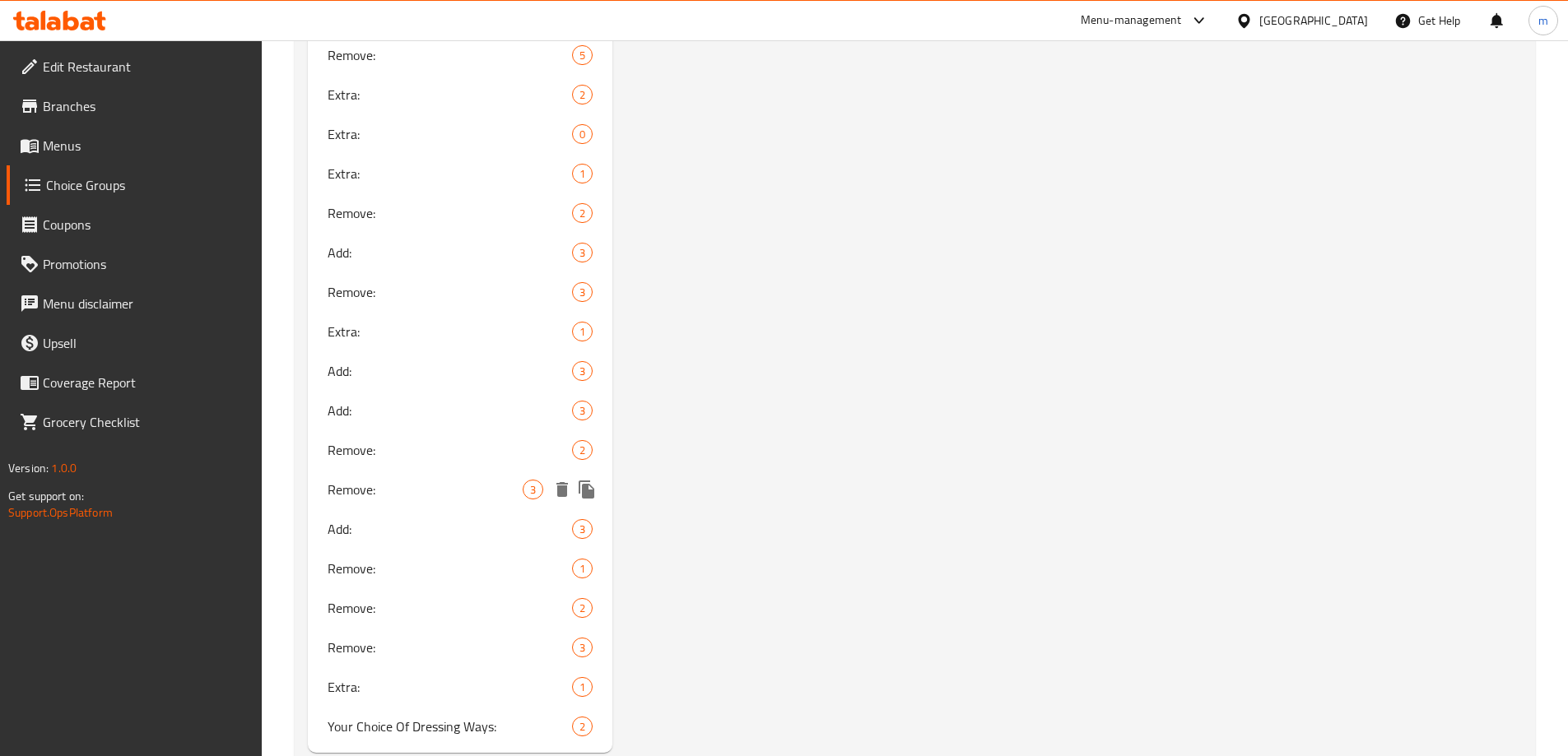
scroll to position [2113, 0]
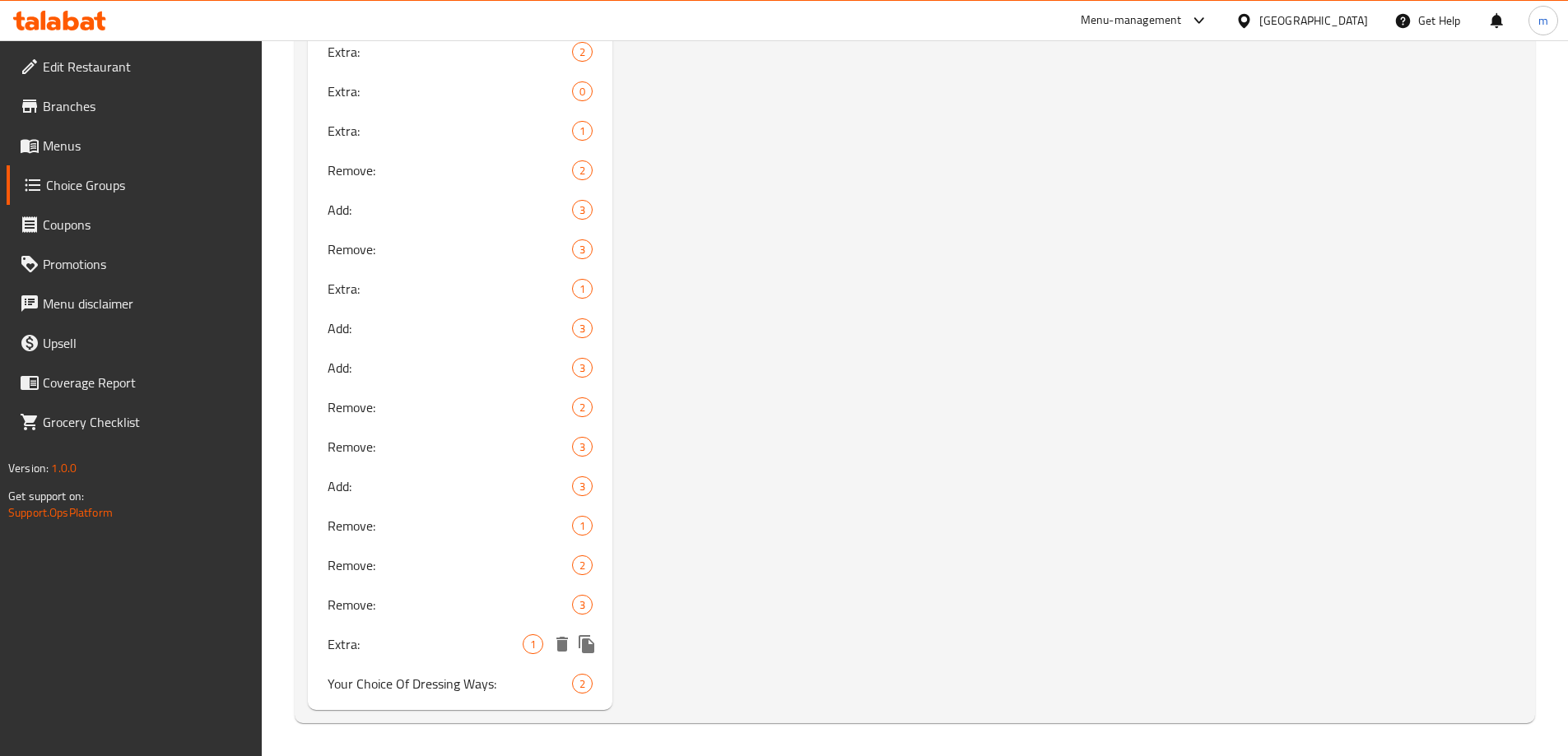
click at [379, 630] on div "Extra: 1" at bounding box center [461, 644] width 306 height 40
type input "Extra:"
type input "الإكسترا:"
type input "ئێکسترا:"
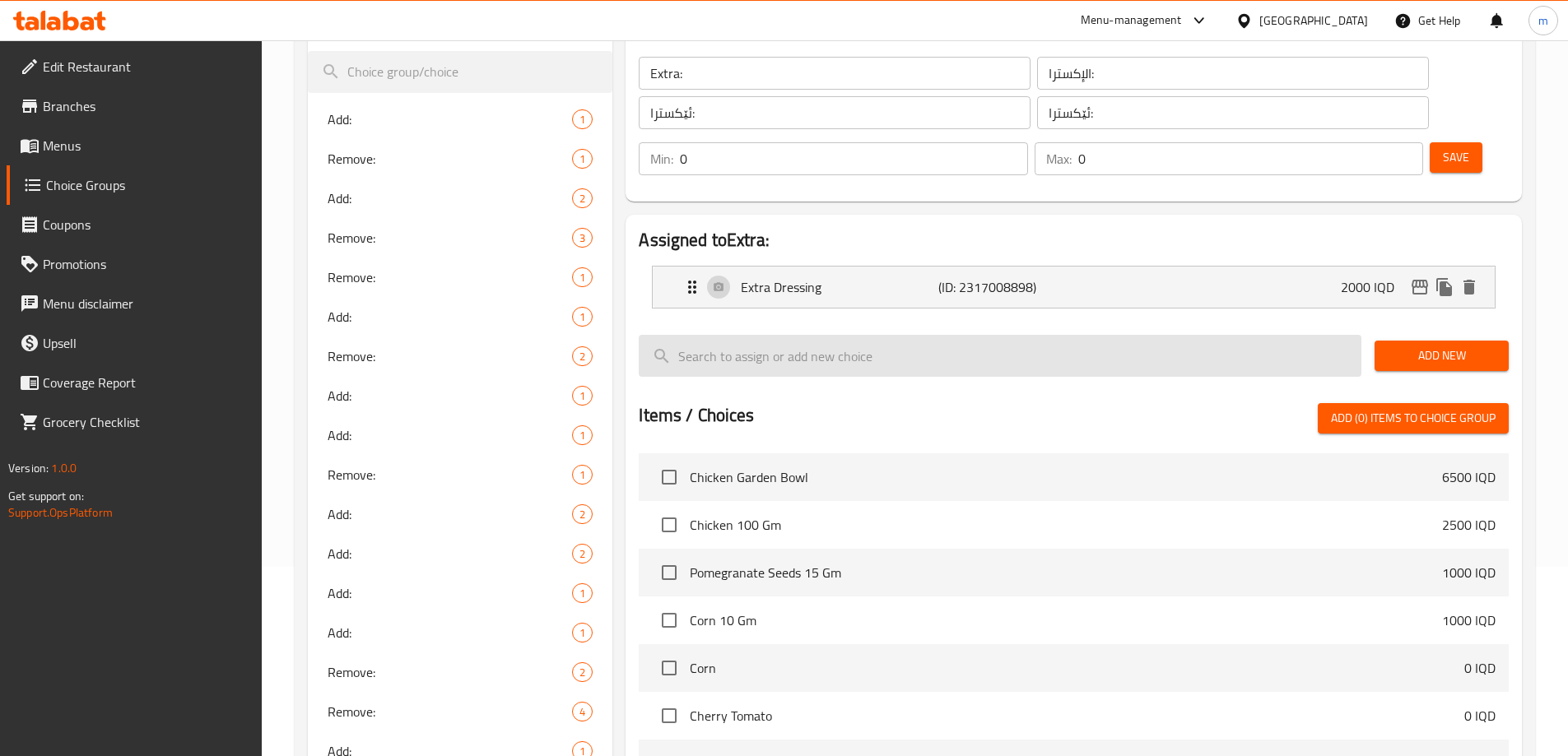
scroll to position [0, 0]
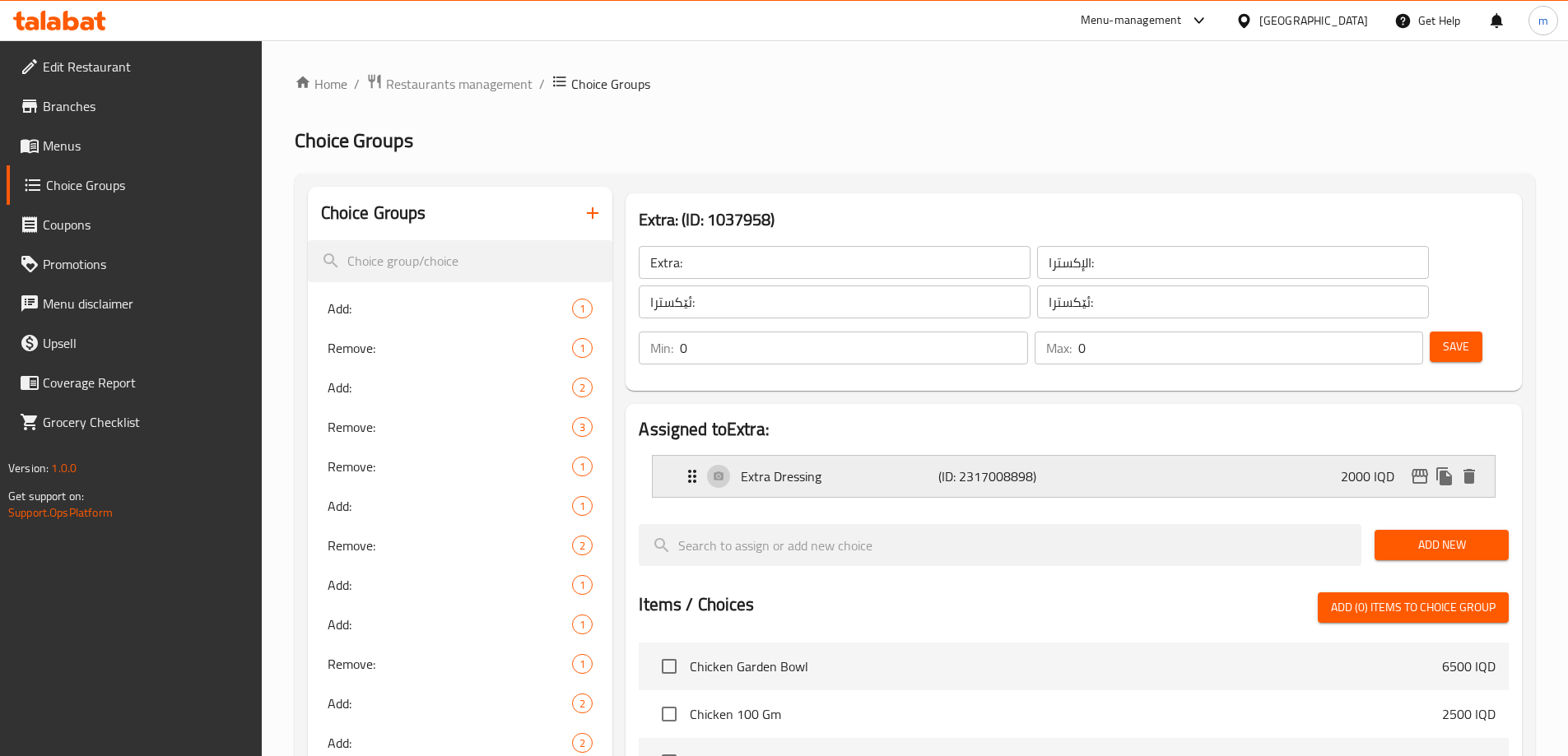
click at [829, 467] on p "Extra Dressing" at bounding box center [840, 476] width 197 height 20
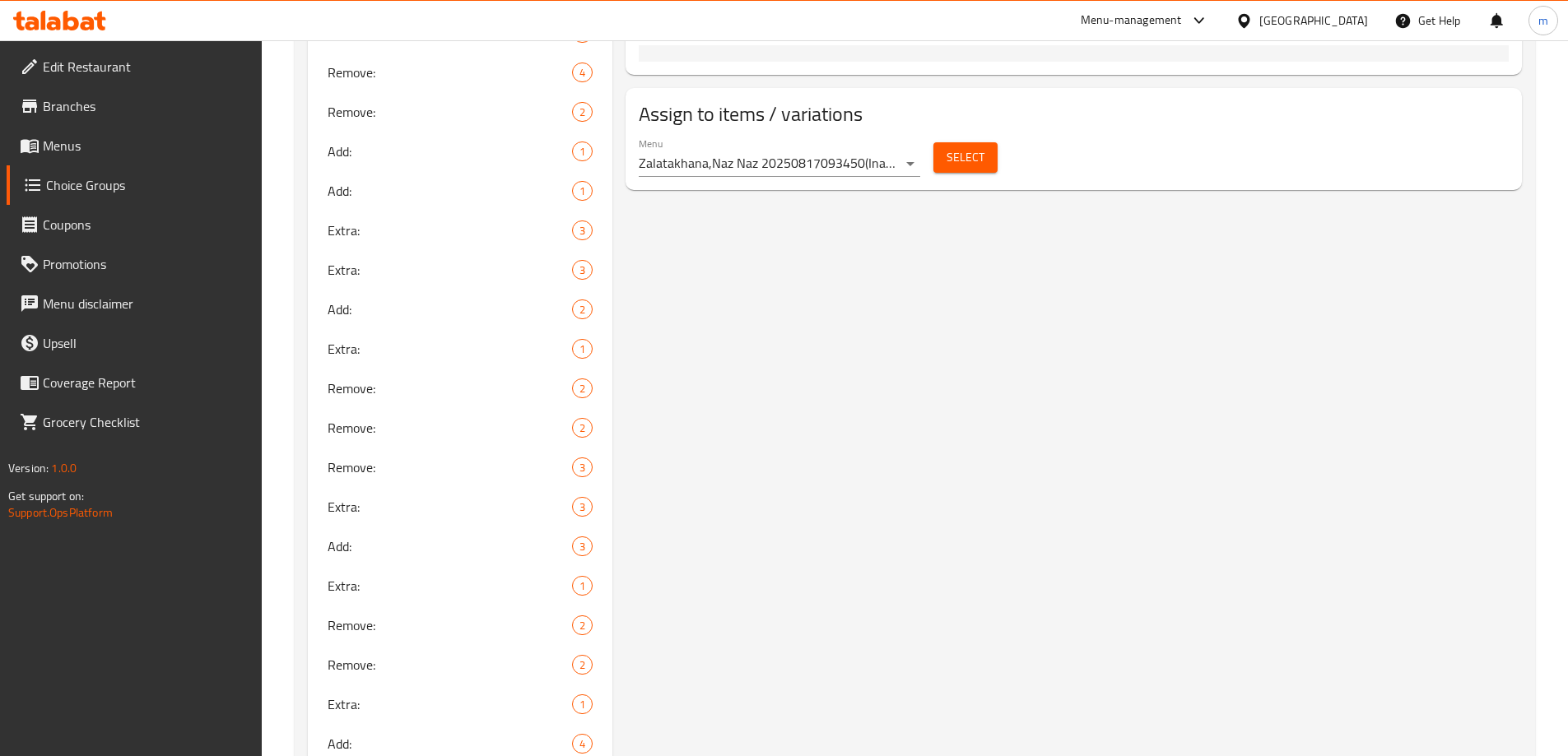
scroll to position [1151, 0]
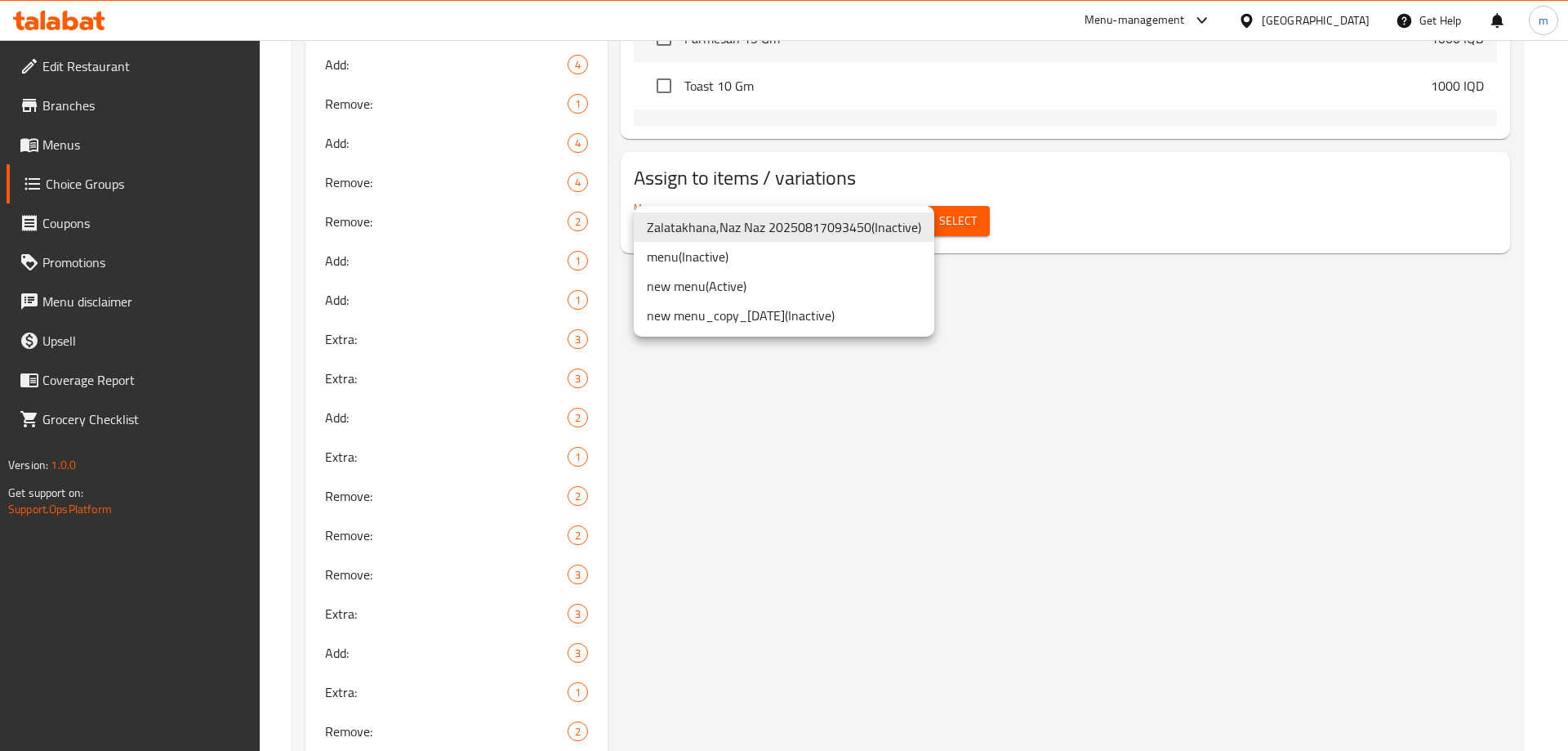
click at [726, 287] on li "new menu ( Active )" at bounding box center [784, 286] width 301 height 30
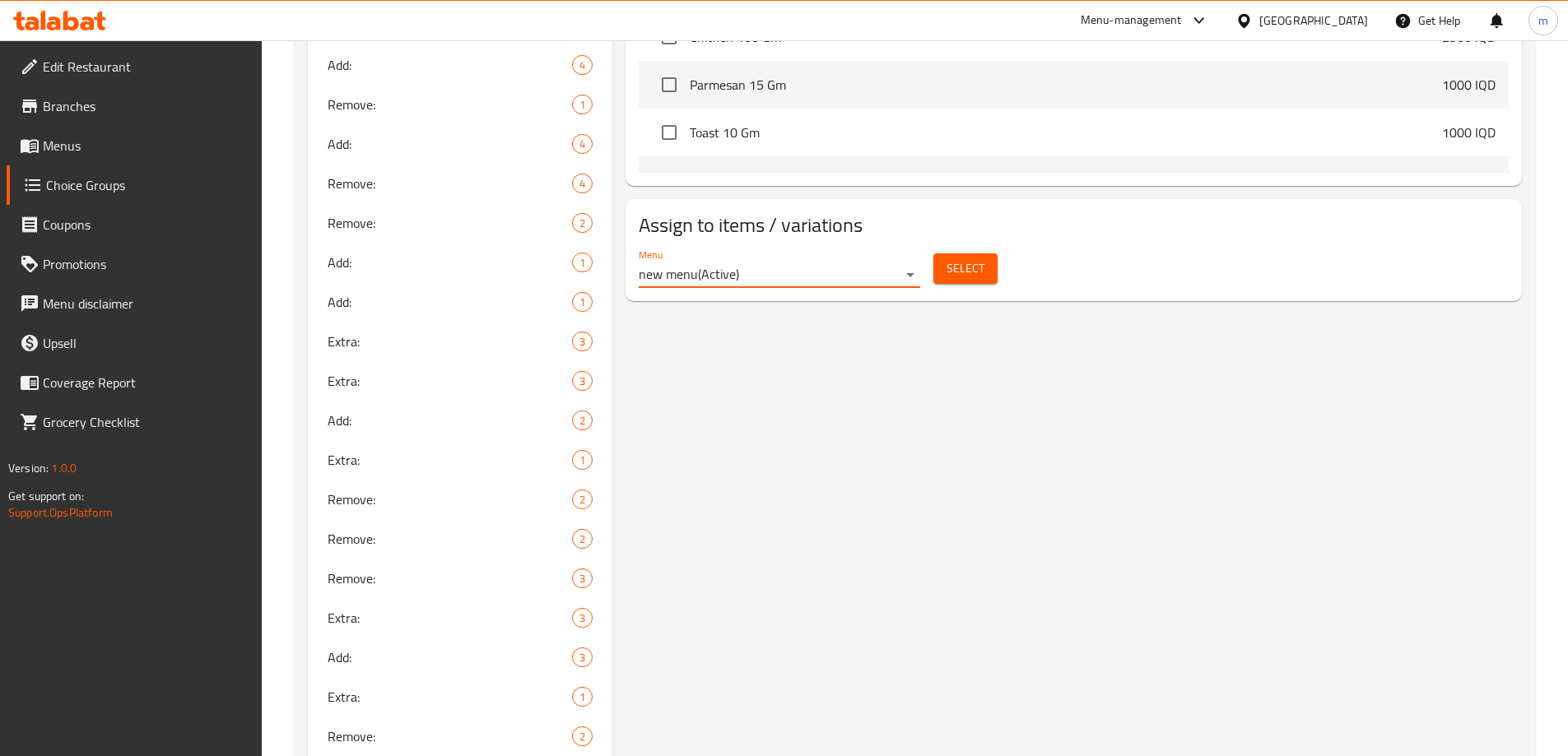
click at [969, 258] on span "Select" at bounding box center [965, 268] width 38 height 20
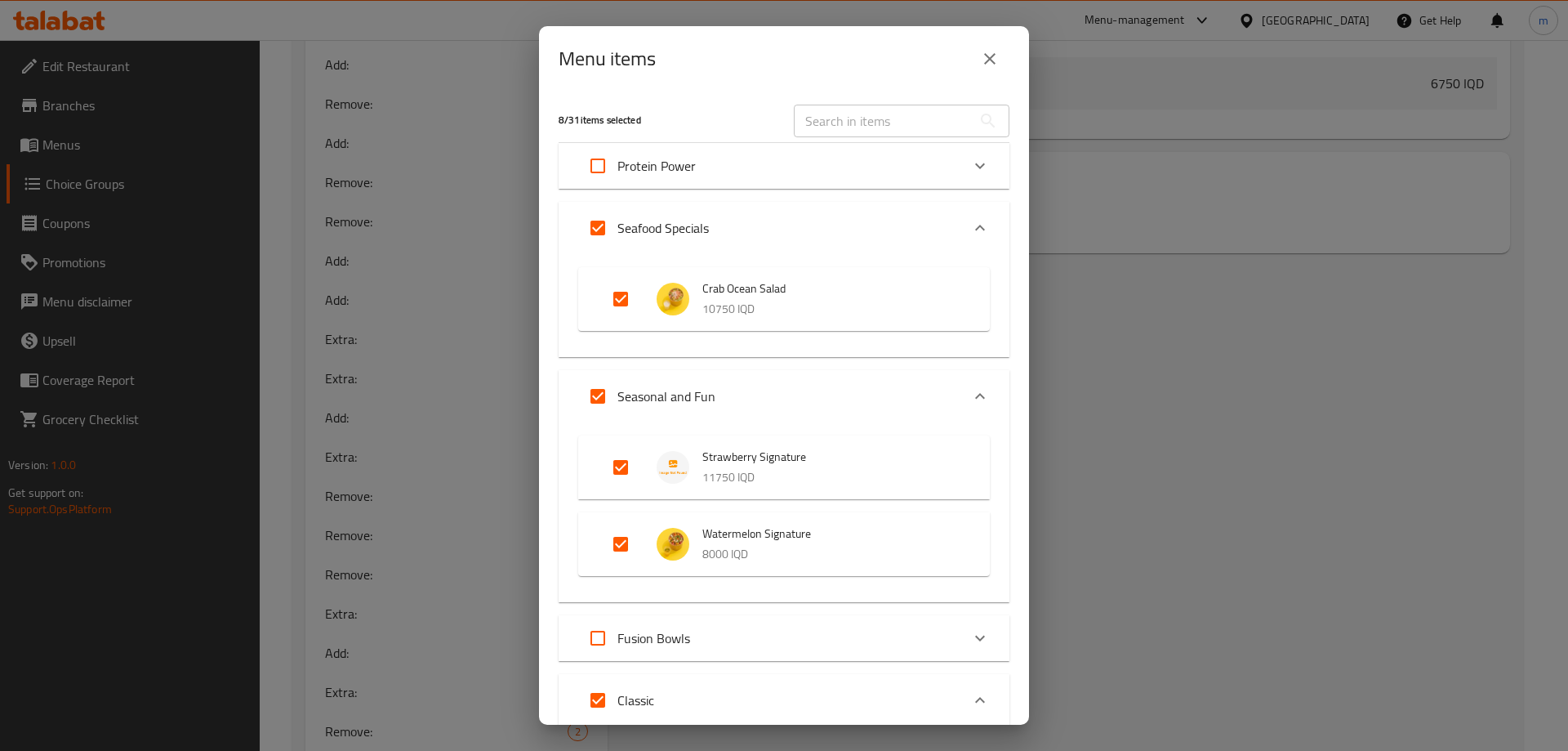
click at [843, 121] on input "text" at bounding box center [882, 121] width 178 height 33
paste input "Avocado Luxe"
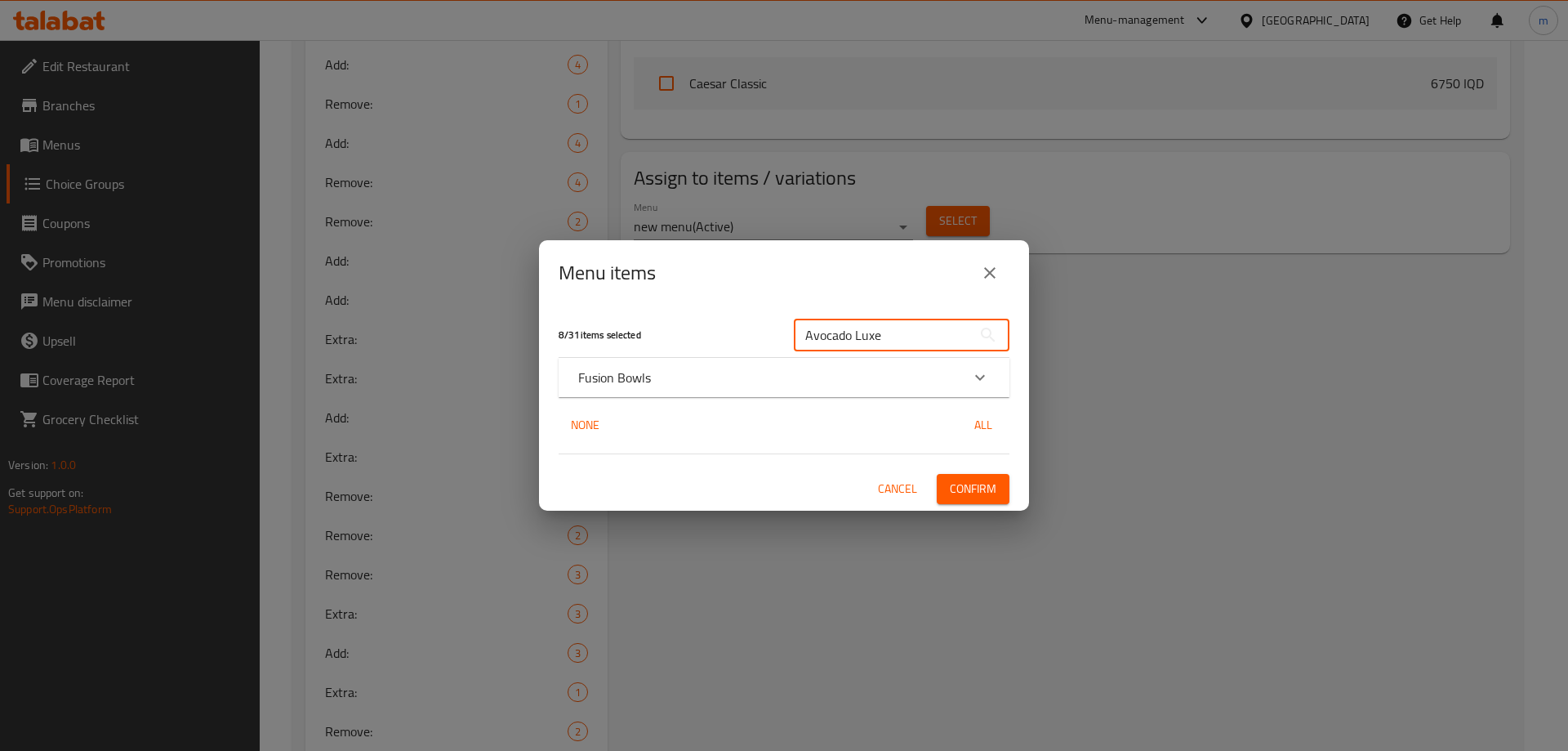
click at [636, 361] on div "Fusion Bowls" at bounding box center [784, 378] width 451 height 40
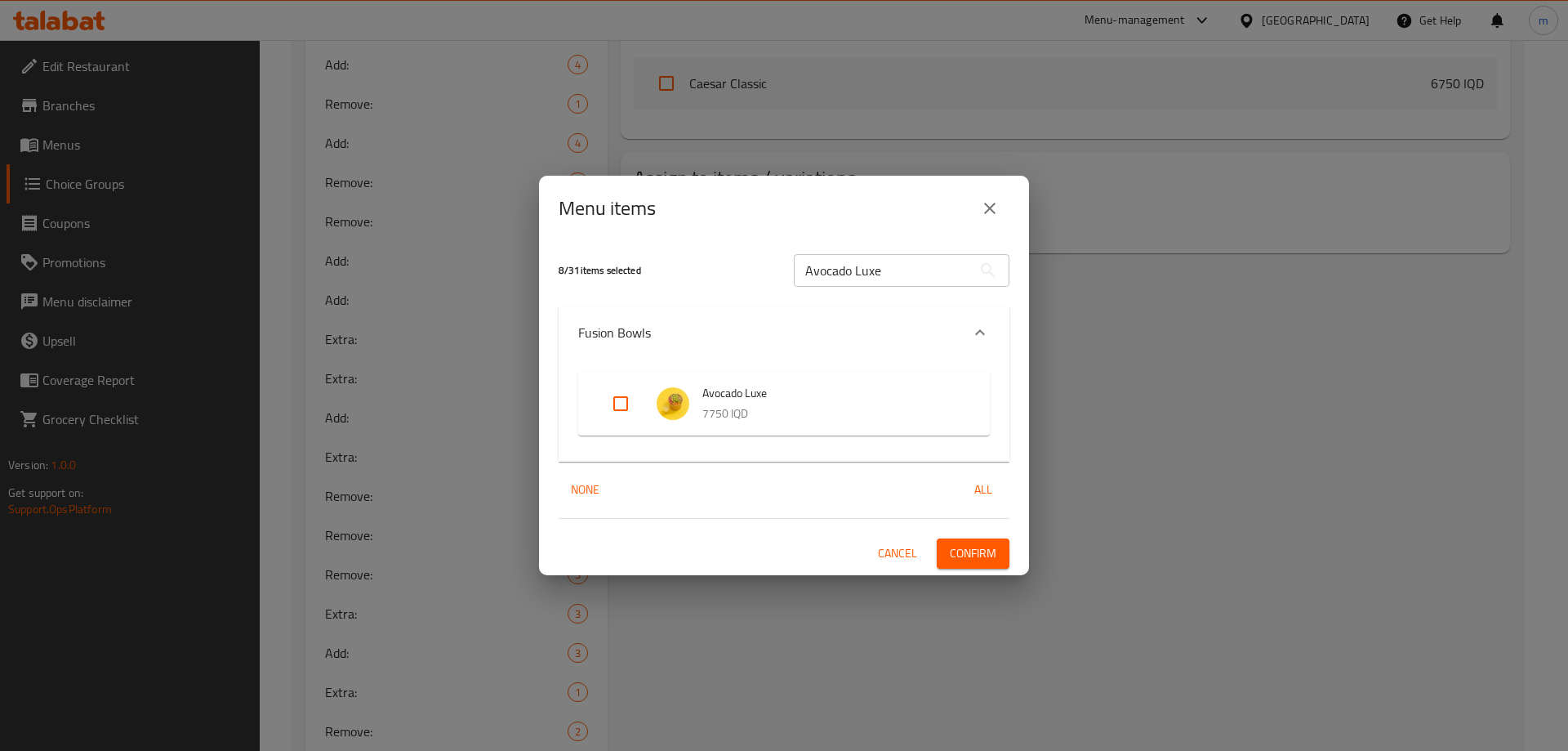
click at [843, 260] on input "Avocado Luxe" at bounding box center [882, 271] width 178 height 33
paste input "Chicken Garden Bowl"
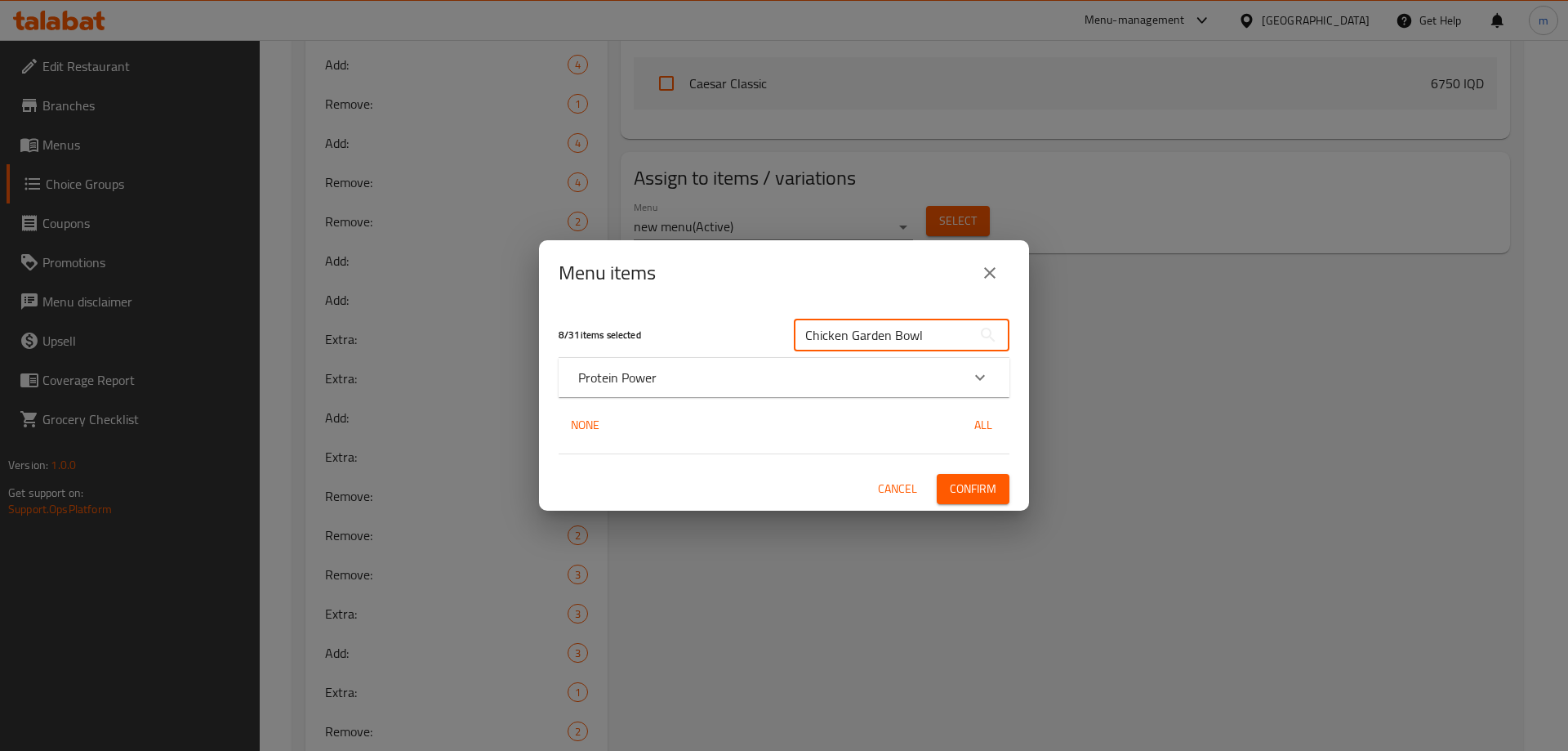
type input "Chicken Garden Bowl"
click at [698, 379] on div "Protein Power" at bounding box center [769, 377] width 383 height 19
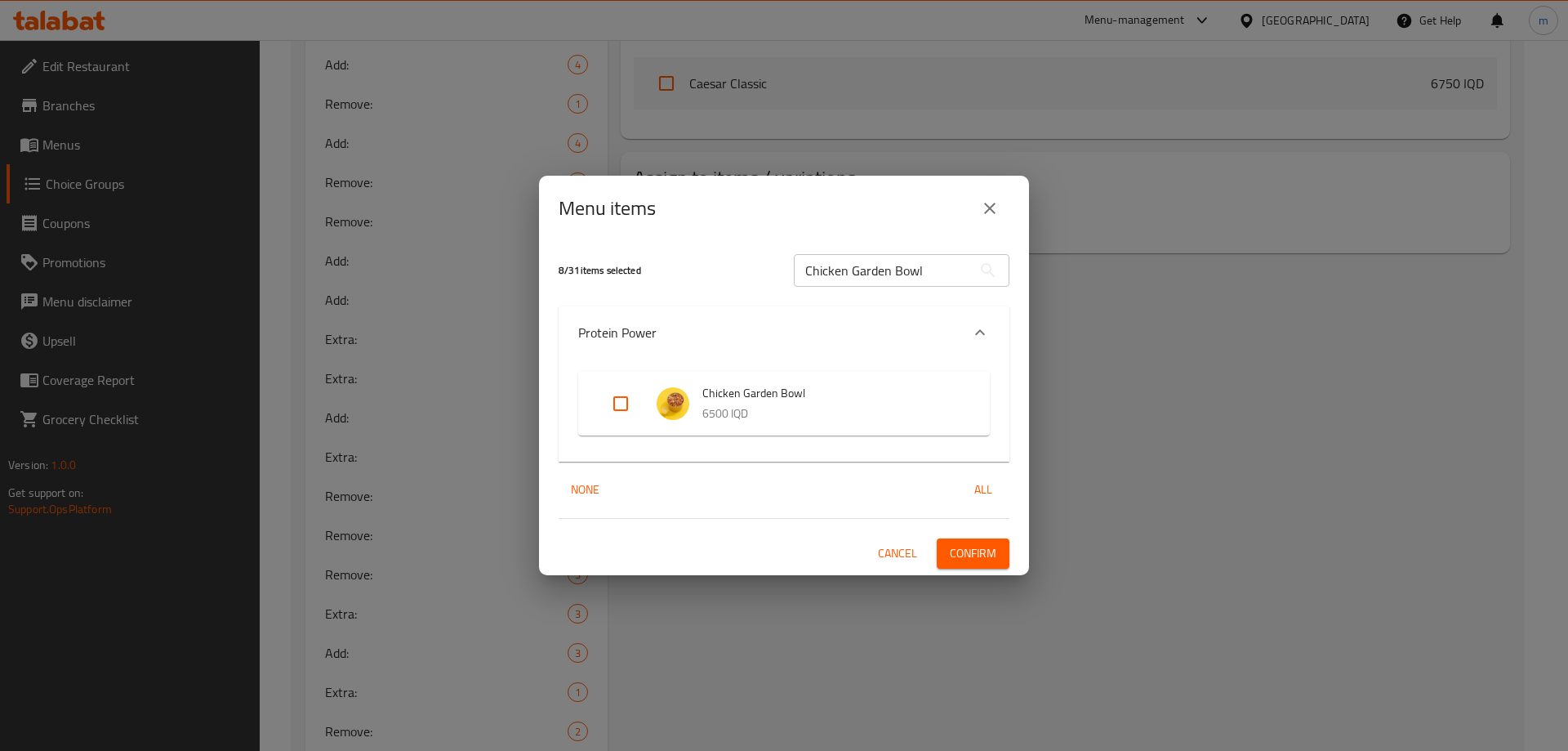
click at [710, 396] on span "Chicken Garden Bowl" at bounding box center [830, 394] width 254 height 20
click at [625, 406] on input "Expand" at bounding box center [621, 404] width 40 height 40
checkbox input "true"
click at [966, 555] on span "Confirm" at bounding box center [972, 554] width 46 height 20
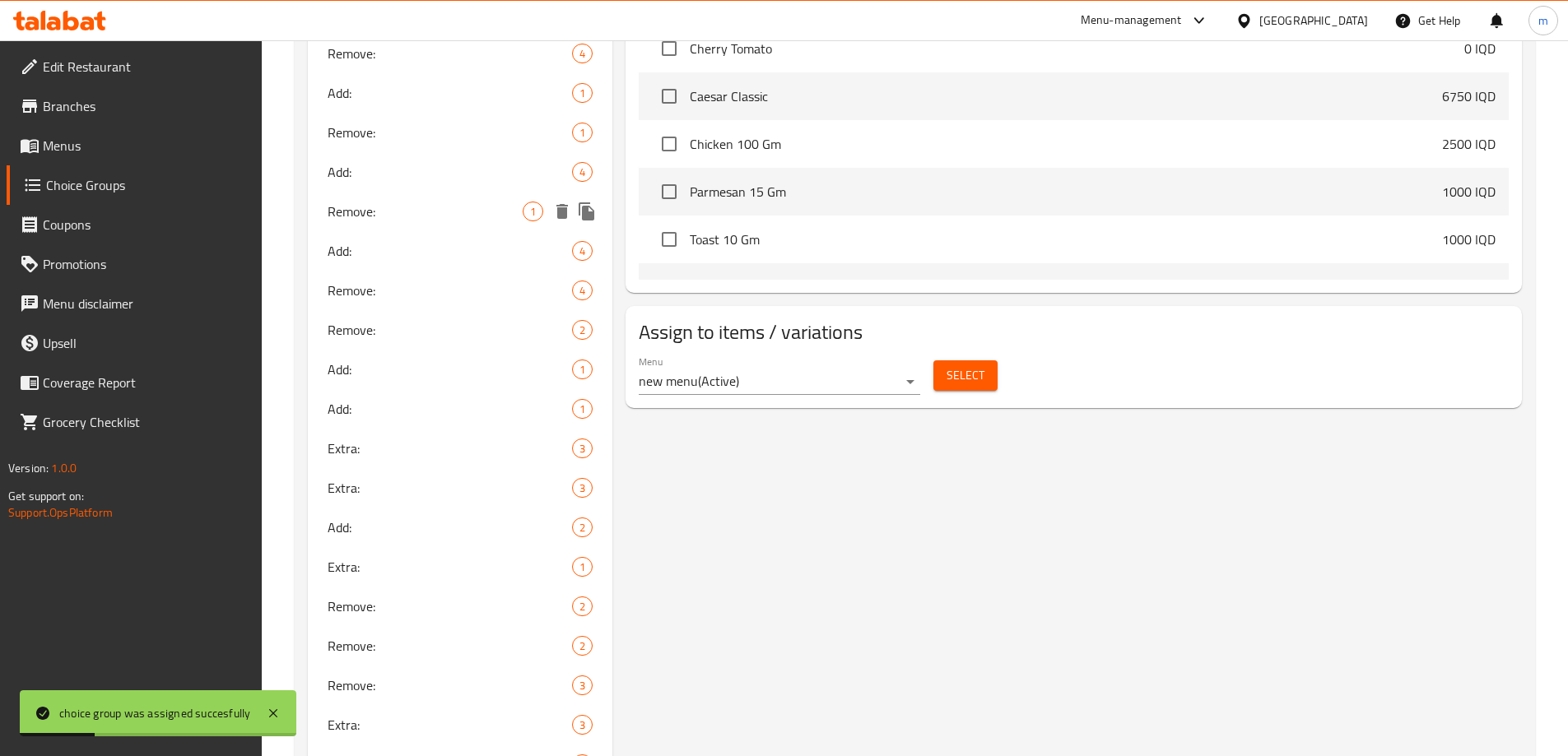
scroll to position [1042, 0]
click at [87, 138] on span "Menus" at bounding box center [145, 145] width 205 height 20
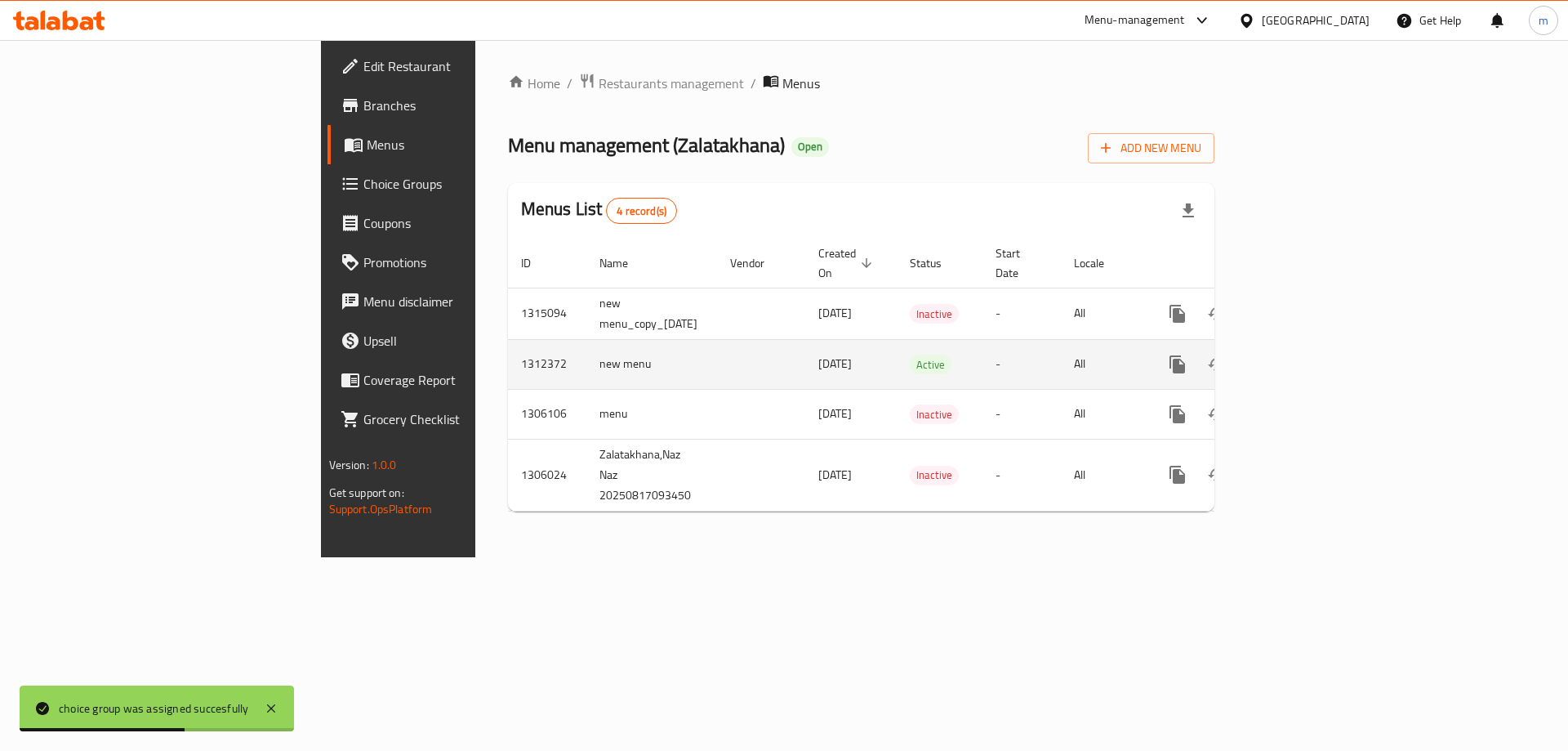
click at [1305, 355] on icon "enhanced table" at bounding box center [1295, 364] width 19 height 19
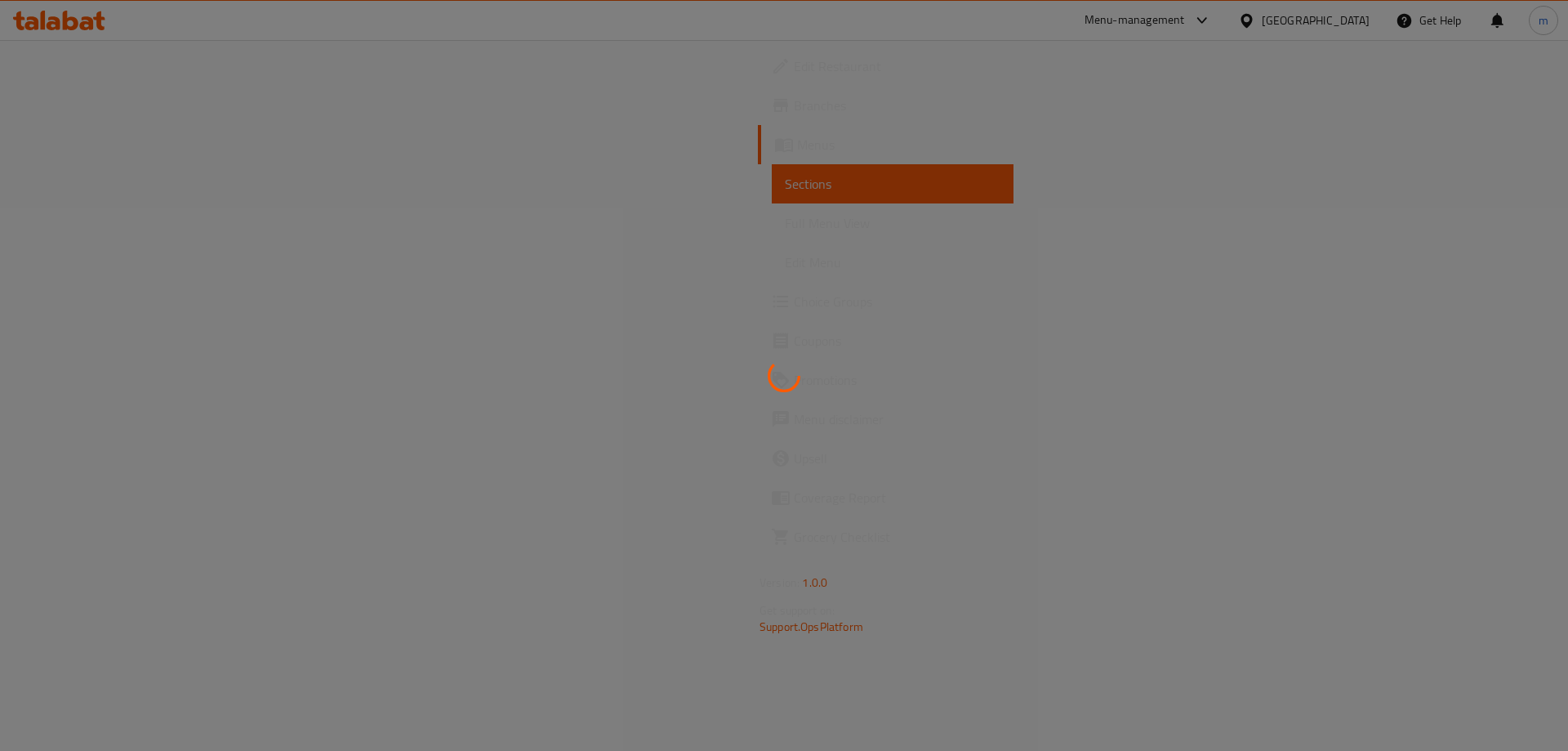
click at [589, 110] on div at bounding box center [784, 375] width 1568 height 751
click at [559, 308] on div at bounding box center [784, 375] width 1568 height 751
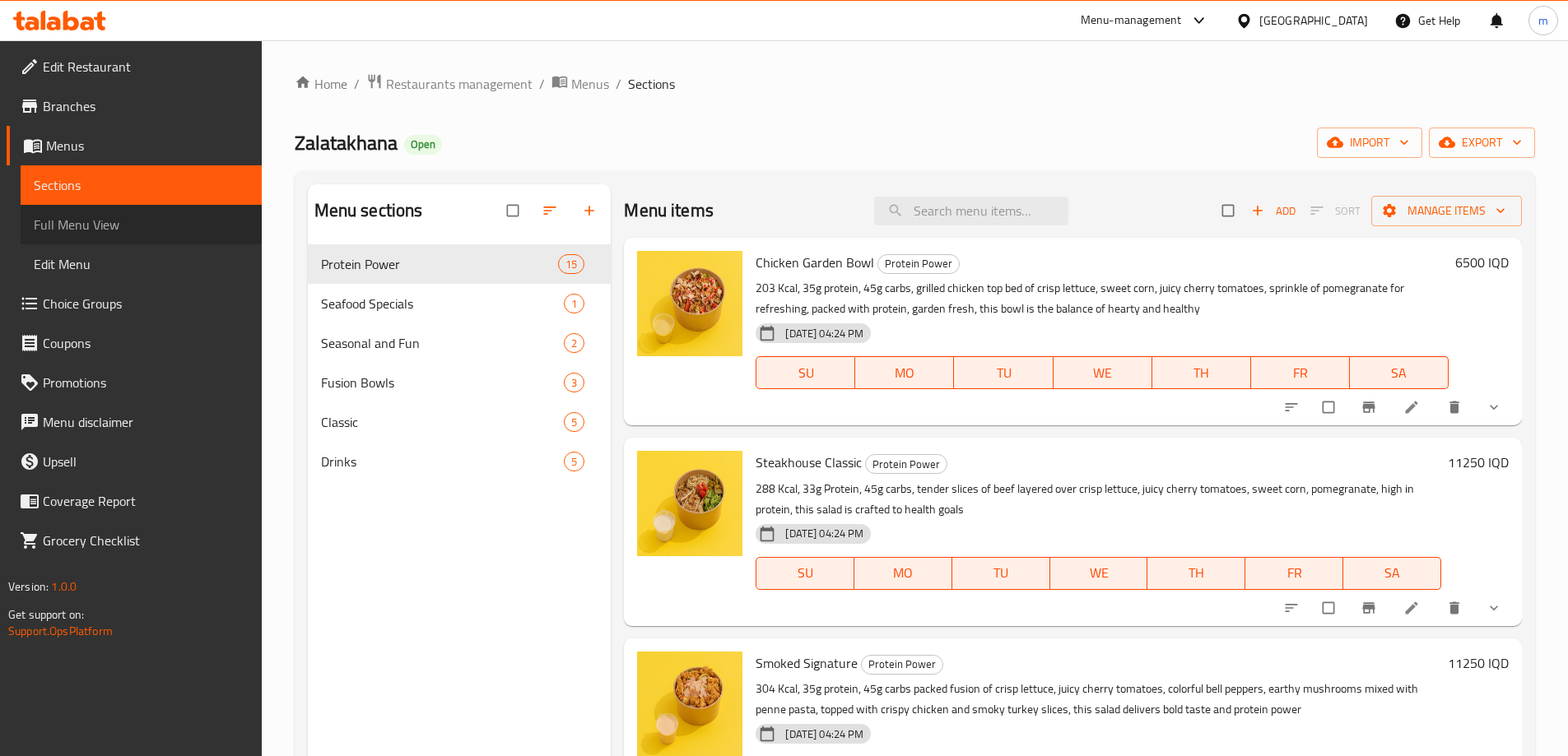
click at [120, 223] on span "Full Menu View" at bounding box center [141, 224] width 215 height 20
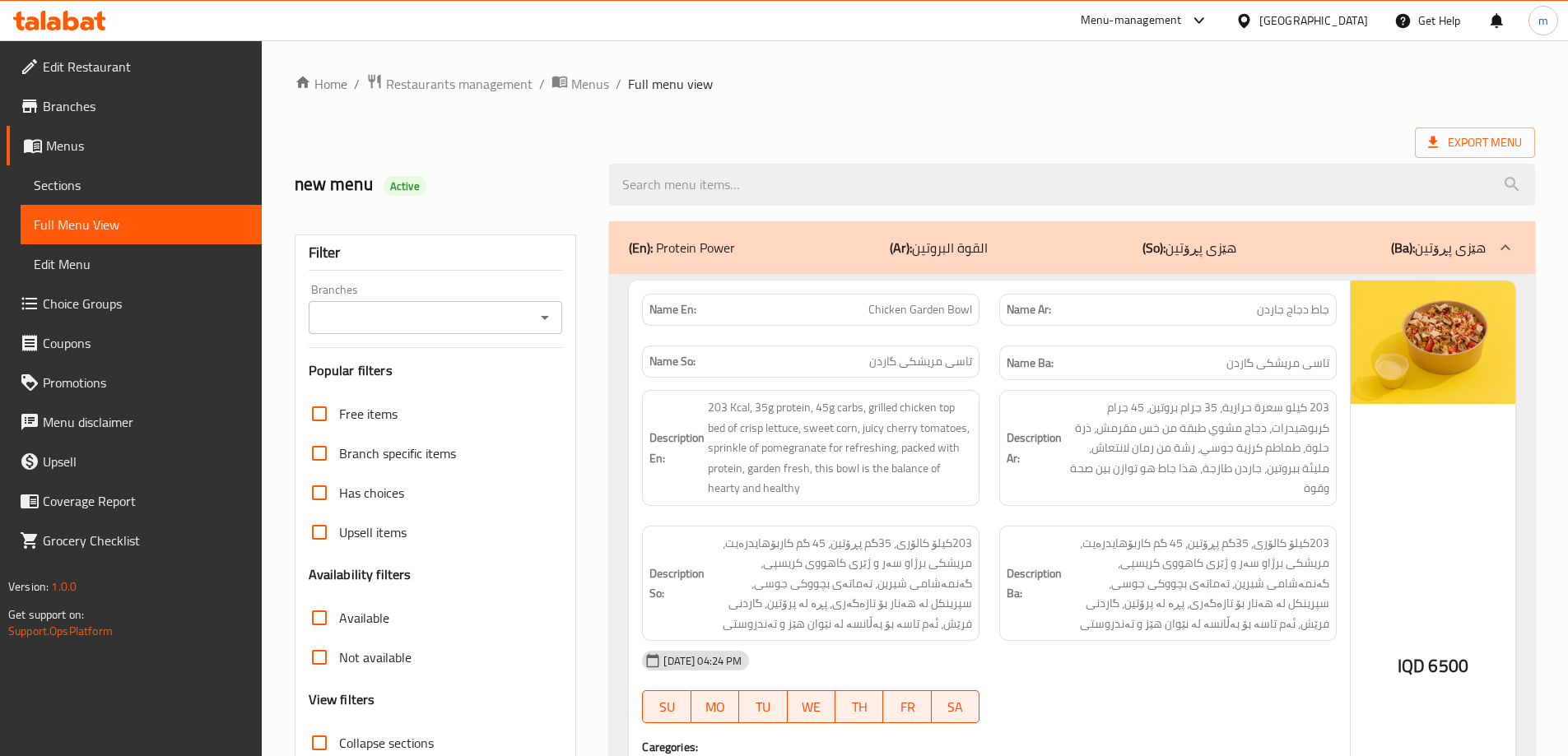
click at [549, 320] on icon "Open" at bounding box center [544, 317] width 20 height 20
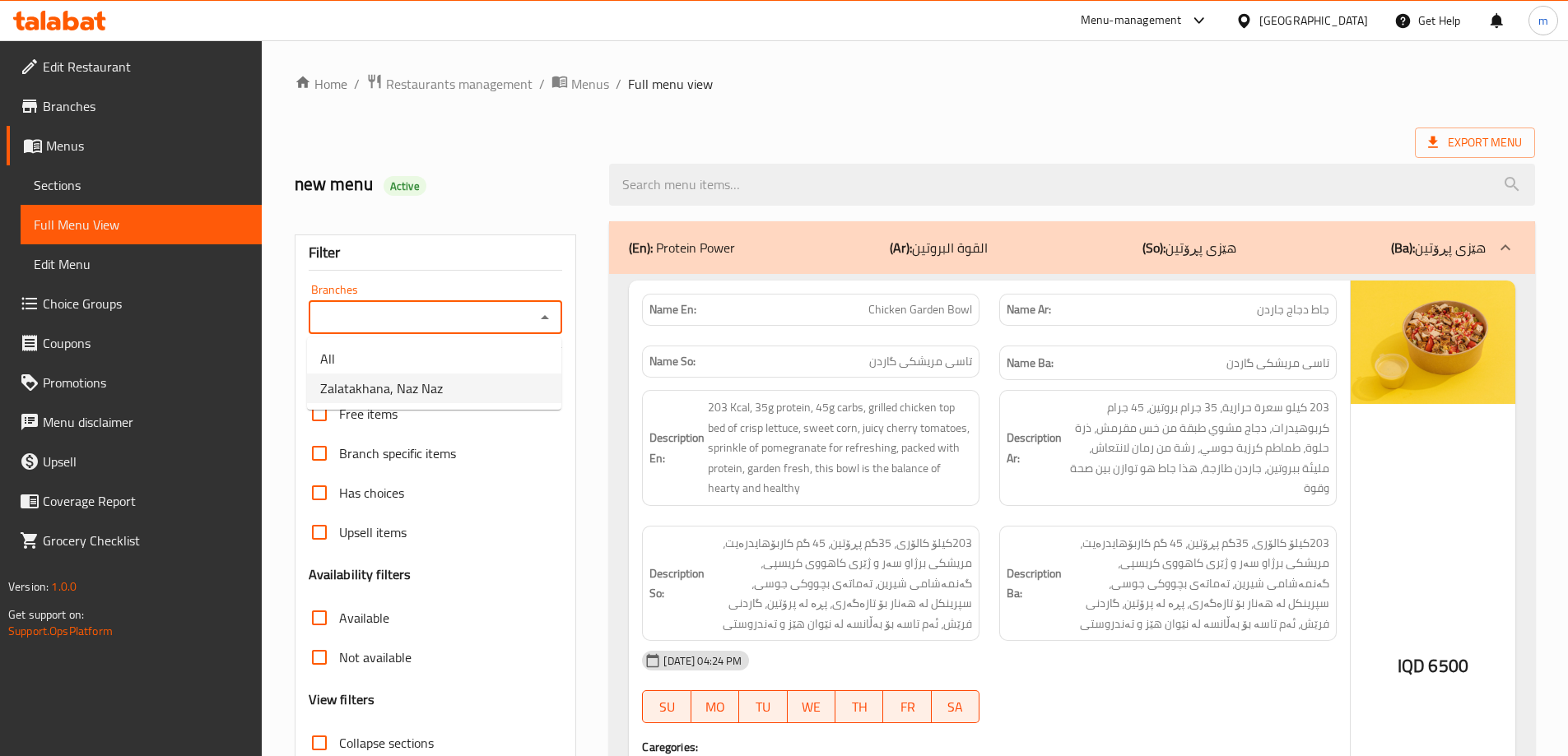
click at [492, 392] on li "Zalatakhana, Naz Naz" at bounding box center [435, 388] width 255 height 30
type input "Zalatakhana, Naz Naz"
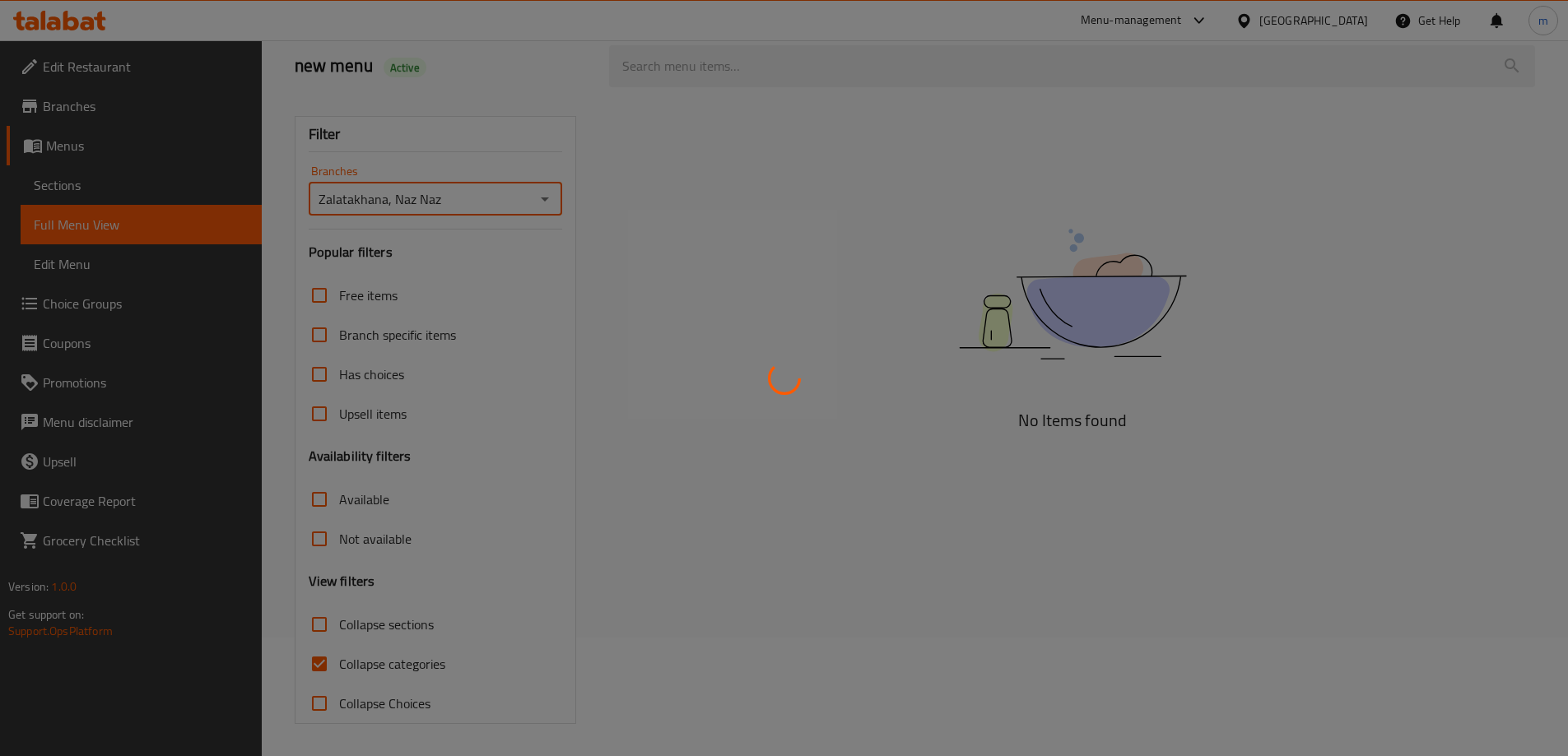
scroll to position [120, 0]
click at [318, 663] on div at bounding box center [784, 378] width 1568 height 756
click at [318, 665] on div at bounding box center [784, 378] width 1568 height 756
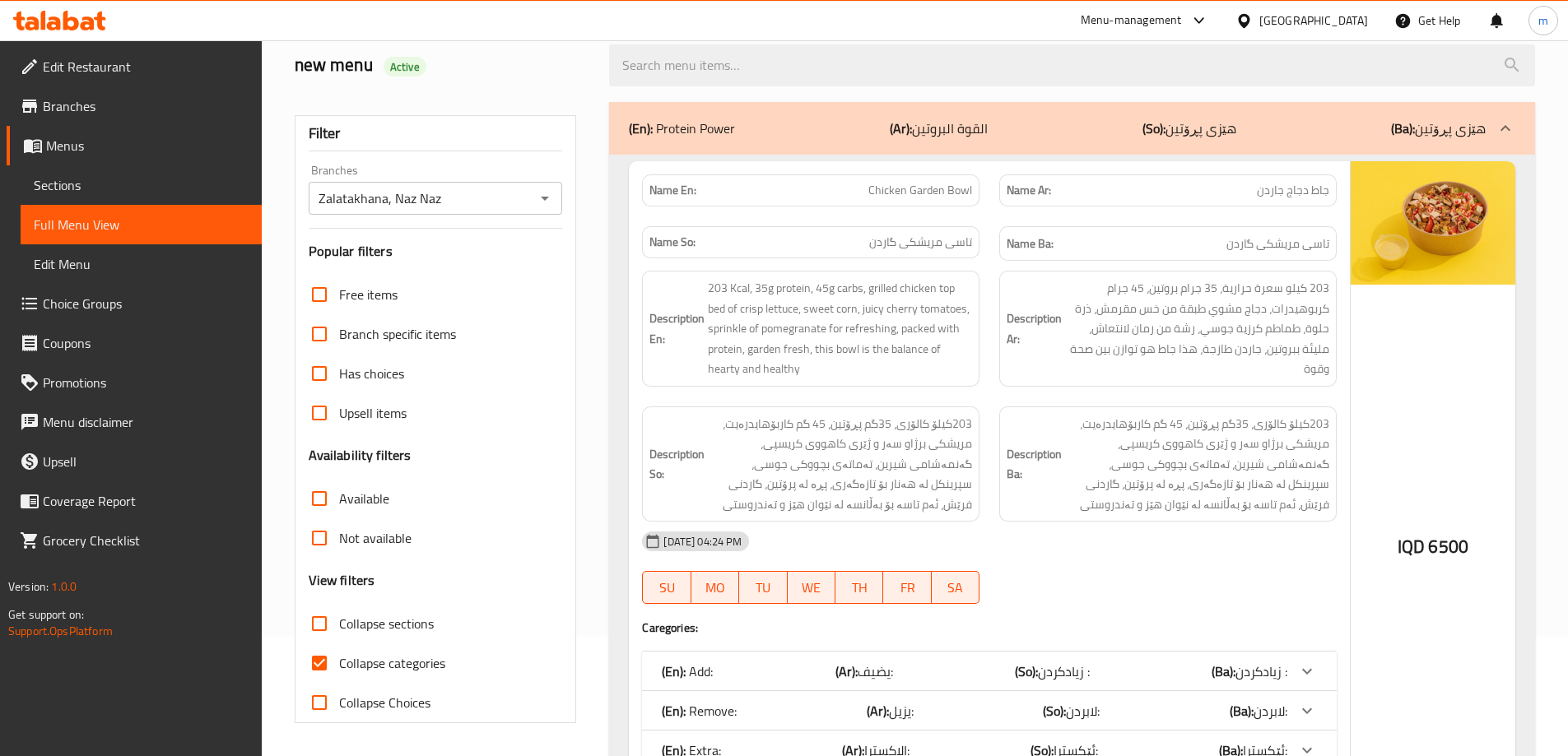
click at [309, 664] on input "Collapse categories" at bounding box center [319, 663] width 40 height 40
checkbox input "false"
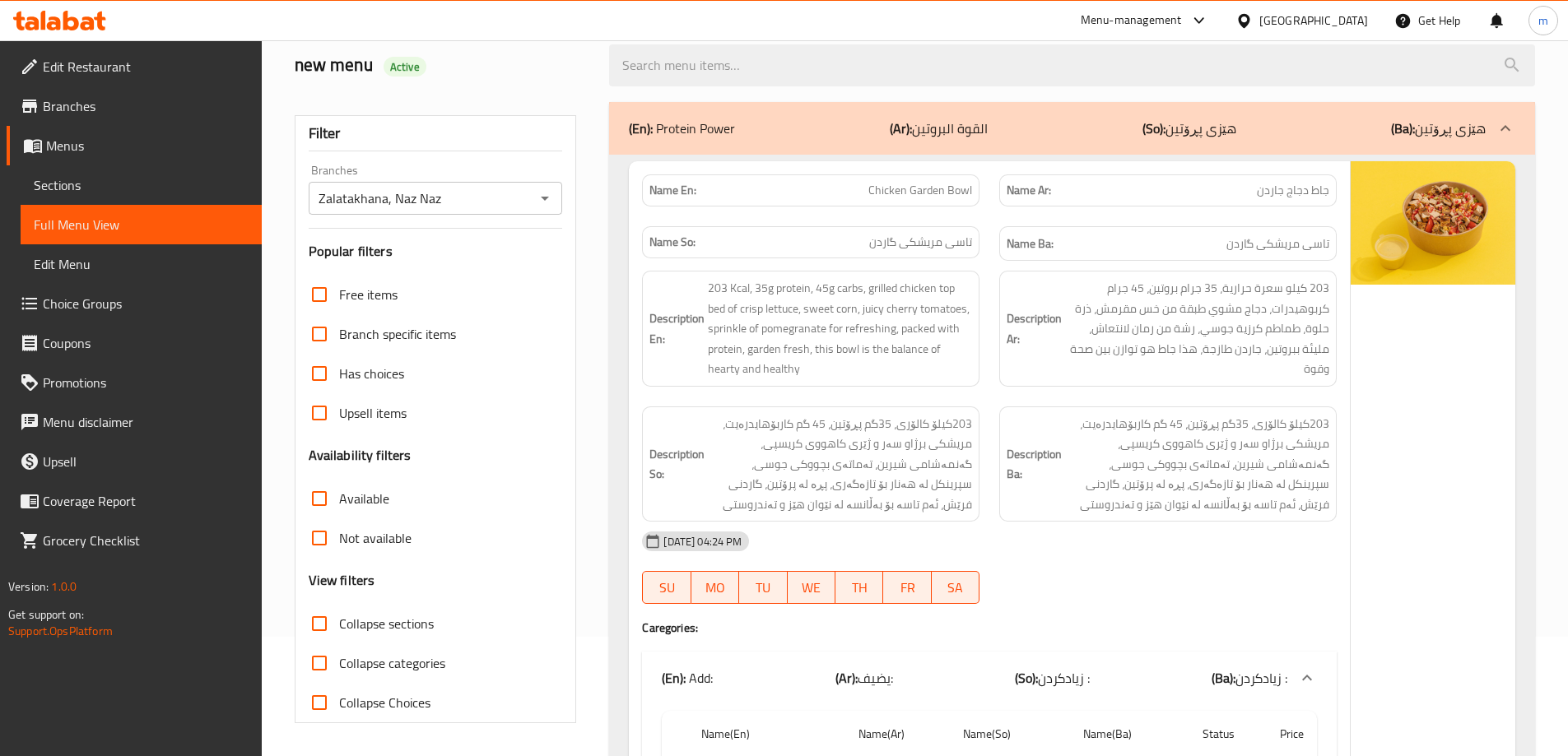
click at [326, 623] on input "Collapse sections" at bounding box center [319, 624] width 40 height 40
checkbox input "true"
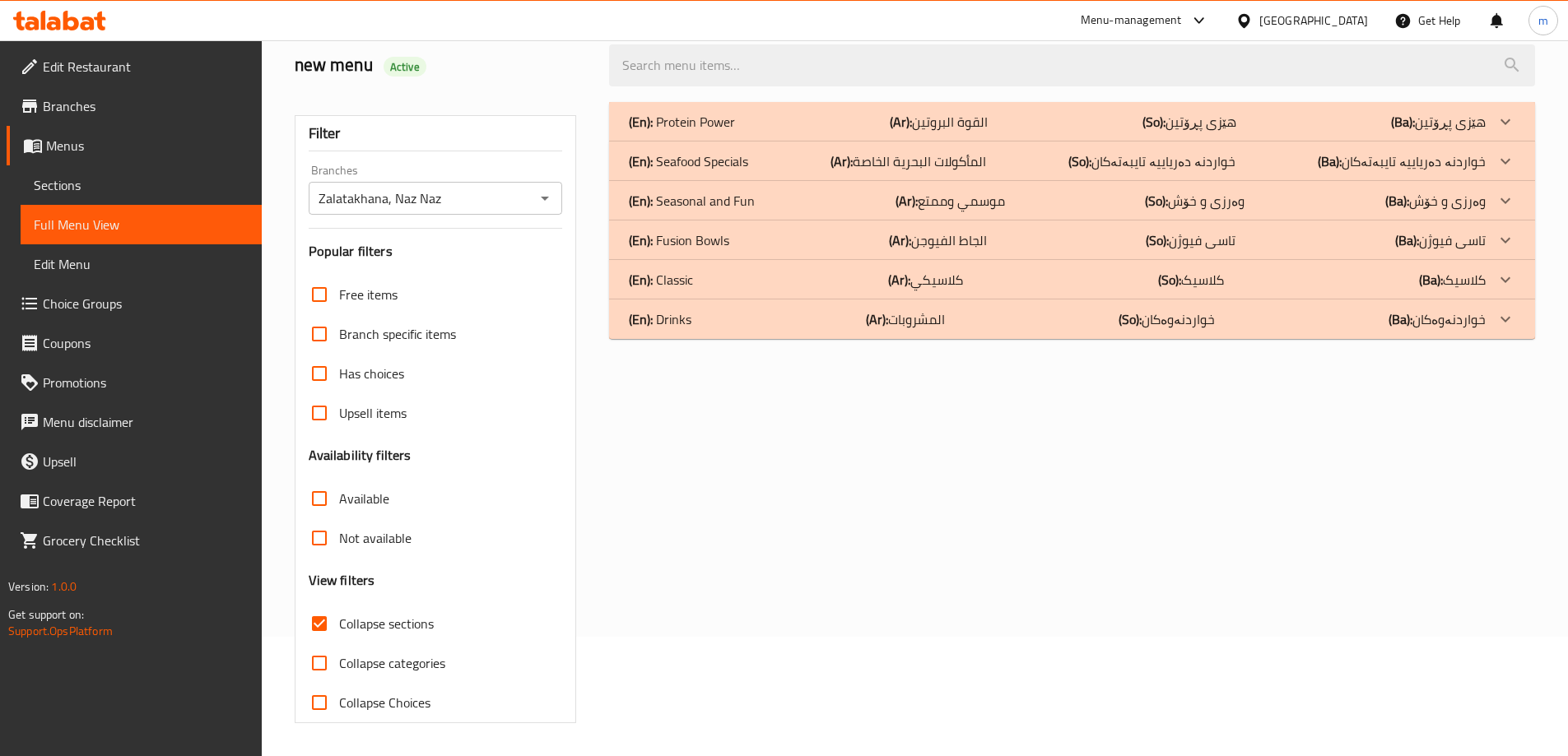
click at [794, 114] on div "(En): Protein Power (Ar): القوة البروتين (So): هێزی پڕۆتین (Ba): هێزی پڕۆتین" at bounding box center [1057, 121] width 857 height 20
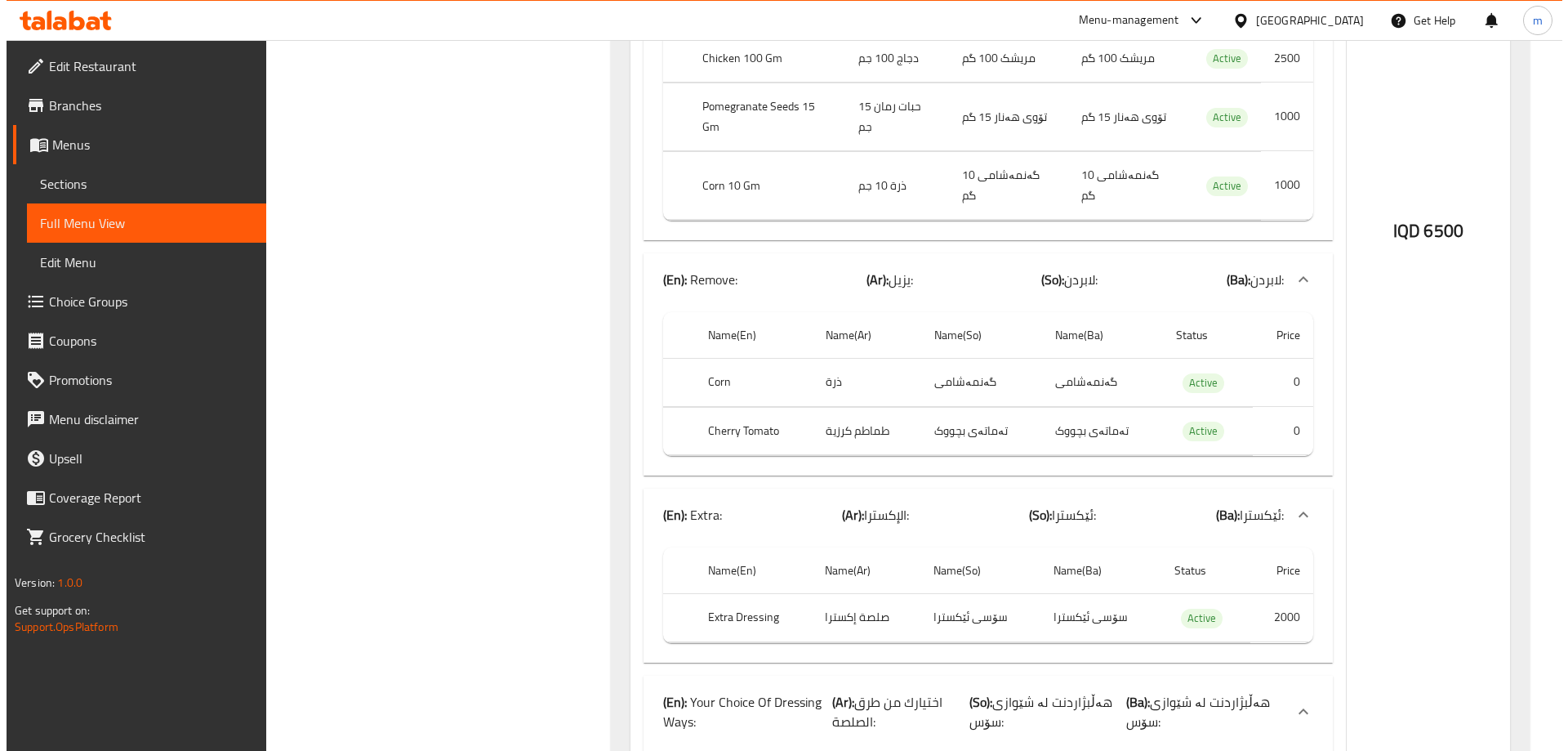
scroll to position [0, 0]
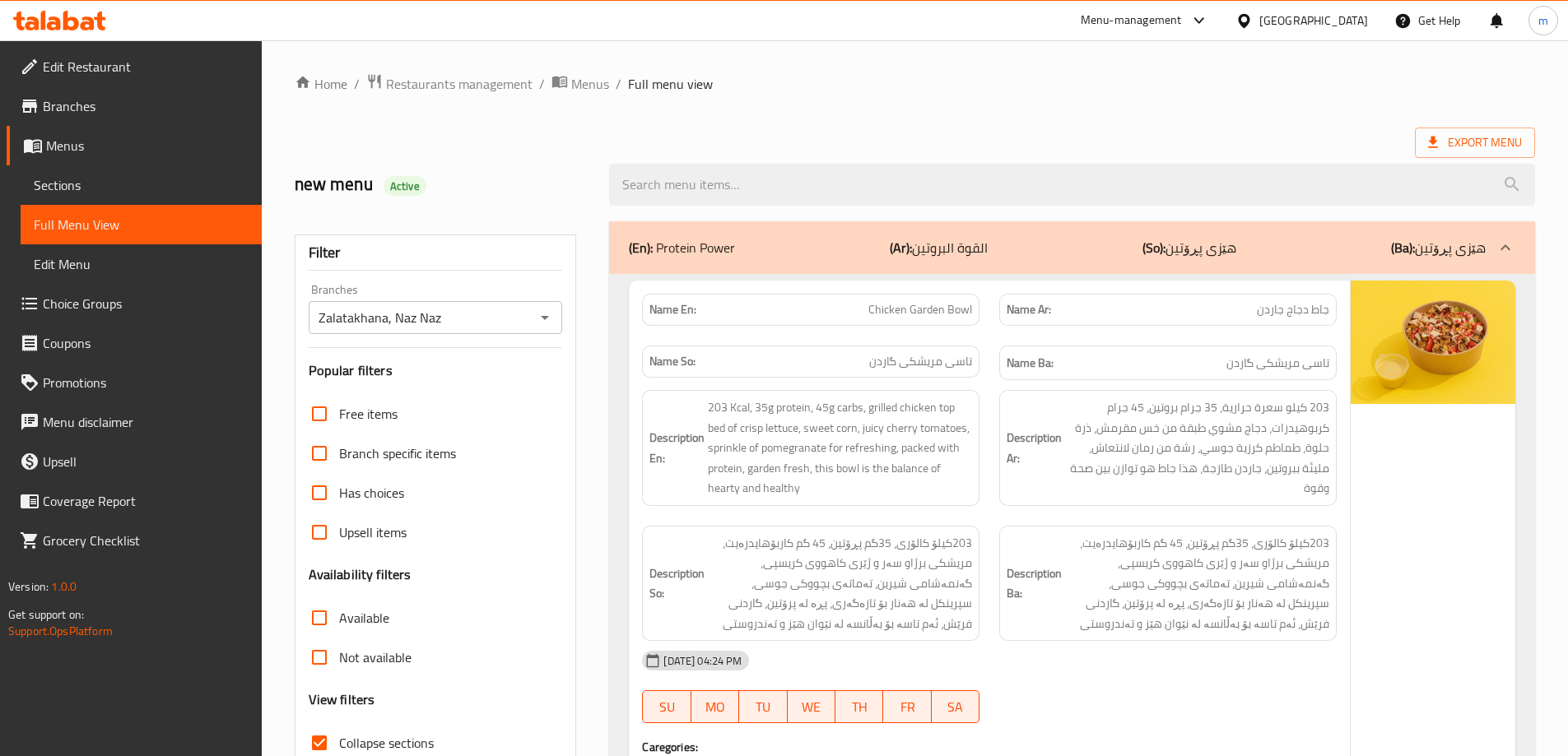
click at [587, 154] on div "new menu Active" at bounding box center [441, 185] width 315 height 73
click at [594, 145] on div "Export Menu" at bounding box center [914, 143] width 1240 height 31
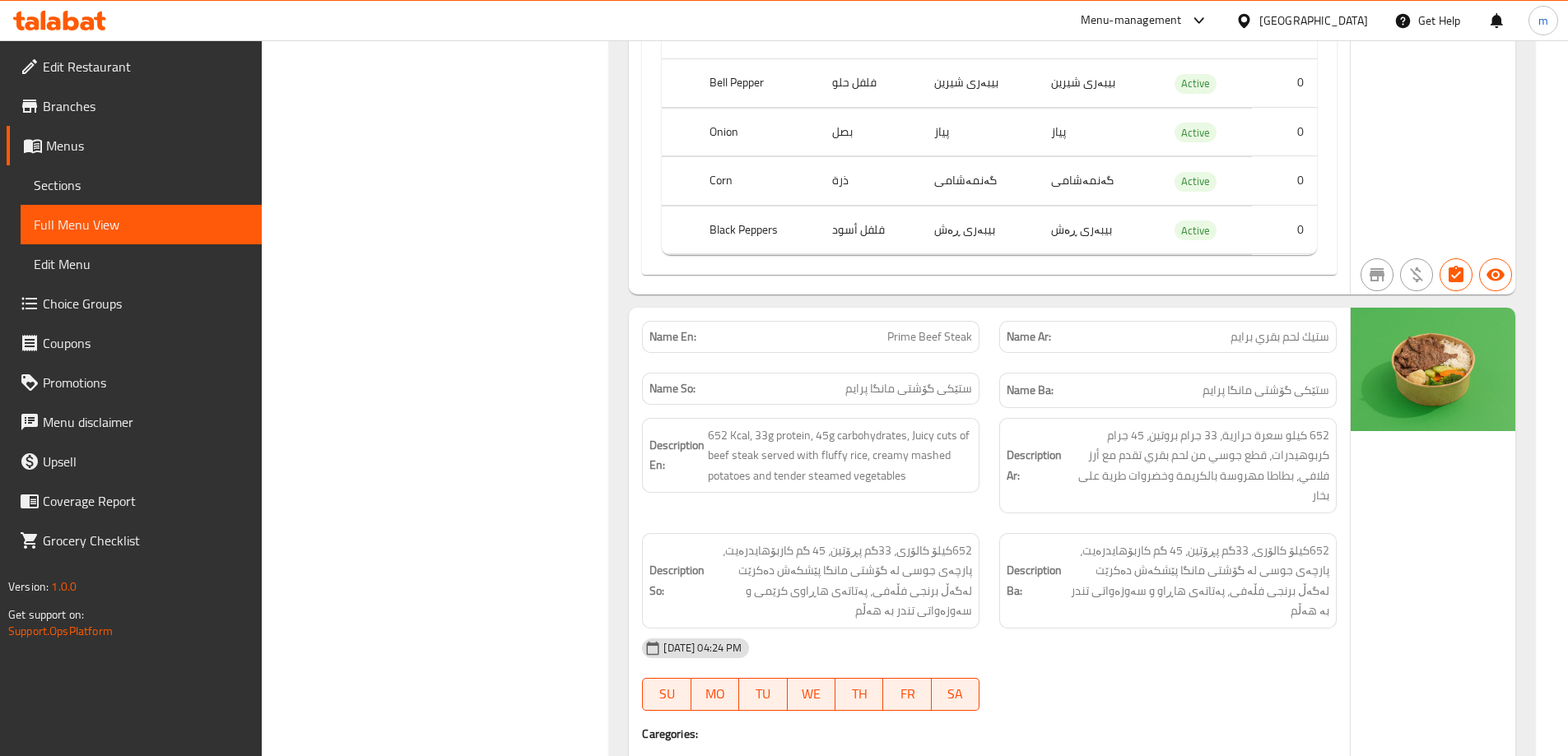
scroll to position [14395, 0]
